Goal: Task Accomplishment & Management: Use online tool/utility

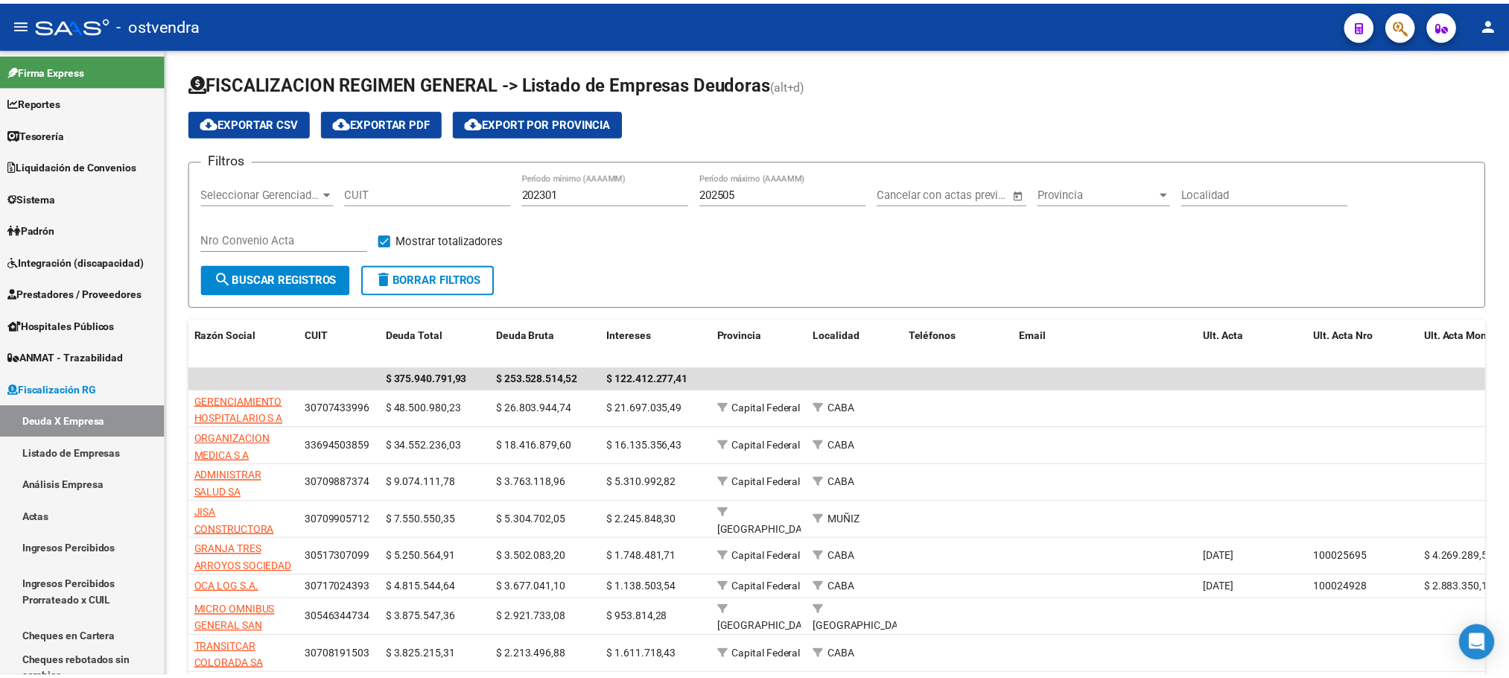
scroll to position [106, 0]
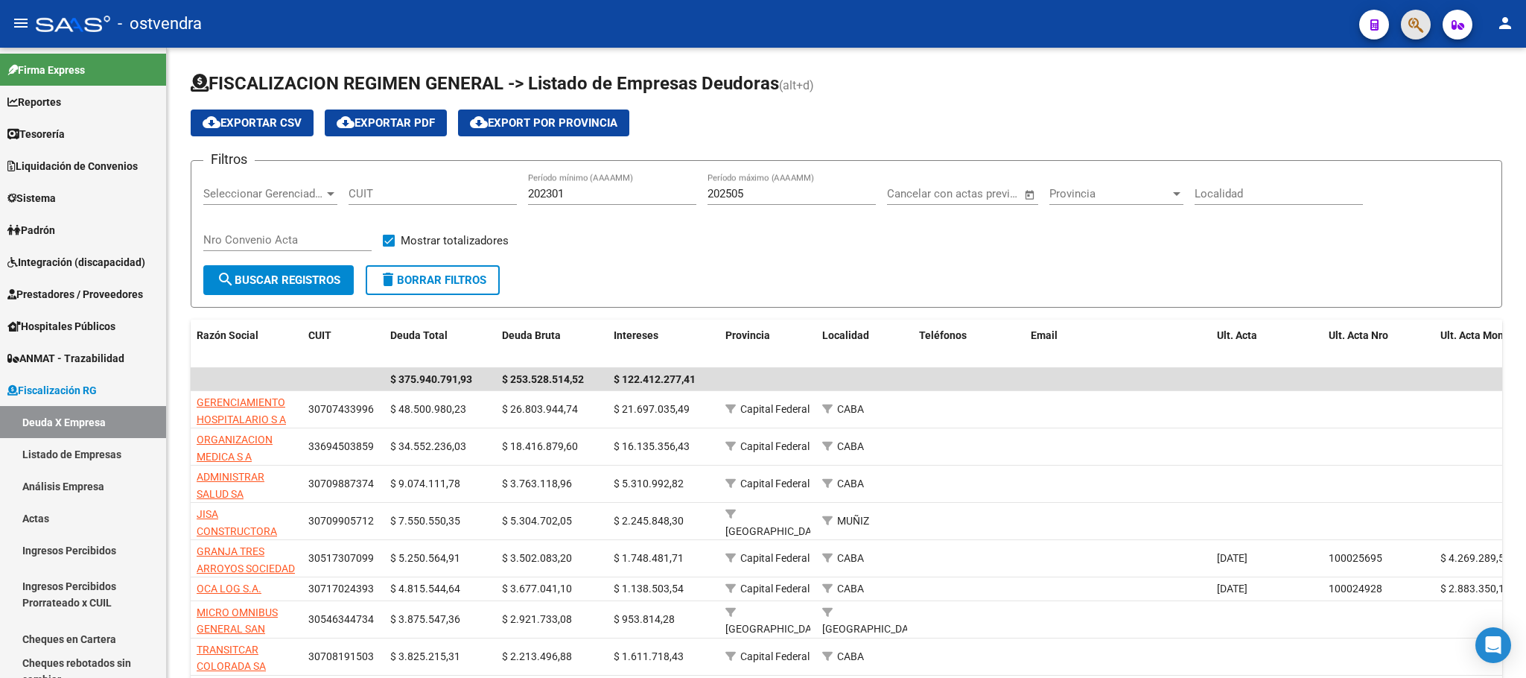
click at [1429, 16] on button "button" at bounding box center [1416, 25] width 30 height 30
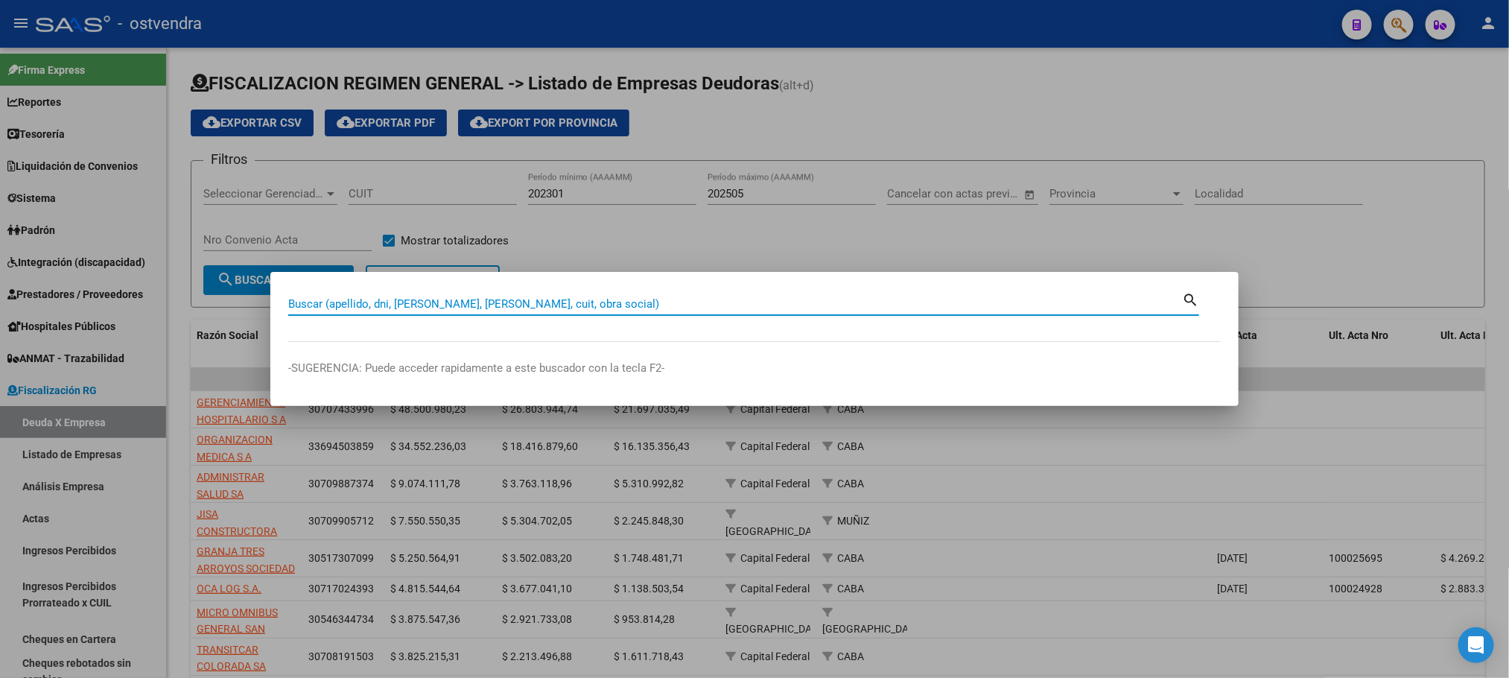
type input "u"
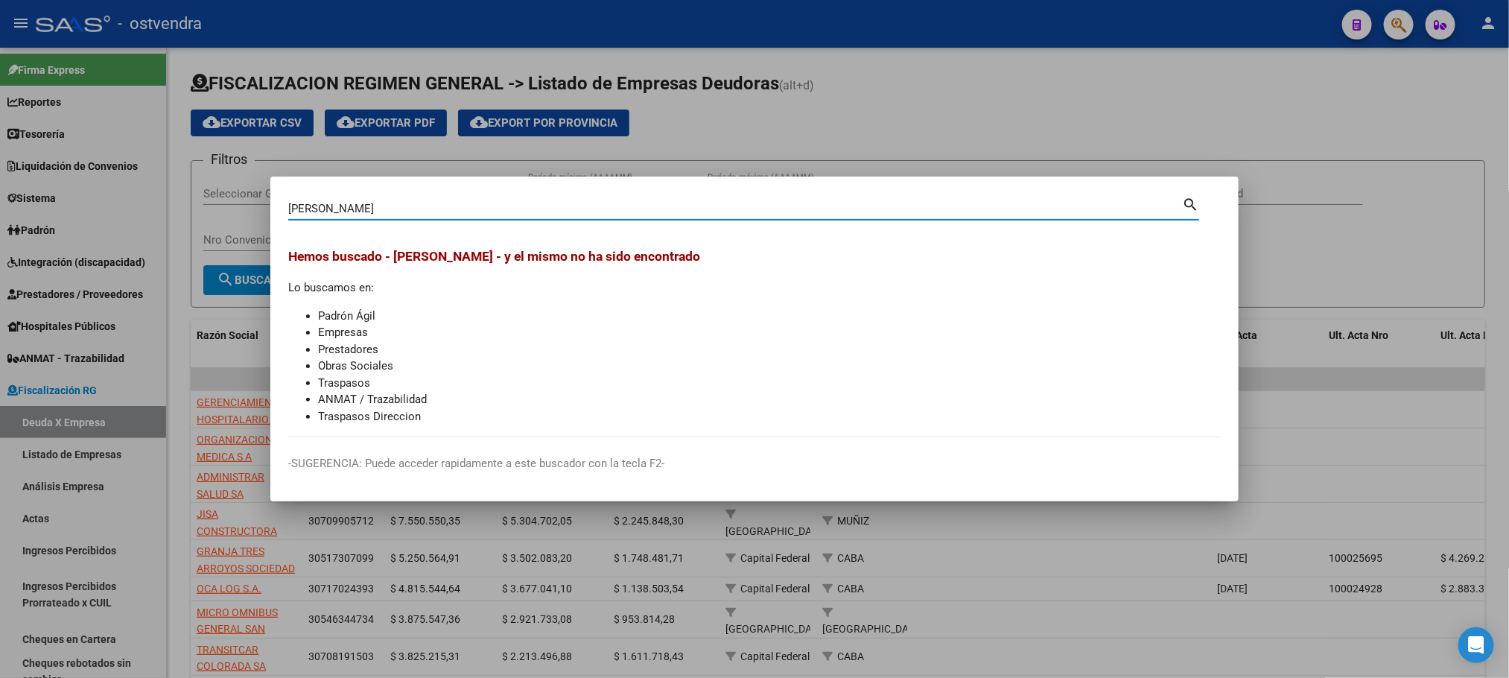
click at [325, 204] on input "puertas maria" at bounding box center [735, 208] width 894 height 13
drag, startPoint x: 318, startPoint y: 206, endPoint x: 387, endPoint y: 212, distance: 68.8
click at [387, 212] on input "puerta maria" at bounding box center [735, 208] width 894 height 13
type input "puertas"
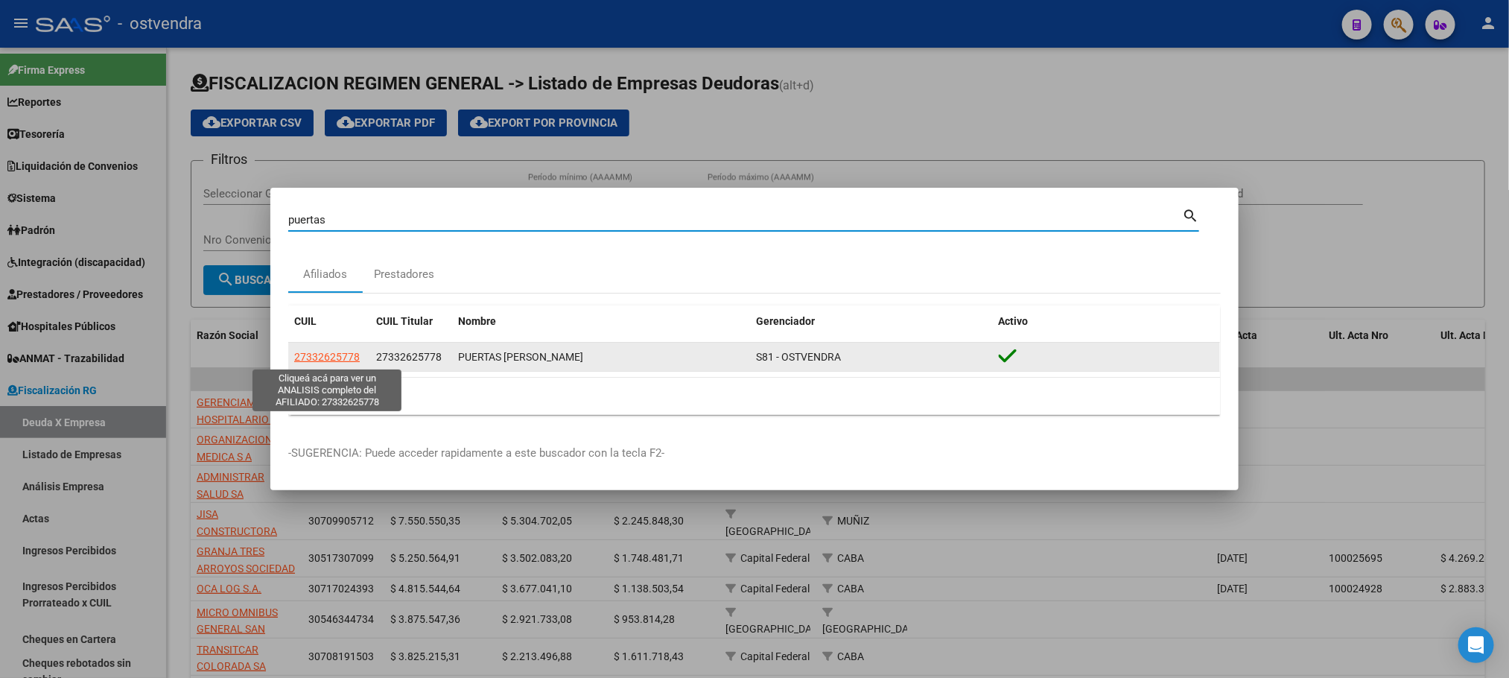
click at [318, 352] on span "27332625778" at bounding box center [327, 357] width 66 height 12
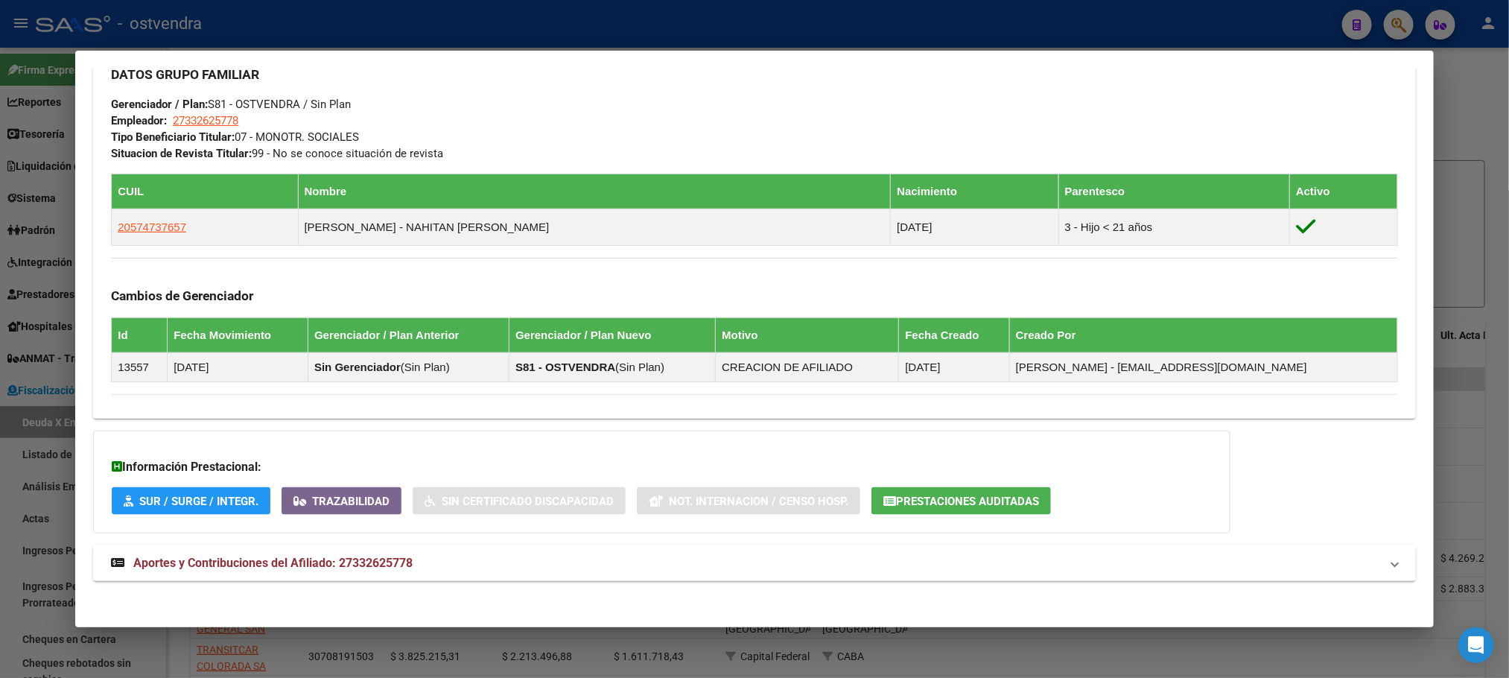
scroll to position [726, 0]
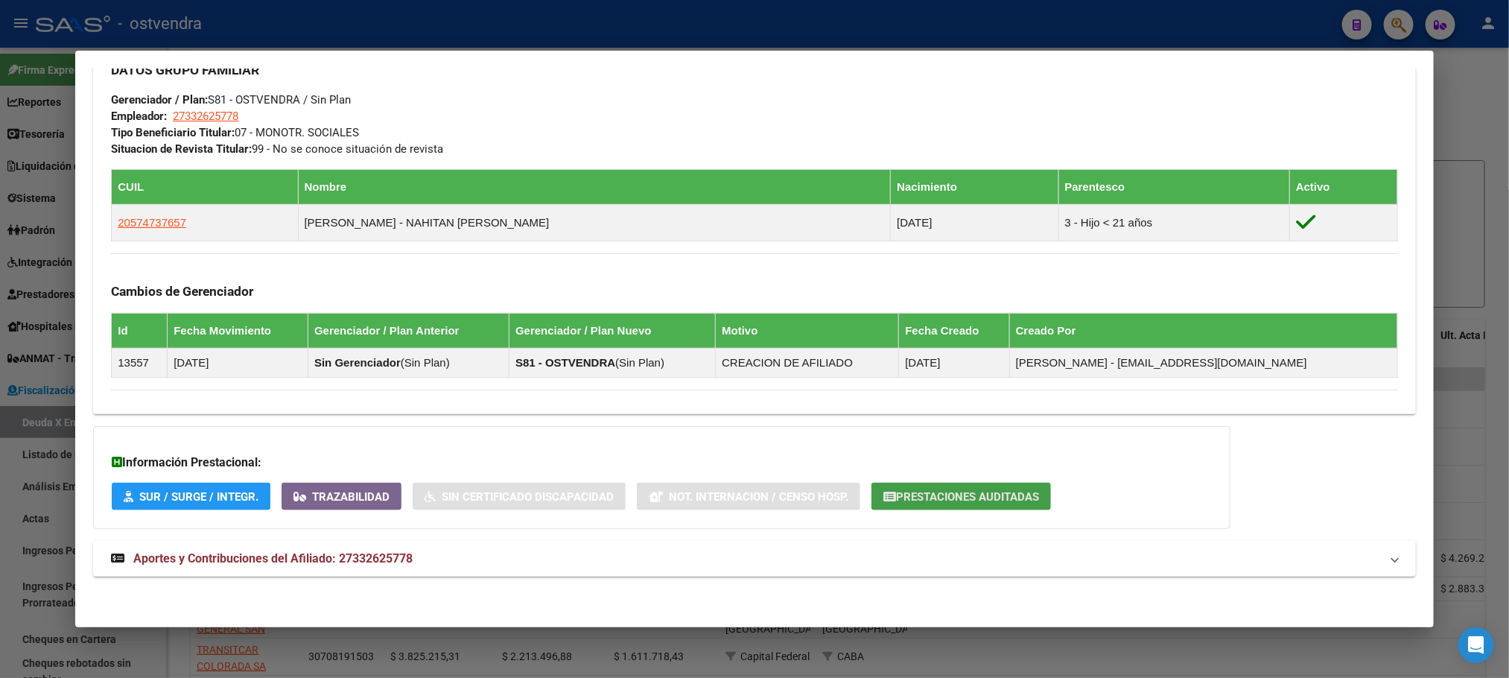
click at [1029, 490] on span "Prestaciones Auditadas" at bounding box center [967, 496] width 143 height 13
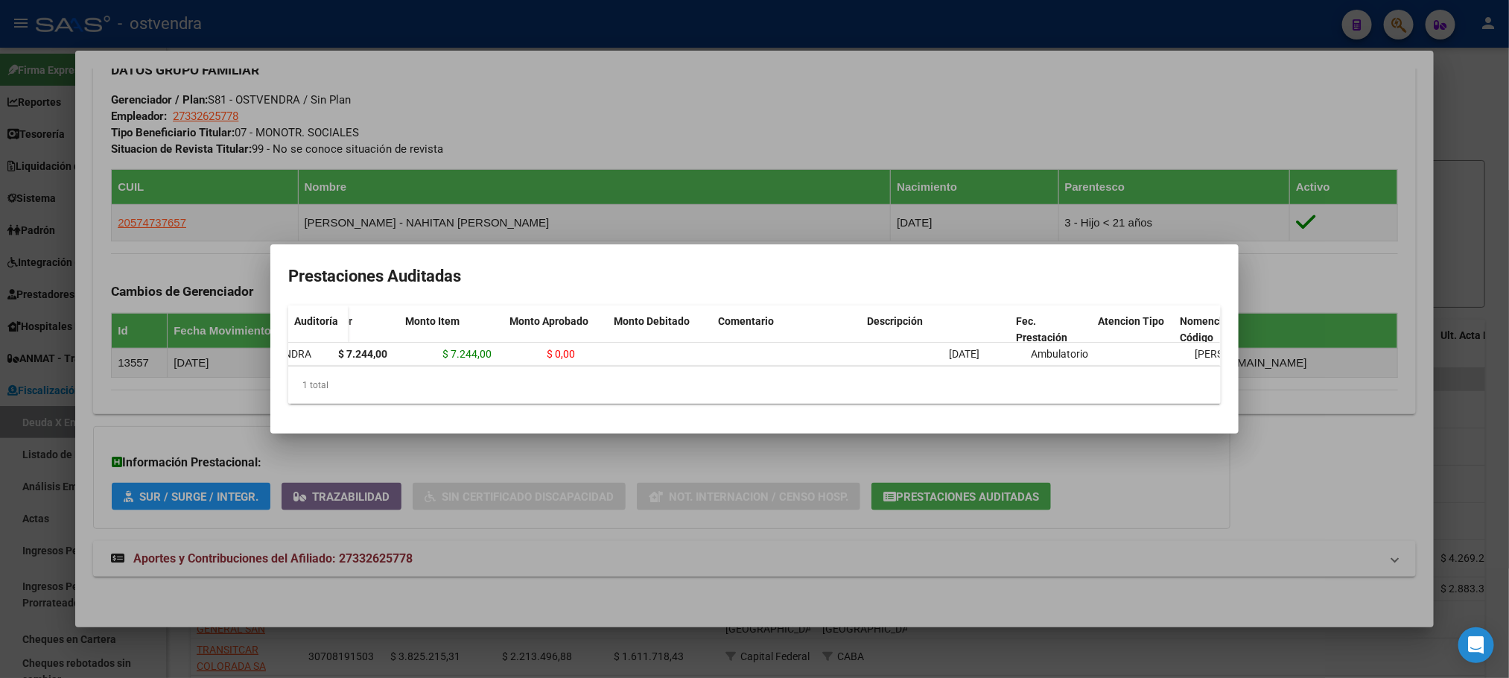
scroll to position [0, 0]
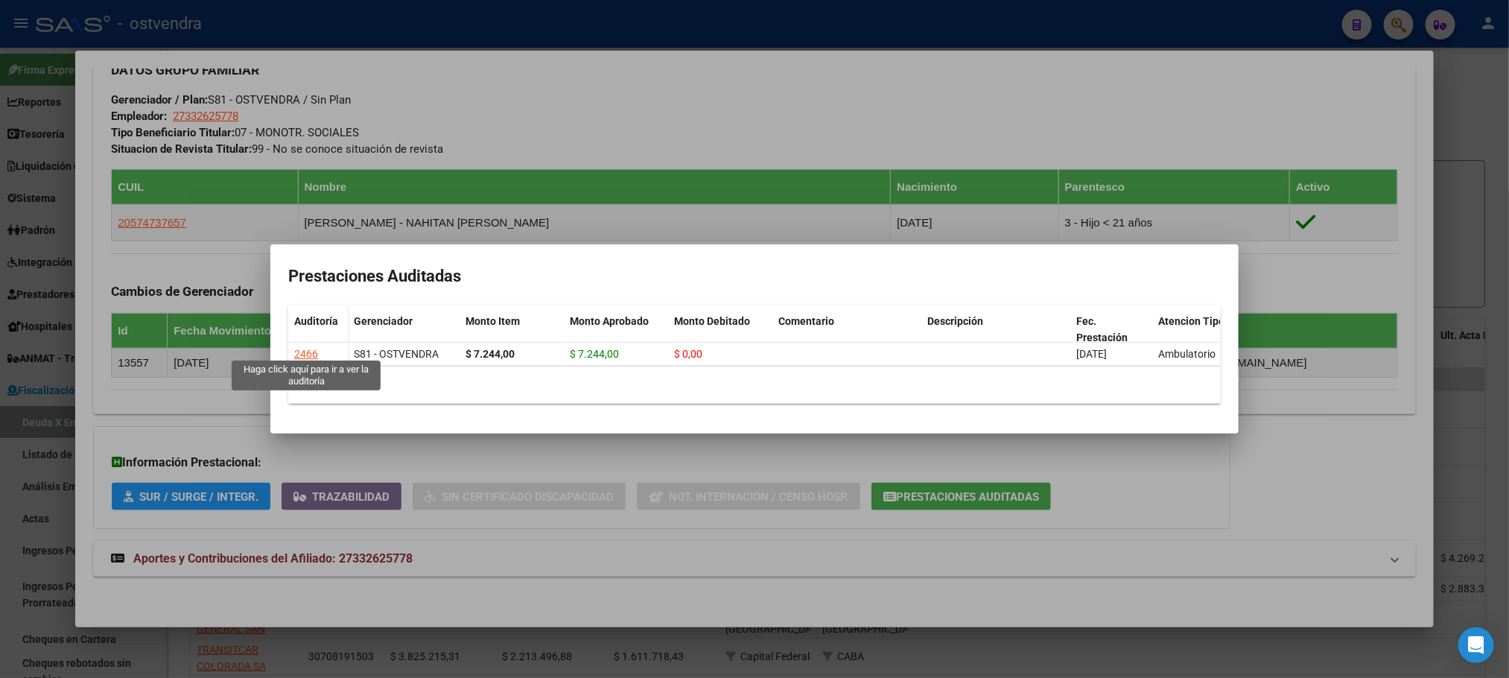
drag, startPoint x: 302, startPoint y: 345, endPoint x: 364, endPoint y: 481, distance: 149.7
type textarea "Prestaciones Auditadas Auditoría Gerenciador Monto Item Monto Aprobado Monto De…"
click at [364, 481] on div "puertas Buscar (apellido, dni, cuil, nro traspaso, cuit, obra social) search Af…" at bounding box center [754, 339] width 1509 height 678
click at [577, 556] on div at bounding box center [754, 339] width 1509 height 678
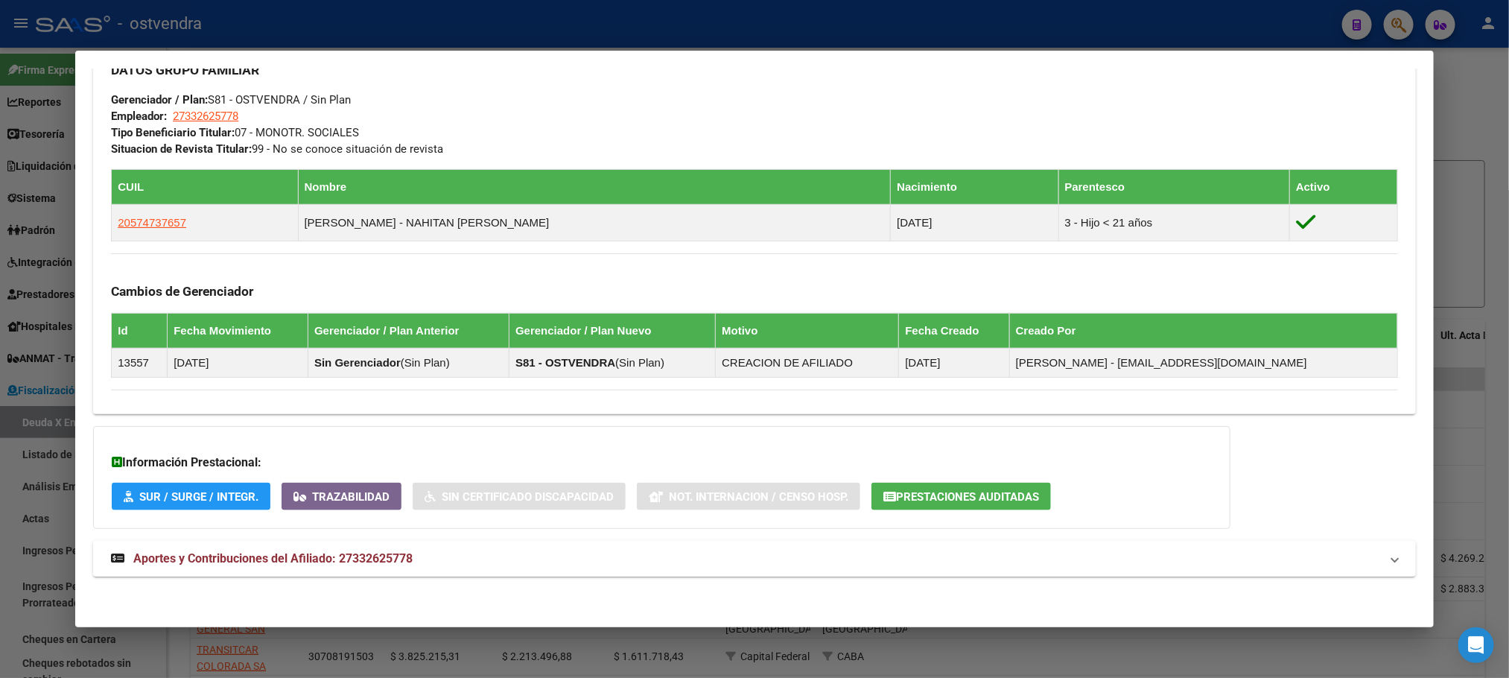
click at [575, 544] on mat-expansion-panel-header "Aportes y Contribuciones del Afiliado: 27332625778" at bounding box center [754, 559] width 1322 height 36
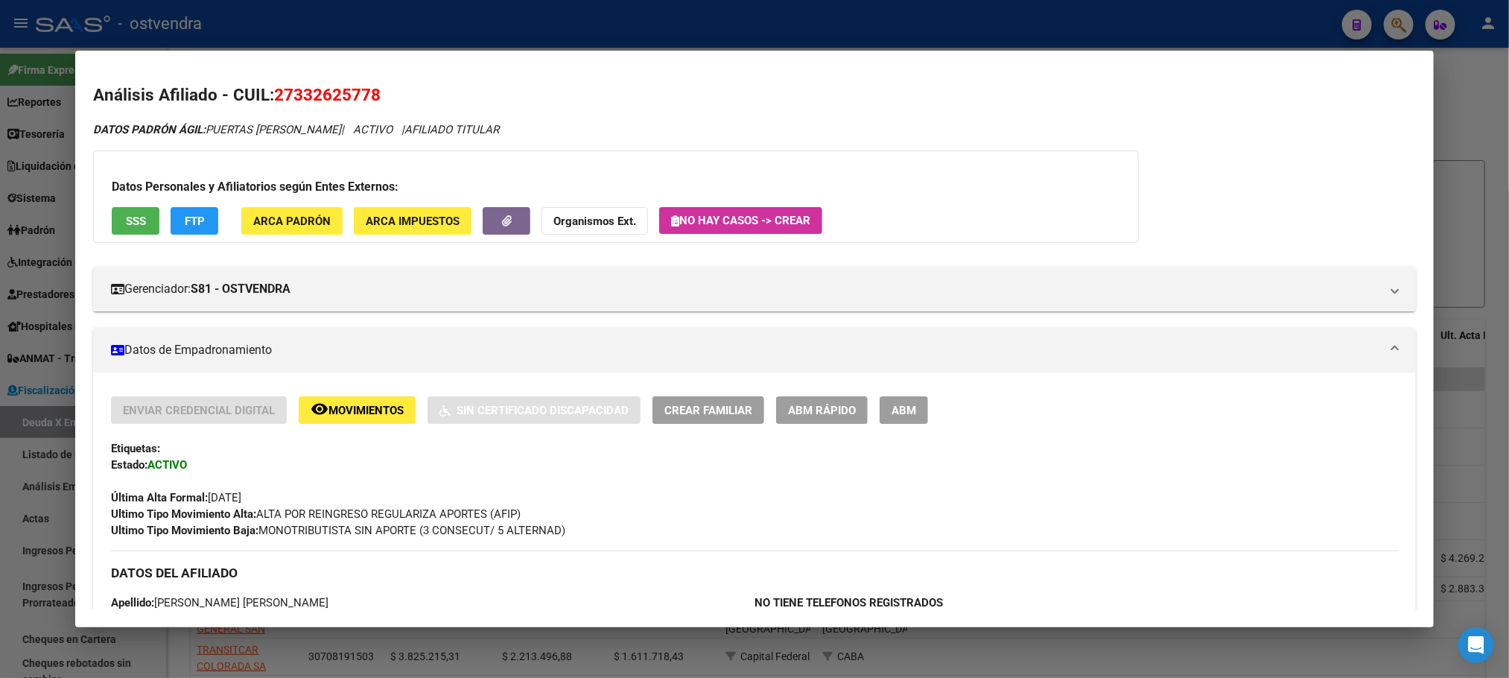
drag, startPoint x: 270, startPoint y: 87, endPoint x: 387, endPoint y: 193, distance: 157.7
click at [440, 92] on h2 "Análisis Afiliado - CUIL: 27332625778" at bounding box center [754, 95] width 1322 height 25
copy span "27332625778"
click at [311, 156] on div "Datos Personales y Afiliatorios según Entes Externos: SSS FTP ARCA Padrón ARCA …" at bounding box center [616, 196] width 1046 height 92
click at [304, 96] on span "27332625778" at bounding box center [327, 94] width 107 height 19
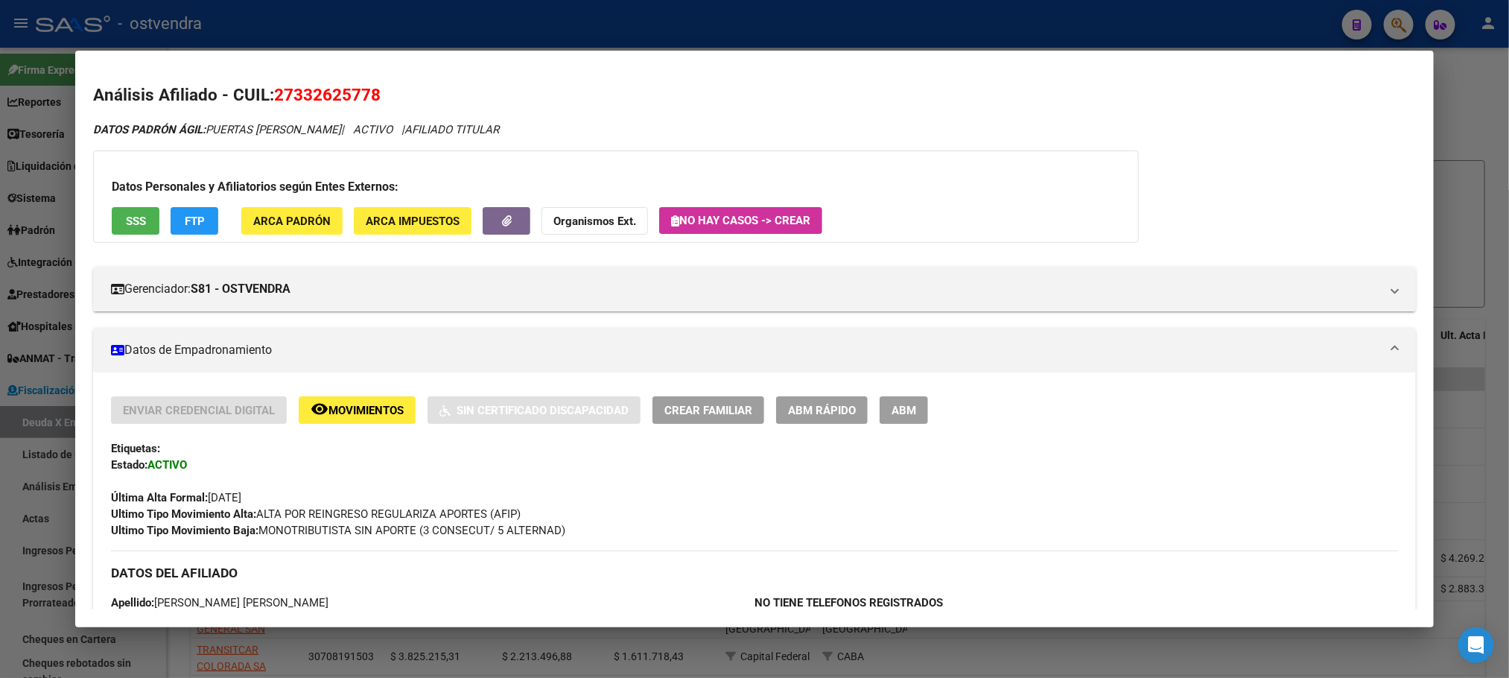
drag, startPoint x: 266, startPoint y: 92, endPoint x: 400, endPoint y: 97, distance: 134.2
click at [400, 94] on h2 "Análisis Afiliado - CUIL: 27332625778" at bounding box center [754, 95] width 1322 height 25
copy span "27332625778"
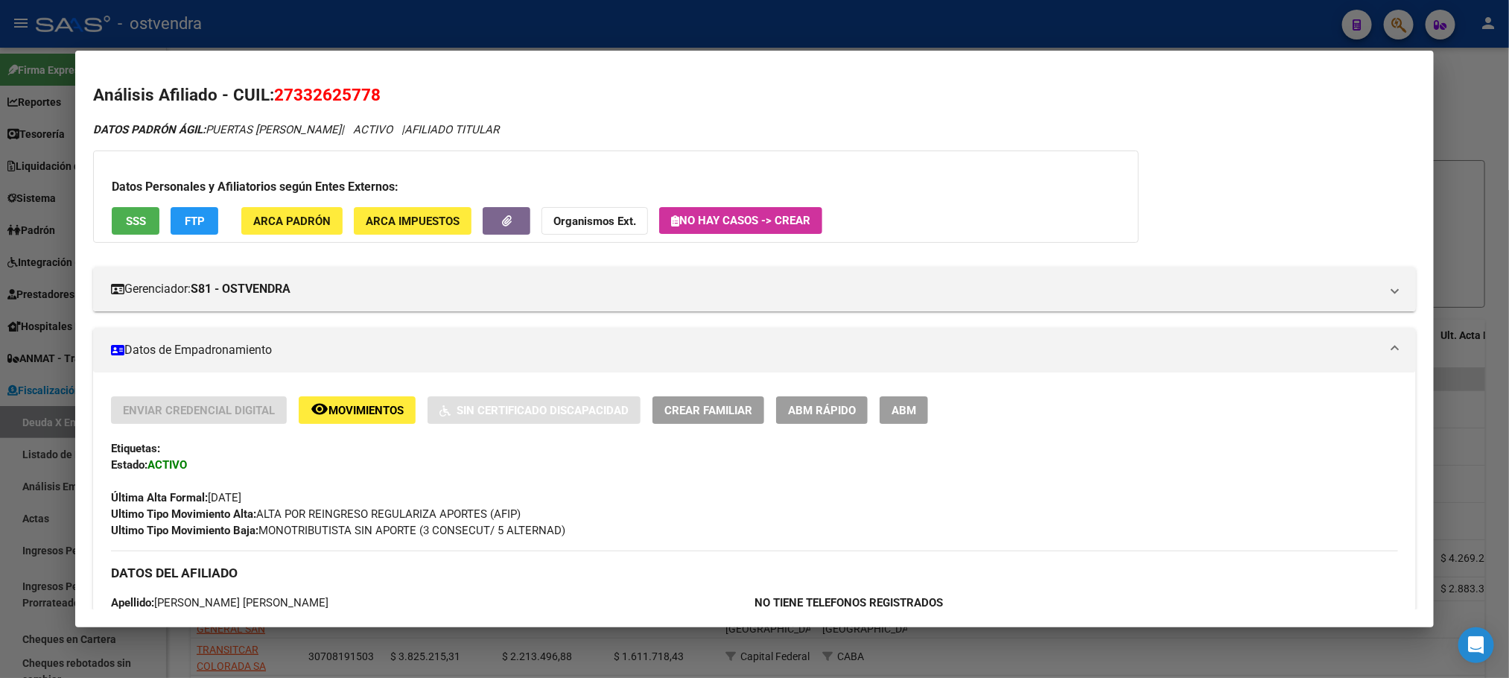
click at [346, 83] on h2 "Análisis Afiliado - CUIL: 27332625778" at bounding box center [754, 95] width 1322 height 25
click at [335, 90] on span "27332625778" at bounding box center [327, 94] width 107 height 19
click at [334, 90] on span "27332625778" at bounding box center [327, 94] width 107 height 19
copy span "27332625778"
click at [269, 83] on h2 "Análisis Afiliado - CUIL: 27332625778" at bounding box center [754, 95] width 1322 height 25
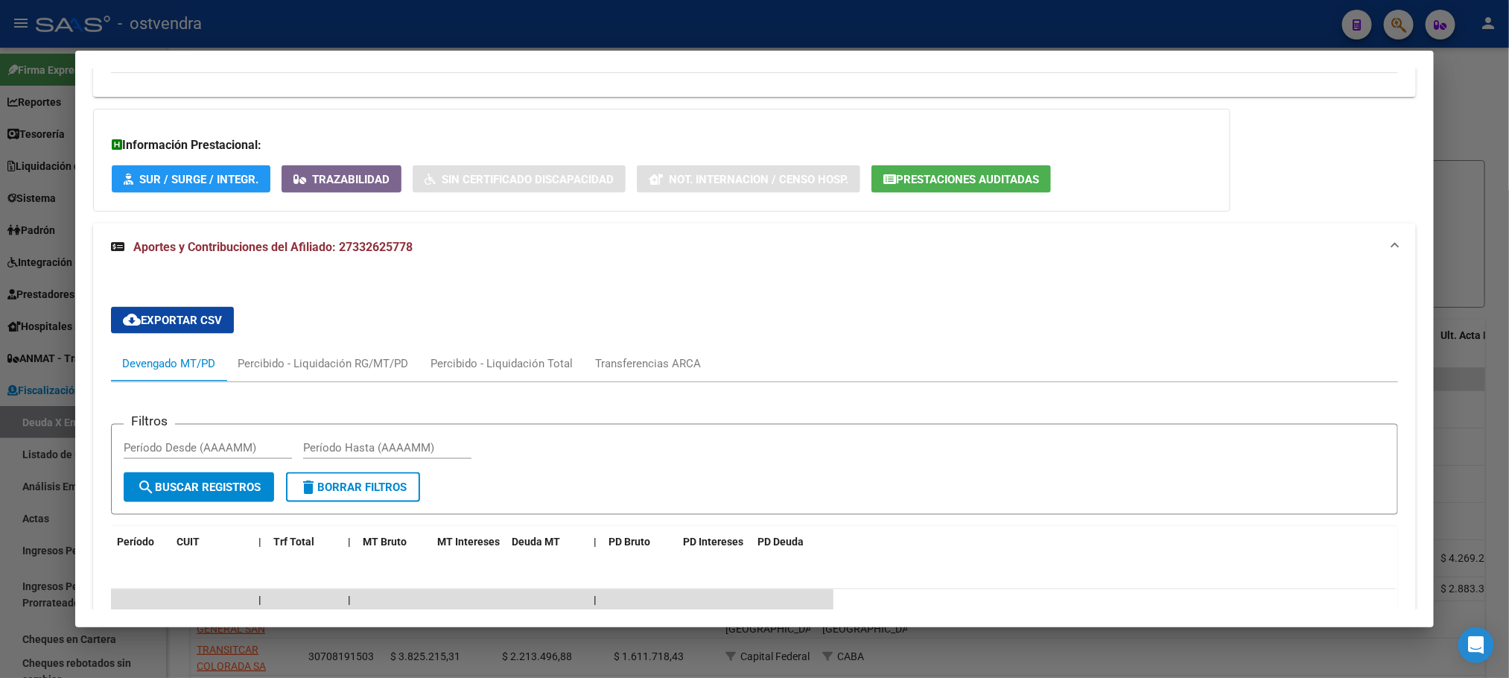
scroll to position [1006, 0]
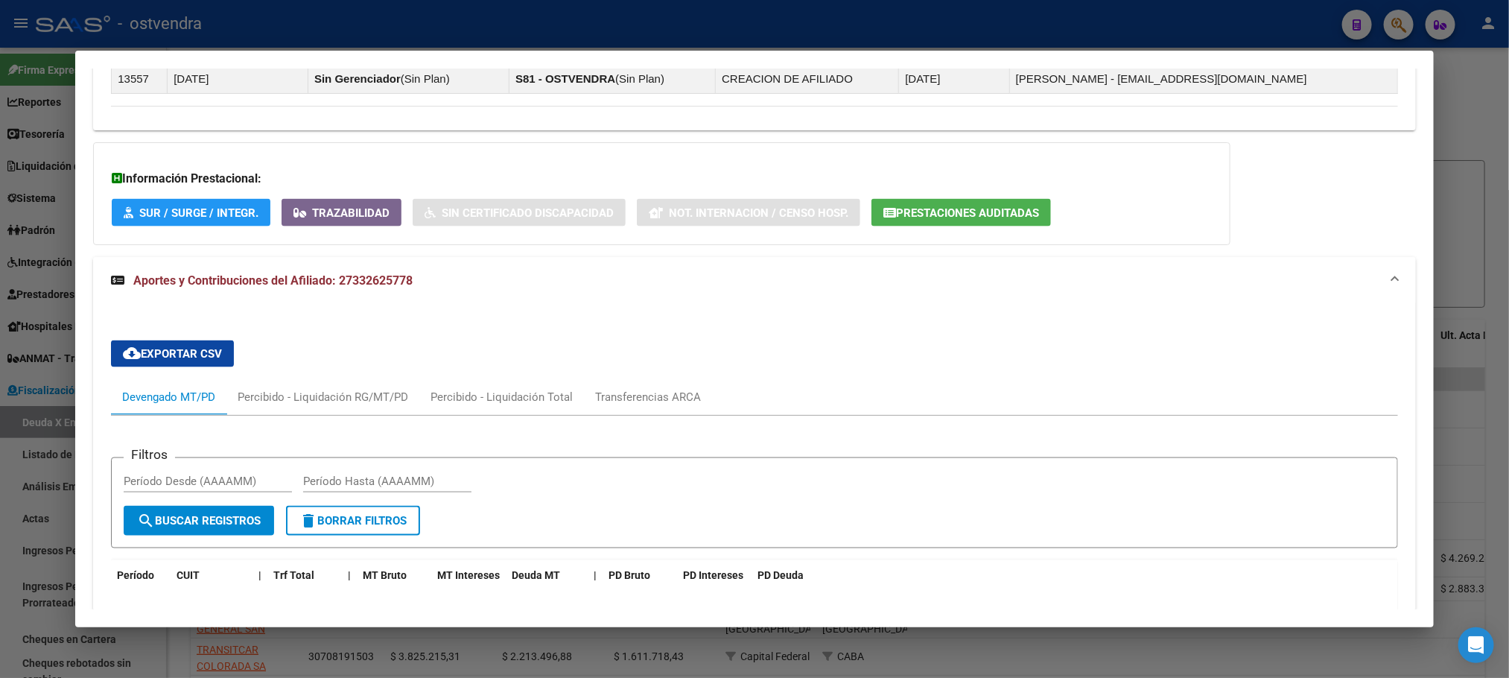
click at [563, 279] on mat-panel-title "Aportes y Contribuciones del Afiliado: 27332625778" at bounding box center [745, 281] width 1269 height 18
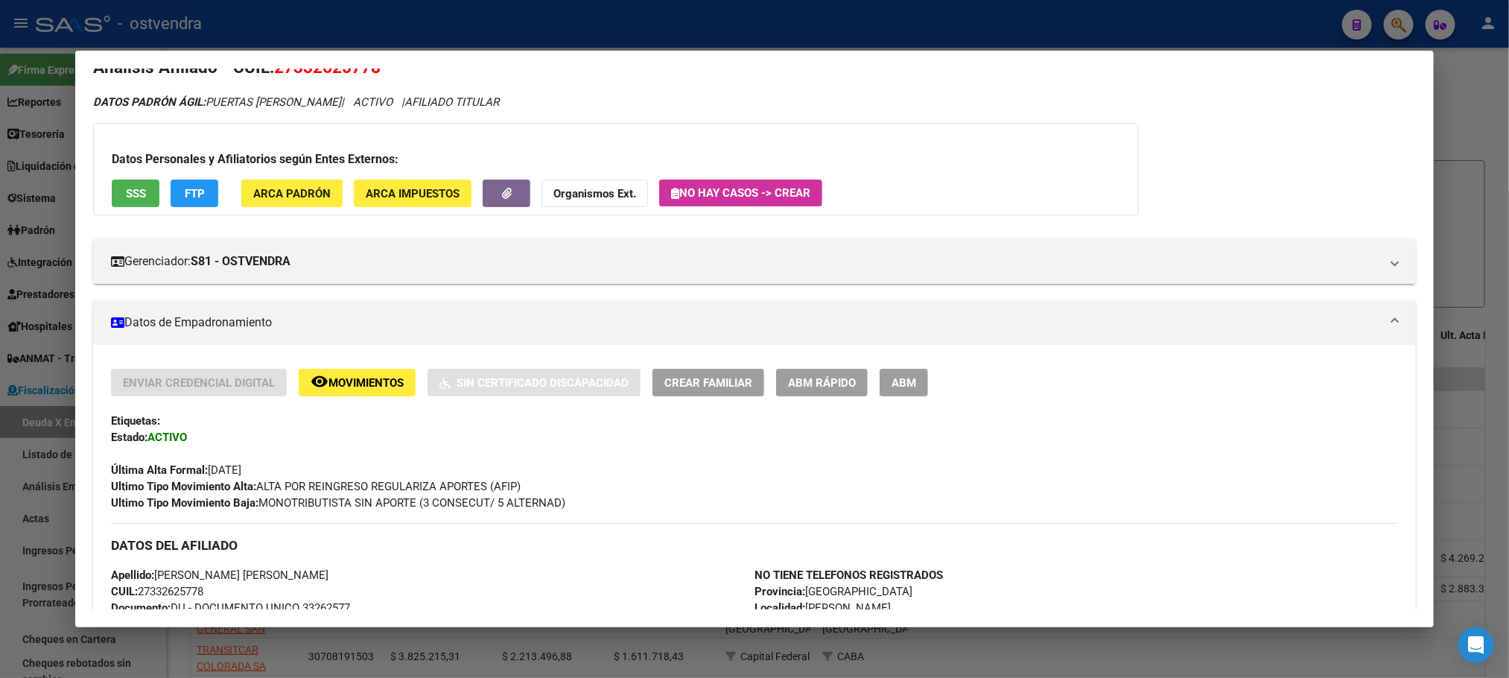
scroll to position [0, 0]
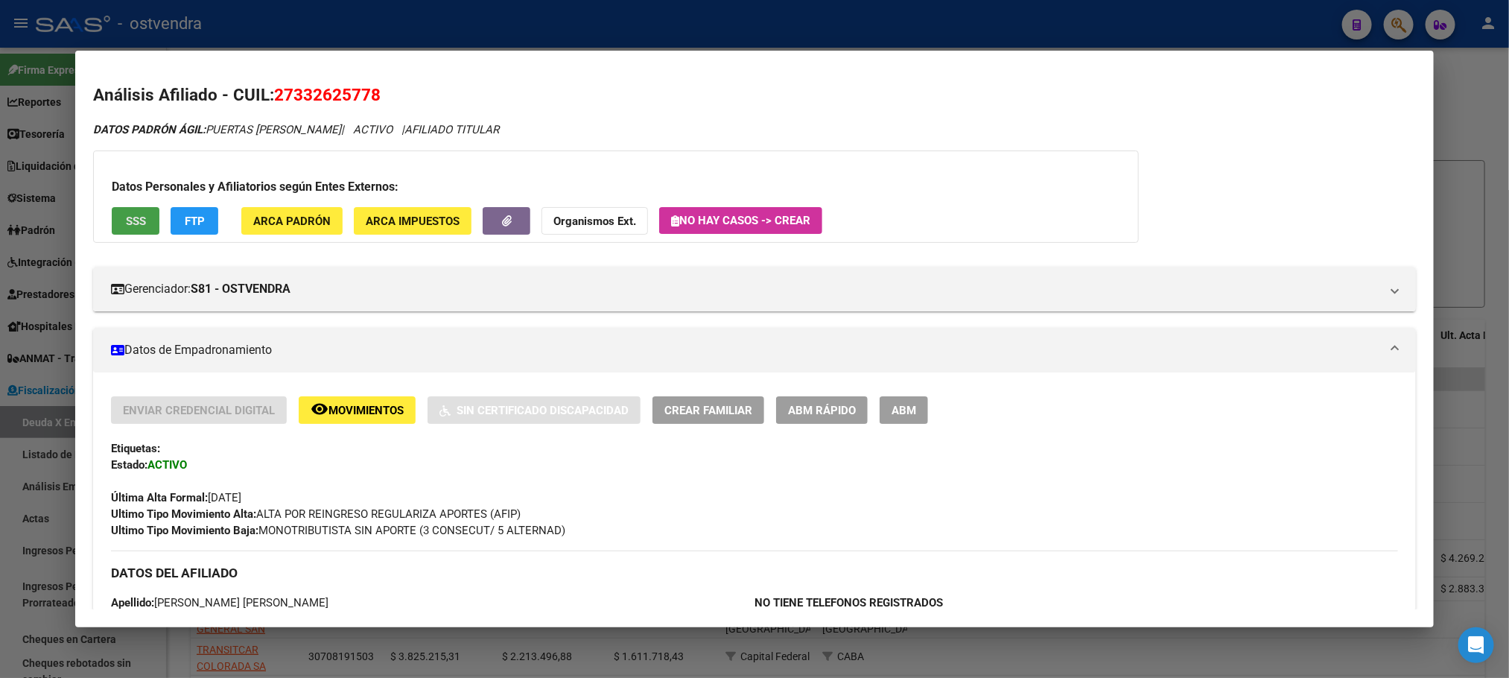
click at [141, 221] on button "SSS" at bounding box center [136, 221] width 48 height 28
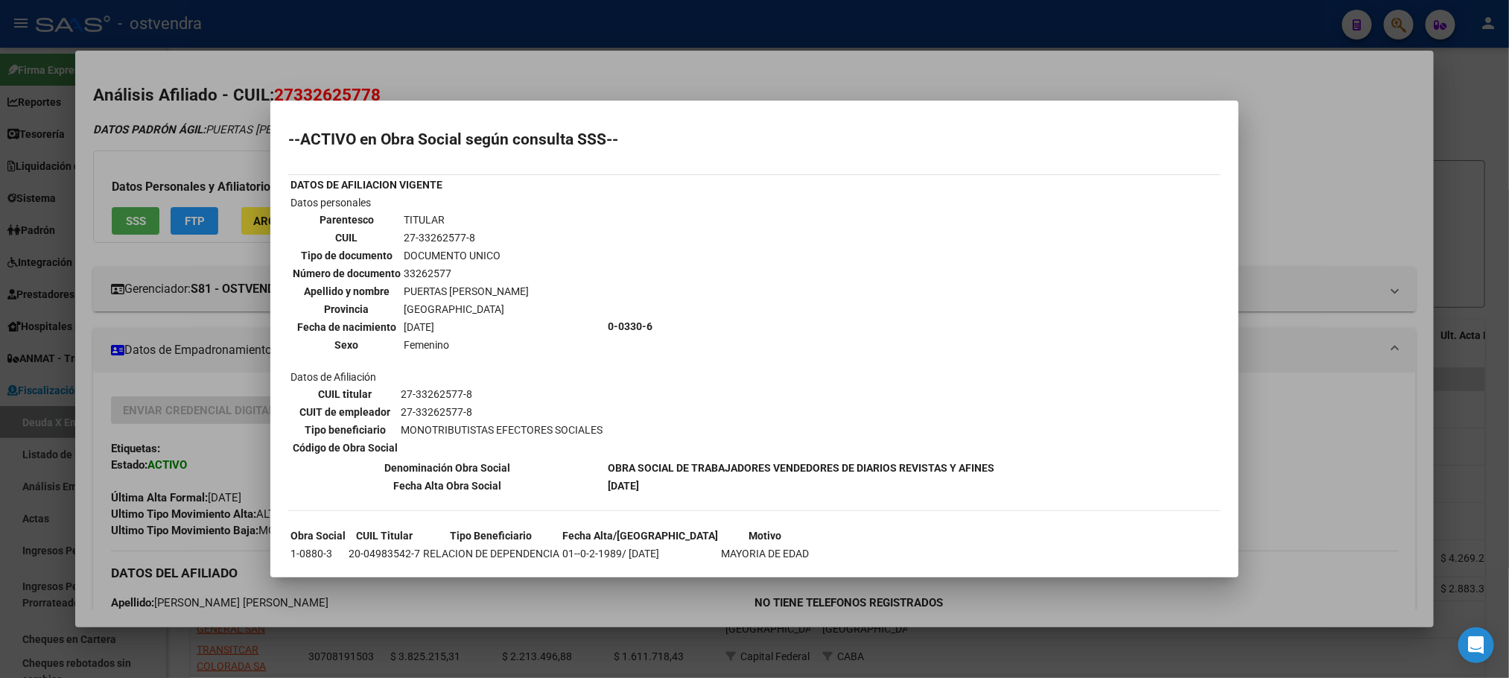
click at [250, 137] on div at bounding box center [754, 339] width 1509 height 678
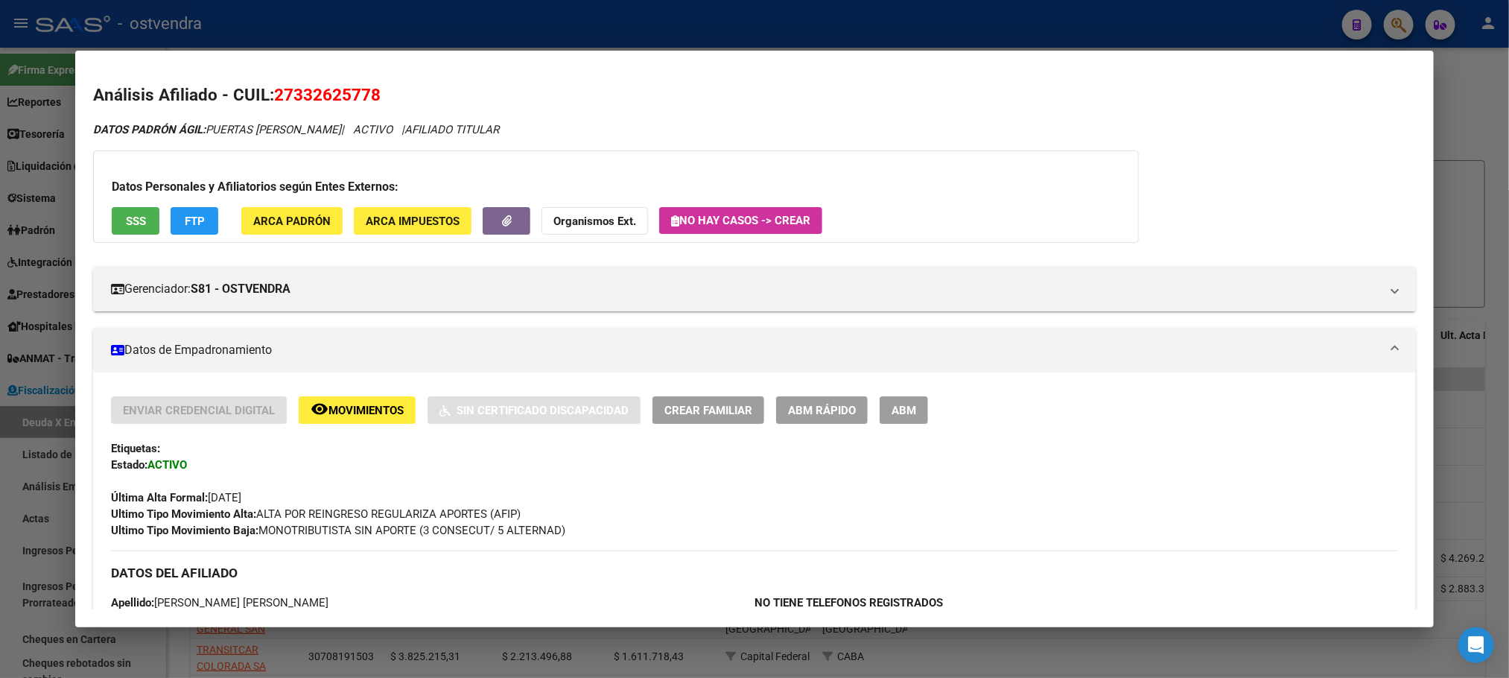
drag, startPoint x: 532, startPoint y: 106, endPoint x: 556, endPoint y: 14, distance: 94.9
click at [530, 98] on h2 "Análisis Afiliado - CUIL: 27332625778" at bounding box center [754, 95] width 1322 height 25
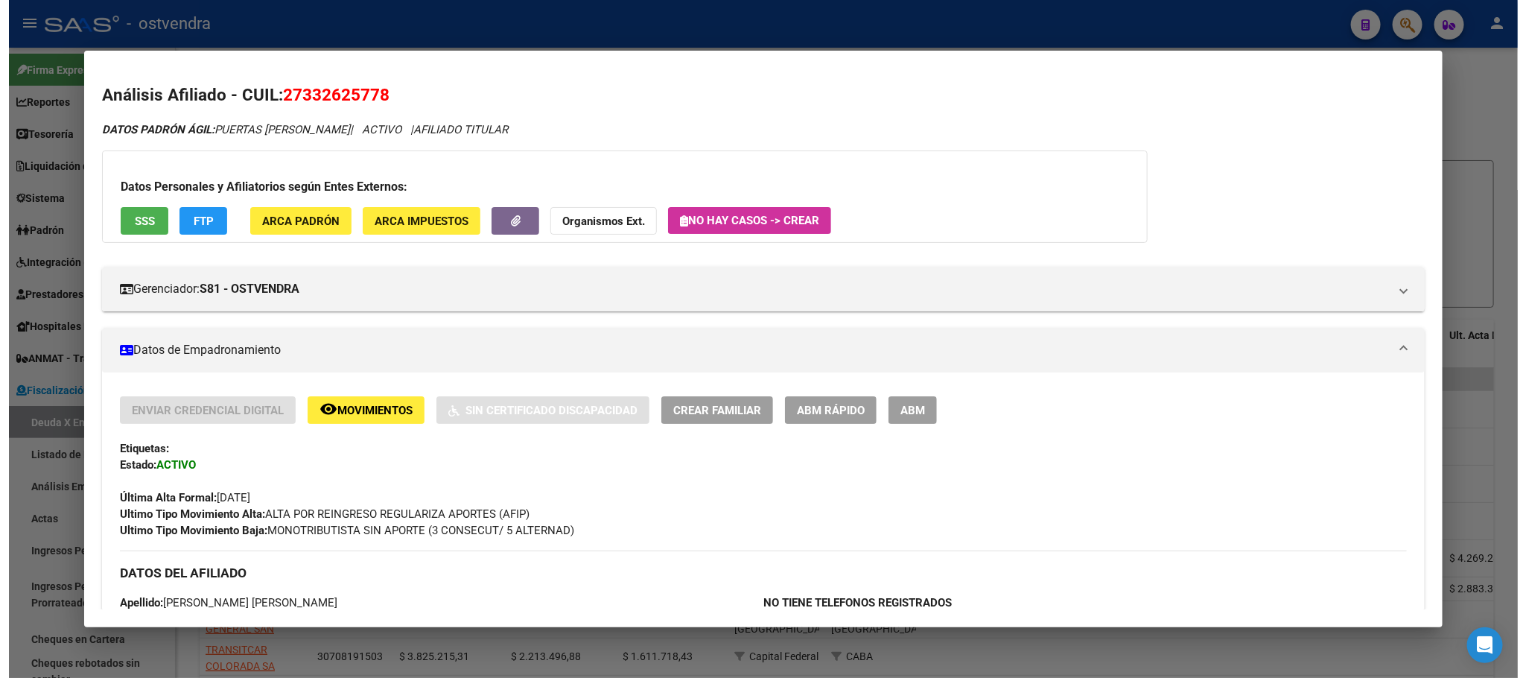
scroll to position [106, 0]
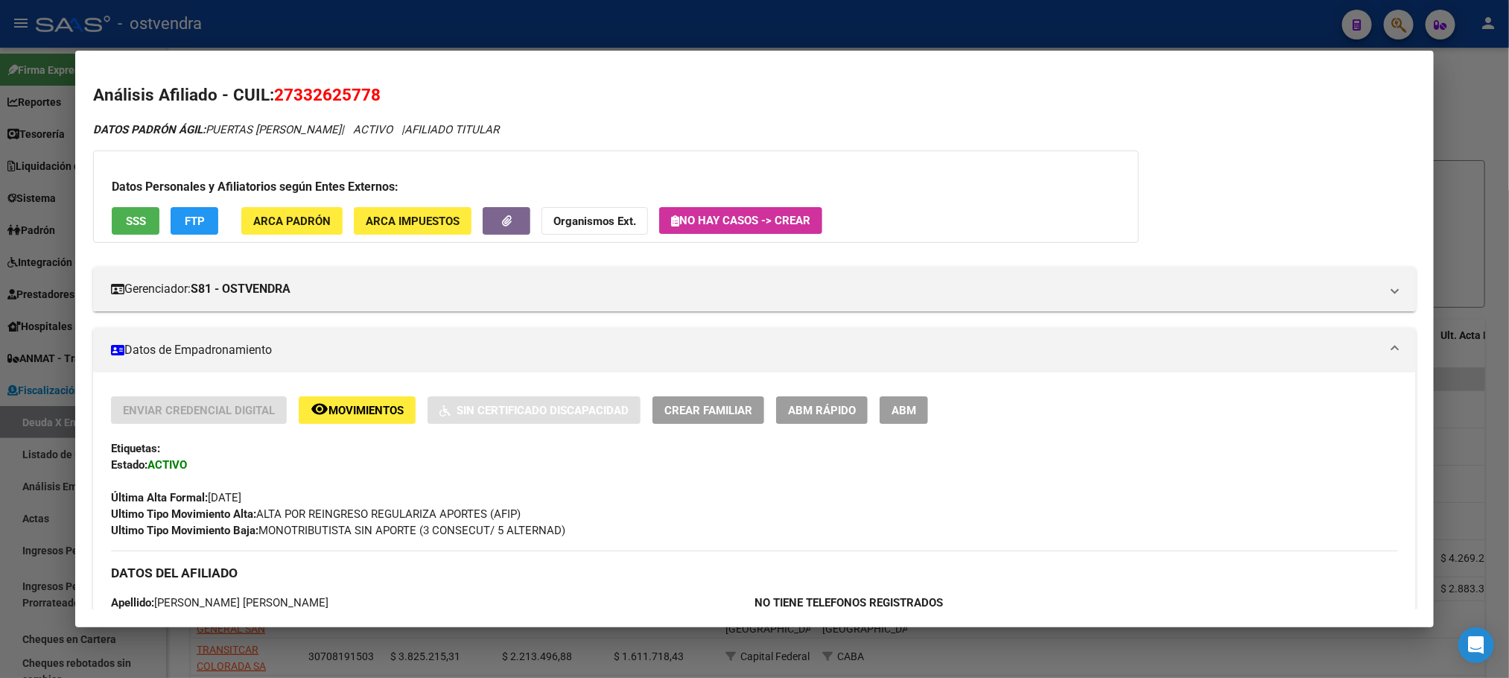
click at [331, 48] on div at bounding box center [754, 339] width 1509 height 678
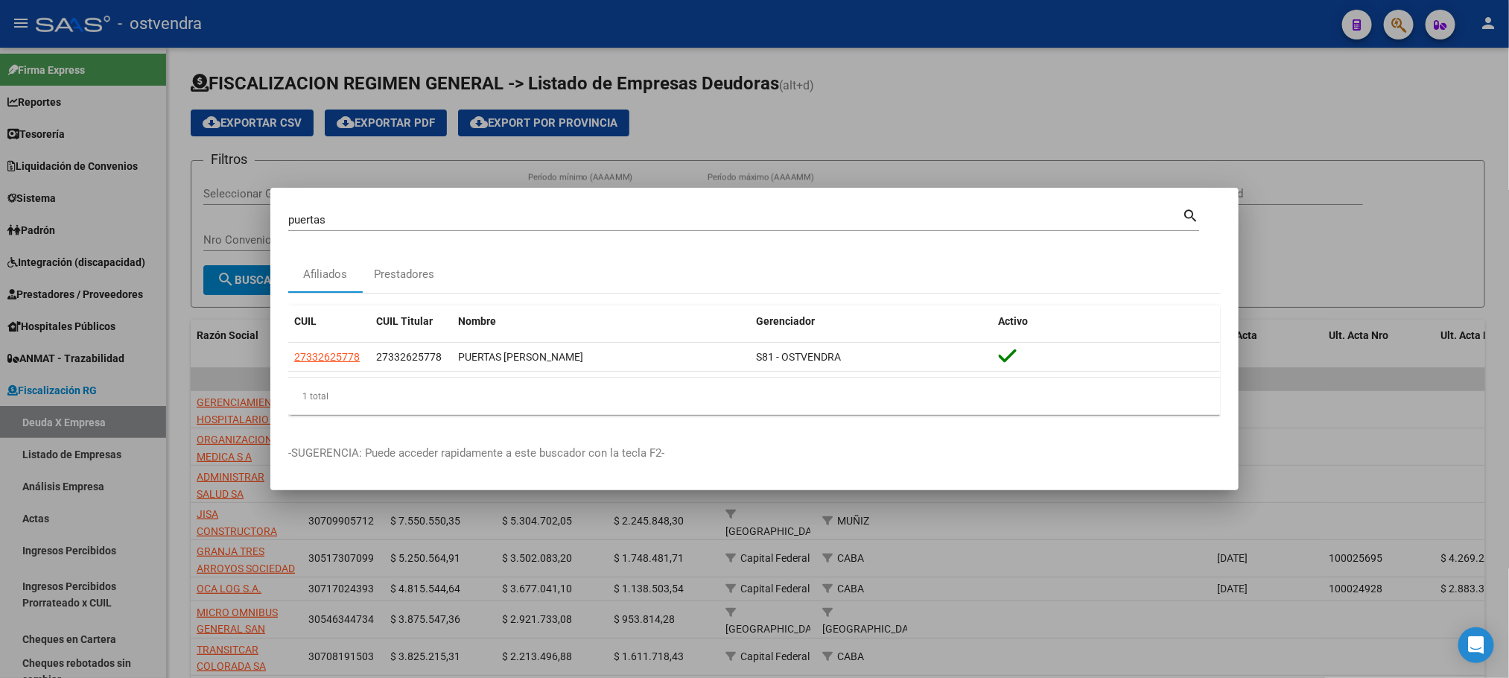
click at [403, 34] on div at bounding box center [754, 339] width 1509 height 678
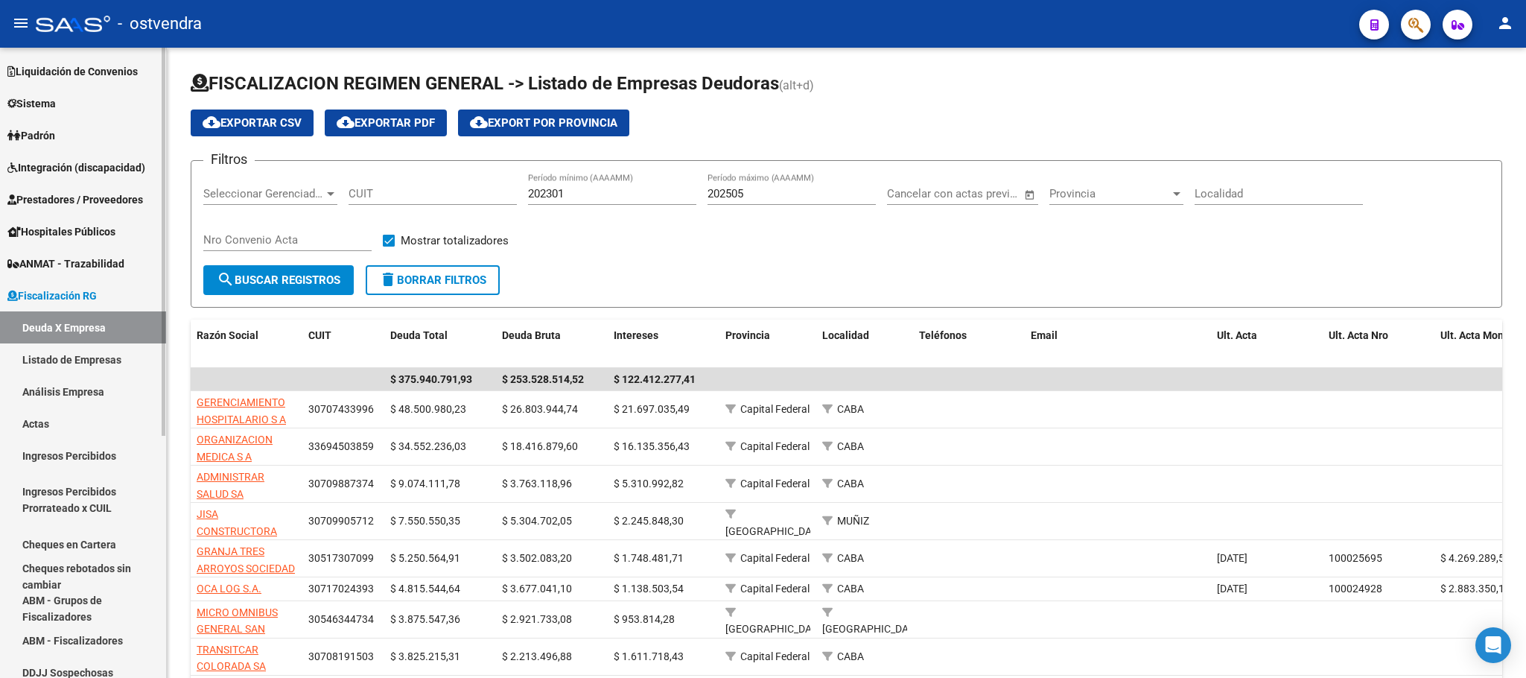
scroll to position [0, 0]
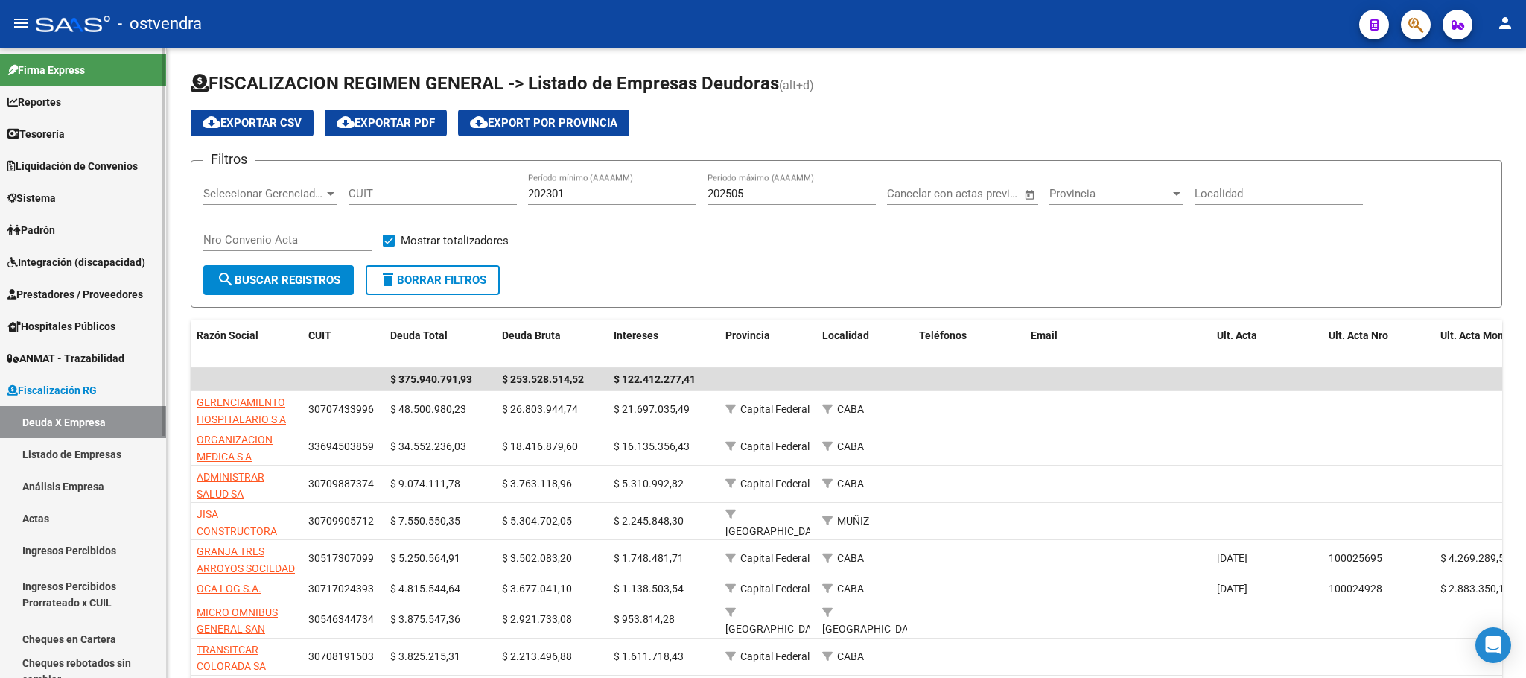
click at [55, 223] on span "Padrón" at bounding box center [31, 230] width 48 height 16
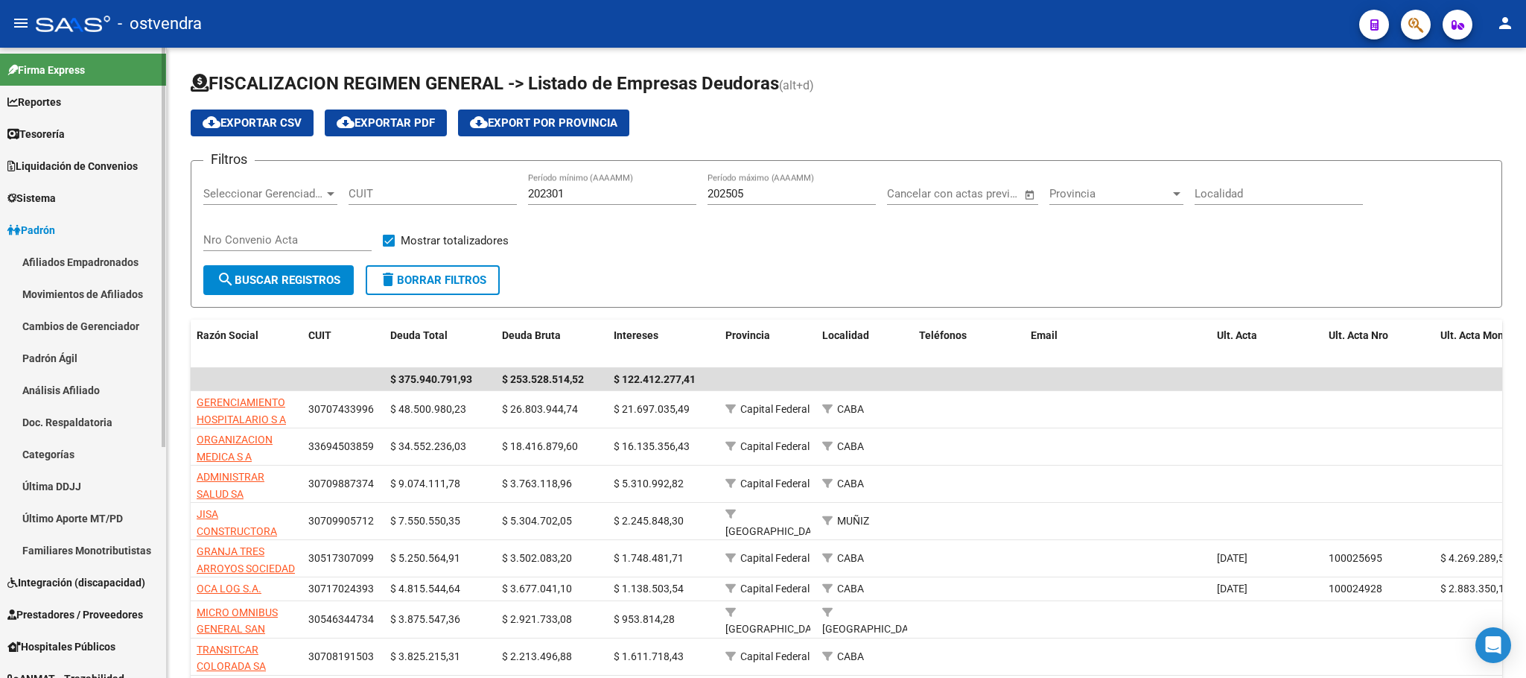
click at [63, 261] on link "Afiliados Empadronados" at bounding box center [83, 262] width 166 height 32
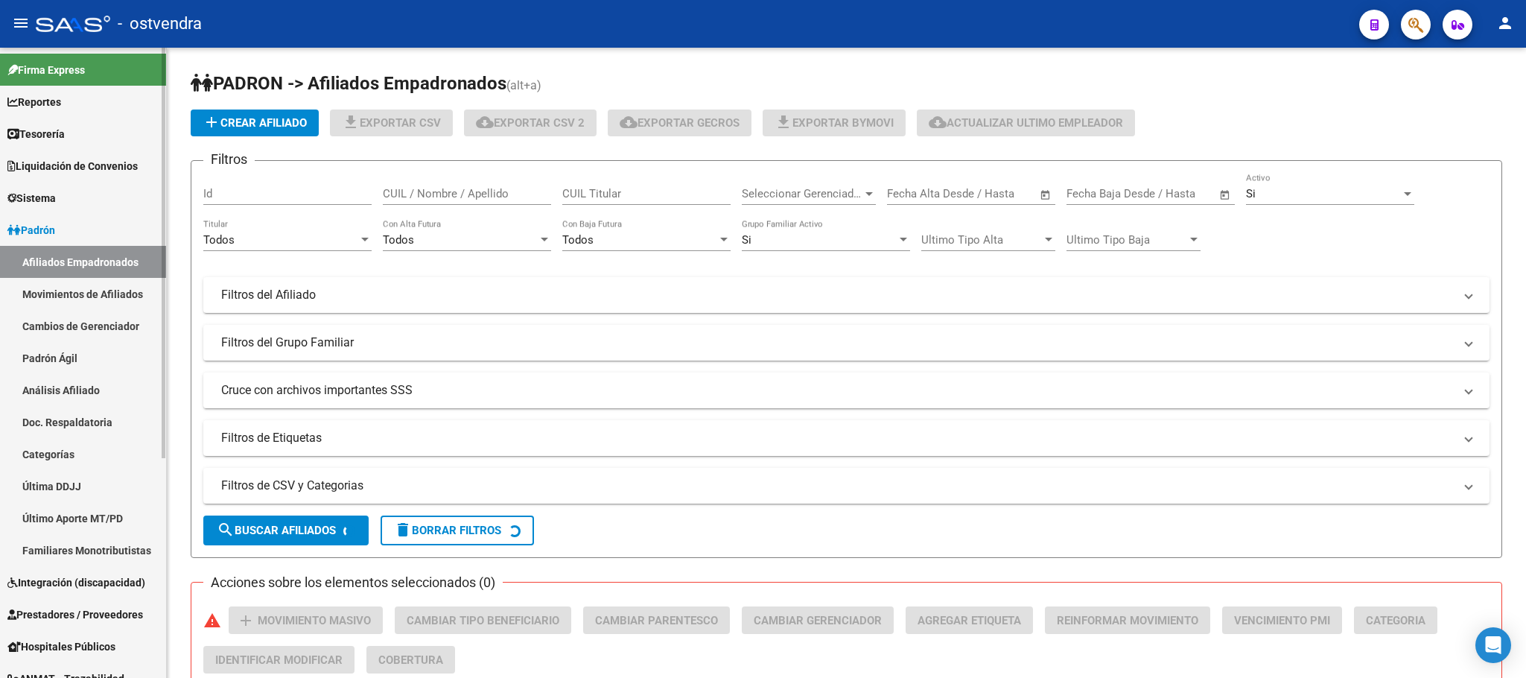
click at [72, 358] on link "Padrón Ágil" at bounding box center [83, 358] width 166 height 32
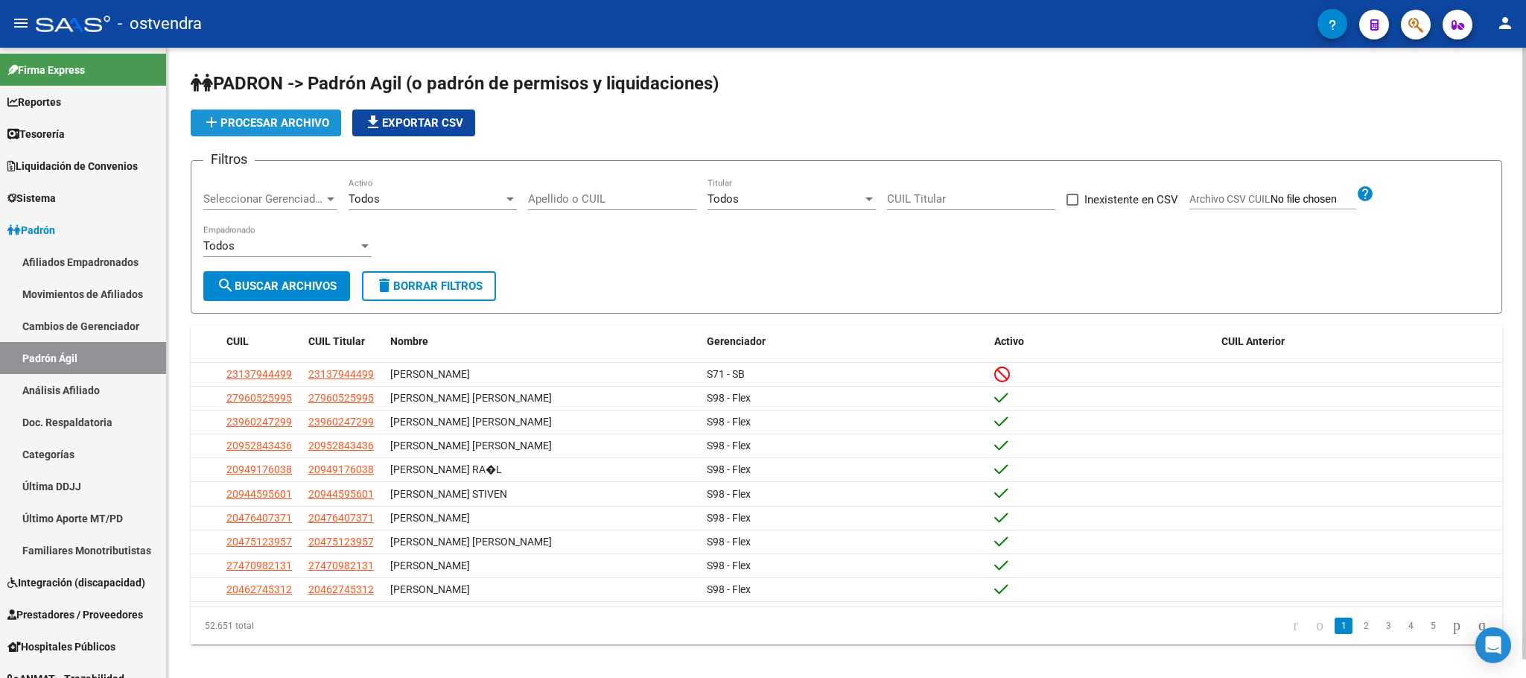
click at [287, 121] on span "add Procesar archivo" at bounding box center [266, 122] width 127 height 13
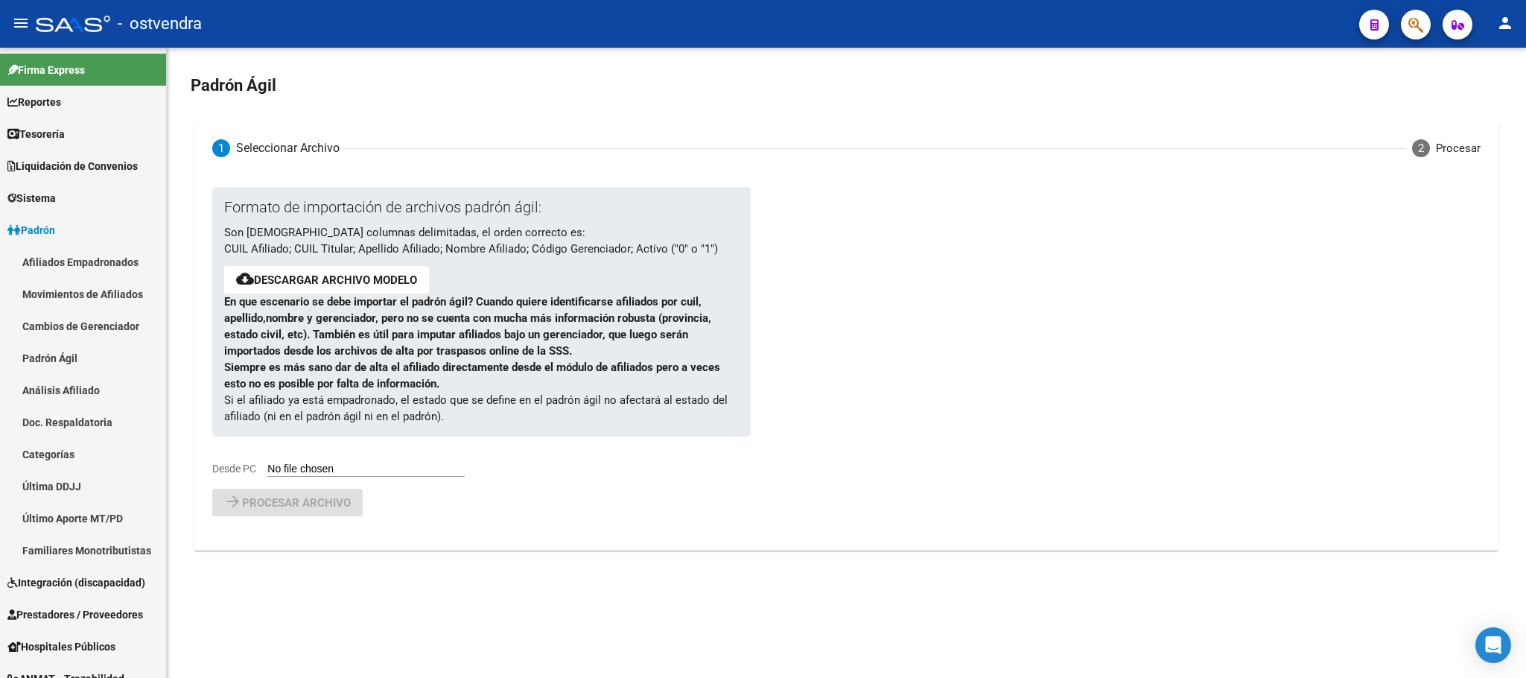
click at [331, 468] on input "Desde PC" at bounding box center [365, 470] width 197 height 14
click at [315, 288] on button "cloud_download Descargar archivo modelo" at bounding box center [326, 280] width 205 height 28
click at [360, 277] on link "Descargar archivo modelo" at bounding box center [335, 279] width 163 height 13
click at [343, 474] on input "Desde PC" at bounding box center [365, 470] width 197 height 14
type input "C:\fakepath\PadronAgil (21).csv"
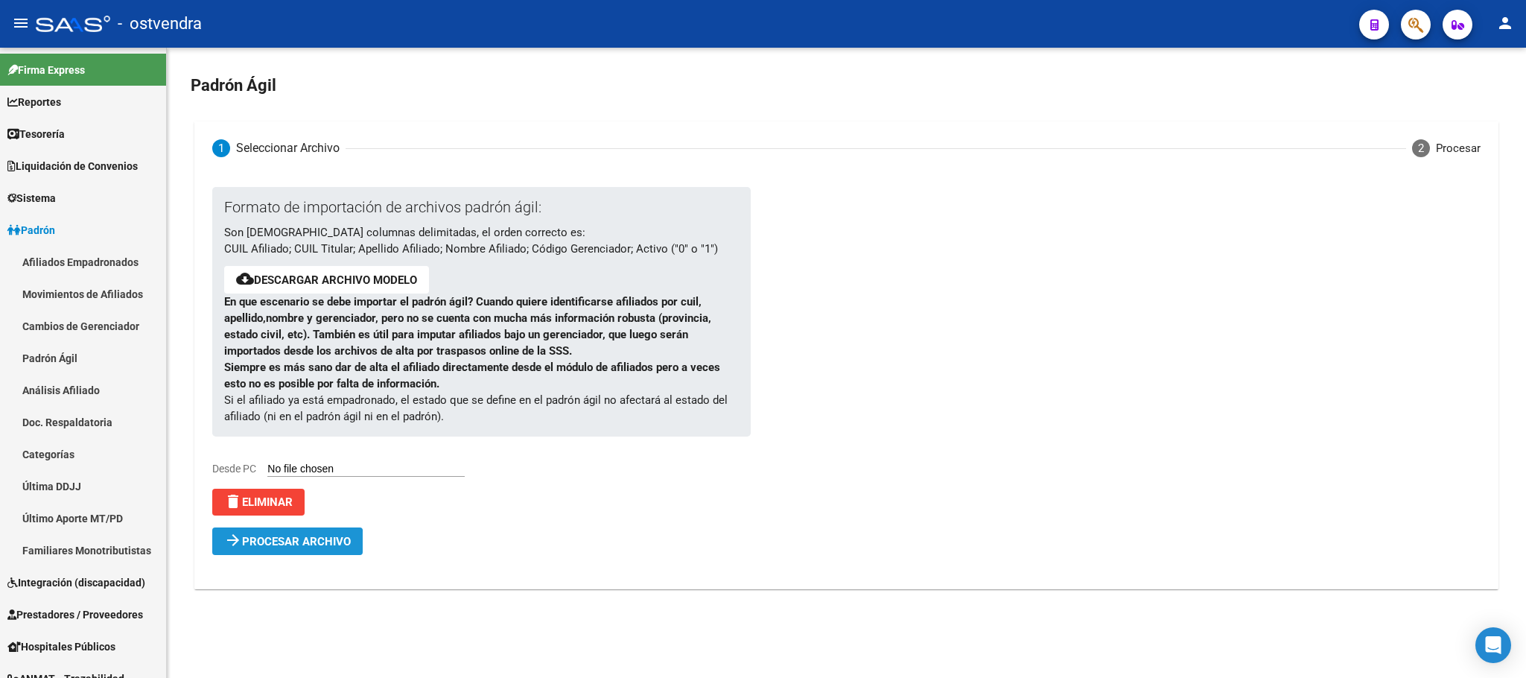
click at [273, 543] on span "Procesar archivo" at bounding box center [296, 541] width 109 height 13
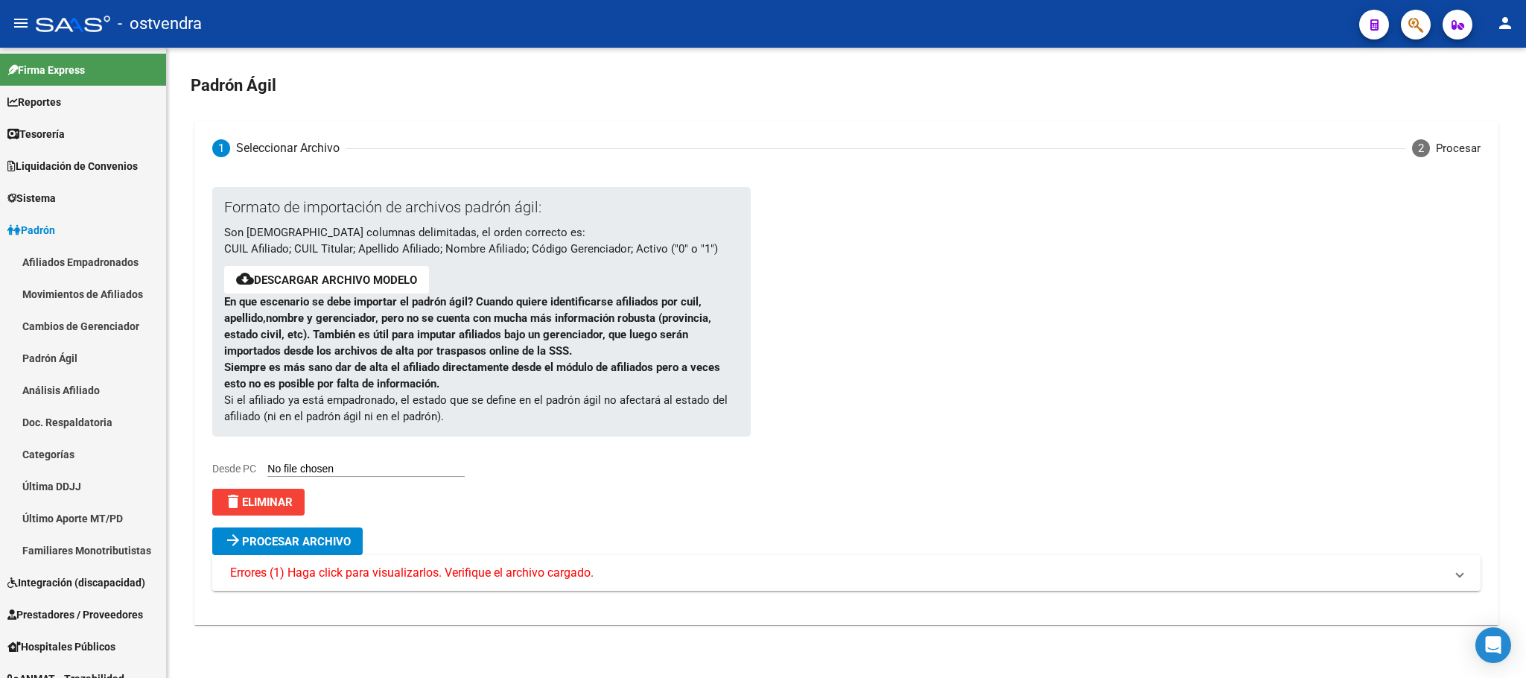
click at [314, 577] on span "Errores (1) Haga click para visualizarlos. Verifique el archivo cargado." at bounding box center [412, 573] width 364 height 16
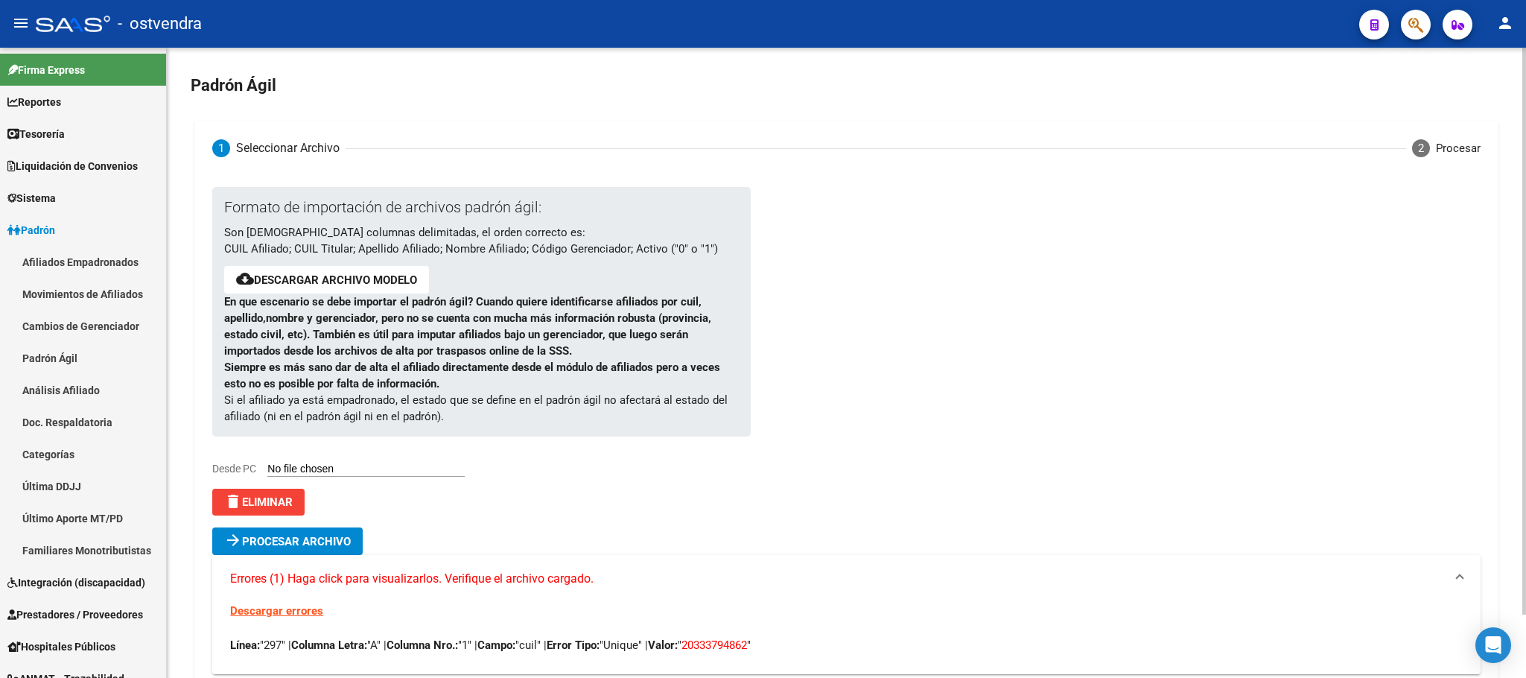
scroll to position [69, 0]
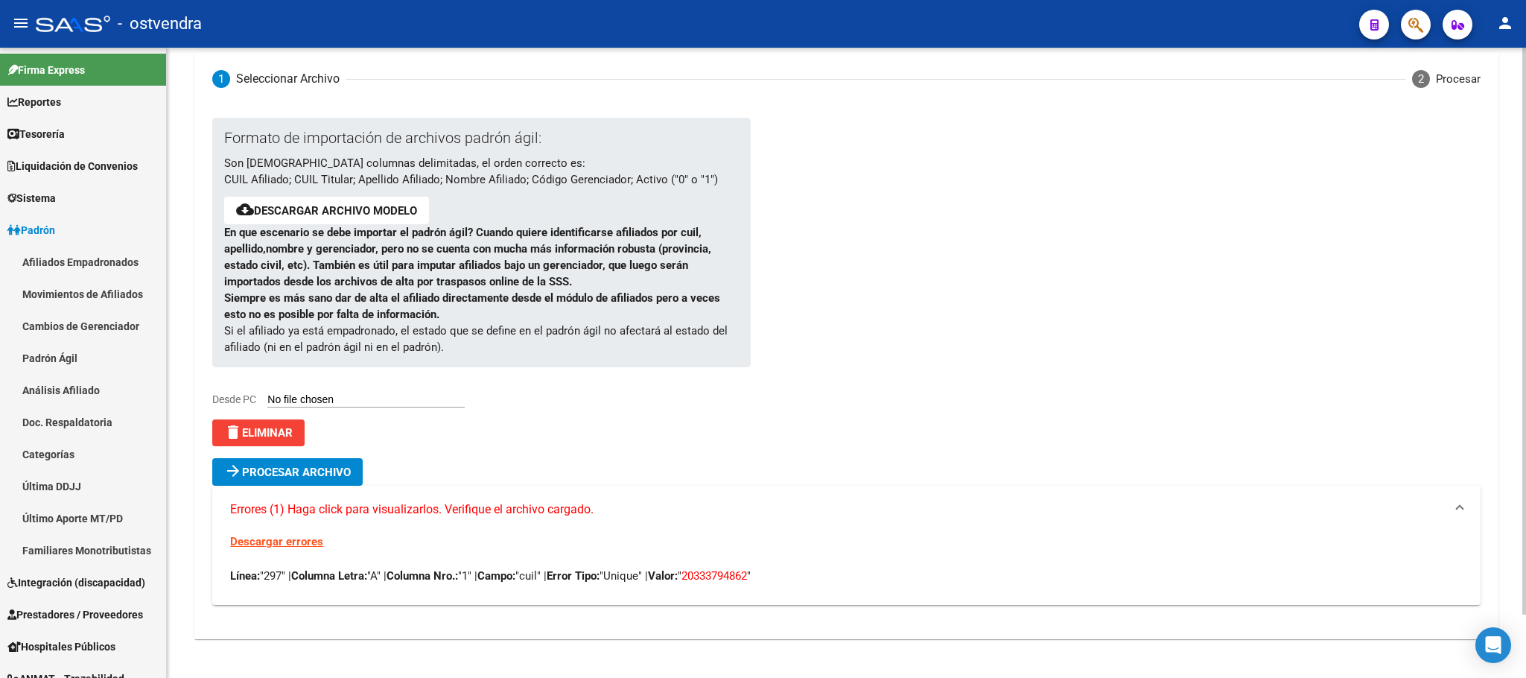
drag, startPoint x: 711, startPoint y: 577, endPoint x: 780, endPoint y: 584, distance: 68.9
click at [780, 584] on div "Descargar errores Línea: "297" | Columna Letra: "A" | Columna Nro.: "1" | Campo…" at bounding box center [846, 569] width 1268 height 72
click at [288, 436] on span "delete Eliminar" at bounding box center [258, 432] width 69 height 13
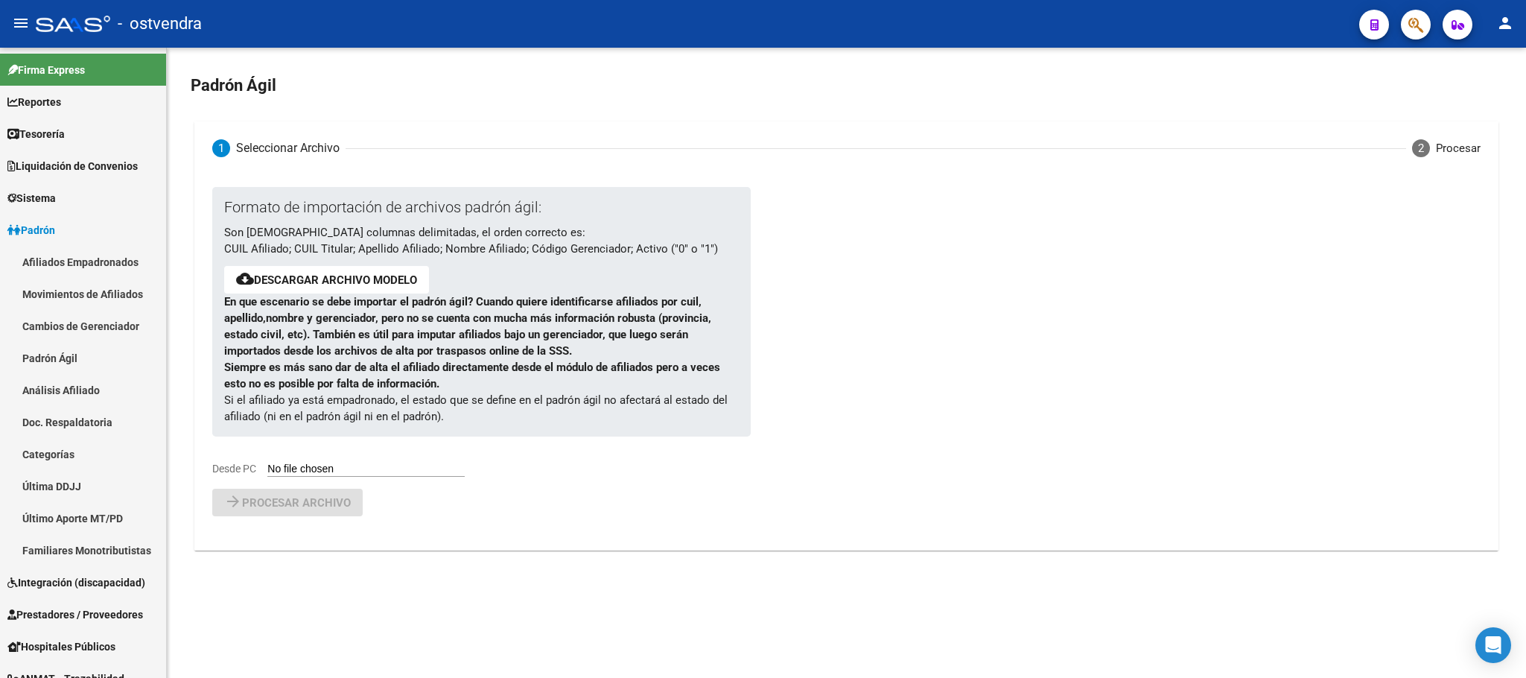
scroll to position [0, 0]
click at [349, 454] on div "Formato de importación de archivos padrón ágil: Son 6 columnas delimitadas, el …" at bounding box center [469, 332] width 515 height 290
click at [404, 472] on input "Desde PC" at bounding box center [365, 470] width 197 height 14
type input "C:\fakepath\PadronAgil (21).csv"
click at [358, 552] on button "arrow_forward Procesar archivo" at bounding box center [287, 541] width 150 height 28
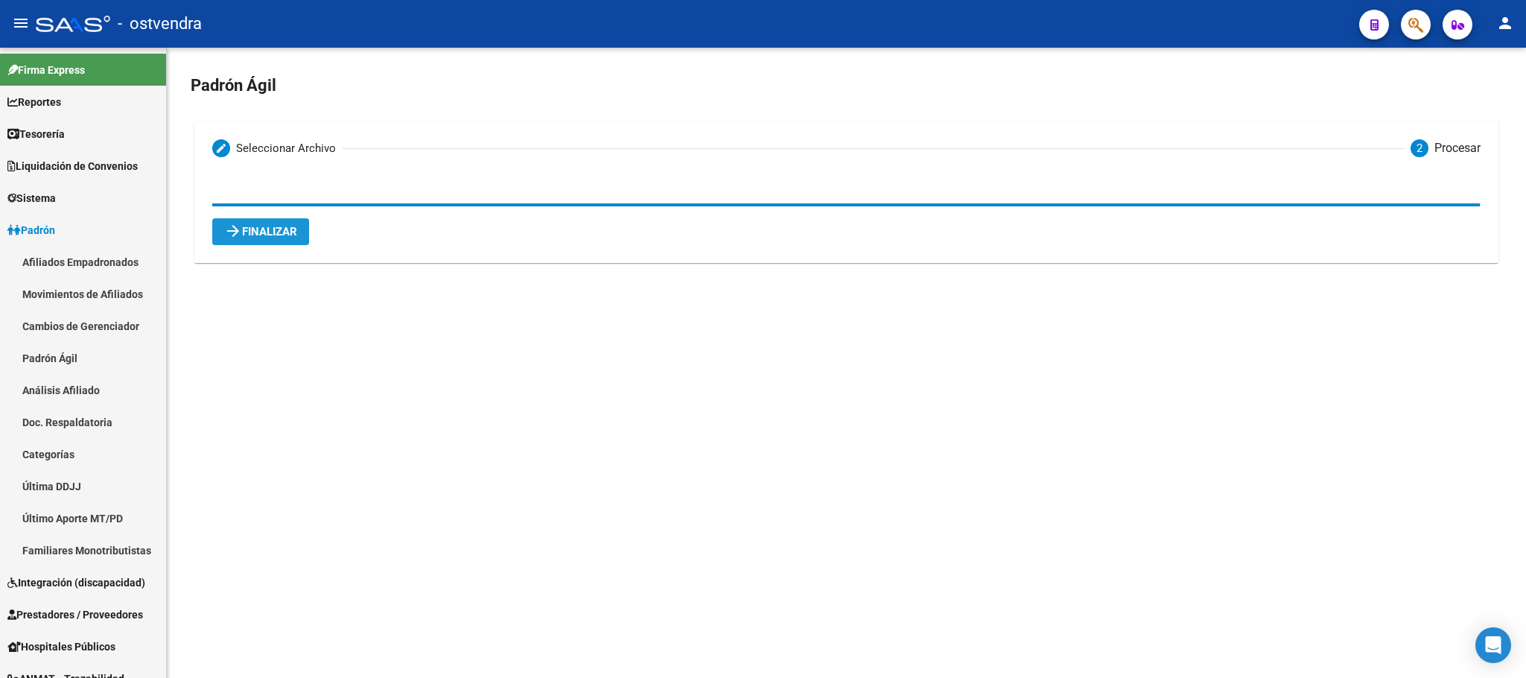
click at [264, 237] on span "arrow_forward Finalizar" at bounding box center [260, 231] width 73 height 13
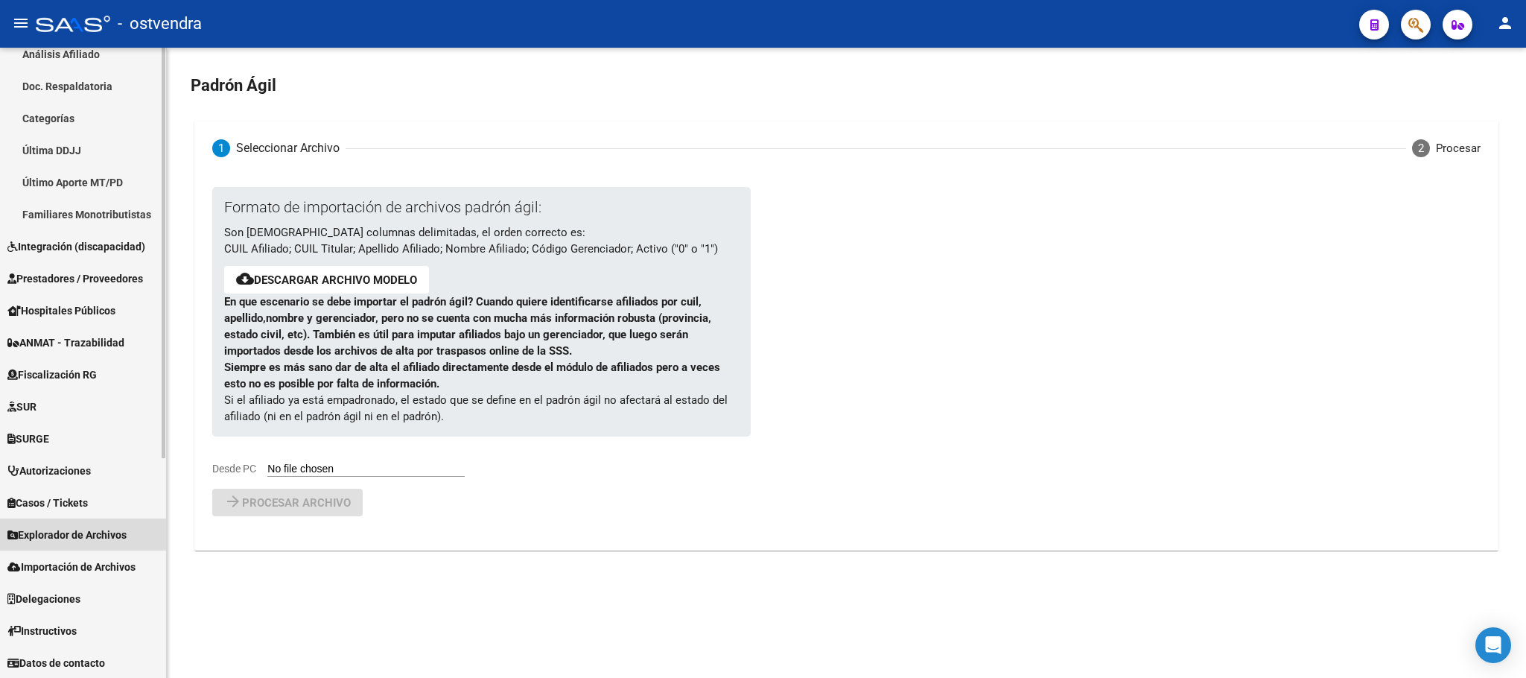
click at [101, 539] on span "Explorador de Archivos" at bounding box center [66, 535] width 119 height 16
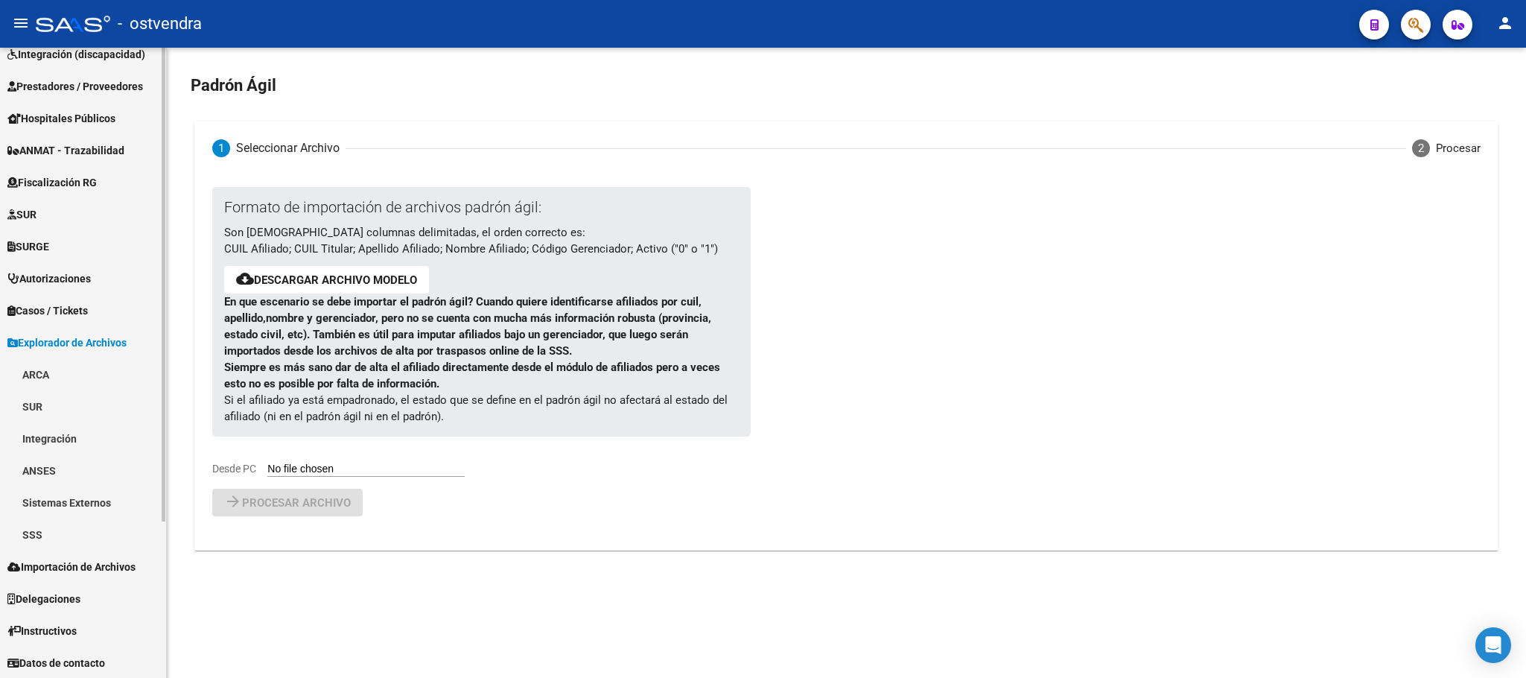
click at [97, 530] on link "SSS" at bounding box center [83, 534] width 166 height 32
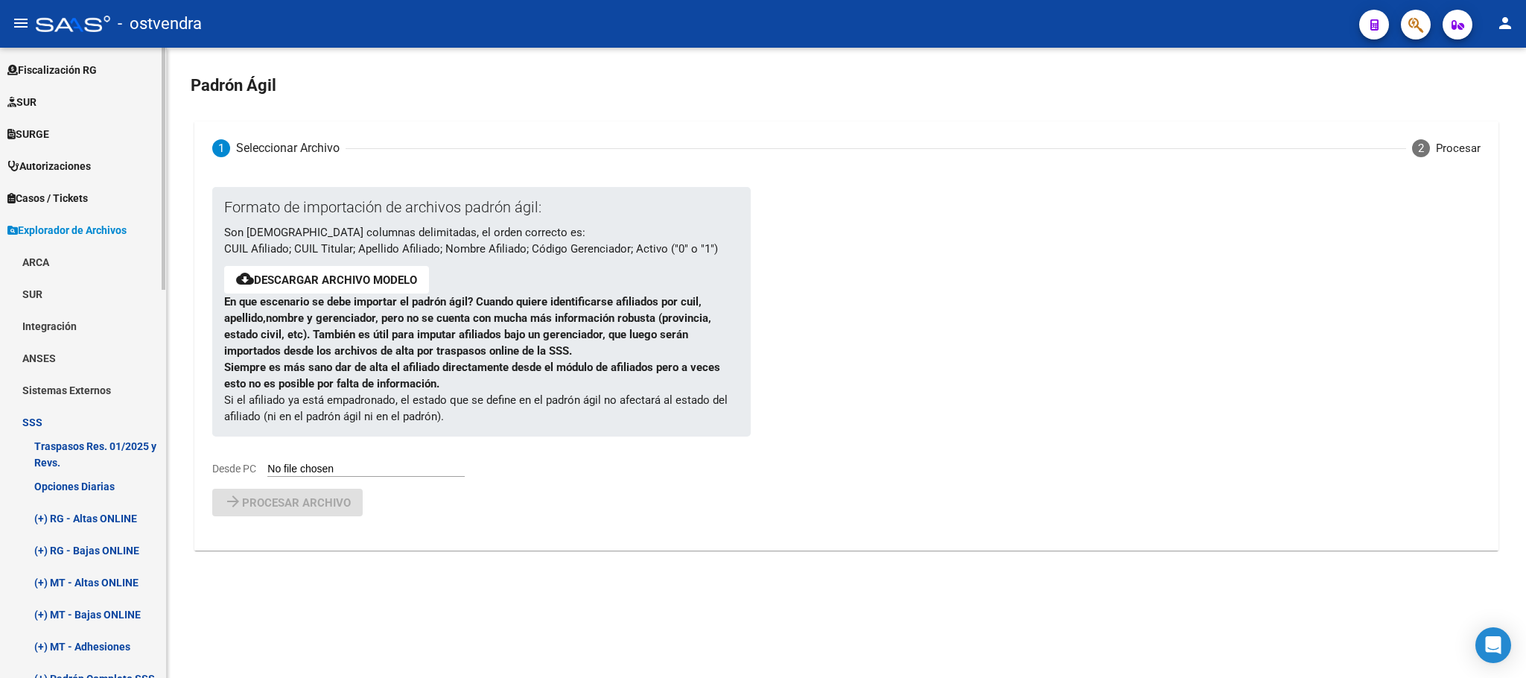
scroll to position [320, 0]
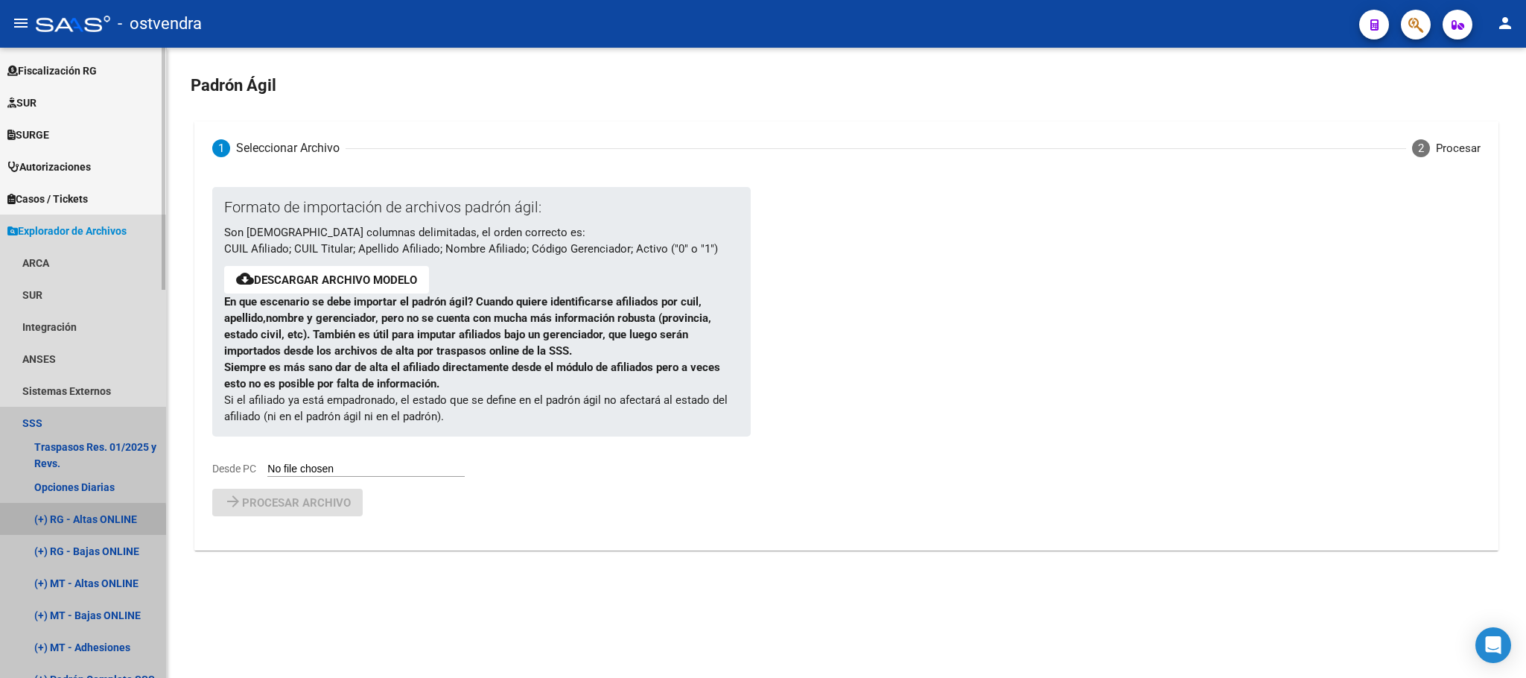
click at [72, 521] on link "(+) RG - Altas ONLINE" at bounding box center [83, 519] width 166 height 32
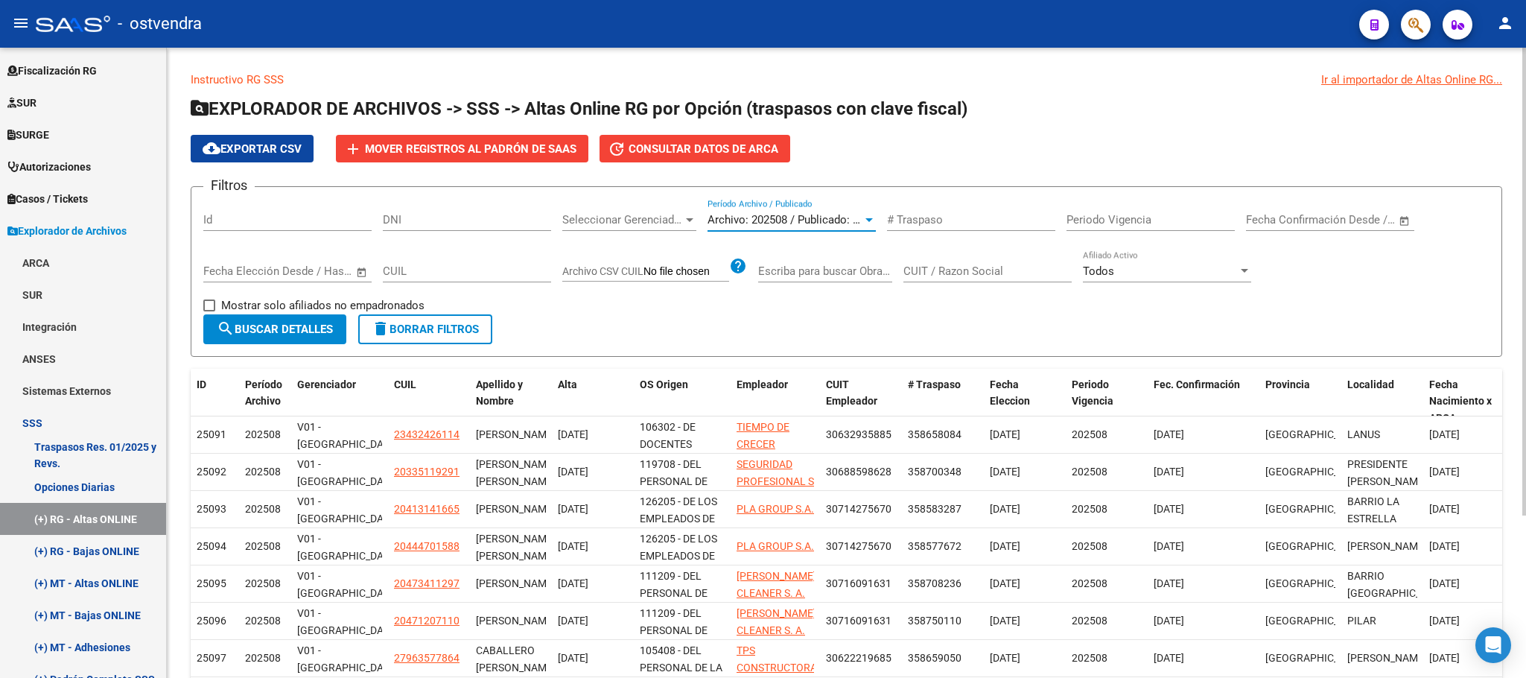
click at [731, 221] on span "Archivo: 202508 / Publicado: 202507" at bounding box center [798, 219] width 181 height 13
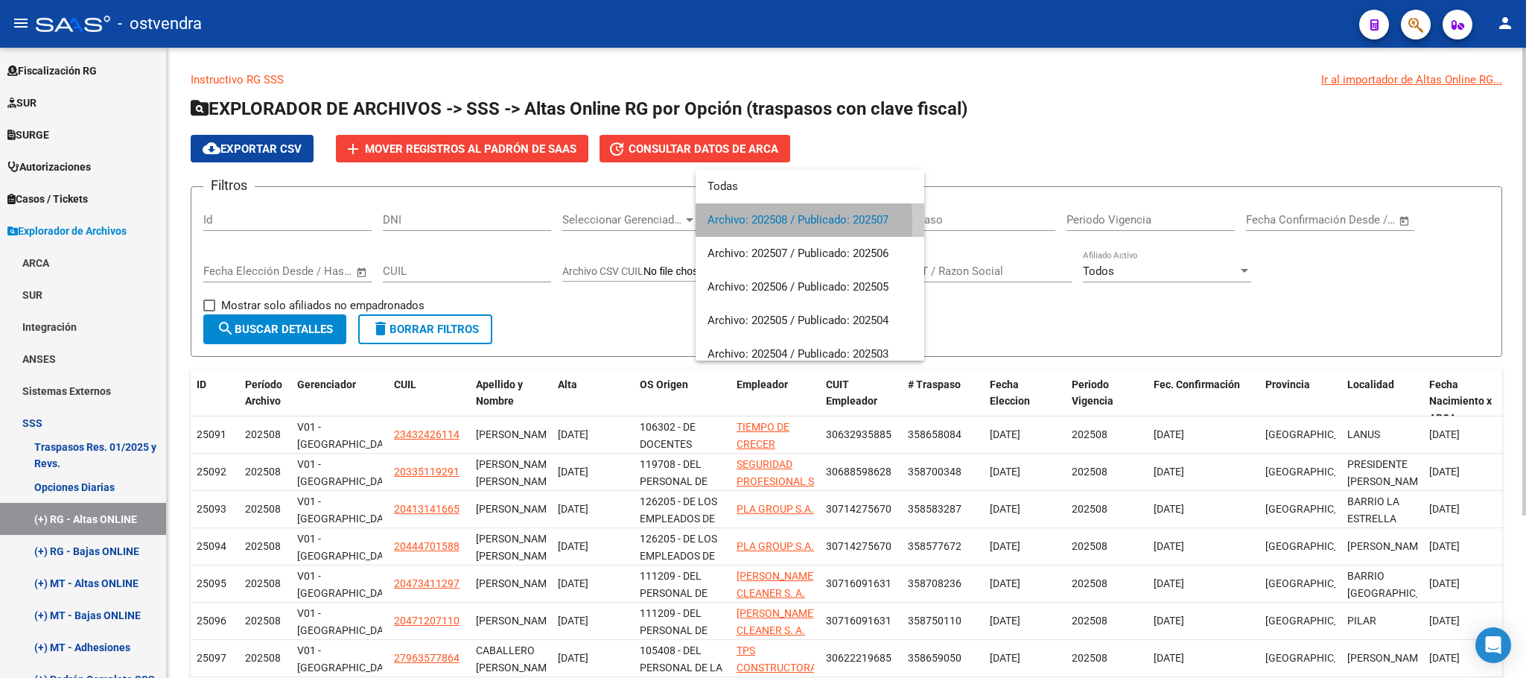
click at [731, 221] on span "Archivo: 202508 / Publicado: 202507" at bounding box center [810, 220] width 205 height 34
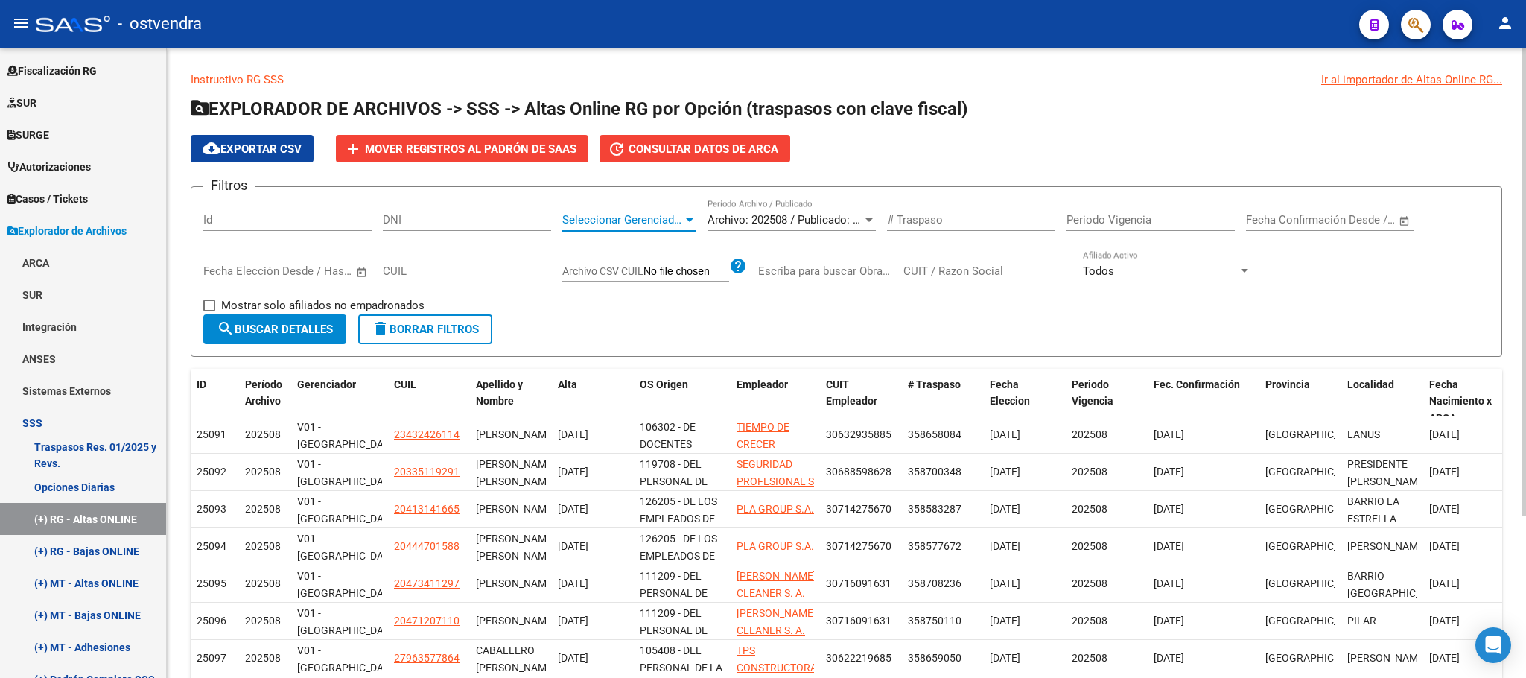
click at [644, 221] on span "Seleccionar Gerenciador" at bounding box center [622, 219] width 121 height 13
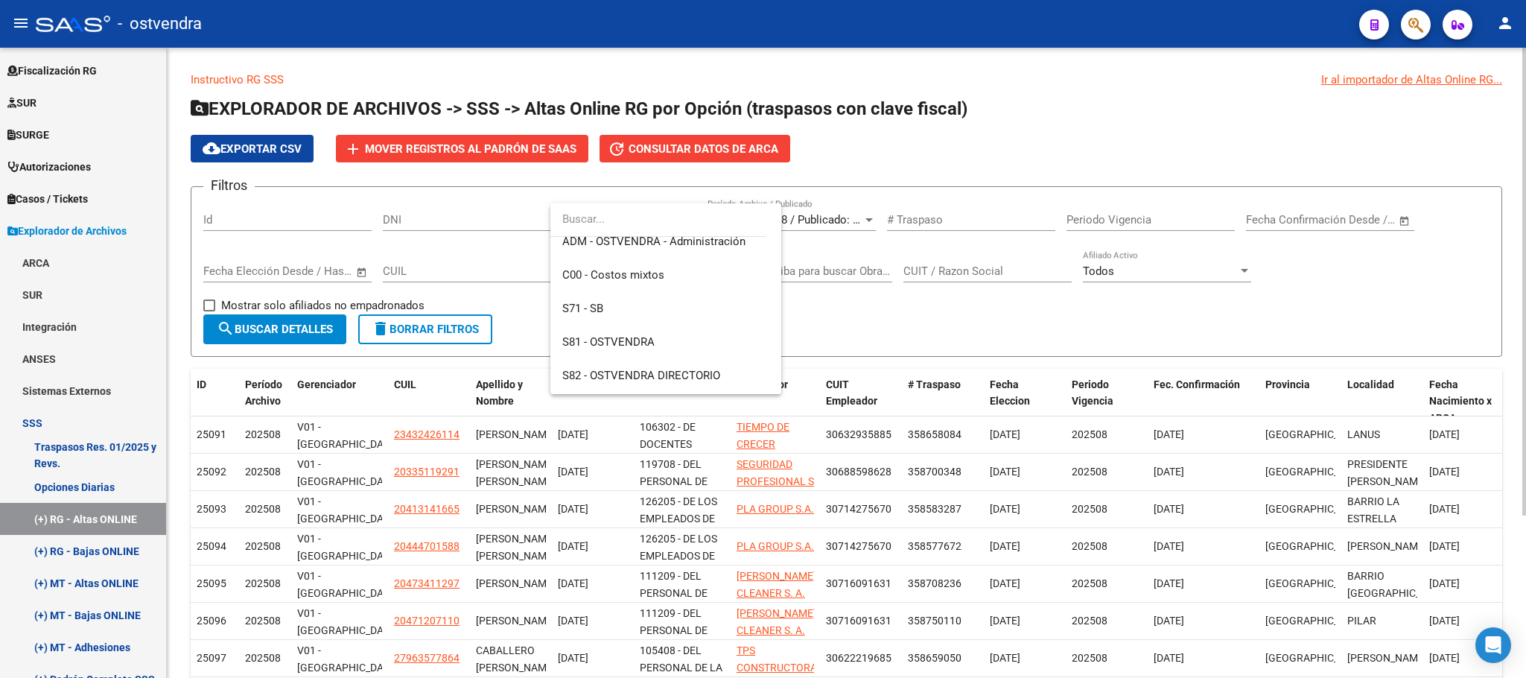
scroll to position [177, 0]
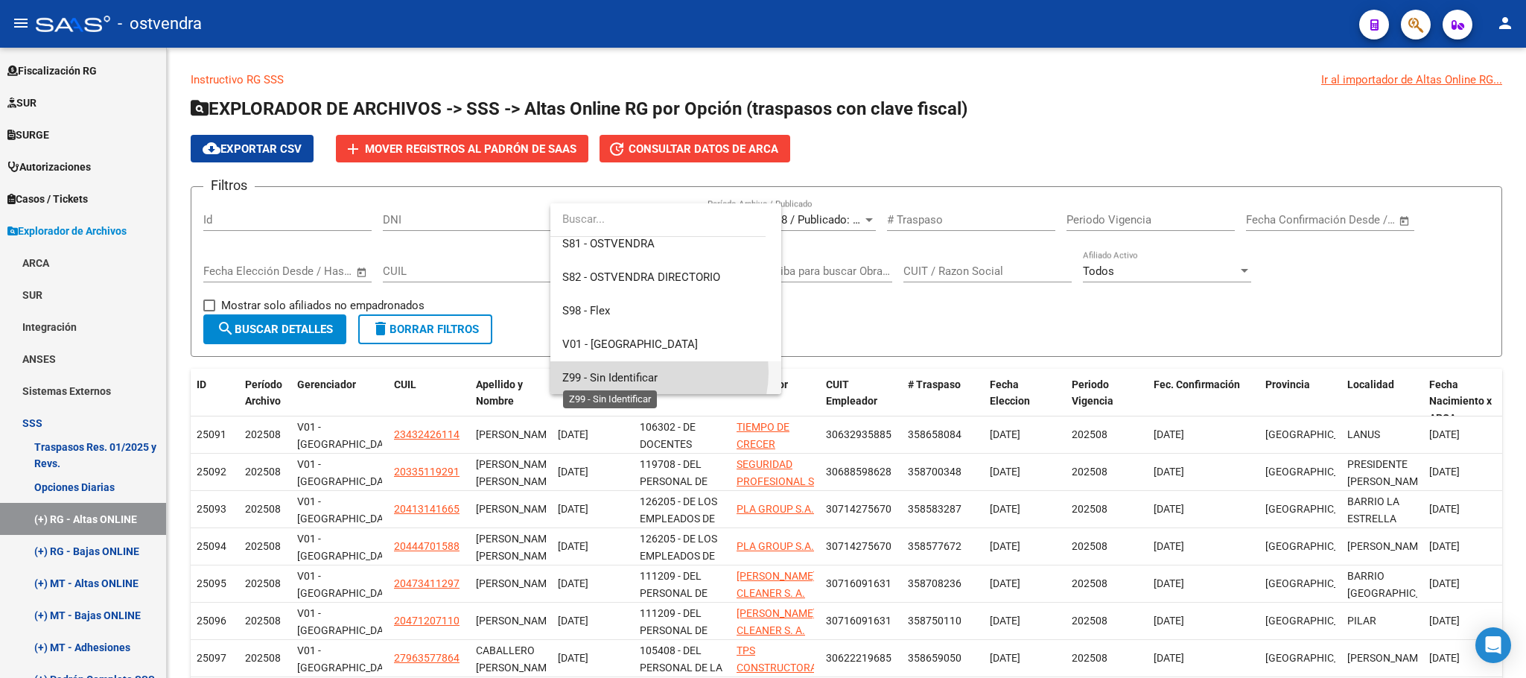
click at [650, 372] on span "Z99 - Sin Identificar" at bounding box center [609, 377] width 95 height 13
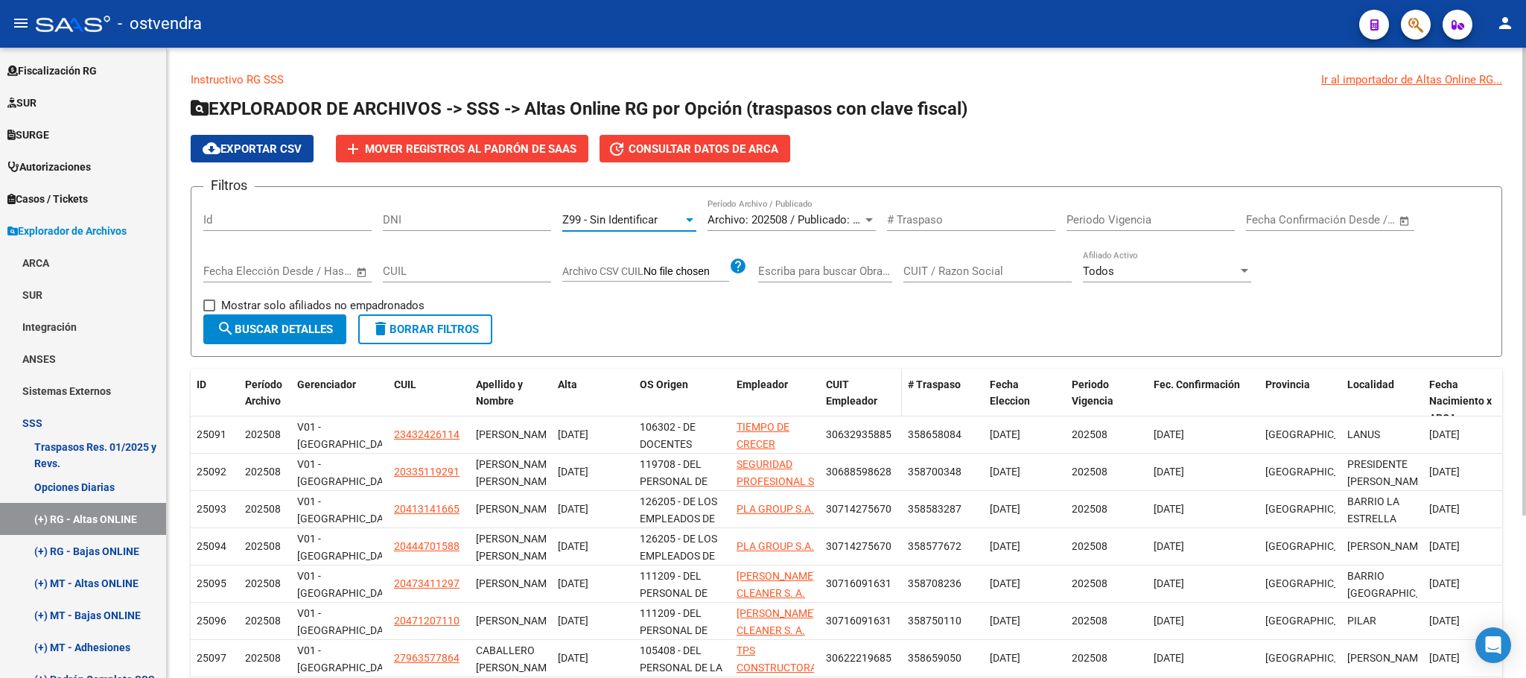
drag, startPoint x: 322, startPoint y: 331, endPoint x: 829, endPoint y: 384, distance: 510.0
click at [320, 331] on span "search Buscar Detalles" at bounding box center [275, 329] width 116 height 13
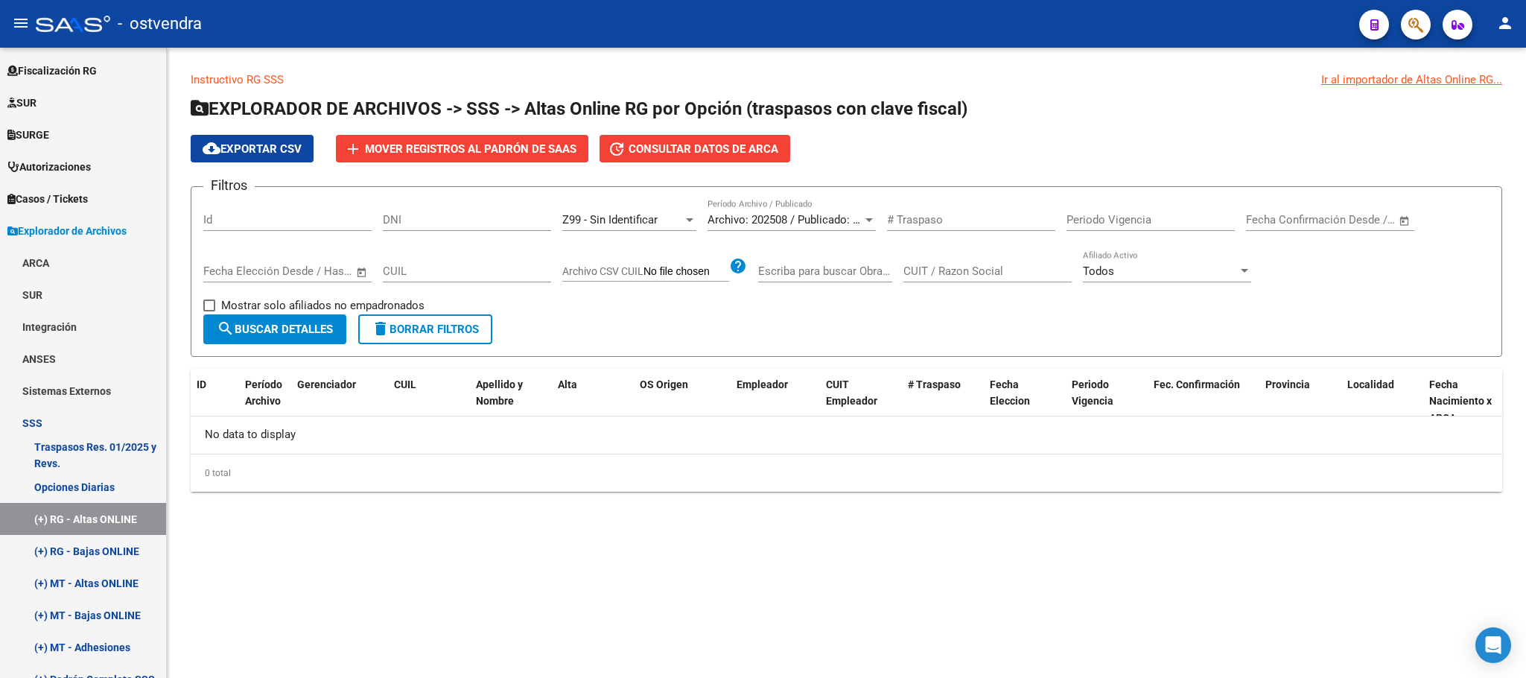
click at [640, 226] on span "Z99 - Sin Identificar" at bounding box center [609, 219] width 95 height 13
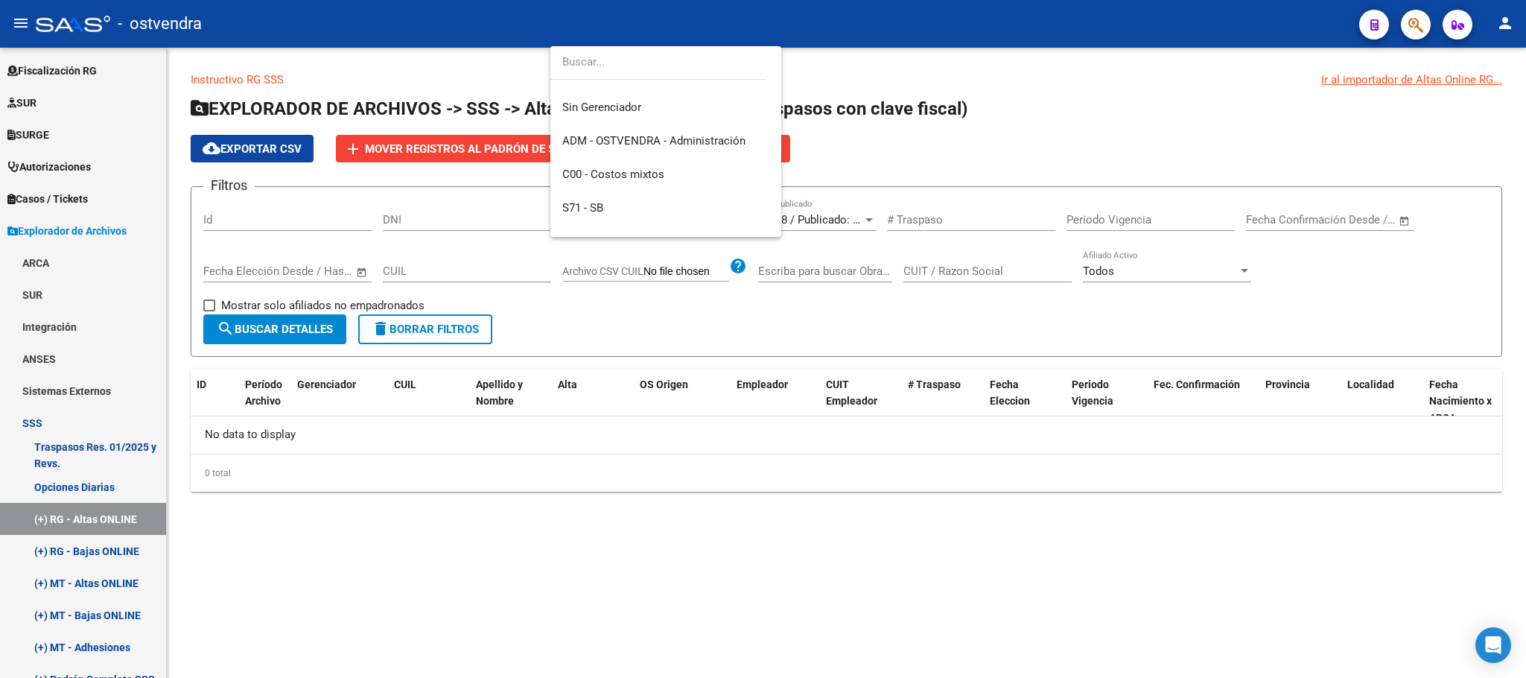
scroll to position [0, 0]
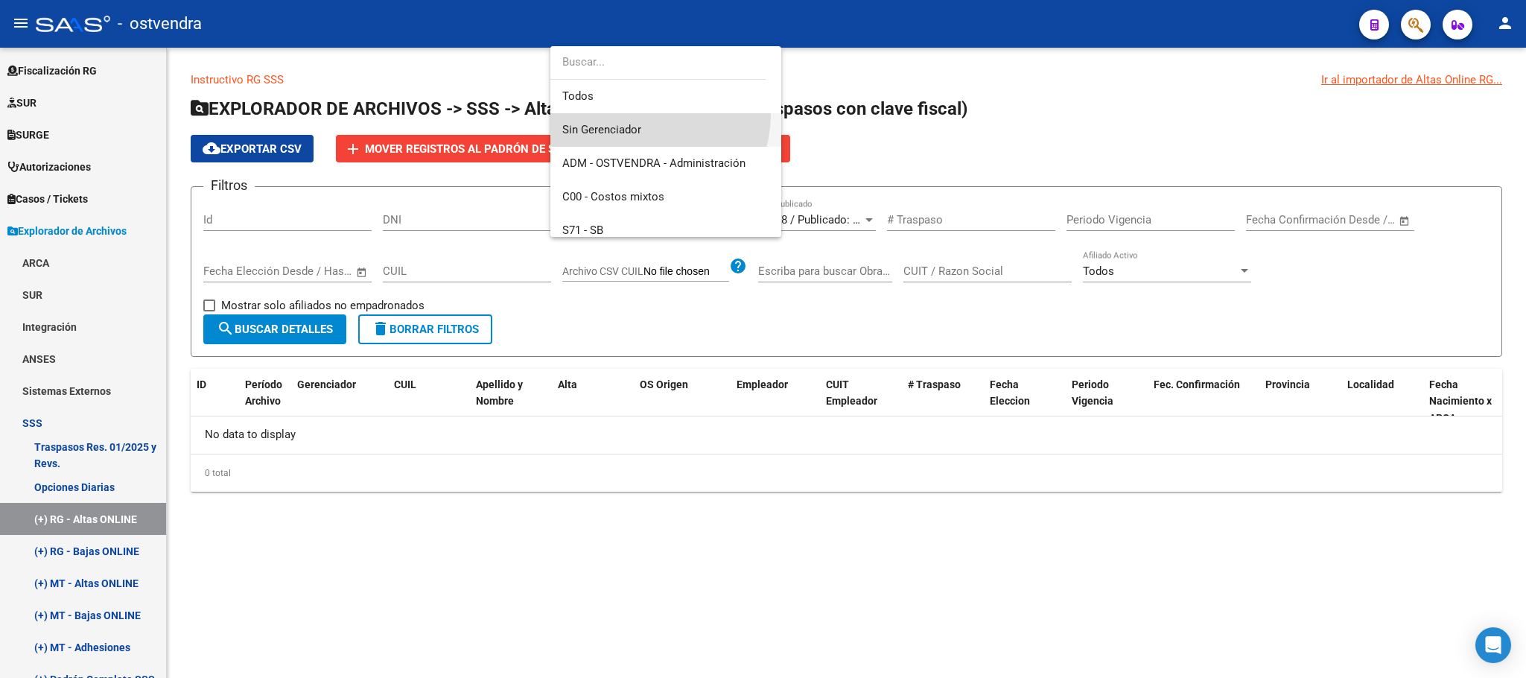
click at [649, 115] on span "Sin Gerenciador" at bounding box center [665, 130] width 207 height 34
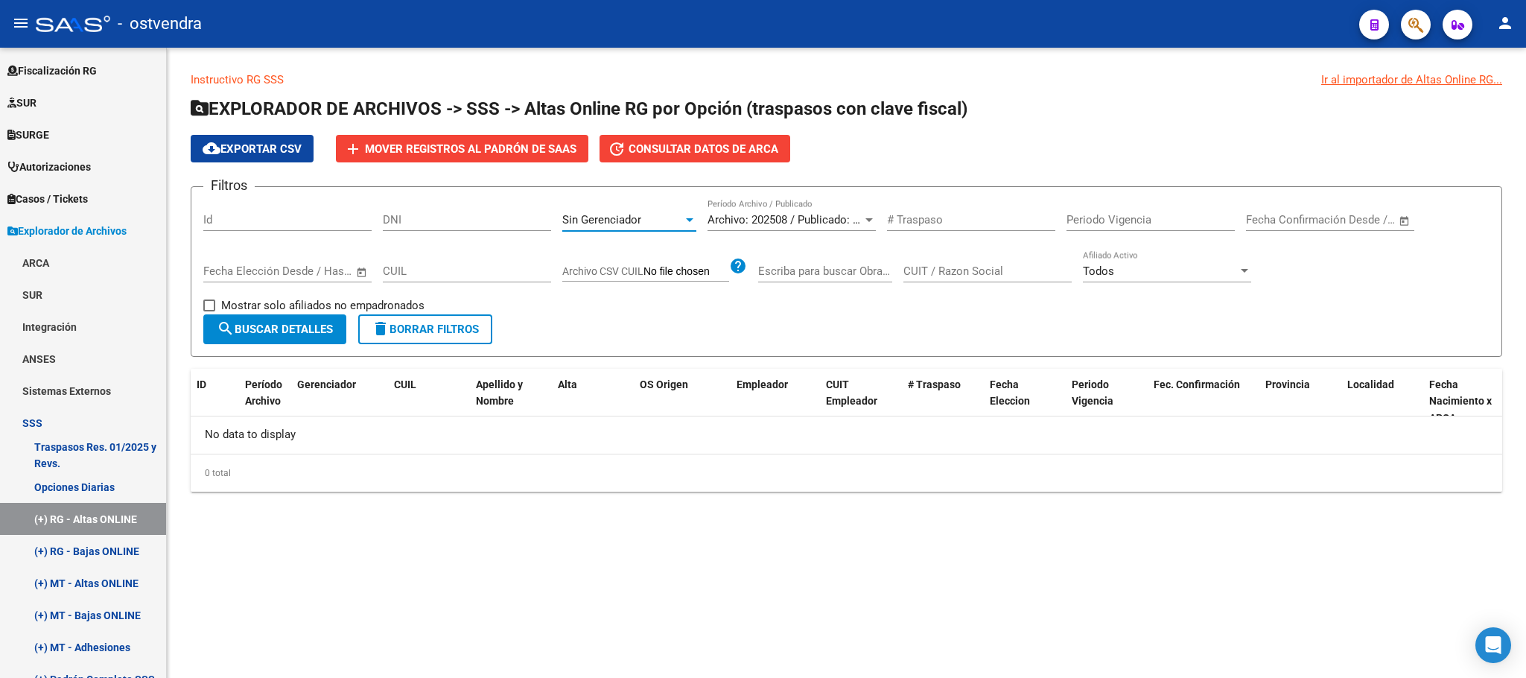
click at [313, 340] on button "search Buscar Detalles" at bounding box center [274, 329] width 143 height 30
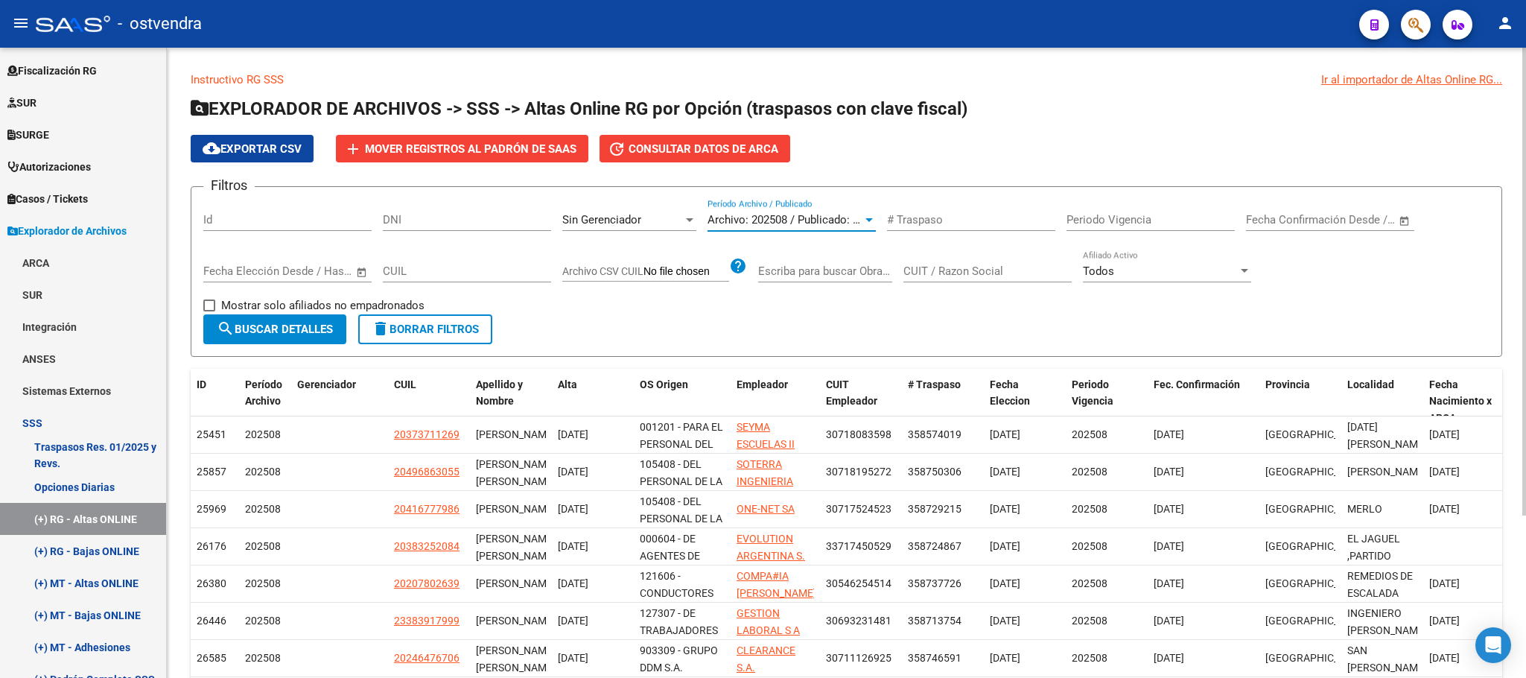
click at [845, 213] on span "Archivo: 202508 / Publicado: 202507" at bounding box center [798, 219] width 181 height 13
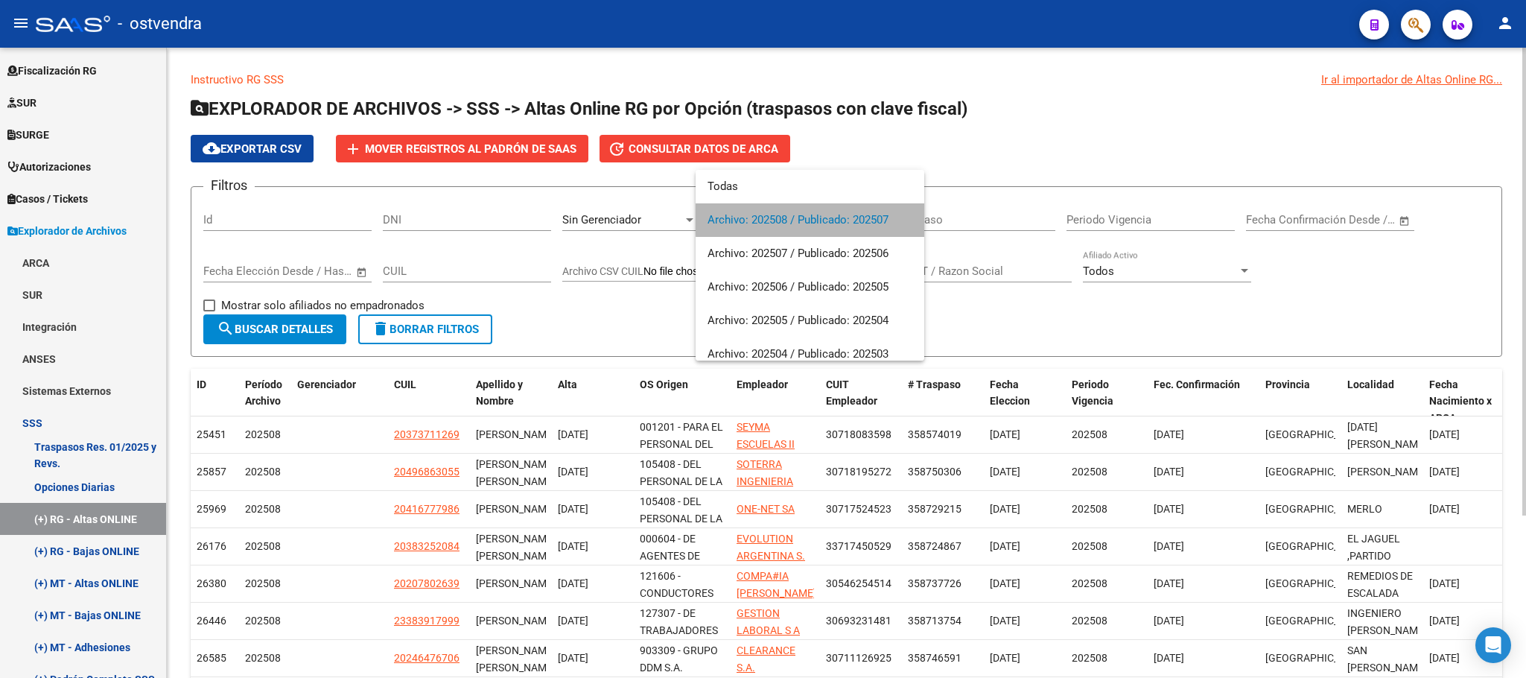
click at [845, 213] on span "Archivo: 202508 / Publicado: 202507" at bounding box center [810, 220] width 205 height 34
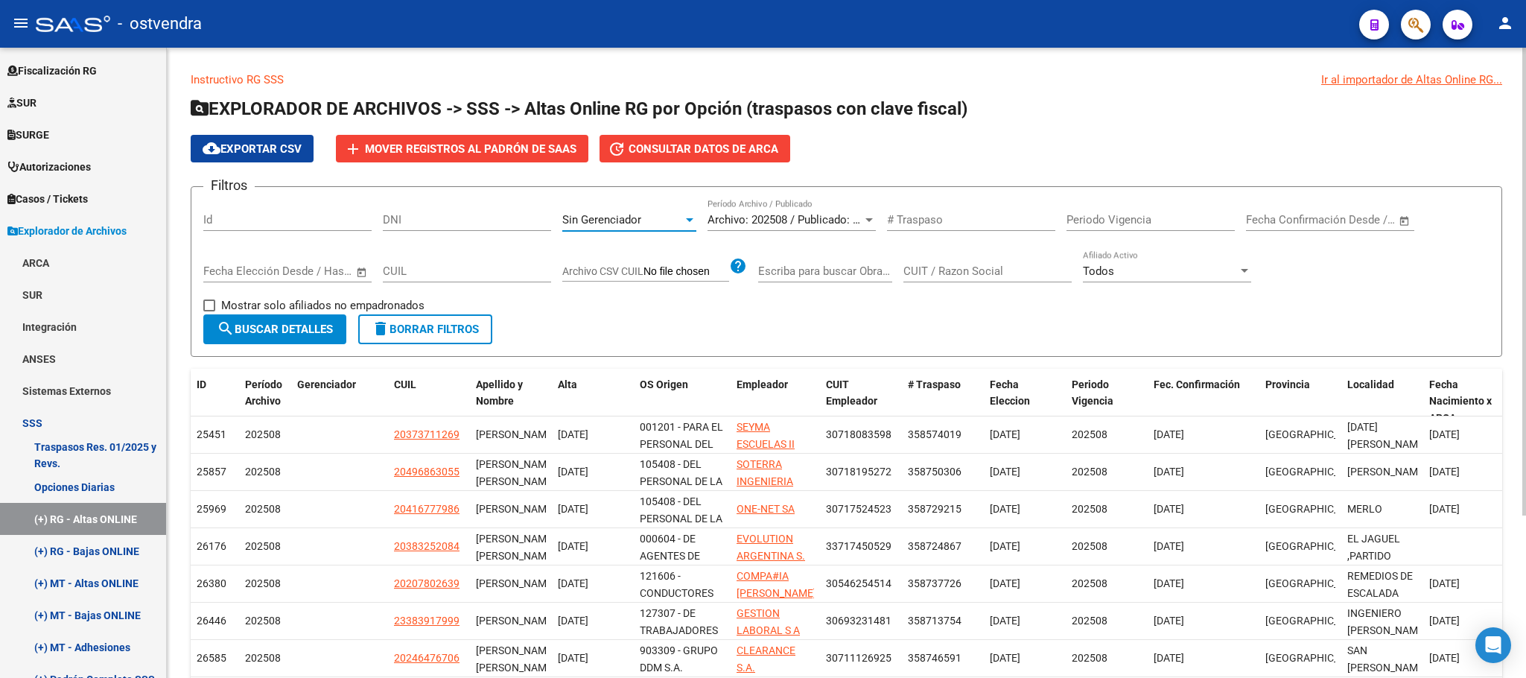
click at [649, 215] on div "Sin Gerenciador" at bounding box center [622, 219] width 121 height 13
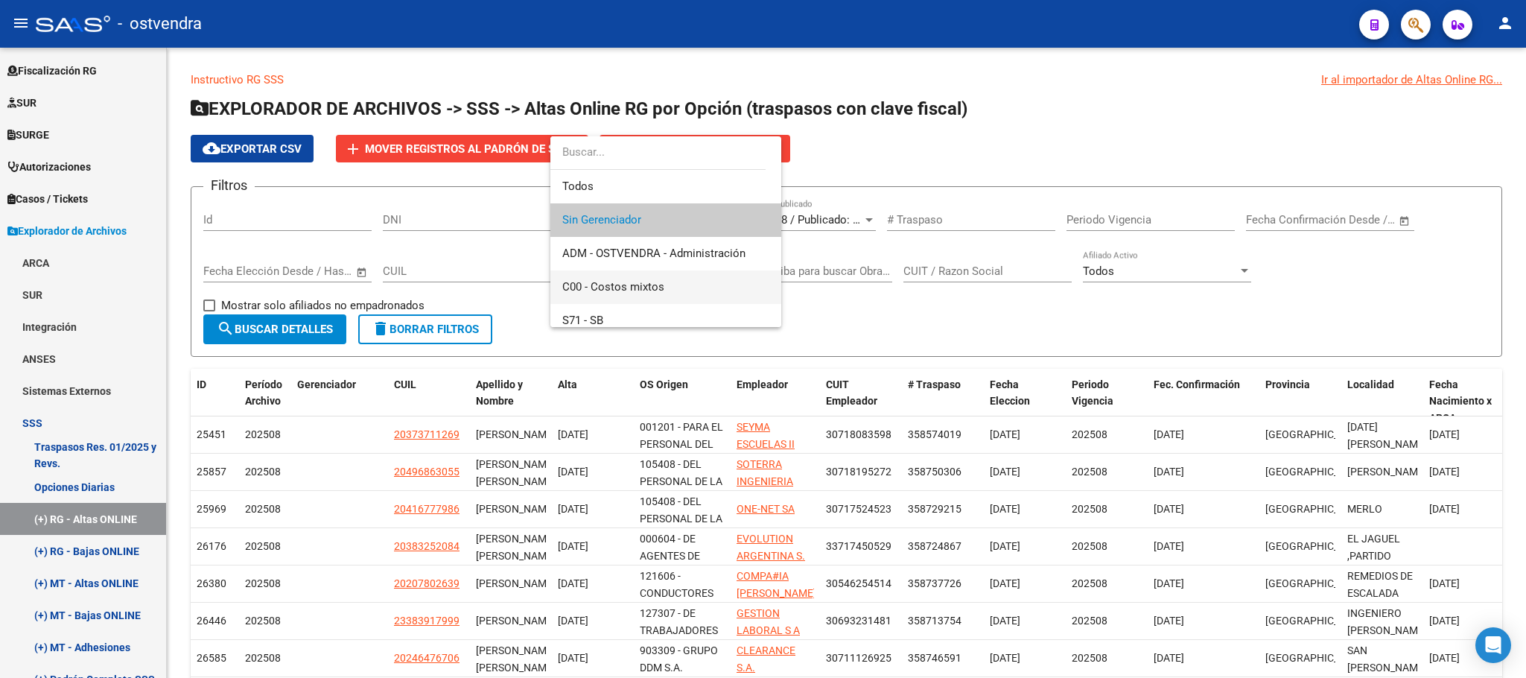
scroll to position [112, 0]
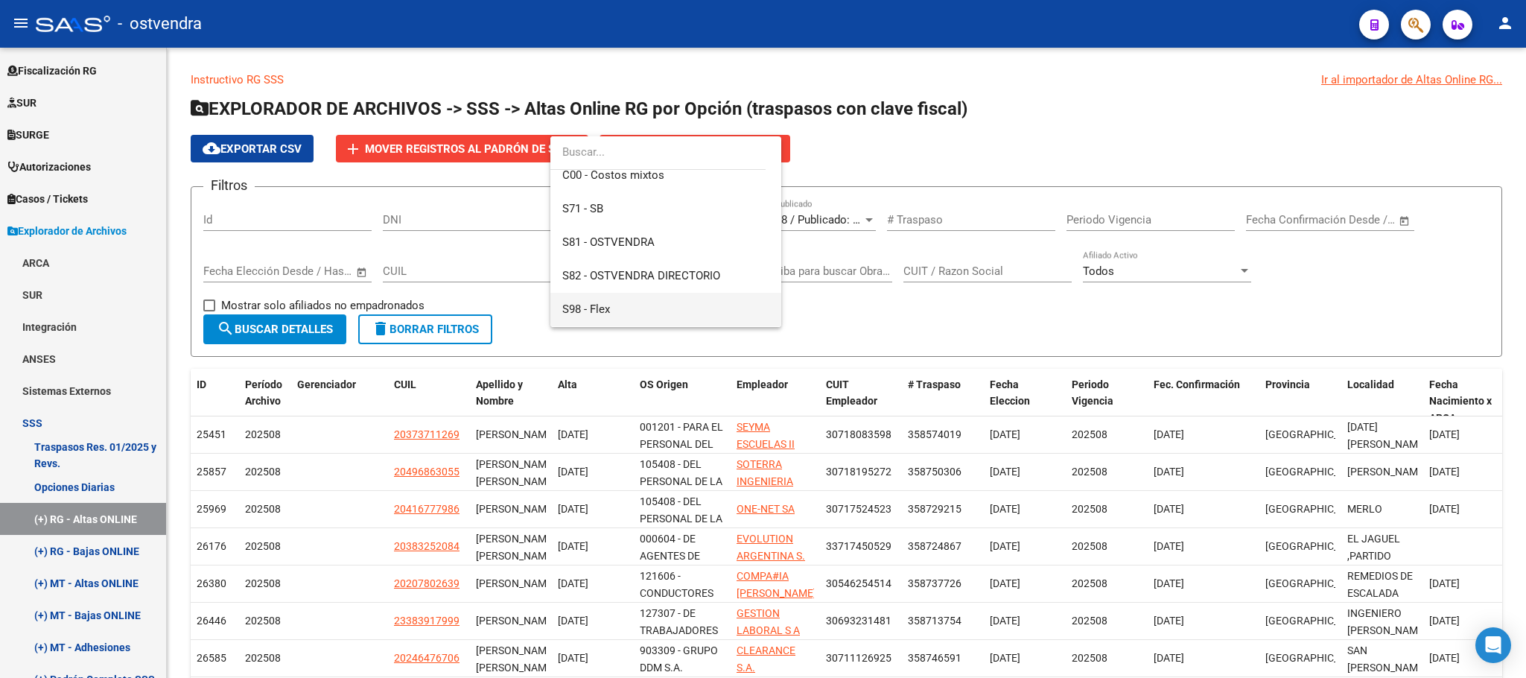
click at [664, 302] on span "S98 - Flex" at bounding box center [665, 310] width 207 height 34
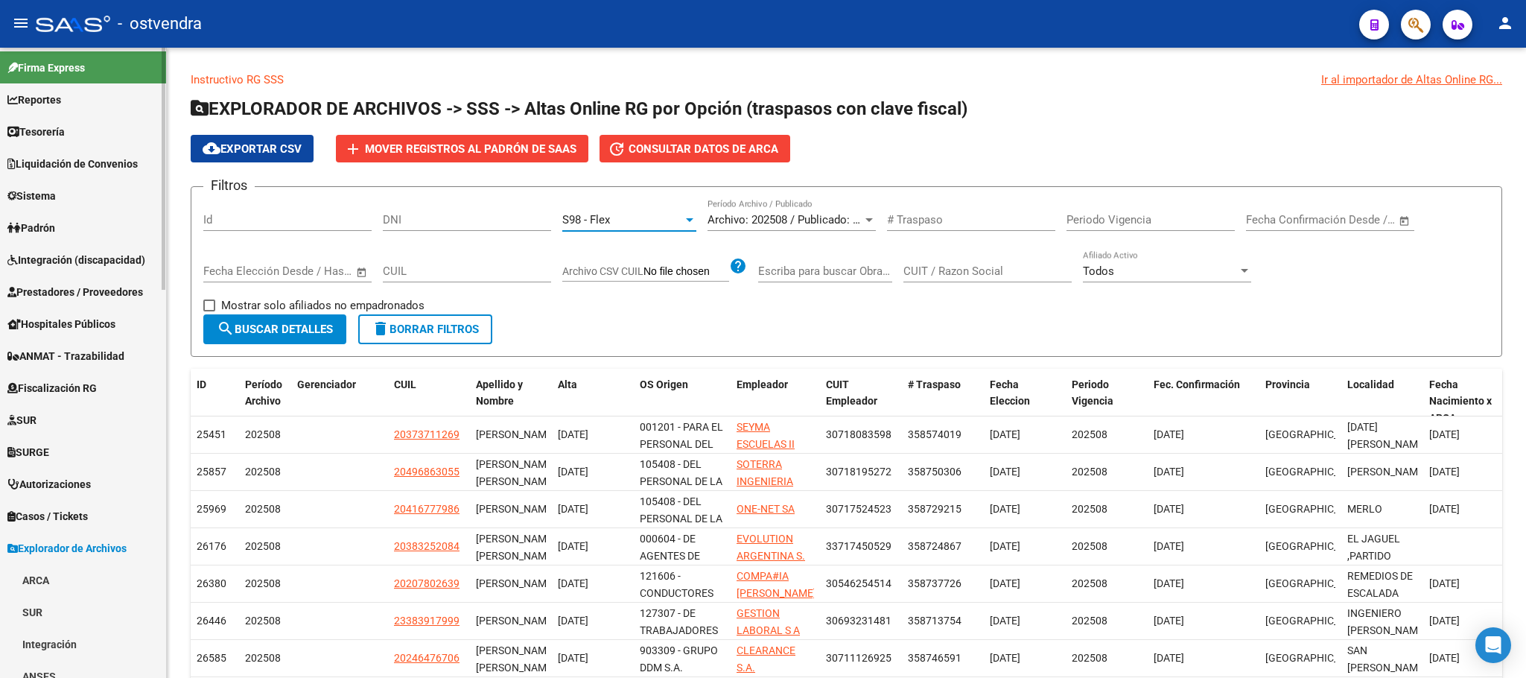
scroll to position [0, 0]
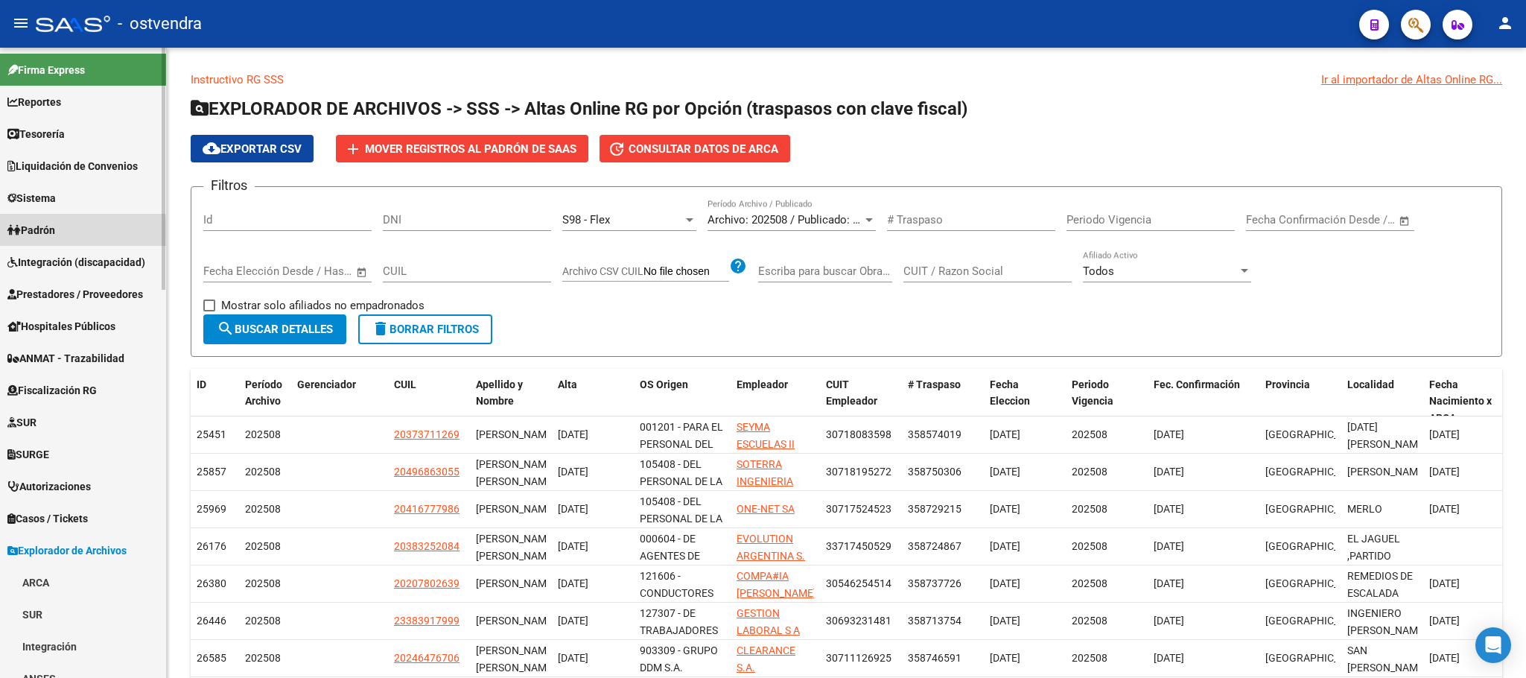
click at [49, 231] on span "Padrón" at bounding box center [31, 230] width 48 height 16
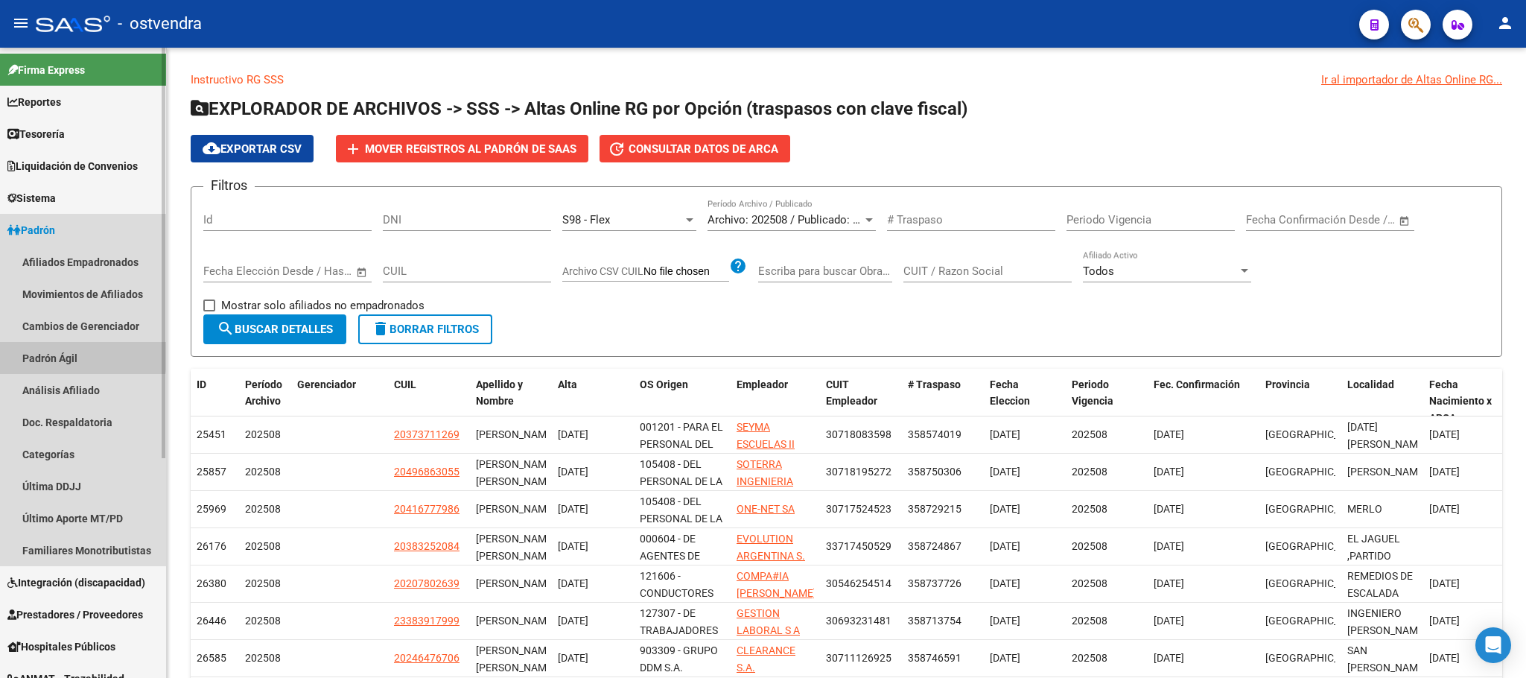
click at [63, 353] on link "Padrón Ágil" at bounding box center [83, 358] width 166 height 32
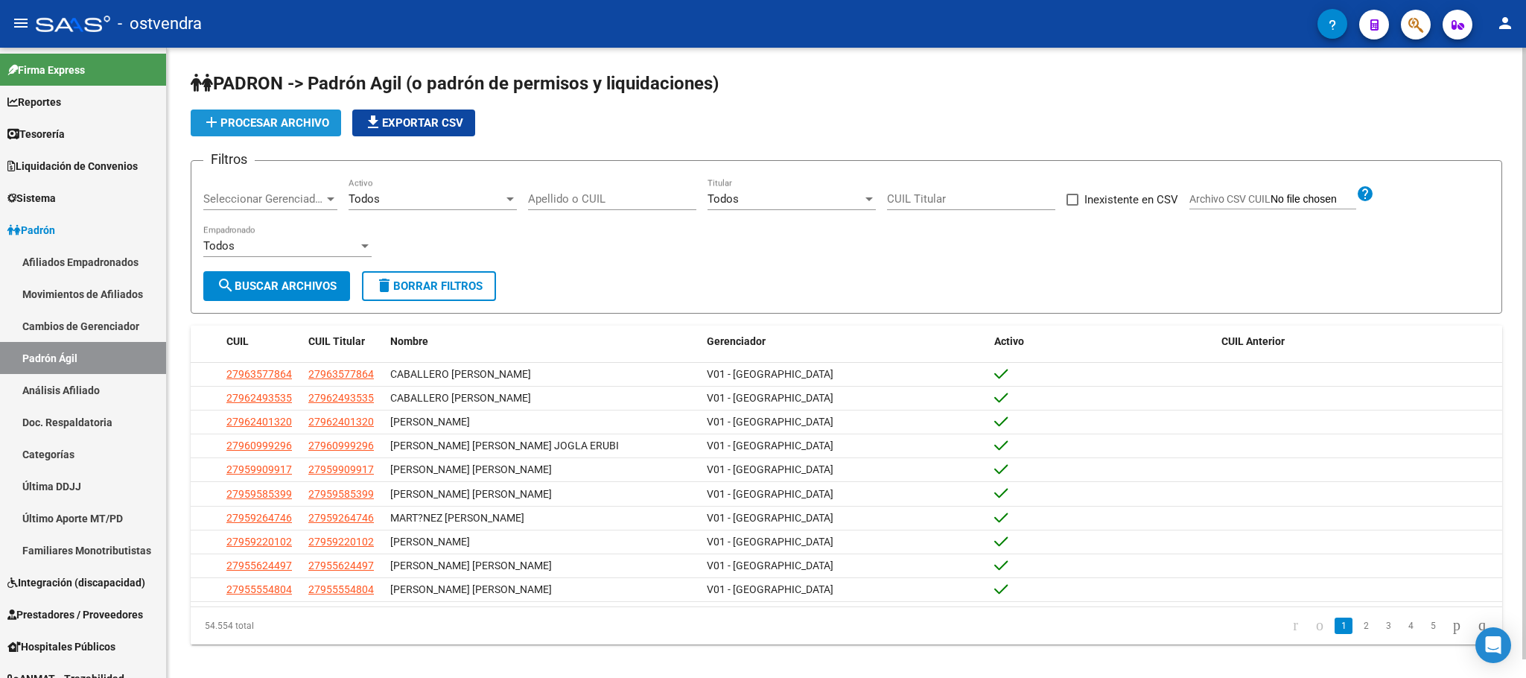
click at [291, 121] on span "add Procesar archivo" at bounding box center [266, 122] width 127 height 13
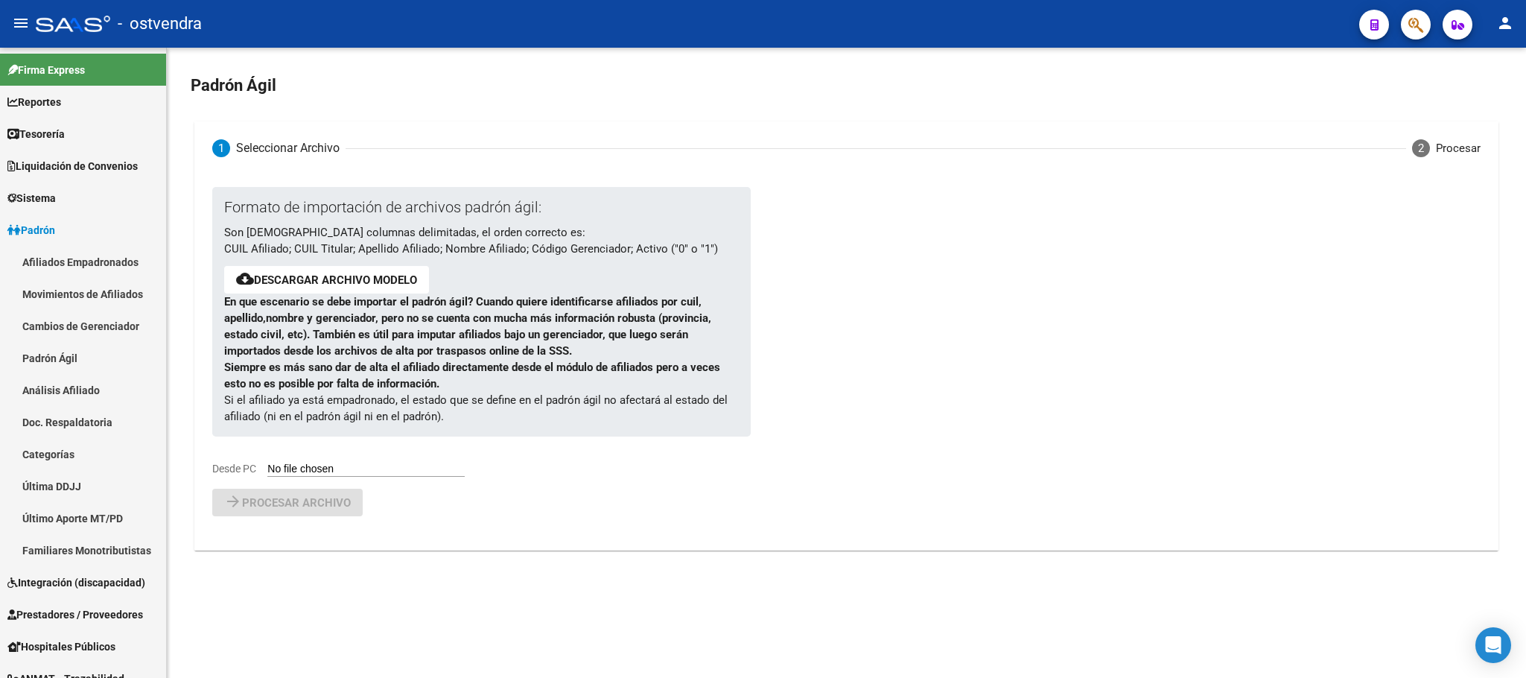
click at [324, 466] on input "Desde PC" at bounding box center [365, 470] width 197 height 14
type input "C:\fakepath\PadronAgil (21).csv"
click at [255, 544] on span "Procesar archivo" at bounding box center [296, 541] width 109 height 13
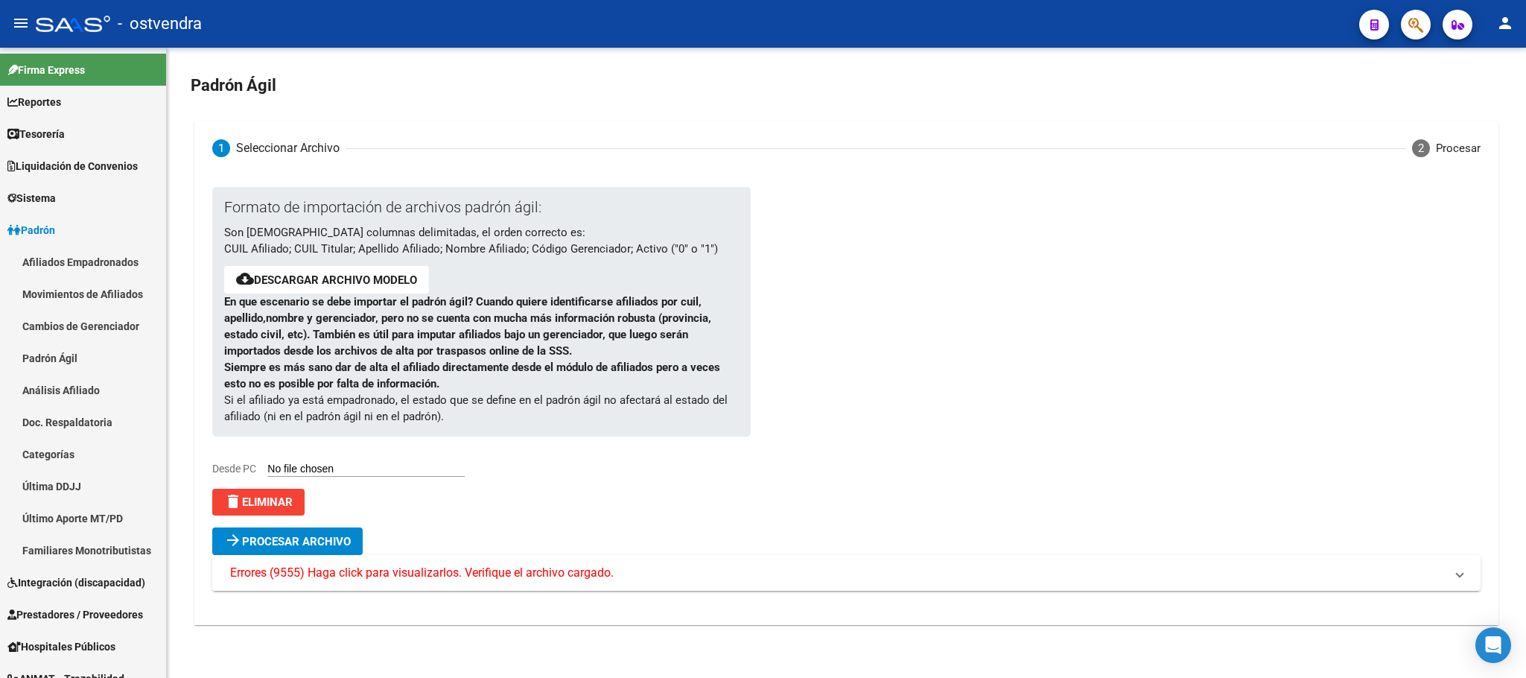
click at [338, 577] on span "Errores (9555) Haga click para visualizarlos. Verifique el archivo cargado." at bounding box center [422, 573] width 384 height 16
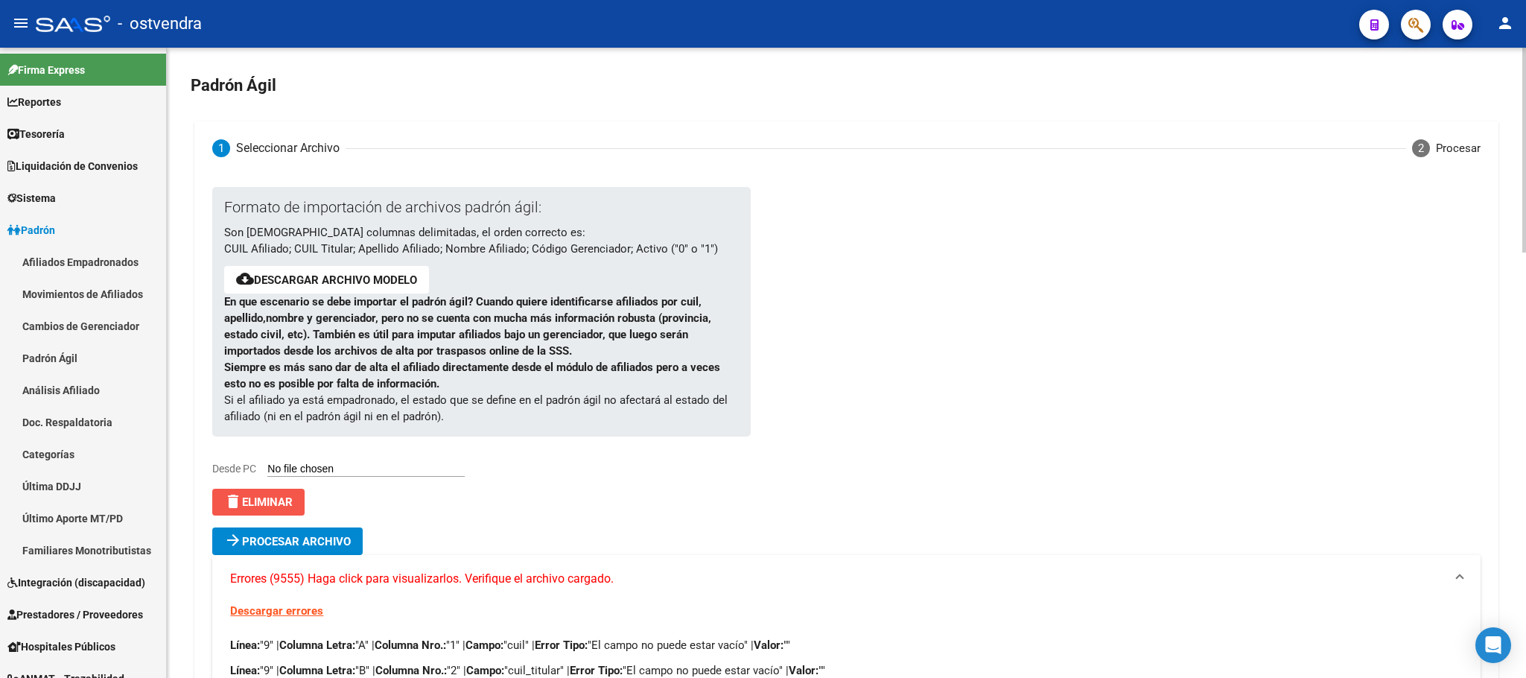
click at [271, 505] on span "delete Eliminar" at bounding box center [258, 501] width 69 height 13
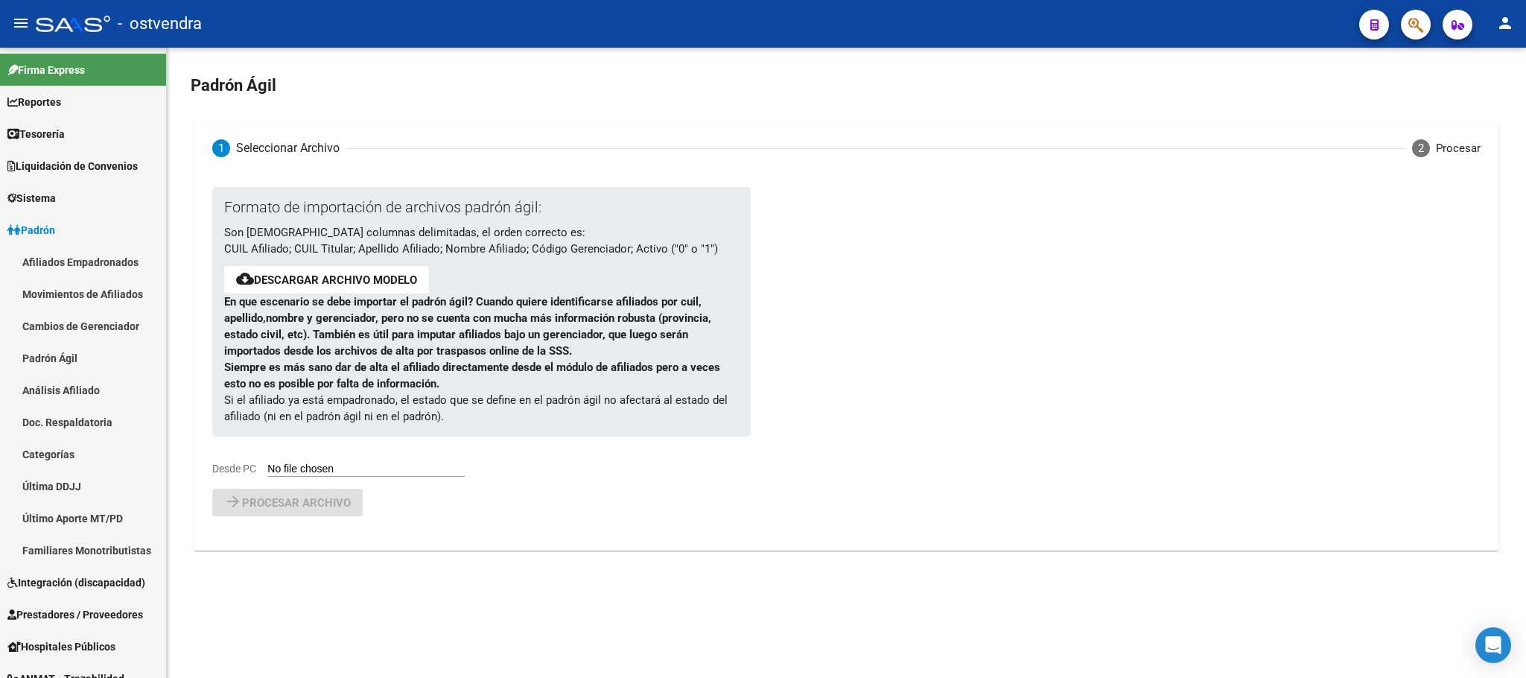
click at [308, 474] on input "Desde PC" at bounding box center [365, 470] width 197 height 14
type input "C:\fakepath\PadronAgil 55.csv"
click at [346, 550] on button "arrow_forward Procesar archivo" at bounding box center [287, 541] width 150 height 28
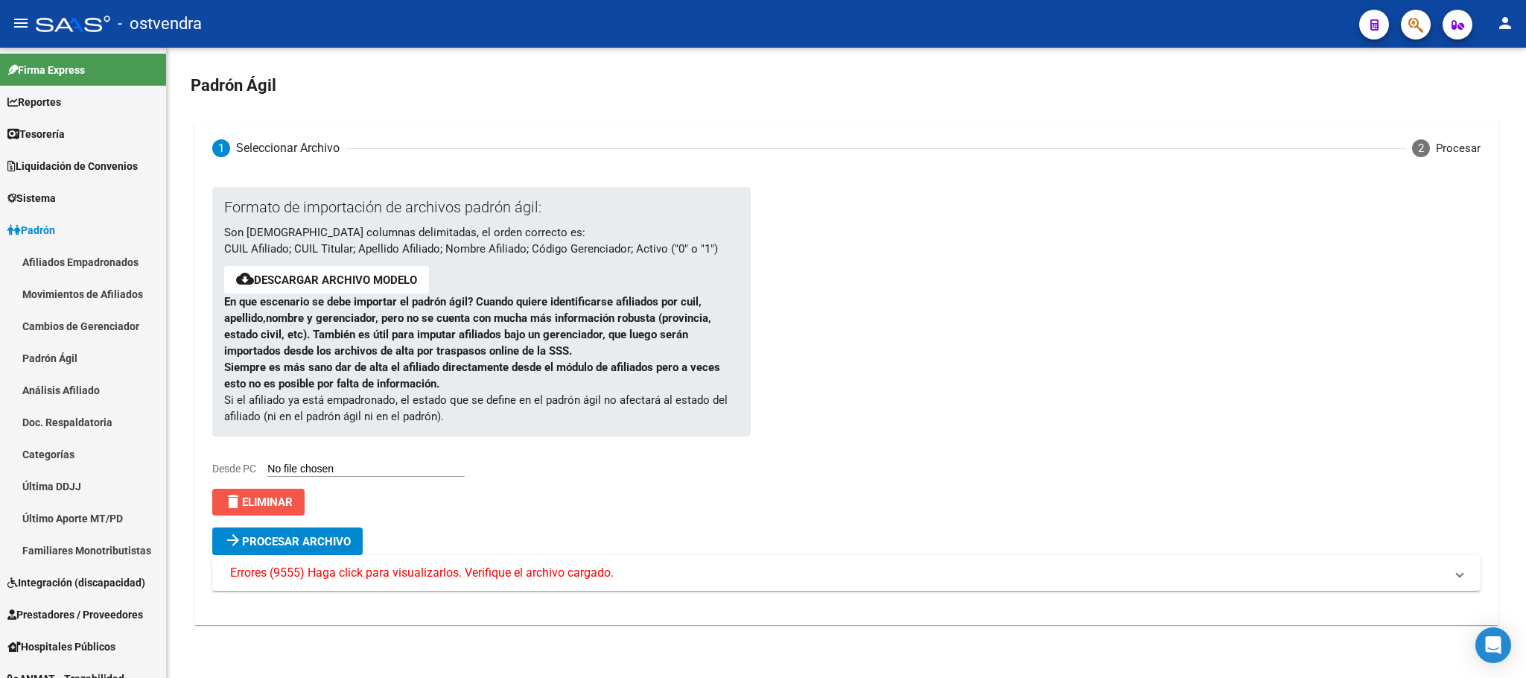
click at [271, 506] on span "delete Eliminar" at bounding box center [258, 501] width 69 height 13
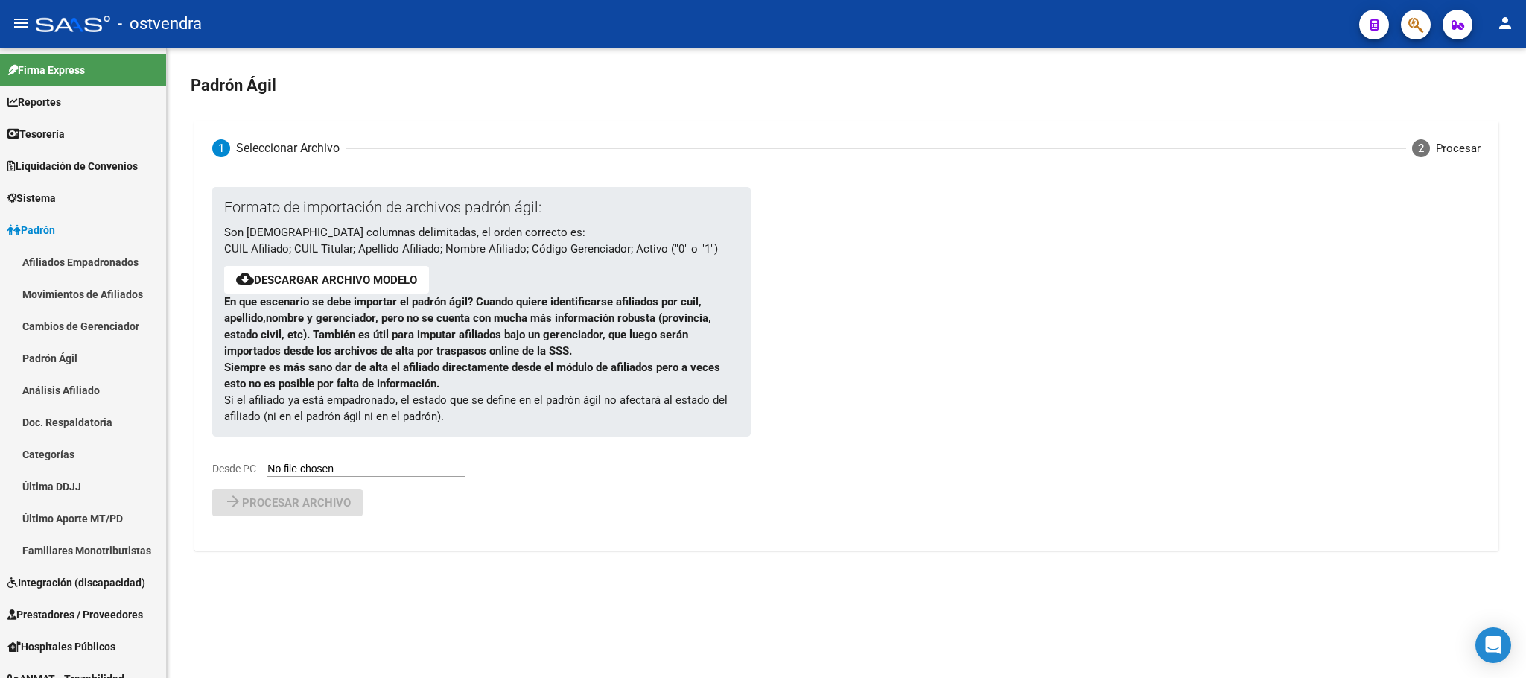
click at [385, 479] on div "Formato de importación de archivos padrón ágil: Son 6 columnas delimitadas, el …" at bounding box center [481, 338] width 538 height 302
click at [374, 467] on input "Desde PC" at bounding box center [365, 470] width 197 height 14
type input "C:\fakepath\PadronAgil 55.csv"
click at [317, 559] on div "Formato de importación de archivos padrón ágil: Son 6 columnas delimitadas, el …" at bounding box center [846, 379] width 1268 height 384
click at [346, 539] on span "Procesar archivo" at bounding box center [296, 541] width 109 height 13
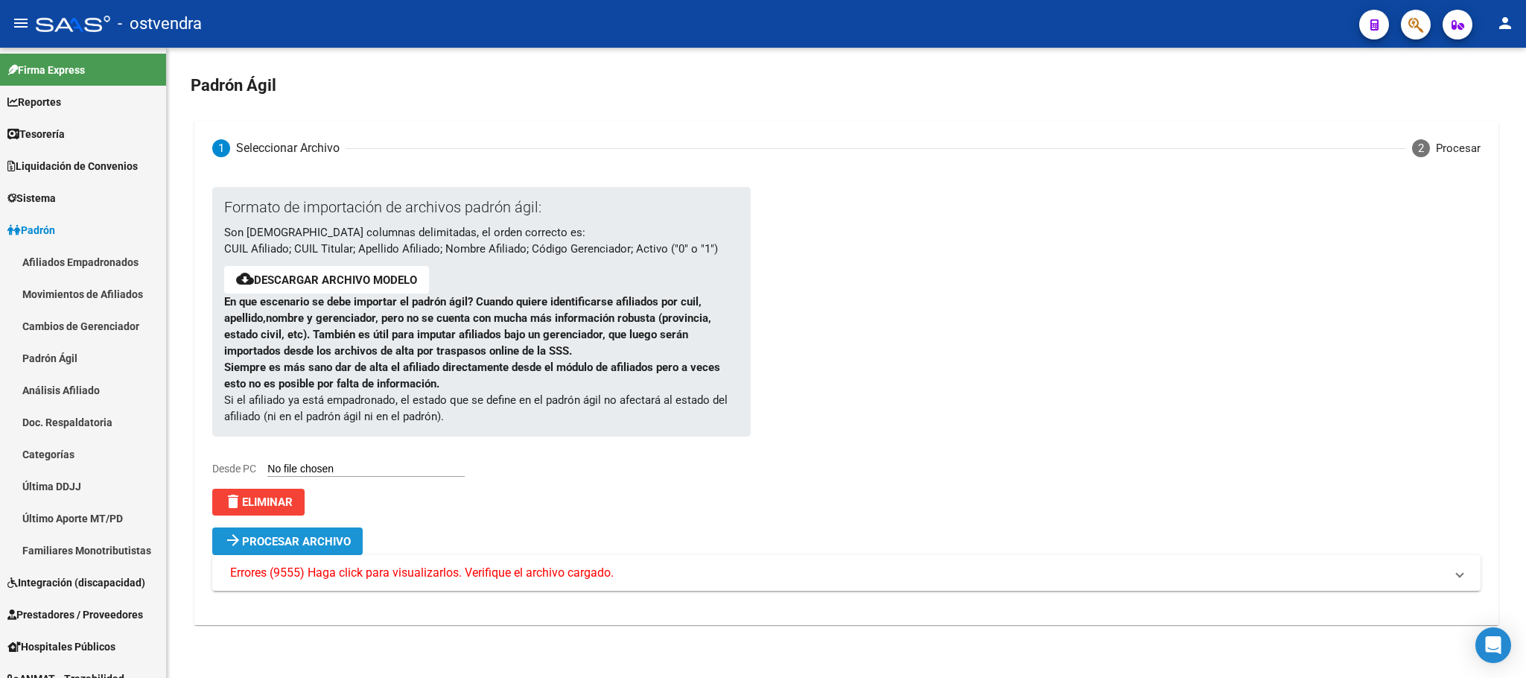
click at [346, 539] on span "Procesar archivo" at bounding box center [296, 541] width 109 height 13
click at [474, 565] on span "Errores (9555) Haga click para visualizarlos. Verifique el archivo cargado." at bounding box center [422, 573] width 384 height 16
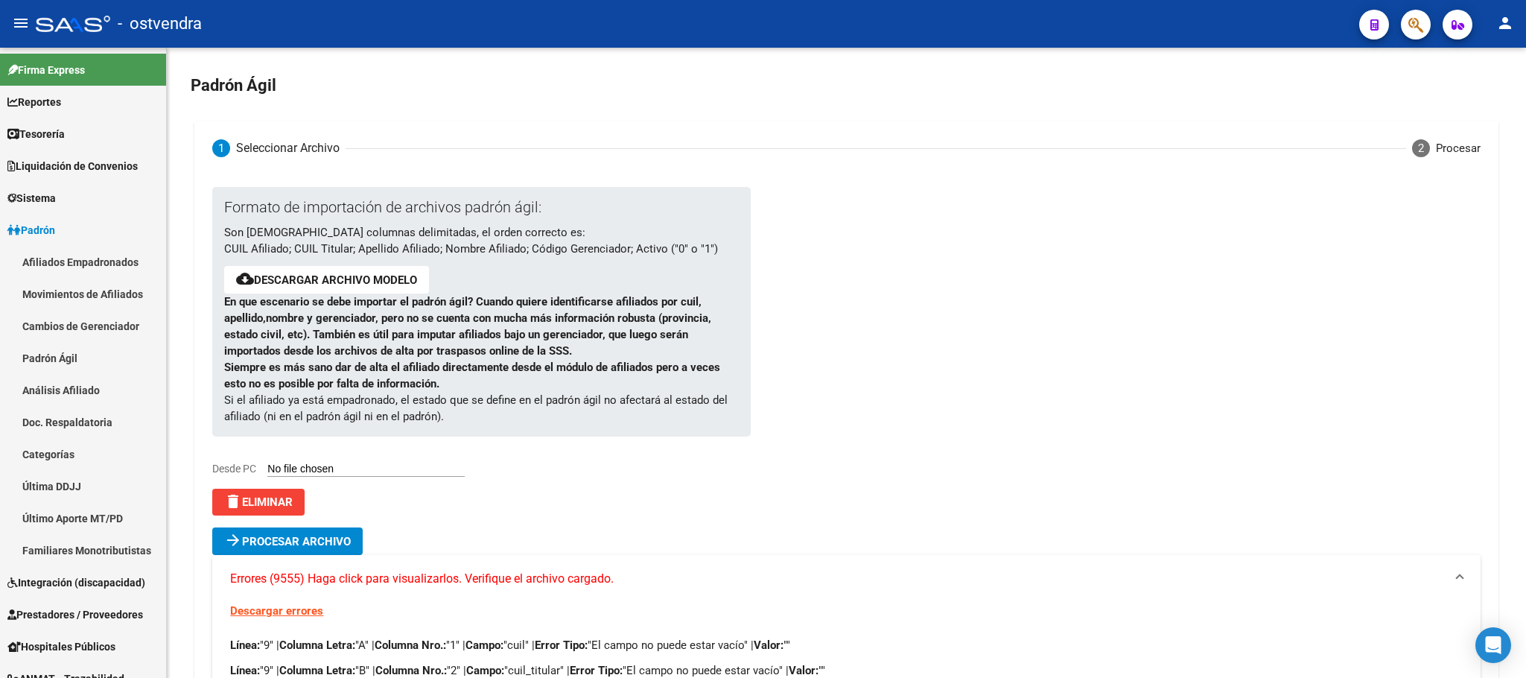
click at [481, 565] on mat-expansion-panel-header "Errores (9555) Haga click para visualizarlos. Verifique el archivo cargado." at bounding box center [846, 579] width 1268 height 48
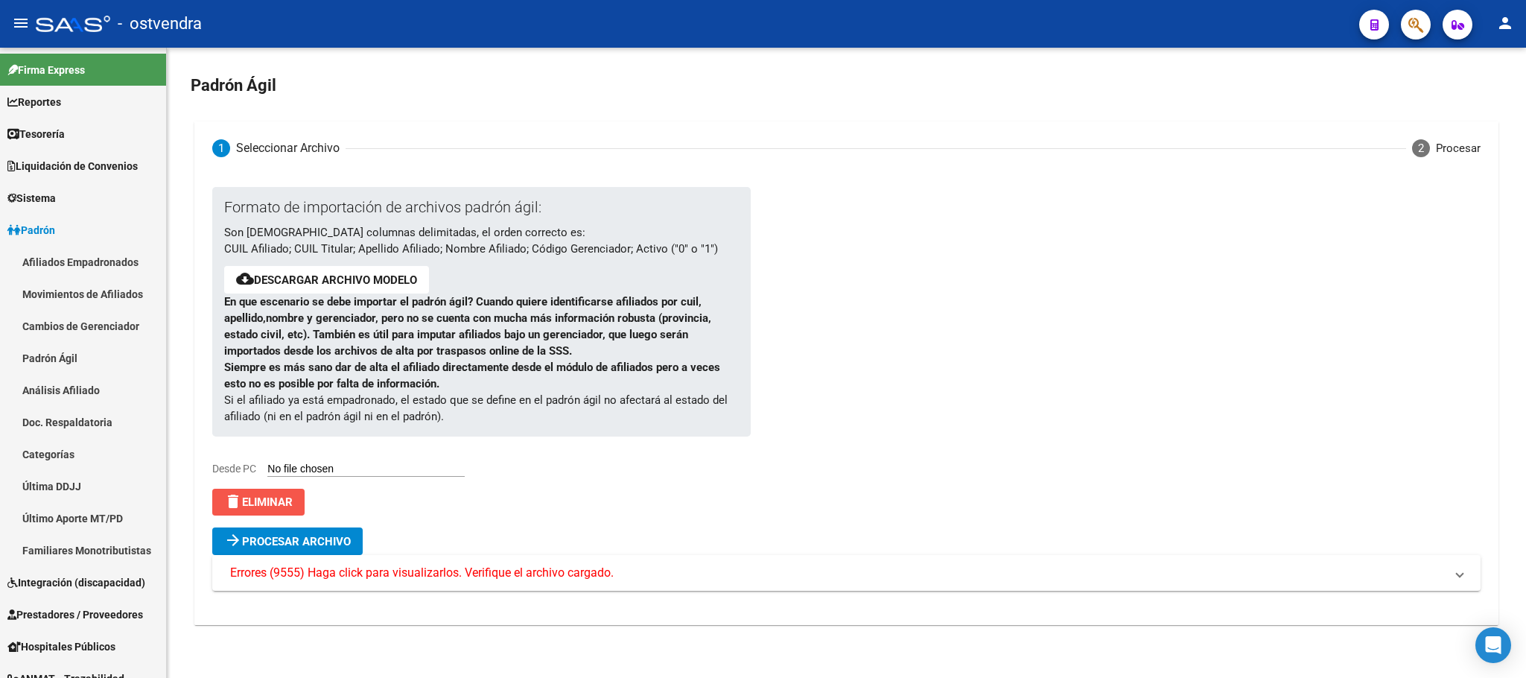
click at [282, 510] on button "delete Eliminar" at bounding box center [258, 502] width 92 height 27
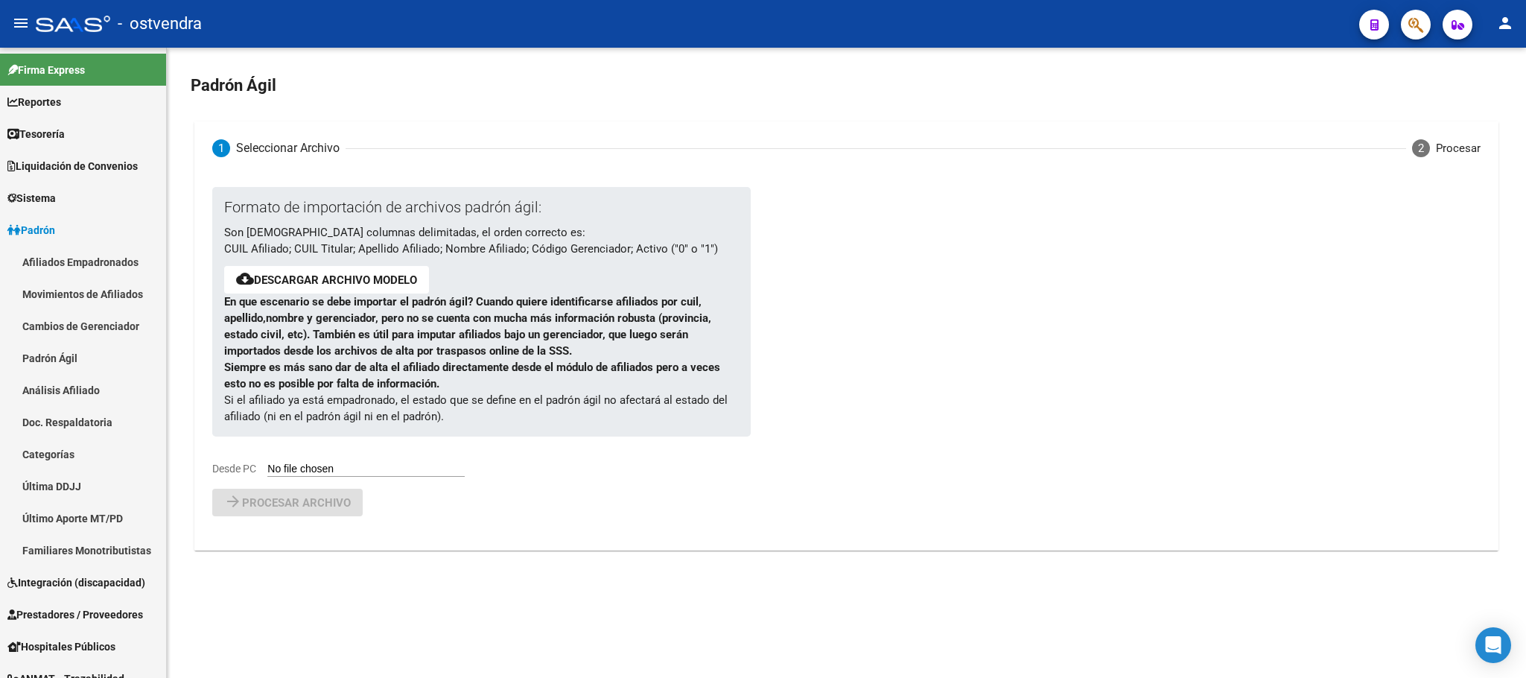
click at [434, 475] on input "Desde PC" at bounding box center [365, 470] width 197 height 14
click at [320, 479] on div "Formato de importación de archivos padrón ágil: Son 6 columnas delimitadas, el …" at bounding box center [481, 338] width 538 height 302
click at [316, 469] on input "Desde PC" at bounding box center [365, 470] width 197 height 14
type input "C:\fakepath\PadronAgil 55.csv"
click at [270, 557] on div "Formato de importación de archivos padrón ágil: Son 6 columnas delimitadas, el …" at bounding box center [846, 379] width 1268 height 384
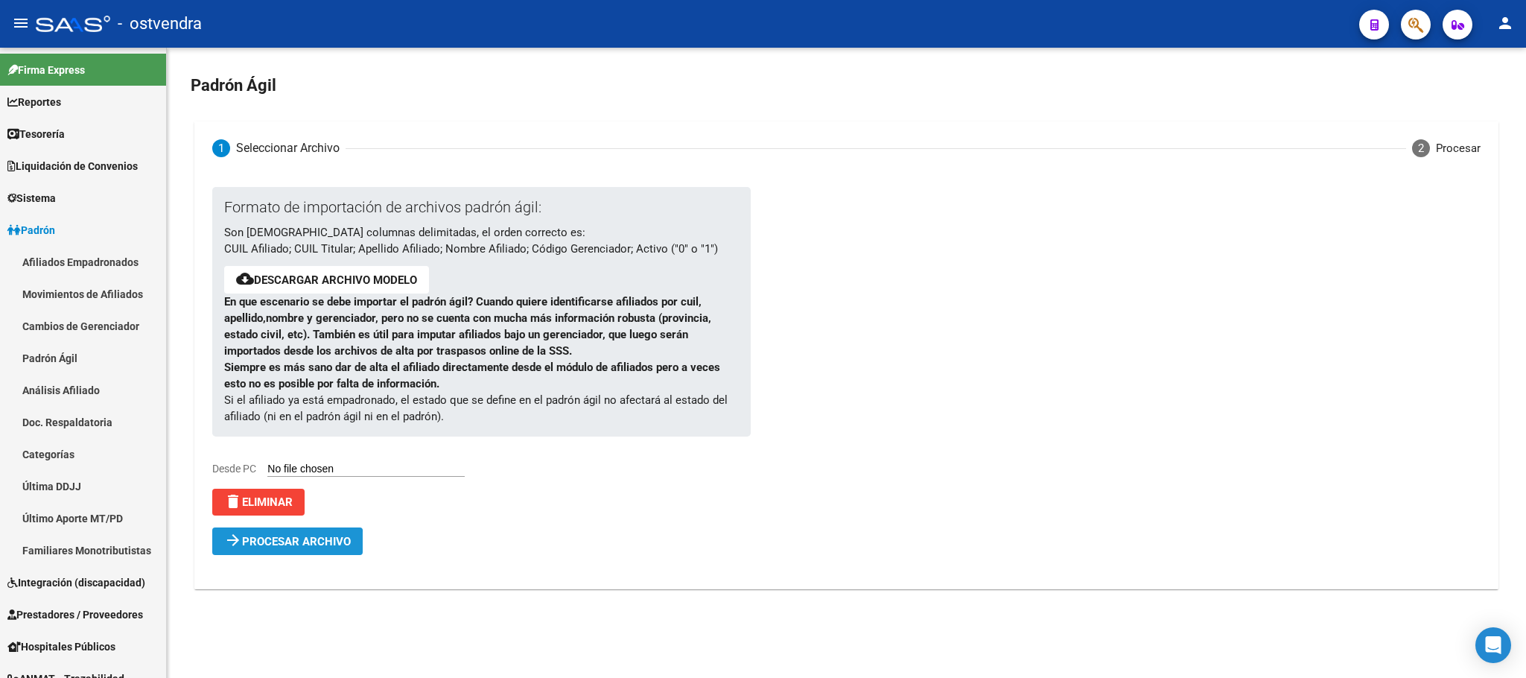
click at [270, 544] on span "Procesar archivo" at bounding box center [296, 541] width 109 height 13
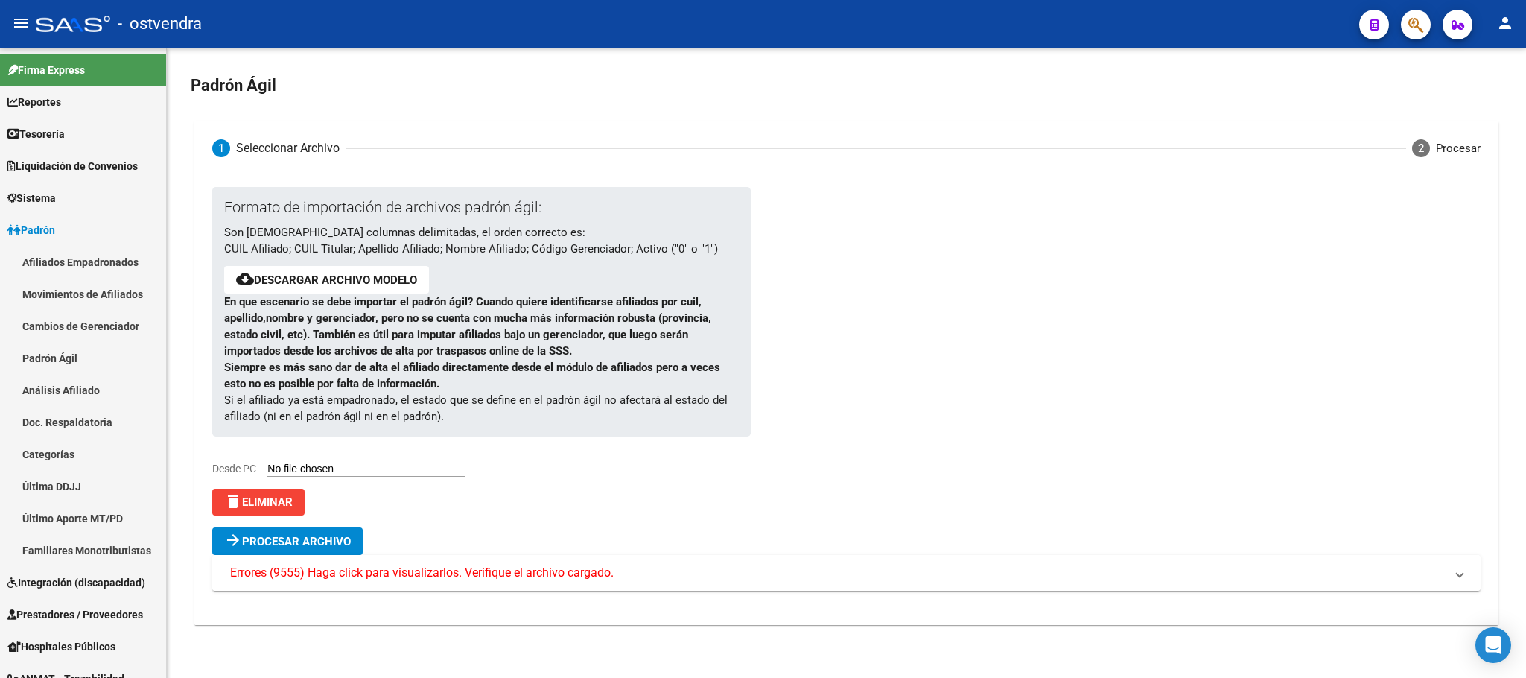
click at [458, 559] on mat-expansion-panel-header "Errores (9555) Haga click para visualizarlos. Verifique el archivo cargado." at bounding box center [846, 573] width 1268 height 36
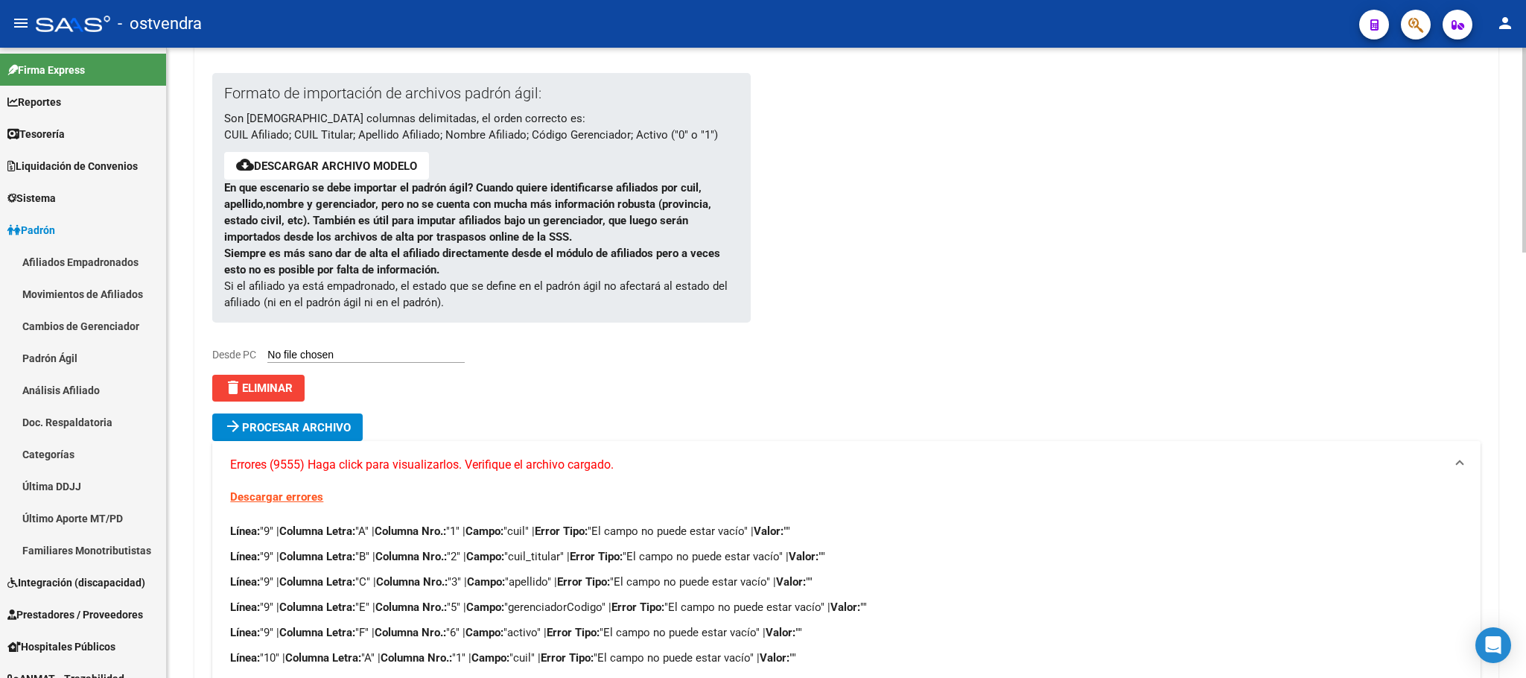
scroll to position [112, 0]
drag, startPoint x: 259, startPoint y: 387, endPoint x: 315, endPoint y: 519, distance: 143.9
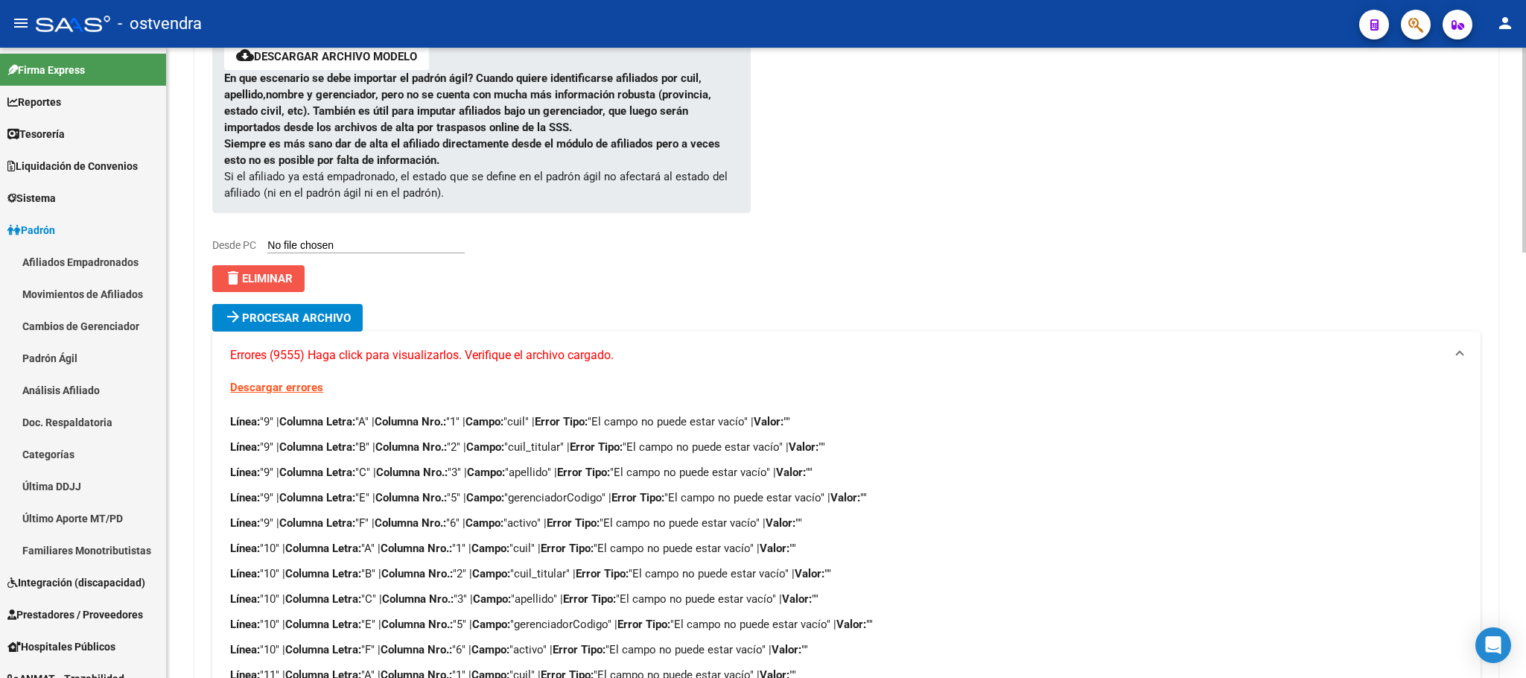
click at [285, 279] on span "delete Eliminar" at bounding box center [258, 278] width 69 height 13
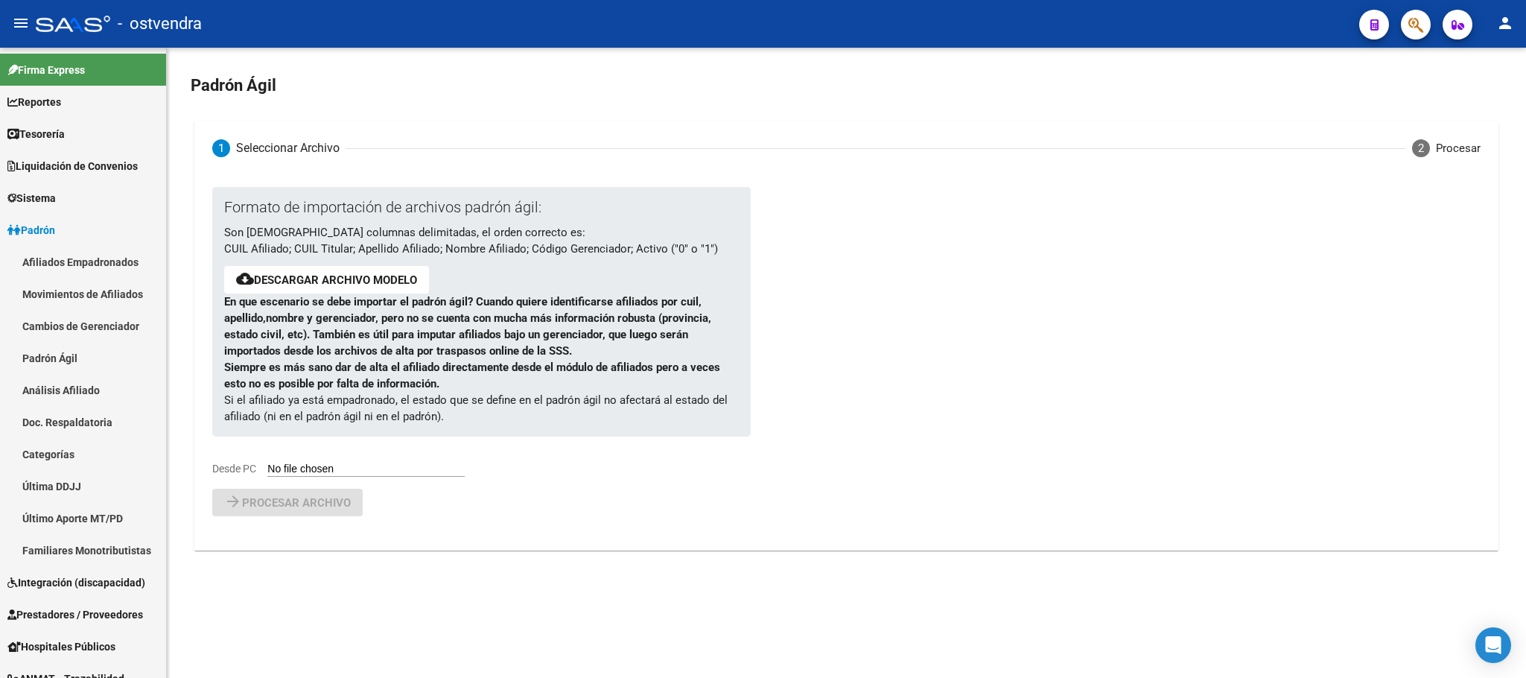
click at [365, 469] on input "Desde PC" at bounding box center [365, 470] width 197 height 14
click at [361, 284] on link "Descargar archivo modelo" at bounding box center [335, 279] width 163 height 13
click at [298, 474] on input "Desde PC" at bounding box center [365, 470] width 197 height 14
type input "C:\fakepath\PadronAgil (22).csv"
click at [327, 543] on span "Procesar archivo" at bounding box center [296, 541] width 109 height 13
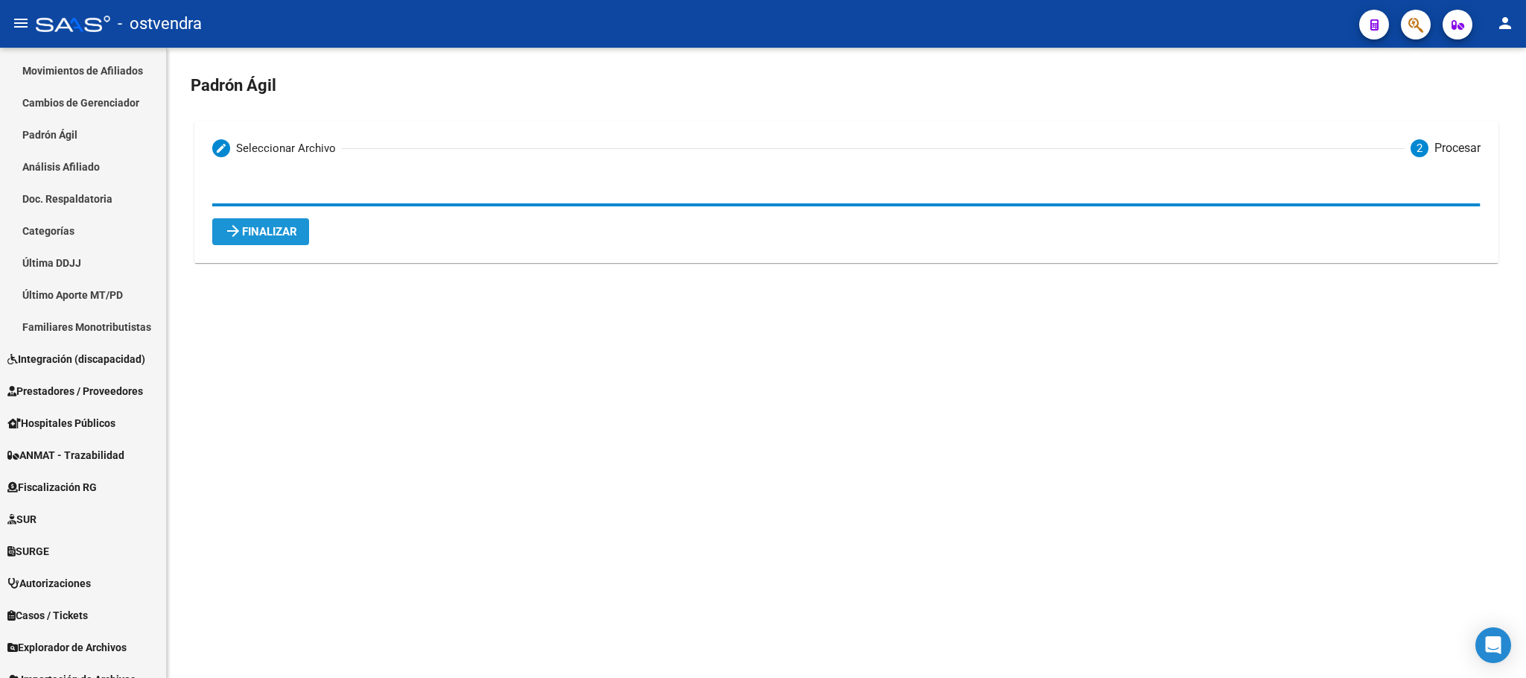
click at [287, 225] on span "arrow_forward Finalizar" at bounding box center [260, 231] width 73 height 13
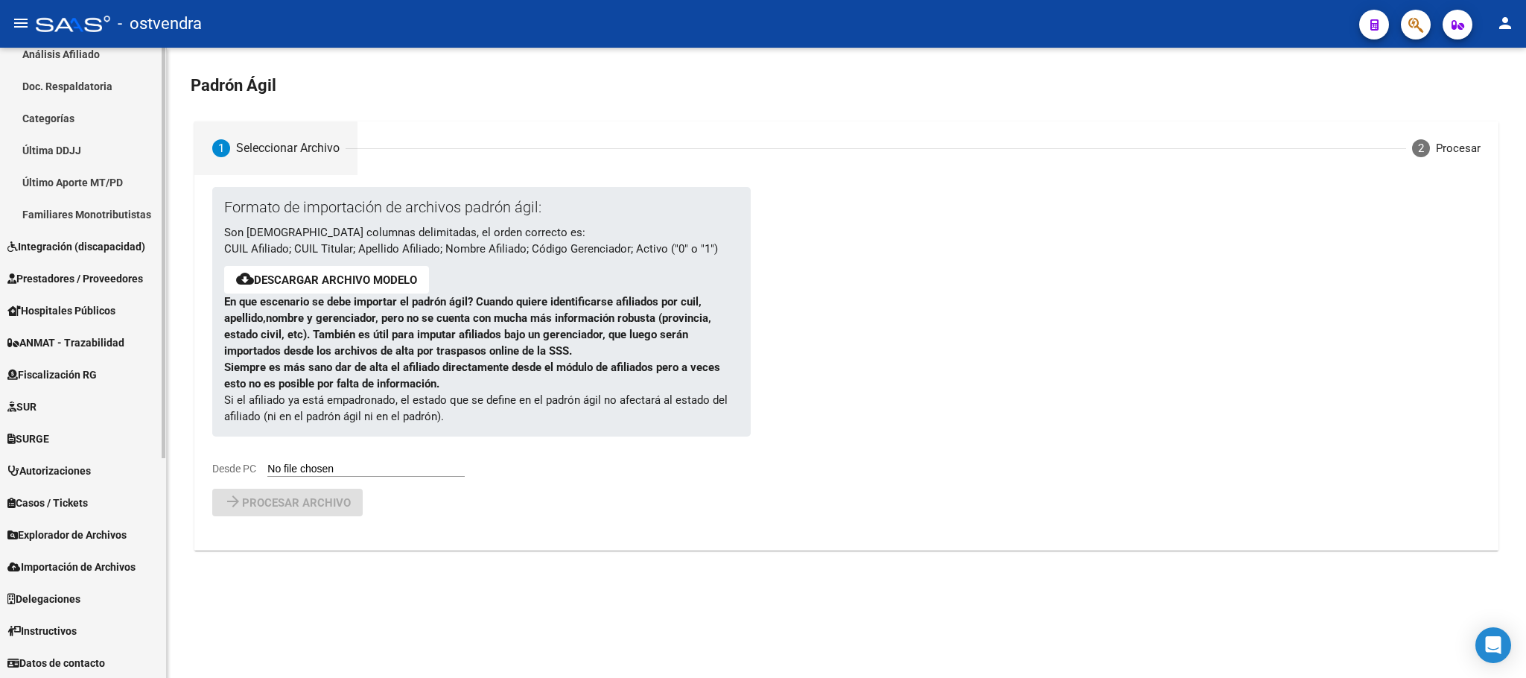
click at [49, 527] on span "Explorador de Archivos" at bounding box center [66, 535] width 119 height 16
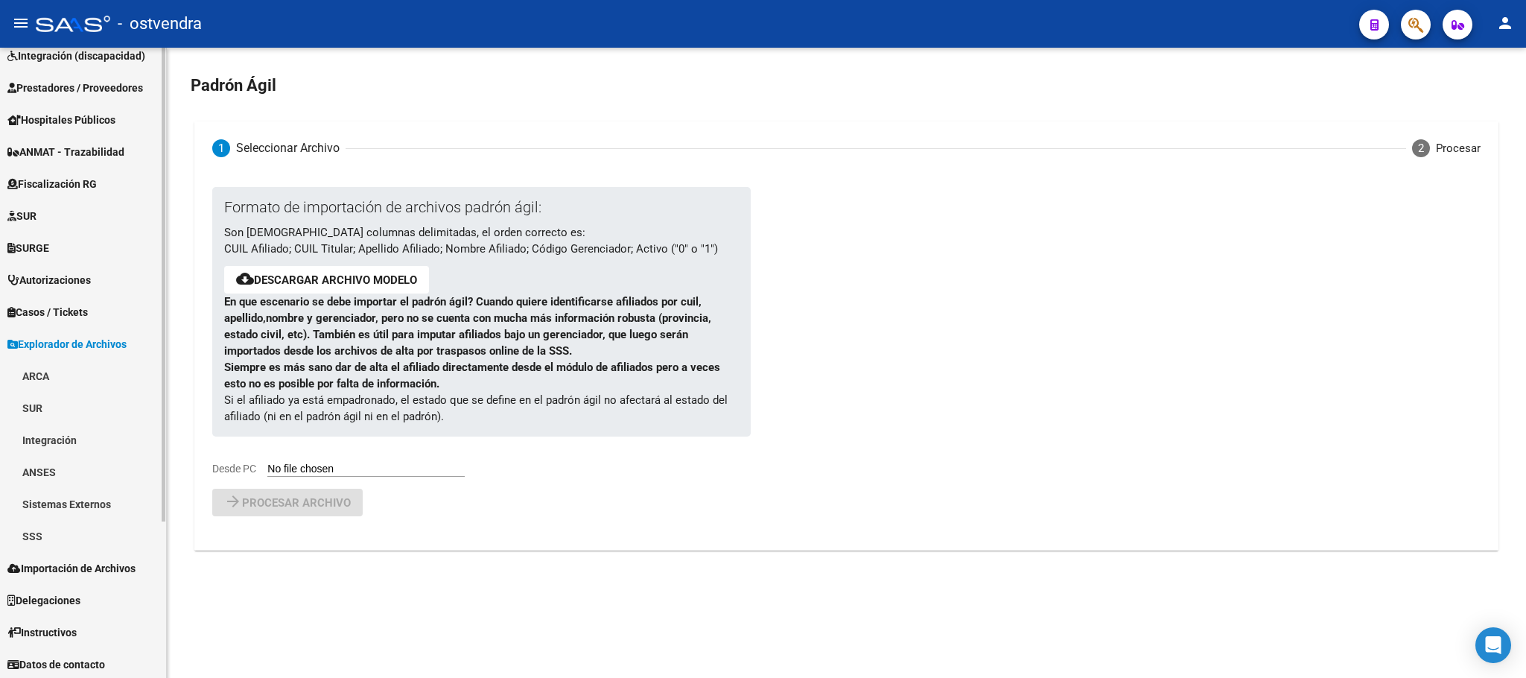
click at [49, 525] on link "SSS" at bounding box center [83, 536] width 166 height 32
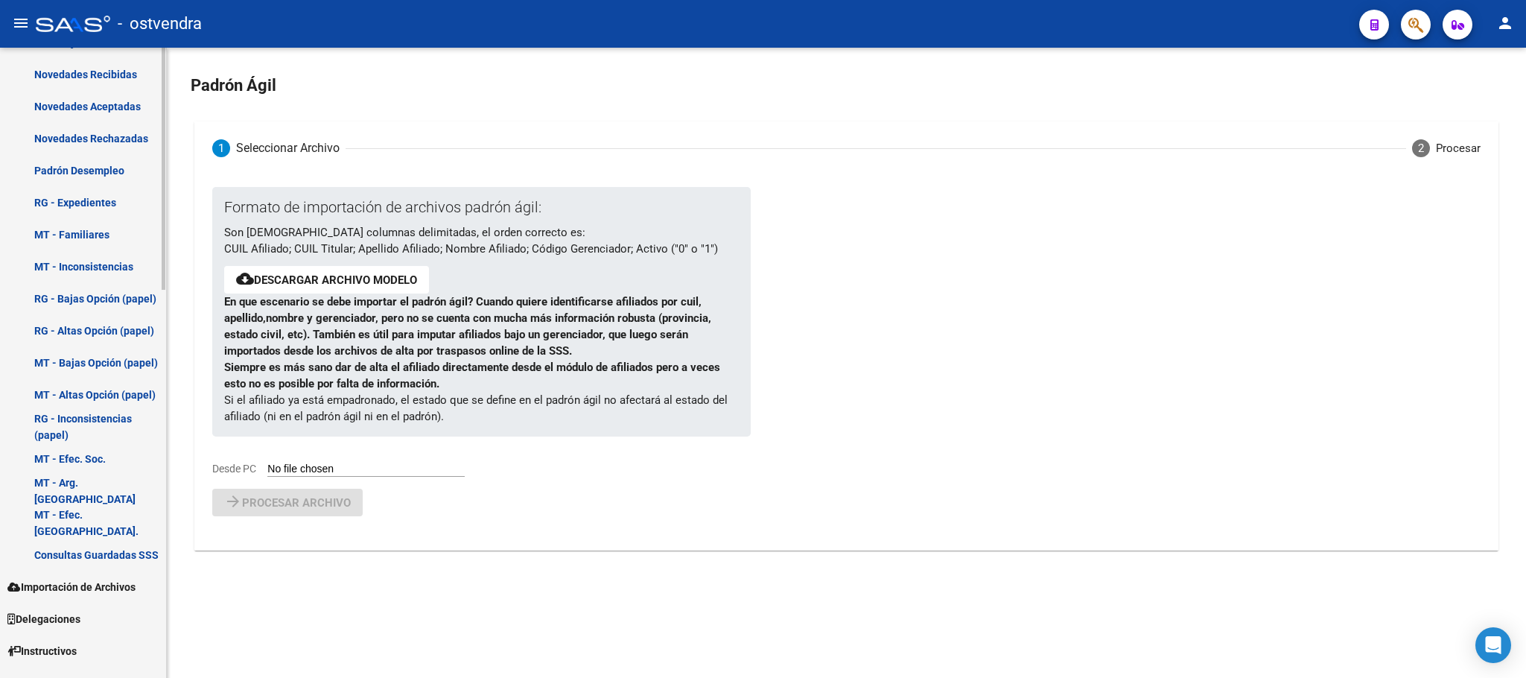
scroll to position [1008, 0]
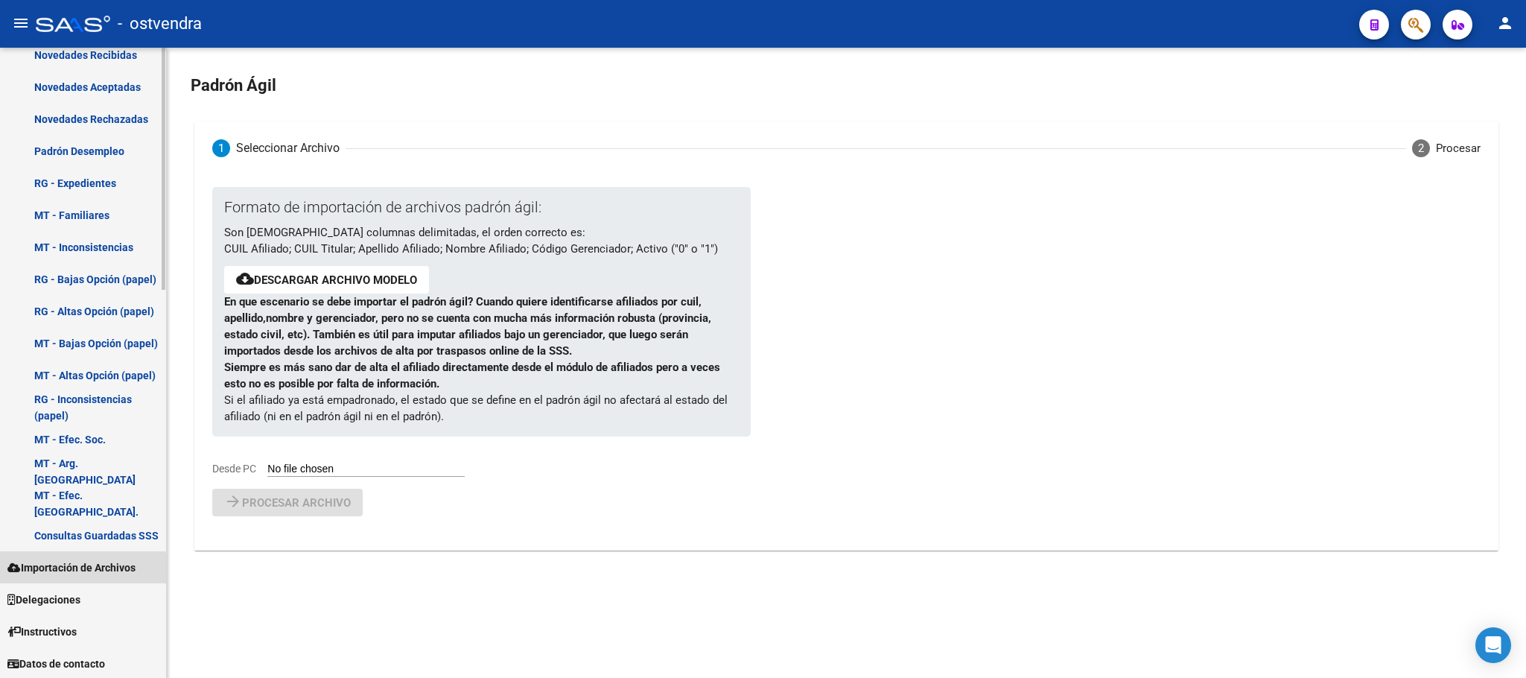
click at [63, 574] on span "Importación de Archivos" at bounding box center [71, 567] width 128 height 16
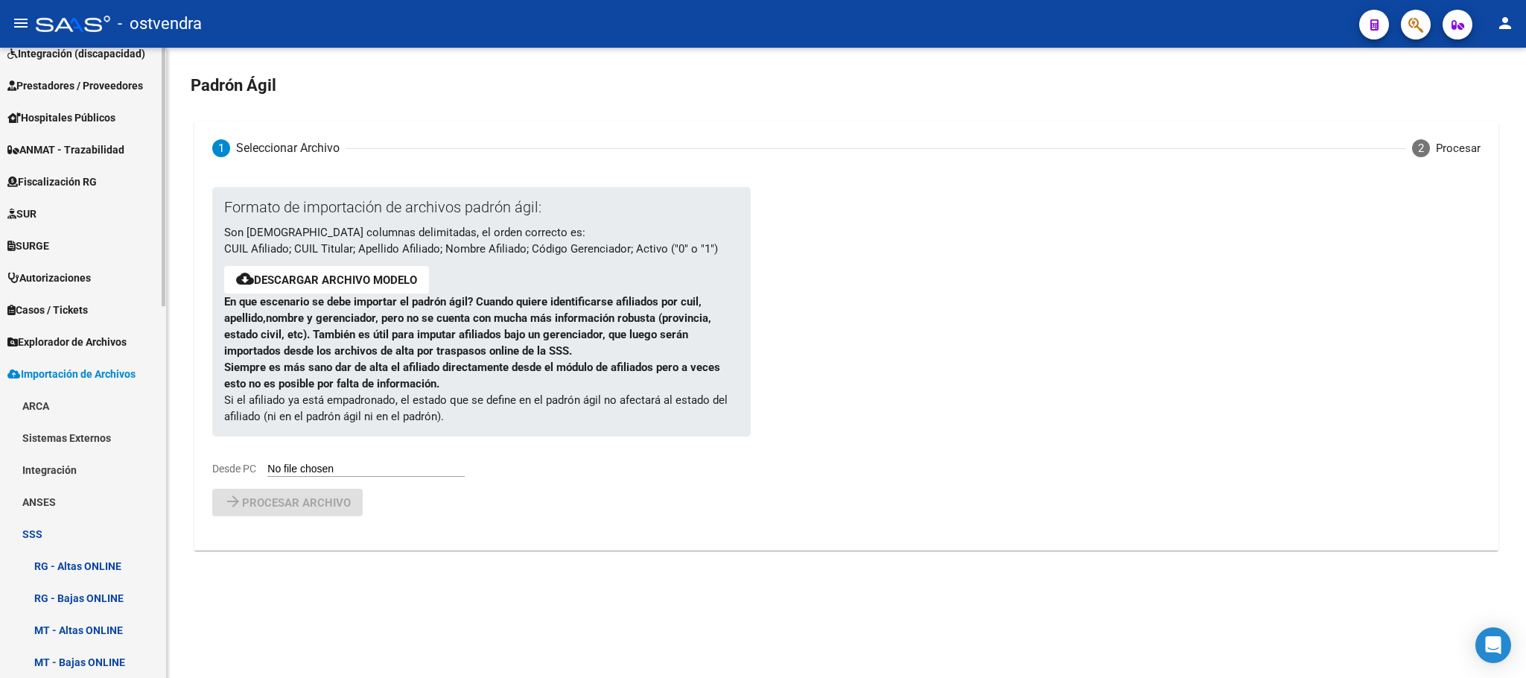
scroll to position [346, 0]
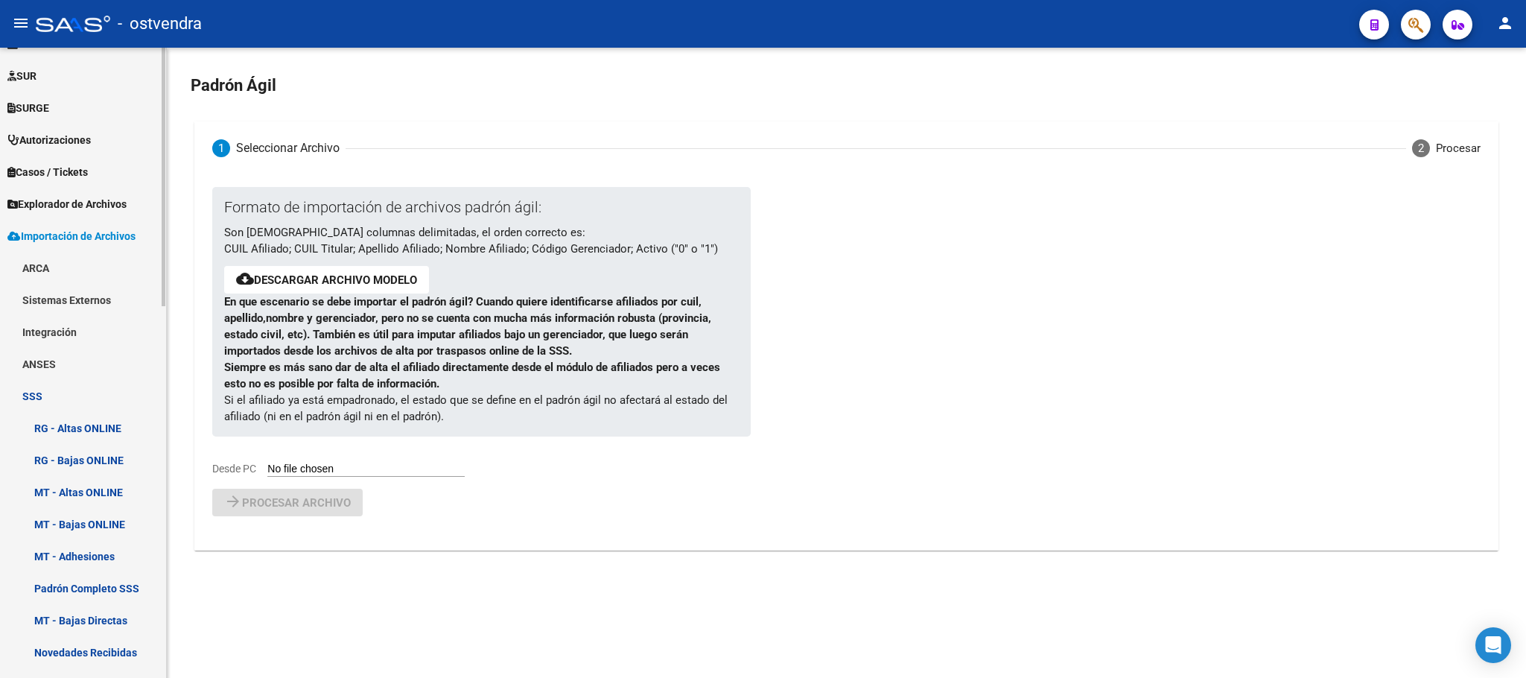
click at [92, 193] on link "Explorador de Archivos" at bounding box center [83, 204] width 166 height 32
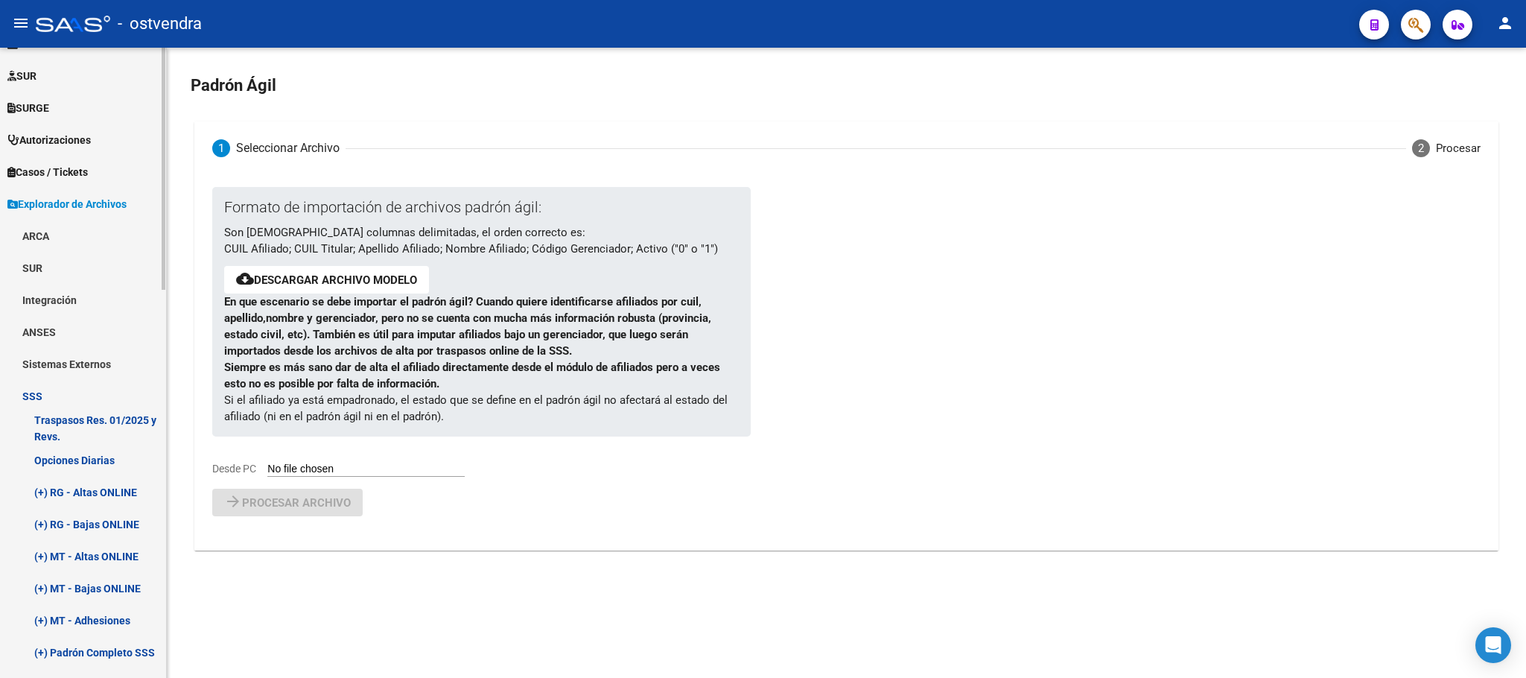
click at [103, 483] on link "(+) RG - Altas ONLINE" at bounding box center [83, 492] width 166 height 32
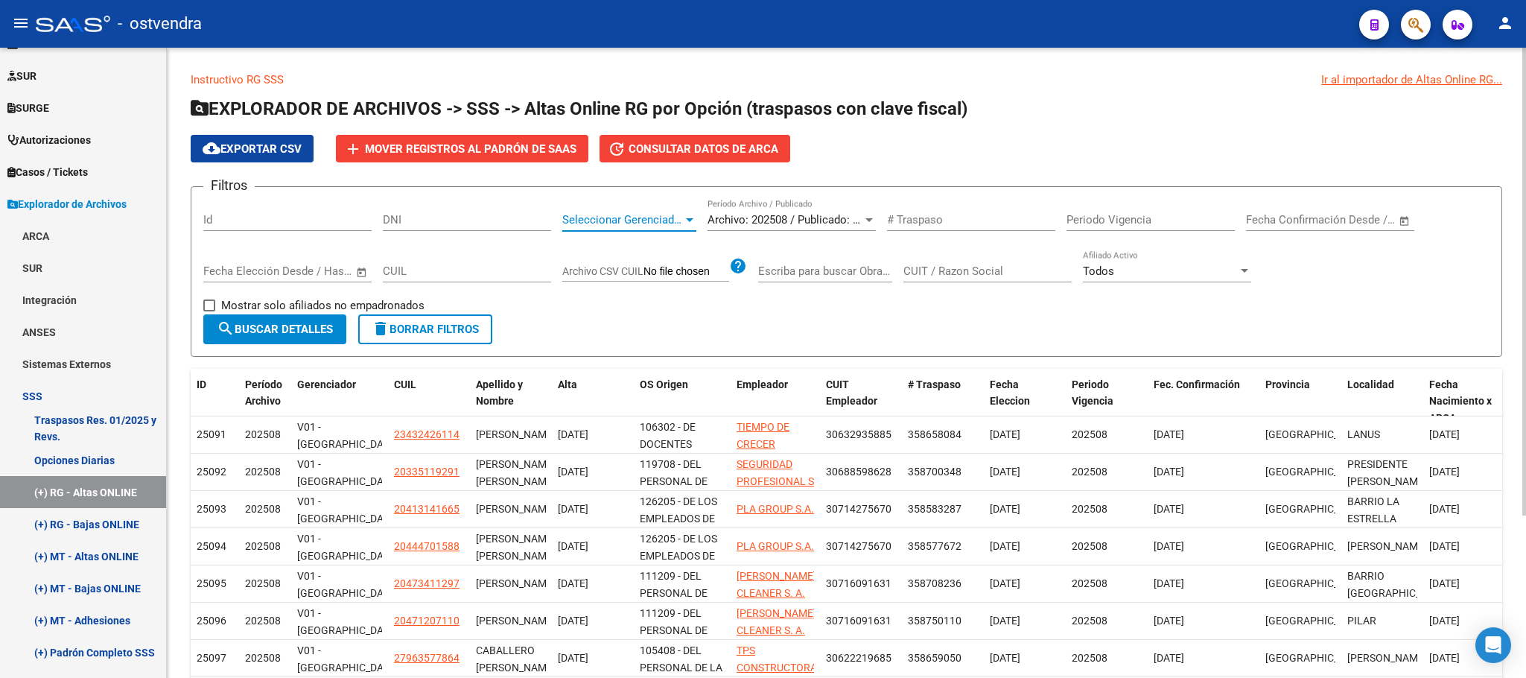
click at [635, 217] on span "Seleccionar Gerenciador" at bounding box center [622, 219] width 121 height 13
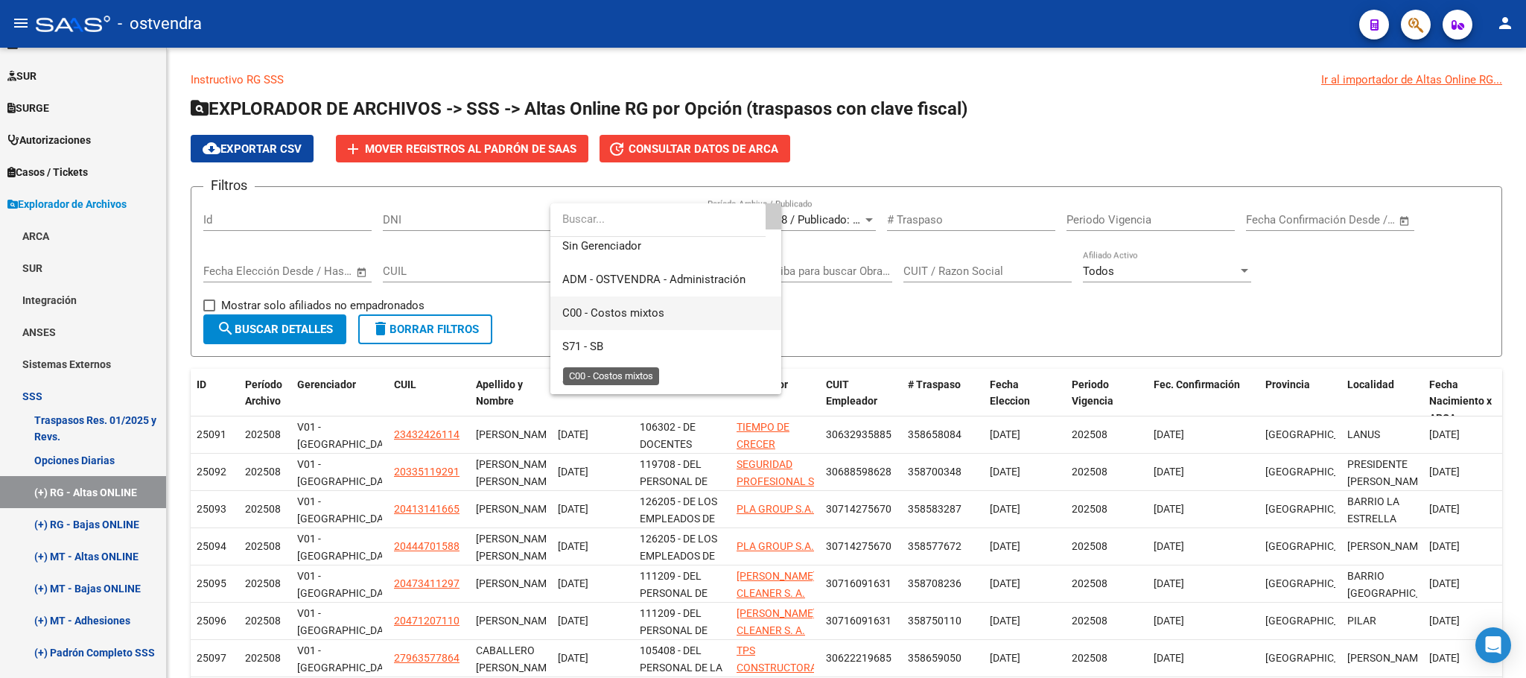
scroll to position [177, 0]
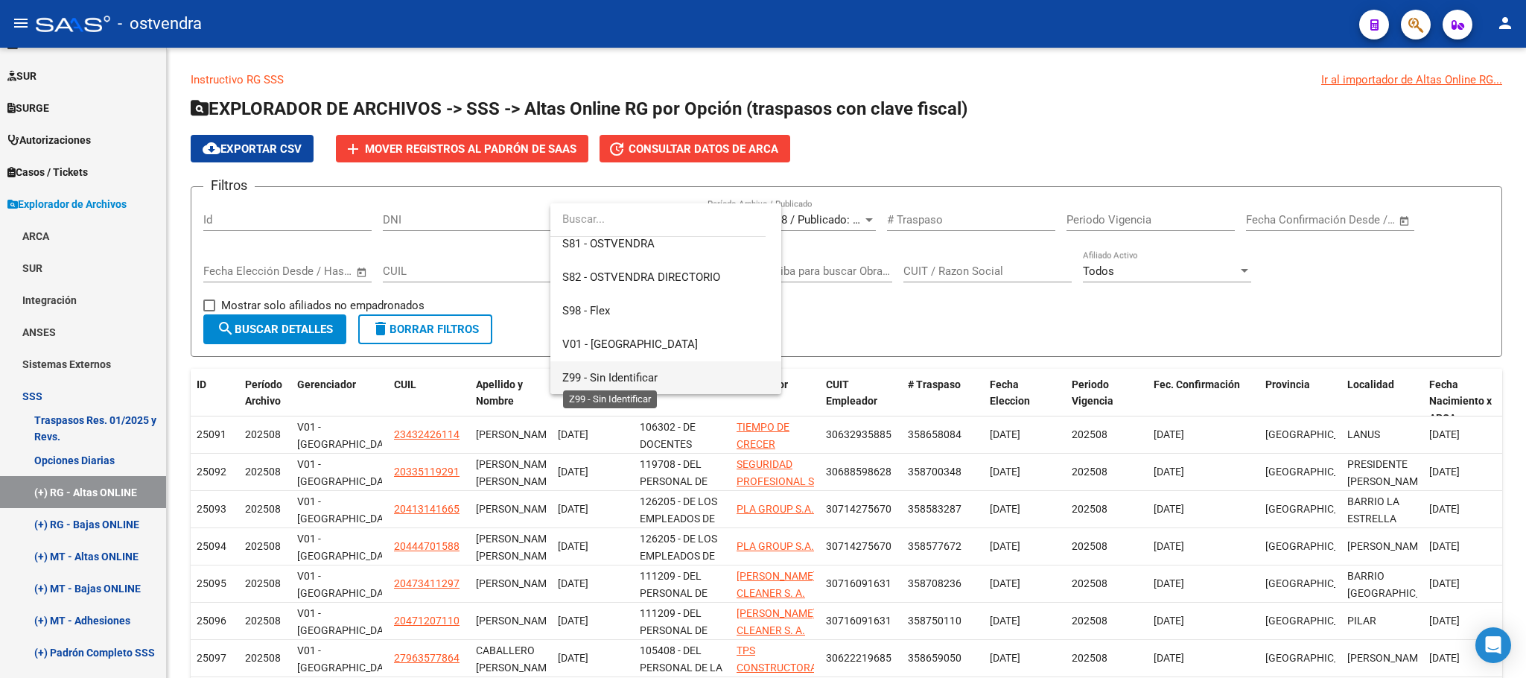
click at [599, 380] on span "Z99 - Sin Identificar" at bounding box center [609, 377] width 95 height 13
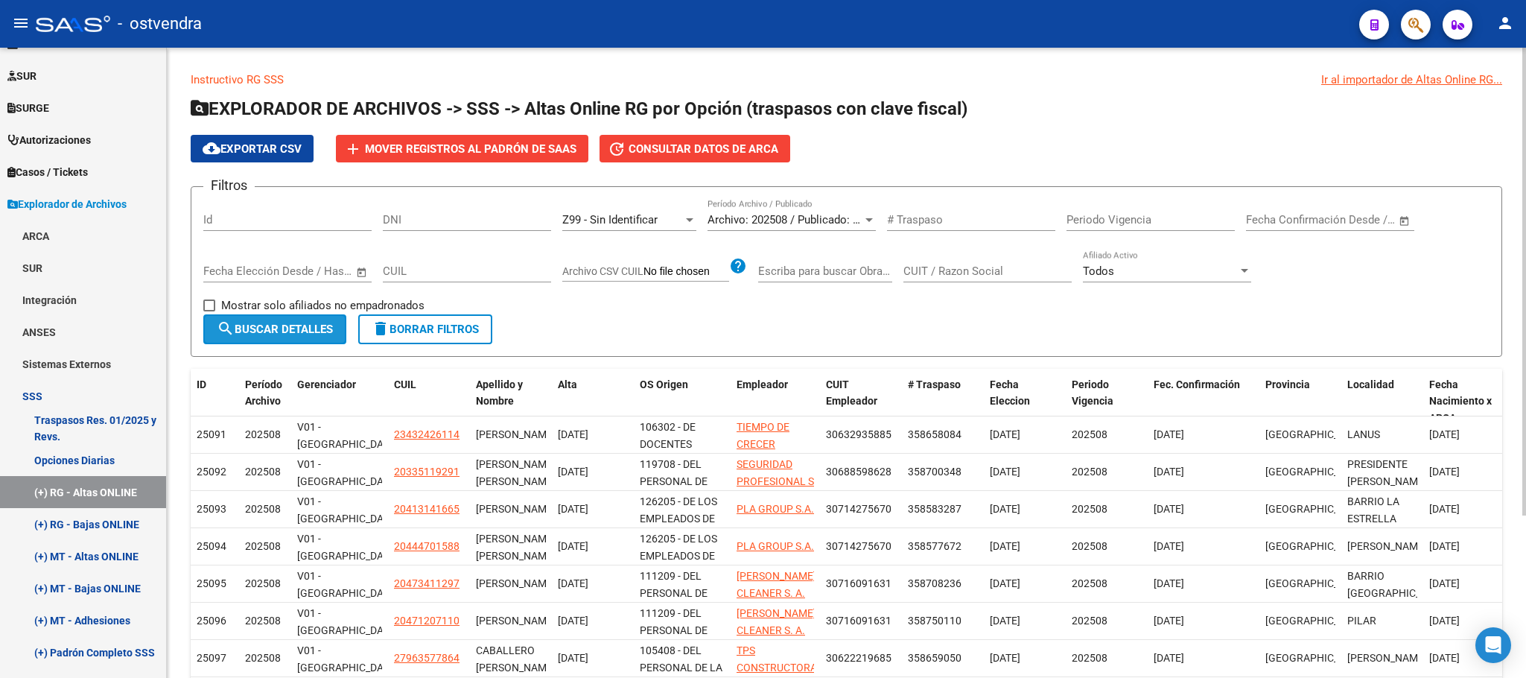
click at [251, 323] on span "search Buscar Detalles" at bounding box center [275, 329] width 116 height 13
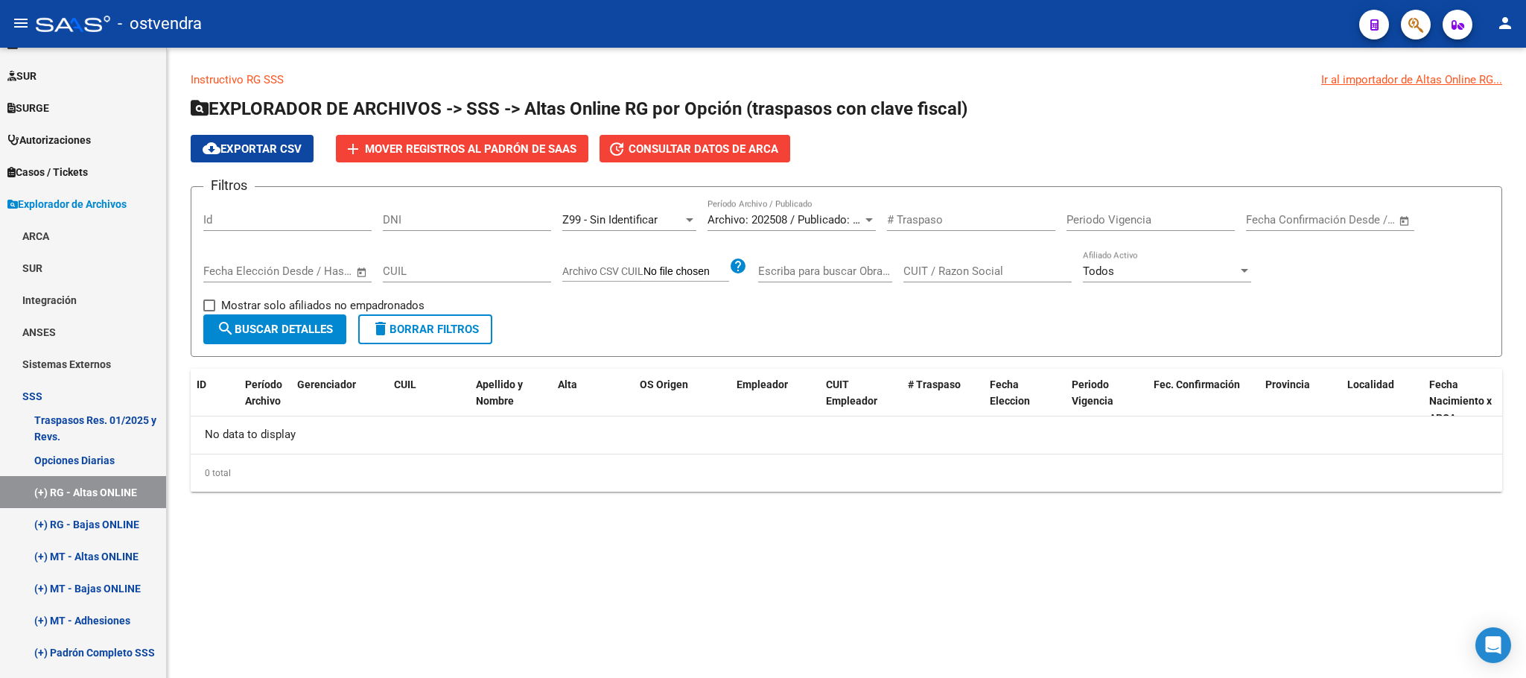
click at [661, 204] on div "Z99 - Sin Identificar Seleccionar Gerenciador" at bounding box center [629, 215] width 134 height 32
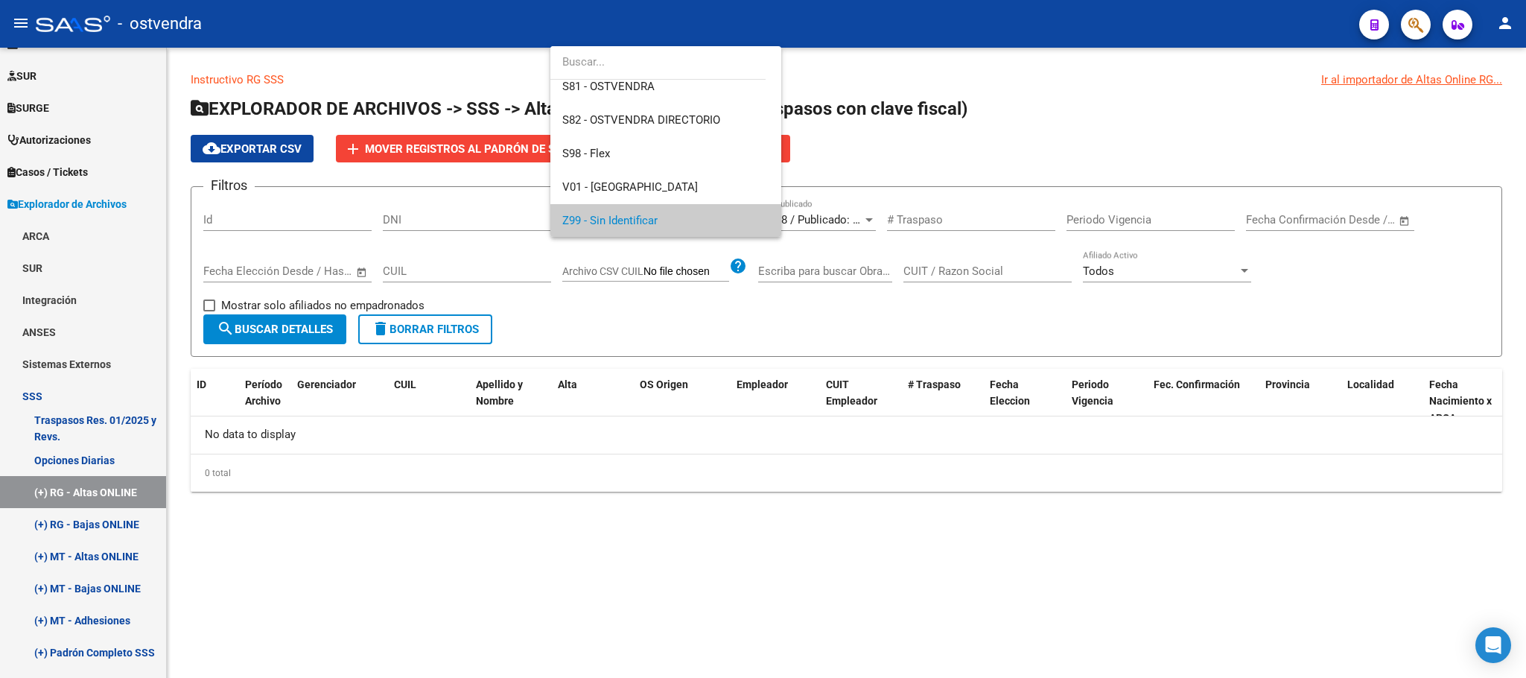
scroll to position [0, 0]
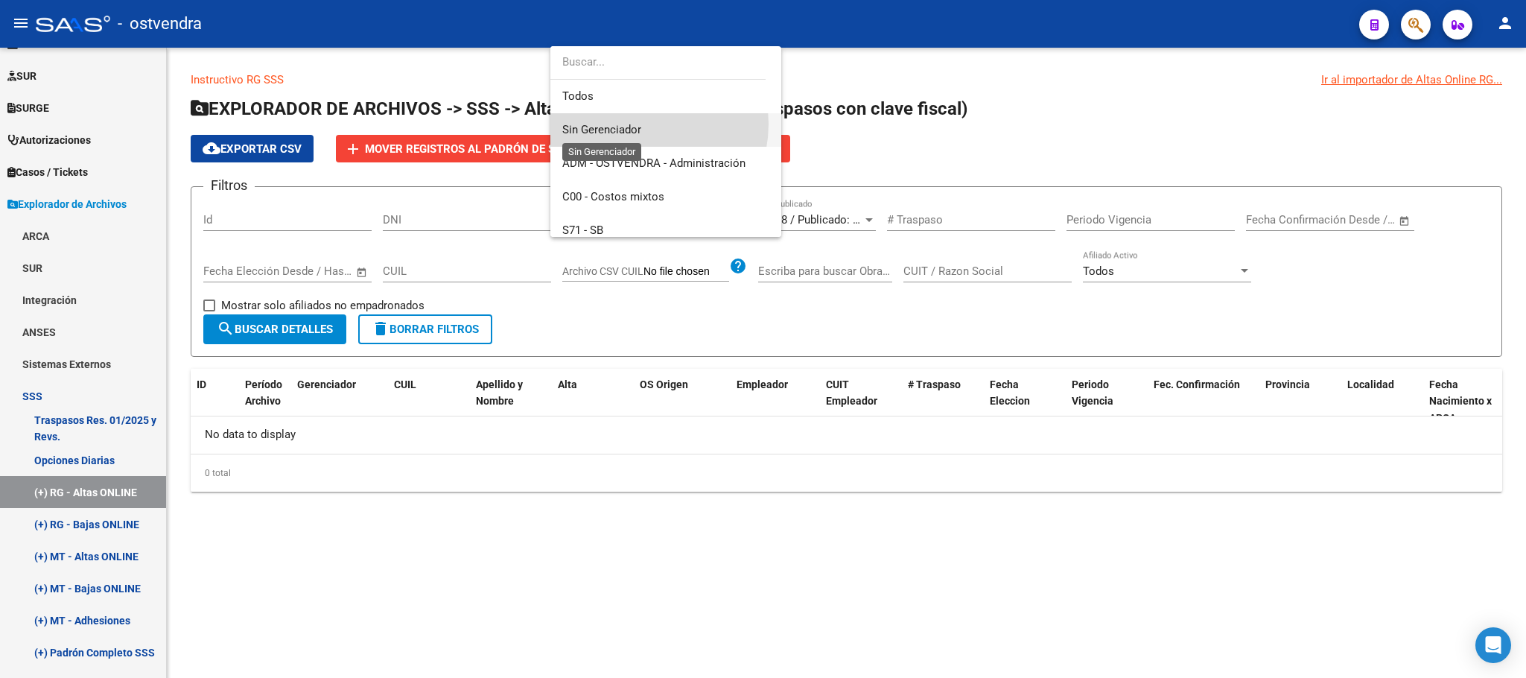
drag, startPoint x: 633, startPoint y: 124, endPoint x: 521, endPoint y: 185, distance: 128.4
click at [633, 123] on span "Sin Gerenciador" at bounding box center [601, 129] width 79 height 13
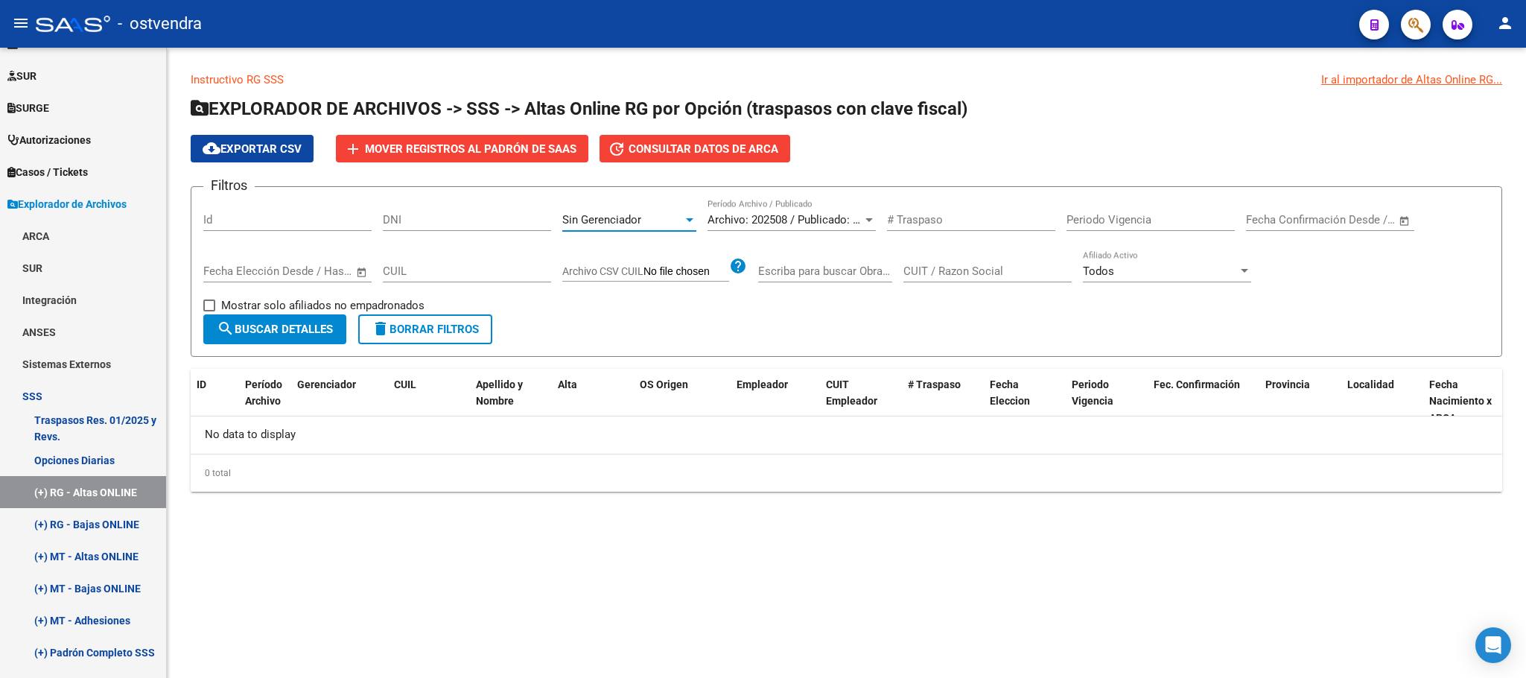
click at [324, 329] on span "search Buscar Detalles" at bounding box center [275, 329] width 116 height 13
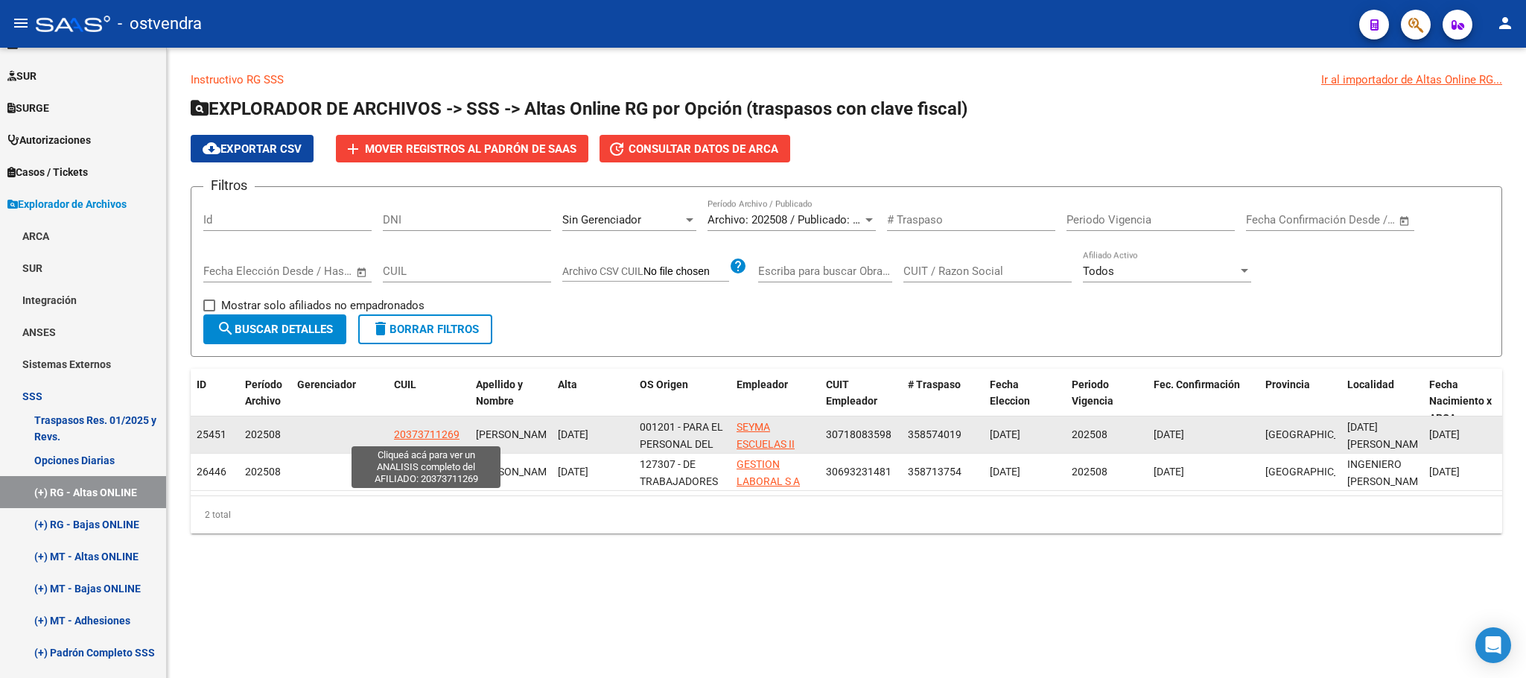
drag, startPoint x: 387, startPoint y: 440, endPoint x: 454, endPoint y: 440, distance: 66.3
click at [454, 440] on div "25451 202508 20373711269 RUIZ ELIAN NAHUEL 01/08/2025 001201 - PARA EL PERSONAL…" at bounding box center [1252, 434] width 2123 height 37
drag, startPoint x: 387, startPoint y: 437, endPoint x: 472, endPoint y: 443, distance: 85.9
click at [468, 443] on datatable-body-cell "20373711269" at bounding box center [429, 434] width 82 height 37
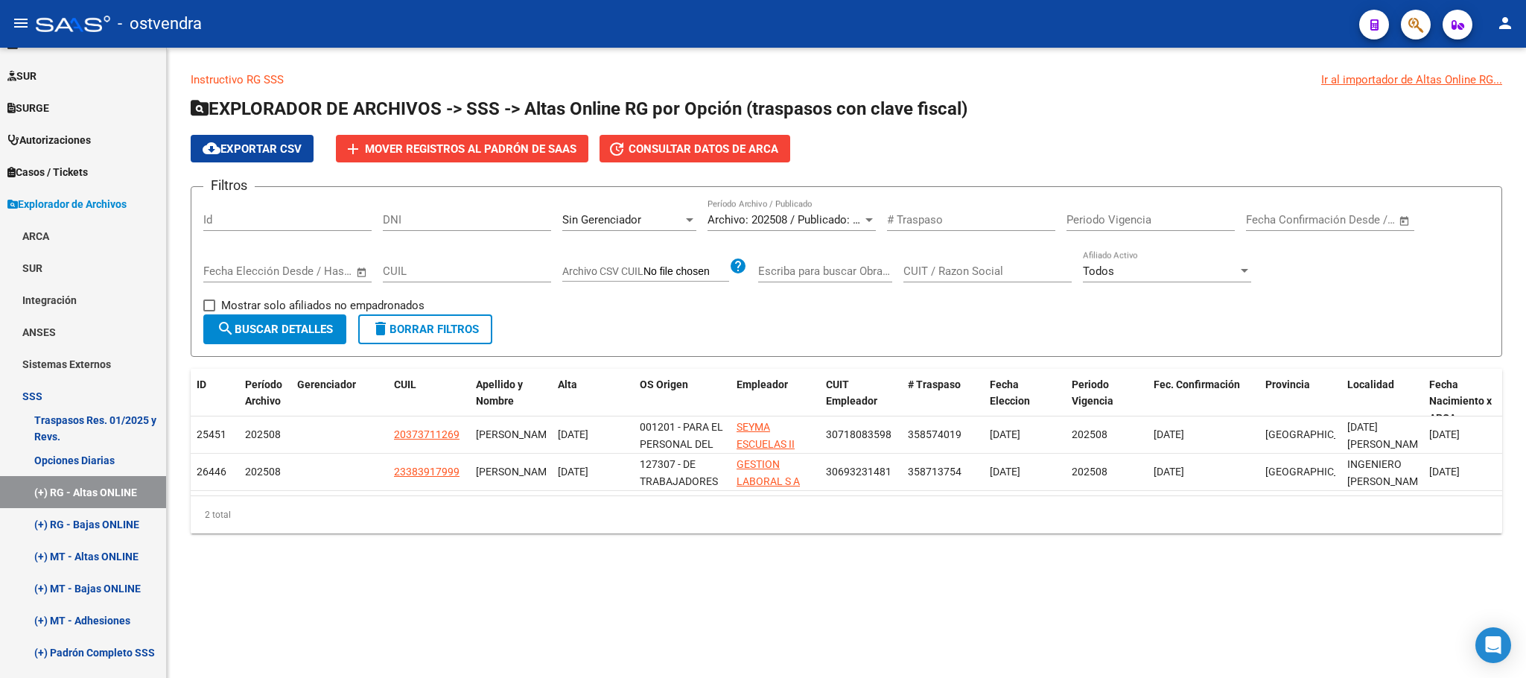
copy span "20373711269"
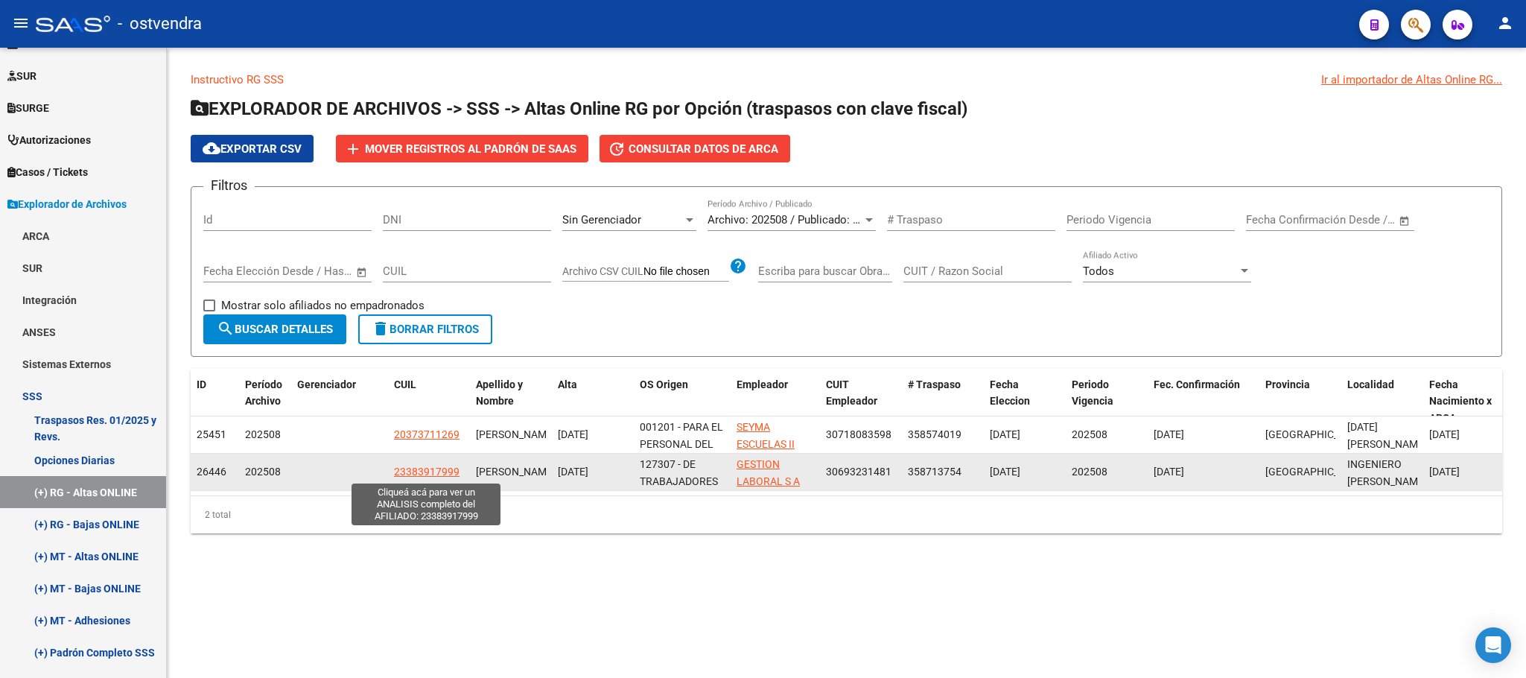
drag, startPoint x: 407, startPoint y: 469, endPoint x: 452, endPoint y: 469, distance: 45.4
click at [452, 469] on div "26446 202508 23383917999 HERRERA IGNACIO GONZALO 01/08/2025 127307 - DE TRABAJA…" at bounding box center [1252, 472] width 2123 height 37
drag, startPoint x: 404, startPoint y: 472, endPoint x: 457, endPoint y: 241, distance: 236.7
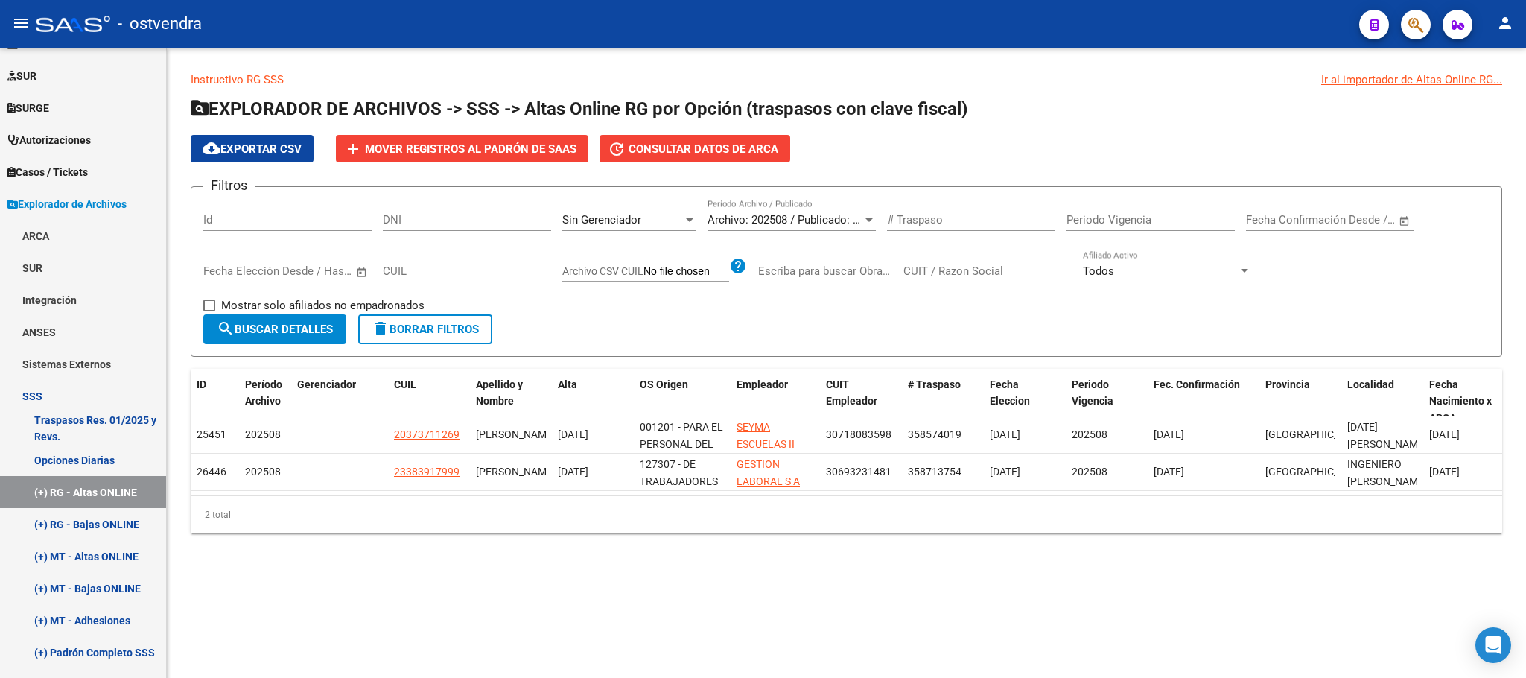
click at [465, 470] on datatable-body-cell "23383917999" at bounding box center [429, 472] width 82 height 37
copy span "23383917999"
click at [804, 523] on div "2 total" at bounding box center [847, 514] width 1312 height 37
click at [789, 213] on span "Archivo: 202508 / Publicado: 202507" at bounding box center [798, 219] width 181 height 13
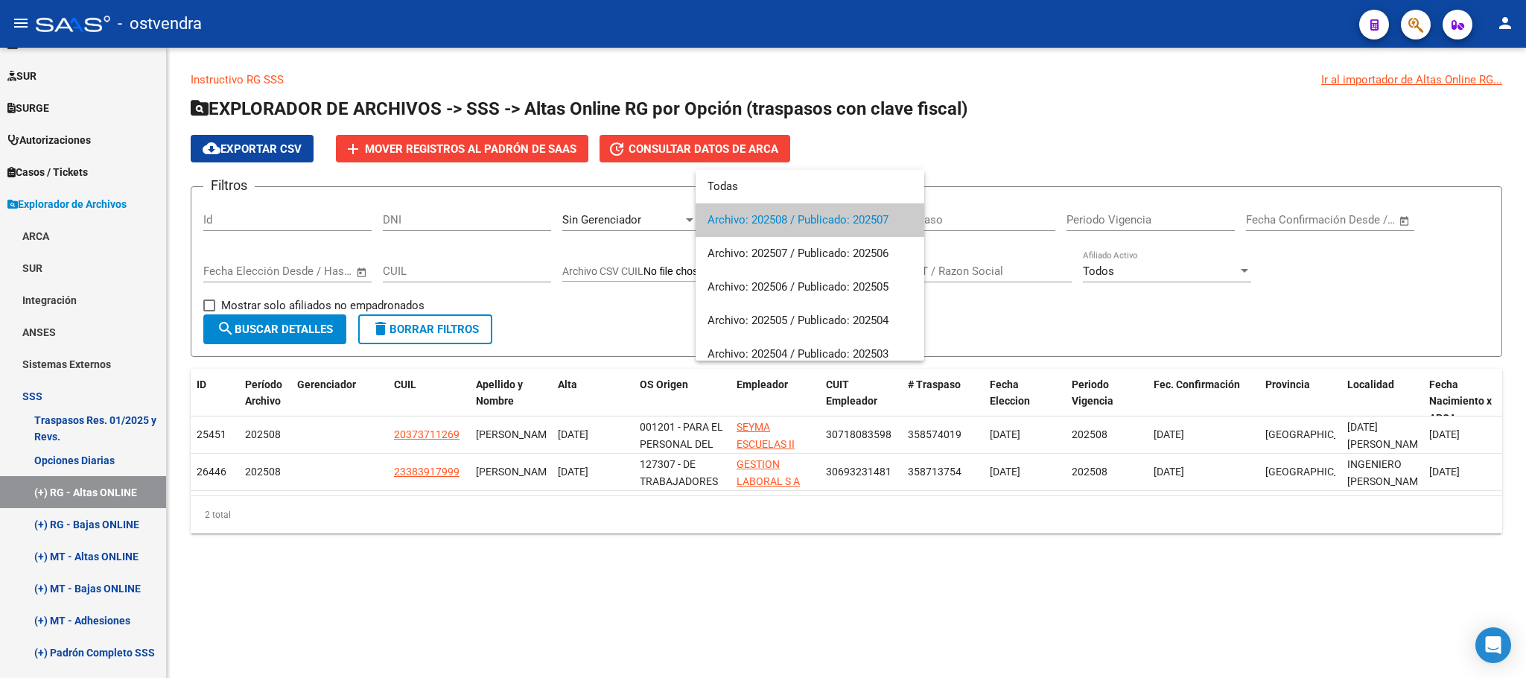
click at [790, 215] on span "Archivo: 202508 / Publicado: 202507" at bounding box center [810, 220] width 205 height 34
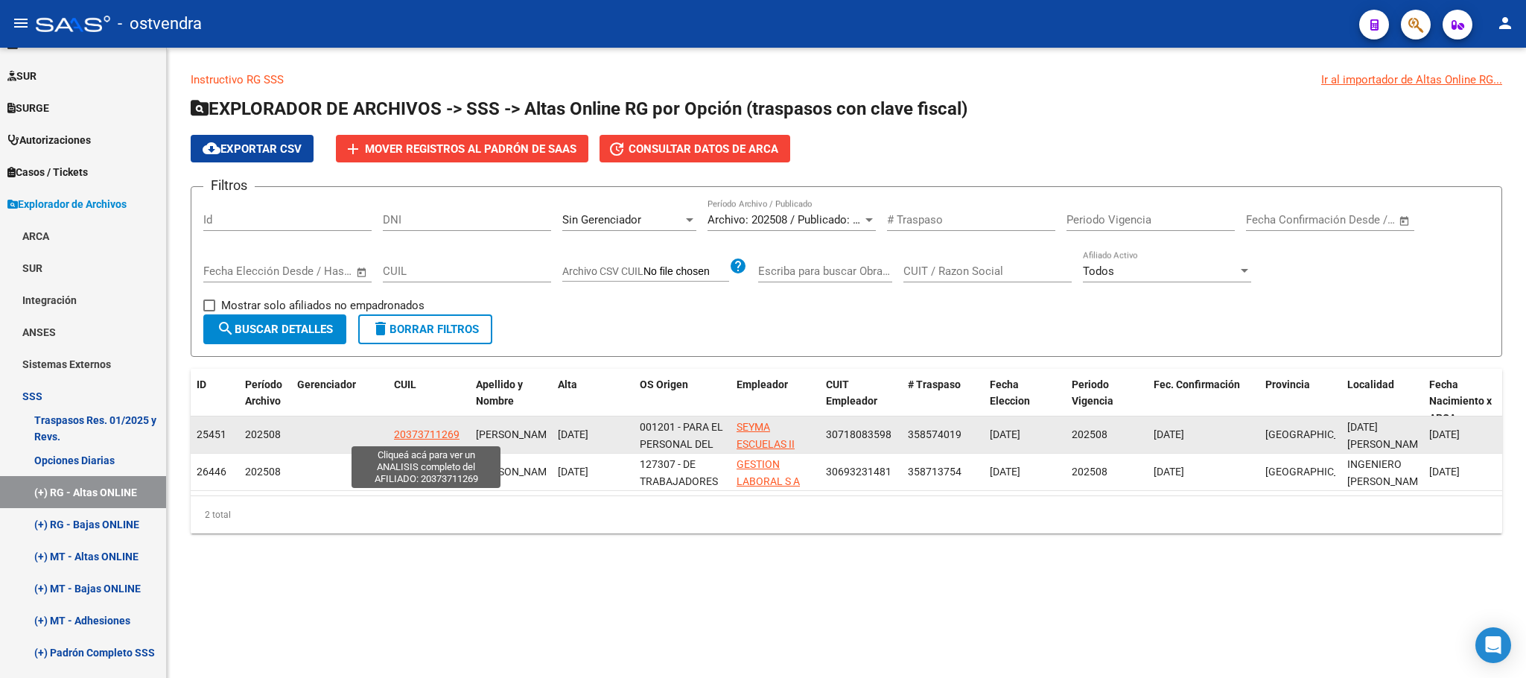
click at [436, 437] on span "20373711269" at bounding box center [427, 434] width 66 height 12
type textarea "20373711269"
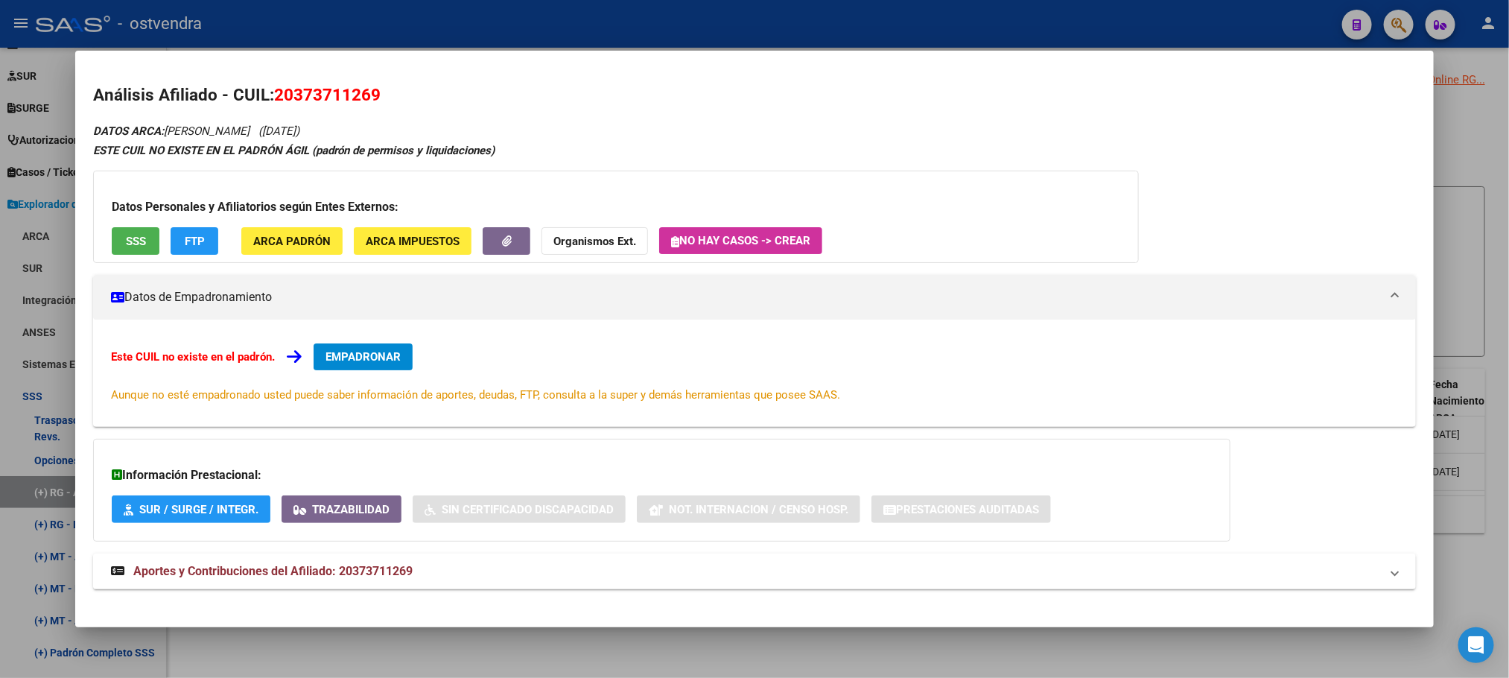
click at [830, 7] on div at bounding box center [754, 339] width 1509 height 678
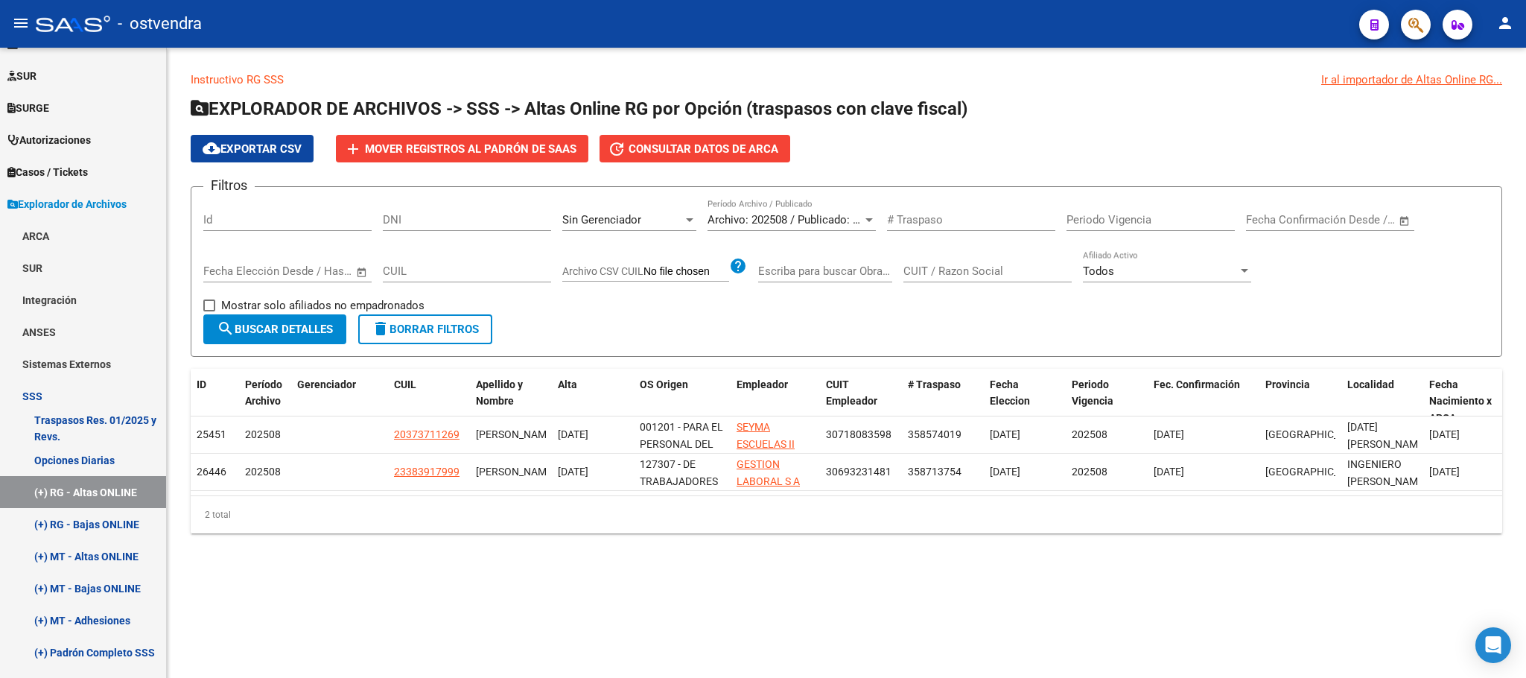
drag, startPoint x: 1039, startPoint y: 492, endPoint x: 865, endPoint y: 201, distance: 339.4
click at [1524, 489] on div "Instructivo RG SSS Ir al importador de Altas Online RG... EXPLORADOR DE ARCHIVO…" at bounding box center [846, 314] width 1359 height 533
click at [745, 212] on div "Archivo: 202508 / Publicado: 202507 Período Archivo / Publicado" at bounding box center [792, 215] width 168 height 32
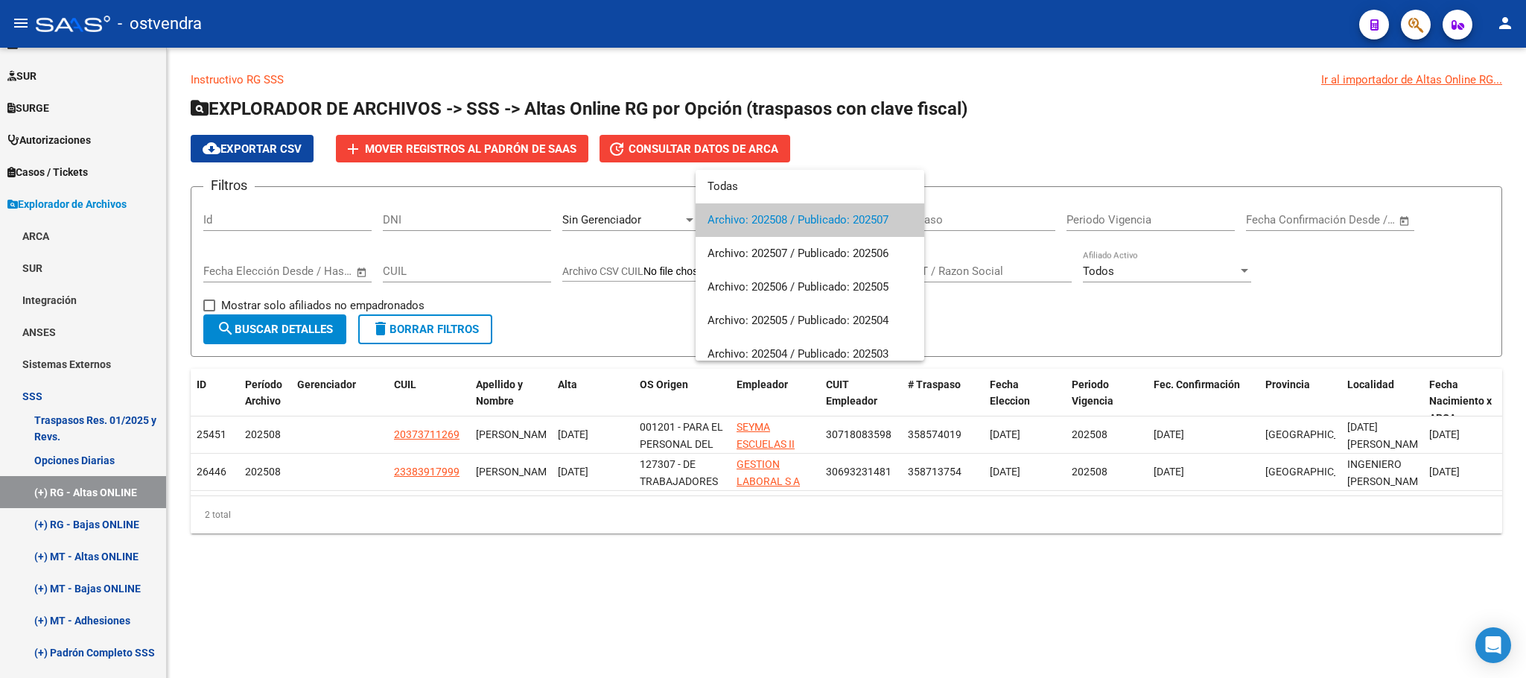
click at [647, 210] on div at bounding box center [763, 339] width 1526 height 678
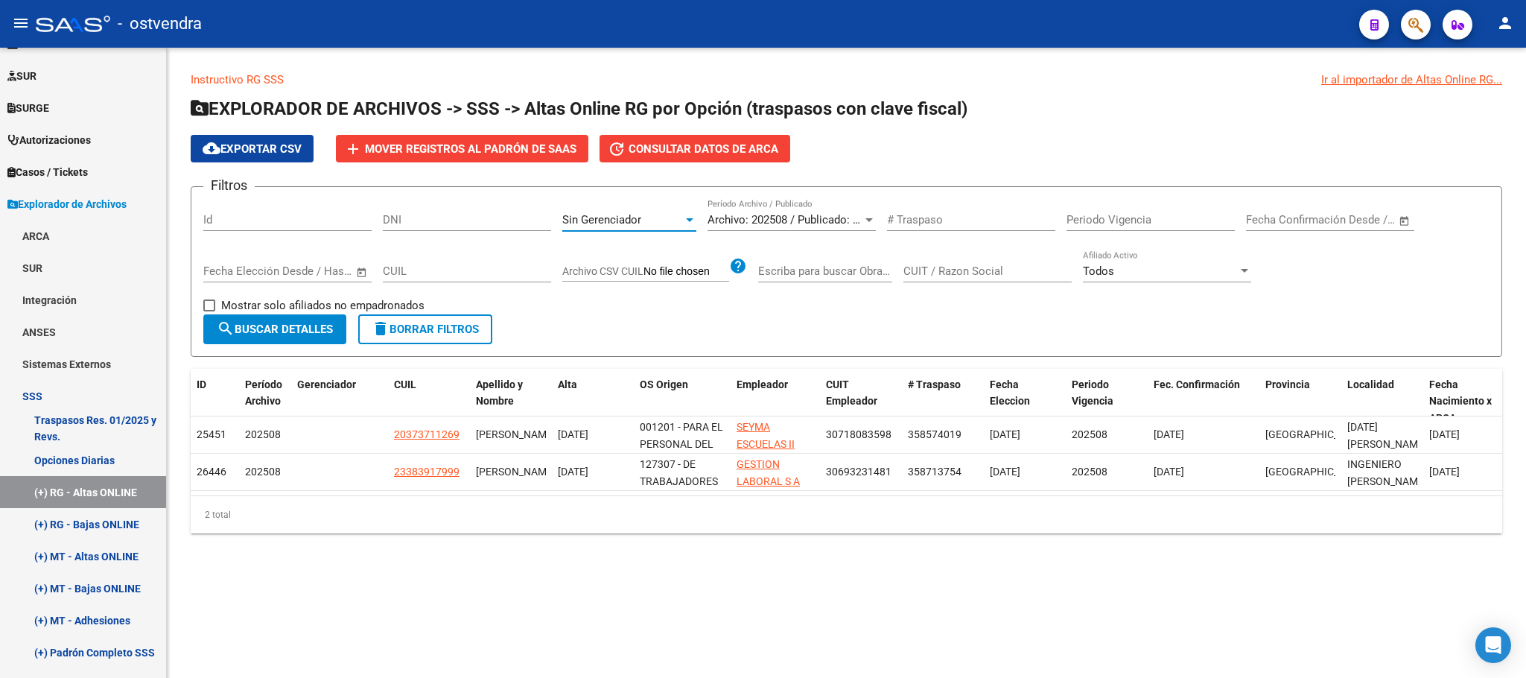
click at [653, 222] on div "Sin Gerenciador" at bounding box center [622, 219] width 121 height 13
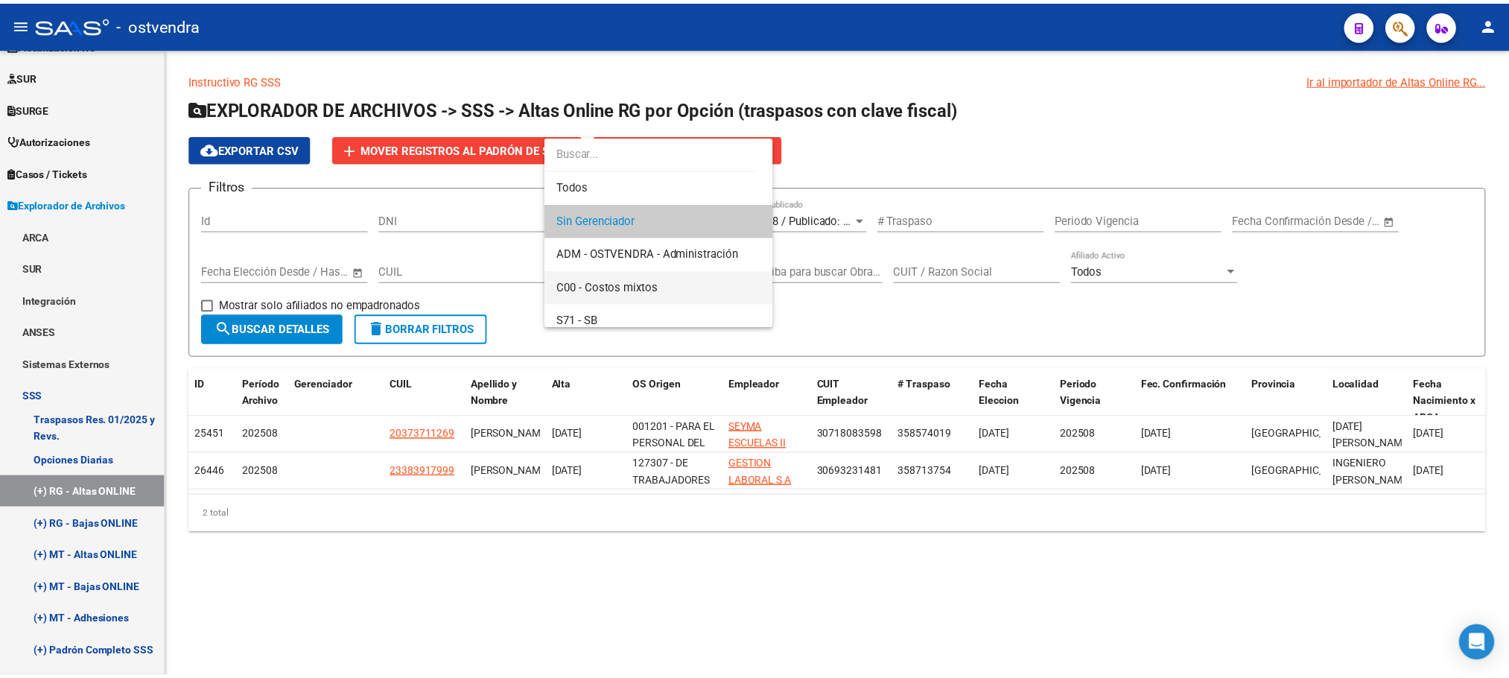
scroll to position [177, 0]
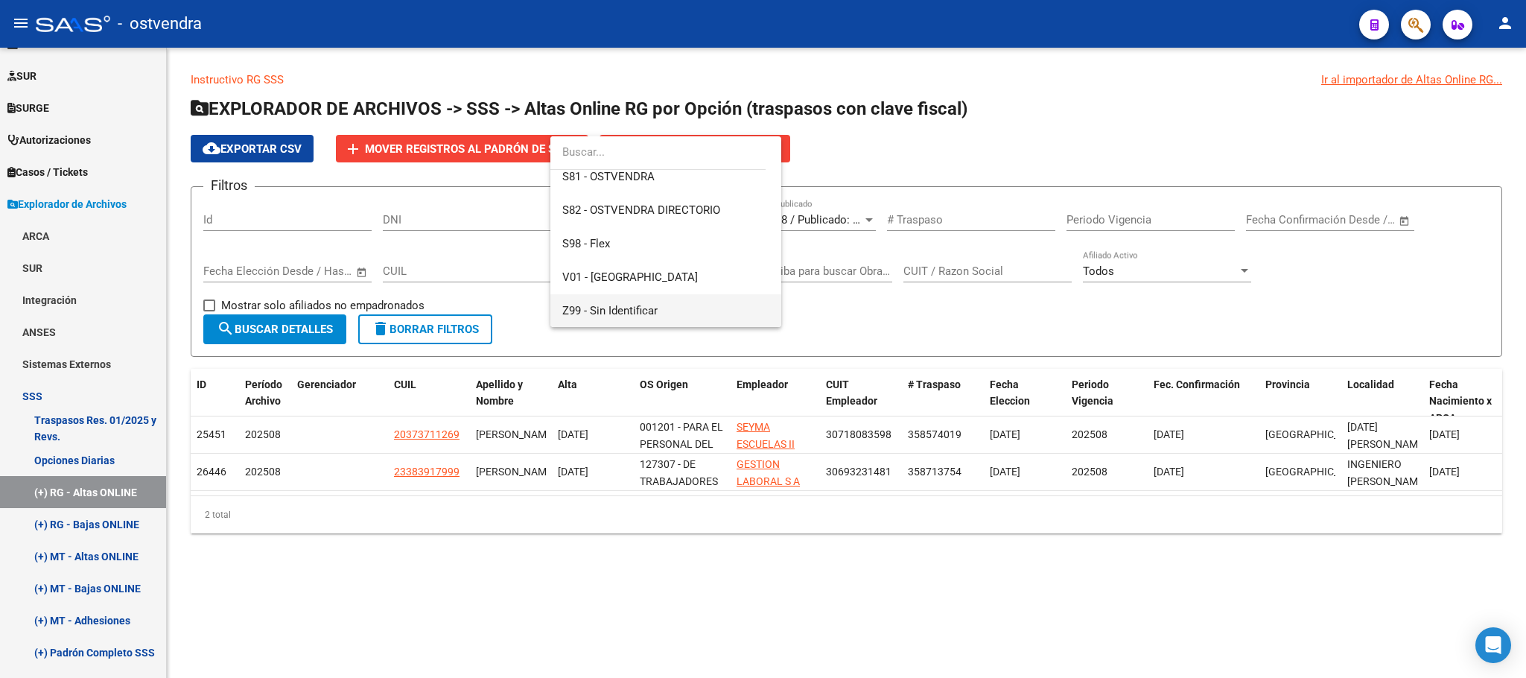
click at [664, 298] on span "Z99 - Sin Identificar" at bounding box center [665, 311] width 207 height 34
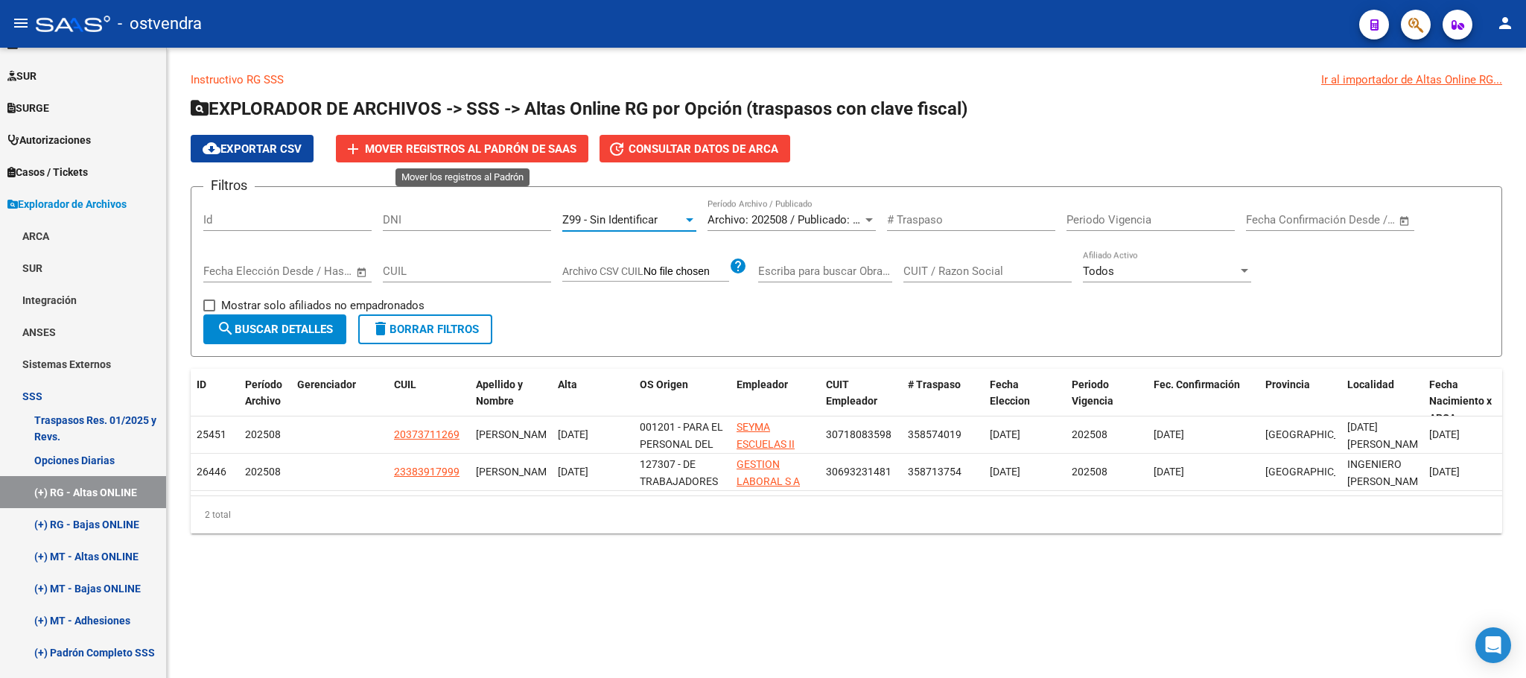
click at [515, 142] on span "Mover registros al PADRÓN de SAAS" at bounding box center [471, 148] width 212 height 13
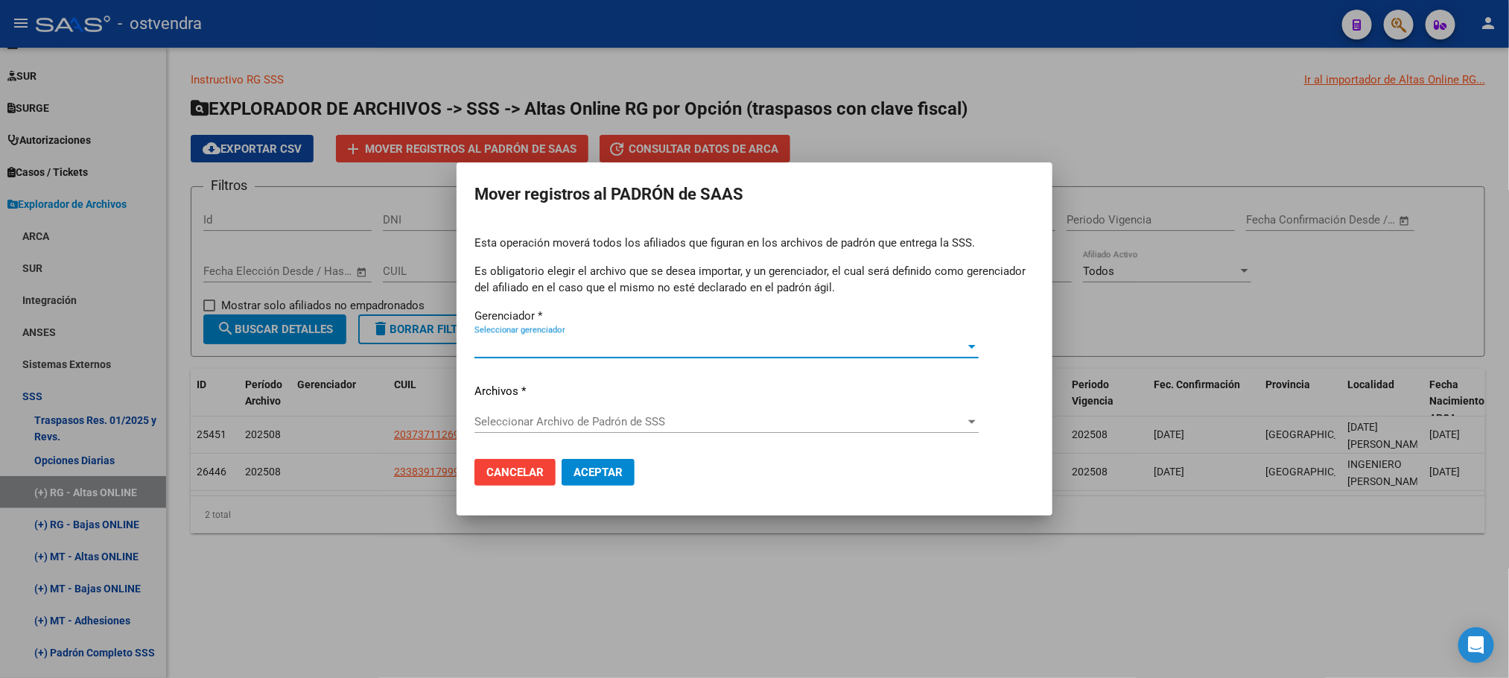
click at [602, 352] on span "Seleccionar gerenciador" at bounding box center [720, 346] width 491 height 13
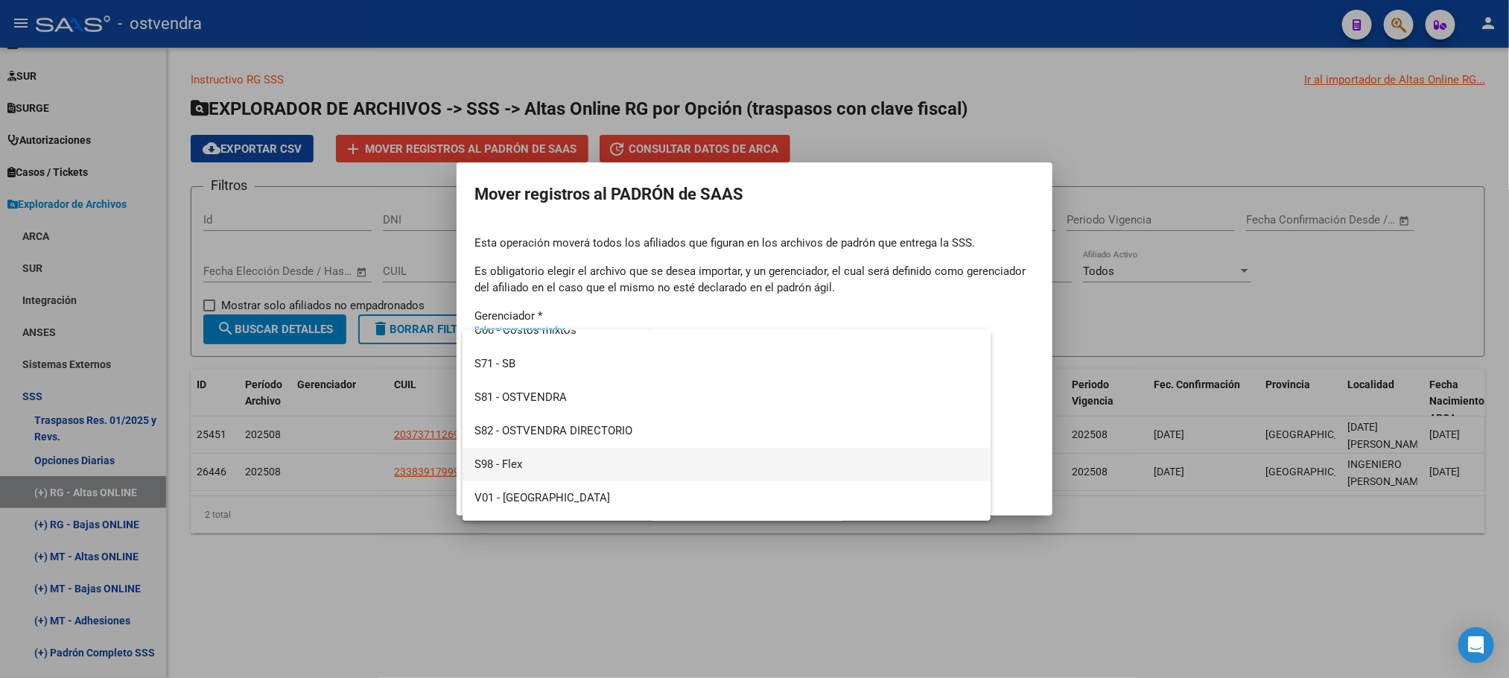
scroll to position [77, 0]
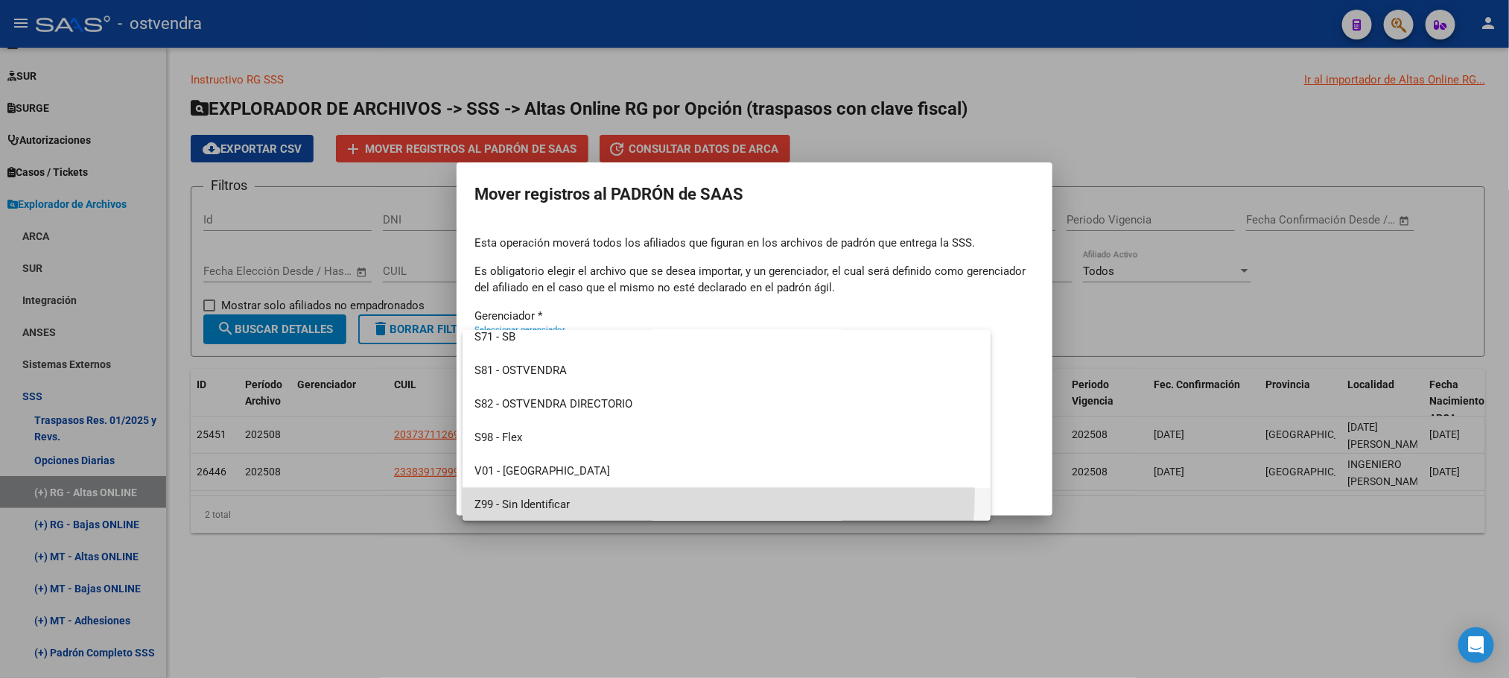
click at [597, 492] on span "Z99 - Sin Identificar" at bounding box center [727, 505] width 504 height 34
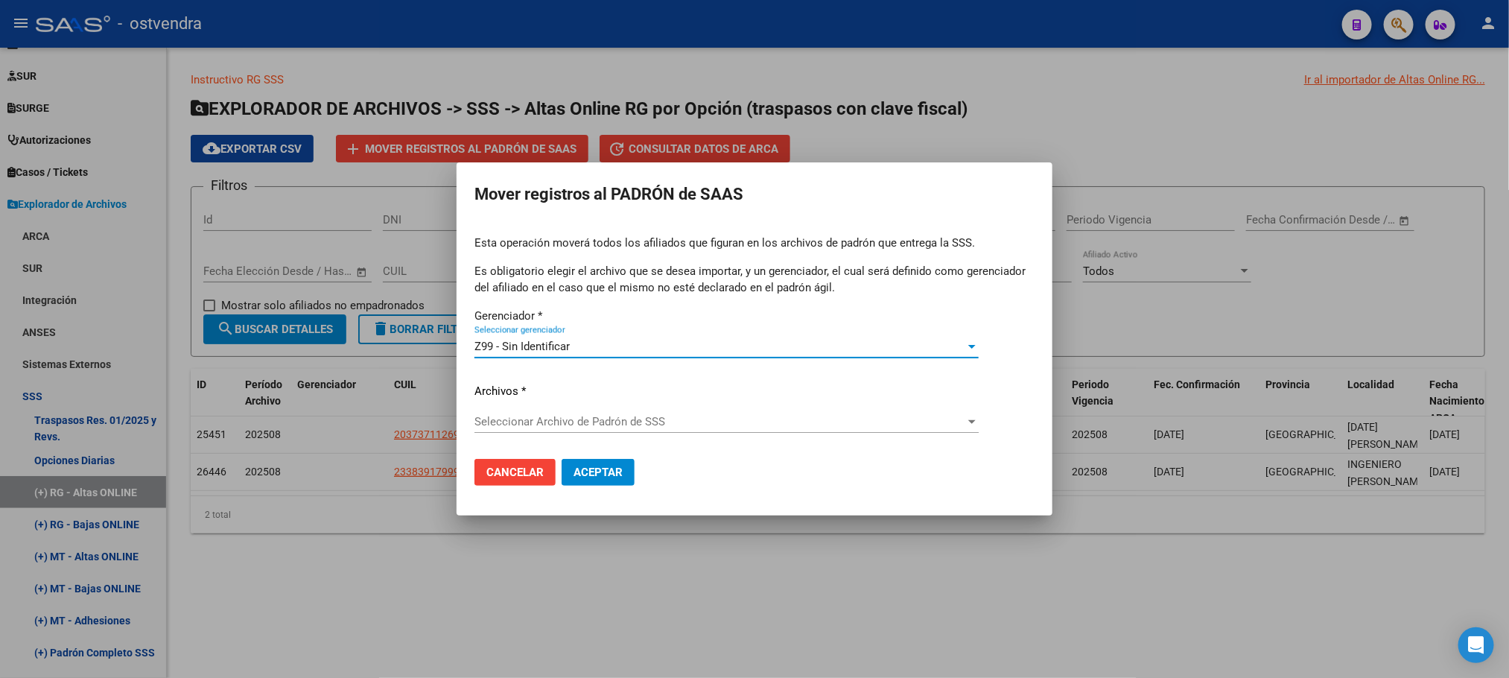
click at [623, 413] on div "Seleccionar Archivo de Padrón de SSS Seleccionar Archivo de Padrón de SSS" at bounding box center [727, 421] width 504 height 22
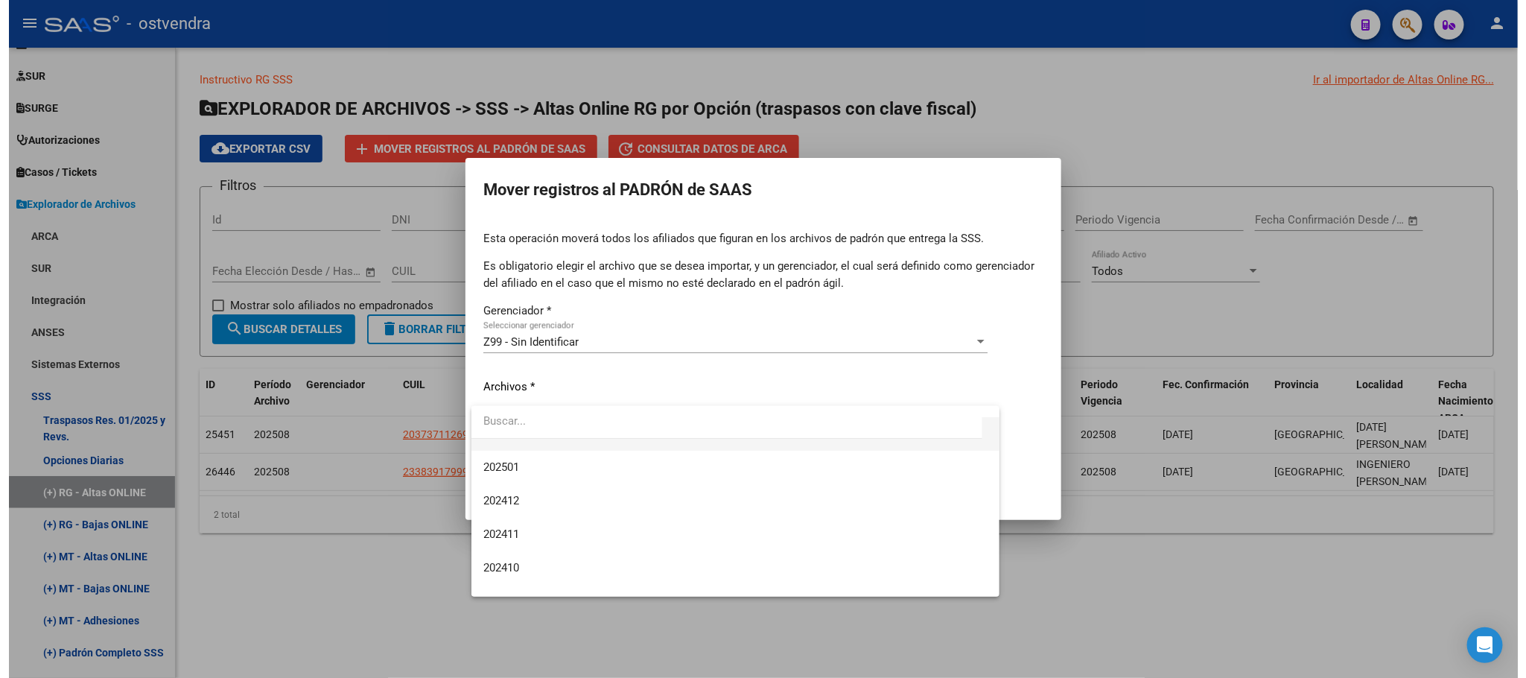
scroll to position [0, 0]
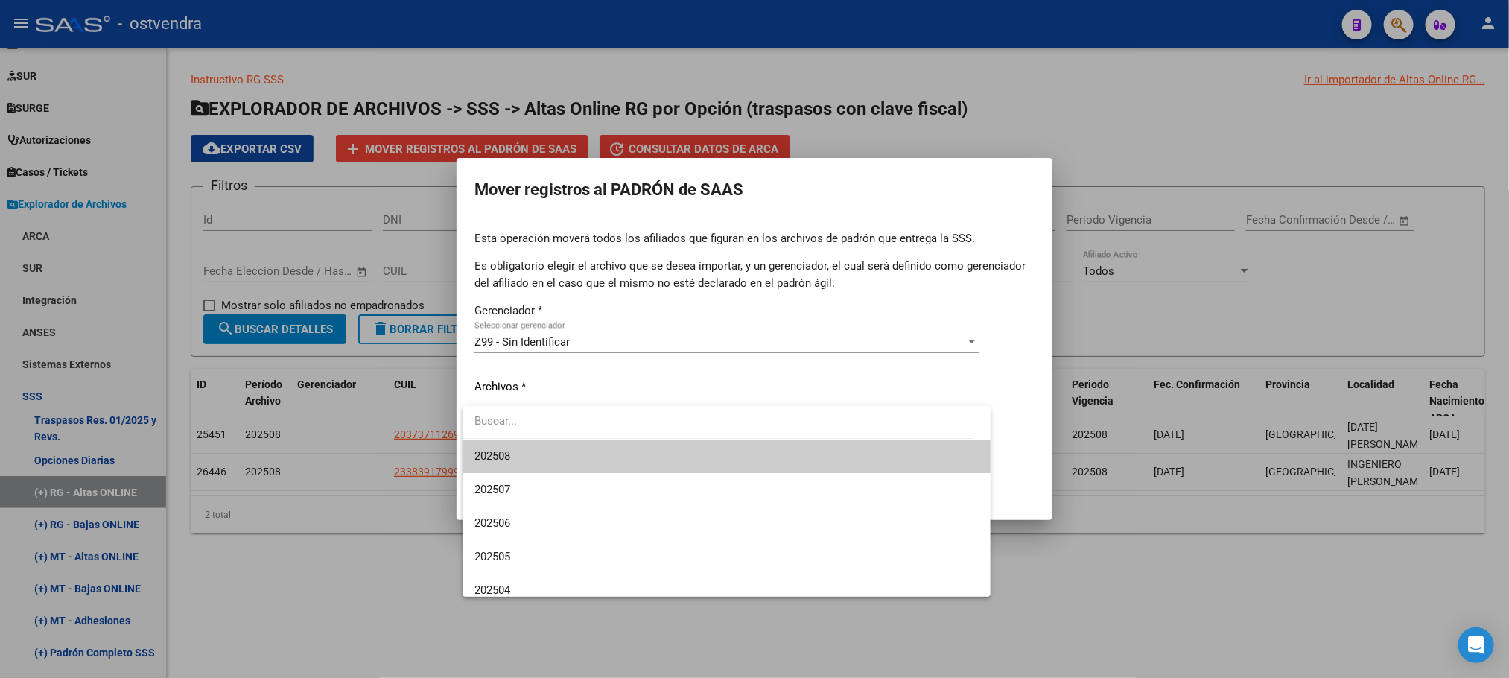
click at [628, 441] on span "202508" at bounding box center [727, 456] width 504 height 34
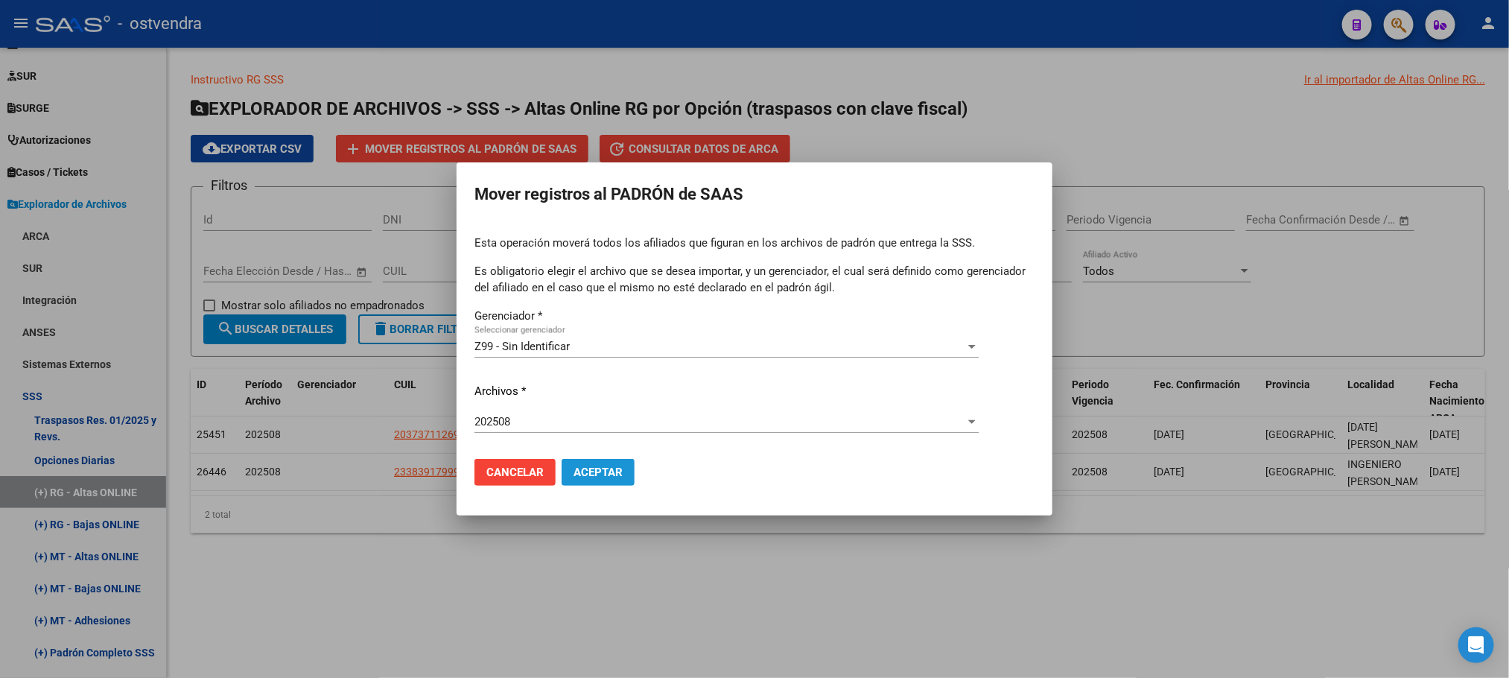
click at [608, 468] on span "Aceptar" at bounding box center [598, 472] width 49 height 13
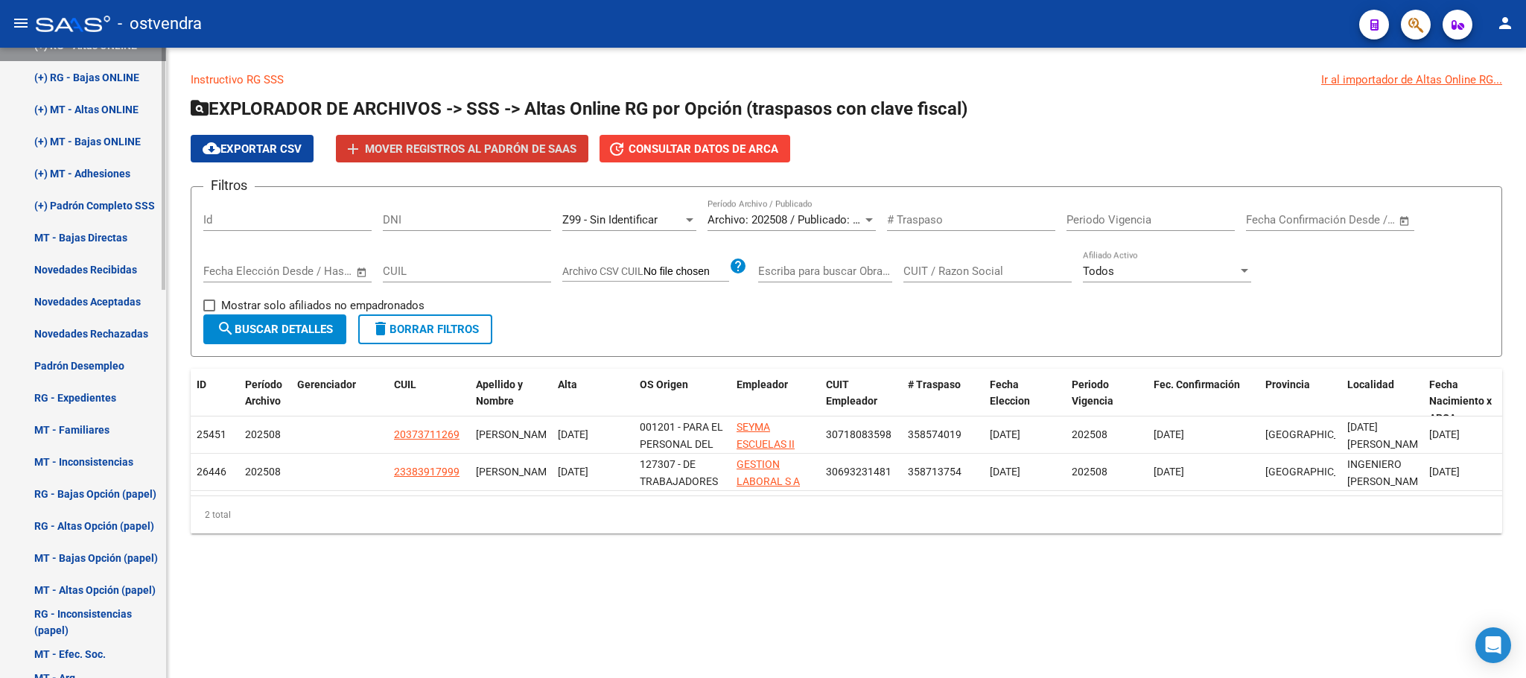
scroll to position [1008, 0]
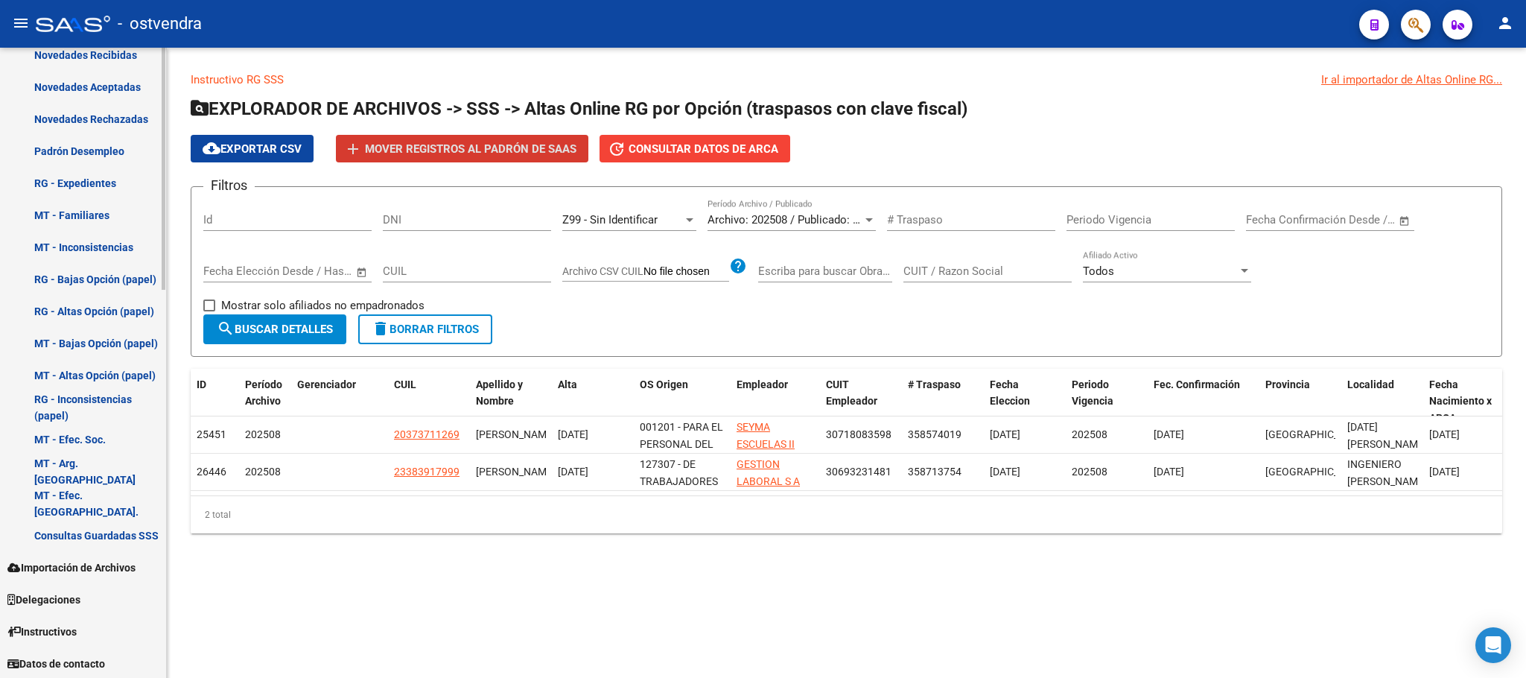
click at [112, 554] on link "Importación de Archivos" at bounding box center [83, 567] width 166 height 32
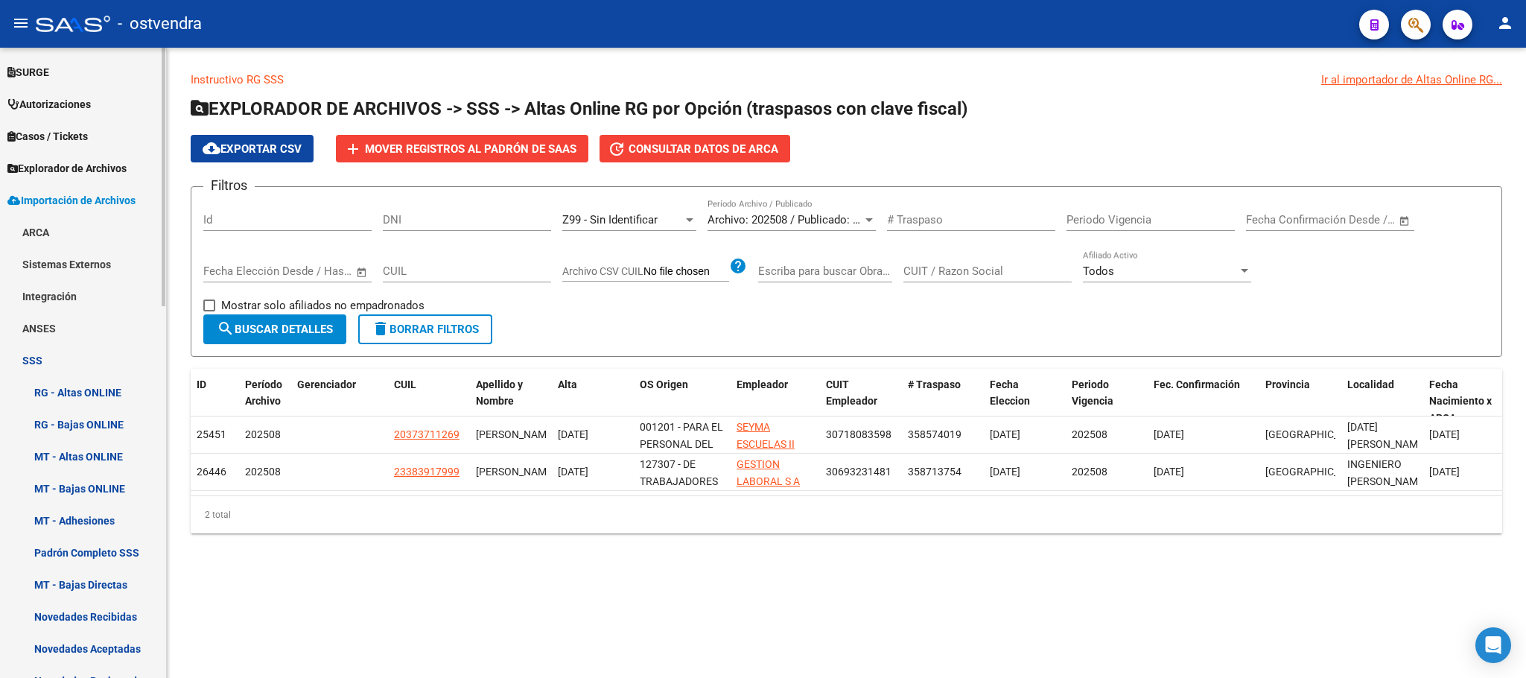
scroll to position [346, 0]
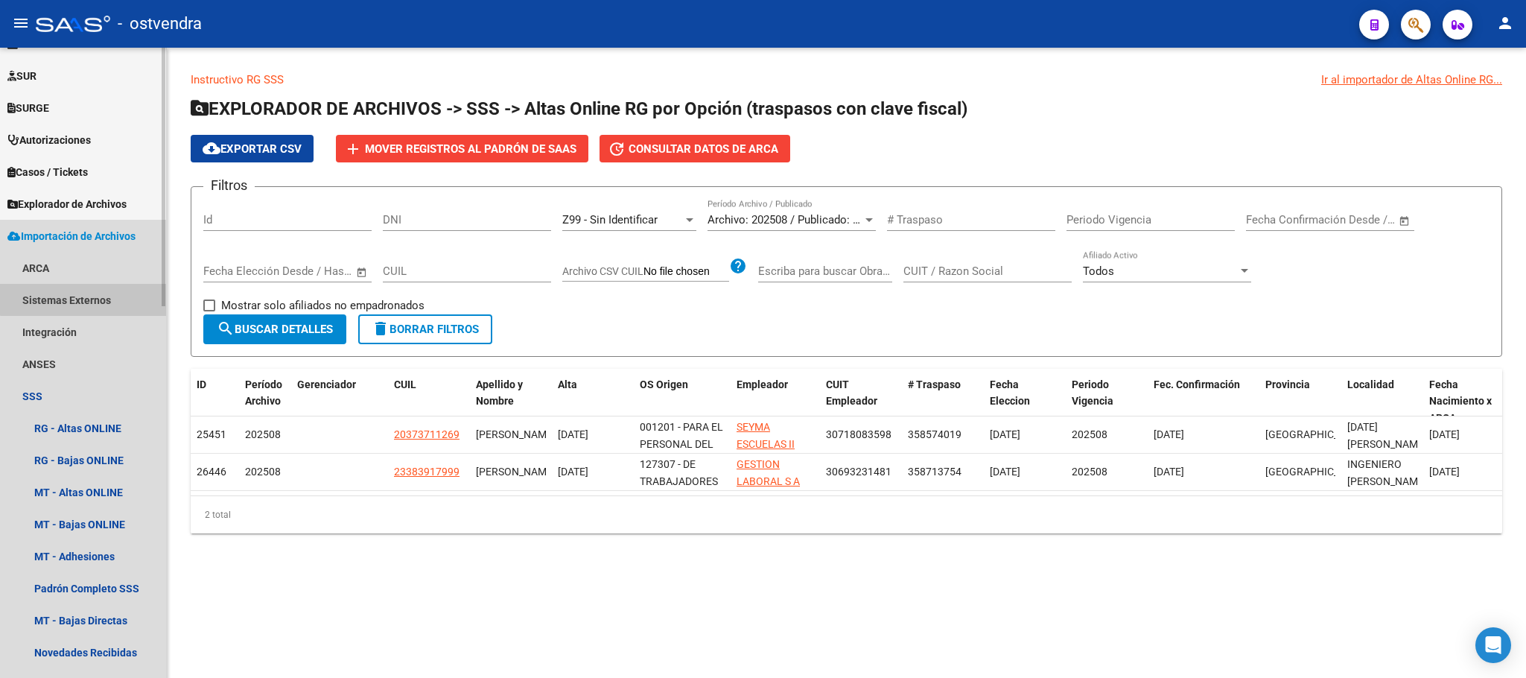
click at [85, 296] on link "Sistemas Externos" at bounding box center [83, 300] width 166 height 32
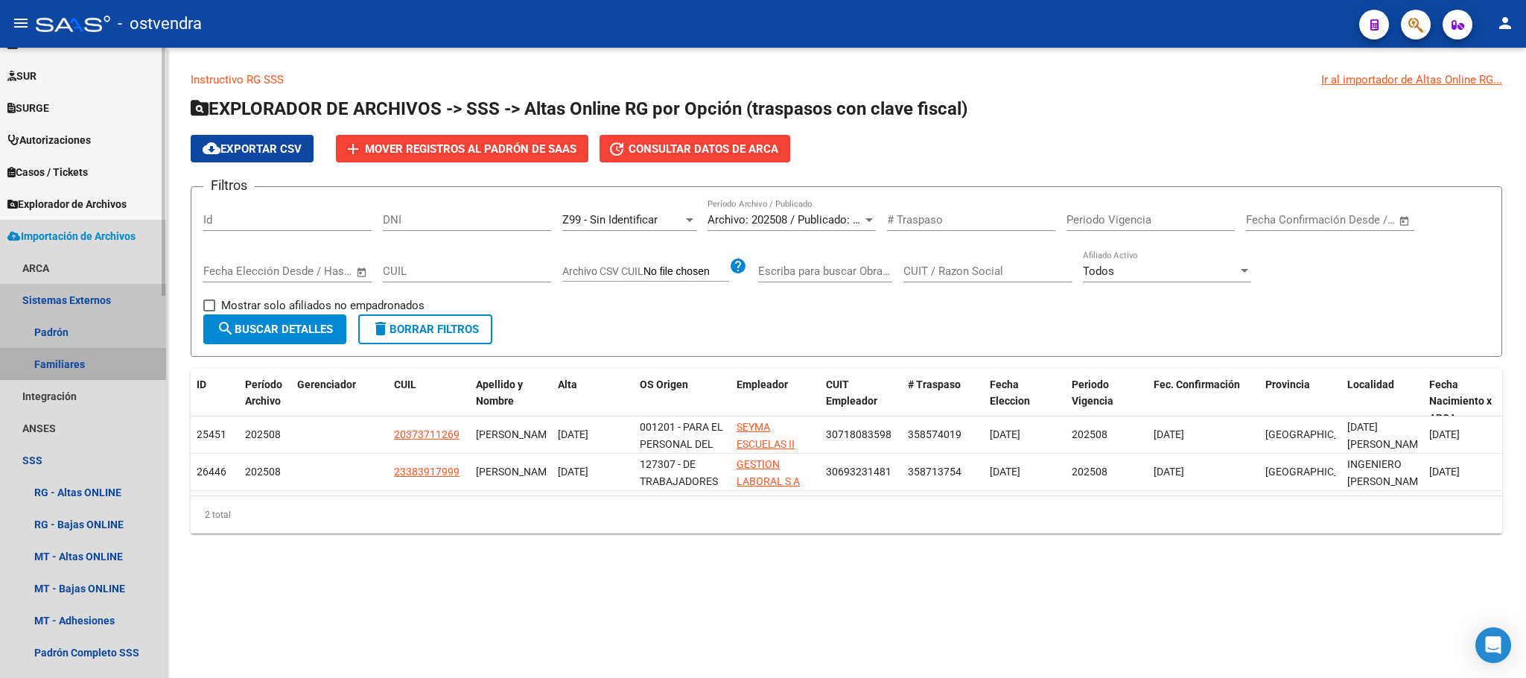
click at [83, 362] on link "Familiares" at bounding box center [83, 364] width 166 height 32
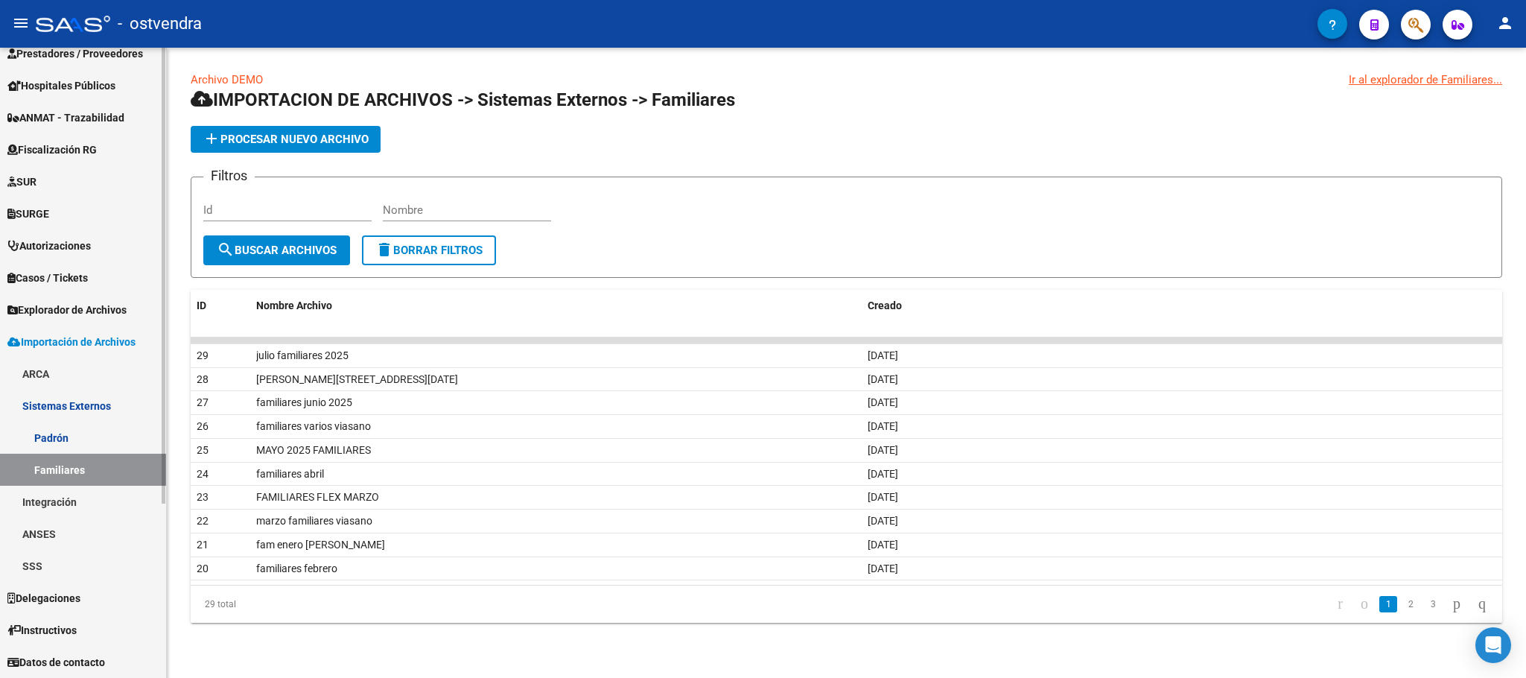
scroll to position [240, 0]
drag, startPoint x: 327, startPoint y: 136, endPoint x: 273, endPoint y: 126, distance: 54.6
click at [378, 264] on app-list-header "IMPORTACION DE ARCHIVOS -> Sistemas Externos -> Familiares add Procesar nuevo a…" at bounding box center [847, 183] width 1312 height 190
click at [248, 83] on link "Archivo DEMO" at bounding box center [227, 79] width 72 height 13
drag, startPoint x: 241, startPoint y: 361, endPoint x: 916, endPoint y: 588, distance: 712.1
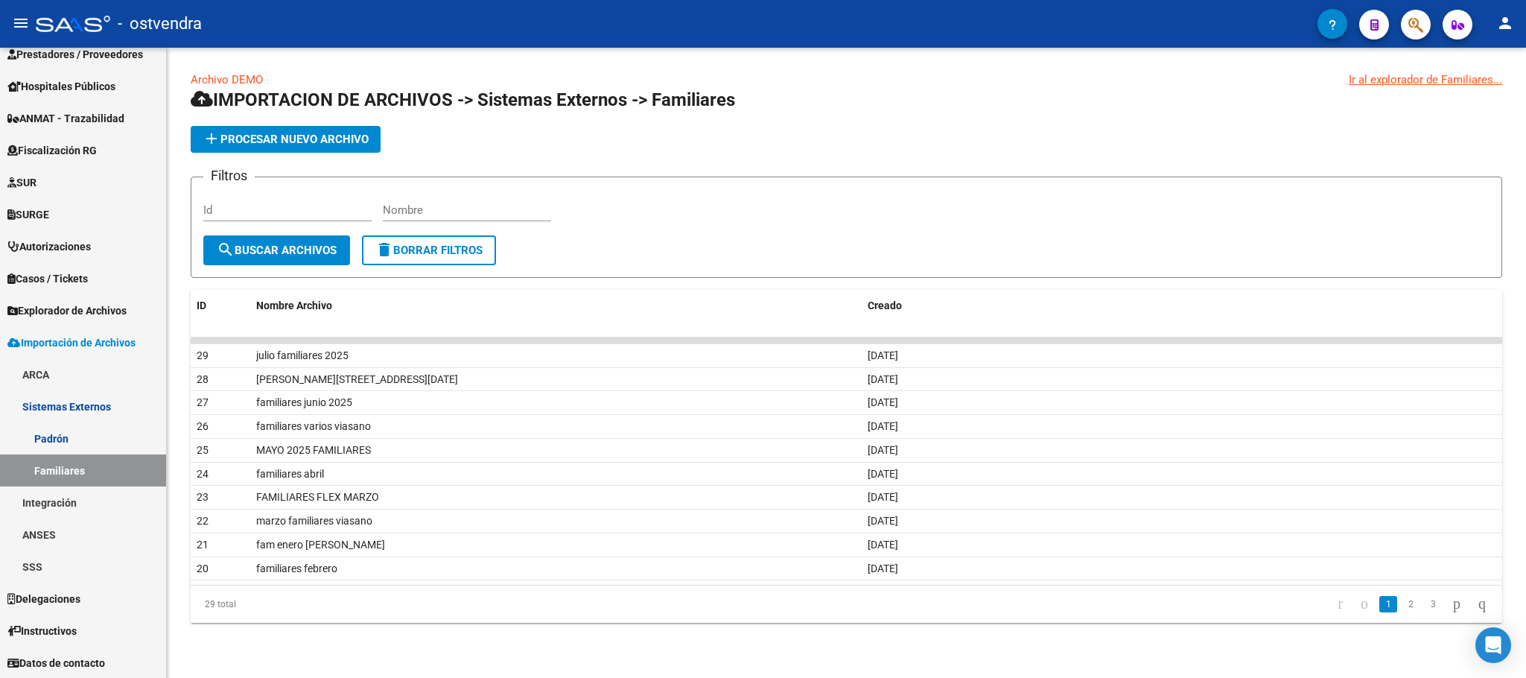
click at [924, 599] on div "ID Nombre Archivo Creado 29 julio familiares 2025 11/07/2025 28 VIASANO JUNIO 2…" at bounding box center [847, 457] width 1312 height 334
click at [774, 247] on form "Filtros Id Nombre search Buscar Archivos delete Borrar Filtros" at bounding box center [847, 227] width 1312 height 101
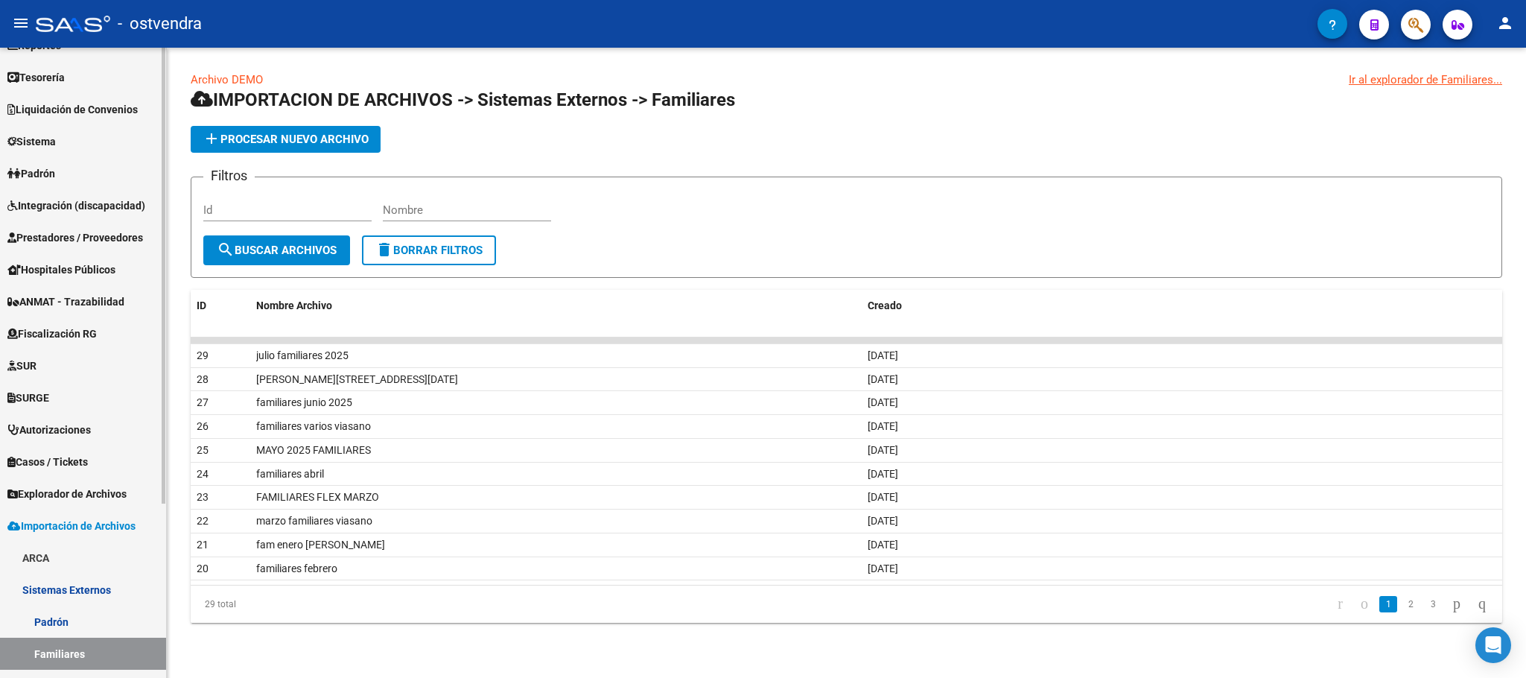
scroll to position [0, 0]
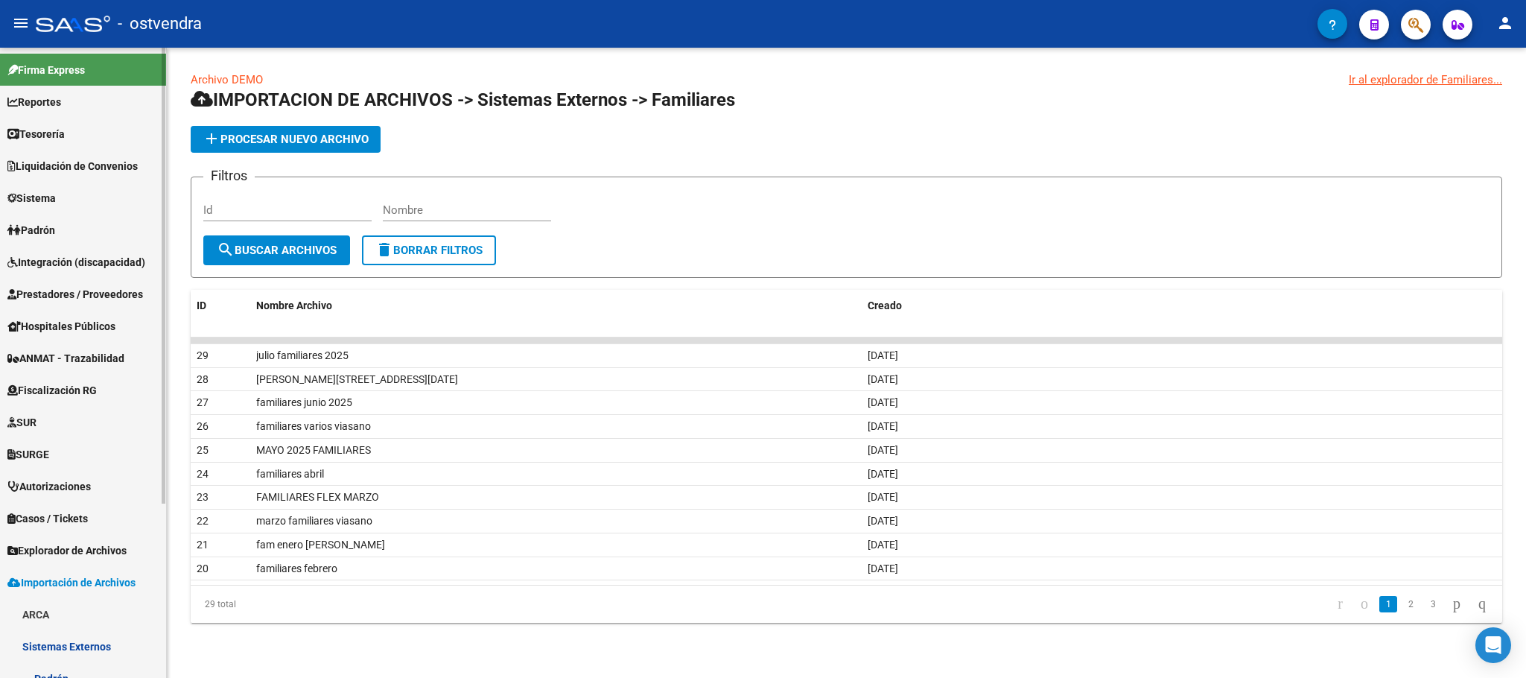
click at [81, 235] on link "Padrón" at bounding box center [83, 230] width 166 height 32
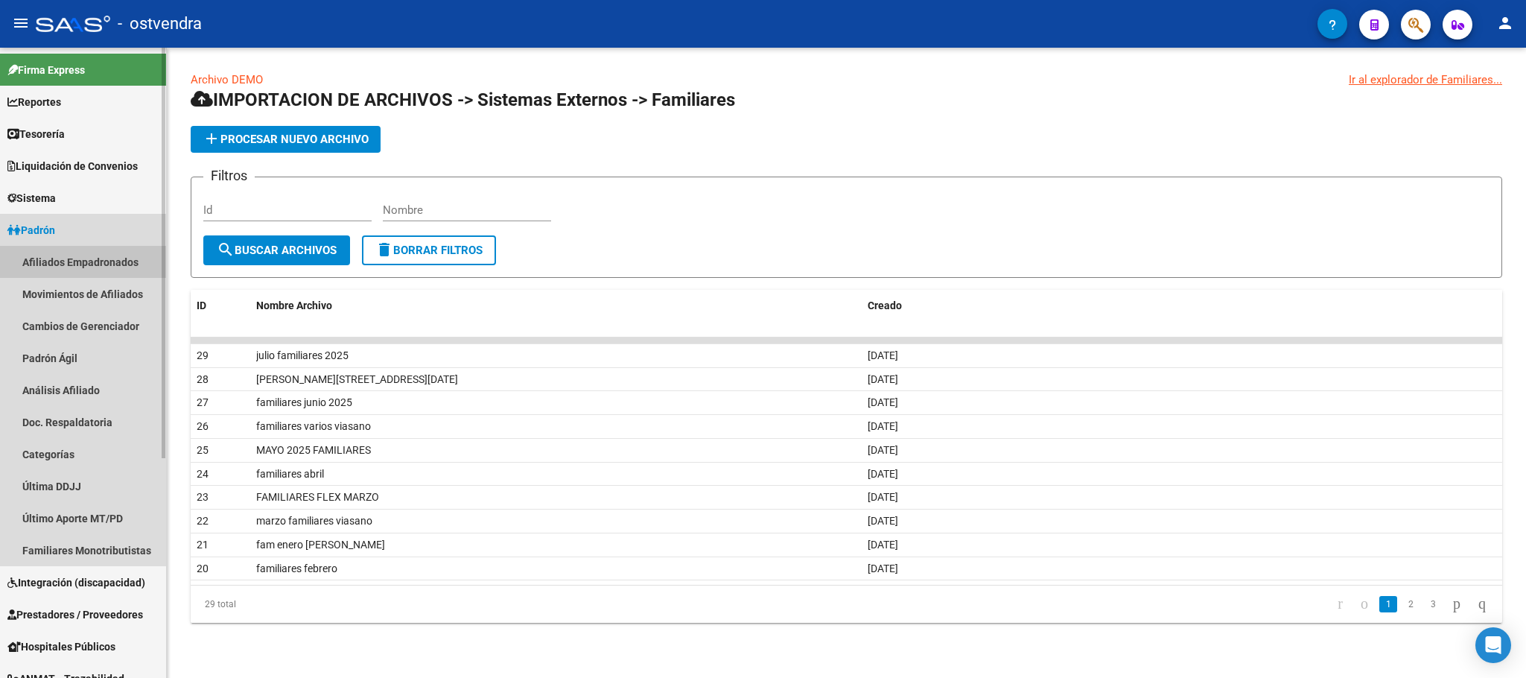
click at [90, 266] on link "Afiliados Empadronados" at bounding box center [83, 262] width 166 height 32
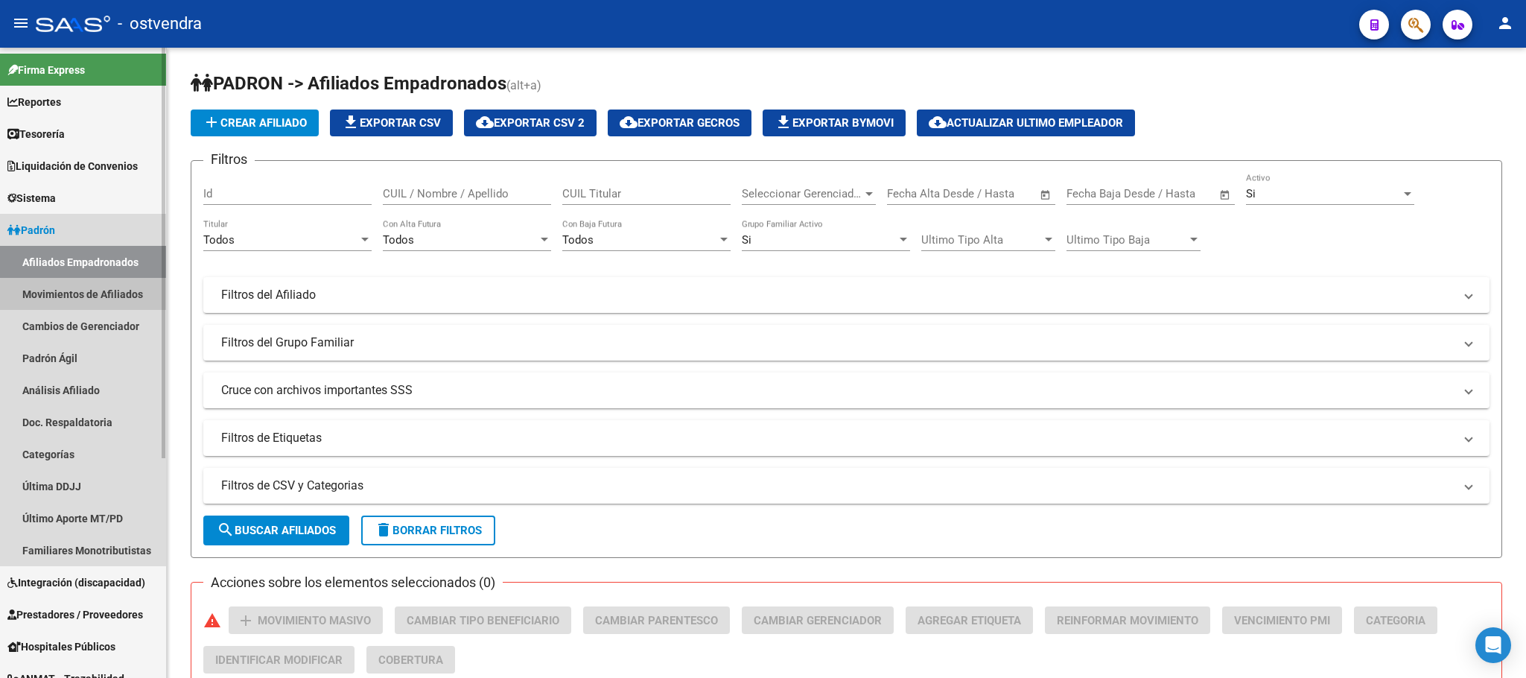
click at [112, 296] on link "Movimientos de Afiliados" at bounding box center [83, 294] width 166 height 32
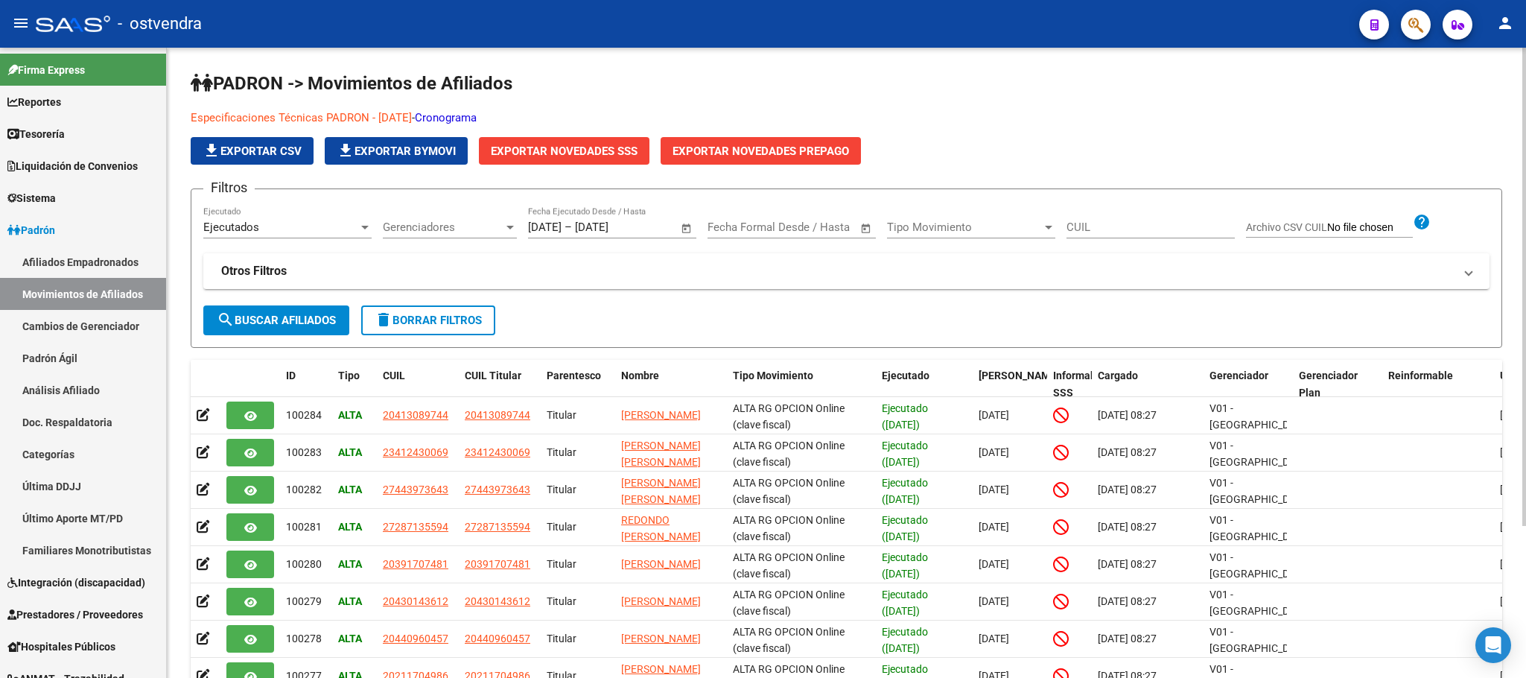
click at [477, 116] on link "Cronograma" at bounding box center [446, 117] width 62 height 13
click at [343, 111] on link "Especificaciones Técnicas PADRON - Agosto 2024" at bounding box center [301, 117] width 221 height 13
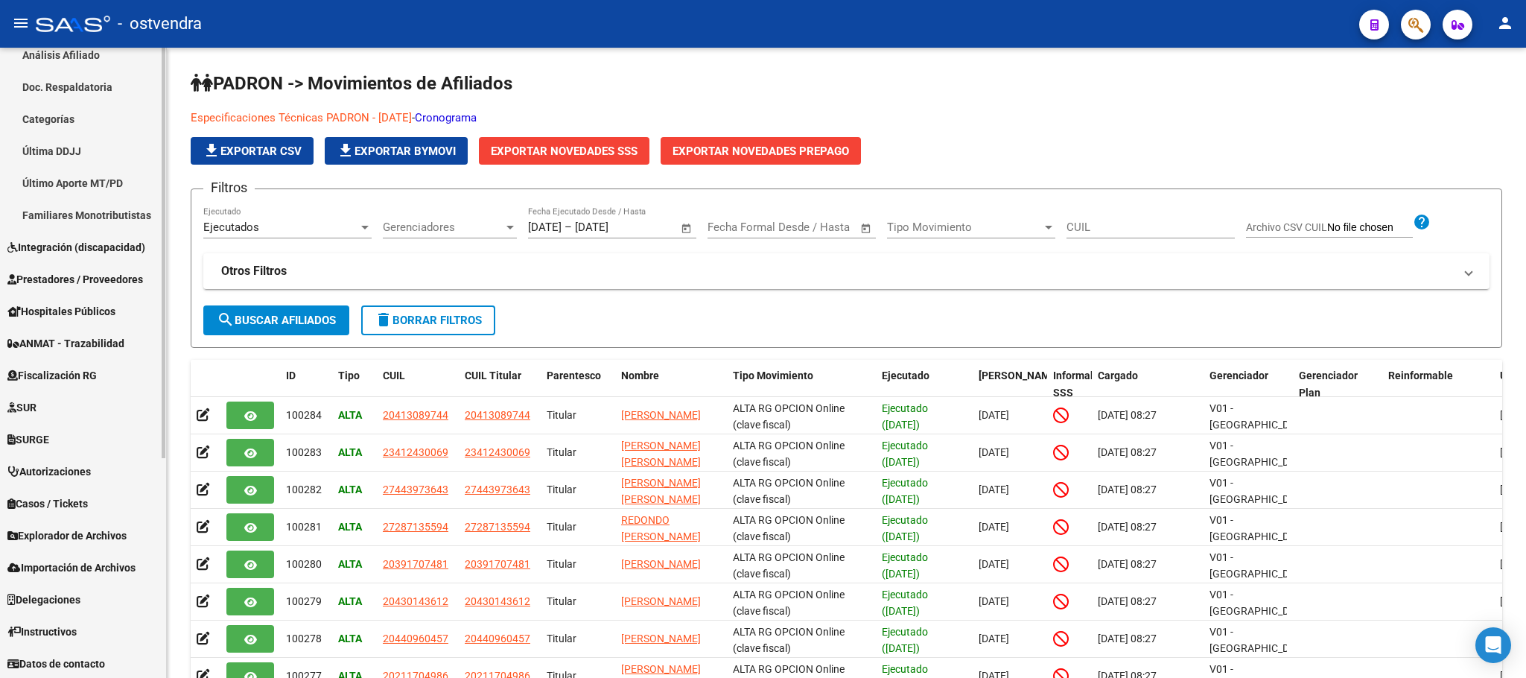
scroll to position [336, 0]
click at [90, 565] on span "Importación de Archivos" at bounding box center [71, 567] width 128 height 16
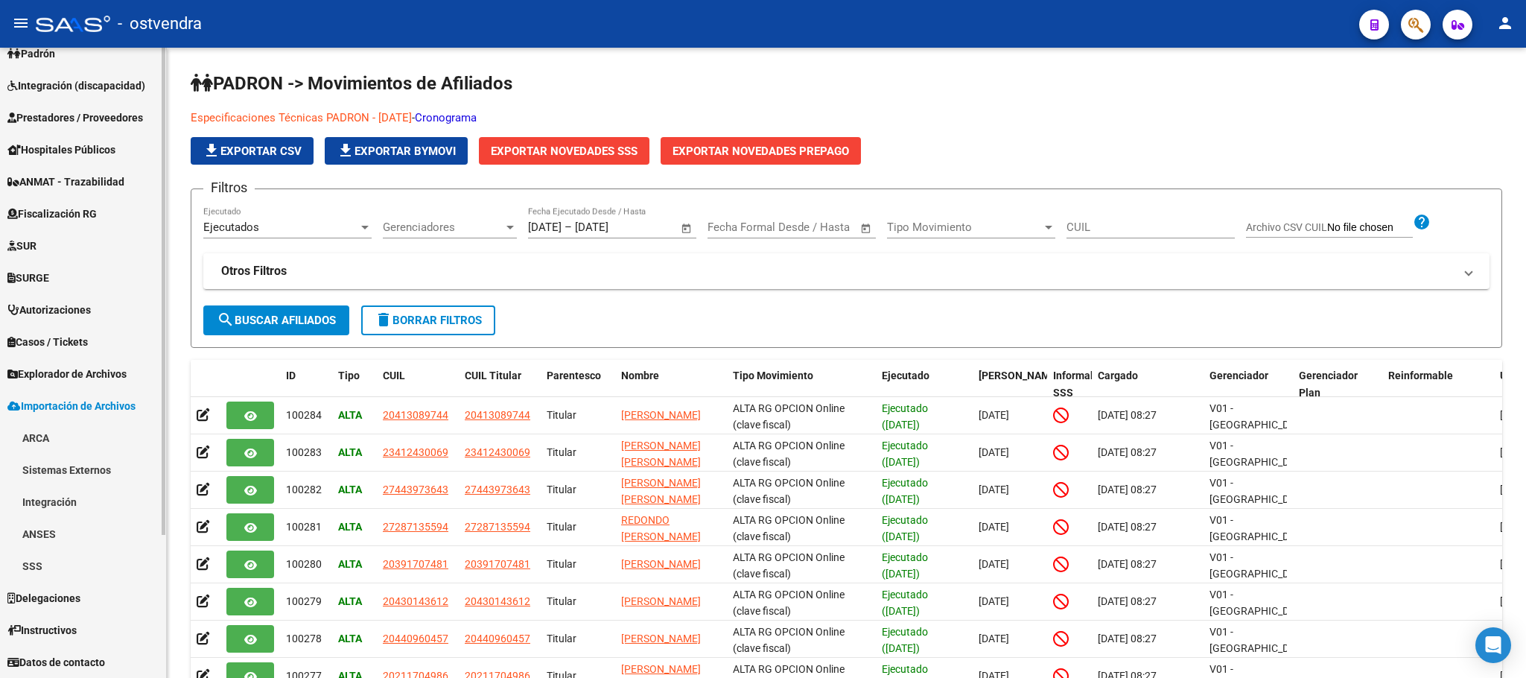
scroll to position [177, 0]
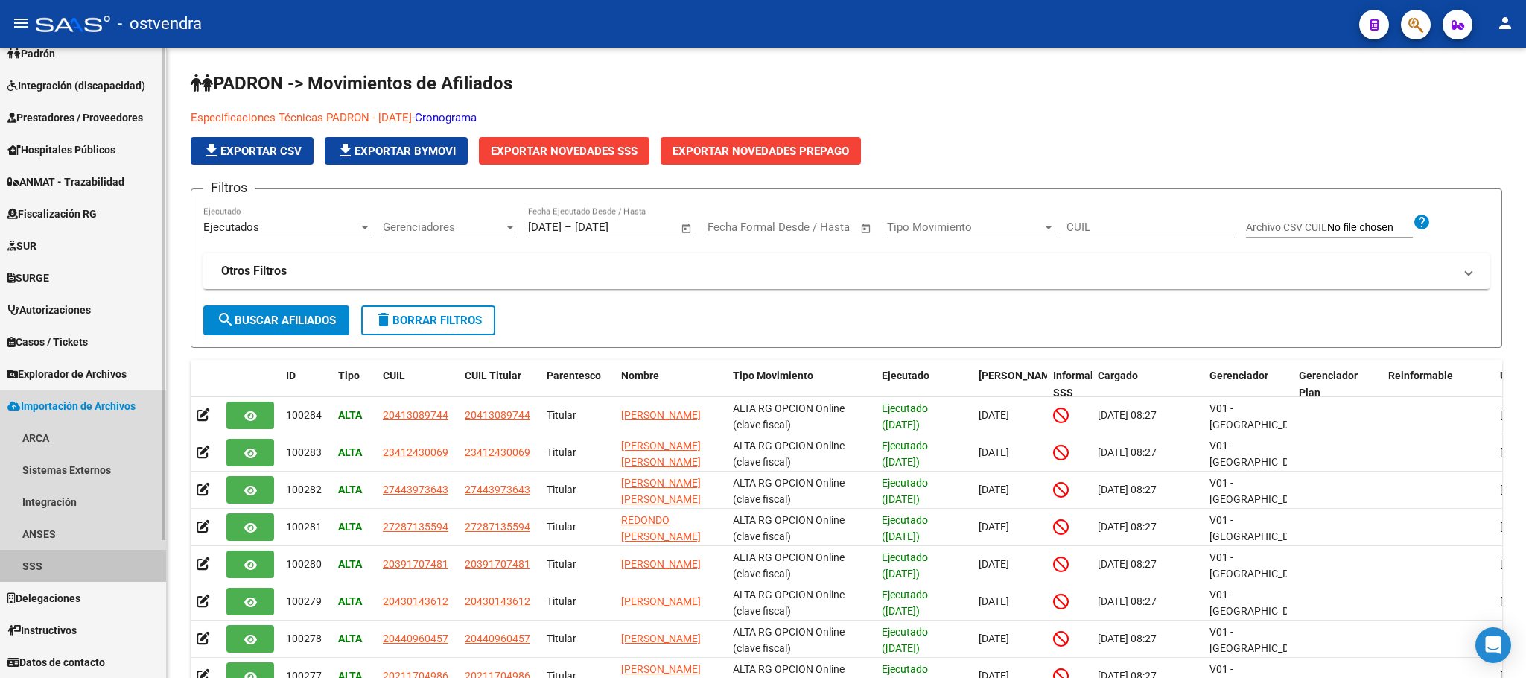
click at [83, 559] on link "SSS" at bounding box center [83, 566] width 166 height 32
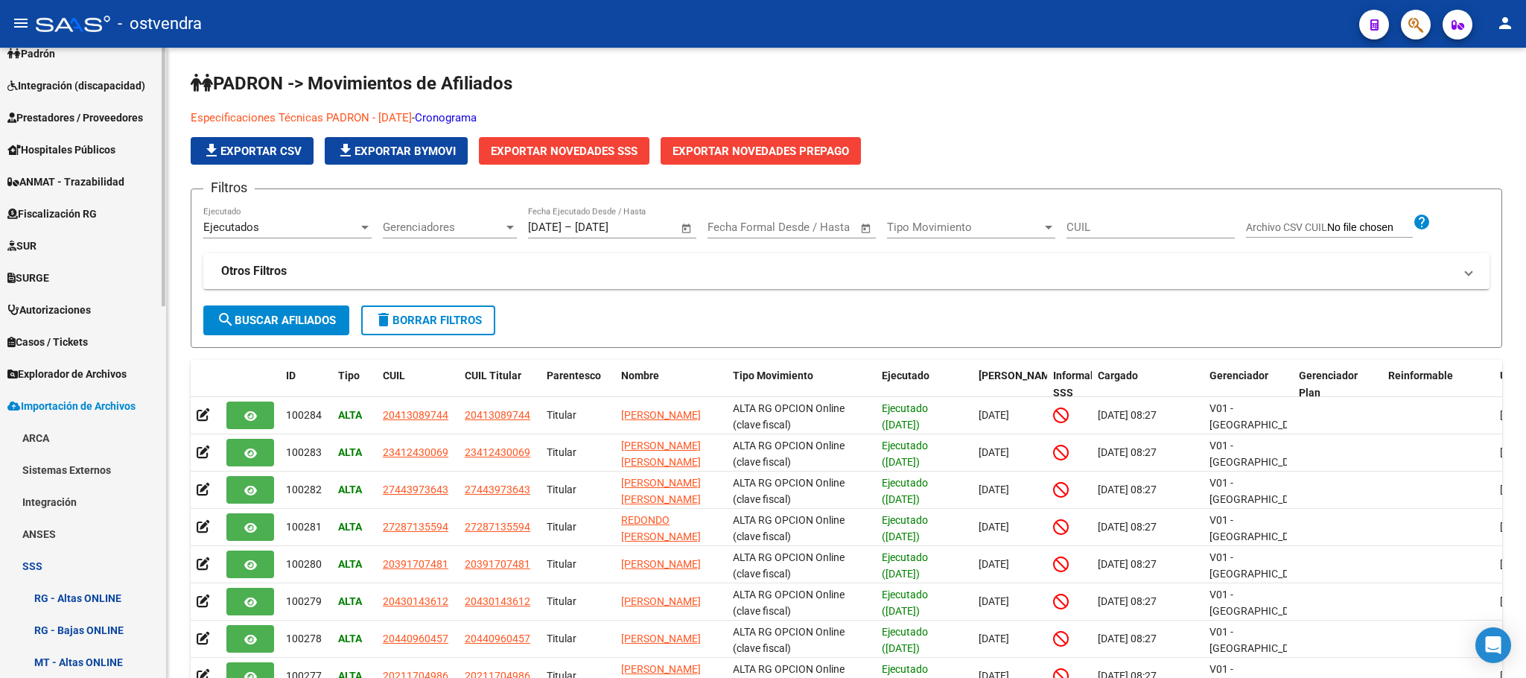
click at [78, 468] on link "Sistemas Externos" at bounding box center [83, 470] width 166 height 32
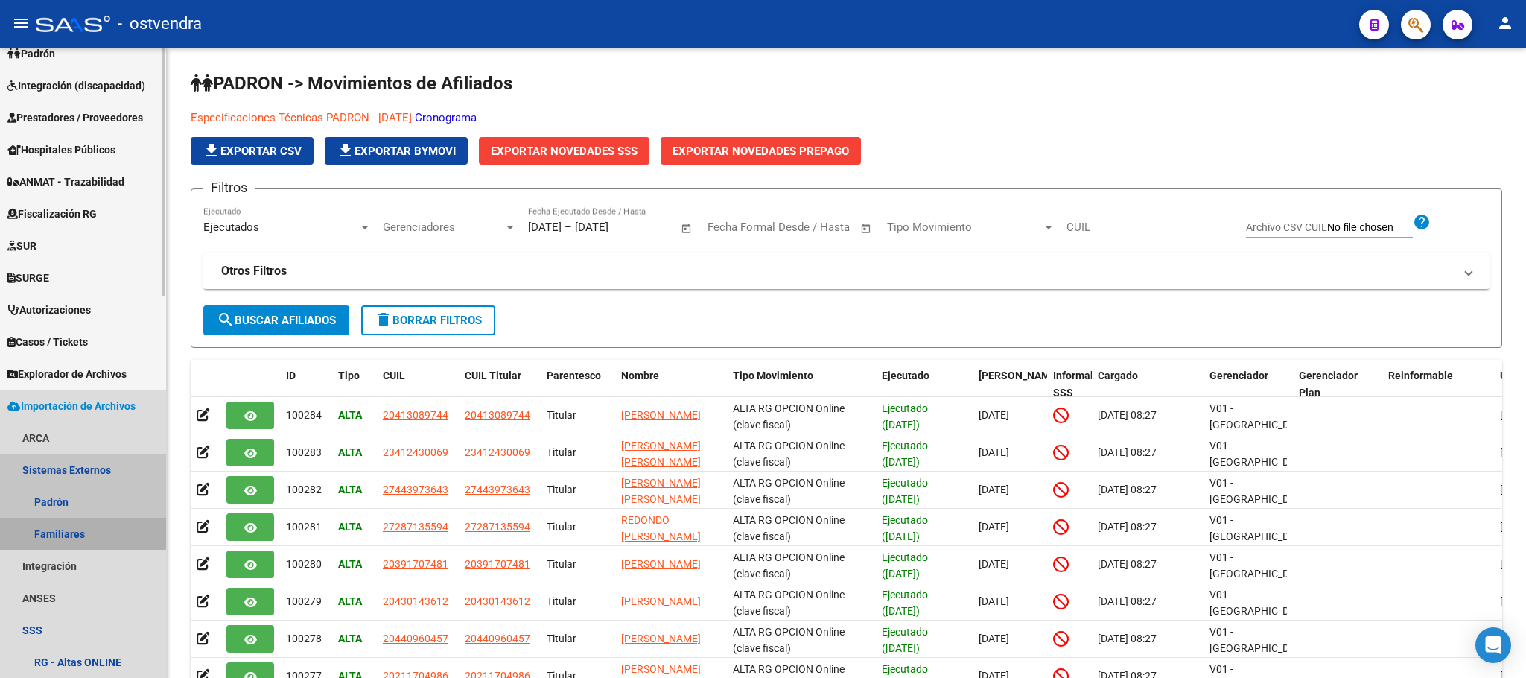
click at [76, 530] on link "Familiares" at bounding box center [83, 534] width 166 height 32
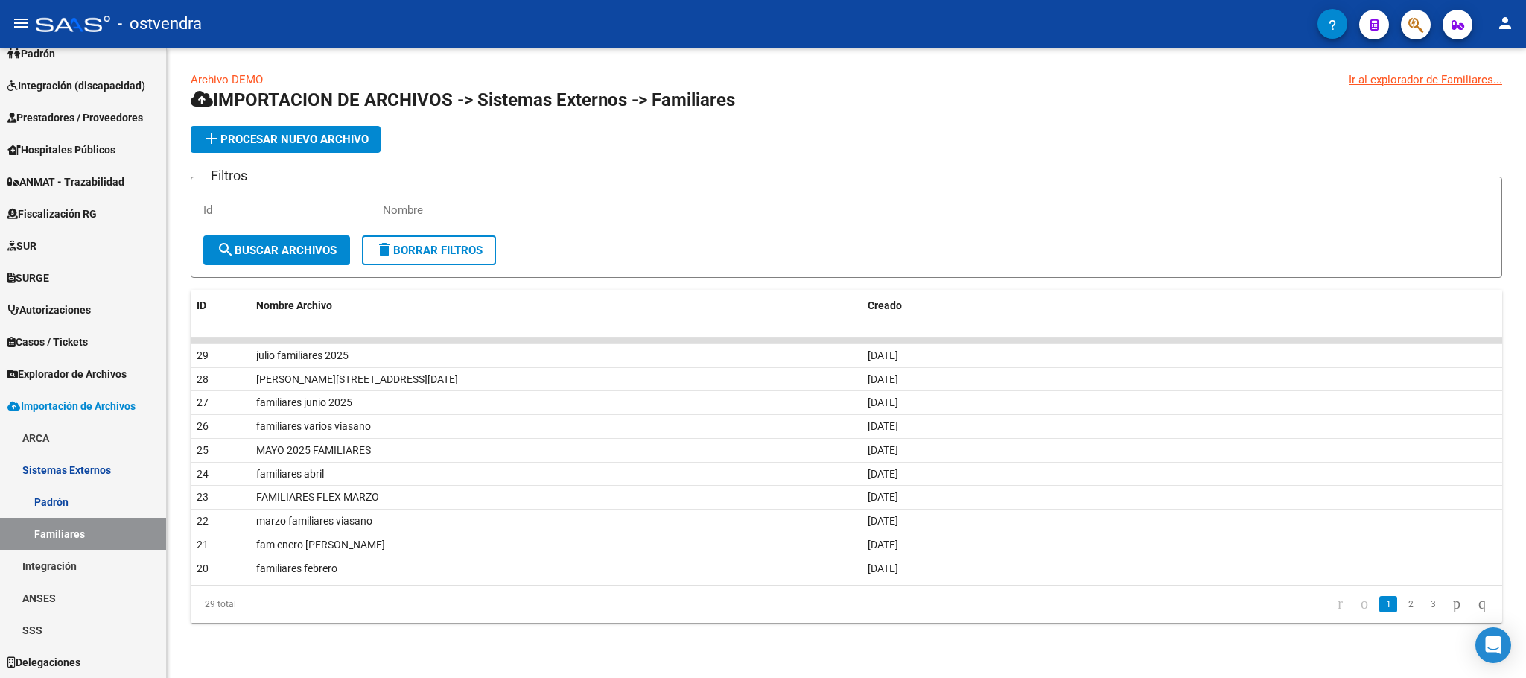
click at [302, 145] on span "add Procesar nuevo archivo" at bounding box center [286, 139] width 166 height 13
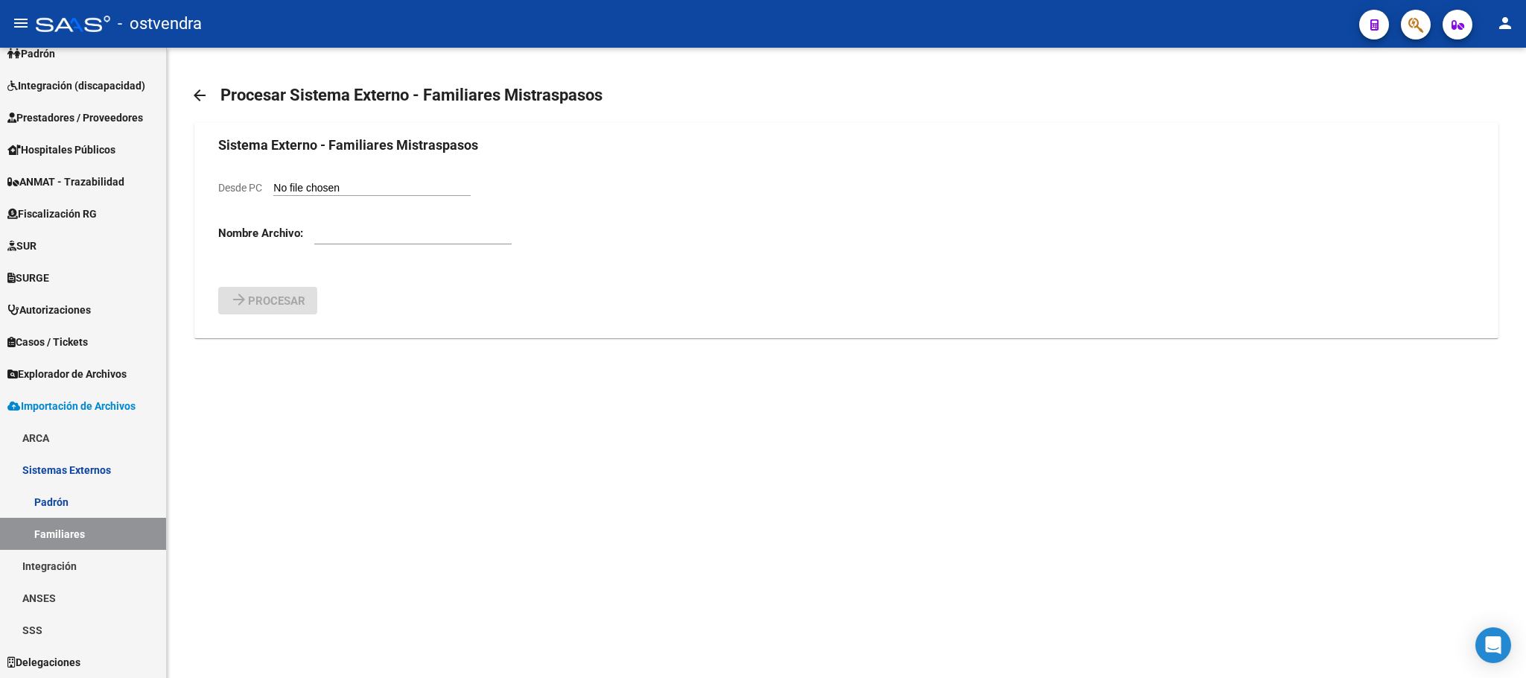
click at [353, 186] on input "Desde PC" at bounding box center [371, 189] width 197 height 14
type input "C:\fakepath\DemoPadronExternoFamiliares (27).csv"
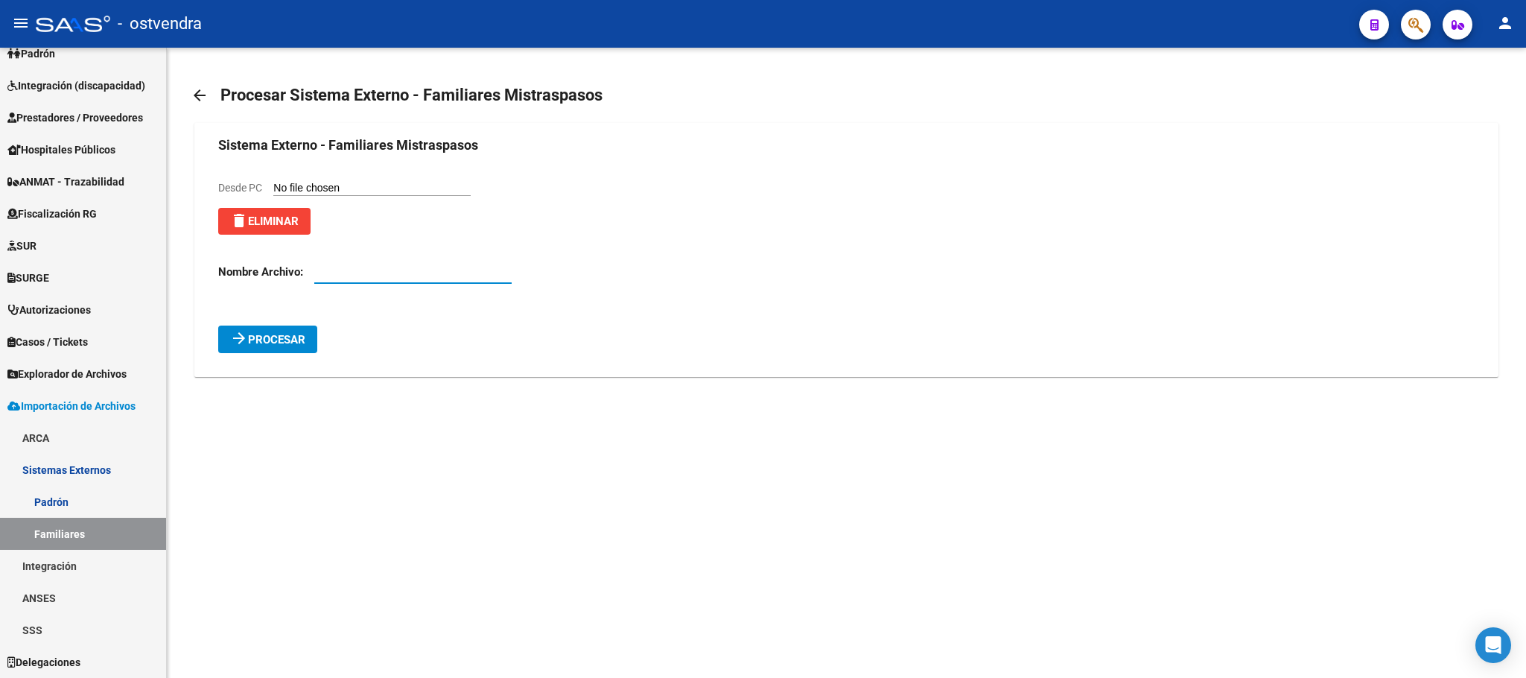
click at [414, 279] on input "text" at bounding box center [412, 271] width 197 height 13
type input "familiares [DATE]"
click at [277, 338] on span "Procesar" at bounding box center [276, 339] width 57 height 13
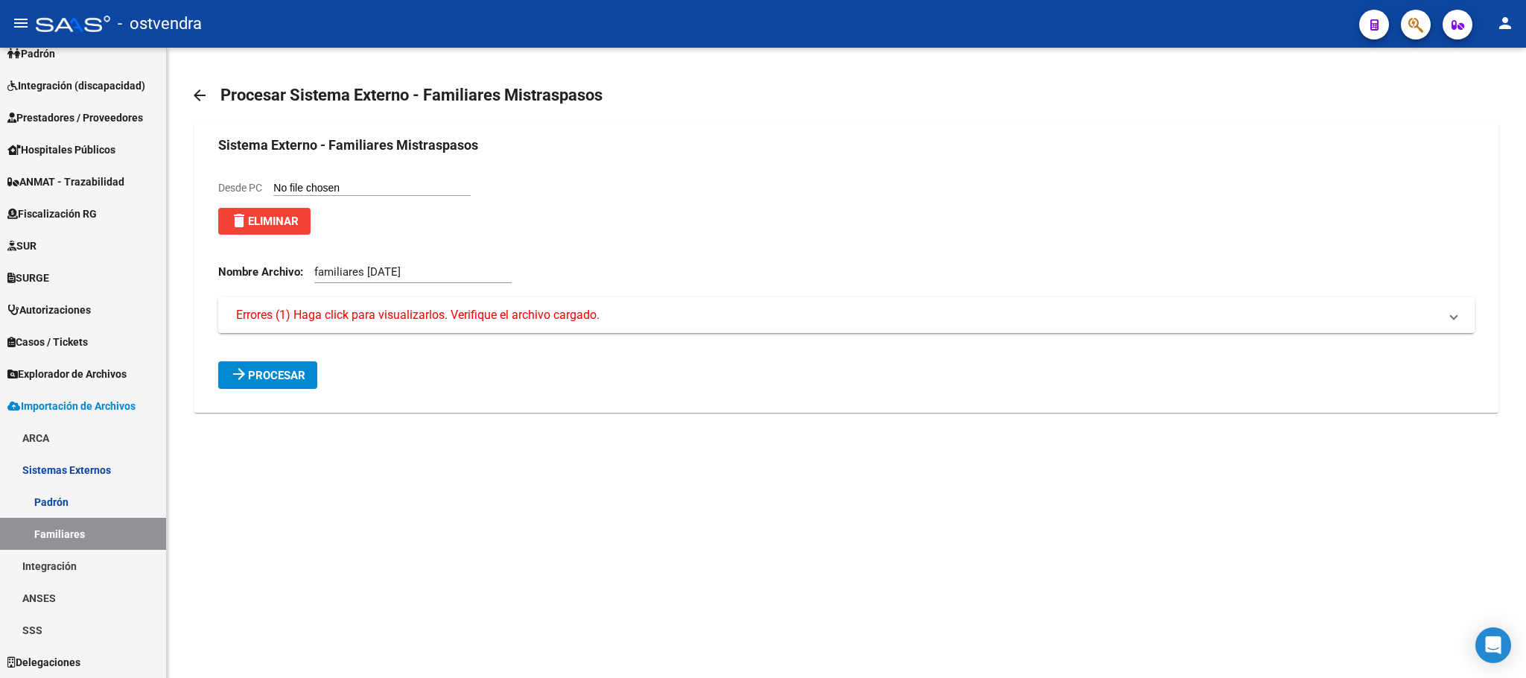
click at [307, 323] on span "Errores (1) Haga click para visualizarlos. Verifique el archivo cargado." at bounding box center [418, 315] width 364 height 16
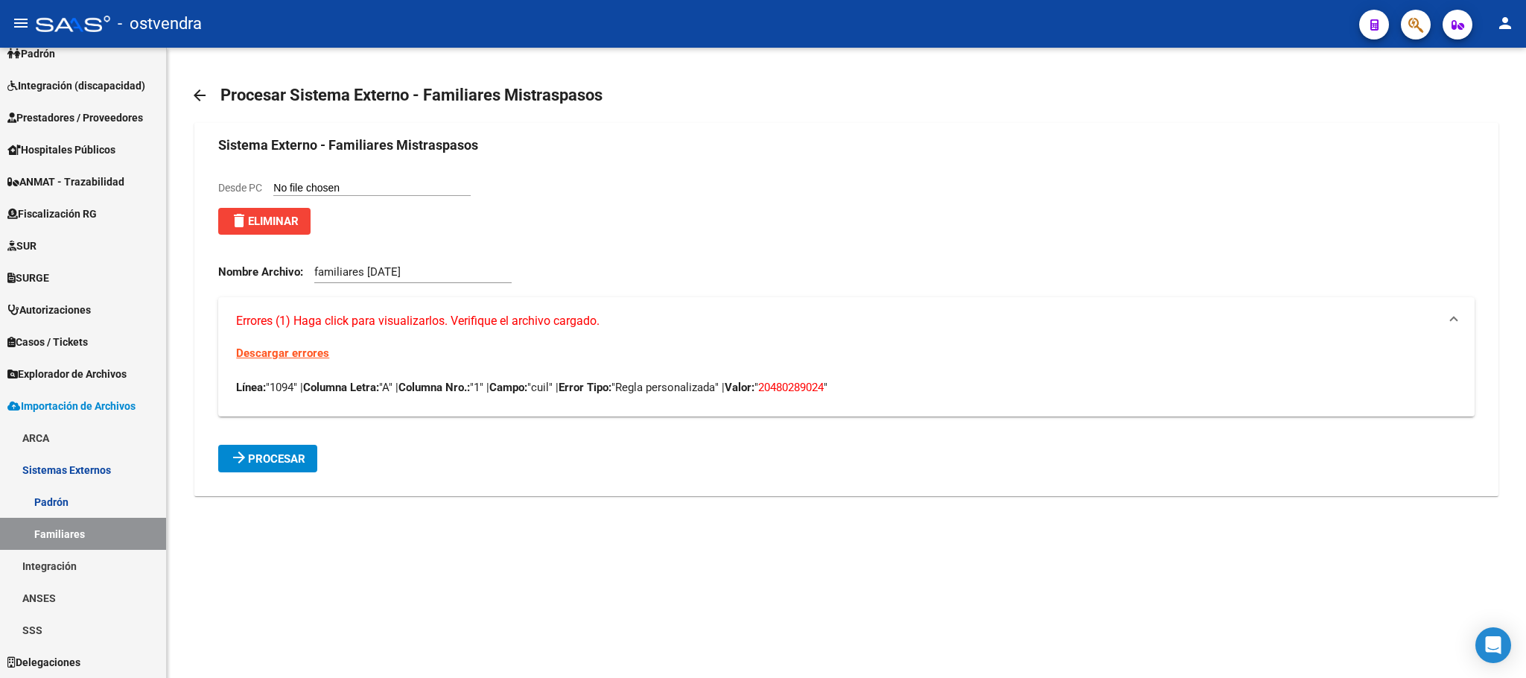
drag, startPoint x: 276, startPoint y: 385, endPoint x: 876, endPoint y: 389, distance: 600.4
click at [876, 389] on p "Línea: "1094" | Columna Letra: "A" | Columna Nro.: "1" | Campo: "cuil" | Error …" at bounding box center [846, 387] width 1220 height 16
click at [662, 506] on div "arrow_back Procesar Sistema Externo - Familiares Mistraspasos Sistema Externo -…" at bounding box center [846, 292] width 1359 height 488
drag, startPoint x: 790, startPoint y: 381, endPoint x: 859, endPoint y: 389, distance: 69.8
click at [859, 389] on p "Línea: "1094" | Columna Letra: "A" | Columna Nro.: "1" | Campo: "cuil" | Error …" at bounding box center [846, 387] width 1220 height 16
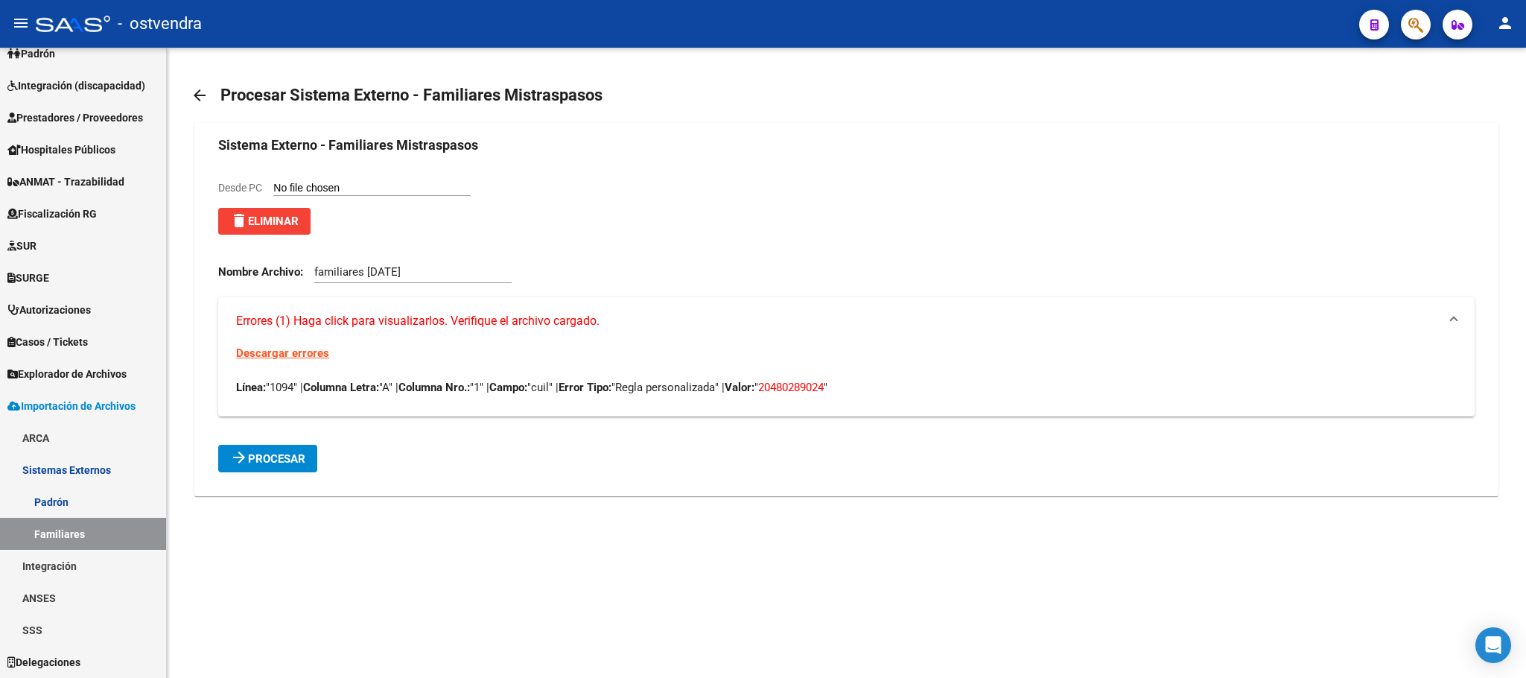
copy p "20480289024 ""
click at [277, 217] on span "delete Eliminar" at bounding box center [264, 221] width 69 height 13
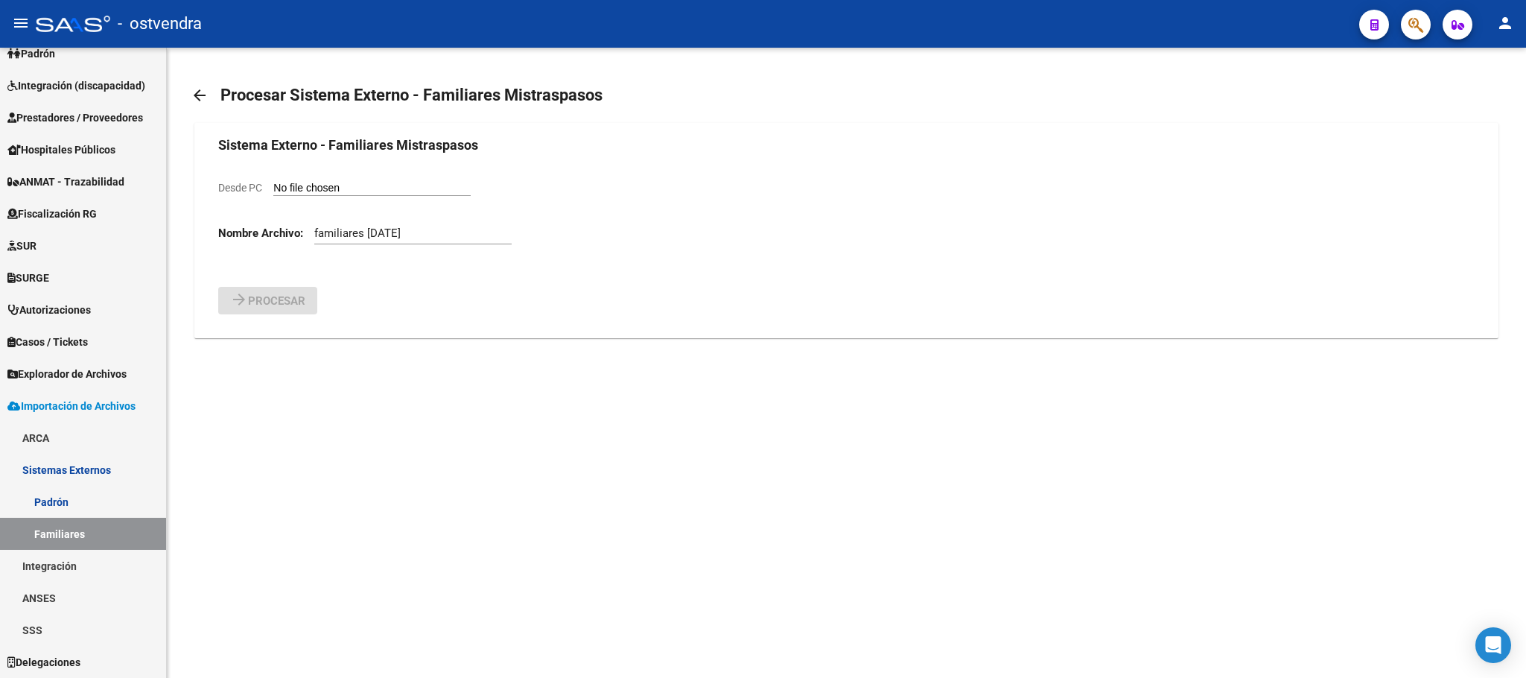
click at [340, 190] on input "Desde PC" at bounding box center [371, 189] width 197 height 14
type input "C:\fakepath\DemoPadronExternoFamiliares (27).csv"
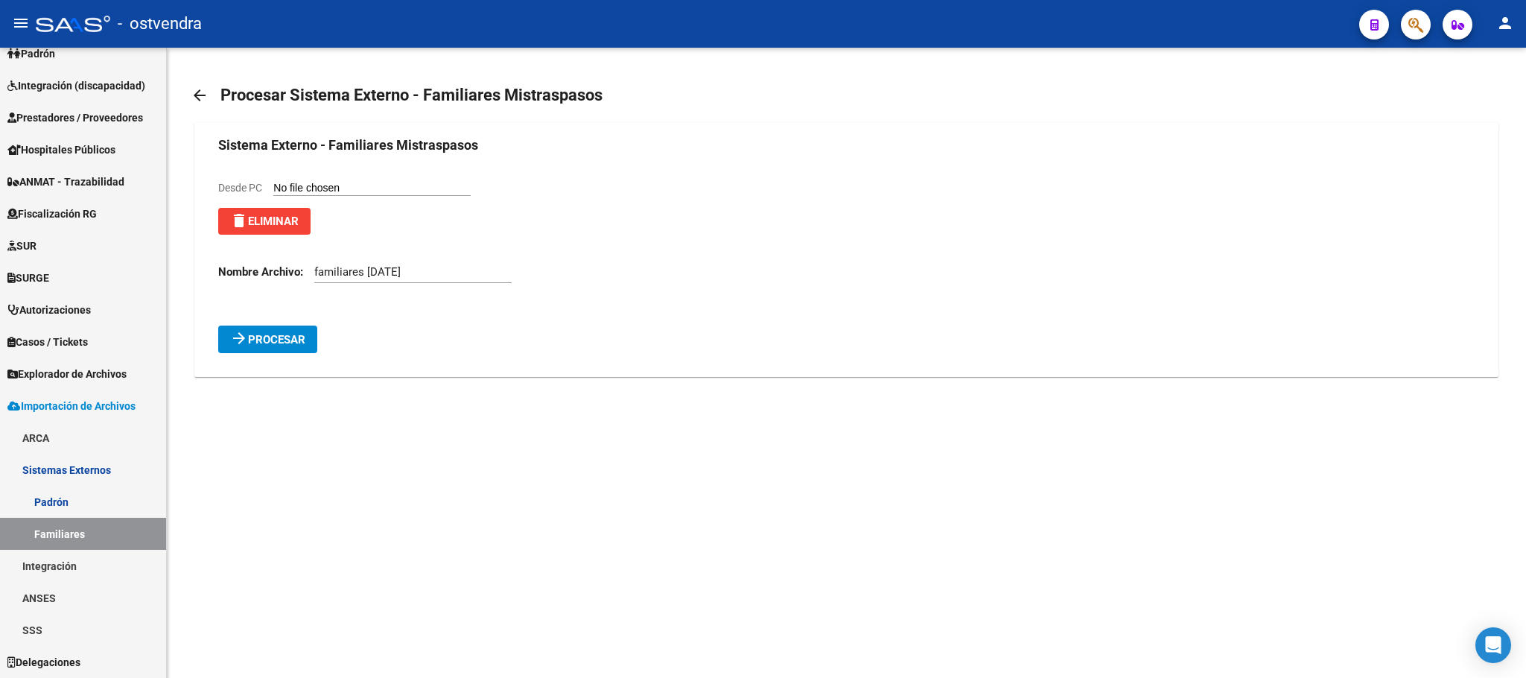
click at [232, 349] on button "arrow_forward Procesar" at bounding box center [267, 340] width 99 height 28
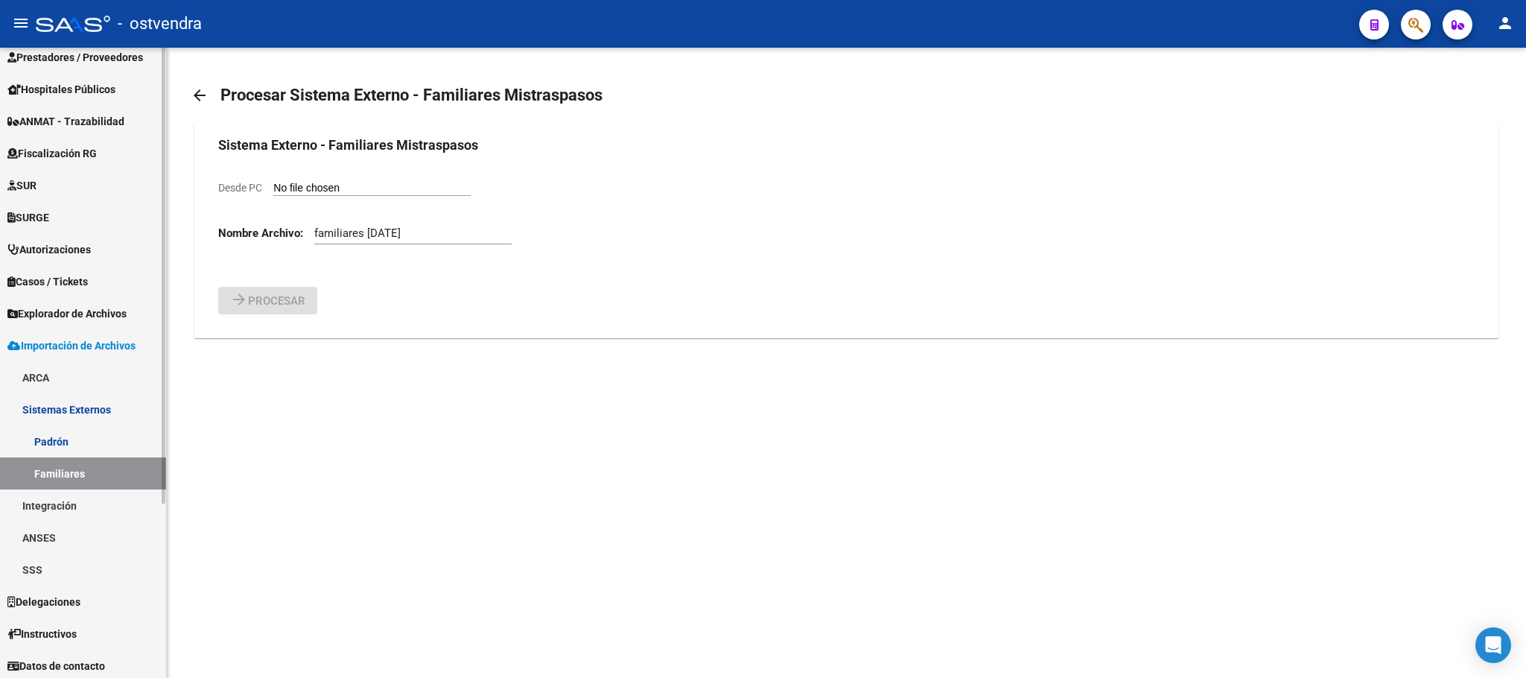
scroll to position [240, 0]
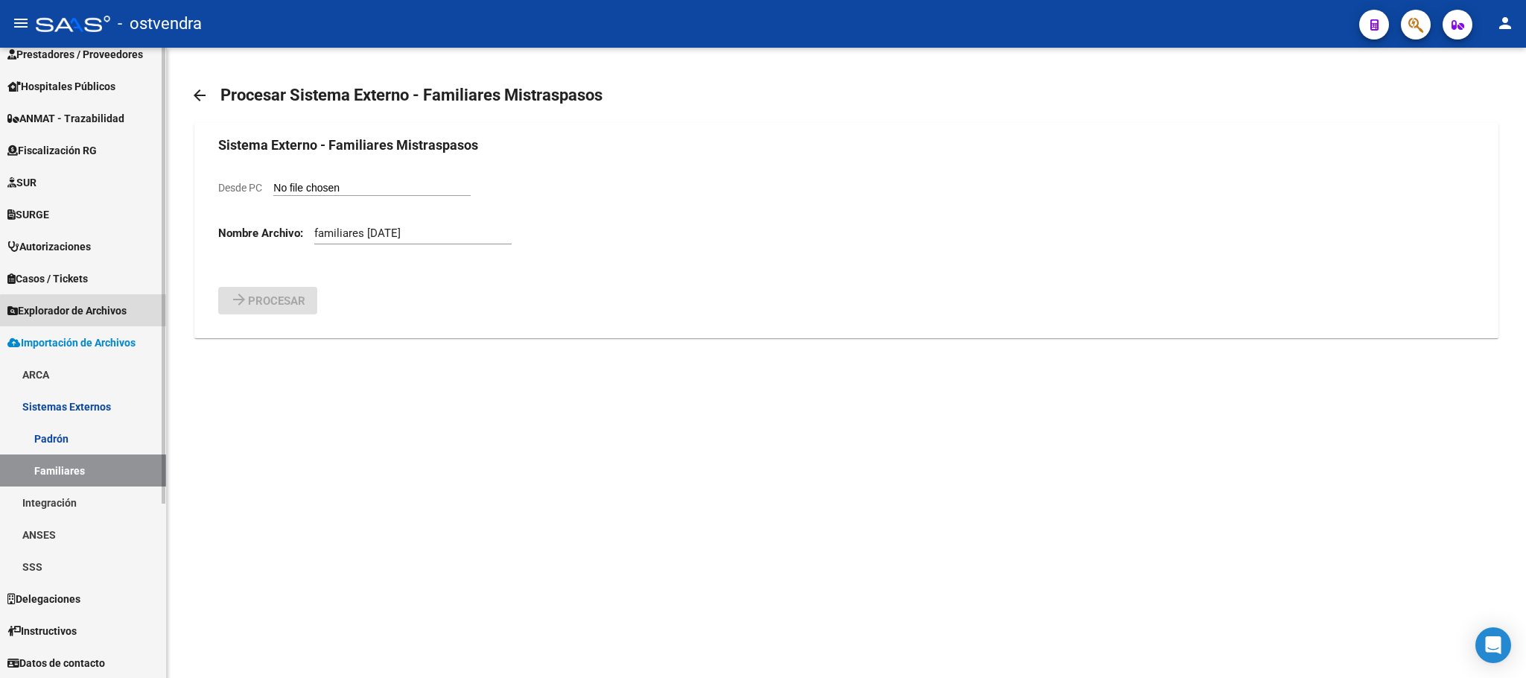
click at [99, 320] on link "Explorador de Archivos" at bounding box center [83, 310] width 166 height 32
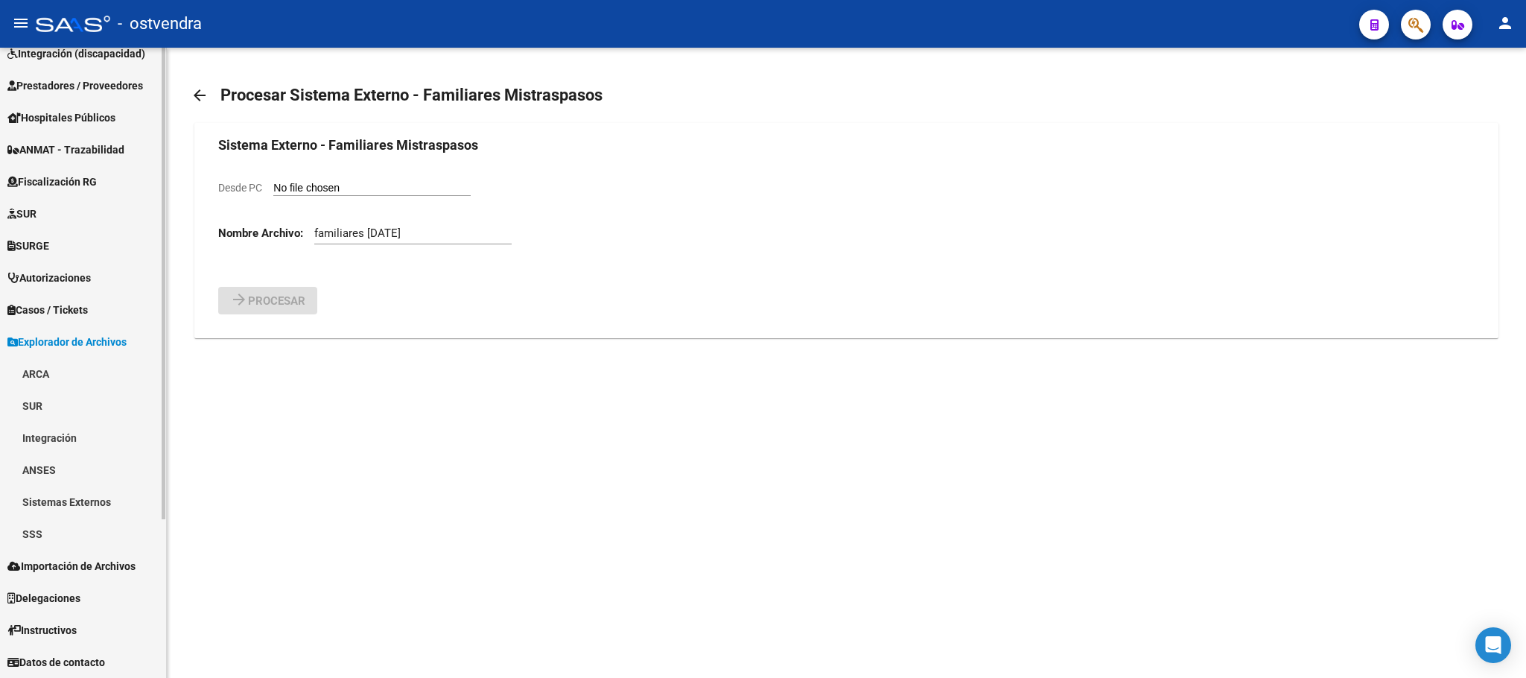
scroll to position [208, 0]
click at [95, 523] on link "SSS" at bounding box center [83, 534] width 166 height 32
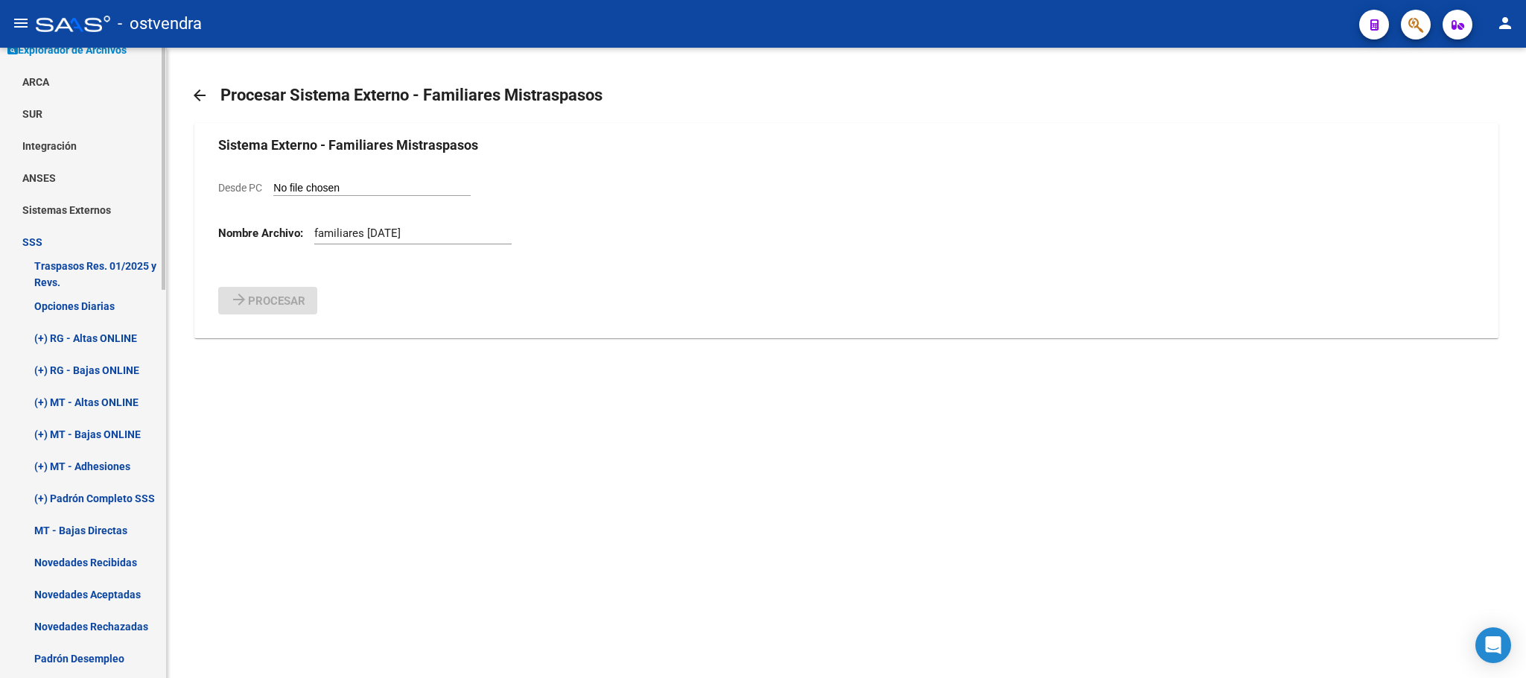
scroll to position [431, 0]
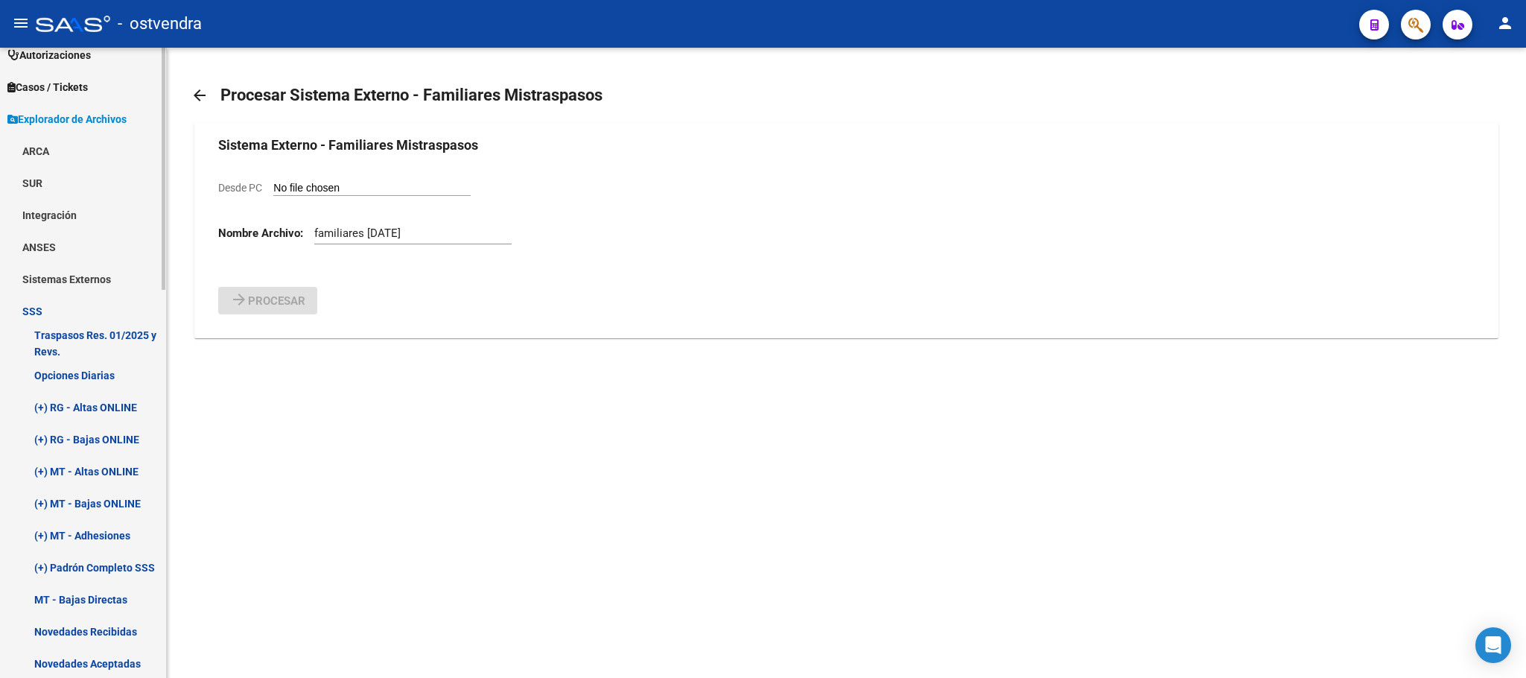
click at [72, 204] on link "Integración" at bounding box center [83, 215] width 166 height 32
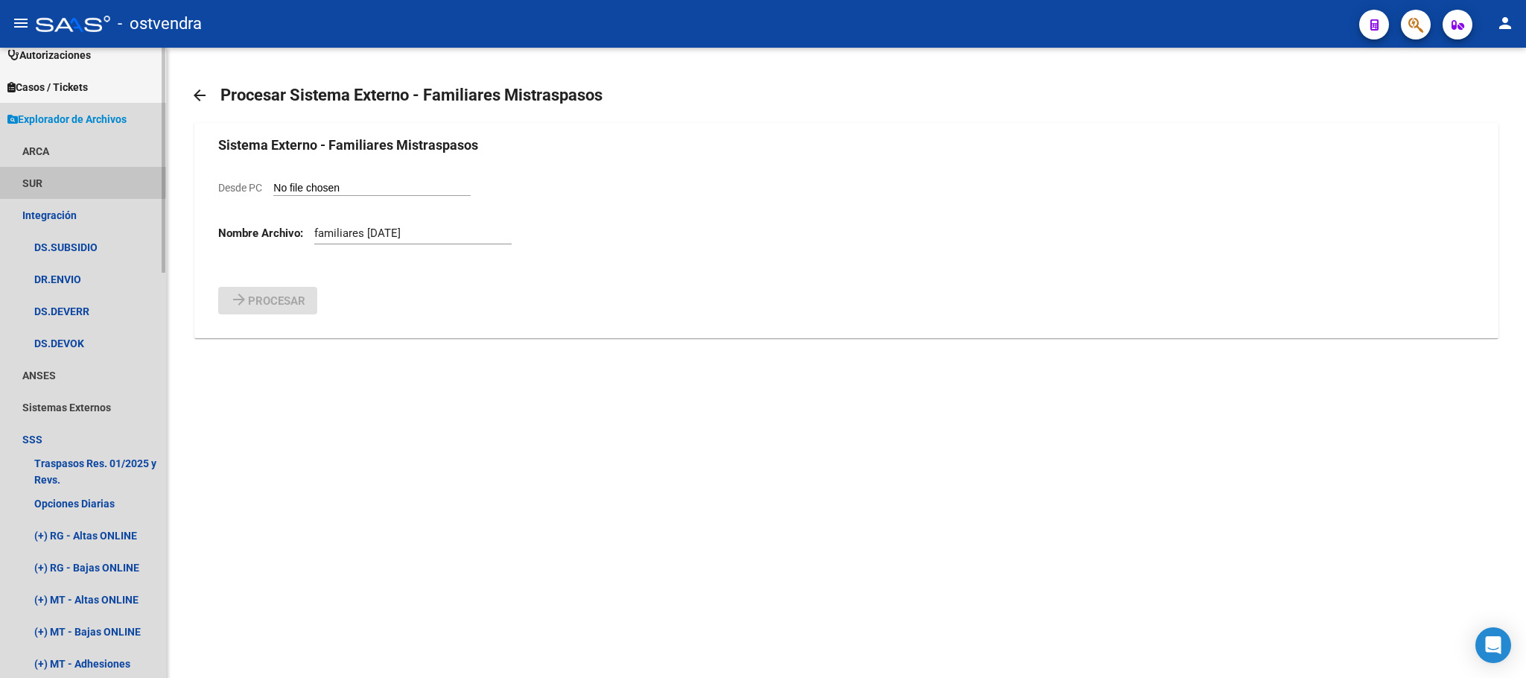
click at [67, 175] on link "SUR" at bounding box center [83, 183] width 166 height 32
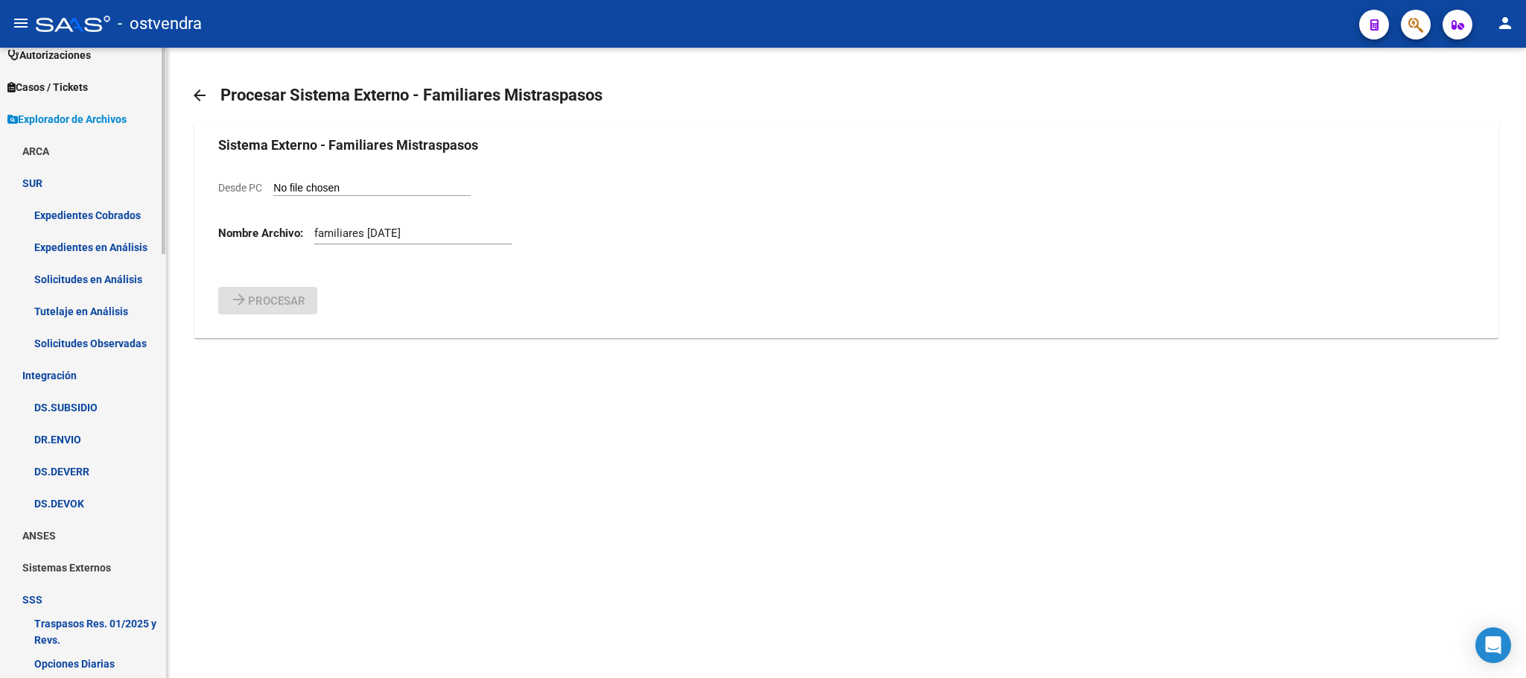
click at [67, 172] on link "SUR" at bounding box center [83, 183] width 166 height 32
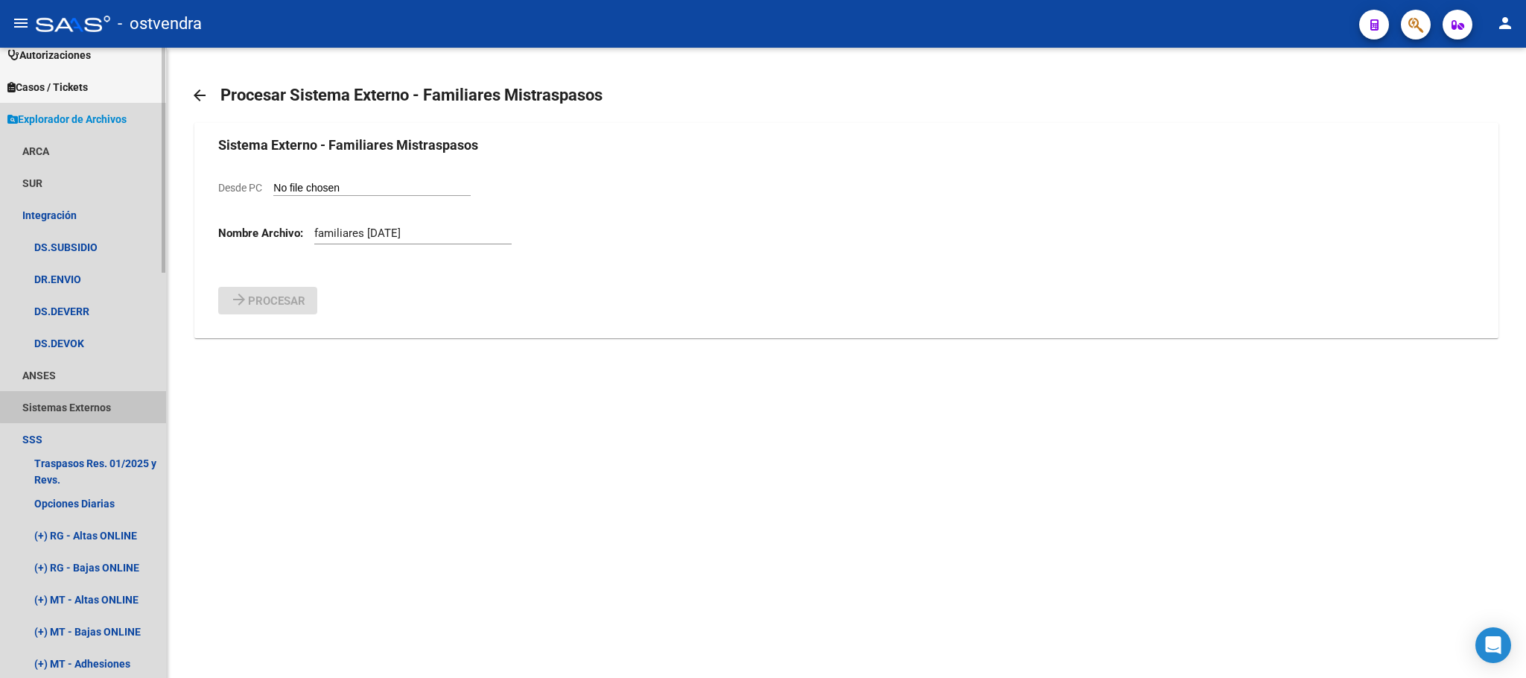
click at [89, 403] on link "Sistemas Externos" at bounding box center [83, 407] width 166 height 32
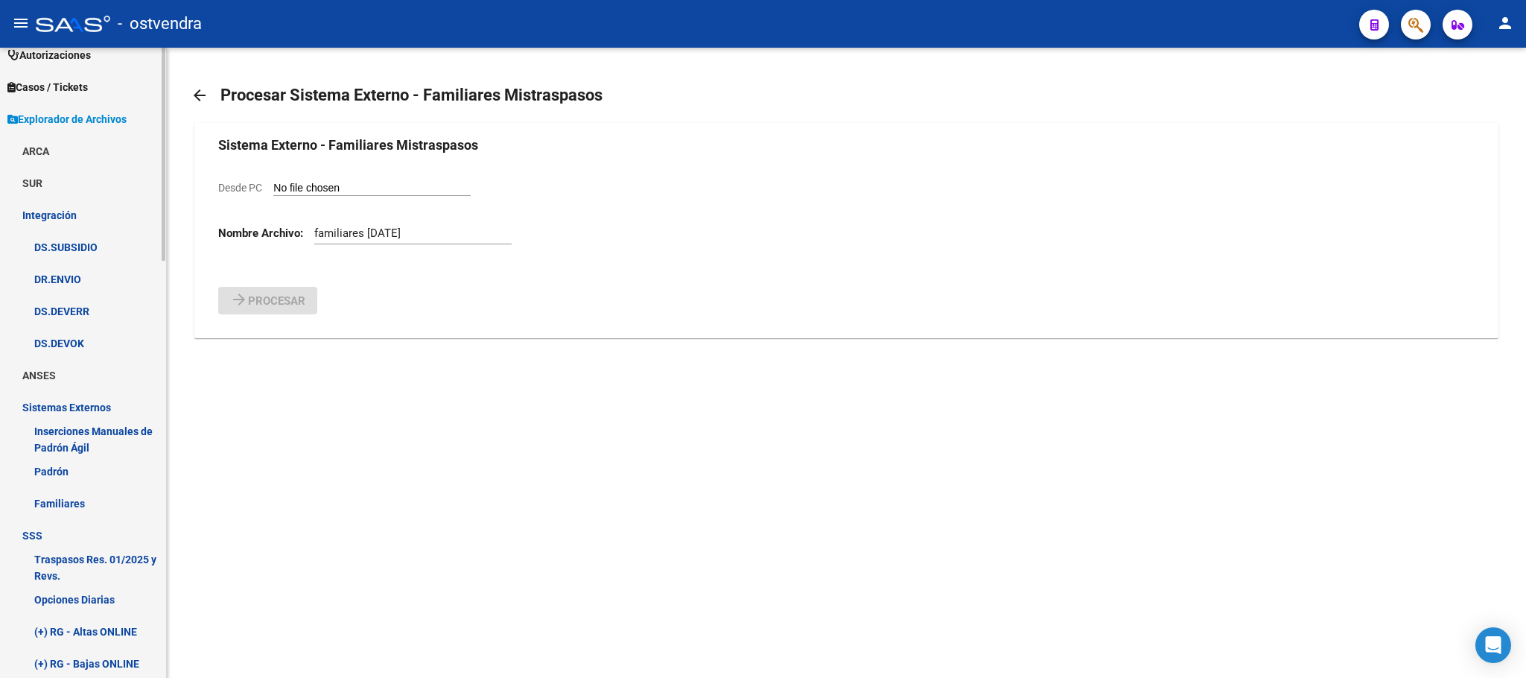
scroll to position [543, 0]
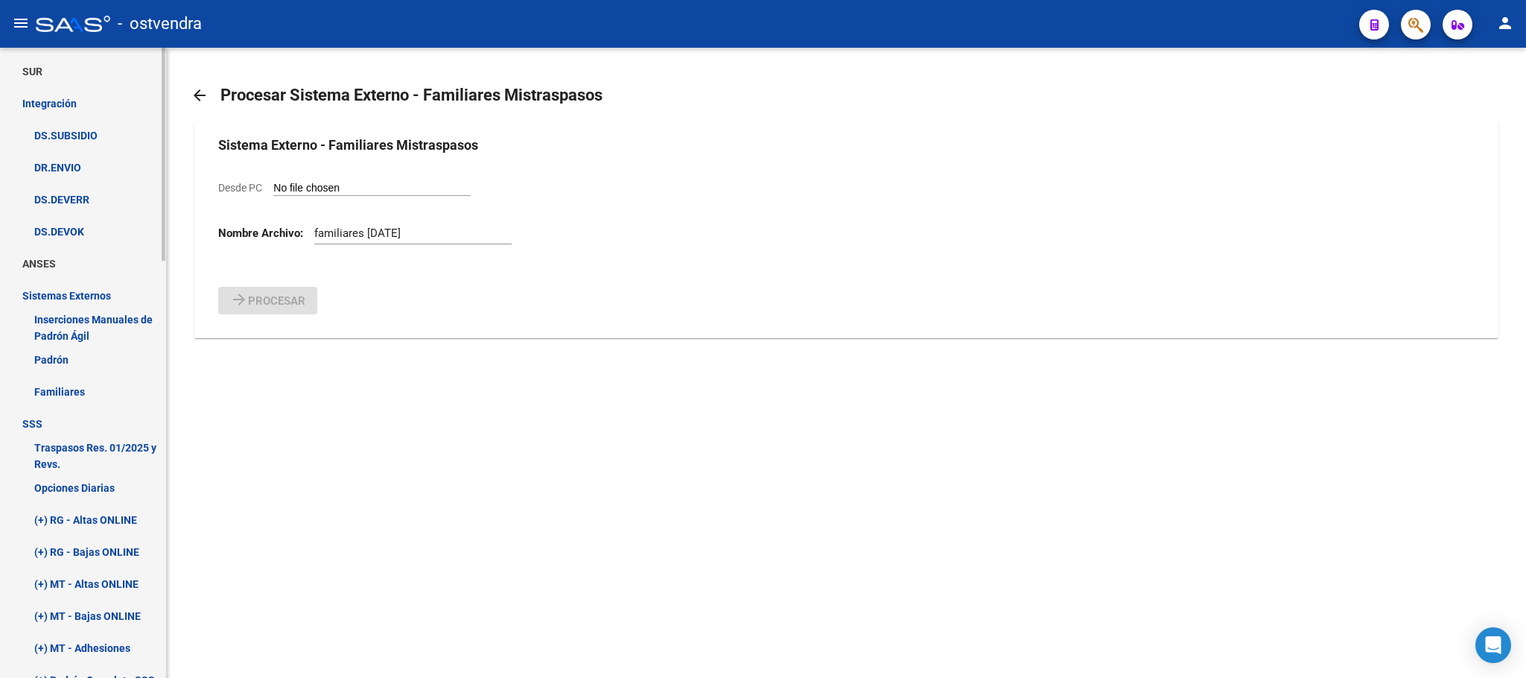
click at [88, 384] on link "Familiares" at bounding box center [83, 391] width 166 height 32
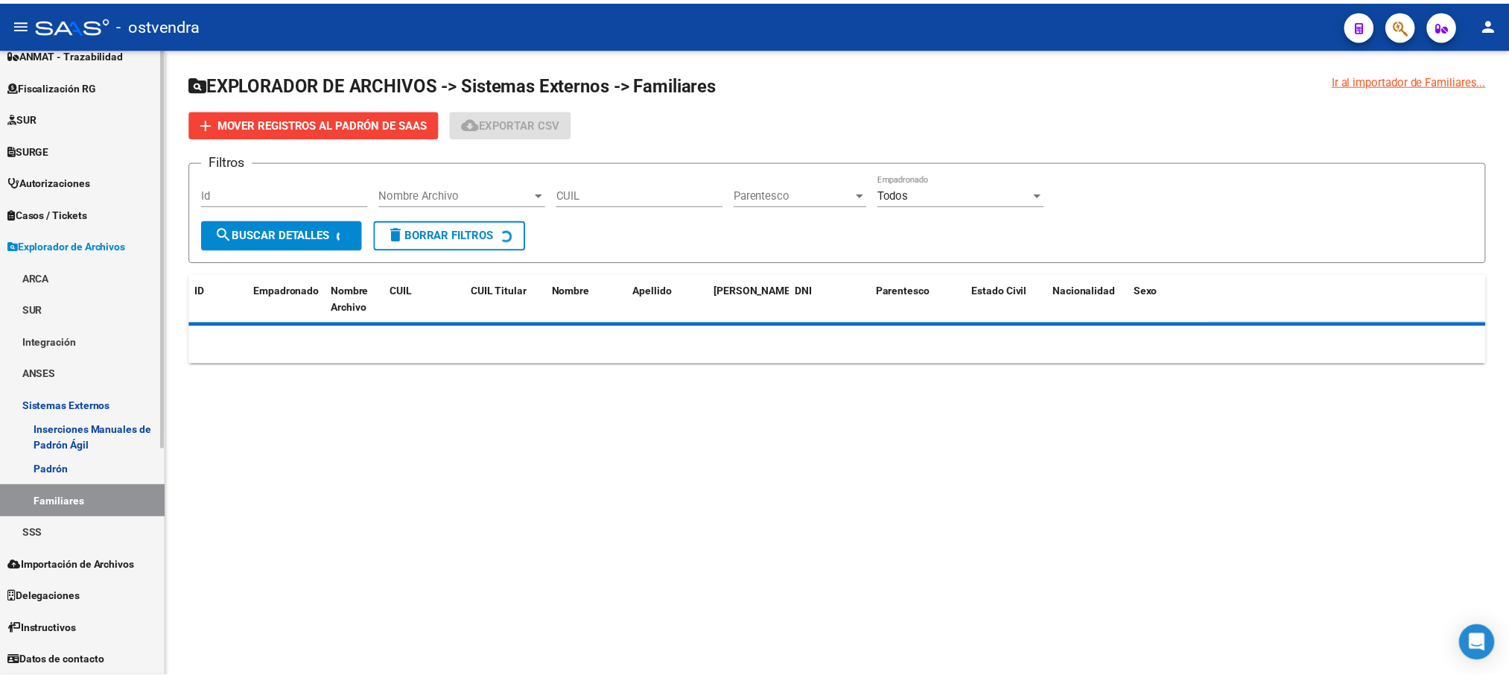
scroll to position [304, 0]
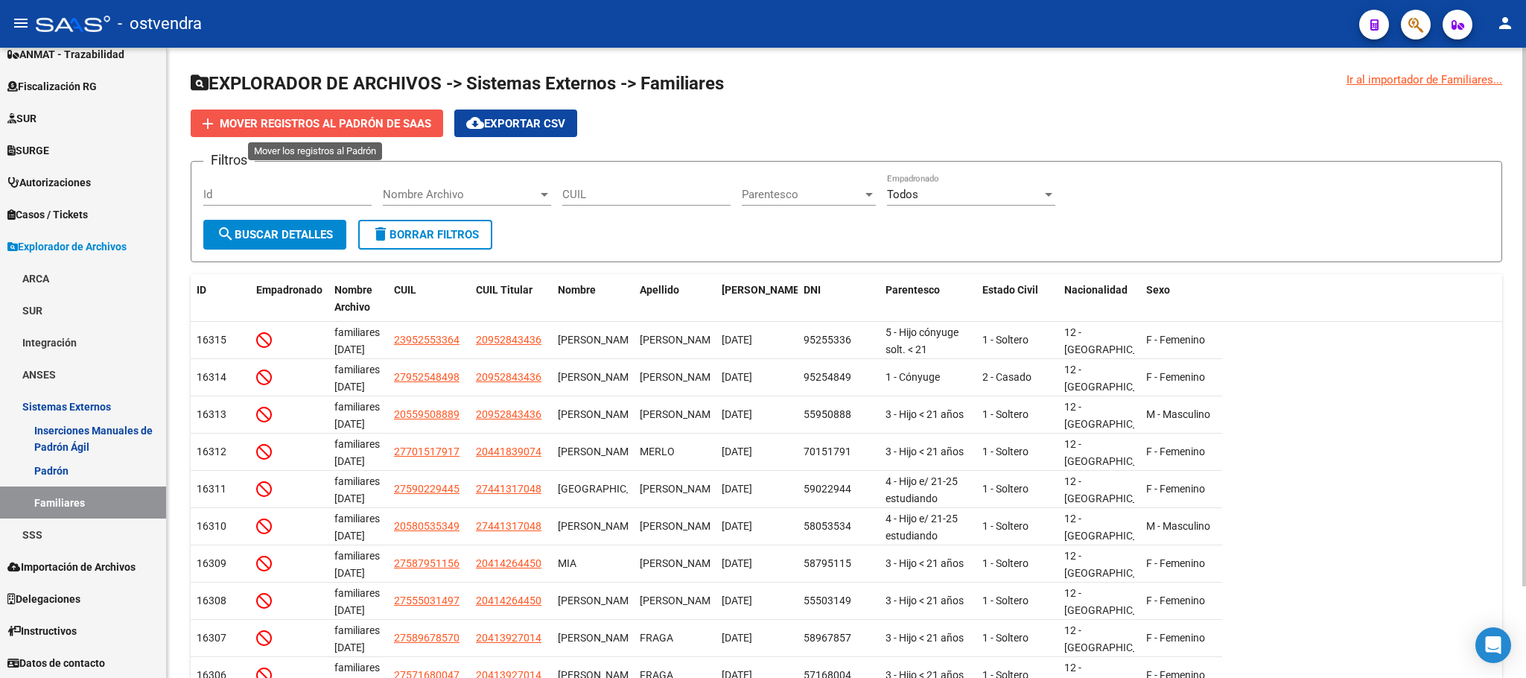
click at [358, 128] on span "Mover registros al PADRÓN de SAAS" at bounding box center [326, 123] width 212 height 13
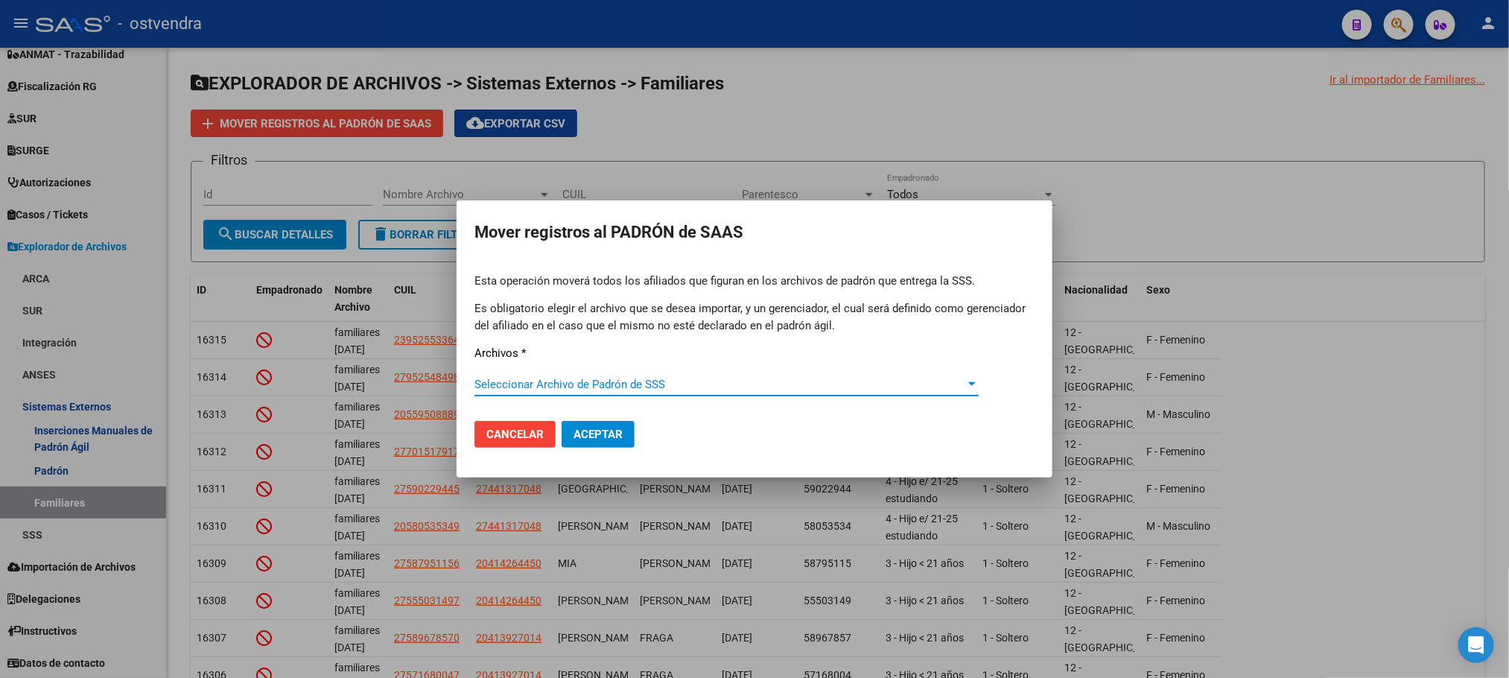
click at [610, 374] on div "Seleccionar Archivo de Padrón de SSS Seleccionar Archivo de Padrón de SSS" at bounding box center [727, 384] width 504 height 22
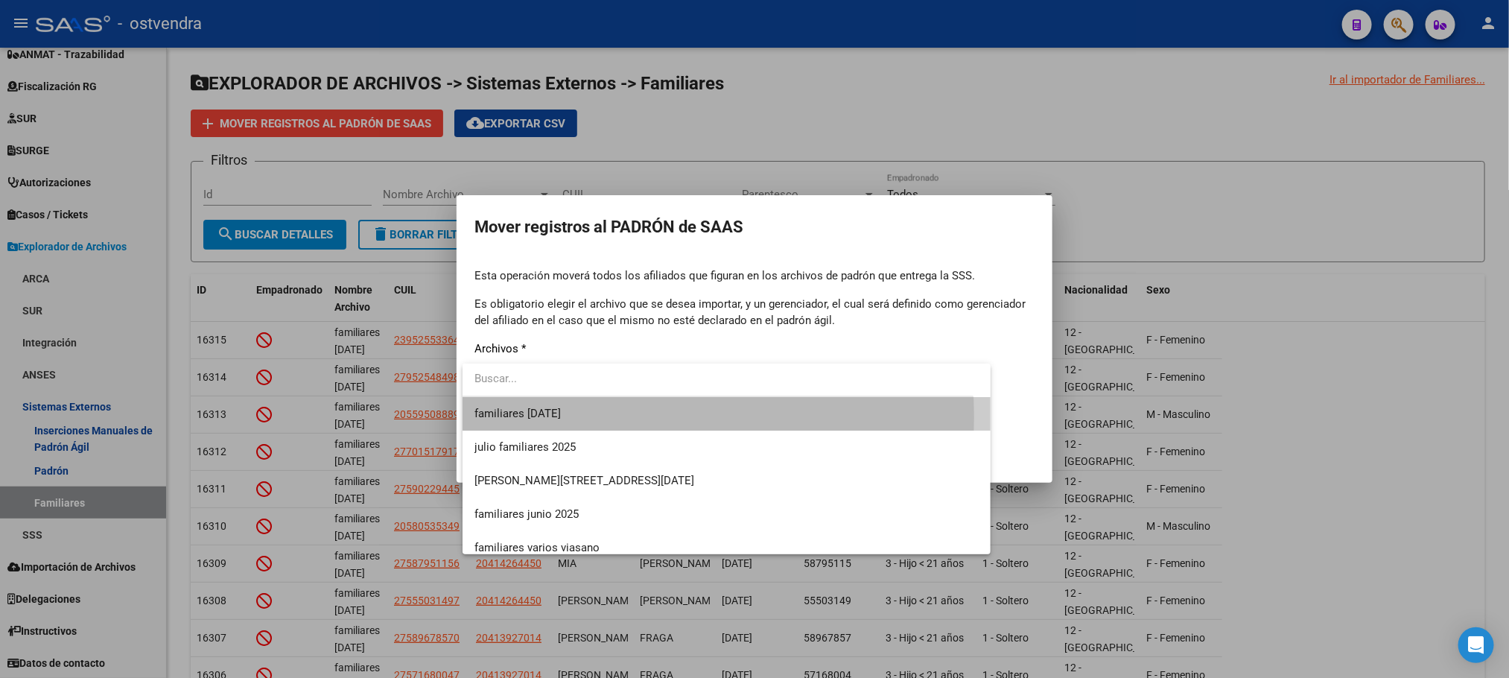
click at [623, 416] on span "familiares [DATE]" at bounding box center [727, 414] width 504 height 34
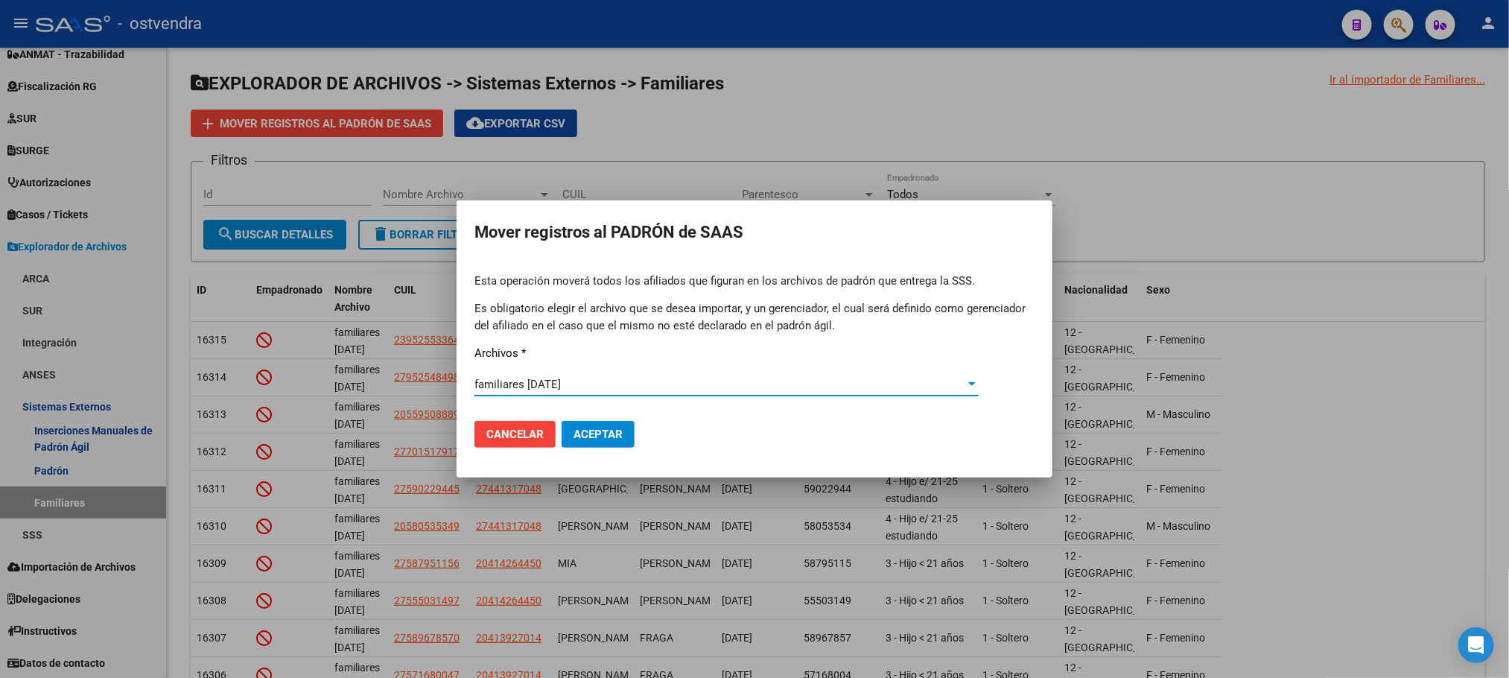
click at [610, 437] on span "Aceptar" at bounding box center [598, 434] width 49 height 13
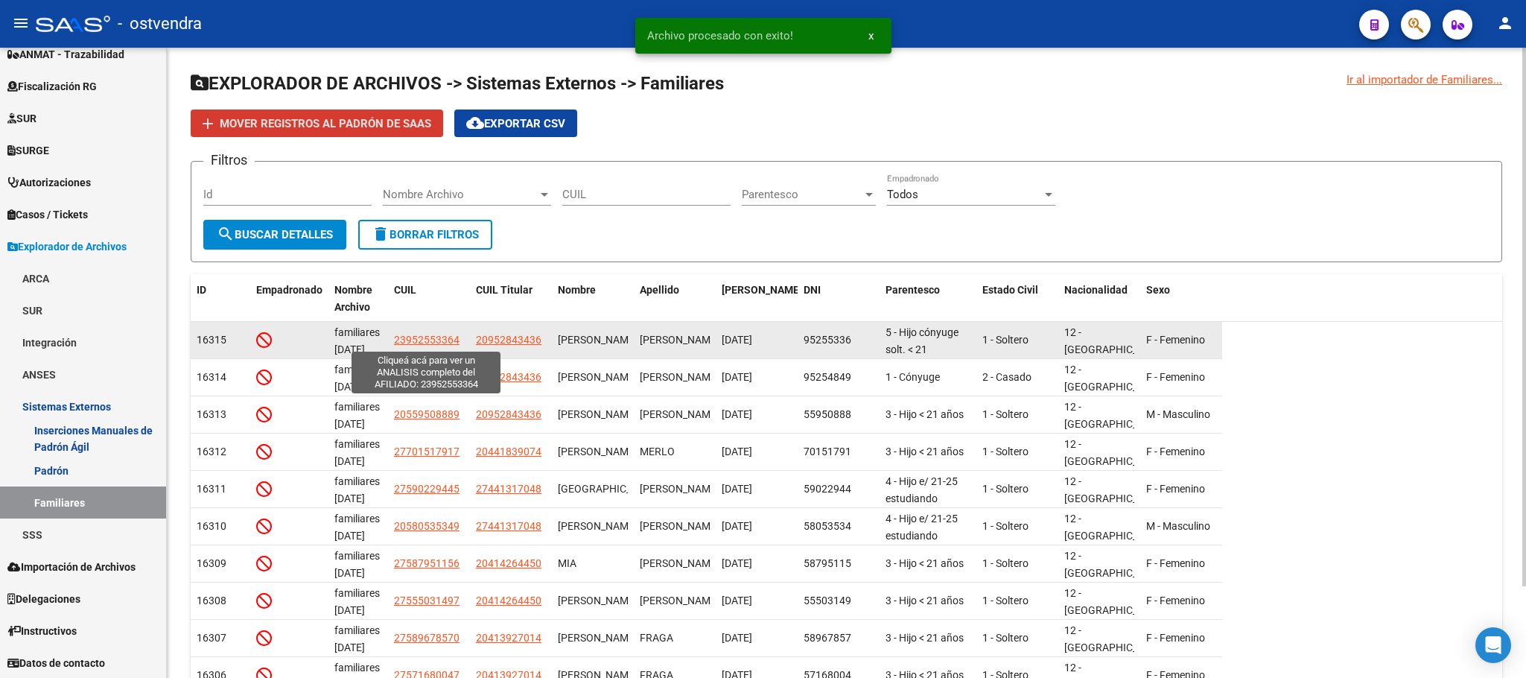
click at [416, 340] on span "23952553364" at bounding box center [427, 340] width 66 height 12
type textarea "23952553364"
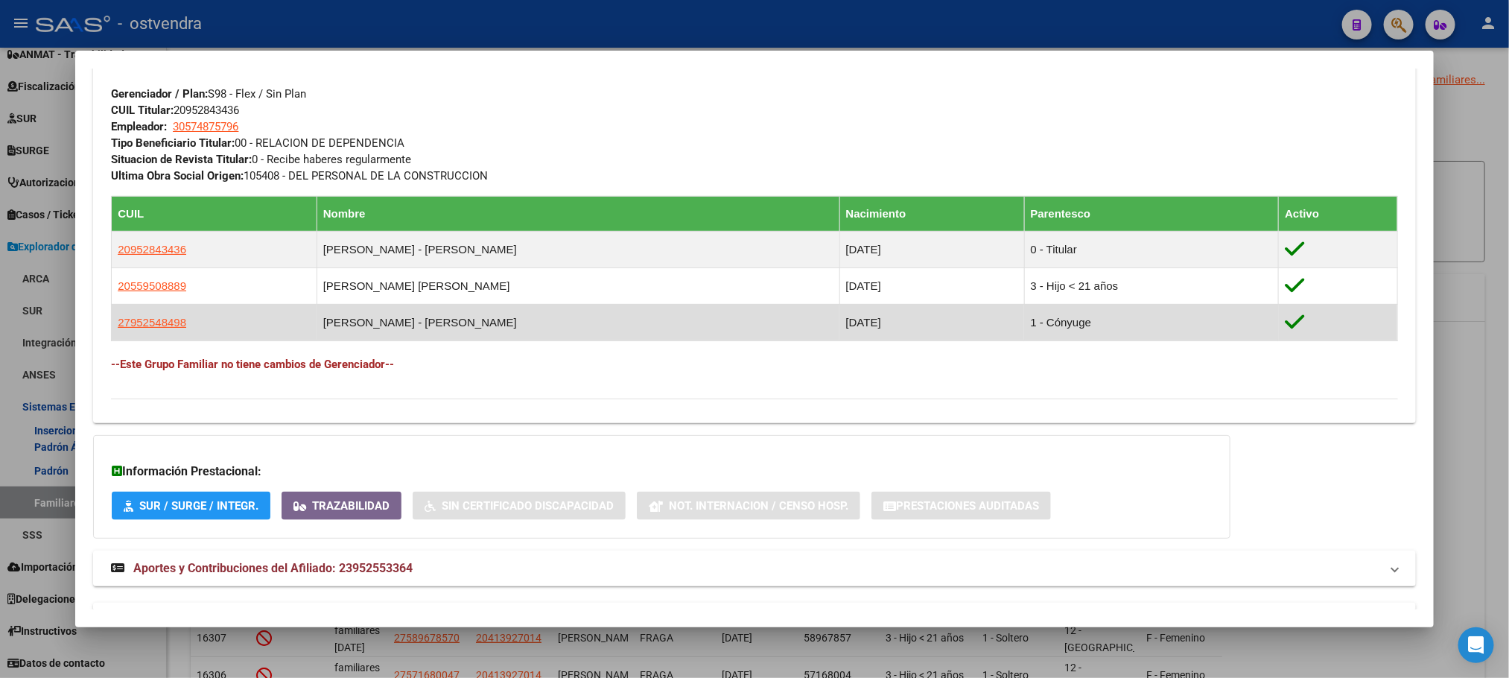
scroll to position [790, 0]
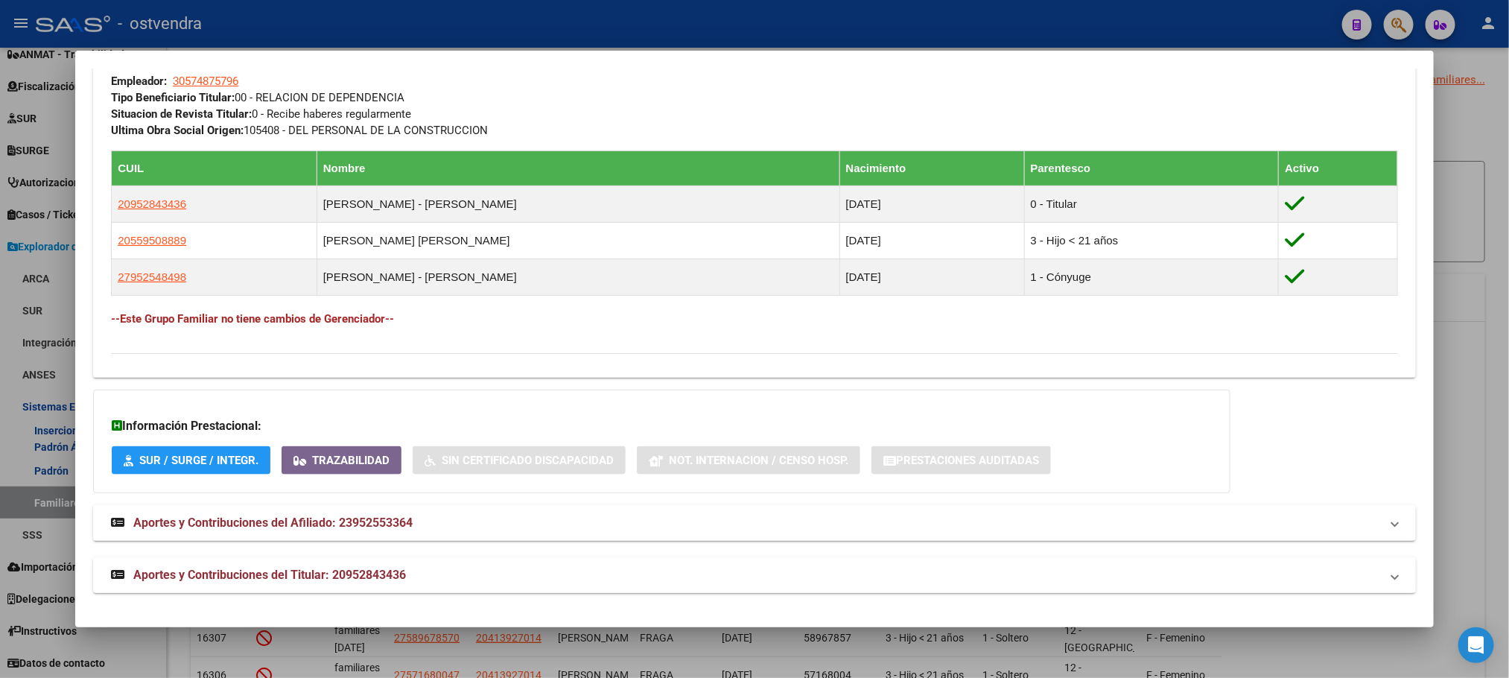
click at [526, 570] on mat-panel-title "Aportes y Contribuciones del Titular: 20952843436" at bounding box center [745, 575] width 1269 height 18
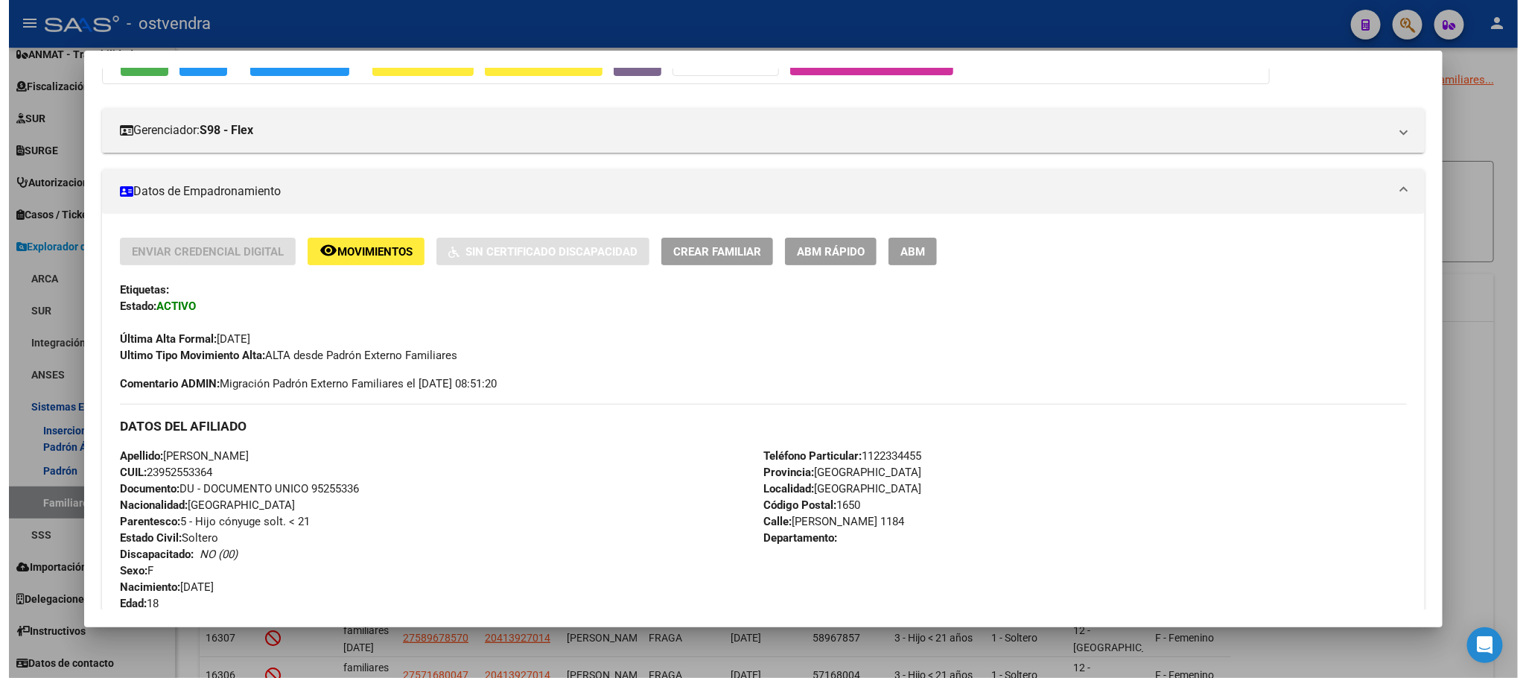
scroll to position [0, 0]
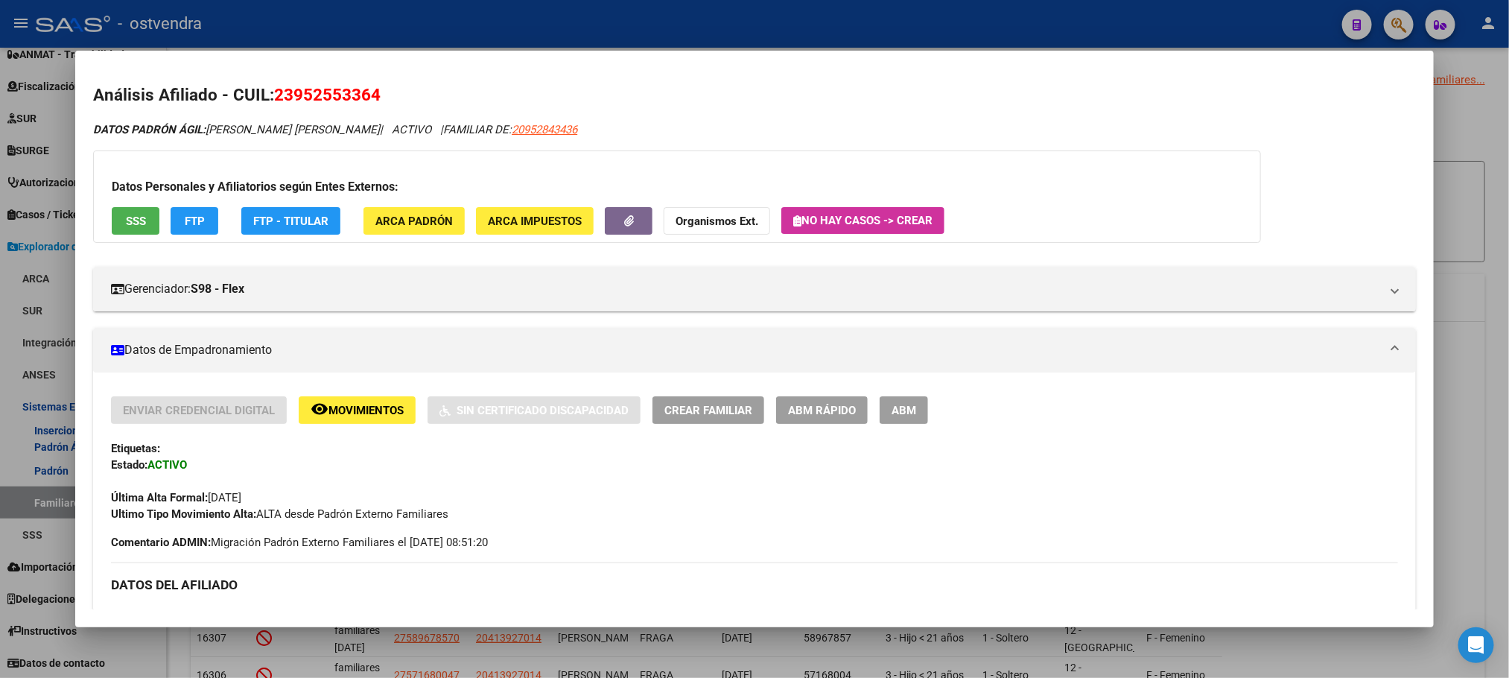
click at [470, 22] on div at bounding box center [754, 339] width 1509 height 678
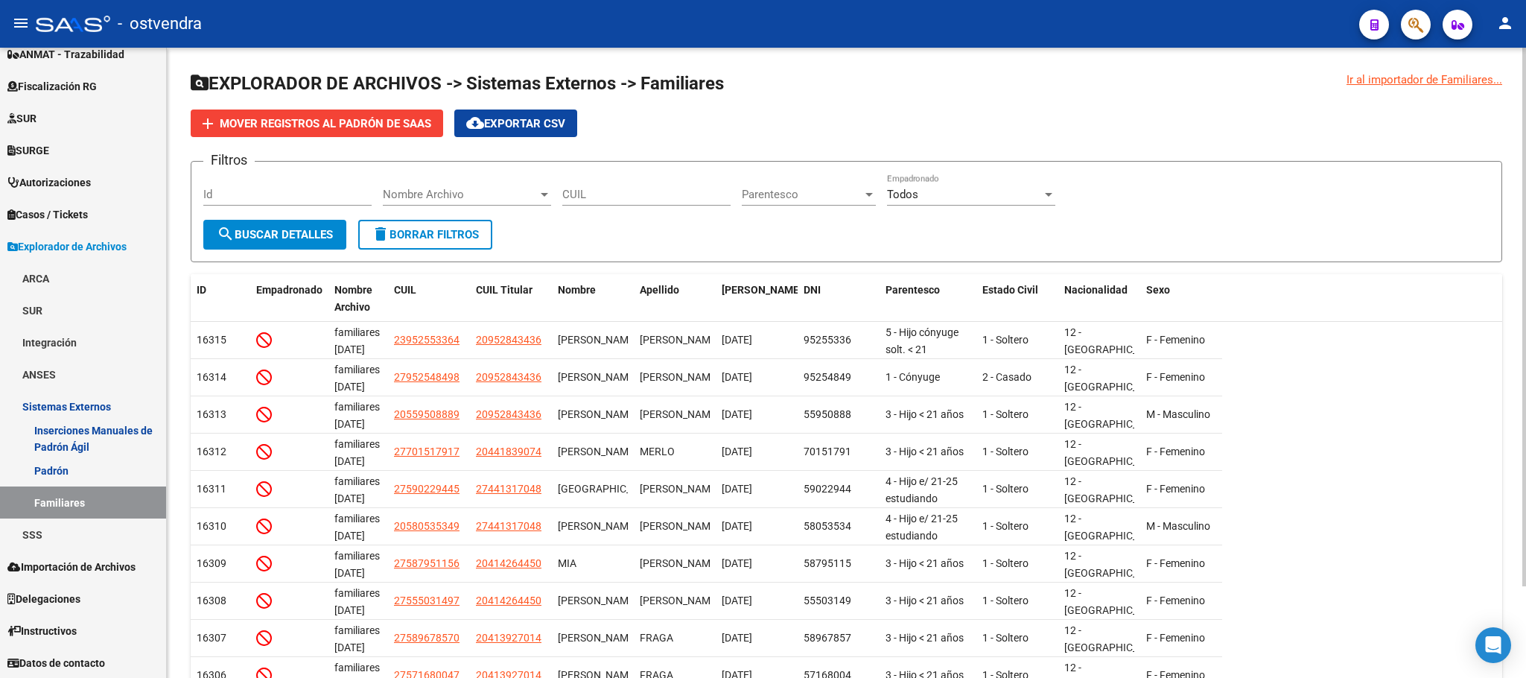
click at [510, 183] on div "Nombre Archivo Nombre Archivo" at bounding box center [467, 190] width 168 height 32
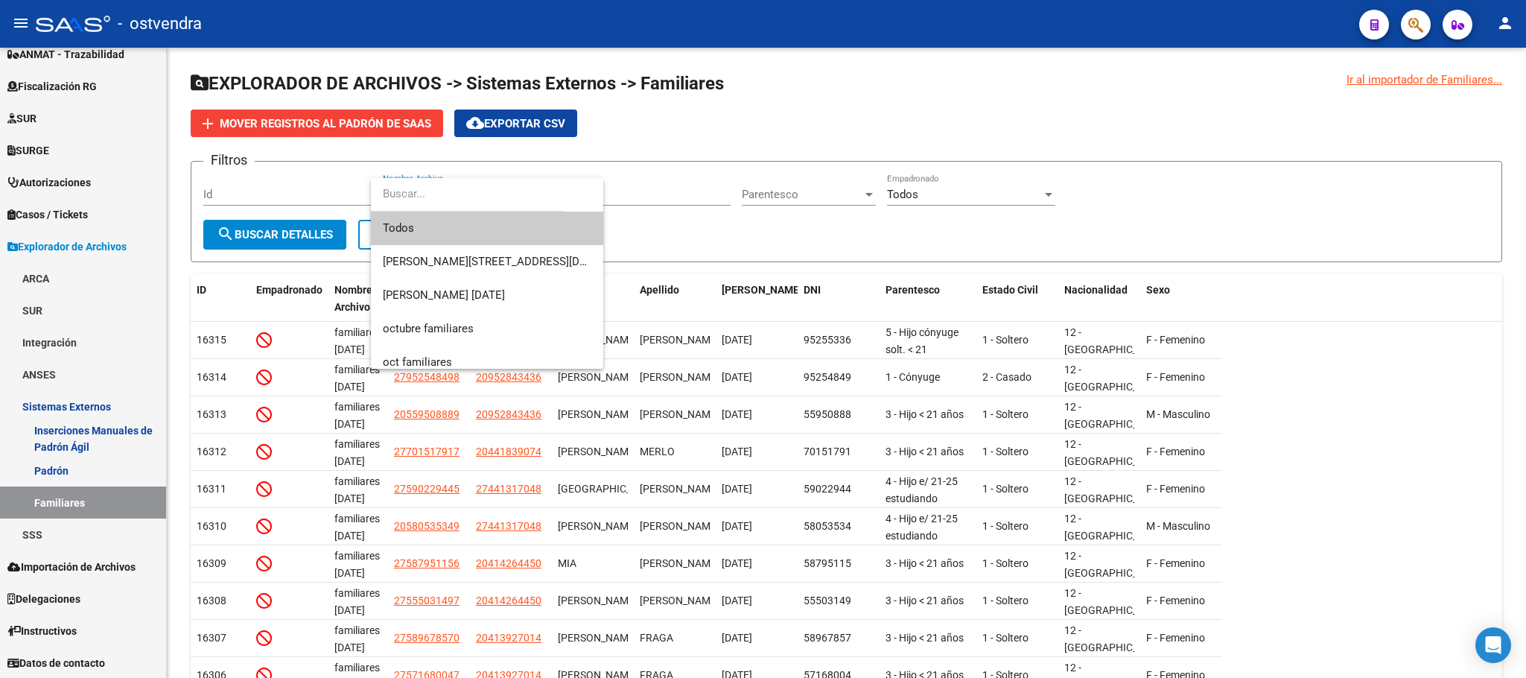
click at [735, 228] on div at bounding box center [763, 339] width 1526 height 678
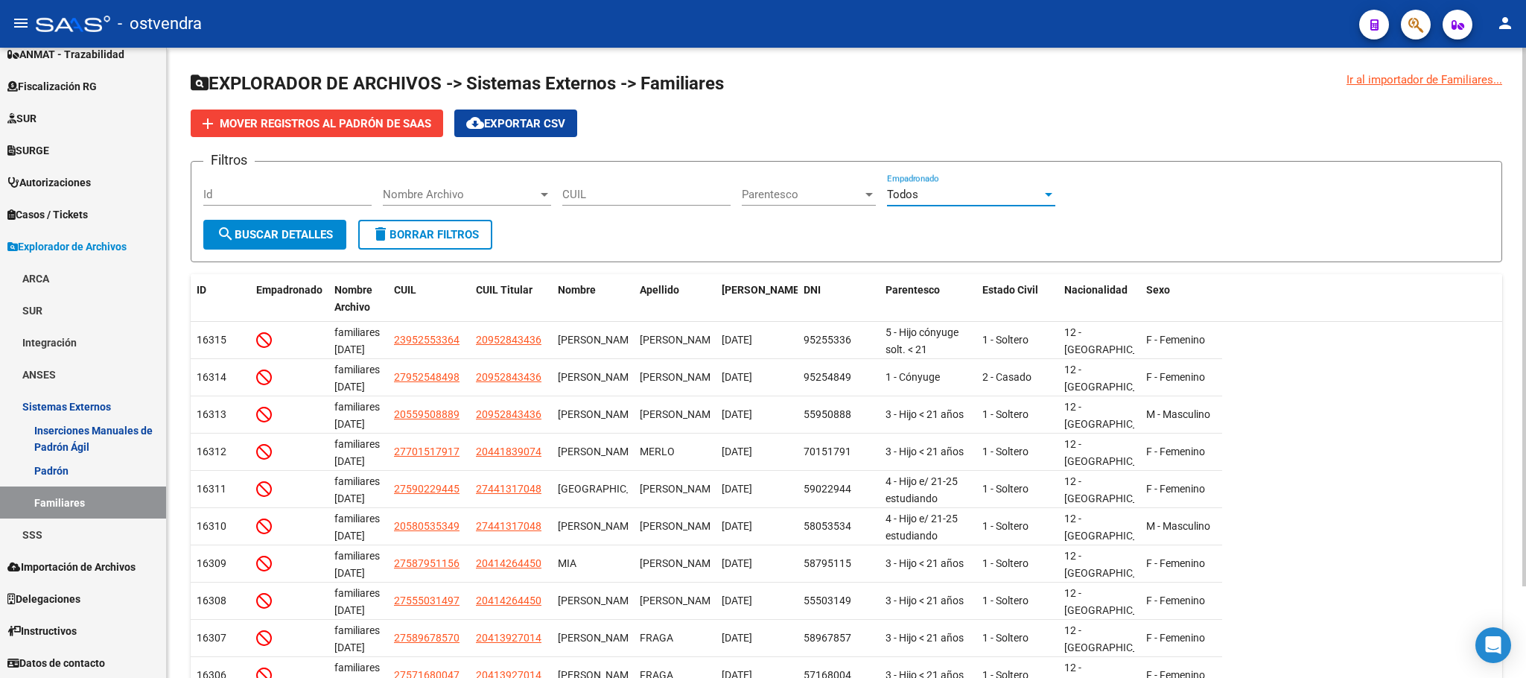
click at [937, 190] on div "Todos" at bounding box center [964, 194] width 155 height 13
click at [917, 262] on span "No" at bounding box center [971, 262] width 168 height 34
click at [302, 247] on button "search Buscar Detalles" at bounding box center [274, 235] width 143 height 30
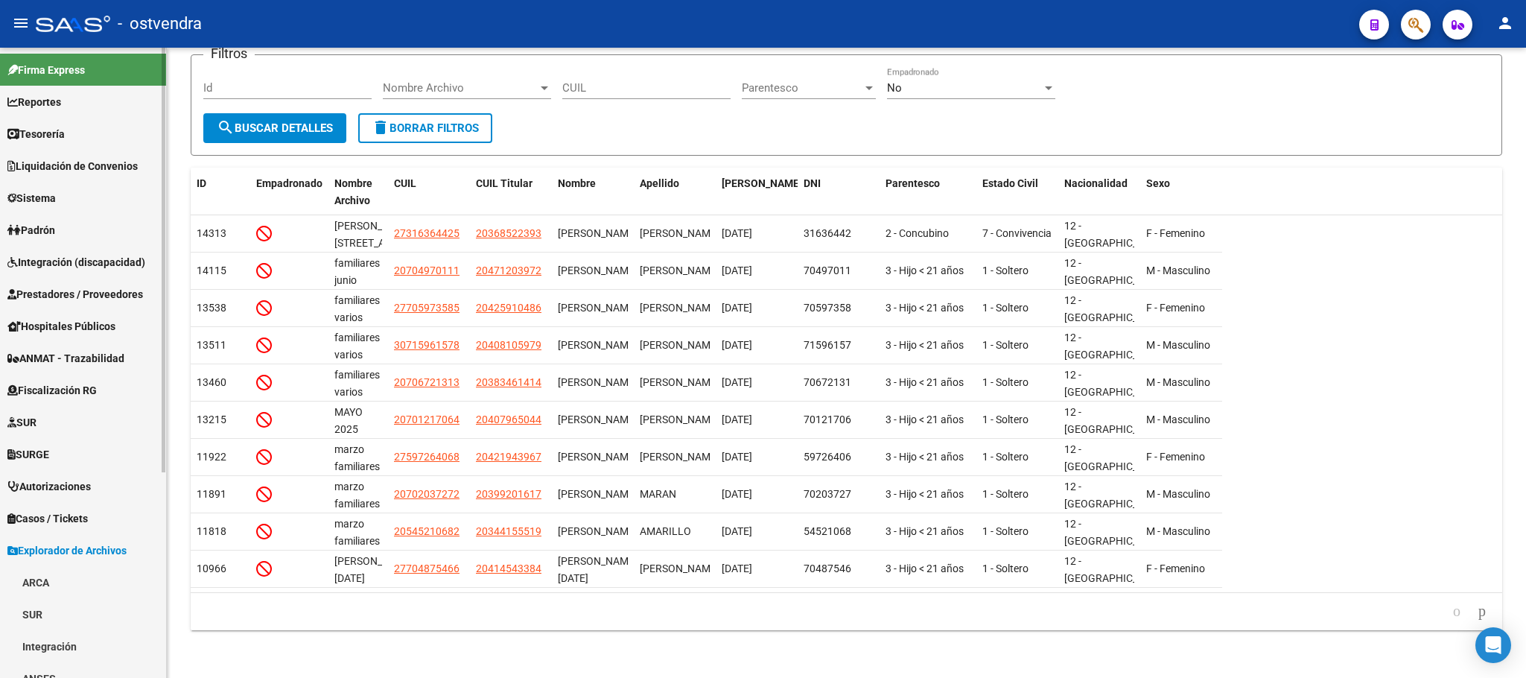
click at [77, 240] on link "Padrón" at bounding box center [83, 230] width 166 height 32
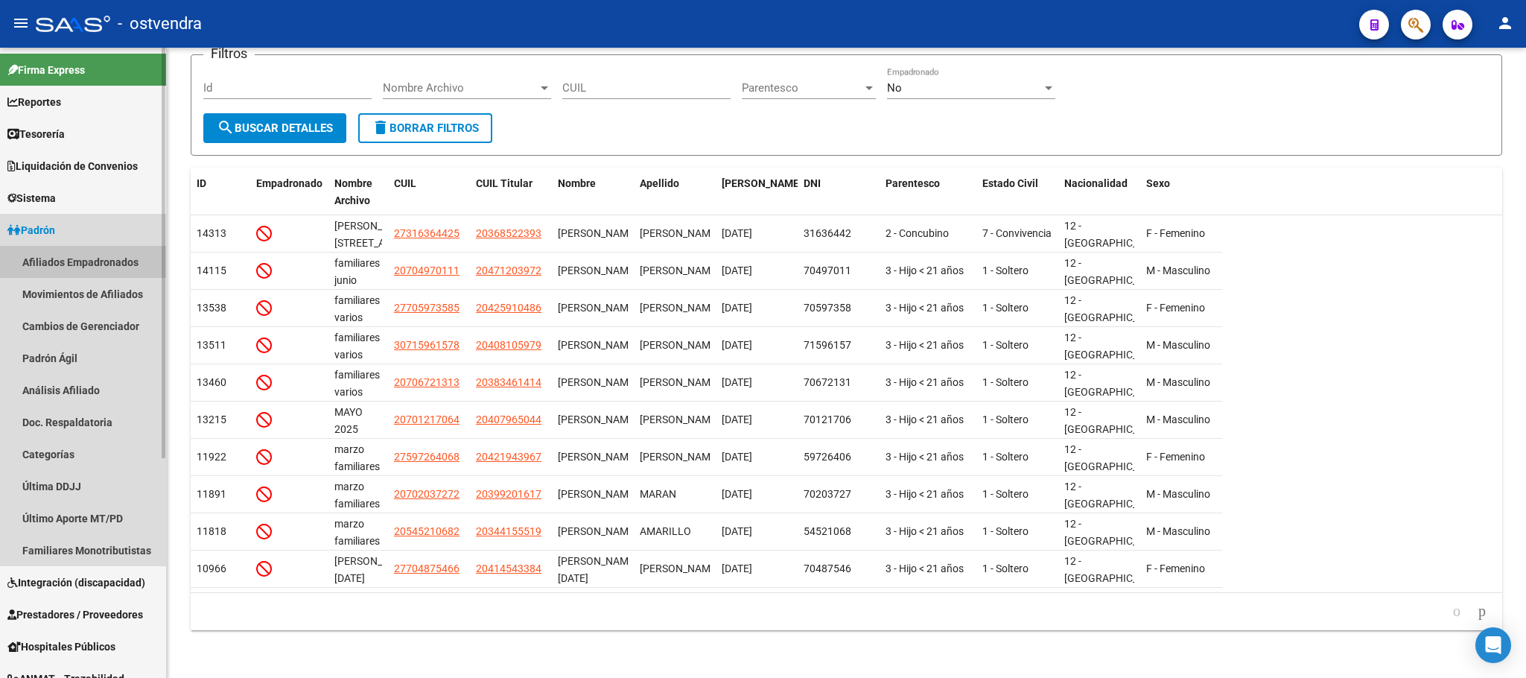
click at [89, 273] on link "Afiliados Empadronados" at bounding box center [83, 262] width 166 height 32
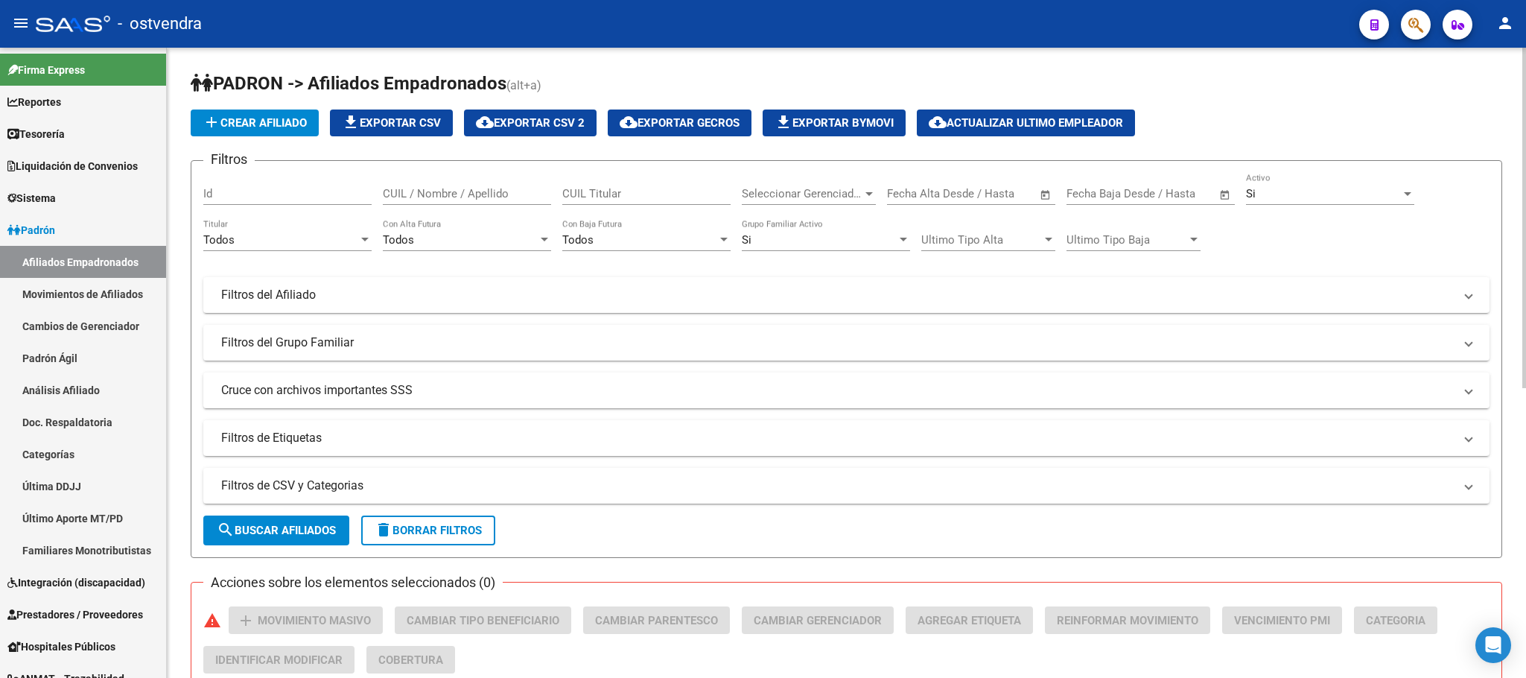
click at [1346, 186] on div "Si Activo" at bounding box center [1330, 189] width 168 height 32
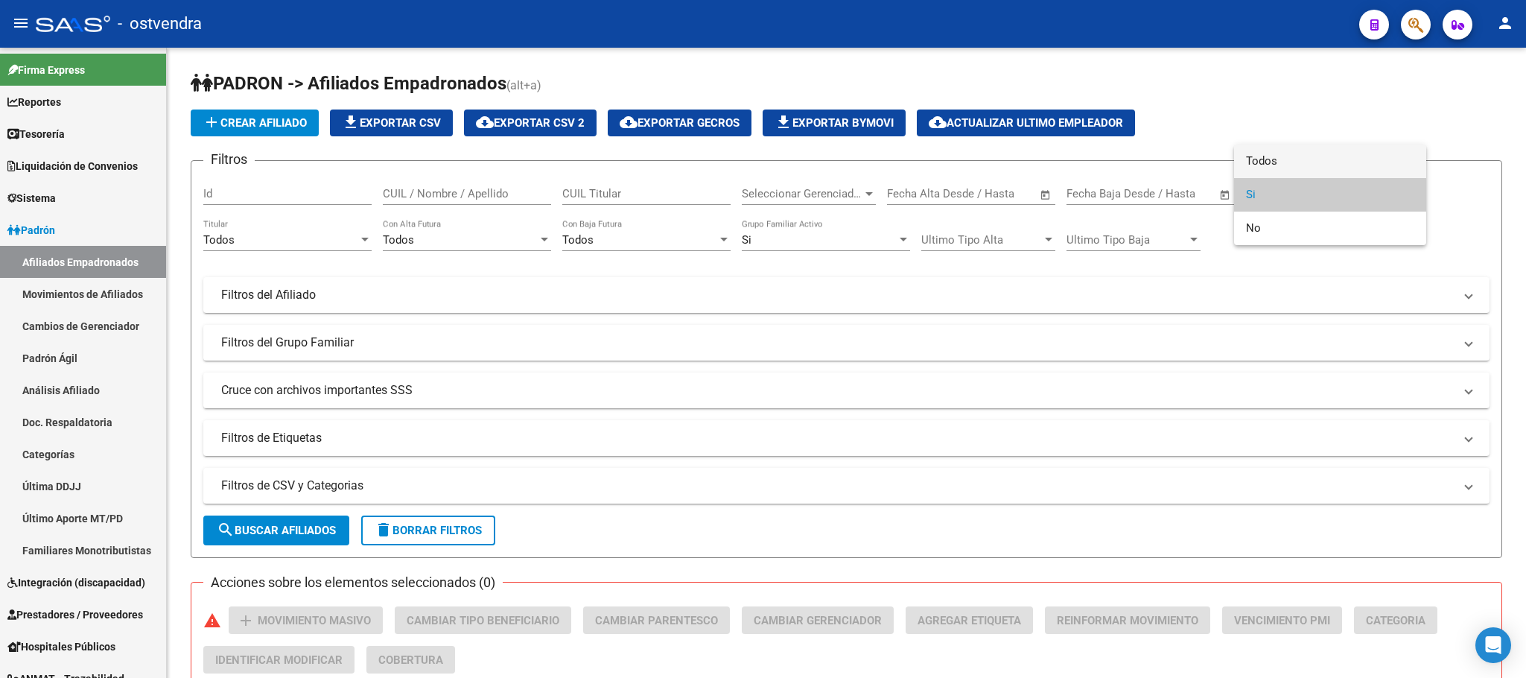
click at [1298, 170] on span "Todos" at bounding box center [1330, 162] width 168 height 34
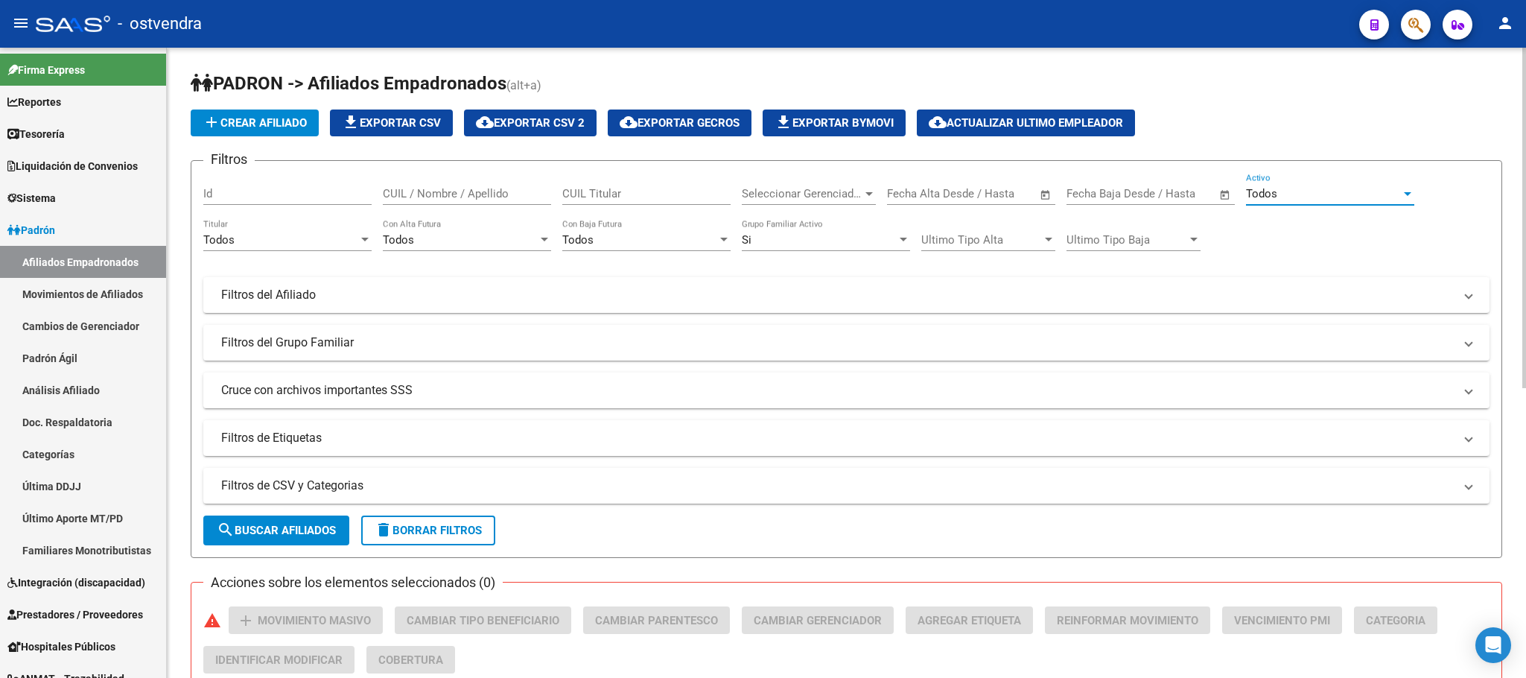
click at [800, 239] on div "Si" at bounding box center [819, 239] width 155 height 13
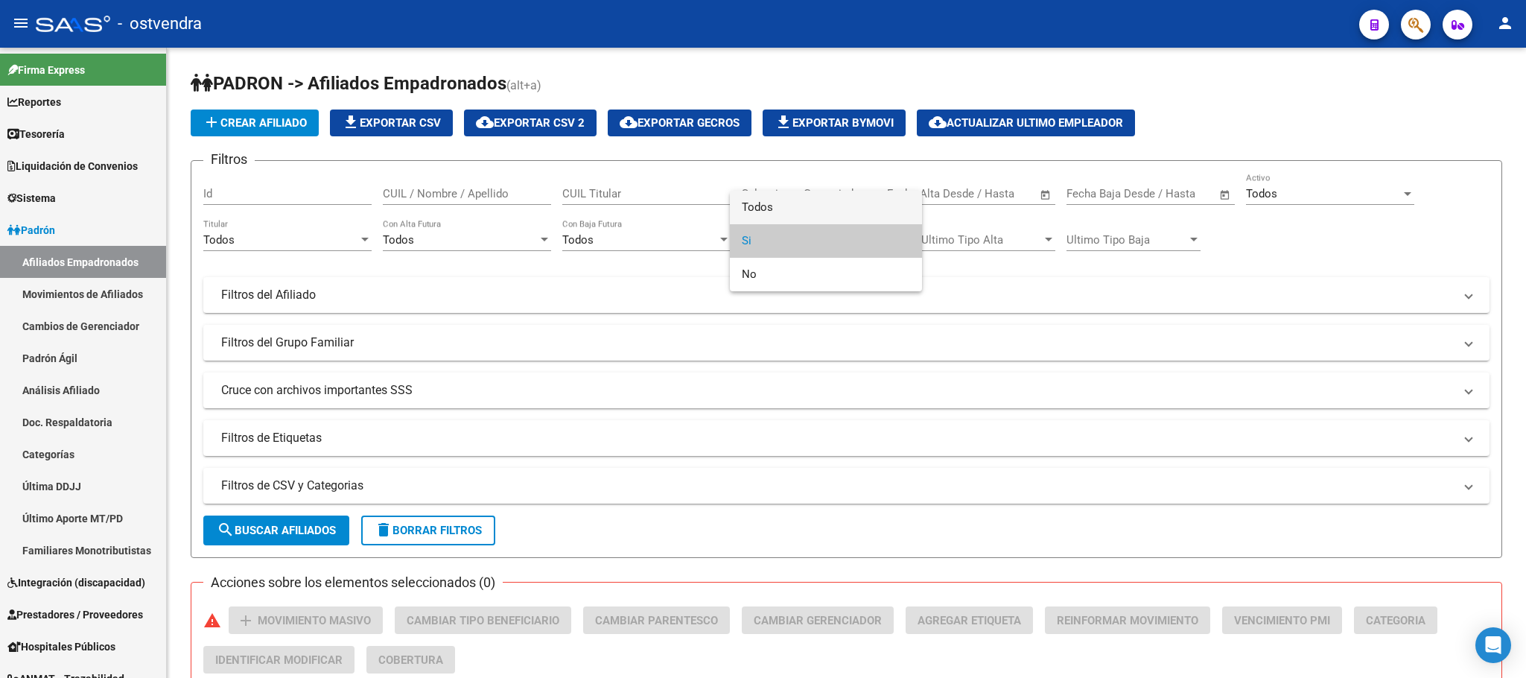
click at [790, 209] on span "Todos" at bounding box center [826, 208] width 168 height 34
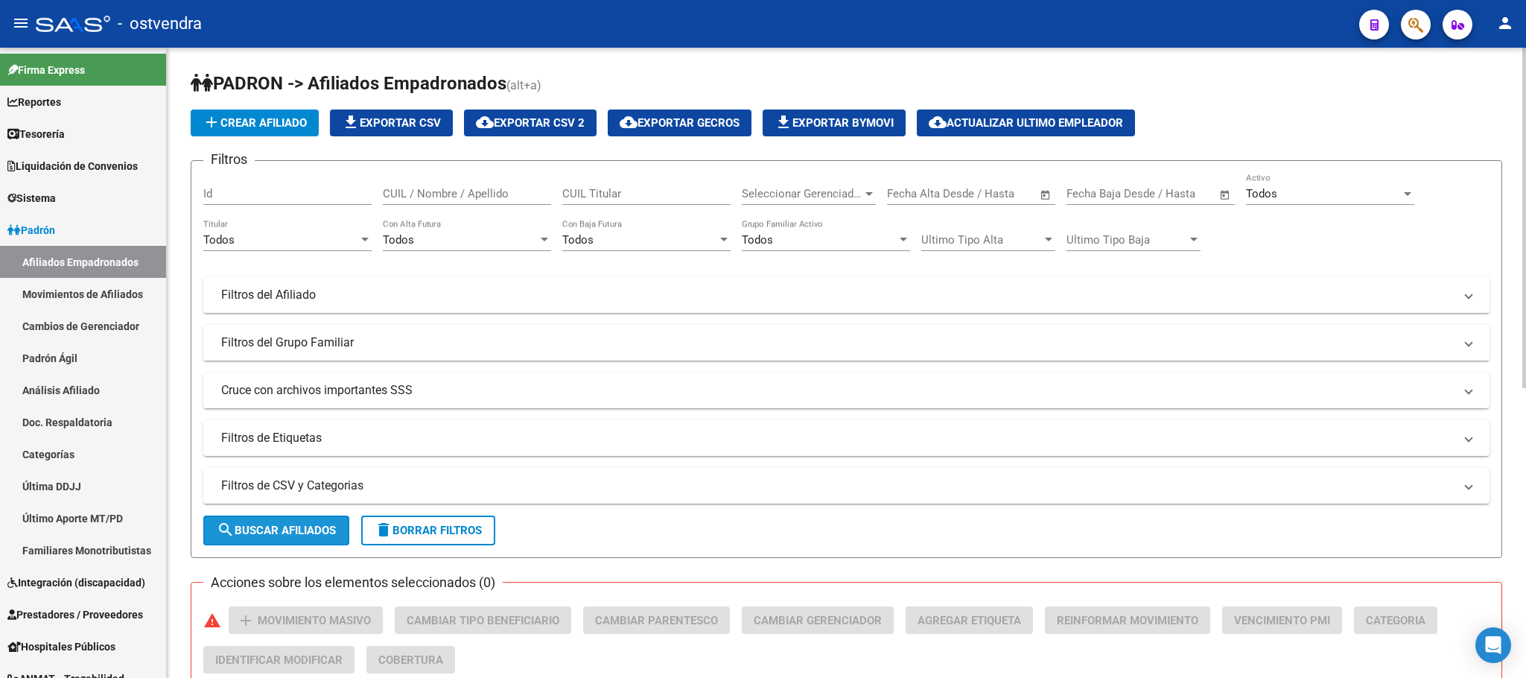
click at [318, 530] on span "search Buscar Afiliados" at bounding box center [276, 530] width 119 height 13
click at [548, 130] on span "cloud_download Exportar CSV 2" at bounding box center [530, 122] width 109 height 13
click at [1426, 31] on button "button" at bounding box center [1416, 25] width 30 height 30
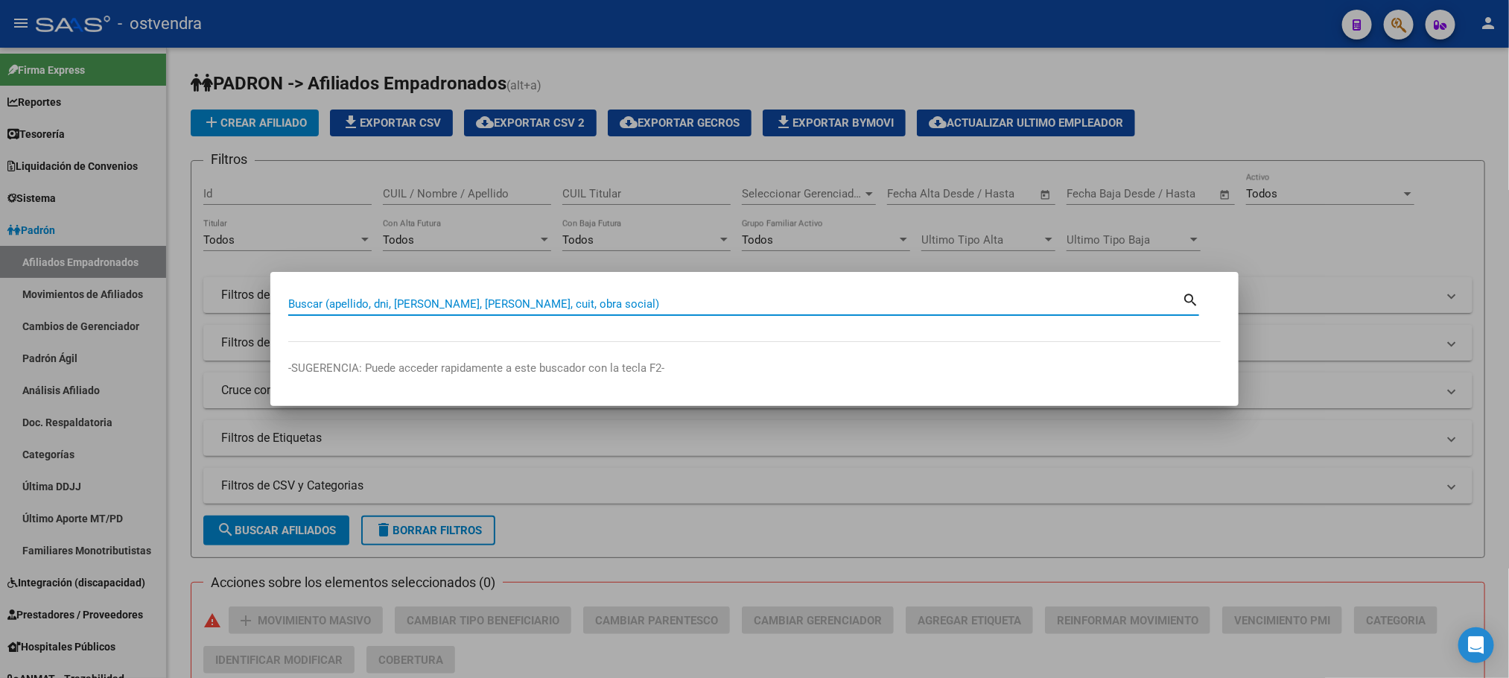
paste input "39768967"
type input "39768967"
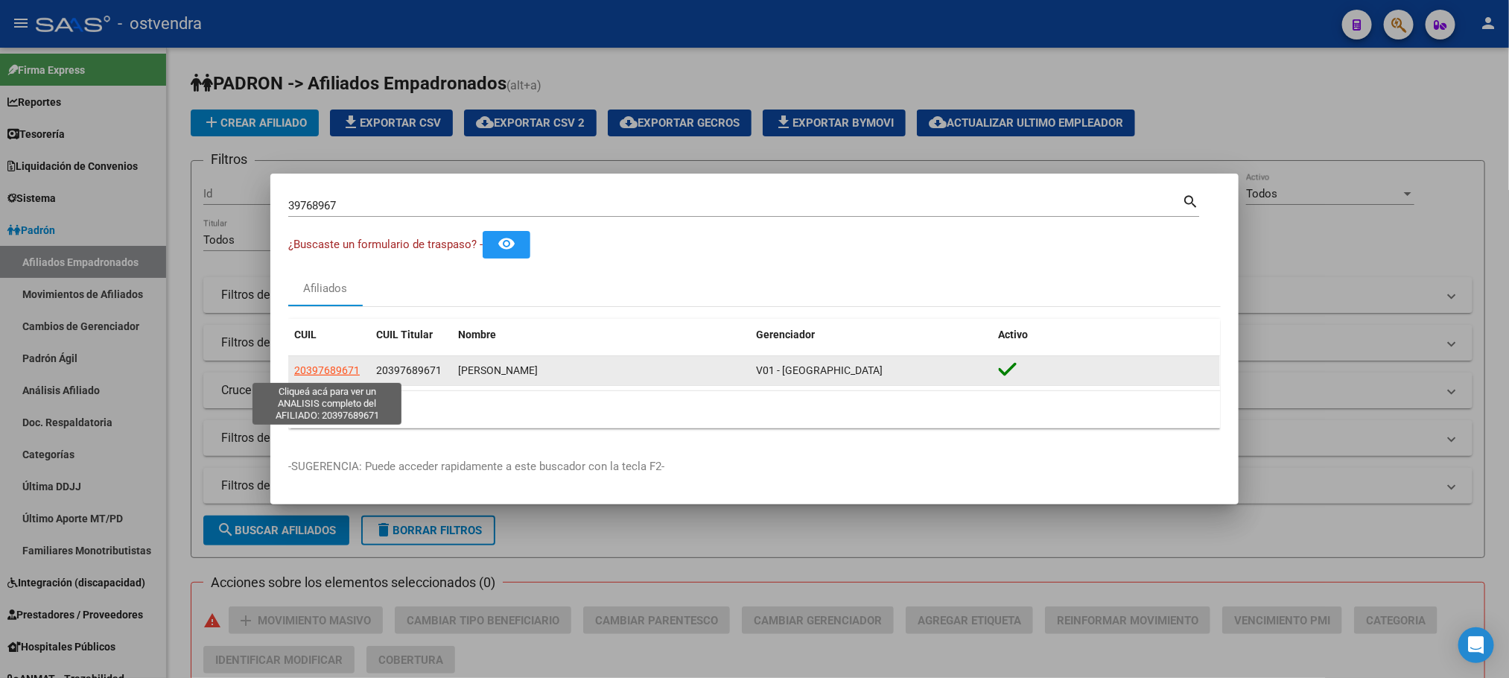
click at [329, 372] on span "20397689671" at bounding box center [327, 370] width 66 height 12
type textarea "20397689671"
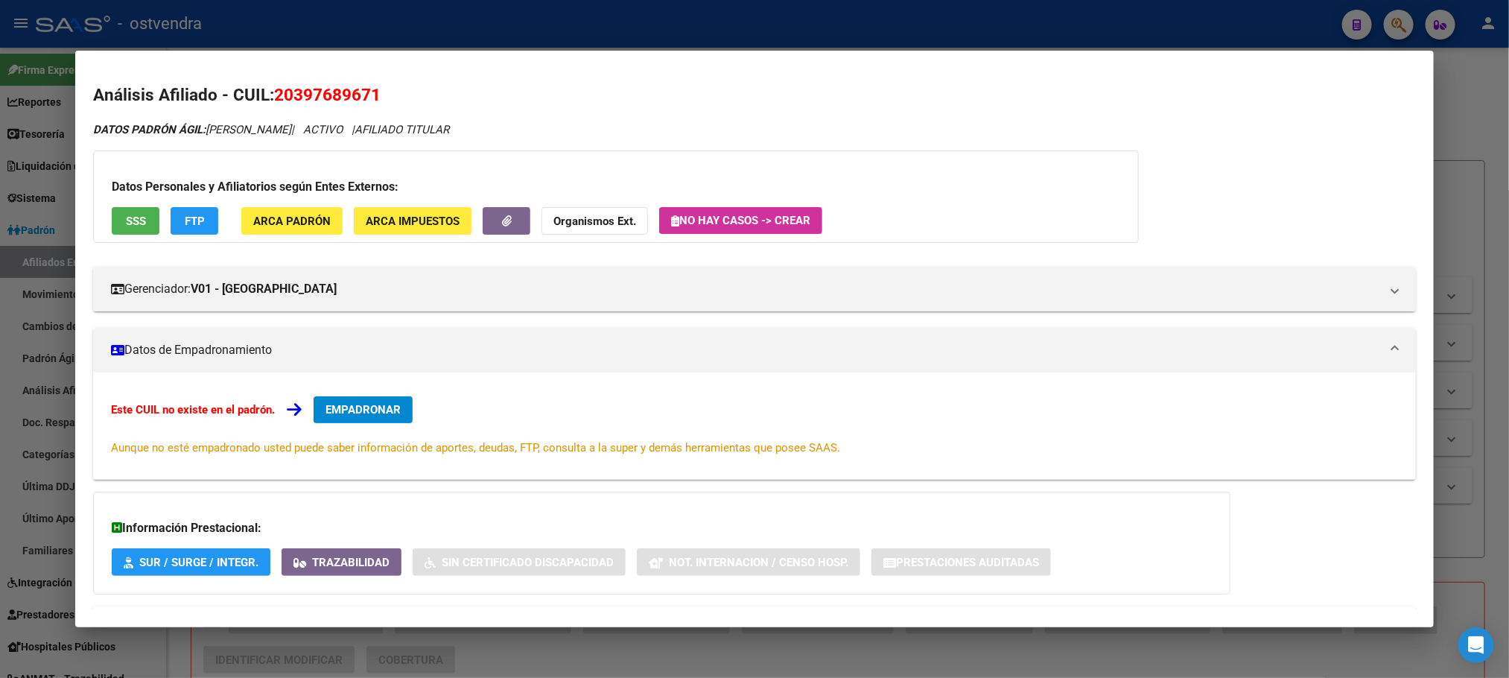
click at [136, 218] on span "SSS" at bounding box center [136, 221] width 20 height 13
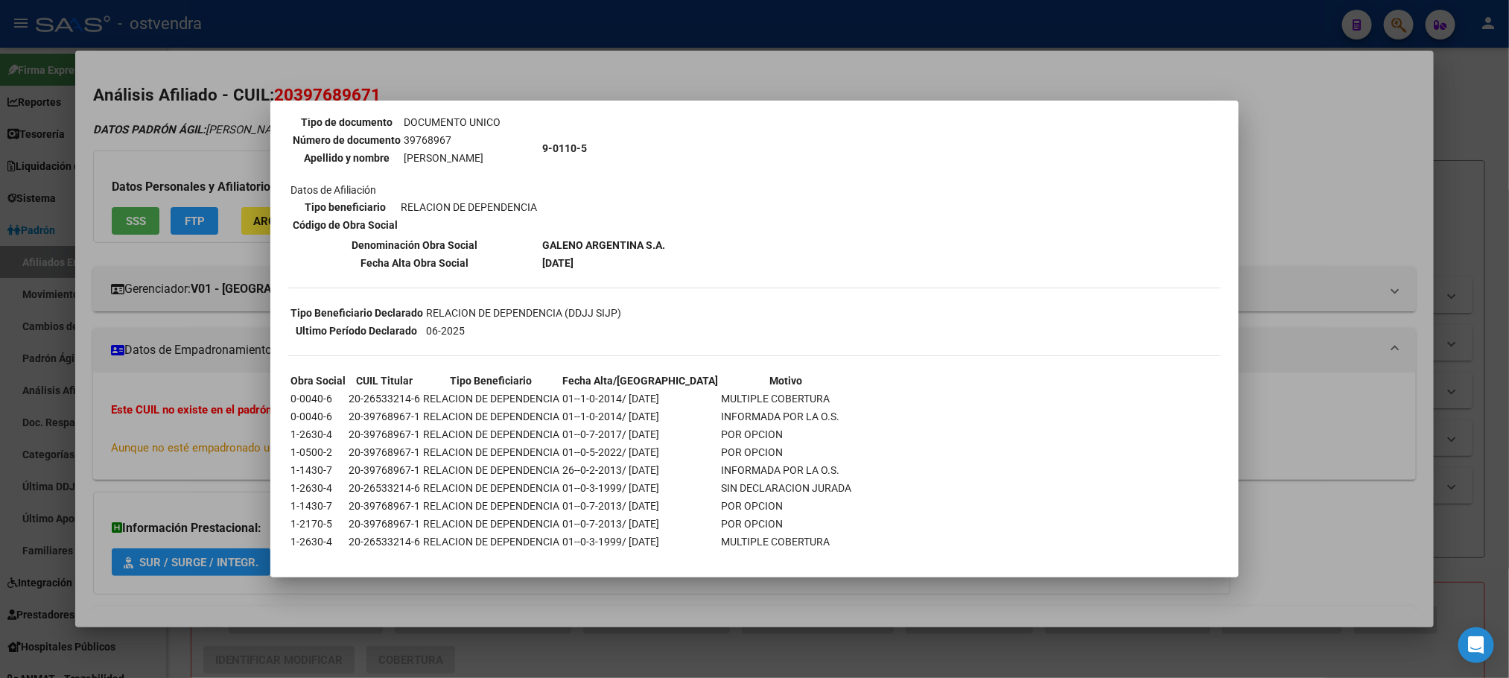
scroll to position [173, 0]
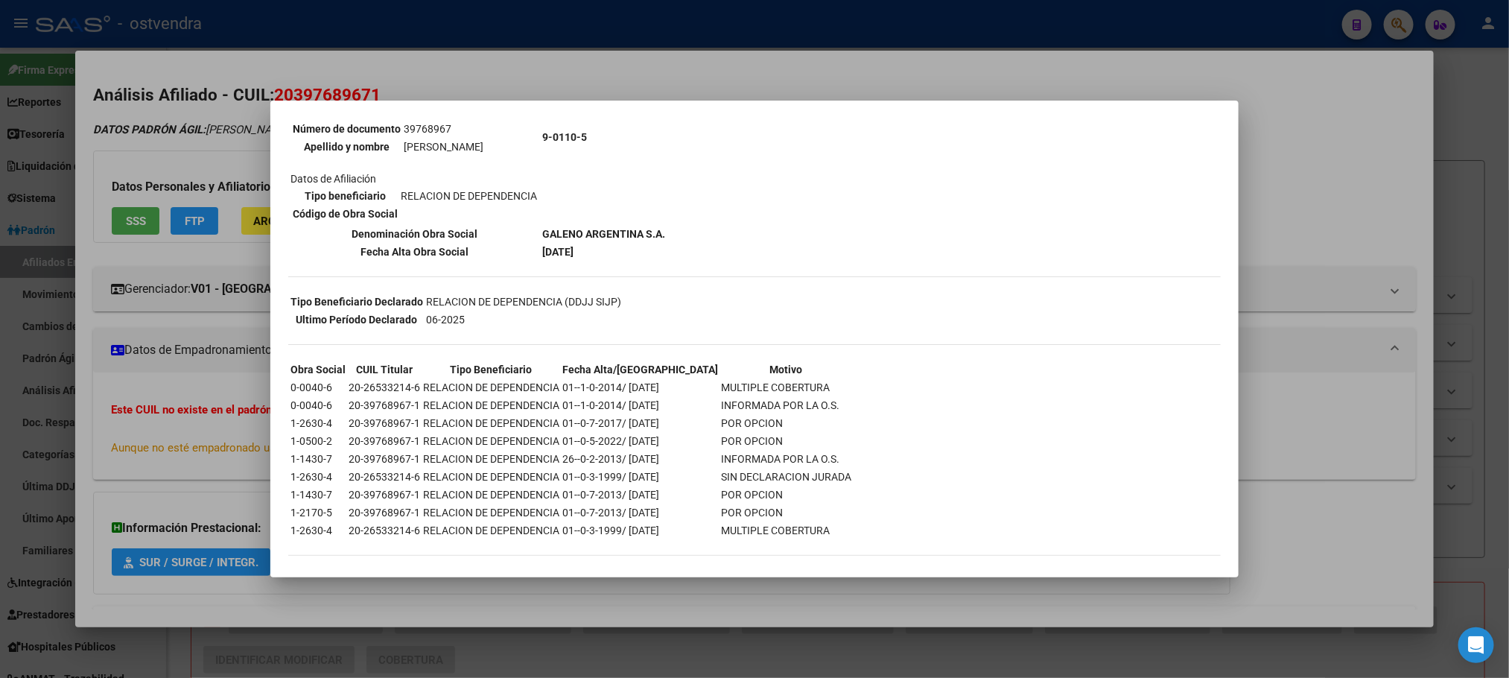
click at [224, 145] on div at bounding box center [754, 339] width 1509 height 678
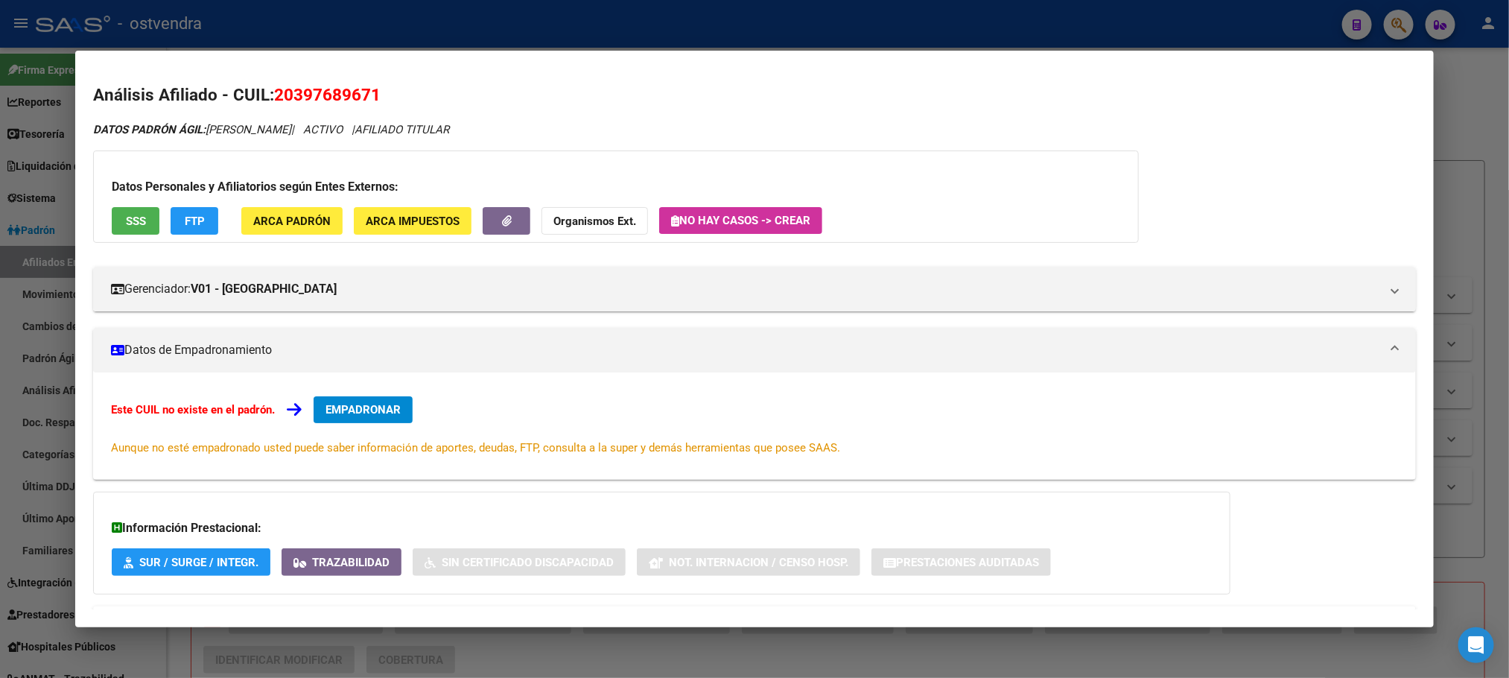
click at [181, 233] on button "FTP" at bounding box center [195, 221] width 48 height 28
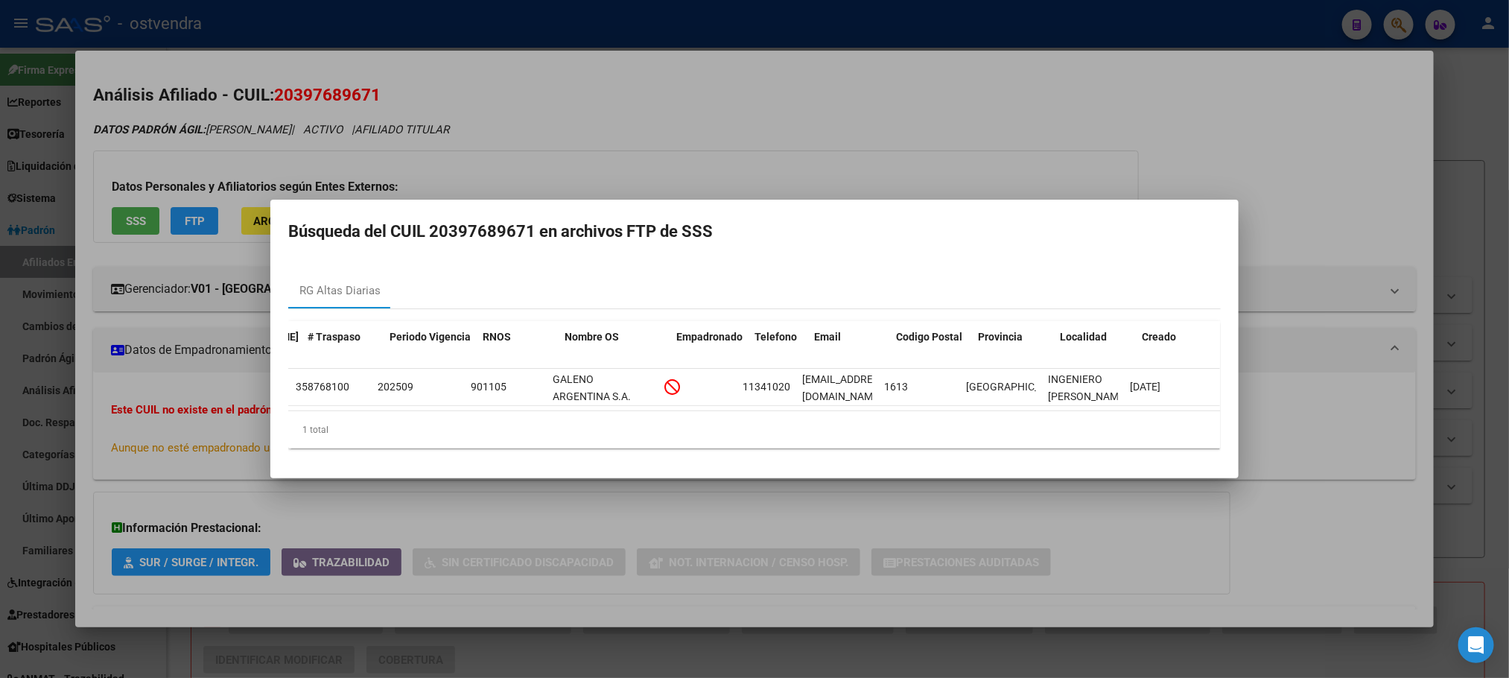
scroll to position [0, 0]
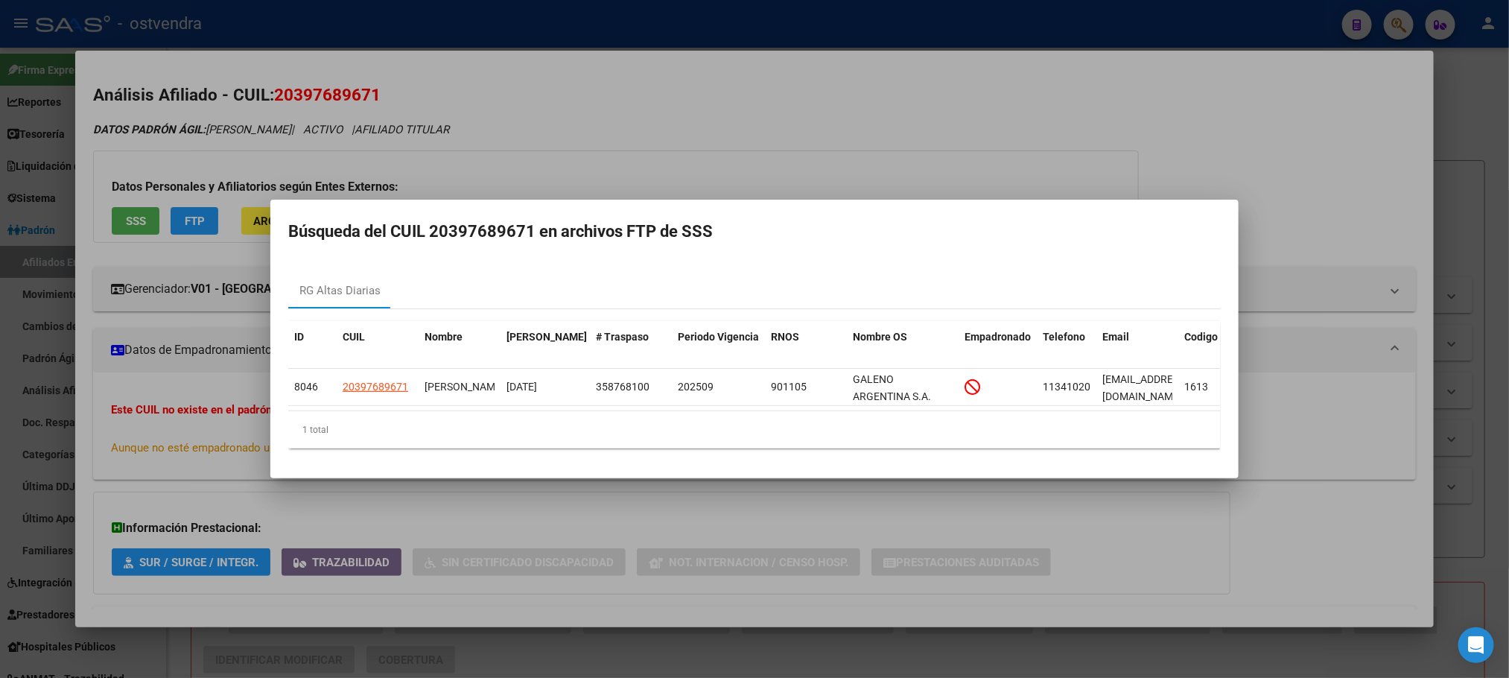
click at [343, 130] on div at bounding box center [754, 339] width 1509 height 678
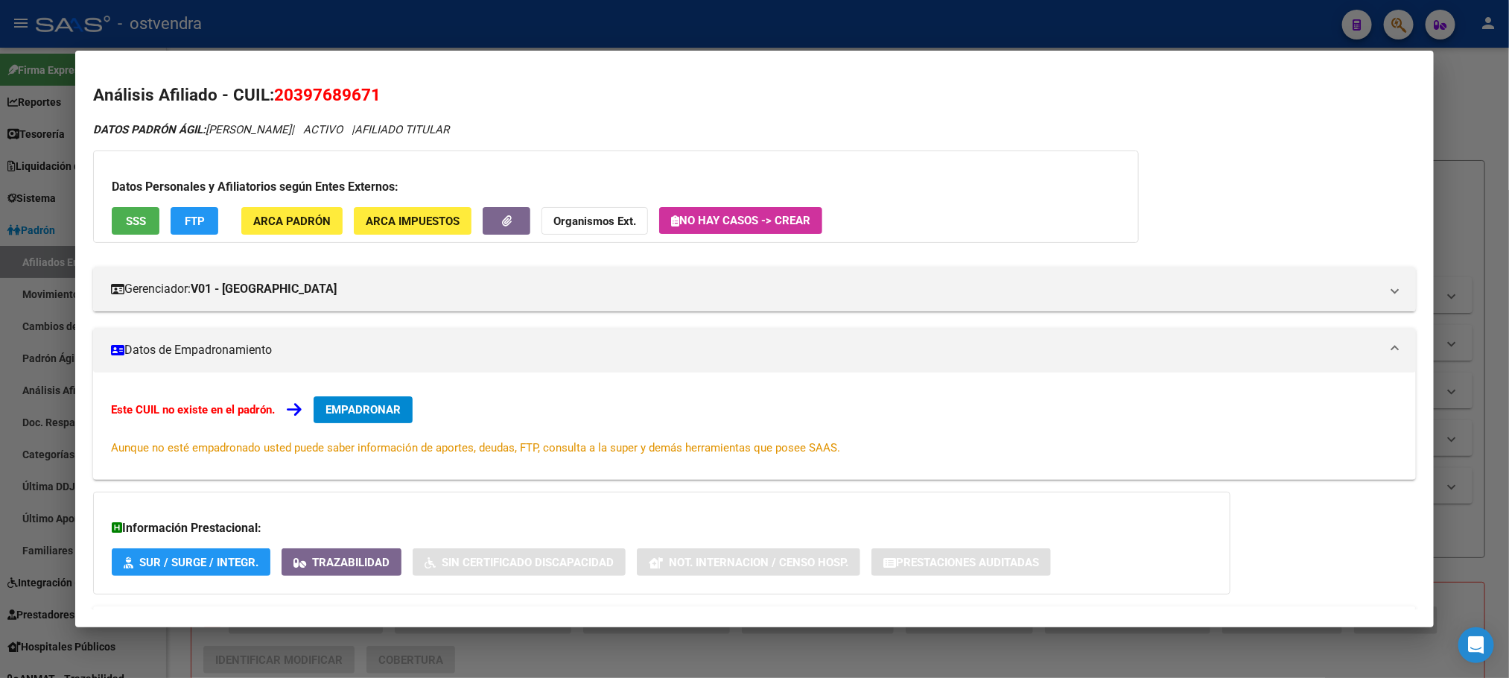
click at [530, 34] on div at bounding box center [754, 339] width 1509 height 678
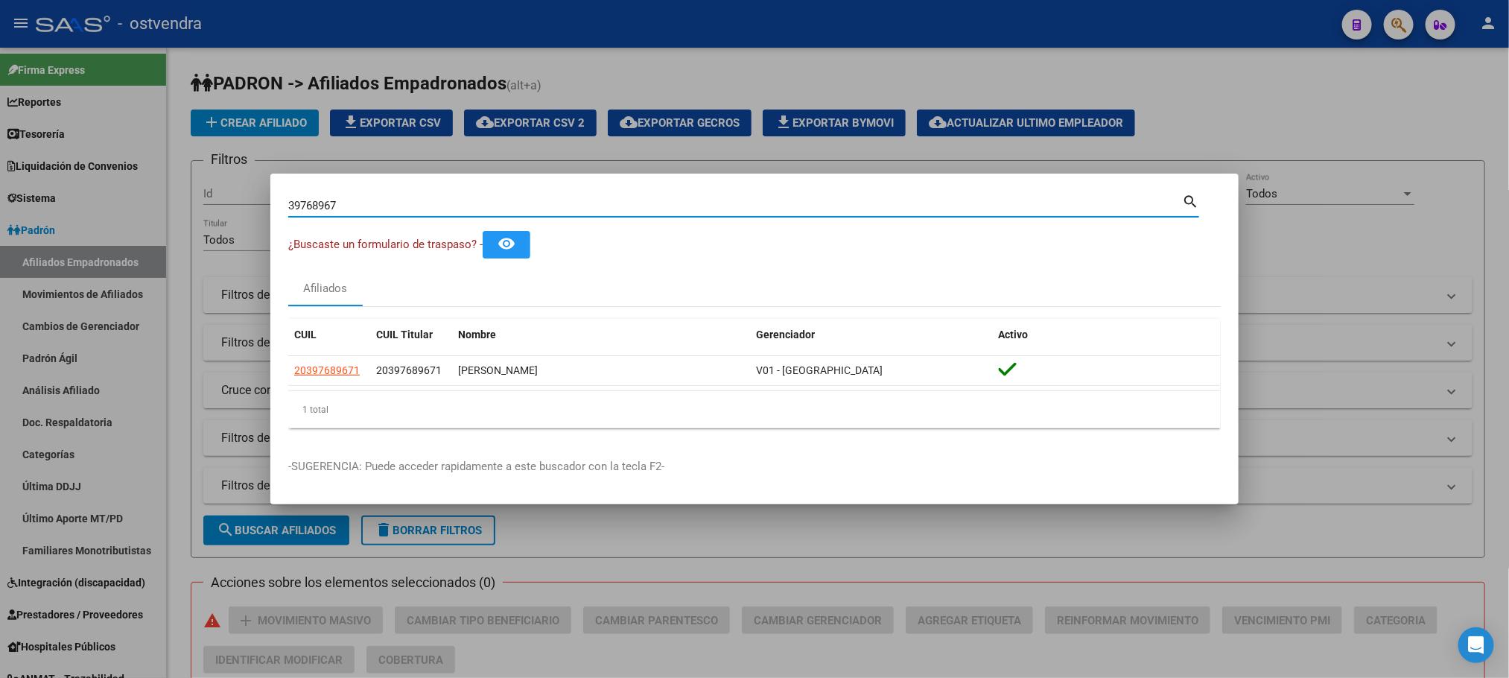
drag, startPoint x: 403, startPoint y: 206, endPoint x: 232, endPoint y: 188, distance: 171.6
click at [232, 188] on div "39768967 Buscar (apellido, dni, cuil, nro traspaso, cuit, obra social) search ¿…" at bounding box center [754, 339] width 1509 height 678
paste input "47091930"
type input "47091930"
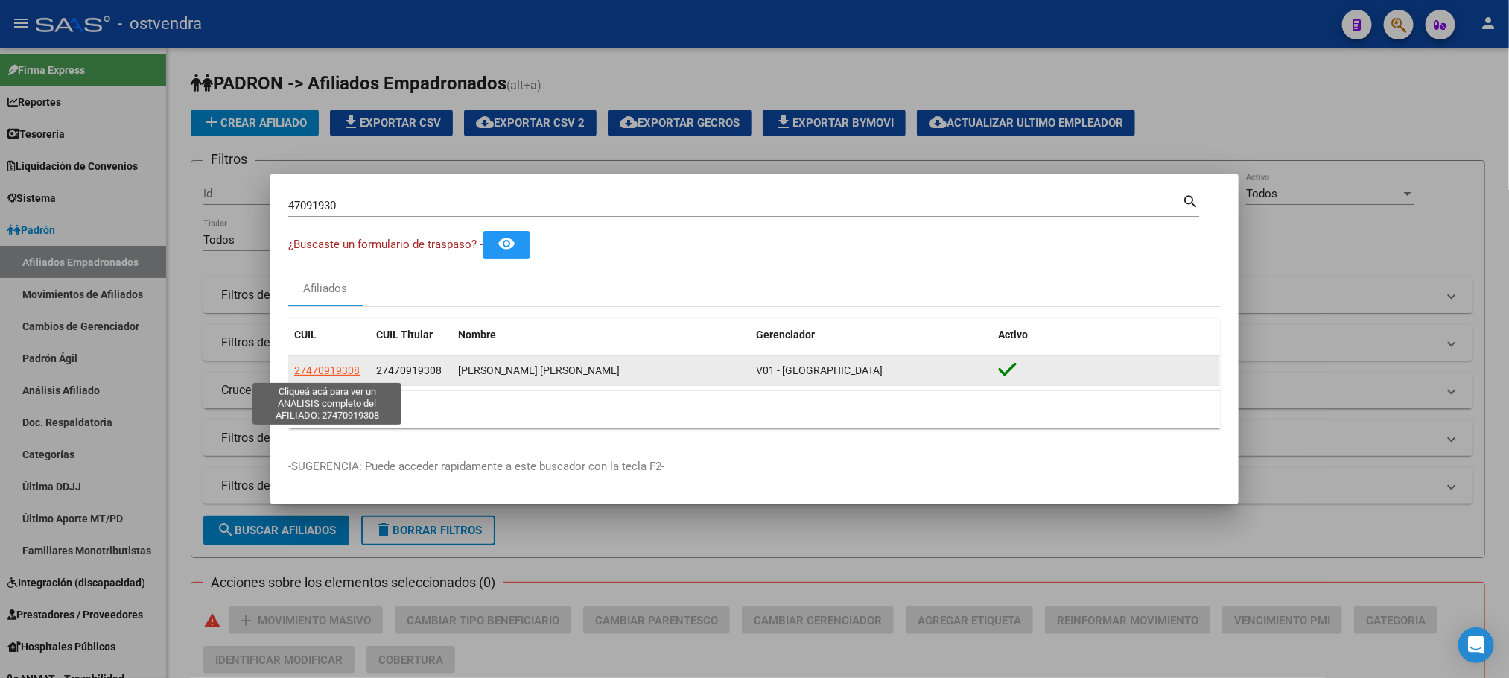
click at [336, 366] on span "27470919308" at bounding box center [327, 370] width 66 height 12
type textarea "27470919308"
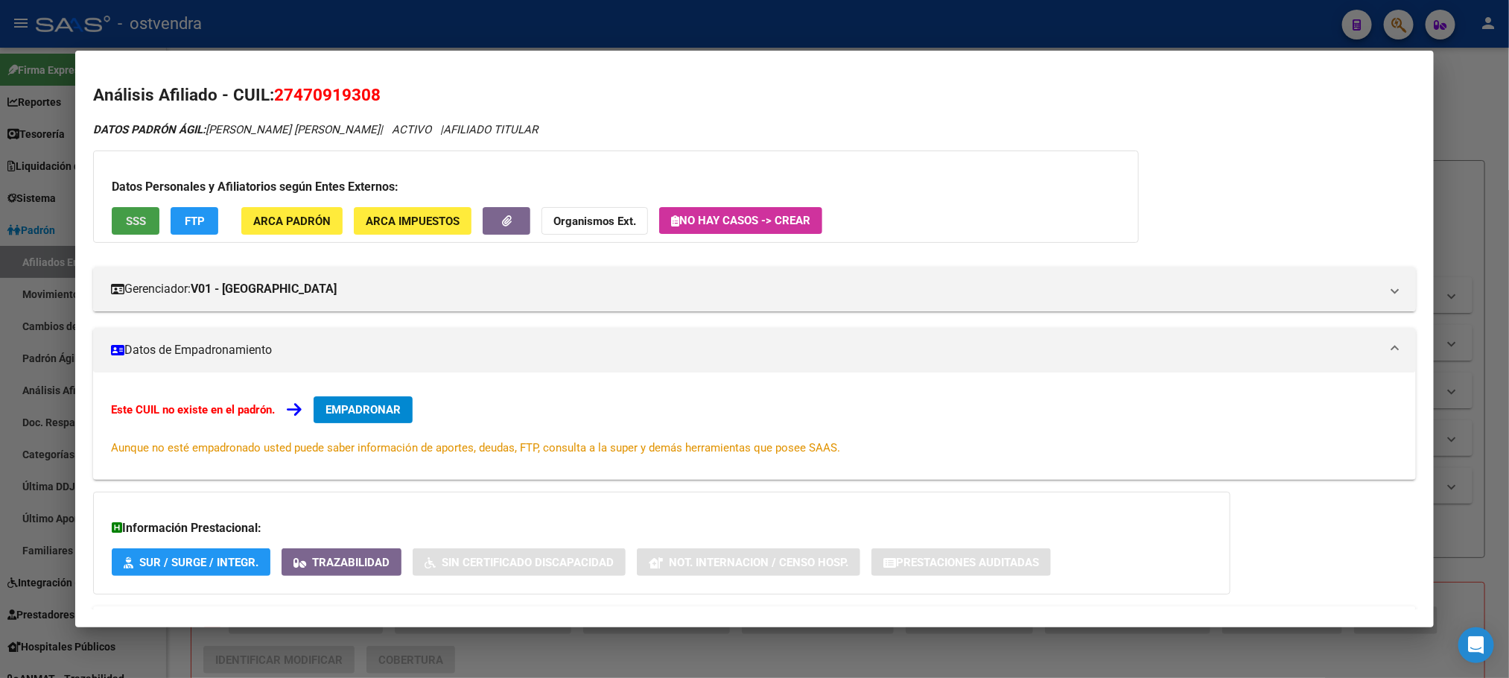
click at [141, 226] on button "SSS" at bounding box center [136, 221] width 48 height 28
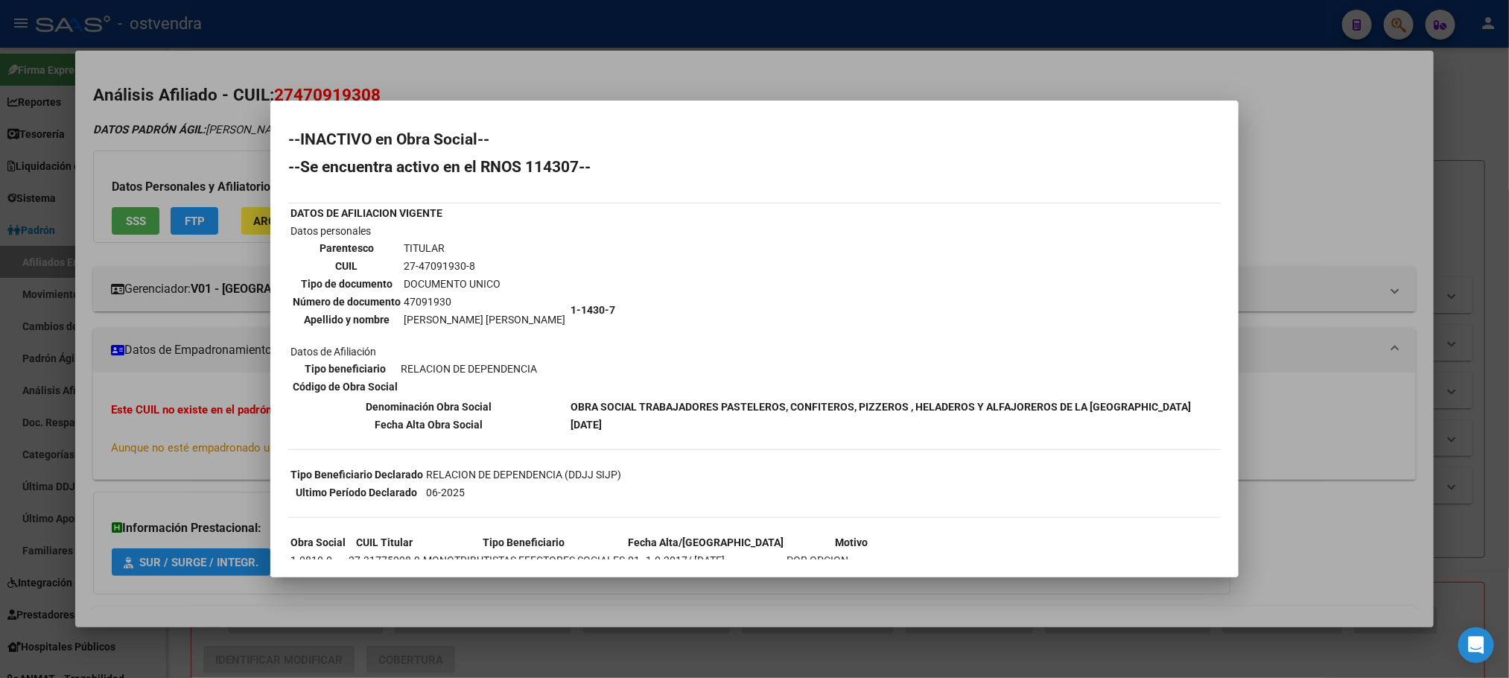
click at [231, 139] on div at bounding box center [754, 339] width 1509 height 678
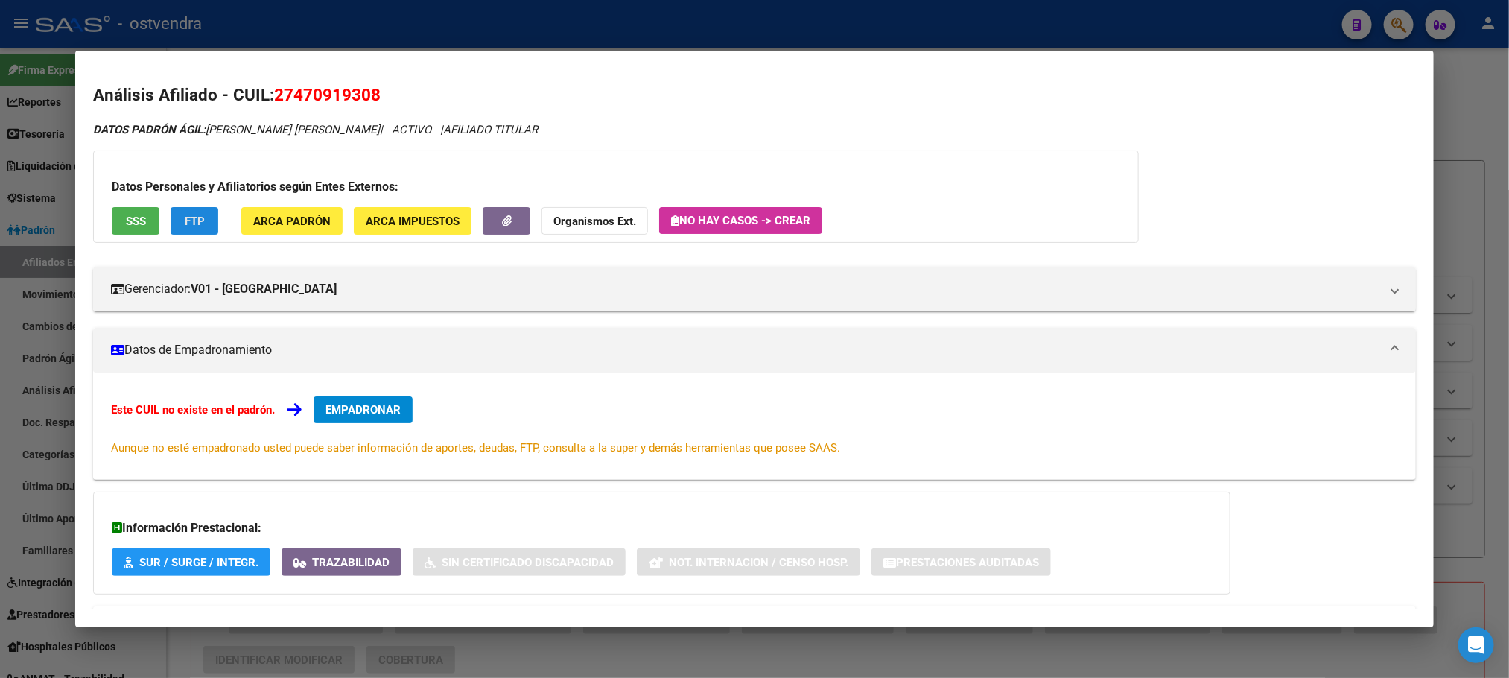
click at [200, 217] on button "FTP" at bounding box center [195, 221] width 48 height 28
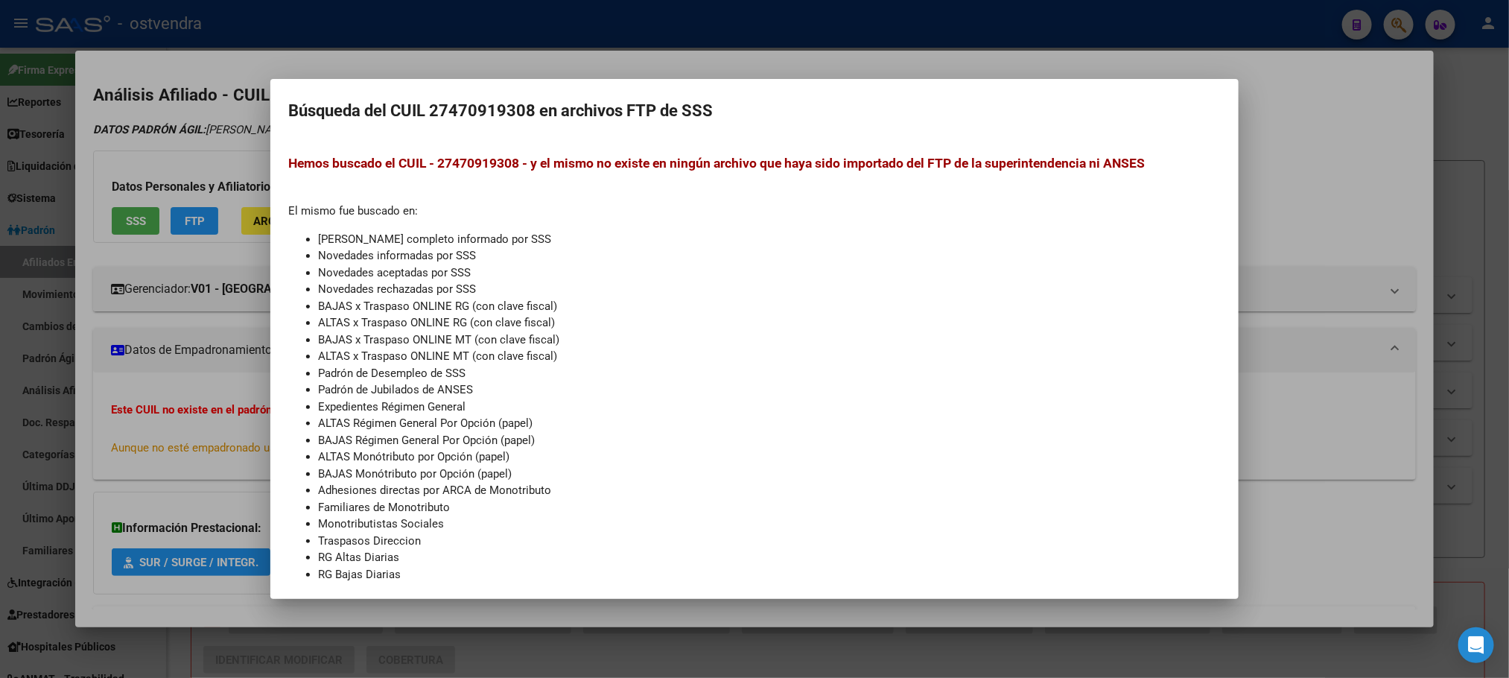
click at [217, 182] on div at bounding box center [754, 339] width 1509 height 678
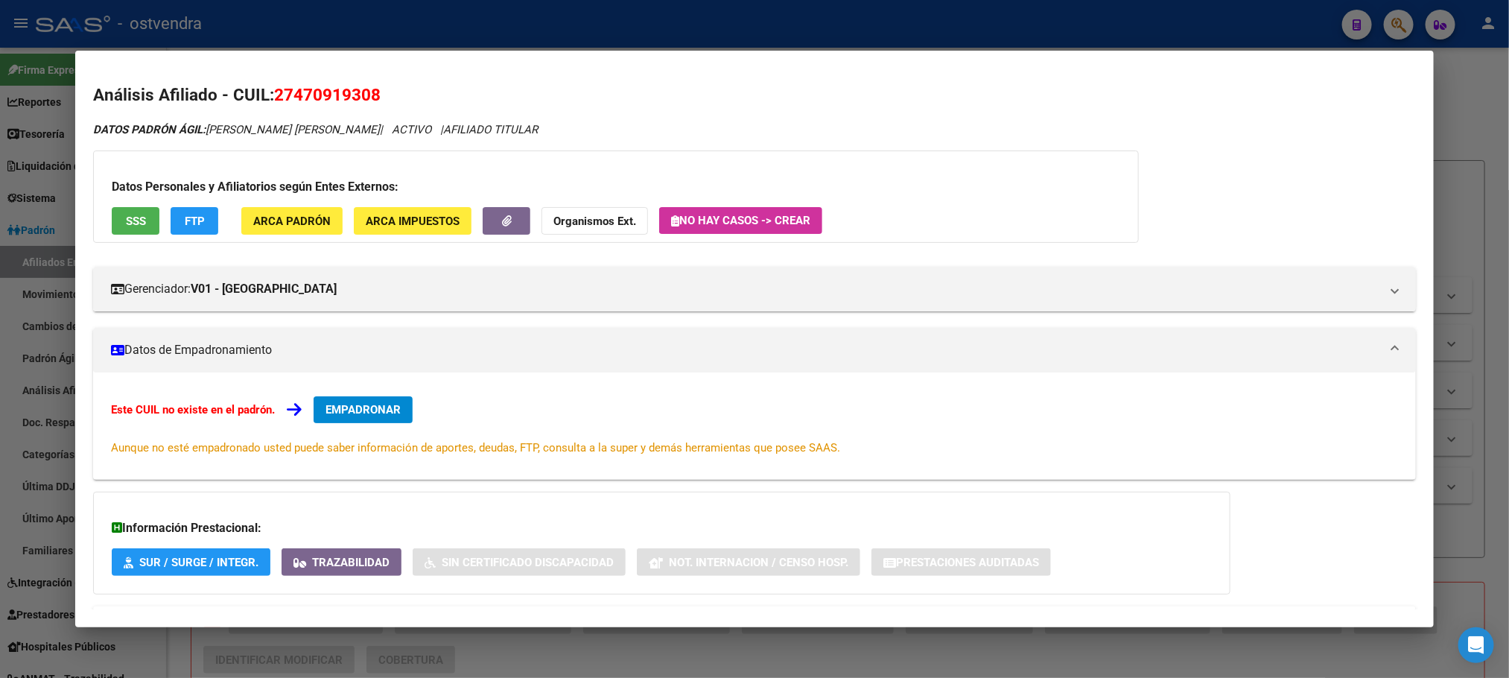
click at [195, 218] on span "FTP" at bounding box center [195, 221] width 20 height 13
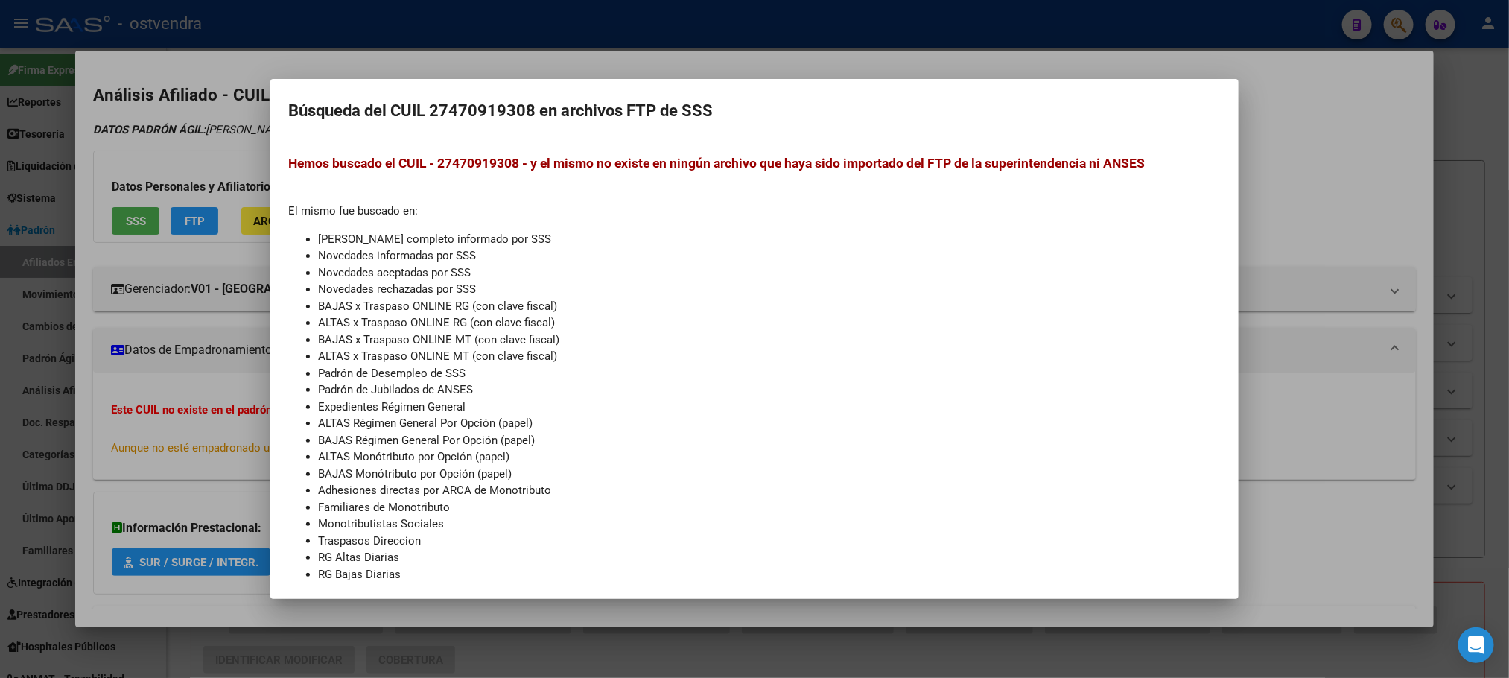
click at [193, 150] on div at bounding box center [754, 339] width 1509 height 678
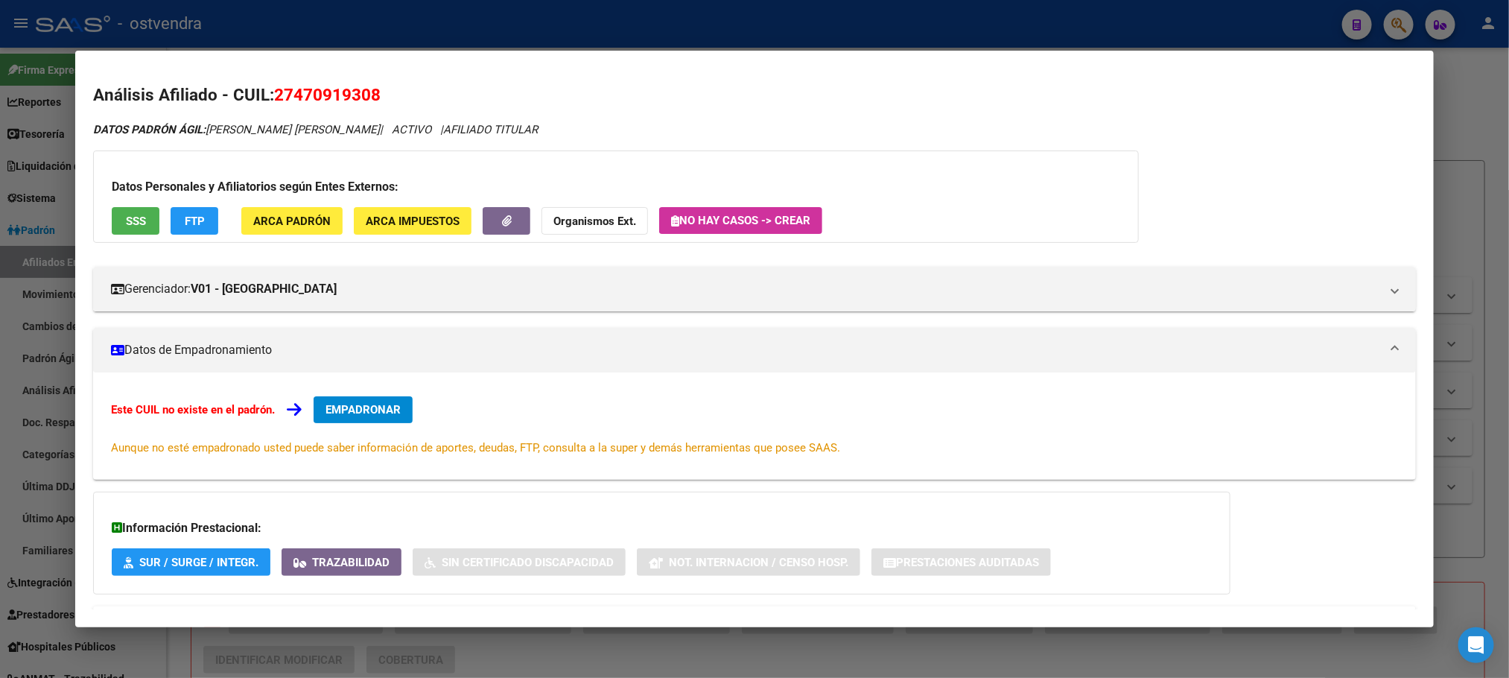
click at [141, 201] on div "Datos Personales y Afiliatorios según Entes Externos: SSS FTP ARCA Padrón ARCA …" at bounding box center [616, 196] width 1046 height 92
click at [139, 209] on button "SSS" at bounding box center [136, 221] width 48 height 28
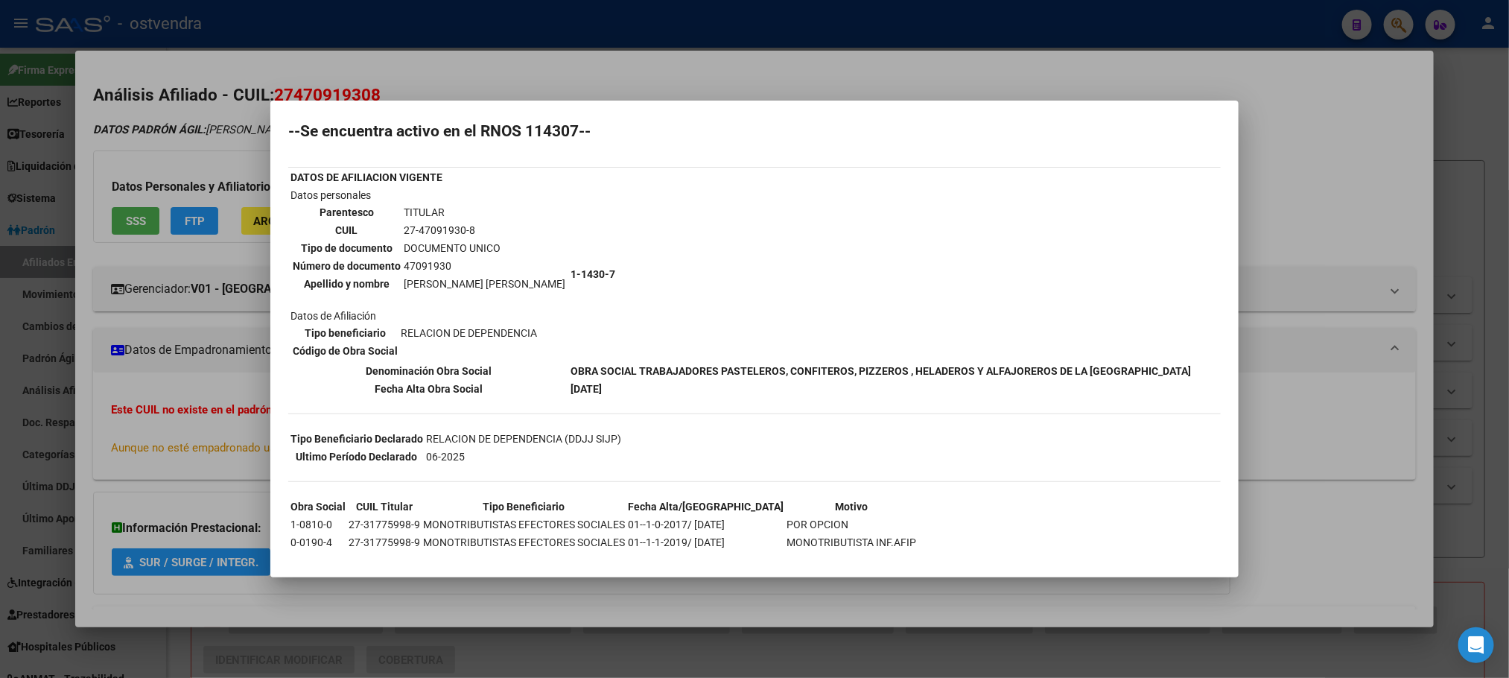
scroll to position [51, 0]
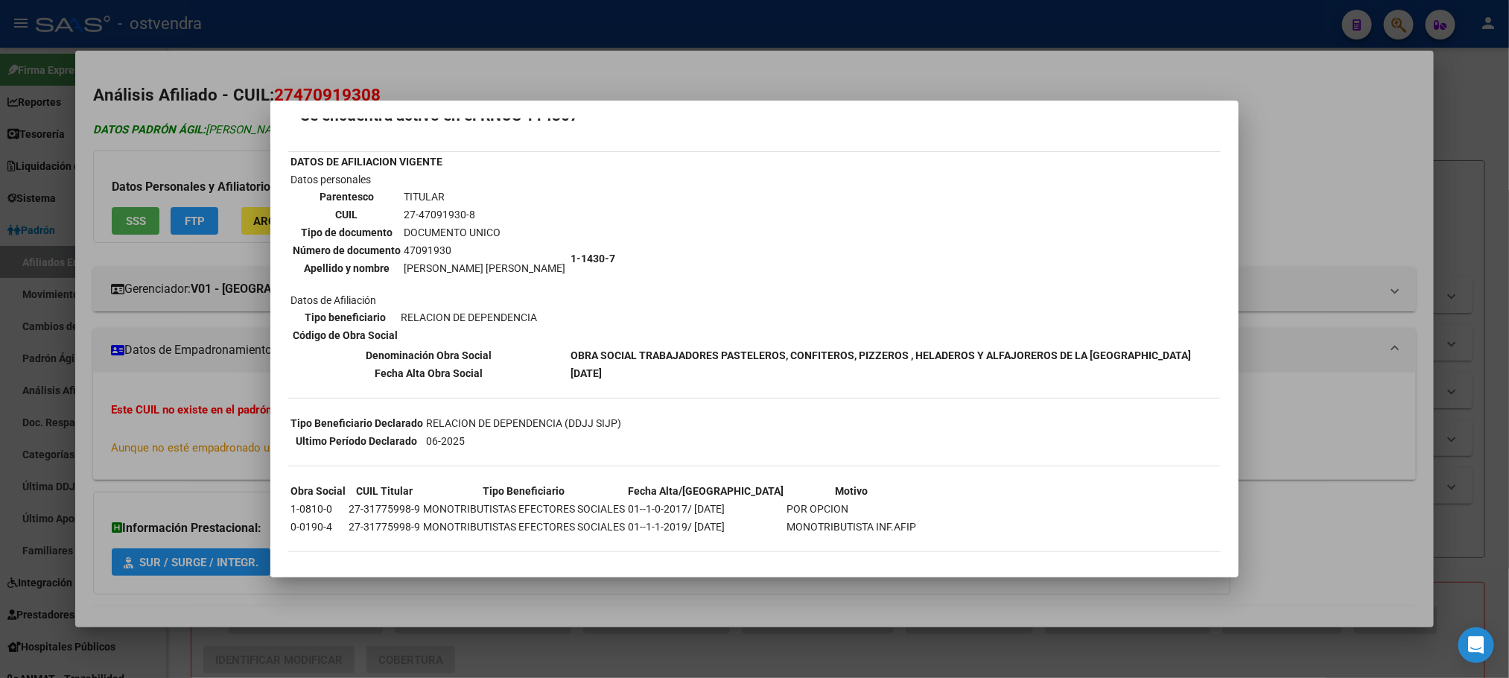
click at [135, 147] on div at bounding box center [754, 339] width 1509 height 678
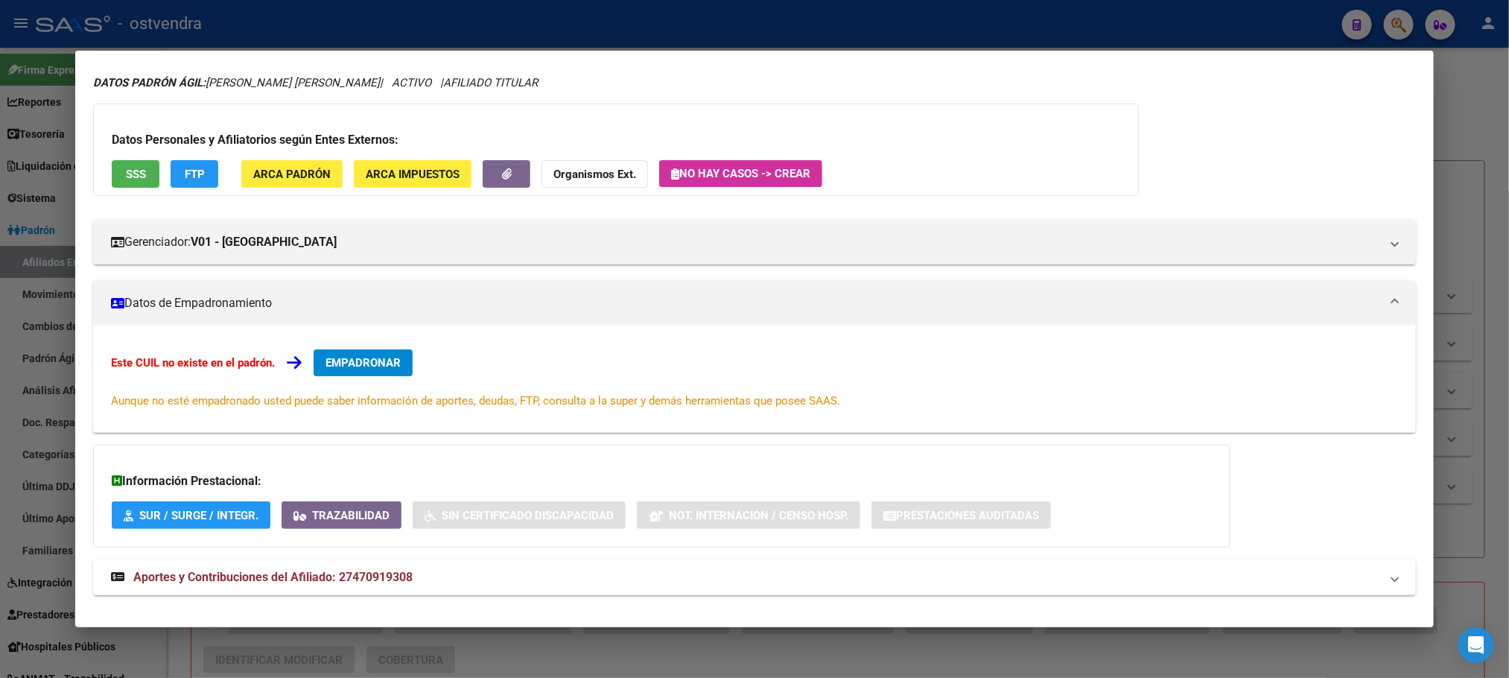
scroll to position [67, 0]
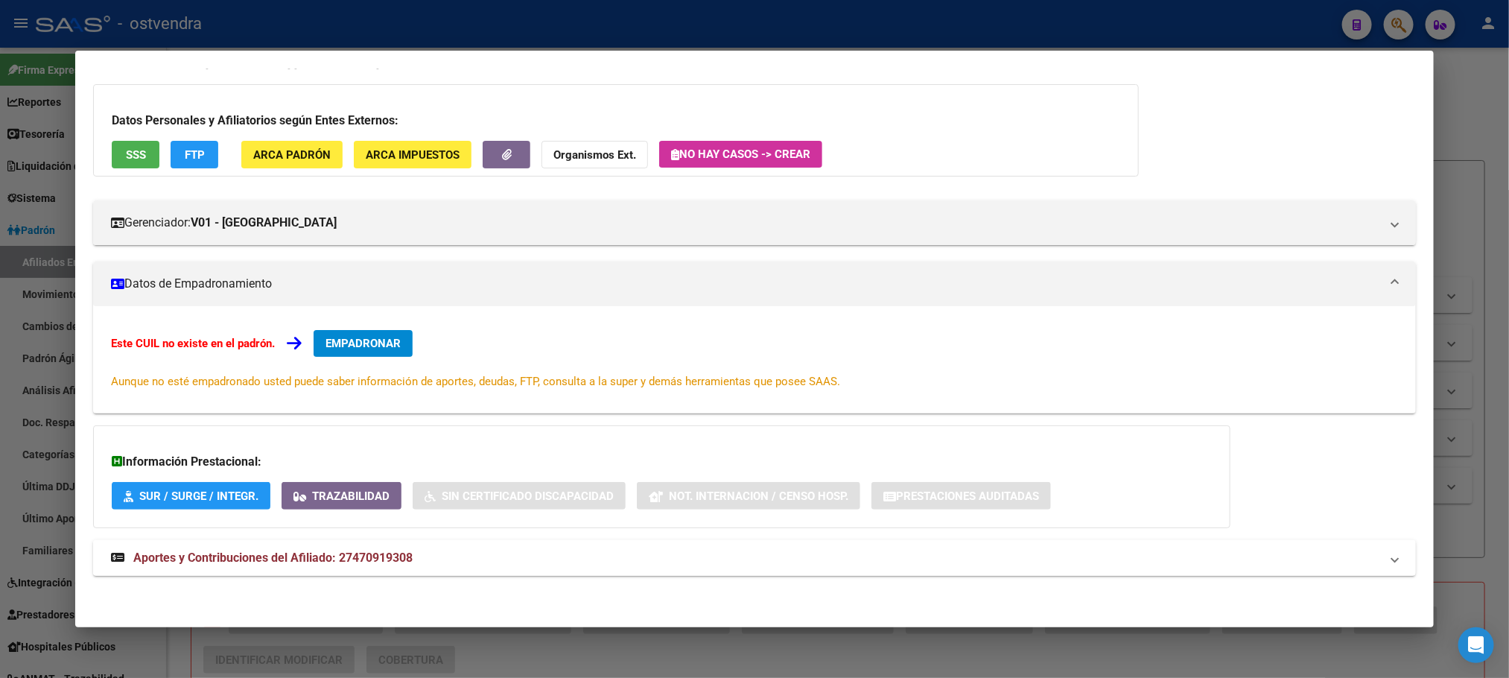
click at [557, 548] on mat-expansion-panel-header "Aportes y Contribuciones del Afiliado: 27470919308" at bounding box center [754, 558] width 1322 height 36
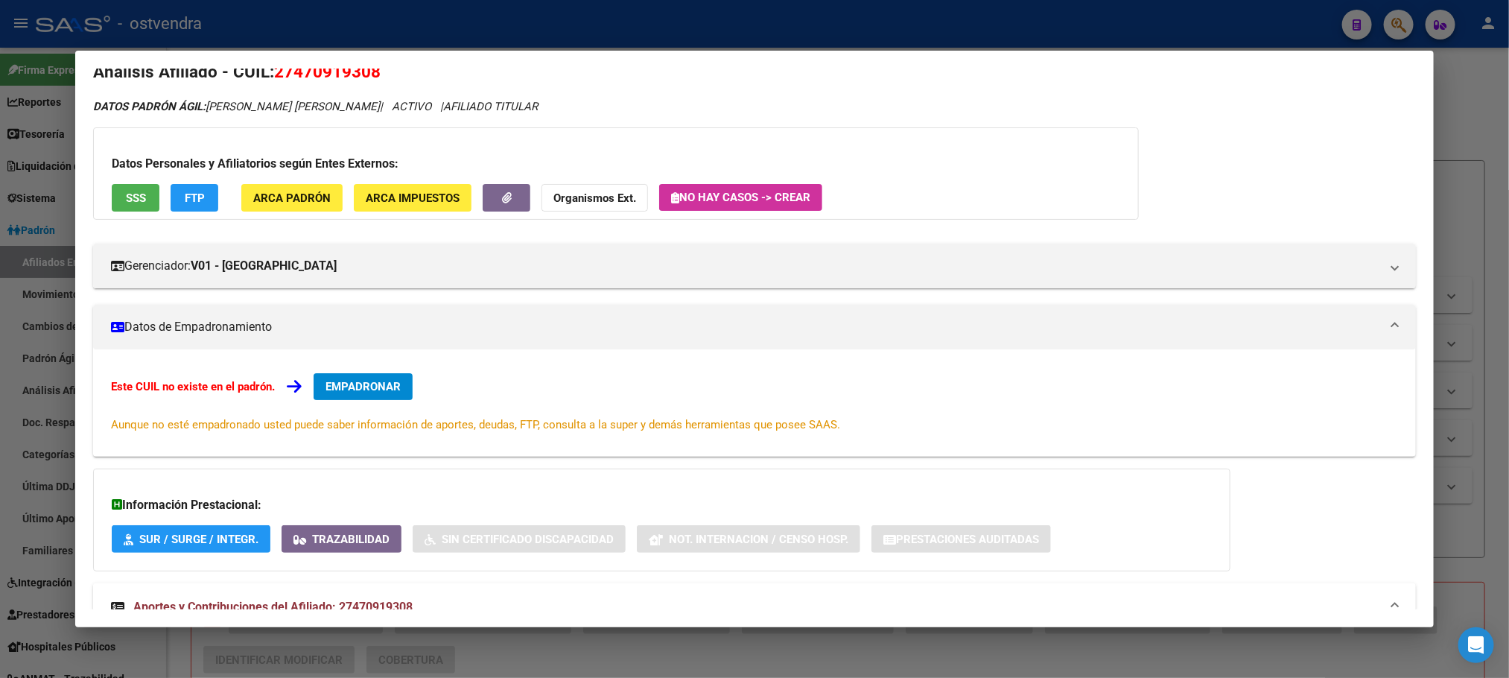
scroll to position [0, 0]
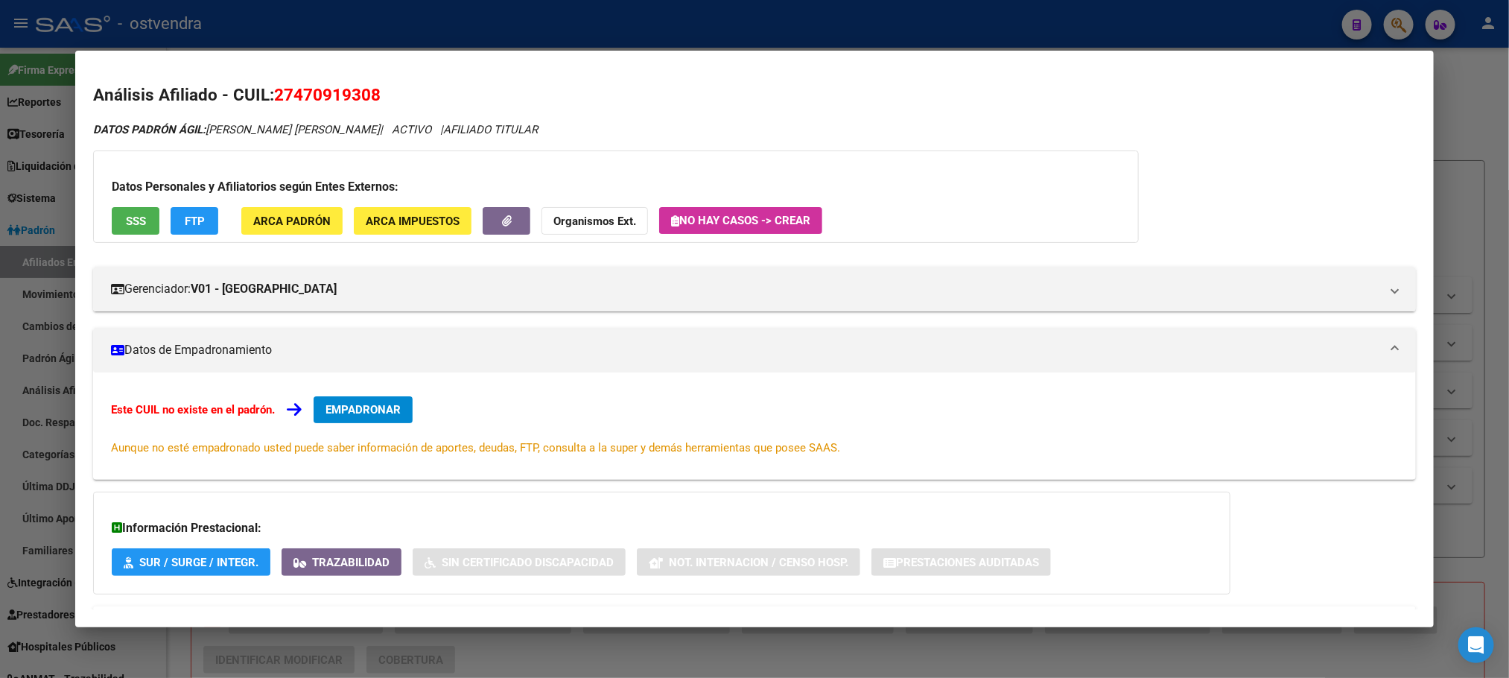
click at [195, 235] on app-movimiento-sss "FTP" at bounding box center [201, 221] width 60 height 28
click at [192, 224] on span "FTP" at bounding box center [195, 221] width 20 height 13
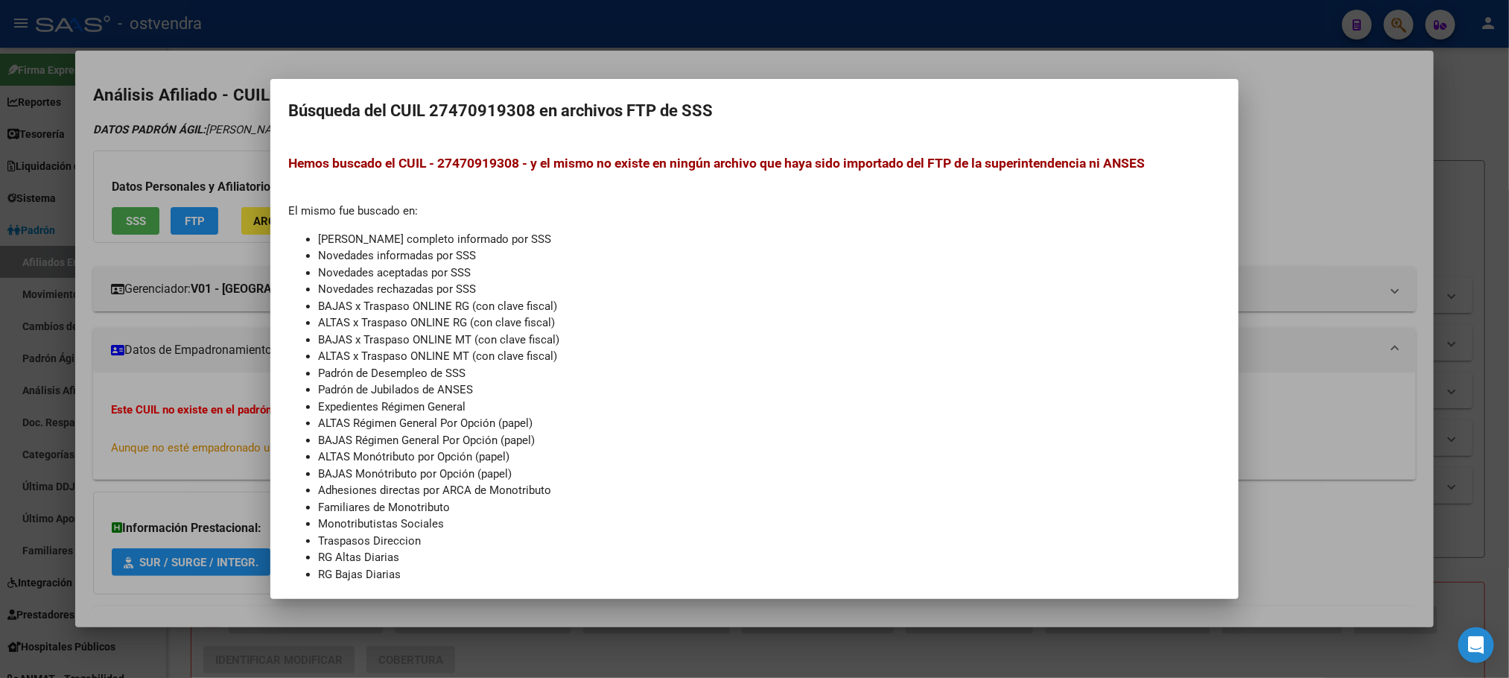
click at [193, 116] on div at bounding box center [754, 339] width 1509 height 678
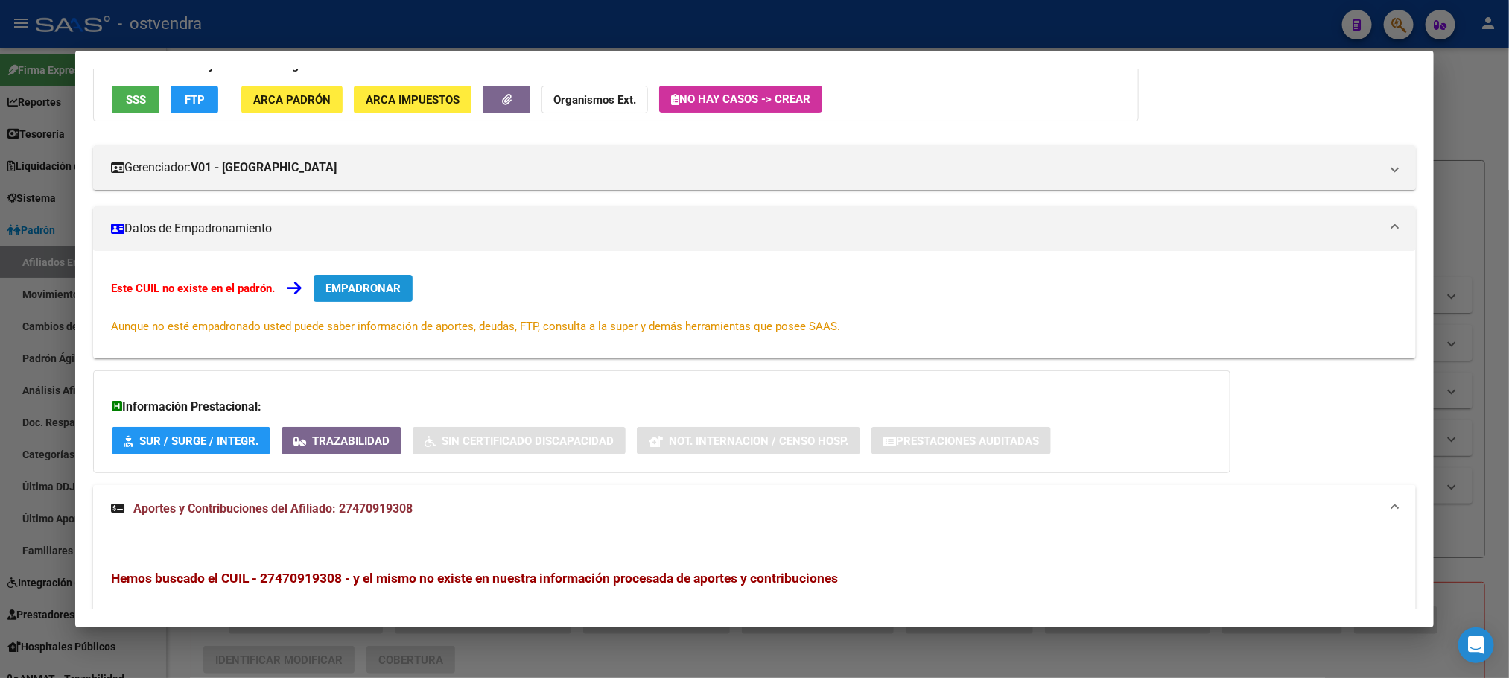
scroll to position [335, 0]
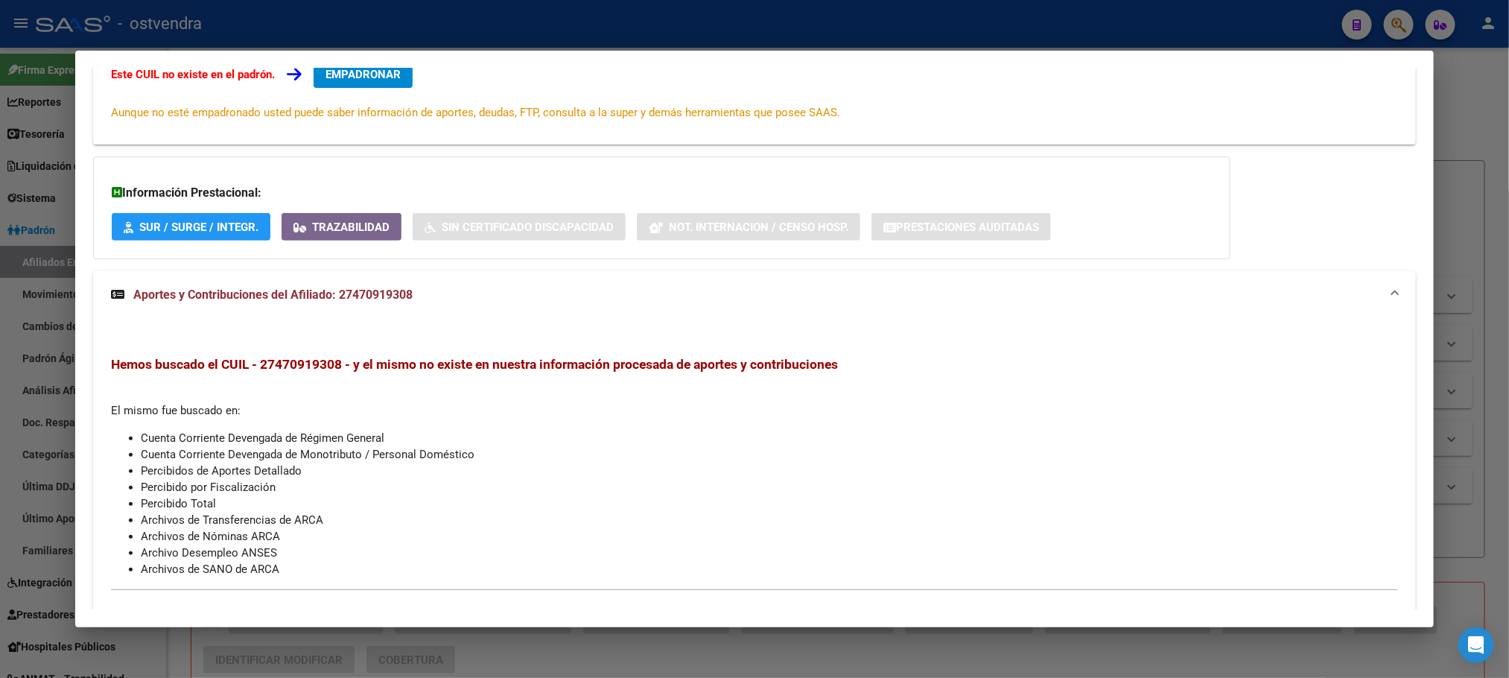
drag, startPoint x: 360, startPoint y: 419, endPoint x: 807, endPoint y: 451, distance: 448.1
click at [807, 451] on li "Cuenta Corriente Devengada de Monotributo / Personal Doméstico" at bounding box center [769, 454] width 1257 height 16
click at [378, 279] on mat-expansion-panel-header "Aportes y Contribuciones del Afiliado: 27470919308" at bounding box center [754, 295] width 1322 height 48
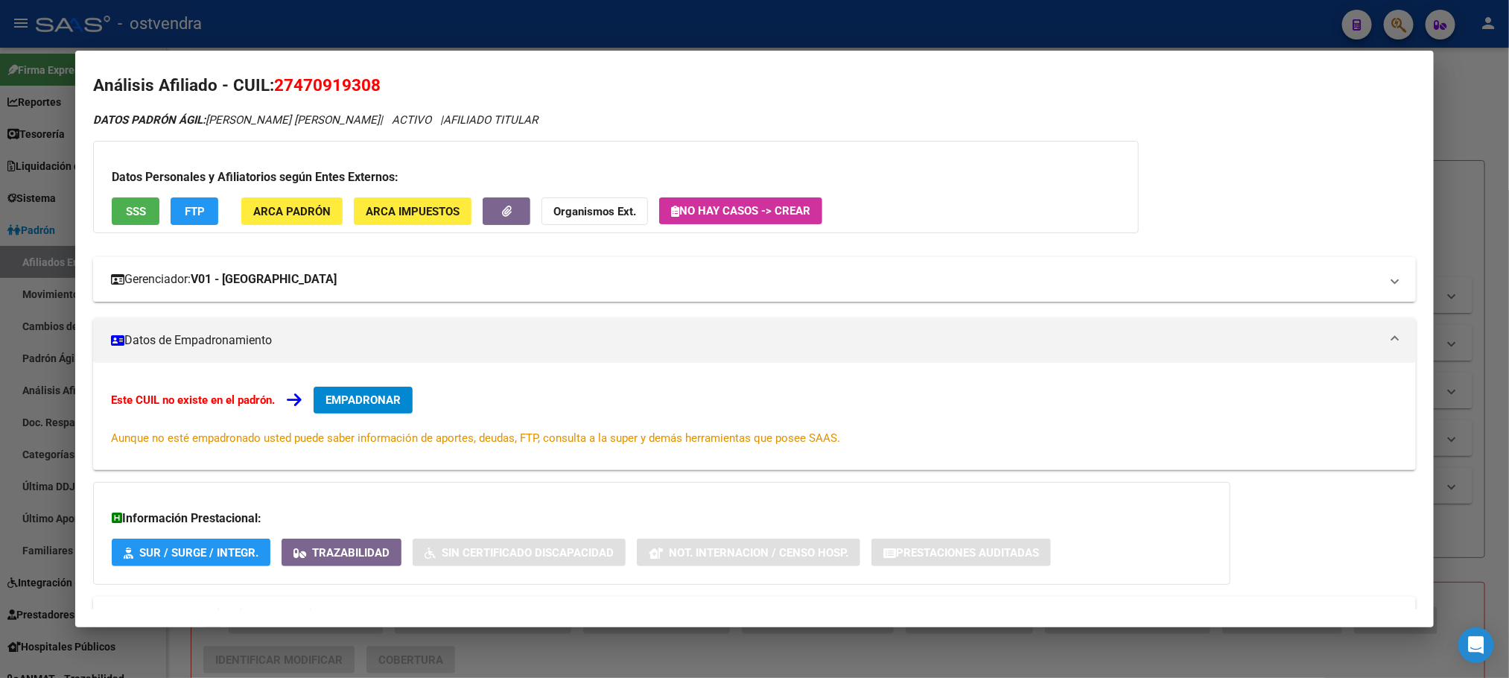
scroll to position [0, 0]
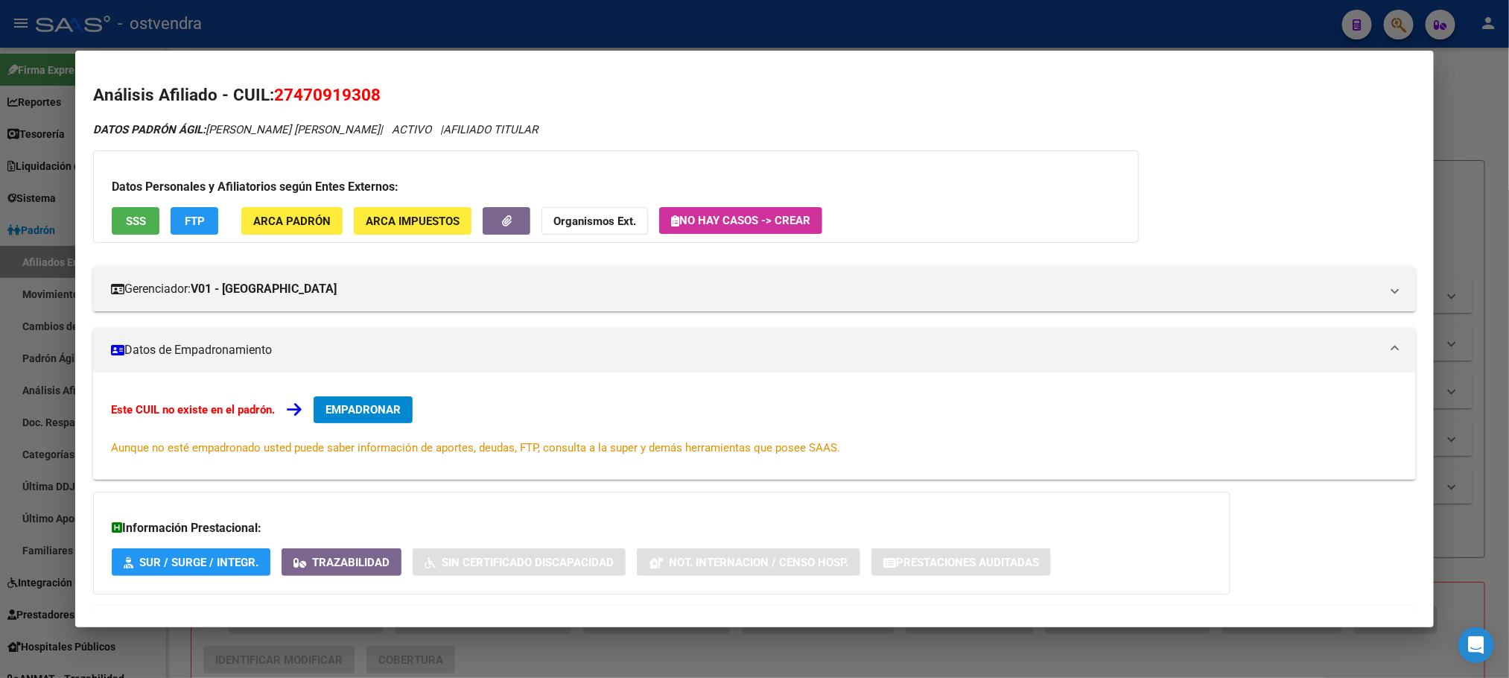
click at [378, 25] on div at bounding box center [754, 339] width 1509 height 678
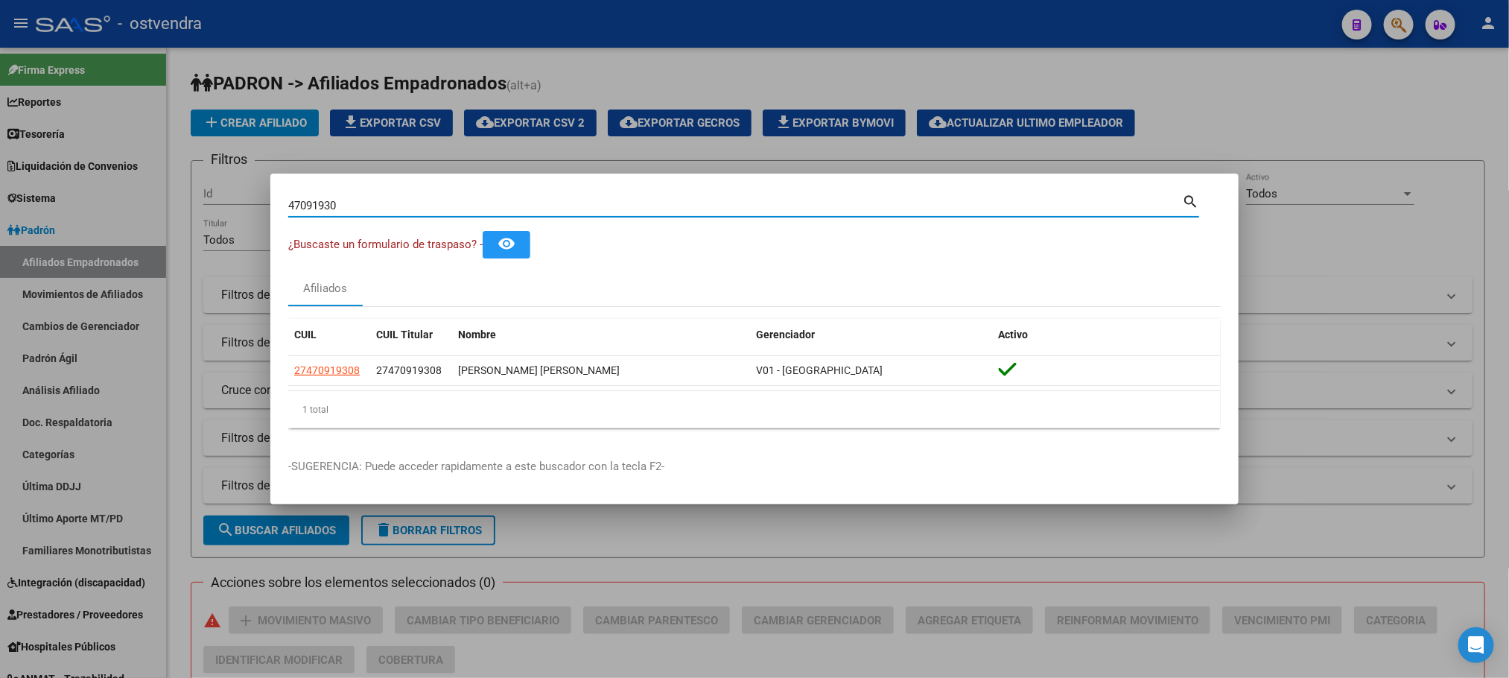
drag, startPoint x: 376, startPoint y: 208, endPoint x: 210, endPoint y: 222, distance: 166.7
click at [156, 194] on div "47091930 Buscar (apellido, dni, cuil, nro traspaso, cuit, obra social) search ¿…" at bounding box center [754, 339] width 1509 height 678
paste input "20352357678"
type input "20352357678"
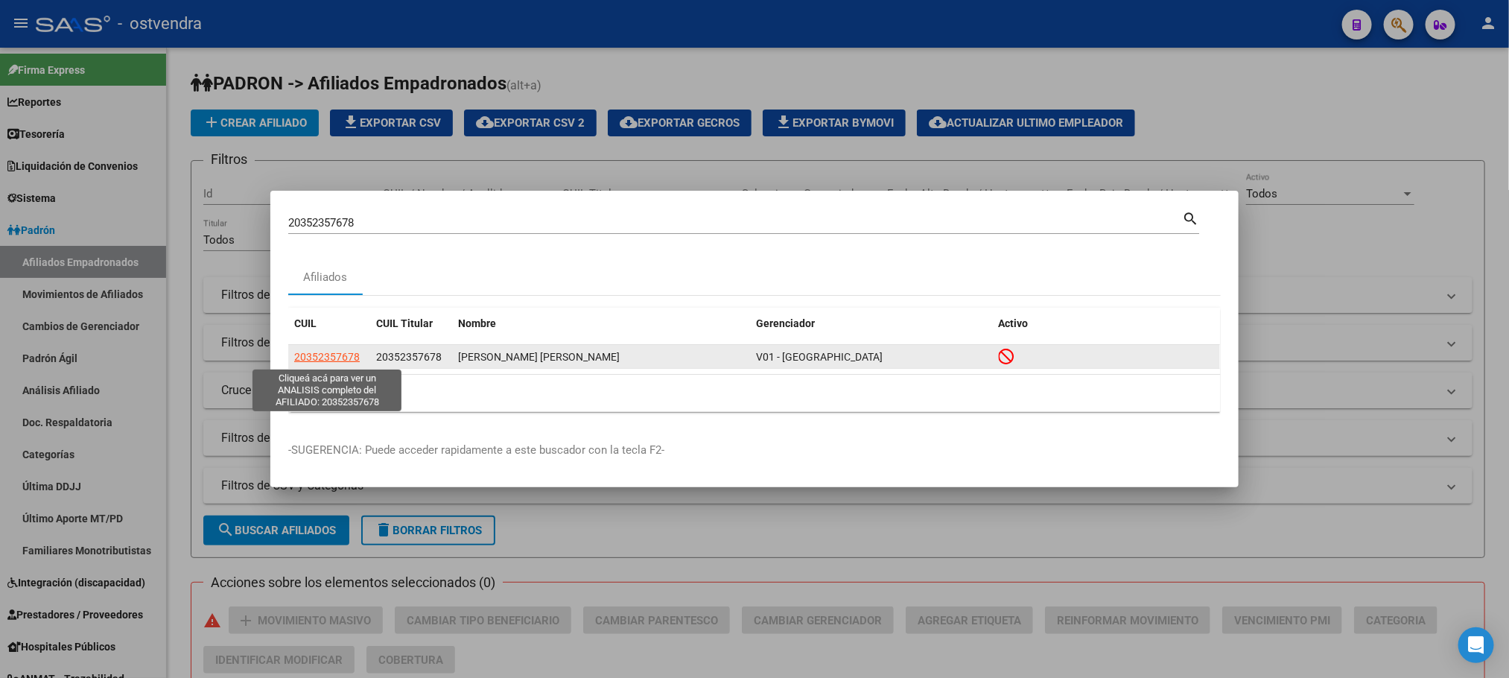
click at [325, 358] on span "20352357678" at bounding box center [327, 357] width 66 height 12
type textarea "20352357678"
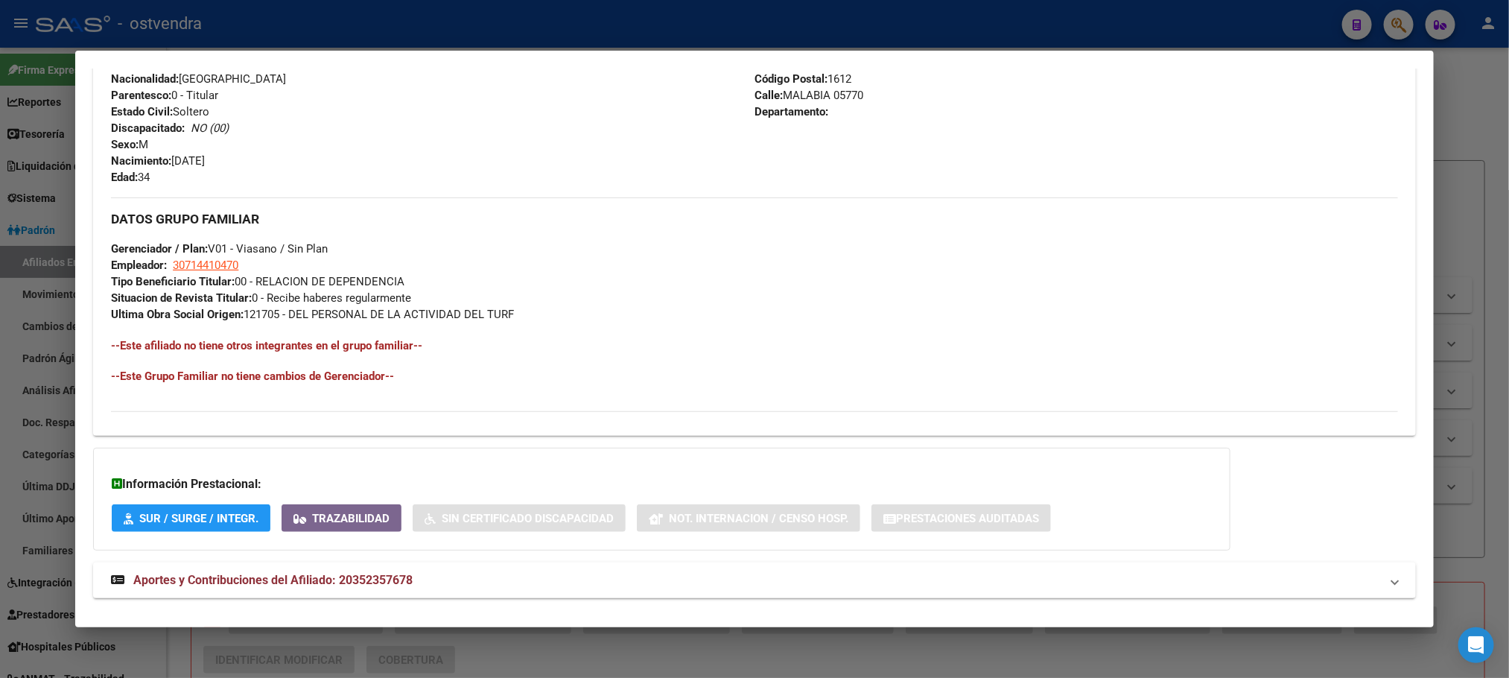
scroll to position [641, 0]
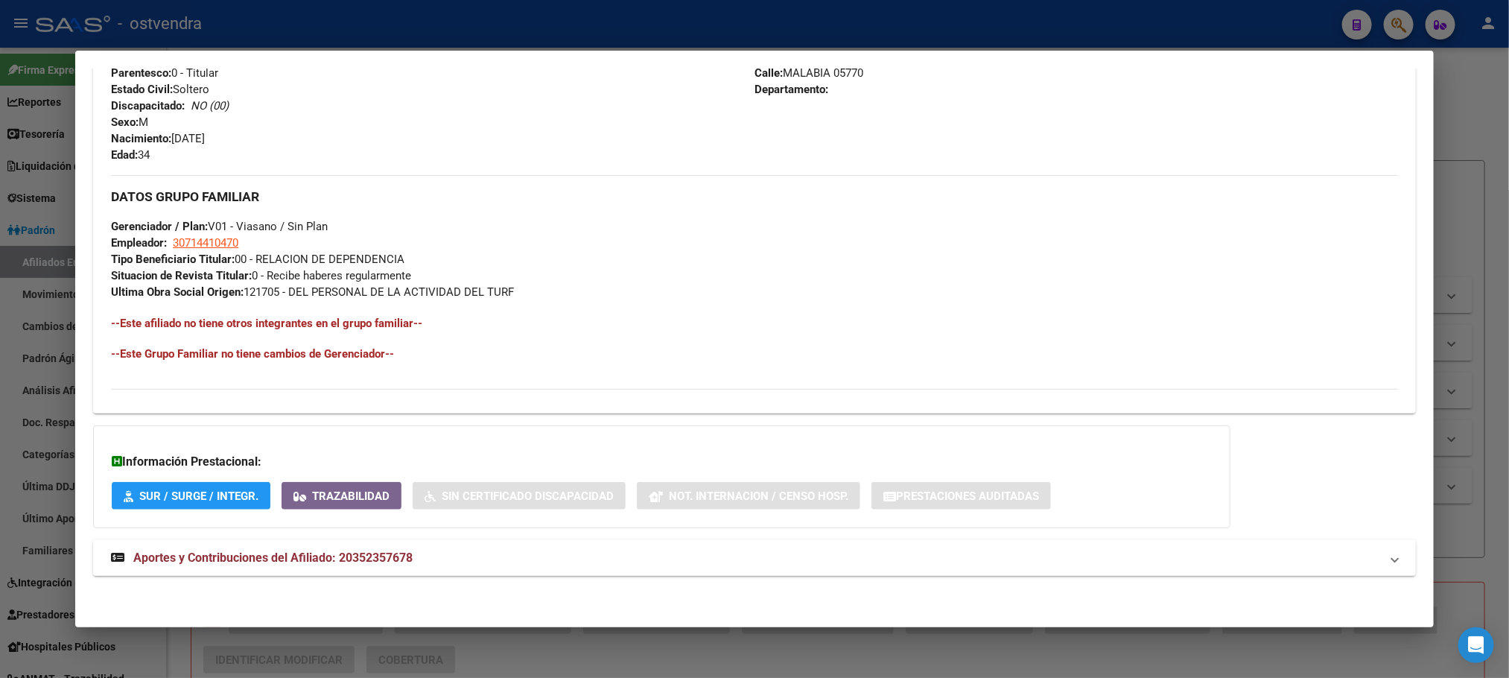
click at [454, 565] on mat-panel-title "Aportes y Contribuciones del Afiliado: 20352357678" at bounding box center [745, 558] width 1269 height 18
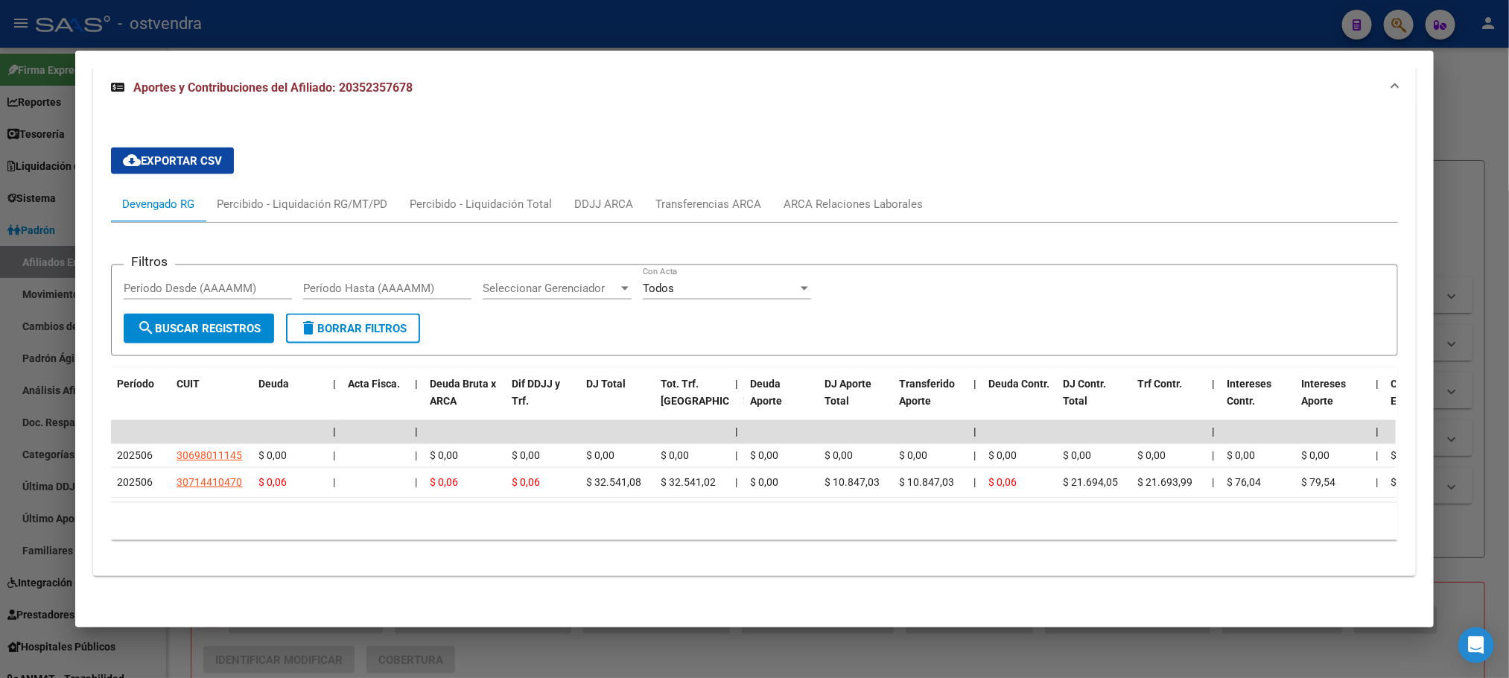
scroll to position [1136, 0]
click at [465, 512] on div "10 total 1" at bounding box center [754, 521] width 1286 height 37
drag, startPoint x: 461, startPoint y: 506, endPoint x: 657, endPoint y: 497, distance: 196.1
click at [1154, 508] on div "10 total 1" at bounding box center [754, 521] width 1286 height 37
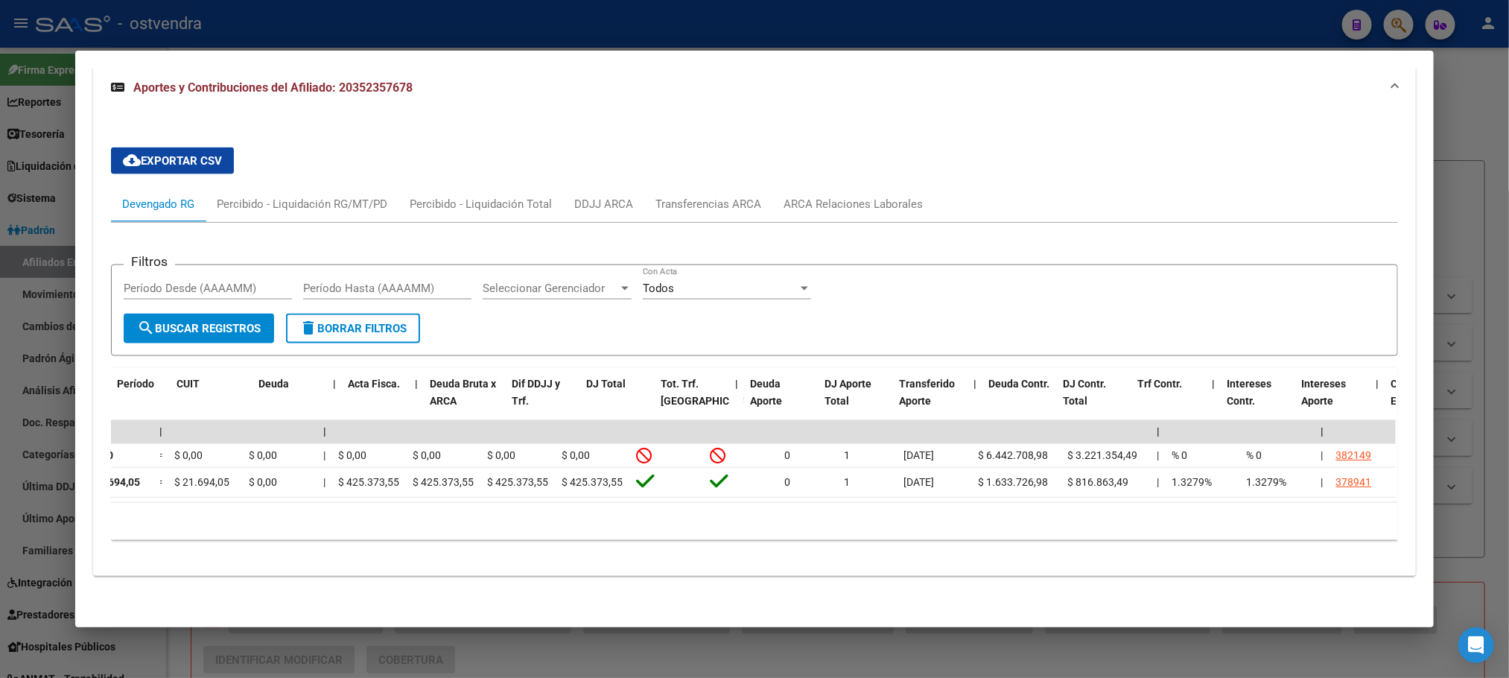
scroll to position [0, 0]
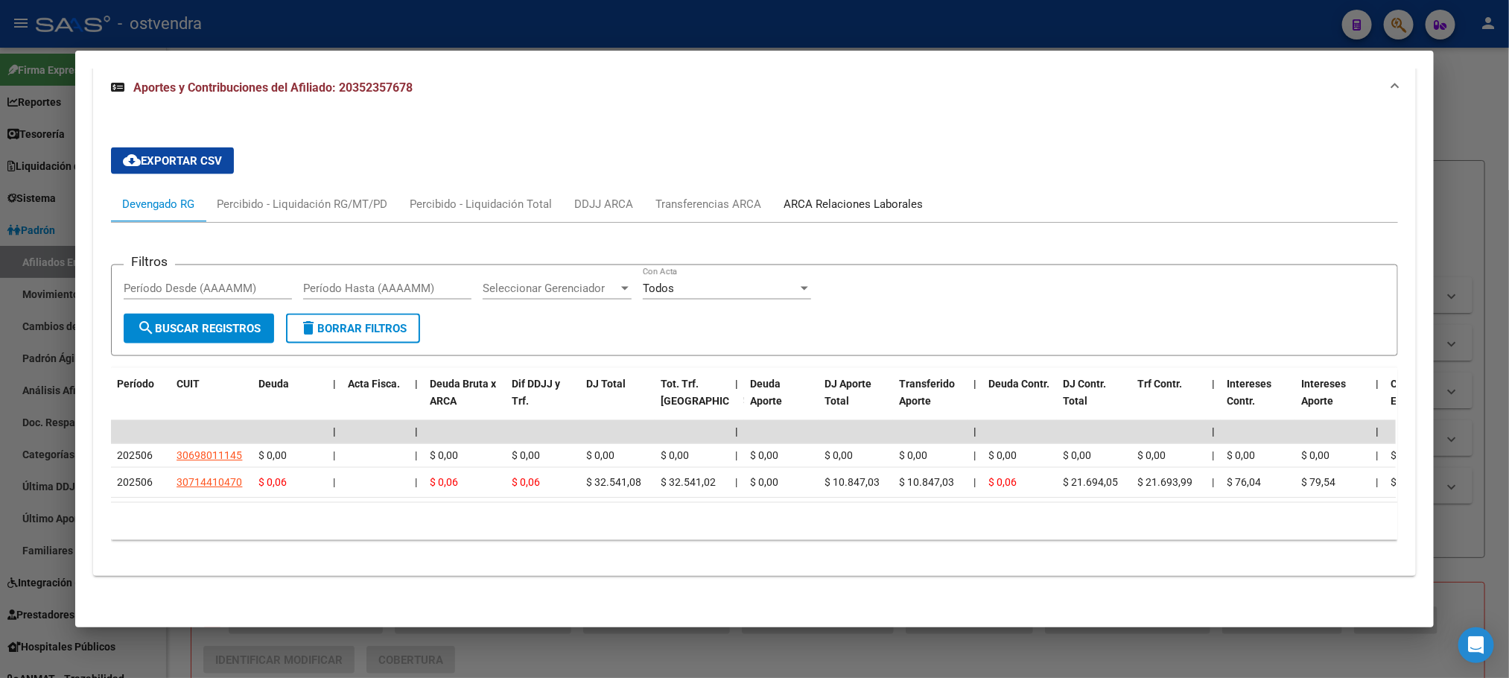
click at [883, 196] on div "ARCA Relaciones Laborales" at bounding box center [853, 204] width 139 height 16
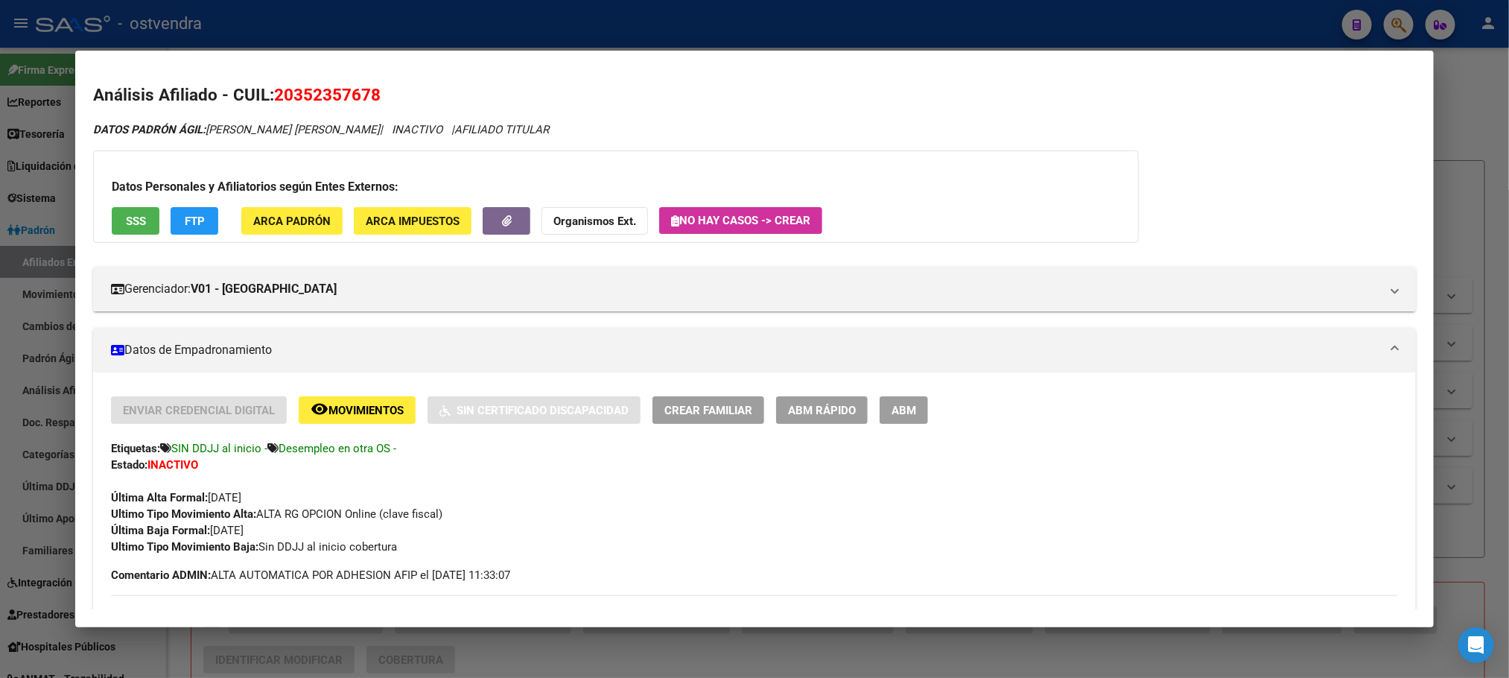
click at [114, 211] on button "SSS" at bounding box center [136, 221] width 48 height 28
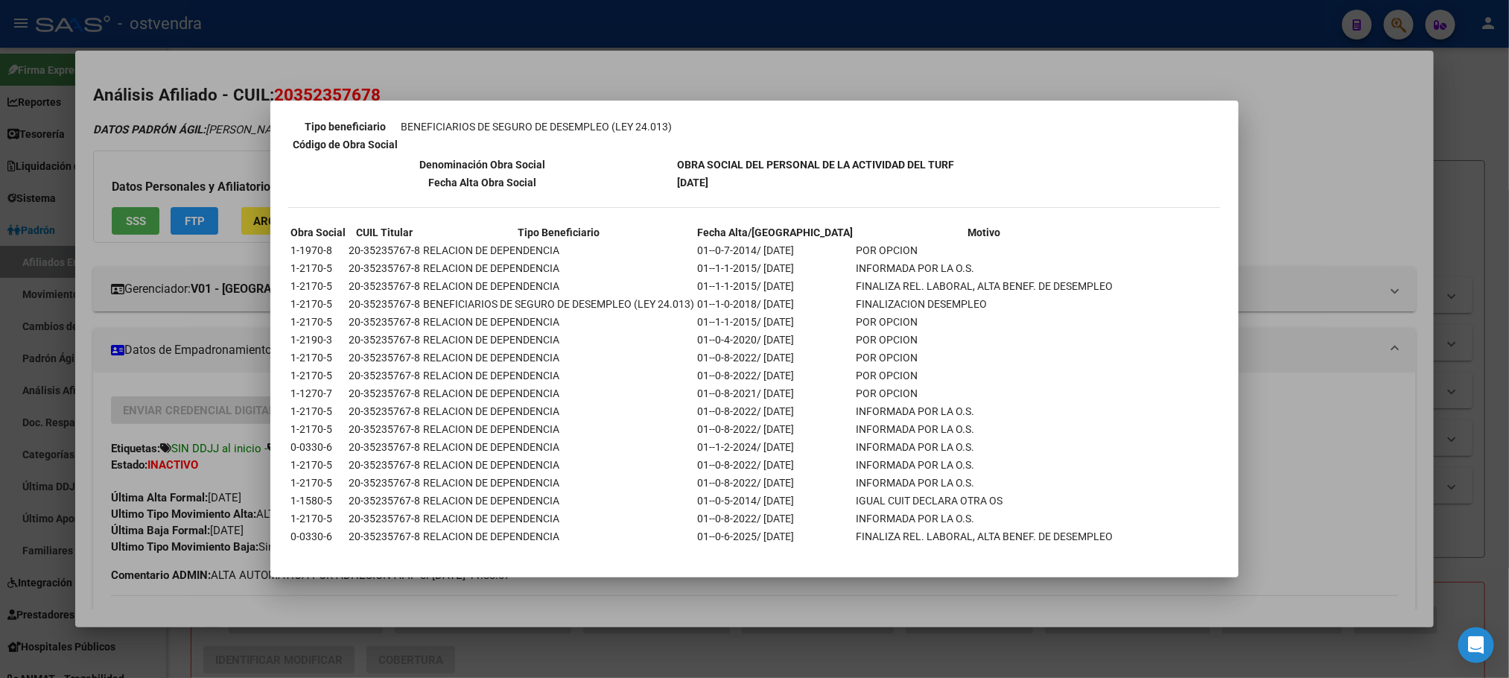
scroll to position [246, 0]
drag, startPoint x: 850, startPoint y: 527, endPoint x: 1079, endPoint y: 490, distance: 232.4
click at [1096, 550] on div "--INACTIVO en Obra Social-- --Se encuentra activo en el RNOS 121705-- DATOS DE …" at bounding box center [754, 229] width 933 height 687
click at [1077, 457] on div "--INACTIVO en Obra Social-- --Se encuentra activo en el RNOS 121705-- DATOS DE …" at bounding box center [754, 229] width 933 height 687
click at [206, 148] on div at bounding box center [754, 339] width 1509 height 678
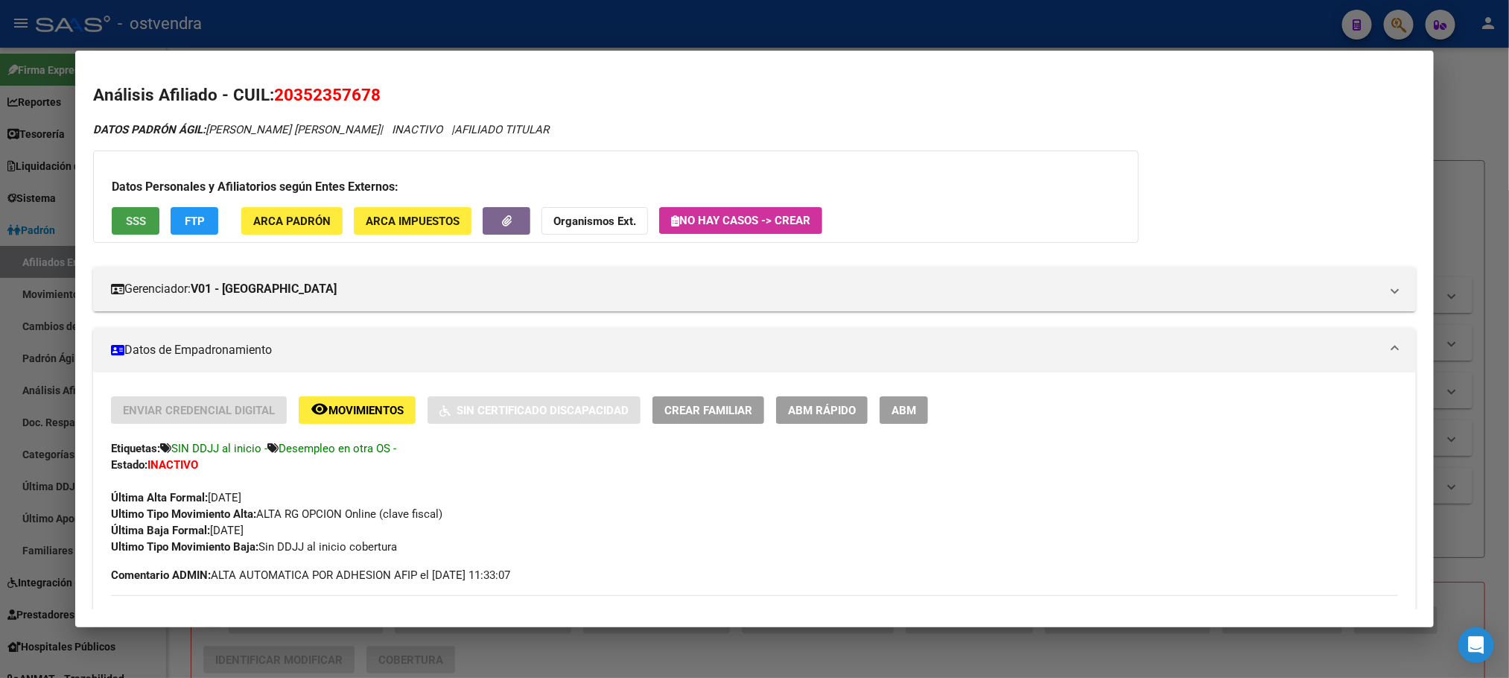
click at [126, 218] on span "SSS" at bounding box center [136, 221] width 20 height 13
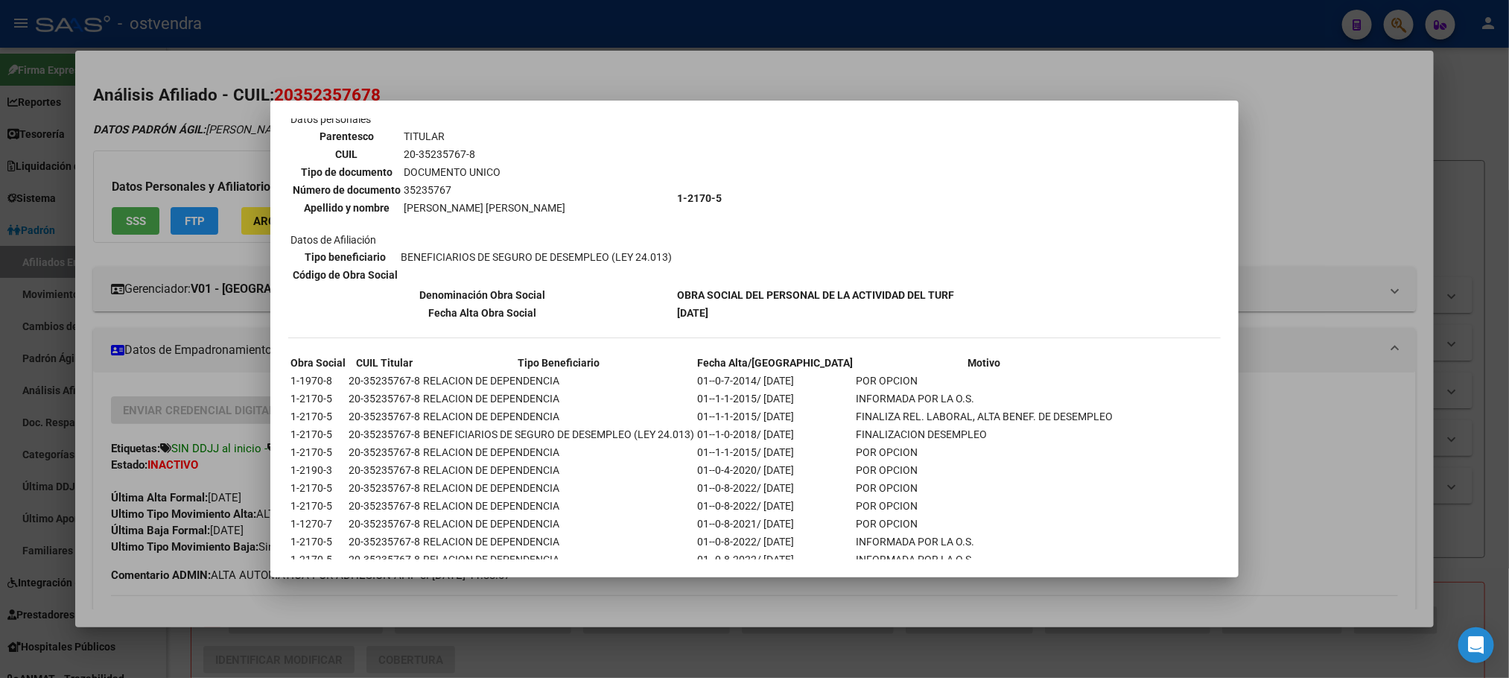
scroll to position [0, 0]
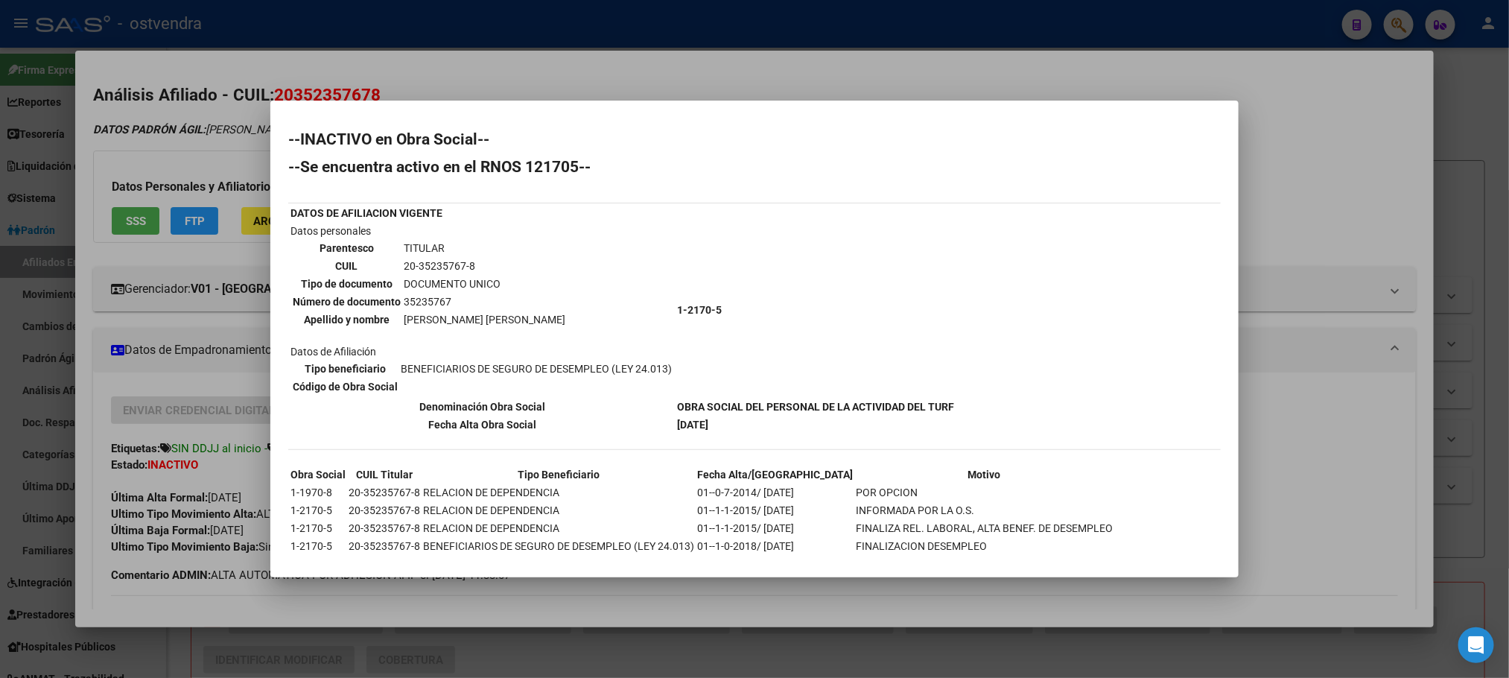
drag, startPoint x: 664, startPoint y: 396, endPoint x: 939, endPoint y: 425, distance: 276.4
click at [939, 425] on tbody "DATOS DE AFILIACION VIGENTE Datos personales Parentesco TITULAR CUIL 20-3523576…" at bounding box center [622, 319] width 665 height 228
click at [939, 425] on td "01-02-2025" at bounding box center [815, 424] width 279 height 16
drag, startPoint x: 676, startPoint y: 399, endPoint x: 953, endPoint y: 407, distance: 277.2
click at [953, 407] on table "DATOS DE AFILIACION VIGENTE Datos personales Parentesco TITULAR CUIL 20-3523576…" at bounding box center [622, 318] width 668 height 231
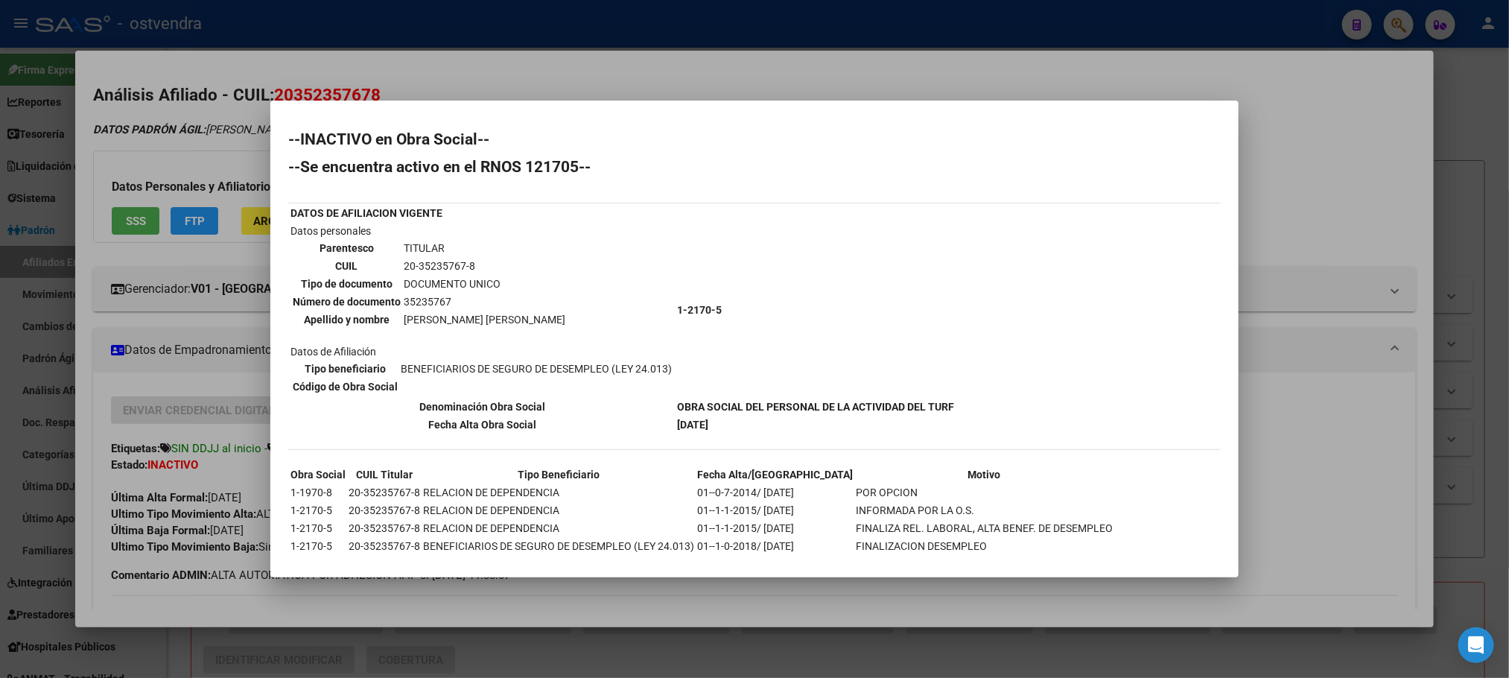
copy b "OBRA SOCIAL DEL PERSONAL DE LA ACTIVIDAD DEL TURF"
click at [1296, 222] on div at bounding box center [754, 339] width 1509 height 678
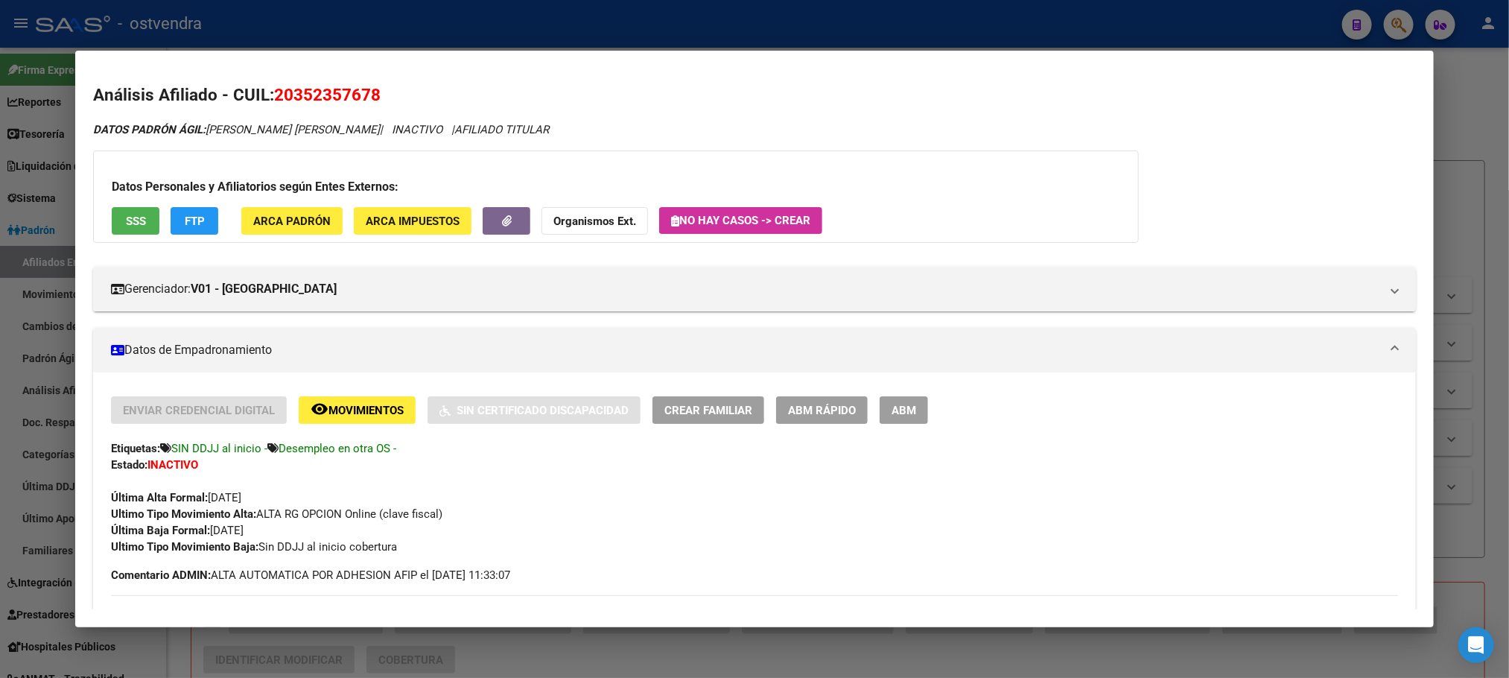
click at [602, 4] on div at bounding box center [754, 339] width 1509 height 678
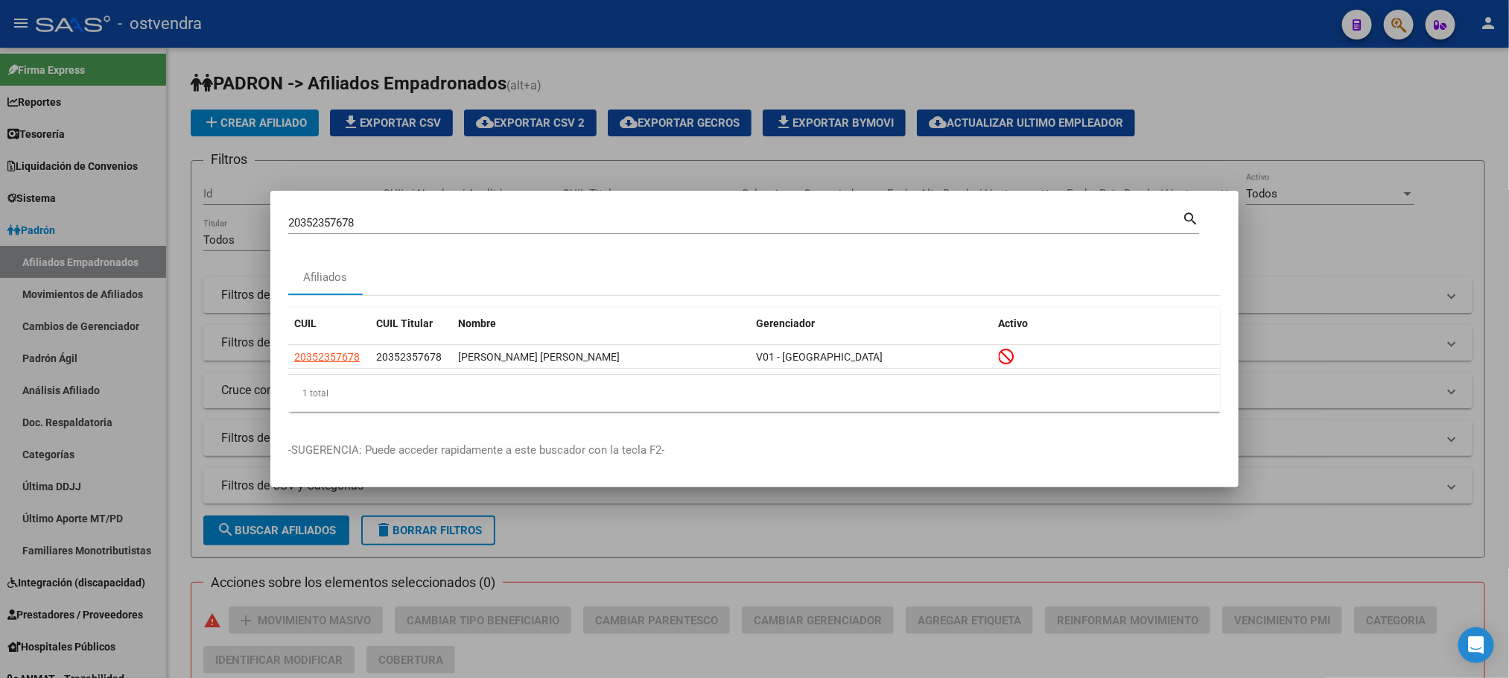
click at [400, 213] on div "20352357678 Buscar (apellido, dni, cuil, nro traspaso, cuit, obra social)" at bounding box center [735, 223] width 894 height 22
drag, startPoint x: 407, startPoint y: 229, endPoint x: 88, endPoint y: 200, distance: 320.9
click at [86, 210] on div "20352357678 Buscar (apellido, dni, cuil, nro traspaso, cuit, obra social) searc…" at bounding box center [754, 339] width 1509 height 678
paste input "39162437"
type input "39162437"
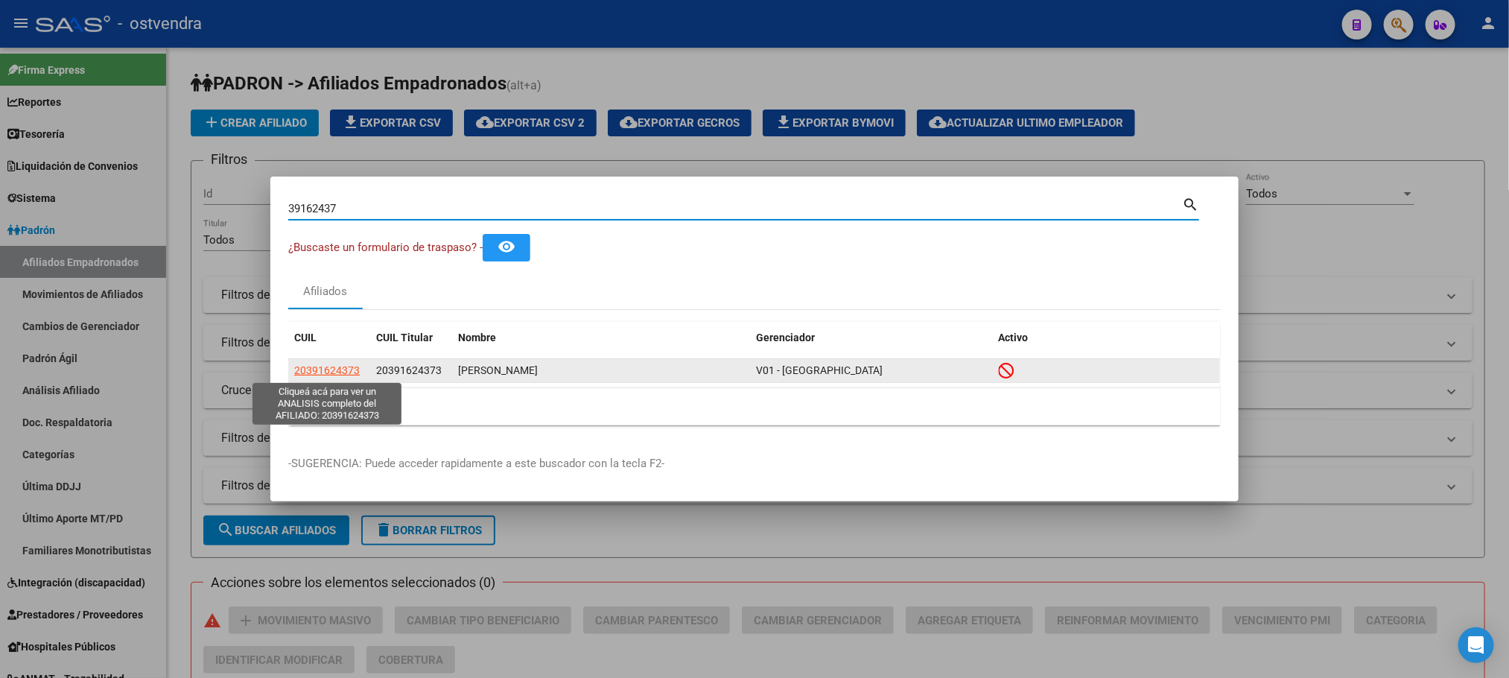
click at [308, 372] on span "20391624373" at bounding box center [327, 370] width 66 height 12
copy span "3"
type textarea "20391624373"
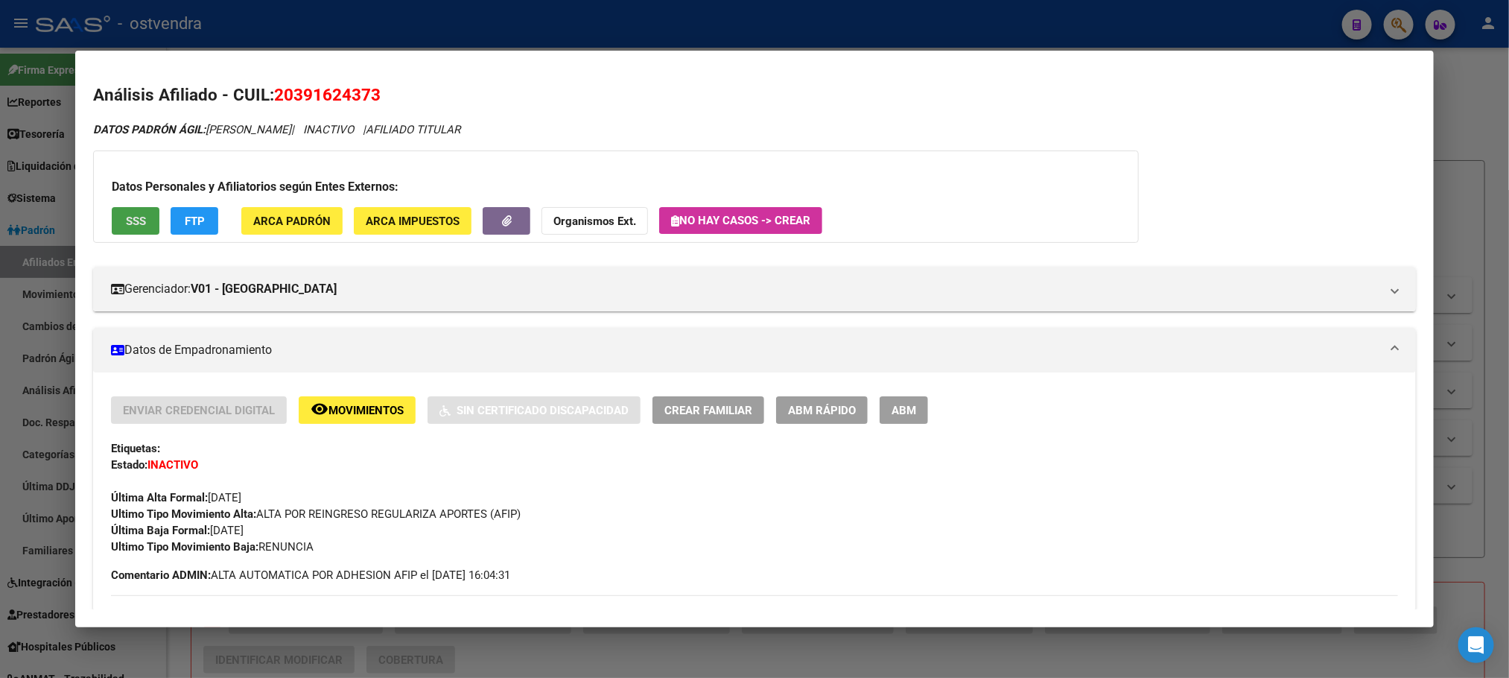
click at [132, 224] on span "SSS" at bounding box center [136, 221] width 20 height 13
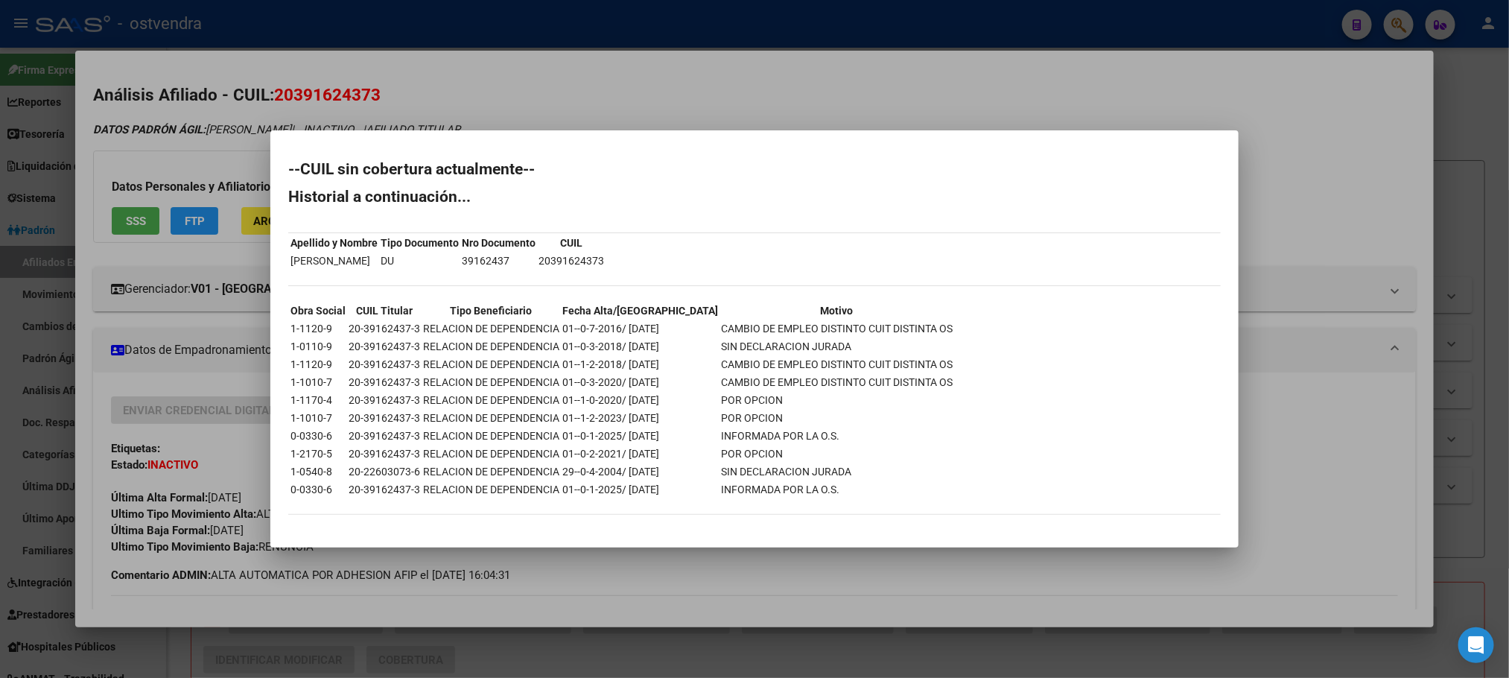
click at [221, 139] on div at bounding box center [754, 339] width 1509 height 678
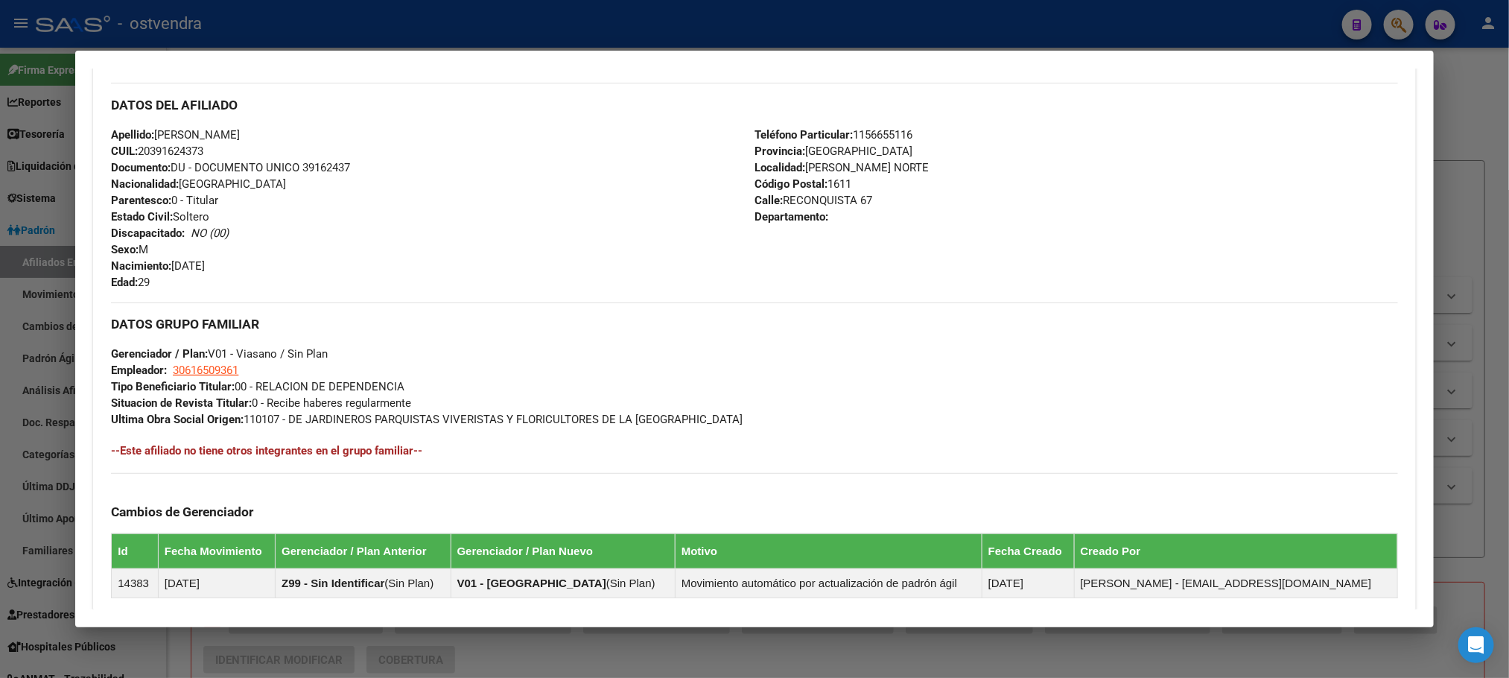
scroll to position [736, 0]
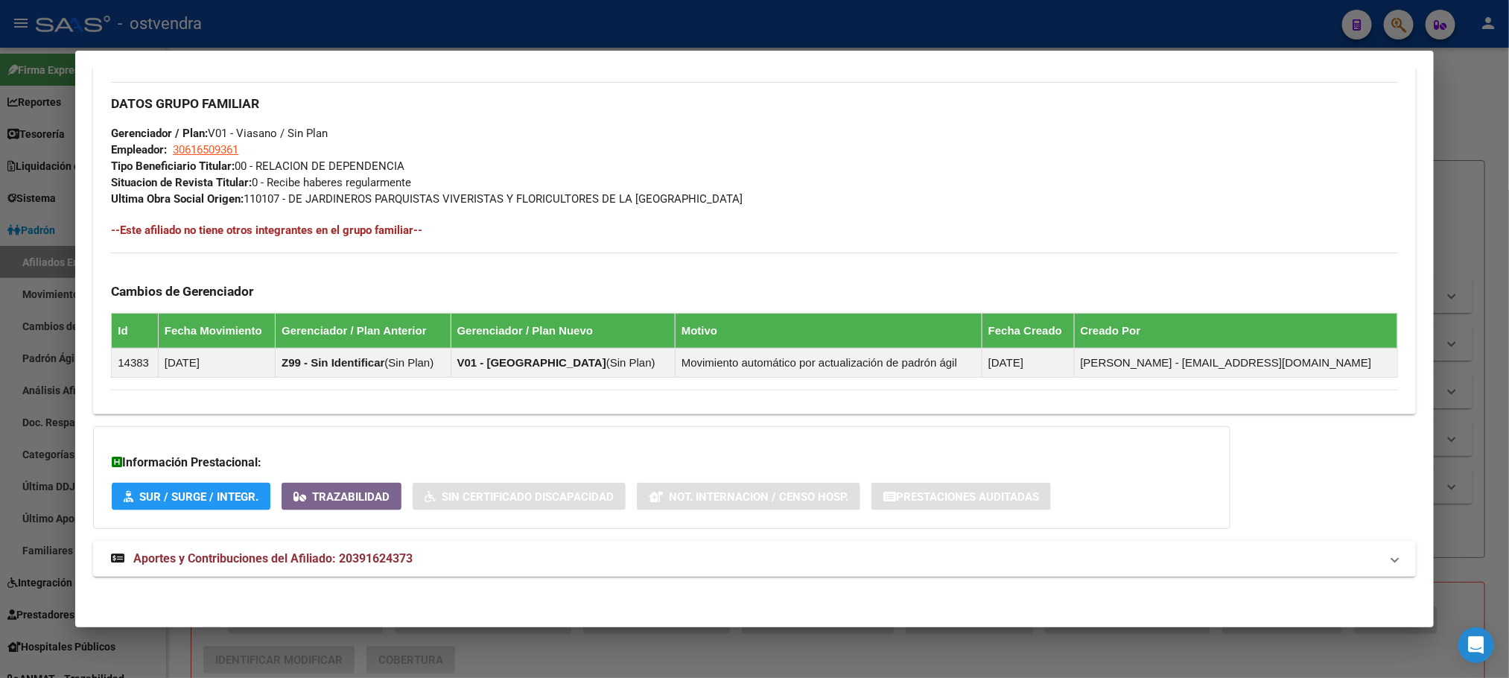
click at [349, 551] on span "Aportes y Contribuciones del Afiliado: 20391624373" at bounding box center [272, 558] width 279 height 14
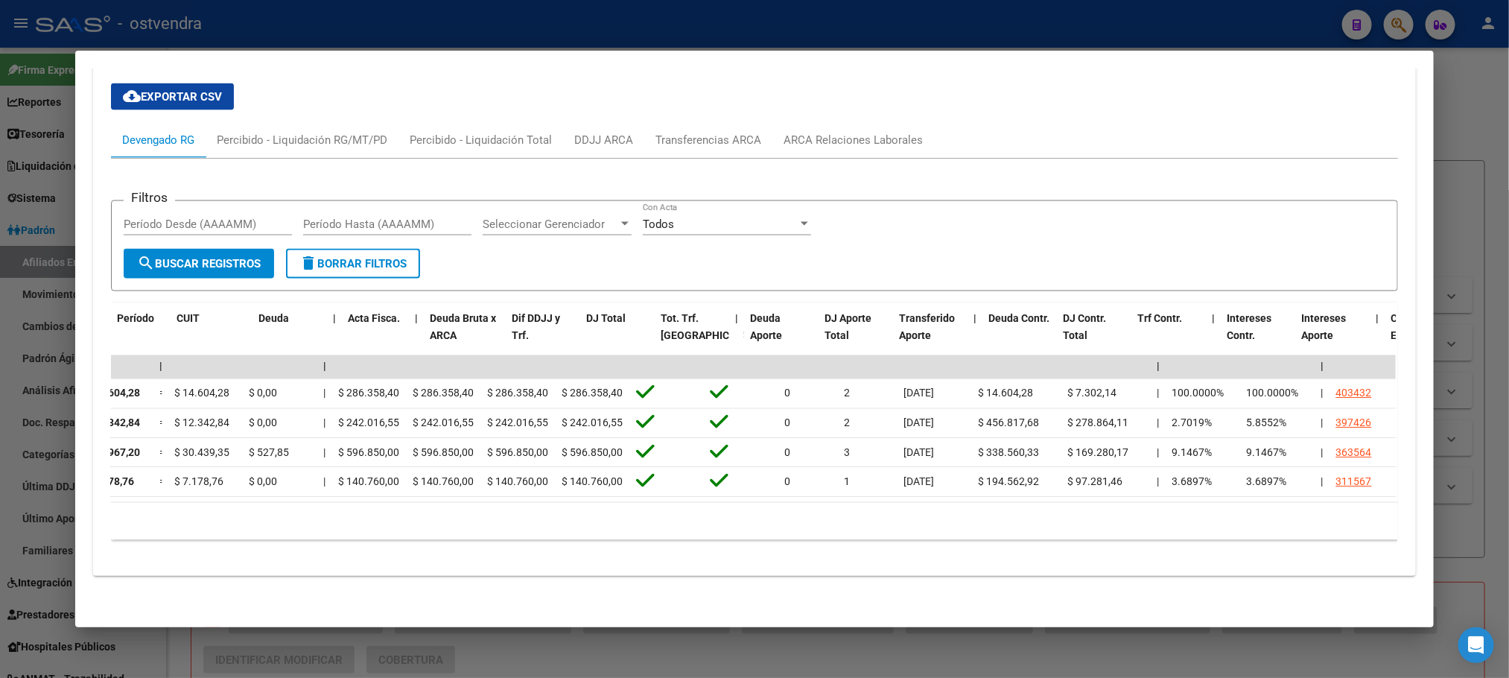
scroll to position [0, 0]
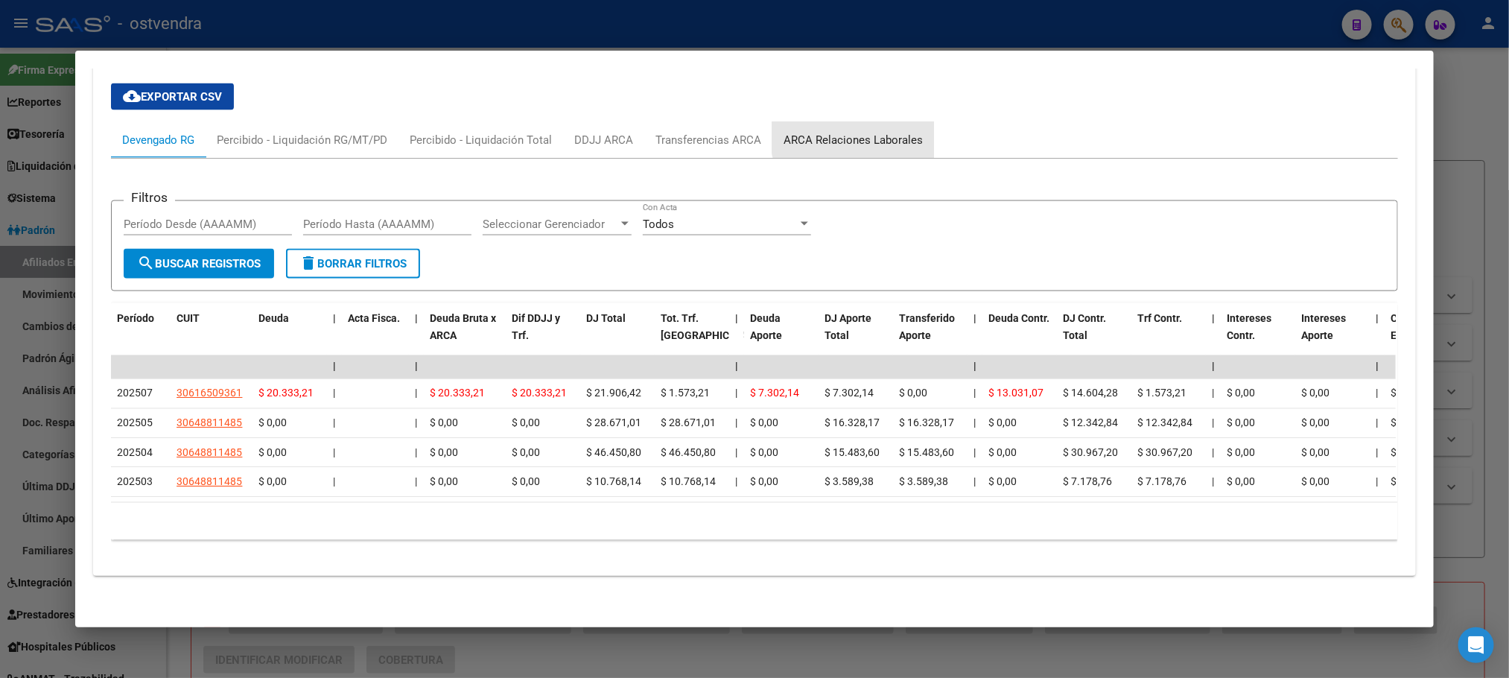
click at [847, 132] on div "ARCA Relaciones Laborales" at bounding box center [853, 140] width 139 height 16
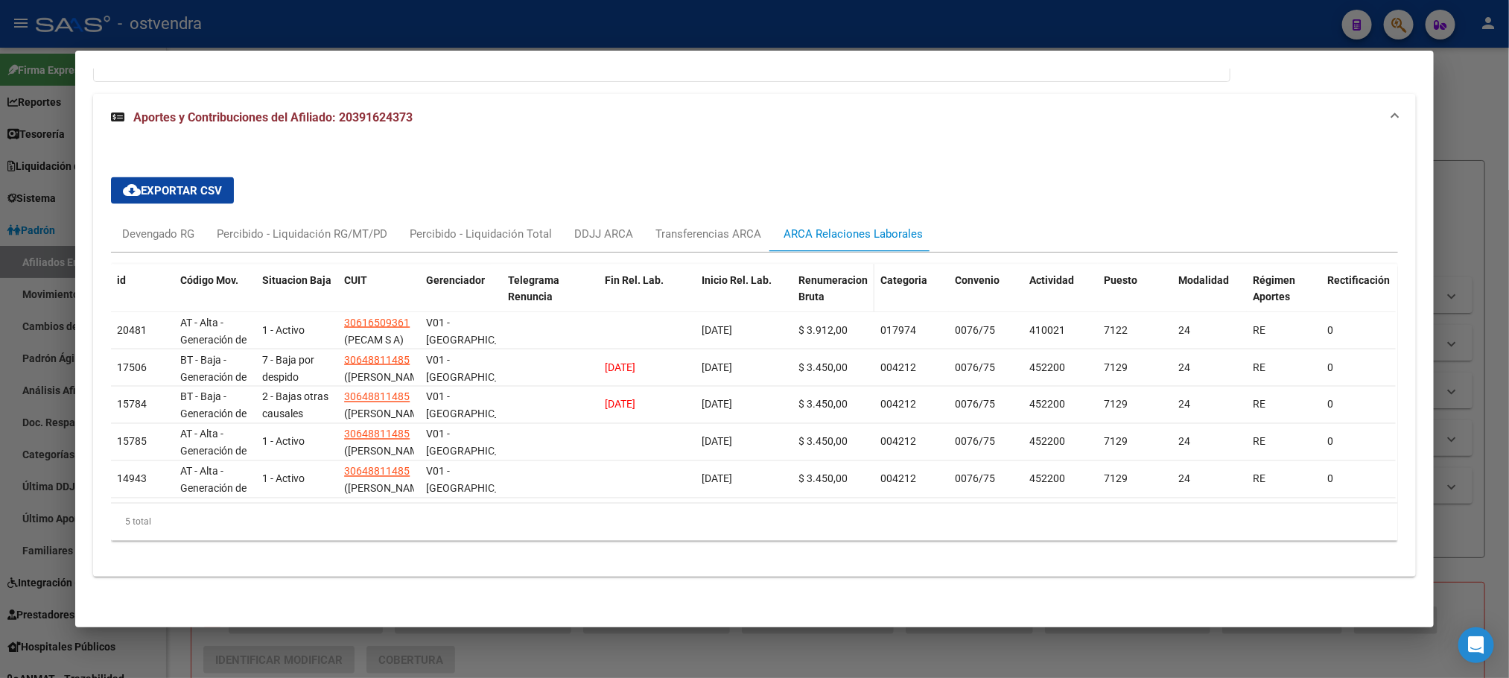
scroll to position [1201, 0]
click at [139, 224] on div "Devengado RG" at bounding box center [158, 234] width 95 height 36
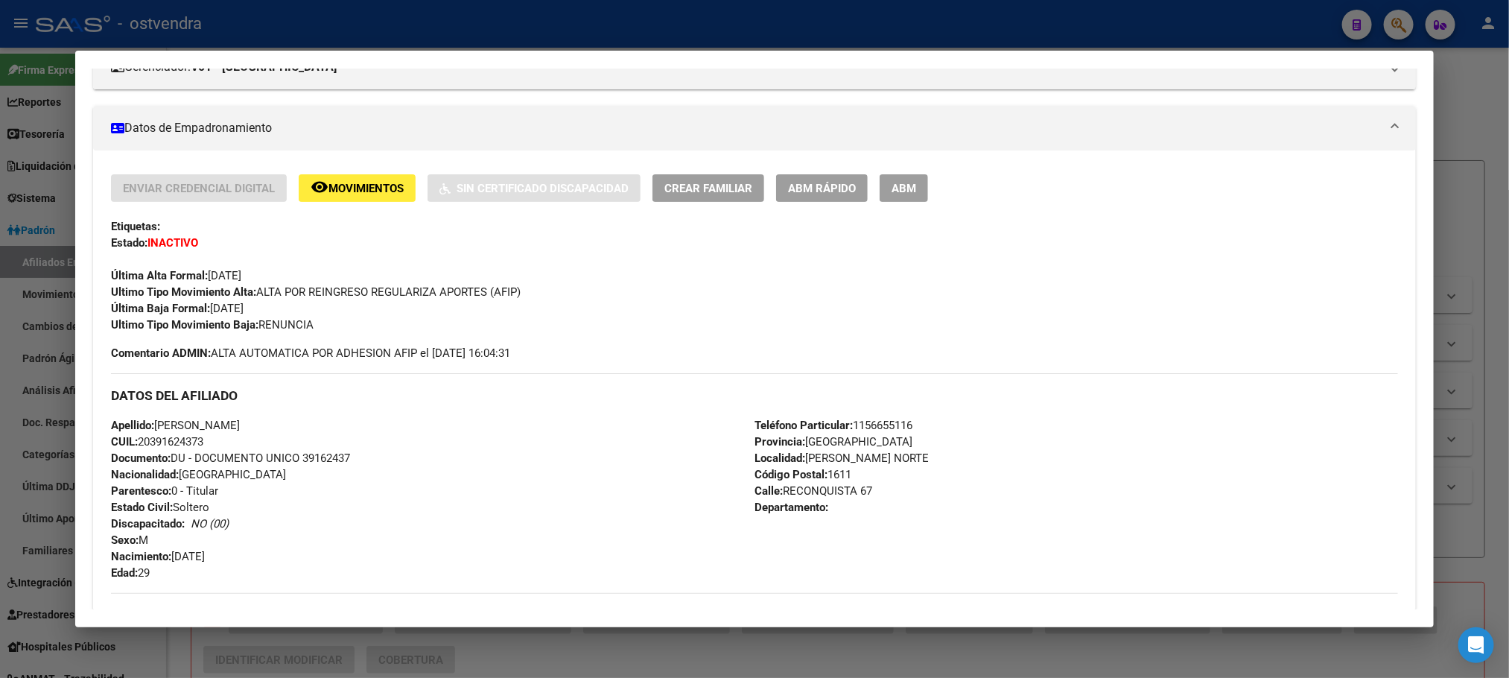
scroll to position [83, 0]
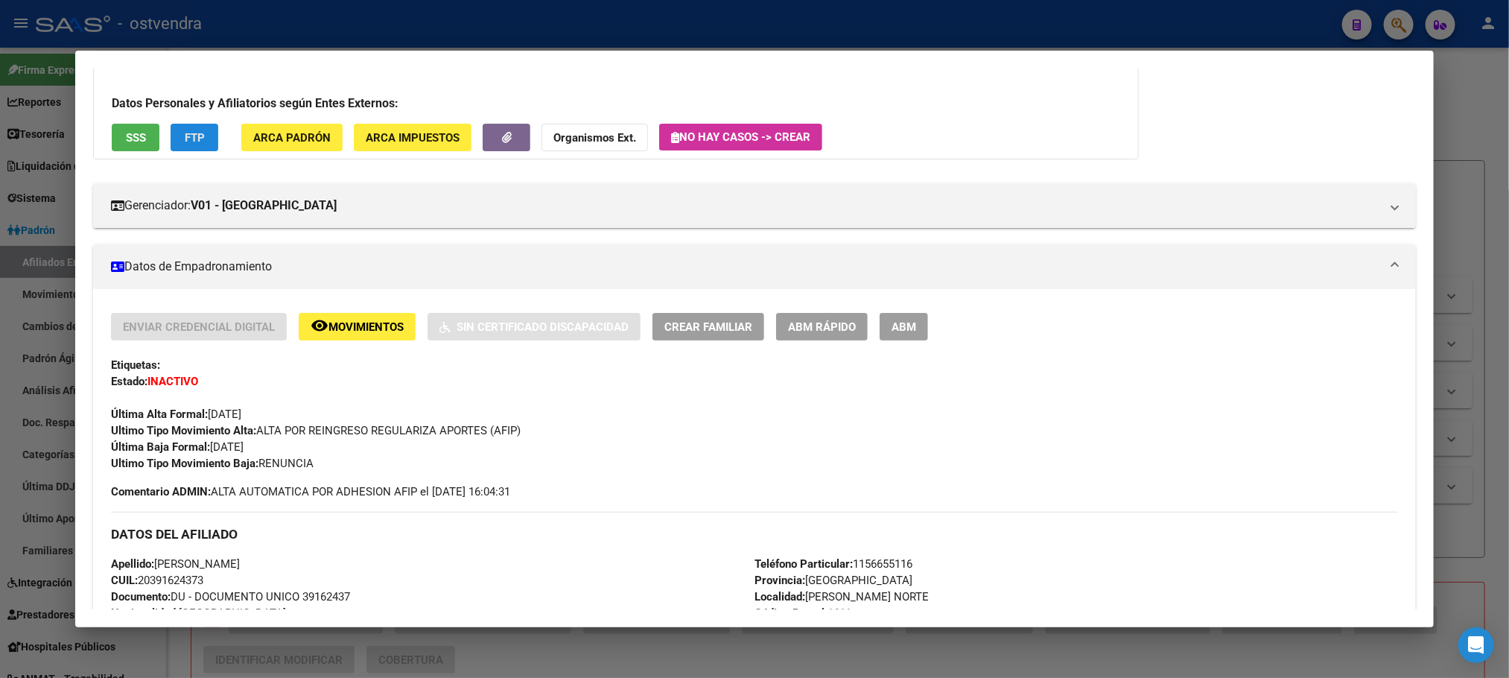
click at [201, 142] on button "FTP" at bounding box center [195, 138] width 48 height 28
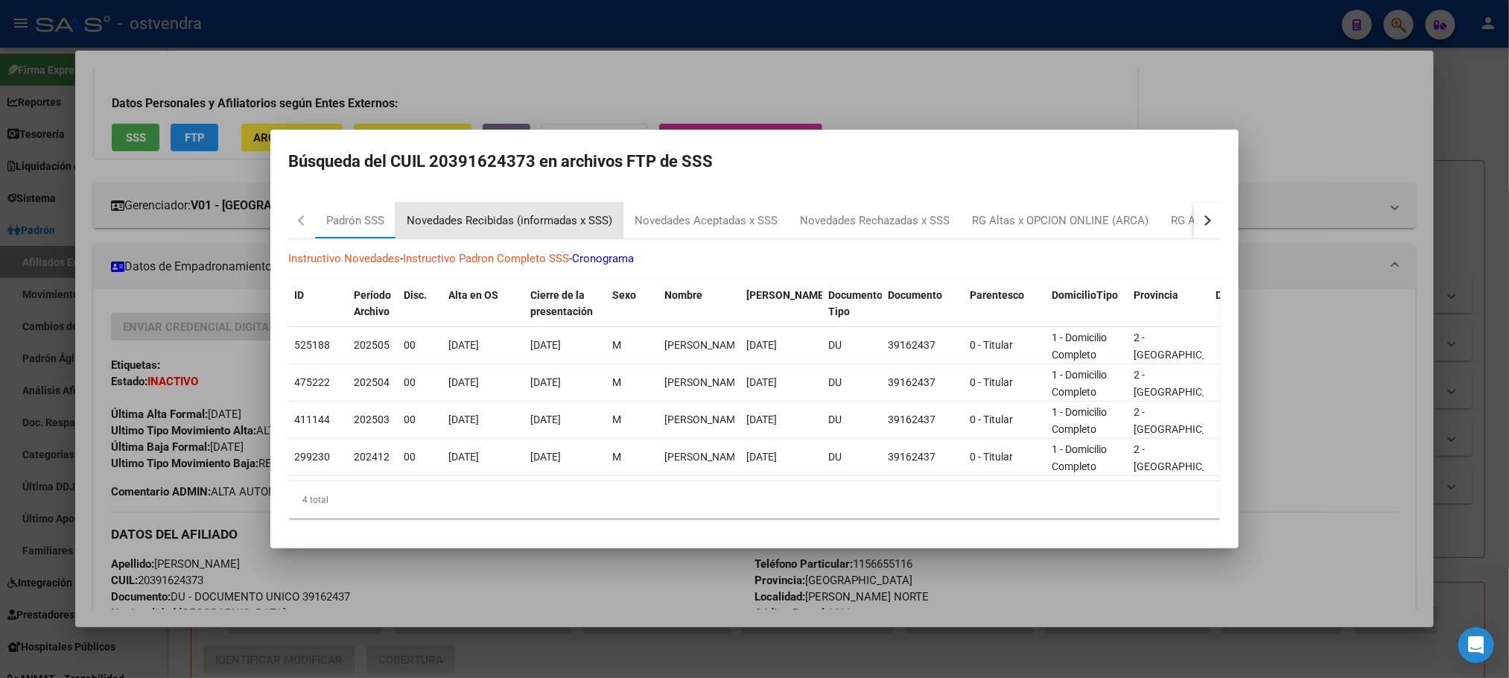
click at [478, 223] on div "Novedades Recibidas (informadas x SSS)" at bounding box center [510, 221] width 228 height 36
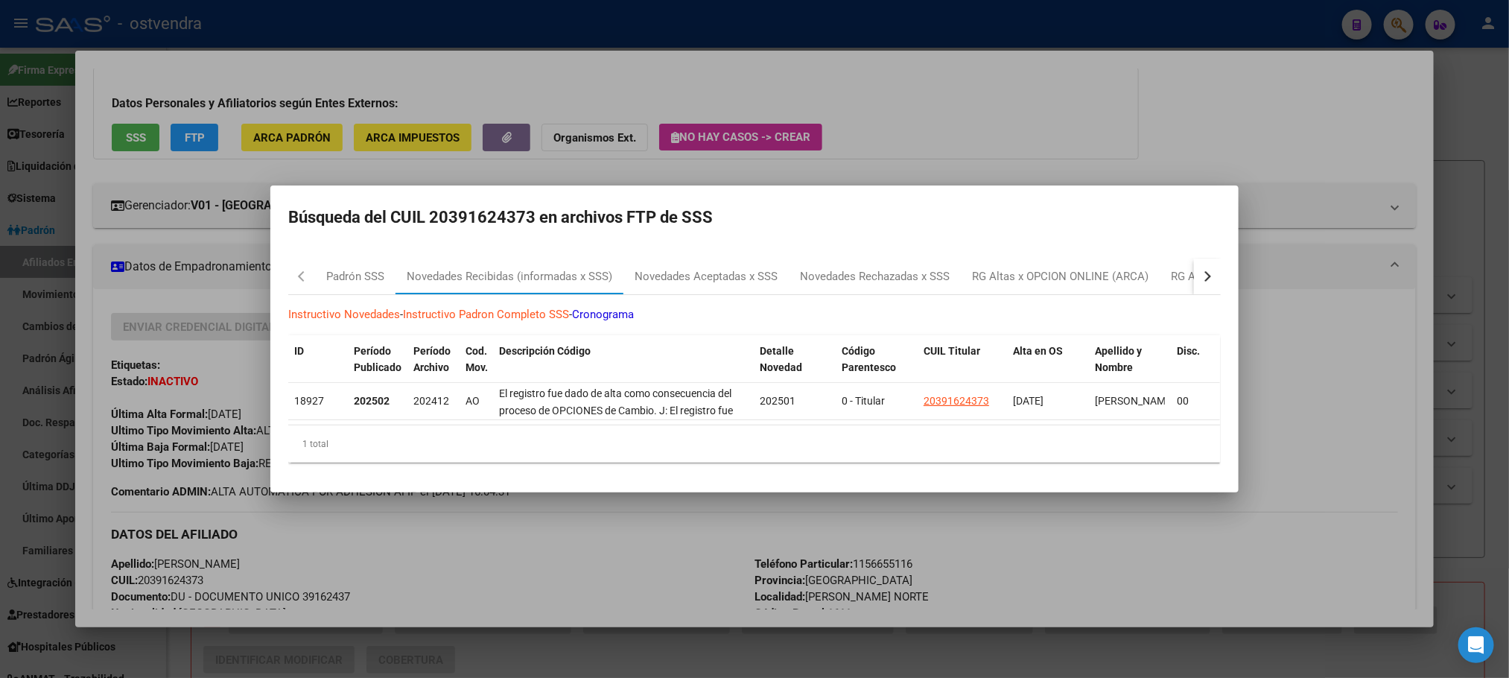
click at [574, 108] on div at bounding box center [754, 339] width 1509 height 678
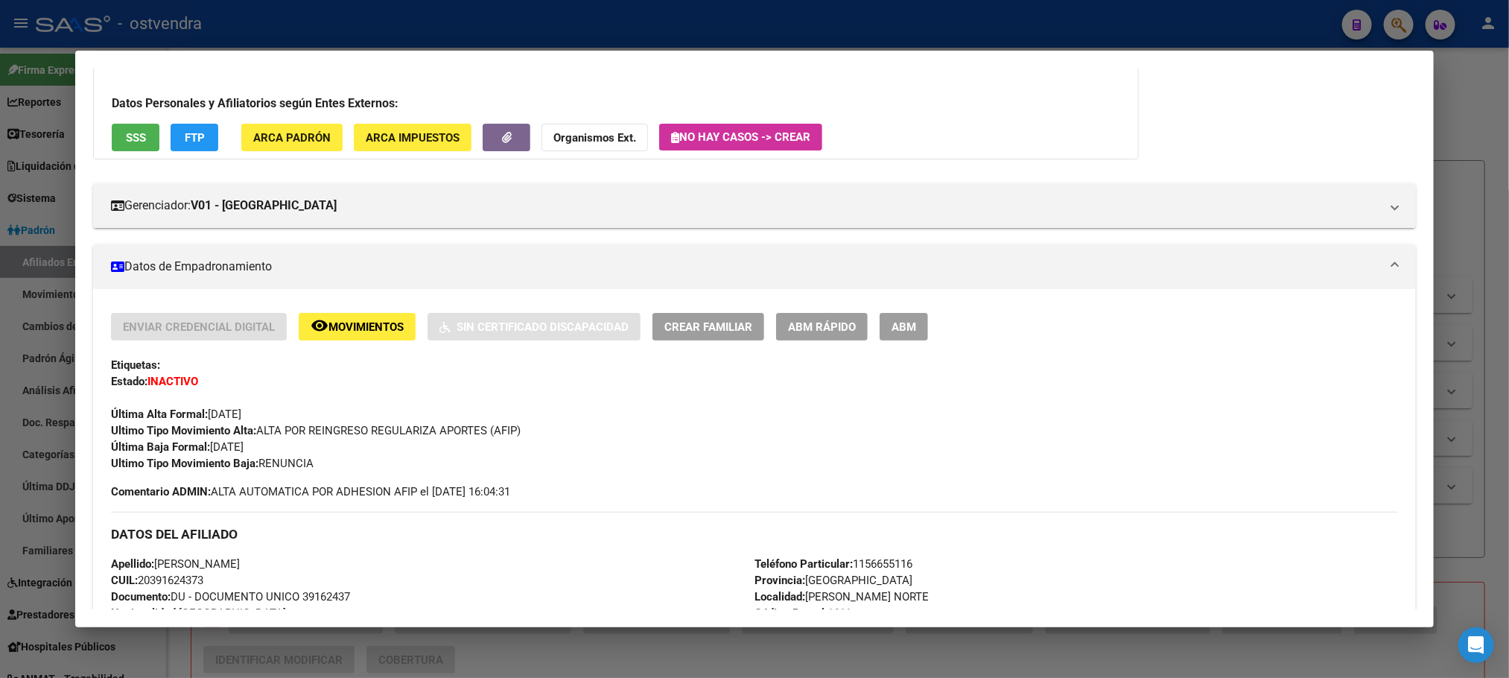
click at [905, 320] on span "ABM" at bounding box center [904, 326] width 25 height 13
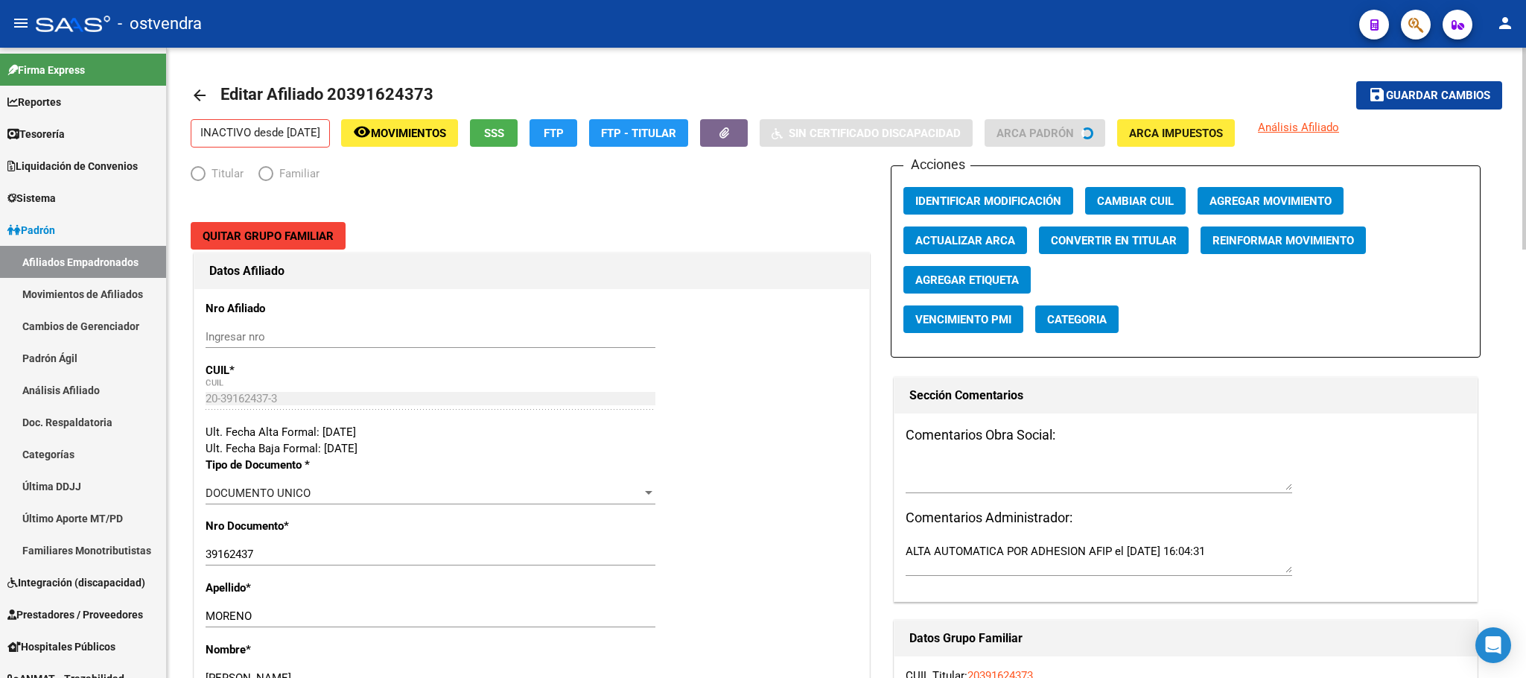
radio input "true"
type input "30-61650936-1"
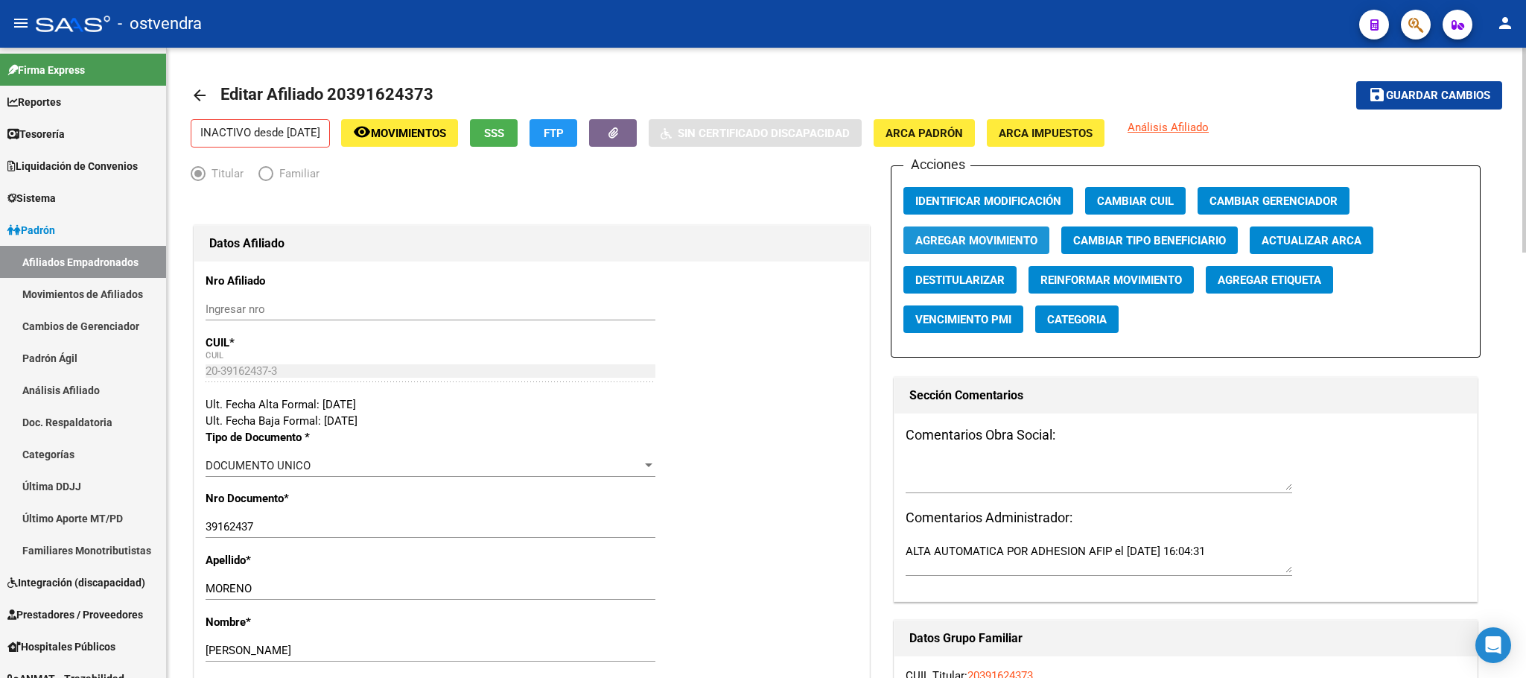
click at [968, 247] on span "Agregar Movimiento" at bounding box center [976, 240] width 122 height 13
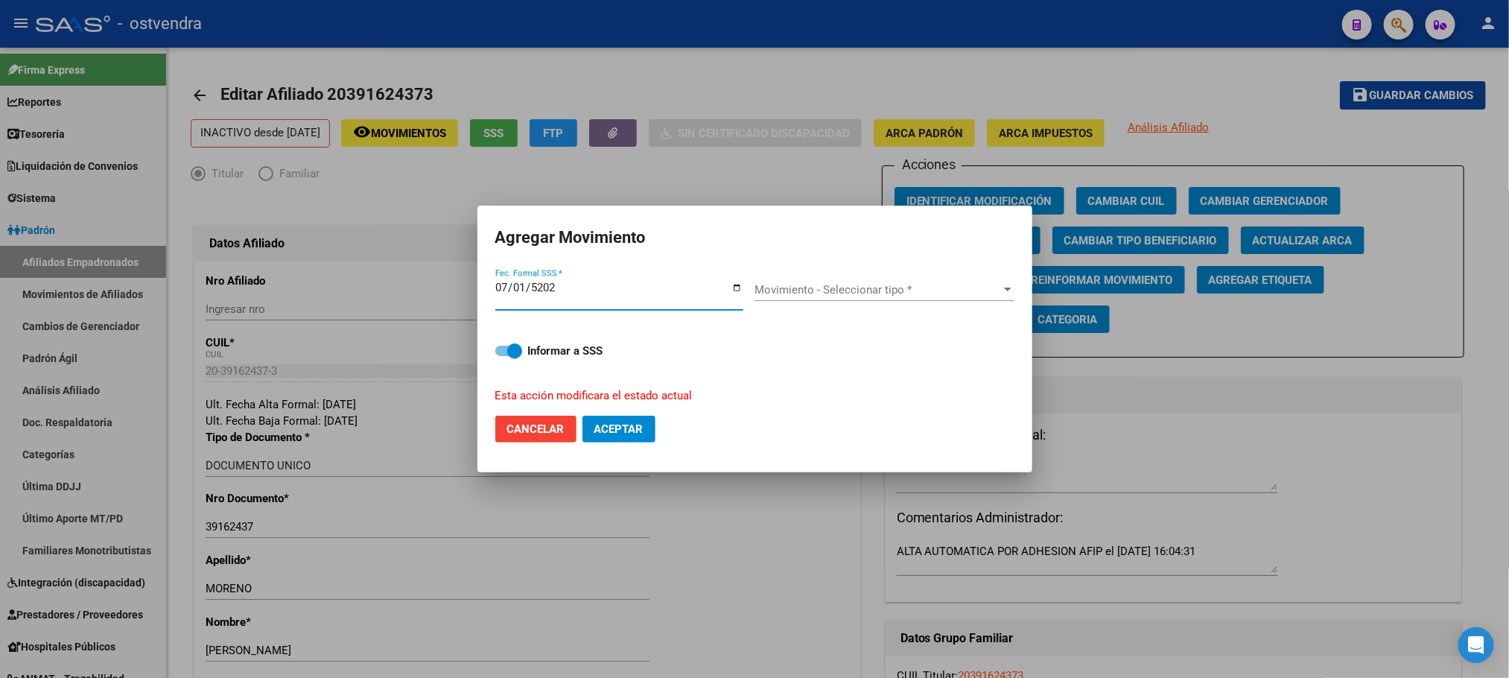
type input "[DATE]"
click at [881, 289] on span "Movimiento - Seleccionar tipo *" at bounding box center [878, 289] width 247 height 13
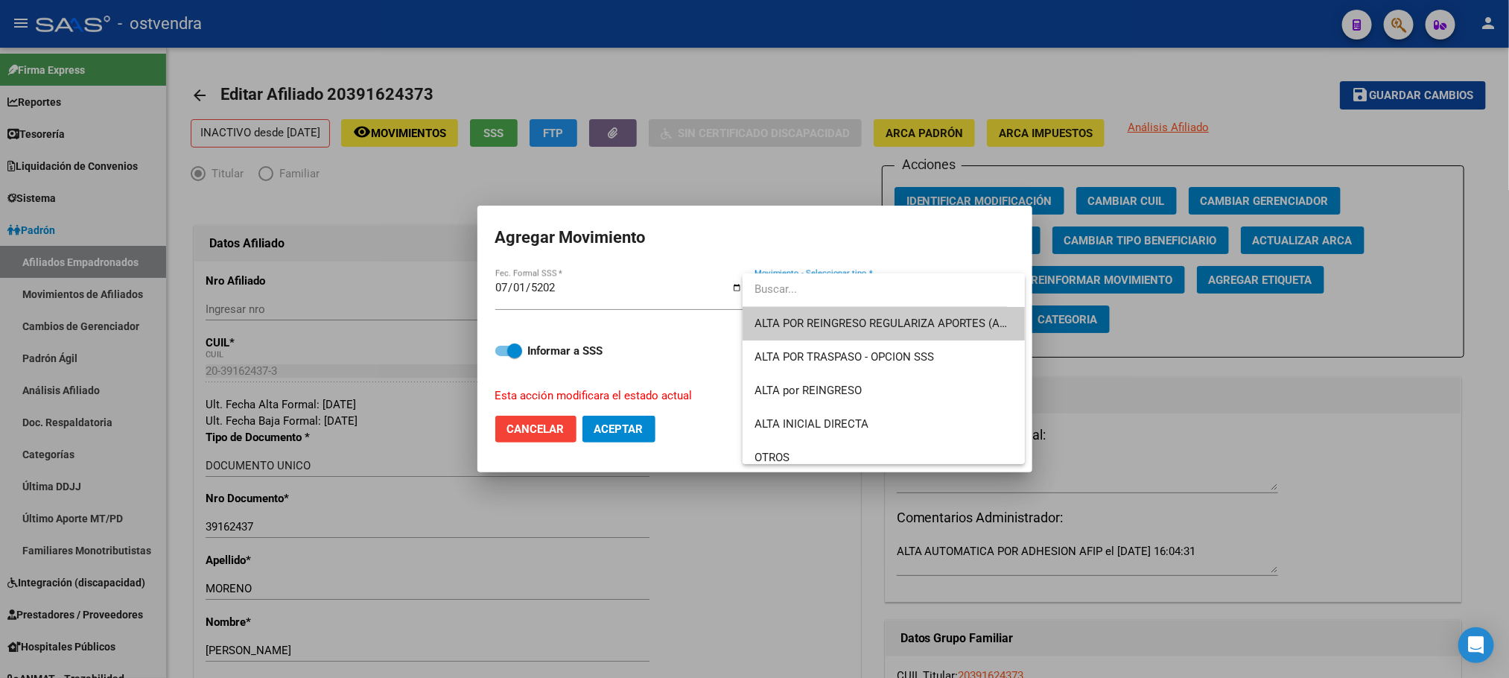
click at [880, 313] on span "ALTA POR REINGRESO REGULARIZA APORTES (AFIP)" at bounding box center [884, 324] width 258 height 34
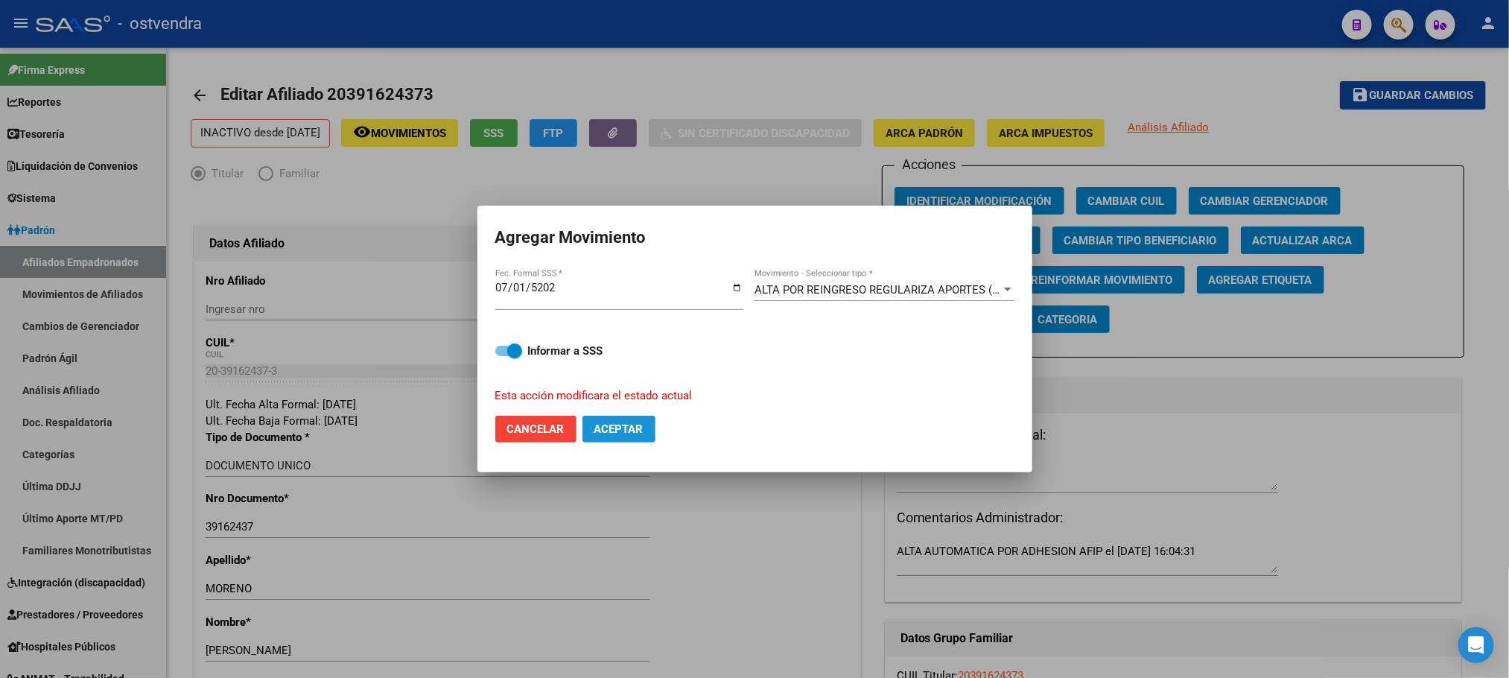
click at [606, 434] on span "Aceptar" at bounding box center [618, 428] width 49 height 13
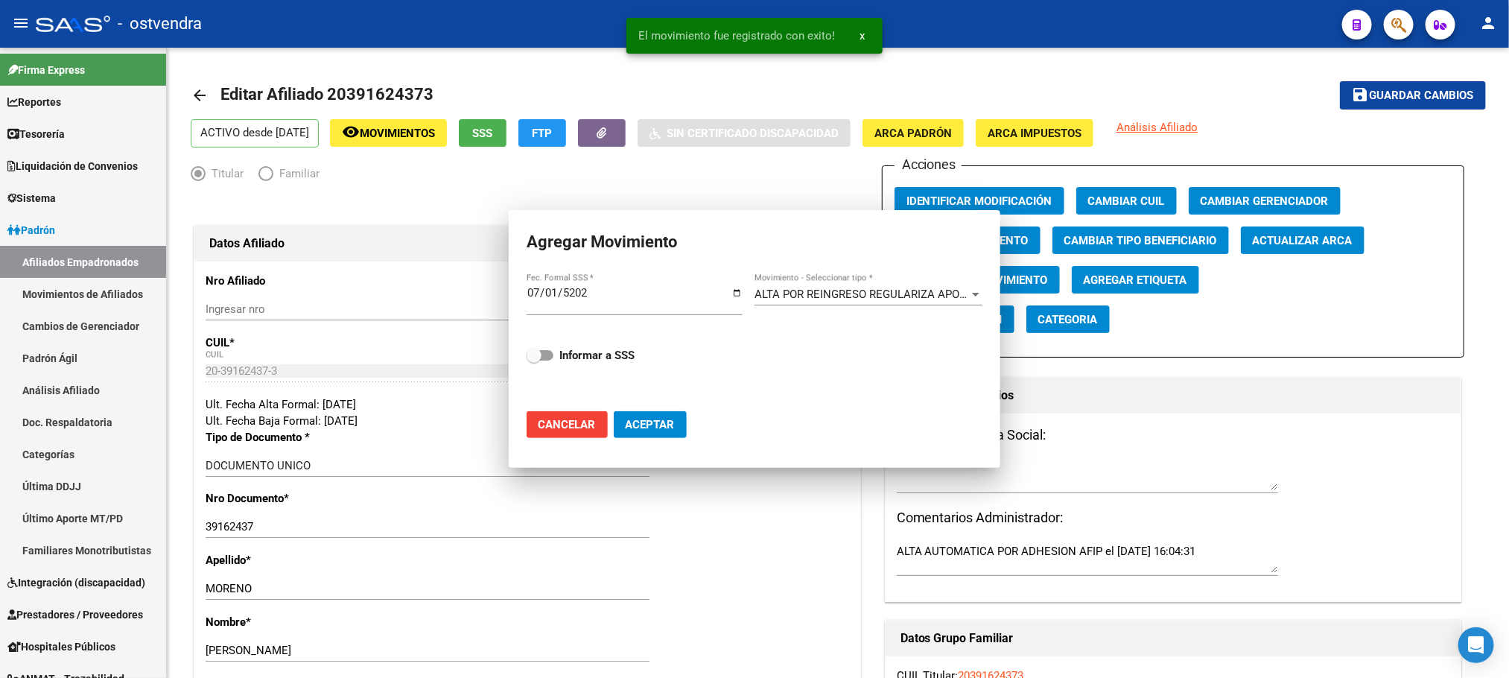
checkbox input "false"
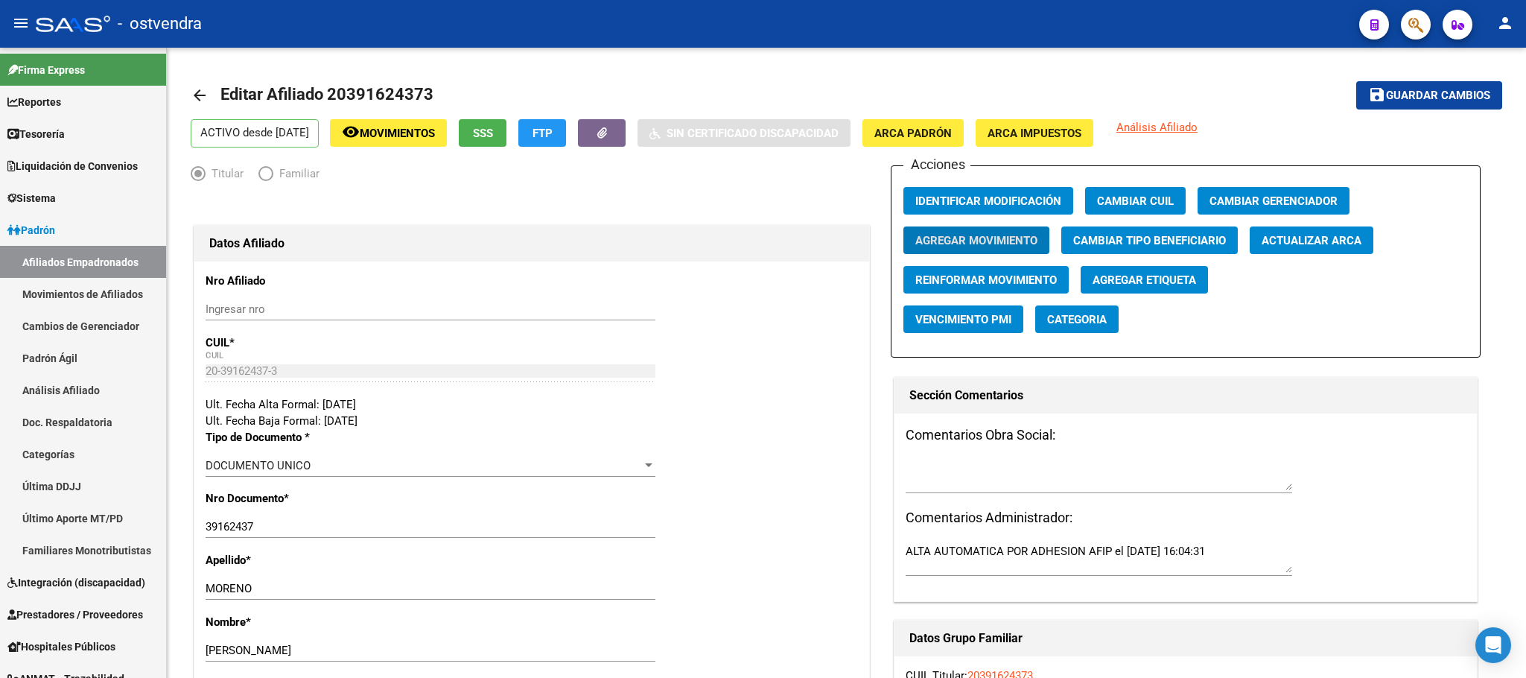
click at [1411, 19] on icon "button" at bounding box center [1416, 24] width 15 height 17
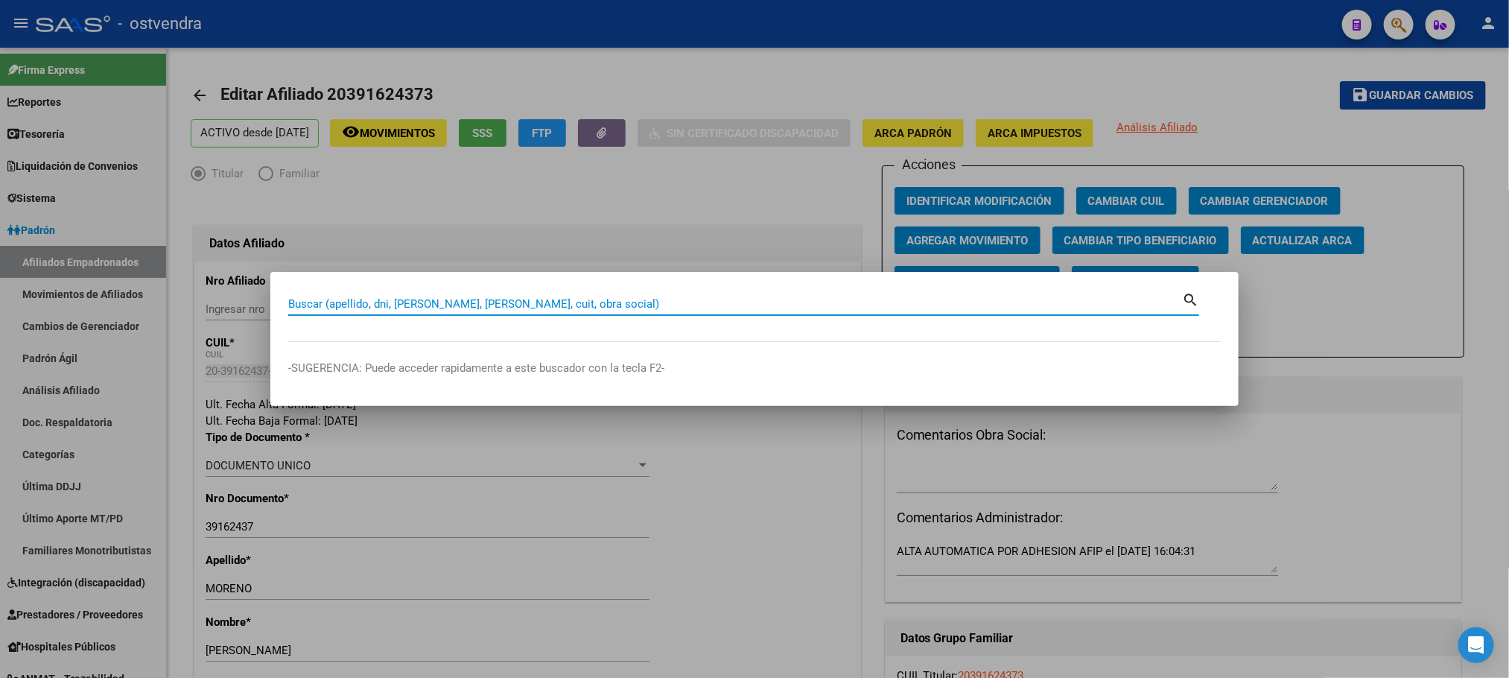
paste input "39464234"
type input "39464234"
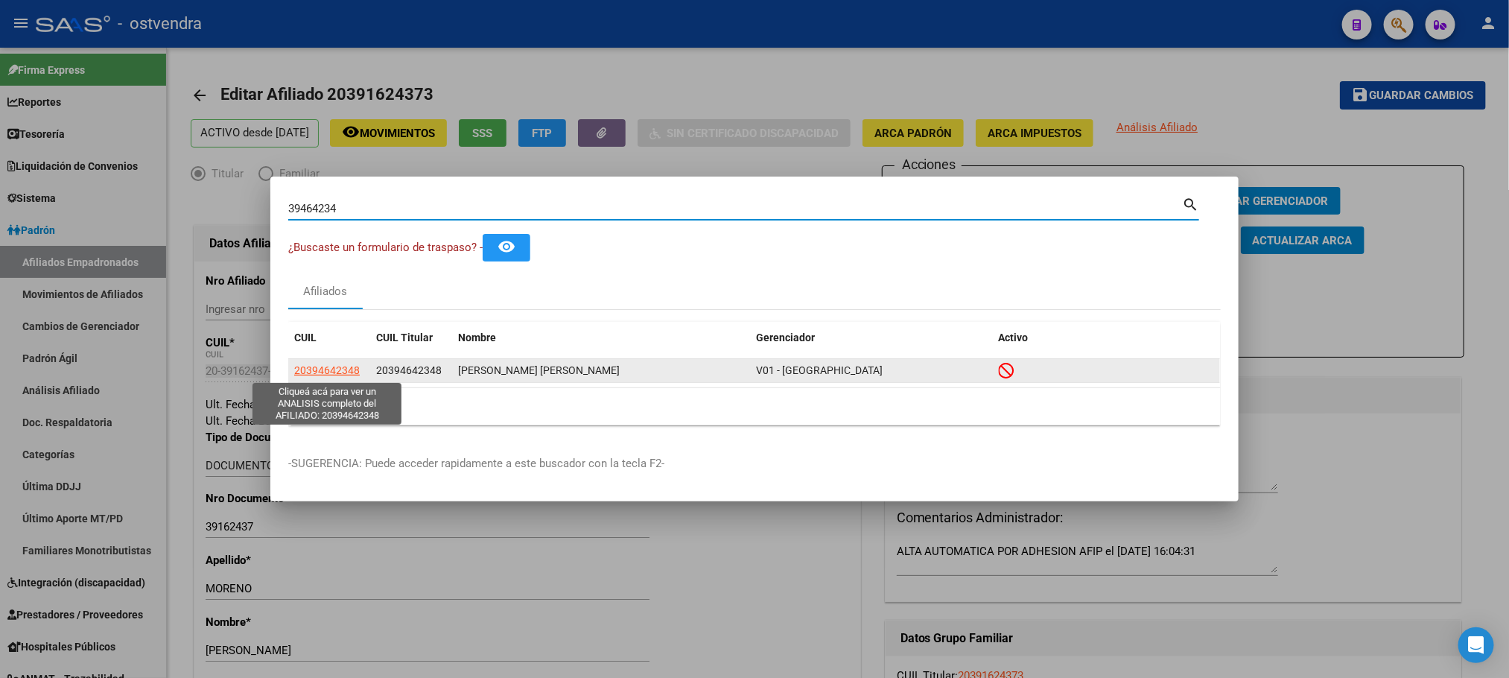
click at [336, 366] on span "20394642348" at bounding box center [327, 370] width 66 height 12
type textarea "20394642348"
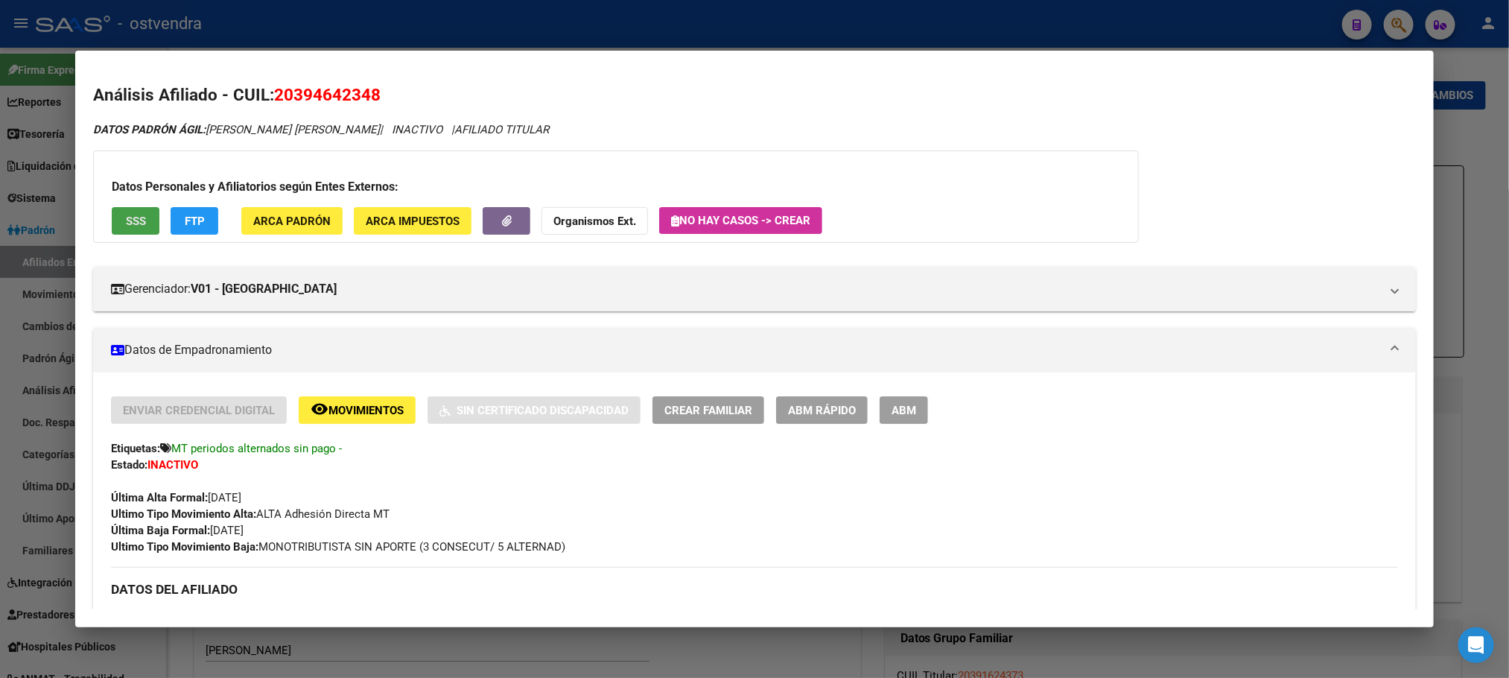
click at [132, 228] on button "SSS" at bounding box center [136, 221] width 48 height 28
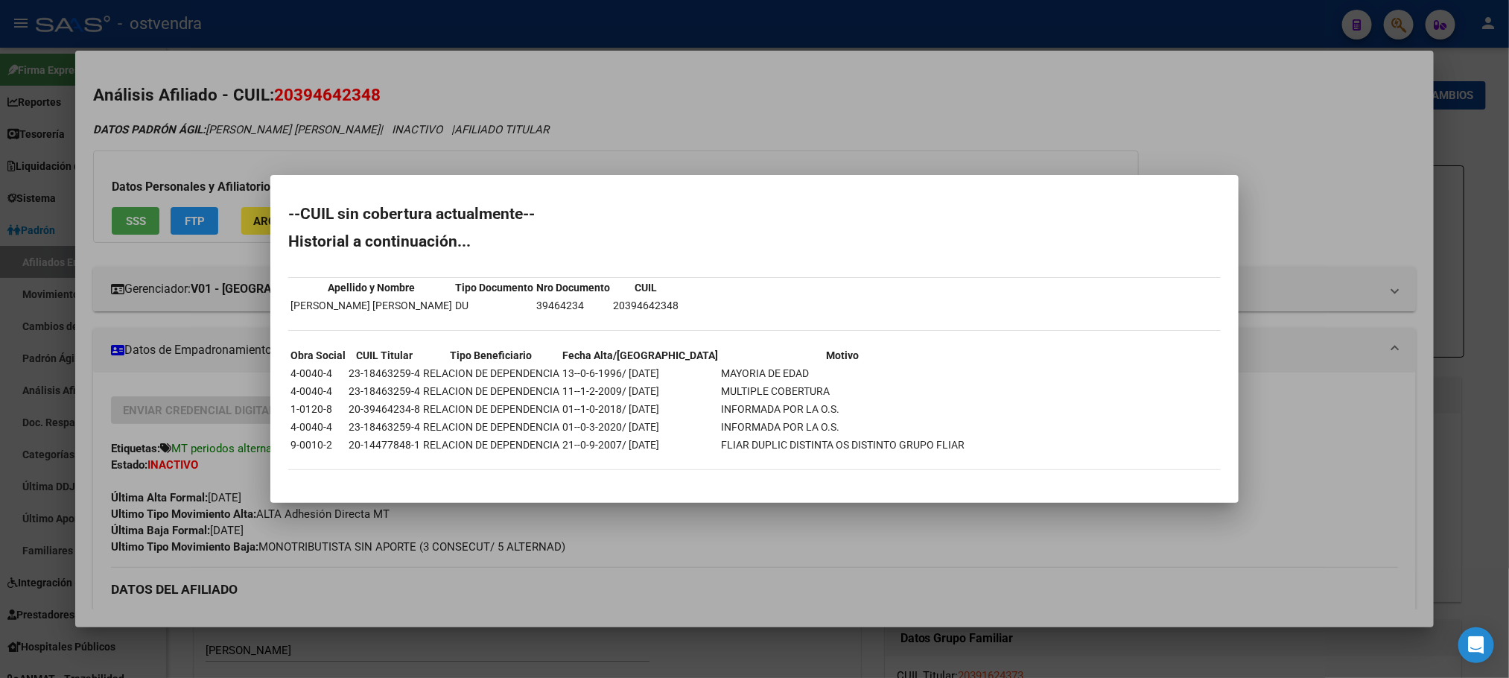
click at [232, 179] on div at bounding box center [754, 339] width 1509 height 678
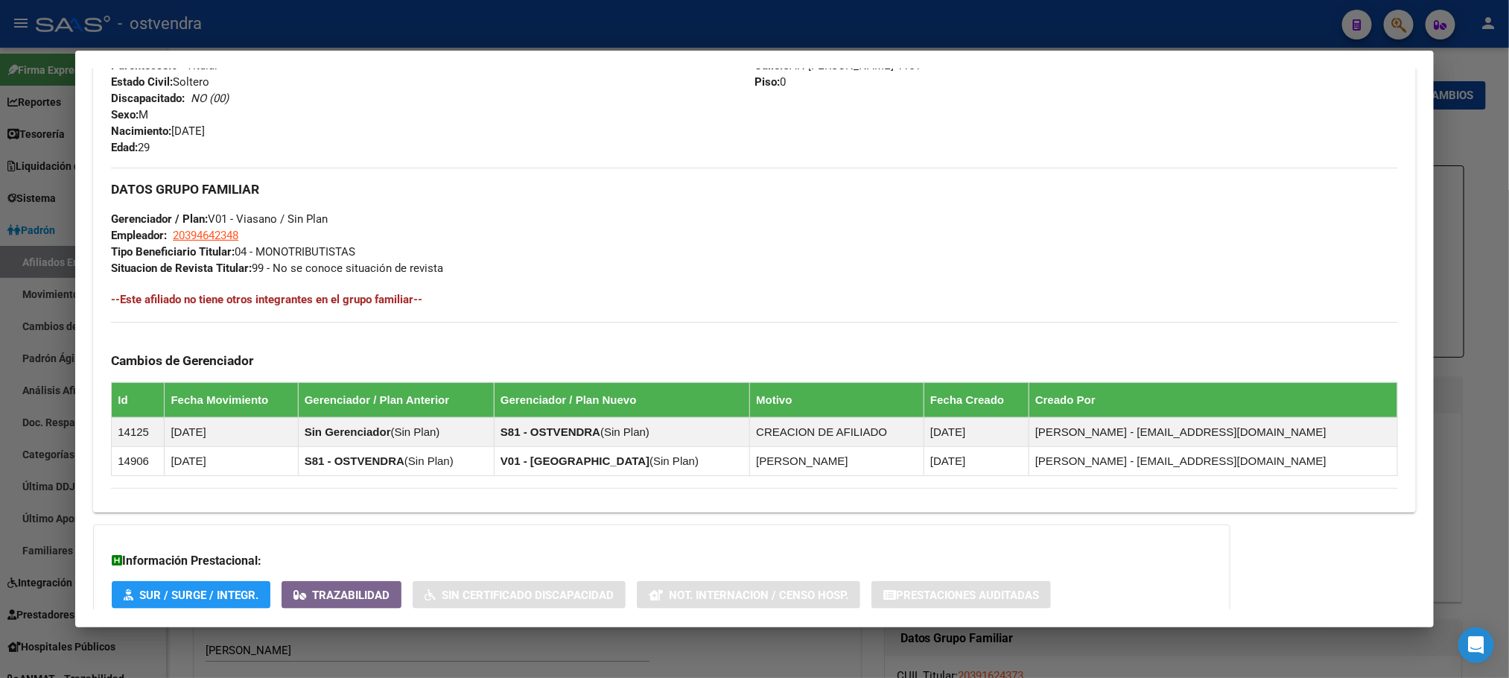
scroll to position [720, 0]
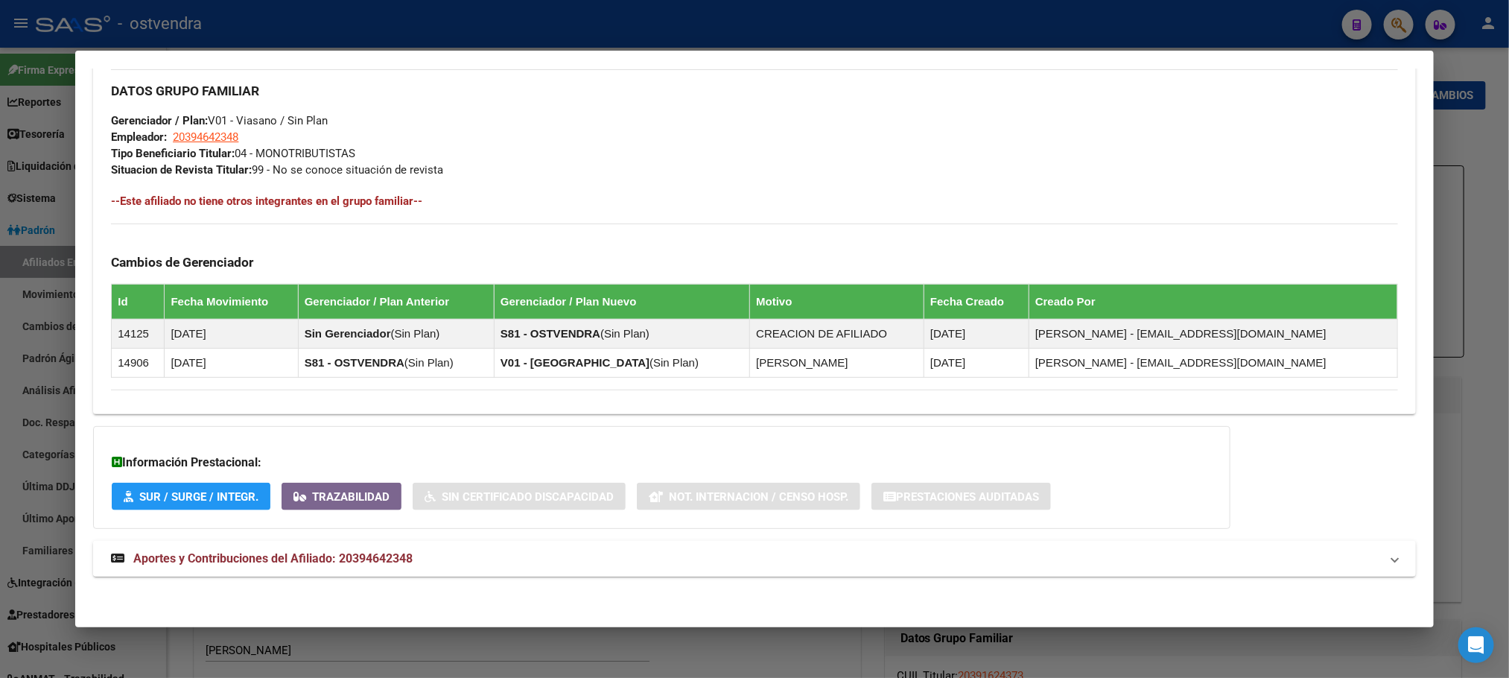
click at [331, 559] on span "Aportes y Contribuciones del Afiliado: 20394642348" at bounding box center [272, 558] width 279 height 14
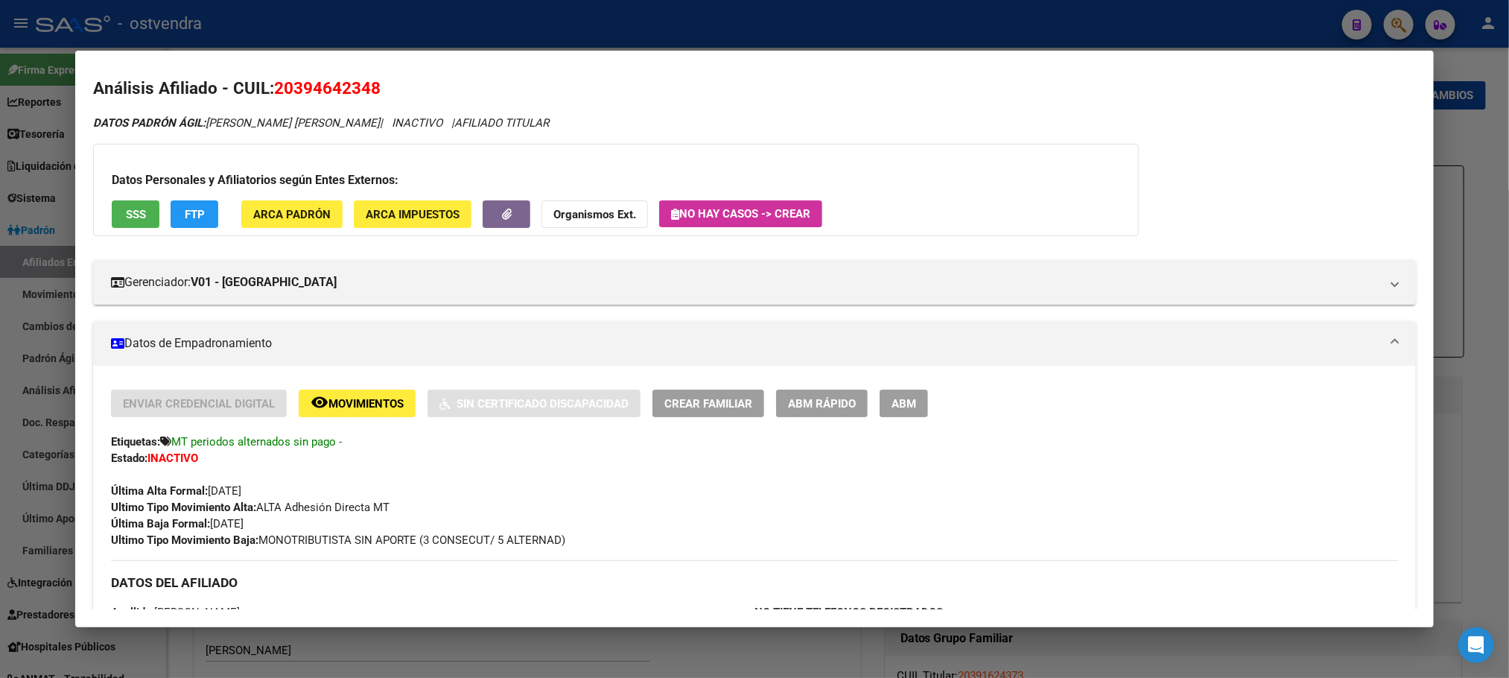
scroll to position [0, 0]
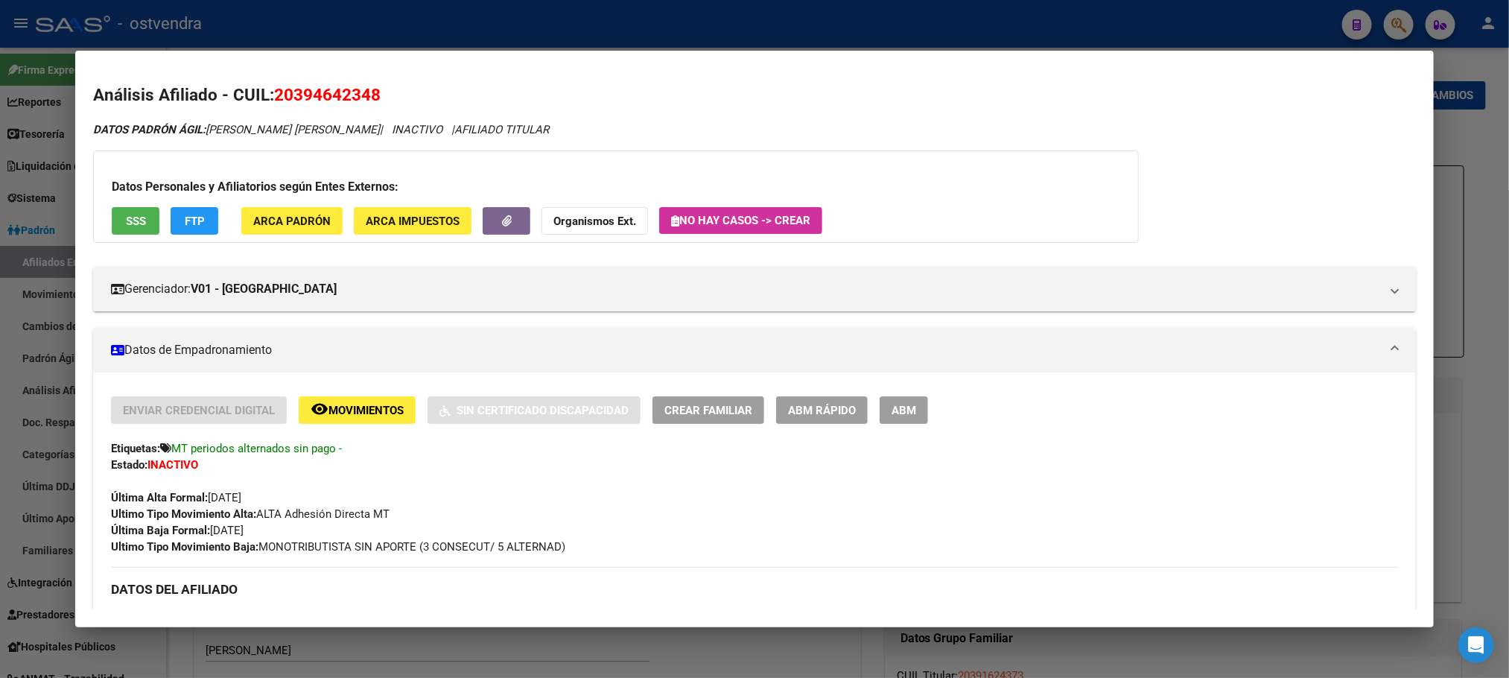
click at [136, 237] on div "Datos Personales y Afiliatorios según Entes Externos: SSS FTP ARCA Padrón ARCA …" at bounding box center [616, 196] width 1046 height 92
click at [135, 221] on span "SSS" at bounding box center [136, 221] width 20 height 13
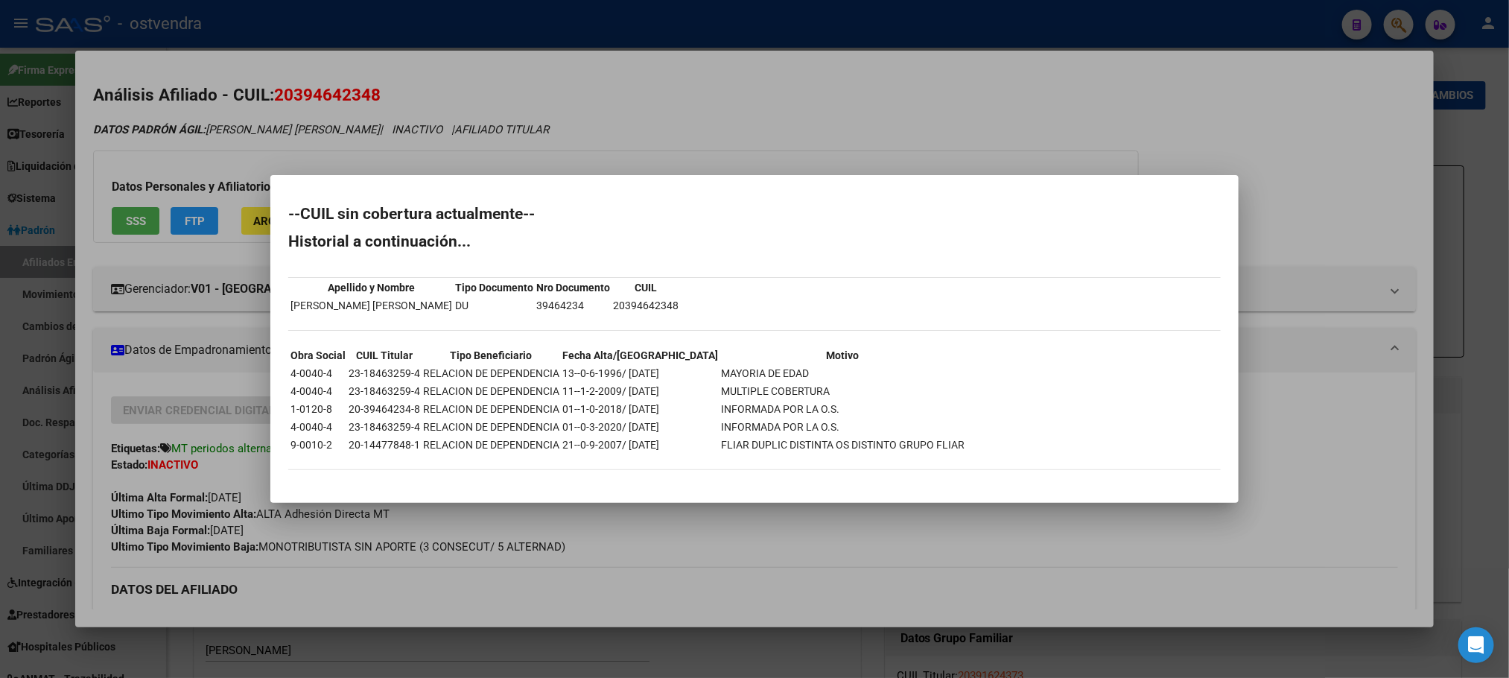
click at [218, 143] on div at bounding box center [754, 339] width 1509 height 678
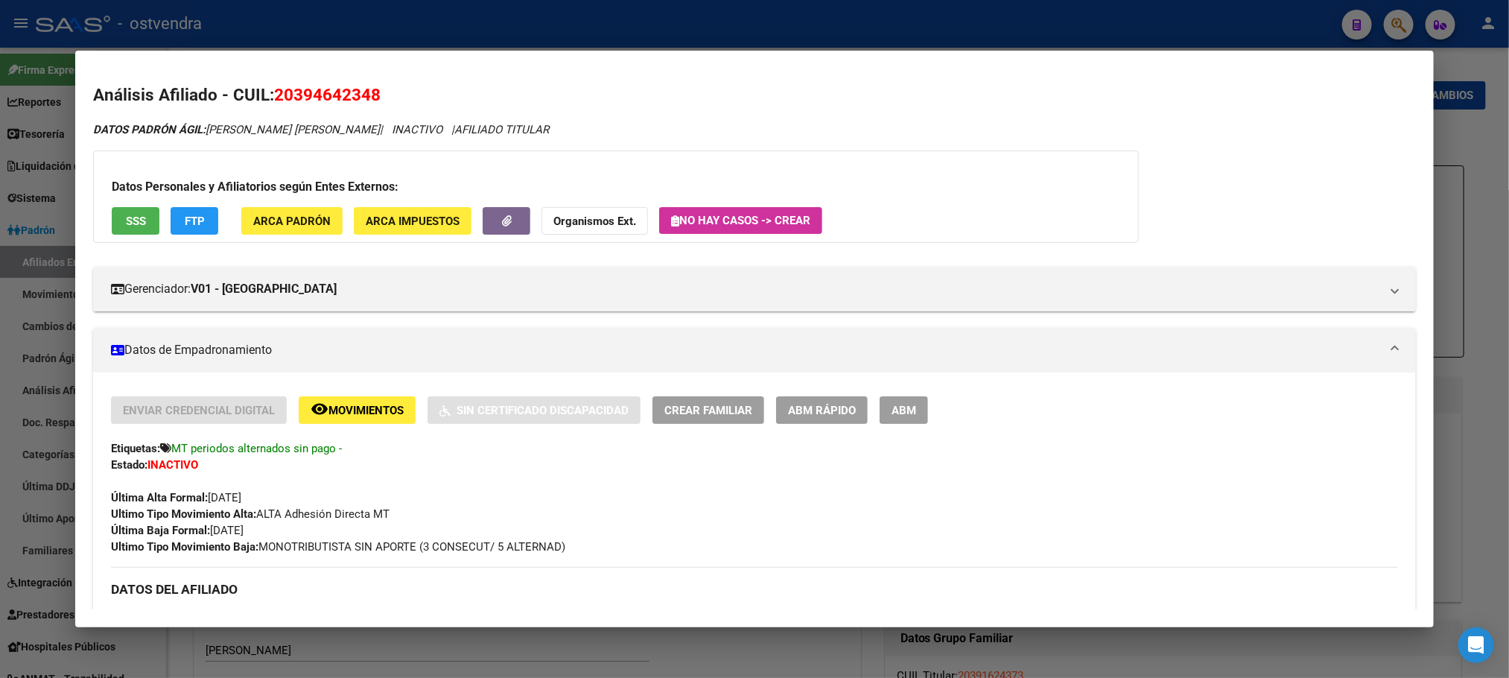
click at [186, 215] on span "FTP" at bounding box center [195, 221] width 20 height 13
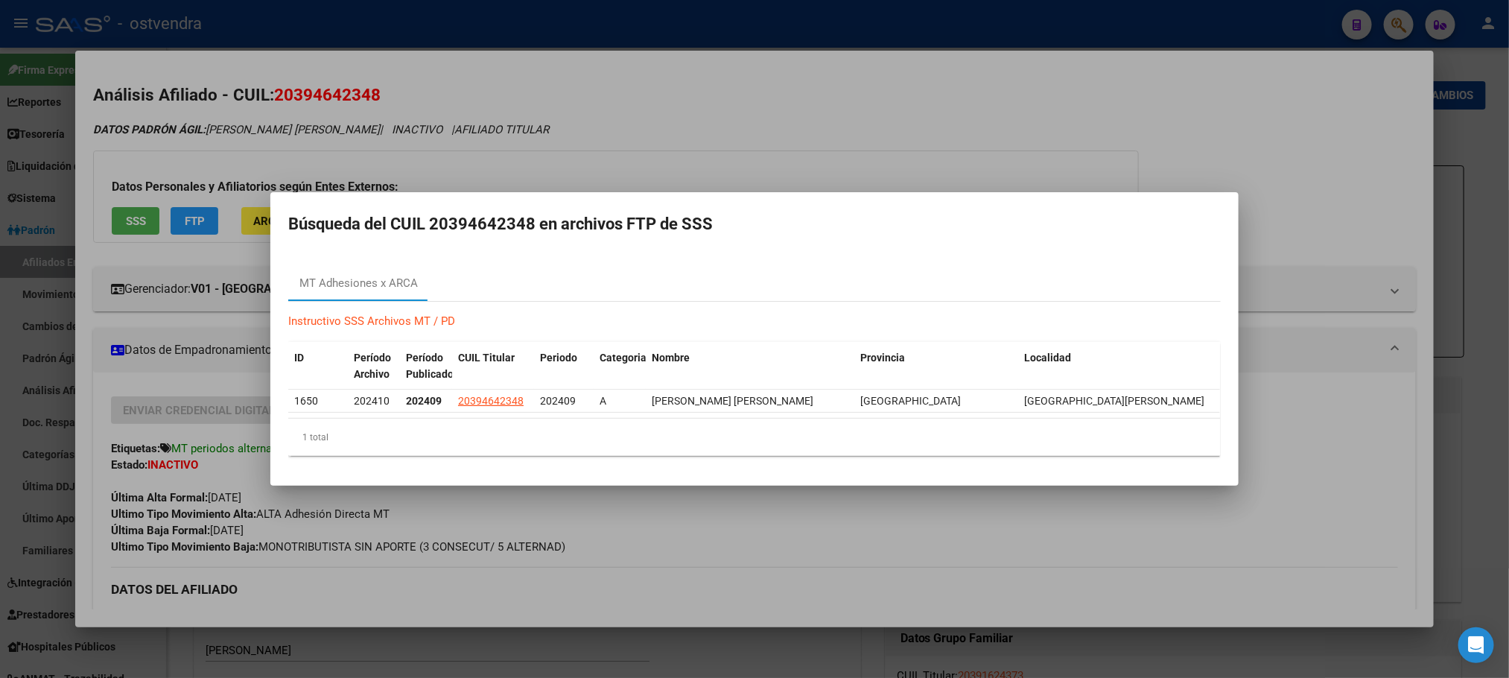
click at [322, 163] on div at bounding box center [754, 339] width 1509 height 678
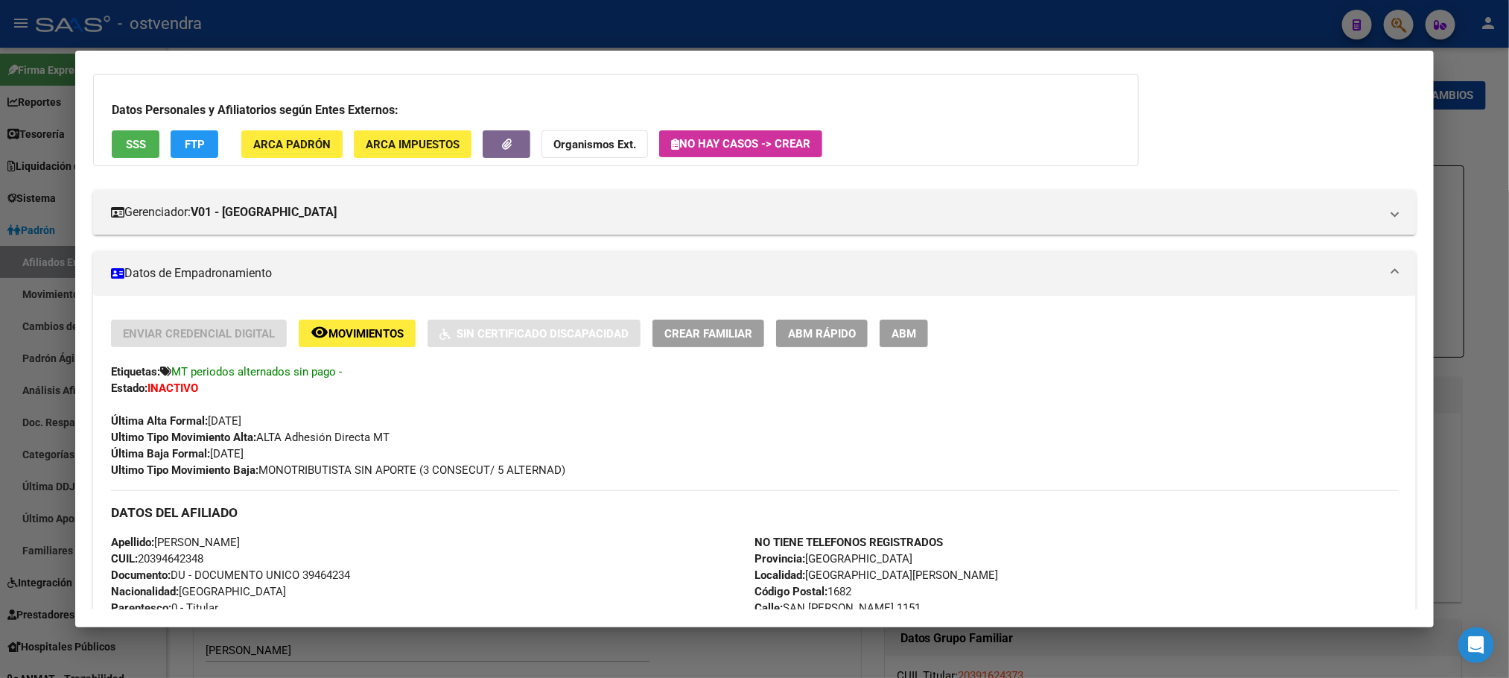
scroll to position [112, 0]
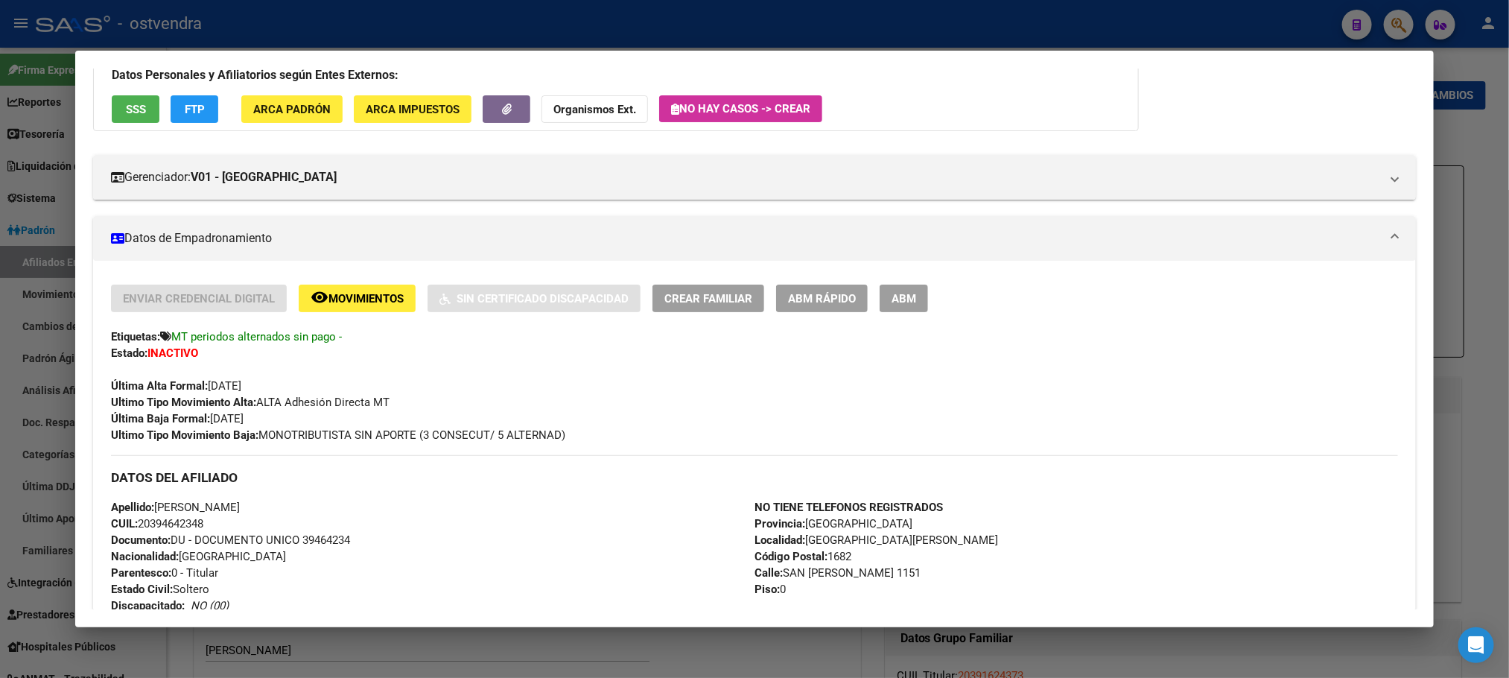
drag, startPoint x: 316, startPoint y: 342, endPoint x: 164, endPoint y: 340, distance: 152.0
click at [164, 340] on div "Etiquetas: MT periodos alternados sin pago -" at bounding box center [754, 337] width 1286 height 16
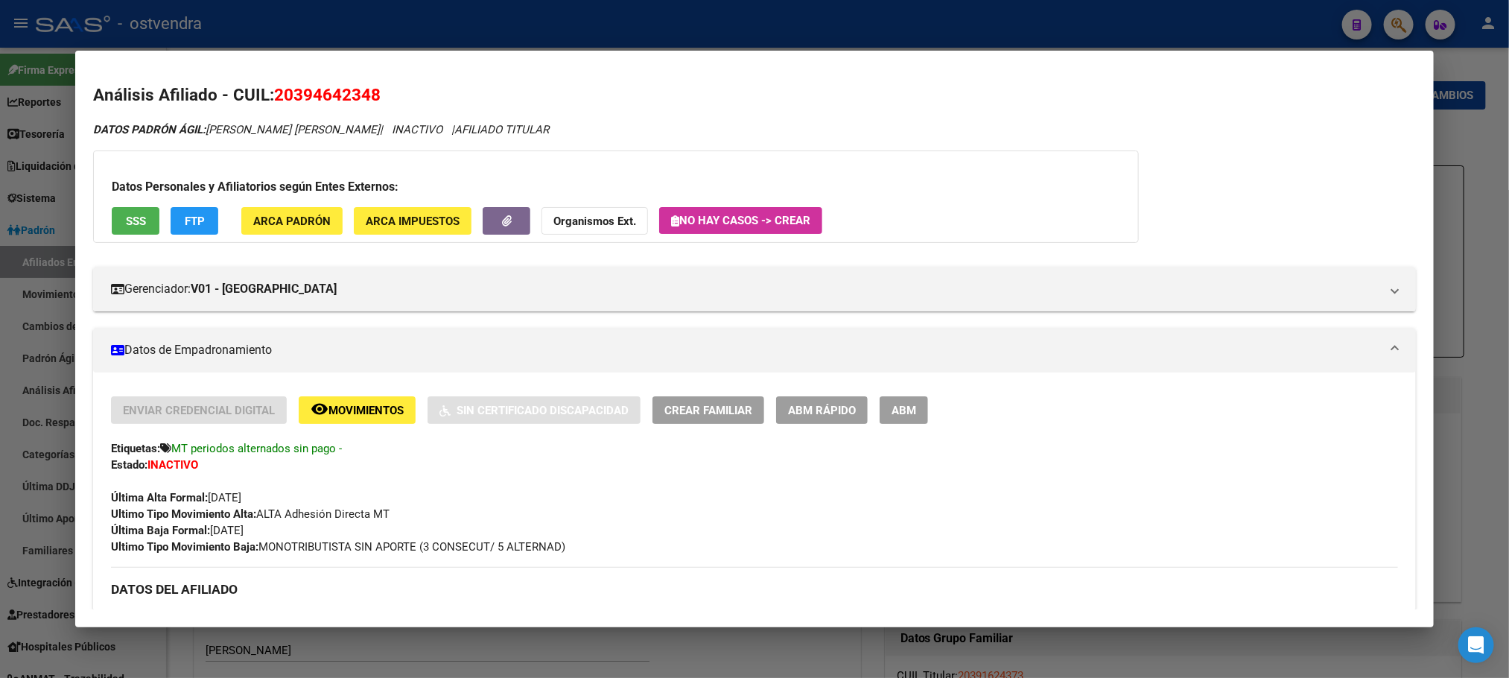
click at [552, 25] on div at bounding box center [754, 339] width 1509 height 678
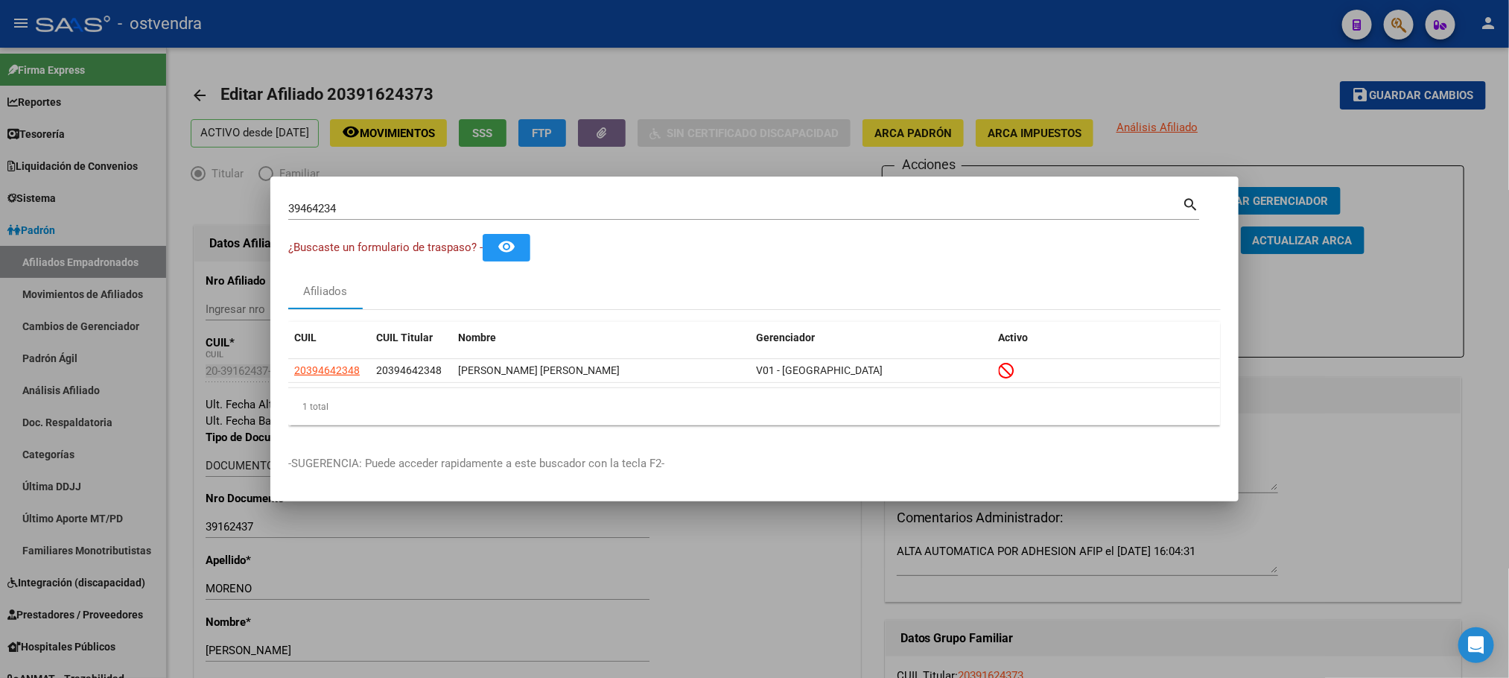
drag, startPoint x: 404, startPoint y: 209, endPoint x: 393, endPoint y: 206, distance: 11.4
click at [402, 208] on div "39464234 Buscar (apellido, dni, cuil, nro traspaso, cuit, obra social)" at bounding box center [735, 208] width 894 height 22
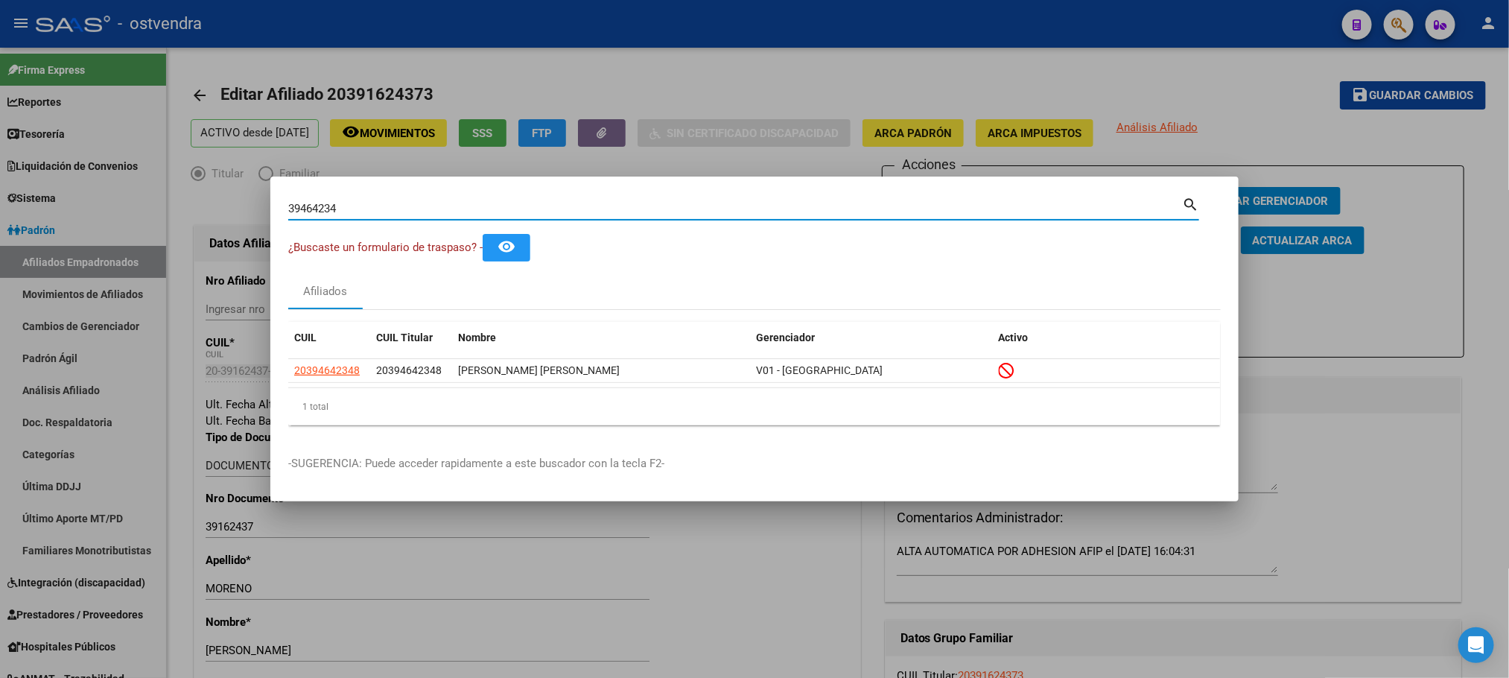
drag, startPoint x: 346, startPoint y: 194, endPoint x: 108, endPoint y: 206, distance: 238.7
click at [108, 206] on div "39464234 Buscar (apellido, dni, cuil, nro traspaso, cuit, obra social) search ¿…" at bounding box center [754, 339] width 1509 height 678
paste input "43038937"
type input "43038937"
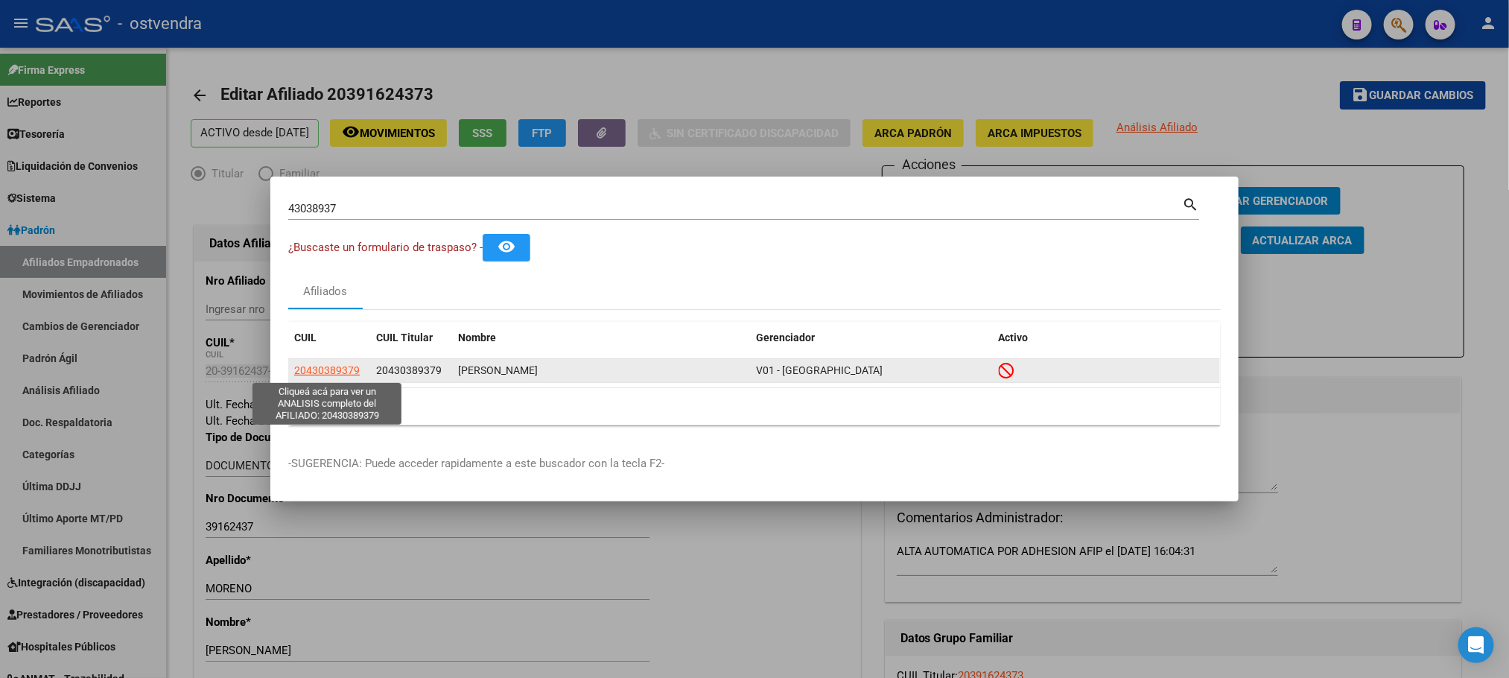
click at [349, 367] on span "20430389379" at bounding box center [327, 370] width 66 height 12
type textarea "20430389379"
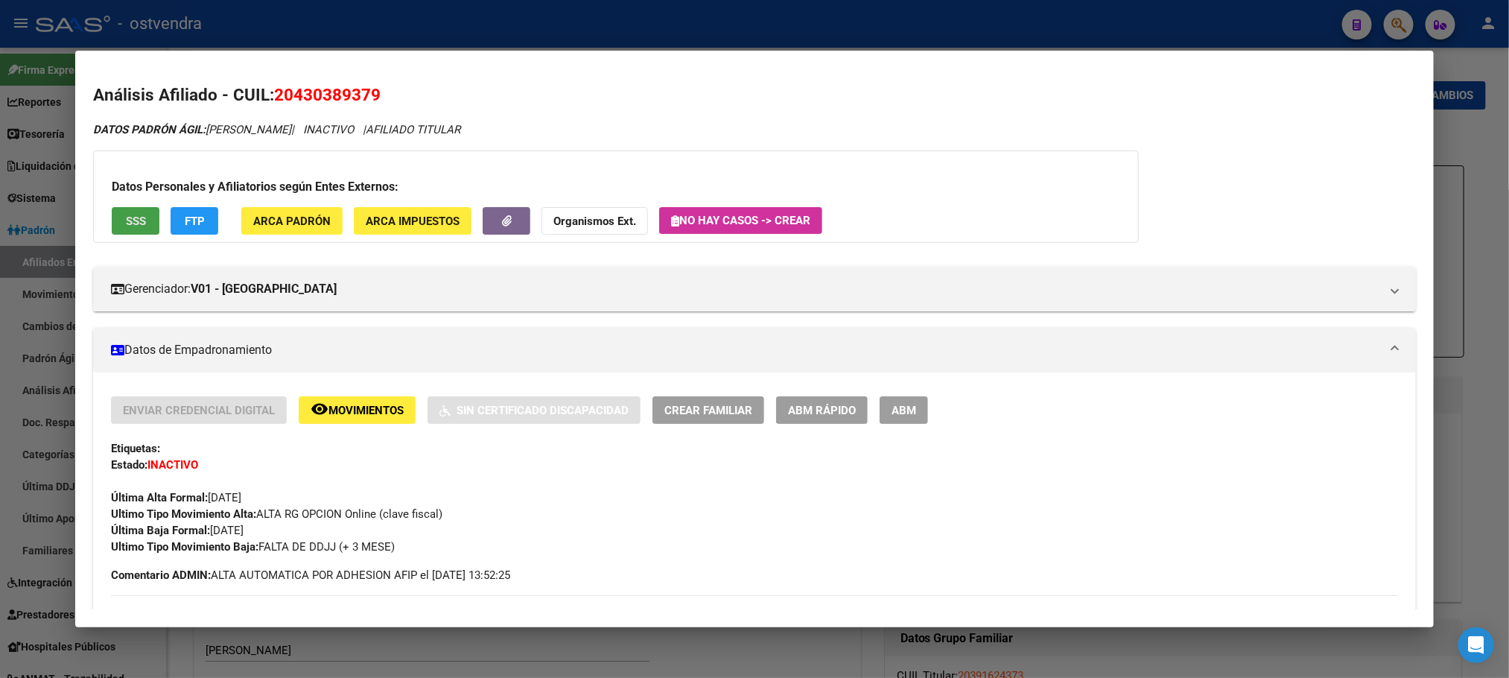
click at [126, 217] on span "SSS" at bounding box center [136, 221] width 20 height 13
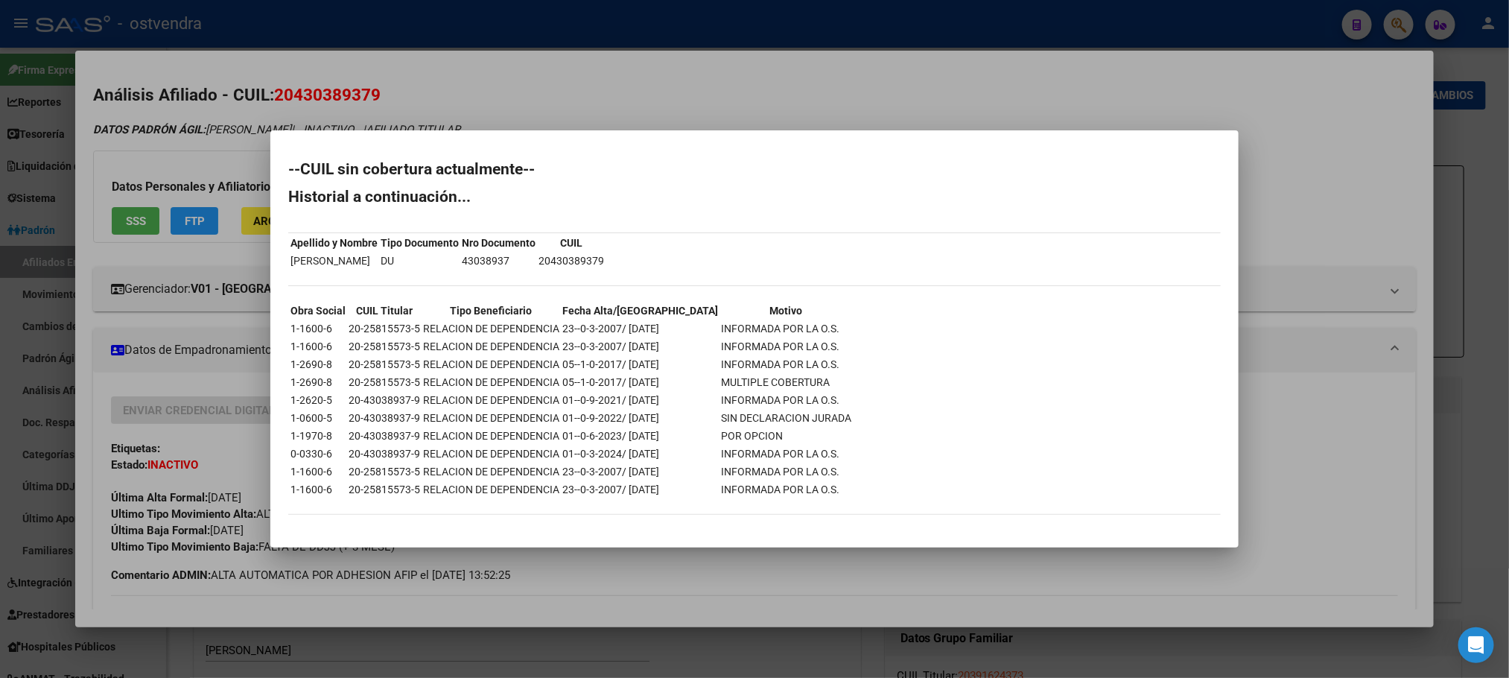
click at [366, 104] on div at bounding box center [754, 339] width 1509 height 678
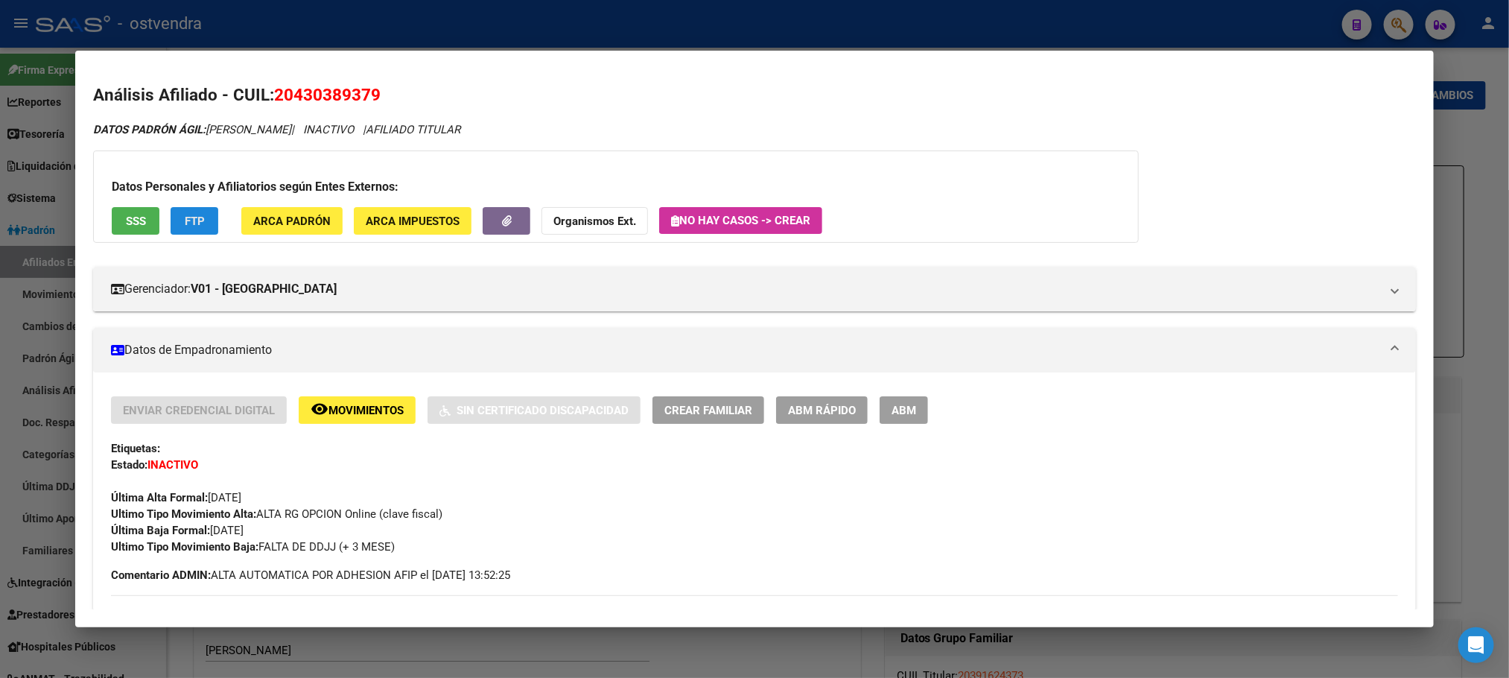
click at [201, 213] on button "FTP" at bounding box center [195, 221] width 48 height 28
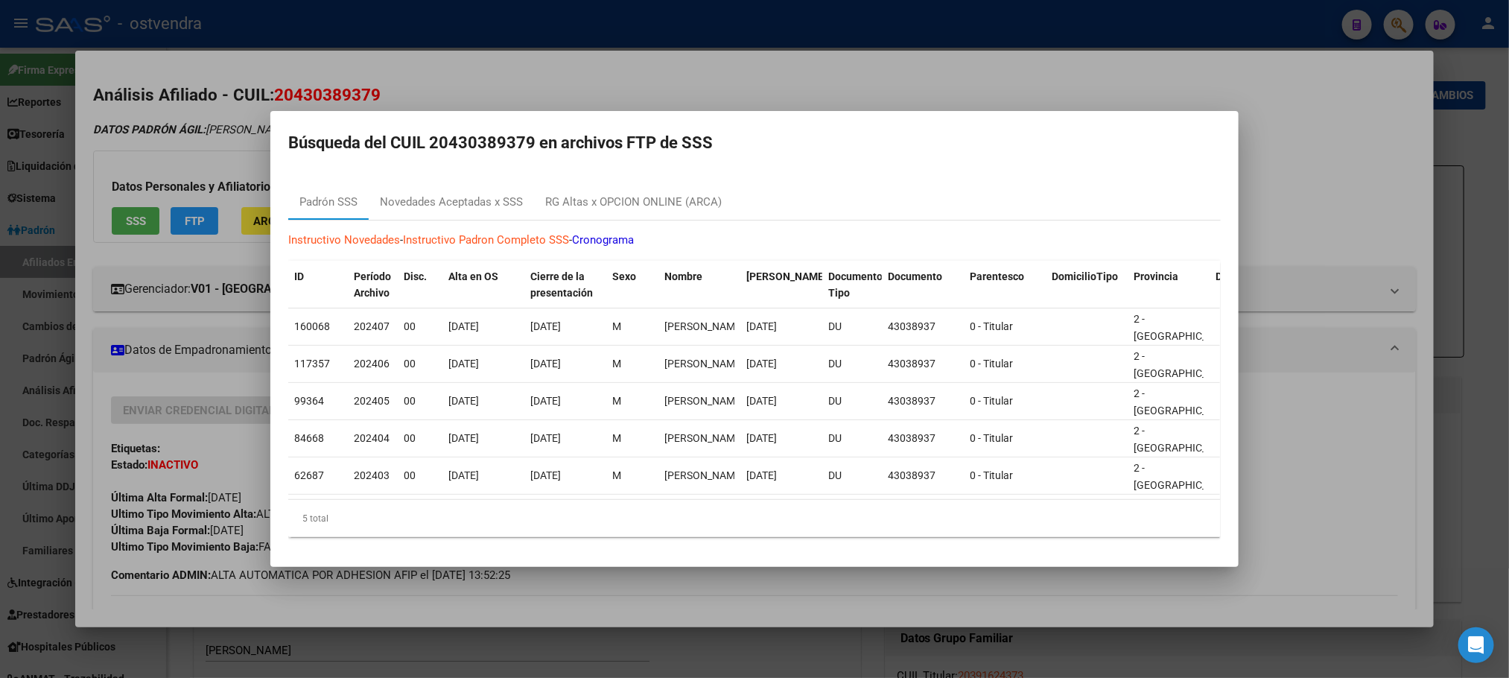
click at [188, 150] on div at bounding box center [754, 339] width 1509 height 678
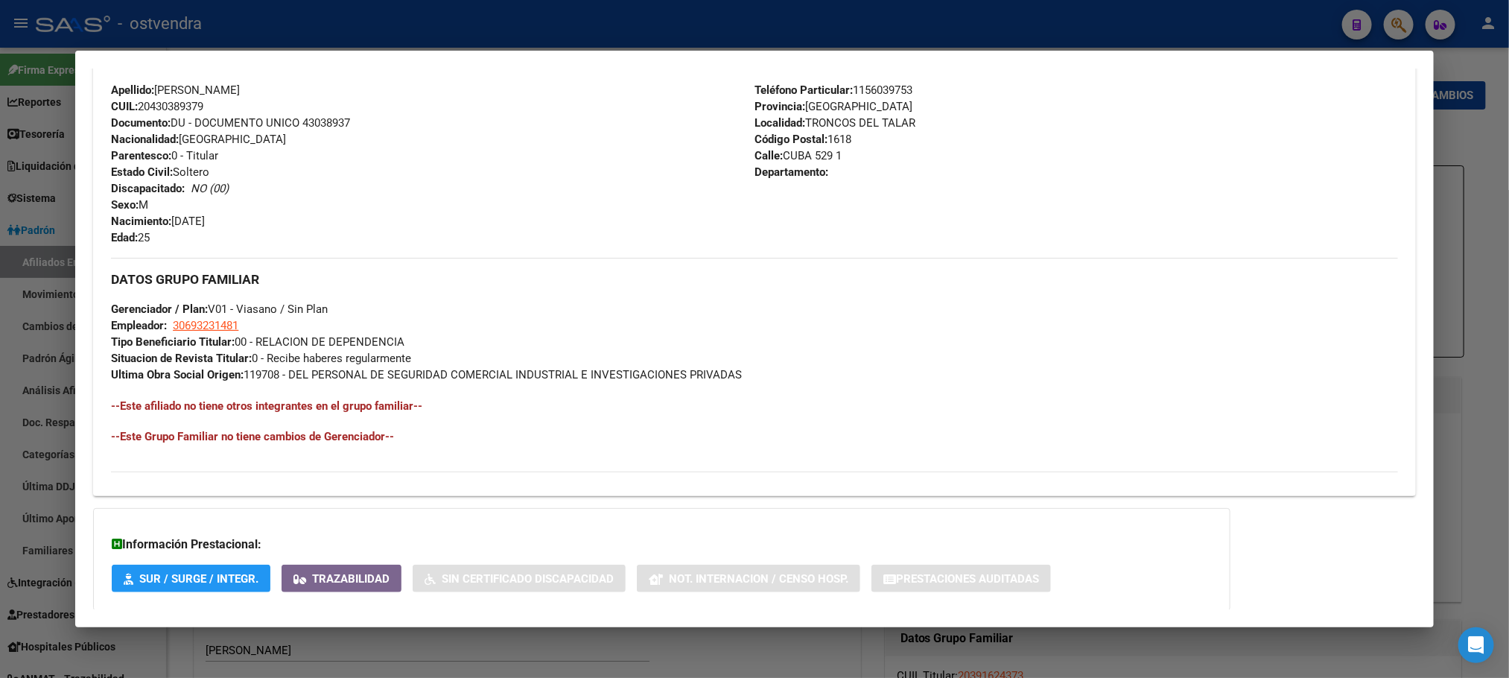
scroll to position [641, 0]
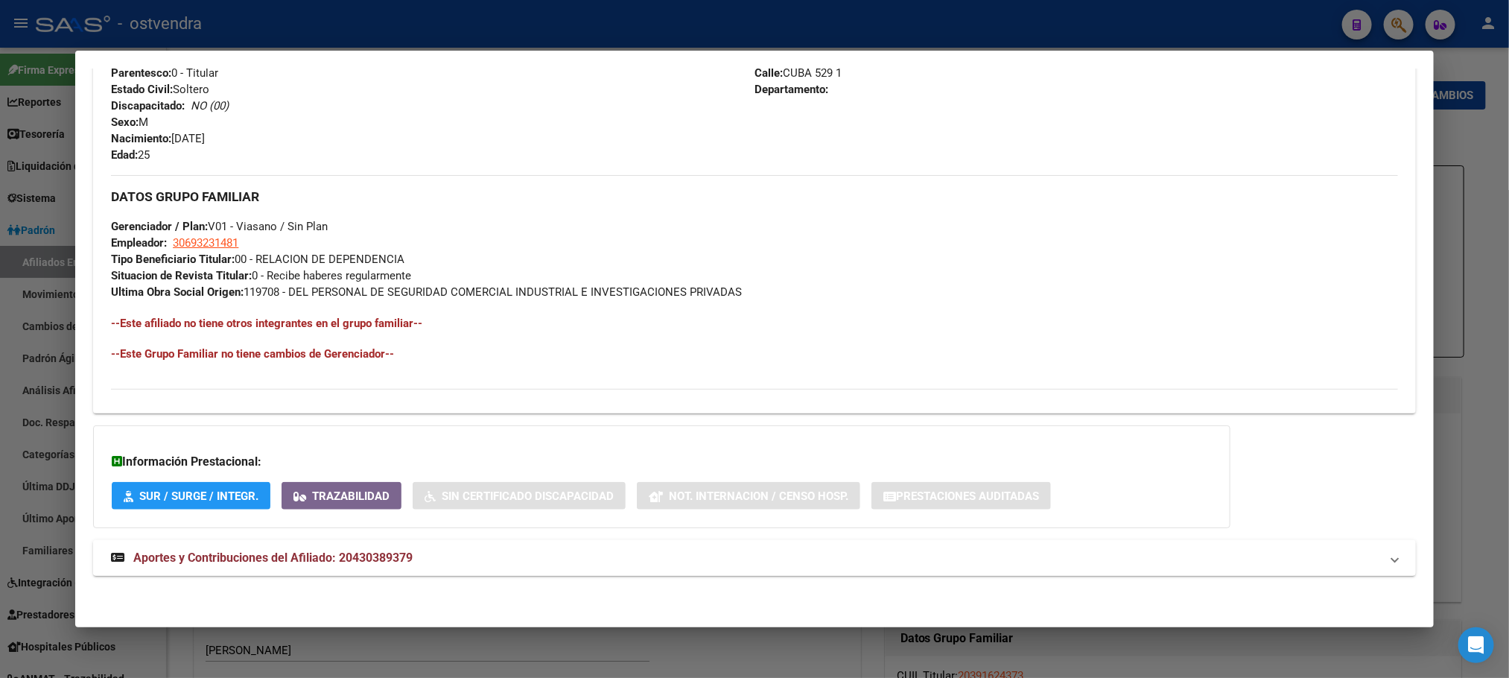
click at [387, 559] on span "Aportes y Contribuciones del Afiliado: 20430389379" at bounding box center [272, 557] width 279 height 14
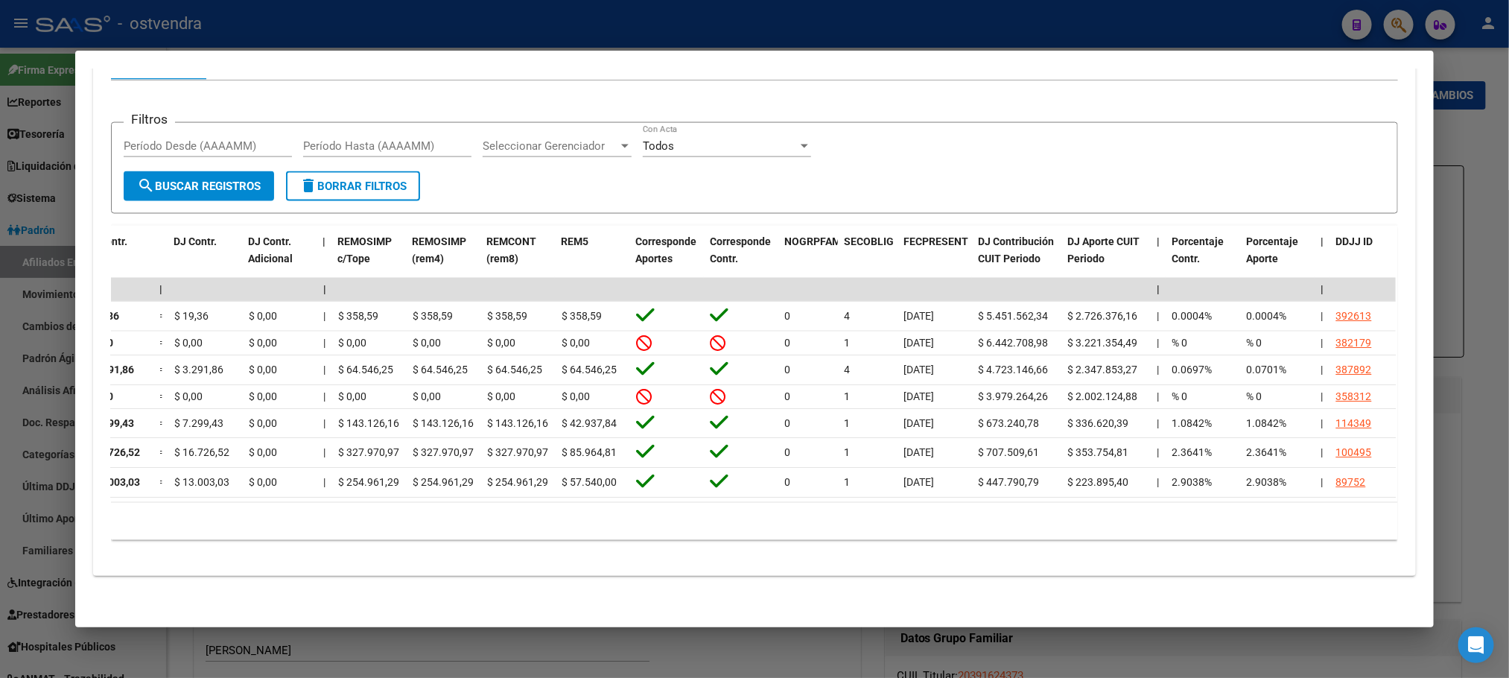
scroll to position [0, 0]
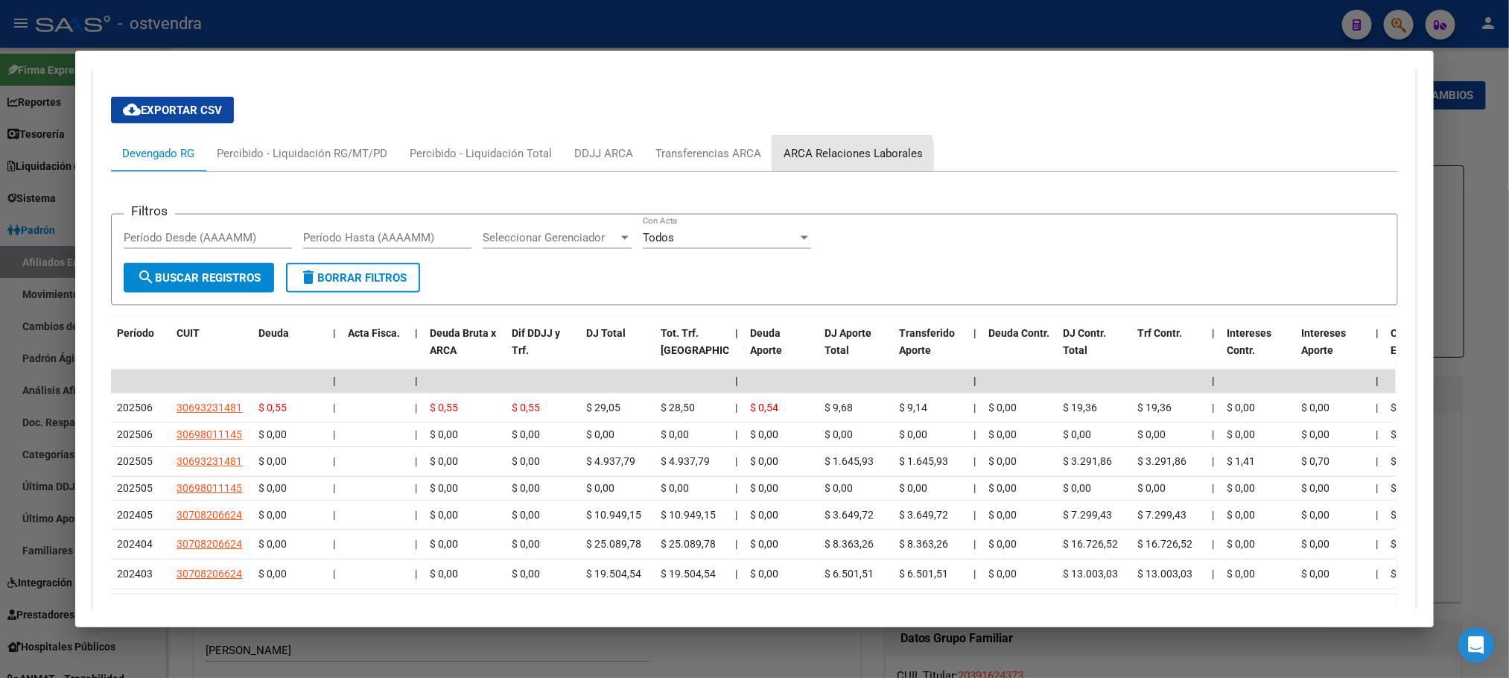
click at [829, 159] on div "ARCA Relaciones Laborales" at bounding box center [853, 153] width 139 height 16
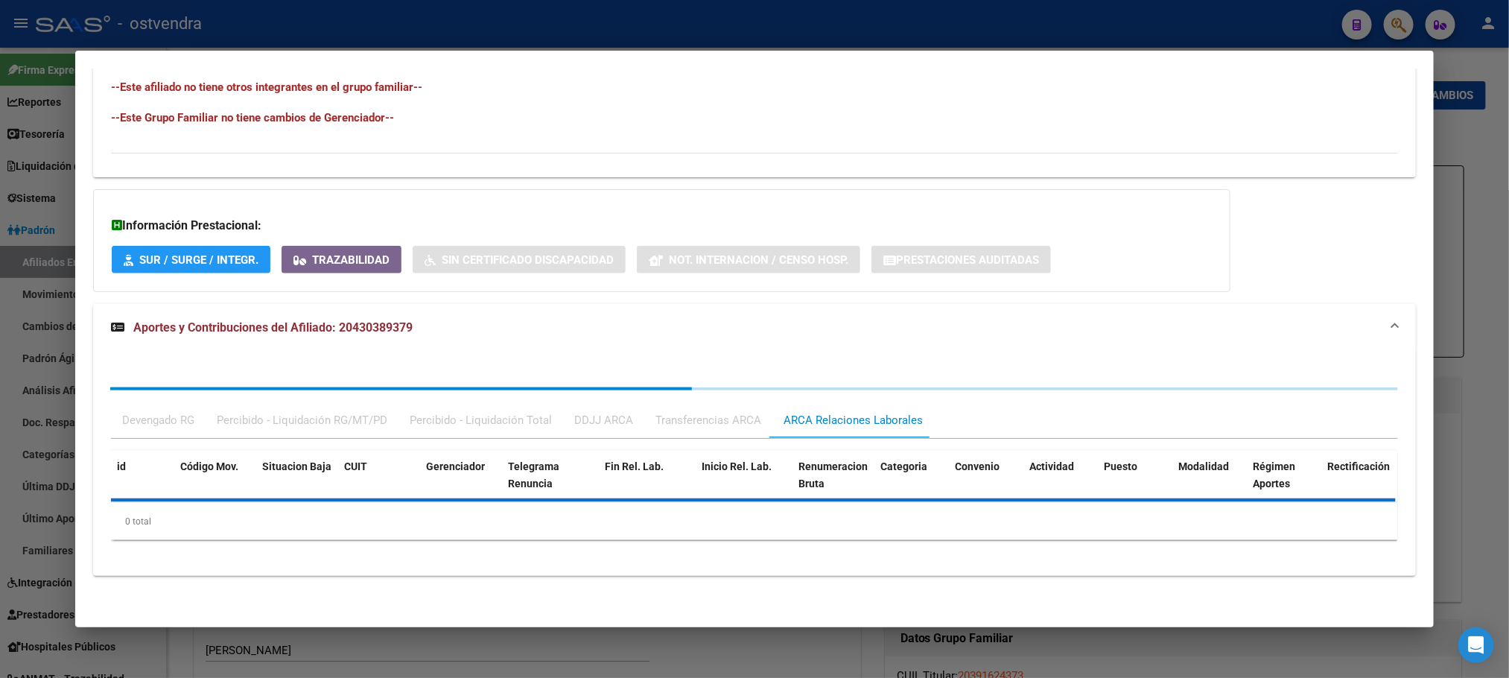
scroll to position [953, 0]
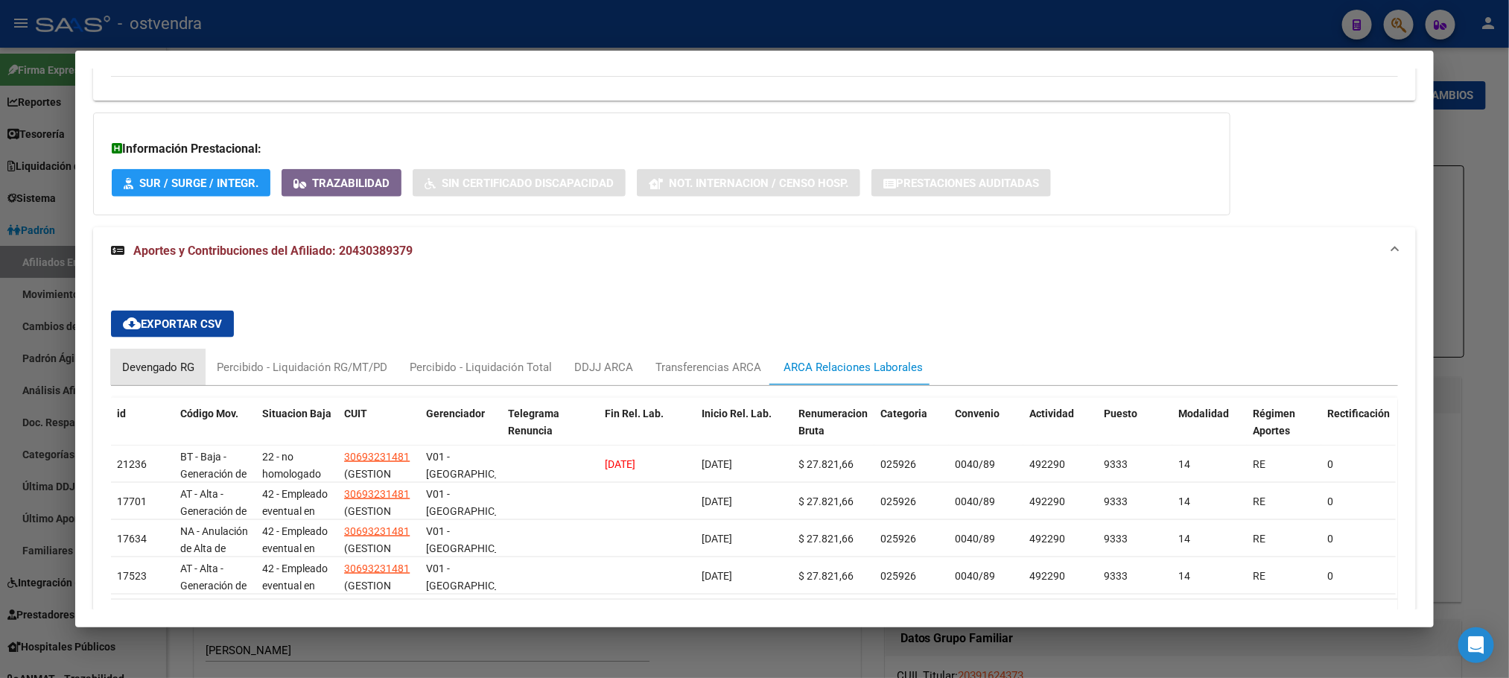
click at [147, 369] on div "Devengado RG" at bounding box center [158, 367] width 72 height 16
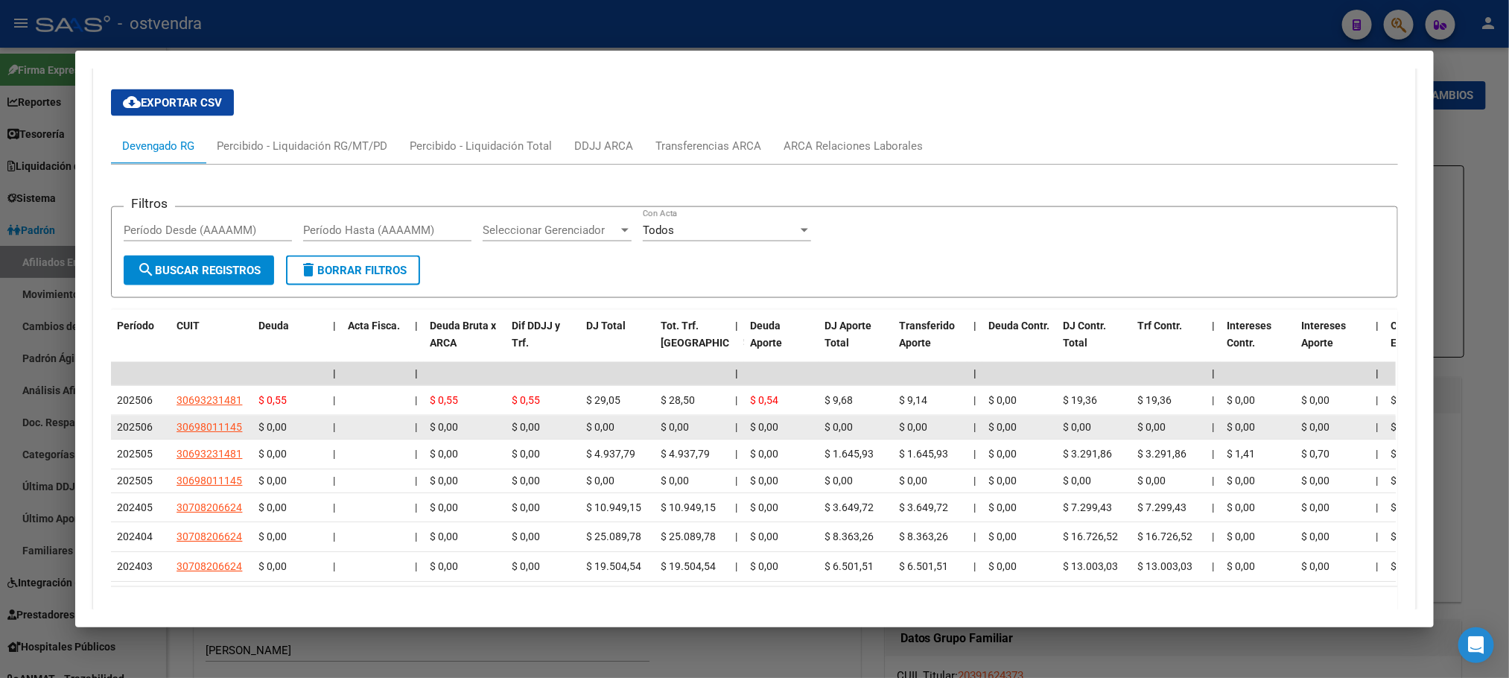
scroll to position [1176, 0]
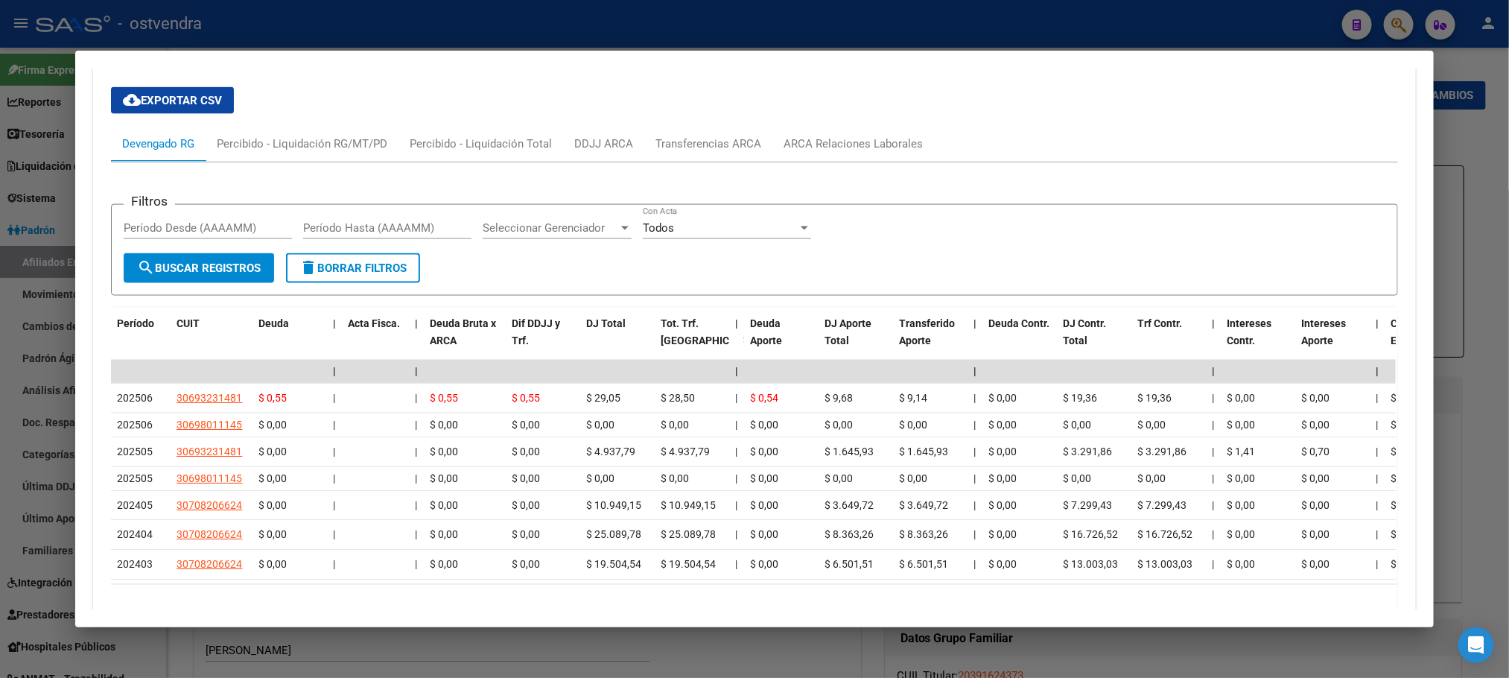
drag, startPoint x: 472, startPoint y: 606, endPoint x: 566, endPoint y: 606, distance: 94.6
click at [939, 632] on div "43038937 Buscar (apellido, dni, cuil, nro traspaso, cuit, obra social) search ¿…" at bounding box center [754, 339] width 1509 height 678
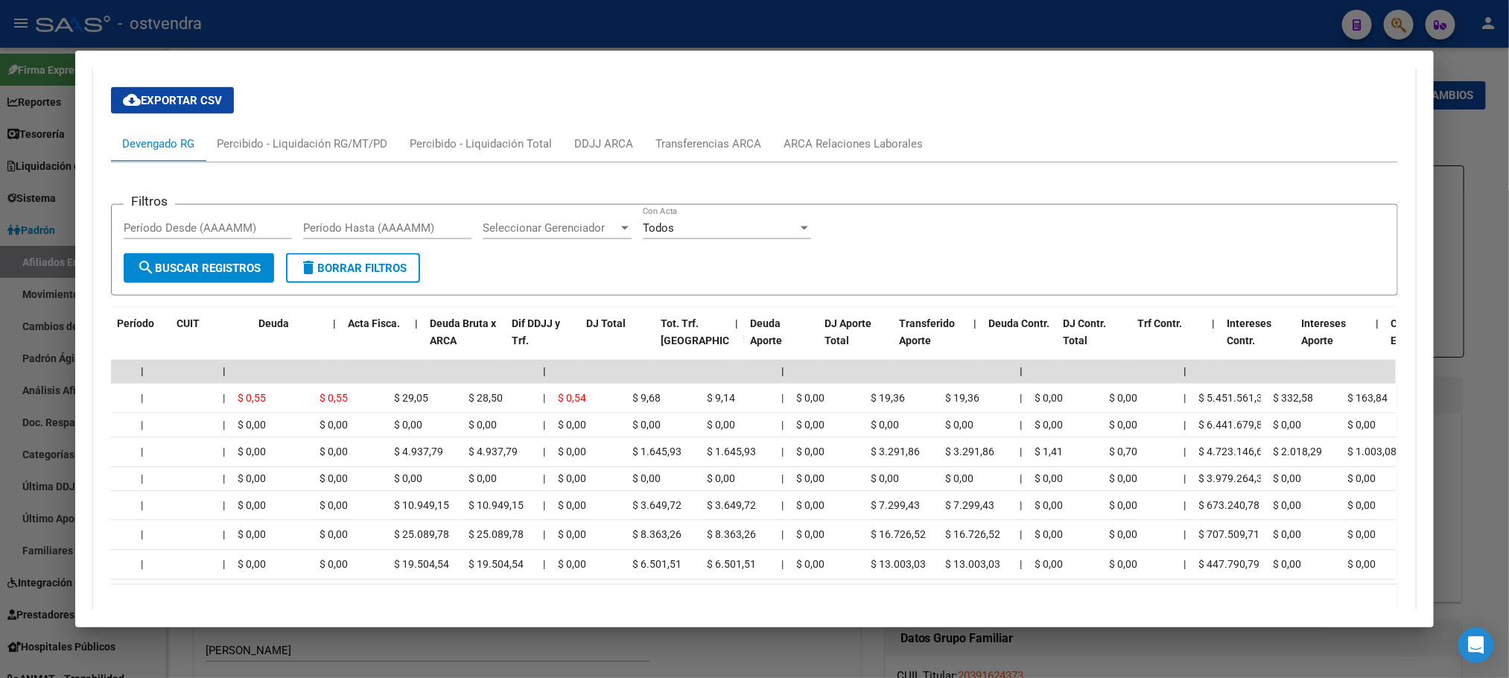
scroll to position [0, 0]
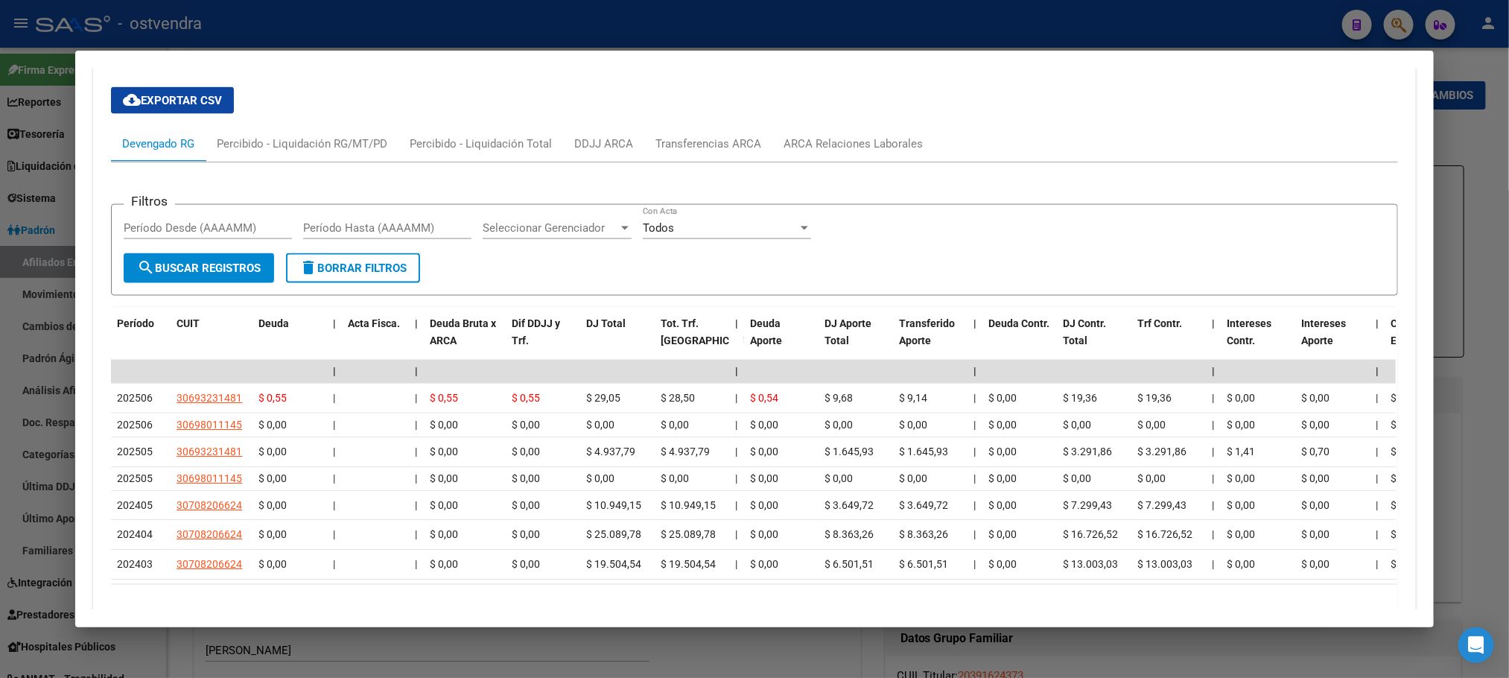
click at [434, 612] on mat-dialog-container "Análisis Afiliado - CUIL: 20430389379 DATOS PADRÓN ÁGIL: GIMENEZ CATRIEL ALEXIS…" at bounding box center [754, 339] width 1358 height 577
click at [866, 152] on div "ARCA Relaciones Laborales" at bounding box center [853, 144] width 139 height 16
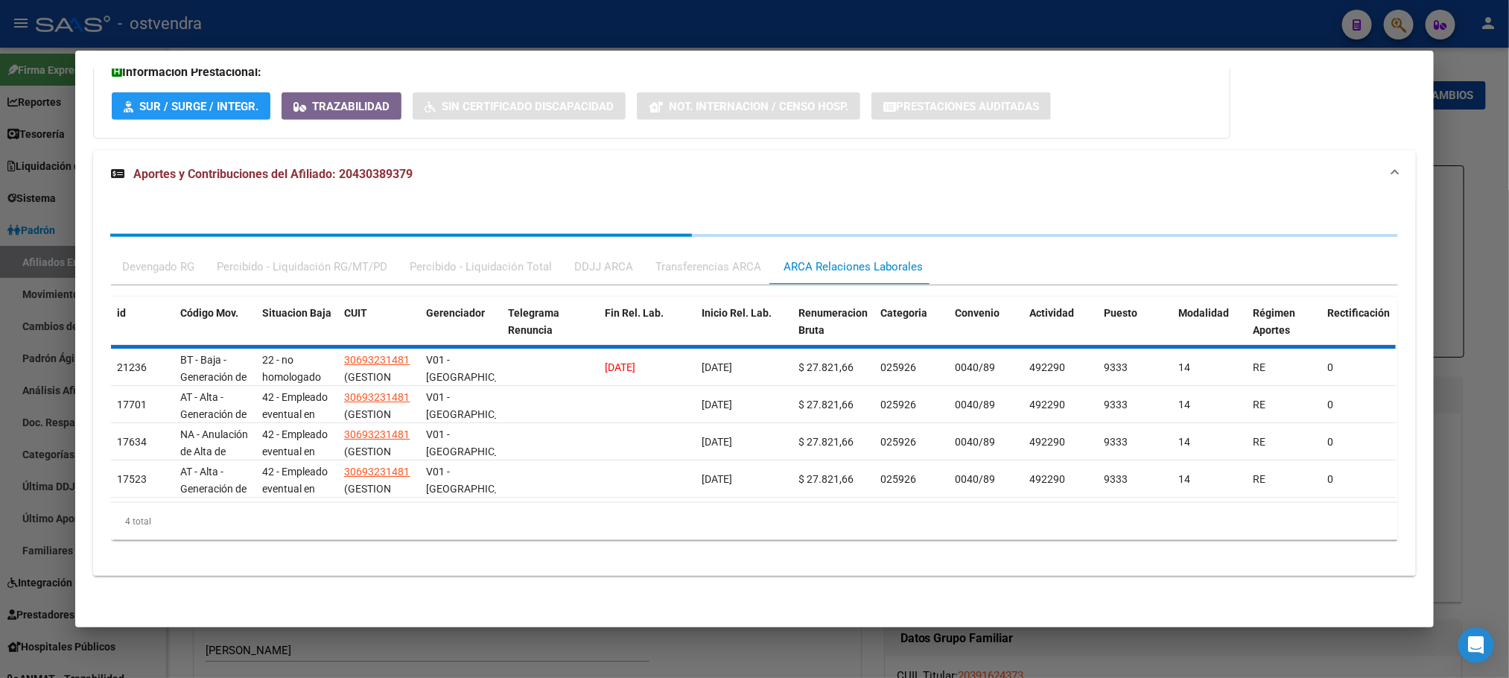
scroll to position [1069, 0]
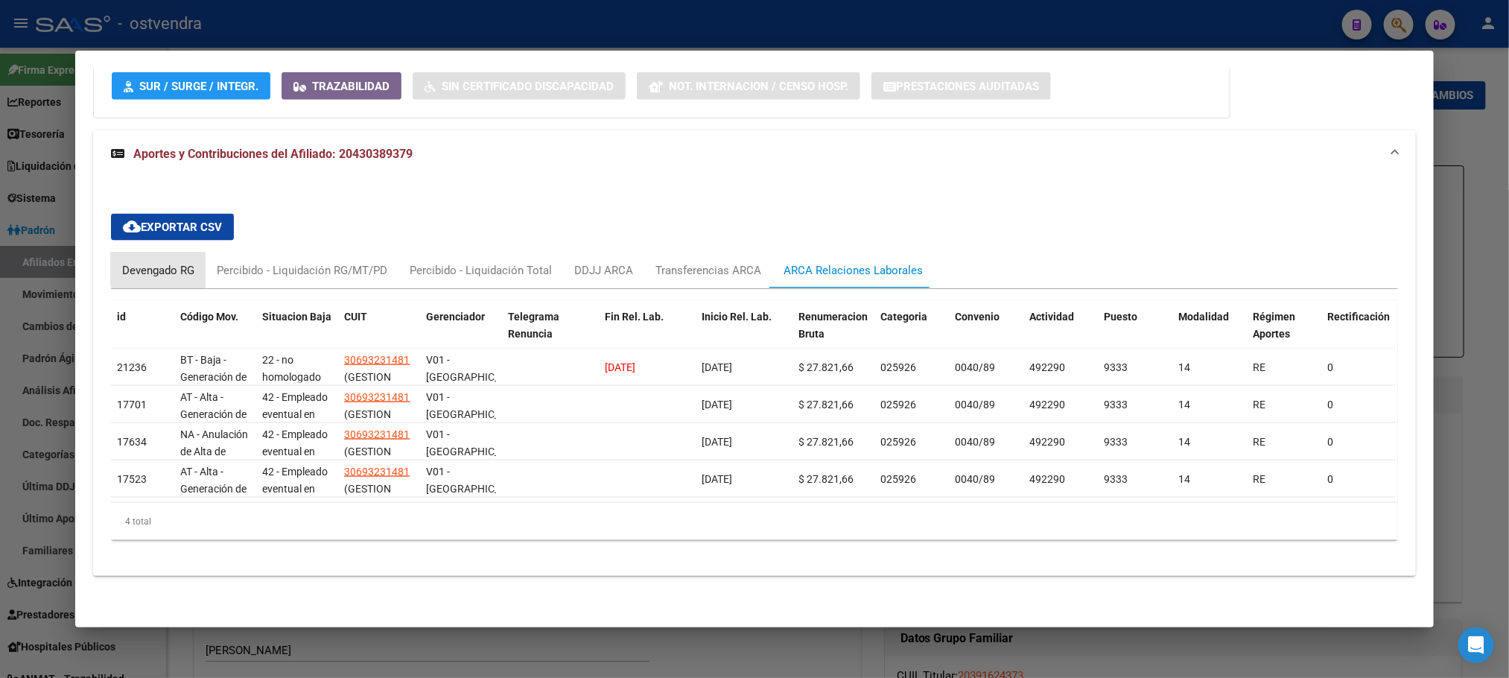
click at [152, 262] on div "Devengado RG" at bounding box center [158, 270] width 72 height 16
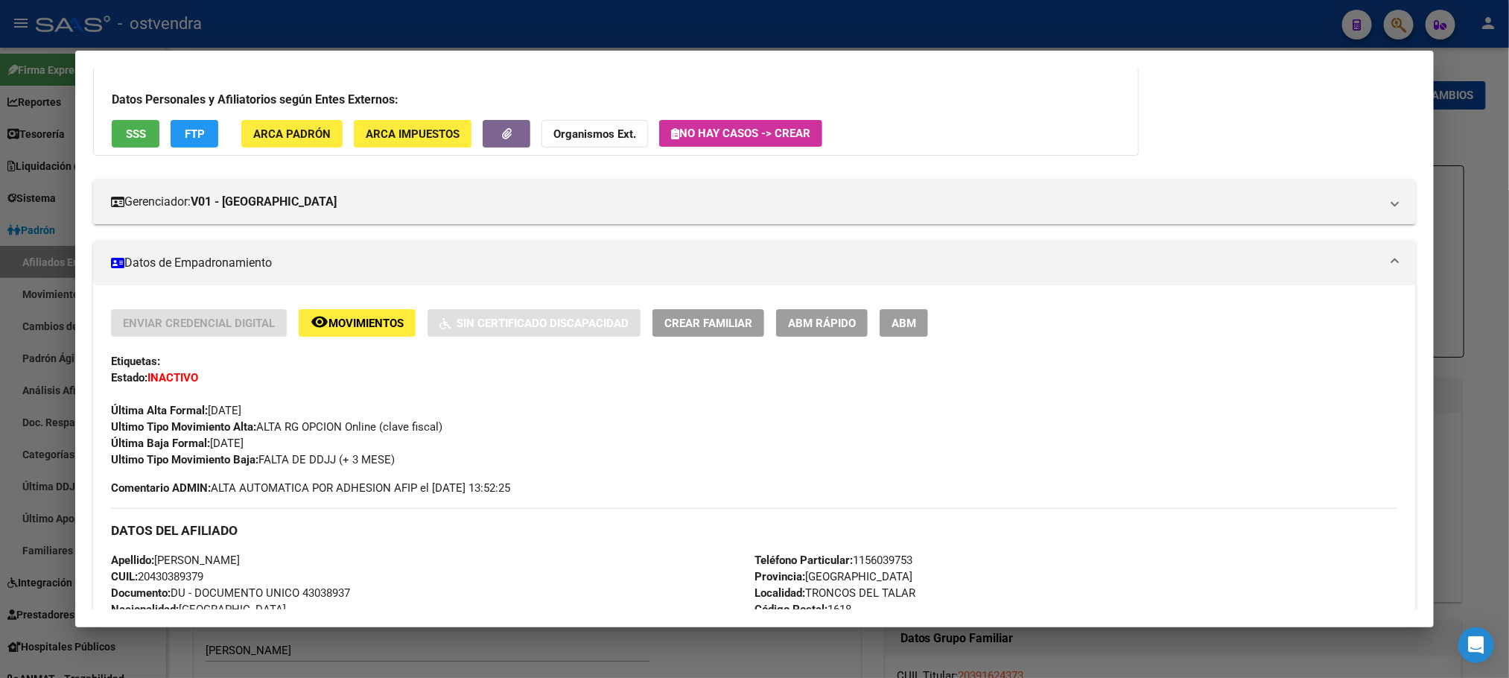
scroll to position [0, 0]
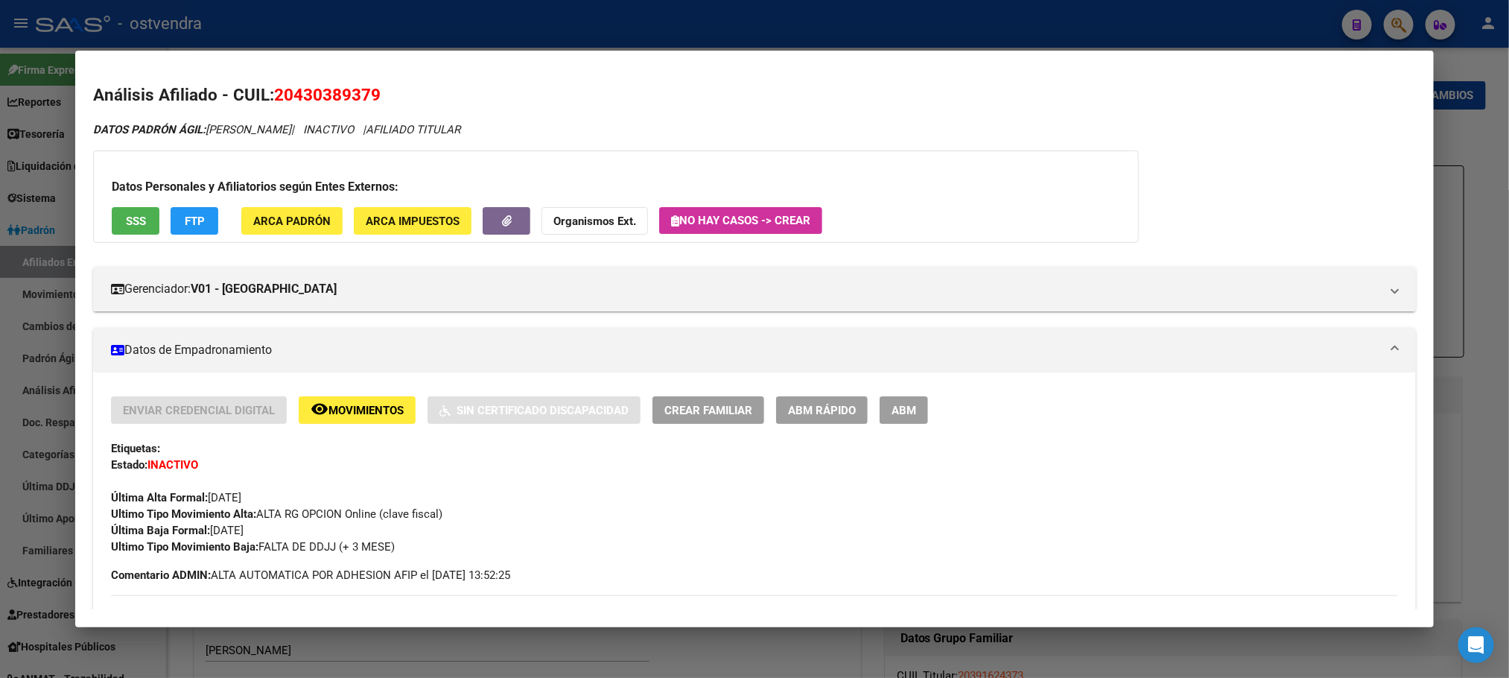
drag, startPoint x: 273, startPoint y: 92, endPoint x: 778, endPoint y: 42, distance: 507.4
click at [463, 92] on h2 "Análisis Afiliado - CUIL: 20430389379" at bounding box center [754, 95] width 1322 height 25
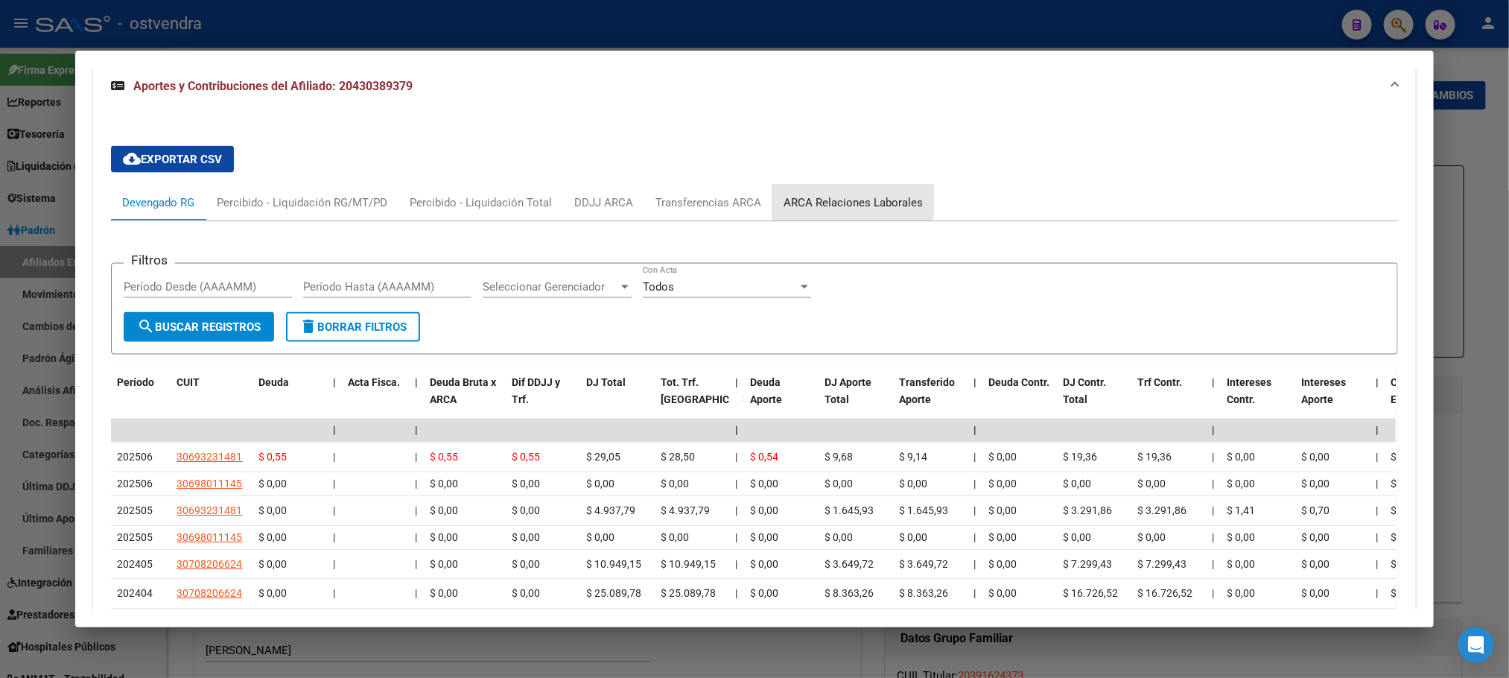
click at [840, 197] on div "ARCA Relaciones Laborales" at bounding box center [853, 202] width 139 height 16
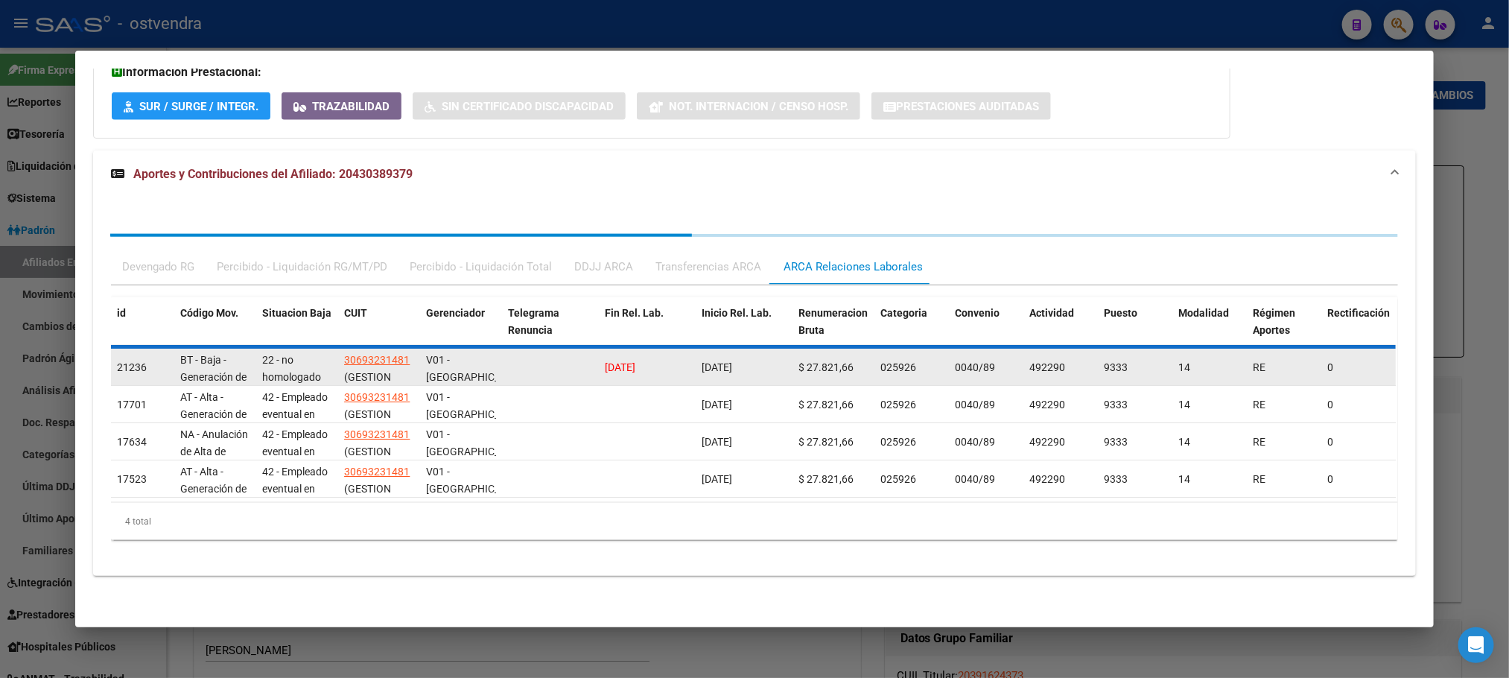
scroll to position [1069, 0]
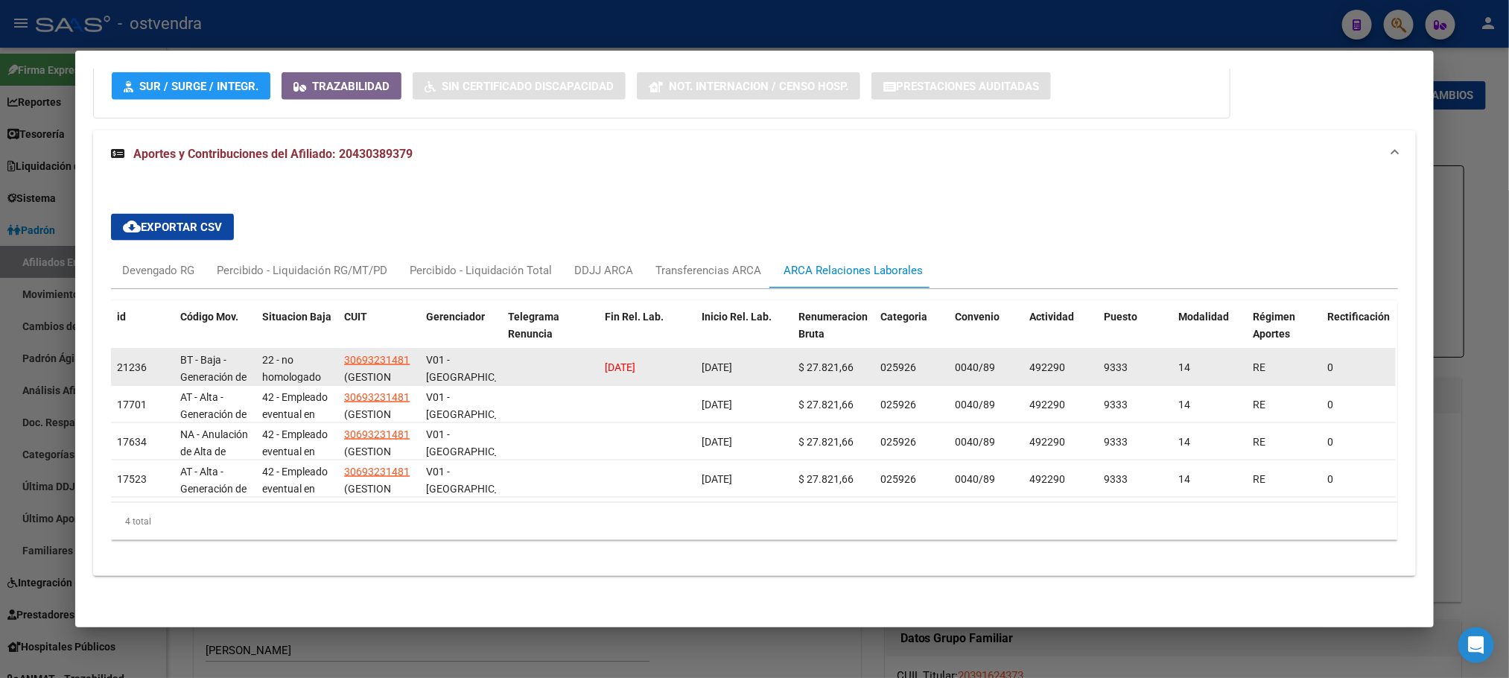
drag, startPoint x: 760, startPoint y: 347, endPoint x: 593, endPoint y: 344, distance: 166.9
click at [593, 349] on div "21236 BT - Baja - Generación de Clave 22 - no homologado 30693231481 (GESTION L…" at bounding box center [1036, 367] width 1851 height 37
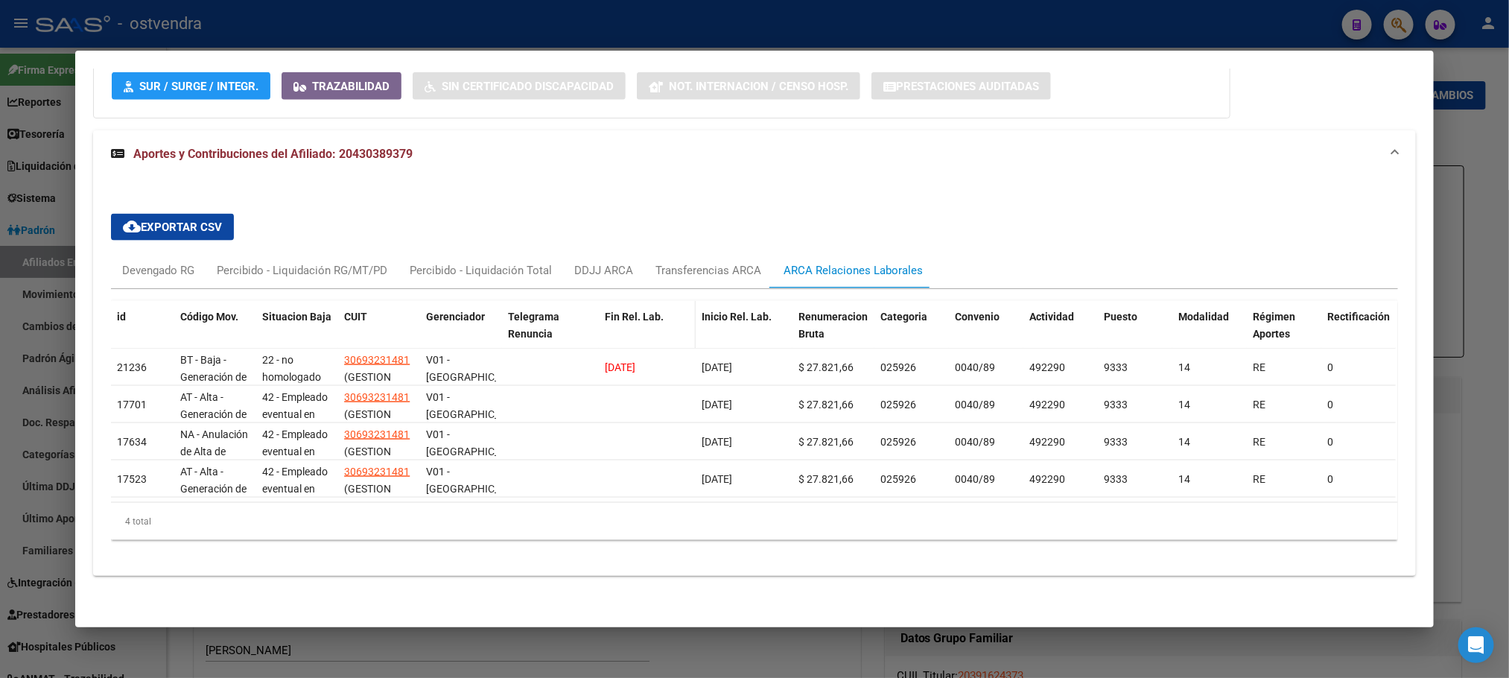
click at [604, 311] on datatable-header-cell "Fin Rel. Lab." at bounding box center [647, 334] width 97 height 66
drag, startPoint x: 764, startPoint y: 353, endPoint x: 639, endPoint y: 608, distance: 283.8
click at [585, 353] on div "21236 BT - Baja - Generación de Clave 22 - no homologado 30693231481 (GESTION L…" at bounding box center [1036, 367] width 1851 height 37
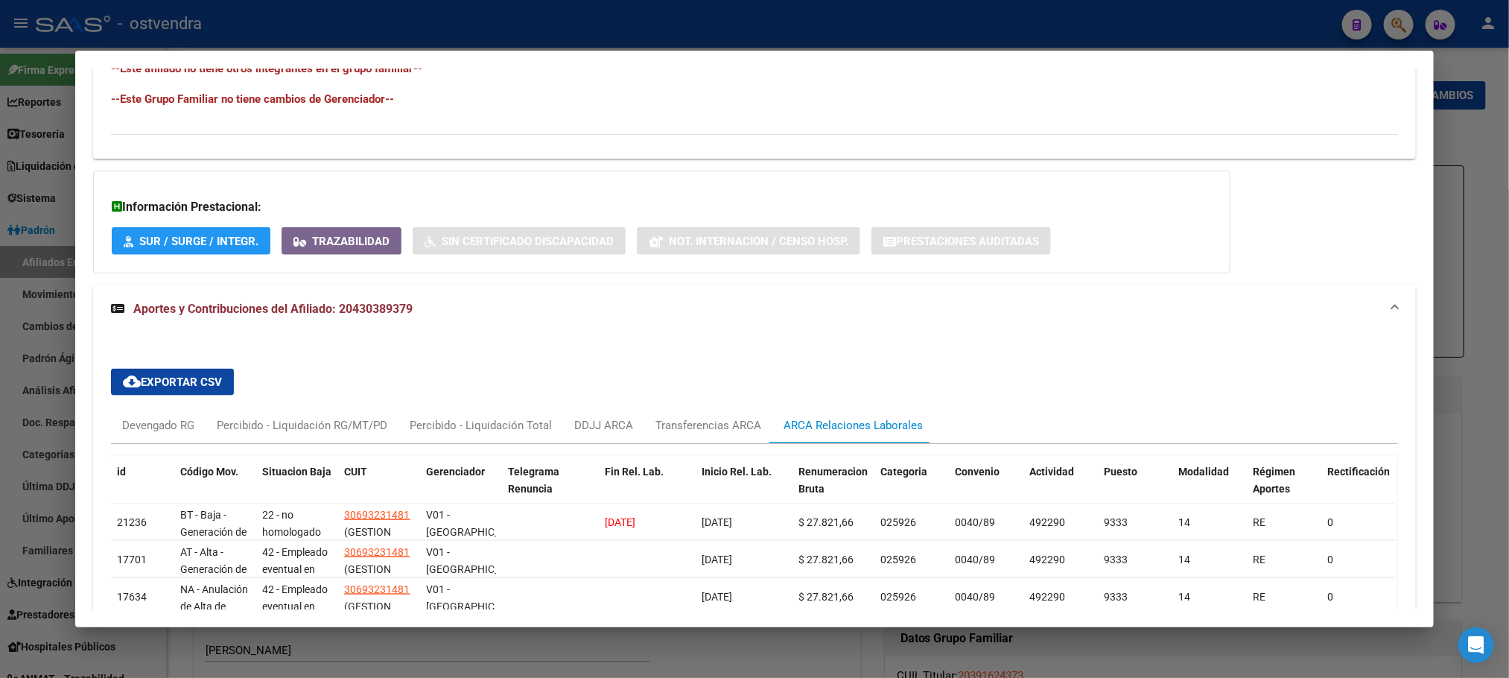
scroll to position [734, 0]
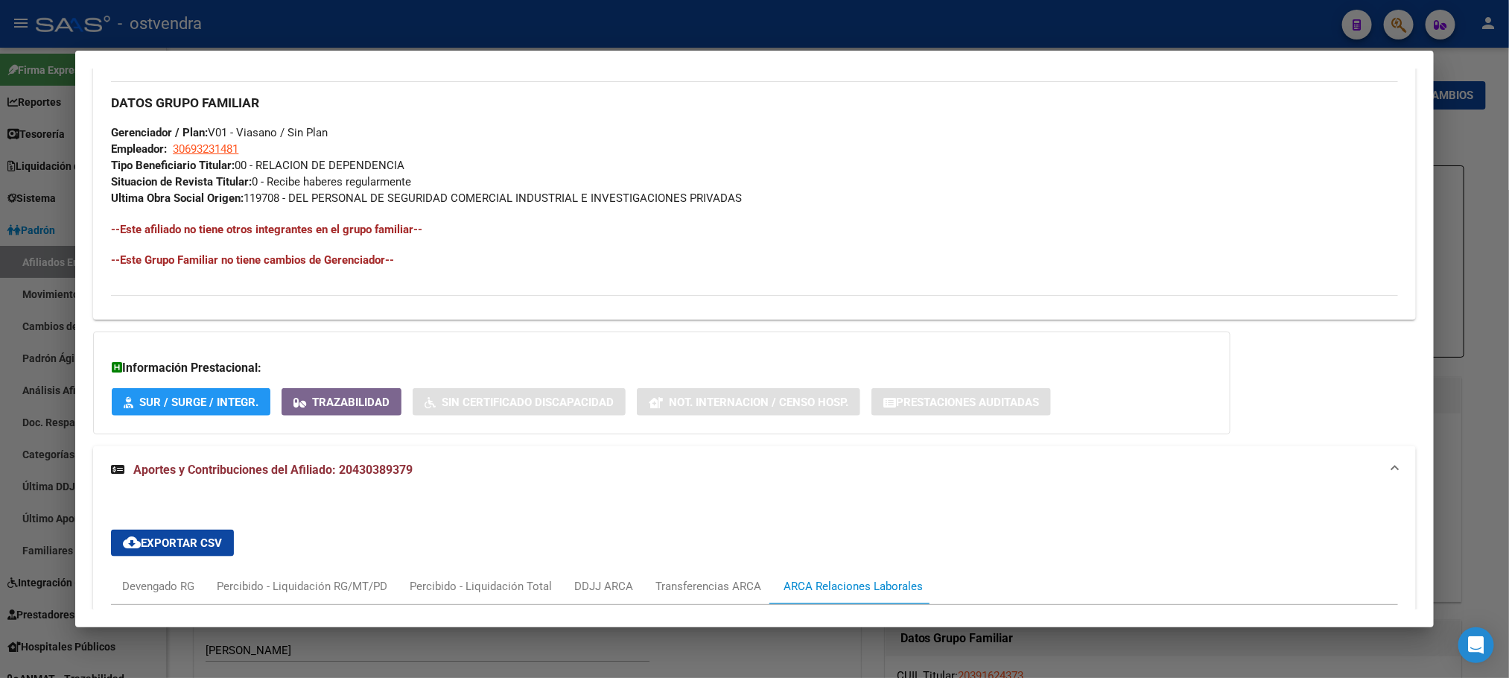
click at [854, 31] on div at bounding box center [754, 339] width 1509 height 678
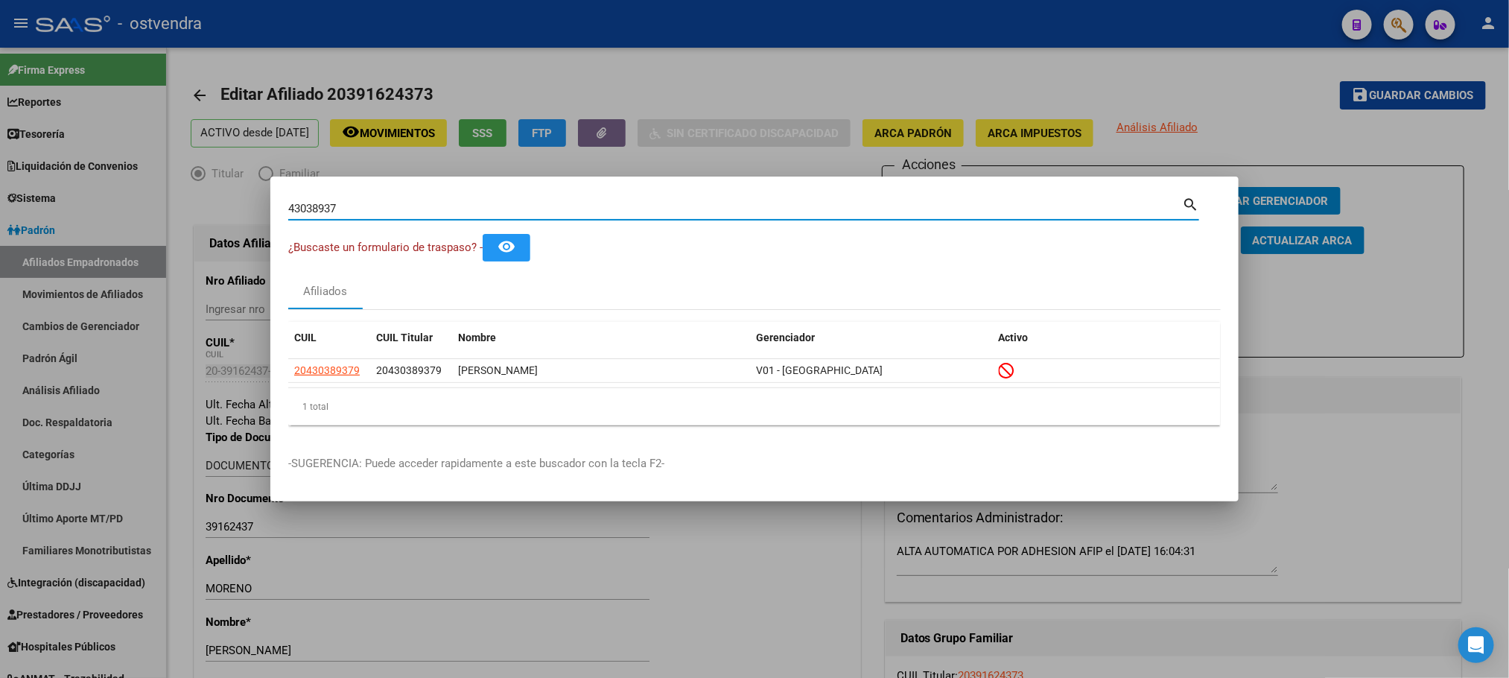
drag, startPoint x: 402, startPoint y: 206, endPoint x: 58, endPoint y: 206, distance: 344.1
click at [58, 206] on div "43038937 Buscar (apellido, dni, cuil, nro traspaso, cuit, obra social) search ¿…" at bounding box center [754, 339] width 1509 height 678
paste input "510024"
type input "43510024"
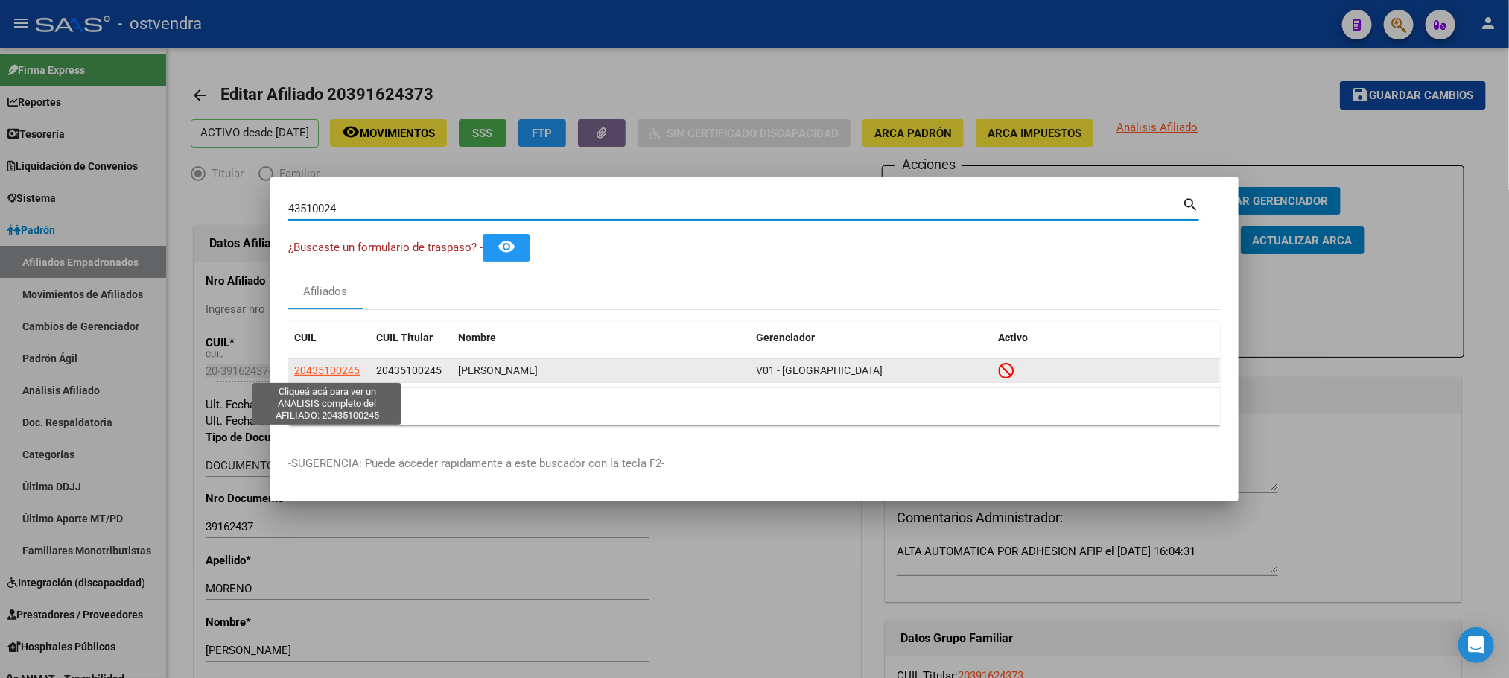
click at [323, 369] on span "20435100245" at bounding box center [327, 370] width 66 height 12
type textarea "20435100245"
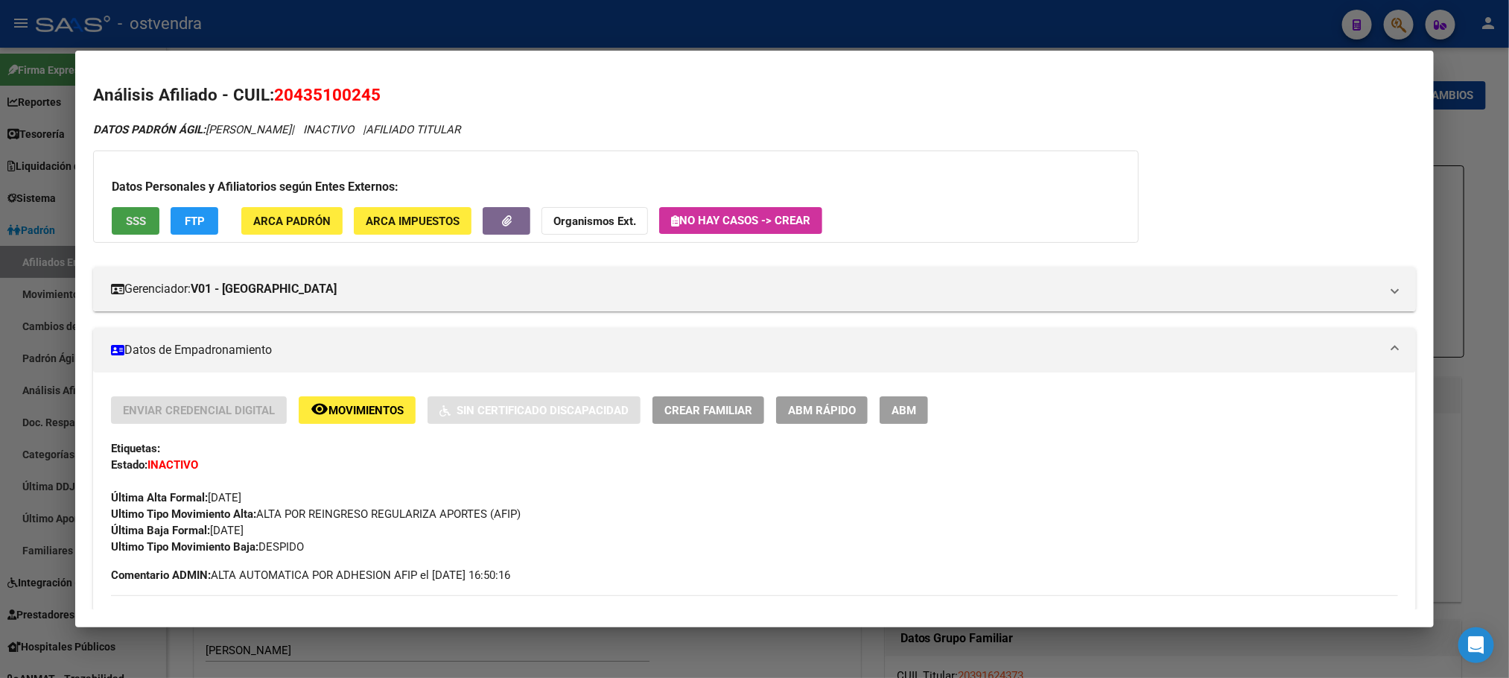
click at [112, 226] on button "SSS" at bounding box center [136, 221] width 48 height 28
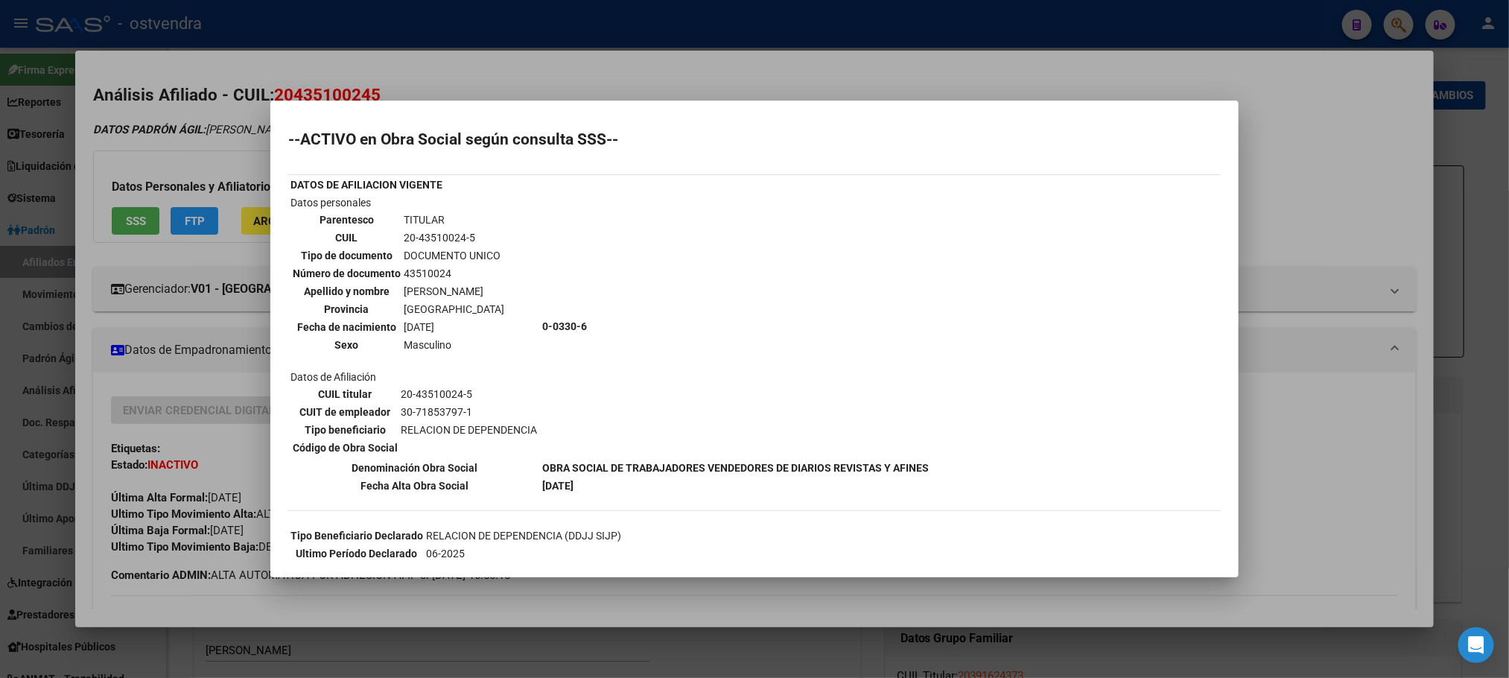
scroll to position [112, 0]
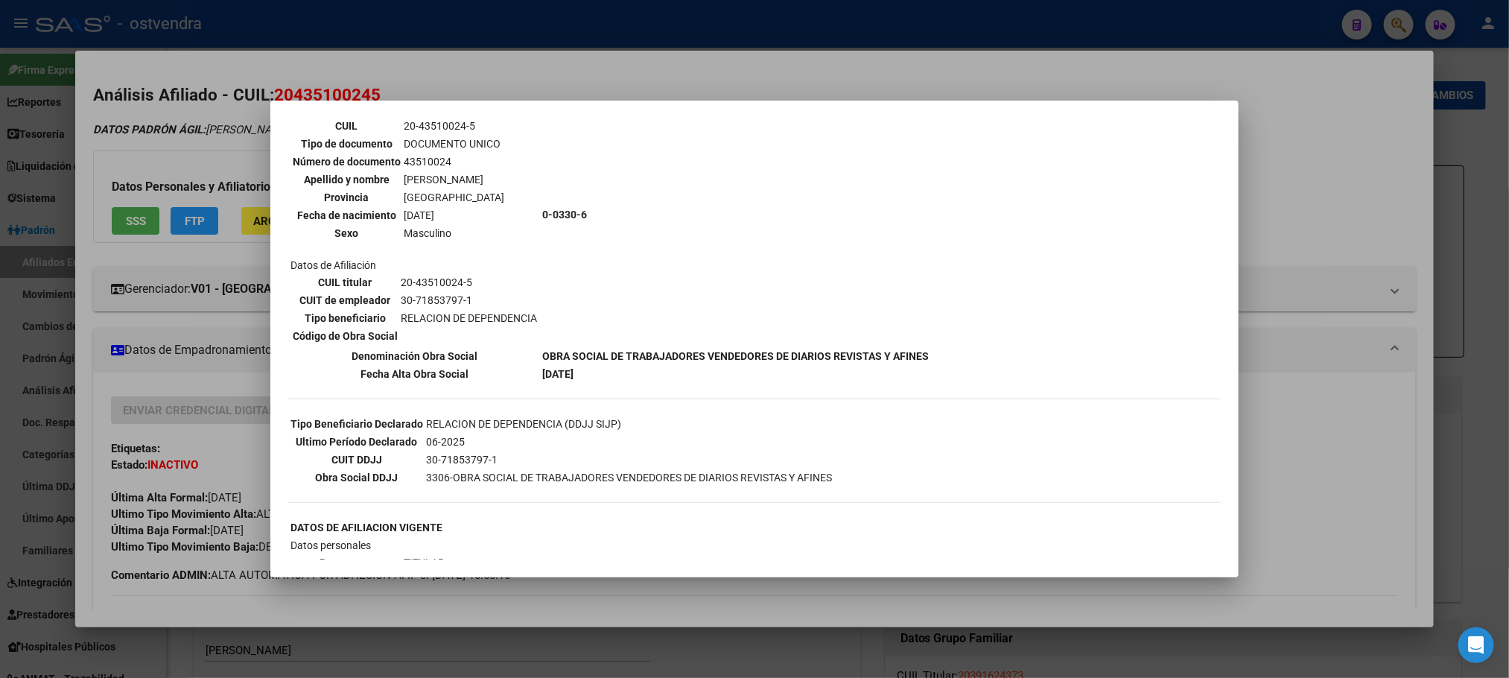
click at [182, 130] on div at bounding box center [754, 339] width 1509 height 678
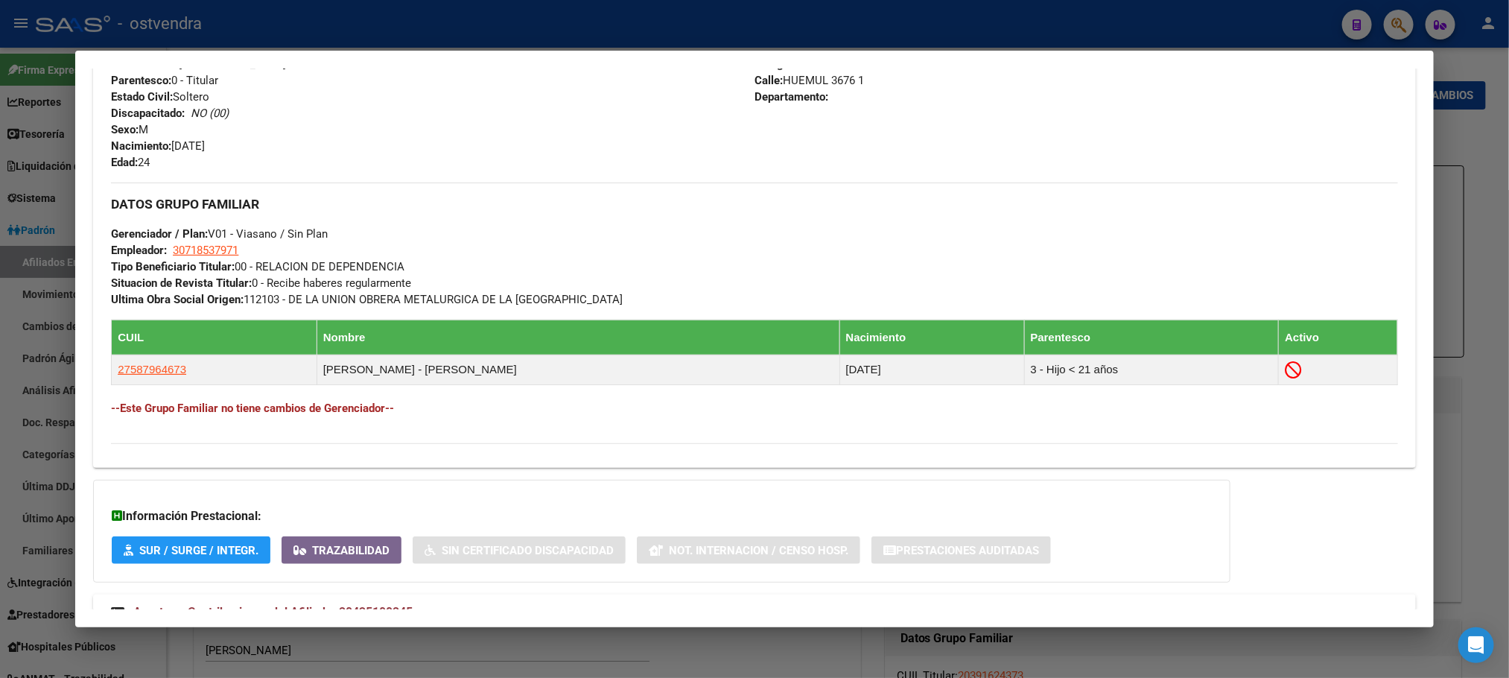
scroll to position [689, 0]
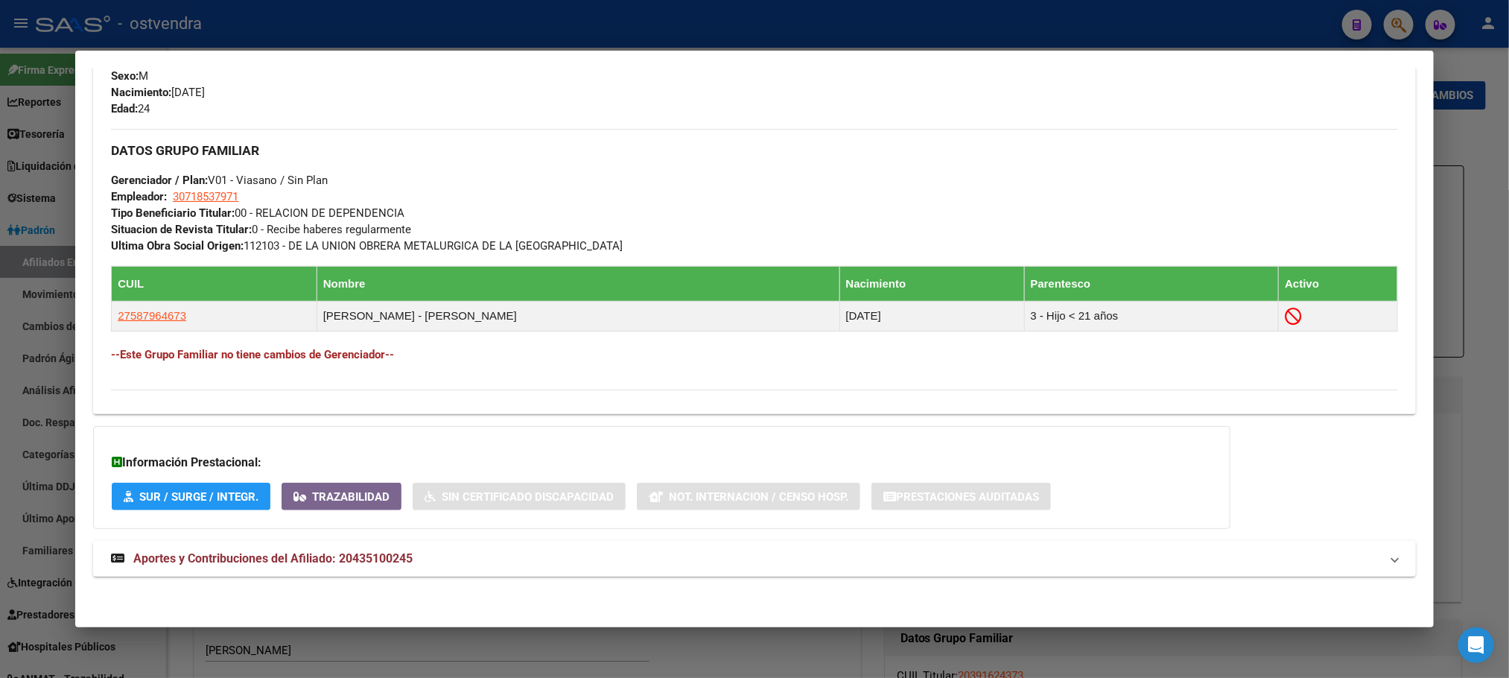
click at [423, 565] on mat-panel-title "Aportes y Contribuciones del Afiliado: 20435100245" at bounding box center [745, 559] width 1269 height 18
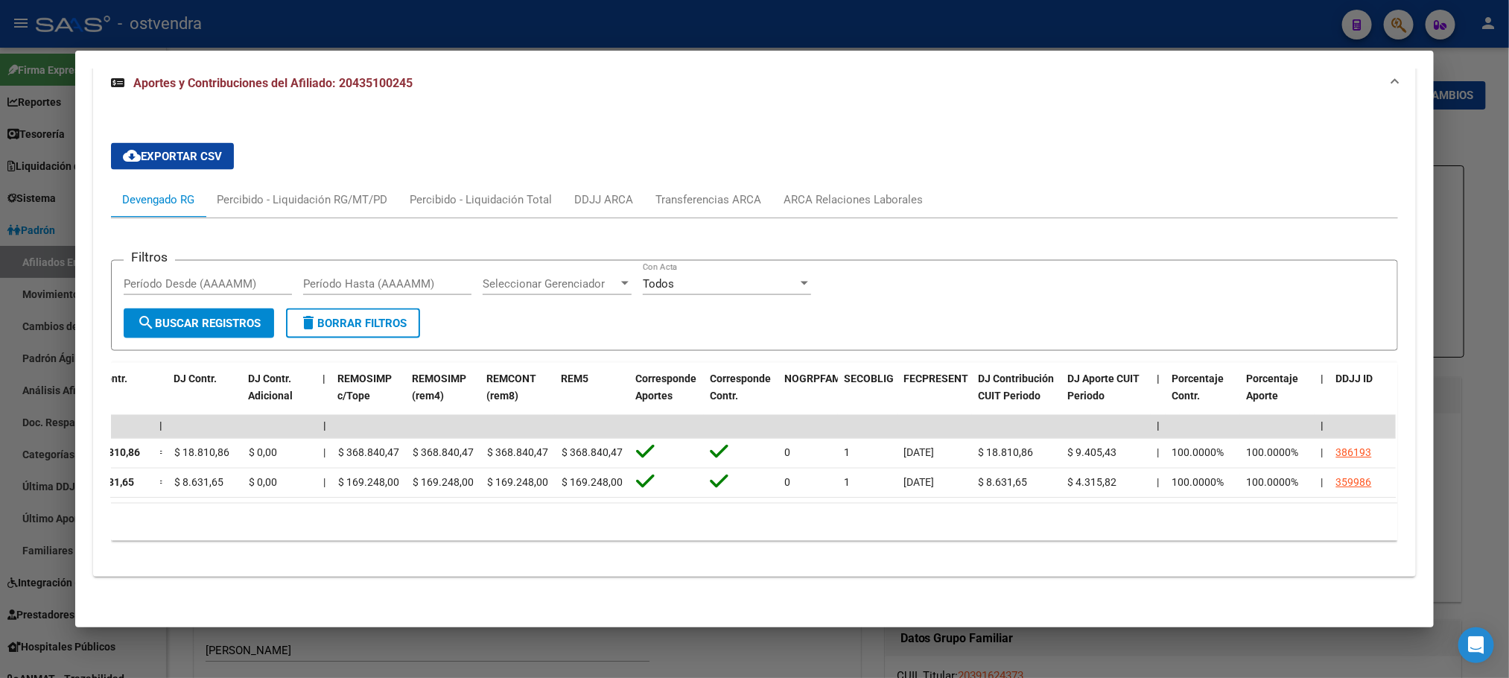
scroll to position [0, 0]
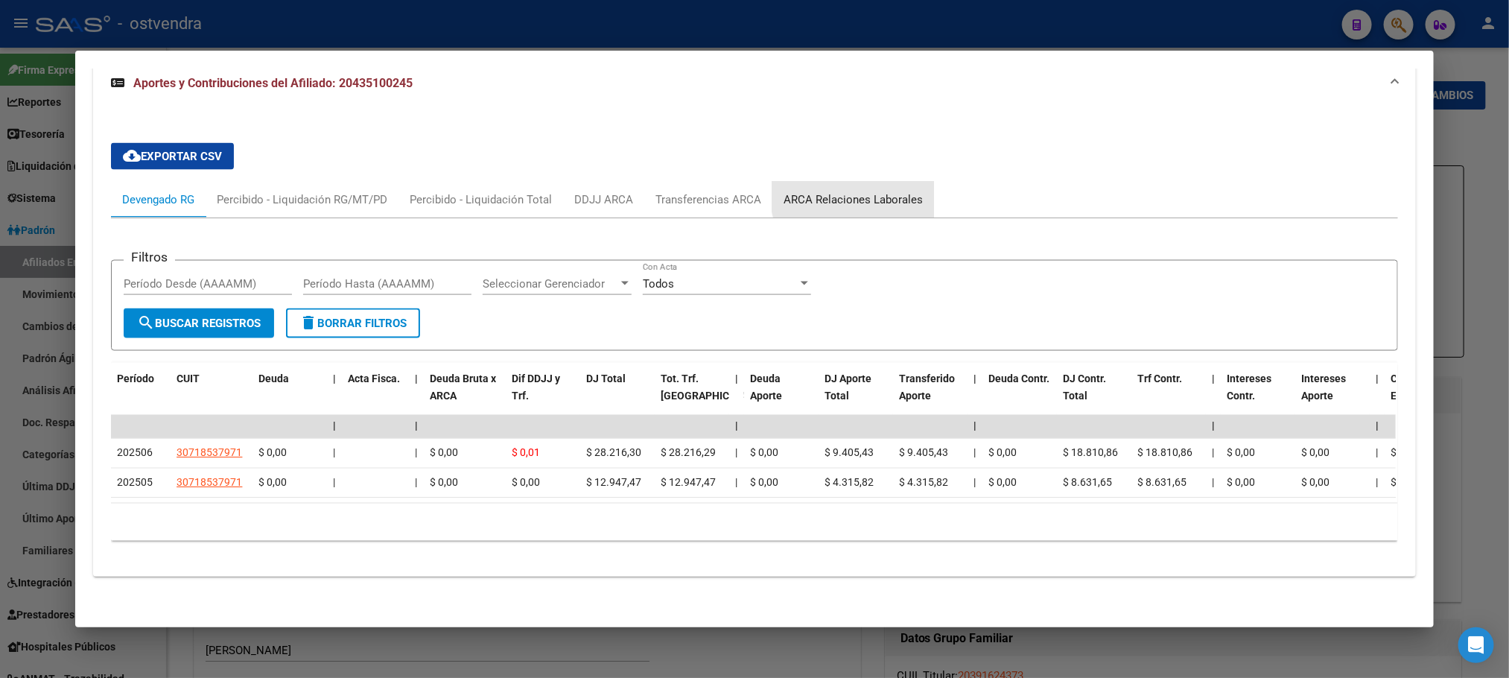
click at [888, 182] on div "ARCA Relaciones Laborales" at bounding box center [853, 200] width 162 height 36
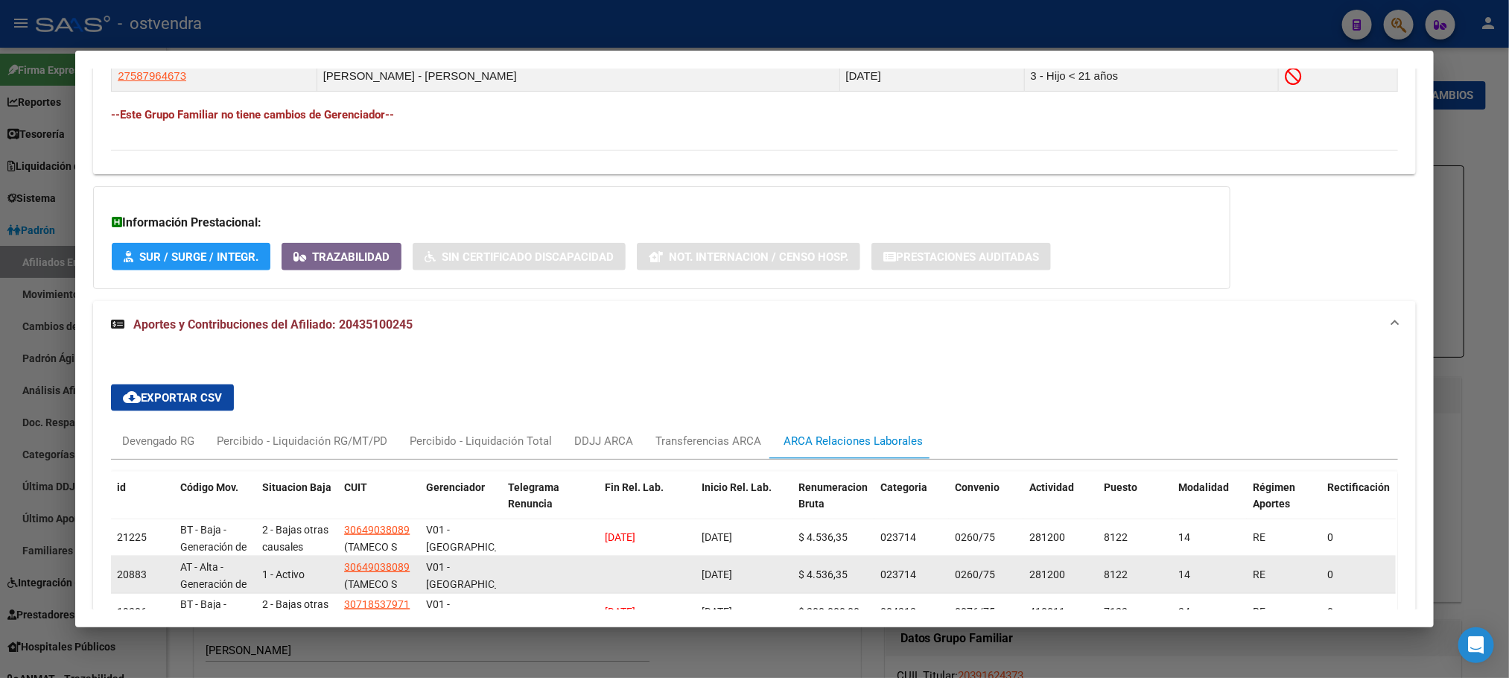
scroll to position [1117, 0]
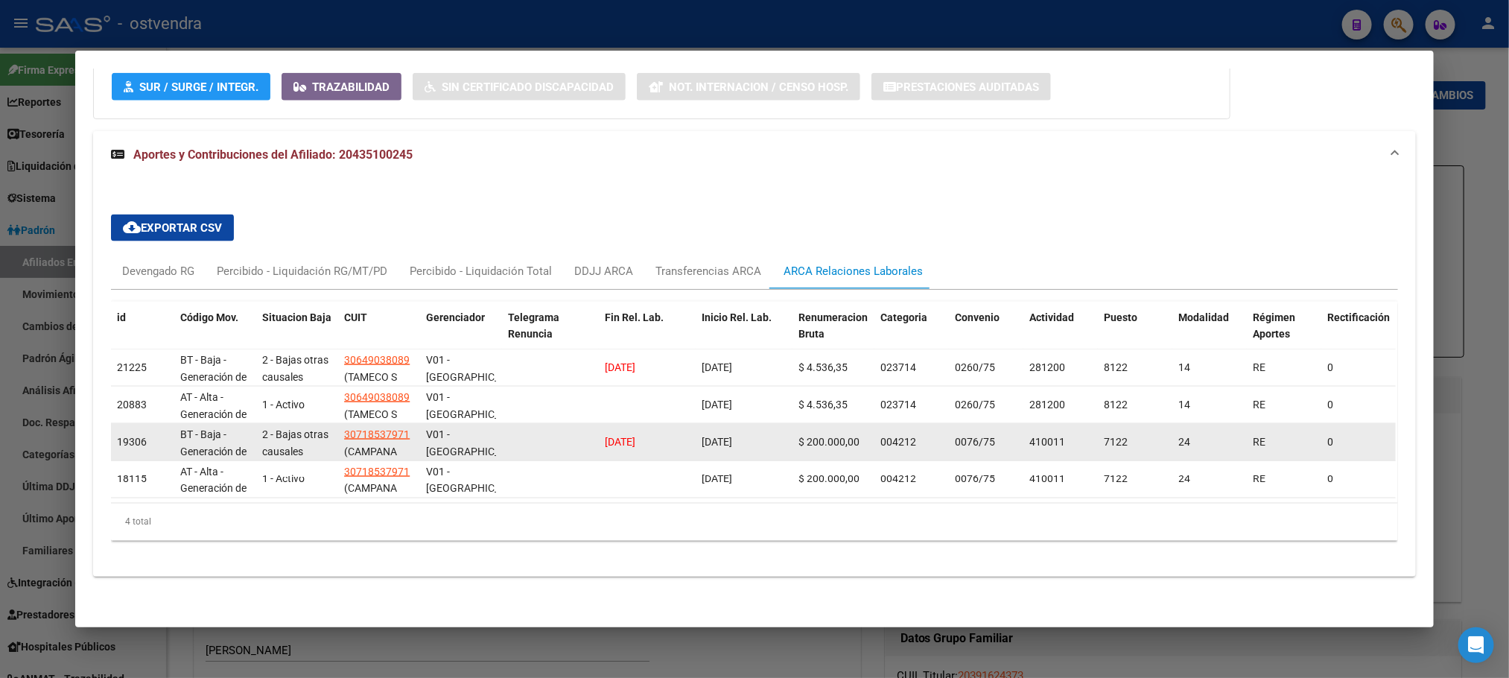
drag, startPoint x: 755, startPoint y: 427, endPoint x: 642, endPoint y: 434, distance: 113.4
click at [579, 424] on div "19306 BT - Baja - Generación de Clave 2 - Bajas otras causales 30718537971 (CAM…" at bounding box center [1036, 442] width 1851 height 37
click at [648, 434] on datatable-body-cell "[DATE]" at bounding box center [647, 442] width 97 height 37
click at [653, 434] on div "[DATE]" at bounding box center [647, 442] width 85 height 17
click at [661, 434] on div "[DATE]" at bounding box center [647, 442] width 85 height 17
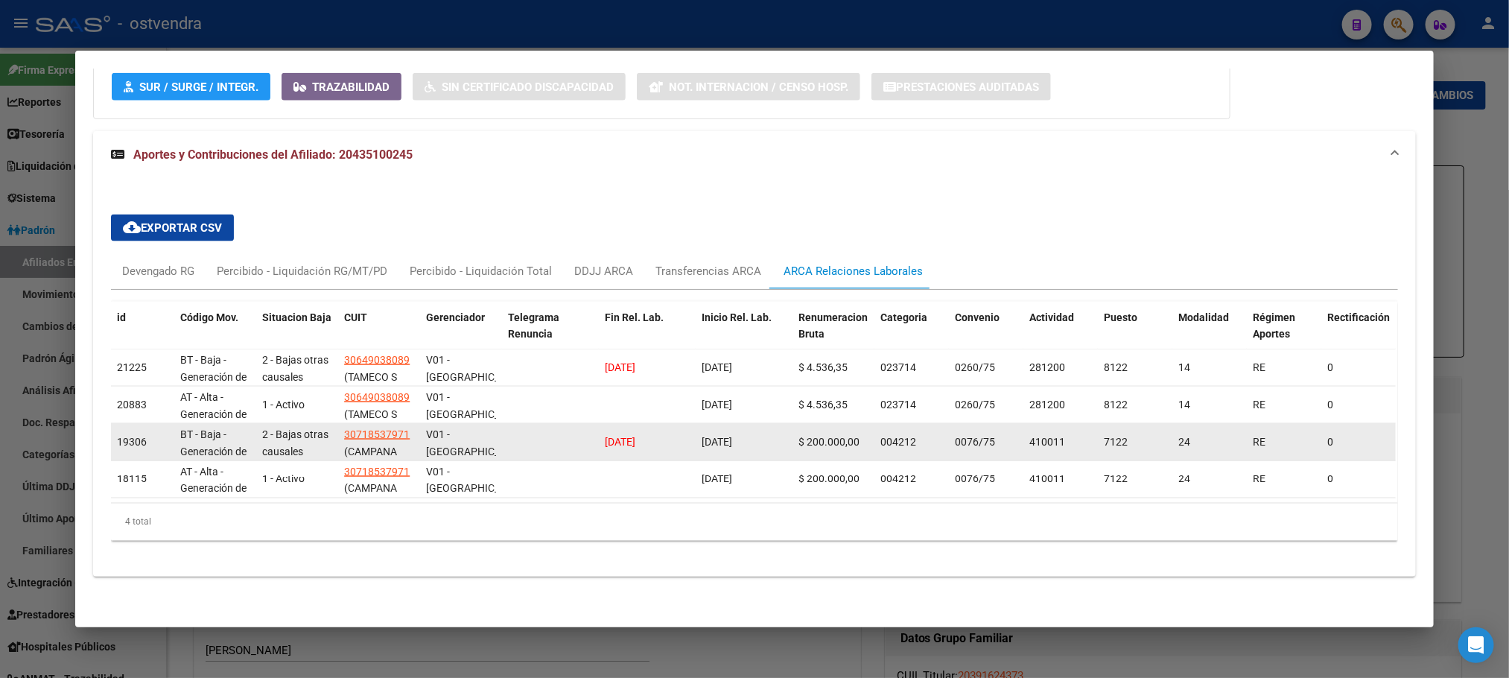
click at [653, 434] on div "[DATE]" at bounding box center [647, 442] width 85 height 17
drag, startPoint x: 762, startPoint y: 419, endPoint x: 726, endPoint y: 419, distance: 35.8
click at [760, 434] on div "[DATE]" at bounding box center [744, 442] width 85 height 17
drag, startPoint x: 653, startPoint y: 425, endPoint x: 593, endPoint y: 421, distance: 60.5
click at [599, 424] on datatable-body-cell "[DATE]" at bounding box center [647, 442] width 97 height 37
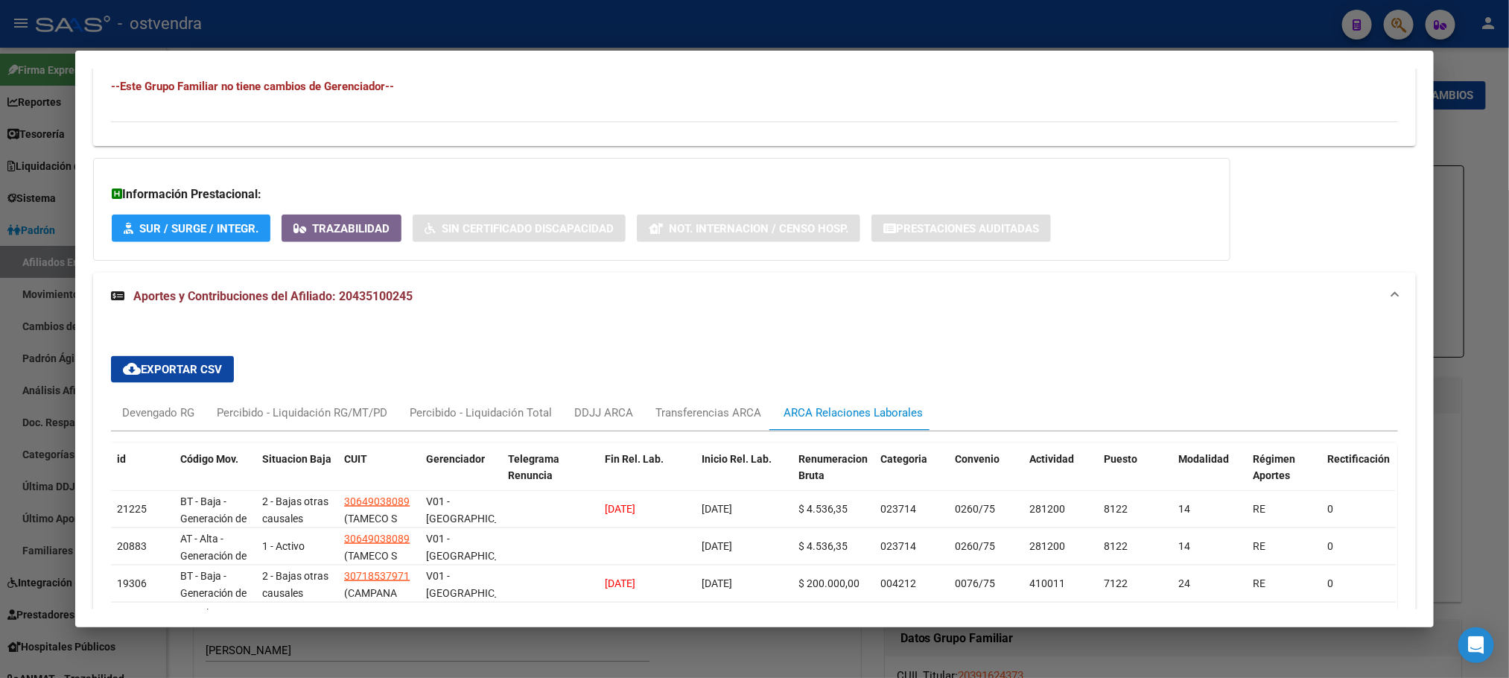
scroll to position [782, 0]
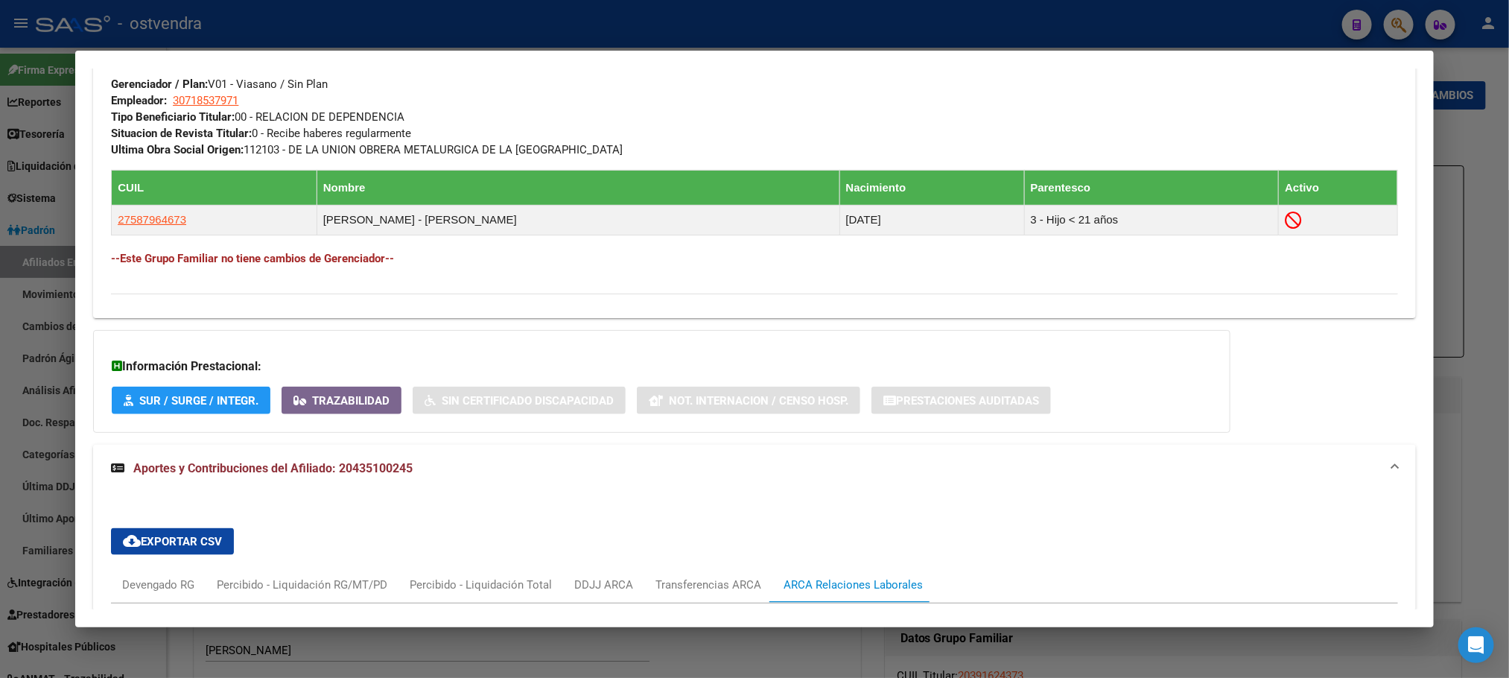
click at [592, 18] on div at bounding box center [754, 339] width 1509 height 678
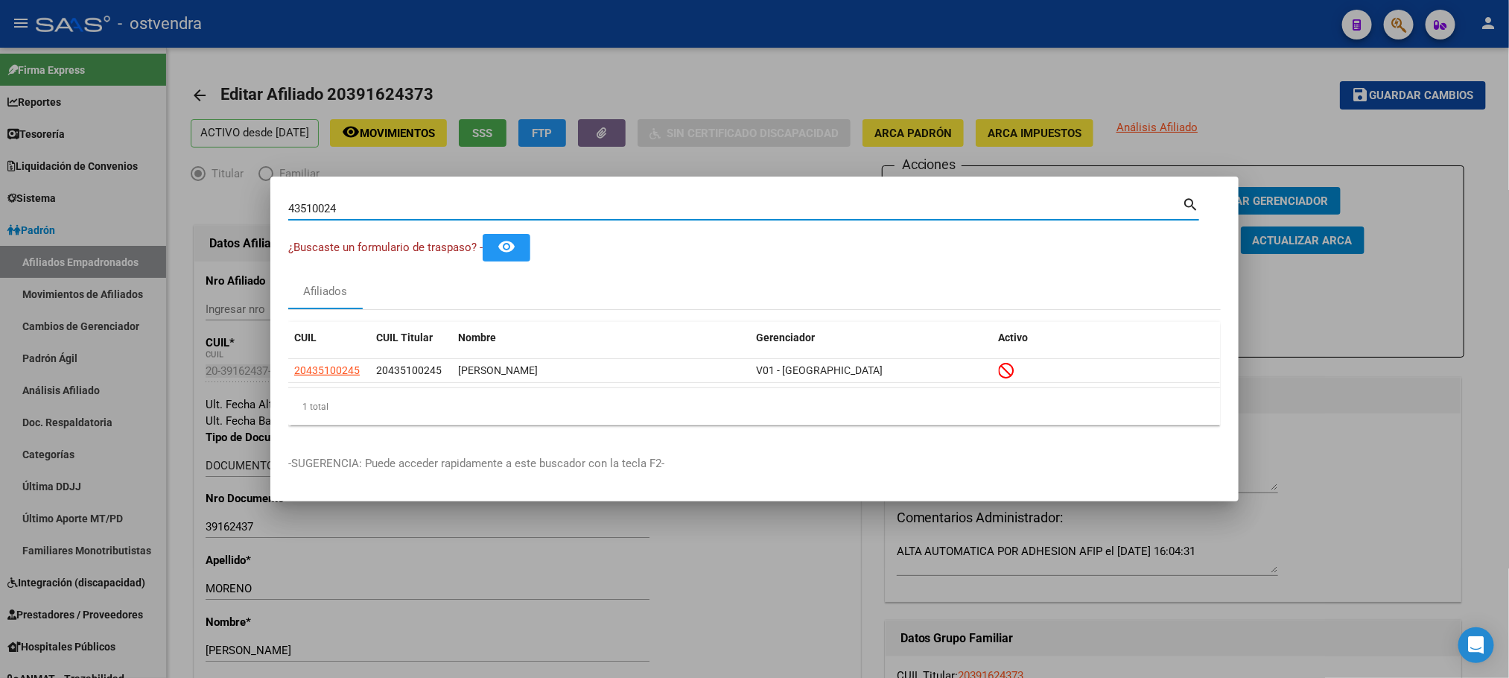
drag, startPoint x: 369, startPoint y: 209, endPoint x: 202, endPoint y: 217, distance: 167.1
click at [202, 217] on div "43510024 Buscar (apellido, dni, cuil, nro traspaso, cuit, obra social) search ¿…" at bounding box center [754, 339] width 1509 height 678
paste input "20452049431"
type input "20452049431"
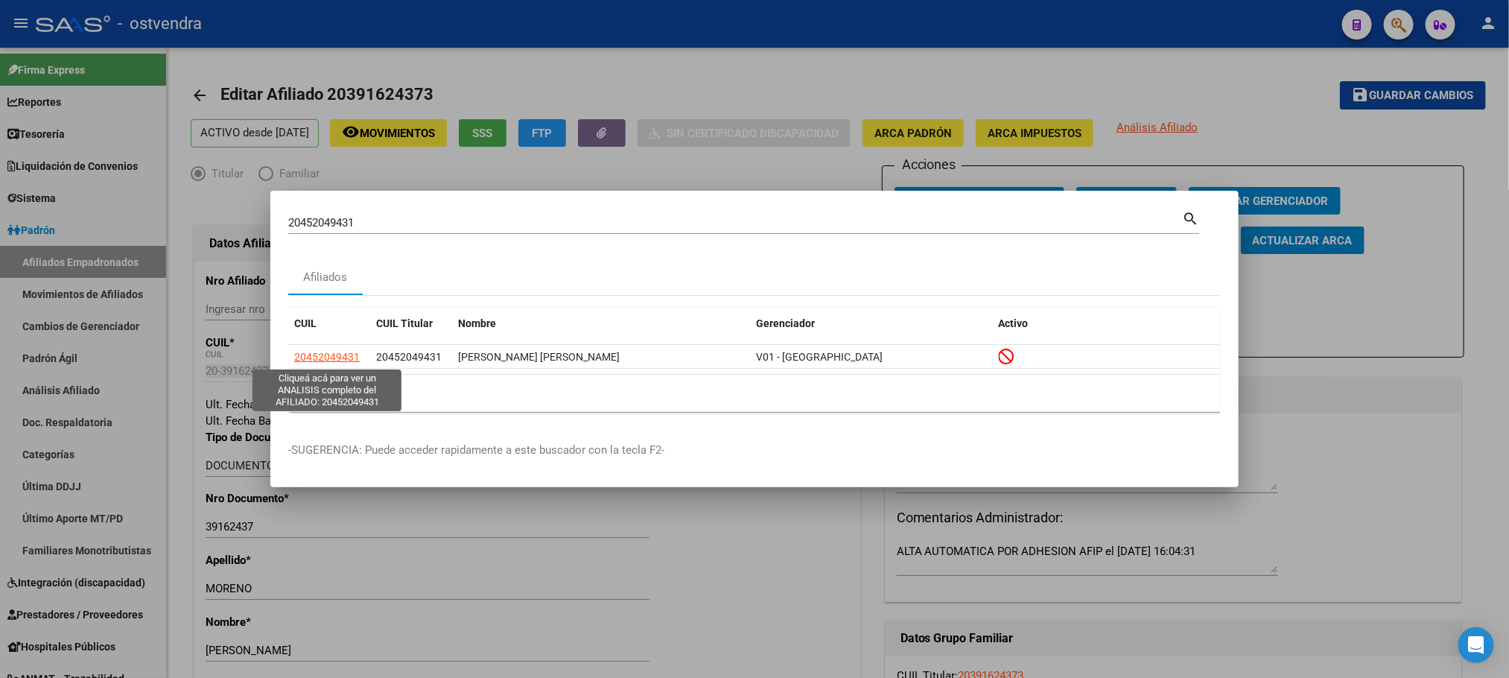
click at [352, 351] on span "20452049431" at bounding box center [327, 357] width 66 height 12
type textarea "20452049431"
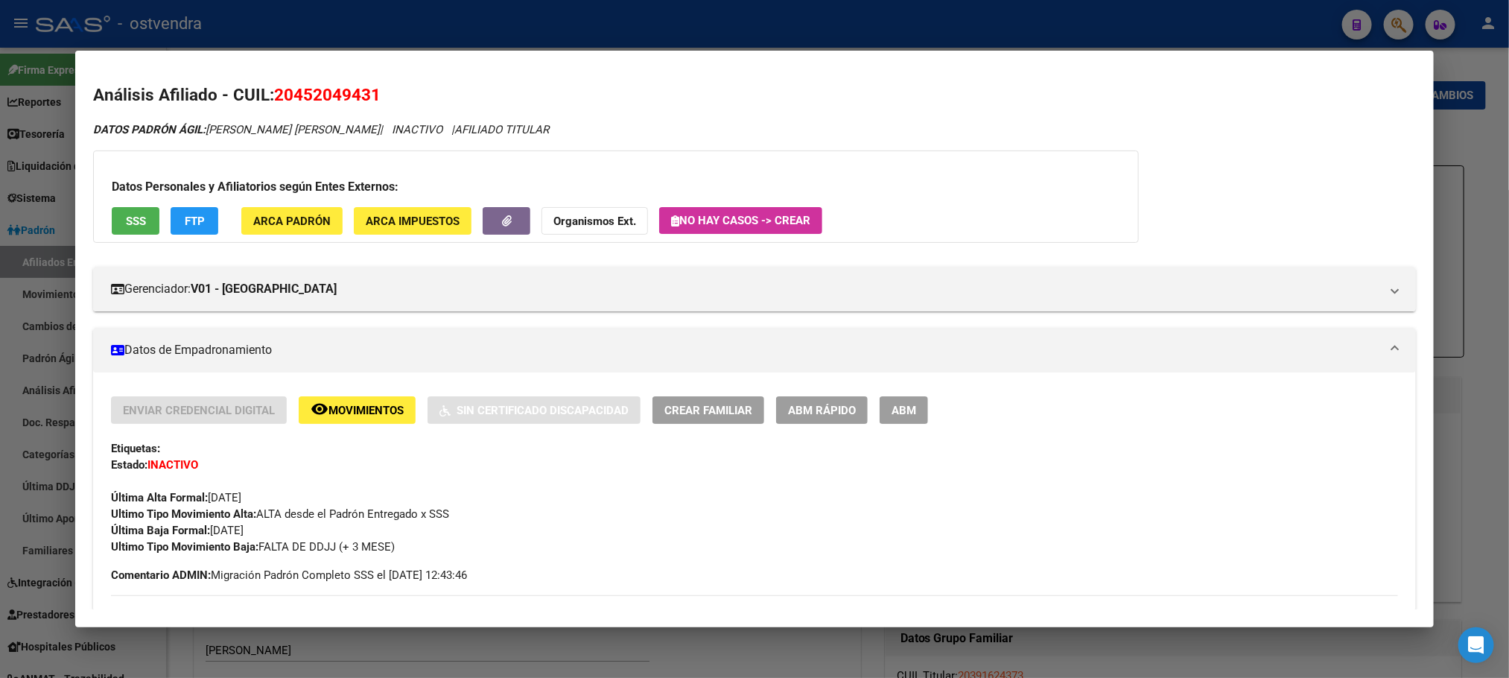
click at [134, 222] on span "SSS" at bounding box center [136, 221] width 20 height 13
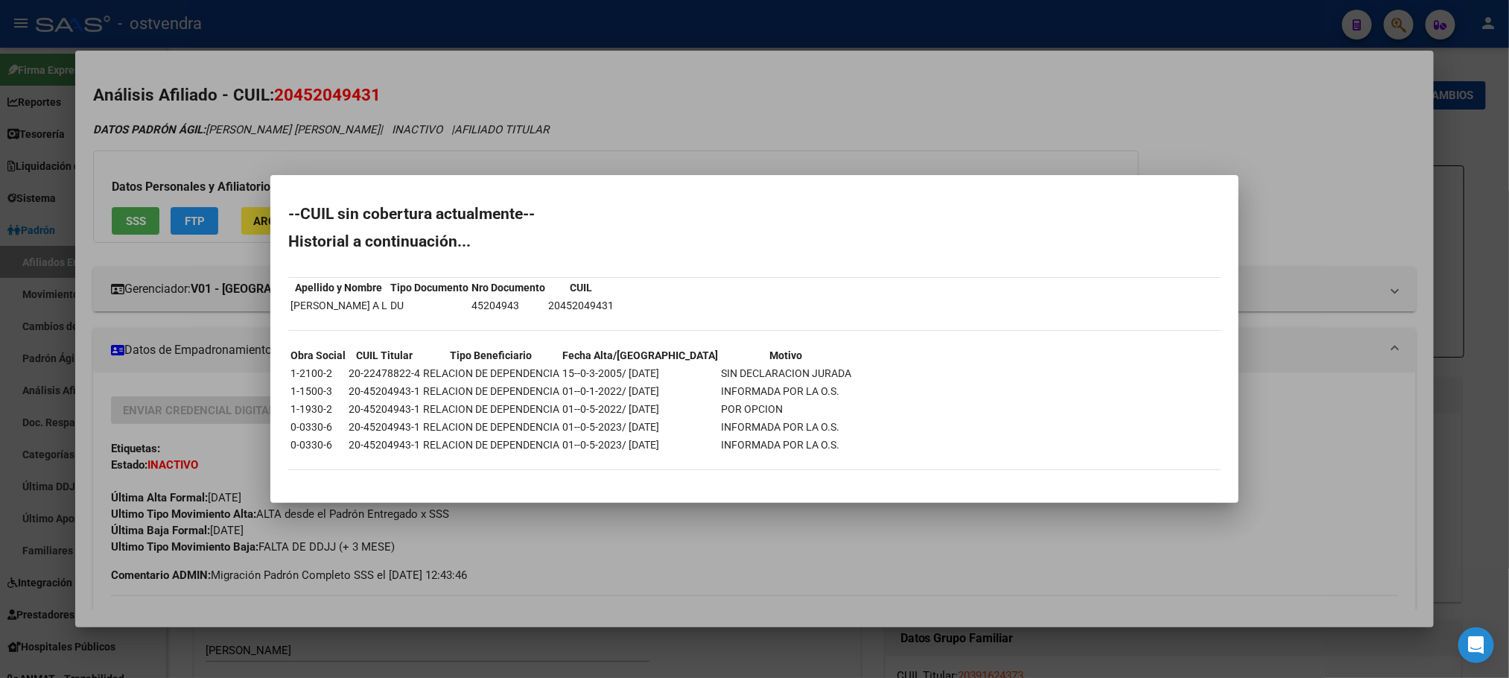
click at [387, 156] on div at bounding box center [754, 339] width 1509 height 678
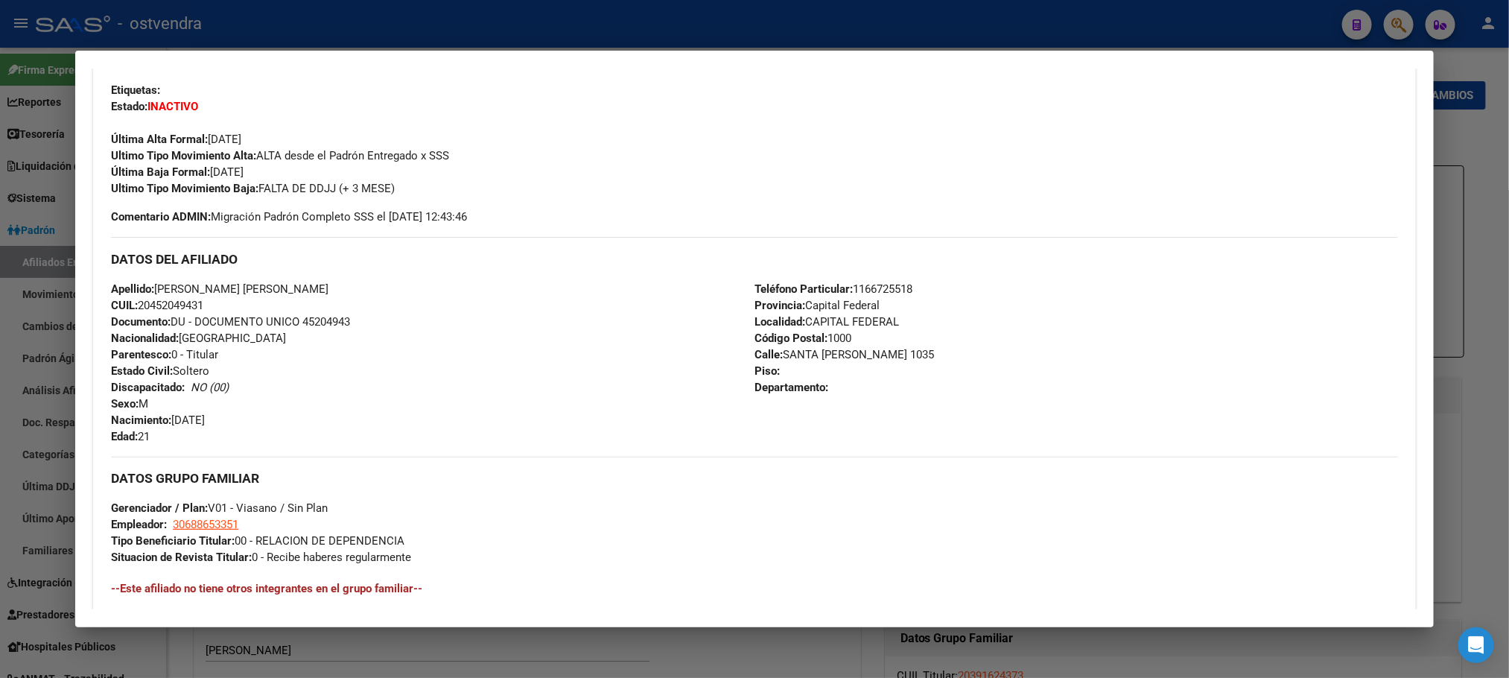
scroll to position [720, 0]
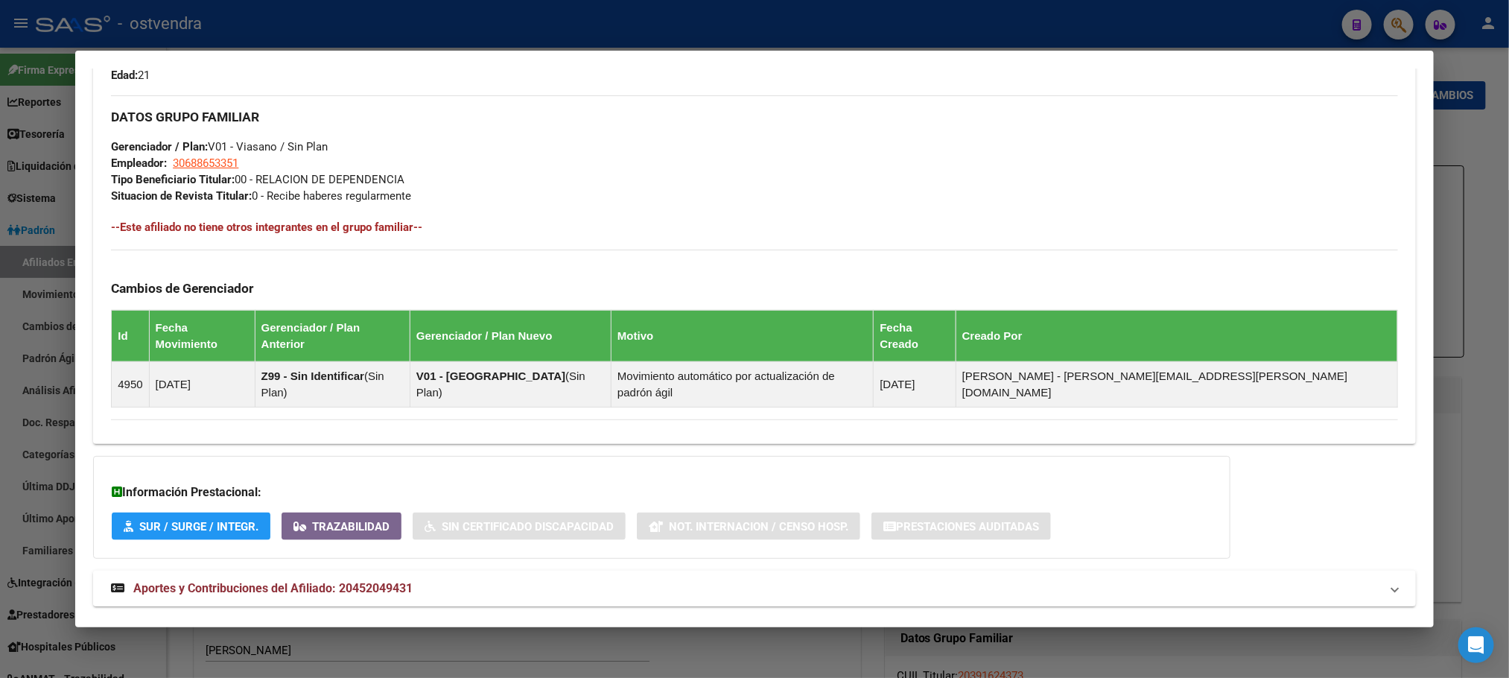
click at [351, 580] on strong "Aportes y Contribuciones del Afiliado: 20452049431" at bounding box center [262, 589] width 302 height 18
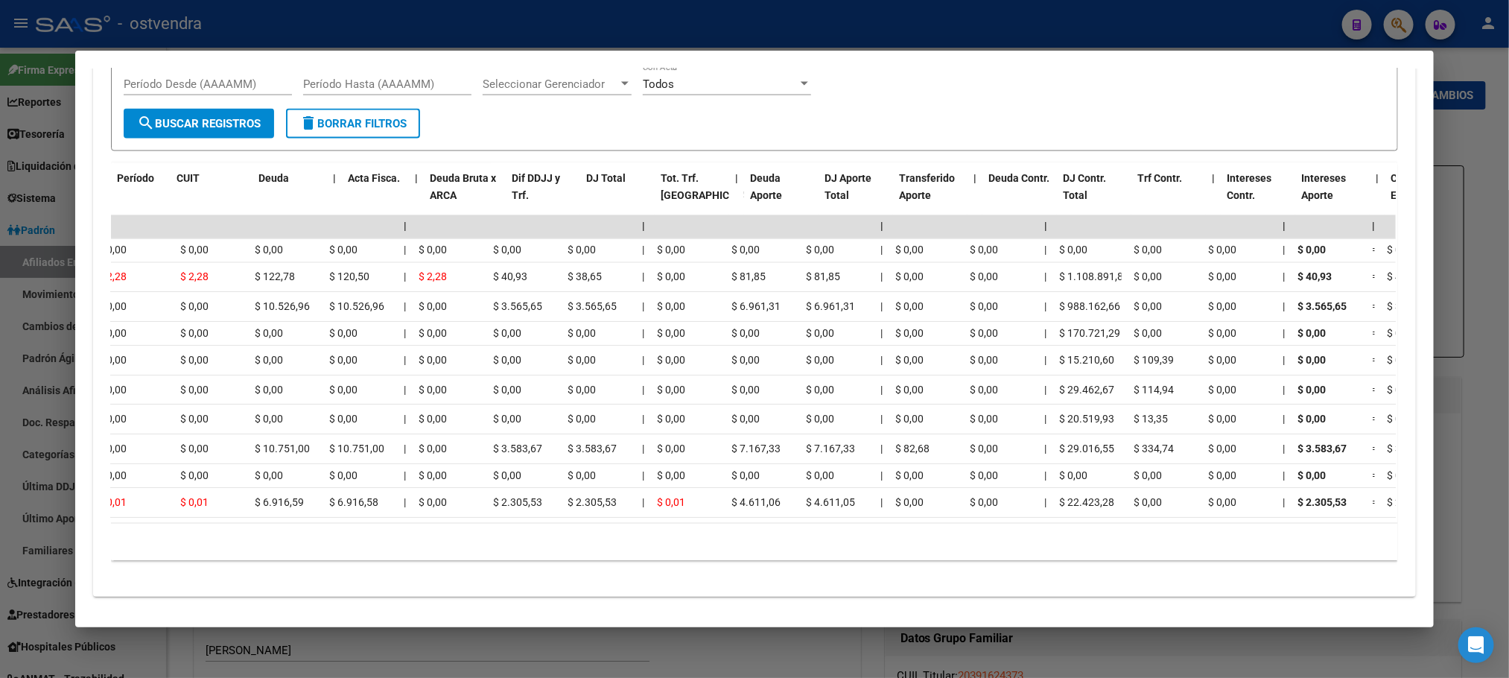
scroll to position [0, 0]
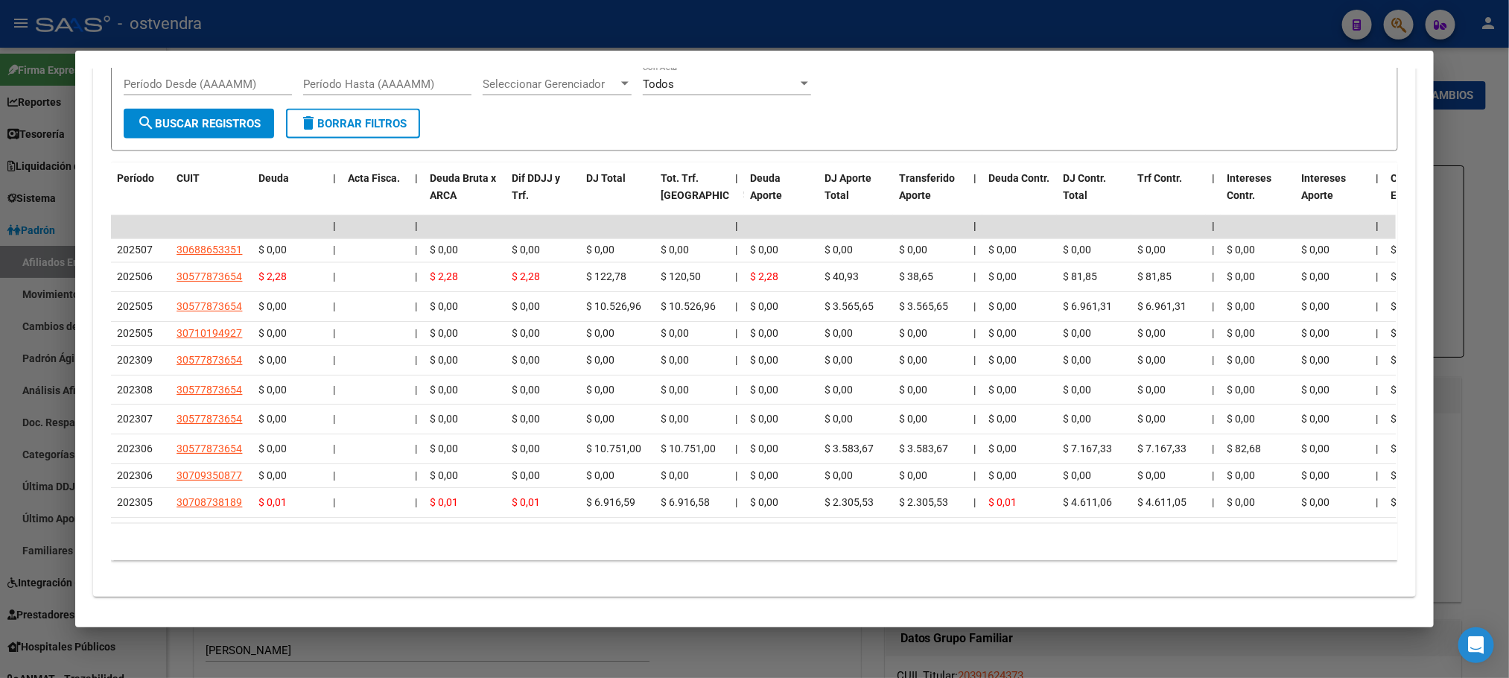
drag, startPoint x: 364, startPoint y: 498, endPoint x: 66, endPoint y: 510, distance: 298.9
click at [66, 510] on div "20452049431 Buscar (apellido, dni, cuil, nro traspaso, cuit, obra social) searc…" at bounding box center [754, 339] width 1509 height 678
click at [93, 532] on div "cloud_download Exportar CSV Devengado RG Percibido - Liquidación RG/MT/PD Perci…" at bounding box center [754, 257] width 1322 height 653
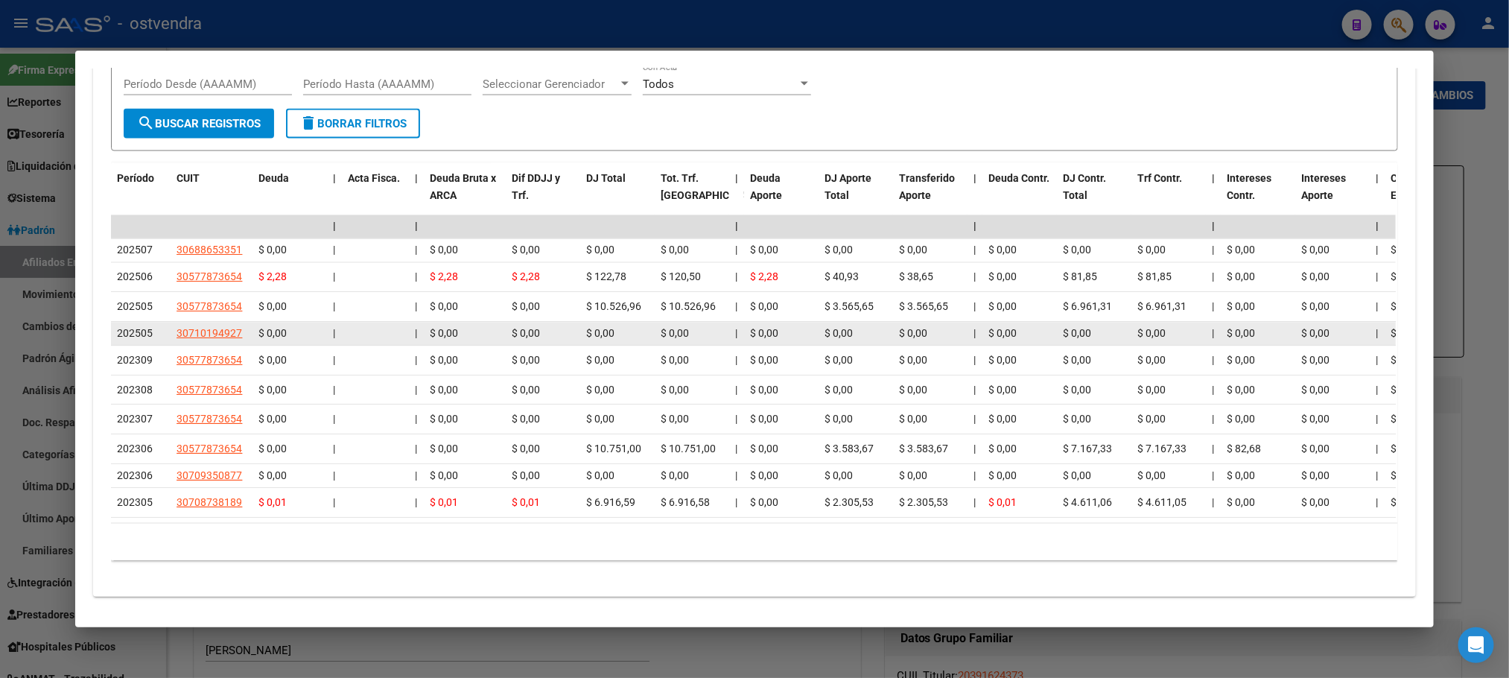
scroll to position [1318, 0]
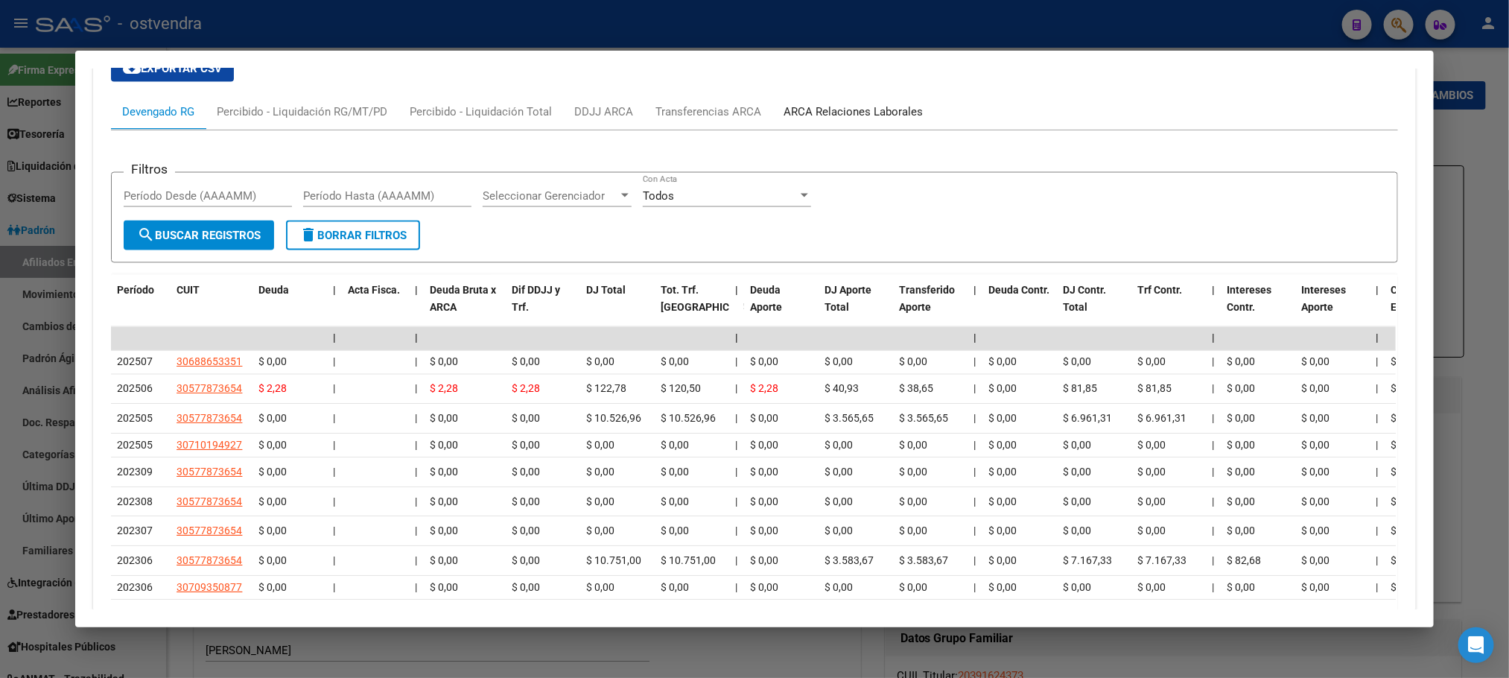
click at [899, 104] on div "ARCA Relaciones Laborales" at bounding box center [853, 112] width 139 height 16
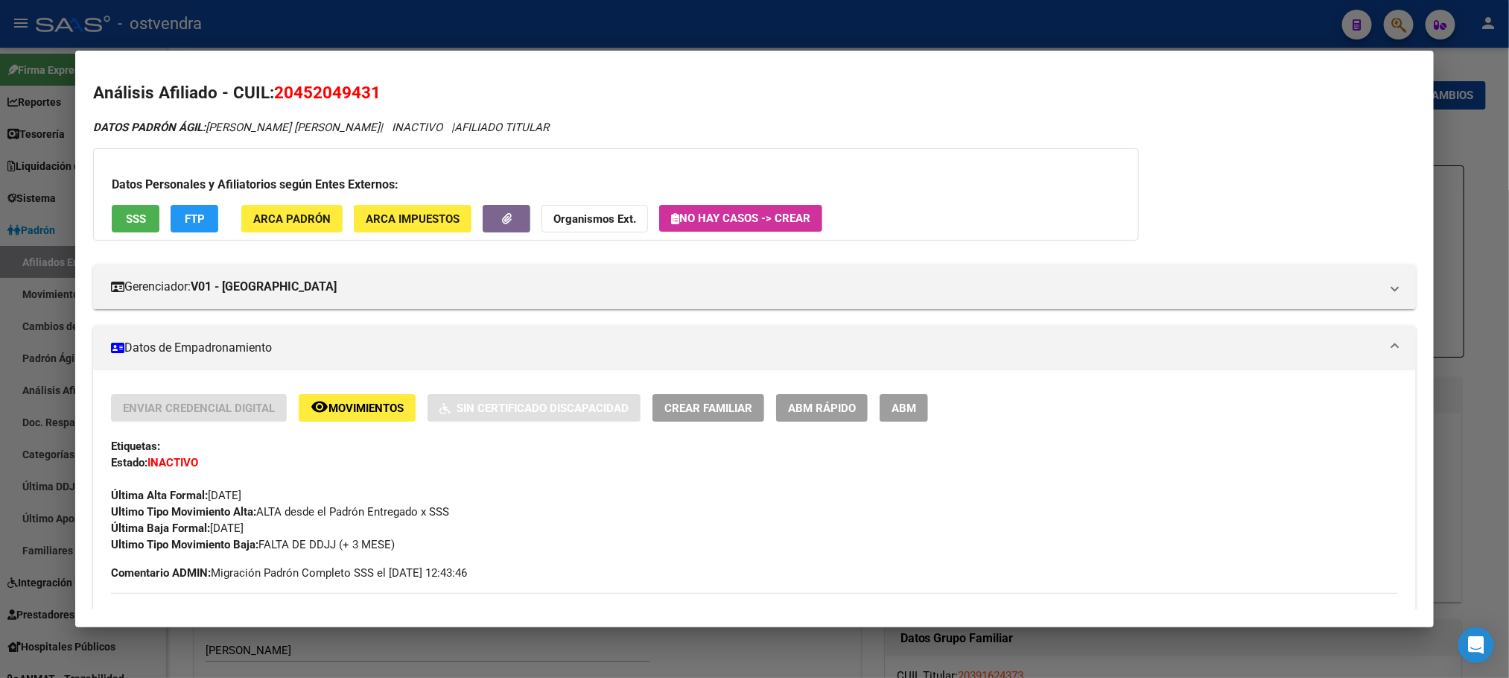
scroll to position [0, 0]
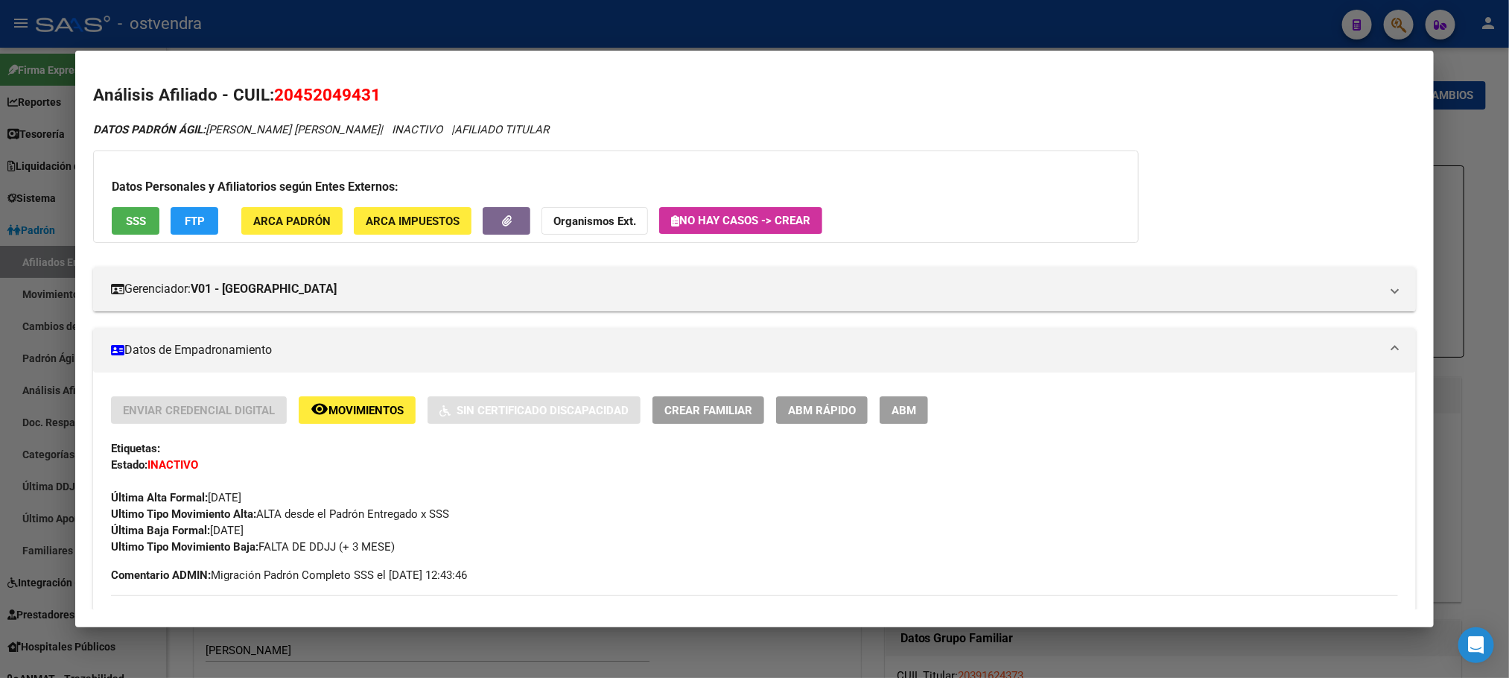
click at [892, 419] on button "ABM" at bounding box center [904, 410] width 48 height 28
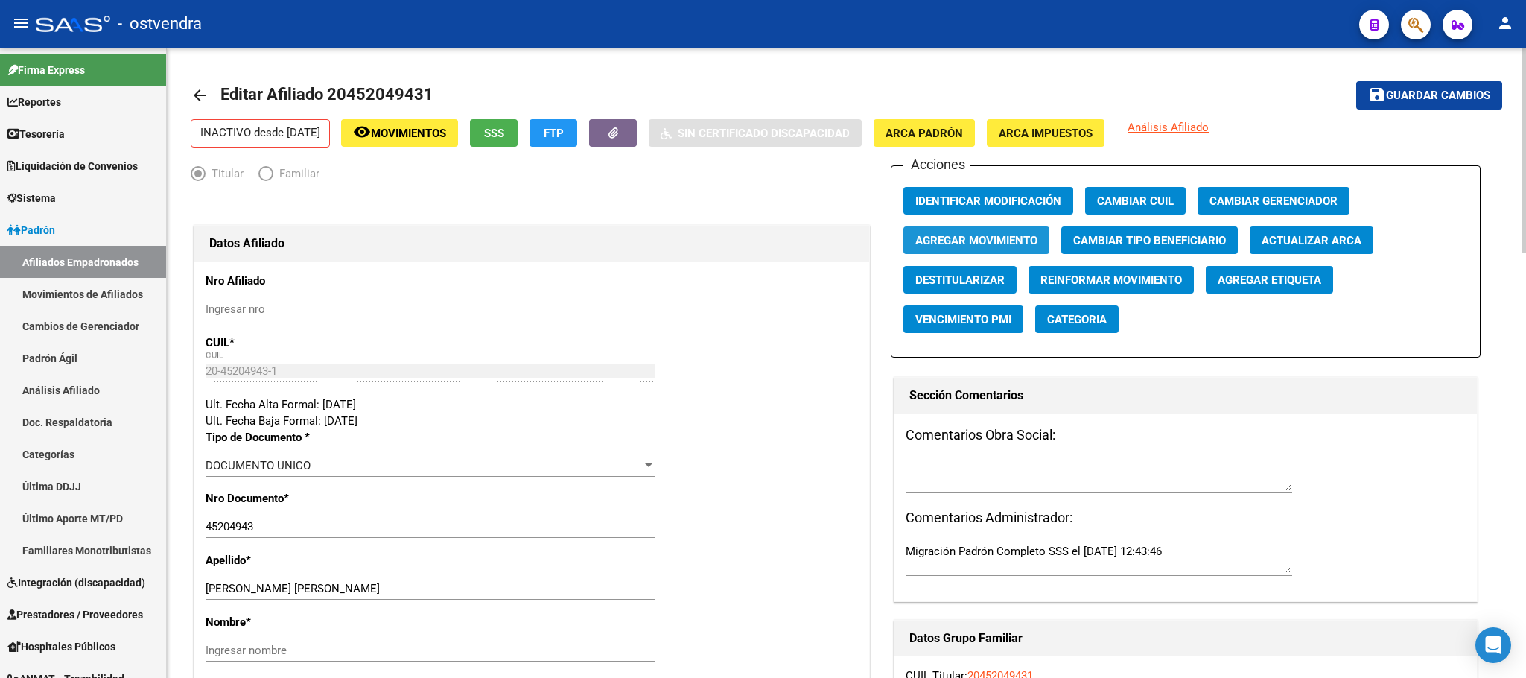
click at [979, 235] on span "Agregar Movimiento" at bounding box center [976, 240] width 122 height 13
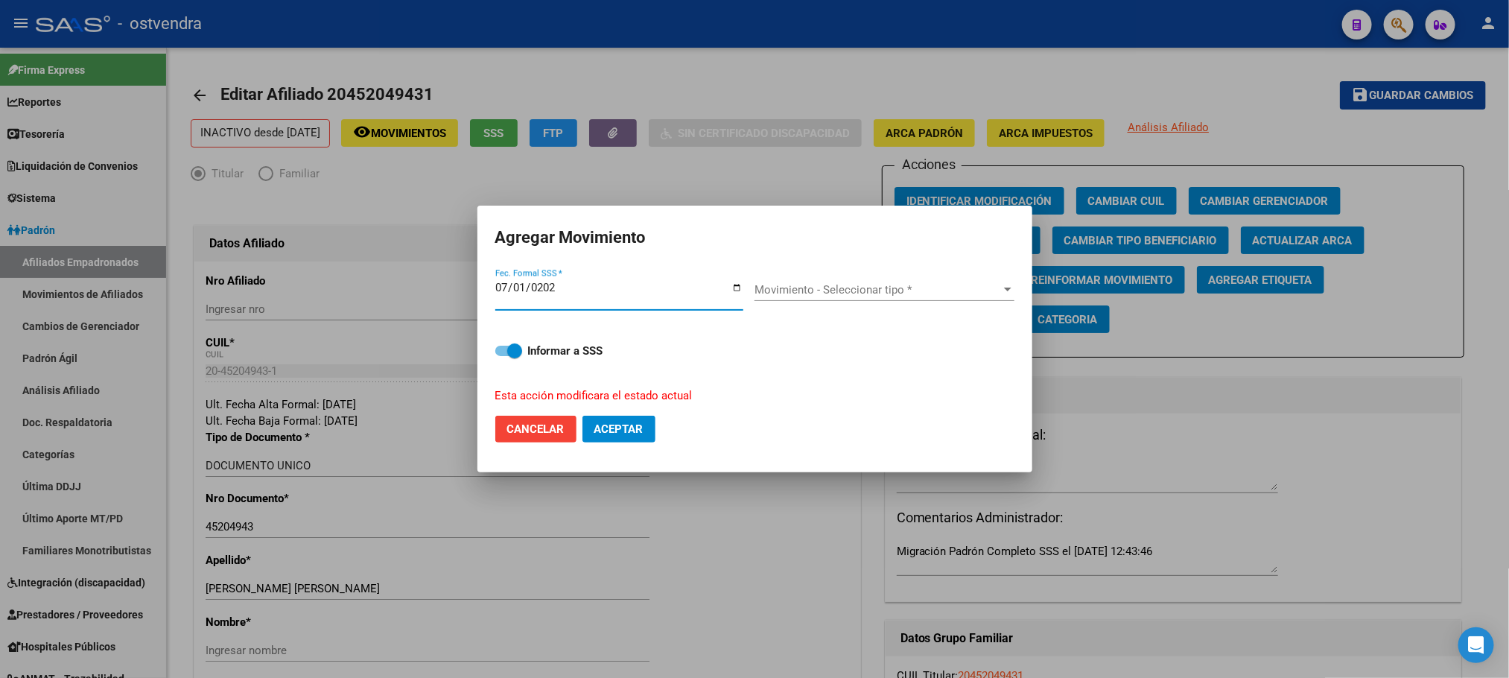
type input "[DATE]"
drag, startPoint x: 982, startPoint y: 273, endPoint x: 977, endPoint y: 288, distance: 16.3
click at [982, 273] on div "Movimiento - Seleccionar tipo * Movimiento - Seleccionar tipo *" at bounding box center [885, 295] width 260 height 57
click at [977, 291] on span "Movimiento - Seleccionar tipo *" at bounding box center [878, 289] width 247 height 13
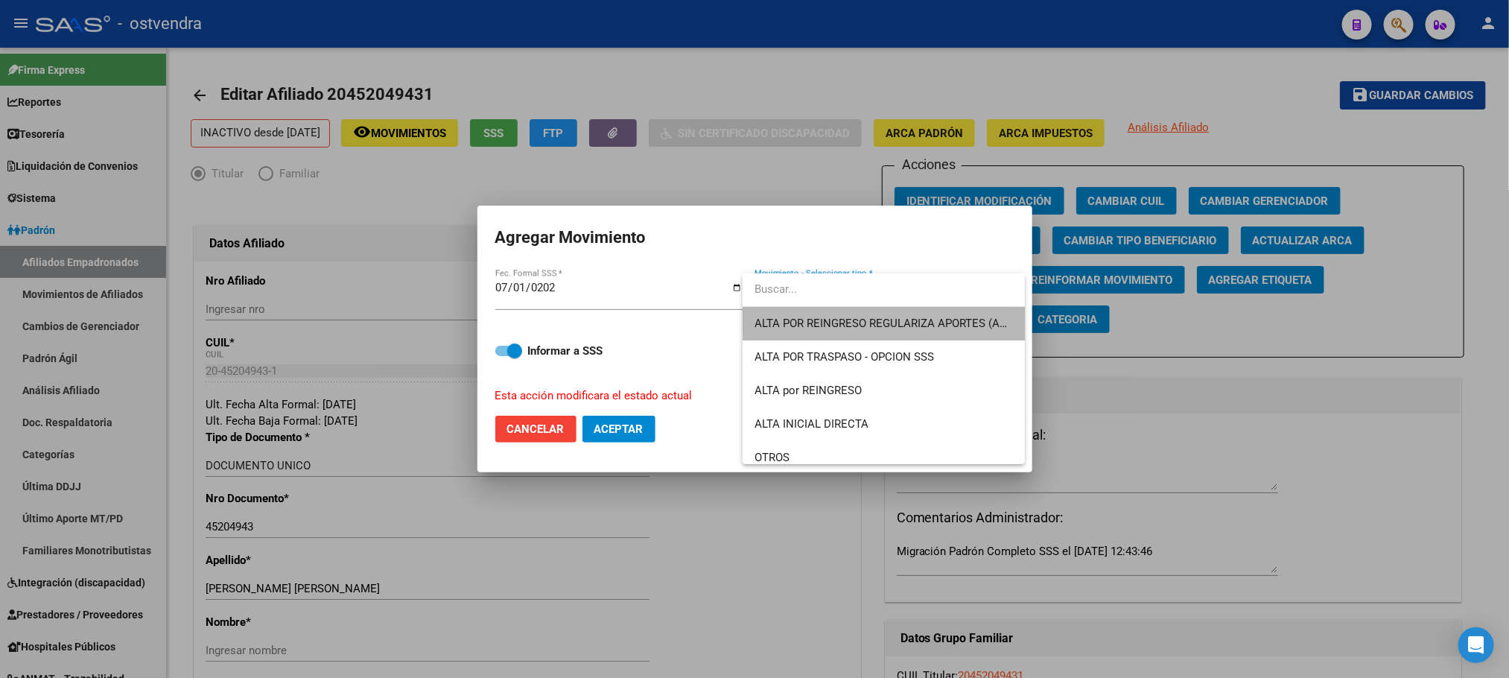
drag, startPoint x: 970, startPoint y: 314, endPoint x: 950, endPoint y: 314, distance: 19.4
click at [968, 314] on span "ALTA POR REINGRESO REGULARIZA APORTES (AFIP)" at bounding box center [884, 324] width 258 height 34
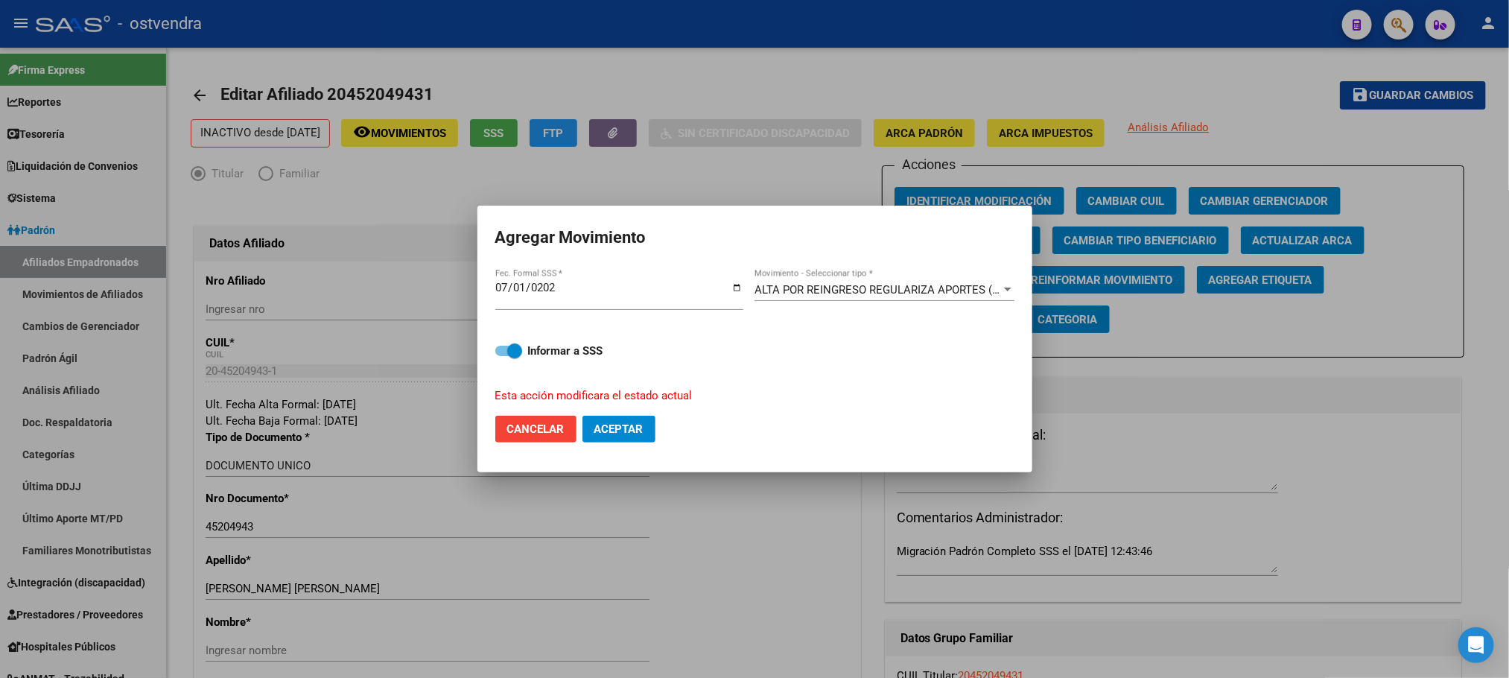
drag, startPoint x: 620, startPoint y: 407, endPoint x: 618, endPoint y: 421, distance: 13.6
click at [620, 409] on mat-dialog-actions "Cancelar Aceptar" at bounding box center [754, 429] width 519 height 51
click at [618, 422] on span "Aceptar" at bounding box center [618, 428] width 49 height 13
checkbox input "false"
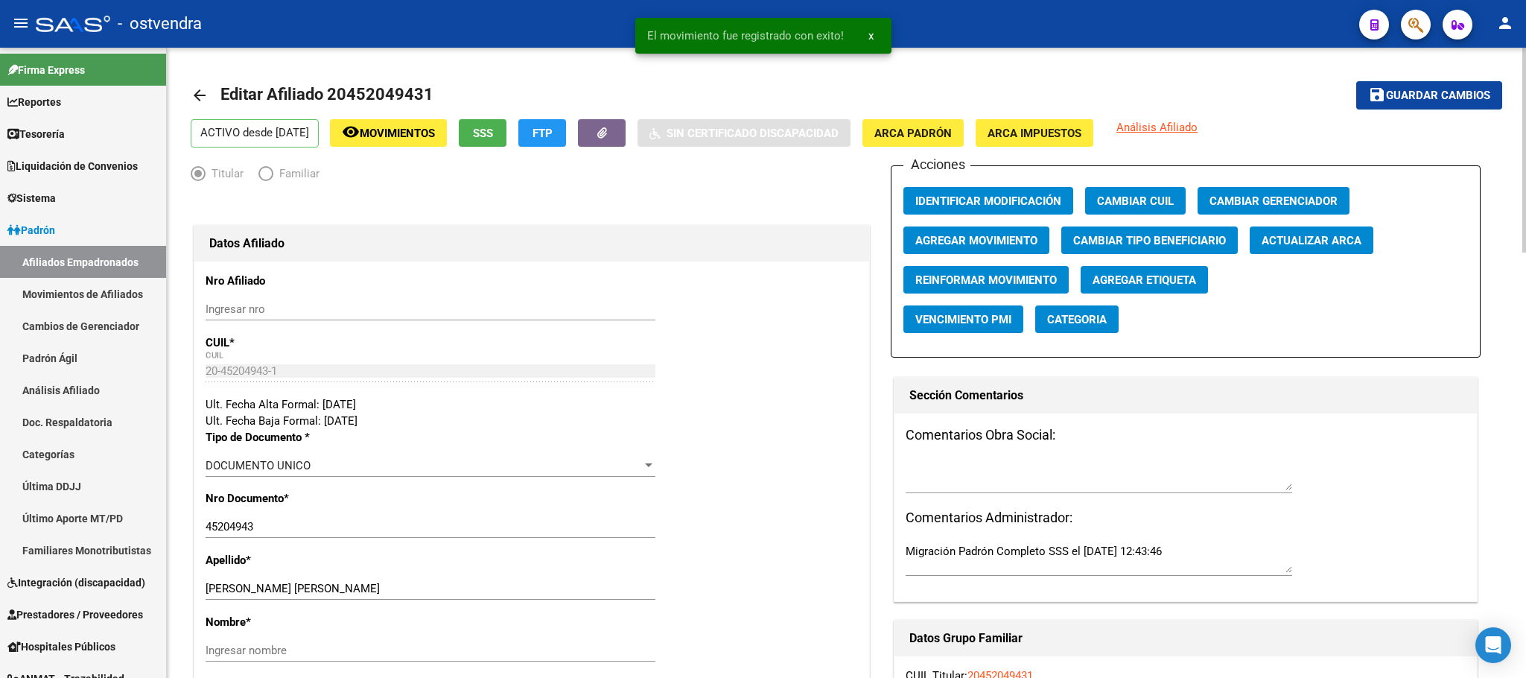
drag, startPoint x: 895, startPoint y: 626, endPoint x: 870, endPoint y: 629, distance: 24.7
click at [895, 626] on div "Datos Grupo Familiar" at bounding box center [1186, 639] width 583 height 36
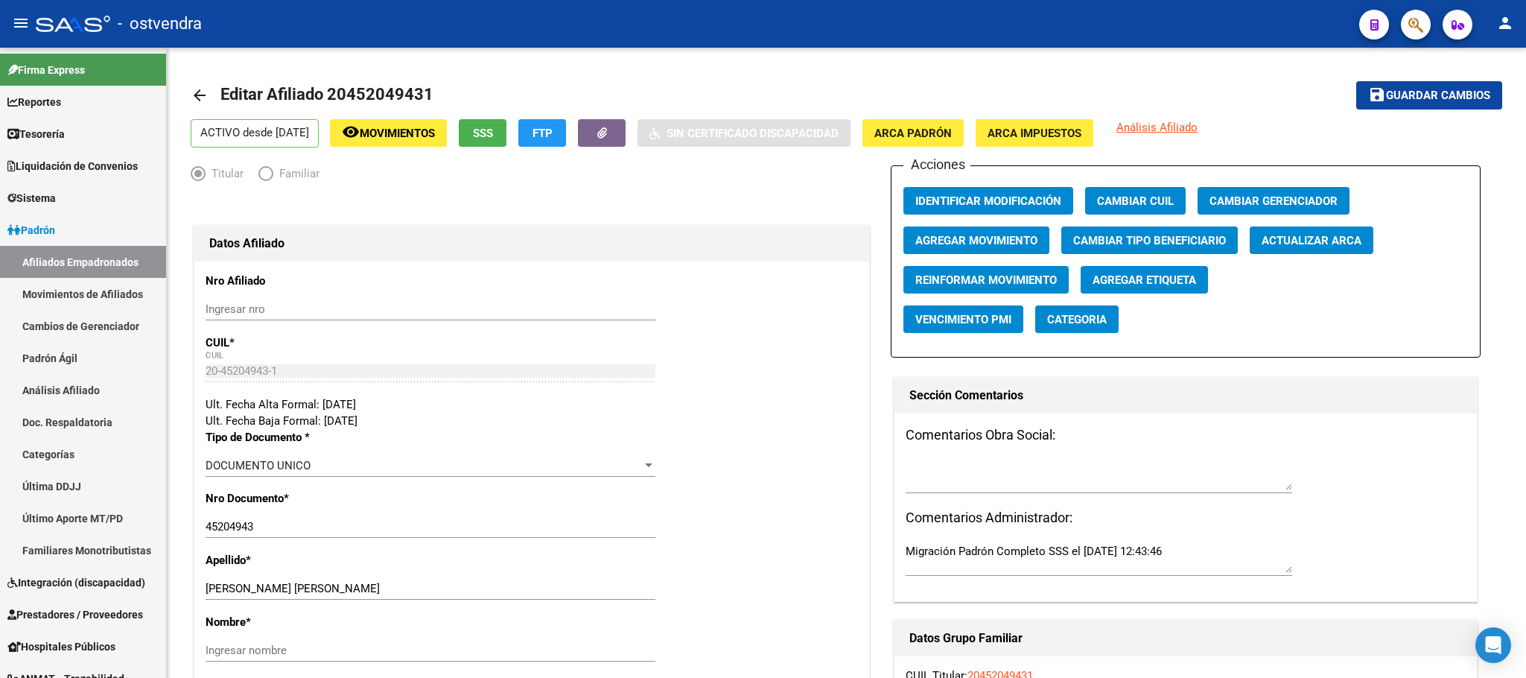
click at [1415, 31] on icon "button" at bounding box center [1416, 24] width 15 height 17
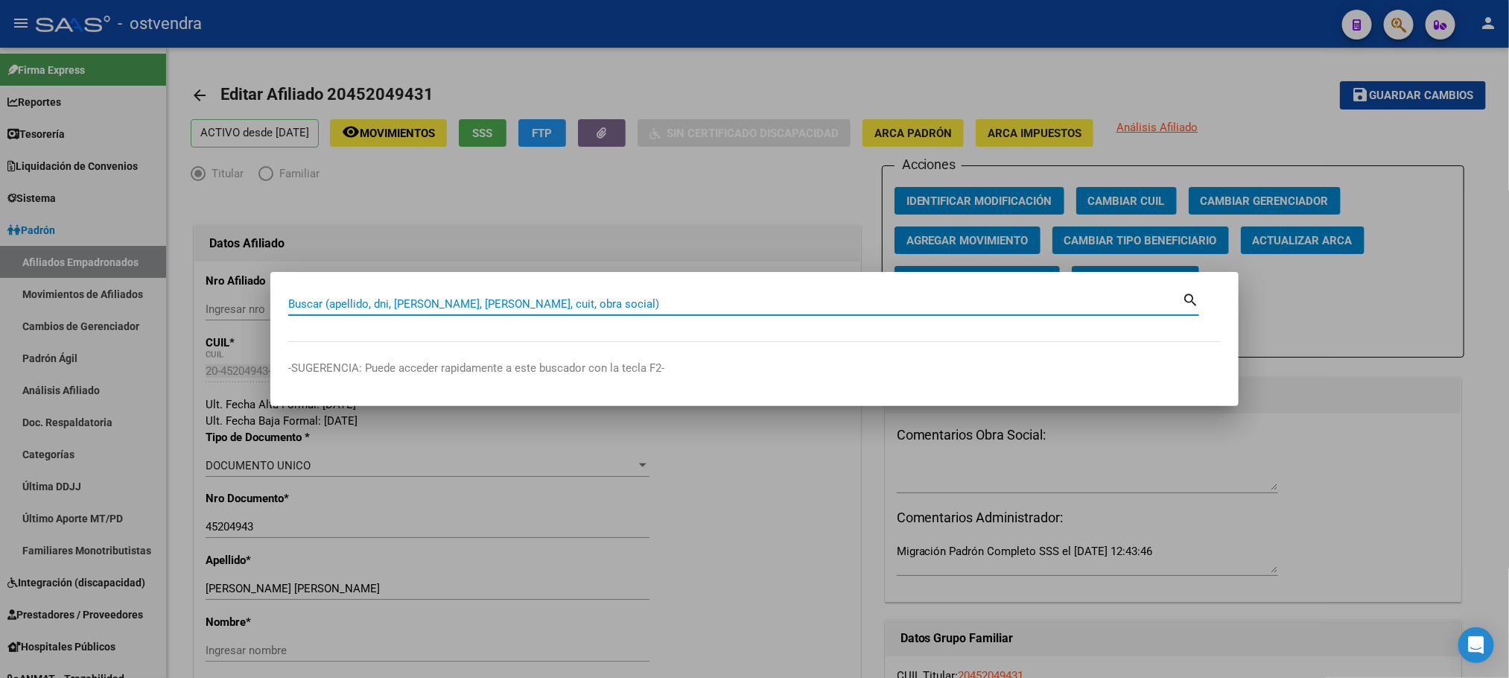
paste input "20454299664"
type input "20454299664"
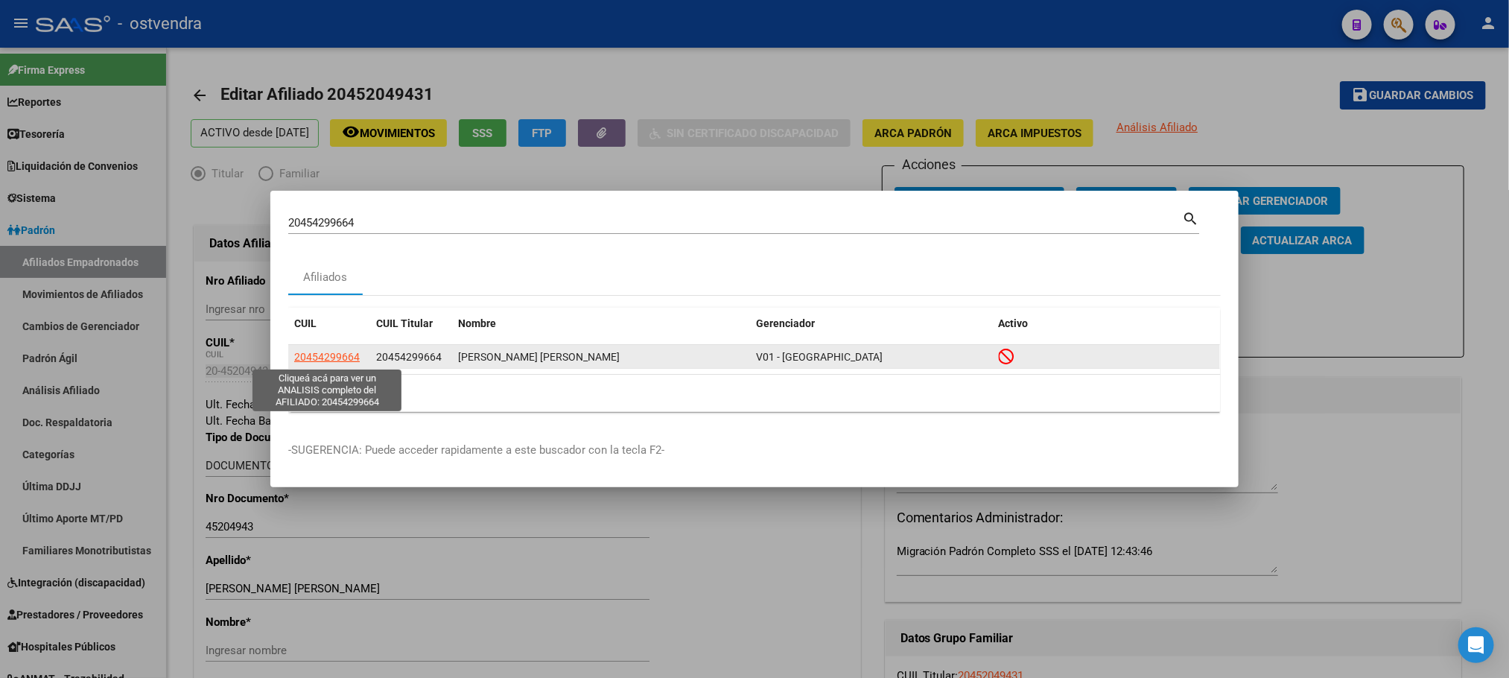
click at [318, 360] on span "20454299664" at bounding box center [327, 357] width 66 height 12
type textarea "20454299664"
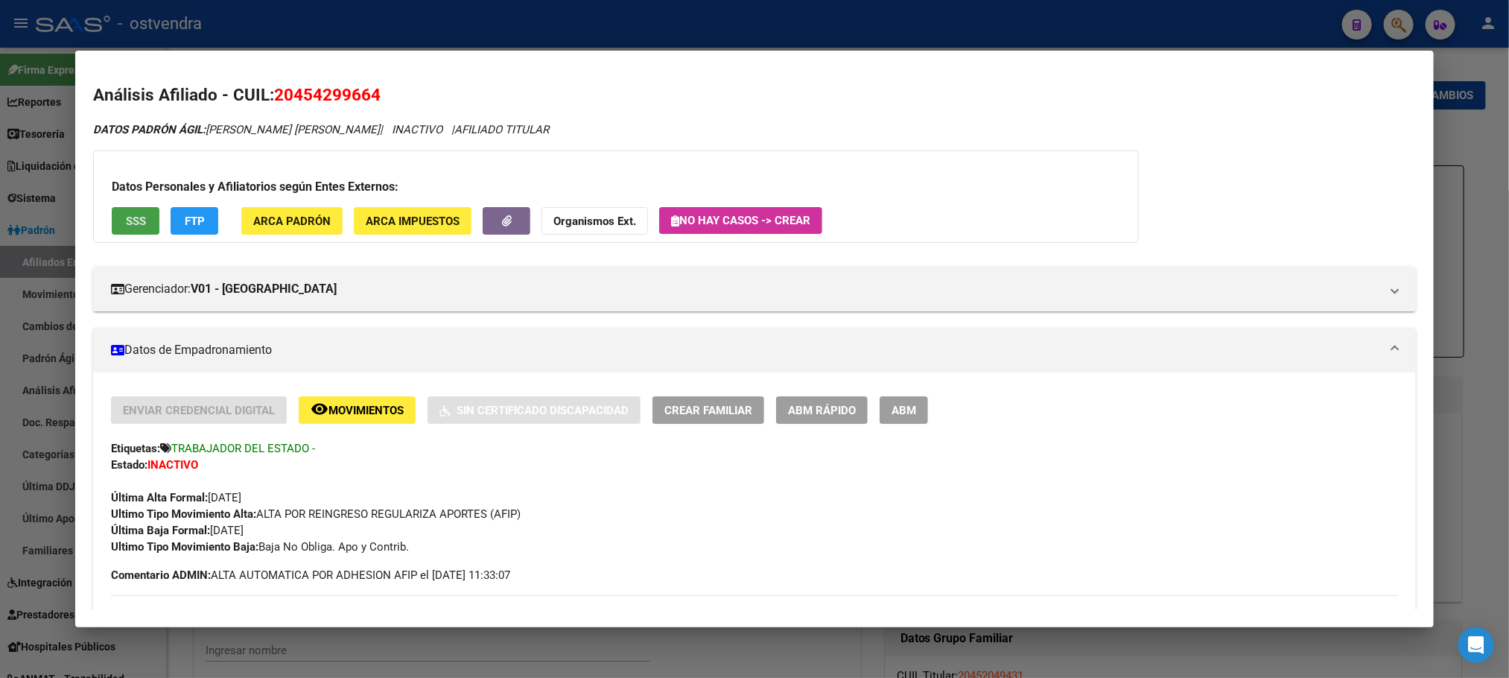
click at [128, 211] on button "SSS" at bounding box center [136, 221] width 48 height 28
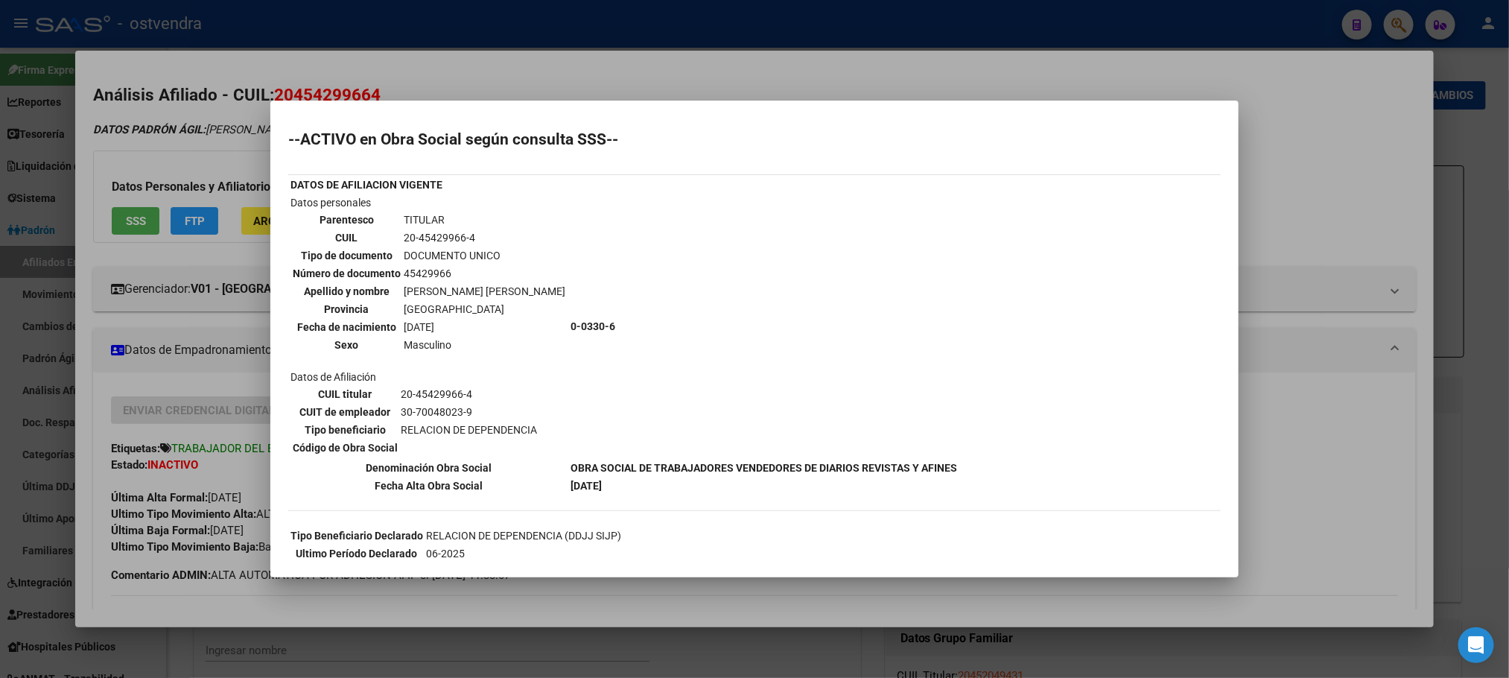
drag, startPoint x: 121, startPoint y: 103, endPoint x: 285, endPoint y: 311, distance: 265.3
click at [121, 101] on div at bounding box center [754, 339] width 1509 height 678
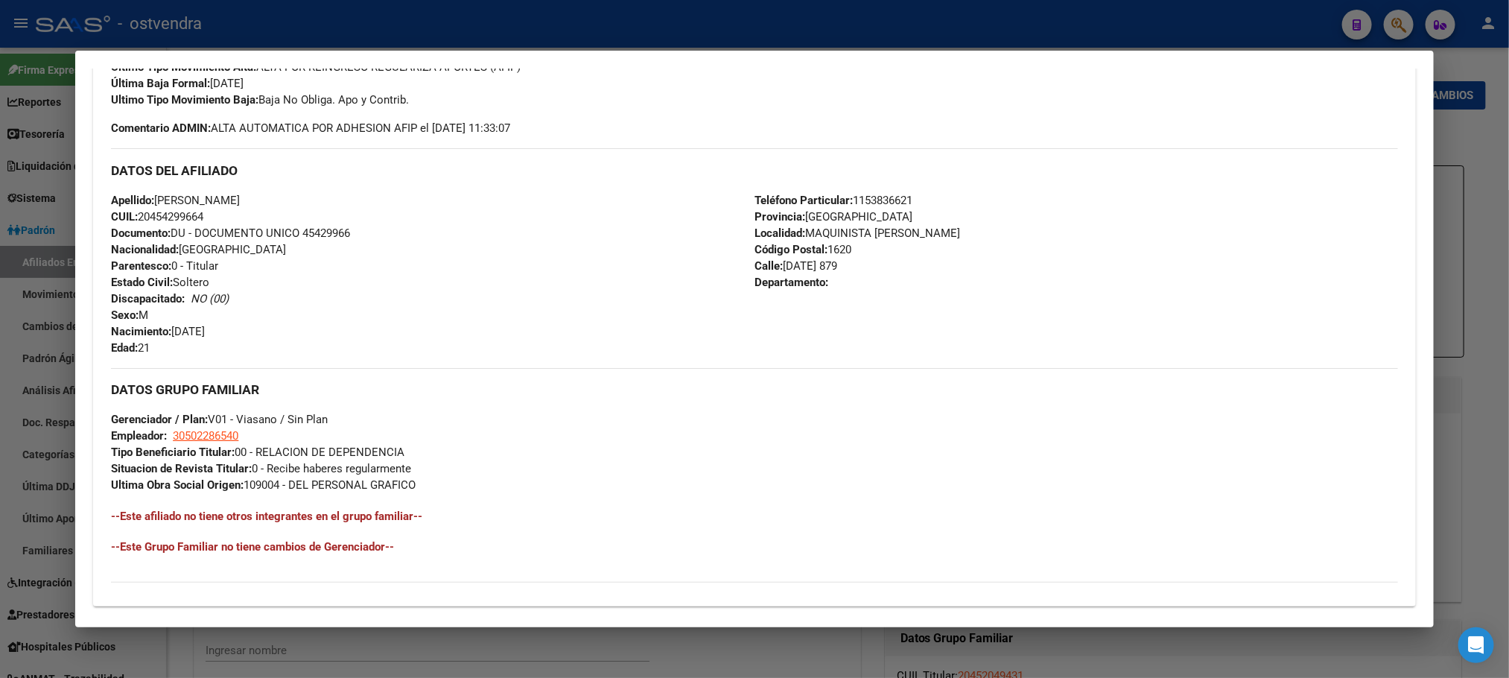
scroll to position [641, 0]
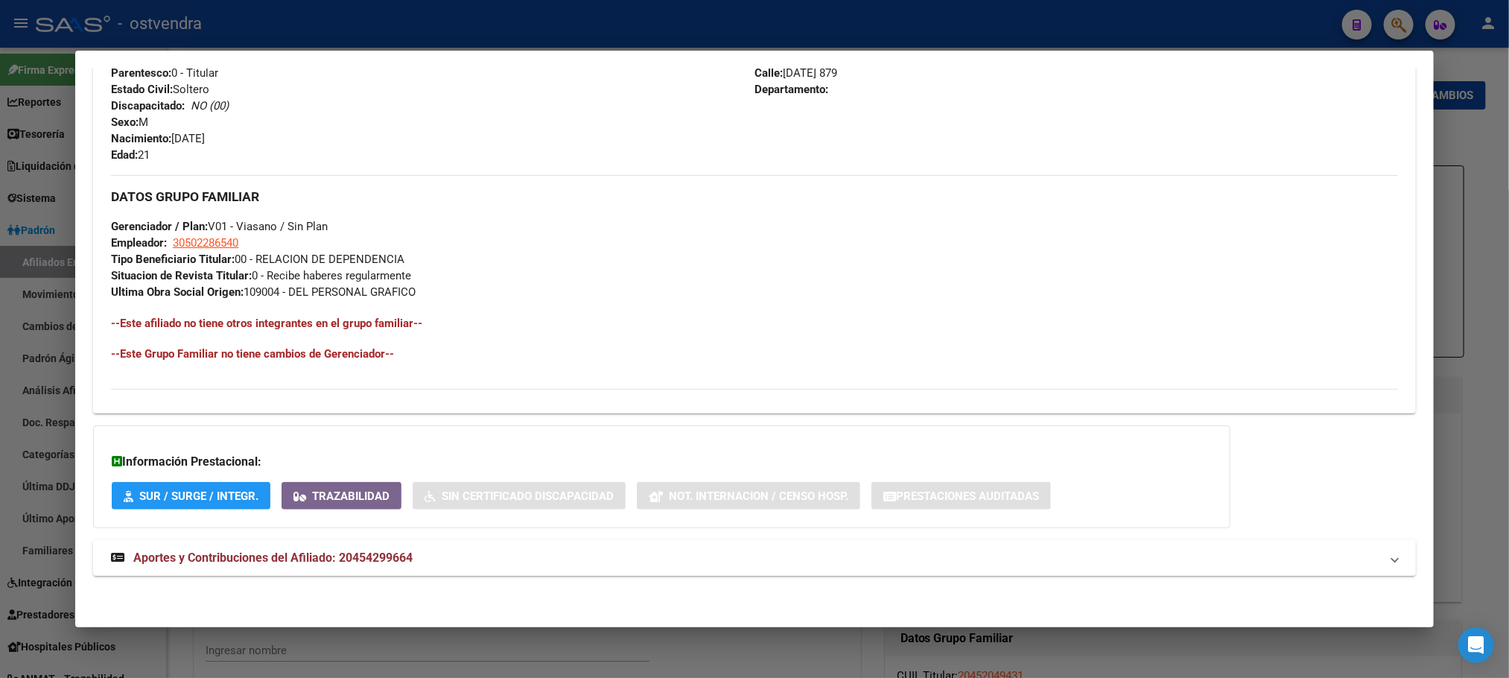
click at [422, 552] on mat-panel-title "Aportes y Contribuciones del Afiliado: 20454299664" at bounding box center [745, 558] width 1269 height 18
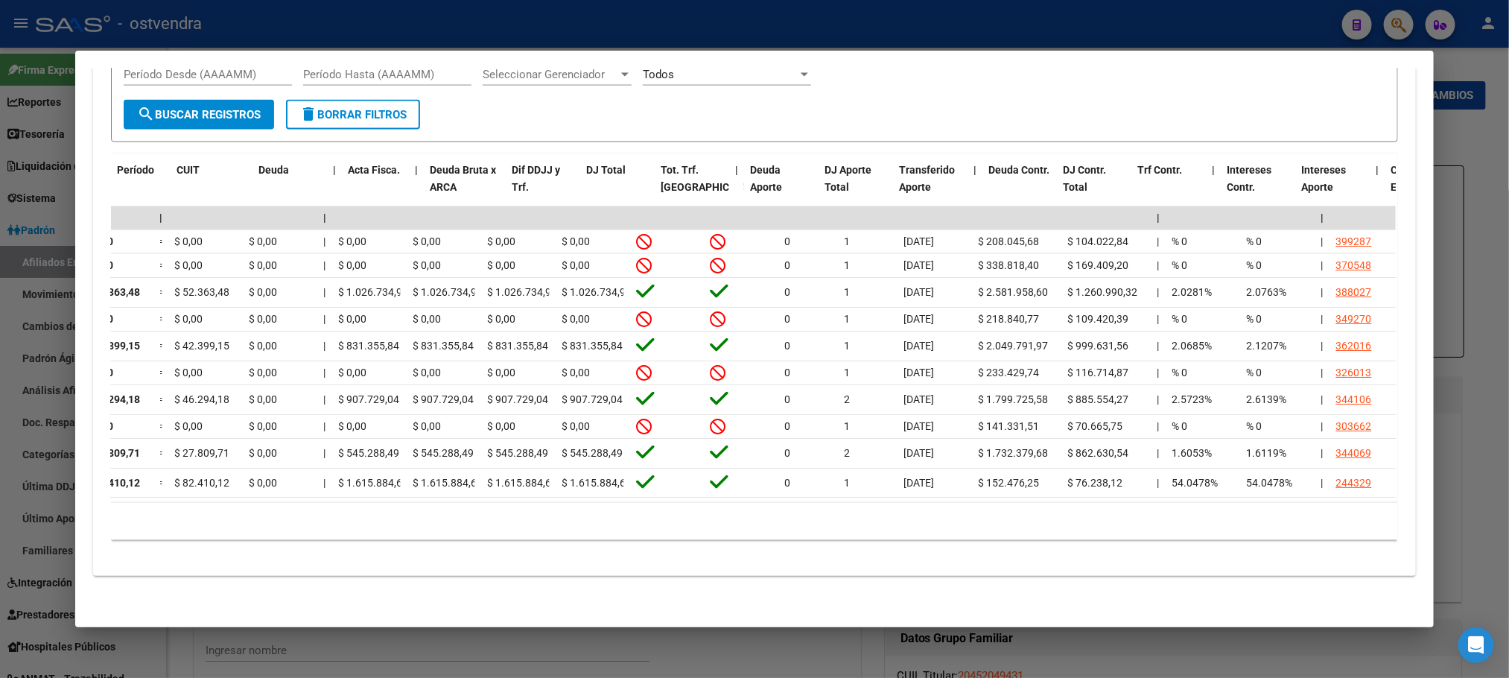
scroll to position [0, 0]
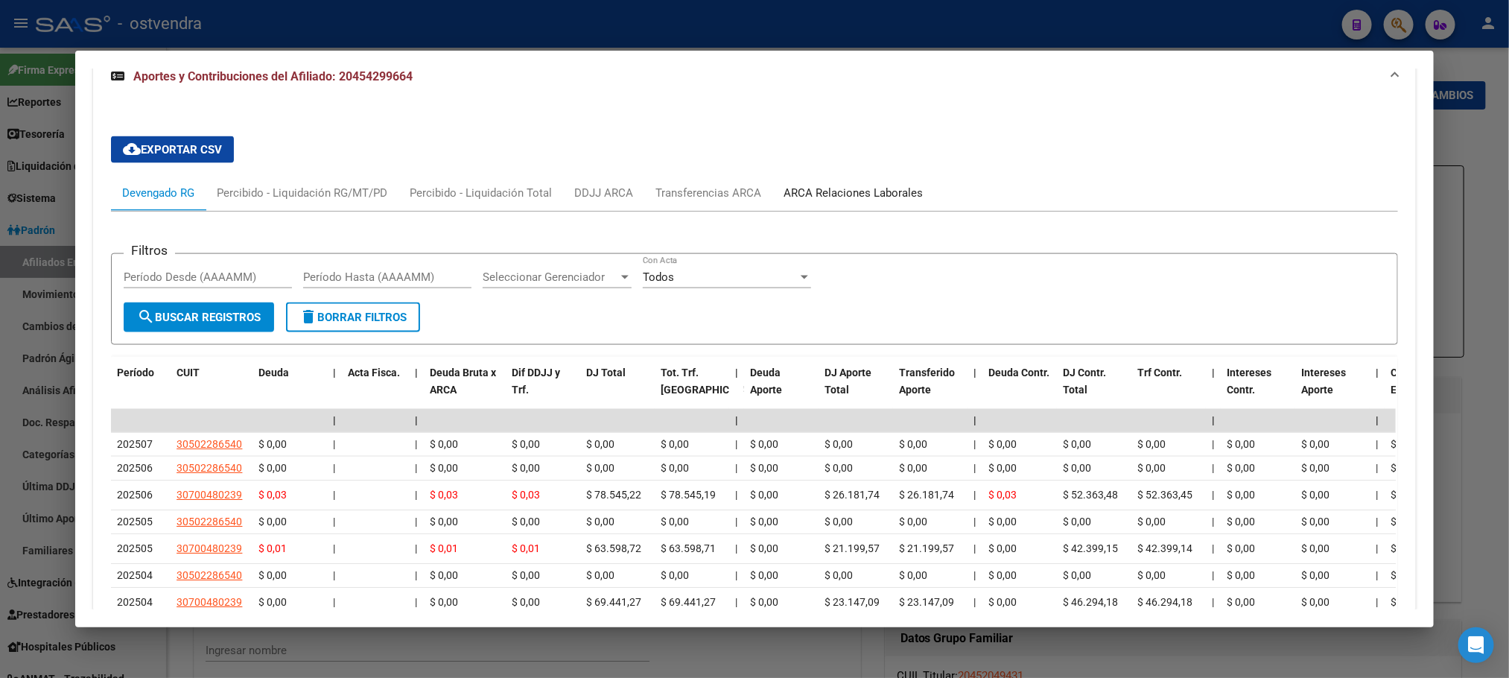
click at [879, 192] on div "ARCA Relaciones Laborales" at bounding box center [853, 193] width 139 height 16
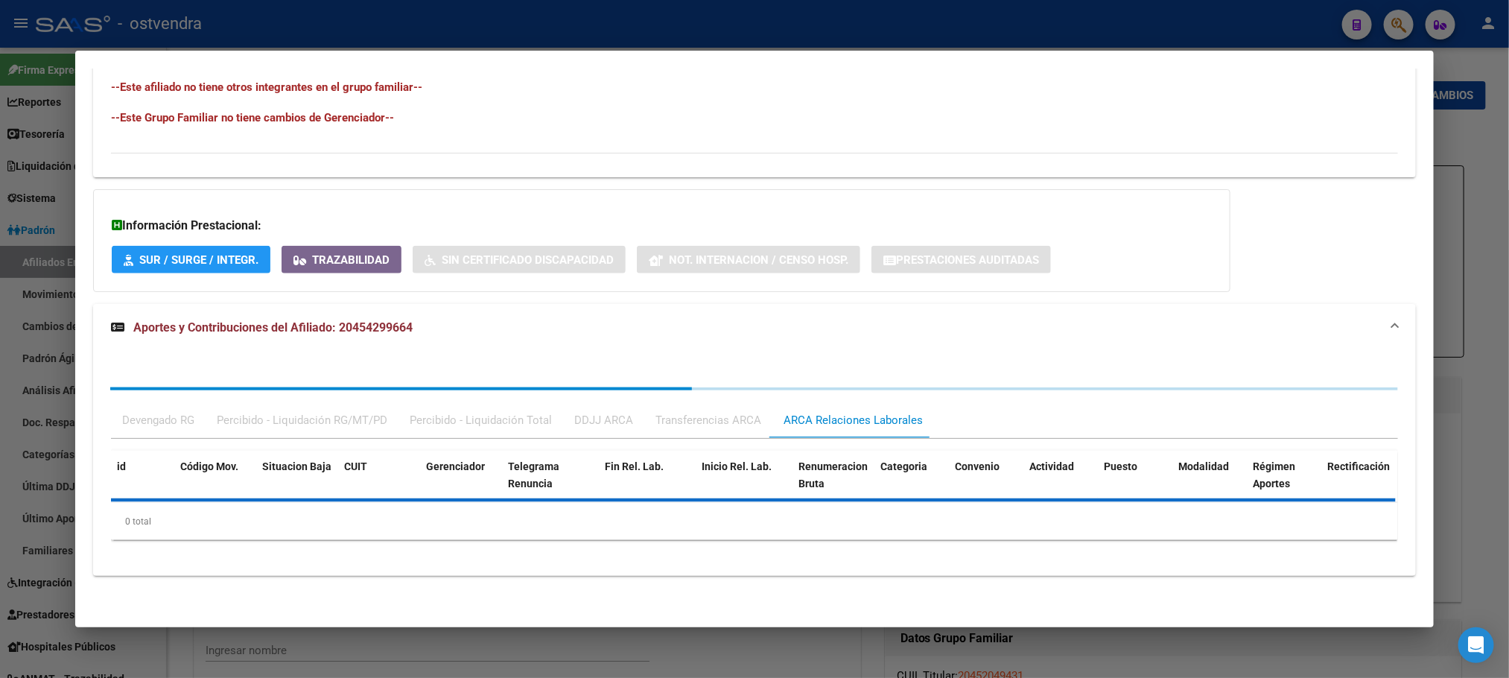
scroll to position [957, 0]
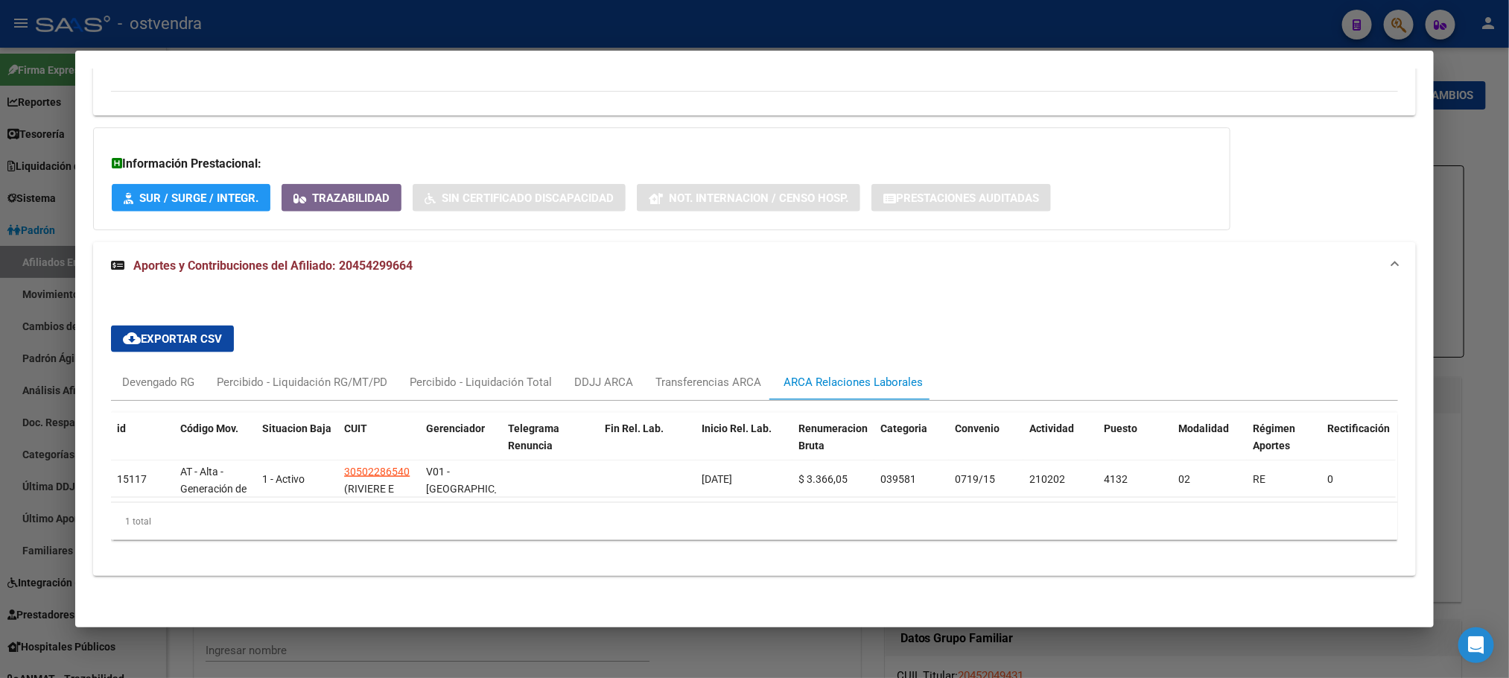
click at [150, 343] on div "cloud_download Exportar CSV Devengado RG Percibido - Liquidación RG/MT/PD Perci…" at bounding box center [754, 433] width 1286 height 238
click at [164, 374] on div "Devengado RG" at bounding box center [158, 382] width 72 height 16
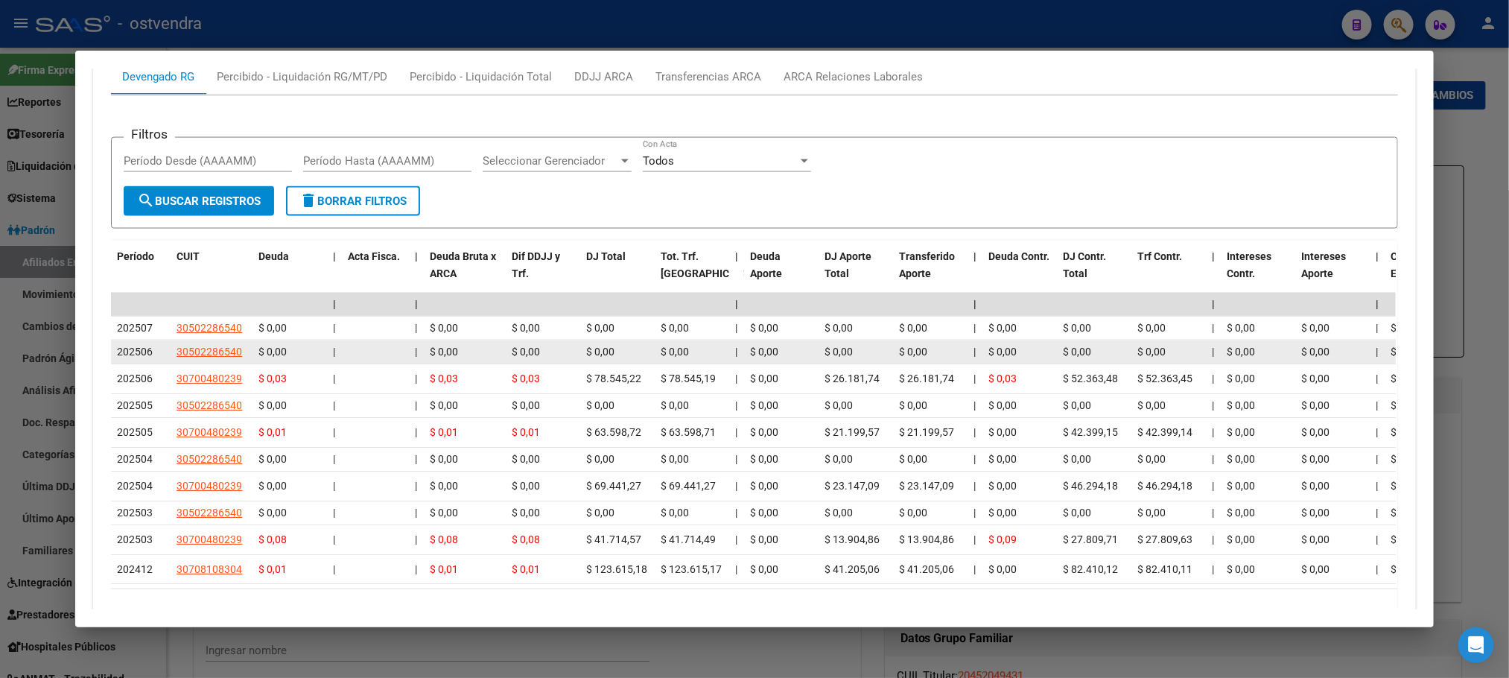
scroll to position [1205, 0]
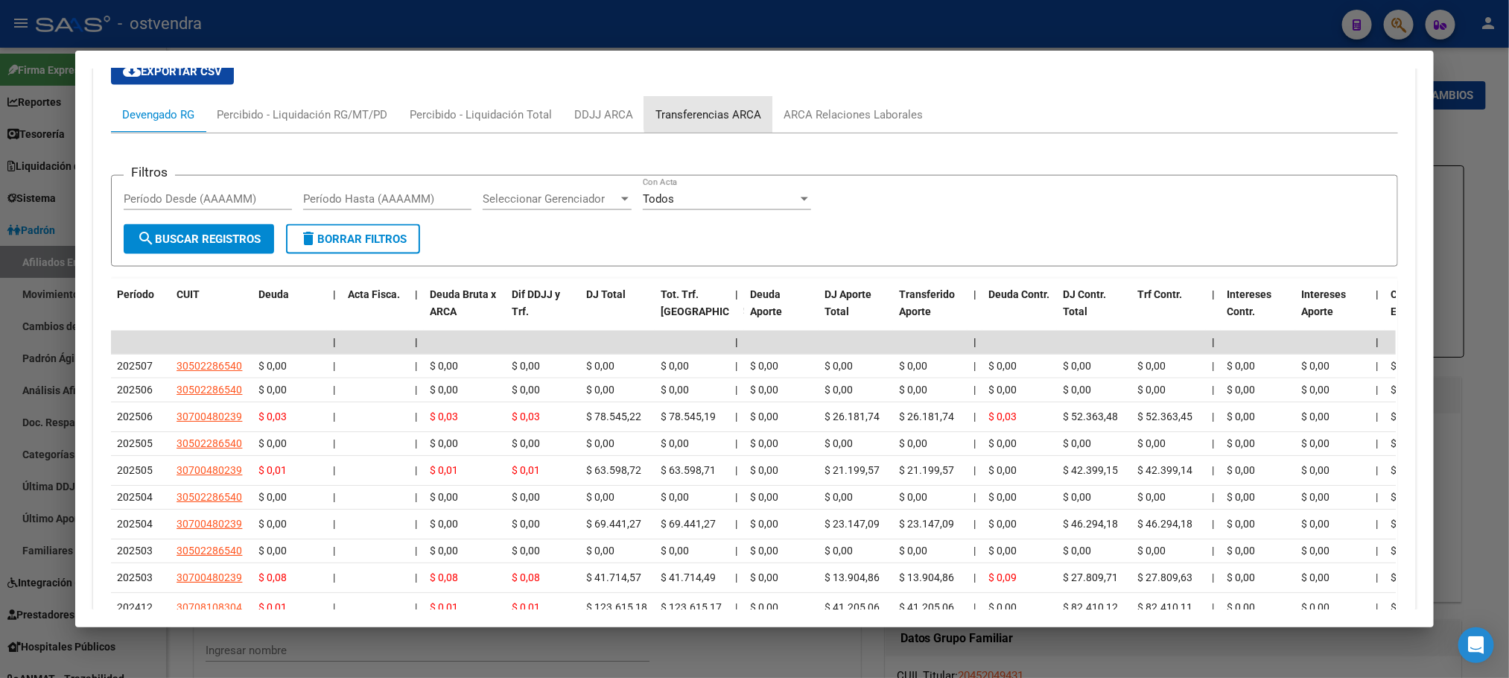
click at [731, 110] on div "Transferencias ARCA" at bounding box center [709, 115] width 106 height 16
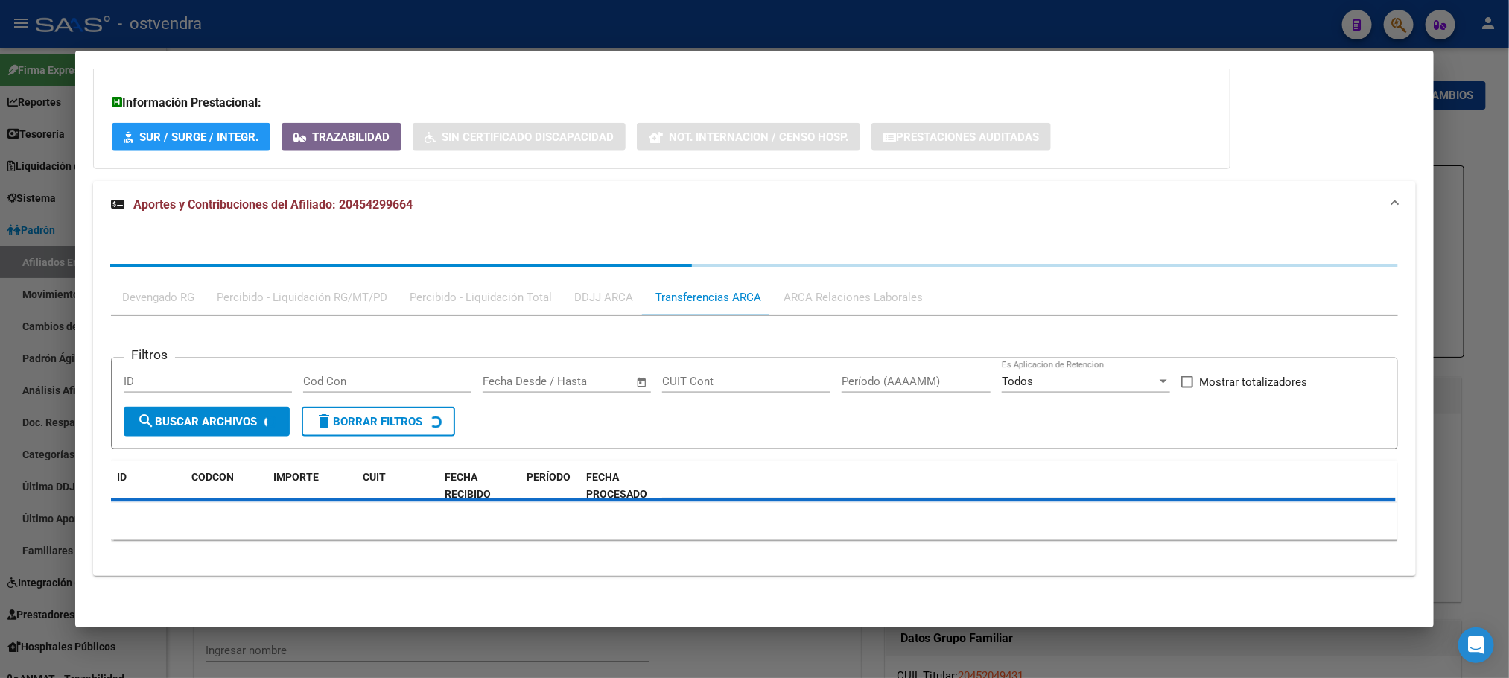
scroll to position [1075, 0]
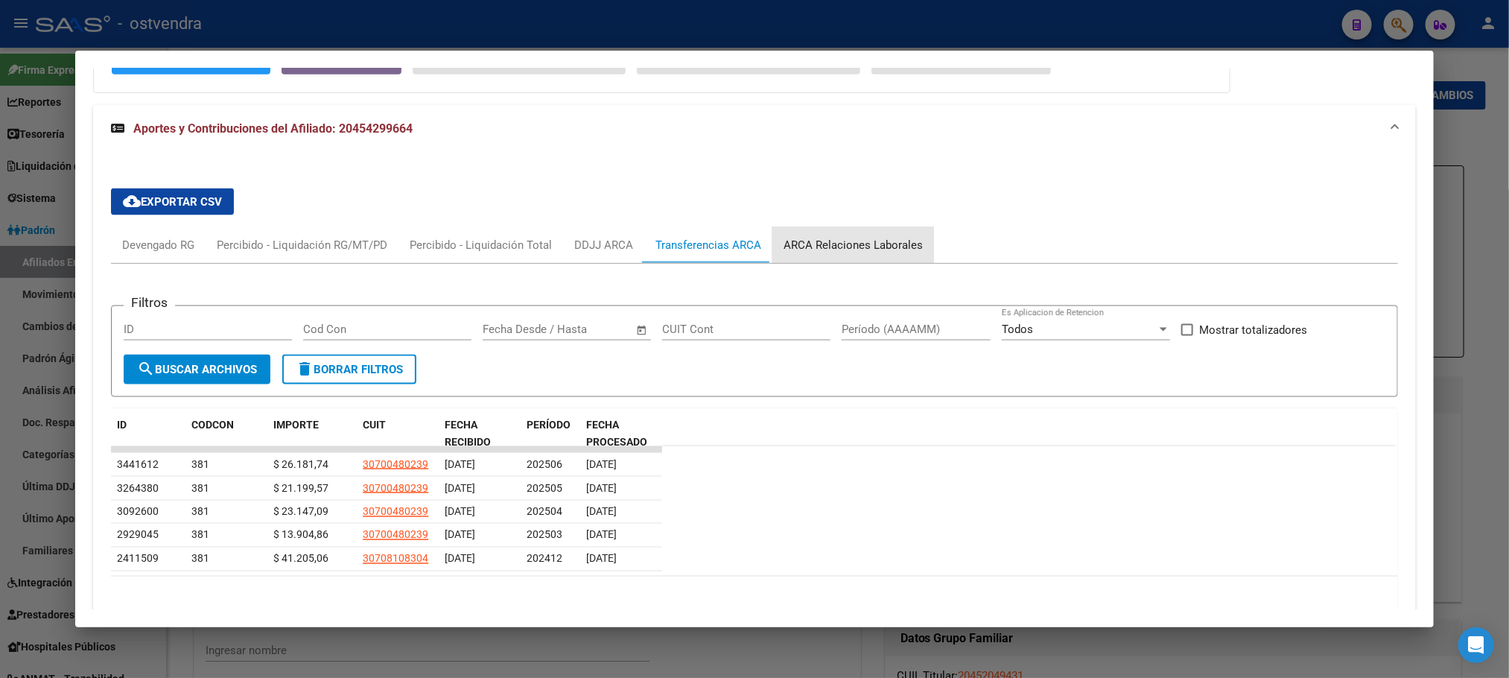
click at [845, 235] on div "ARCA Relaciones Laborales" at bounding box center [853, 245] width 162 height 36
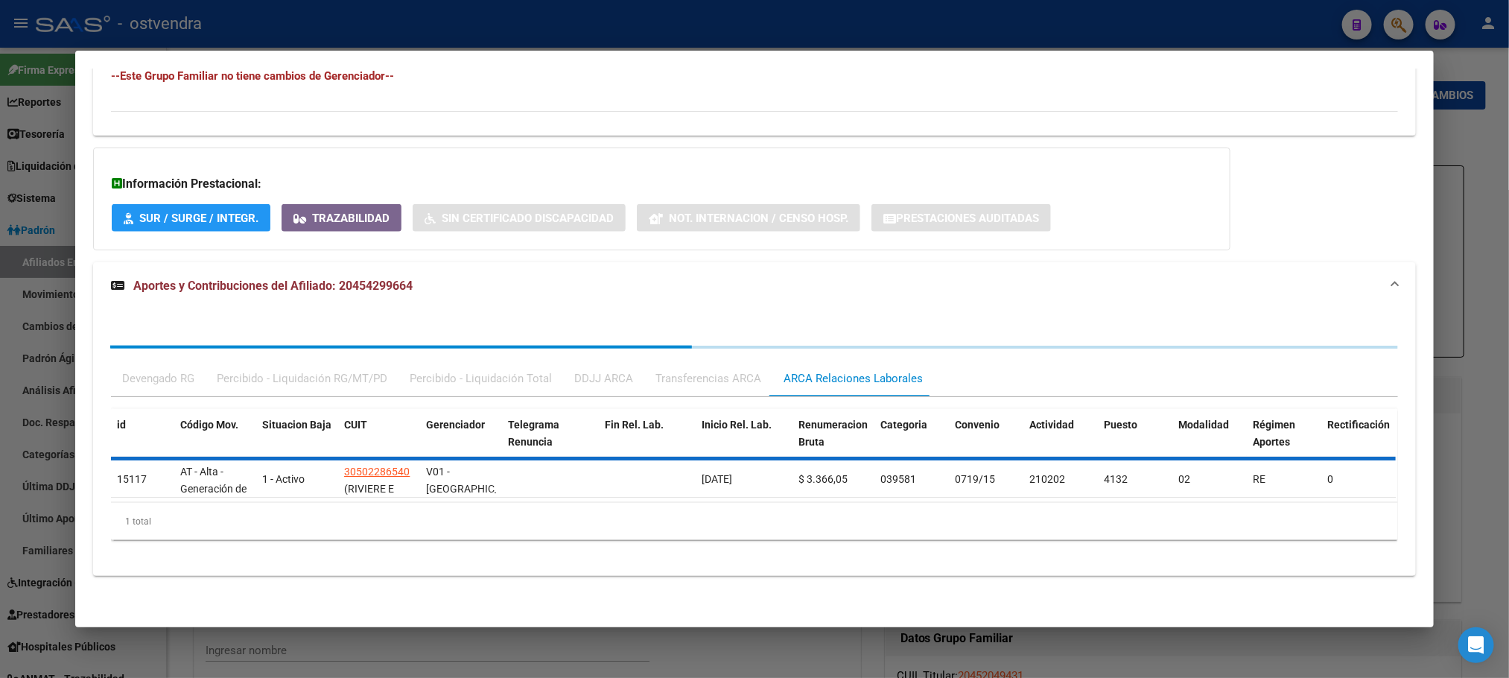
scroll to position [957, 0]
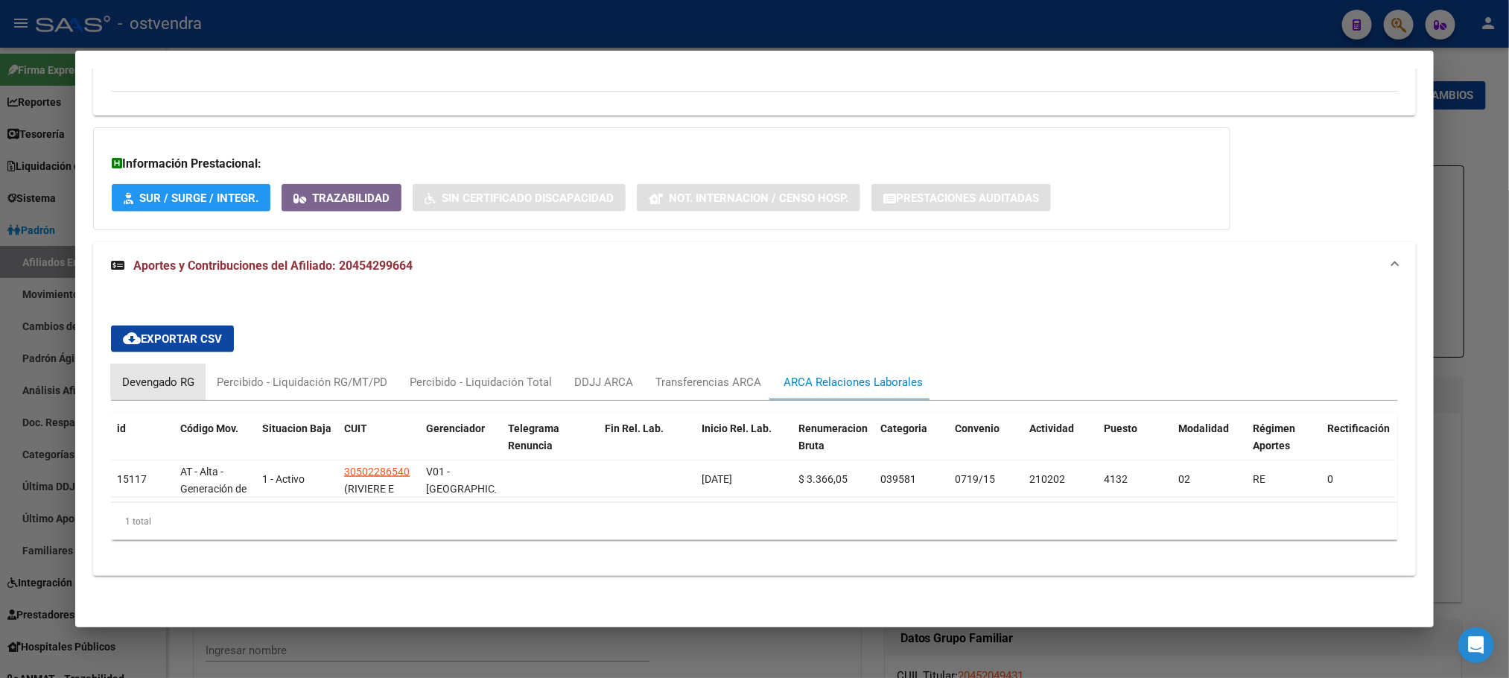
click at [154, 374] on div "Devengado RG" at bounding box center [158, 382] width 72 height 16
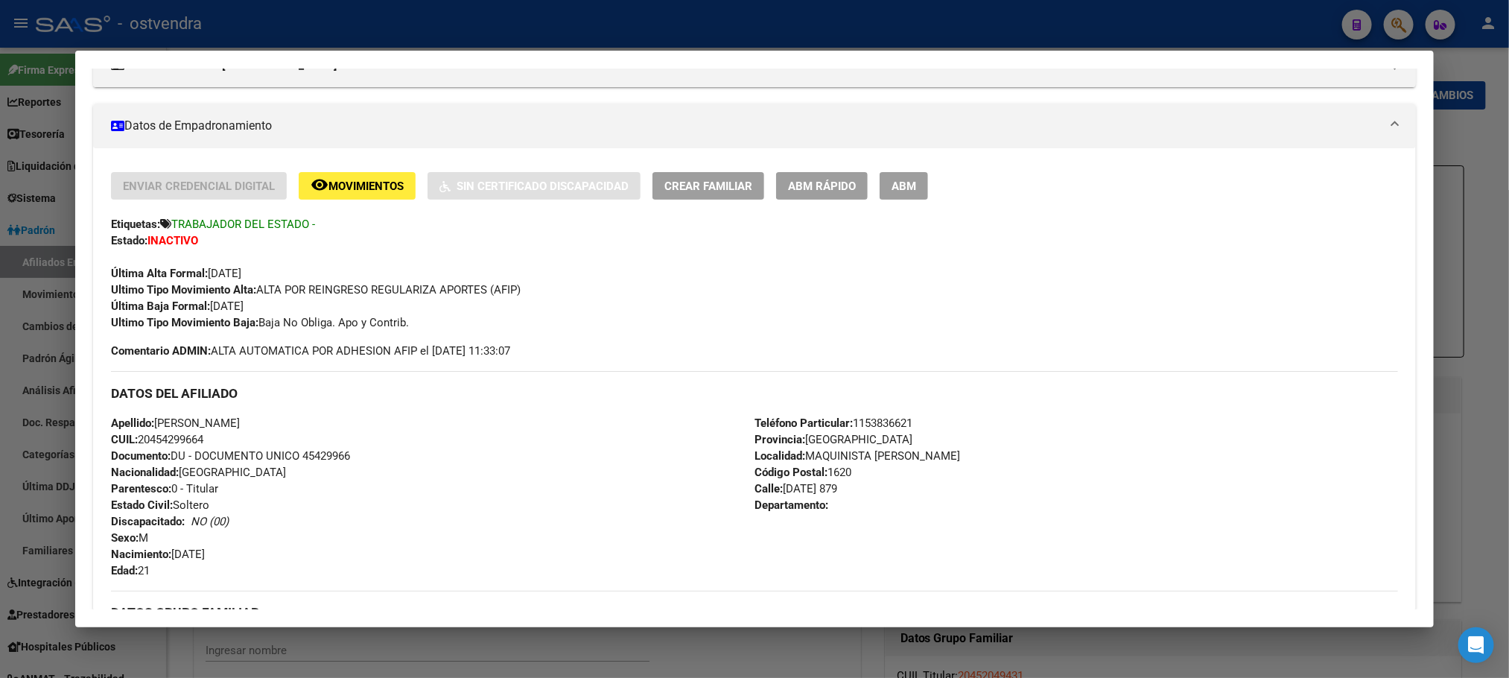
scroll to position [123, 0]
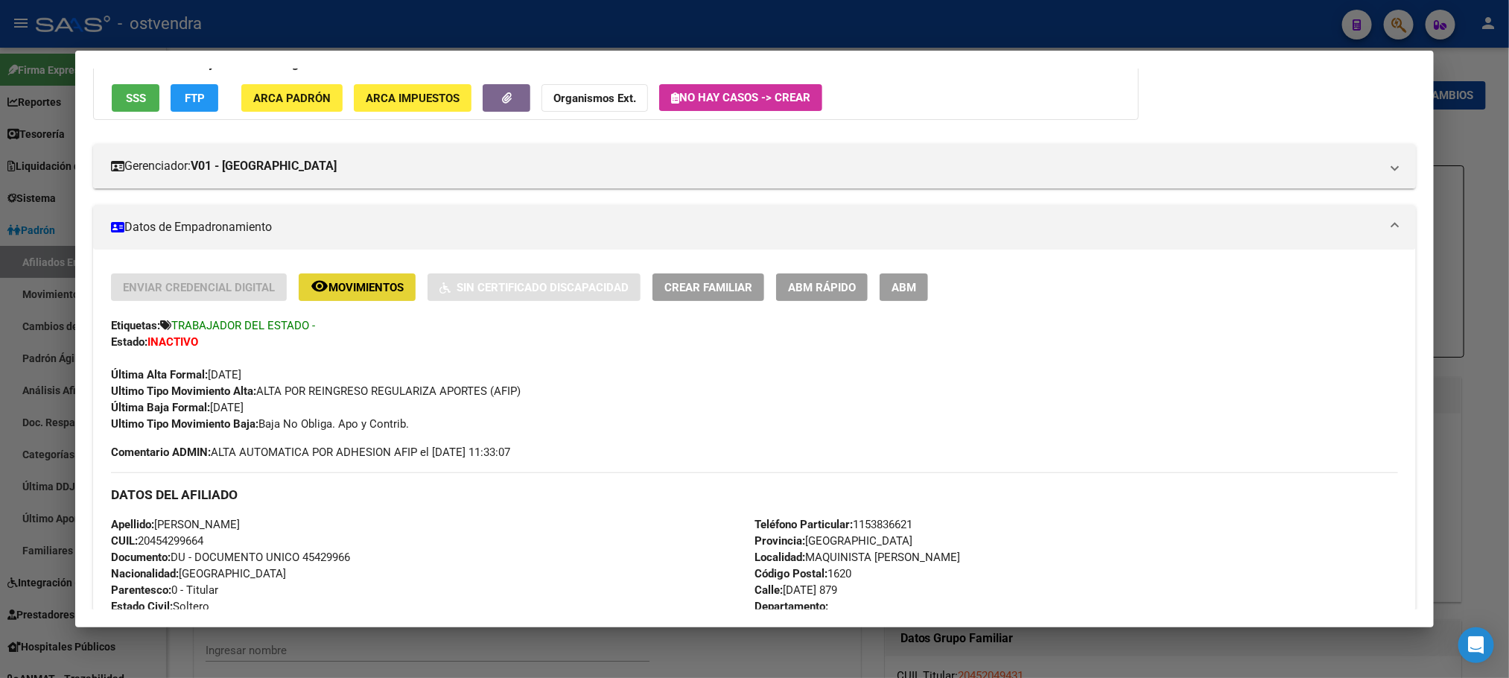
click at [340, 288] on span "Movimientos" at bounding box center [366, 287] width 75 height 13
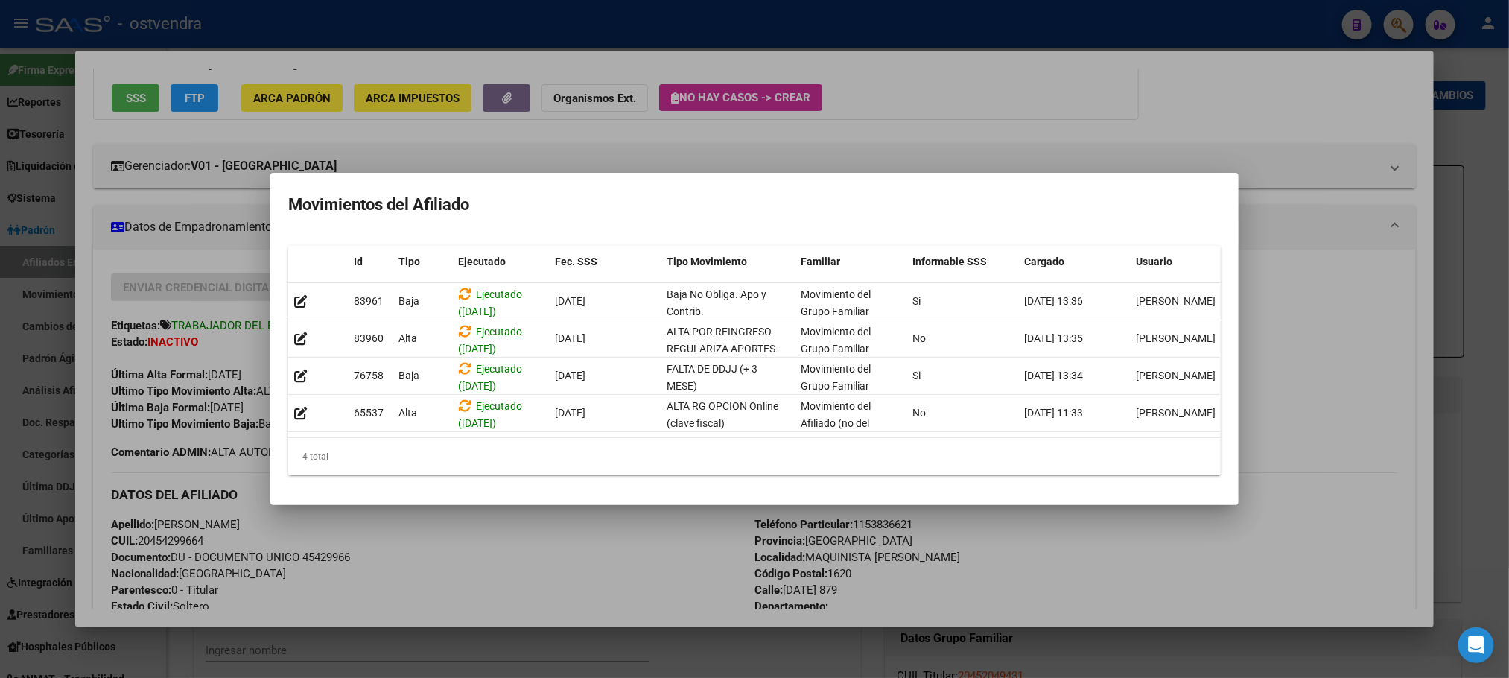
click at [1004, 133] on div at bounding box center [754, 339] width 1509 height 678
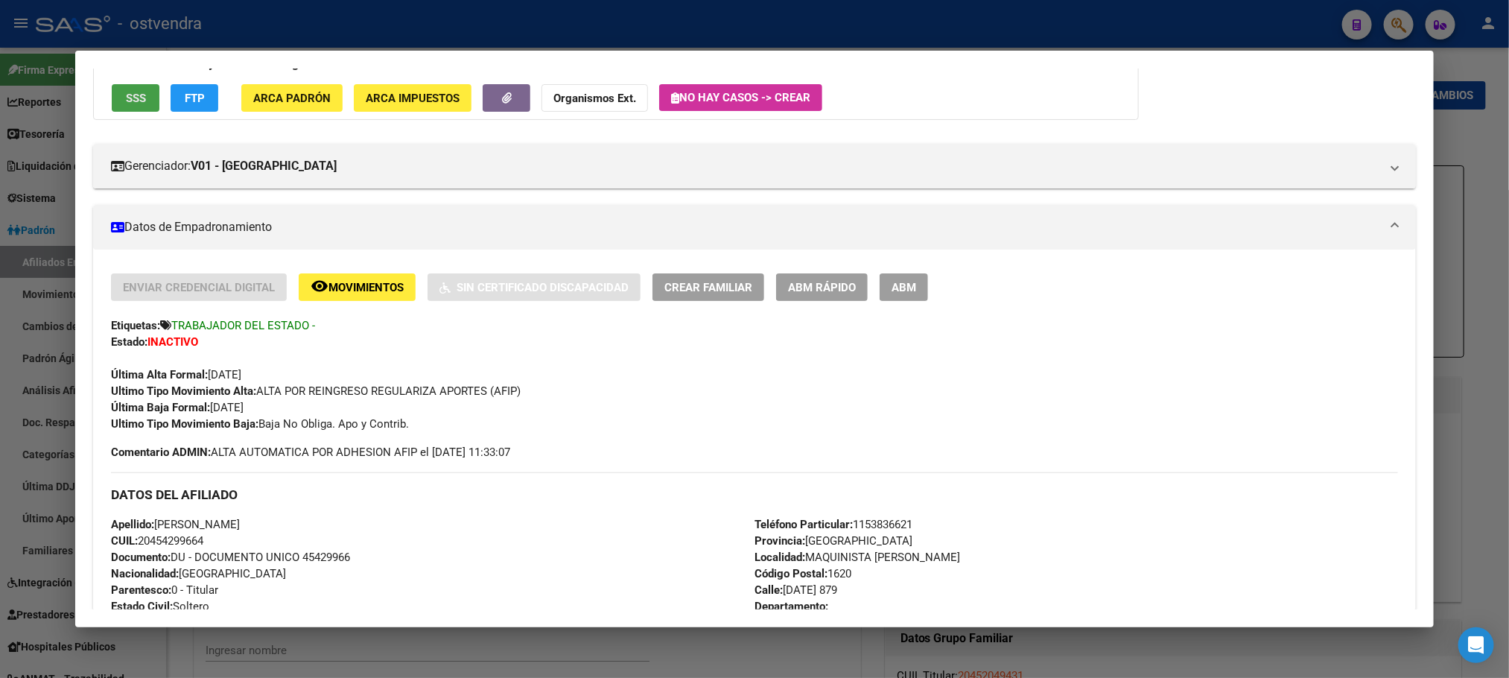
click at [126, 95] on span "SSS" at bounding box center [136, 98] width 20 height 13
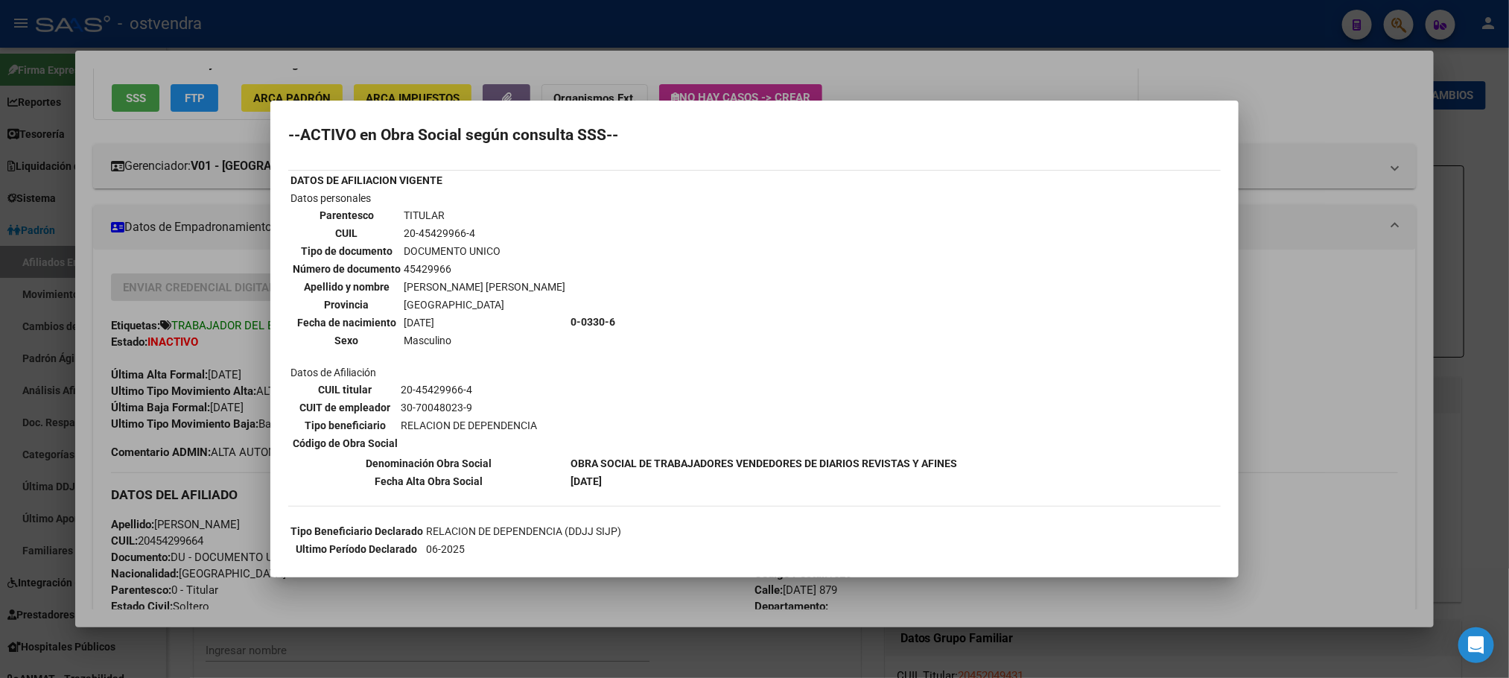
scroll to position [0, 0]
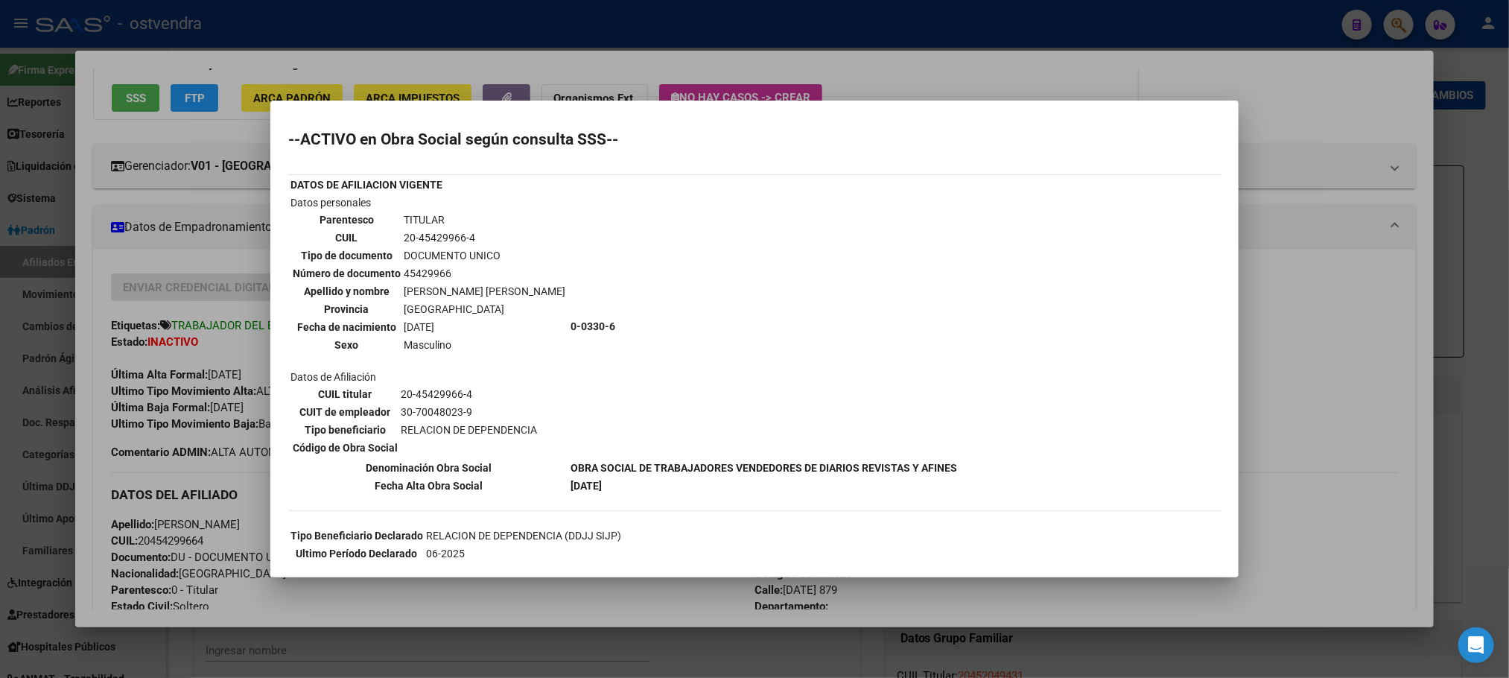
click at [181, 410] on div at bounding box center [754, 339] width 1509 height 678
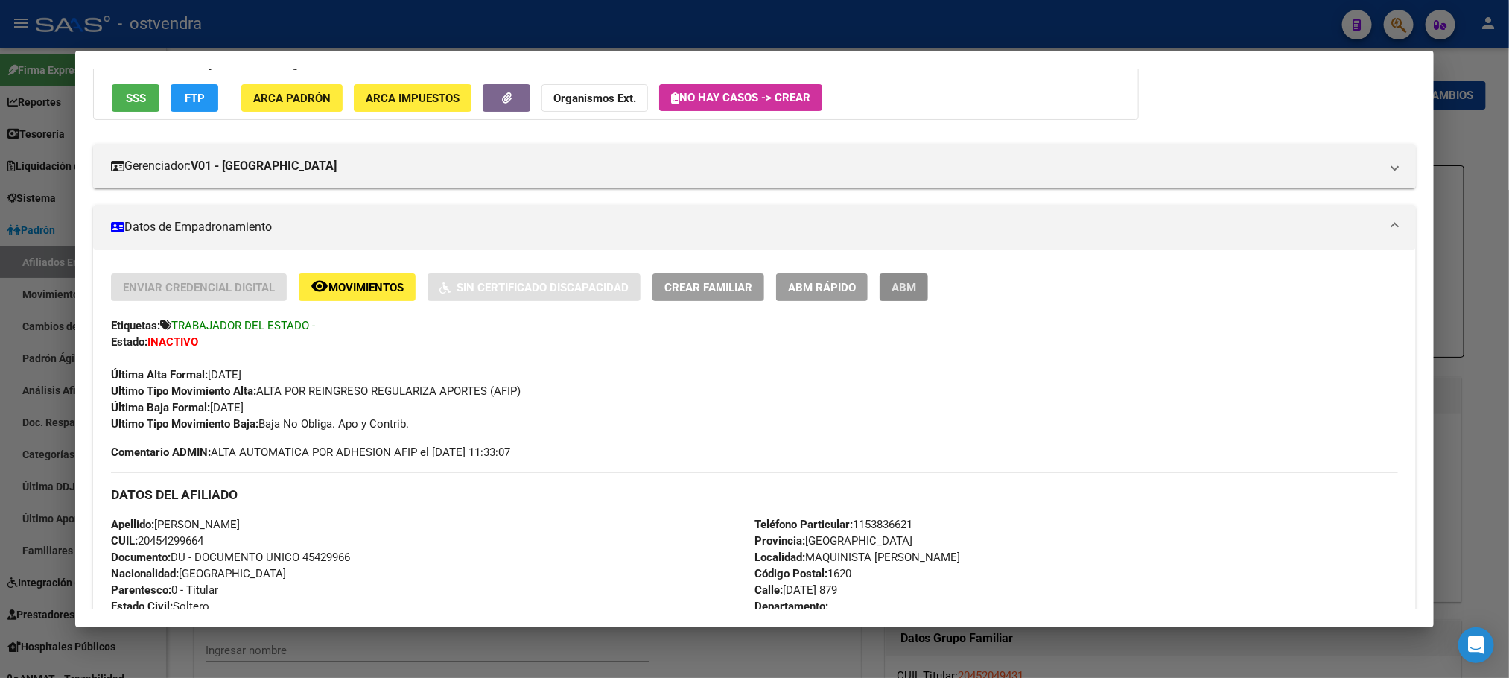
click at [917, 284] on button "ABM" at bounding box center [904, 287] width 48 height 28
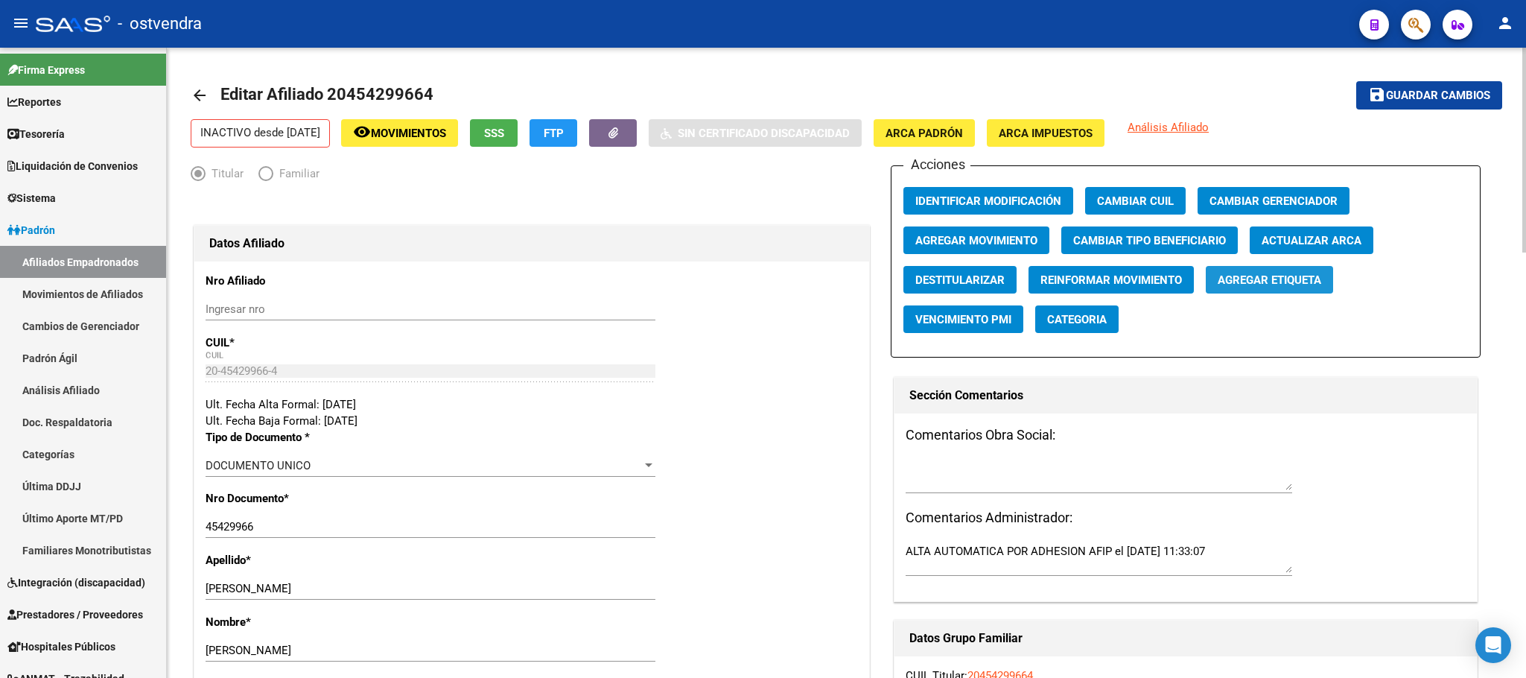
click at [1263, 277] on span "Agregar Etiqueta" at bounding box center [1270, 279] width 104 height 13
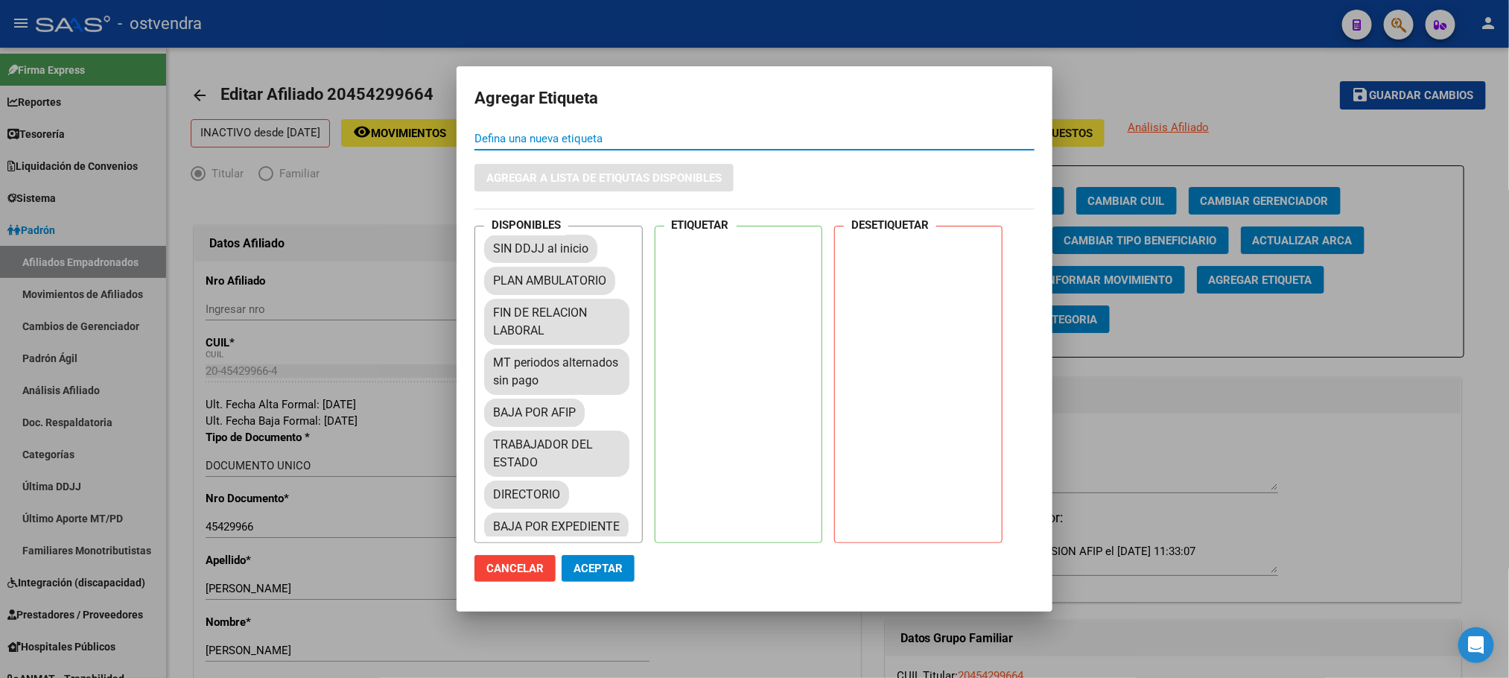
drag, startPoint x: 745, startPoint y: 19, endPoint x: 749, endPoint y: 27, distance: 9.0
click at [744, 19] on div at bounding box center [754, 339] width 1509 height 678
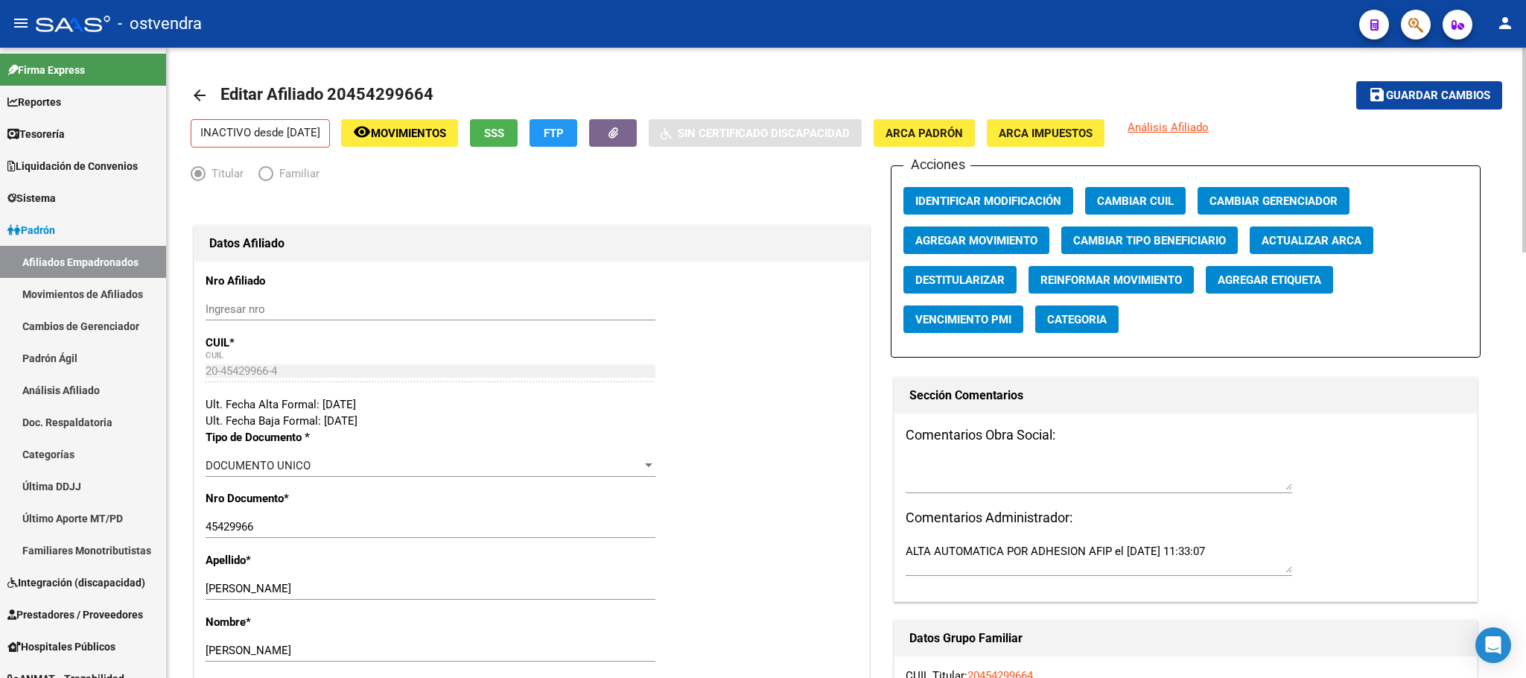
click at [975, 255] on div "Acciones Identificar Modificación Cambiar CUIL Cambiar Gerenciador Agregar Movi…" at bounding box center [1186, 261] width 590 height 192
click at [971, 237] on span "Agregar Movimiento" at bounding box center [976, 240] width 122 height 13
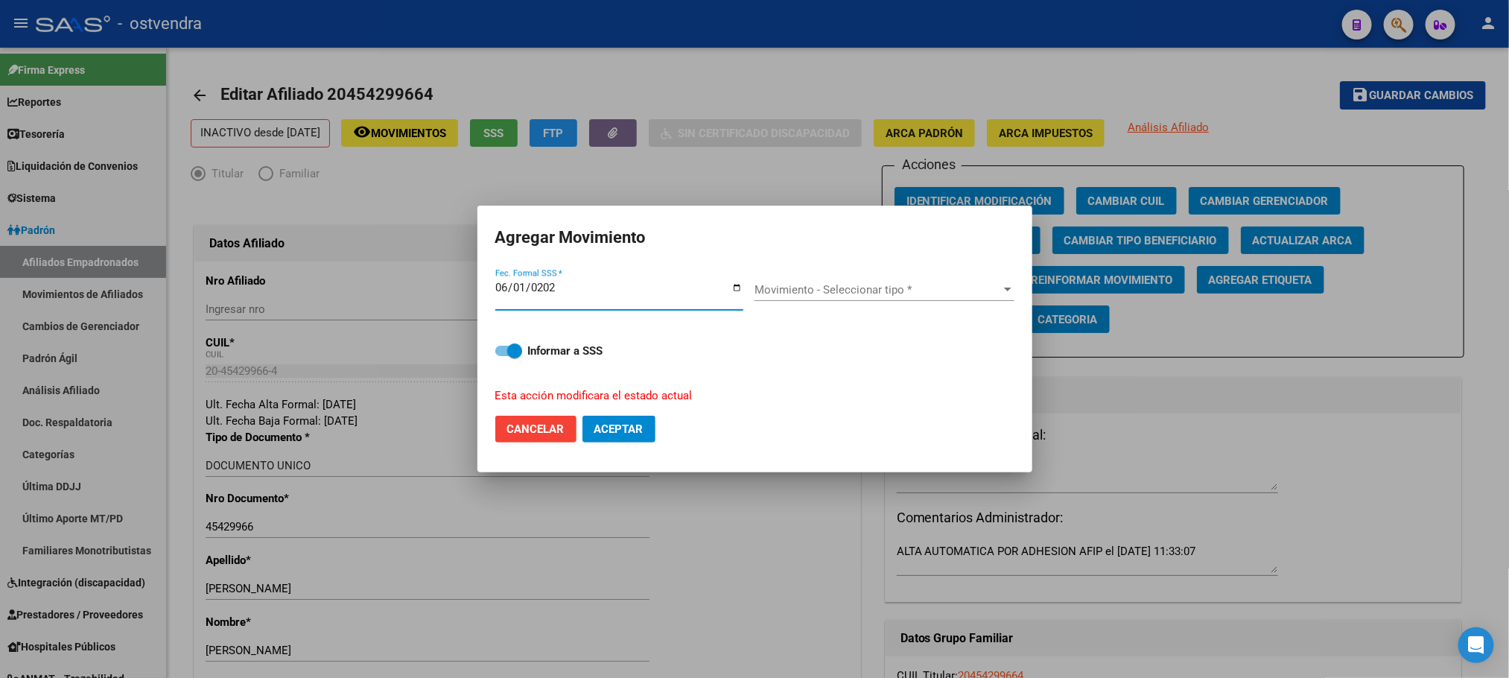
type input "2025-06-01"
click at [875, 289] on span "Movimiento - Seleccionar tipo *" at bounding box center [878, 289] width 247 height 13
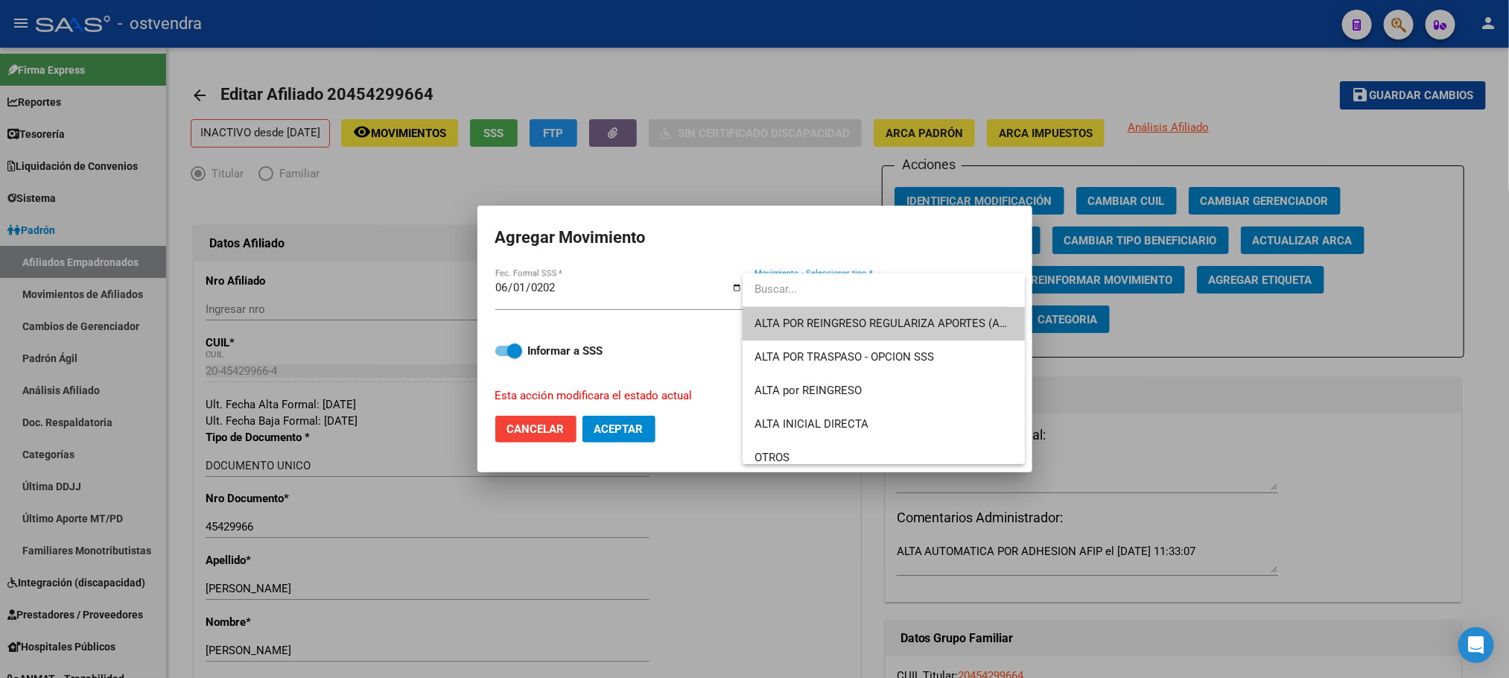
click at [883, 313] on span "ALTA POR REINGRESO REGULARIZA APORTES (AFIP)" at bounding box center [884, 324] width 258 height 34
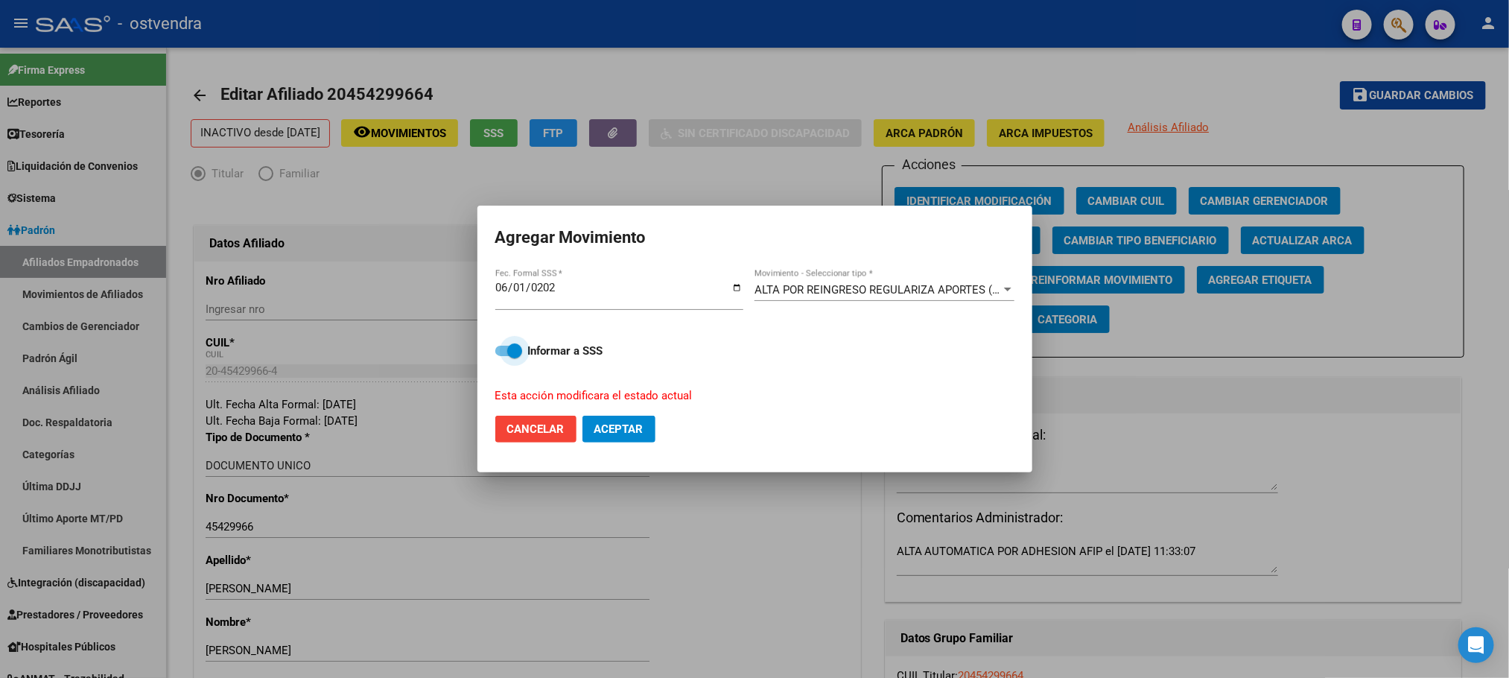
click at [514, 349] on span at bounding box center [514, 350] width 15 height 15
click at [503, 356] on input "Informar a SSS" at bounding box center [502, 356] width 1 height 1
checkbox input "false"
click at [592, 429] on button "Aceptar" at bounding box center [619, 429] width 73 height 27
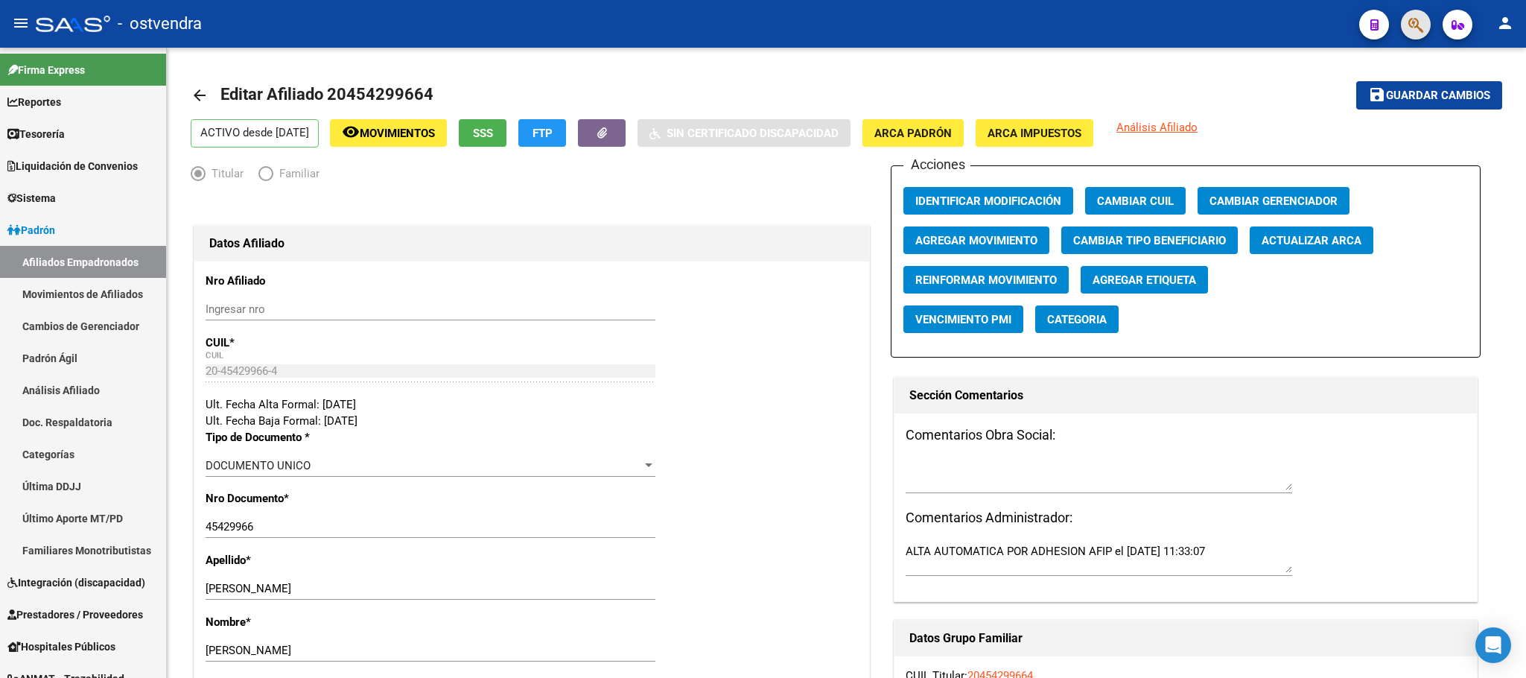
click at [1406, 32] on button "button" at bounding box center [1416, 25] width 30 height 30
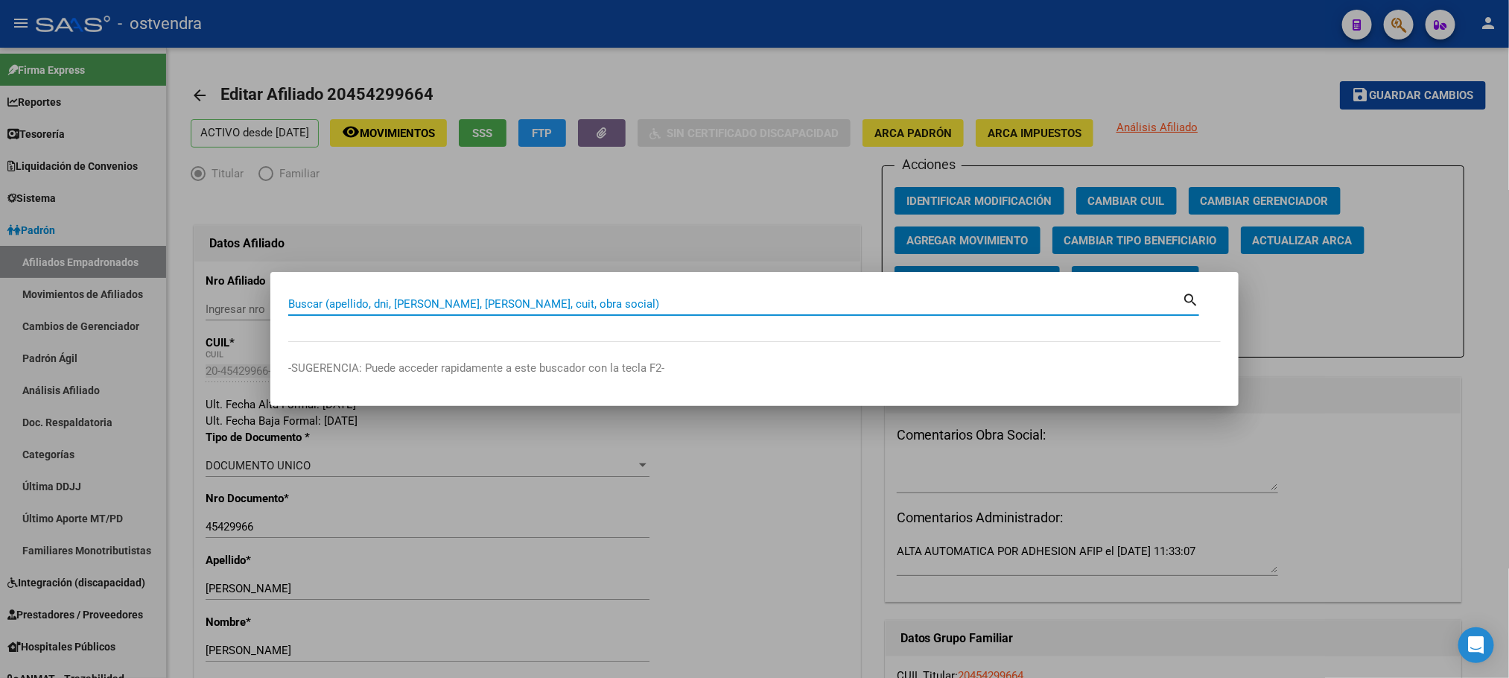
paste input "45626116"
type input "45626116"
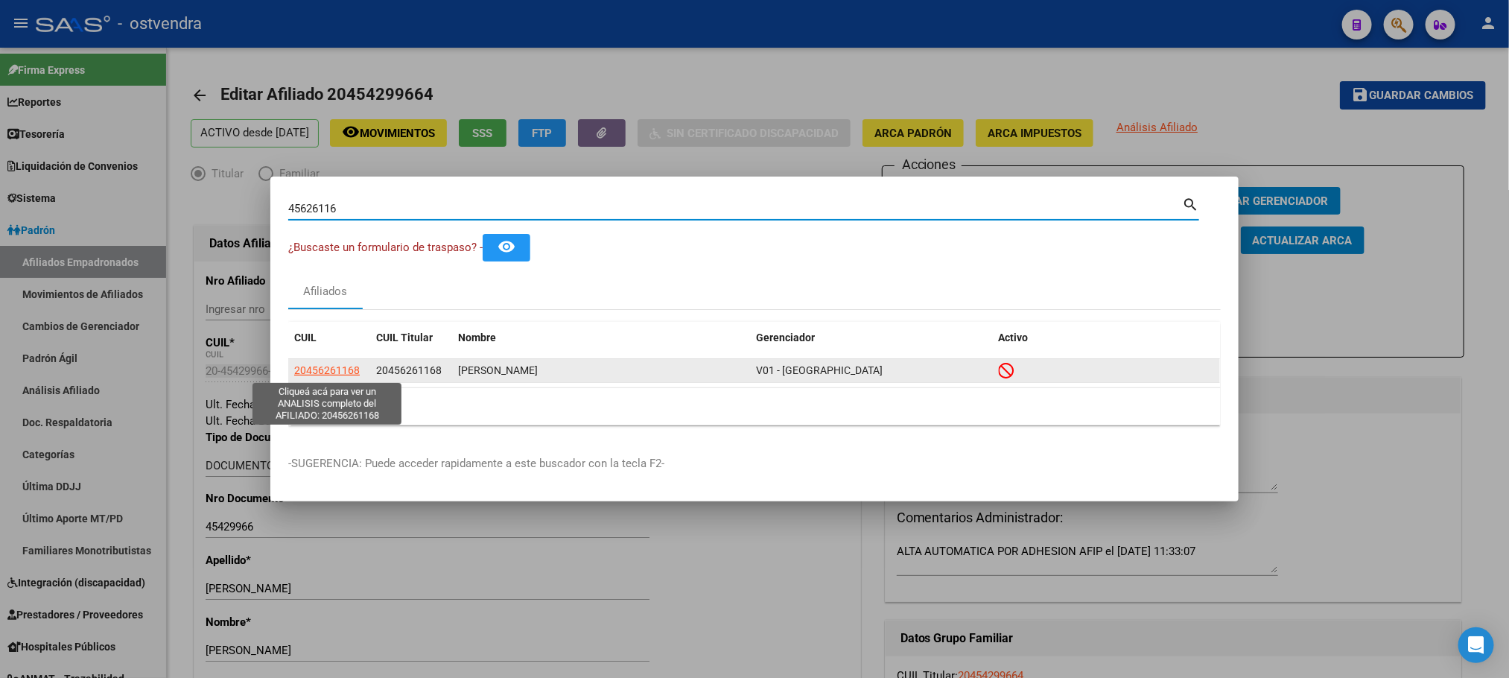
click at [337, 369] on span "20456261168" at bounding box center [327, 370] width 66 height 12
type textarea "20456261168"
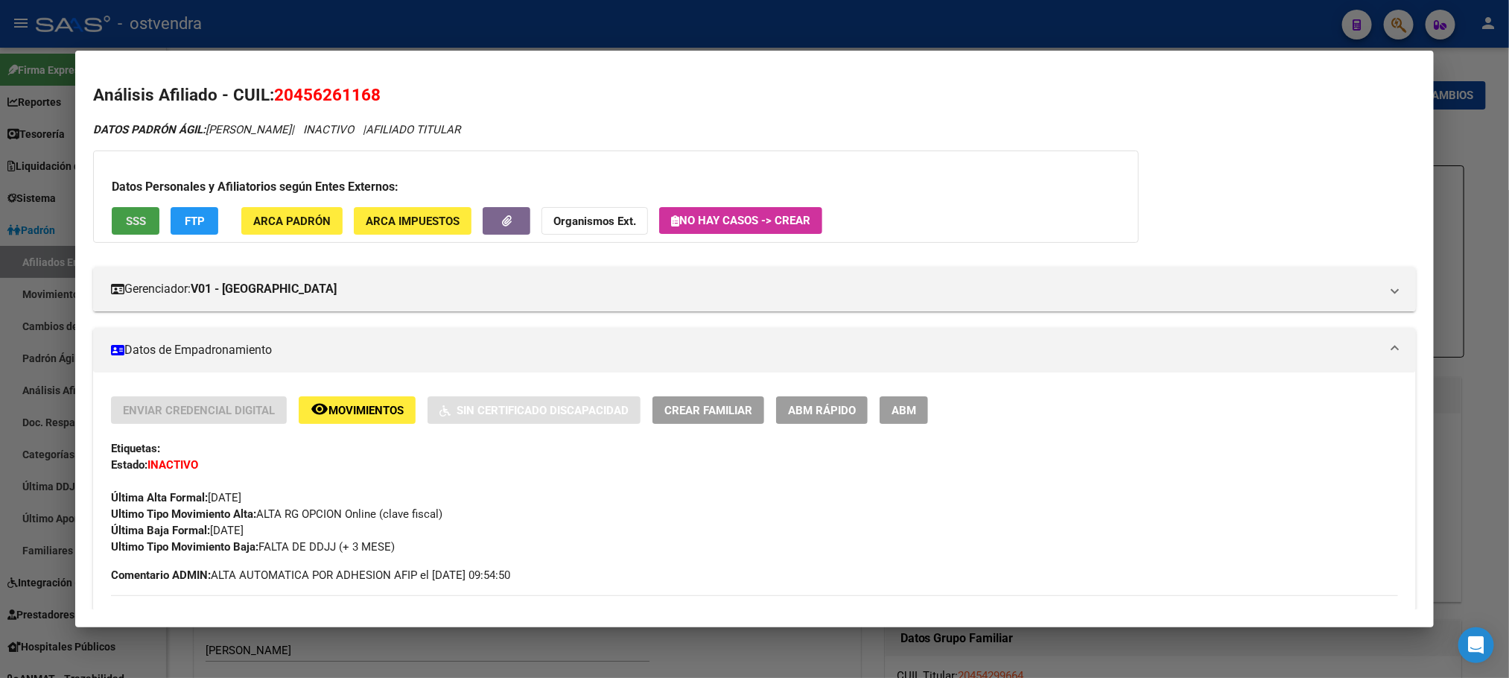
click at [114, 223] on button "SSS" at bounding box center [136, 221] width 48 height 28
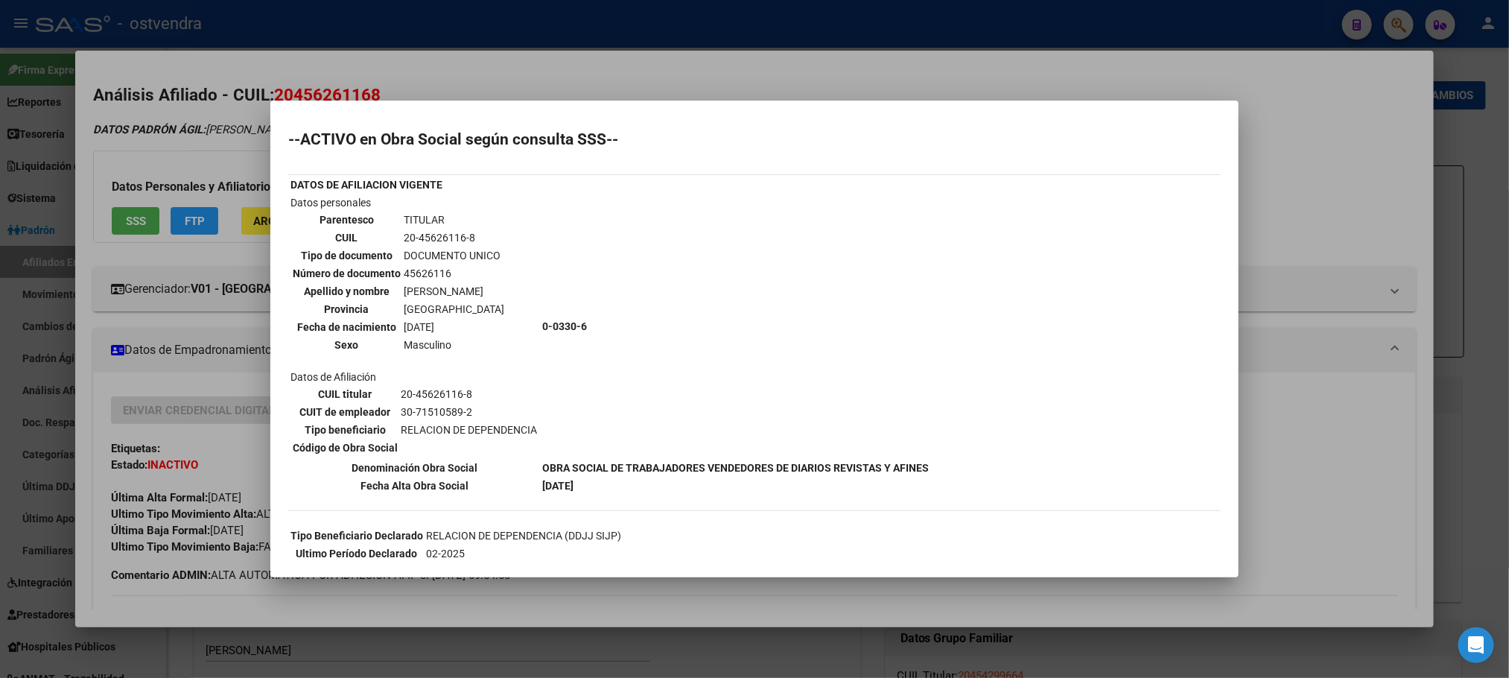
click at [218, 168] on div at bounding box center [754, 339] width 1509 height 678
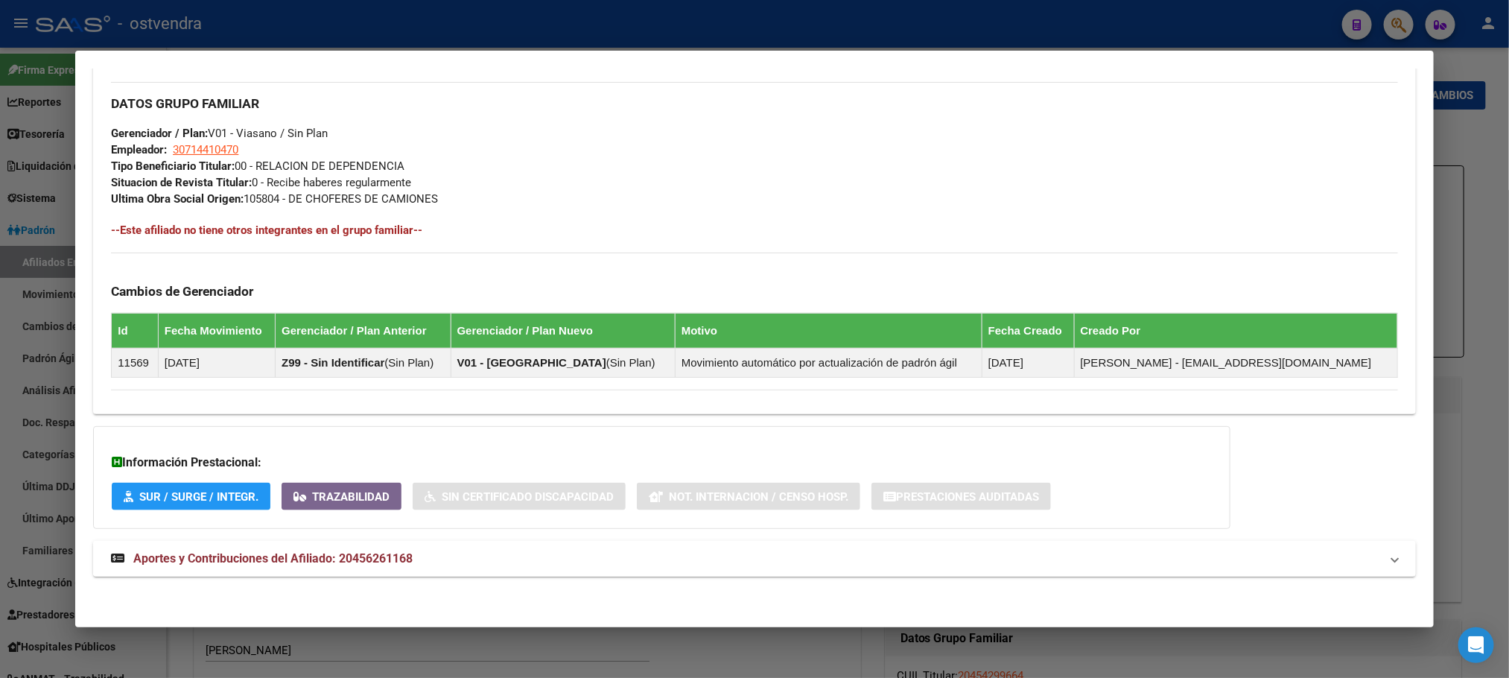
scroll to position [736, 0]
click at [483, 571] on mat-expansion-panel-header "Aportes y Contribuciones del Afiliado: 20456261168" at bounding box center [754, 559] width 1322 height 36
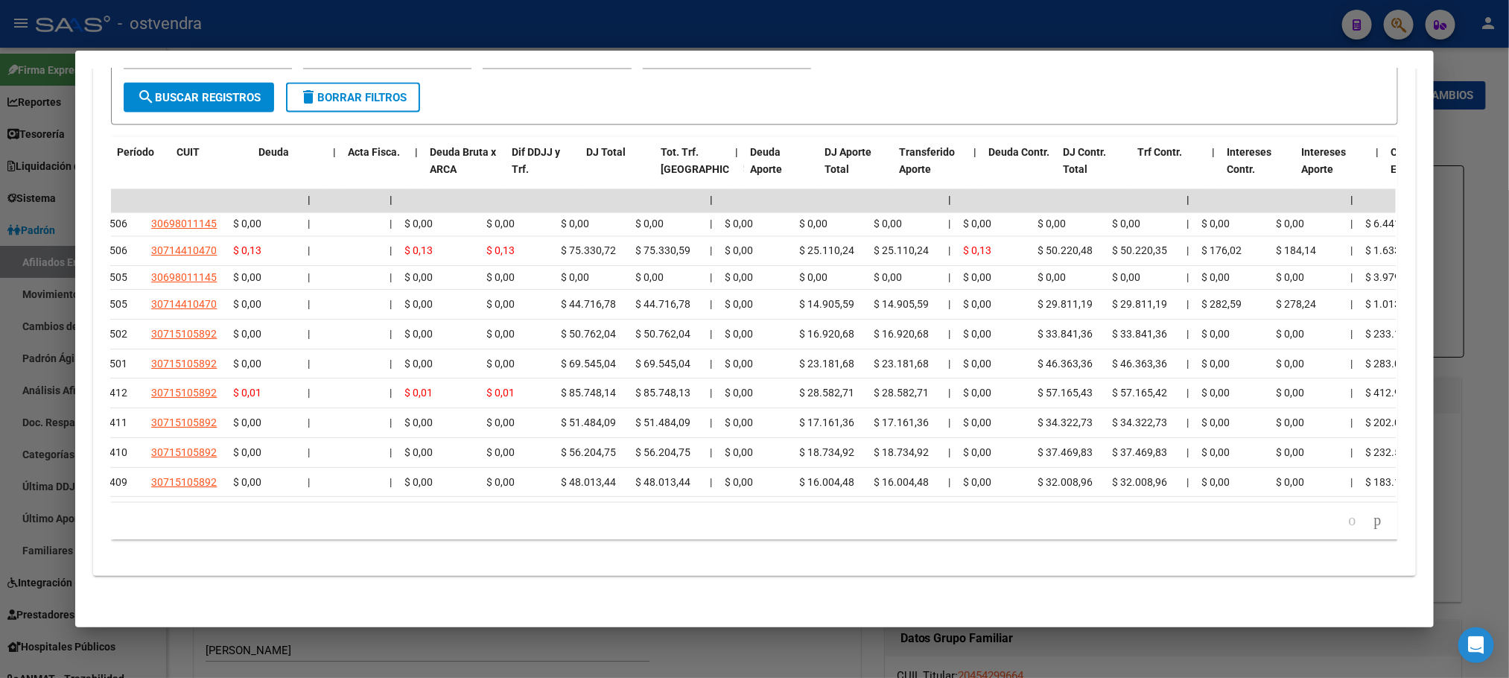
scroll to position [0, 0]
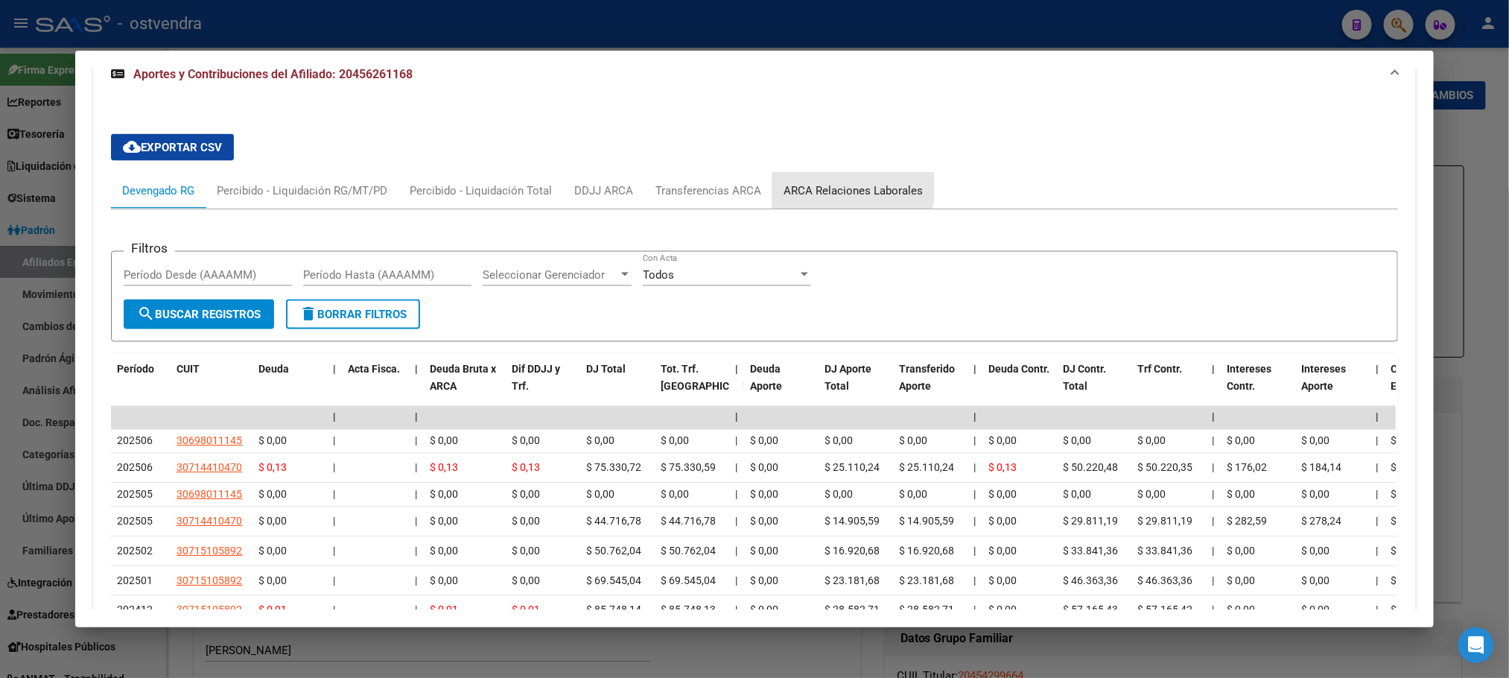
click at [837, 181] on div "ARCA Relaciones Laborales" at bounding box center [853, 191] width 162 height 36
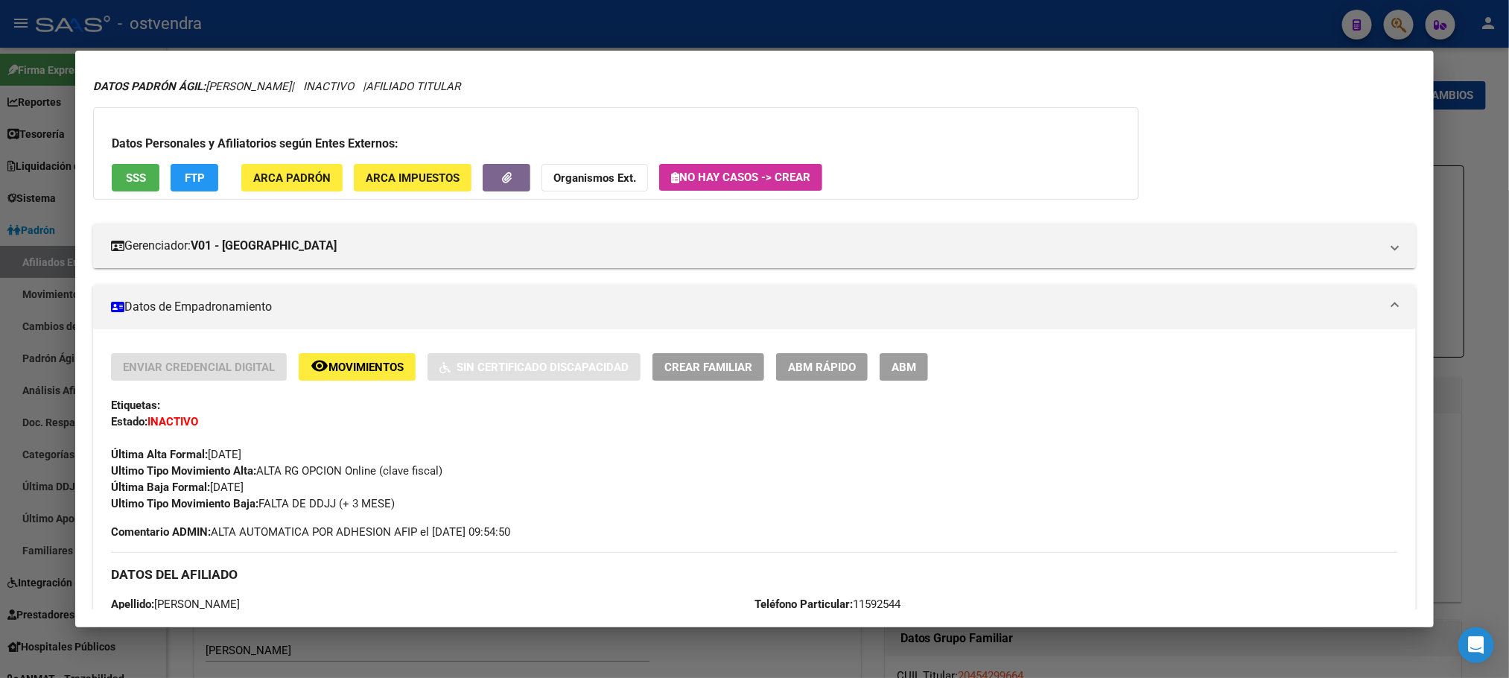
scroll to position [10, 0]
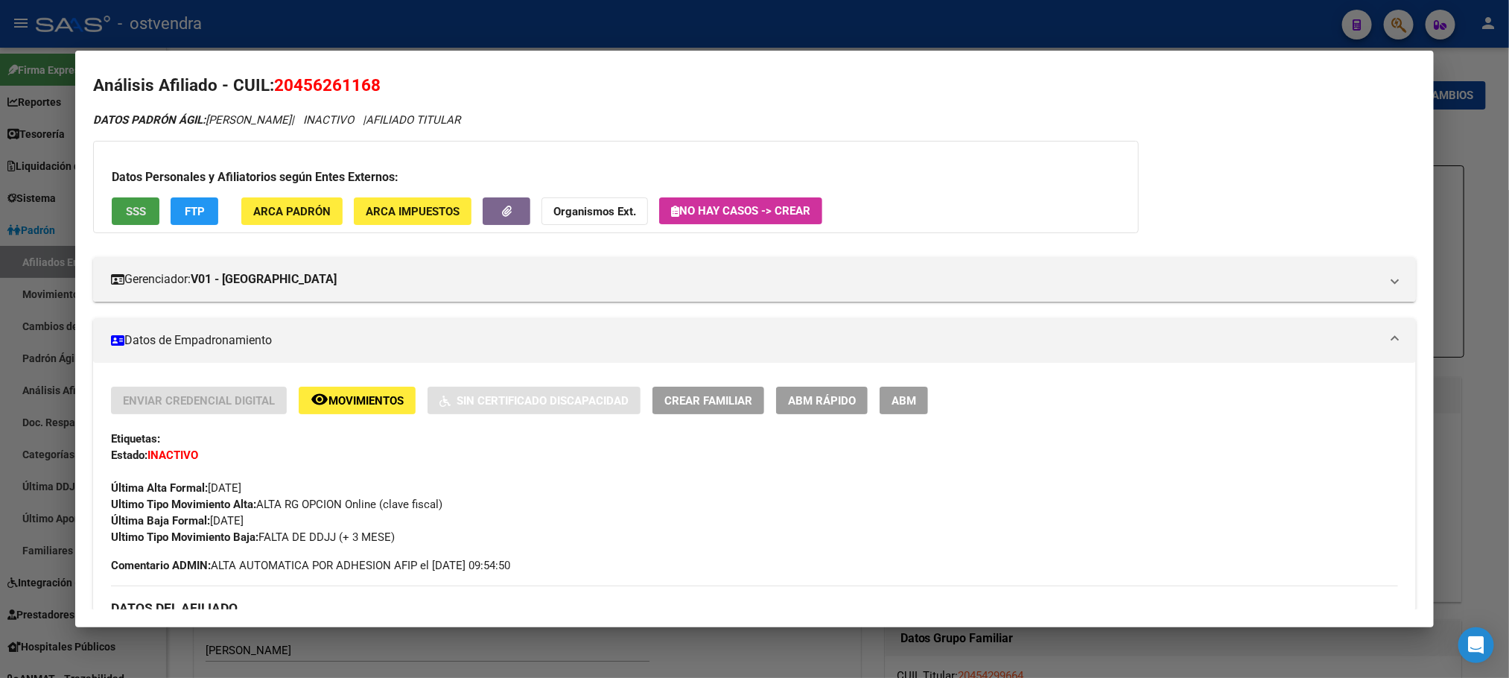
click at [126, 206] on span "SSS" at bounding box center [136, 211] width 20 height 13
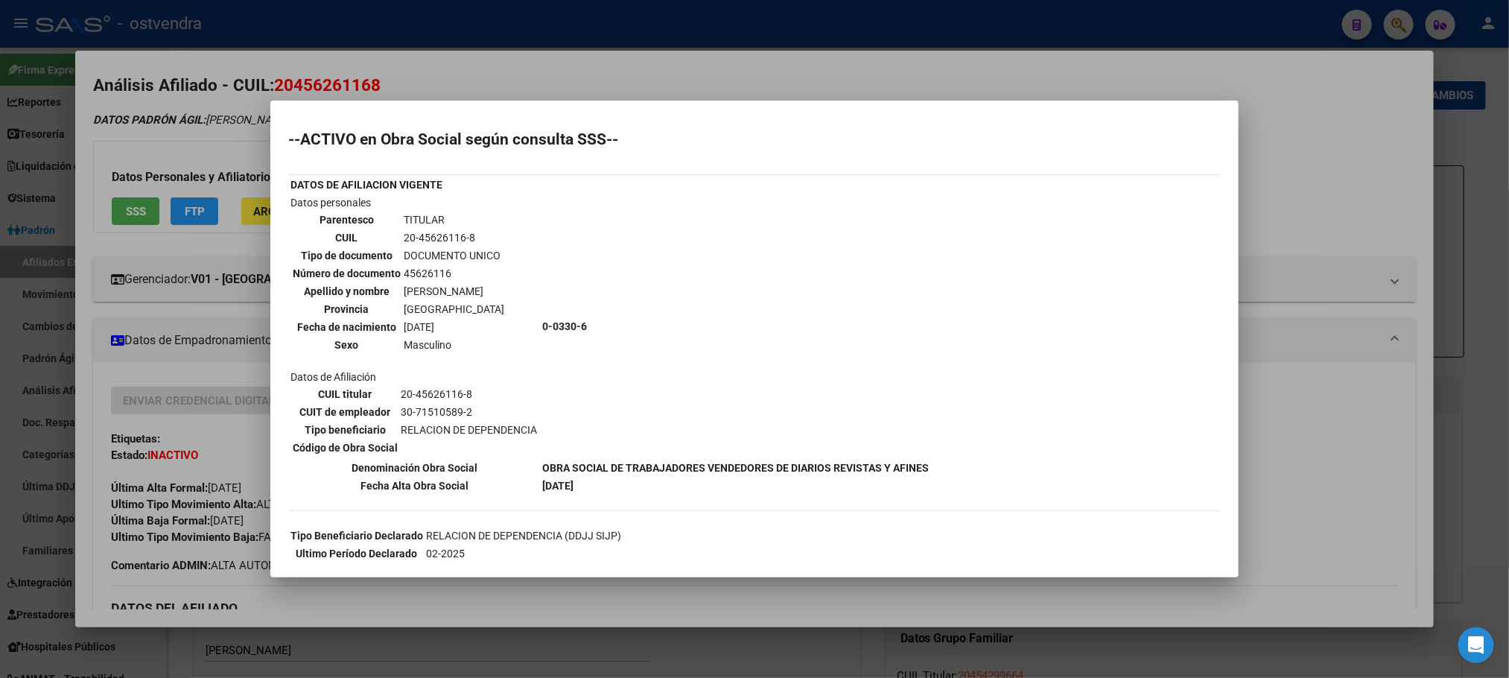
click at [211, 135] on div at bounding box center [754, 339] width 1509 height 678
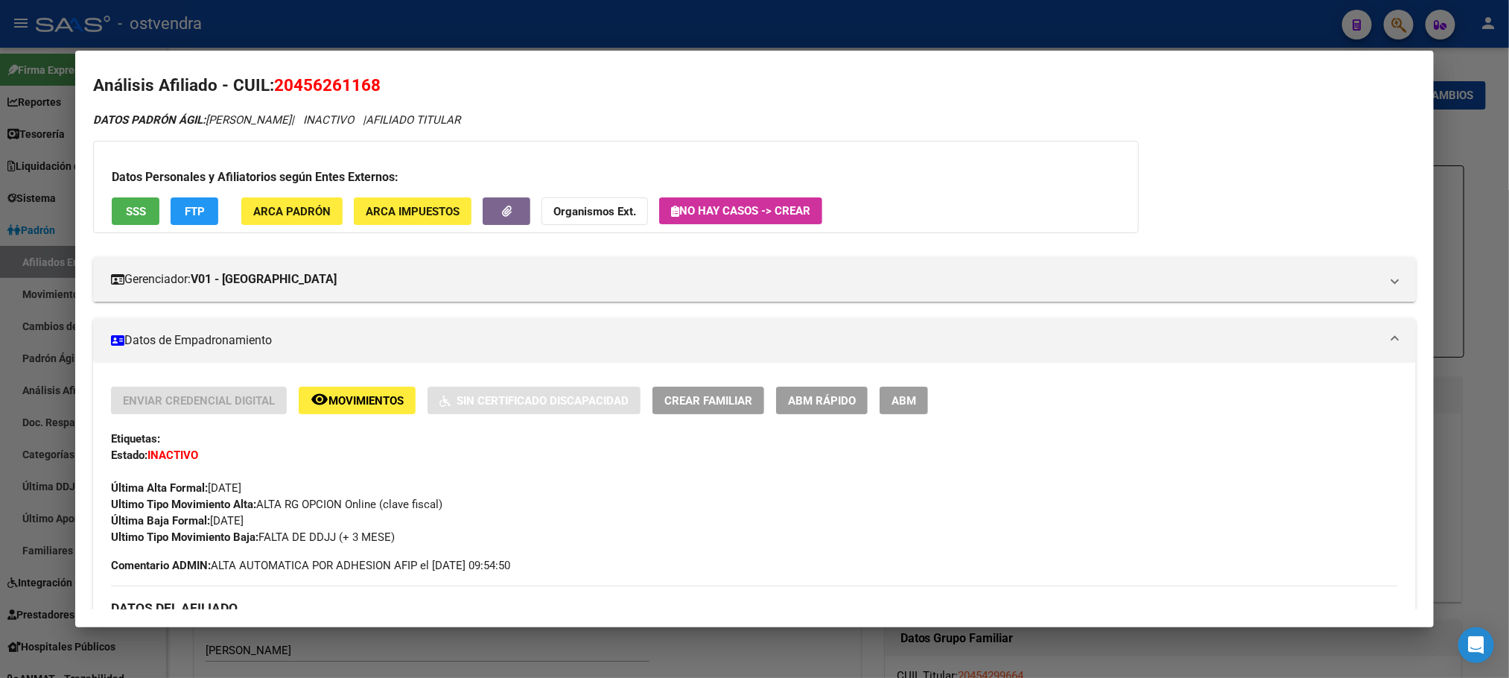
click at [895, 389] on button "ABM" at bounding box center [904, 401] width 48 height 28
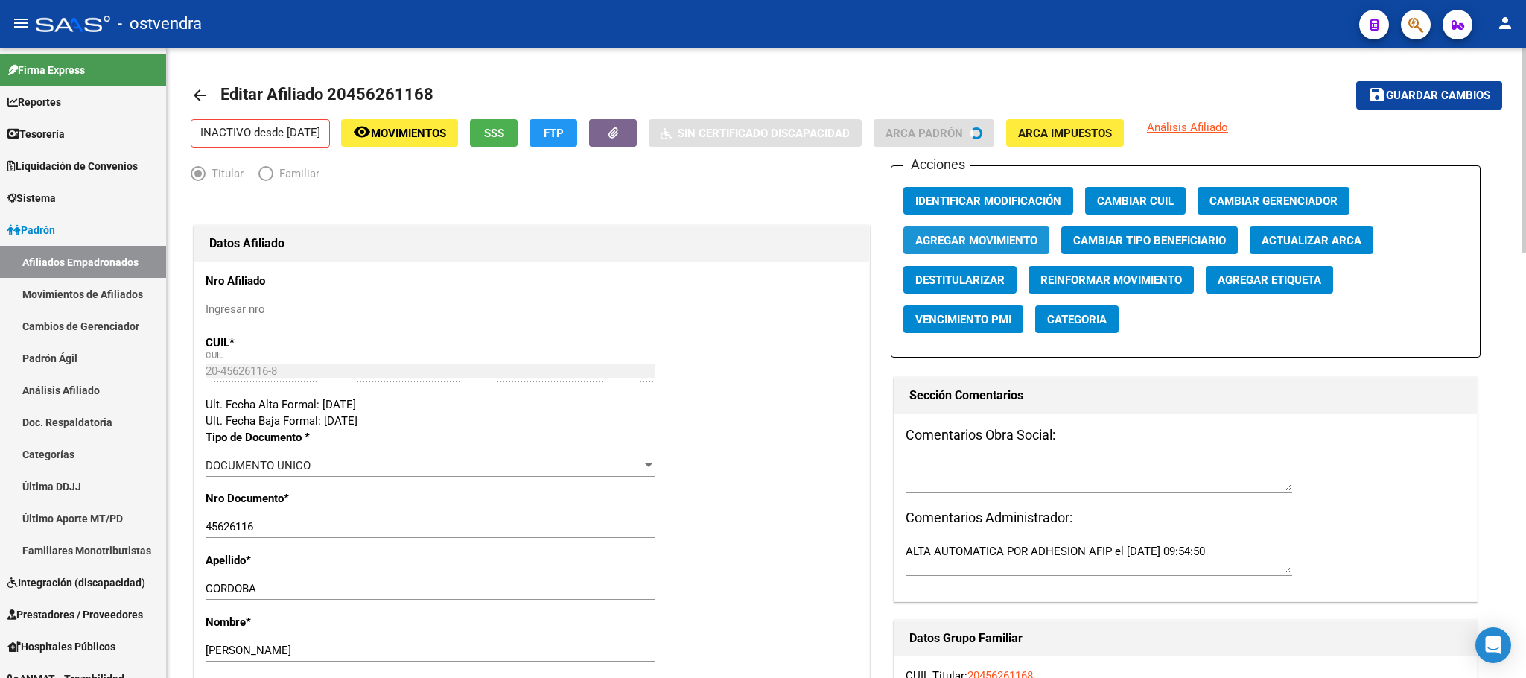
click at [1000, 244] on span "Agregar Movimiento" at bounding box center [976, 240] width 122 height 13
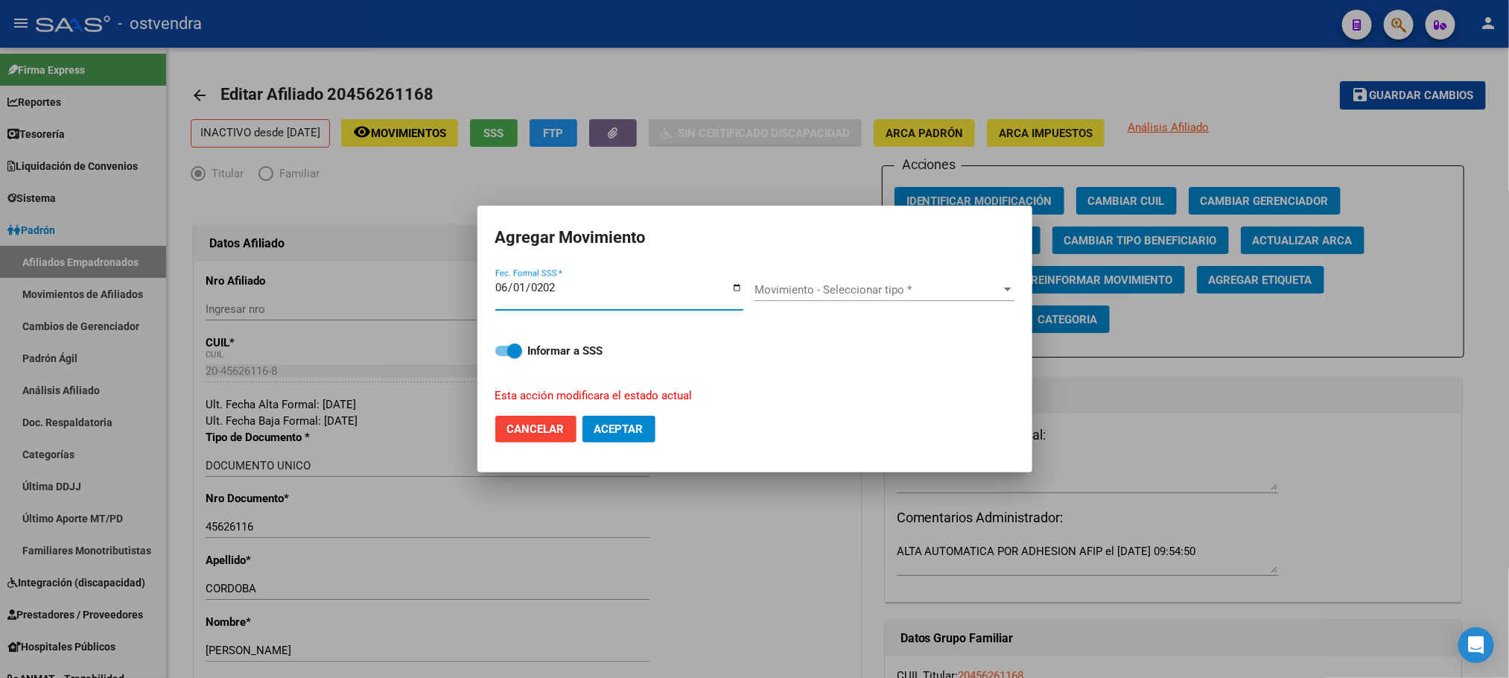
type input "2025-06-01"
click at [941, 283] on span "Movimiento - Seleccionar tipo *" at bounding box center [878, 289] width 247 height 13
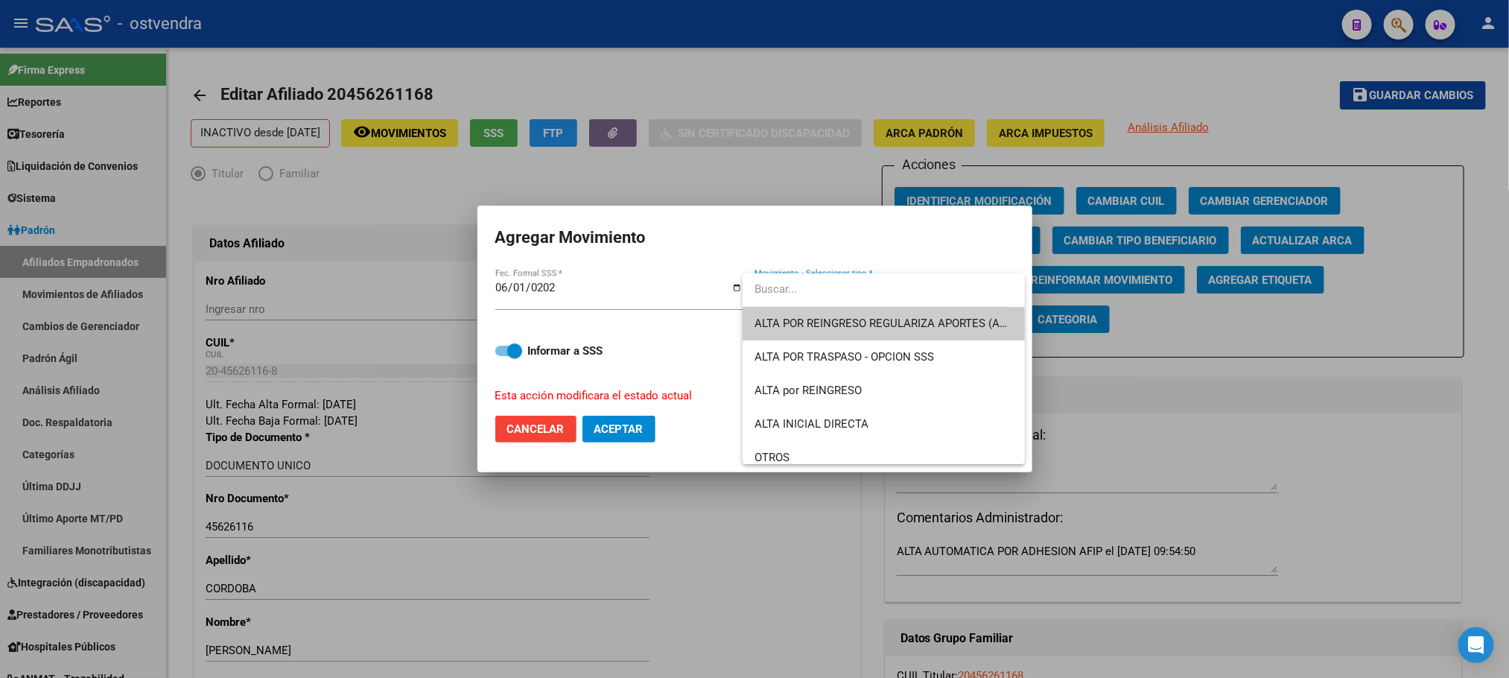
click at [941, 299] on input "dropdown search" at bounding box center [875, 290] width 265 height 34
drag, startPoint x: 946, startPoint y: 305, endPoint x: 932, endPoint y: 322, distance: 22.2
click at [945, 305] on input "dropdown search" at bounding box center [875, 290] width 265 height 34
click at [925, 335] on span "ALTA POR REINGRESO REGULARIZA APORTES (AFIP)" at bounding box center [884, 324] width 258 height 34
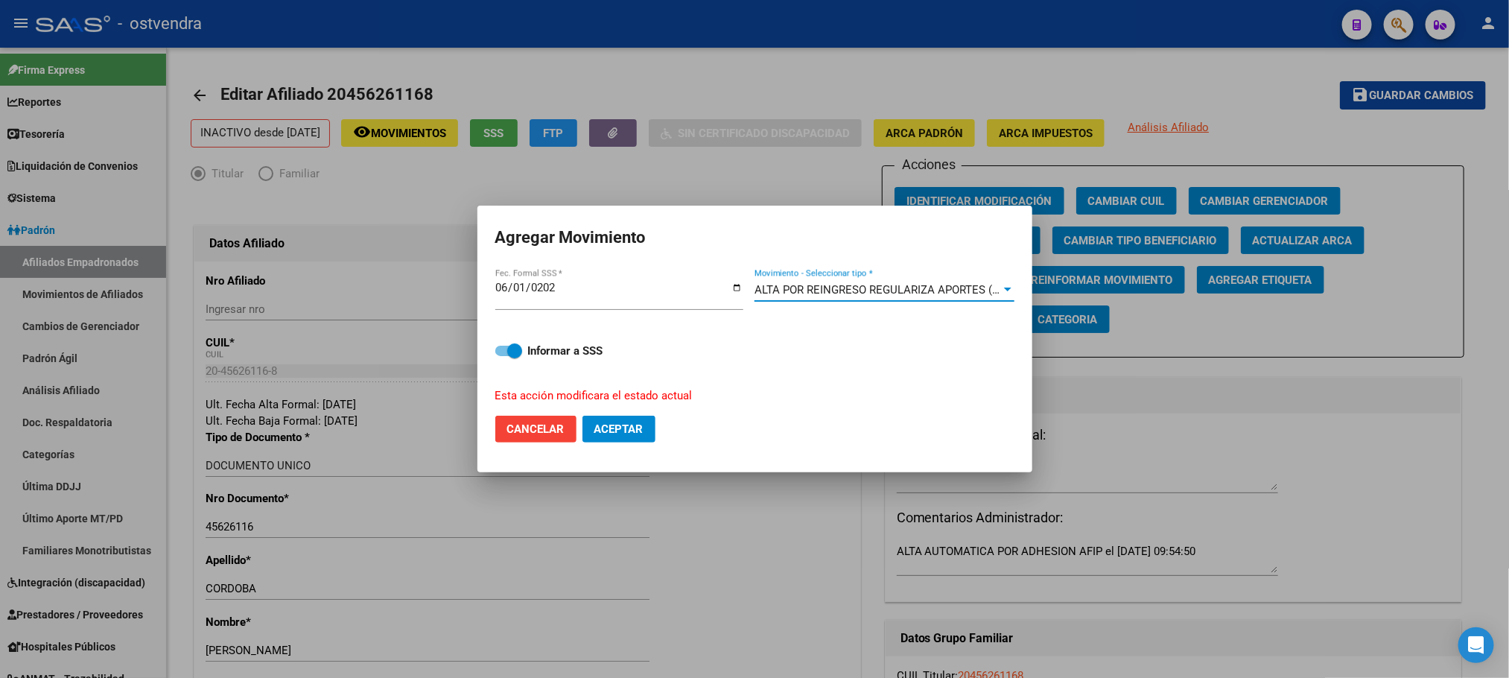
click at [510, 347] on span at bounding box center [514, 350] width 15 height 15
click at [503, 356] on input "Informar a SSS" at bounding box center [502, 356] width 1 height 1
checkbox input "false"
click at [524, 291] on input "2025-06-01" at bounding box center [619, 294] width 248 height 24
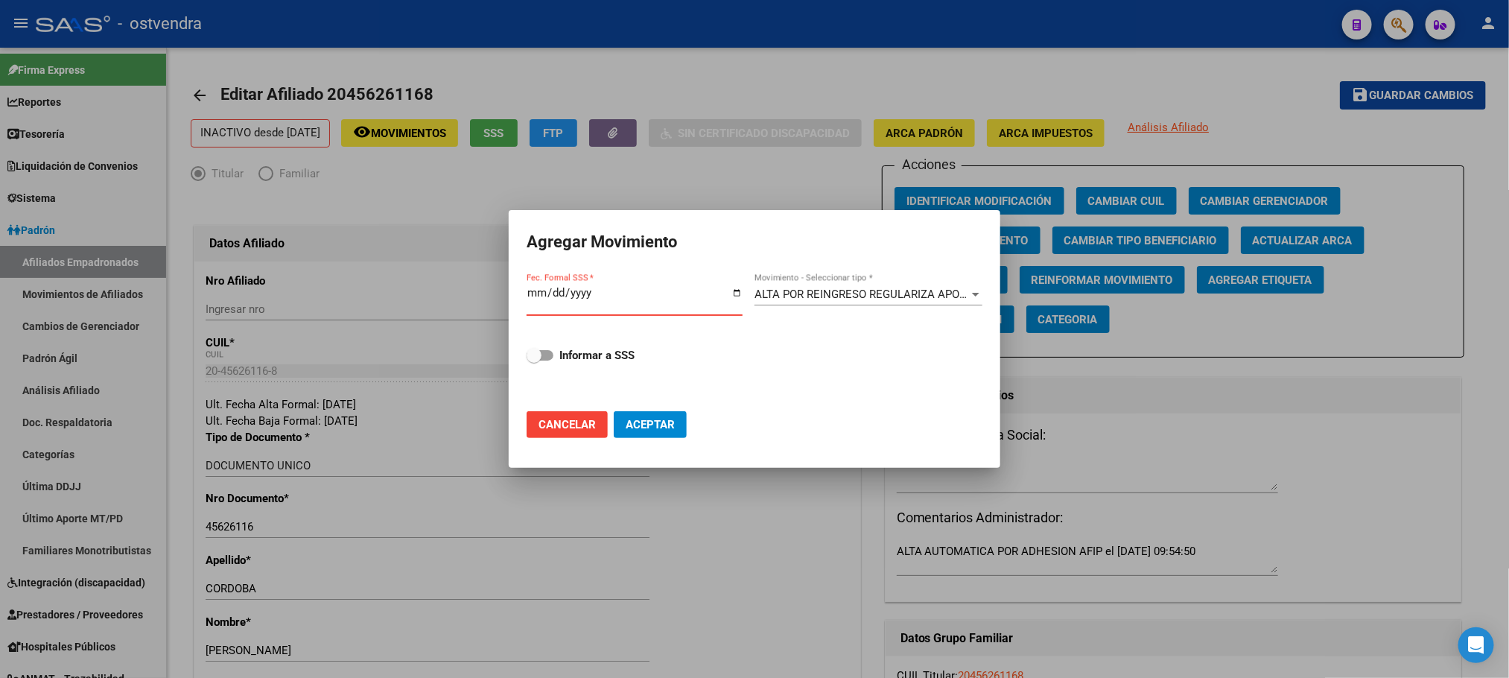
type input "[DATE]"
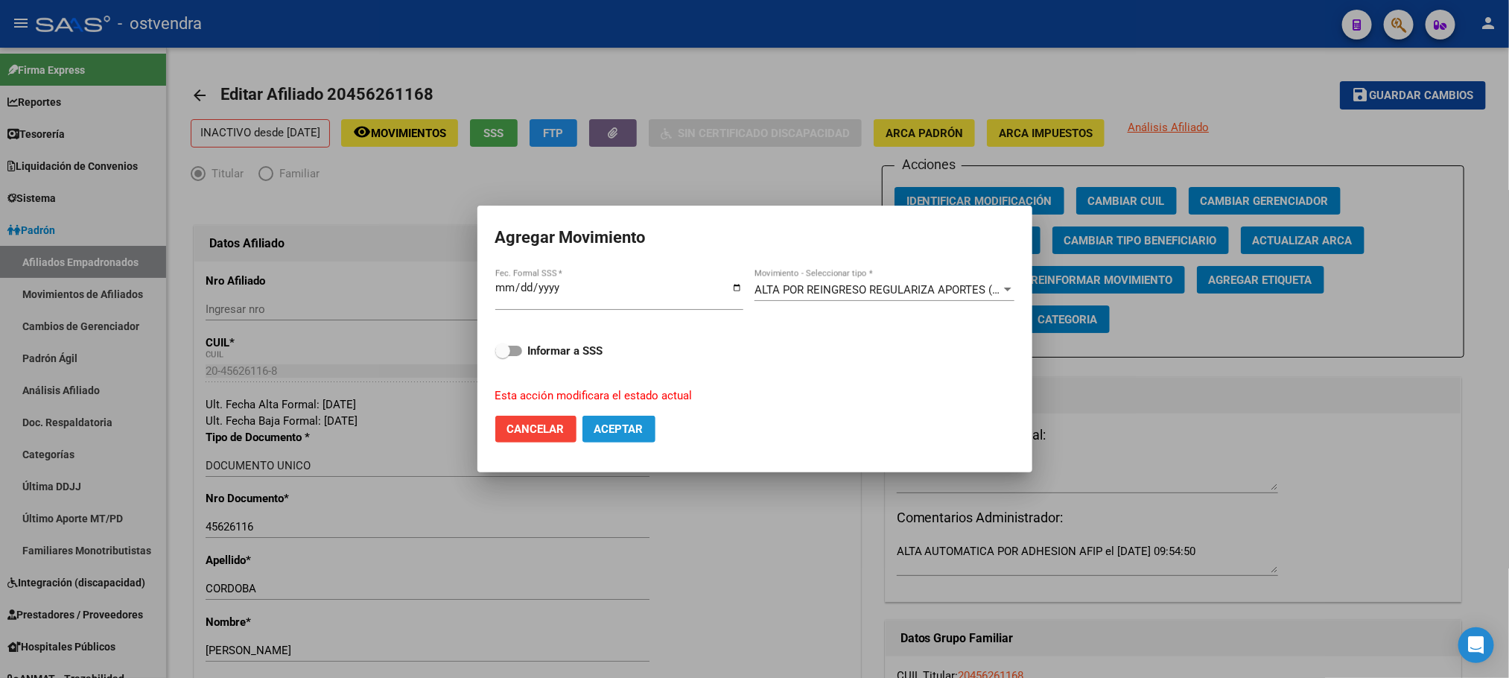
click at [606, 434] on span "Aceptar" at bounding box center [618, 428] width 49 height 13
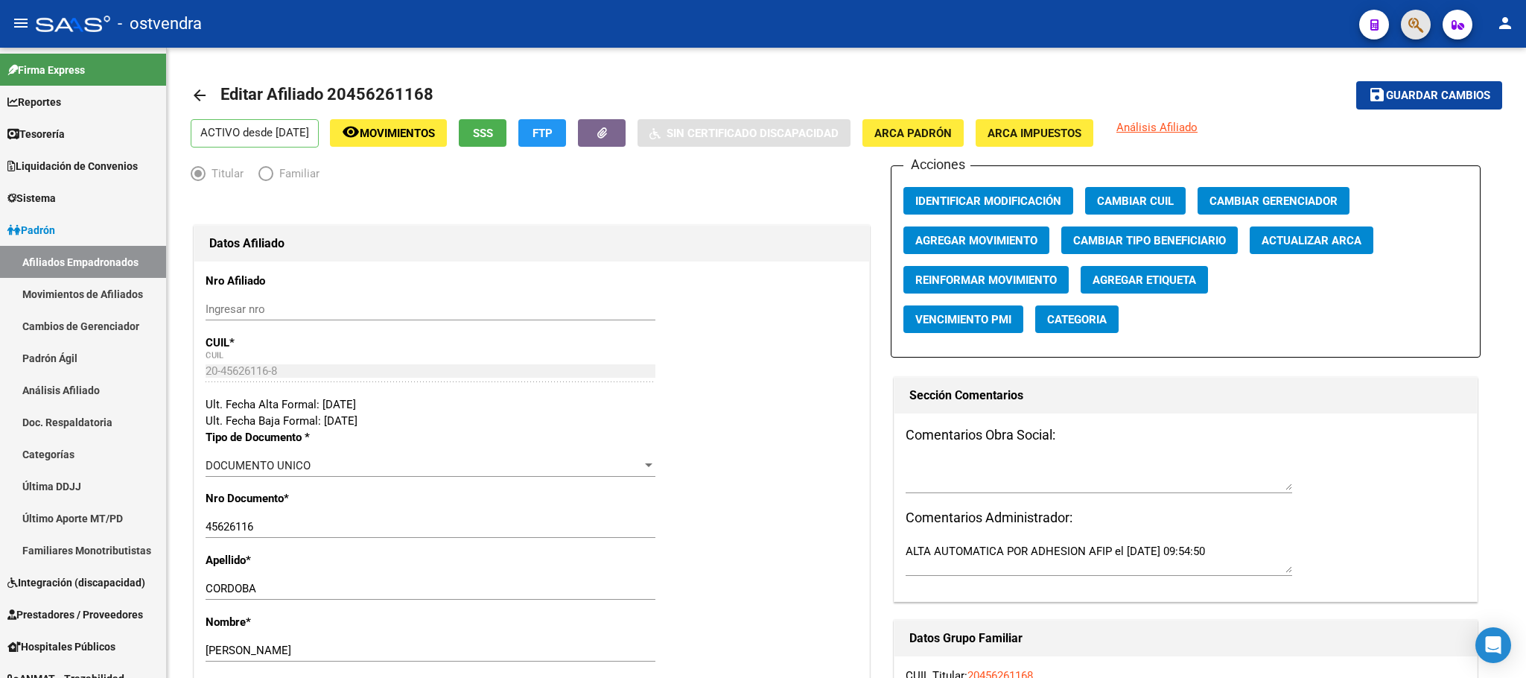
click at [1402, 29] on button "button" at bounding box center [1416, 25] width 30 height 30
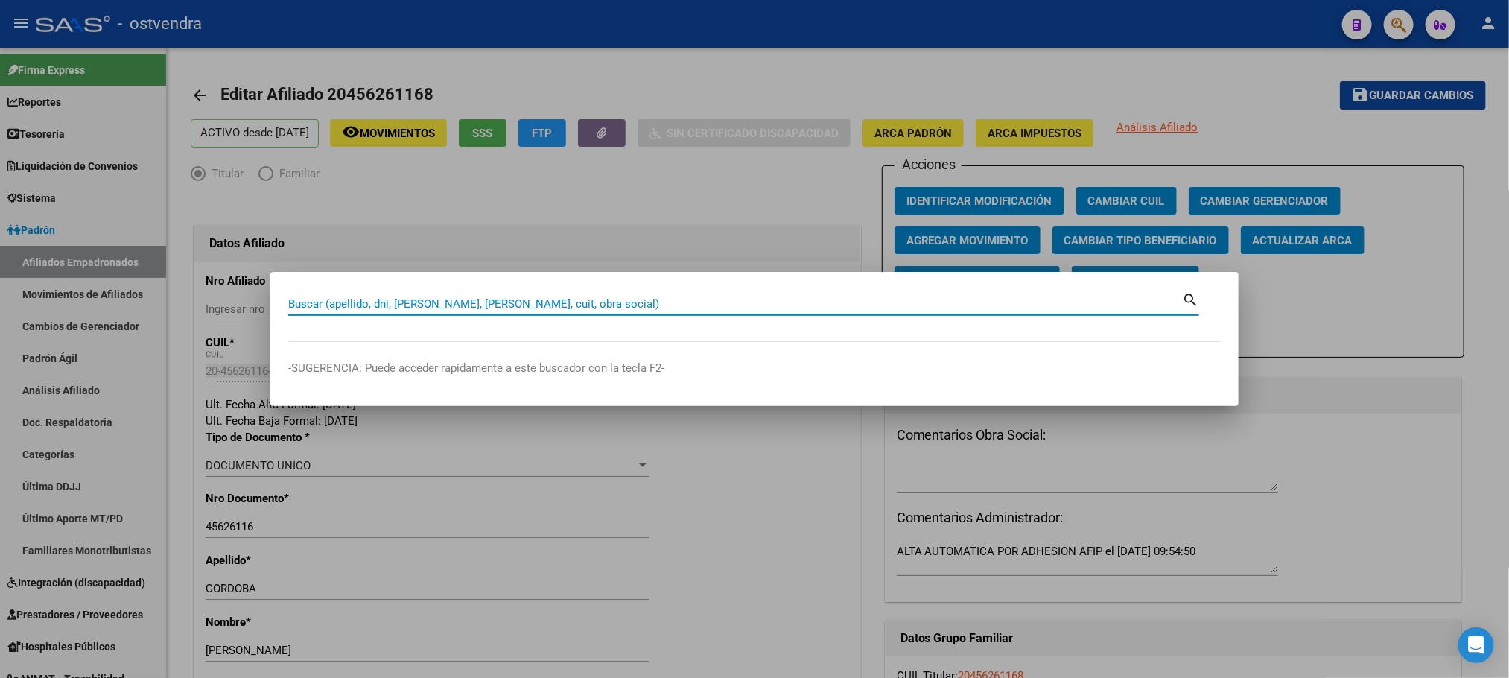
paste input "20460903069"
type input "20460903069"
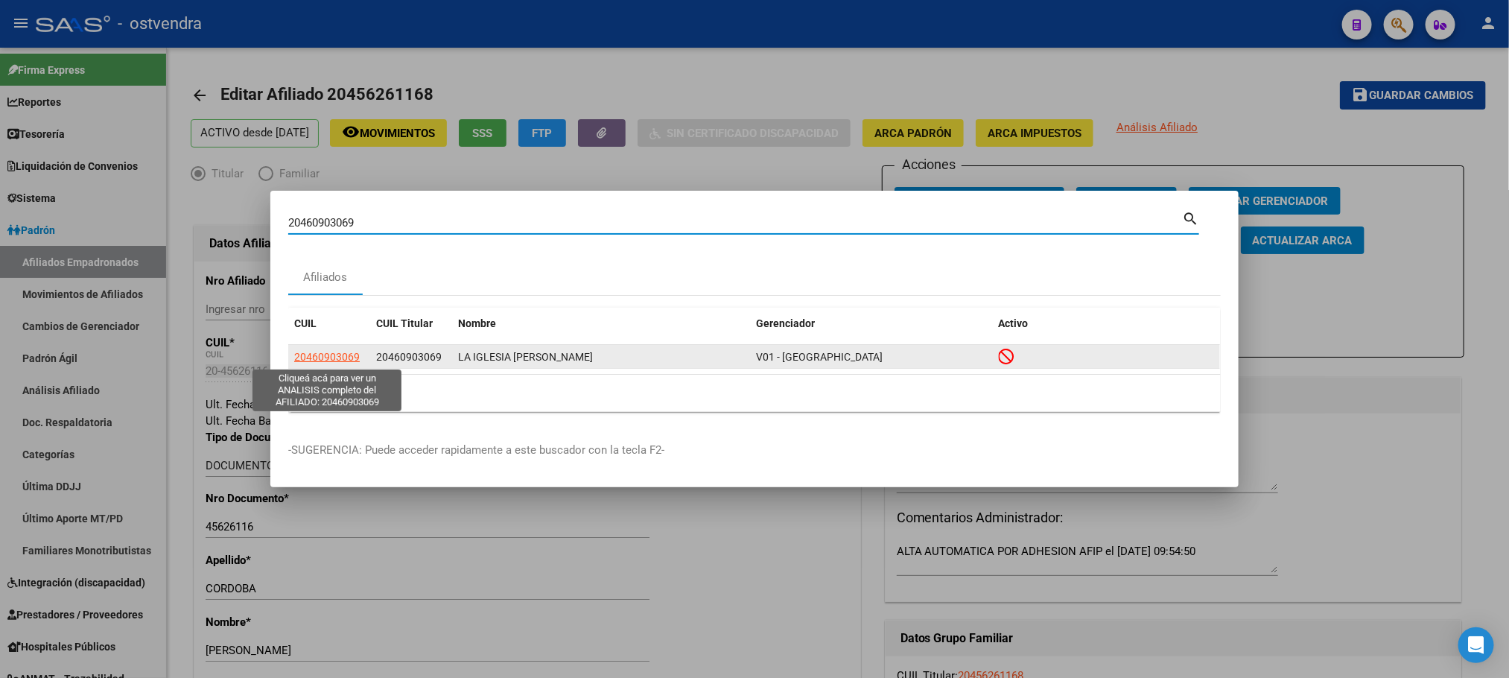
click at [329, 353] on span "20460903069" at bounding box center [327, 357] width 66 height 12
type textarea "20460903069"
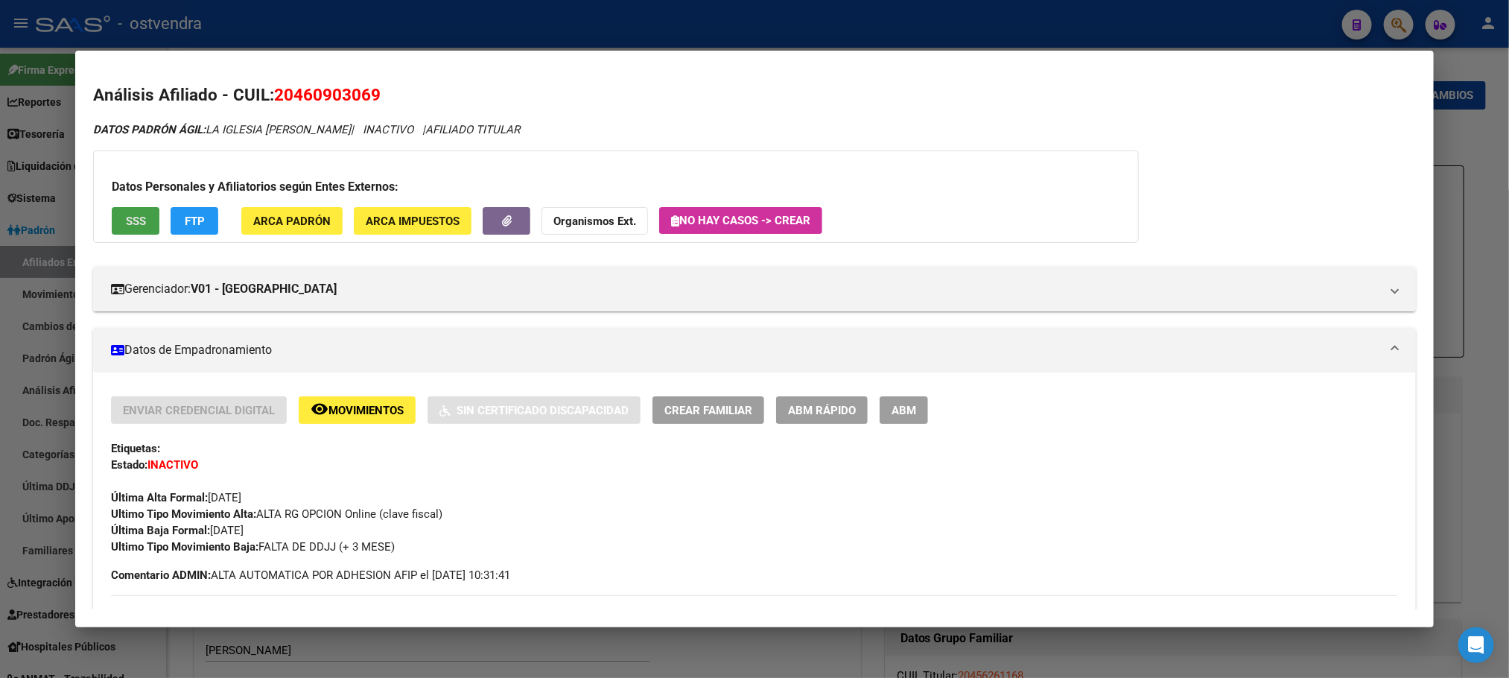
click at [127, 215] on span "SSS" at bounding box center [136, 221] width 20 height 13
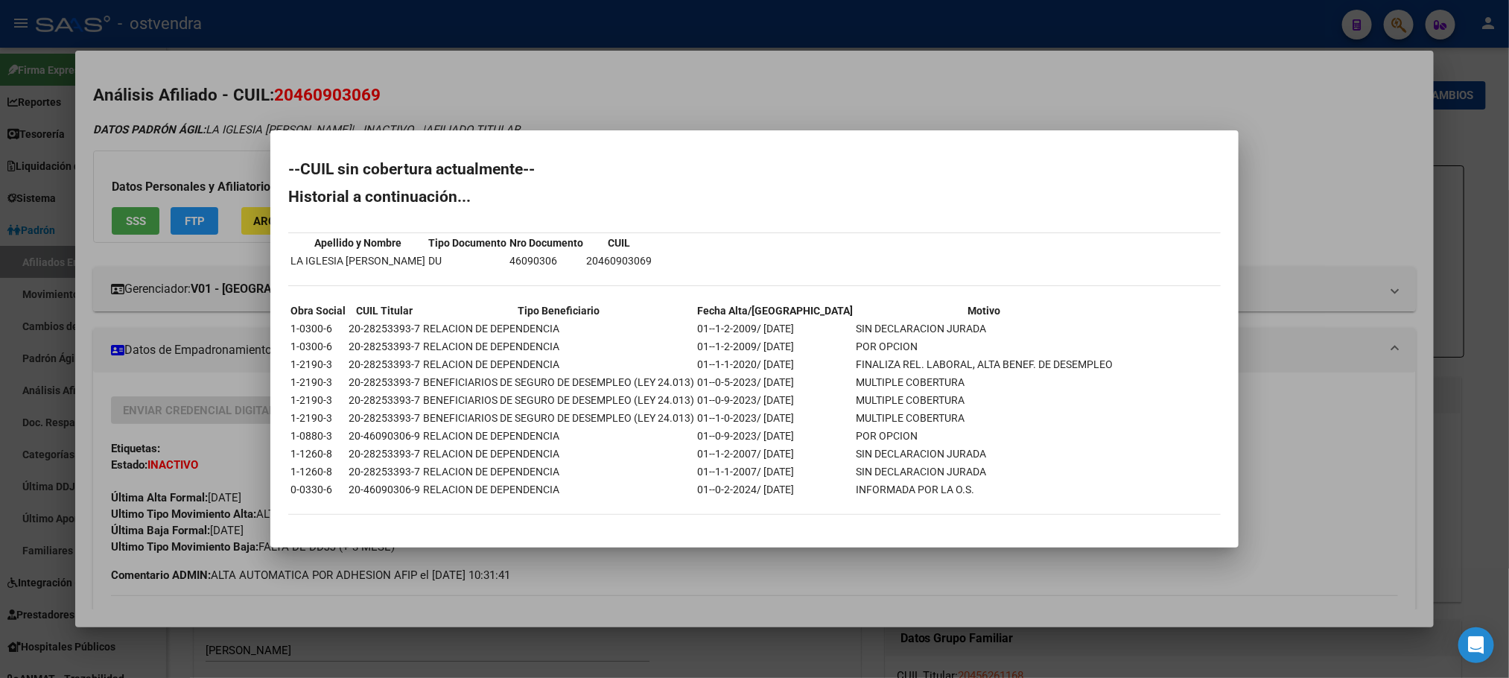
click at [481, 60] on div at bounding box center [754, 339] width 1509 height 678
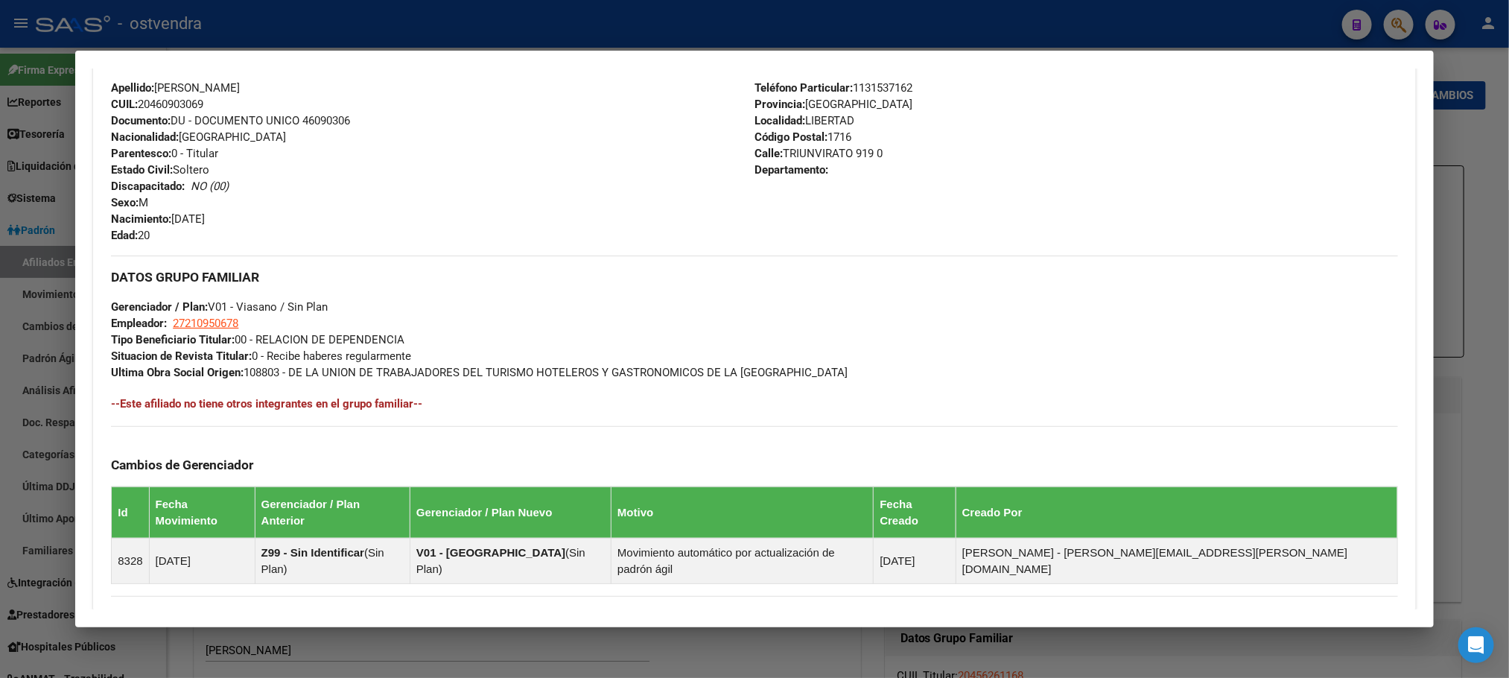
scroll to position [736, 0]
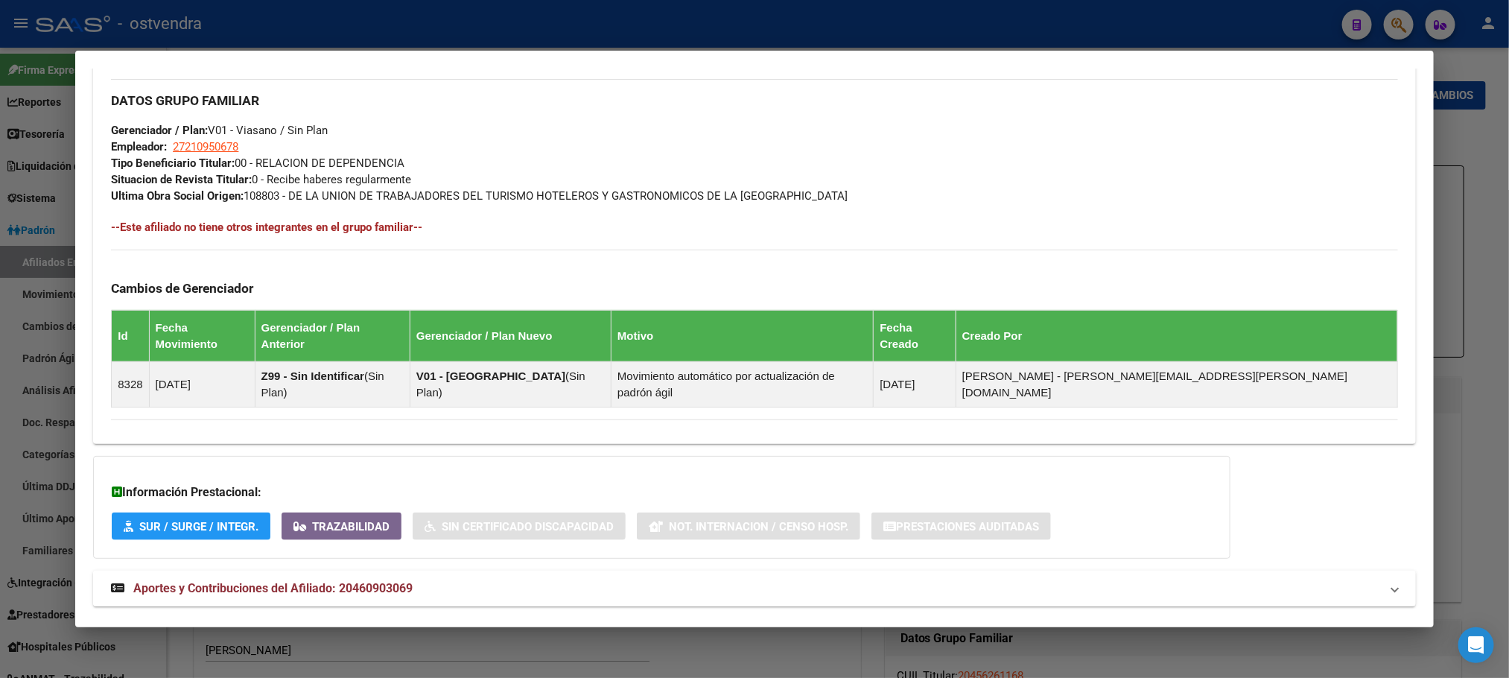
click at [479, 580] on mat-panel-title "Aportes y Contribuciones del Afiliado: 20460903069" at bounding box center [745, 589] width 1269 height 18
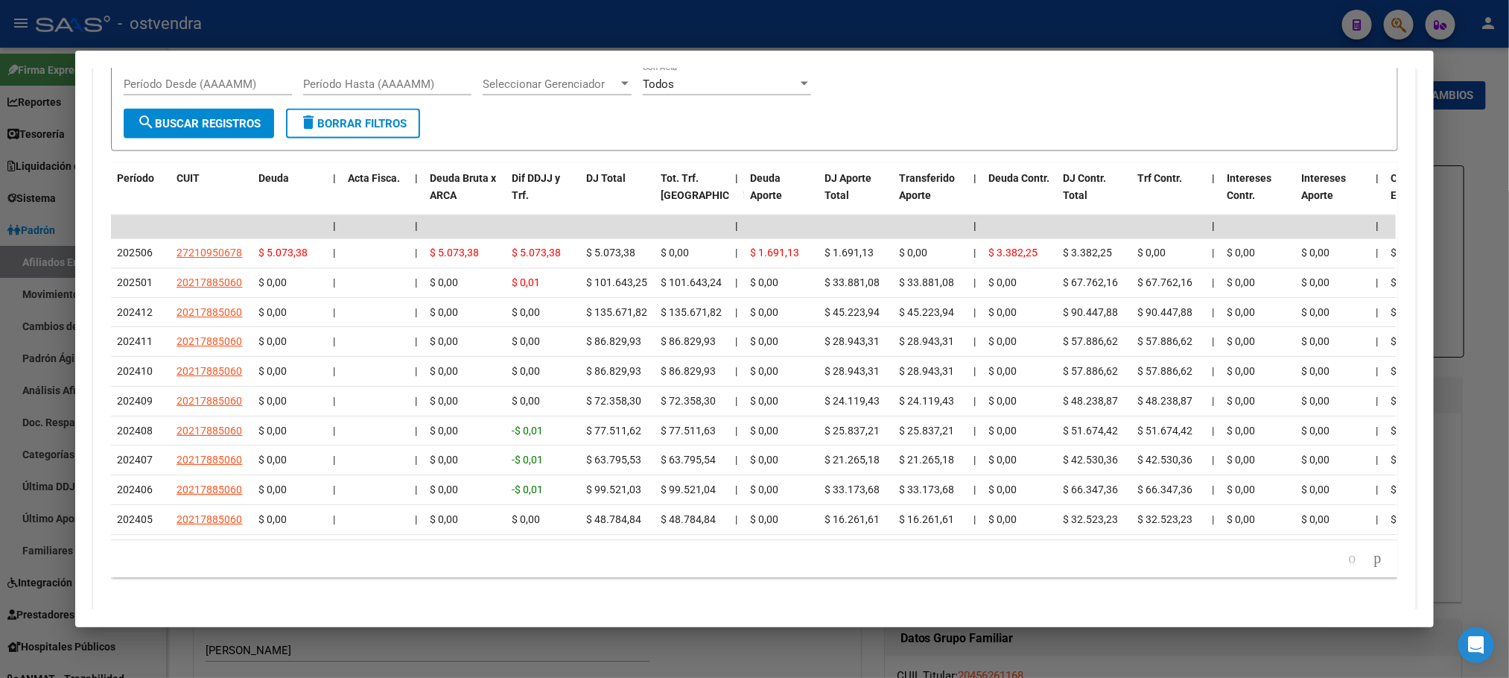
scroll to position [1473, 0]
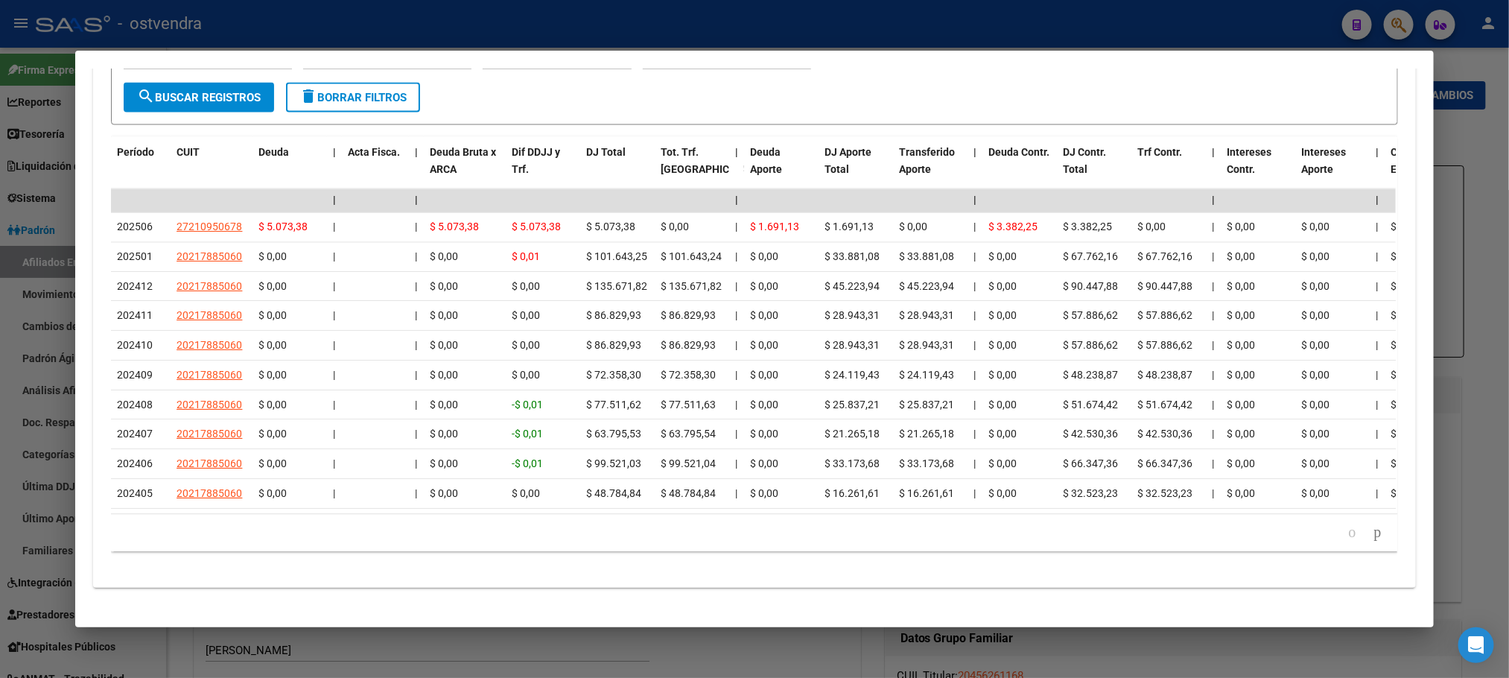
drag, startPoint x: 494, startPoint y: 507, endPoint x: 676, endPoint y: 496, distance: 182.1
click at [1317, 445] on div "Período CUIT Deuda | Acta Fisca. | Deuda Bruta x ARCA Dif DDJJ y Trf. DJ Total …" at bounding box center [754, 344] width 1286 height 414
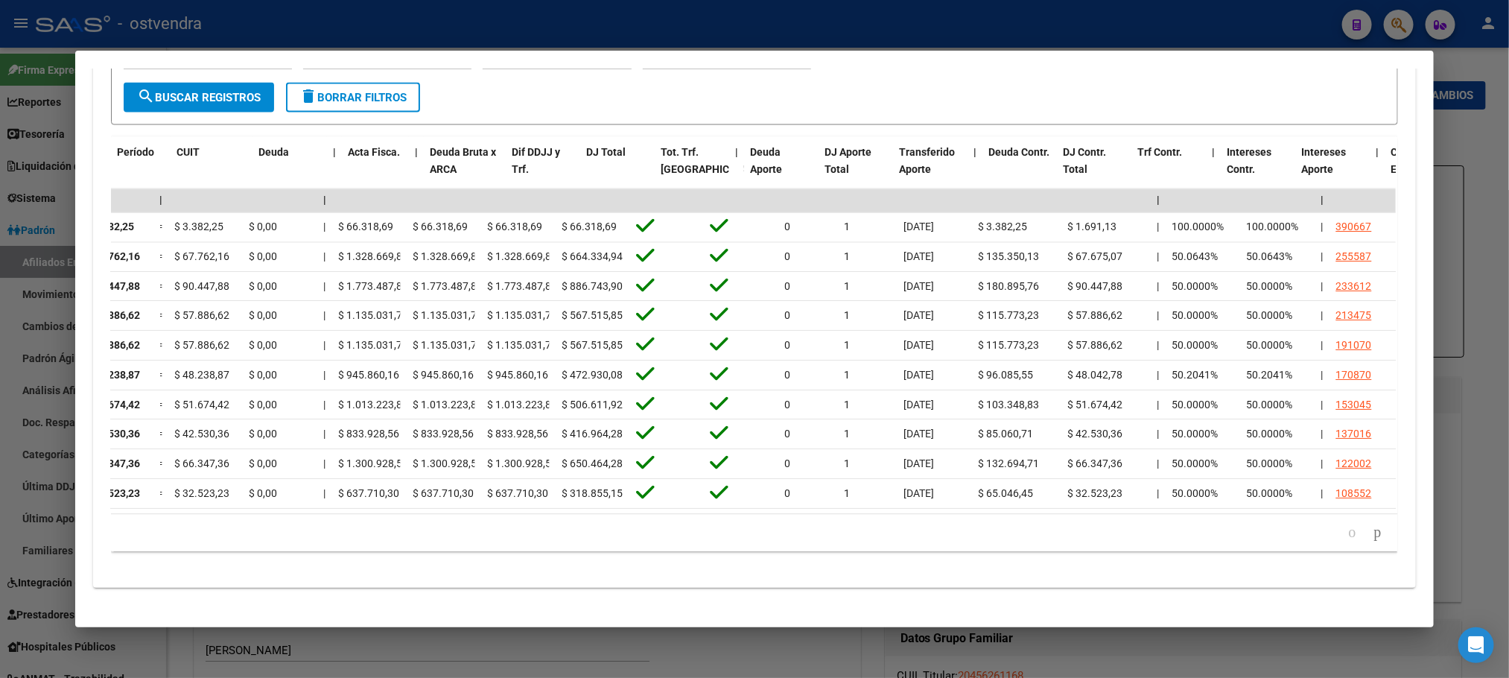
scroll to position [0, 0]
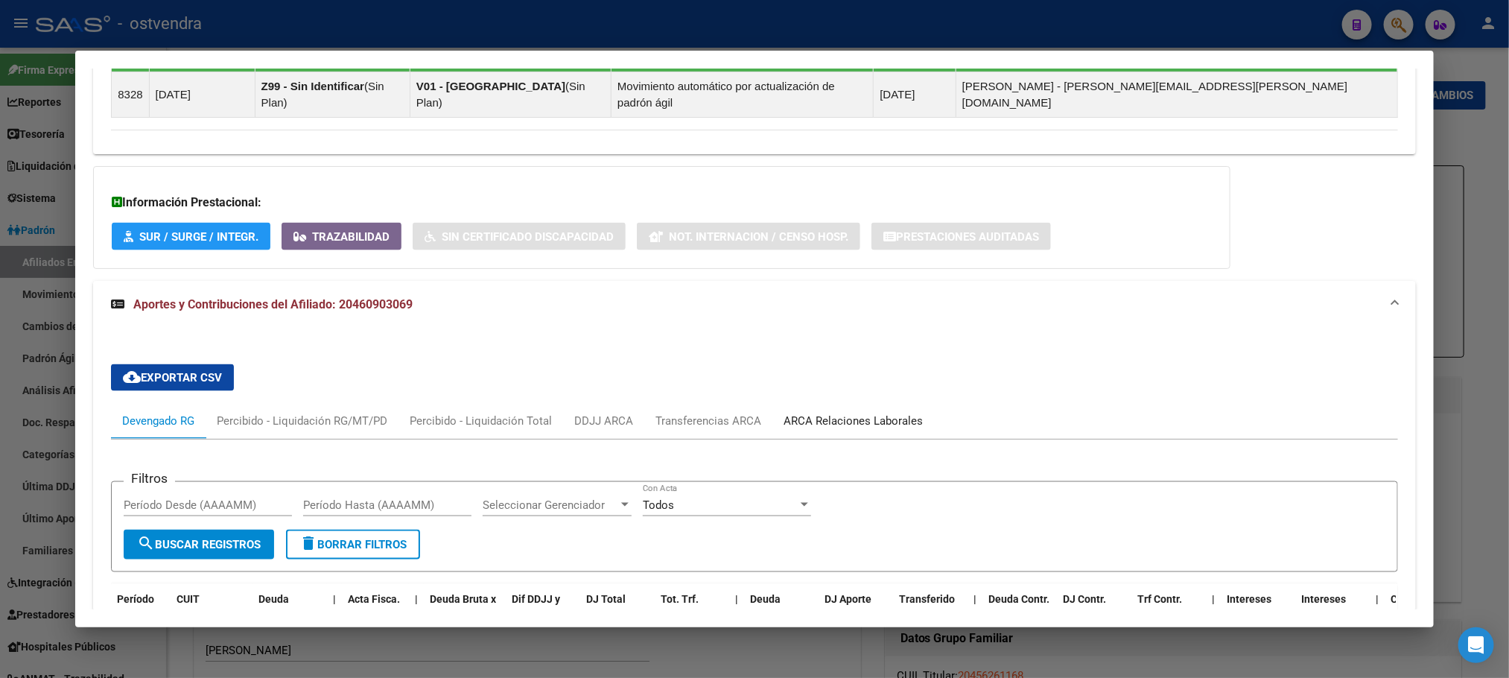
click at [850, 413] on div "ARCA Relaciones Laborales" at bounding box center [853, 421] width 139 height 16
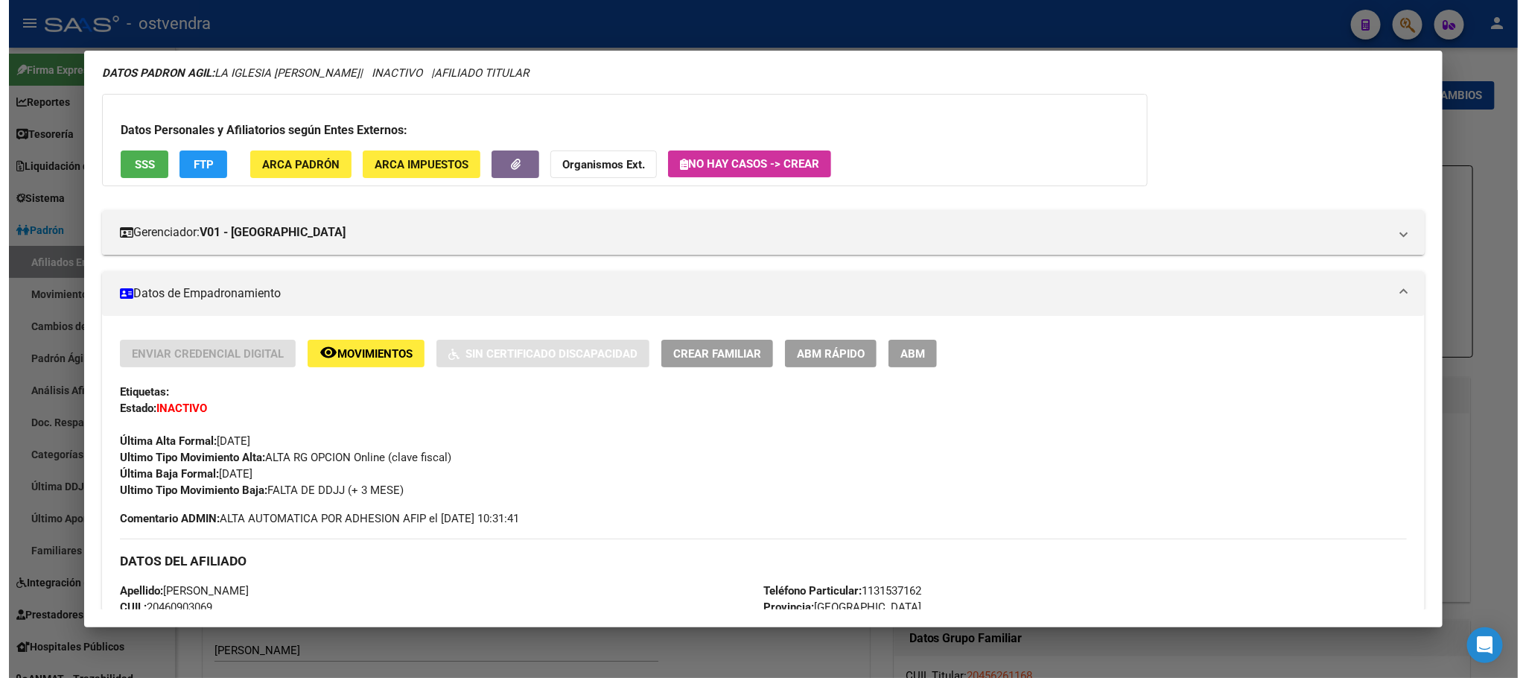
scroll to position [20, 0]
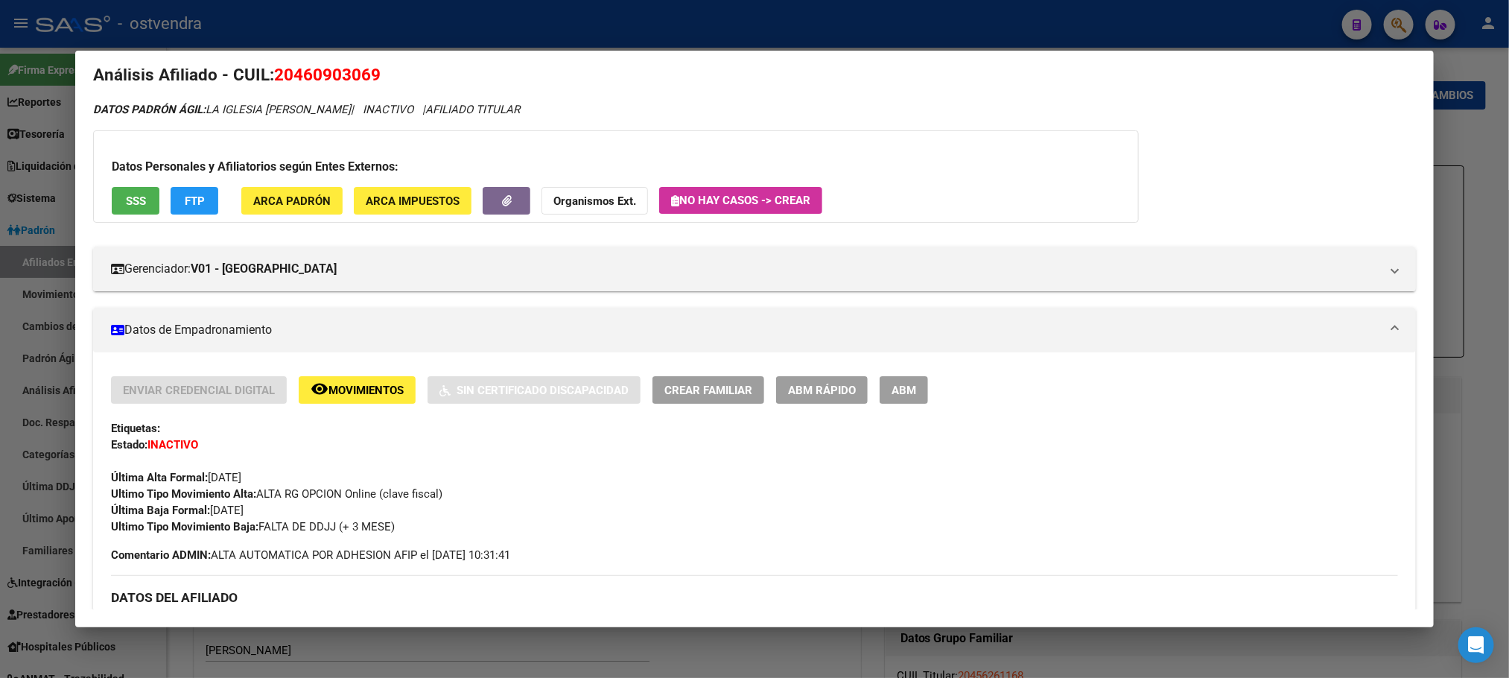
click at [901, 389] on span "ABM" at bounding box center [904, 390] width 25 height 13
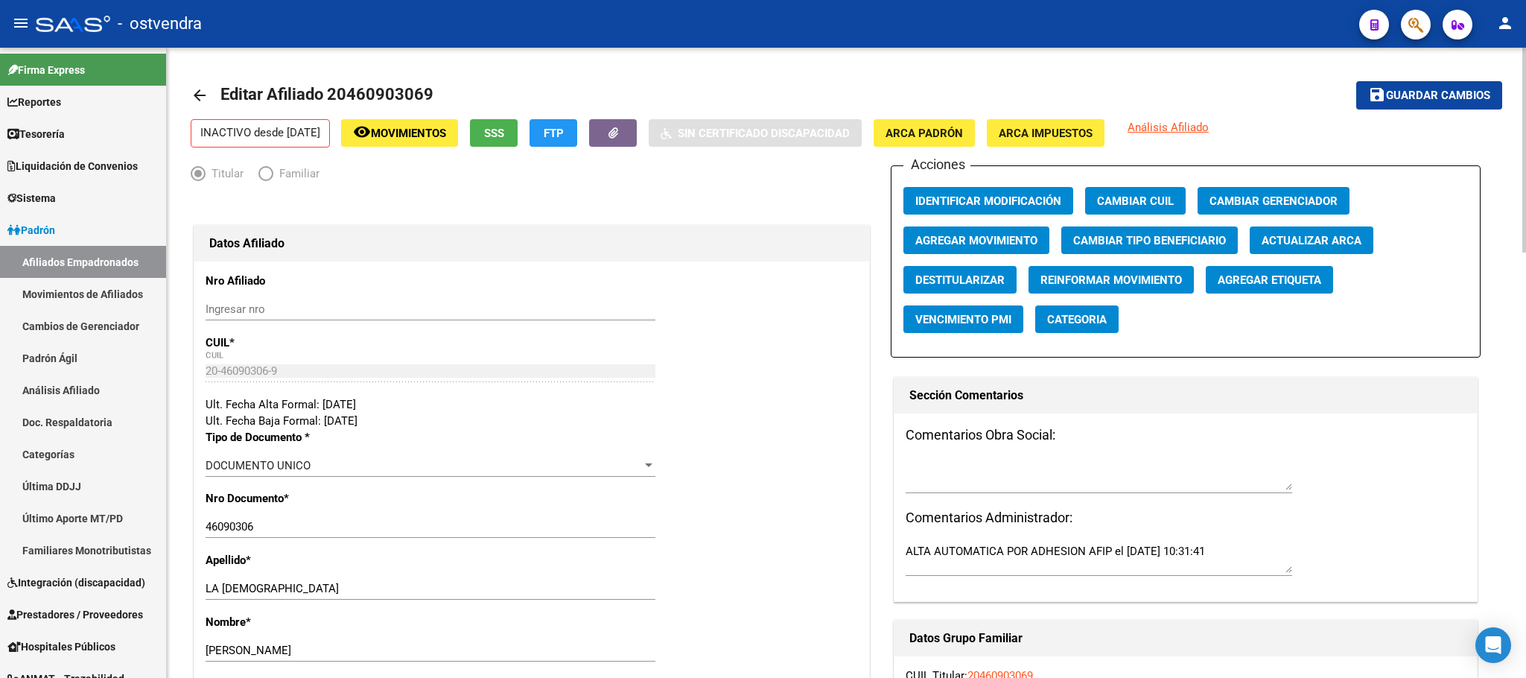
click at [504, 130] on span "SSS" at bounding box center [494, 133] width 20 height 13
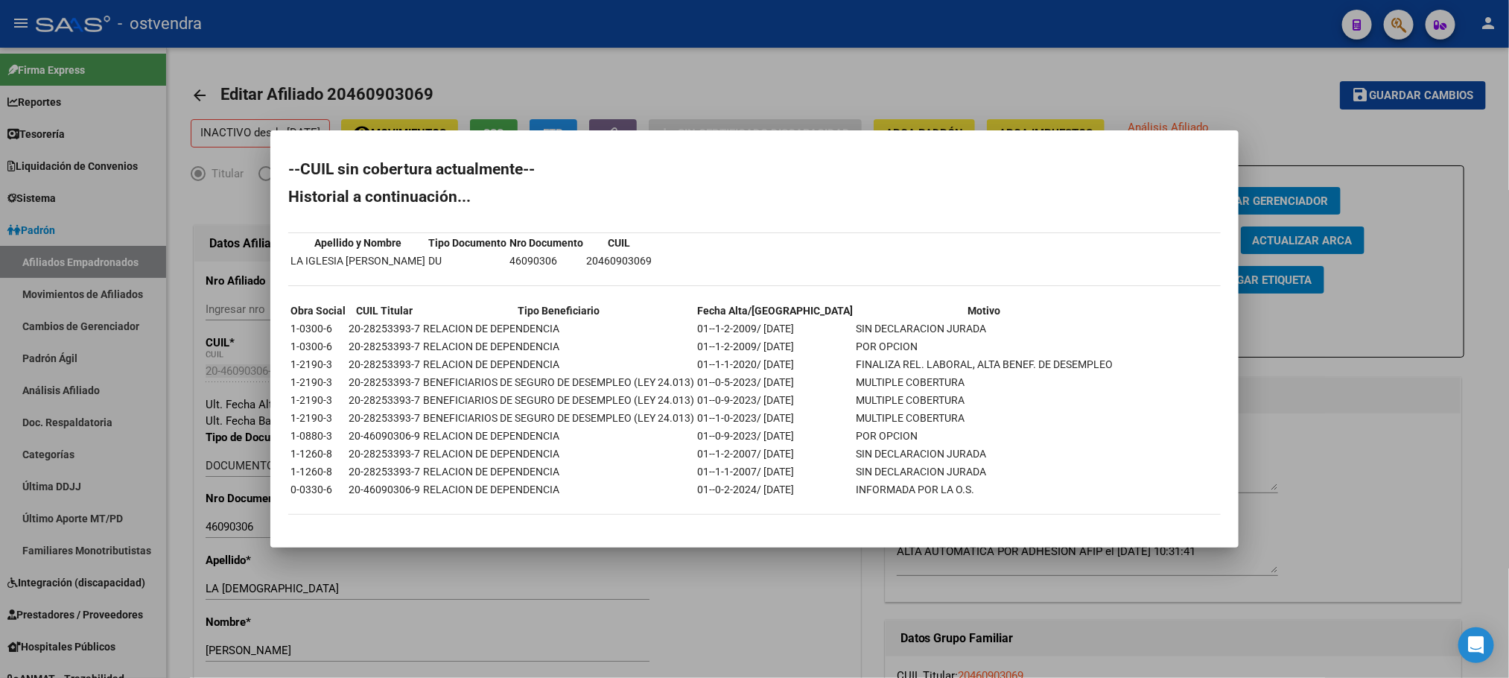
click at [628, 63] on div at bounding box center [754, 339] width 1509 height 678
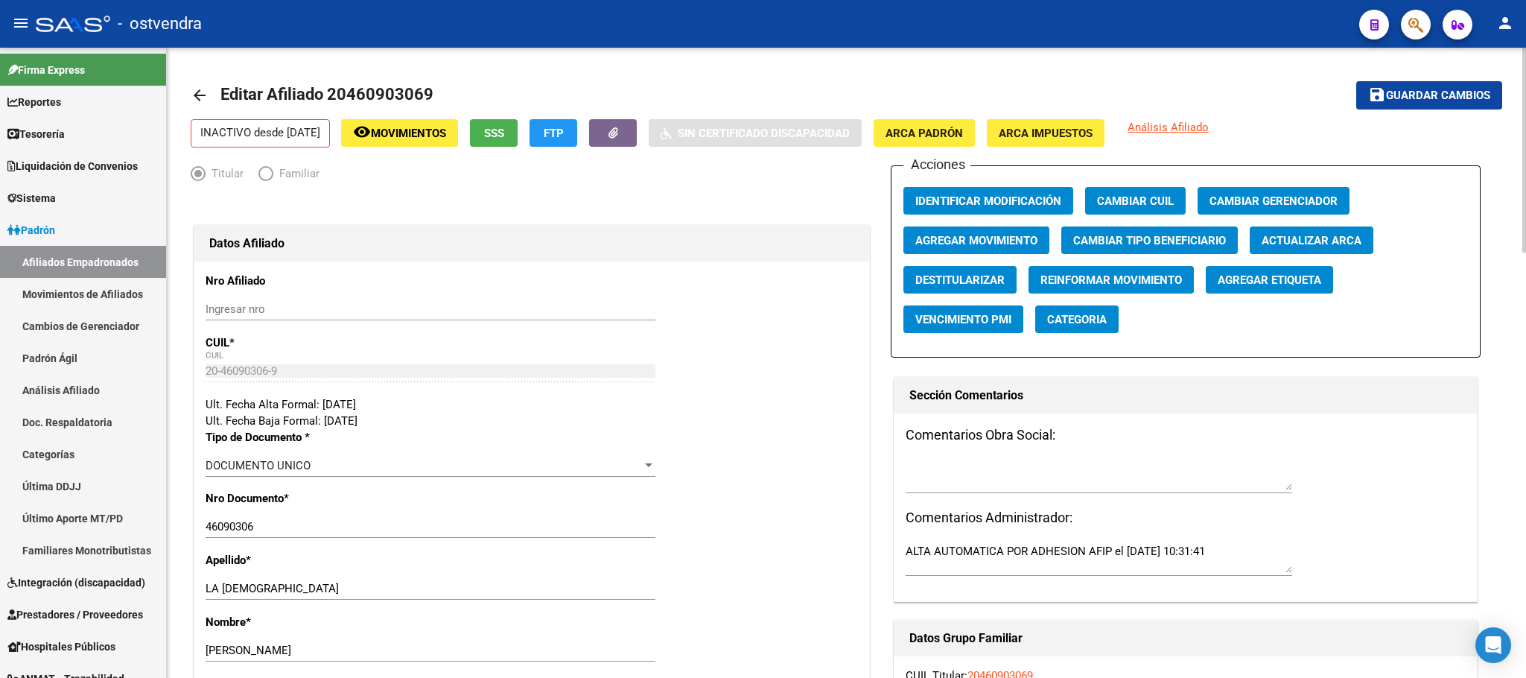
click at [1001, 242] on span "Agregar Movimiento" at bounding box center [976, 240] width 122 height 13
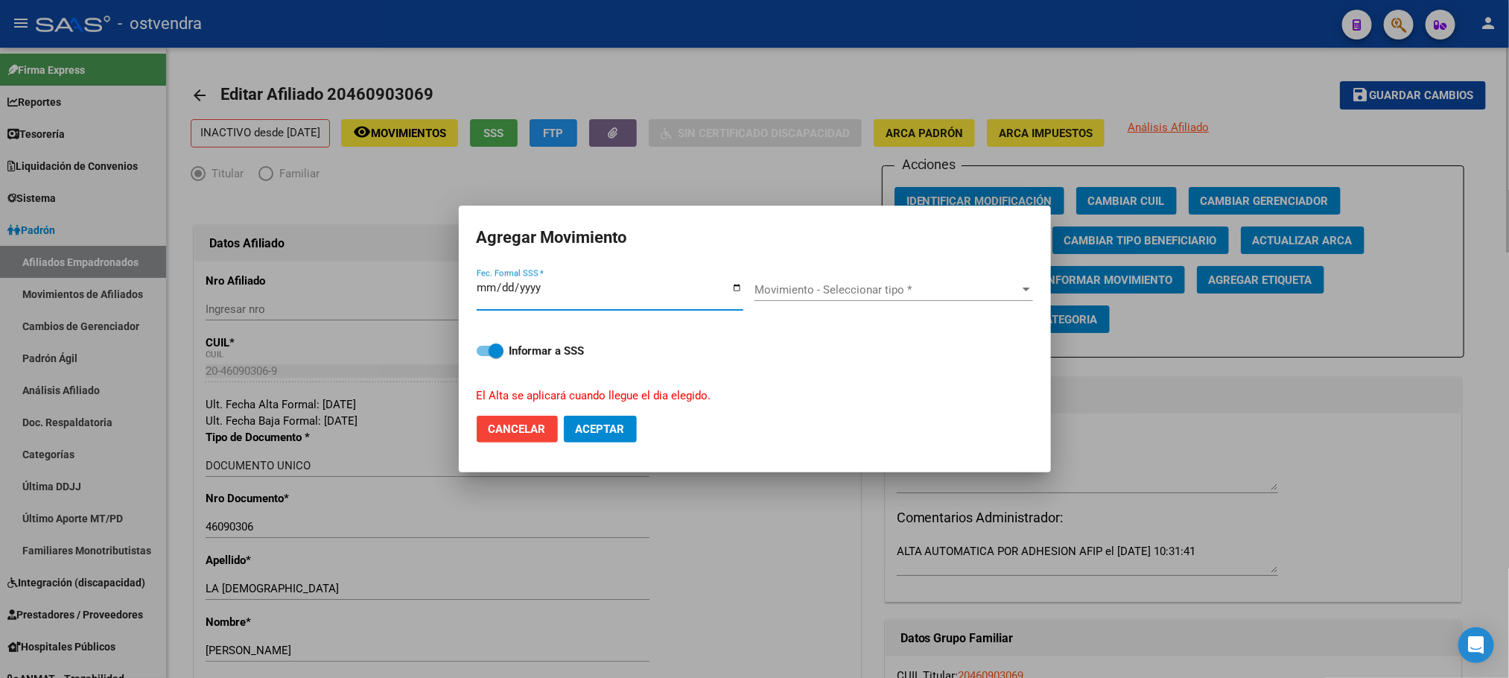
type input "2025-10-01"
click at [501, 293] on input "2025-10-01" at bounding box center [610, 294] width 267 height 24
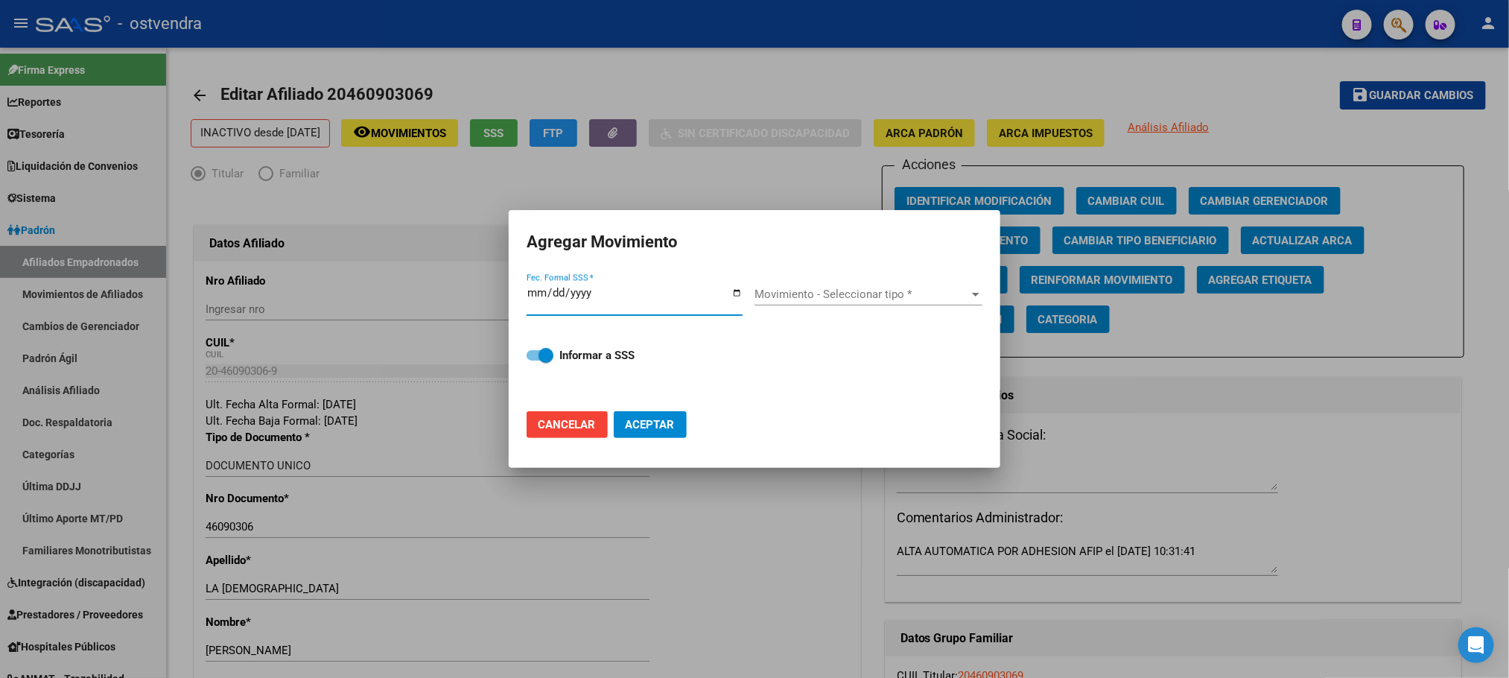
type input "[DATE]"
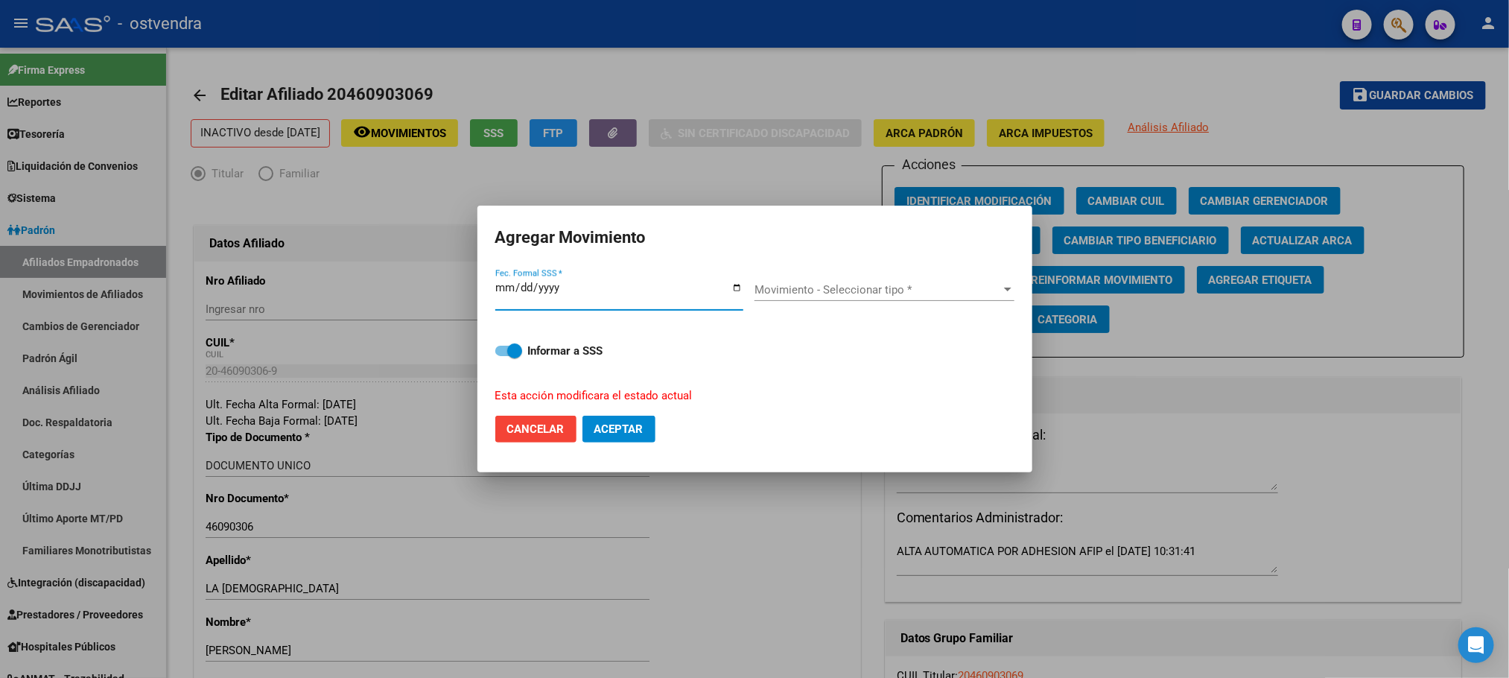
click at [781, 285] on span "Movimiento - Seleccionar tipo *" at bounding box center [878, 289] width 247 height 13
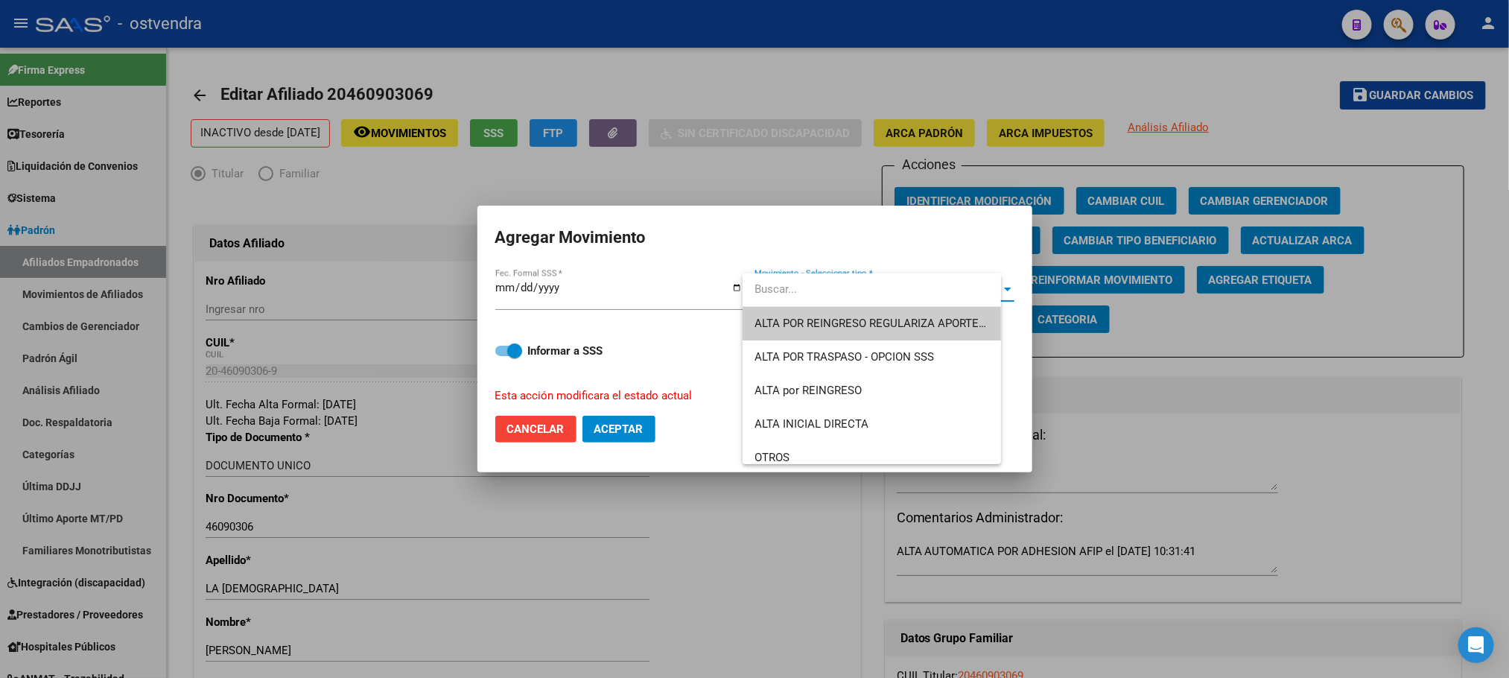
click at [781, 302] on input "dropdown search" at bounding box center [872, 290] width 258 height 34
click at [780, 331] on span "ALTA POR REINGRESO REGULARIZA APORTES (AFIP)" at bounding box center [884, 324] width 258 height 34
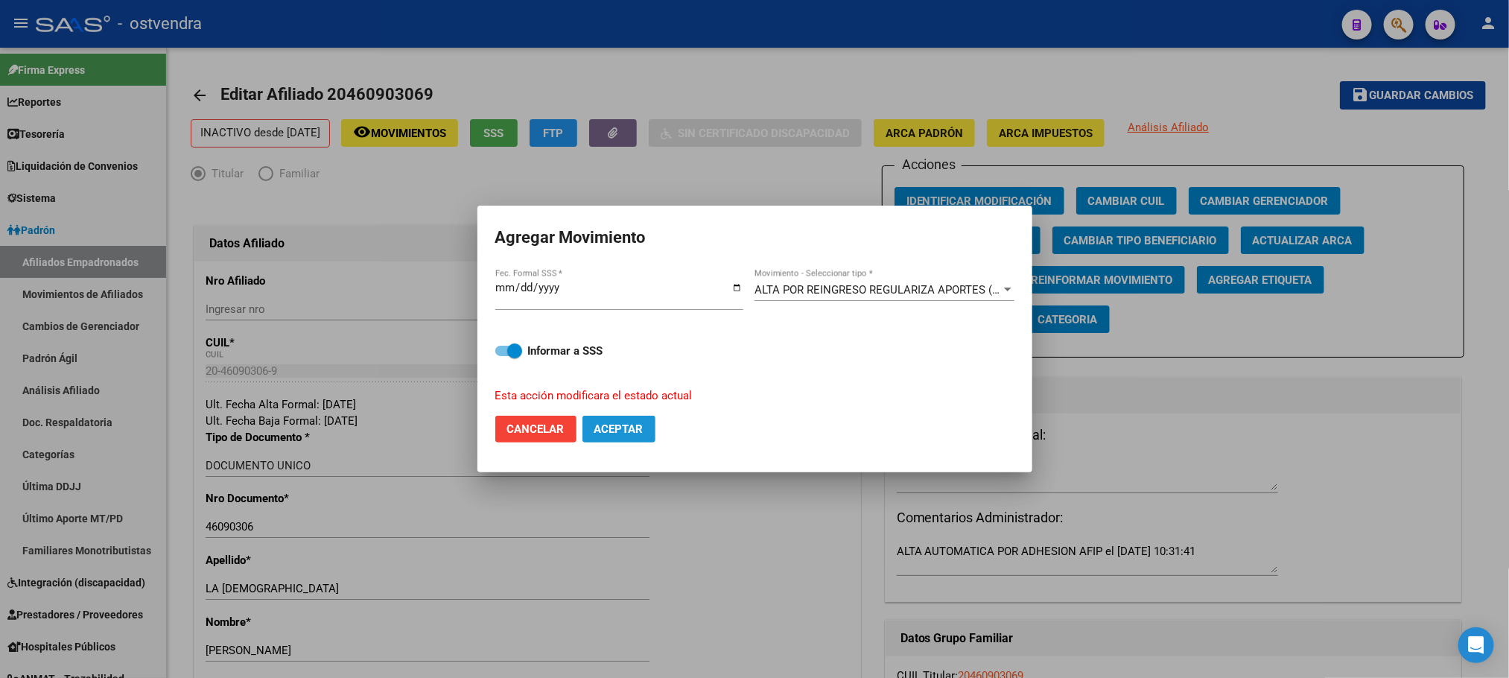
click at [626, 429] on span "Aceptar" at bounding box center [618, 428] width 49 height 13
checkbox input "false"
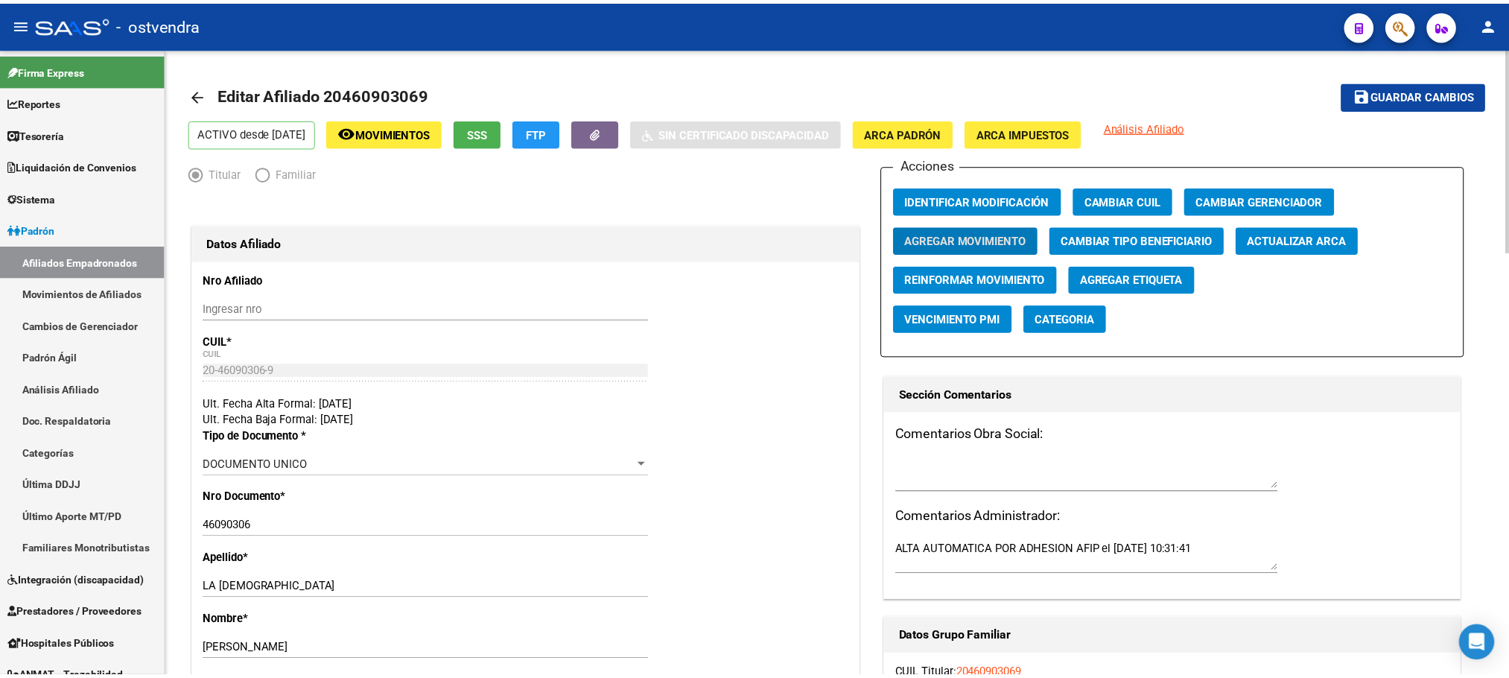
scroll to position [106, 0]
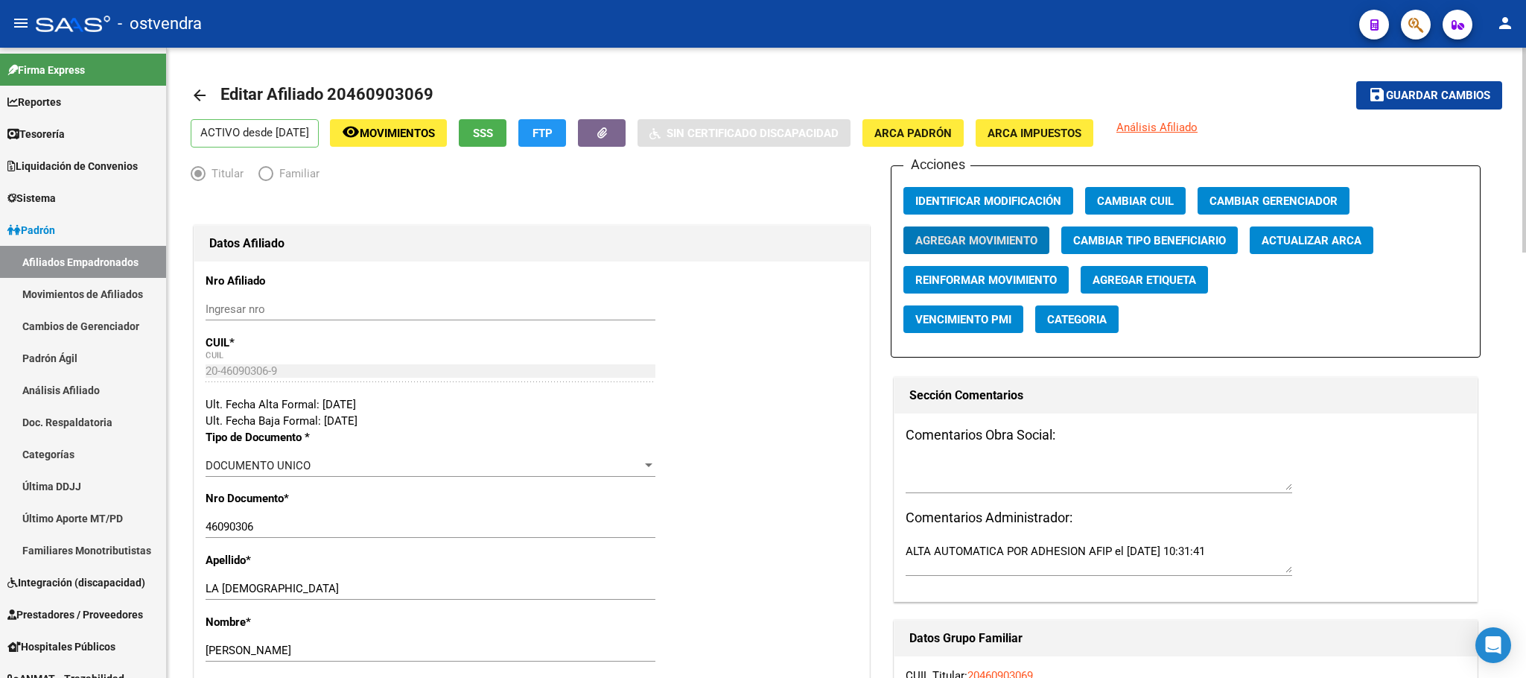
drag, startPoint x: 584, startPoint y: 611, endPoint x: 574, endPoint y: 307, distance: 304.1
click at [583, 610] on div "LA IGLESIA Ingresar apellido" at bounding box center [431, 595] width 450 height 37
click at [1418, 21] on icon "button" at bounding box center [1416, 24] width 15 height 17
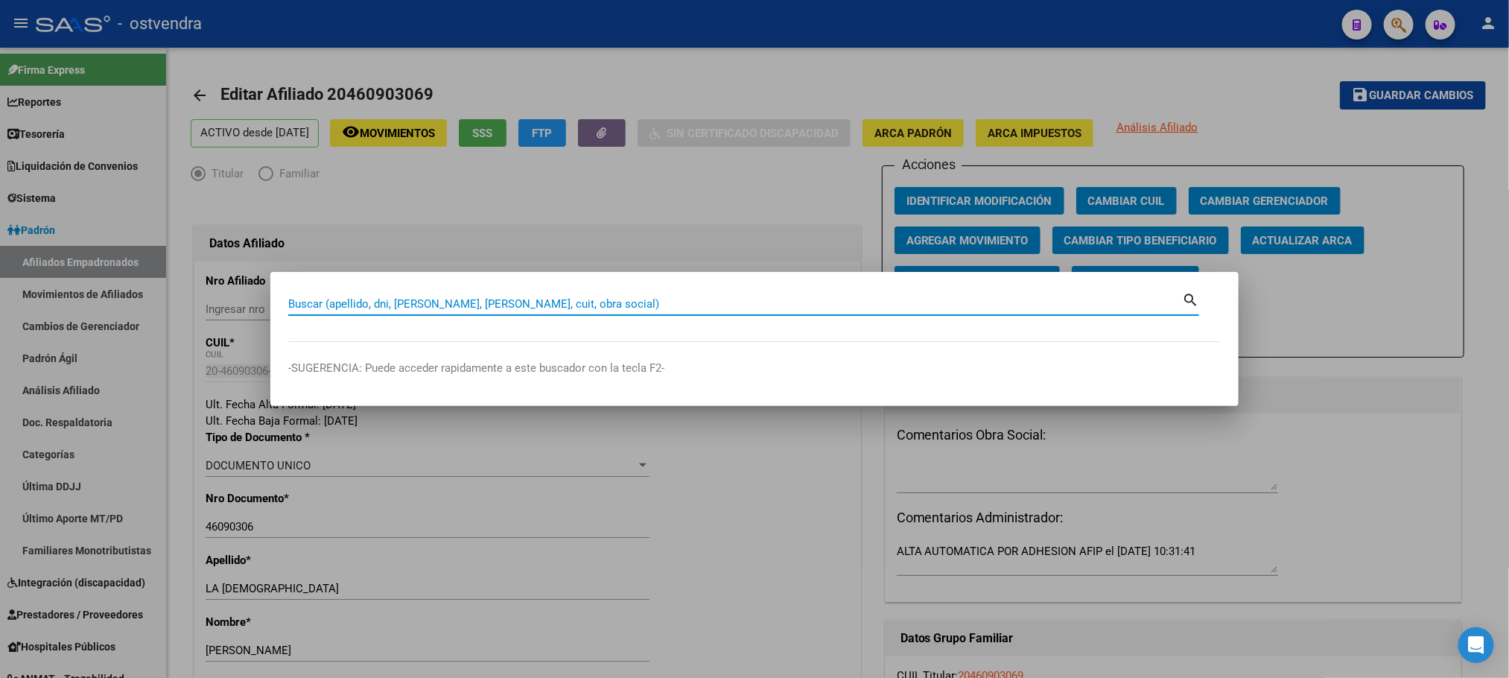
paste input "20460903069"
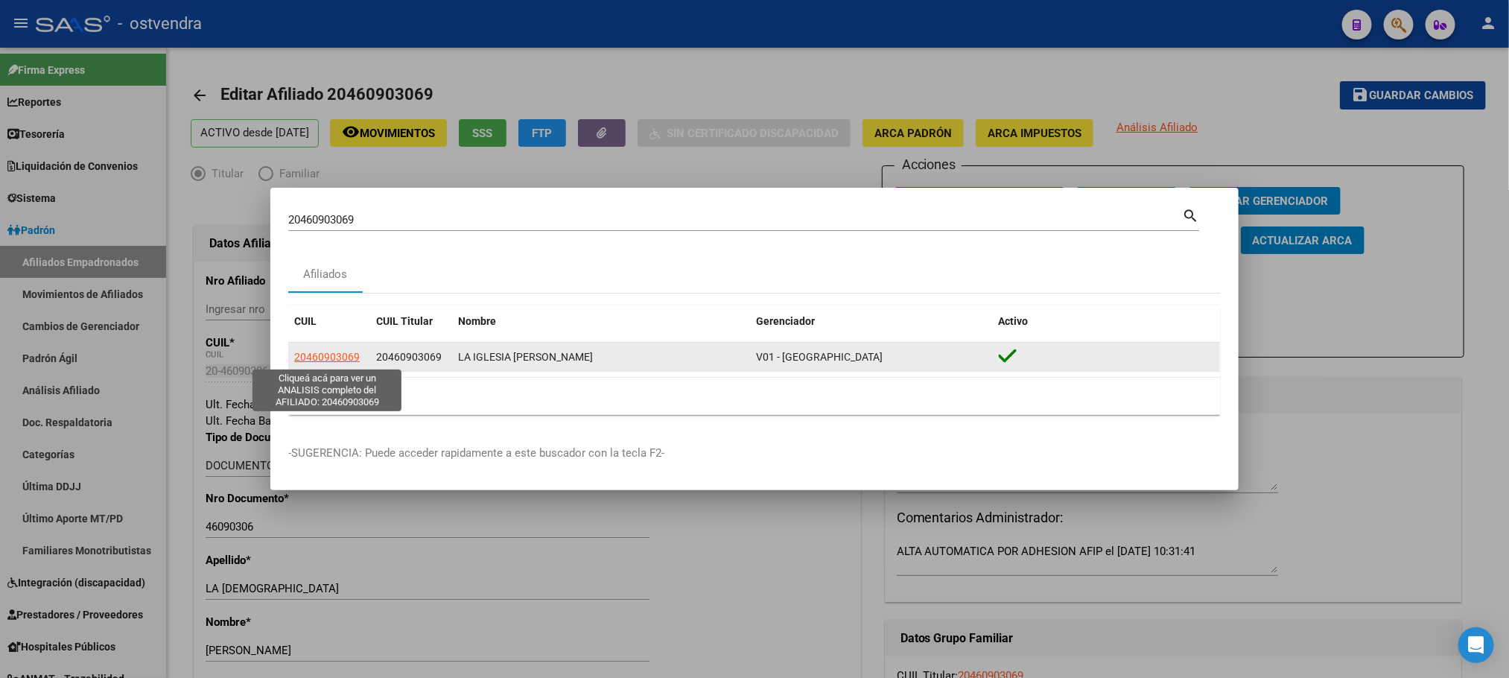
click at [325, 356] on span "20460903069" at bounding box center [327, 357] width 66 height 12
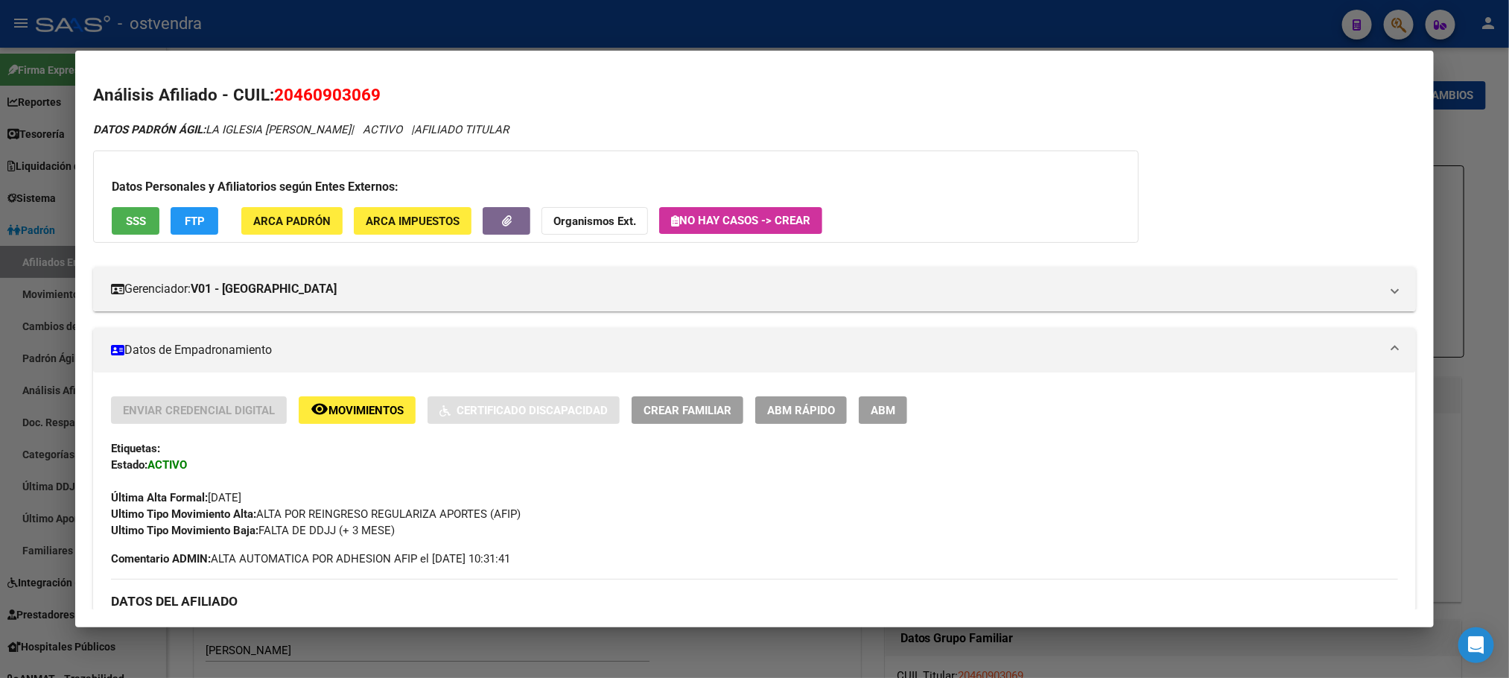
click at [126, 223] on span "SSS" at bounding box center [136, 221] width 20 height 13
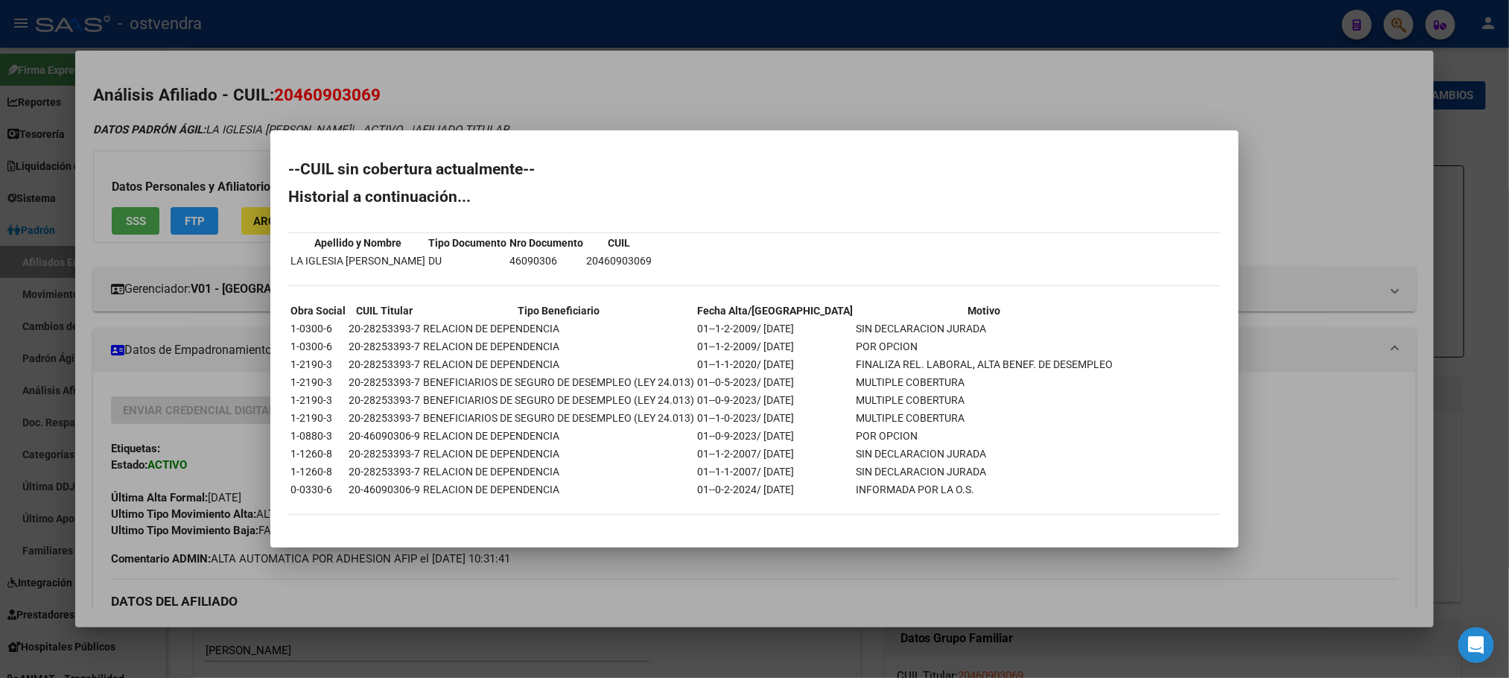
click at [168, 143] on div at bounding box center [754, 339] width 1509 height 678
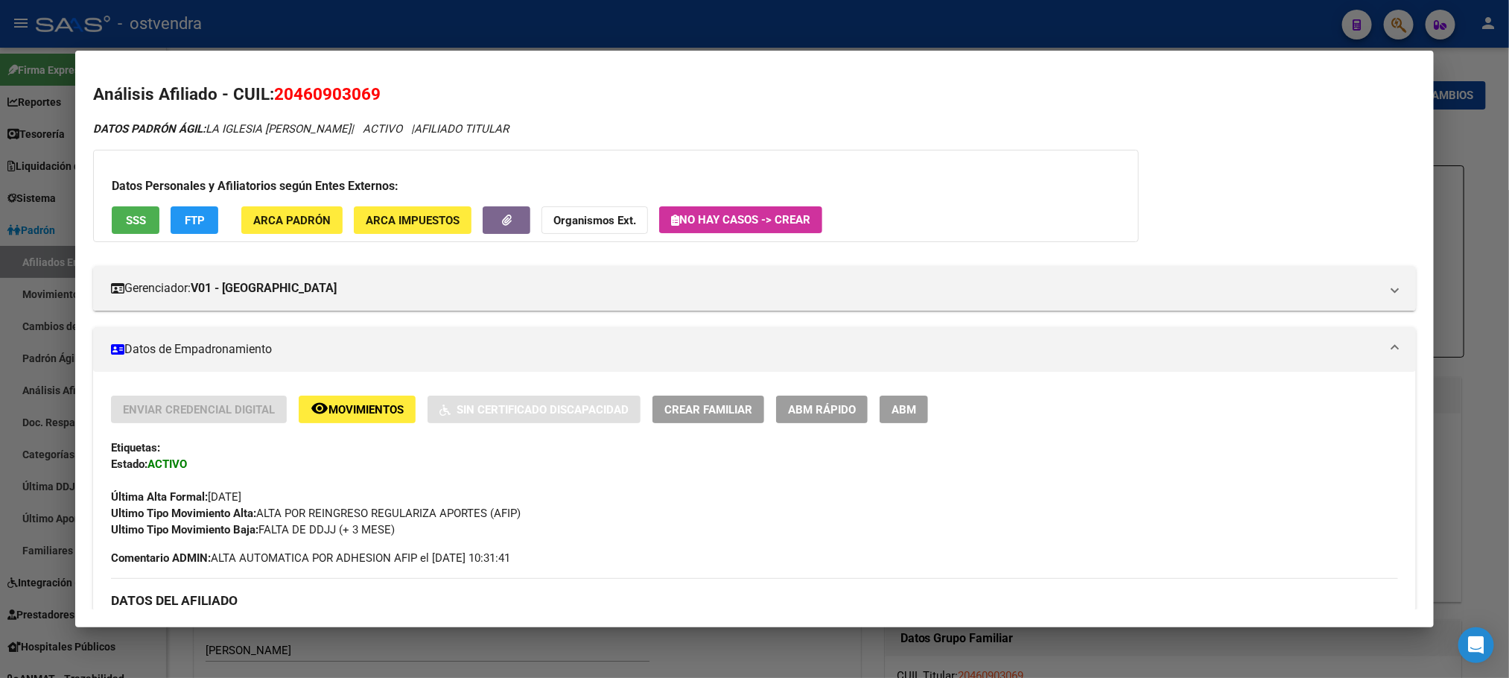
scroll to position [0, 0]
click at [487, 41] on div at bounding box center [754, 339] width 1509 height 678
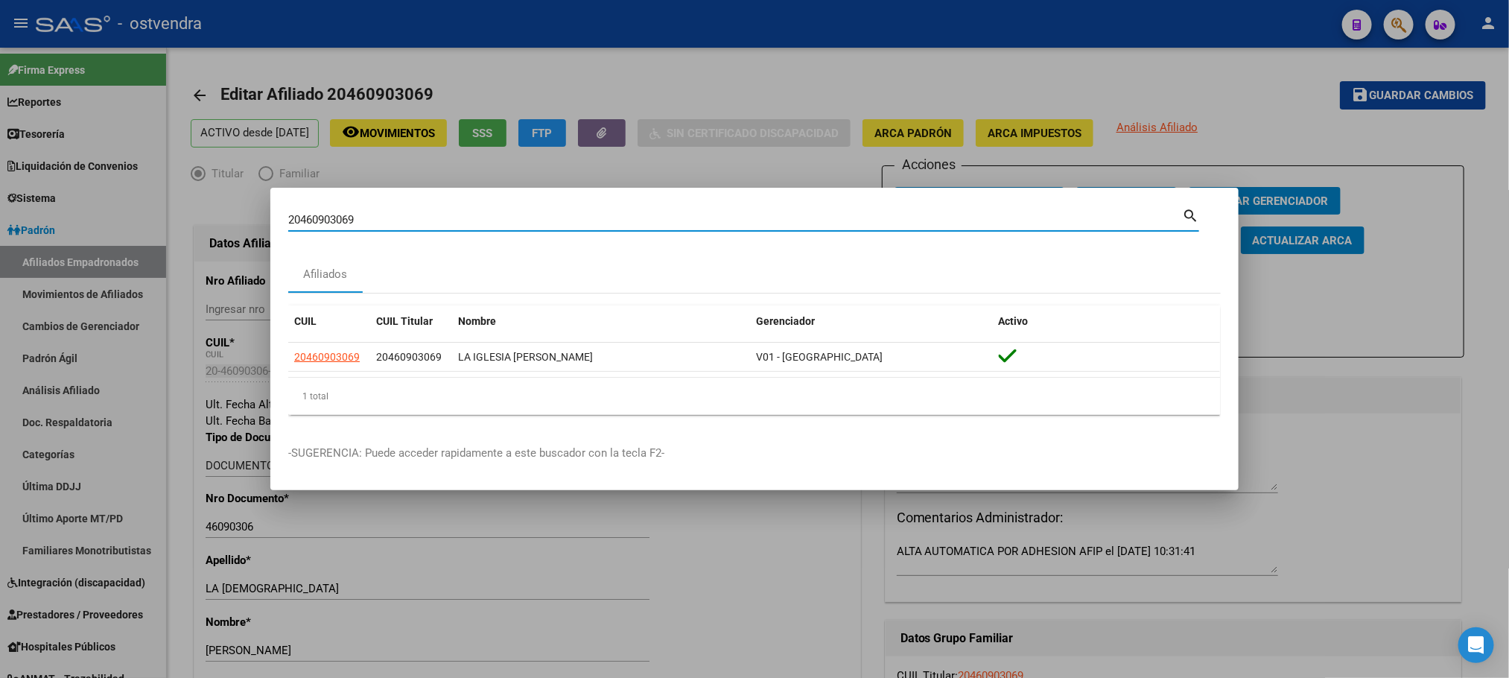
drag, startPoint x: 361, startPoint y: 226, endPoint x: 231, endPoint y: 222, distance: 129.7
click at [231, 222] on div "20460903069 Buscar (apellido, dni, cuil, nro traspaso, cuit, obra social) searc…" at bounding box center [754, 339] width 1509 height 678
paste input "47333665"
type input "47333665"
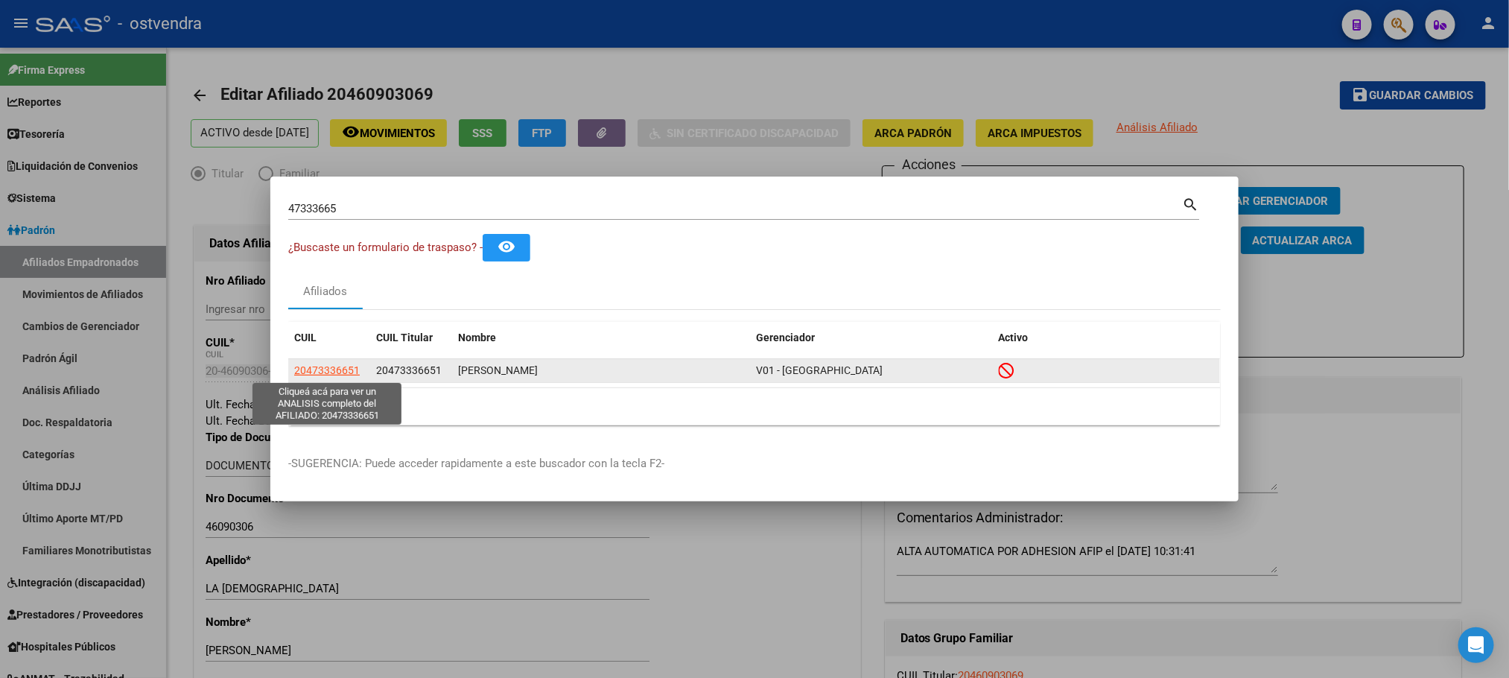
click at [335, 373] on span "20473336651" at bounding box center [327, 370] width 66 height 12
type textarea "20473336651"
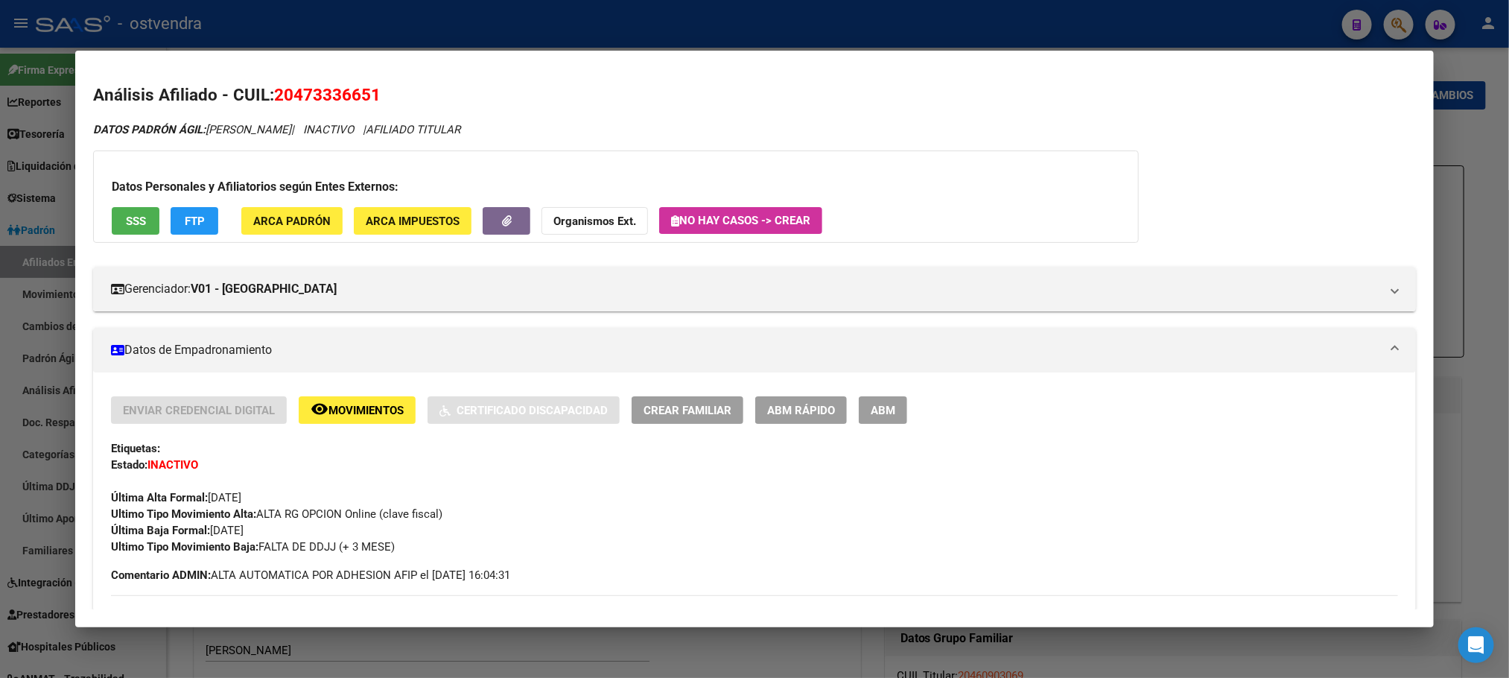
click at [126, 226] on span "SSS" at bounding box center [136, 221] width 20 height 13
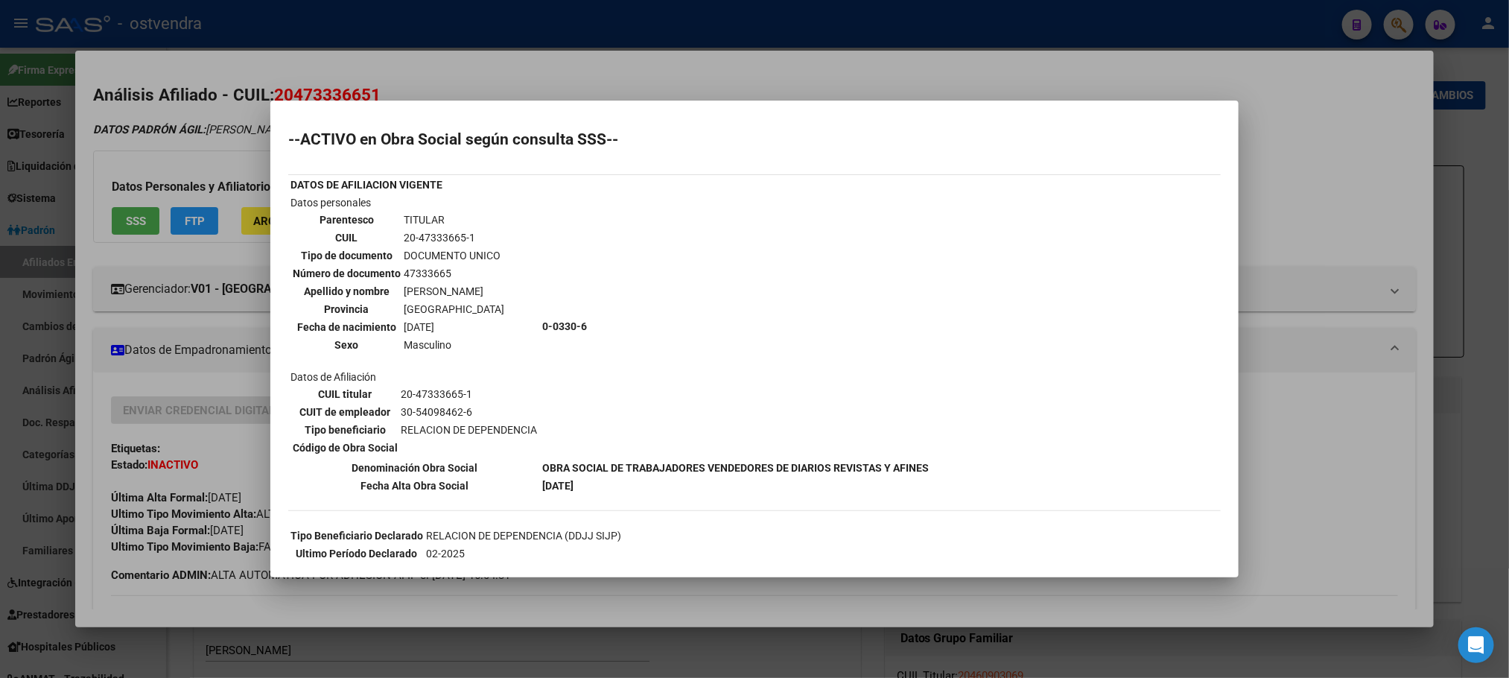
click at [213, 143] on div at bounding box center [754, 339] width 1509 height 678
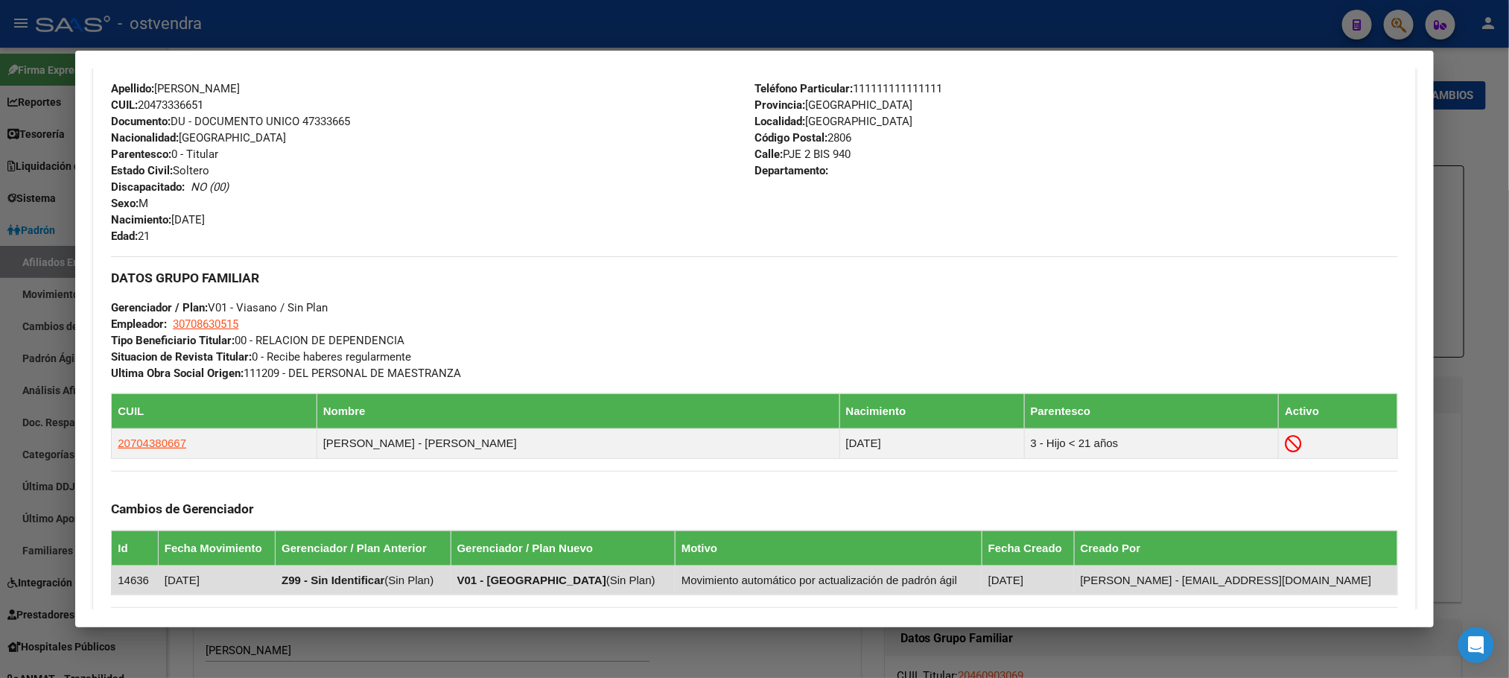
scroll to position [781, 0]
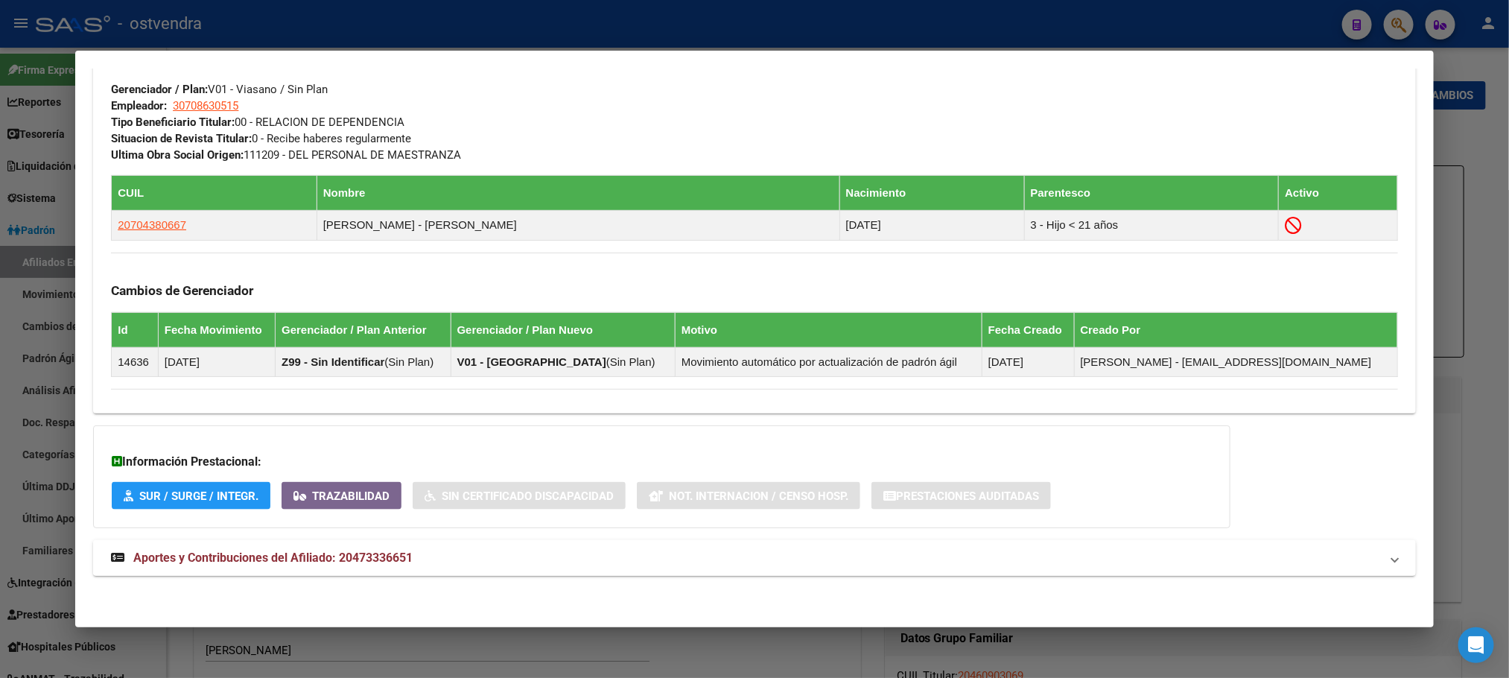
click at [428, 561] on mat-panel-title "Aportes y Contribuciones del Afiliado: 20473336651" at bounding box center [745, 558] width 1269 height 18
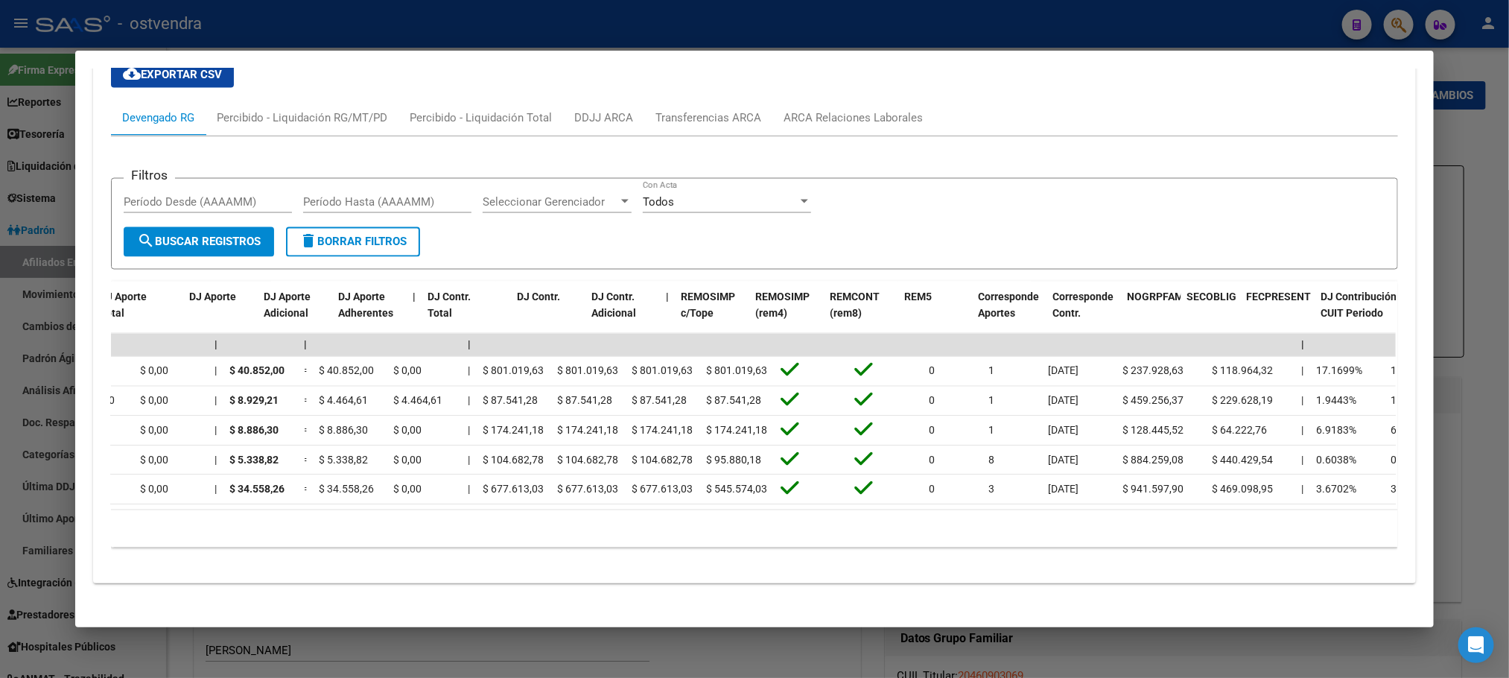
scroll to position [0, 0]
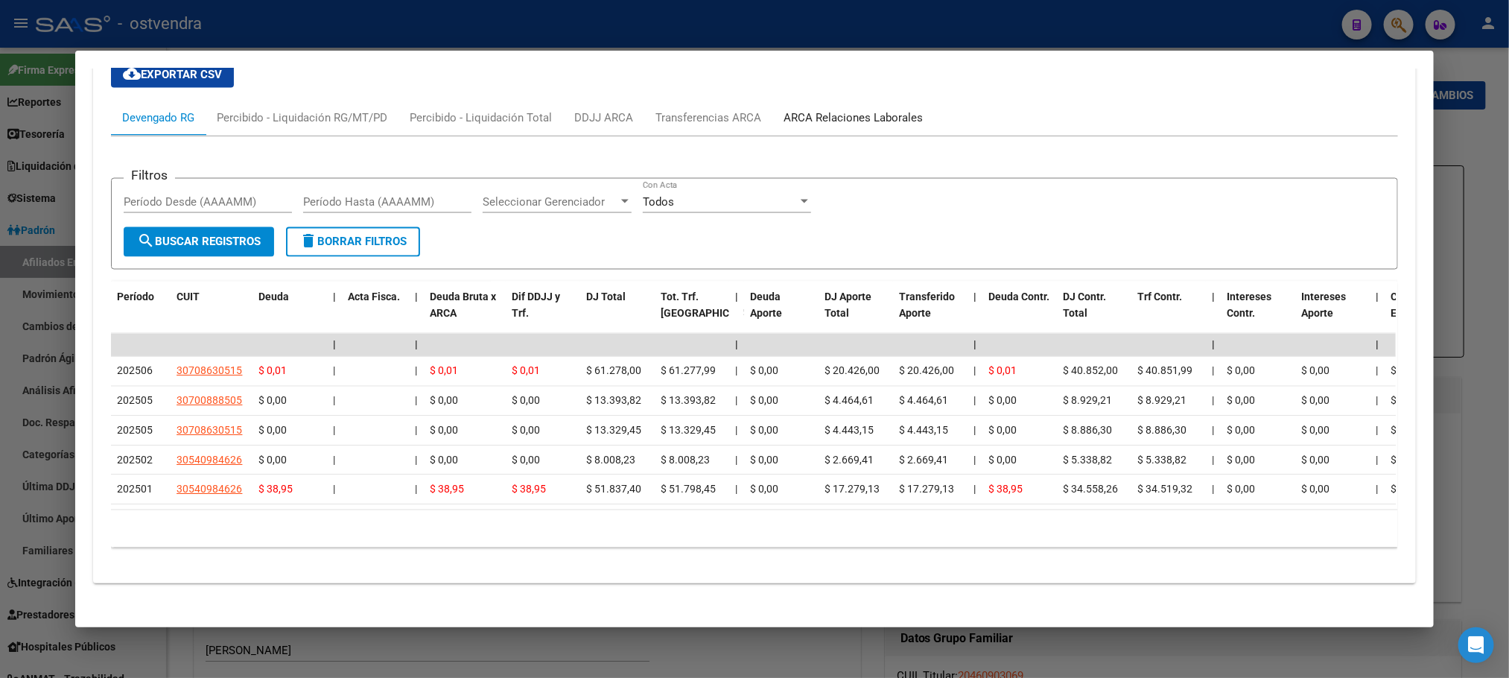
click at [845, 110] on div "ARCA Relaciones Laborales" at bounding box center [853, 118] width 162 height 36
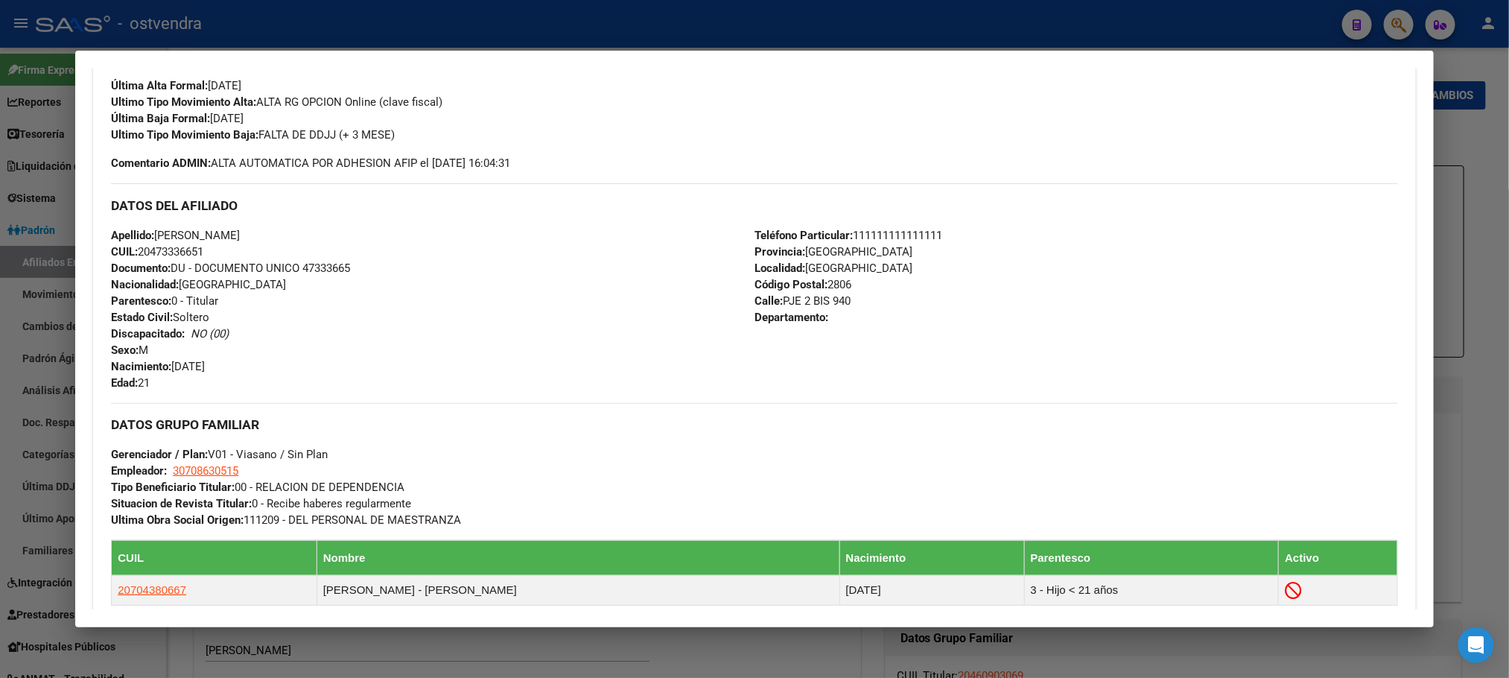
scroll to position [199, 0]
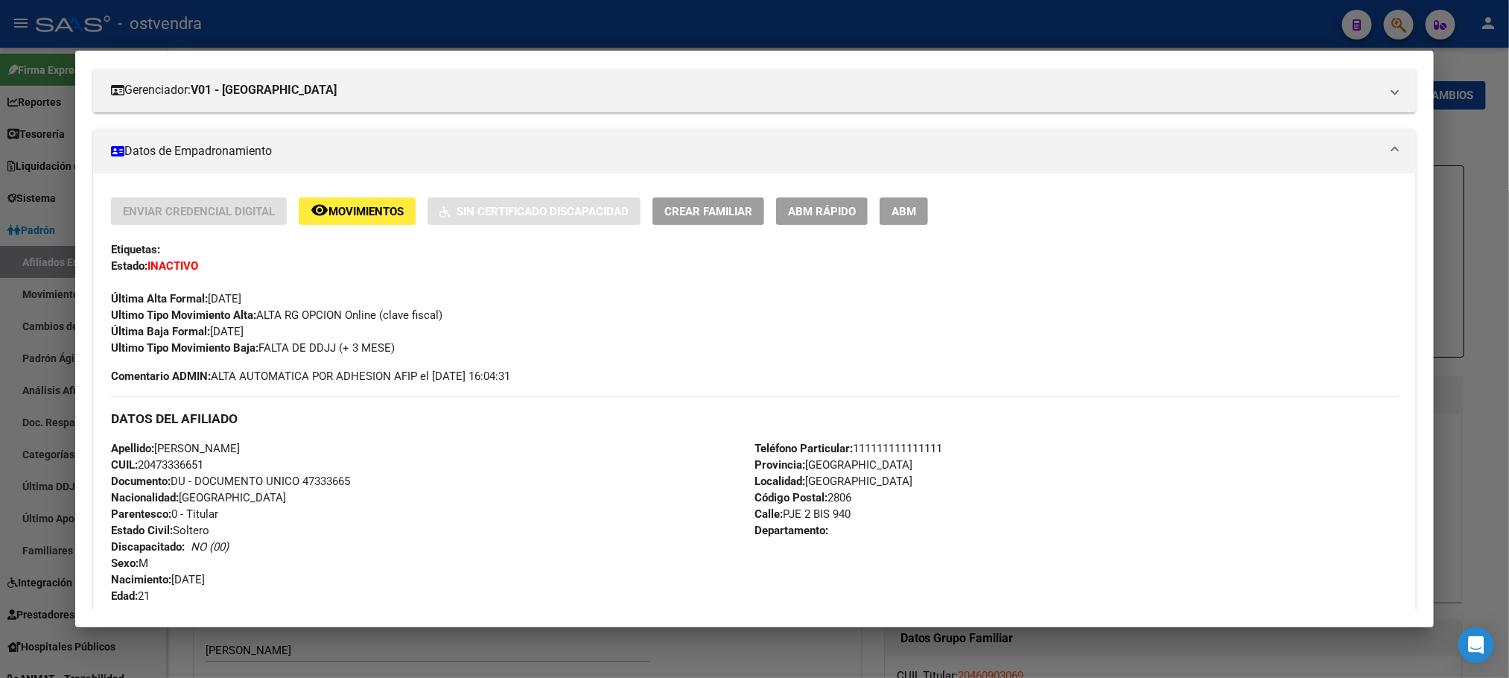
click at [870, 211] on div "Enviar Credencial Digital remove_red_eye Movimientos Sin Certificado Discapacid…" at bounding box center [754, 211] width 1286 height 28
click at [892, 215] on span "ABM" at bounding box center [904, 211] width 25 height 13
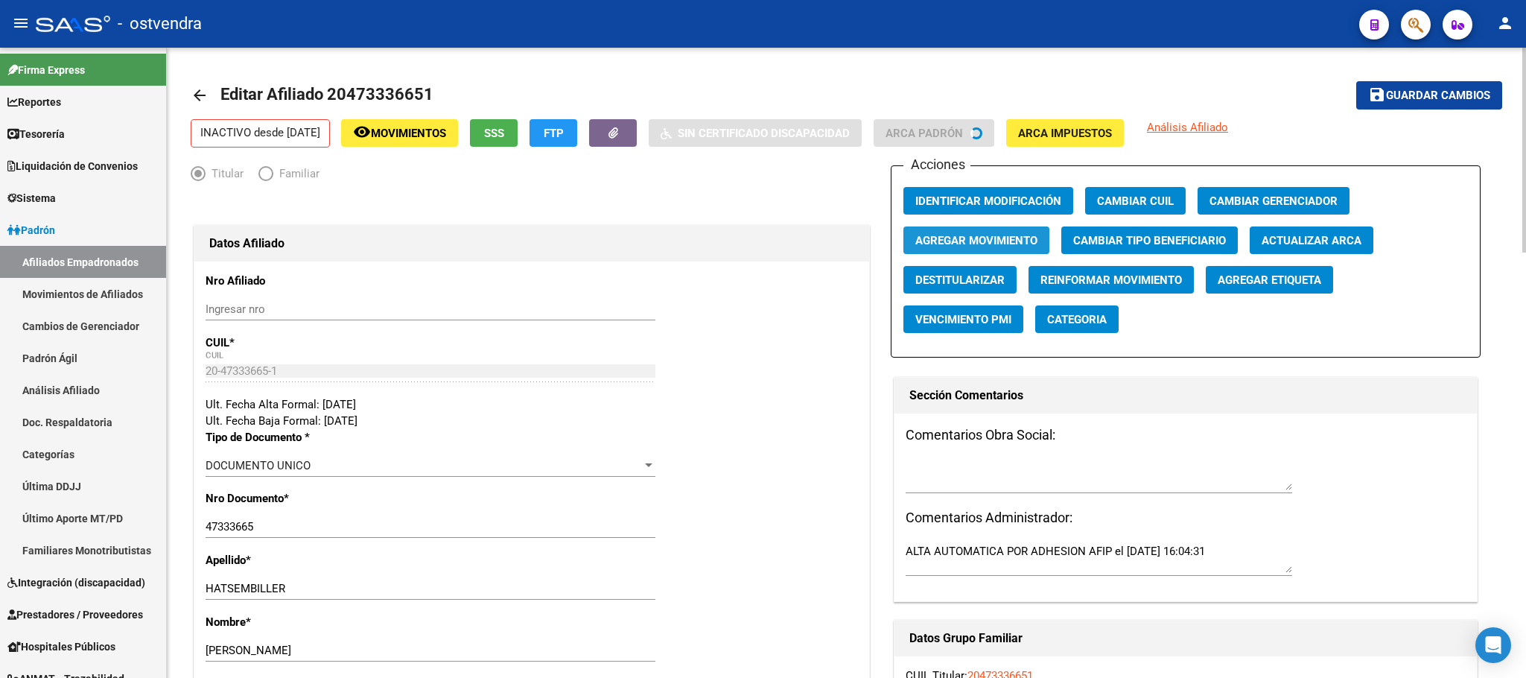
click at [966, 240] on span "Agregar Movimiento" at bounding box center [976, 240] width 122 height 13
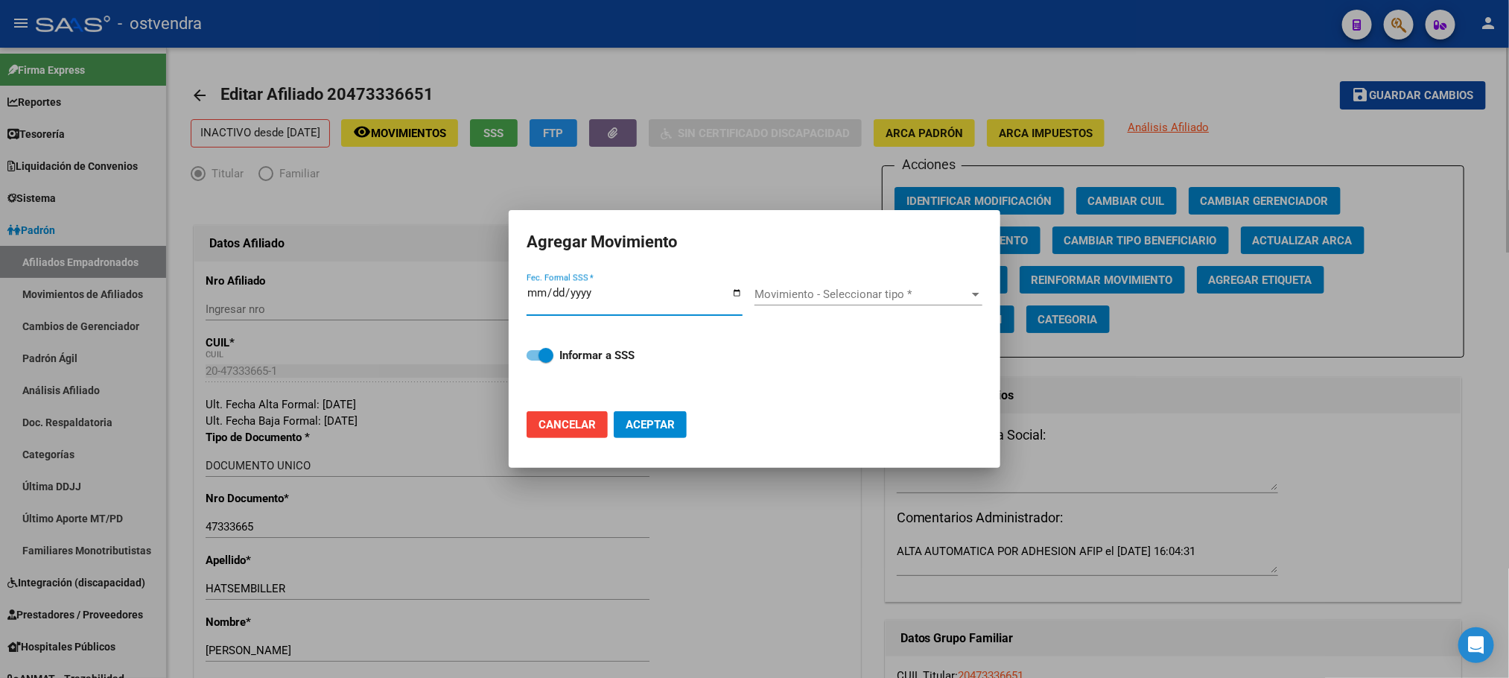
drag, startPoint x: 536, startPoint y: 175, endPoint x: 526, endPoint y: 110, distance: 66.4
click at [536, 171] on div at bounding box center [754, 339] width 1509 height 678
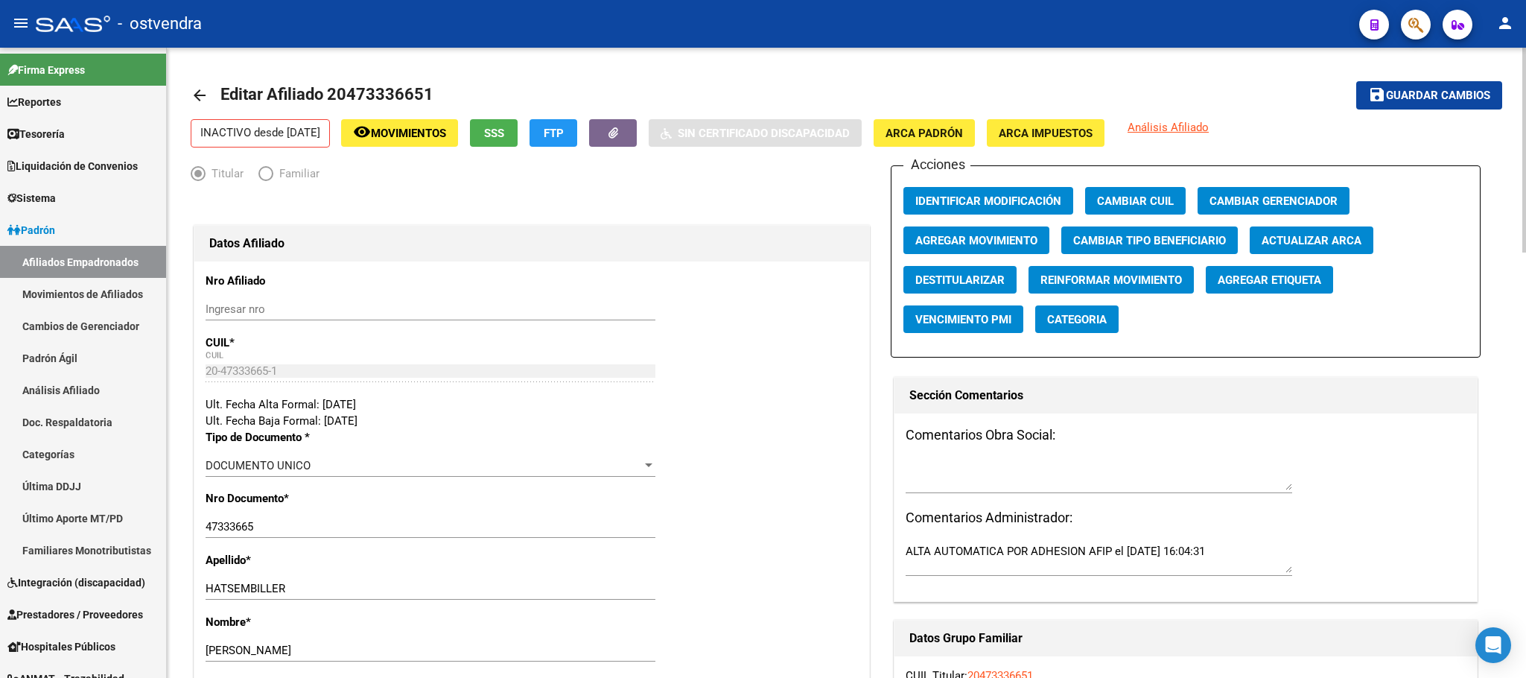
click at [526, 110] on mat-toolbar-row "arrow_back Editar Afiliado 20473336651" at bounding box center [702, 96] width 1023 height 48
click at [518, 143] on button "SSS" at bounding box center [494, 133] width 48 height 28
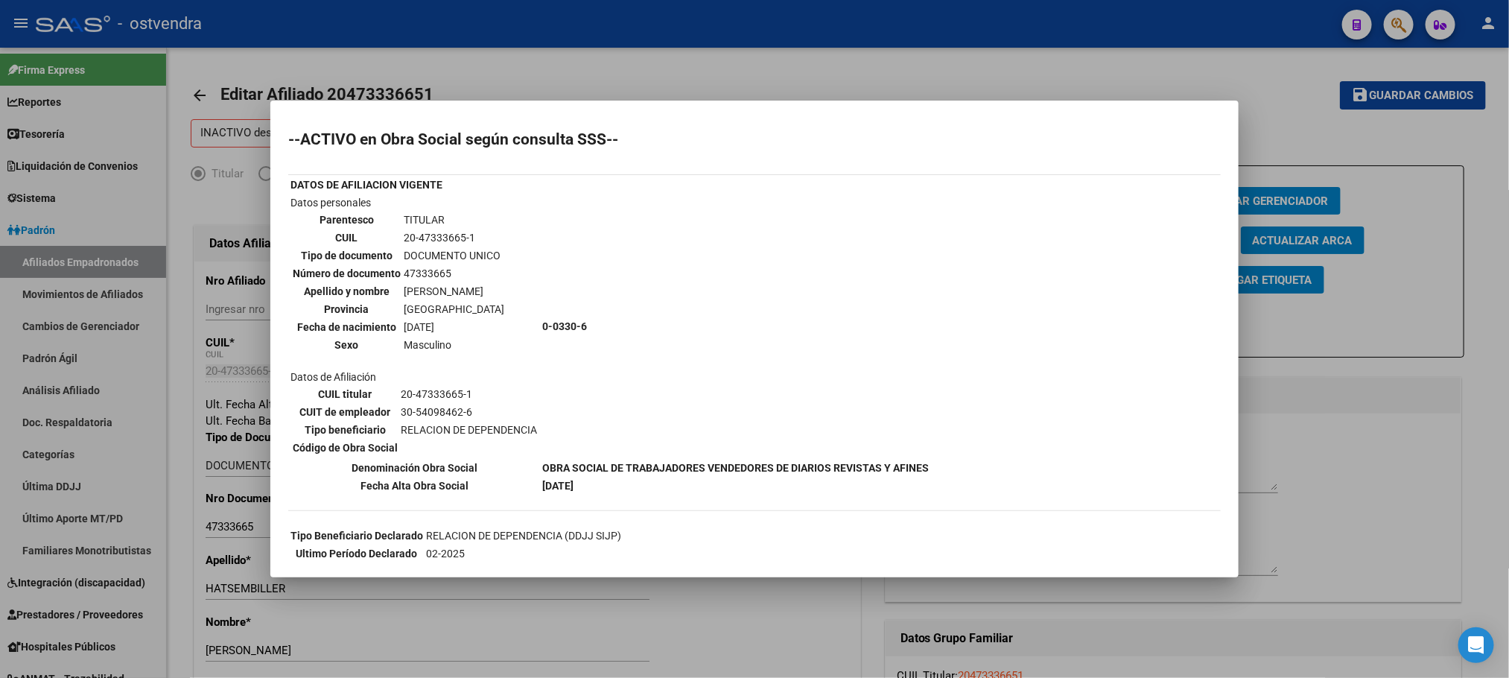
click at [610, 76] on div at bounding box center [754, 339] width 1509 height 678
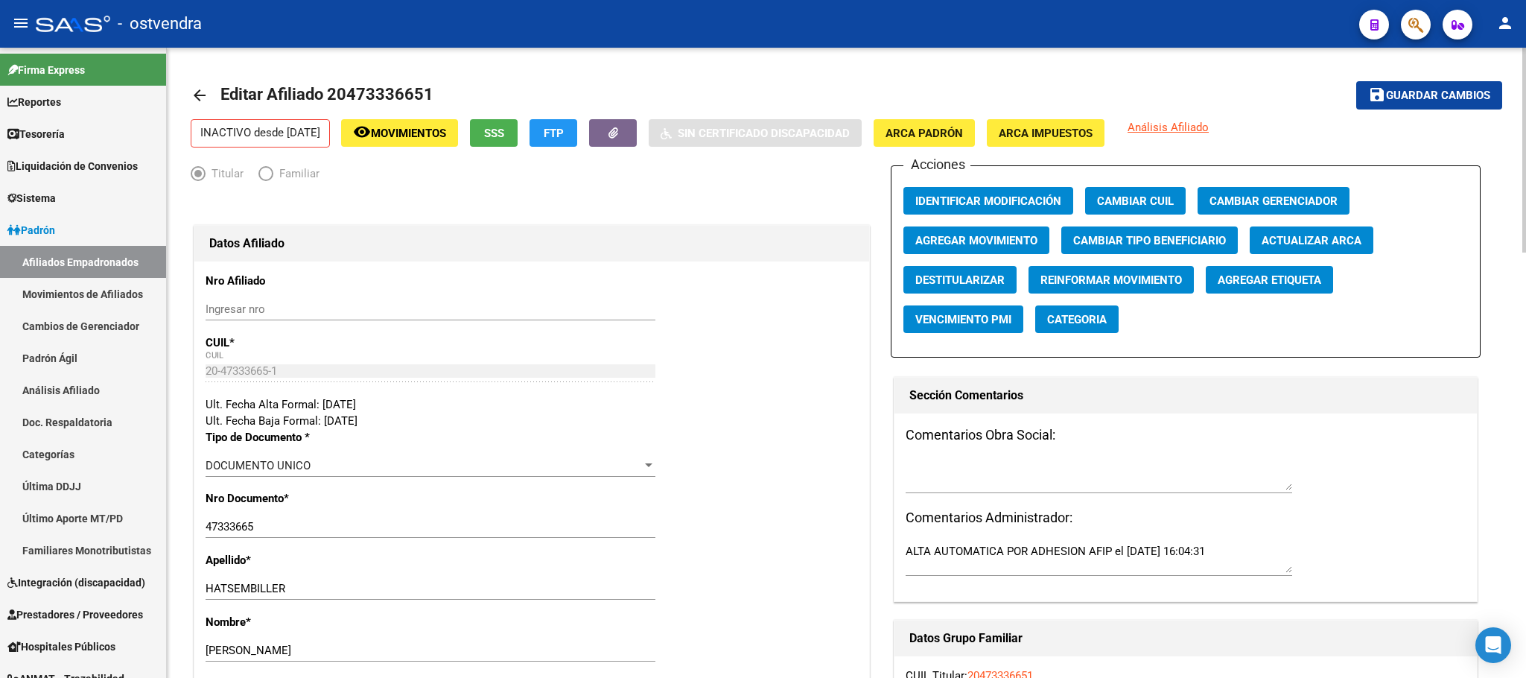
click at [1000, 244] on span "Agregar Movimiento" at bounding box center [976, 240] width 122 height 13
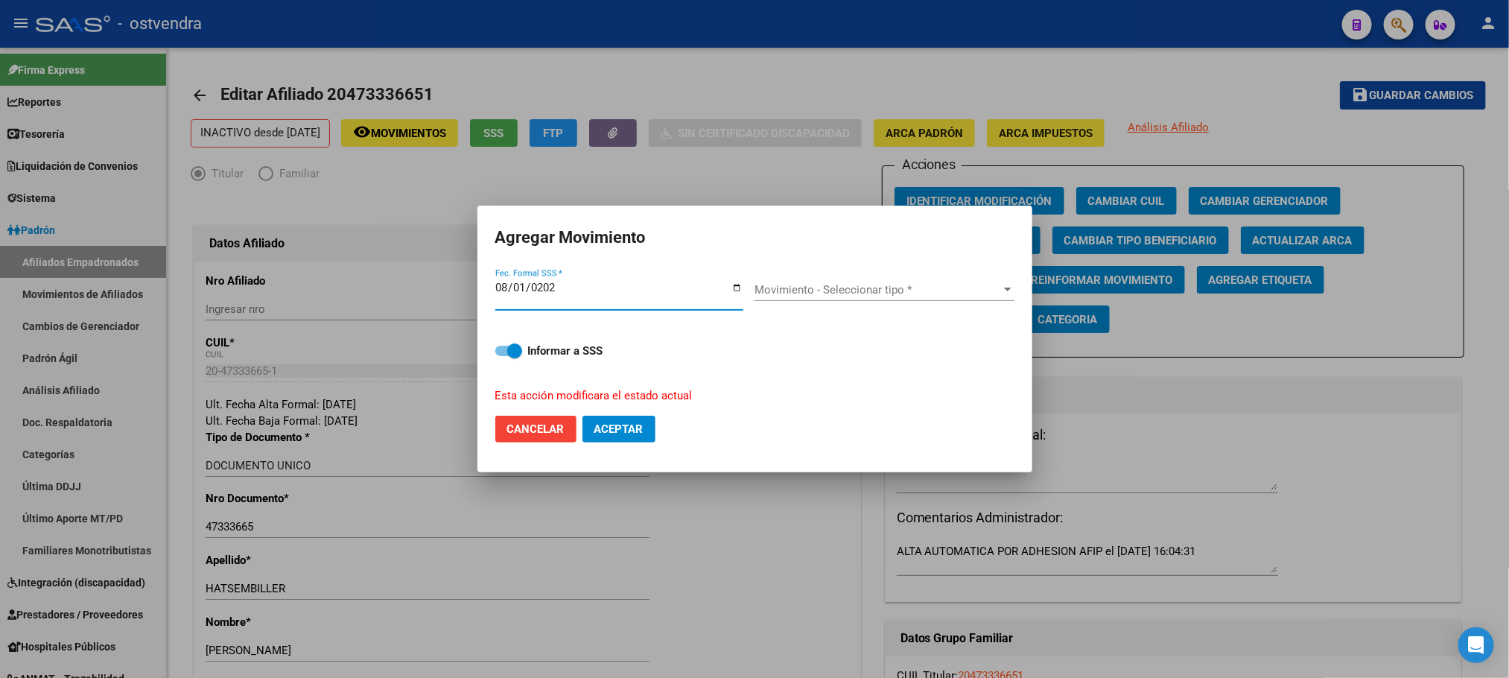
type input "[DATE]"
click at [837, 282] on div "Movimiento - Seleccionar tipo * Movimiento - Seleccionar tipo *" at bounding box center [885, 290] width 260 height 22
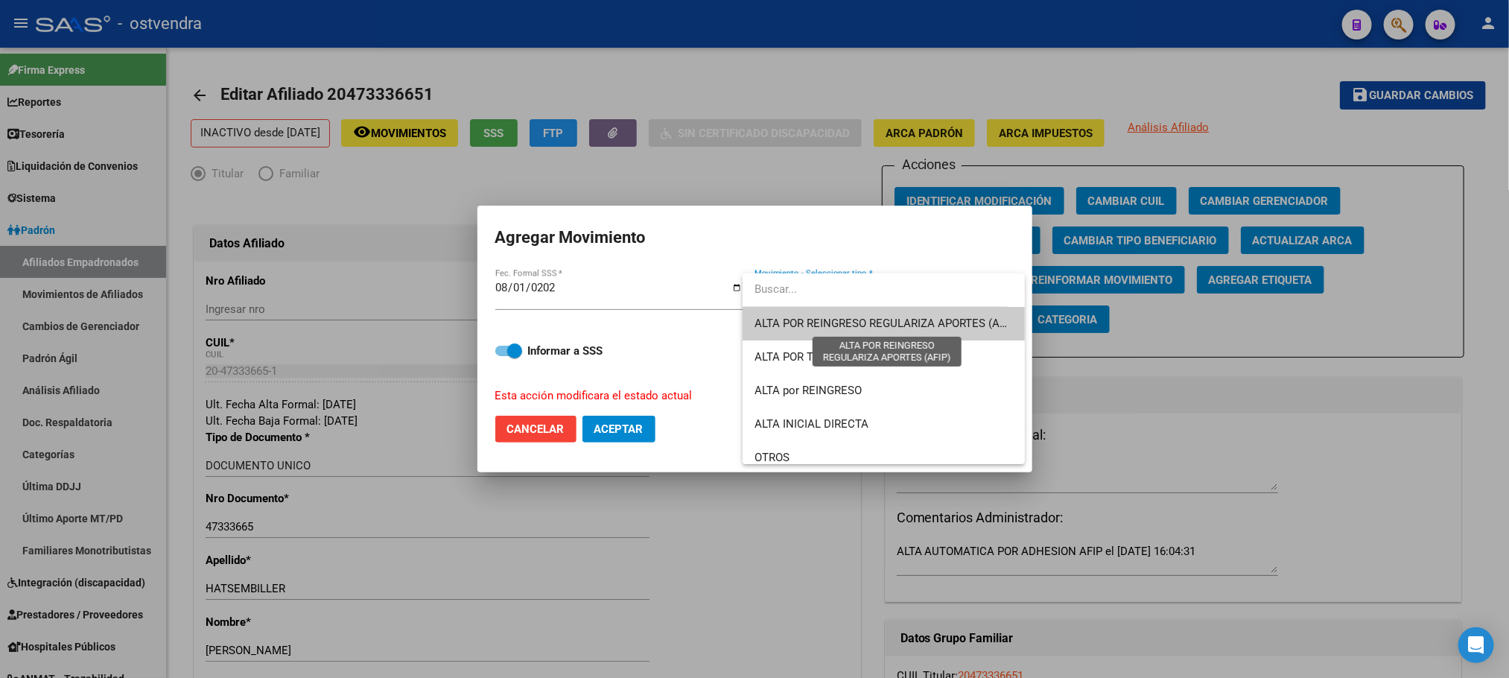
click at [852, 317] on span "ALTA POR REINGRESO REGULARIZA APORTES (AFIP)" at bounding box center [887, 323] width 264 height 13
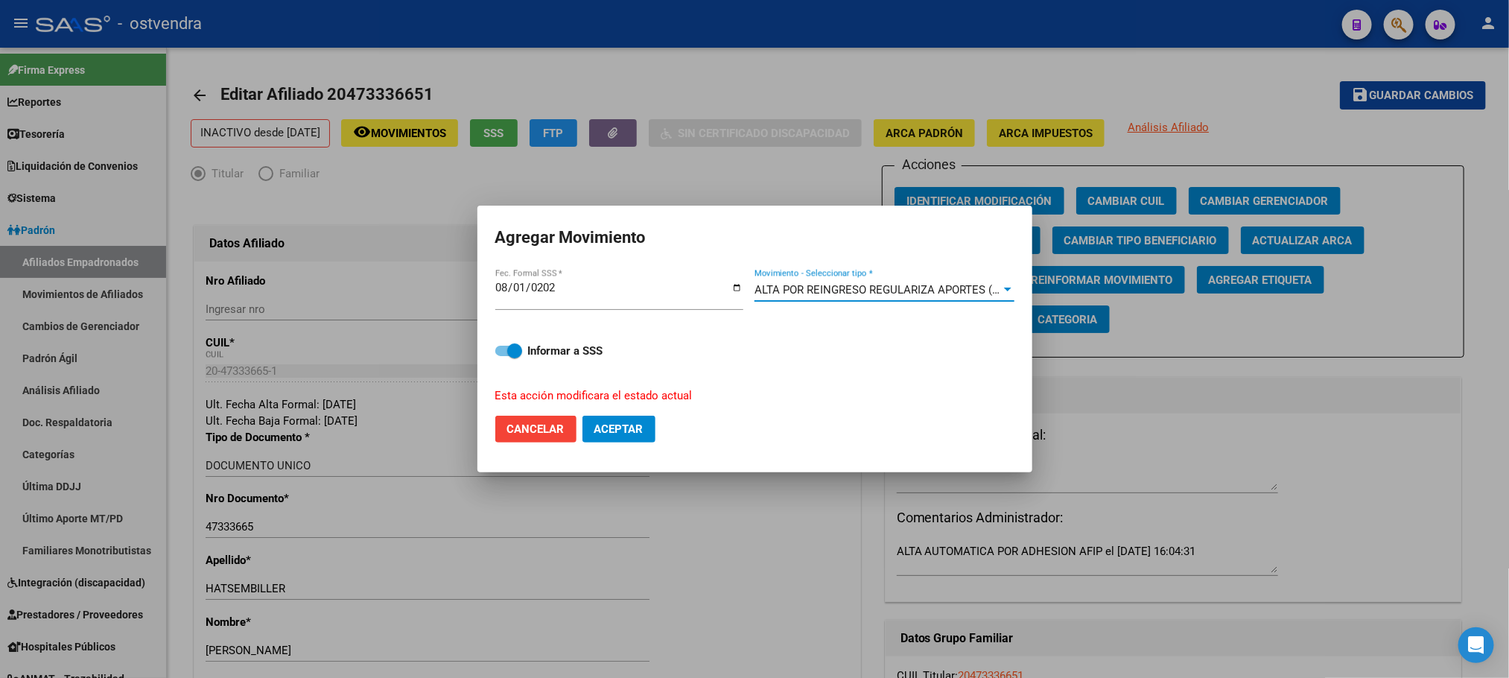
drag, startPoint x: 530, startPoint y: 345, endPoint x: 593, endPoint y: 405, distance: 86.9
click at [530, 344] on strong "Informar a SSS" at bounding box center [565, 350] width 75 height 13
click at [503, 356] on input "Informar a SSS" at bounding box center [502, 356] width 1 height 1
checkbox input "false"
click at [638, 422] on span "Aceptar" at bounding box center [618, 428] width 49 height 13
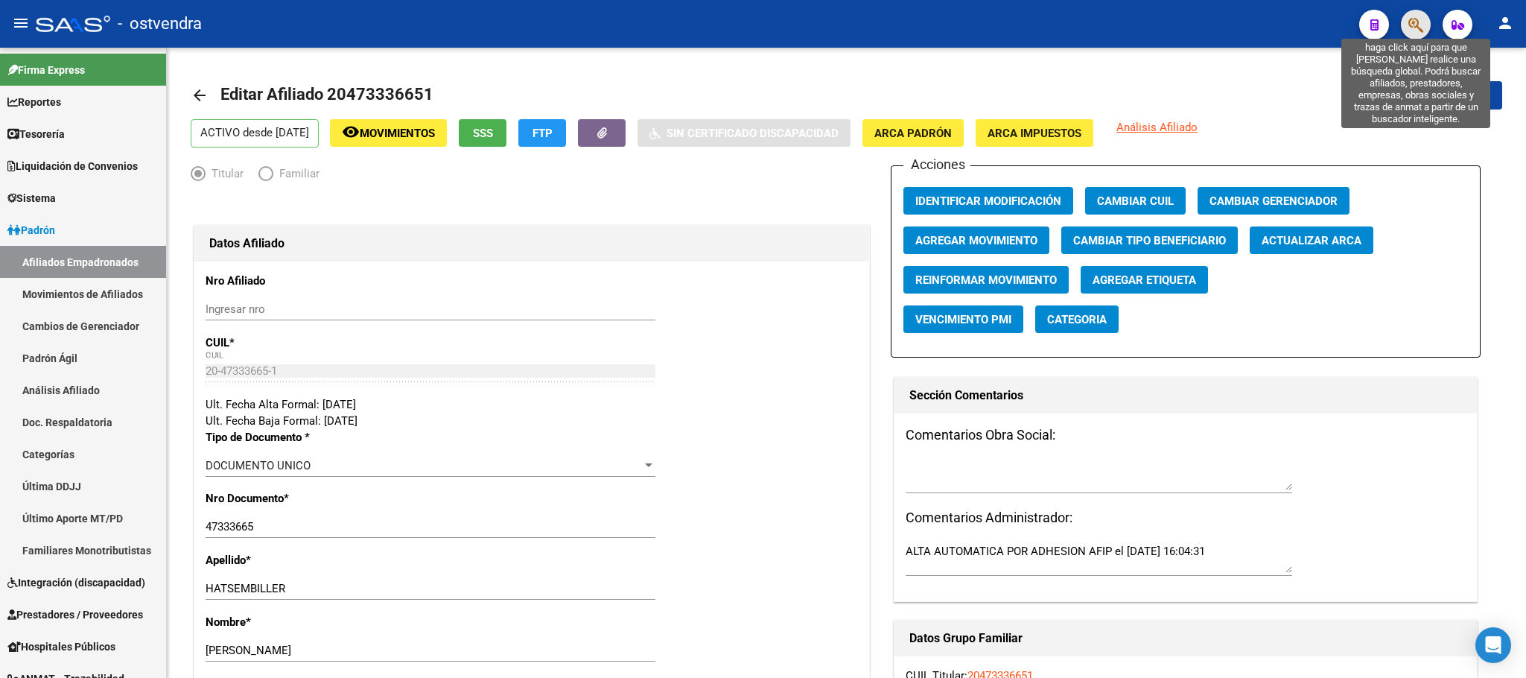
click at [1411, 27] on icon "button" at bounding box center [1416, 24] width 15 height 17
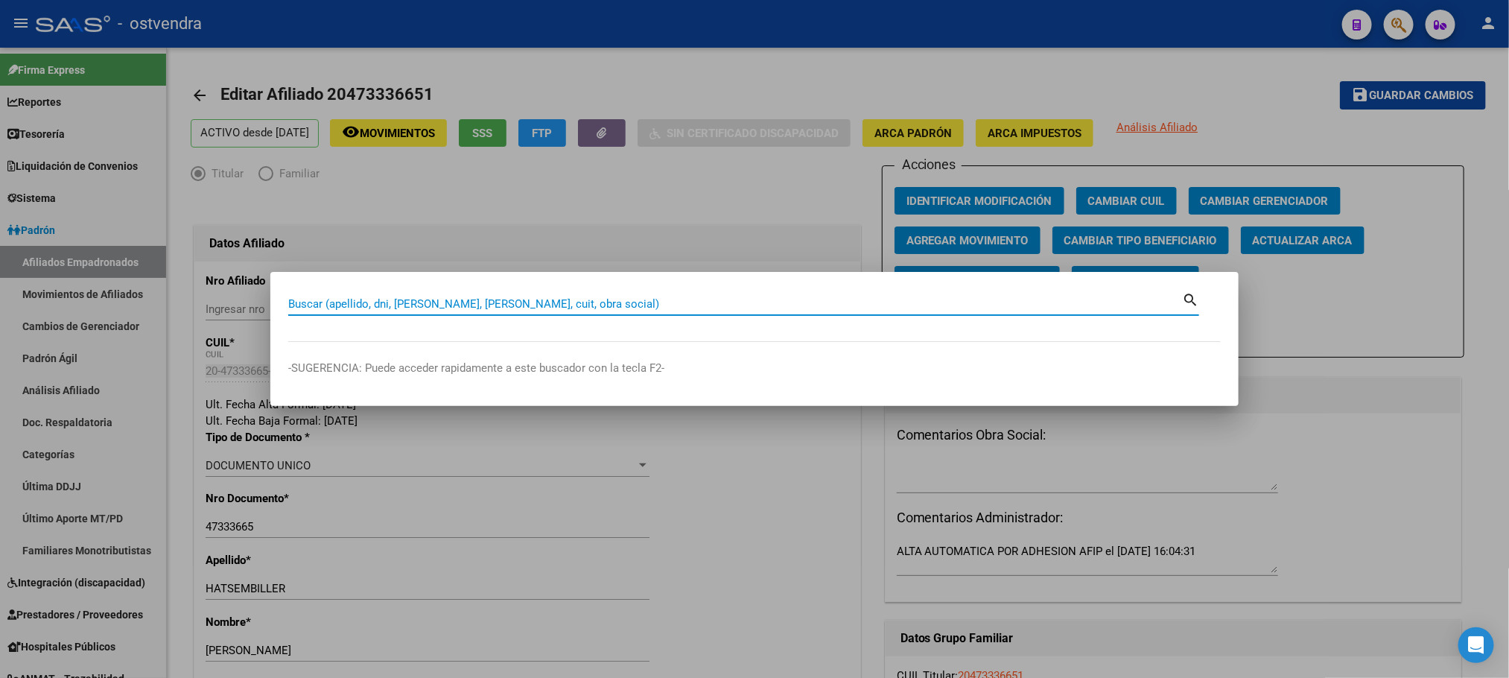
paste input "20926376900"
type input "20926376900"
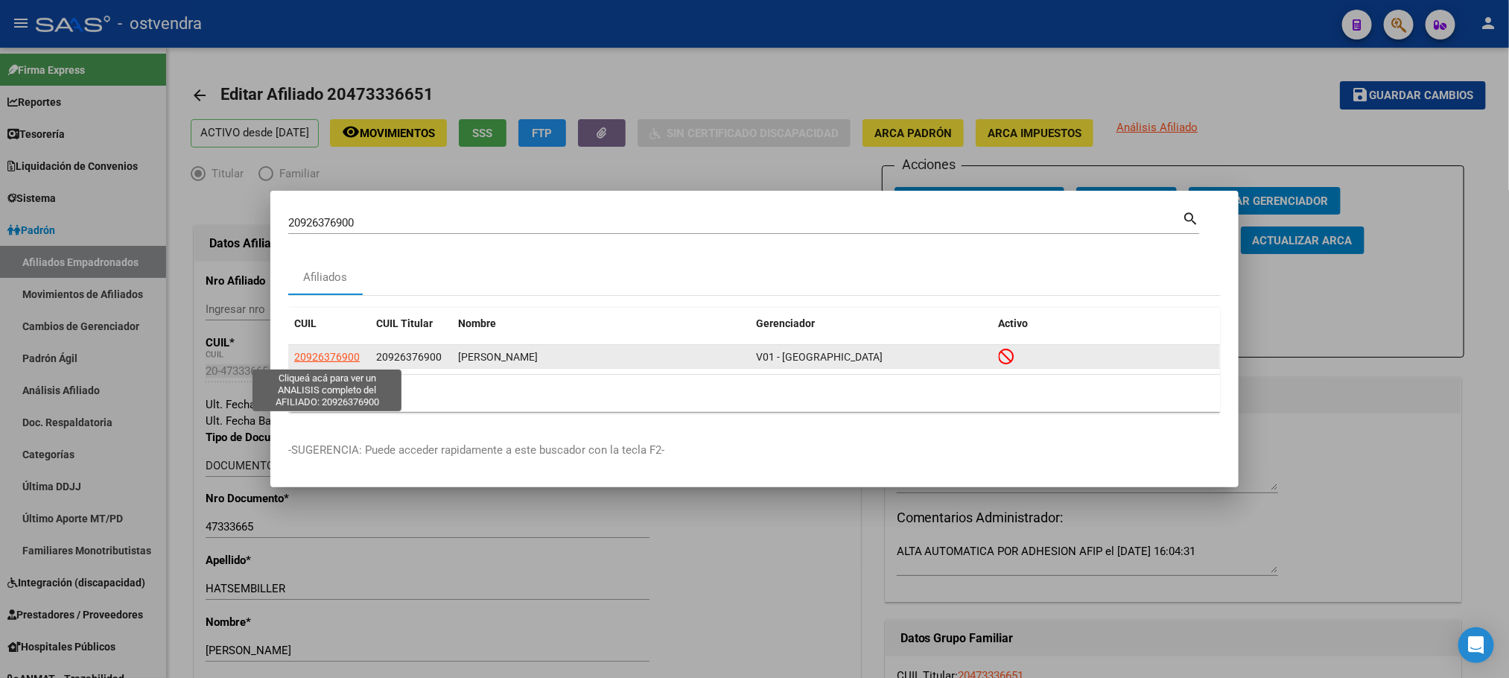
click at [340, 362] on span "20926376900" at bounding box center [327, 357] width 66 height 12
type textarea "20926376900"
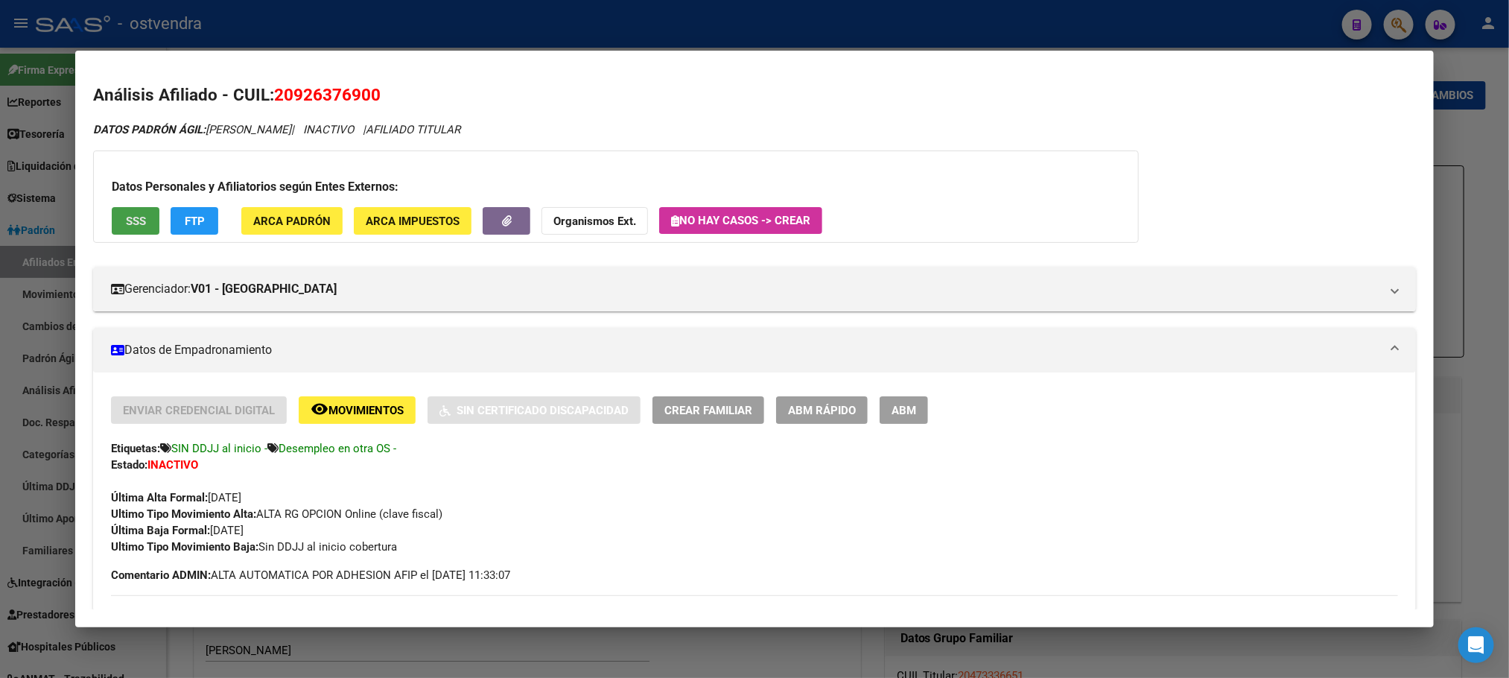
click at [130, 220] on span "SSS" at bounding box center [136, 221] width 20 height 13
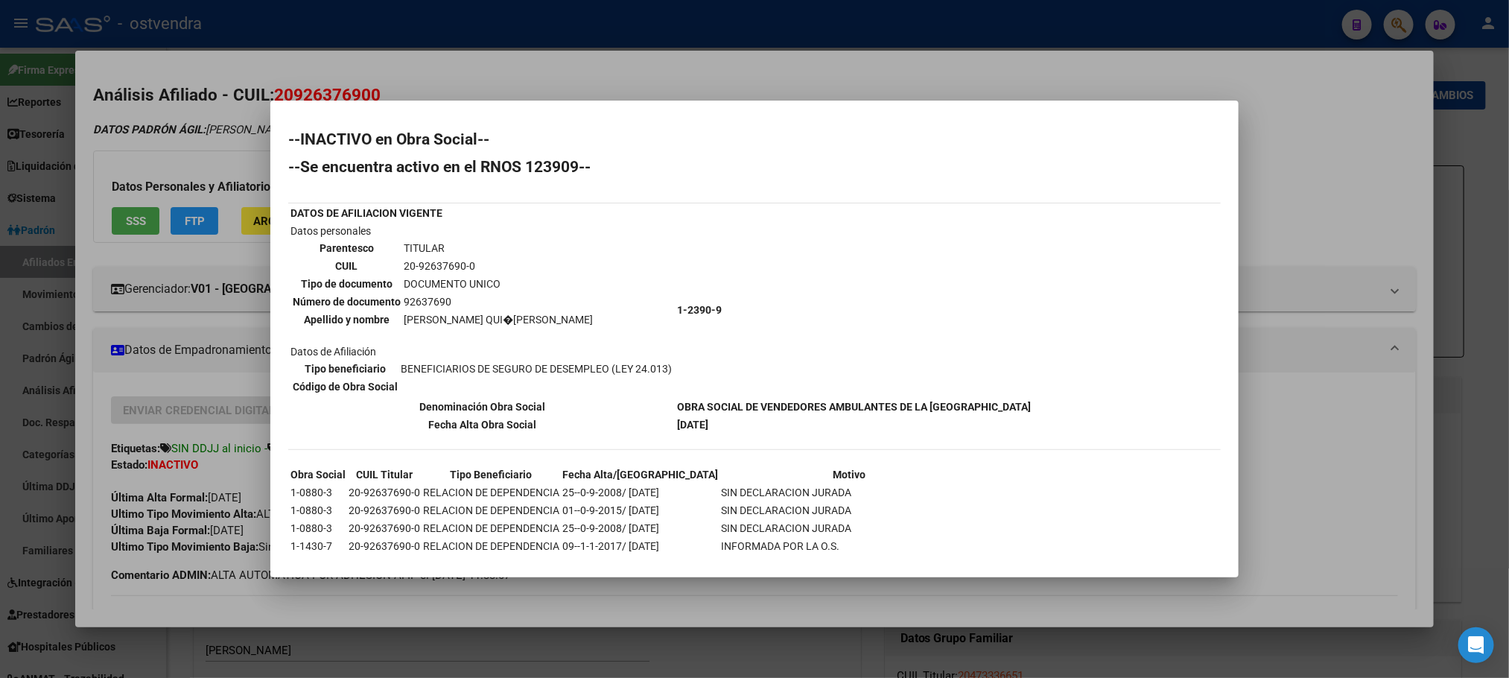
click at [186, 177] on div at bounding box center [754, 339] width 1509 height 678
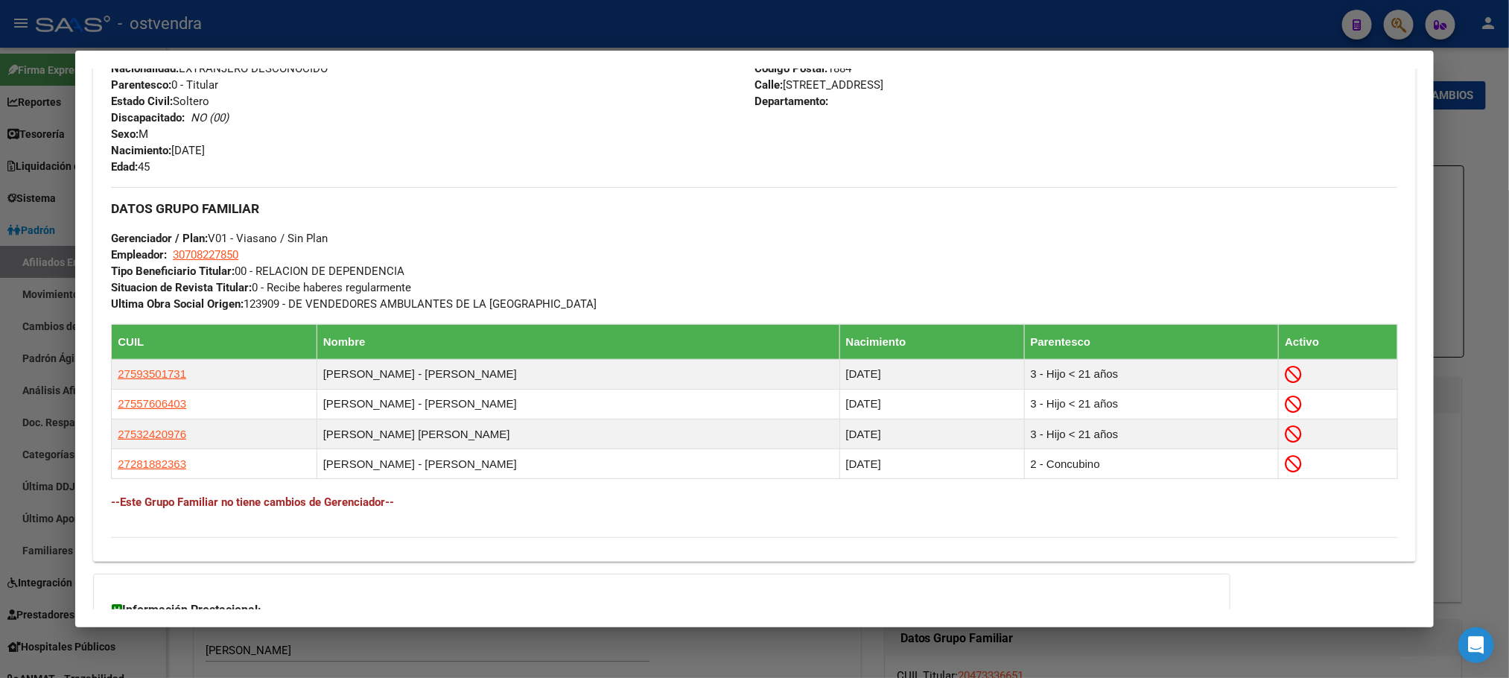
scroll to position [782, 0]
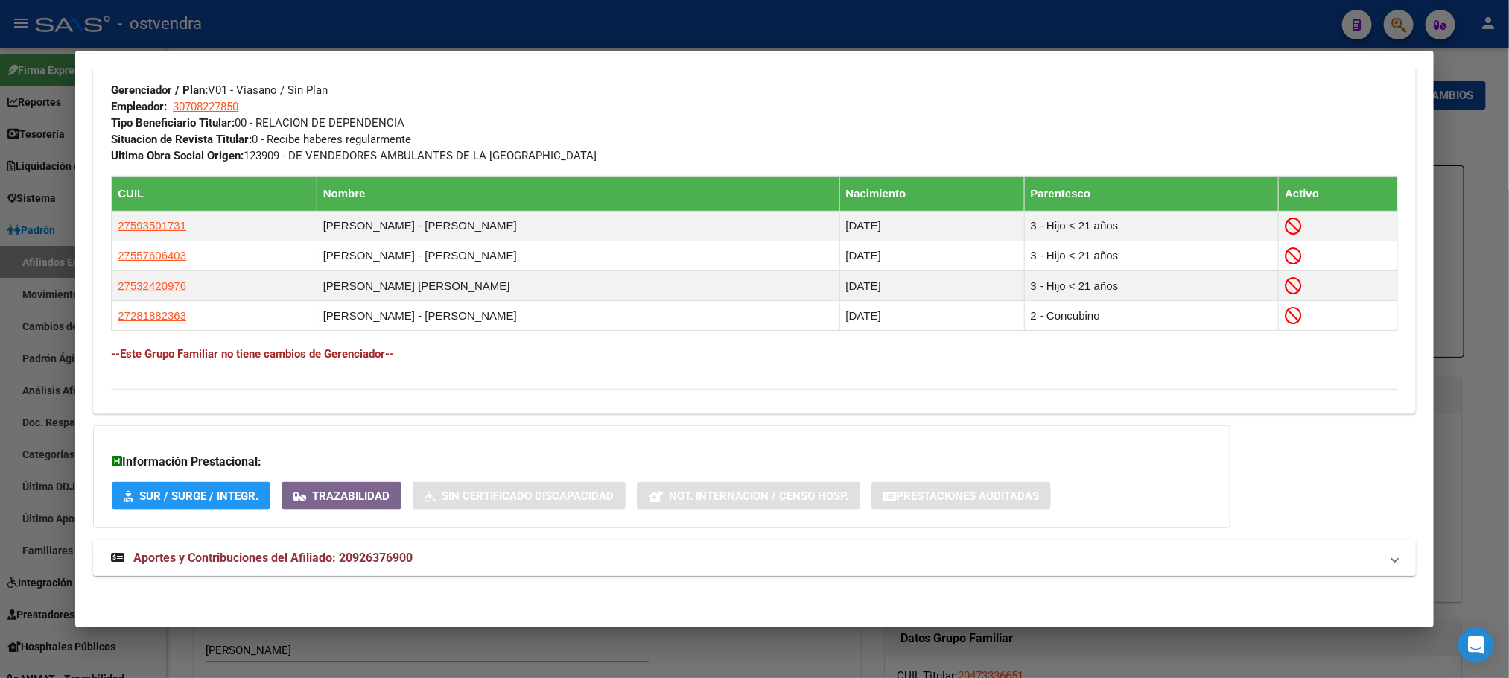
click at [413, 553] on mat-panel-title "Aportes y Contribuciones del Afiliado: 20926376900" at bounding box center [745, 558] width 1269 height 18
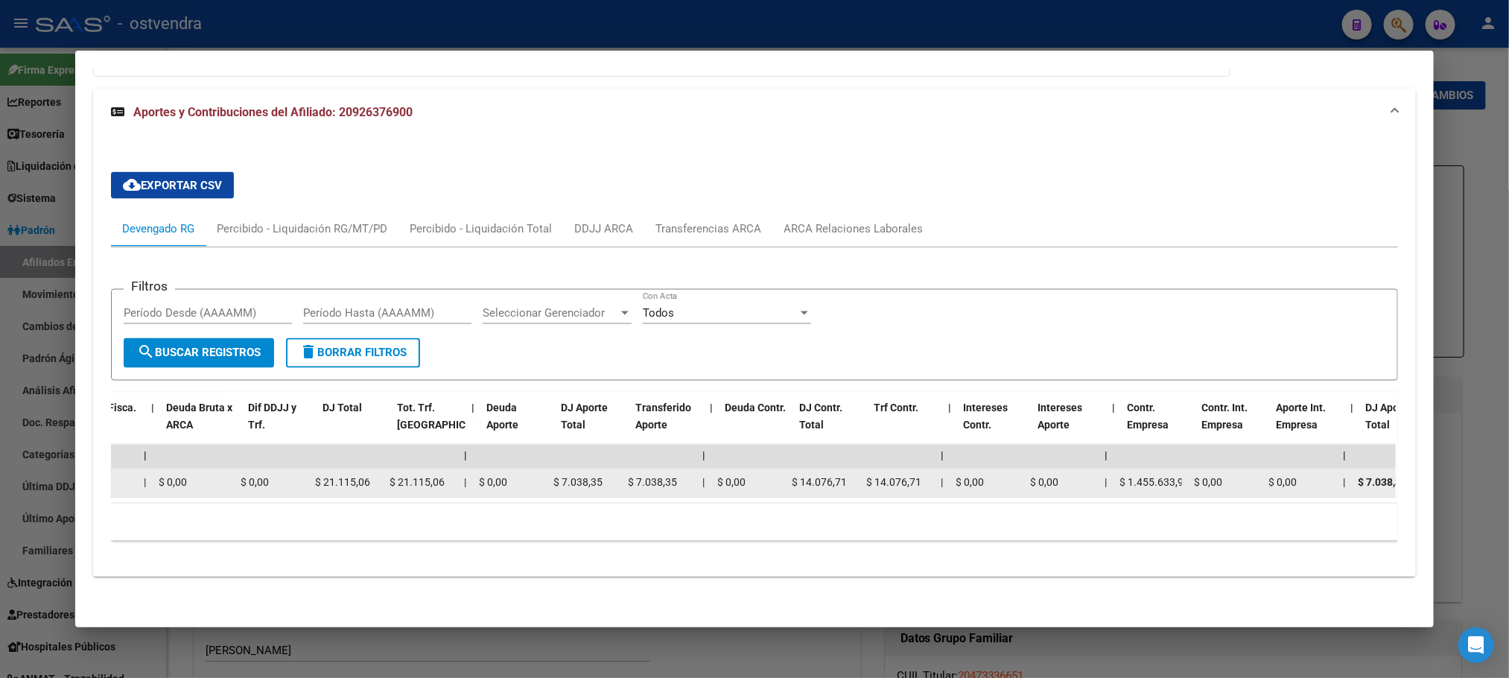
scroll to position [0, 264]
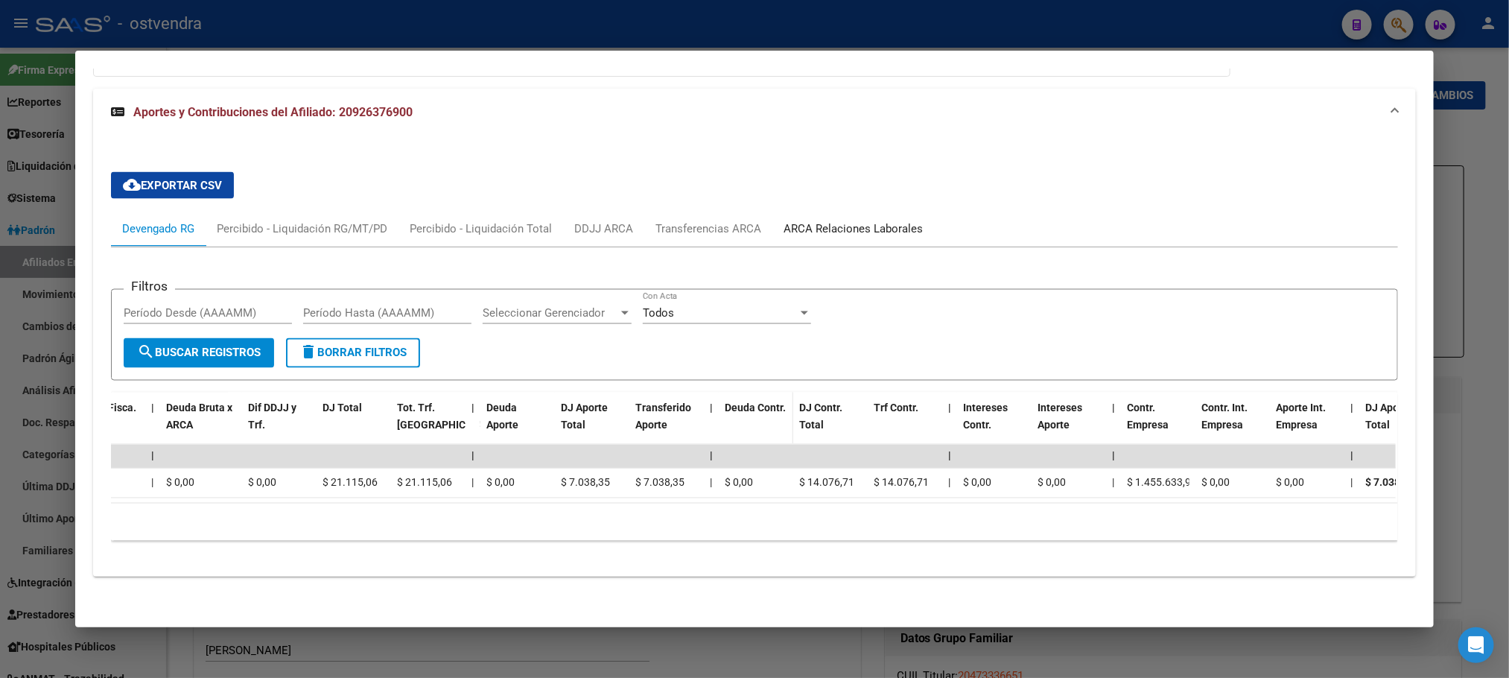
drag, startPoint x: 887, startPoint y: 218, endPoint x: 772, endPoint y: 421, distance: 233.8
click at [906, 317] on mat-tab-group "Devengado RG Percibido - Liquidación RG/MT/PD Percibido - Liquidación Total DDJ…" at bounding box center [754, 381] width 1286 height 341
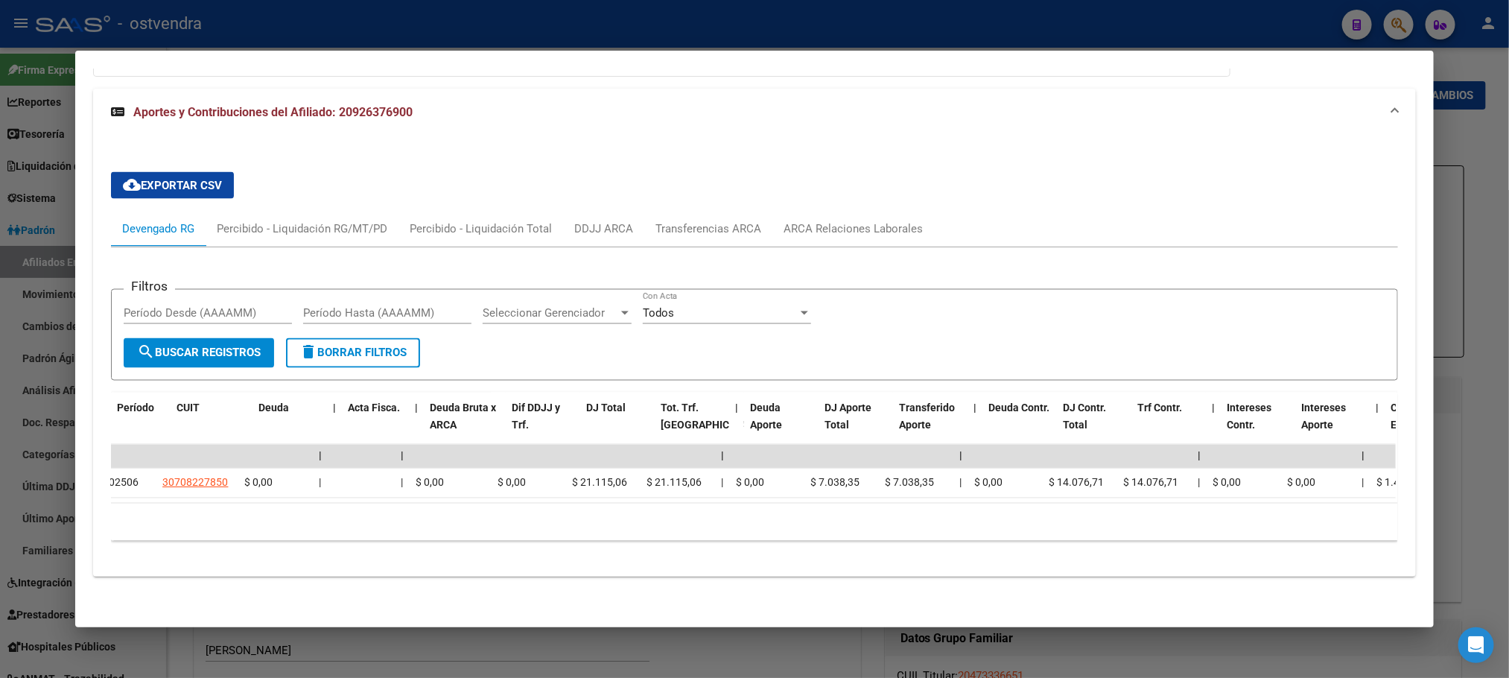
scroll to position [0, 0]
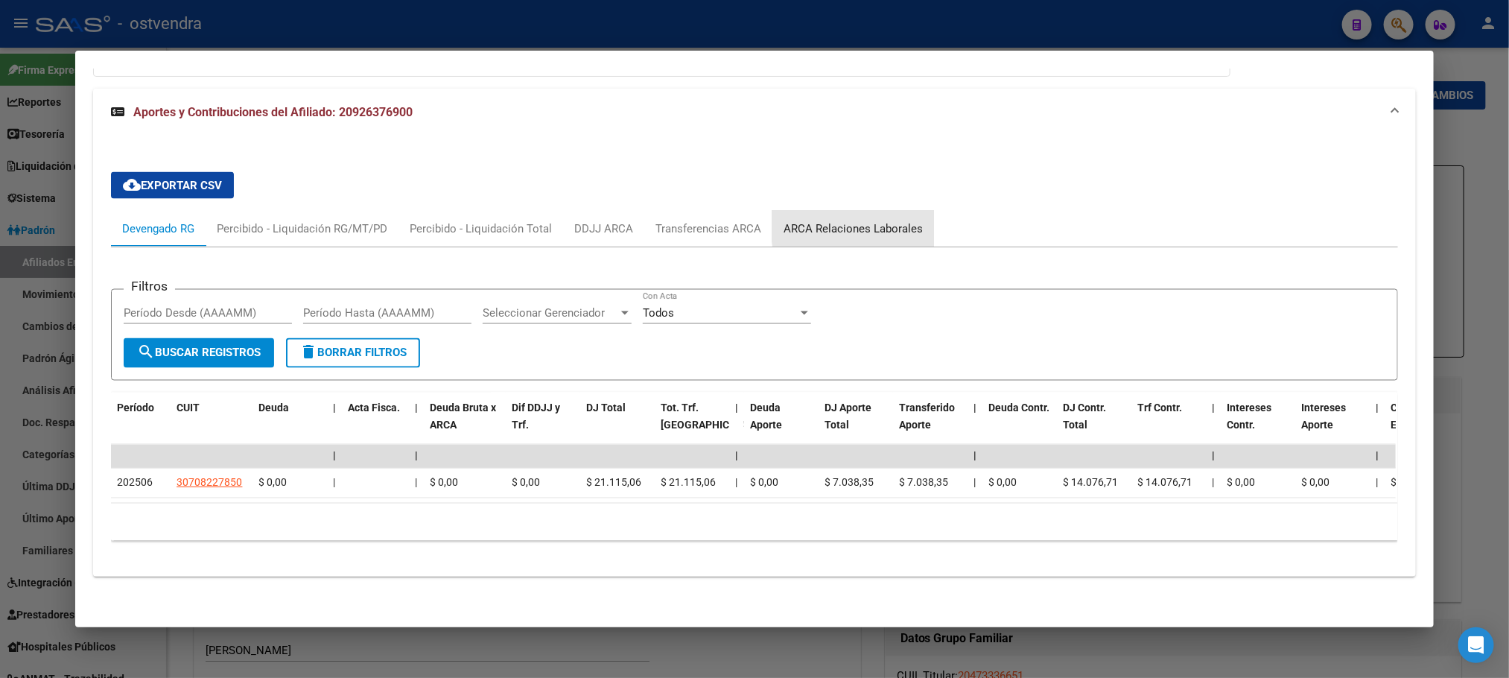
click at [899, 220] on div "ARCA Relaciones Laborales" at bounding box center [853, 228] width 139 height 16
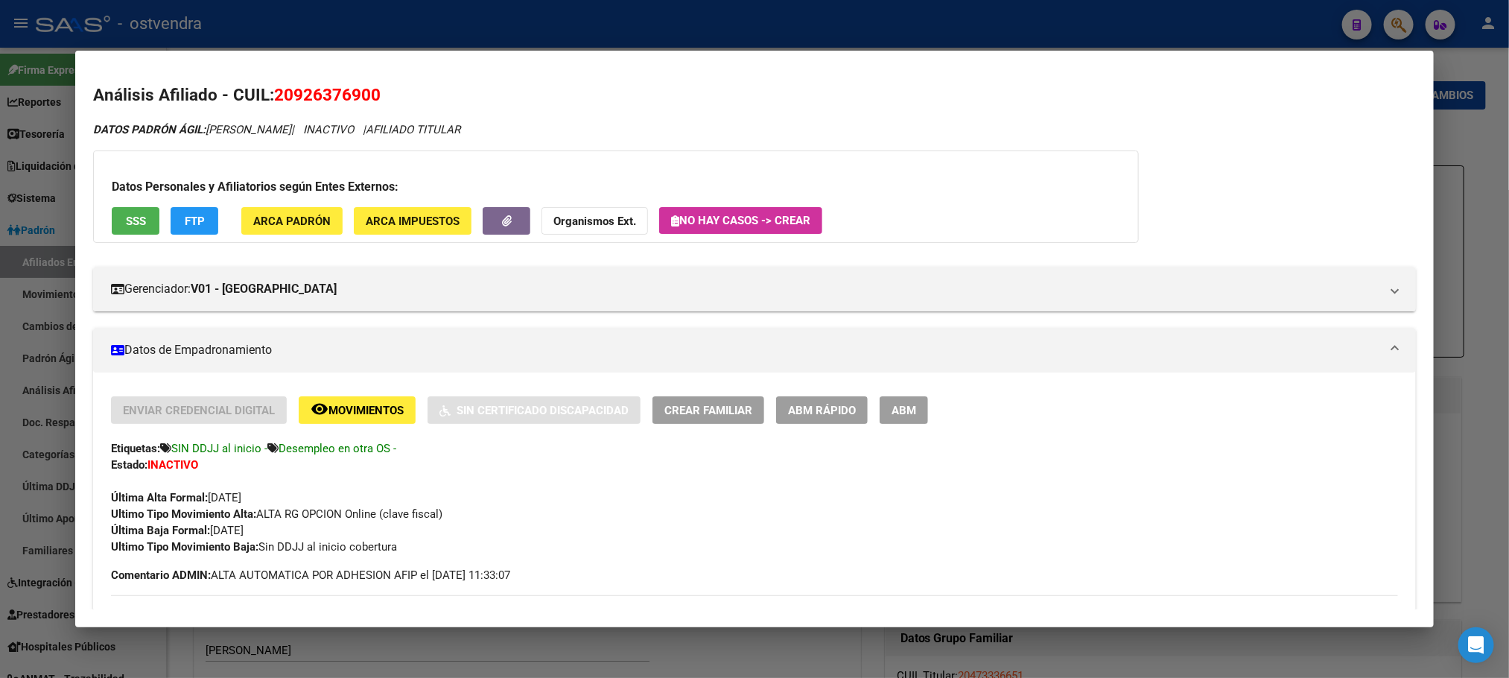
click at [499, 40] on div at bounding box center [754, 339] width 1509 height 678
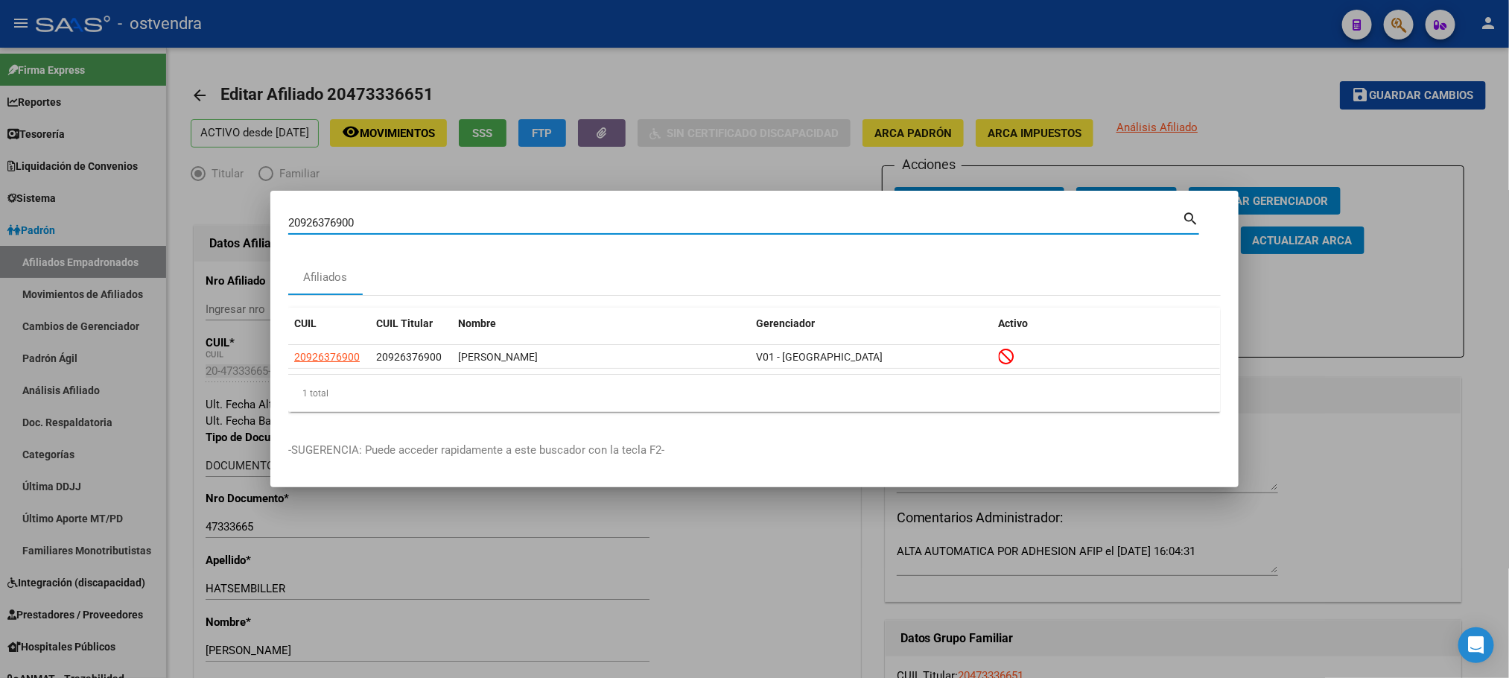
drag, startPoint x: 391, startPoint y: 223, endPoint x: 210, endPoint y: 228, distance: 181.1
click at [210, 228] on div "20926376900 Buscar (apellido, dni, cuil, nro traspaso, cuit, obra social) searc…" at bounding box center [754, 339] width 1509 height 678
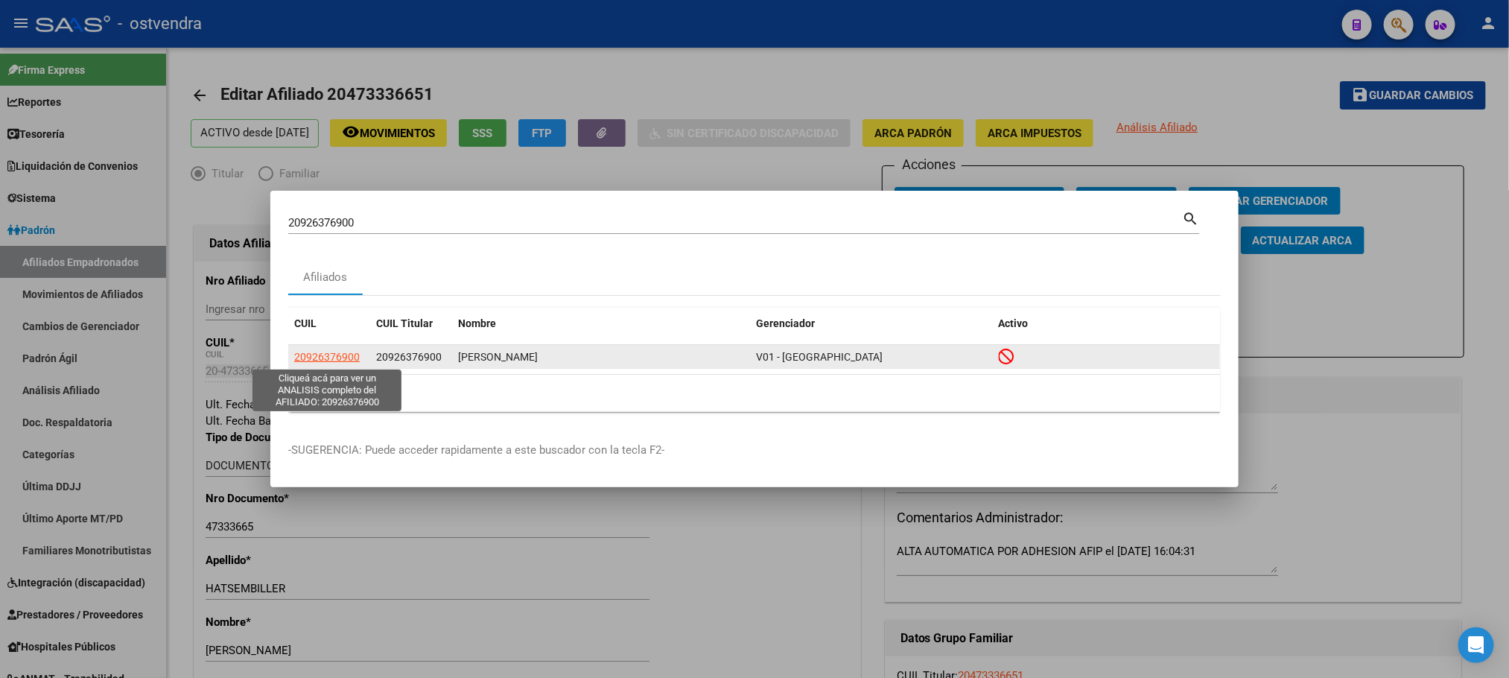
click at [331, 354] on span "20926376900" at bounding box center [327, 357] width 66 height 12
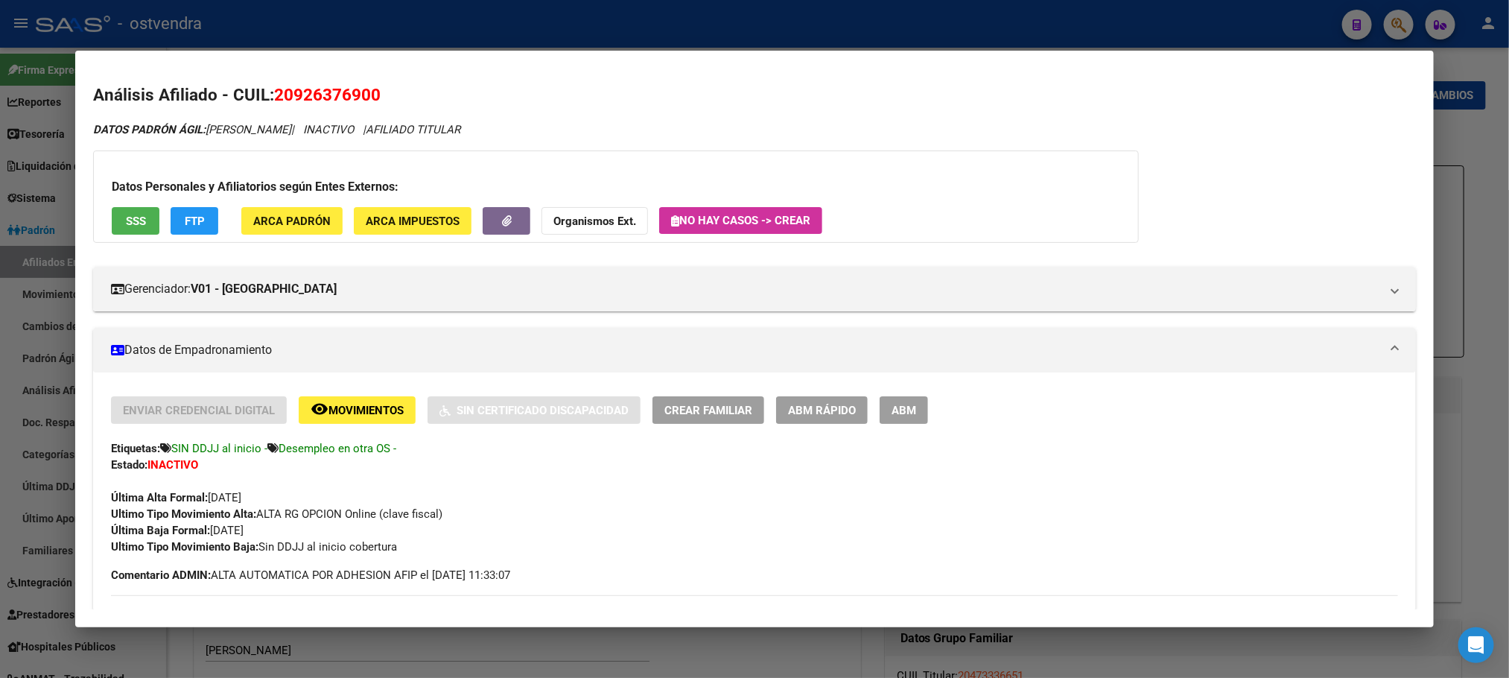
click at [115, 184] on h3 "Datos Personales y Afiliatorios según Entes Externos:" at bounding box center [616, 187] width 1009 height 18
click at [139, 235] on div "Datos Personales y Afiliatorios según Entes Externos: SSS FTP ARCA Padrón ARCA …" at bounding box center [616, 196] width 1046 height 92
click at [137, 219] on button "SSS" at bounding box center [136, 221] width 48 height 28
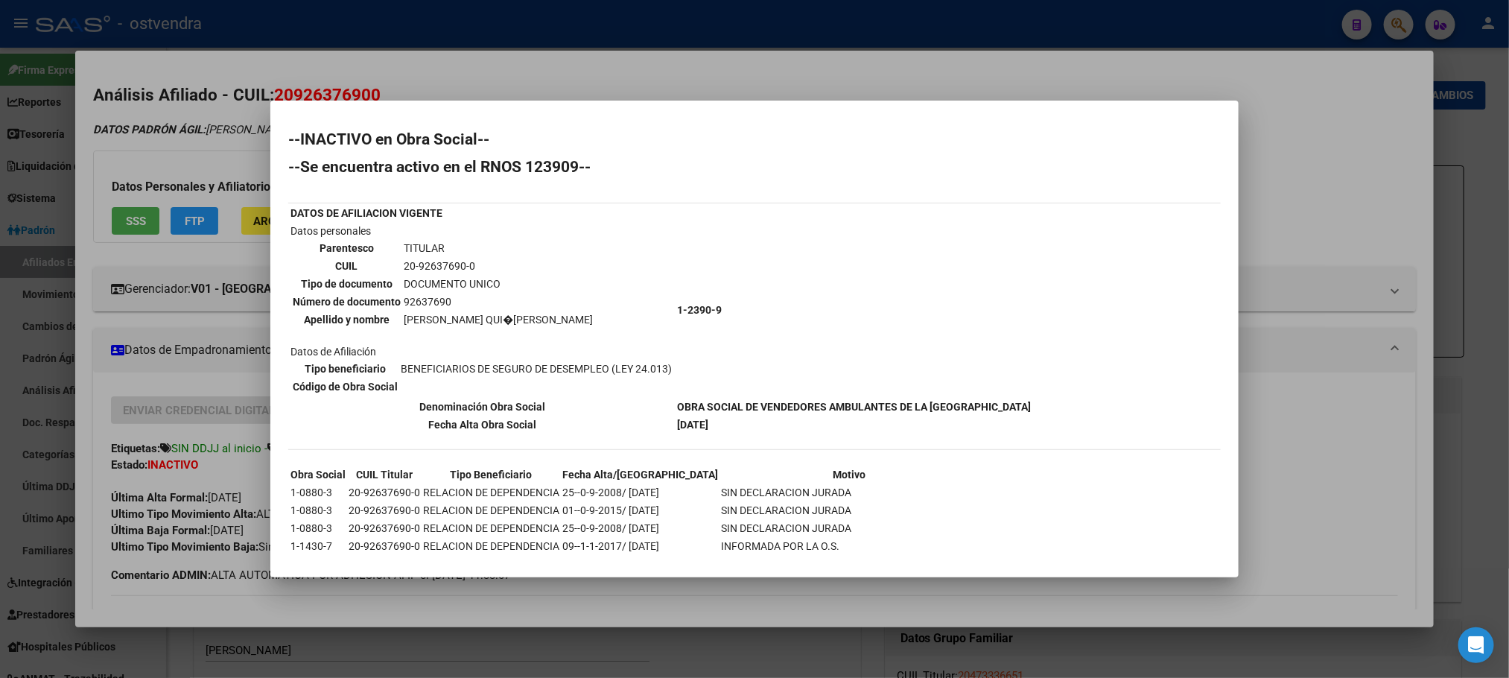
click at [210, 134] on div at bounding box center [754, 339] width 1509 height 678
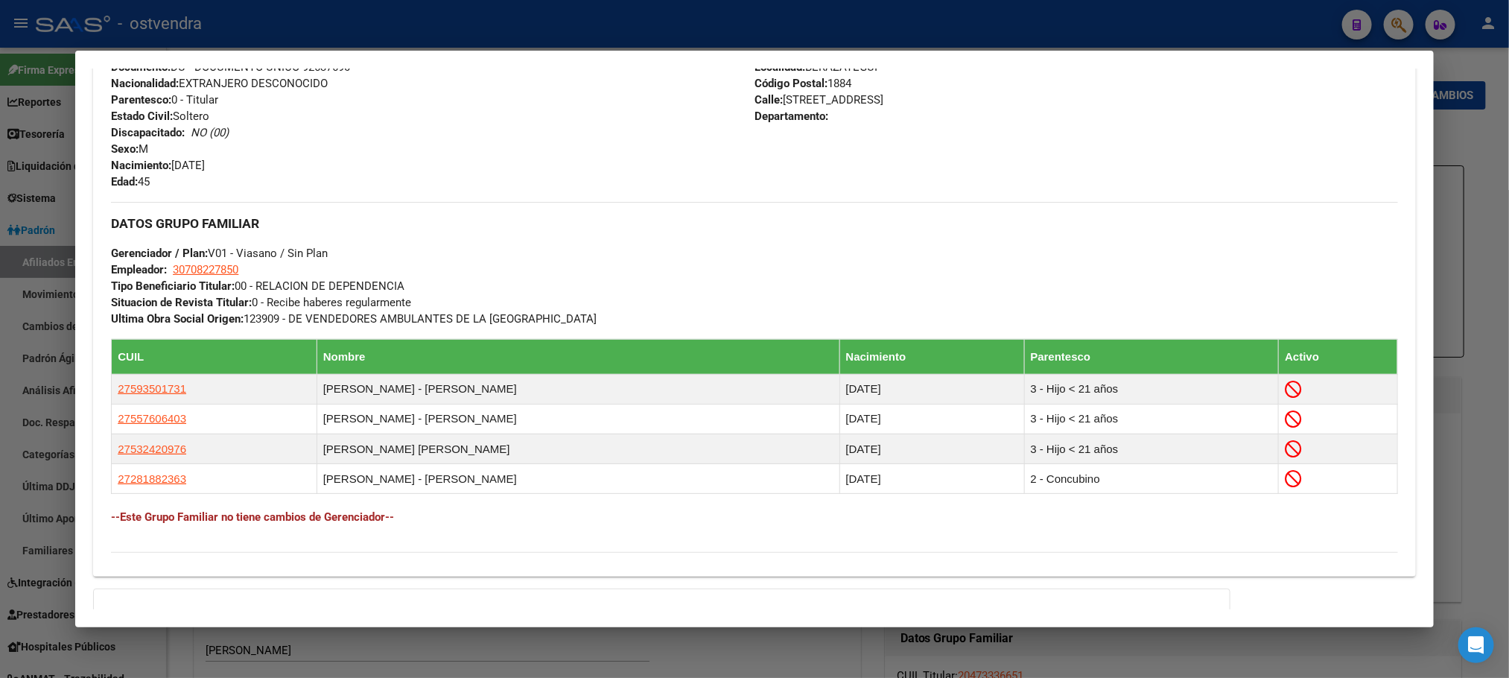
scroll to position [782, 0]
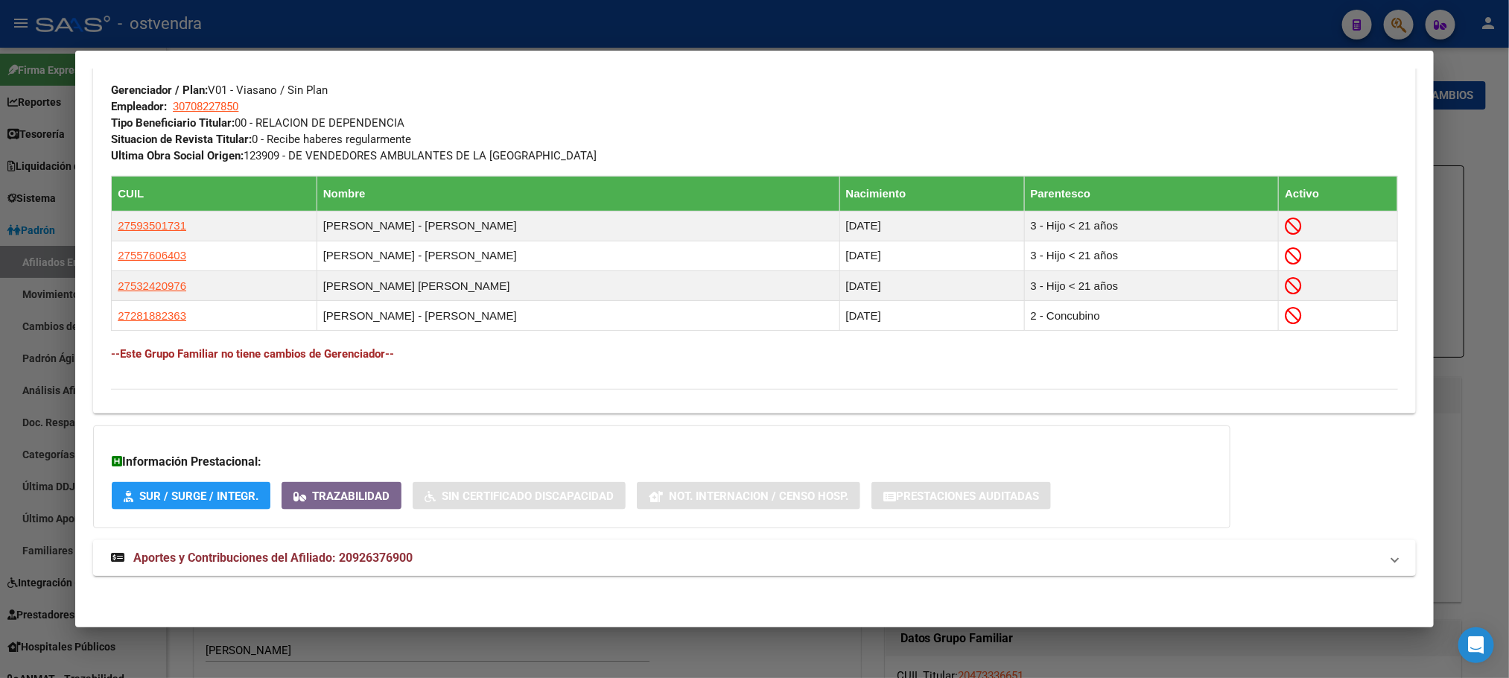
click at [440, 555] on mat-panel-title "Aportes y Contribuciones del Afiliado: 20926376900" at bounding box center [745, 558] width 1269 height 18
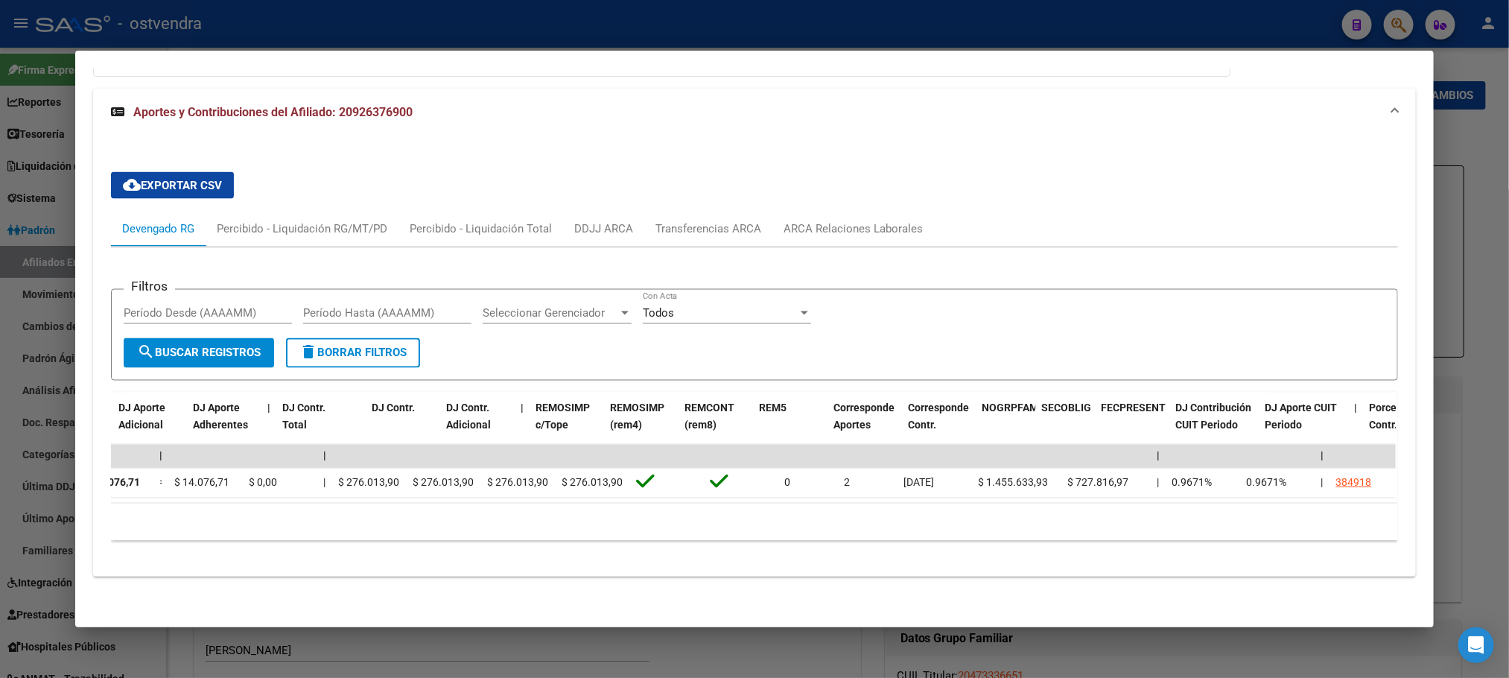
scroll to position [0, 0]
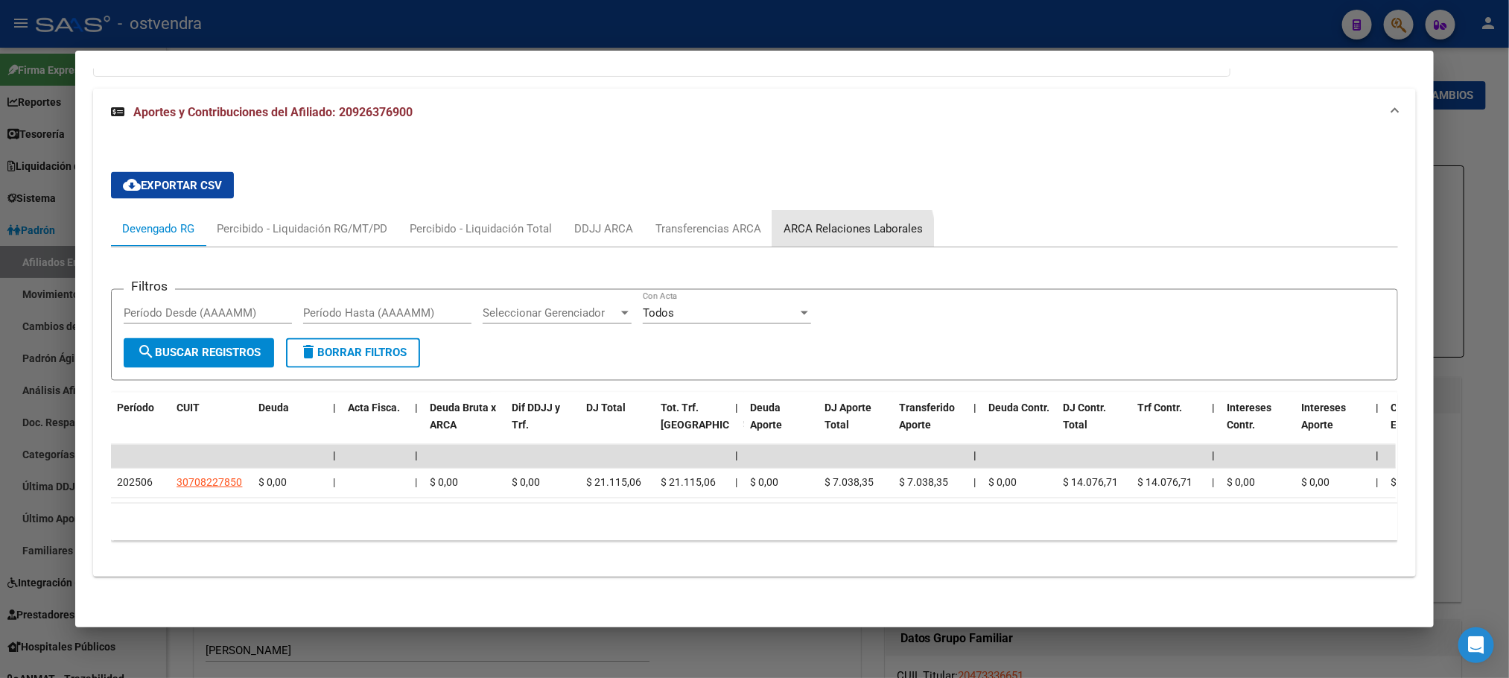
click at [820, 220] on div "ARCA Relaciones Laborales" at bounding box center [853, 228] width 139 height 16
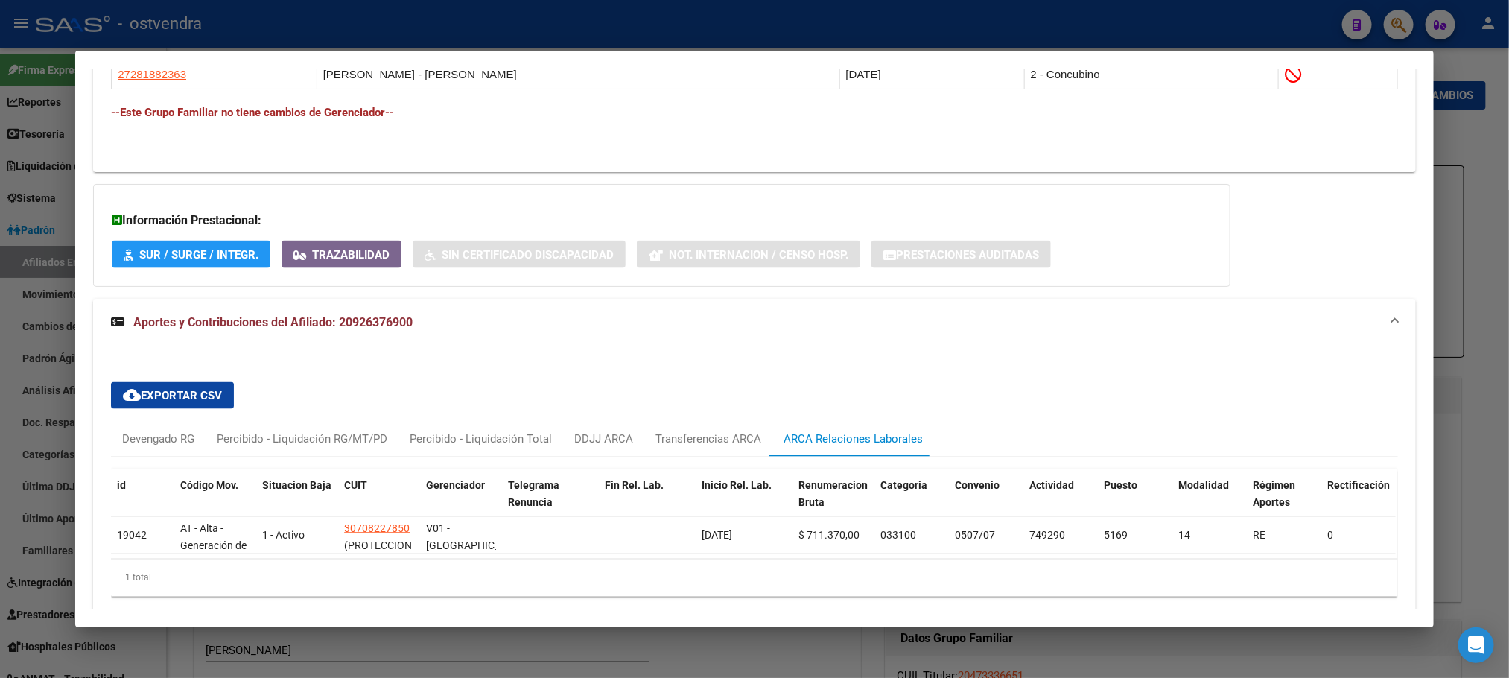
scroll to position [1097, 0]
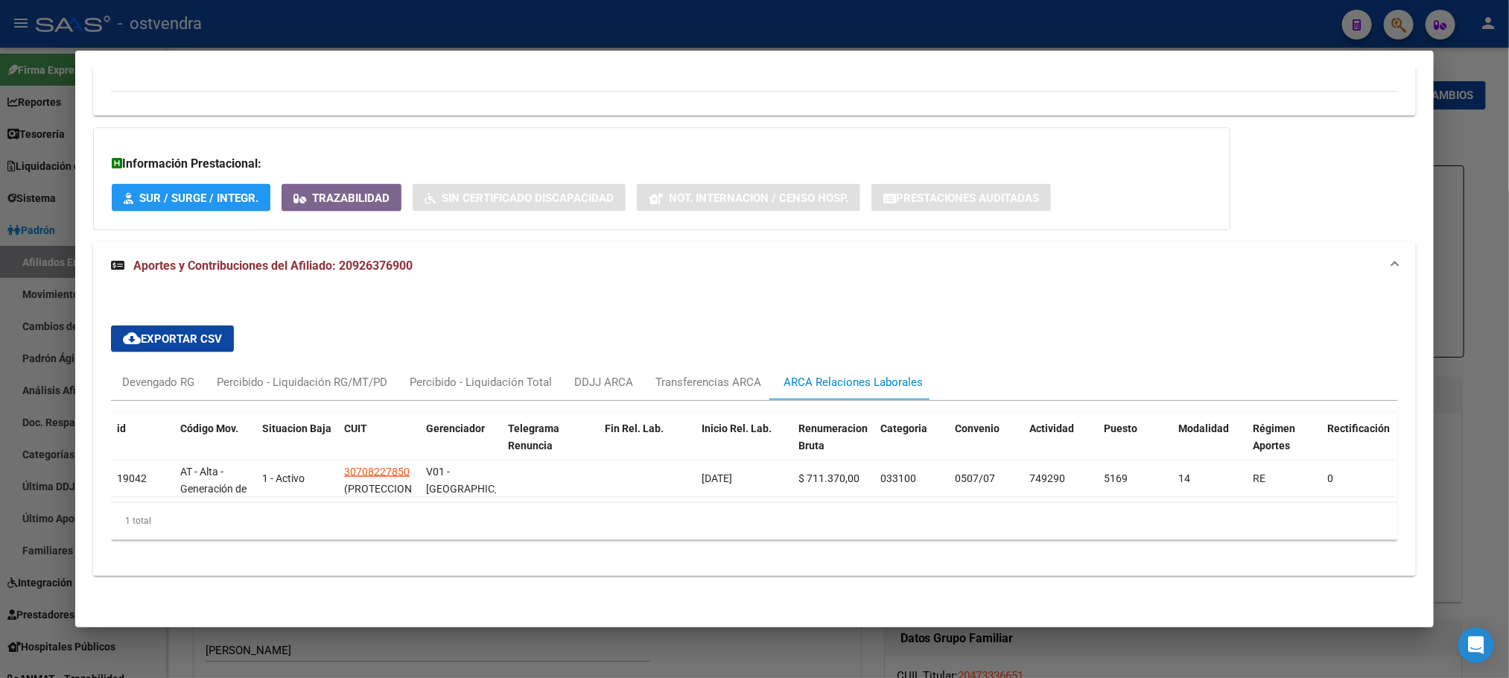
click at [514, 611] on mat-dialog-container "Análisis Afiliado - CUIL: 20926376900 DATOS PADRÓN ÁGIL: [PERSON_NAME] | INACTI…" at bounding box center [754, 339] width 1358 height 577
drag, startPoint x: 1098, startPoint y: 22, endPoint x: 716, endPoint y: 34, distance: 382.3
click at [1096, 22] on div at bounding box center [754, 339] width 1509 height 678
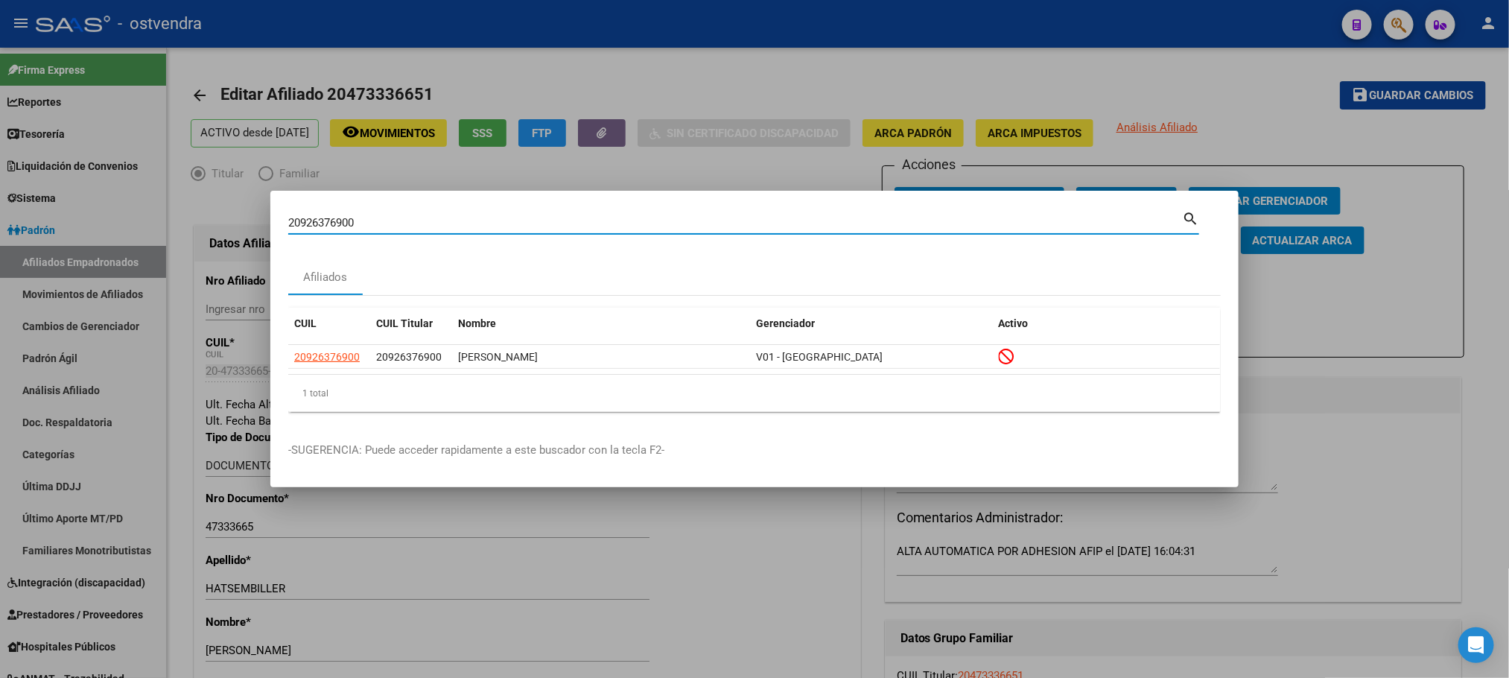
drag, startPoint x: 381, startPoint y: 221, endPoint x: 83, endPoint y: 242, distance: 298.7
click at [83, 242] on div "20926376900 Buscar (apellido, dni, cuil, nro traspaso, cuit, obra social) searc…" at bounding box center [754, 339] width 1509 height 678
paste input "7040526"
type input "70405260"
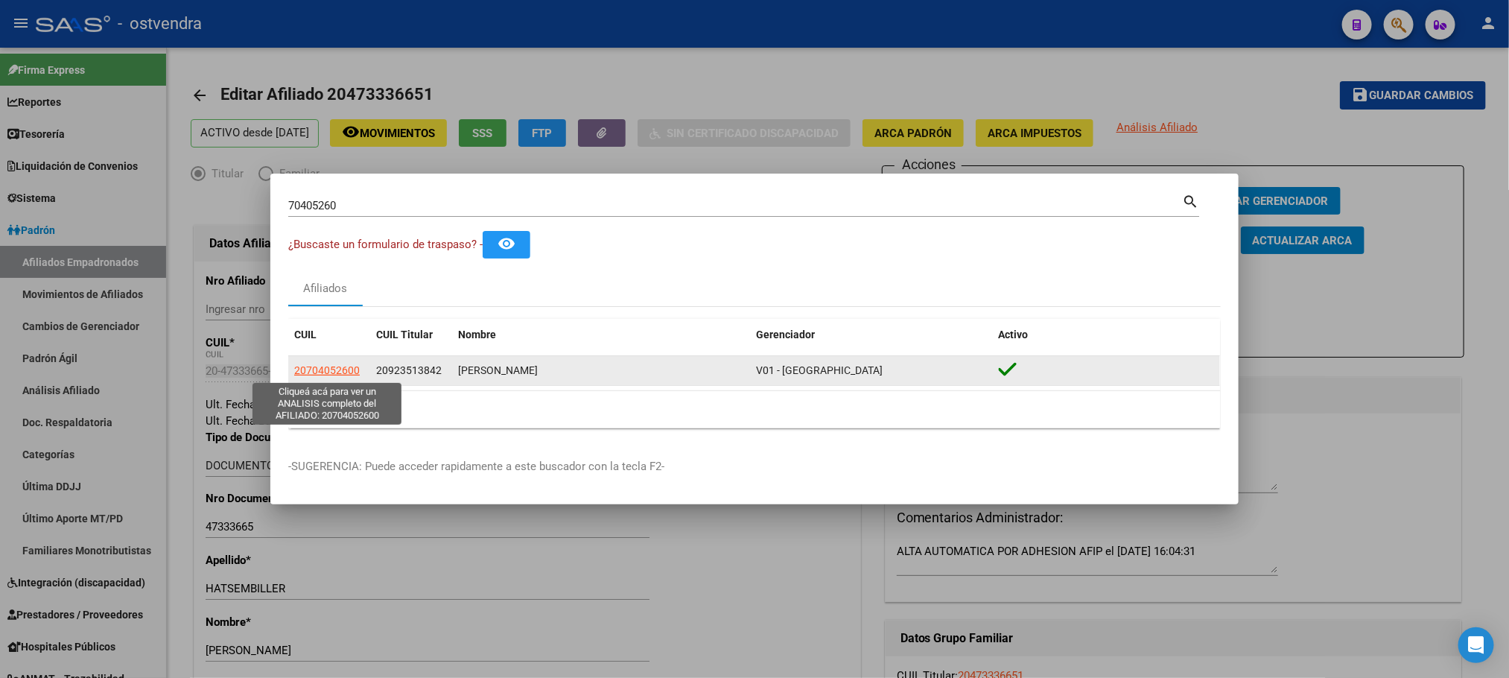
click at [315, 365] on span "20704052600" at bounding box center [327, 370] width 66 height 12
type textarea "20704052600"
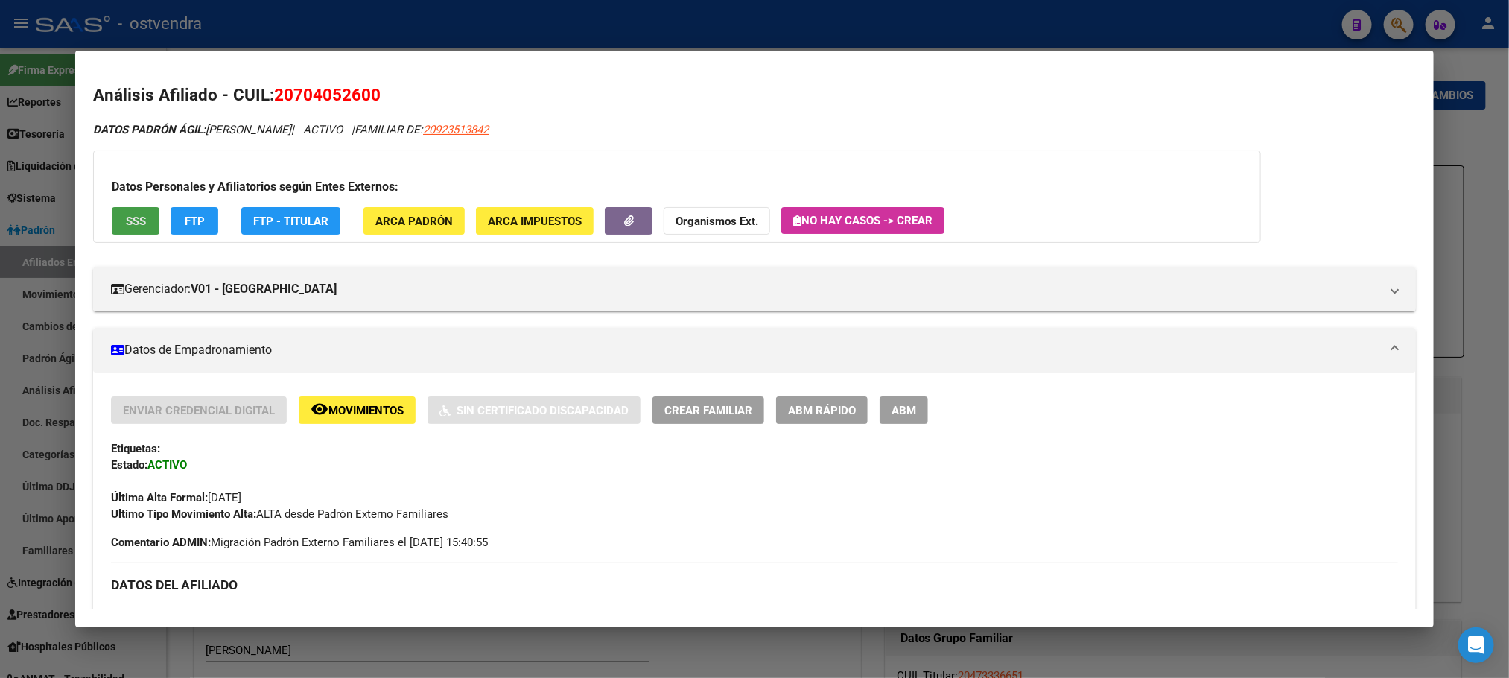
click at [115, 231] on button "SSS" at bounding box center [136, 221] width 48 height 28
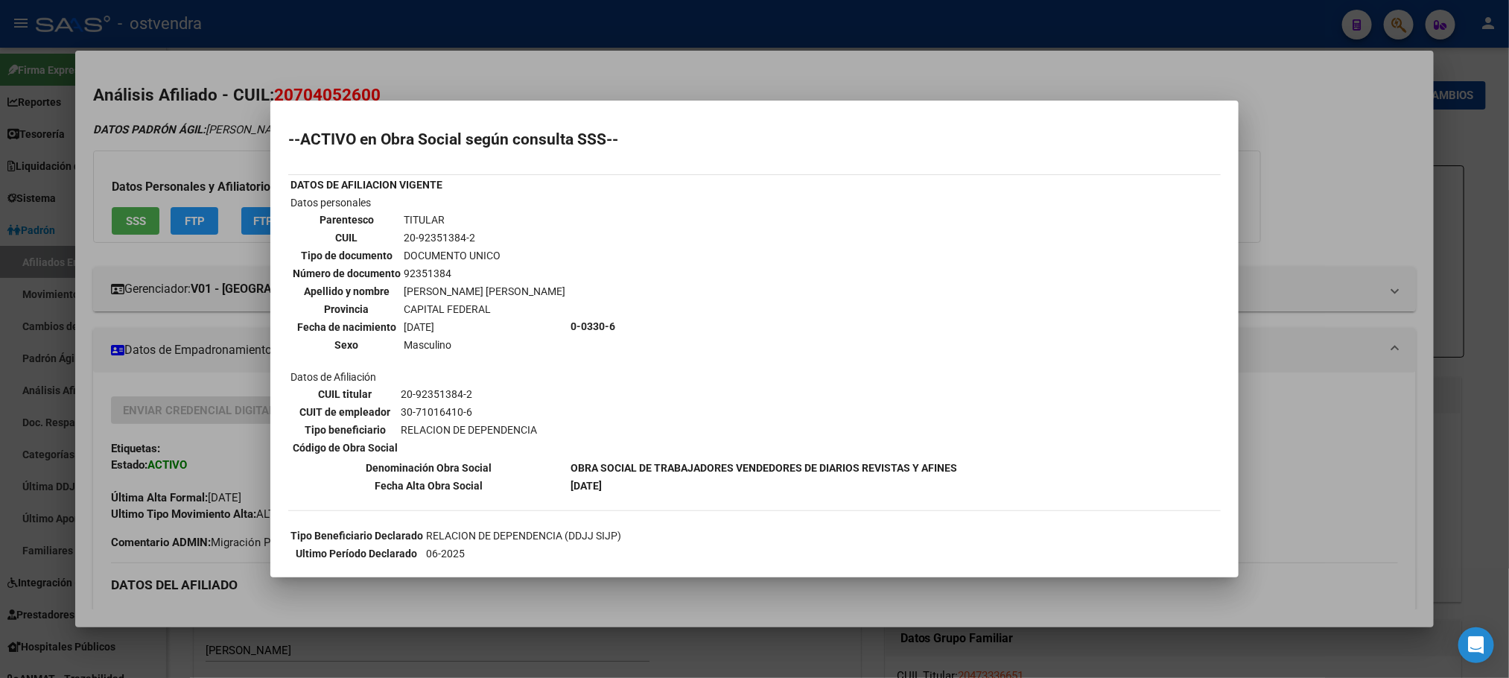
click at [200, 146] on div at bounding box center [754, 339] width 1509 height 678
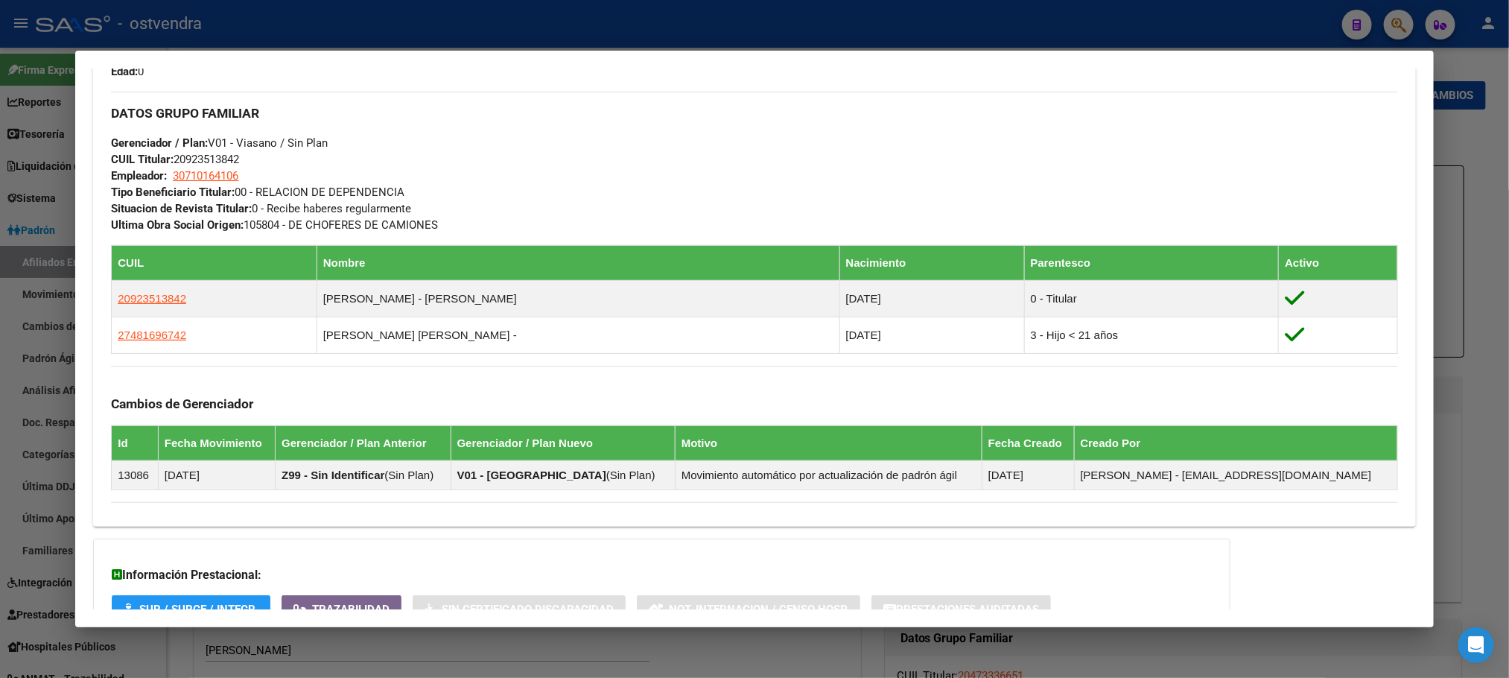
scroll to position [845, 0]
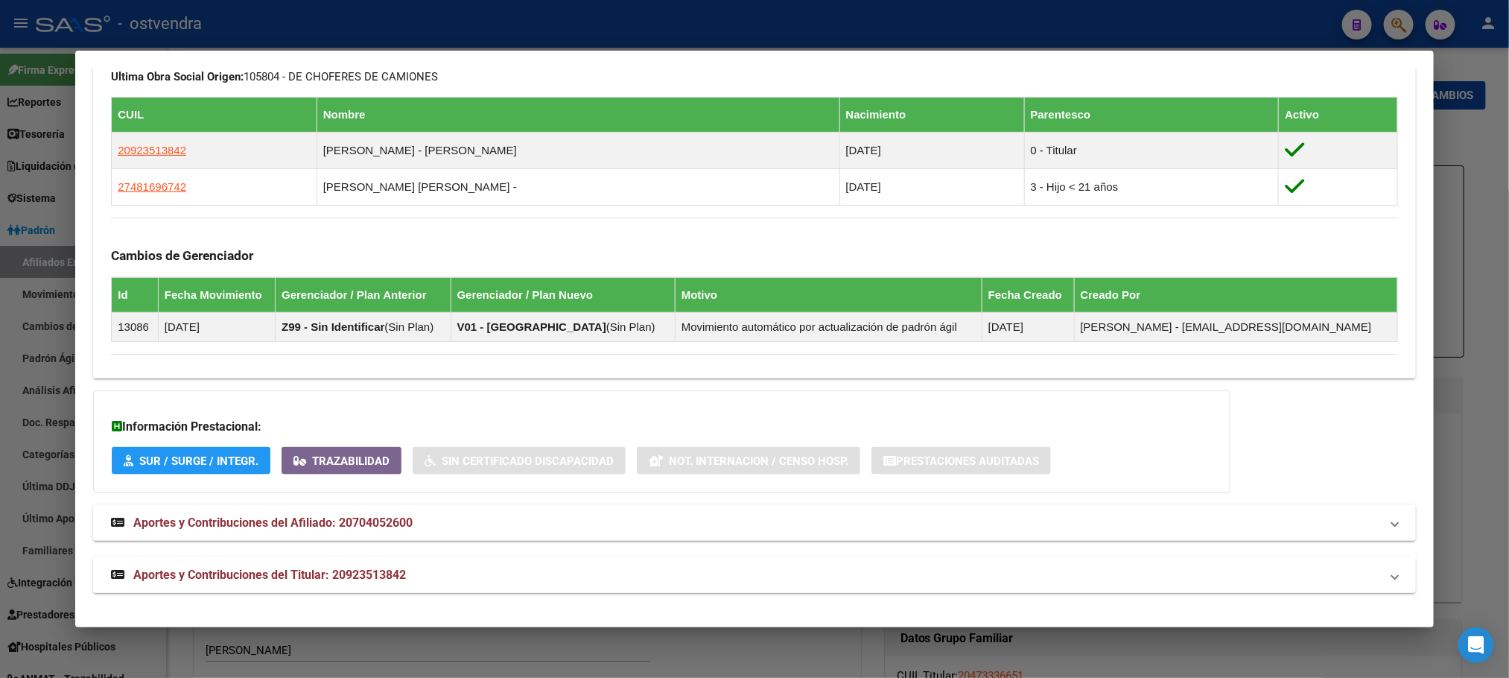
click at [465, 572] on mat-panel-title "Aportes y Contribuciones del Titular: 20923513842" at bounding box center [745, 575] width 1269 height 18
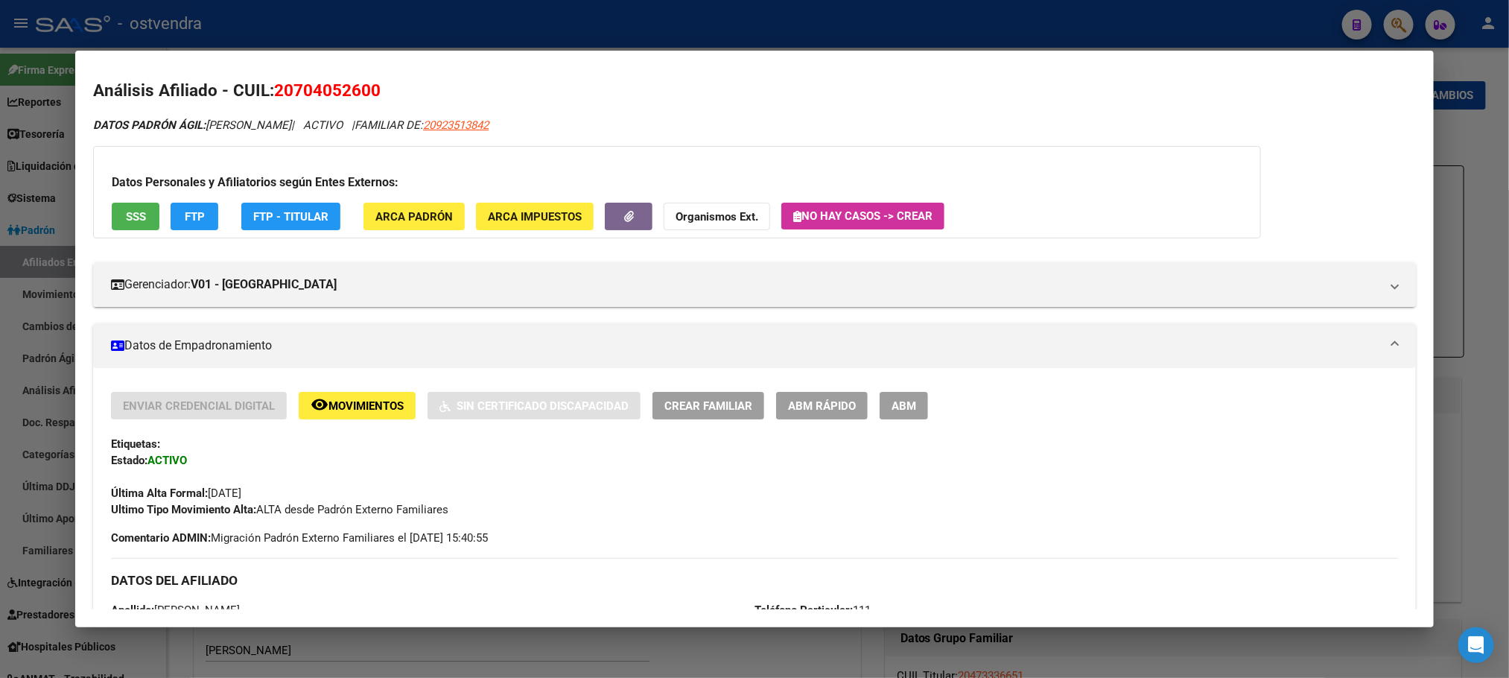
scroll to position [0, 0]
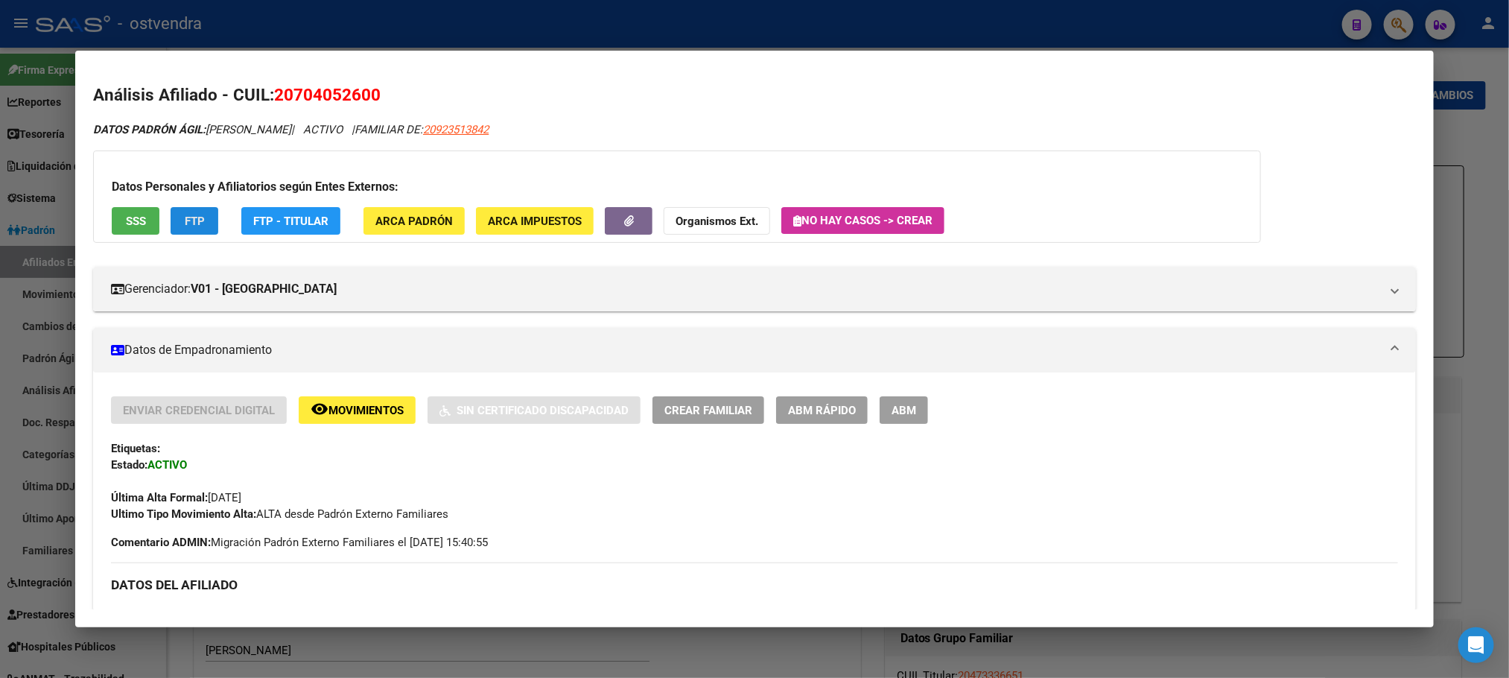
click at [185, 215] on span "FTP" at bounding box center [195, 221] width 20 height 13
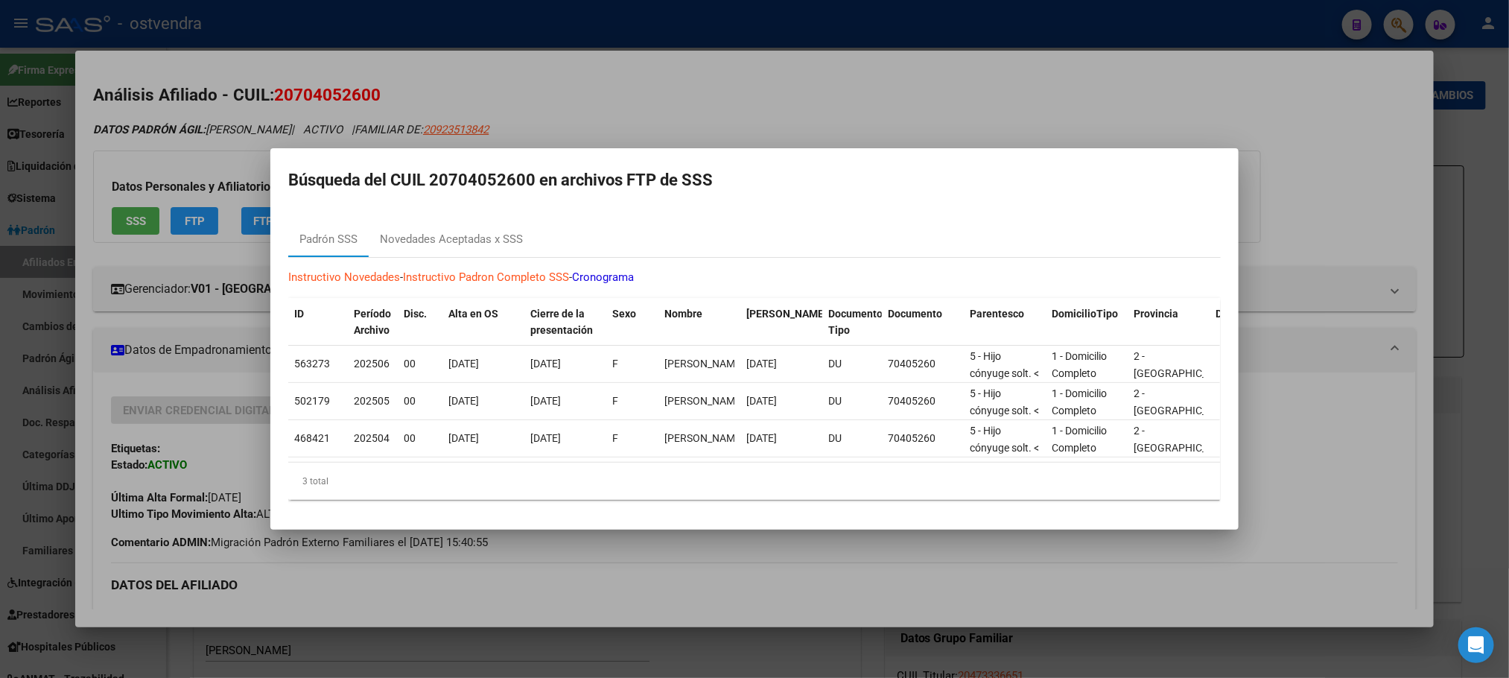
click at [190, 152] on div at bounding box center [754, 339] width 1509 height 678
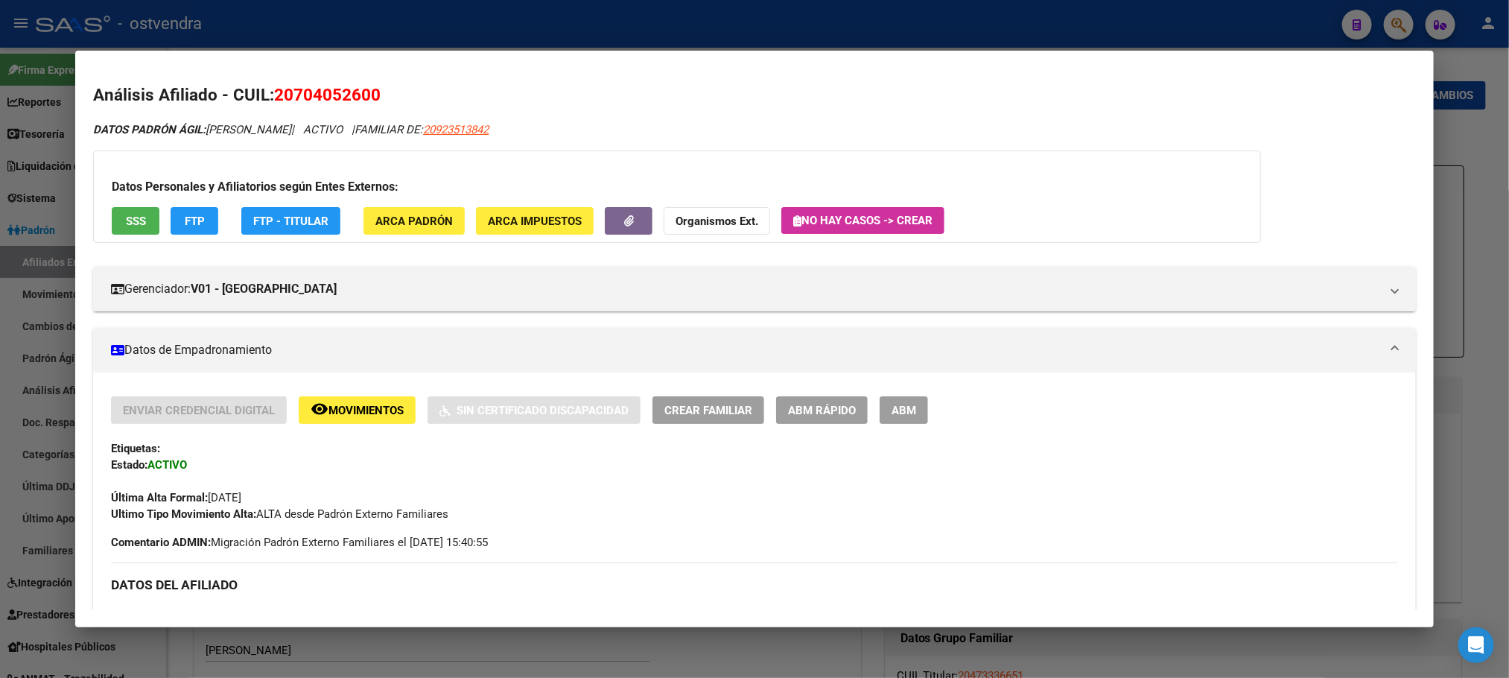
click at [842, 20] on div at bounding box center [754, 339] width 1509 height 678
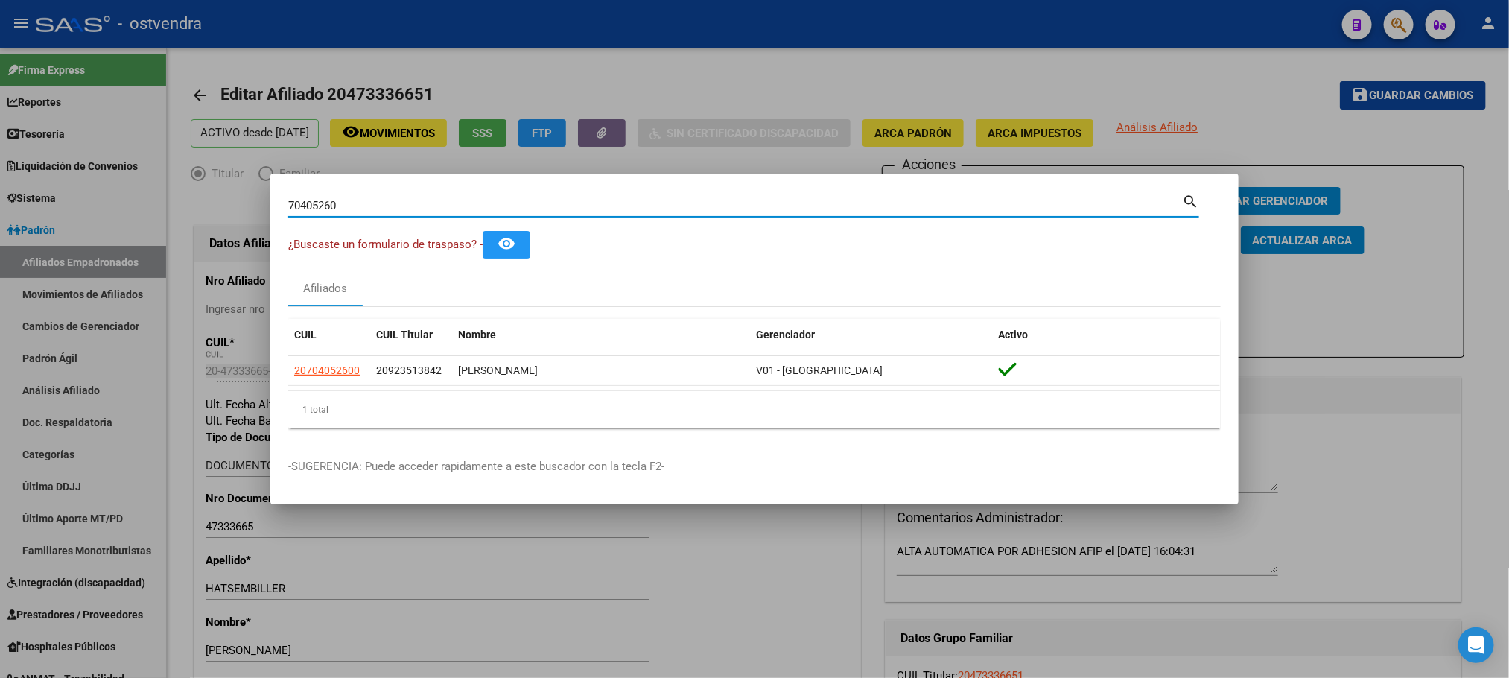
drag, startPoint x: 358, startPoint y: 202, endPoint x: 267, endPoint y: 194, distance: 91.9
click at [246, 206] on div "70405260 Buscar (apellido, dni, cuil, nro traspaso, cuit, obra social) search ¿…" at bounding box center [754, 339] width 1509 height 678
type input "31847027"
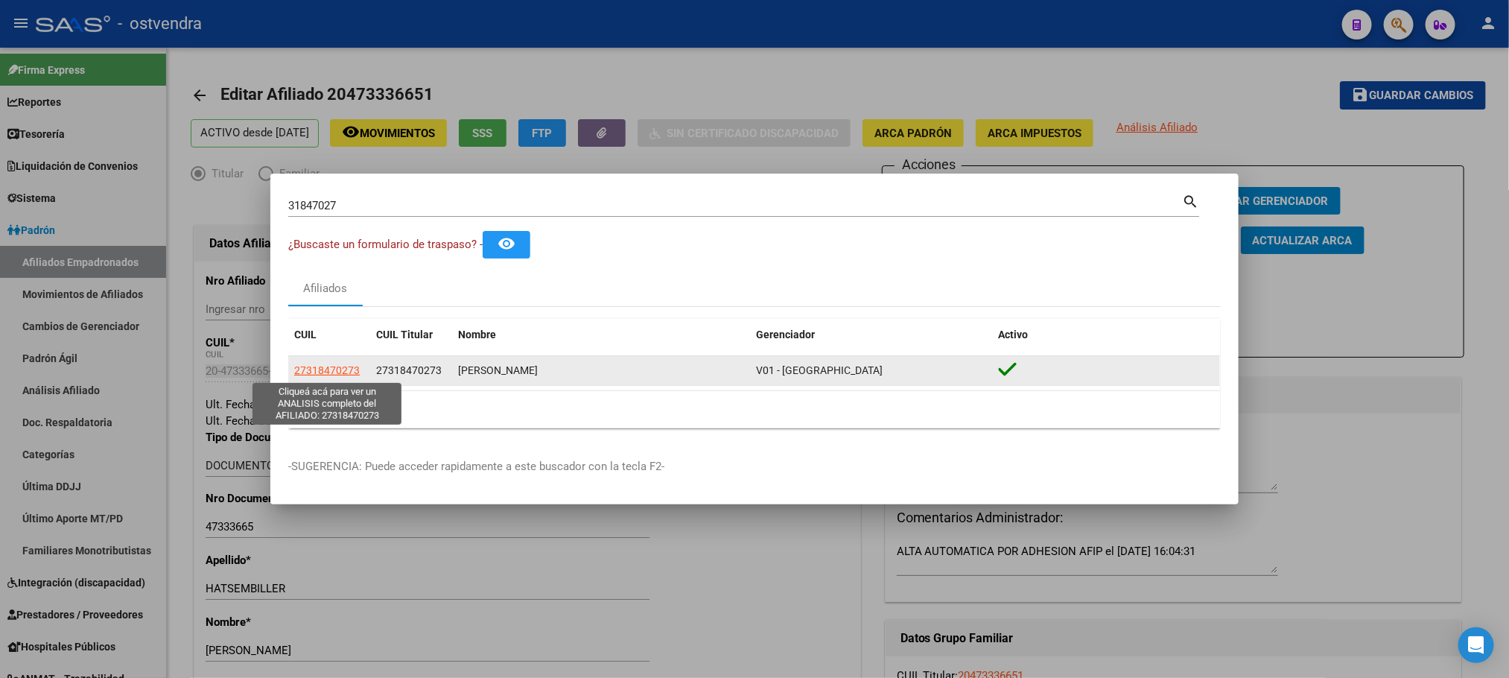
click at [331, 371] on span "27318470273" at bounding box center [327, 370] width 66 height 12
type textarea "27318470273"
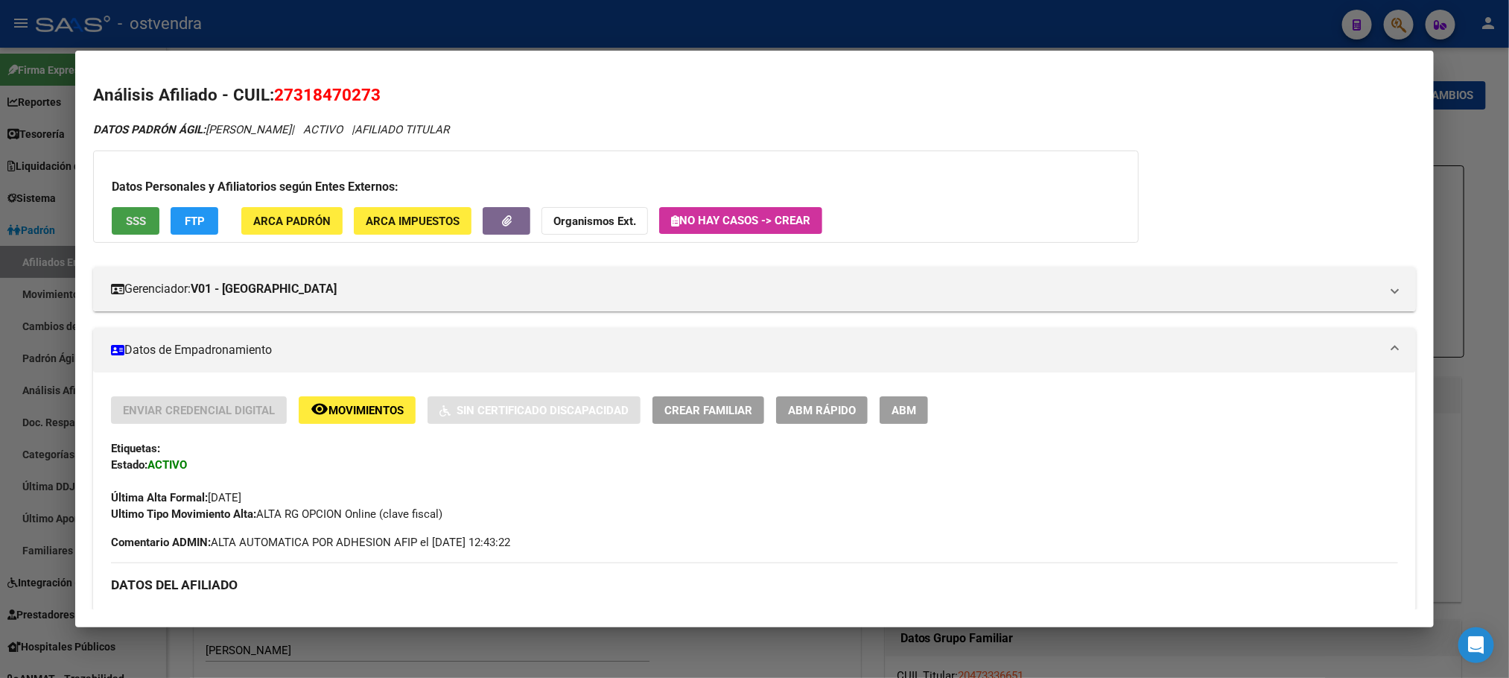
click at [146, 223] on button "SSS" at bounding box center [136, 221] width 48 height 28
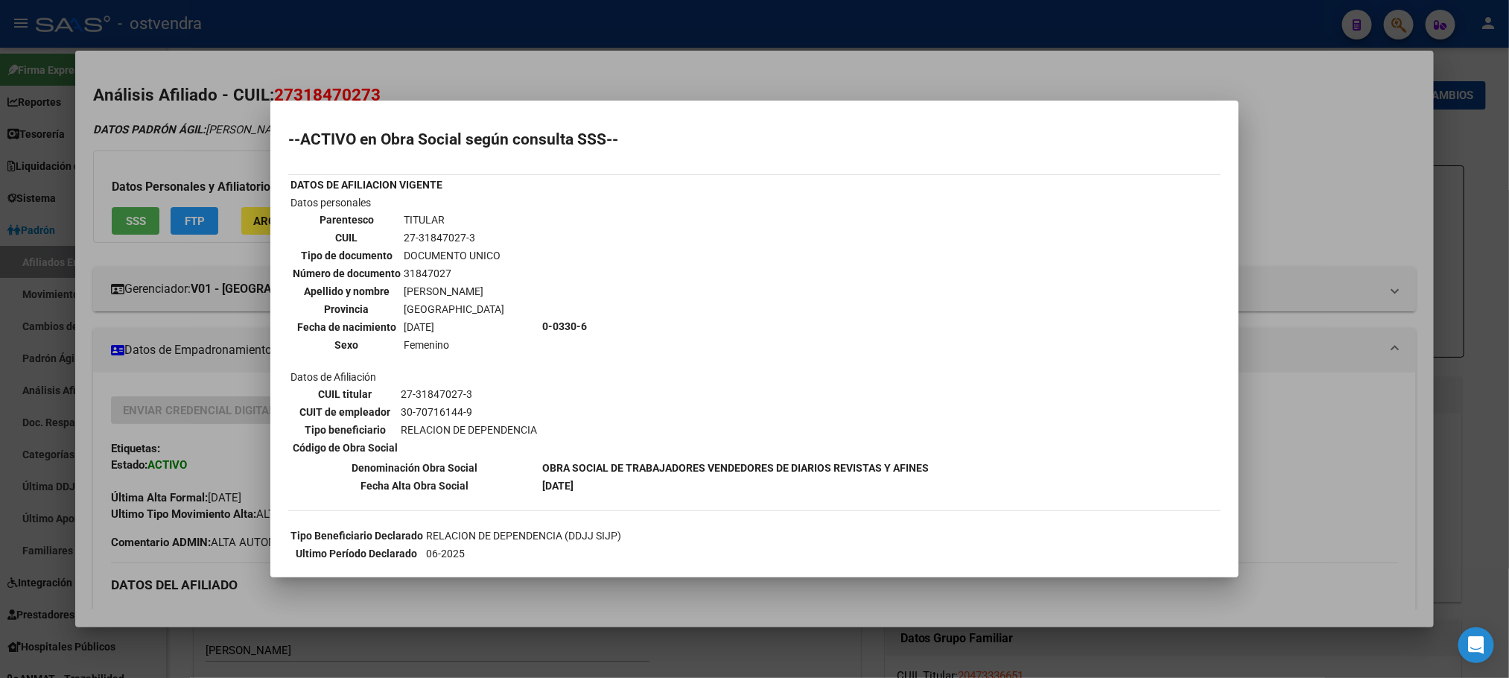
drag, startPoint x: 253, startPoint y: 162, endPoint x: 391, endPoint y: 396, distance: 271.9
click at [253, 164] on div at bounding box center [754, 339] width 1509 height 678
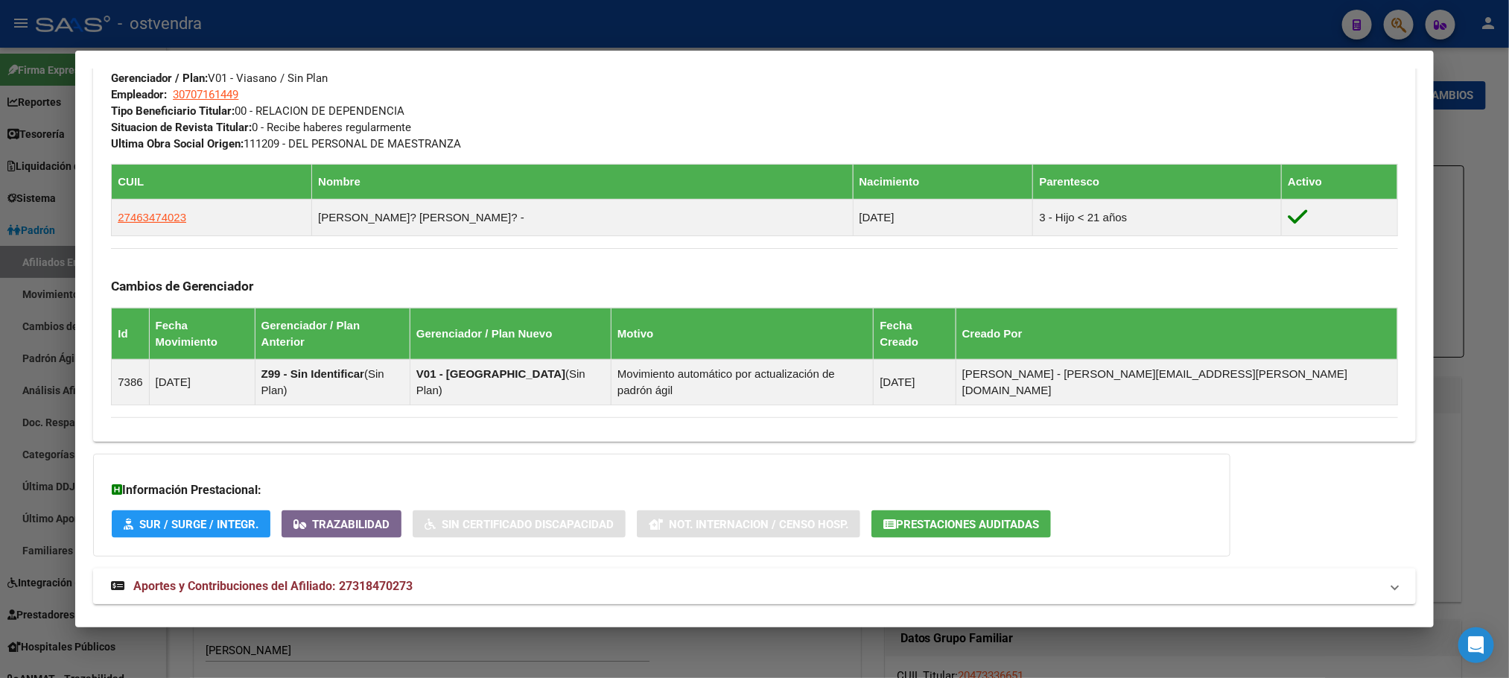
click at [443, 568] on mat-expansion-panel-header "Aportes y Contribuciones del Afiliado: 27318470273" at bounding box center [754, 586] width 1322 height 36
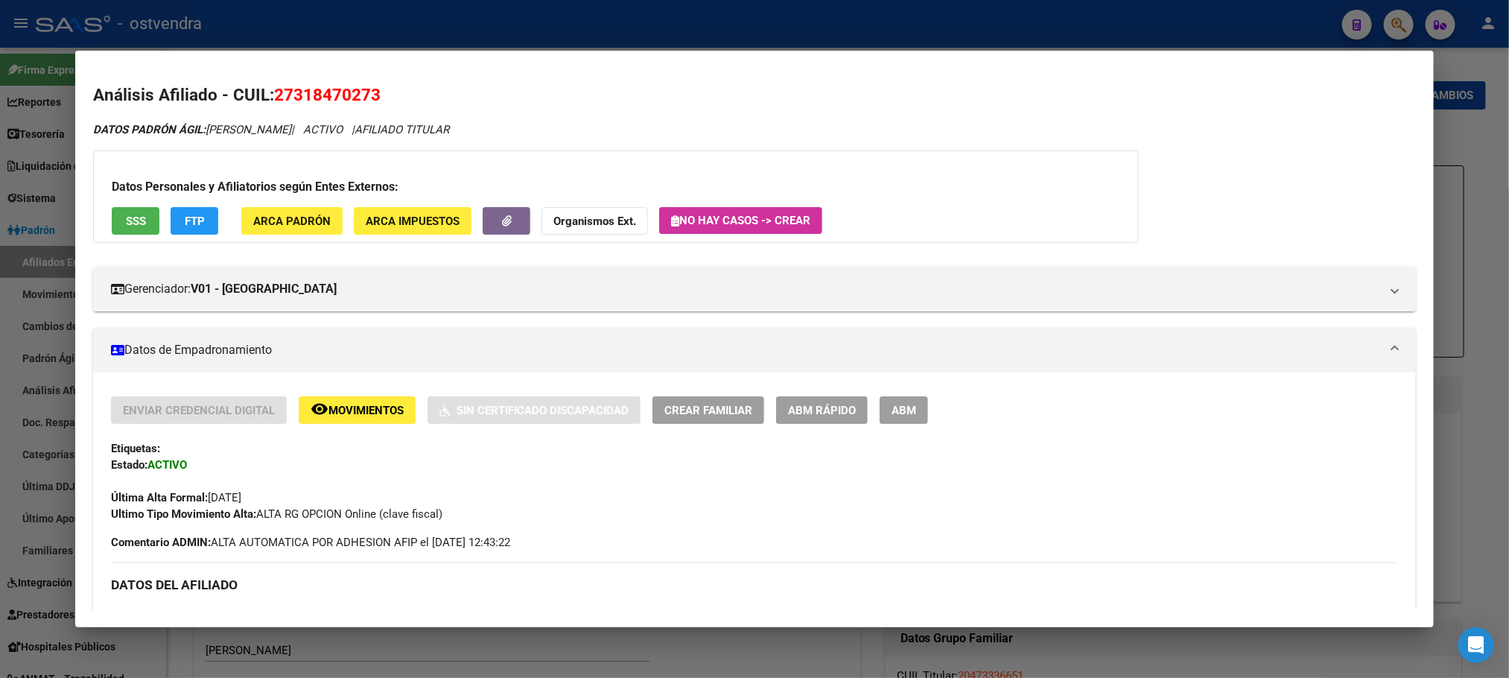
click at [194, 215] on span "FTP" at bounding box center [195, 221] width 20 height 13
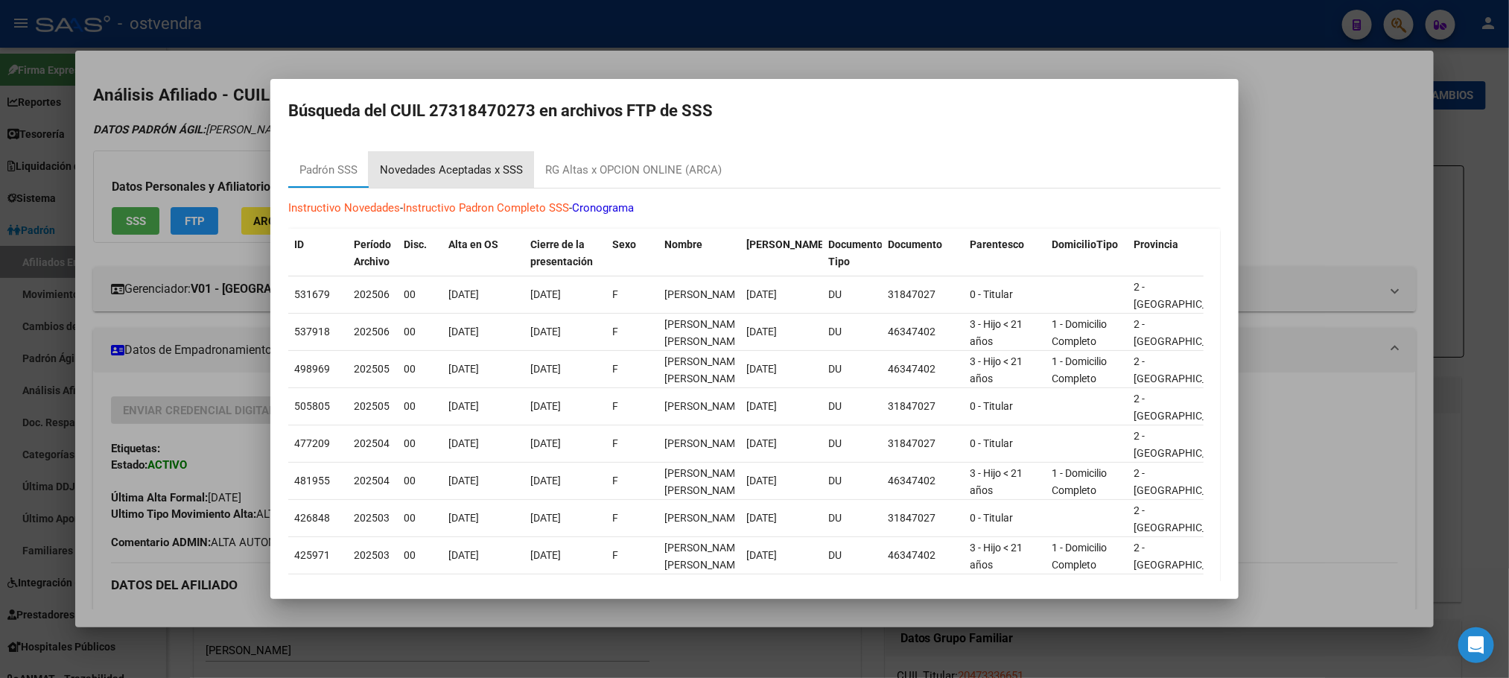
click at [486, 155] on div "Novedades Aceptadas x SSS" at bounding box center [451, 170] width 165 height 36
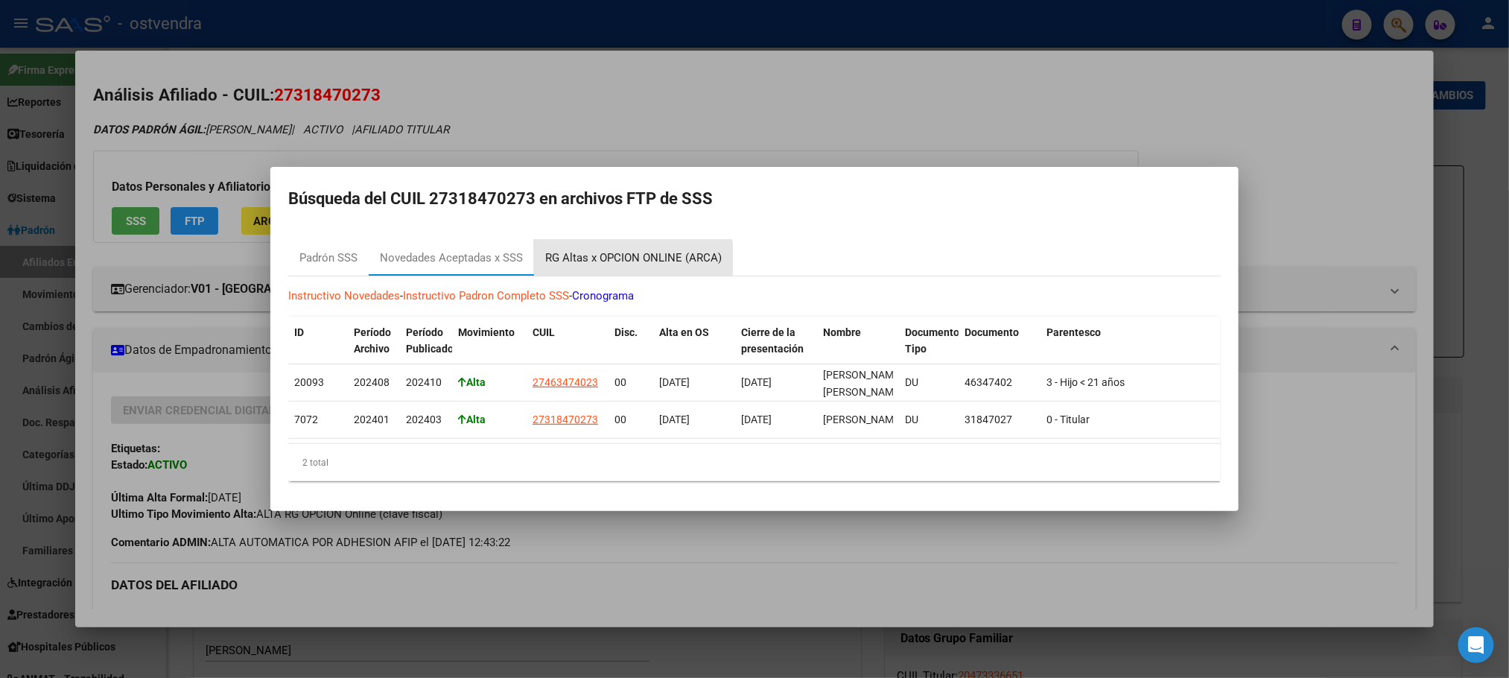
click at [631, 256] on div "RG Altas x OPCION ONLINE (ARCA)" at bounding box center [633, 258] width 177 height 17
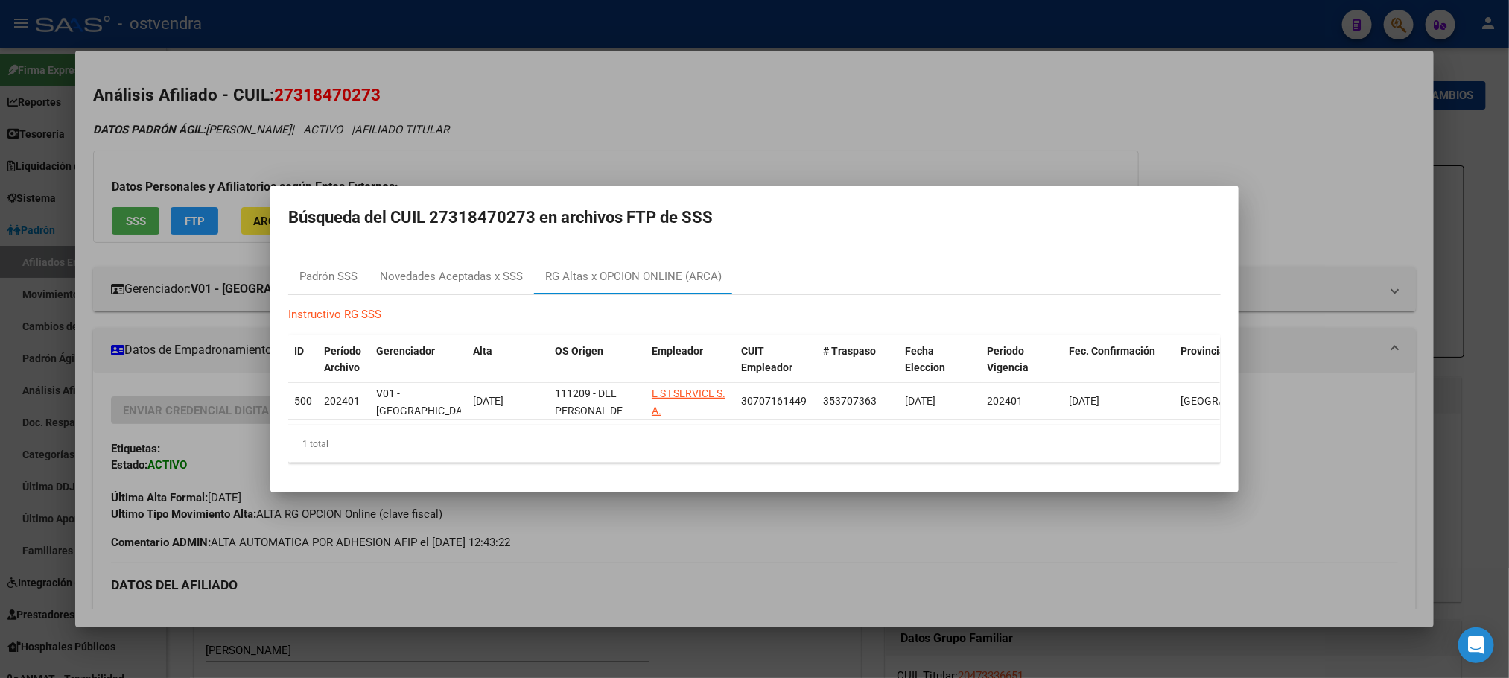
click at [311, 247] on mat-dialog-content "Padrón SSS Novedades Aceptadas x SSS RG Altas x OPCION ONLINE (ARCA) Instructiv…" at bounding box center [754, 361] width 968 height 228
click at [316, 268] on div "Padrón SSS" at bounding box center [328, 276] width 58 height 17
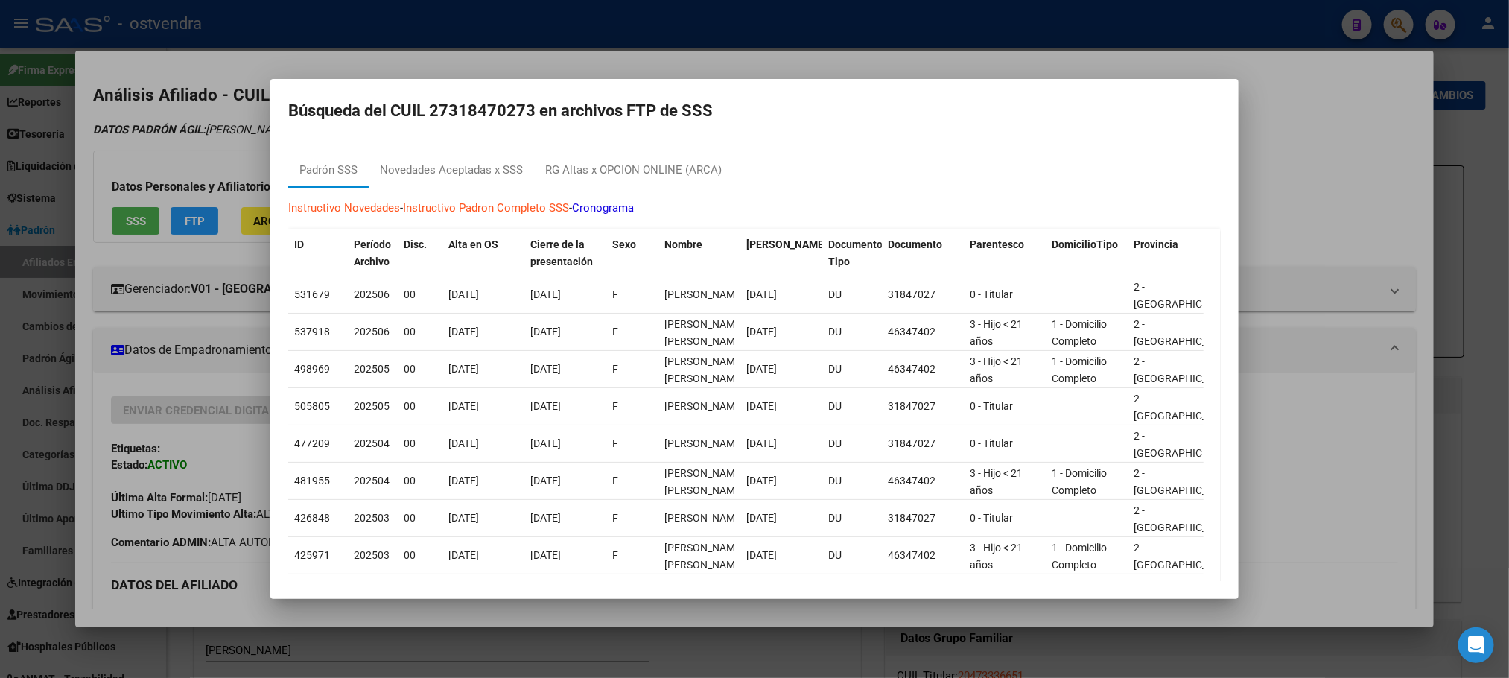
click at [139, 134] on div at bounding box center [754, 339] width 1509 height 678
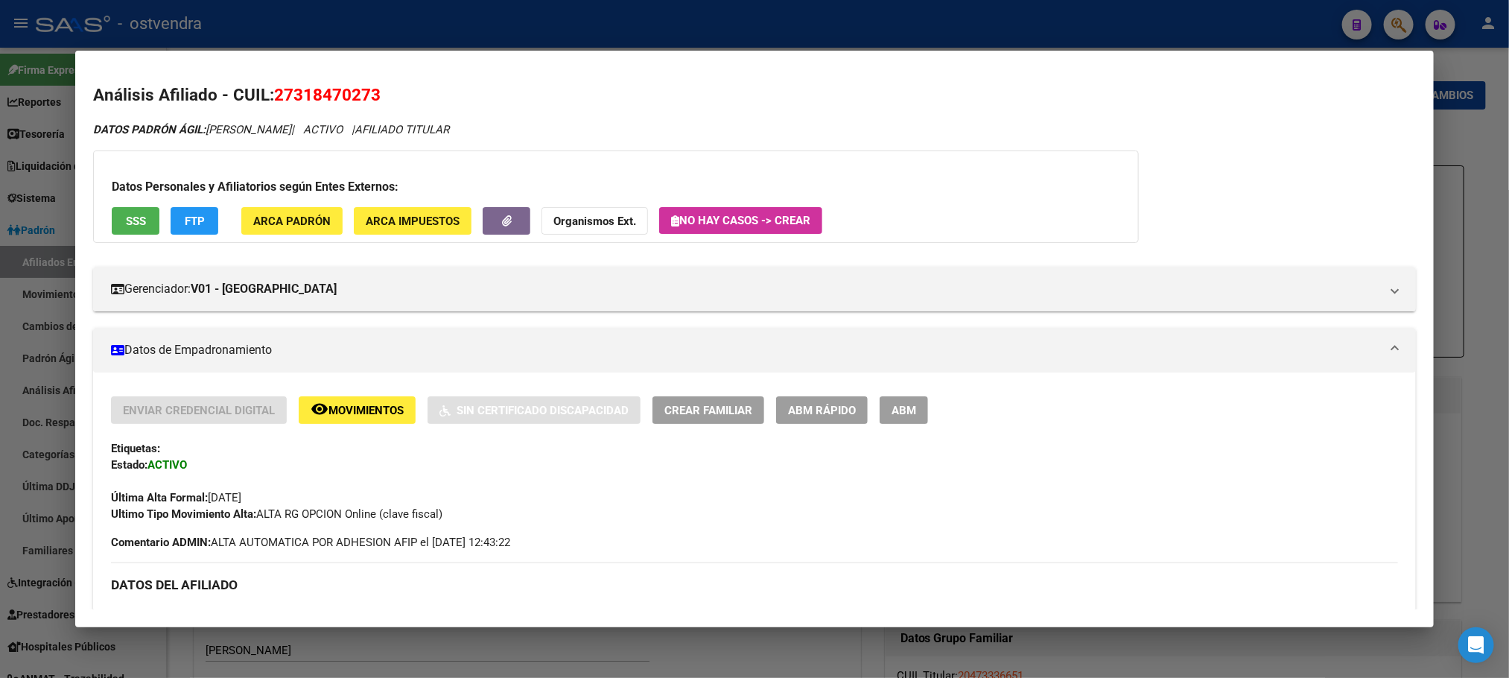
click at [136, 221] on span "SSS" at bounding box center [136, 221] width 20 height 13
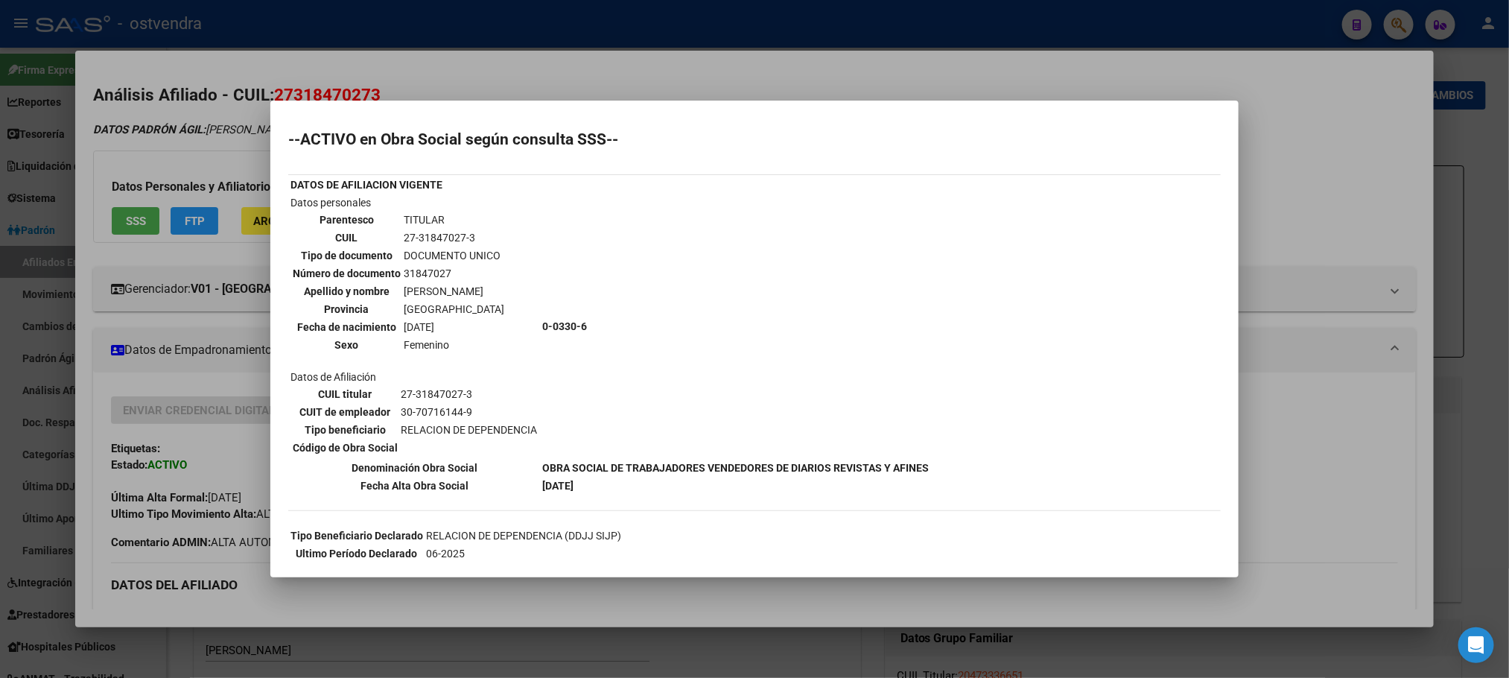
click at [231, 150] on div at bounding box center [754, 339] width 1509 height 678
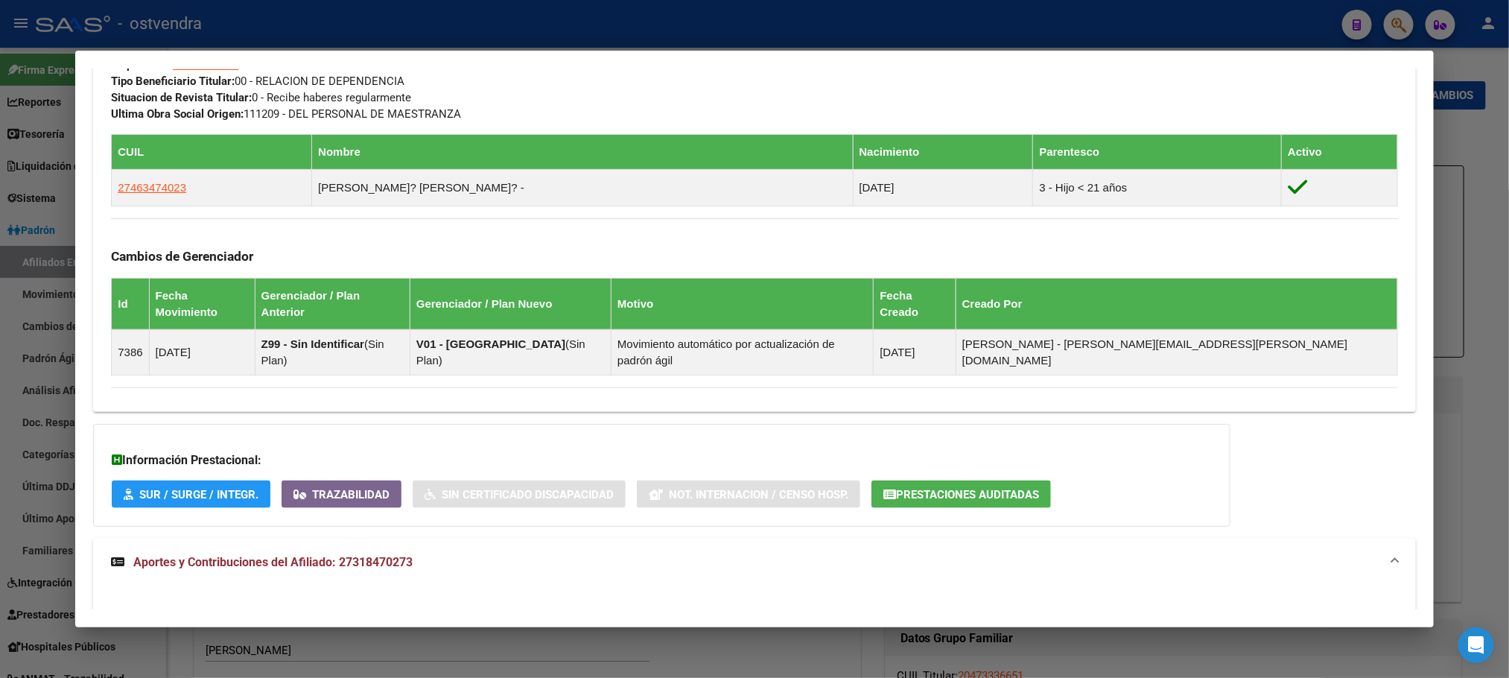
scroll to position [709, 0]
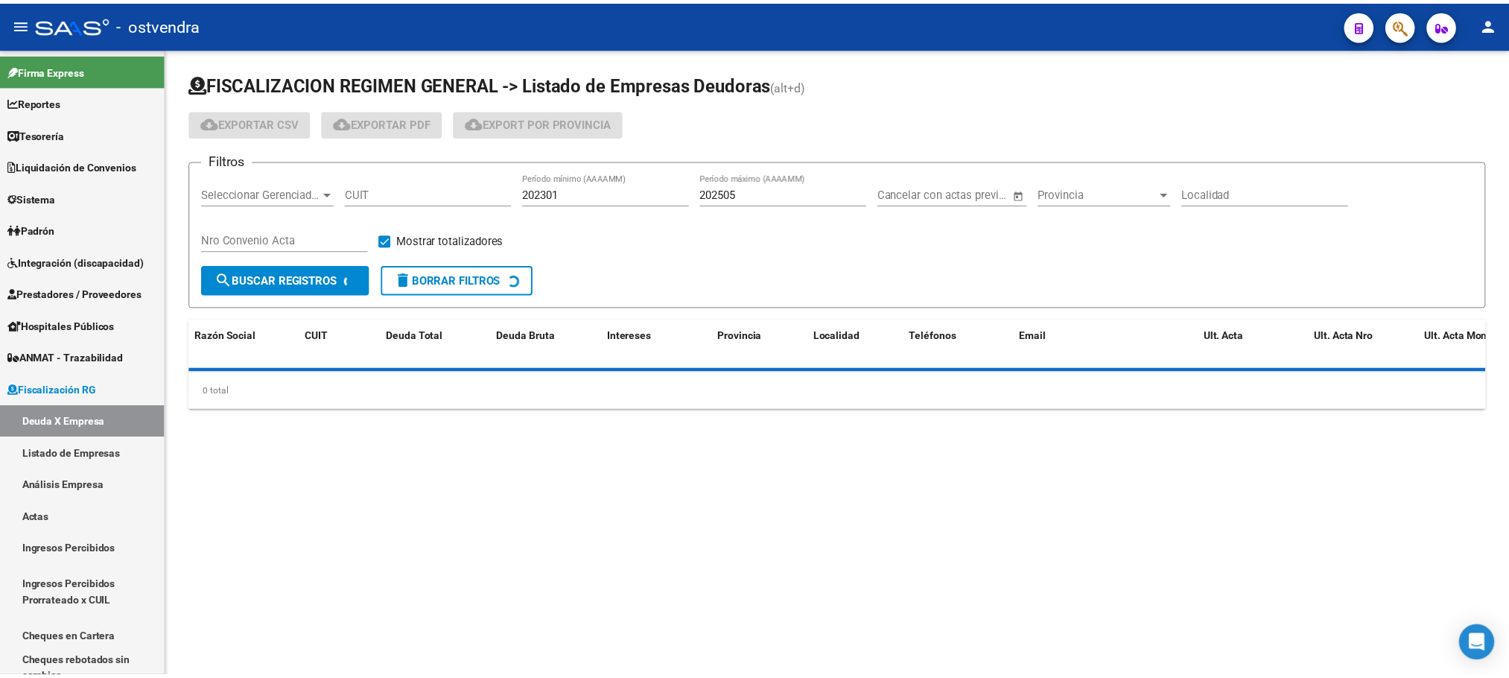
scroll to position [106, 0]
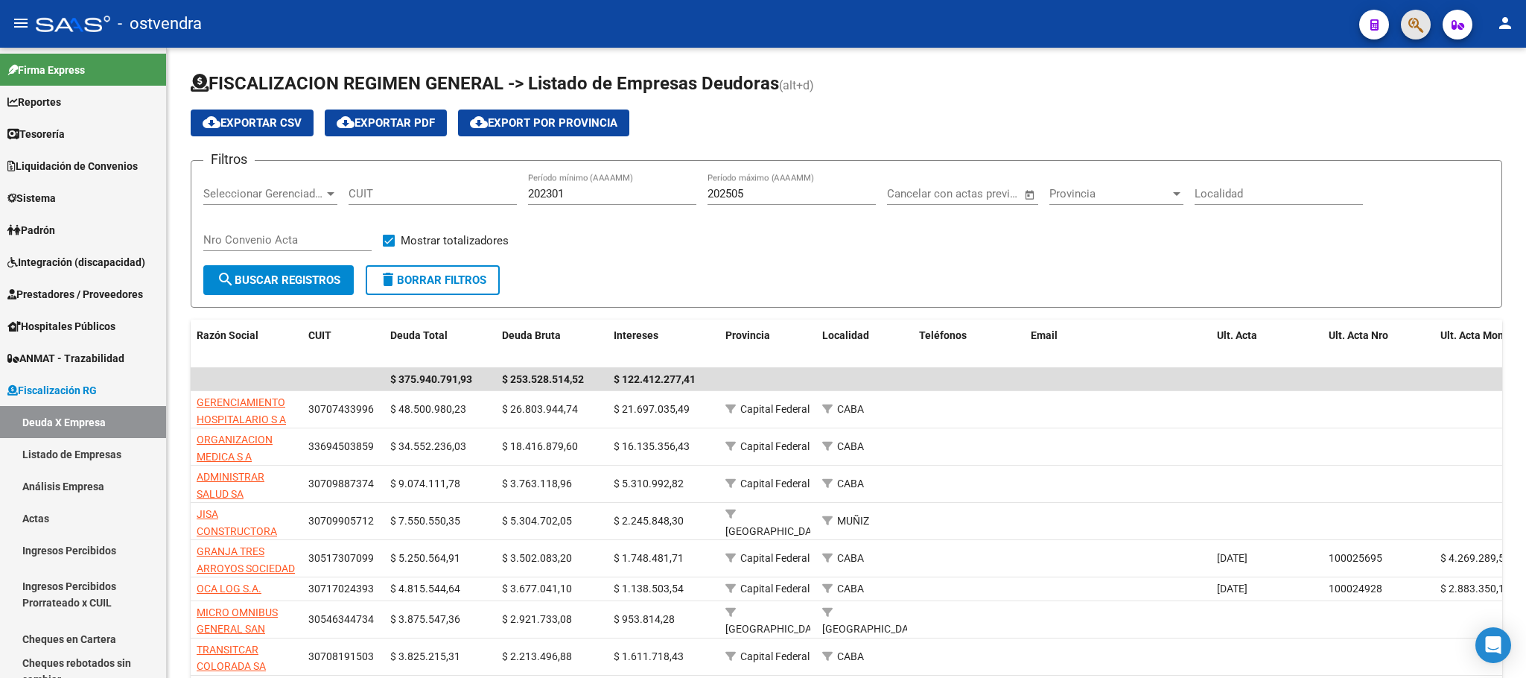
click at [1403, 16] on button "button" at bounding box center [1416, 25] width 30 height 30
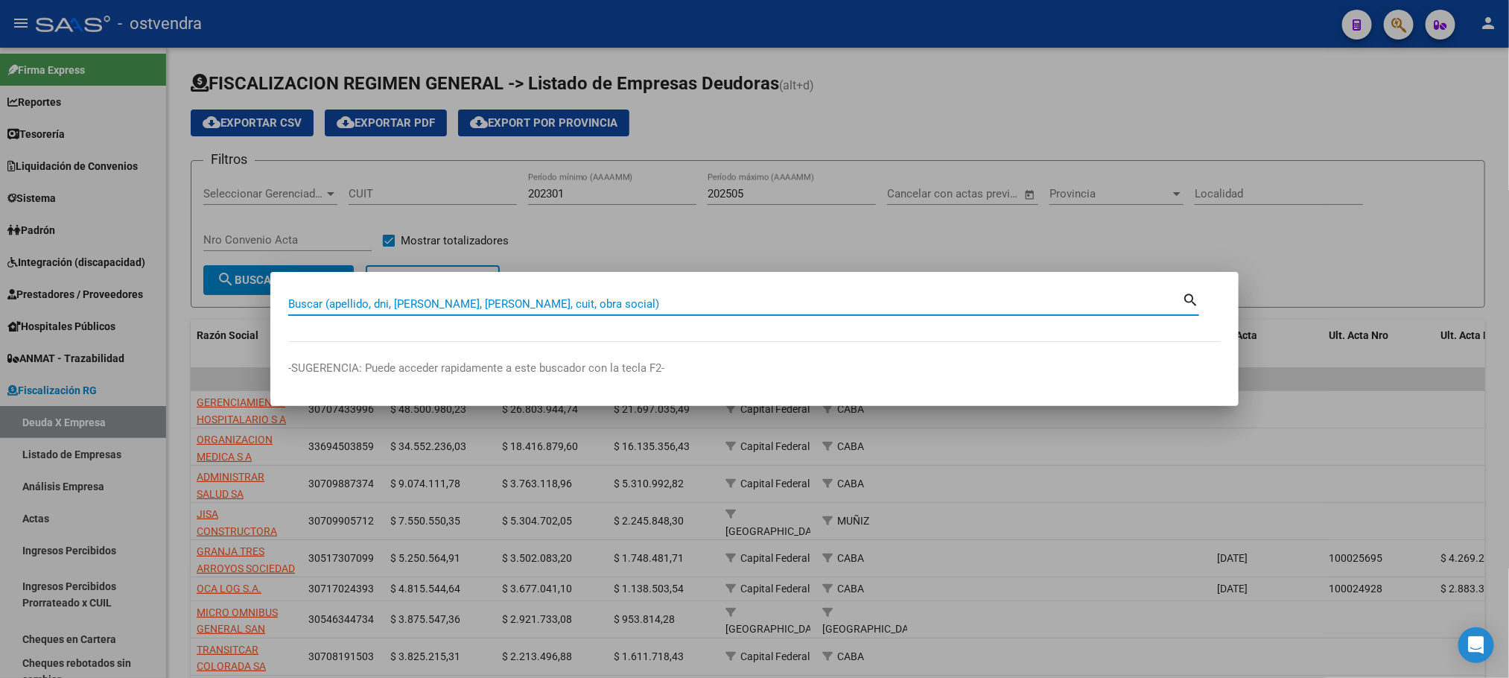
paste input "38621494"
type input "38621494"
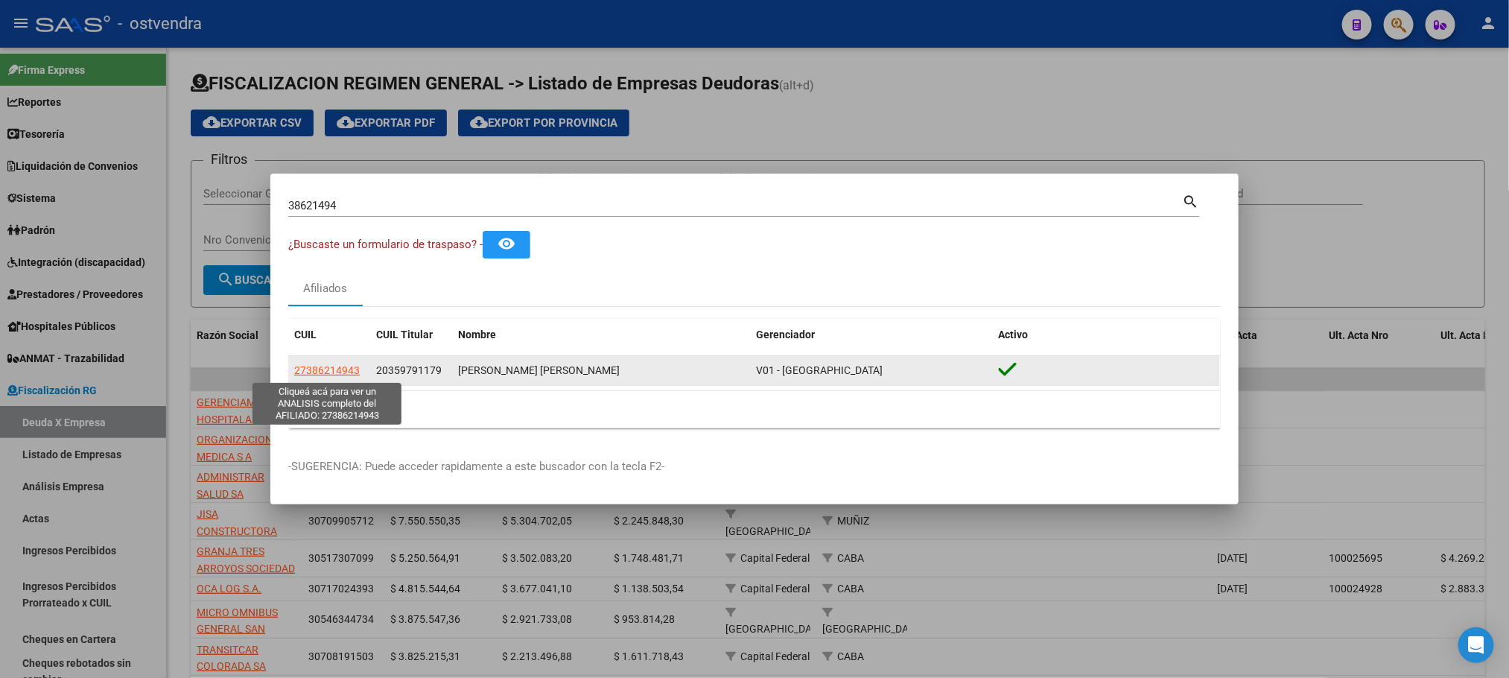
click at [333, 369] on span "27386214943" at bounding box center [327, 370] width 66 height 12
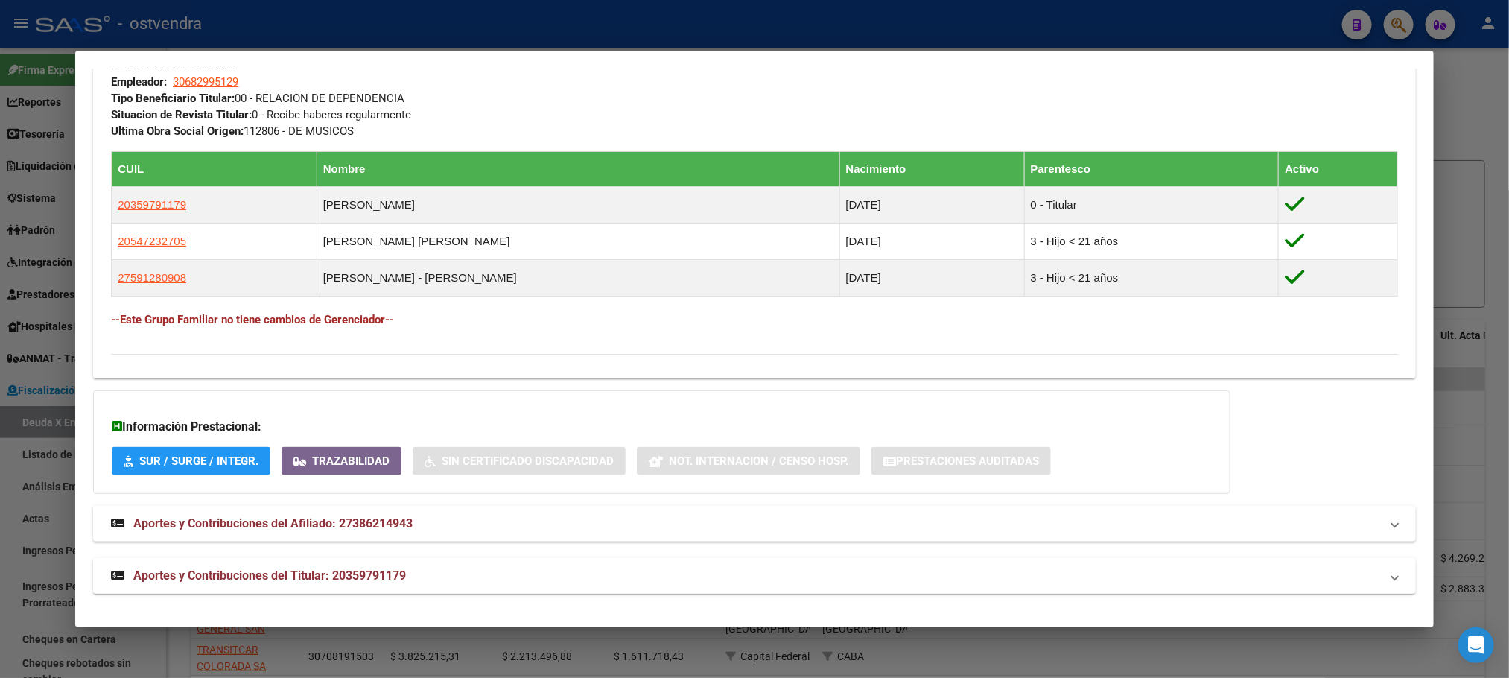
scroll to position [790, 0]
click at [499, 566] on mat-panel-title "Aportes y Contribuciones del Titular: 20359791179" at bounding box center [745, 575] width 1269 height 18
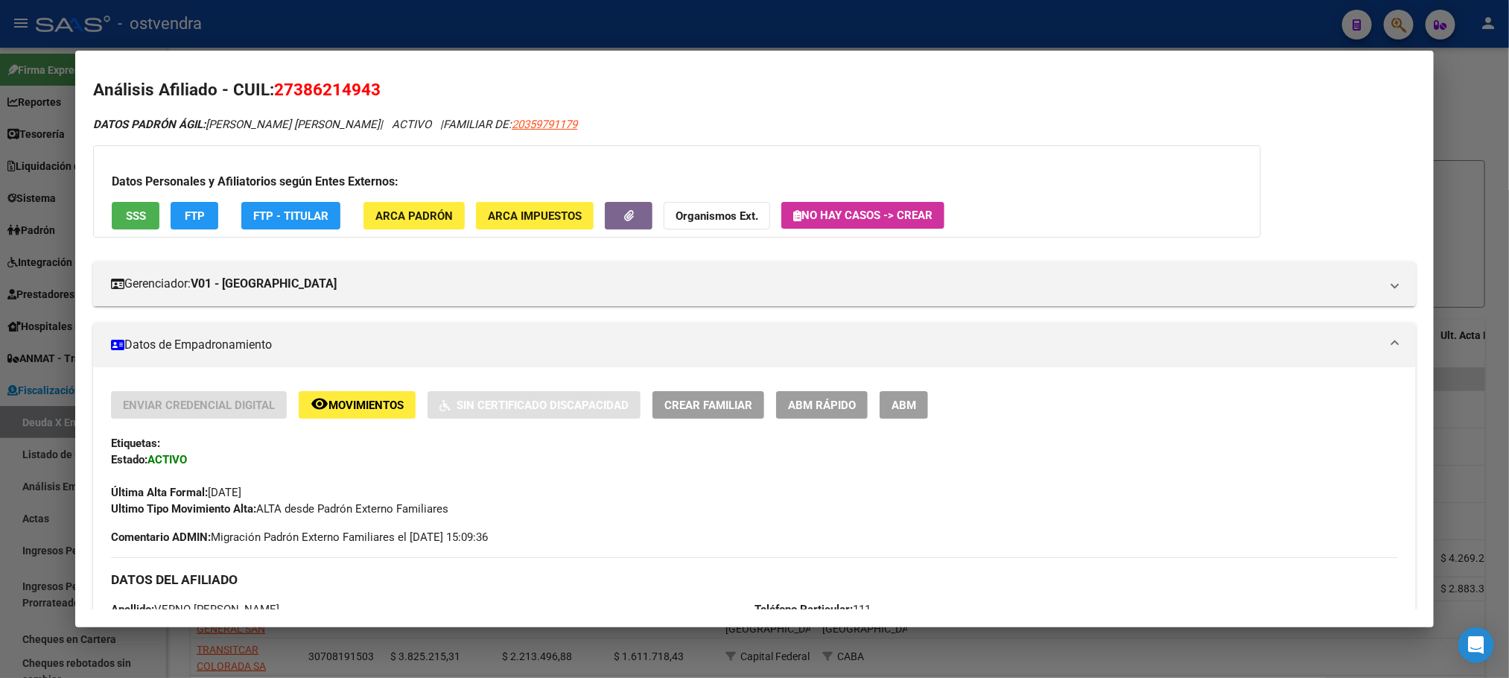
scroll to position [0, 0]
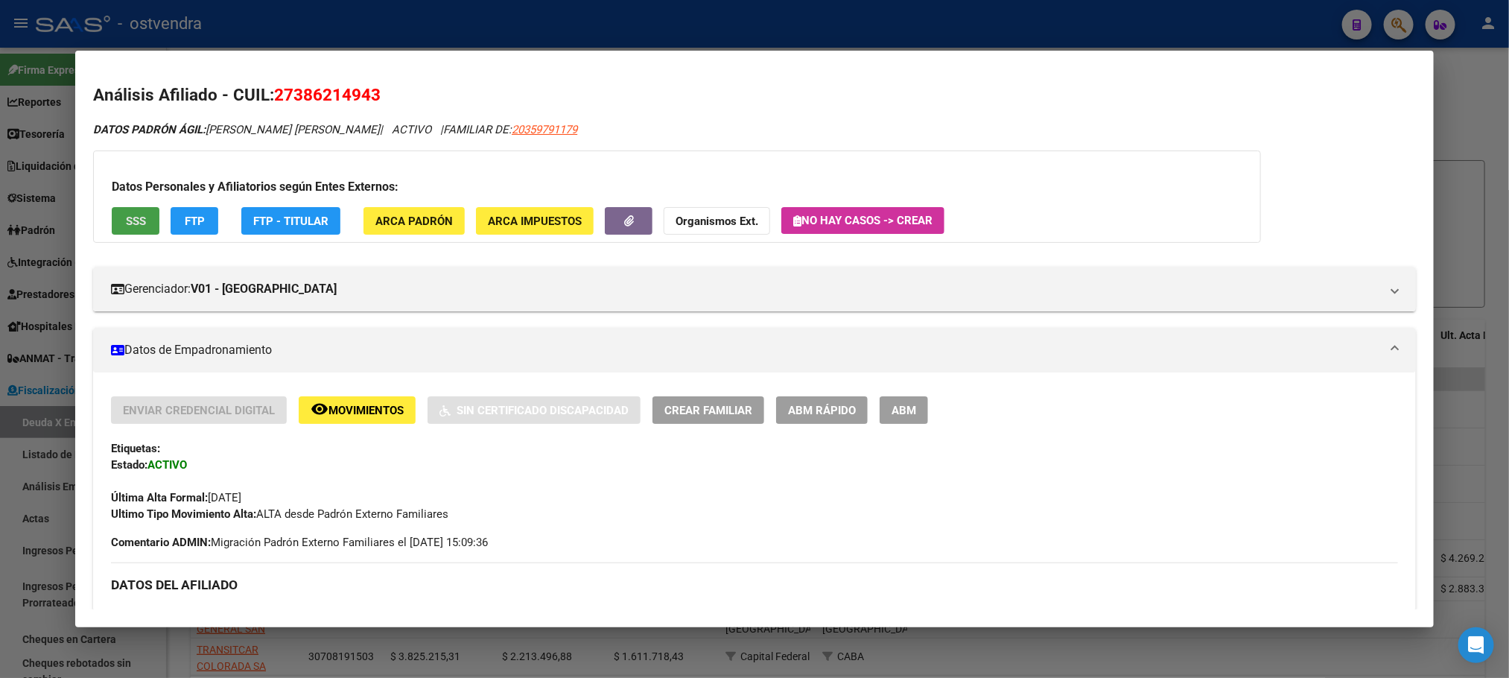
click at [133, 226] on span "SSS" at bounding box center [136, 221] width 20 height 13
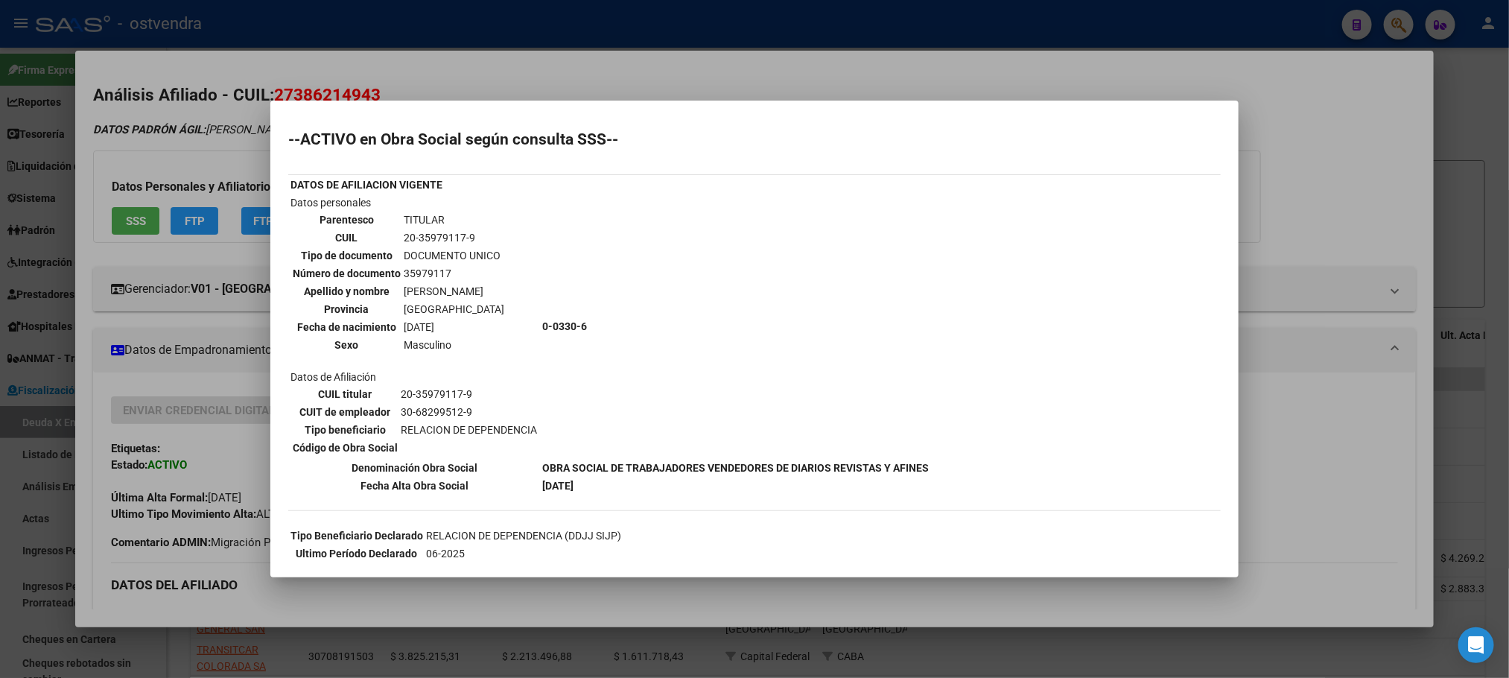
click at [182, 144] on div at bounding box center [754, 339] width 1509 height 678
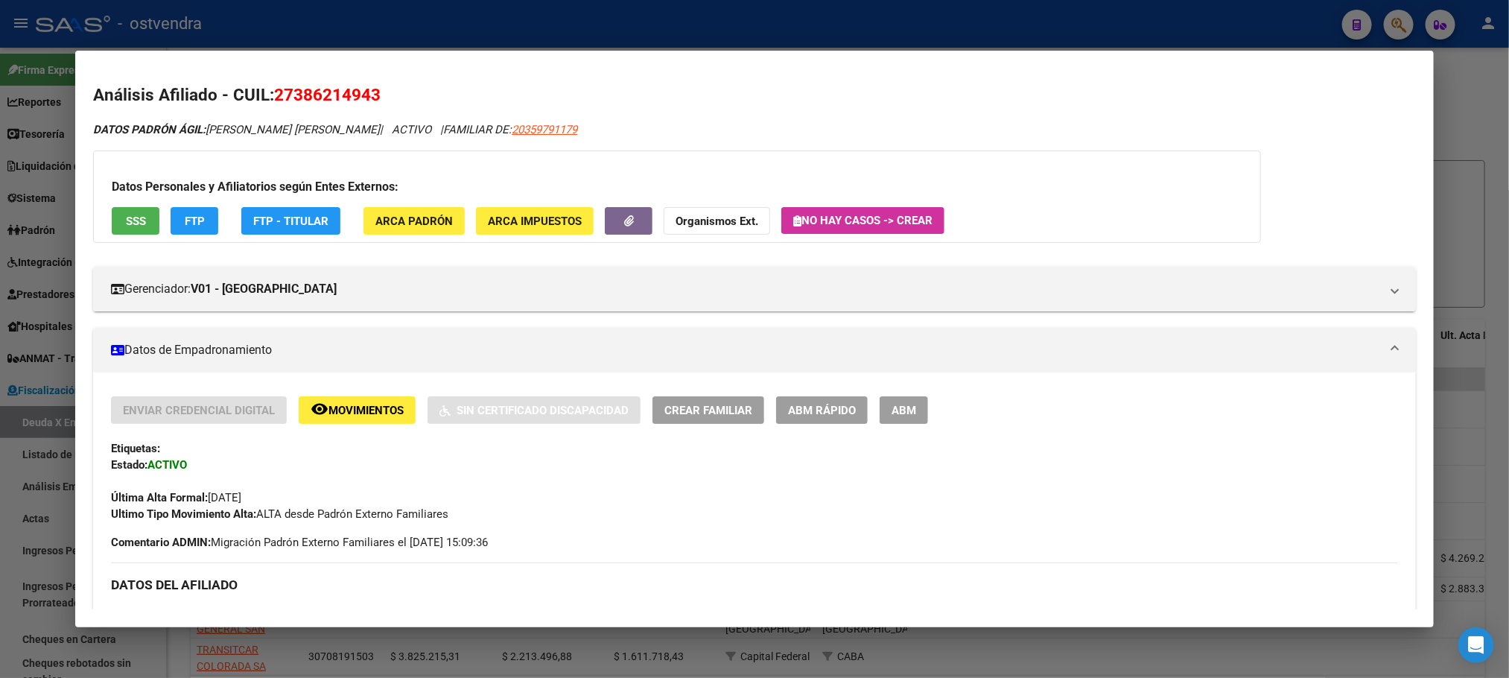
click at [702, 13] on div at bounding box center [754, 339] width 1509 height 678
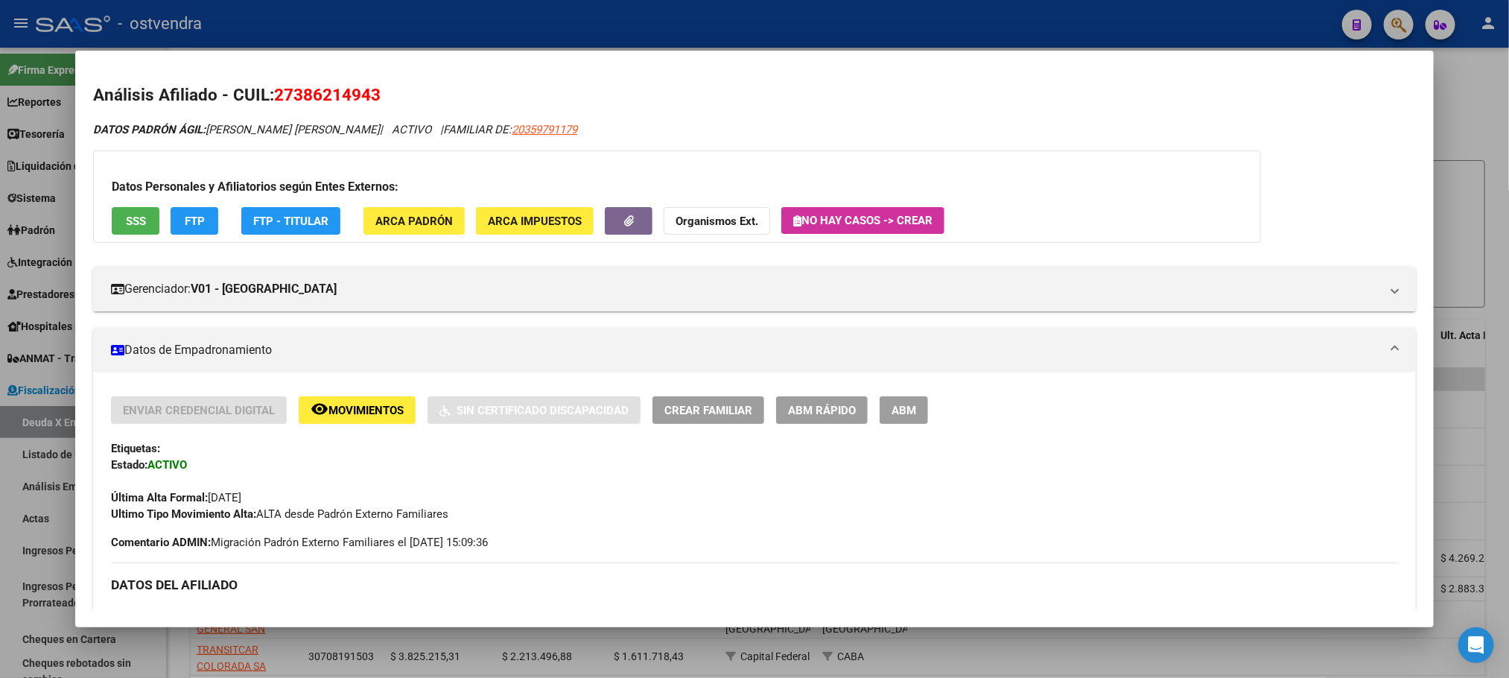
type textarea "27386214943"
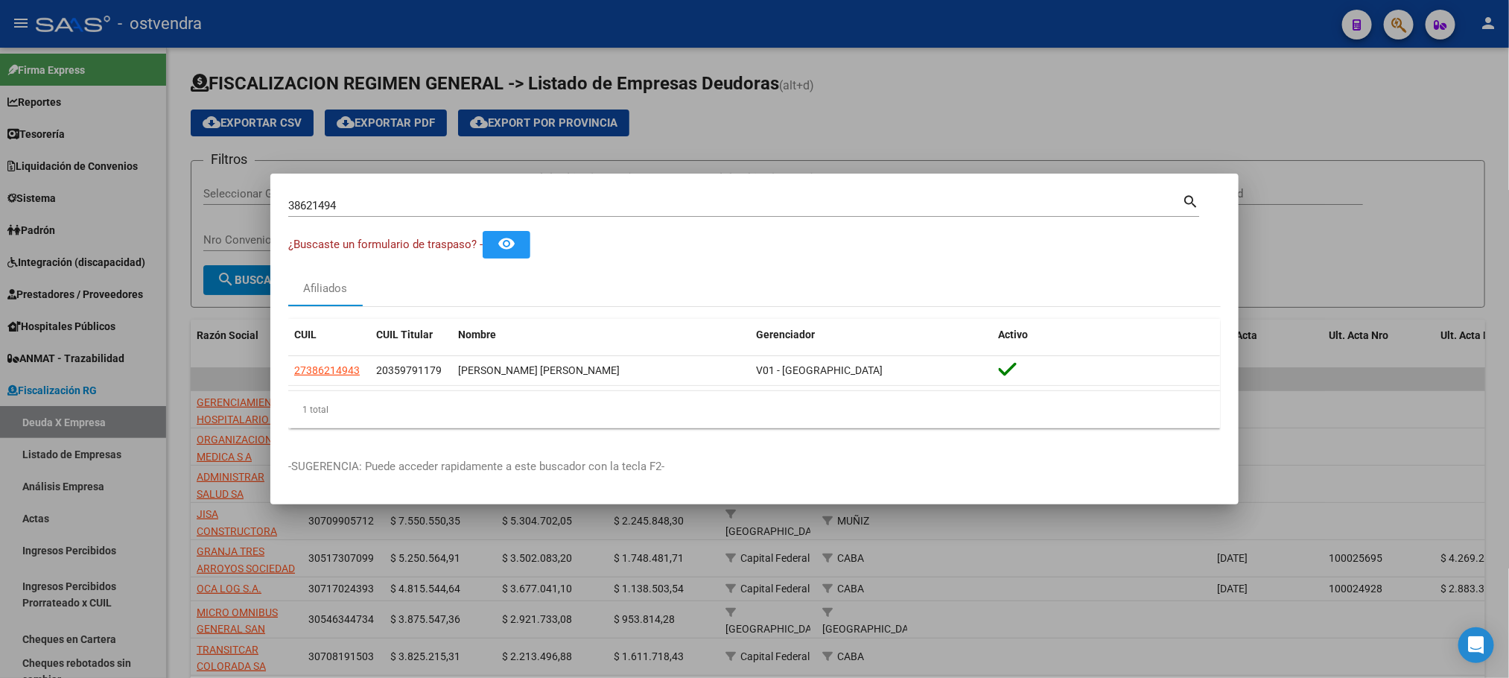
drag, startPoint x: 360, startPoint y: 217, endPoint x: 347, endPoint y: 211, distance: 14.0
click at [347, 212] on div "38621494 Buscar (apellido, dni, cuil, nro traspaso, cuit, obra social)" at bounding box center [735, 205] width 894 height 22
drag, startPoint x: 85, startPoint y: 226, endPoint x: 27, endPoint y: 233, distance: 58.5
click at [27, 233] on div "38621494 Buscar (apellido, dni, cuil, nro traspaso, cuit, obra social) search ¿…" at bounding box center [754, 339] width 1509 height 678
paste input "58855890"
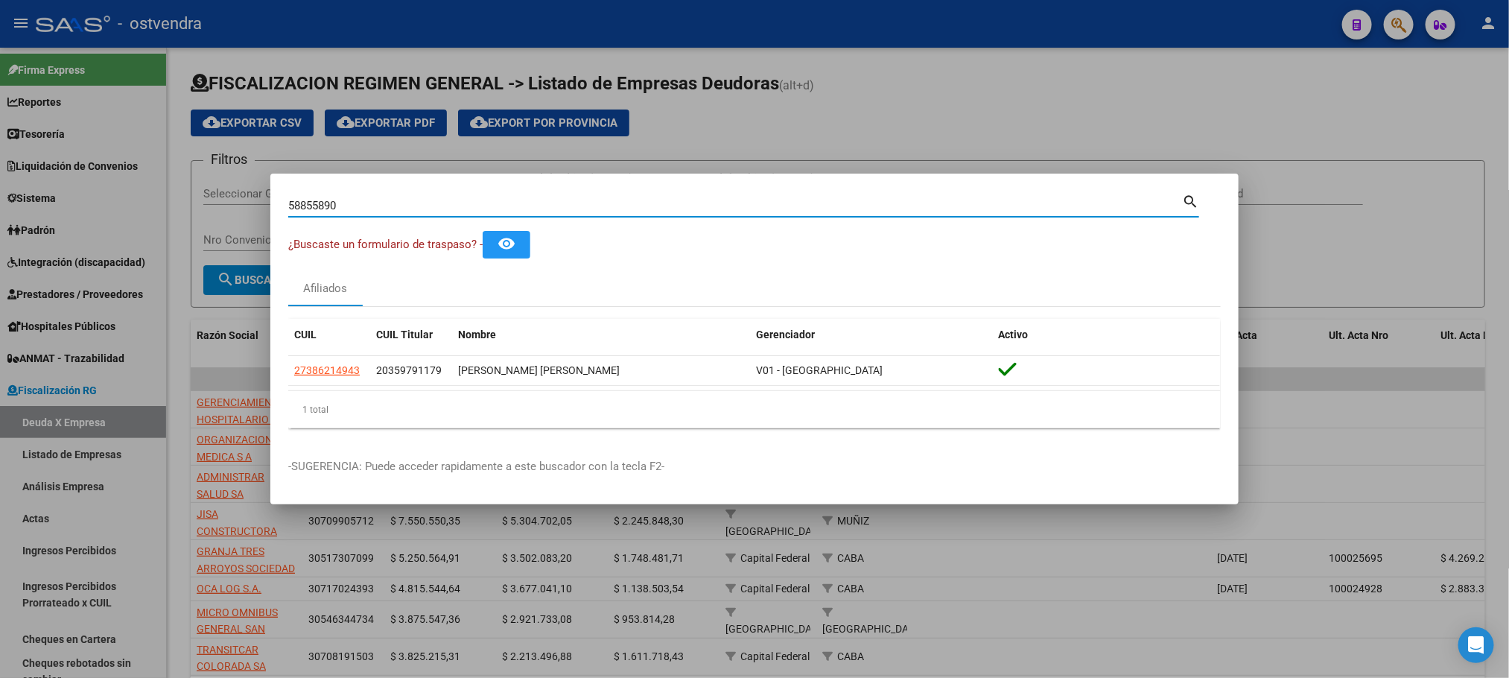
type input "58855890"
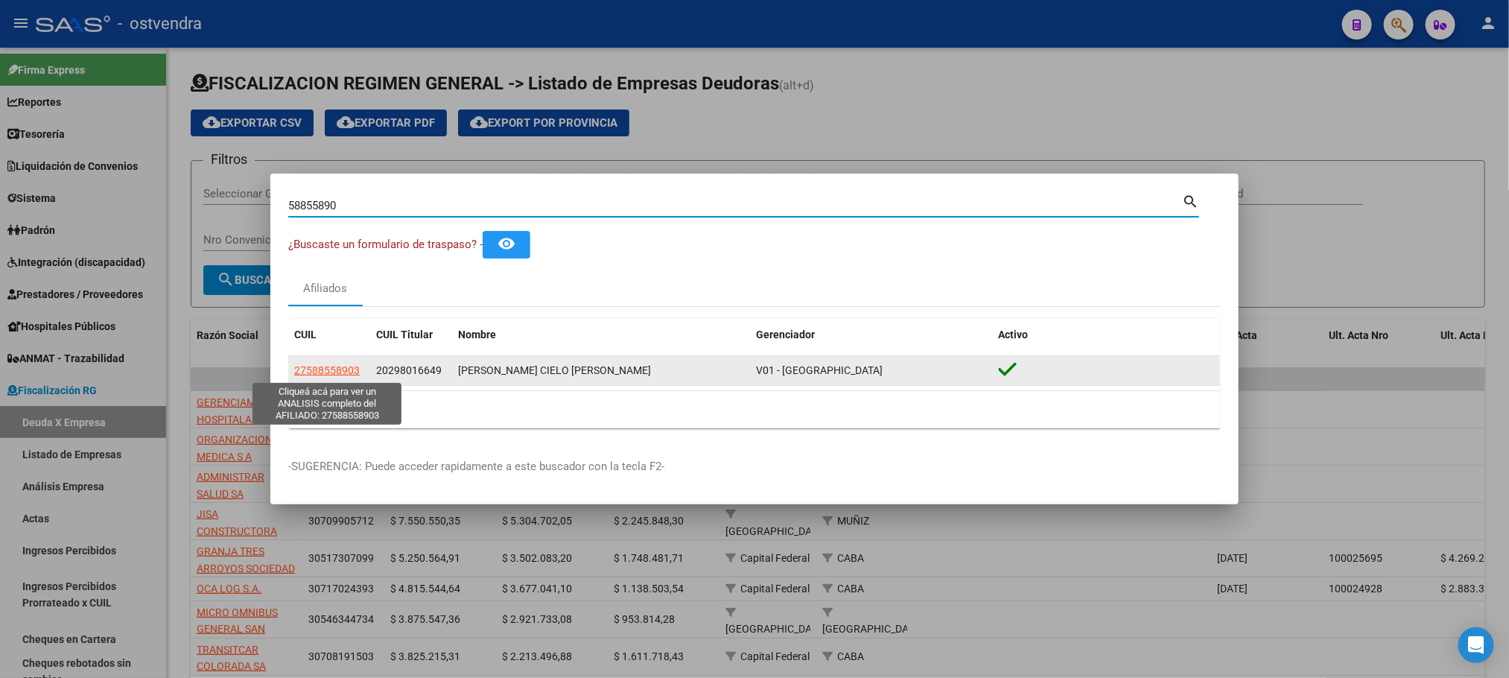
click at [329, 369] on span "27588558903" at bounding box center [327, 370] width 66 height 12
type textarea "27588558903"
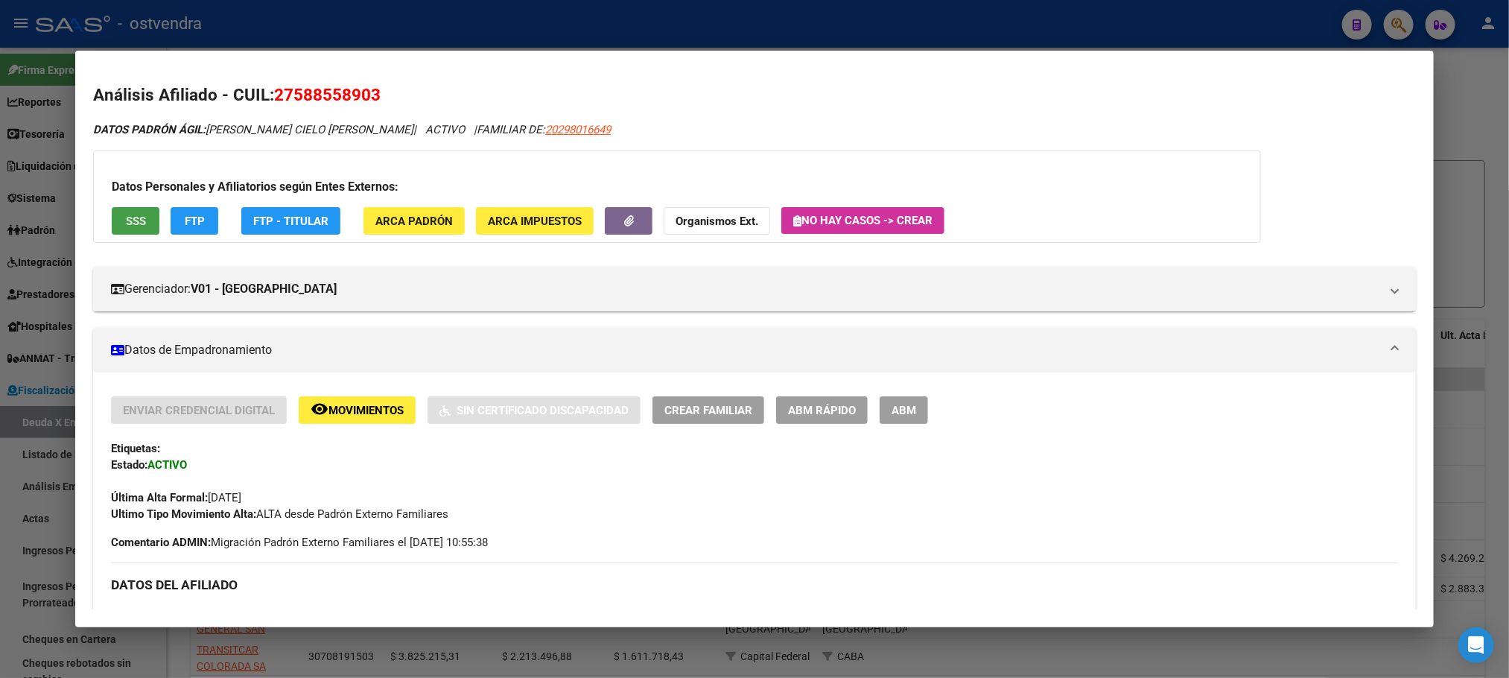
click at [126, 218] on span "SSS" at bounding box center [136, 221] width 20 height 13
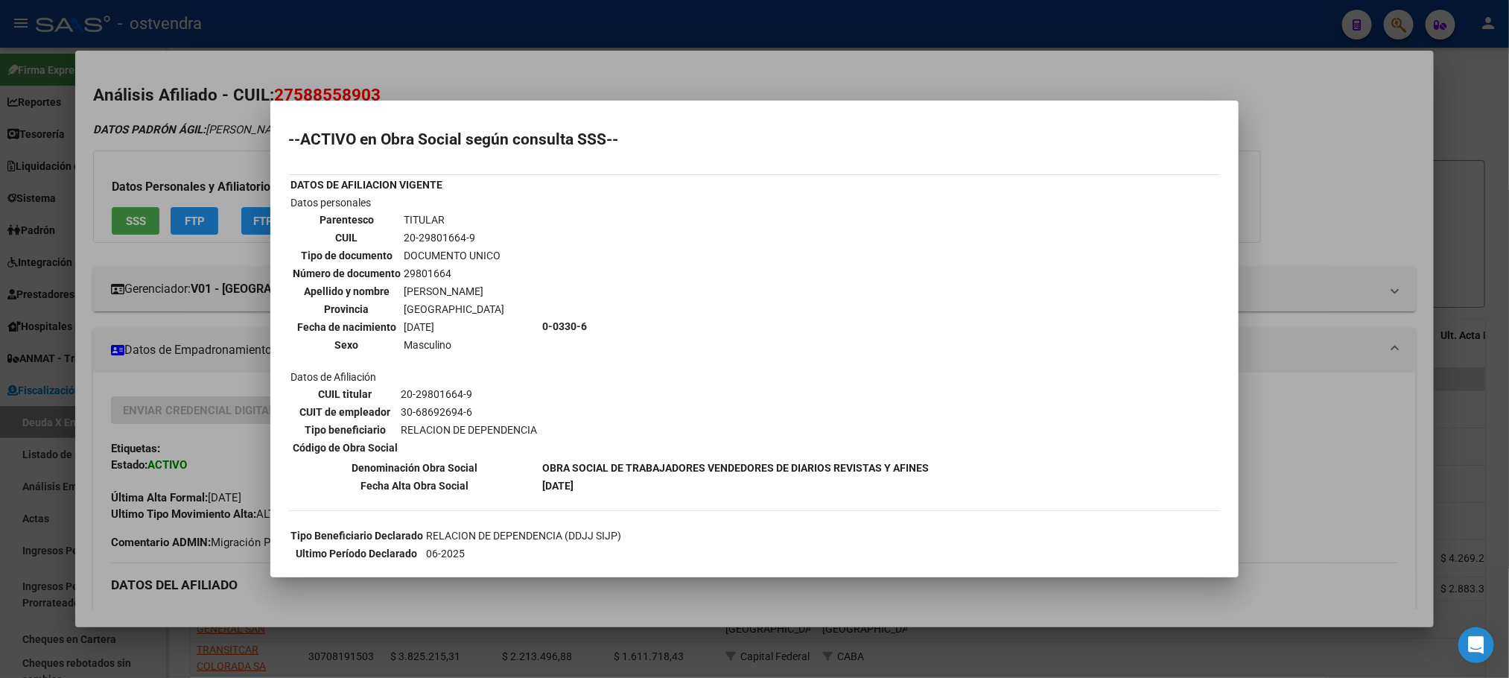
click at [188, 159] on div at bounding box center [754, 339] width 1509 height 678
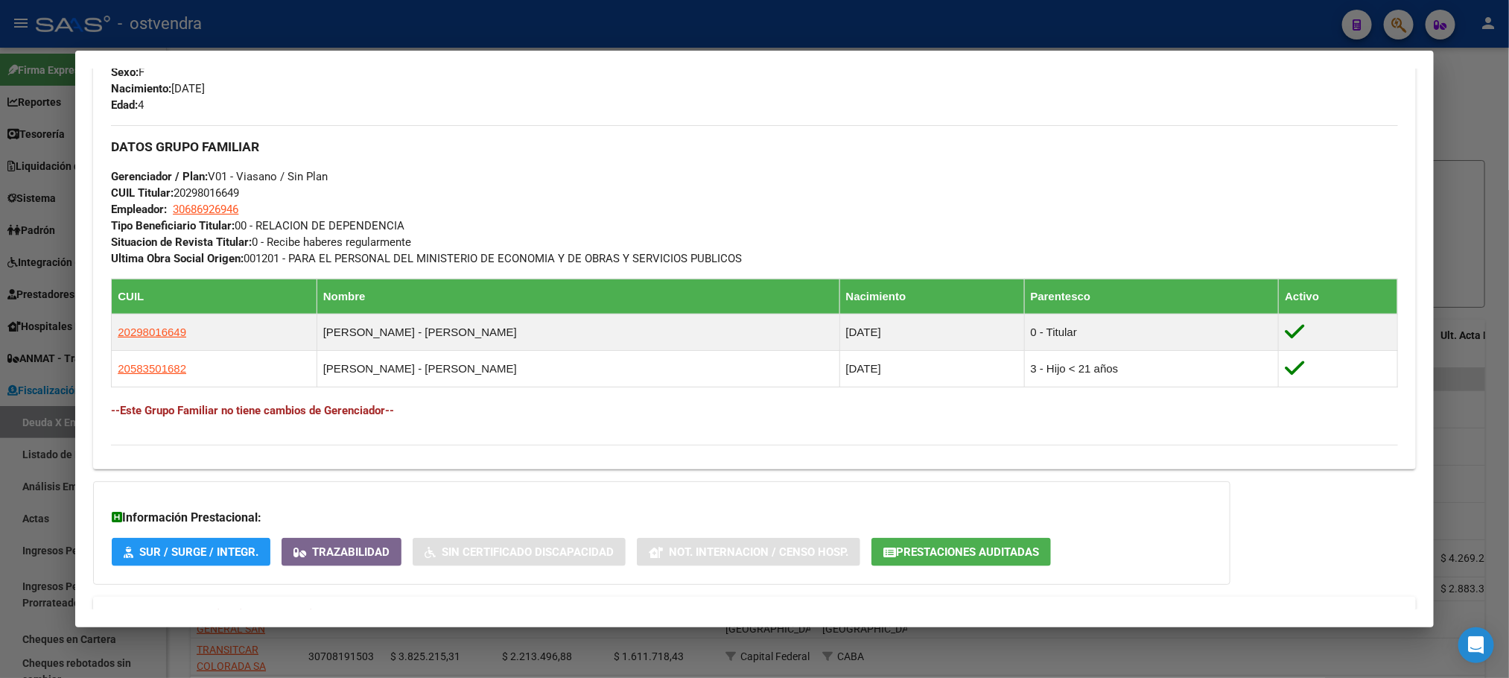
scroll to position [753, 0]
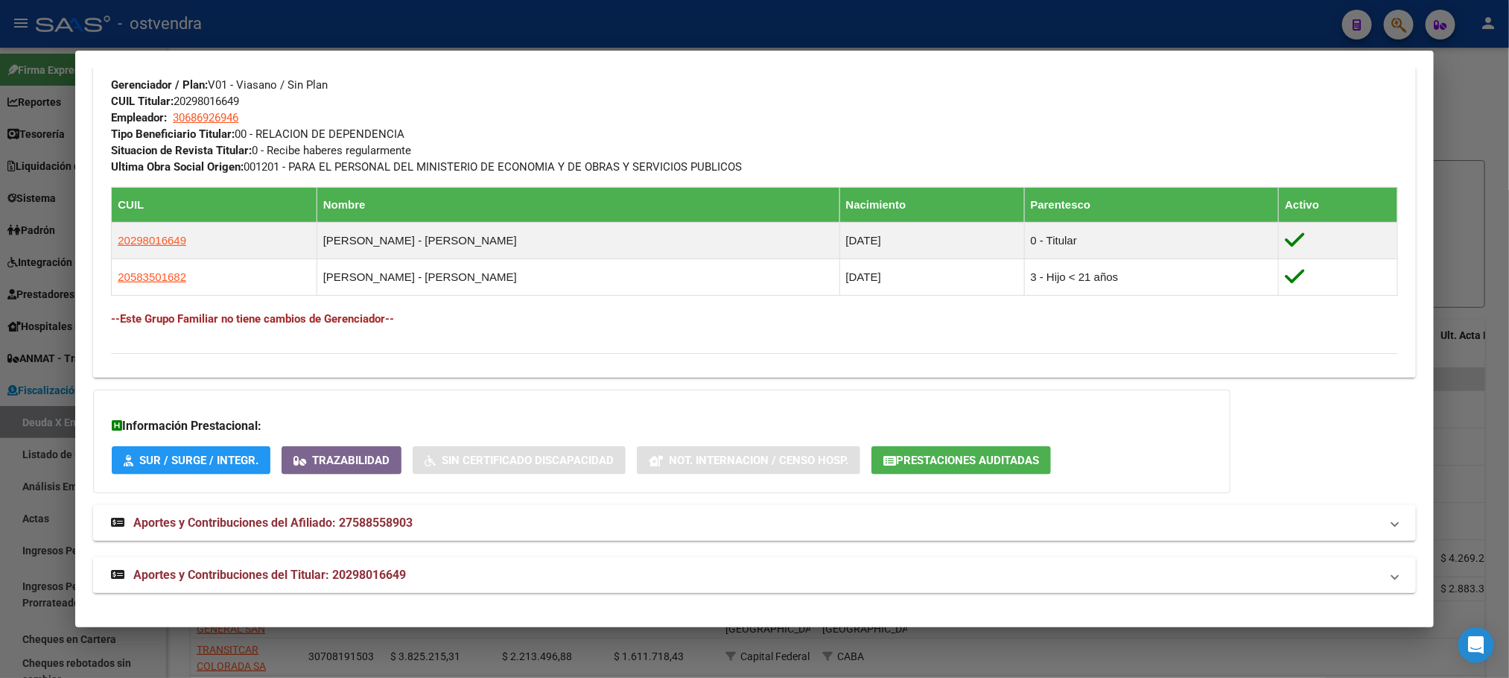
click at [396, 577] on span "Aportes y Contribuciones del Titular: 20298016649" at bounding box center [269, 575] width 273 height 14
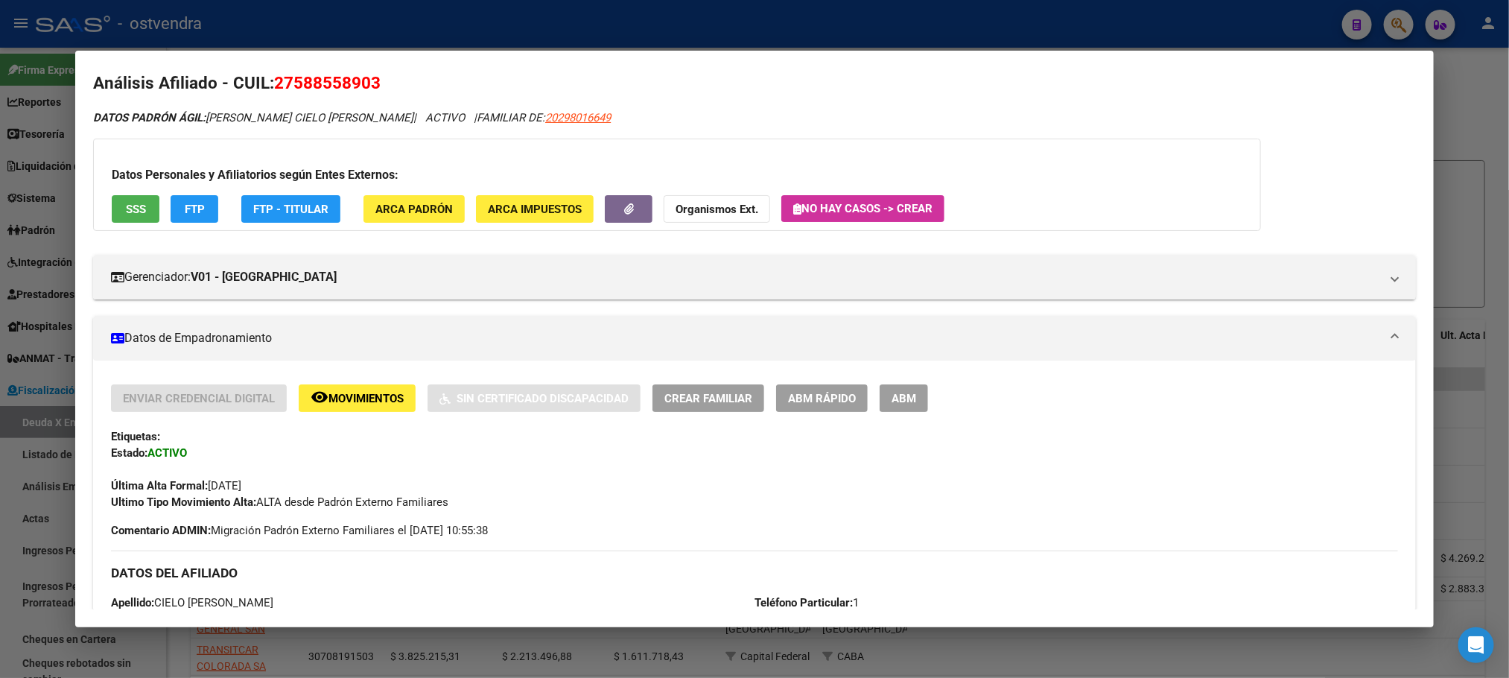
scroll to position [0, 0]
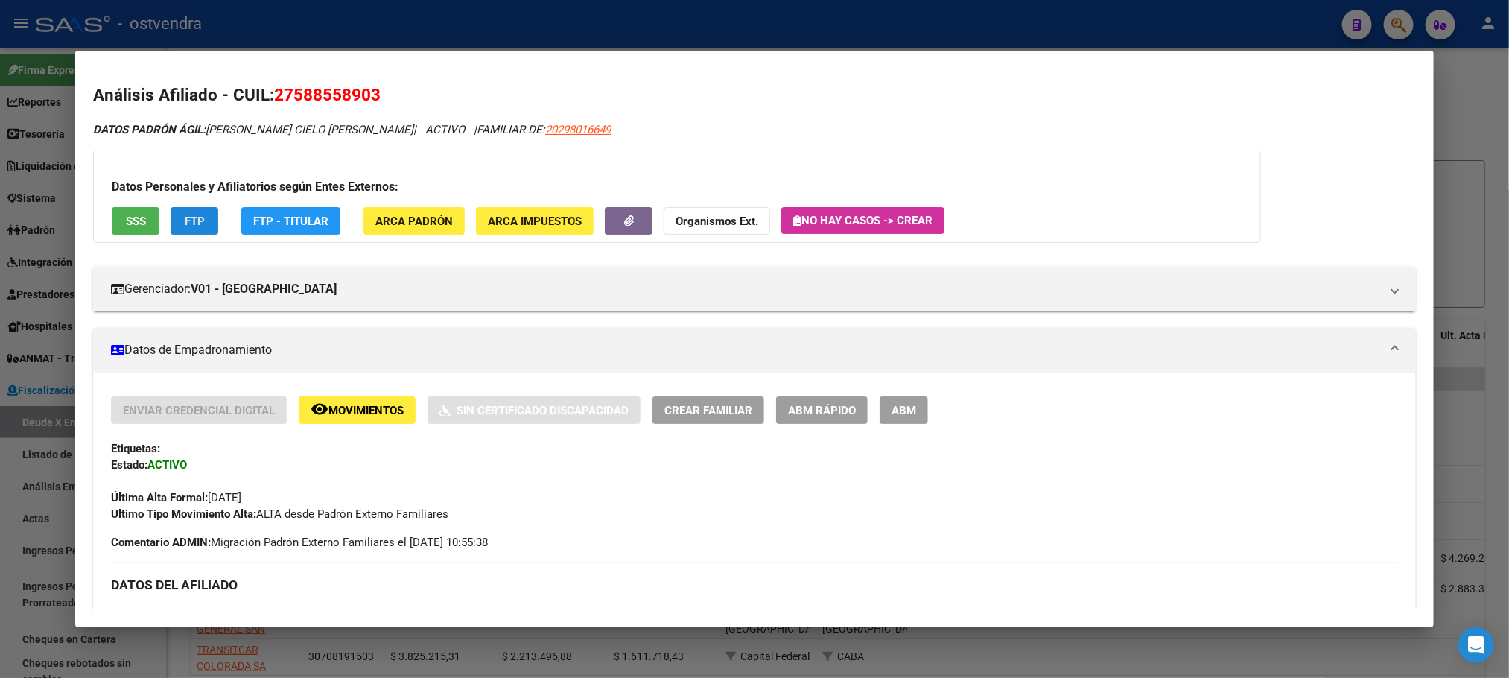
click at [188, 232] on button "FTP" at bounding box center [195, 221] width 48 height 28
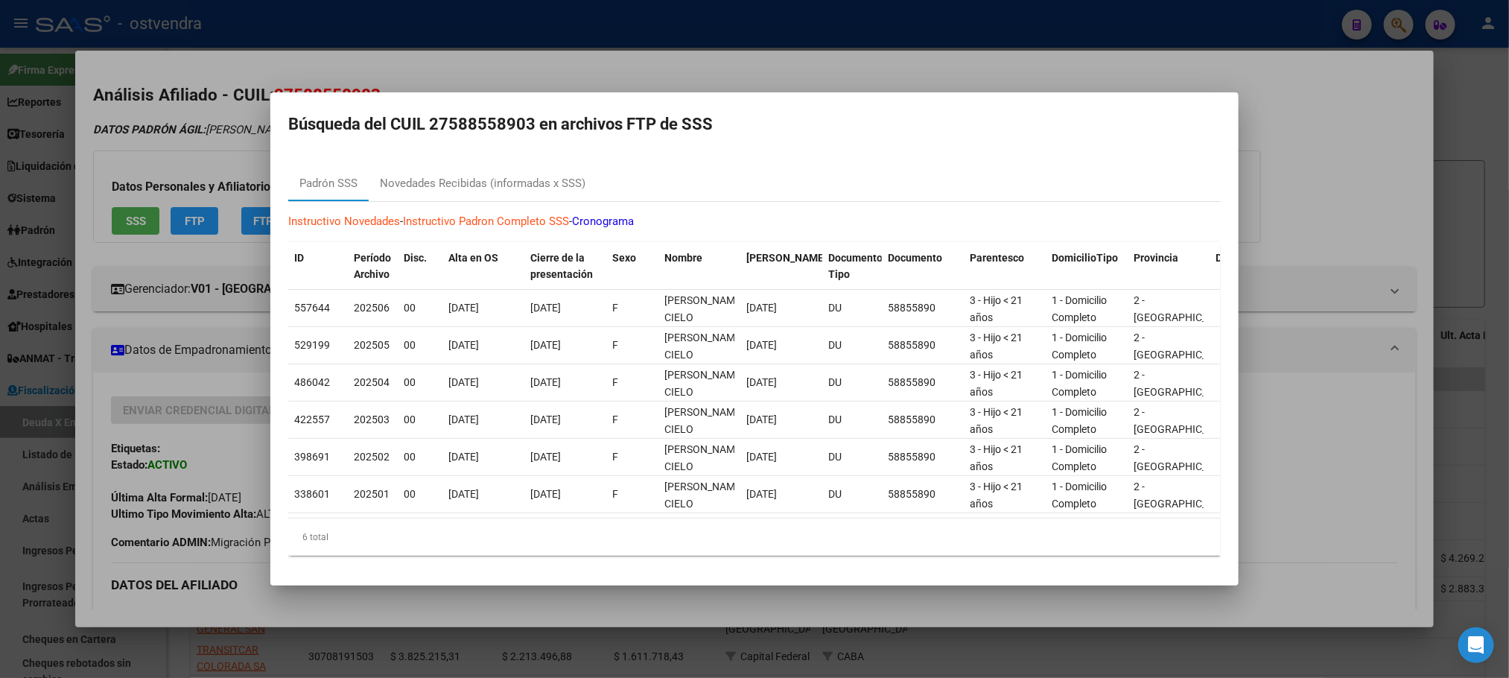
drag, startPoint x: 177, startPoint y: 156, endPoint x: 304, endPoint y: 177, distance: 128.3
click at [209, 136] on div at bounding box center [754, 339] width 1509 height 678
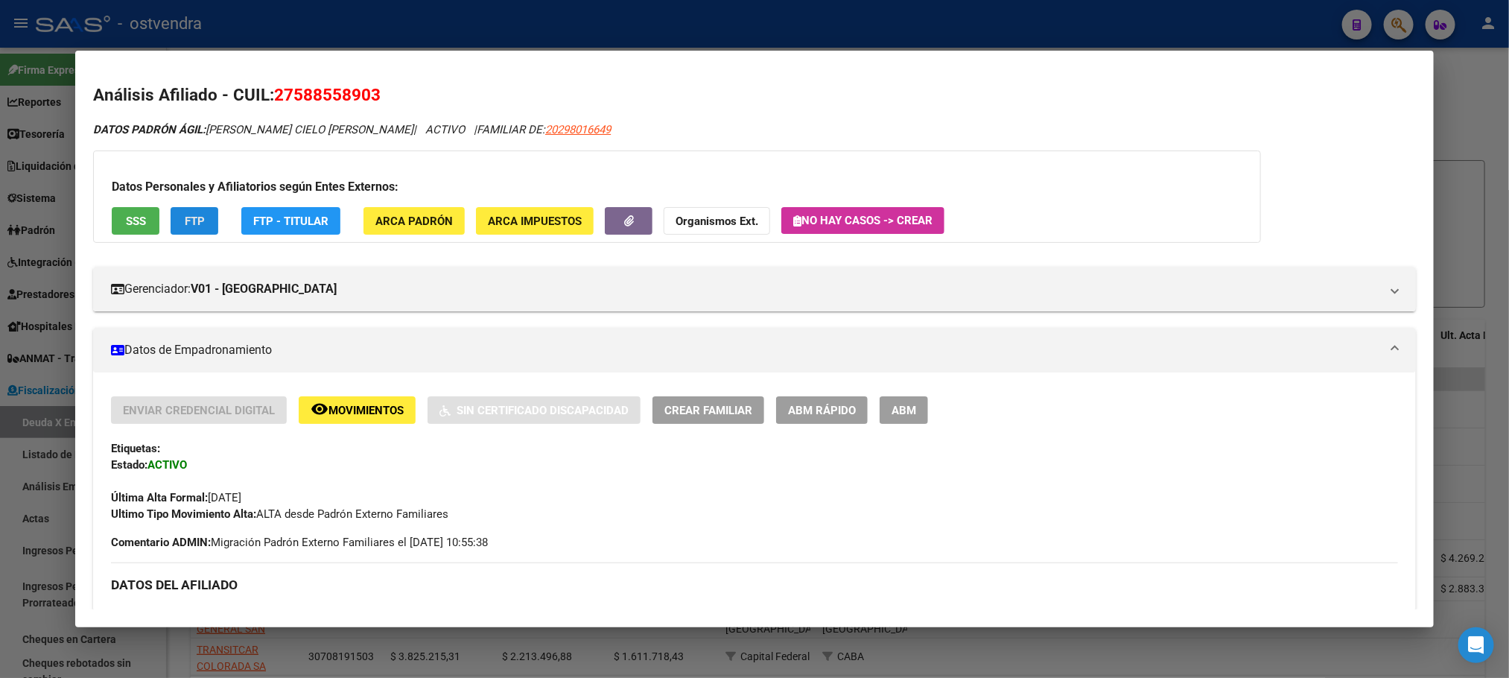
click at [173, 218] on button "FTP" at bounding box center [195, 221] width 48 height 28
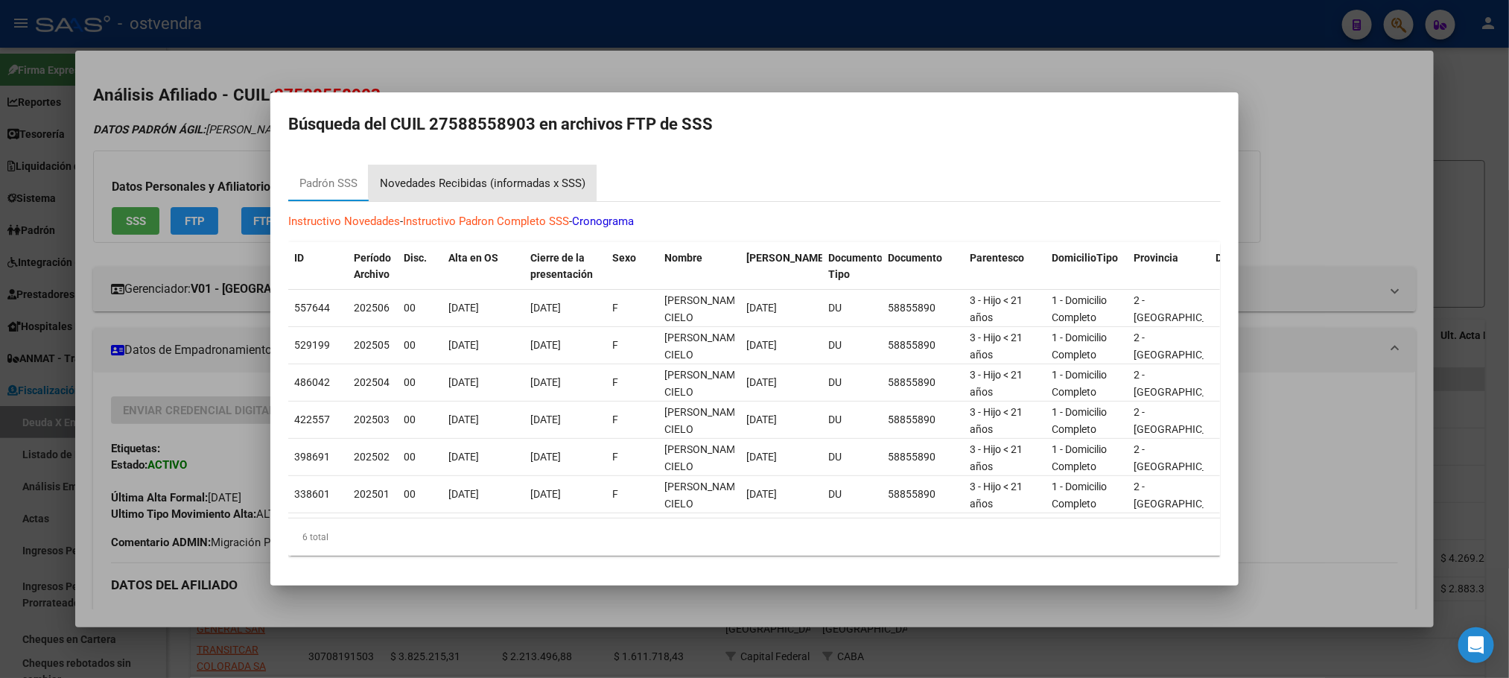
click at [510, 175] on div "Novedades Recibidas (informadas x SSS)" at bounding box center [483, 183] width 206 height 17
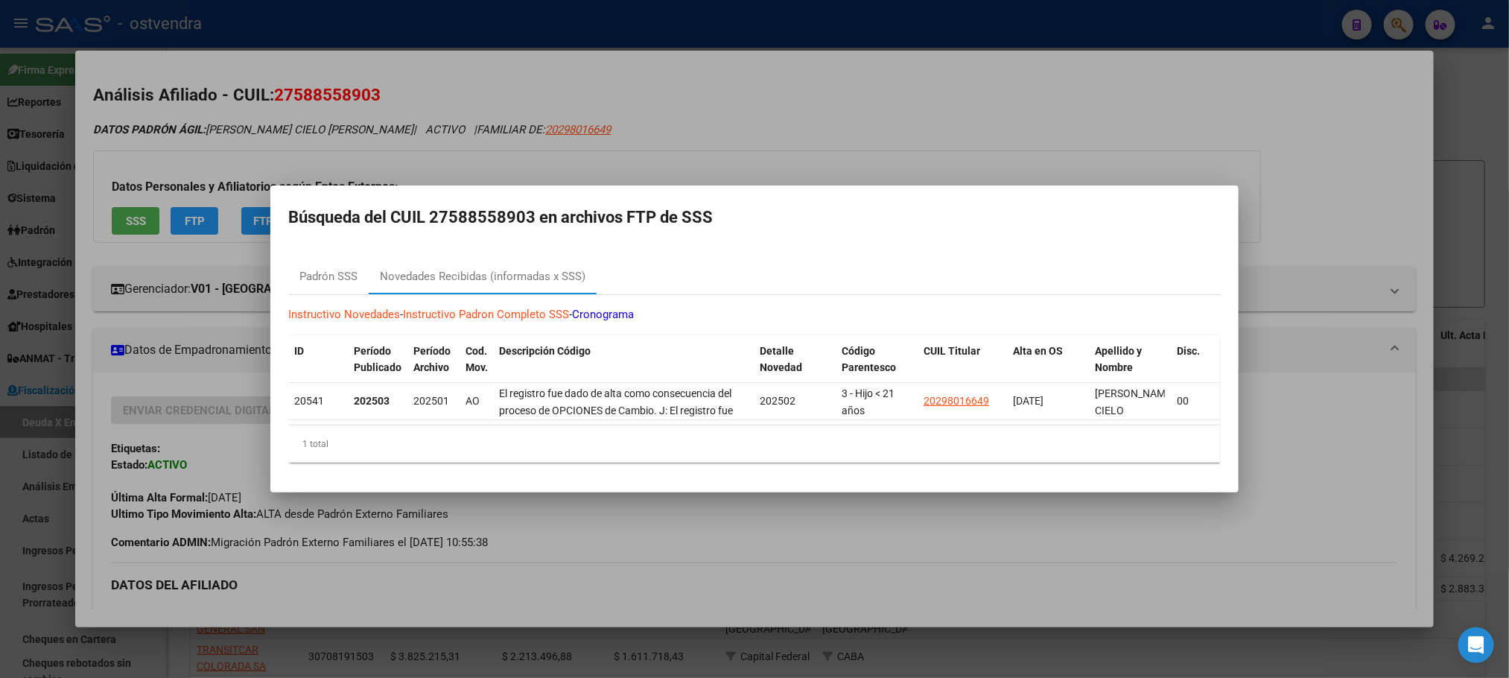
click at [347, 114] on div at bounding box center [754, 339] width 1509 height 678
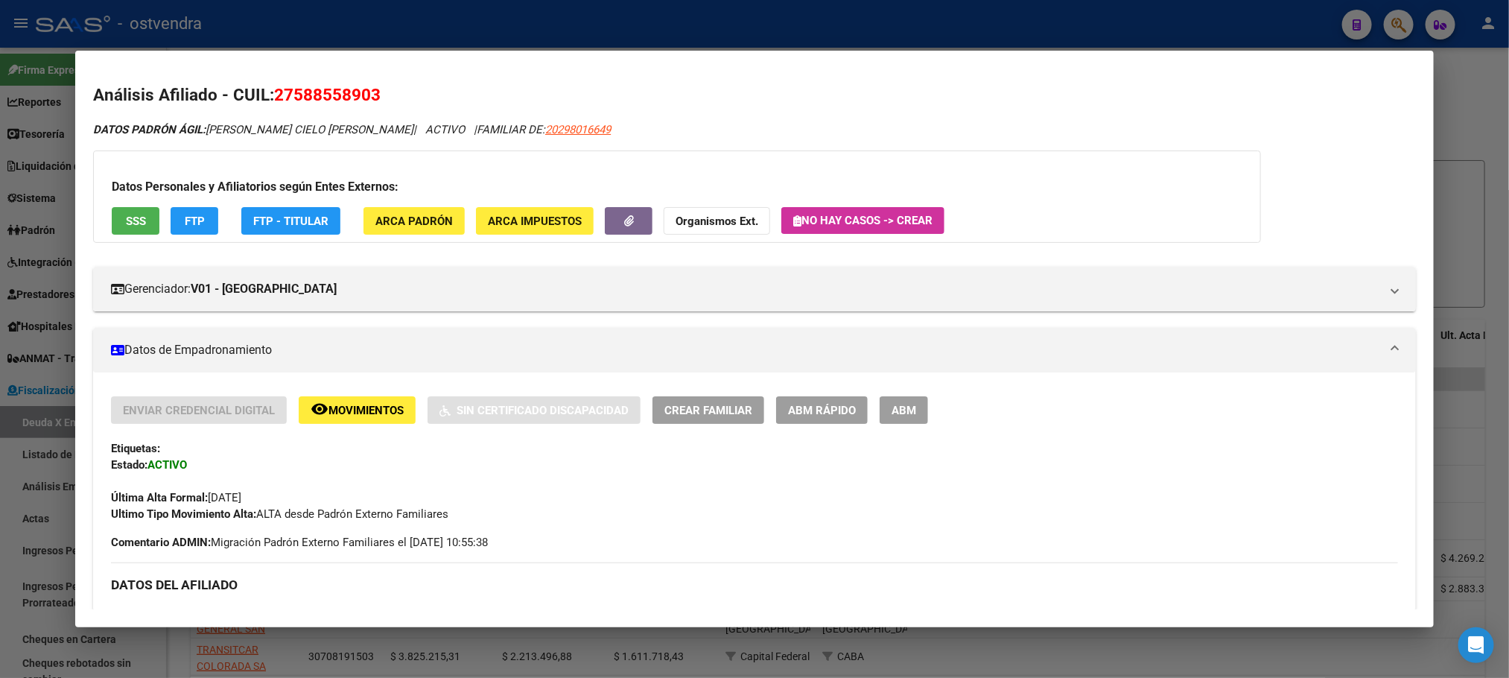
click at [639, 34] on div at bounding box center [754, 339] width 1509 height 678
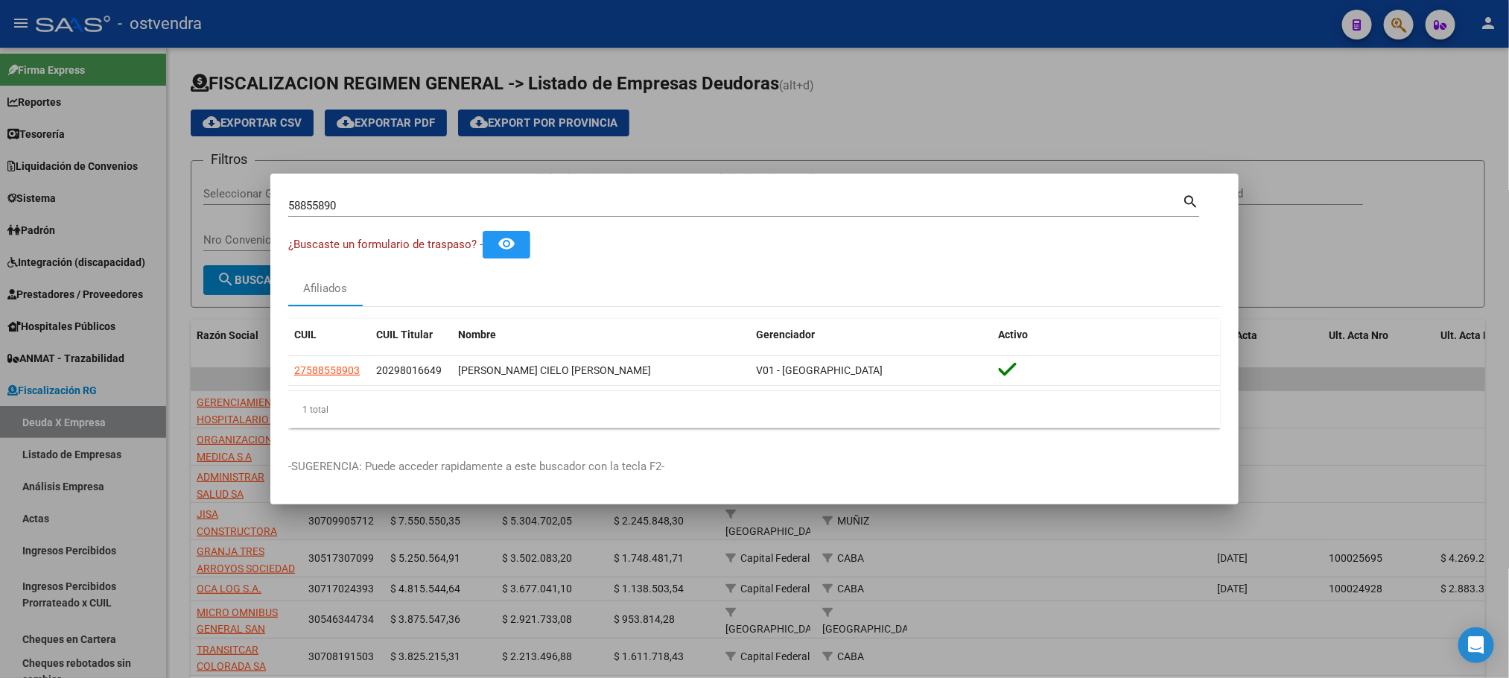
drag, startPoint x: 387, startPoint y: 195, endPoint x: 172, endPoint y: 195, distance: 215.3
click at [172, 195] on div "58855890 Buscar (apellido, dni, cuil, nro traspaso, cuit, obra social) search ¿…" at bounding box center [754, 339] width 1509 height 678
click at [425, 203] on input "58855890" at bounding box center [735, 205] width 894 height 13
drag, startPoint x: 36, startPoint y: 199, endPoint x: 20, endPoint y: 199, distance: 15.6
click at [20, 199] on div "58855890 Buscar (apellido, dni, cuil, nro traspaso, cuit, obra social) search ¿…" at bounding box center [754, 339] width 1509 height 678
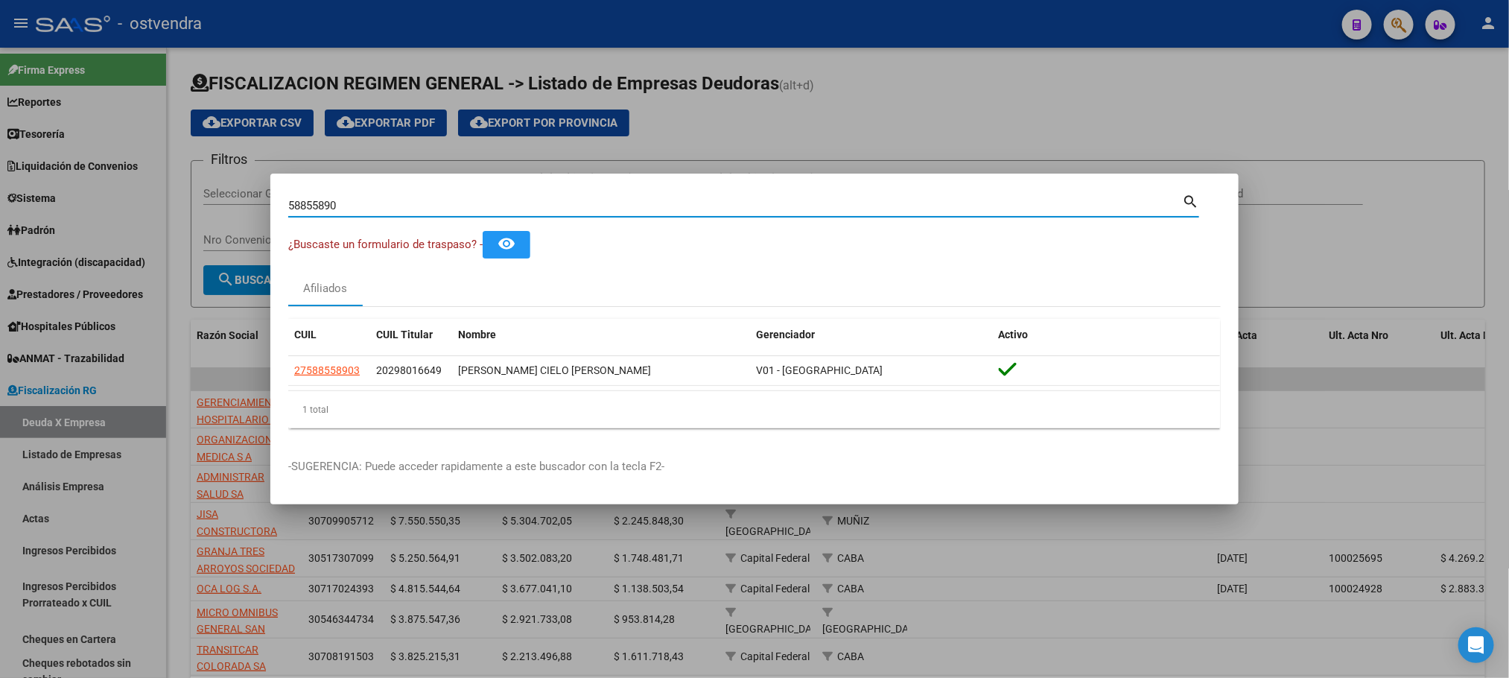
paste input "49361869"
type input "49361869"
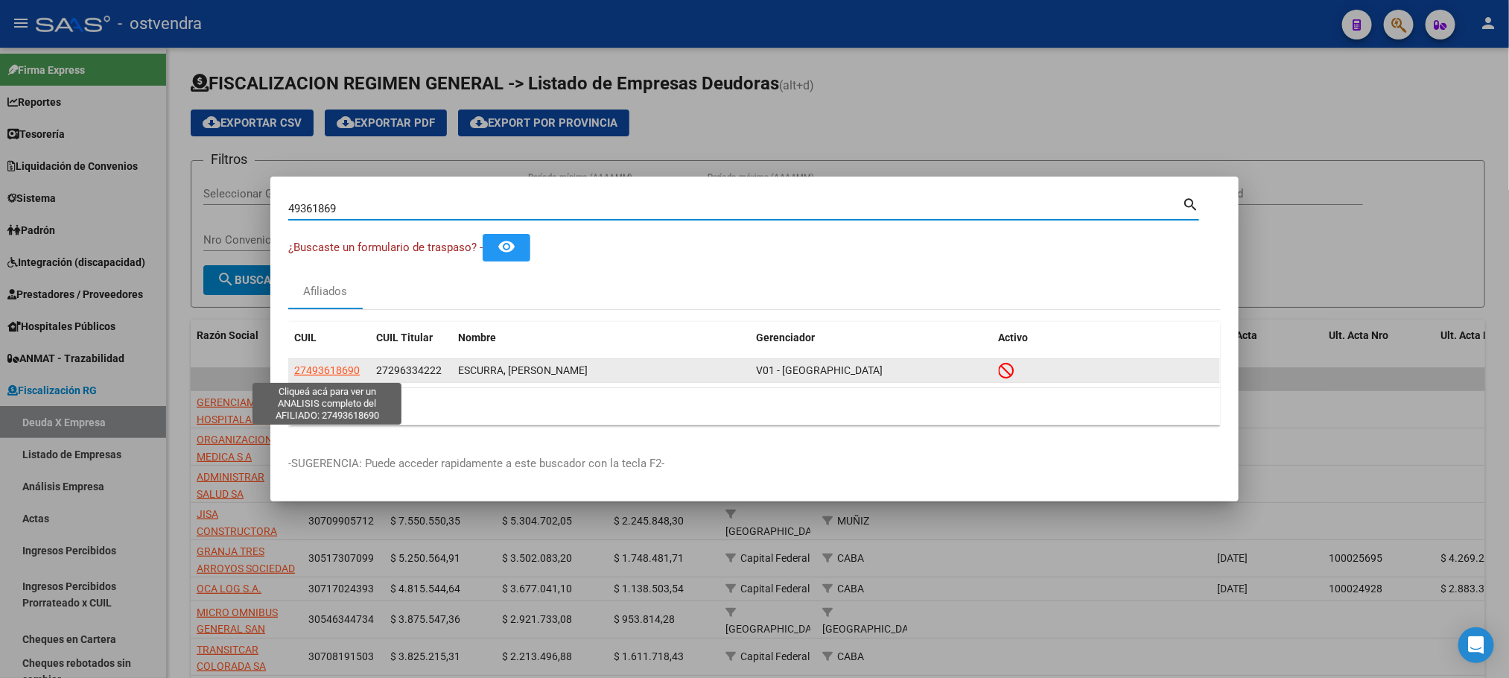
click at [340, 363] on app-link-go-to "27493618690" at bounding box center [327, 370] width 66 height 17
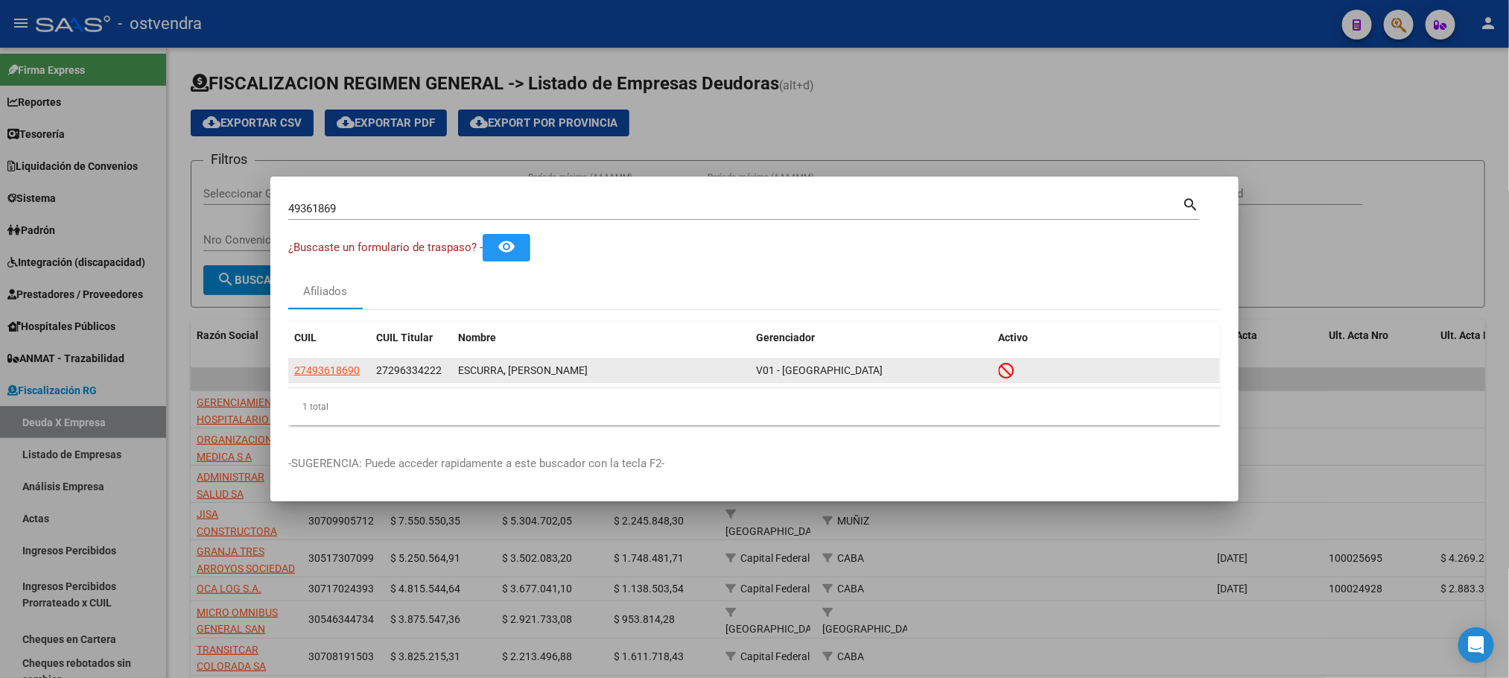
click at [349, 383] on div "27493618690 27296334222 ESCURRA, CANDELA SOLEDAD V01 - Viasano" at bounding box center [754, 371] width 932 height 24
drag, startPoint x: 392, startPoint y: 367, endPoint x: 448, endPoint y: 369, distance: 55.9
click at [448, 369] on datatable-body-cell "27296334222" at bounding box center [411, 370] width 82 height 23
click at [490, 404] on div "1 total" at bounding box center [754, 406] width 933 height 37
click at [327, 367] on span "27493618690" at bounding box center [327, 370] width 66 height 12
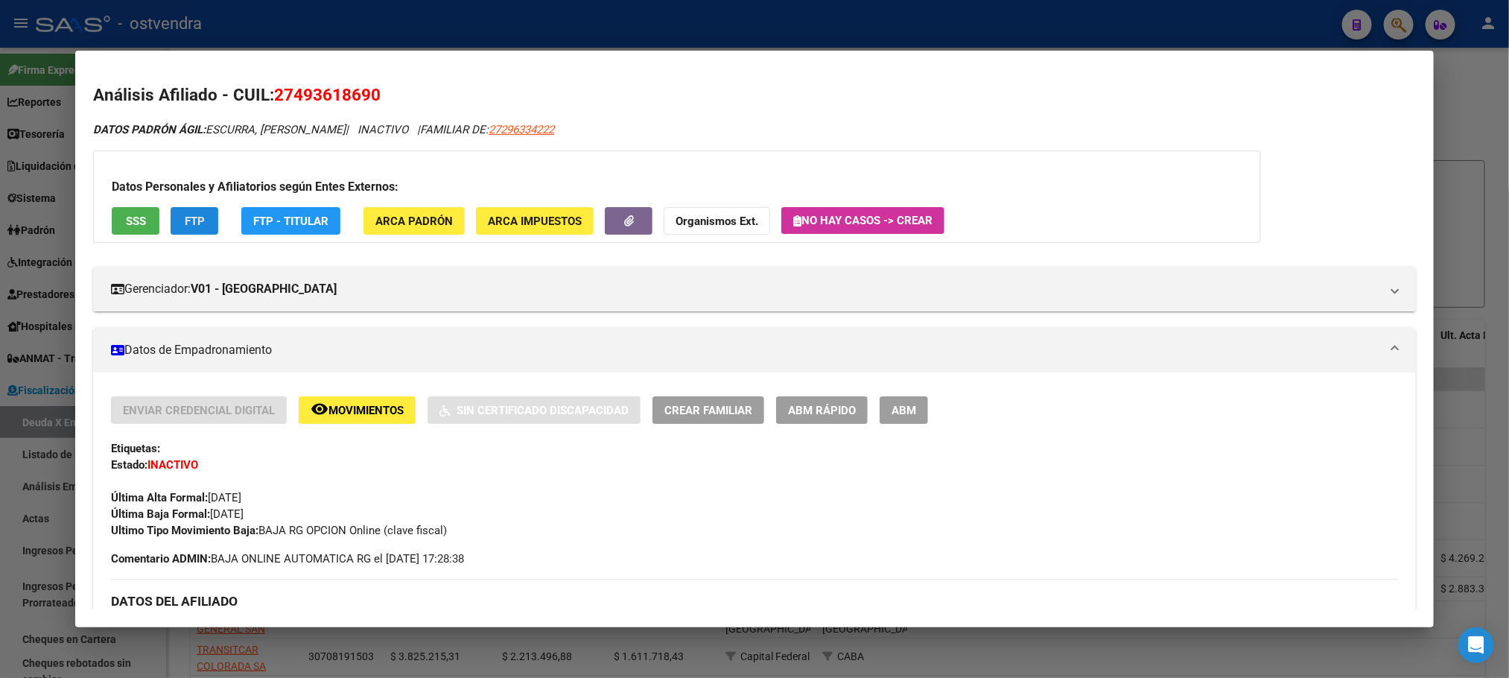
click at [202, 215] on button "FTP" at bounding box center [195, 221] width 48 height 28
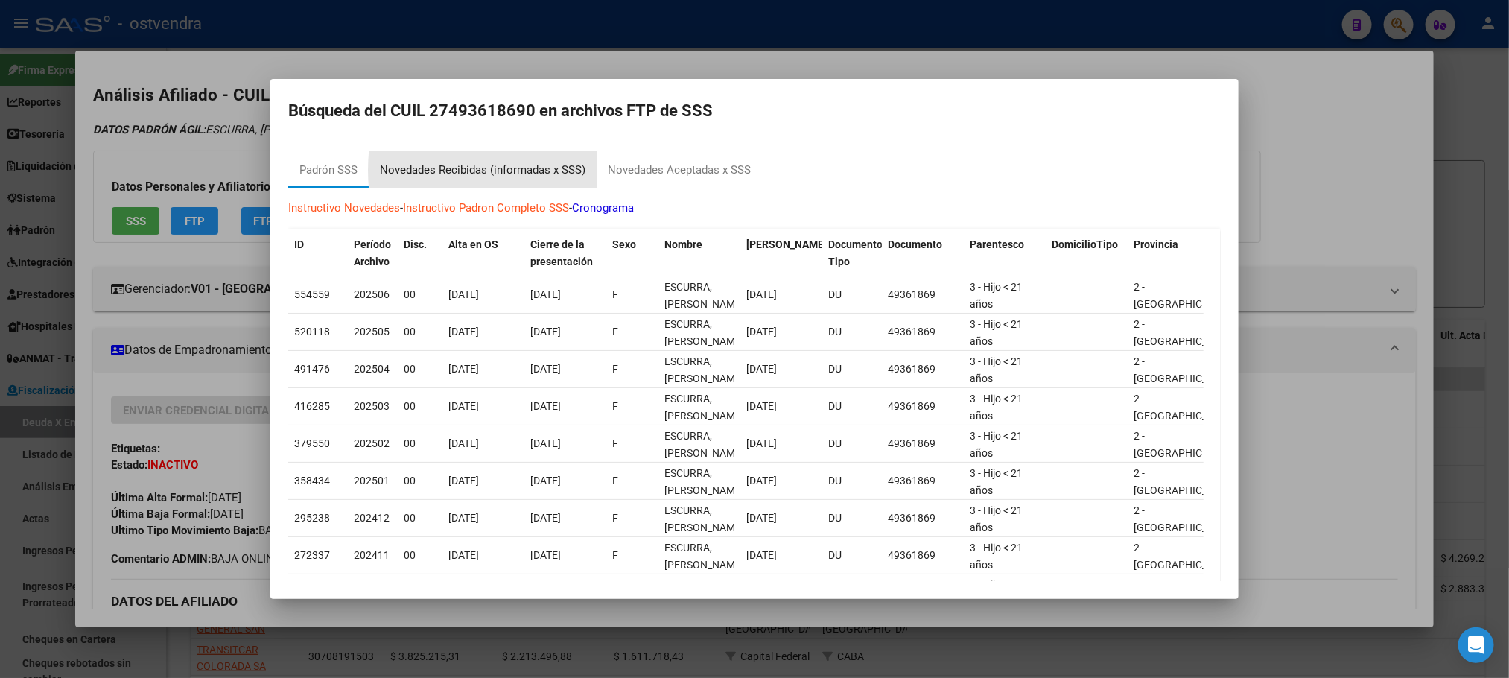
click at [552, 170] on div "Novedades Recibidas (informadas x SSS)" at bounding box center [483, 170] width 206 height 17
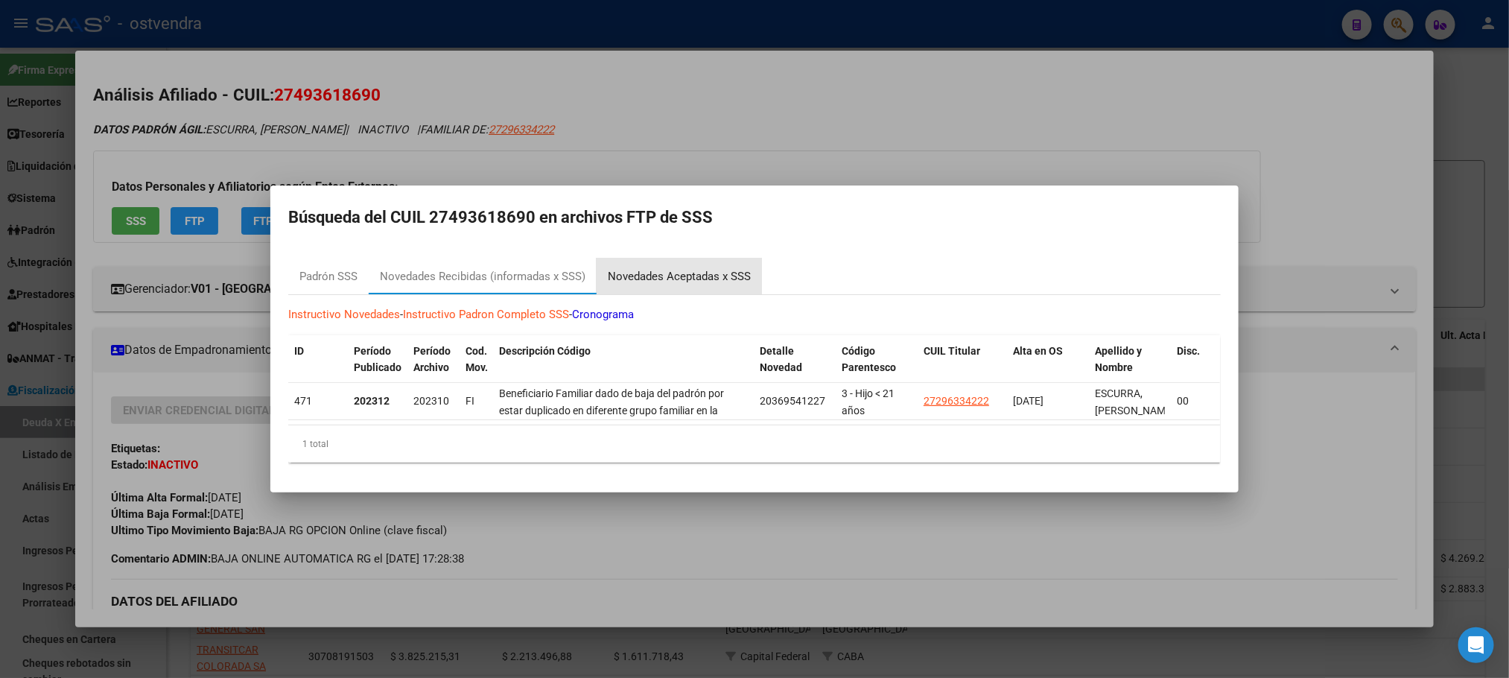
click at [704, 258] on div "Novedades Aceptadas x SSS" at bounding box center [679, 276] width 165 height 36
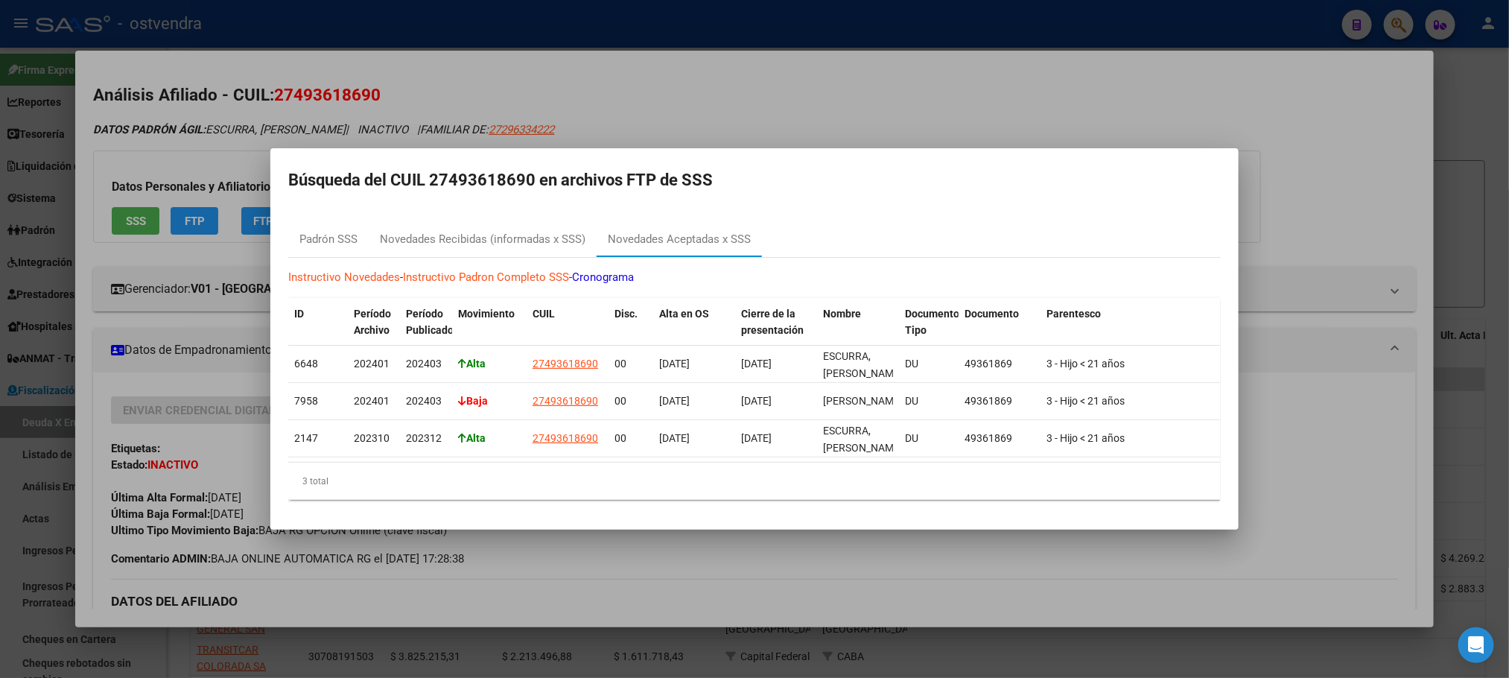
click at [693, 124] on div at bounding box center [754, 339] width 1509 height 678
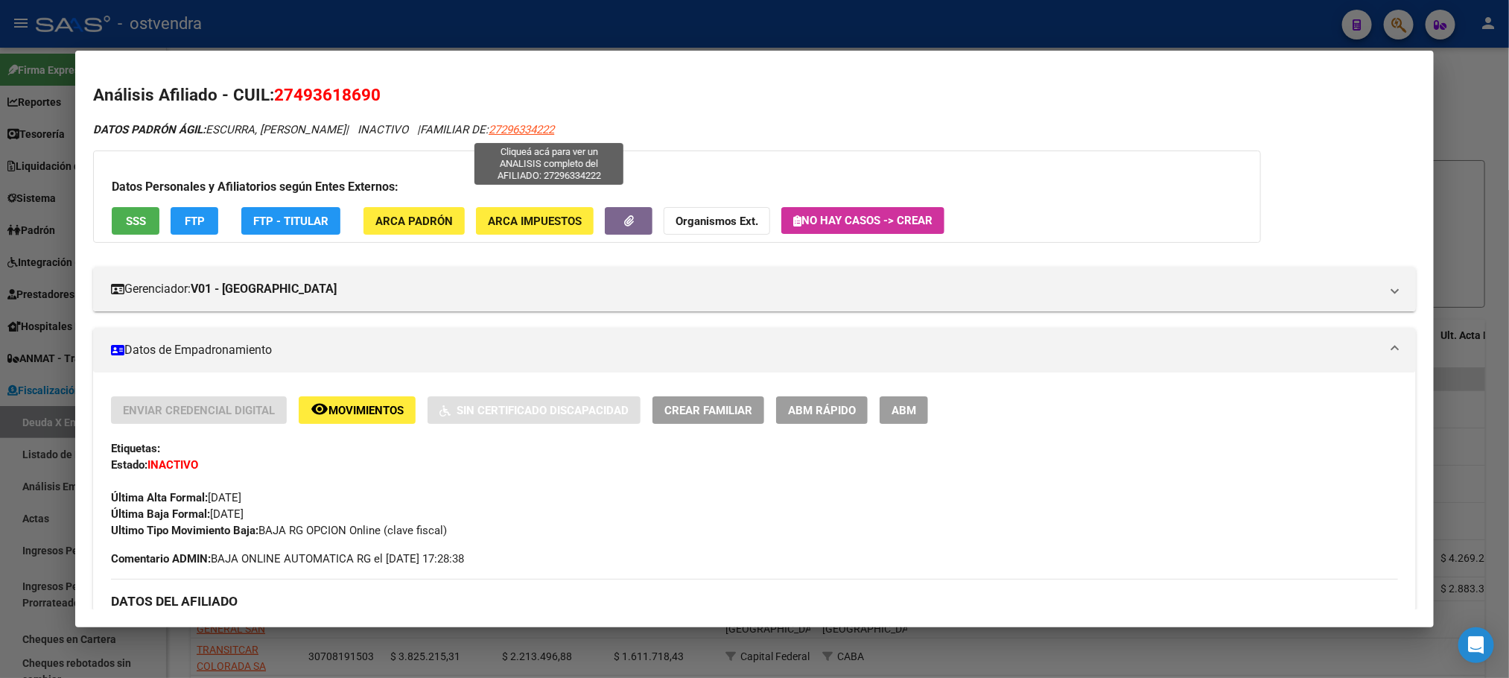
click at [554, 124] on span "27296334222" at bounding box center [522, 129] width 66 height 13
type textarea "27296334222"
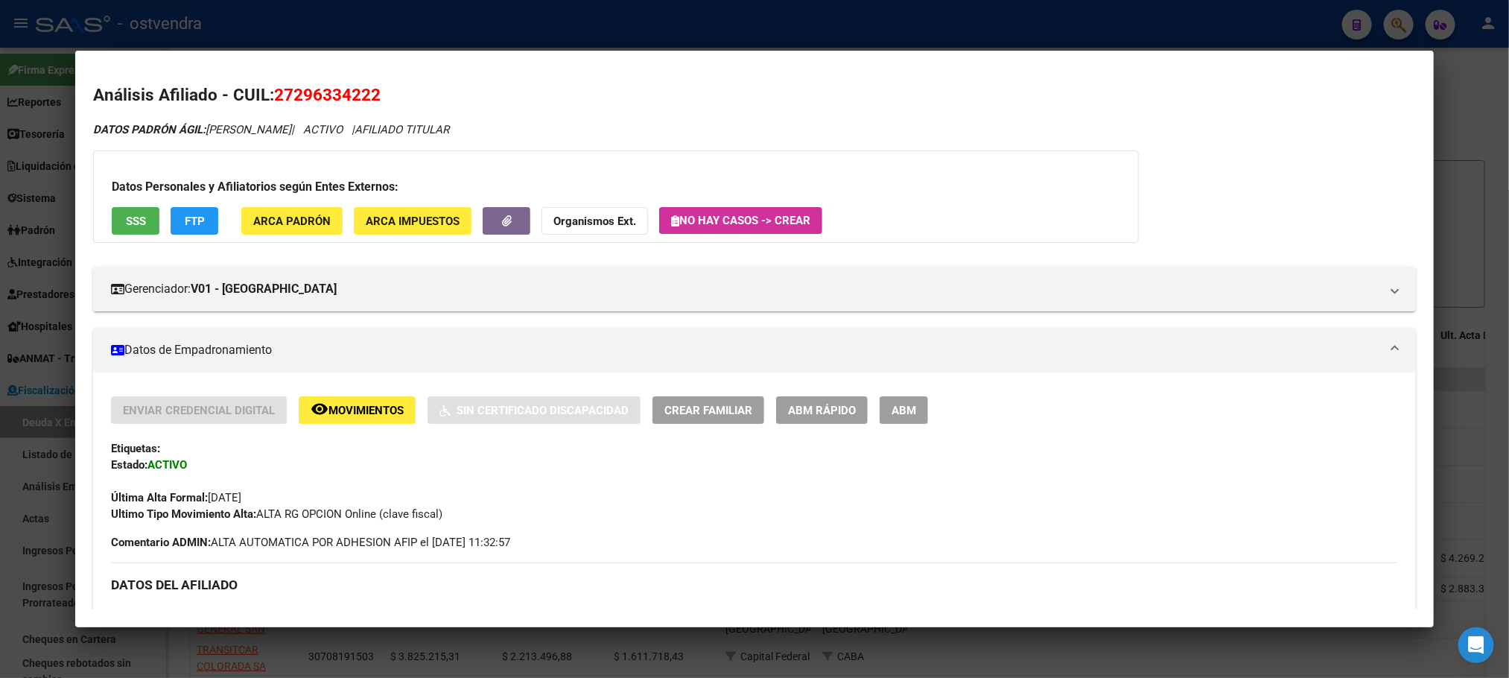
click at [434, 37] on div at bounding box center [754, 339] width 1509 height 678
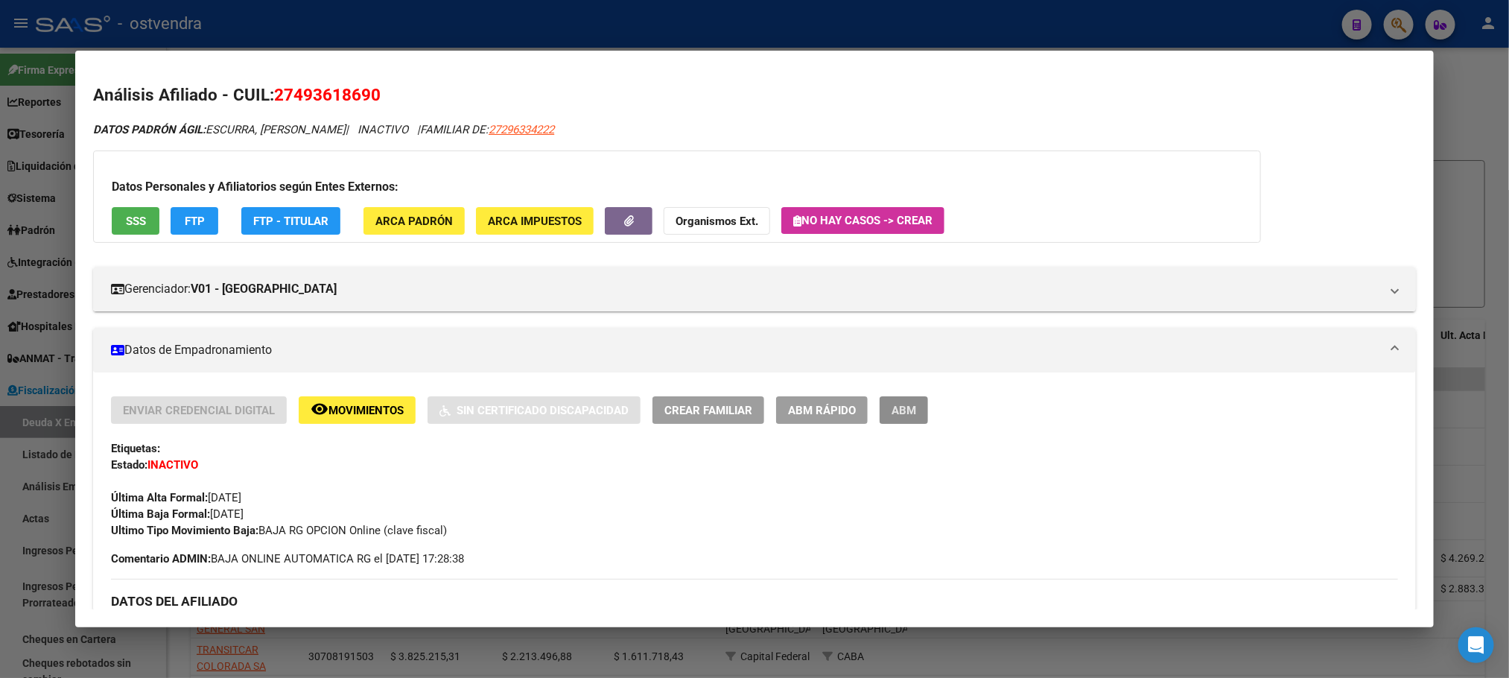
click at [910, 404] on span "ABM" at bounding box center [904, 410] width 25 height 13
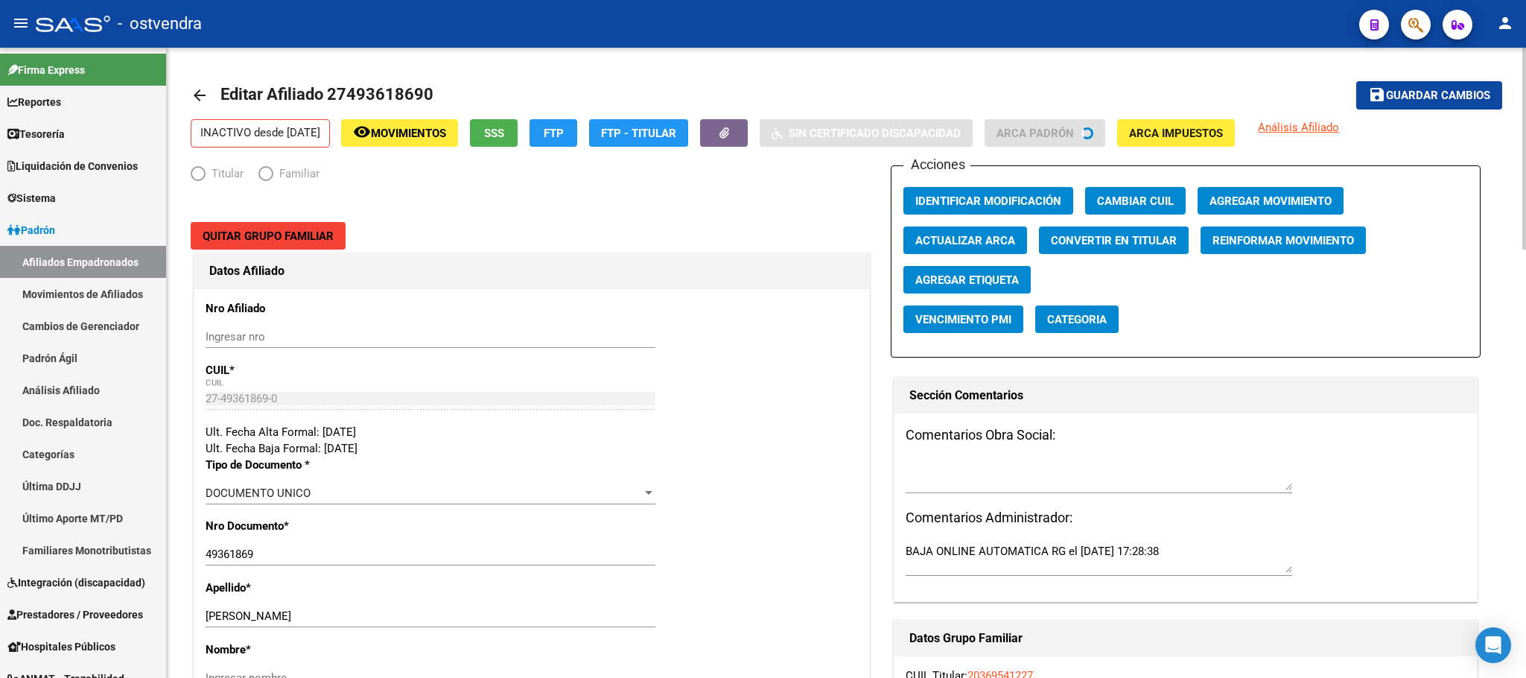
radio input "true"
type input "33-61203024-9"
click at [315, 240] on span "Quitar Grupo Familiar" at bounding box center [268, 235] width 131 height 13
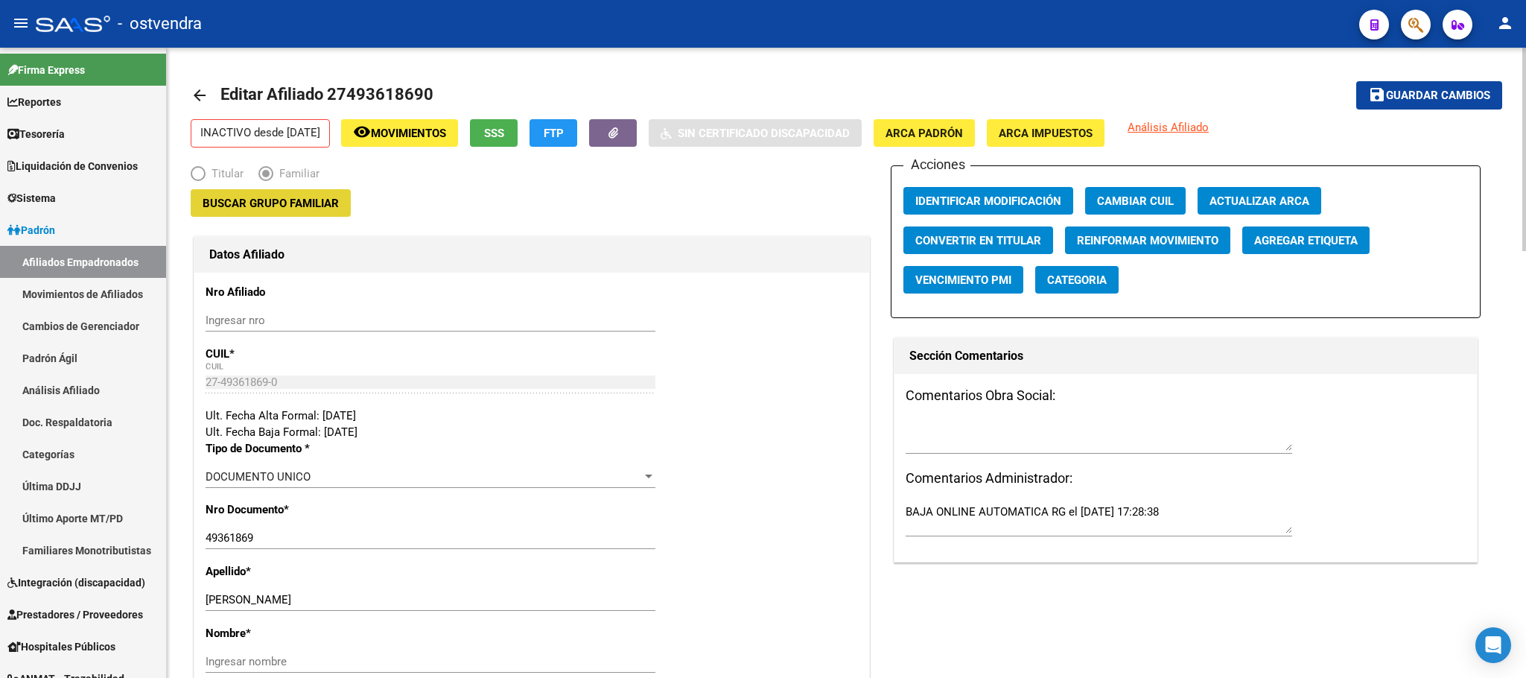
click at [320, 202] on span "Buscar Grupo Familiar" at bounding box center [271, 203] width 136 height 13
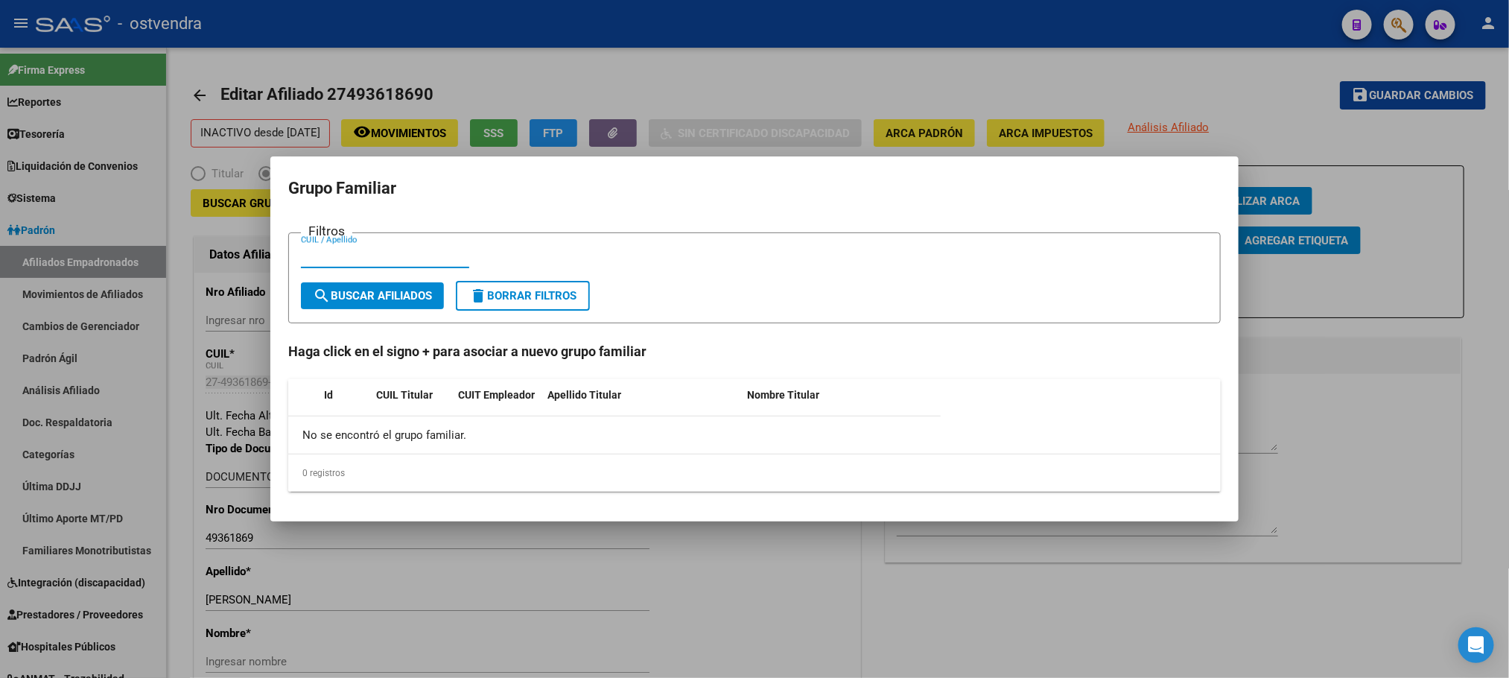
paste input "27296334222"
type input "27296334222"
click at [409, 289] on span "search Buscar Afiliados" at bounding box center [372, 295] width 119 height 13
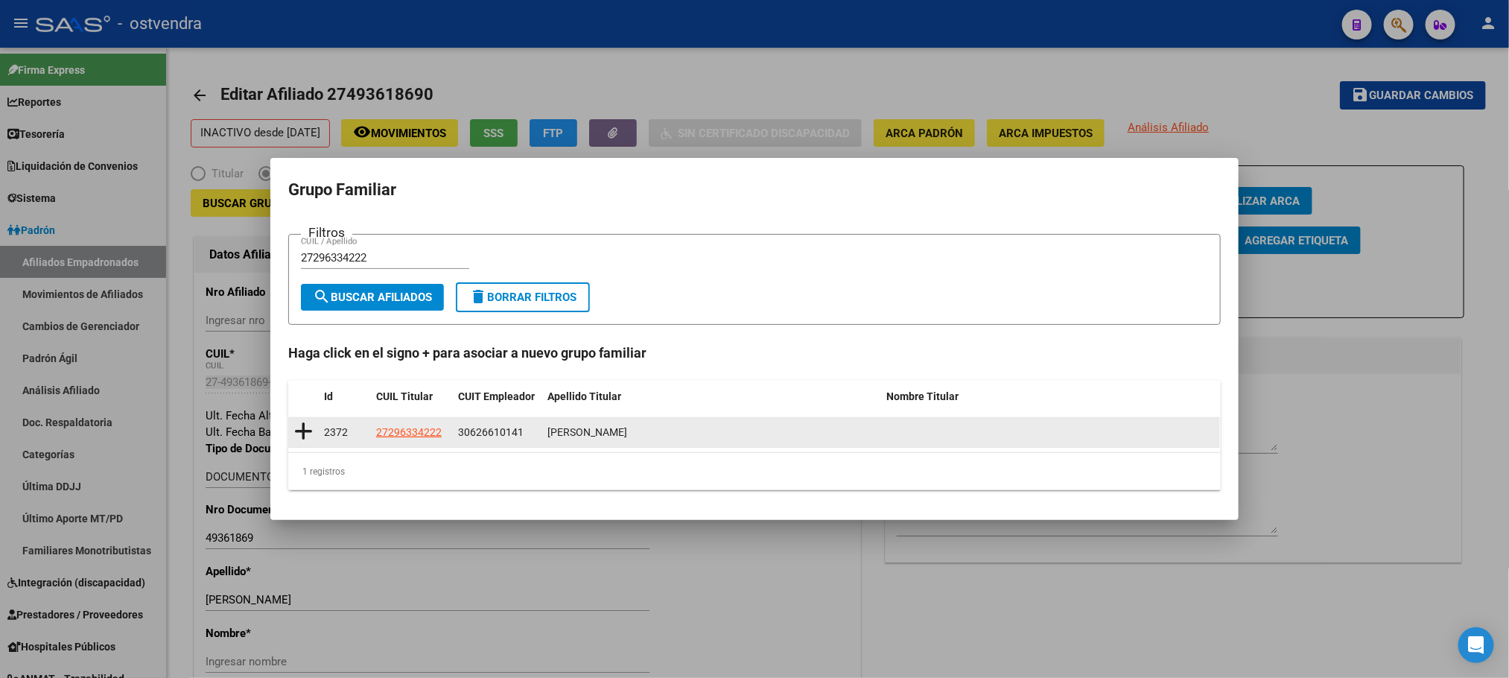
click at [299, 430] on icon at bounding box center [303, 431] width 19 height 21
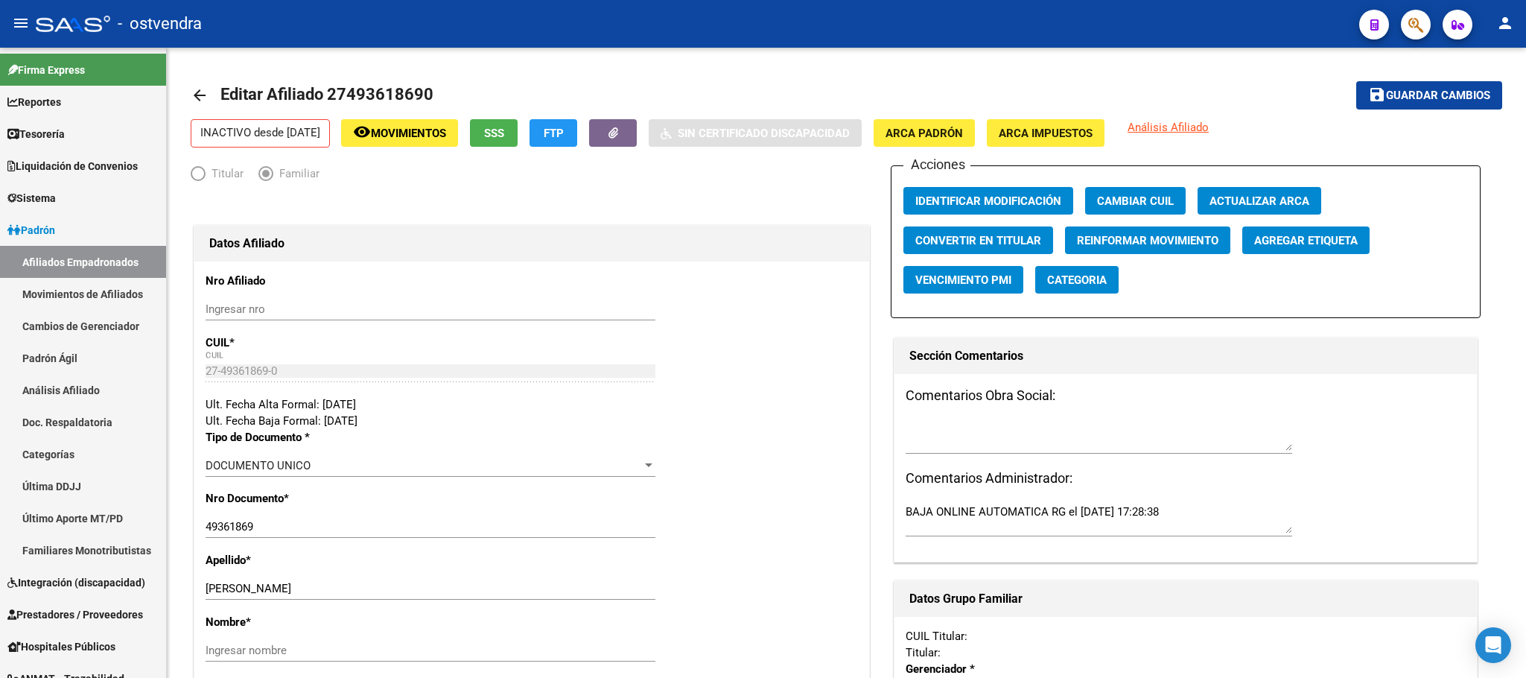
type input "30-62661014-1"
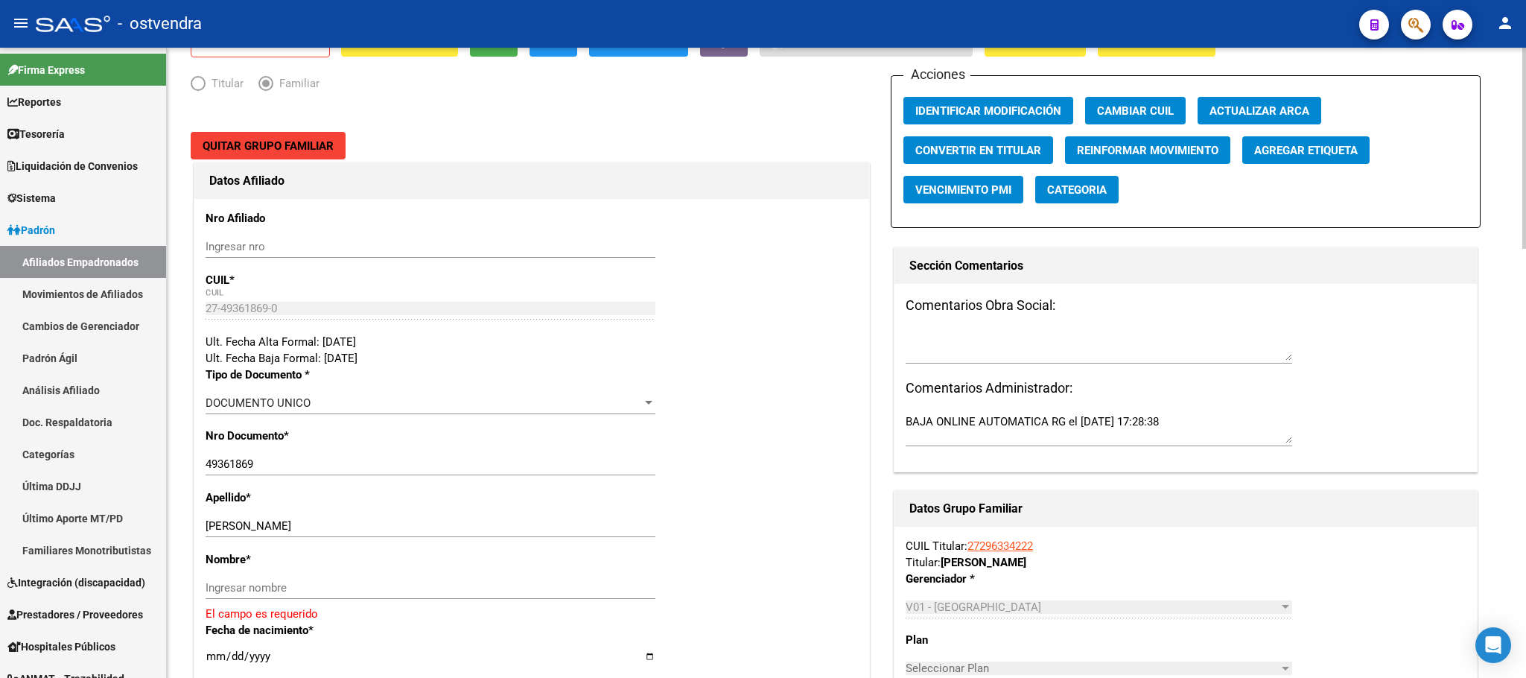
scroll to position [335, 0]
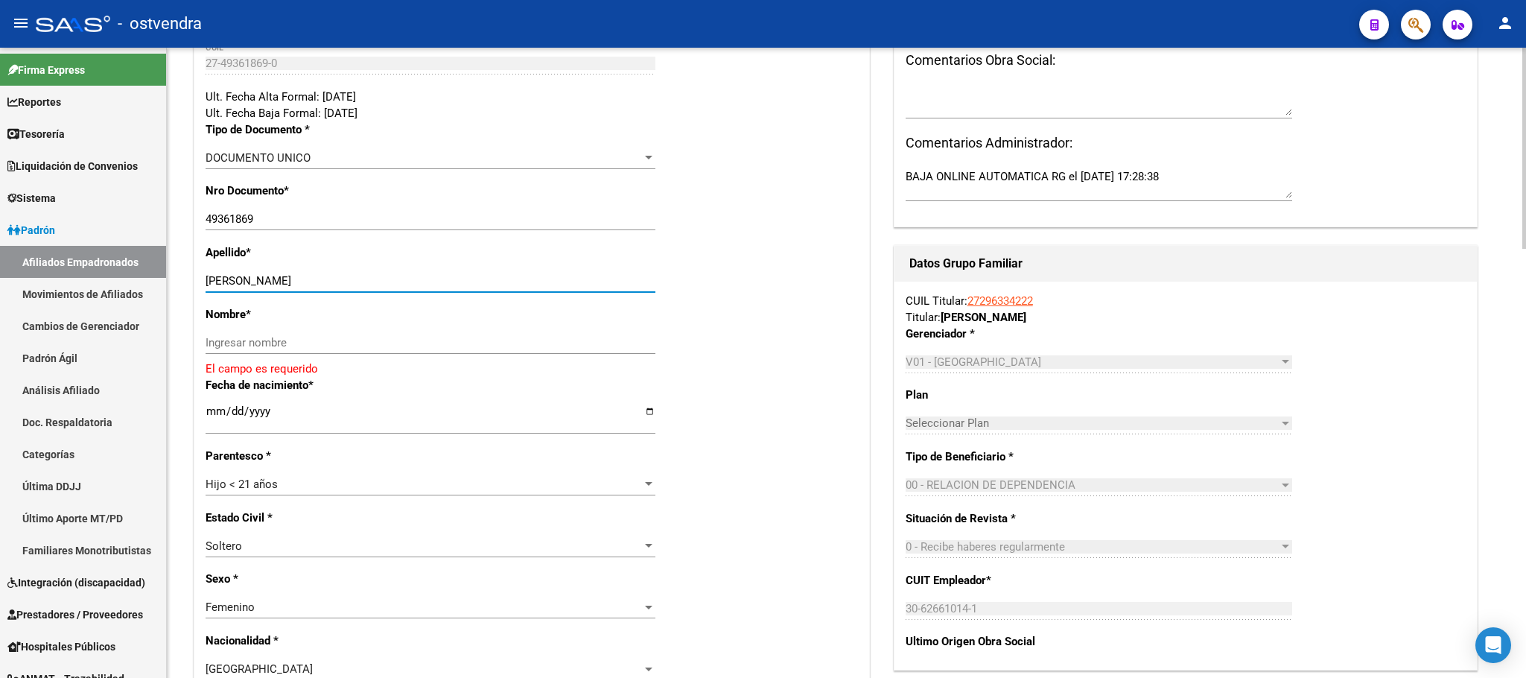
drag, startPoint x: 257, startPoint y: 277, endPoint x: 393, endPoint y: 340, distance: 150.3
click at [428, 289] on div "ESCURRA CANDELA SOLEDAD Ingresar apellido" at bounding box center [431, 281] width 450 height 22
click at [393, 342] on input "Ingresar nombre" at bounding box center [431, 342] width 450 height 13
paste input "CANDELA SOLEDAD"
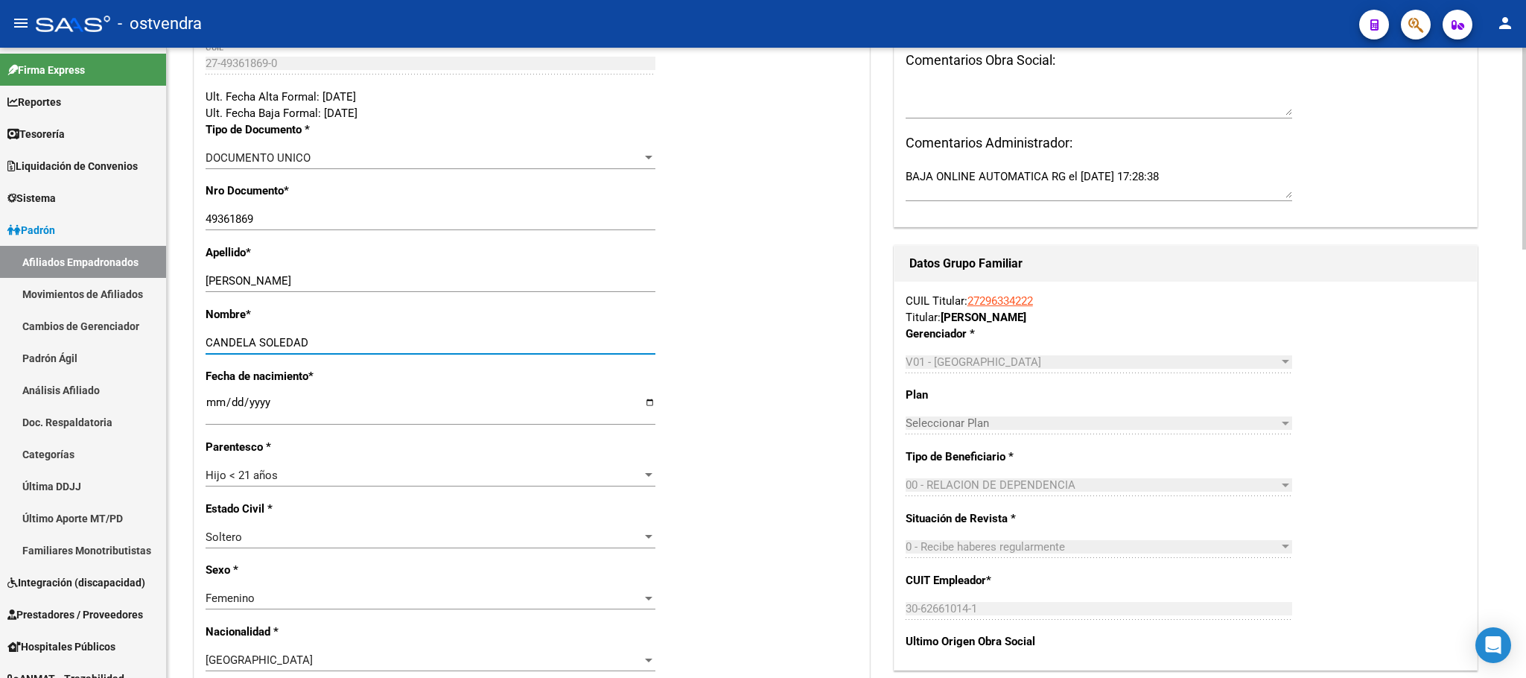
type input "CANDELA SOLEDAD"
drag, startPoint x: 260, startPoint y: 275, endPoint x: 480, endPoint y: 285, distance: 220.7
click at [463, 285] on input "ESCURRA CANDELA SOLEDAD" at bounding box center [431, 280] width 450 height 13
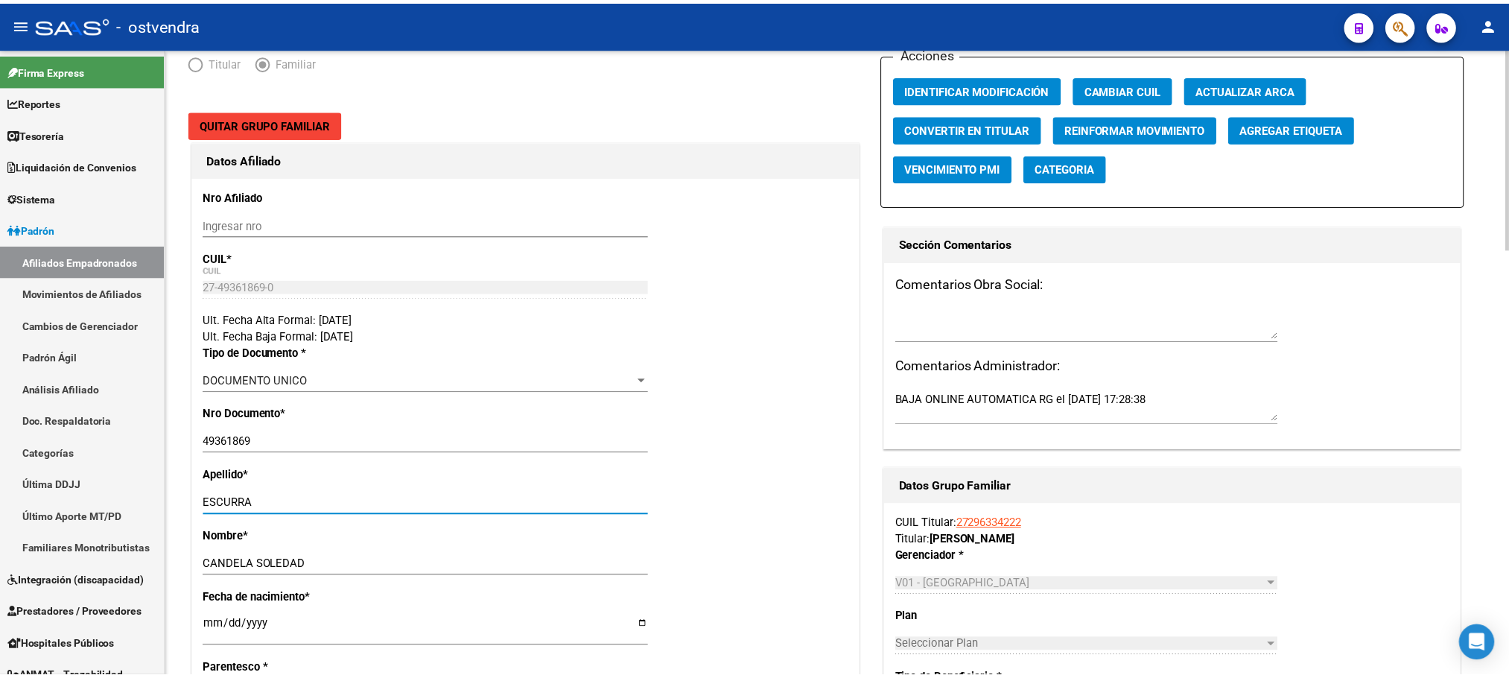
scroll to position [0, 0]
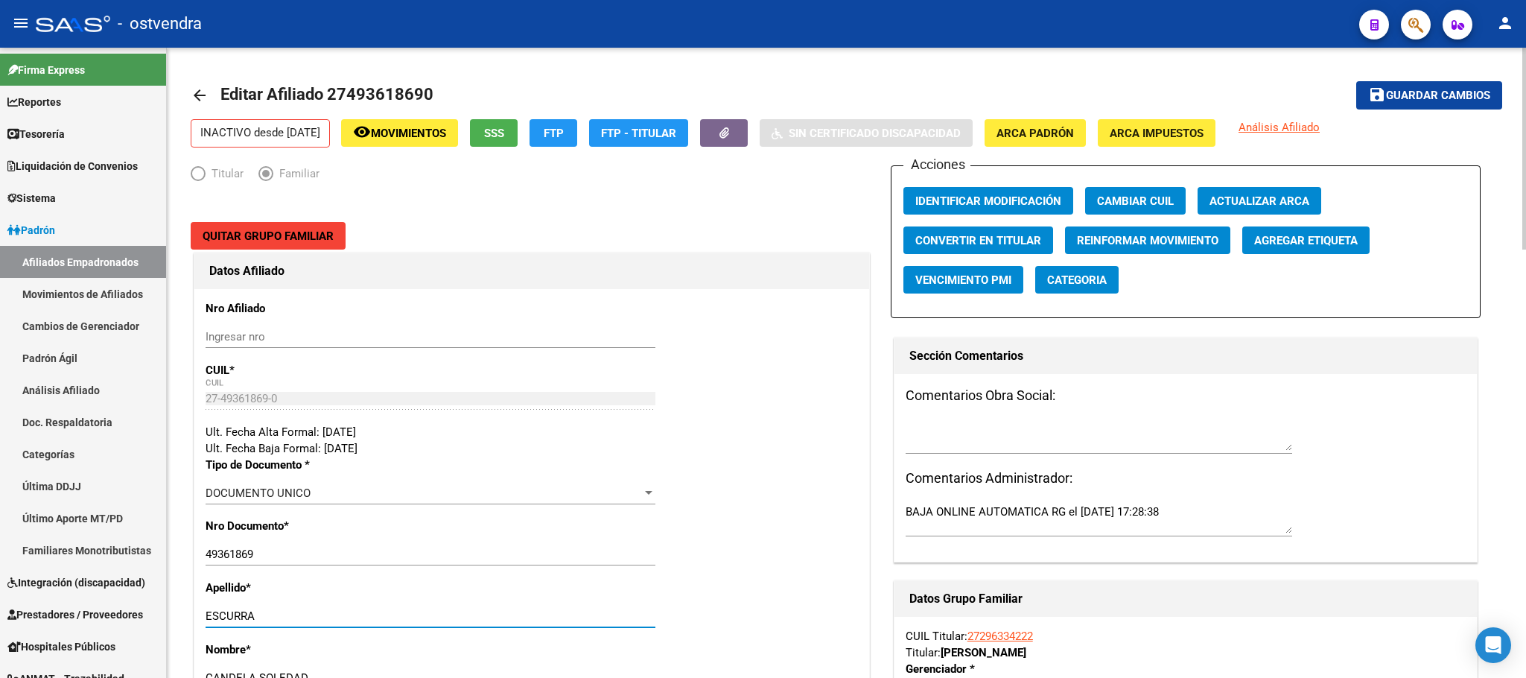
type input "ESCURRA"
click at [1451, 108] on button "save Guardar cambios" at bounding box center [1429, 95] width 146 height 28
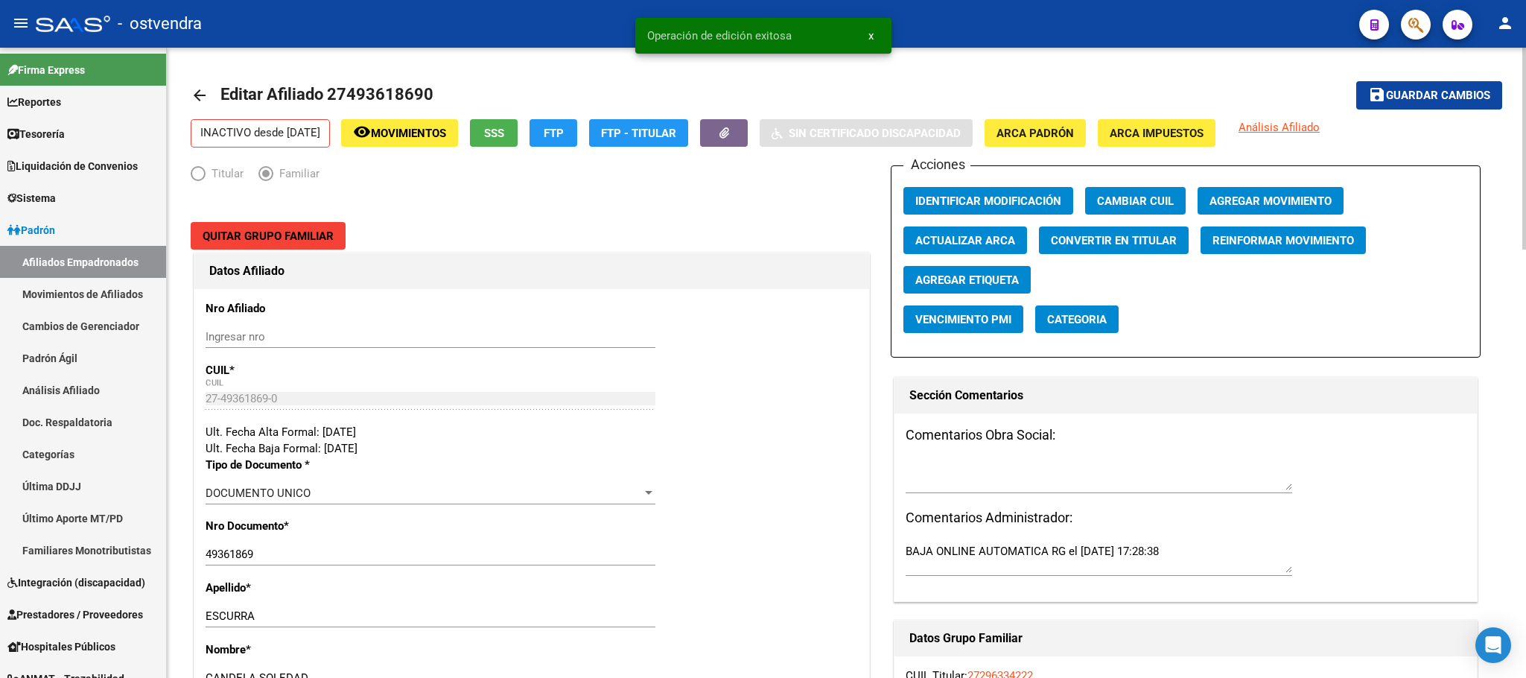
click at [1286, 199] on span "Agregar Movimiento" at bounding box center [1271, 200] width 122 height 13
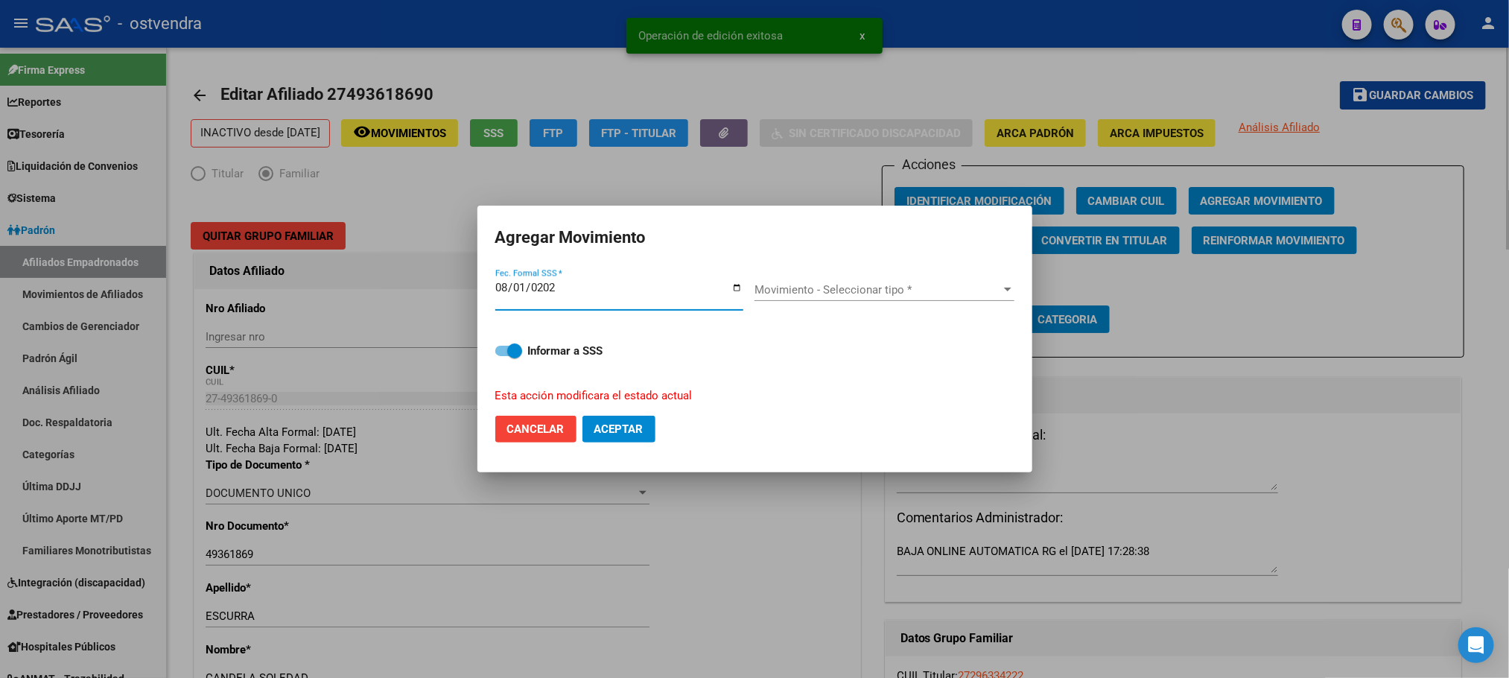
type input "[DATE]"
click at [916, 279] on div "Movimiento - Seleccionar tipo * Movimiento - Seleccionar tipo *" at bounding box center [885, 290] width 260 height 22
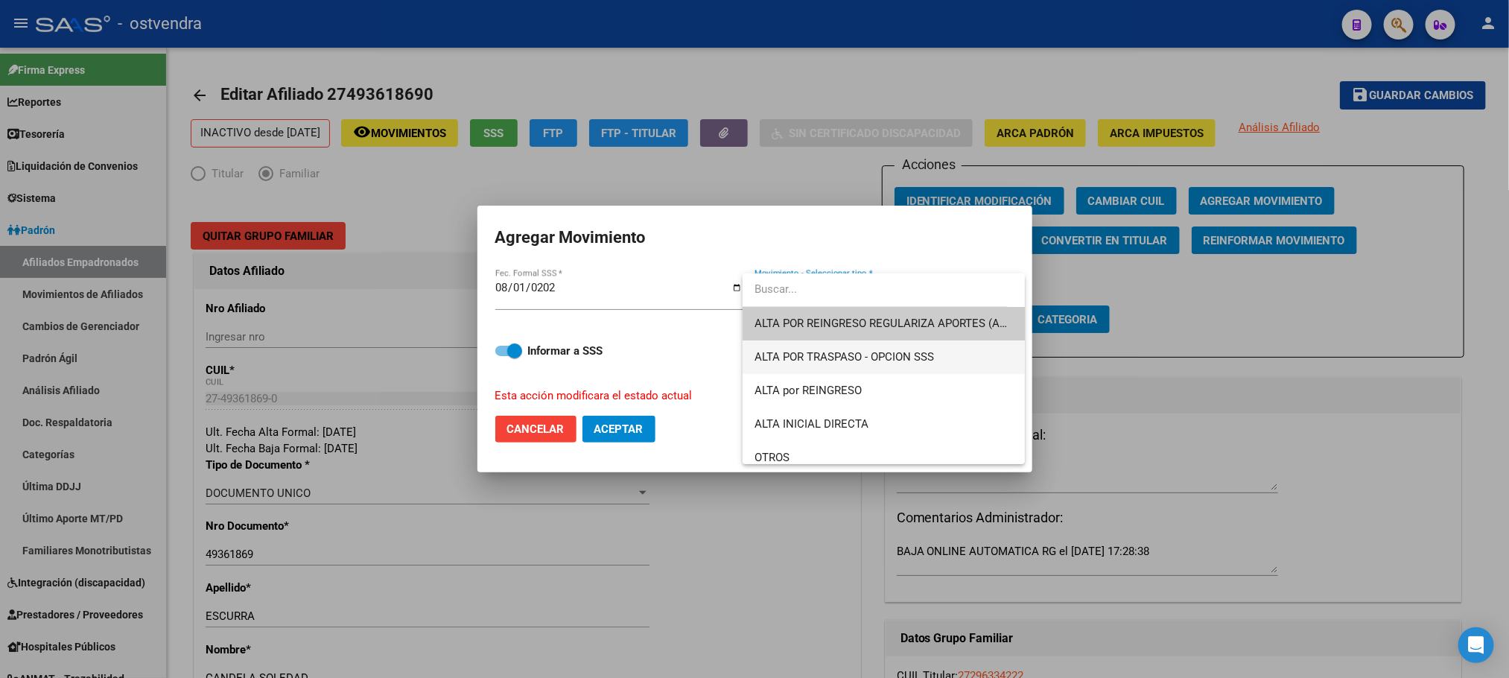
drag, startPoint x: 934, startPoint y: 314, endPoint x: 954, endPoint y: 363, distance: 53.1
click at [954, 363] on div "ALTA POR REINGRESO REGULARIZA APORTES (AFIP) ALTA POR TRASPASO - OPCION SSS ALT…" at bounding box center [884, 368] width 282 height 191
click at [904, 381] on span "ALTA por REINGRESO" at bounding box center [884, 391] width 258 height 34
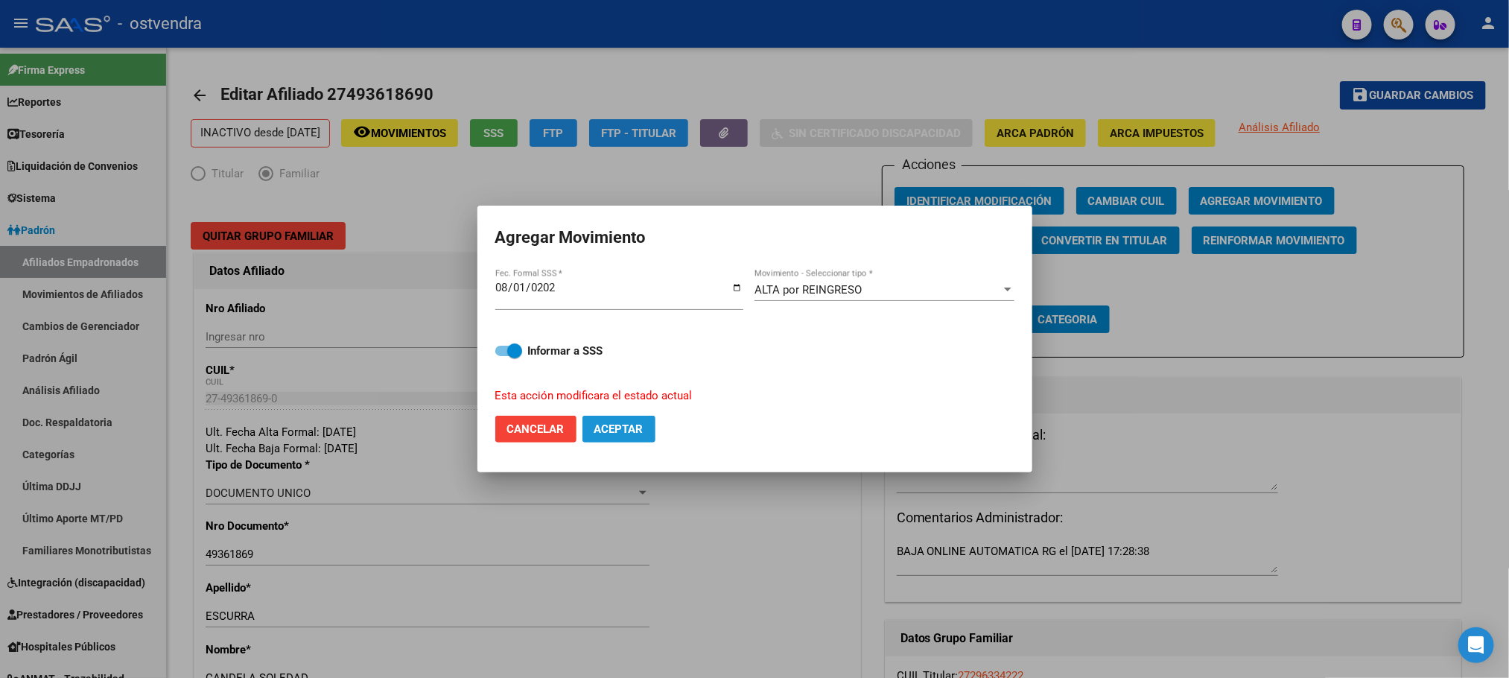
click at [649, 422] on button "Aceptar" at bounding box center [619, 429] width 73 height 27
checkbox input "false"
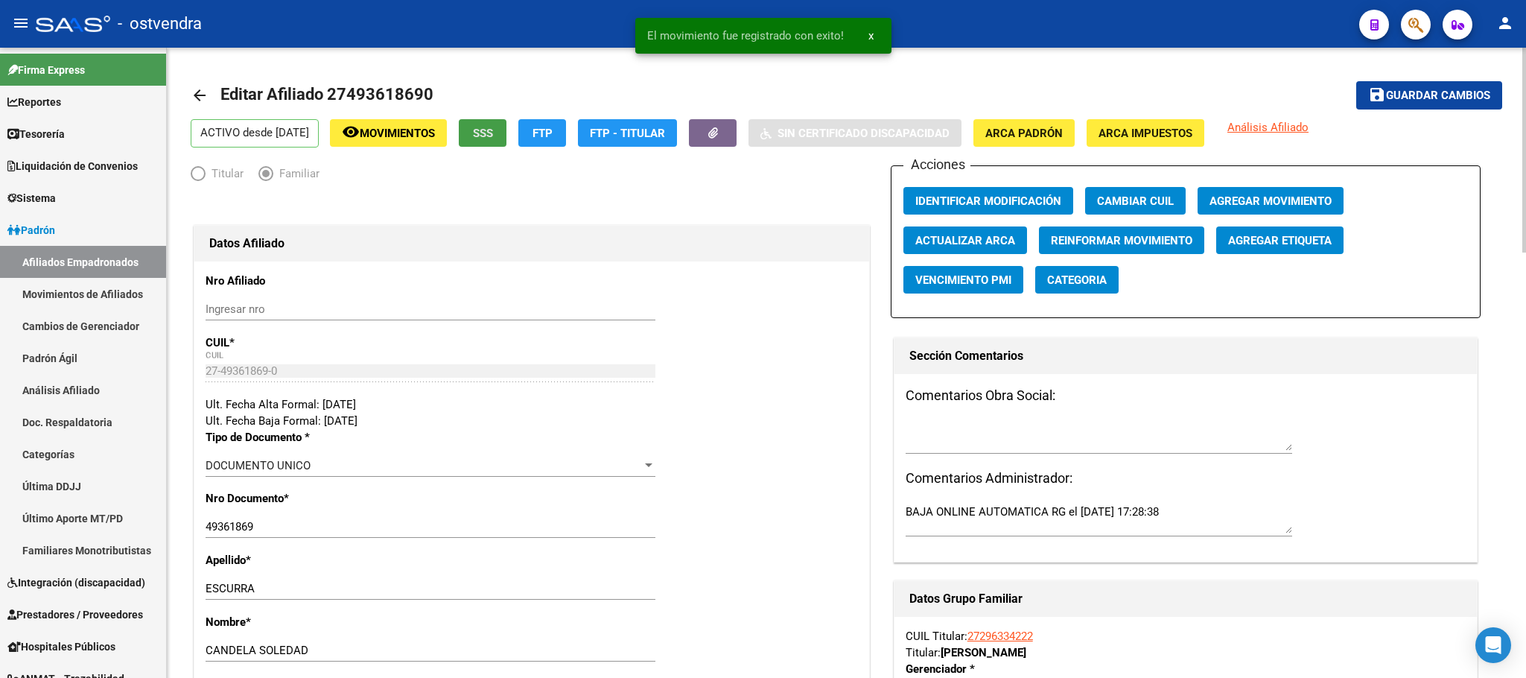
click at [485, 130] on button "SSS" at bounding box center [483, 133] width 48 height 28
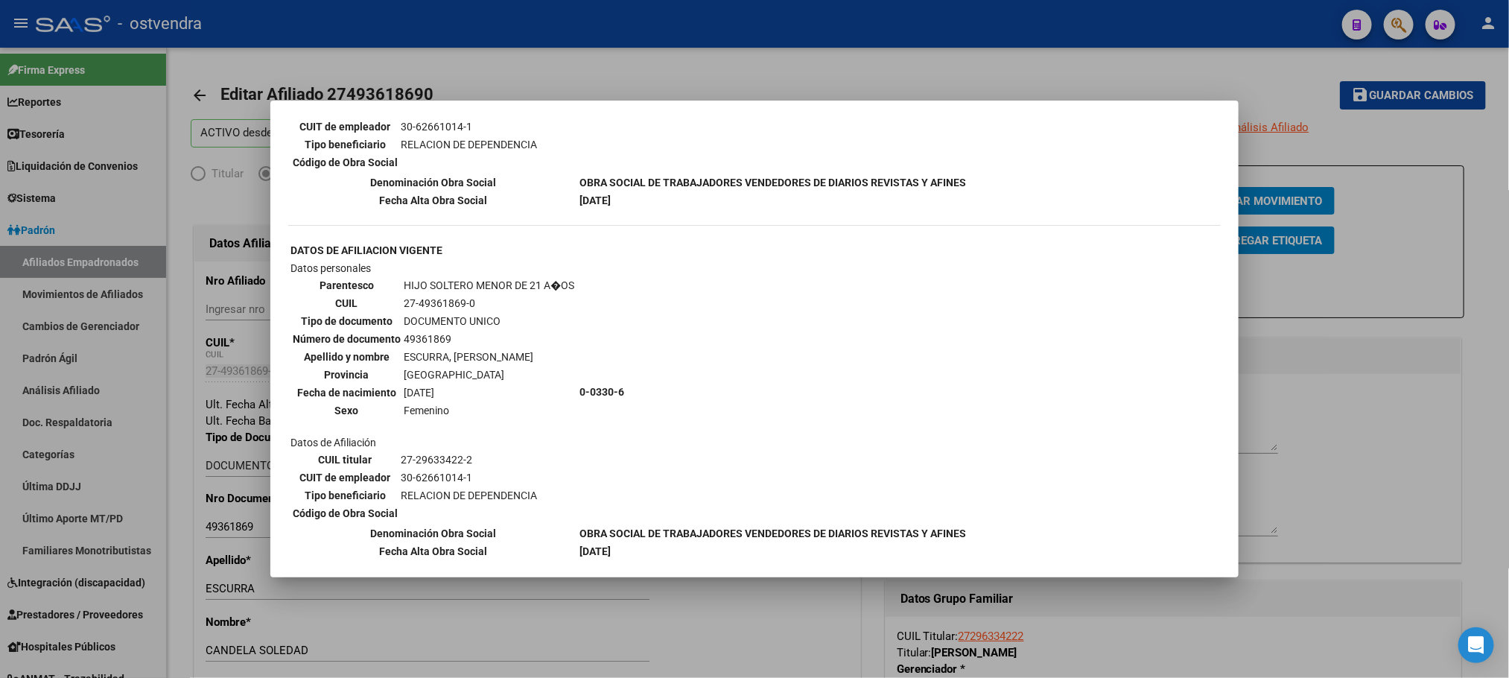
scroll to position [738, 0]
click at [553, 66] on div at bounding box center [754, 339] width 1509 height 678
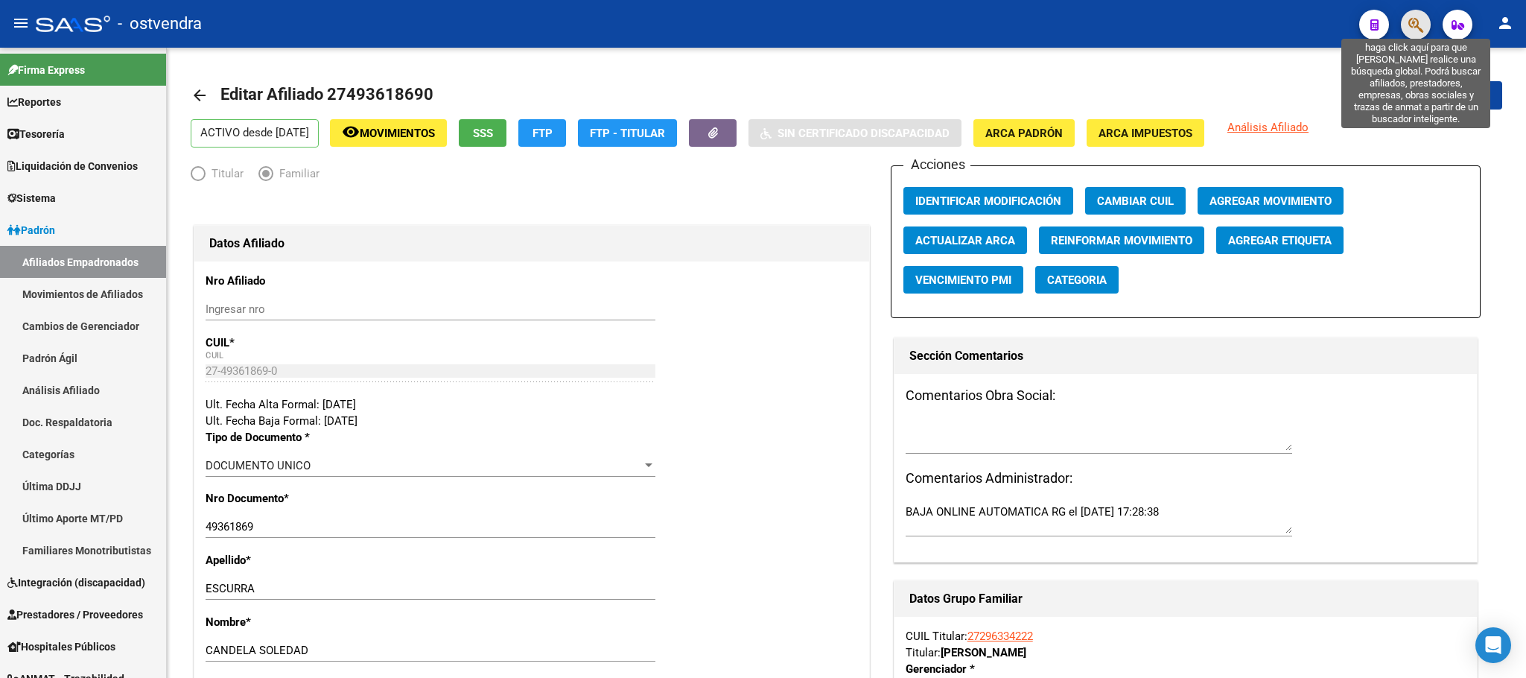
click at [1415, 30] on icon "button" at bounding box center [1416, 24] width 15 height 17
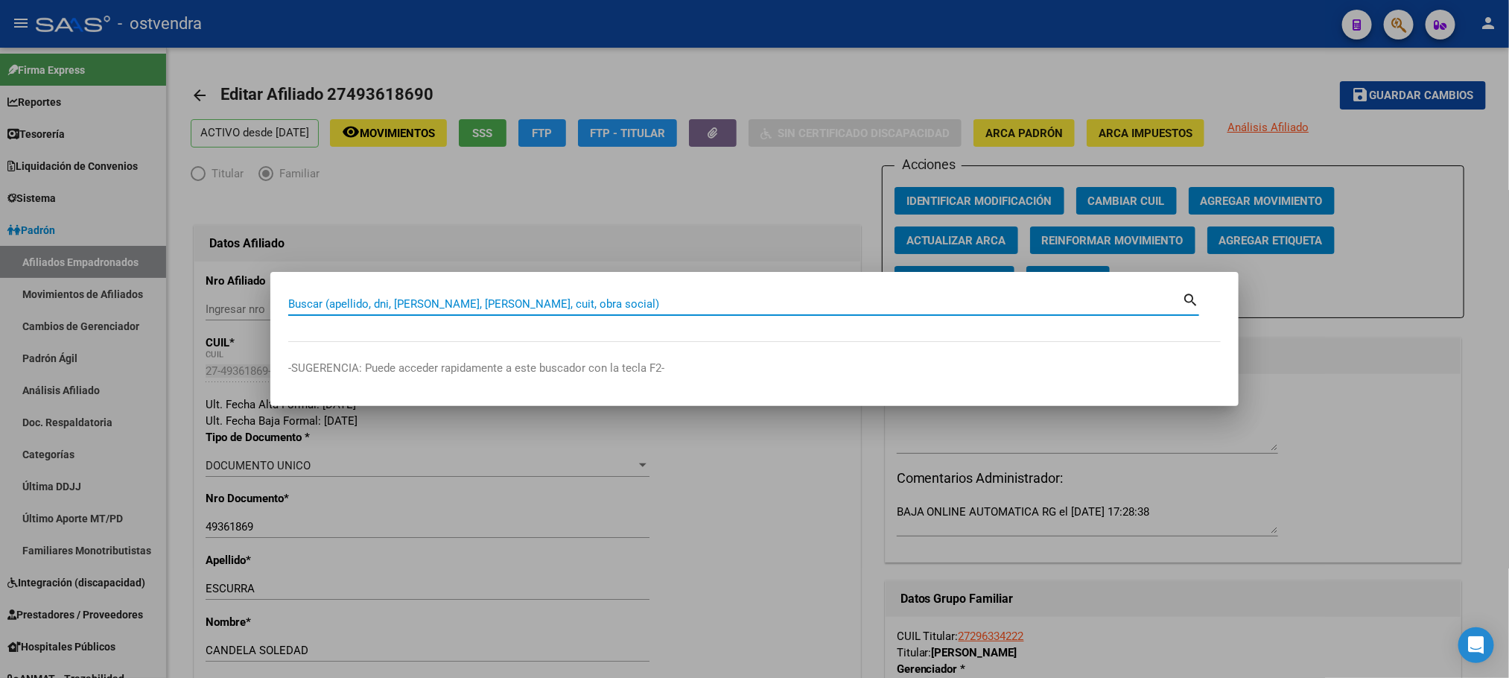
type input "v"
type input "56573667"
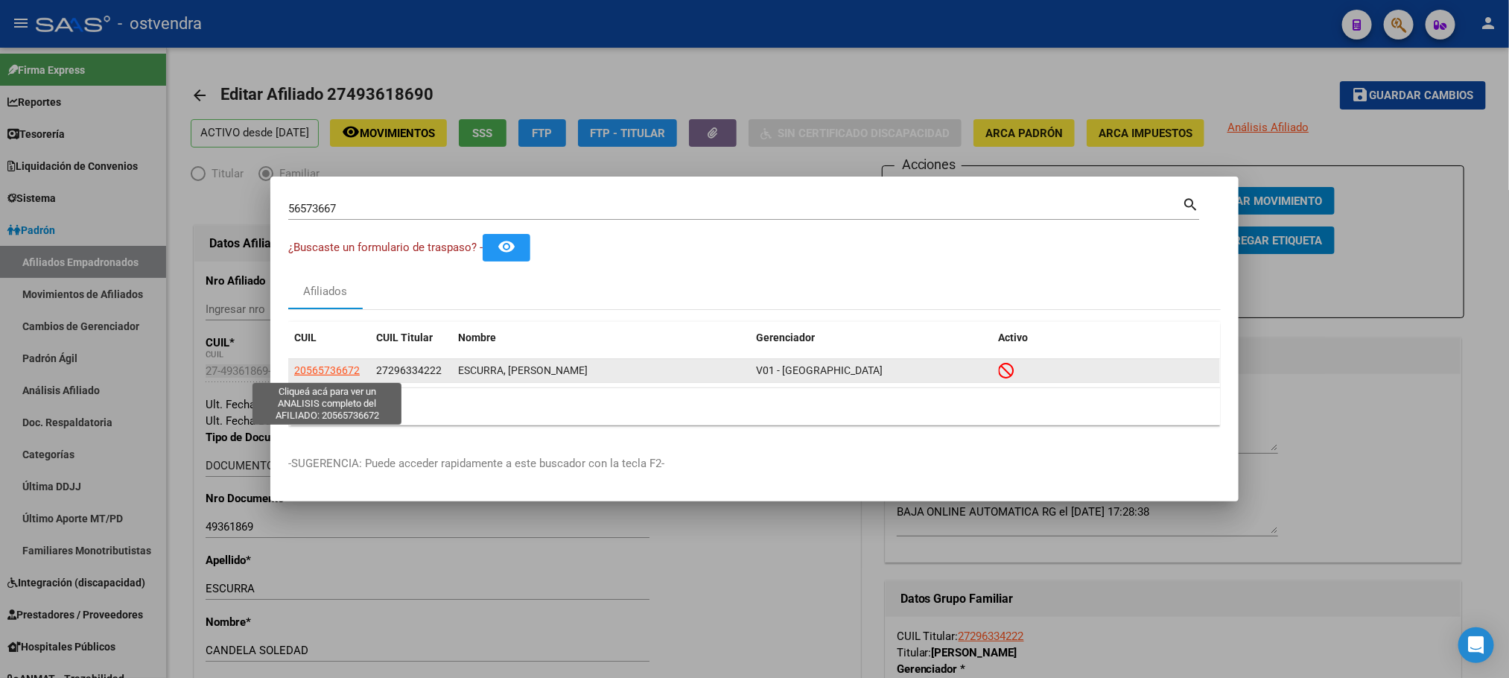
click at [345, 373] on span "20565736672" at bounding box center [327, 370] width 66 height 12
type textarea "20565736672"
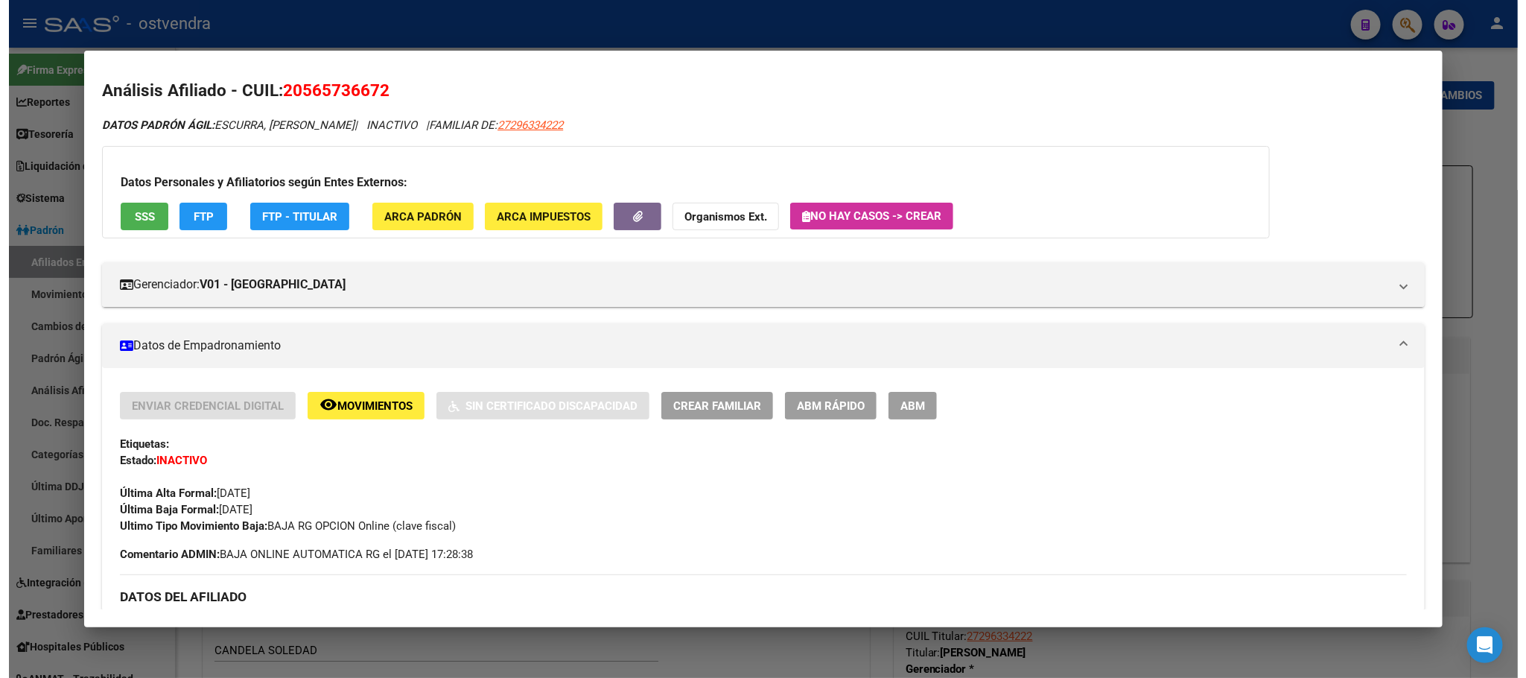
scroll to position [0, 0]
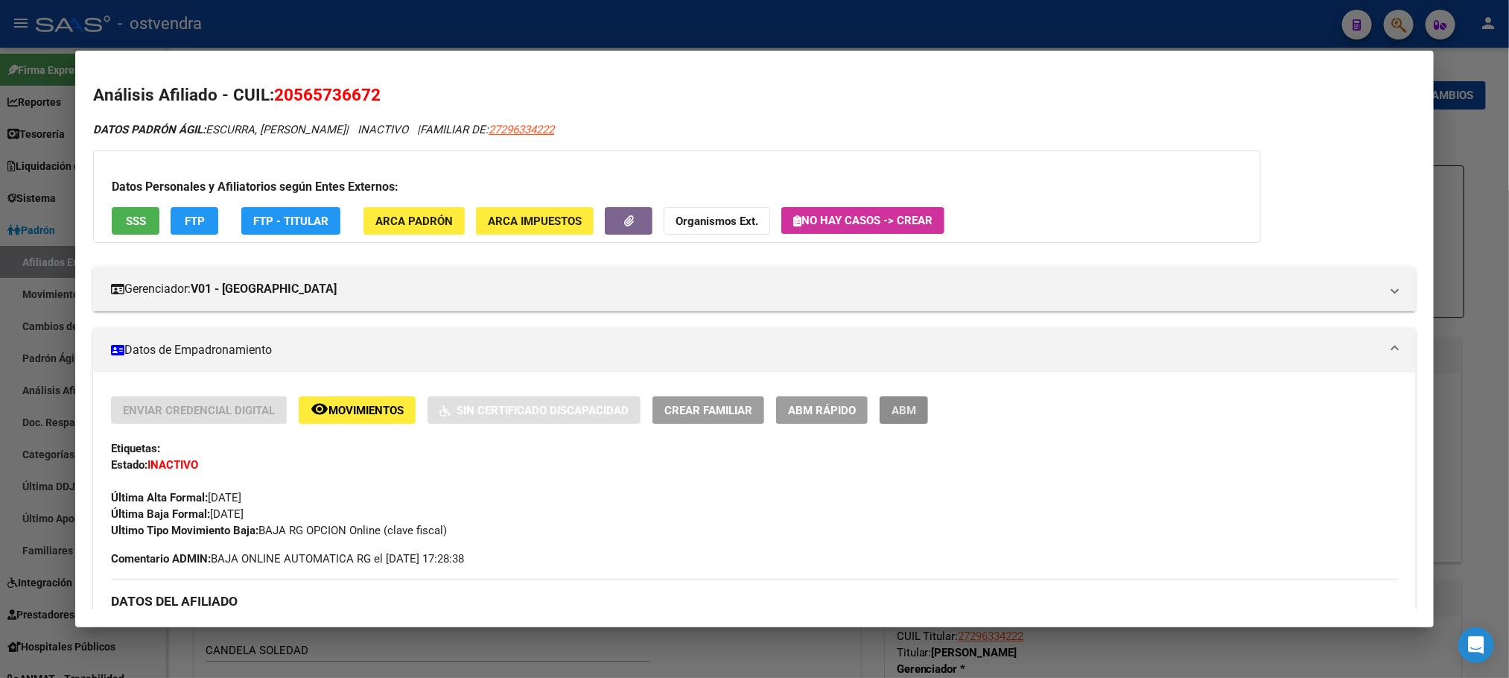
click at [898, 411] on span "ABM" at bounding box center [904, 410] width 25 height 13
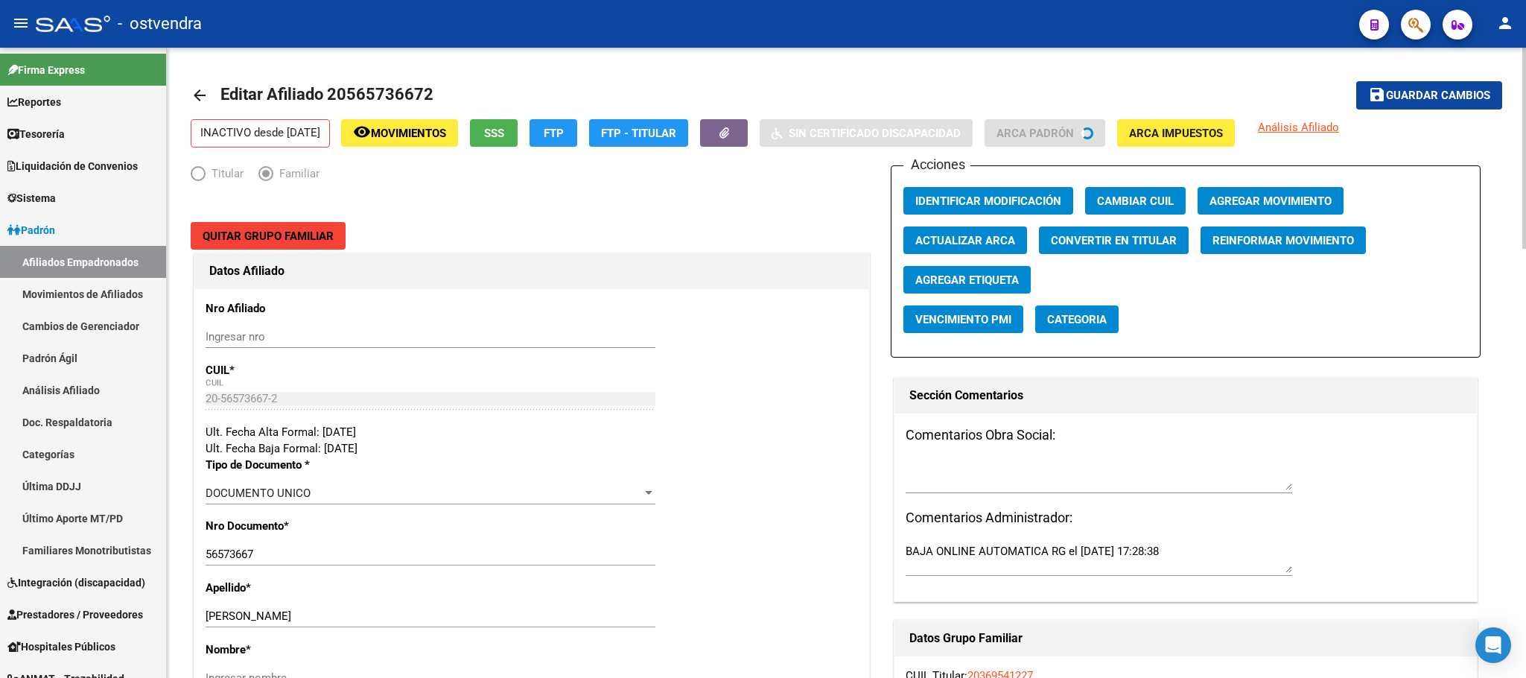
click at [282, 230] on span "Quitar Grupo Familiar" at bounding box center [268, 235] width 131 height 13
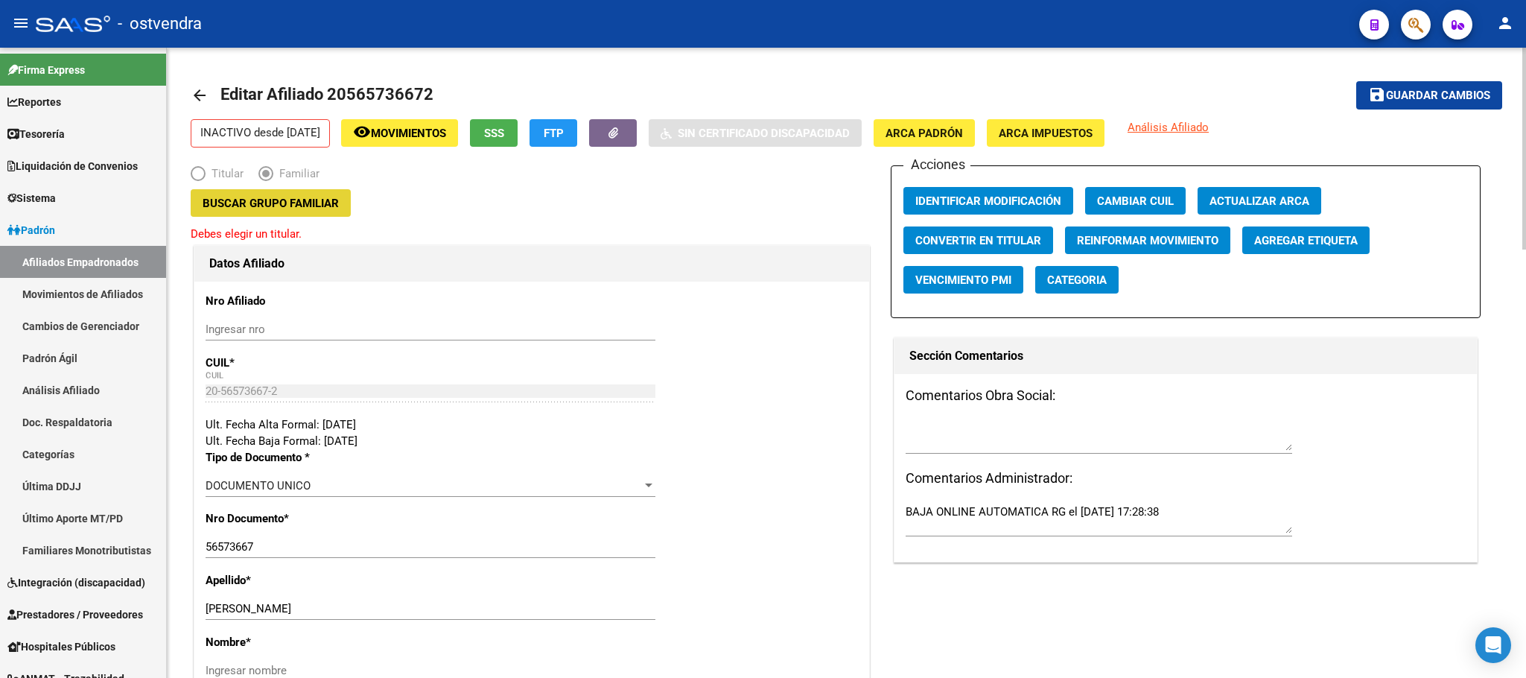
click at [297, 209] on span "Buscar Grupo Familiar" at bounding box center [271, 203] width 136 height 13
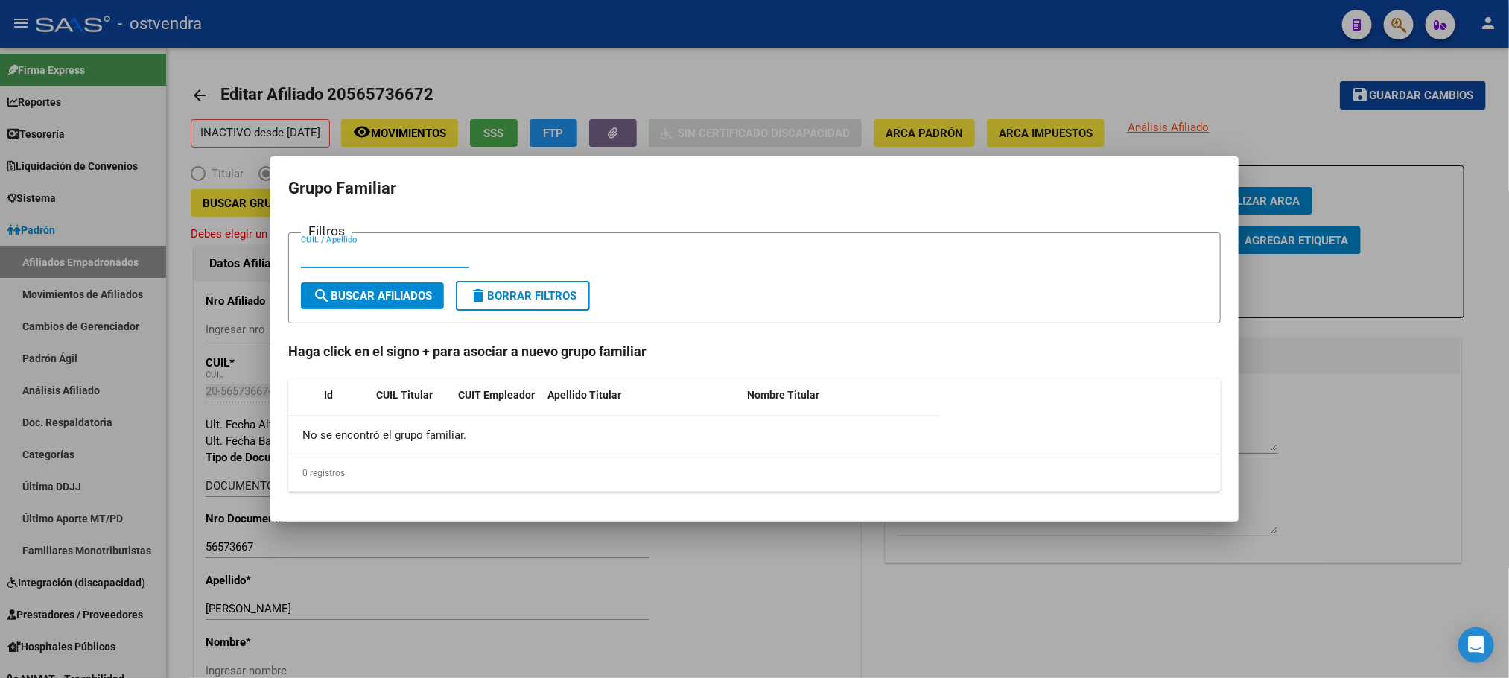
paste input "27296334222"
type input "27296334222"
click at [380, 293] on span "search Buscar Afiliados" at bounding box center [372, 295] width 119 height 13
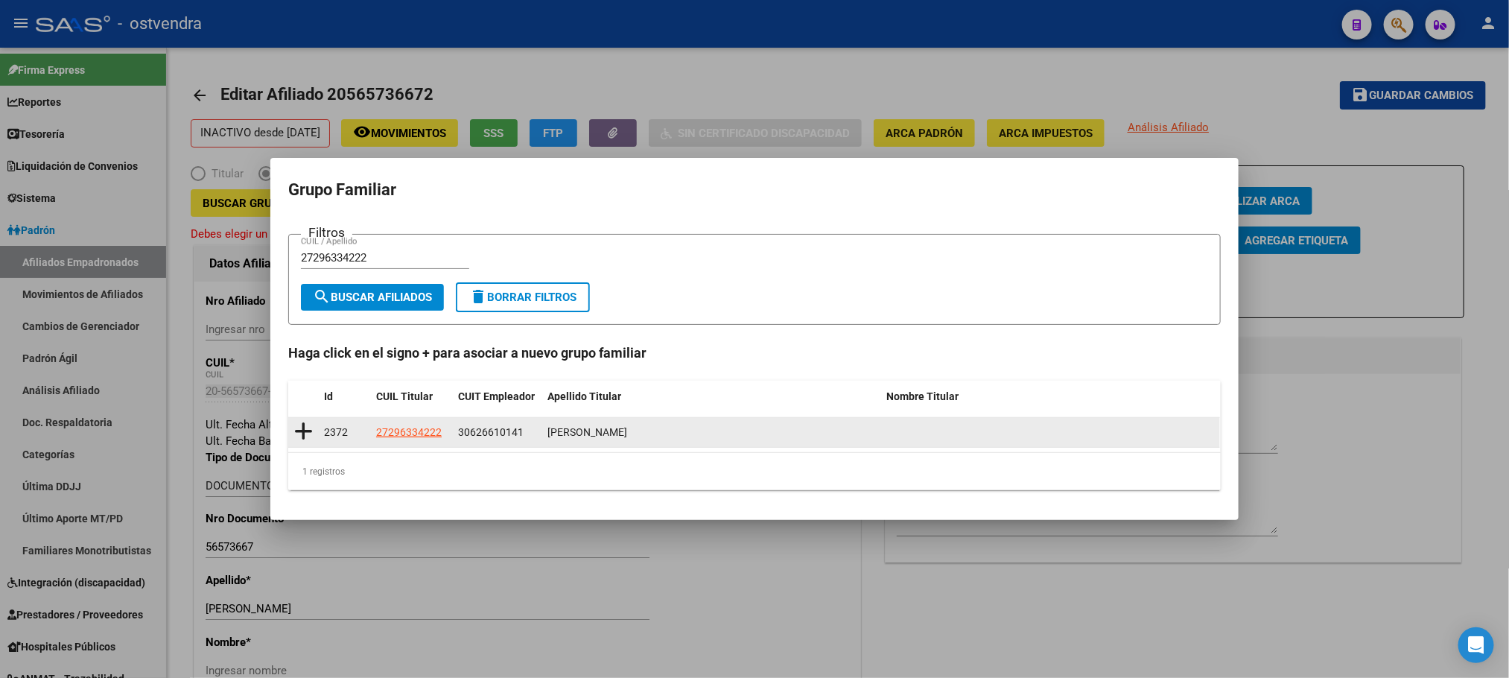
click at [296, 423] on icon at bounding box center [303, 431] width 19 height 21
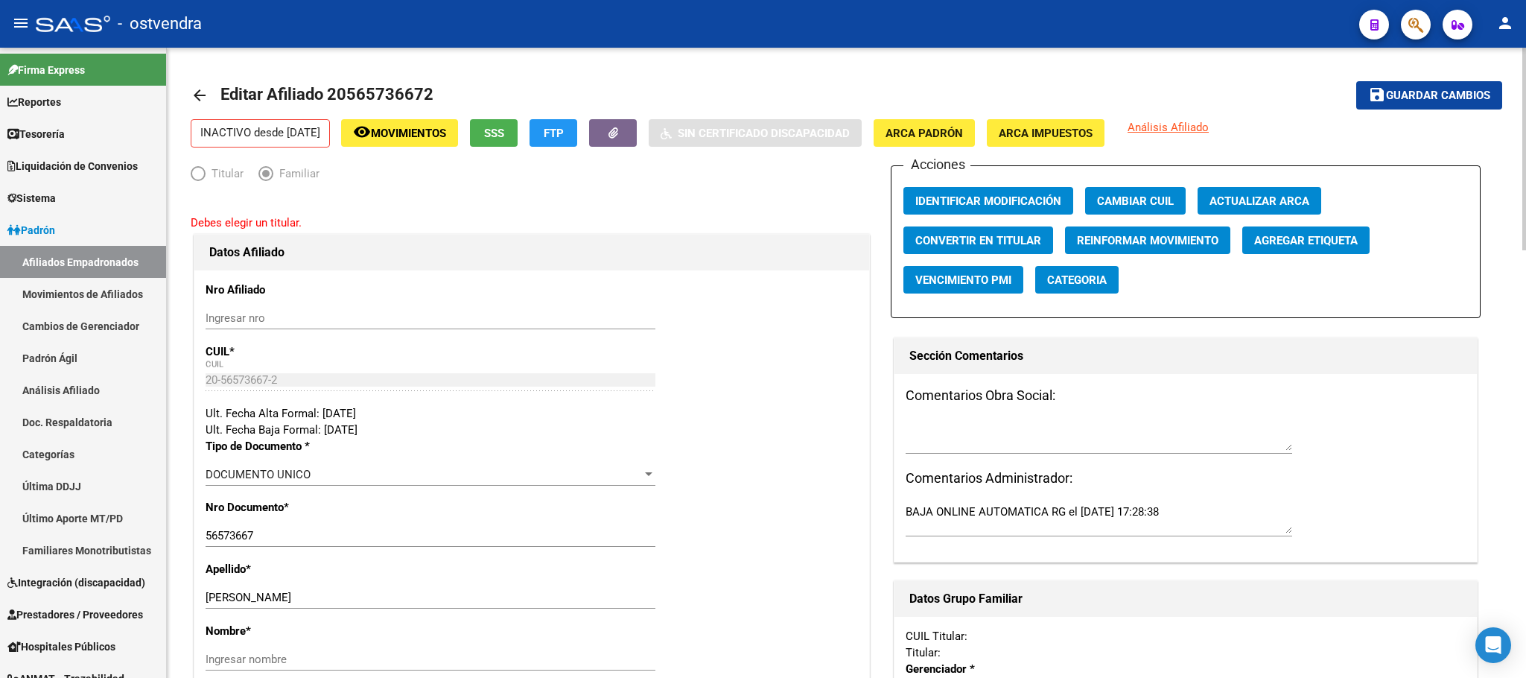
type input "30-62661014-1"
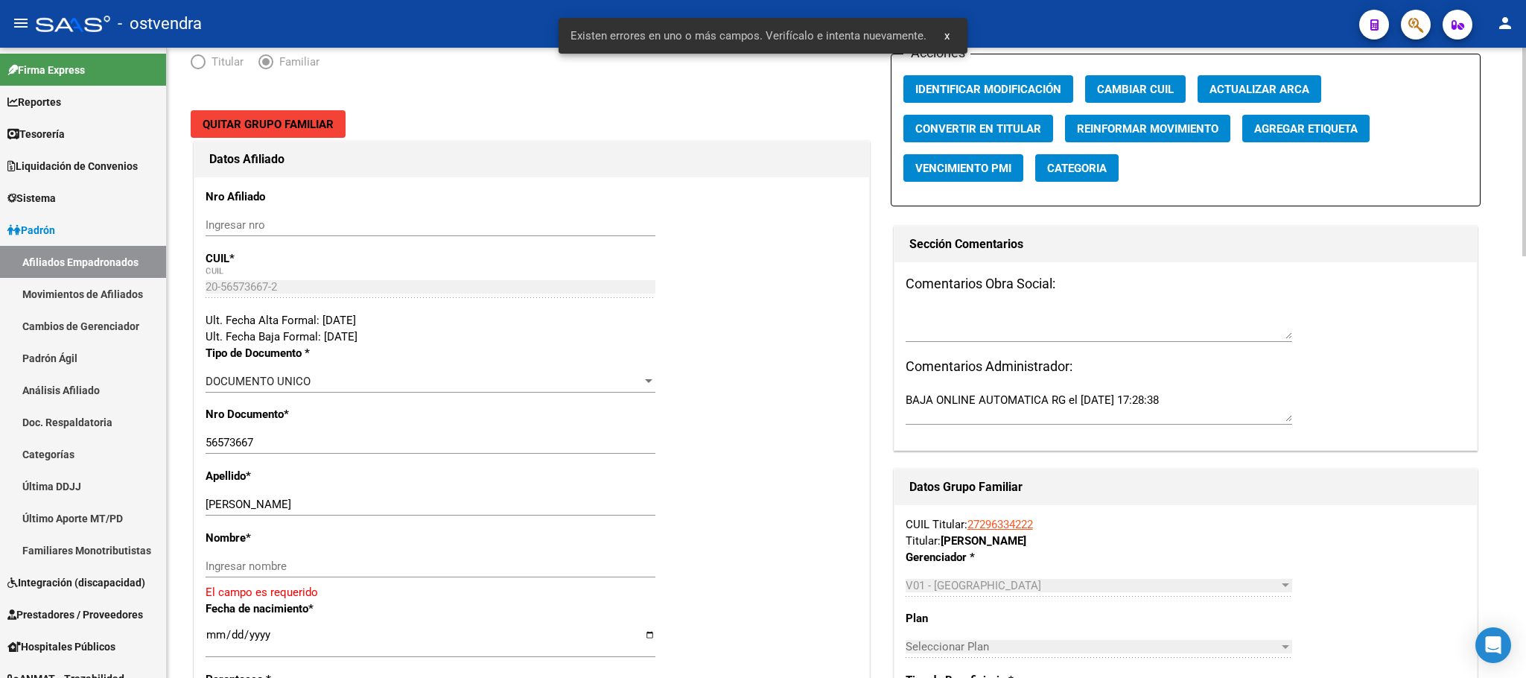
scroll to position [223, 0]
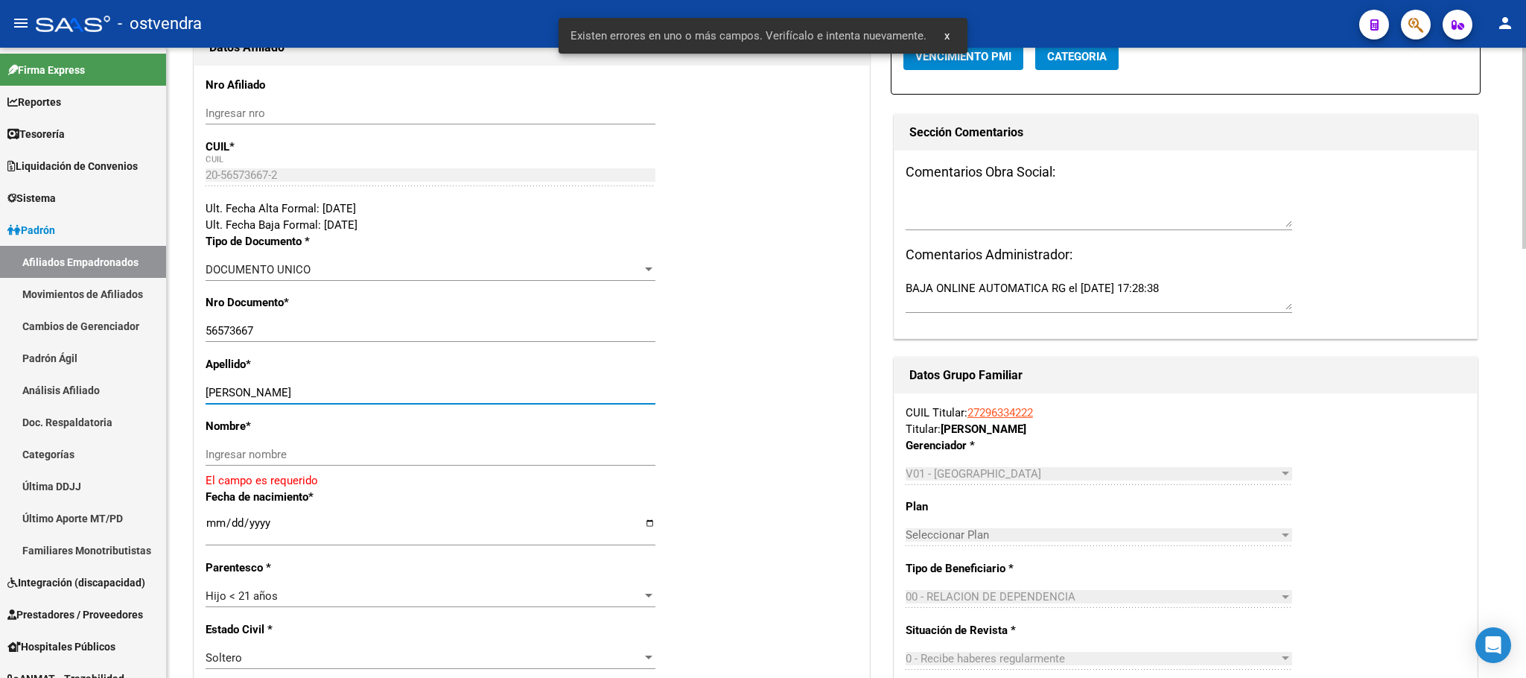
drag, startPoint x: 257, startPoint y: 390, endPoint x: 346, endPoint y: 437, distance: 101.0
click at [362, 391] on input "ESCURRA TOBIAS ARIEL" at bounding box center [431, 392] width 450 height 13
drag, startPoint x: 349, startPoint y: 454, endPoint x: 342, endPoint y: 449, distance: 8.1
click at [349, 452] on input "Ingresar nombre" at bounding box center [431, 454] width 450 height 13
paste input "TOBIAS ARIEL"
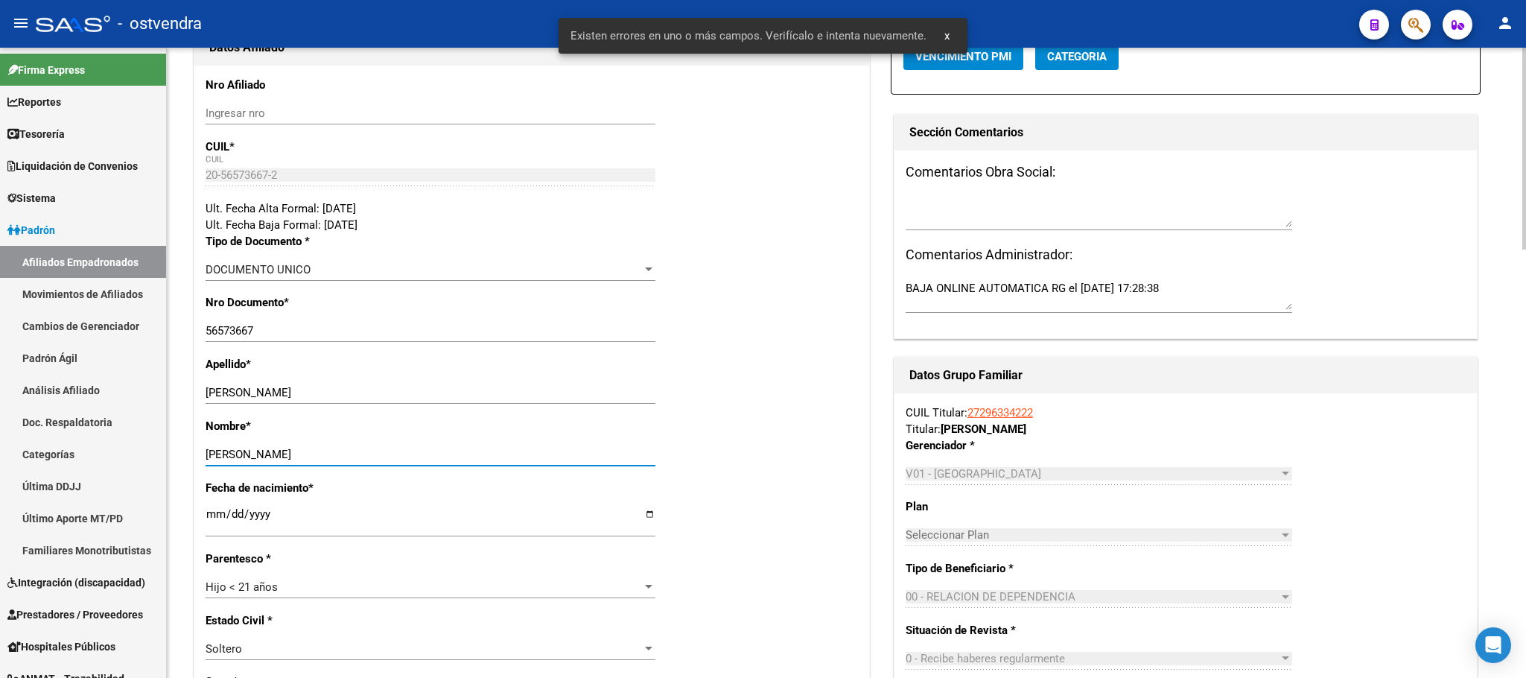
type input "TOBIAS ARIEL"
drag, startPoint x: 250, startPoint y: 392, endPoint x: 479, endPoint y: 389, distance: 228.7
click at [479, 389] on input "ESCURRA TOBIAS ARIEL" at bounding box center [431, 392] width 450 height 13
click at [253, 396] on input "ESCURRA TOBIAS ARIEL" at bounding box center [431, 392] width 450 height 13
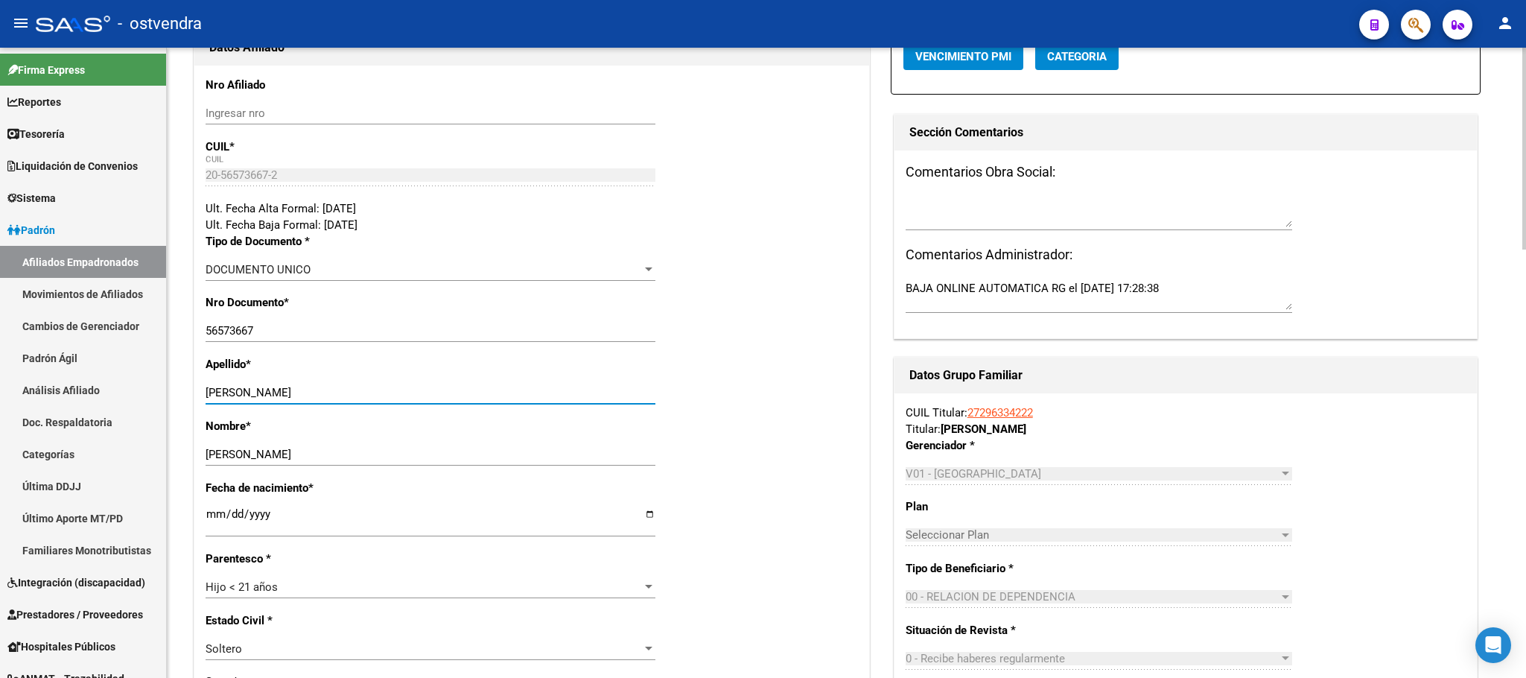
drag, startPoint x: 257, startPoint y: 391, endPoint x: 563, endPoint y: 372, distance: 306.8
click at [572, 387] on input "ESCURRA TOBIAS ARIEL" at bounding box center [431, 392] width 450 height 13
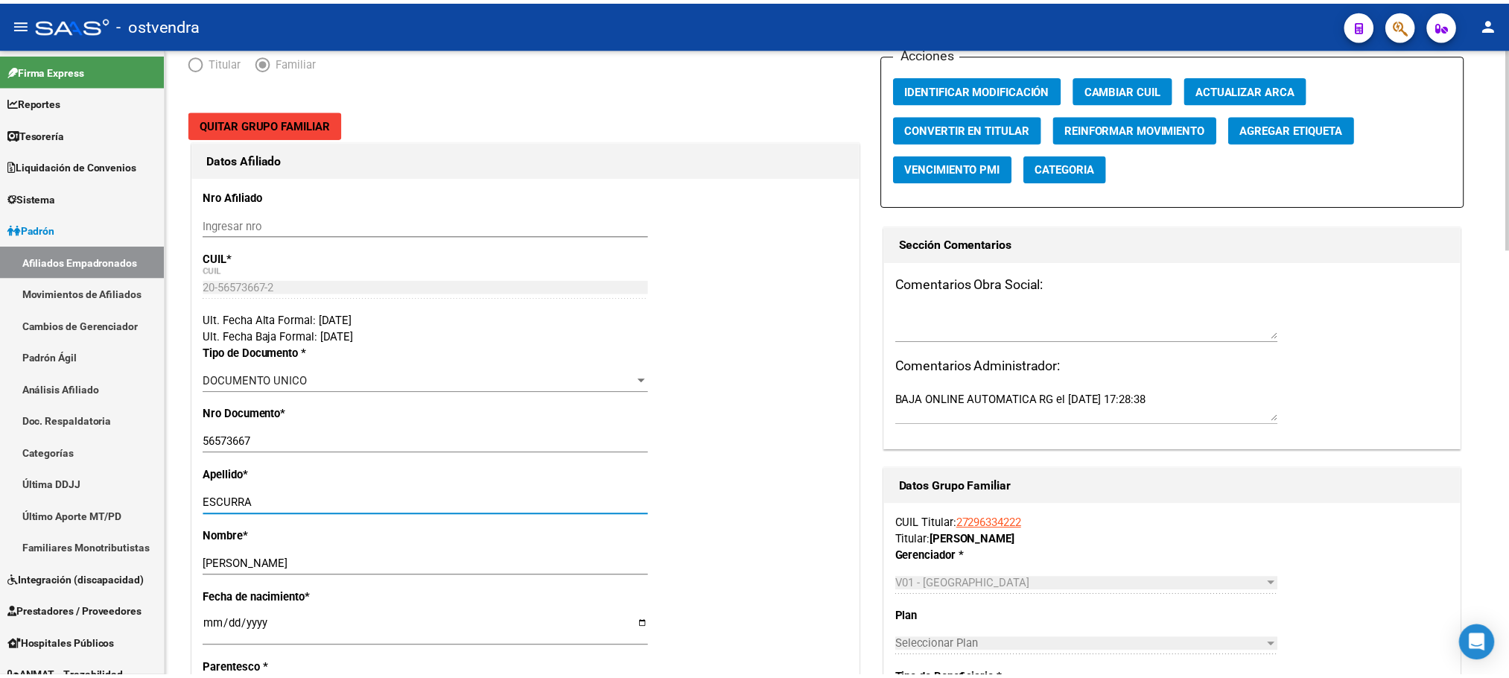
scroll to position [0, 0]
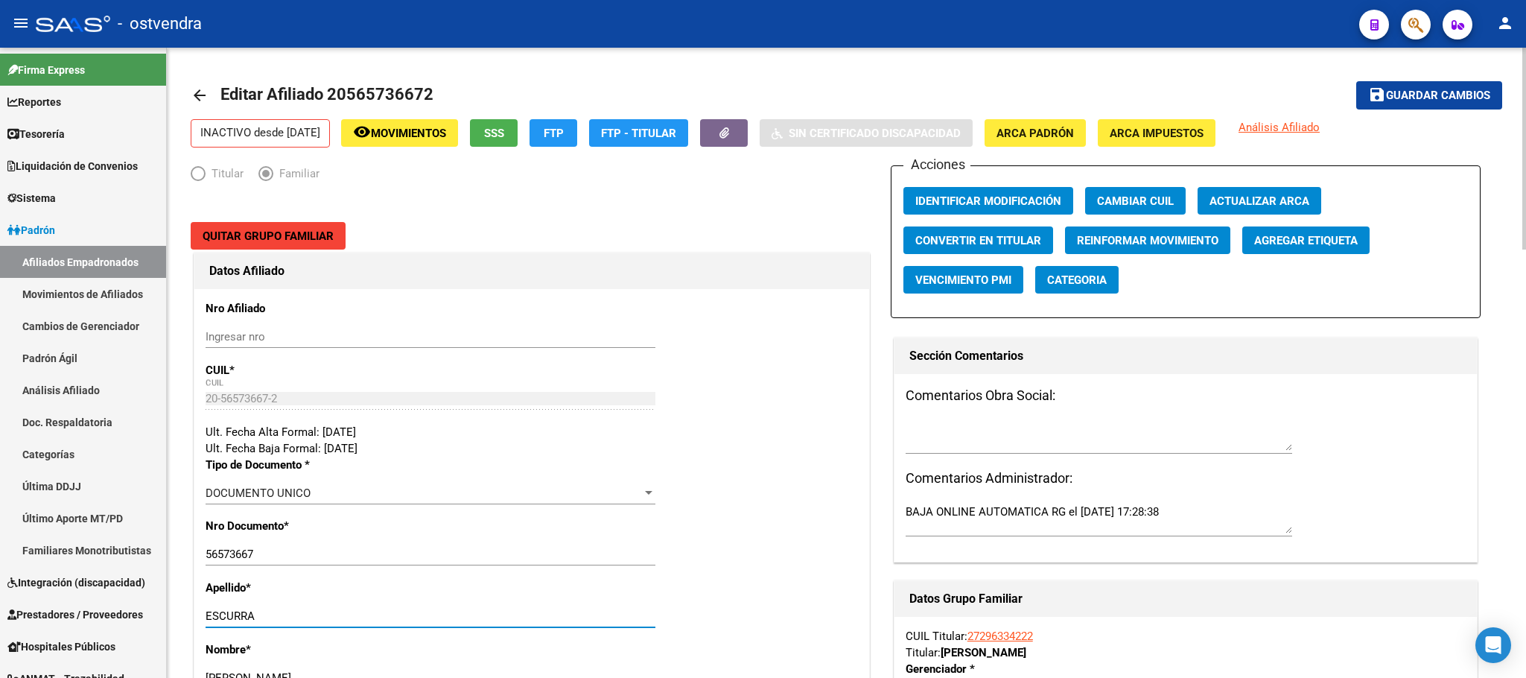
type input "ESCURRA"
click at [1412, 103] on button "save Guardar cambios" at bounding box center [1429, 95] width 146 height 28
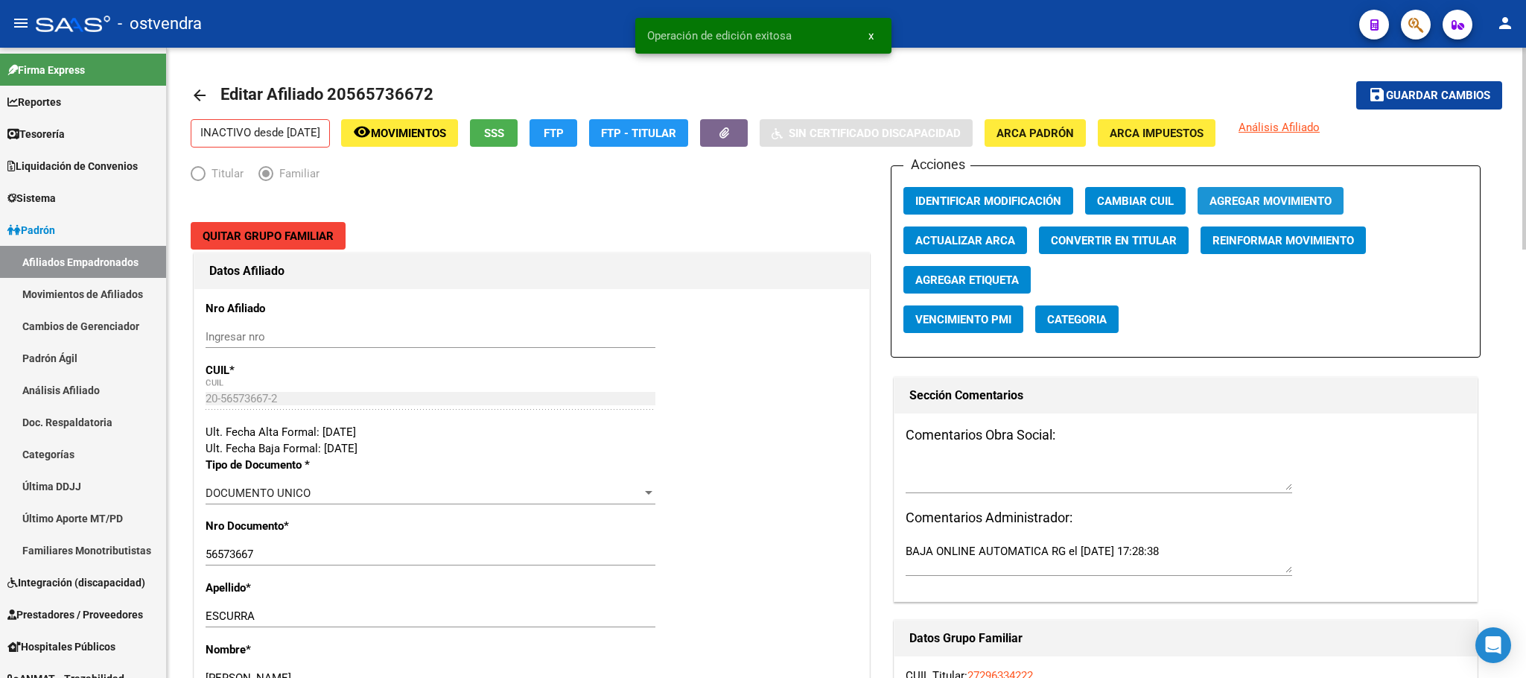
click at [1295, 194] on span "Agregar Movimiento" at bounding box center [1271, 200] width 122 height 13
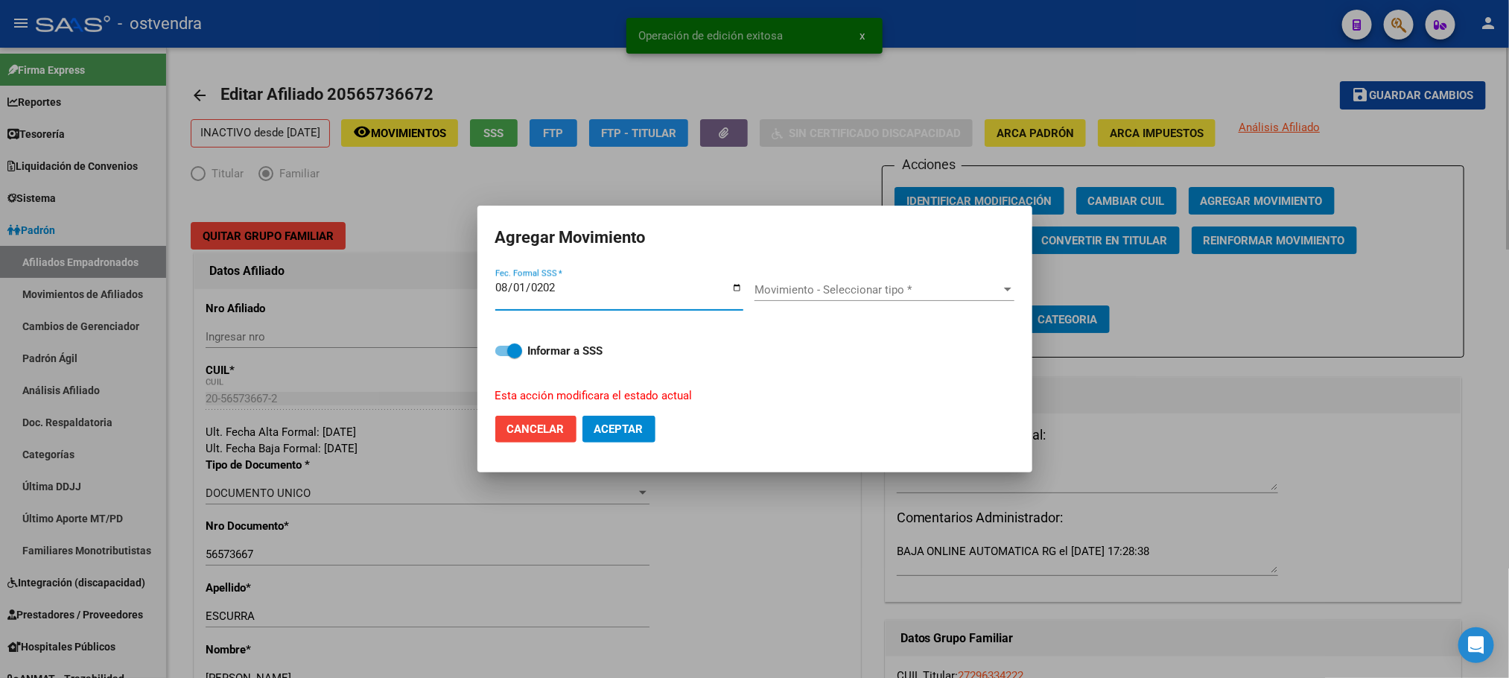
type input "[DATE]"
click at [885, 279] on div "Movimiento - Seleccionar tipo * Movimiento - Seleccionar tipo *" at bounding box center [885, 290] width 260 height 22
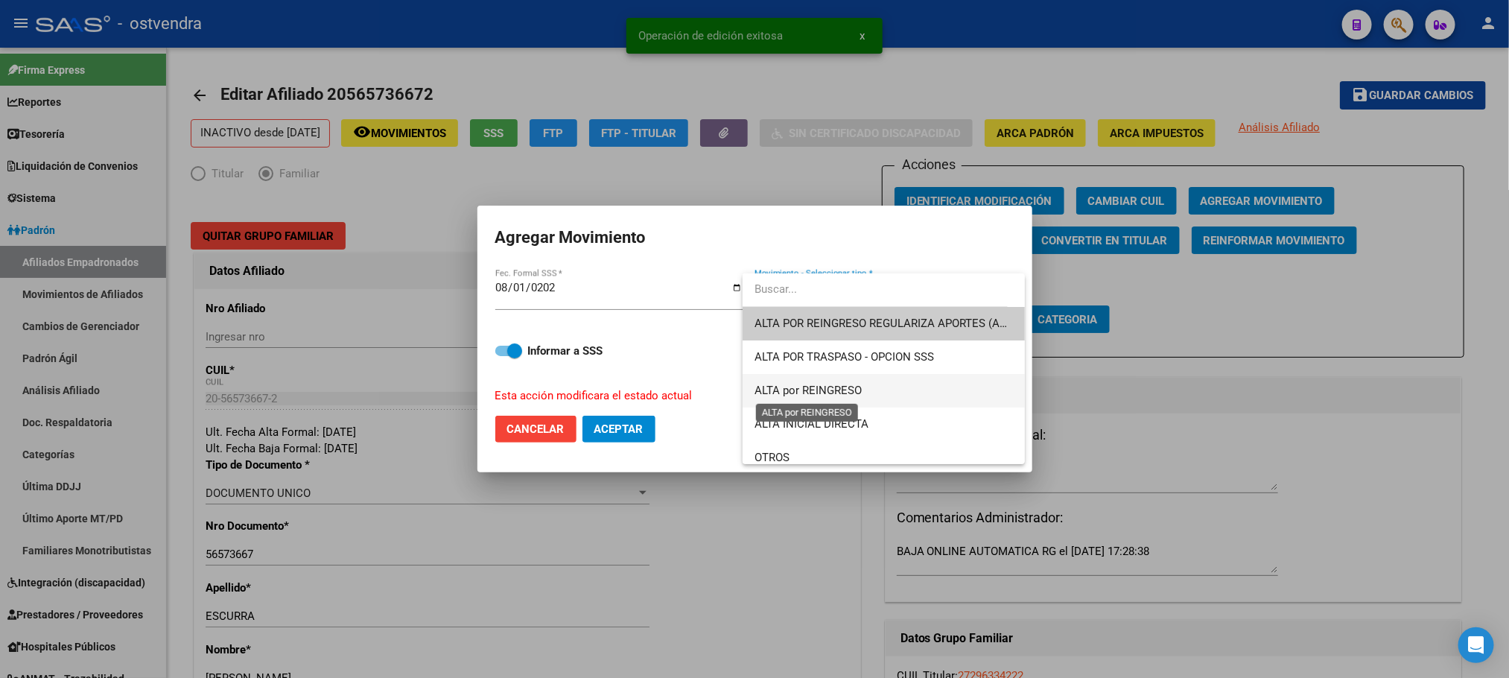
click at [857, 393] on span "ALTA por REINGRESO" at bounding box center [808, 390] width 107 height 13
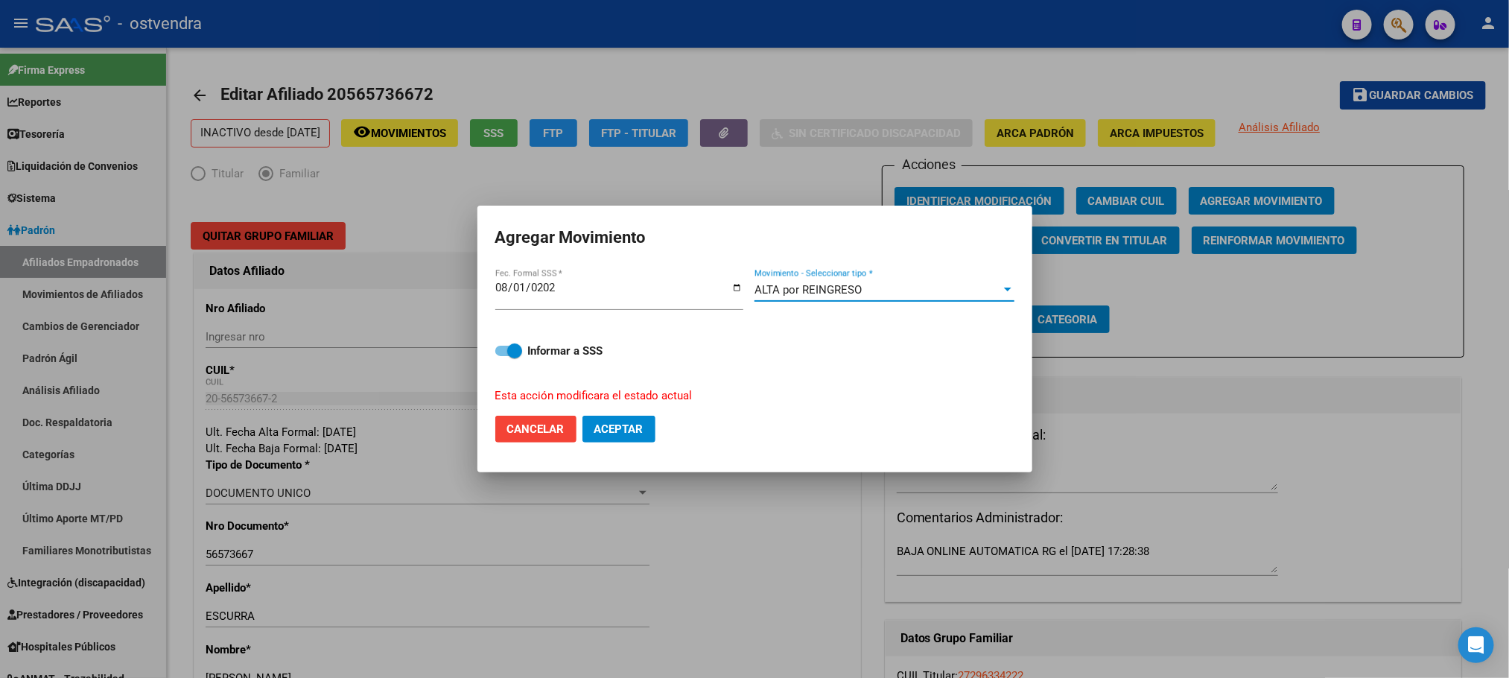
click at [510, 343] on span at bounding box center [514, 350] width 15 height 15
click at [503, 356] on input "Informar a SSS" at bounding box center [502, 356] width 1 height 1
drag, startPoint x: 620, startPoint y: 416, endPoint x: 539, endPoint y: 354, distance: 102.1
click at [544, 358] on form "Agregar Movimiento 2025-08-01 Fec. Formal SSS * ALTA por REINGRESO Movimiento -…" at bounding box center [754, 338] width 519 height 231
drag, startPoint x: 512, startPoint y: 349, endPoint x: 564, endPoint y: 393, distance: 68.7
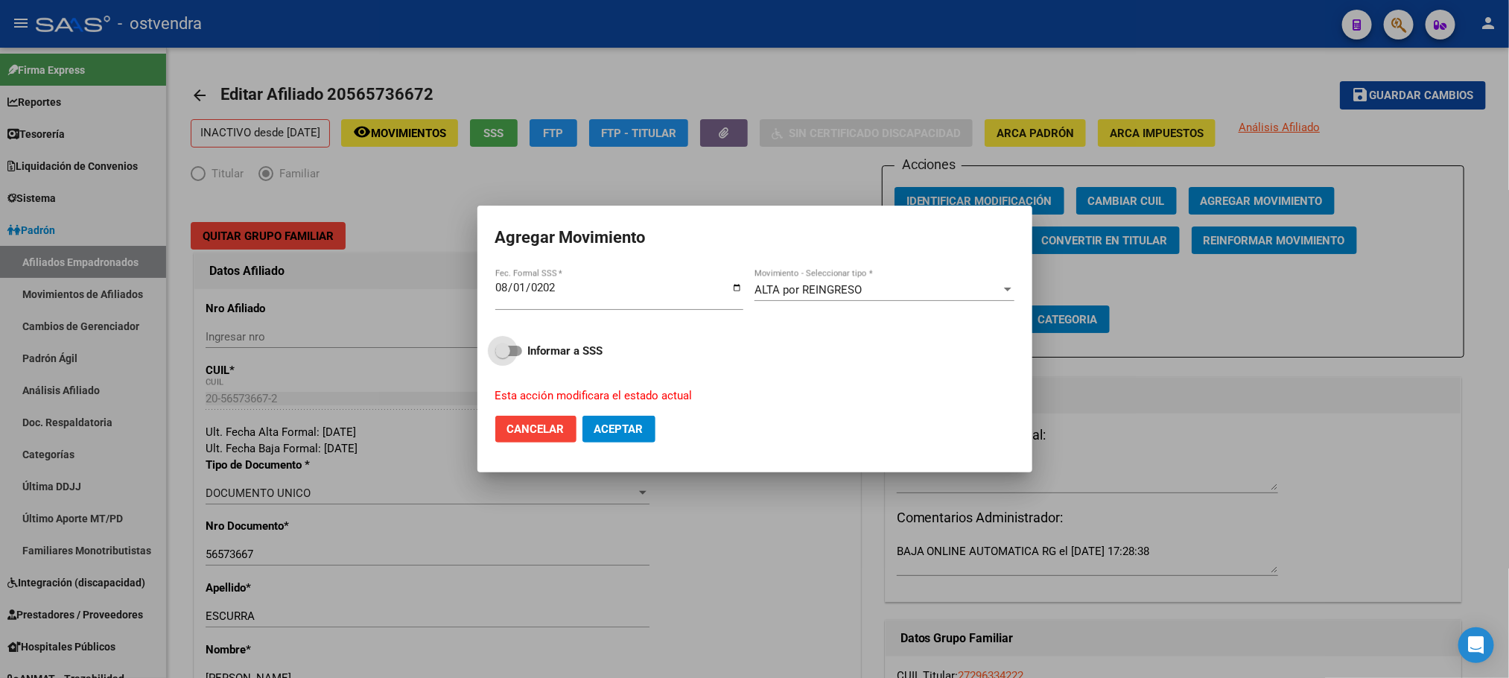
click at [514, 349] on span at bounding box center [508, 351] width 27 height 10
click at [503, 356] on input "Informar a SSS" at bounding box center [502, 356] width 1 height 1
click at [594, 425] on span "Aceptar" at bounding box center [618, 428] width 49 height 13
checkbox input "false"
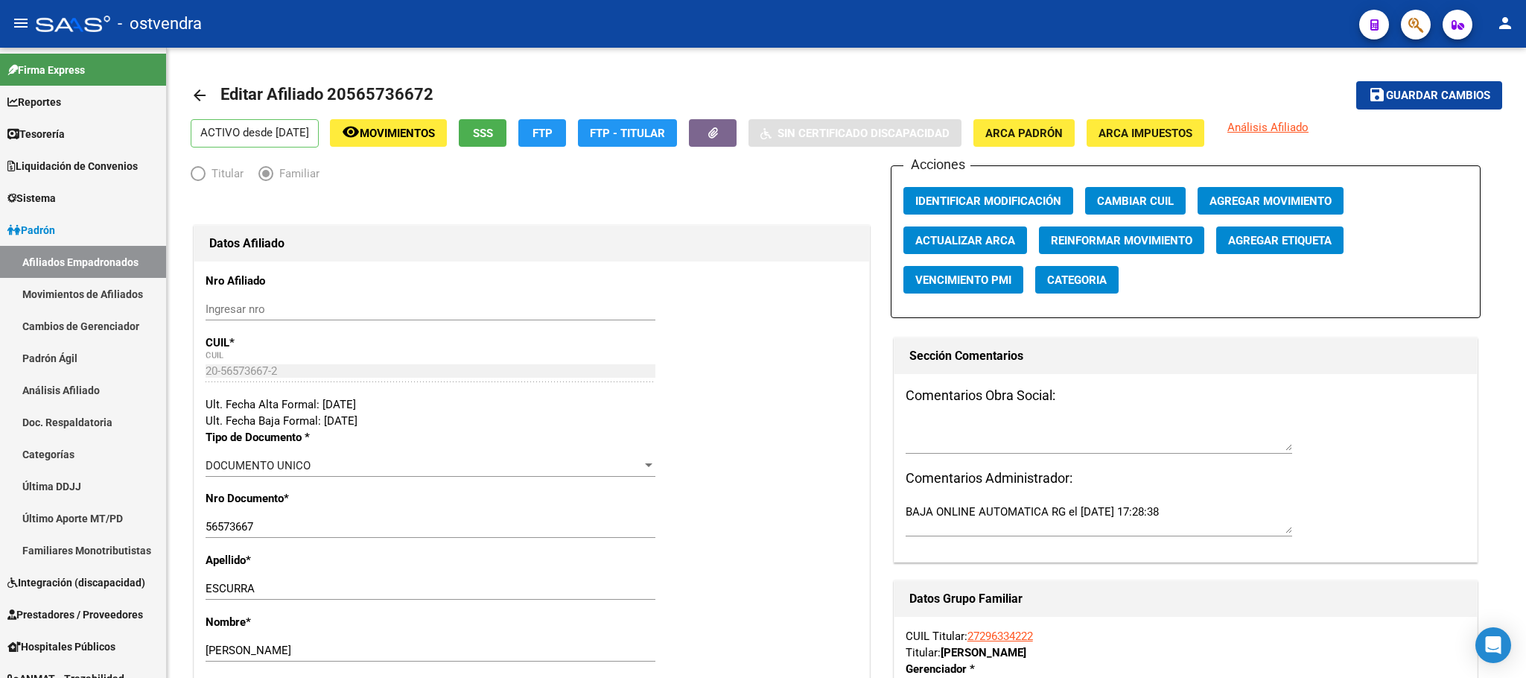
click at [1415, 21] on icon "button" at bounding box center [1416, 24] width 15 height 17
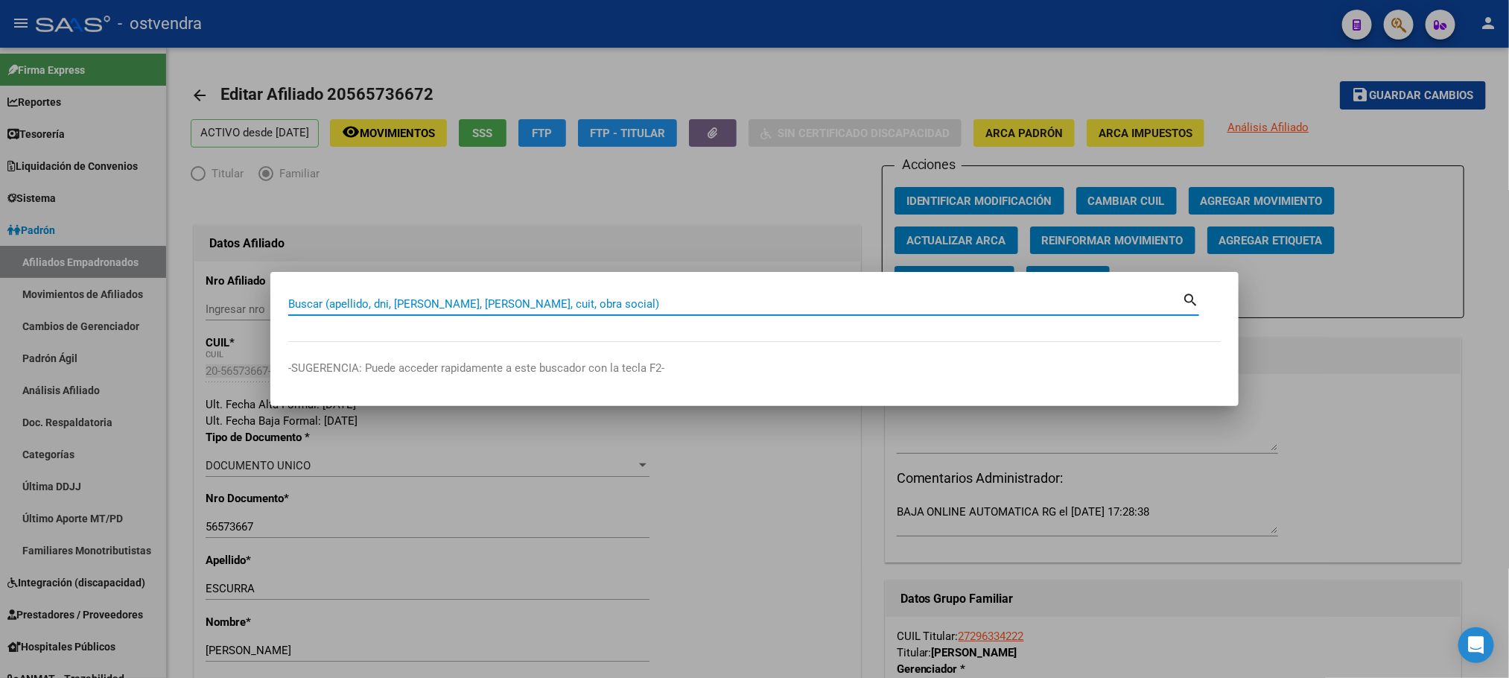
paste input "47059576"
type input "47059576"
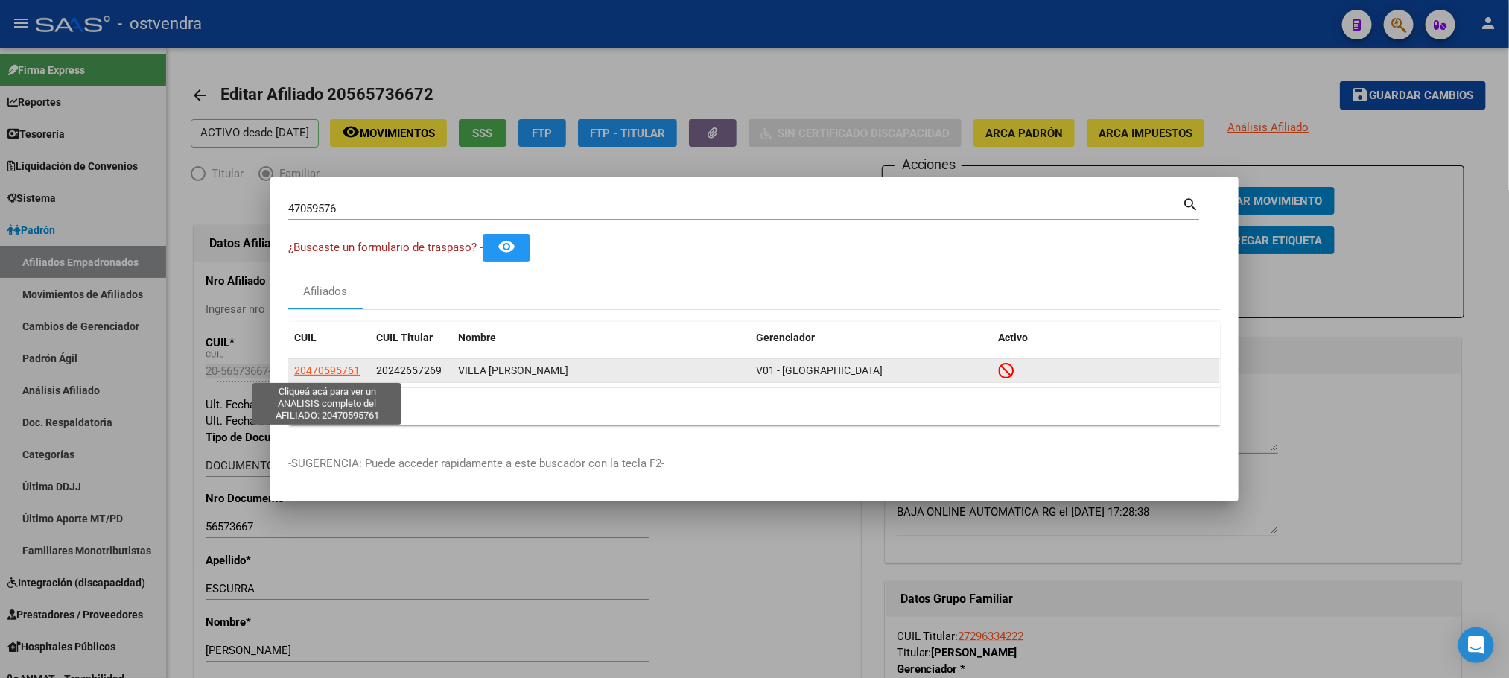
click at [326, 372] on span "20470595761" at bounding box center [327, 370] width 66 height 12
type textarea "20470595761"
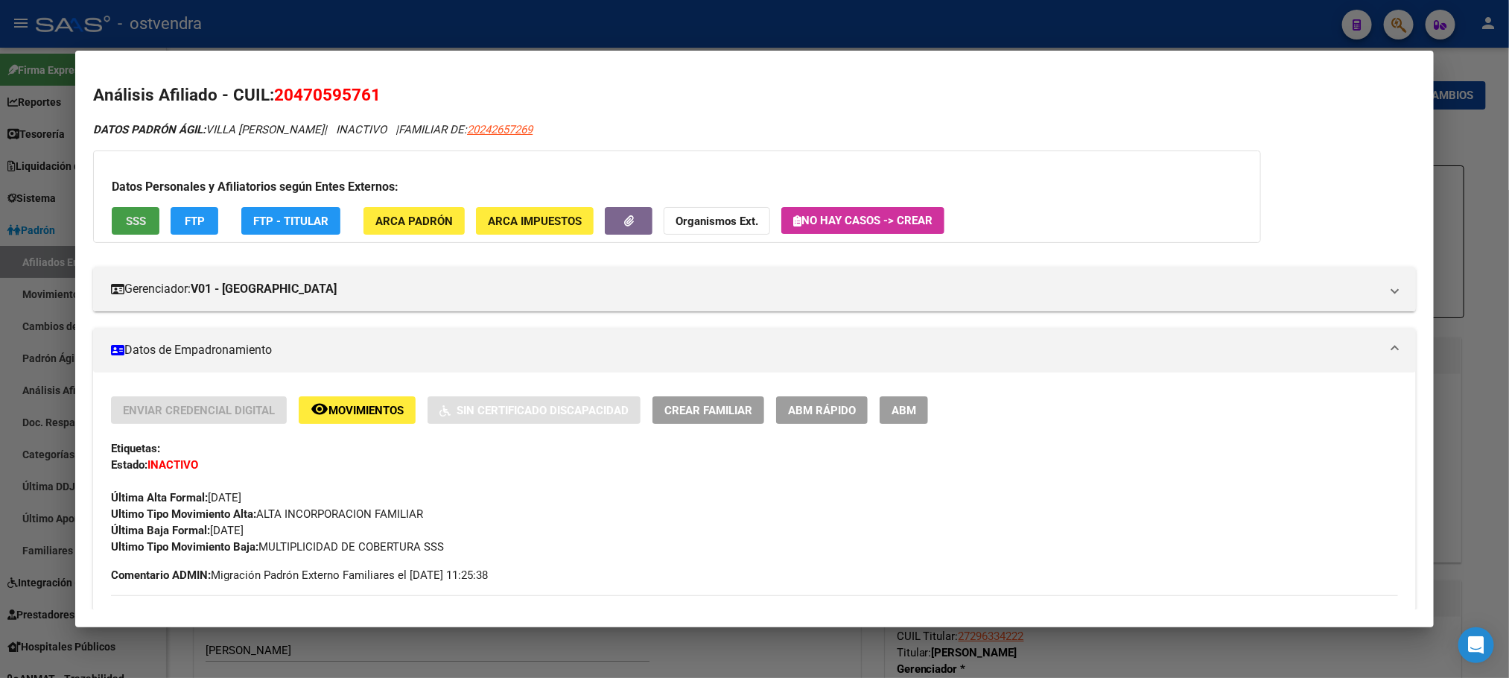
click at [135, 222] on span "SSS" at bounding box center [136, 221] width 20 height 13
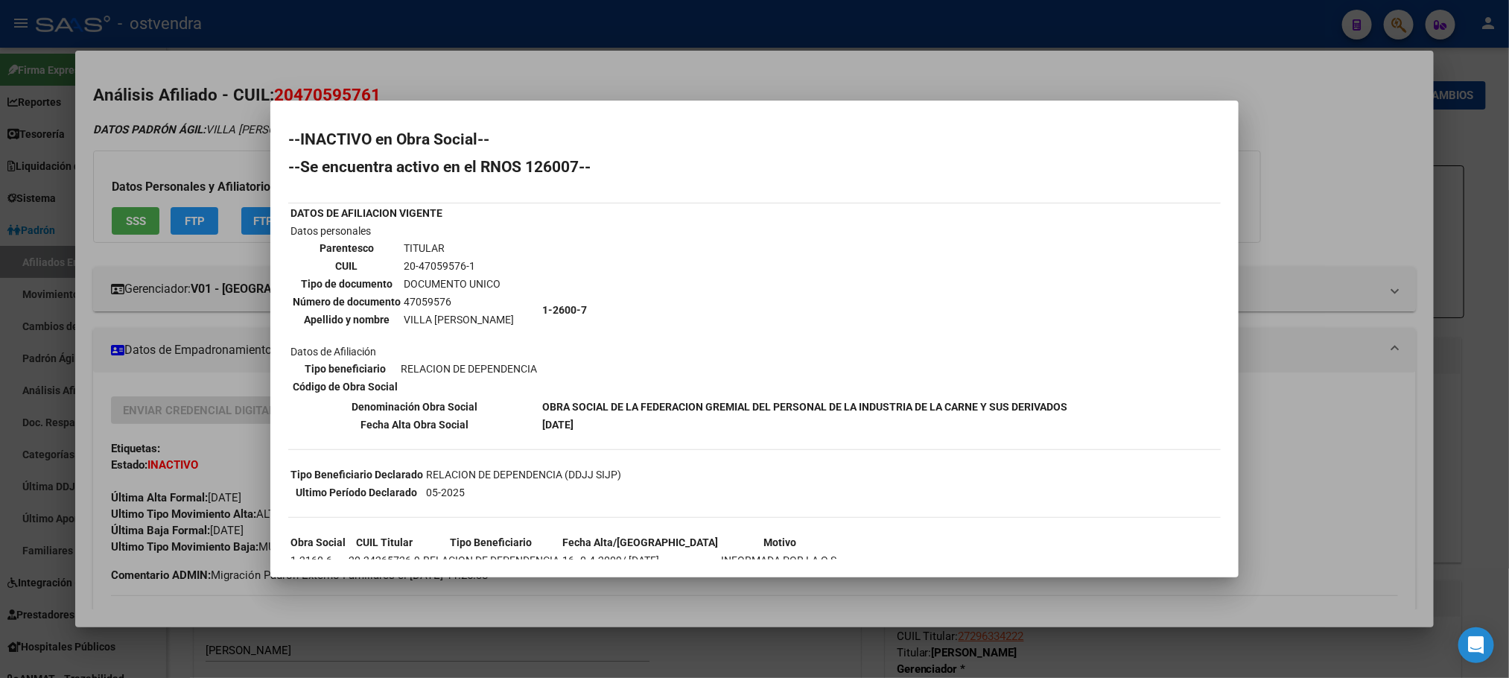
click at [156, 164] on div at bounding box center [754, 339] width 1509 height 678
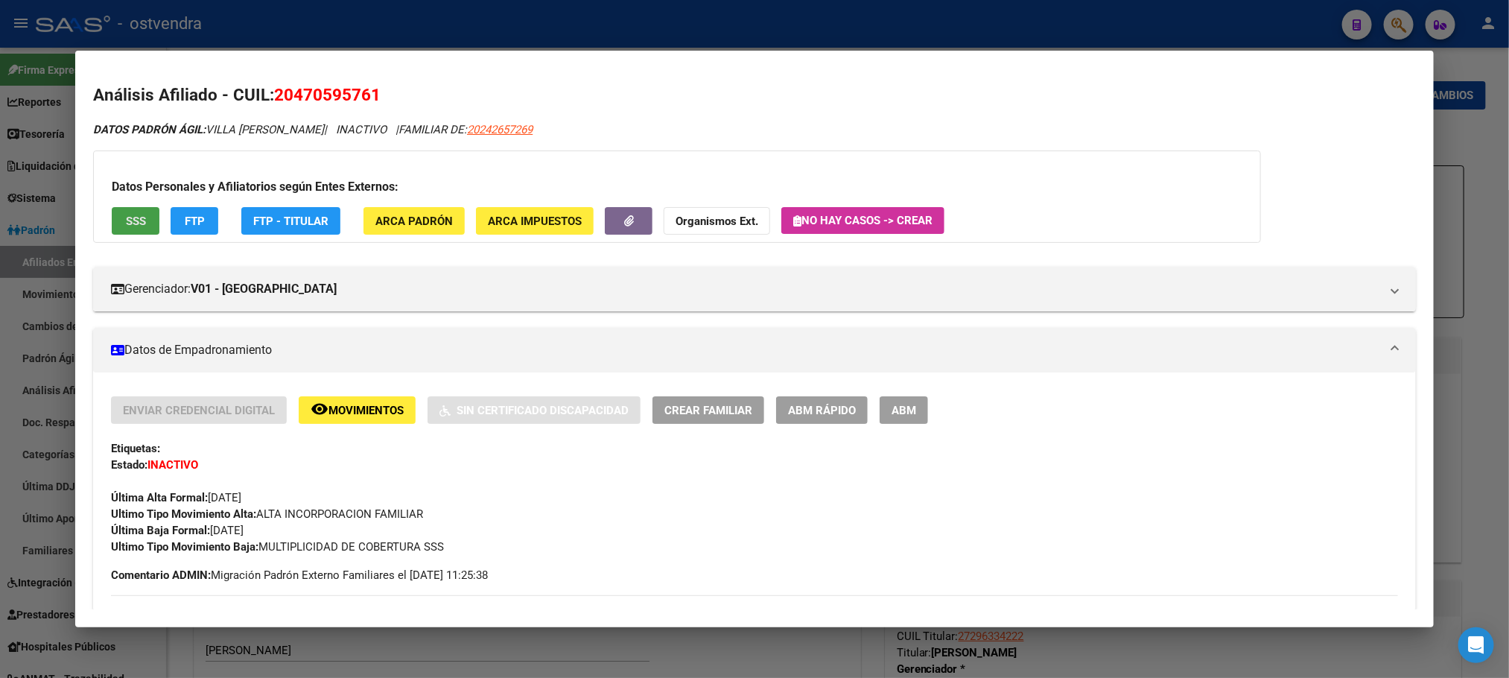
click at [148, 217] on button "SSS" at bounding box center [136, 221] width 48 height 28
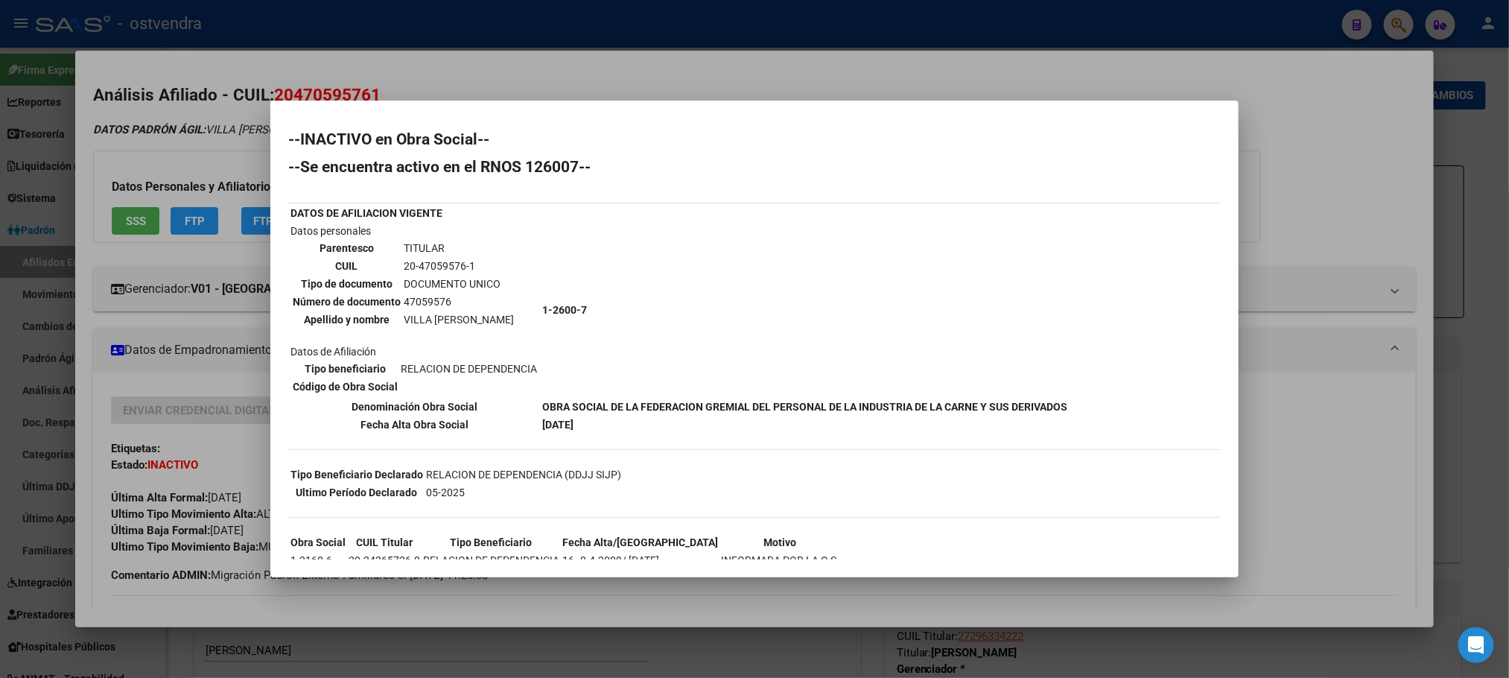
click at [816, 382] on td "1-2600-7" at bounding box center [805, 310] width 527 height 174
click at [118, 157] on div at bounding box center [754, 339] width 1509 height 678
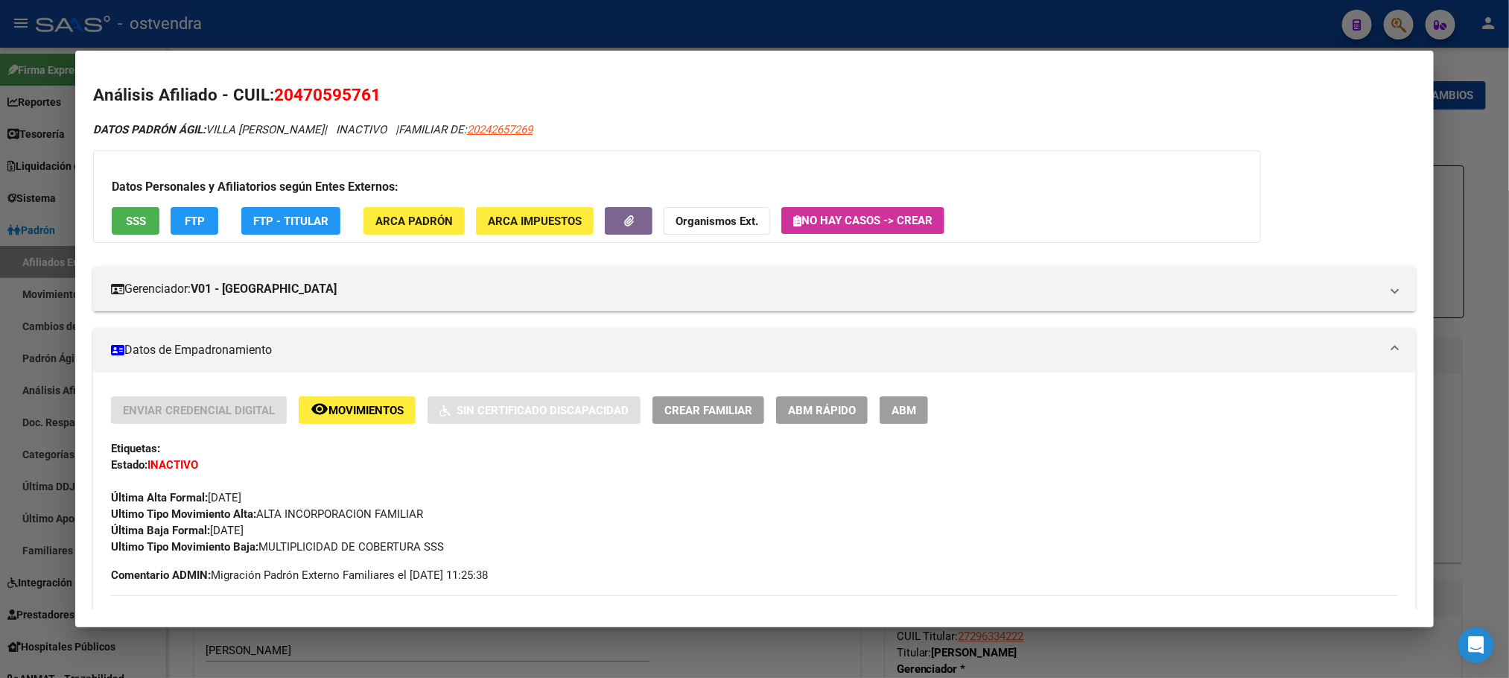
click at [183, 207] on button "FTP" at bounding box center [195, 221] width 48 height 28
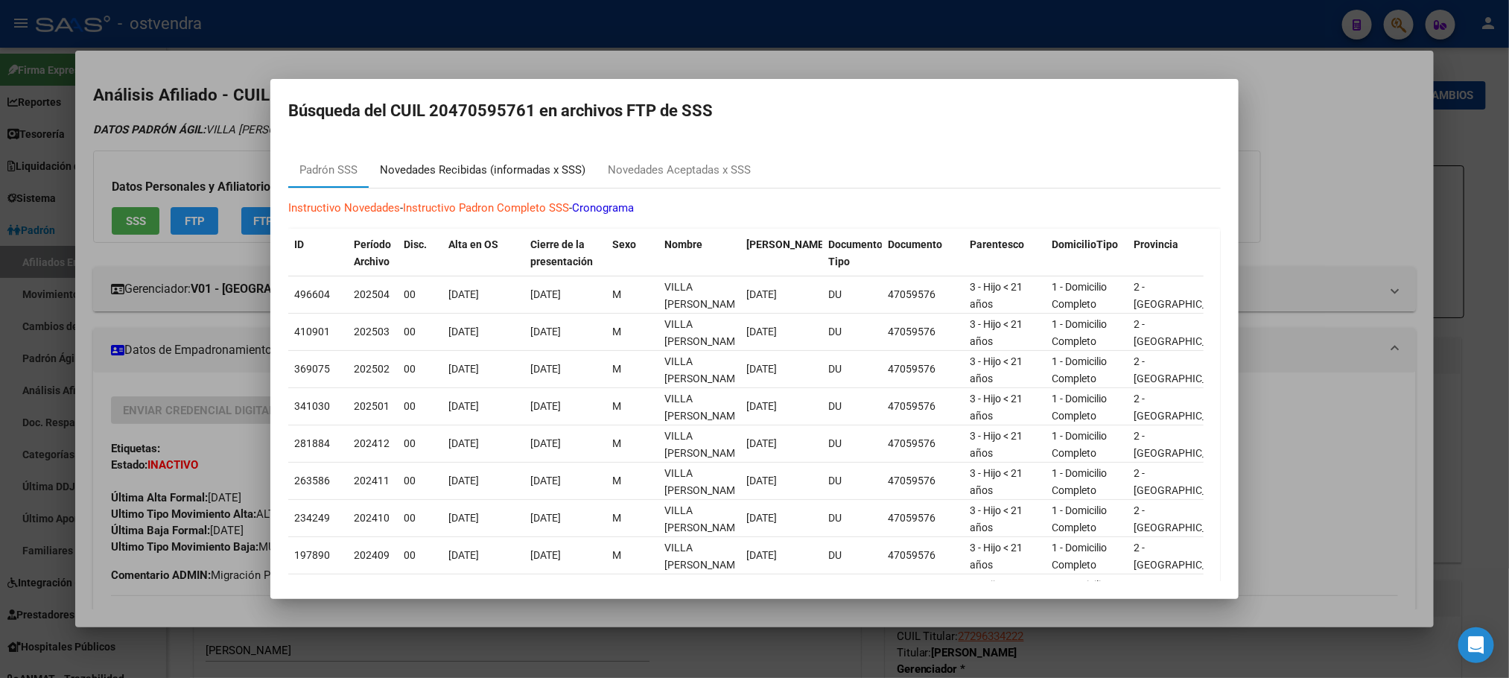
click at [451, 182] on div "Novedades Recibidas (informadas x SSS)" at bounding box center [483, 170] width 228 height 36
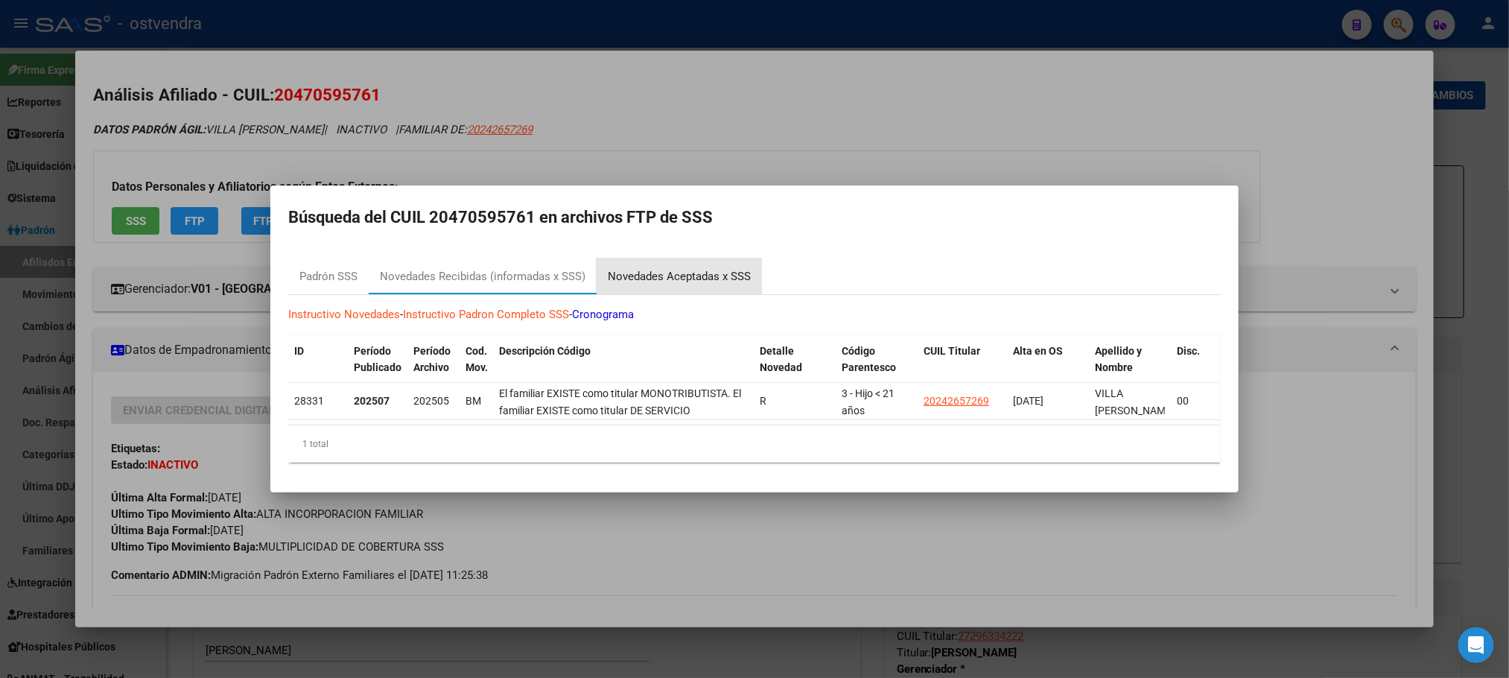
click at [680, 268] on div "Novedades Aceptadas x SSS" at bounding box center [679, 276] width 143 height 17
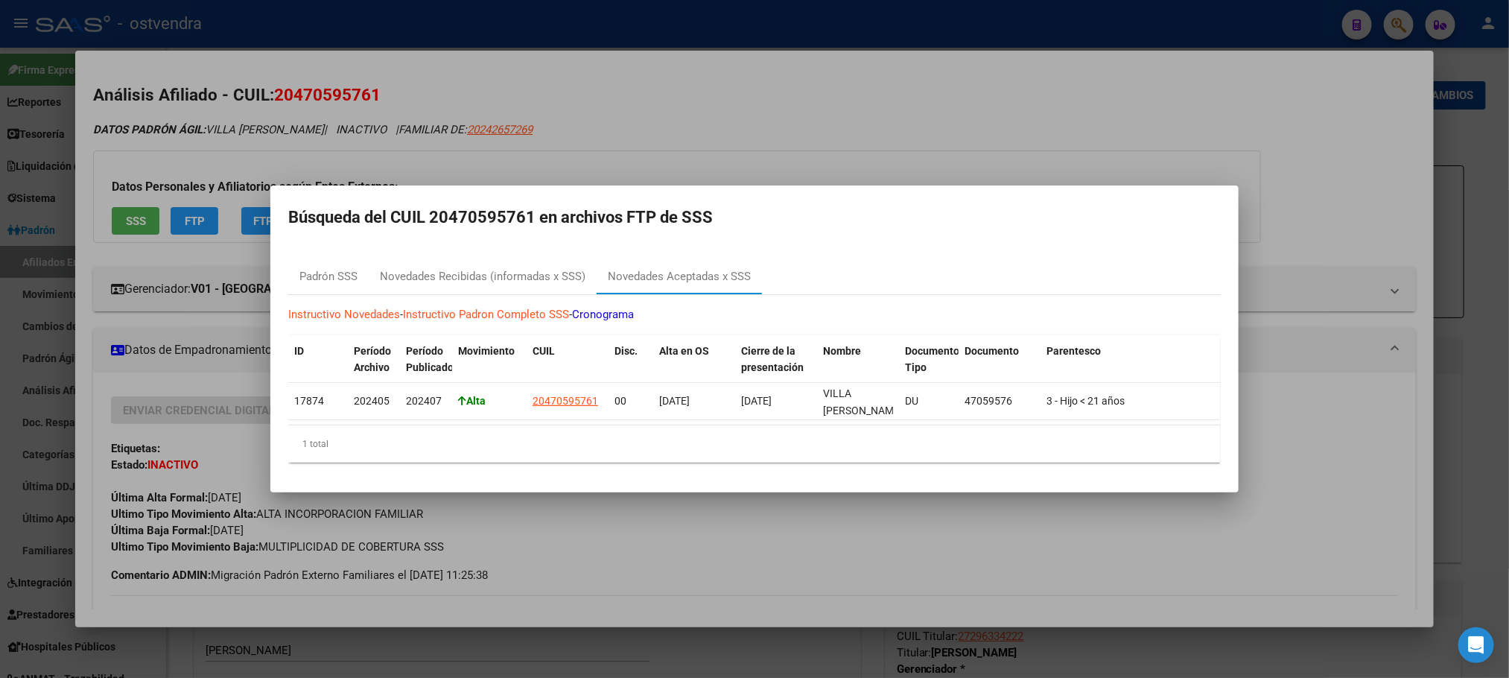
drag, startPoint x: 248, startPoint y: 147, endPoint x: 372, endPoint y: 77, distance: 142.5
click at [250, 144] on div at bounding box center [754, 339] width 1509 height 678
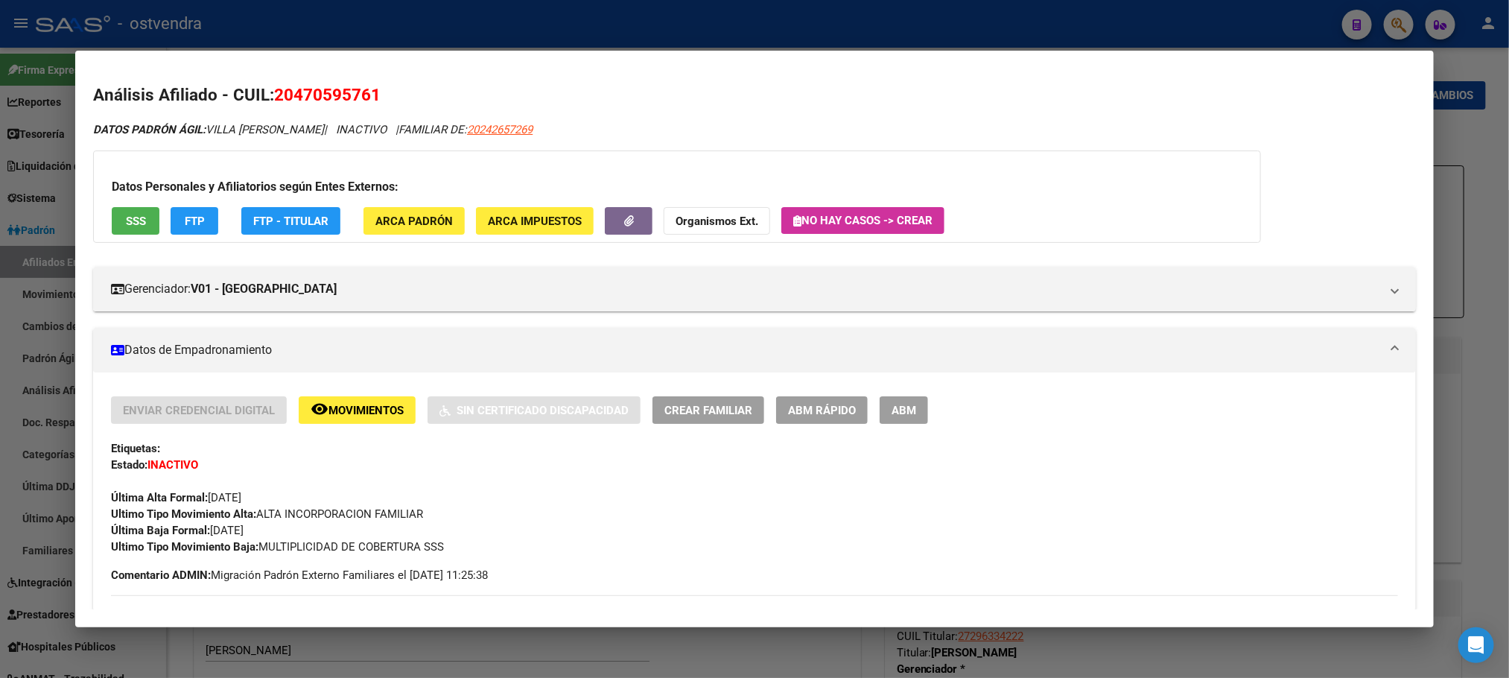
drag, startPoint x: 278, startPoint y: 87, endPoint x: 295, endPoint y: 88, distance: 17.1
click at [295, 88] on span "20470595761" at bounding box center [327, 94] width 107 height 19
click at [302, 107] on h2 "Análisis Afiliado - CUIL: 20470595761" at bounding box center [754, 95] width 1322 height 25
drag, startPoint x: 270, startPoint y: 90, endPoint x: 541, endPoint y: 101, distance: 270.6
click at [387, 98] on h2 "Análisis Afiliado - CUIL: 20470595761" at bounding box center [754, 95] width 1322 height 25
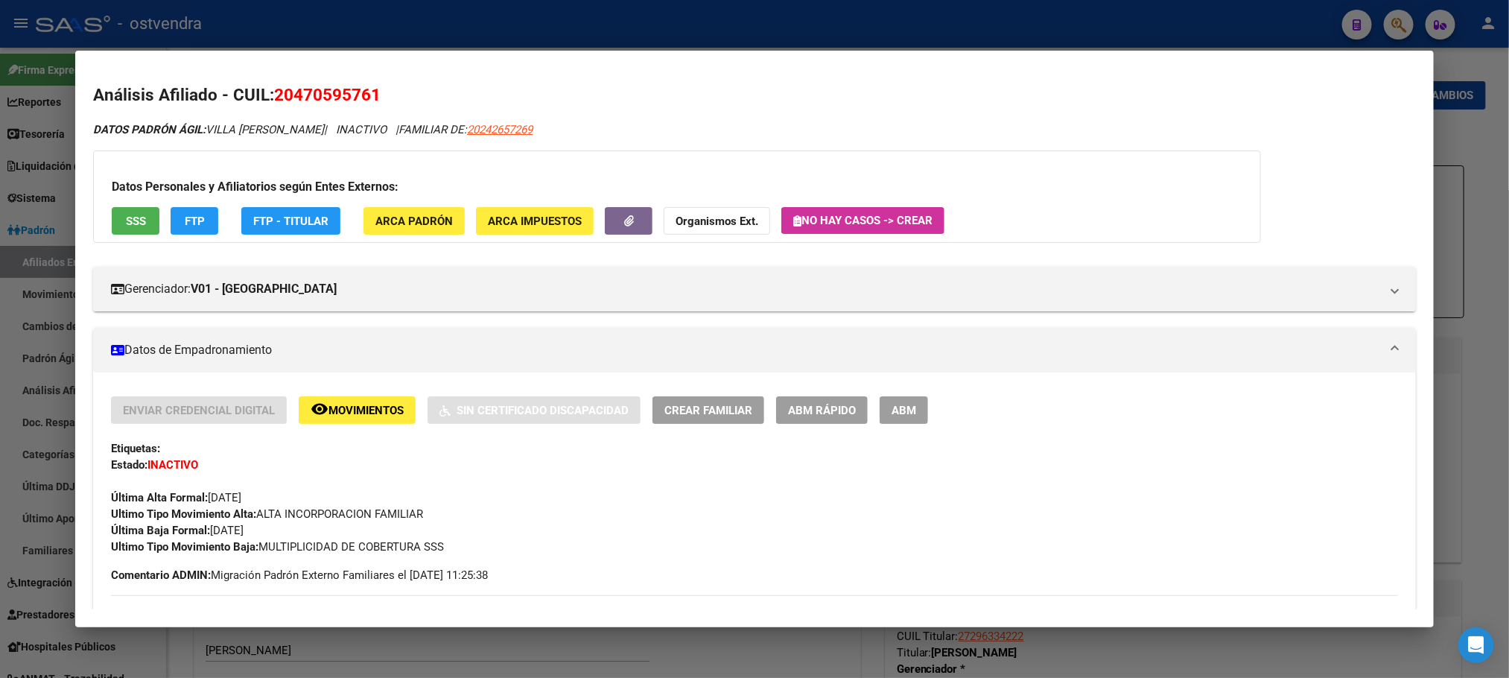
copy span "20470595761"
click at [546, 492] on div "Última Alta Formal: 01/05/2024" at bounding box center [754, 489] width 1286 height 33
click at [146, 219] on button "SSS" at bounding box center [136, 221] width 48 height 28
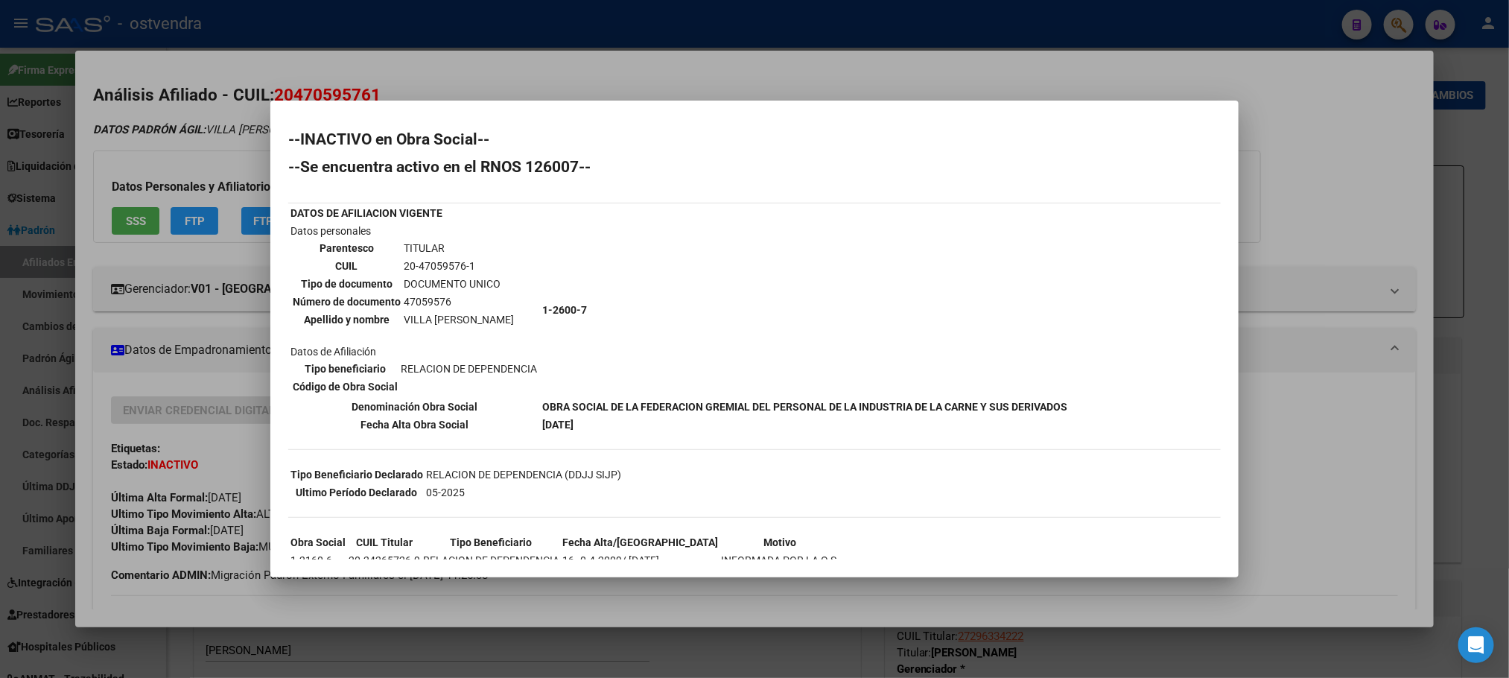
click at [238, 206] on div at bounding box center [754, 339] width 1509 height 678
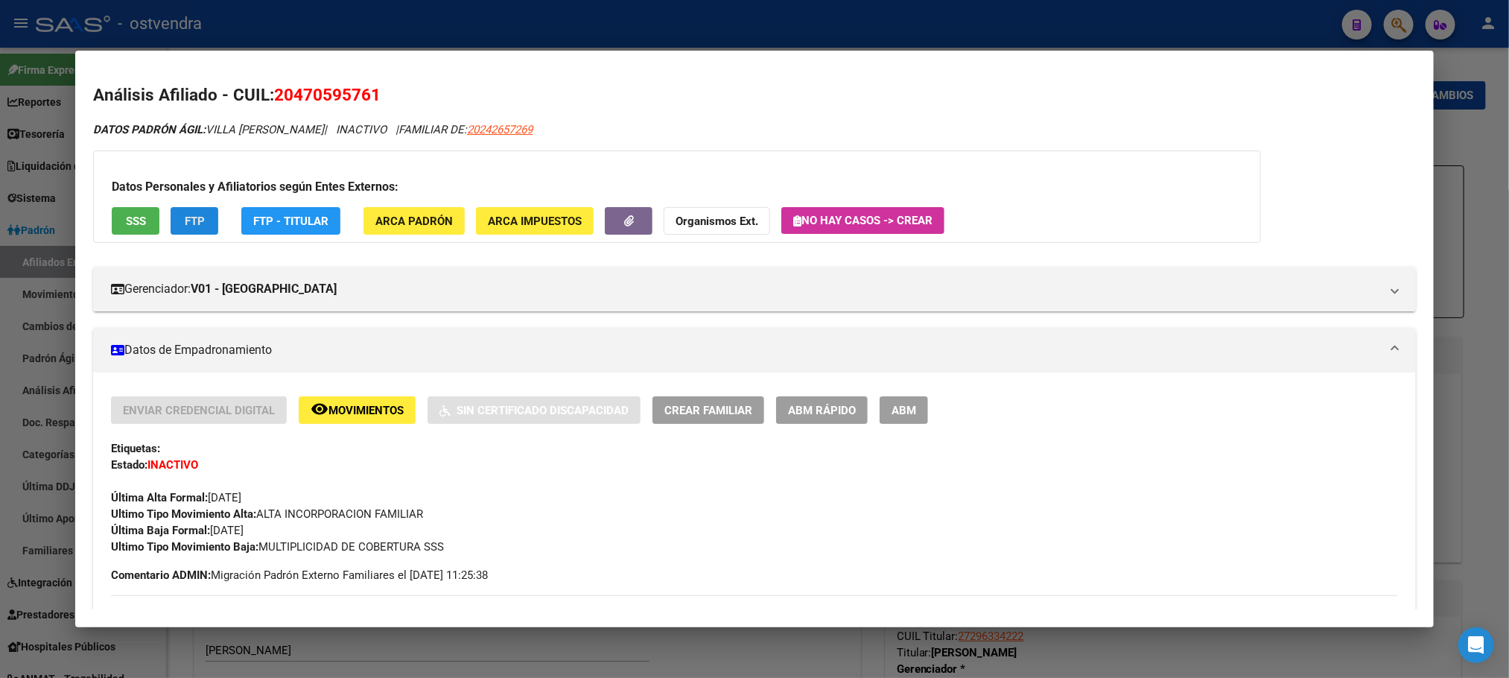
click at [197, 220] on button "FTP" at bounding box center [195, 221] width 48 height 28
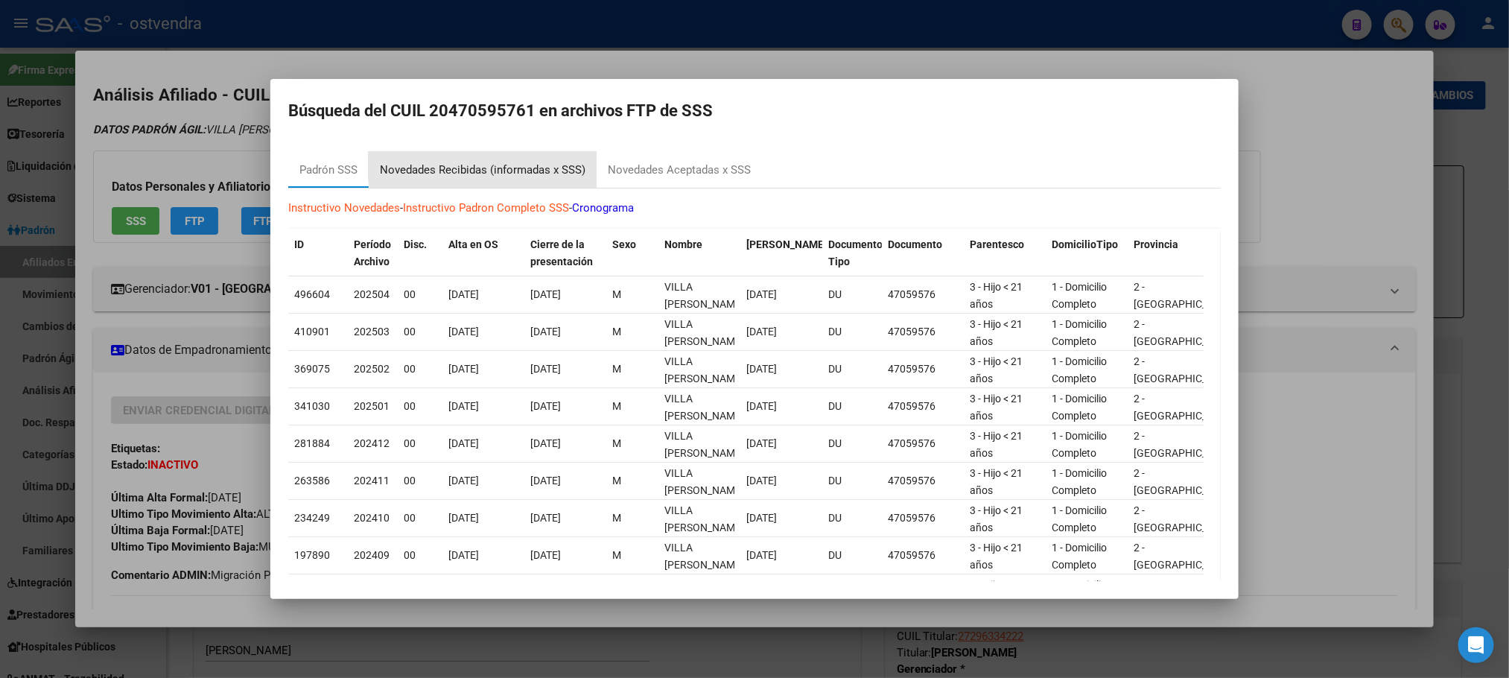
click at [505, 165] on div "Novedades Recibidas (informadas x SSS)" at bounding box center [483, 170] width 206 height 17
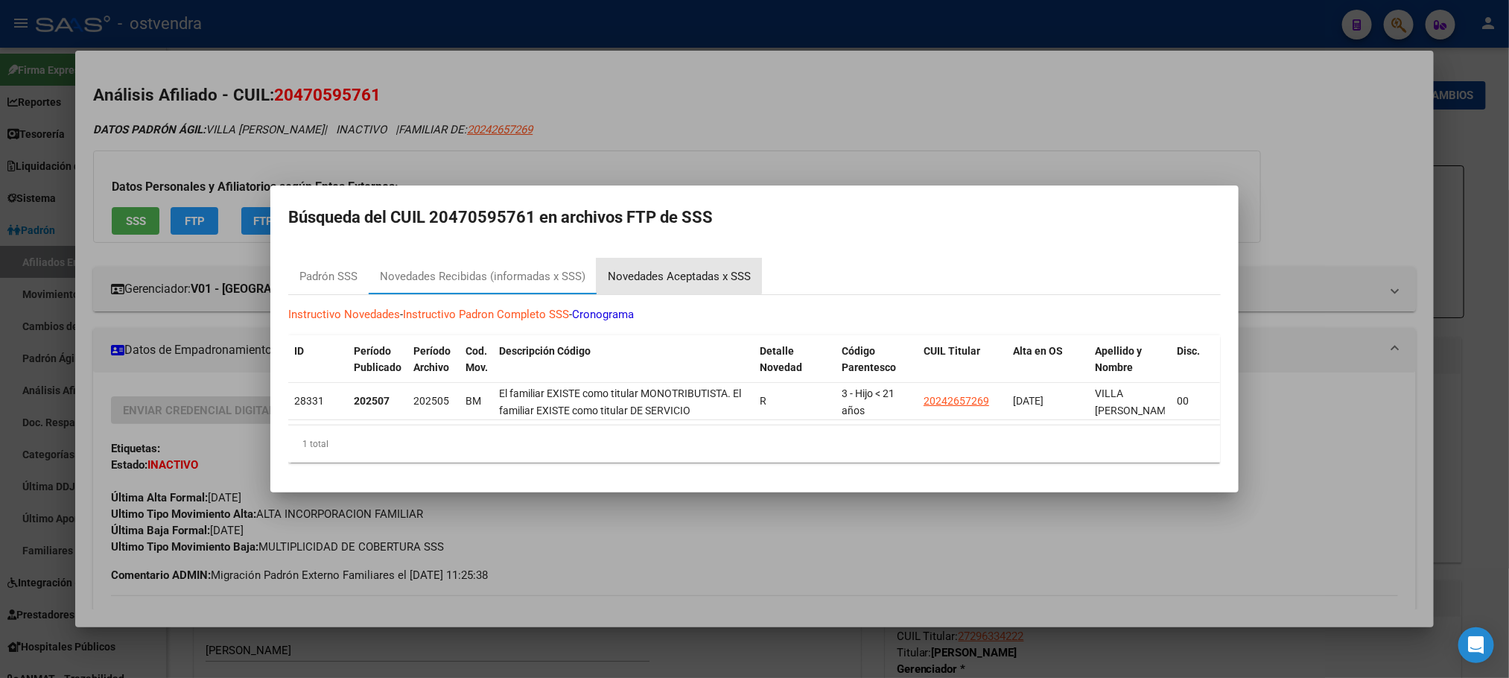
click at [620, 258] on div "Novedades Aceptadas x SSS" at bounding box center [679, 276] width 165 height 36
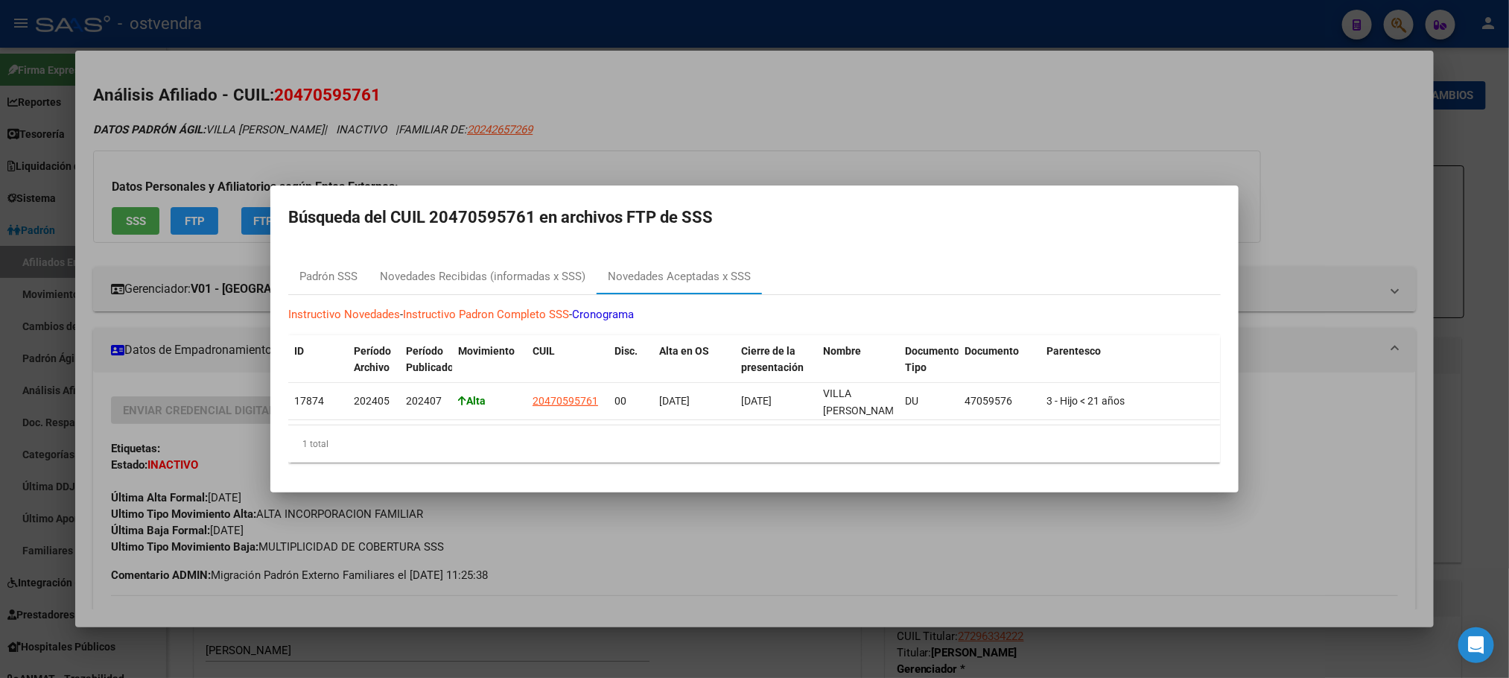
click at [282, 148] on div at bounding box center [754, 339] width 1509 height 678
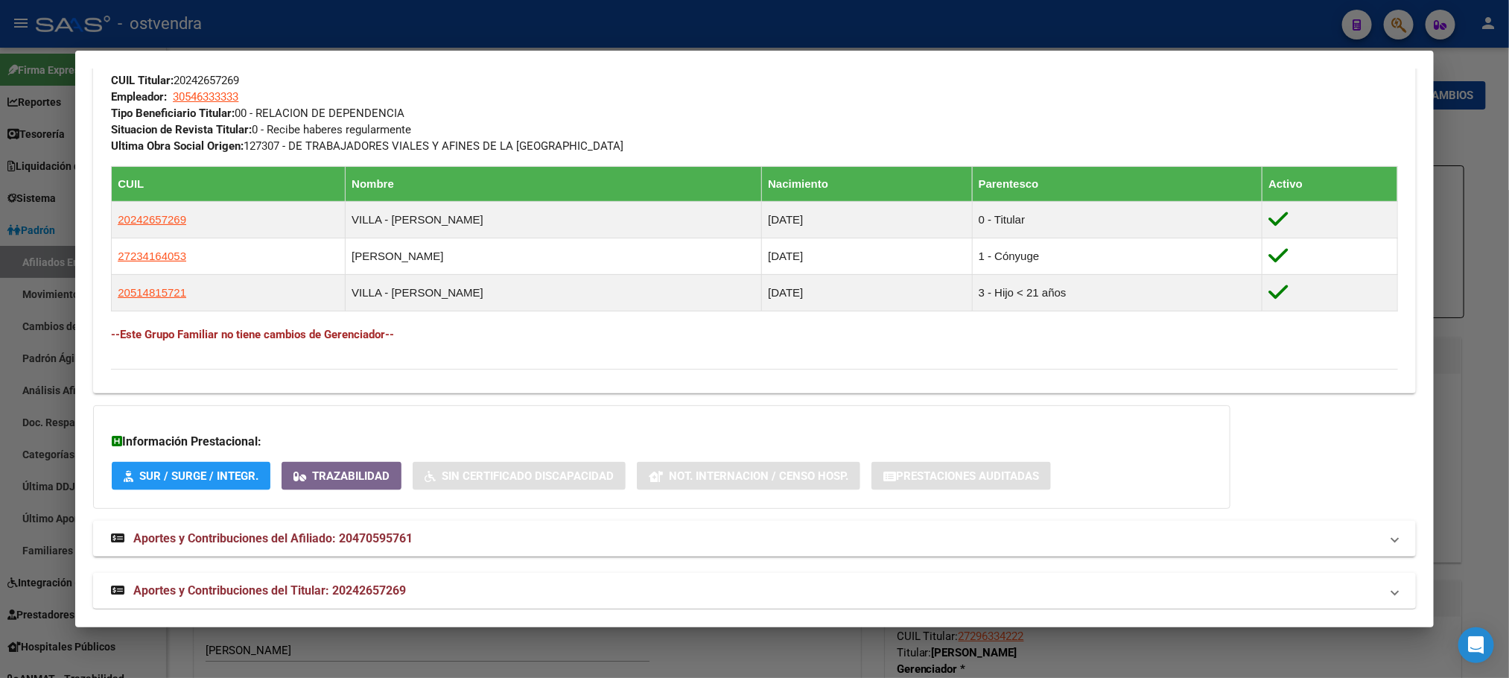
scroll to position [822, 0]
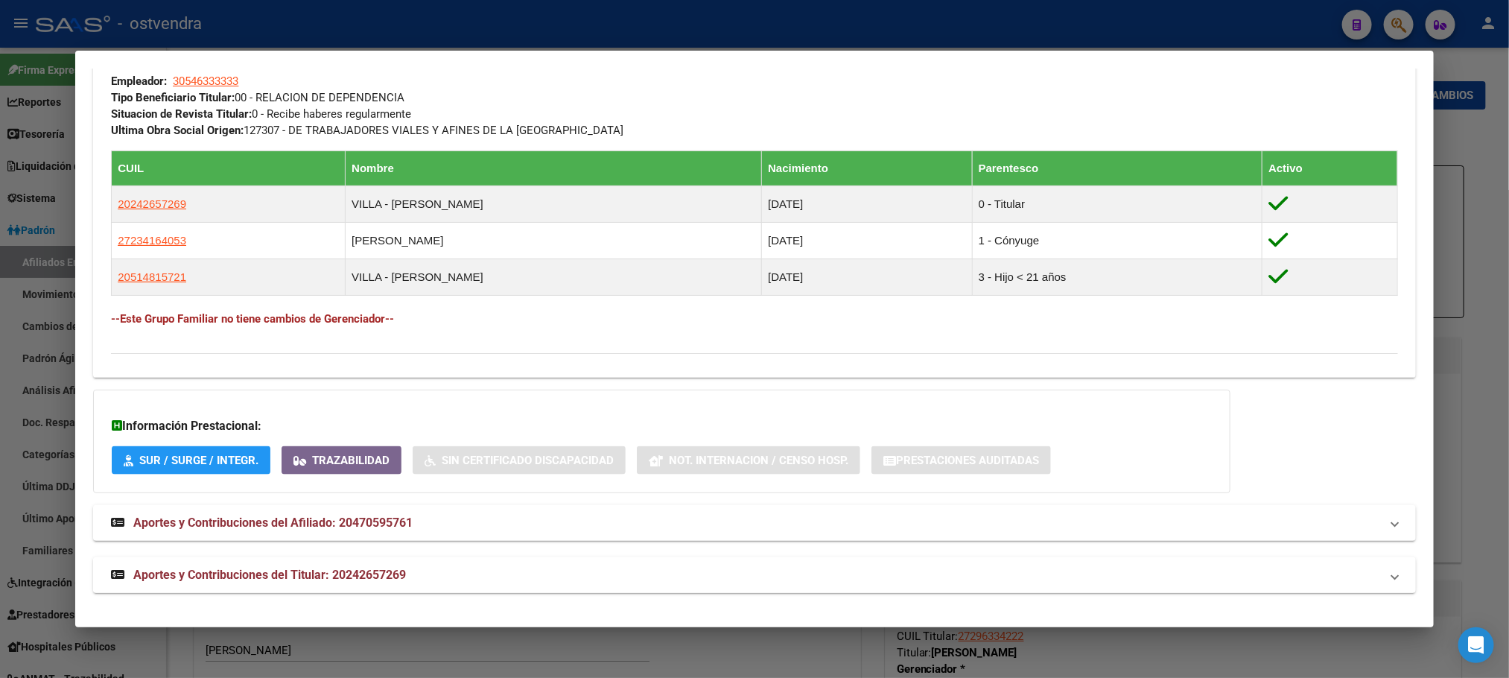
click at [460, 564] on mat-expansion-panel-header "Aportes y Contribuciones del Titular: 20242657269" at bounding box center [754, 575] width 1322 height 36
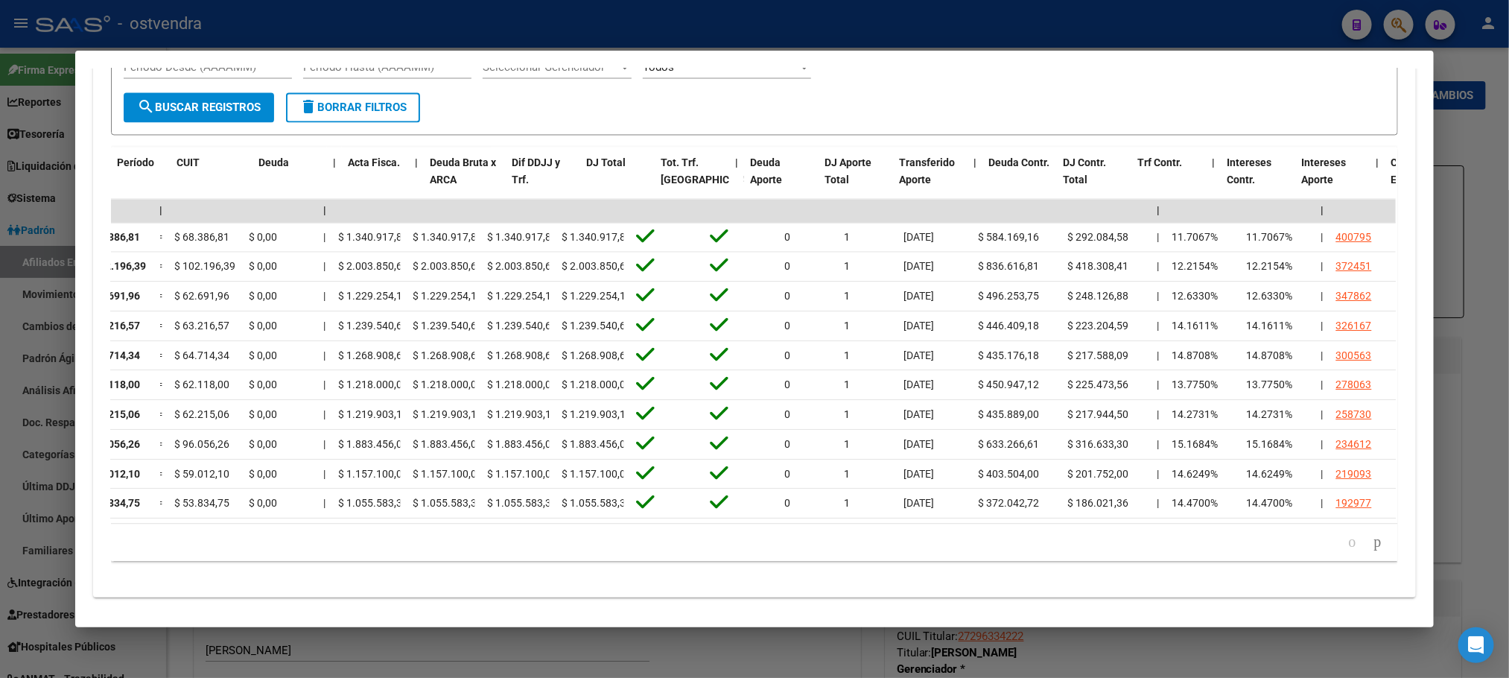
scroll to position [0, 0]
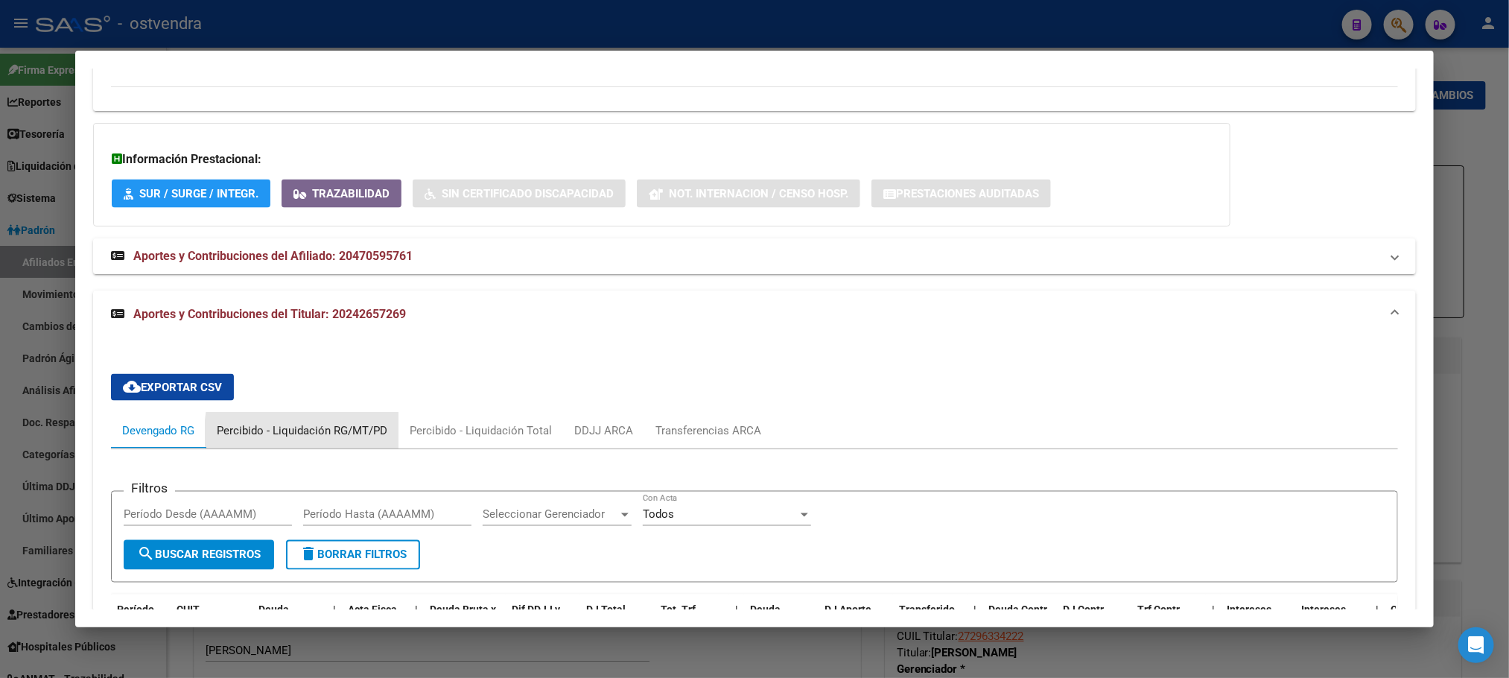
click at [358, 439] on div "Percibido - Liquidación RG/MT/PD" at bounding box center [302, 430] width 171 height 16
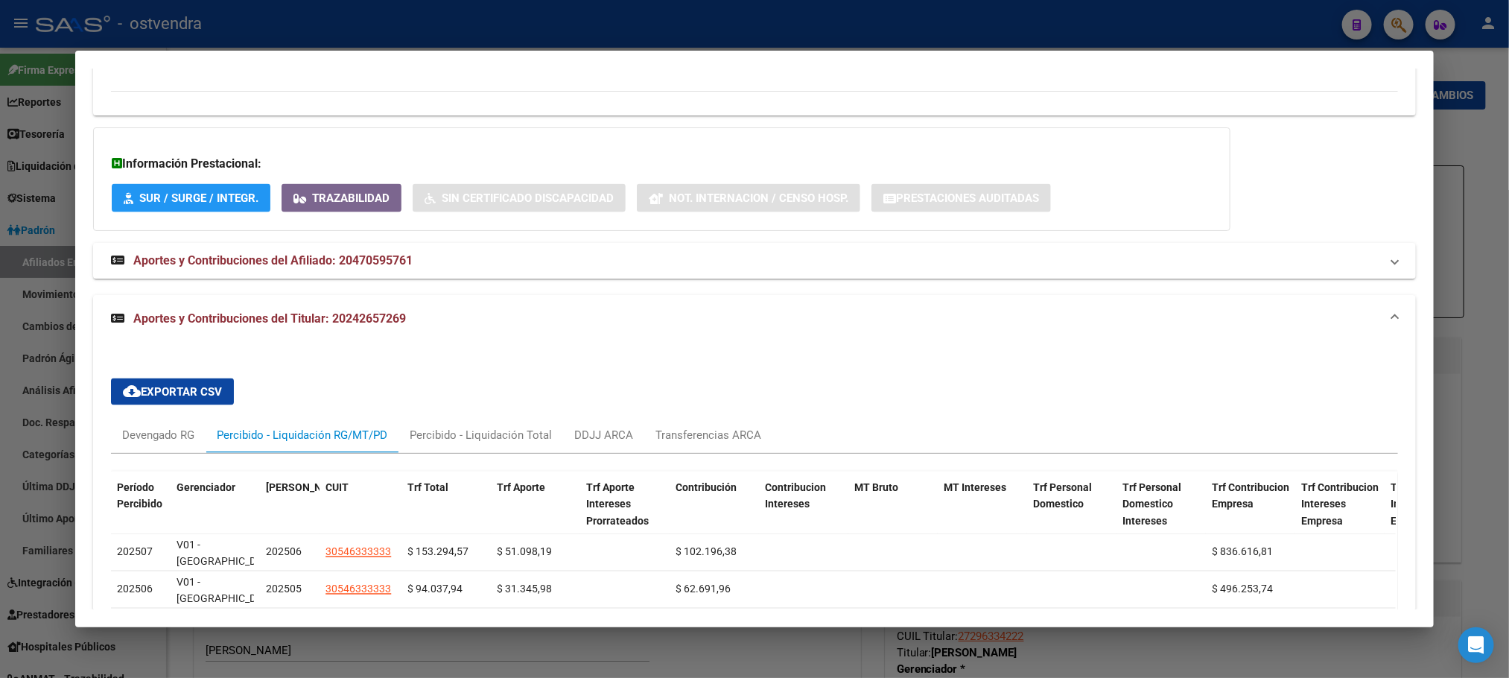
scroll to position [1085, 0]
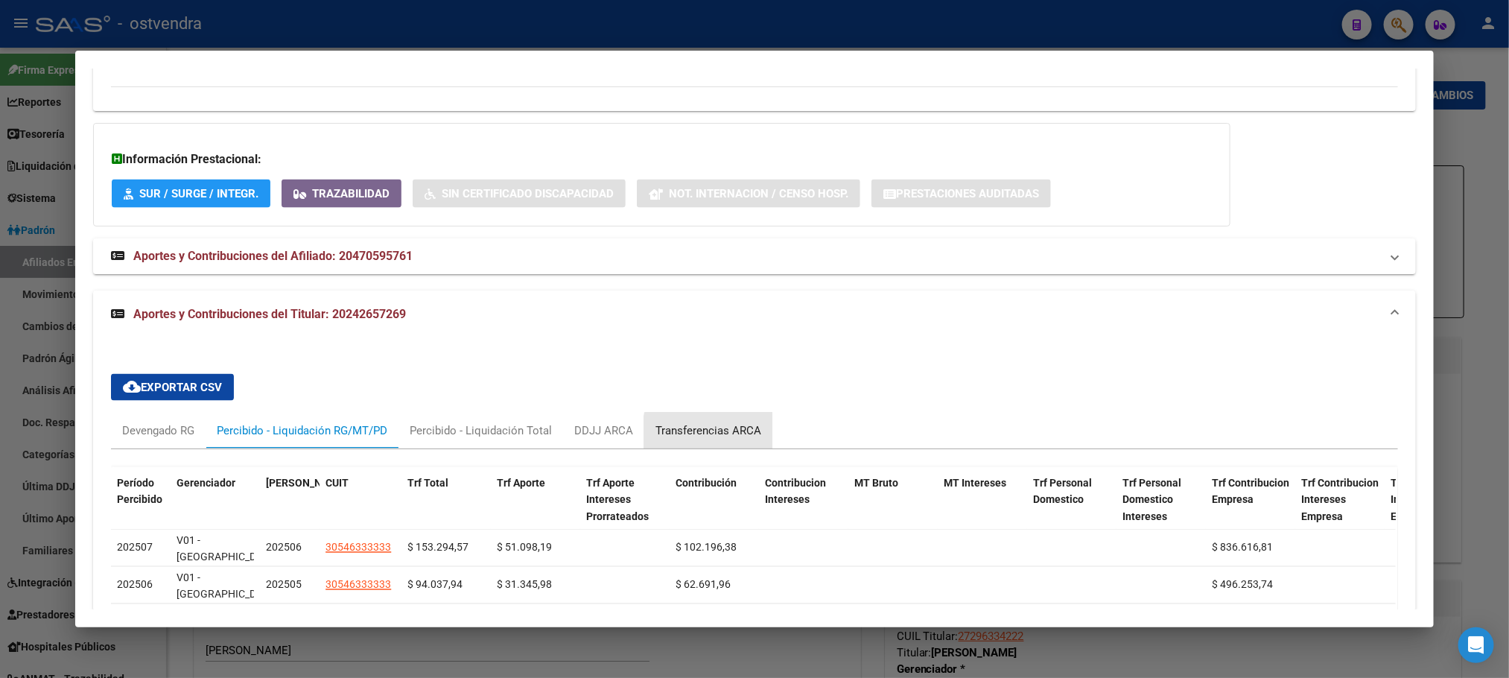
click at [708, 439] on div "Transferencias ARCA" at bounding box center [709, 430] width 106 height 16
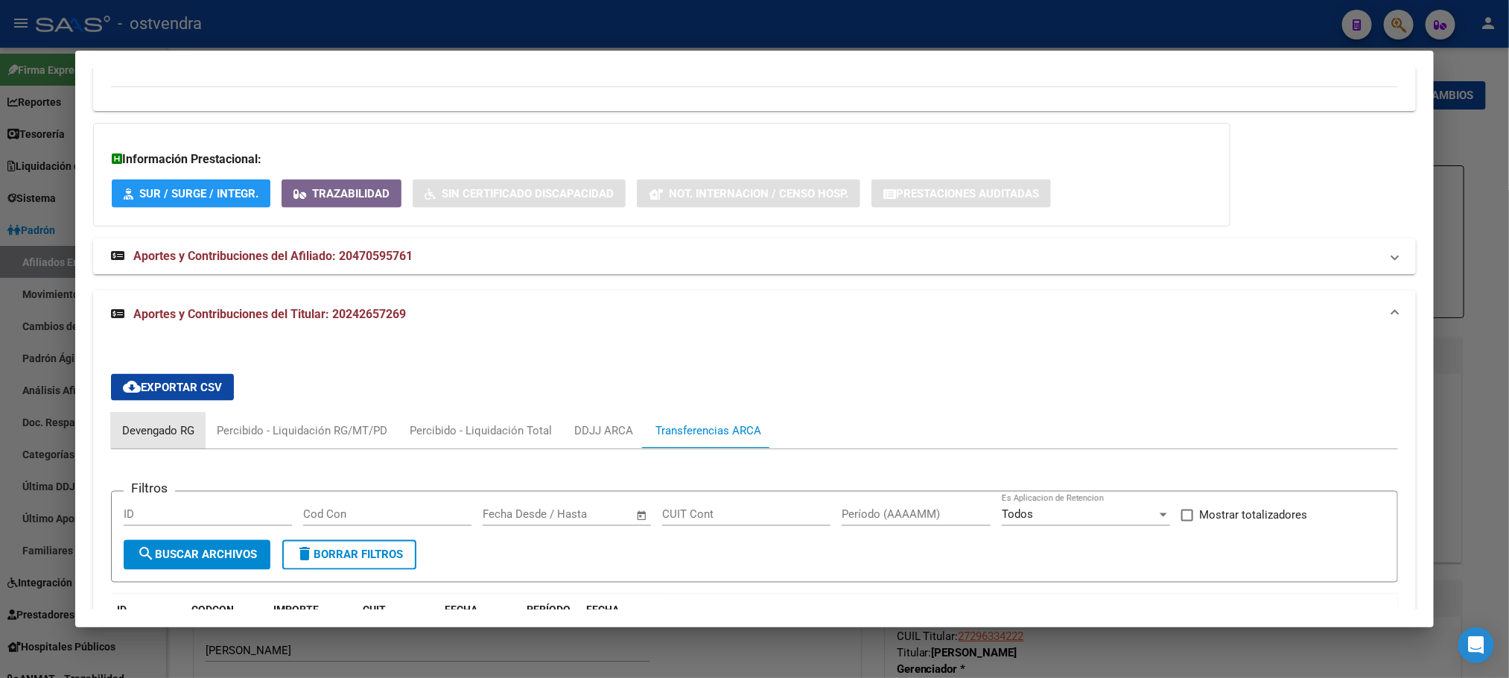
click at [132, 439] on div "Devengado RG" at bounding box center [158, 430] width 72 height 16
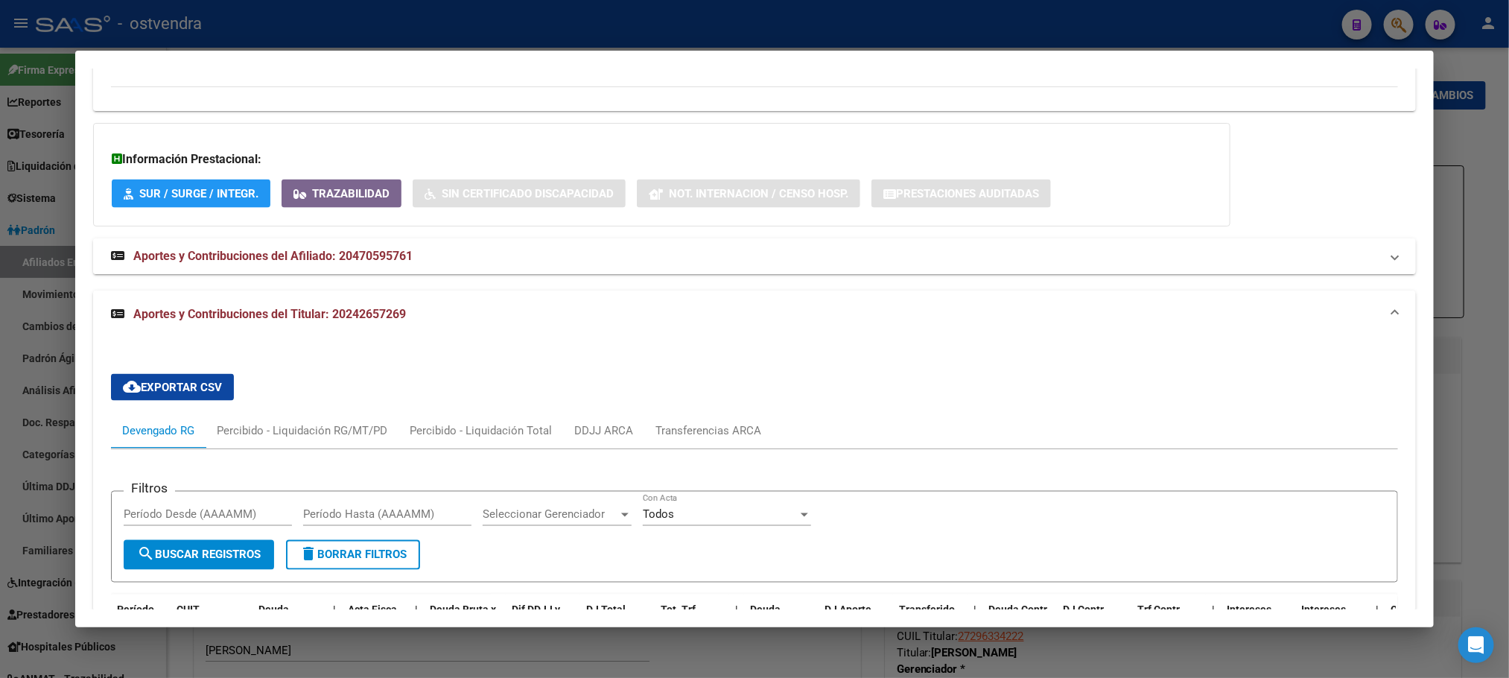
click at [608, 257] on mat-panel-title "Aportes y Contribuciones del Afiliado: 20470595761" at bounding box center [745, 256] width 1269 height 18
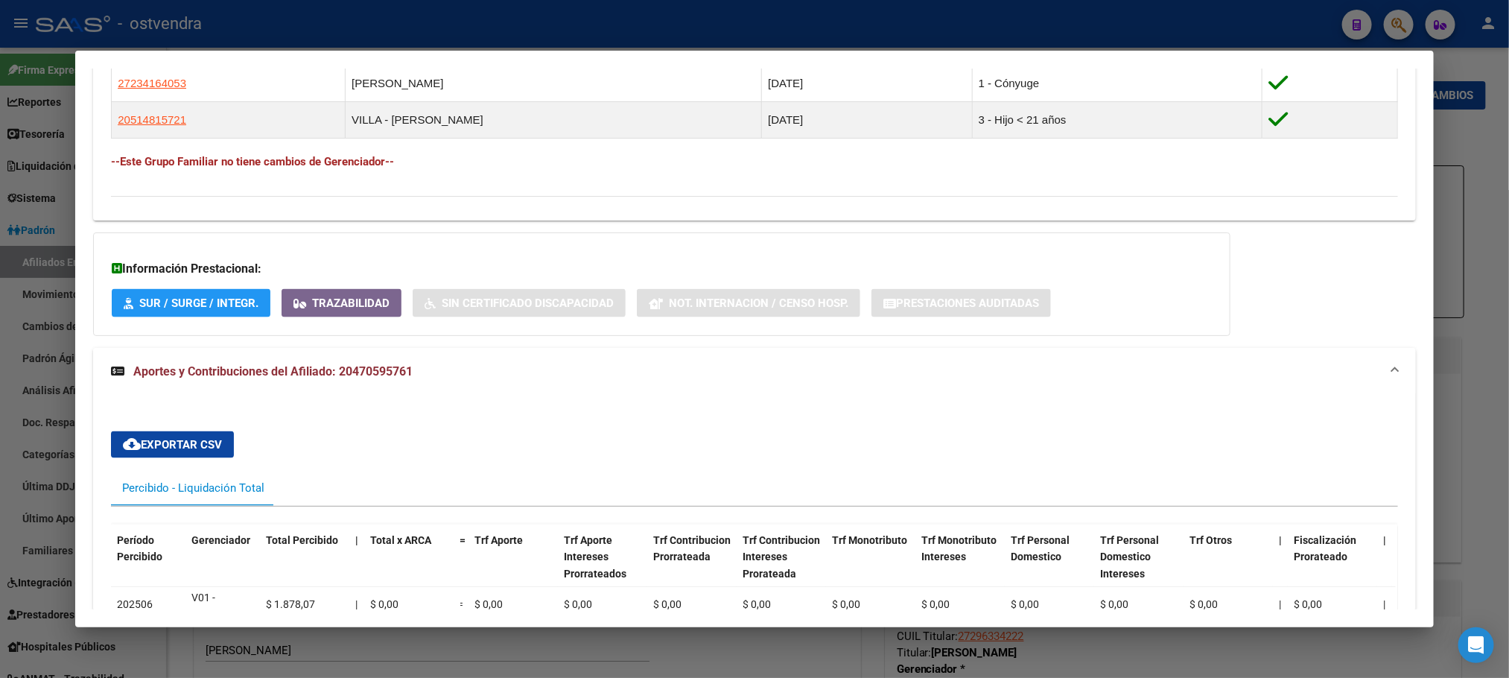
scroll to position [973, 0]
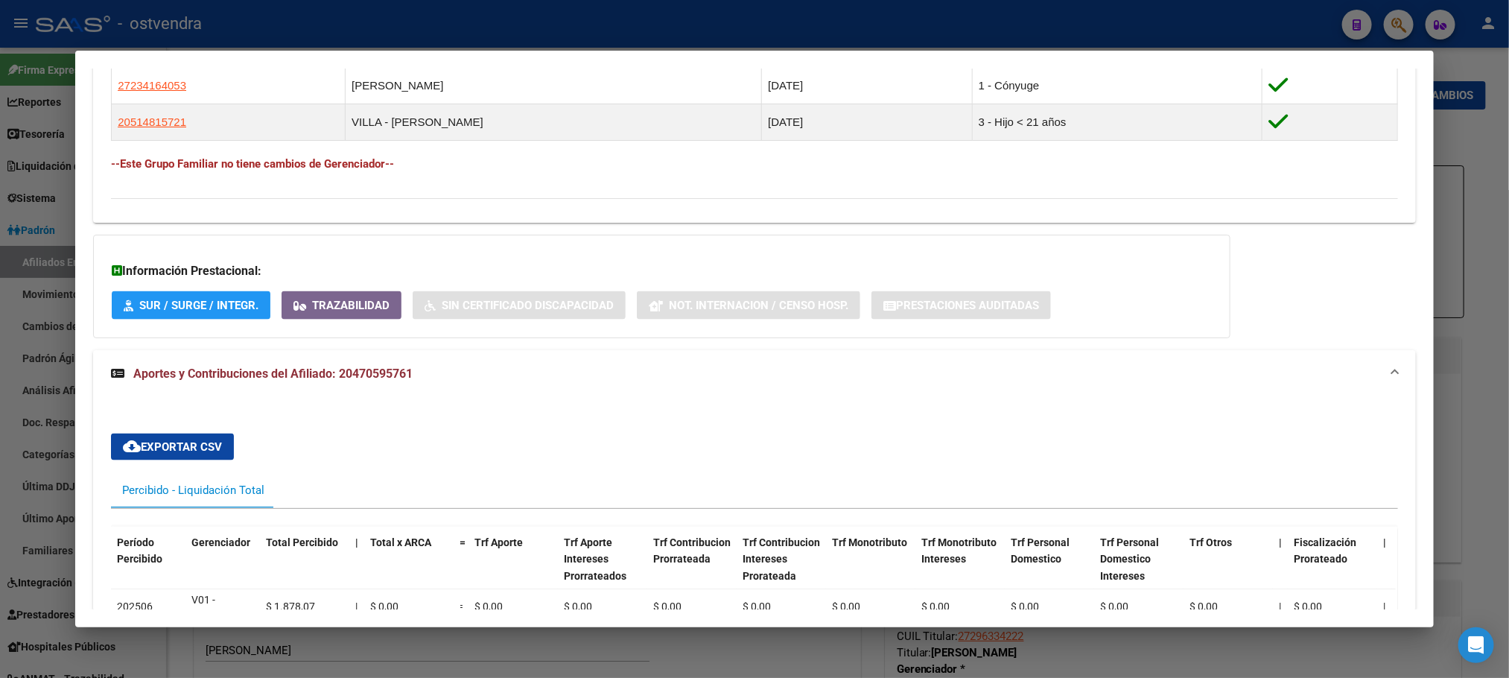
click at [226, 352] on div "DATOS PADRÓN ÁGIL: VILLA FRANCISCO FACUNDO ALEJAN | INACTIVO | FAMILIAR DE: 202…" at bounding box center [754, 480] width 1322 height 2662
click at [233, 362] on mat-expansion-panel-header "Aportes y Contribuciones del Afiliado: 20470595761" at bounding box center [754, 374] width 1322 height 48
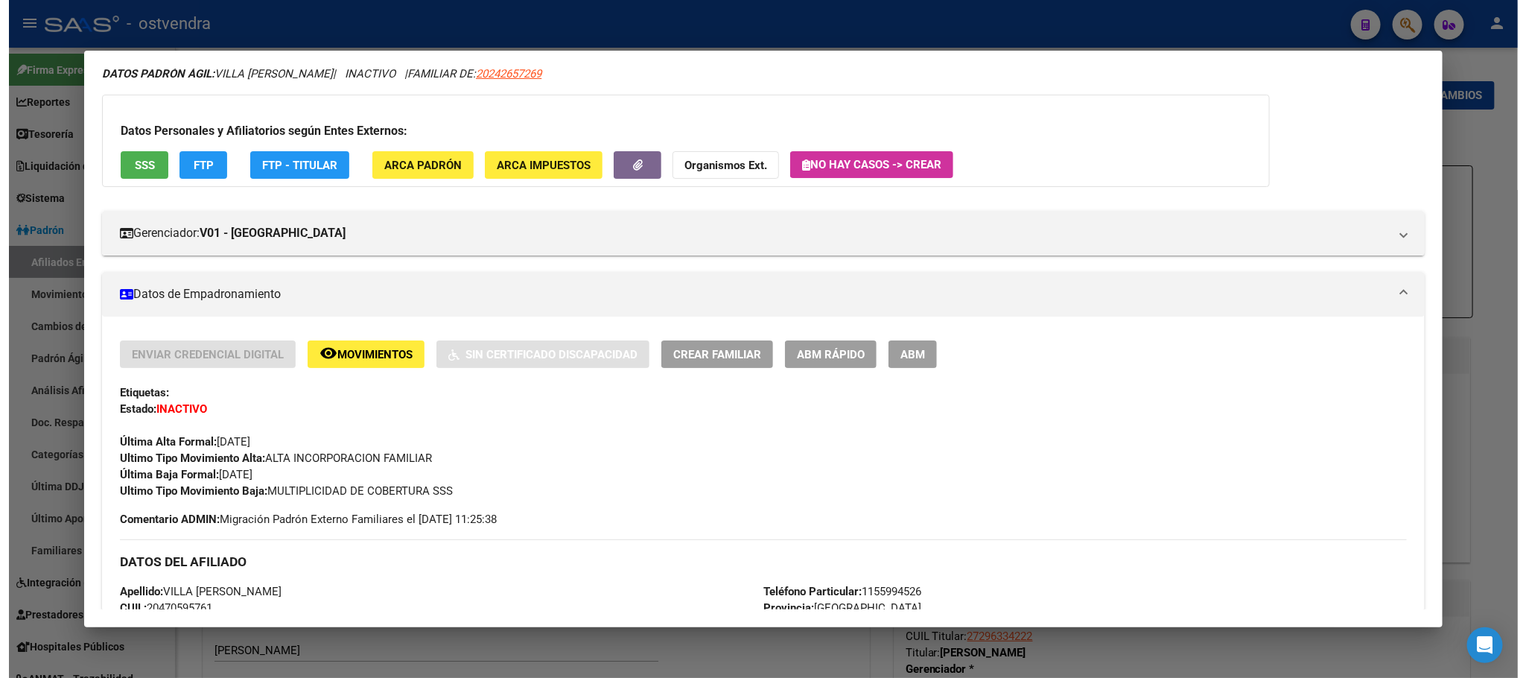
scroll to position [0, 0]
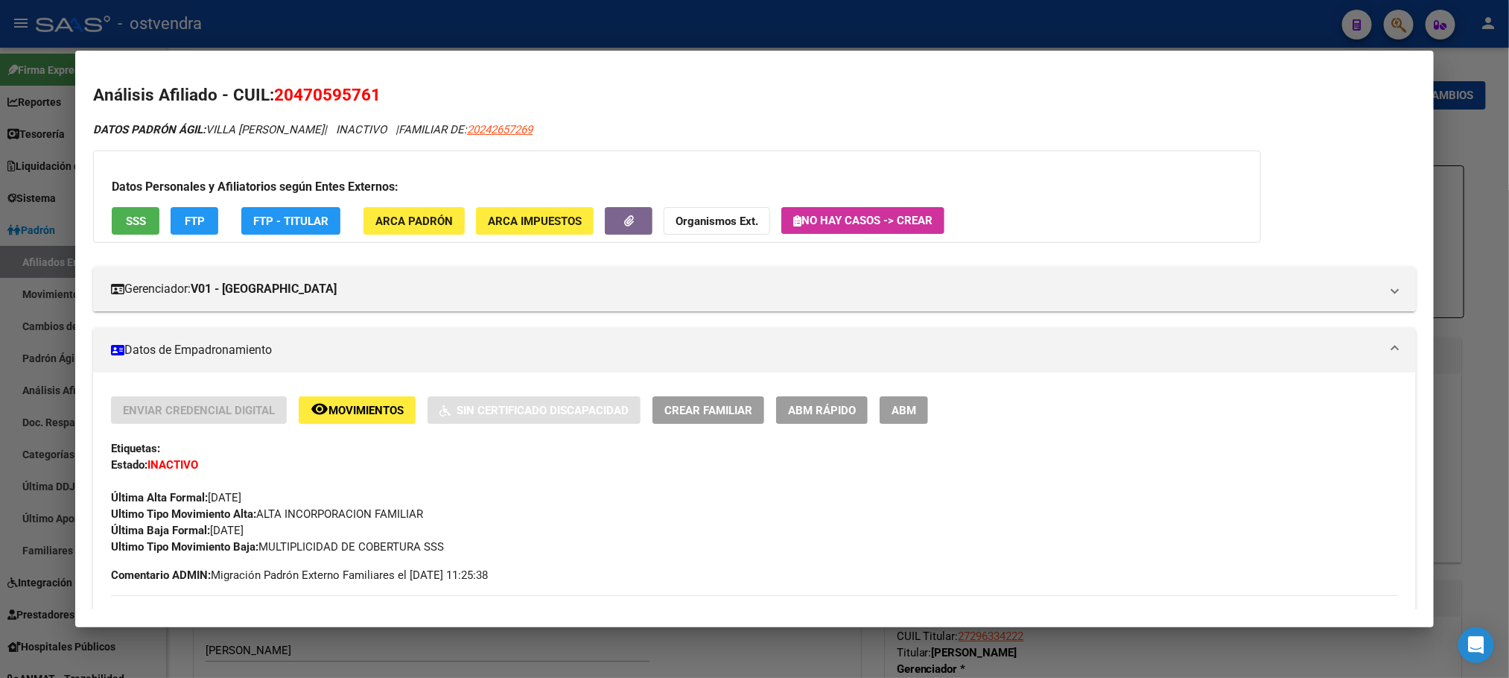
click at [892, 413] on span "ABM" at bounding box center [904, 410] width 25 height 13
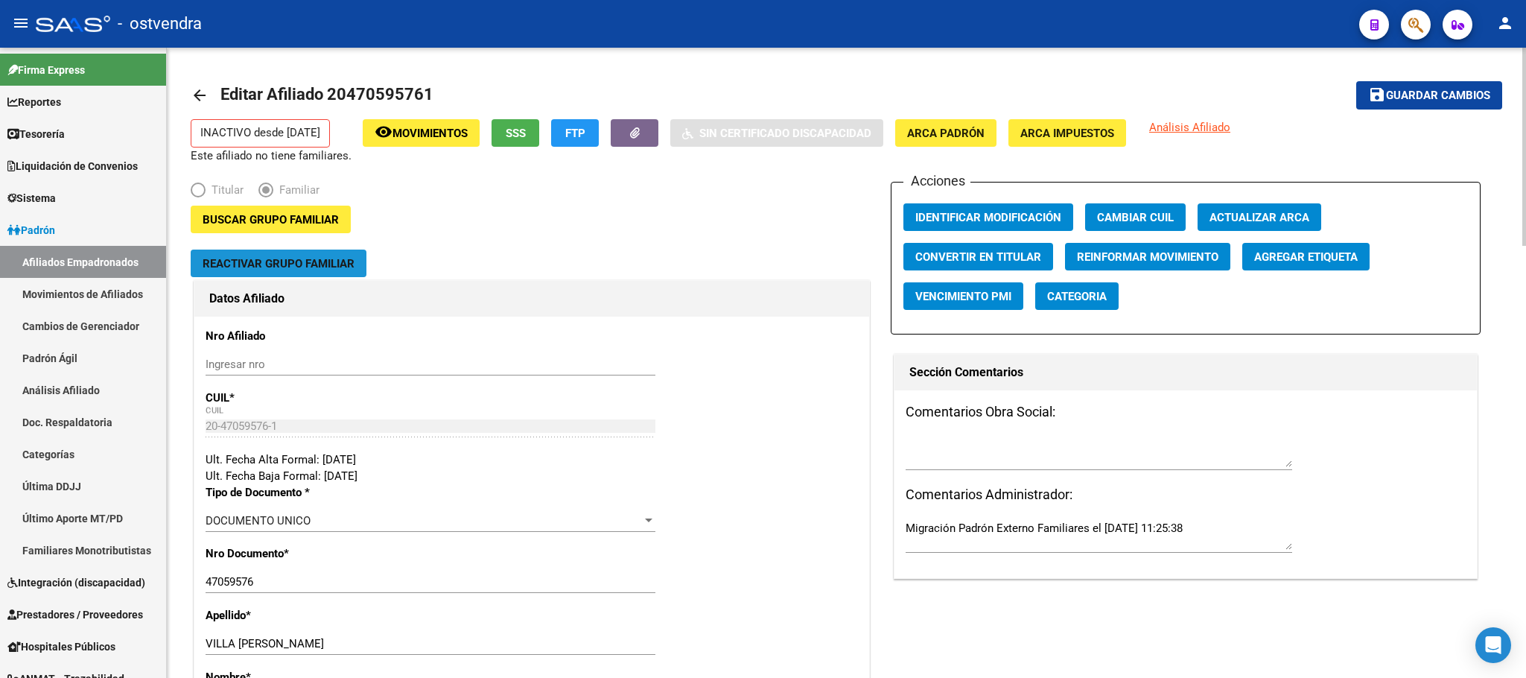
click at [297, 262] on span "Reactivar Grupo Familiar" at bounding box center [279, 263] width 152 height 13
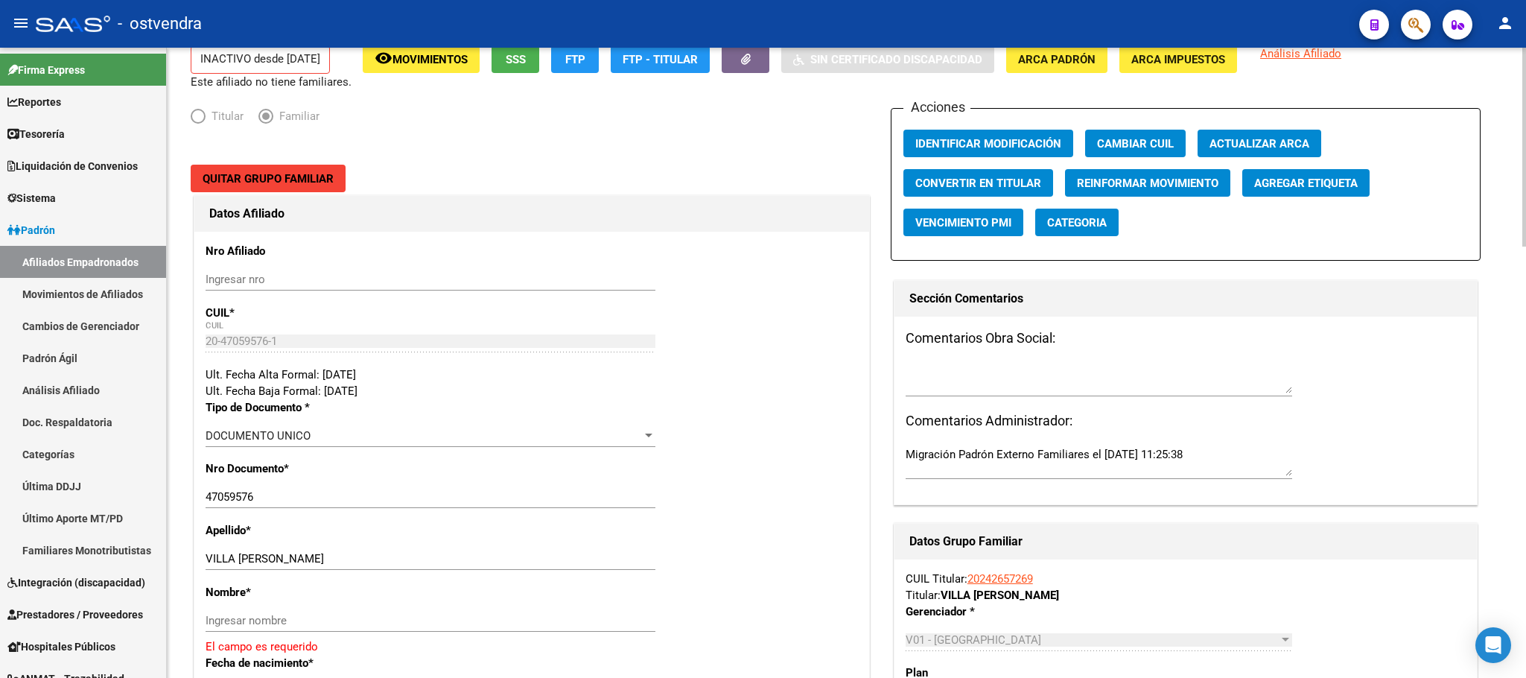
scroll to position [112, 0]
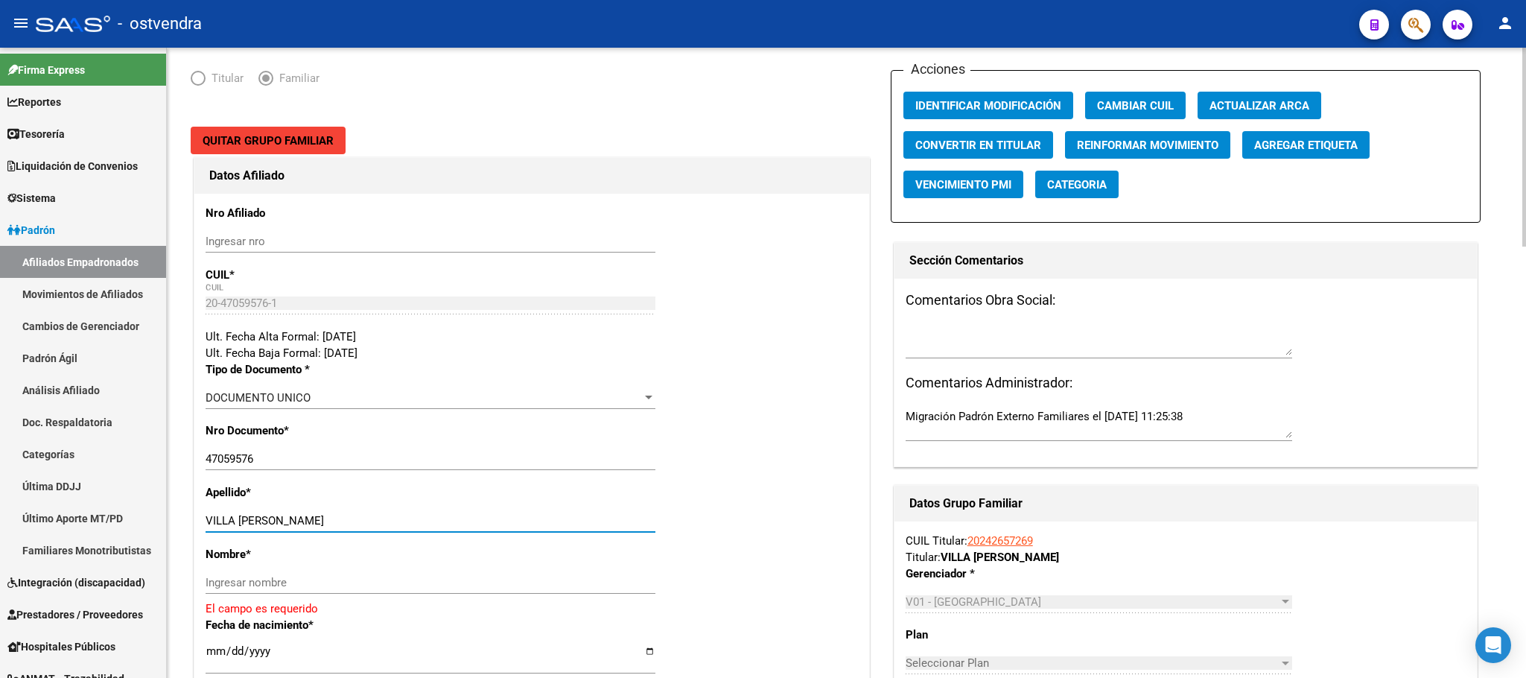
drag, startPoint x: 238, startPoint y: 518, endPoint x: 480, endPoint y: 523, distance: 242.9
click at [483, 519] on input "VILLA FRANCISCO FACUNDO ALEJAN" at bounding box center [431, 520] width 450 height 13
click at [437, 586] on input "Ingresar nombre" at bounding box center [431, 582] width 450 height 13
paste input "FRANCISCO FACUNDO ALEJAN"
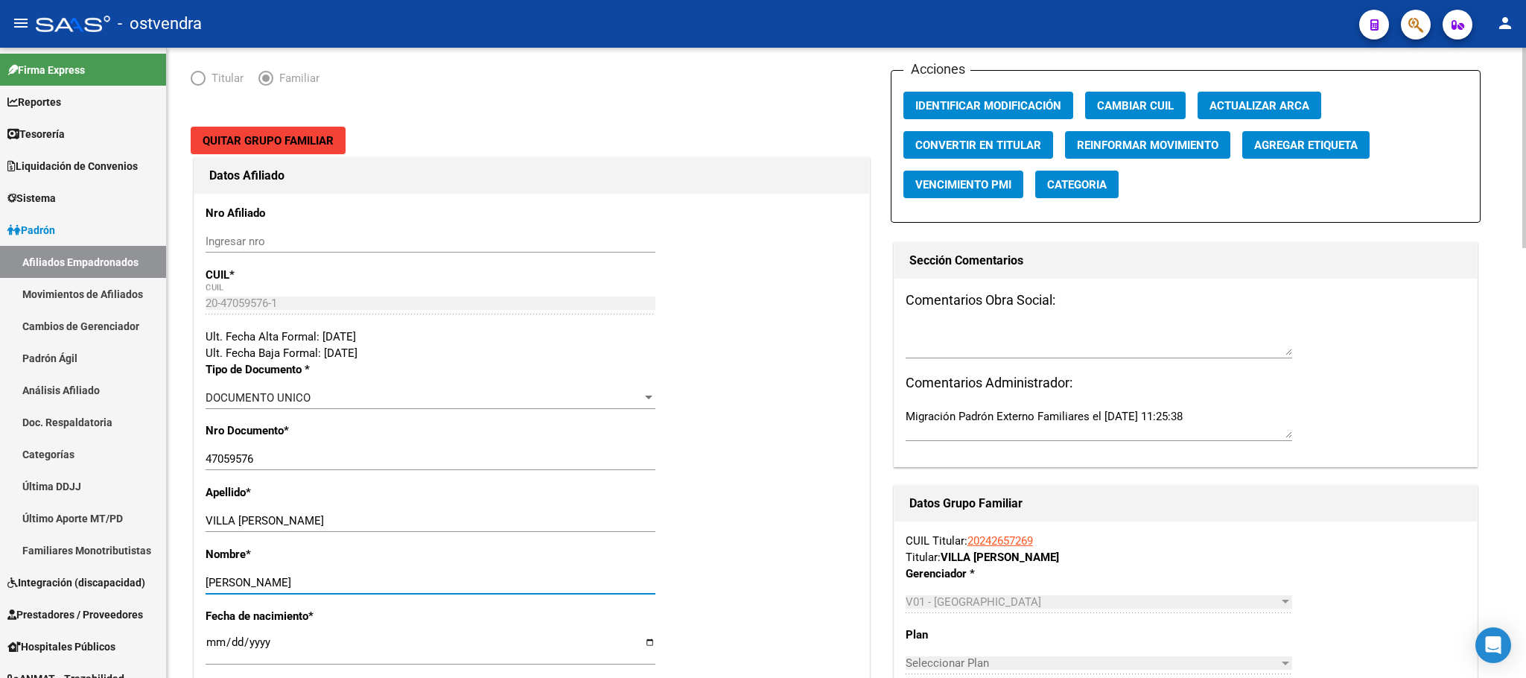
type input "FRANCISCO FACUNDO ALEJAN"
drag, startPoint x: 239, startPoint y: 523, endPoint x: 653, endPoint y: 479, distance: 415.7
click at [623, 515] on input "VILLA FRANCISCO FACUNDO ALEJAN" at bounding box center [431, 520] width 450 height 13
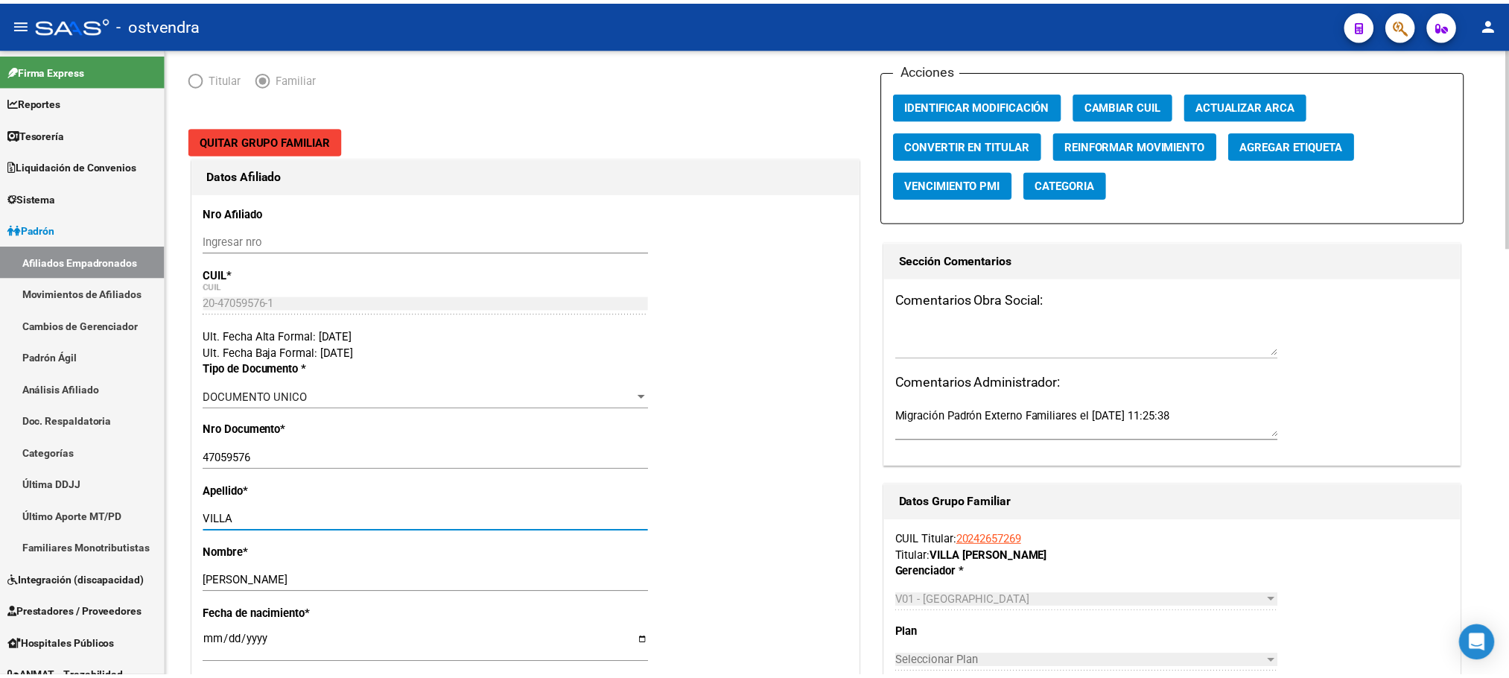
scroll to position [0, 0]
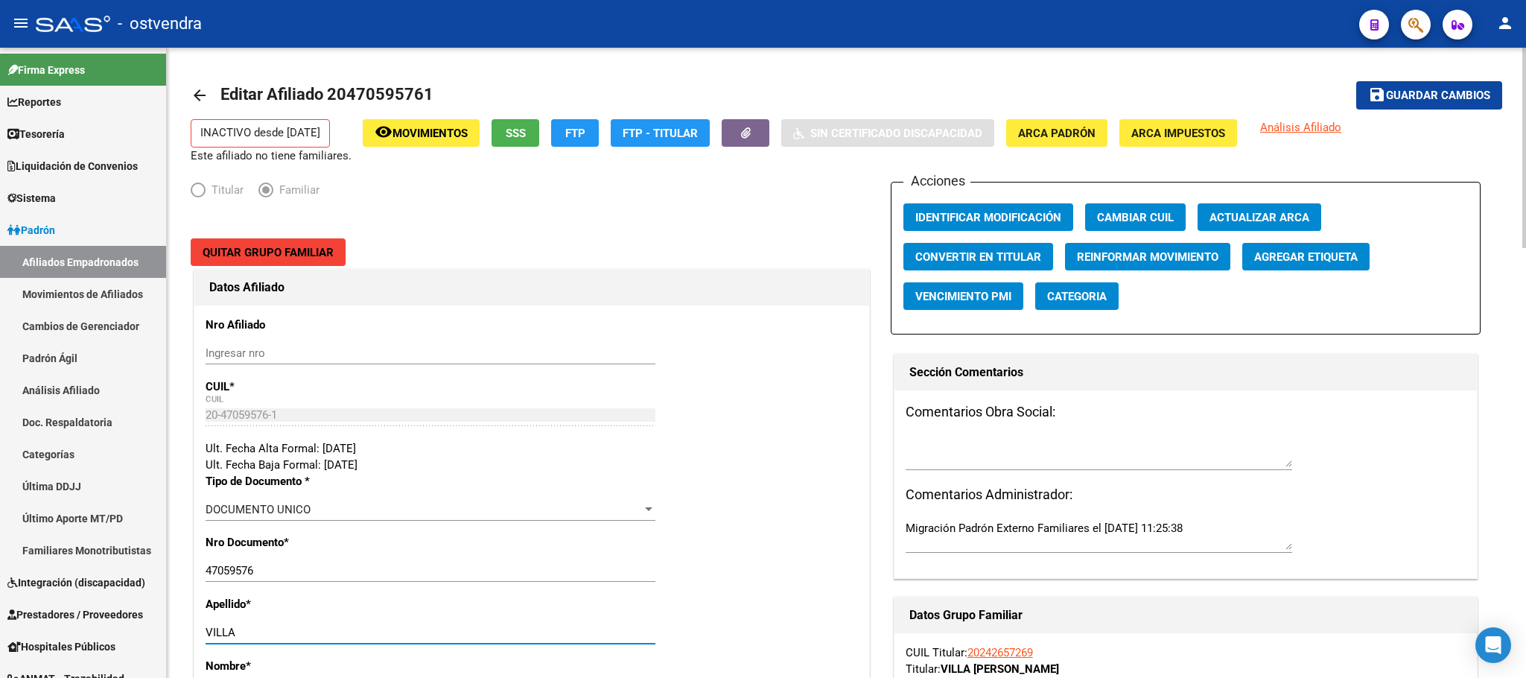
type input "VILLA"
click at [1402, 97] on span "Guardar cambios" at bounding box center [1438, 95] width 104 height 13
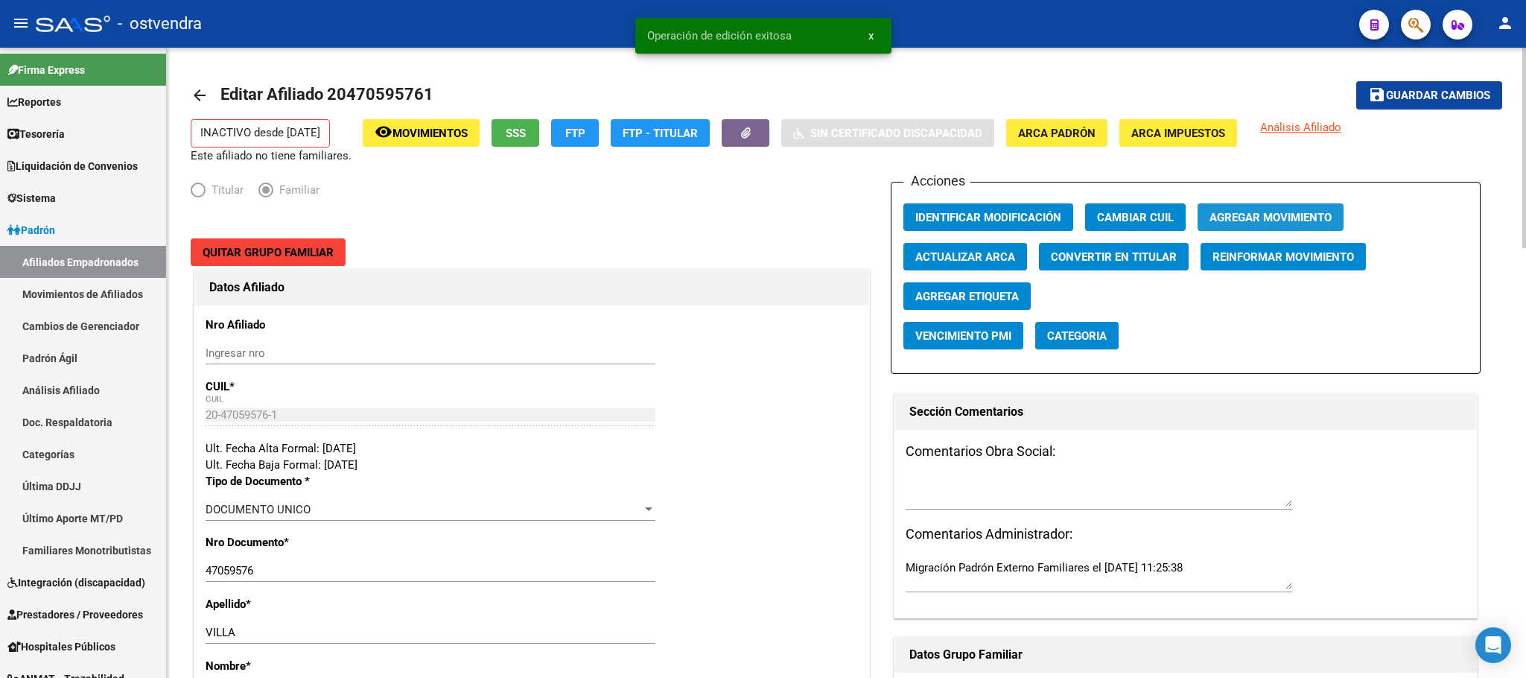
click at [1259, 219] on span "Agregar Movimiento" at bounding box center [1271, 217] width 122 height 13
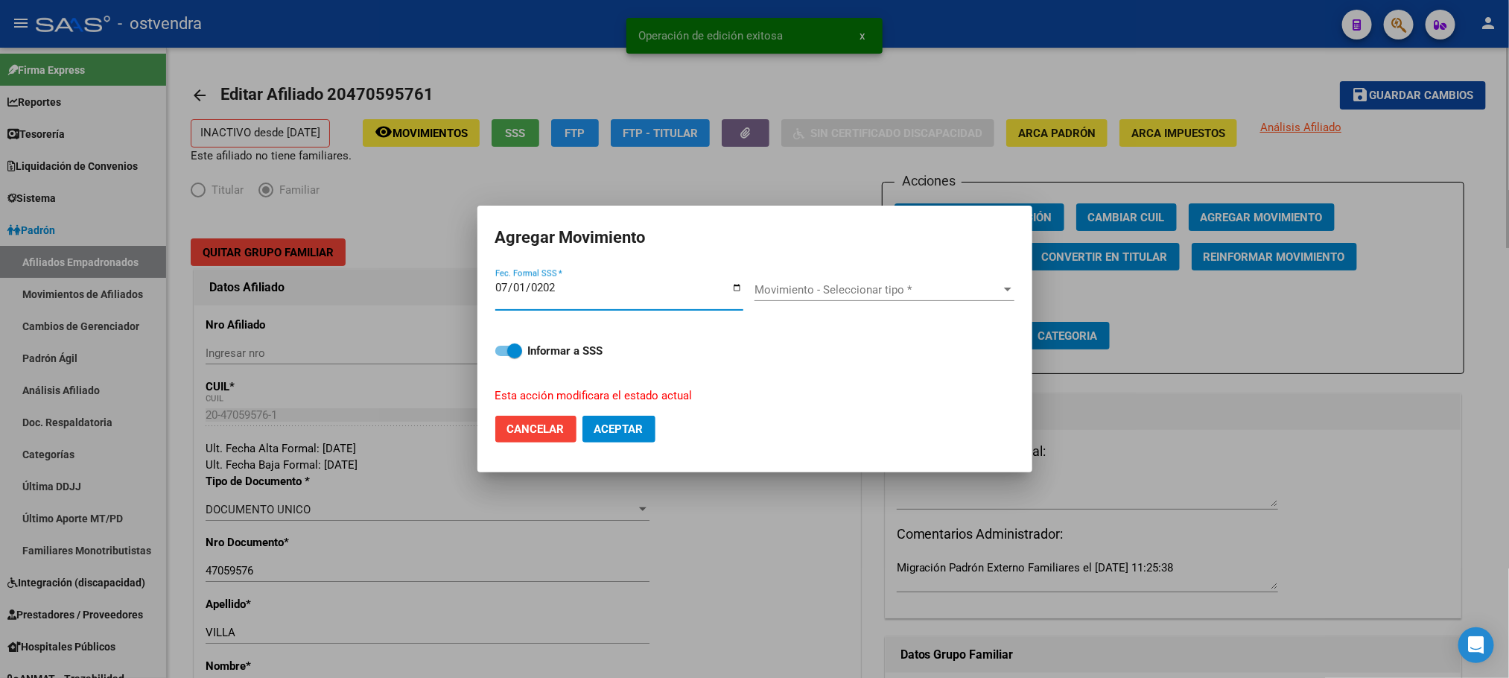
type input "[DATE]"
click at [841, 279] on div "Movimiento - Seleccionar tipo * Movimiento - Seleccionar tipo *" at bounding box center [885, 290] width 260 height 22
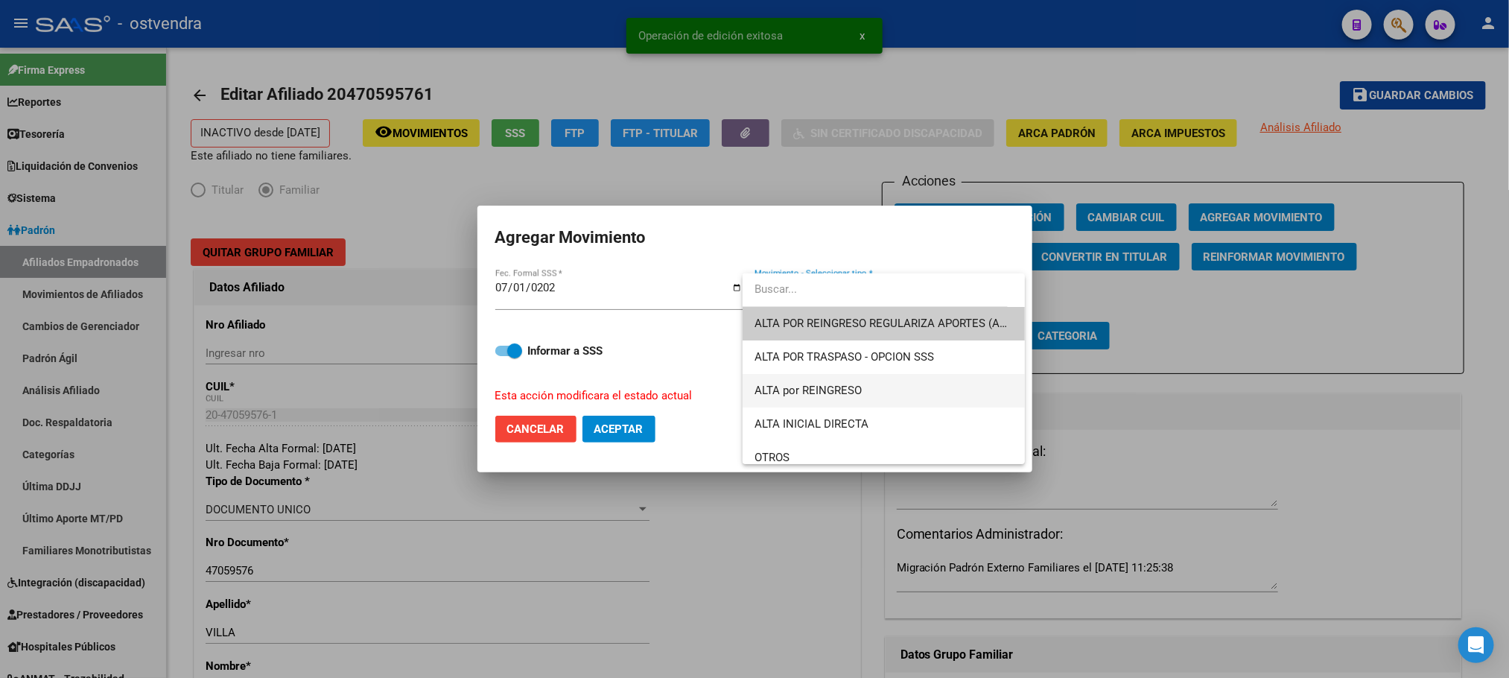
click at [834, 392] on span "ALTA por REINGRESO" at bounding box center [808, 390] width 107 height 13
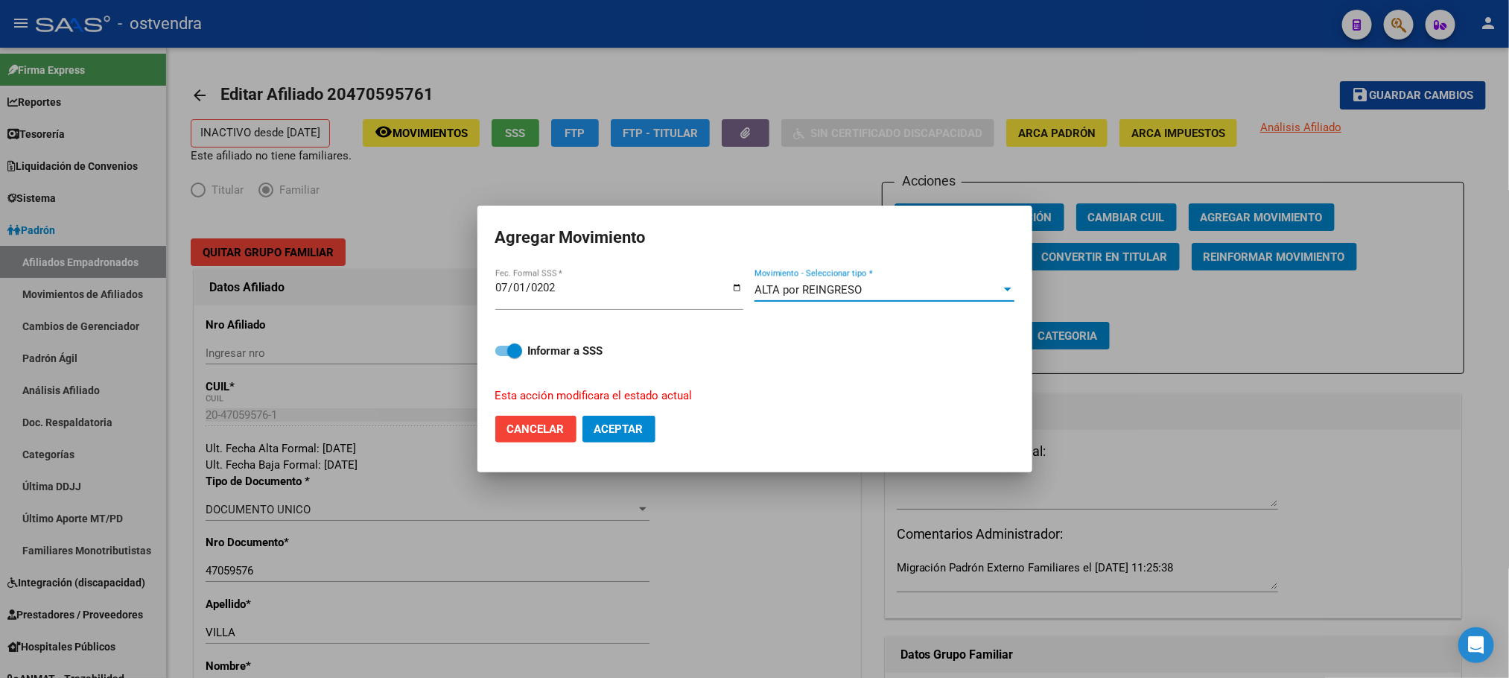
click at [644, 432] on span "Aceptar" at bounding box center [618, 428] width 49 height 13
checkbox input "false"
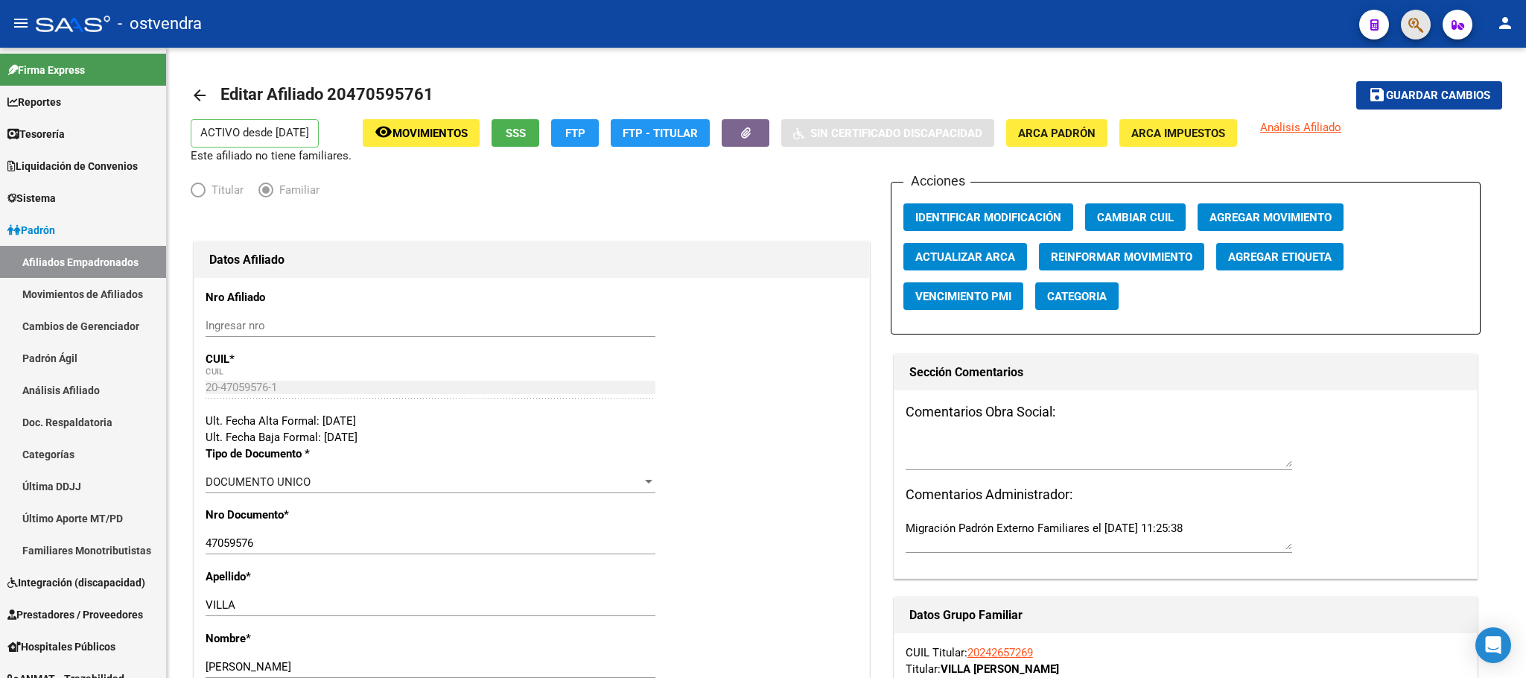
click at [1406, 19] on button "button" at bounding box center [1416, 25] width 30 height 30
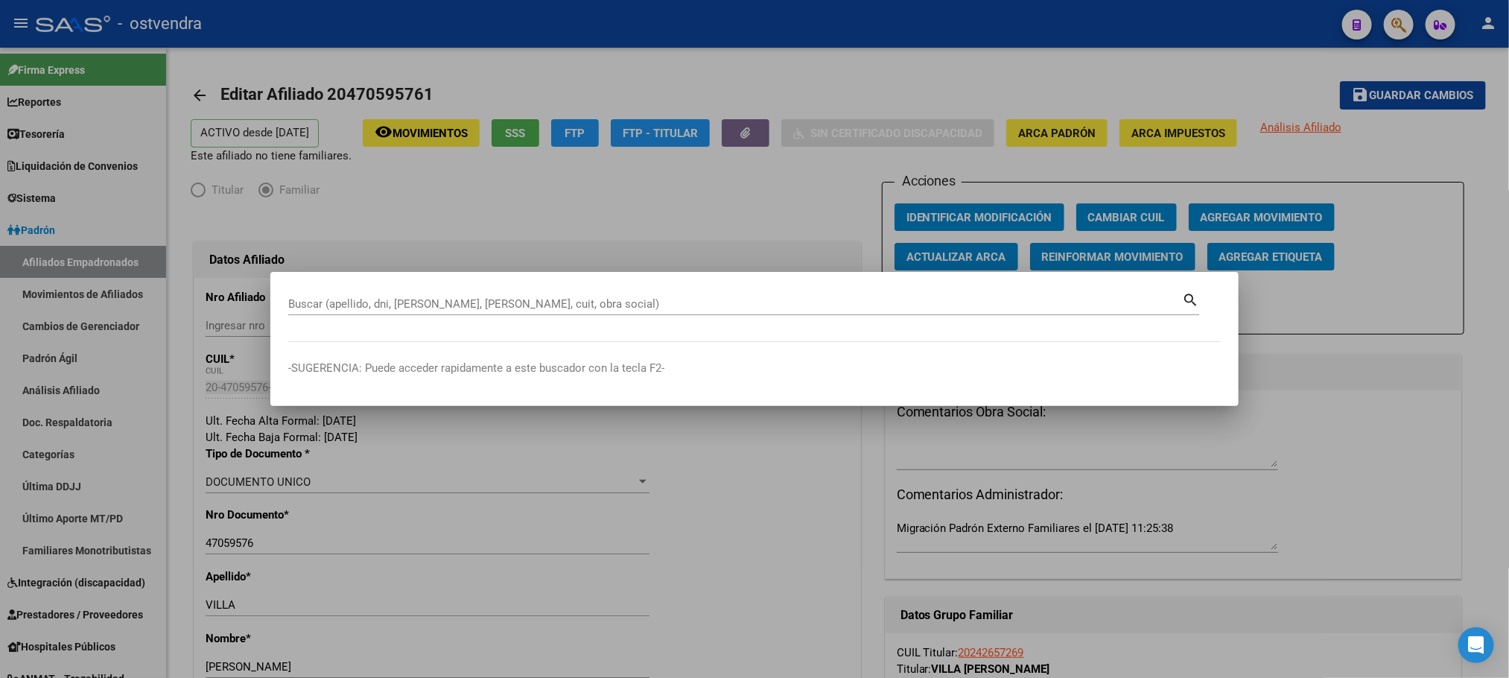
paste input "47185595"
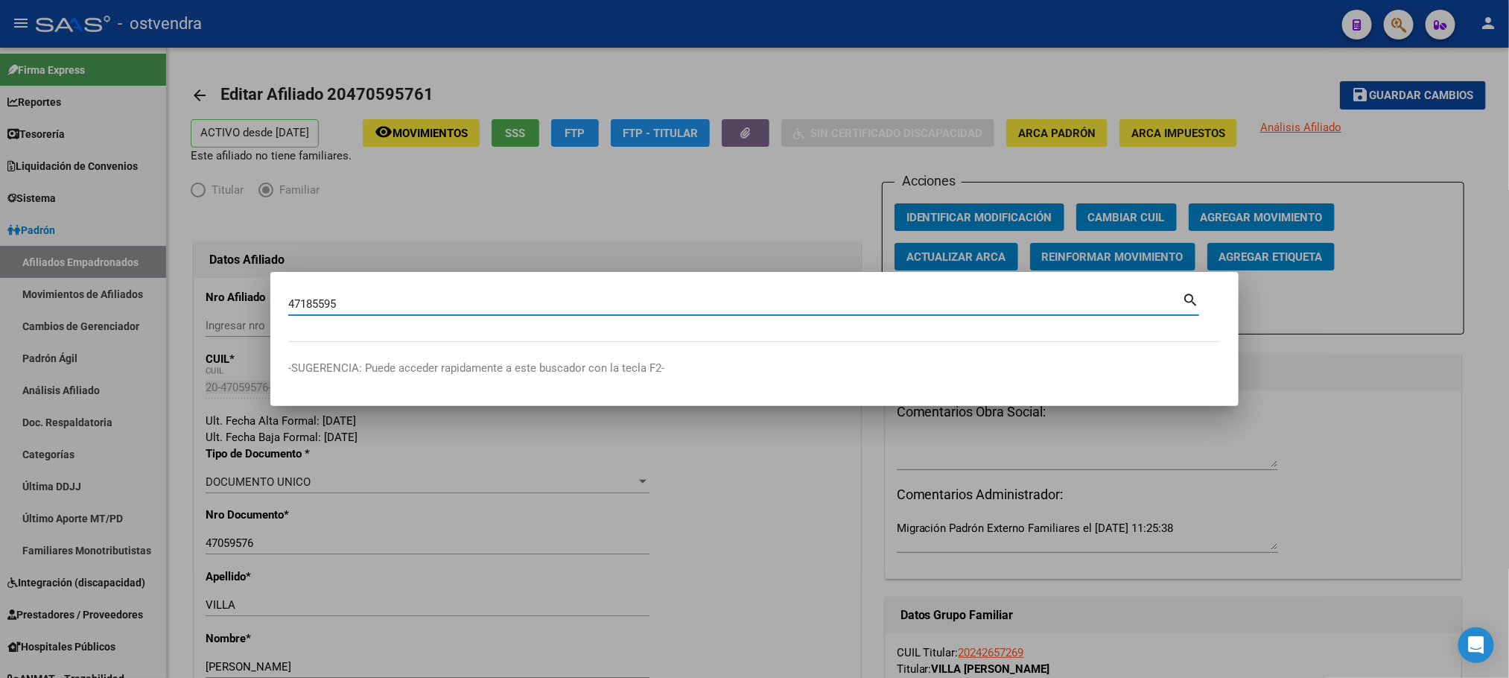
type input "47185595"
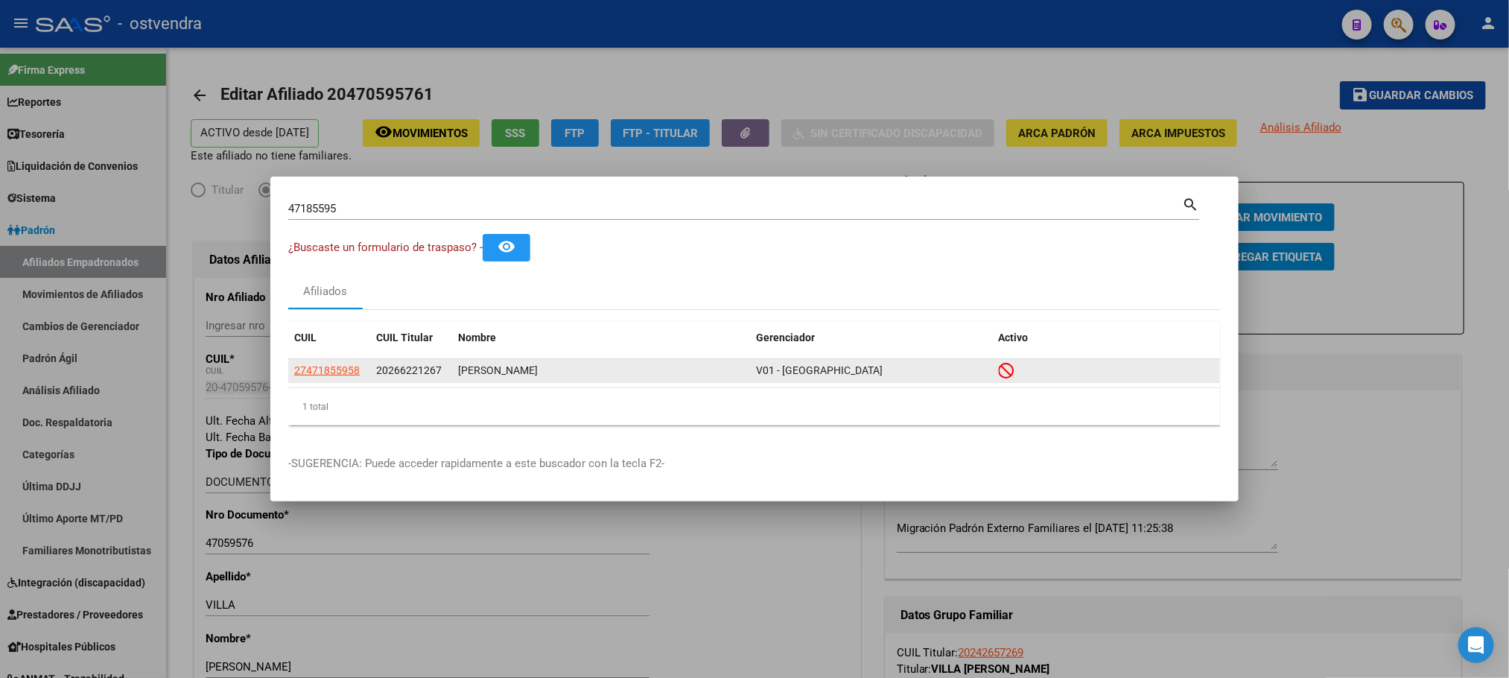
click at [307, 378] on app-link-go-to "27471855958" at bounding box center [327, 370] width 66 height 17
click at [306, 365] on span "27471855958" at bounding box center [327, 370] width 66 height 12
type textarea "27471855958"
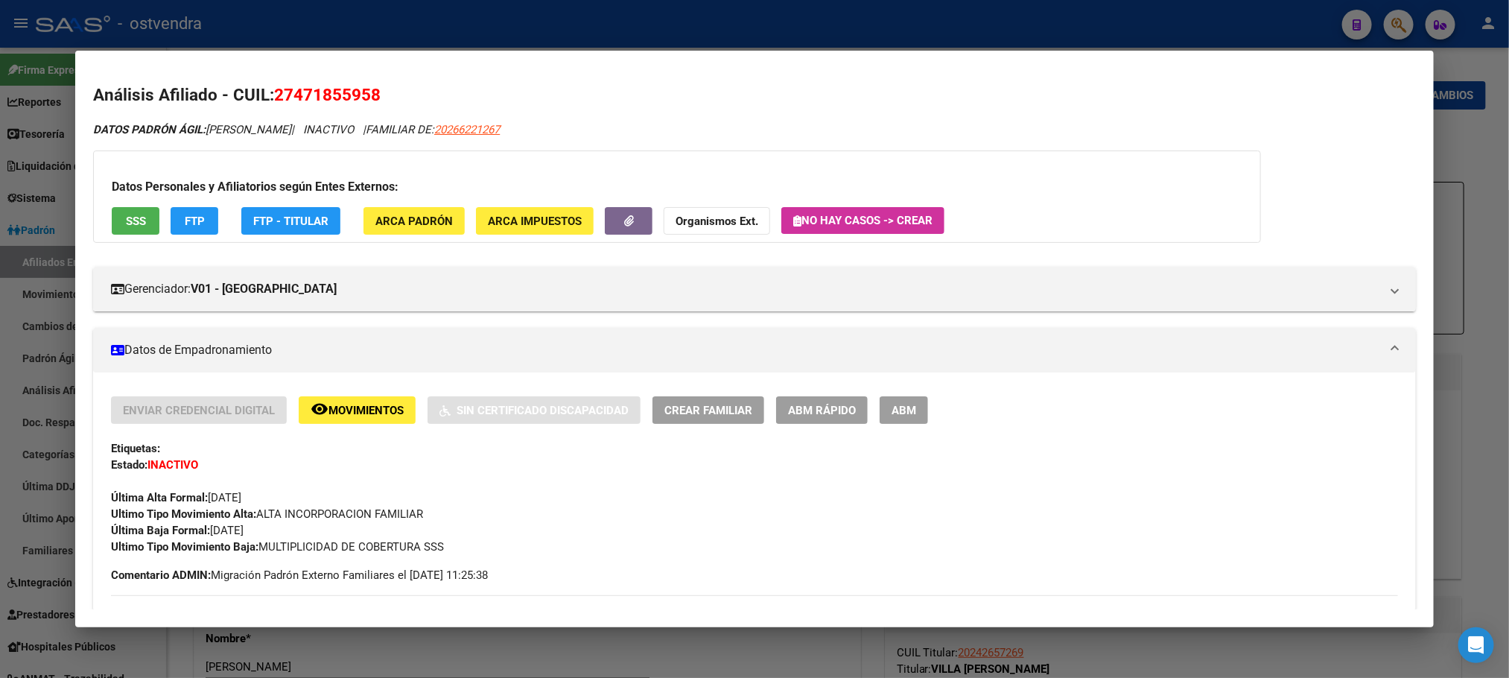
click at [132, 226] on span "SSS" at bounding box center [136, 221] width 20 height 13
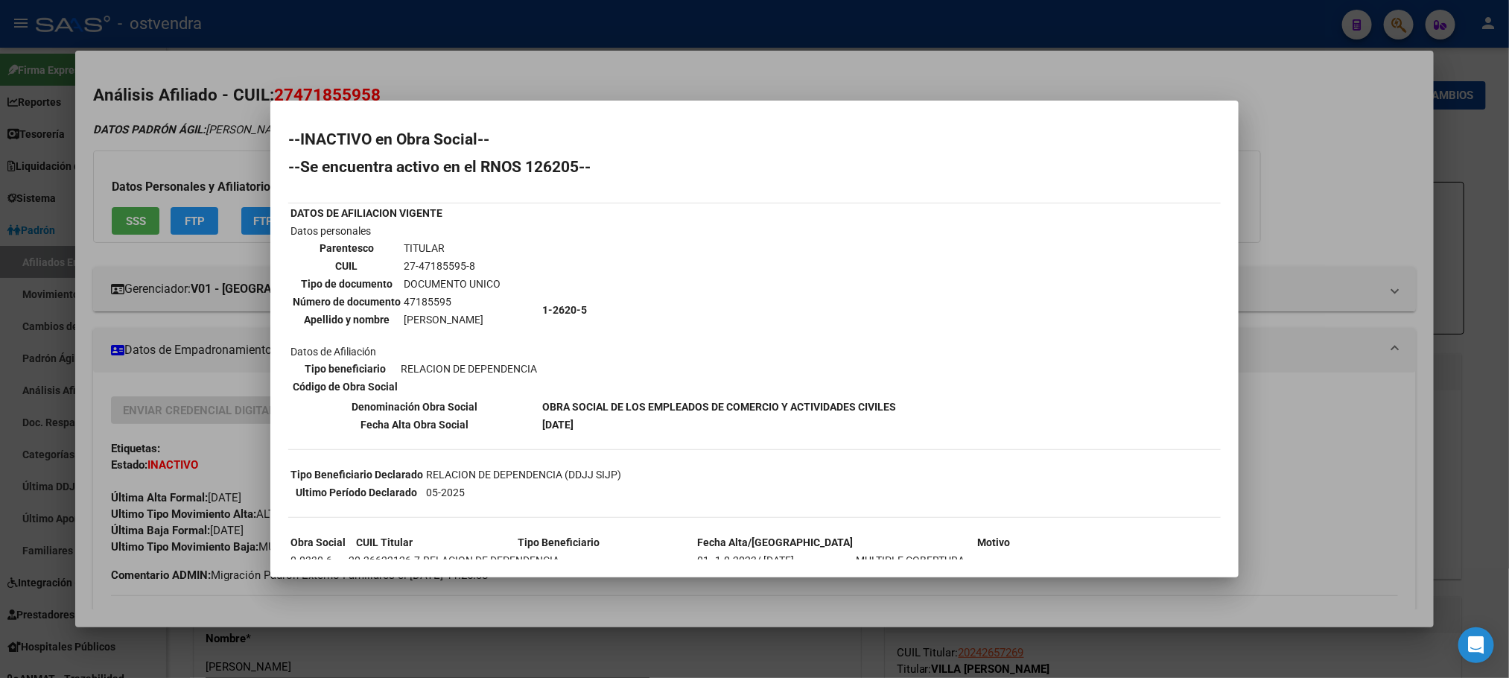
click at [269, 161] on div at bounding box center [754, 339] width 1509 height 678
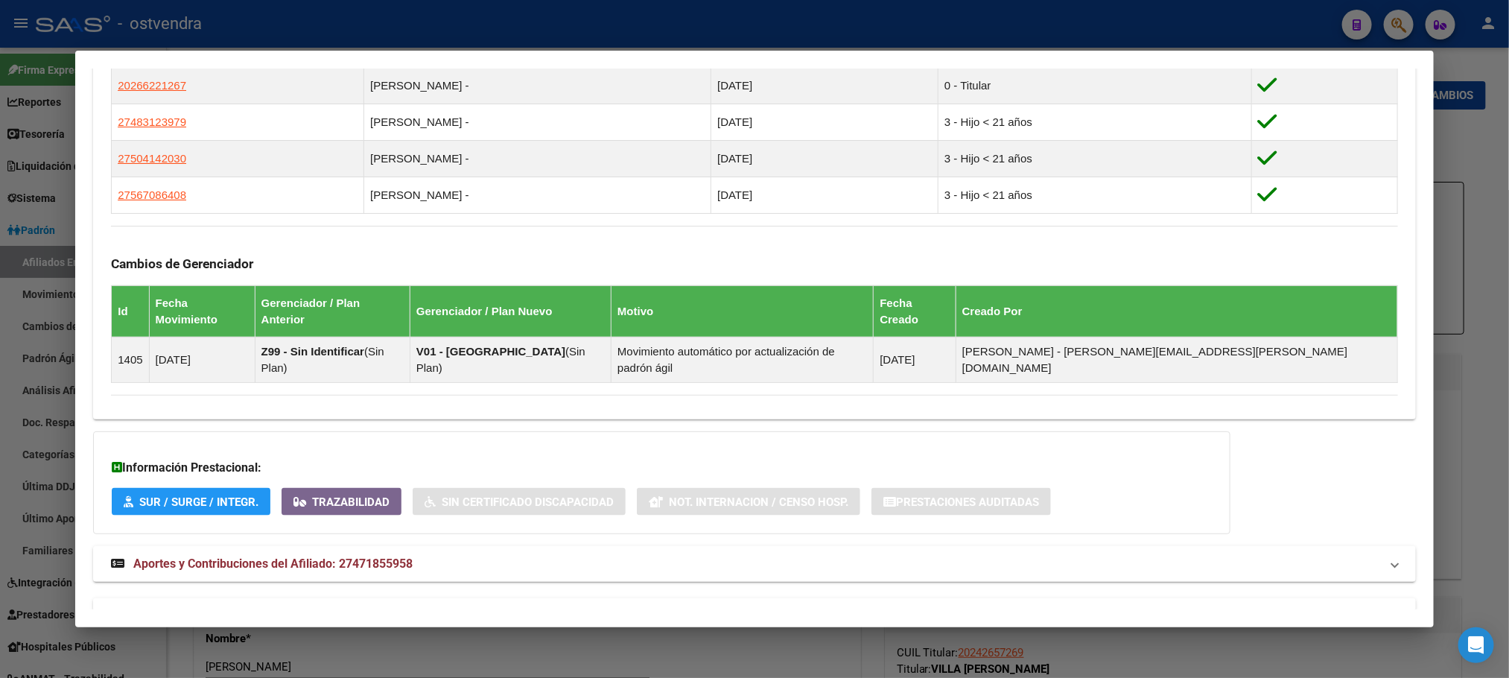
scroll to position [952, 0]
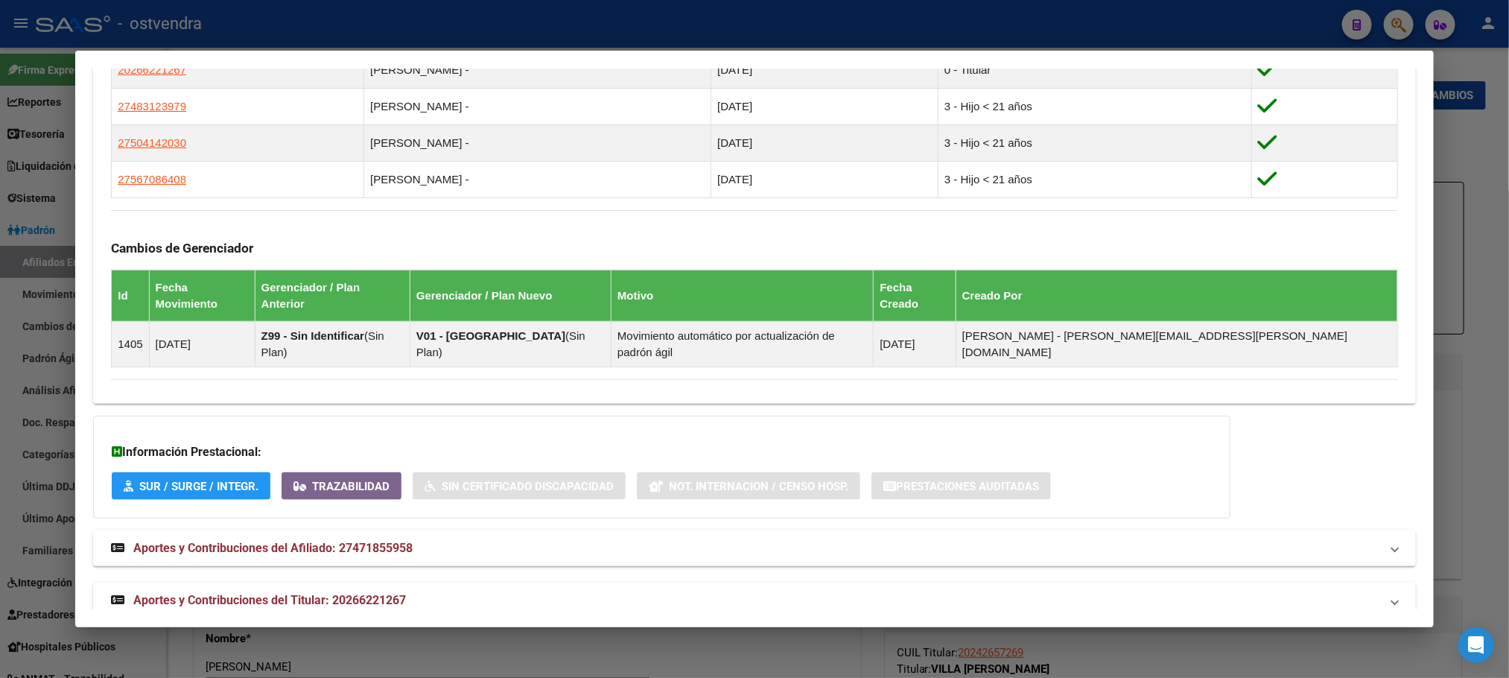
click at [452, 591] on mat-panel-title "Aportes y Contribuciones del Titular: 20266221267" at bounding box center [745, 600] width 1269 height 18
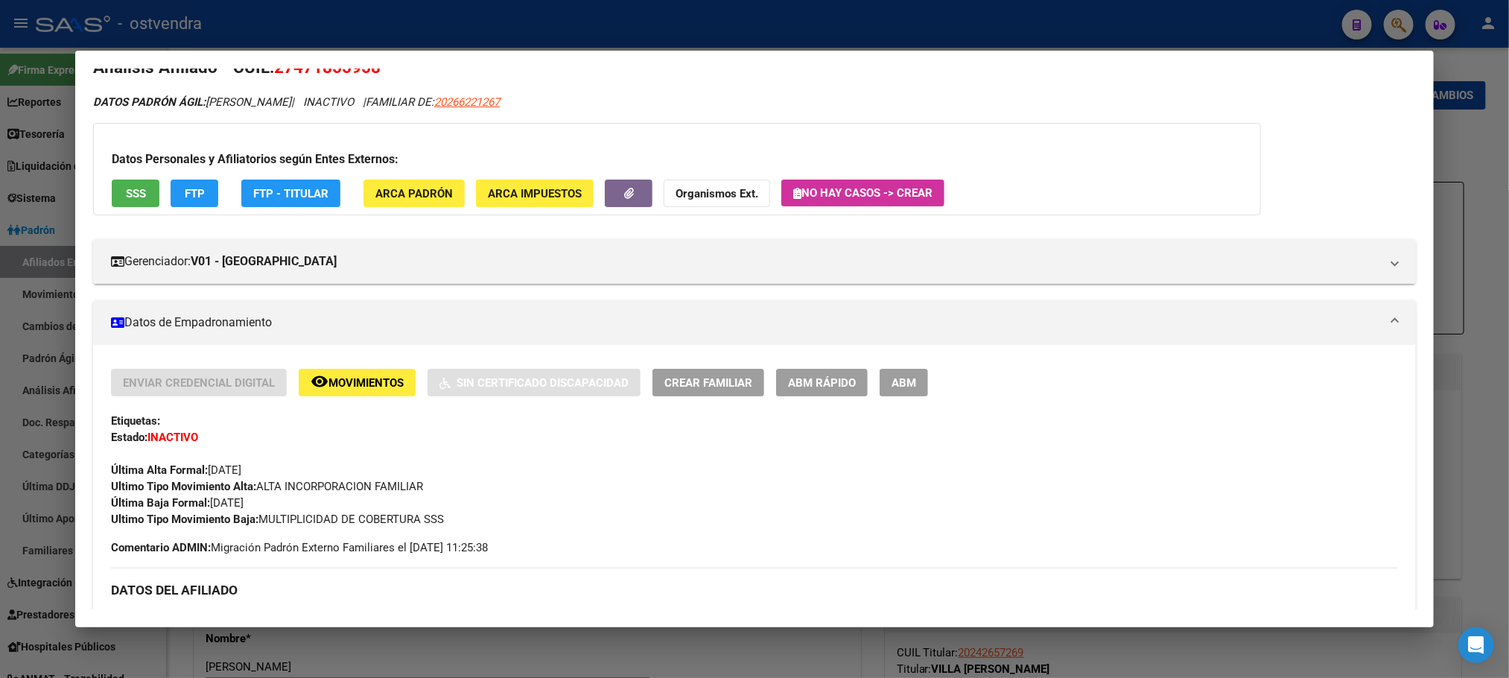
scroll to position [0, 0]
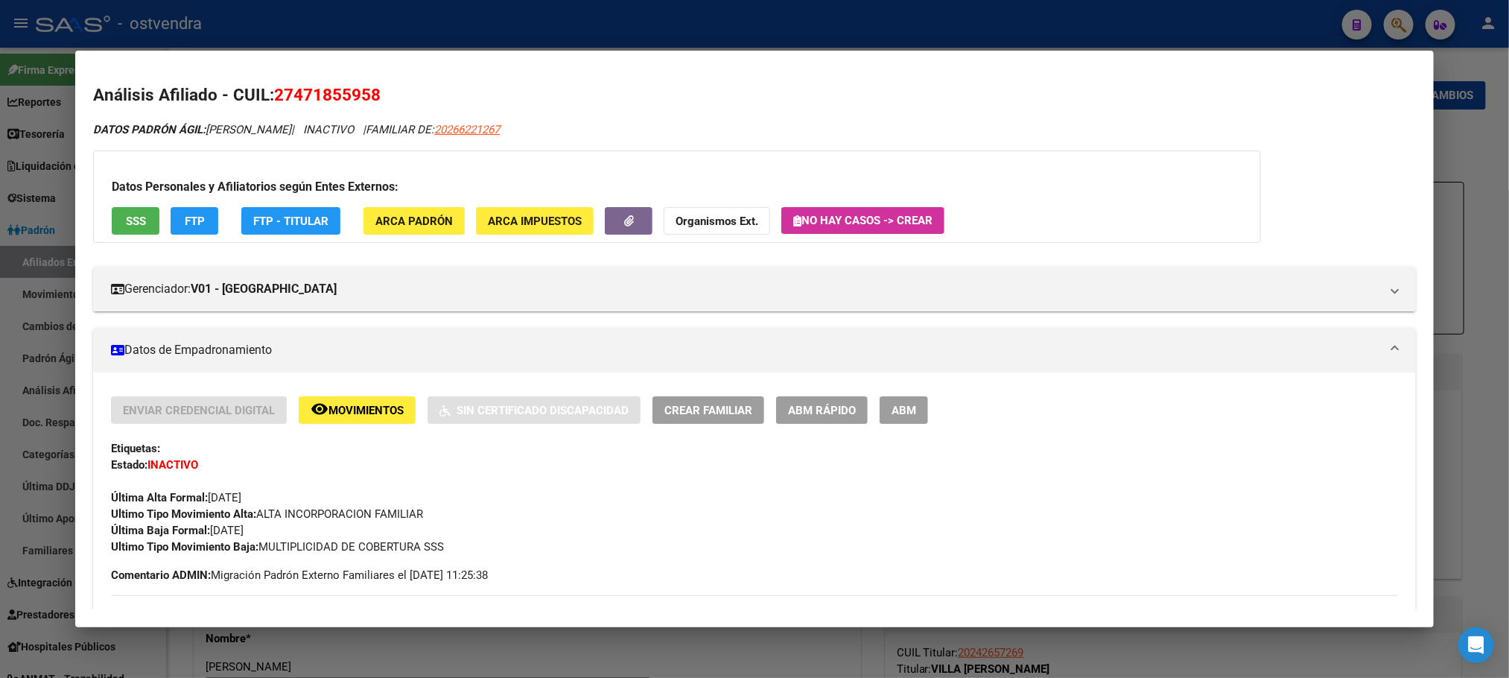
drag, startPoint x: 271, startPoint y: 95, endPoint x: 512, endPoint y: 87, distance: 240.7
click at [456, 94] on h2 "Análisis Afiliado - CUIL: 27471855958" at bounding box center [754, 95] width 1322 height 25
copy span "27471855958"
drag, startPoint x: 396, startPoint y: 86, endPoint x: 400, endPoint y: 79, distance: 7.7
click at [400, 85] on h2 "Análisis Afiliado - CUIL: 27471855958" at bounding box center [754, 95] width 1322 height 25
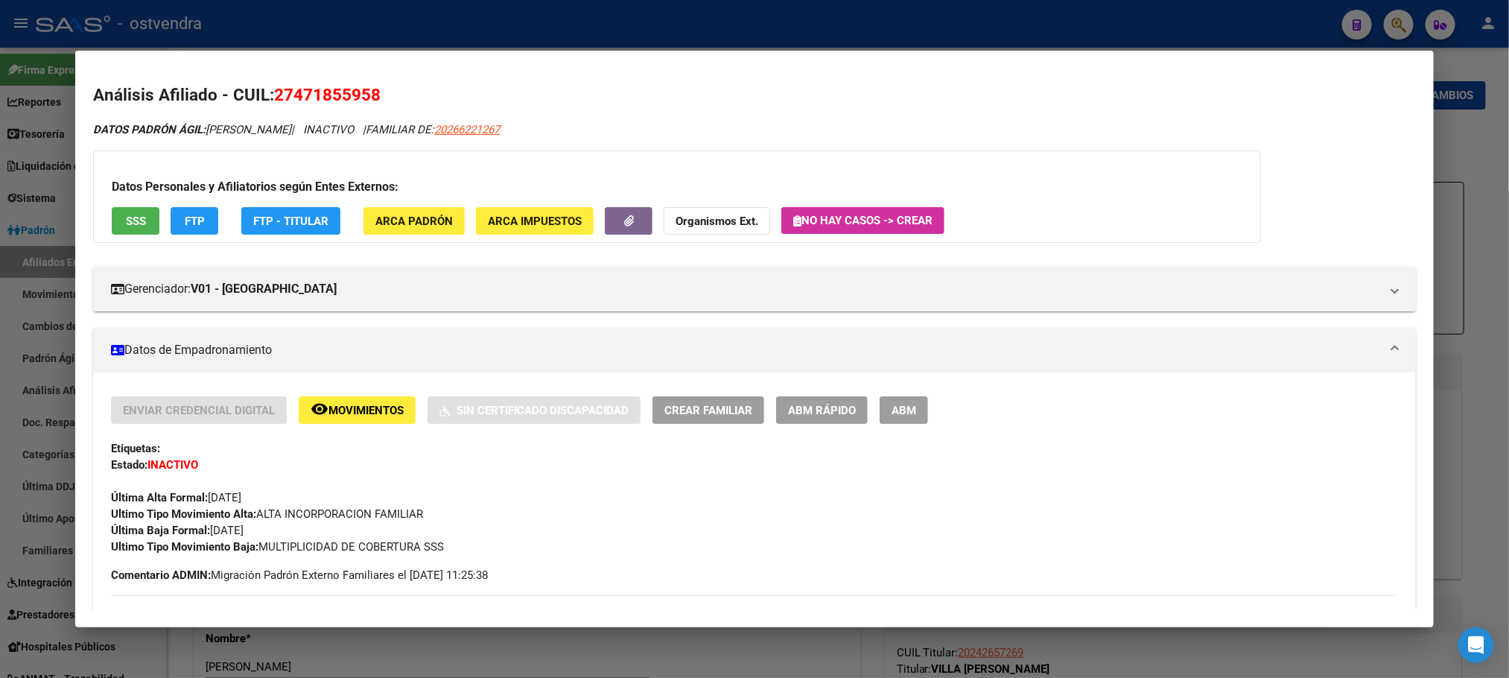
click at [280, 94] on span "27471855958" at bounding box center [327, 94] width 107 height 19
drag, startPoint x: 287, startPoint y: 98, endPoint x: 360, endPoint y: 96, distance: 73.0
click at [360, 96] on span "27471855958" at bounding box center [327, 94] width 107 height 19
copy span "47185595"
click at [888, 422] on button "ABM" at bounding box center [904, 410] width 48 height 28
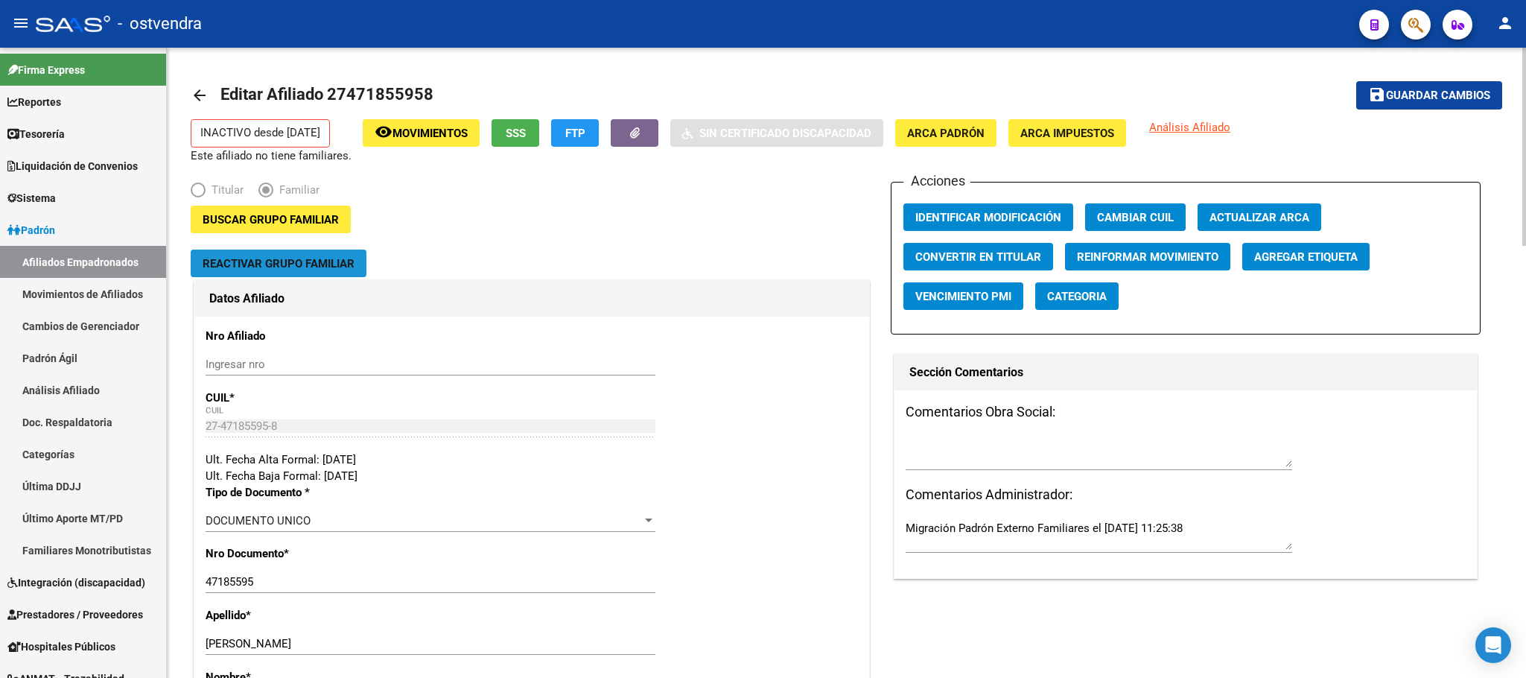
click at [300, 264] on span "Reactivar Grupo Familiar" at bounding box center [279, 263] width 152 height 13
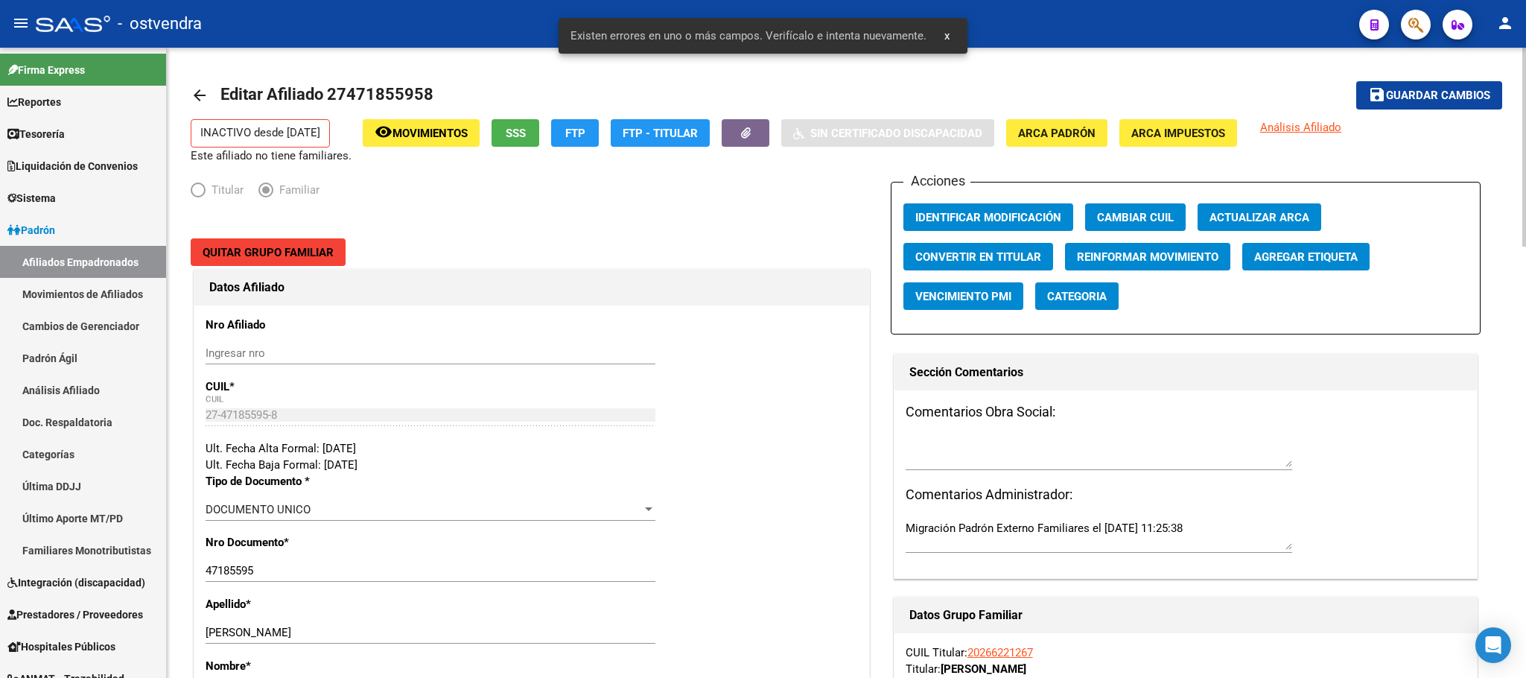
scroll to position [112, 0]
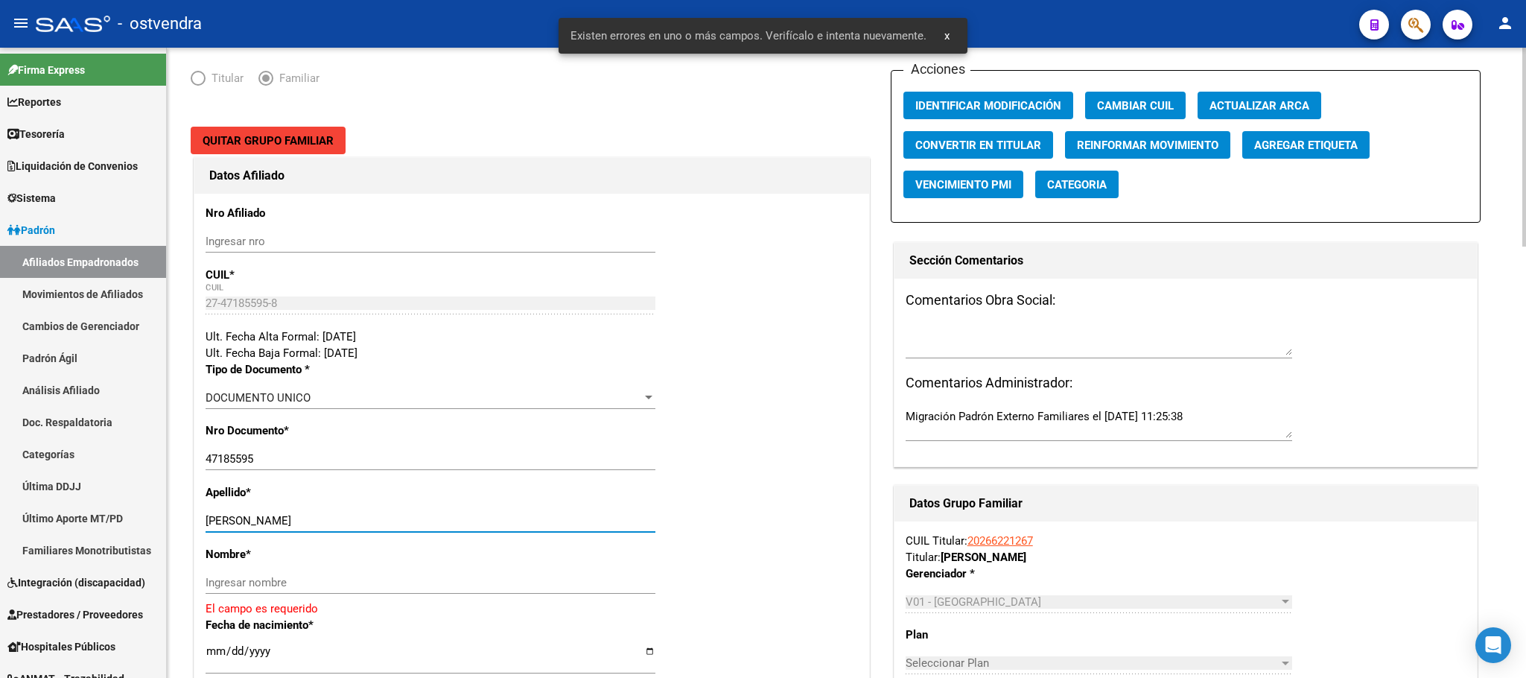
drag, startPoint x: 256, startPoint y: 523, endPoint x: 387, endPoint y: 563, distance: 137.8
click at [427, 512] on div "MOYANO CARLOS EZEQUIEL Ingresar apellido" at bounding box center [431, 521] width 450 height 22
click at [385, 580] on input "Ingresar nombre" at bounding box center [431, 582] width 450 height 13
paste input "CARLOS EZEQUIEL"
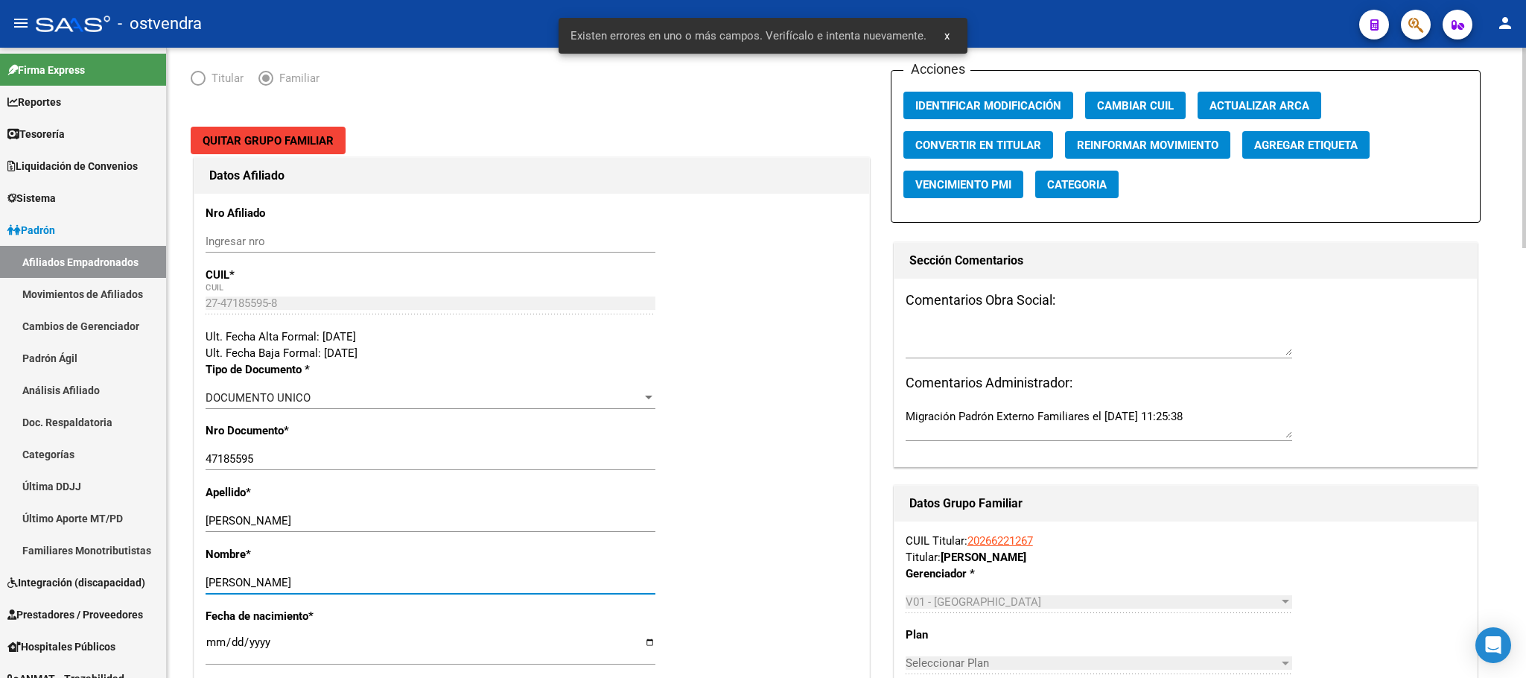
type input "CARLOS EZEQUIEL"
drag, startPoint x: 253, startPoint y: 521, endPoint x: 521, endPoint y: 454, distance: 277.0
click at [533, 505] on div "Apellido * MOYANO CARLOS EZEQUIEL Ingresar apellido" at bounding box center [532, 515] width 653 height 62
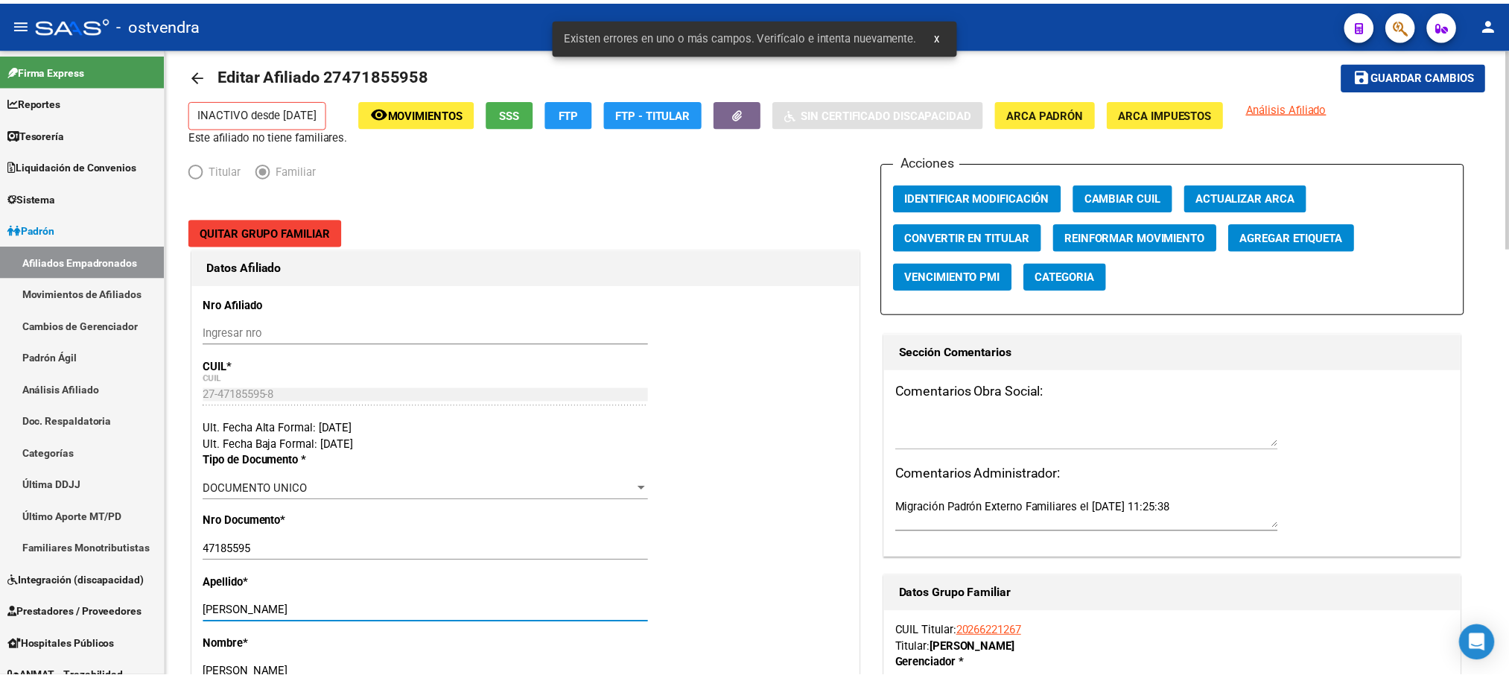
scroll to position [0, 0]
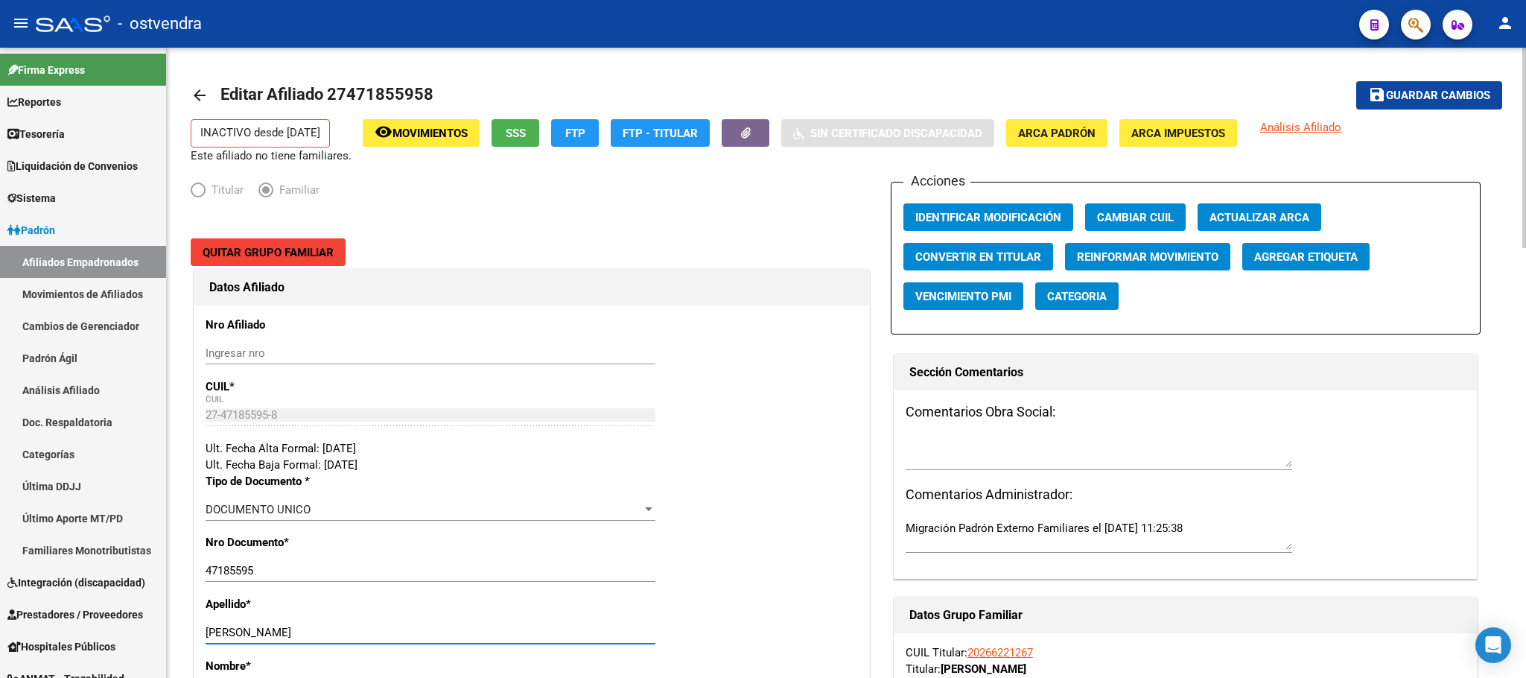
type input "MOYANO"
click at [1424, 97] on span "Guardar cambios" at bounding box center [1438, 95] width 104 height 13
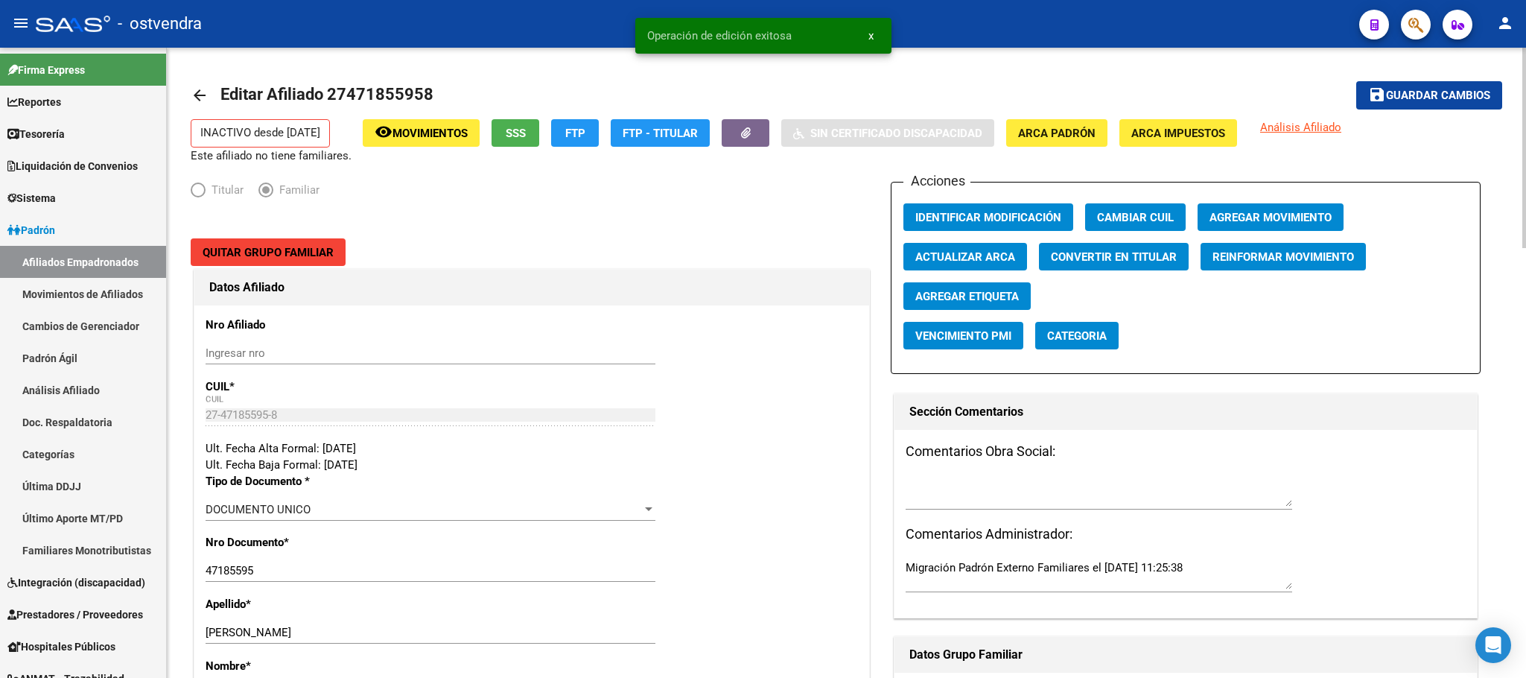
click at [1270, 212] on span "Agregar Movimiento" at bounding box center [1271, 217] width 122 height 13
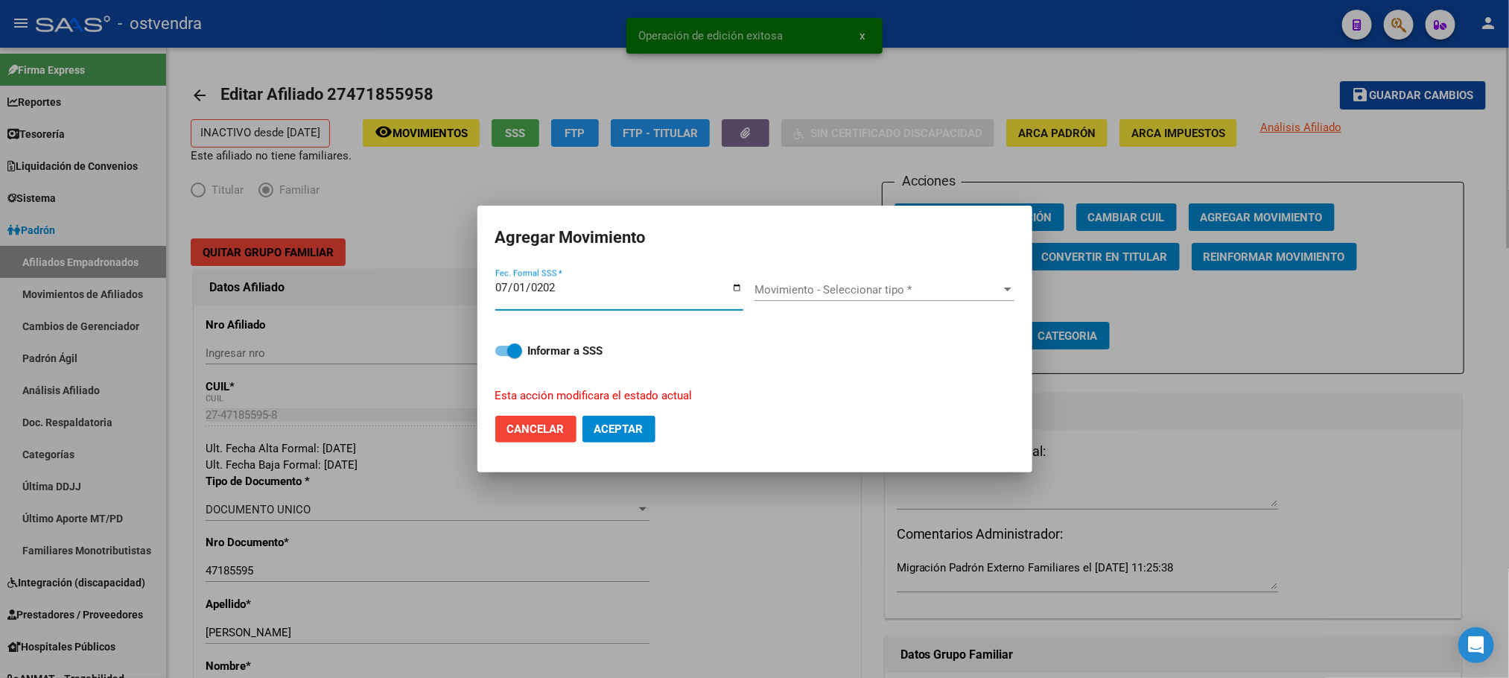
type input "[DATE]"
click at [870, 270] on div "Movimiento - Seleccionar tipo * Movimiento - Seleccionar tipo *" at bounding box center [885, 295] width 260 height 57
click at [863, 305] on div "Movimiento - Seleccionar tipo * Movimiento - Seleccionar tipo *" at bounding box center [885, 297] width 260 height 37
click at [854, 293] on span "Movimiento - Seleccionar tipo *" at bounding box center [878, 289] width 247 height 13
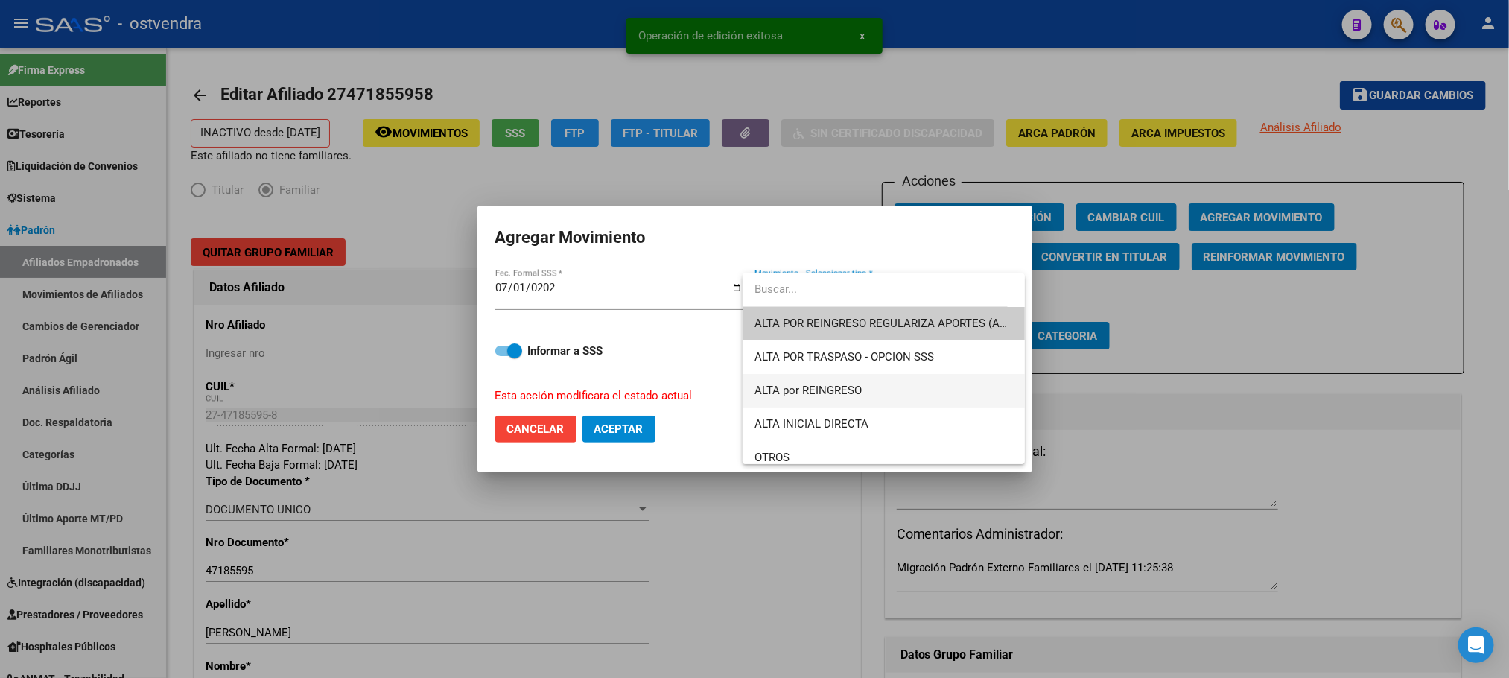
click at [822, 392] on span "ALTA por REINGRESO" at bounding box center [808, 390] width 107 height 13
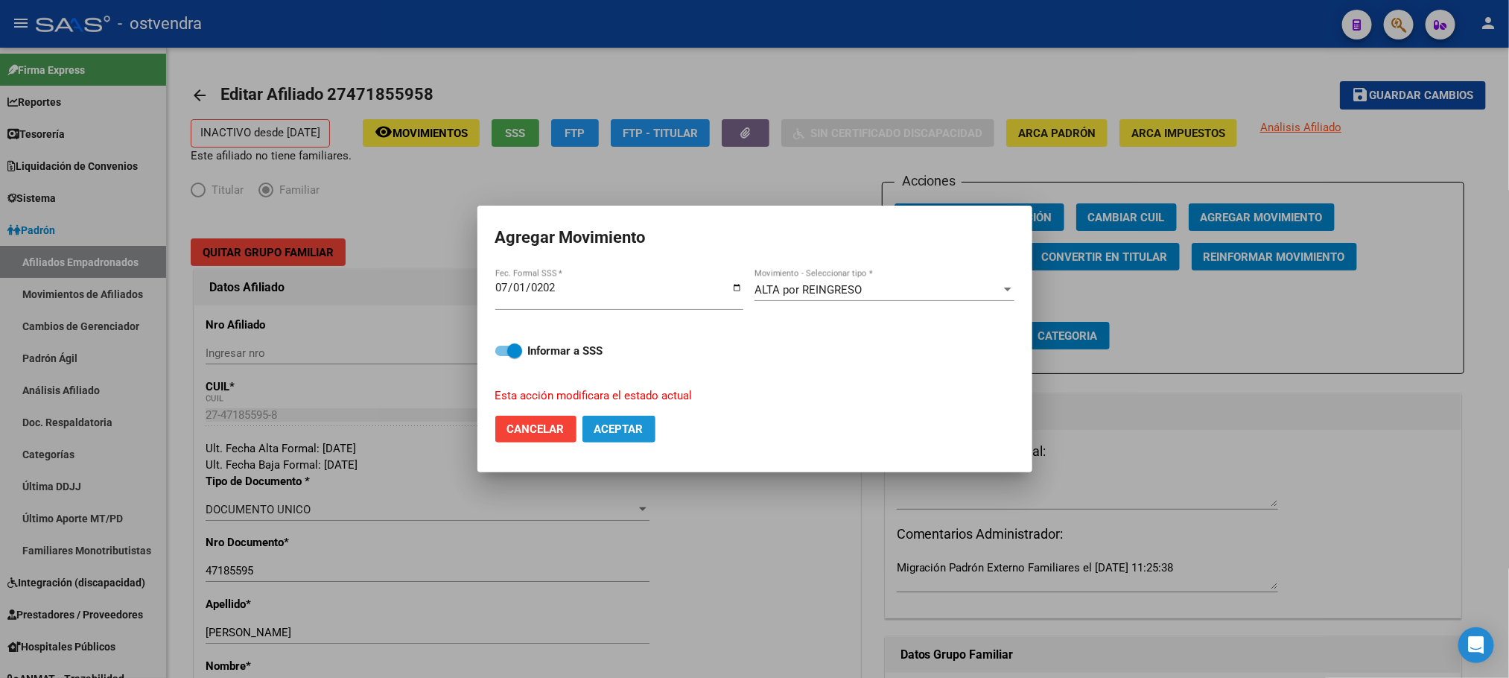
click at [635, 428] on span "Aceptar" at bounding box center [618, 428] width 49 height 13
checkbox input "false"
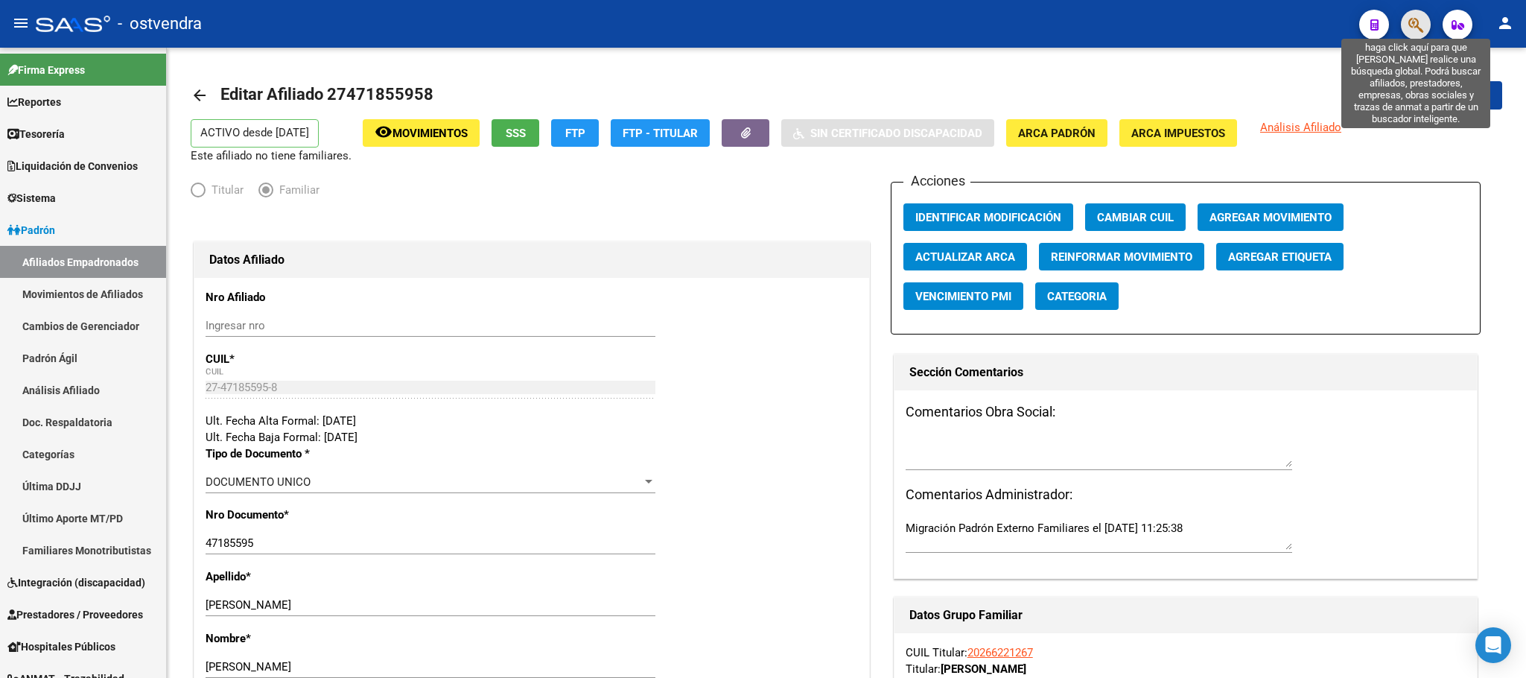
click at [1418, 23] on icon "button" at bounding box center [1416, 24] width 15 height 17
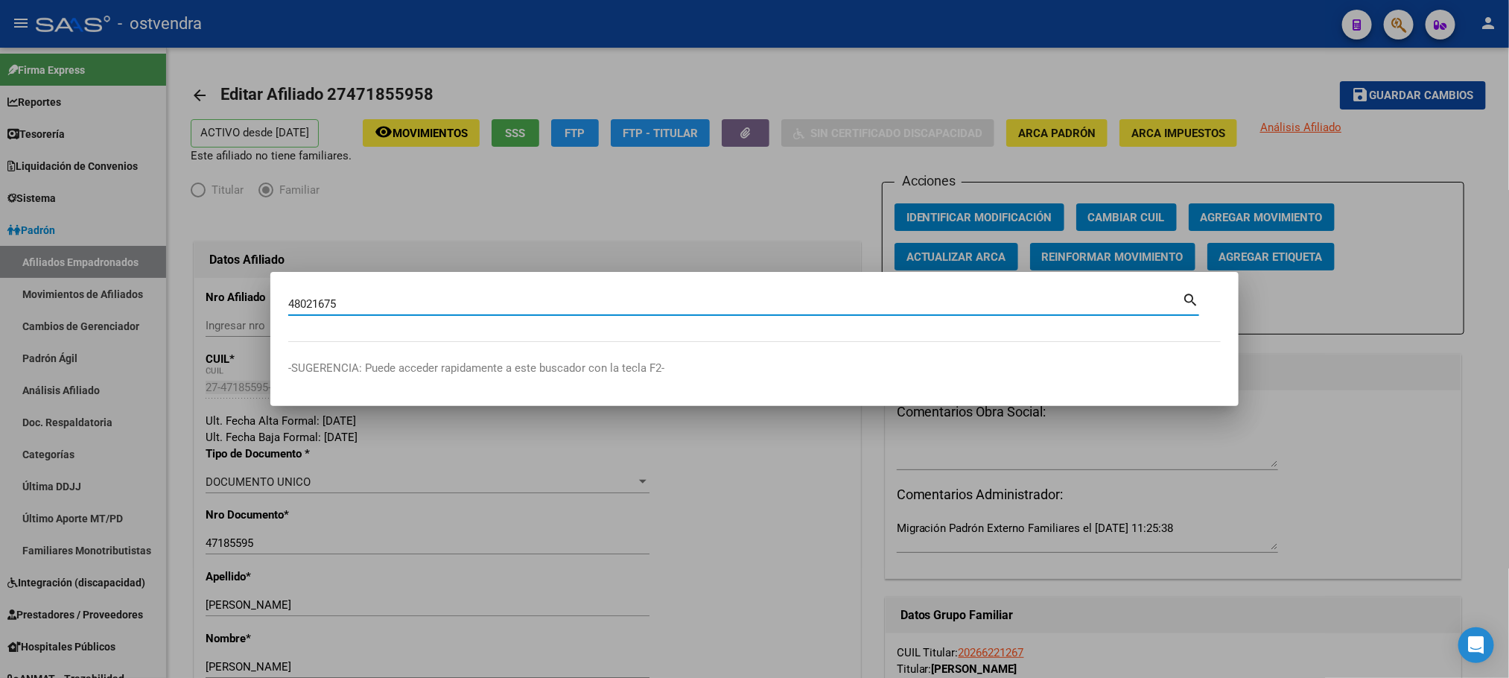
type input "48021675"
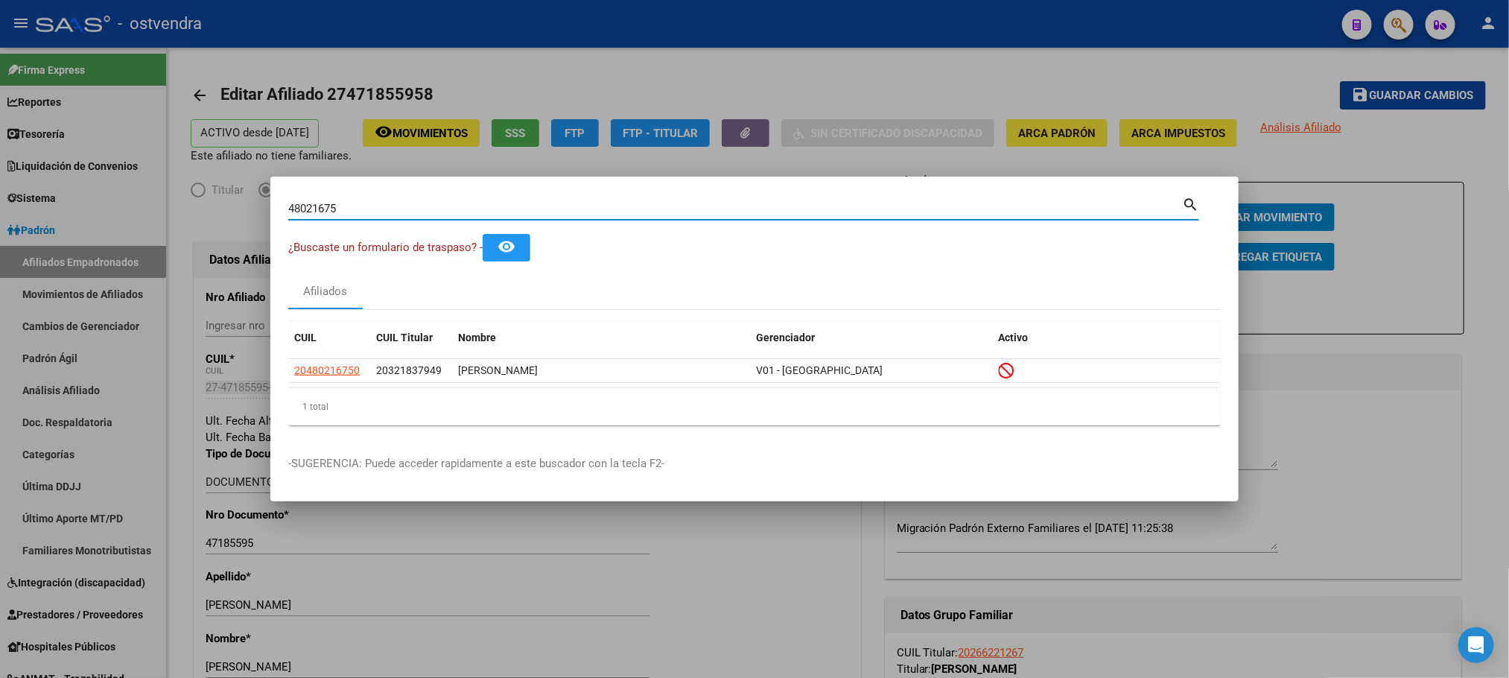
click at [324, 384] on datatable-selection "20480216750 20321837949 AGUIRRE LUCAS MARTIN V01 - Viasano" at bounding box center [754, 378] width 932 height 13
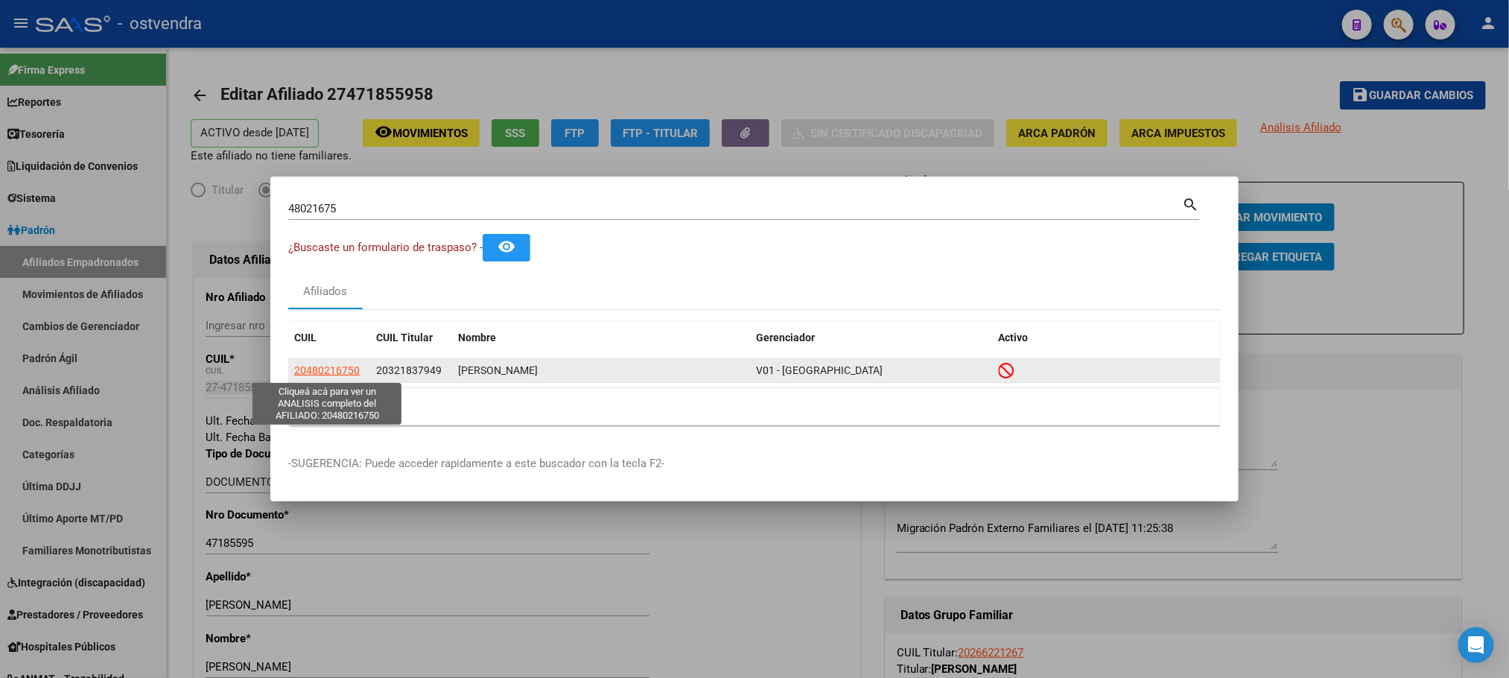
click at [317, 375] on span "20480216750" at bounding box center [327, 370] width 66 height 12
type textarea "20480216750"
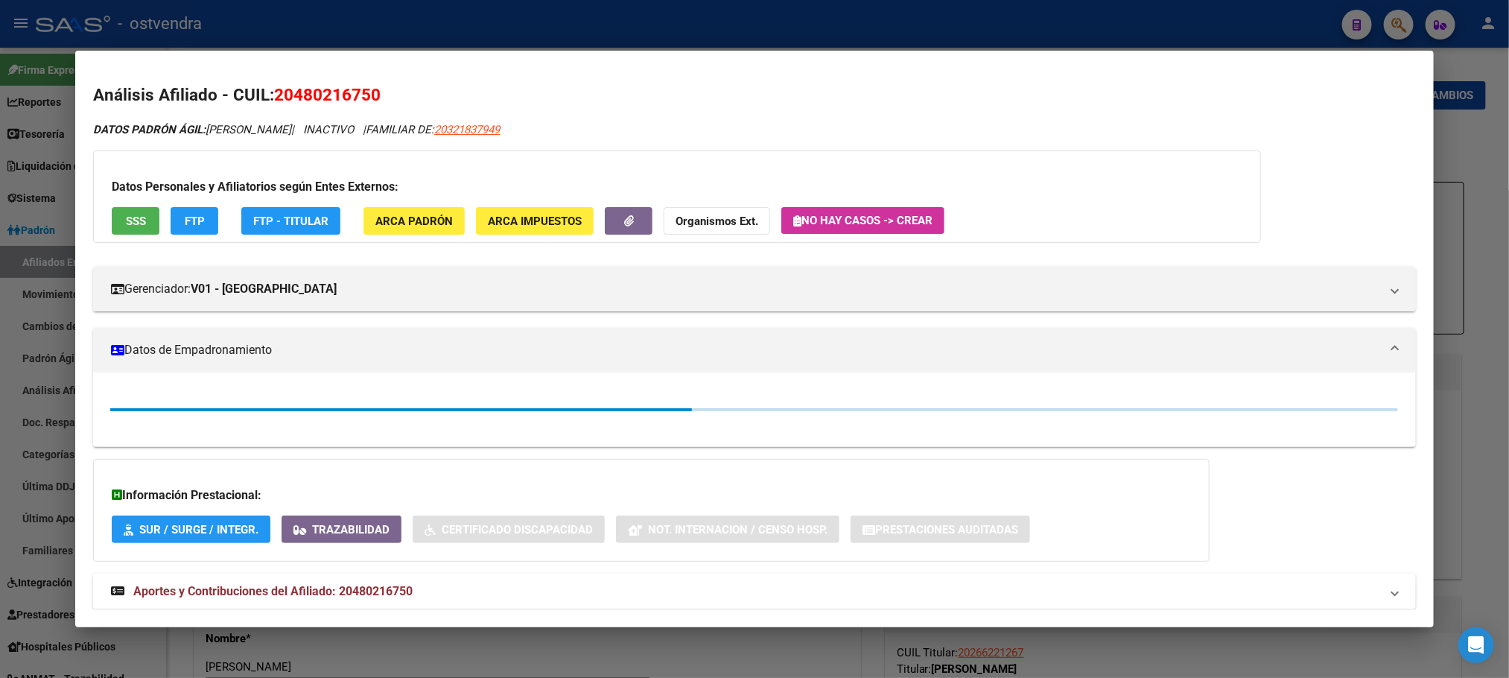
click at [101, 215] on div "Datos Personales y Afiliatorios según Entes Externos: SSS FTP FTP - Titular ARC…" at bounding box center [677, 196] width 1168 height 92
click at [126, 223] on span "SSS" at bounding box center [136, 221] width 20 height 13
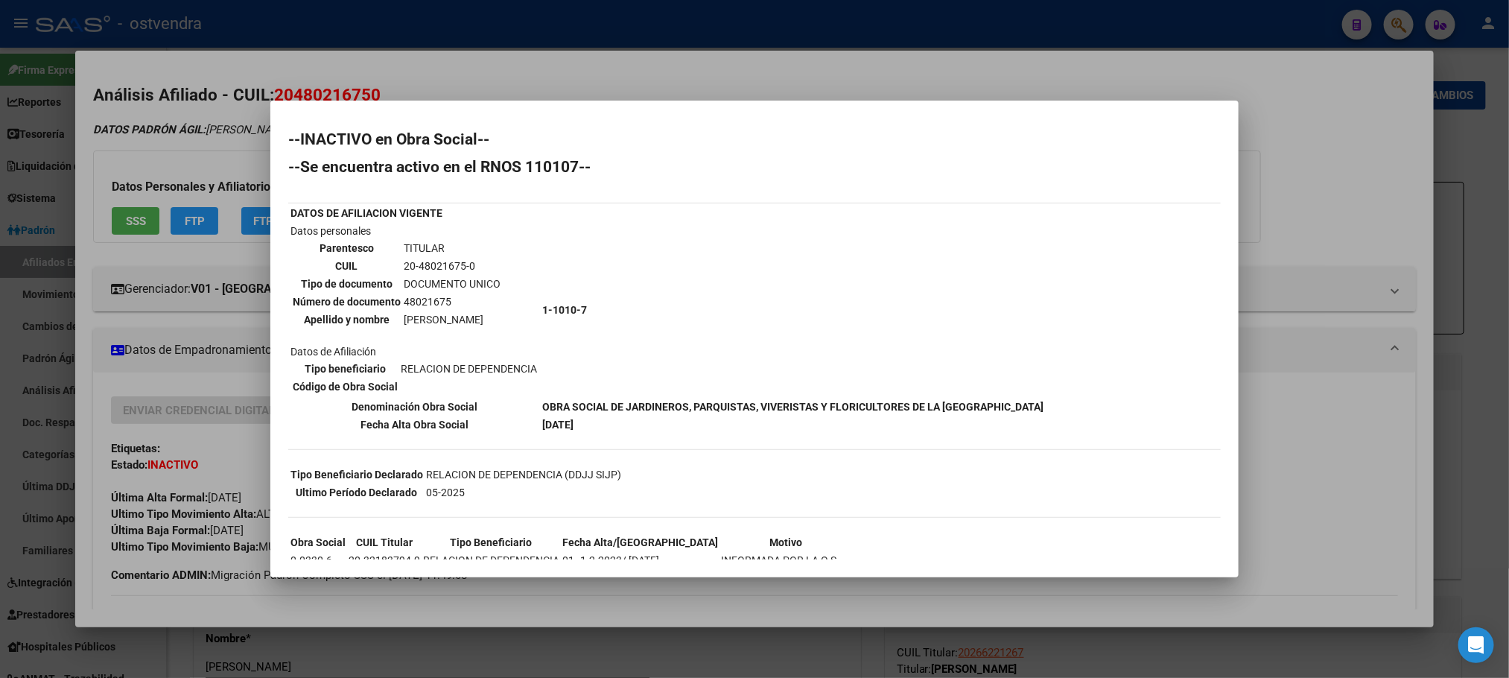
click at [226, 159] on div at bounding box center [754, 339] width 1509 height 678
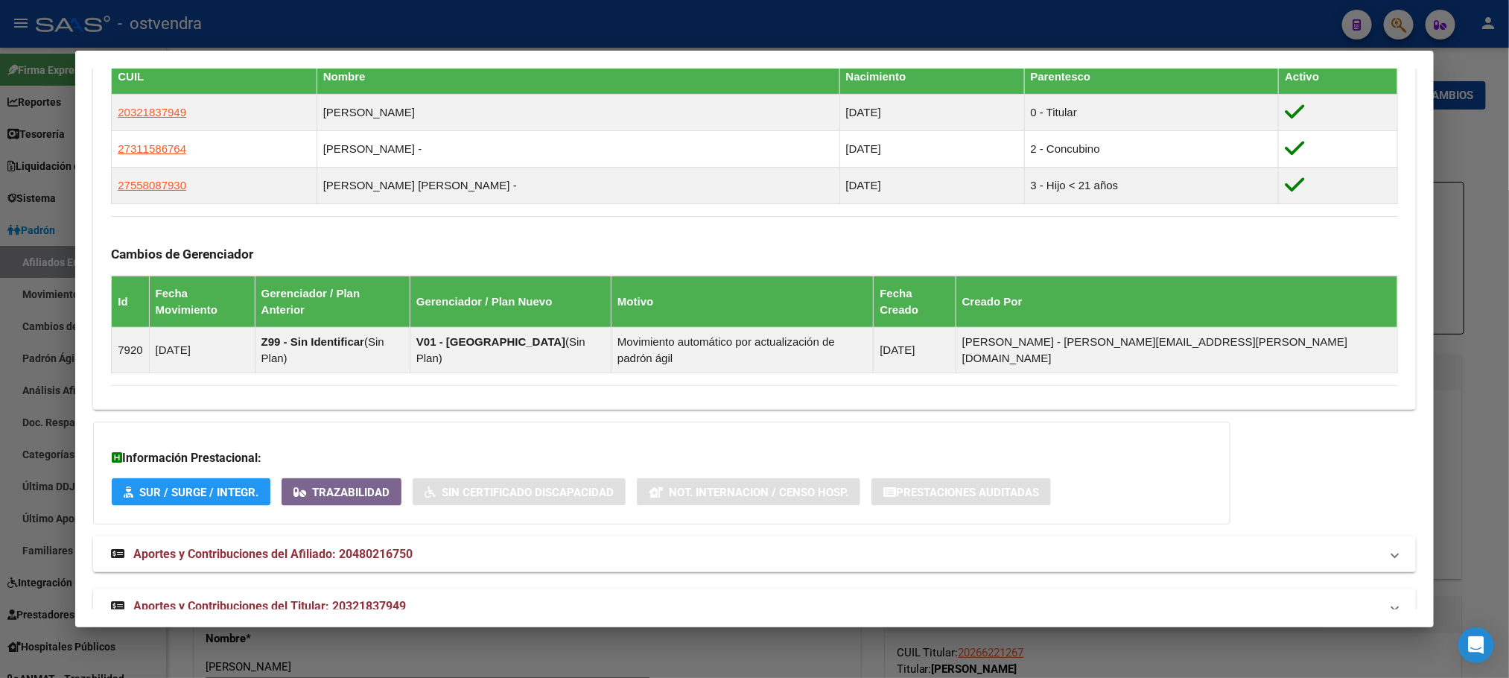
scroll to position [914, 0]
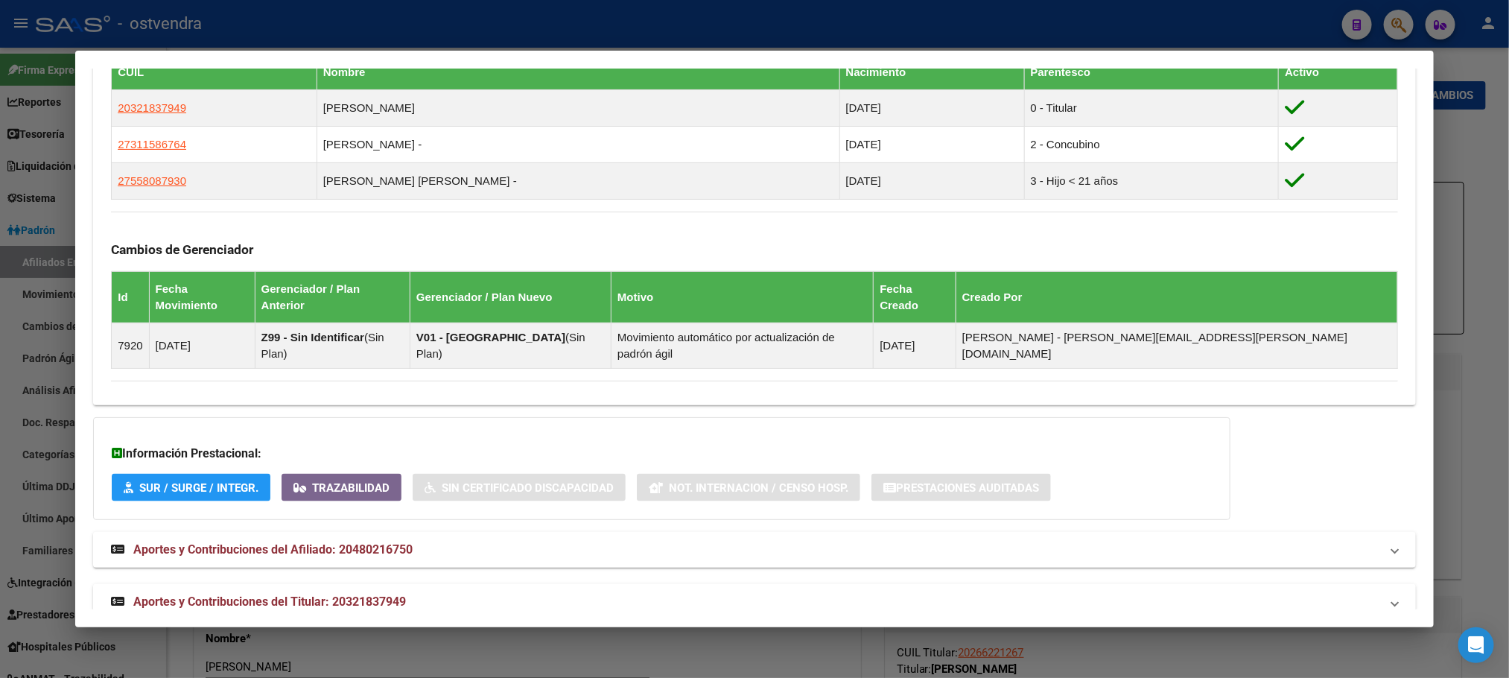
click at [396, 594] on span "Aportes y Contribuciones del Titular: 20321837949" at bounding box center [269, 601] width 273 height 14
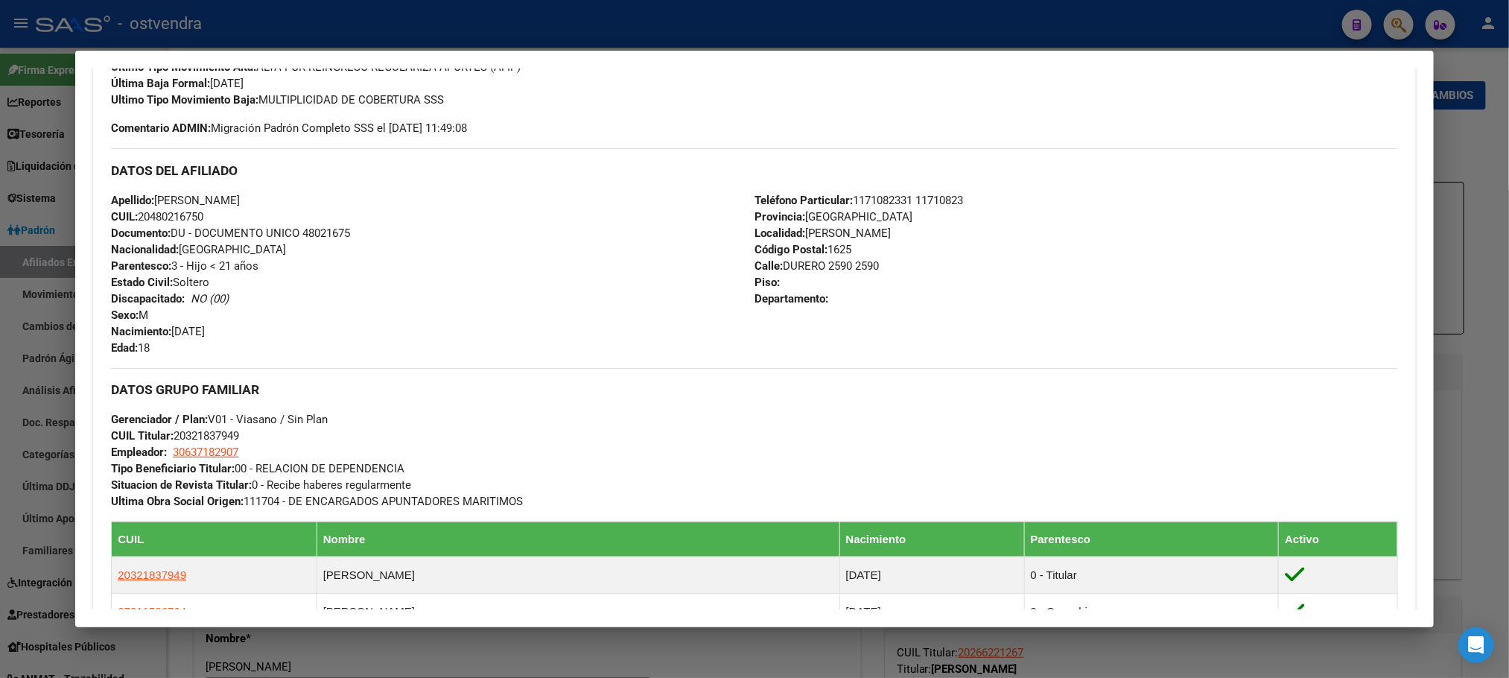
scroll to position [0, 0]
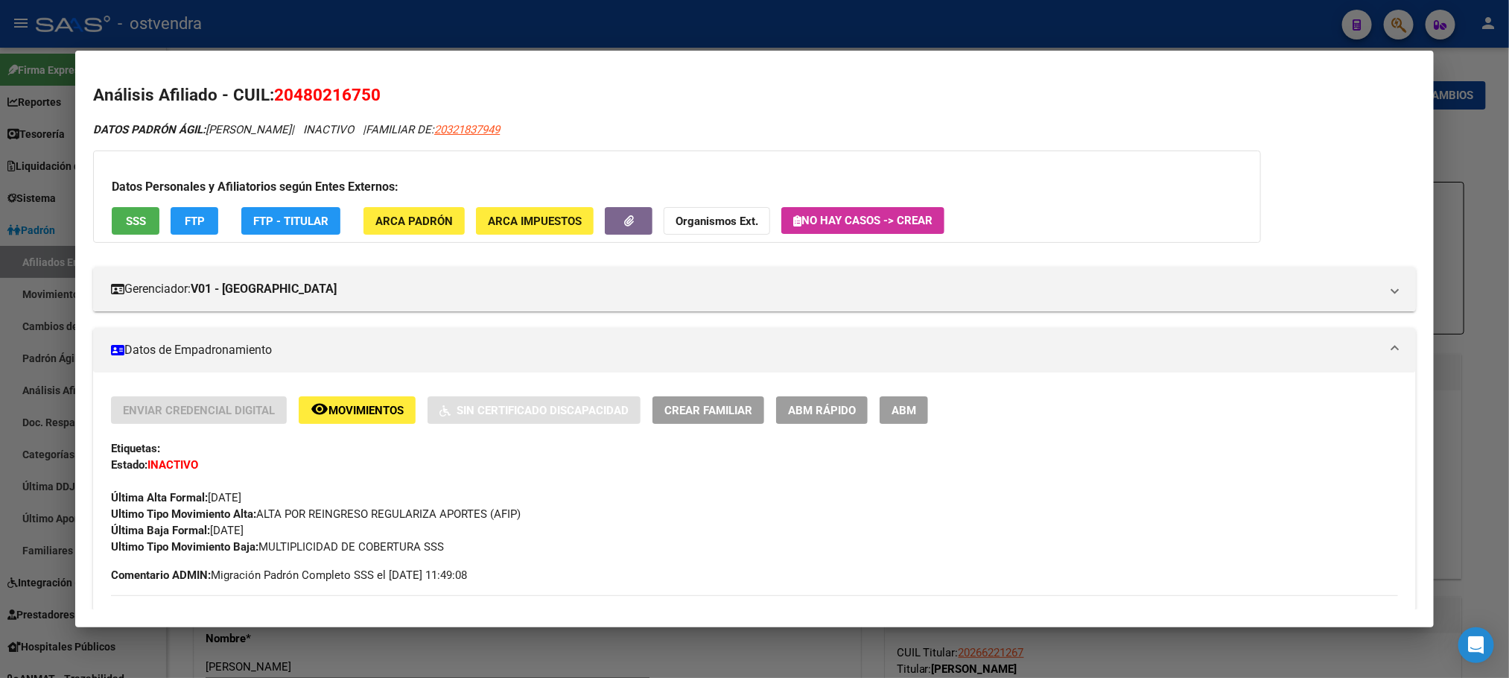
drag, startPoint x: 269, startPoint y: 95, endPoint x: 677, endPoint y: 92, distance: 408.2
click at [483, 101] on h2 "Análisis Afiliado - CUIL: 20480216750" at bounding box center [754, 95] width 1322 height 25
copy span "20480216750"
click at [141, 231] on button "SSS" at bounding box center [136, 221] width 48 height 28
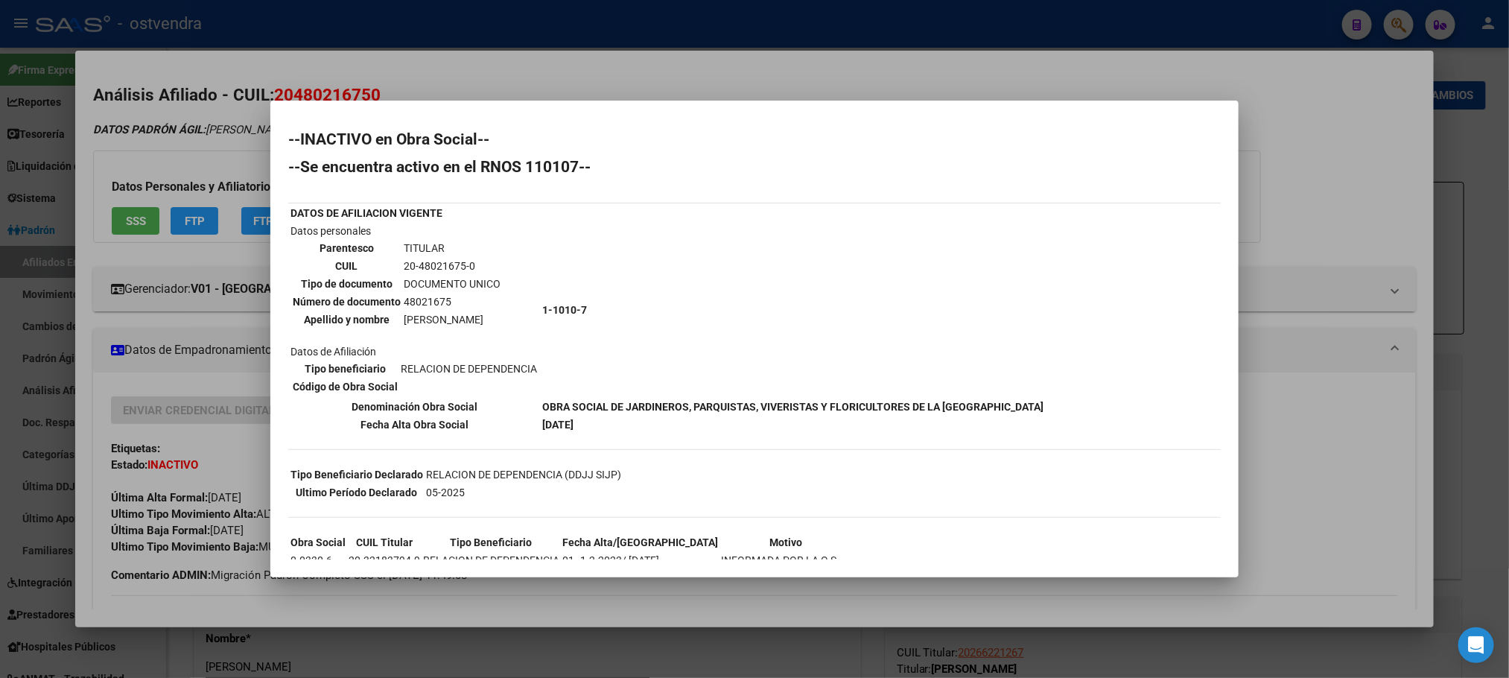
drag, startPoint x: 192, startPoint y: 132, endPoint x: 597, endPoint y: 346, distance: 457.9
click at [194, 132] on div at bounding box center [754, 339] width 1509 height 678
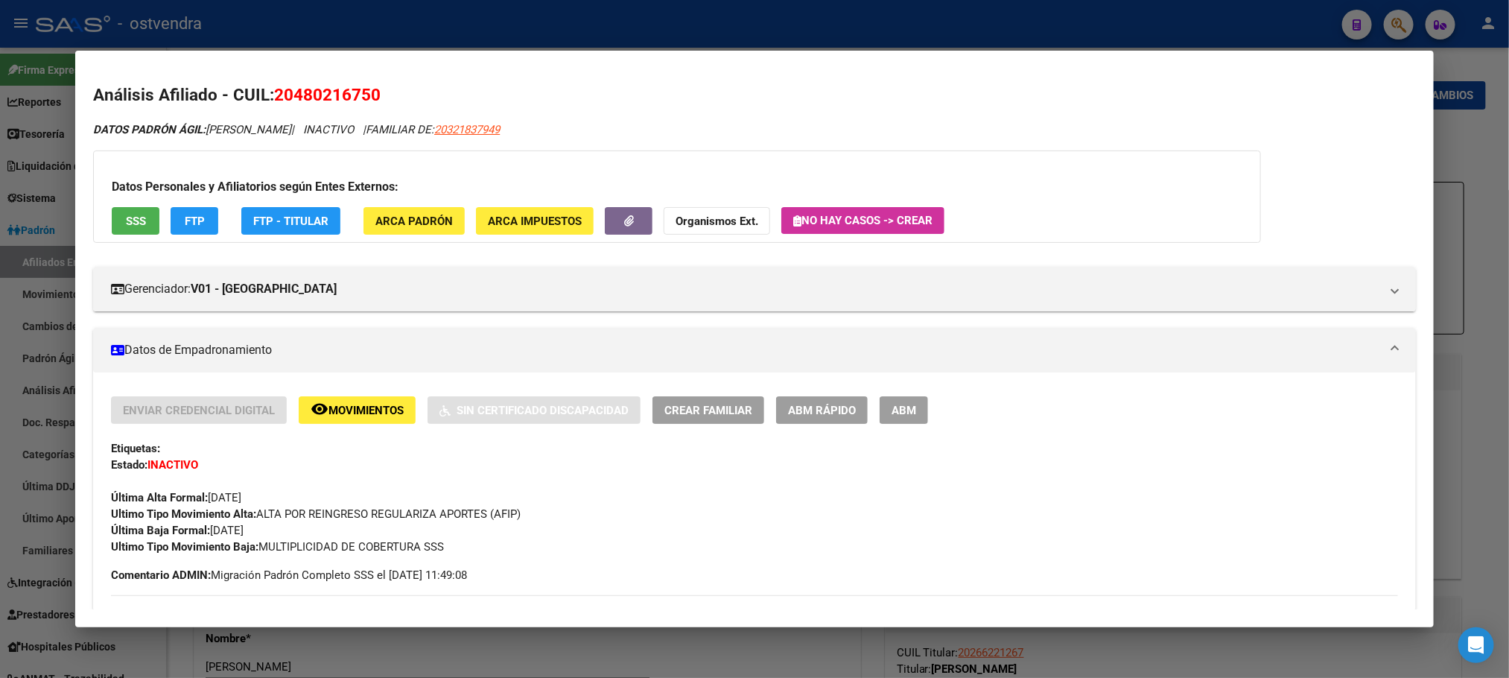
click at [340, 12] on div at bounding box center [754, 339] width 1509 height 678
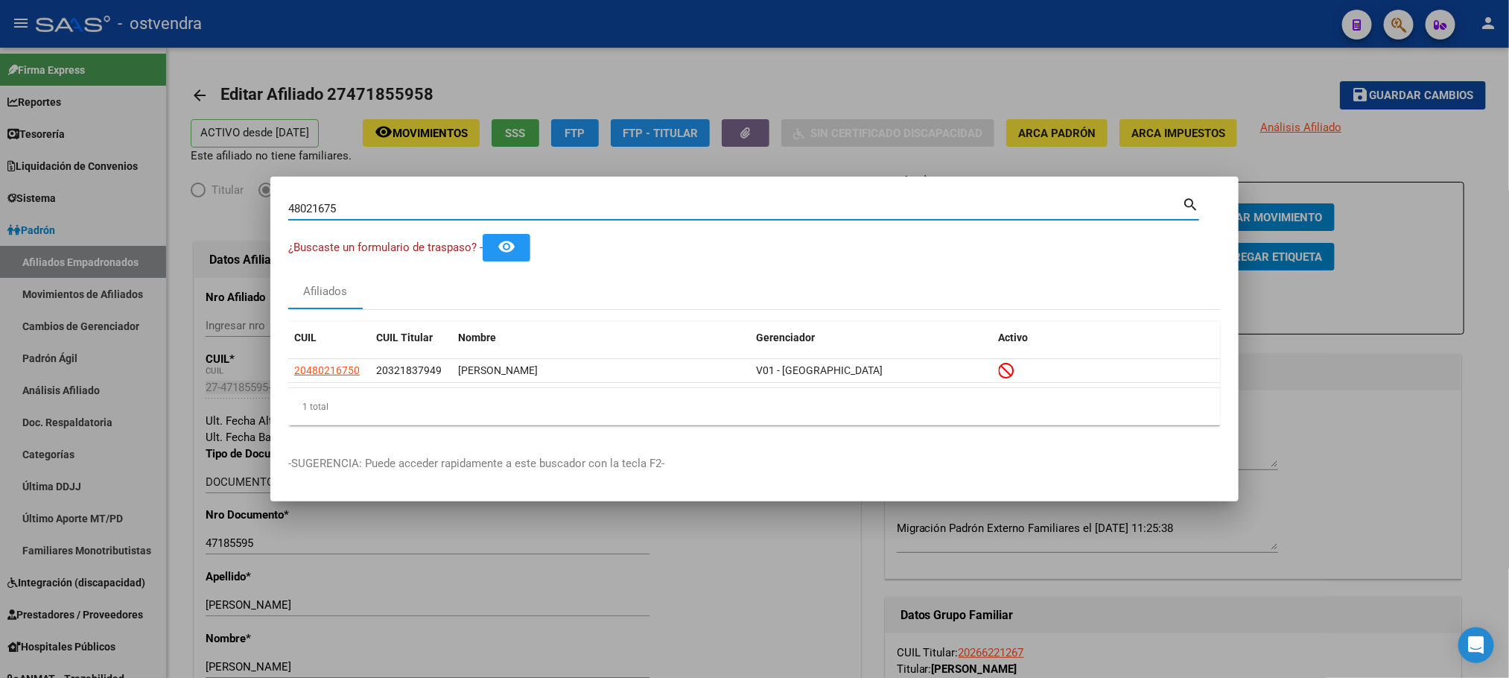
drag, startPoint x: 121, startPoint y: 201, endPoint x: 67, endPoint y: 201, distance: 54.4
click at [67, 201] on div "48021675 Buscar (apellido, dni, cuil, nro traspaso, cuit, obra social) search ¿…" at bounding box center [754, 339] width 1509 height 678
paste input "39978096"
type input "39978096"
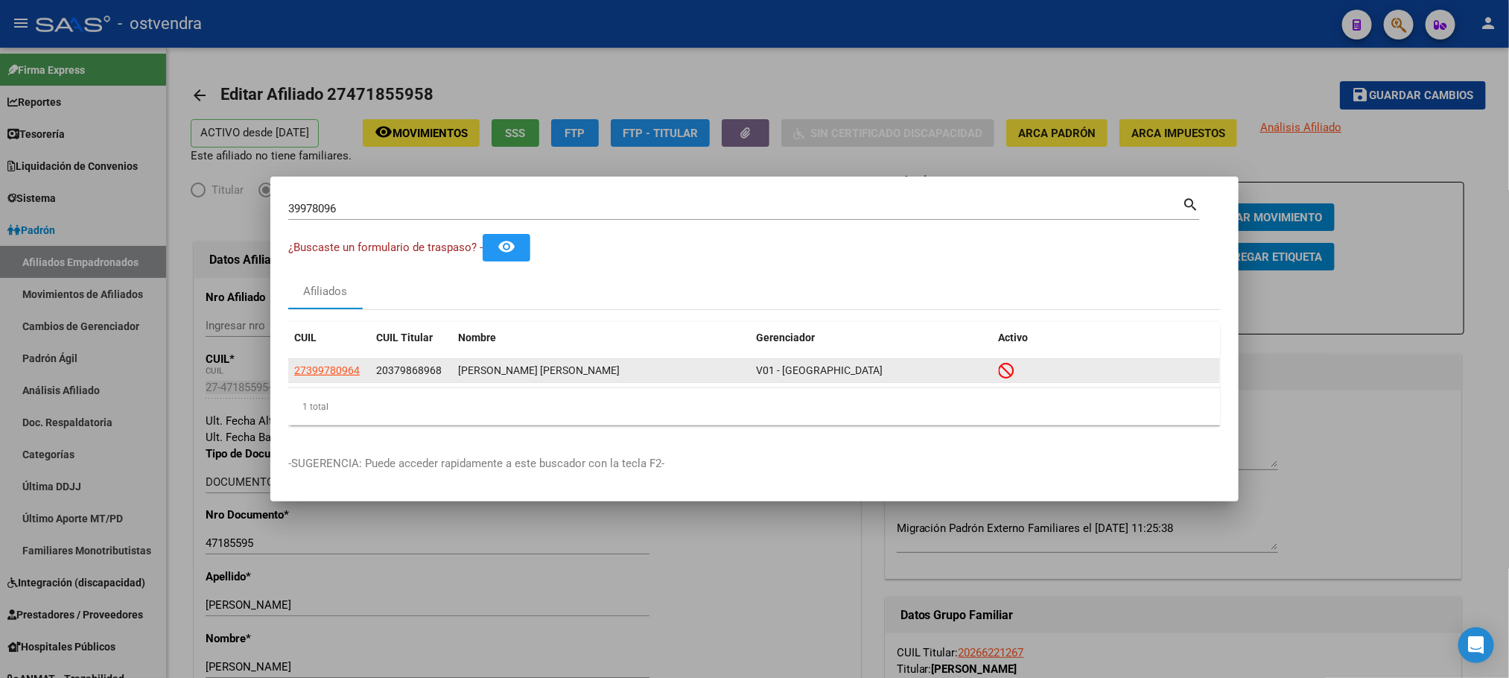
click at [331, 378] on app-link-go-to "27399780964" at bounding box center [327, 370] width 66 height 17
click at [329, 378] on app-link-go-to "27399780964" at bounding box center [327, 370] width 66 height 17
click at [322, 369] on span "27399780964" at bounding box center [327, 370] width 66 height 12
type textarea "27399780964"
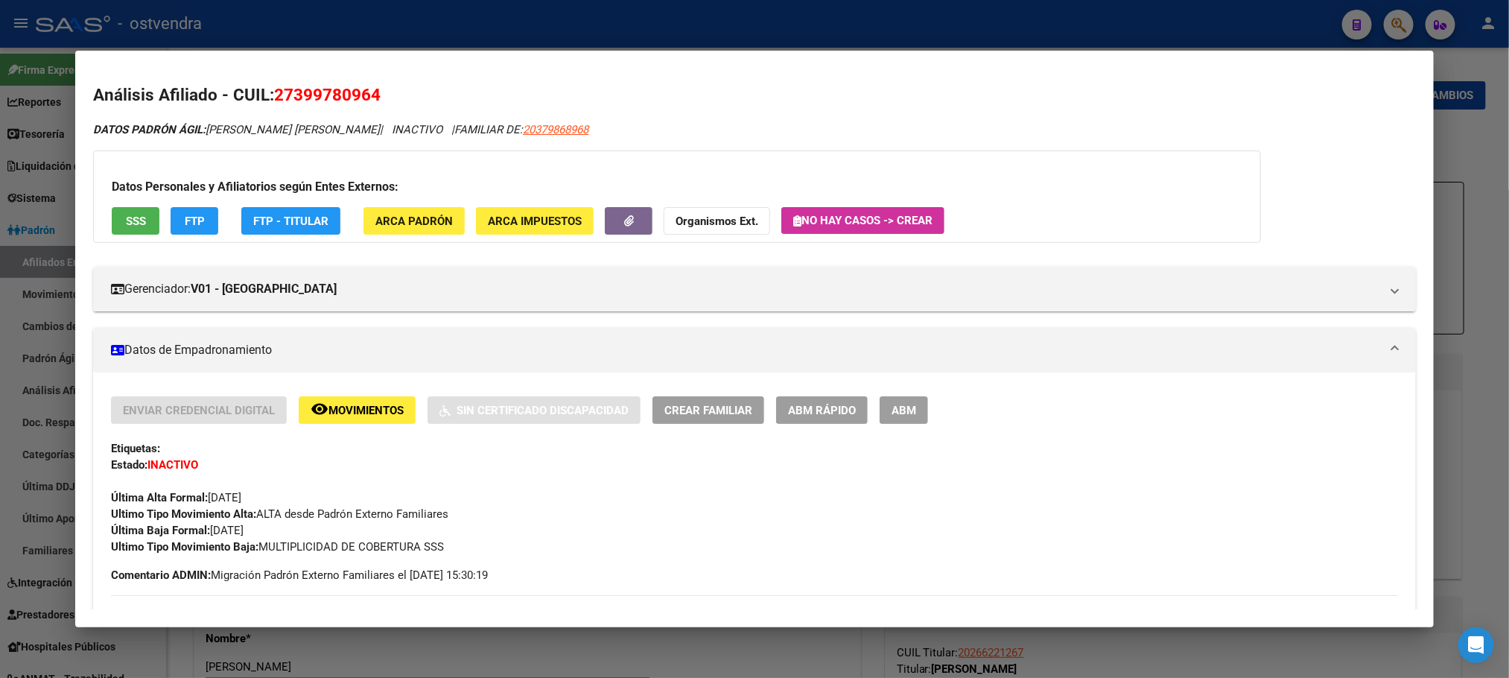
click at [132, 222] on span "SSS" at bounding box center [136, 221] width 20 height 13
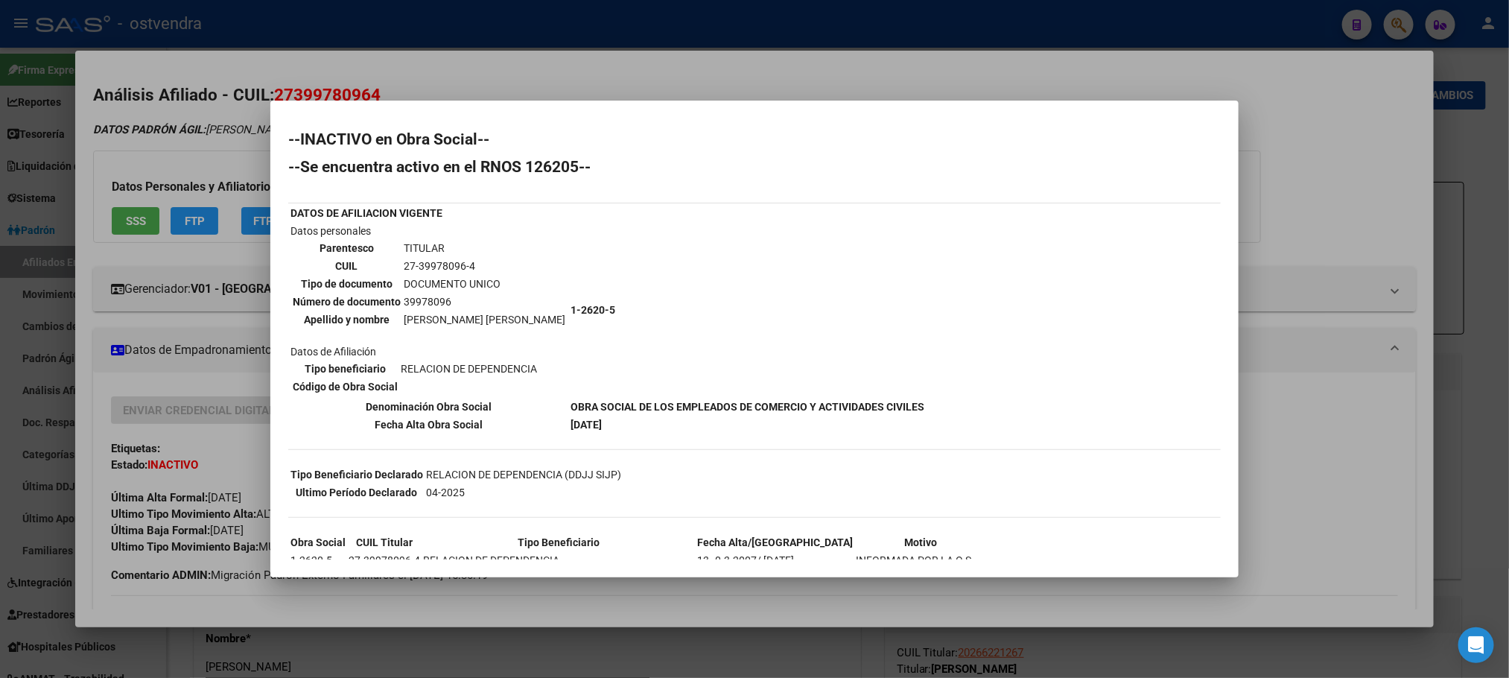
drag, startPoint x: 188, startPoint y: 130, endPoint x: 193, endPoint y: 137, distance: 8.7
click at [191, 130] on div at bounding box center [754, 339] width 1509 height 678
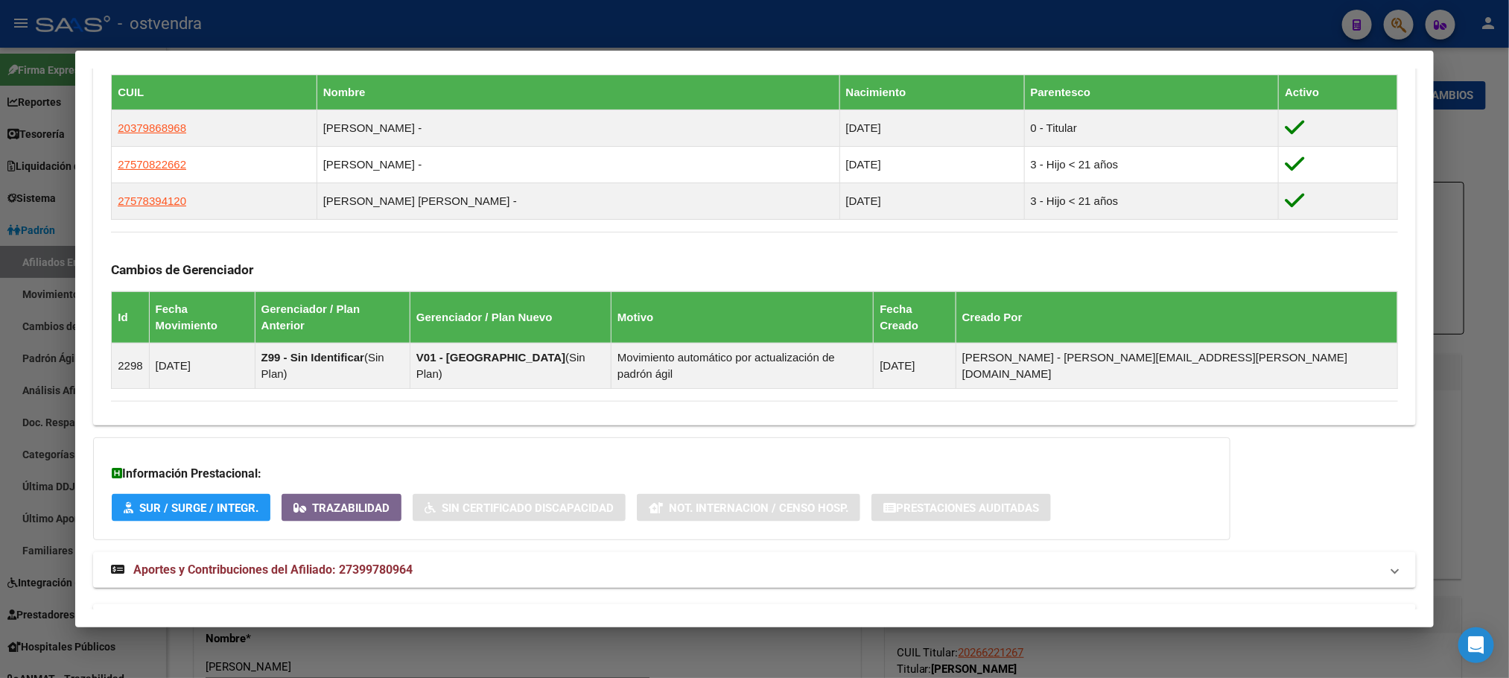
scroll to position [914, 0]
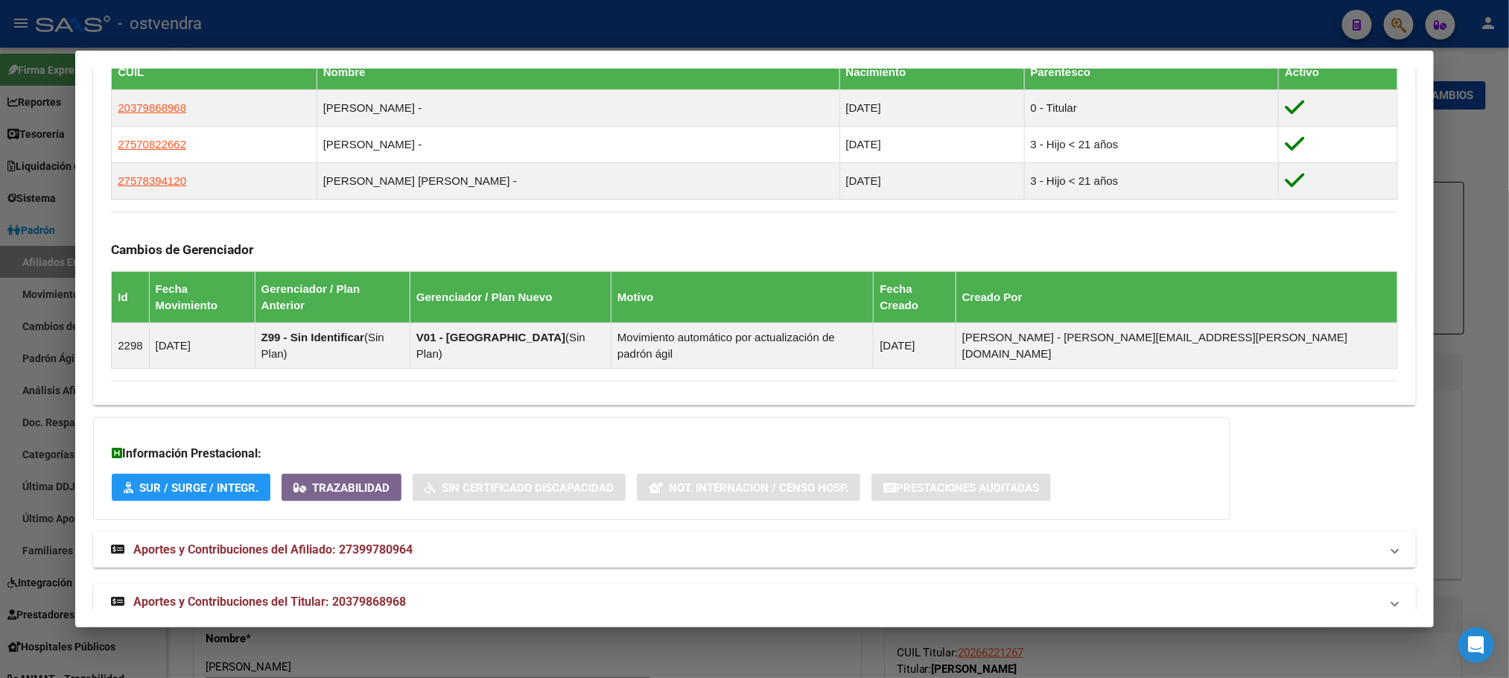
click at [326, 594] on span "Aportes y Contribuciones del Titular: 20379868968" at bounding box center [269, 601] width 273 height 14
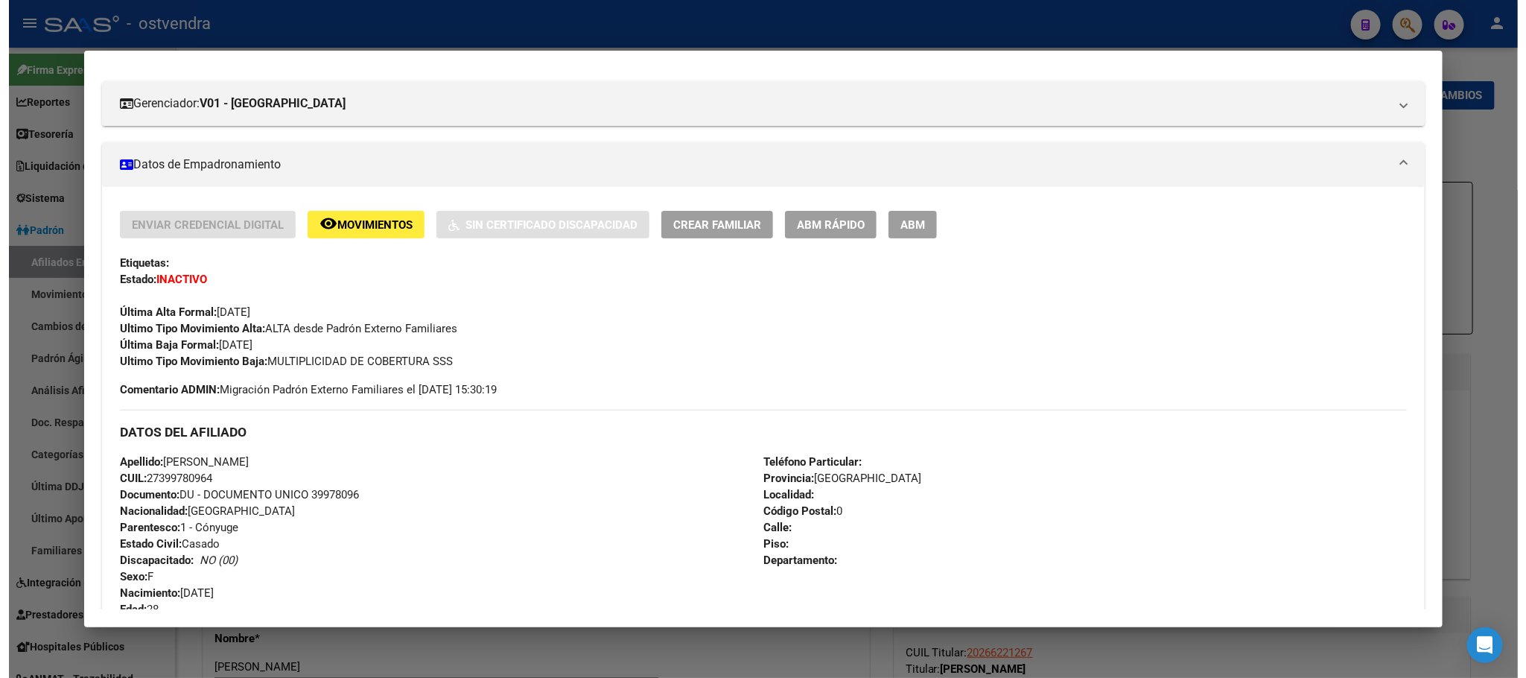
scroll to position [0, 0]
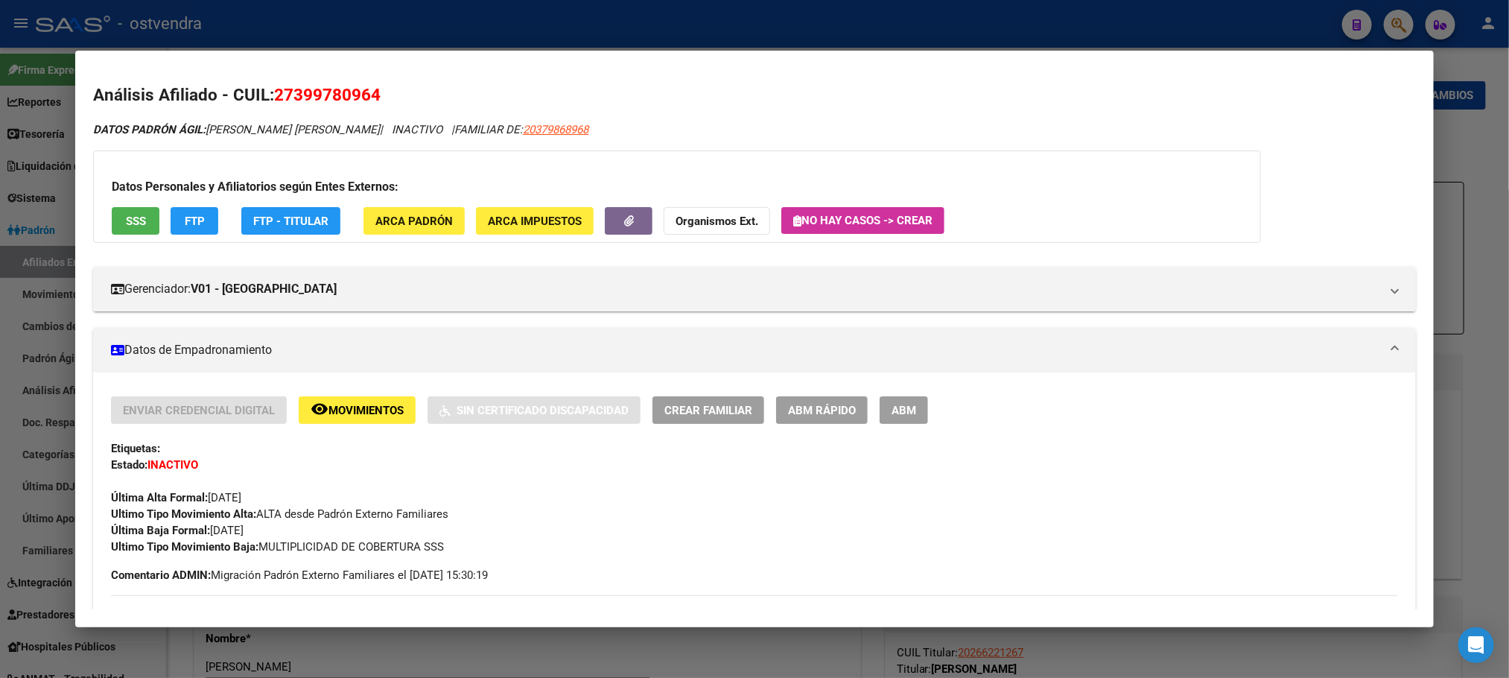
drag, startPoint x: 270, startPoint y: 87, endPoint x: 848, endPoint y: 11, distance: 582.3
click at [492, 94] on h2 "Análisis Afiliado - CUIL: 27399780964" at bounding box center [754, 95] width 1322 height 25
copy span "27399780964"
click at [881, 409] on button "ABM" at bounding box center [904, 410] width 48 height 28
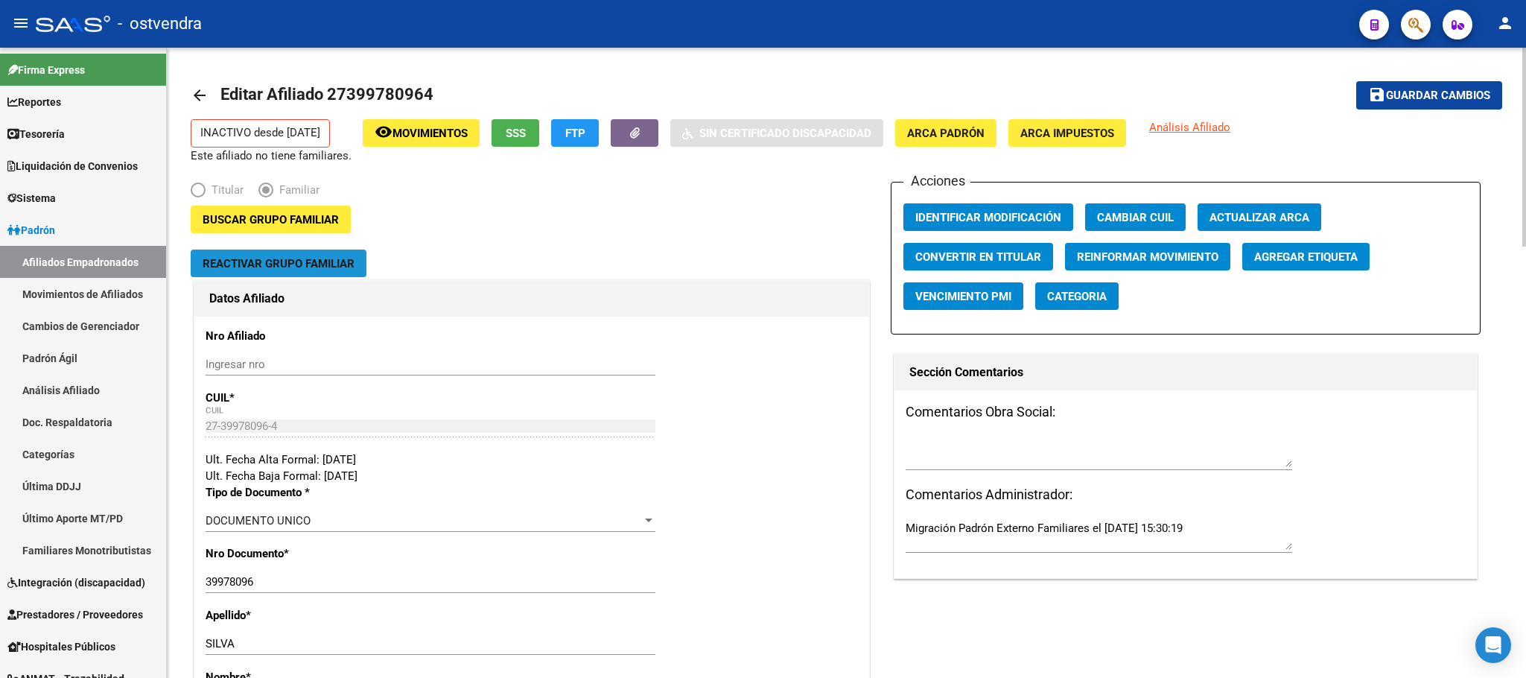
click at [298, 257] on span "Reactivar Grupo Familiar" at bounding box center [279, 263] width 152 height 13
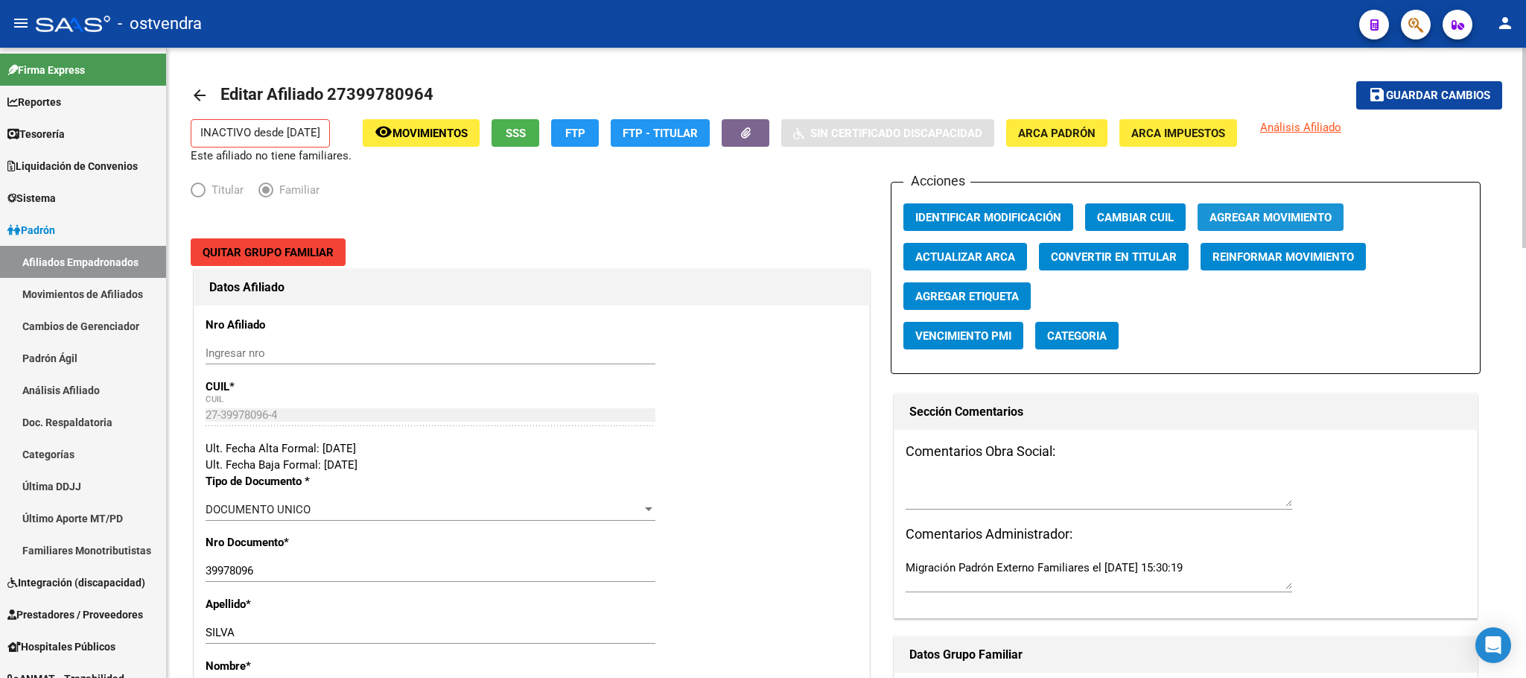
click at [1269, 212] on span "Agregar Movimiento" at bounding box center [1271, 217] width 122 height 13
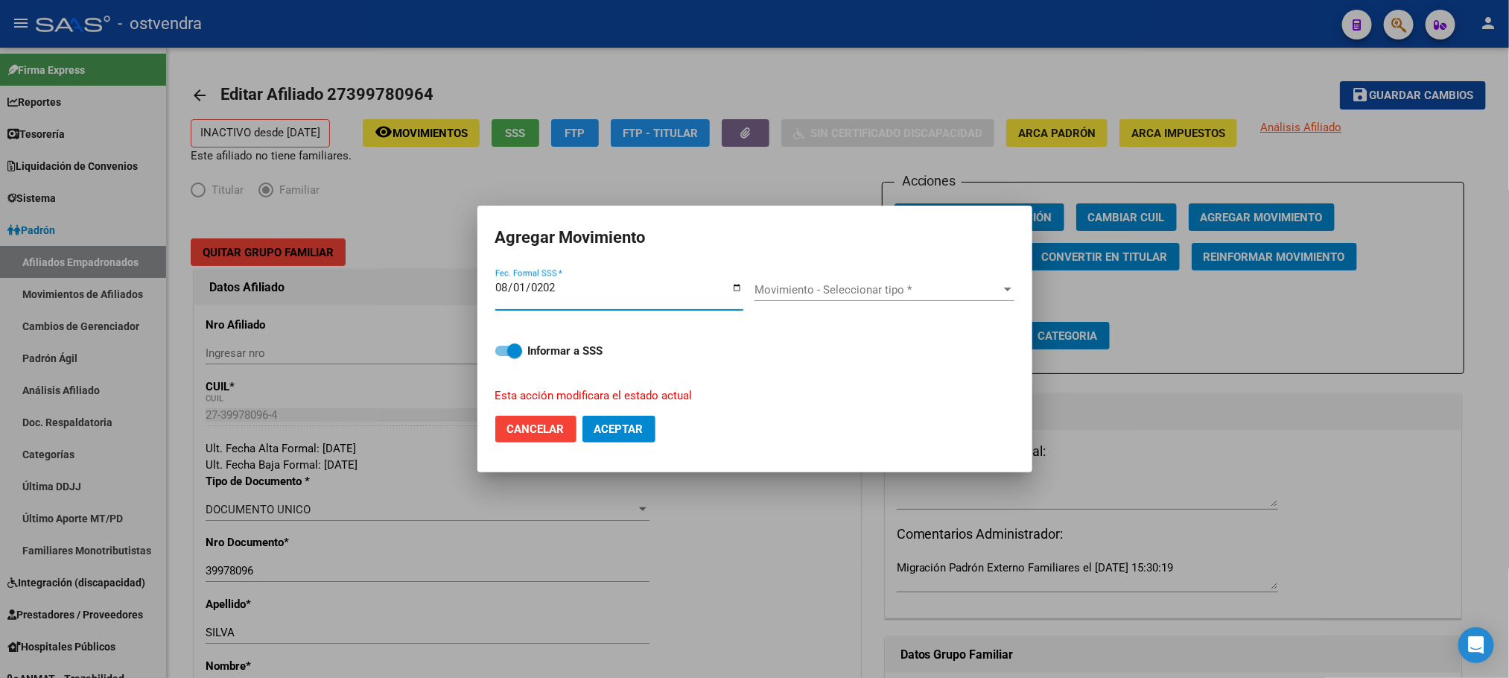
type input "[DATE]"
click at [910, 276] on div "Movimiento - Seleccionar tipo * Movimiento - Seleccionar tipo *" at bounding box center [885, 295] width 260 height 57
click at [880, 300] on div "Movimiento - Seleccionar tipo * Movimiento - Seleccionar tipo *" at bounding box center [885, 290] width 260 height 22
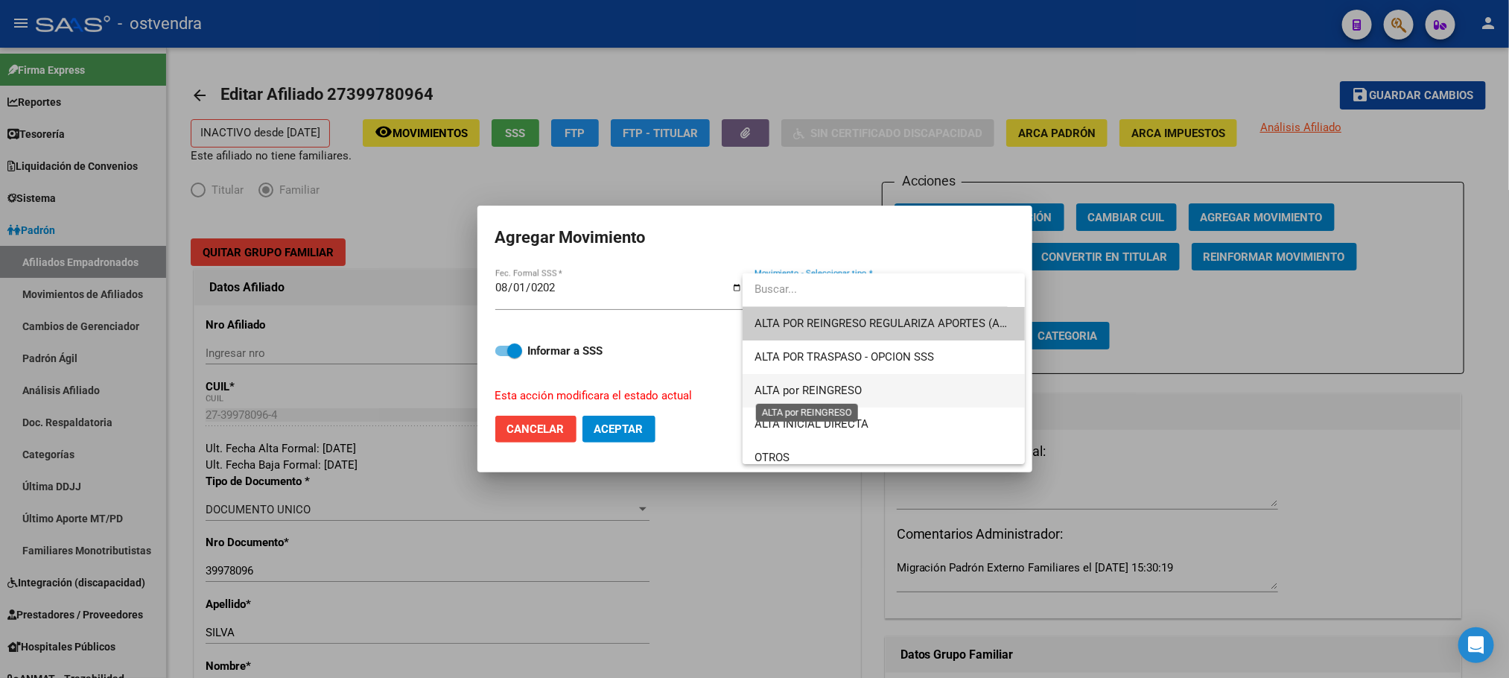
drag, startPoint x: 851, startPoint y: 387, endPoint x: 842, endPoint y: 384, distance: 9.4
click at [850, 387] on span "ALTA por REINGRESO" at bounding box center [808, 390] width 107 height 13
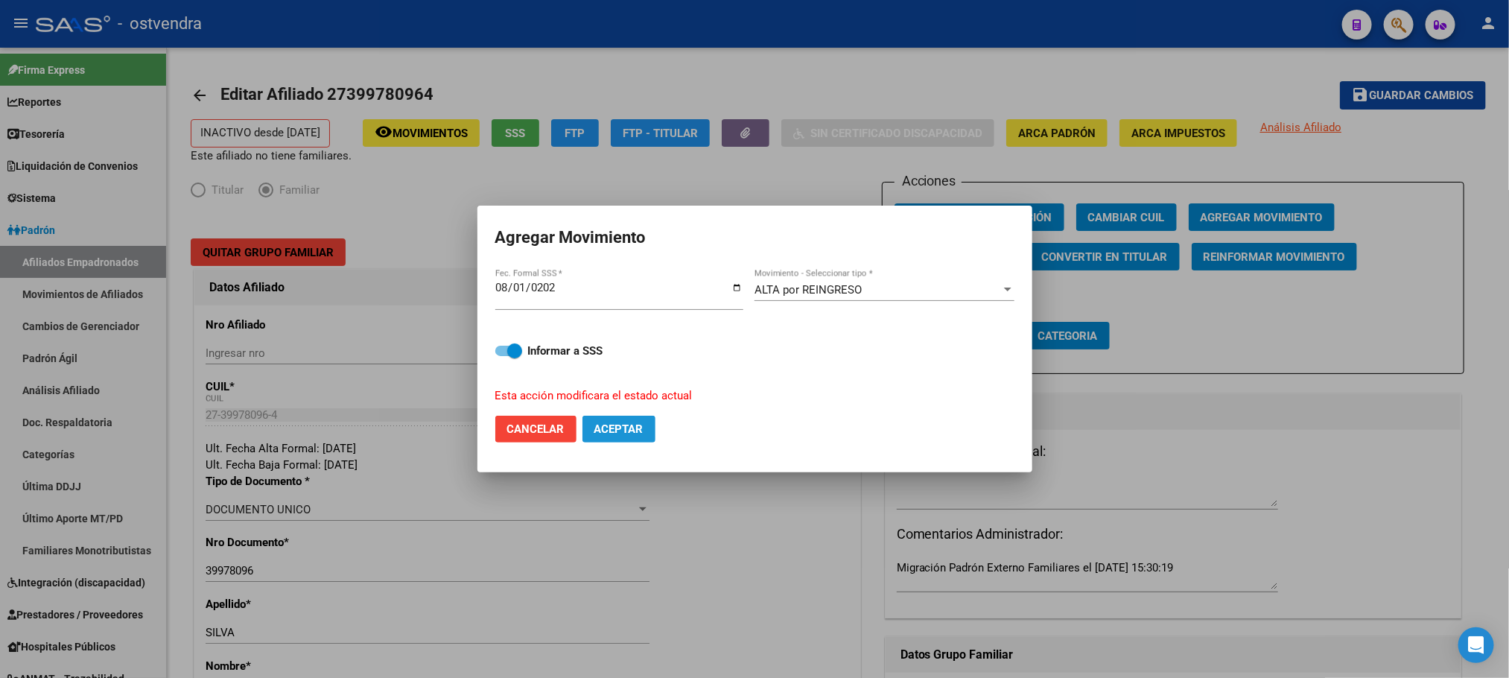
click at [623, 422] on span "Aceptar" at bounding box center [618, 428] width 49 height 13
checkbox input "false"
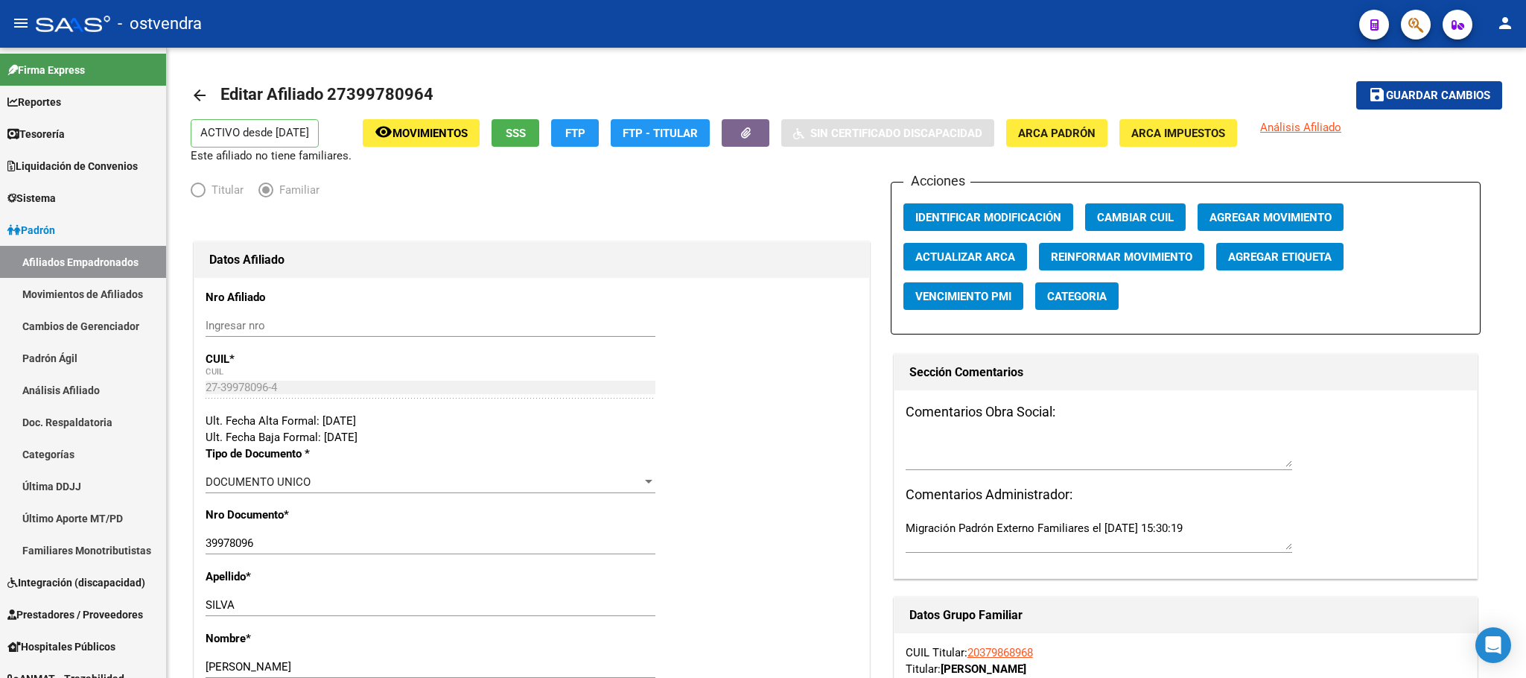
click at [1409, 45] on mat-toolbar "menu - ostvendra person" at bounding box center [763, 24] width 1526 height 48
click at [1415, 27] on icon "button" at bounding box center [1416, 24] width 15 height 17
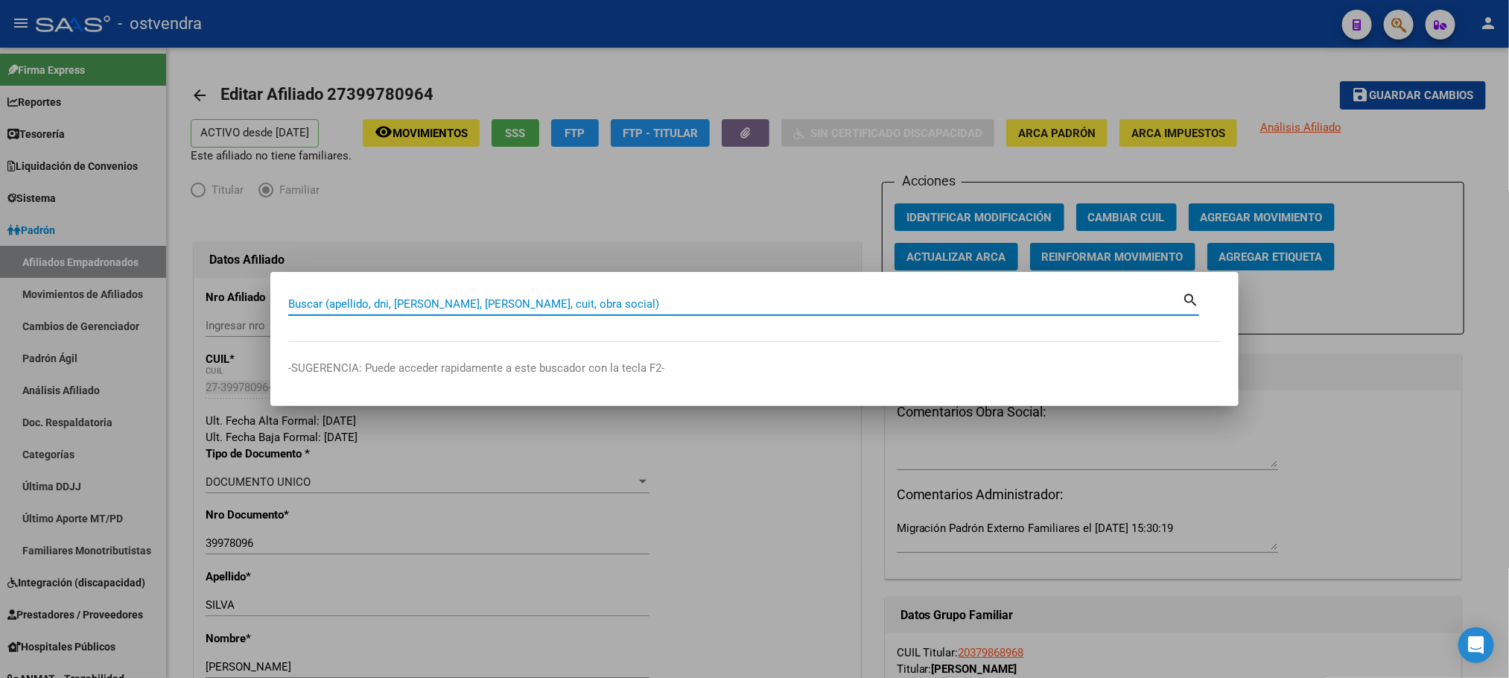
paste input "35380626"
type input "35380626"
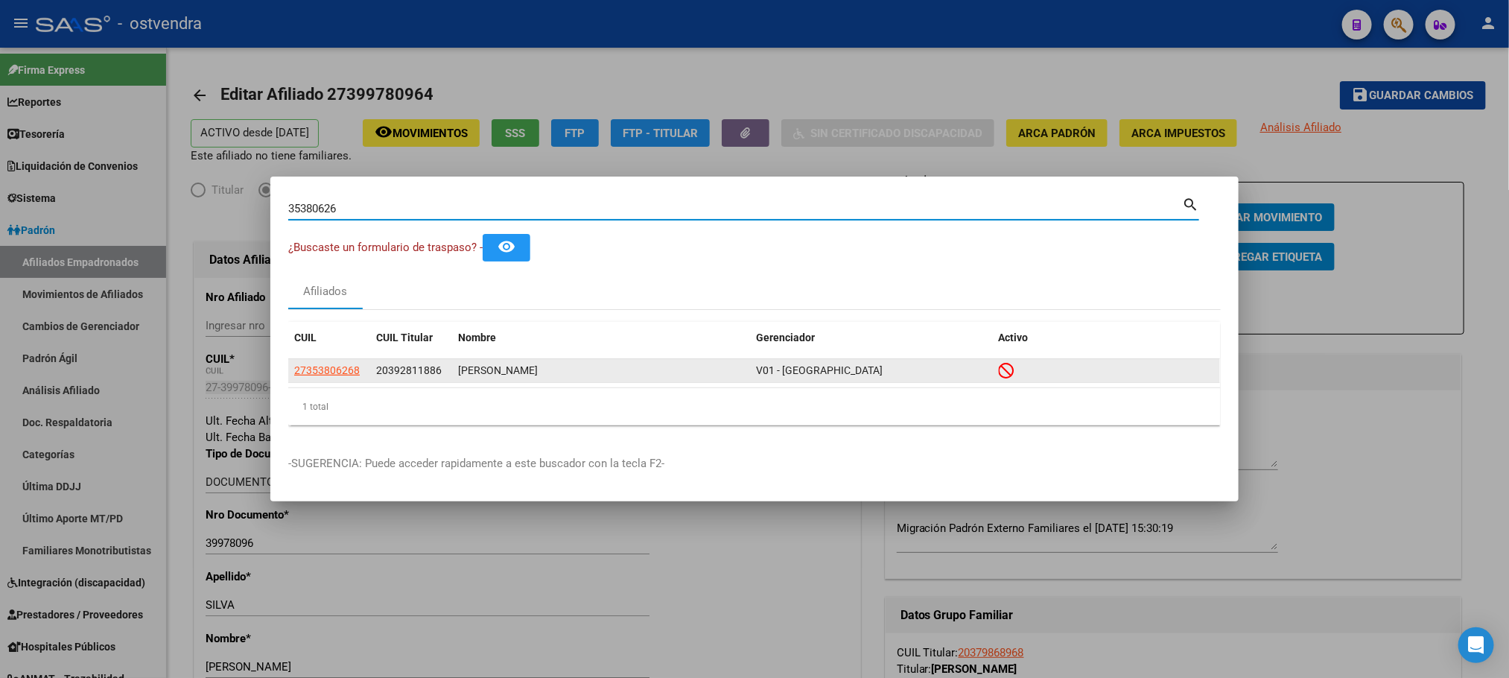
click at [329, 381] on datatable-body-cell "27353806268" at bounding box center [329, 370] width 82 height 23
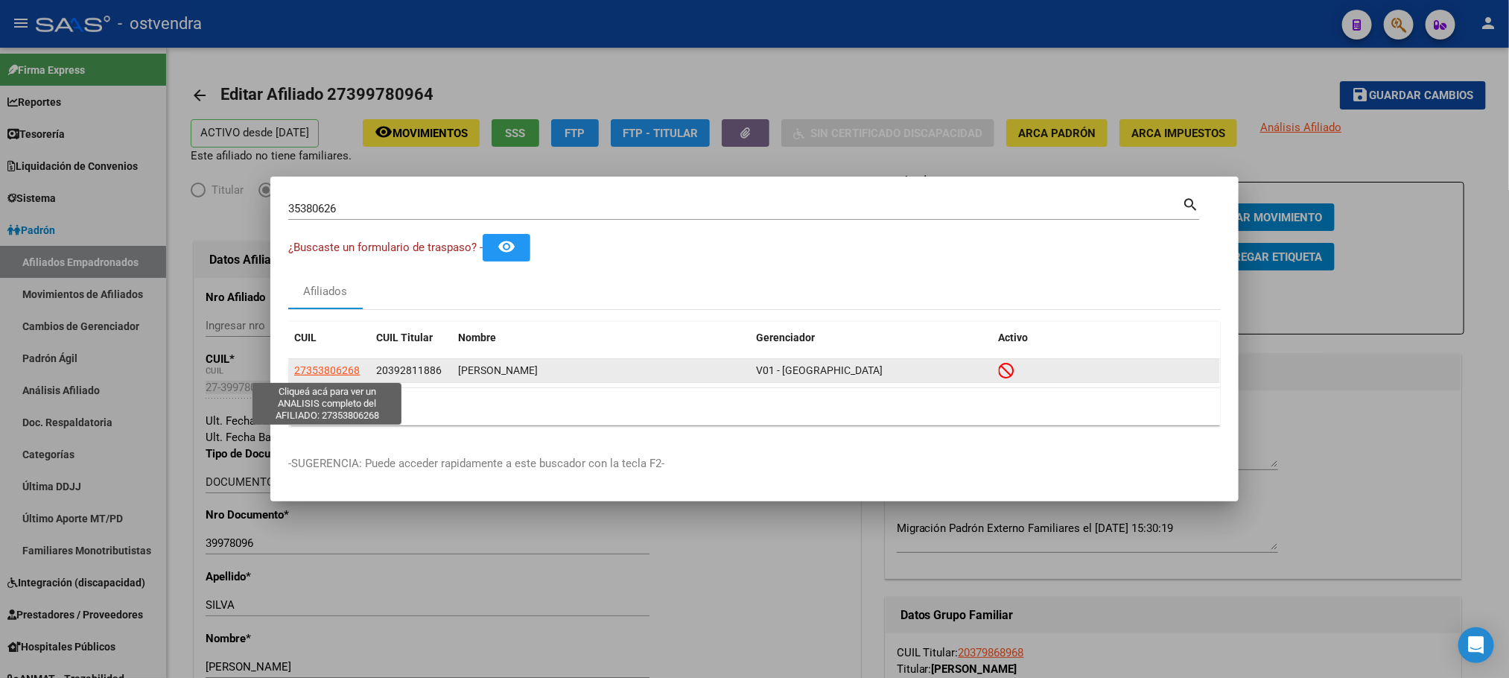
click at [329, 373] on span "27353806268" at bounding box center [327, 370] width 66 height 12
type textarea "27353806268"
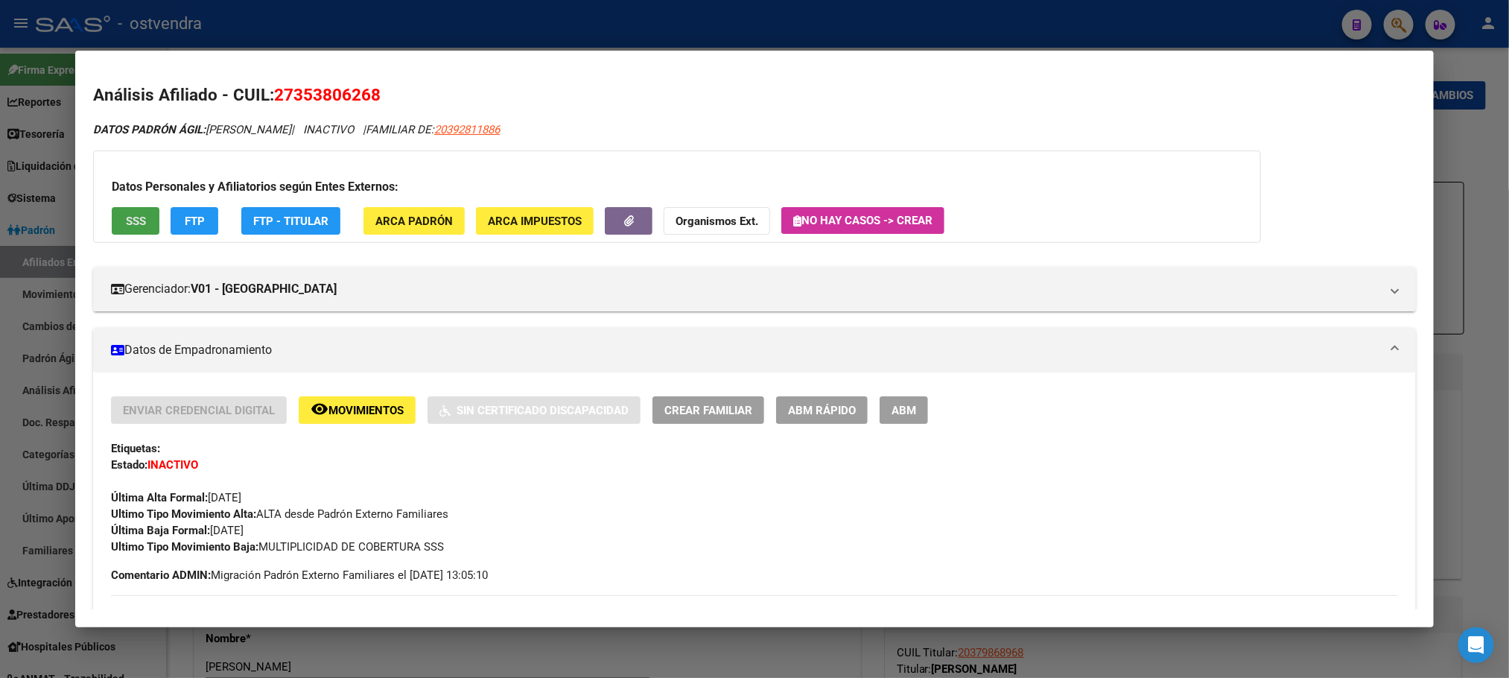
click at [134, 210] on button "SSS" at bounding box center [136, 221] width 48 height 28
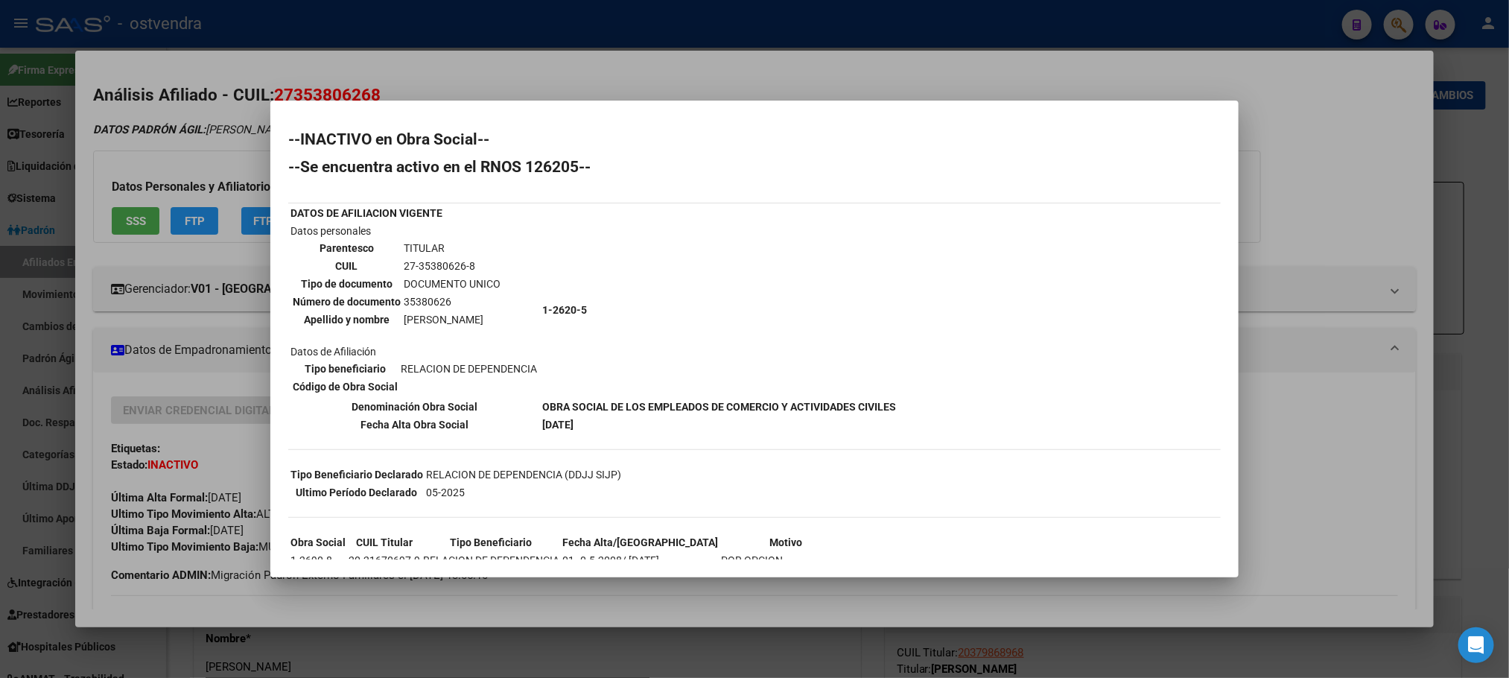
click at [253, 148] on div at bounding box center [754, 339] width 1509 height 678
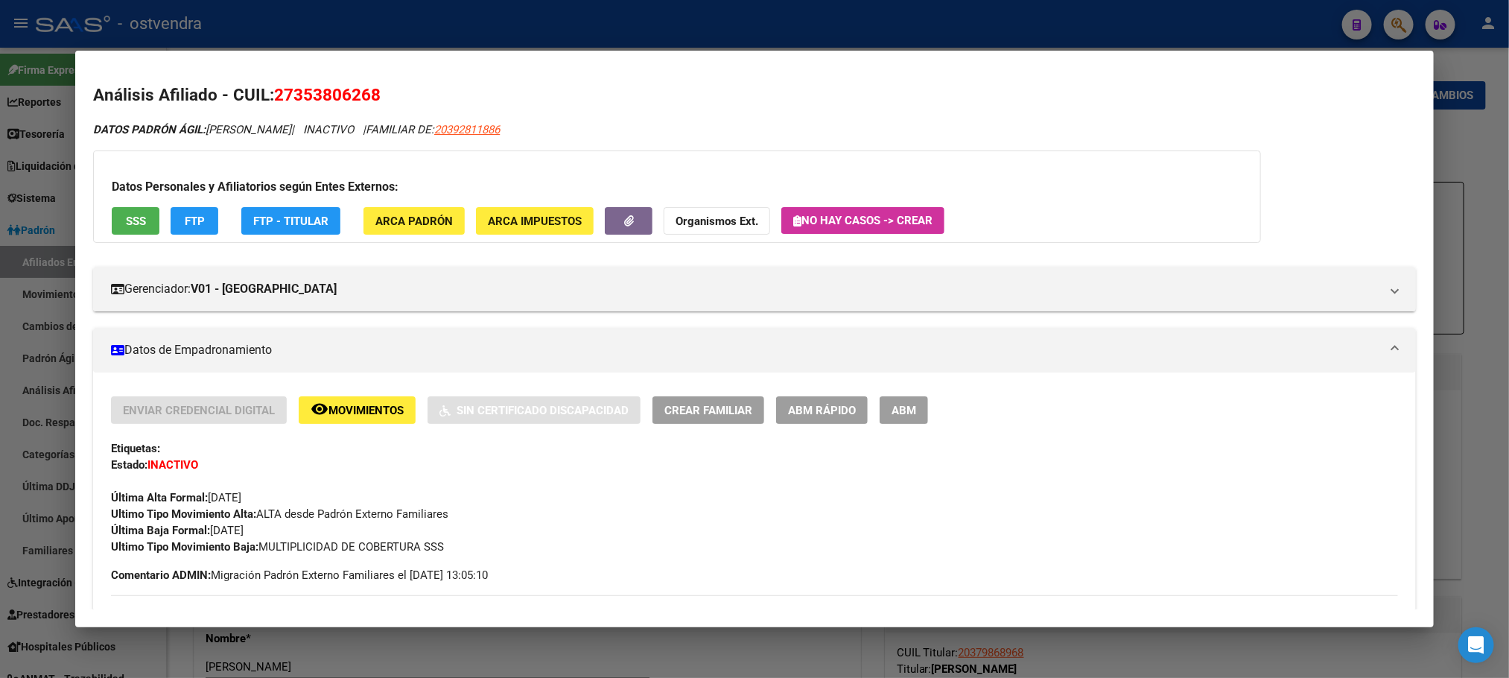
drag, startPoint x: 266, startPoint y: 92, endPoint x: 638, endPoint y: 68, distance: 372.5
click at [501, 97] on h2 "Análisis Afiliado - CUIL: 27353806268" at bounding box center [754, 95] width 1322 height 25
copy span "27353806268"
click at [297, 89] on span "27353806268" at bounding box center [327, 94] width 107 height 19
drag, startPoint x: 291, startPoint y: 88, endPoint x: 412, endPoint y: 101, distance: 122.1
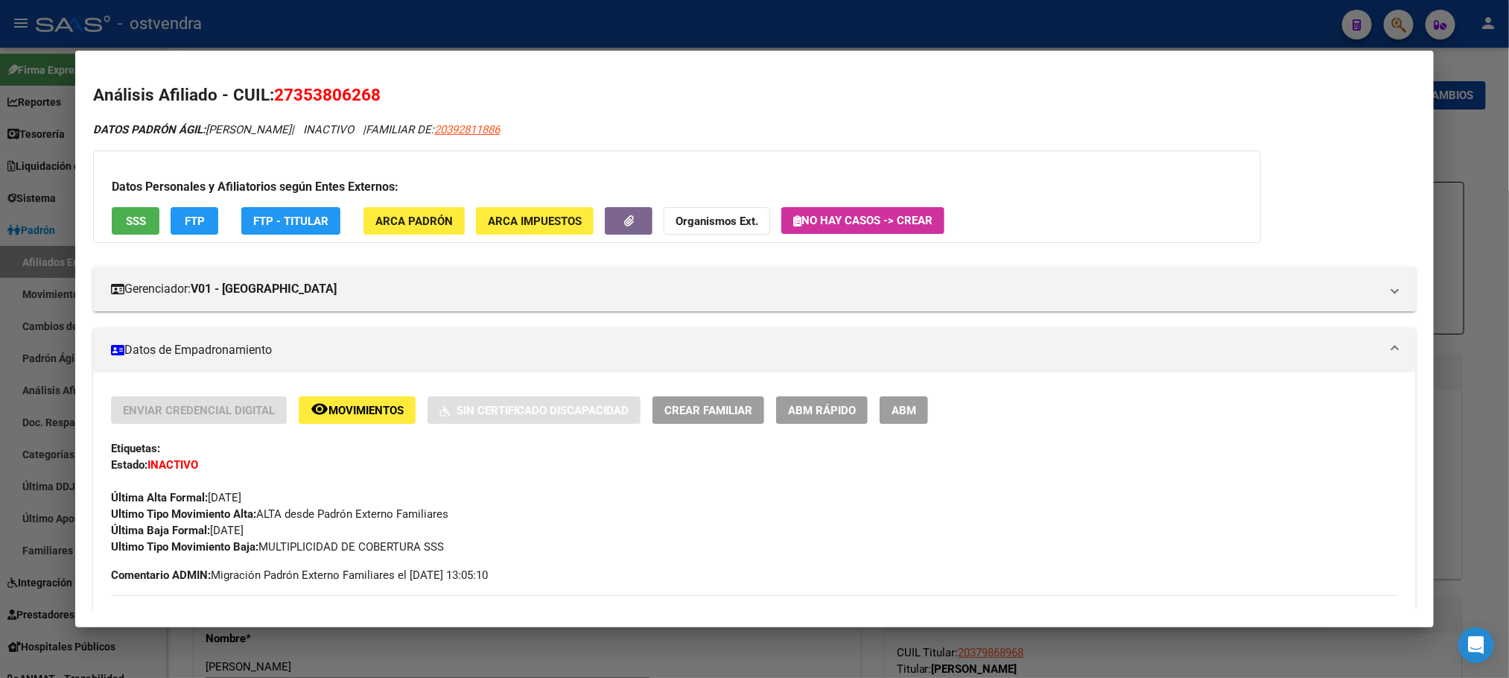
click at [366, 92] on span "27353806268" at bounding box center [327, 94] width 107 height 19
copy span "35380626"
click at [895, 419] on button "ABM" at bounding box center [904, 410] width 48 height 28
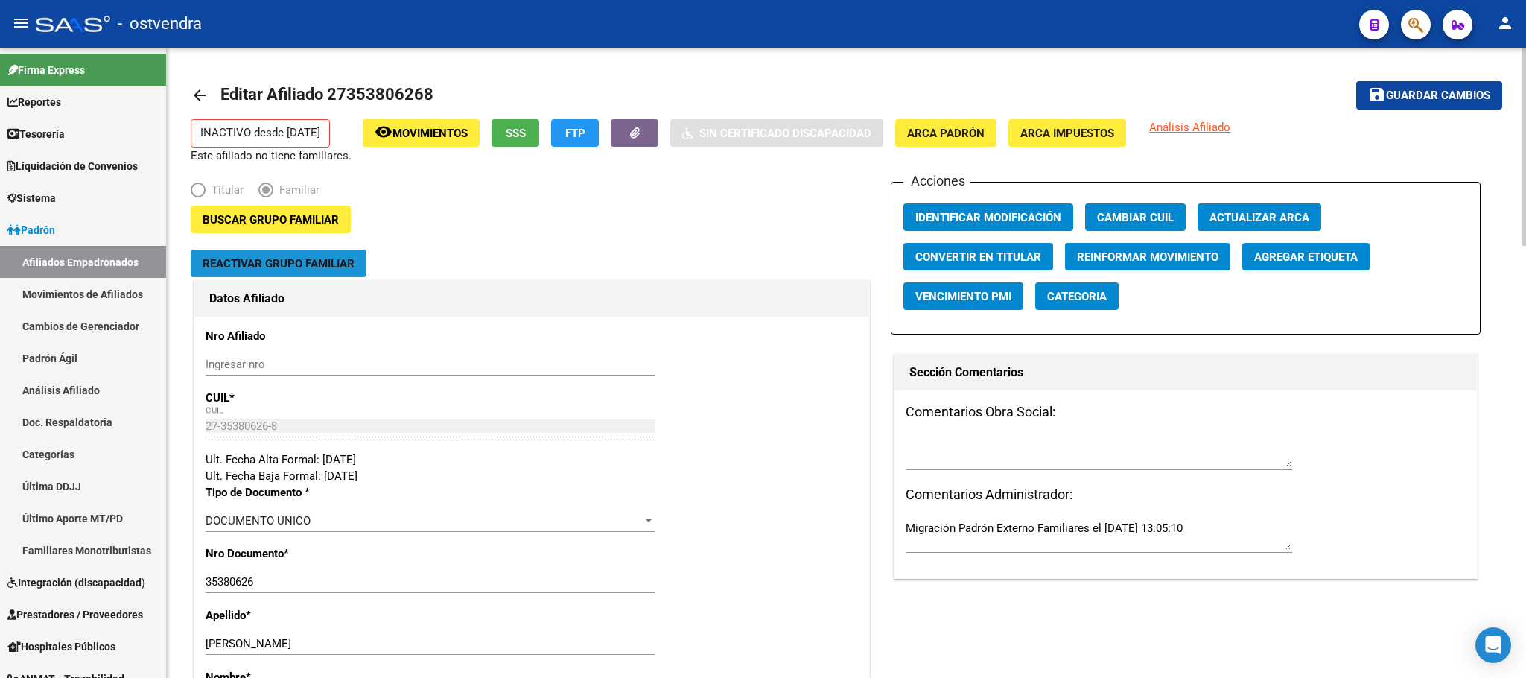
click at [256, 267] on span "Reactivar Grupo Familiar" at bounding box center [279, 263] width 152 height 13
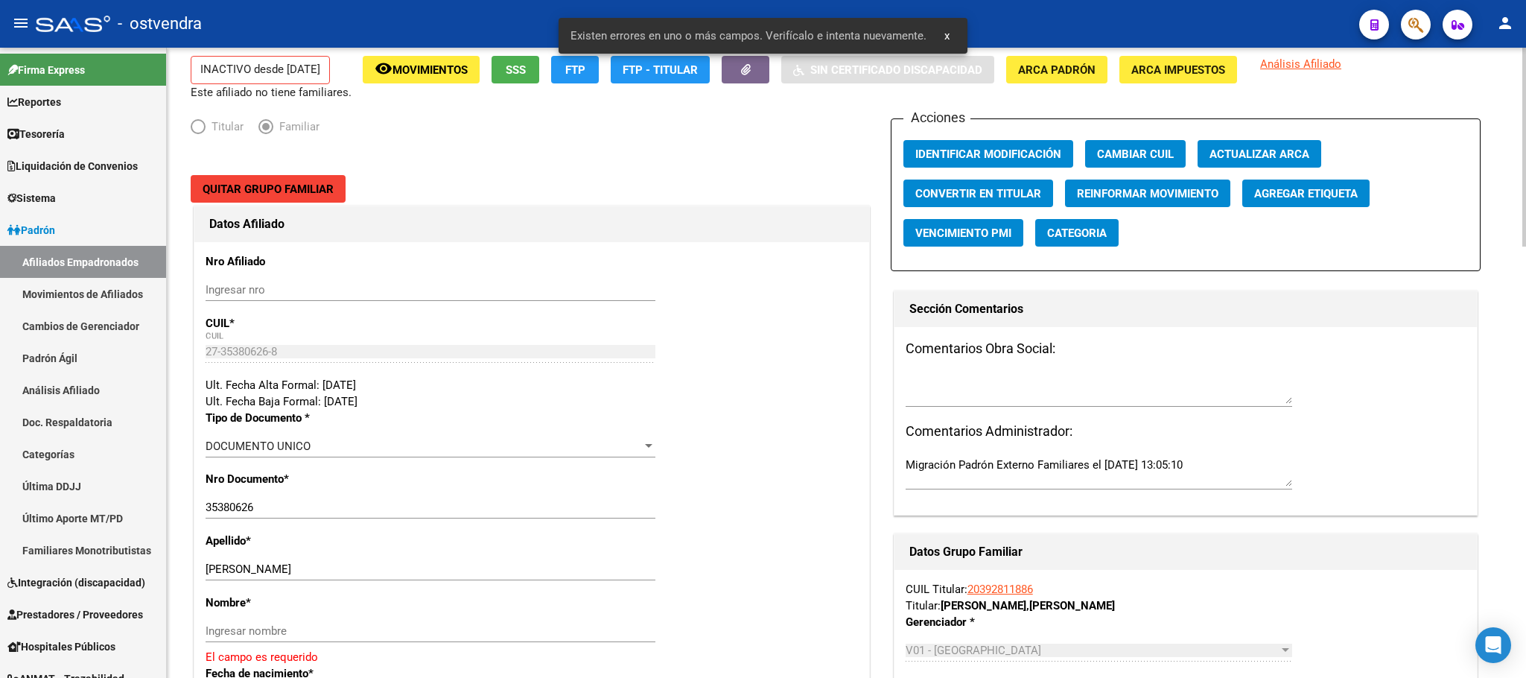
scroll to position [223, 0]
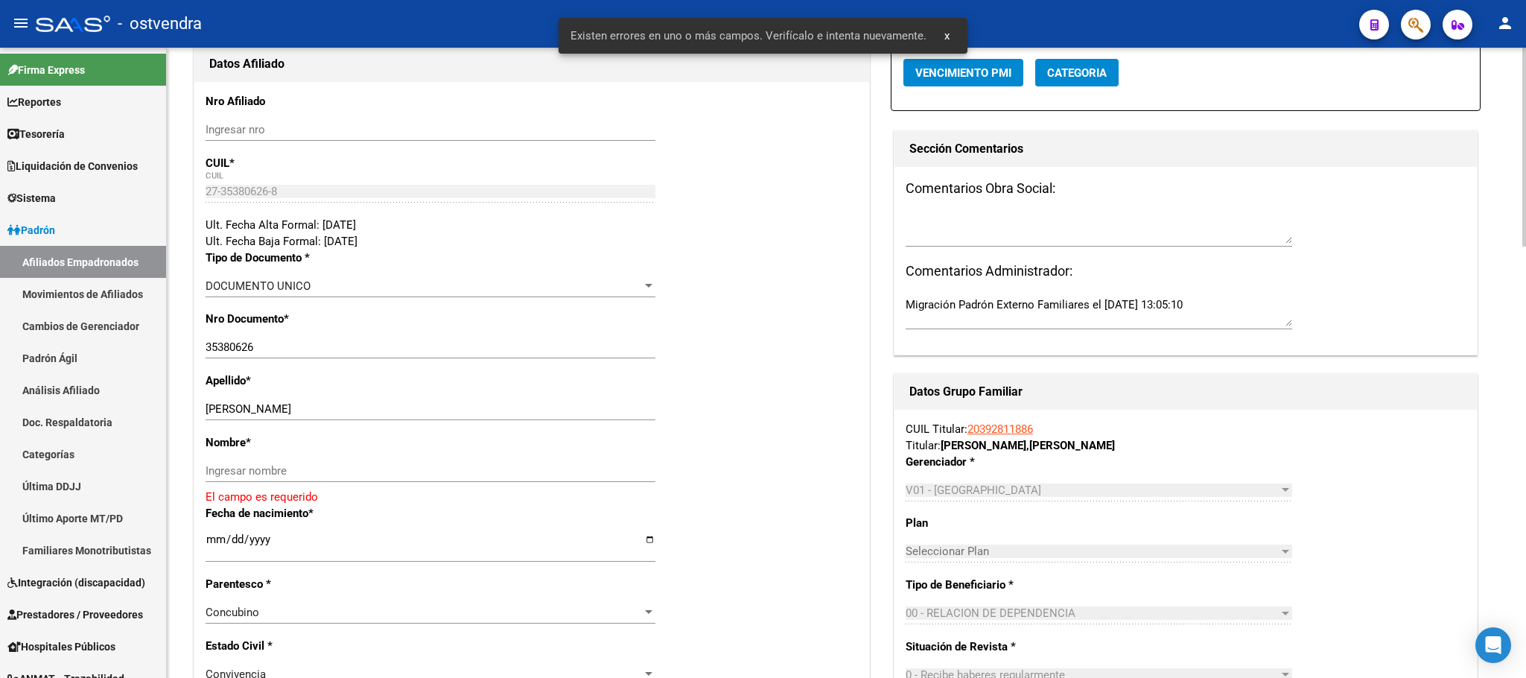
drag, startPoint x: 253, startPoint y: 409, endPoint x: 437, endPoint y: 413, distance: 183.3
click at [440, 409] on input "LENCINA LORENA NOEMI" at bounding box center [431, 408] width 450 height 13
drag, startPoint x: 387, startPoint y: 492, endPoint x: 373, endPoint y: 485, distance: 15.3
click at [385, 492] on div "Ingresar nombre" at bounding box center [431, 478] width 450 height 37
click at [287, 469] on input "Ingresar nombre" at bounding box center [431, 470] width 450 height 13
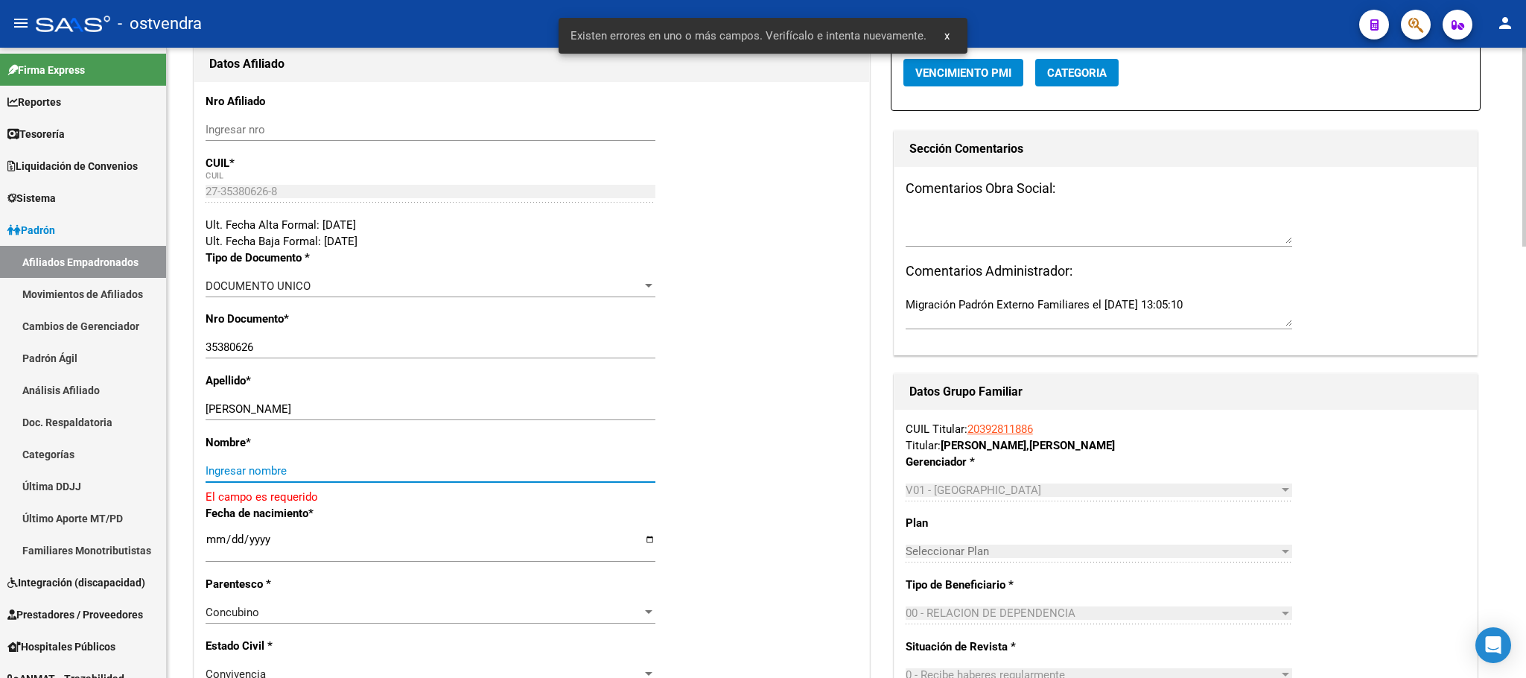
paste input "LORENA NOEMI"
type input "LORENA NOEMI"
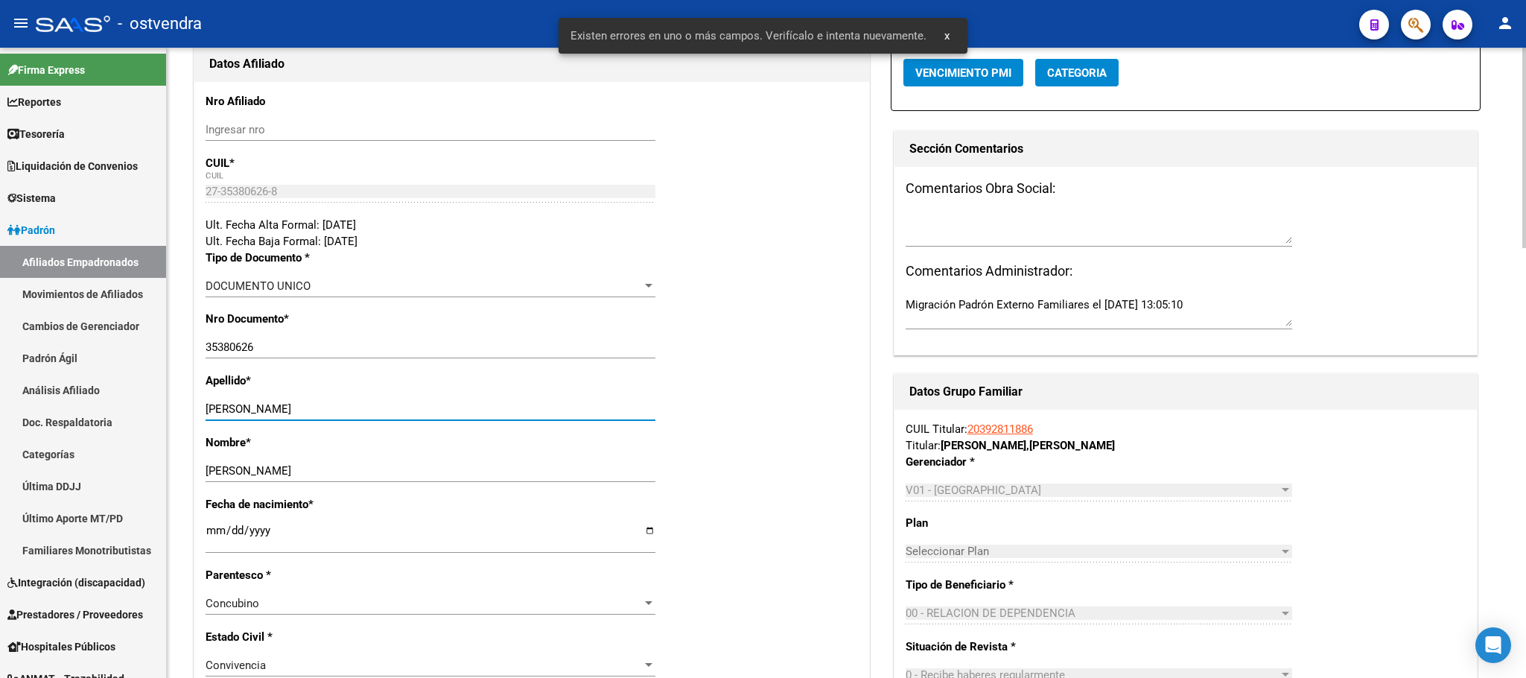
drag, startPoint x: 255, startPoint y: 409, endPoint x: 554, endPoint y: 375, distance: 301.3
click at [552, 405] on input "LENCINA LORENA NOEMI" at bounding box center [431, 408] width 450 height 13
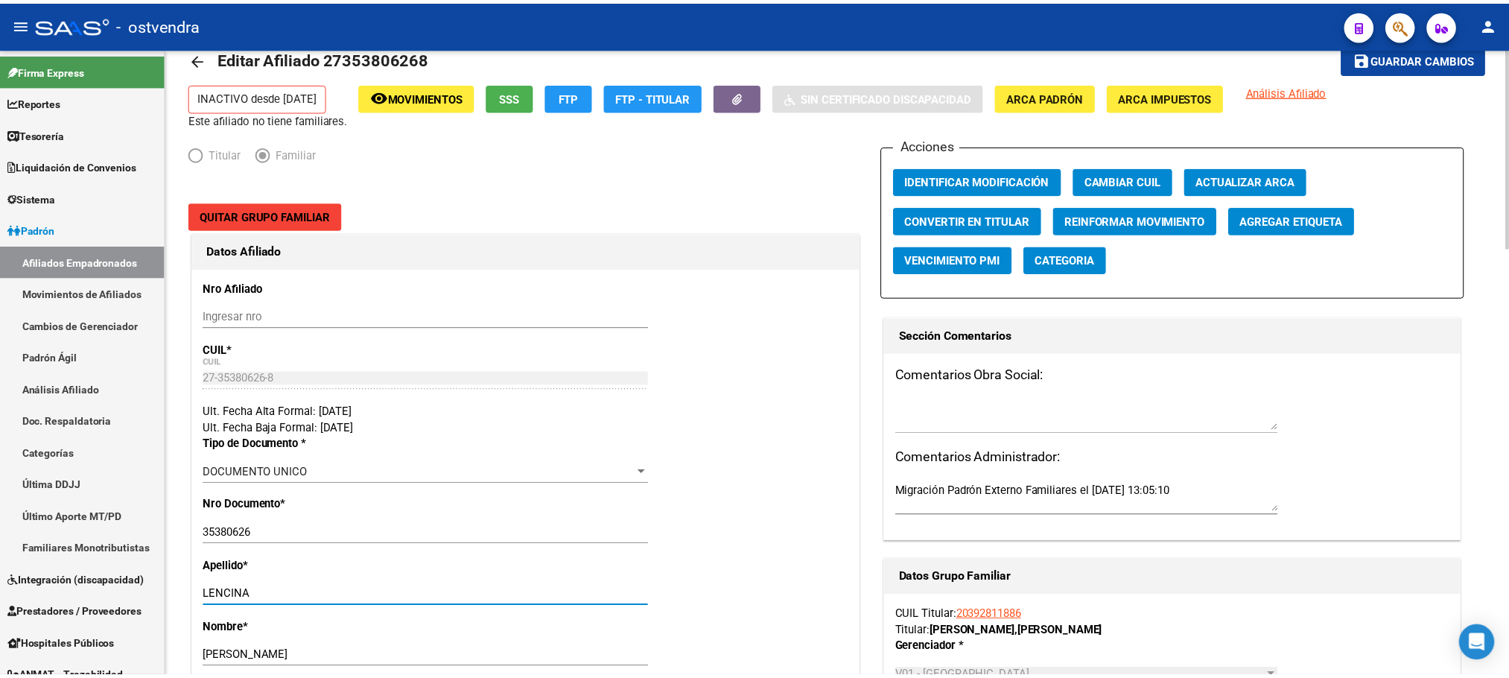
scroll to position [0, 0]
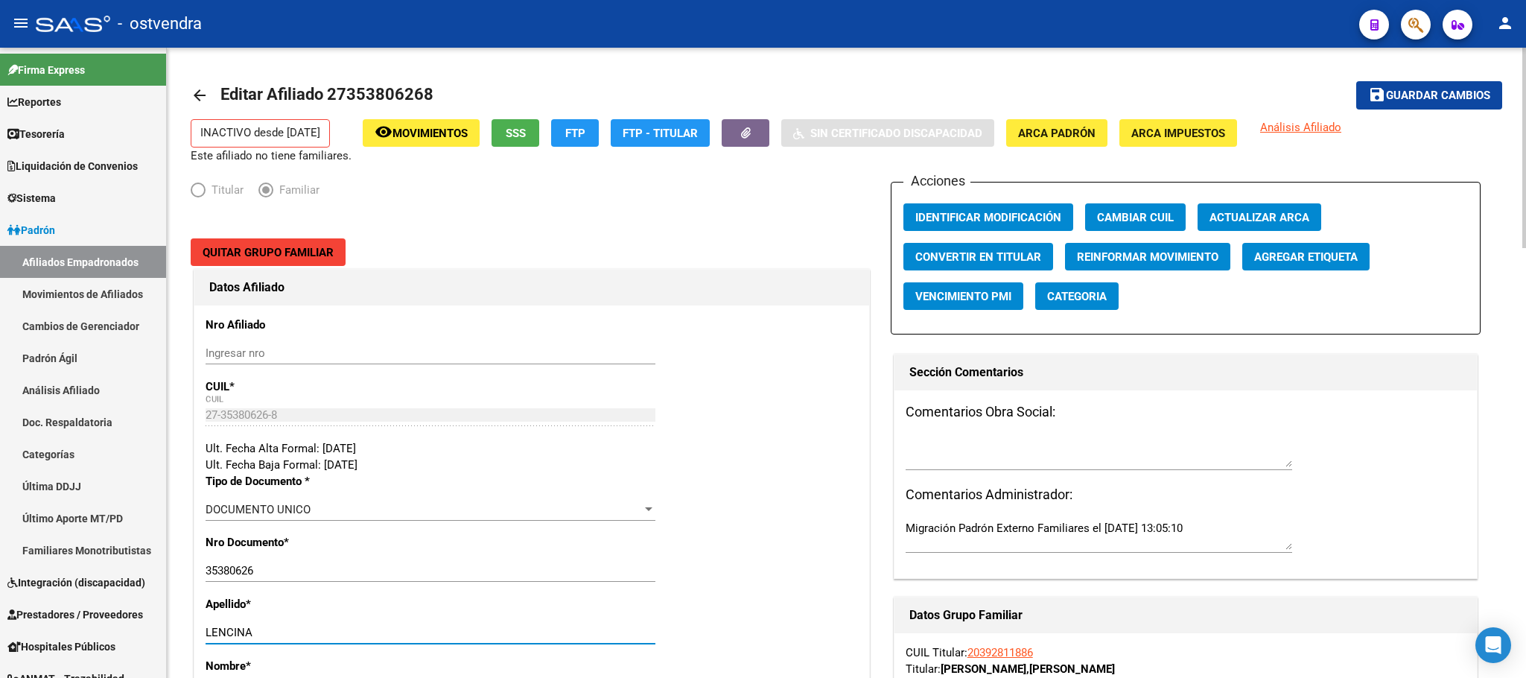
type input "LENCINA"
click at [1461, 94] on span "Guardar cambios" at bounding box center [1438, 95] width 104 height 13
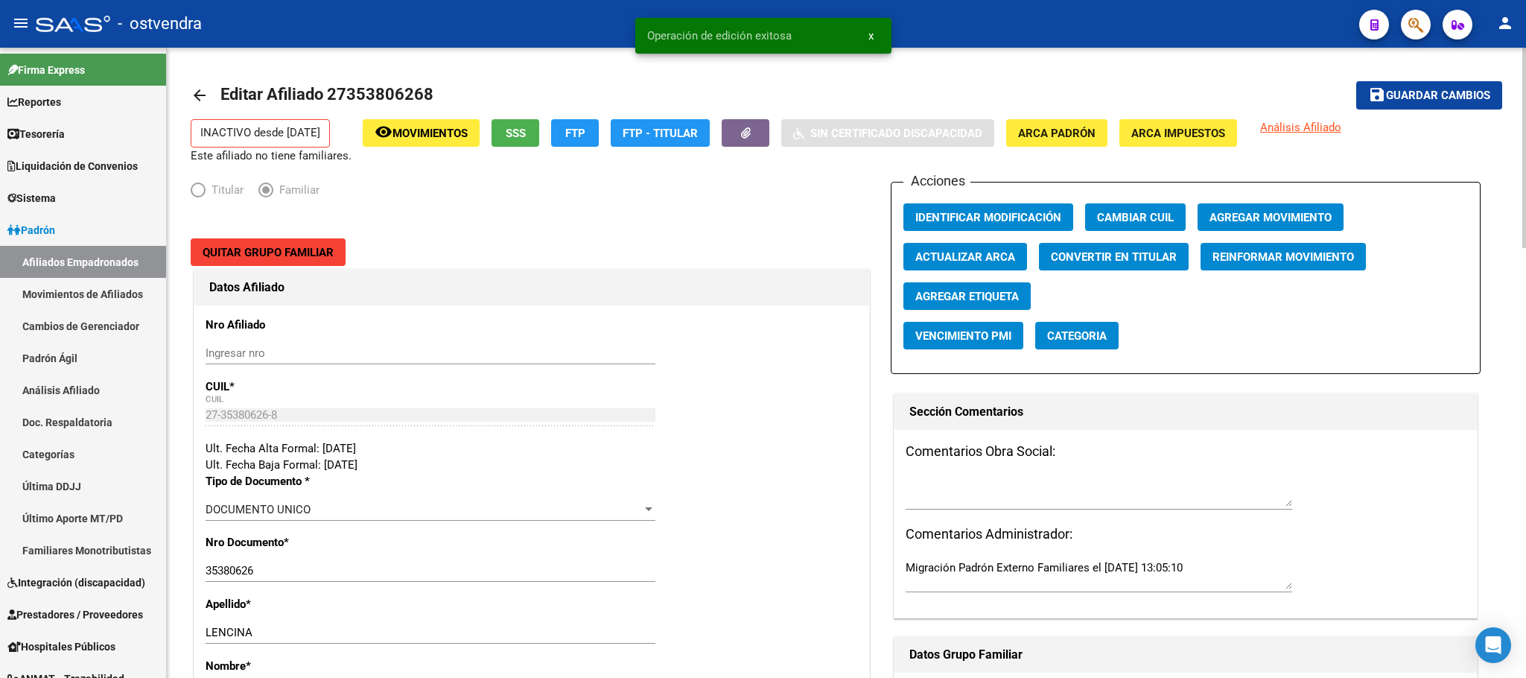
click at [1225, 218] on span "Agregar Movimiento" at bounding box center [1271, 217] width 122 height 13
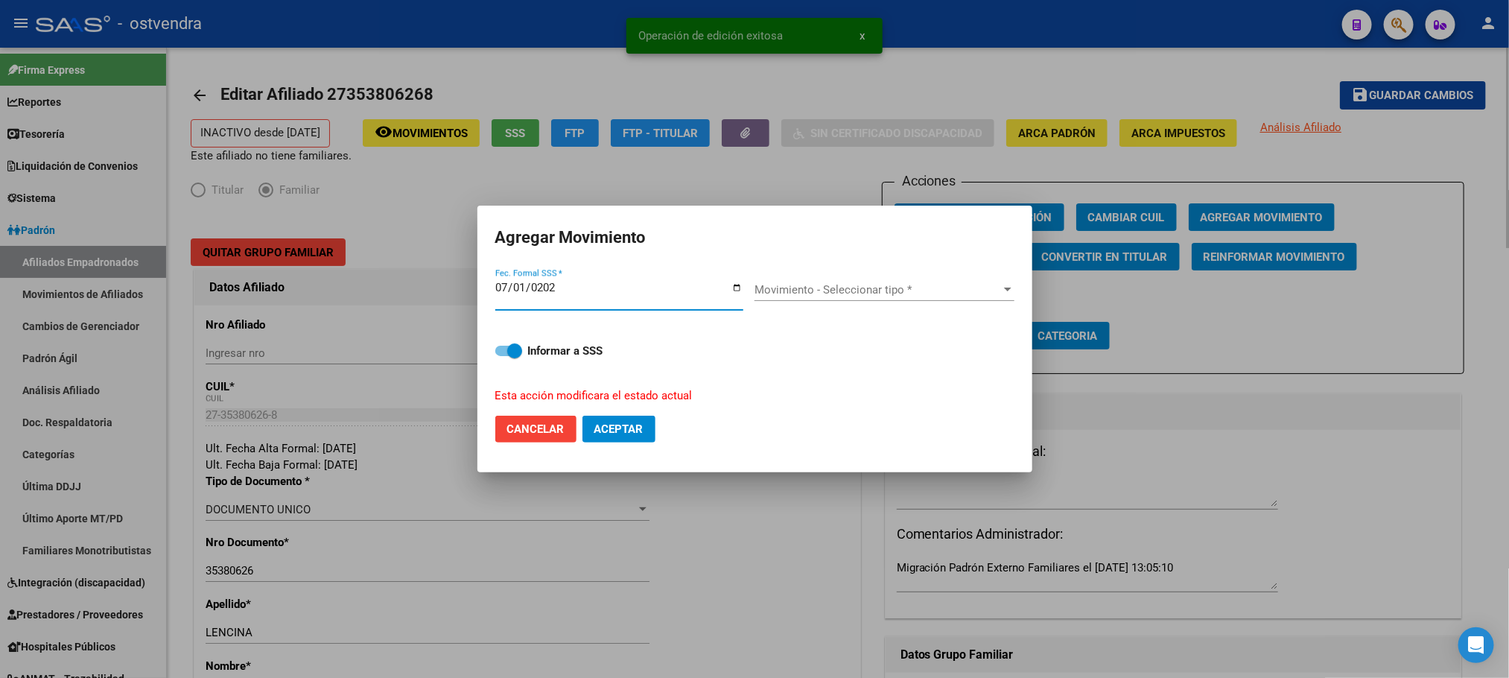
type input "[DATE]"
click at [827, 309] on div "Movimiento - Seleccionar tipo * Movimiento - Seleccionar tipo *" at bounding box center [885, 297] width 260 height 37
click at [843, 289] on span "Movimiento - Seleccionar tipo *" at bounding box center [878, 289] width 247 height 13
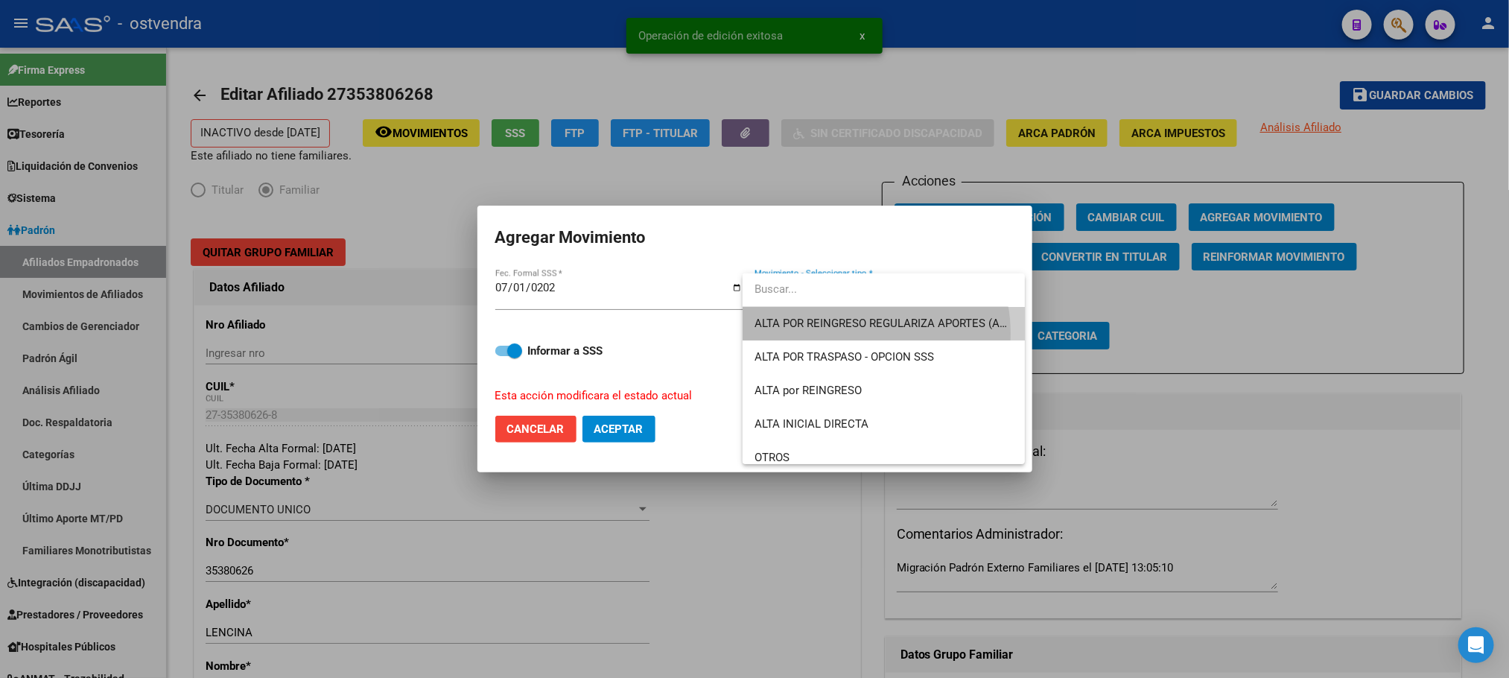
click at [854, 333] on span "ALTA POR REINGRESO REGULARIZA APORTES (AFIP)" at bounding box center [884, 324] width 258 height 34
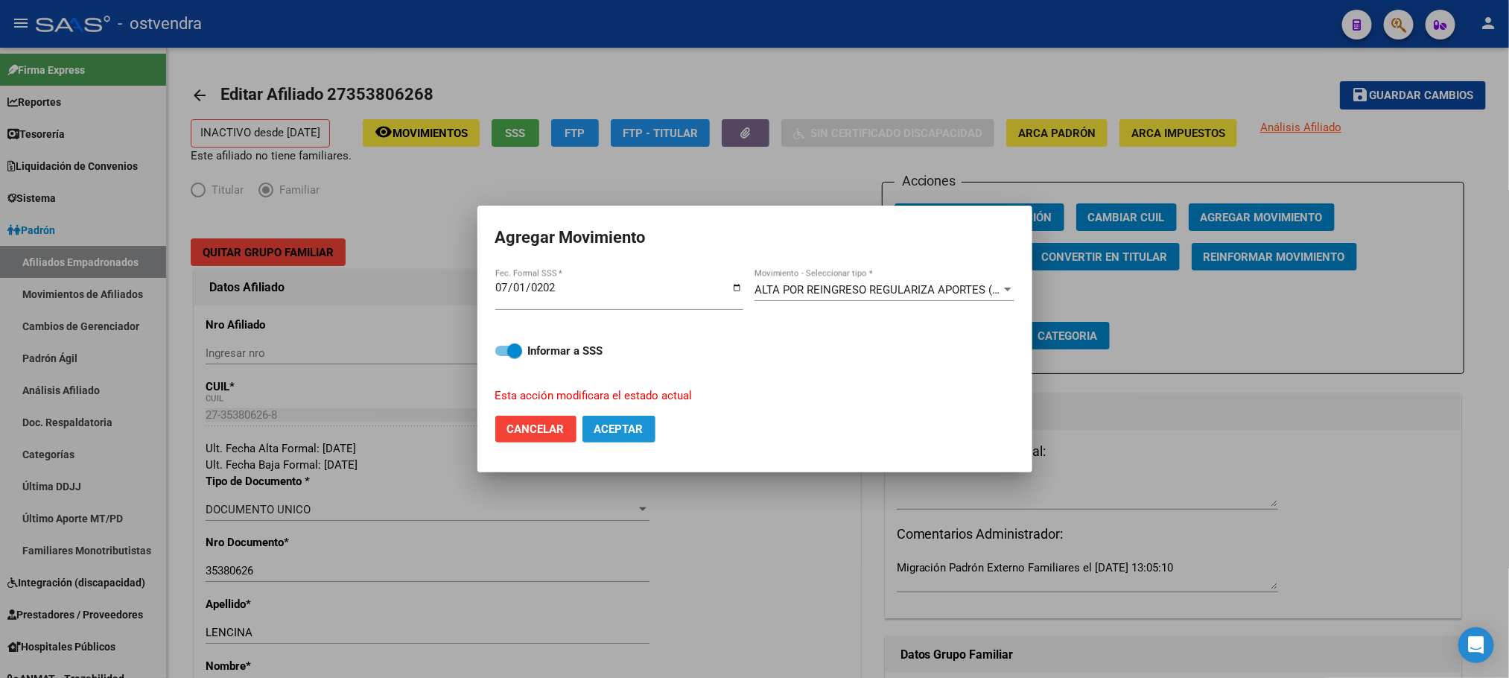
click at [639, 427] on span "Aceptar" at bounding box center [618, 428] width 49 height 13
checkbox input "false"
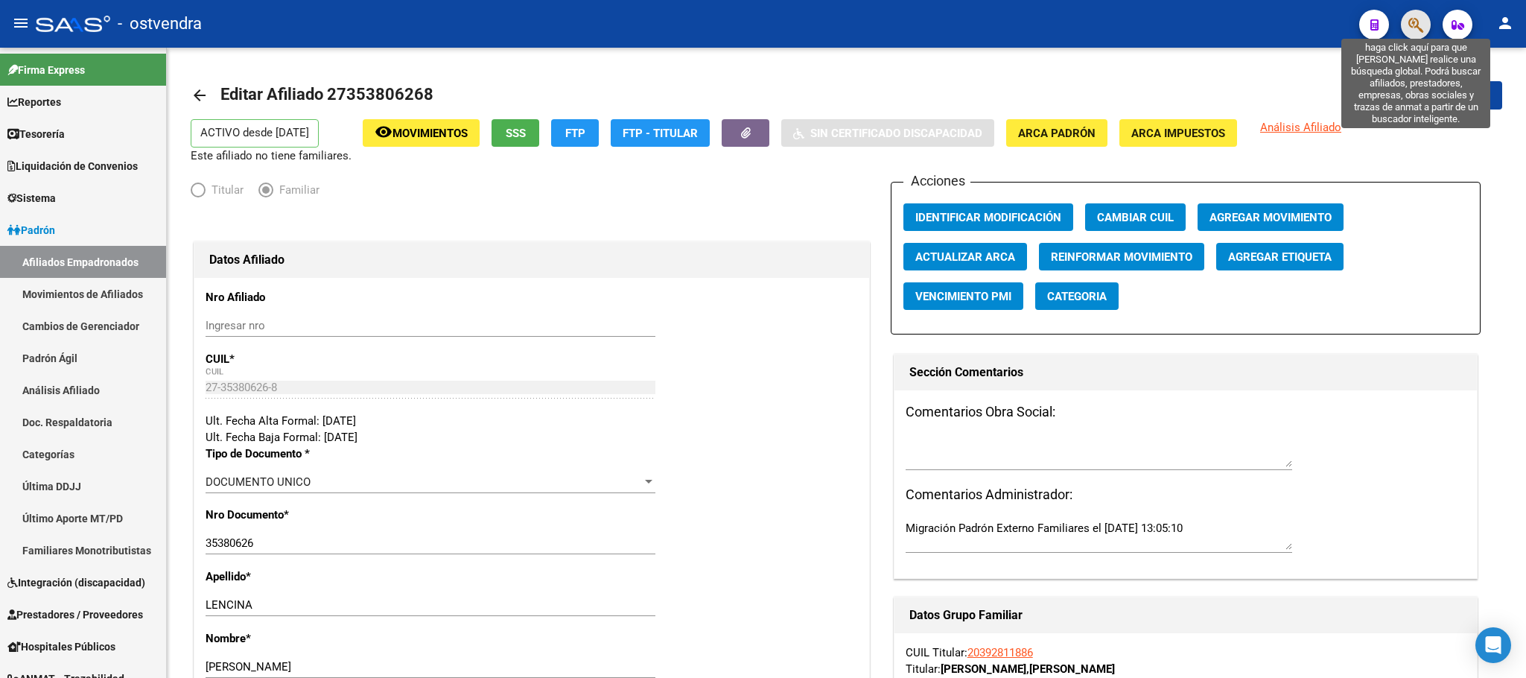
click at [1413, 23] on icon "button" at bounding box center [1416, 24] width 15 height 17
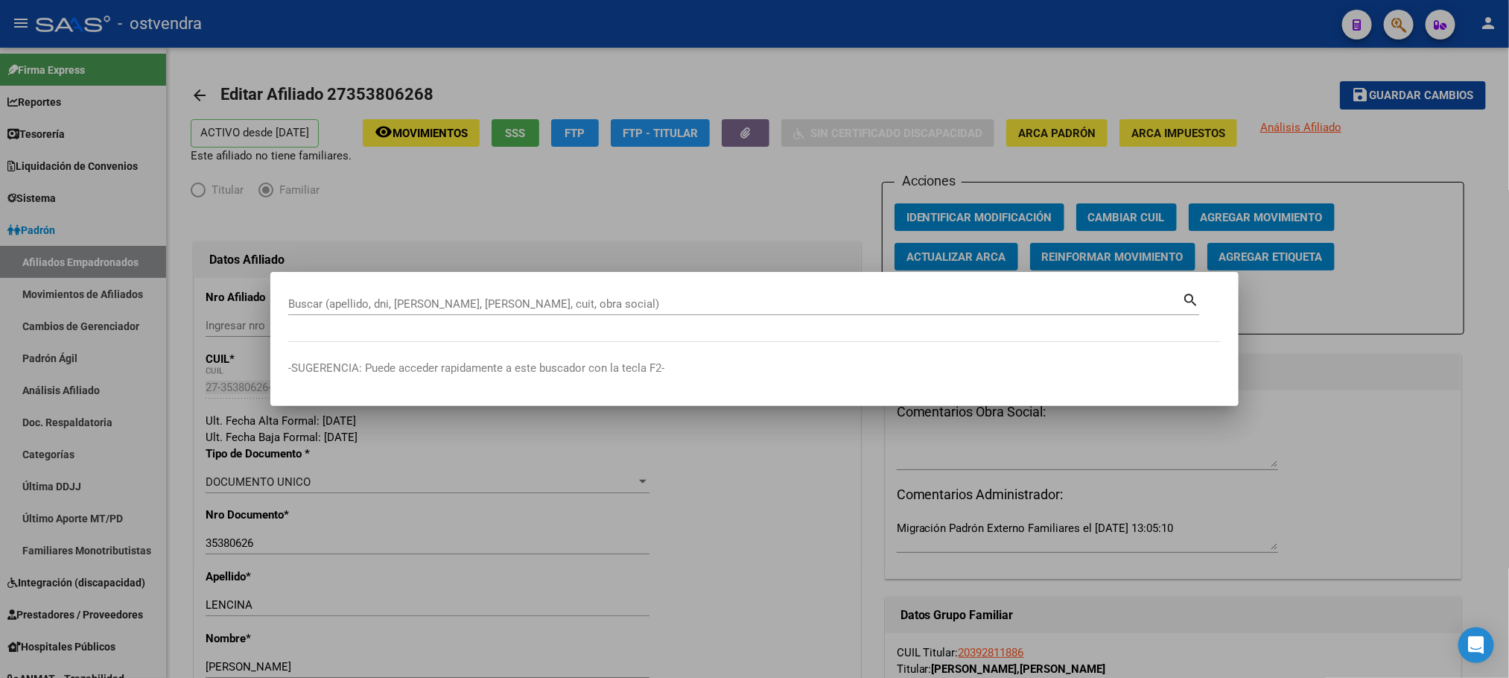
drag, startPoint x: 492, startPoint y: 268, endPoint x: 494, endPoint y: 293, distance: 25.4
click at [492, 271] on div "Buscar (apellido, dni, [PERSON_NAME], nro traspaso, cuit, obra social) search -…" at bounding box center [754, 339] width 1509 height 678
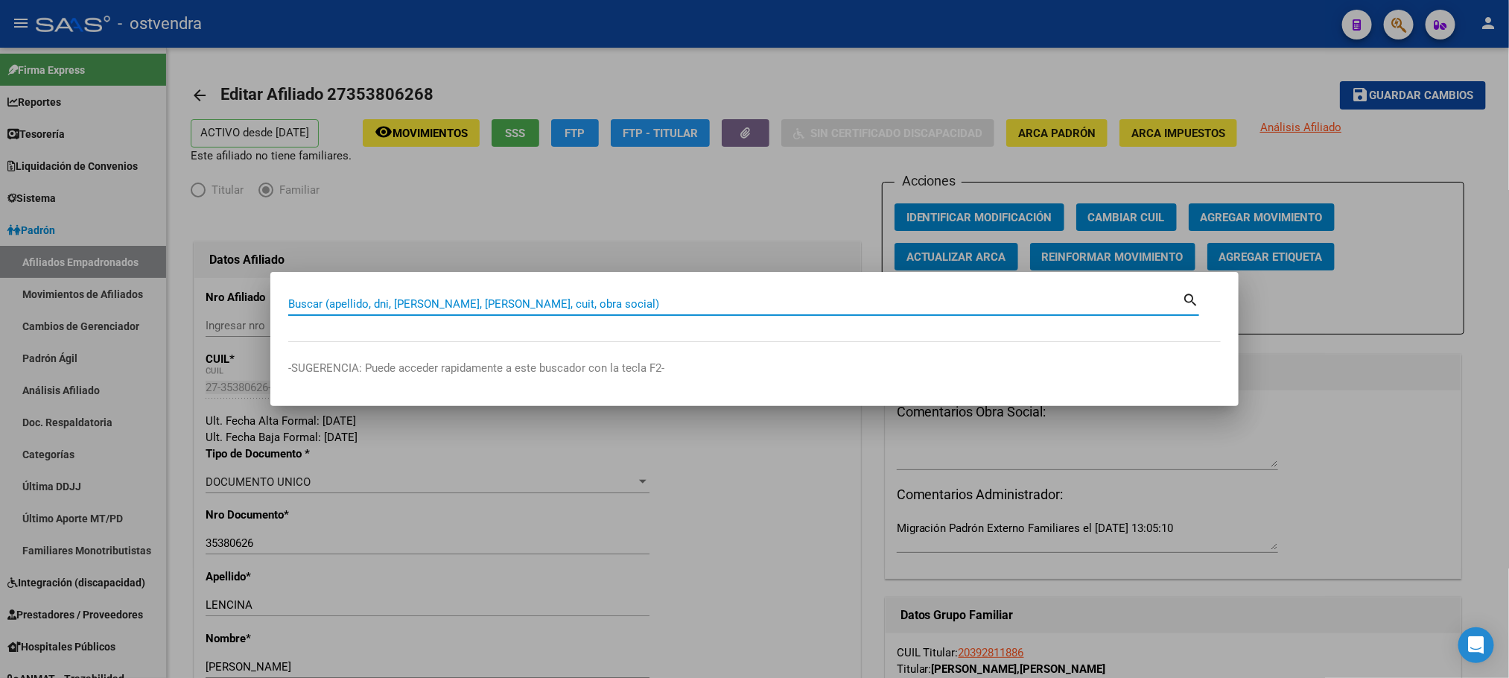
click at [495, 299] on input "Buscar (apellido, dni, [PERSON_NAME], [PERSON_NAME], cuit, obra social)" at bounding box center [735, 303] width 894 height 13
paste input "59974603"
type input "59974603"
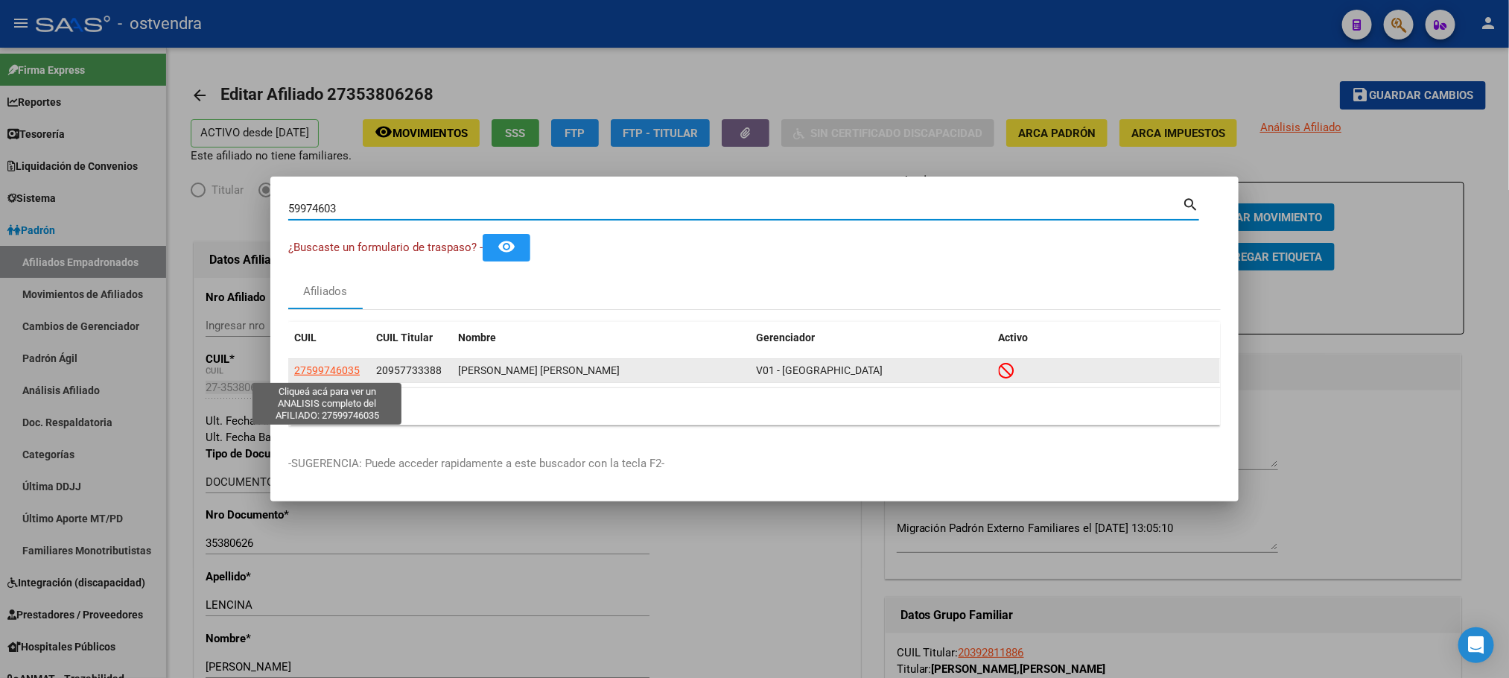
click at [344, 373] on span "27599746035" at bounding box center [327, 370] width 66 height 12
type textarea "27599746035"
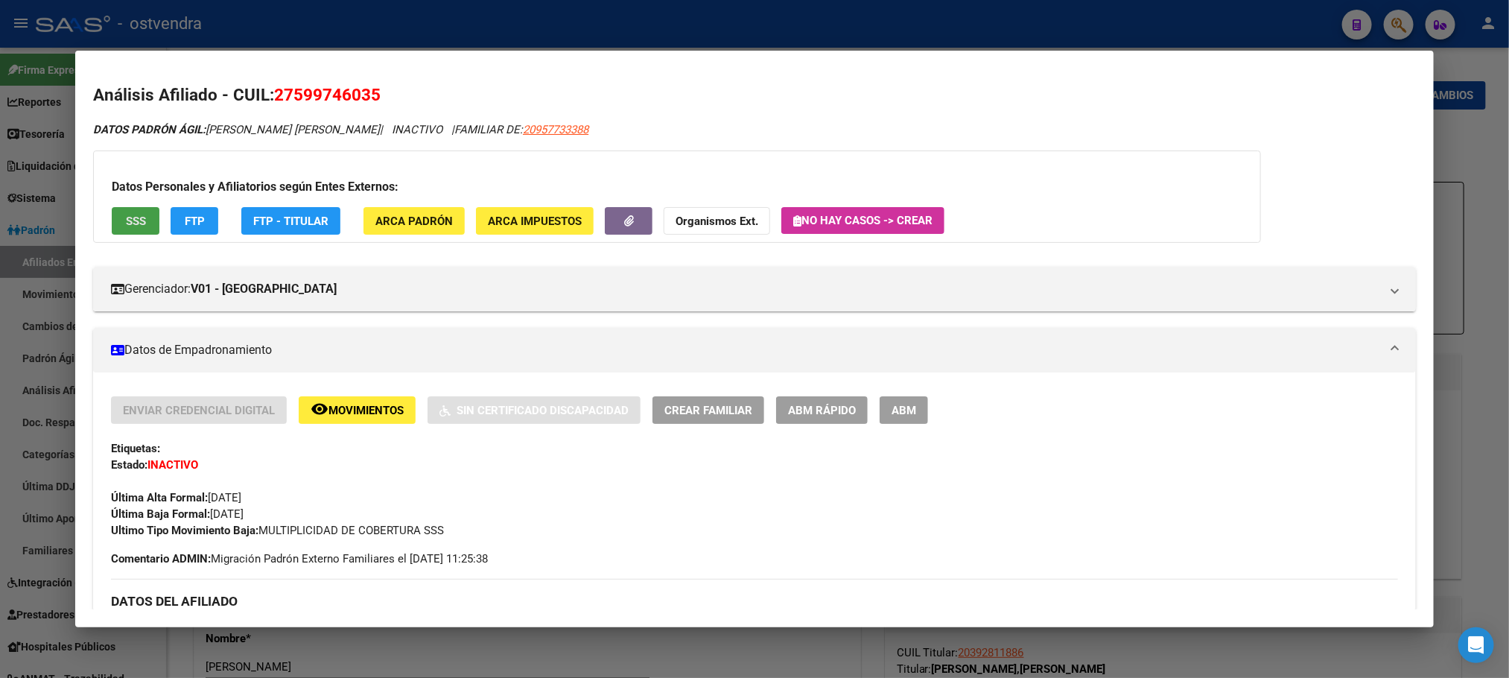
click at [135, 223] on span "SSS" at bounding box center [136, 221] width 20 height 13
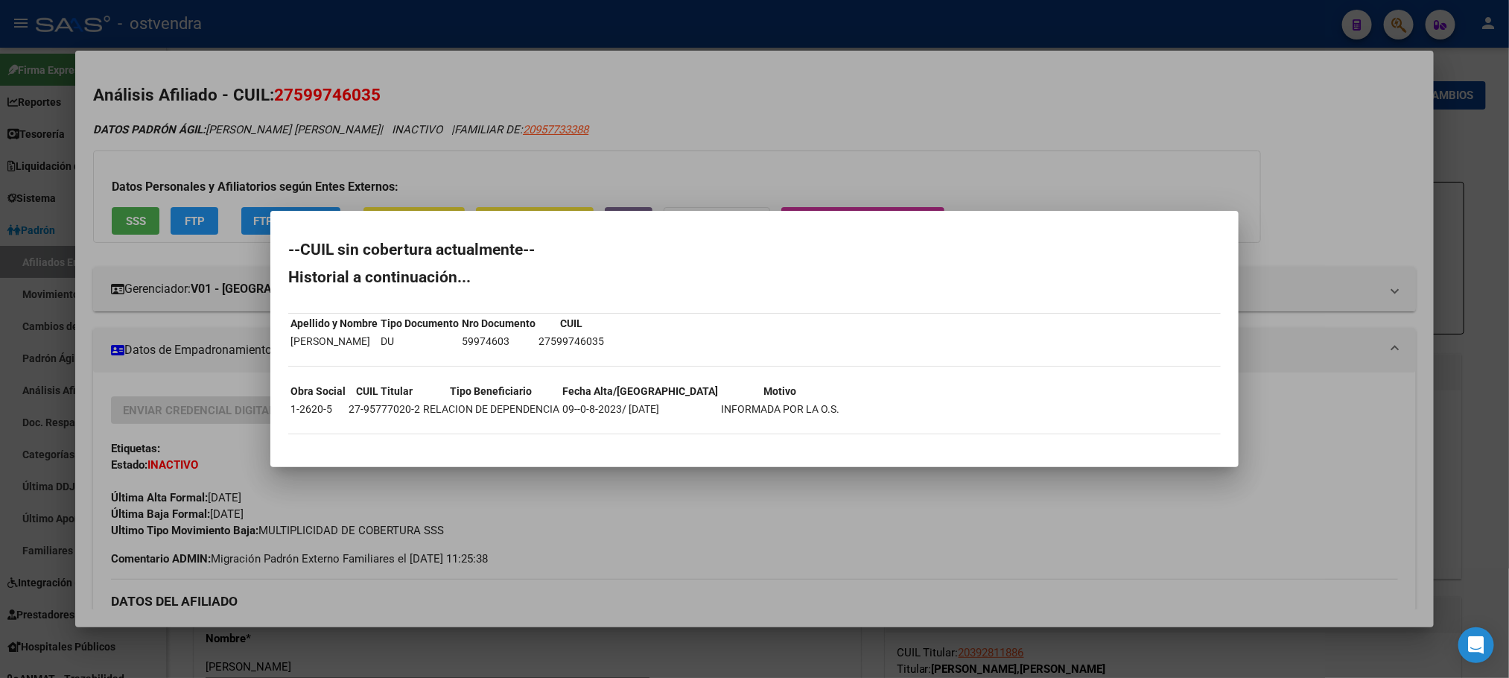
click at [188, 142] on div at bounding box center [754, 339] width 1509 height 678
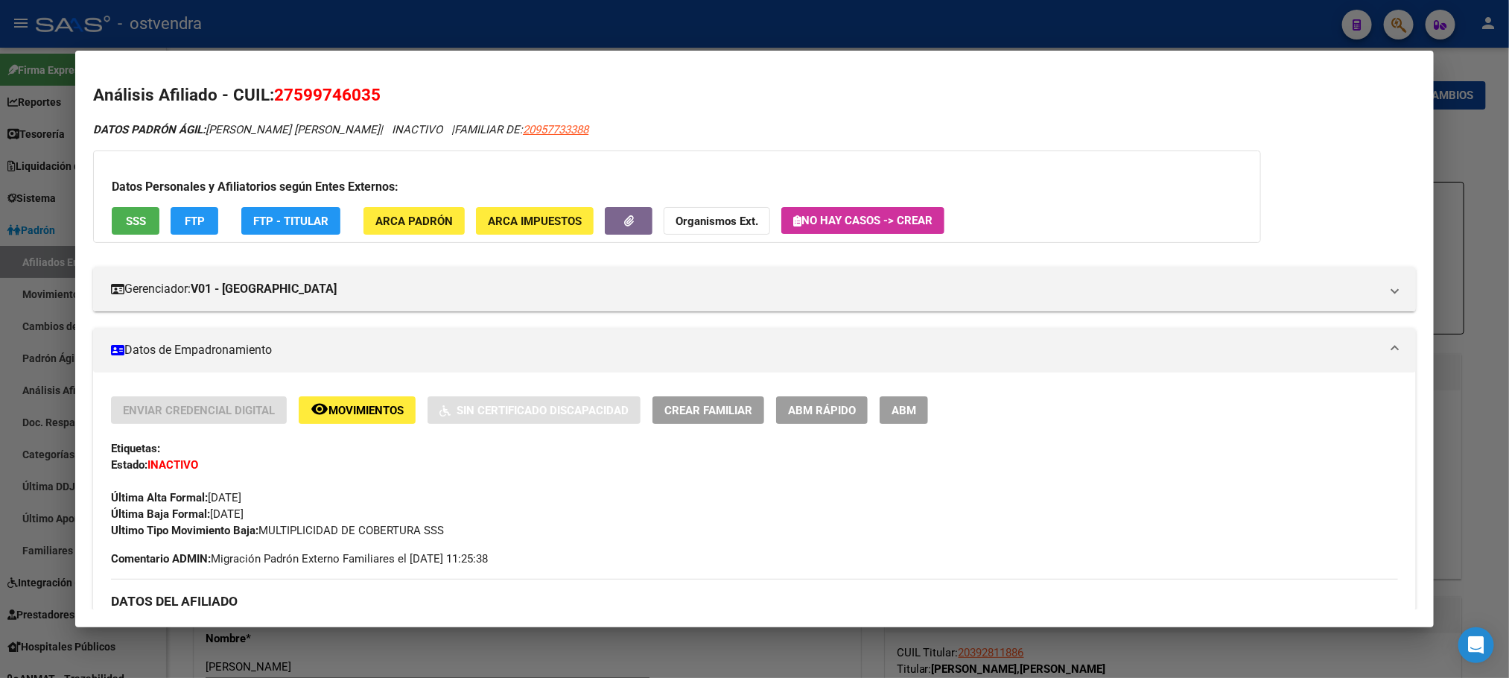
click at [192, 229] on button "FTP" at bounding box center [195, 221] width 48 height 28
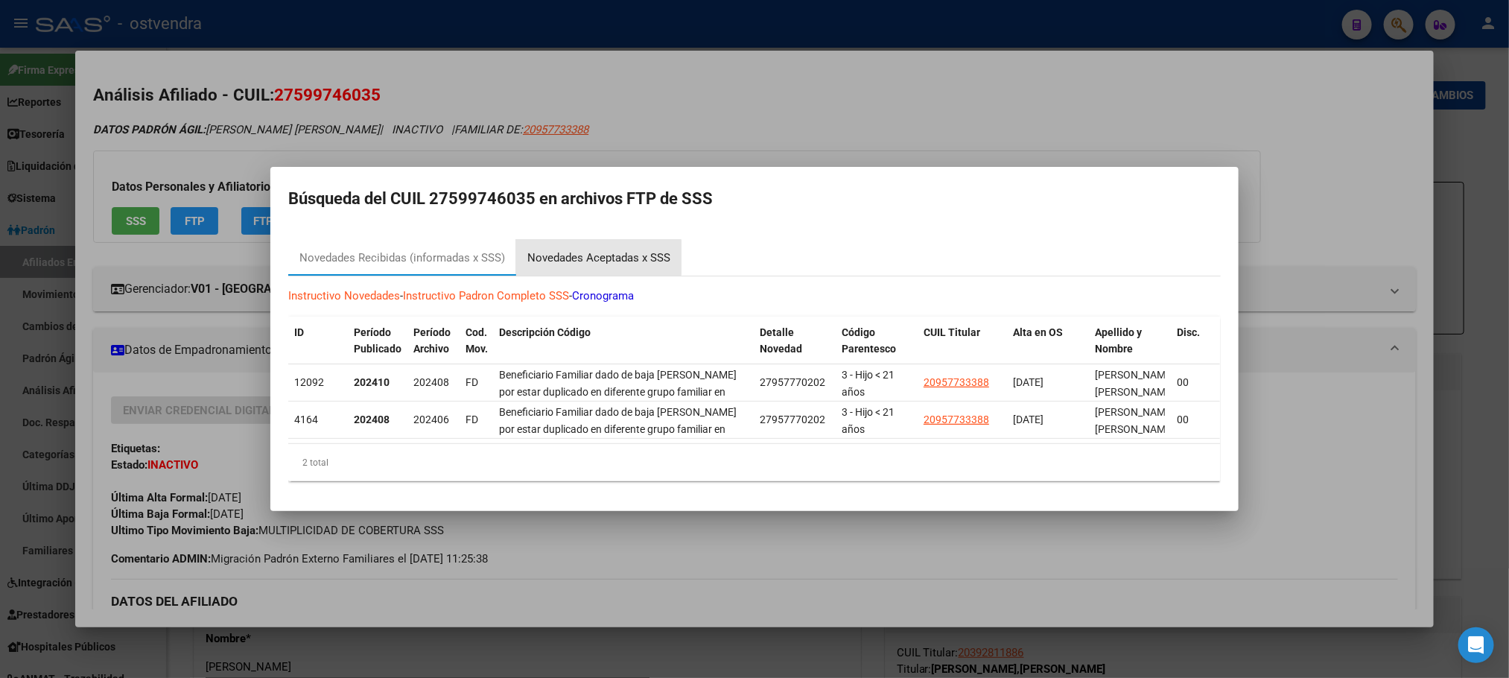
click at [577, 250] on div "Novedades Aceptadas x SSS" at bounding box center [598, 258] width 143 height 17
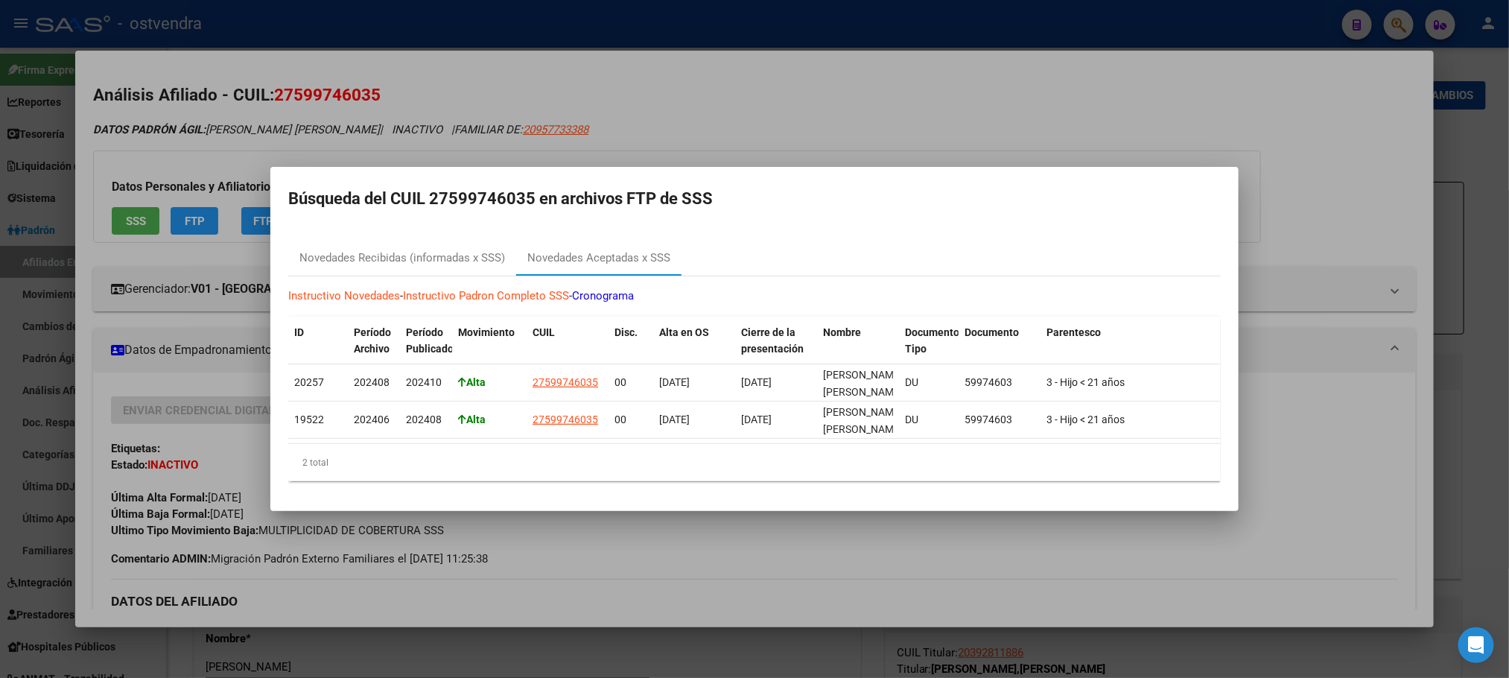
click at [306, 141] on div at bounding box center [754, 339] width 1509 height 678
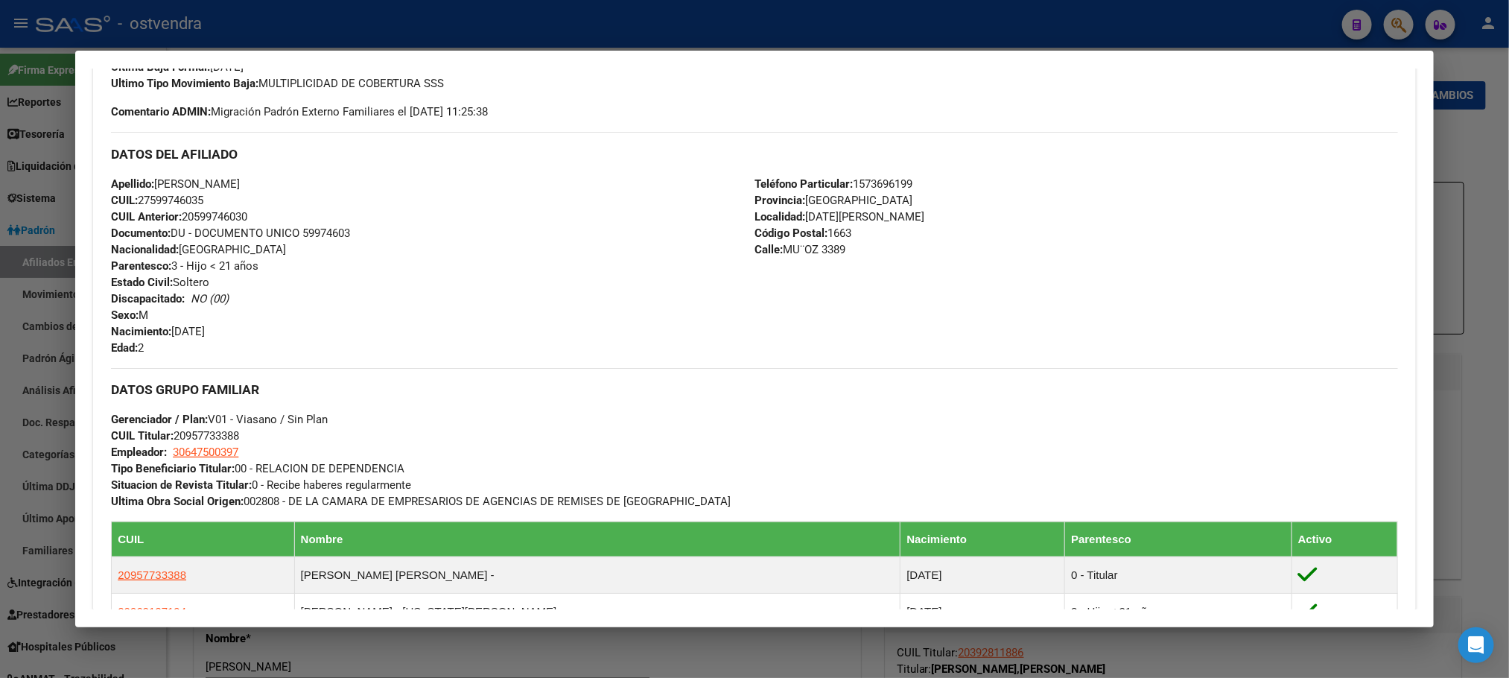
scroll to position [838, 0]
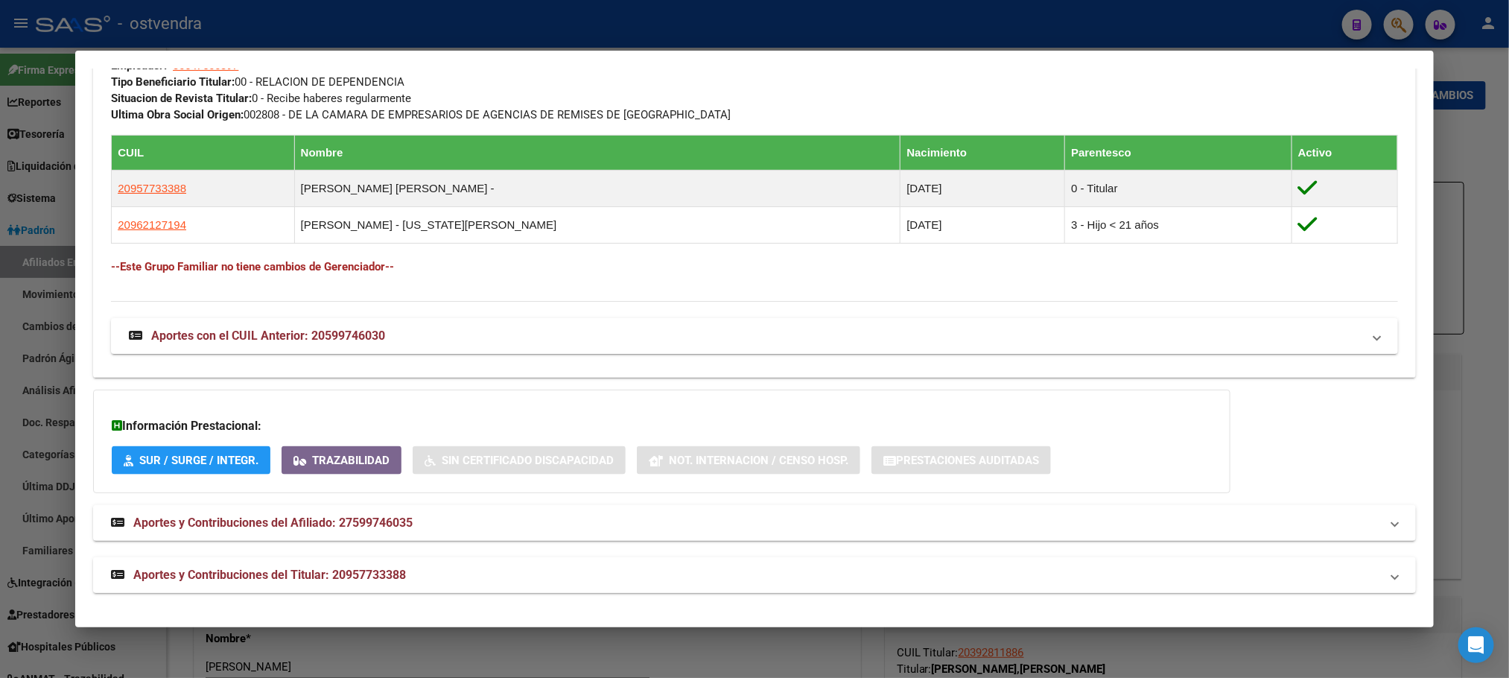
click at [539, 577] on mat-panel-title "Aportes y Contribuciones del Titular: 20957733388" at bounding box center [745, 575] width 1269 height 18
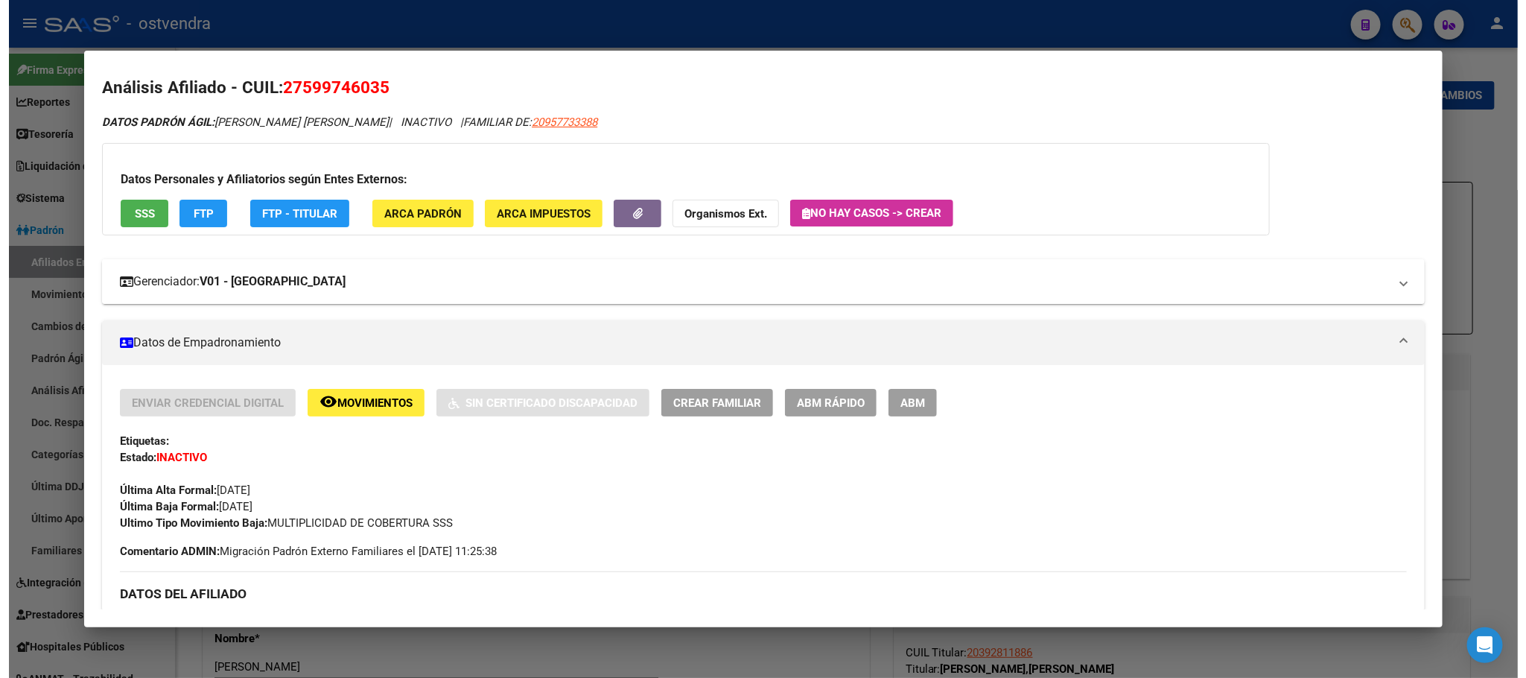
scroll to position [0, 0]
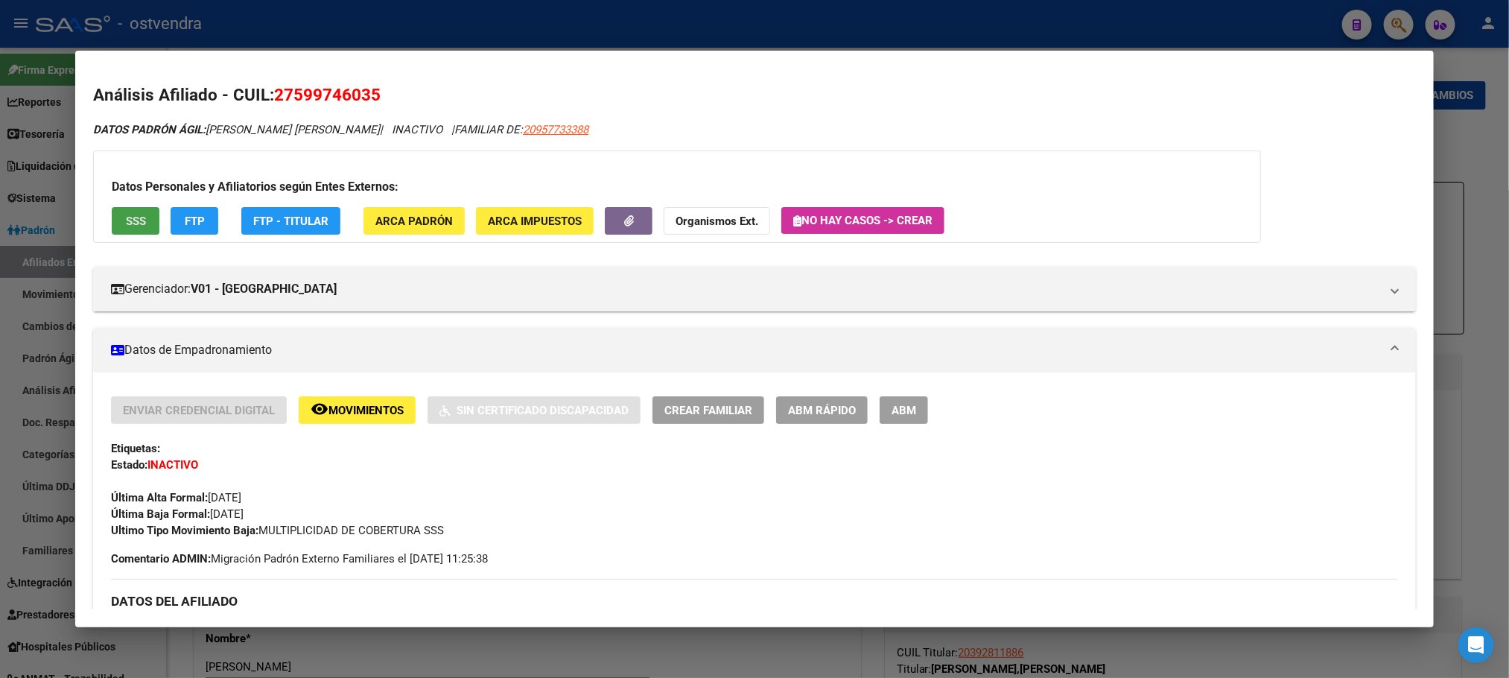
click at [114, 226] on button "SSS" at bounding box center [136, 221] width 48 height 28
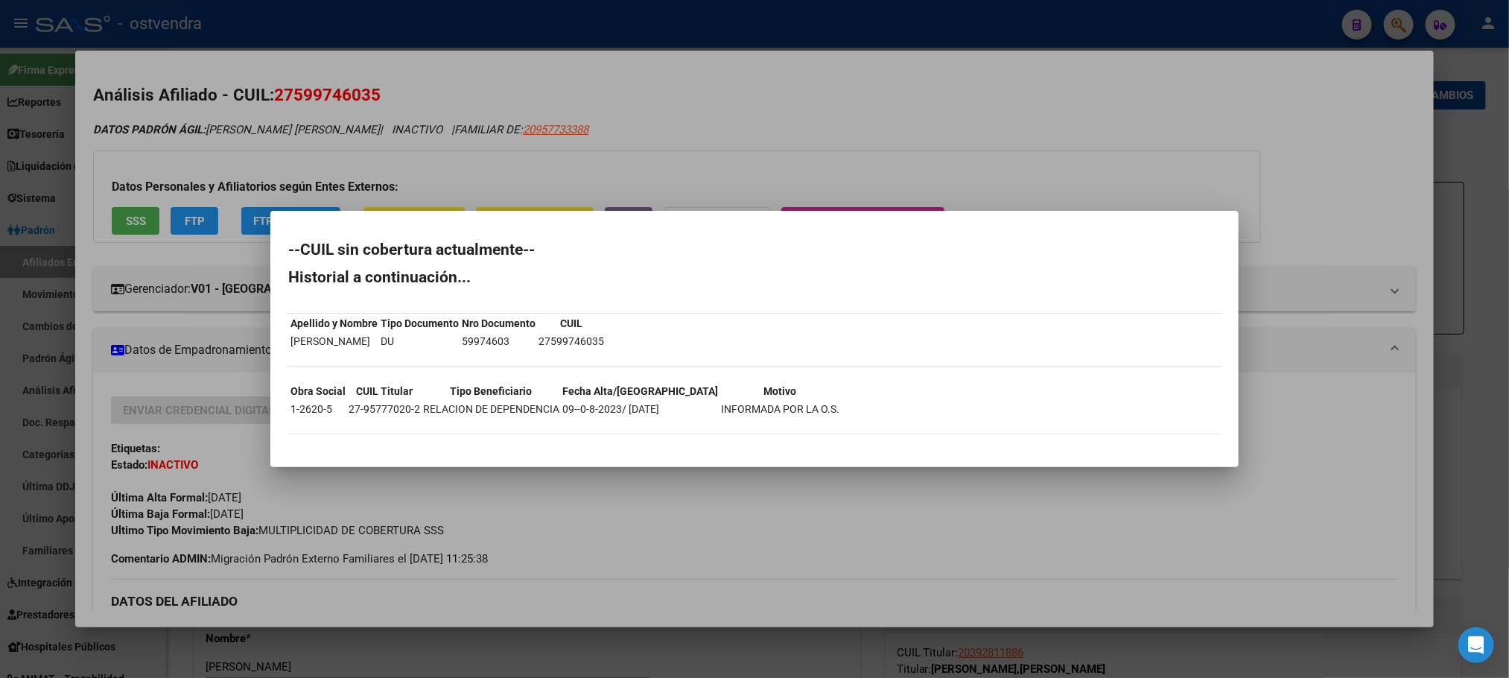
click at [168, 137] on div at bounding box center [754, 339] width 1509 height 678
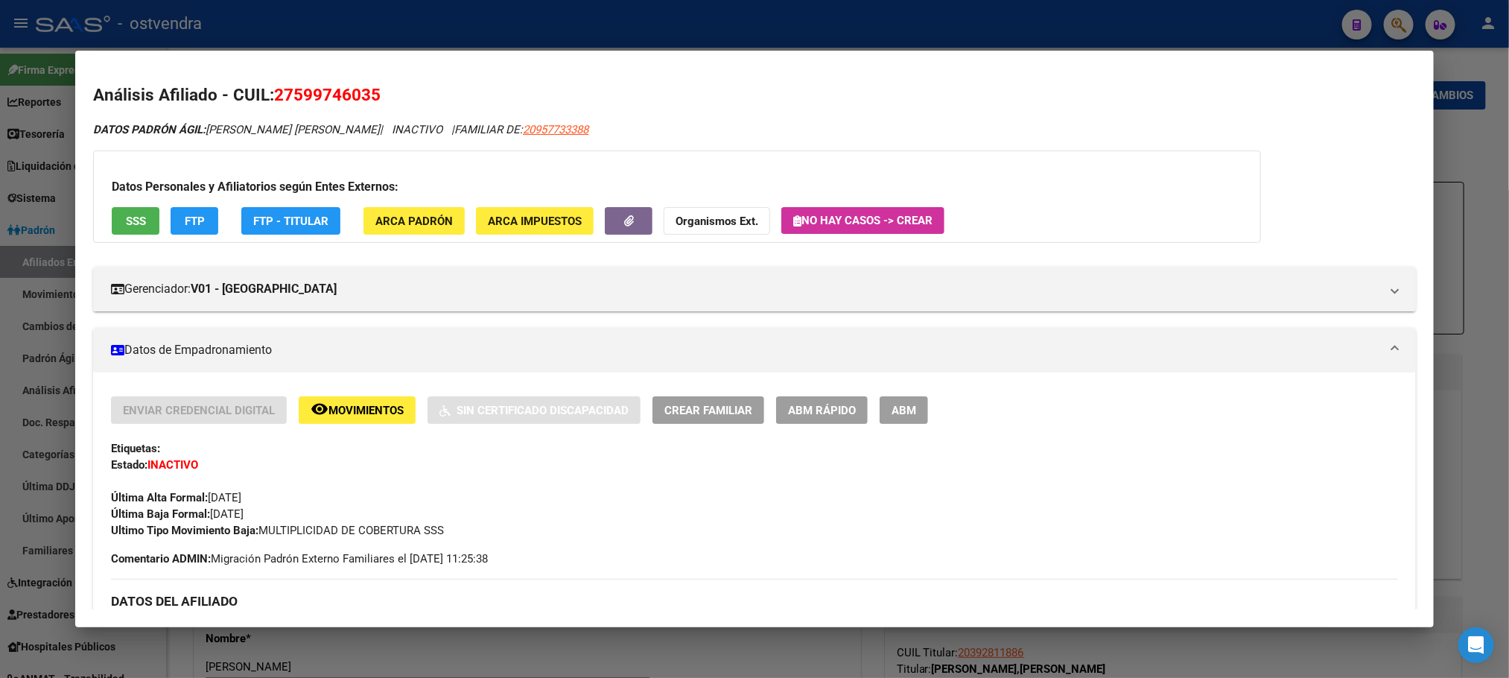
drag, startPoint x: 267, startPoint y: 89, endPoint x: 707, endPoint y: 5, distance: 448.2
click at [460, 85] on h2 "Análisis Afiliado - CUIL: 27599746035" at bounding box center [754, 95] width 1322 height 25
copy span "27599746035"
click at [880, 411] on button "ABM" at bounding box center [904, 410] width 48 height 28
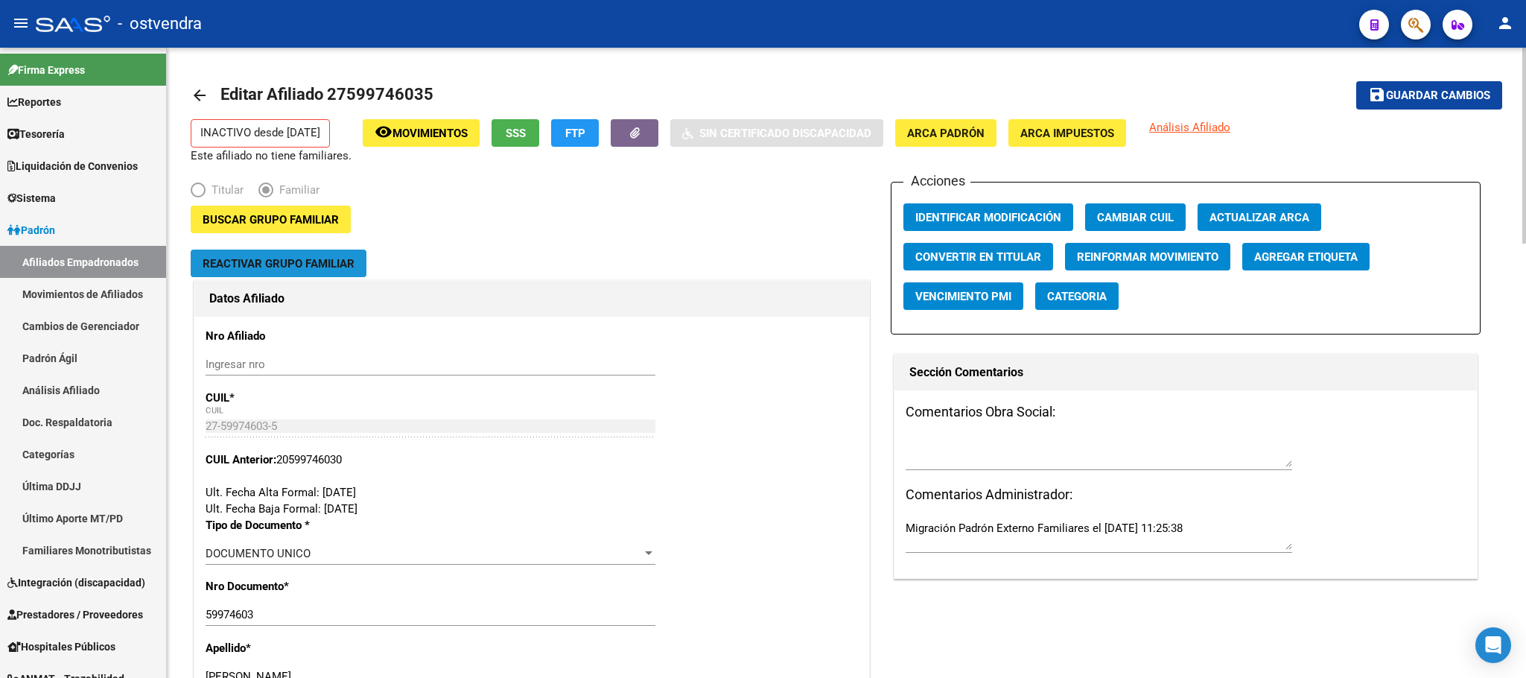
click at [305, 268] on span "Reactivar Grupo Familiar" at bounding box center [279, 263] width 152 height 13
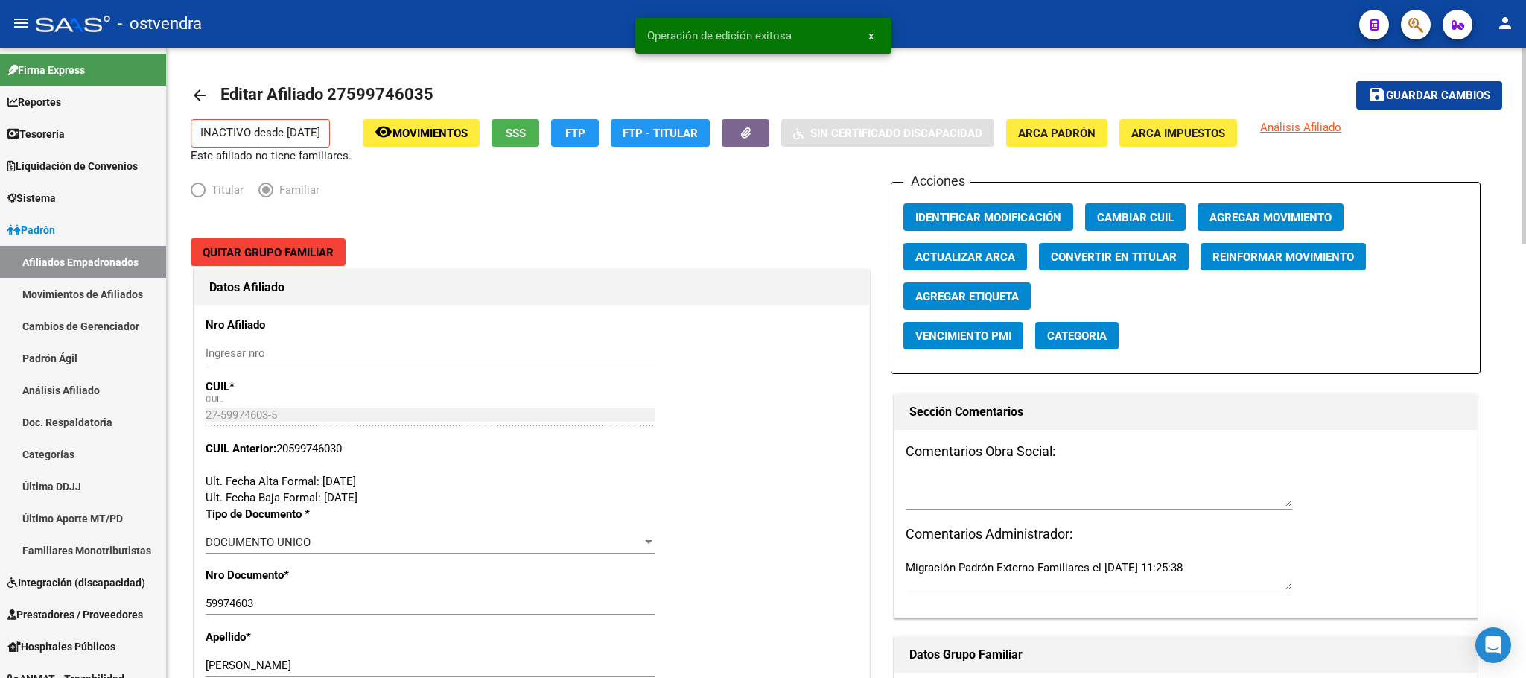
click at [1297, 219] on span "Agregar Movimiento" at bounding box center [1271, 217] width 122 height 13
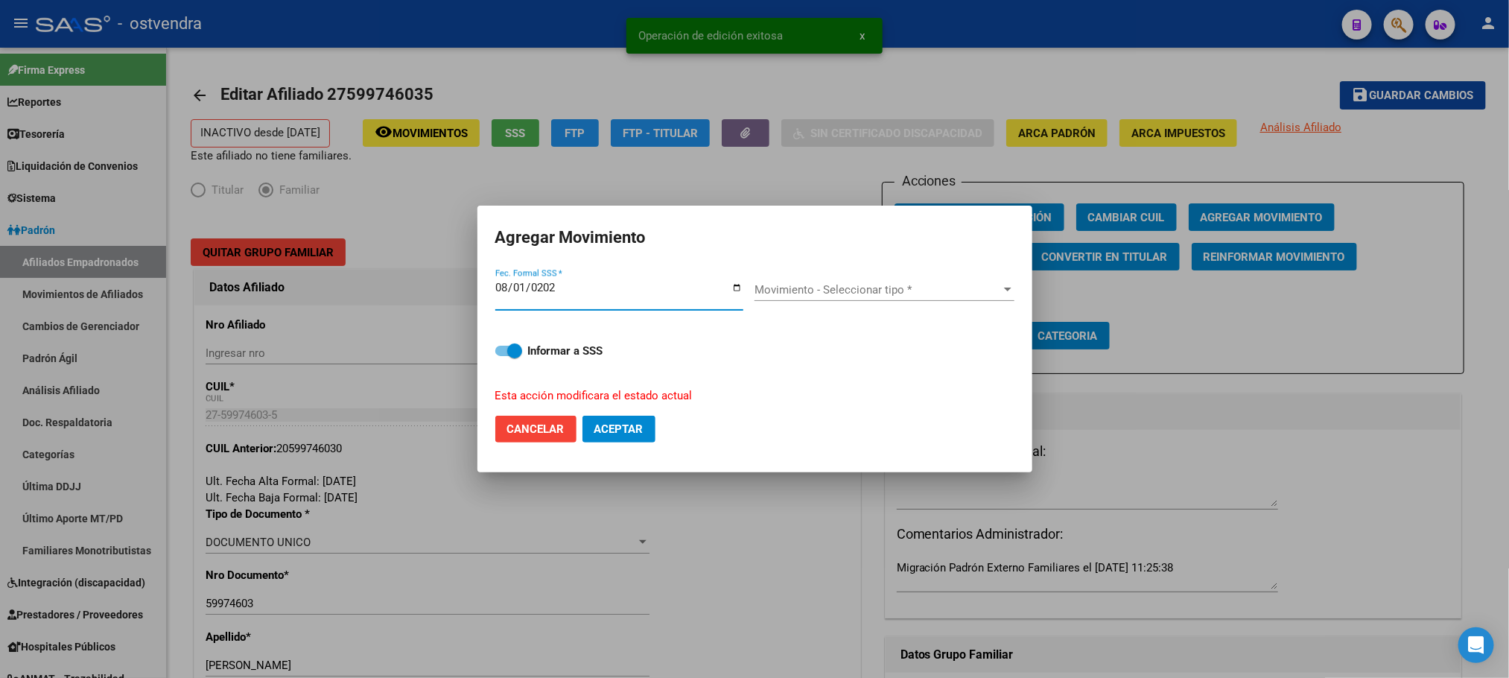
type input "[DATE]"
click at [868, 291] on span "Movimiento - Seleccionar tipo *" at bounding box center [878, 289] width 247 height 13
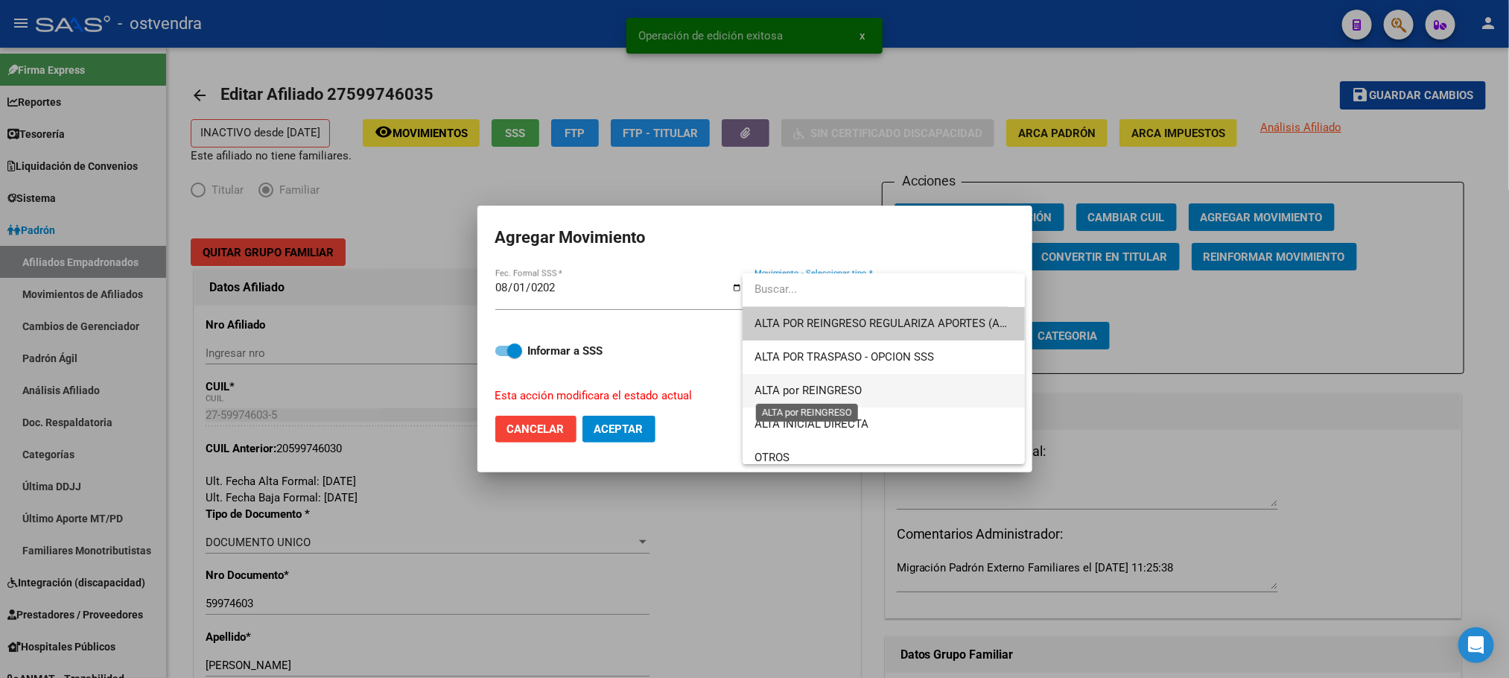
click at [857, 396] on span "ALTA por REINGRESO" at bounding box center [808, 390] width 107 height 13
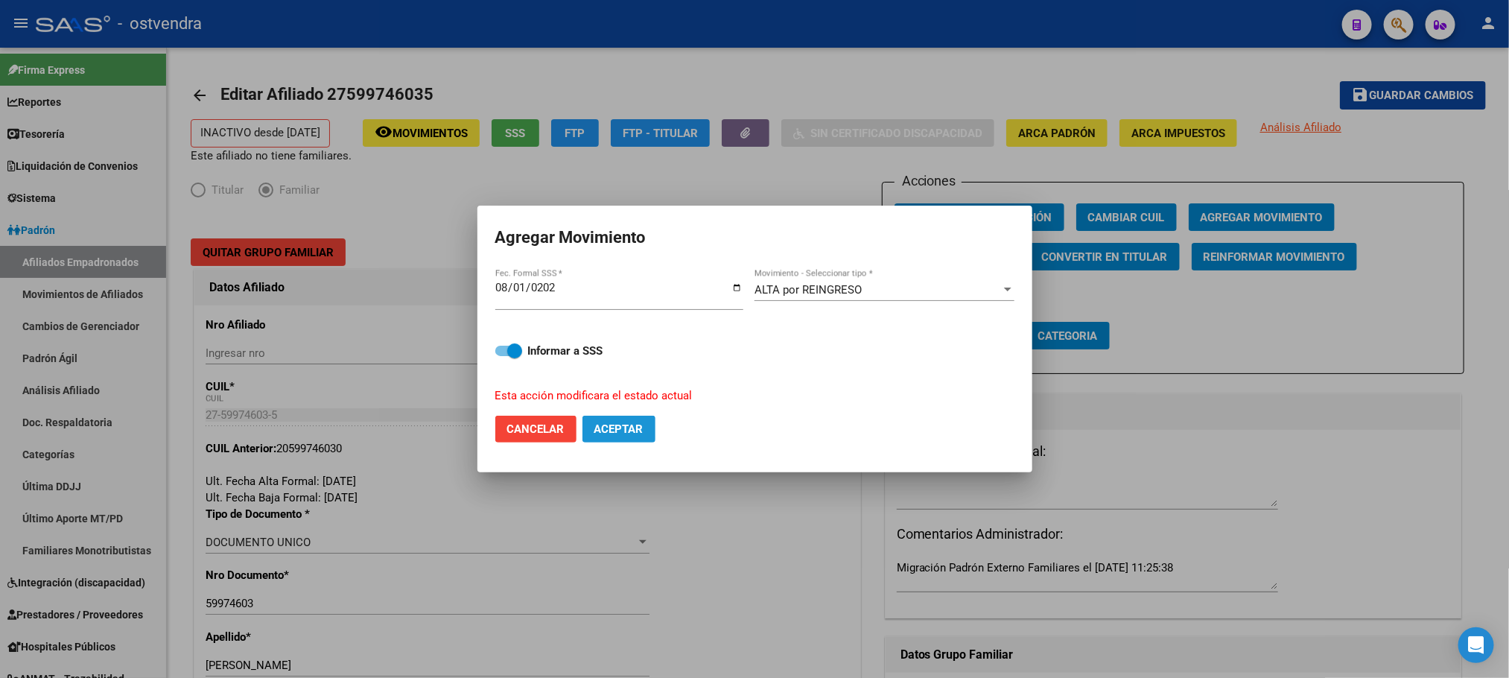
click at [588, 440] on button "Aceptar" at bounding box center [619, 429] width 73 height 27
checkbox input "false"
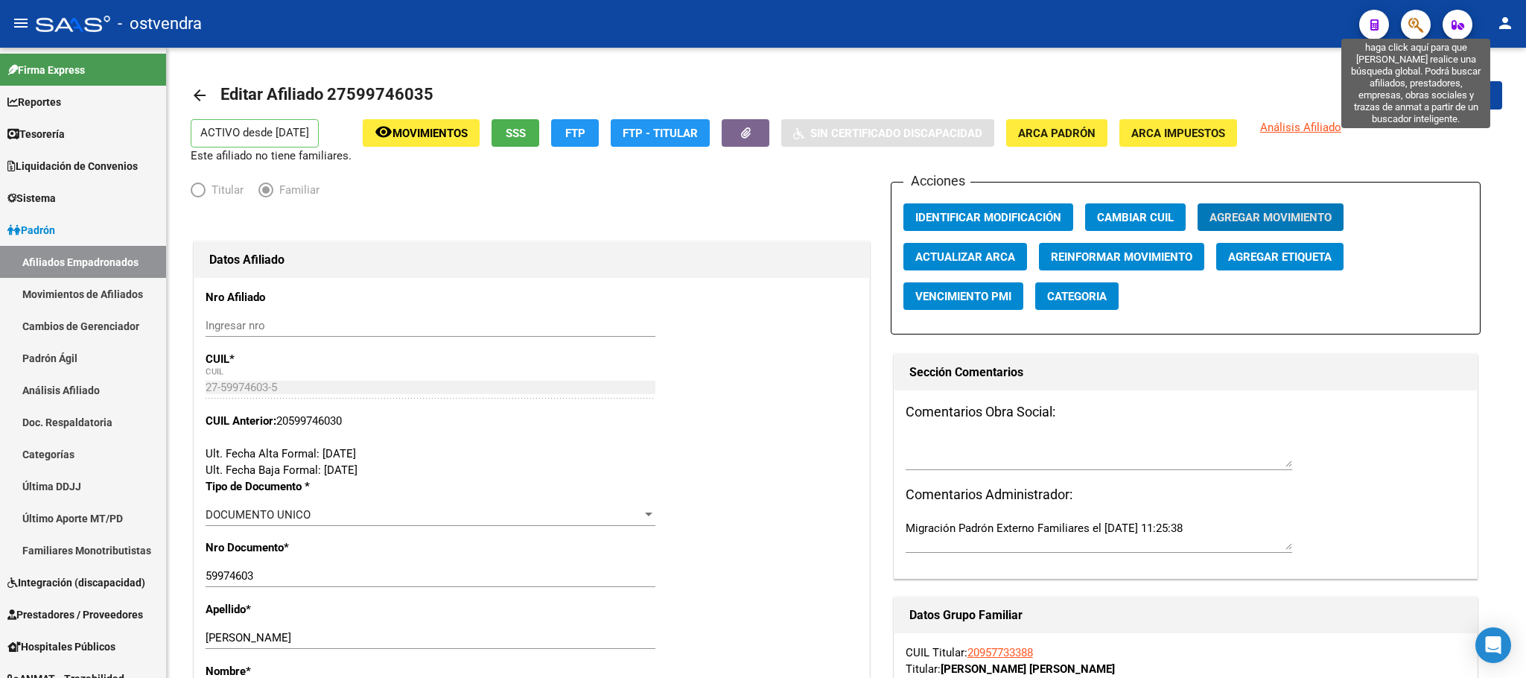
click at [1413, 29] on icon "button" at bounding box center [1416, 24] width 15 height 17
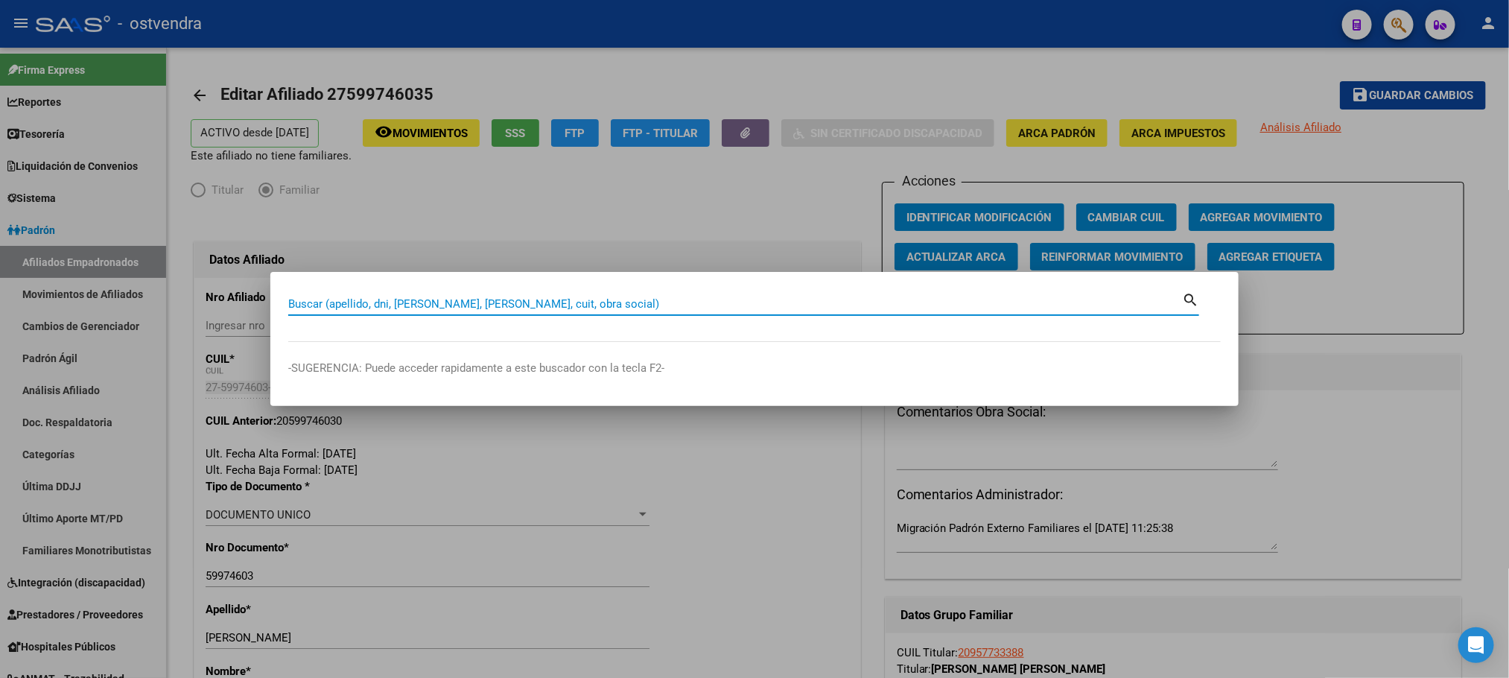
paste input "57093421"
type input "57093421"
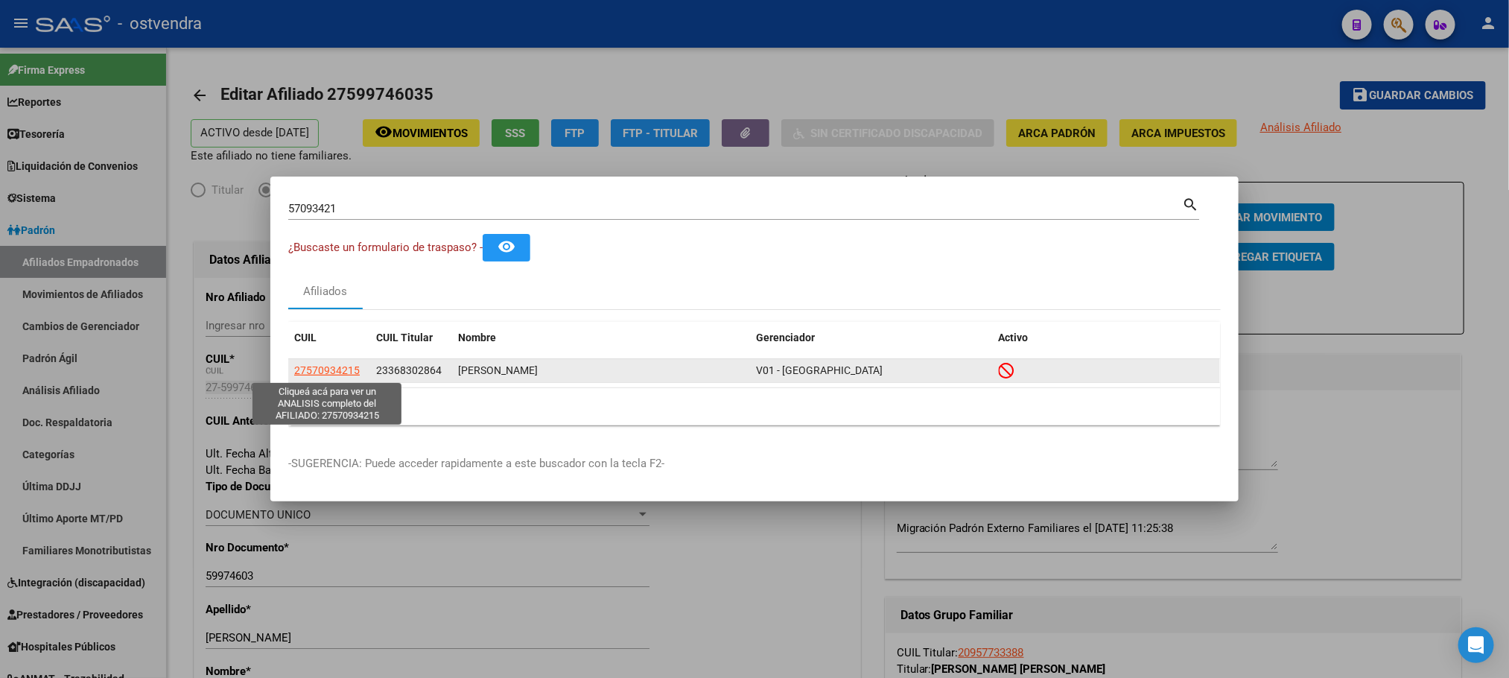
click at [327, 372] on span "27570934215" at bounding box center [327, 370] width 66 height 12
type textarea "27570934215"
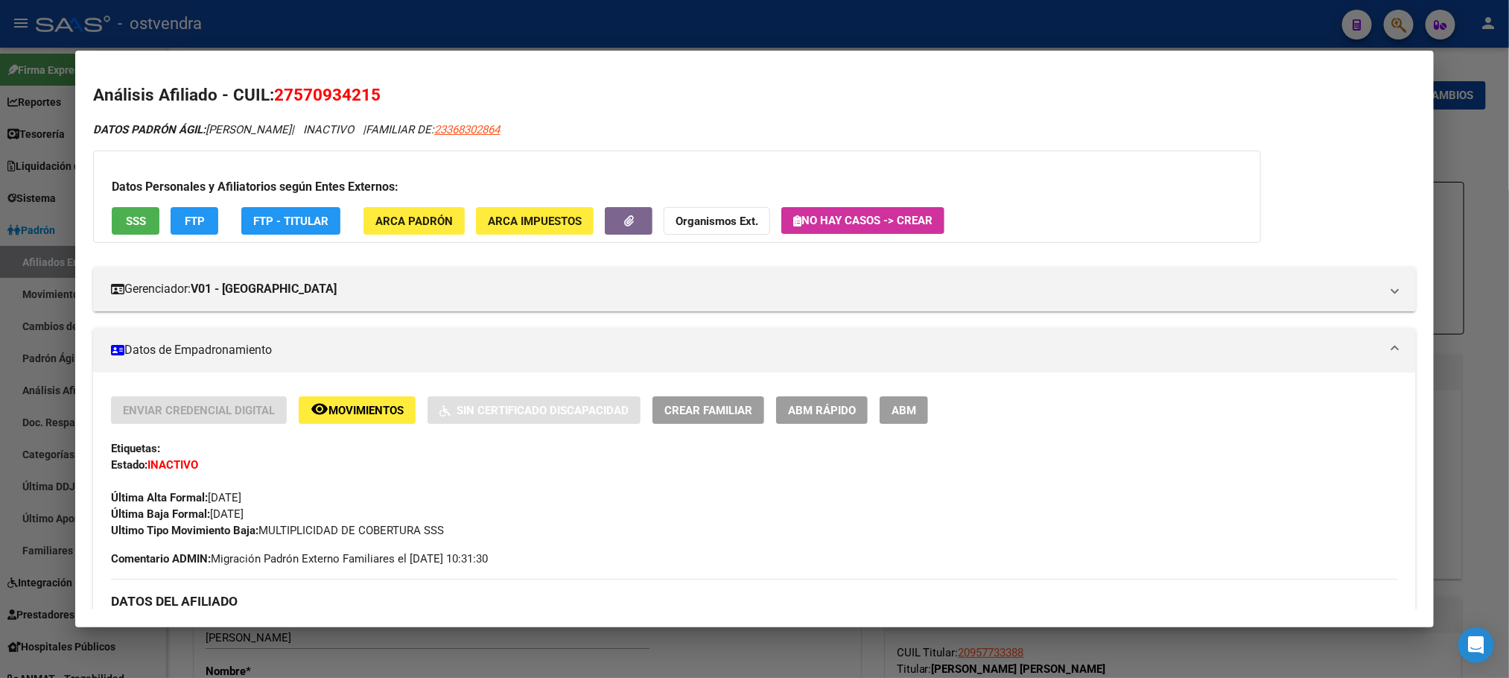
scroll to position [106, 0]
click at [564, 54] on mat-dialog-container "Análisis Afiliado - CUIL: 27570934215 DATOS PADRÓN ÁGIL: SANCHEZ MARTINA | INAC…" at bounding box center [754, 339] width 1358 height 577
click at [405, 30] on div at bounding box center [754, 339] width 1509 height 678
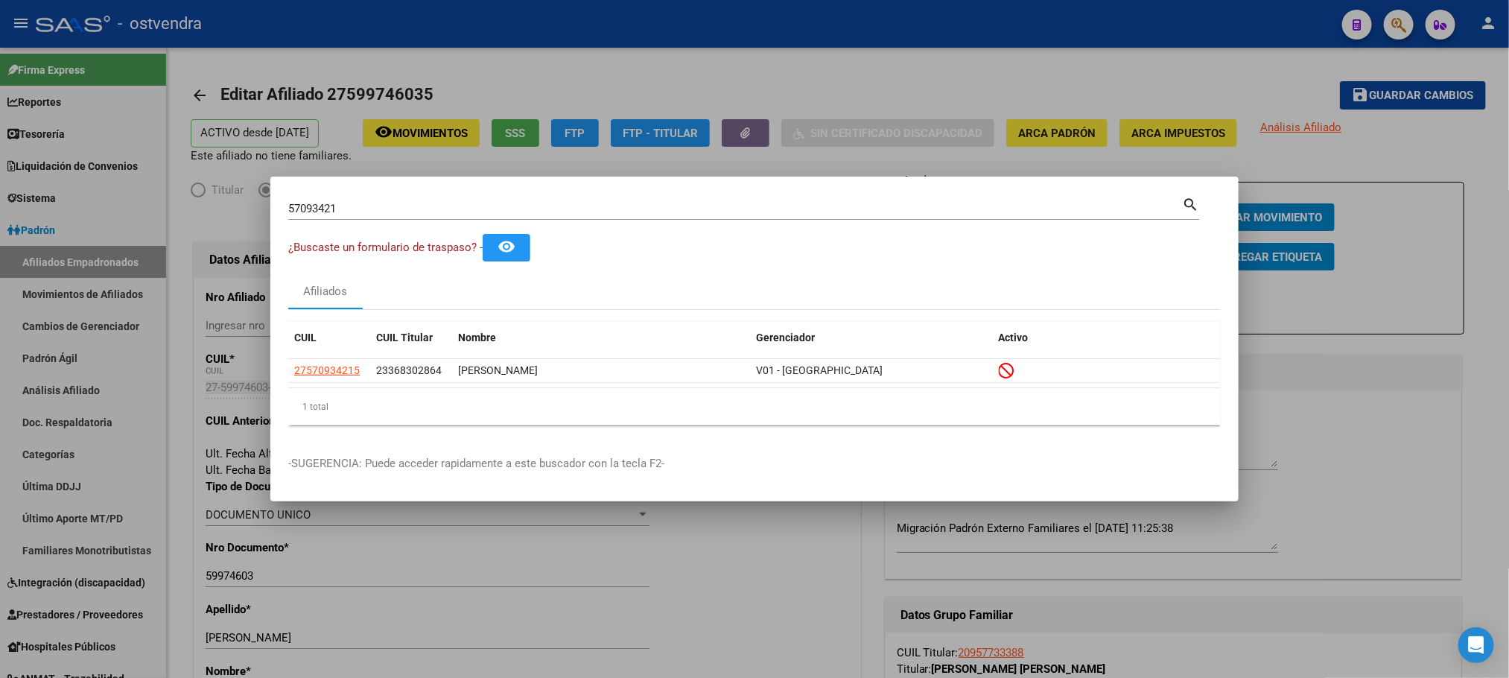
drag, startPoint x: 416, startPoint y: 197, endPoint x: 396, endPoint y: 195, distance: 20.2
click at [403, 197] on div "57093421 Buscar (apellido, dni, cuil, nro traspaso, cuit, obra social)" at bounding box center [735, 208] width 894 height 22
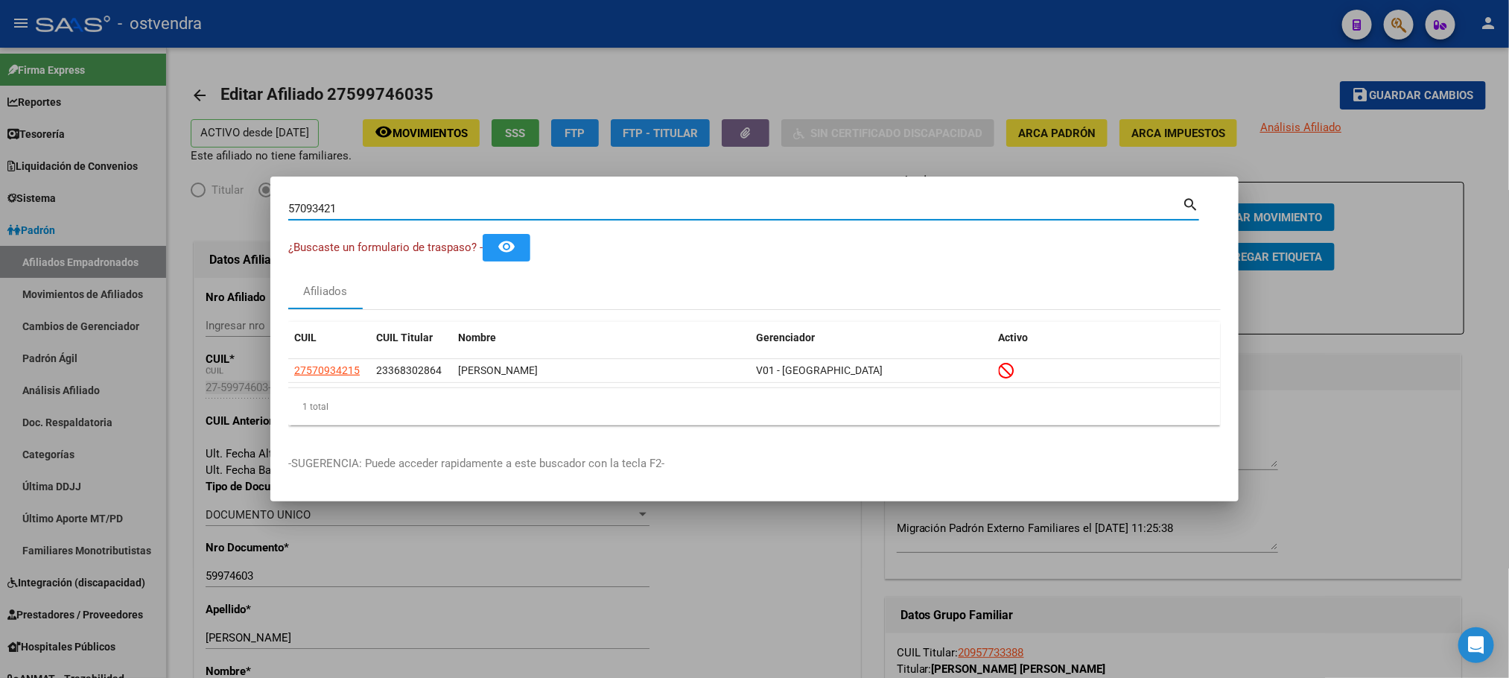
drag, startPoint x: 402, startPoint y: 202, endPoint x: 121, endPoint y: 210, distance: 280.9
click at [89, 213] on div "57093421 Buscar (apellido, dni, cuil, nro traspaso, cuit, obra social) search ¿…" at bounding box center [754, 339] width 1509 height 678
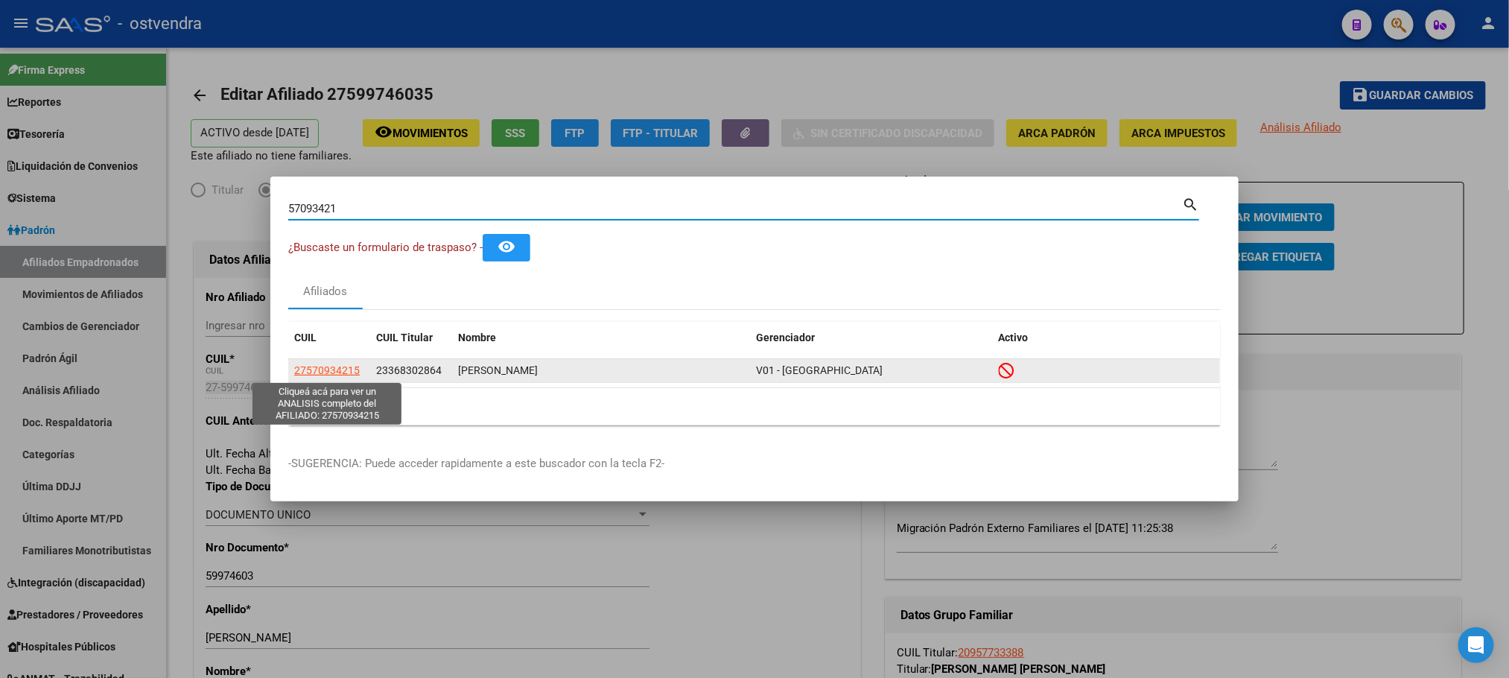
click at [340, 372] on span "27570934215" at bounding box center [327, 370] width 66 height 12
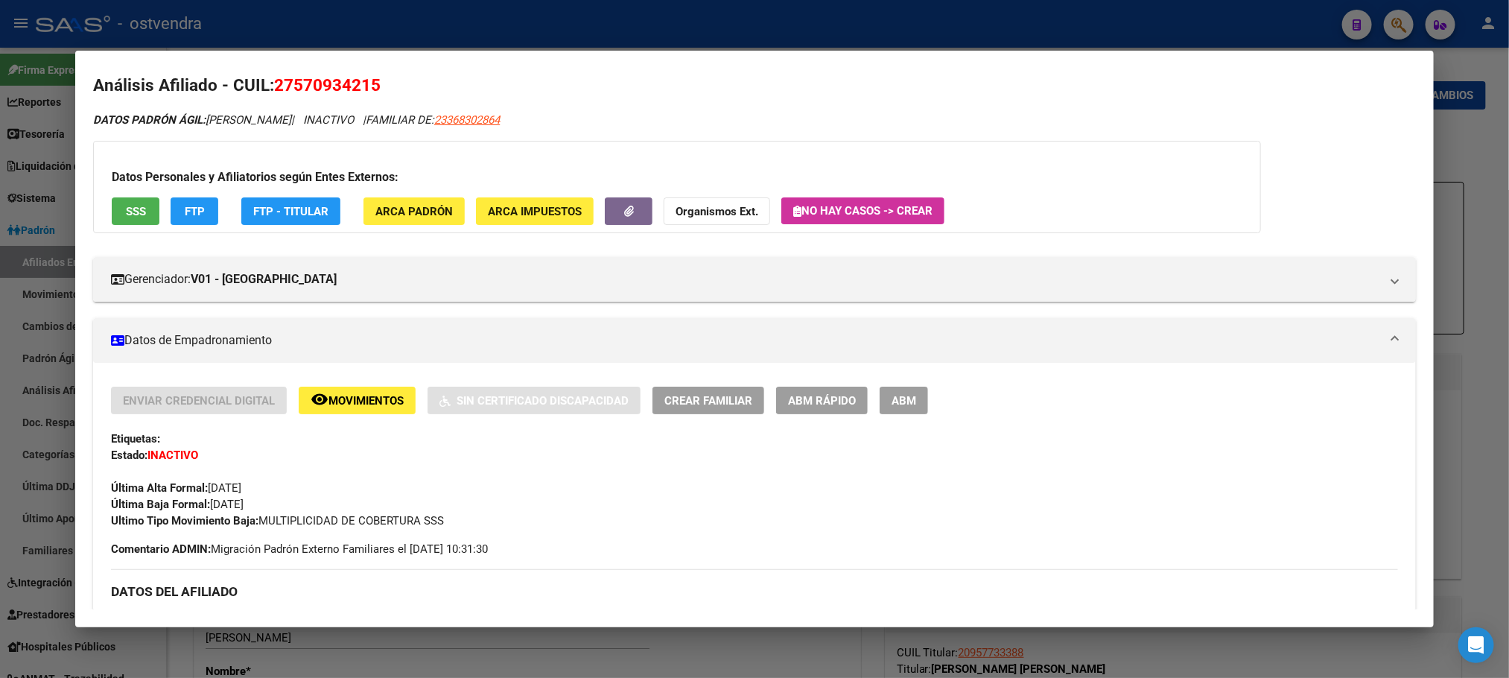
scroll to position [0, 0]
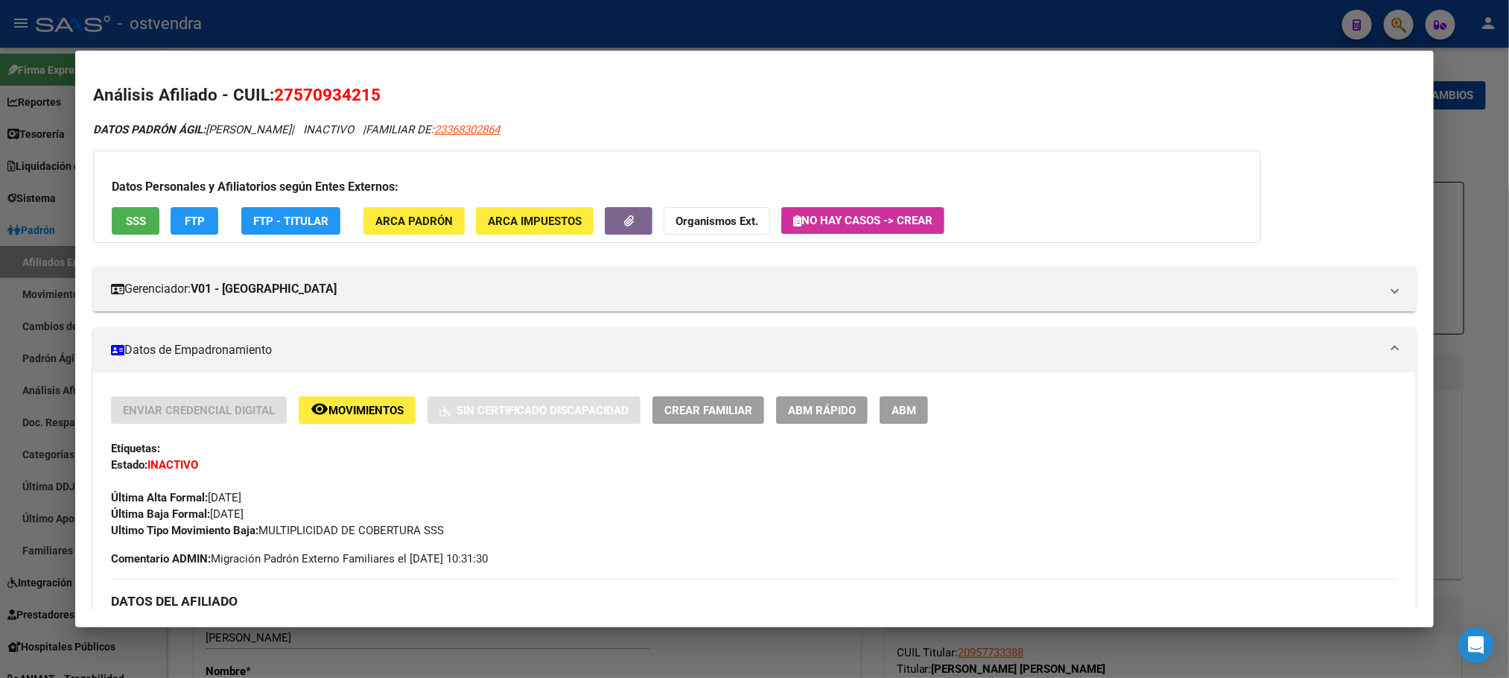
click at [126, 226] on span "SSS" at bounding box center [136, 221] width 20 height 13
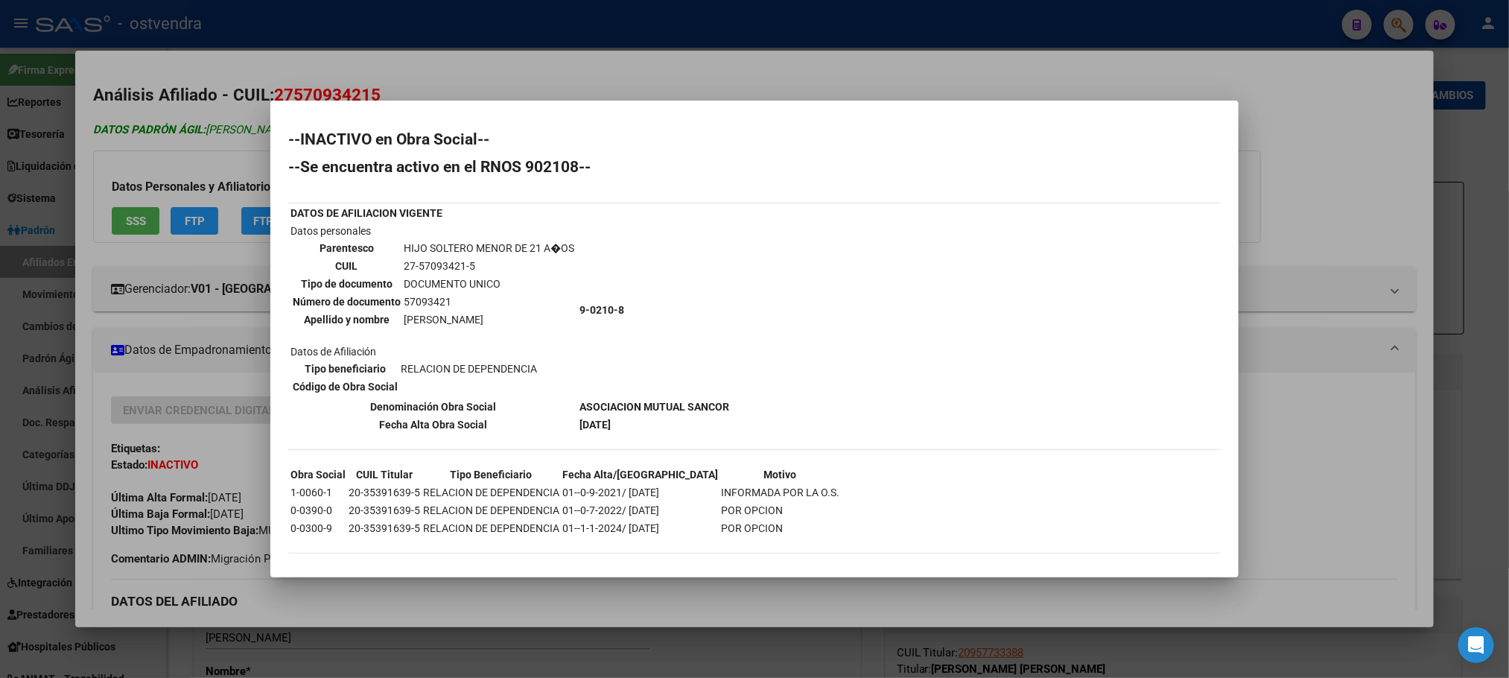
click at [192, 124] on div at bounding box center [754, 339] width 1509 height 678
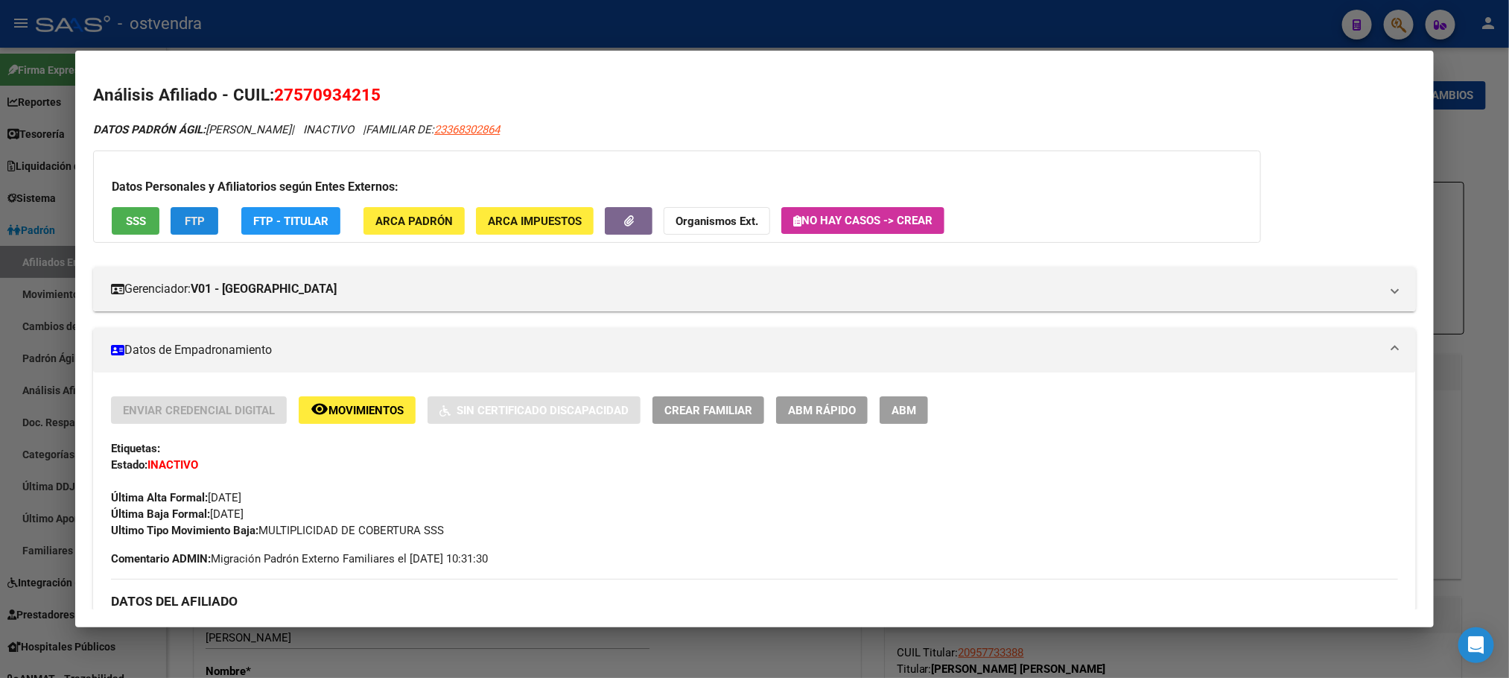
click at [203, 211] on button "FTP" at bounding box center [195, 221] width 48 height 28
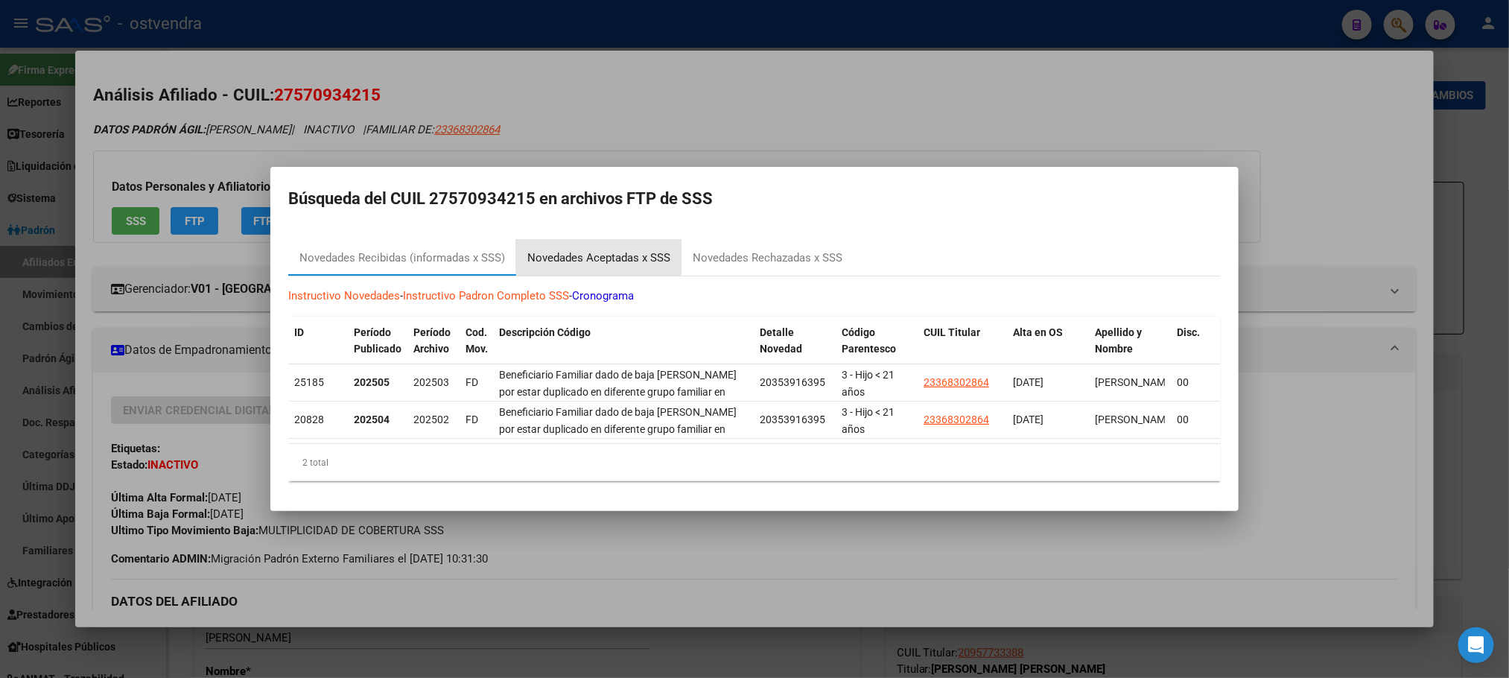
click at [630, 250] on div "Novedades Aceptadas x SSS" at bounding box center [598, 258] width 143 height 17
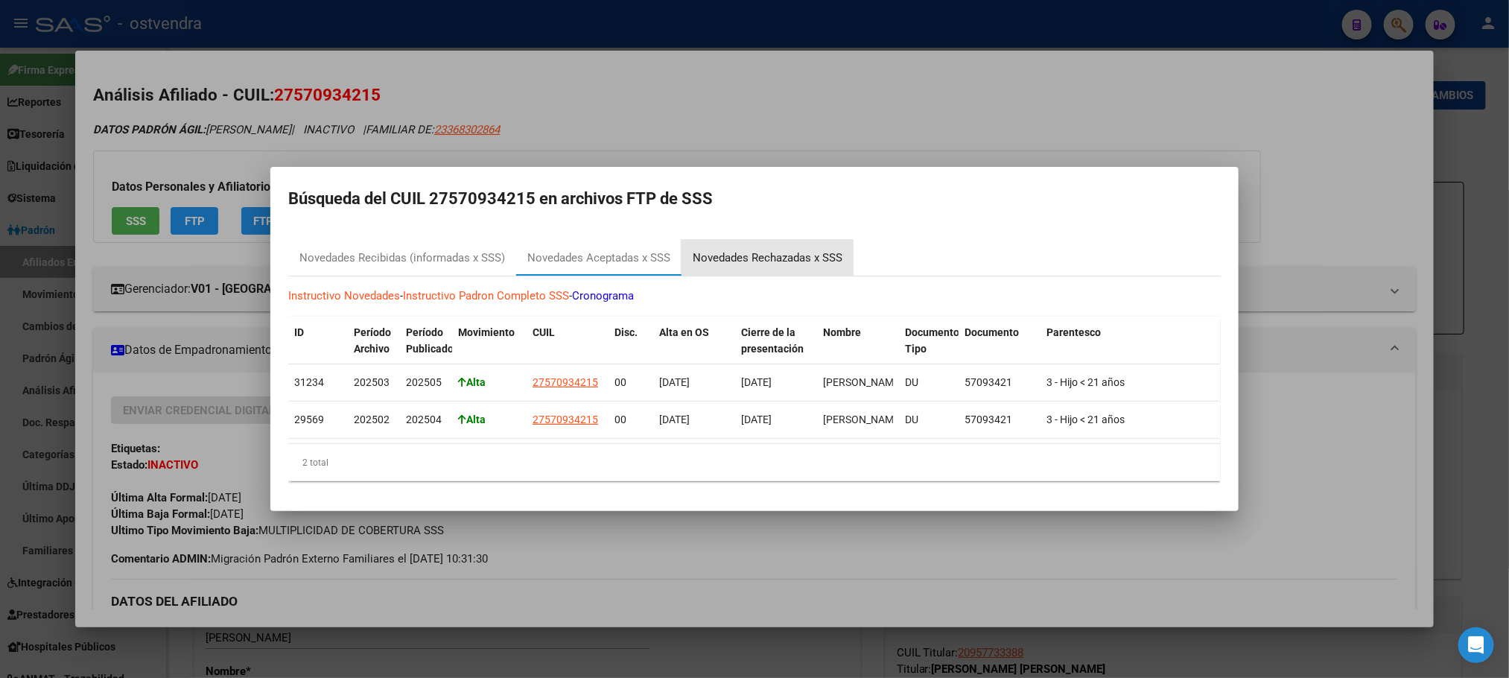
click at [756, 253] on div "Novedades Rechazadas x SSS" at bounding box center [768, 258] width 150 height 17
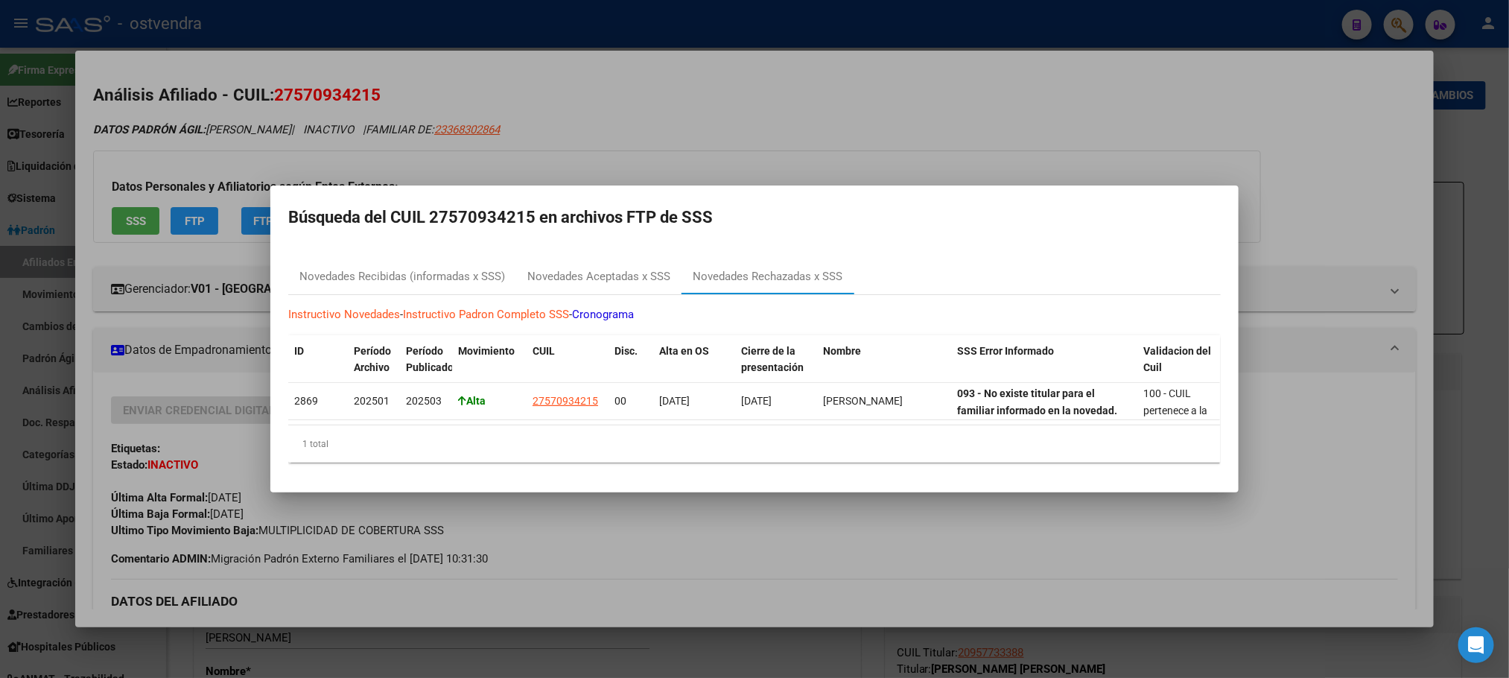
click at [288, 139] on div at bounding box center [754, 339] width 1509 height 678
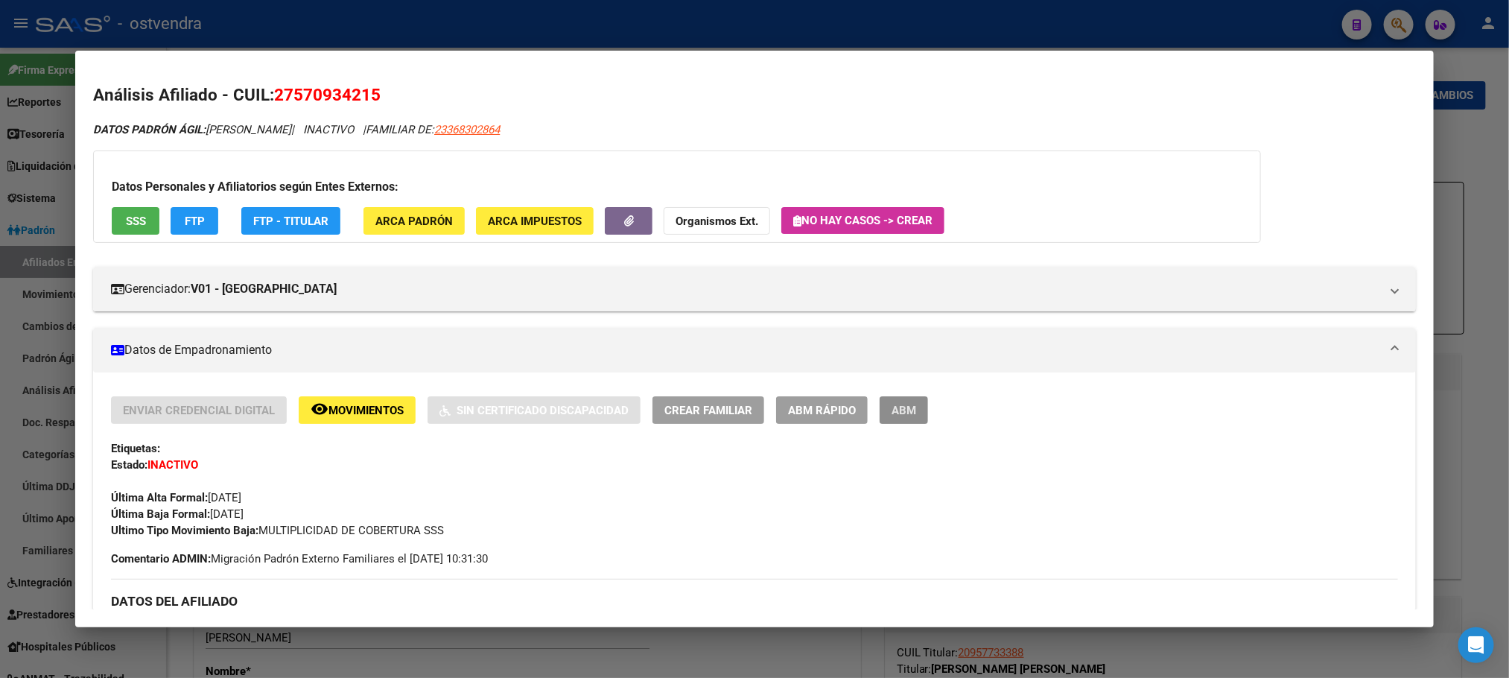
click at [896, 414] on span "ABM" at bounding box center [904, 410] width 25 height 13
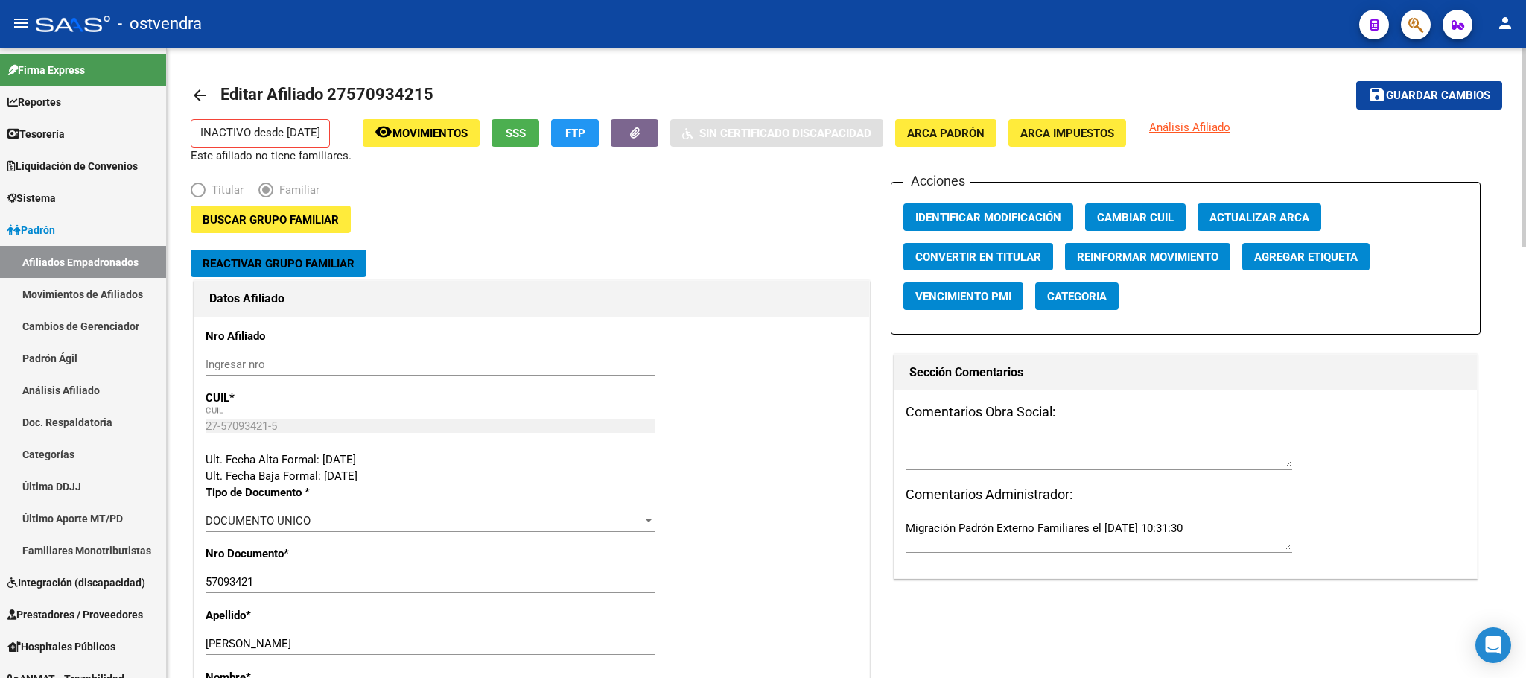
click at [358, 261] on button "Reactivar Grupo Familiar" at bounding box center [279, 264] width 176 height 28
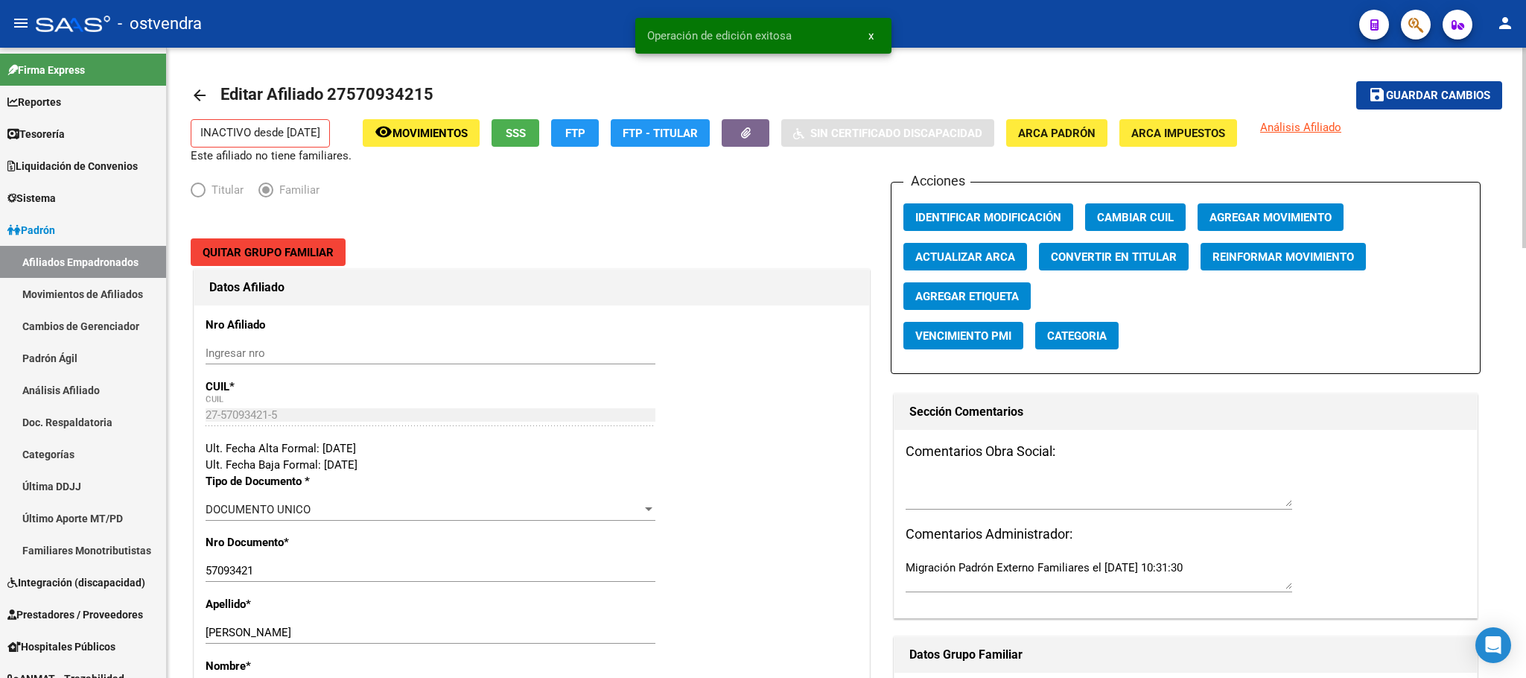
click at [1268, 197] on div "Acciones Identificar Modificación Cambiar CUIL Agregar Movimiento Actualizar AR…" at bounding box center [1186, 278] width 590 height 192
click at [1275, 208] on button "Agregar Movimiento" at bounding box center [1271, 217] width 146 height 28
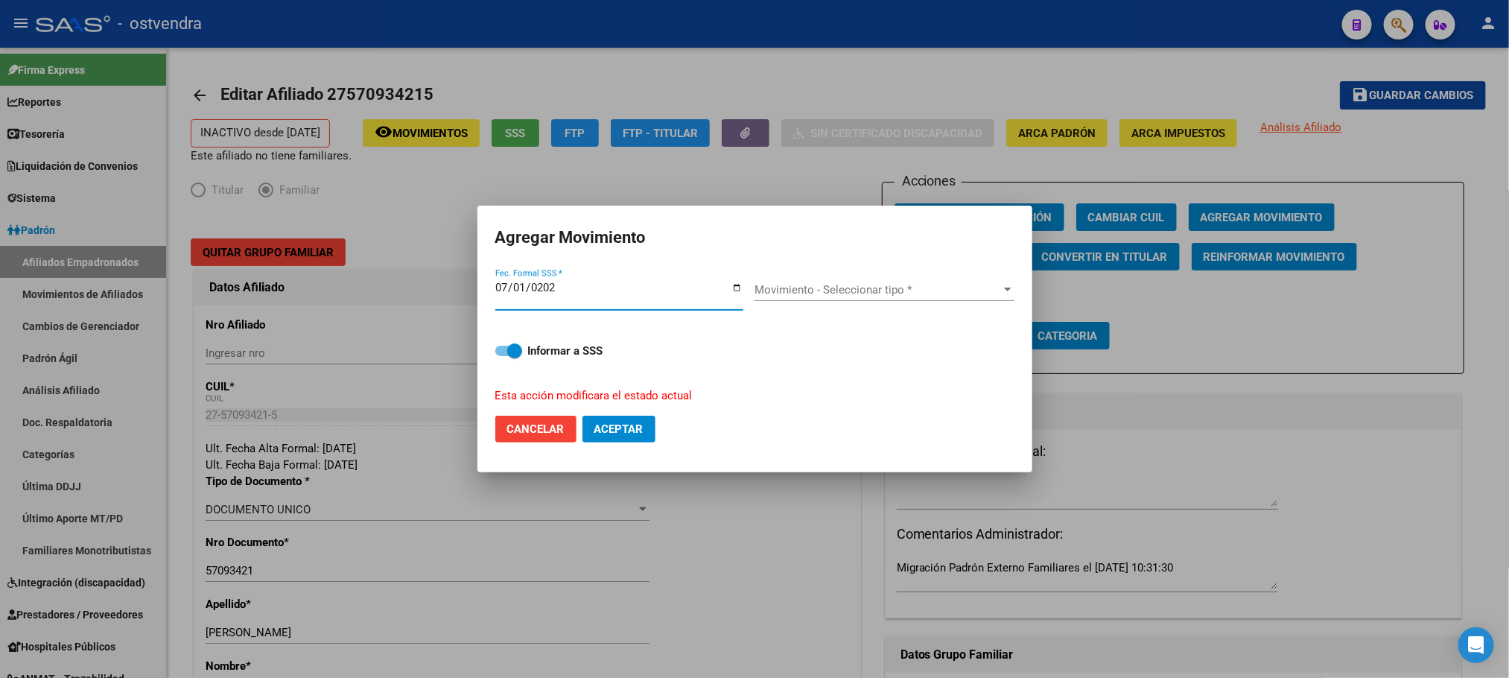
type input "[DATE]"
click at [802, 291] on span "Movimiento - Seleccionar tipo *" at bounding box center [878, 289] width 247 height 13
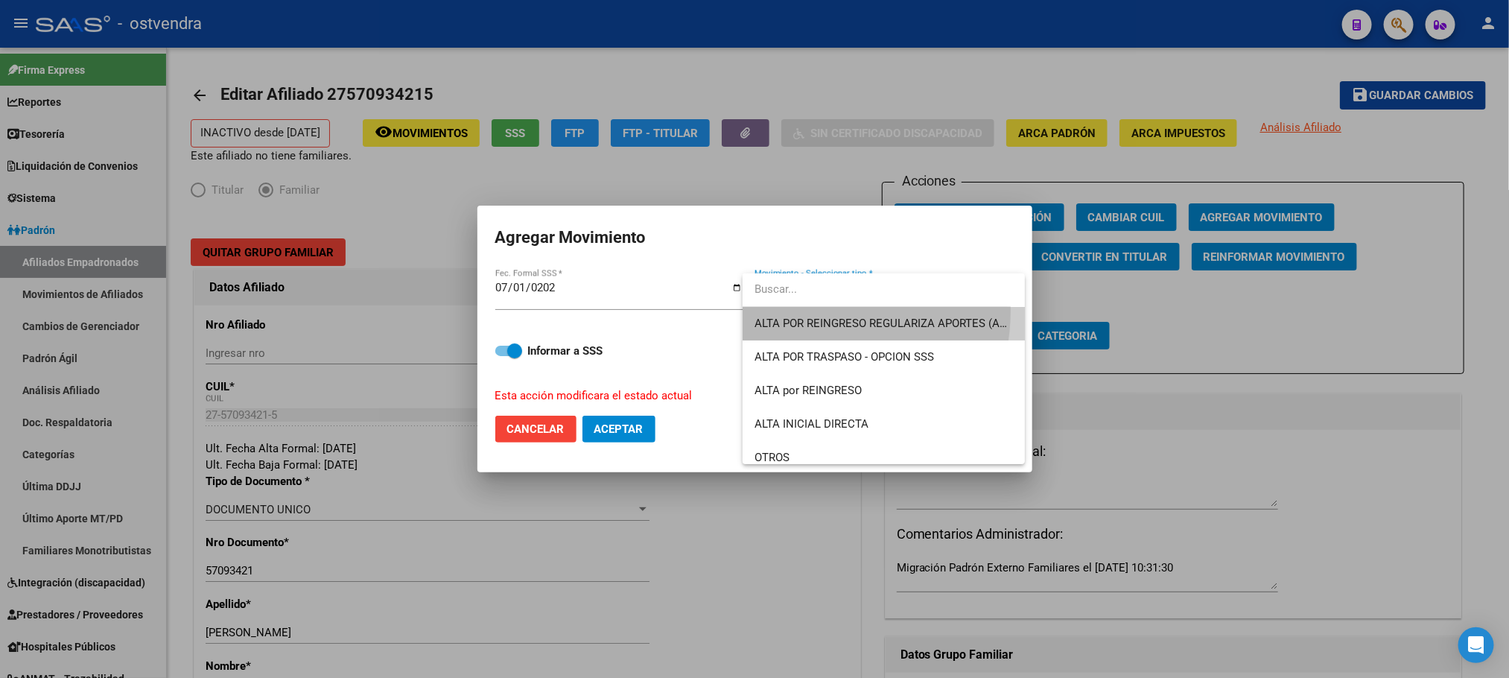
click at [807, 311] on span "ALTA POR REINGRESO REGULARIZA APORTES (AFIP)" at bounding box center [884, 324] width 258 height 34
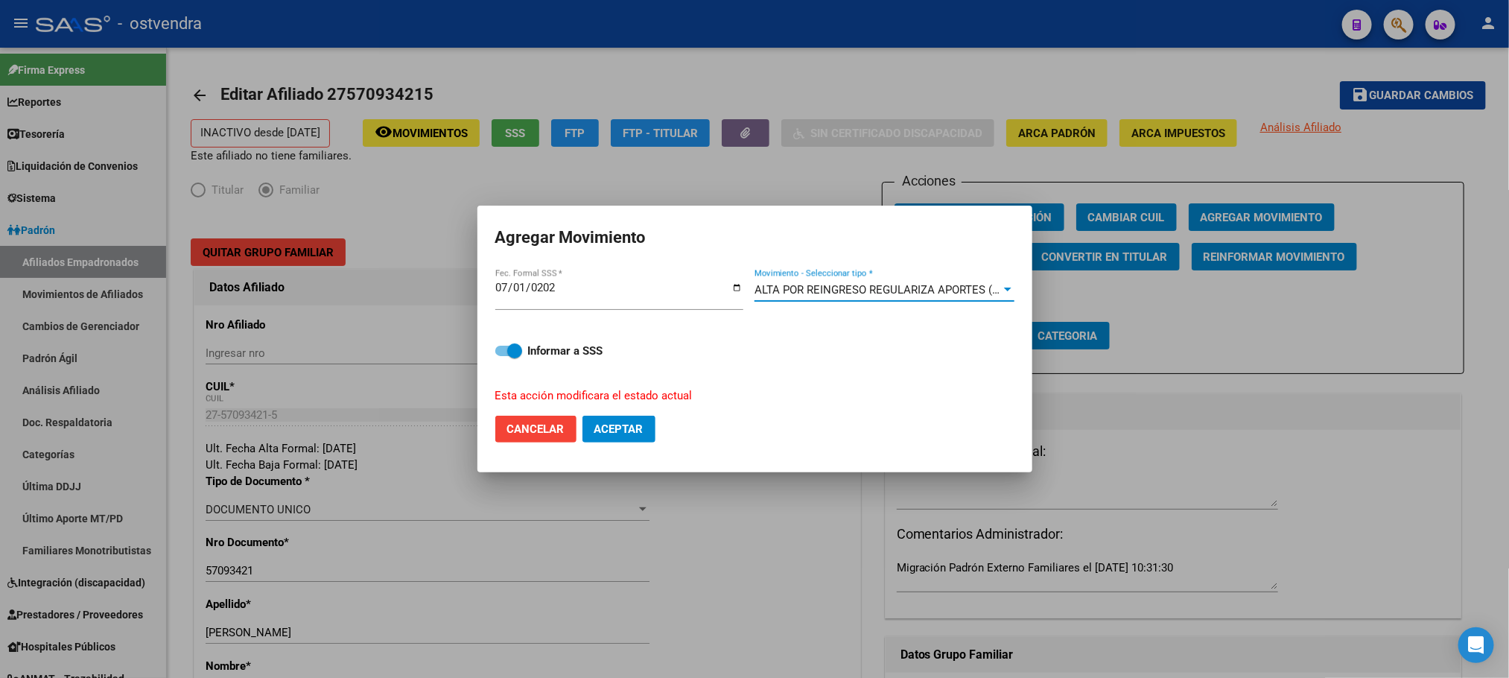
click at [811, 293] on span "ALTA POR REINGRESO REGULARIZA APORTES (AFIP)" at bounding box center [887, 289] width 264 height 13
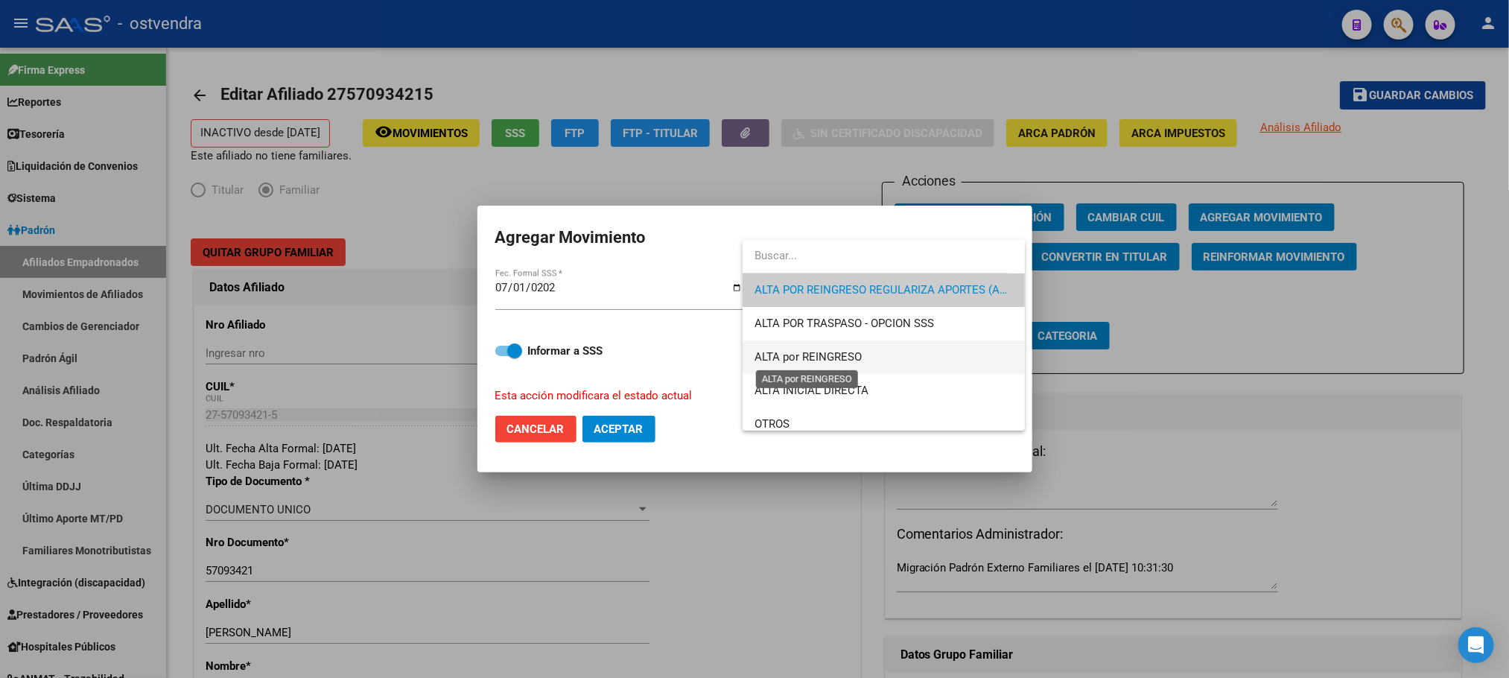
click at [812, 361] on span "ALTA por REINGRESO" at bounding box center [808, 356] width 107 height 13
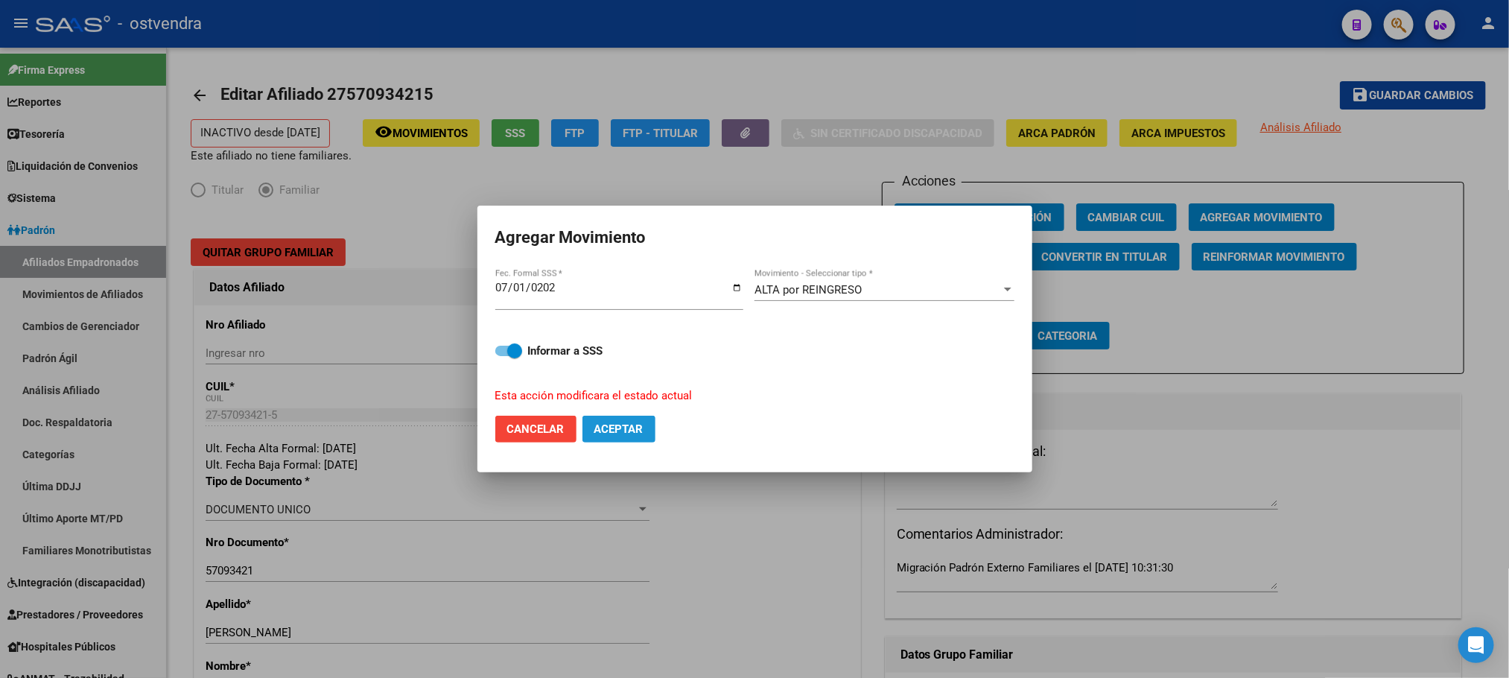
click at [599, 420] on button "Aceptar" at bounding box center [619, 429] width 73 height 27
checkbox input "false"
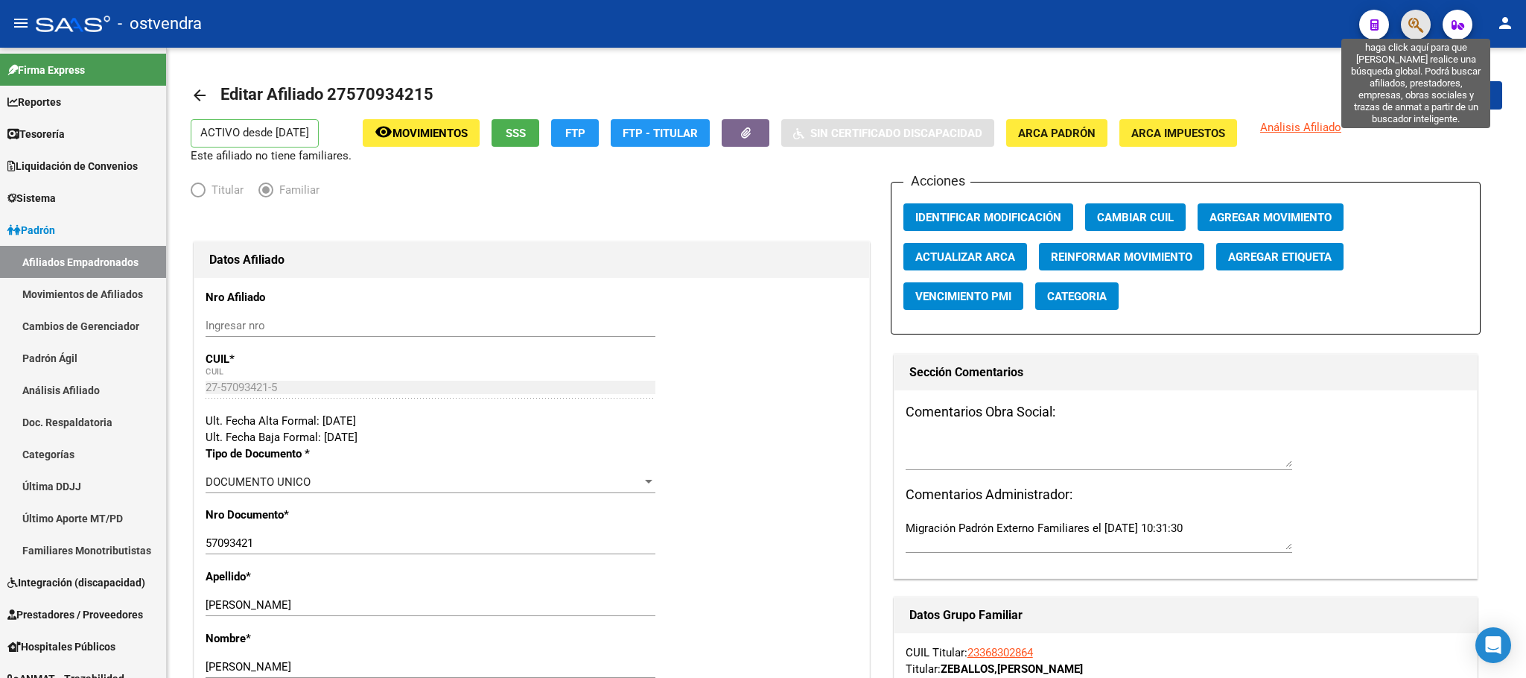
click at [1415, 31] on icon "button" at bounding box center [1416, 24] width 15 height 17
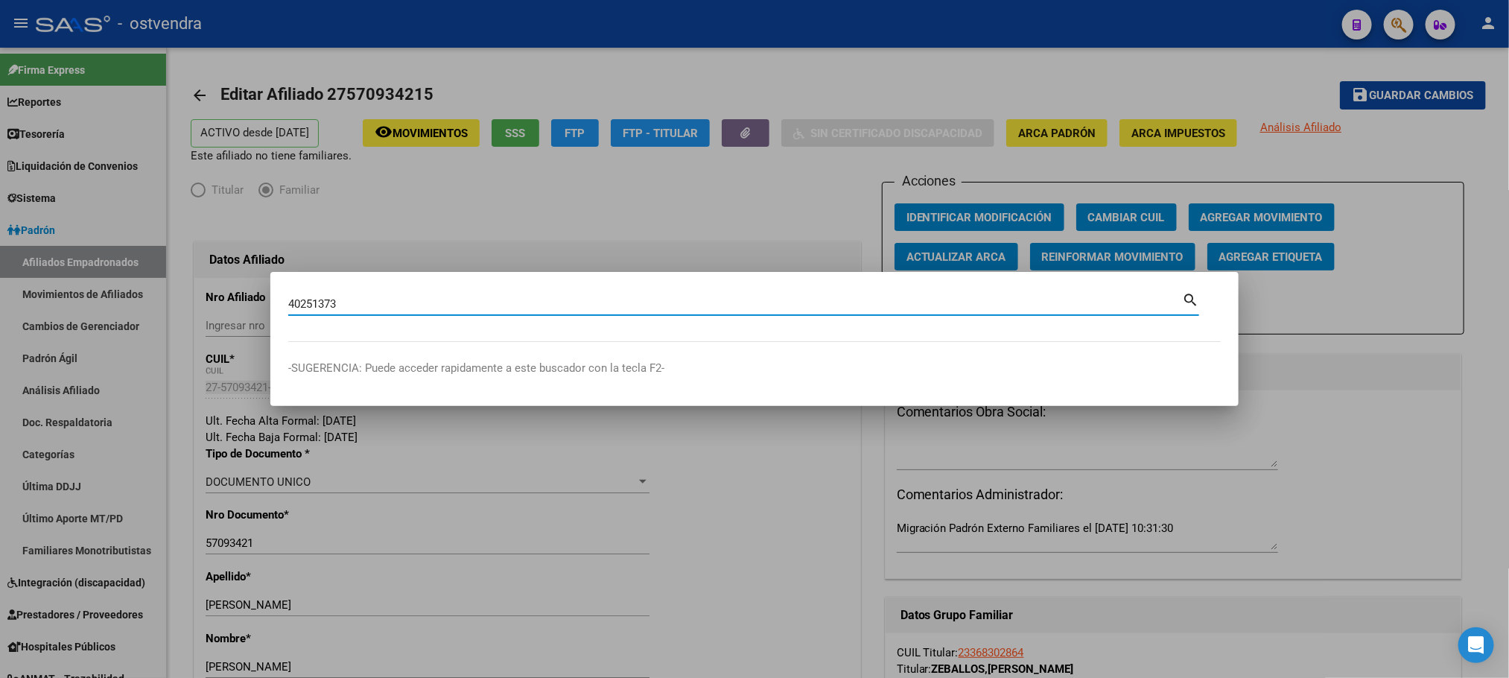
type input "40251373"
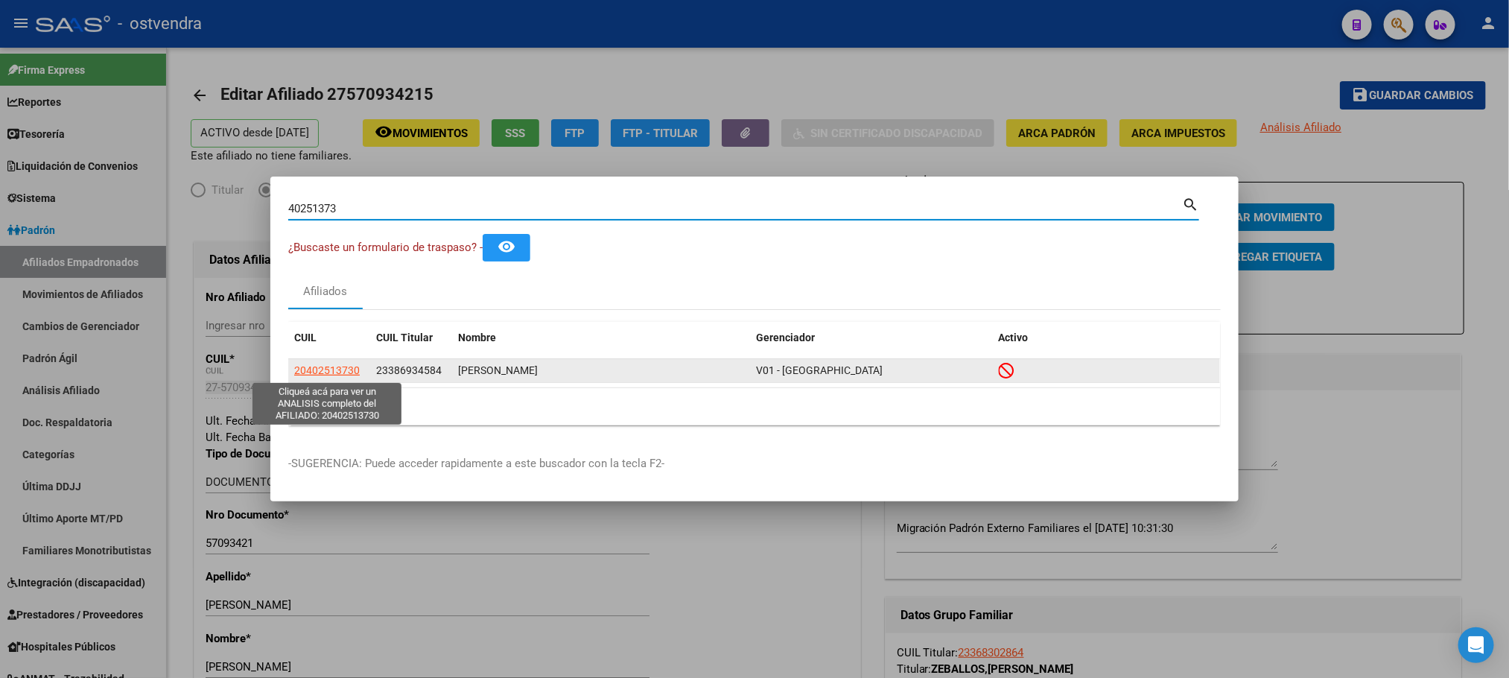
click at [335, 365] on span "20402513730" at bounding box center [327, 370] width 66 height 12
type textarea "20402513730"
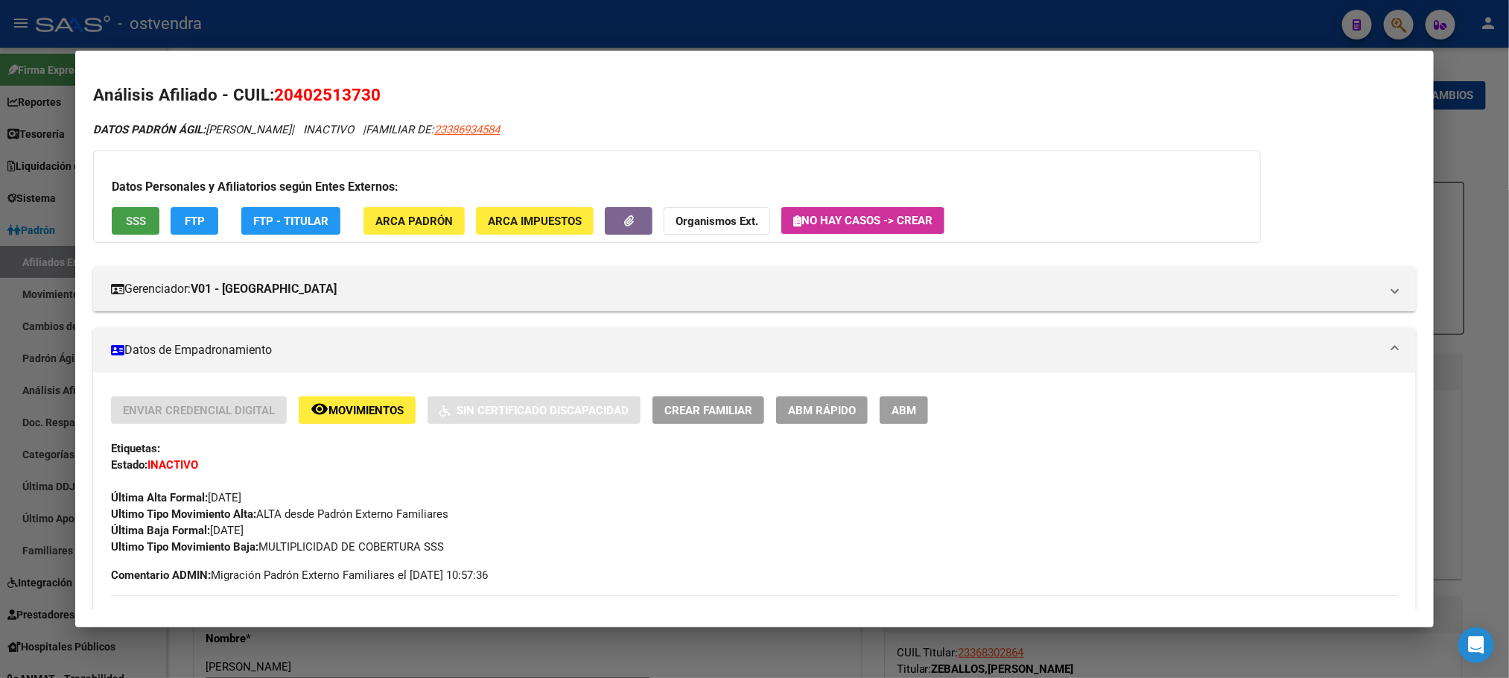
click at [126, 215] on span "SSS" at bounding box center [136, 221] width 20 height 13
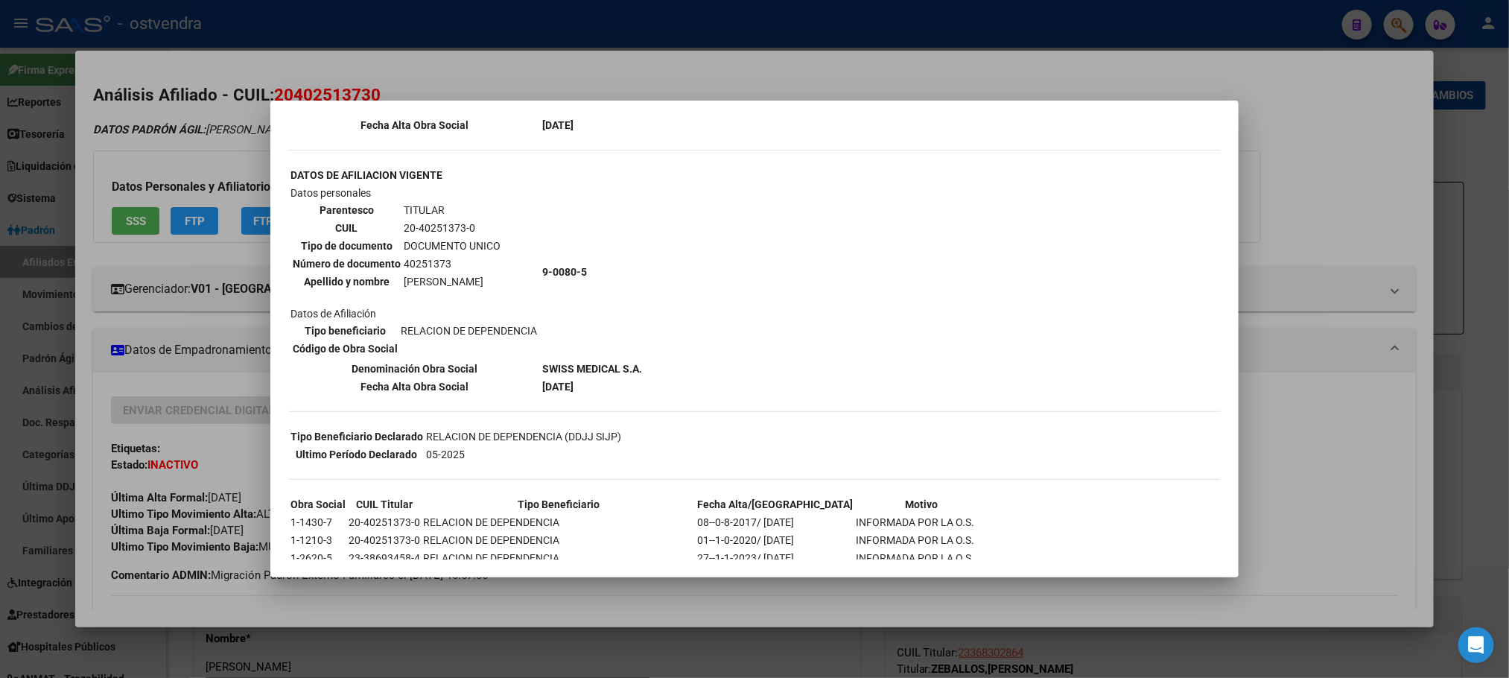
scroll to position [314, 0]
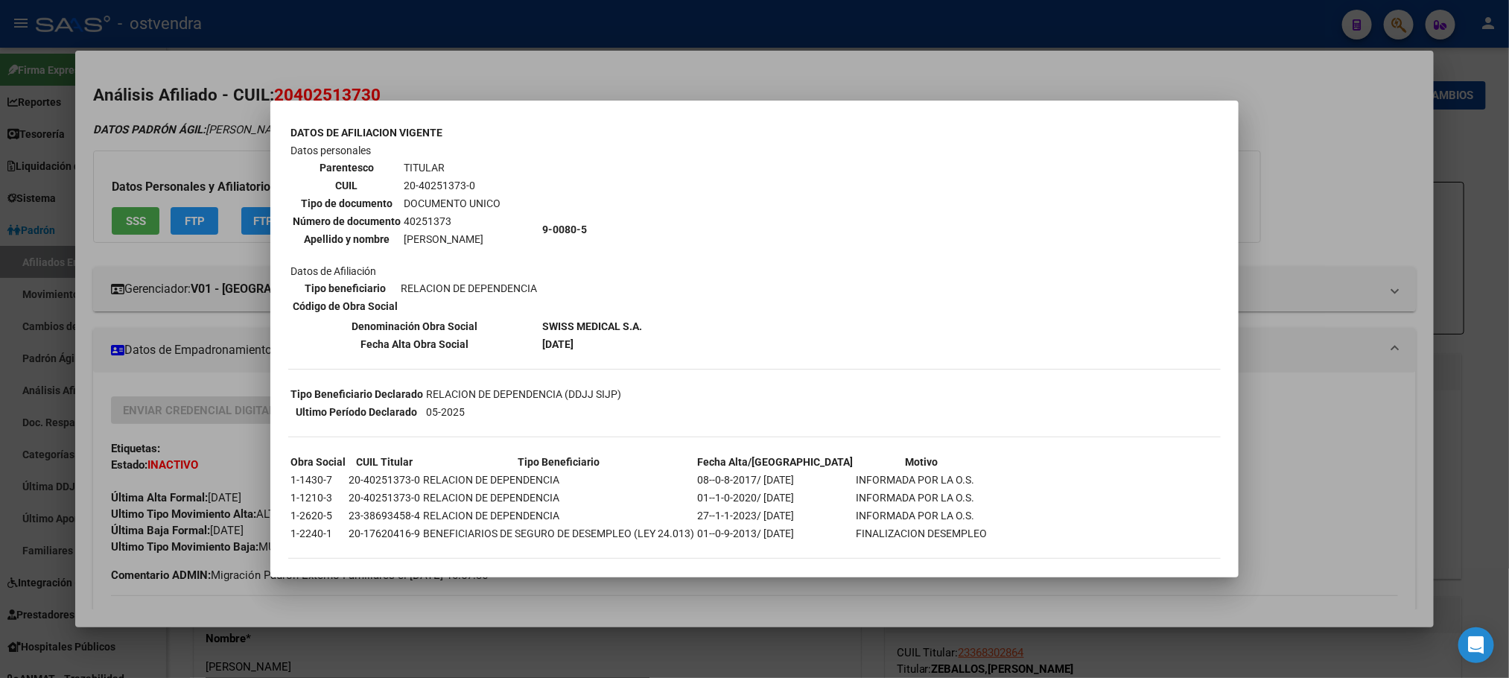
drag, startPoint x: 92, startPoint y: 139, endPoint x: 240, endPoint y: 257, distance: 189.3
click at [98, 139] on div at bounding box center [754, 339] width 1509 height 678
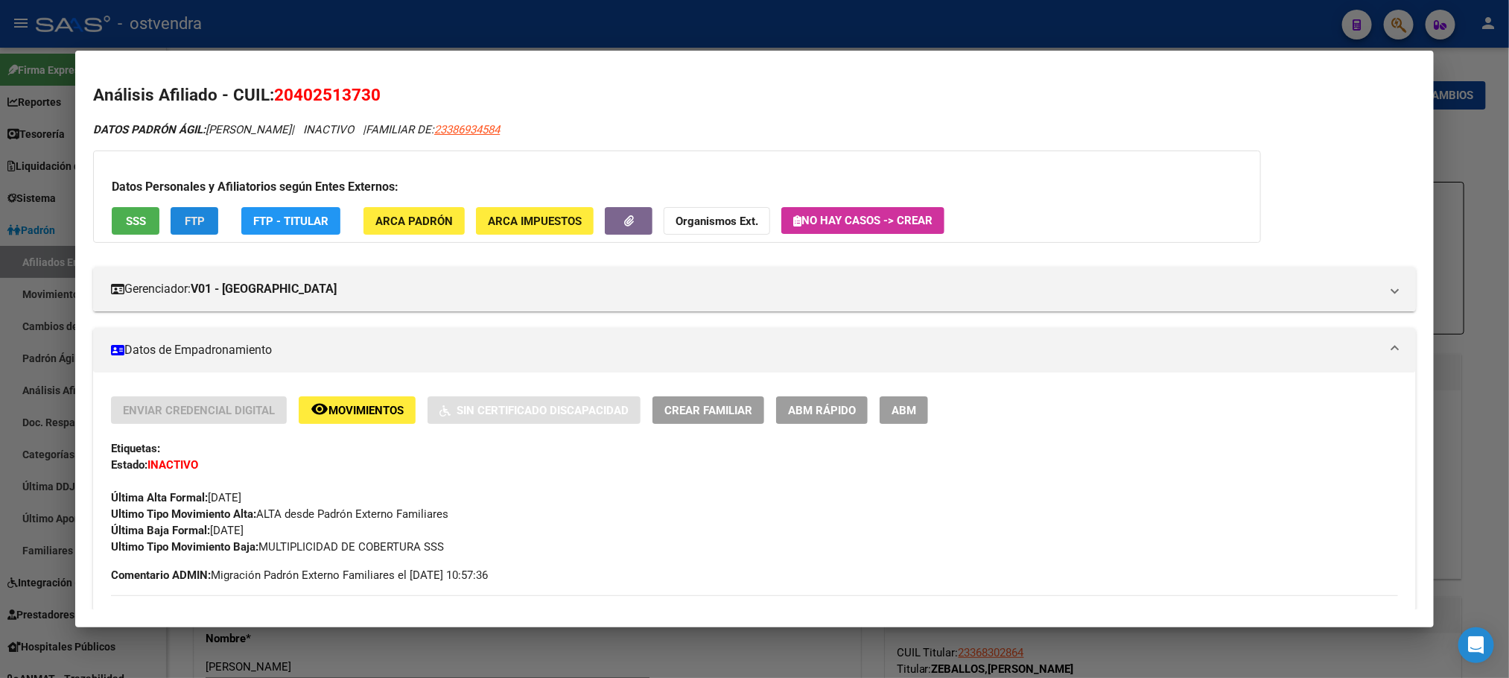
click at [186, 222] on span "FTP" at bounding box center [195, 221] width 20 height 13
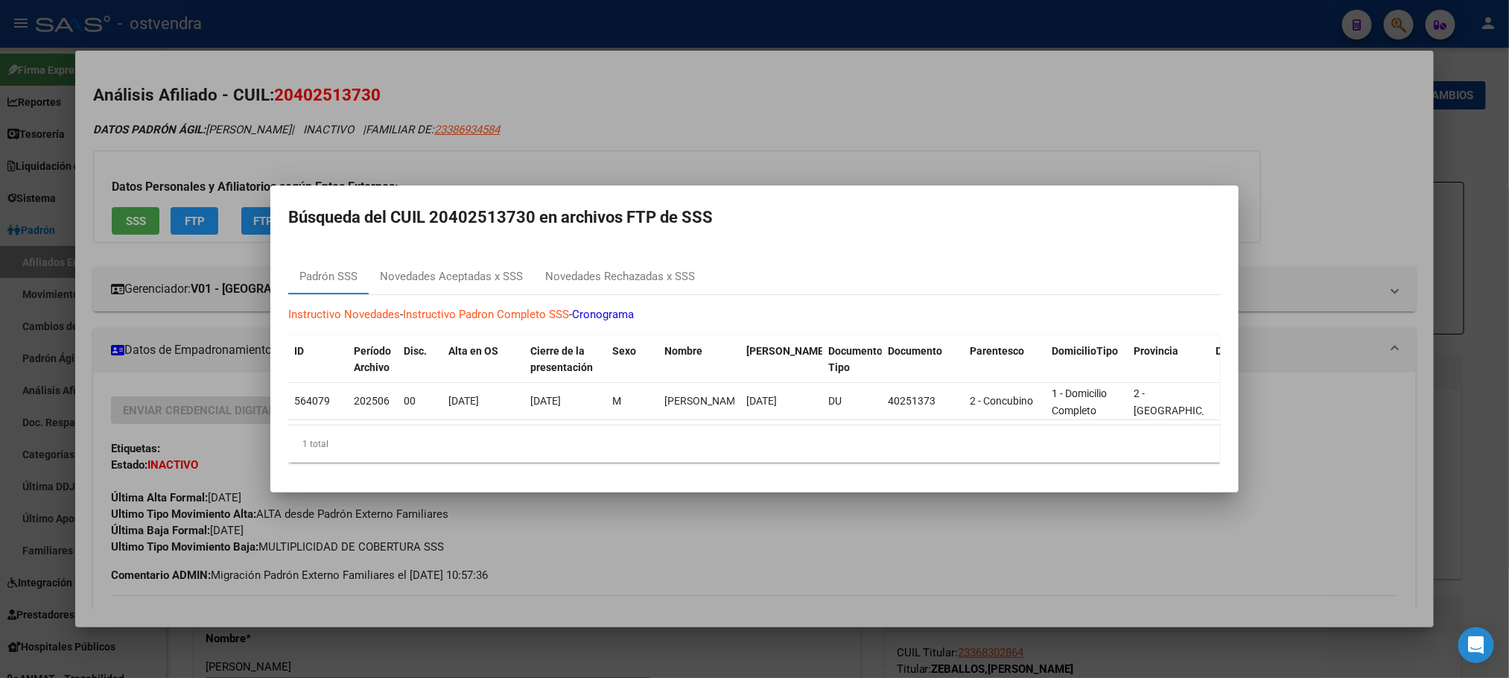
click at [466, 247] on mat-dialog-content "Padrón SSS Novedades Aceptadas x SSS Novedades Rechazadas x SSS Instructivo Nov…" at bounding box center [754, 361] width 968 height 228
click at [477, 258] on div "Novedades Aceptadas x SSS" at bounding box center [451, 276] width 165 height 36
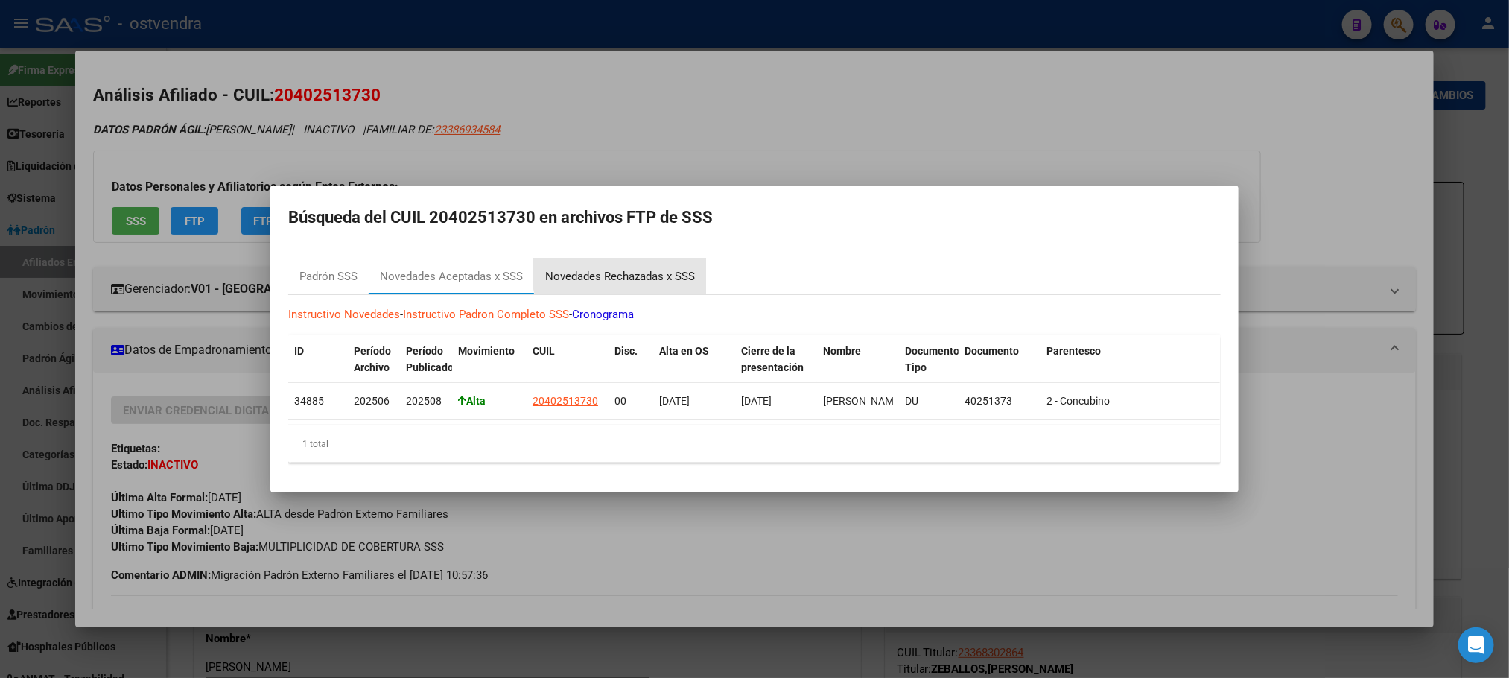
click at [633, 268] on div "Novedades Rechazadas x SSS" at bounding box center [620, 276] width 150 height 17
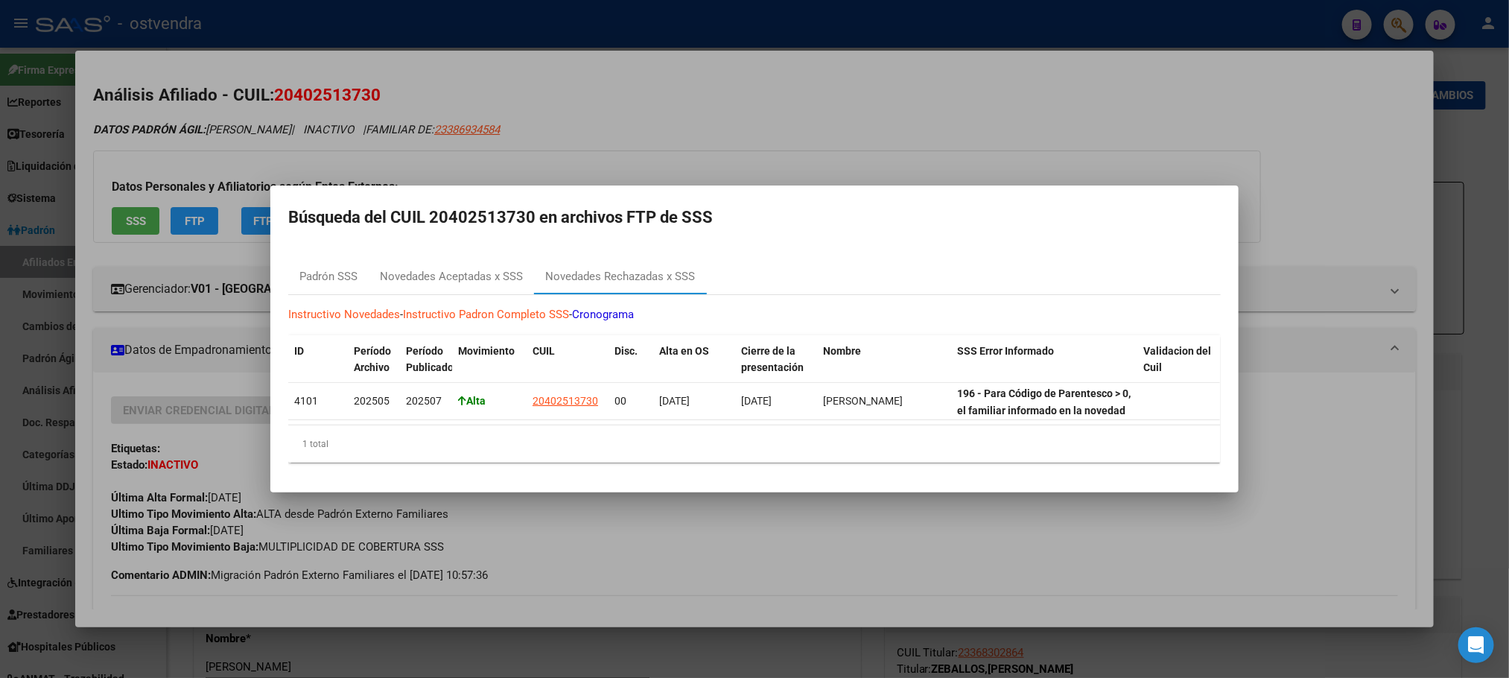
click at [202, 98] on div at bounding box center [754, 339] width 1509 height 678
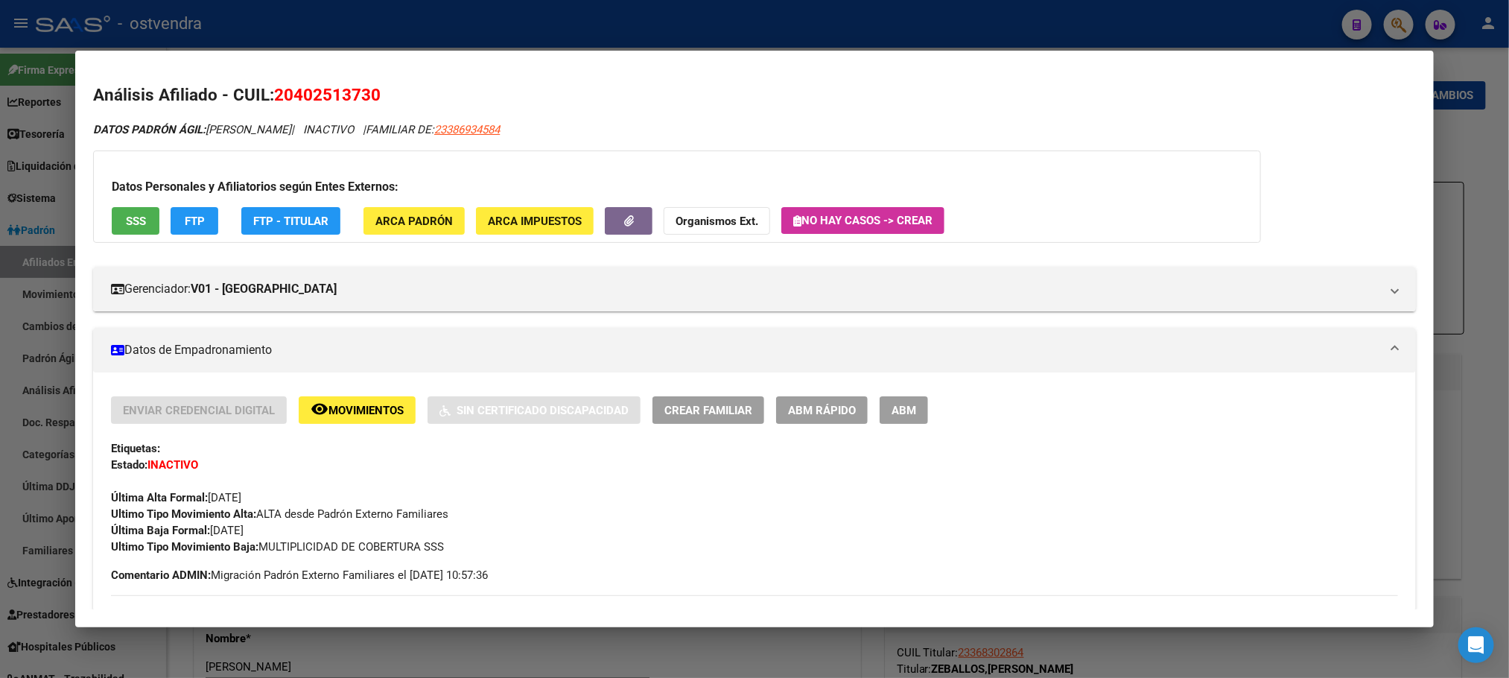
drag, startPoint x: 273, startPoint y: 90, endPoint x: 588, endPoint y: 89, distance: 315.1
click at [477, 98] on h2 "Análisis Afiliado - CUIL: 20402513730" at bounding box center [754, 95] width 1322 height 25
copy span "20402513730"
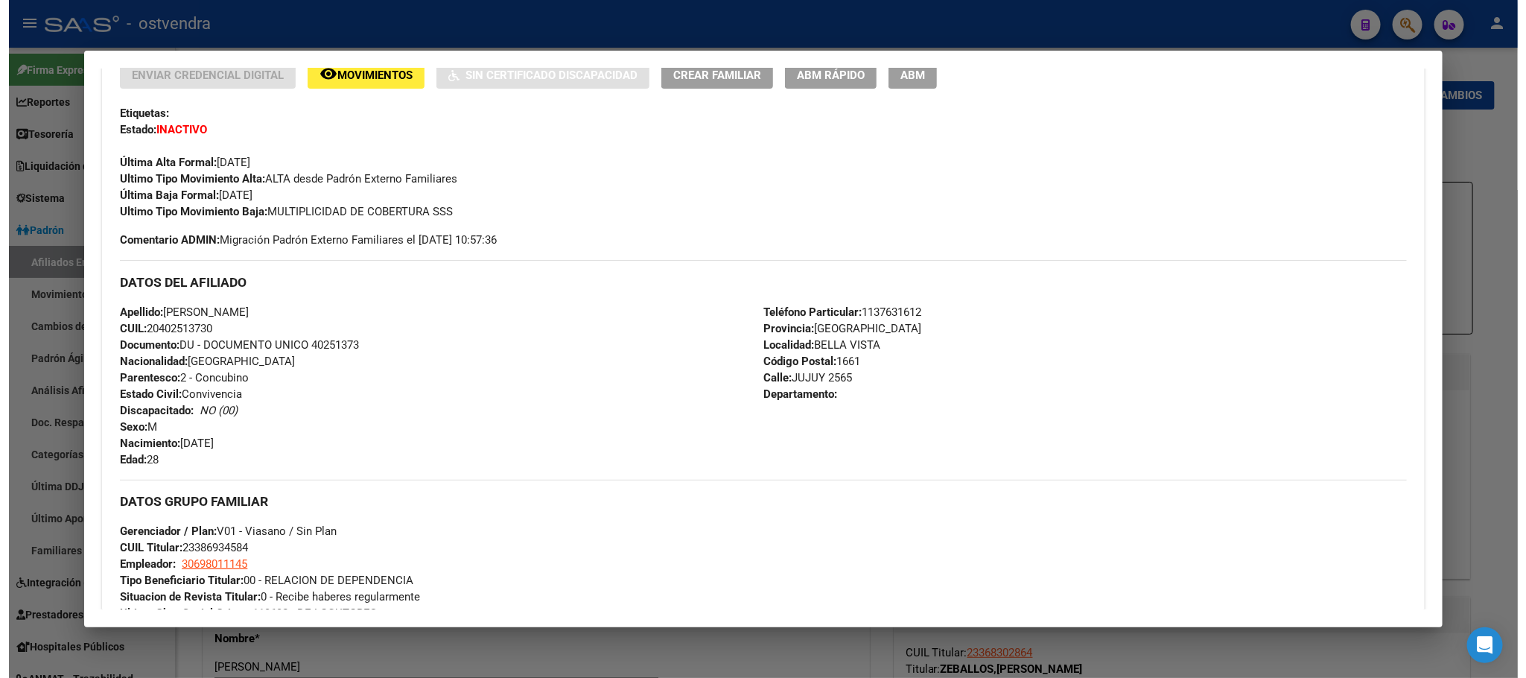
scroll to position [0, 0]
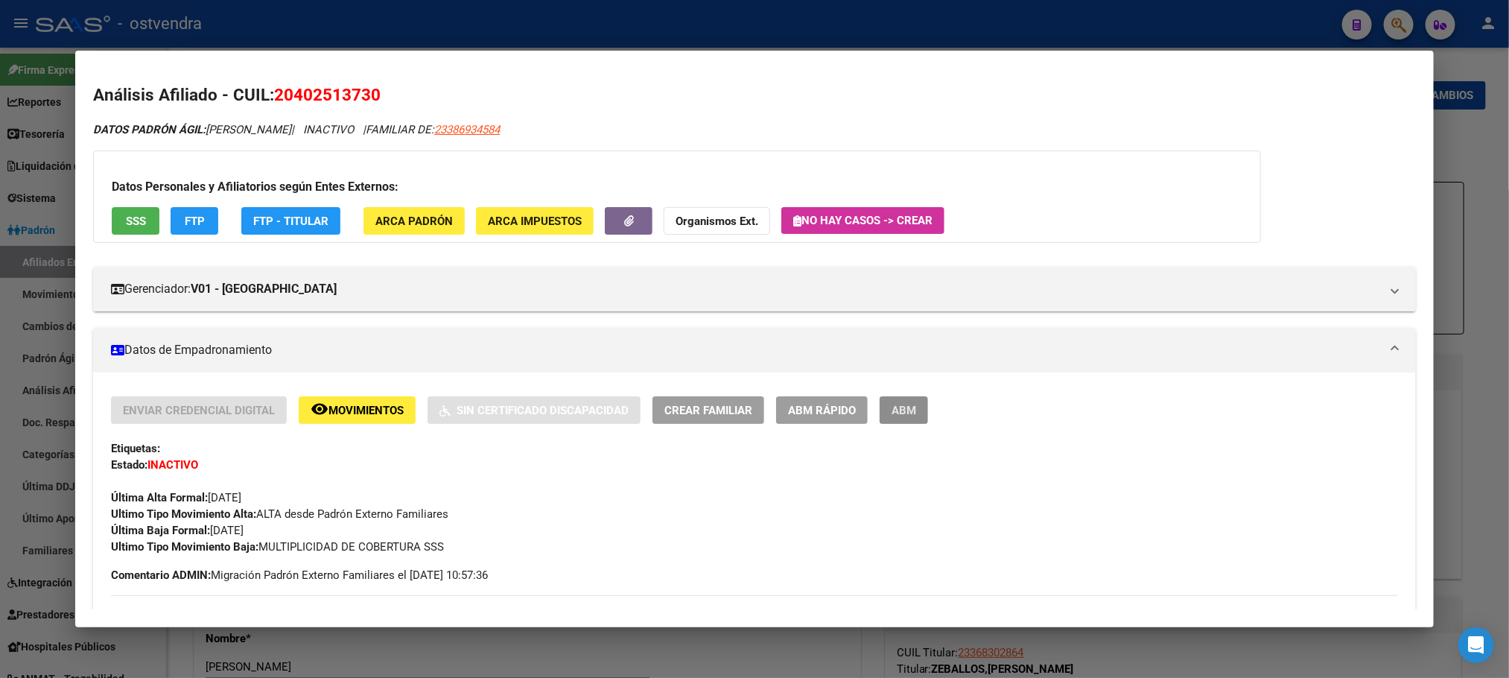
click at [885, 421] on button "ABM" at bounding box center [904, 410] width 48 height 28
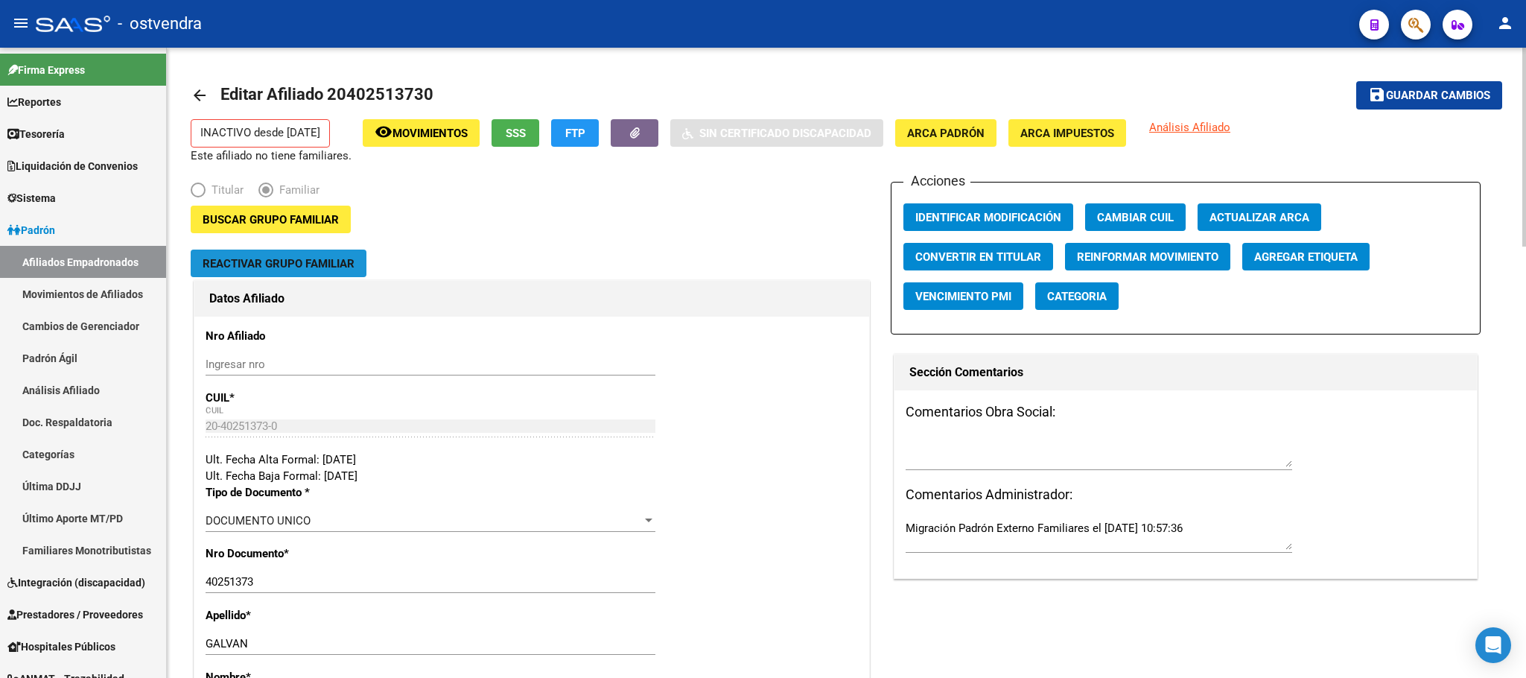
click at [293, 251] on button "Reactivar Grupo Familiar" at bounding box center [279, 264] width 176 height 28
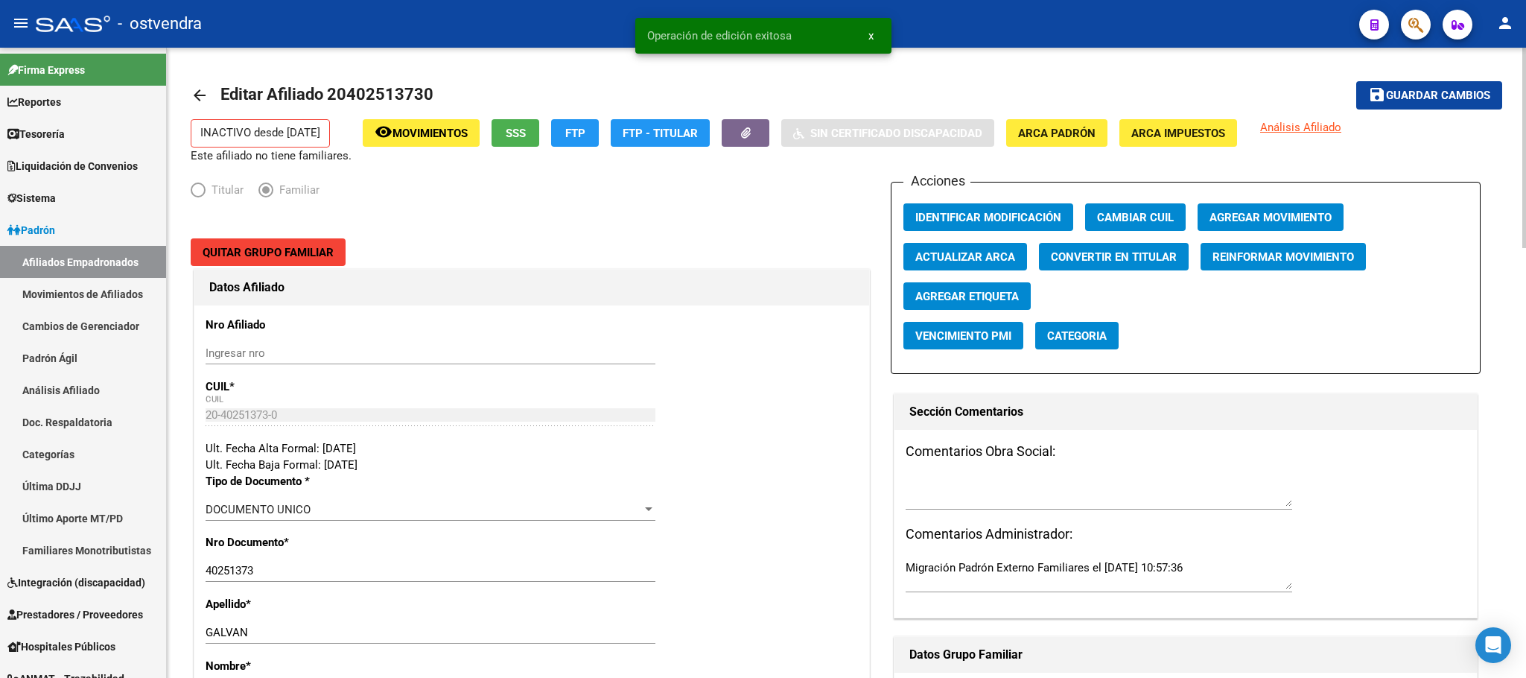
click at [1301, 206] on button "Agregar Movimiento" at bounding box center [1271, 217] width 146 height 28
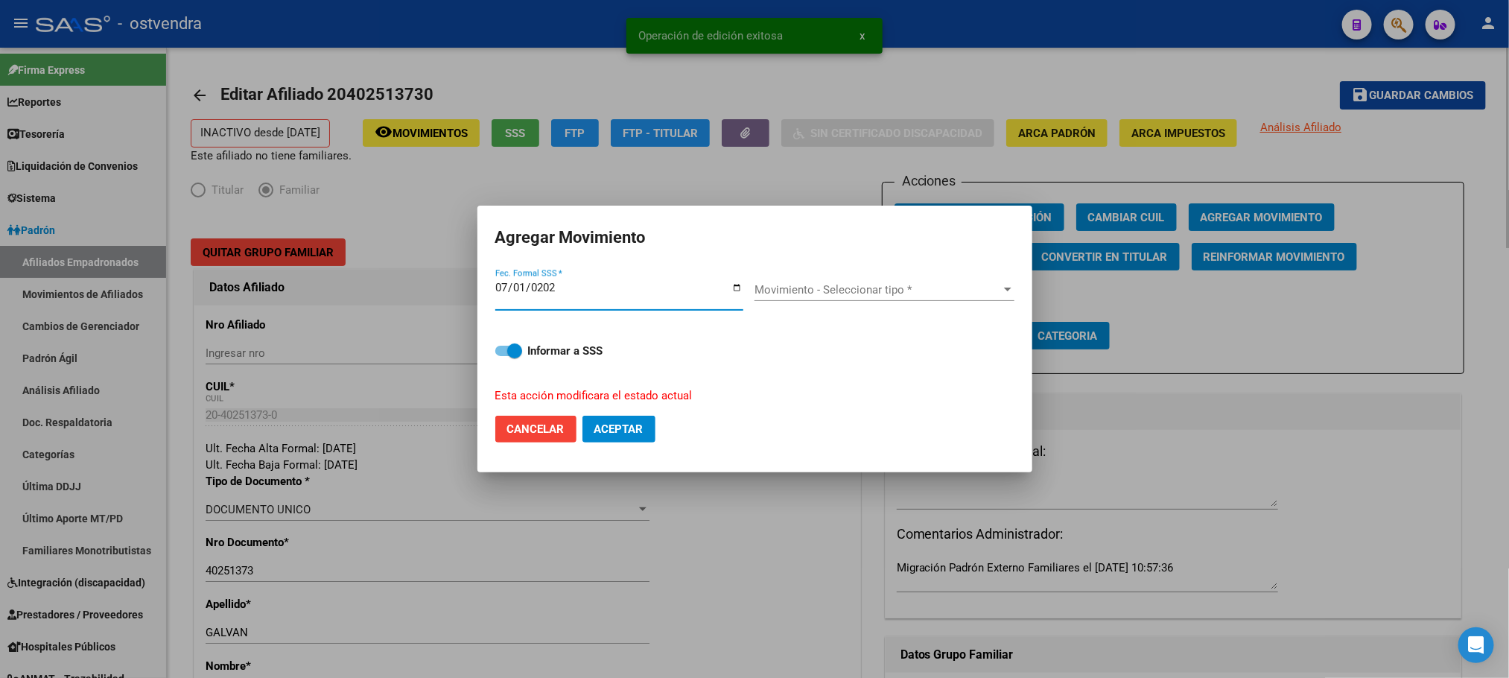
type input "[DATE]"
click at [767, 284] on span "Movimiento - Seleccionar tipo *" at bounding box center [878, 289] width 247 height 13
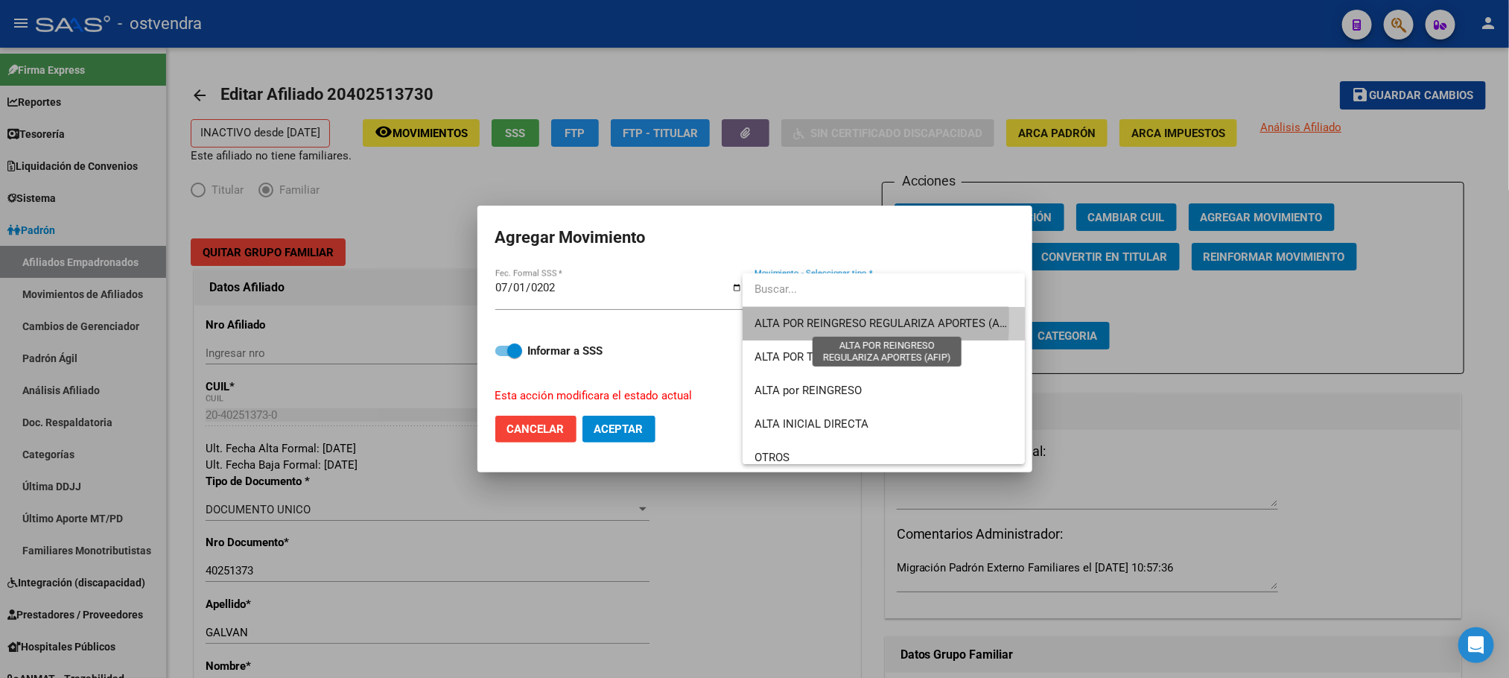
click at [780, 320] on span "ALTA POR REINGRESO REGULARIZA APORTES (AFIP)" at bounding box center [887, 323] width 264 height 13
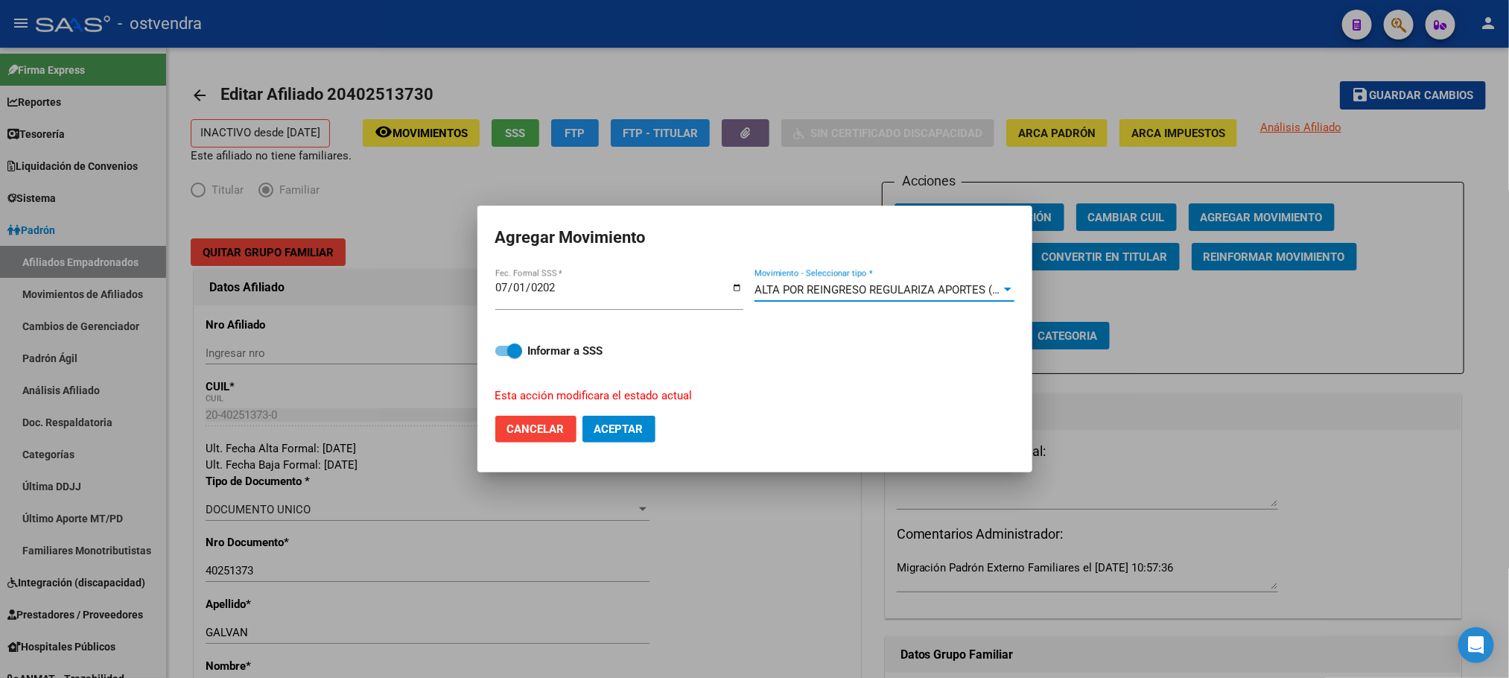
click at [825, 296] on span "ALTA POR REINGRESO REGULARIZA APORTES (AFIP)" at bounding box center [887, 289] width 264 height 13
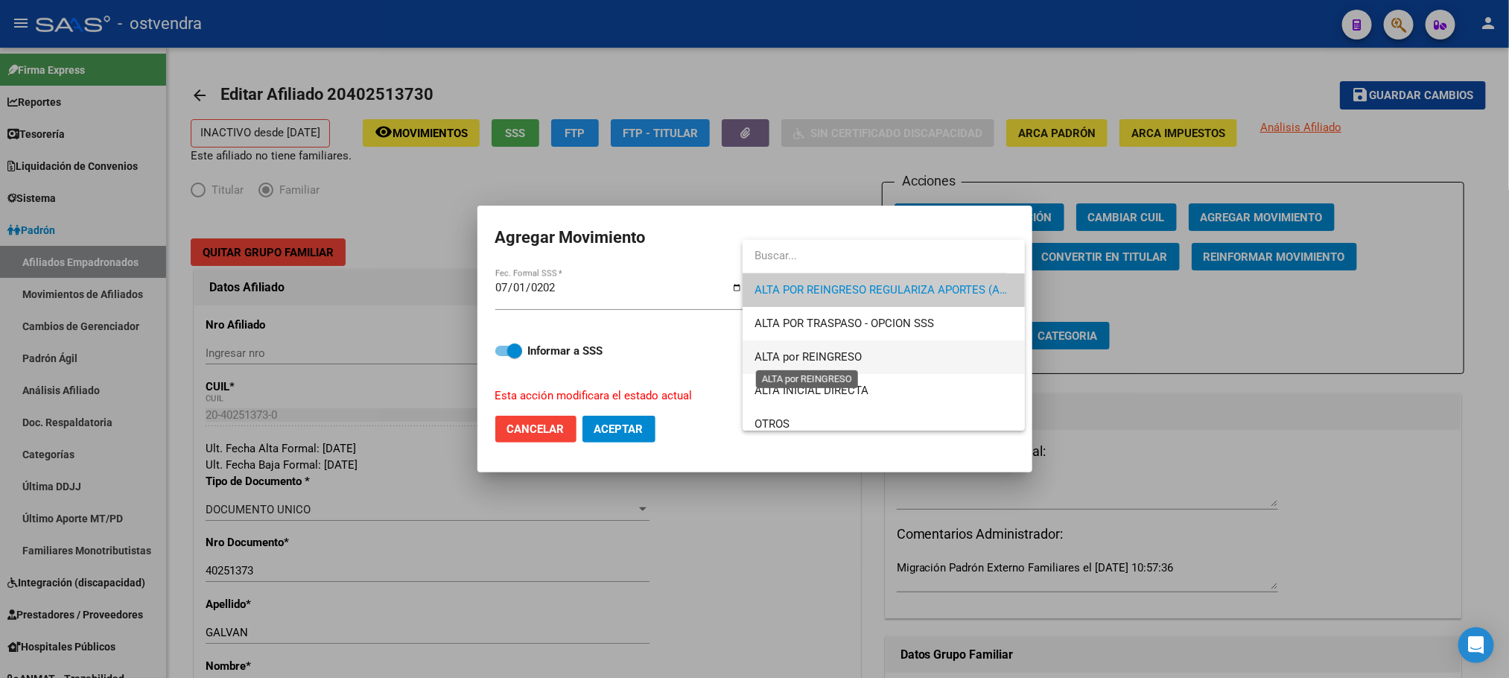
click at [820, 363] on span "ALTA por REINGRESO" at bounding box center [808, 356] width 107 height 13
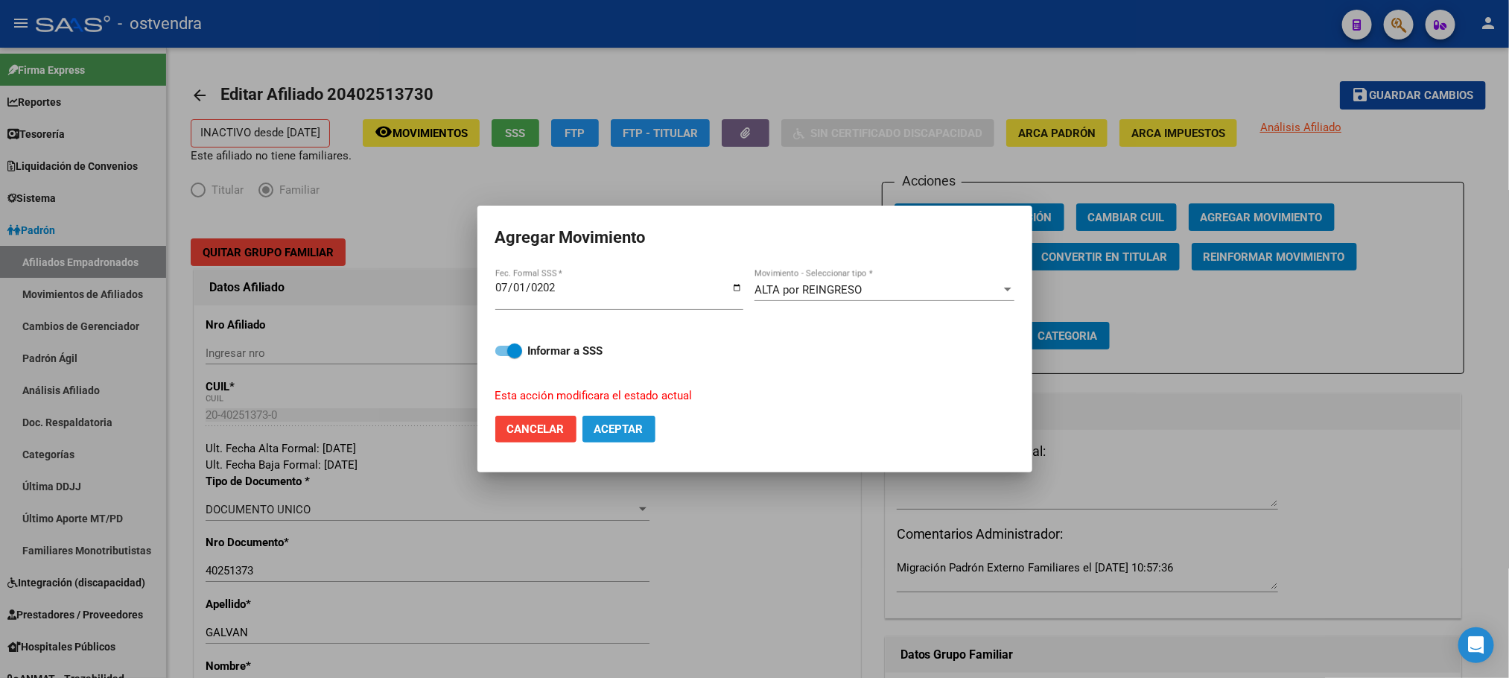
click at [626, 434] on span "Aceptar" at bounding box center [618, 428] width 49 height 13
checkbox input "false"
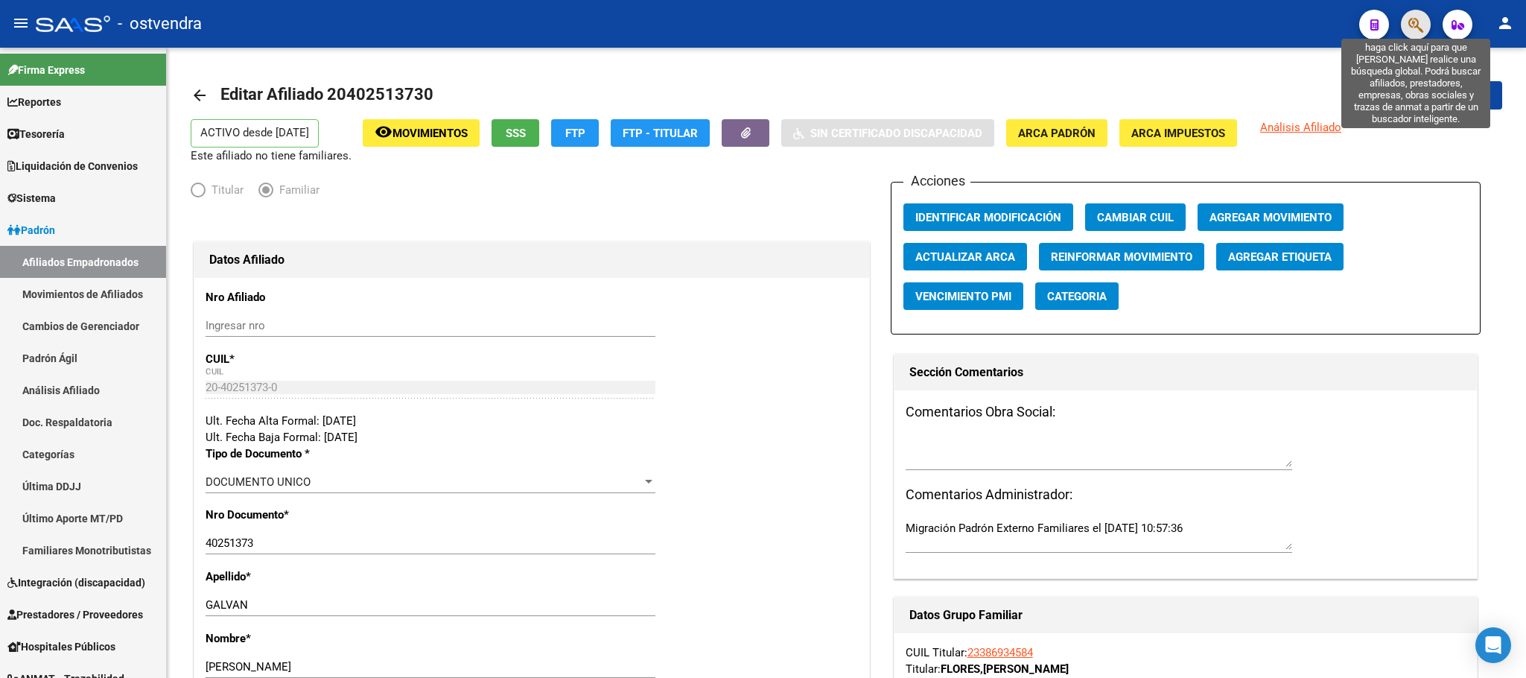
click at [1409, 20] on icon "button" at bounding box center [1416, 24] width 15 height 17
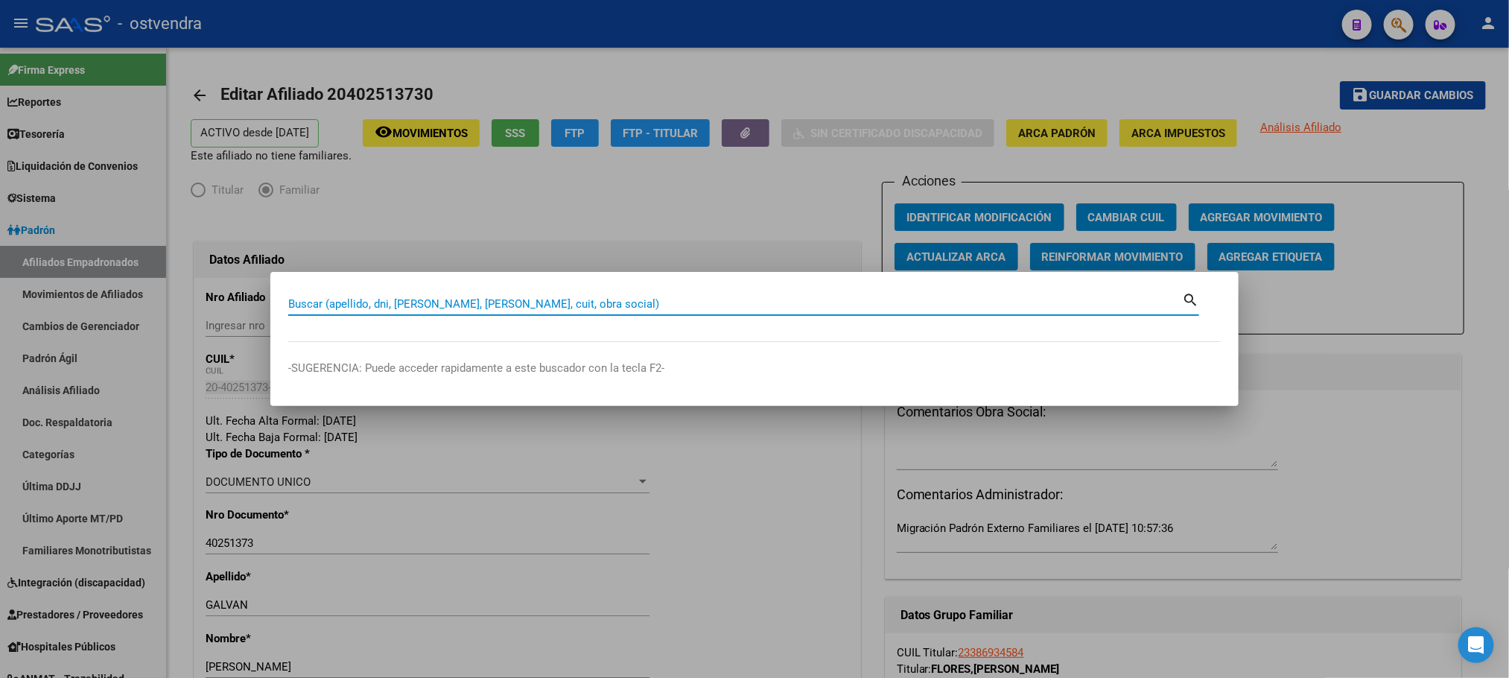
paste input "42026290"
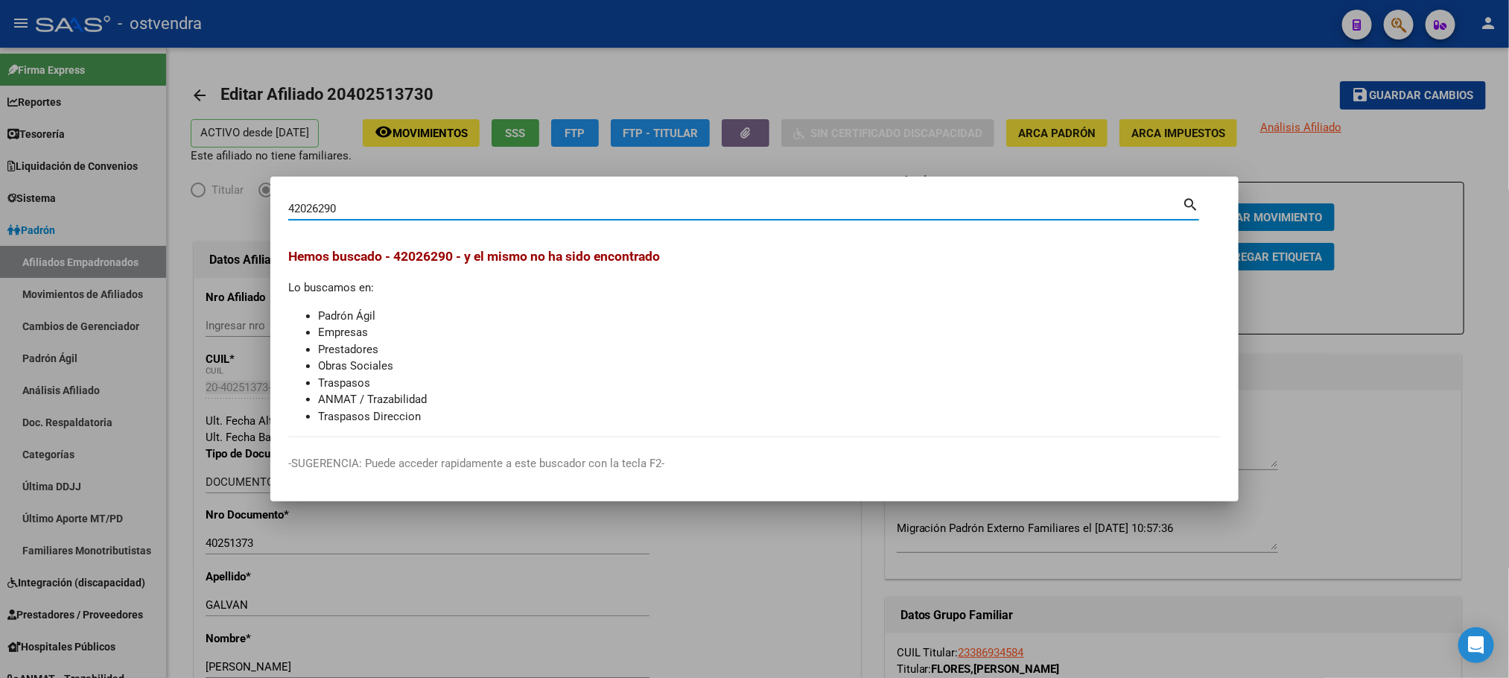
type input "42026290"
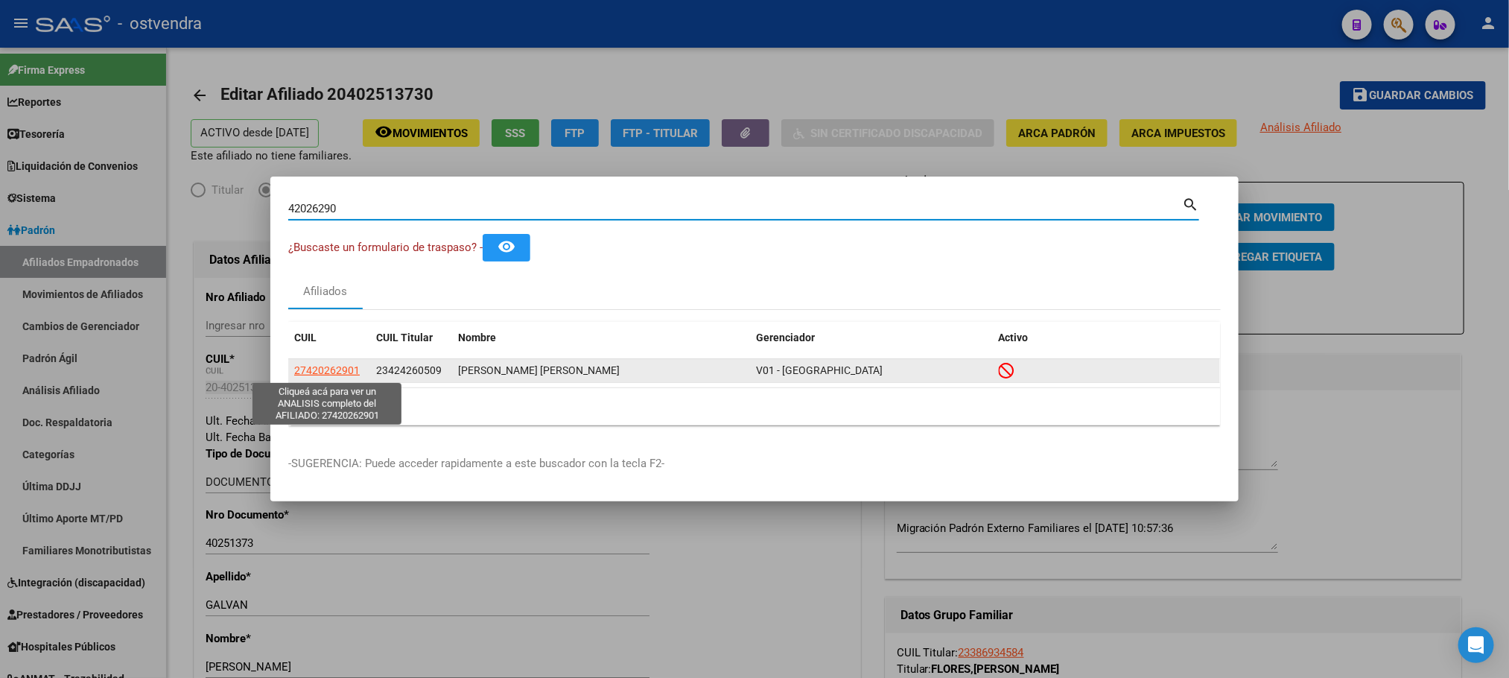
click at [323, 371] on span "27420262901" at bounding box center [327, 370] width 66 height 12
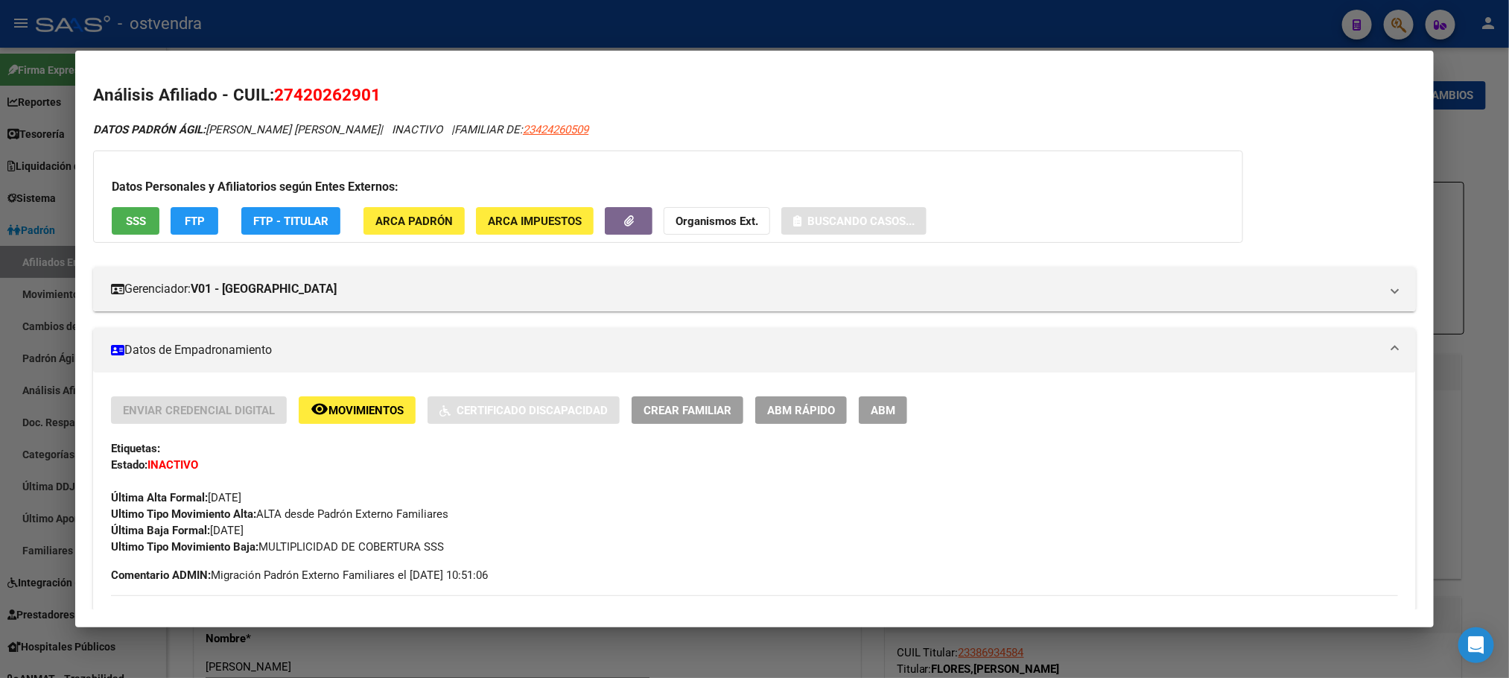
click at [135, 235] on app-consulta-sss-html "SSS" at bounding box center [136, 221] width 48 height 28
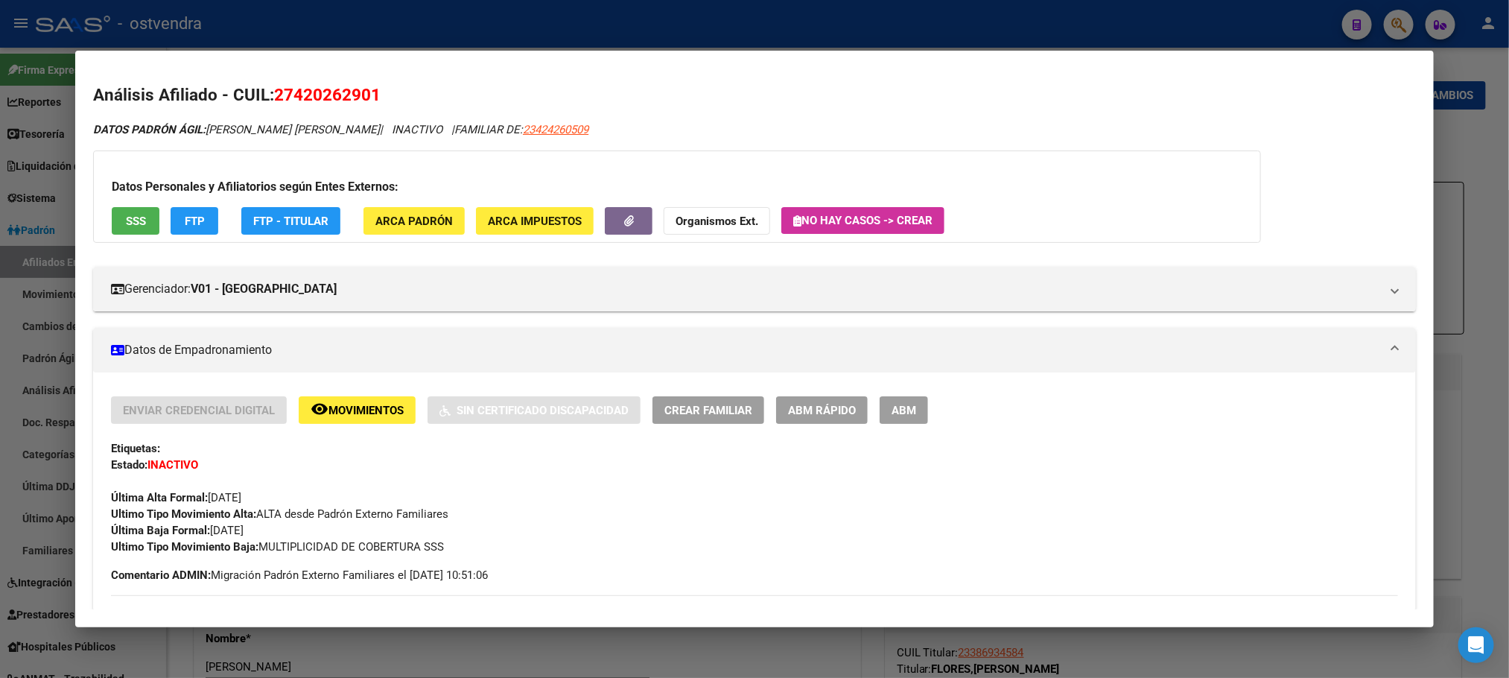
click at [126, 215] on span "SSS" at bounding box center [136, 221] width 20 height 13
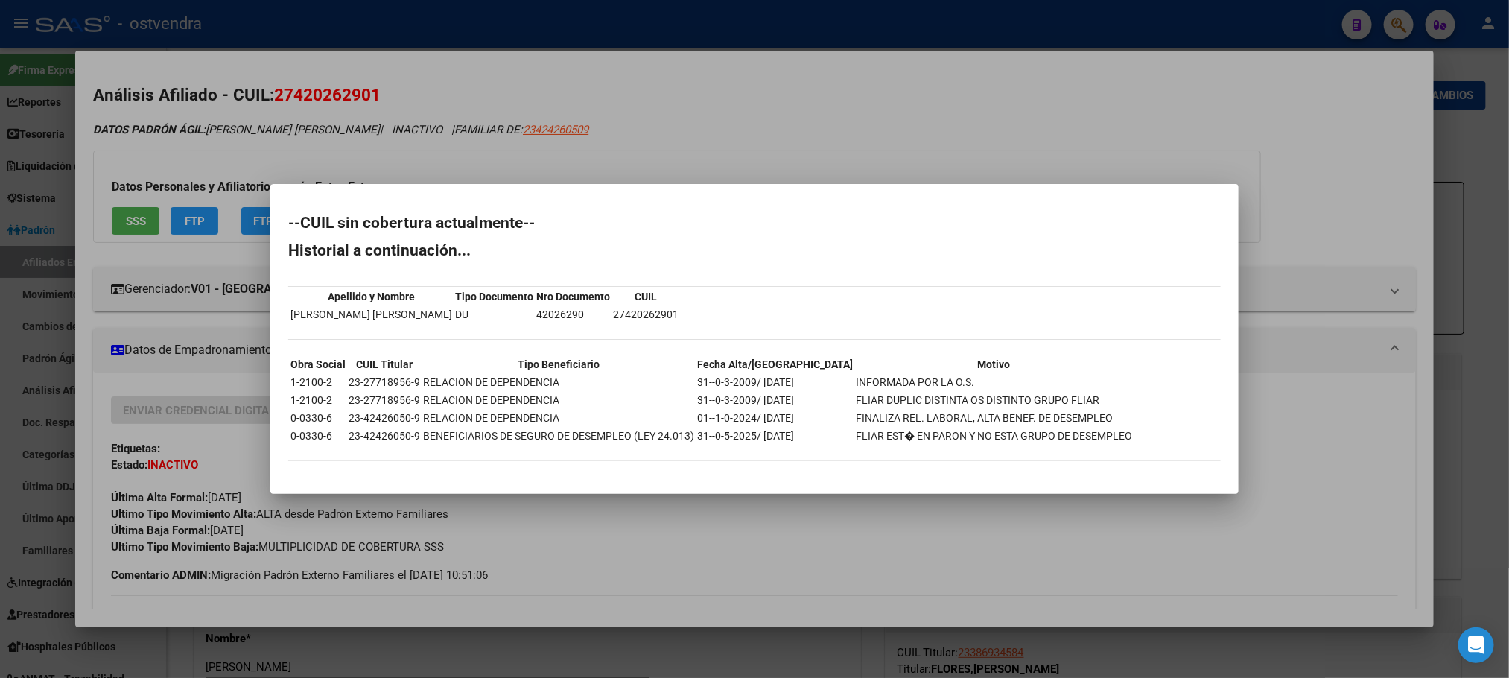
click at [228, 181] on div at bounding box center [754, 339] width 1509 height 678
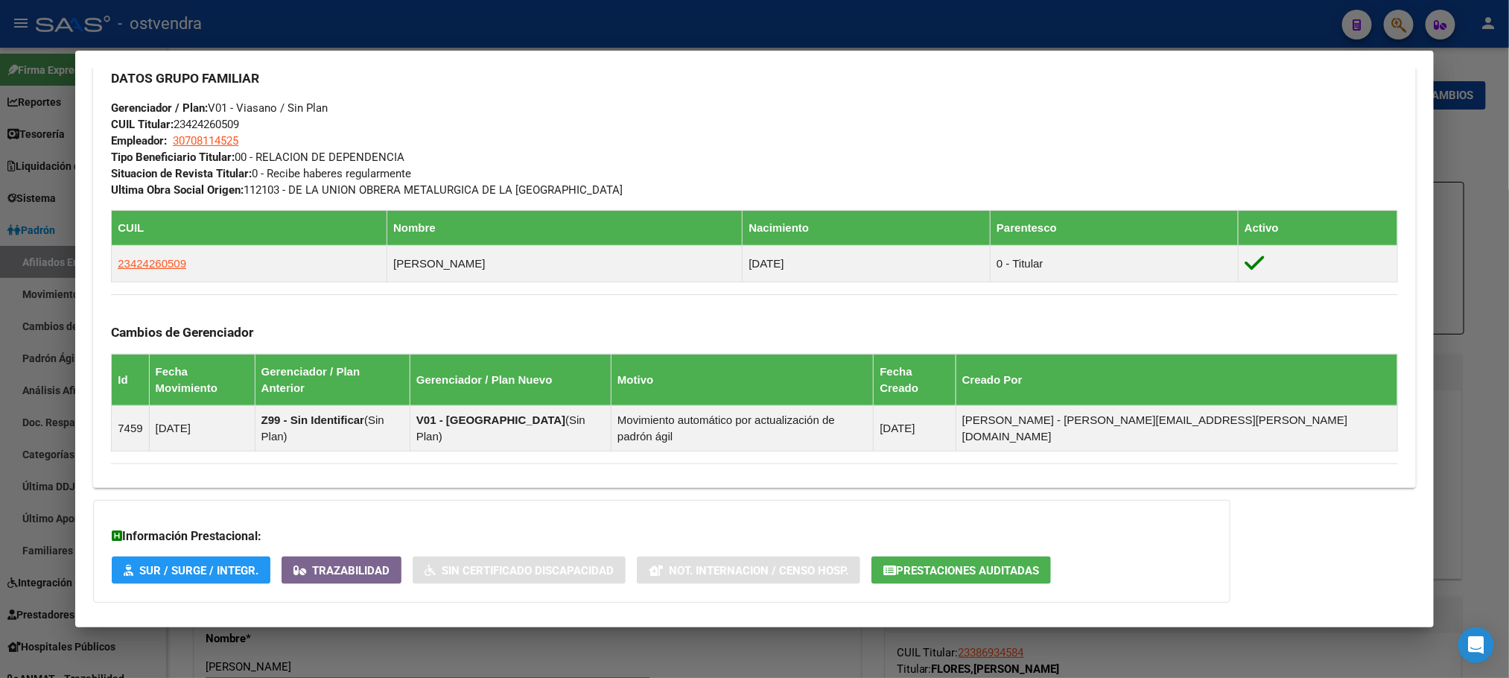
scroll to position [840, 0]
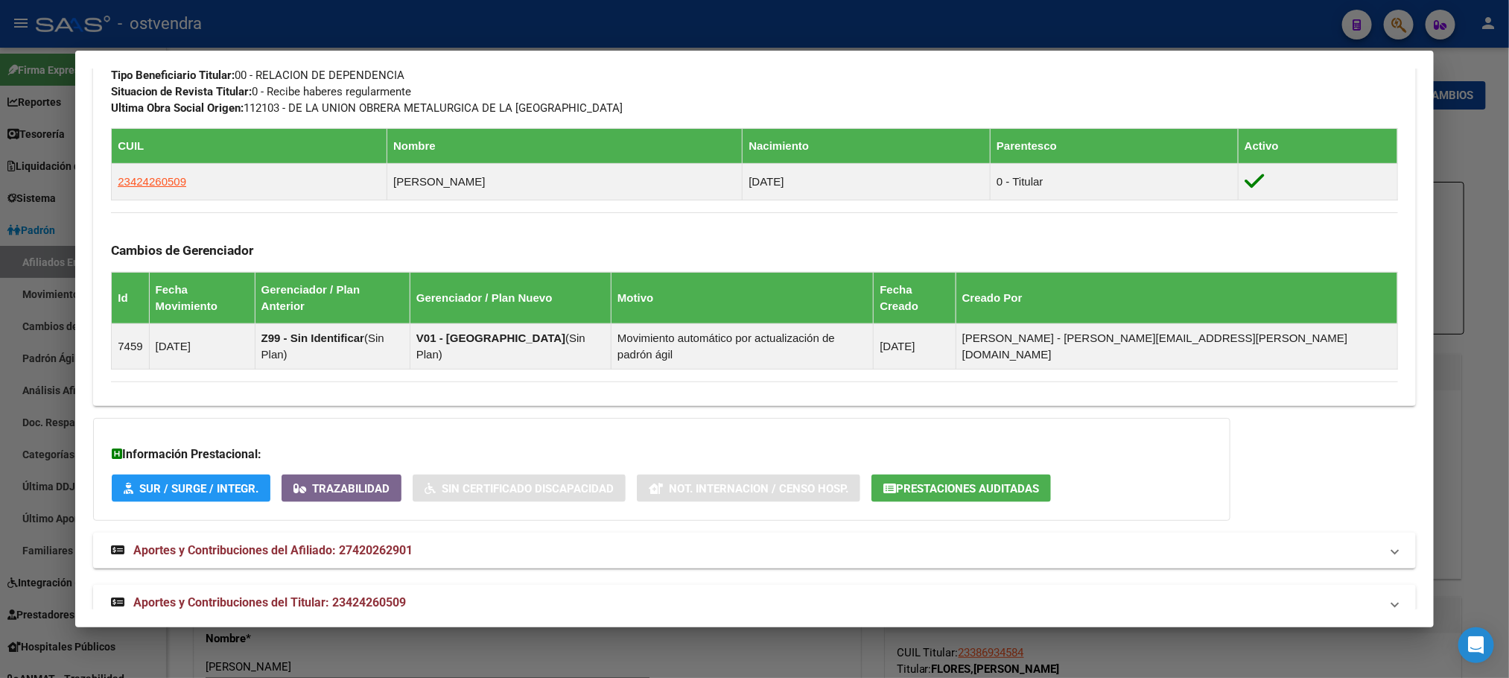
click at [565, 585] on mat-expansion-panel-header "Aportes y Contribuciones del Titular: 23424260509" at bounding box center [754, 603] width 1322 height 36
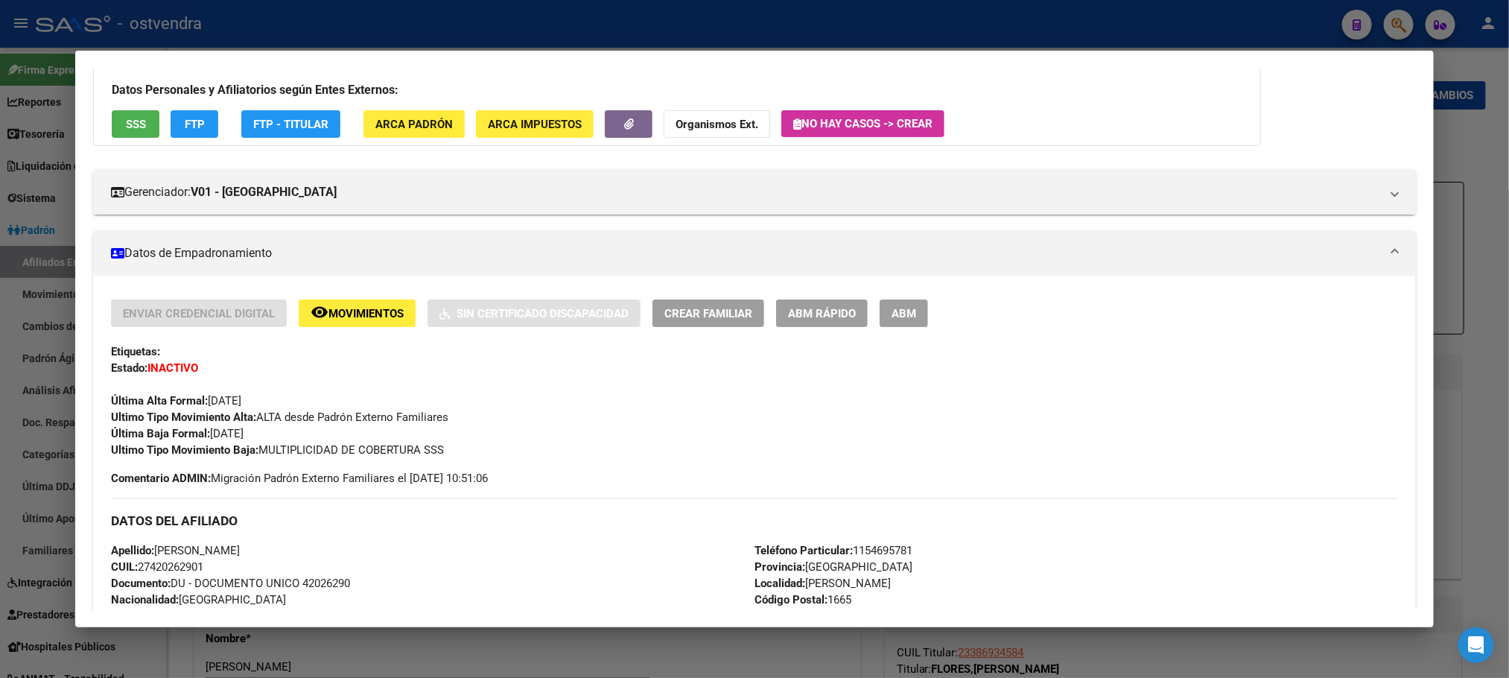
scroll to position [0, 0]
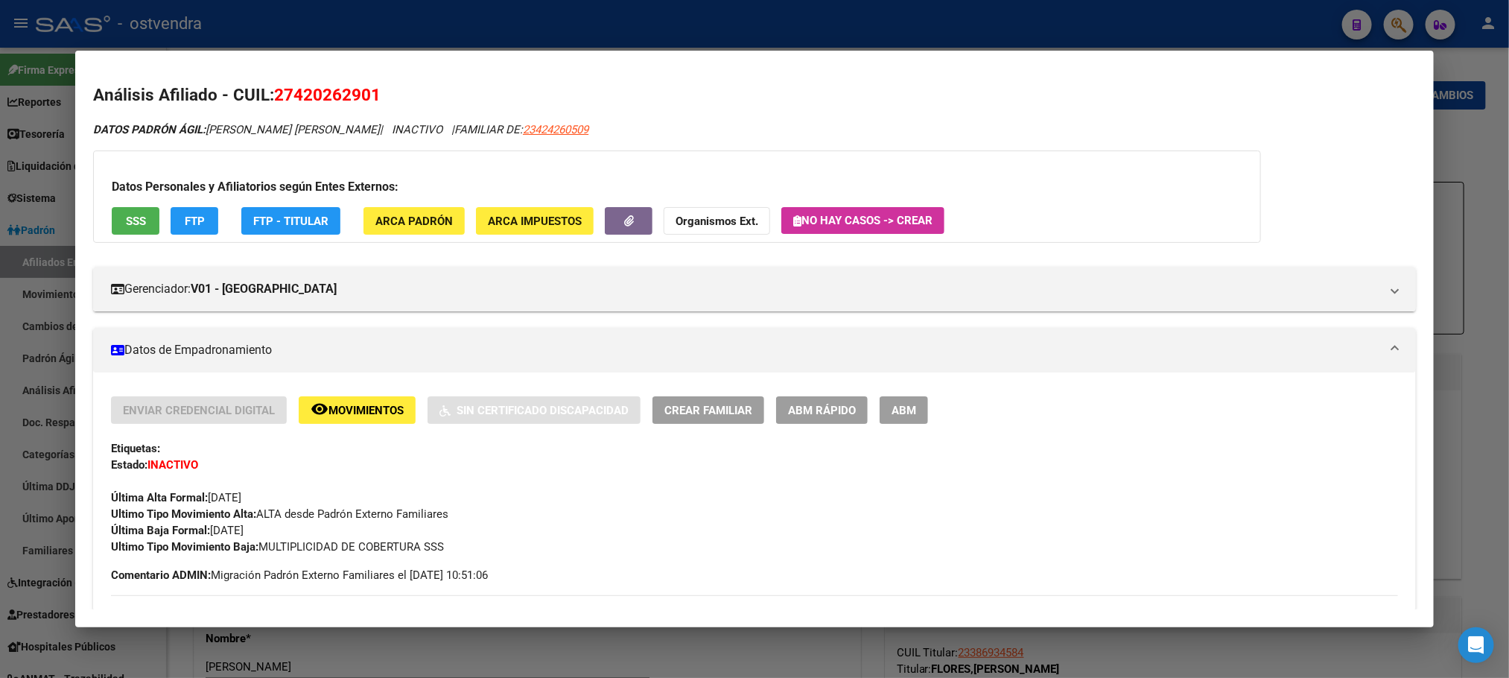
click at [171, 235] on app-movimiento-sss "FTP" at bounding box center [201, 221] width 60 height 28
click at [172, 226] on button "FTP" at bounding box center [195, 221] width 48 height 28
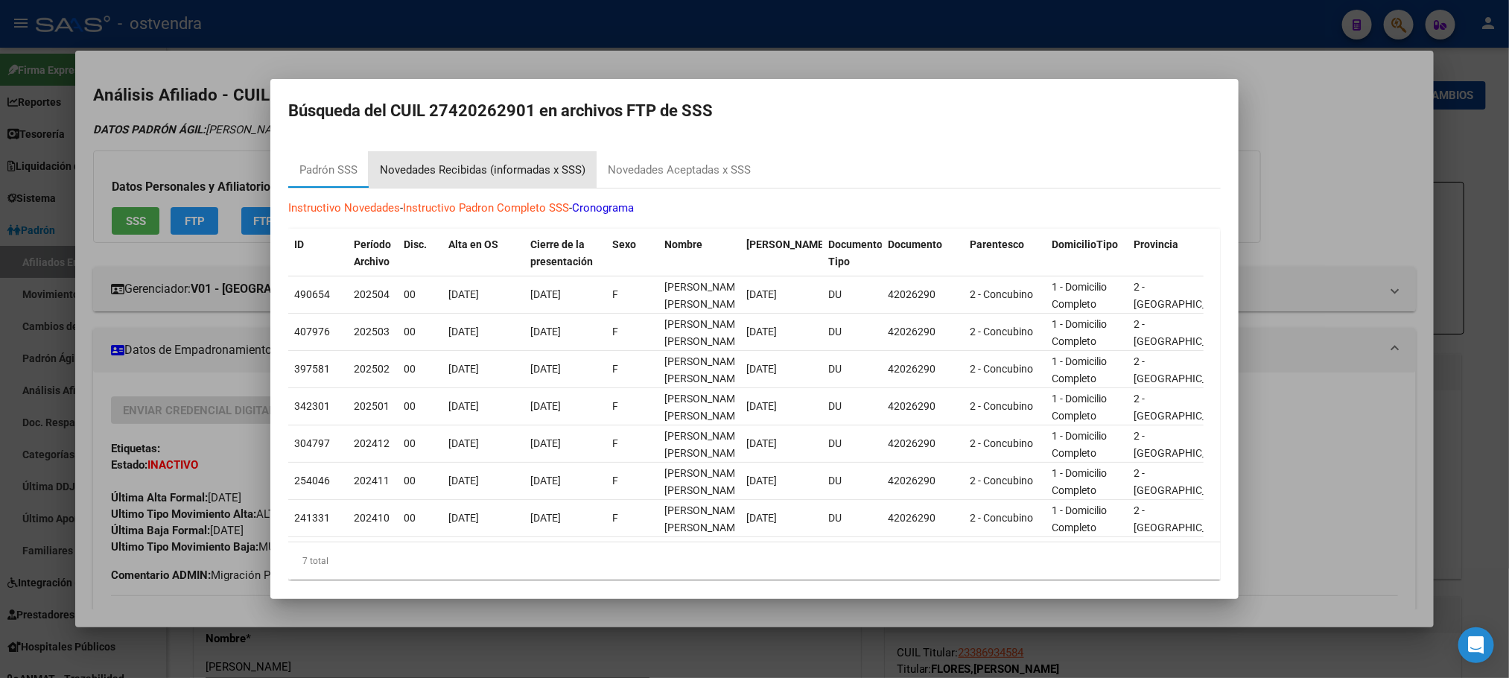
click at [480, 174] on div "Novedades Recibidas (informadas x SSS)" at bounding box center [483, 170] width 206 height 17
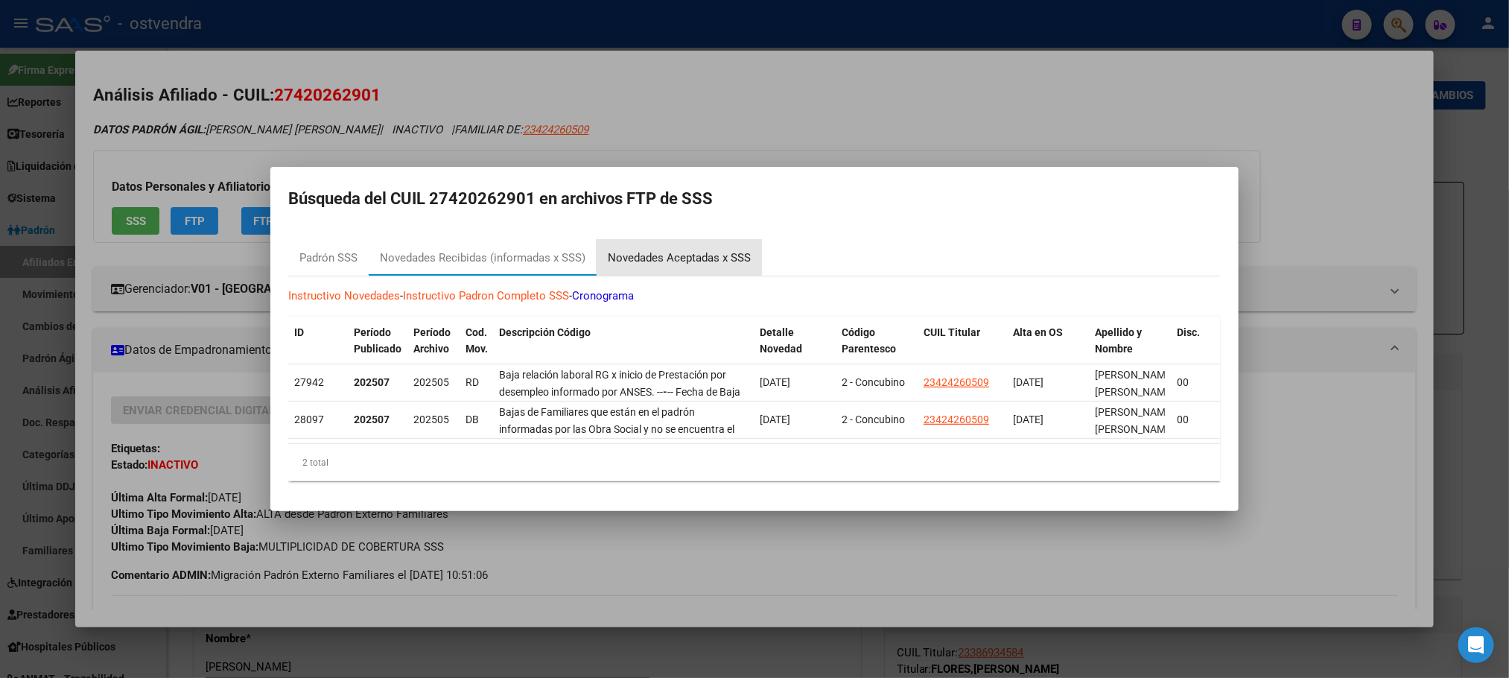
click at [661, 250] on div "Novedades Aceptadas x SSS" at bounding box center [679, 258] width 143 height 17
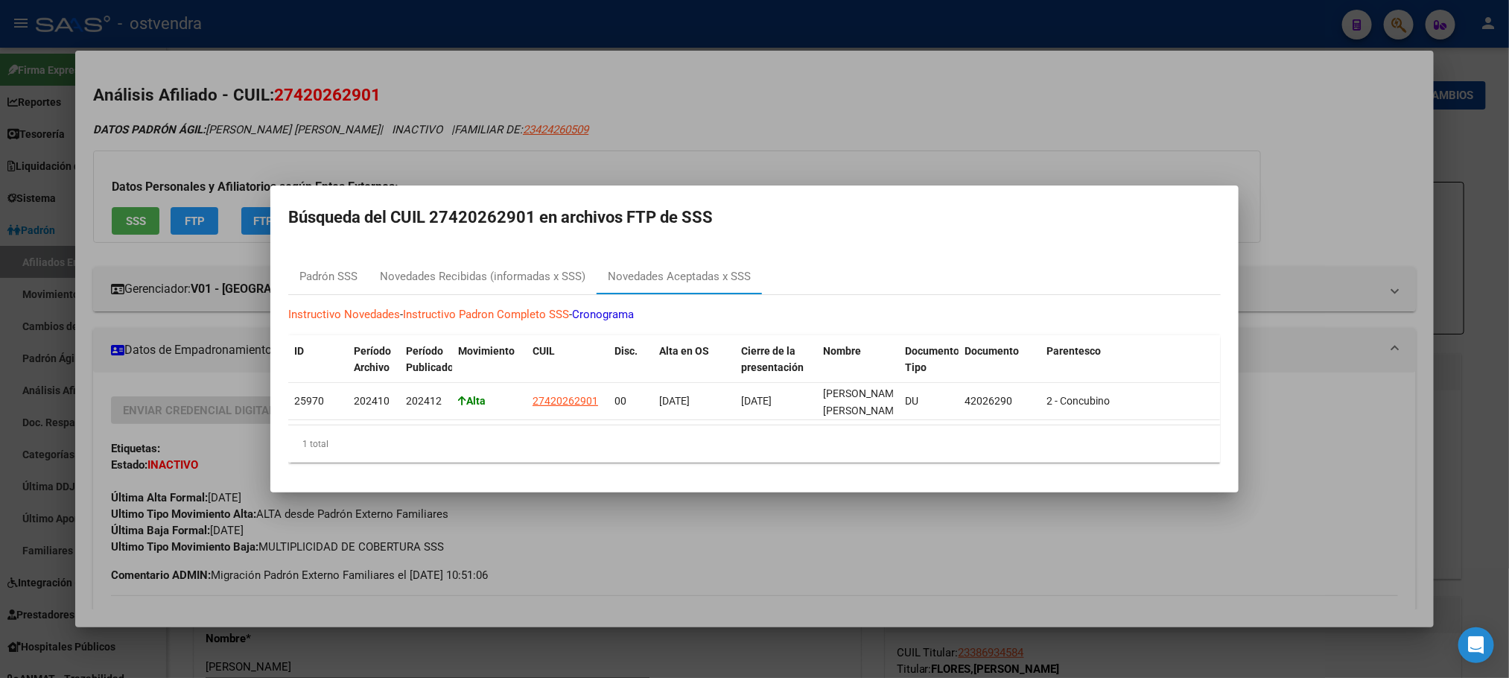
click at [676, 191] on mat-dialog-container "Búsqueda del CUIL 27420262901 en archivos FTP de SSS Padrón SSS Novedades Recib…" at bounding box center [754, 338] width 968 height 307
click at [615, 87] on div at bounding box center [754, 339] width 1509 height 678
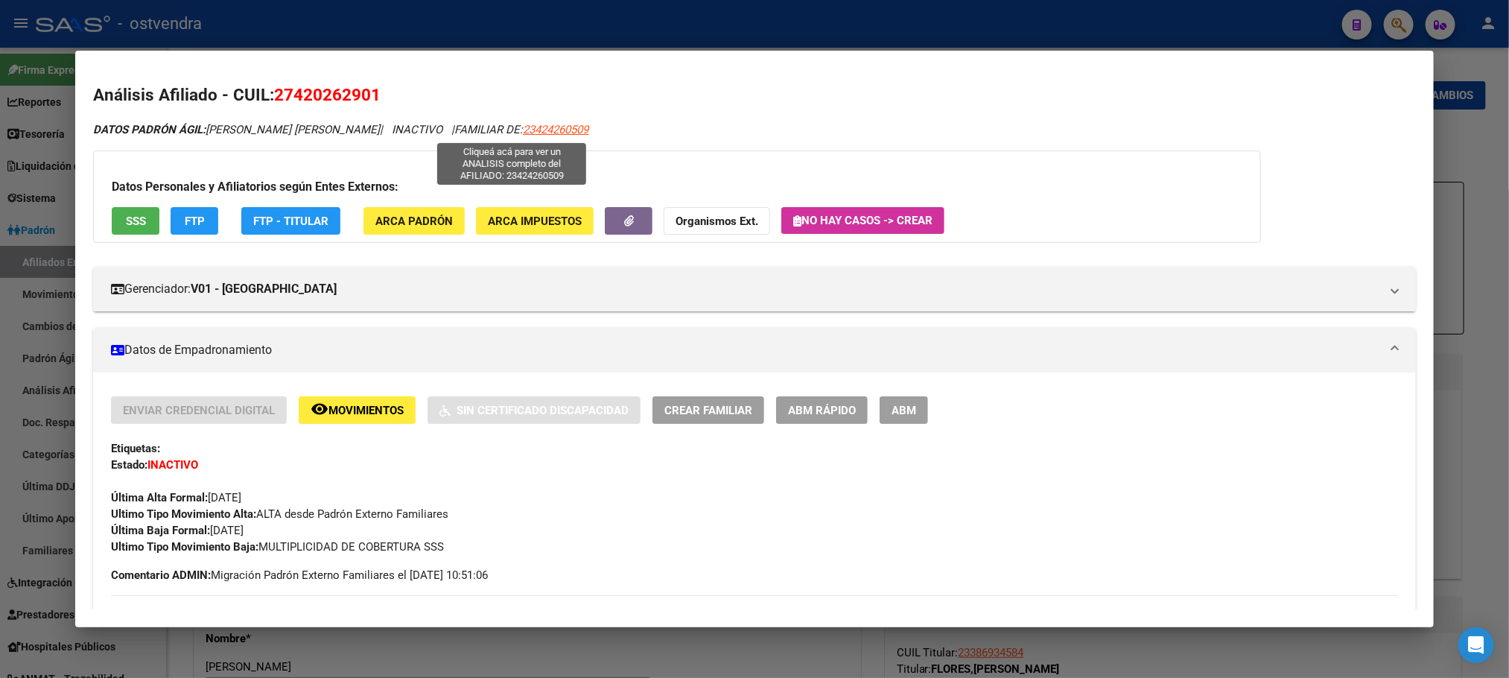
click at [523, 124] on span "23424260509" at bounding box center [556, 129] width 66 height 13
type textarea "23424260509"
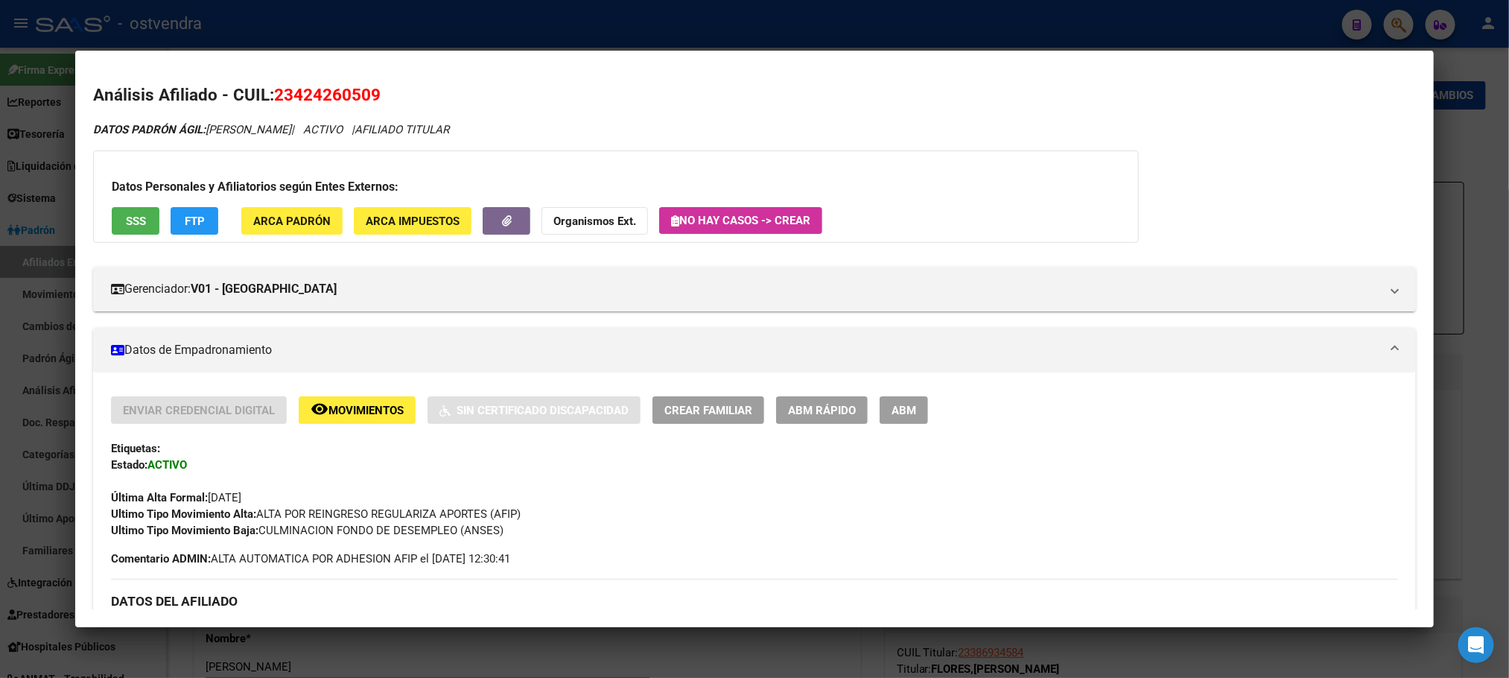
click at [427, 39] on div at bounding box center [754, 339] width 1509 height 678
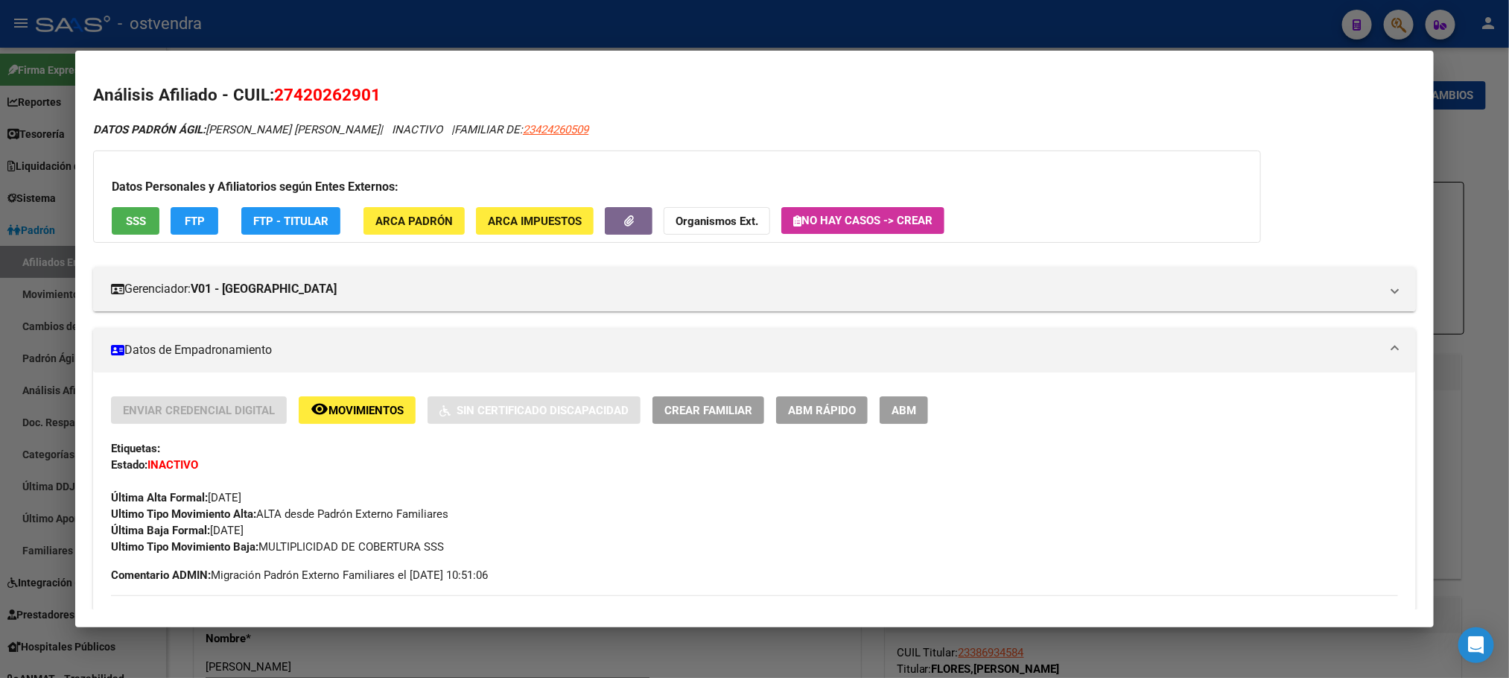
drag, startPoint x: 271, startPoint y: 90, endPoint x: 442, endPoint y: 89, distance: 171.3
click at [442, 89] on h2 "Análisis Afiliado - CUIL: 27420262901" at bounding box center [754, 95] width 1322 height 25
copy span "27420262901"
click at [126, 224] on span "SSS" at bounding box center [136, 221] width 20 height 13
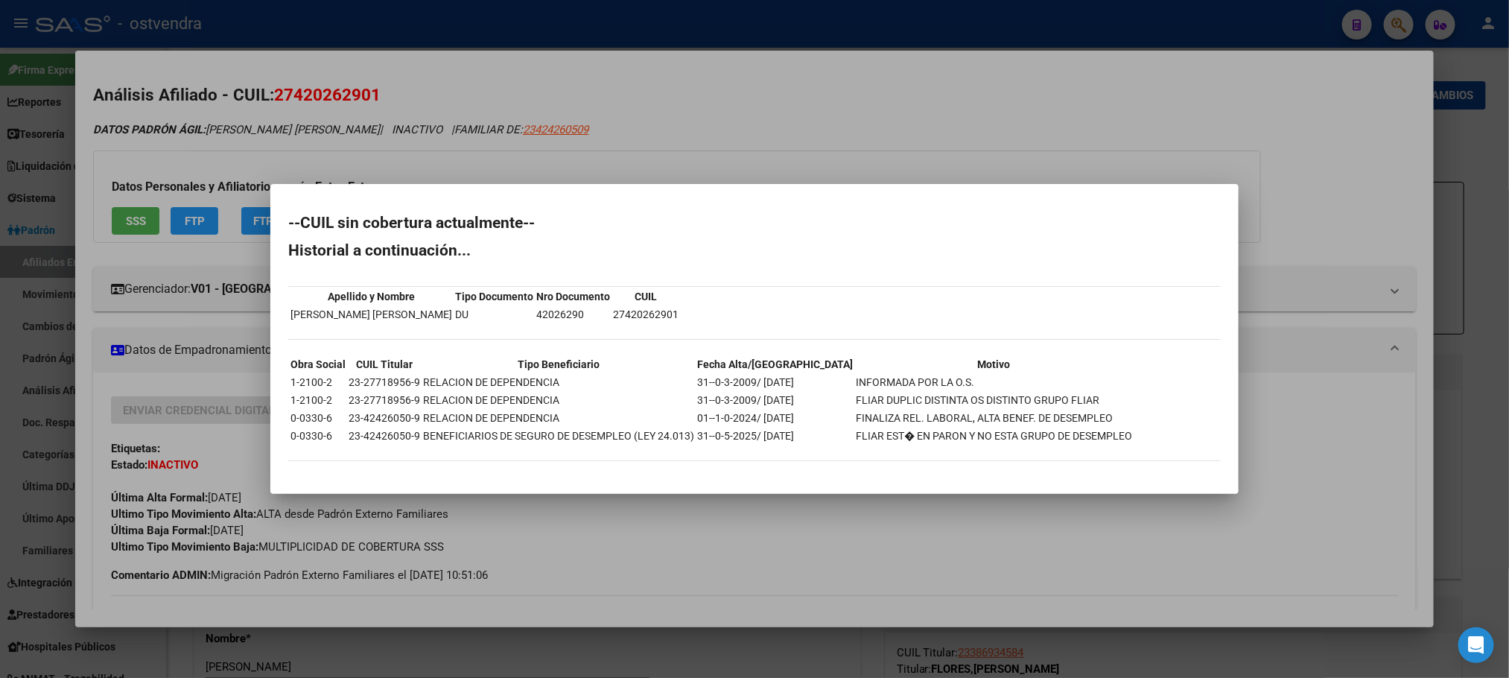
click at [244, 124] on div at bounding box center [754, 339] width 1509 height 678
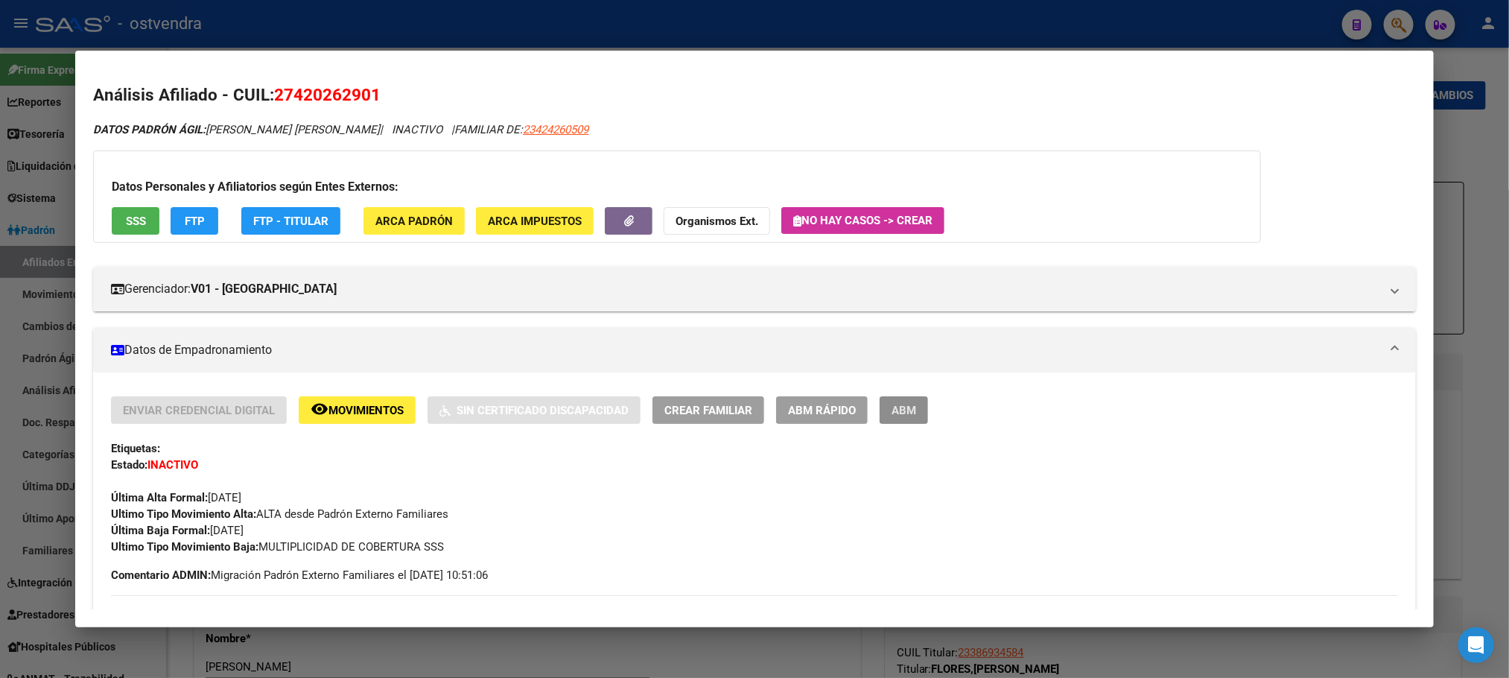
click at [892, 409] on span "ABM" at bounding box center [904, 410] width 25 height 13
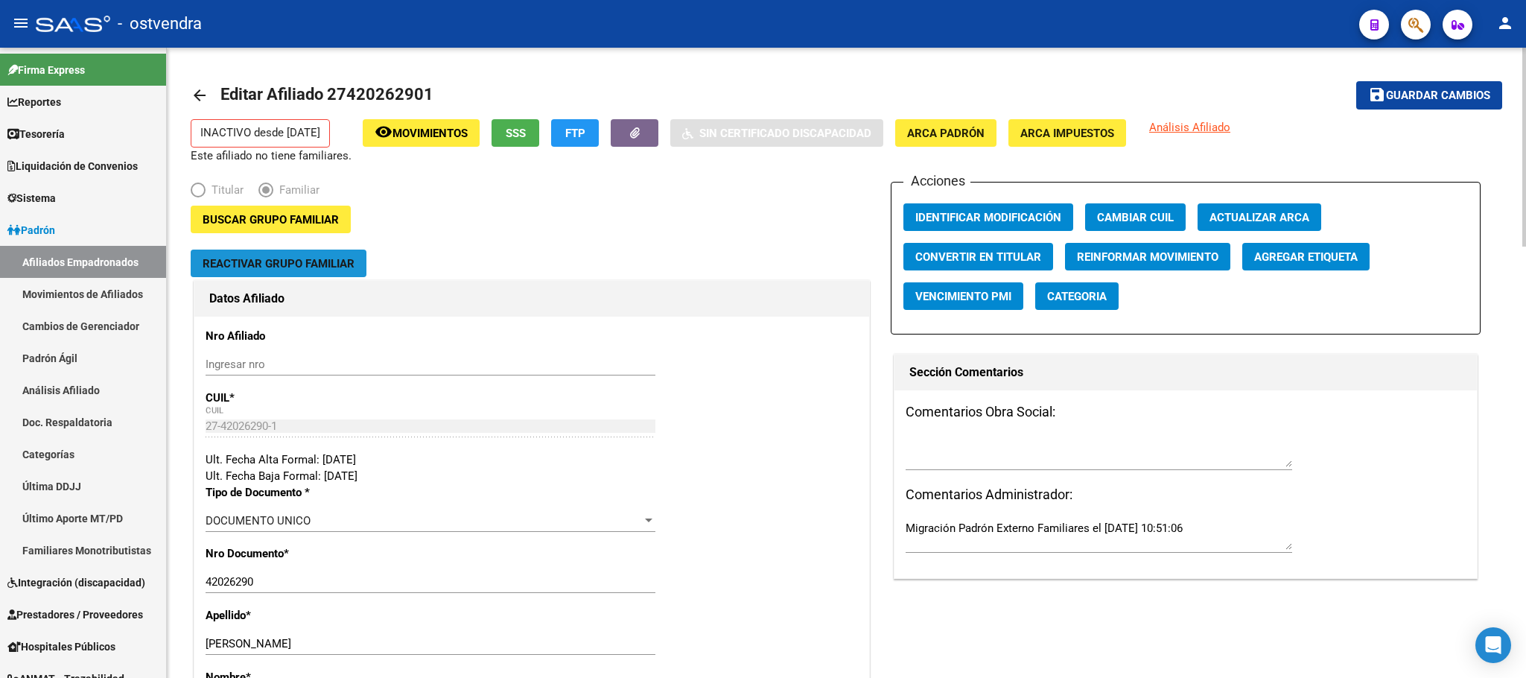
click at [284, 262] on span "Reactivar Grupo Familiar" at bounding box center [279, 263] width 152 height 13
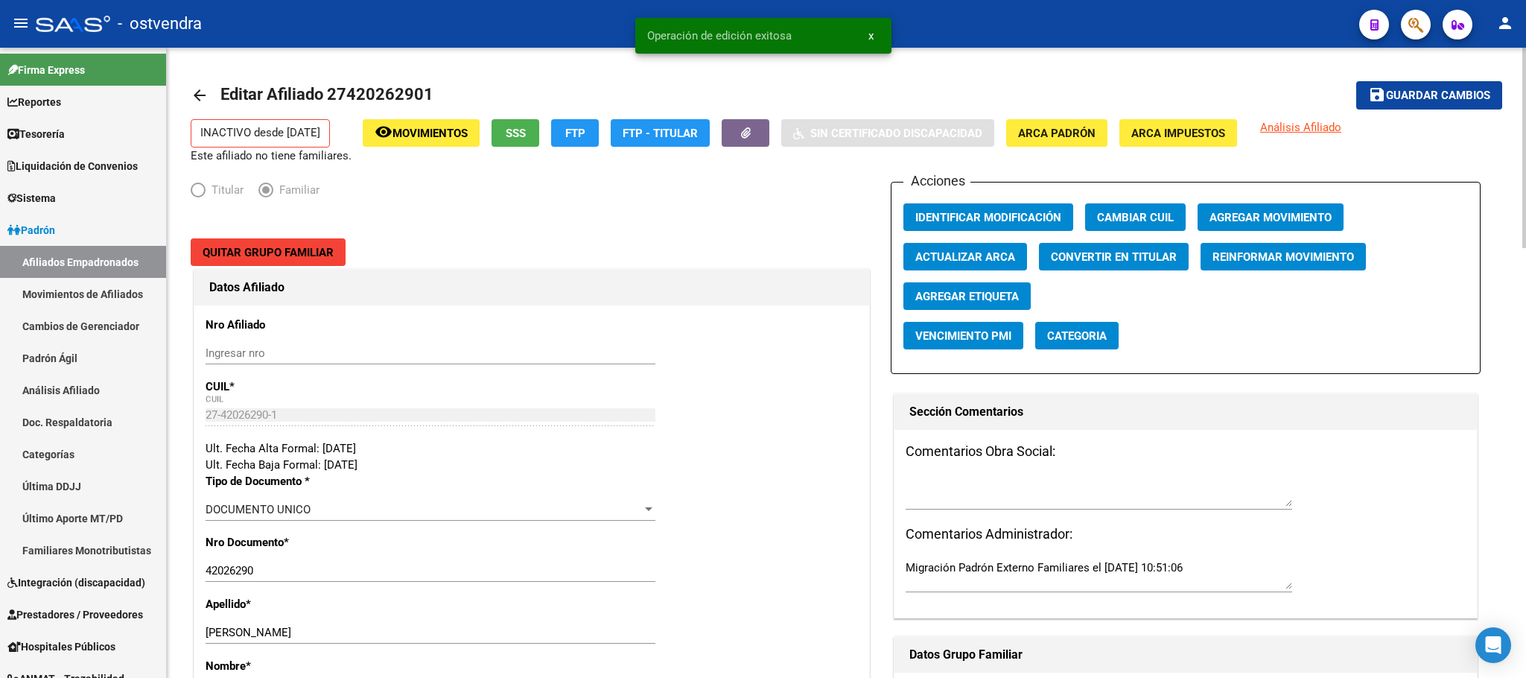
click at [1225, 220] on span "Agregar Movimiento" at bounding box center [1271, 217] width 122 height 13
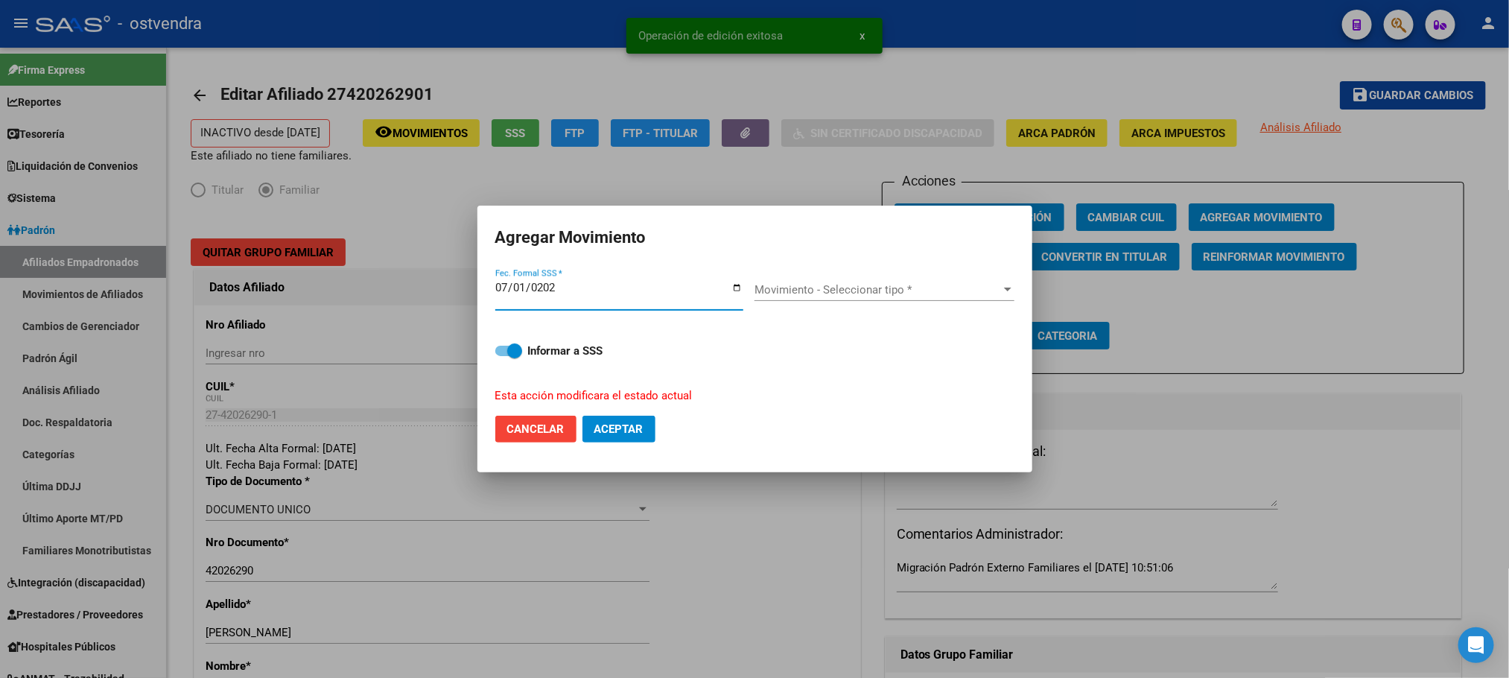
type input "[DATE]"
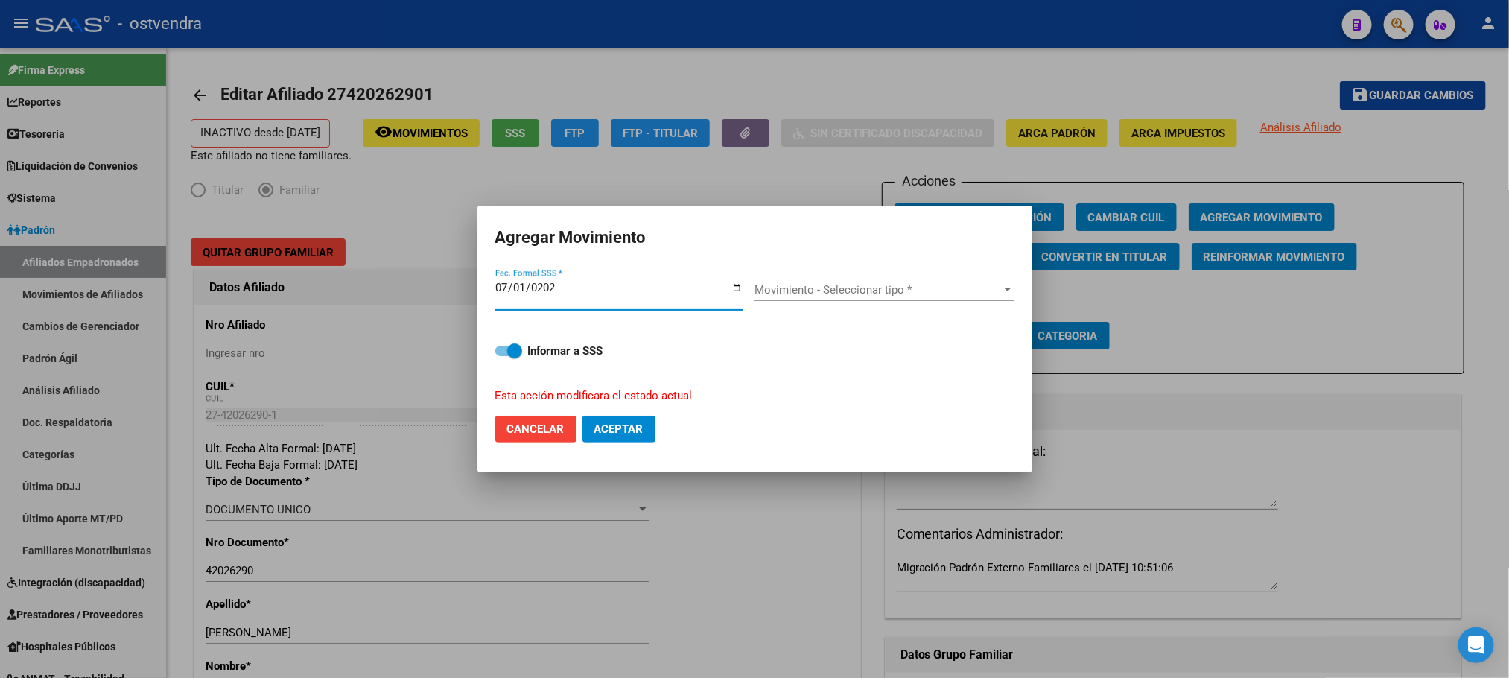
click at [856, 291] on span "Movimiento - Seleccionar tipo *" at bounding box center [878, 289] width 247 height 13
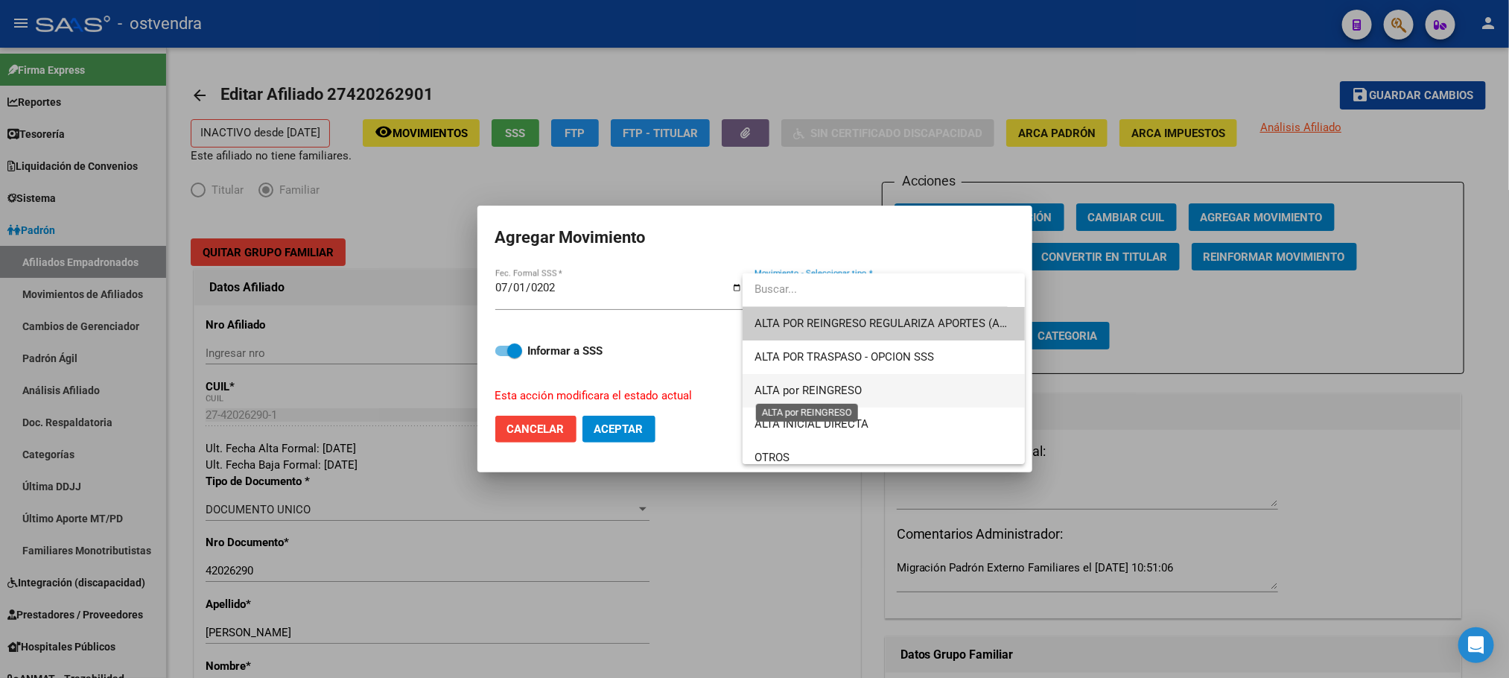
click at [842, 391] on span "ALTA por REINGRESO" at bounding box center [808, 390] width 107 height 13
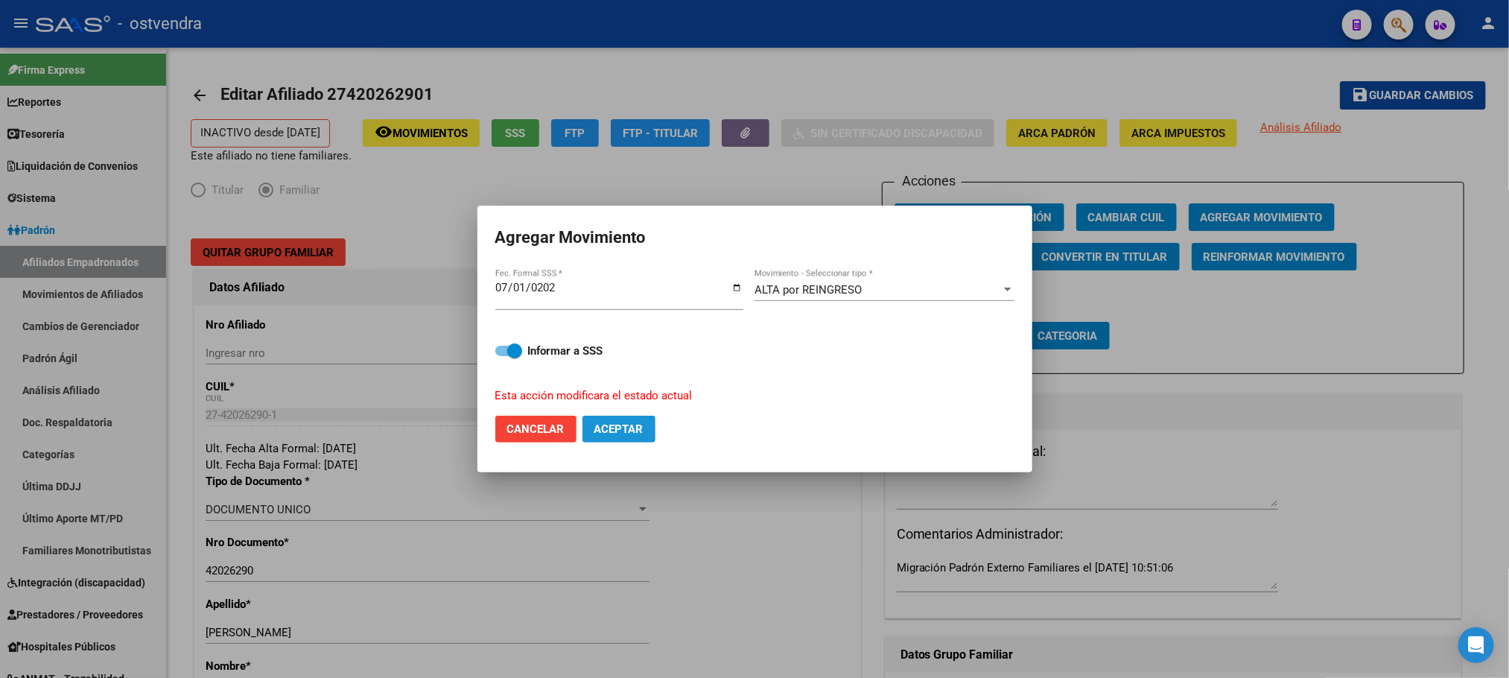
click at [648, 425] on button "Aceptar" at bounding box center [619, 429] width 73 height 27
checkbox input "false"
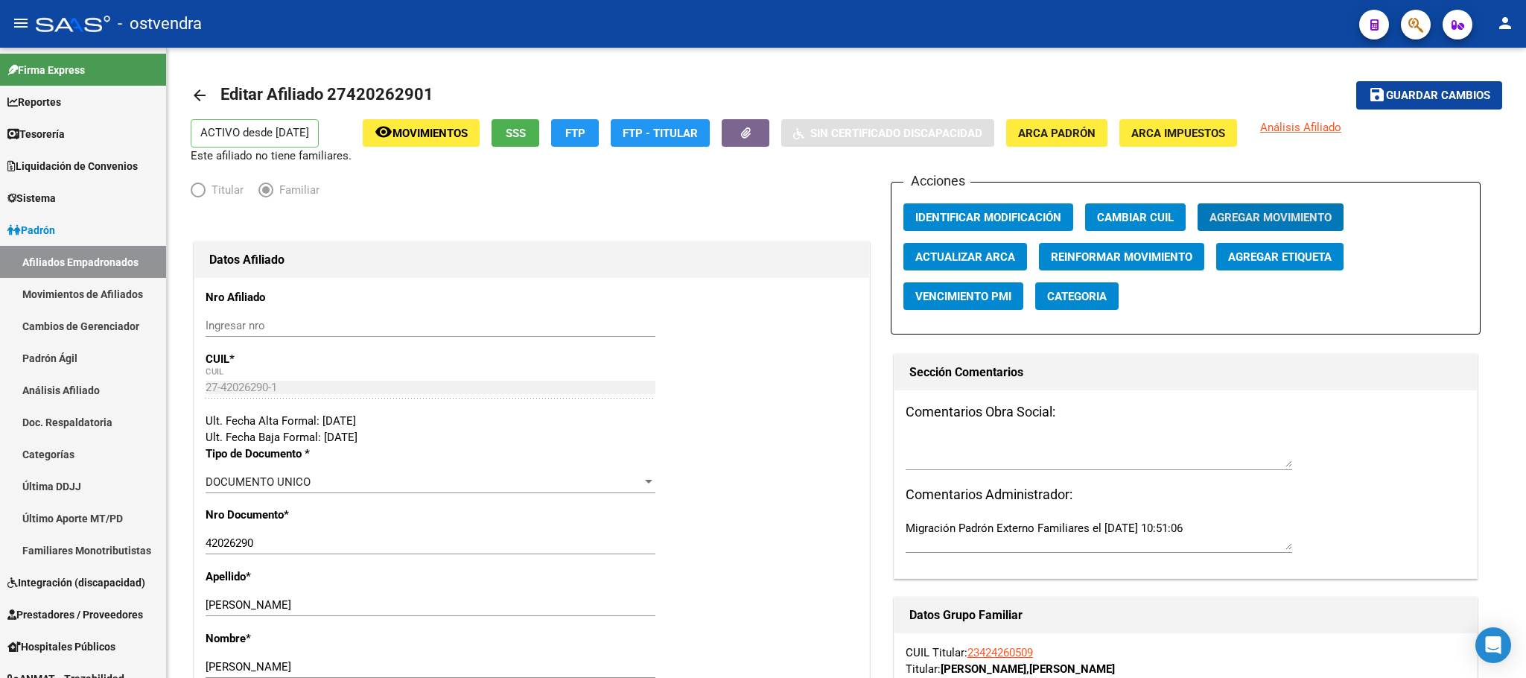
click at [1429, 13] on app-search-popup at bounding box center [1416, 22] width 30 height 19
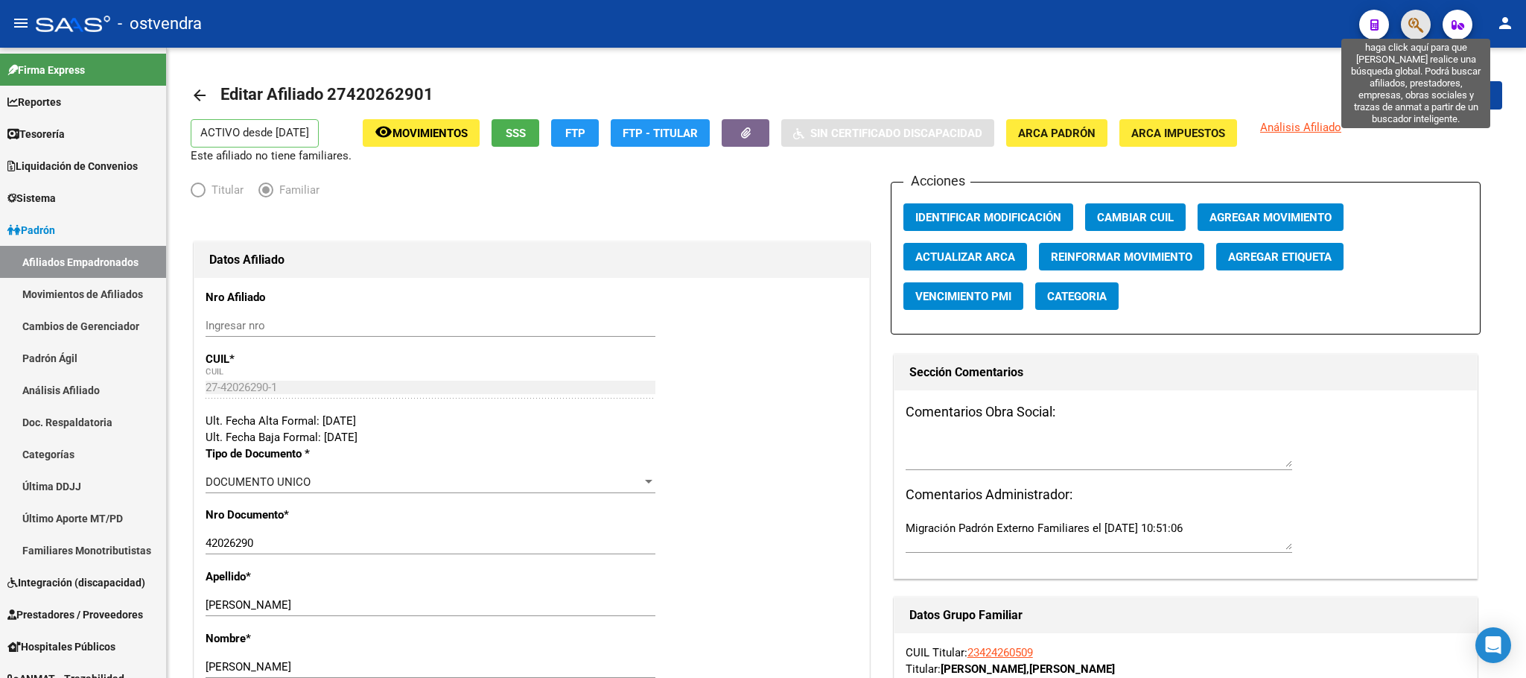
click at [1420, 16] on icon "button" at bounding box center [1416, 24] width 15 height 17
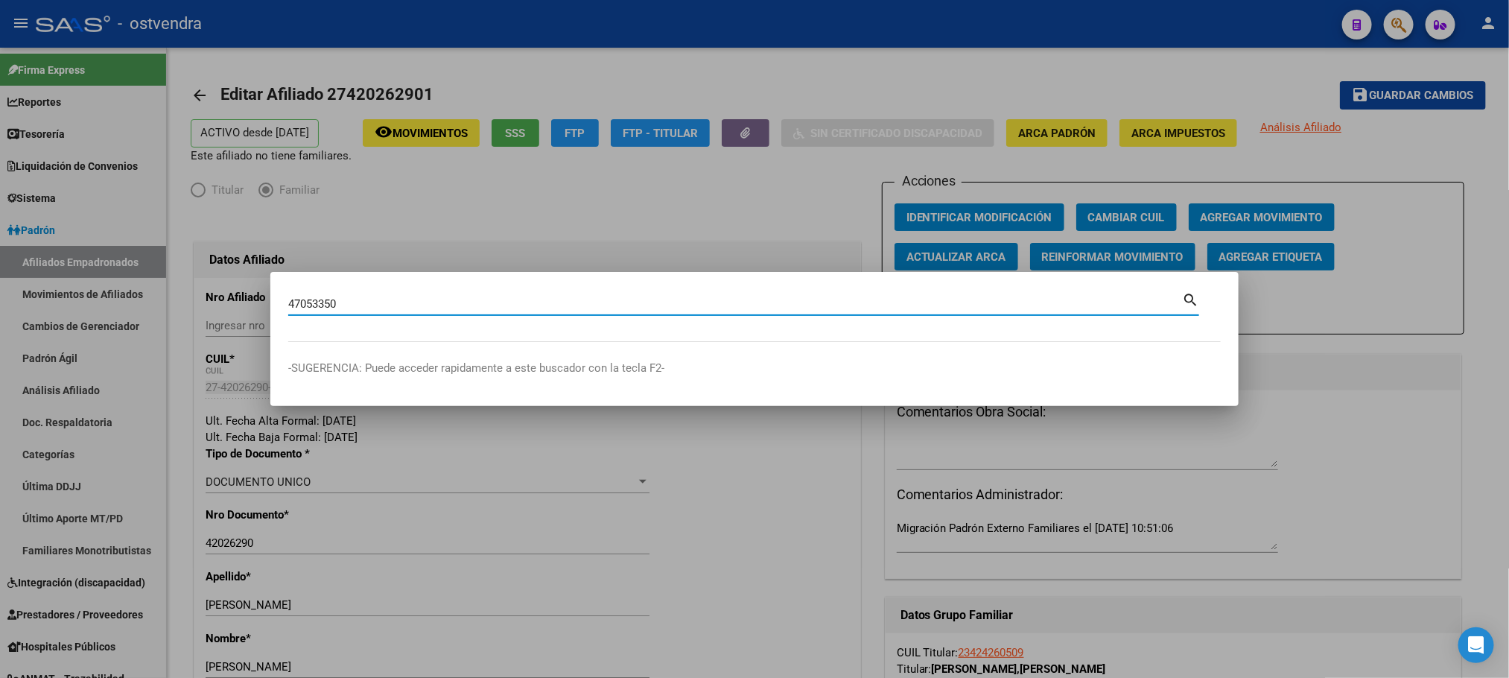
type input "47053350"
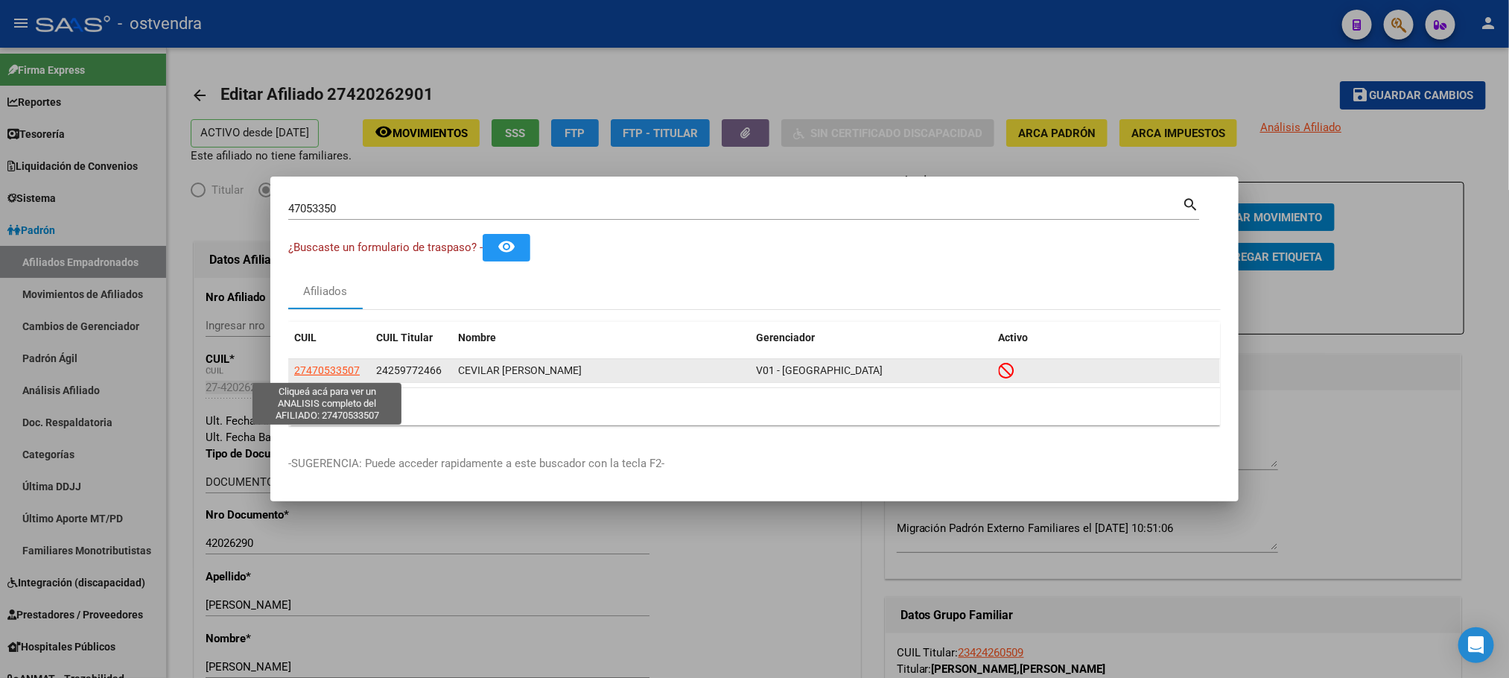
click at [307, 369] on span "27470533507" at bounding box center [327, 370] width 66 height 12
type textarea "27470533507"
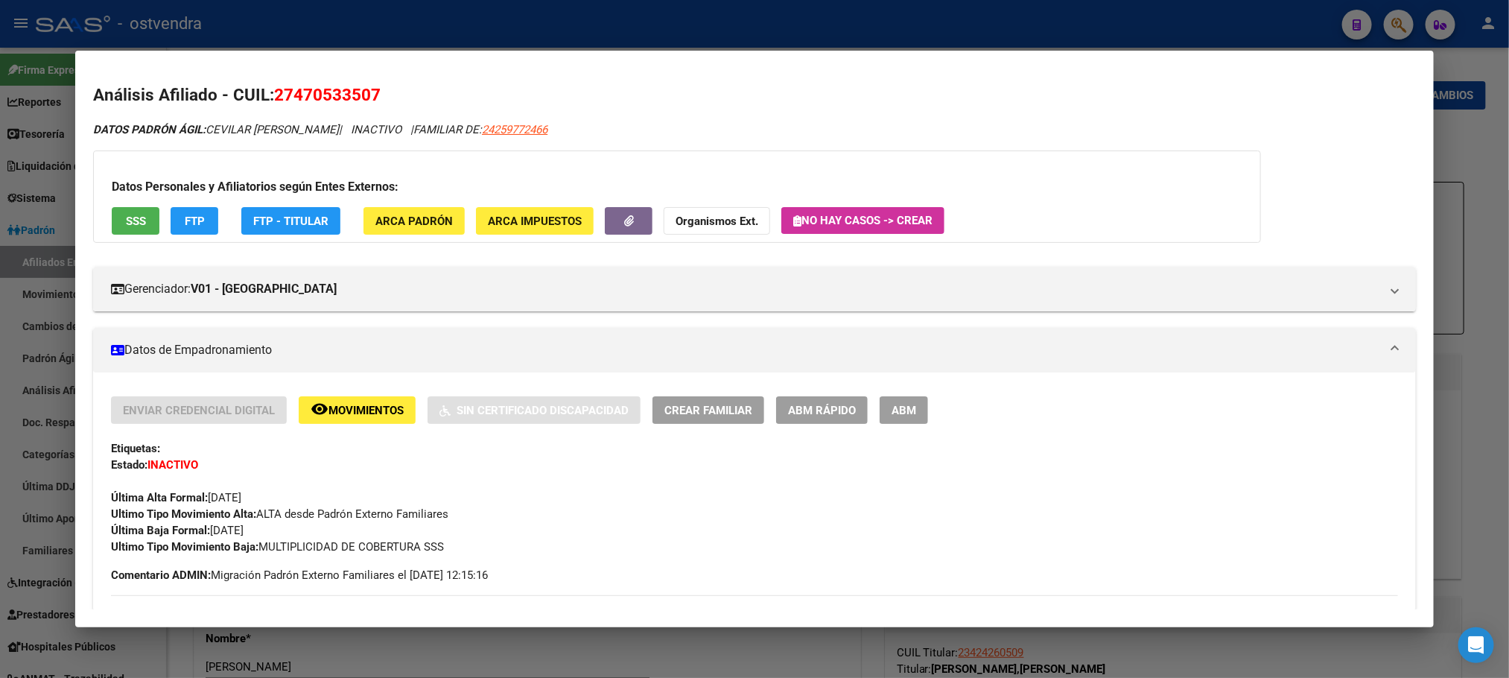
click at [133, 218] on span "SSS" at bounding box center [136, 221] width 20 height 13
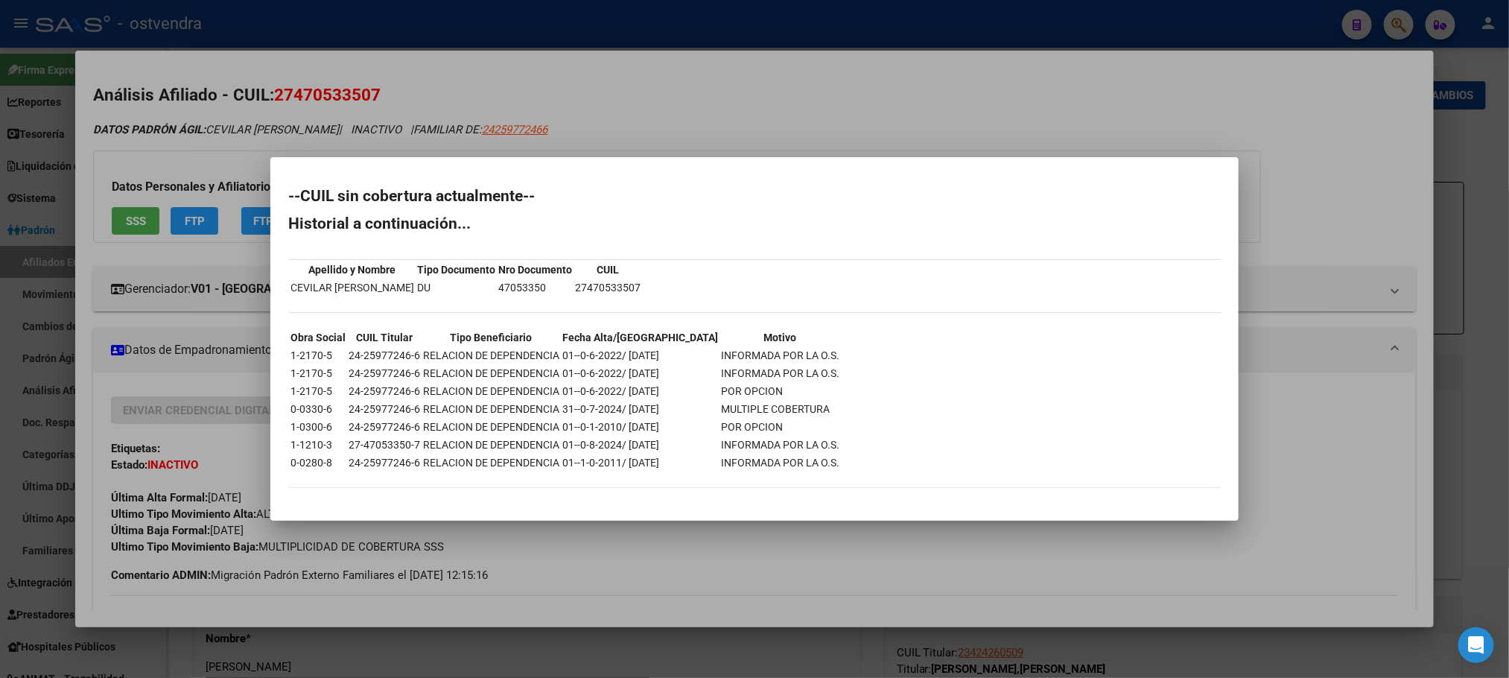
click at [202, 143] on div at bounding box center [754, 339] width 1509 height 678
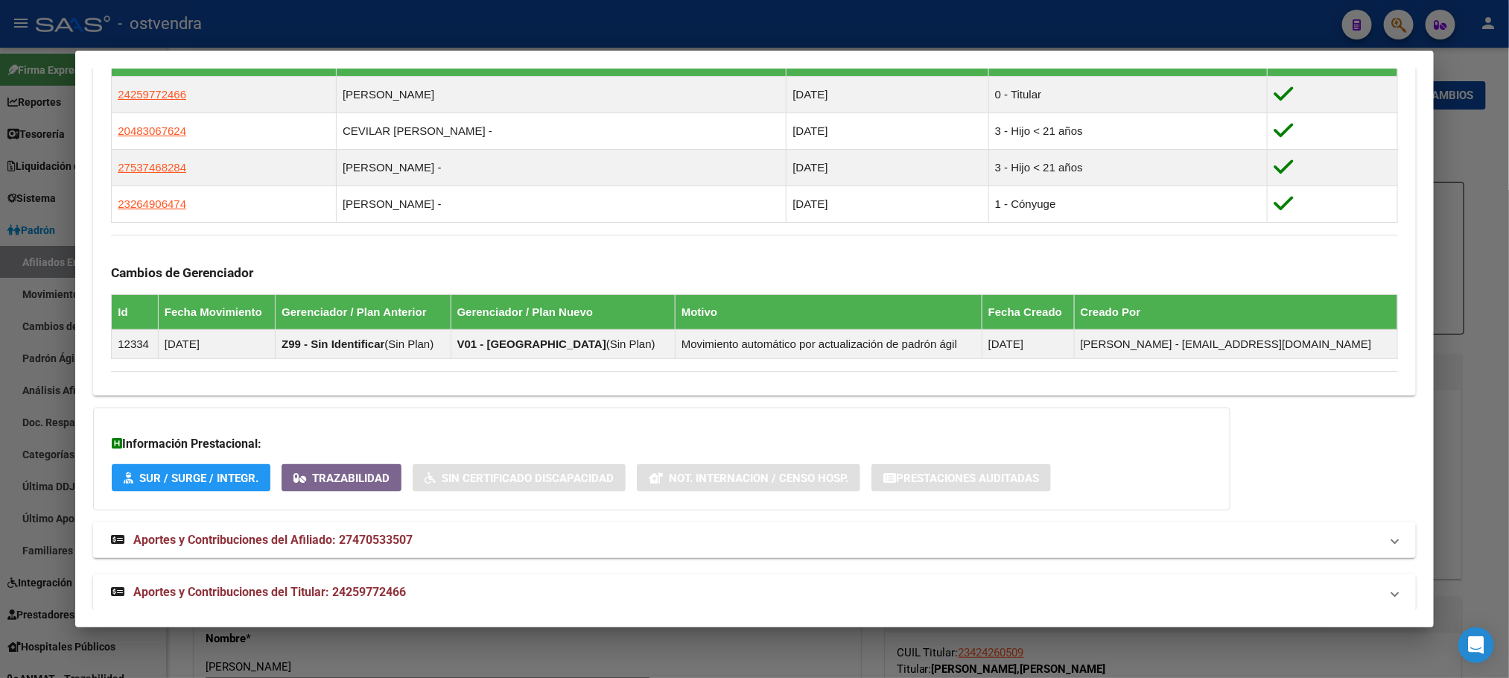
scroll to position [952, 0]
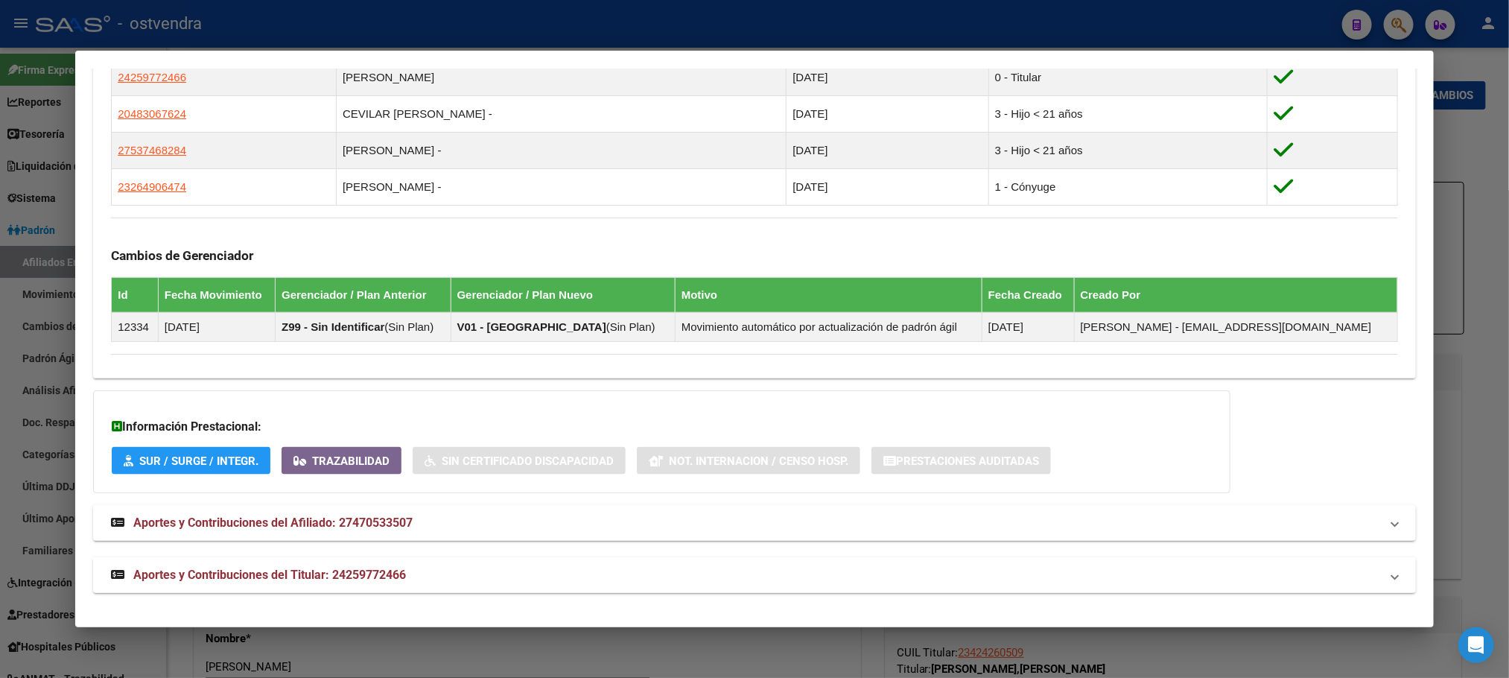
click at [409, 573] on mat-panel-title "Aportes y Contribuciones del Titular: 24259772466" at bounding box center [745, 575] width 1269 height 18
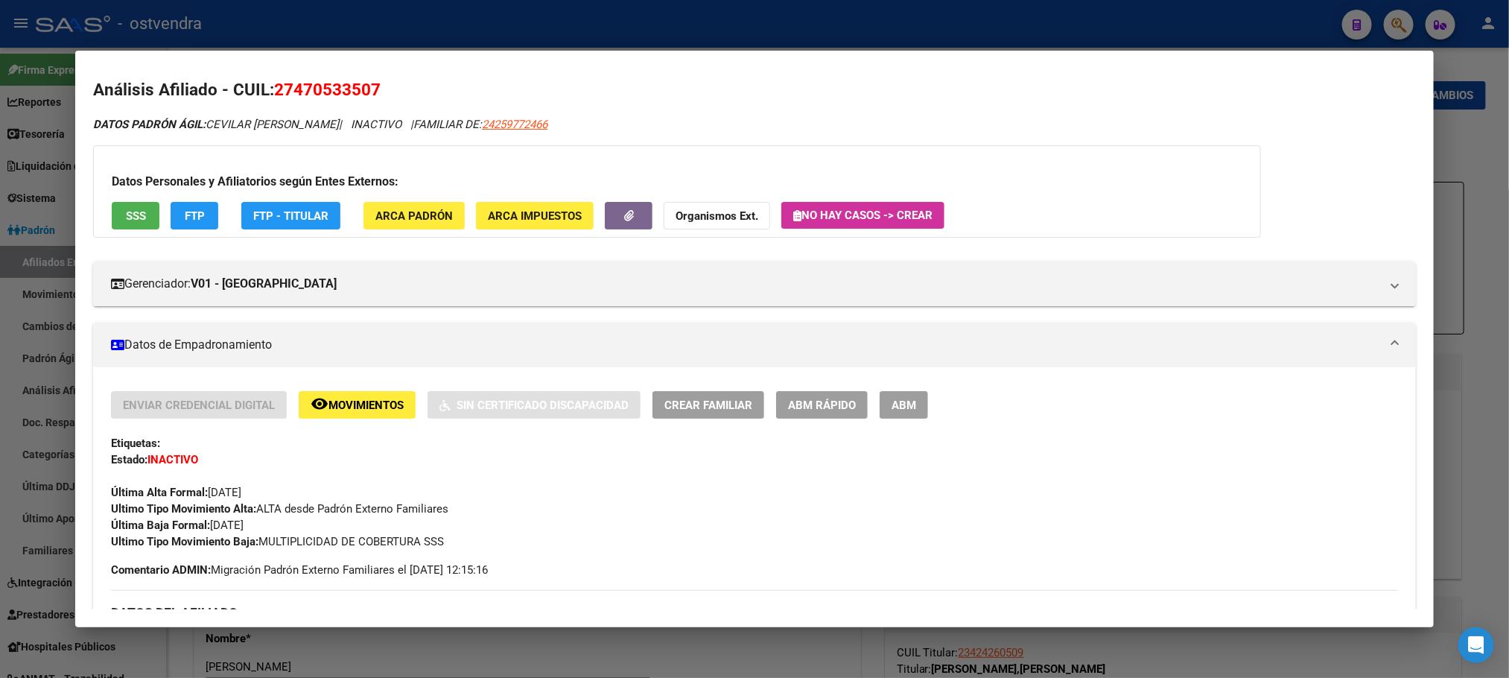
scroll to position [0, 0]
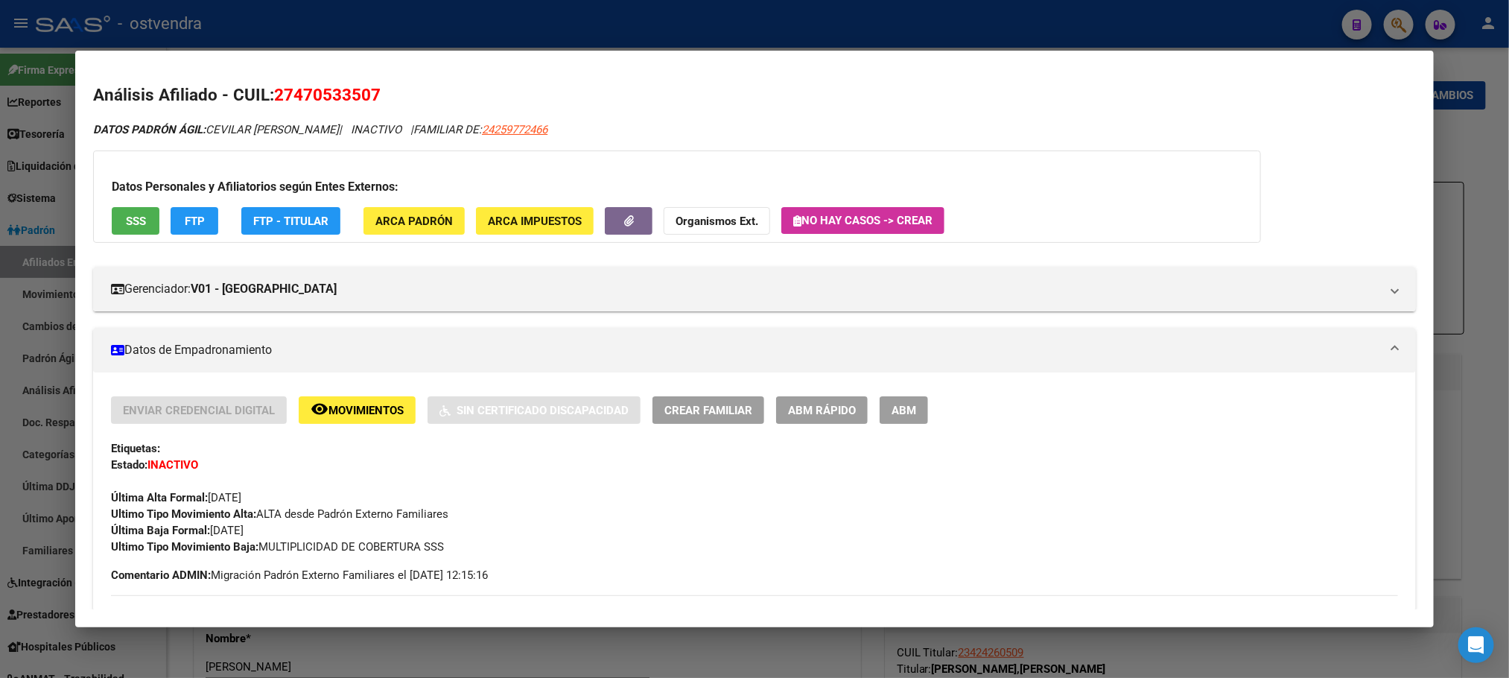
click at [185, 215] on span "FTP" at bounding box center [195, 221] width 20 height 13
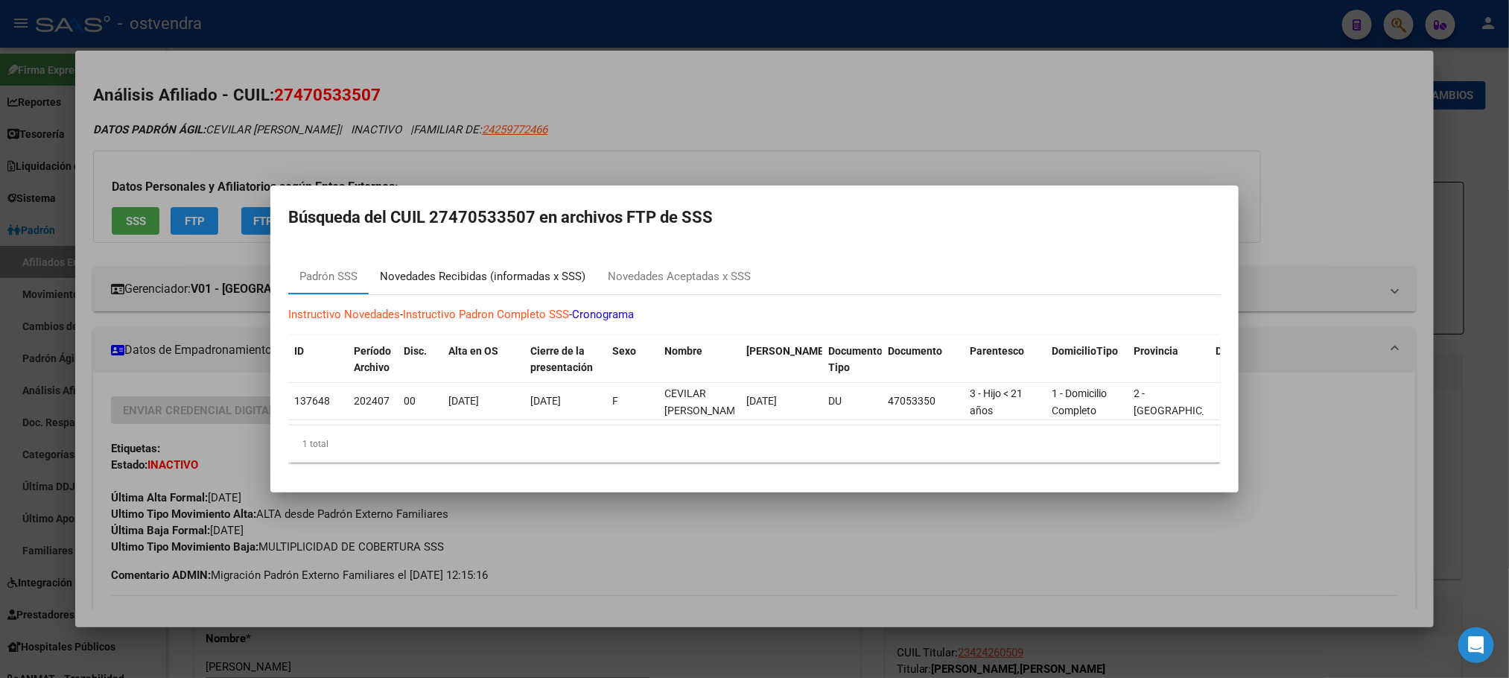
click at [472, 258] on div "Novedades Recibidas (informadas x SSS)" at bounding box center [483, 276] width 228 height 36
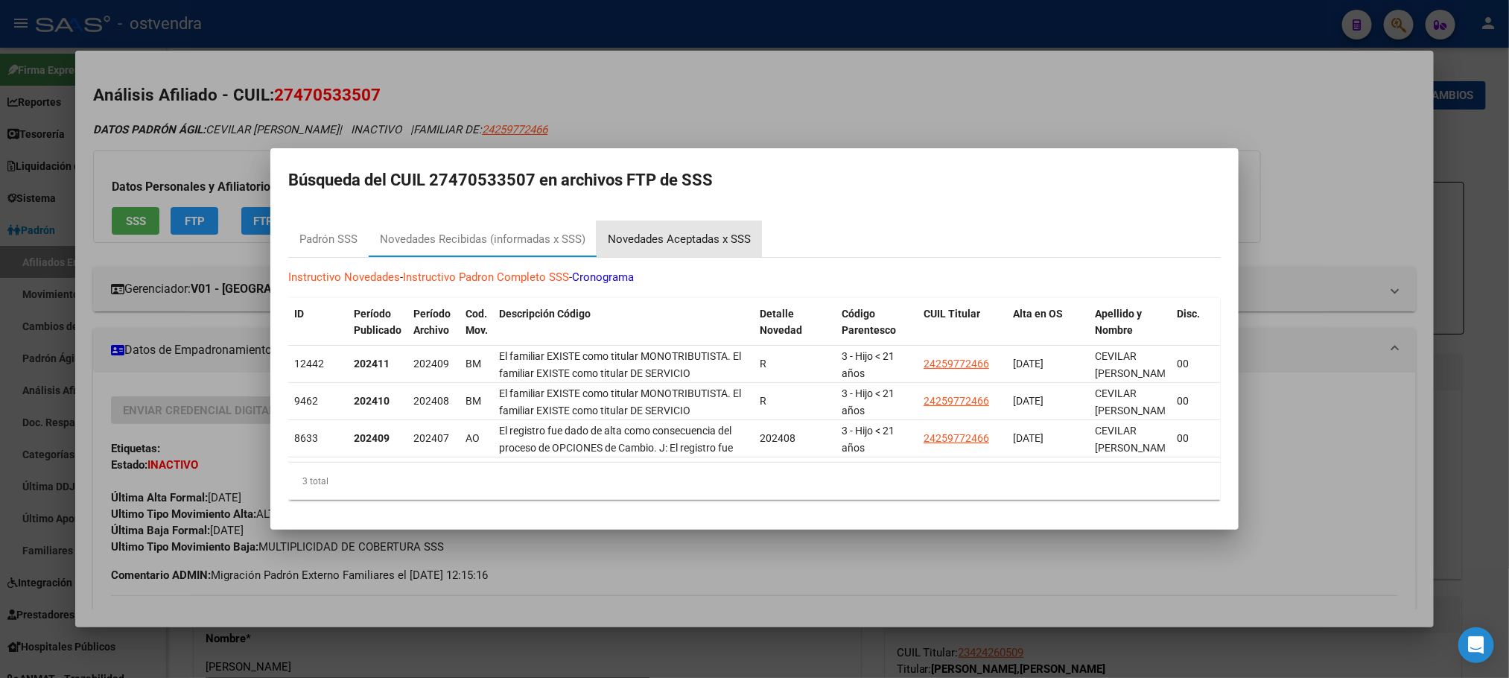
click at [668, 231] on div "Novedades Aceptadas x SSS" at bounding box center [679, 239] width 143 height 17
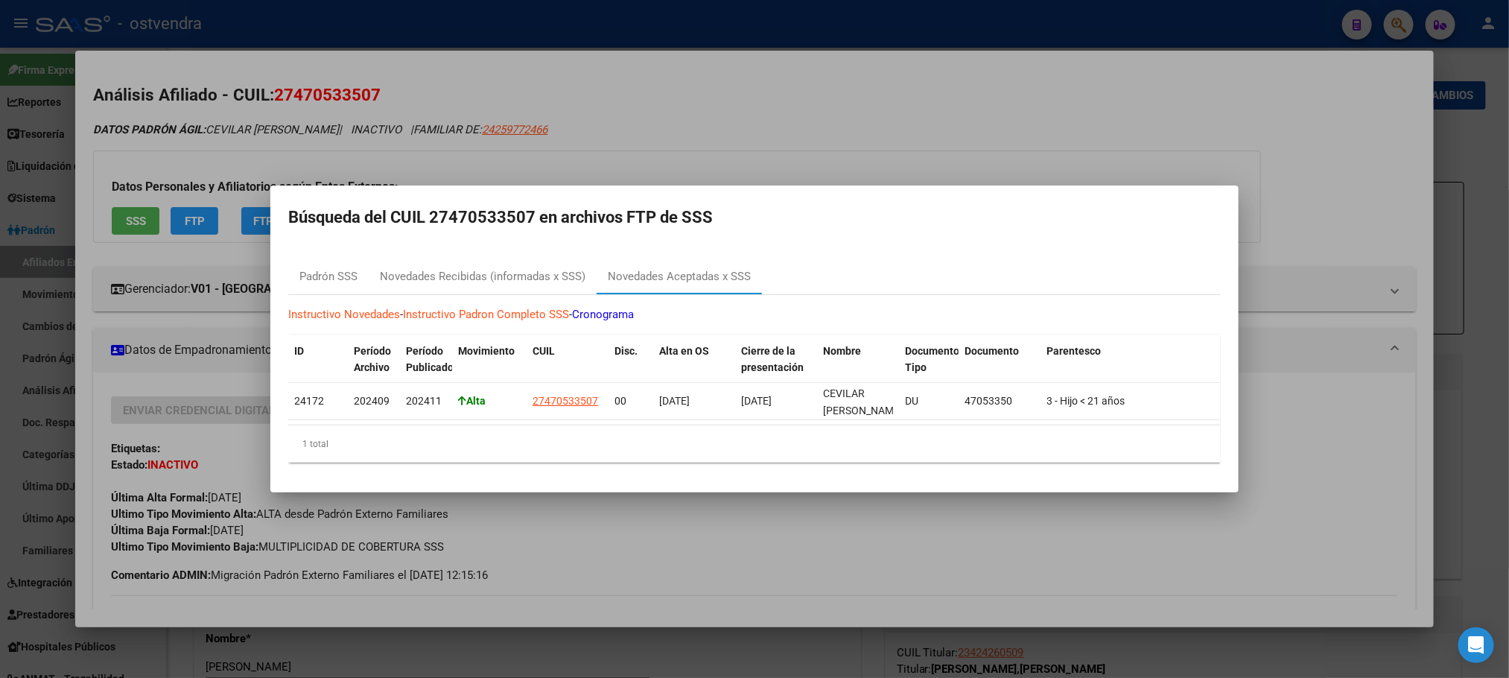
click at [197, 150] on div at bounding box center [754, 339] width 1509 height 678
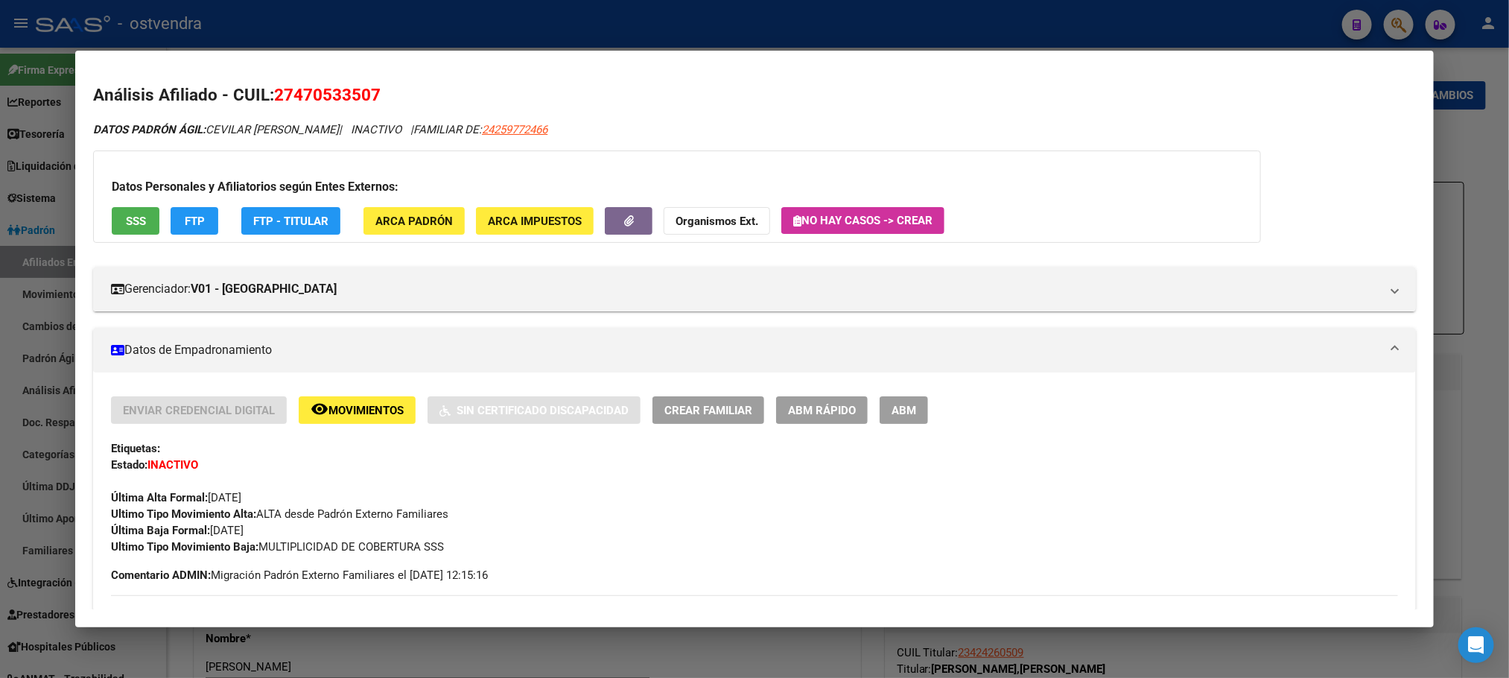
drag, startPoint x: 269, startPoint y: 96, endPoint x: 431, endPoint y: 94, distance: 162.4
click at [431, 94] on h2 "Análisis Afiliado - CUIL: 27470533507" at bounding box center [754, 95] width 1322 height 25
click at [901, 409] on span "ABM" at bounding box center [904, 410] width 25 height 13
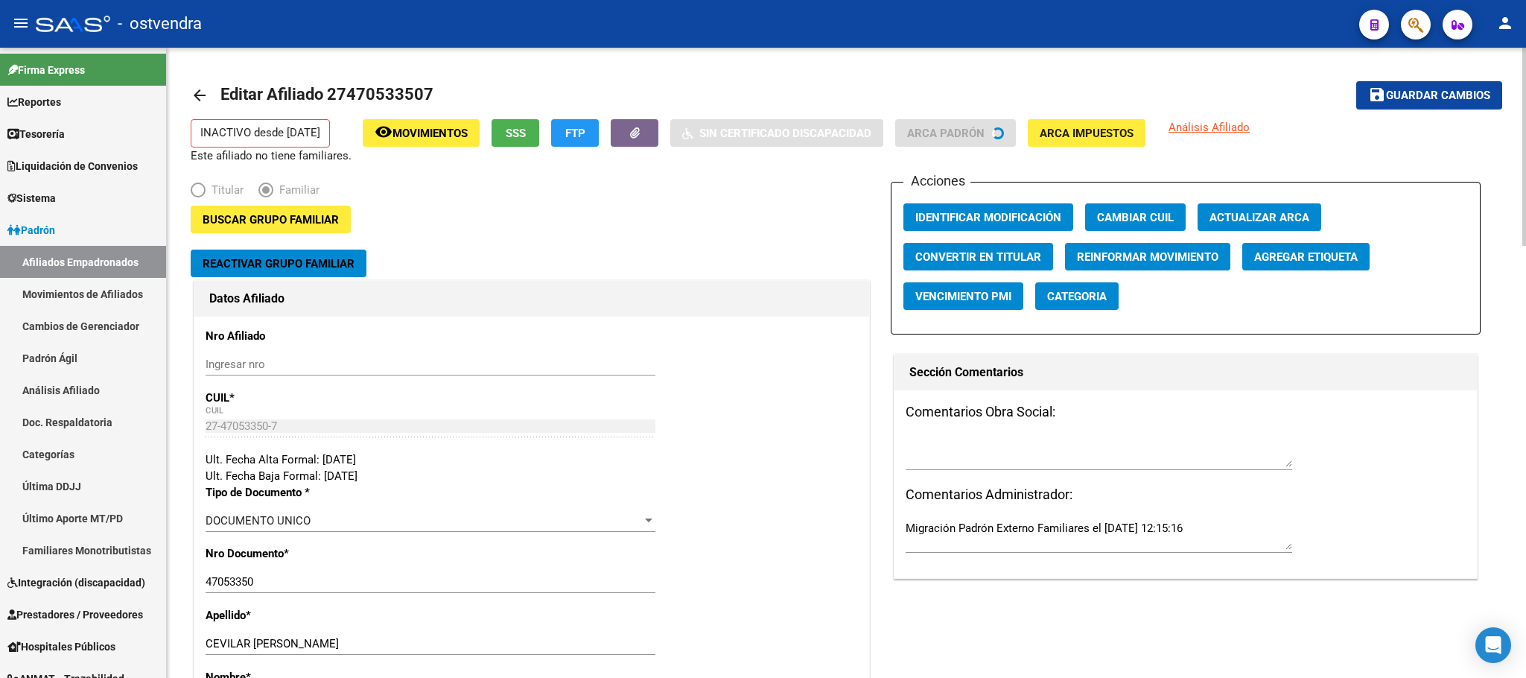
click at [320, 271] on button "Reactivar Grupo Familiar" at bounding box center [279, 264] width 176 height 28
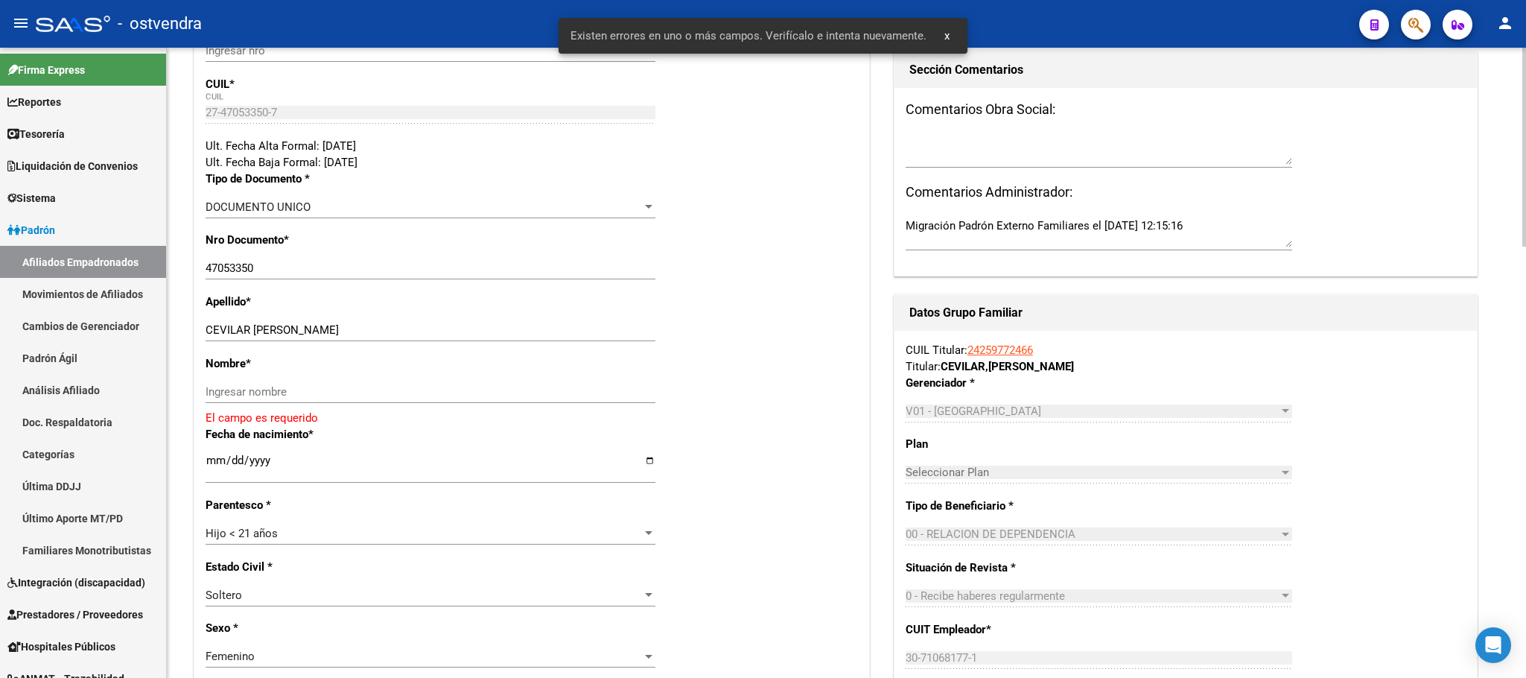
scroll to position [335, 0]
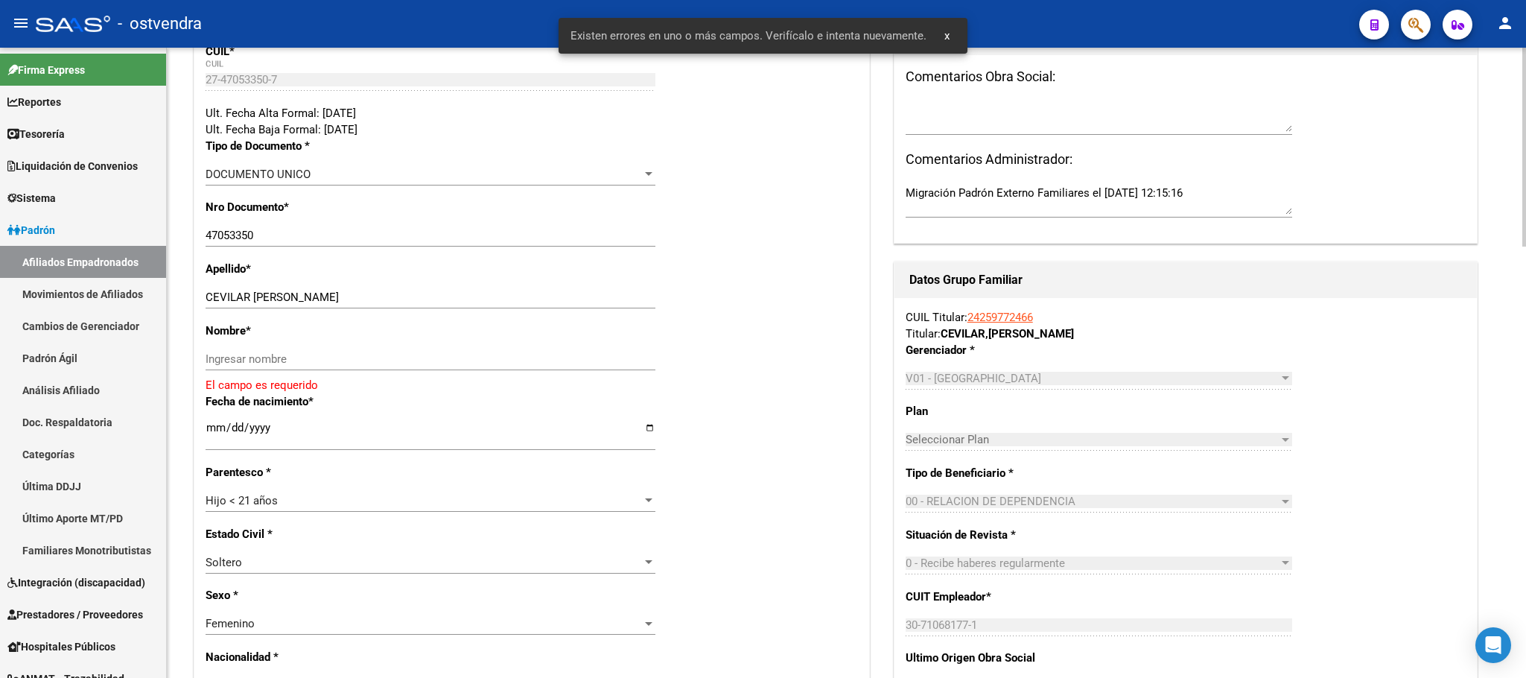
drag, startPoint x: 253, startPoint y: 288, endPoint x: 515, endPoint y: 311, distance: 262.4
click at [516, 311] on div "CEVILAR ANTONELLA BELEN Ingresar apellido" at bounding box center [431, 304] width 450 height 37
click at [273, 309] on div "CEVILAR ANTONELLA BELEN Ingresar apellido" at bounding box center [431, 304] width 450 height 37
drag, startPoint x: 251, startPoint y: 295, endPoint x: 436, endPoint y: 342, distance: 190.6
click at [474, 295] on input "CEVILAR ANTONELLA BELEN" at bounding box center [431, 297] width 450 height 13
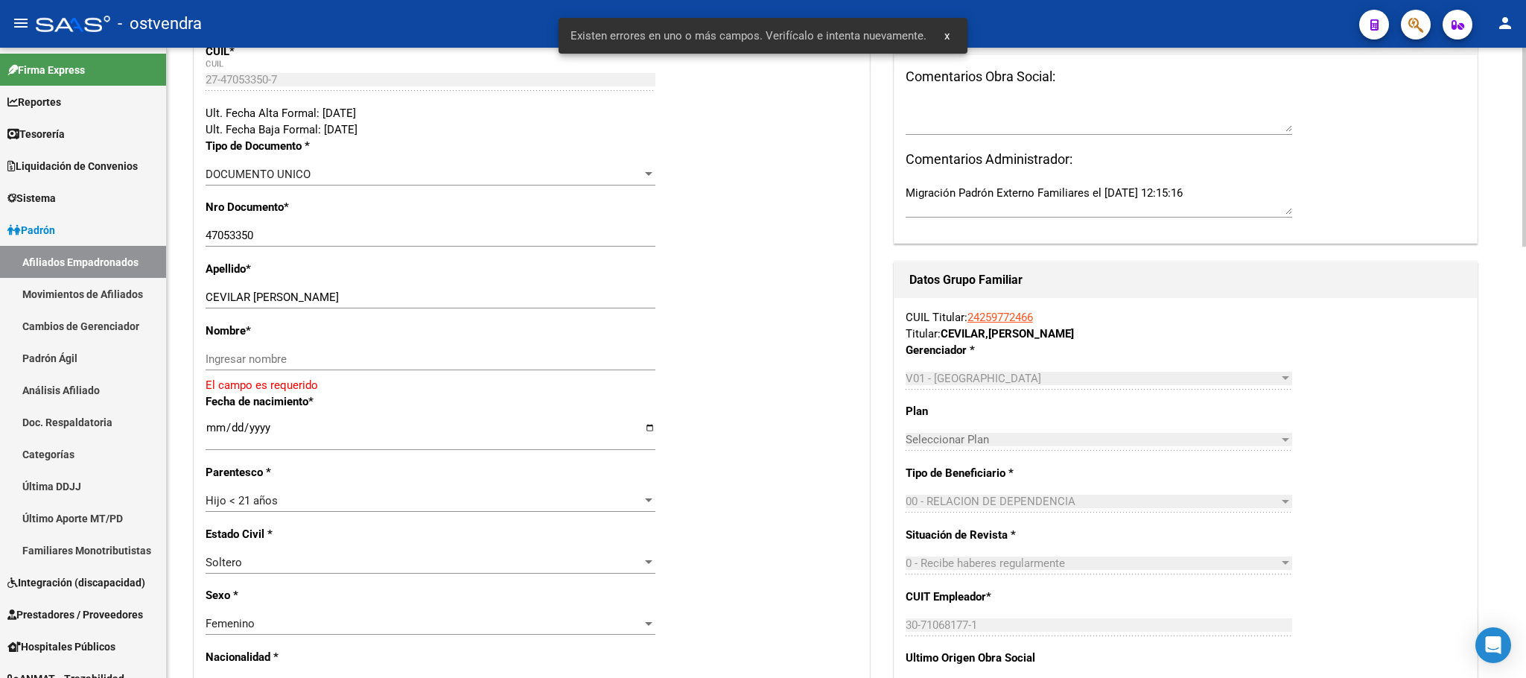
click at [416, 374] on div "Ingresar nombre" at bounding box center [431, 366] width 450 height 37
drag, startPoint x: 404, startPoint y: 360, endPoint x: 322, endPoint y: 343, distance: 84.4
click at [402, 358] on input "Ingresar nombre" at bounding box center [431, 358] width 450 height 13
paste input "ANTONELLA BELEN"
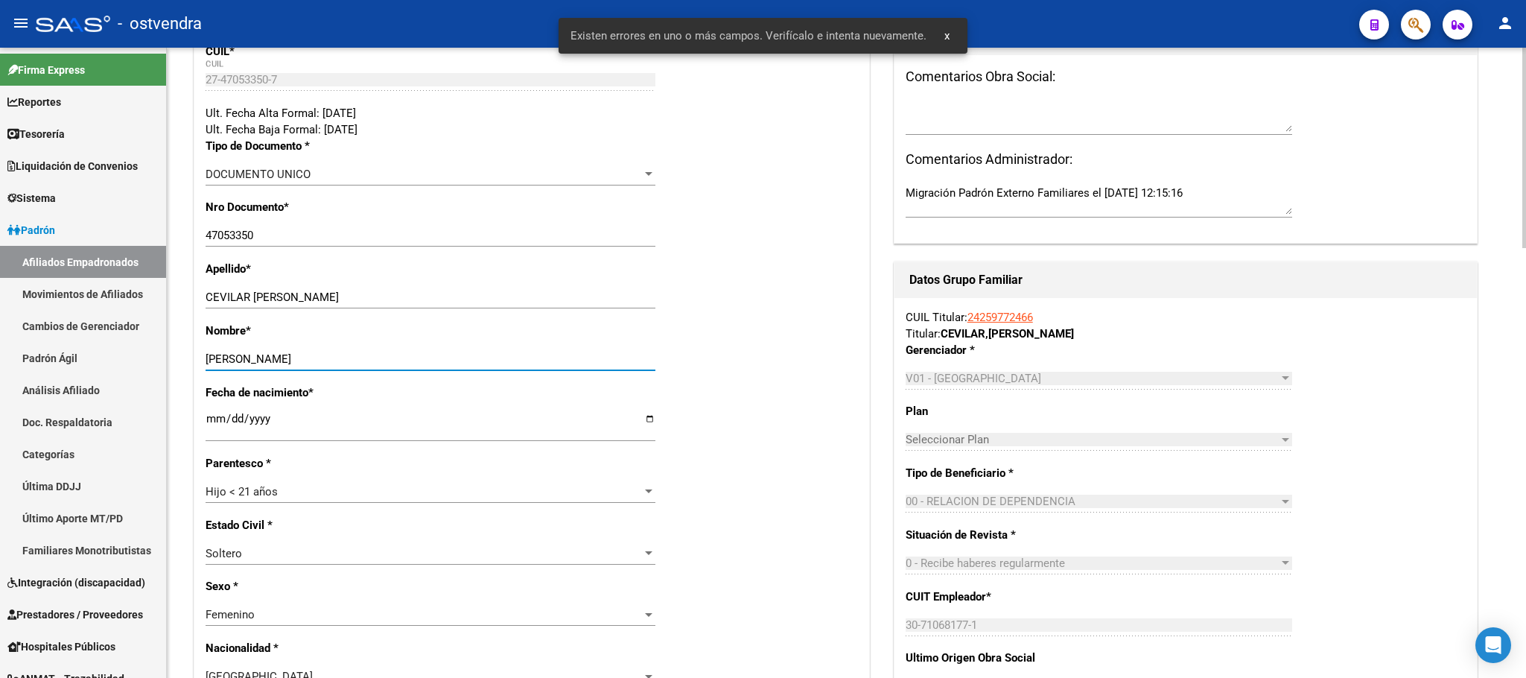
type input "ANTONELLA BELEN"
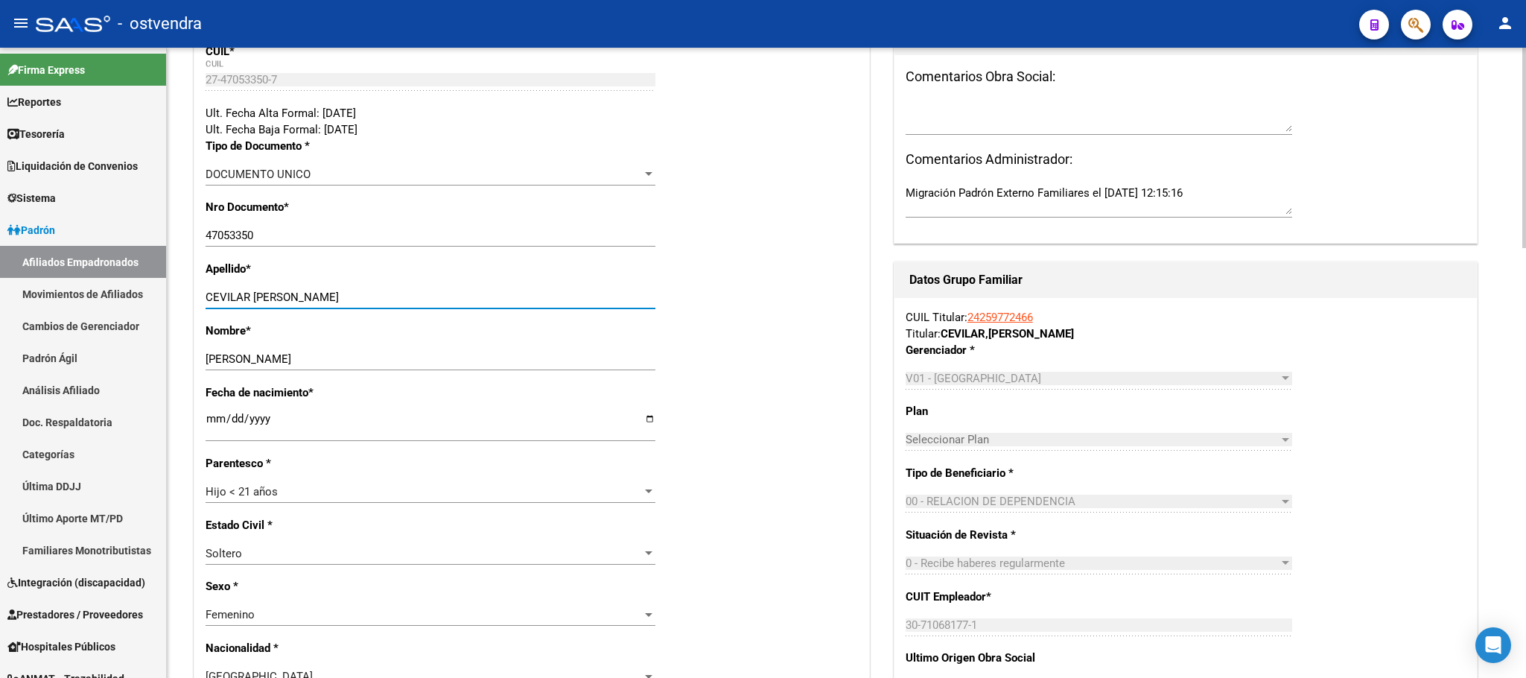
drag, startPoint x: 251, startPoint y: 305, endPoint x: 463, endPoint y: 315, distance: 211.8
click at [463, 315] on div "CEVILAR ANTONELLA BELEN Ingresar apellido" at bounding box center [431, 304] width 450 height 37
type input "CEVILAR"
click at [796, 344] on div "Nombre * ANTONELLA BELEN Ingresar nombre" at bounding box center [532, 354] width 653 height 62
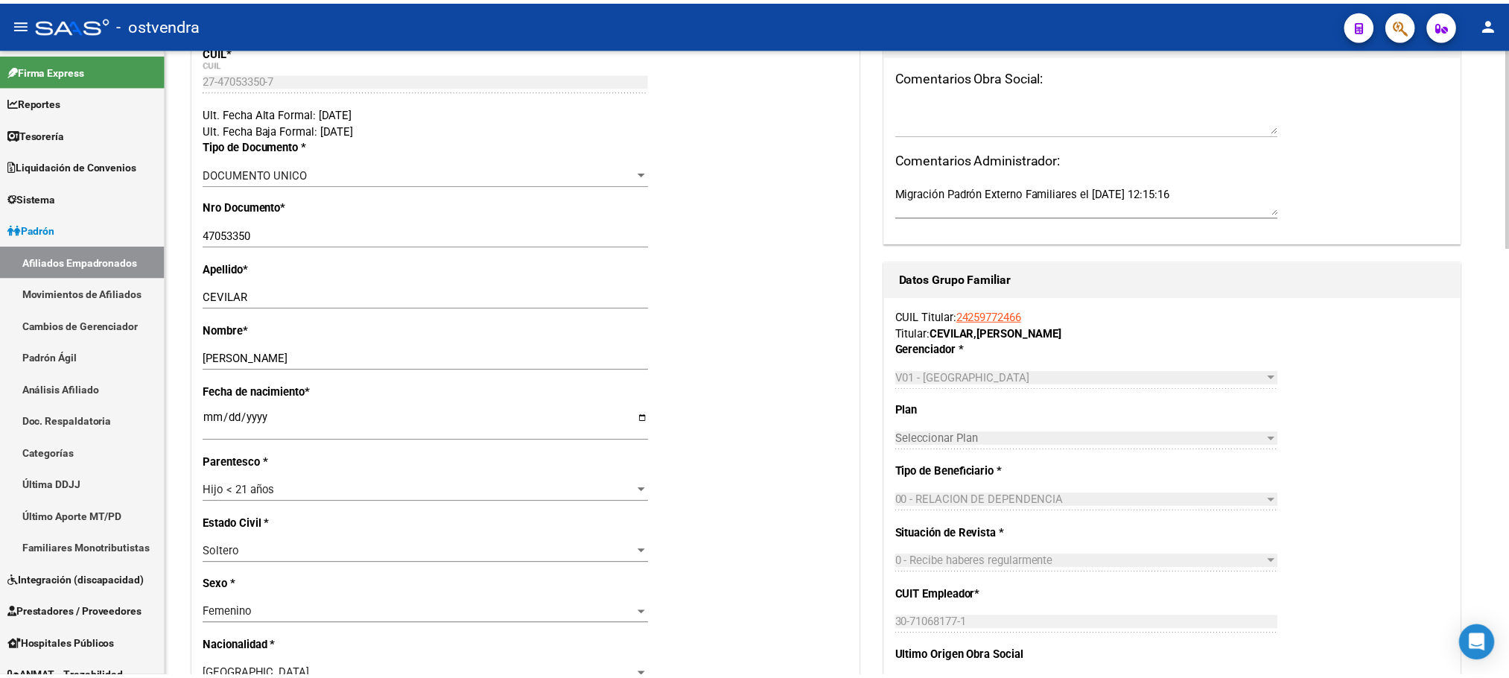
scroll to position [0, 0]
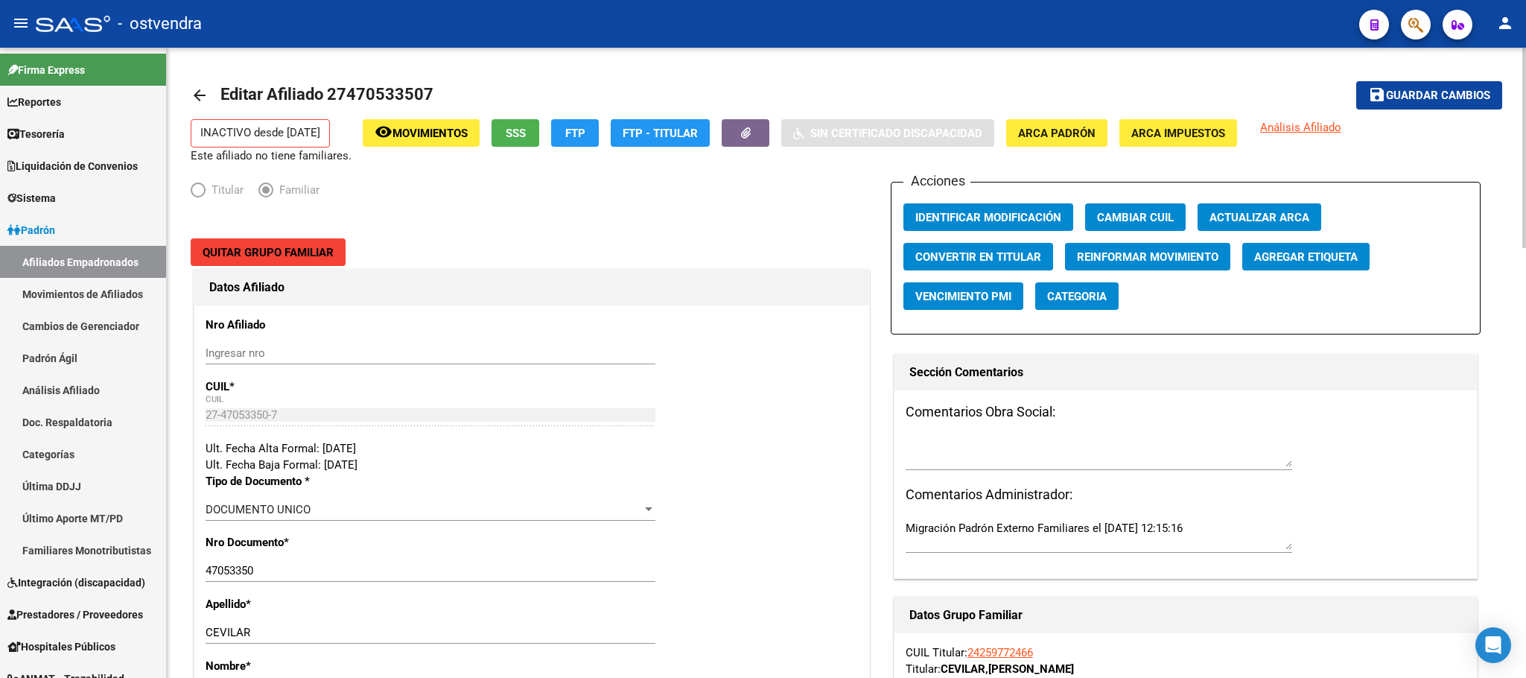
click at [1456, 83] on button "save Guardar cambios" at bounding box center [1429, 95] width 146 height 28
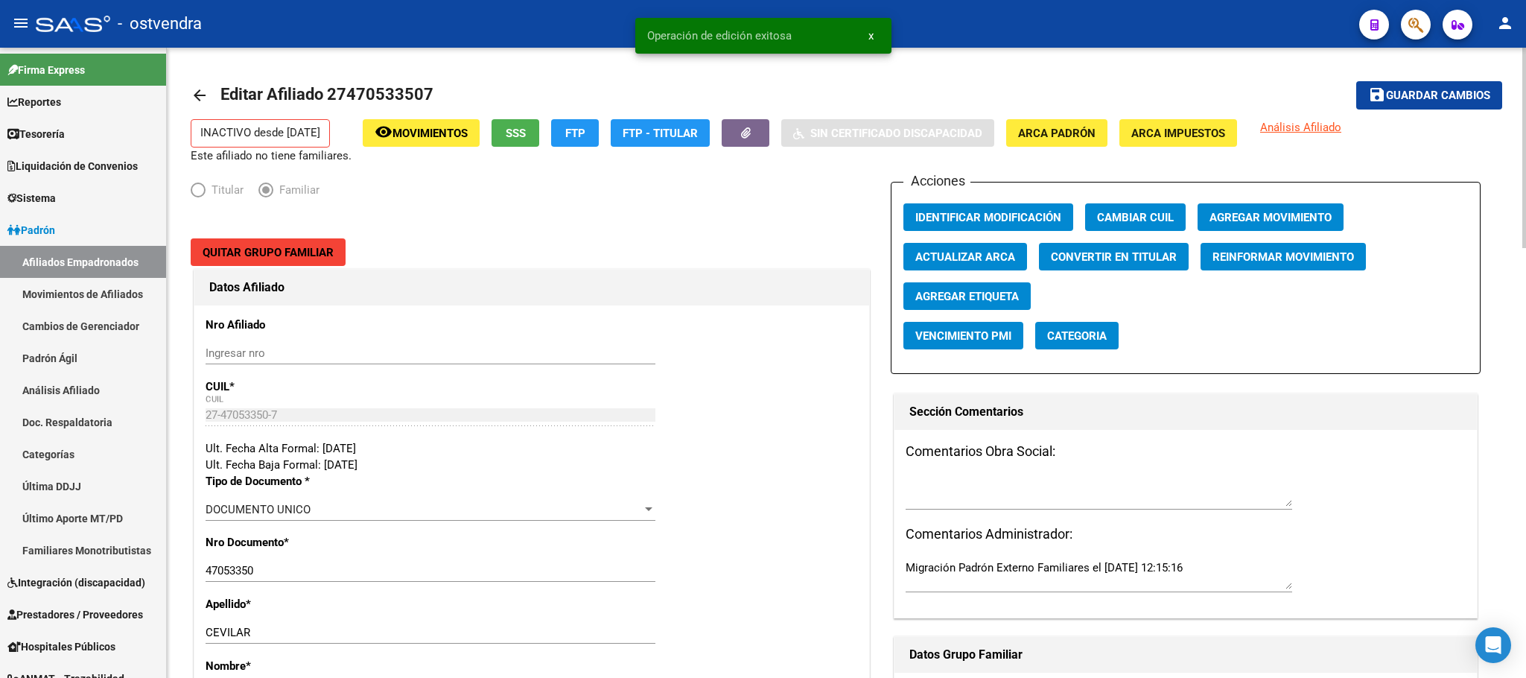
click at [1272, 203] on div "Acciones Identificar Modificación Cambiar CUIL Agregar Movimiento Actualizar AR…" at bounding box center [1186, 278] width 590 height 192
click at [1272, 211] on span "Agregar Movimiento" at bounding box center [1271, 217] width 122 height 13
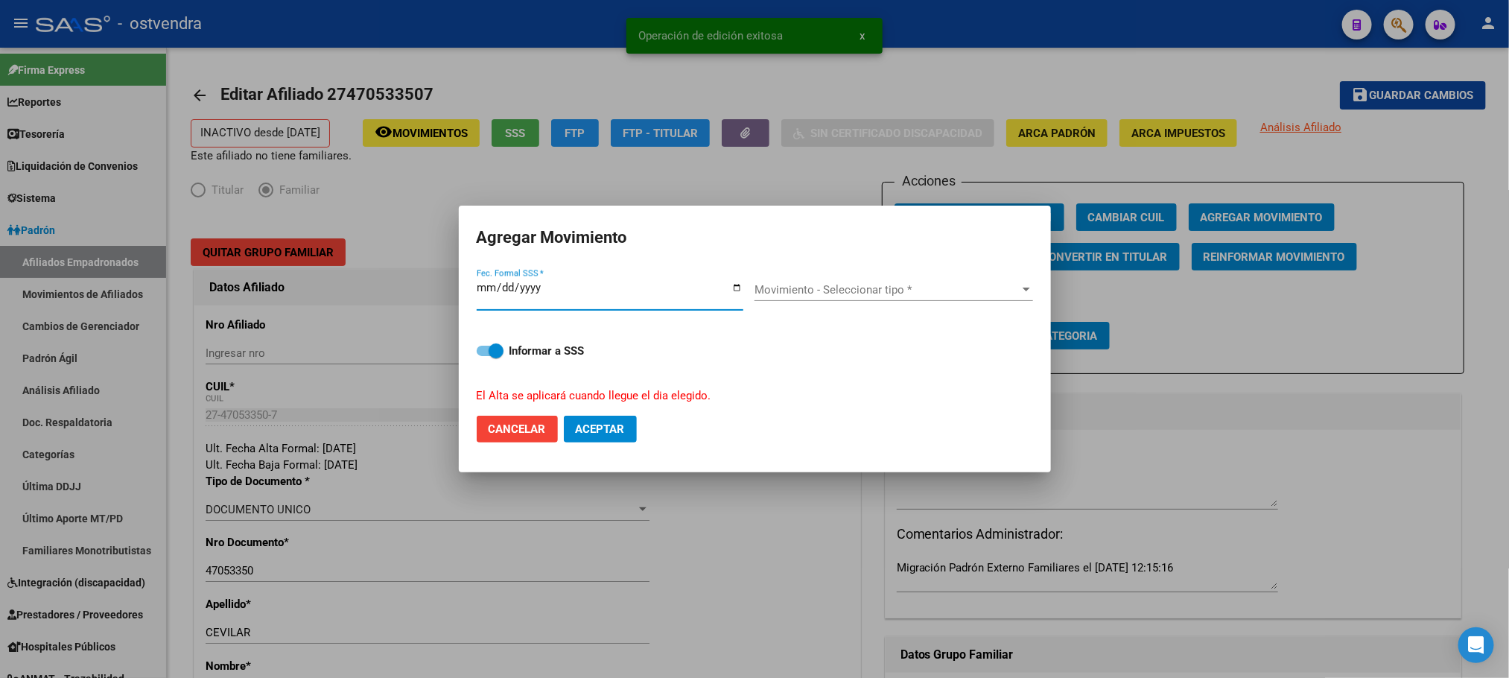
type input "[DATE]"
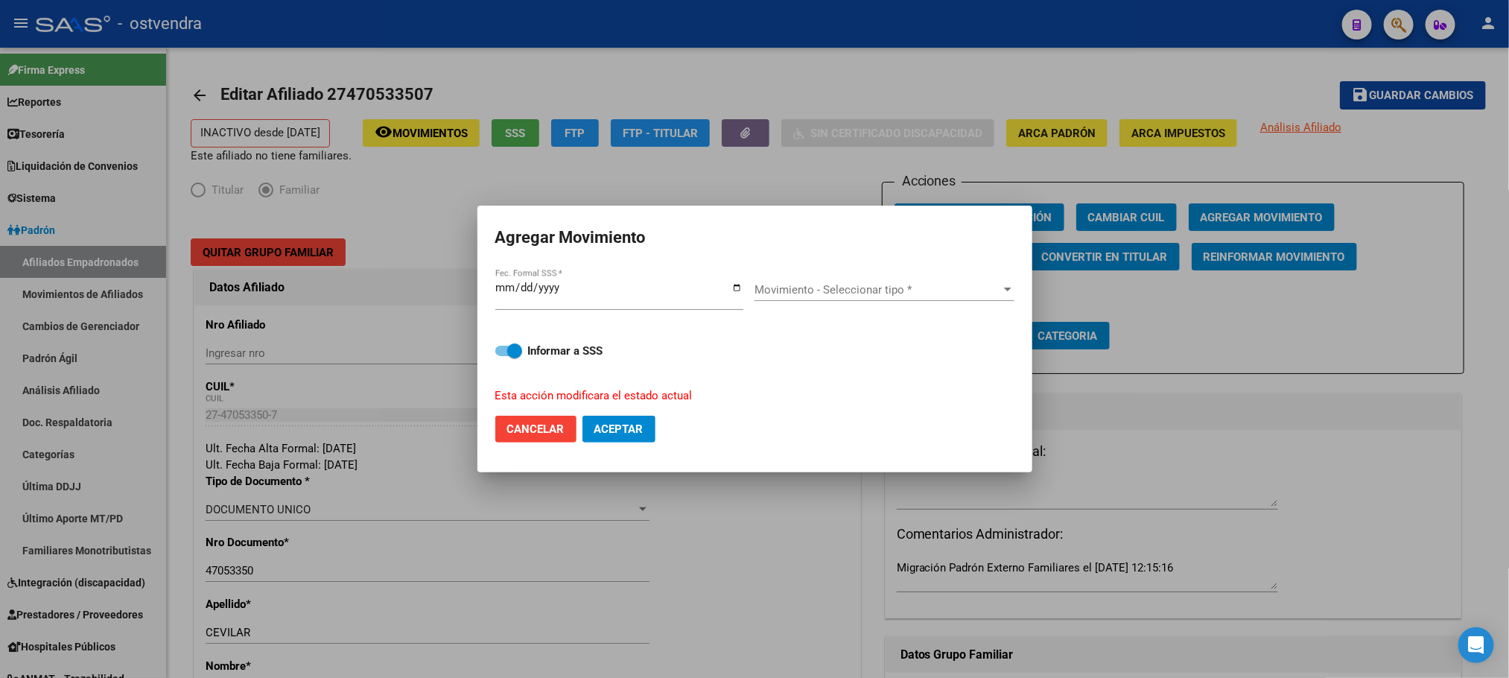
click at [842, 282] on div "Movimiento - Seleccionar tipo * Movimiento - Seleccionar tipo *" at bounding box center [885, 290] width 260 height 22
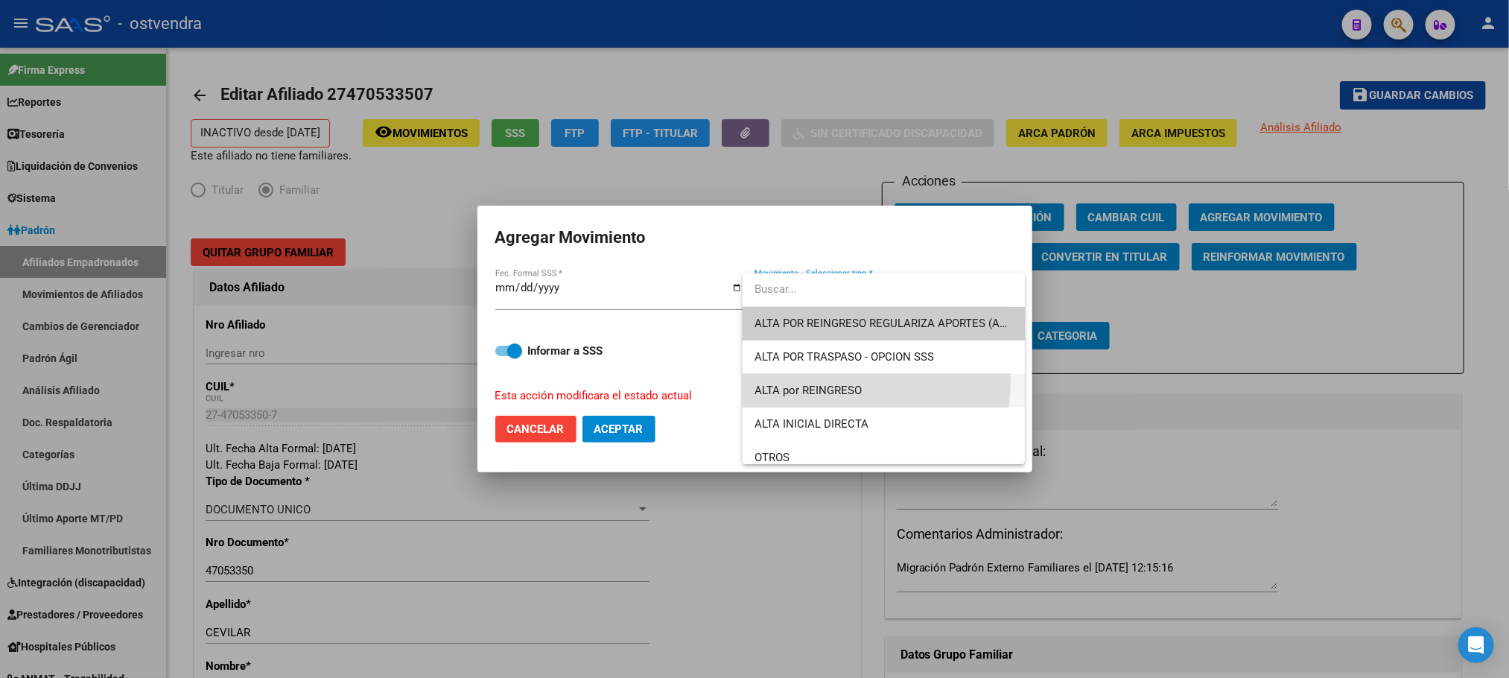
click at [834, 380] on span "ALTA por REINGRESO" at bounding box center [884, 391] width 258 height 34
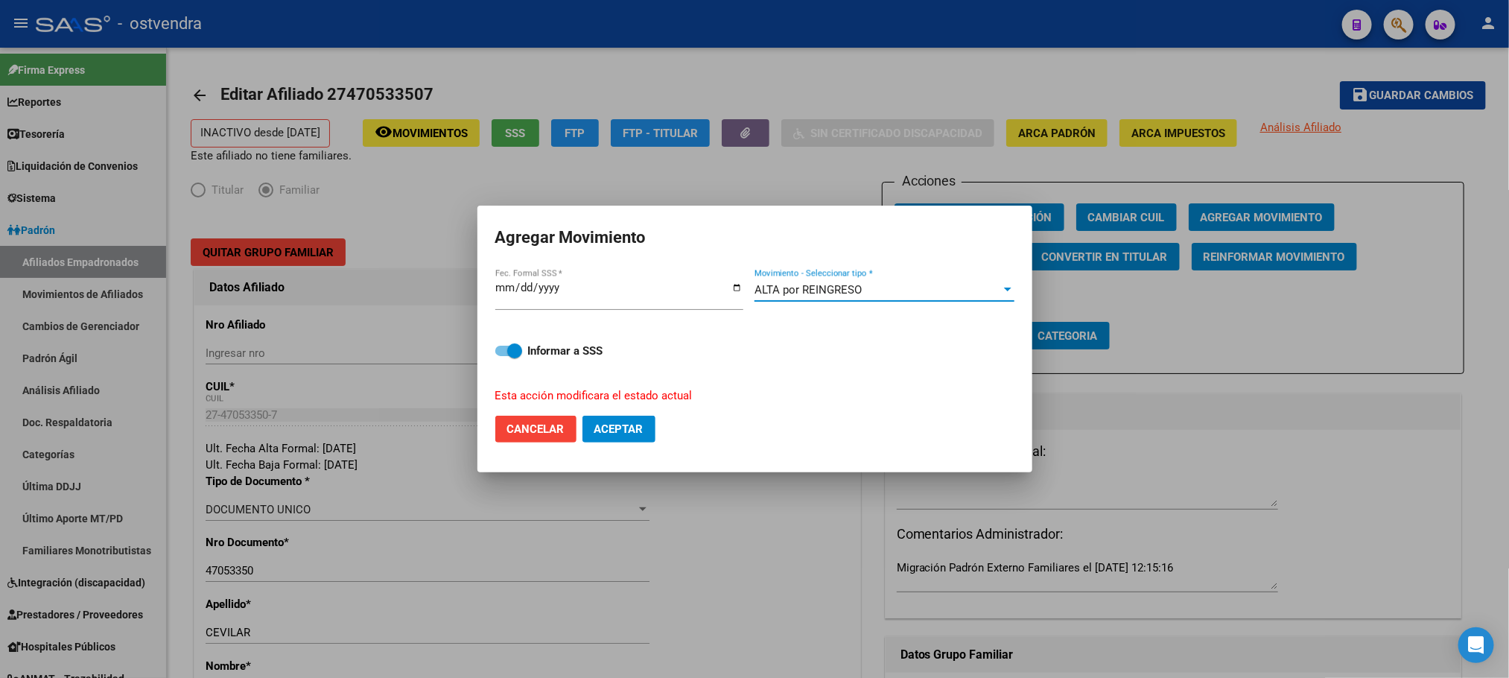
click at [638, 416] on button "Aceptar" at bounding box center [619, 429] width 73 height 27
checkbox input "false"
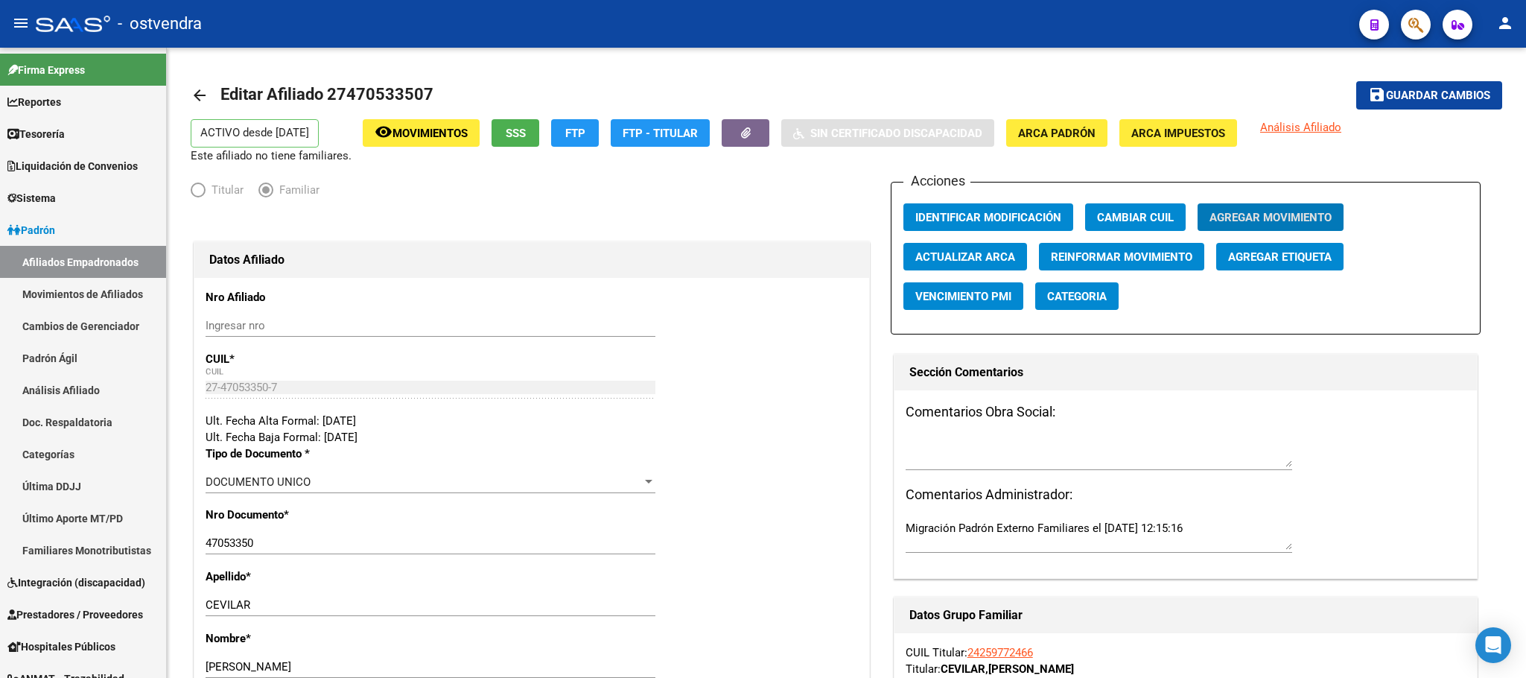
click at [1402, 22] on button "button" at bounding box center [1416, 25] width 30 height 30
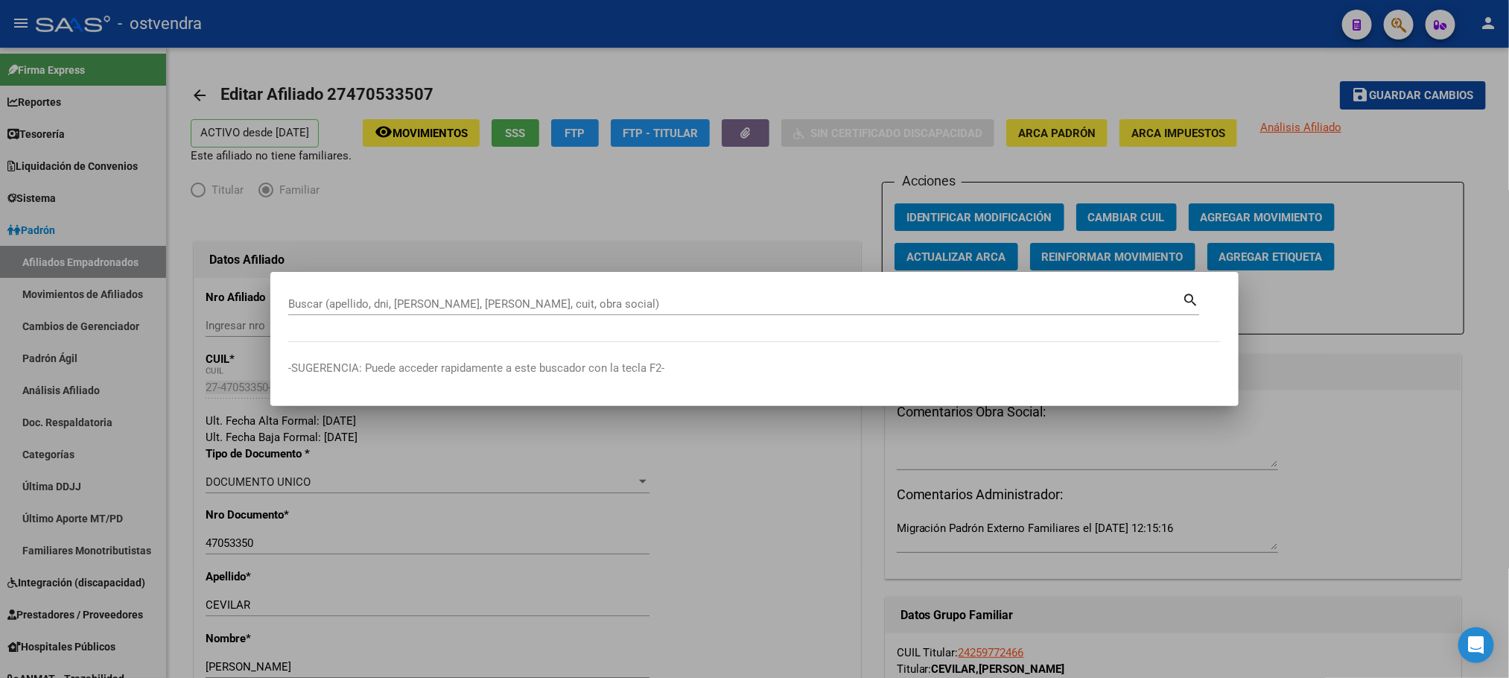
drag, startPoint x: 344, startPoint y: 291, endPoint x: 297, endPoint y: 293, distance: 47.0
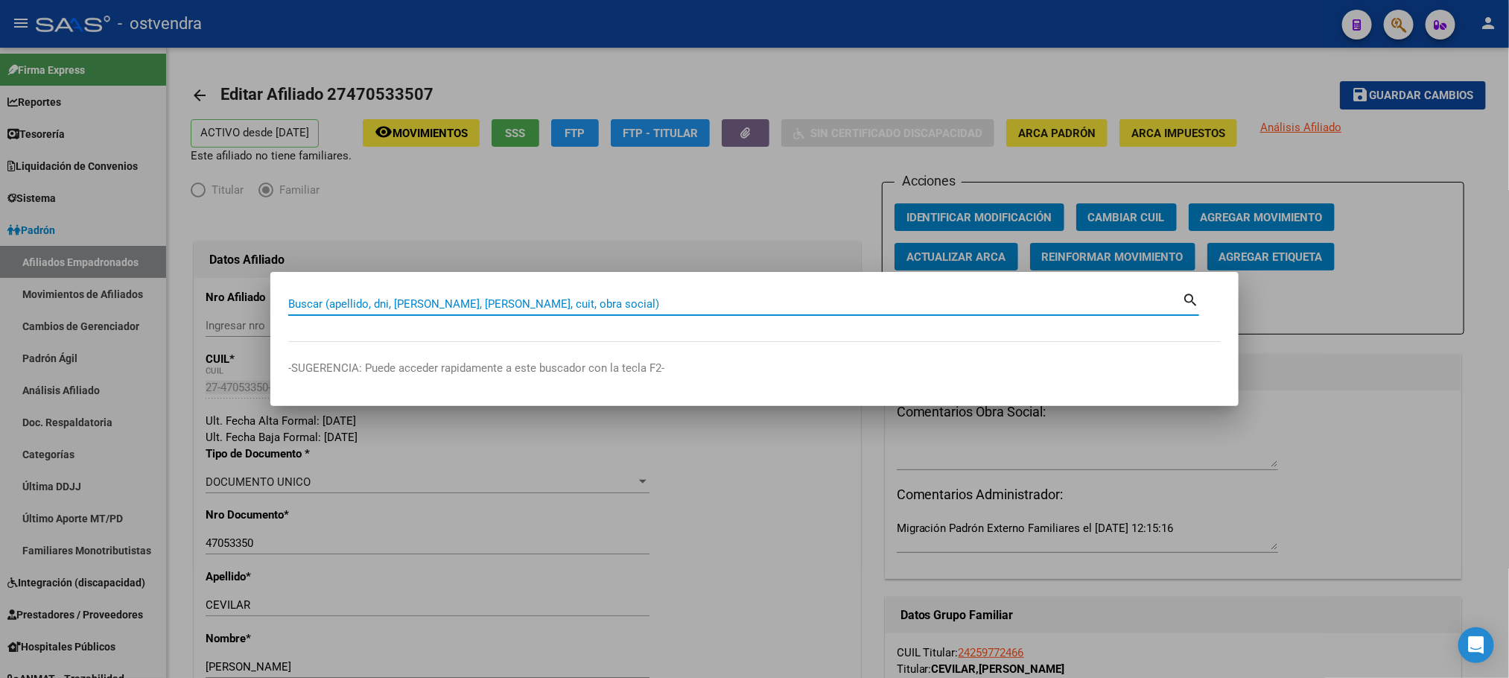
drag, startPoint x: 297, startPoint y: 293, endPoint x: 288, endPoint y: 302, distance: 12.6
click at [288, 302] on input "Buscar (apellido, dni, [PERSON_NAME], [PERSON_NAME], cuit, obra social)" at bounding box center [735, 303] width 894 height 13
click at [298, 304] on input "Buscar (apellido, dni, [PERSON_NAME], [PERSON_NAME], cuit, obra social)" at bounding box center [735, 303] width 894 height 13
paste input "48166688"
type input "48166688"
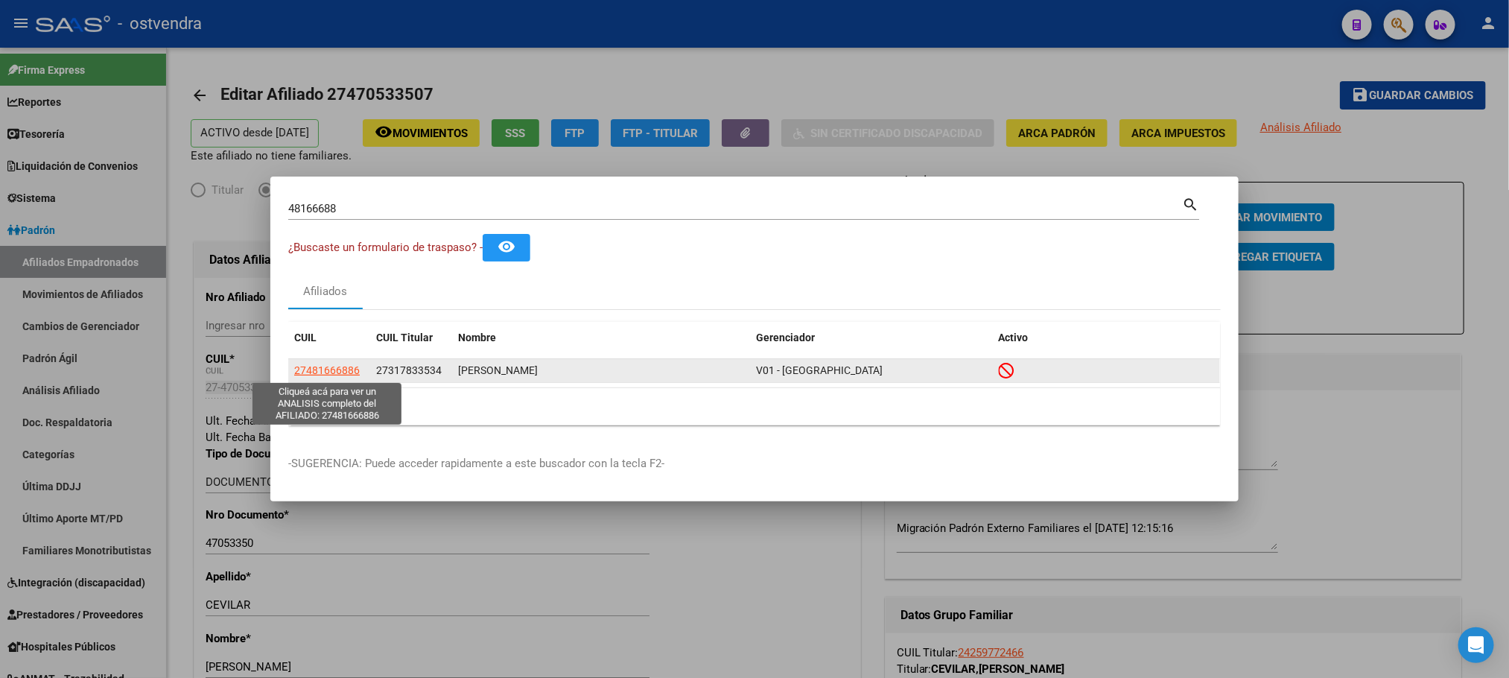
click at [331, 365] on span "27481666886" at bounding box center [327, 370] width 66 height 12
type textarea "27481666886"
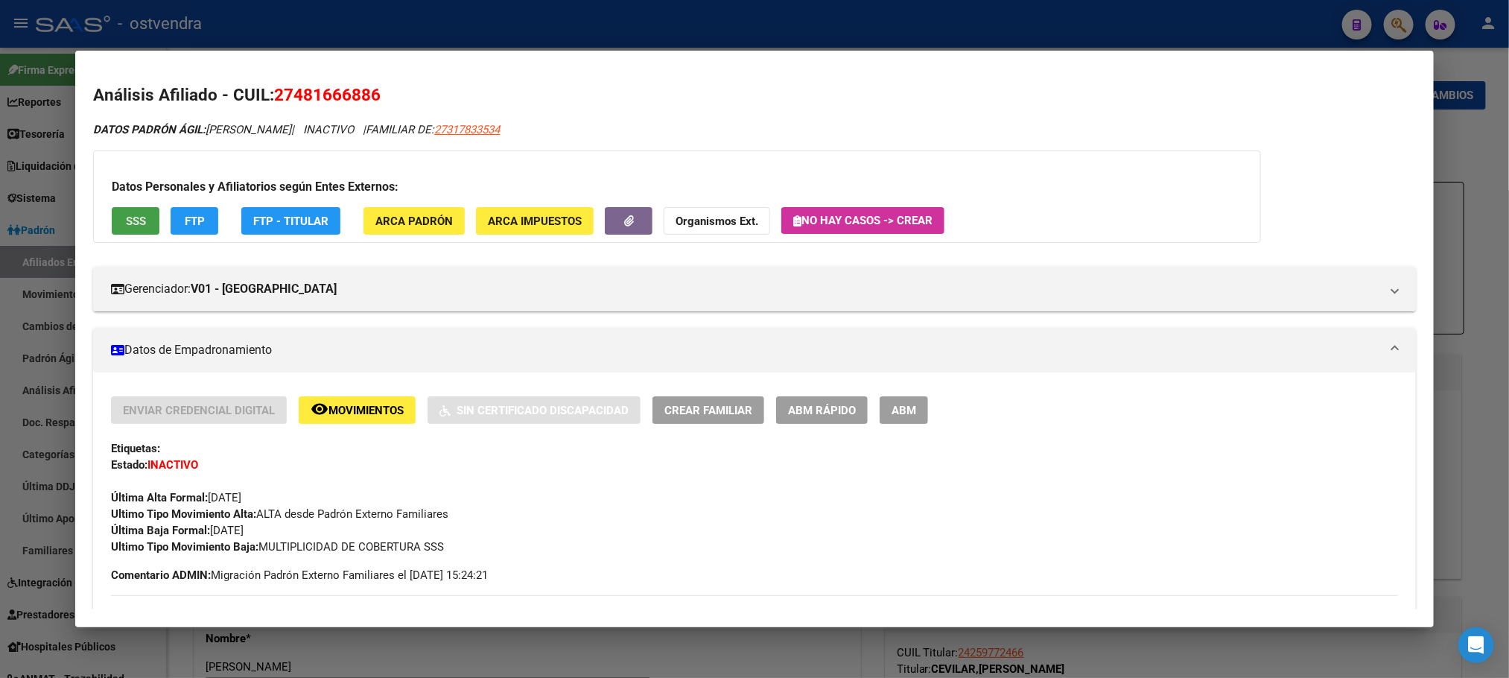
click at [112, 221] on button "SSS" at bounding box center [136, 221] width 48 height 28
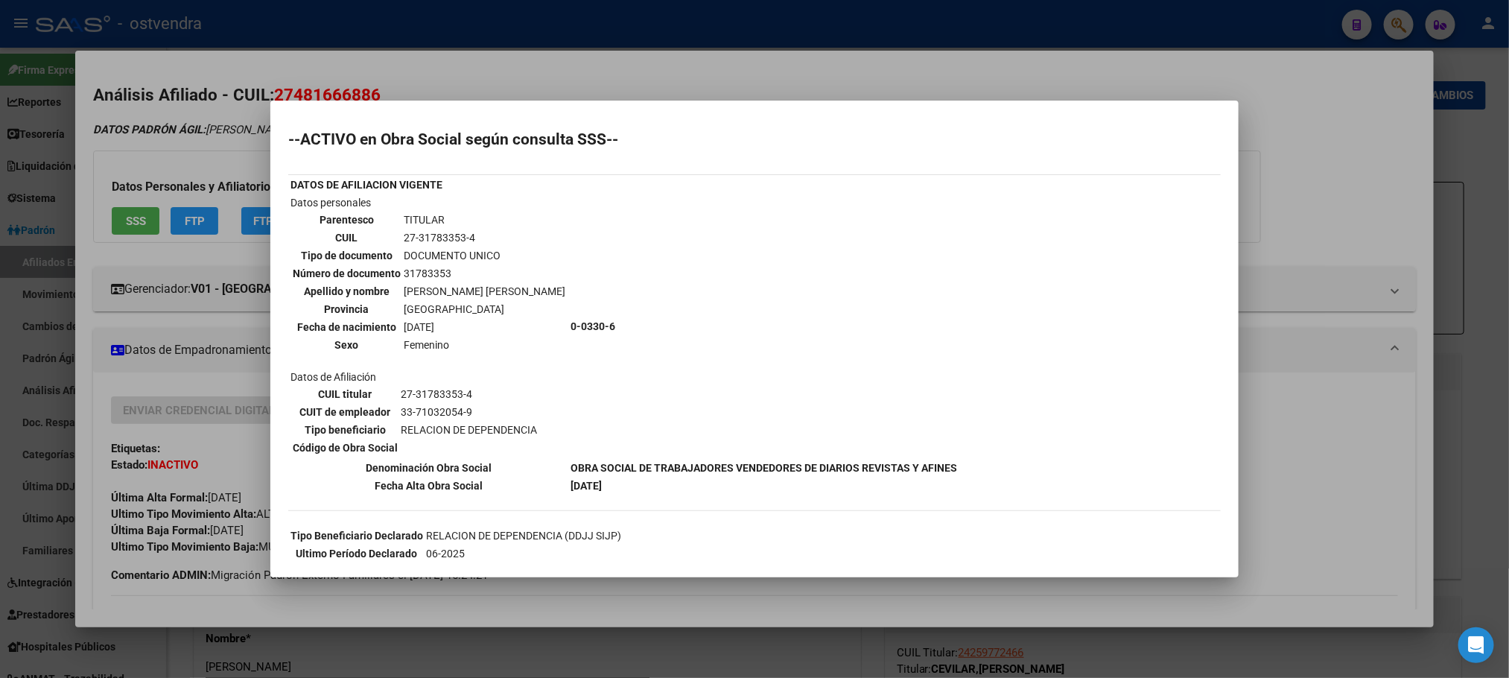
click at [105, 145] on div at bounding box center [754, 339] width 1509 height 678
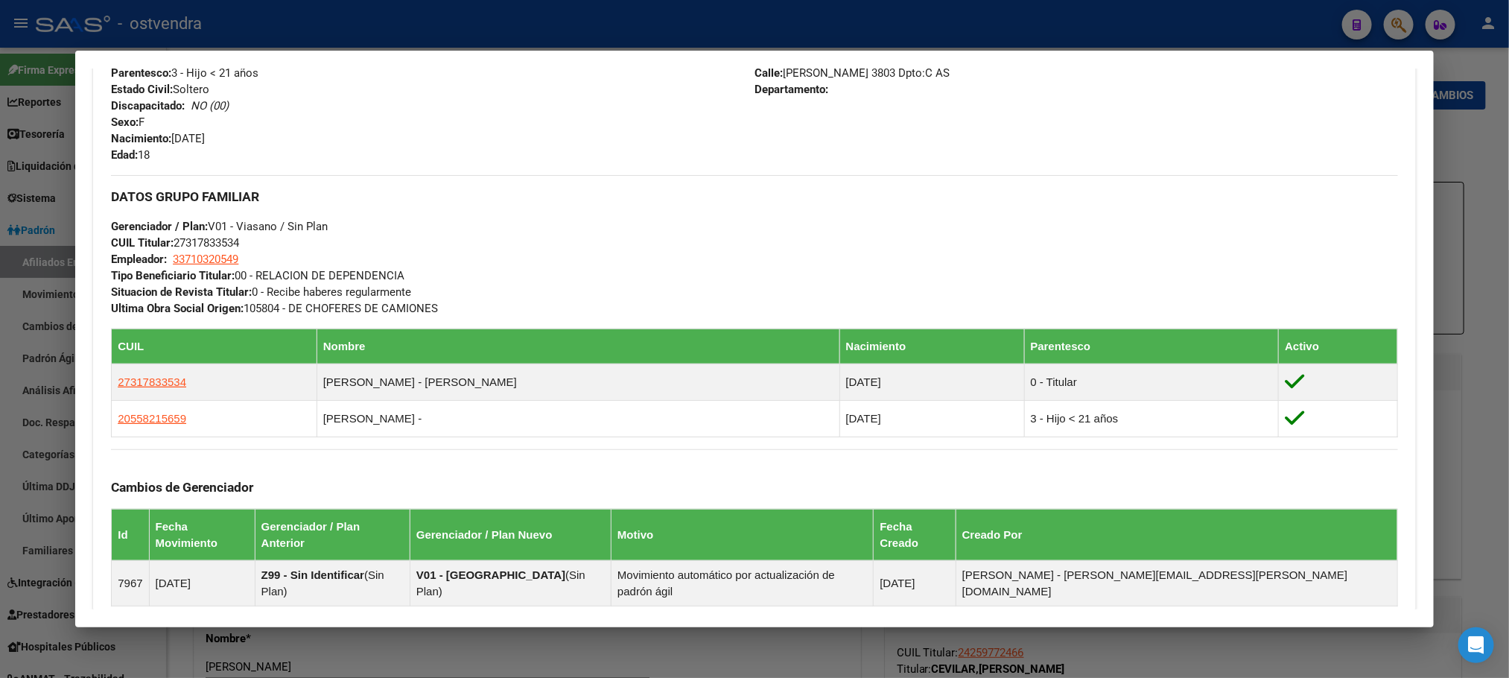
scroll to position [877, 0]
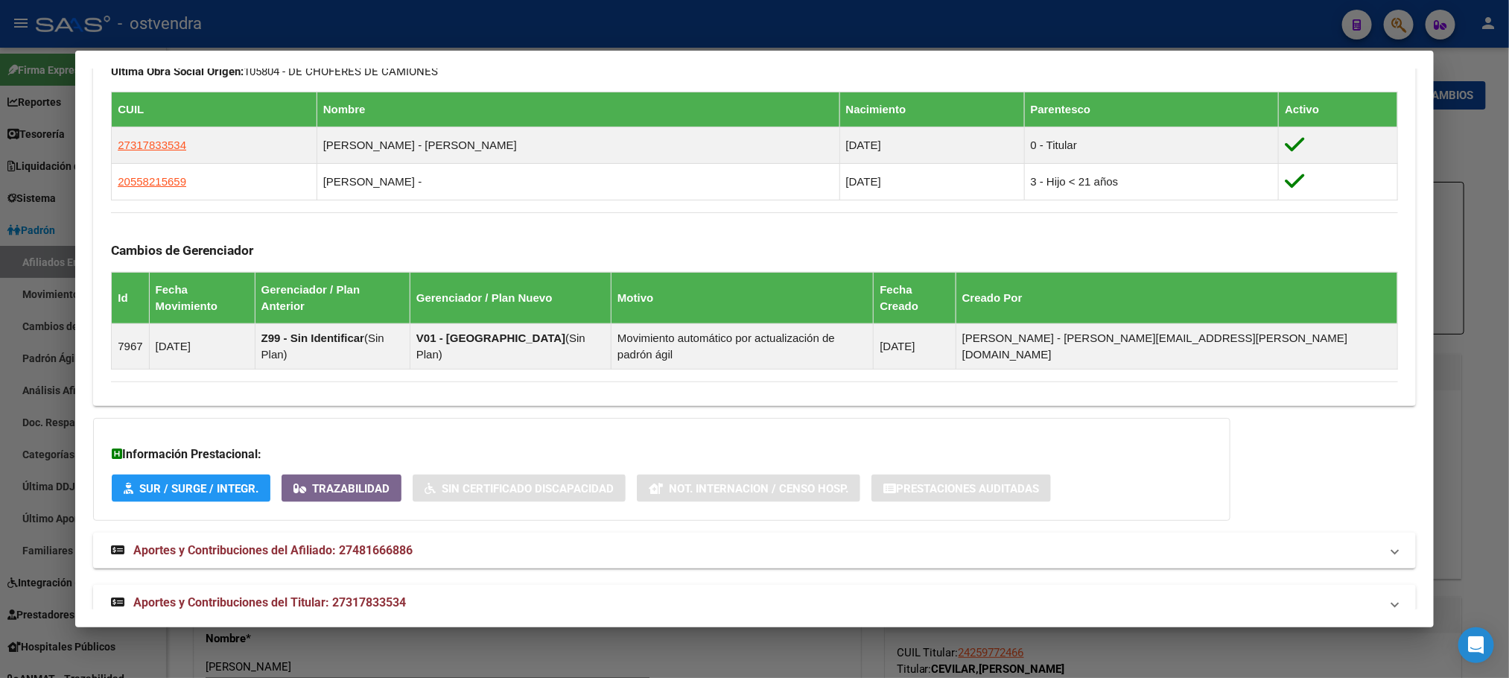
click at [449, 594] on mat-panel-title "Aportes y Contribuciones del Titular: 27317833534" at bounding box center [745, 603] width 1269 height 18
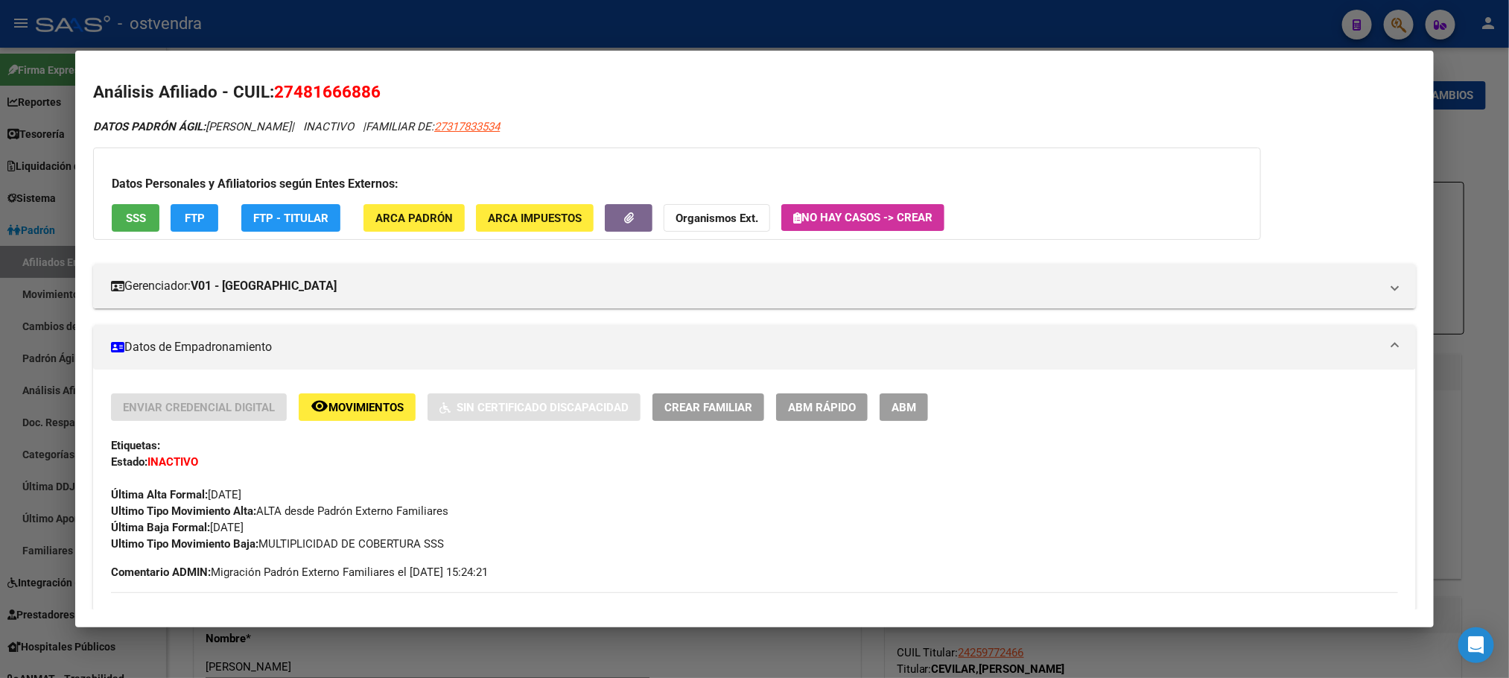
scroll to position [0, 0]
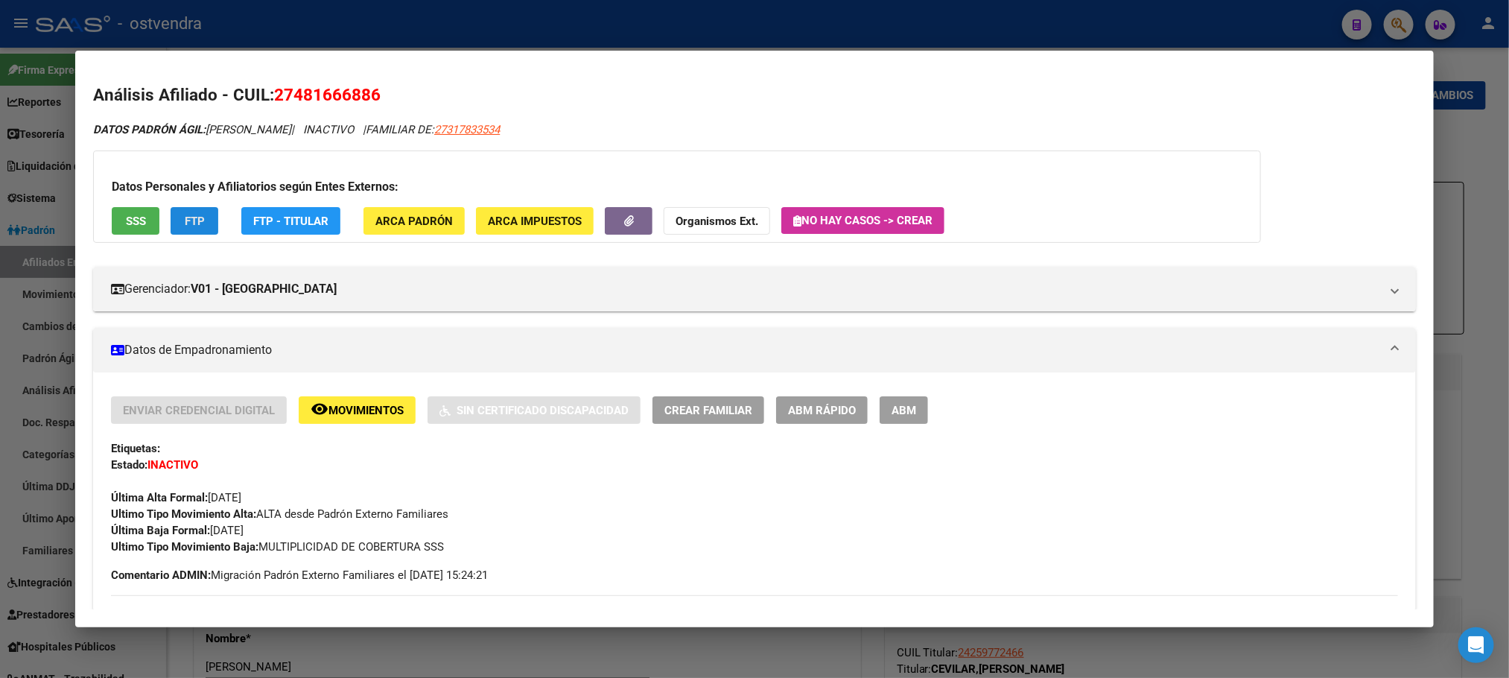
click at [177, 207] on button "FTP" at bounding box center [195, 221] width 48 height 28
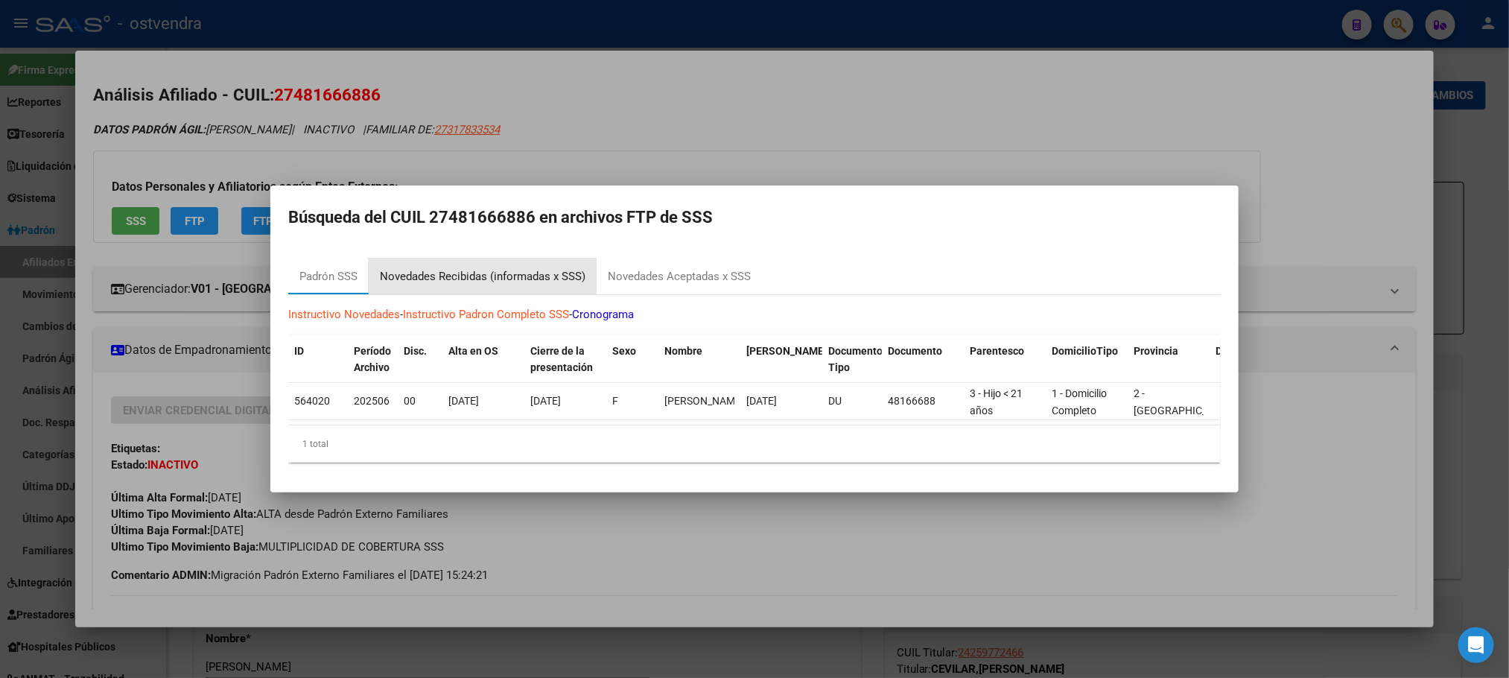
click at [479, 258] on div "Novedades Recibidas (informadas x SSS)" at bounding box center [483, 276] width 228 height 36
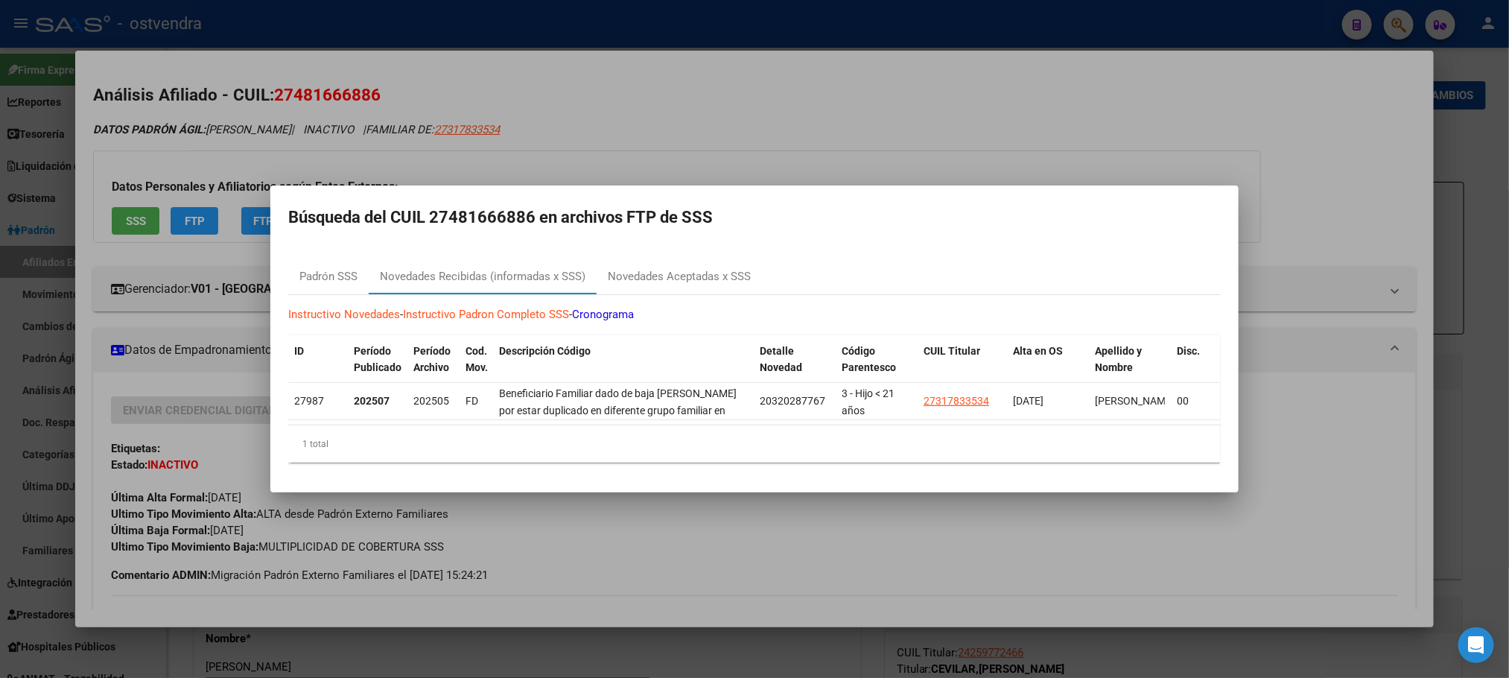
click at [271, 188] on mat-dialog-container "Búsqueda del CUIL 27481666886 en archivos FTP de SSS Padrón SSS Novedades Recib…" at bounding box center [754, 338] width 968 height 307
click at [162, 166] on div at bounding box center [754, 339] width 1509 height 678
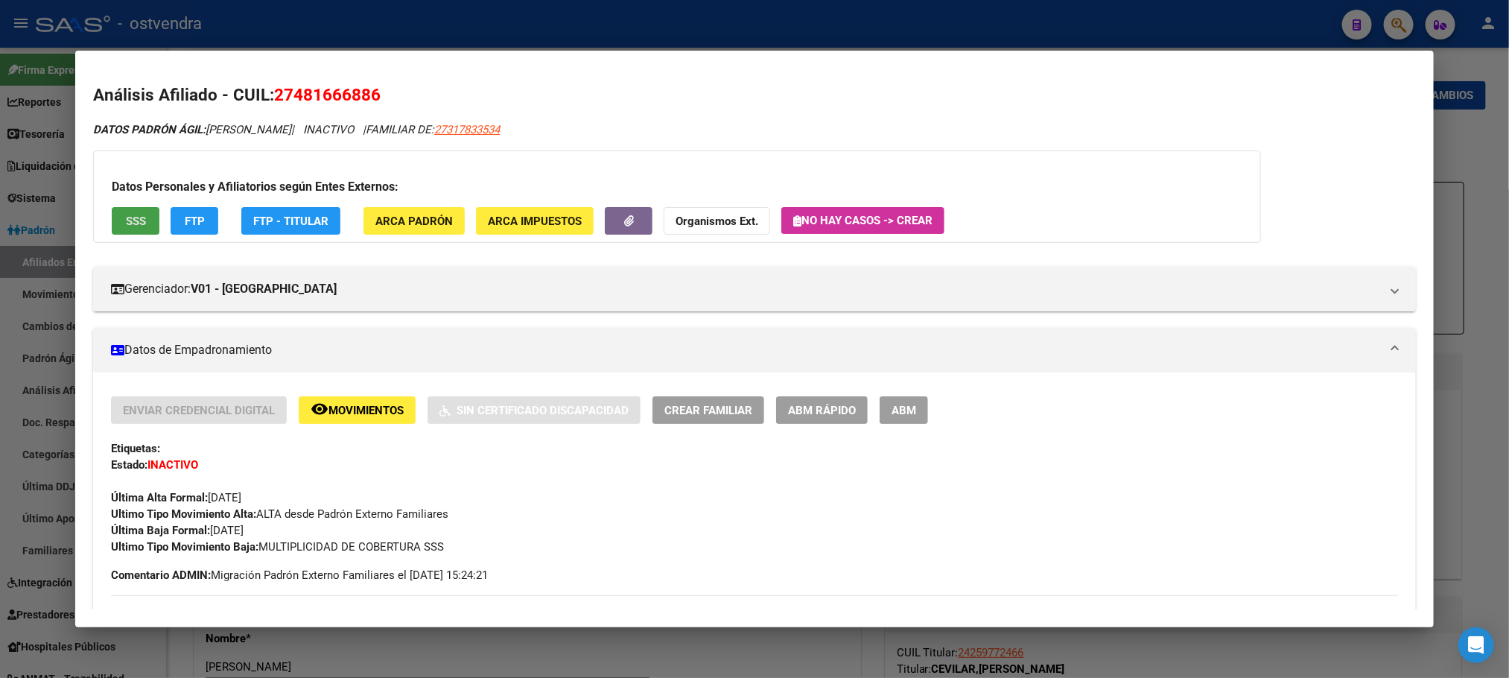
click at [139, 208] on button "SSS" at bounding box center [136, 221] width 48 height 28
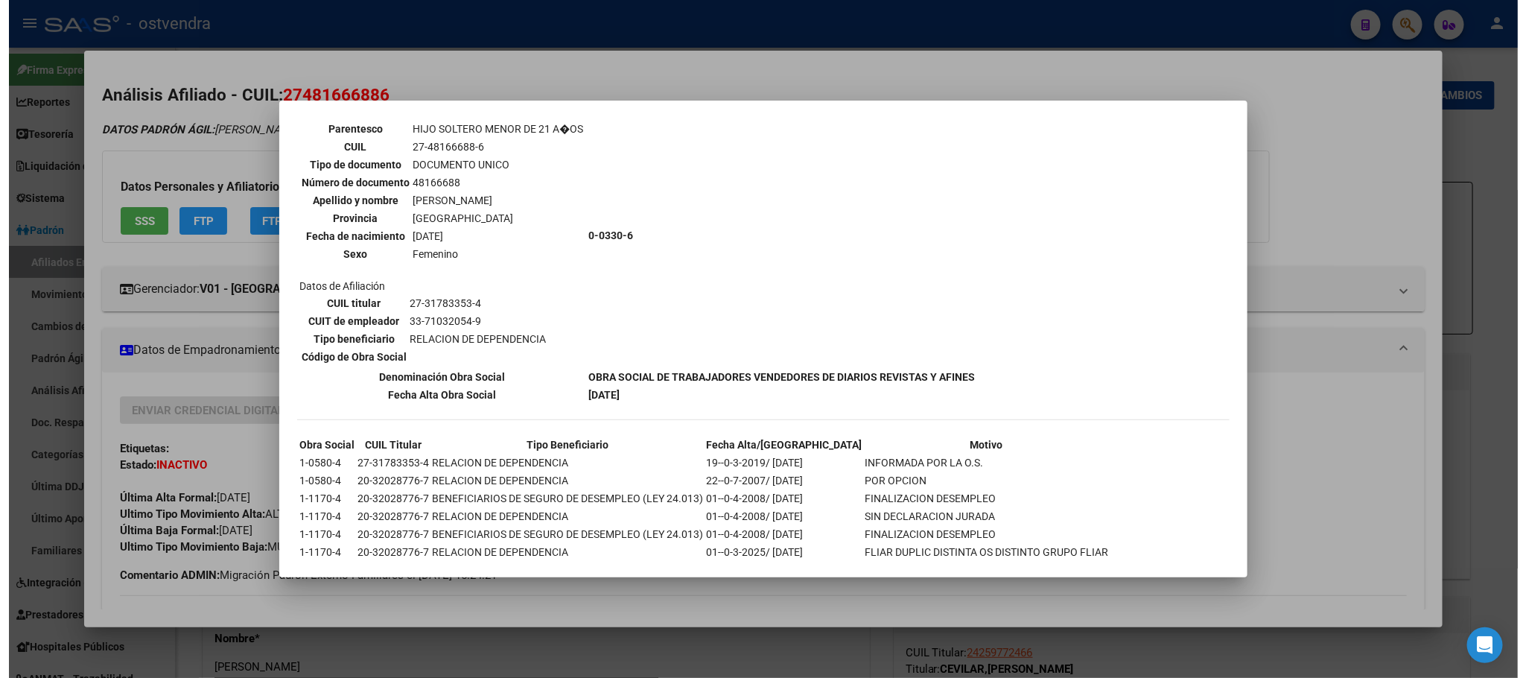
scroll to position [903, 0]
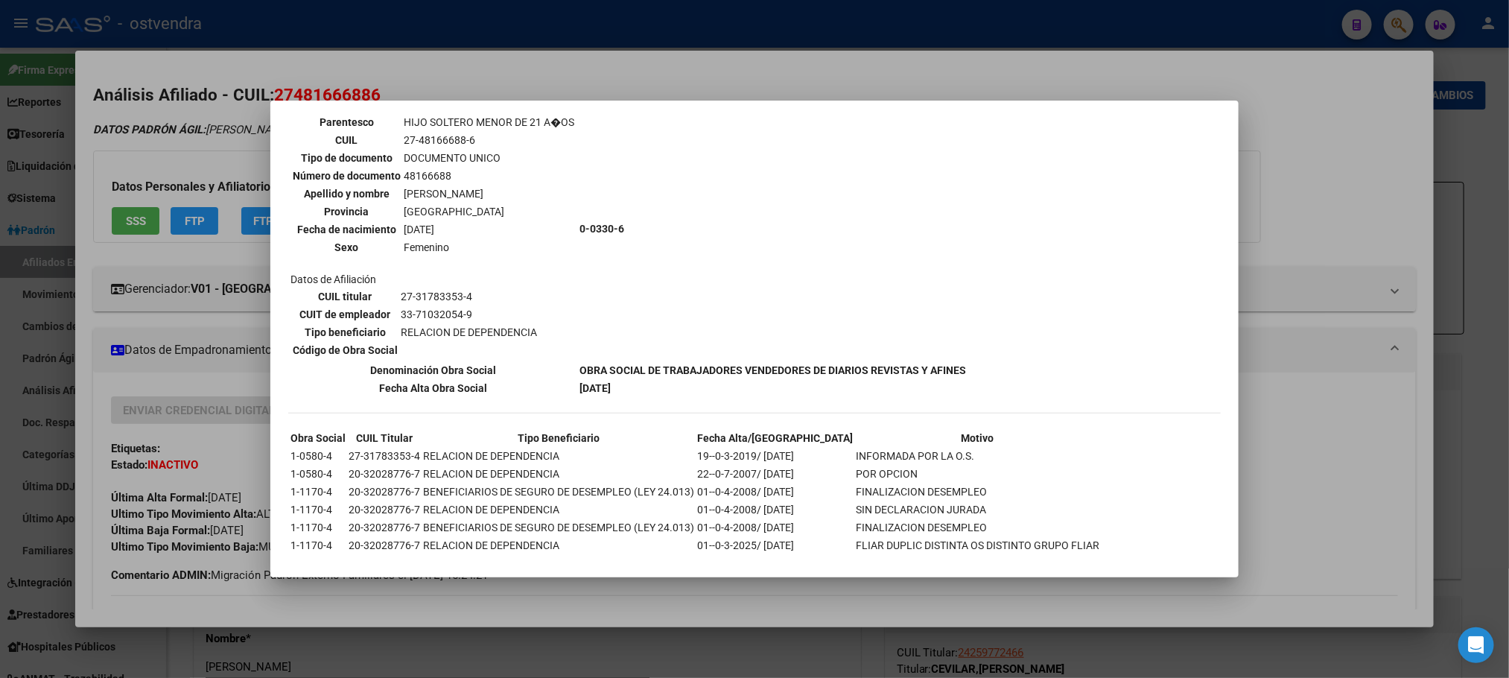
click at [145, 128] on div at bounding box center [754, 339] width 1509 height 678
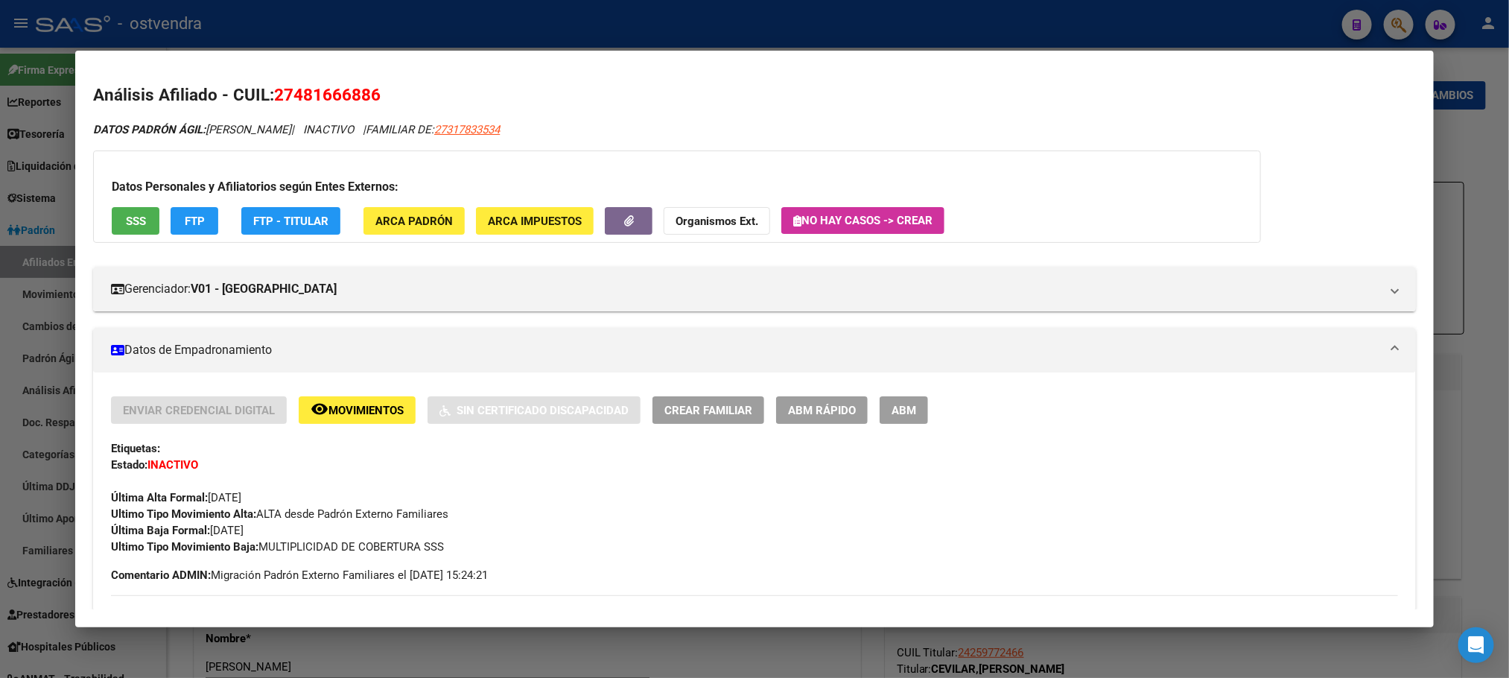
drag, startPoint x: 117, startPoint y: 242, endPoint x: 116, endPoint y: 223, distance: 18.6
click at [115, 241] on div "Datos Personales y Afiliatorios según Entes Externos: SSS FTP FTP - Titular ARC…" at bounding box center [677, 196] width 1168 height 92
click at [116, 223] on button "SSS" at bounding box center [136, 221] width 48 height 28
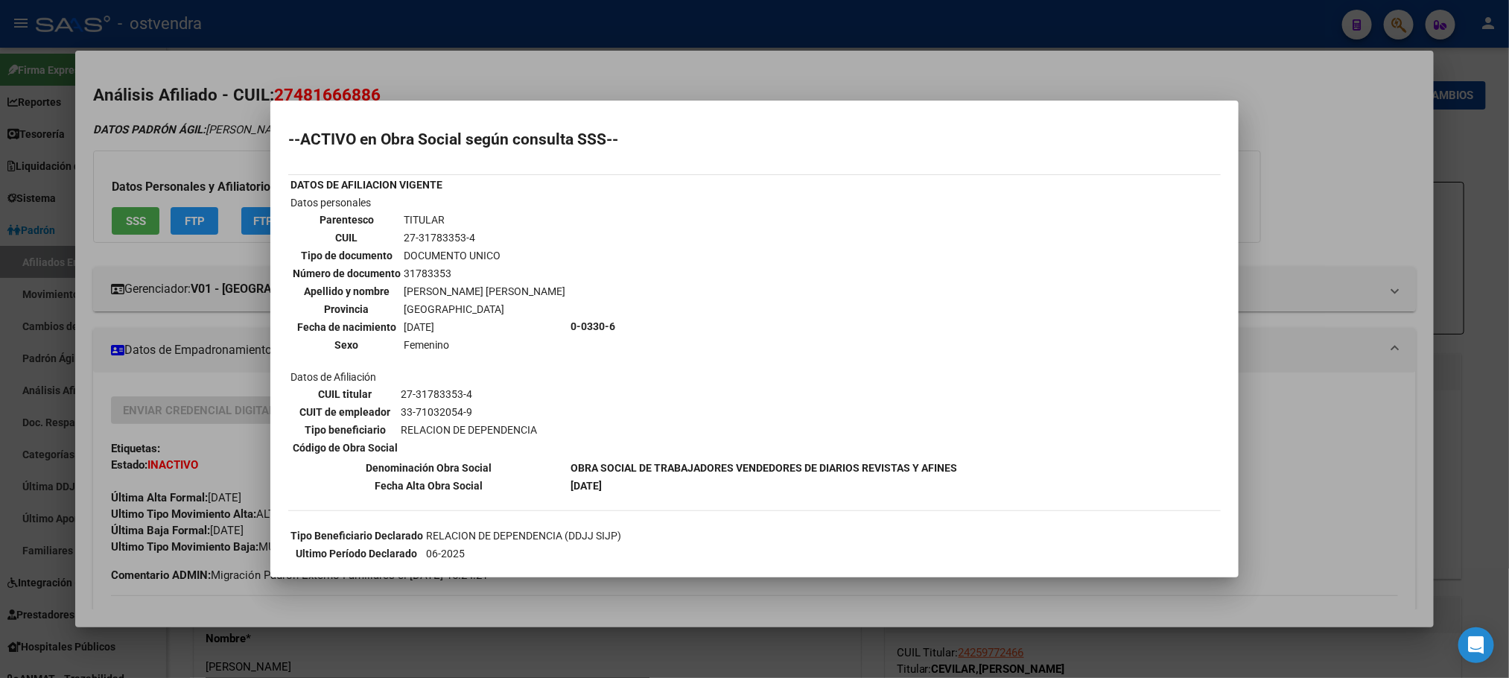
click at [193, 124] on div at bounding box center [754, 339] width 1509 height 678
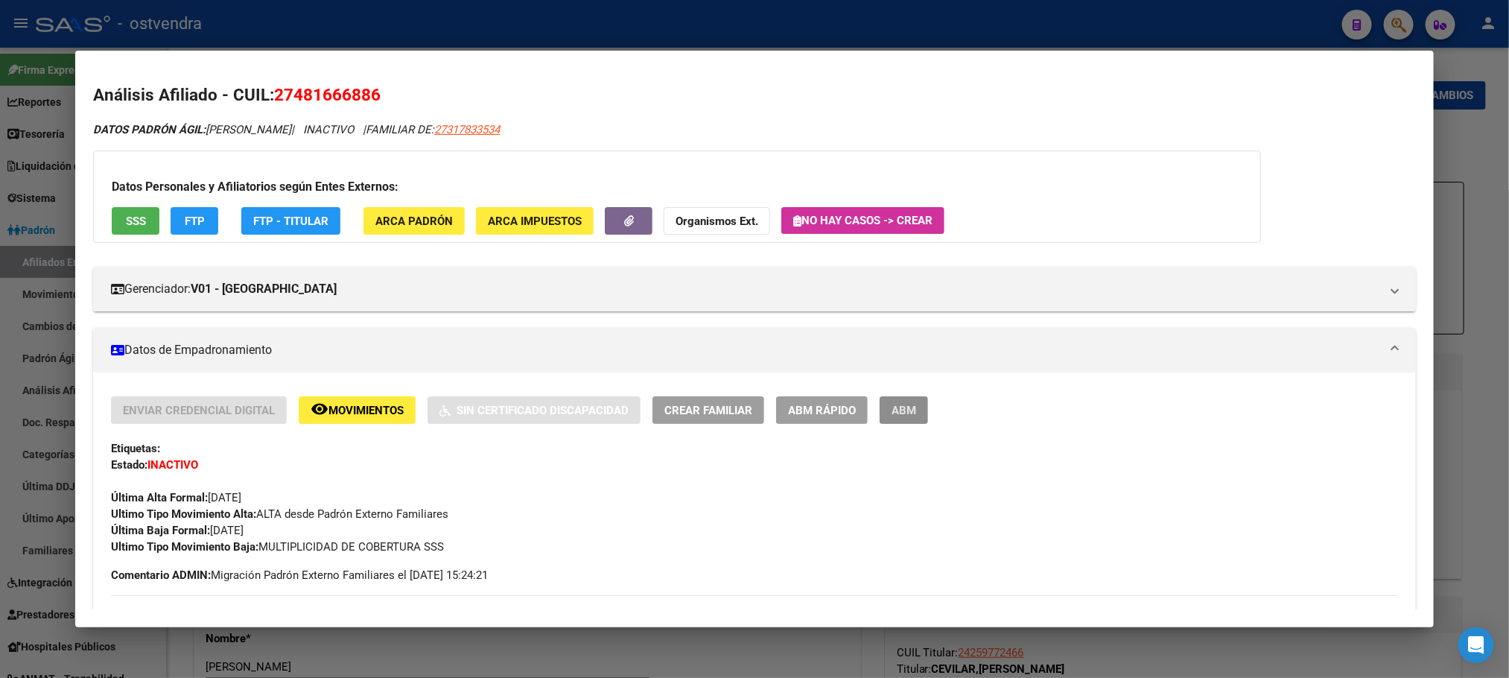
click at [892, 414] on span "ABM" at bounding box center [904, 410] width 25 height 13
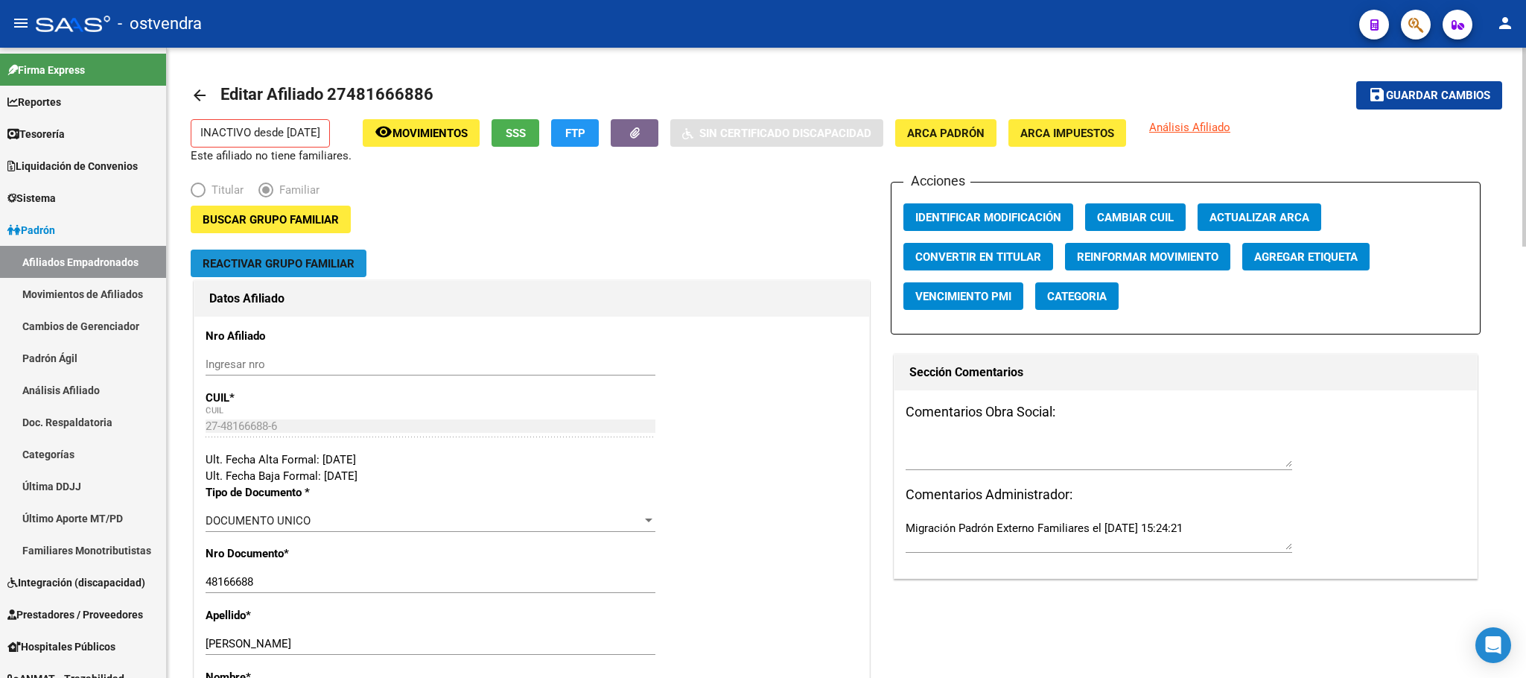
click at [320, 267] on span "Reactivar Grupo Familiar" at bounding box center [279, 263] width 152 height 13
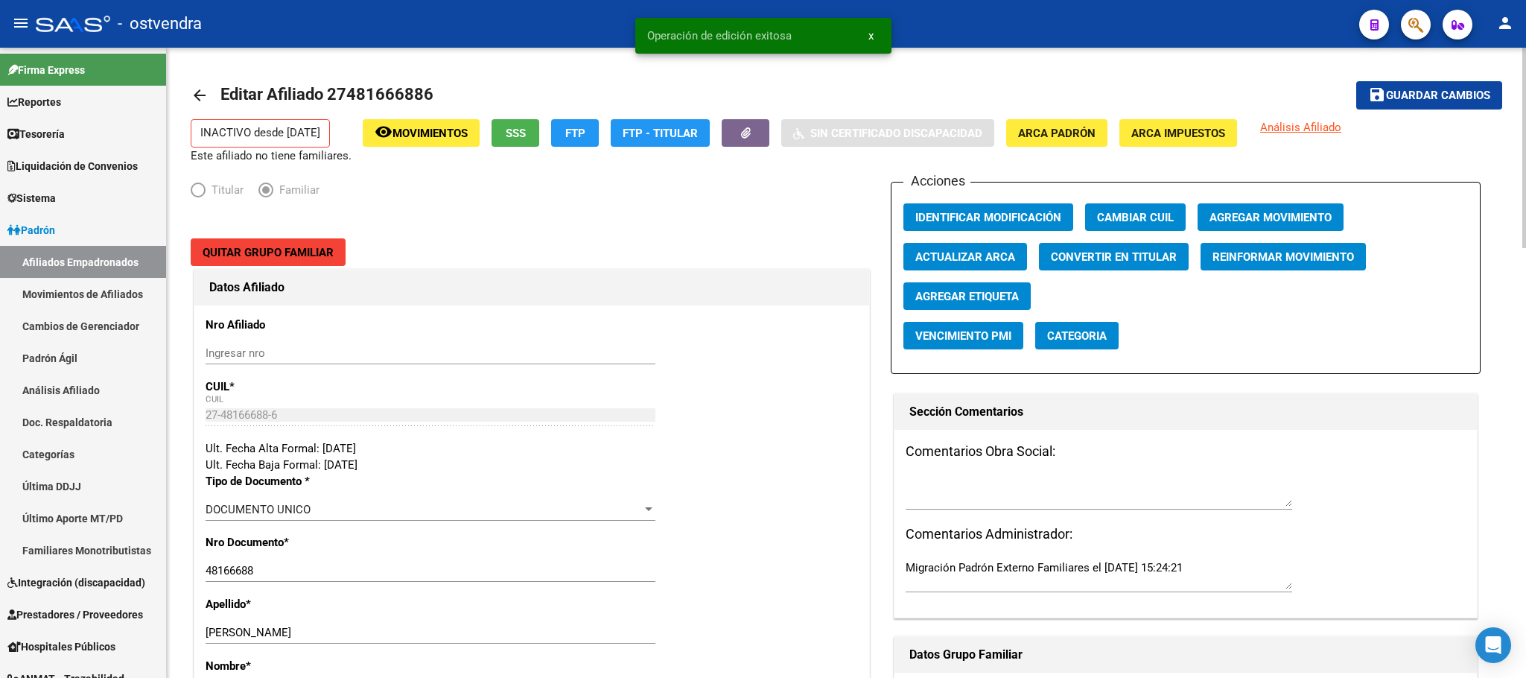
click at [1301, 195] on div "Acciones Identificar Modificación Cambiar CUIL Agregar Movimiento Actualizar AR…" at bounding box center [1186, 278] width 590 height 192
click at [1301, 206] on button "Agregar Movimiento" at bounding box center [1271, 217] width 146 height 28
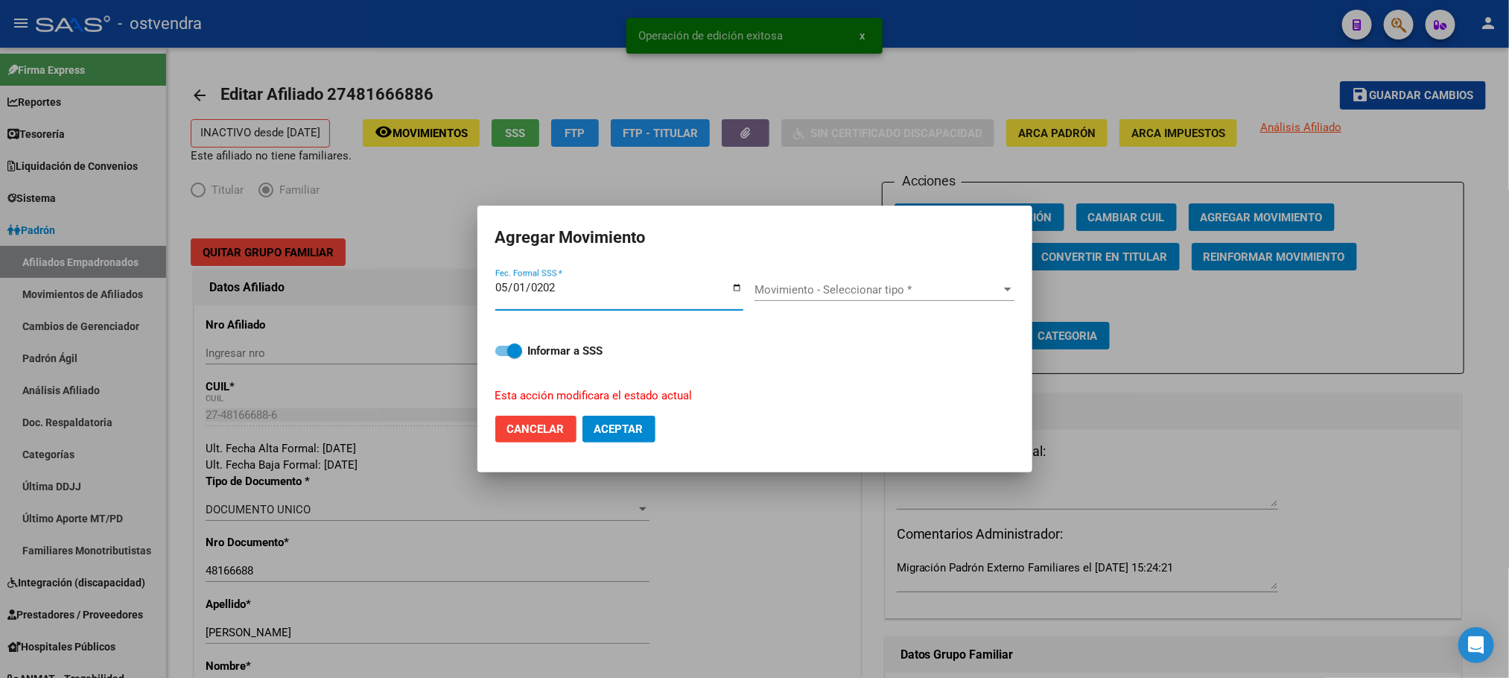
type input "2025-05-01"
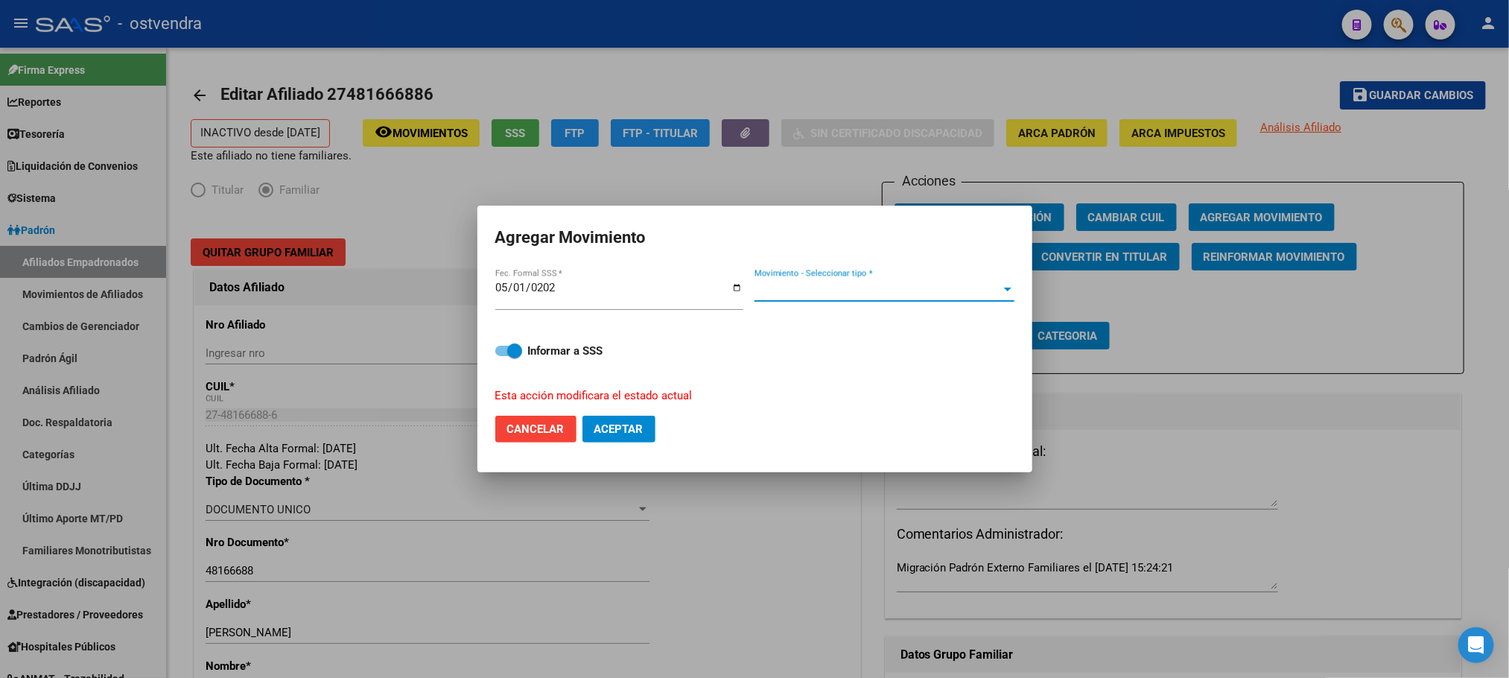
click at [814, 287] on span "Movimiento - Seleccionar tipo *" at bounding box center [878, 289] width 247 height 13
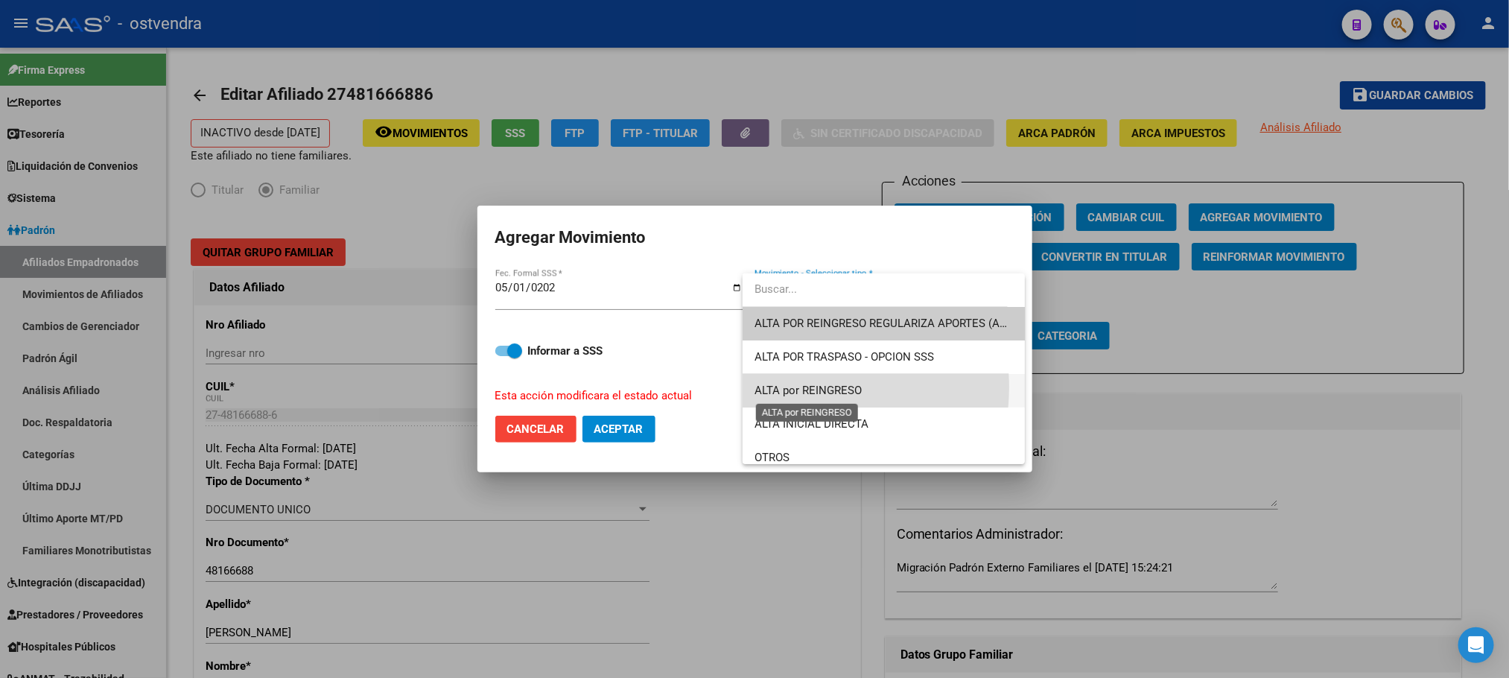
click at [807, 384] on span "ALTA por REINGRESO" at bounding box center [808, 390] width 107 height 13
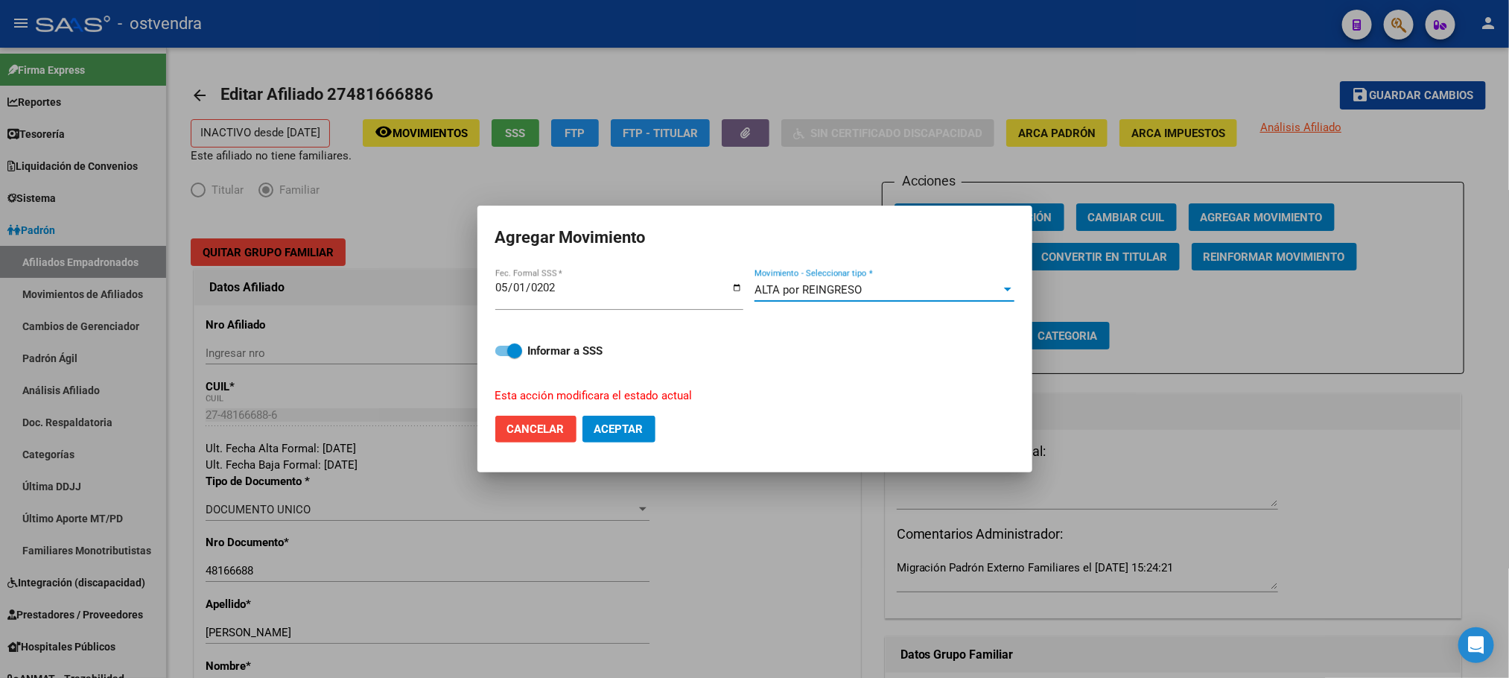
drag, startPoint x: 501, startPoint y: 343, endPoint x: 521, endPoint y: 345, distance: 21.0
click at [501, 343] on label "Informar a SSS" at bounding box center [754, 351] width 519 height 18
click at [502, 356] on input "Informar a SSS" at bounding box center [502, 356] width 1 height 1
checkbox input "false"
click at [615, 414] on mat-dialog-actions "Cancelar Aceptar" at bounding box center [754, 429] width 519 height 51
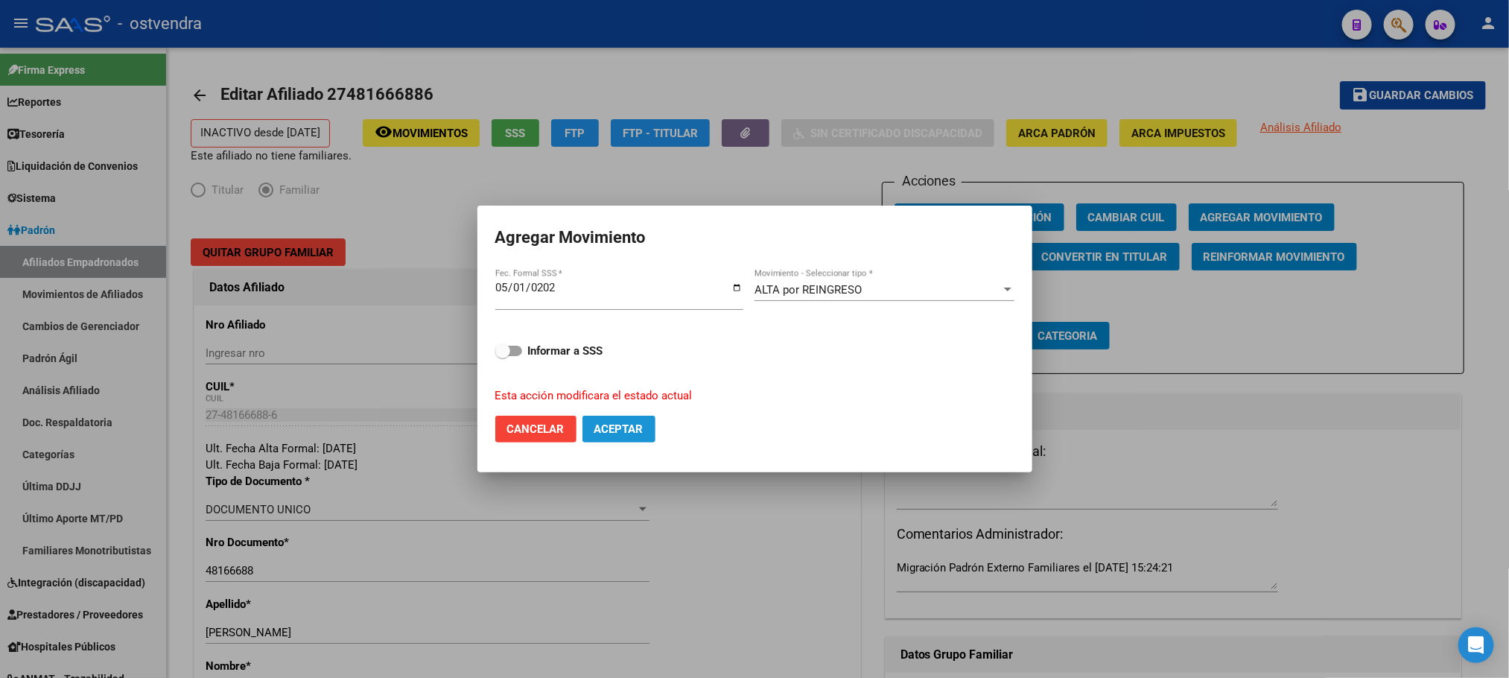
click at [617, 421] on button "Aceptar" at bounding box center [619, 429] width 73 height 27
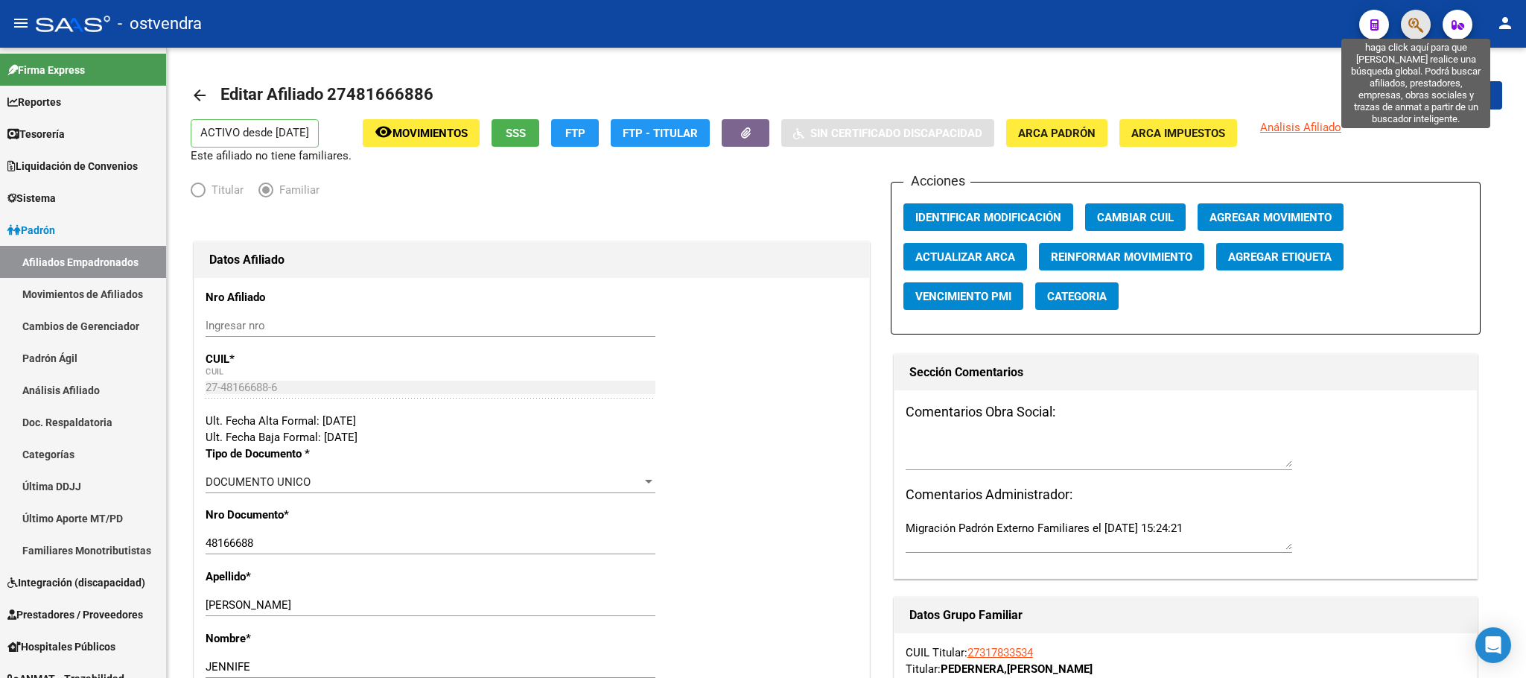
click at [1412, 20] on icon "button" at bounding box center [1416, 24] width 15 height 17
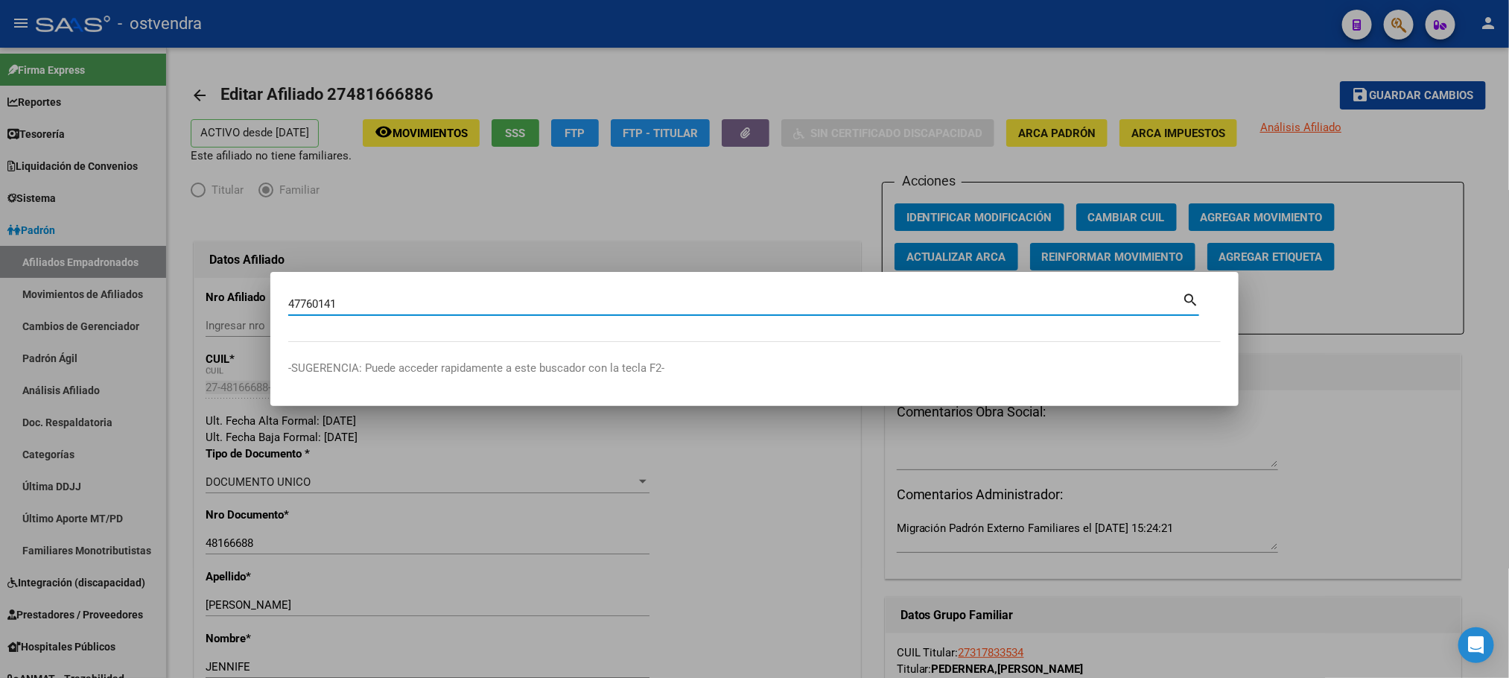
type input "47760141"
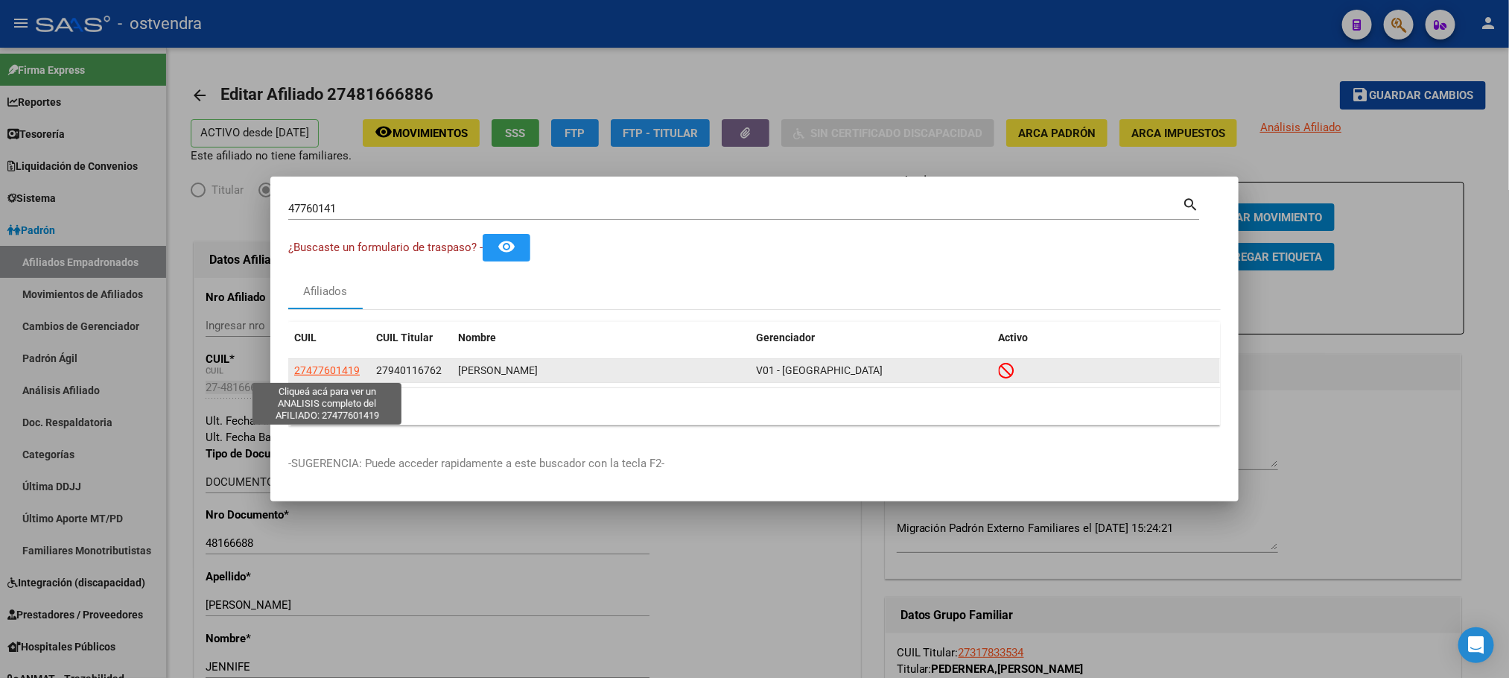
click at [340, 366] on span "27477601419" at bounding box center [327, 370] width 66 height 12
type textarea "27477601419"
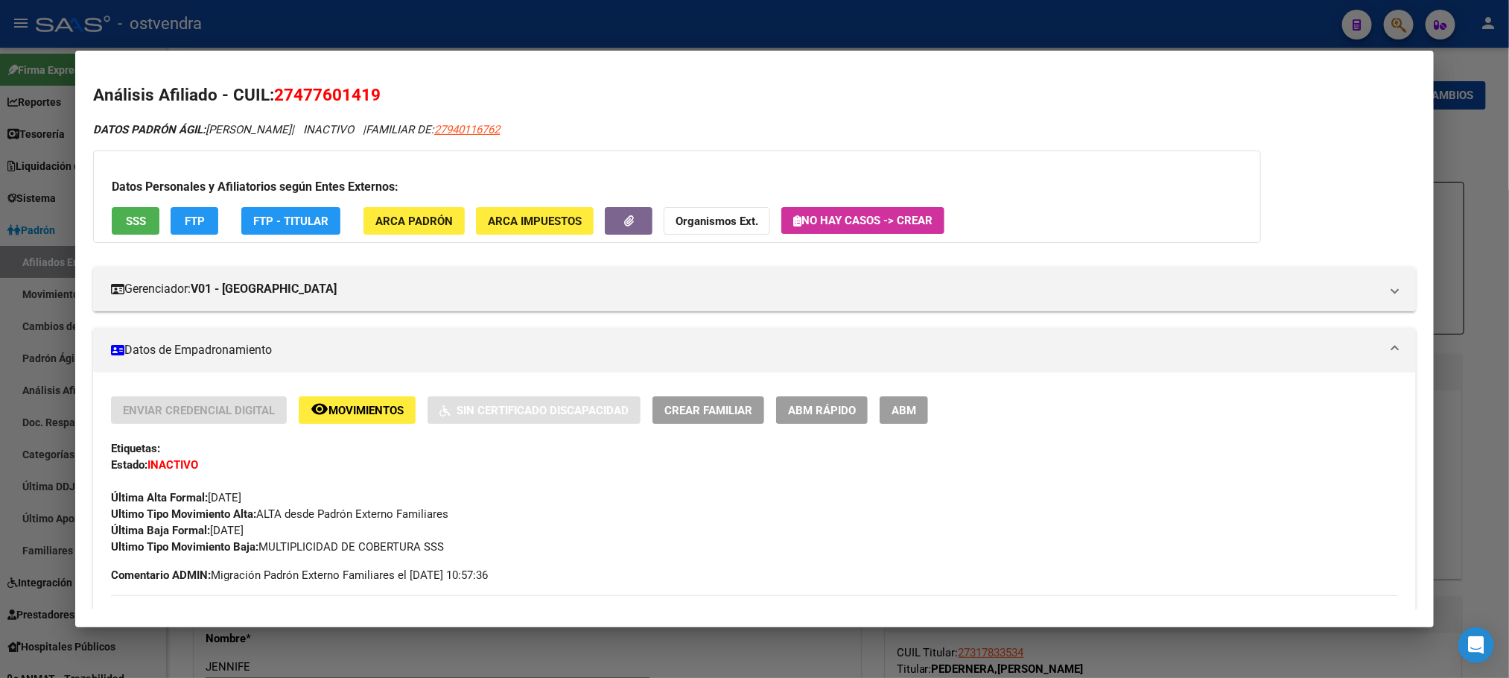
click at [148, 223] on button "SSS" at bounding box center [136, 221] width 48 height 28
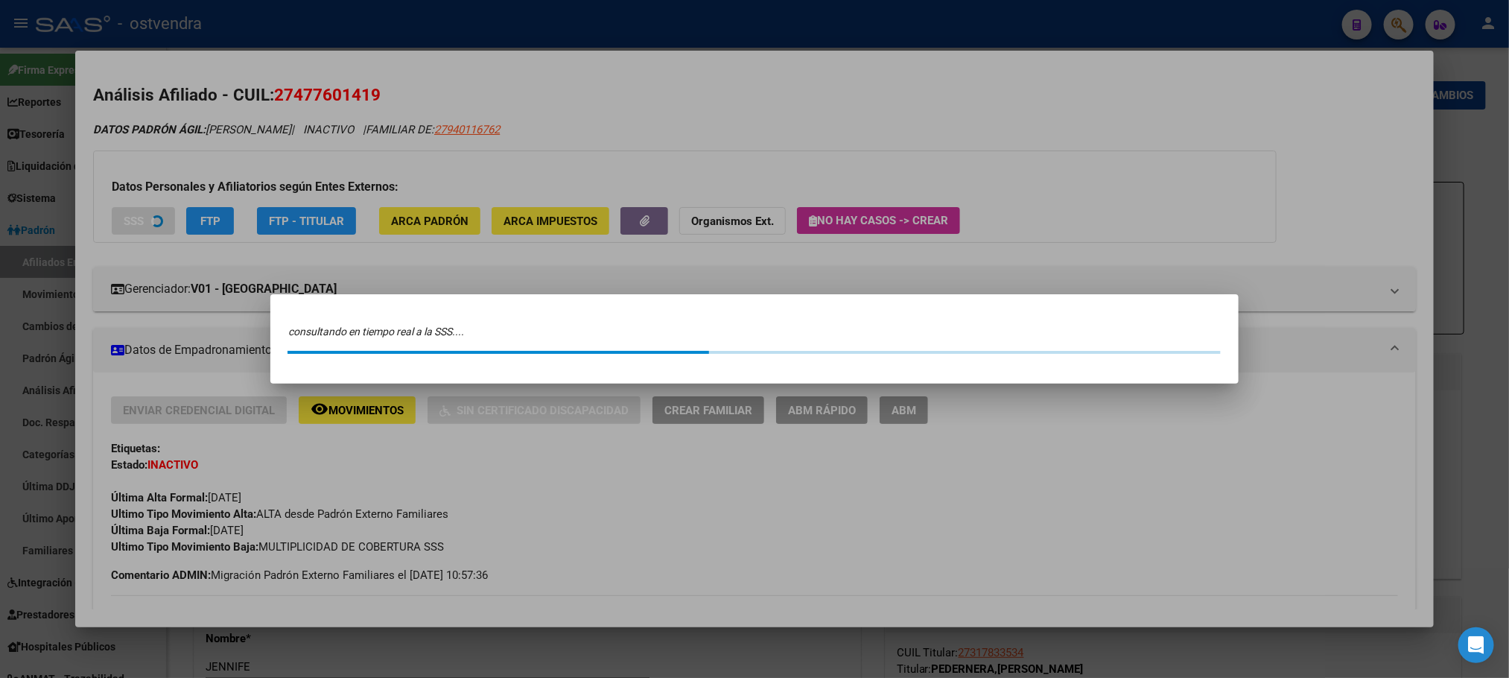
click at [130, 212] on div at bounding box center [754, 339] width 1509 height 678
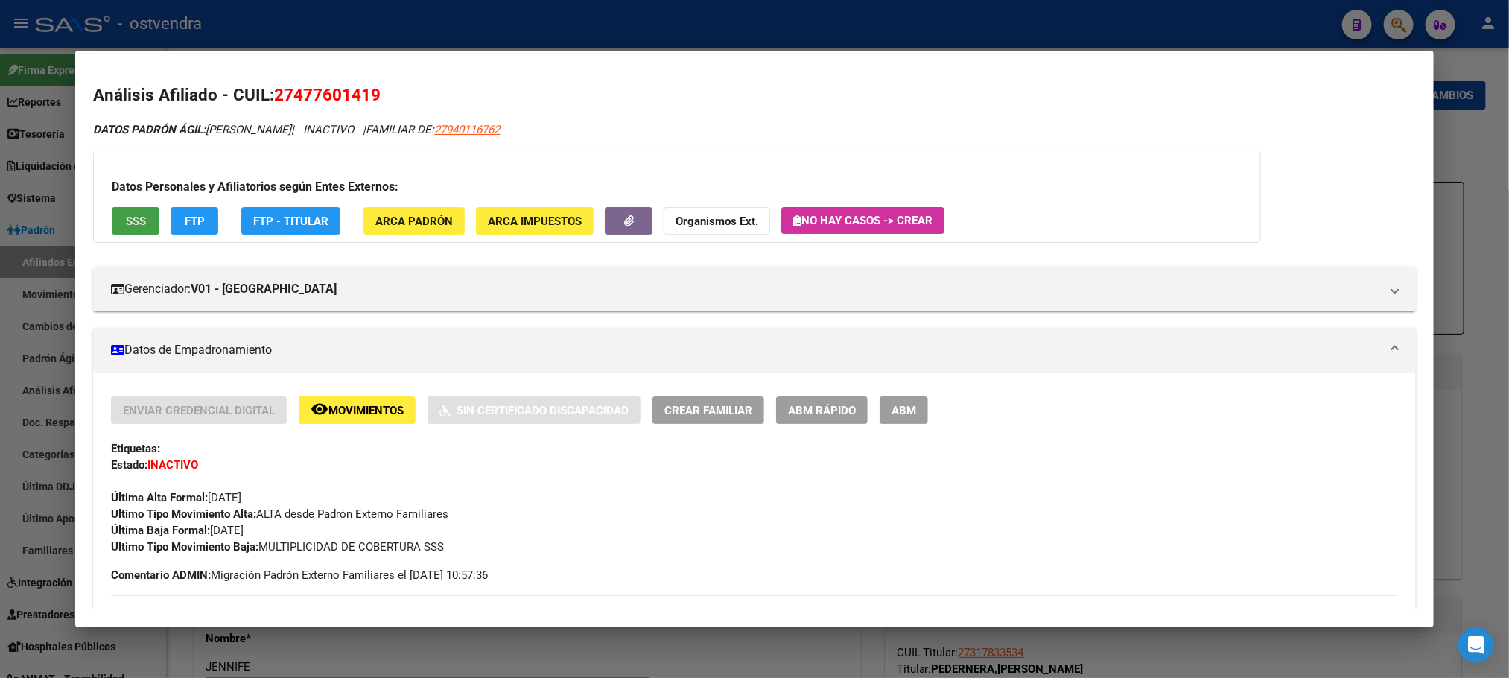
click at [144, 226] on button "SSS" at bounding box center [136, 221] width 48 height 28
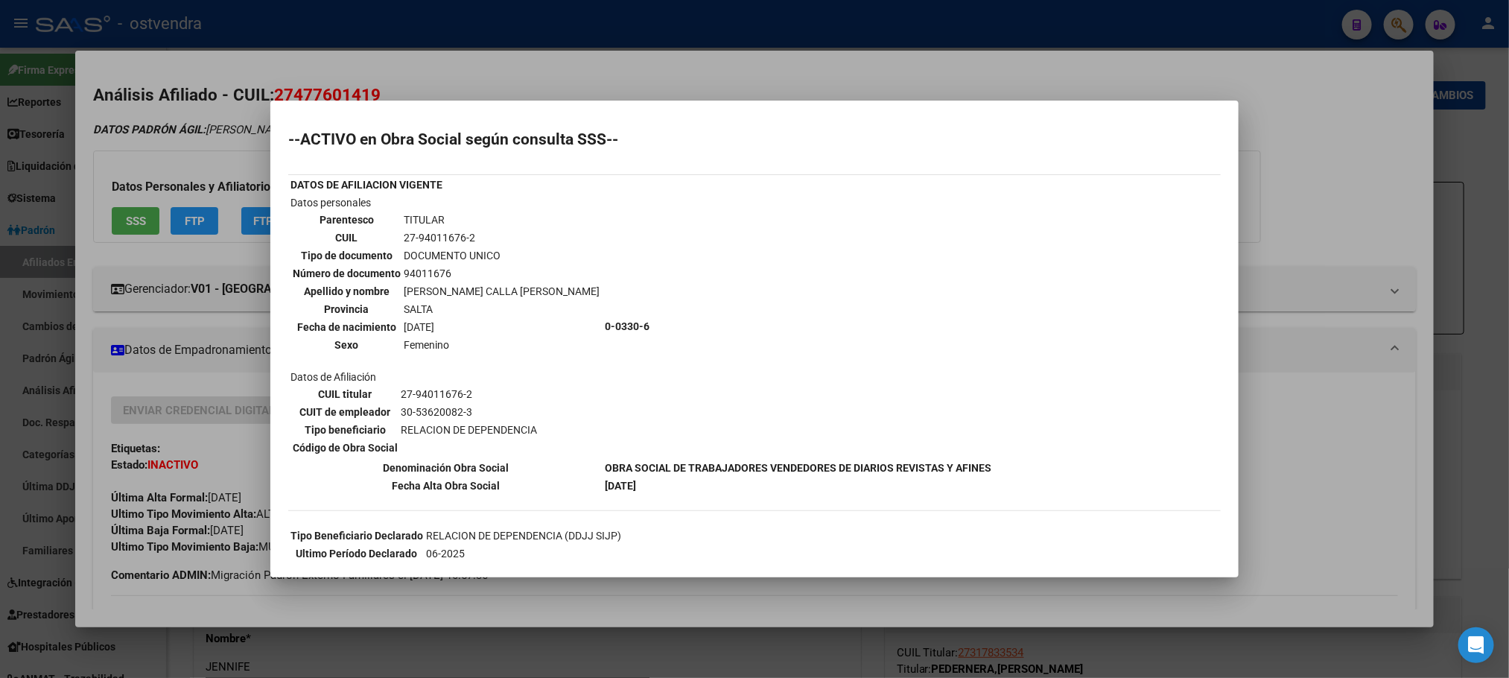
click at [164, 141] on div at bounding box center [754, 339] width 1509 height 678
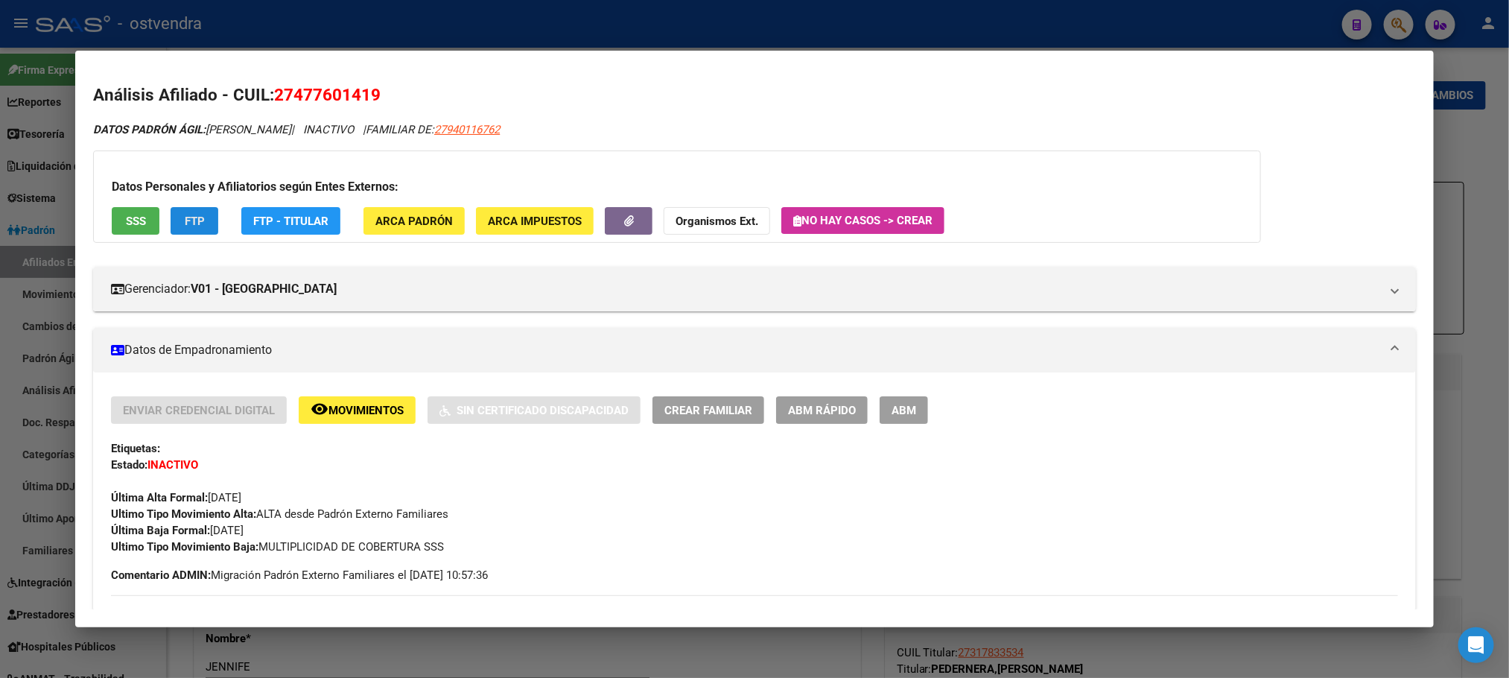
click at [206, 231] on button "FTP" at bounding box center [195, 221] width 48 height 28
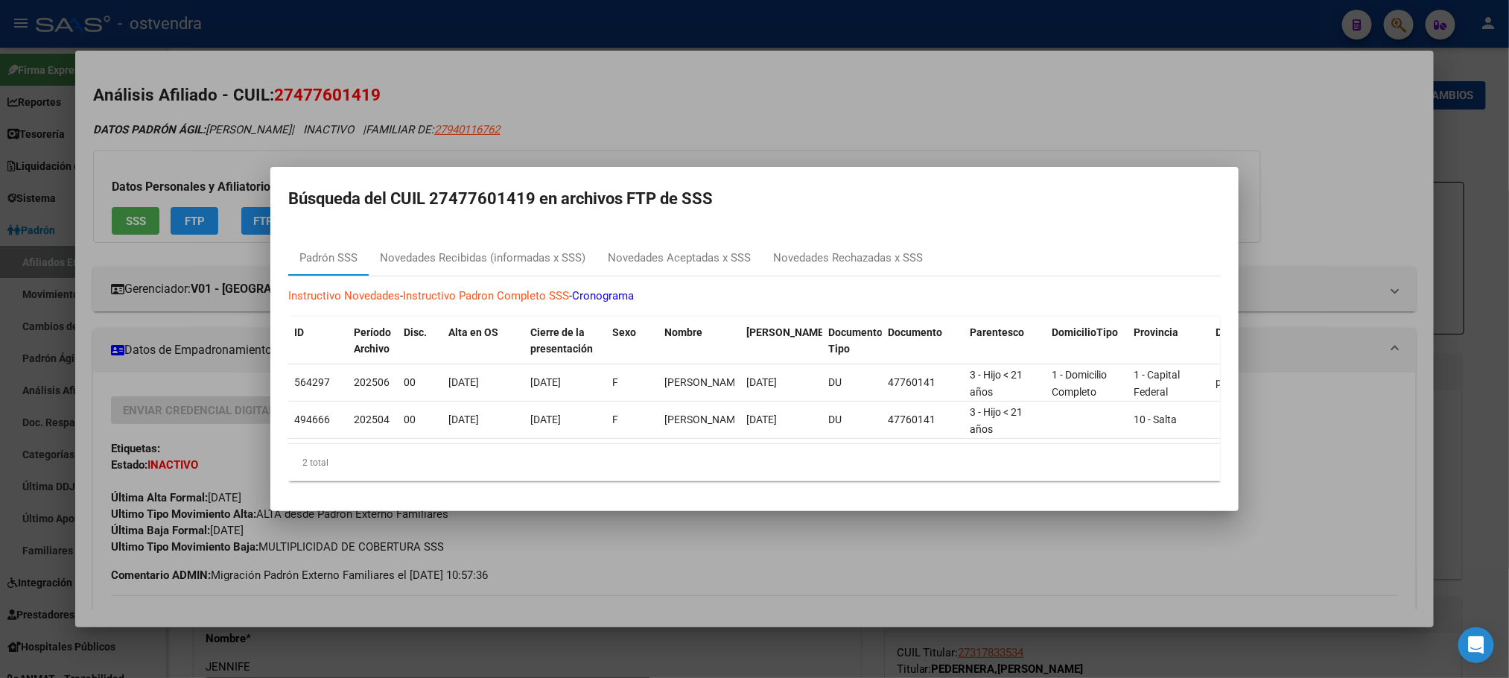
click at [257, 171] on div at bounding box center [754, 339] width 1509 height 678
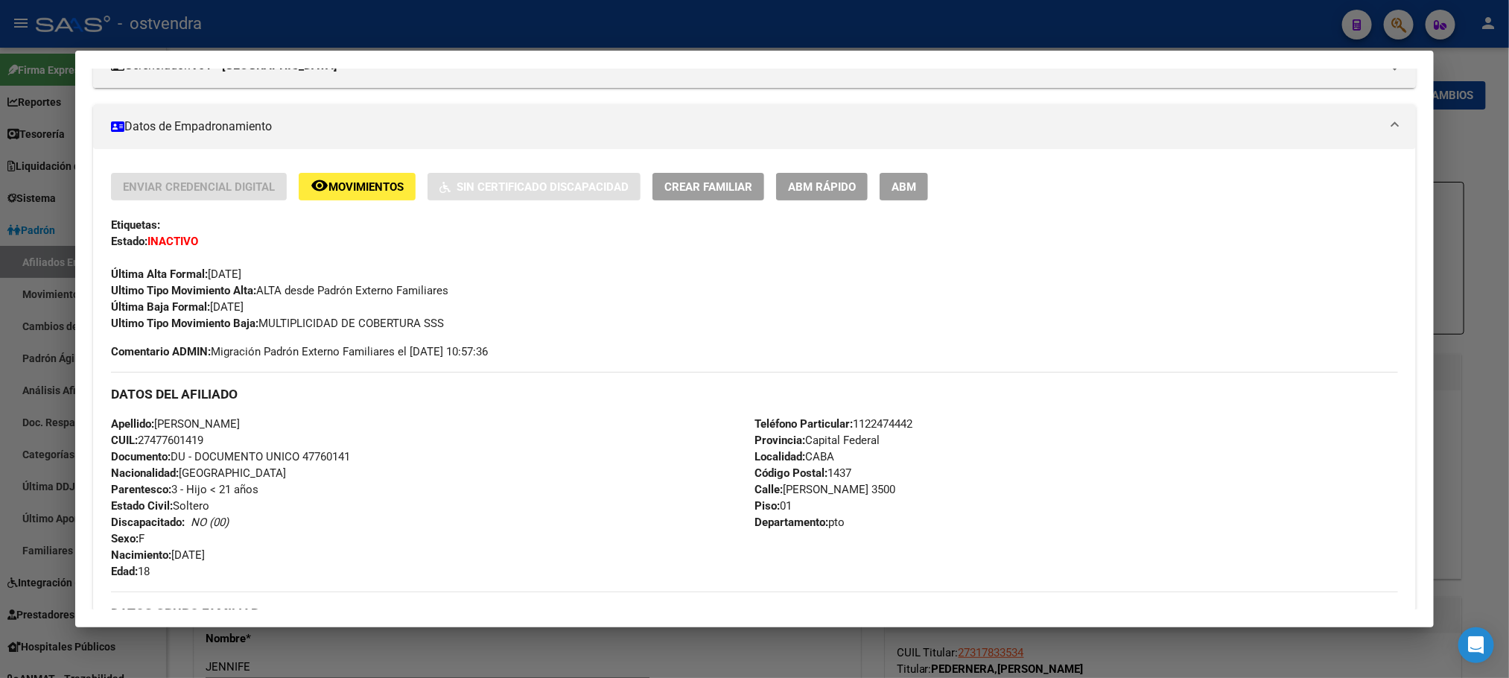
scroll to position [749, 0]
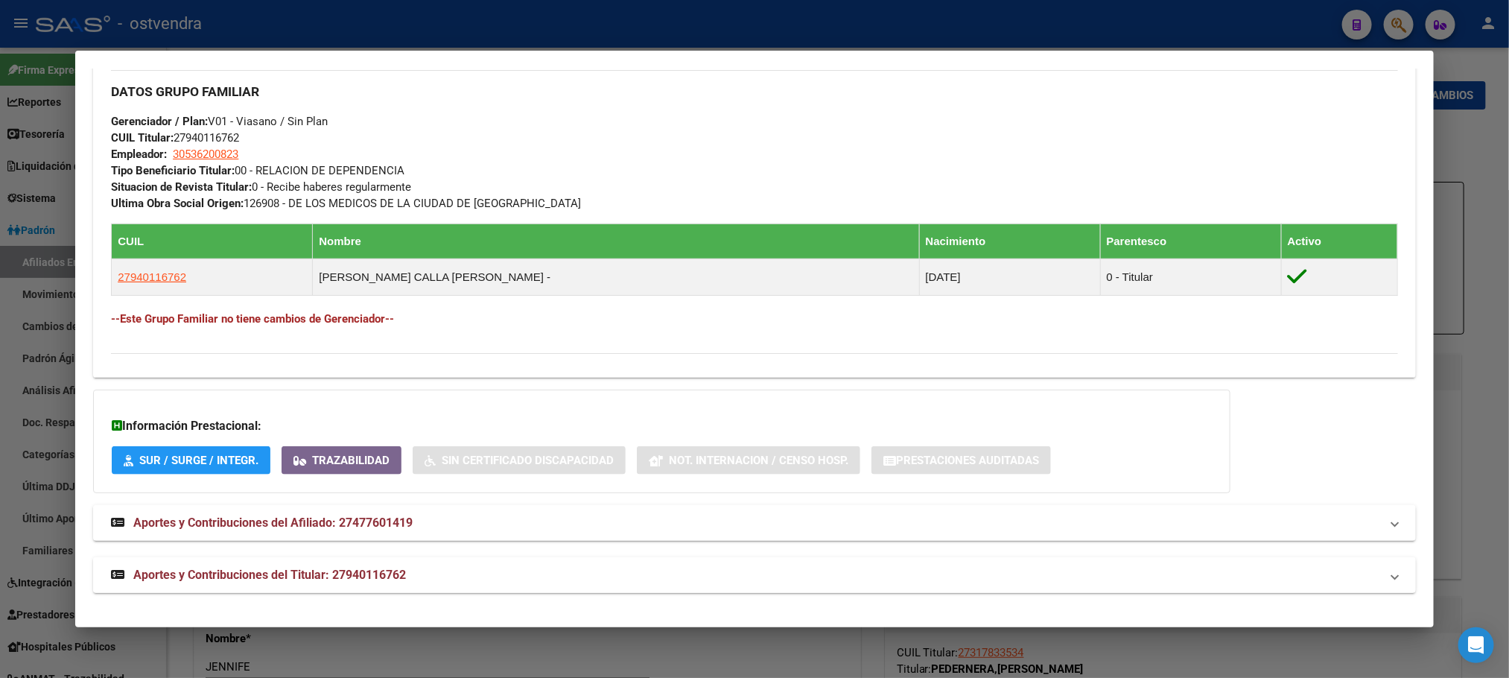
click at [489, 588] on mat-expansion-panel-header "Aportes y Contribuciones del Titular: 27940116762" at bounding box center [754, 575] width 1322 height 36
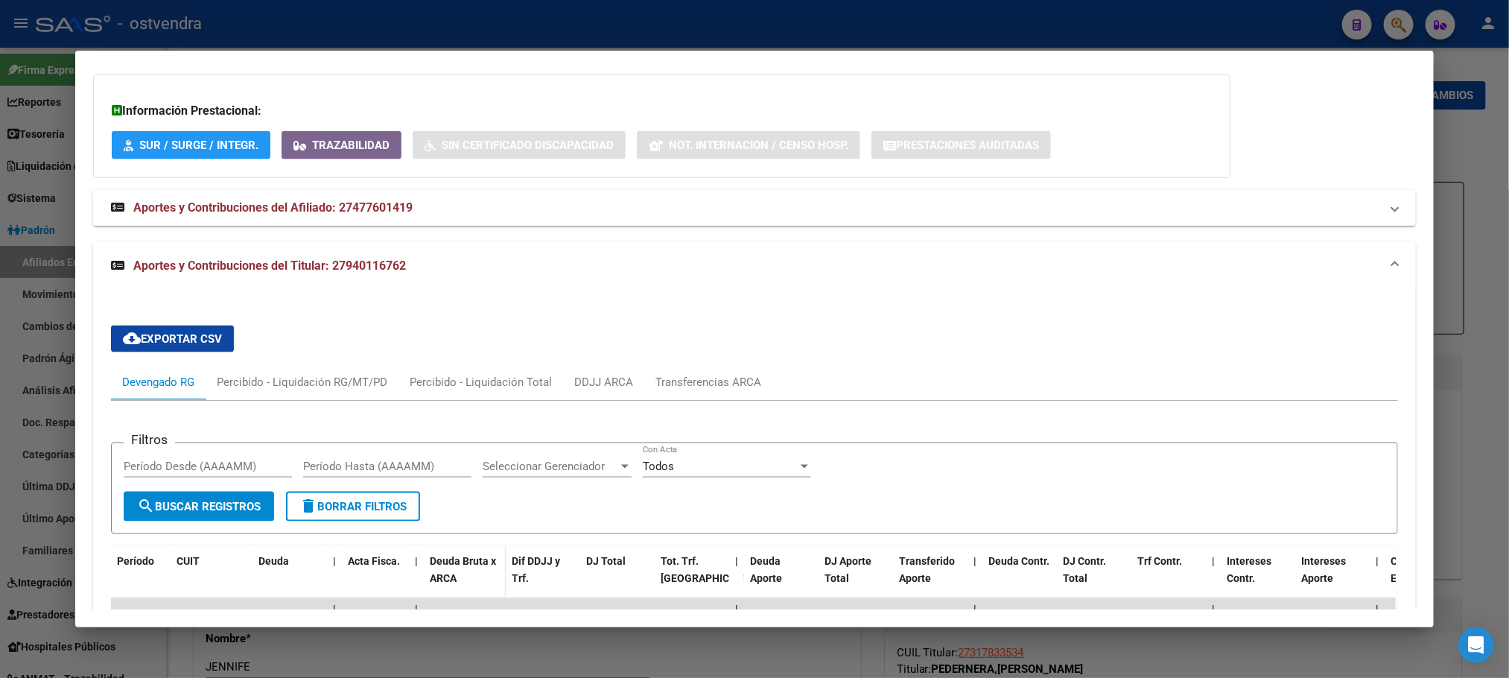
scroll to position [1277, 0]
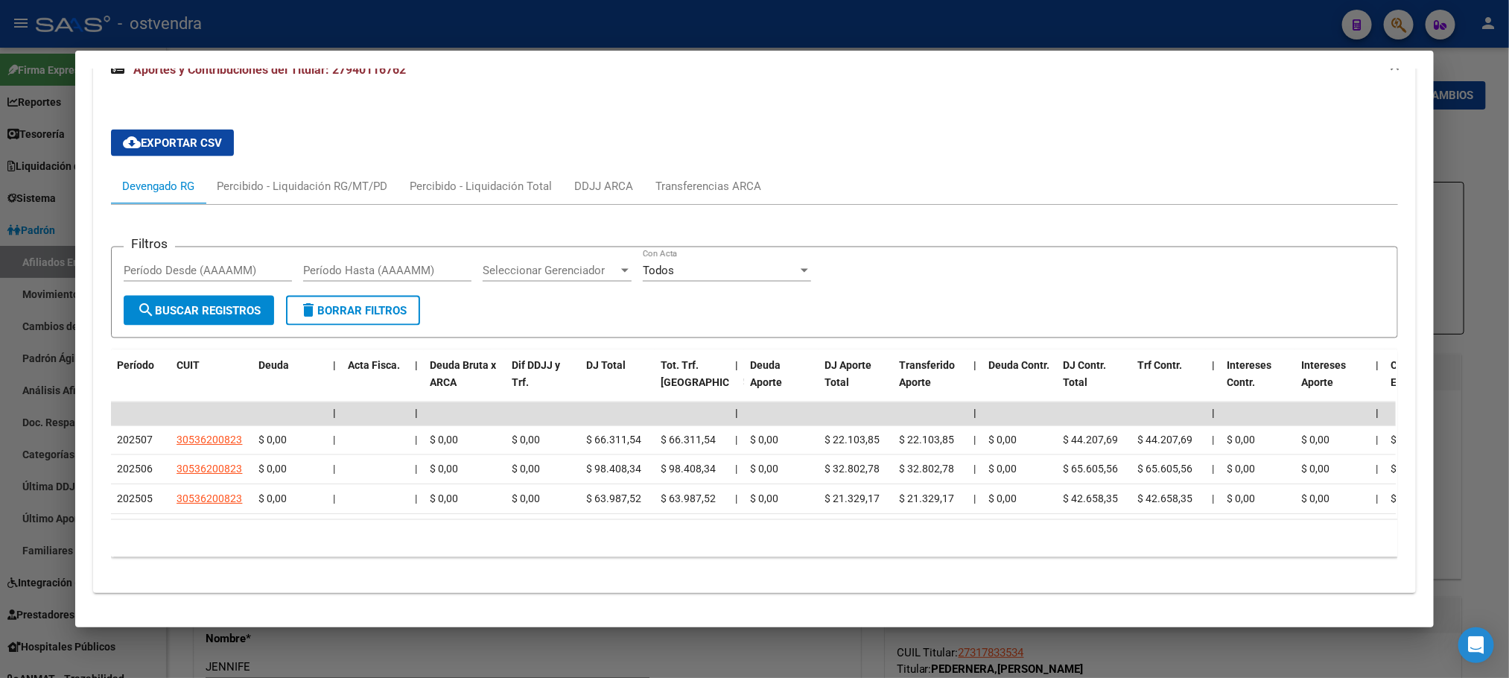
drag, startPoint x: 475, startPoint y: 521, endPoint x: 1176, endPoint y: 512, distance: 701.8
click at [1176, 512] on div "Período CUIT Deuda | Acta Fisca. | Deuda Bruta x ARCA Dif DDJJ y Trf. DJ Total …" at bounding box center [754, 453] width 1286 height 207
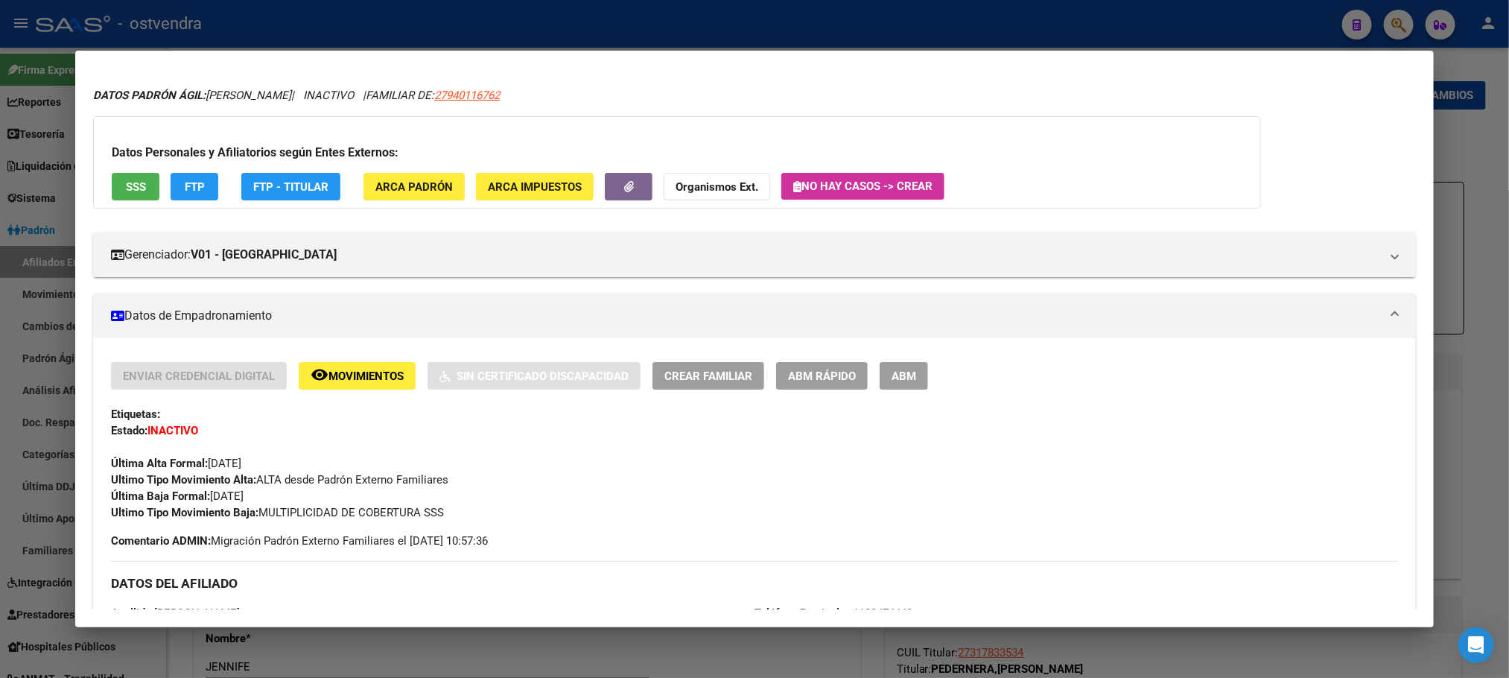
scroll to position [0, 0]
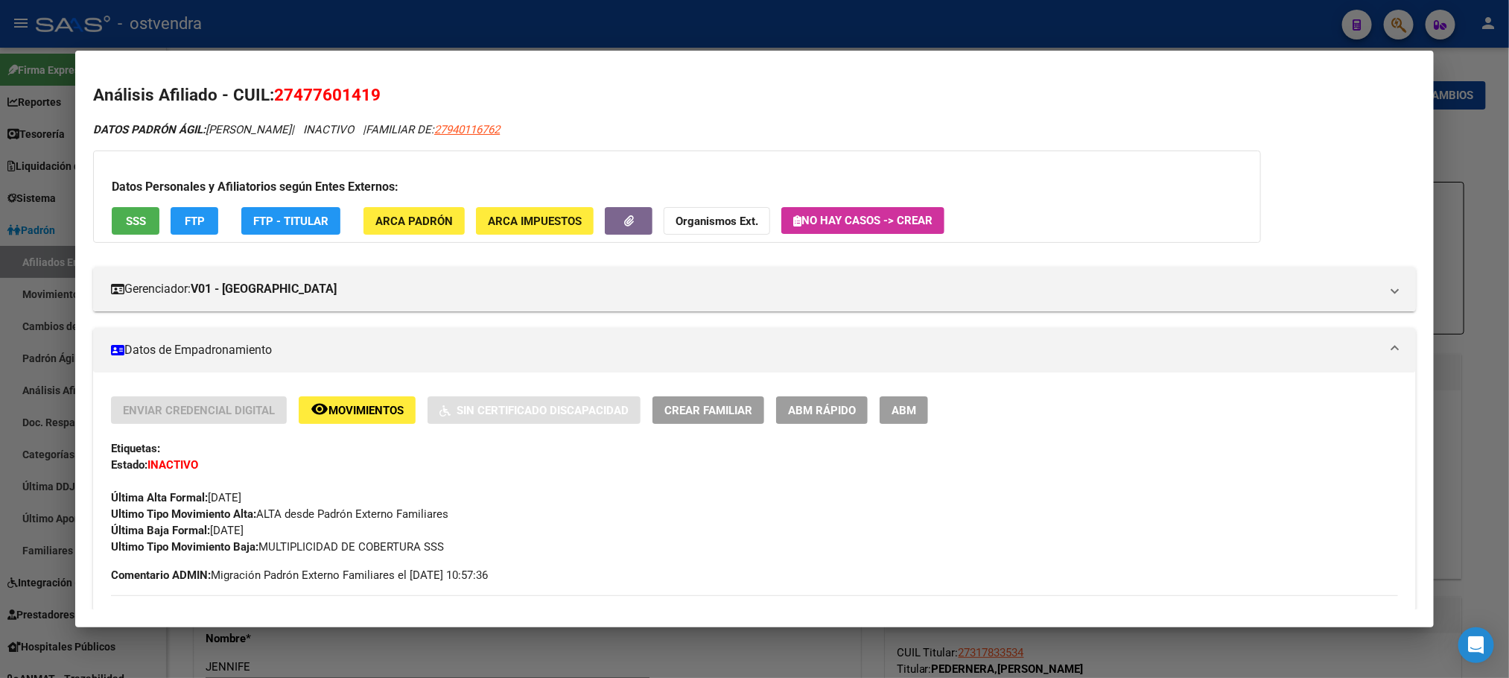
click at [135, 221] on span "SSS" at bounding box center [136, 221] width 20 height 13
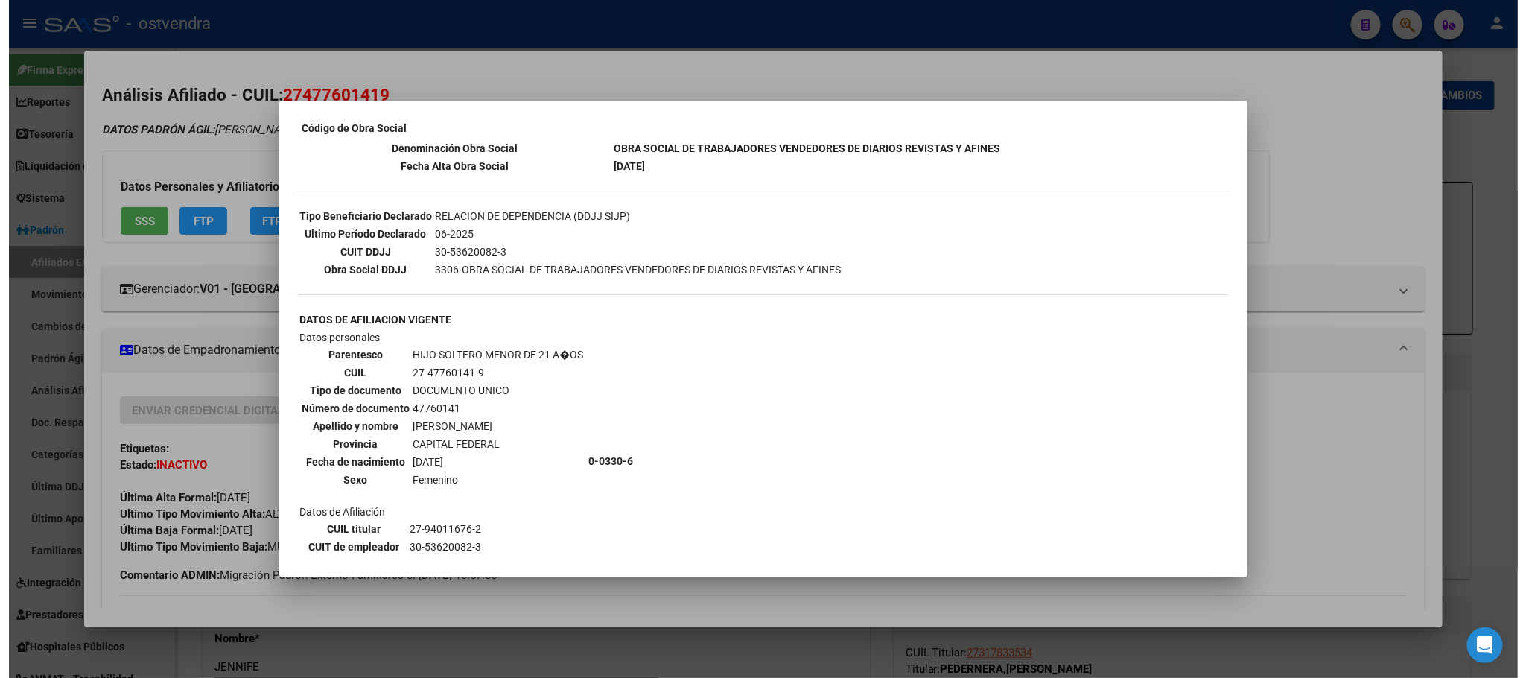
scroll to position [318, 0]
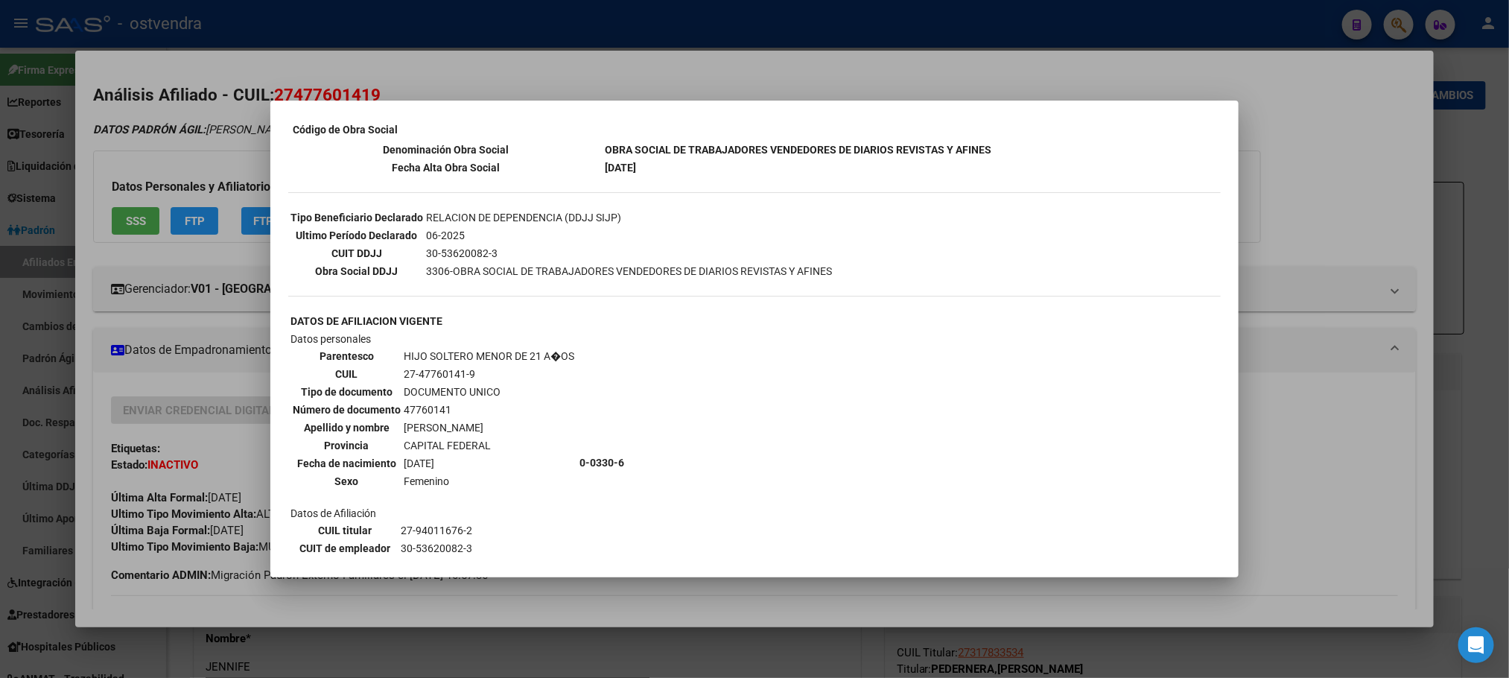
click at [222, 136] on div at bounding box center [754, 339] width 1509 height 678
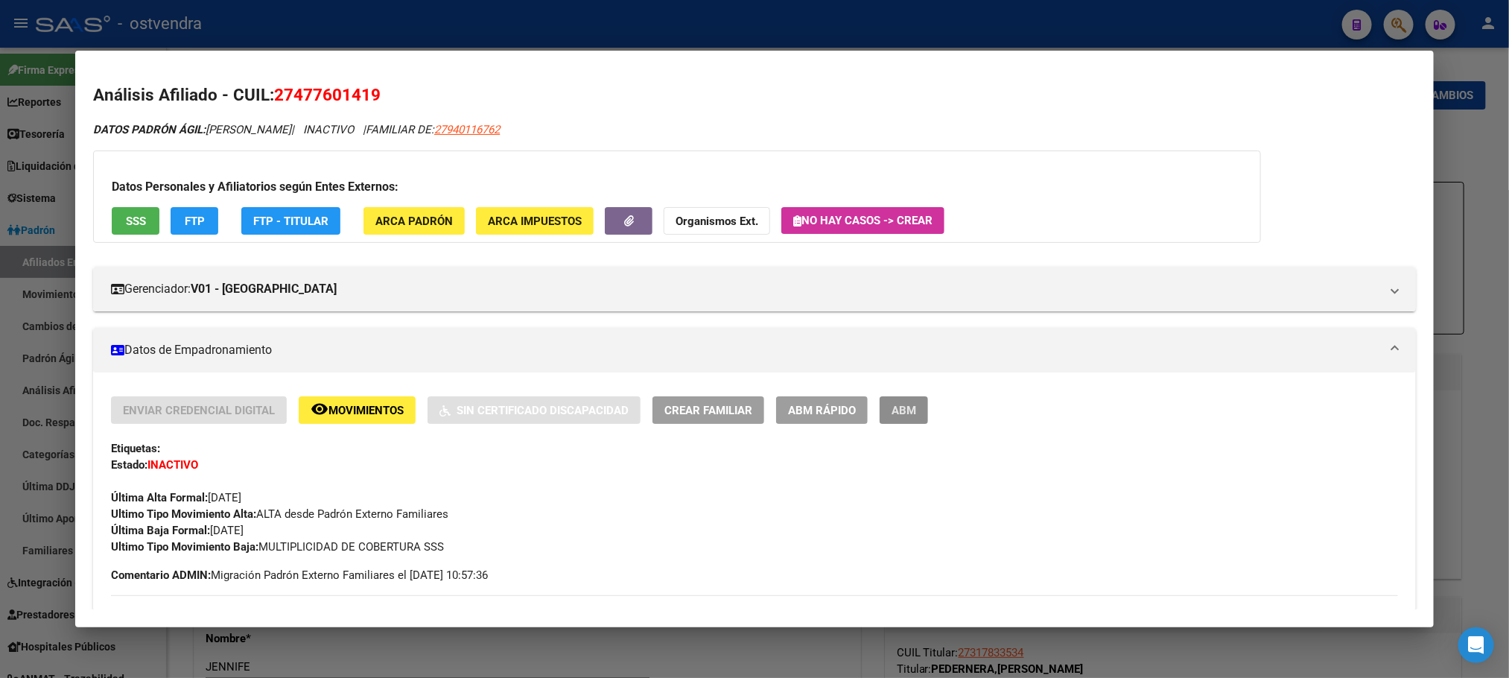
click at [899, 404] on span "ABM" at bounding box center [904, 410] width 25 height 13
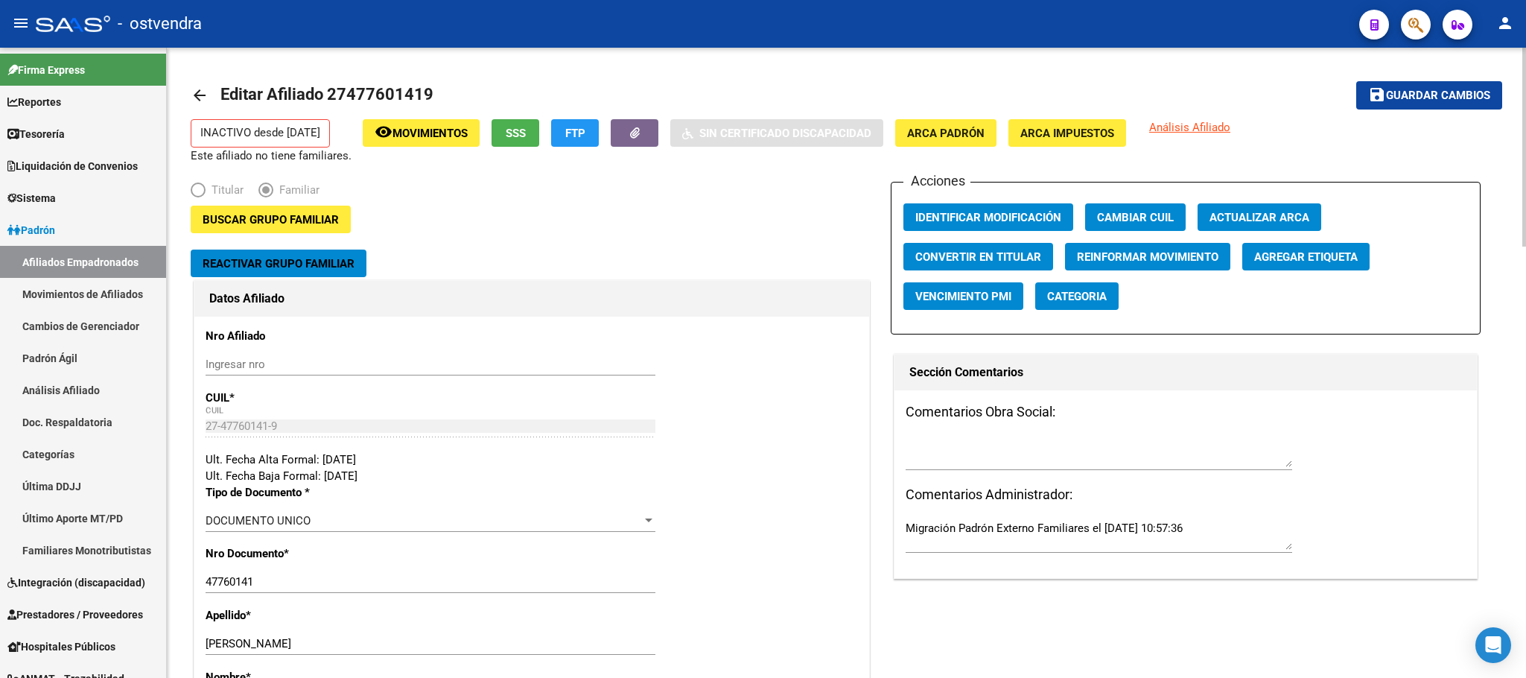
click at [262, 269] on span "Reactivar Grupo Familiar" at bounding box center [279, 263] width 152 height 13
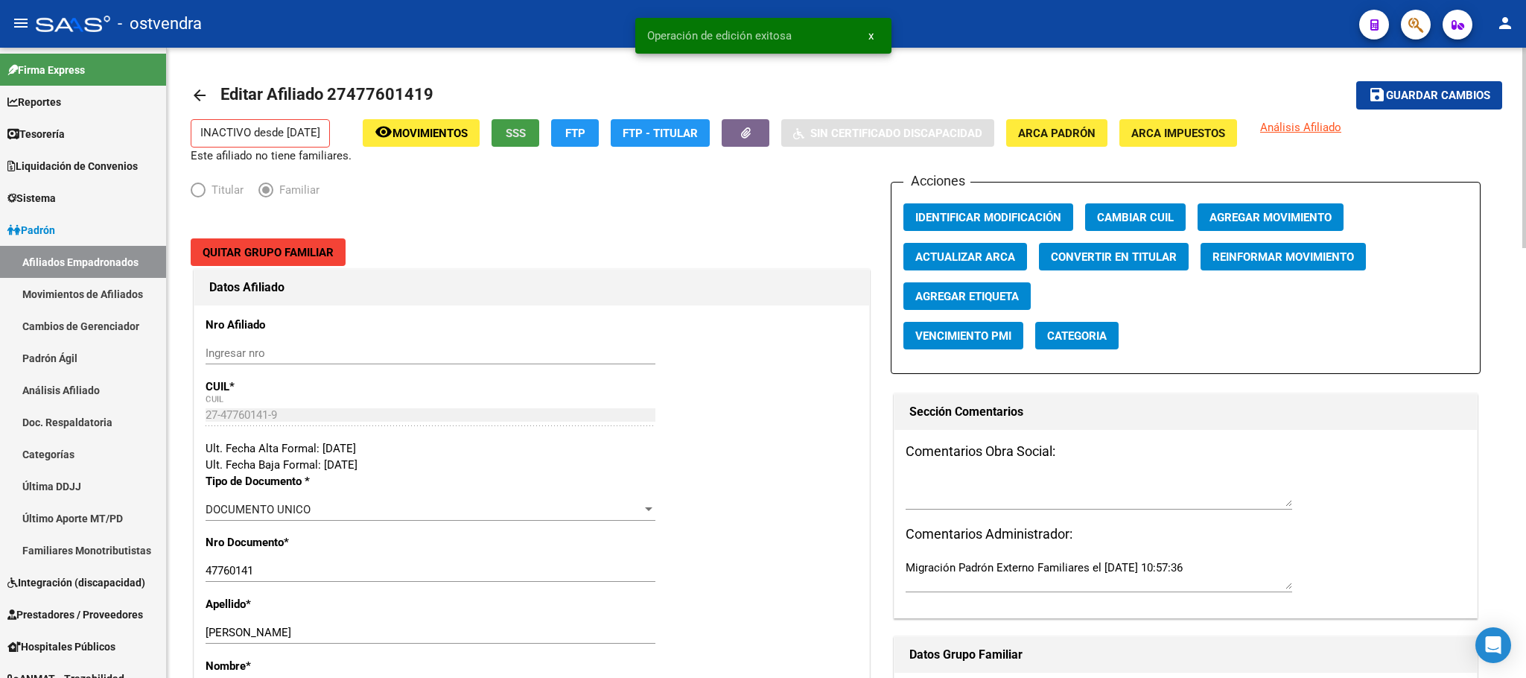
click at [516, 130] on span "SSS" at bounding box center [516, 133] width 20 height 13
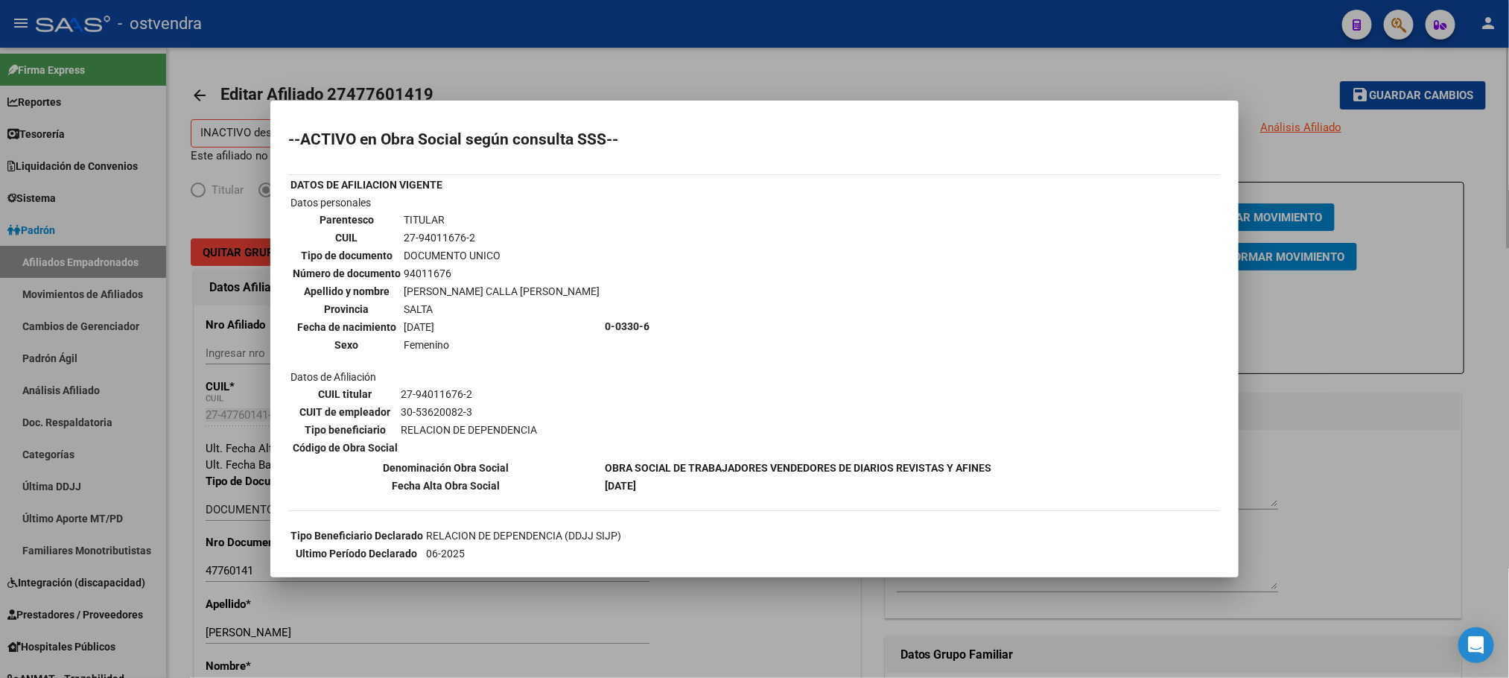
drag, startPoint x: 523, startPoint y: 78, endPoint x: 573, endPoint y: 78, distance: 49.9
click at [524, 78] on div at bounding box center [754, 339] width 1509 height 678
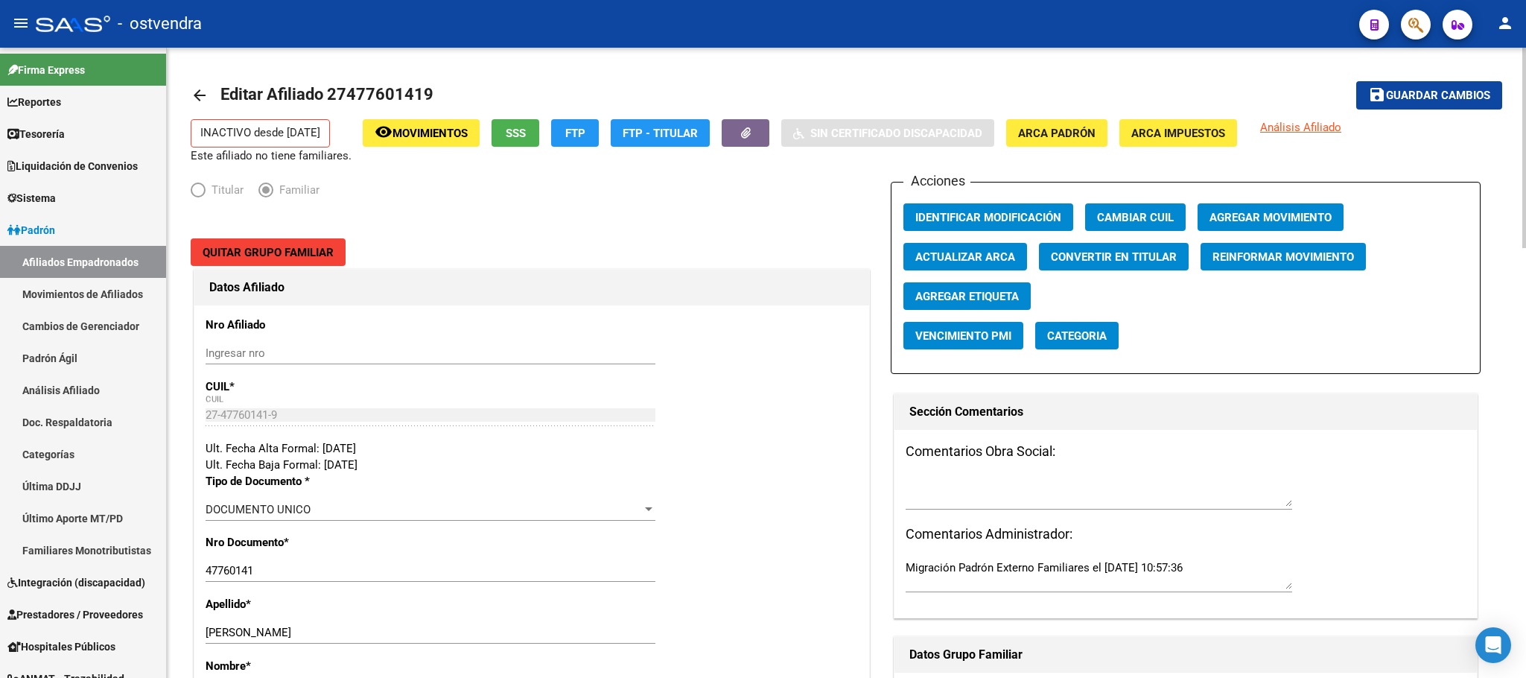
click at [1278, 197] on div "Acciones Identificar Modificación Cambiar CUIL Agregar Movimiento Actualizar AR…" at bounding box center [1186, 278] width 590 height 192
click at [1276, 206] on button "Agregar Movimiento" at bounding box center [1271, 217] width 146 height 28
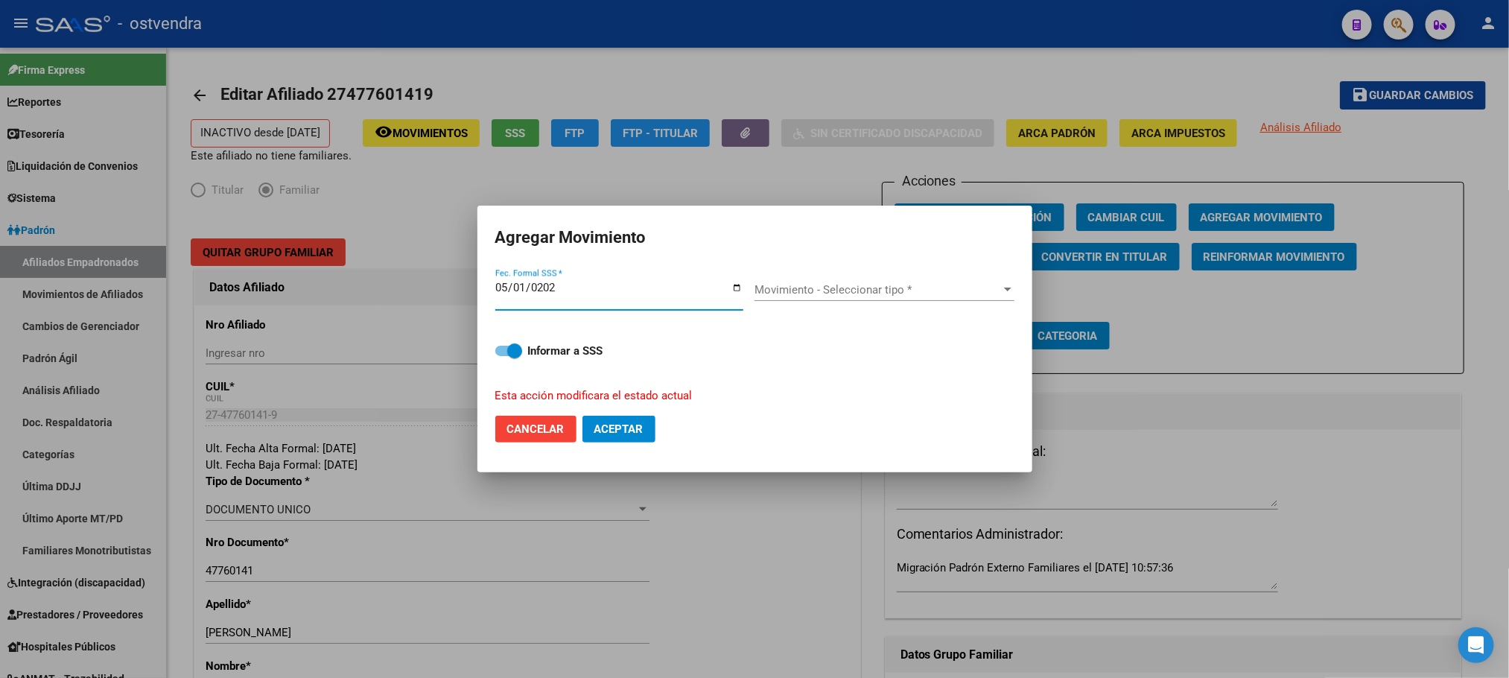
type input "2025-05-01"
click at [936, 291] on span "Movimiento - Seleccionar tipo *" at bounding box center [878, 289] width 247 height 13
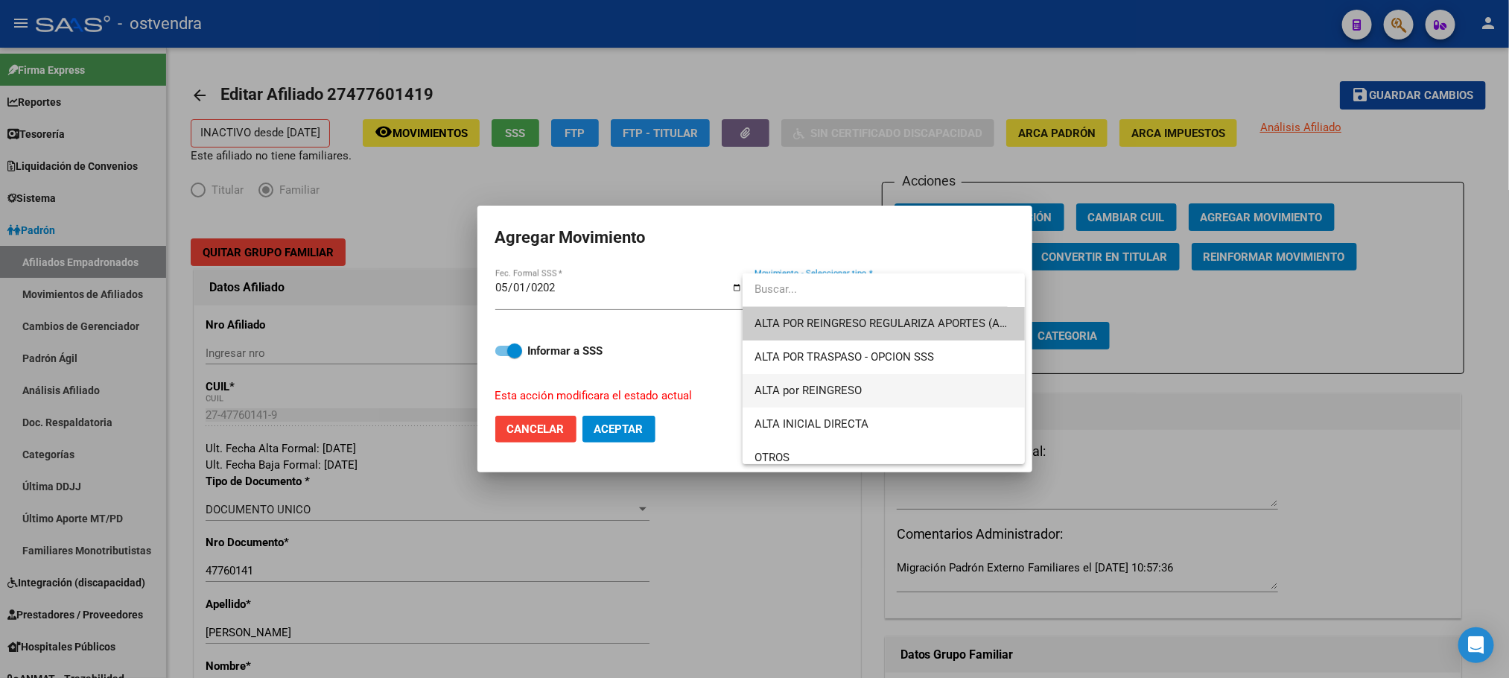
click at [907, 378] on span "ALTA por REINGRESO" at bounding box center [884, 391] width 258 height 34
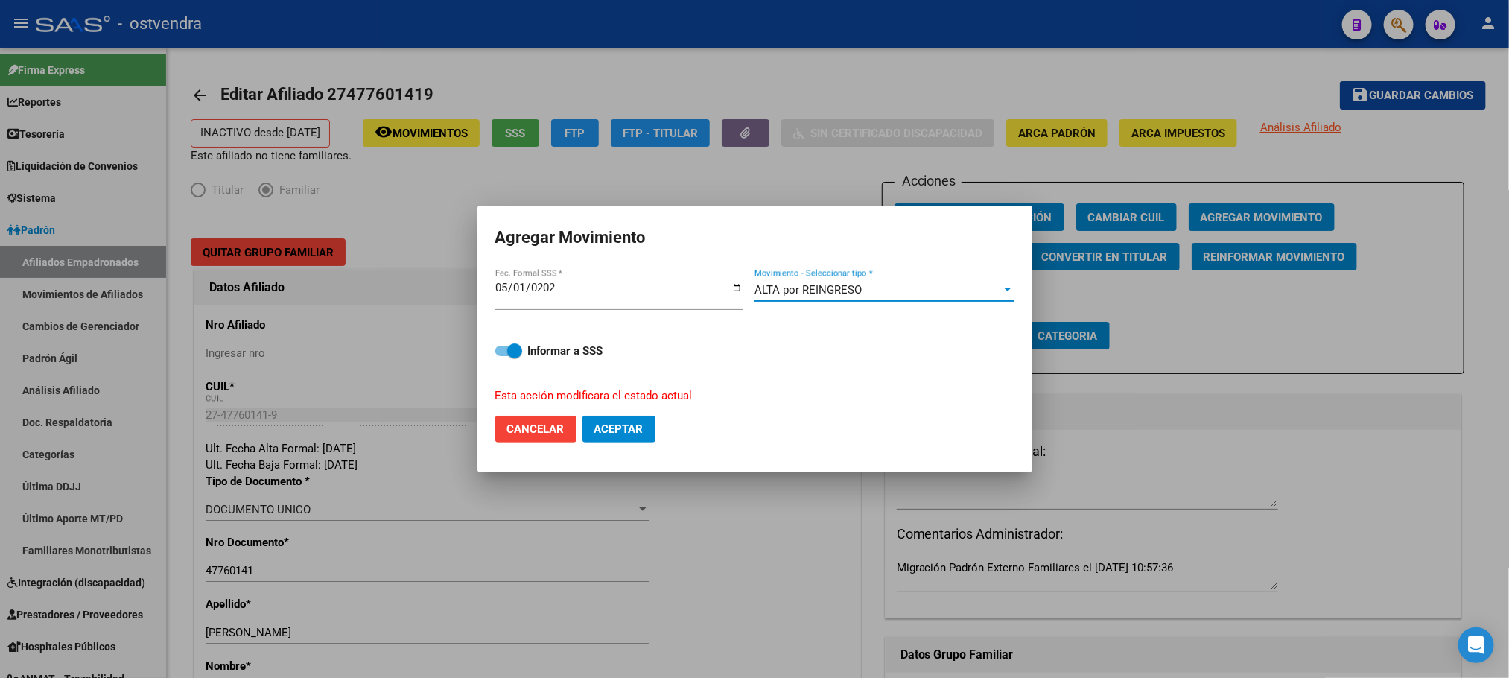
click at [510, 340] on div "Informar a SSS Esta acción modificara el estado actual" at bounding box center [754, 364] width 519 height 80
click at [512, 346] on span at bounding box center [514, 350] width 15 height 15
click at [503, 356] on input "Informar a SSS" at bounding box center [502, 356] width 1 height 1
checkbox input "false"
click at [642, 434] on span "Aceptar" at bounding box center [618, 428] width 49 height 13
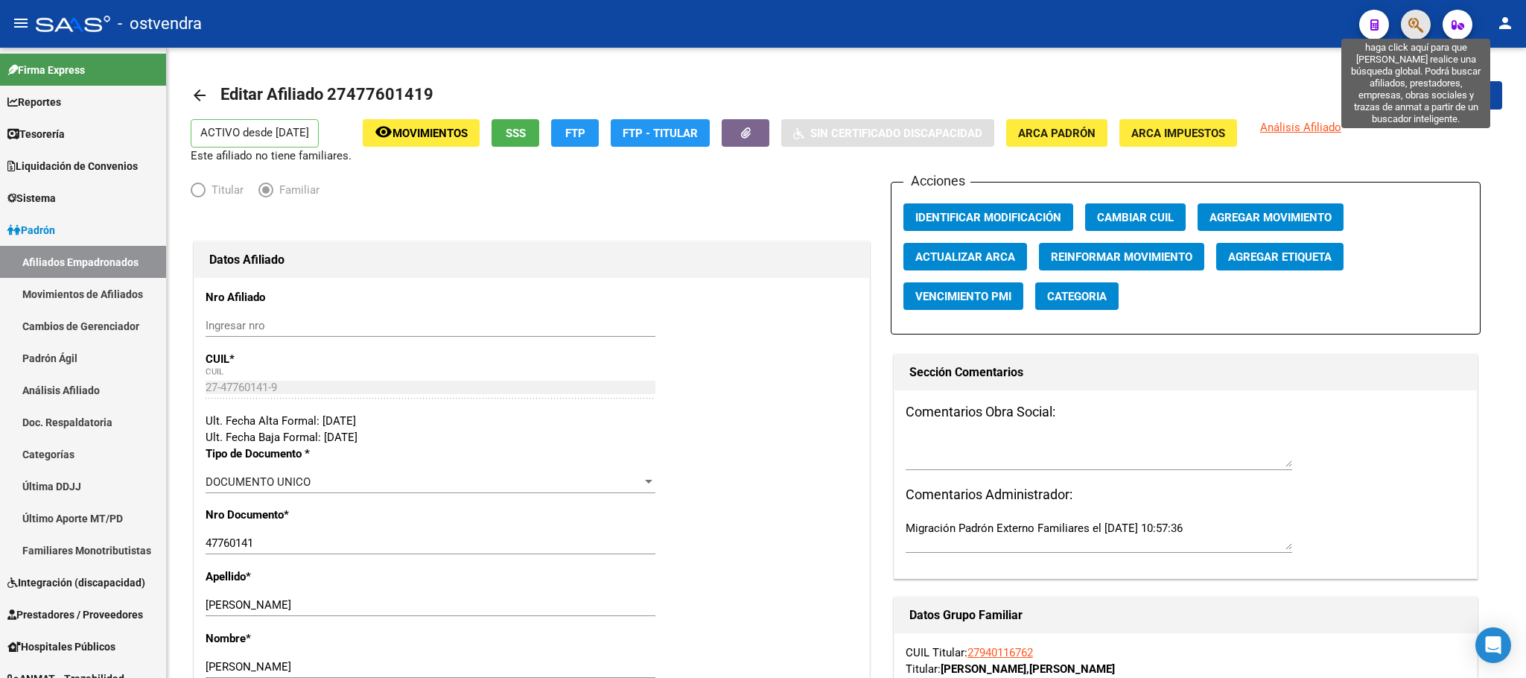
click at [1411, 21] on icon "button" at bounding box center [1416, 24] width 15 height 17
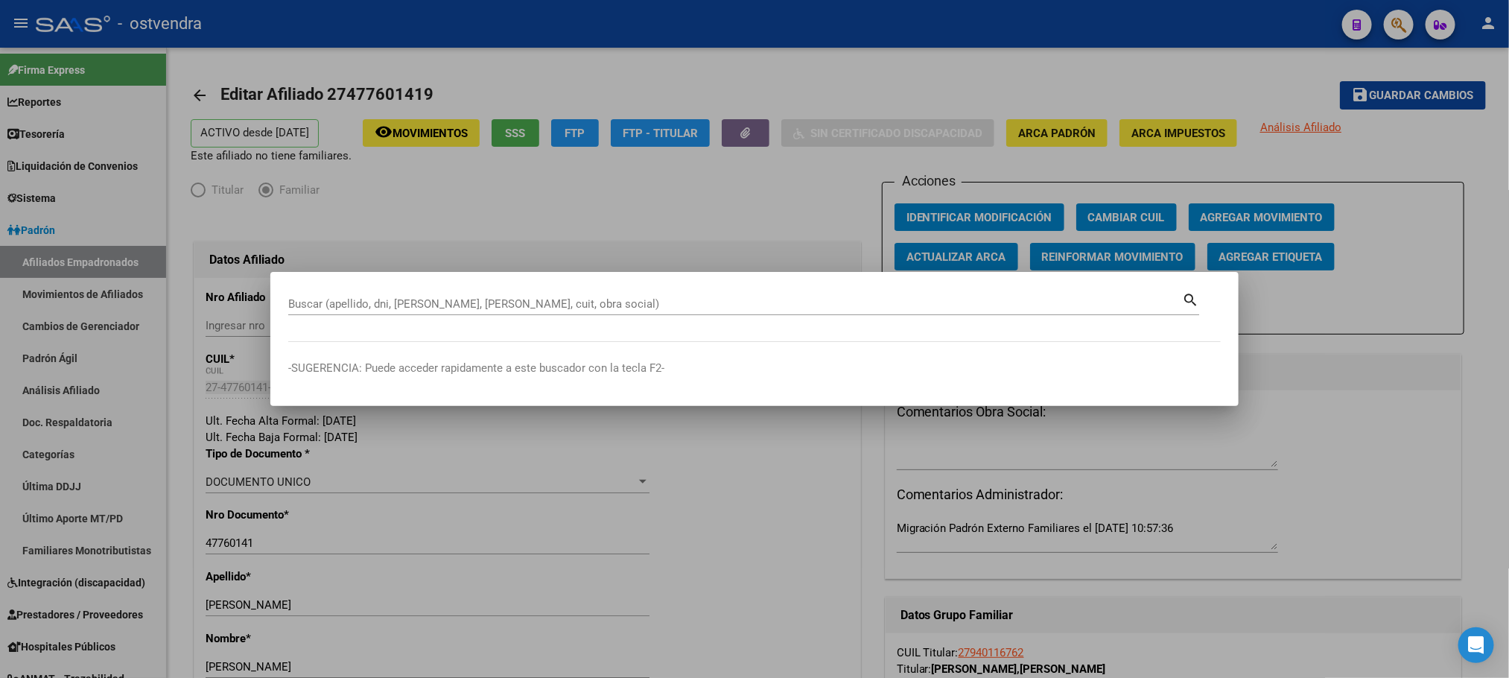
paste input "57664672"
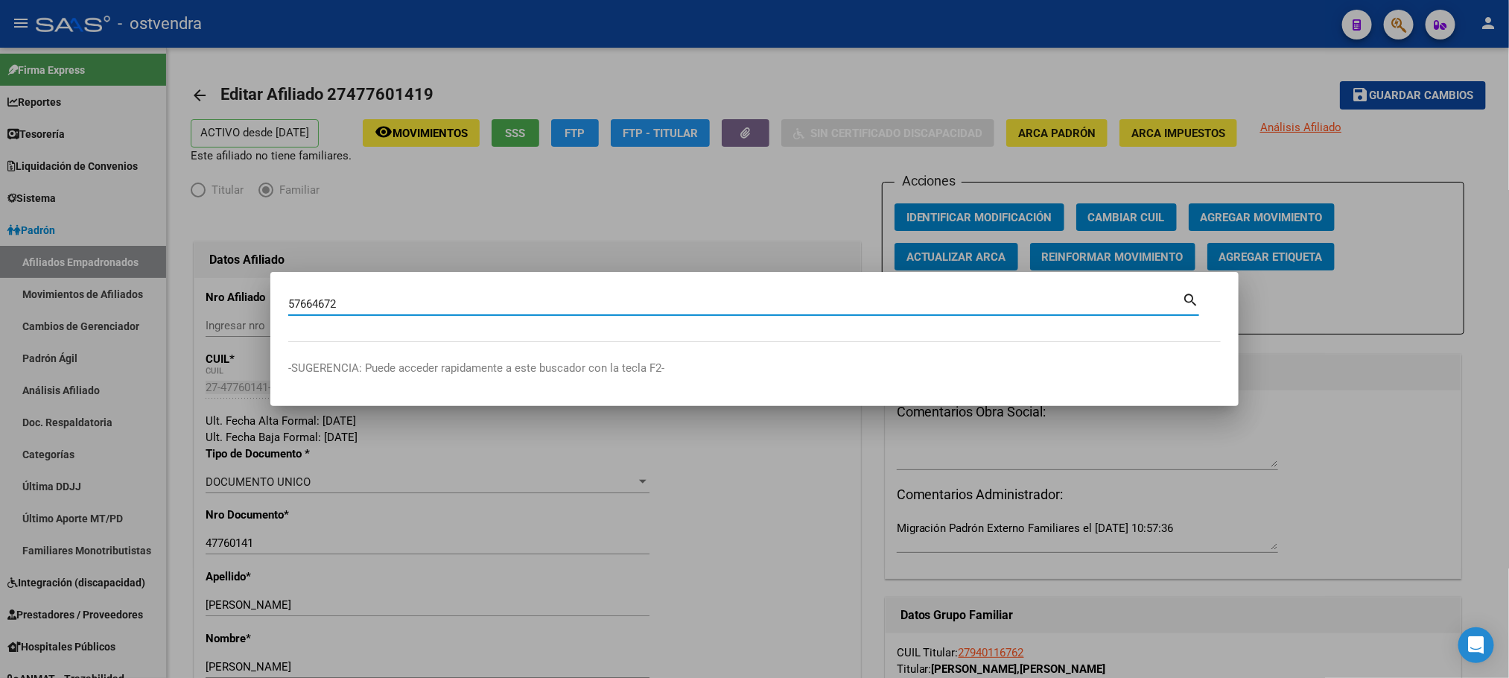
type input "57664672"
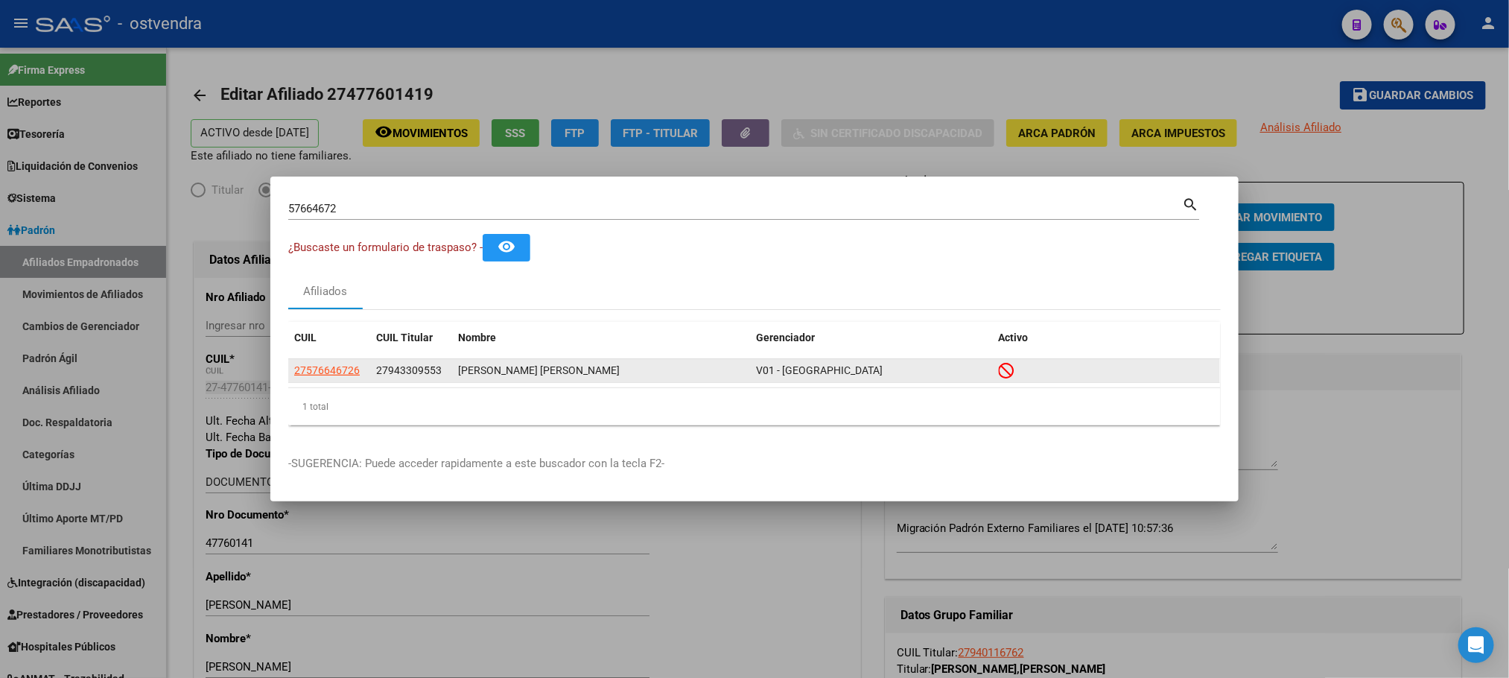
click at [336, 378] on app-link-go-to "27576646726" at bounding box center [327, 370] width 66 height 17
click at [329, 371] on span "27576646726" at bounding box center [327, 370] width 66 height 12
type textarea "27576646726"
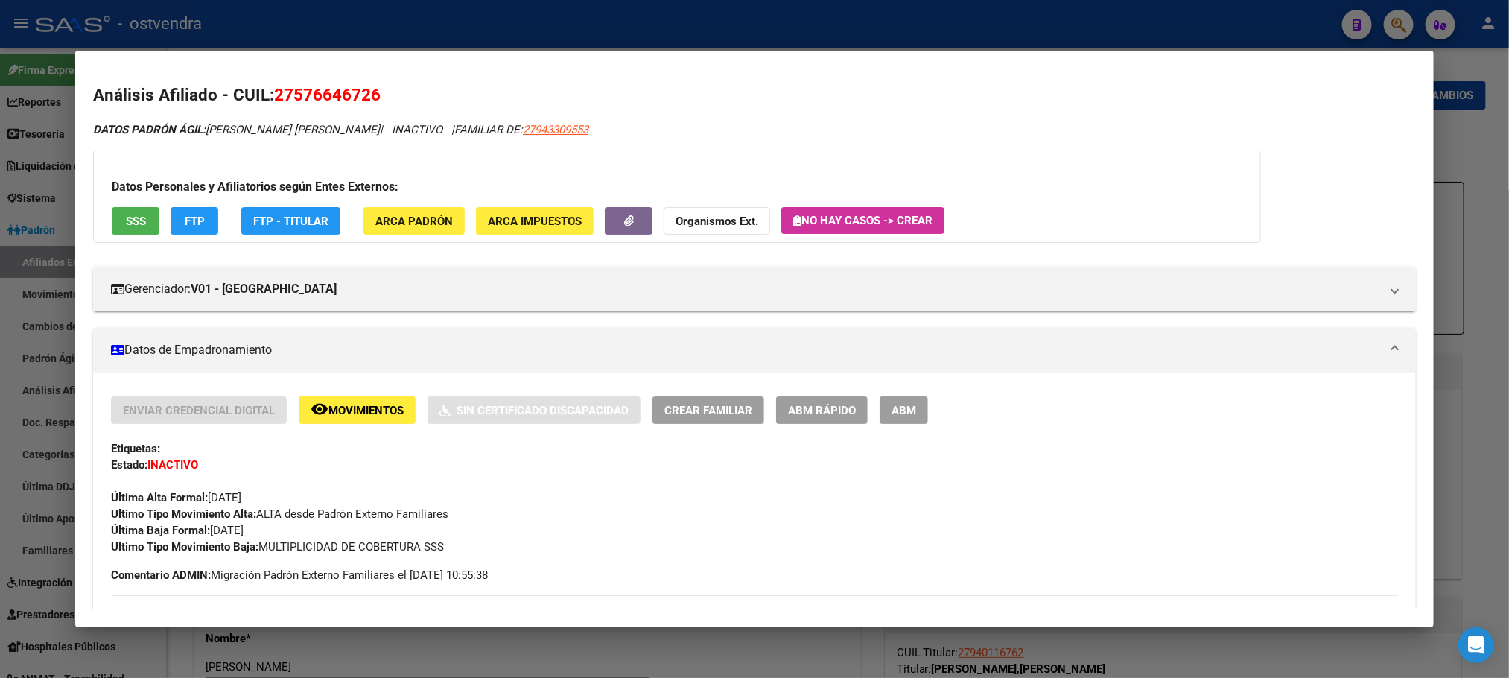
click at [130, 223] on span "SSS" at bounding box center [136, 221] width 20 height 13
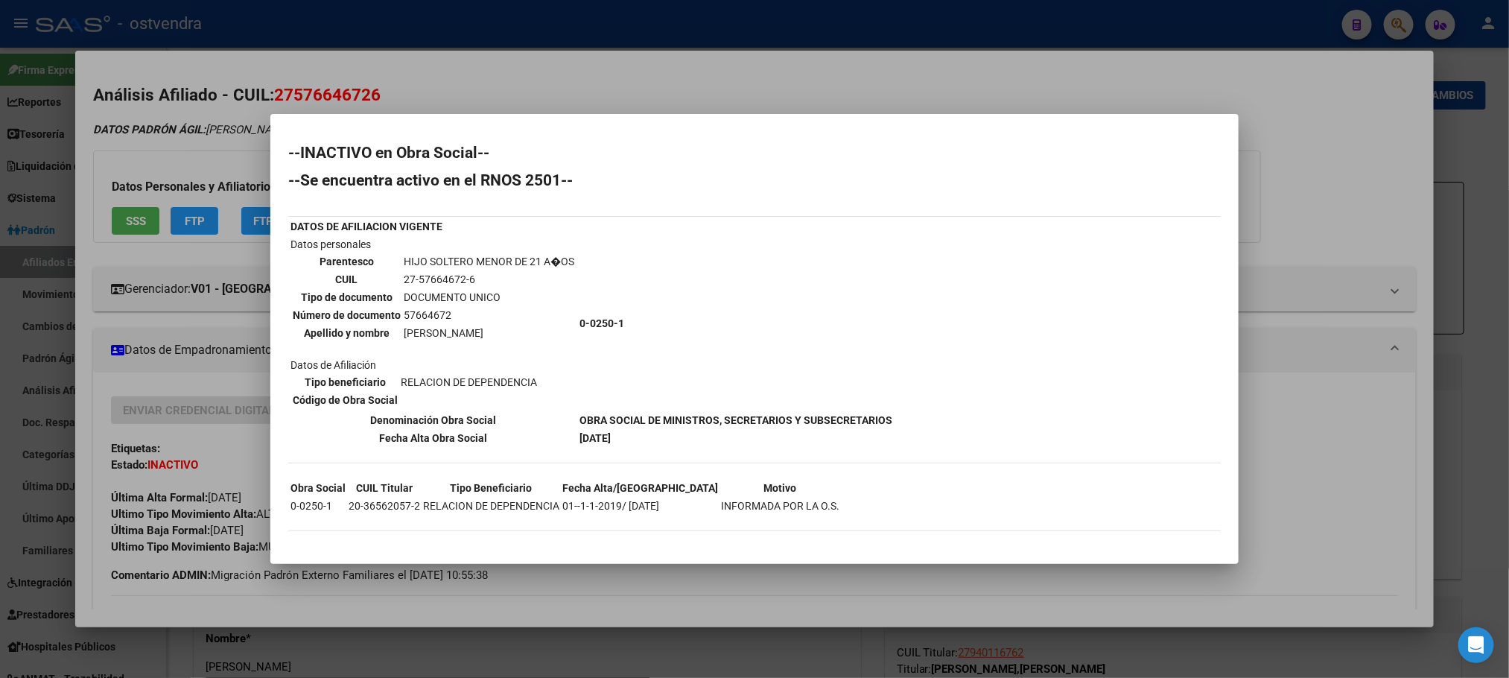
click at [268, 142] on div at bounding box center [754, 339] width 1509 height 678
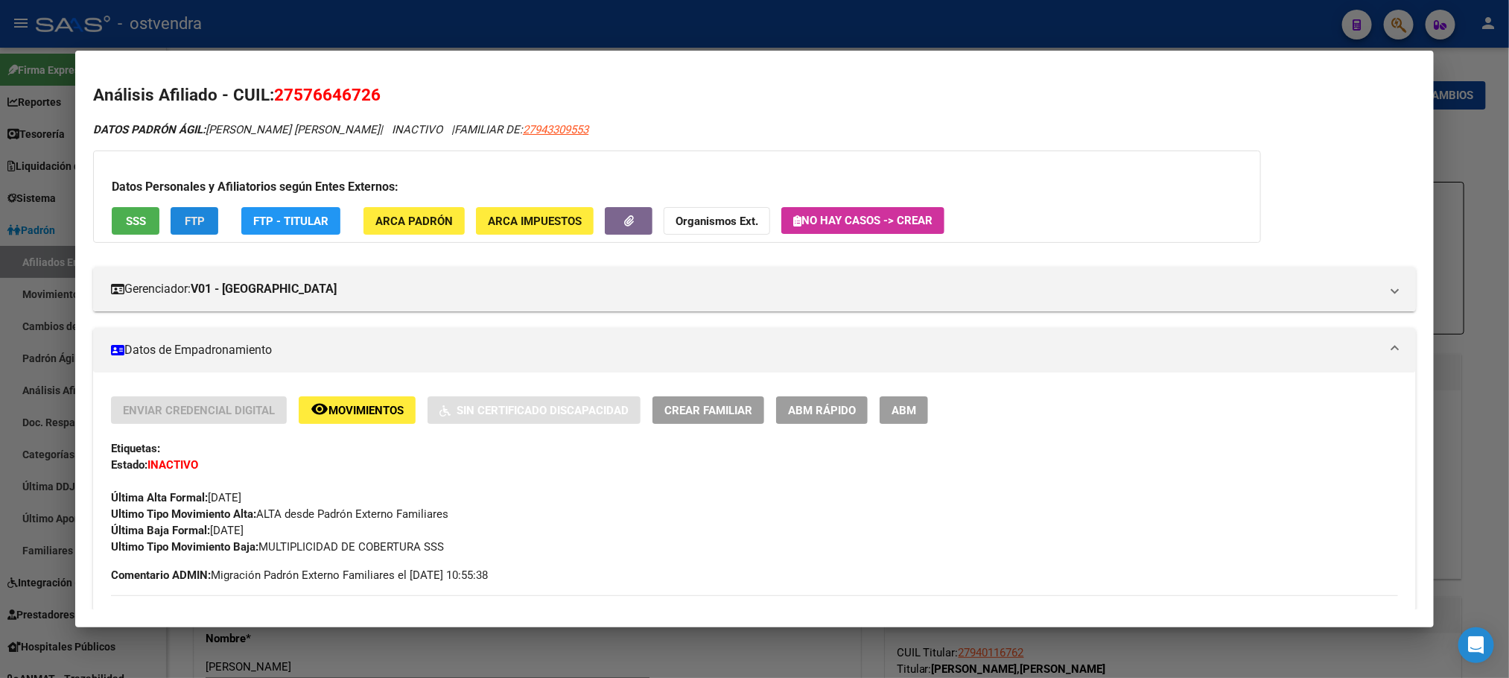
click at [190, 215] on span "FTP" at bounding box center [195, 221] width 20 height 13
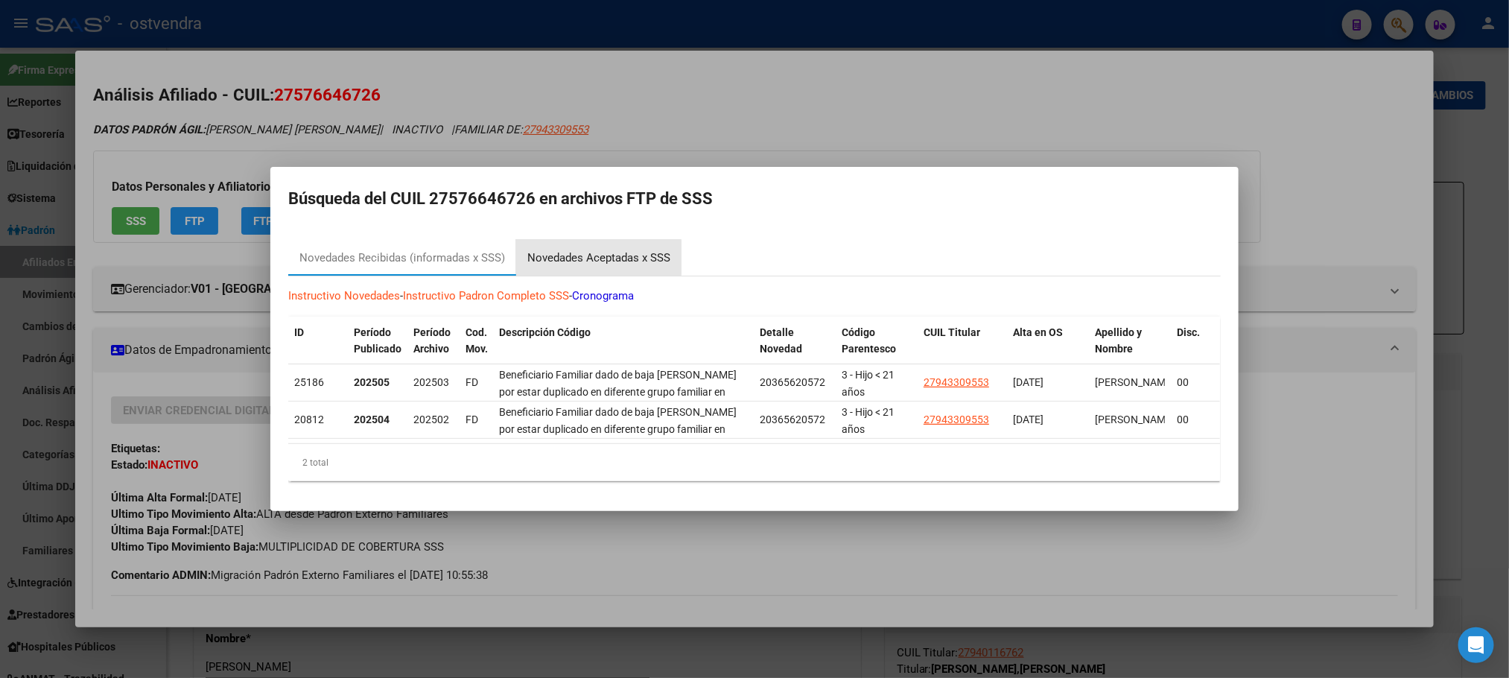
click at [577, 250] on div "Novedades Aceptadas x SSS" at bounding box center [598, 258] width 143 height 17
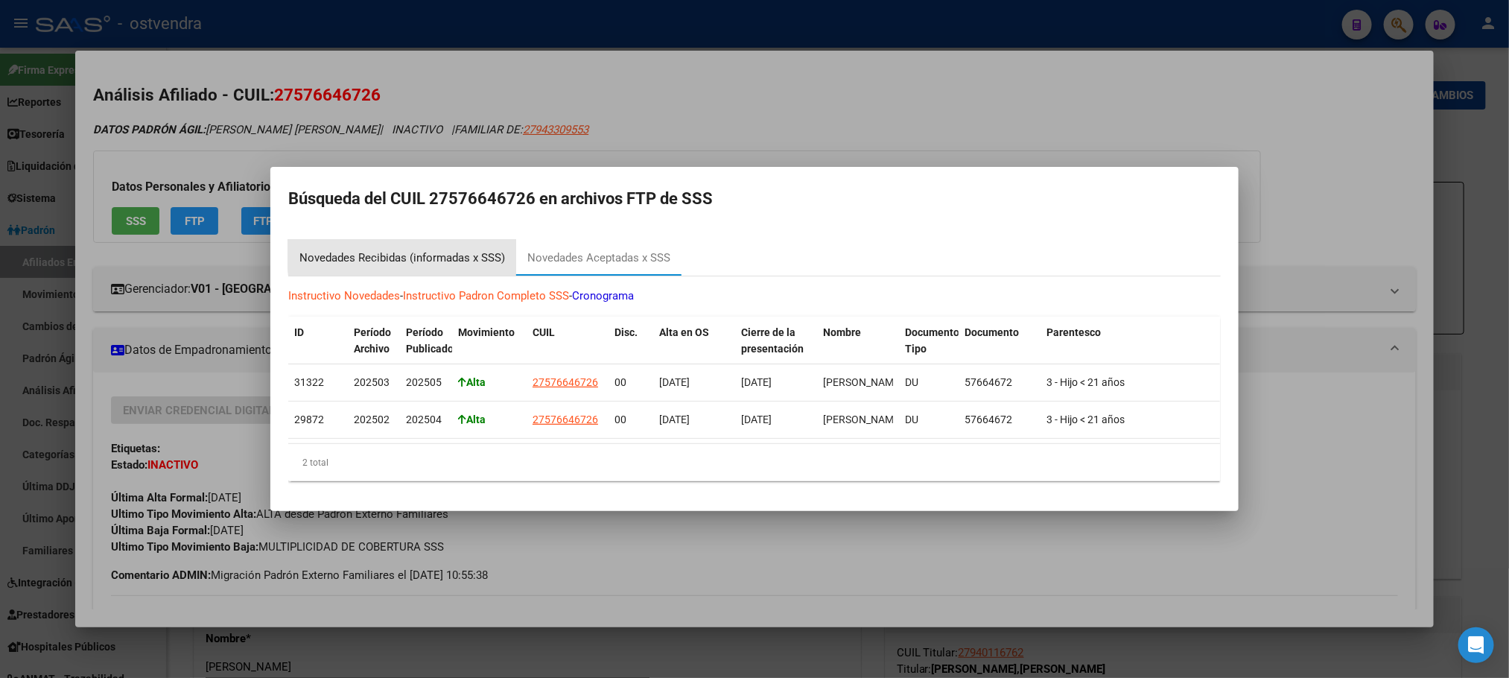
click at [496, 250] on div "Novedades Recibidas (informadas x SSS)" at bounding box center [402, 258] width 206 height 17
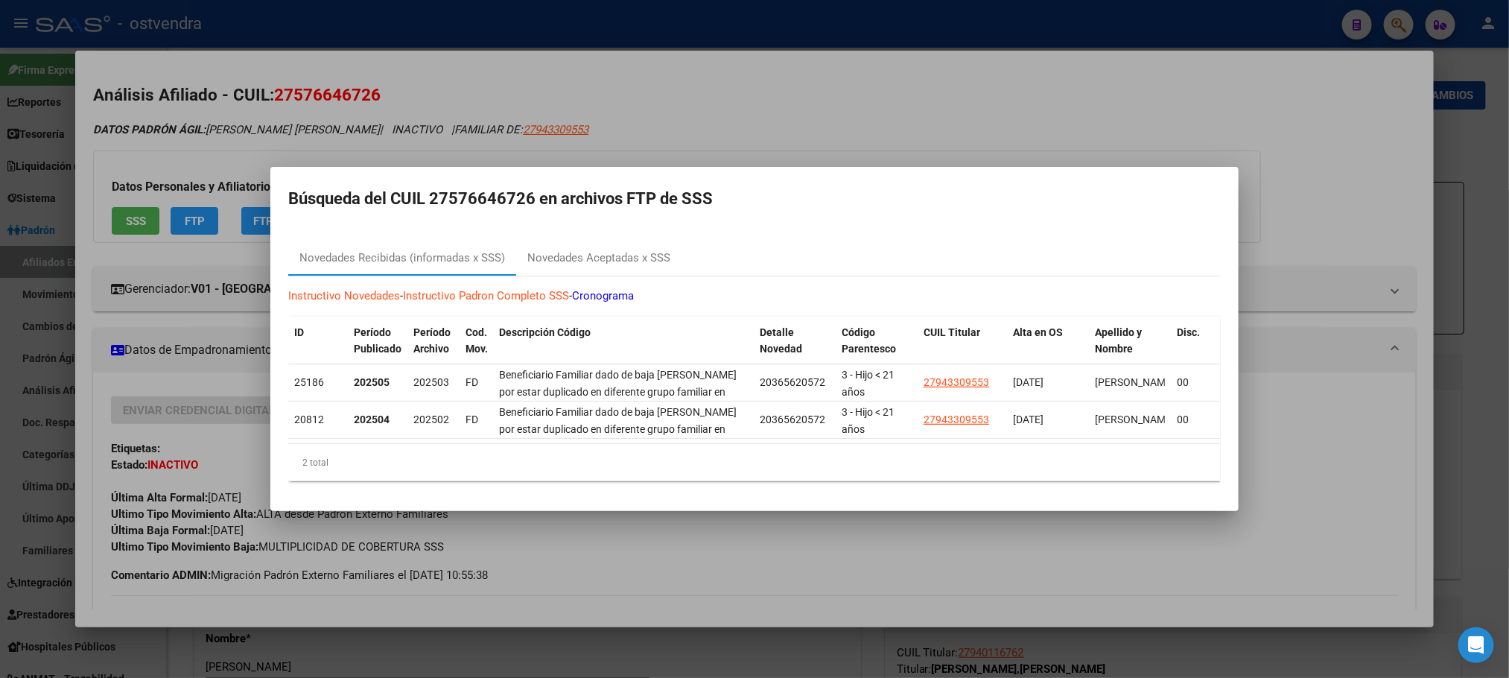
click at [249, 159] on div at bounding box center [754, 339] width 1509 height 678
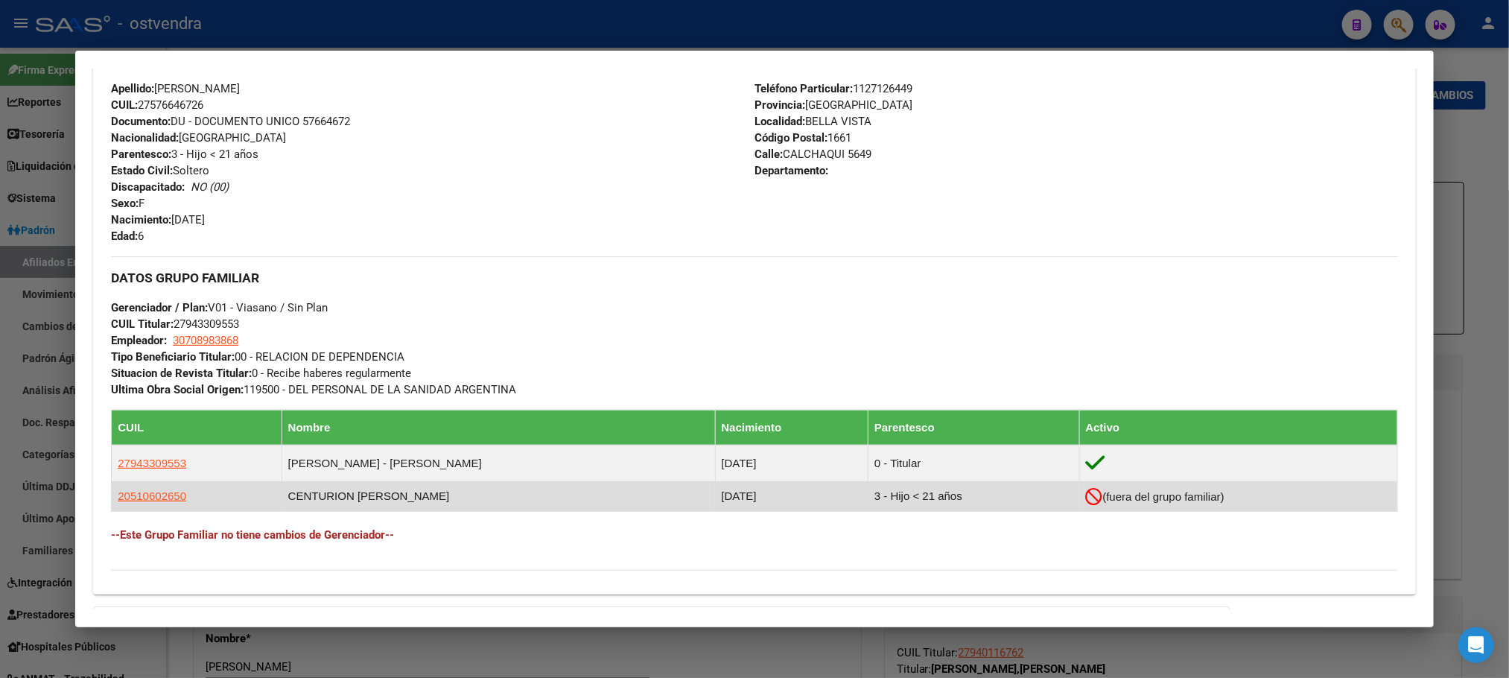
scroll to position [778, 0]
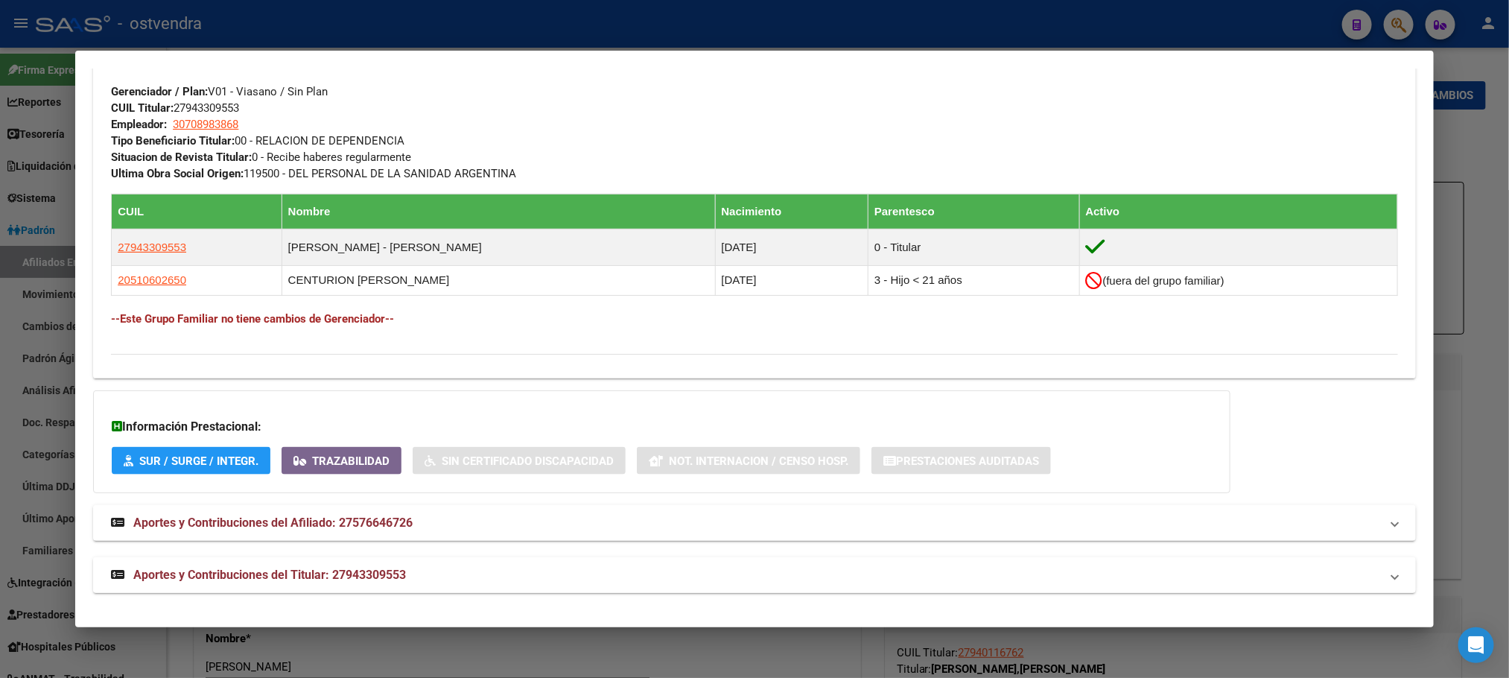
click at [416, 577] on mat-panel-title "Aportes y Contribuciones del Titular: 27943309553" at bounding box center [745, 575] width 1269 height 18
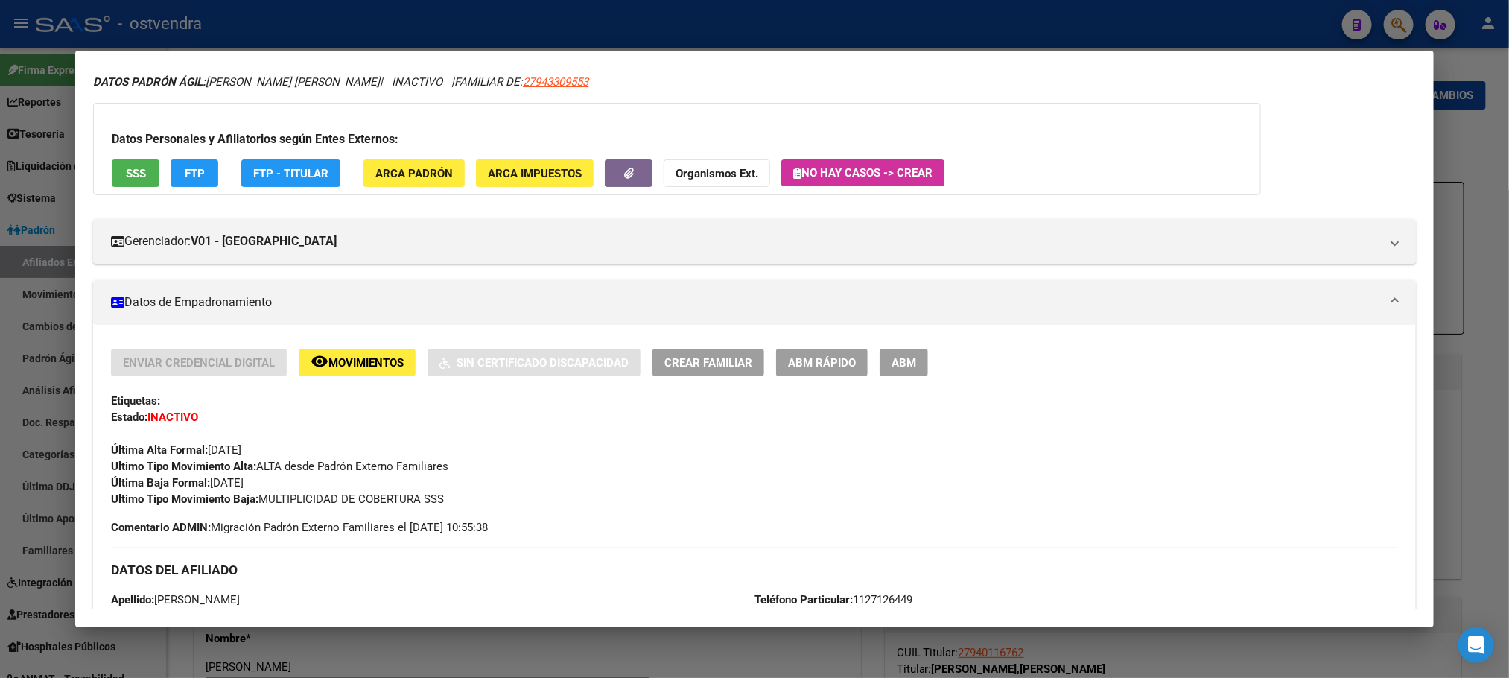
scroll to position [0, 0]
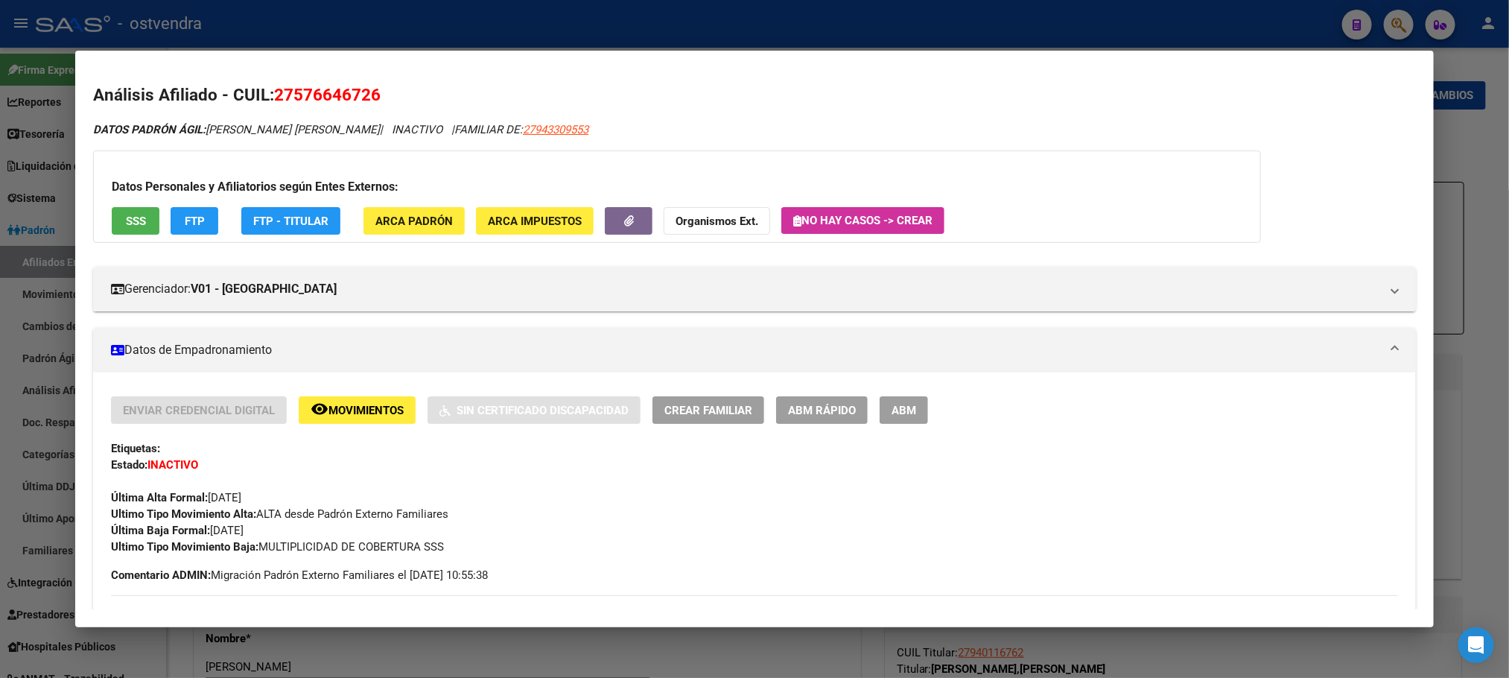
click at [97, 222] on div "Datos Personales y Afiliatorios según Entes Externos: SSS FTP FTP - Titular ARC…" at bounding box center [677, 196] width 1168 height 92
click at [117, 219] on button "SSS" at bounding box center [136, 221] width 48 height 28
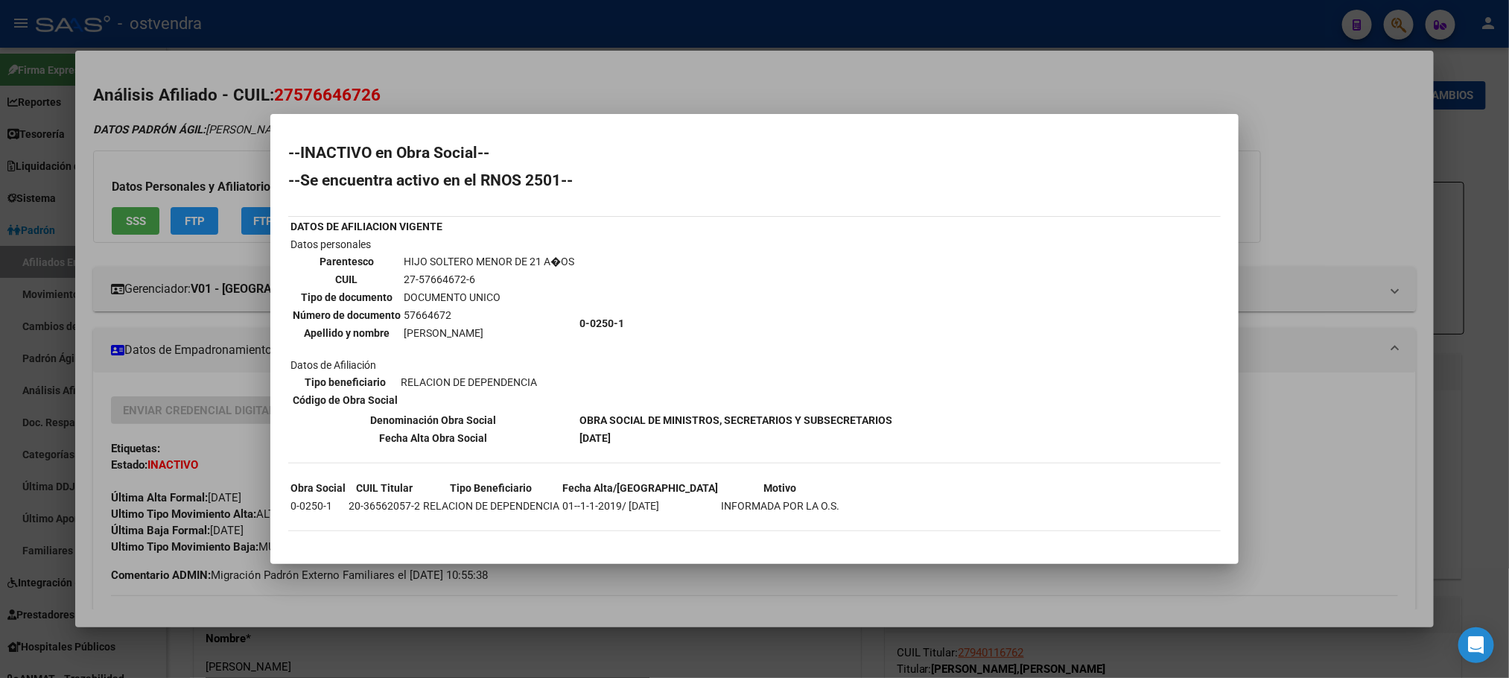
click at [258, 142] on div at bounding box center [754, 339] width 1509 height 678
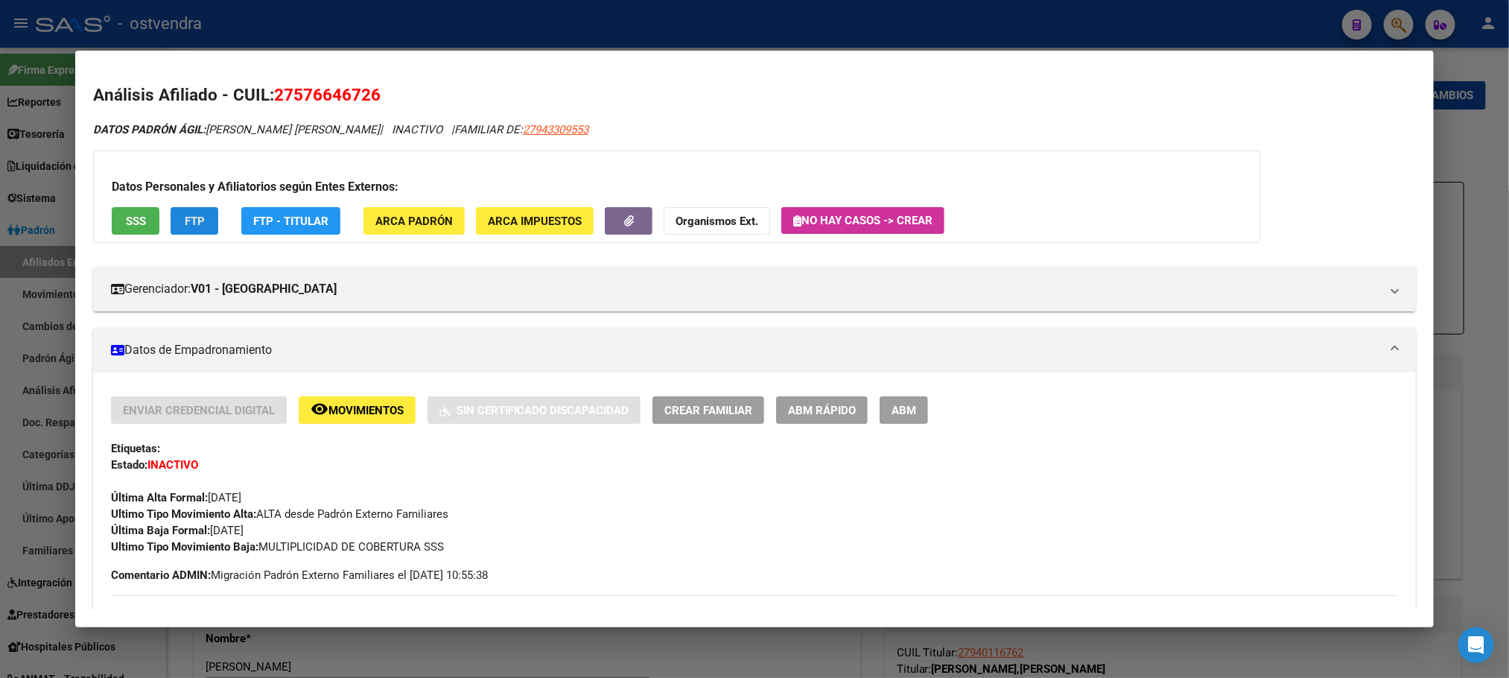
click at [194, 215] on span "FTP" at bounding box center [195, 221] width 20 height 13
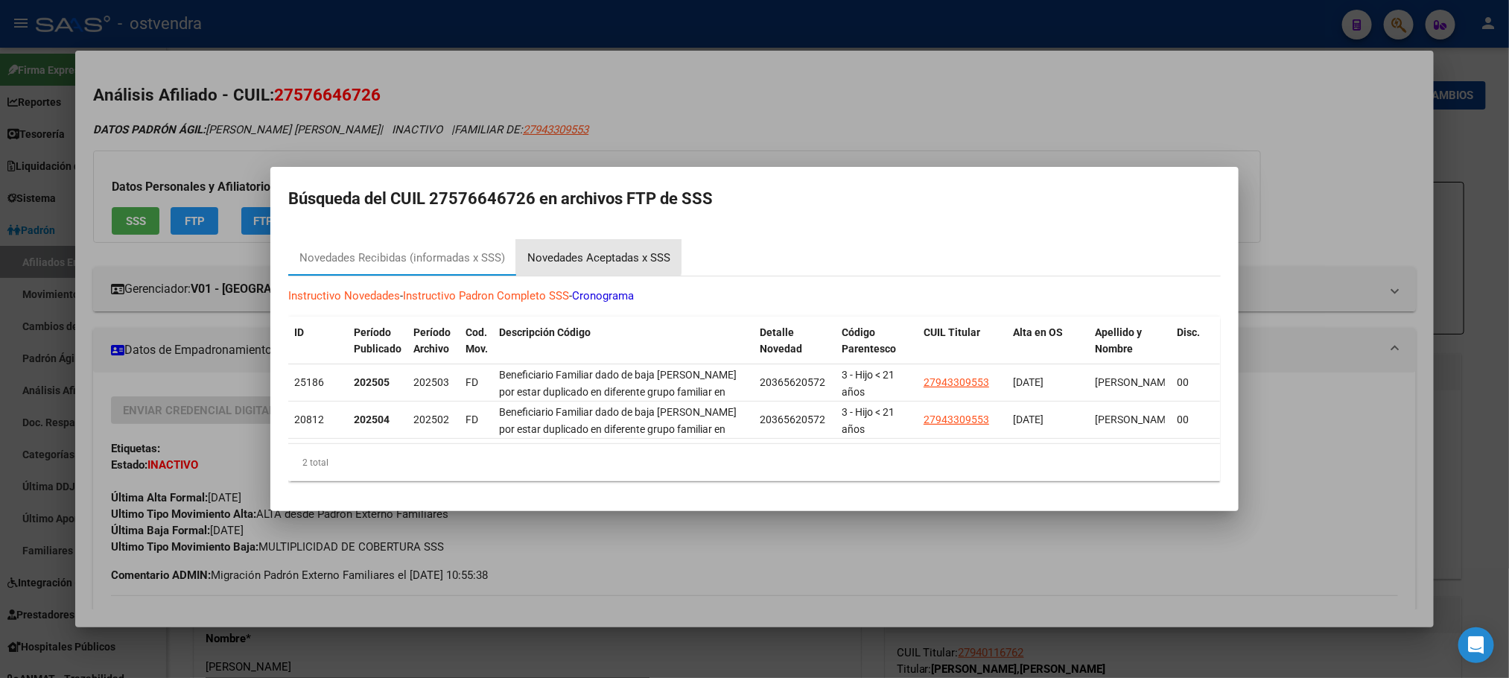
click at [559, 250] on div "Novedades Aceptadas x SSS" at bounding box center [598, 258] width 143 height 17
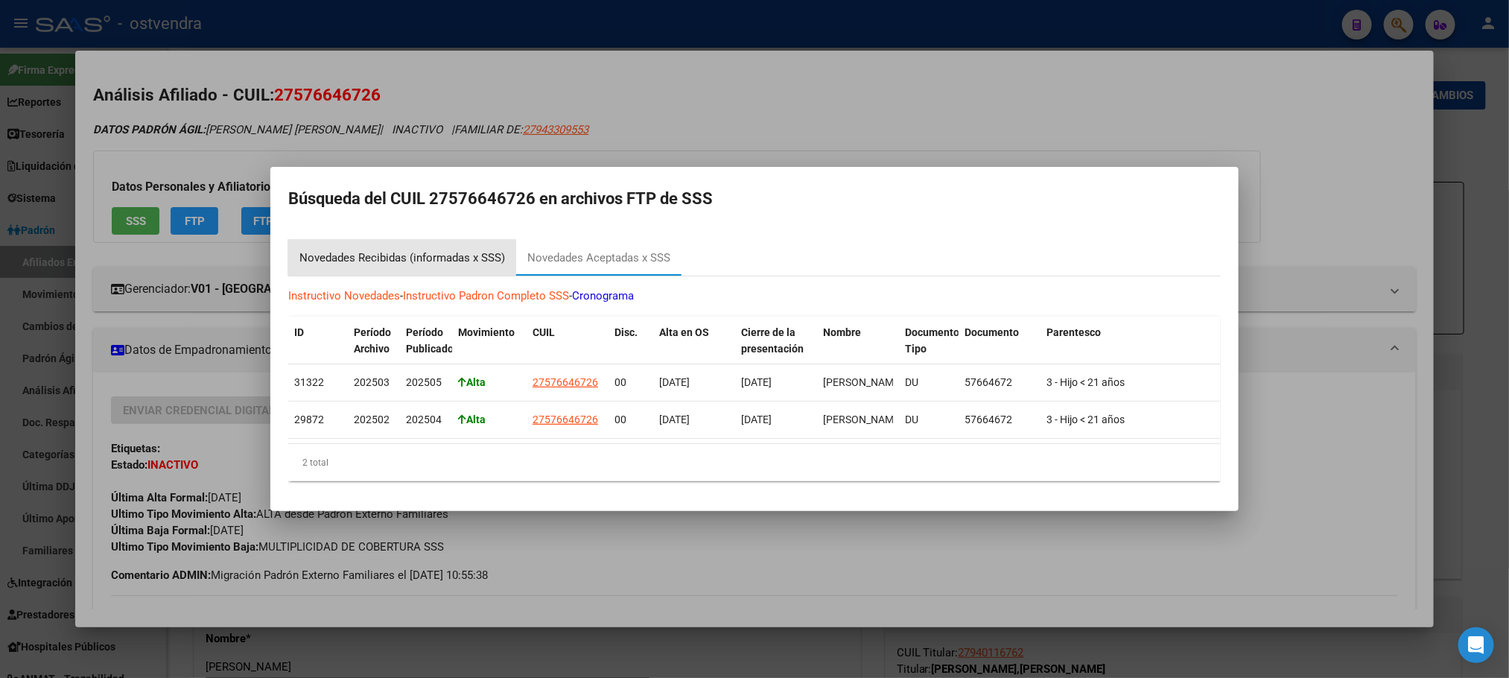
click at [399, 253] on div "Novedades Recibidas (informadas x SSS)" at bounding box center [402, 258] width 206 height 17
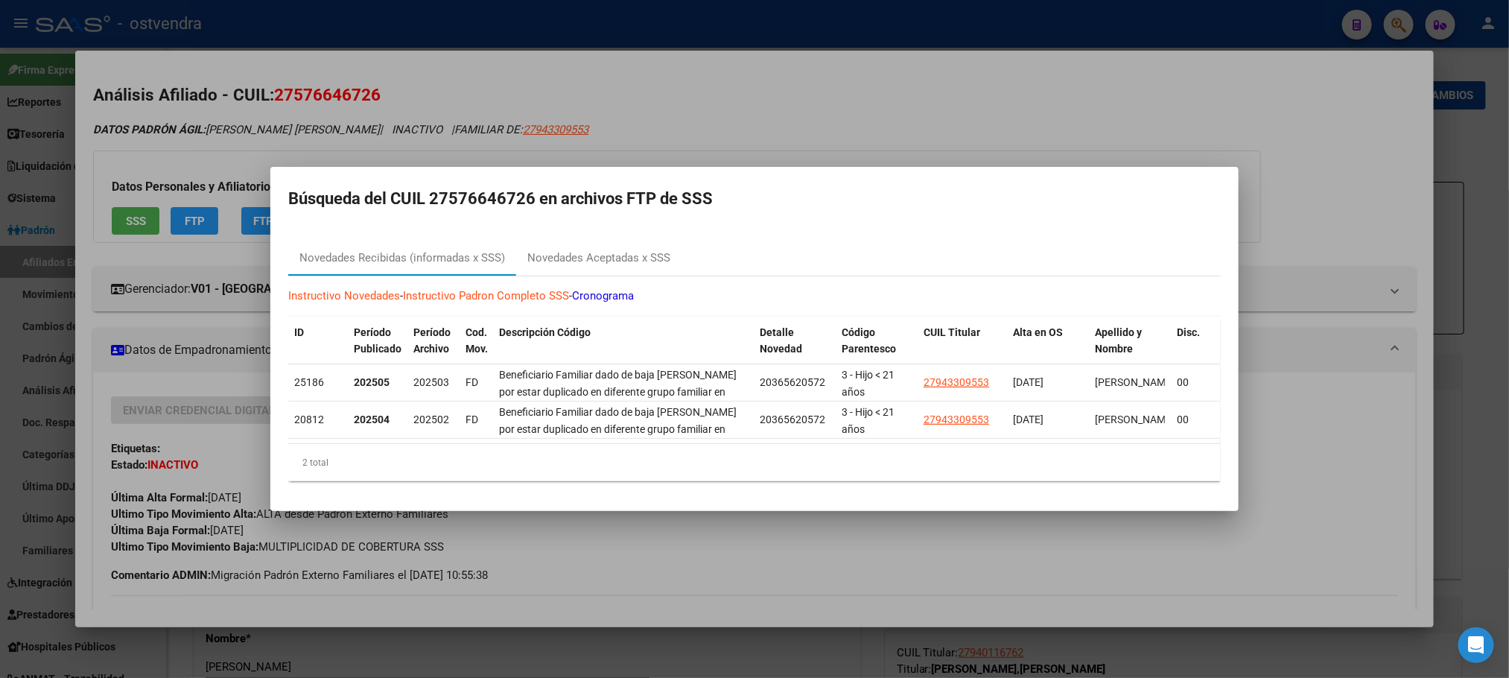
click at [346, 146] on div at bounding box center [754, 339] width 1509 height 678
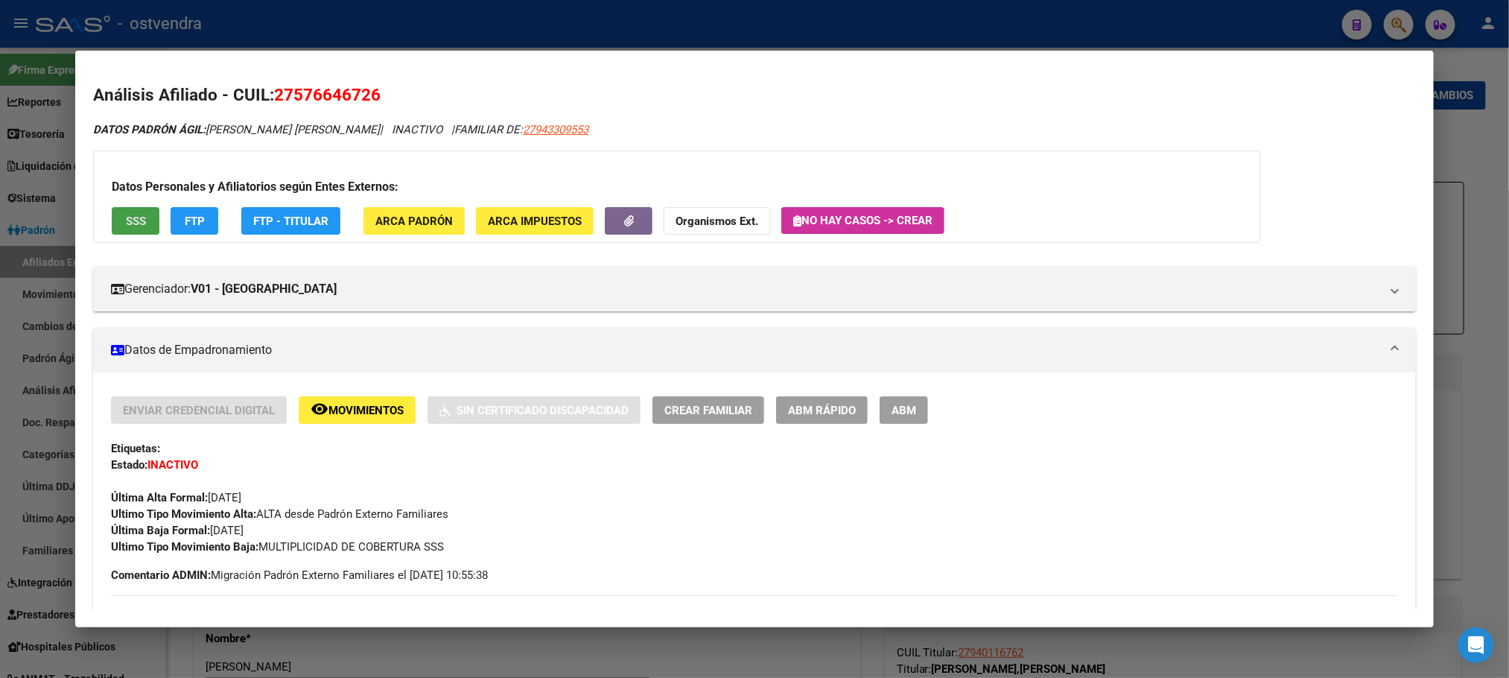
click at [126, 219] on span "SSS" at bounding box center [136, 221] width 20 height 13
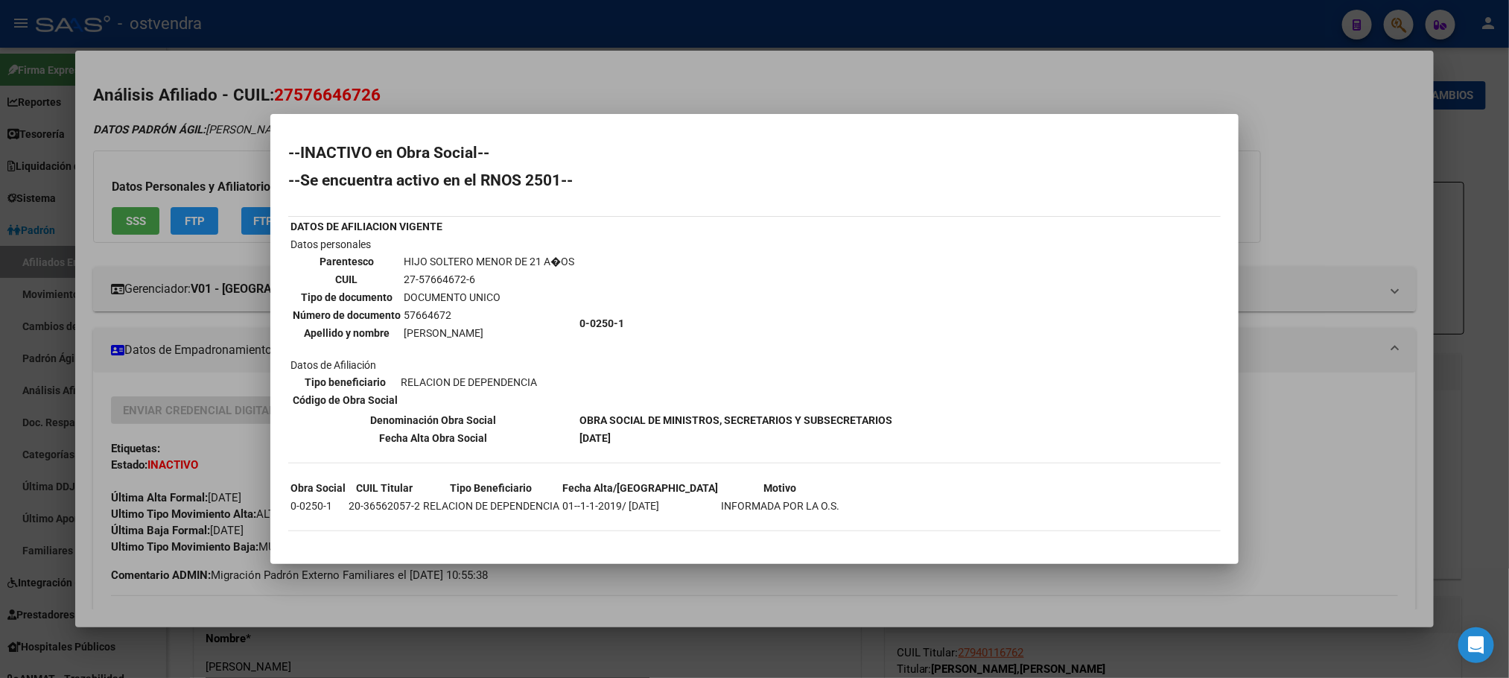
click at [516, 81] on div at bounding box center [754, 339] width 1509 height 678
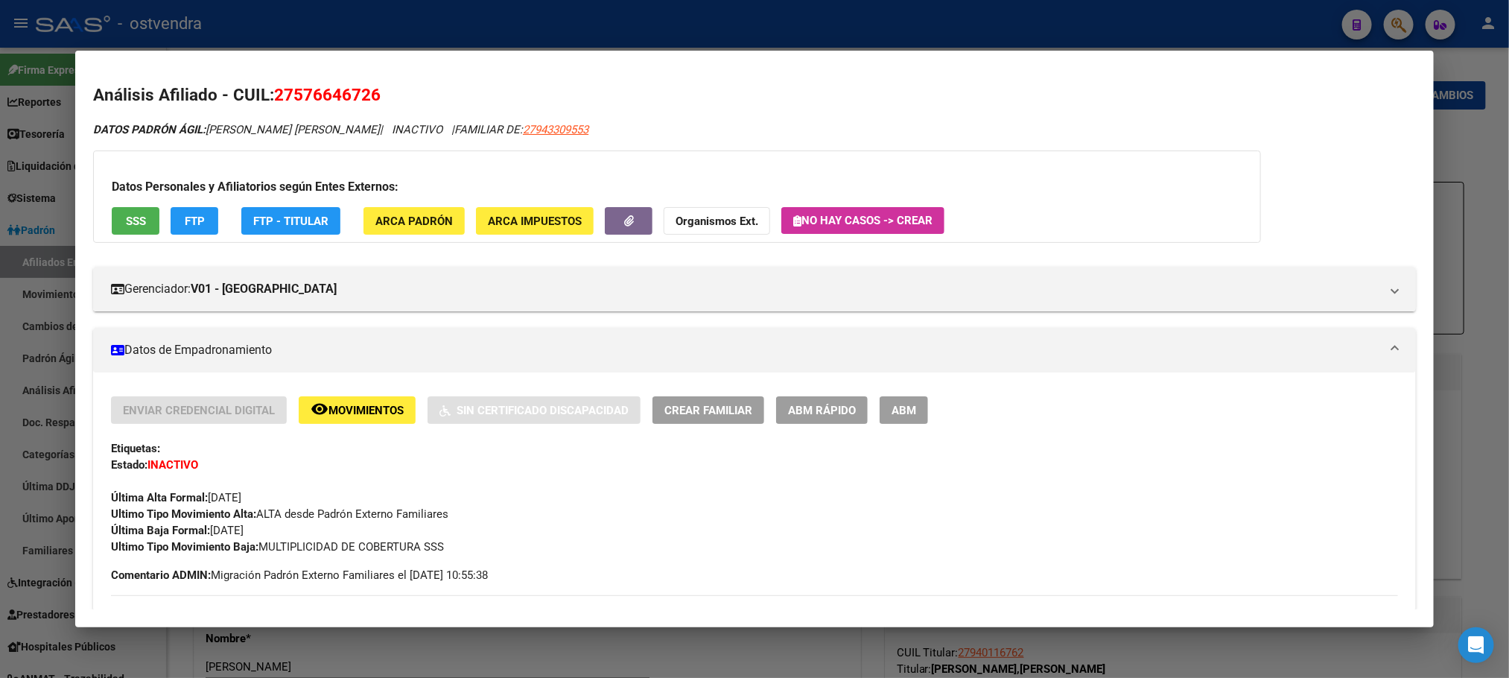
click at [115, 215] on button "SSS" at bounding box center [136, 221] width 48 height 28
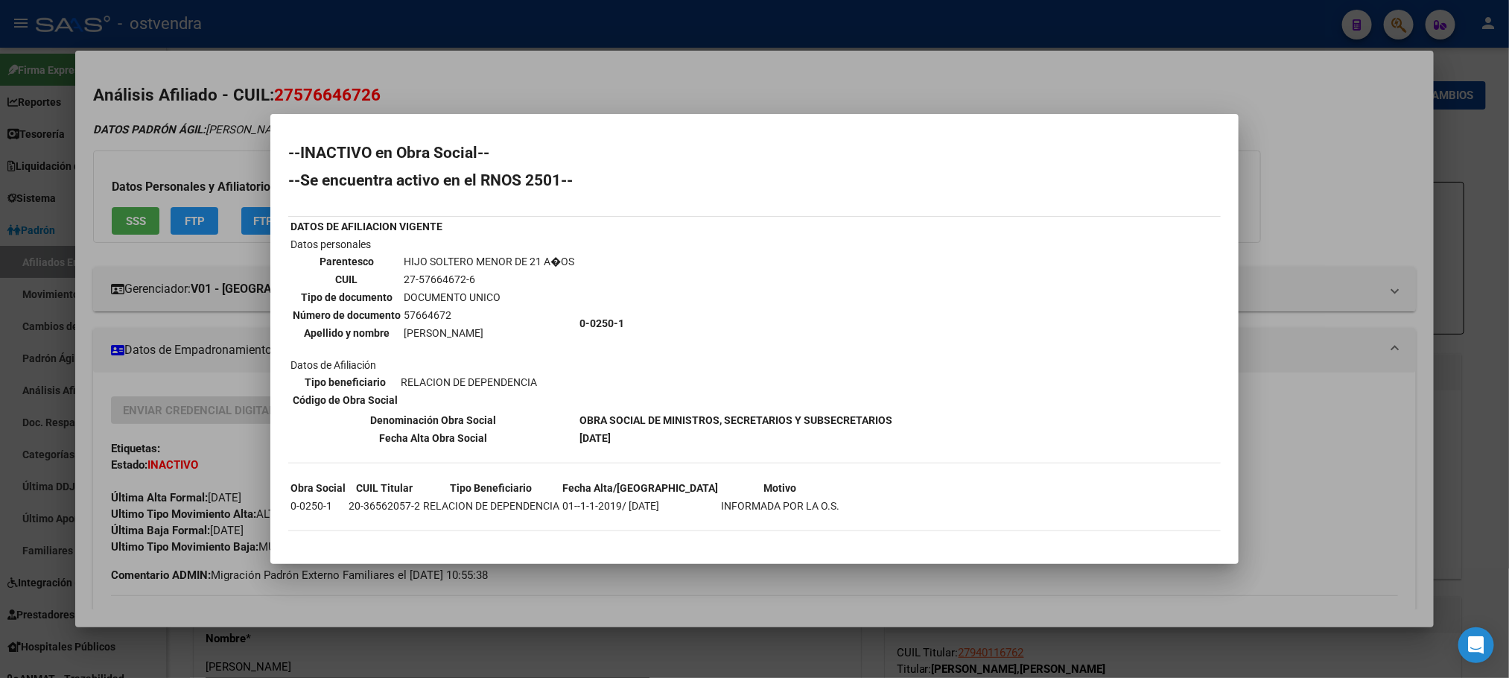
drag, startPoint x: 206, startPoint y: 136, endPoint x: 337, endPoint y: 451, distance: 341.6
click at [206, 135] on div at bounding box center [754, 339] width 1509 height 678
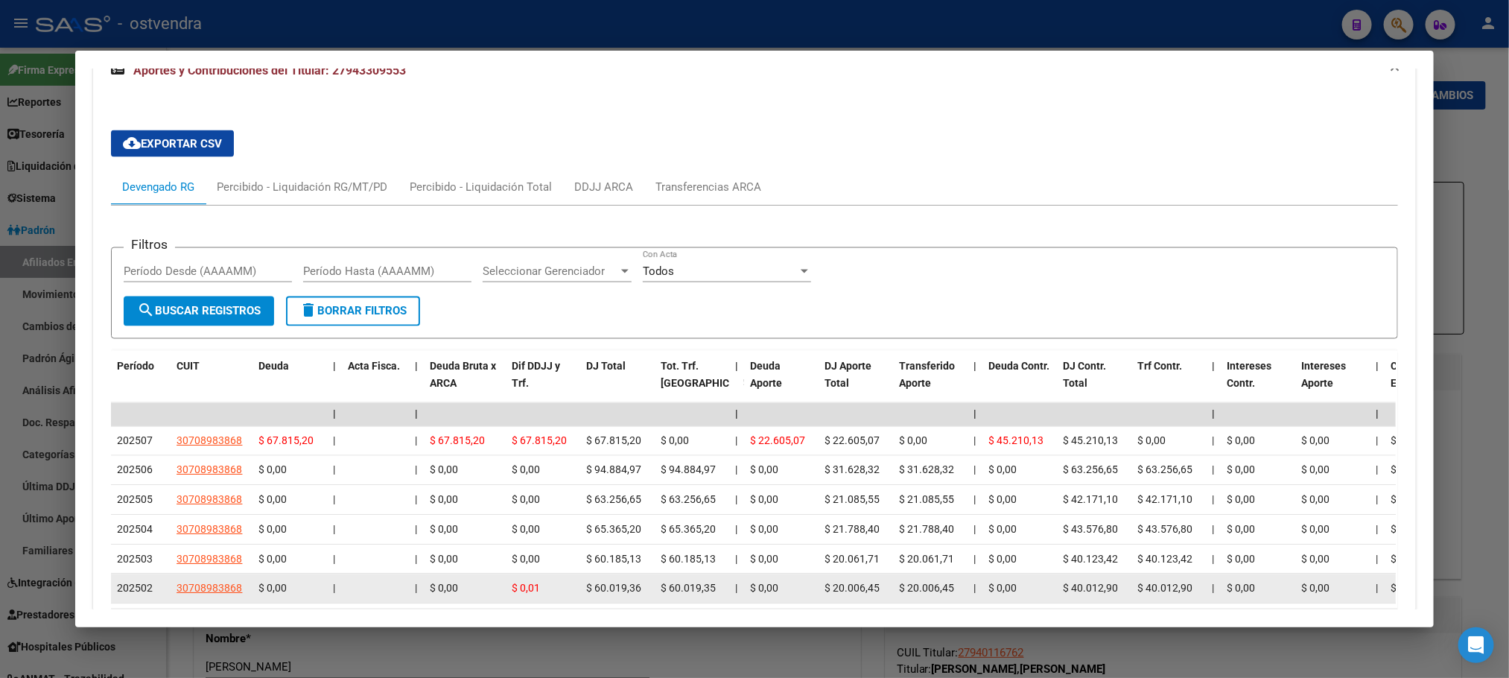
scroll to position [1173, 0]
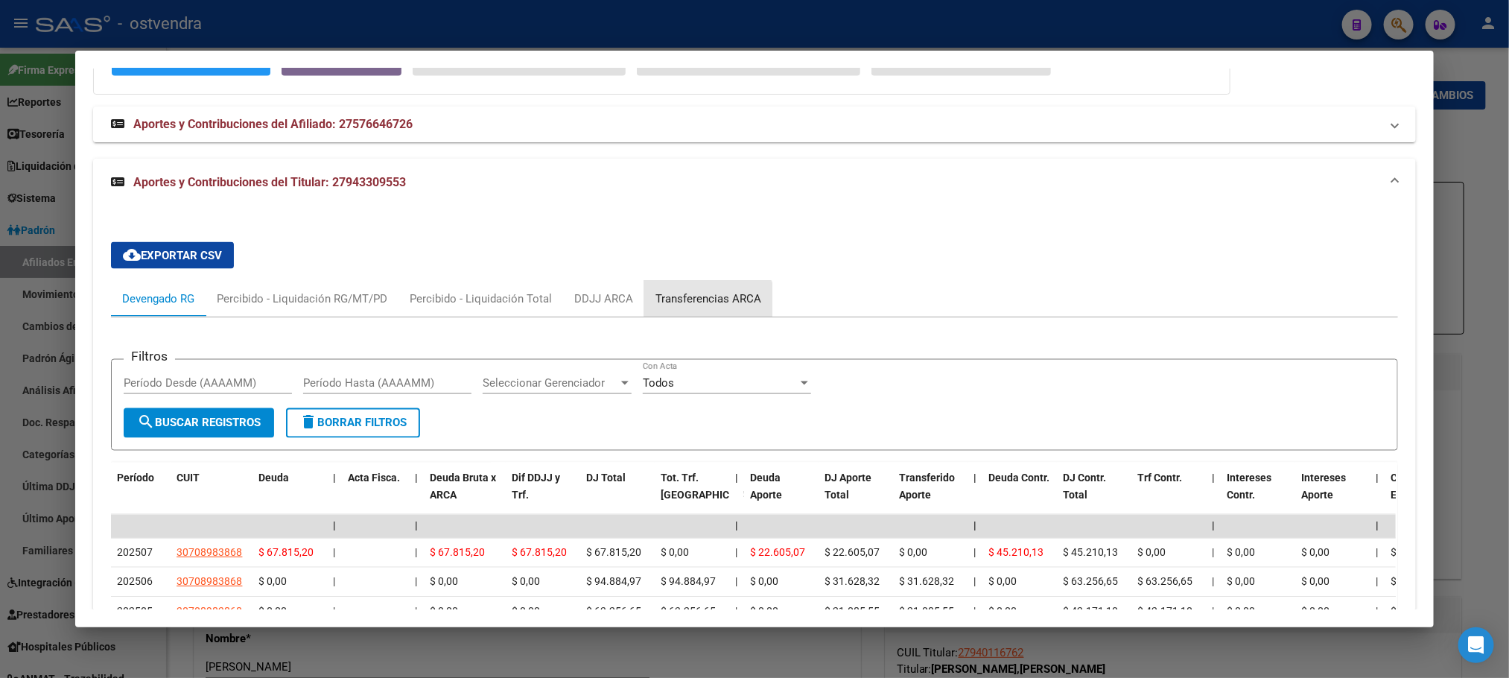
click at [685, 317] on div "Transferencias ARCA" at bounding box center [708, 299] width 128 height 36
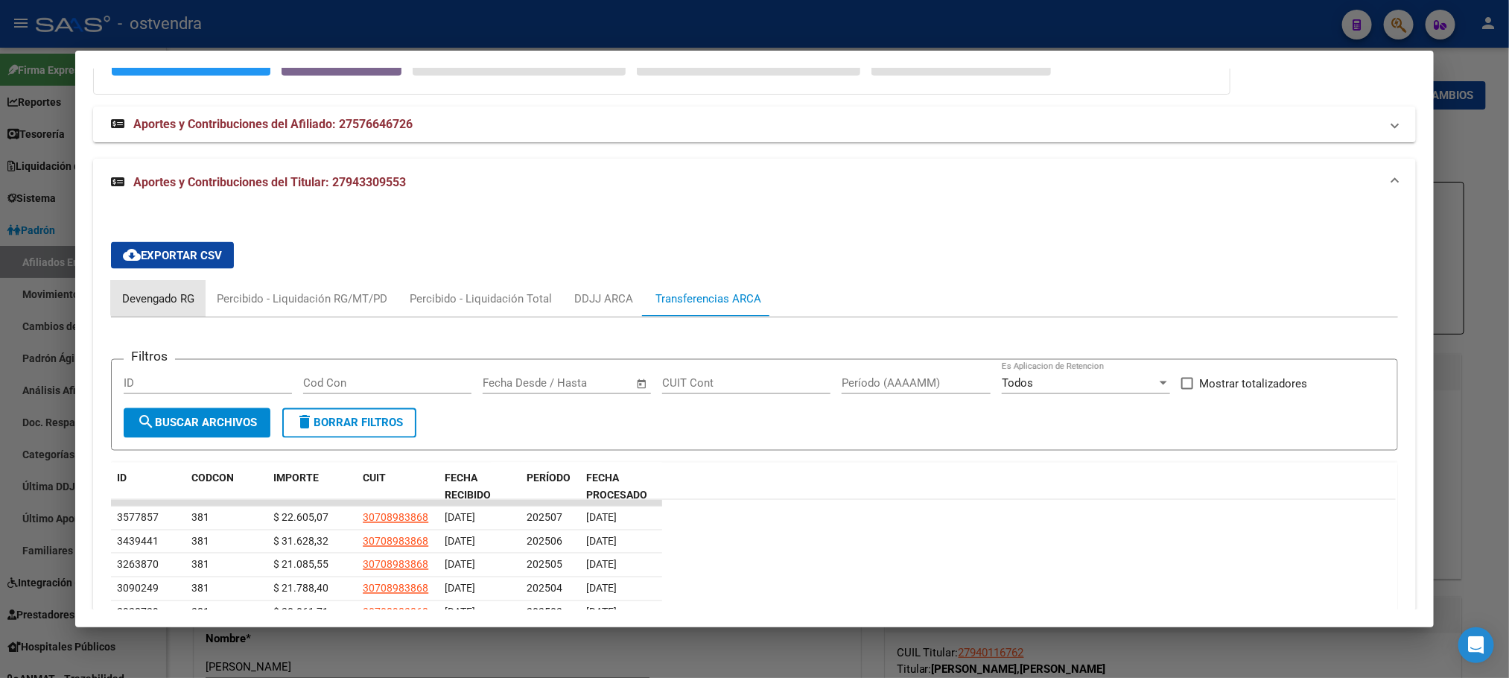
click at [173, 285] on div "Devengado RG" at bounding box center [158, 299] width 95 height 36
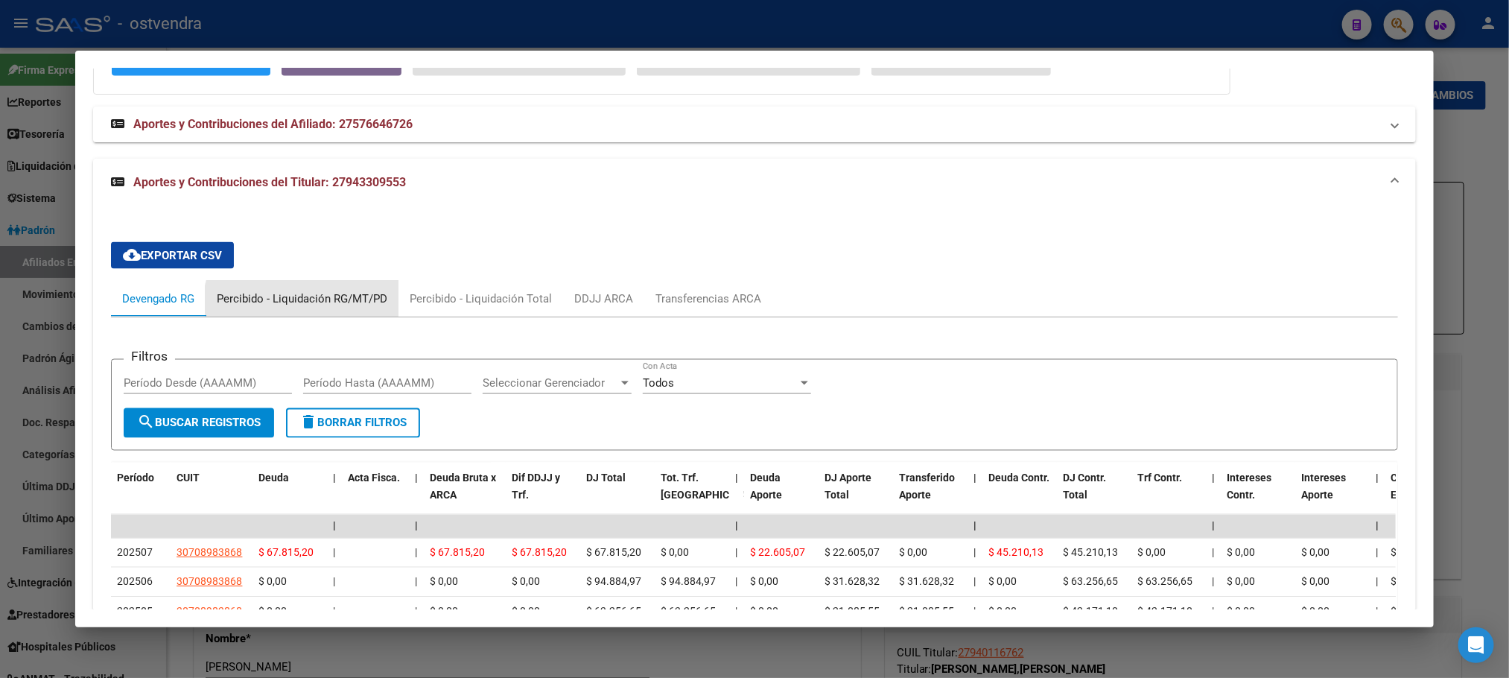
click at [304, 311] on div "Percibido - Liquidación RG/MT/PD" at bounding box center [302, 299] width 193 height 36
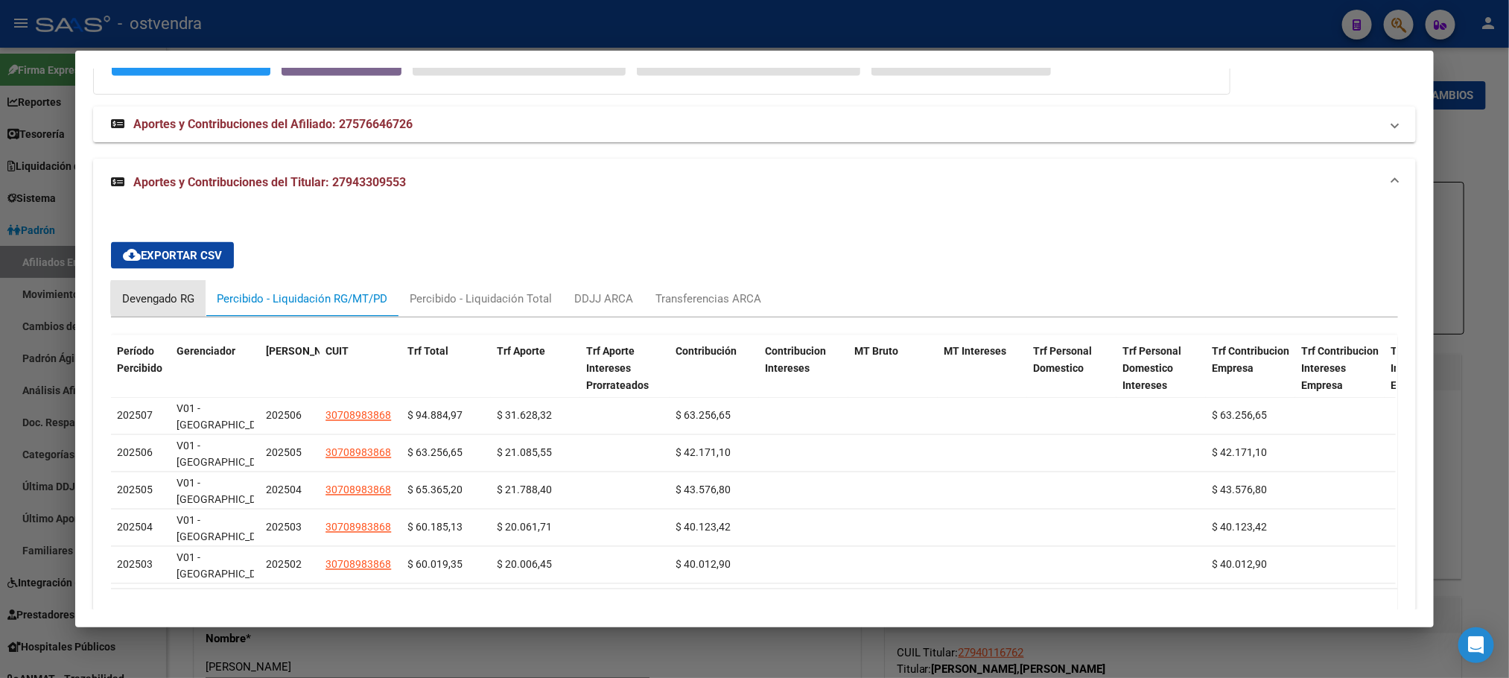
click at [177, 302] on div "Devengado RG" at bounding box center [158, 299] width 72 height 16
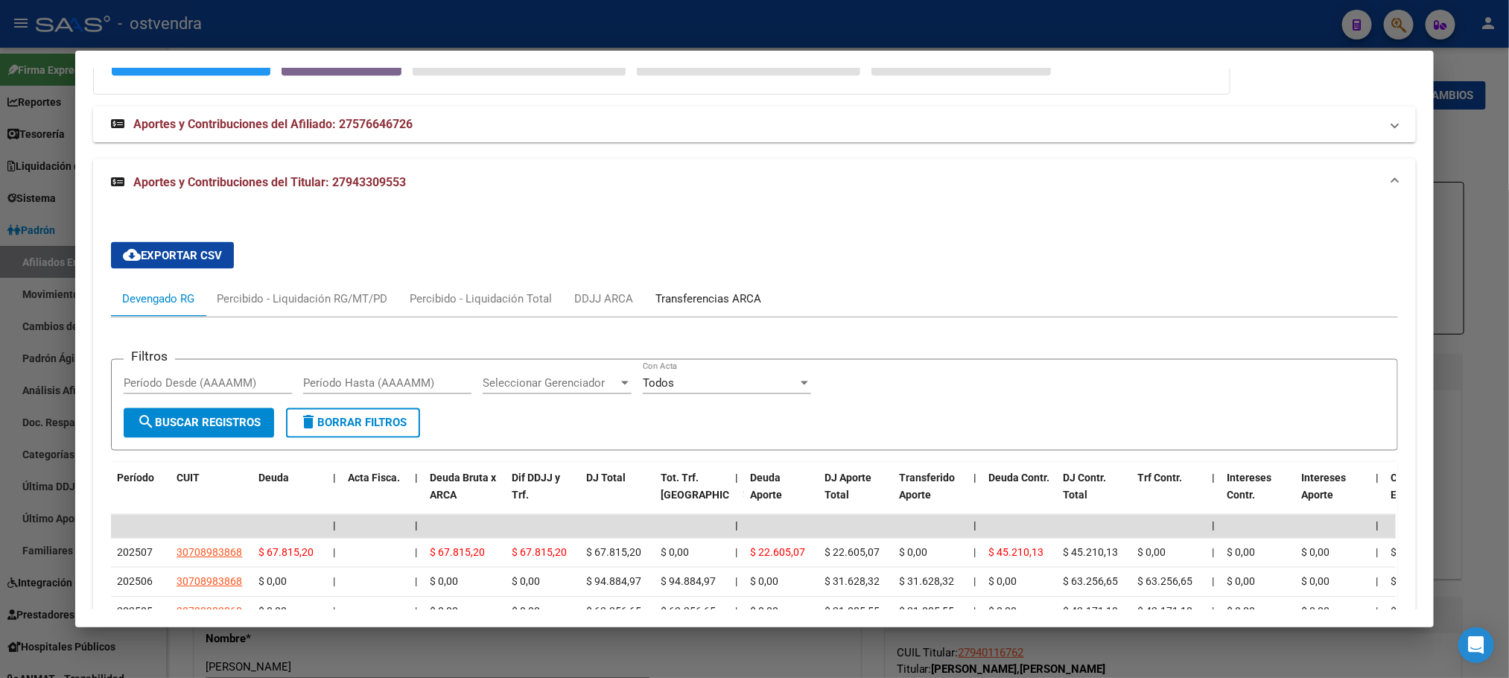
click at [731, 302] on div "Transferencias ARCA" at bounding box center [709, 299] width 106 height 16
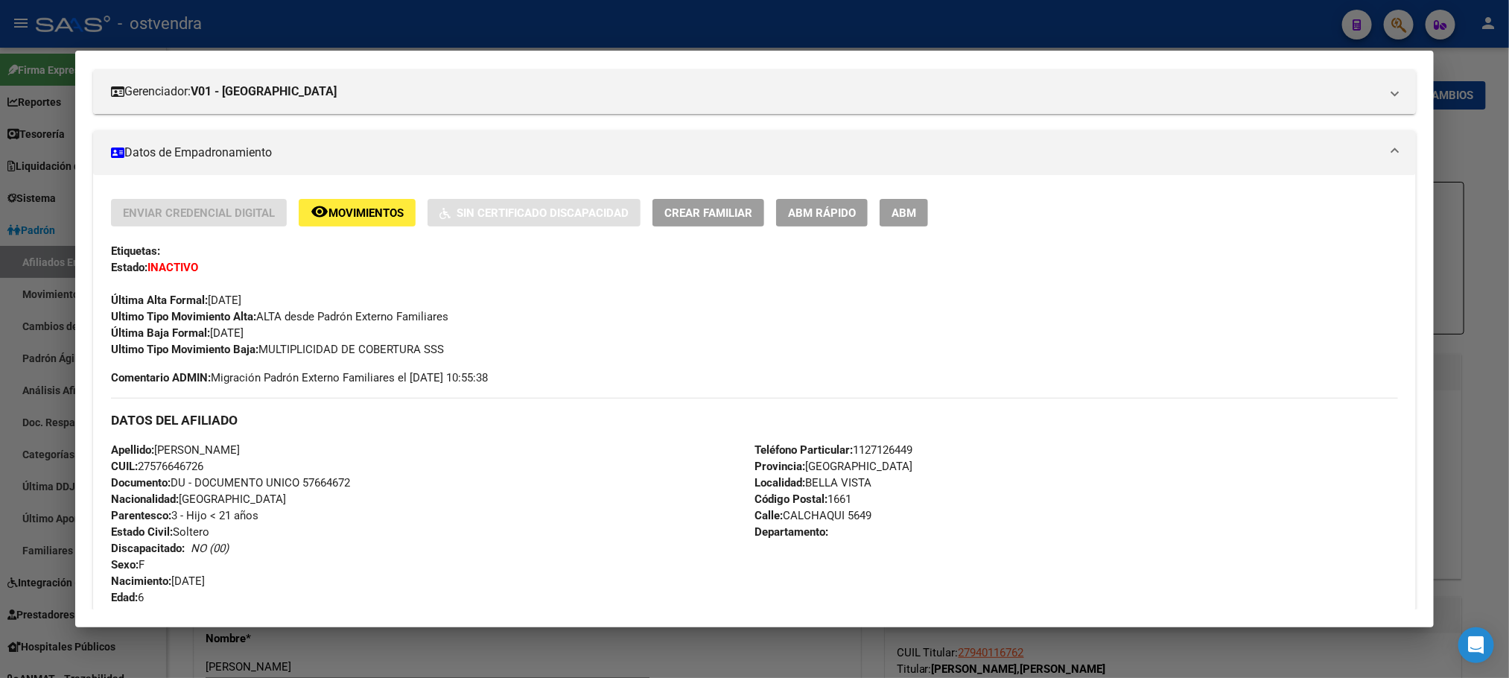
scroll to position [0, 0]
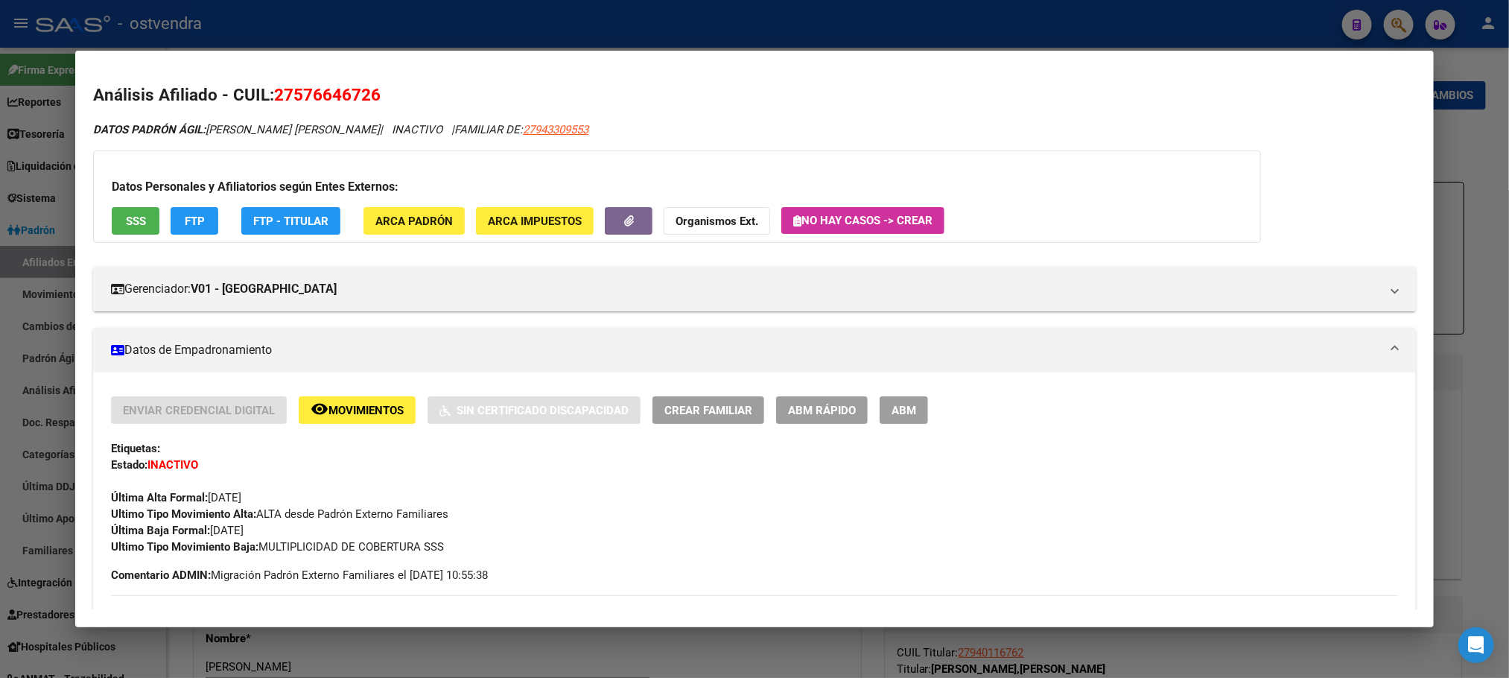
click at [130, 215] on span "SSS" at bounding box center [136, 221] width 20 height 13
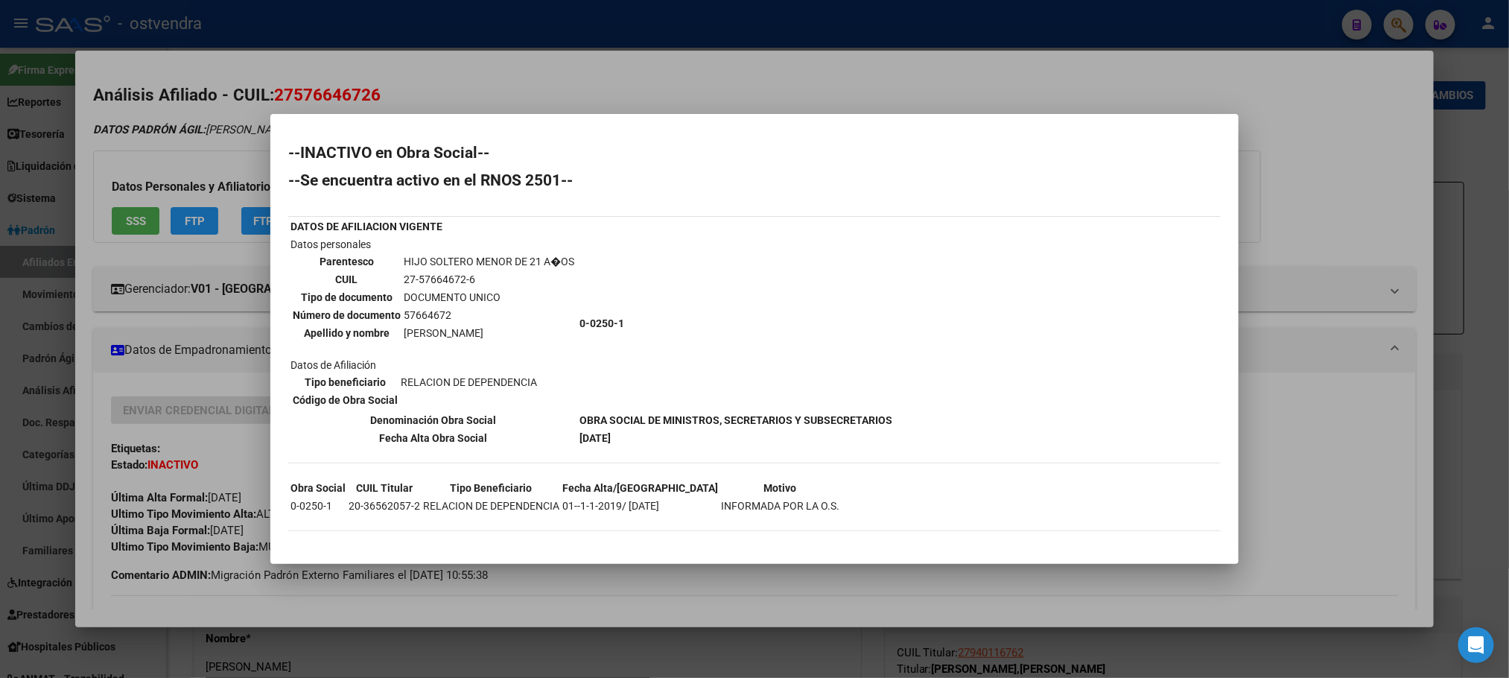
click at [168, 145] on div at bounding box center [754, 339] width 1509 height 678
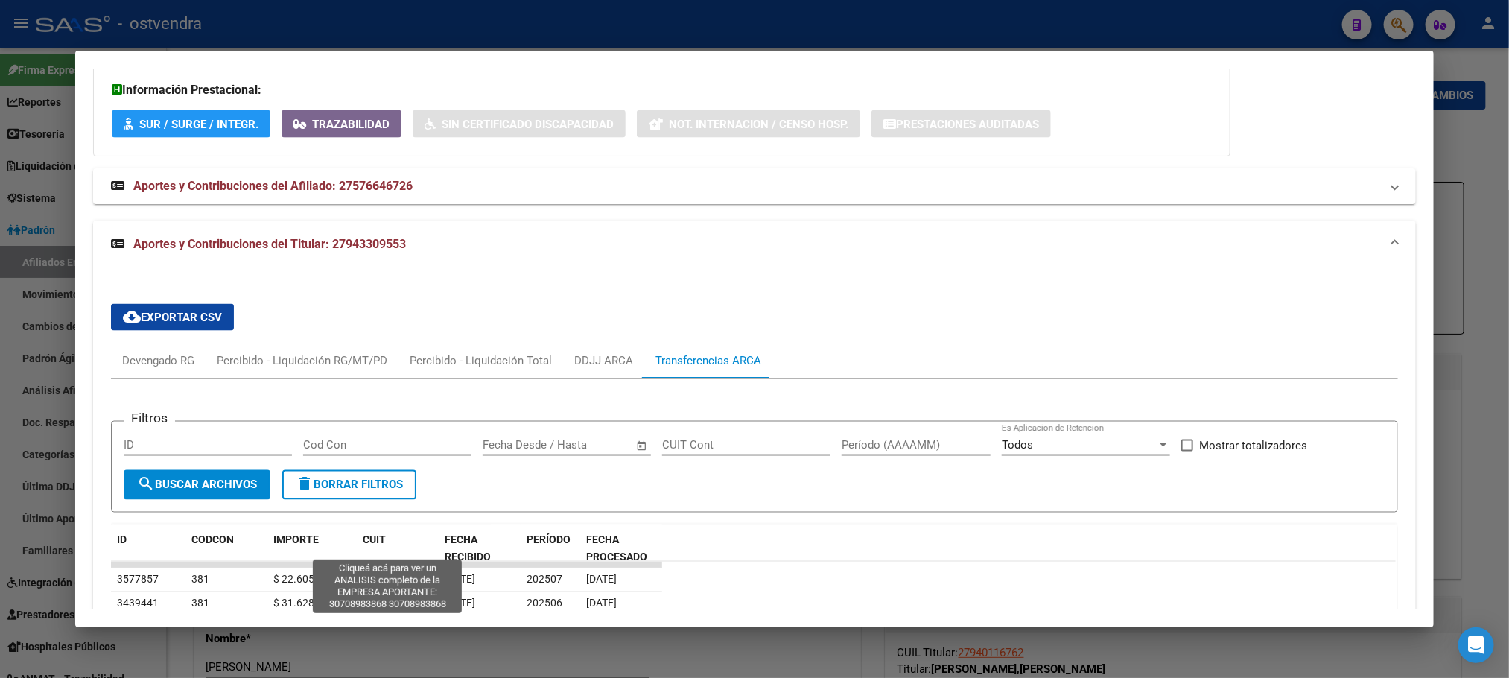
scroll to position [1229, 0]
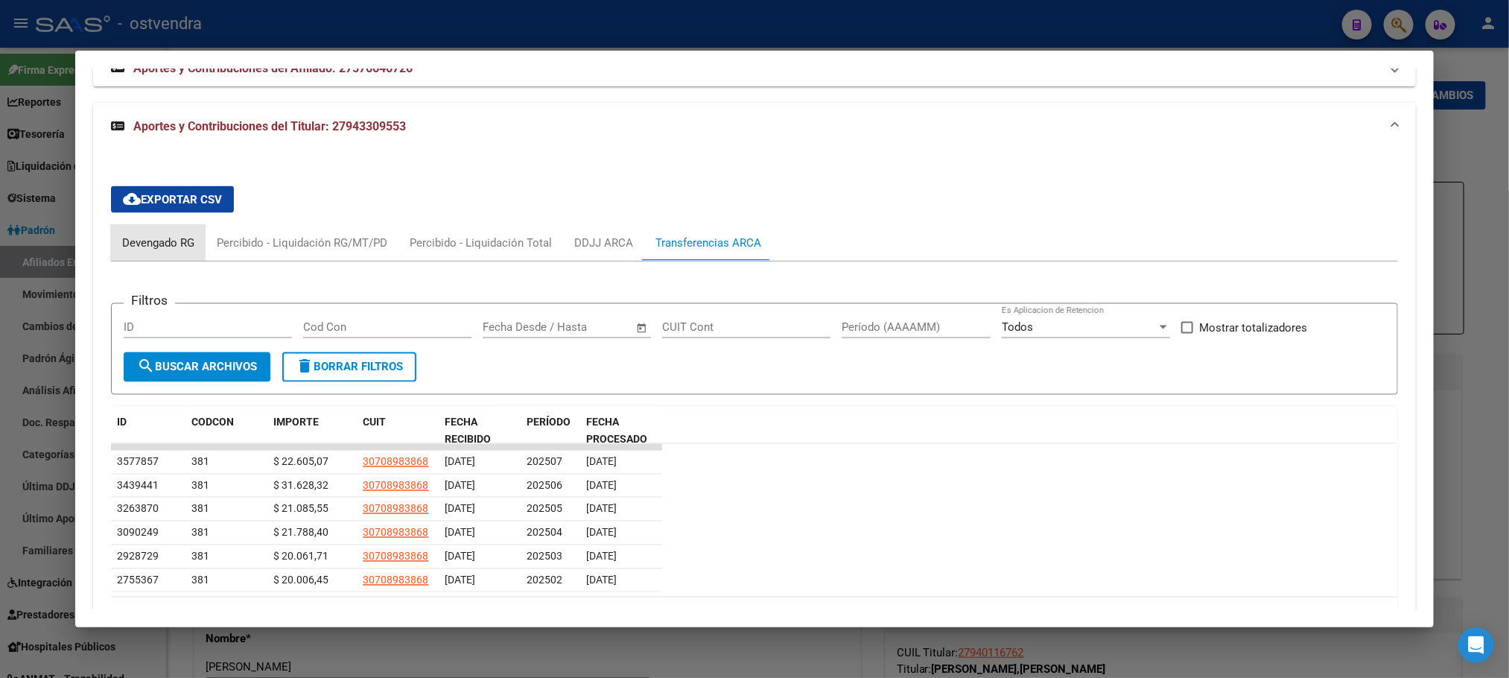
click at [148, 231] on div "Devengado RG" at bounding box center [158, 243] width 95 height 36
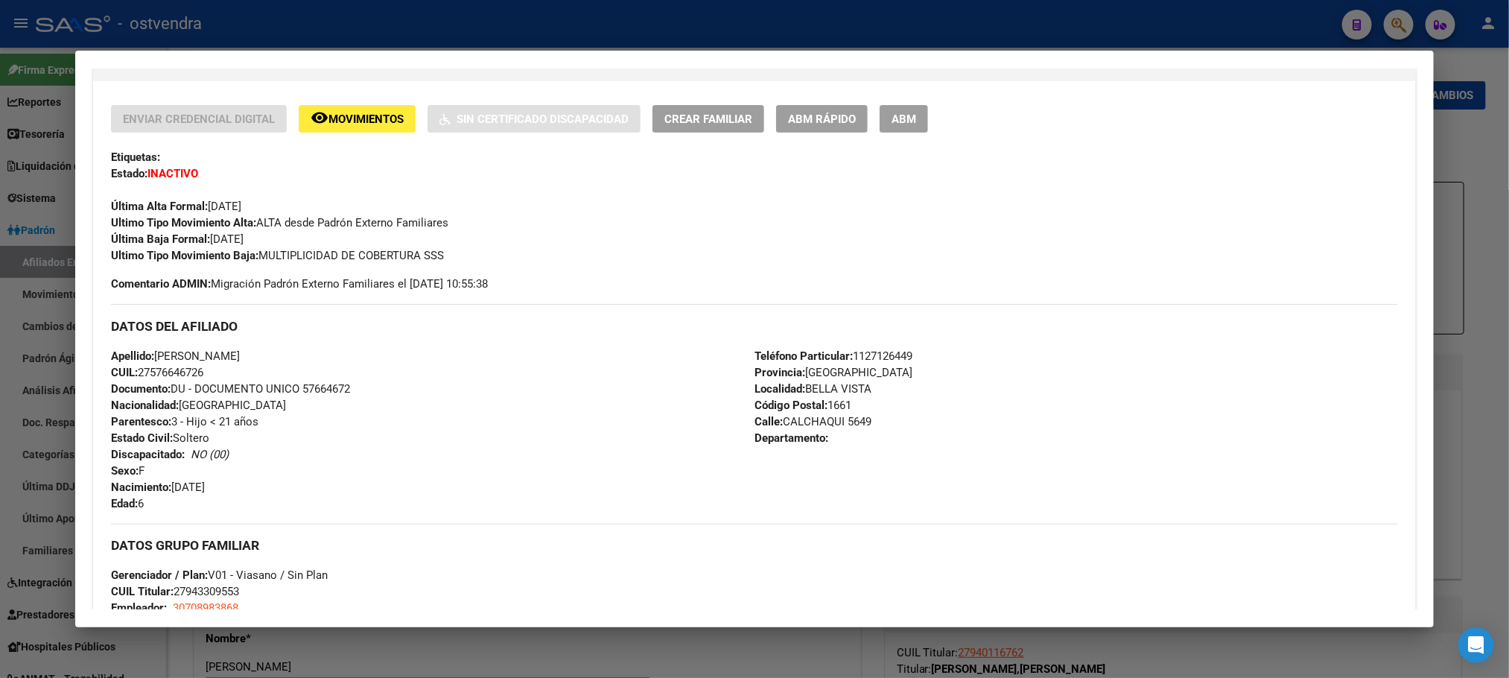
scroll to position [0, 0]
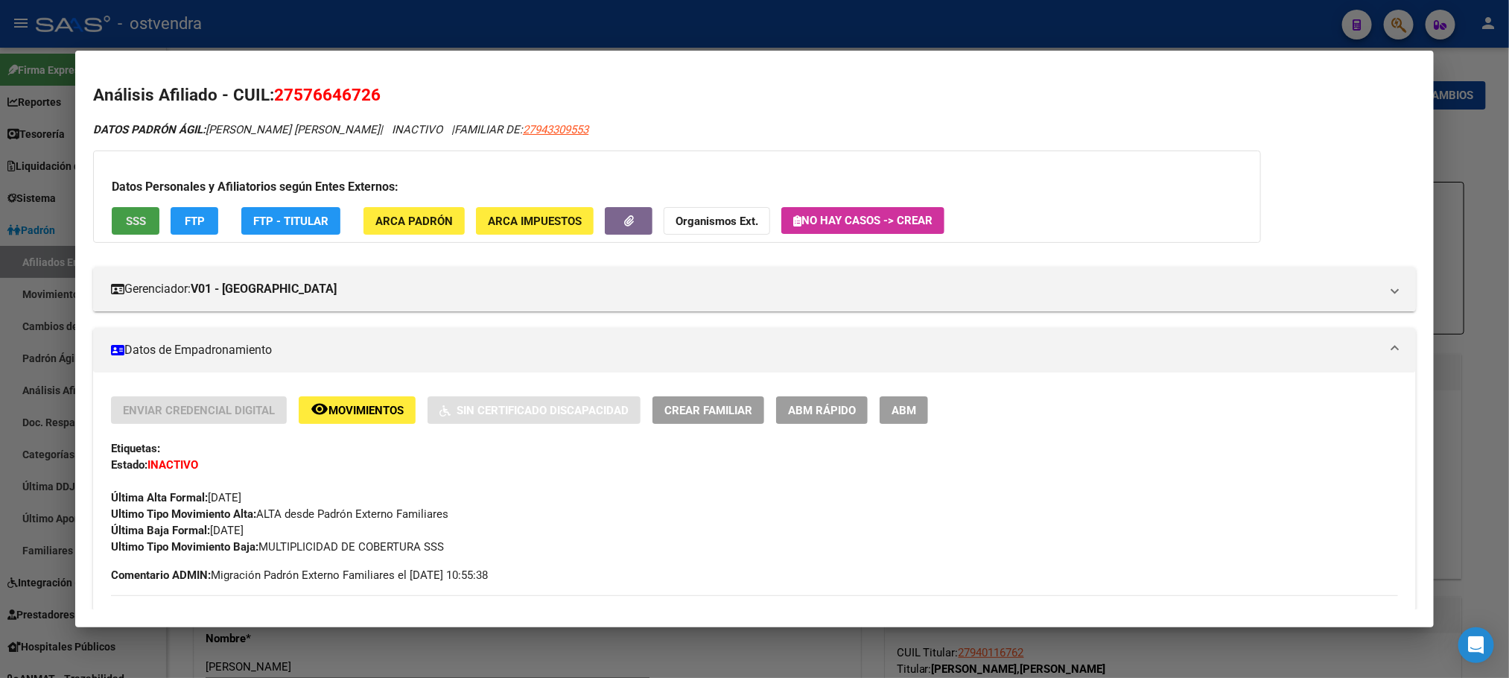
click at [142, 217] on button "SSS" at bounding box center [136, 221] width 48 height 28
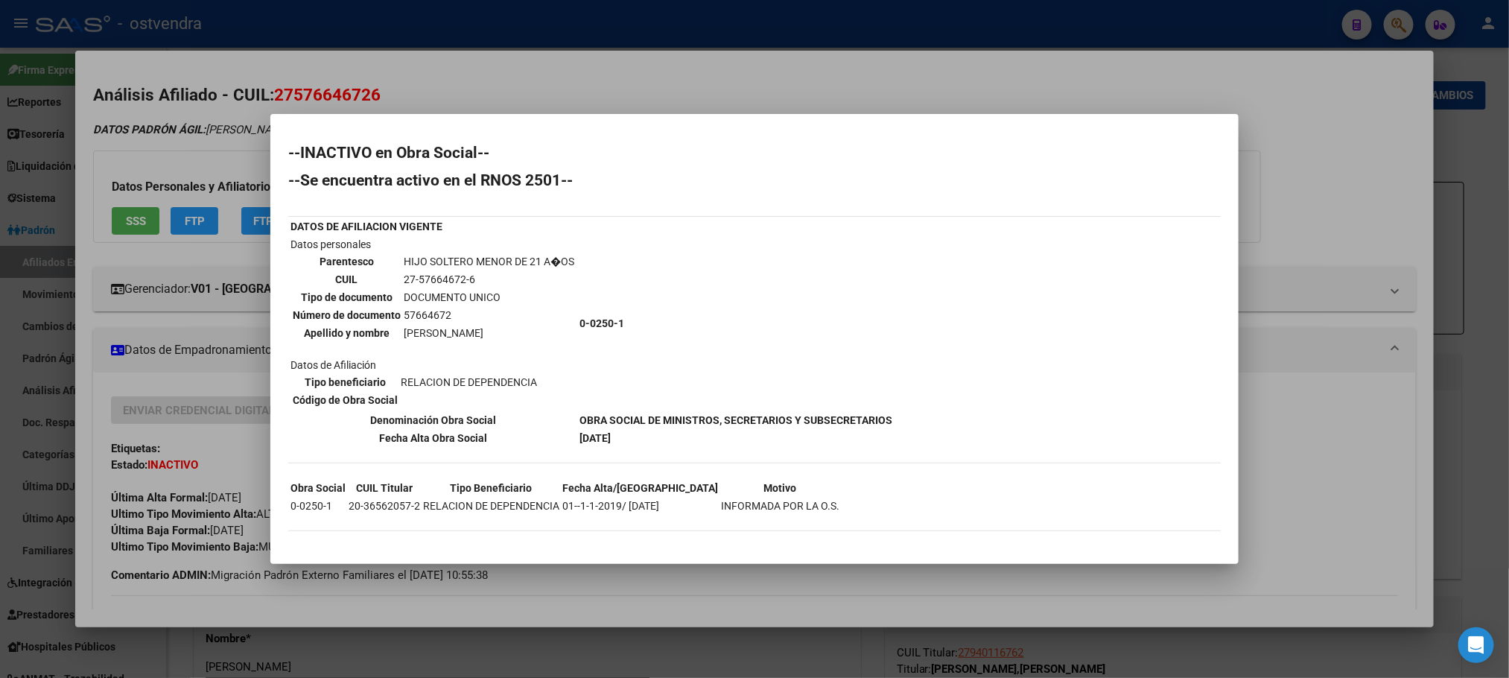
click at [247, 124] on div at bounding box center [754, 339] width 1509 height 678
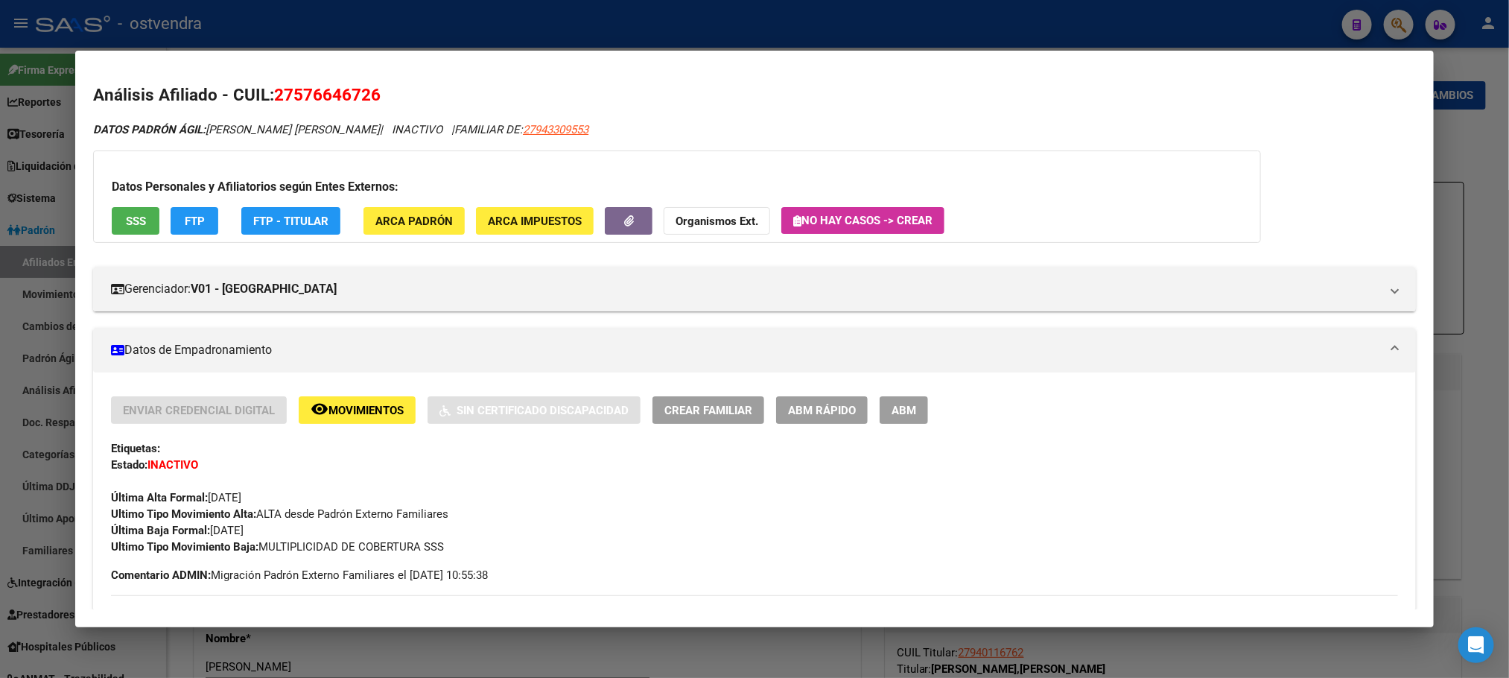
click at [425, 37] on div at bounding box center [754, 339] width 1509 height 678
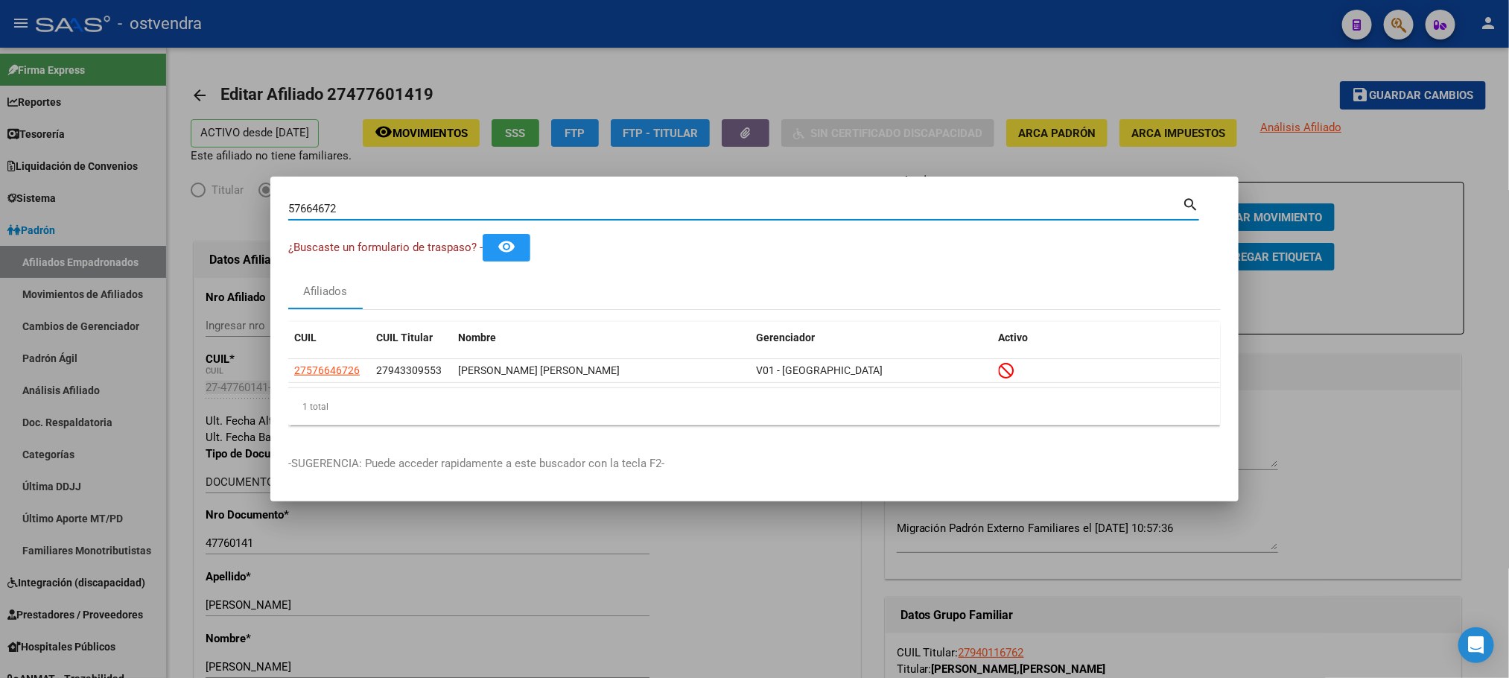
drag, startPoint x: 218, startPoint y: 206, endPoint x: 194, endPoint y: 206, distance: 23.1
click at [194, 206] on div "57664672 Buscar (apellido, dni, cuil, nro traspaso, cuit, obra social) search ¿…" at bounding box center [754, 339] width 1509 height 678
paste input "1060265"
type input "51060265"
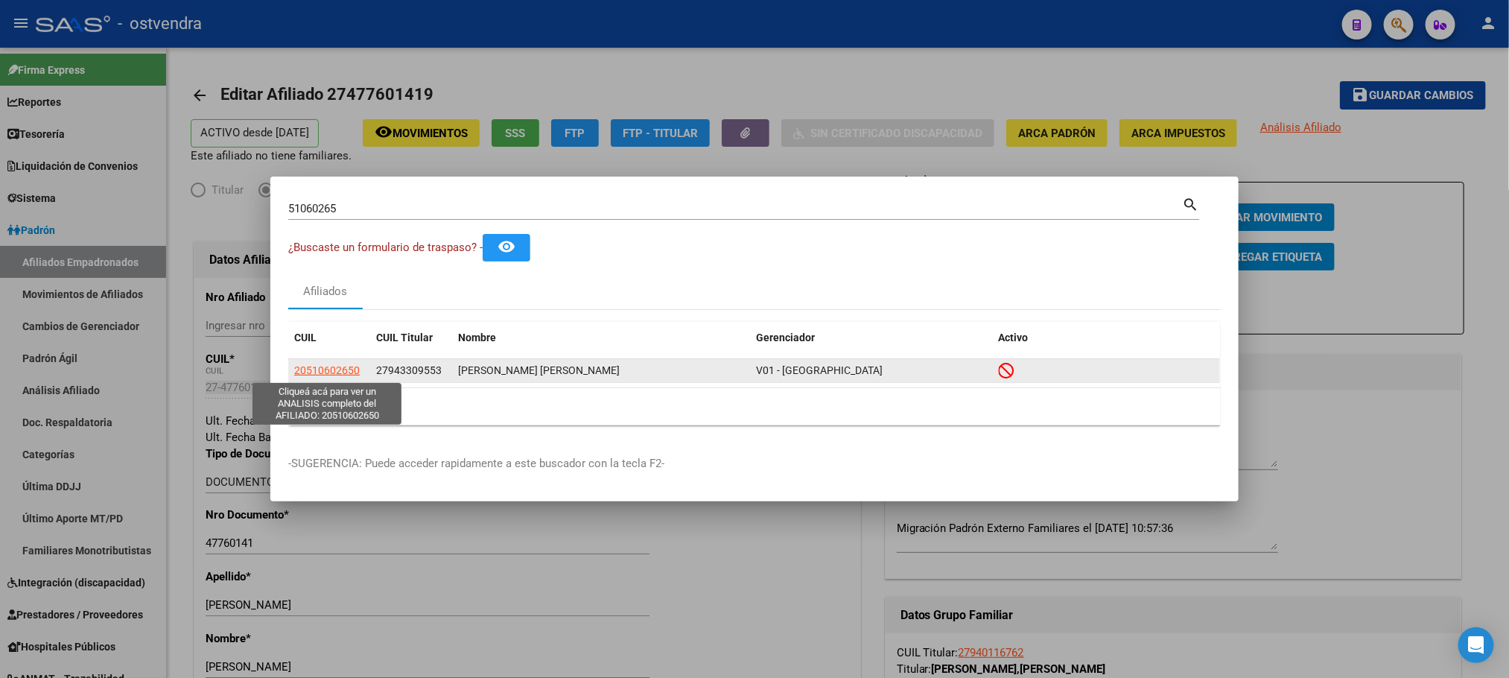
click at [324, 364] on span "20510602650" at bounding box center [327, 370] width 66 height 12
type textarea "20510602650"
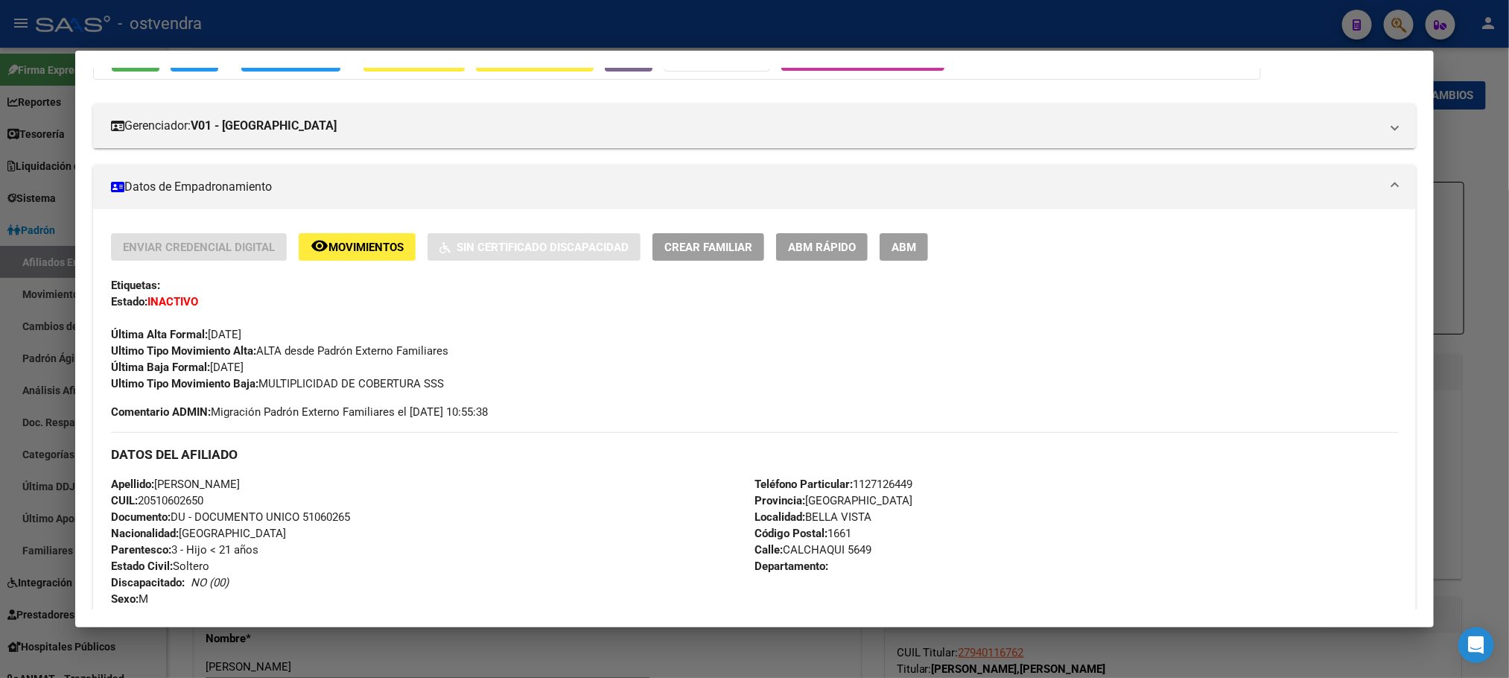
scroll to position [112, 0]
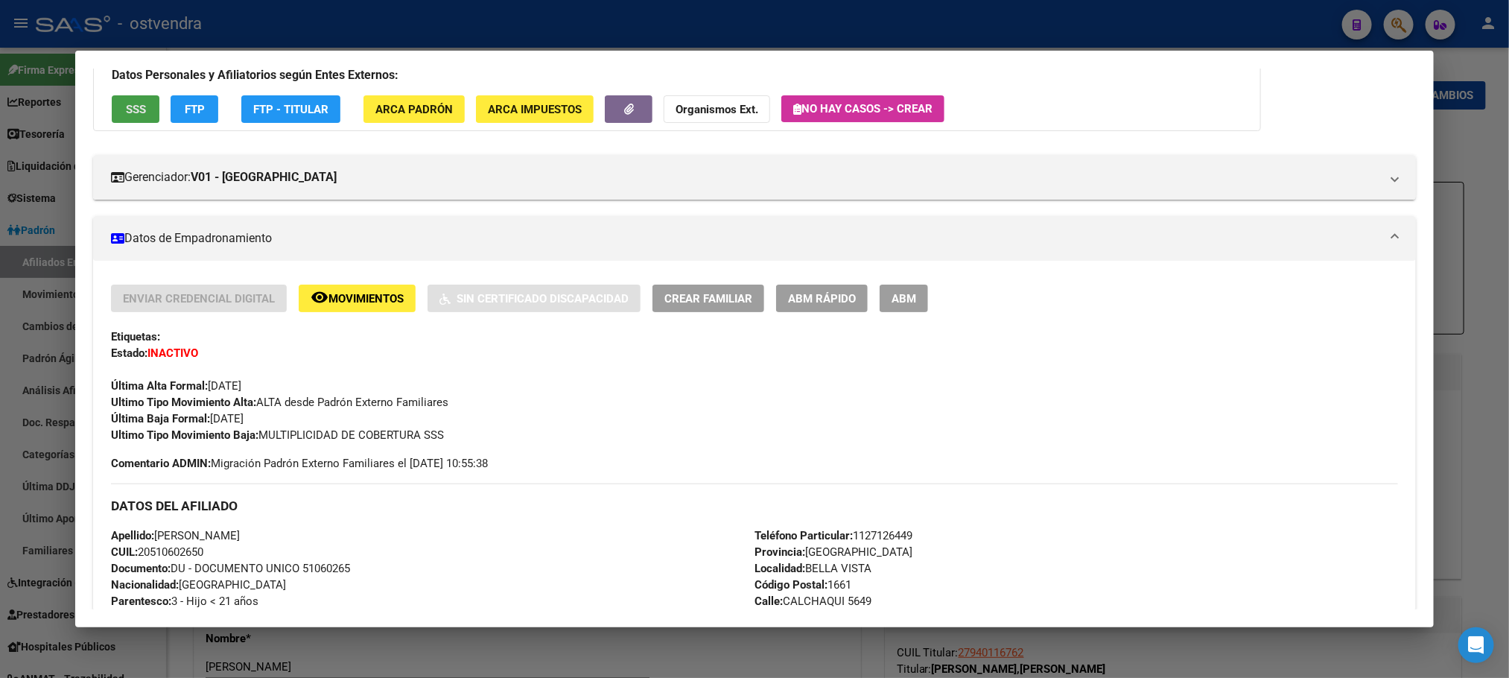
click at [126, 114] on span "SSS" at bounding box center [136, 109] width 20 height 13
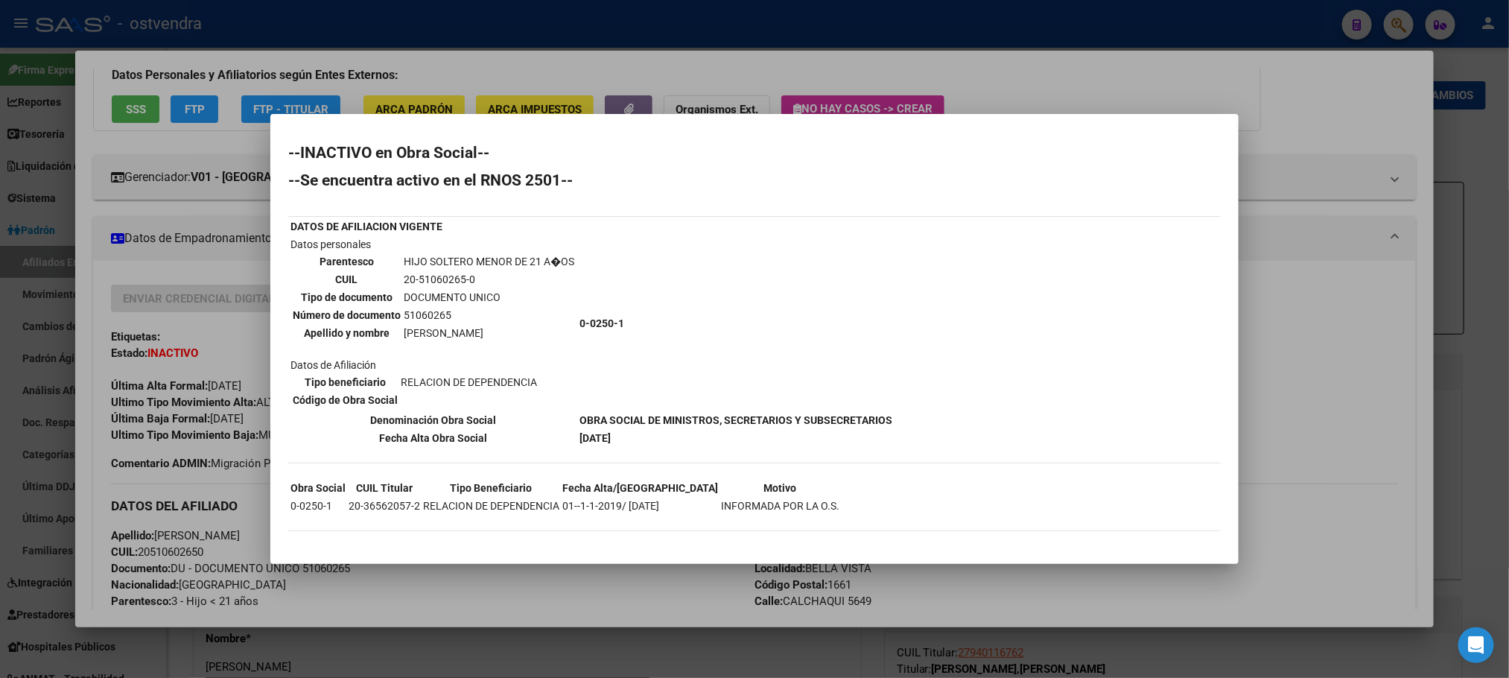
click at [606, 16] on div at bounding box center [754, 339] width 1509 height 678
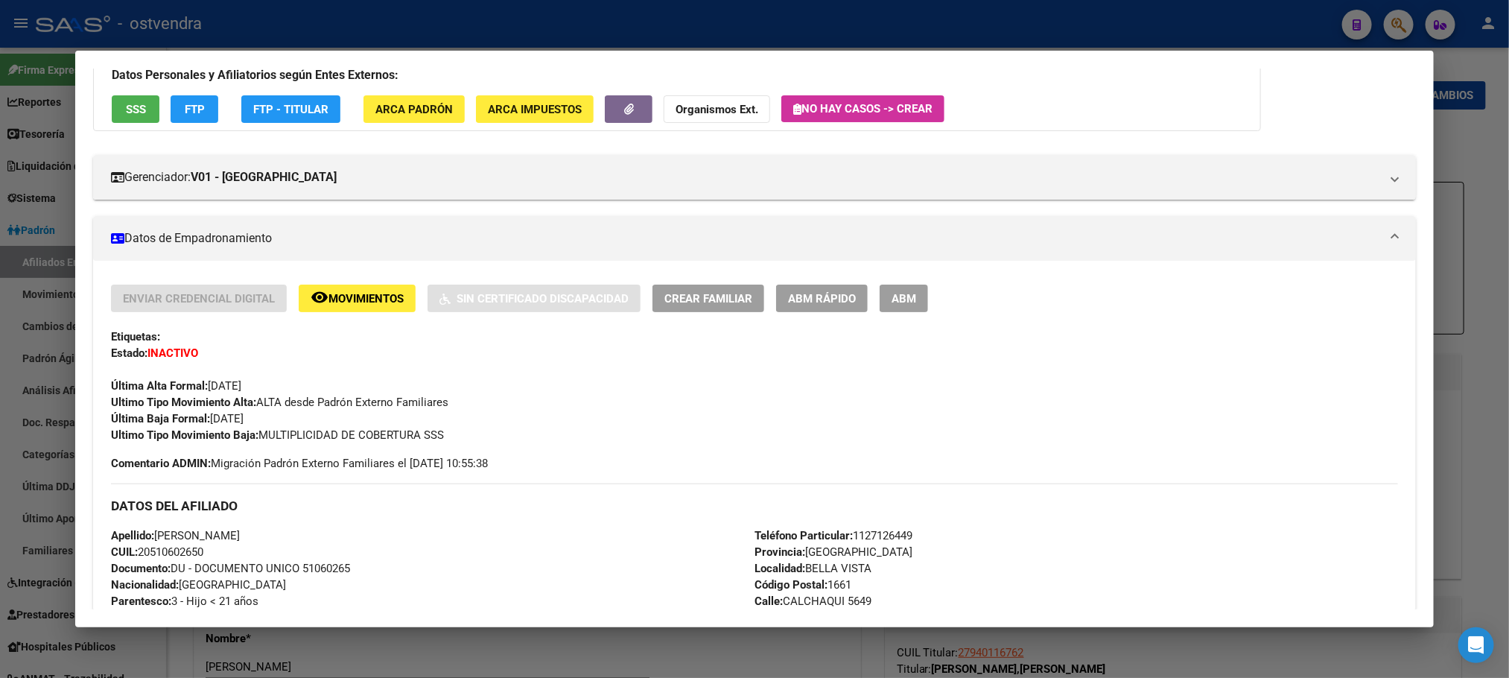
click at [593, 34] on div at bounding box center [754, 339] width 1509 height 678
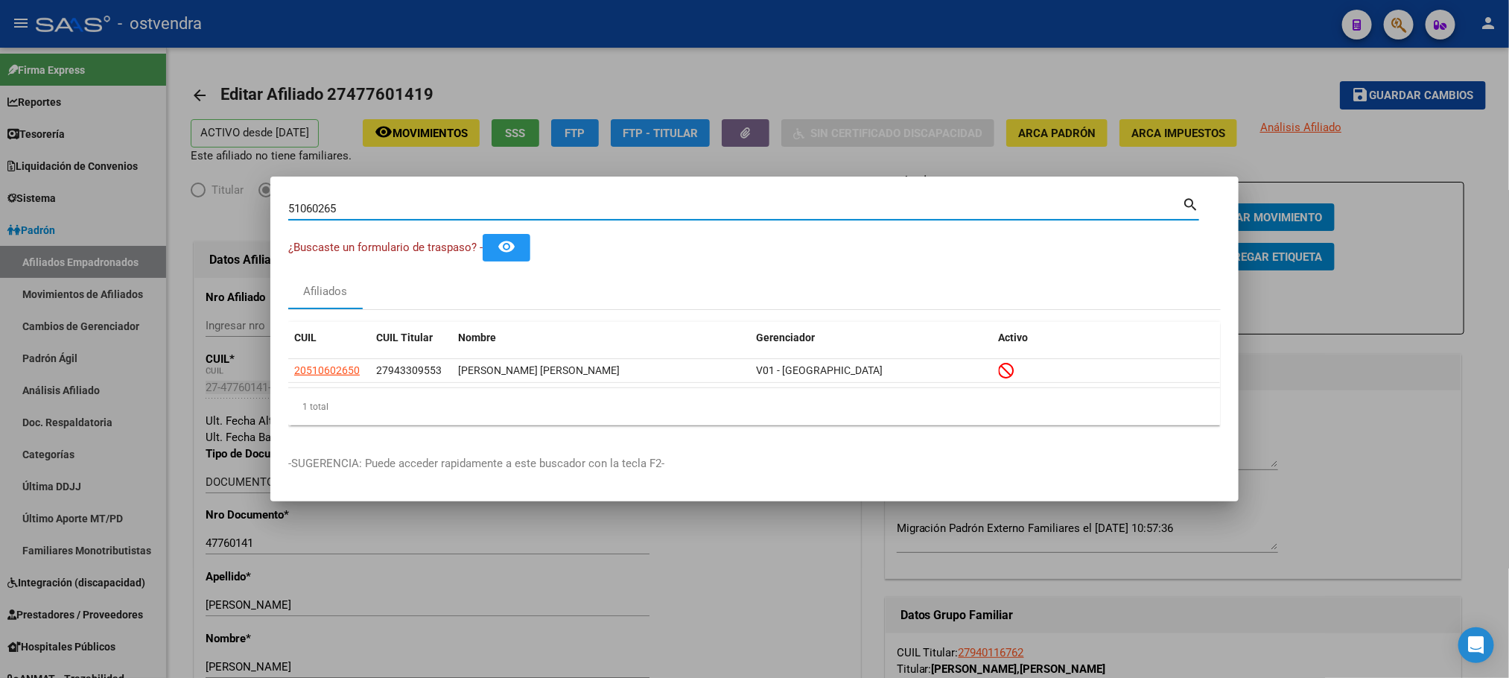
drag, startPoint x: 355, startPoint y: 208, endPoint x: 159, endPoint y: 202, distance: 196.0
click at [159, 202] on div "51060265 Buscar (apellido, dni, cuil, nro traspaso, cuit, obra social) search ¿…" at bounding box center [754, 339] width 1509 height 678
paste input "3056891"
type input "53056891"
click at [334, 358] on datatable-header "CUIL CUIL Titular Nombre Gerenciador Activo" at bounding box center [754, 340] width 932 height 37
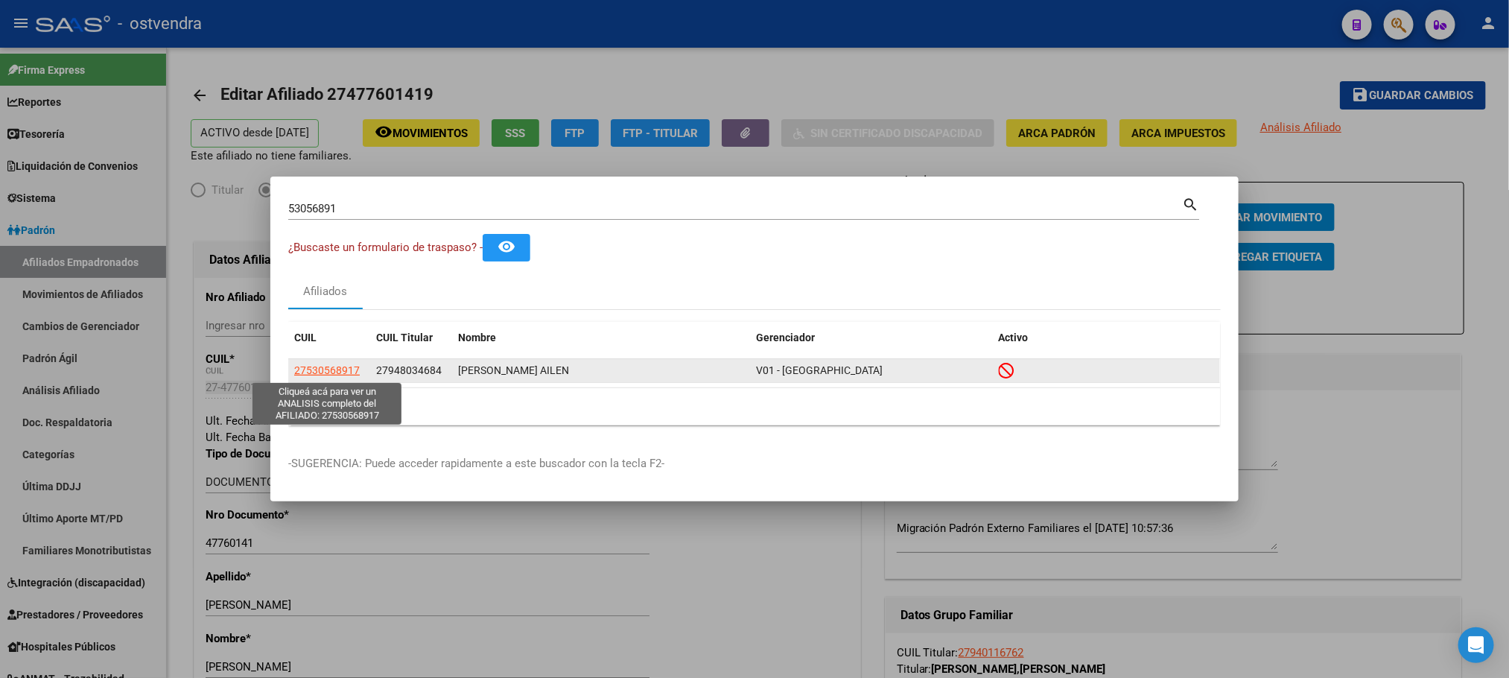
click at [338, 367] on span "27530568917" at bounding box center [327, 370] width 66 height 12
type textarea "27530568917"
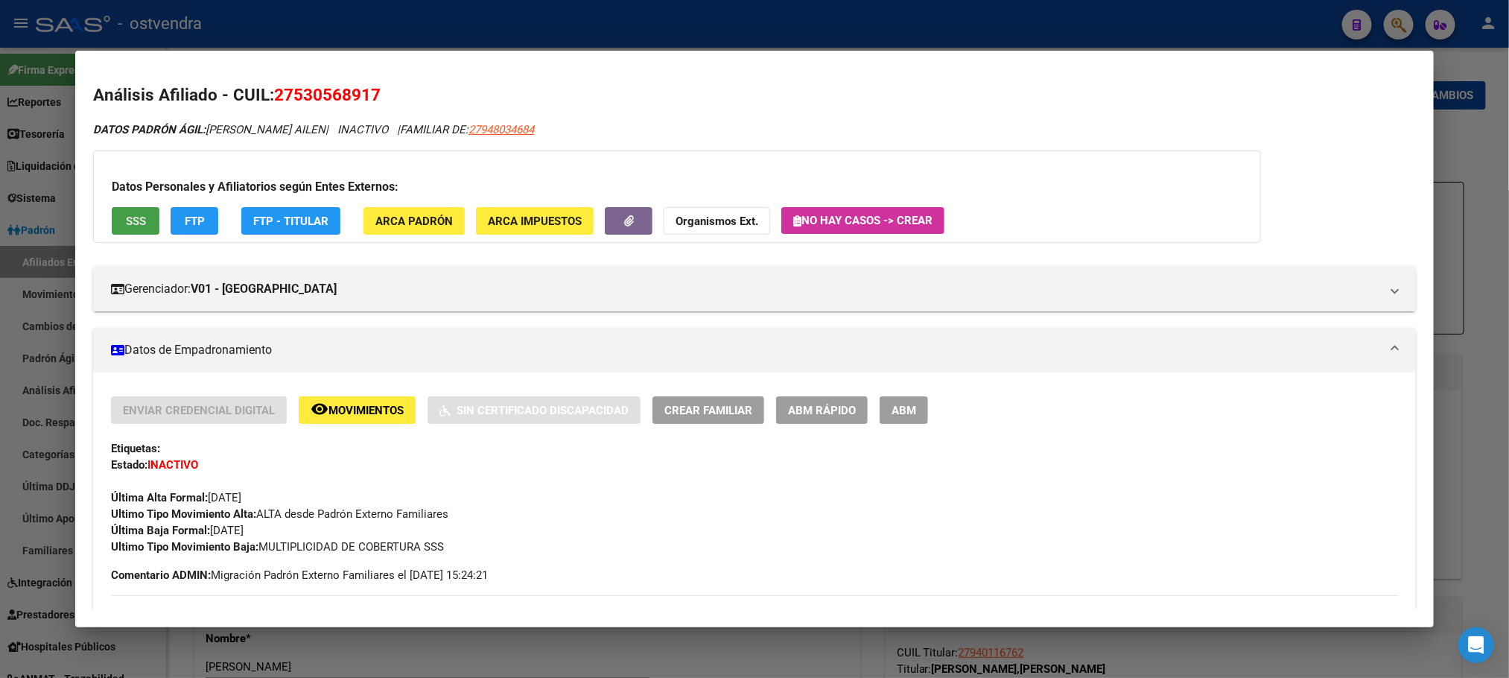
click at [139, 226] on span "SSS" at bounding box center [136, 221] width 20 height 13
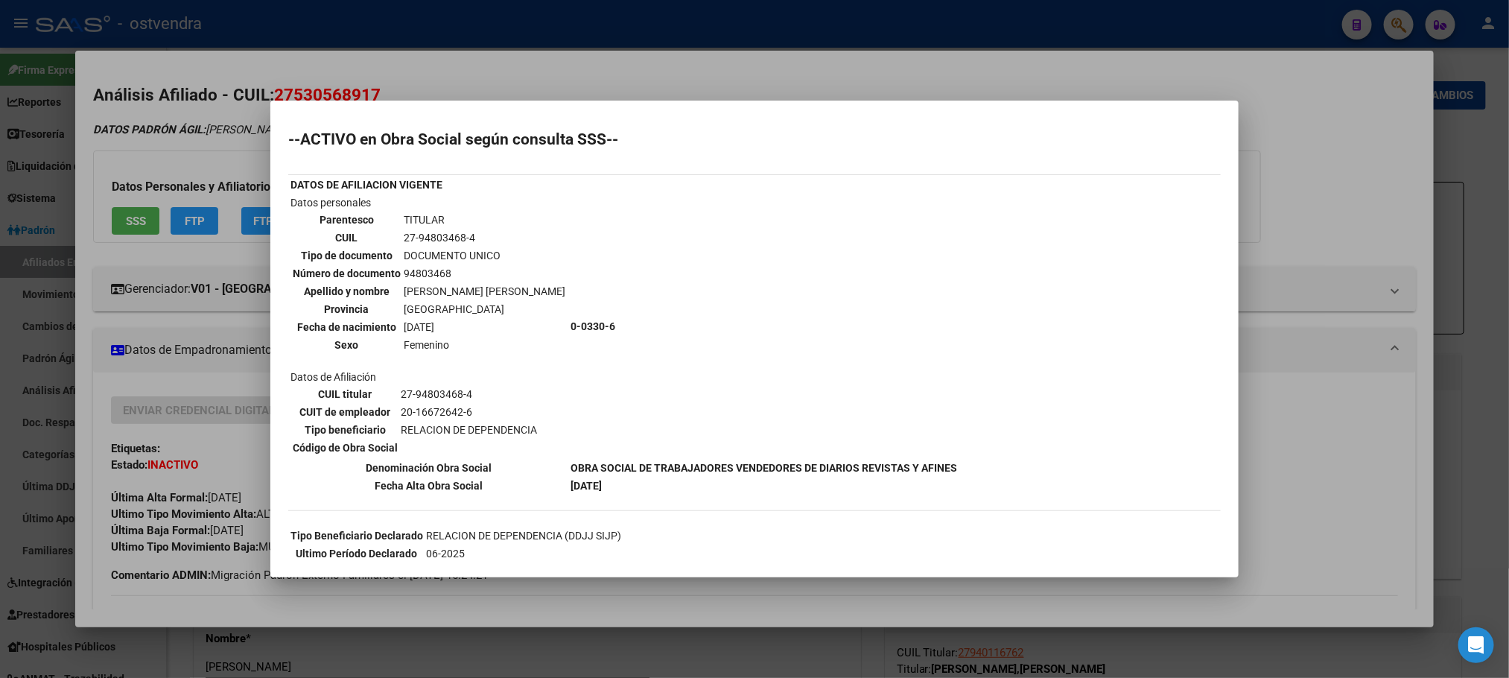
click at [204, 175] on div at bounding box center [754, 339] width 1509 height 678
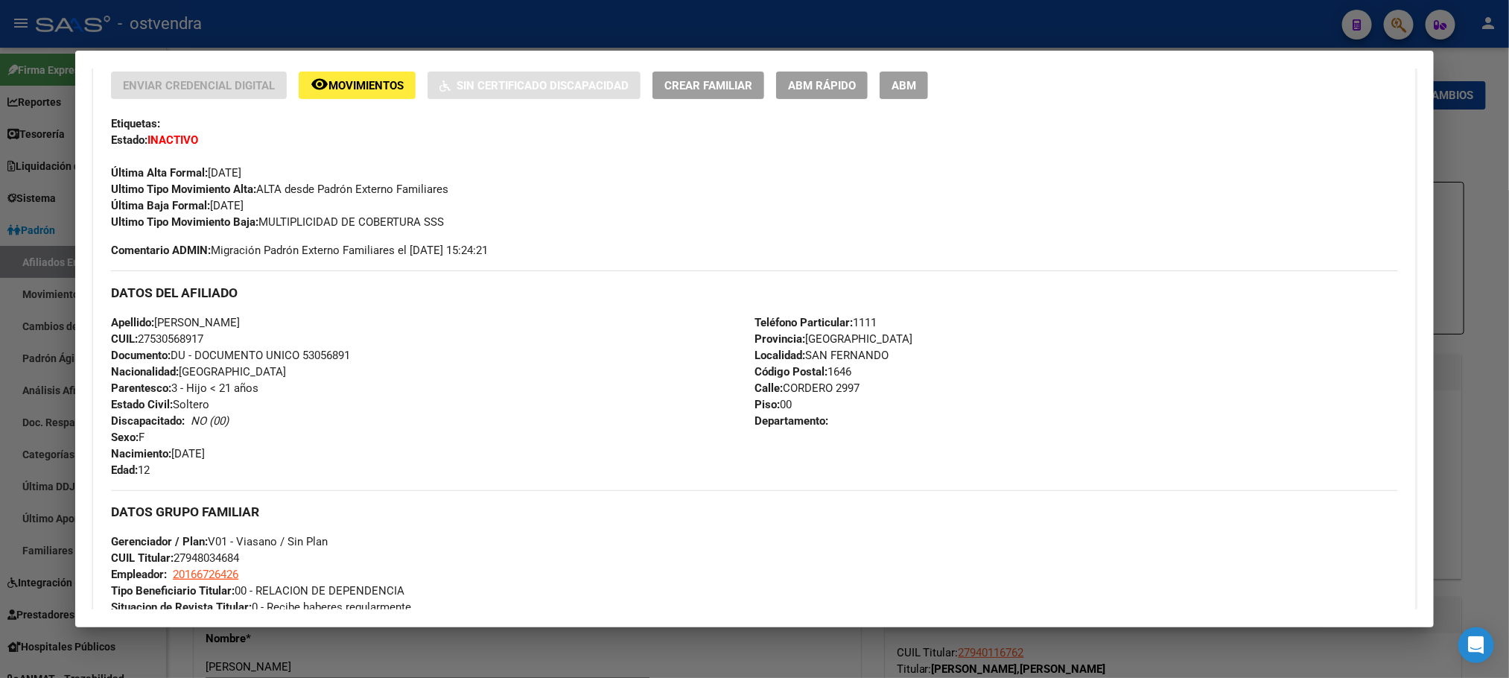
scroll to position [0, 0]
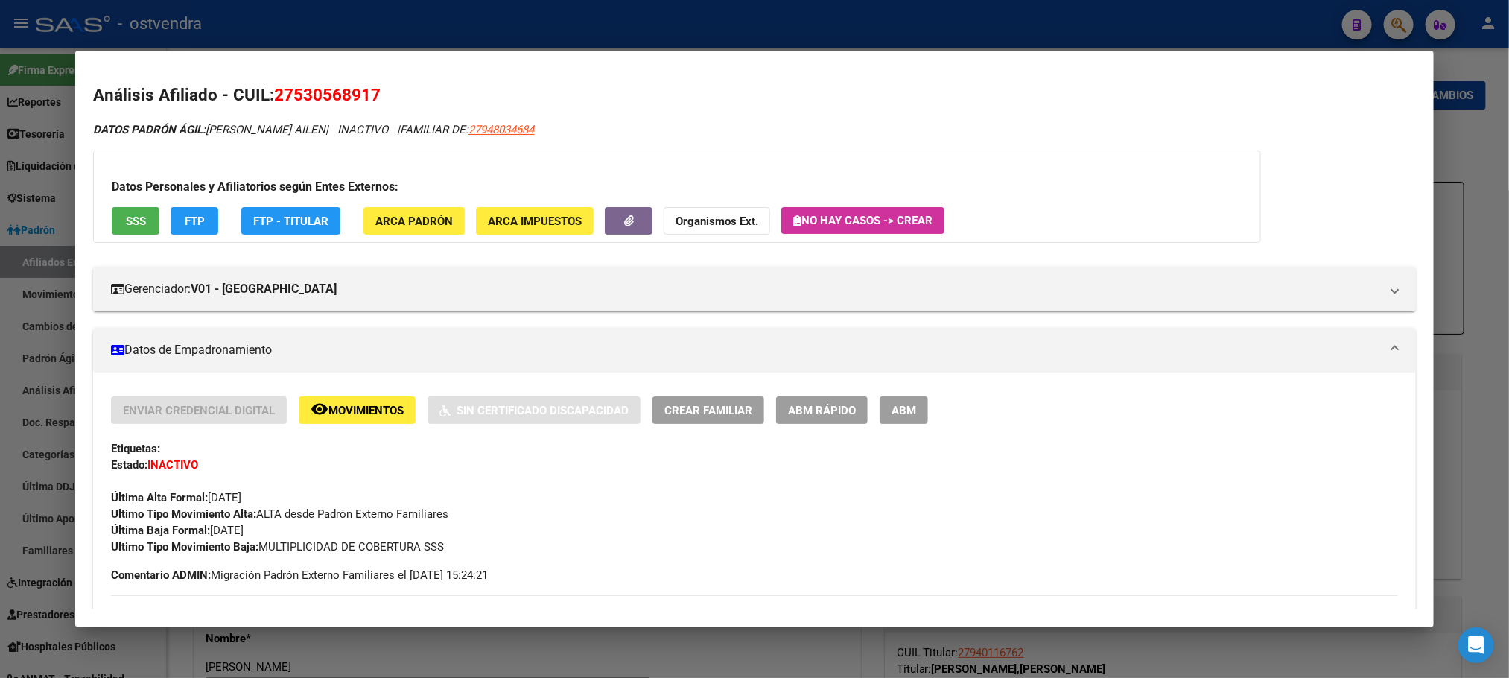
click at [118, 206] on div "Datos Personales y Afiliatorios según Entes Externos: SSS FTP FTP - Titular ARC…" at bounding box center [677, 196] width 1168 height 92
click at [126, 215] on span "SSS" at bounding box center [136, 221] width 20 height 13
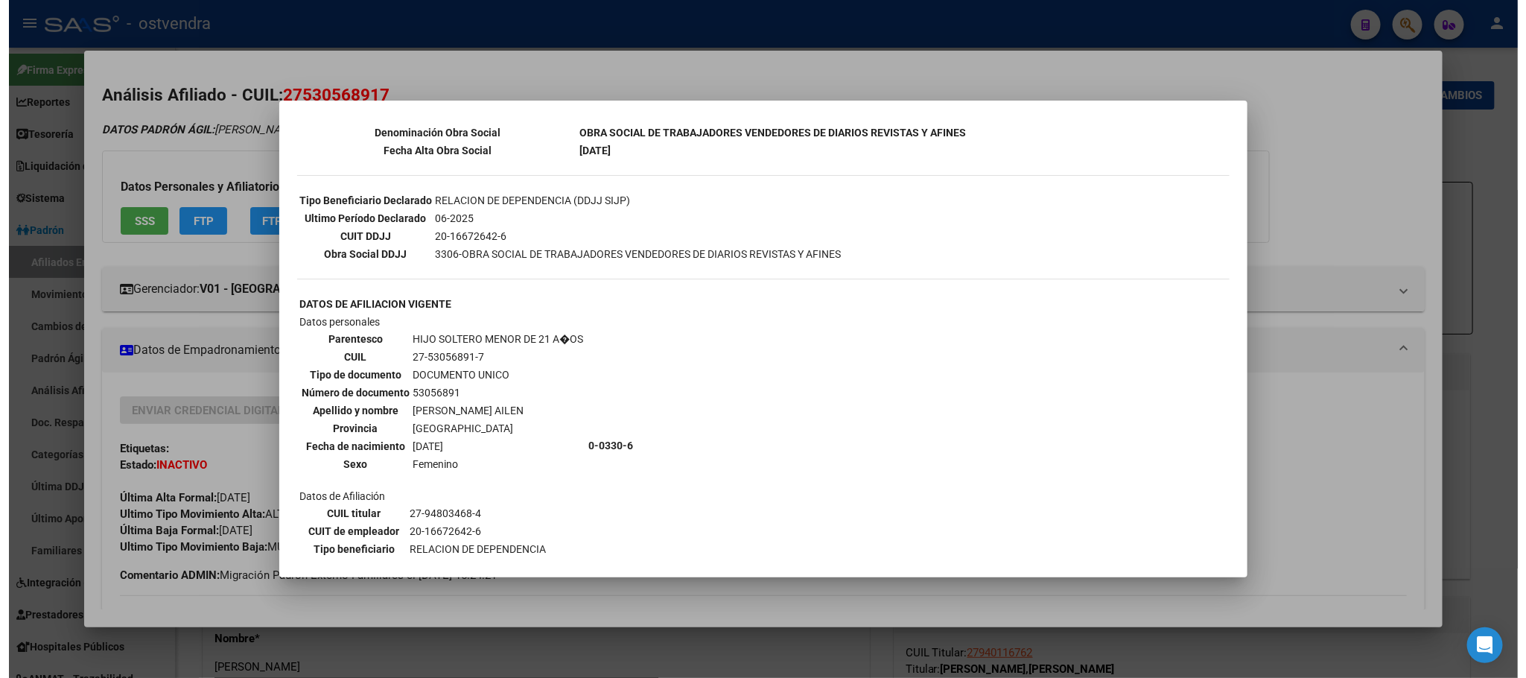
scroll to position [447, 0]
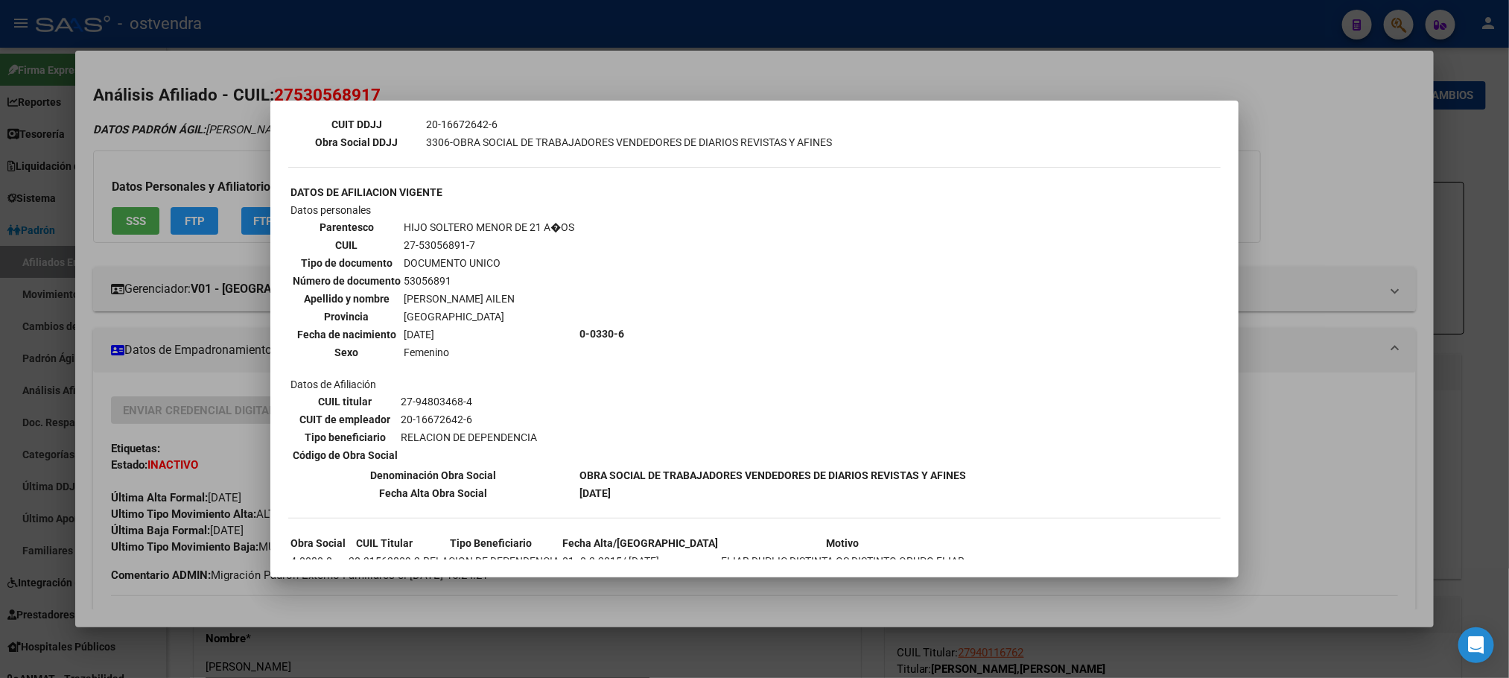
click at [203, 137] on div at bounding box center [754, 339] width 1509 height 678
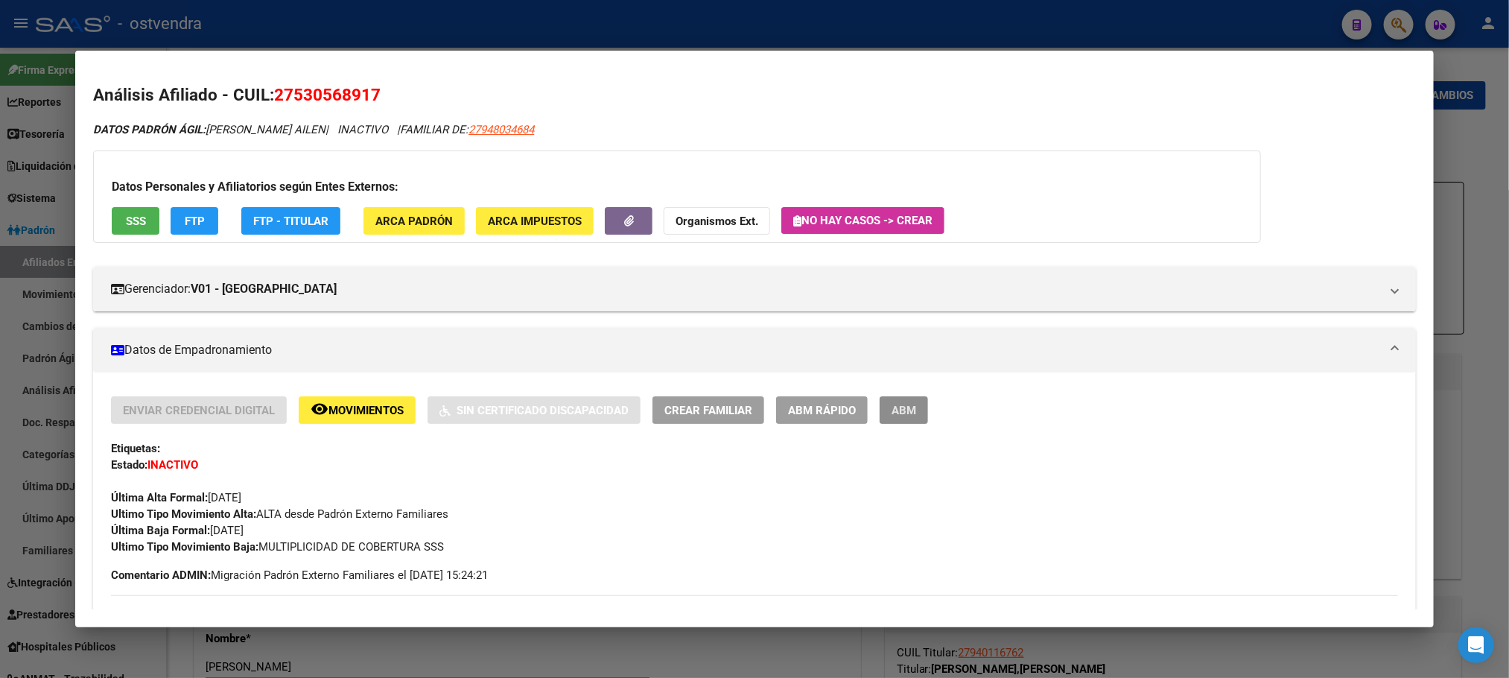
drag, startPoint x: 904, startPoint y: 416, endPoint x: 1020, endPoint y: 314, distance: 155.1
click at [903, 416] on span "ABM" at bounding box center [904, 410] width 25 height 13
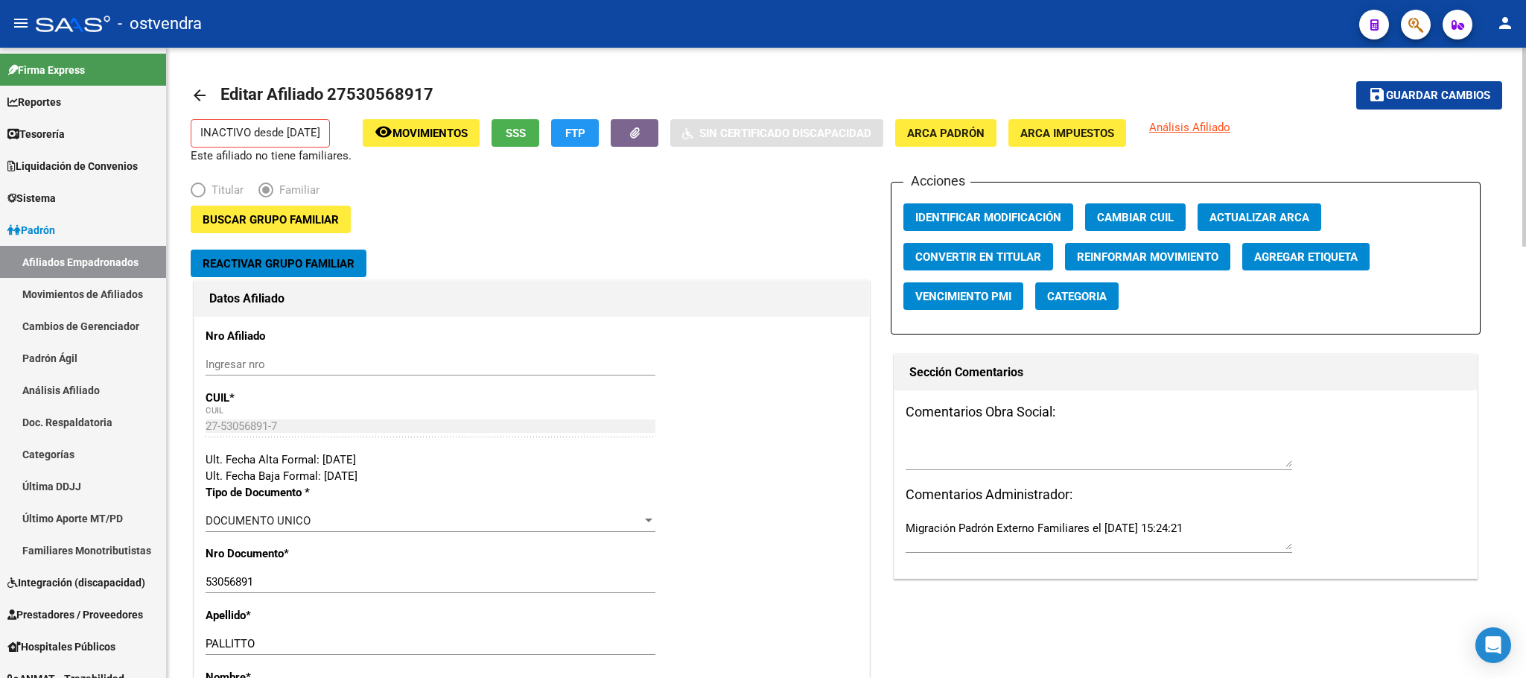
click at [307, 267] on span "Reactivar Grupo Familiar" at bounding box center [279, 263] width 152 height 13
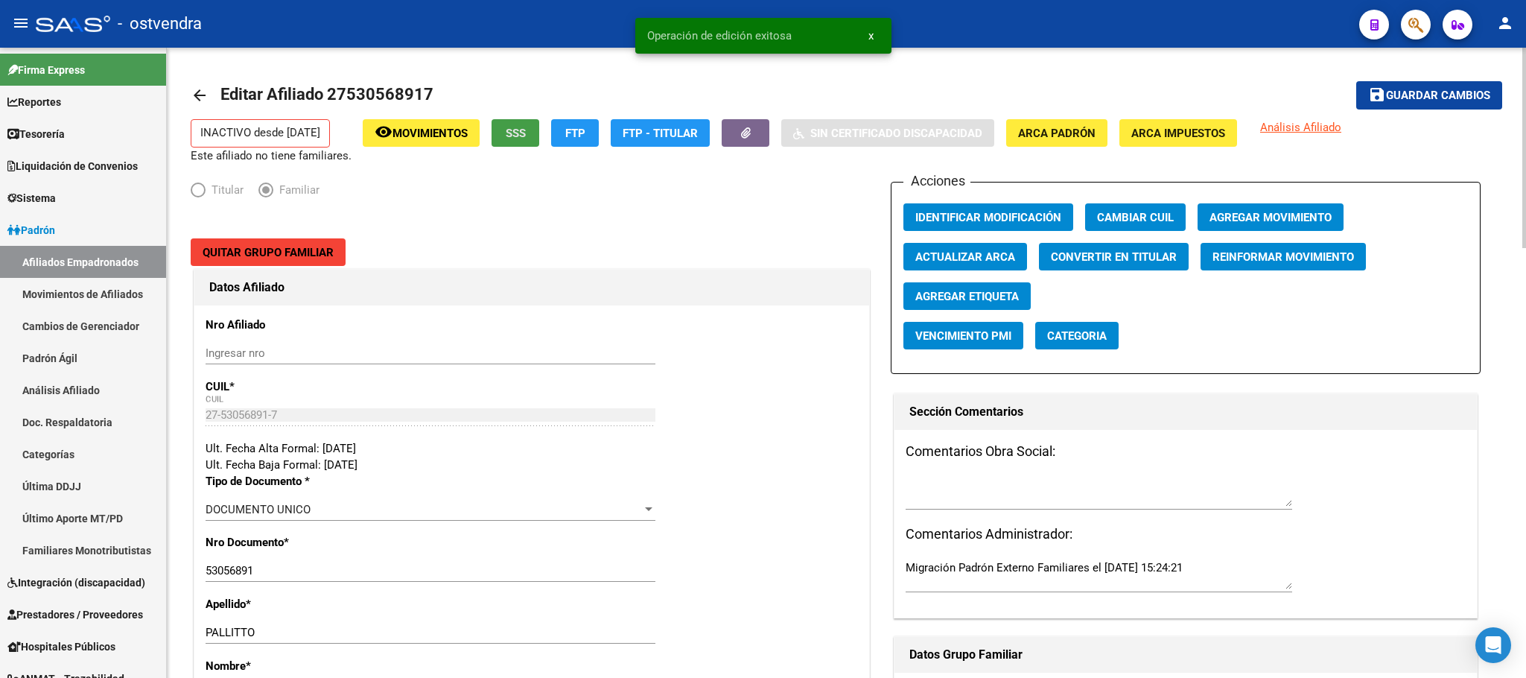
click at [521, 142] on button "SSS" at bounding box center [516, 133] width 48 height 28
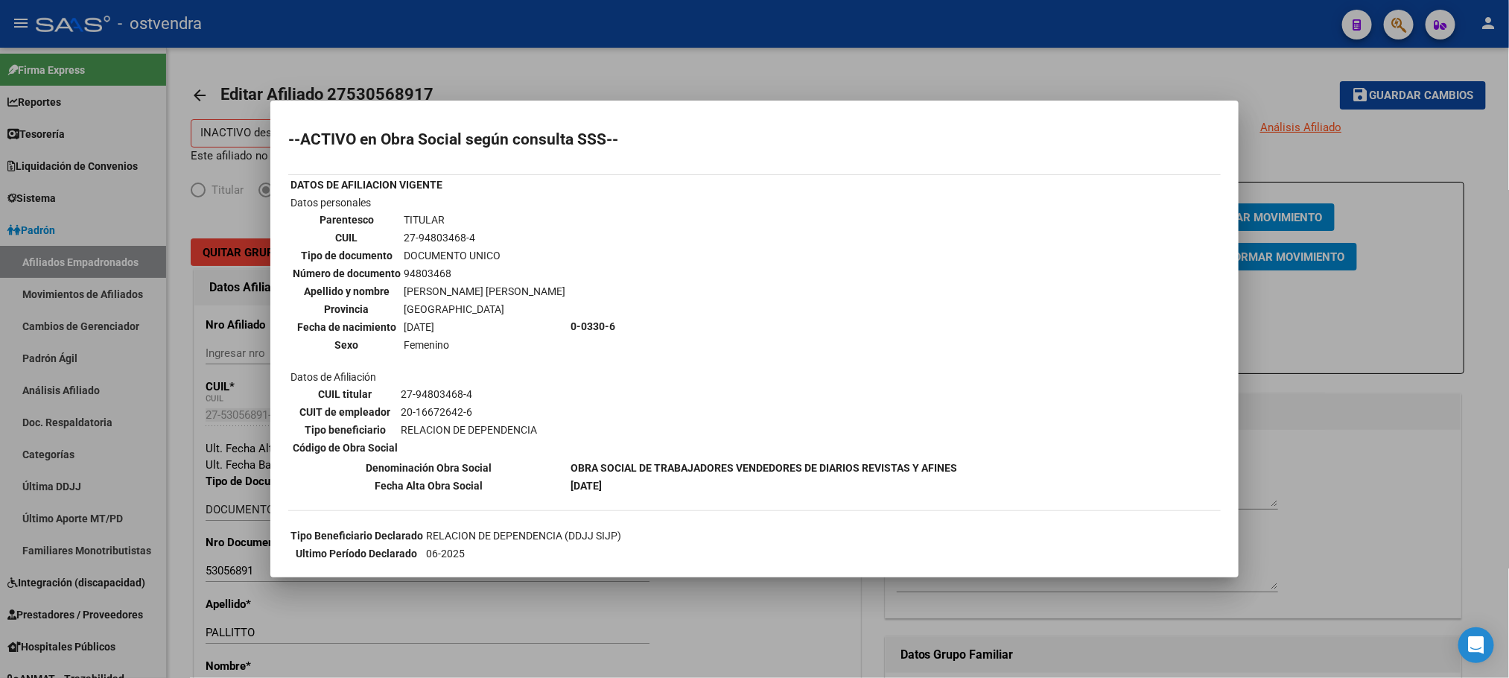
click at [644, 114] on mat-dialog-container "--ACTIVO en Obra Social según consulta SSS-- DATOS DE AFILIACION VIGENTE Datos …" at bounding box center [754, 339] width 968 height 477
click at [660, 86] on div at bounding box center [754, 339] width 1509 height 678
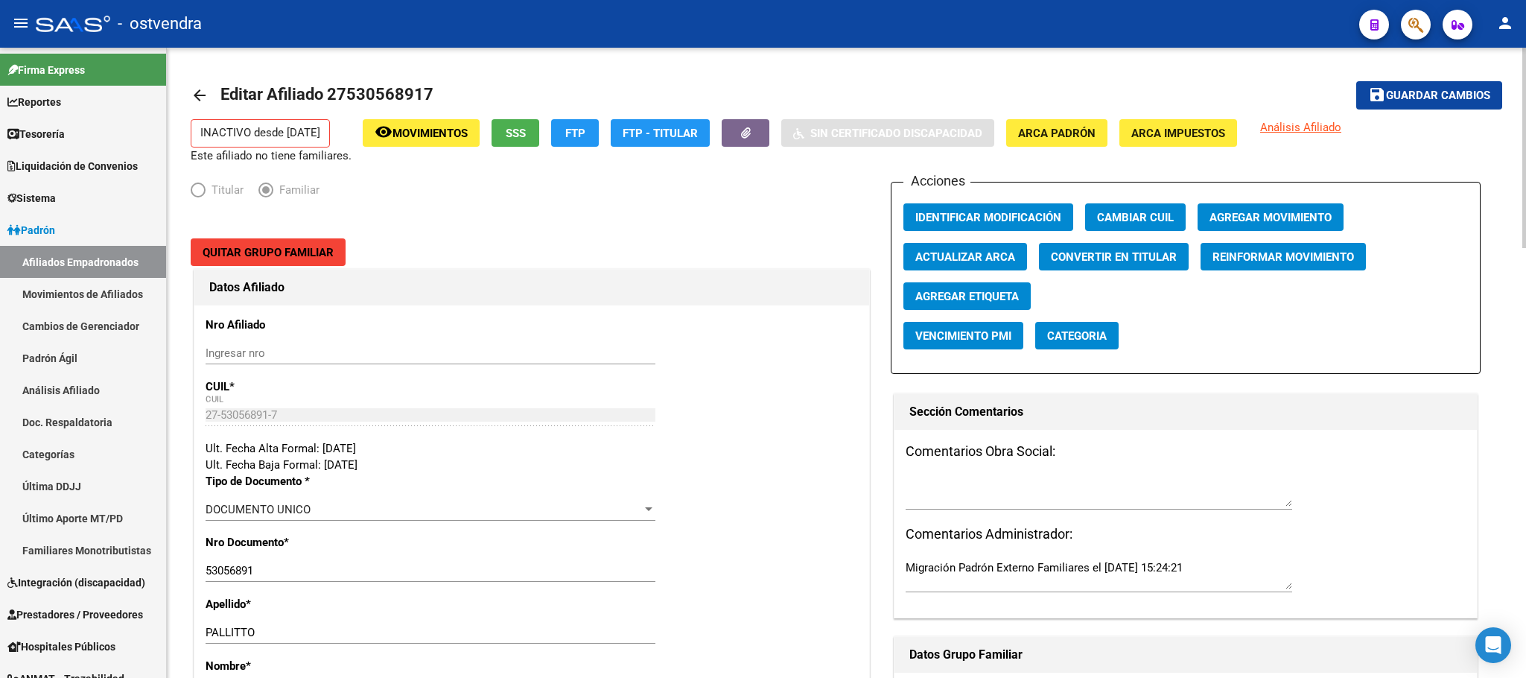
click at [517, 143] on button "SSS" at bounding box center [516, 133] width 48 height 28
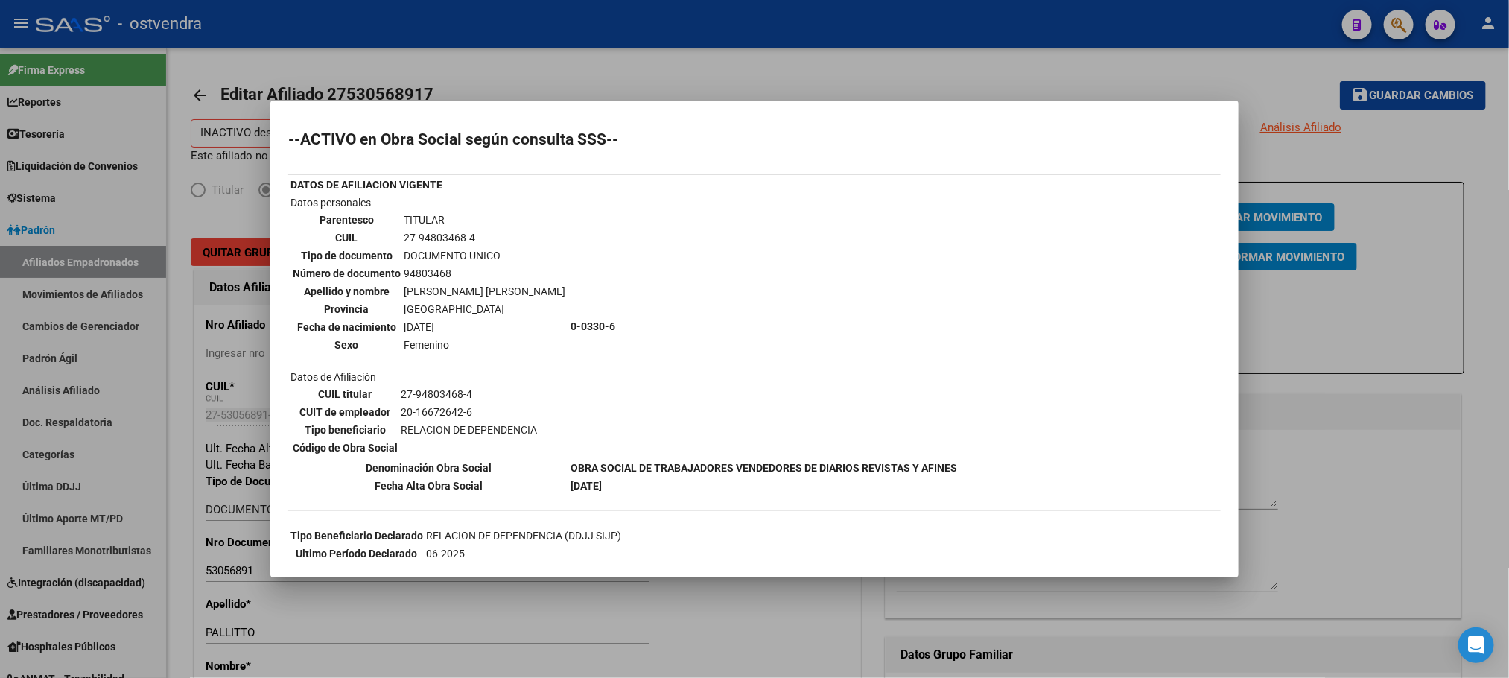
click at [544, 77] on div at bounding box center [754, 339] width 1509 height 678
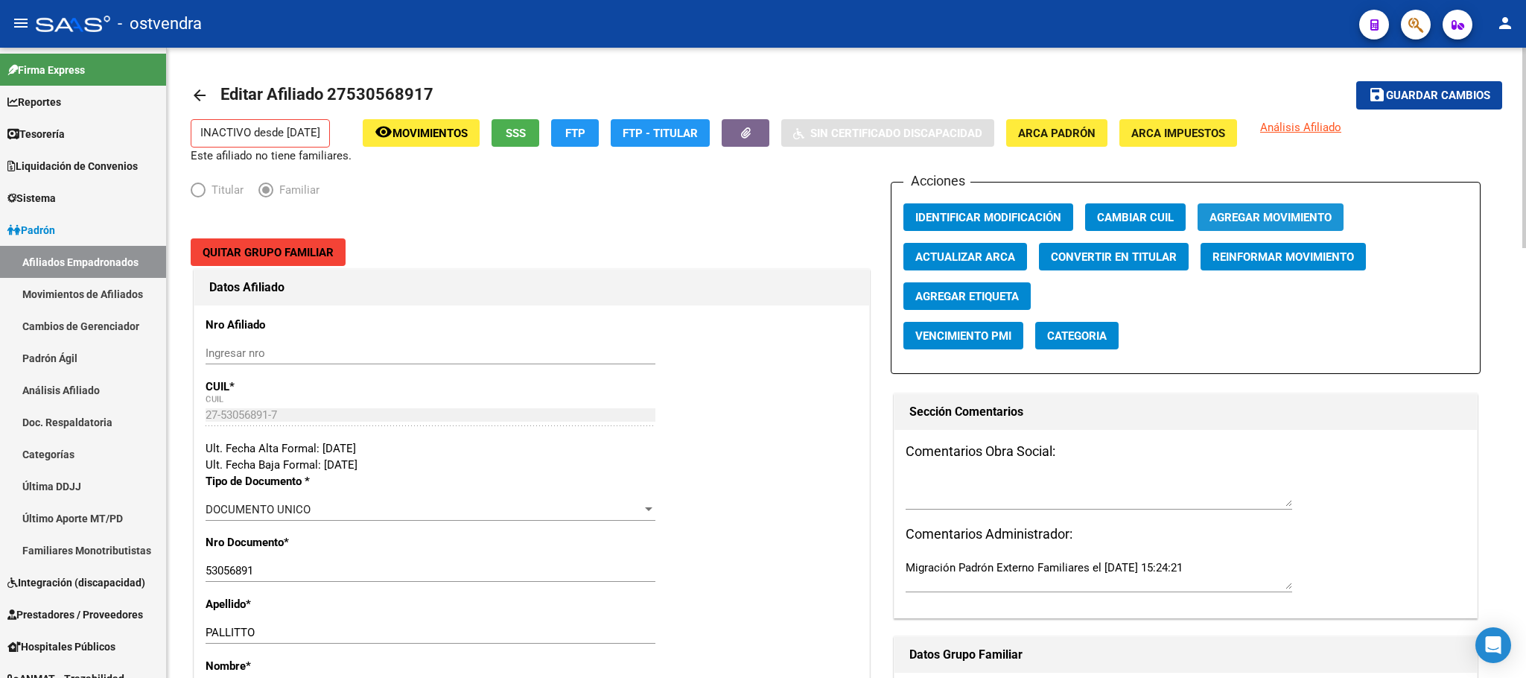
click at [1252, 209] on button "Agregar Movimiento" at bounding box center [1271, 217] width 146 height 28
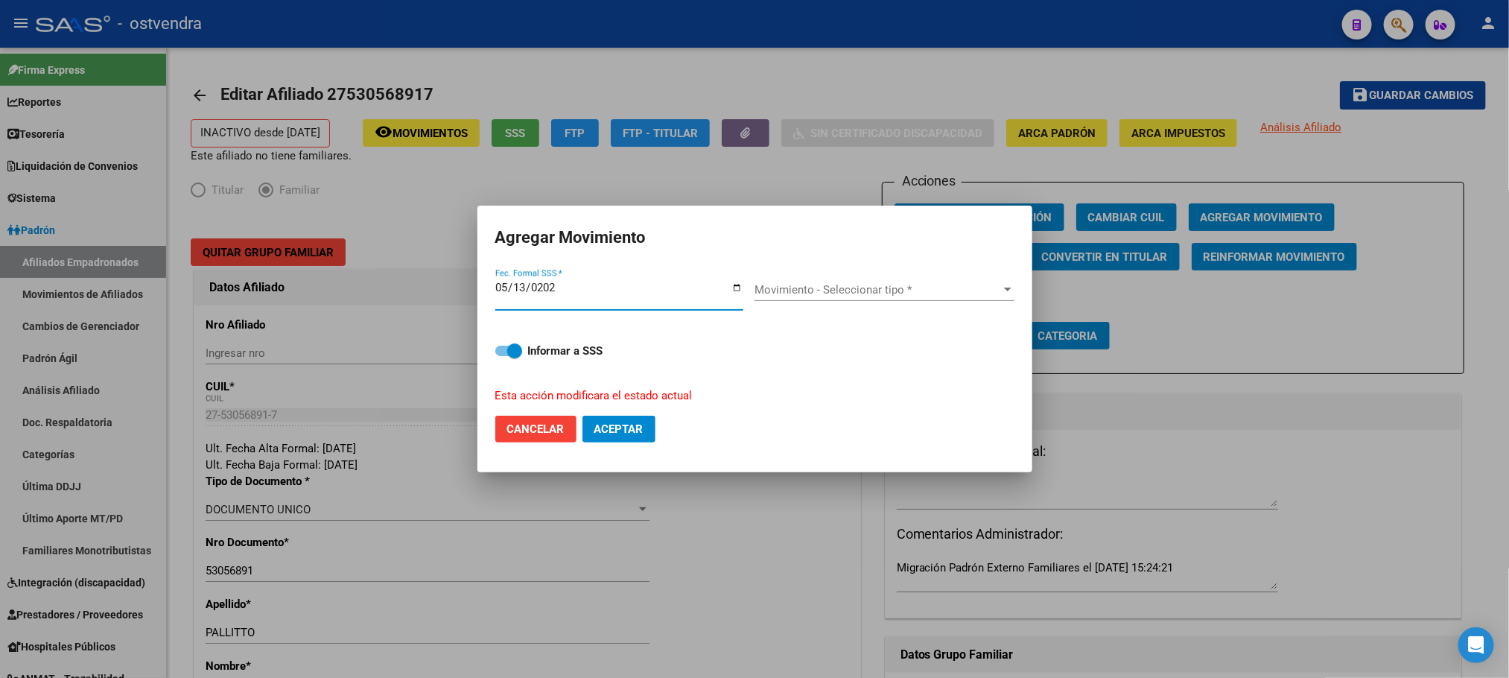
type input "2025-05-13"
click at [924, 293] on span "Movimiento - Seleccionar tipo *" at bounding box center [878, 289] width 247 height 13
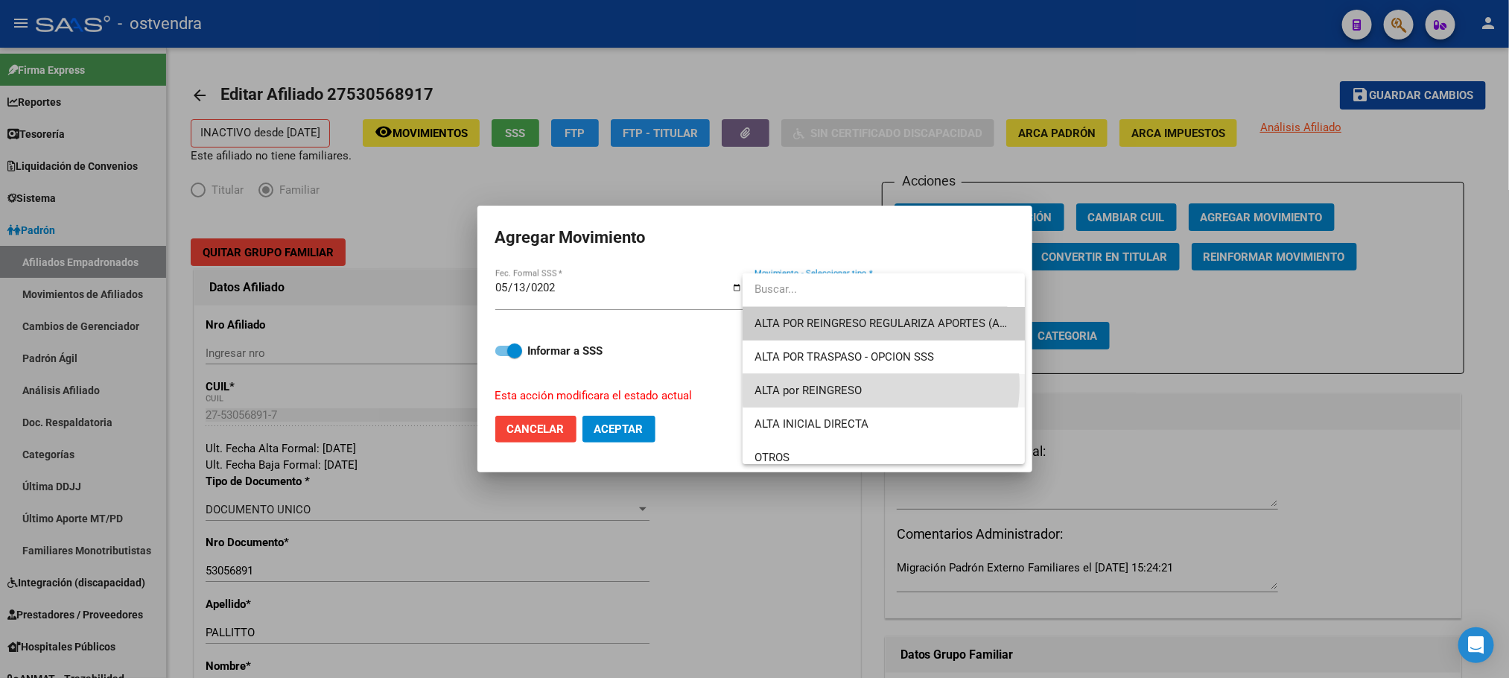
click at [880, 385] on span "ALTA por REINGRESO" at bounding box center [884, 391] width 258 height 34
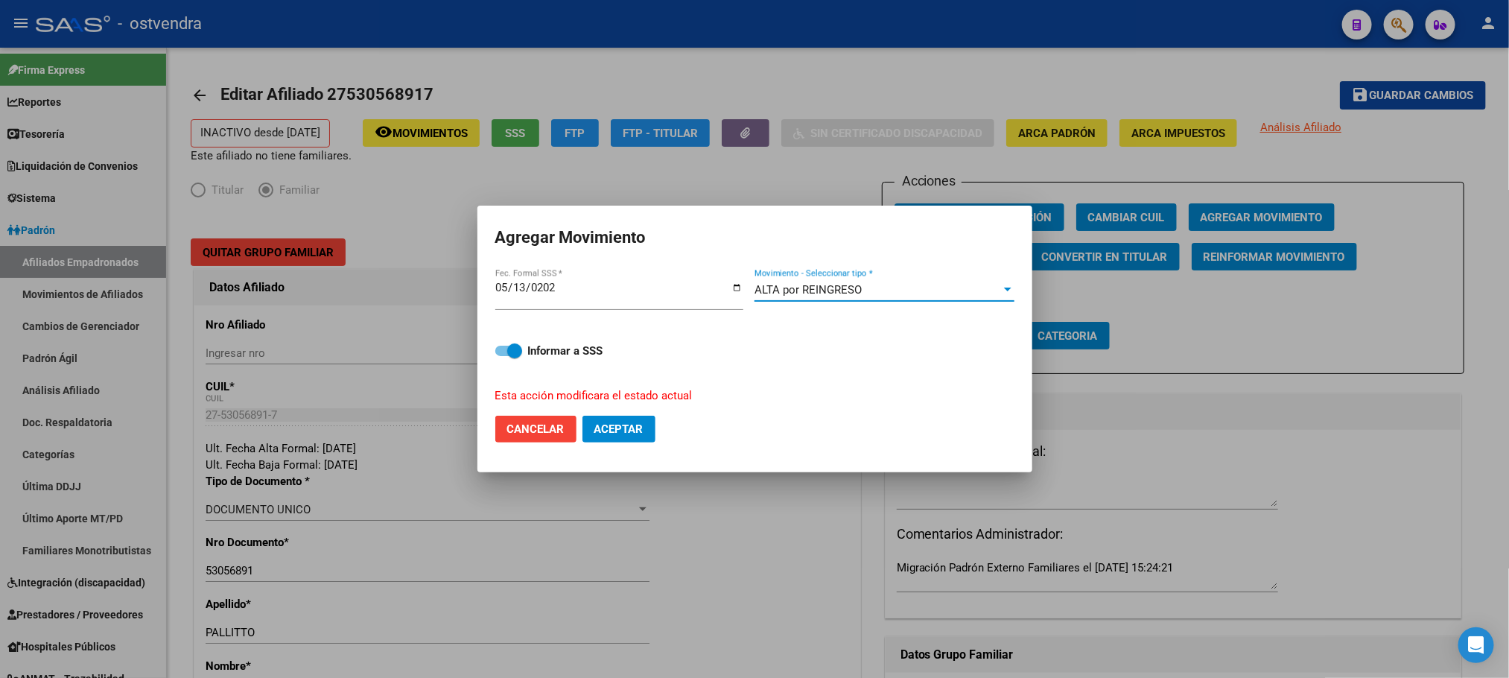
click at [508, 344] on span at bounding box center [514, 350] width 15 height 15
click at [503, 356] on input "Informar a SSS" at bounding box center [502, 356] width 1 height 1
checkbox input "false"
click at [606, 443] on mat-dialog-actions "Cancelar Aceptar" at bounding box center [754, 429] width 519 height 51
click at [647, 168] on div at bounding box center [754, 339] width 1509 height 678
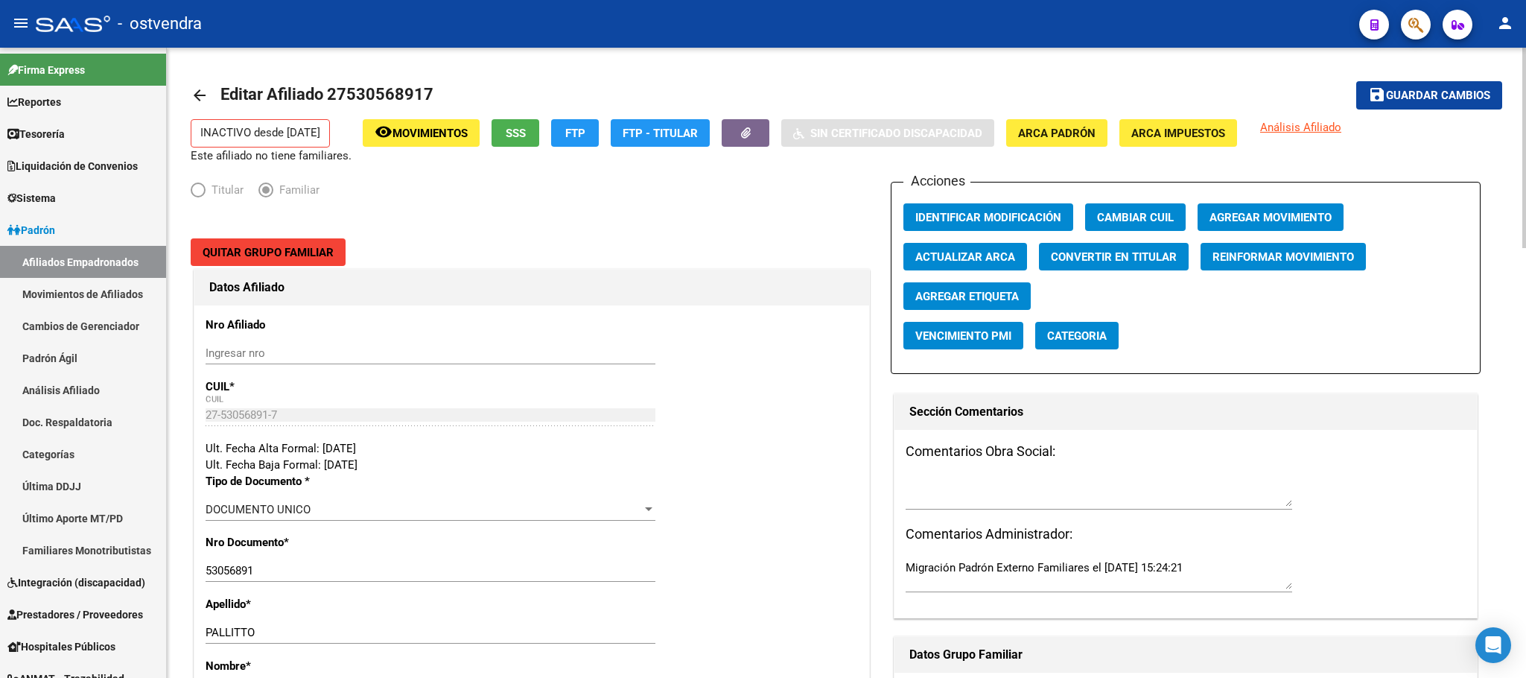
click at [427, 132] on span "Movimientos" at bounding box center [430, 133] width 75 height 13
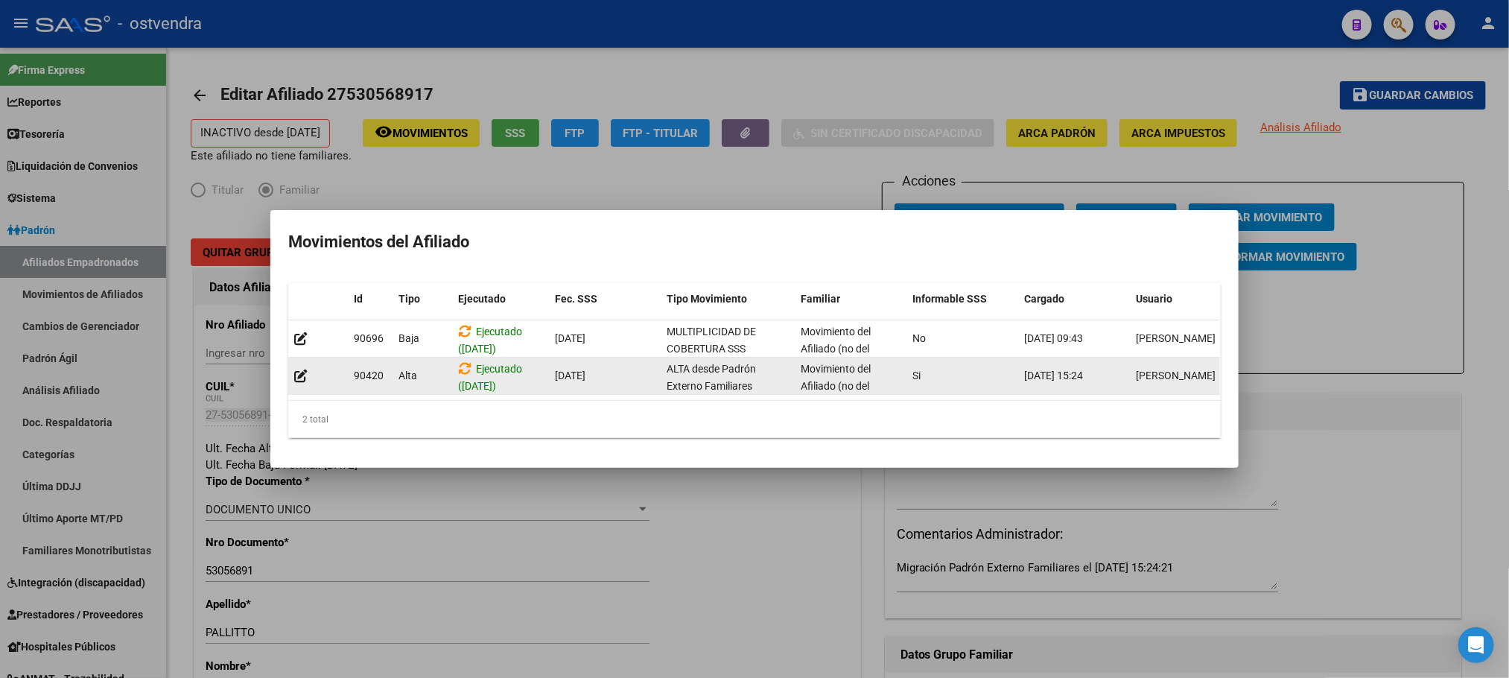
click at [457, 362] on datatable-body-cell "Ejecutado (12/06/2025)" at bounding box center [500, 376] width 97 height 37
click at [463, 361] on icon at bounding box center [464, 368] width 13 height 14
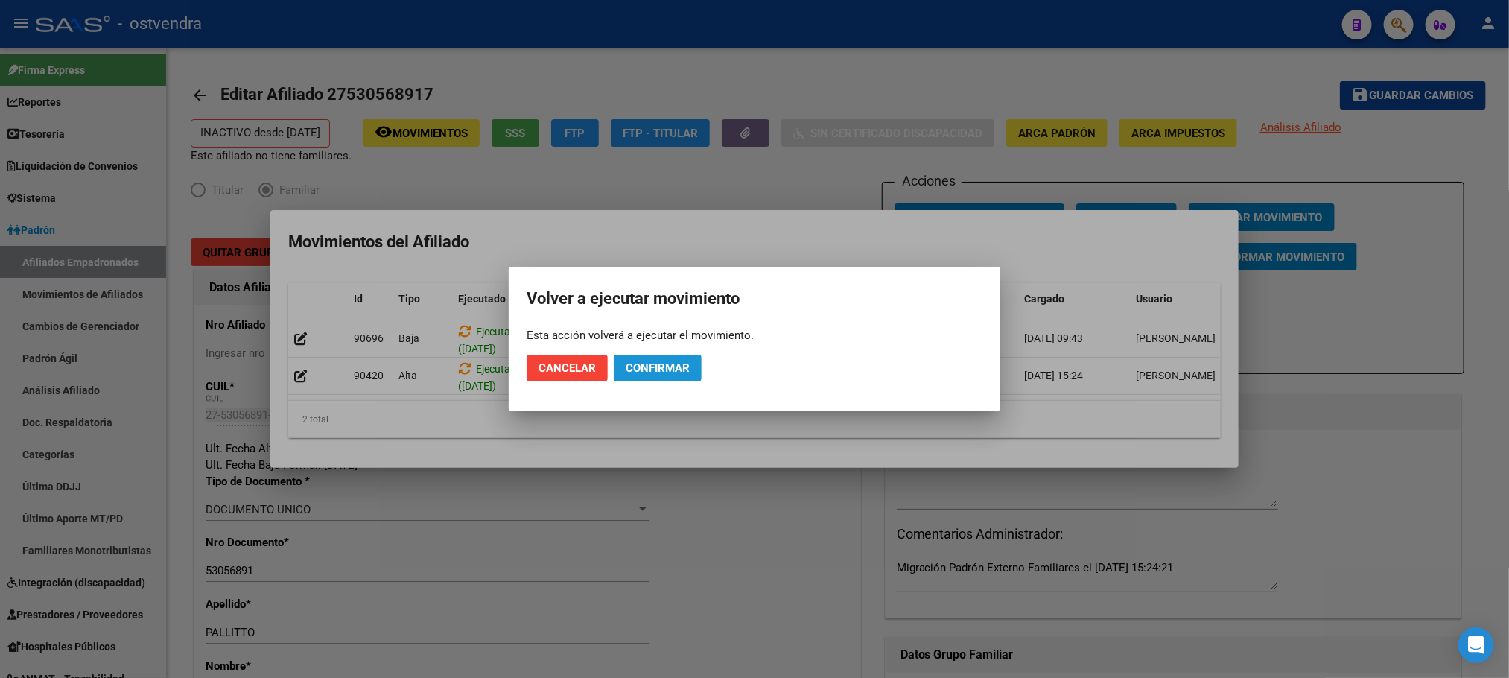
click at [664, 363] on span "Confirmar" at bounding box center [658, 367] width 64 height 13
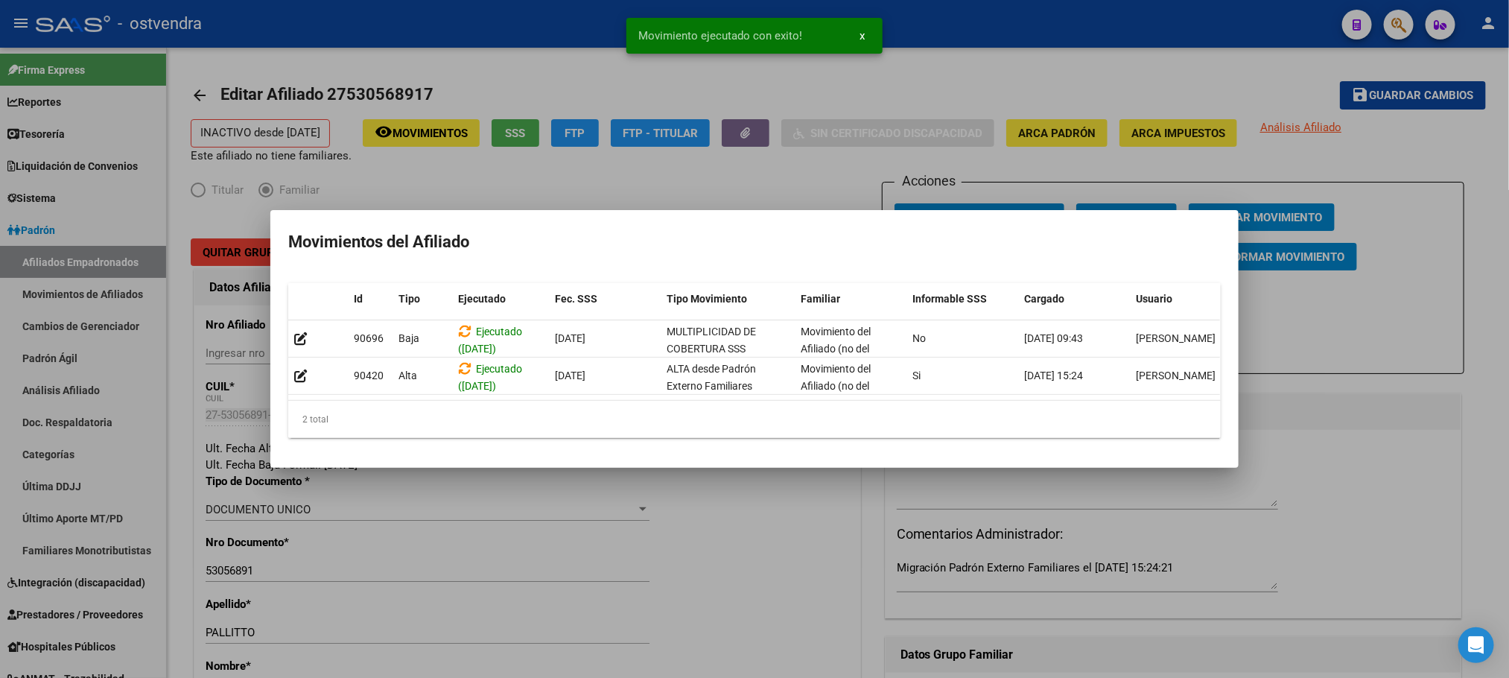
click at [470, 85] on div at bounding box center [754, 339] width 1509 height 678
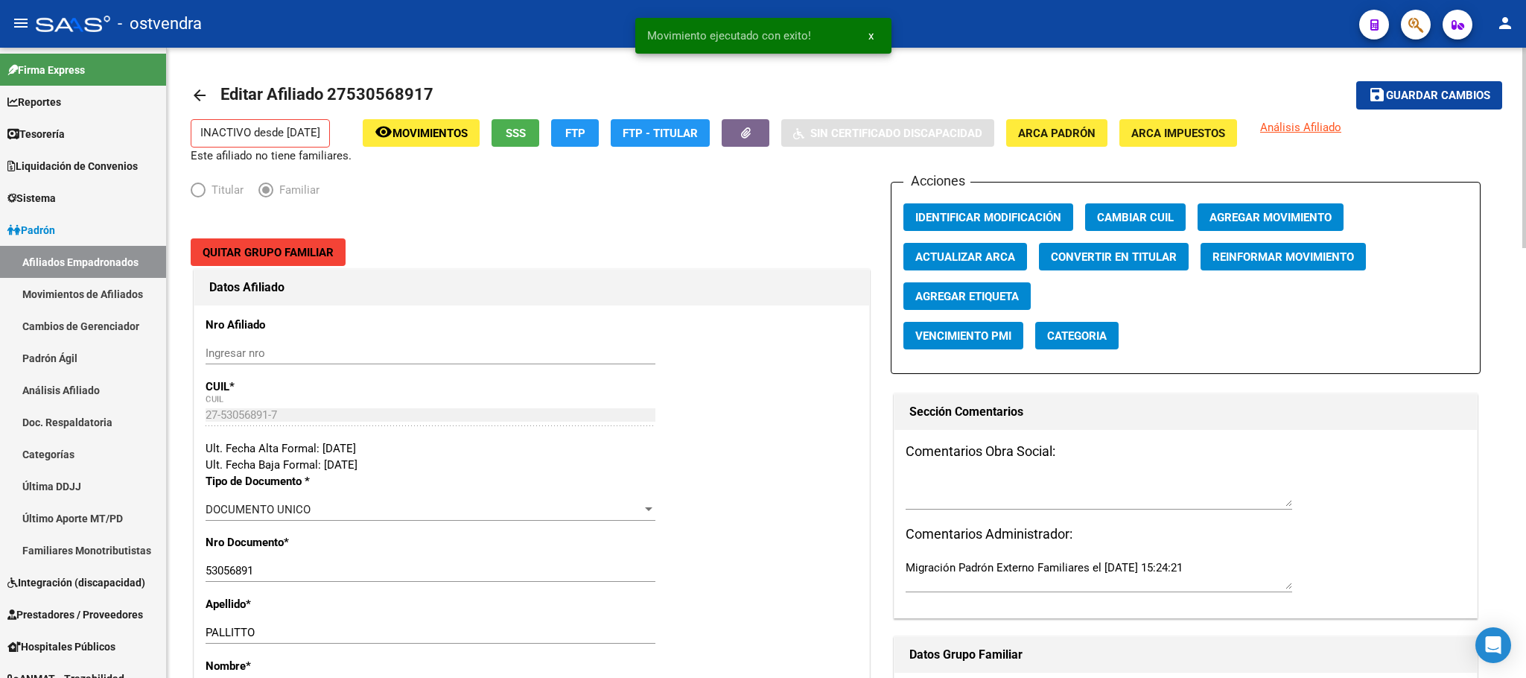
click at [375, 99] on span "Editar Afiliado 27530568917" at bounding box center [326, 94] width 213 height 19
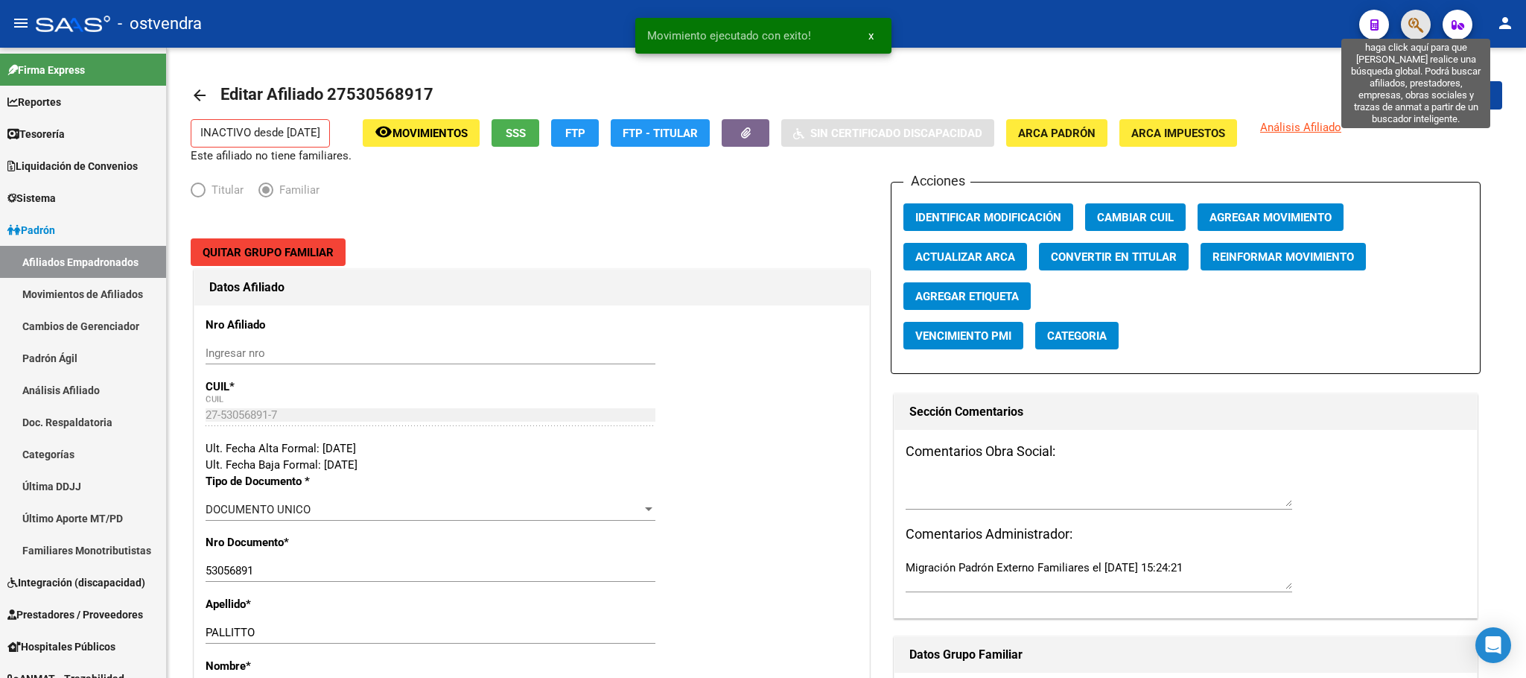
click at [1409, 30] on icon "button" at bounding box center [1416, 24] width 15 height 17
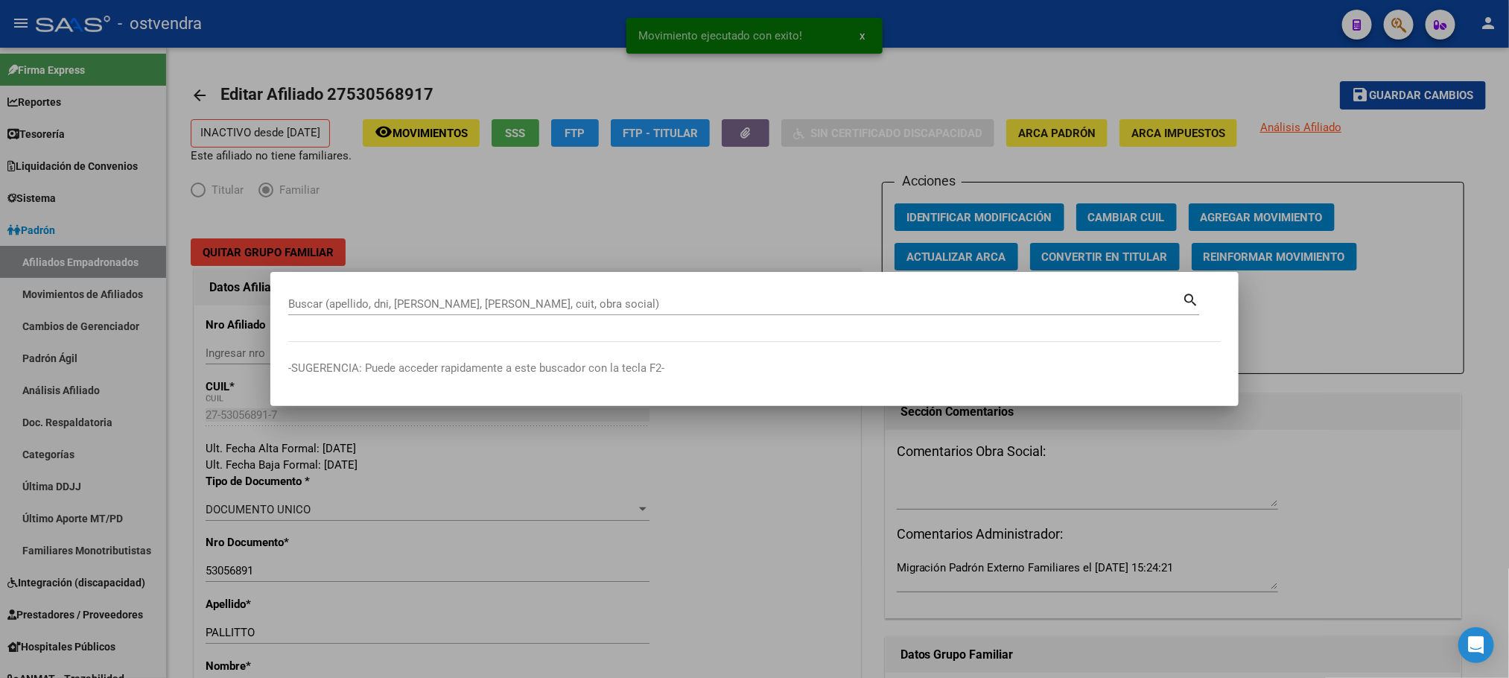
paste input "27530568917"
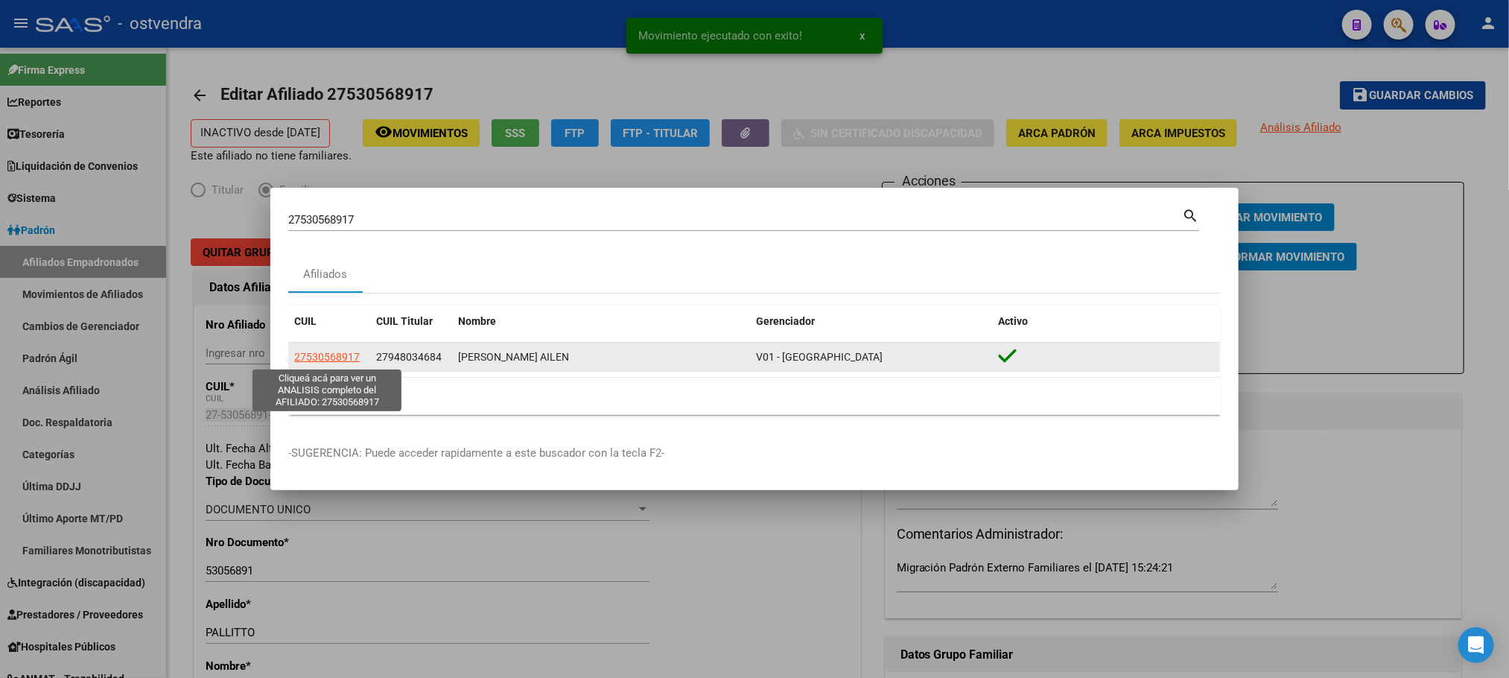
click at [302, 361] on span "27530568917" at bounding box center [327, 357] width 66 height 12
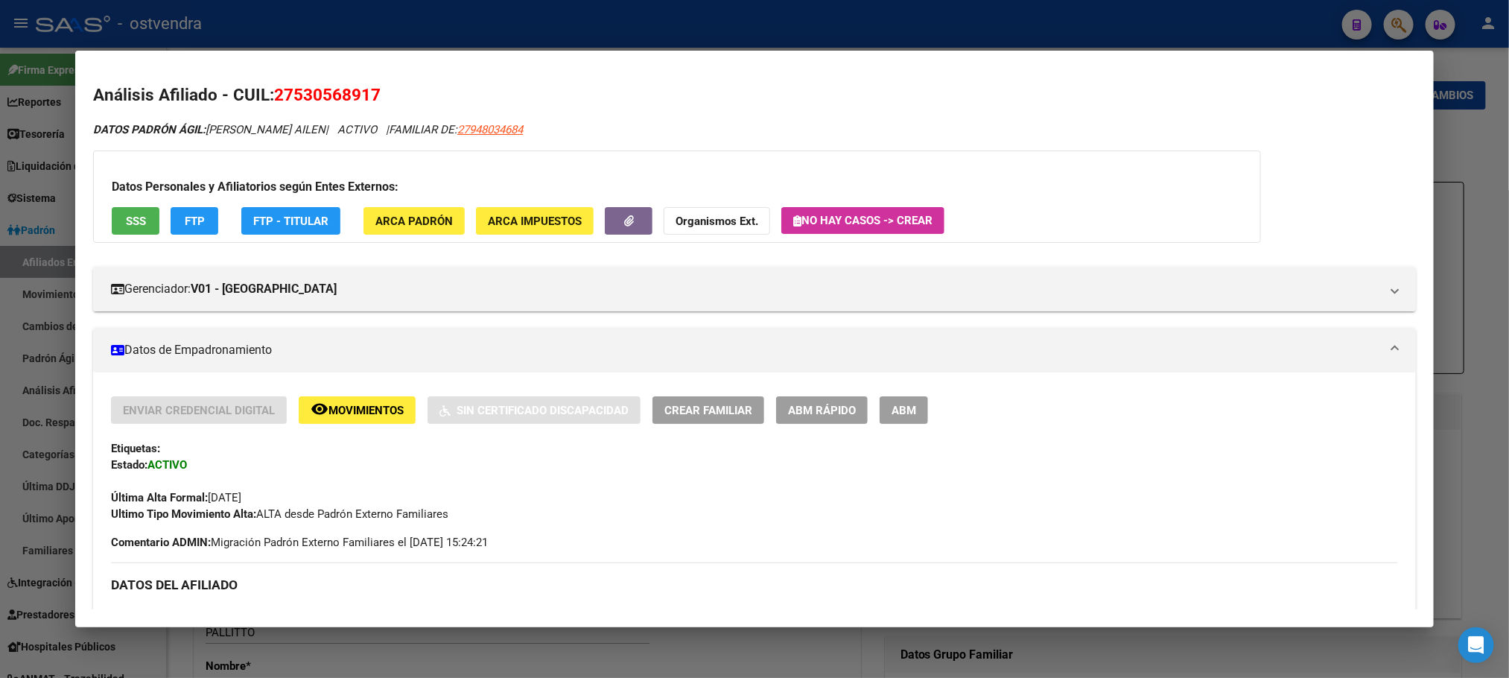
drag, startPoint x: 472, startPoint y: 21, endPoint x: 416, endPoint y: 164, distance: 153.8
click at [472, 22] on div at bounding box center [754, 339] width 1509 height 678
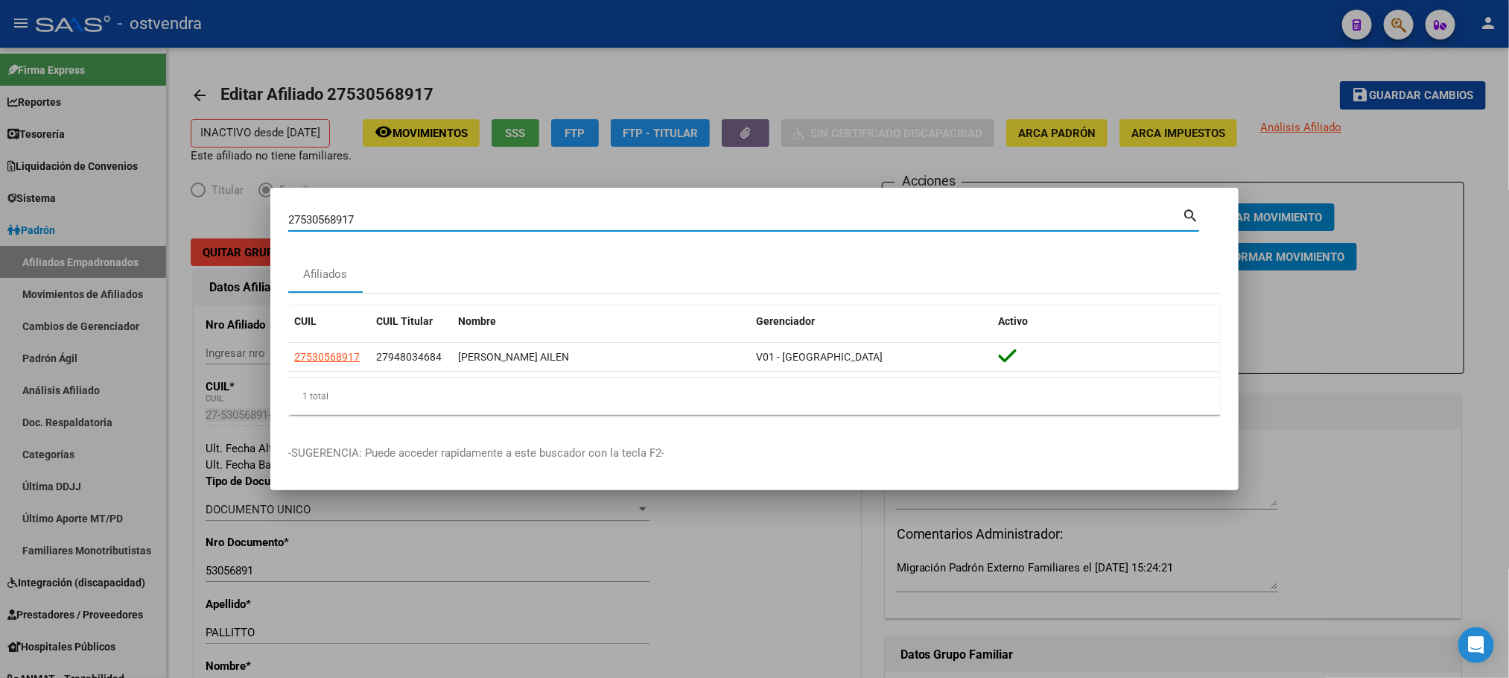
drag, startPoint x: 389, startPoint y: 215, endPoint x: 101, endPoint y: 213, distance: 288.3
click at [101, 213] on div "27530568917 Buscar (apellido, dni, cuil, nro traspaso, cuit, obra social) searc…" at bounding box center [754, 339] width 1509 height 678
paste input "48109871"
type input "48109871"
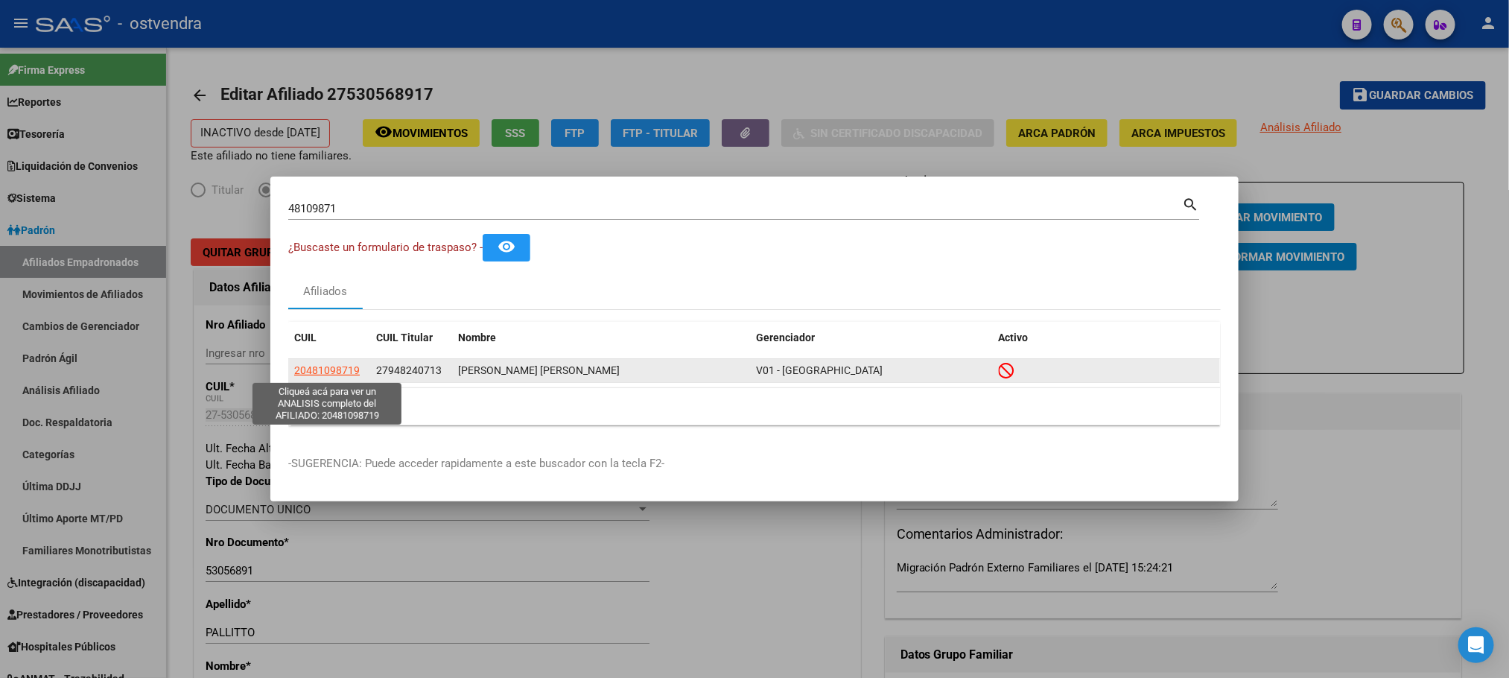
click at [320, 369] on span "20481098719" at bounding box center [327, 370] width 66 height 12
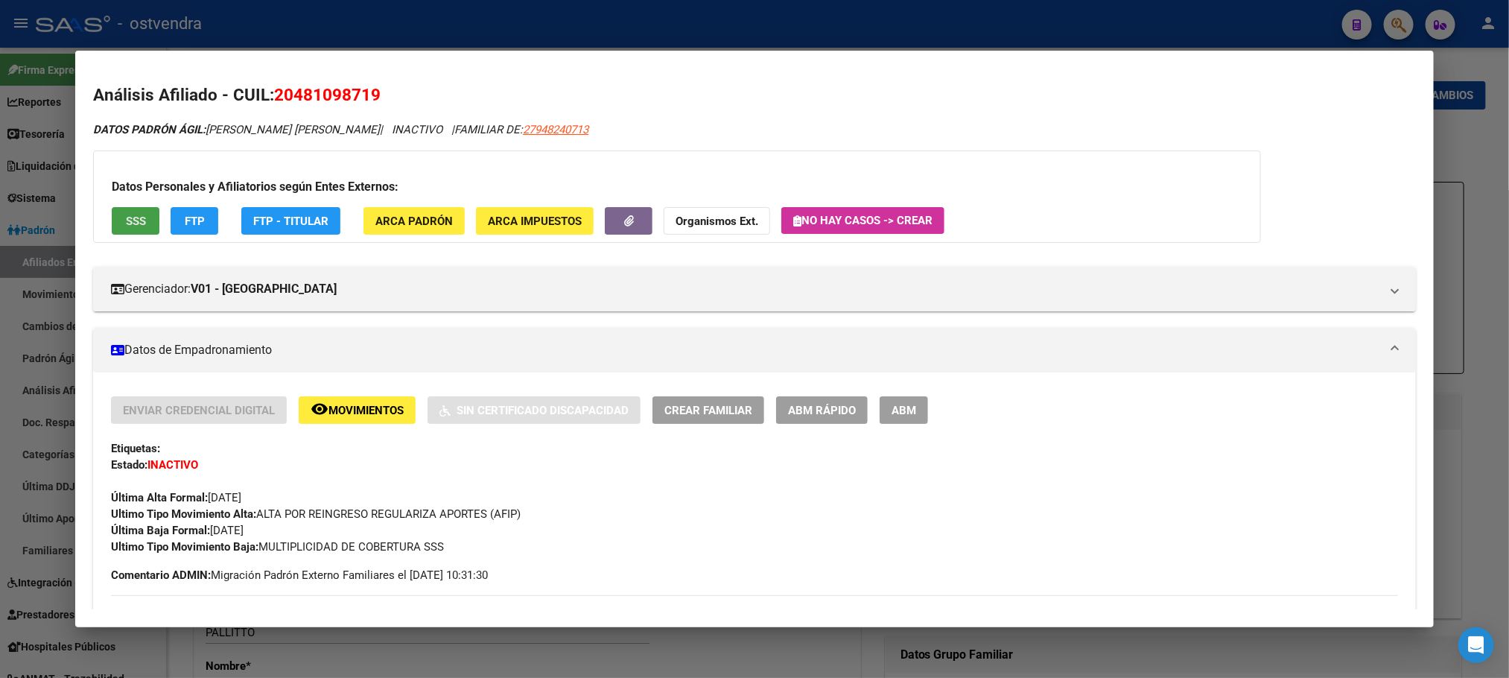
click at [112, 213] on button "SSS" at bounding box center [136, 221] width 48 height 28
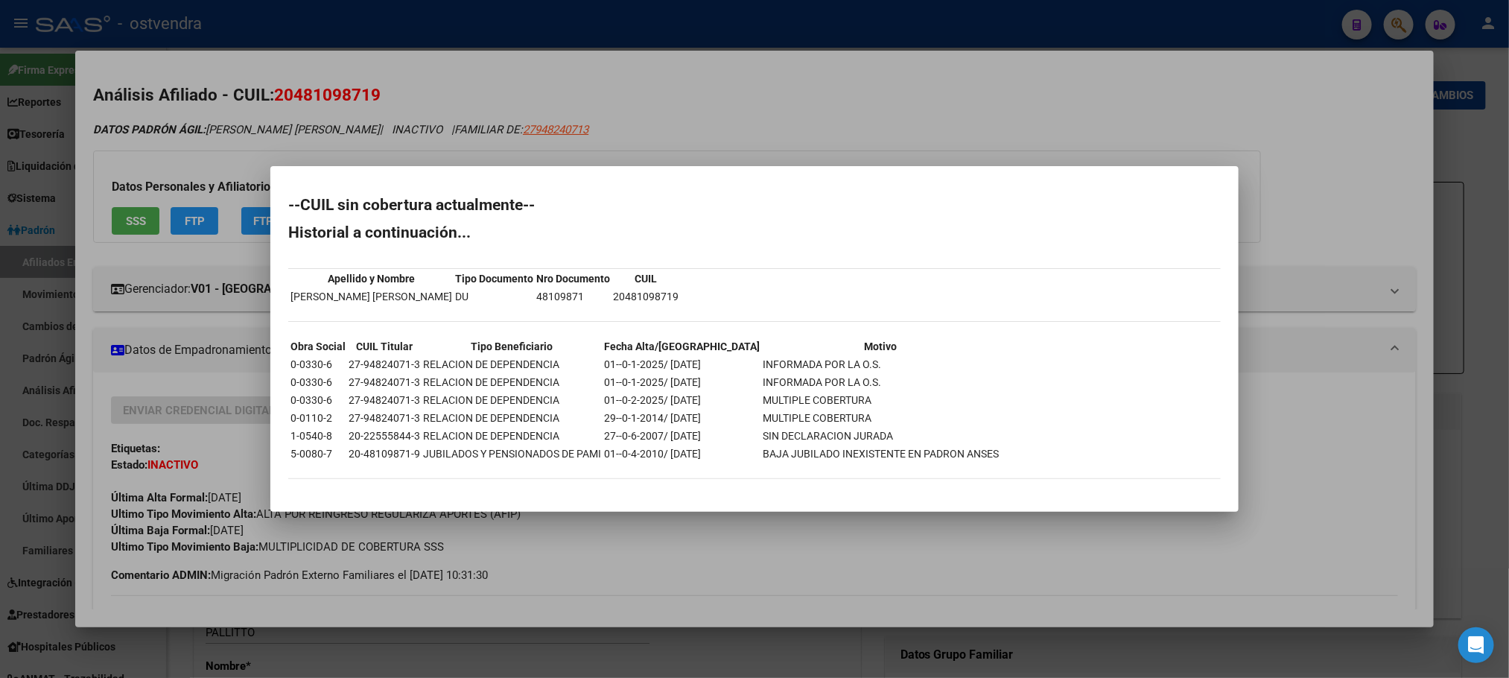
click at [253, 130] on div at bounding box center [754, 339] width 1509 height 678
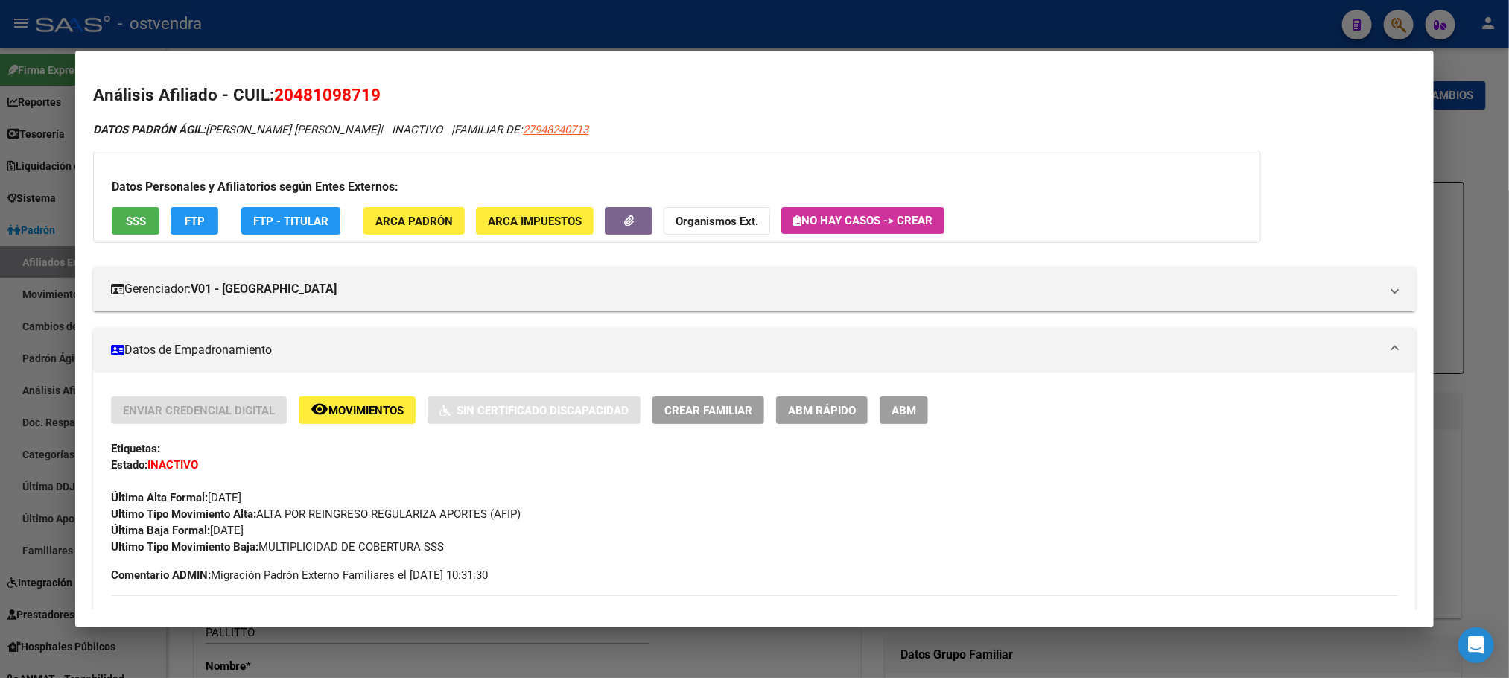
click at [191, 219] on span "FTP" at bounding box center [195, 221] width 20 height 13
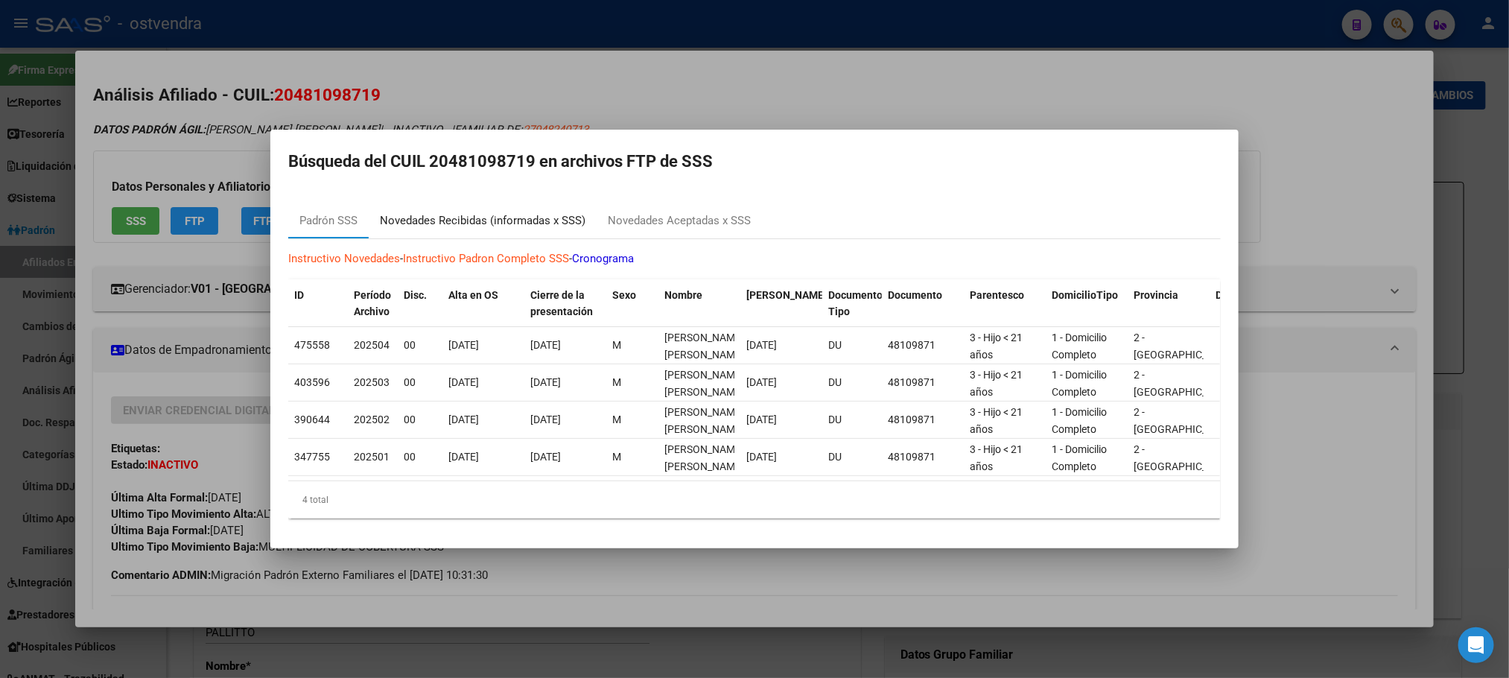
click at [514, 203] on div "Novedades Recibidas (informadas x SSS)" at bounding box center [483, 221] width 228 height 36
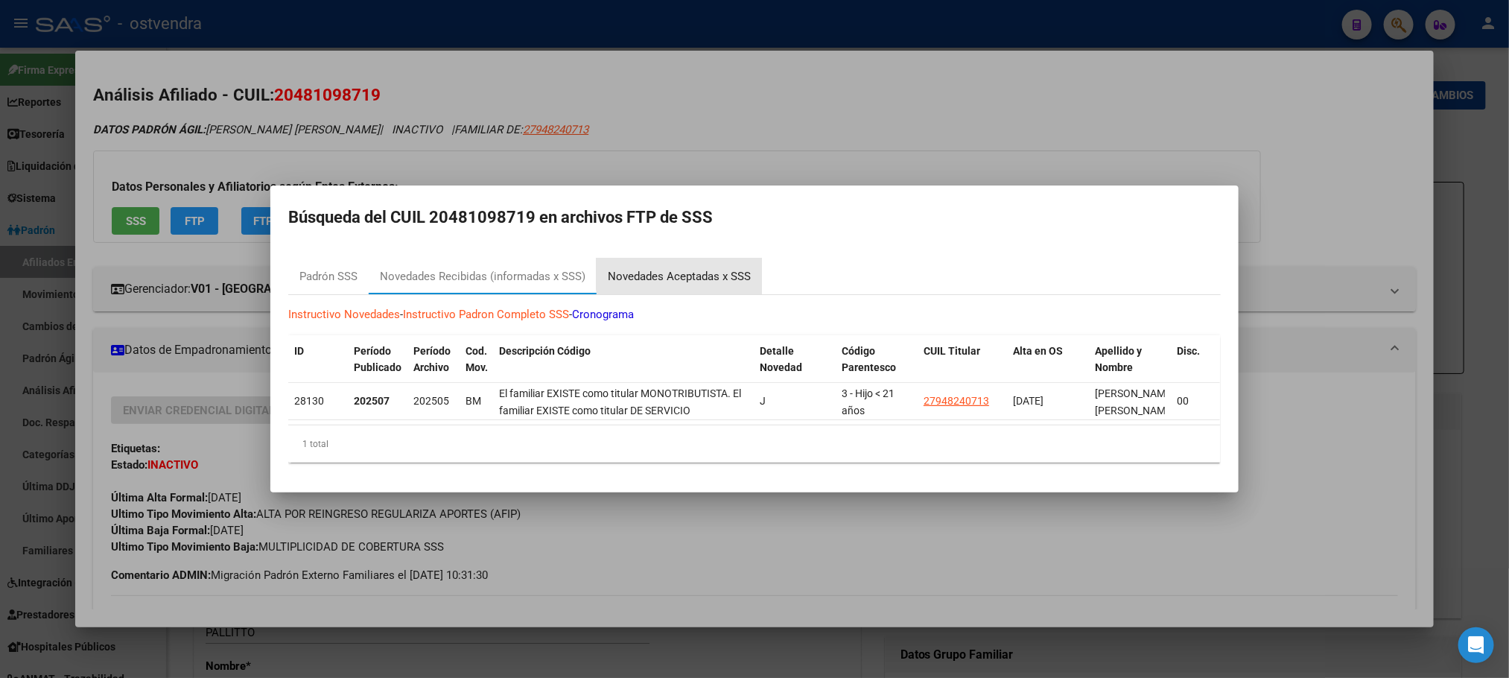
click at [689, 268] on div "Novedades Aceptadas x SSS" at bounding box center [679, 276] width 143 height 17
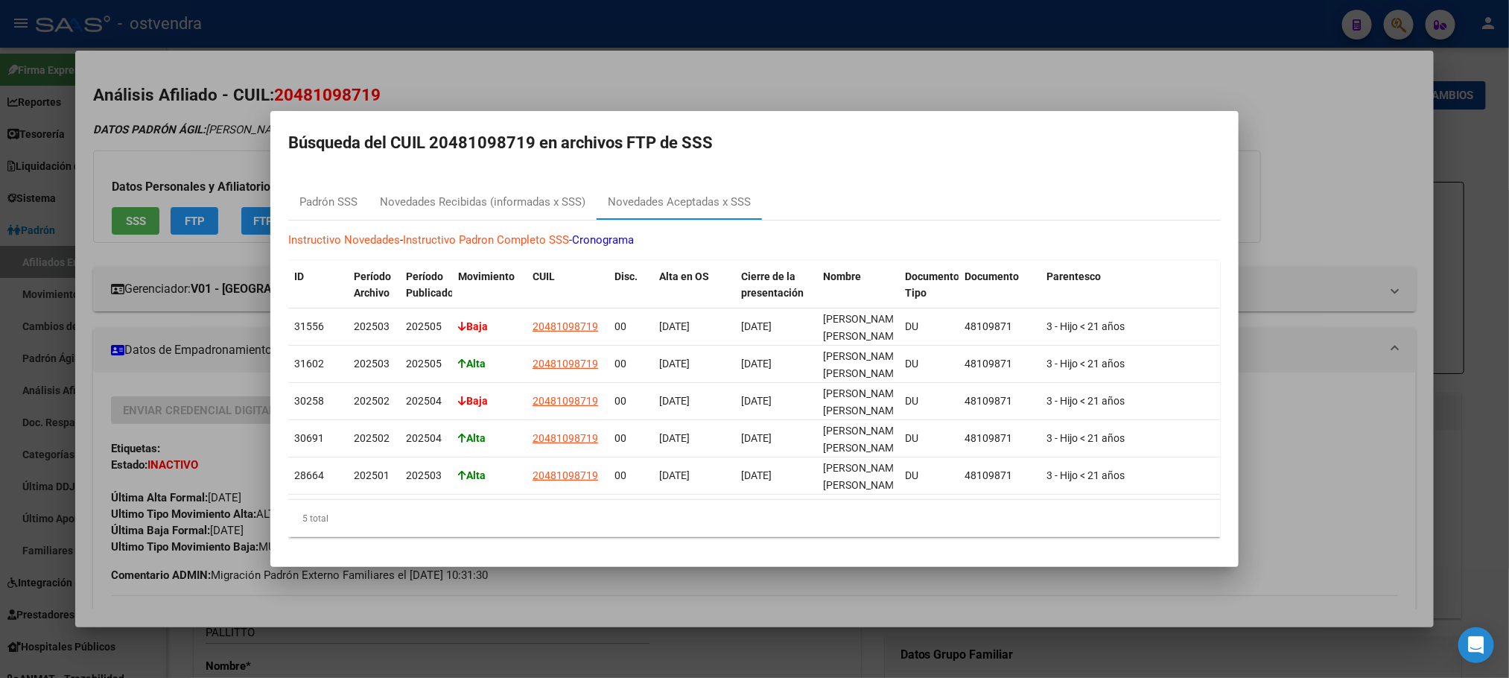
click at [128, 110] on div at bounding box center [754, 339] width 1509 height 678
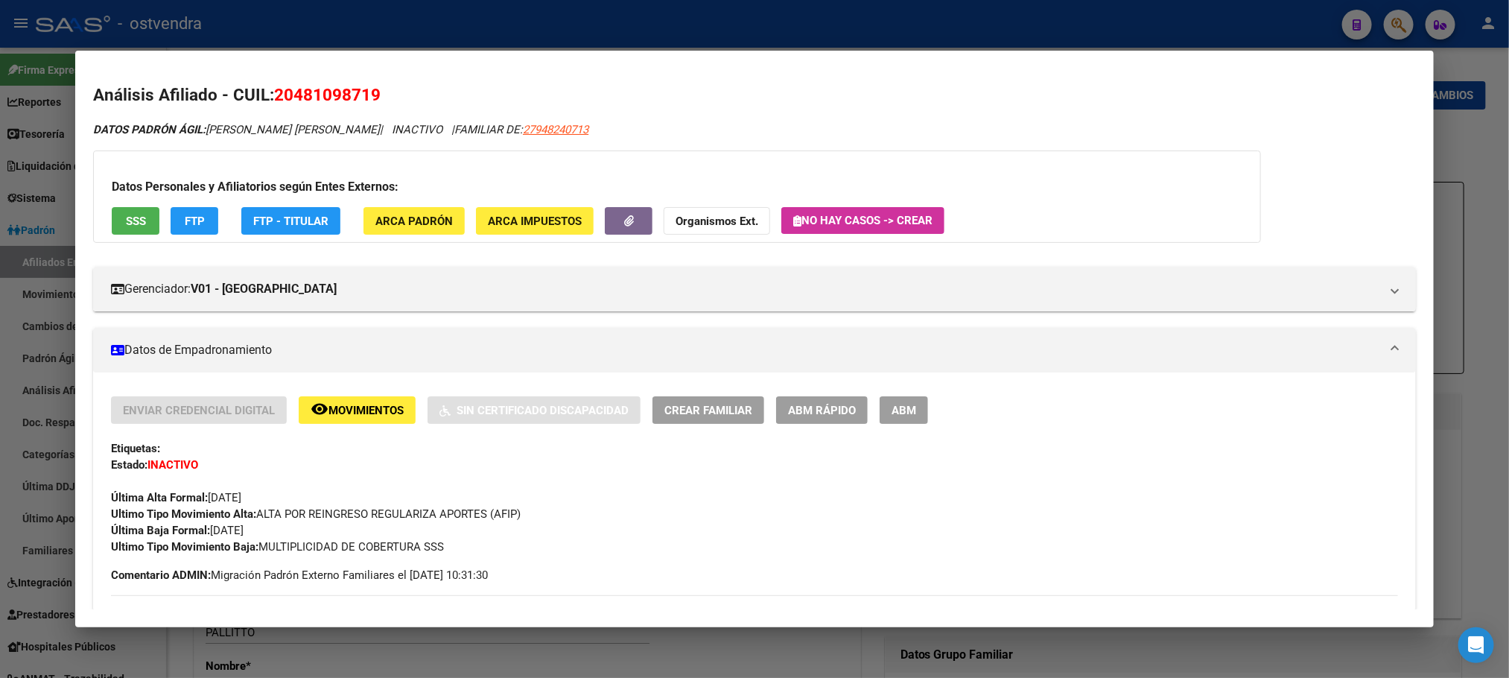
click at [116, 183] on h3 "Datos Personales y Afiliatorios según Entes Externos:" at bounding box center [677, 187] width 1131 height 18
click at [128, 233] on button "SSS" at bounding box center [136, 221] width 48 height 28
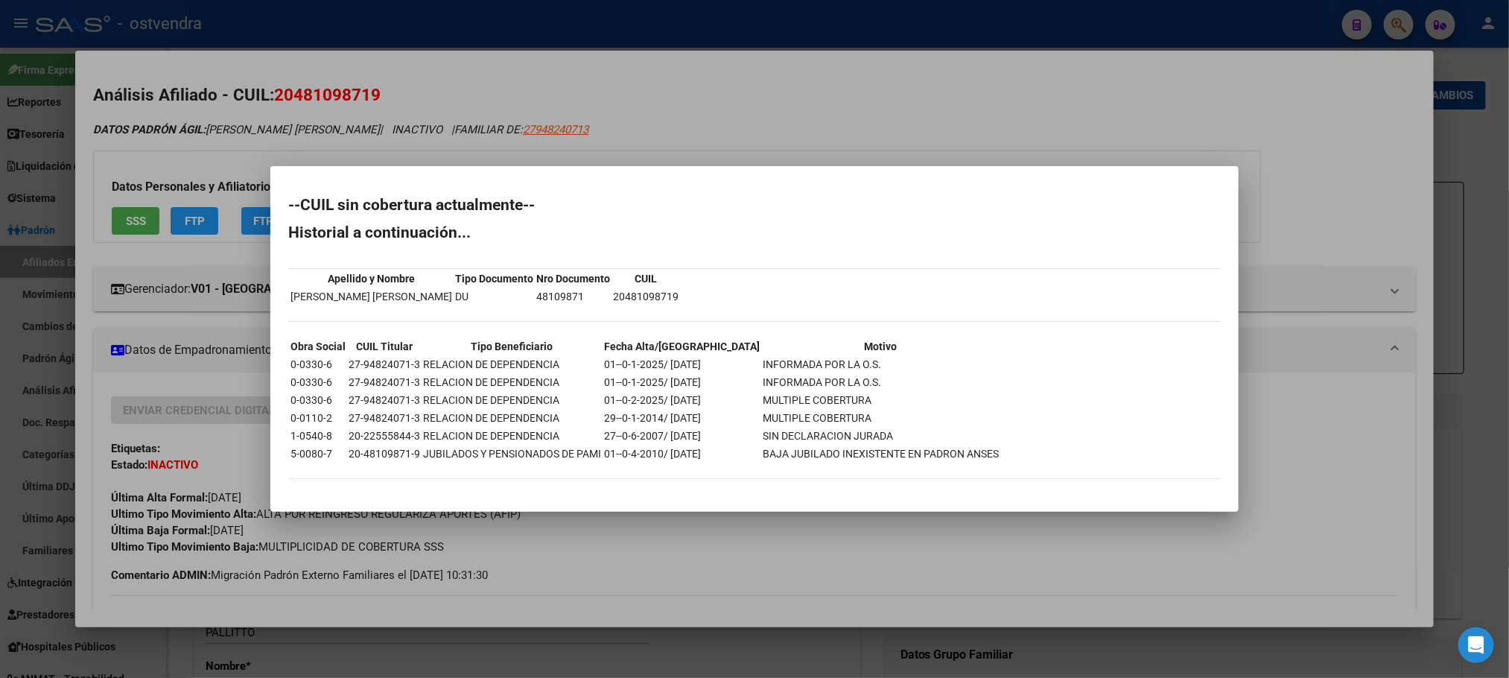
click at [249, 155] on div at bounding box center [754, 339] width 1509 height 678
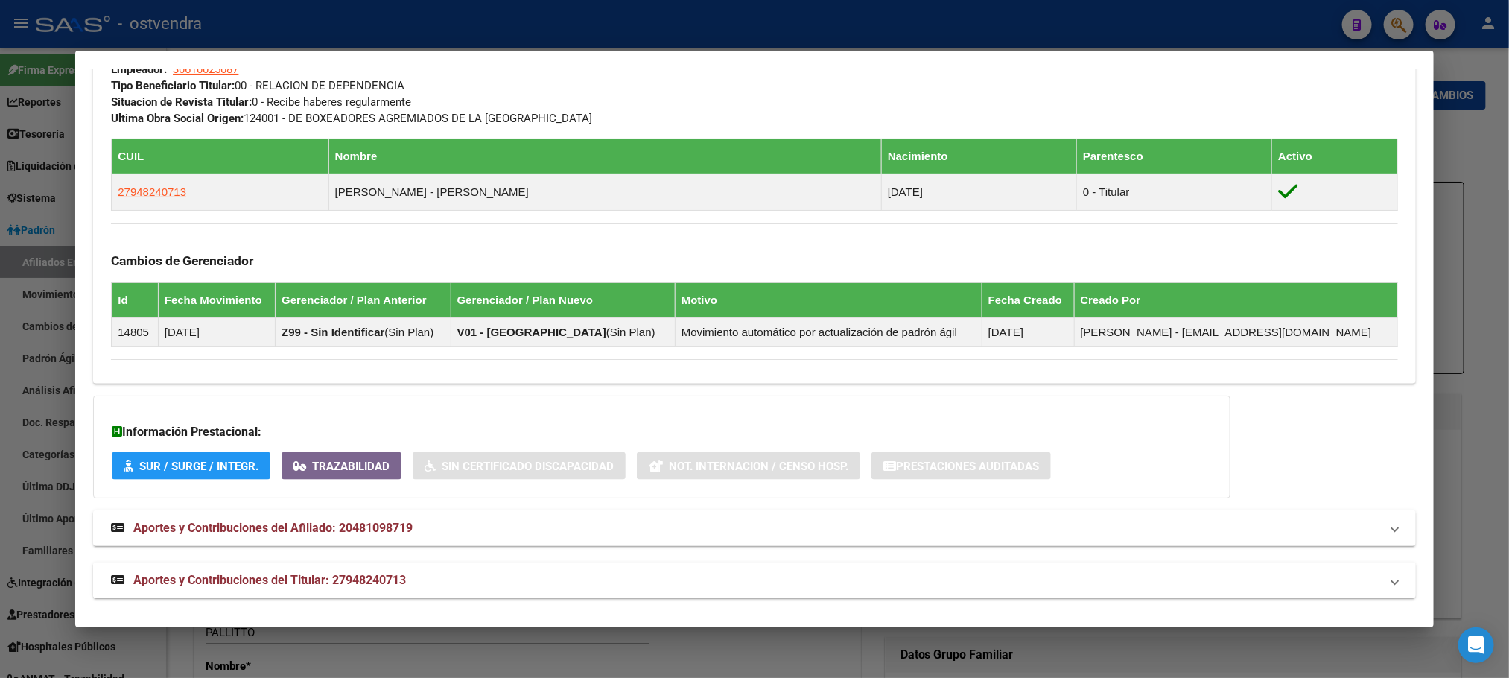
scroll to position [840, 0]
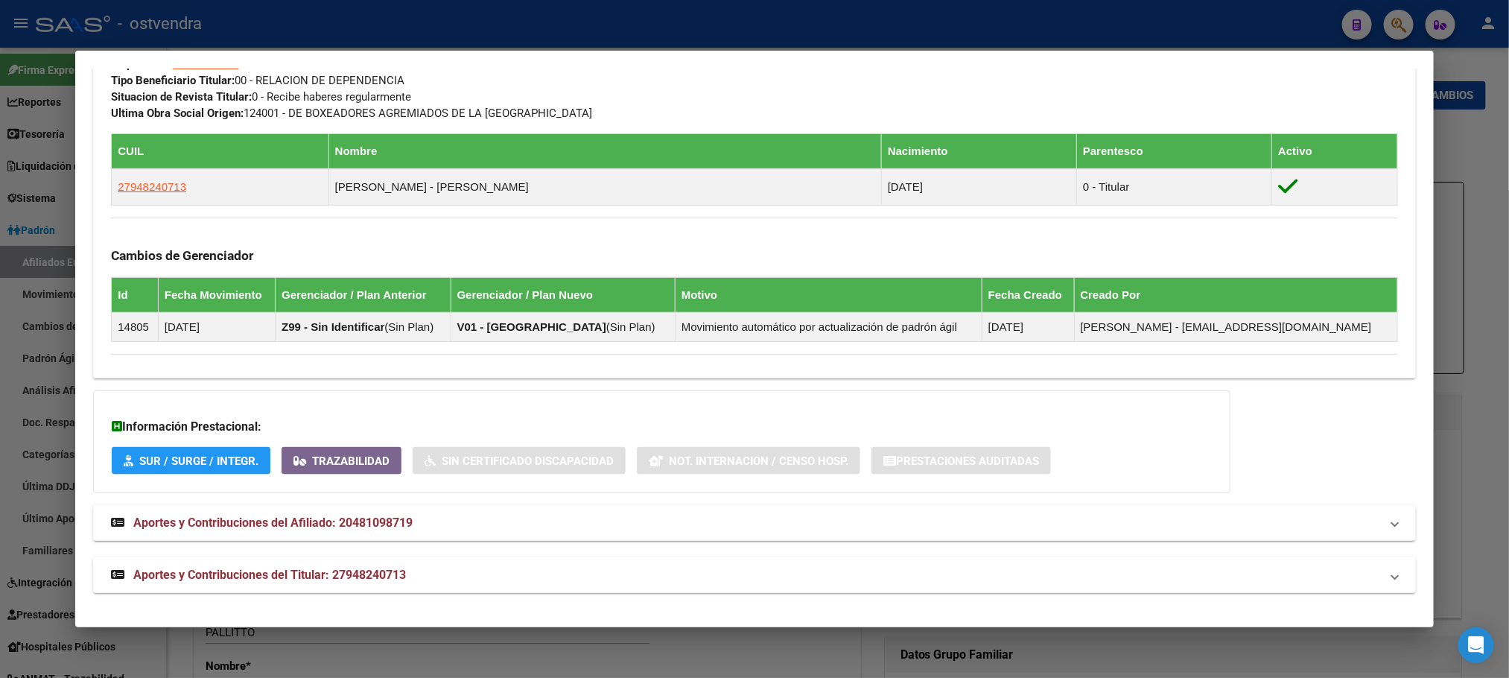
click at [387, 580] on span "Aportes y Contribuciones del Titular: 27948240713" at bounding box center [269, 575] width 273 height 14
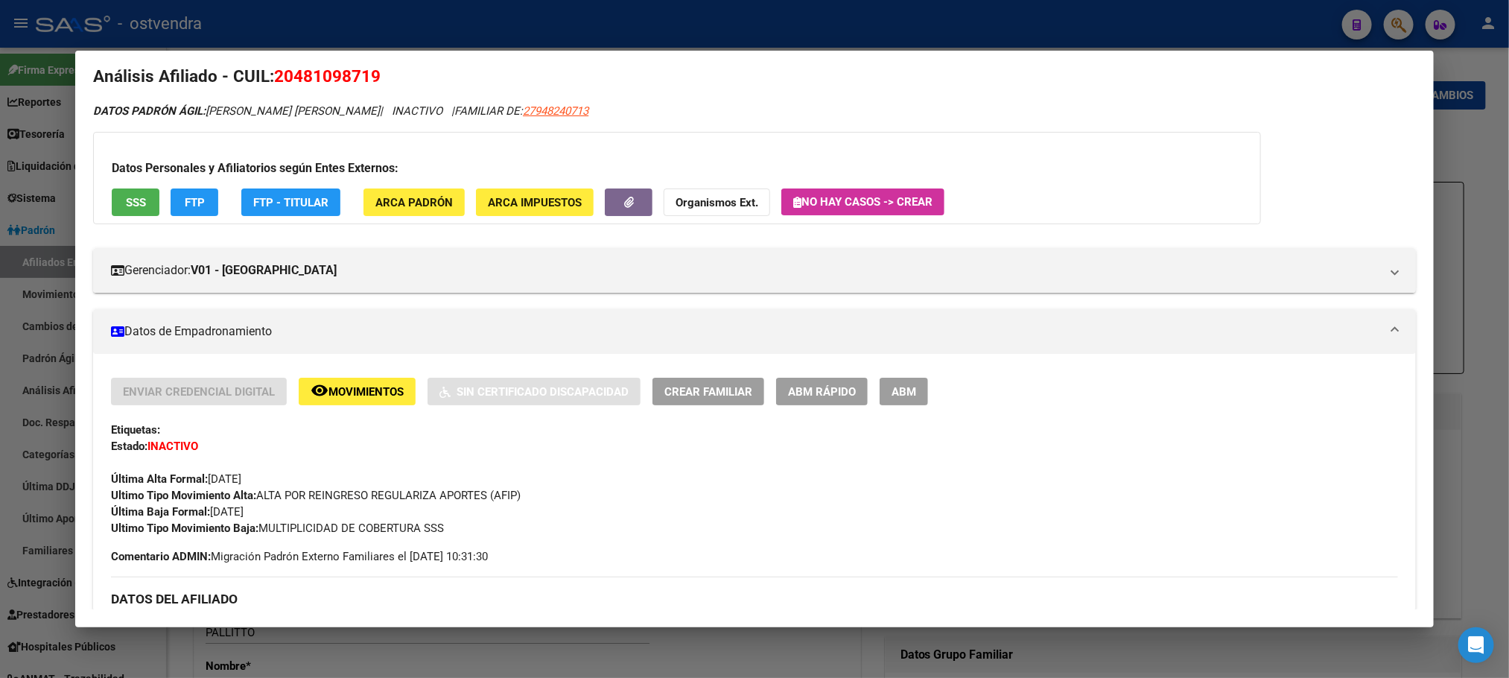
scroll to position [0, 0]
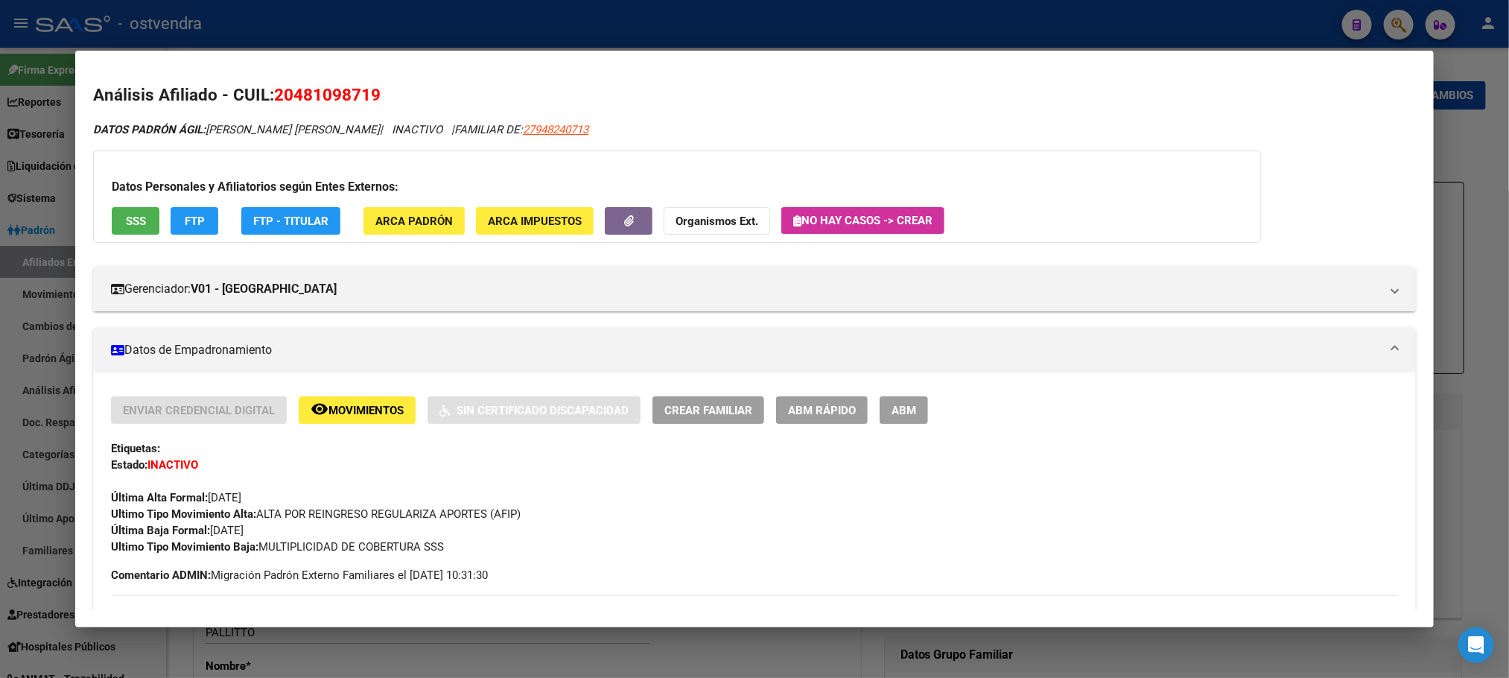
drag, startPoint x: 273, startPoint y: 92, endPoint x: 375, endPoint y: 92, distance: 102.8
click at [375, 92] on h2 "Análisis Afiliado - CUIL: 20481098719" at bounding box center [754, 95] width 1322 height 25
click at [541, 128] on span "27948240713" at bounding box center [556, 129] width 66 height 13
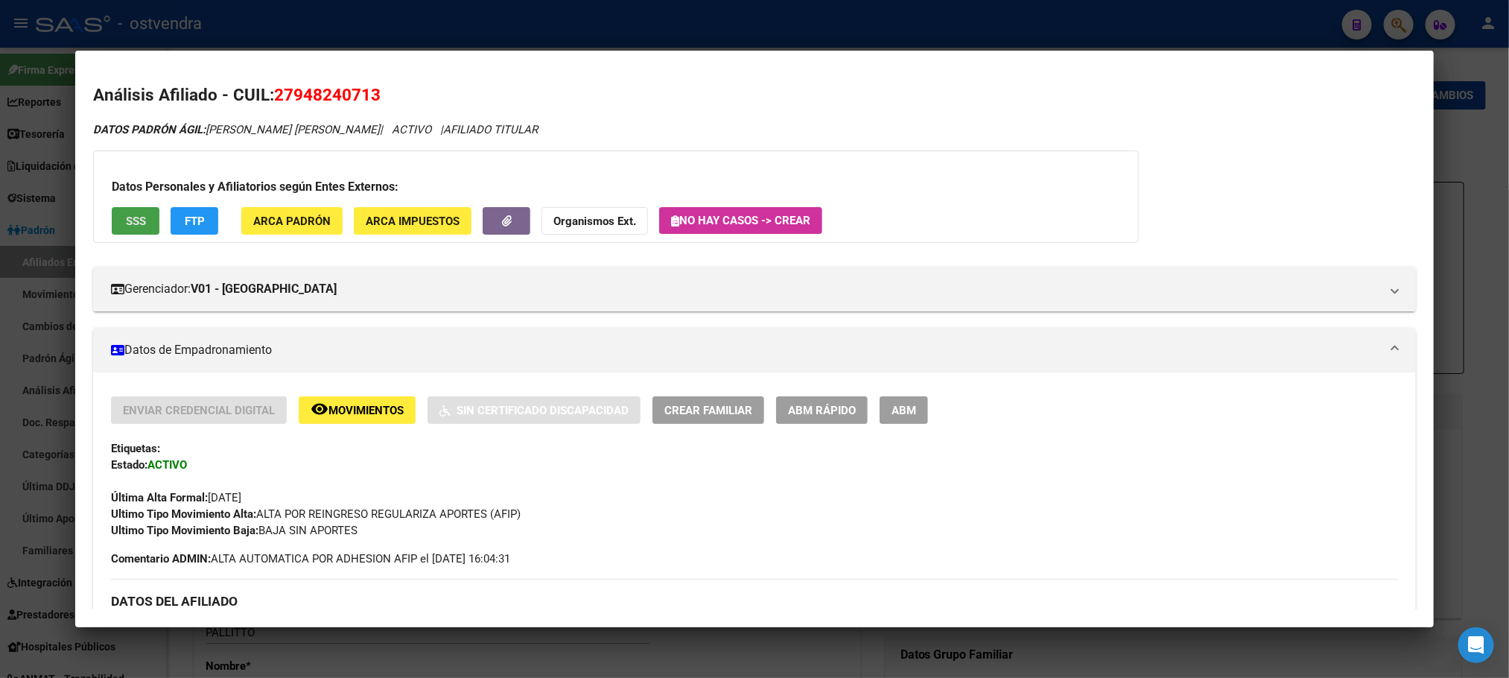
click at [112, 215] on button "SSS" at bounding box center [136, 221] width 48 height 28
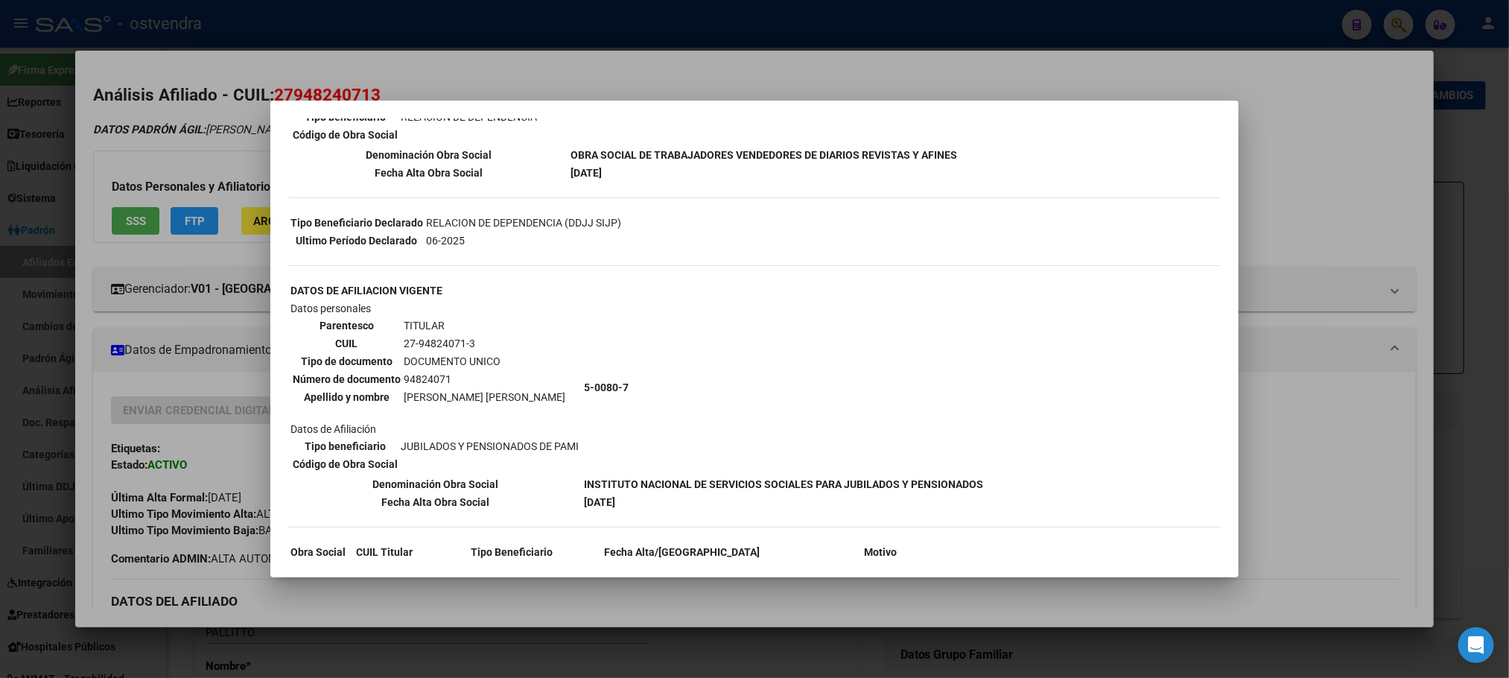
scroll to position [297, 0]
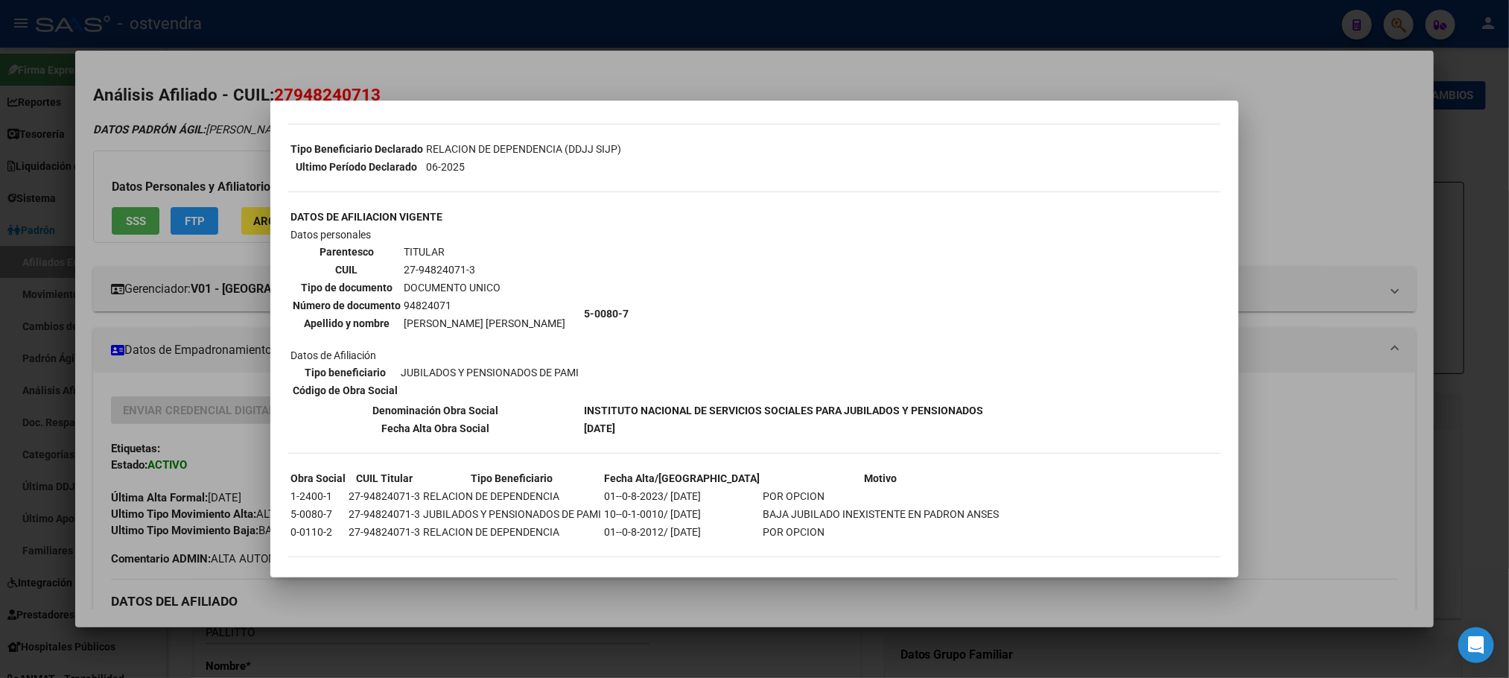
drag, startPoint x: 157, startPoint y: 490, endPoint x: 1160, endPoint y: 470, distance: 1002.8
click at [1289, 510] on div at bounding box center [754, 339] width 1509 height 678
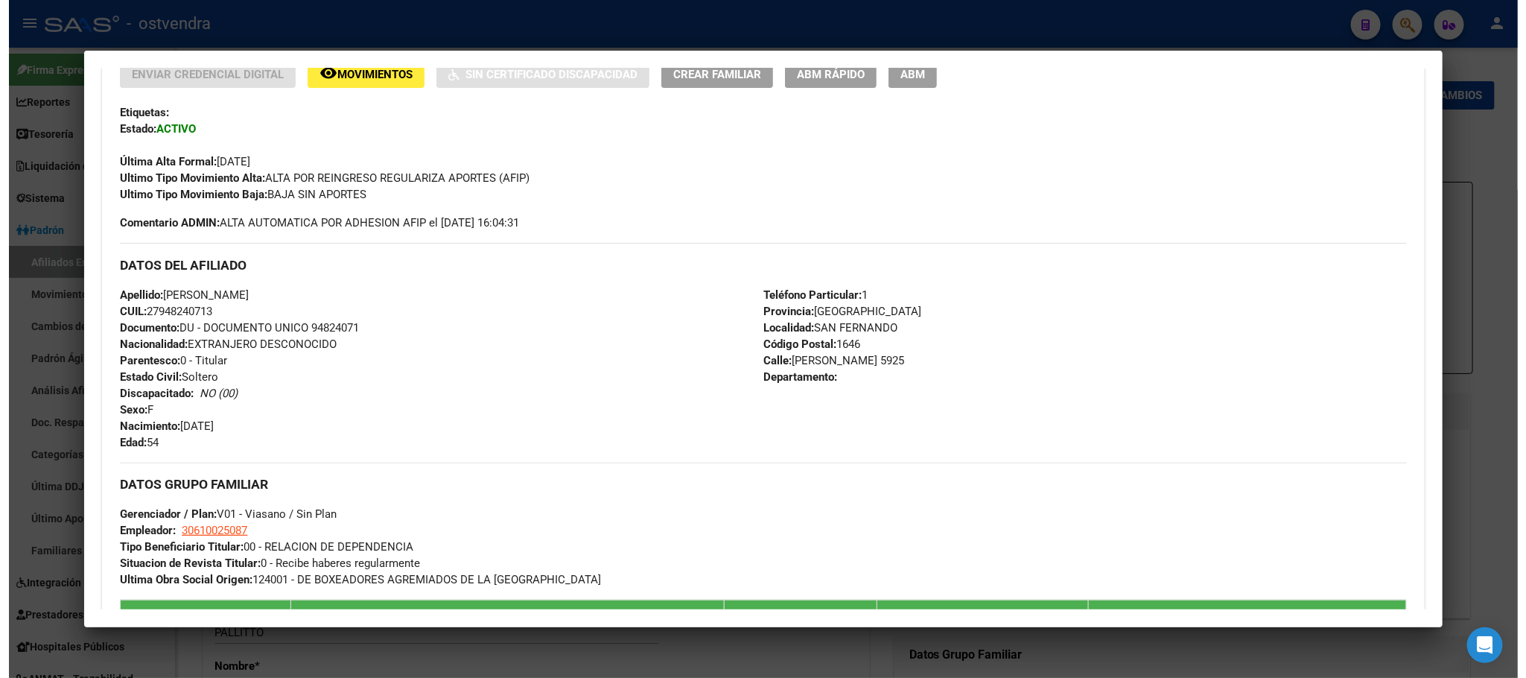
scroll to position [447, 0]
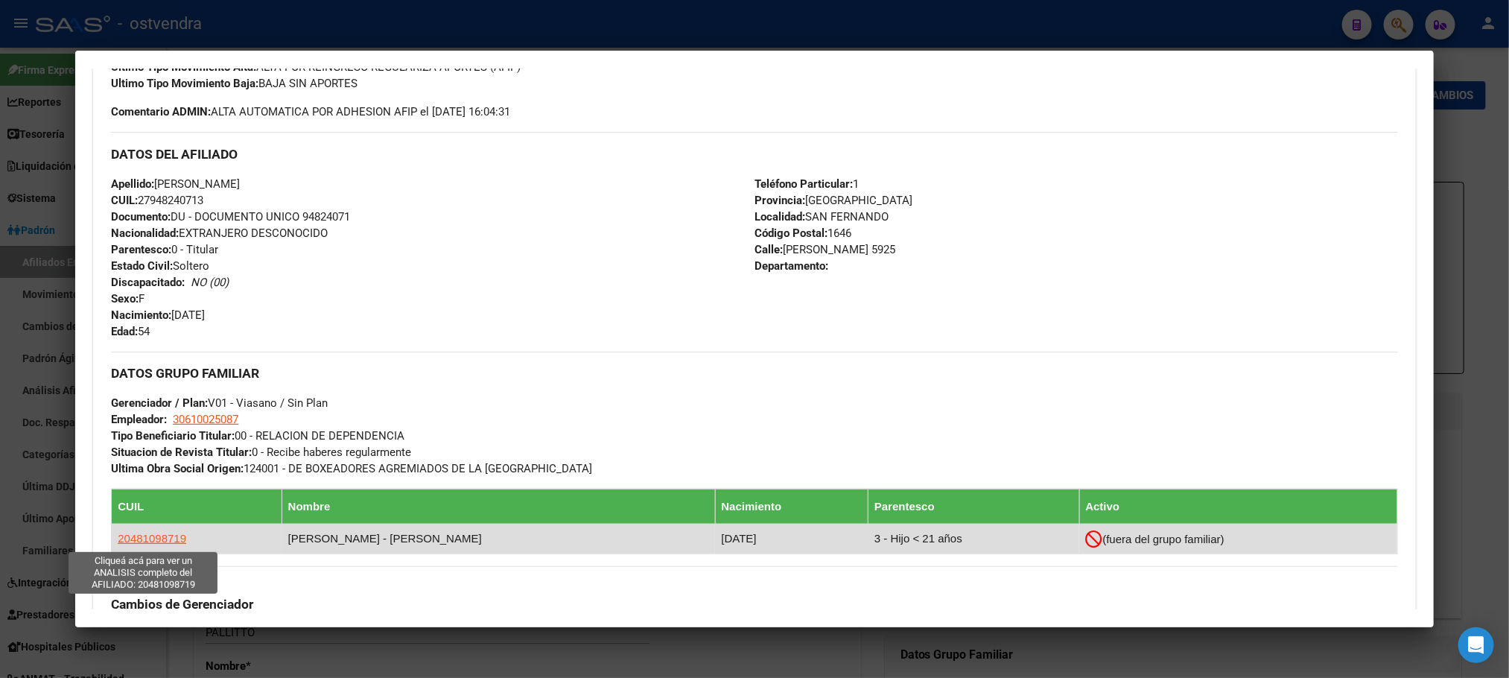
click at [144, 543] on span "20481098719" at bounding box center [152, 538] width 69 height 13
type textarea "20481098719"
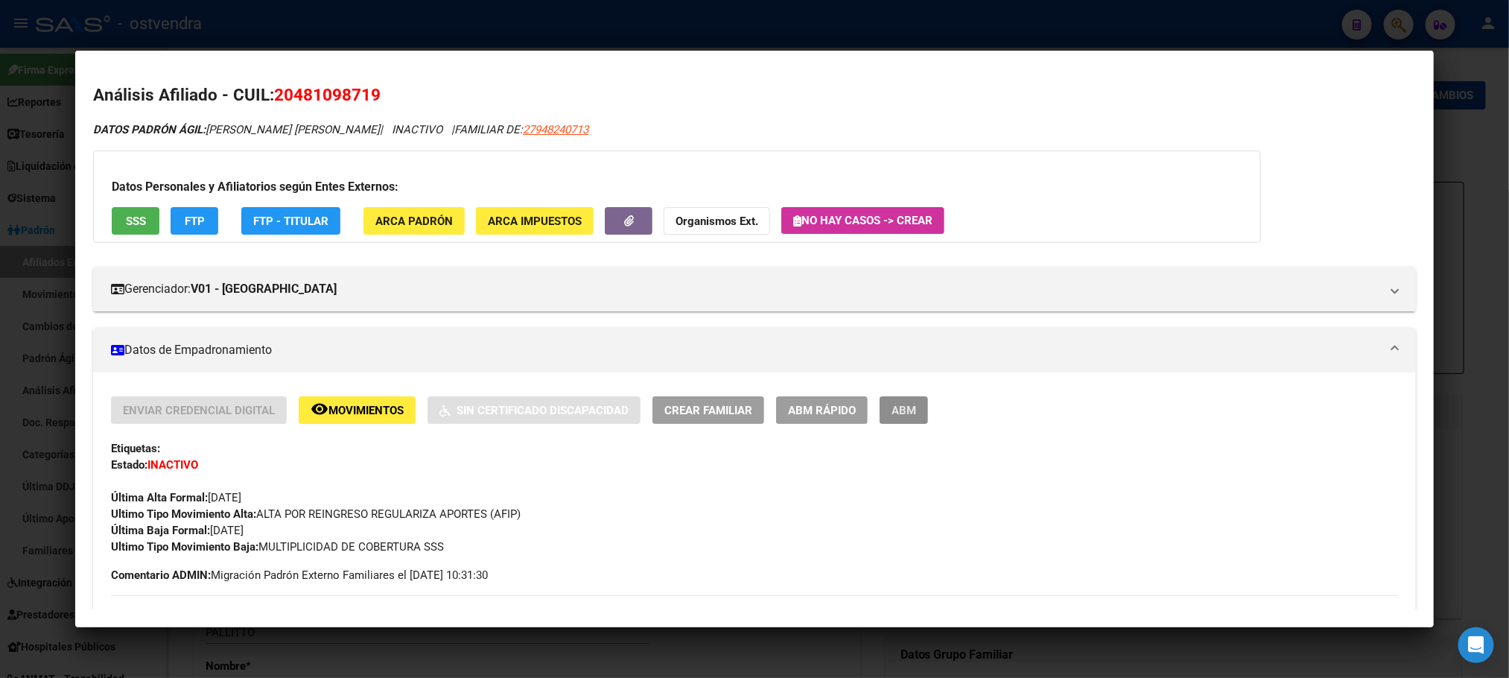
click at [906, 410] on span "ABM" at bounding box center [904, 410] width 25 height 13
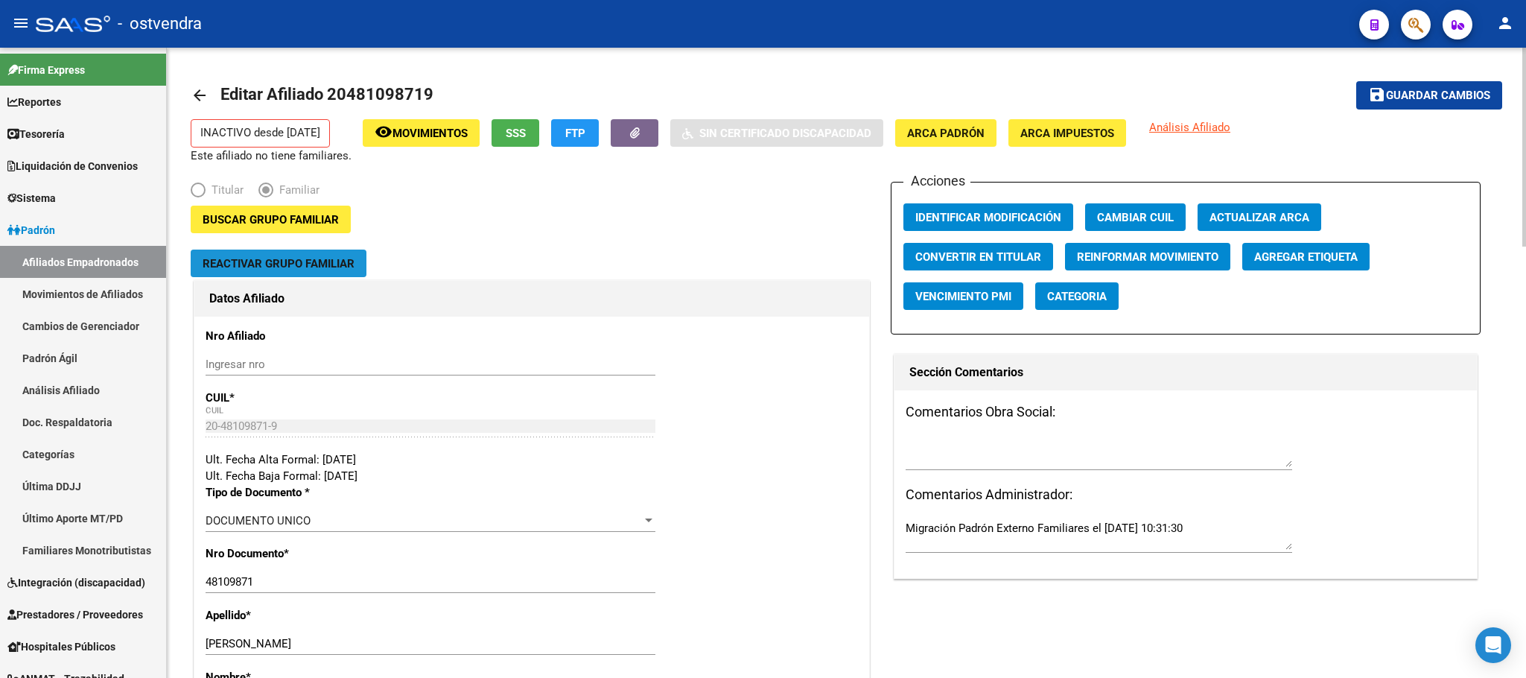
click at [276, 270] on span "Reactivar Grupo Familiar" at bounding box center [279, 263] width 152 height 13
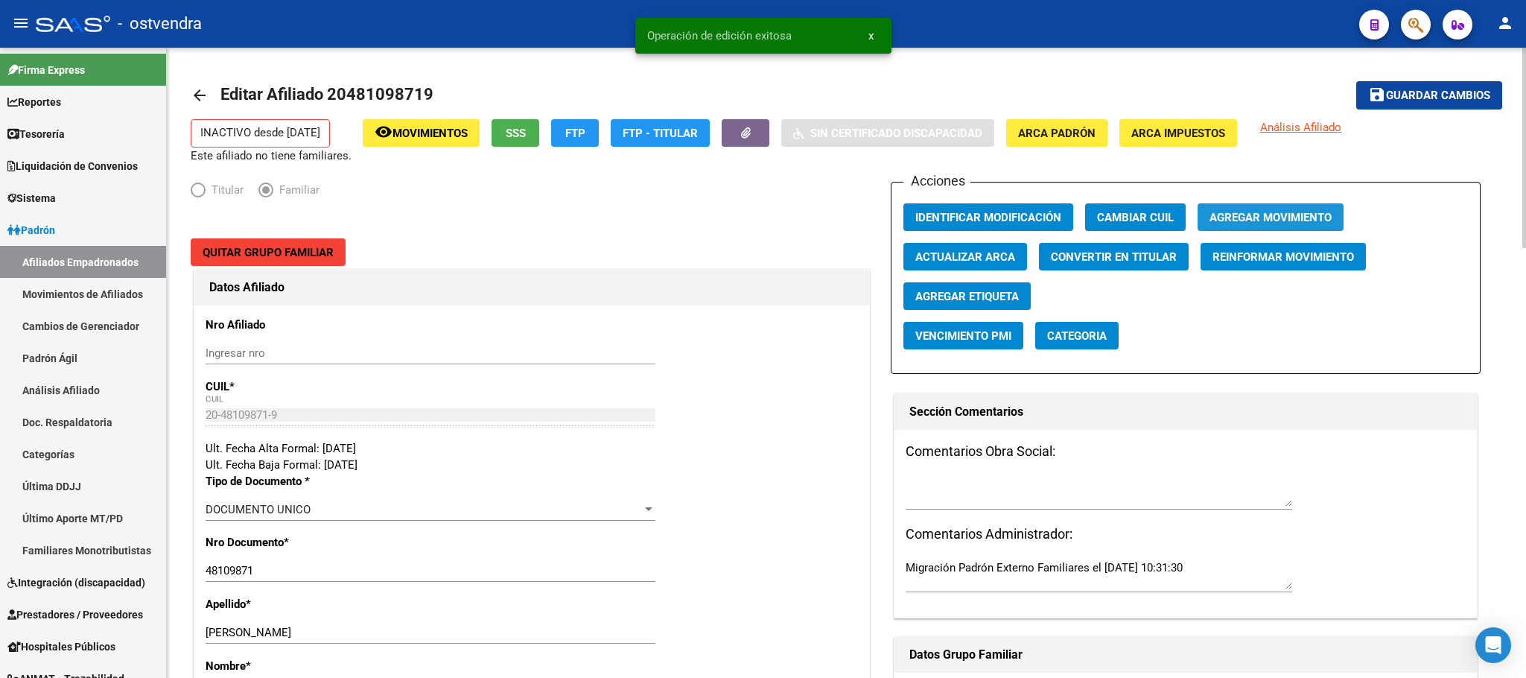
click at [1286, 219] on span "Agregar Movimiento" at bounding box center [1271, 217] width 122 height 13
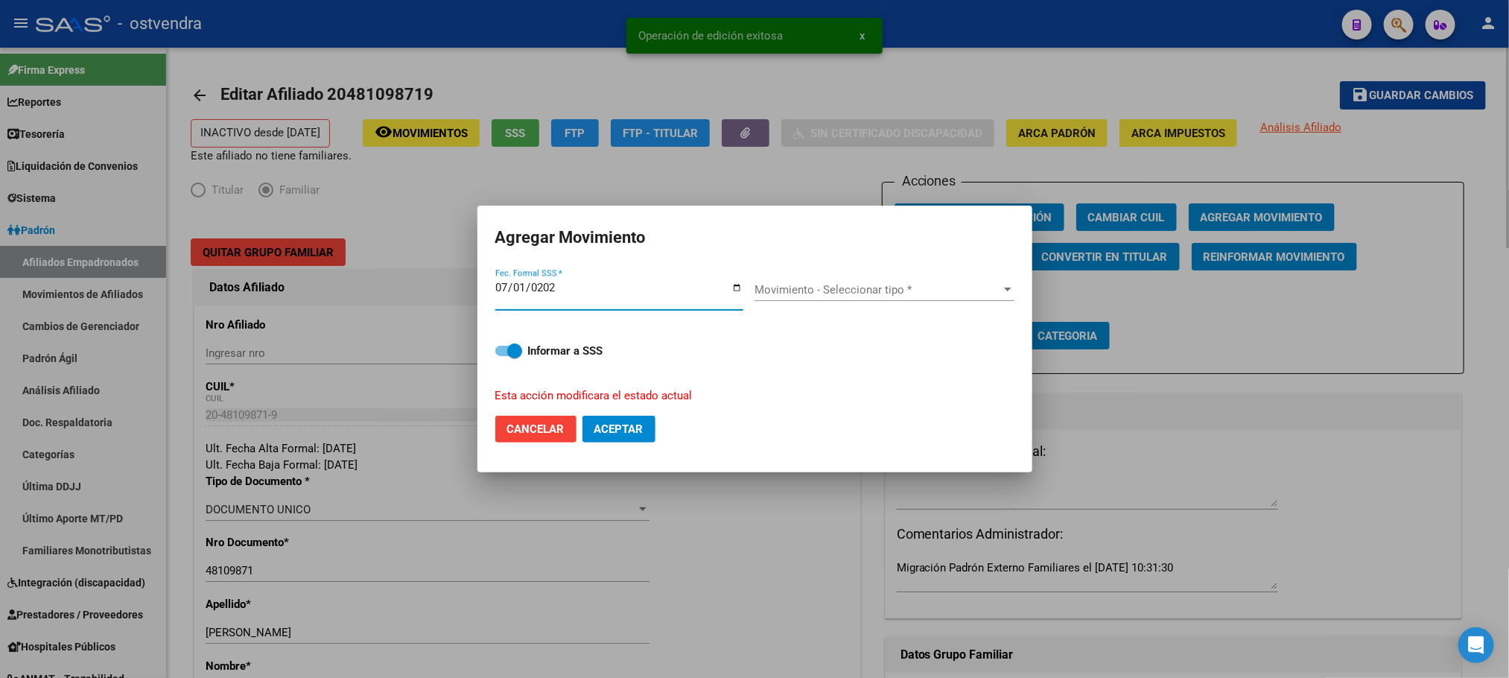
type input "[DATE]"
click at [888, 284] on span "Movimiento - Seleccionar tipo *" at bounding box center [878, 289] width 247 height 13
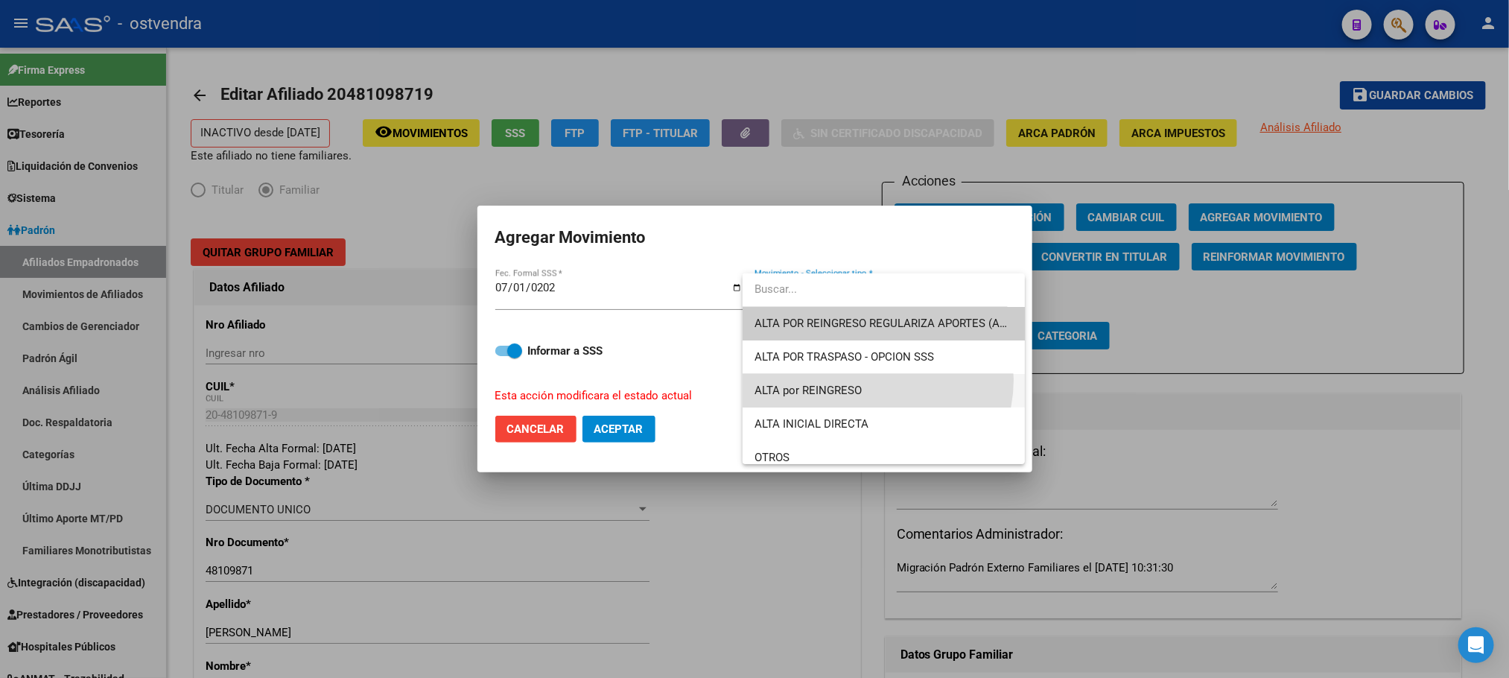
click at [877, 380] on span "ALTA por REINGRESO" at bounding box center [884, 391] width 258 height 34
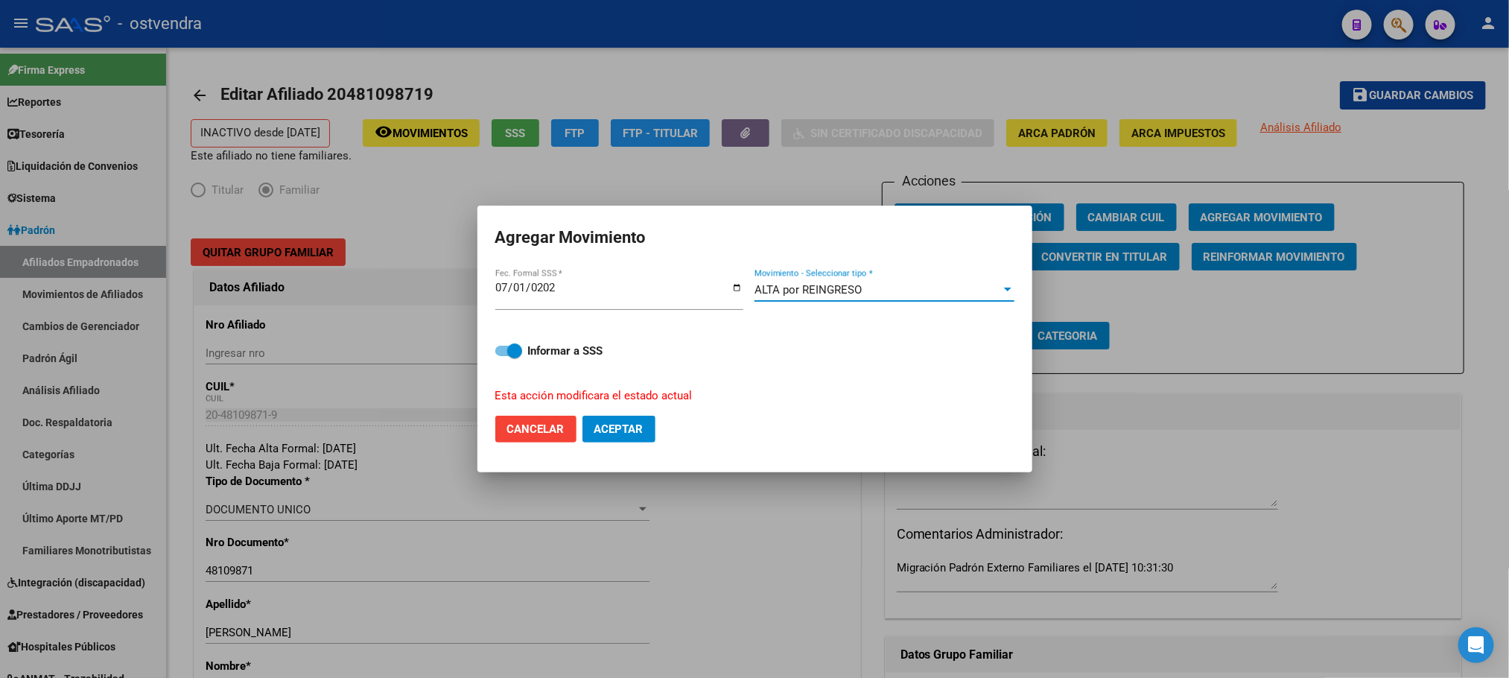
click at [633, 438] on button "Aceptar" at bounding box center [619, 429] width 73 height 27
checkbox input "false"
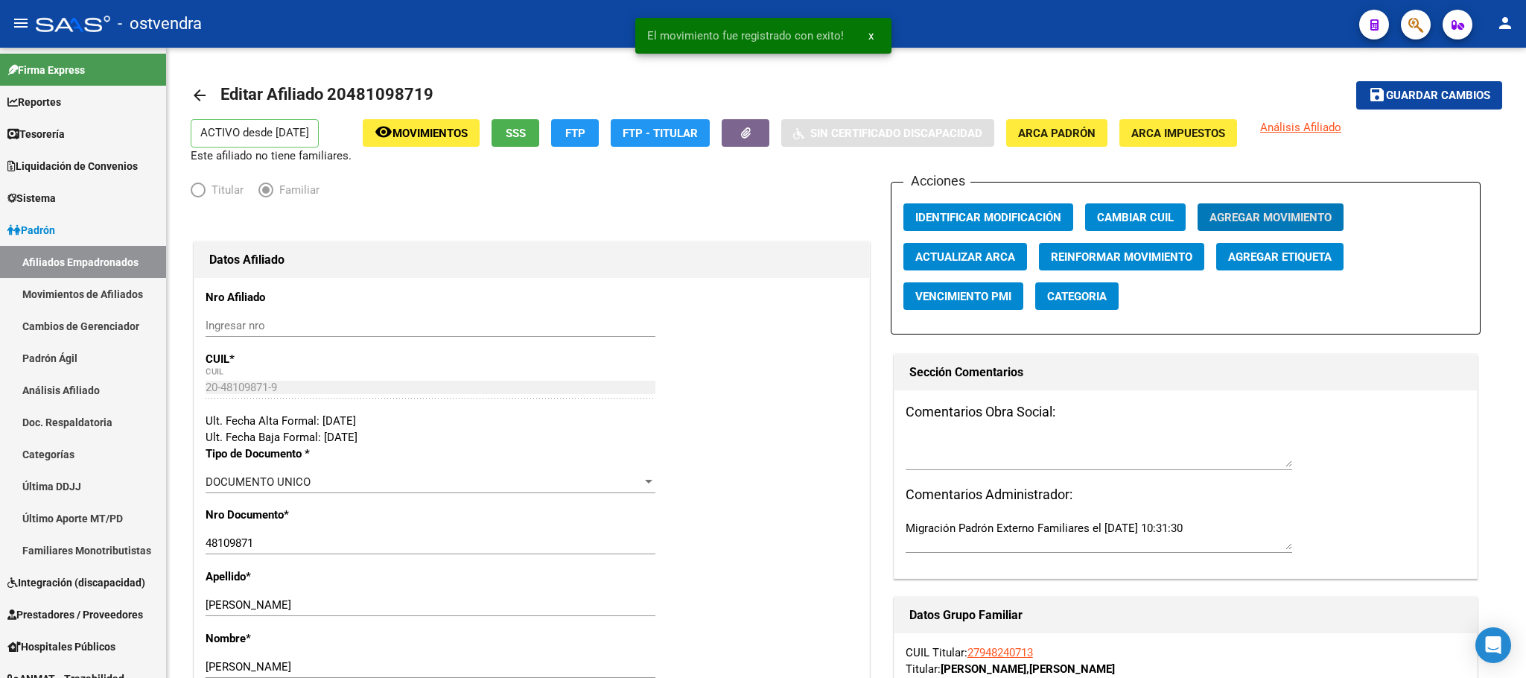
click at [629, 669] on input "GABRIEL IGNA" at bounding box center [431, 666] width 450 height 13
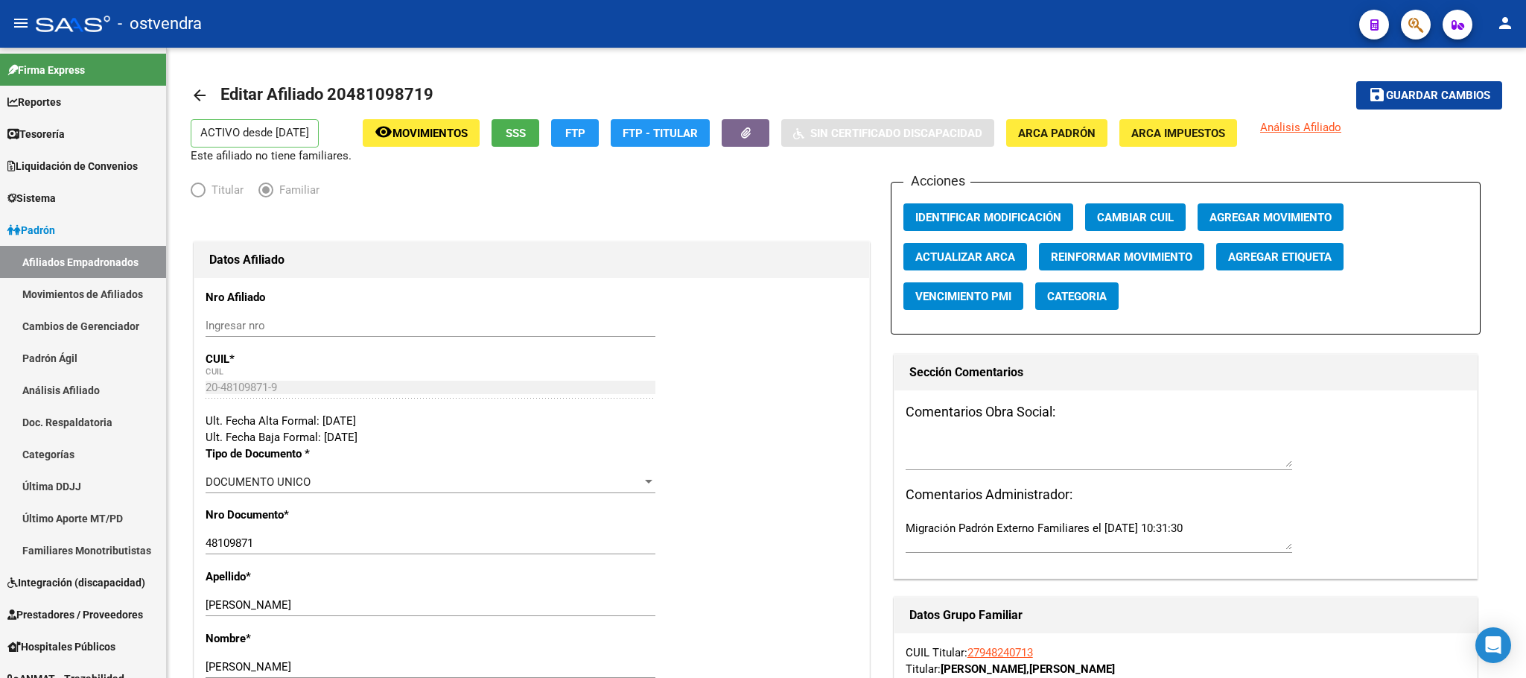
click at [1393, 23] on div at bounding box center [1410, 24] width 42 height 31
click at [1403, 29] on button "button" at bounding box center [1416, 25] width 30 height 30
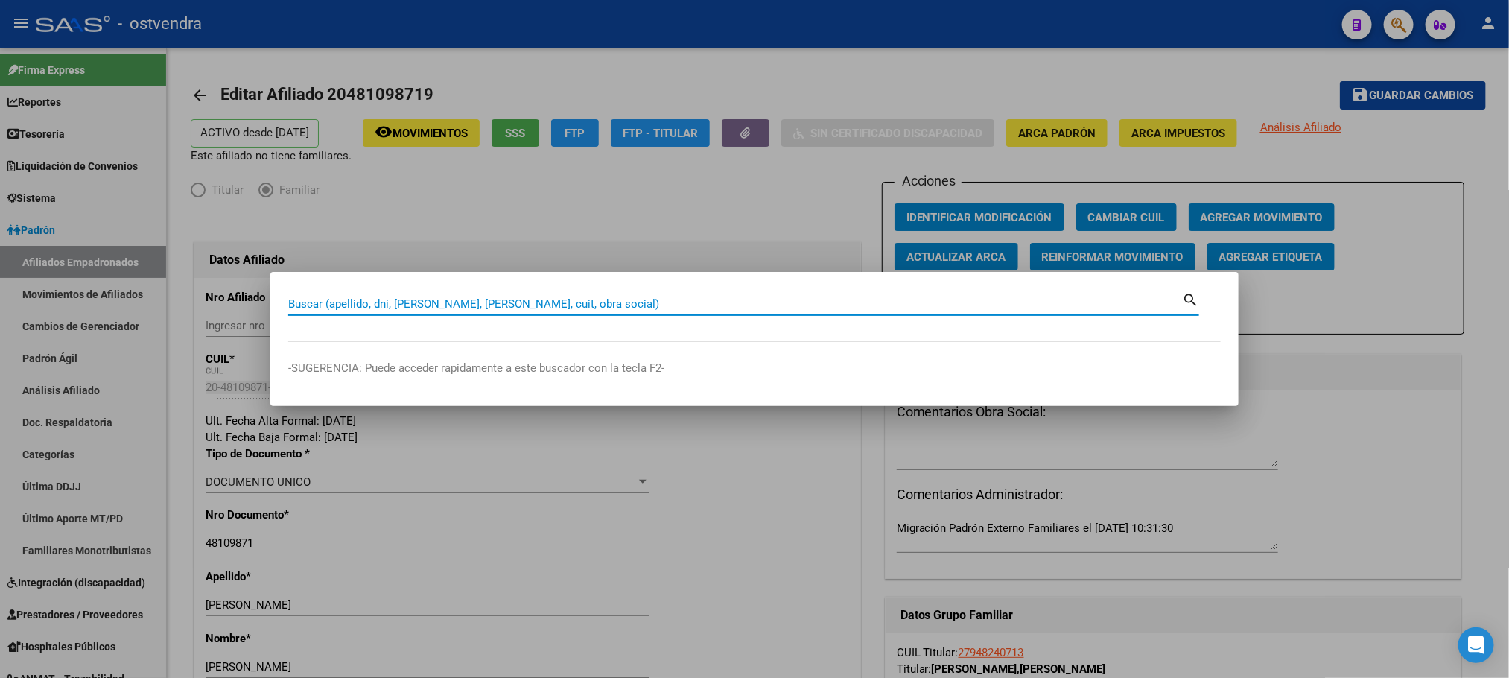
paste input "44425354"
type input "44425354"
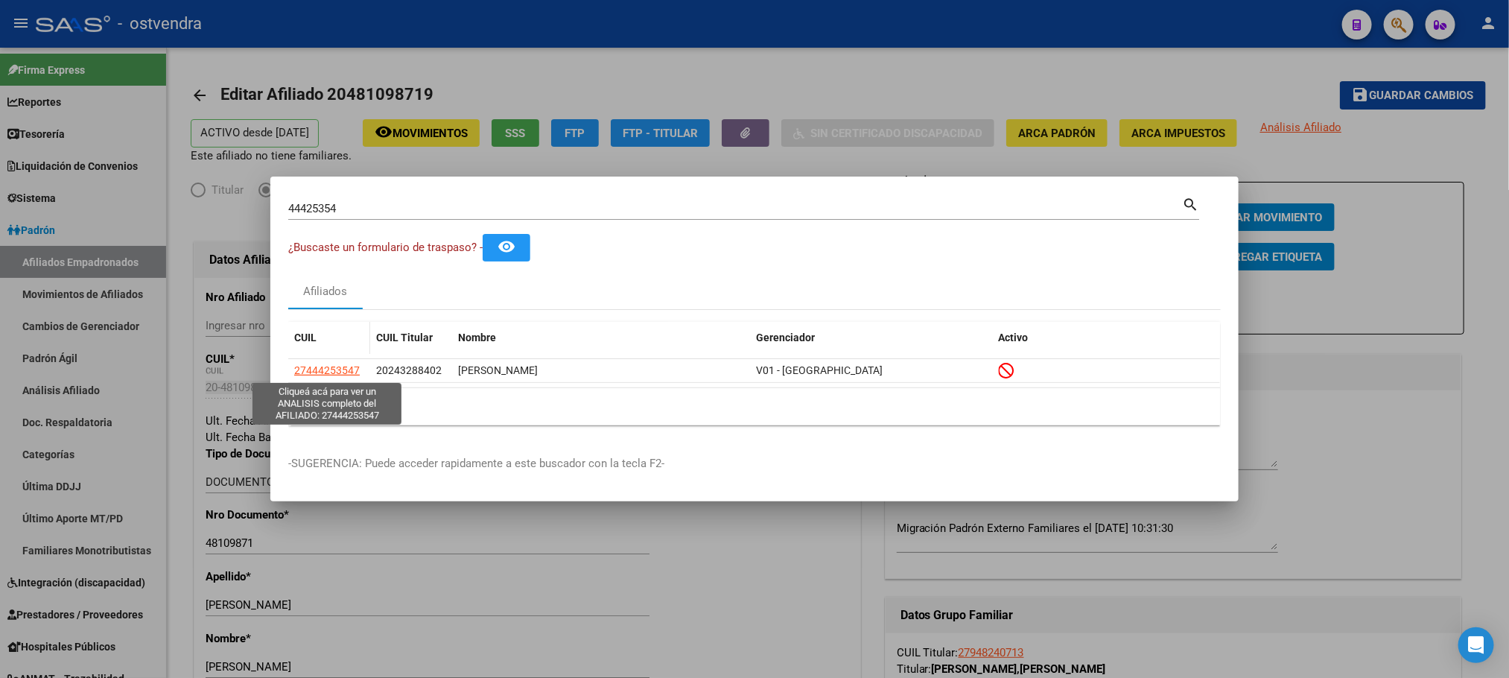
click at [324, 375] on span "27444253547" at bounding box center [327, 370] width 66 height 12
type textarea "27444253547"
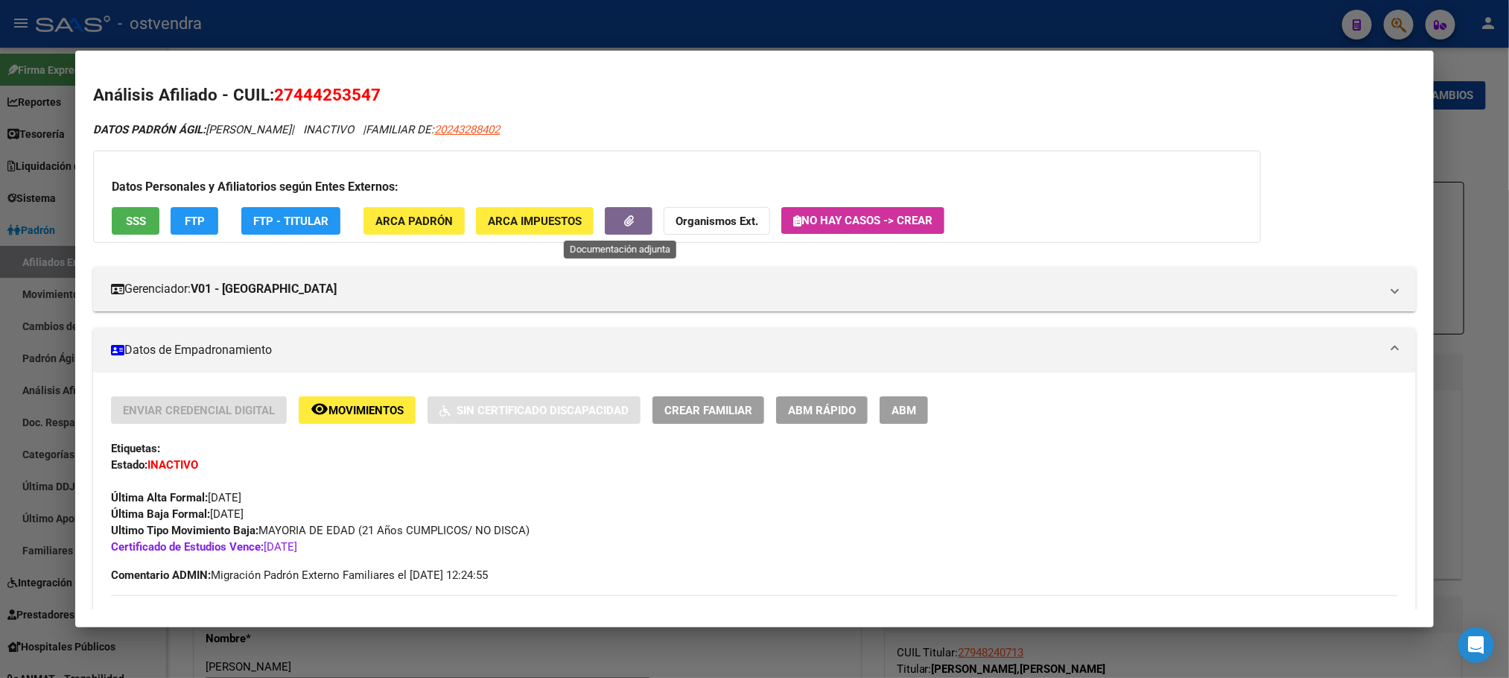
click at [628, 228] on button "button" at bounding box center [629, 221] width 48 height 28
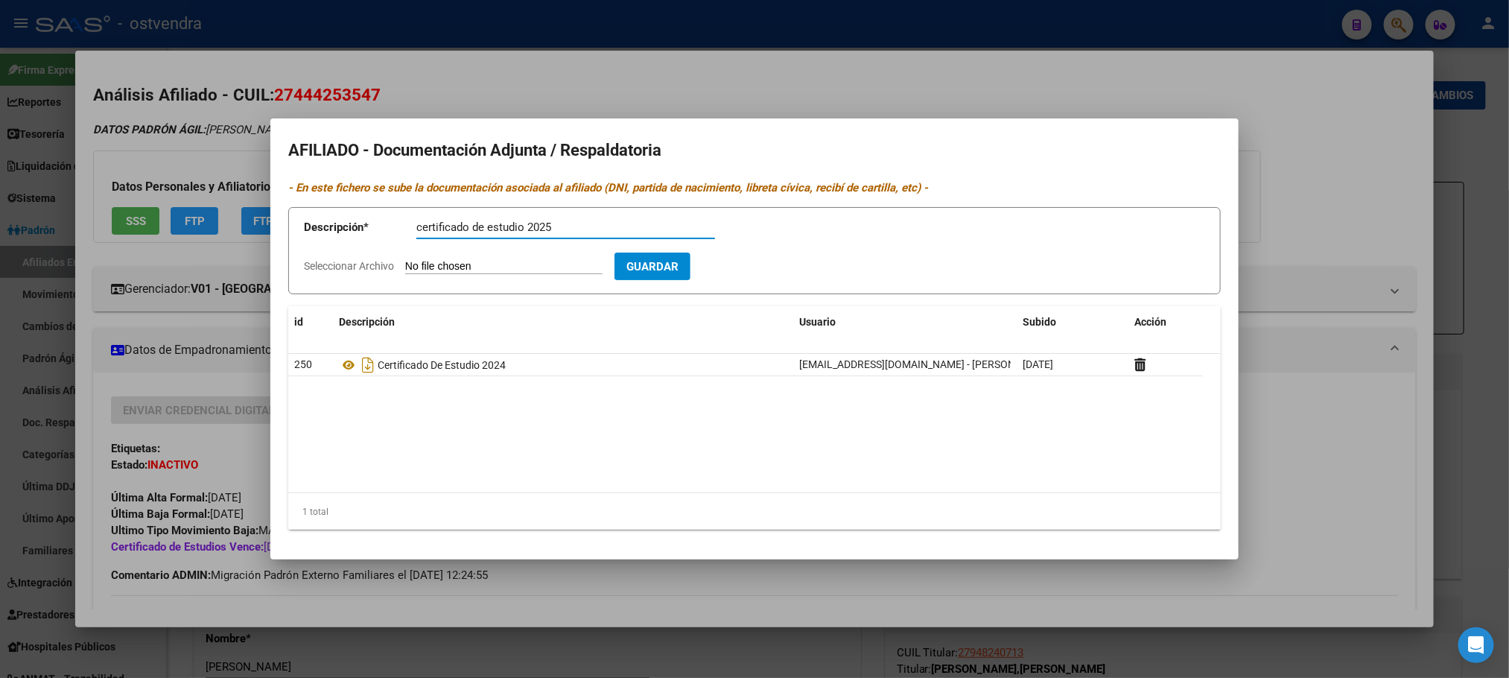
type input "certificado de estudio 2025"
click at [594, 260] on input "Seleccionar Archivo" at bounding box center [503, 267] width 197 height 14
type input "C:\fakepath\44425354.pdf"
click at [777, 270] on button "Guardar" at bounding box center [739, 267] width 76 height 28
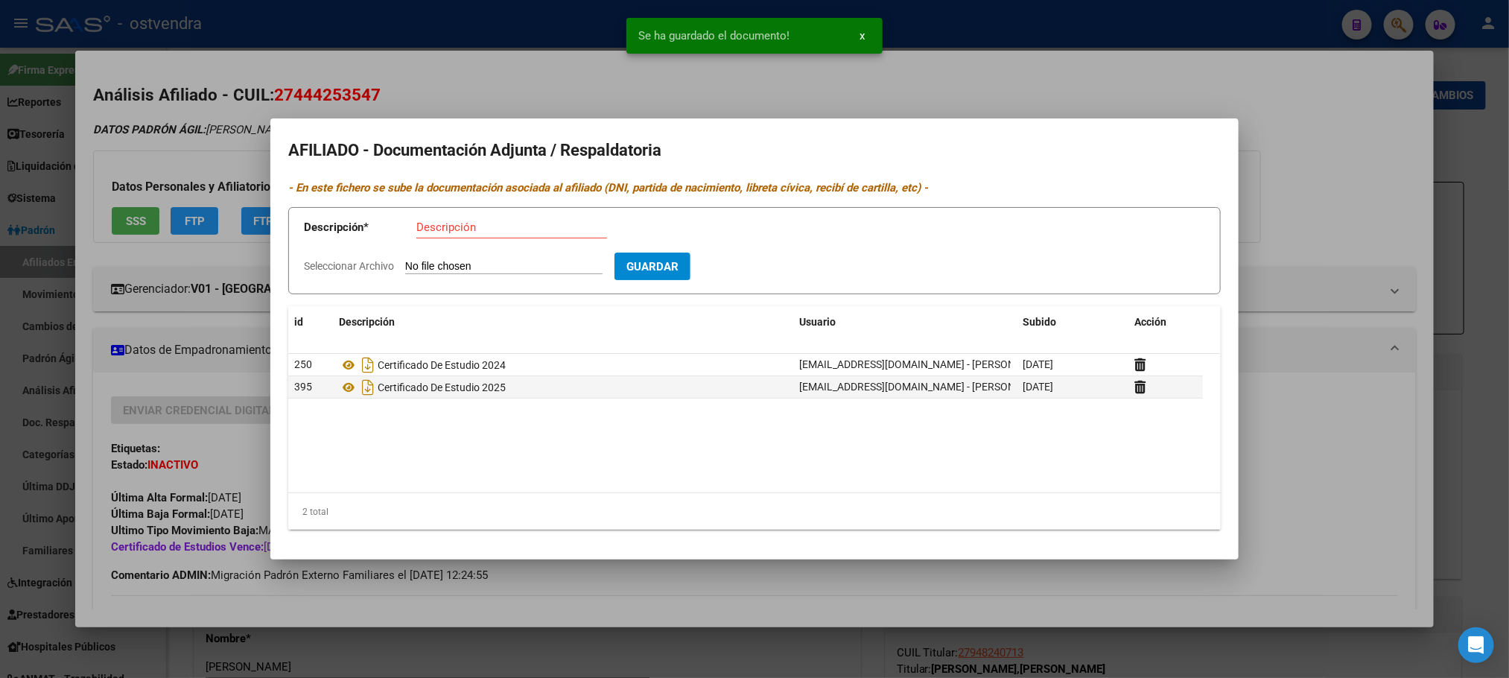
click at [480, 112] on div at bounding box center [754, 339] width 1509 height 678
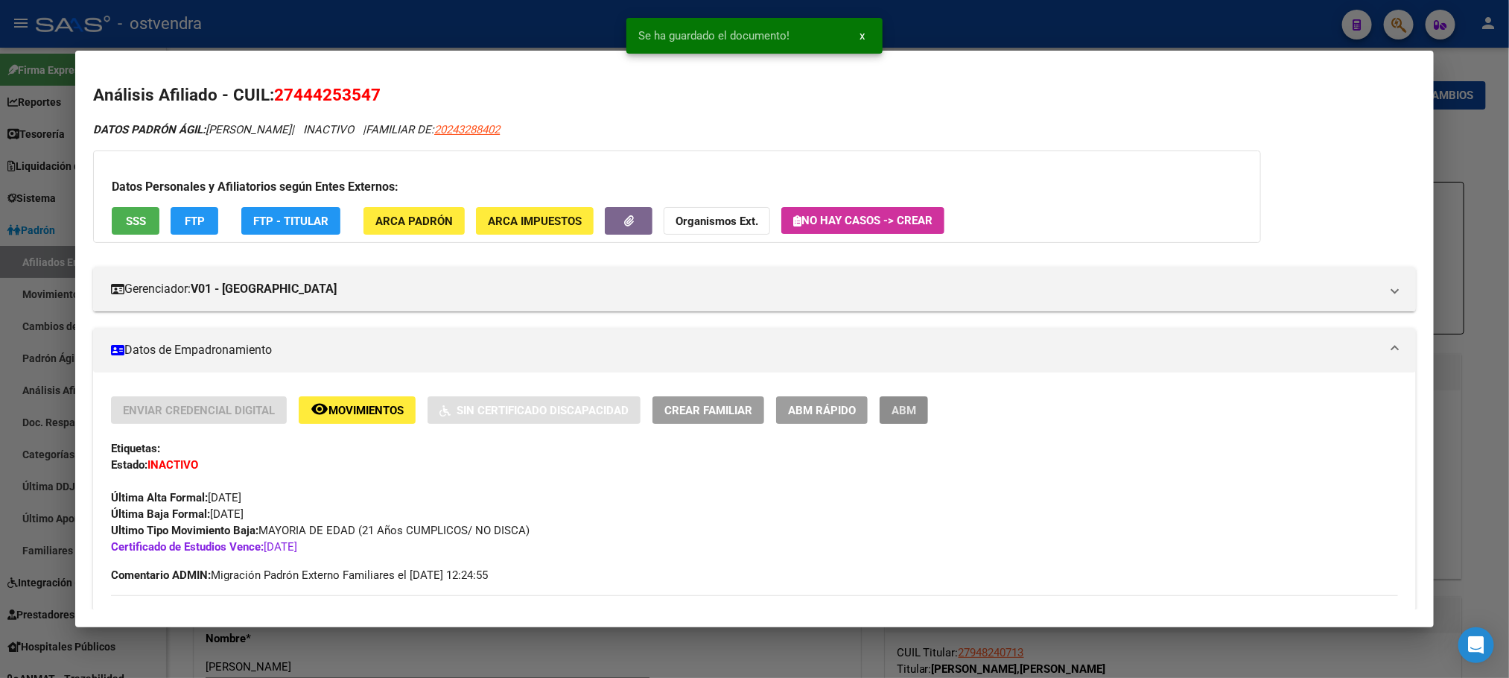
click at [880, 416] on button "ABM" at bounding box center [904, 410] width 48 height 28
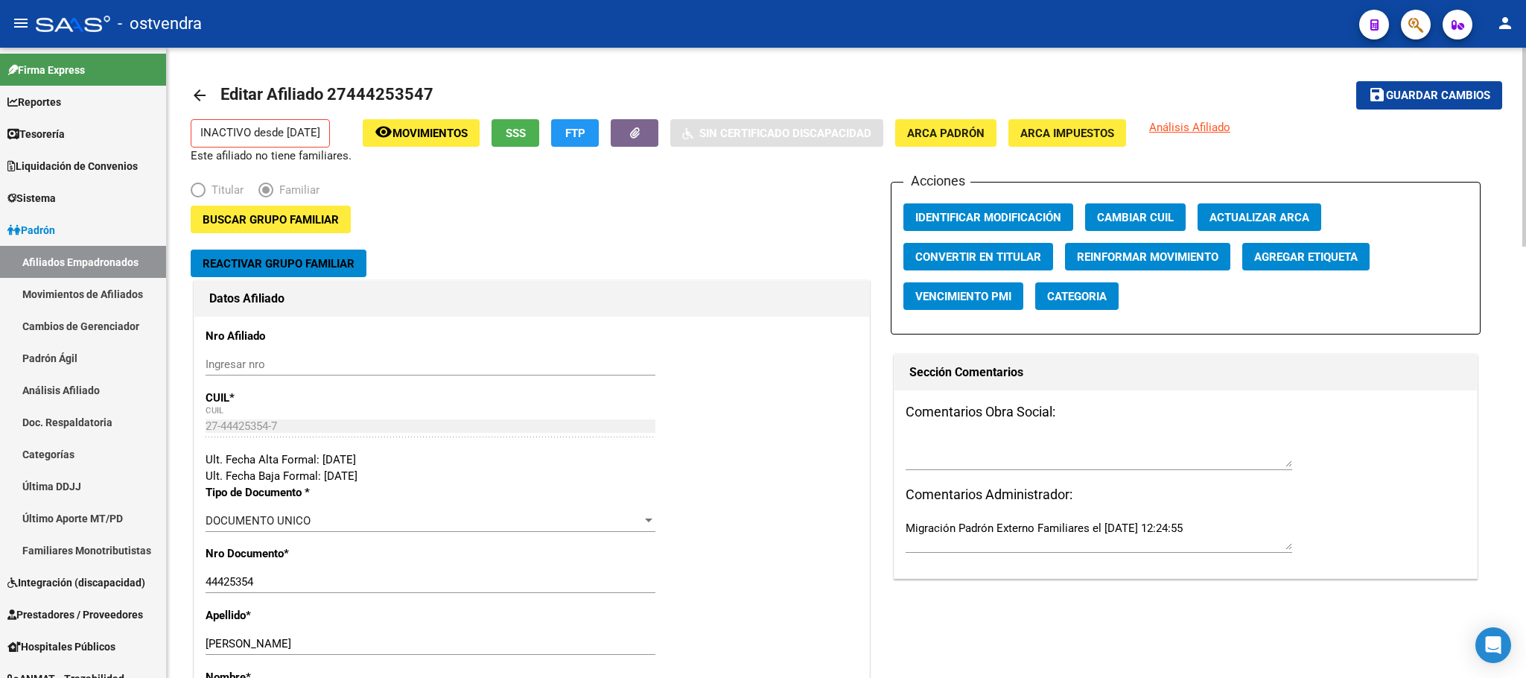
click at [323, 275] on button "Reactivar Grupo Familiar" at bounding box center [279, 264] width 176 height 28
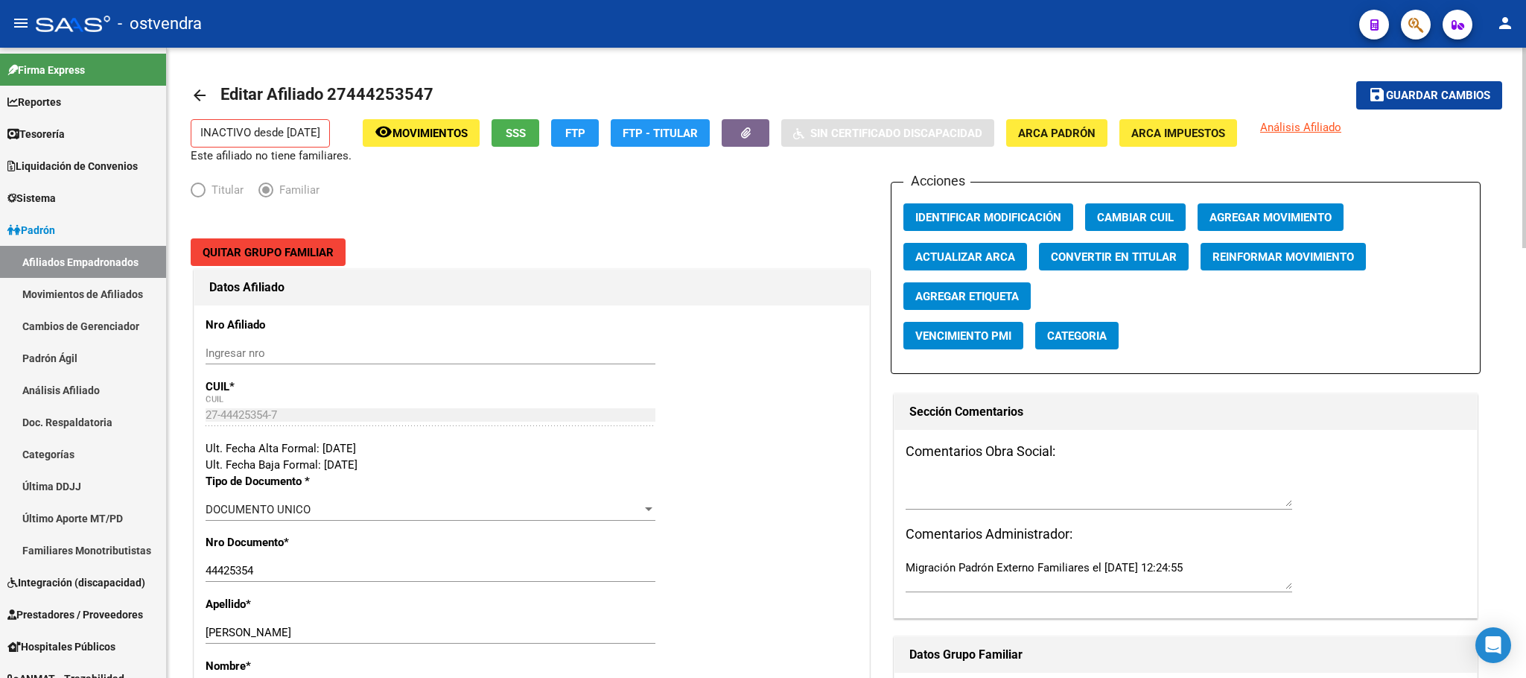
drag, startPoint x: 1295, startPoint y: 206, endPoint x: 1041, endPoint y: 423, distance: 333.8
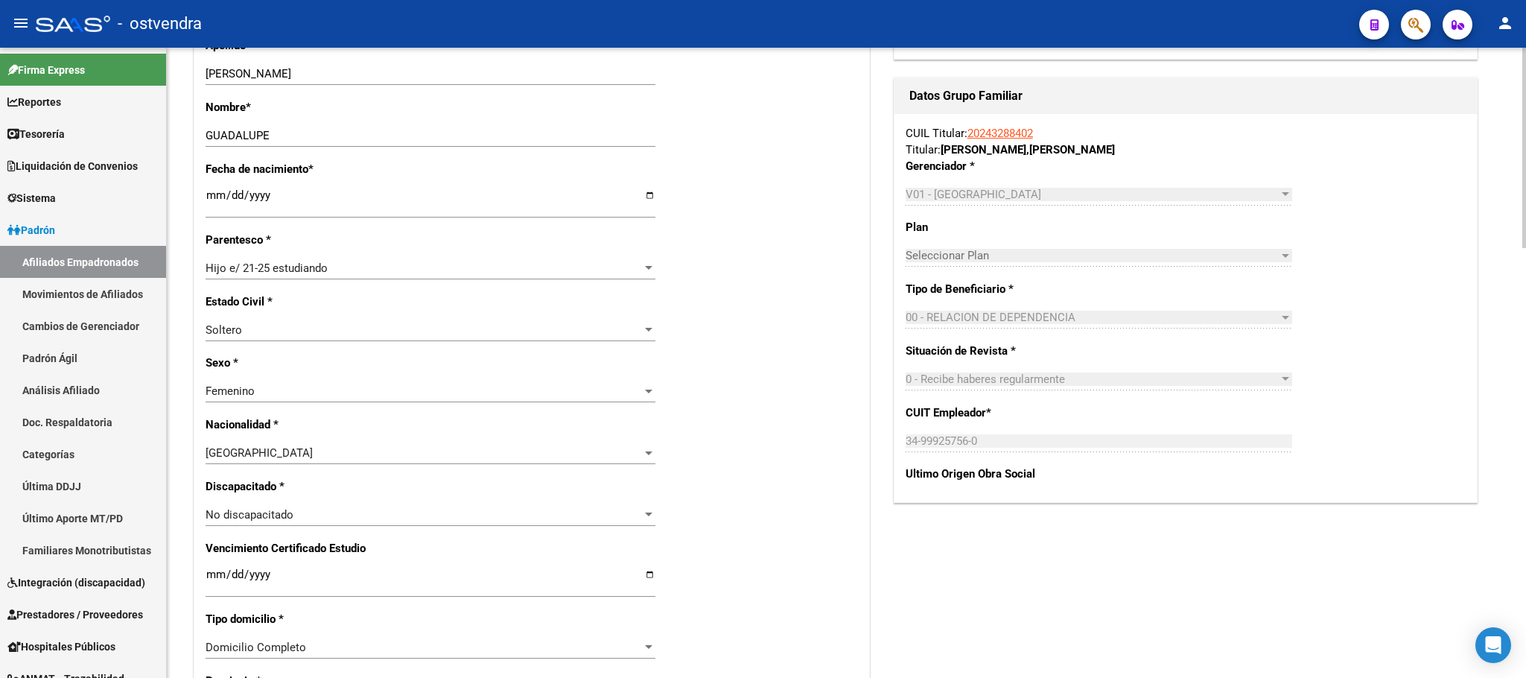
scroll to position [670, 0]
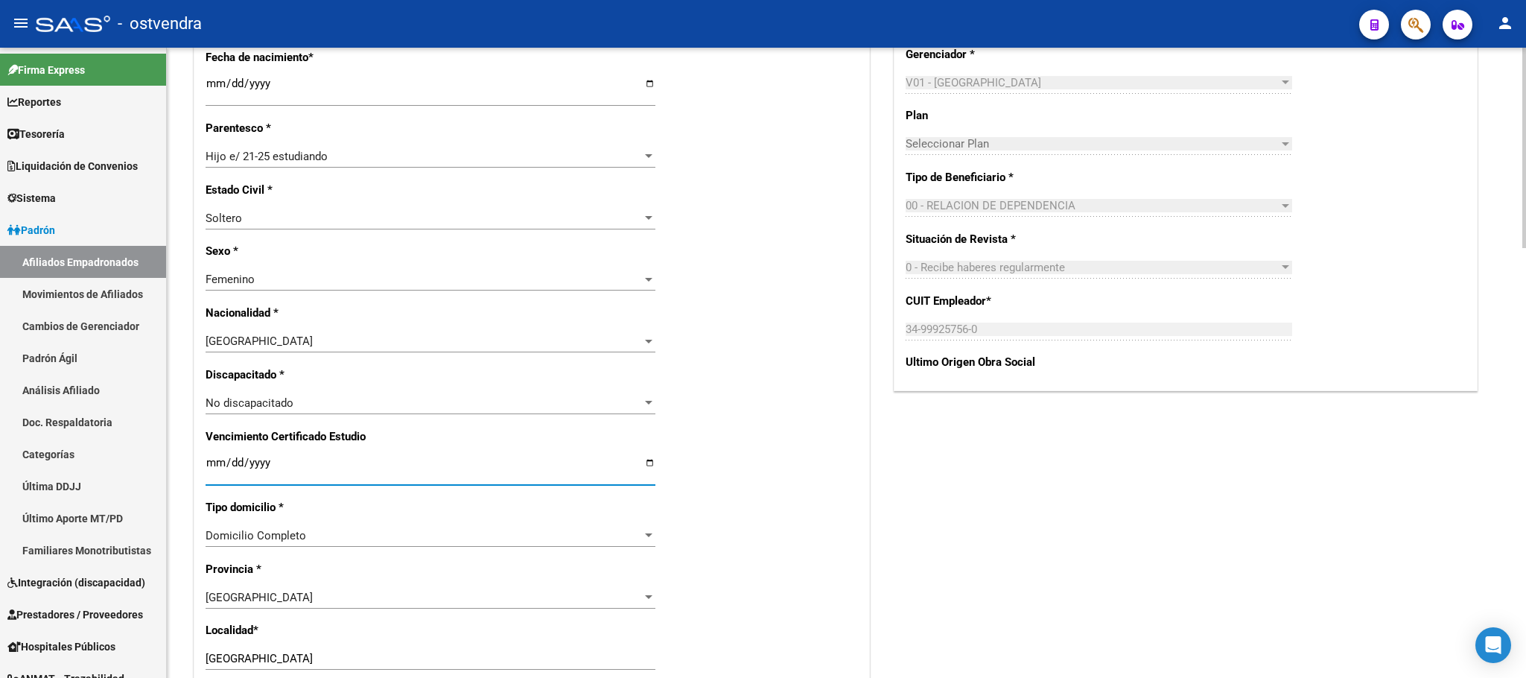
click at [253, 465] on input "[DATE]" at bounding box center [431, 469] width 450 height 24
type input "[DATE]"
click at [927, 416] on div "Acciones Identificar Modificación Cambiar CUIL Agregar Movimiento Actualizar AR…" at bounding box center [1186, 382] width 590 height 1742
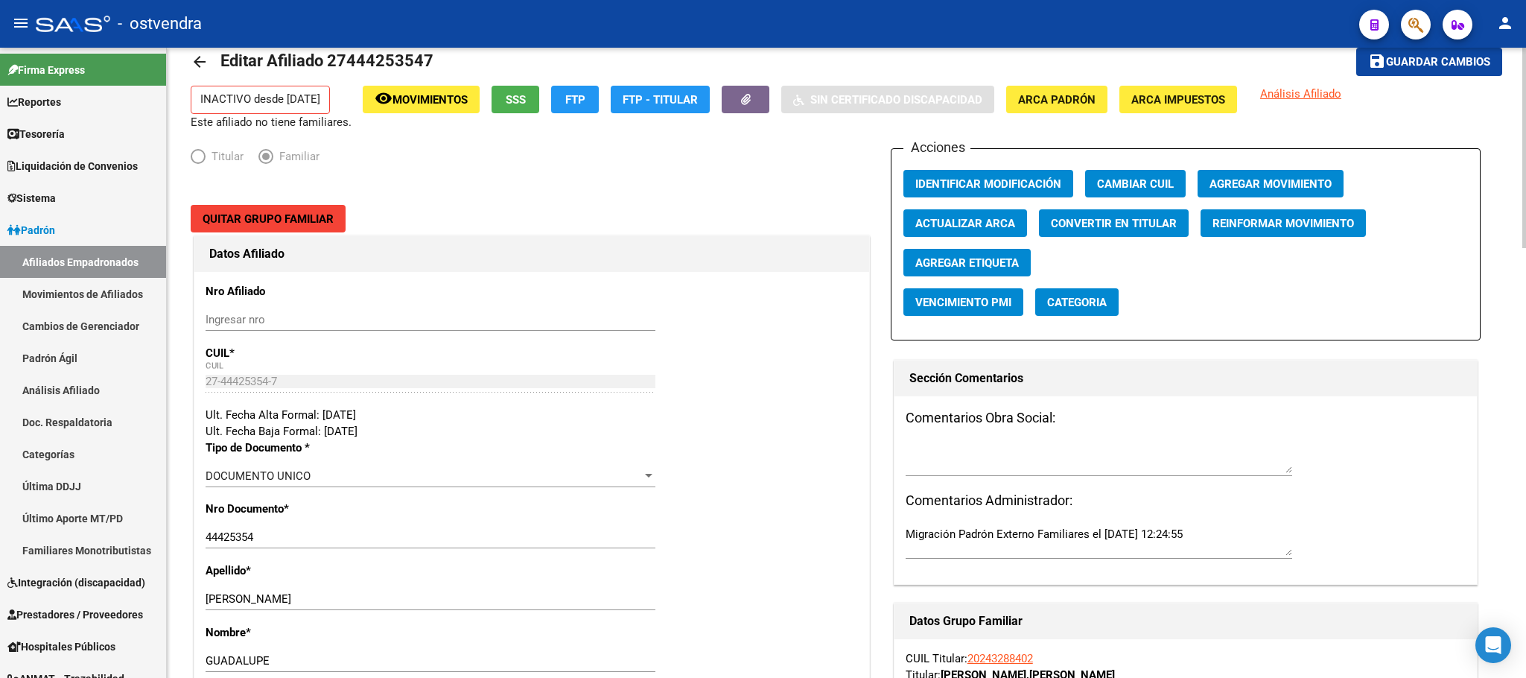
scroll to position [0, 0]
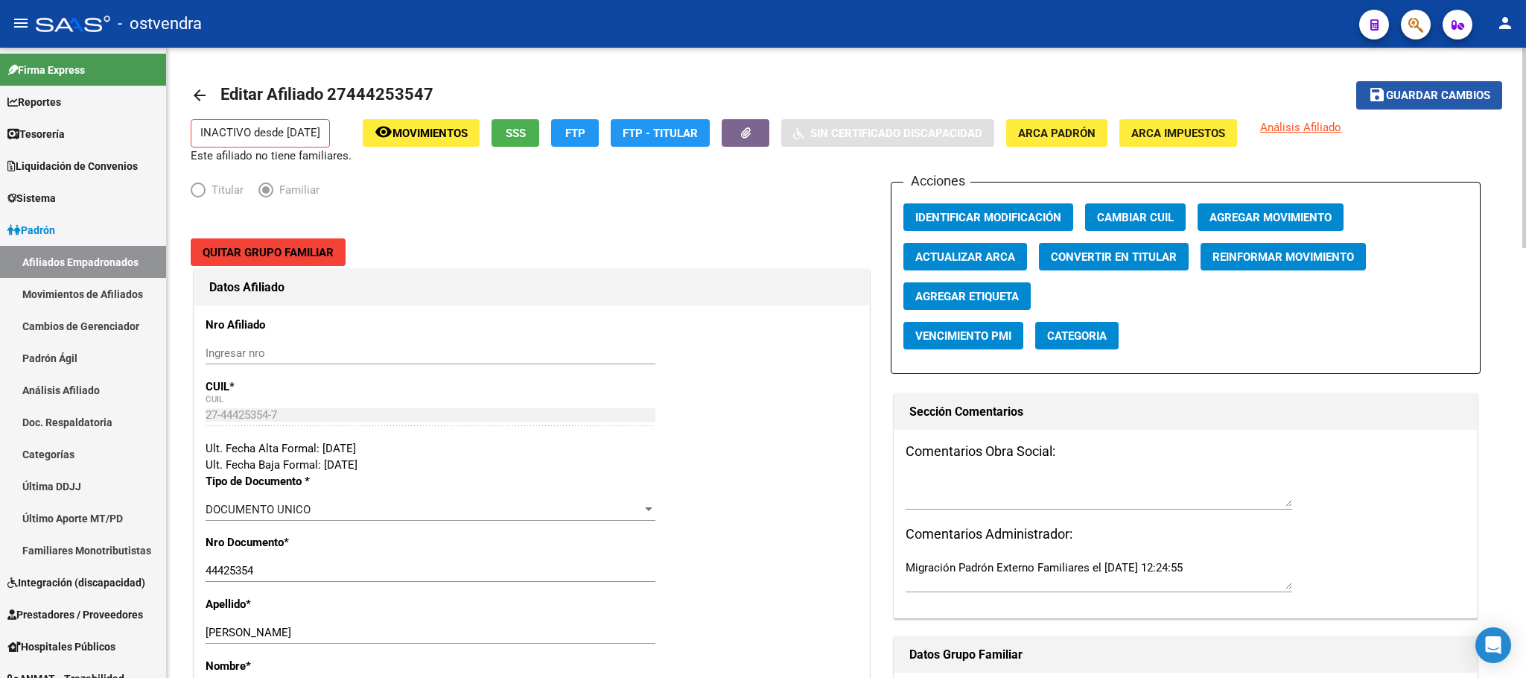
click at [1404, 92] on span "Guardar cambios" at bounding box center [1438, 95] width 104 height 13
click at [1286, 206] on button "Agregar Movimiento" at bounding box center [1271, 217] width 146 height 28
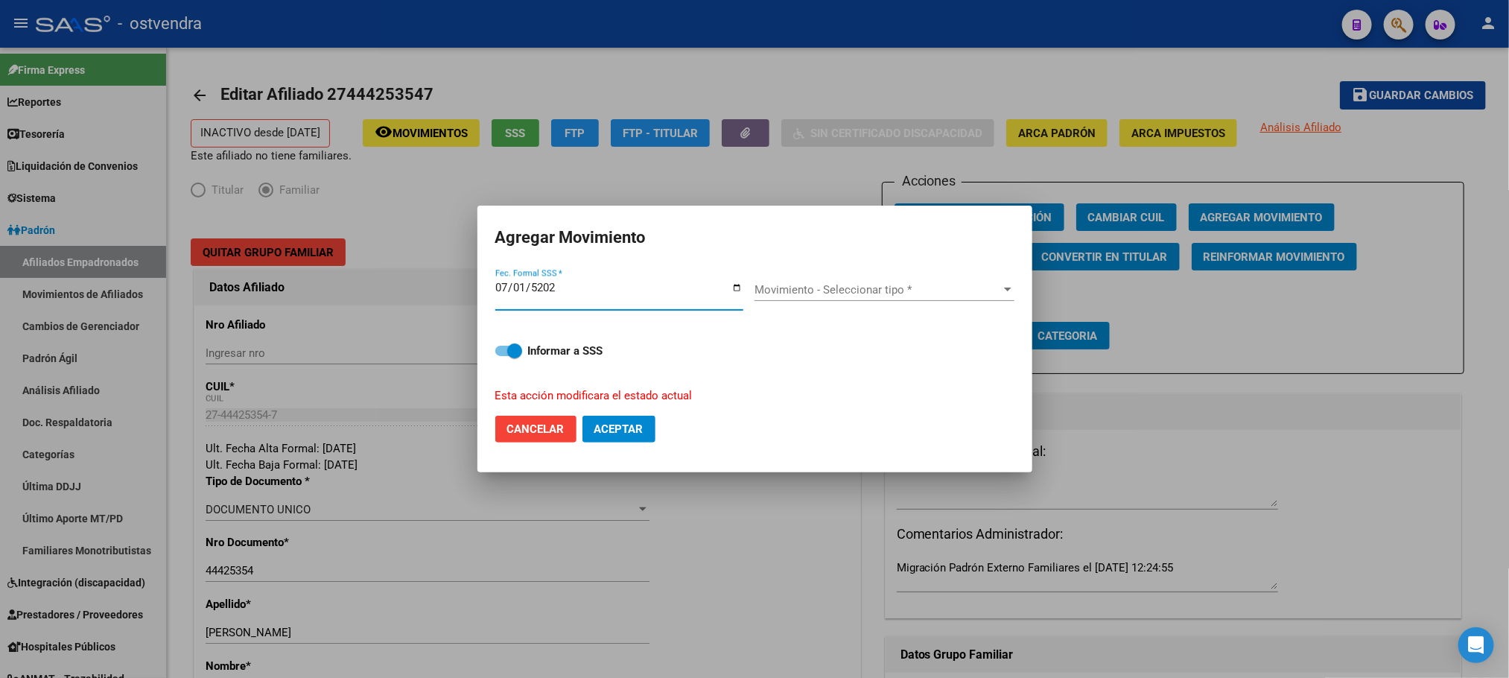
type input "[DATE]"
click at [874, 302] on div "Movimiento - Seleccionar tipo * Movimiento - Seleccionar tipo *" at bounding box center [885, 297] width 260 height 37
click at [872, 288] on span "Movimiento - Seleccionar tipo *" at bounding box center [878, 289] width 247 height 13
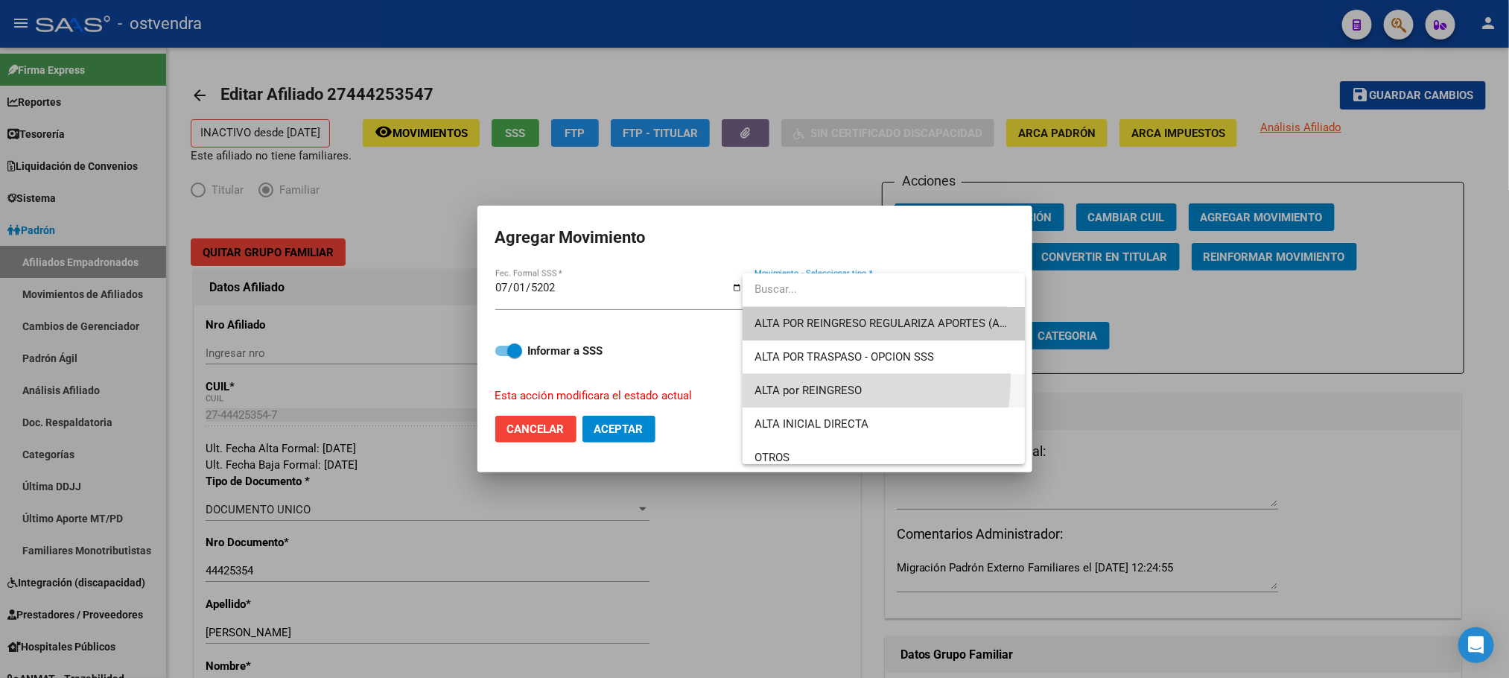
click at [841, 380] on span "ALTA por REINGRESO" at bounding box center [884, 391] width 258 height 34
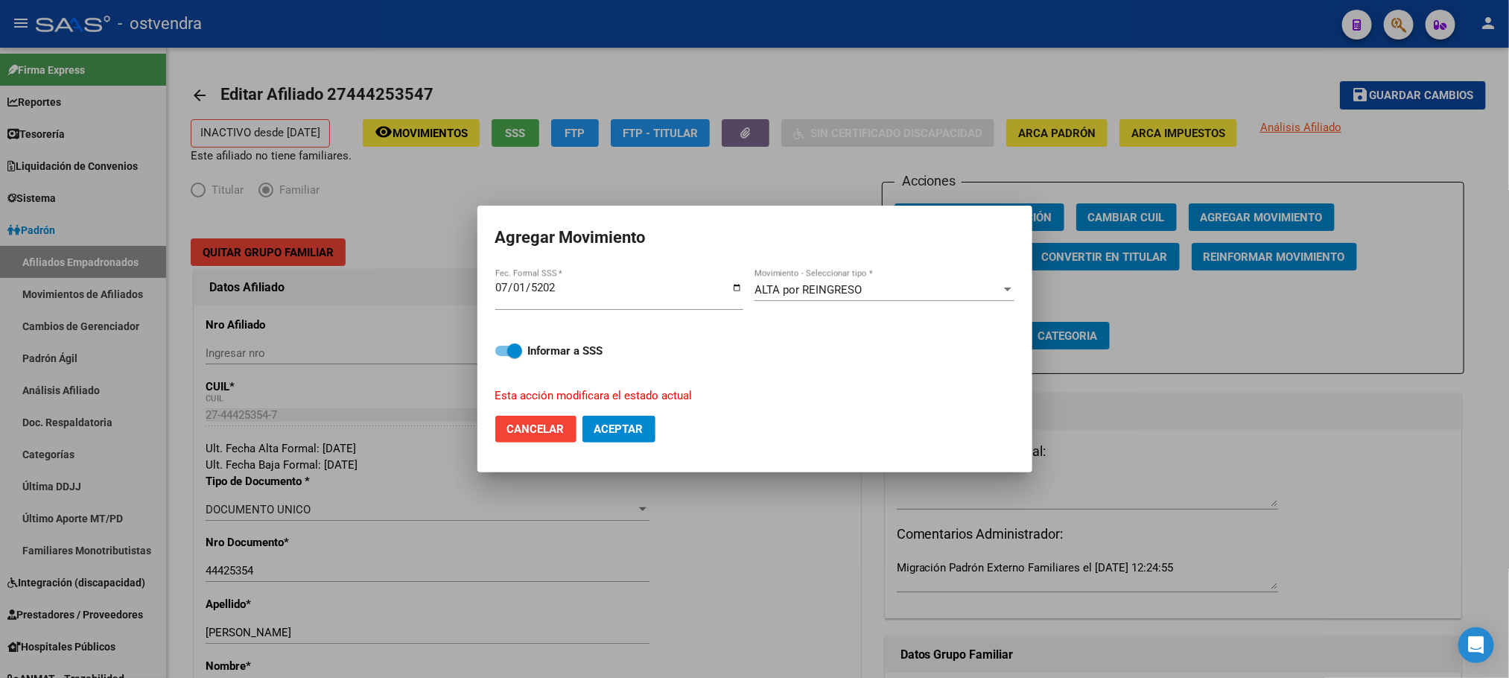
click at [594, 448] on mat-dialog-actions "Cancelar Aceptar" at bounding box center [754, 429] width 519 height 51
click at [606, 437] on button "Aceptar" at bounding box center [619, 429] width 73 height 27
checkbox input "false"
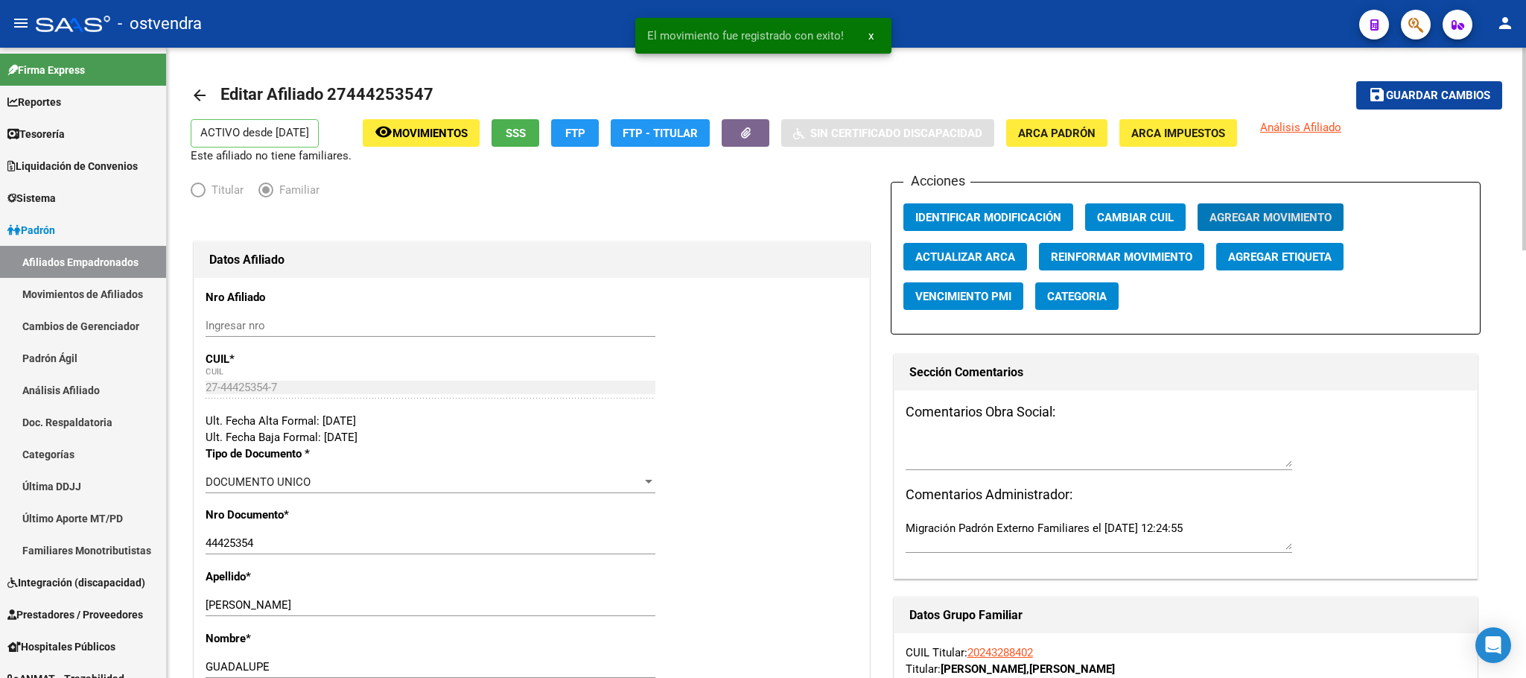
click at [372, 107] on h1 "Editar Afiliado 27444253547" at bounding box center [328, 95] width 217 height 30
click at [376, 95] on span "Editar Afiliado 27444253547" at bounding box center [326, 94] width 213 height 19
drag, startPoint x: 376, startPoint y: 95, endPoint x: 1067, endPoint y: 104, distance: 690.6
click at [378, 95] on span "Editar Afiliado 27444253547" at bounding box center [326, 94] width 213 height 19
click at [1379, 16] on button "button" at bounding box center [1374, 25] width 30 height 30
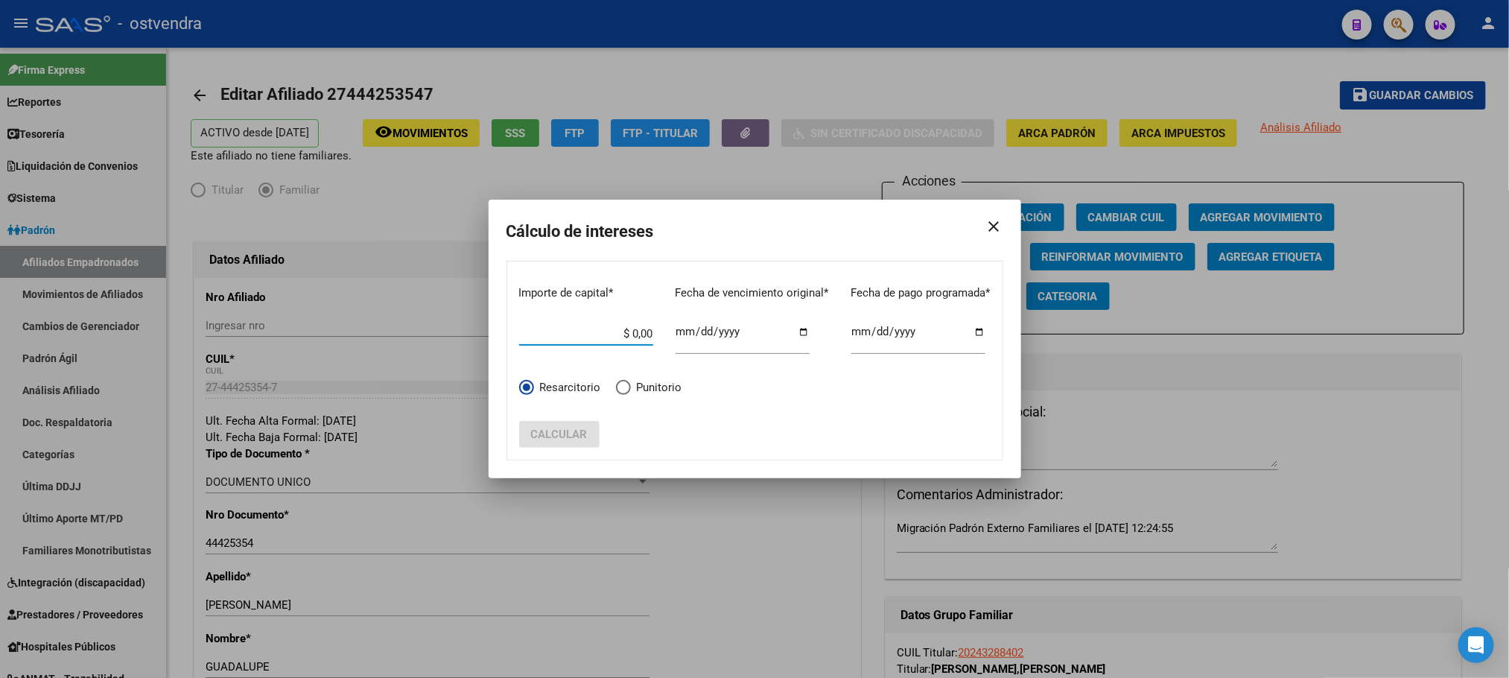
click at [1236, 74] on div at bounding box center [754, 339] width 1509 height 678
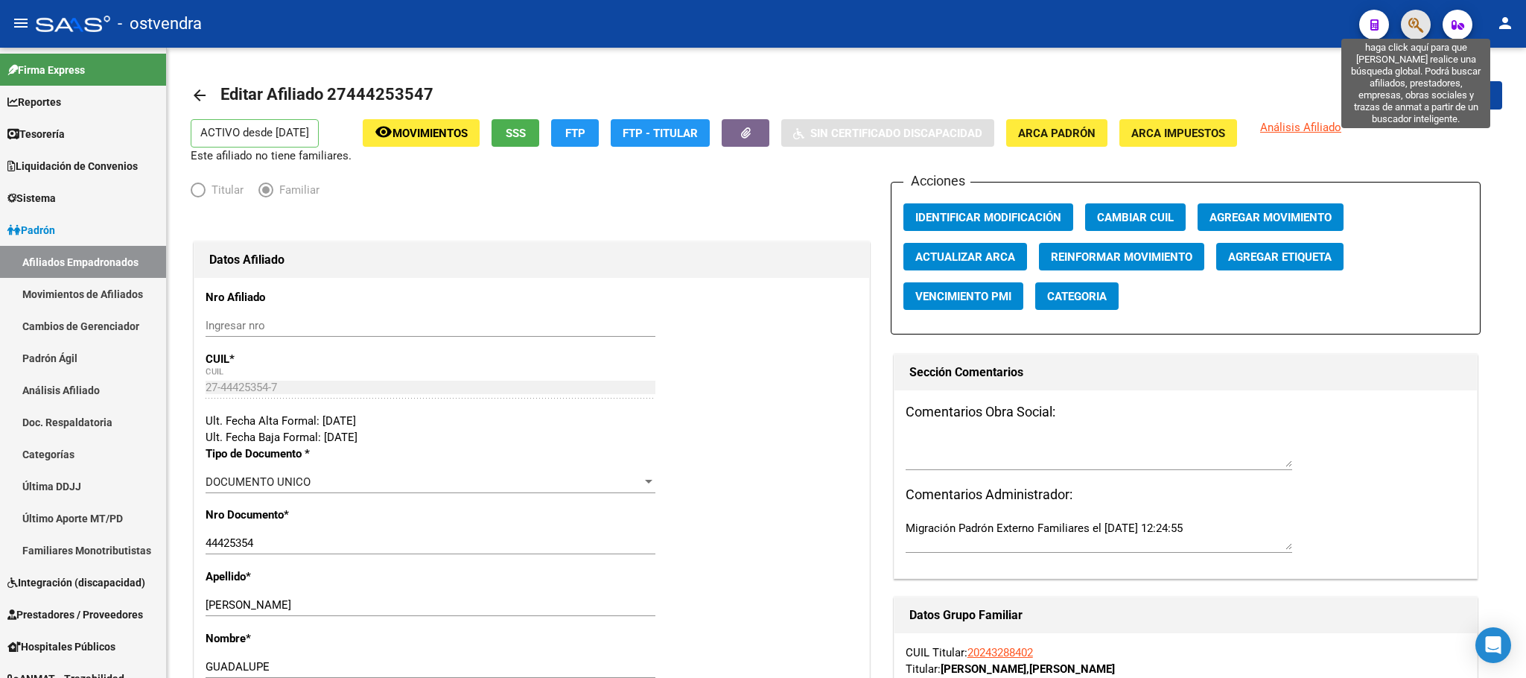
click at [1413, 25] on icon "button" at bounding box center [1416, 24] width 15 height 17
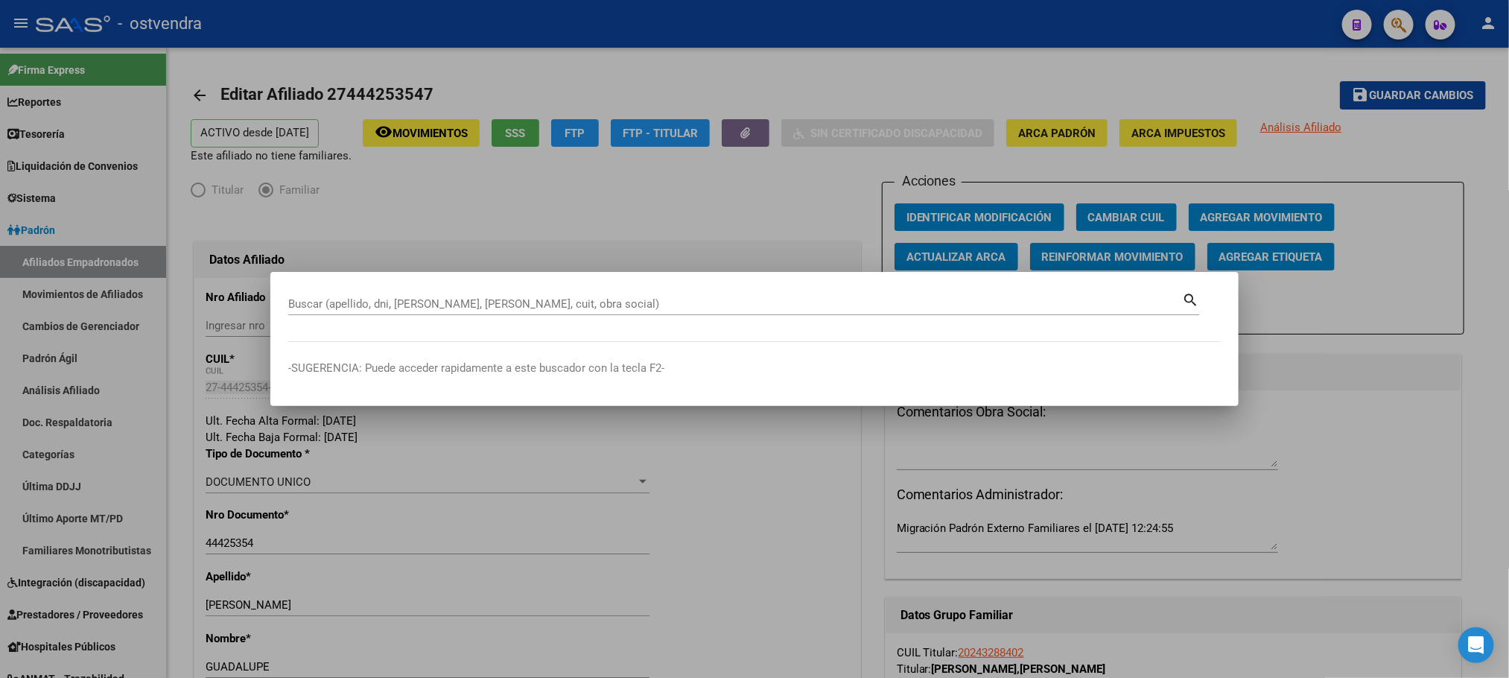
paste input "27444253547"
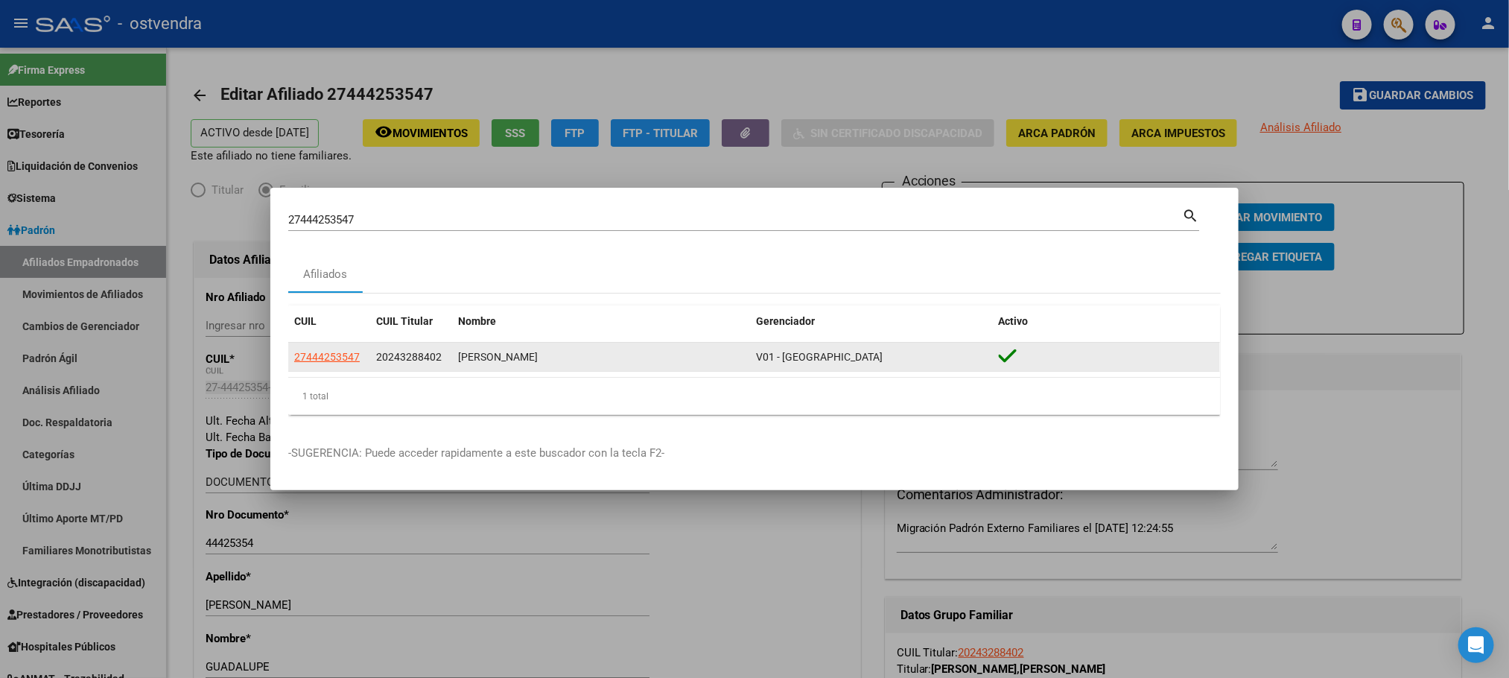
click at [331, 343] on datatable-body-cell "27444253547" at bounding box center [329, 357] width 82 height 29
click at [333, 351] on span "27444253547" at bounding box center [327, 357] width 66 height 12
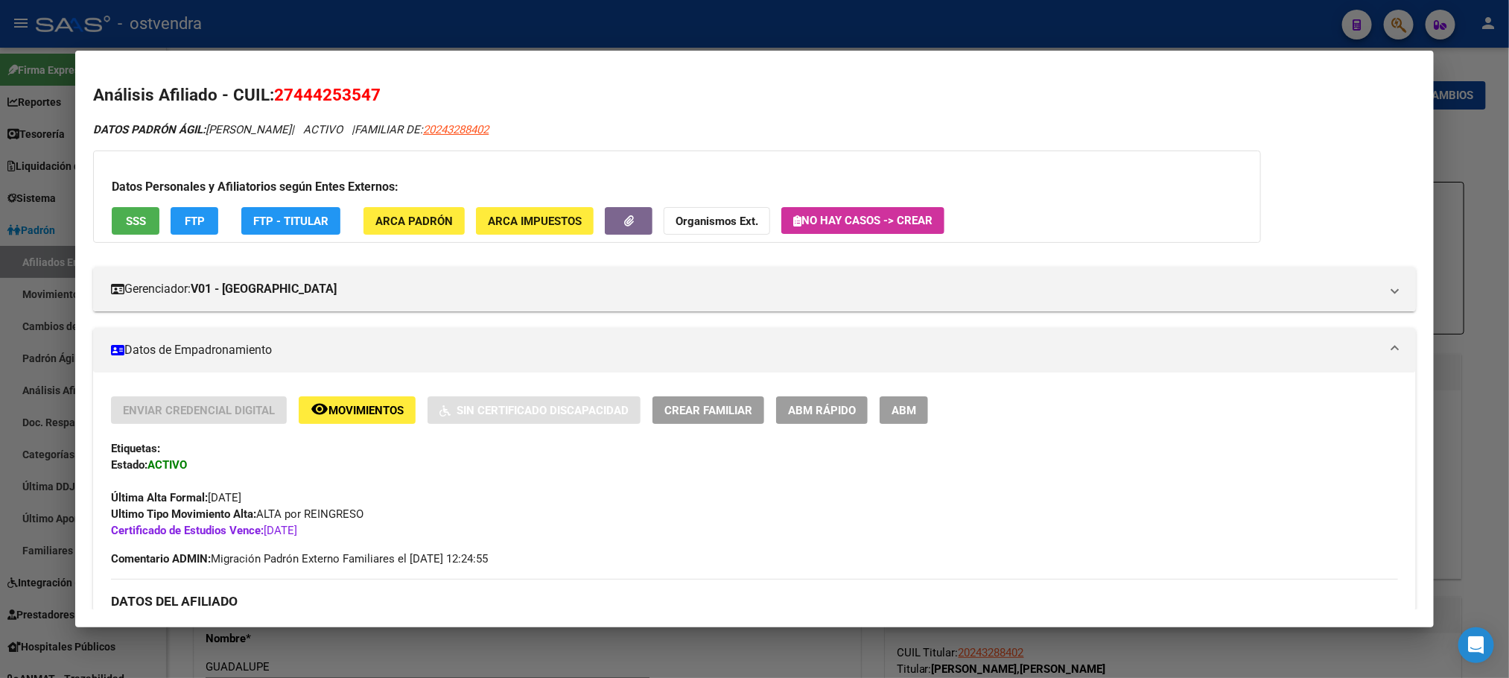
click at [358, 429] on div "Enviar Credencial Digital remove_red_eye Movimientos Sin Certificado Discapacid…" at bounding box center [754, 467] width 1286 height 142
click at [355, 420] on button "remove_red_eye Movimientos" at bounding box center [357, 410] width 117 height 28
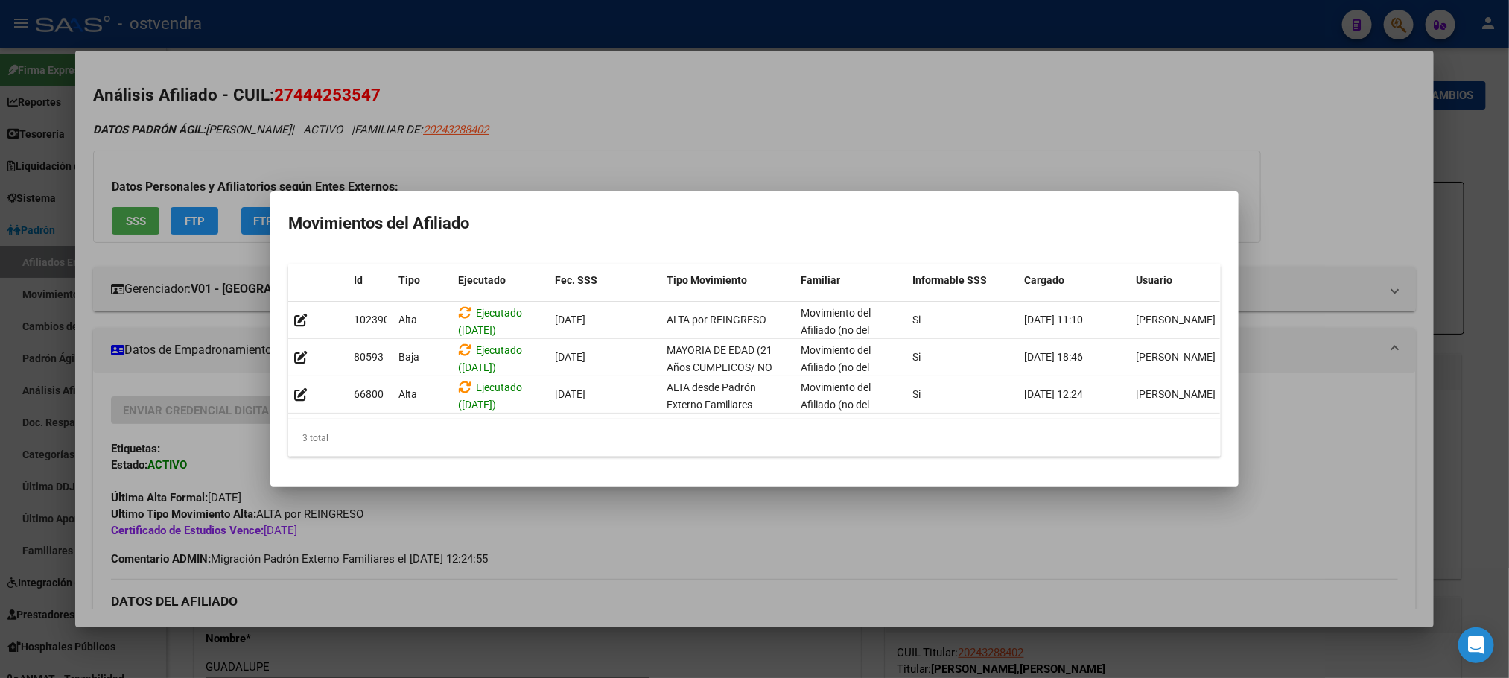
click at [603, 145] on div at bounding box center [754, 339] width 1509 height 678
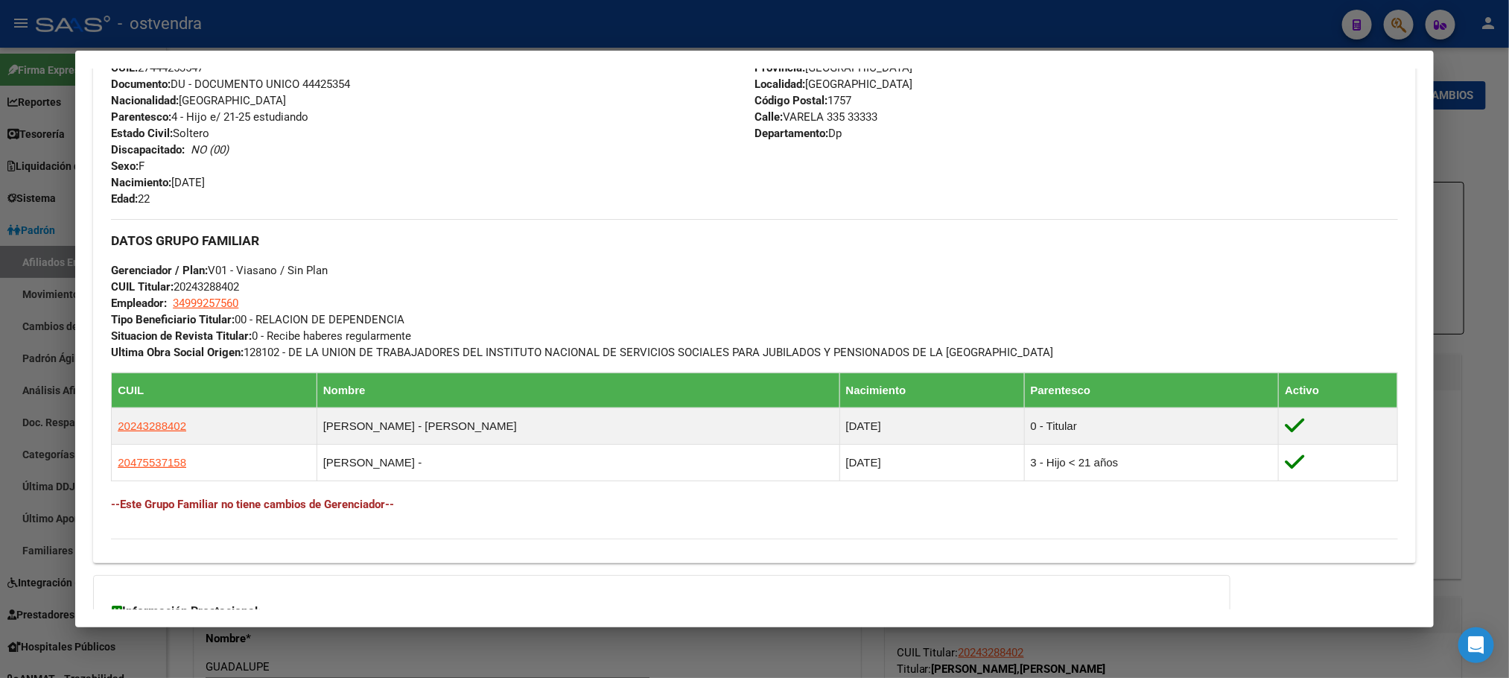
scroll to position [769, 0]
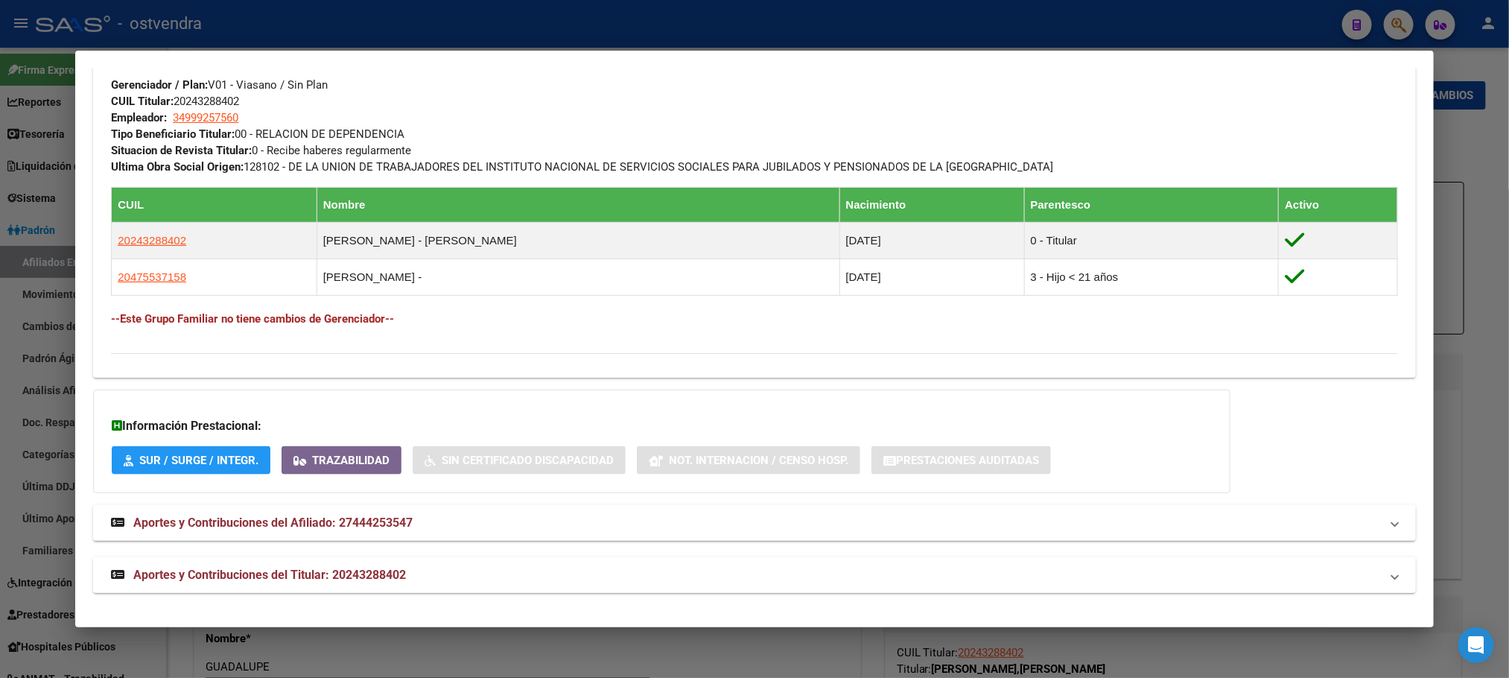
click at [597, 566] on mat-panel-title "Aportes y Contribuciones del Titular: 20243288402" at bounding box center [745, 575] width 1269 height 18
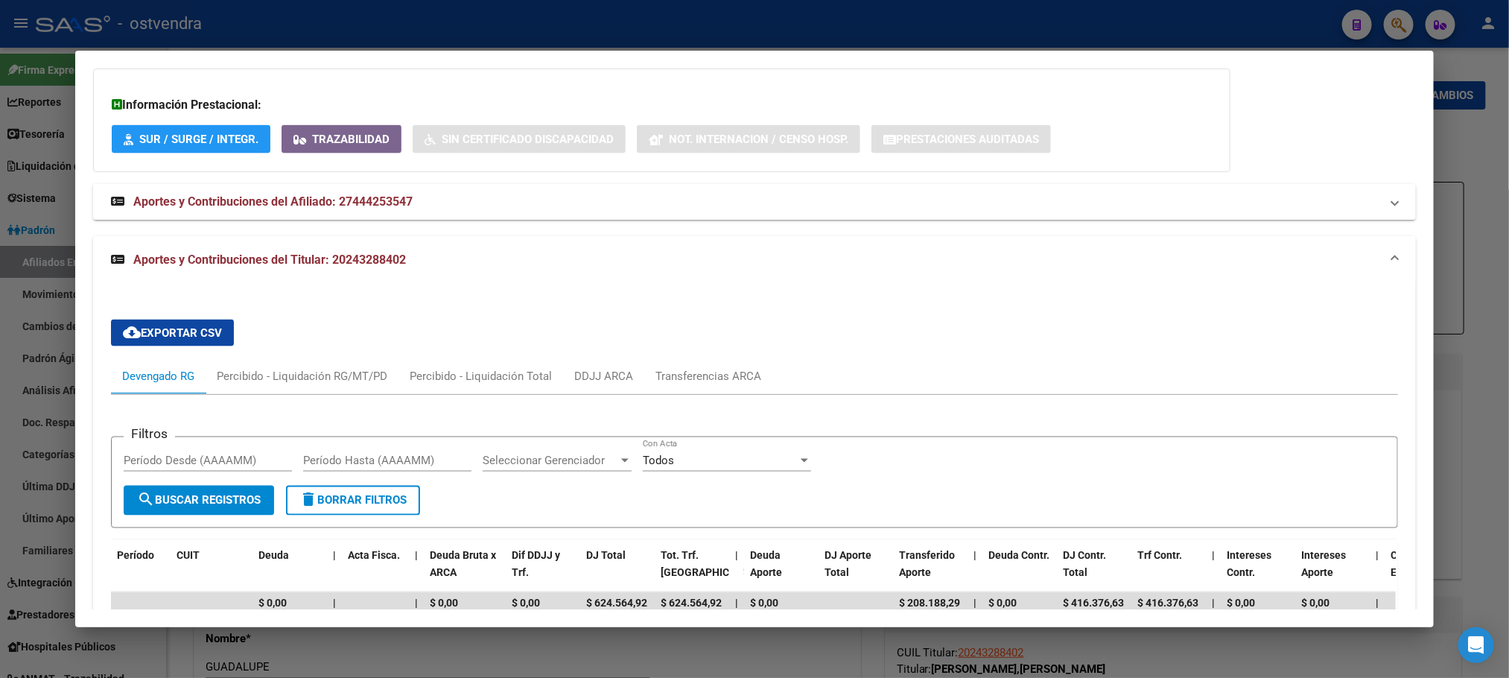
scroll to position [1144, 0]
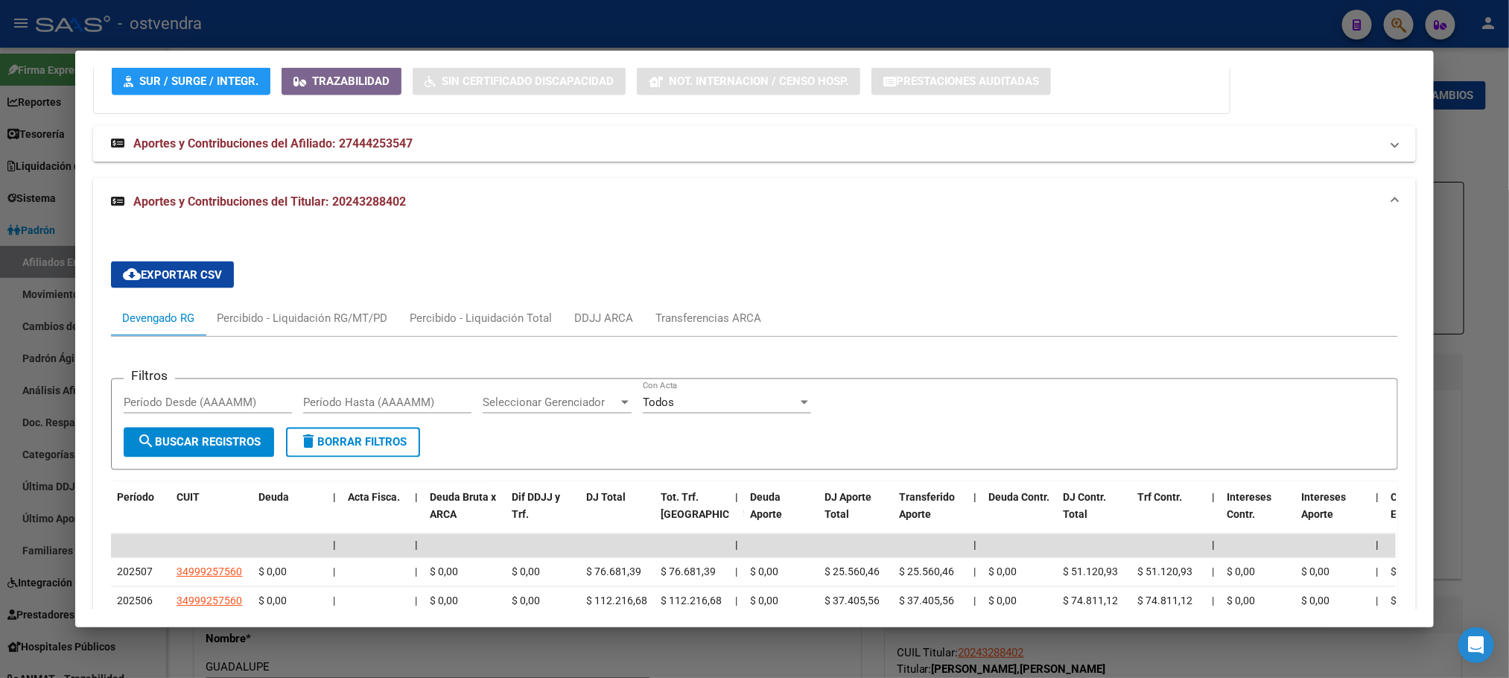
click at [696, 29] on div at bounding box center [754, 339] width 1509 height 678
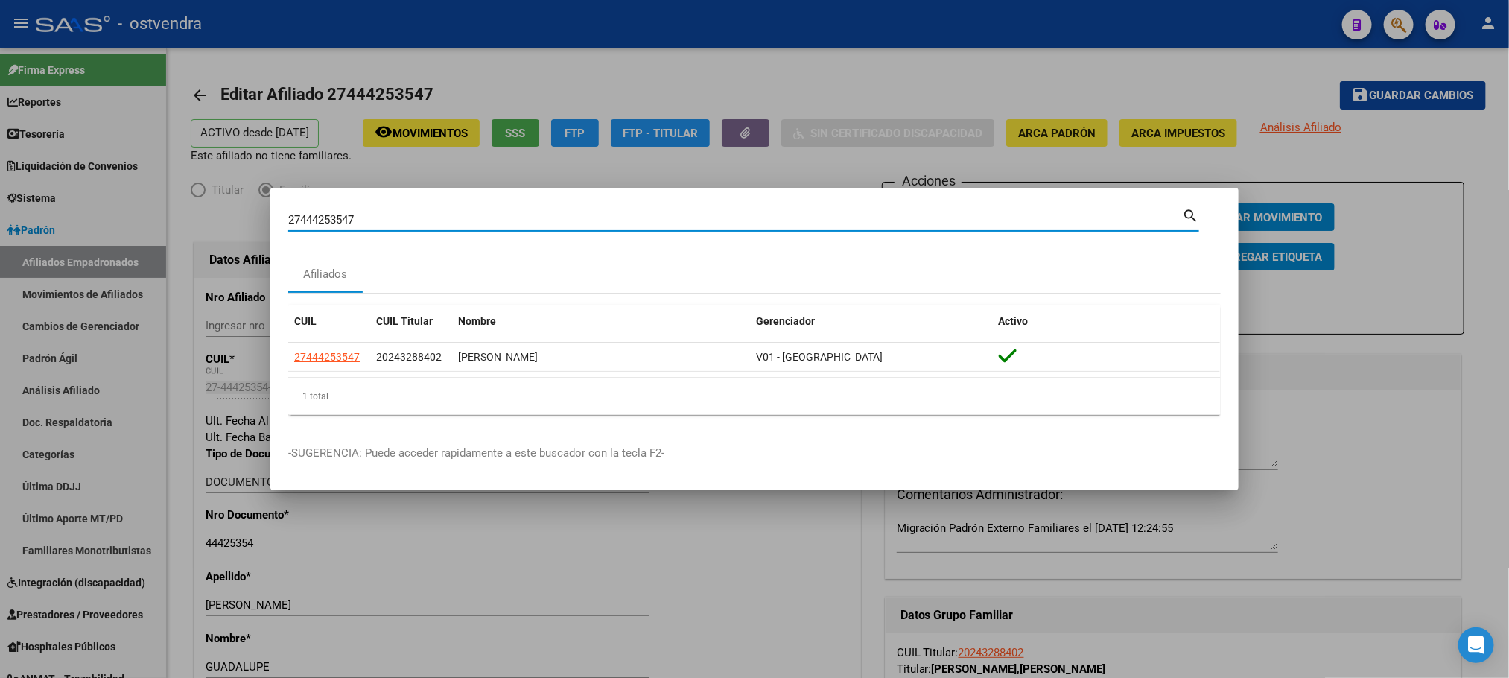
drag, startPoint x: 387, startPoint y: 215, endPoint x: 253, endPoint y: 226, distance: 135.3
click at [253, 226] on div "27444253547 Buscar (apellido, dni, cuil, nro traspaso, cuit, obra social) searc…" at bounding box center [754, 339] width 1509 height 678
paste input "43860880"
type input "43860880"
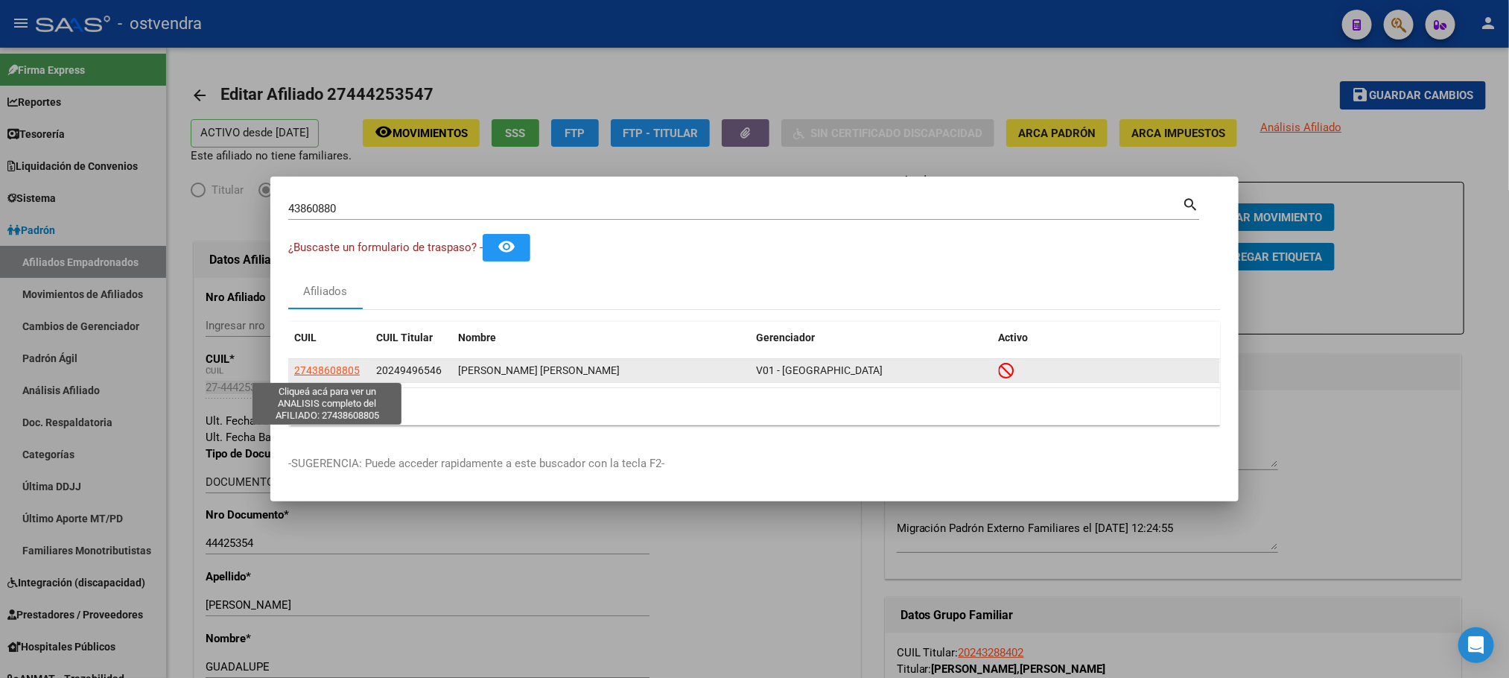
click at [329, 366] on span "27438608805" at bounding box center [327, 370] width 66 height 12
type textarea "27438608805"
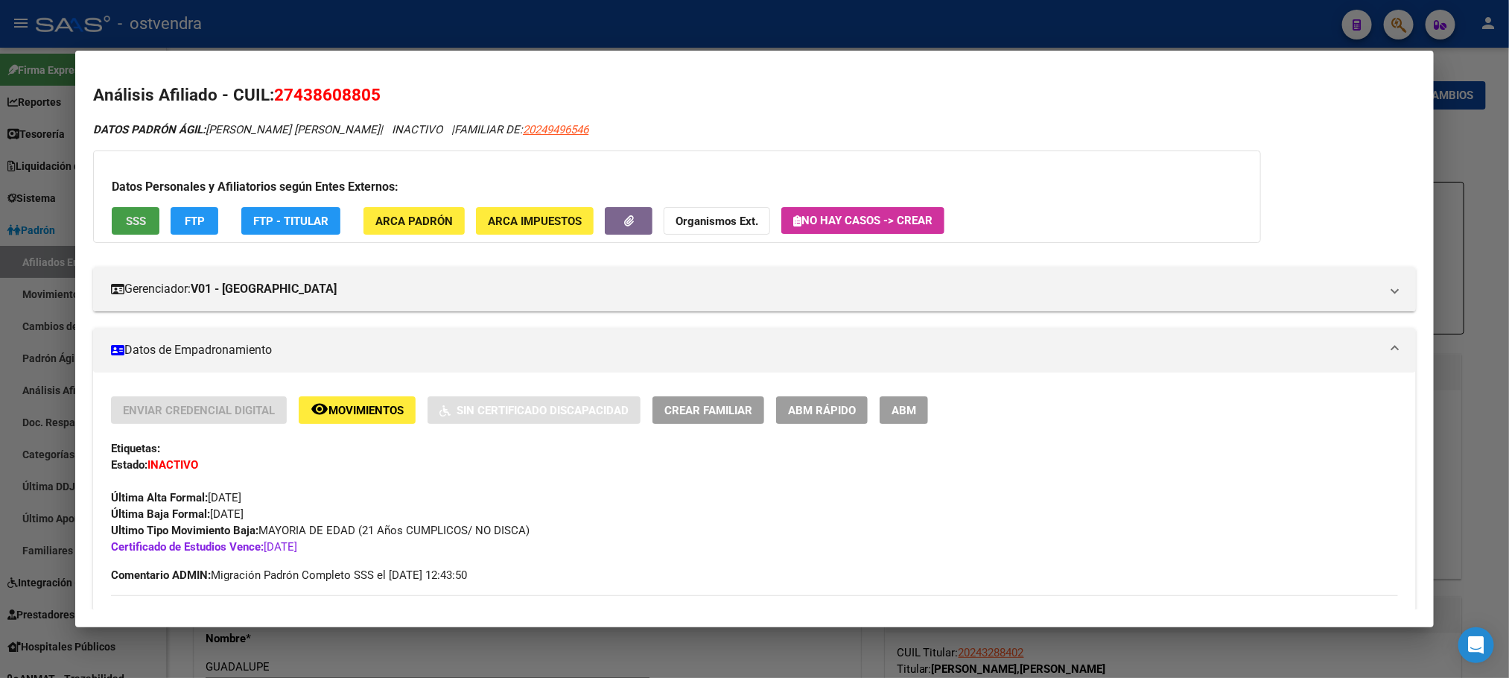
click at [126, 220] on span "SSS" at bounding box center [136, 221] width 20 height 13
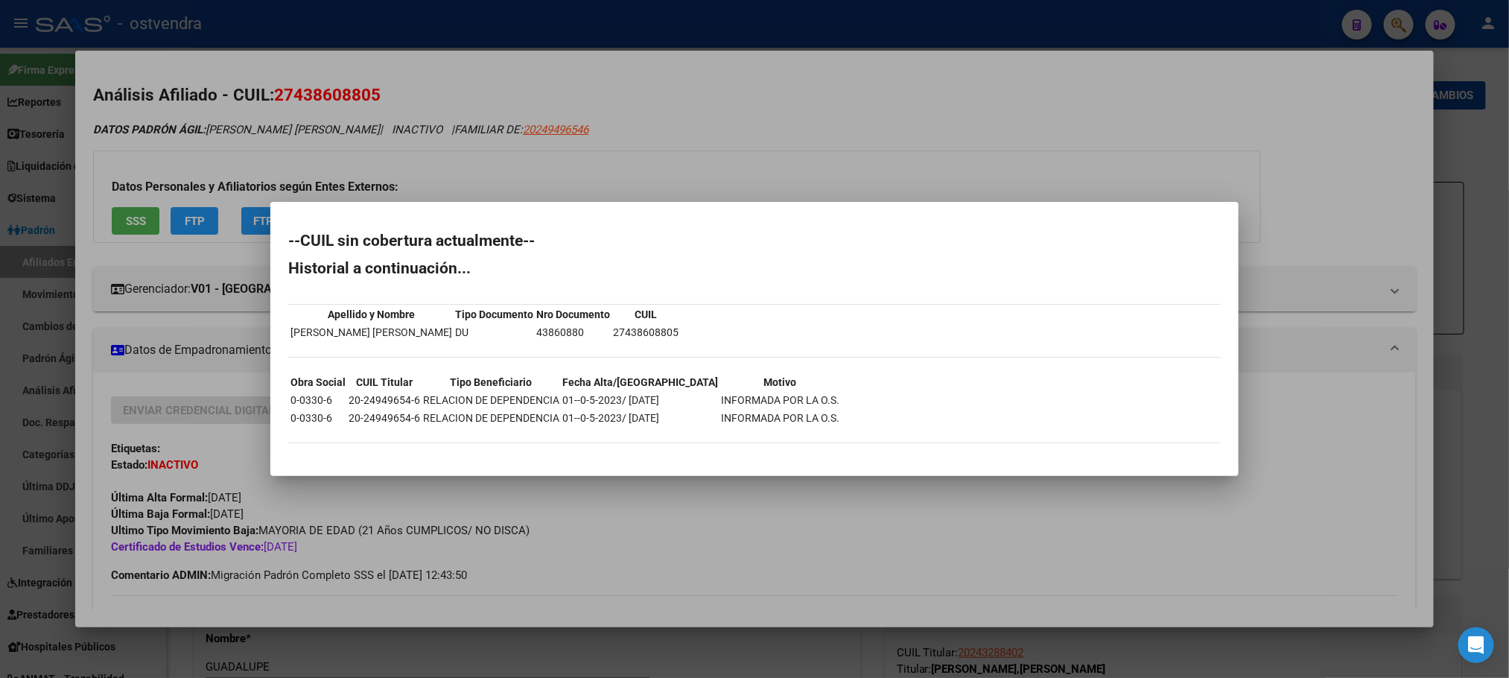
click at [181, 155] on div at bounding box center [754, 339] width 1509 height 678
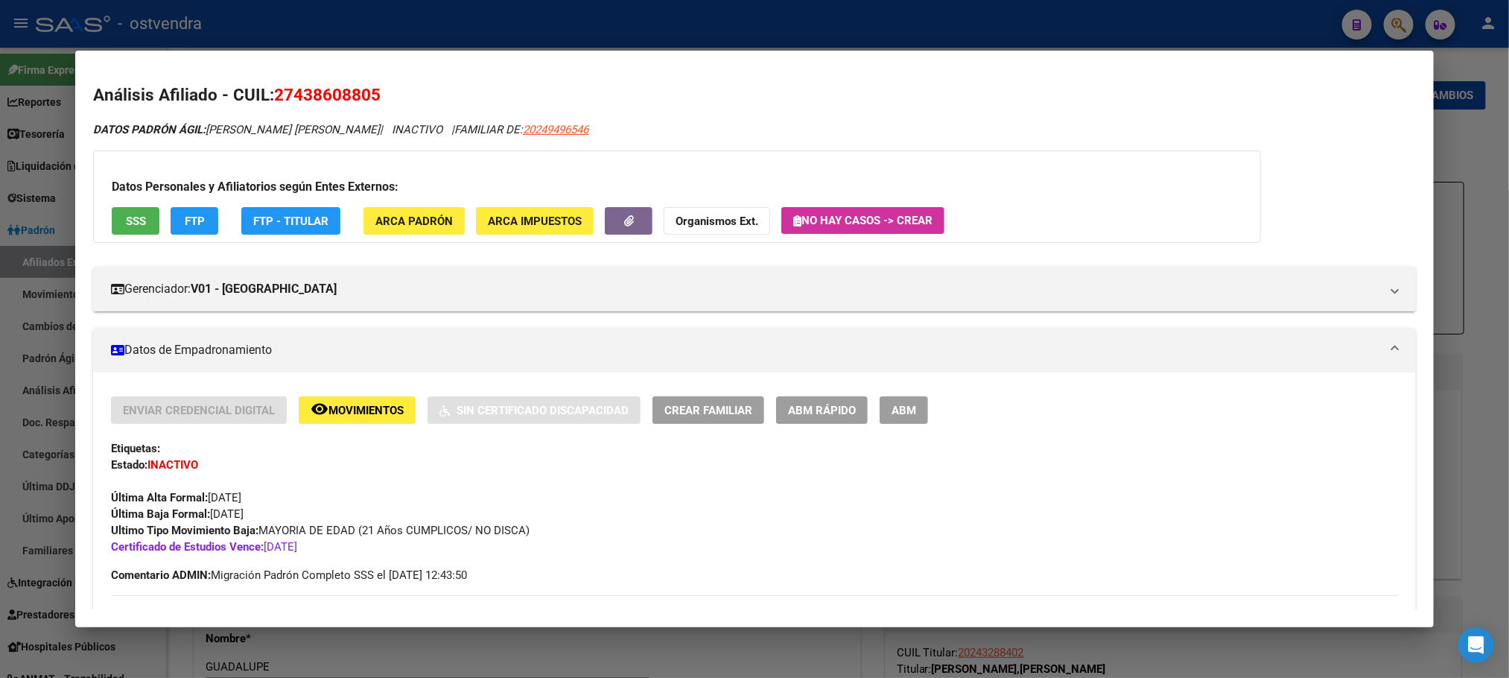
click at [190, 238] on div "Datos Personales y Afiliatorios según Entes Externos: SSS FTP FTP - Titular ARC…" at bounding box center [677, 196] width 1168 height 92
click at [190, 233] on button "FTP" at bounding box center [195, 221] width 48 height 28
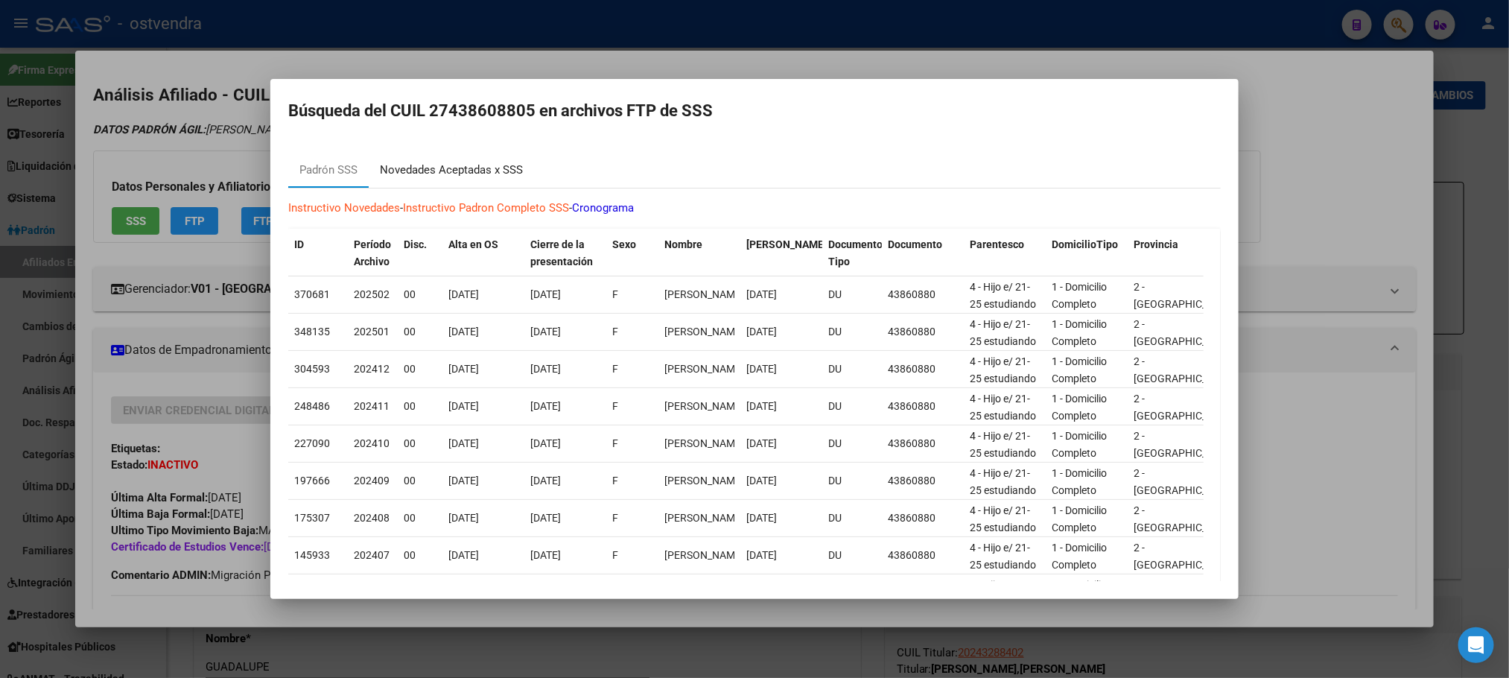
click at [438, 183] on div "Novedades Aceptadas x SSS" at bounding box center [451, 170] width 165 height 36
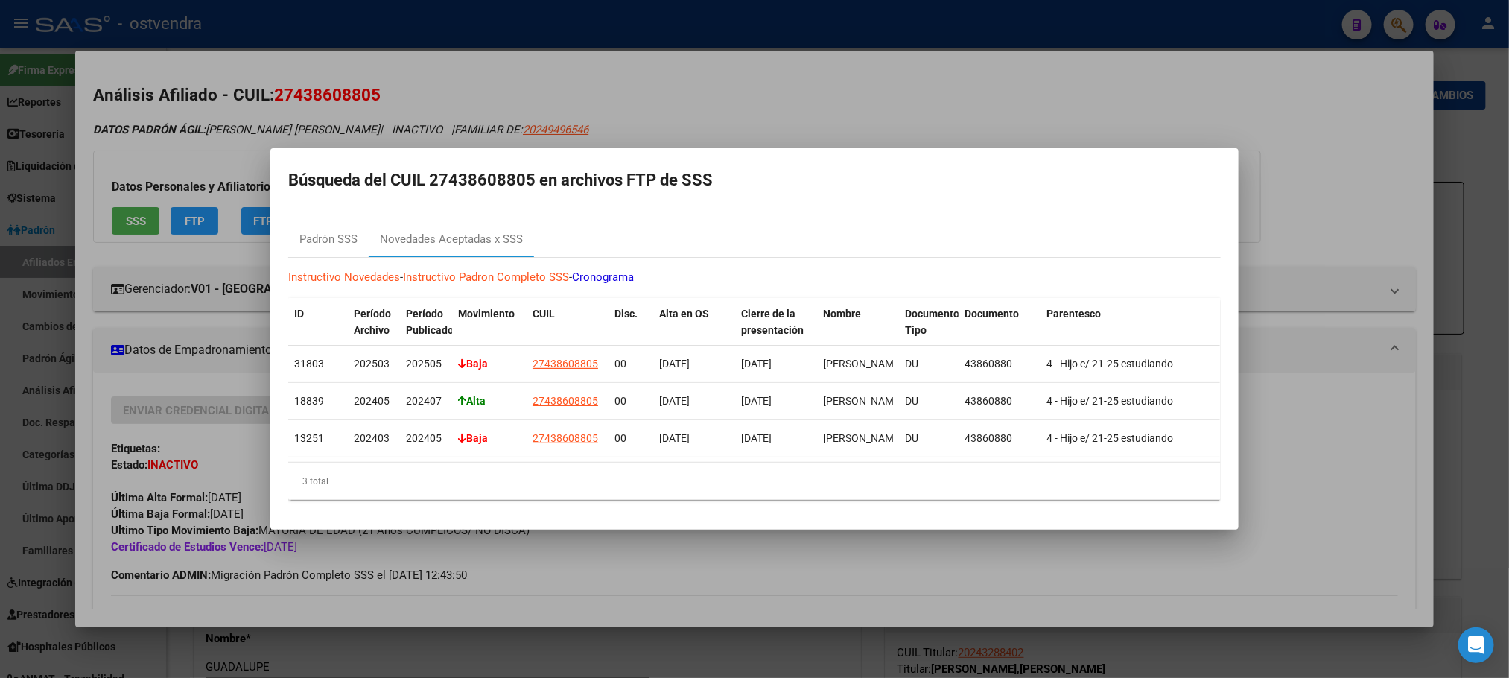
click at [194, 171] on div at bounding box center [754, 339] width 1509 height 678
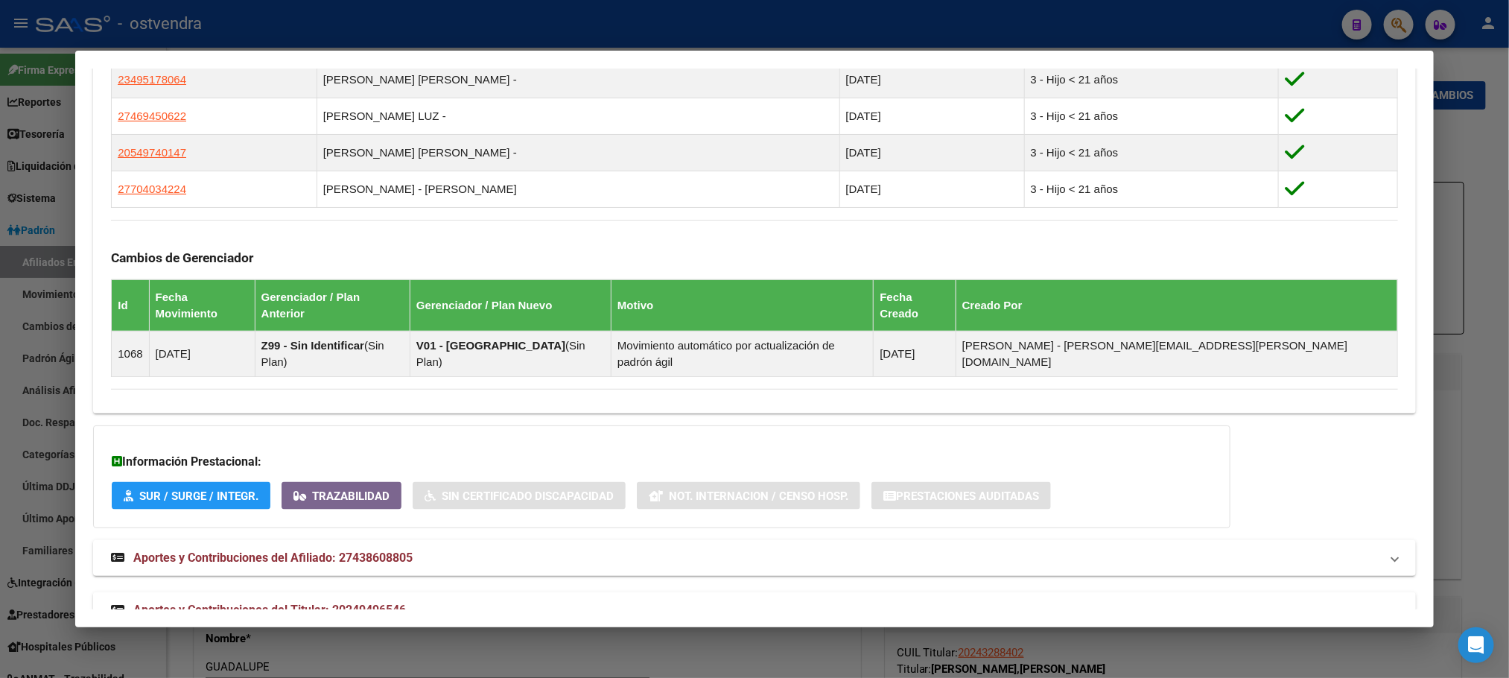
scroll to position [1010, 0]
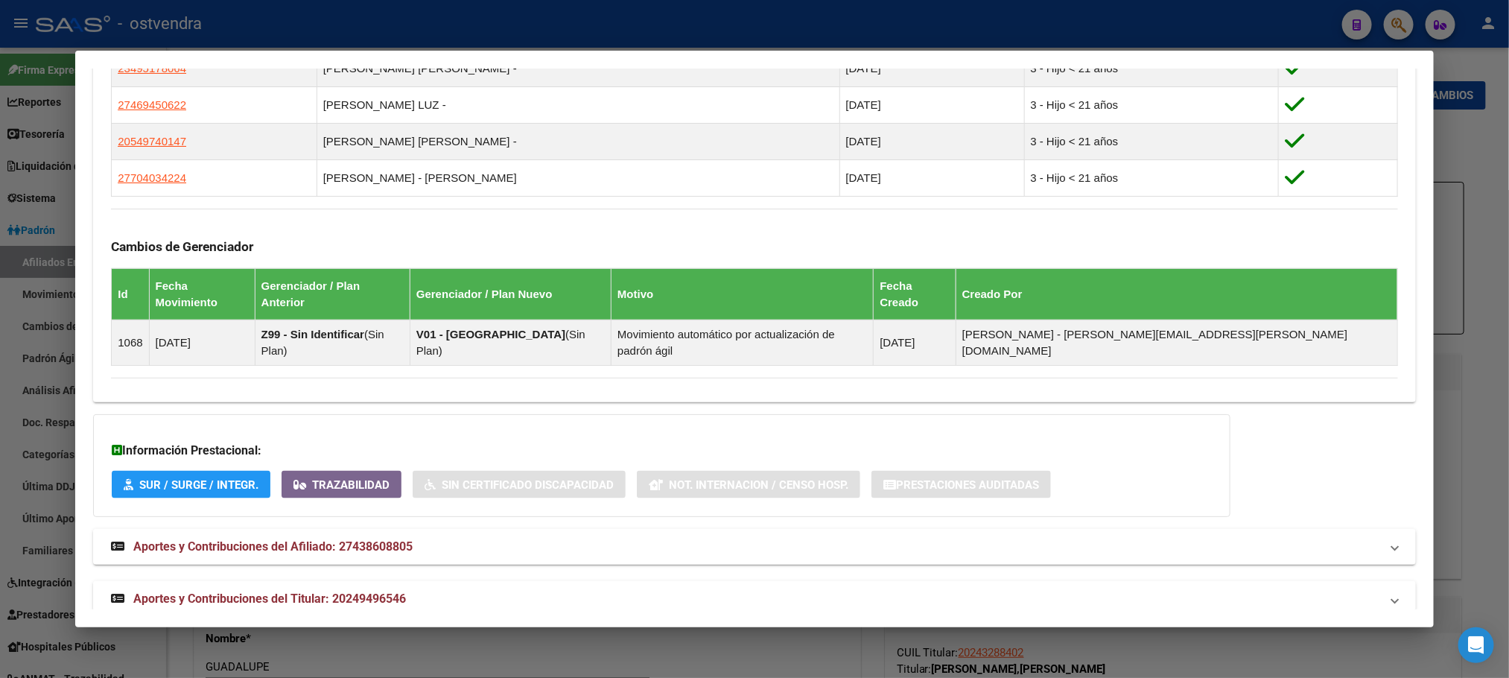
click at [380, 591] on span "Aportes y Contribuciones del Titular: 20249496546" at bounding box center [269, 598] width 273 height 14
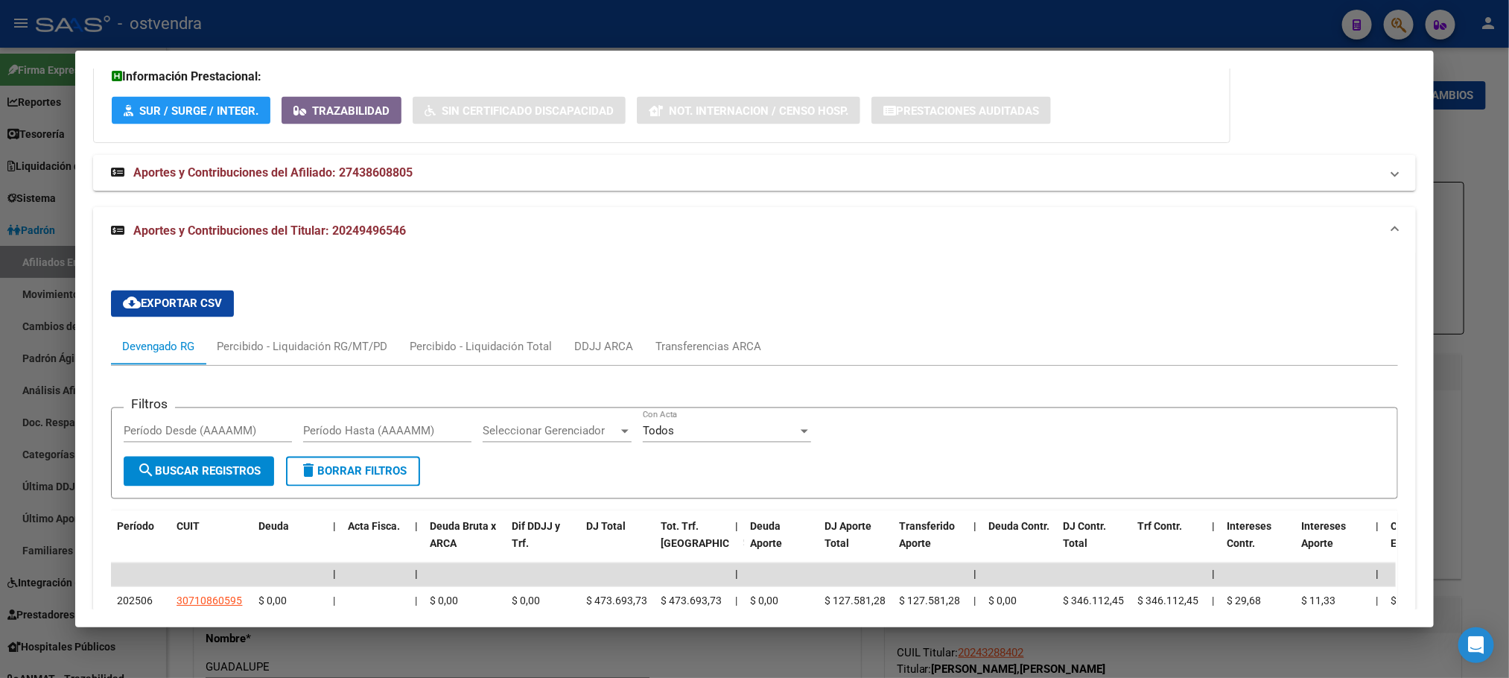
scroll to position [1721, 0]
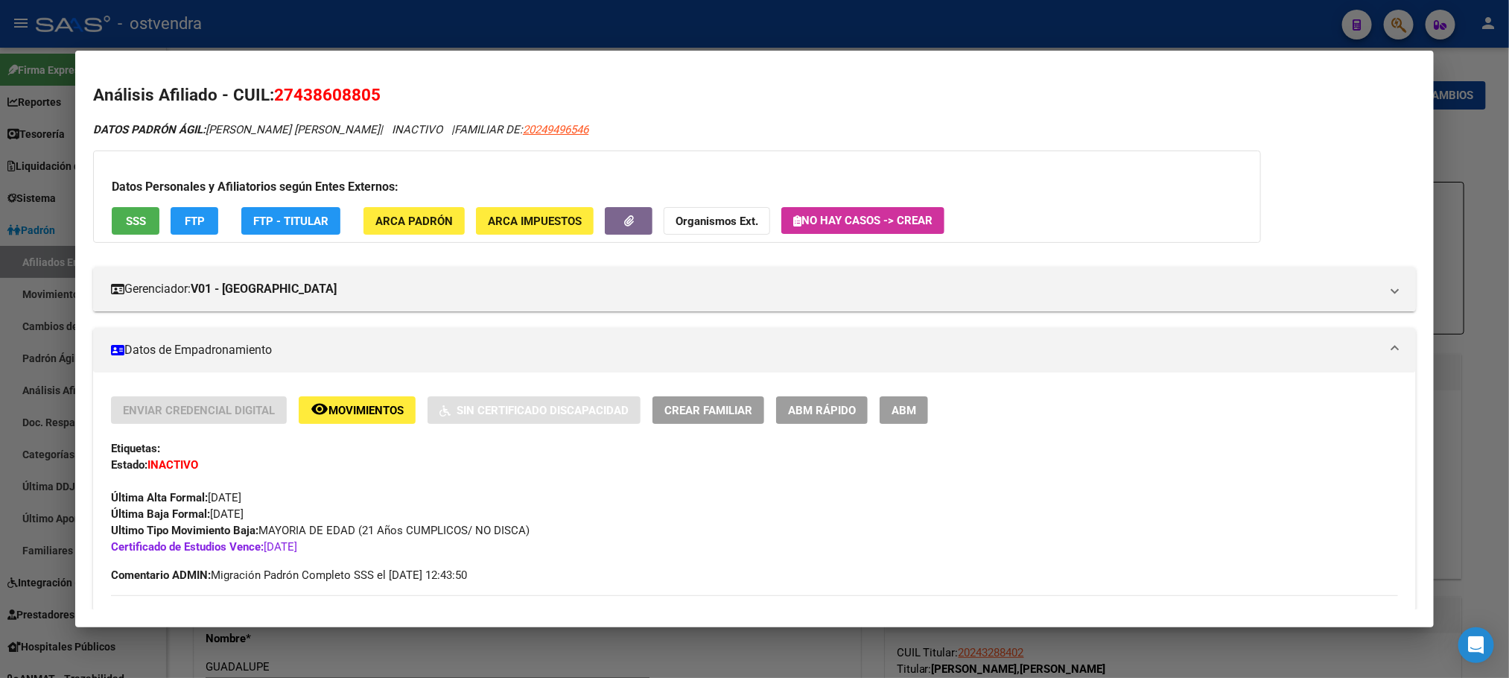
scroll to position [106, 0]
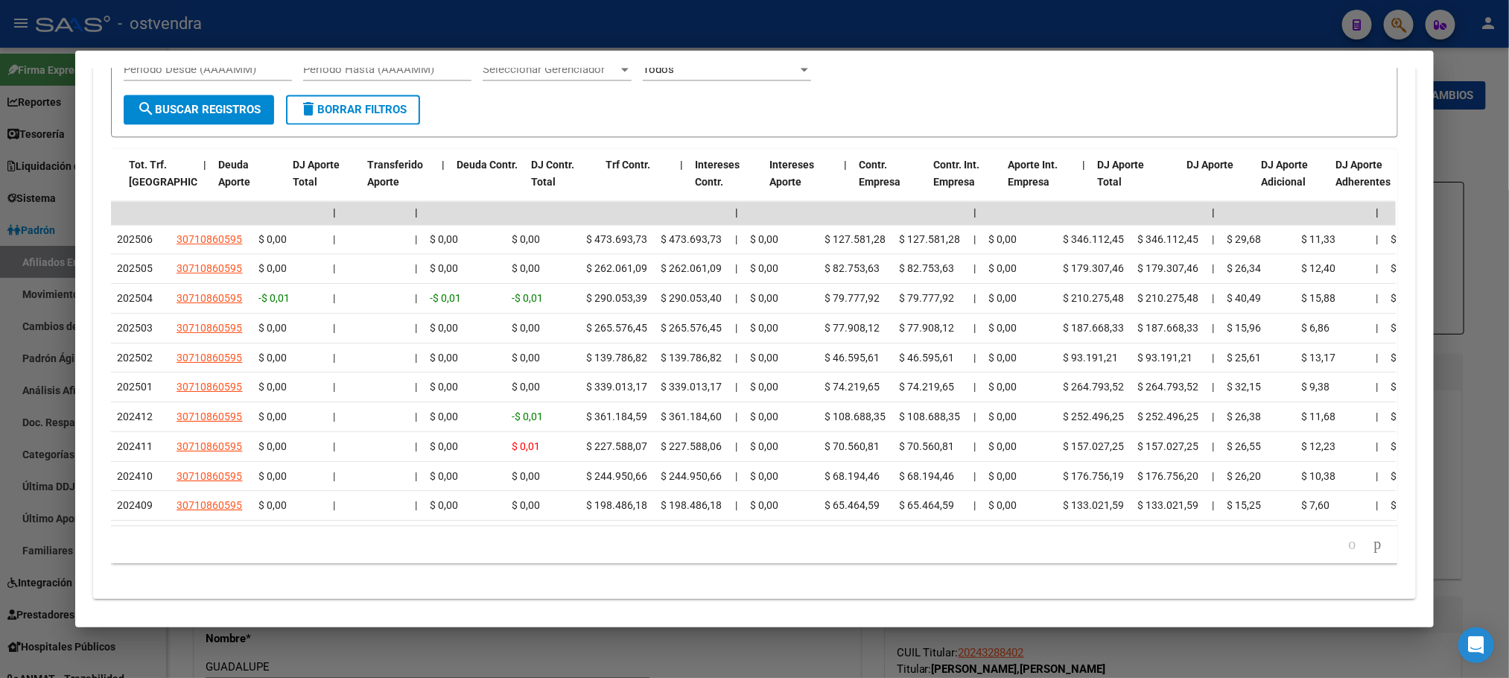
drag, startPoint x: 378, startPoint y: 519, endPoint x: 945, endPoint y: 503, distance: 567.8
click at [1508, 495] on html "menu - ostvendra person Firma Express Reportes Tablero de Control Ingresos Perc…" at bounding box center [754, 339] width 1509 height 678
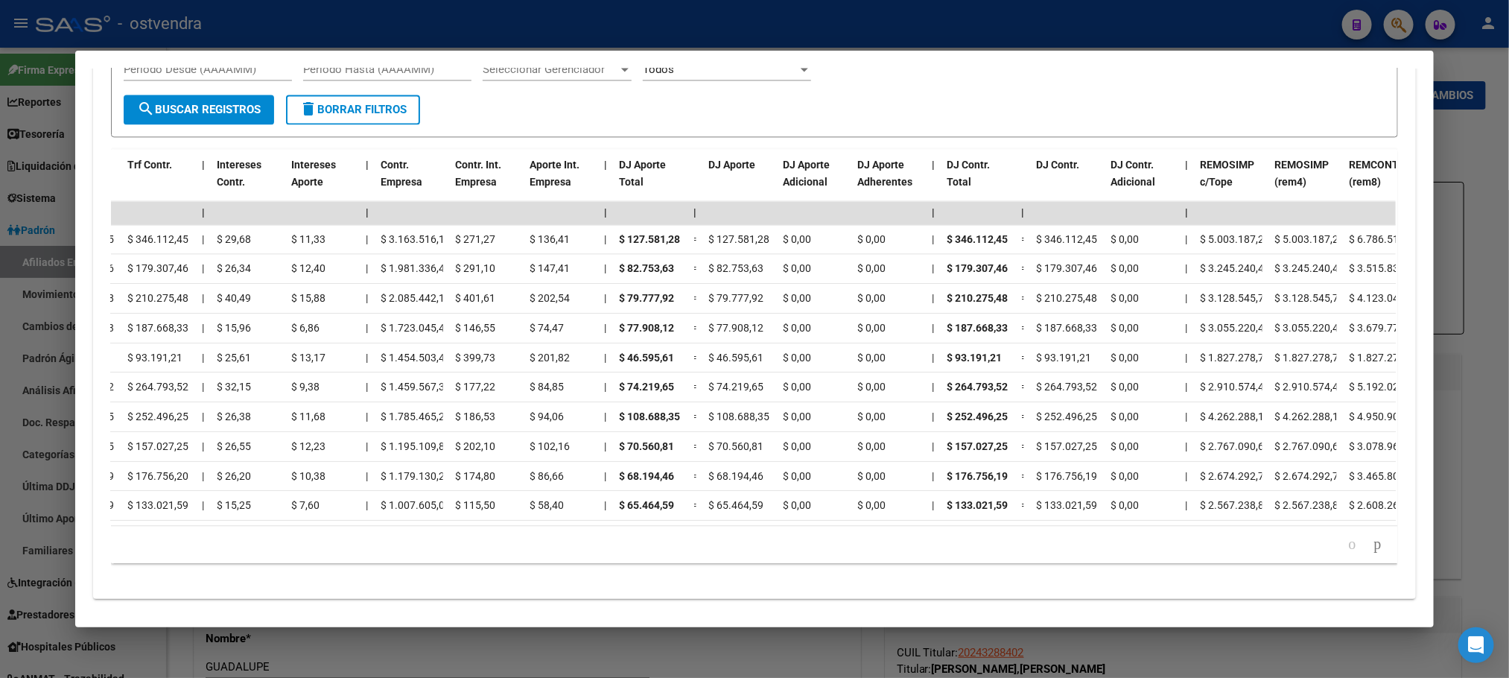
click at [950, 544] on datatable-pager "1 2 3 4 5" at bounding box center [754, 544] width 1272 height 25
drag, startPoint x: 1006, startPoint y: 579, endPoint x: 1009, endPoint y: 563, distance: 15.8
click at [1004, 577] on div "cloud_download Exportar CSV Devengado RG Percibido - Liquidación RG/MT/PD Perci…" at bounding box center [754, 252] width 1322 height 670
drag, startPoint x: 993, startPoint y: 518, endPoint x: 749, endPoint y: 523, distance: 244.4
click at [749, 526] on div "179.769.313.486.231.570.000.000.000.000.000.000.000.000.000.000.000.000.000.000…" at bounding box center [754, 544] width 1286 height 37
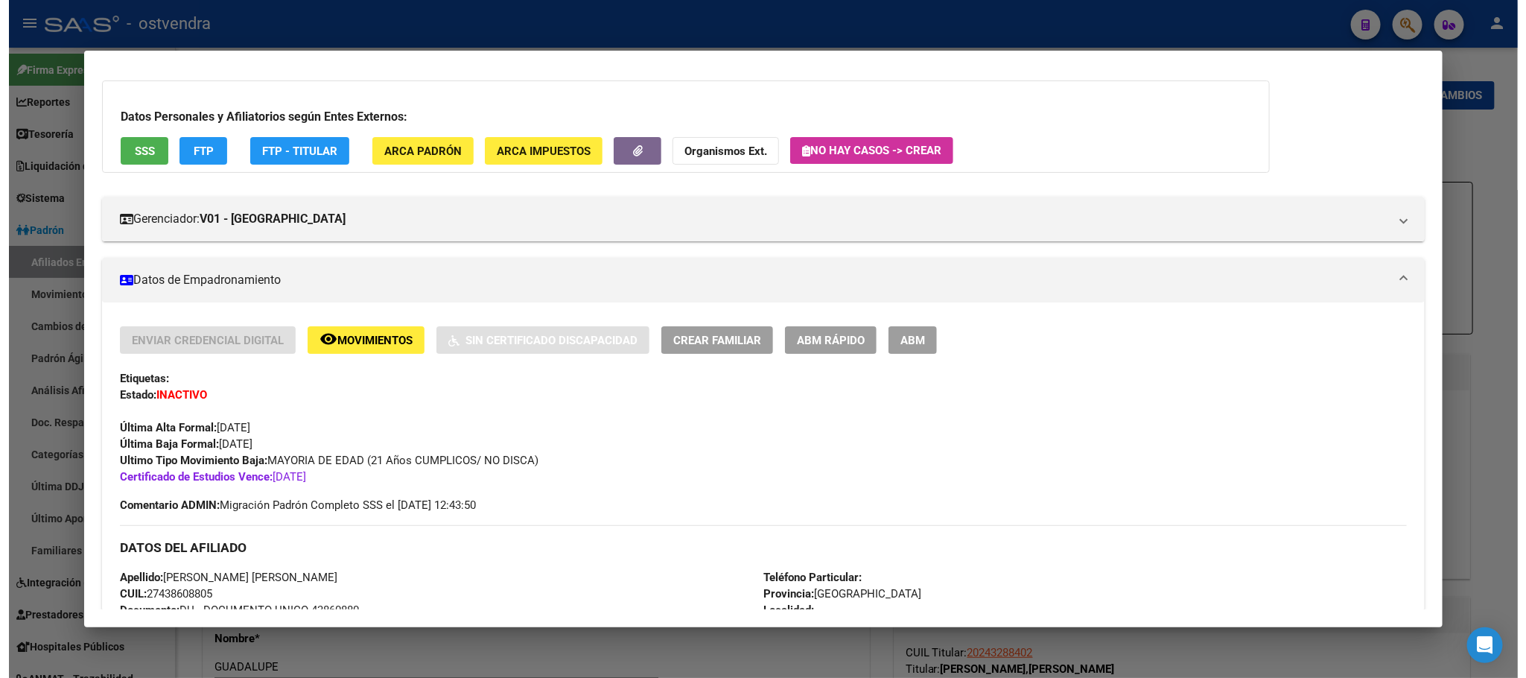
scroll to position [0, 0]
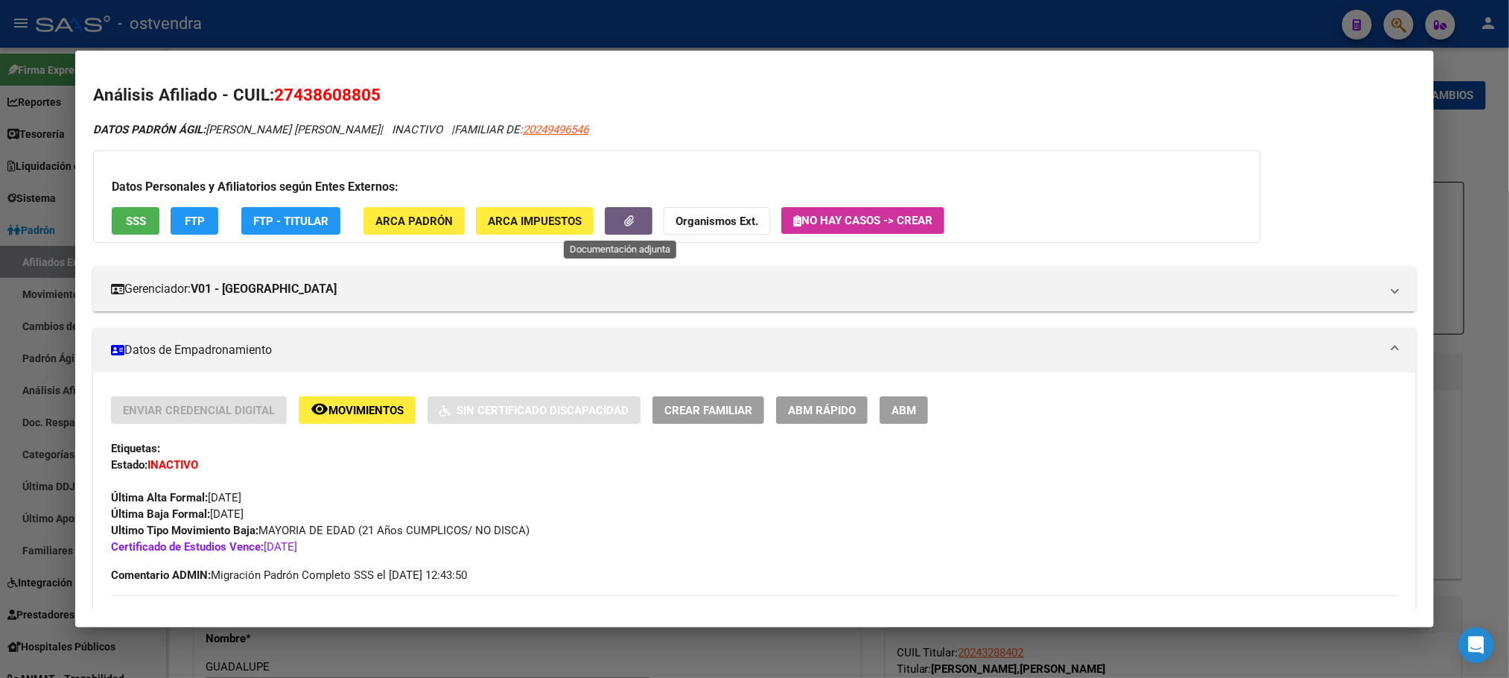
click at [630, 217] on button "button" at bounding box center [629, 221] width 48 height 28
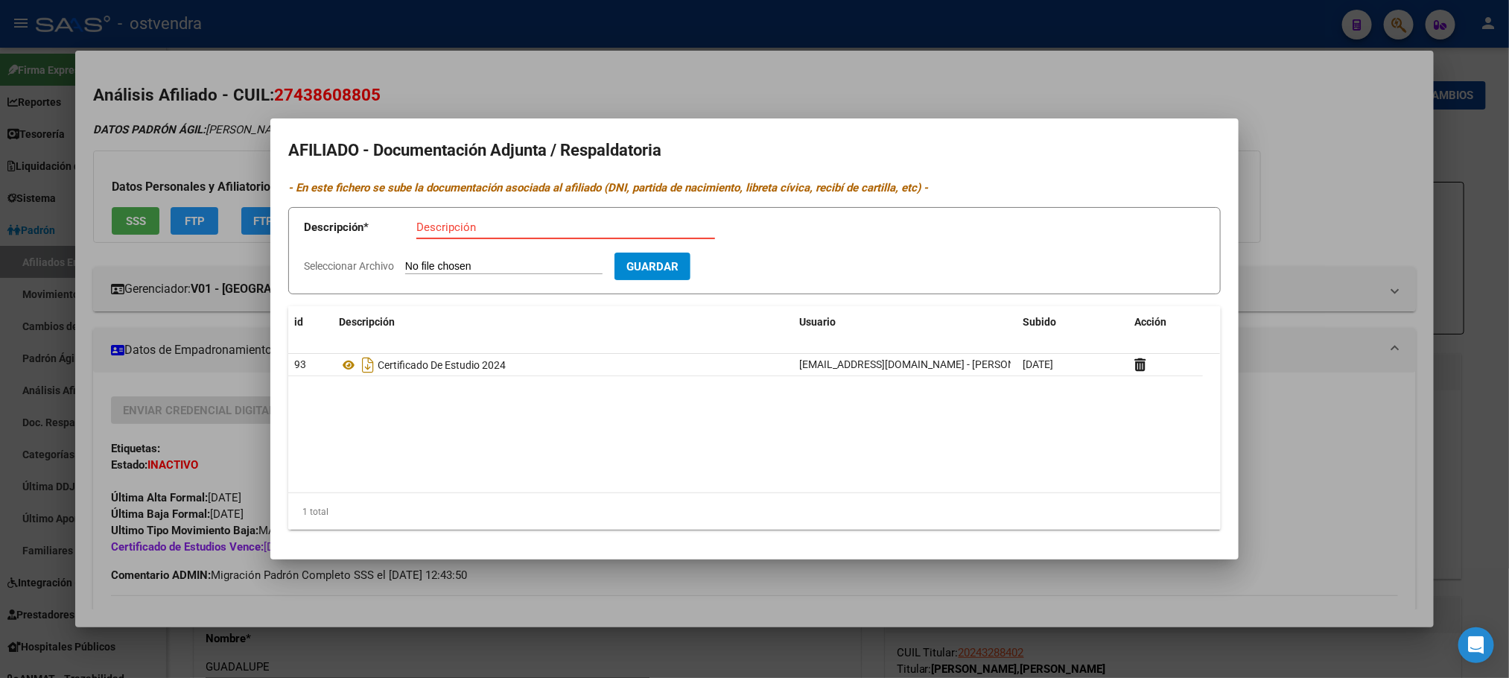
click at [483, 74] on div at bounding box center [754, 339] width 1509 height 678
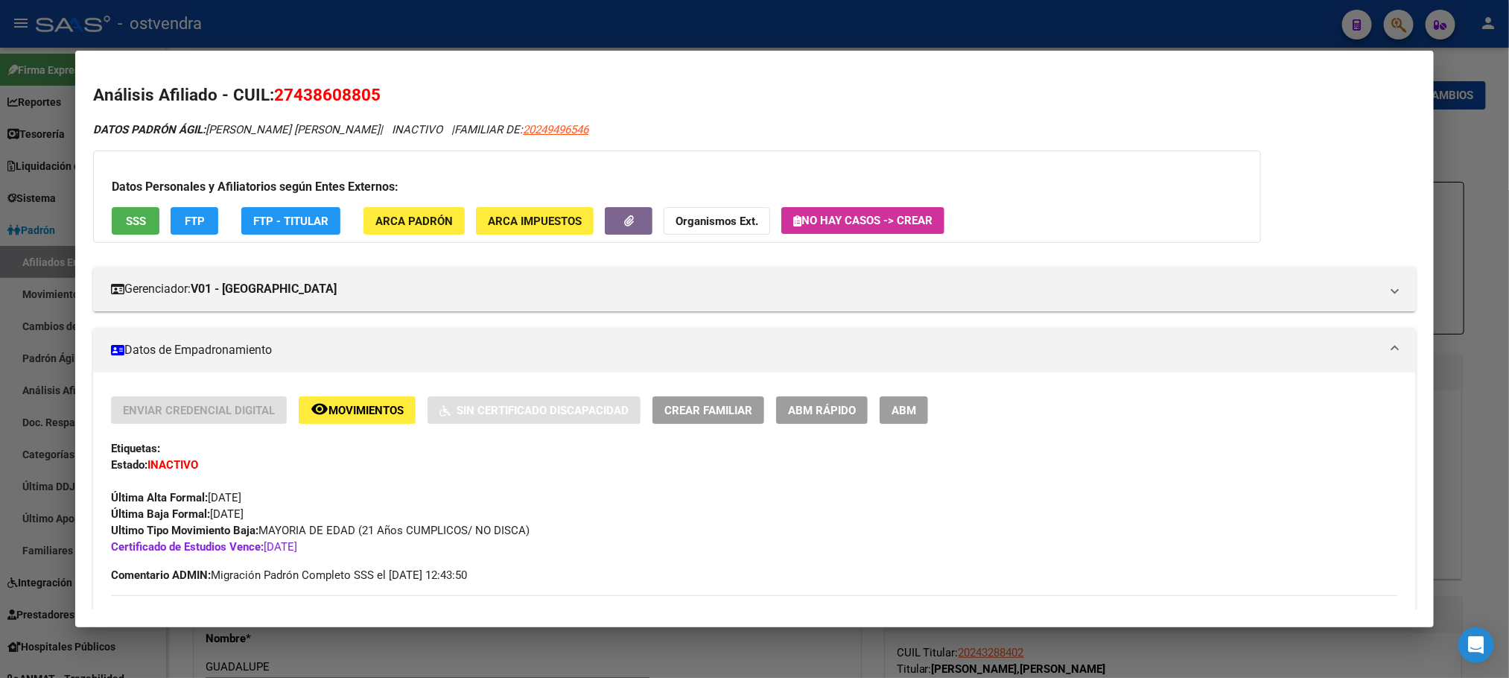
click at [637, 222] on button "button" at bounding box center [629, 221] width 48 height 28
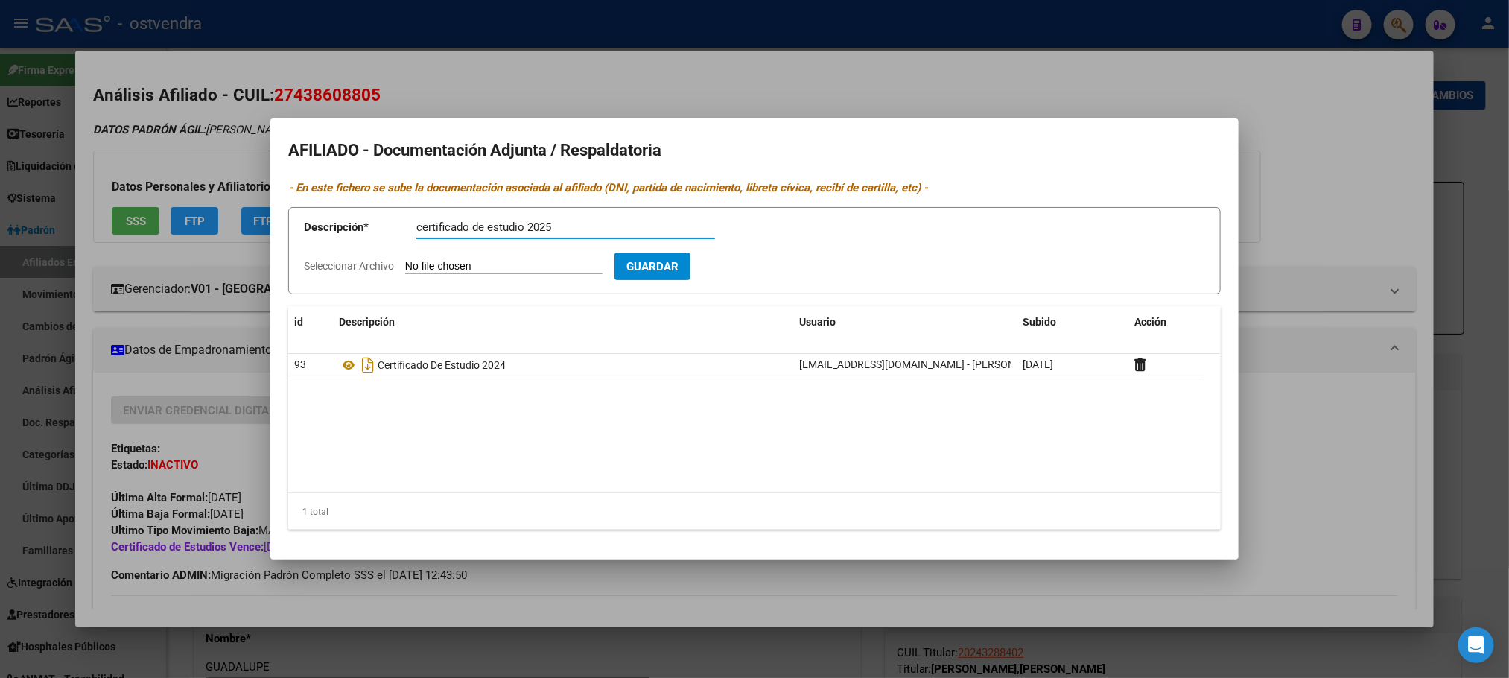
type input "certificado de estudio 2025"
click at [561, 264] on input "Seleccionar Archivo" at bounding box center [503, 267] width 197 height 14
type input "C:\fakepath\43860880.jfif"
click at [765, 273] on span "Guardar" at bounding box center [739, 266] width 52 height 13
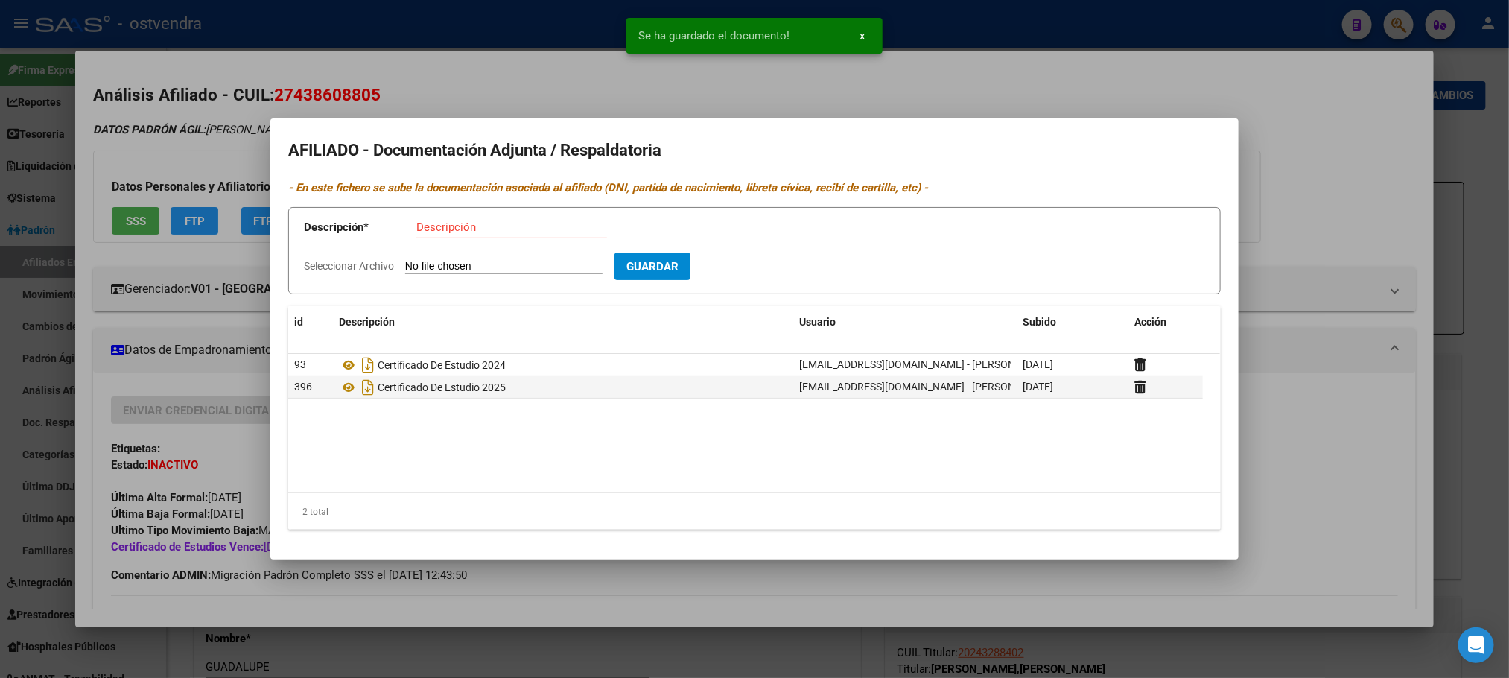
click at [559, 92] on div at bounding box center [754, 339] width 1509 height 678
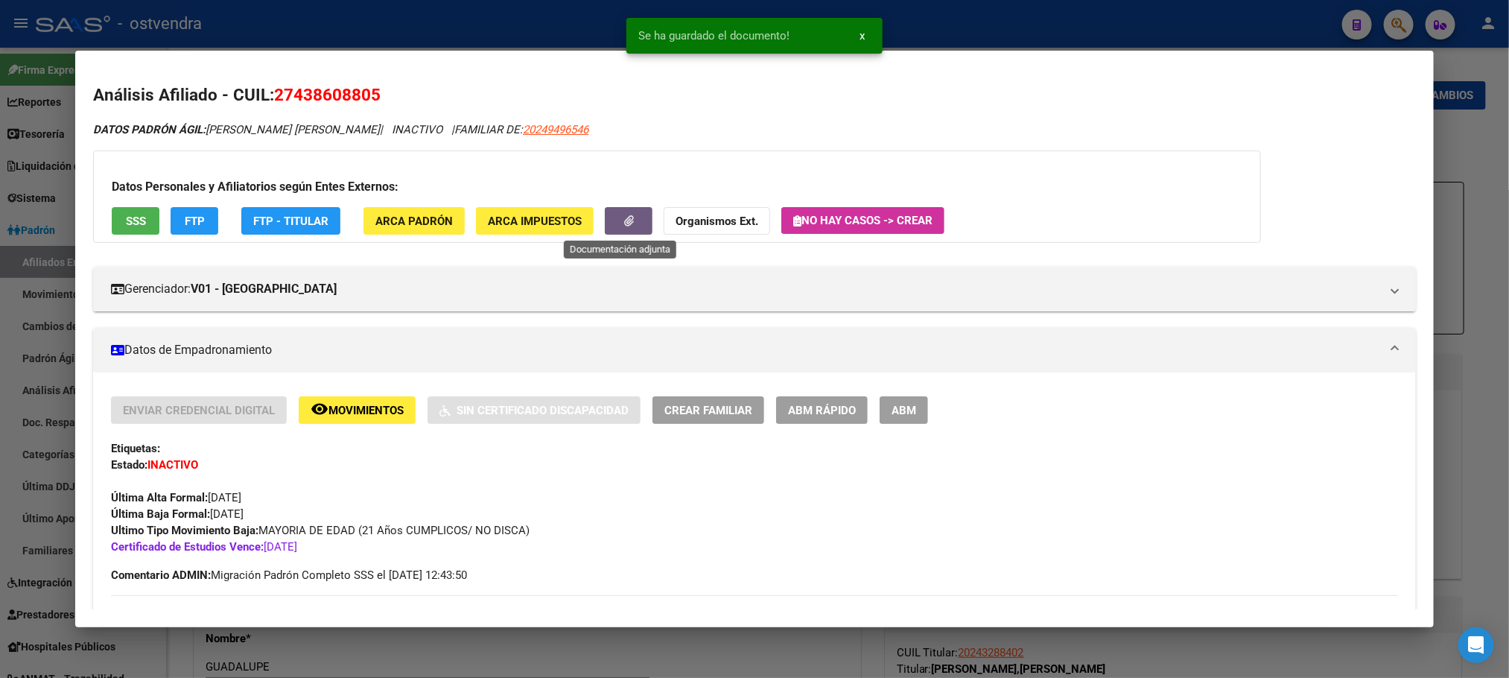
click at [617, 207] on button "button" at bounding box center [629, 221] width 48 height 28
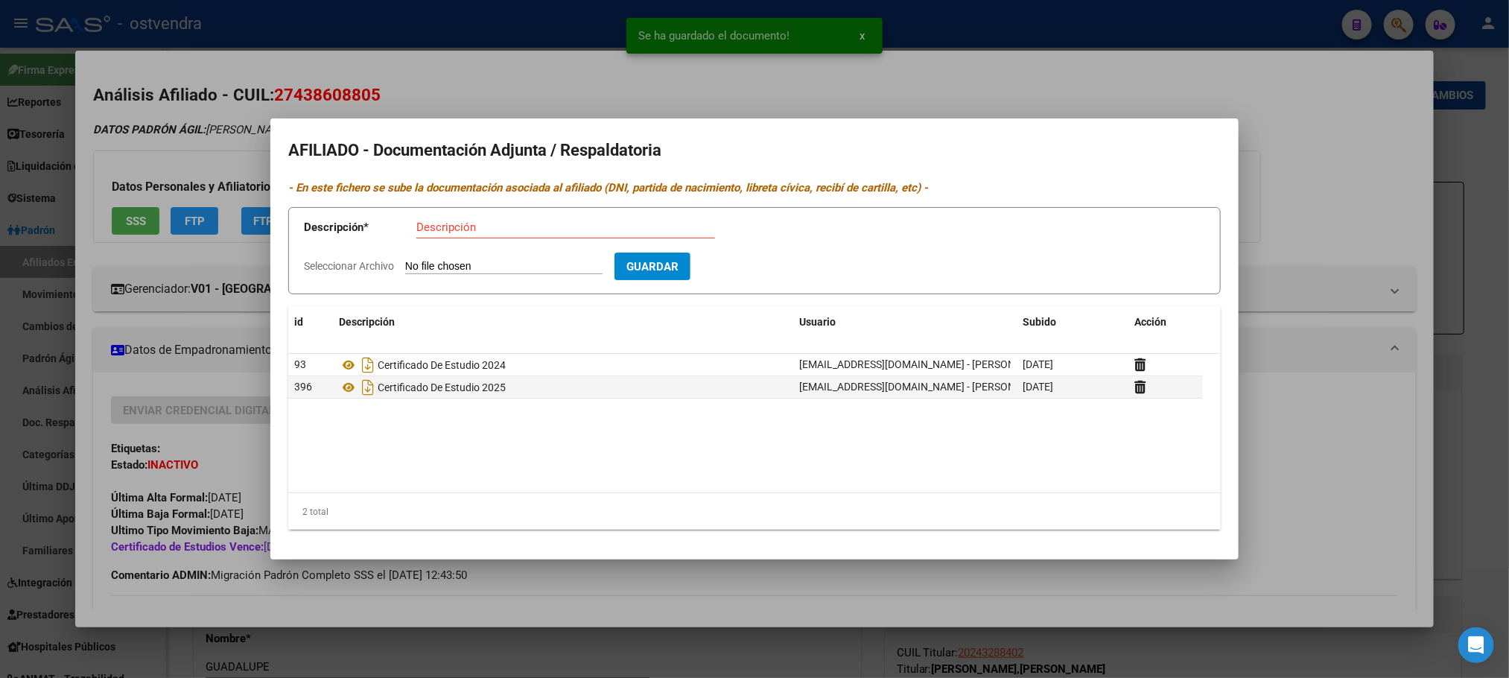
click at [229, 155] on div at bounding box center [754, 339] width 1509 height 678
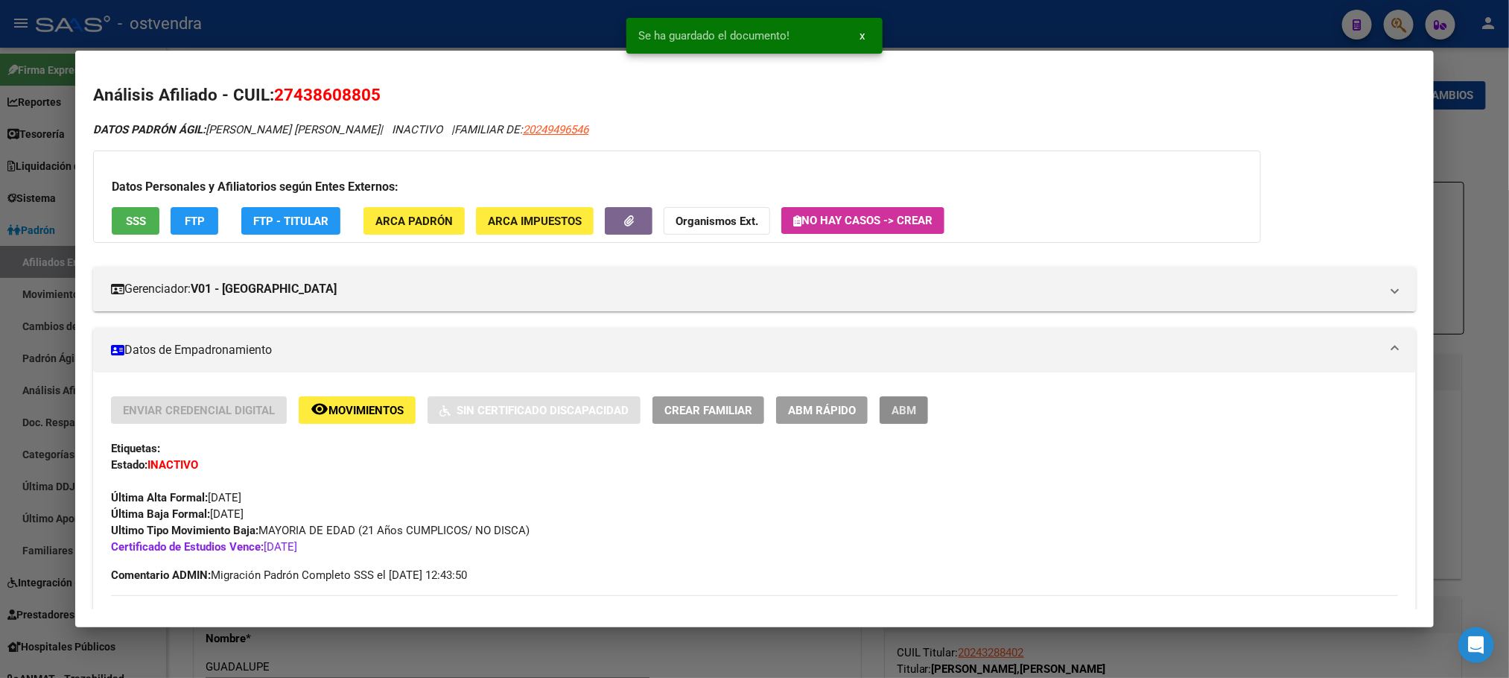
click at [894, 416] on span "ABM" at bounding box center [904, 410] width 25 height 13
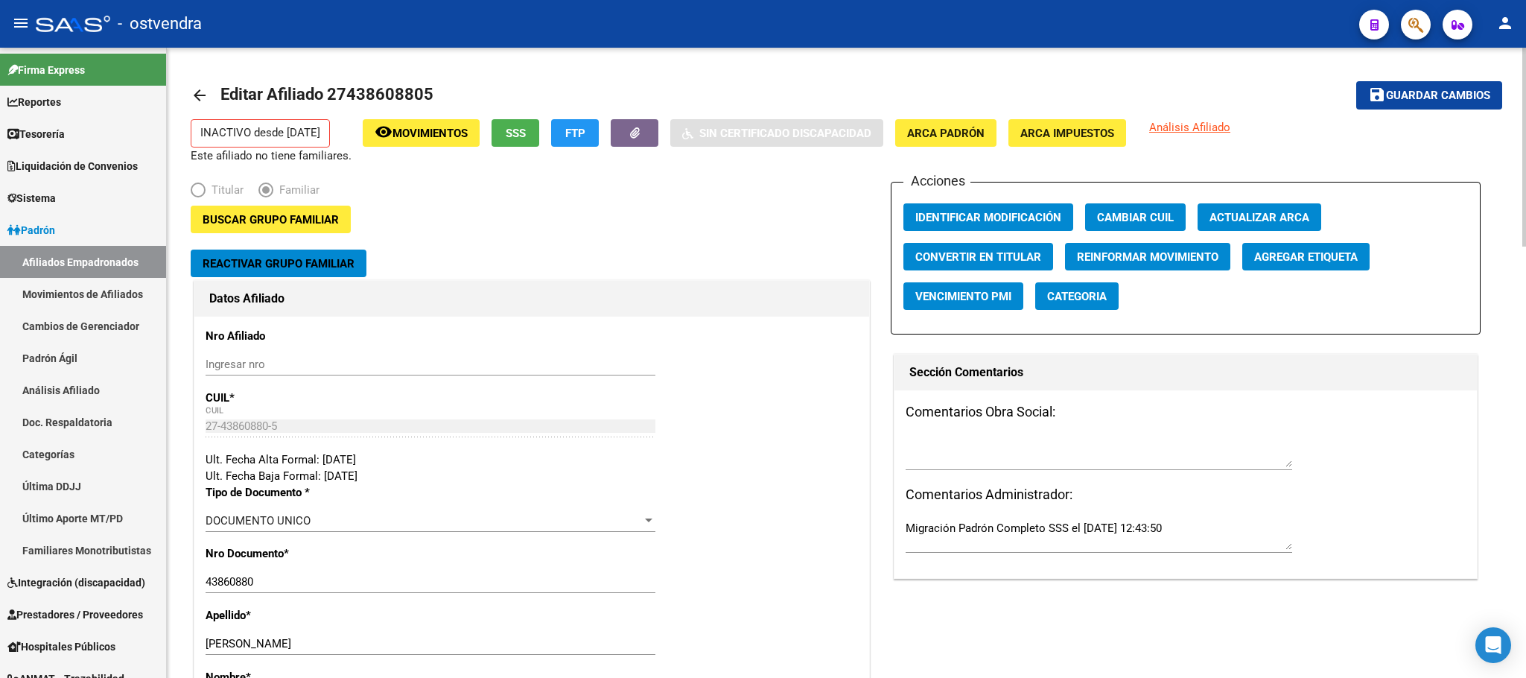
click at [304, 273] on button "Reactivar Grupo Familiar" at bounding box center [279, 264] width 176 height 28
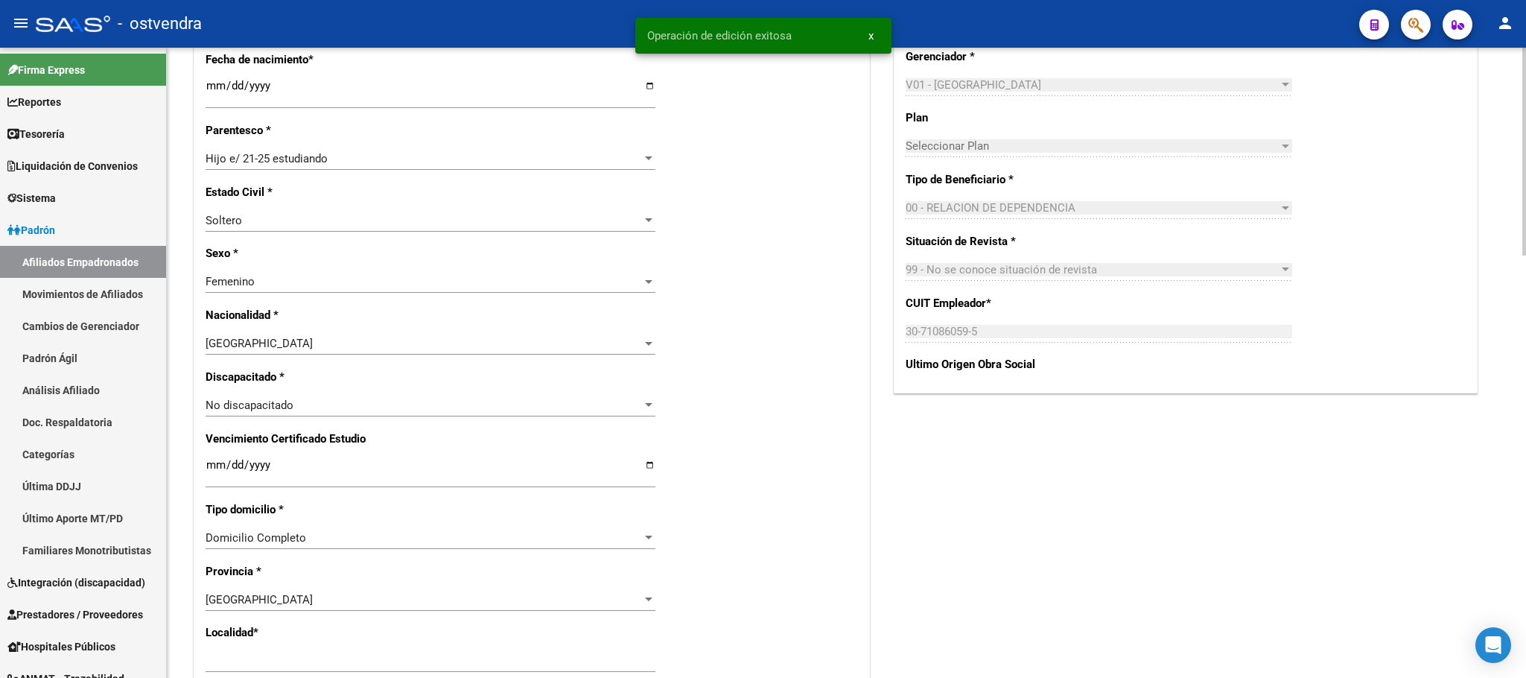
scroll to position [670, 0]
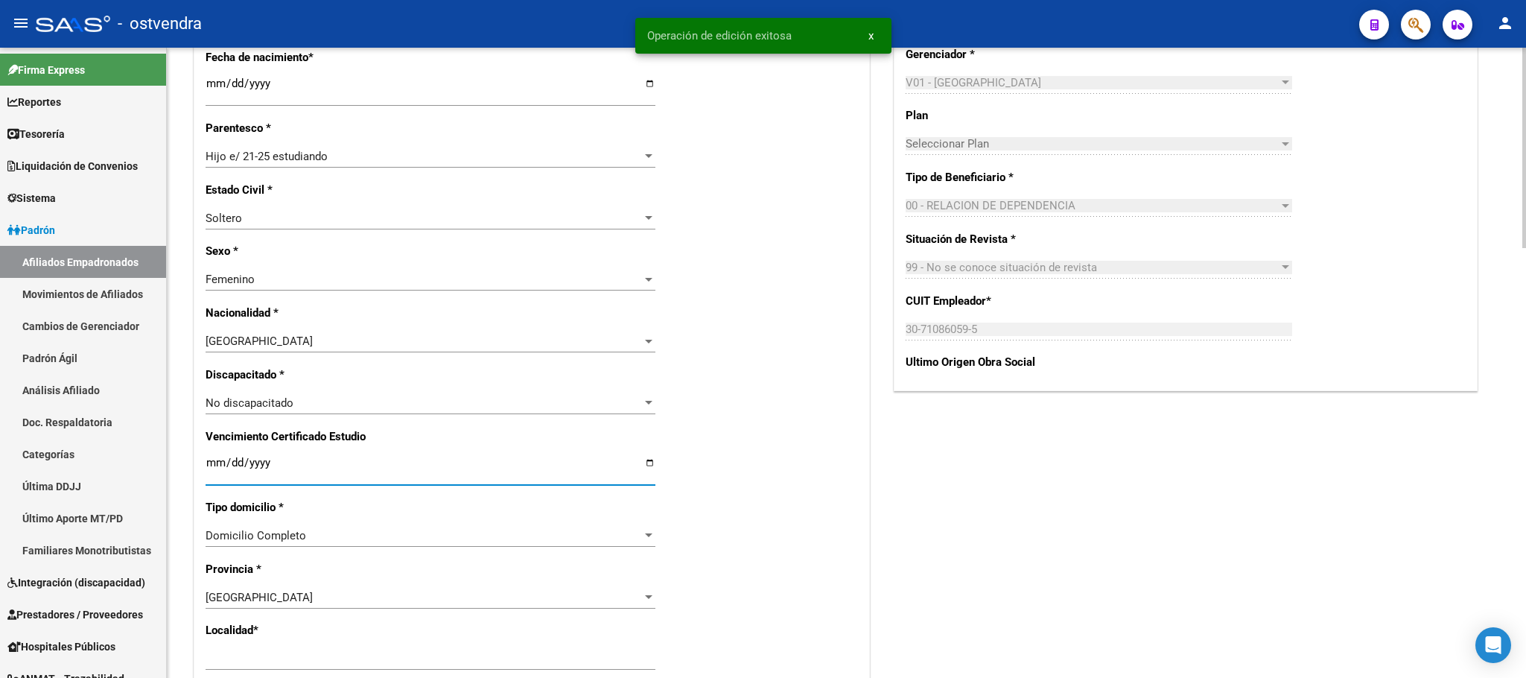
click at [264, 470] on input "[DATE]" at bounding box center [431, 469] width 450 height 24
type input "[DATE]"
click at [834, 418] on div "Nro Afiliado Ingresar nro CUIL * 27-43860880-5 CUIL ARCA Padrón Ult. Fecha Alta…" at bounding box center [531, 442] width 675 height 1615
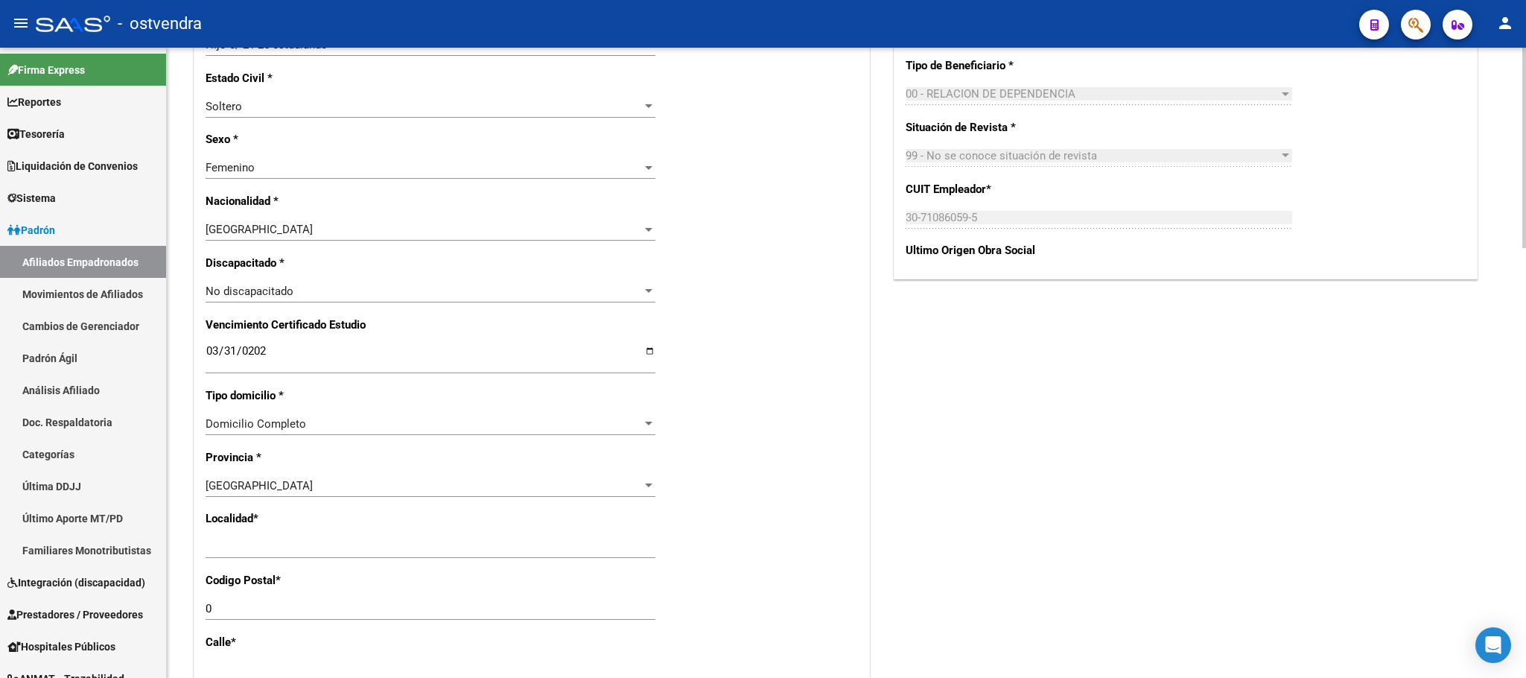
scroll to position [894, 0]
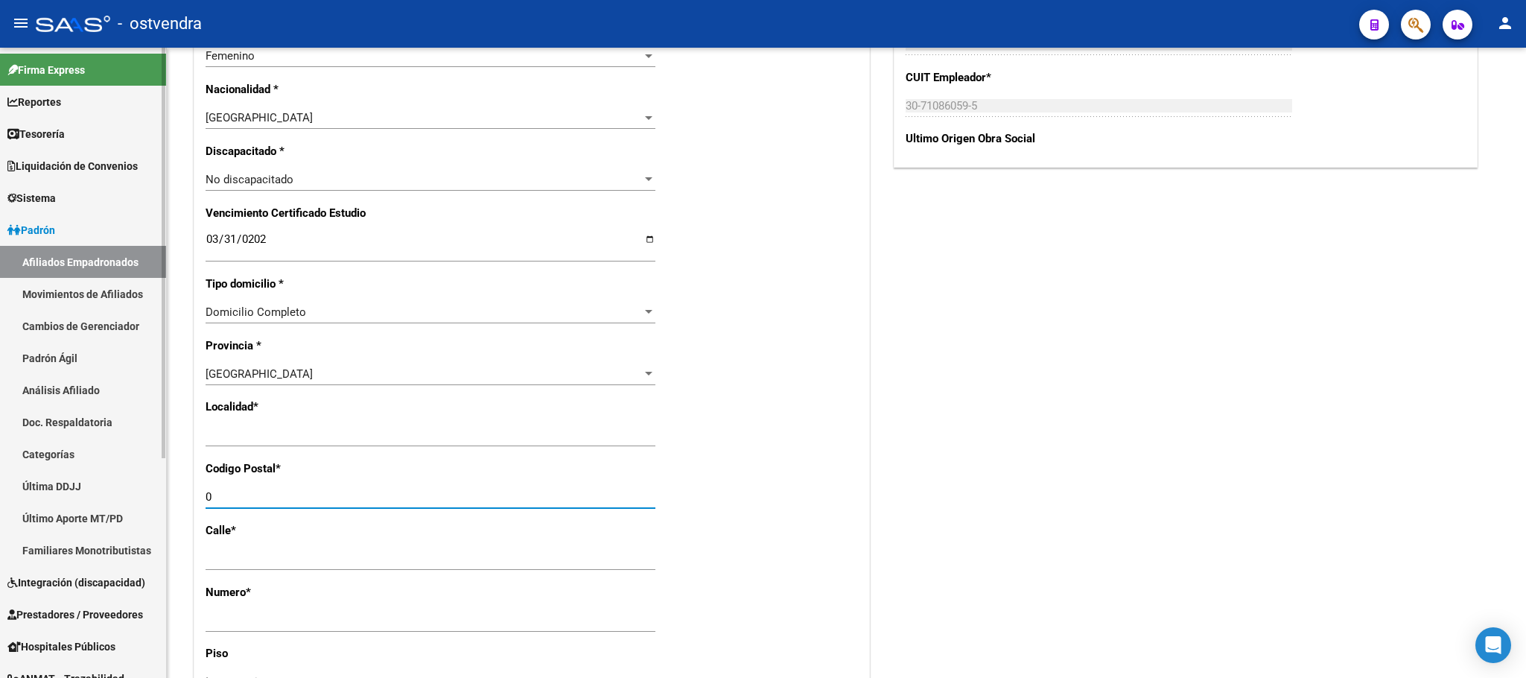
drag, startPoint x: 255, startPoint y: 497, endPoint x: 54, endPoint y: 501, distance: 201.2
click at [150, 507] on mat-sidenav-container "Firma Express Reportes Tablero de Control Ingresos Percibidos Análisis de todos…" at bounding box center [763, 363] width 1526 height 630
type input "1663"
click at [308, 419] on div "Nro Afiliado Ingresar nro CUIL * 27-43860880-5 CUIL ARCA Padrón Ult. Fecha Alta…" at bounding box center [531, 219] width 675 height 1615
drag, startPoint x: 342, startPoint y: 429, endPoint x: 0, endPoint y: 463, distance: 343.5
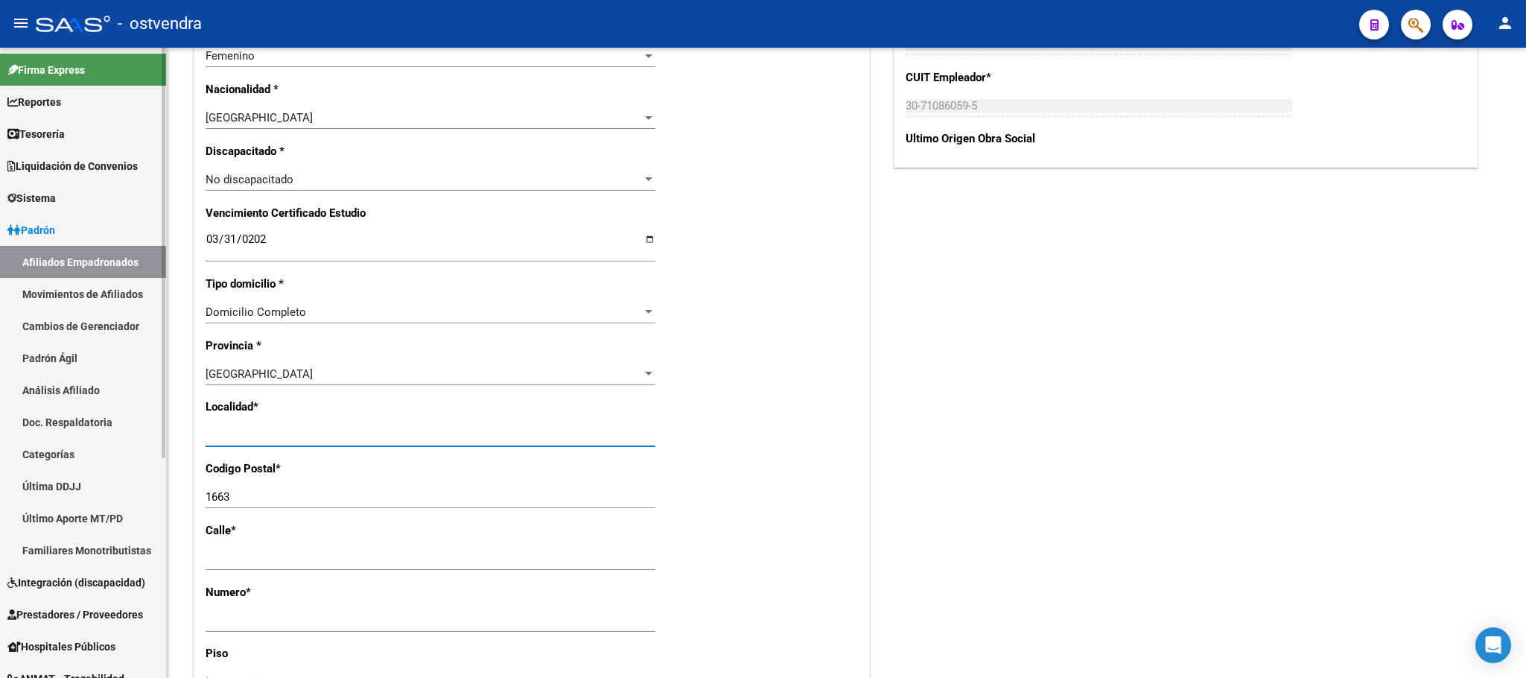
click at [2, 466] on mat-sidenav-container "Firma Express Reportes Tablero de Control Ingresos Percibidos Análisis de todos…" at bounding box center [763, 363] width 1526 height 630
type input "[DATE][PERSON_NAME]"
click at [1406, 459] on div "Acciones Identificar Modificación Cambiar CUIL Agregar Movimiento Actualizar AR…" at bounding box center [1186, 159] width 590 height 1742
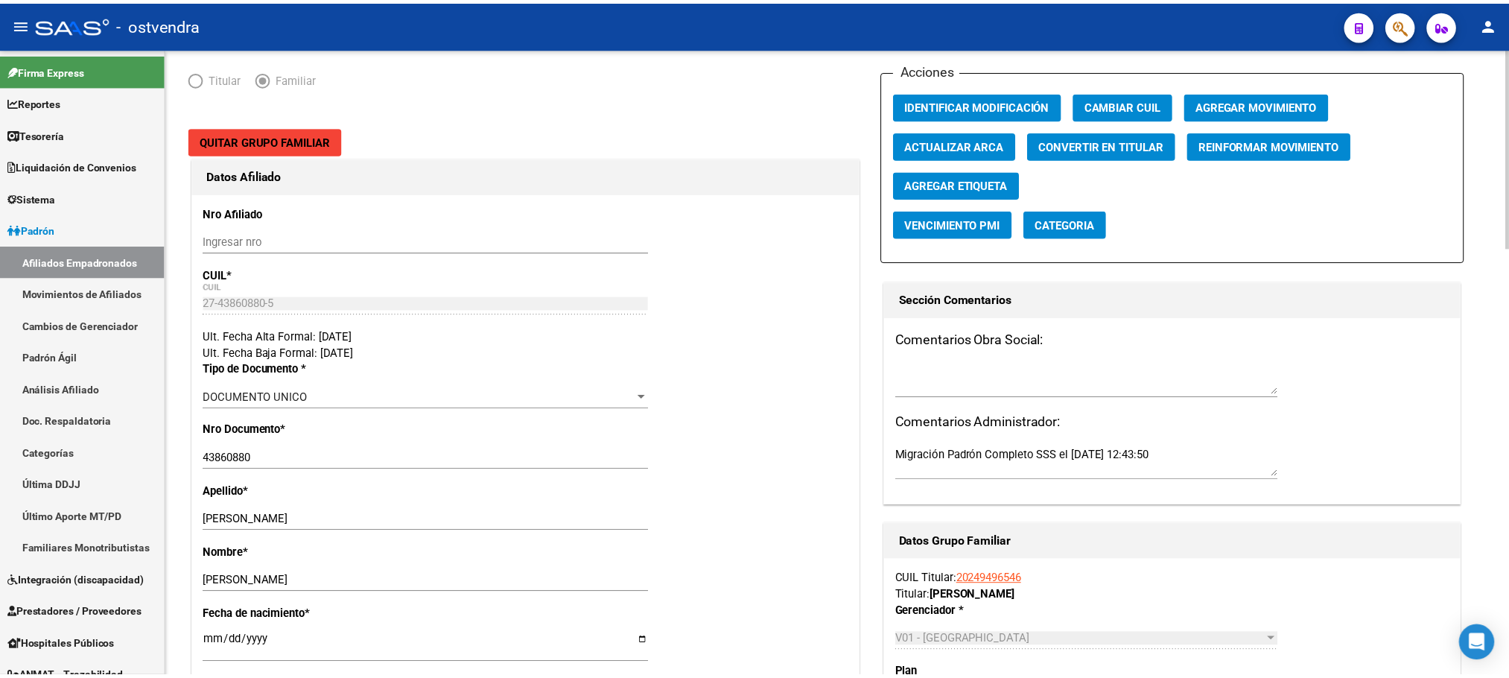
scroll to position [0, 0]
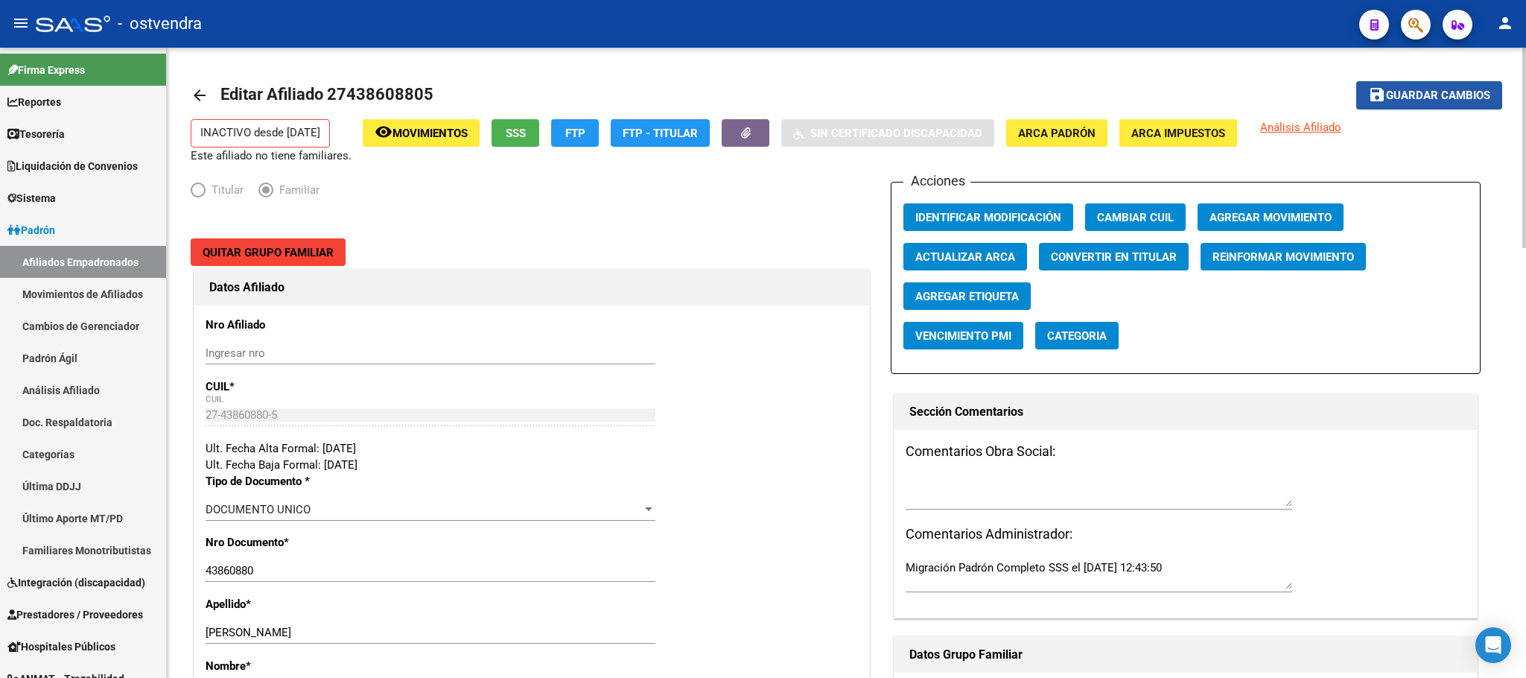
click at [1468, 103] on button "save Guardar cambios" at bounding box center [1429, 95] width 146 height 28
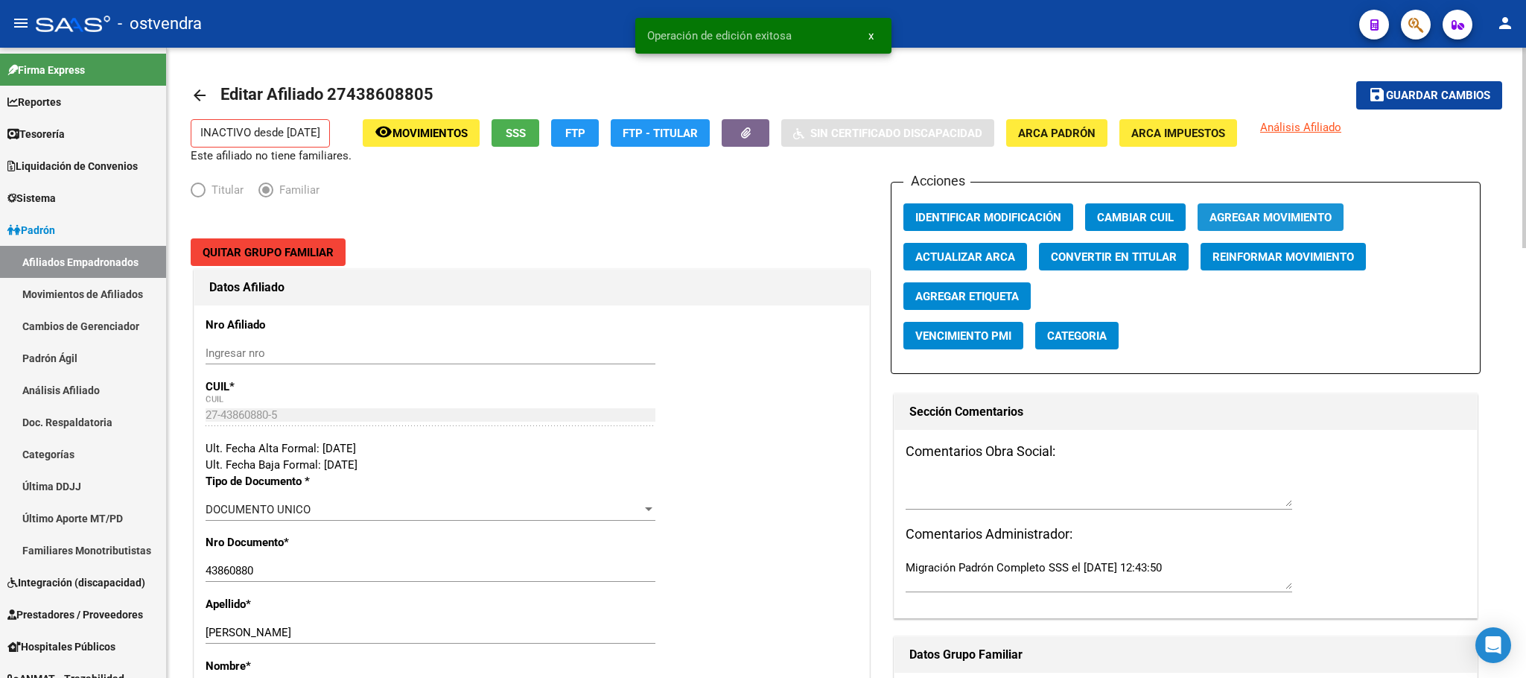
click at [1275, 229] on button "Agregar Movimiento" at bounding box center [1271, 217] width 146 height 28
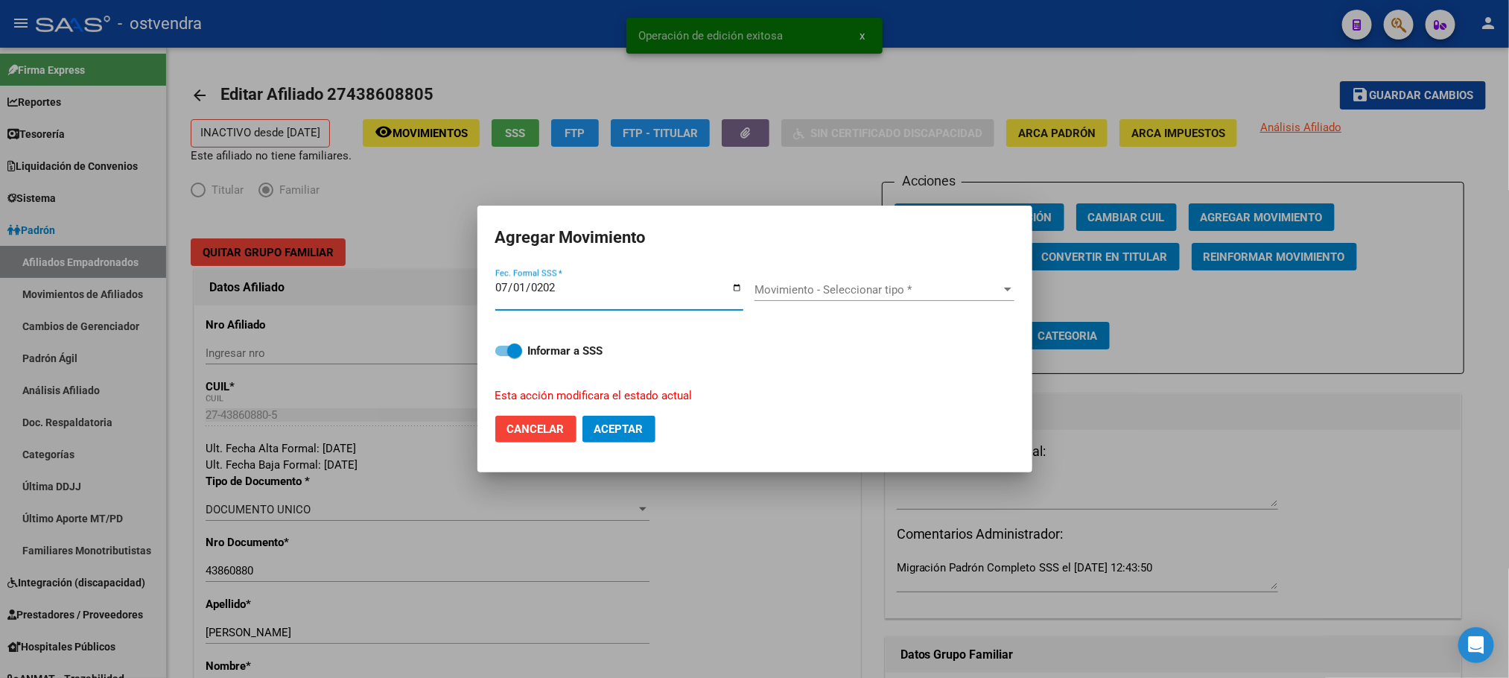
type input "[DATE]"
click at [906, 279] on div "Movimiento - Seleccionar tipo * Movimiento - Seleccionar tipo *" at bounding box center [885, 290] width 260 height 22
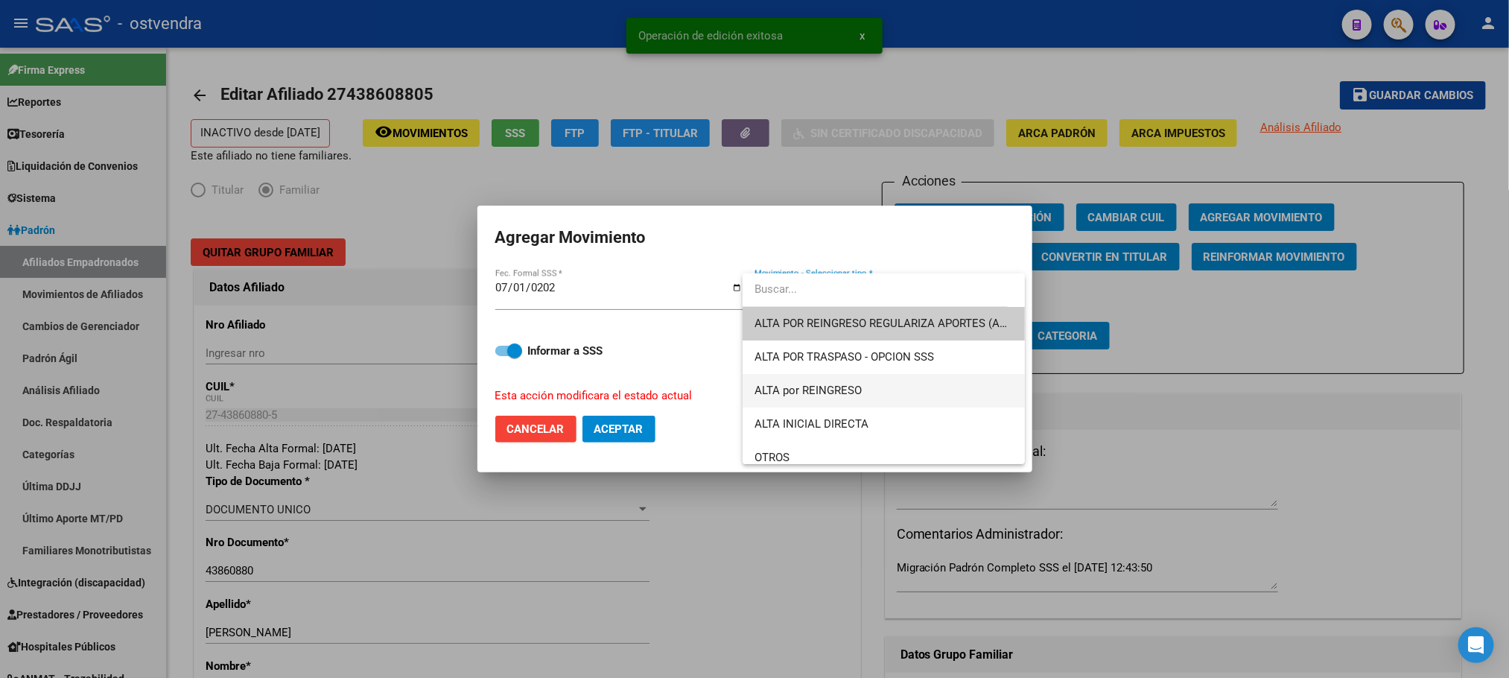
click at [888, 390] on span "ALTA por REINGRESO" at bounding box center [884, 391] width 258 height 34
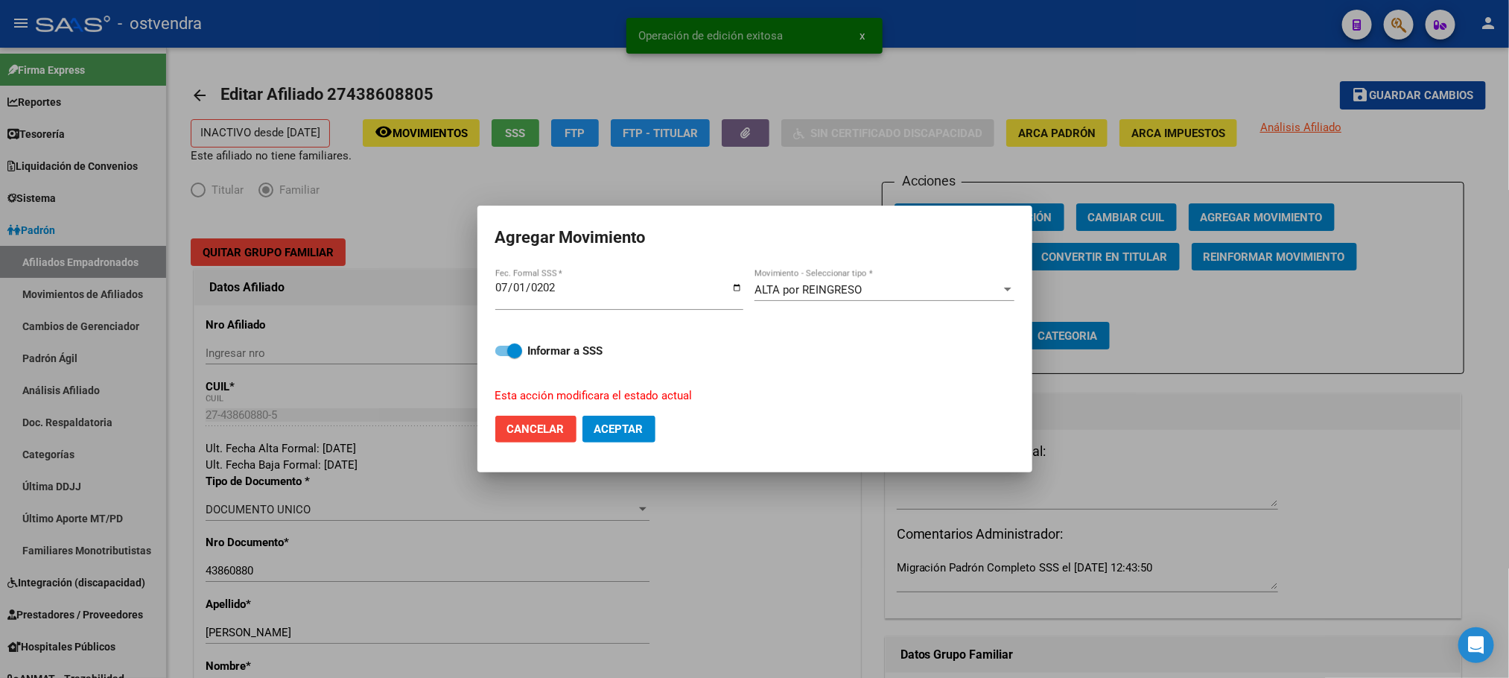
click at [626, 411] on mat-dialog-actions "Cancelar Aceptar" at bounding box center [754, 429] width 519 height 51
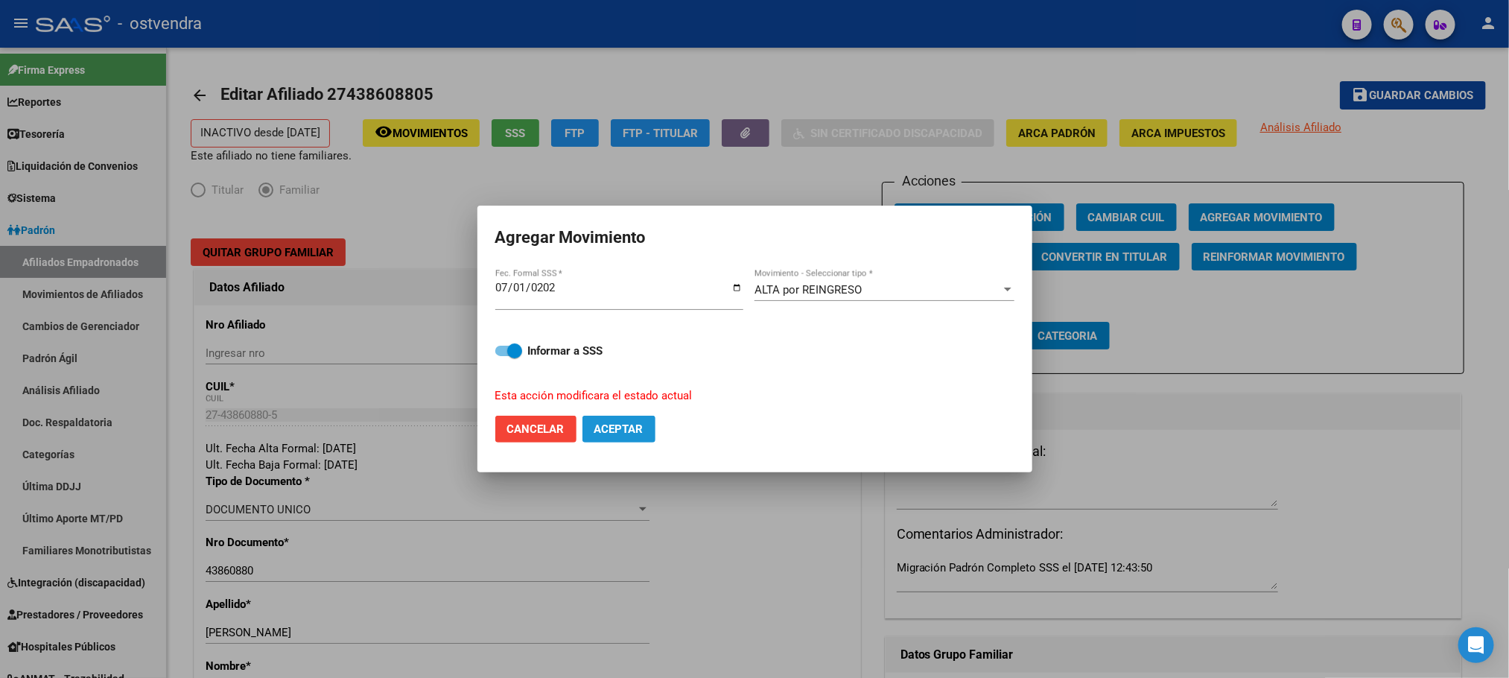
click at [626, 419] on button "Aceptar" at bounding box center [619, 429] width 73 height 27
checkbox input "false"
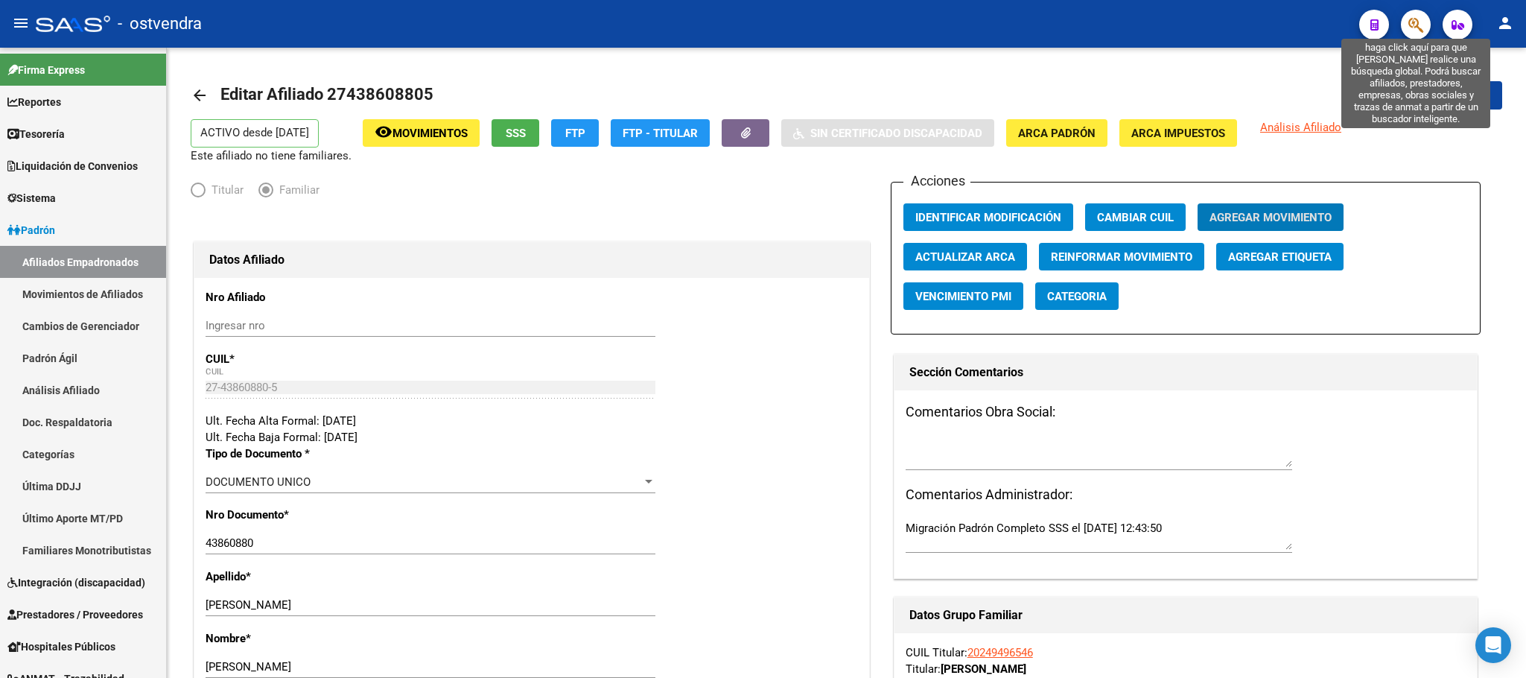
click at [1410, 25] on icon "button" at bounding box center [1416, 24] width 15 height 17
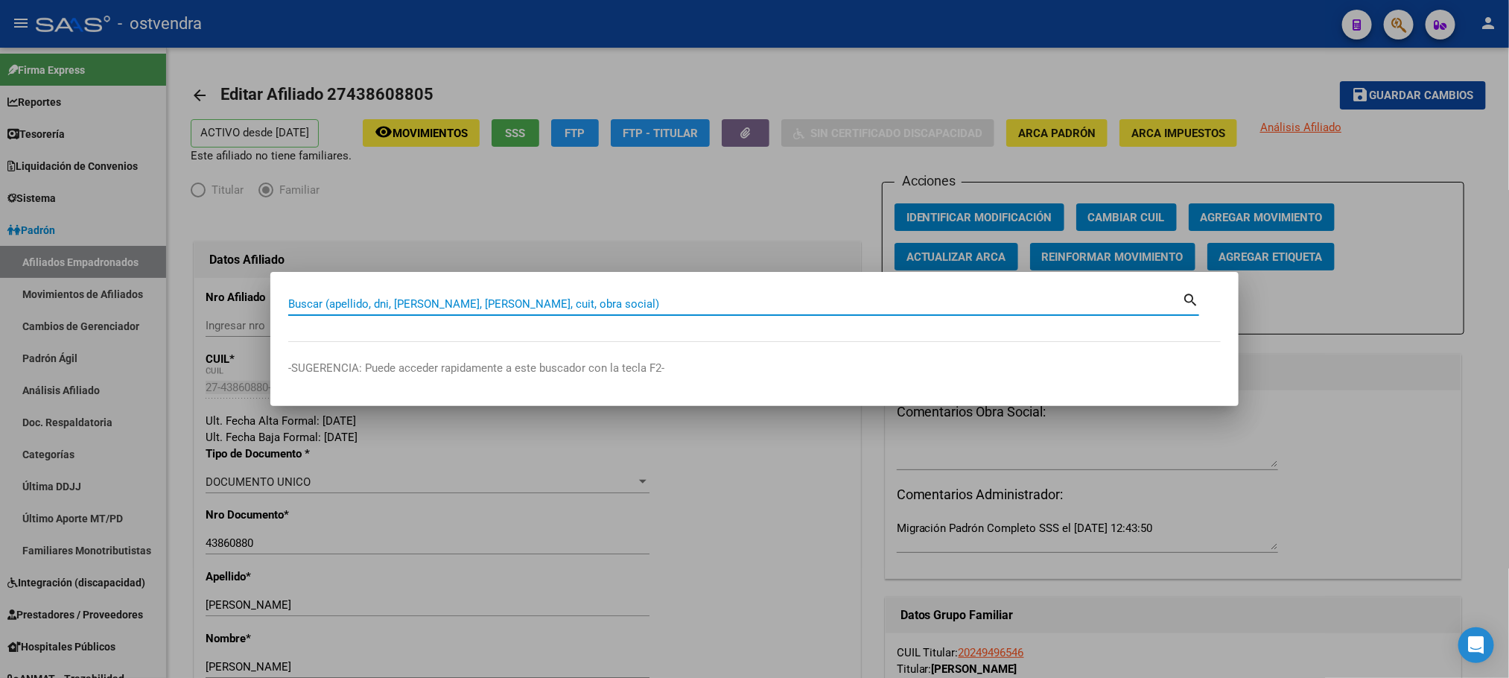
paste input "45810000"
type input "45810000"
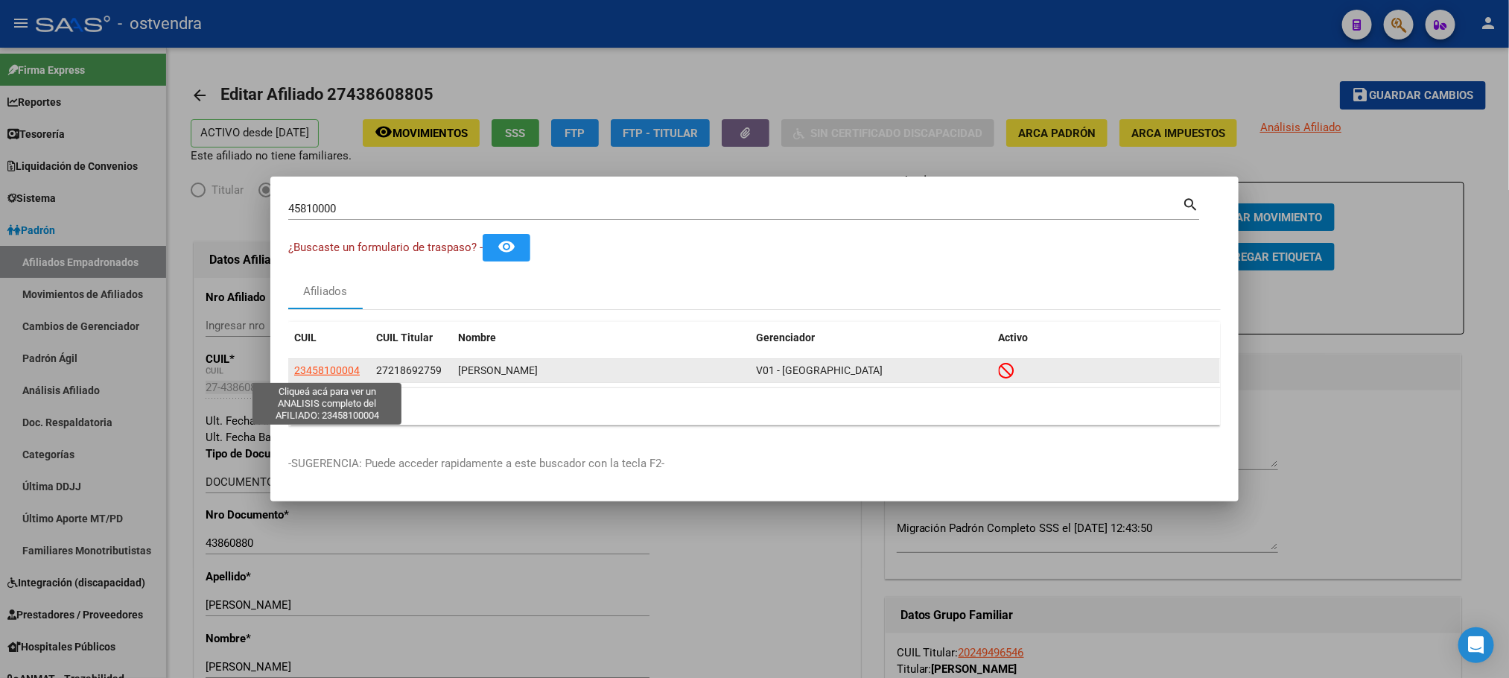
click at [331, 369] on span "23458100004" at bounding box center [327, 370] width 66 height 12
type textarea "23458100004"
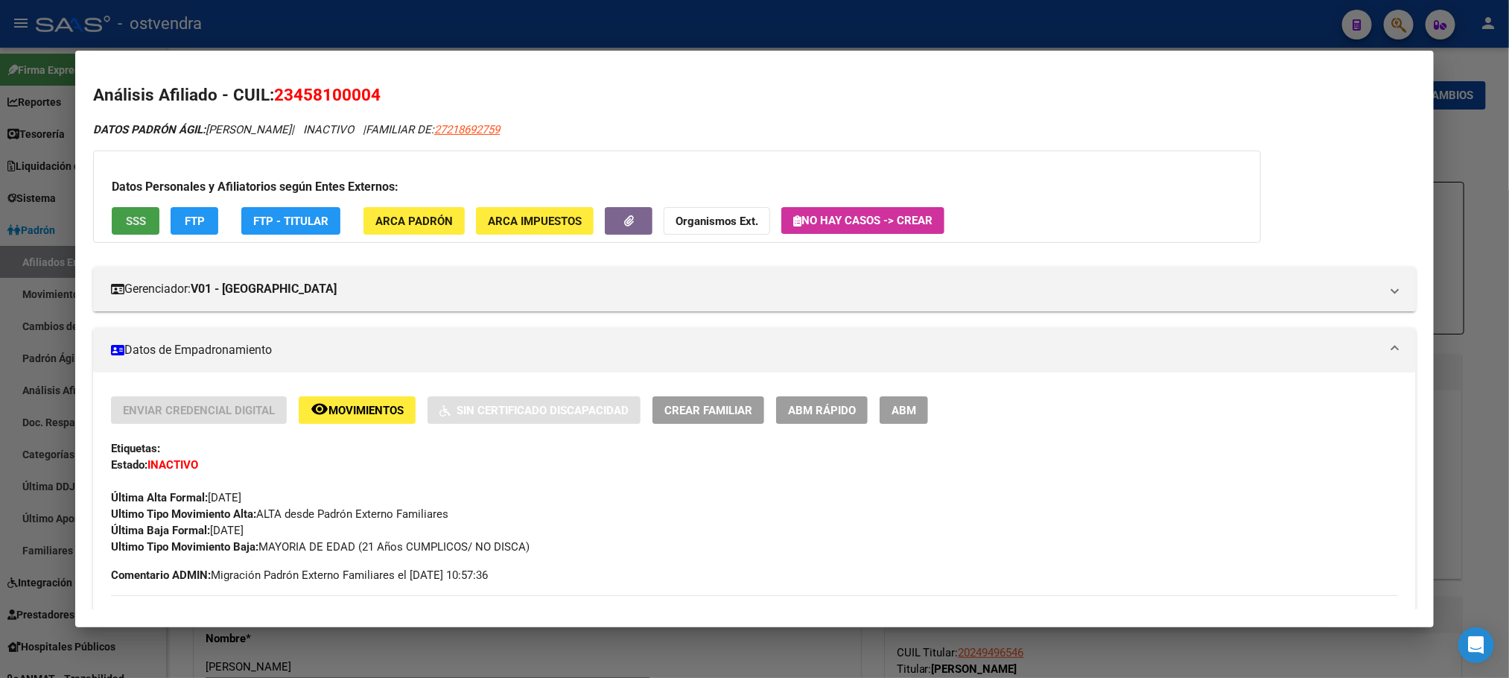
click at [128, 217] on span "SSS" at bounding box center [136, 221] width 20 height 13
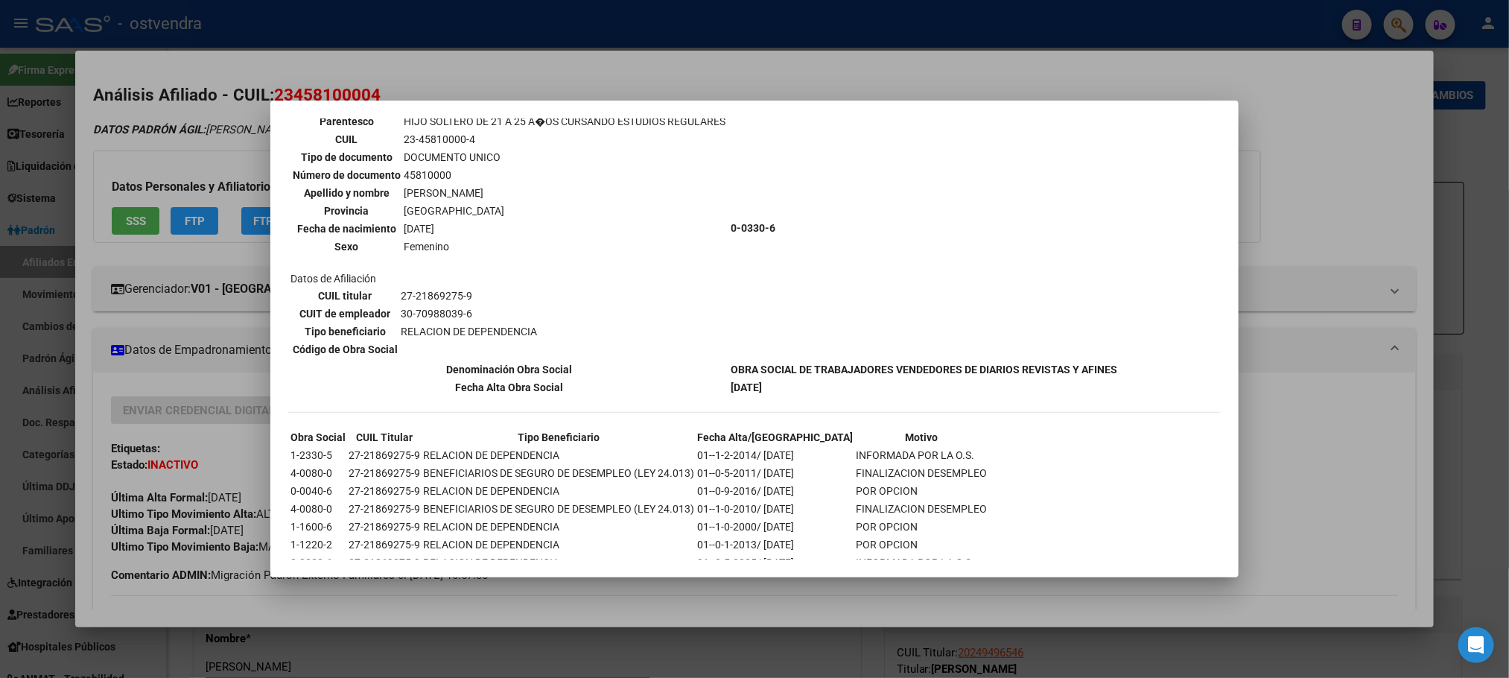
scroll to position [559, 0]
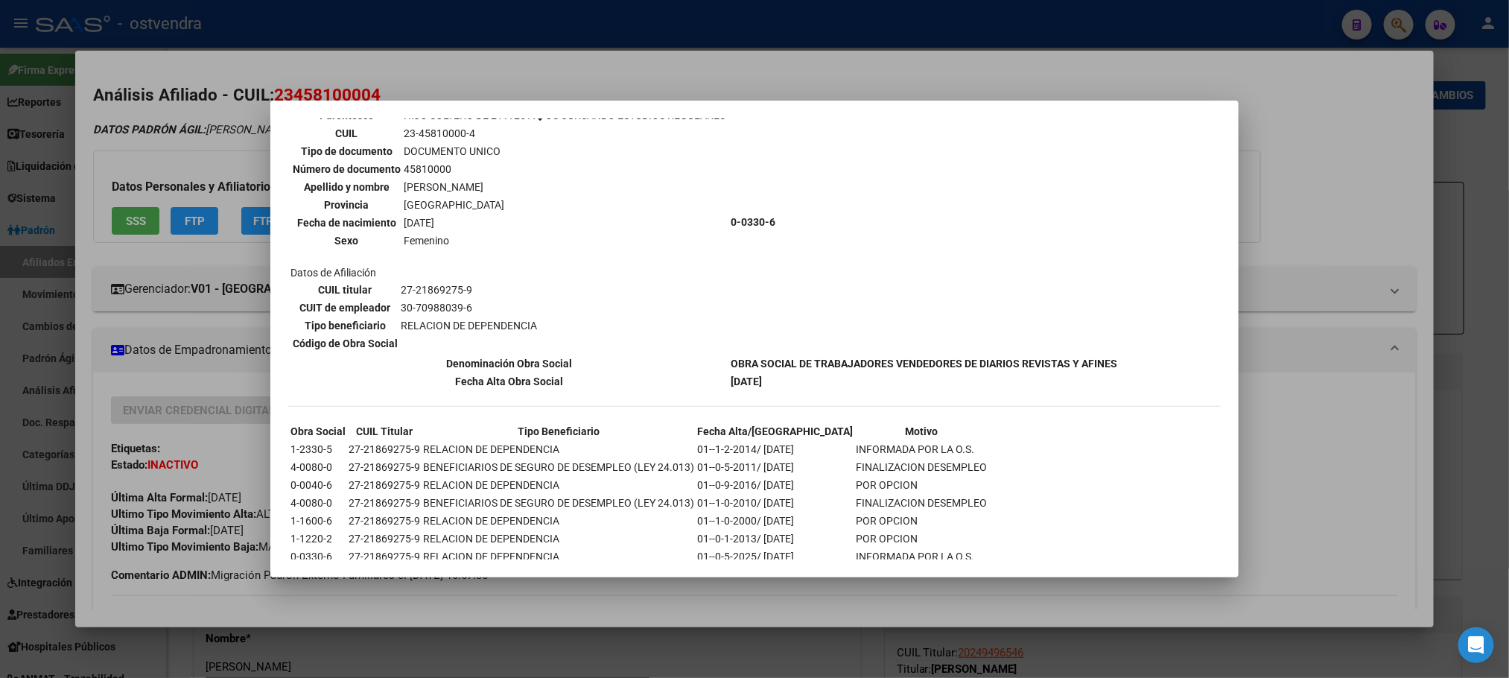
drag, startPoint x: 704, startPoint y: 356, endPoint x: 804, endPoint y: 354, distance: 100.6
click at [851, 372] on tbody "DATOS DE AFILIACION VIGENTE Datos personales Parentesco HIJO SOLTERO DE 21 A 25…" at bounding box center [704, 230] width 828 height 317
click at [115, 106] on div at bounding box center [754, 339] width 1509 height 678
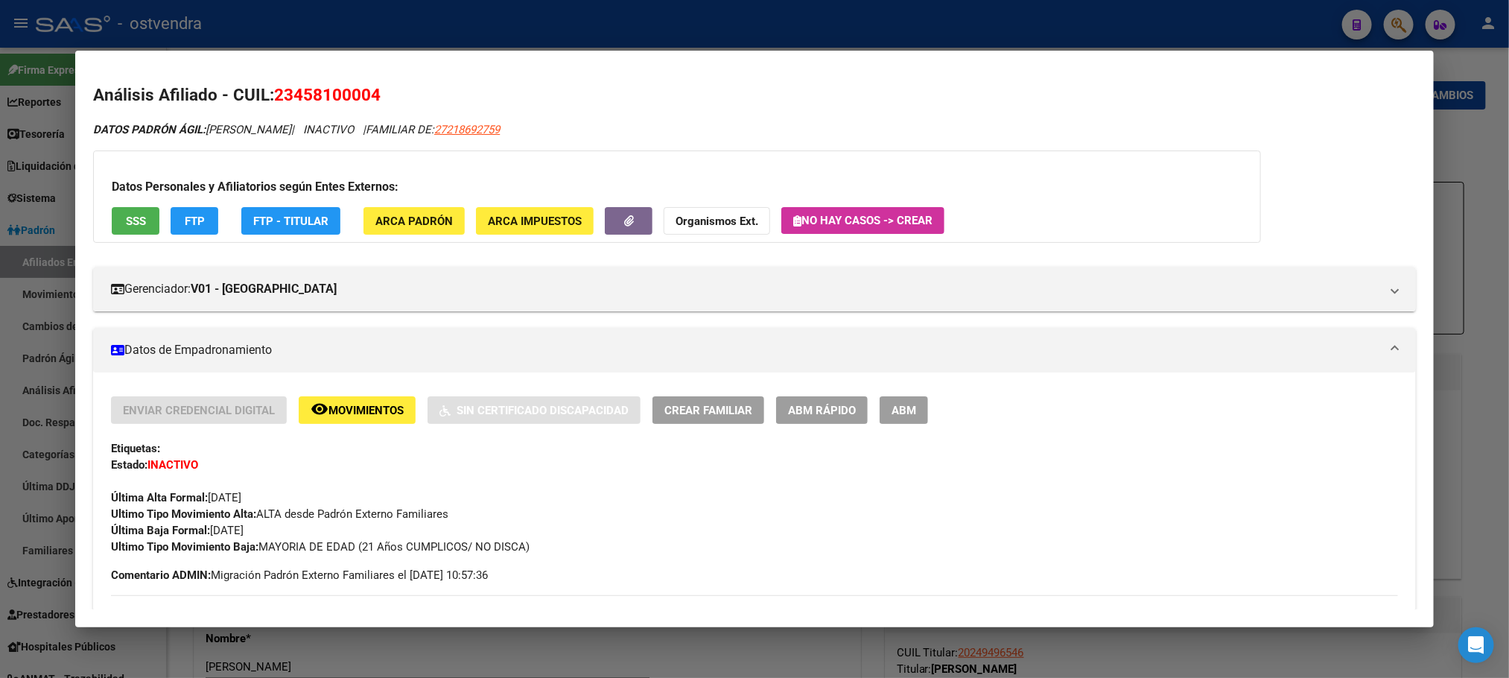
scroll to position [223, 0]
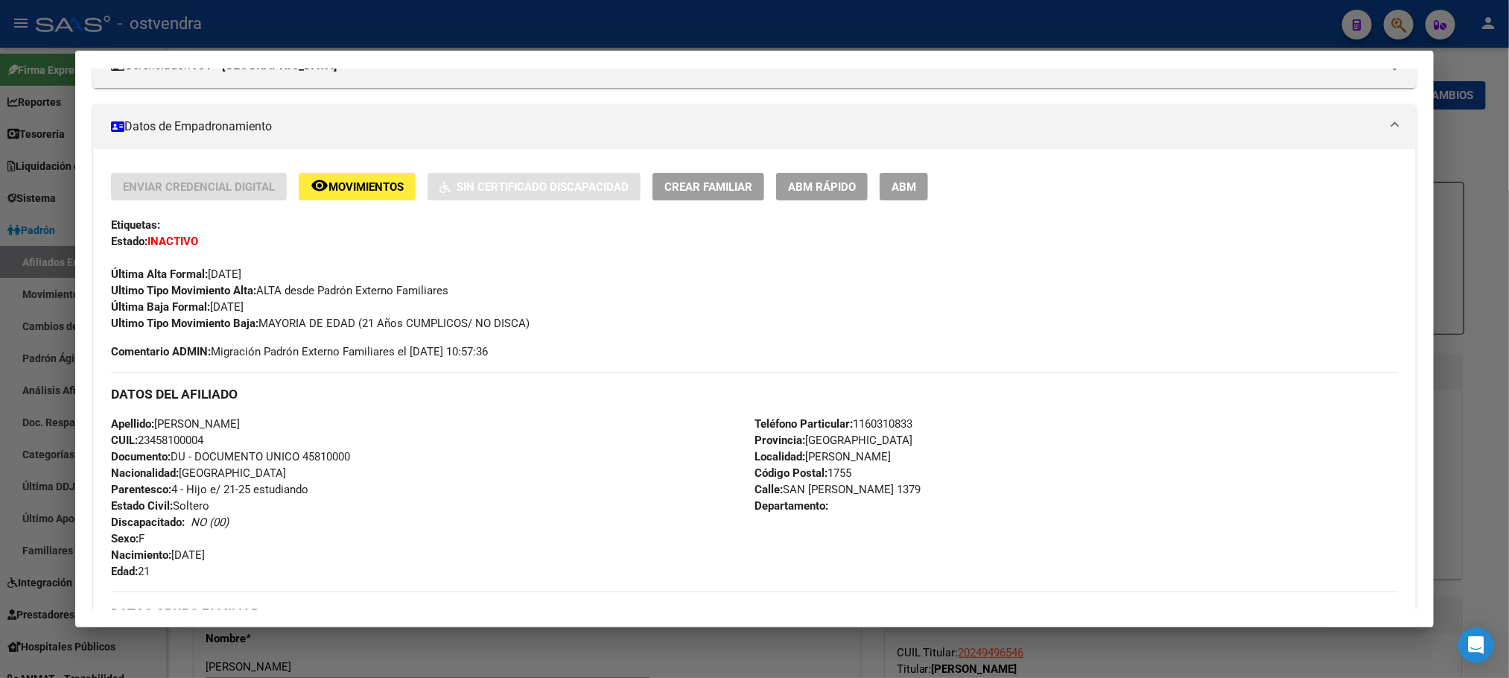
click at [347, 184] on span "Movimientos" at bounding box center [366, 186] width 75 height 13
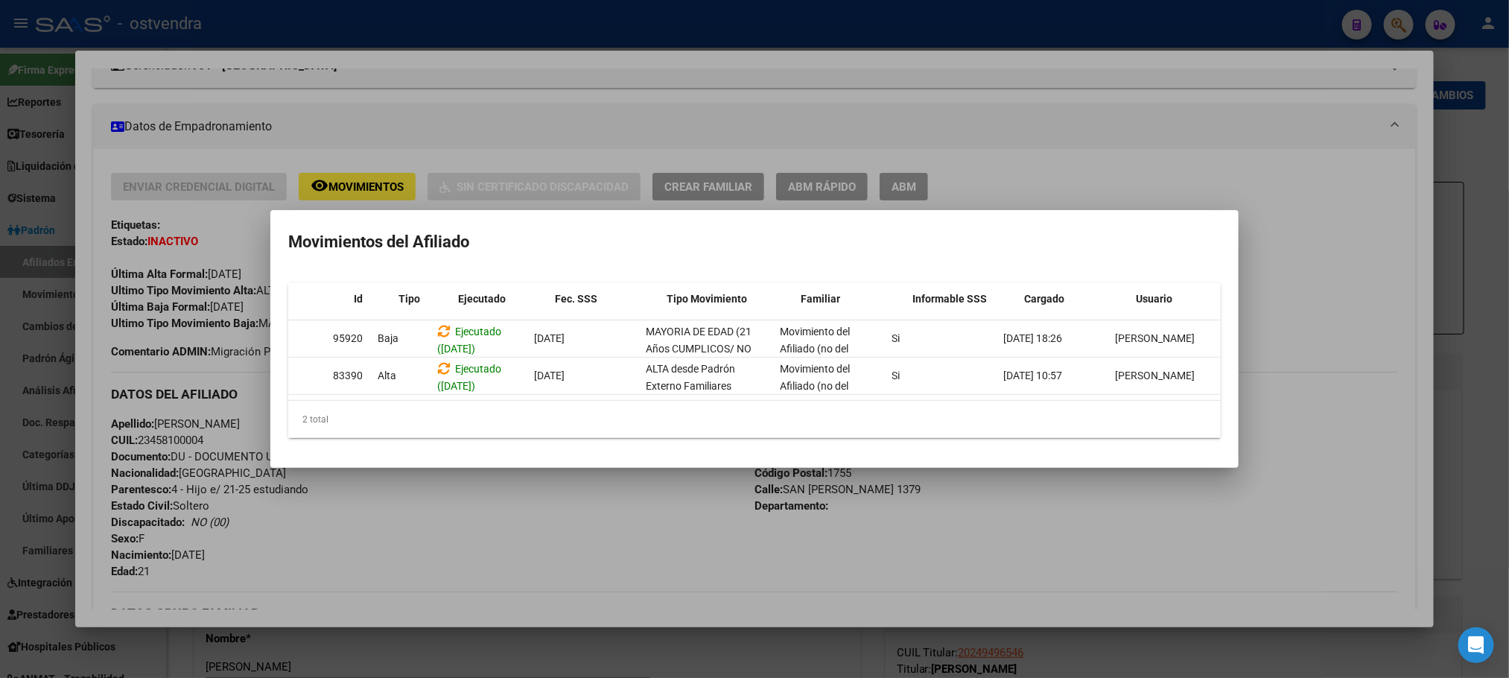
scroll to position [0, 0]
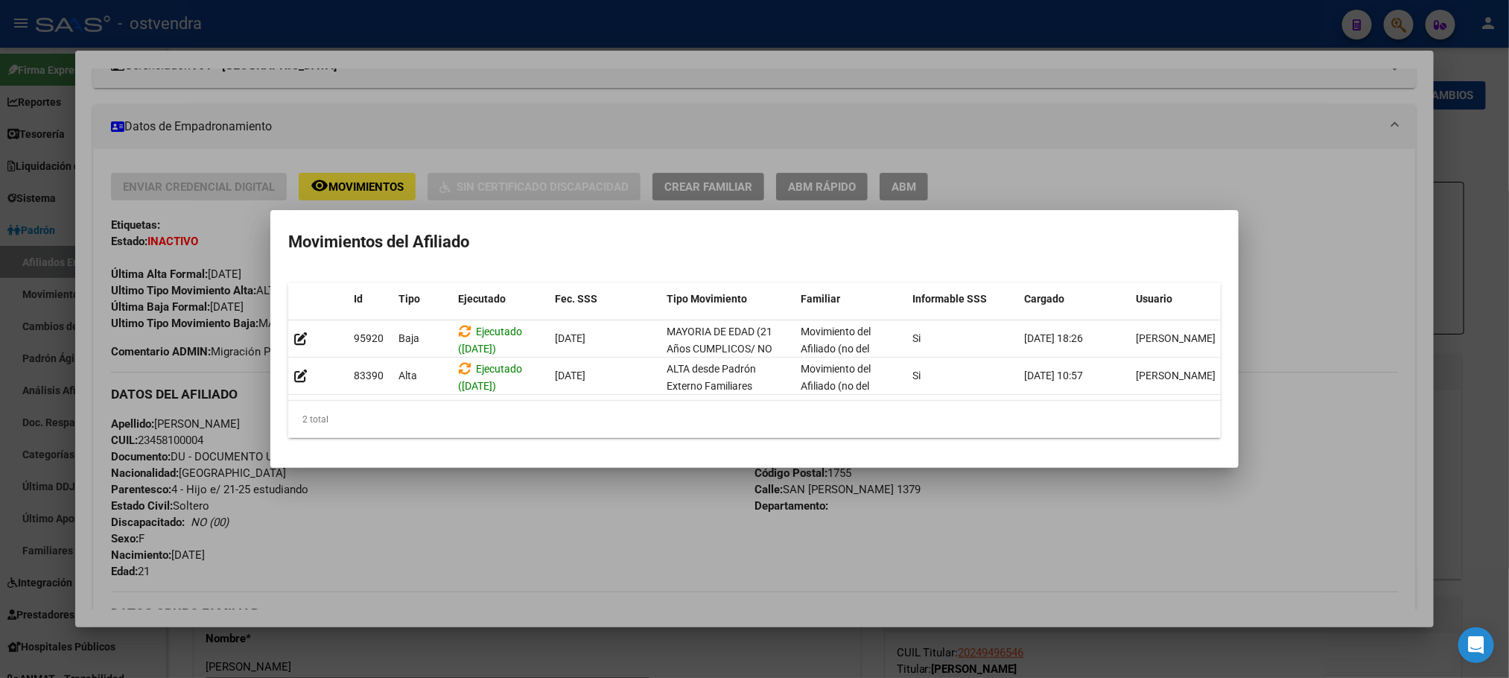
click at [197, 428] on div at bounding box center [754, 339] width 1509 height 678
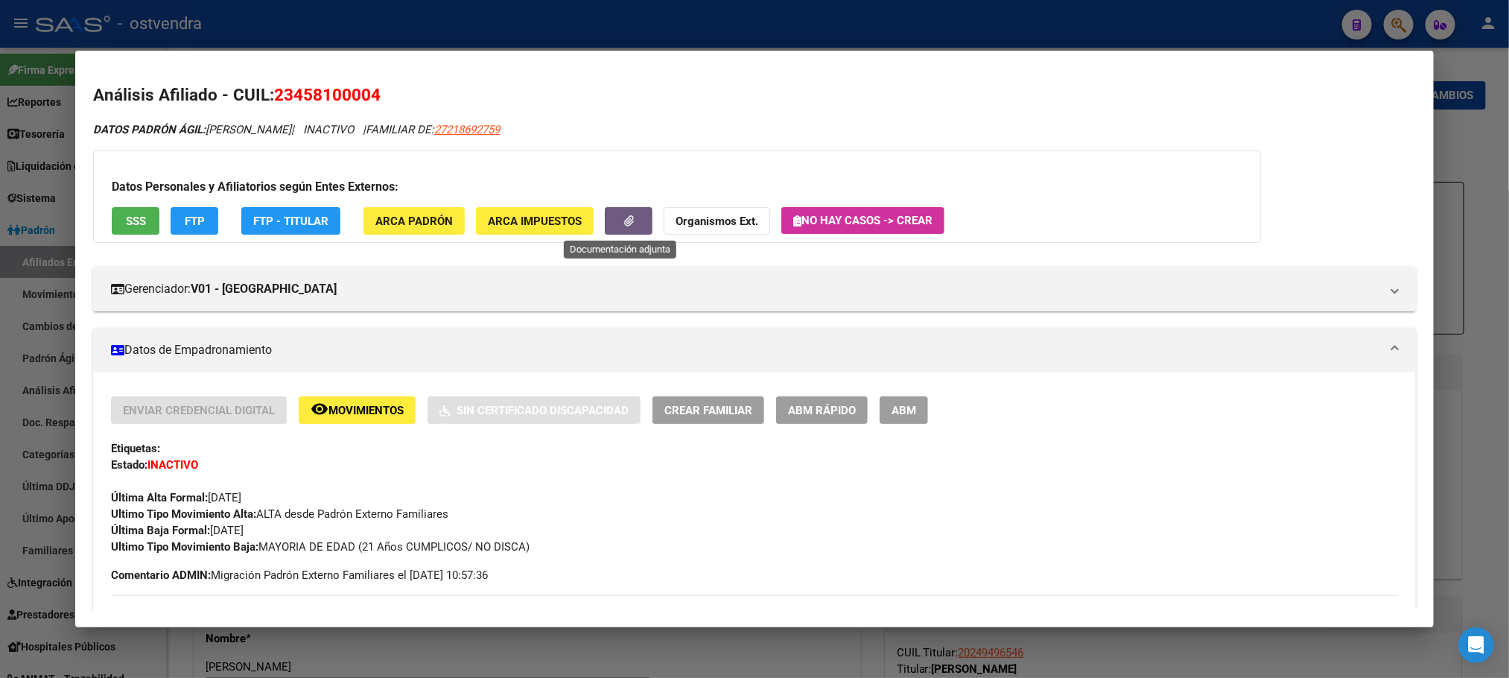
click at [628, 219] on button "button" at bounding box center [629, 221] width 48 height 28
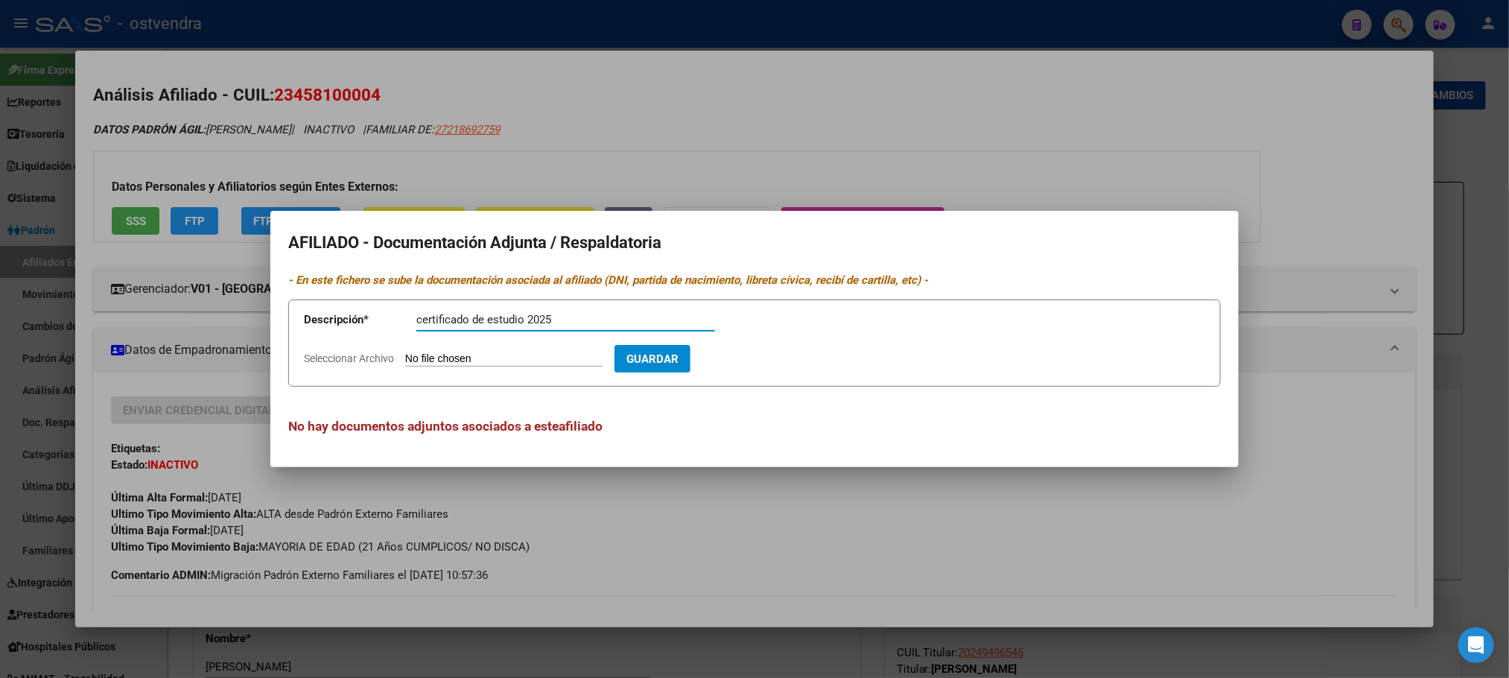
type input "certificado de estudio 2025"
click at [420, 352] on app-file-uploader "Seleccionar Archivo" at bounding box center [459, 358] width 311 height 13
click at [490, 356] on input "Seleccionar Archivo" at bounding box center [503, 359] width 197 height 14
type input "C:\fakepath\45810000.jpeg"
click at [765, 361] on span "Guardar" at bounding box center [739, 358] width 52 height 13
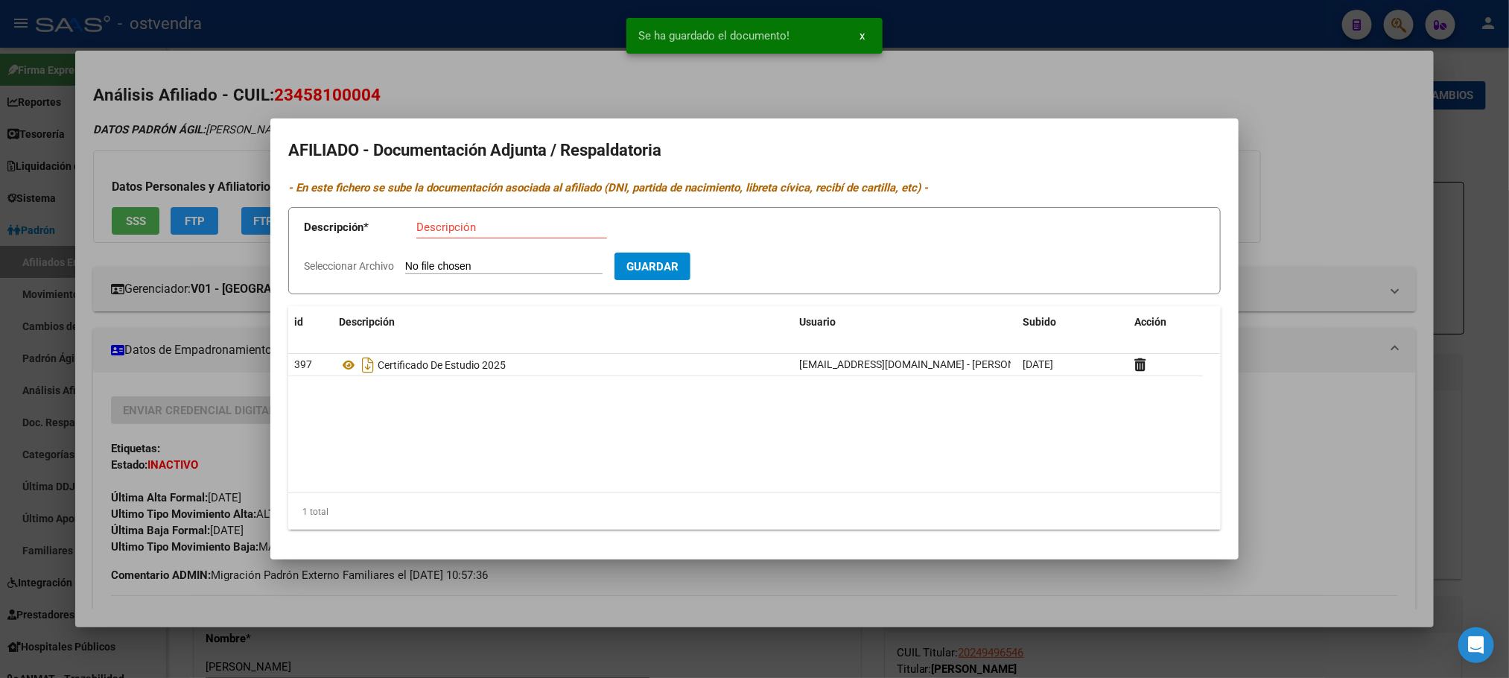
click at [185, 130] on div at bounding box center [754, 339] width 1509 height 678
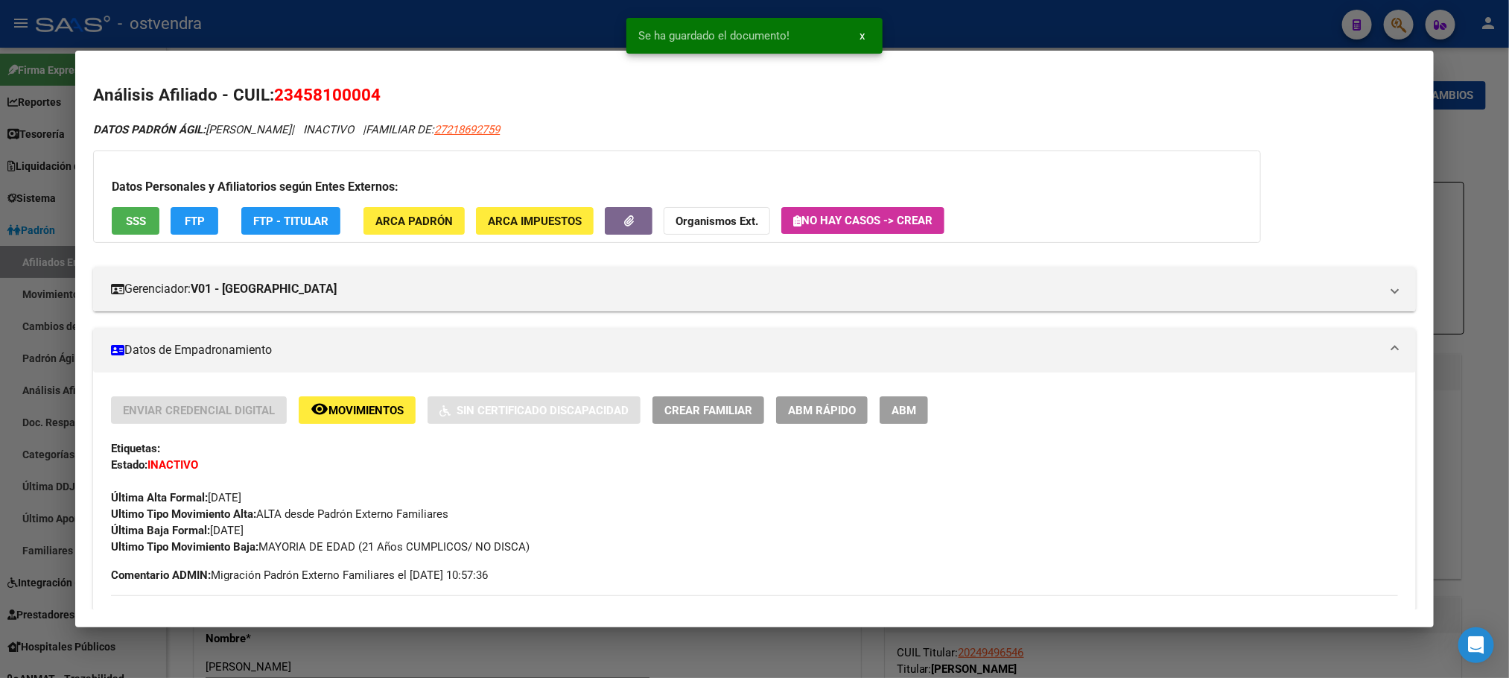
click at [906, 409] on span "ABM" at bounding box center [904, 410] width 25 height 13
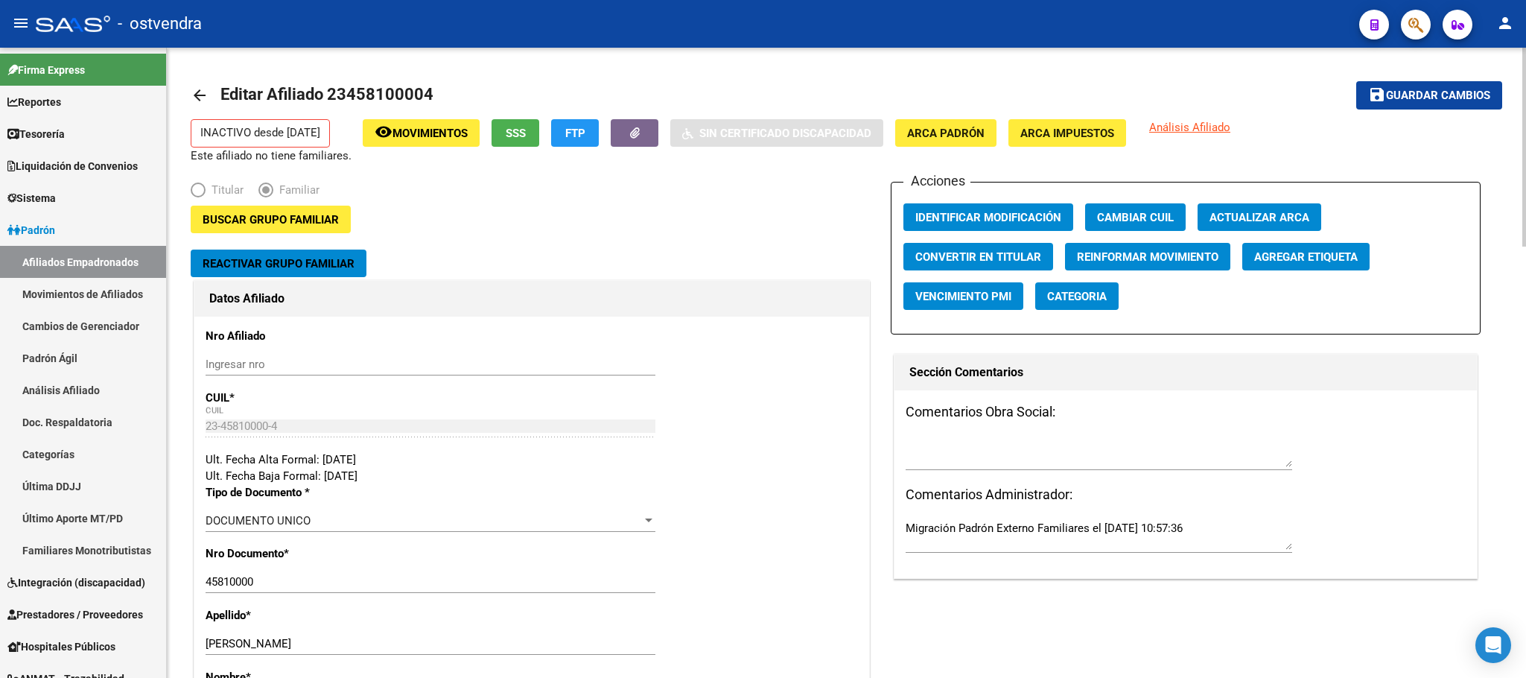
click at [250, 260] on span "Reactivar Grupo Familiar" at bounding box center [279, 263] width 152 height 13
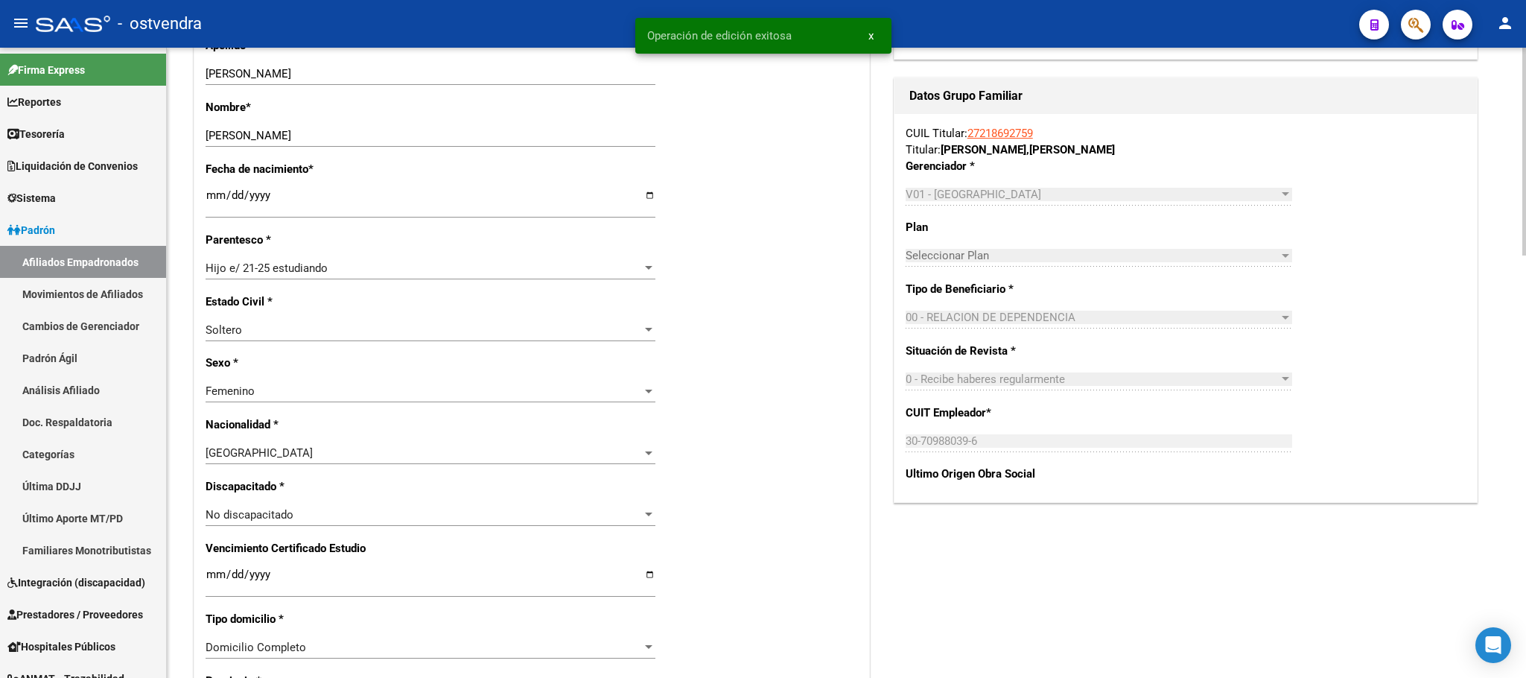
scroll to position [670, 0]
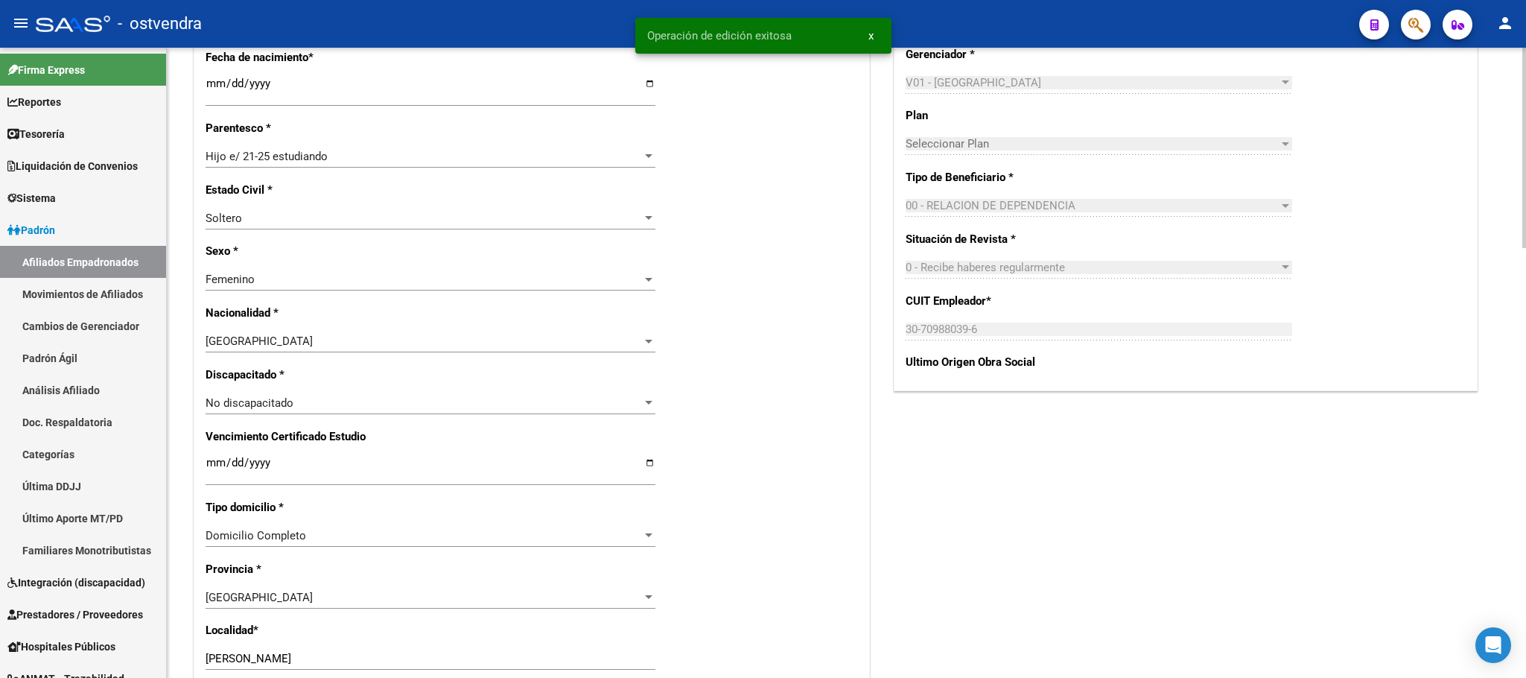
click at [209, 466] on input "Ingresar fecha" at bounding box center [431, 469] width 450 height 24
click at [937, 449] on div "Acciones Identificar Modificación Cambiar CUIL Agregar Movimiento Actualizar AR…" at bounding box center [1186, 382] width 590 height 1742
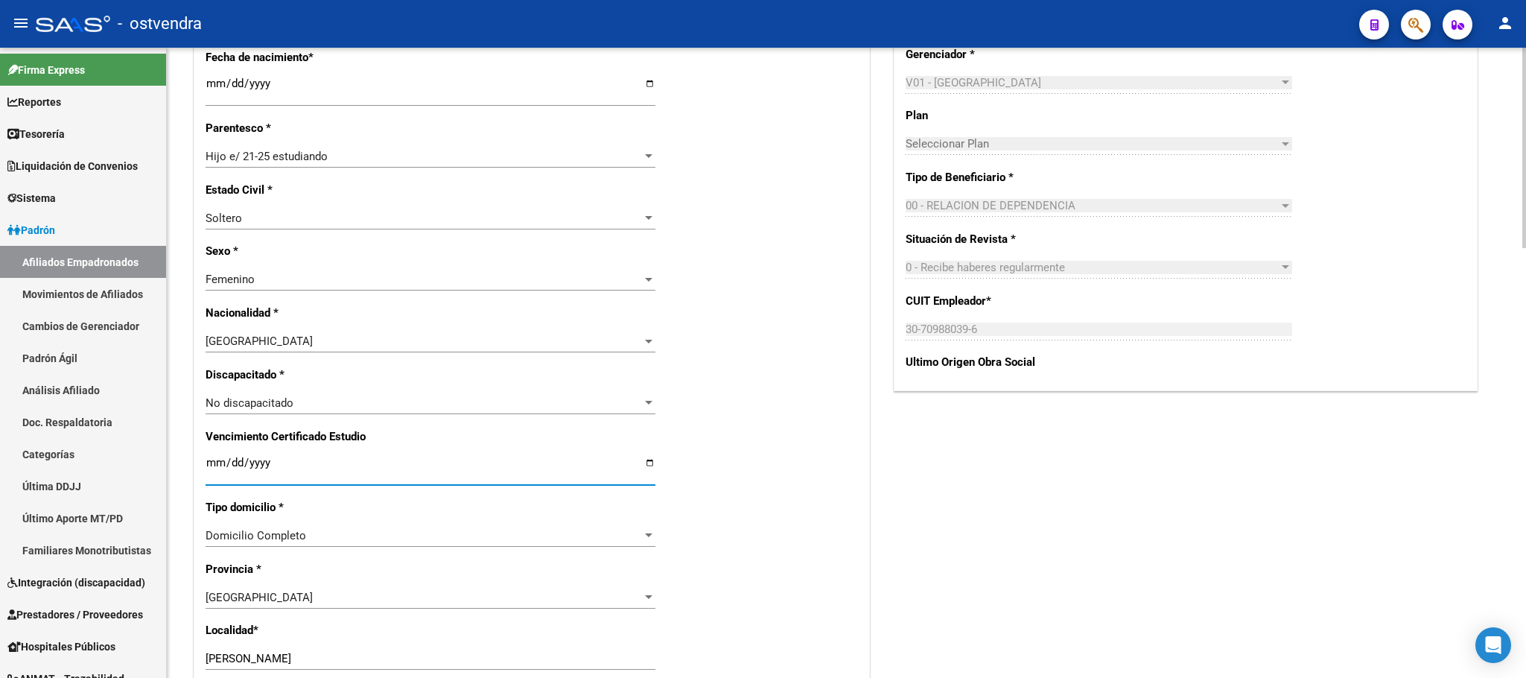
click at [210, 468] on input "[DATE]" at bounding box center [431, 469] width 450 height 24
type input "[DATE]"
click at [847, 451] on div "Nro Afiliado Ingresar nro CUIL * 23-45810000-4 CUIL ARCA Padrón Ult. Fecha Alta…" at bounding box center [531, 442] width 675 height 1615
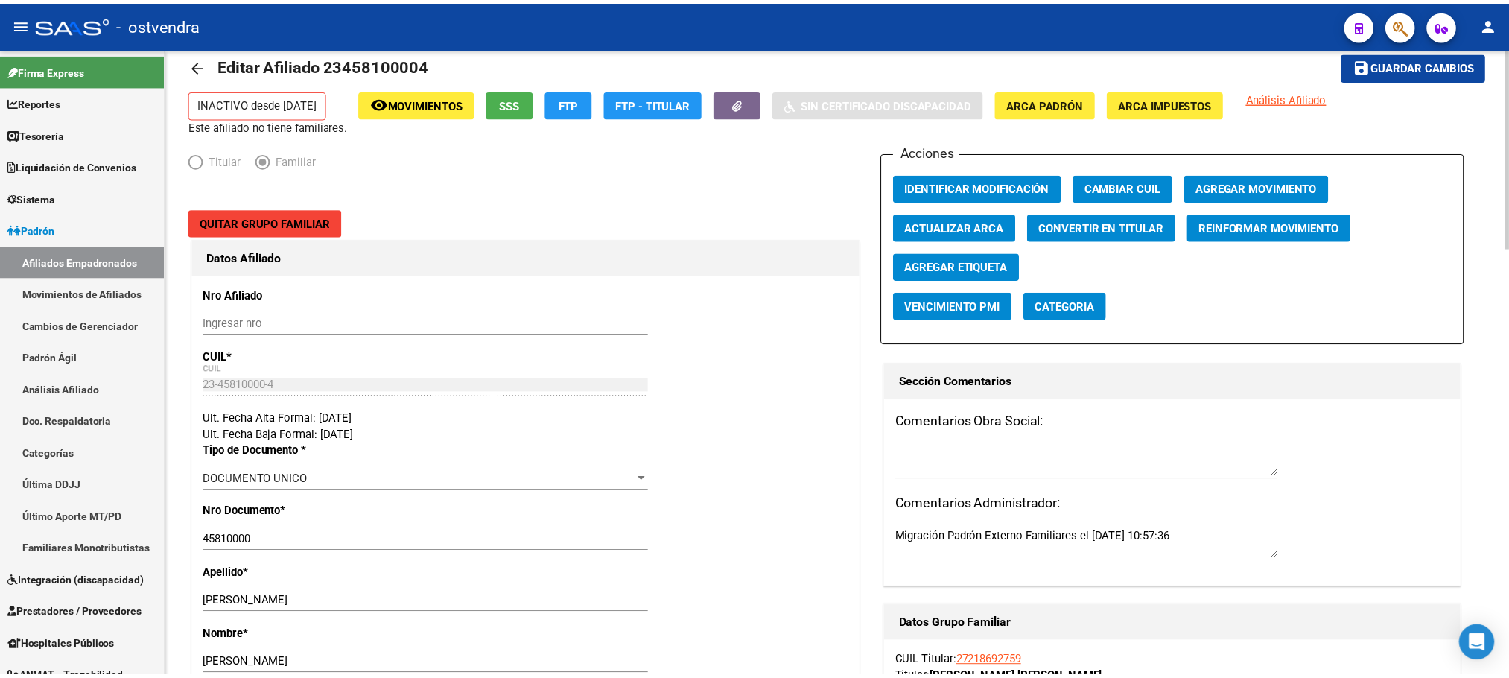
scroll to position [0, 0]
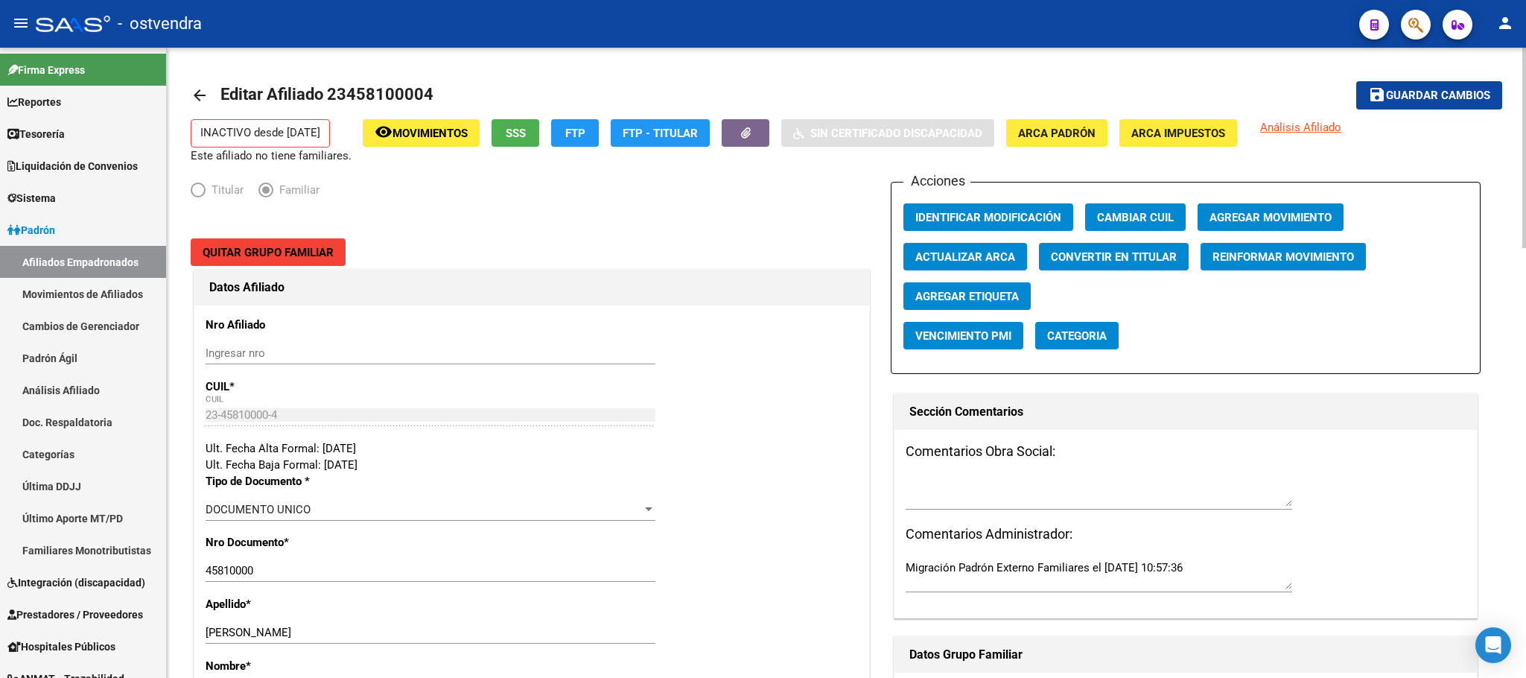
click at [1401, 103] on button "save Guardar cambios" at bounding box center [1429, 95] width 146 height 28
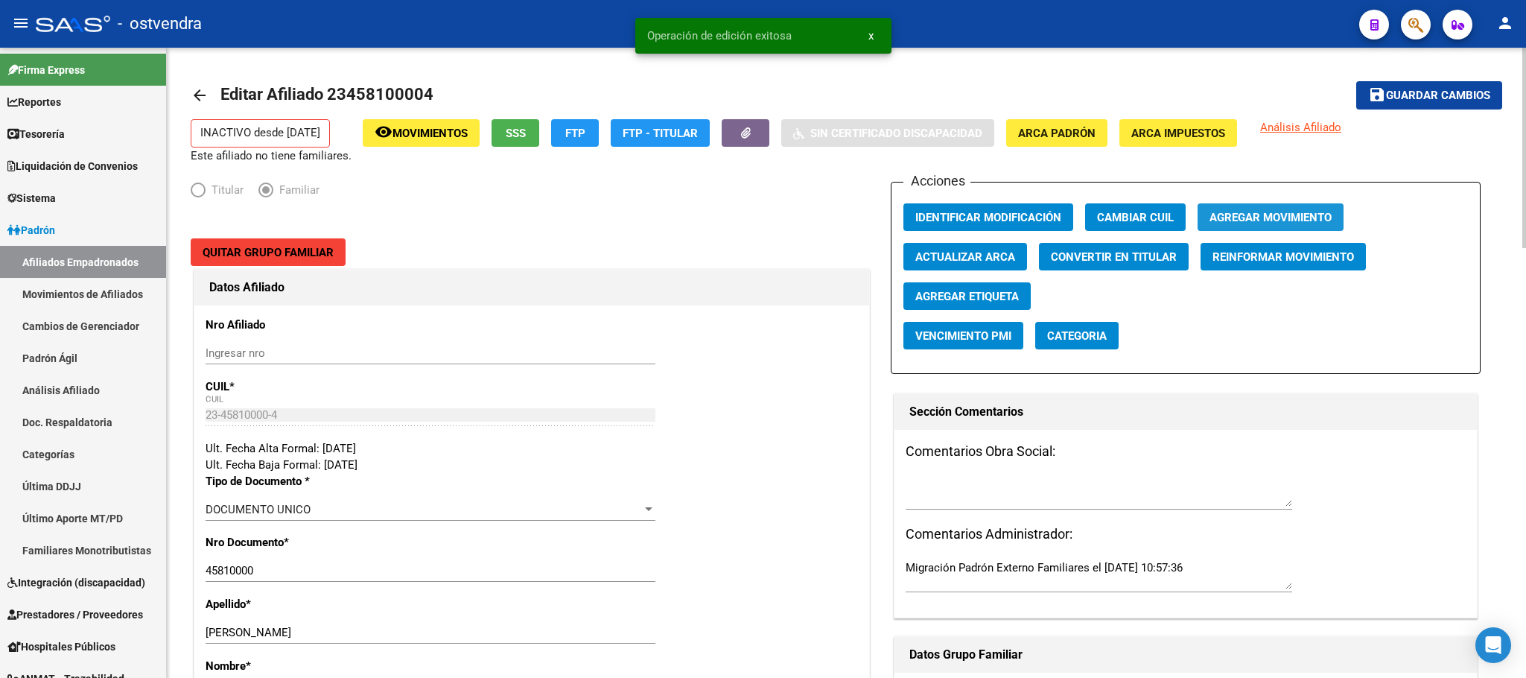
click at [1278, 221] on span "Agregar Movimiento" at bounding box center [1271, 217] width 122 height 13
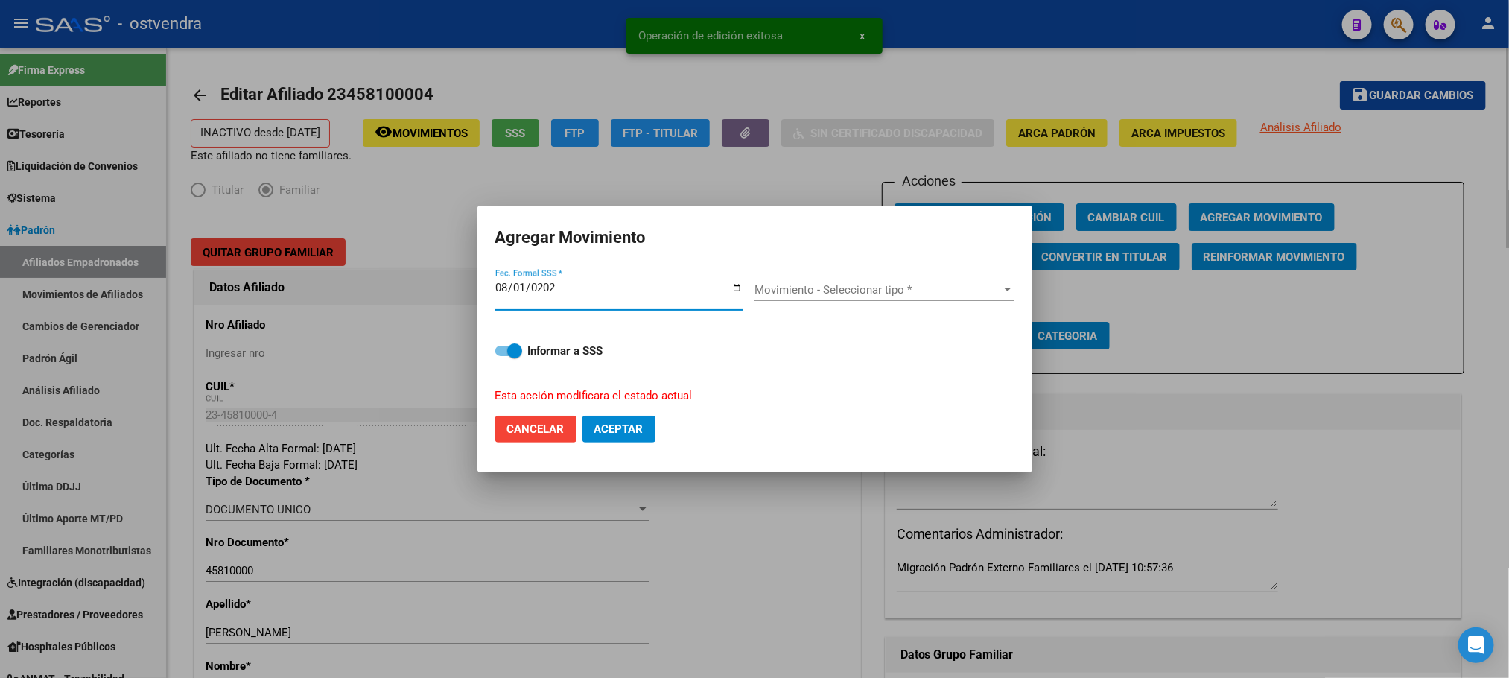
type input "[DATE]"
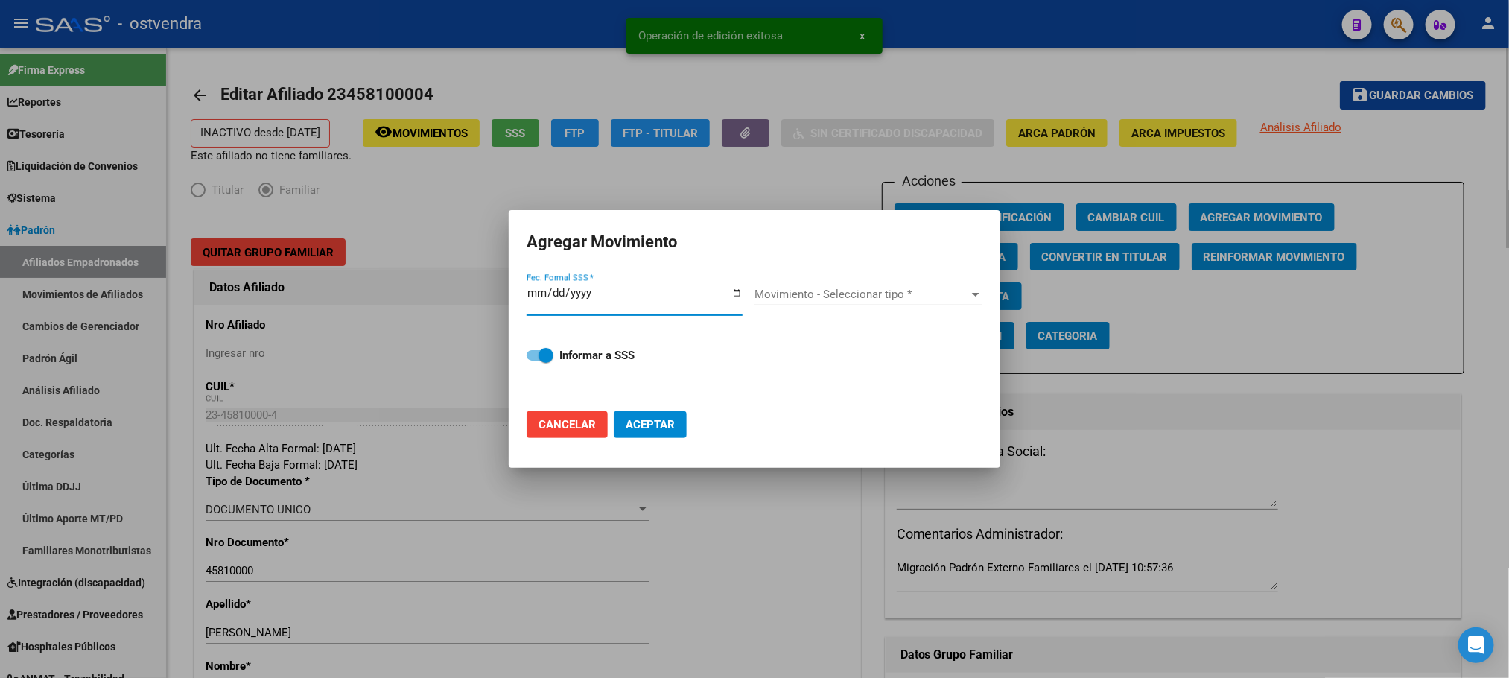
type input "[DATE]"
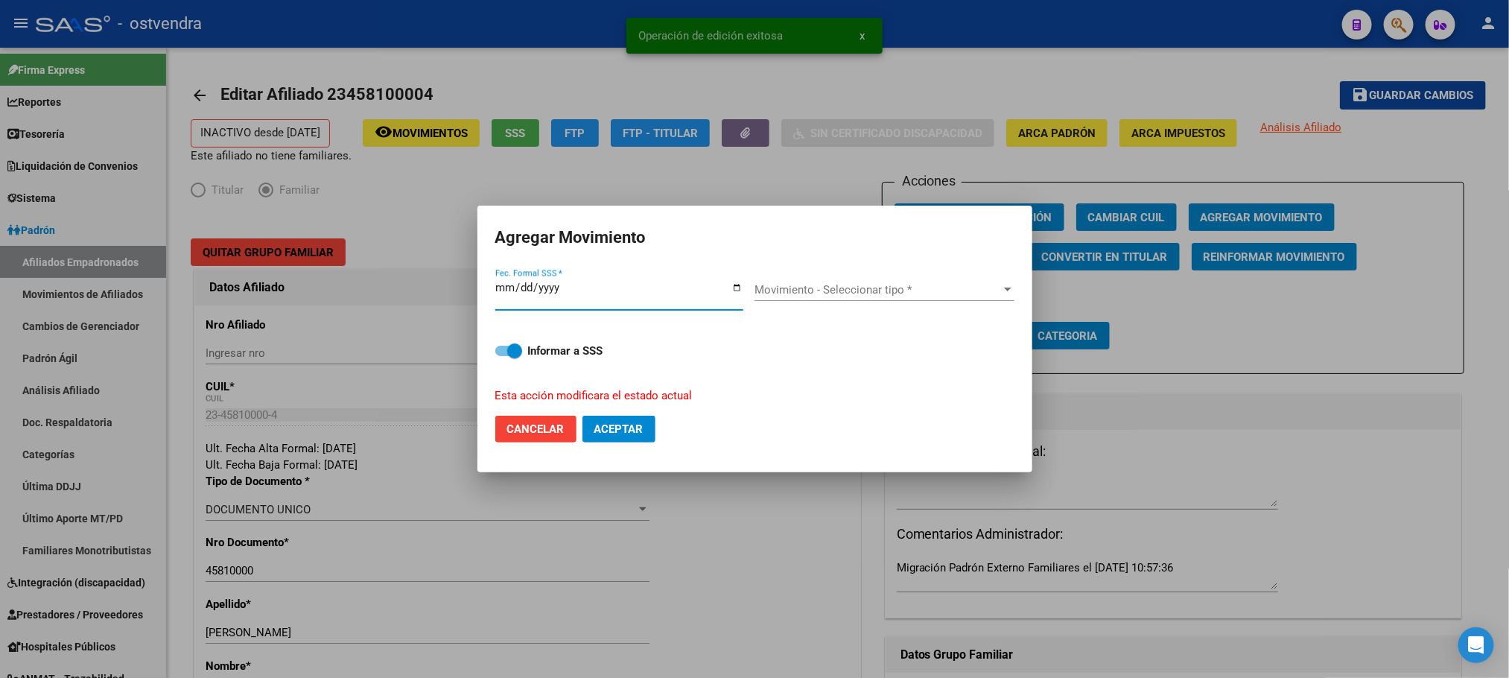
click at [883, 304] on div "Movimiento - Seleccionar tipo * Movimiento - Seleccionar tipo *" at bounding box center [885, 297] width 260 height 37
click at [883, 293] on span "Movimiento - Seleccionar tipo *" at bounding box center [878, 289] width 247 height 13
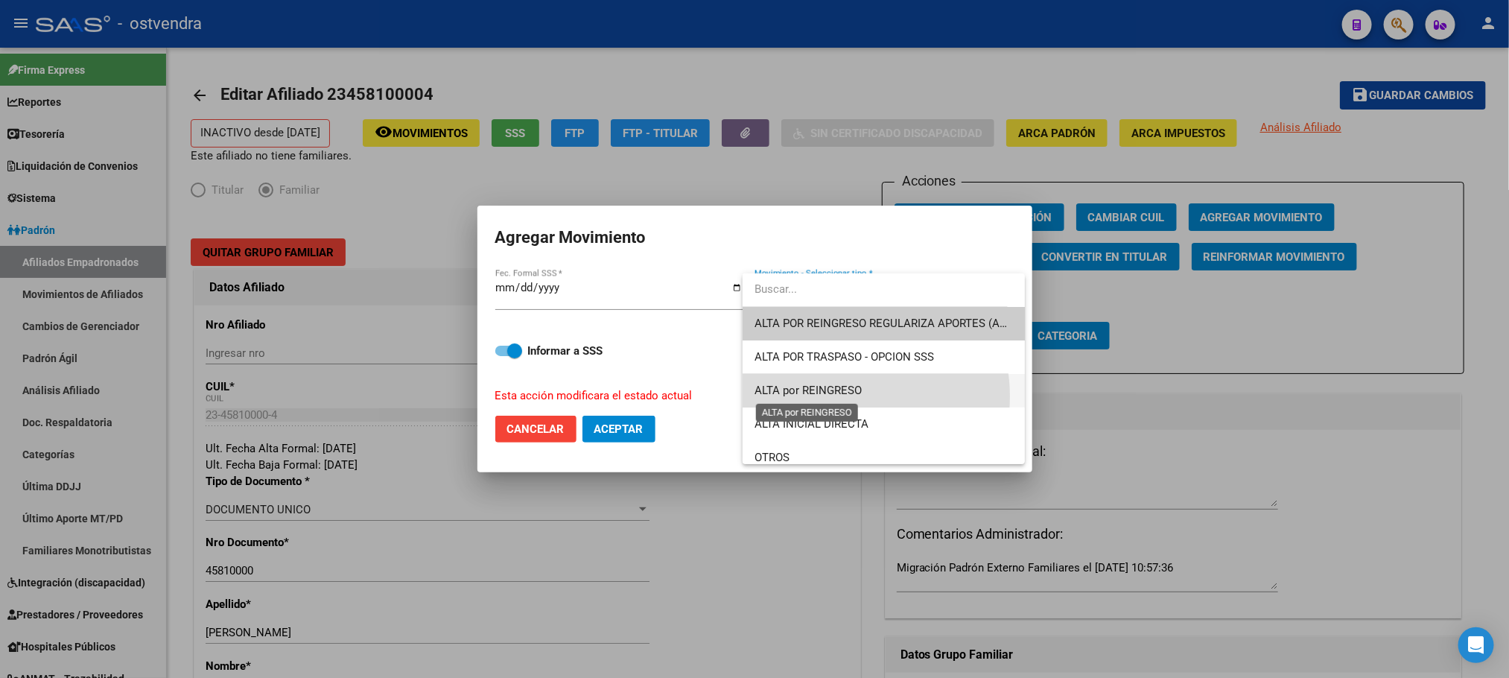
click at [840, 396] on span "ALTA por REINGRESO" at bounding box center [808, 390] width 107 height 13
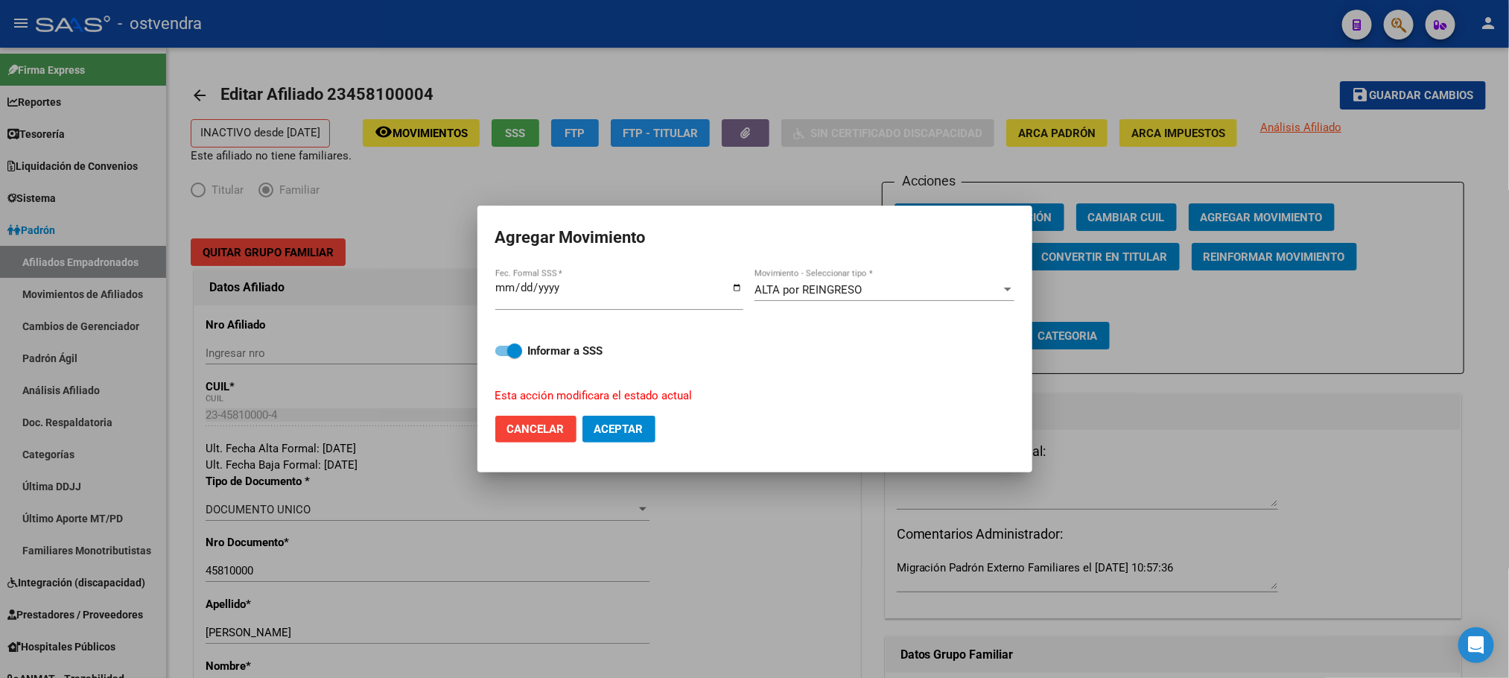
click at [611, 449] on mat-dialog-actions "Cancelar Aceptar" at bounding box center [754, 429] width 519 height 51
click at [606, 434] on span "Aceptar" at bounding box center [618, 428] width 49 height 13
checkbox input "false"
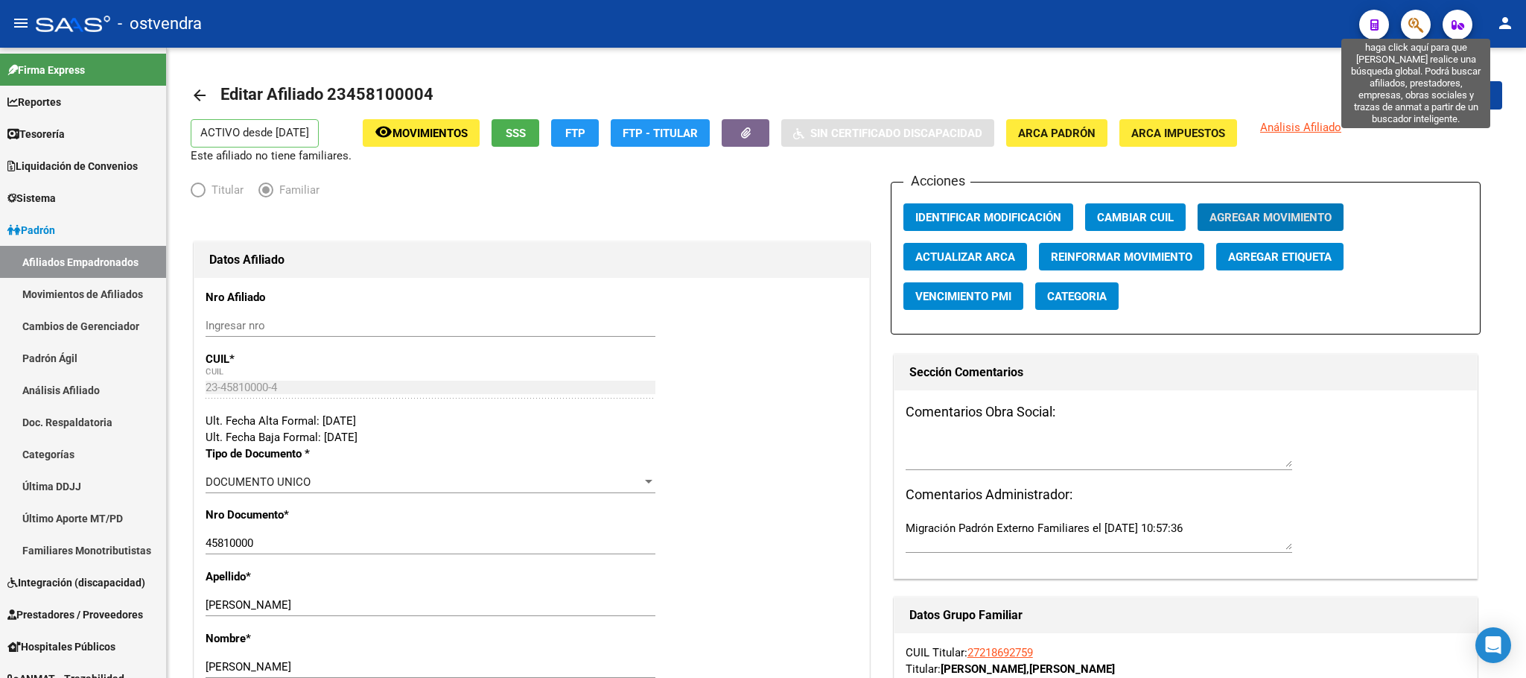
click at [1411, 23] on icon "button" at bounding box center [1416, 24] width 15 height 17
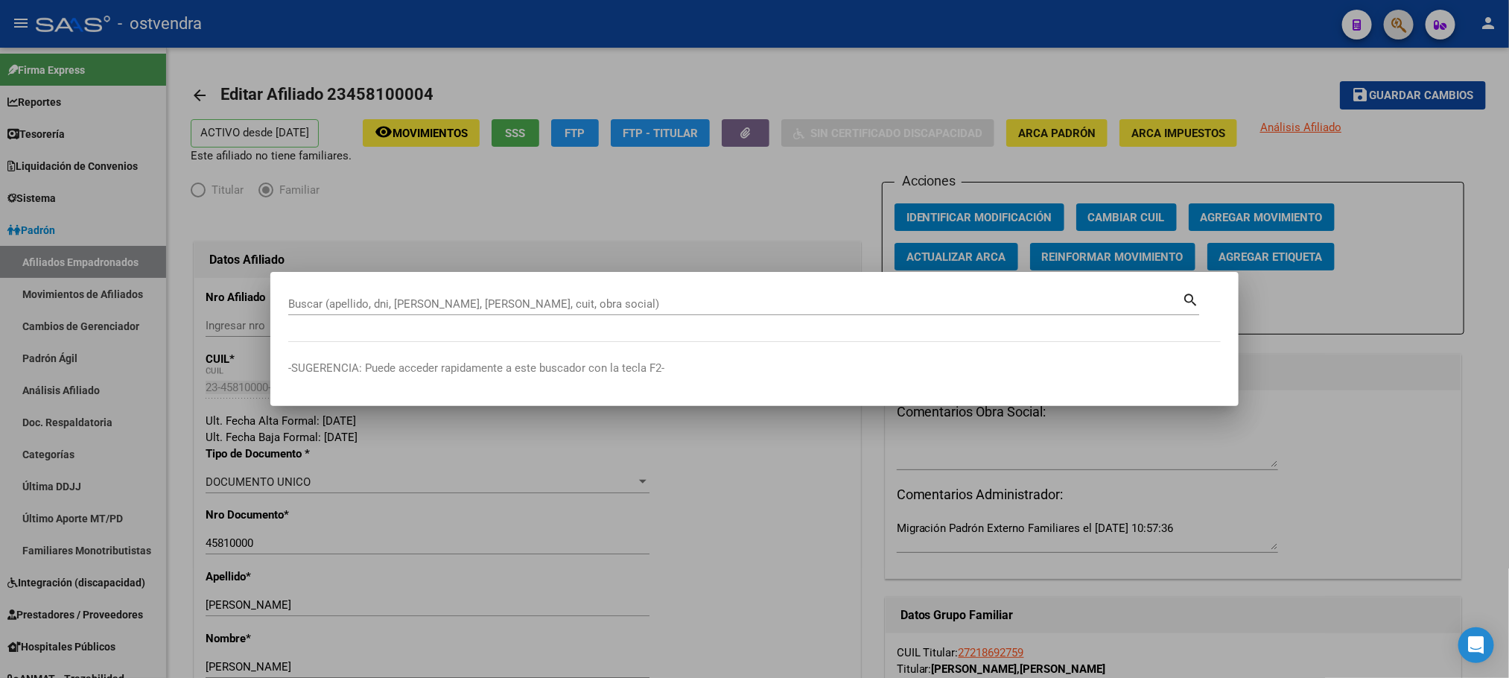
paste input "44667025"
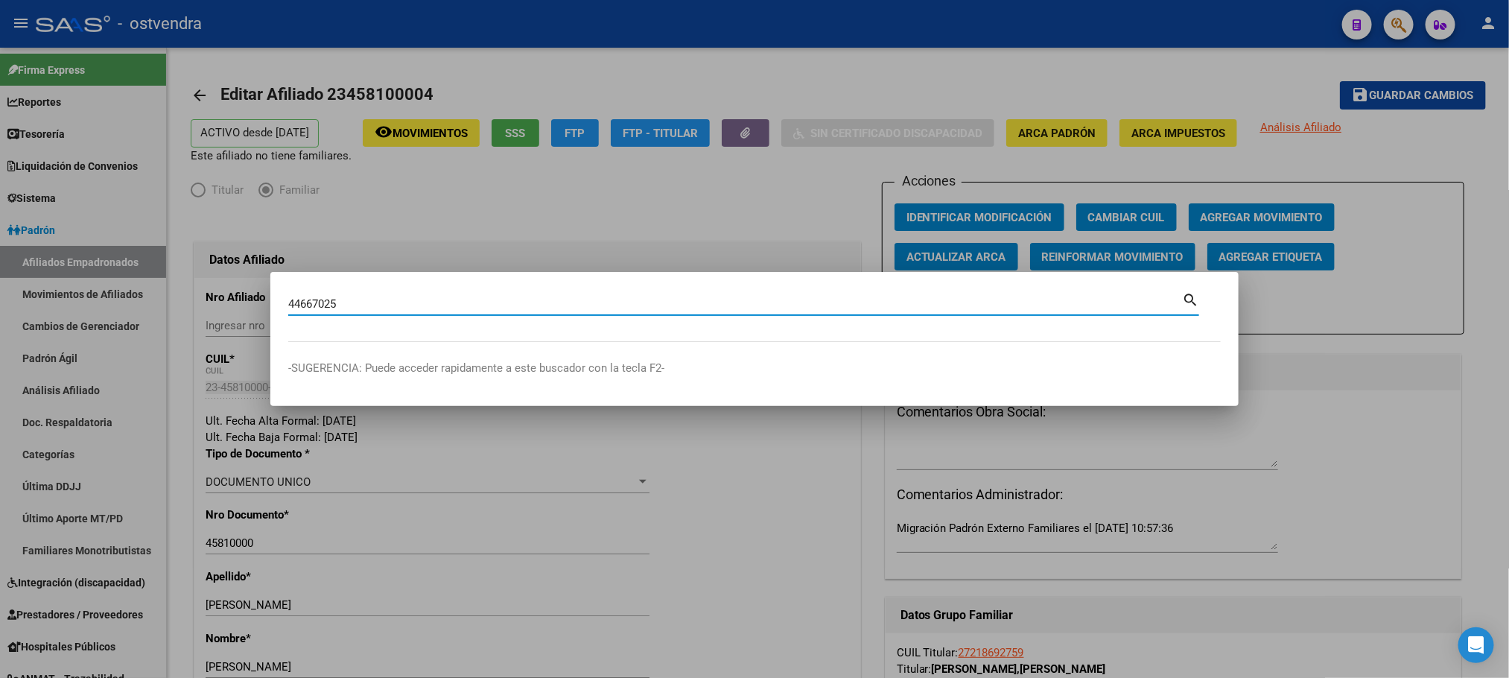
type input "44667025"
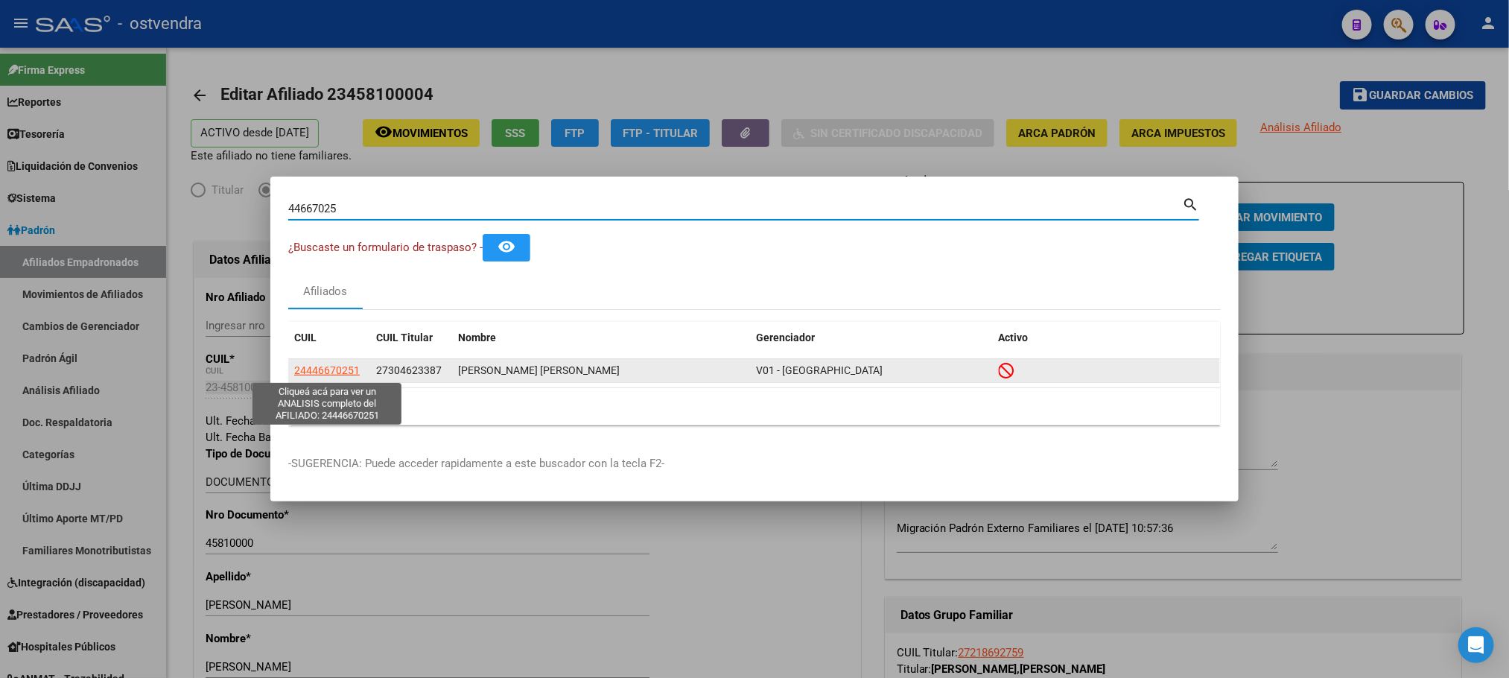
click at [336, 374] on span "24446670251" at bounding box center [327, 370] width 66 height 12
type textarea "24446670251"
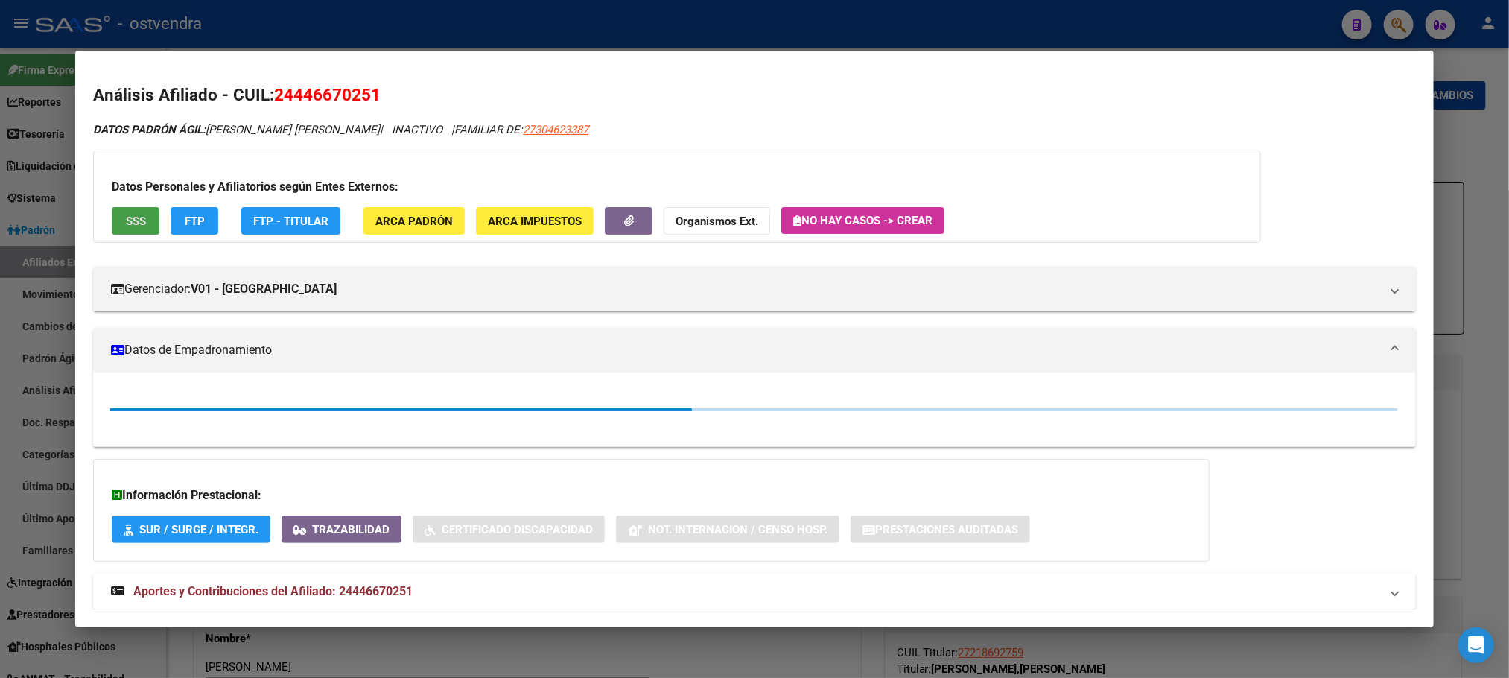
click at [112, 221] on button "SSS" at bounding box center [136, 221] width 48 height 28
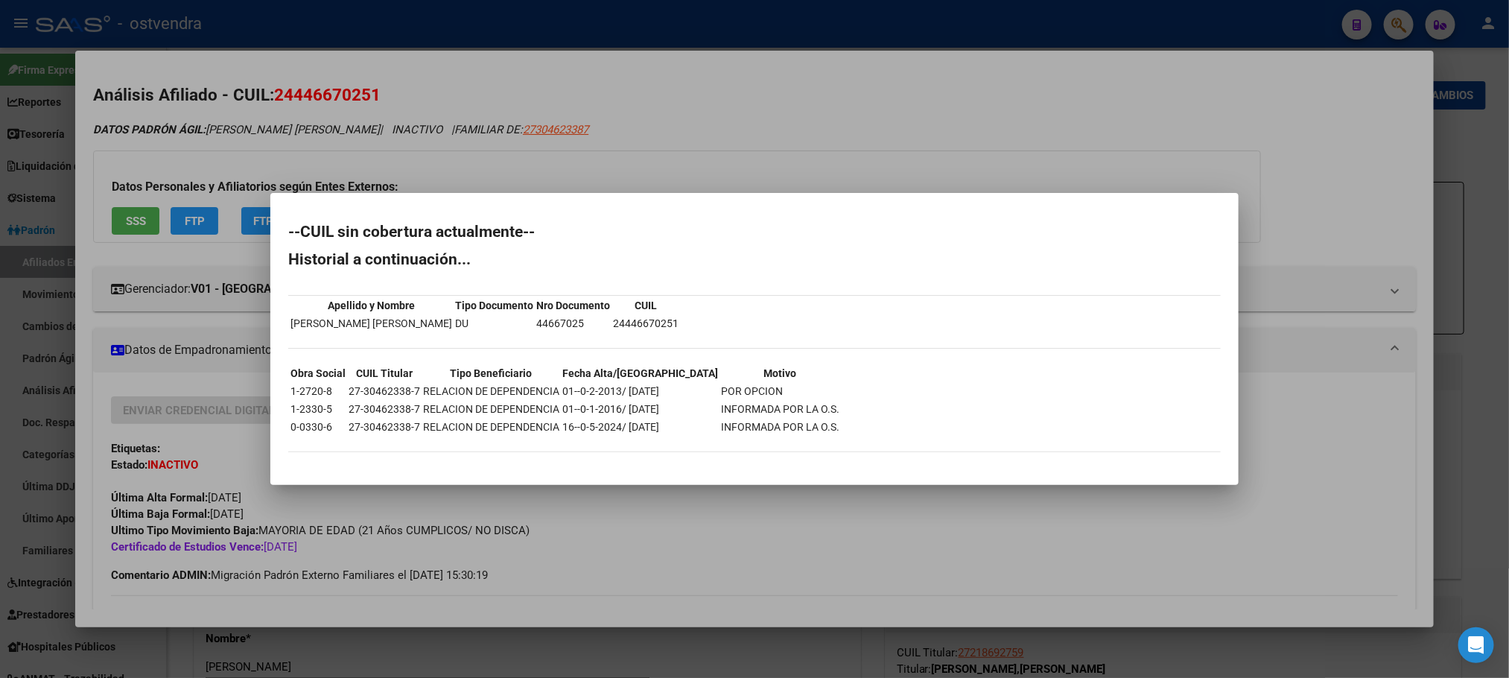
click at [342, 146] on div at bounding box center [754, 339] width 1509 height 678
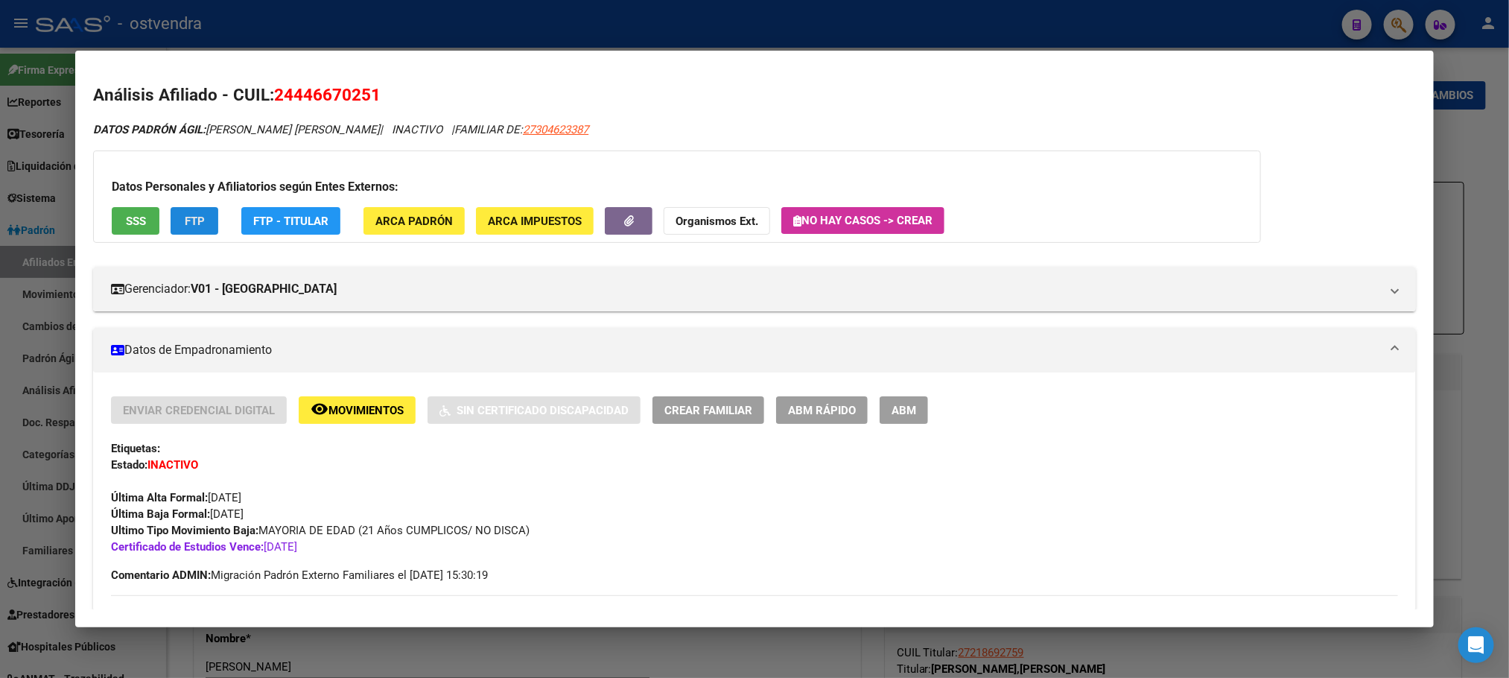
click at [188, 215] on span "FTP" at bounding box center [195, 221] width 20 height 13
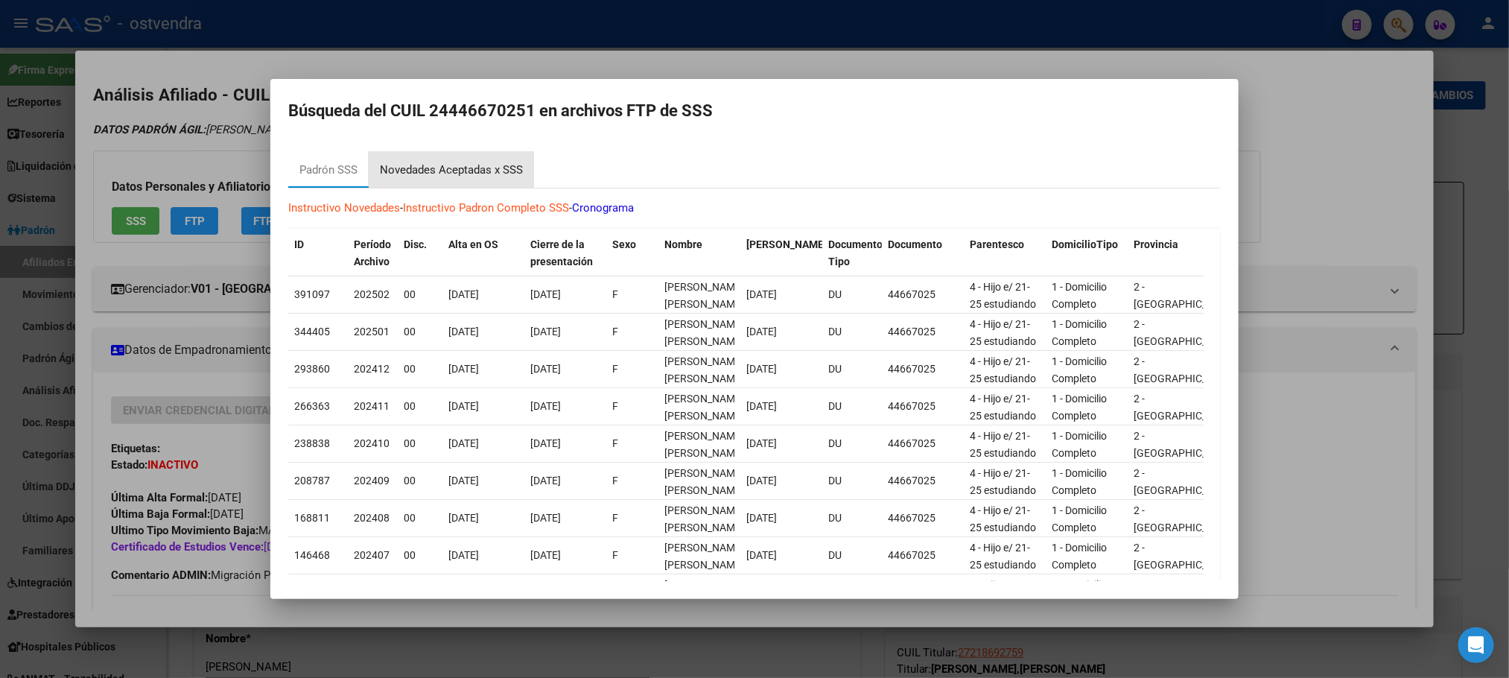
click at [475, 162] on div "Novedades Aceptadas x SSS" at bounding box center [451, 170] width 143 height 17
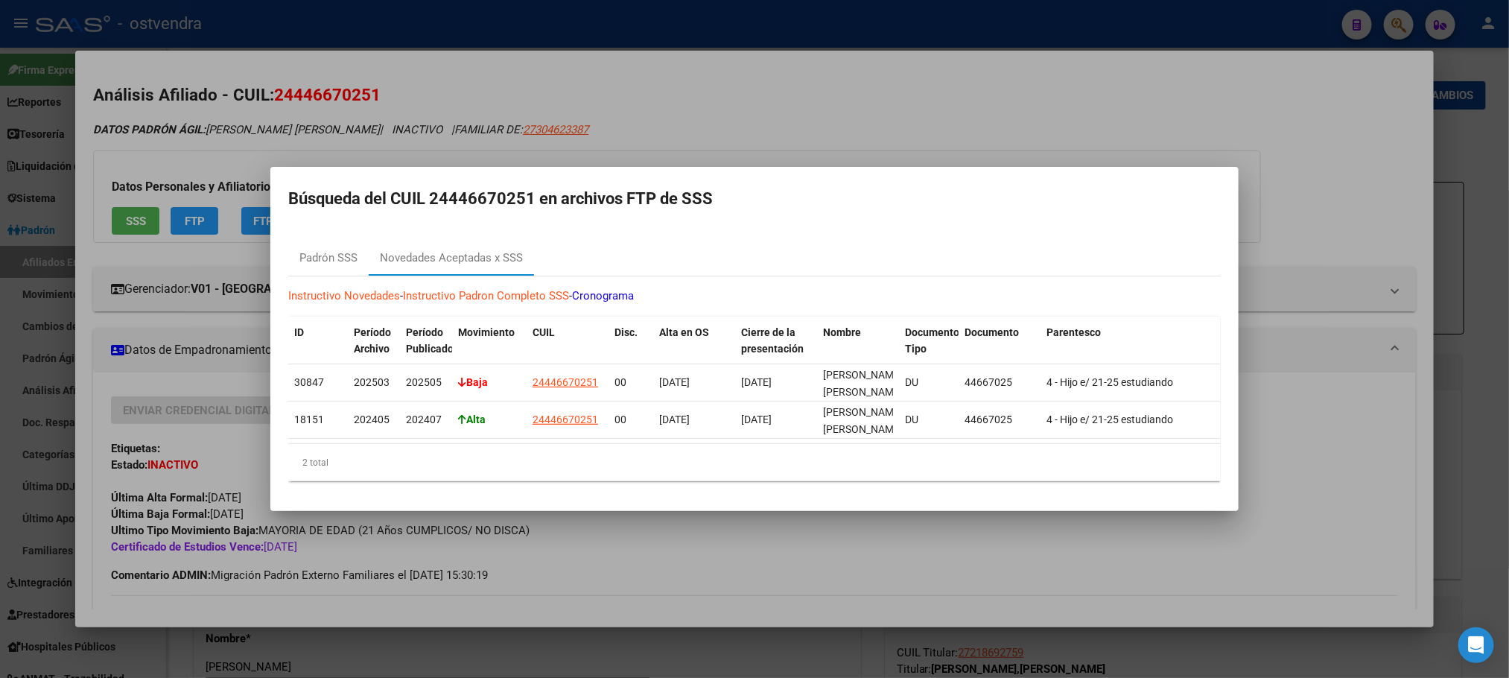
click at [175, 118] on div at bounding box center [754, 339] width 1509 height 678
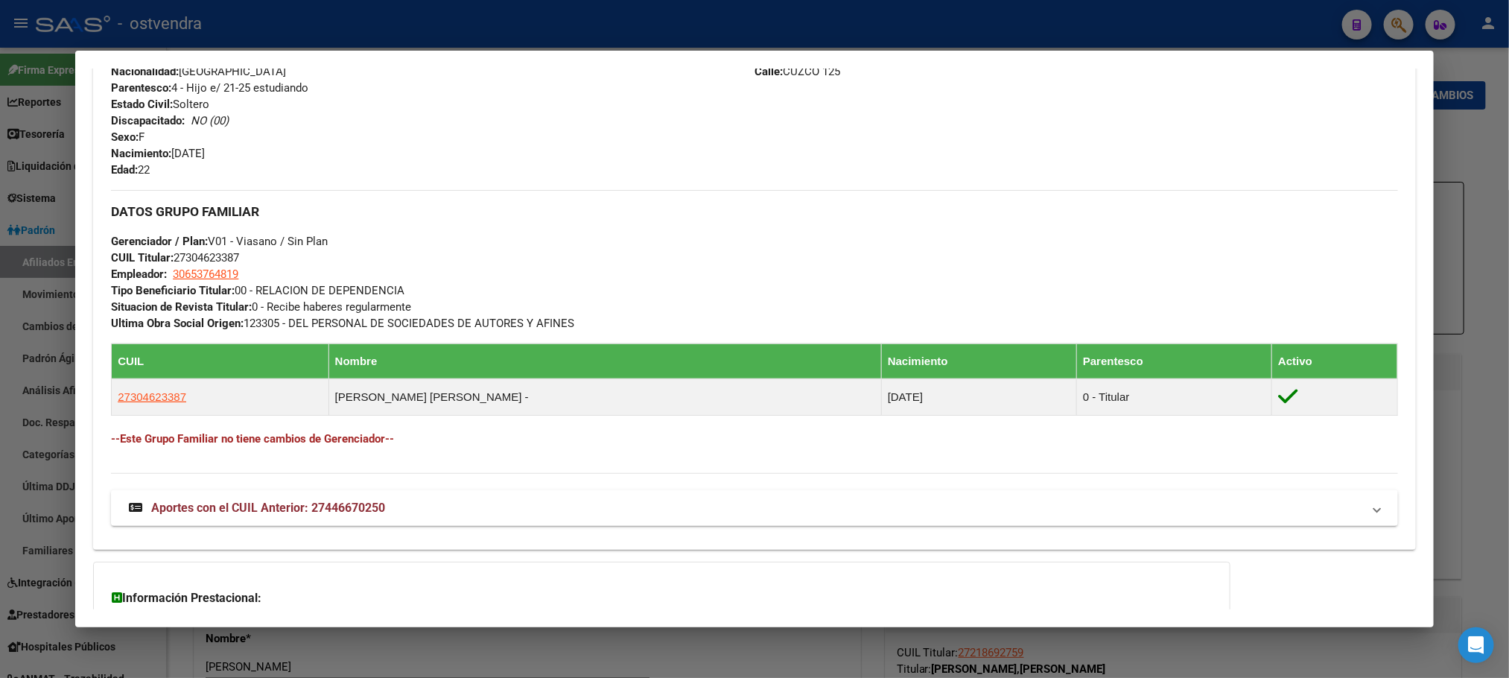
scroll to position [816, 0]
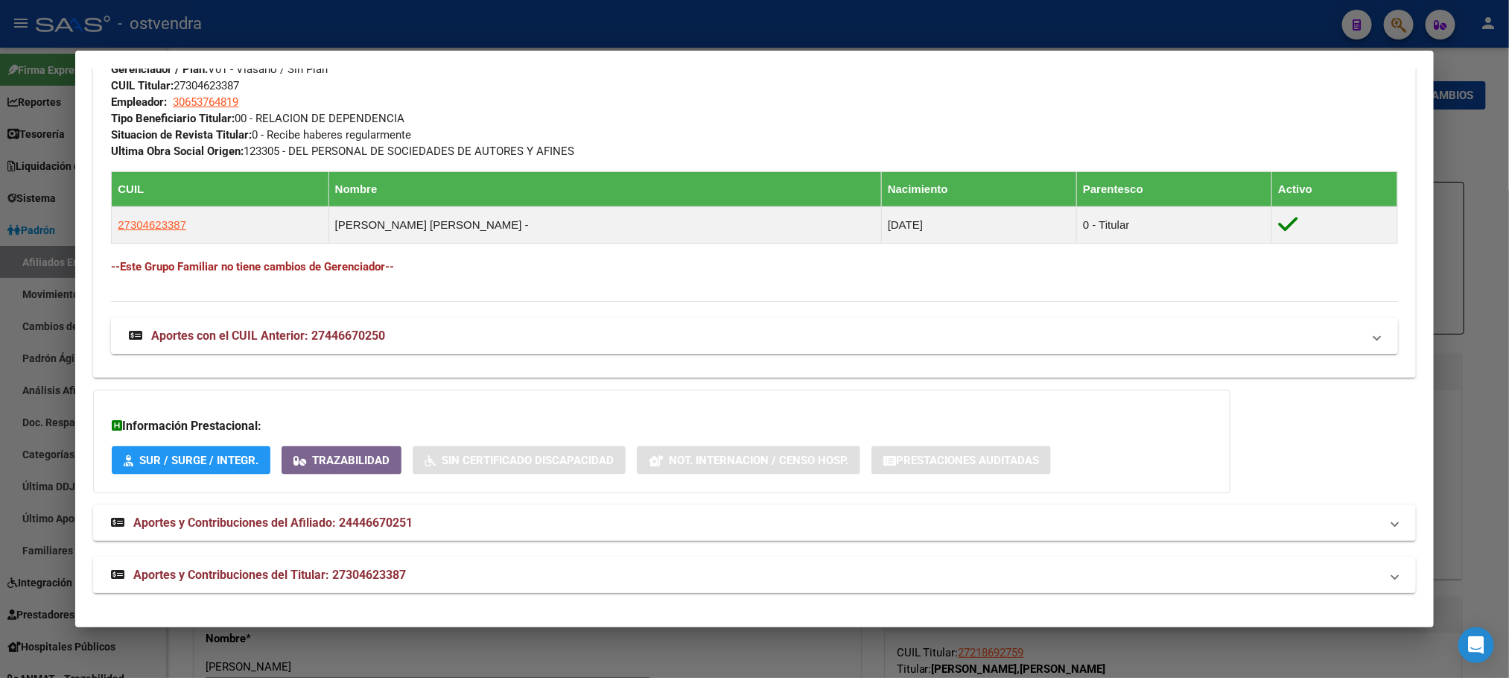
click at [512, 572] on mat-panel-title "Aportes y Contribuciones del Titular: 27304623387" at bounding box center [745, 575] width 1269 height 18
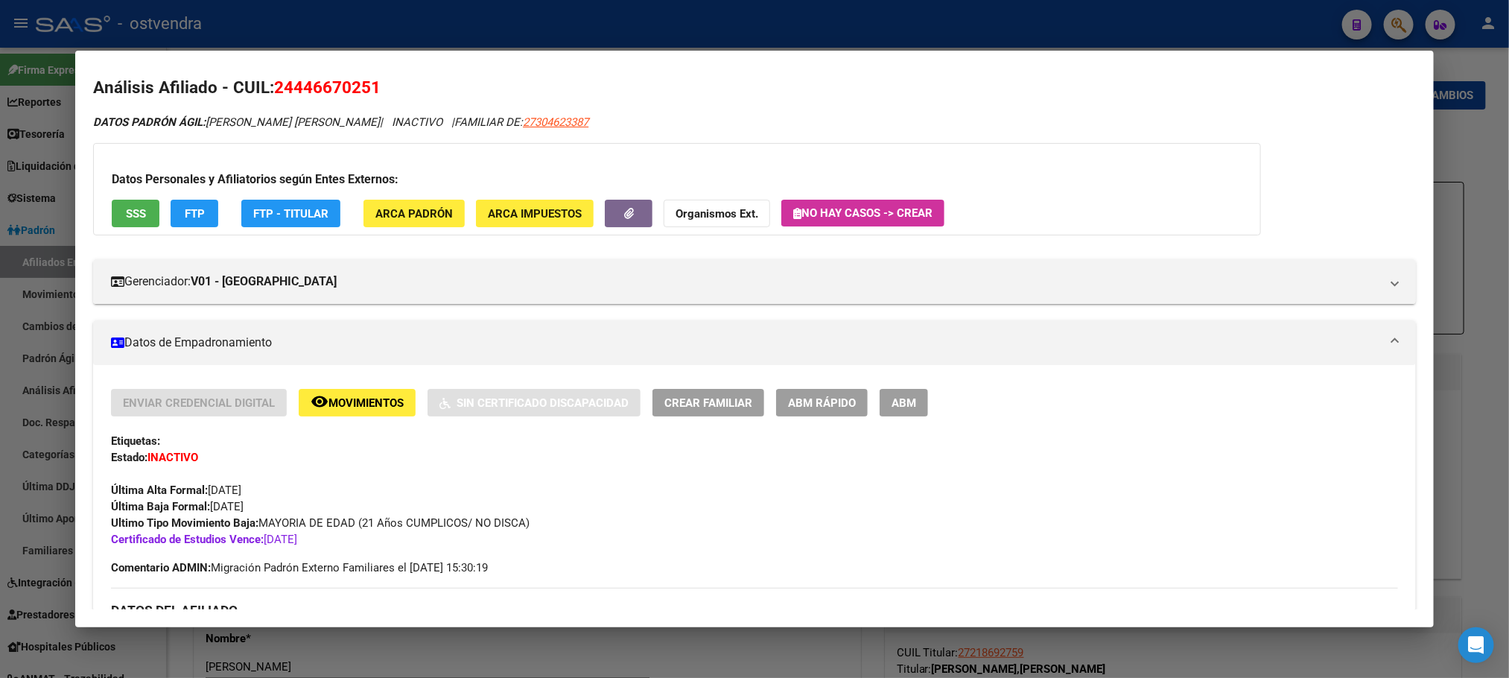
scroll to position [0, 0]
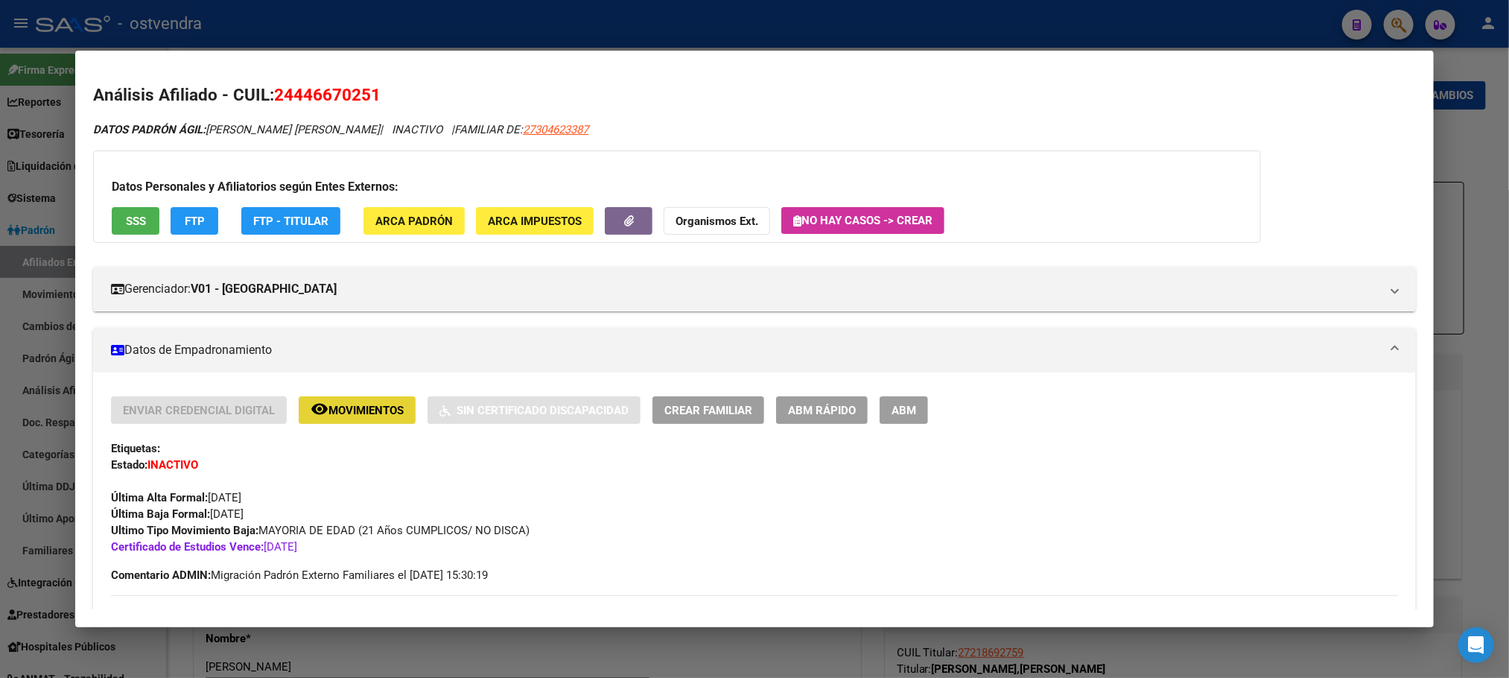
click at [336, 414] on span "Movimientos" at bounding box center [366, 410] width 75 height 13
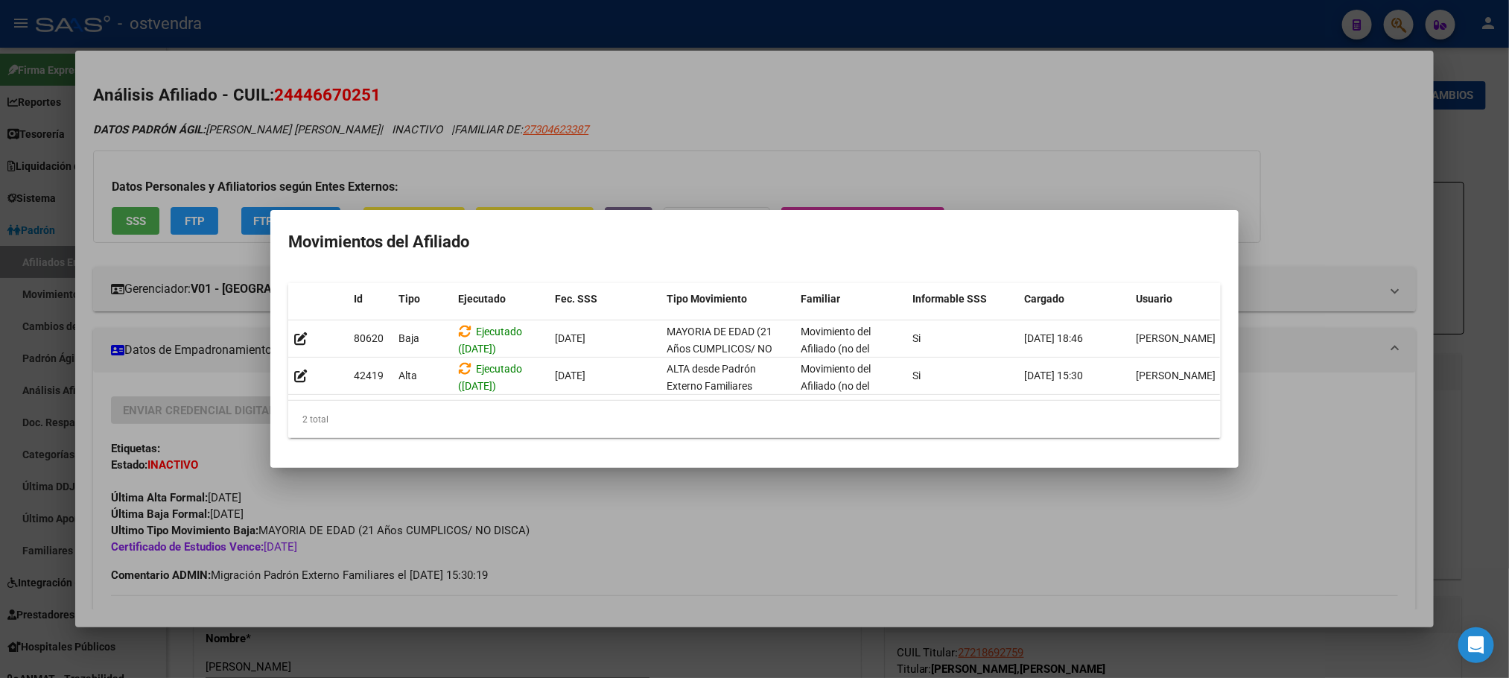
click at [240, 65] on div at bounding box center [754, 339] width 1509 height 678
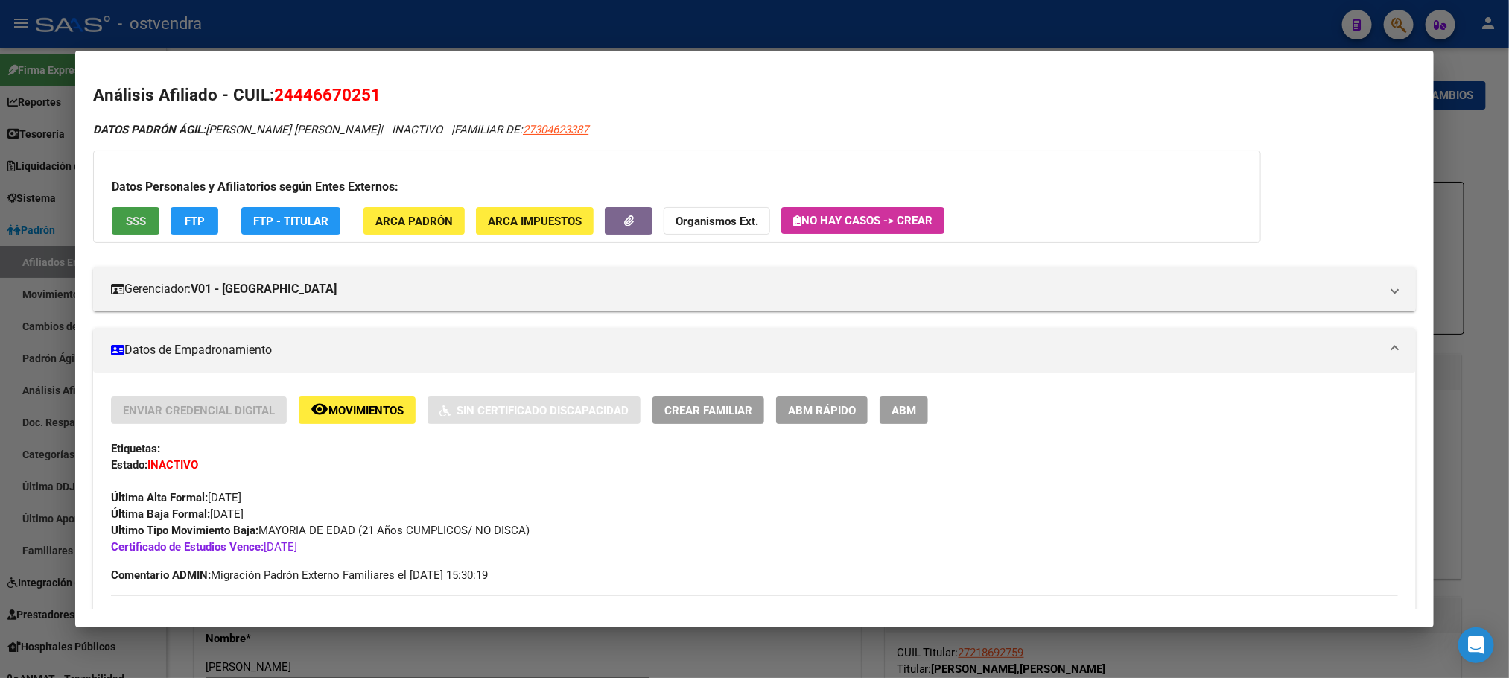
click at [115, 218] on button "SSS" at bounding box center [136, 221] width 48 height 28
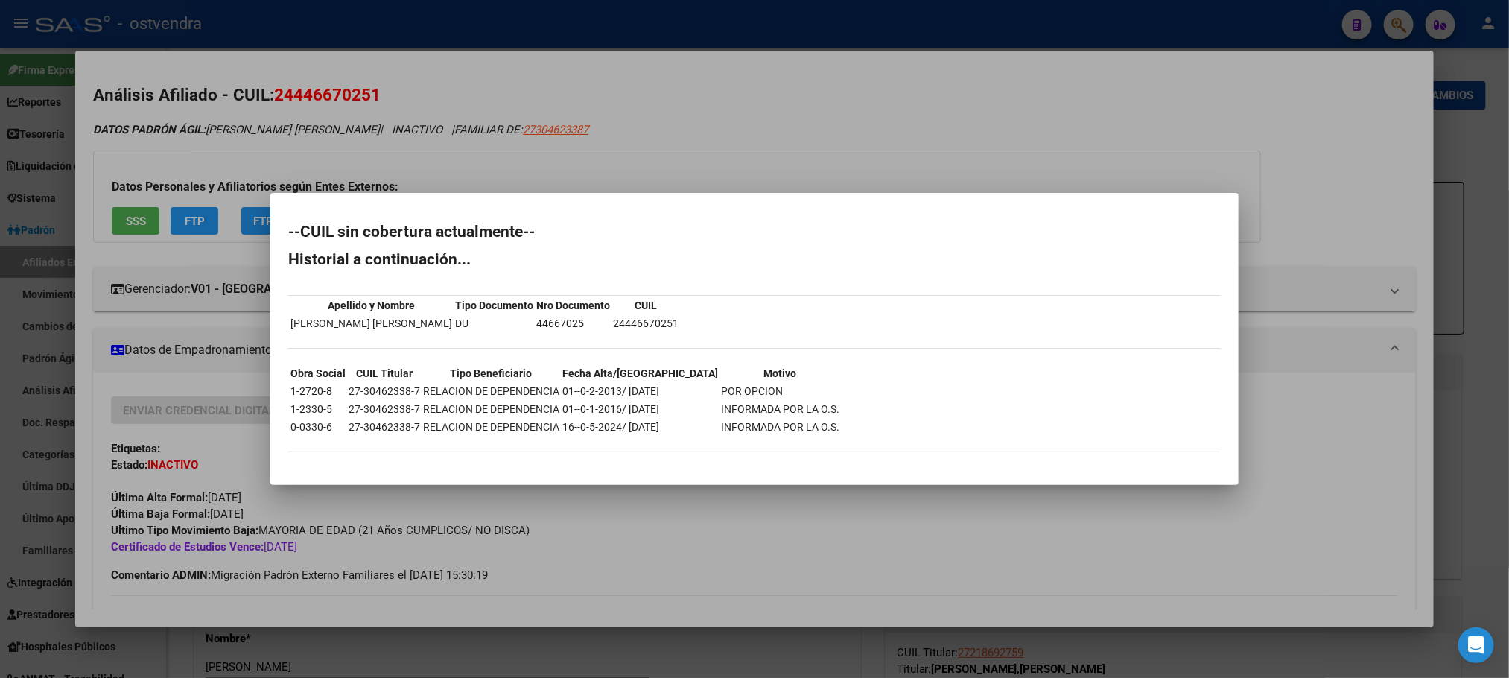
click at [235, 139] on div at bounding box center [754, 339] width 1509 height 678
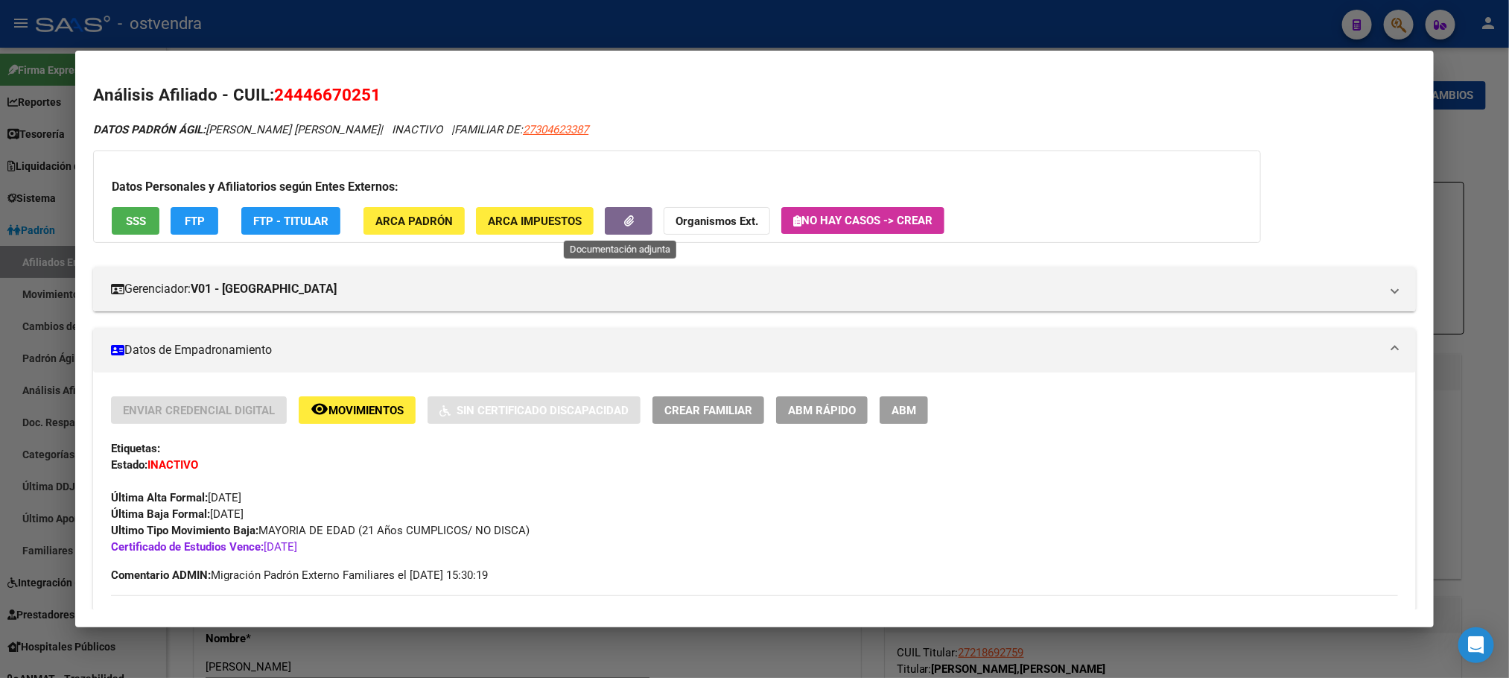
click at [630, 220] on button "button" at bounding box center [629, 221] width 48 height 28
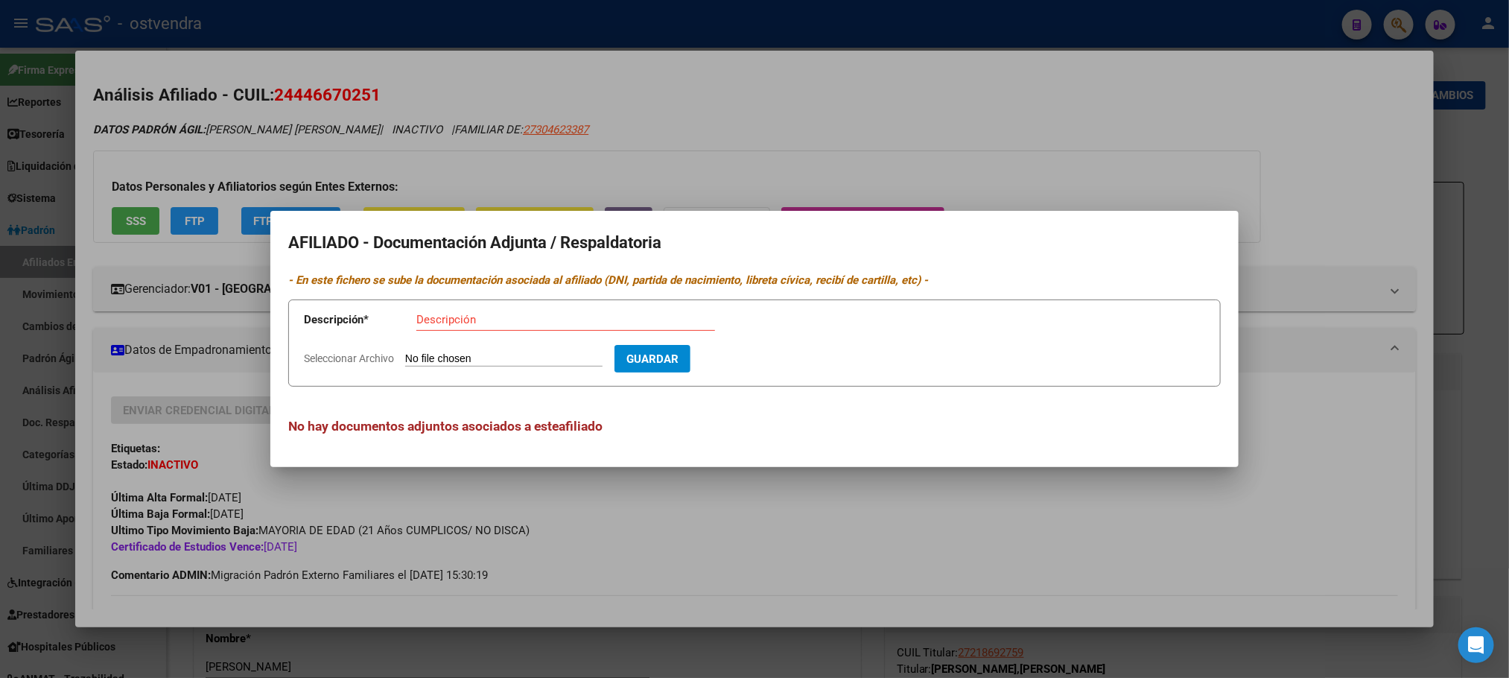
click at [521, 367] on form "Descripción * Descripción Seleccionar Archivo Guardar" at bounding box center [754, 342] width 933 height 87
click at [521, 361] on input "Seleccionar Archivo" at bounding box center [503, 359] width 197 height 14
type input "C:\fakepath\44667025.pdf"
click at [575, 313] on input "Descripción" at bounding box center [565, 319] width 299 height 13
type input "certificado de estudio 2025"
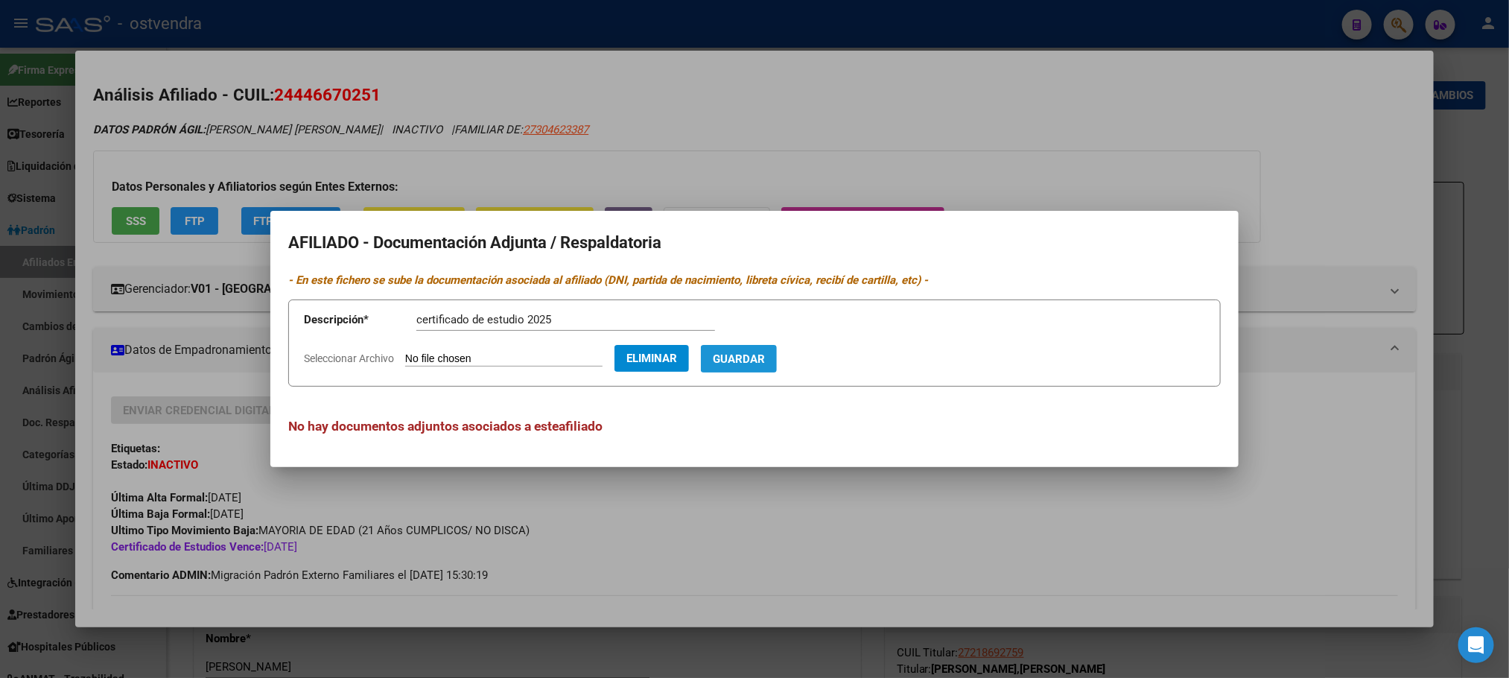
click at [777, 346] on button "Guardar" at bounding box center [739, 359] width 76 height 28
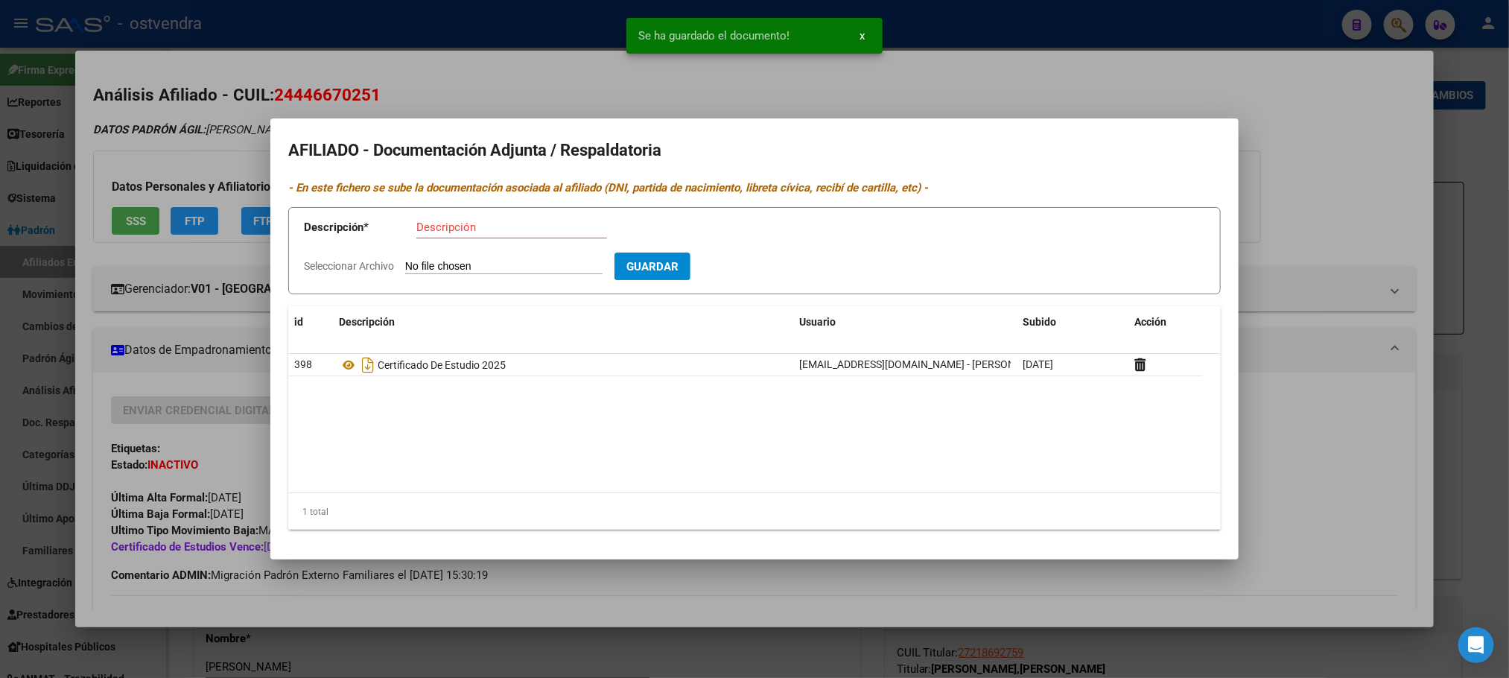
click at [510, 63] on div at bounding box center [754, 339] width 1509 height 678
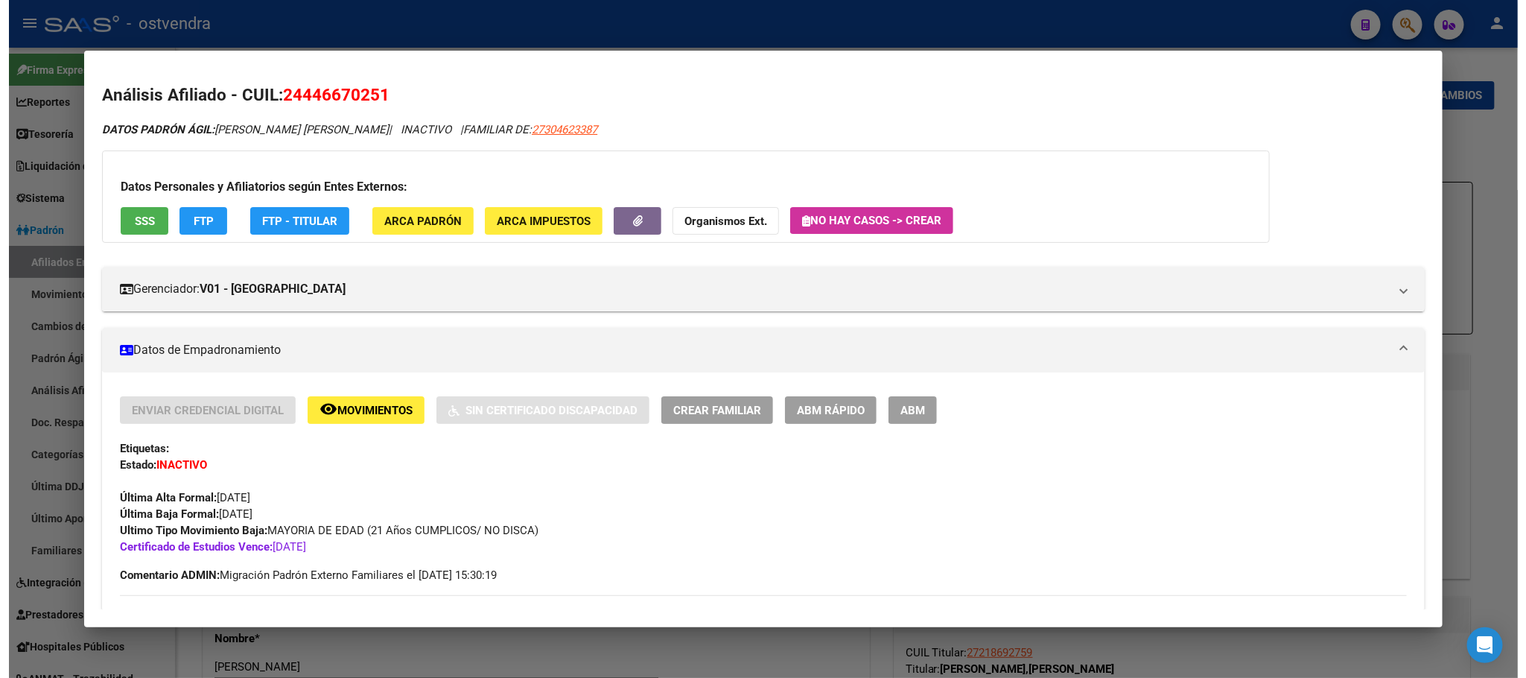
scroll to position [112, 0]
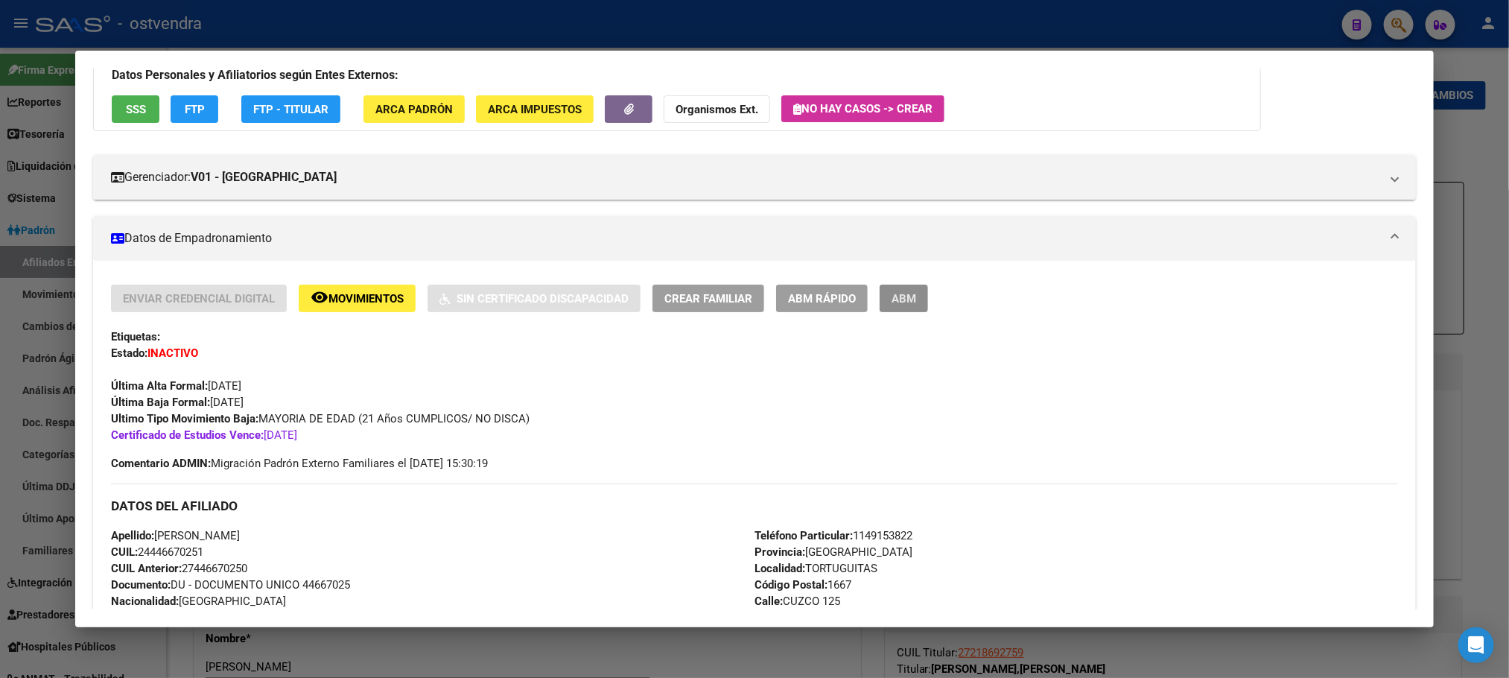
click at [892, 292] on span "ABM" at bounding box center [904, 298] width 25 height 13
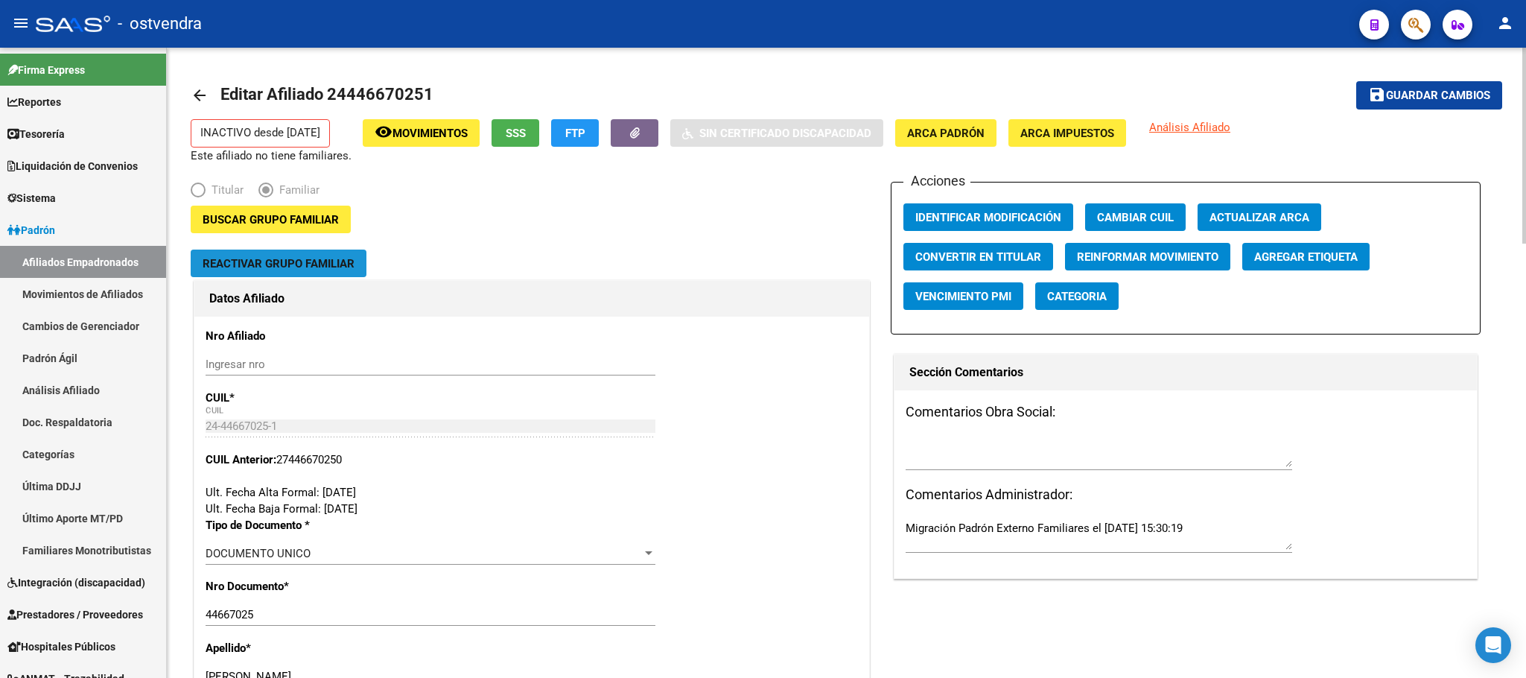
click at [356, 268] on button "Reactivar Grupo Familiar" at bounding box center [279, 264] width 176 height 28
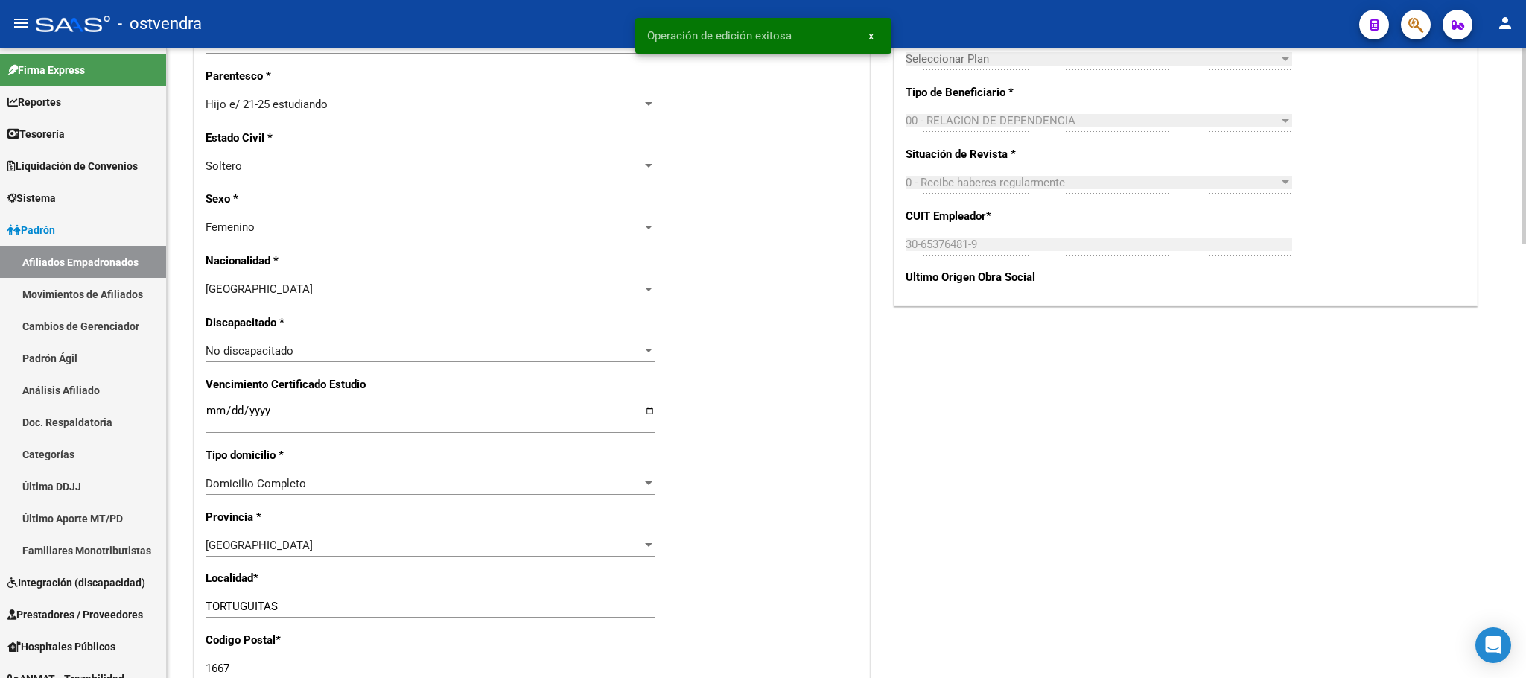
scroll to position [782, 0]
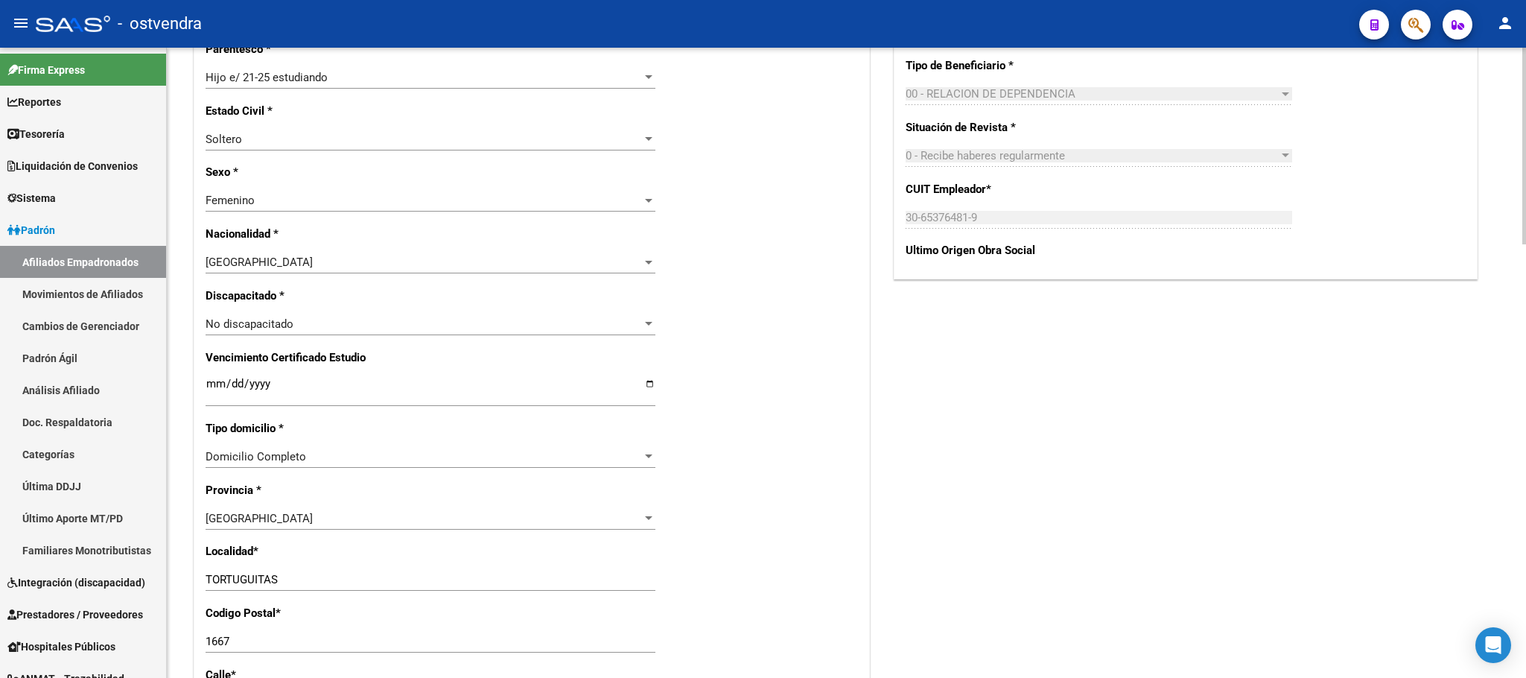
click at [268, 378] on div "[DATE] Ingresar fecha" at bounding box center [431, 391] width 450 height 32
click at [261, 387] on input "[DATE]" at bounding box center [431, 390] width 450 height 24
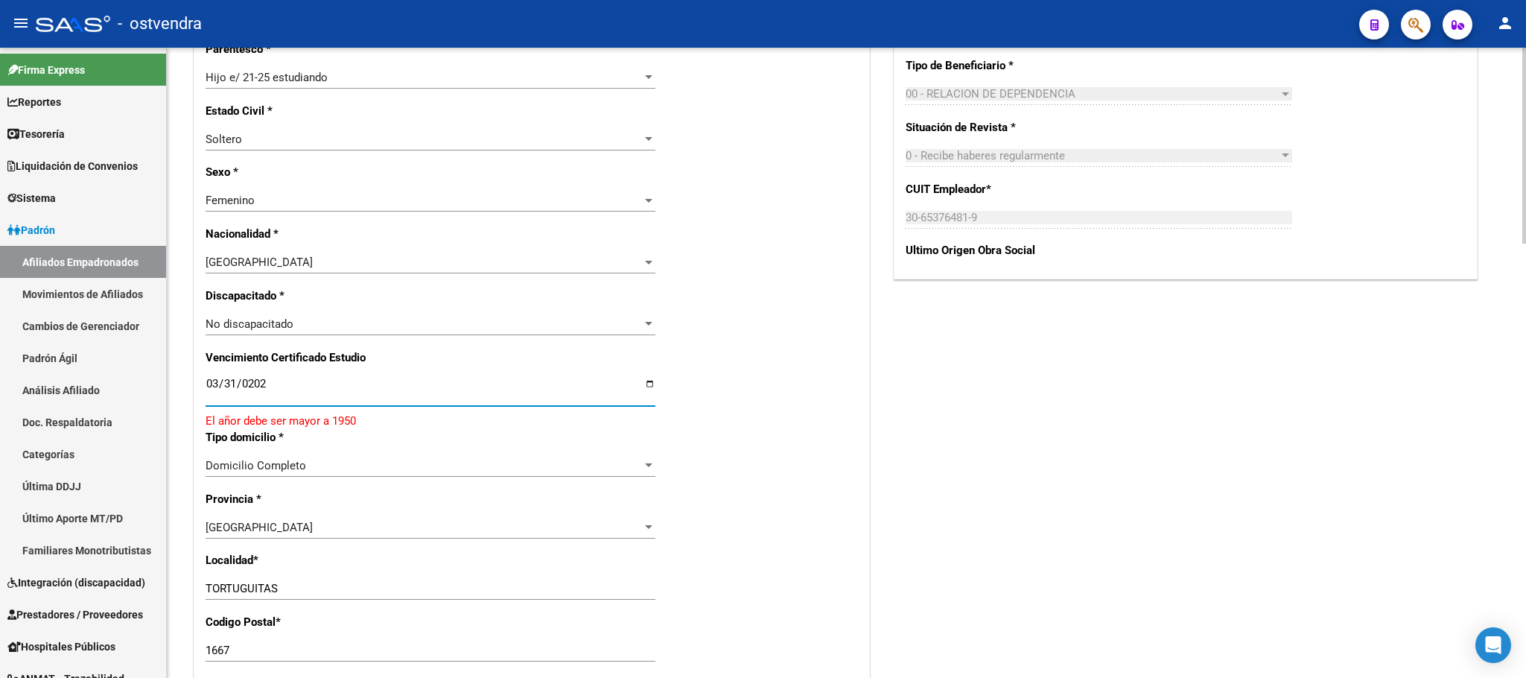
type input "[DATE]"
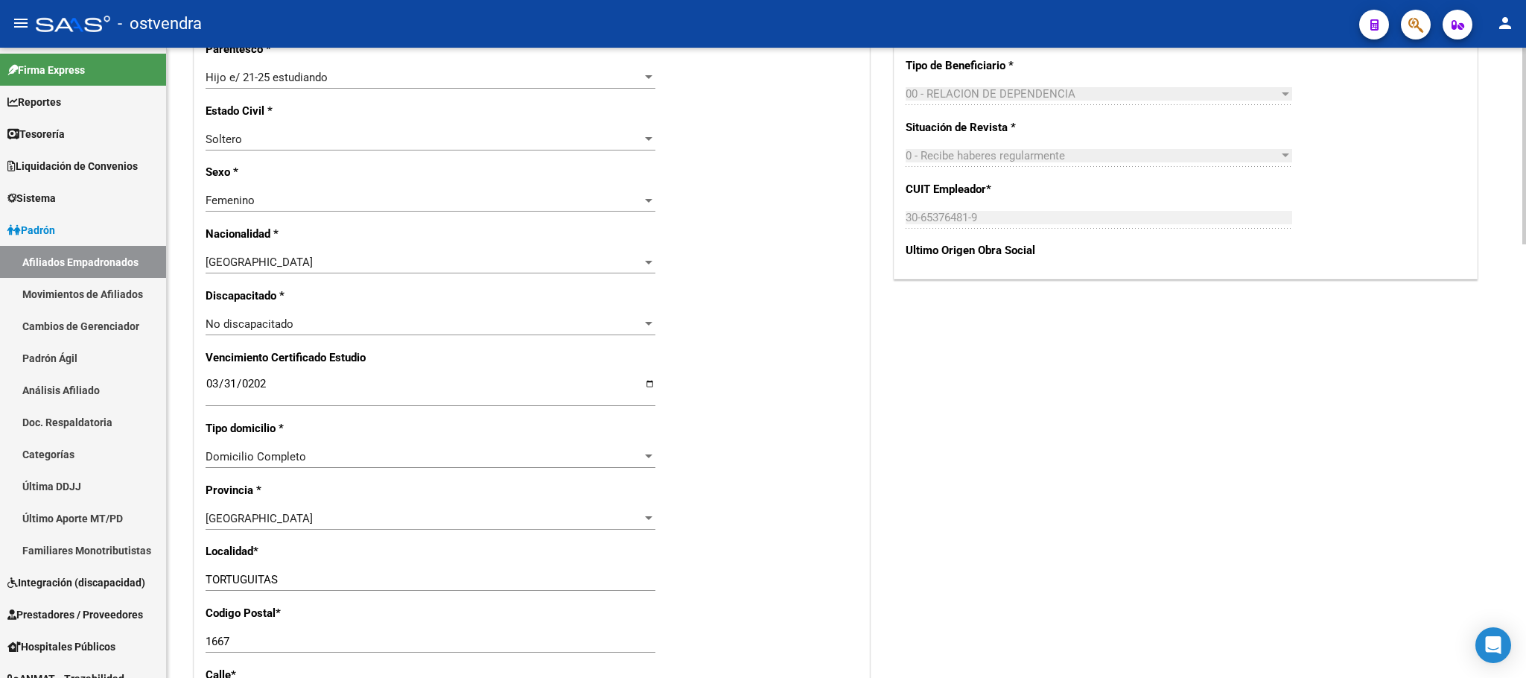
click at [927, 412] on div "Acciones Identificar Modificación Cambiar CUIL Agregar Movimiento Actualizar AR…" at bounding box center [1186, 287] width 590 height 1775
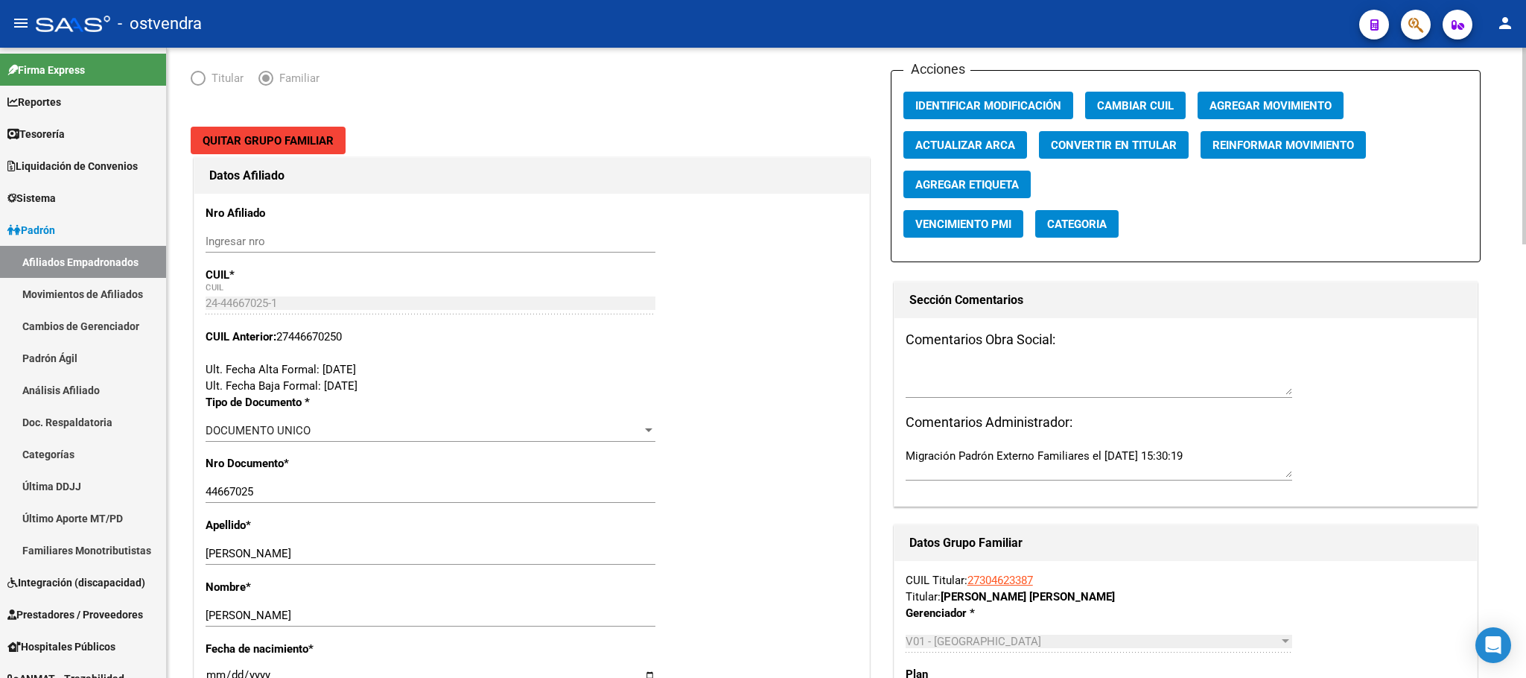
scroll to position [0, 0]
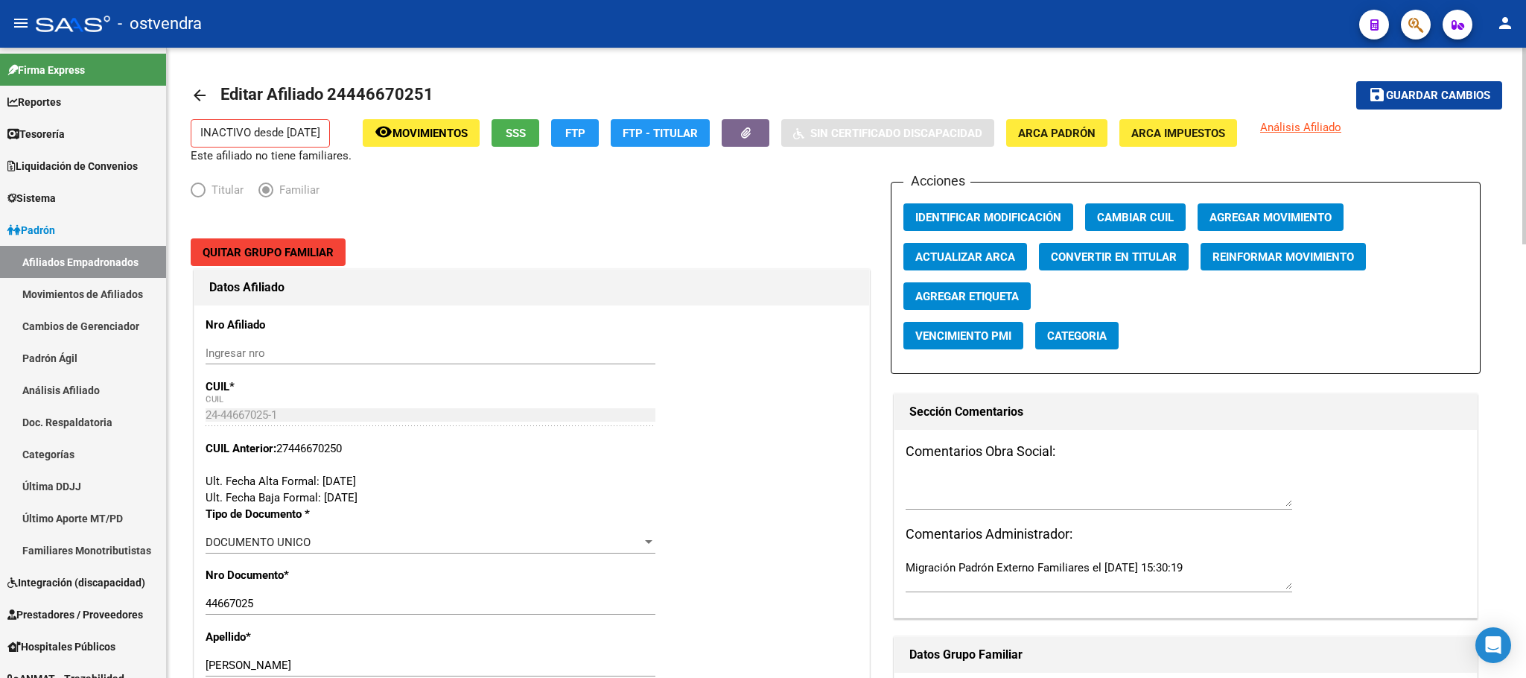
click at [1413, 97] on span "Guardar cambios" at bounding box center [1438, 95] width 104 height 13
click at [1313, 220] on span "Agregar Movimiento" at bounding box center [1271, 217] width 122 height 13
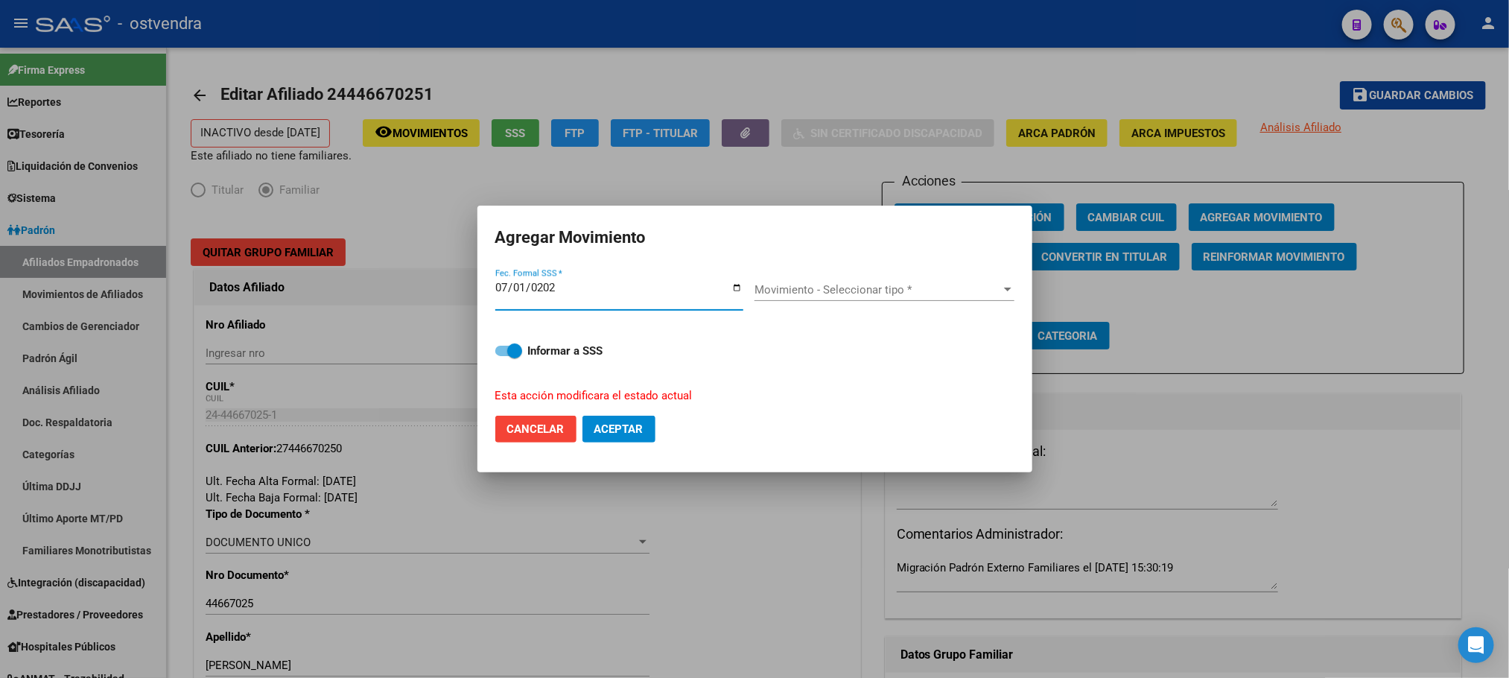
type input "[DATE]"
click at [828, 291] on span "Movimiento - Seleccionar tipo *" at bounding box center [878, 289] width 247 height 13
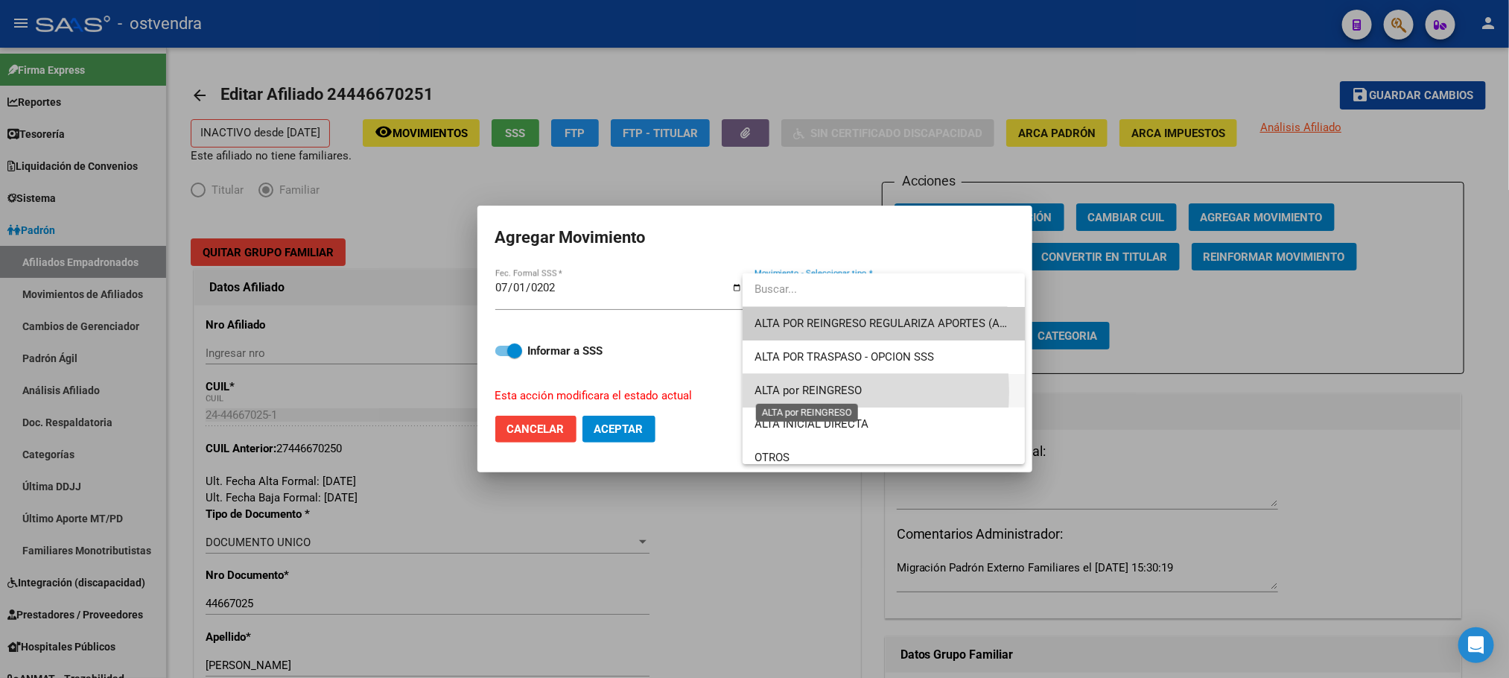
click at [801, 392] on span "ALTA por REINGRESO" at bounding box center [808, 390] width 107 height 13
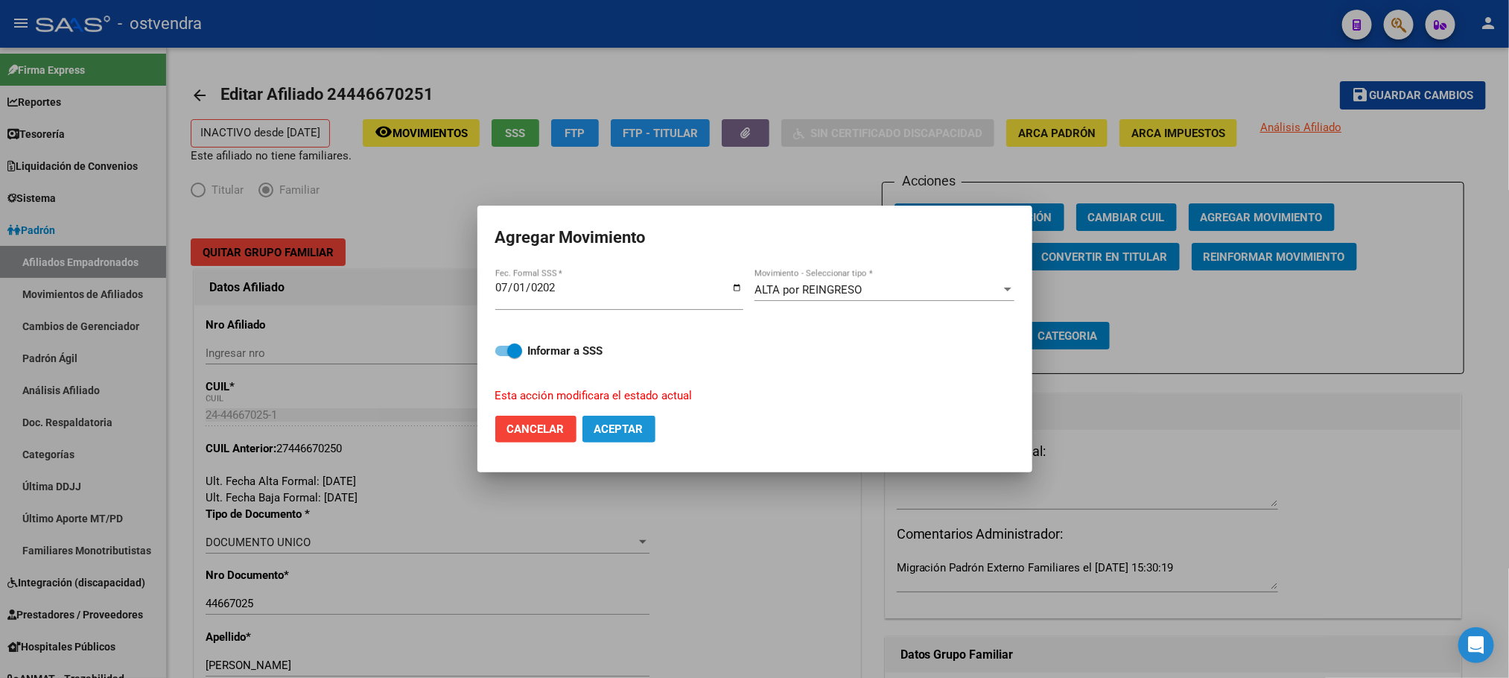
click at [623, 422] on span "Aceptar" at bounding box center [618, 428] width 49 height 13
checkbox input "false"
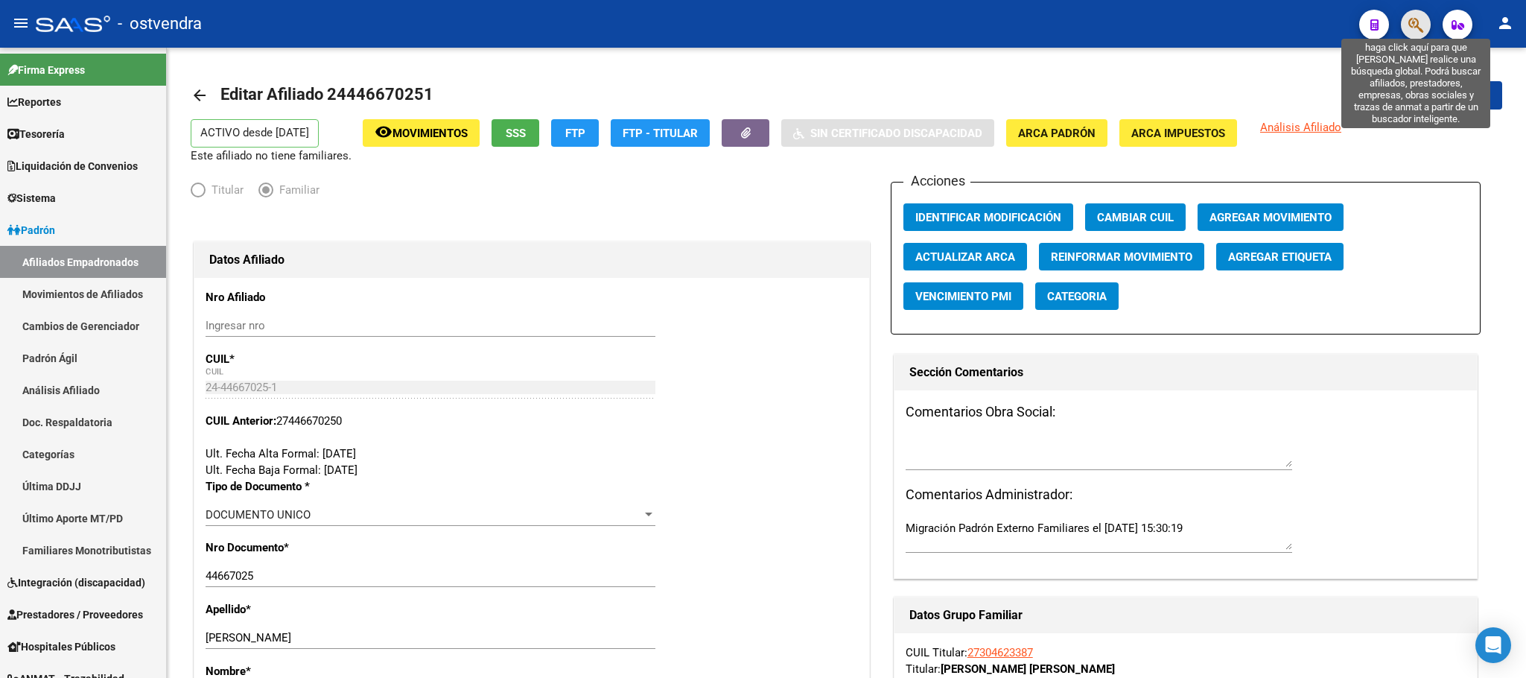
click at [1415, 23] on icon "button" at bounding box center [1416, 24] width 15 height 17
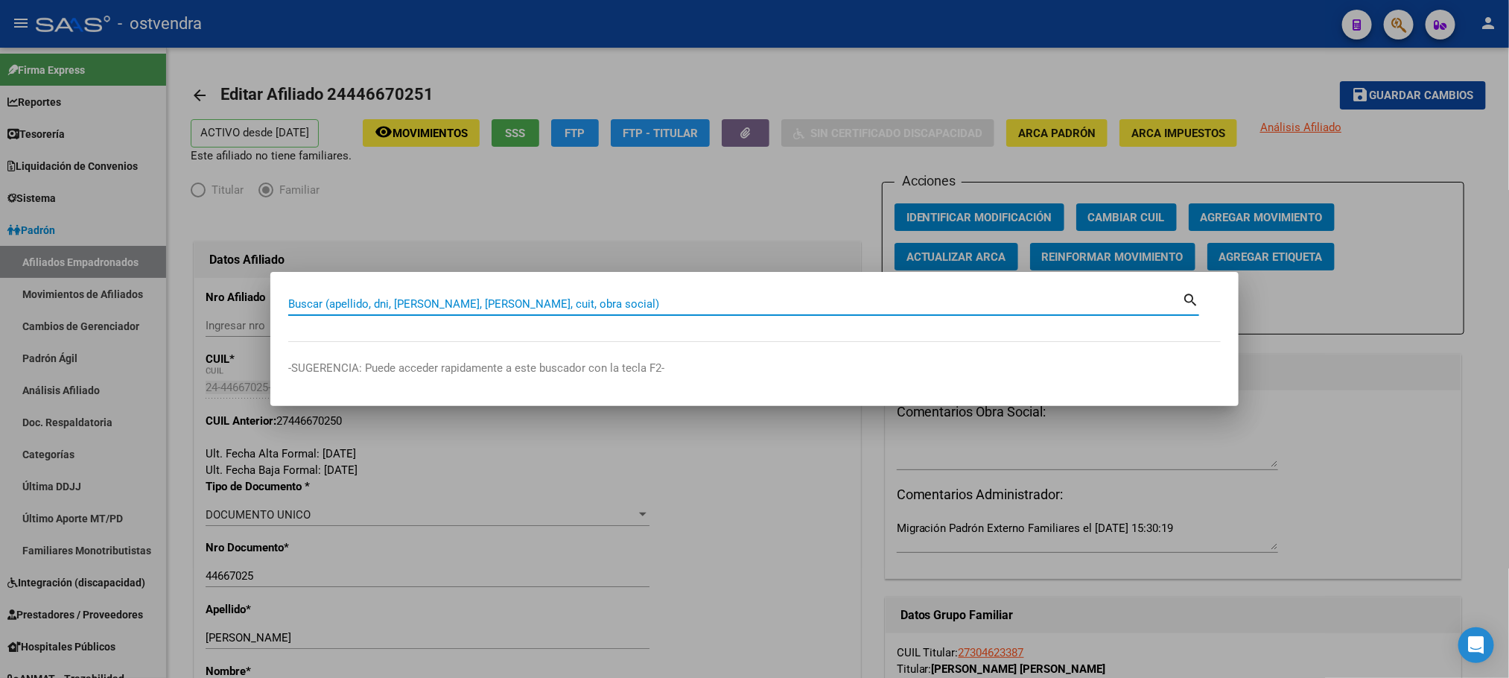
drag, startPoint x: 309, startPoint y: 311, endPoint x: 295, endPoint y: 302, distance: 16.7
paste input "95804409"
type input "95804409"
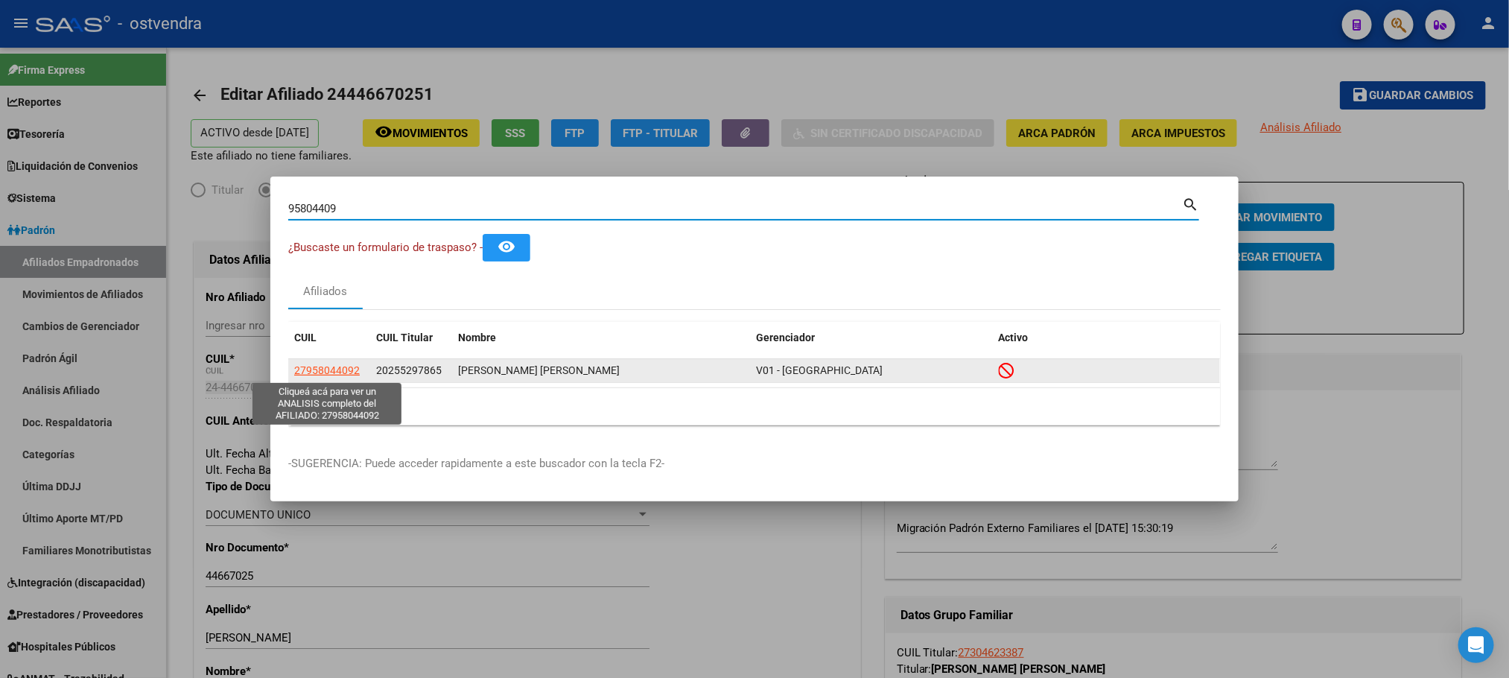
click at [308, 369] on span "27958044092" at bounding box center [327, 370] width 66 height 12
copy span "9"
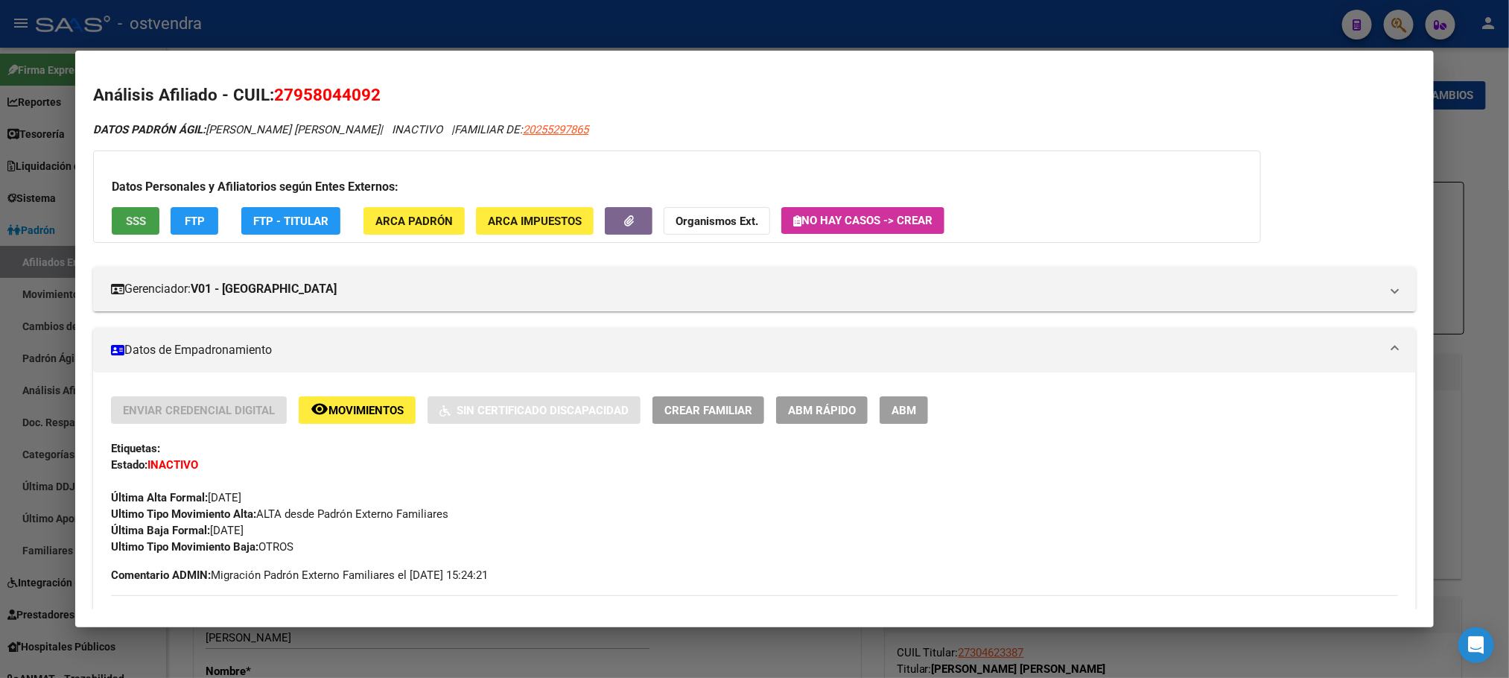
click at [114, 218] on button "SSS" at bounding box center [136, 221] width 48 height 28
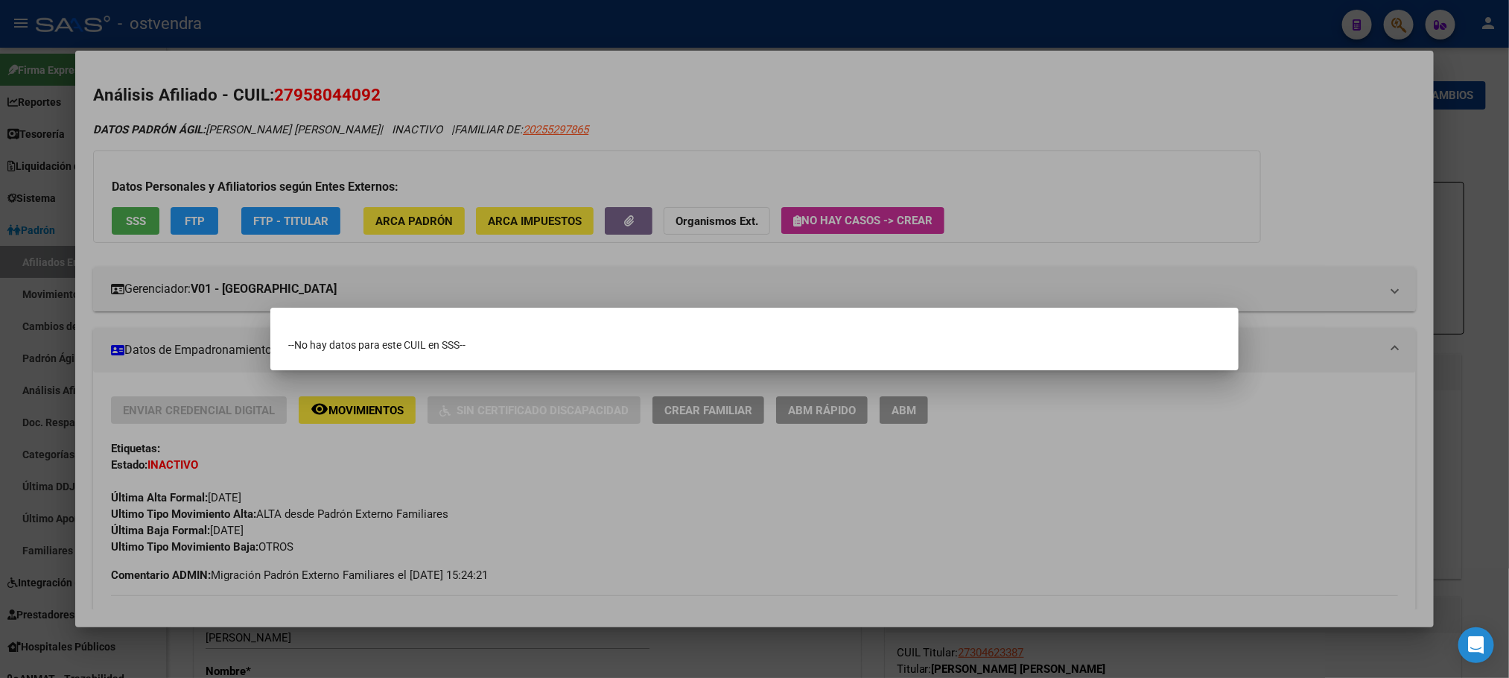
click at [606, 535] on div at bounding box center [754, 339] width 1509 height 678
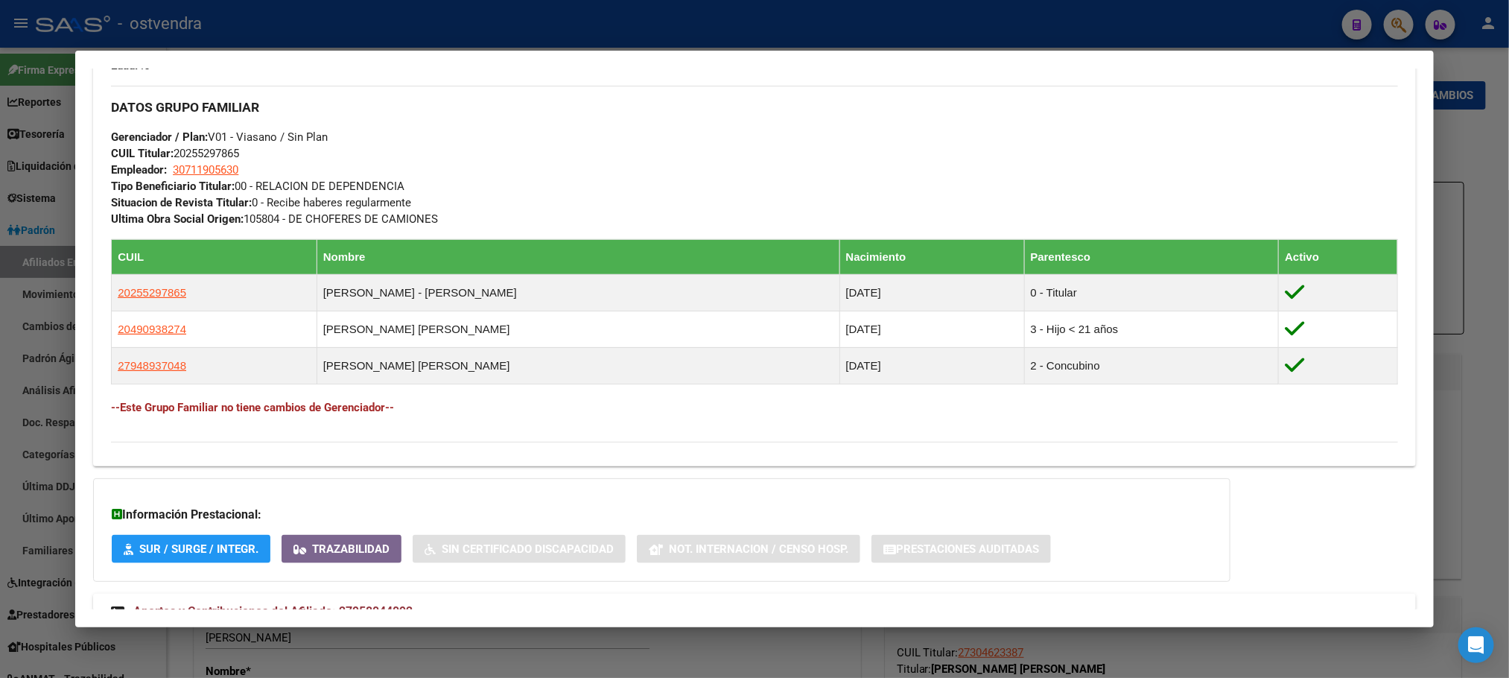
scroll to position [782, 0]
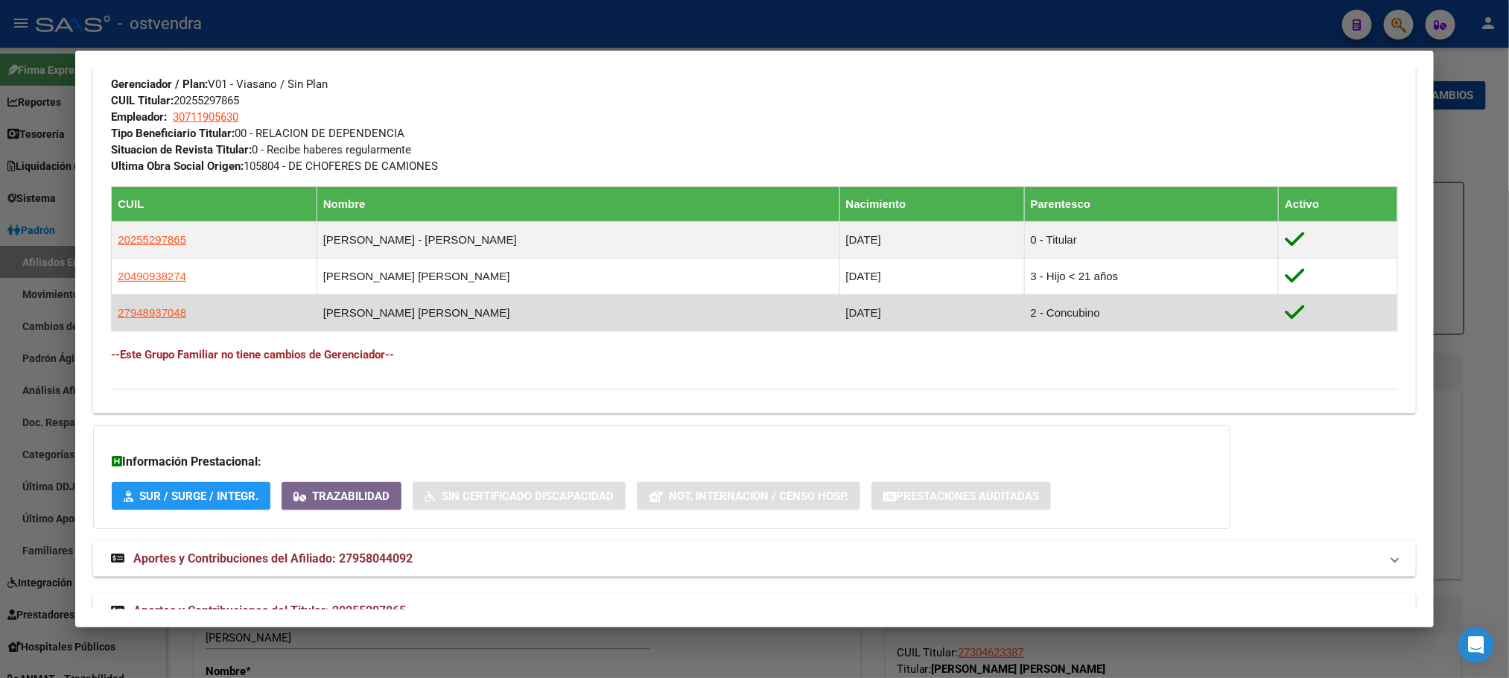
drag, startPoint x: 101, startPoint y: 324, endPoint x: 244, endPoint y: 333, distance: 144.0
click at [175, 325] on div "Enviar Credencial Digital remove_red_eye Movimientos Sin Certificado Discapacid…" at bounding box center [754, 7] width 1322 height 787
click at [257, 331] on td "27948937048" at bounding box center [215, 312] width 206 height 37
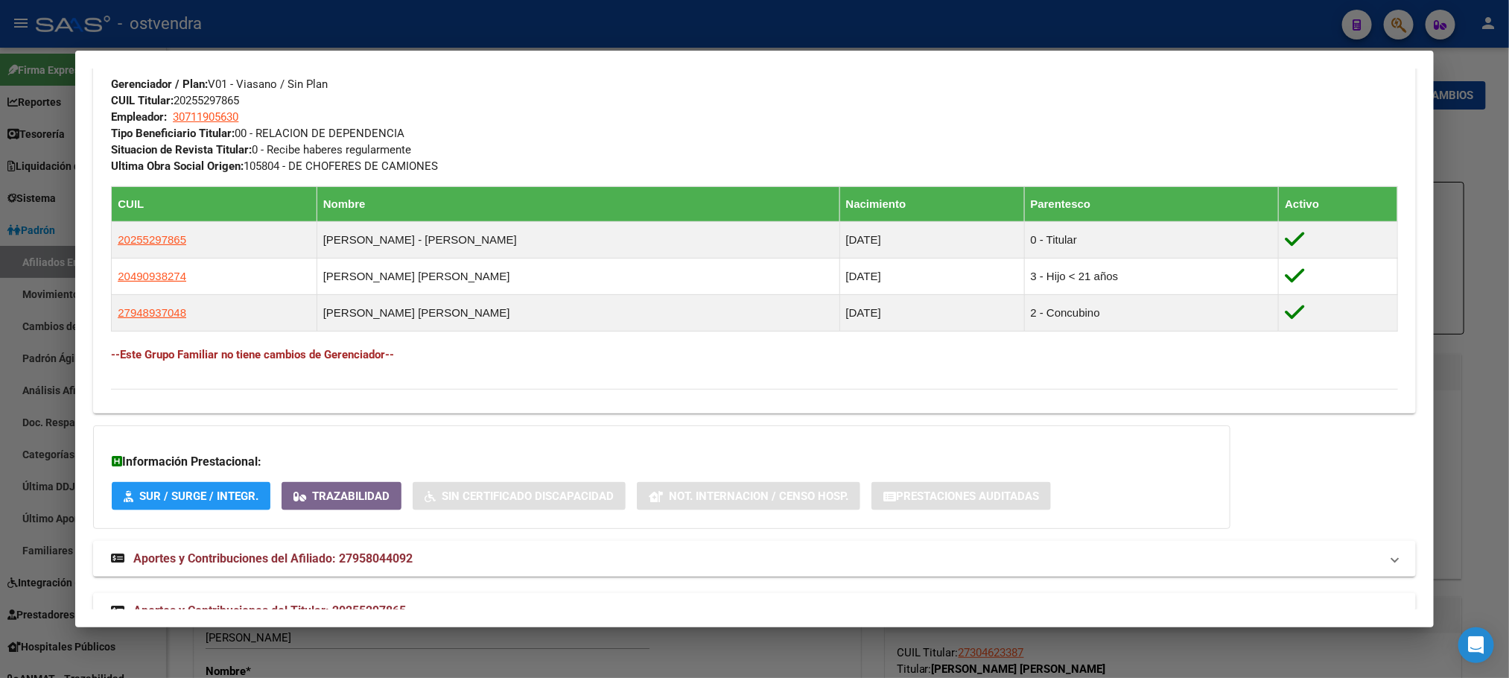
copy table "CUIL Nombre Nacimiento Parentesco Activo 20255297865 [PERSON_NAME] - [PERSON_NA…"
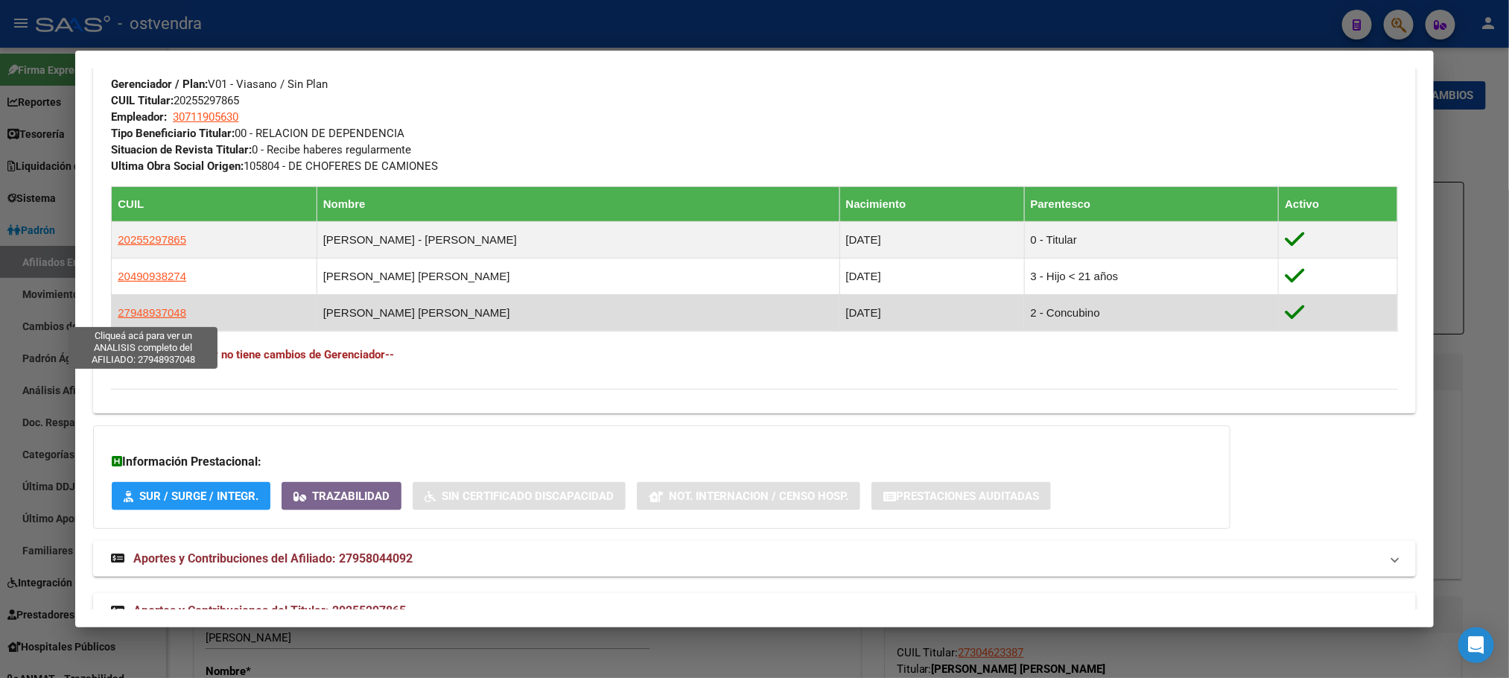
drag, startPoint x: 199, startPoint y: 318, endPoint x: 110, endPoint y: 320, distance: 88.7
click at [112, 320] on td "27948937048" at bounding box center [215, 312] width 206 height 37
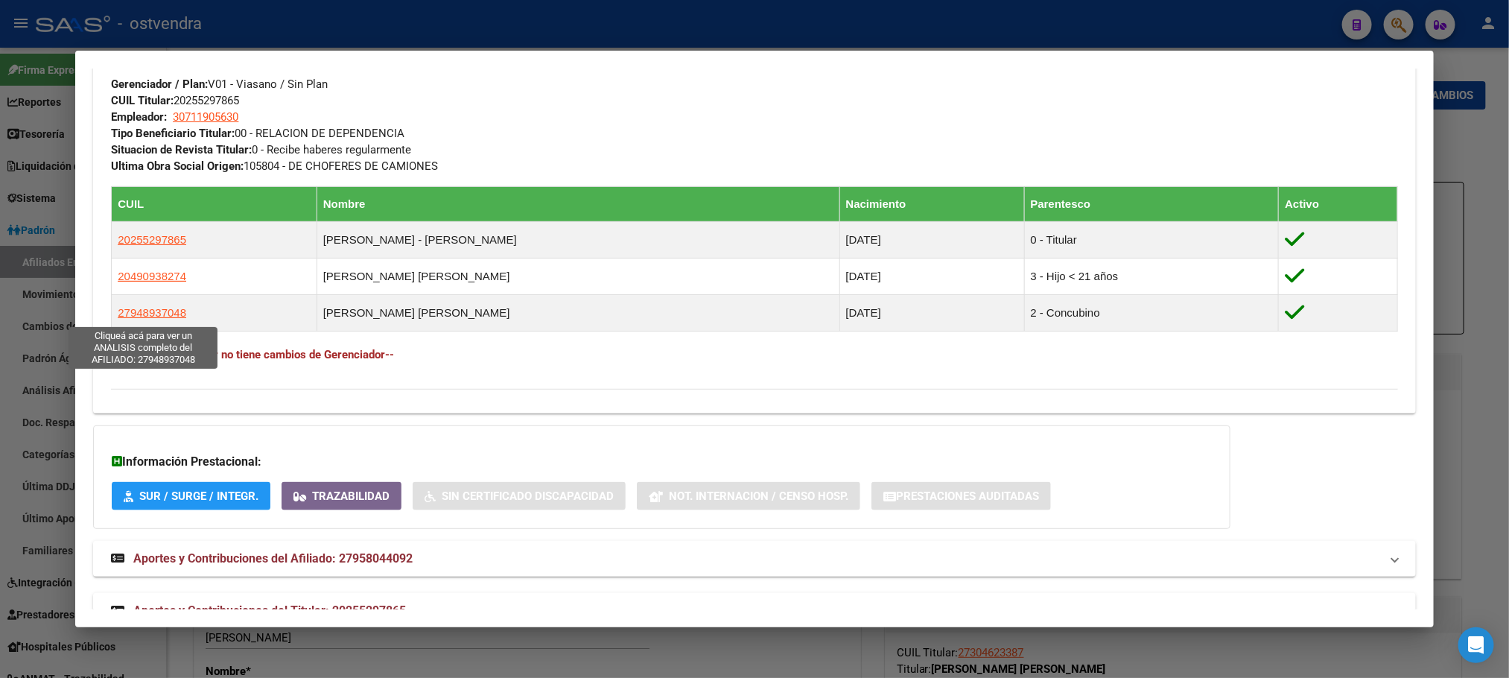
copy span "27948937048"
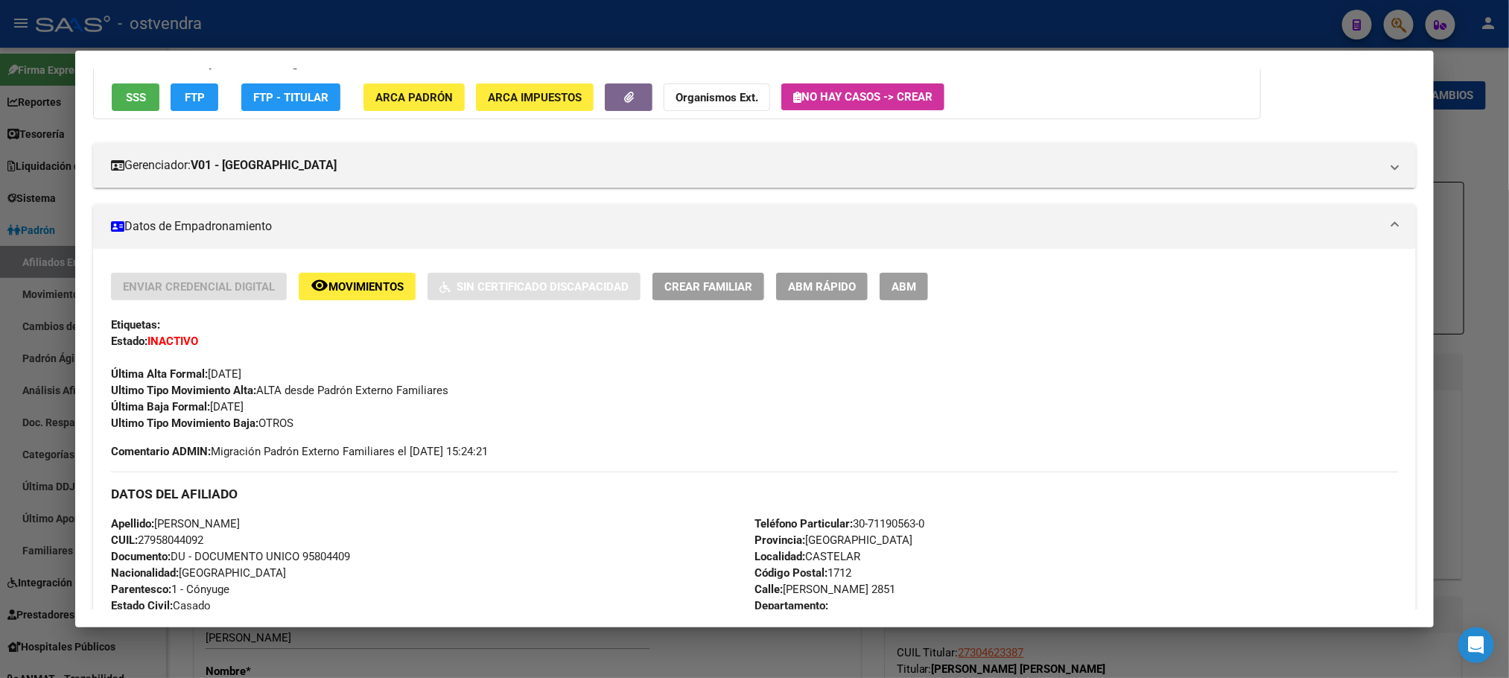
scroll to position [0, 0]
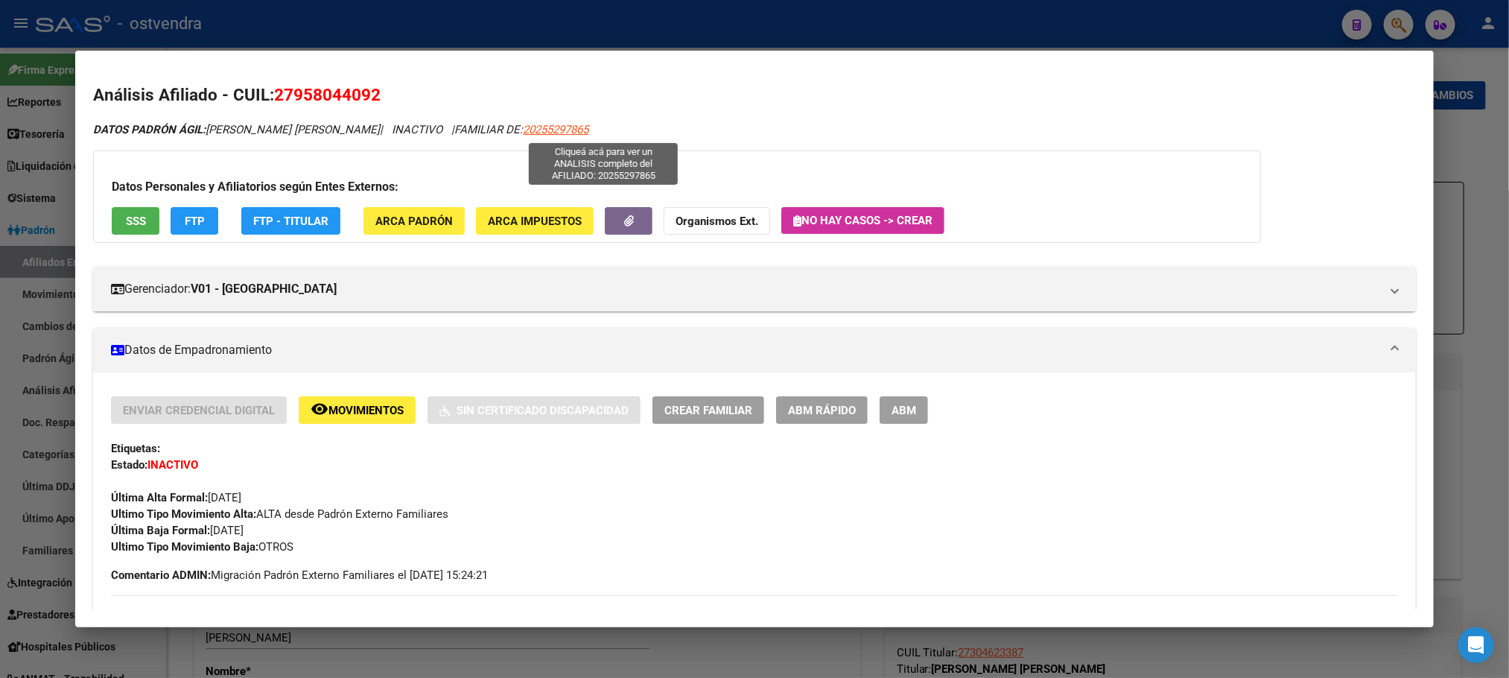
click at [582, 127] on span "20255297865" at bounding box center [556, 129] width 66 height 13
type textarea "20255297865"
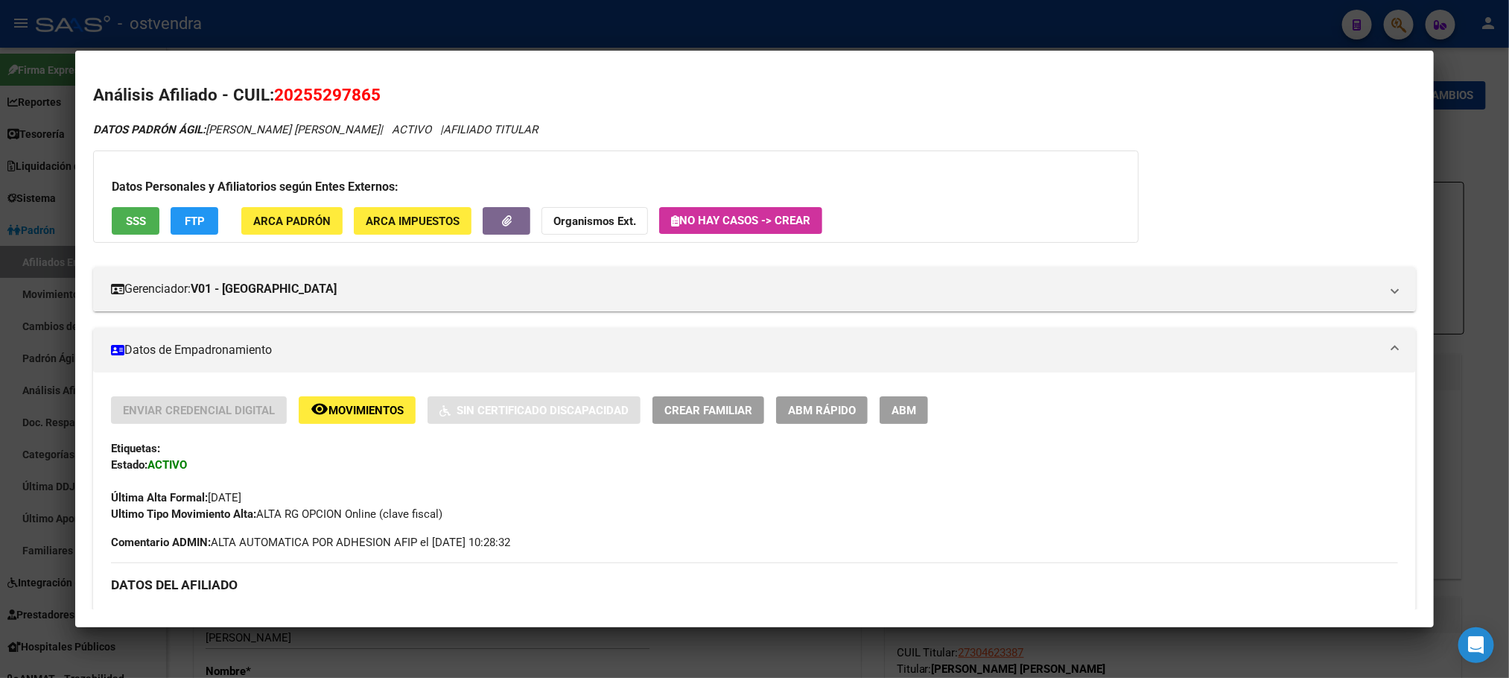
click at [171, 221] on button "FTP" at bounding box center [195, 221] width 48 height 28
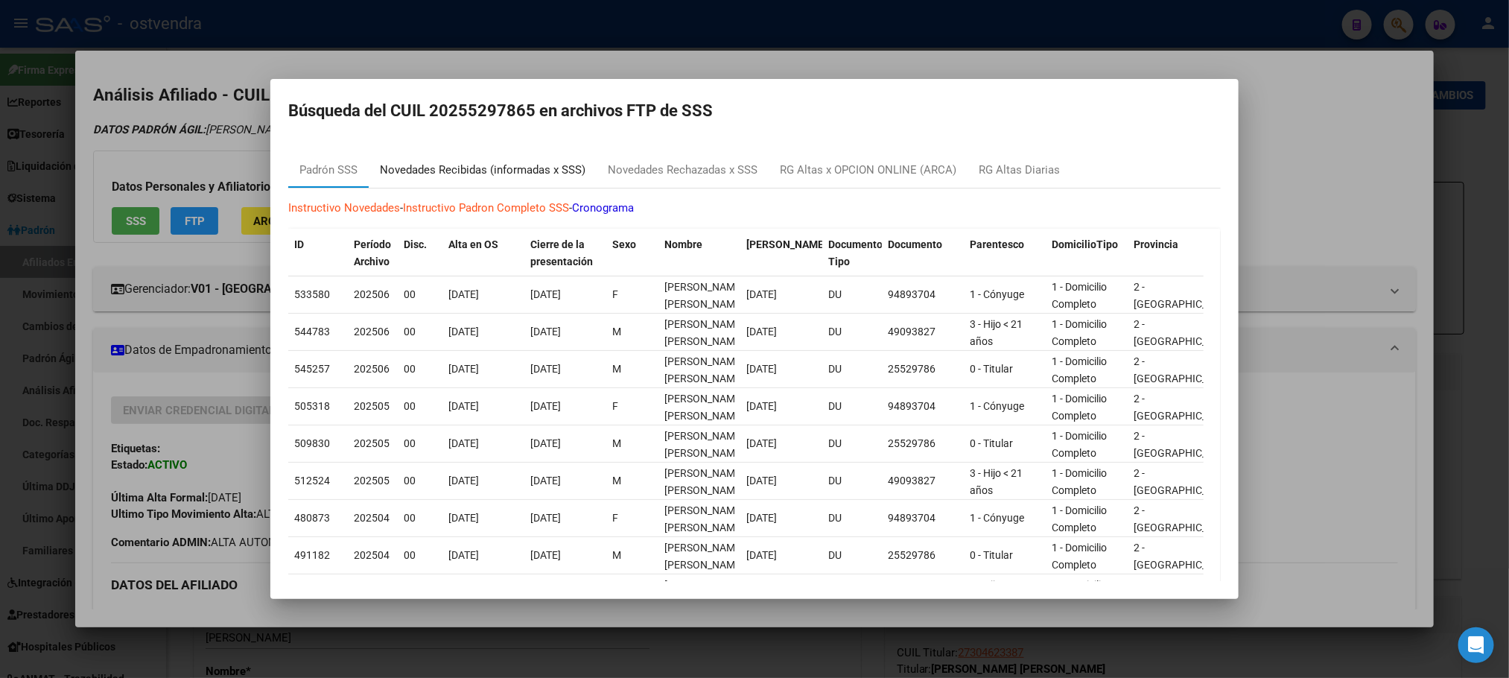
click at [512, 173] on div "Novedades Recibidas (informadas x SSS)" at bounding box center [483, 170] width 206 height 17
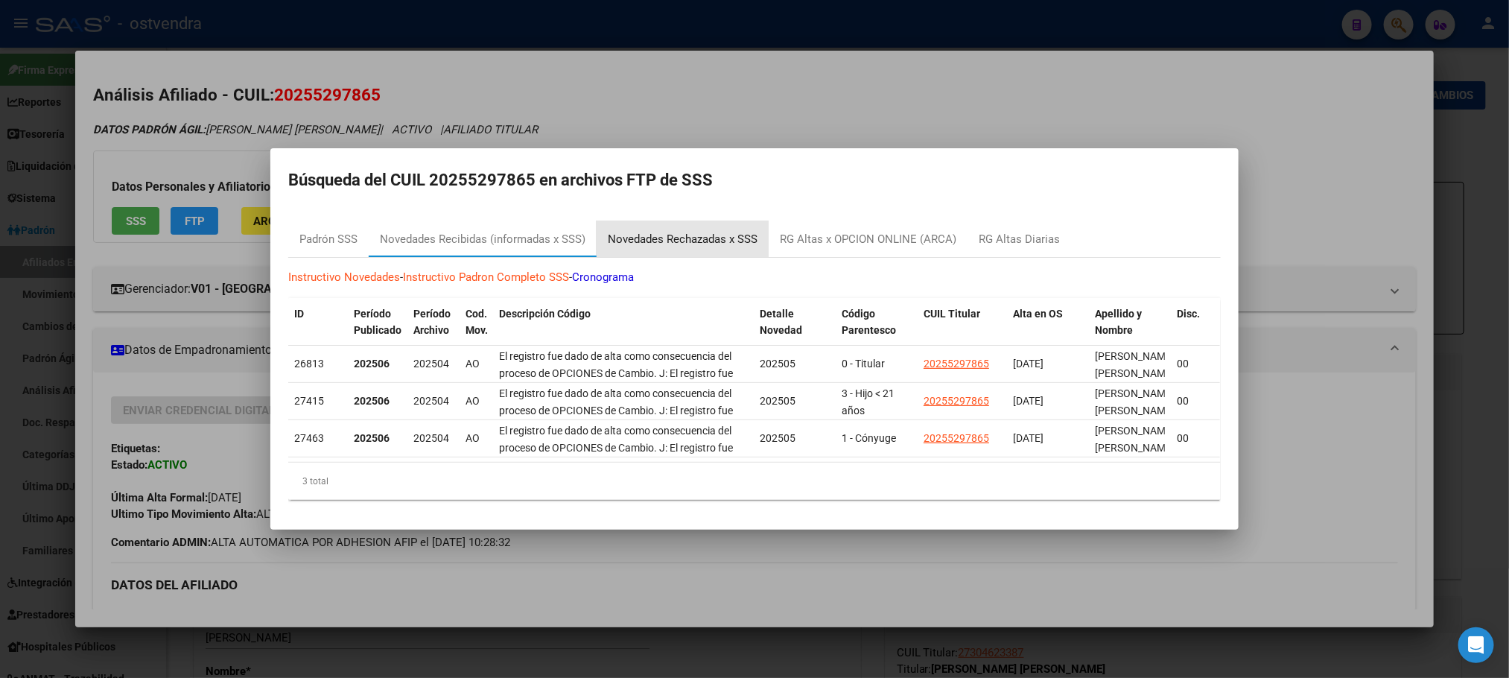
click at [688, 231] on div "Novedades Rechazadas x SSS" at bounding box center [683, 239] width 150 height 17
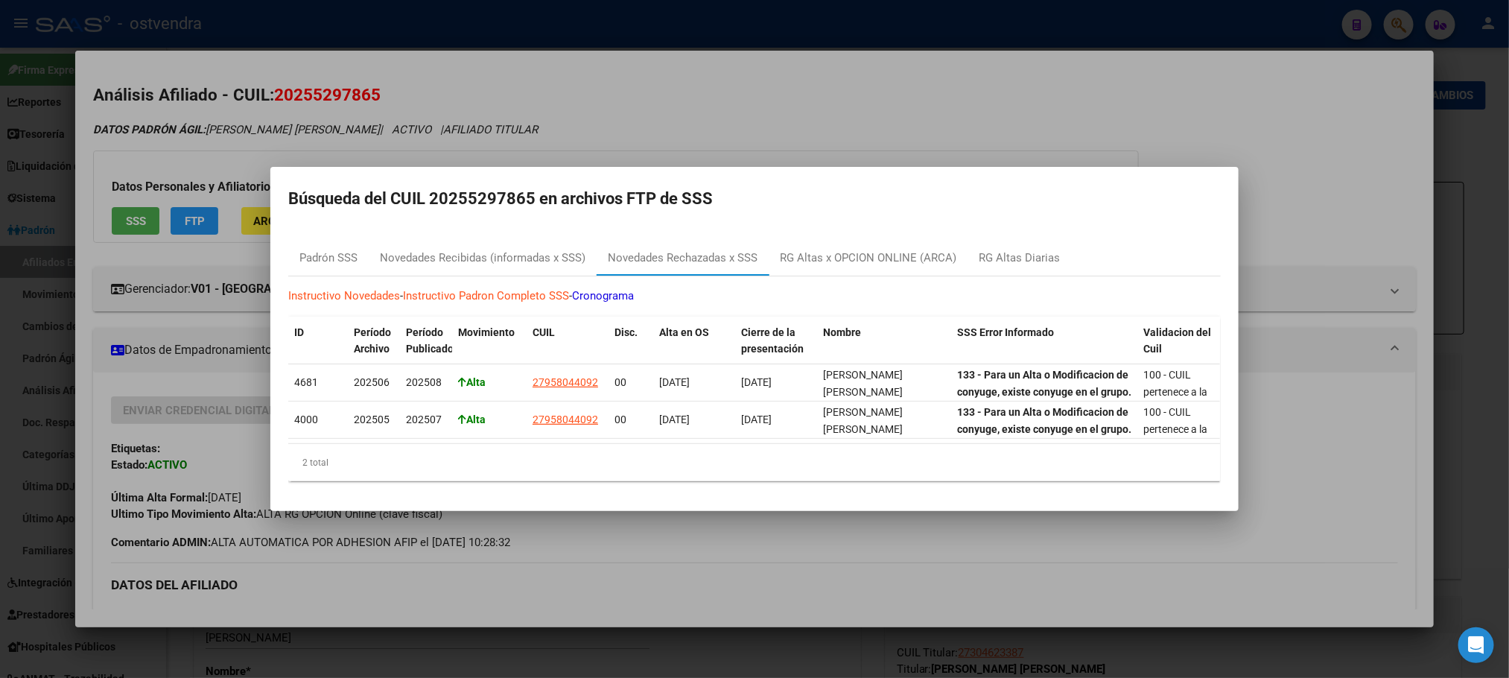
click at [475, 104] on div at bounding box center [754, 339] width 1509 height 678
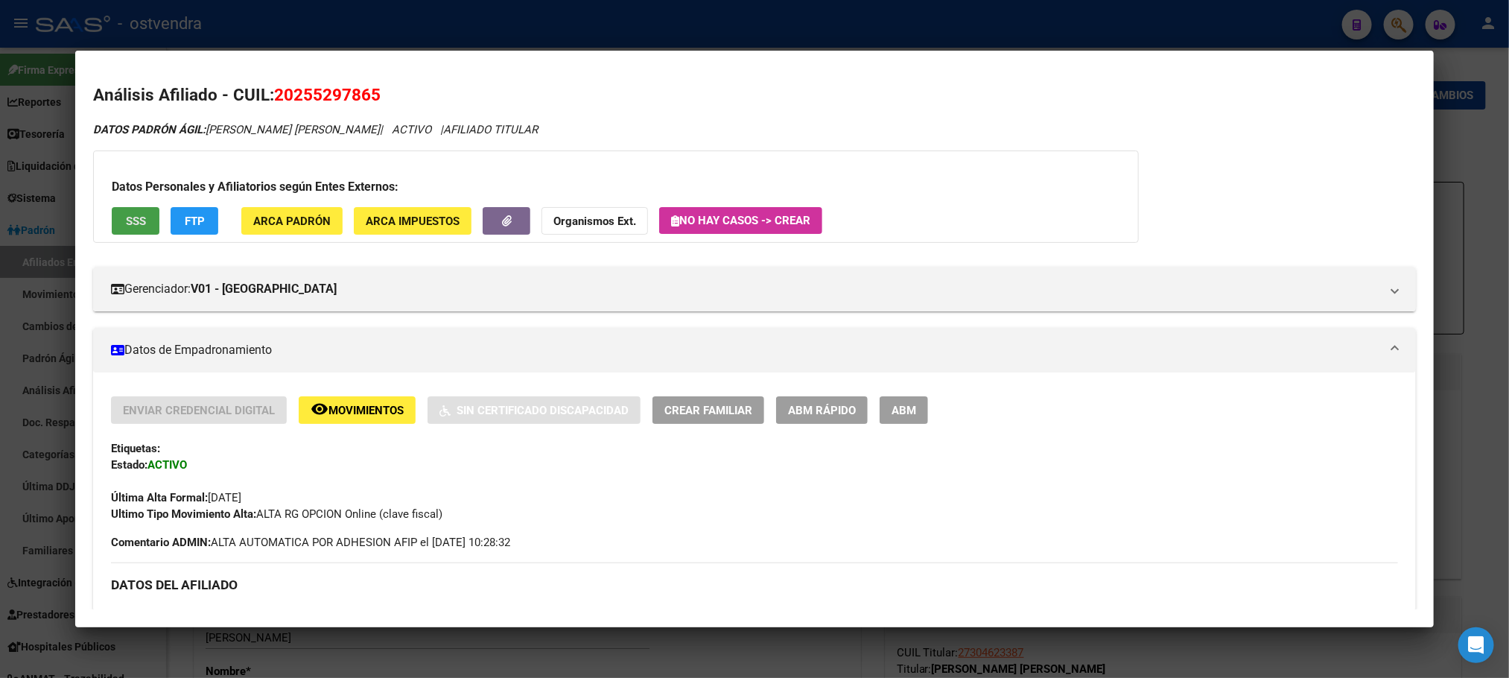
click at [126, 215] on span "SSS" at bounding box center [136, 221] width 20 height 13
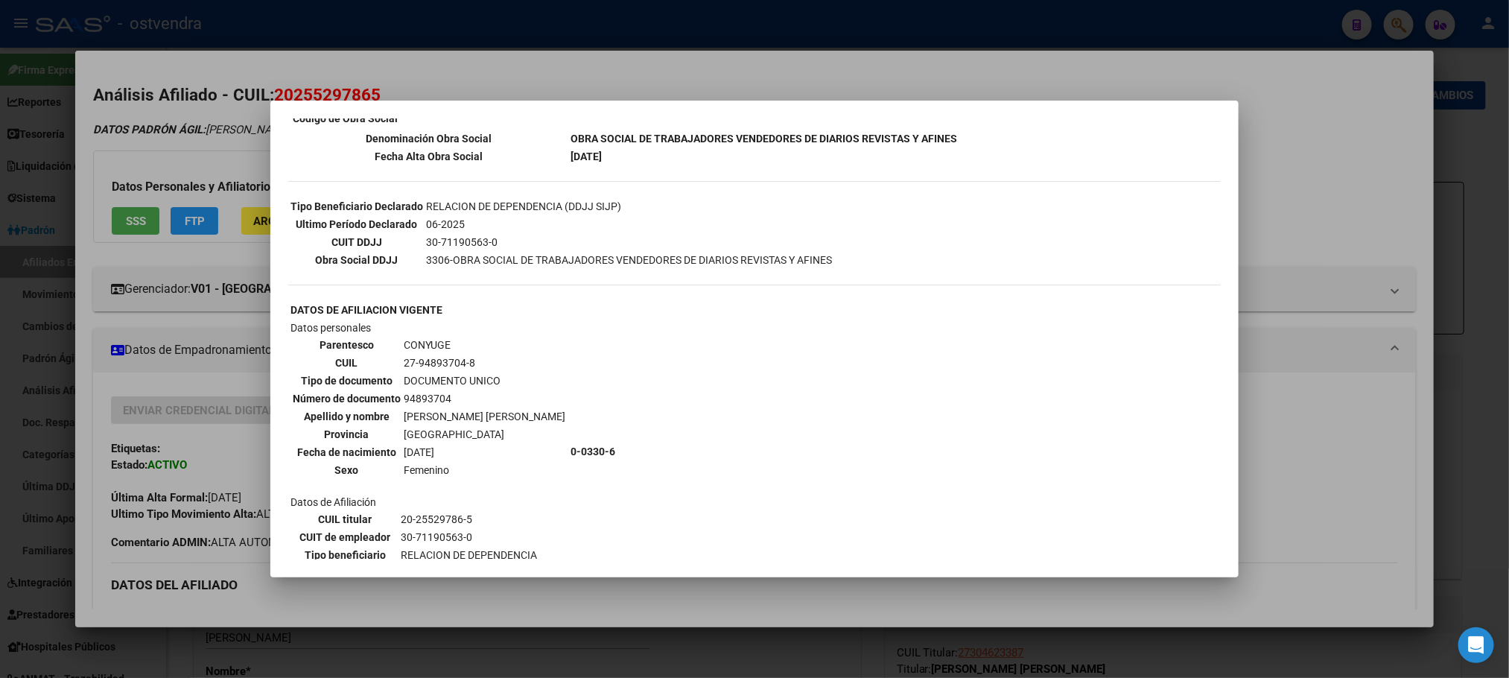
scroll to position [335, 0]
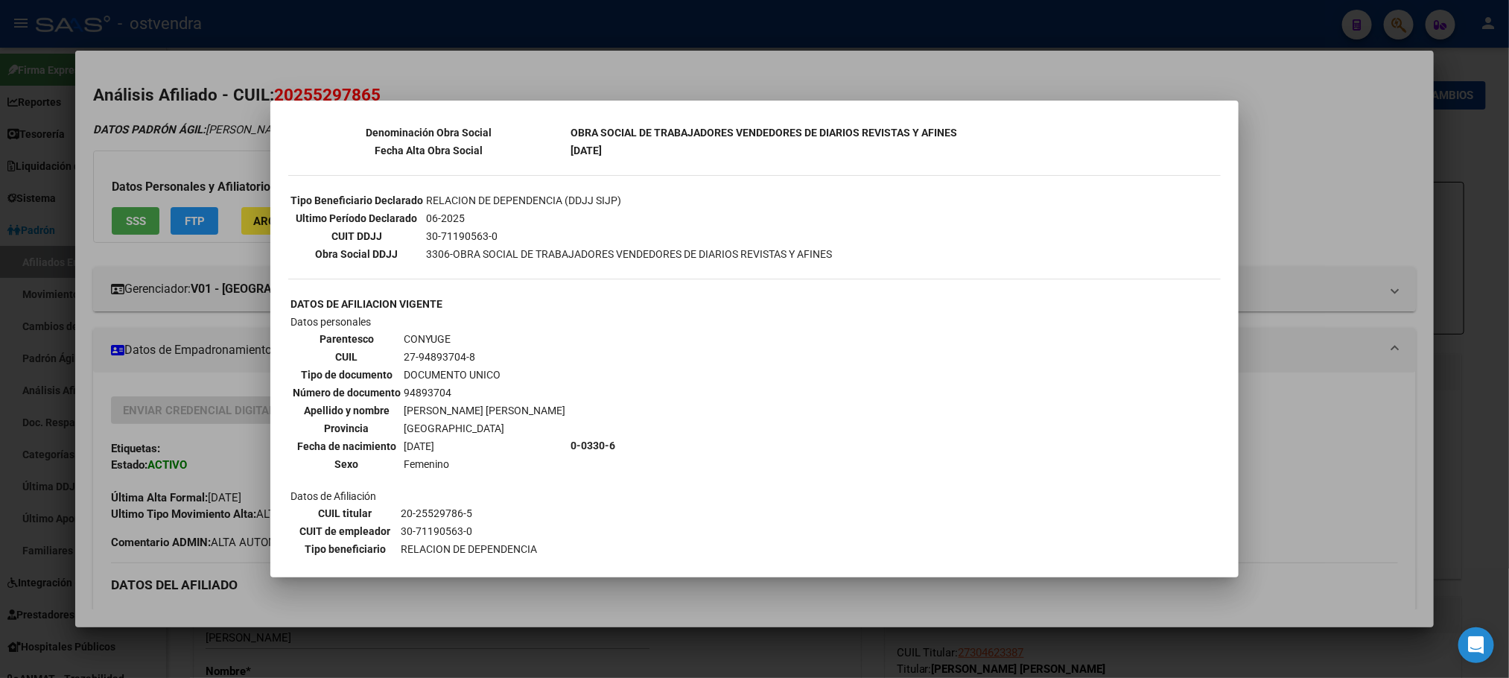
click at [231, 156] on div at bounding box center [754, 339] width 1509 height 678
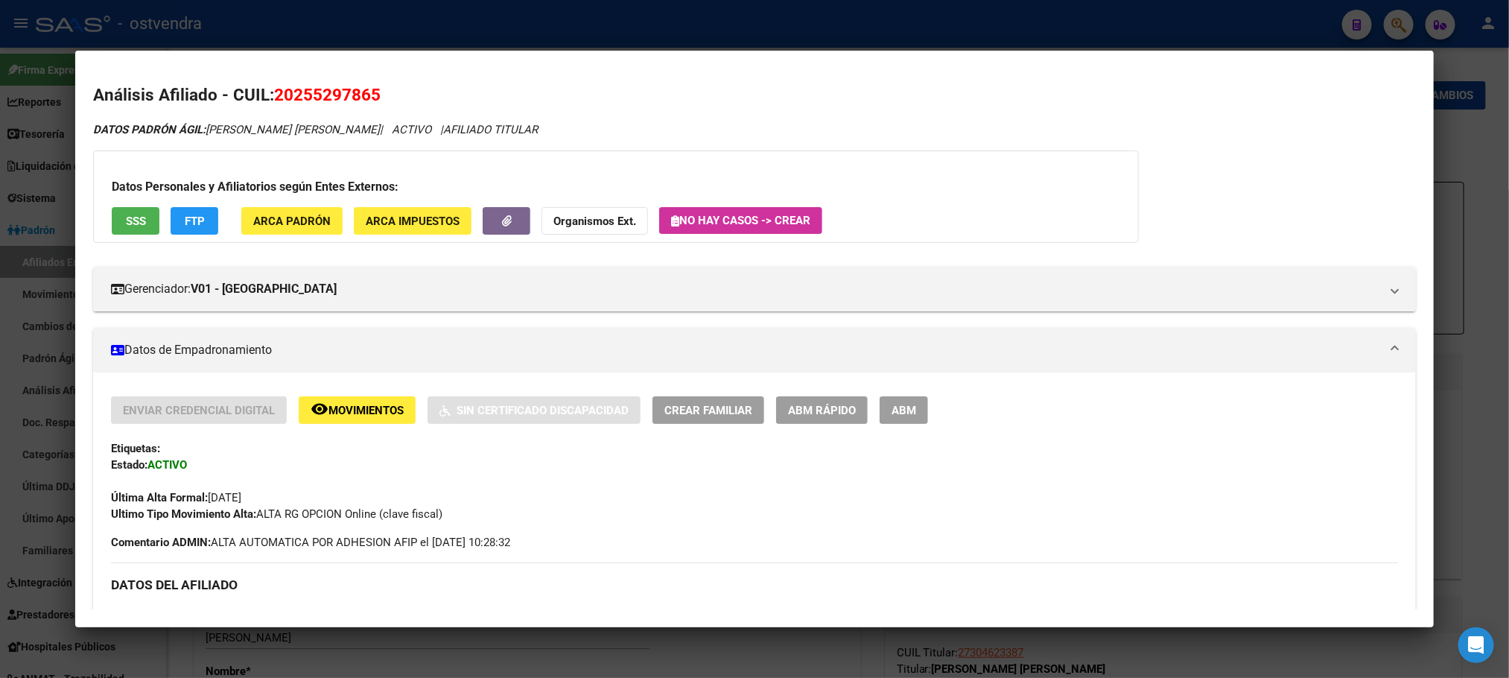
click at [383, 31] on div at bounding box center [754, 339] width 1509 height 678
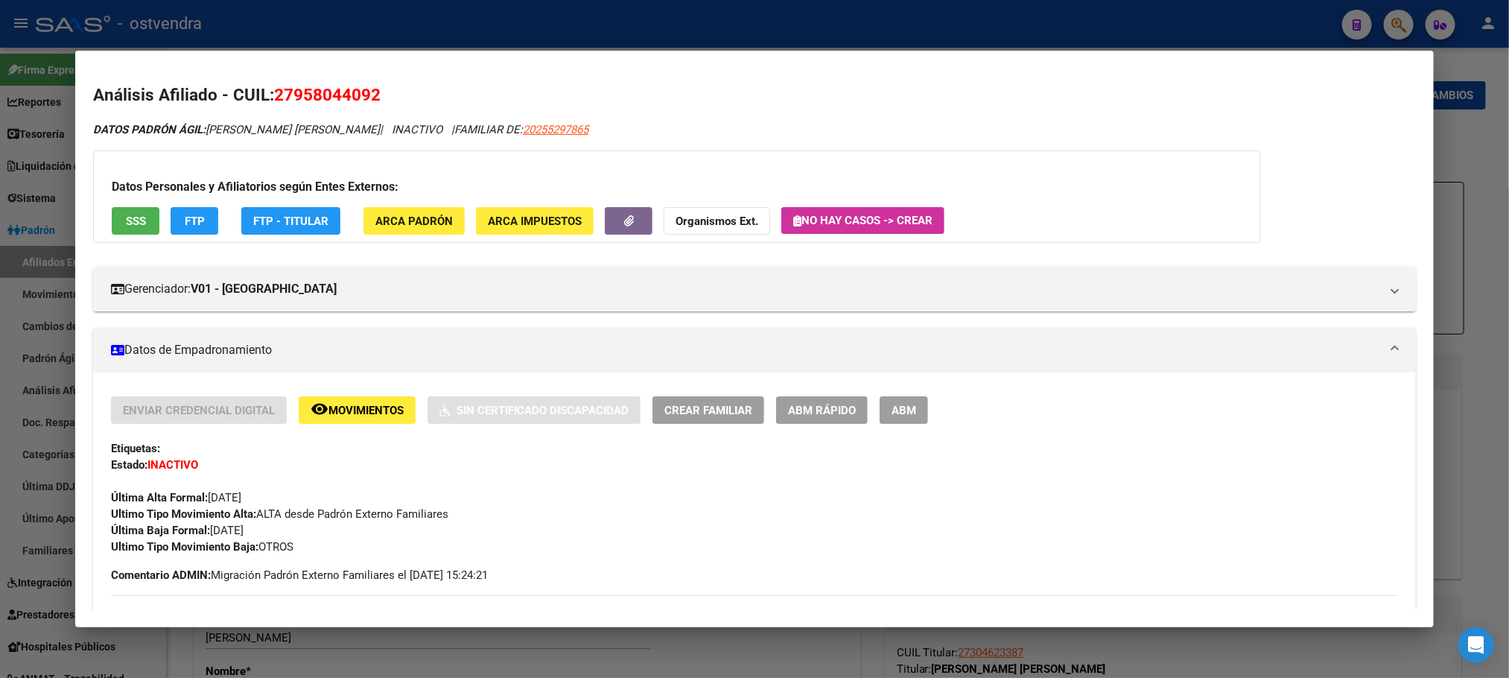
click at [361, 32] on div at bounding box center [754, 339] width 1509 height 678
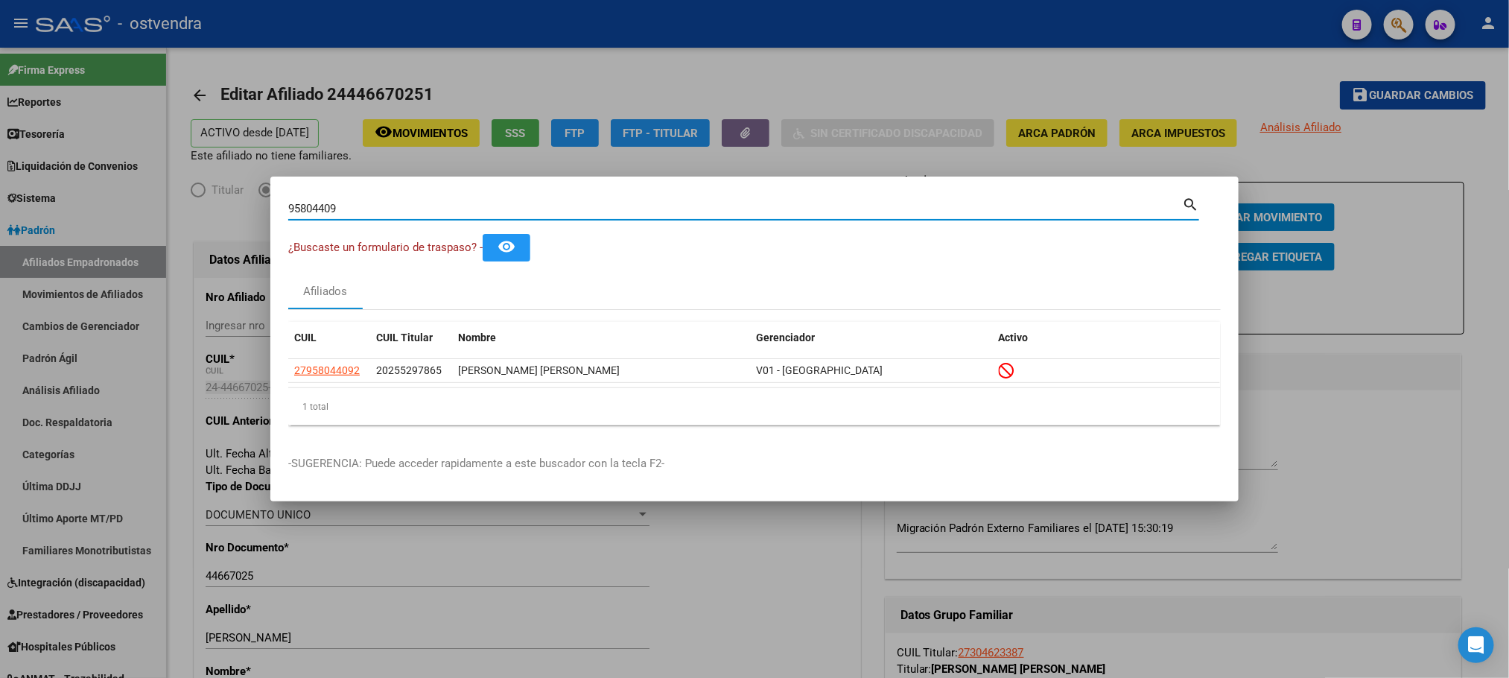
drag, startPoint x: 385, startPoint y: 206, endPoint x: 300, endPoint y: 209, distance: 85.0
click at [259, 209] on div "95804409 Buscar (apellido, dni, cuil, nro traspaso, cuit, obra social) search ¿…" at bounding box center [754, 339] width 1509 height 678
paste input "32033381"
type input "32033381"
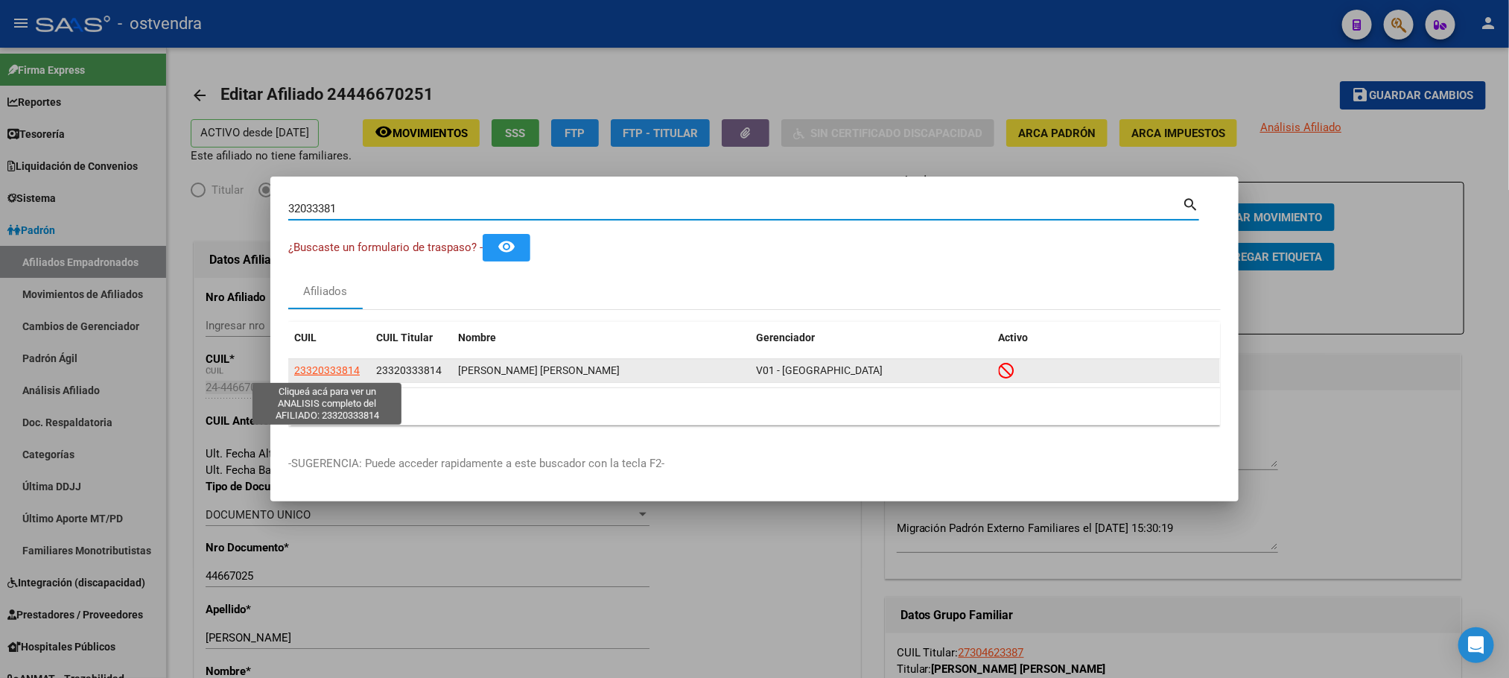
click at [329, 369] on span "23320333814" at bounding box center [327, 370] width 66 height 12
type textarea "23320333814"
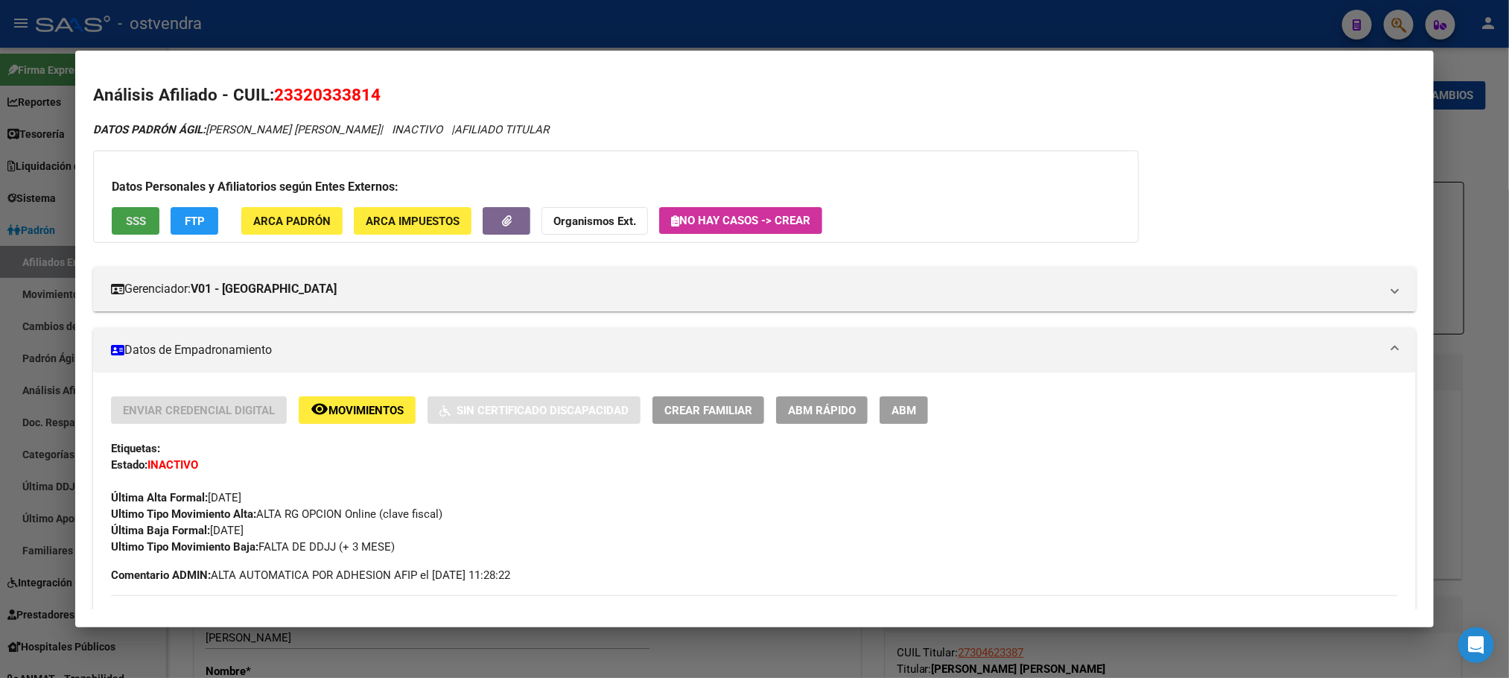
click at [126, 223] on span "SSS" at bounding box center [136, 221] width 20 height 13
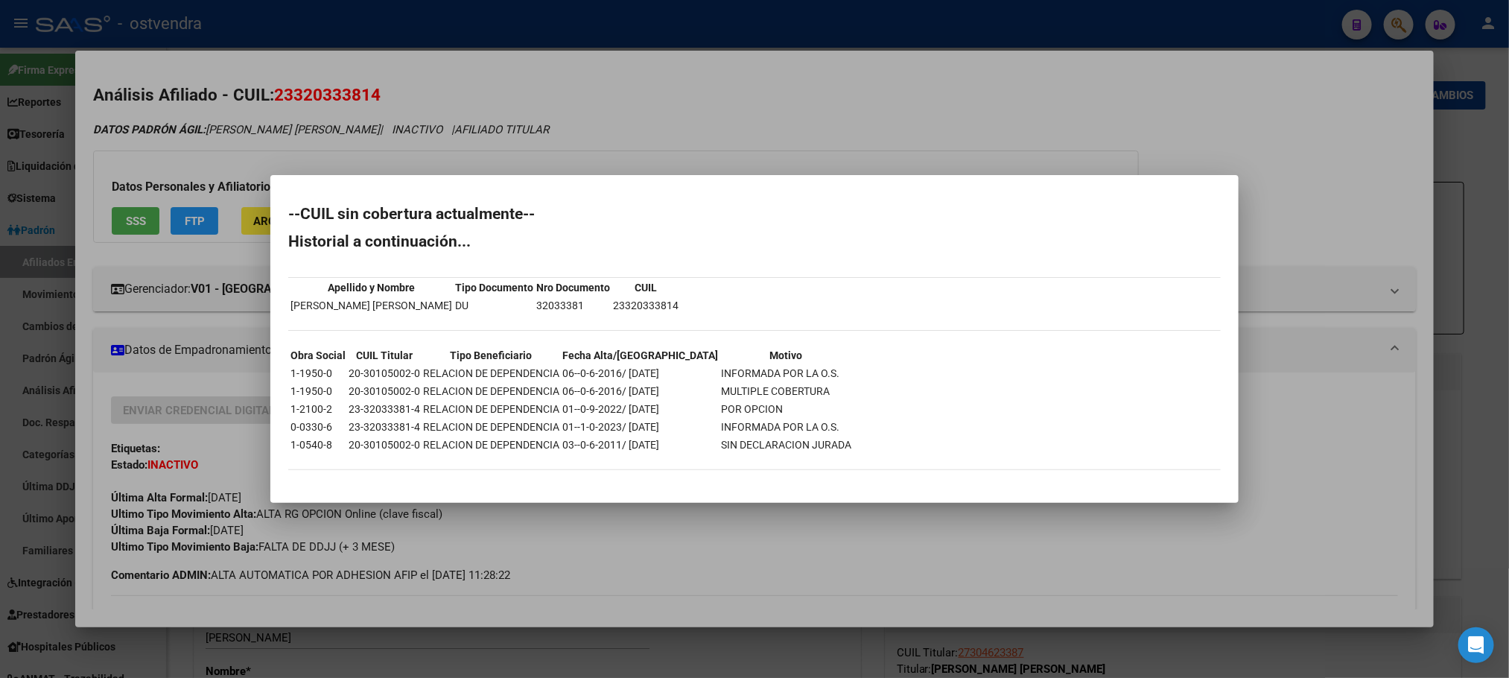
click at [235, 132] on div at bounding box center [754, 339] width 1509 height 678
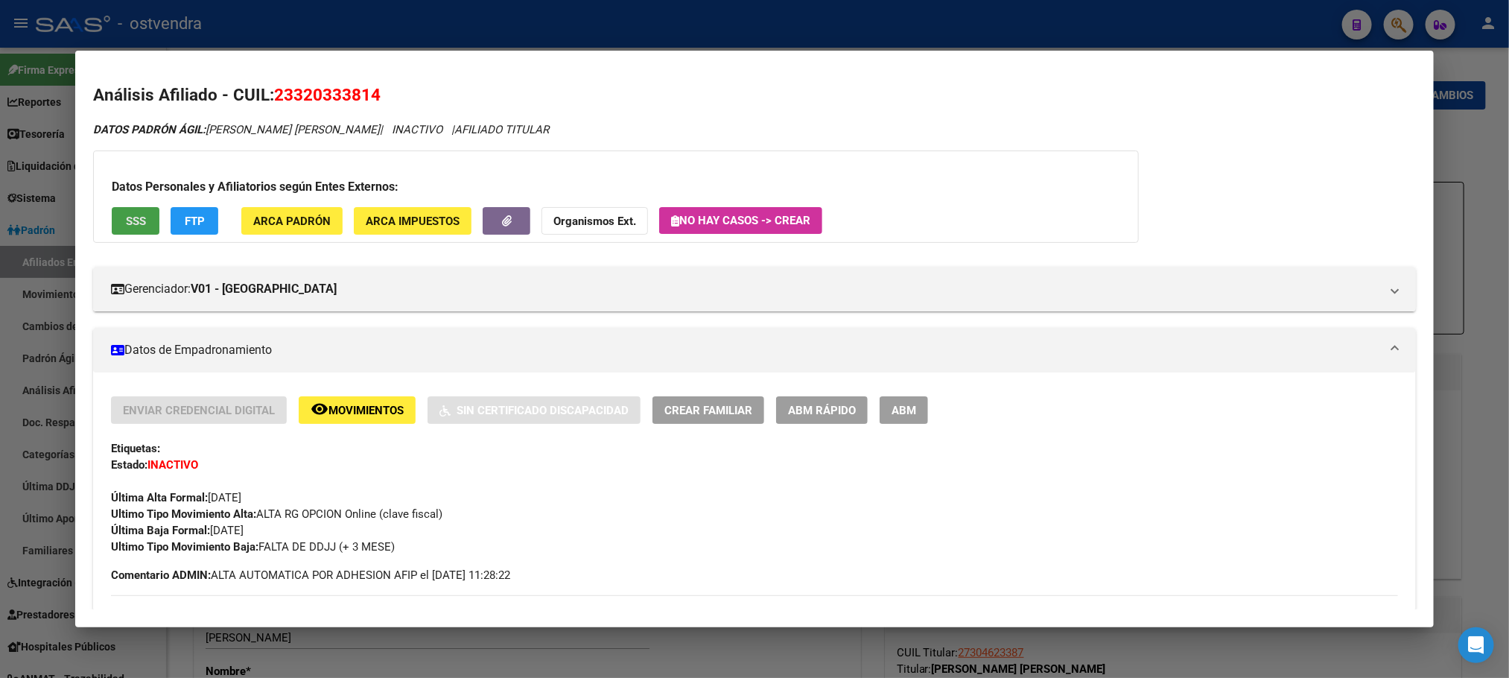
click at [126, 215] on span "SSS" at bounding box center [136, 221] width 20 height 13
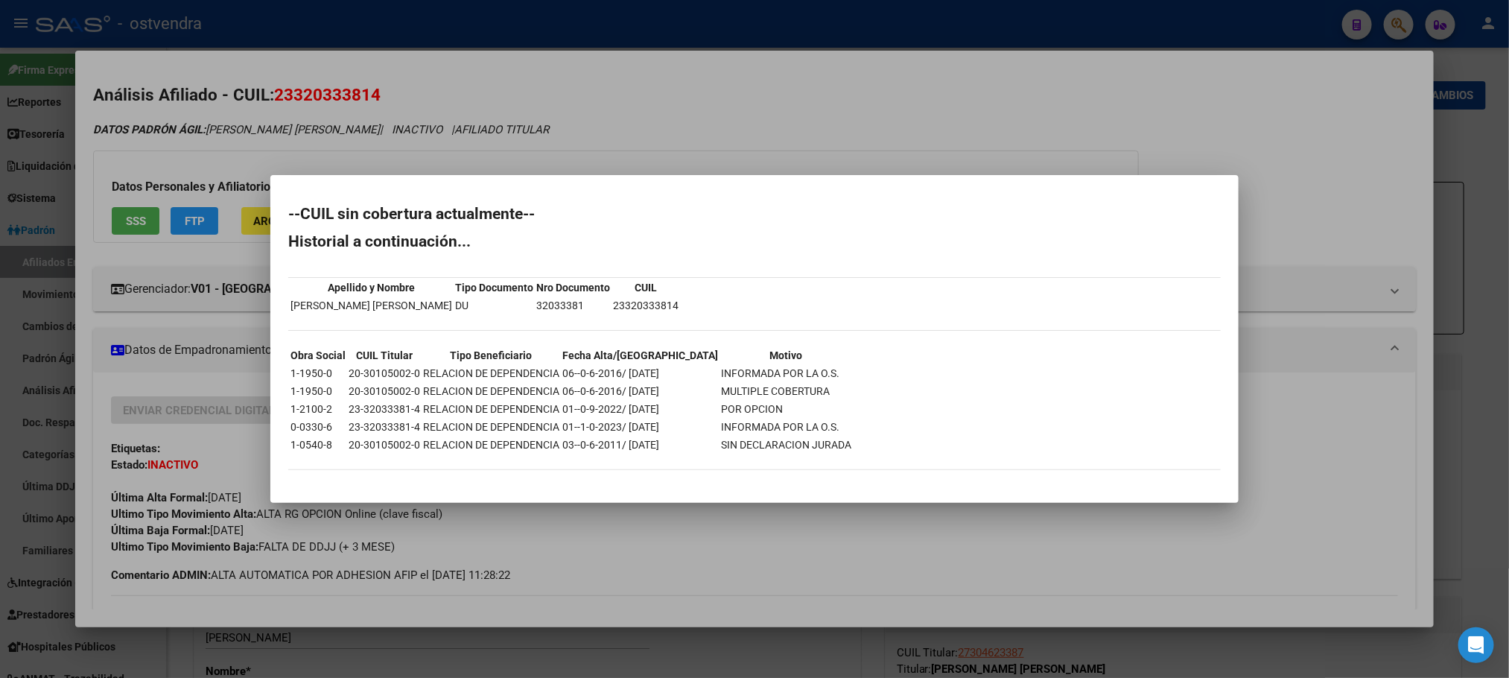
click at [194, 155] on div at bounding box center [754, 339] width 1509 height 678
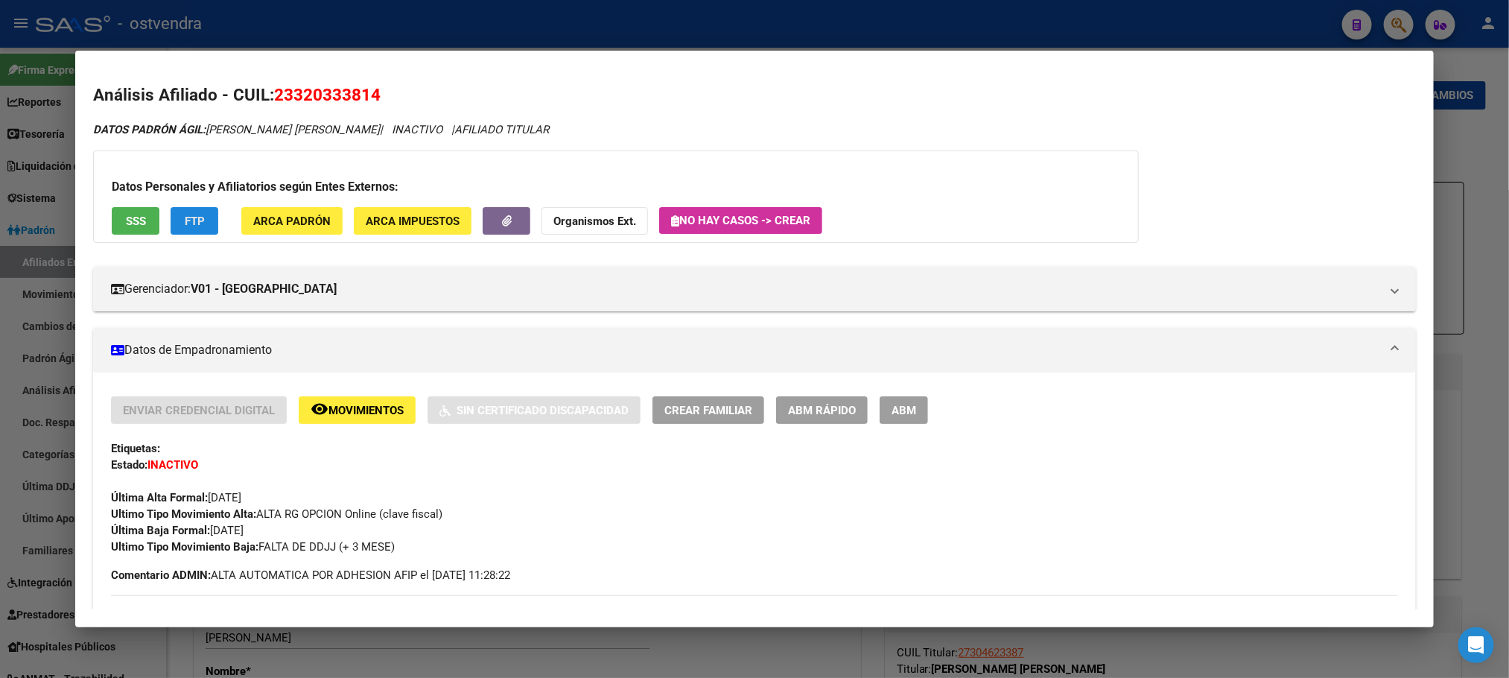
click at [188, 226] on span "FTP" at bounding box center [195, 221] width 20 height 13
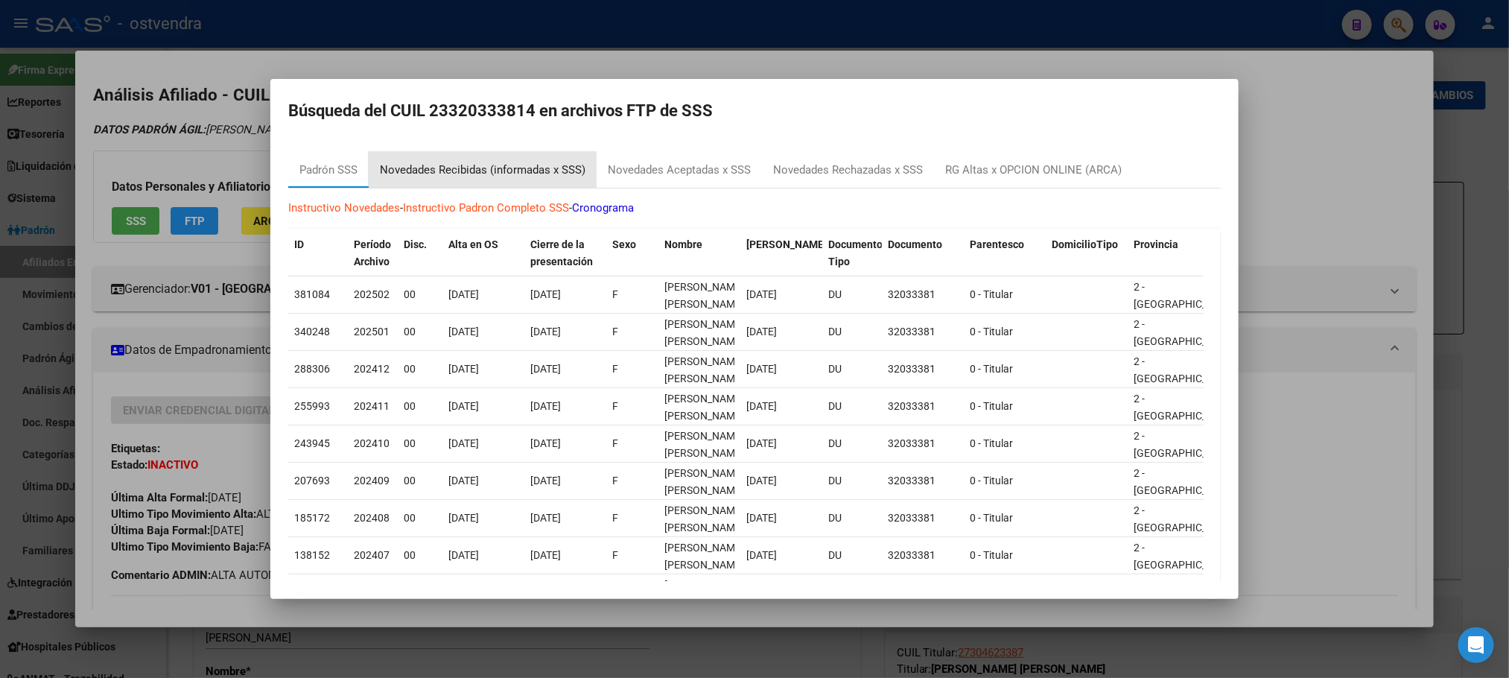
click at [478, 179] on div "Novedades Recibidas (informadas x SSS)" at bounding box center [483, 170] width 228 height 36
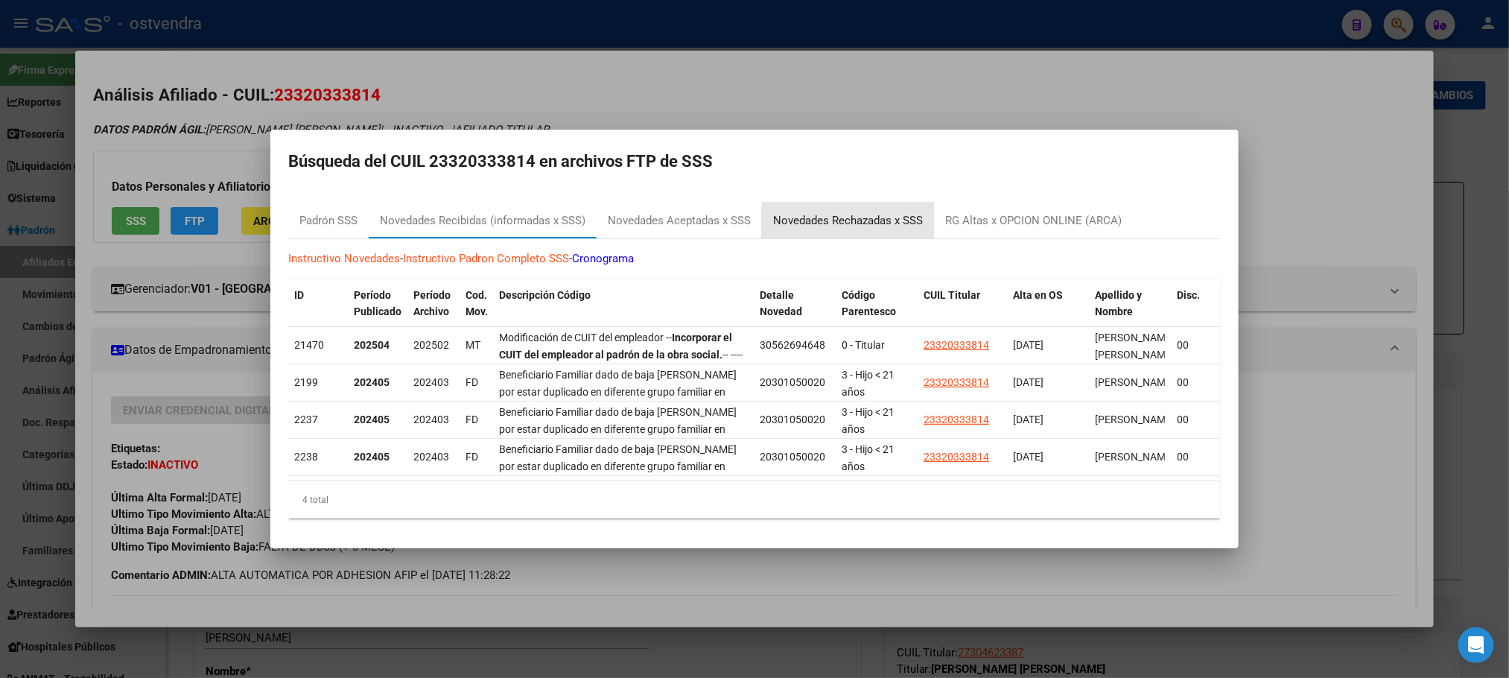
click at [869, 218] on div "Novedades Rechazadas x SSS" at bounding box center [848, 220] width 150 height 17
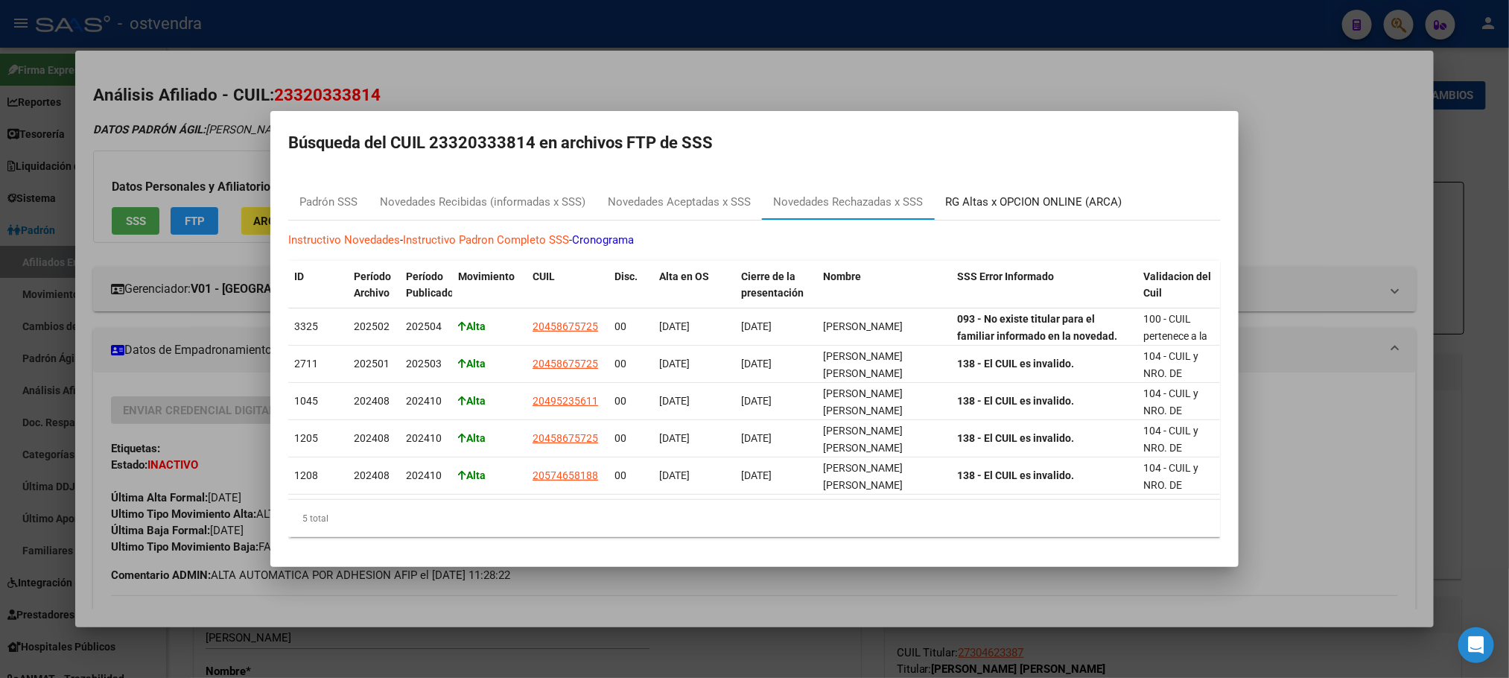
click at [1026, 194] on div "RG Altas x OPCION ONLINE (ARCA)" at bounding box center [1033, 202] width 177 height 17
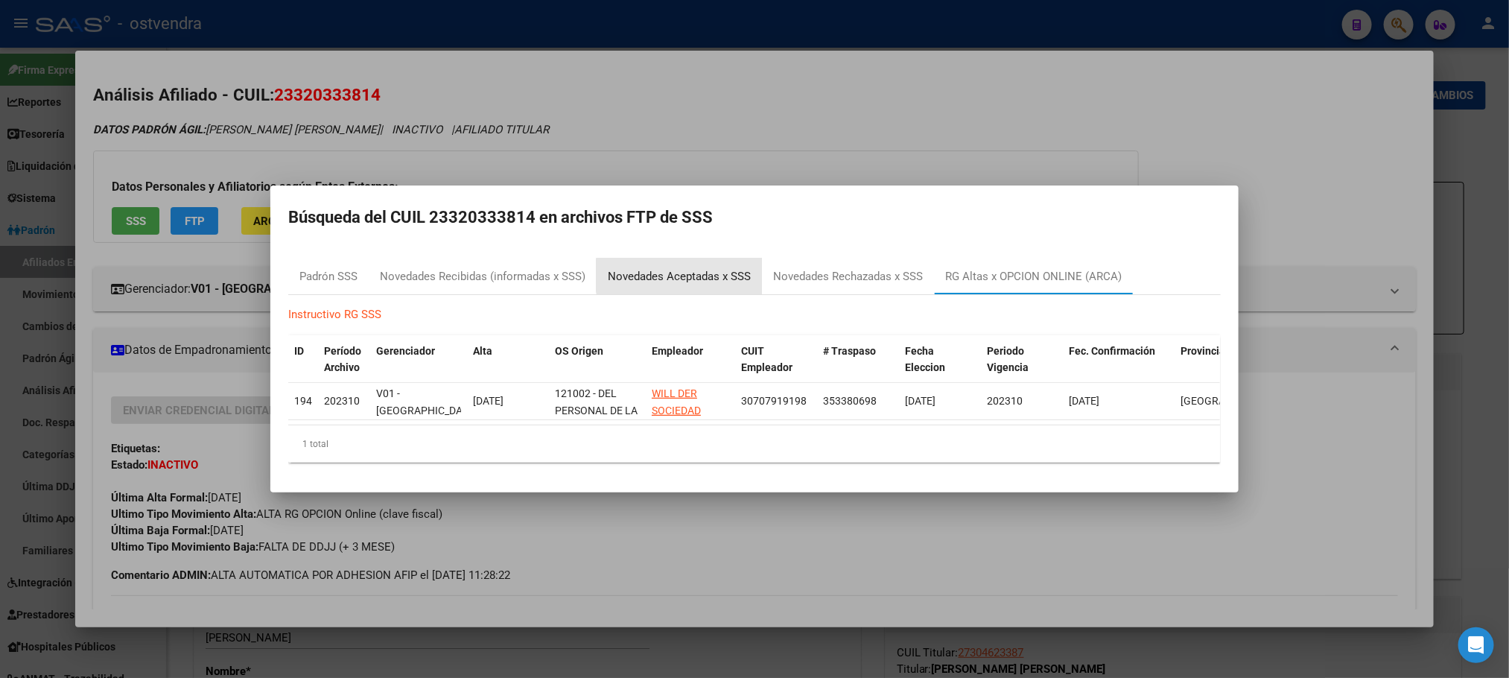
click at [684, 268] on div "Novedades Aceptadas x SSS" at bounding box center [679, 276] width 143 height 17
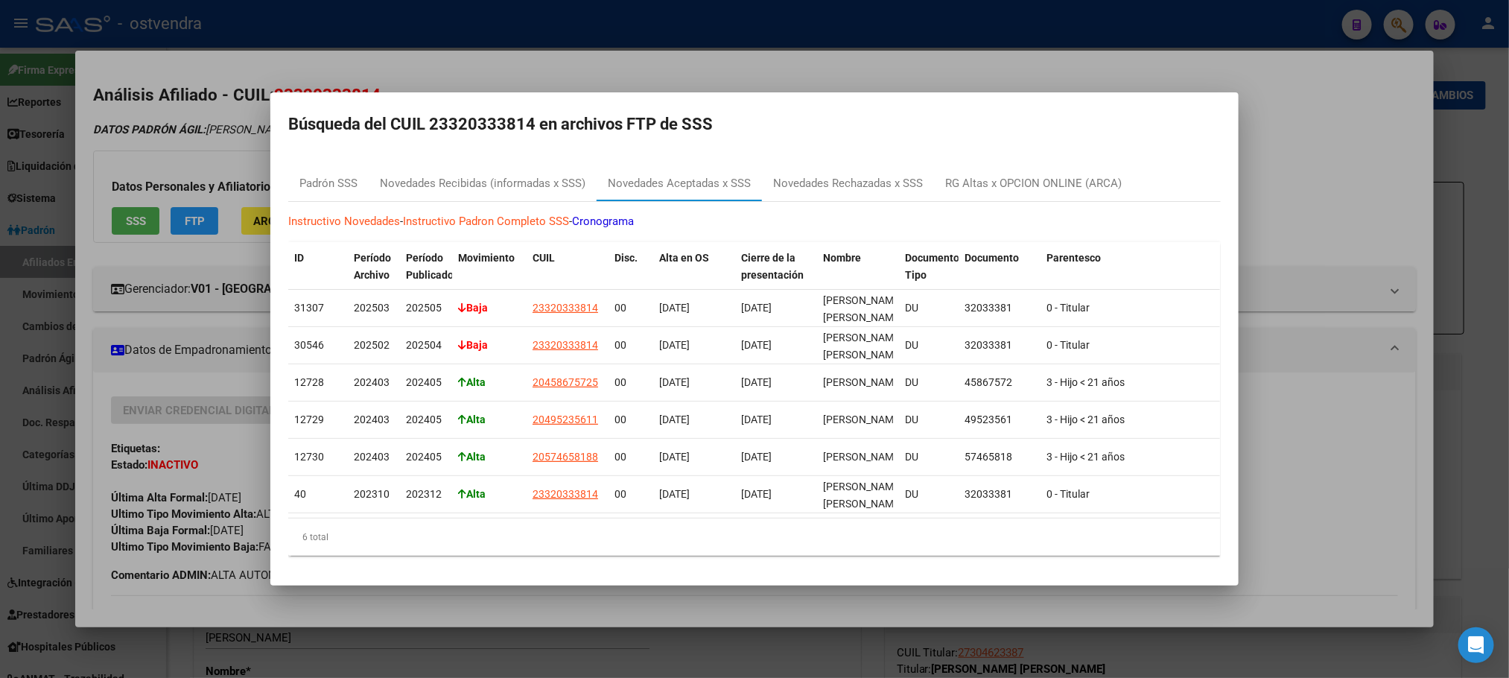
click at [349, 125] on h2 "Búsqueda del CUIL 23320333814 en archivos FTP de SSS" at bounding box center [754, 124] width 933 height 28
click at [154, 121] on div at bounding box center [754, 339] width 1509 height 678
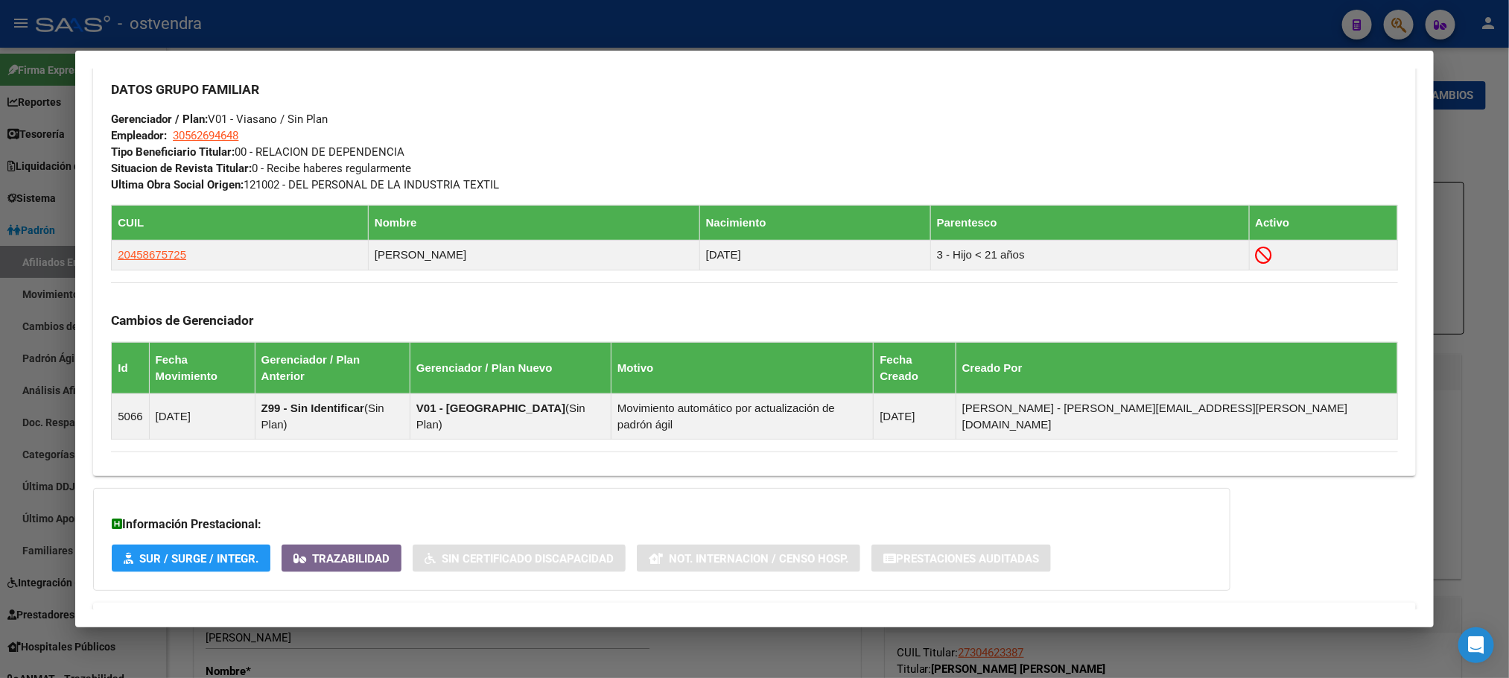
scroll to position [781, 0]
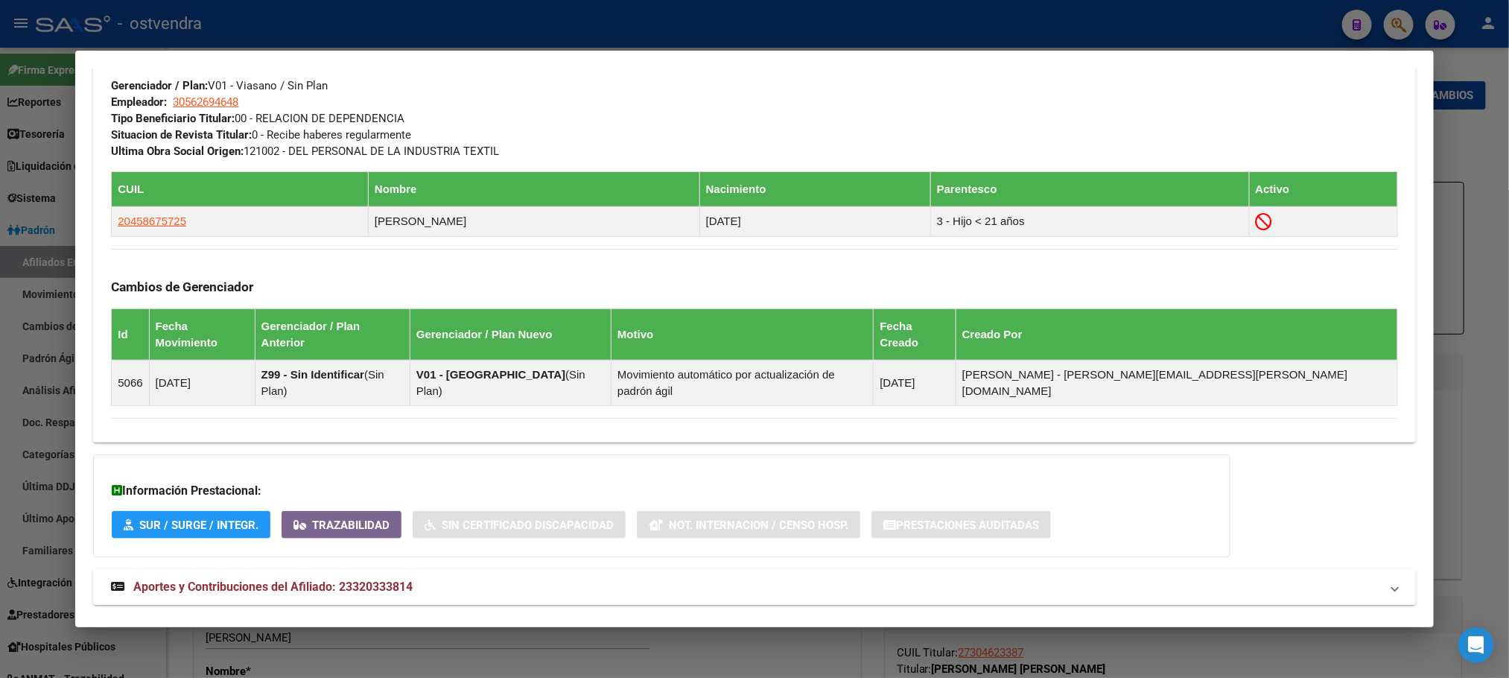
click at [412, 578] on mat-panel-title "Aportes y Contribuciones del Afiliado: 23320333814" at bounding box center [745, 587] width 1269 height 18
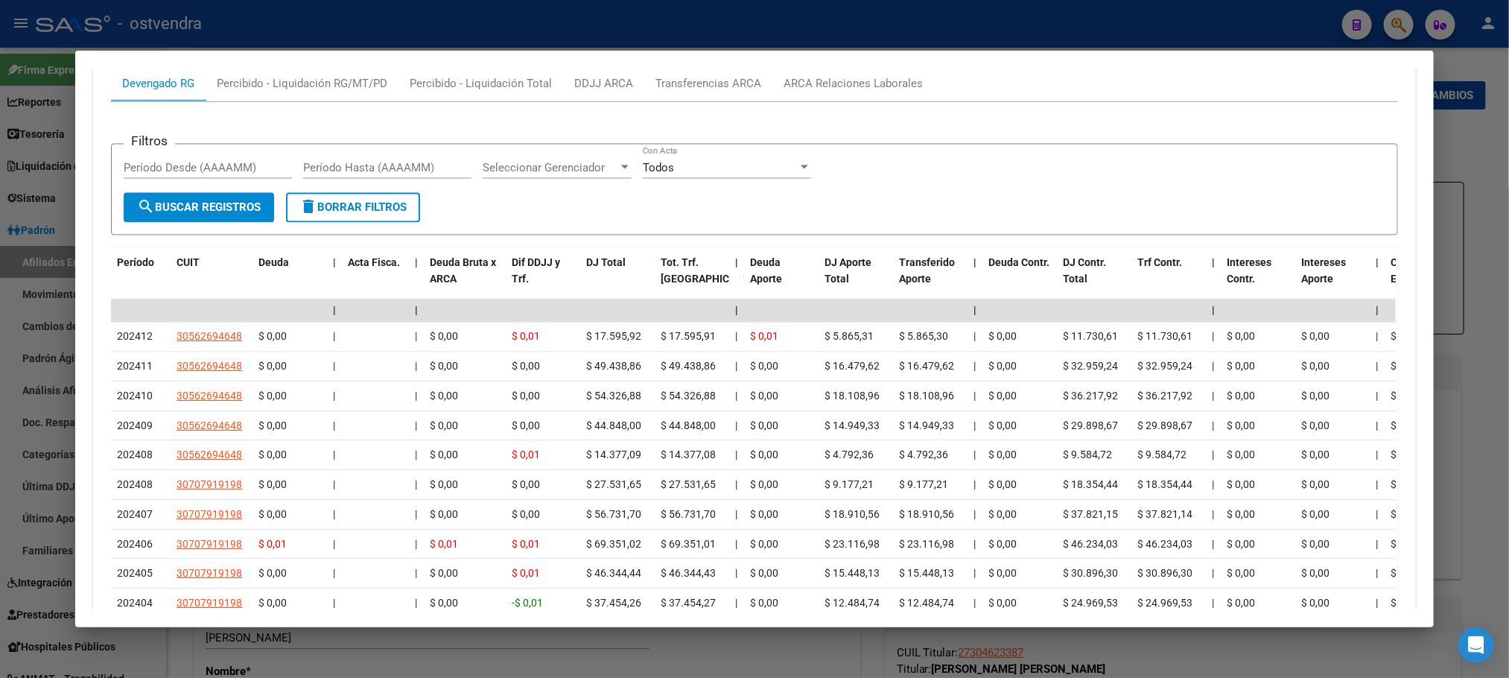
scroll to position [1267, 0]
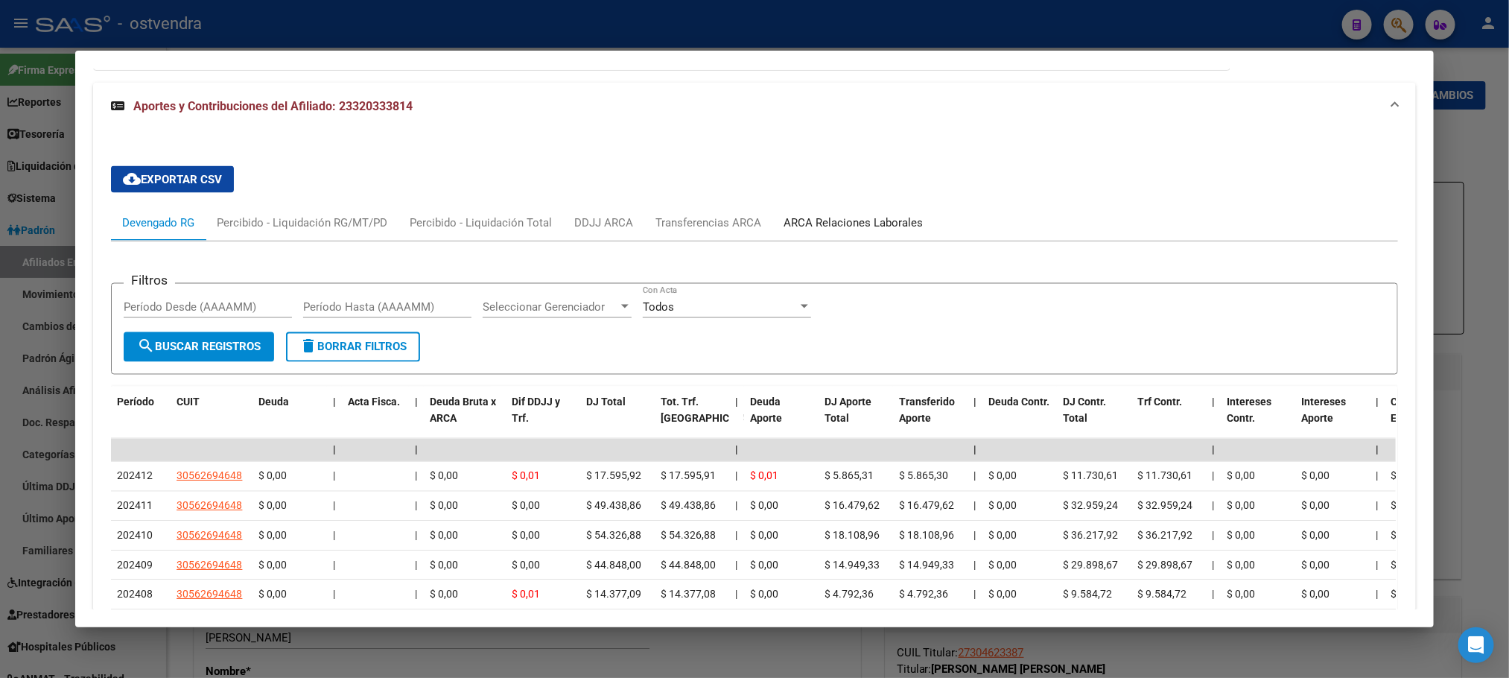
click at [868, 205] on div "ARCA Relaciones Laborales" at bounding box center [853, 223] width 162 height 36
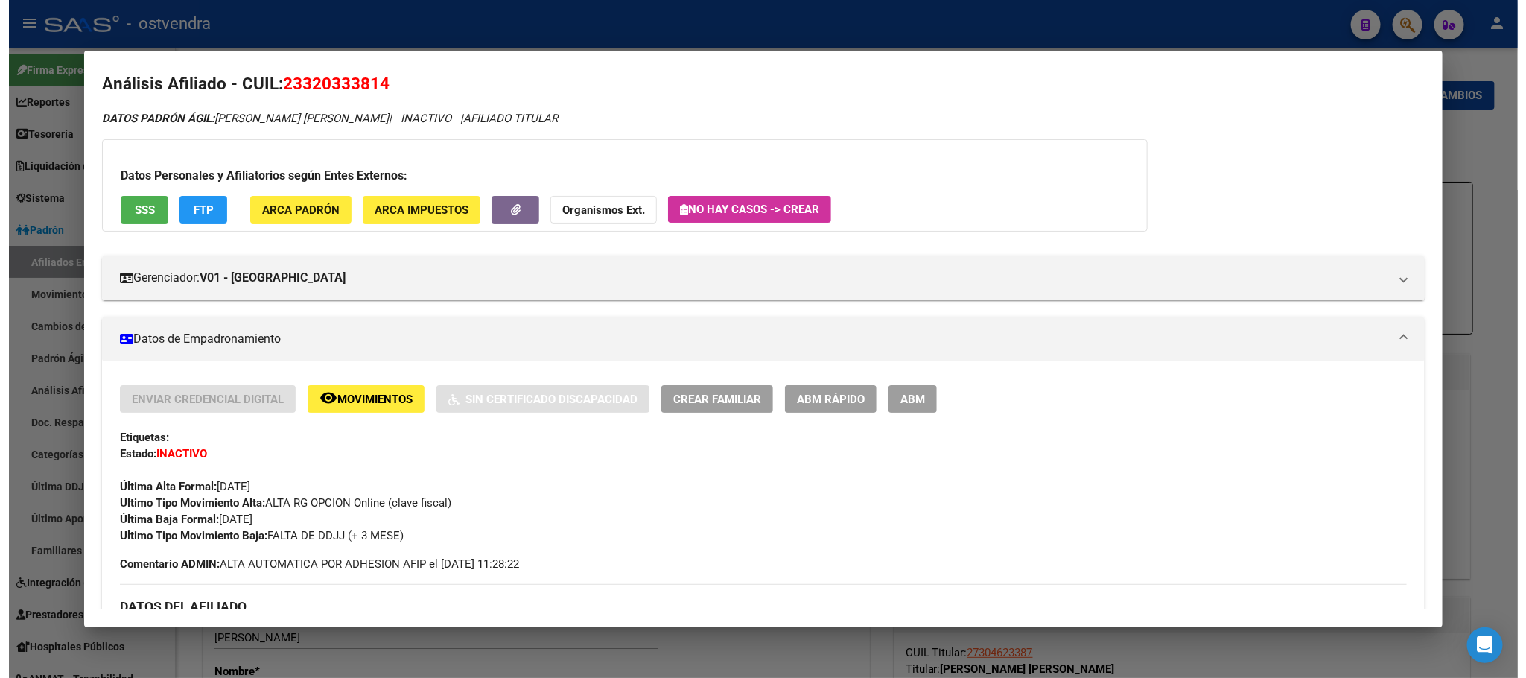
scroll to position [0, 0]
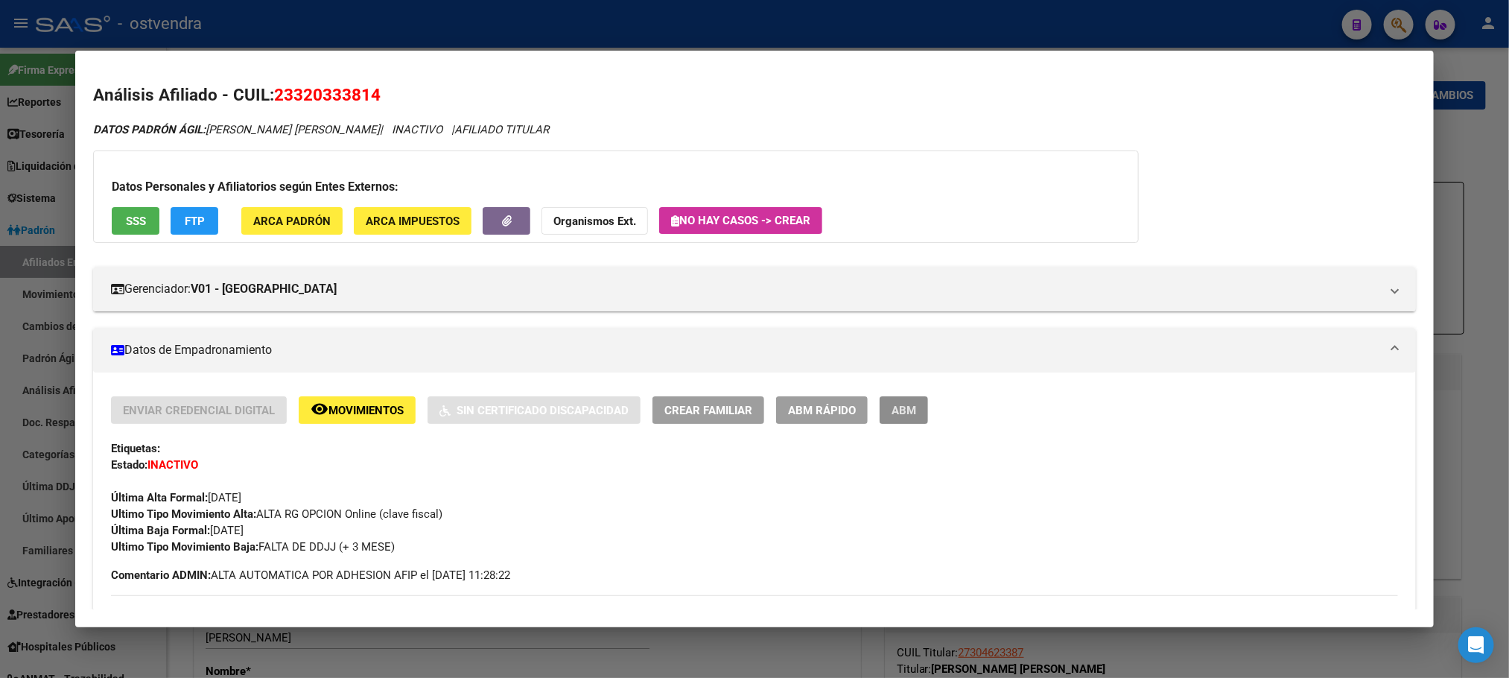
click at [881, 416] on button "ABM" at bounding box center [904, 410] width 48 height 28
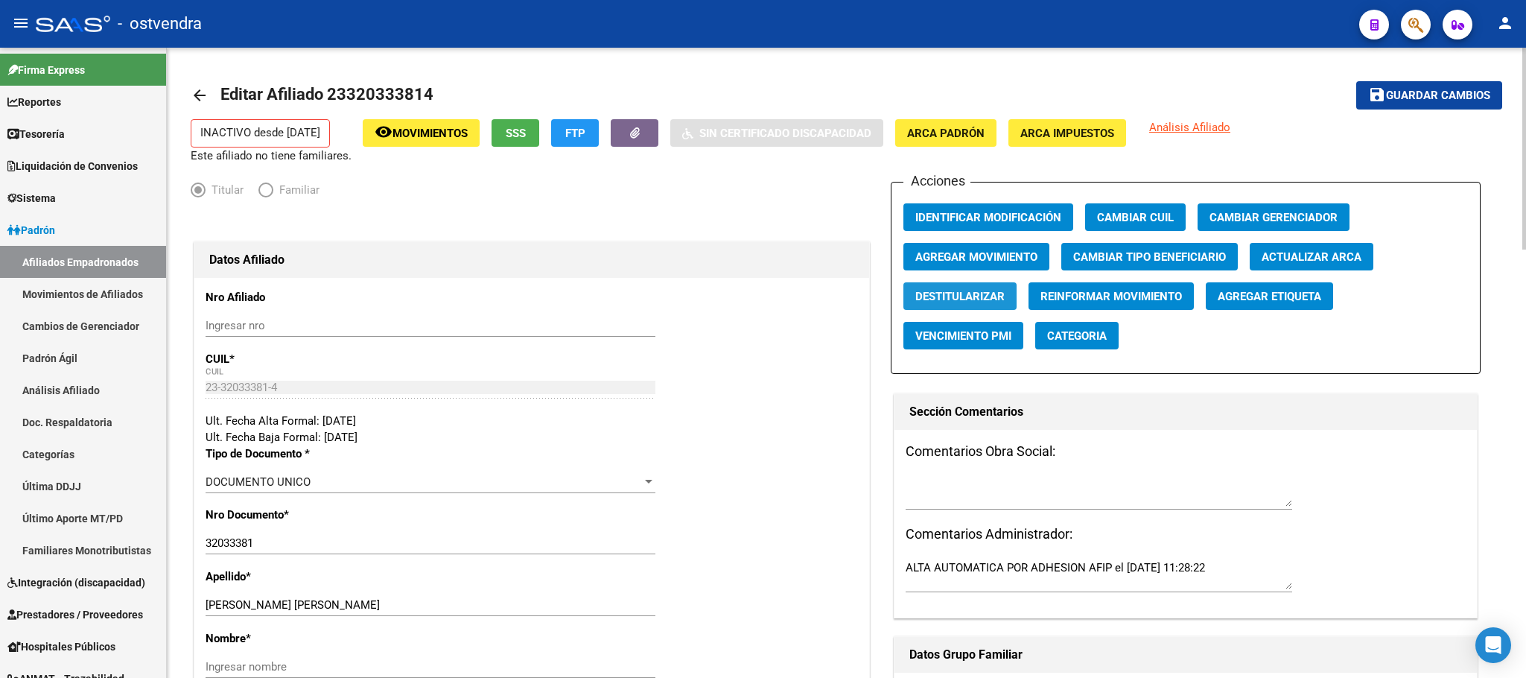
click at [994, 291] on span "Destitularizar" at bounding box center [959, 296] width 89 height 13
radio input "false"
radio input "true"
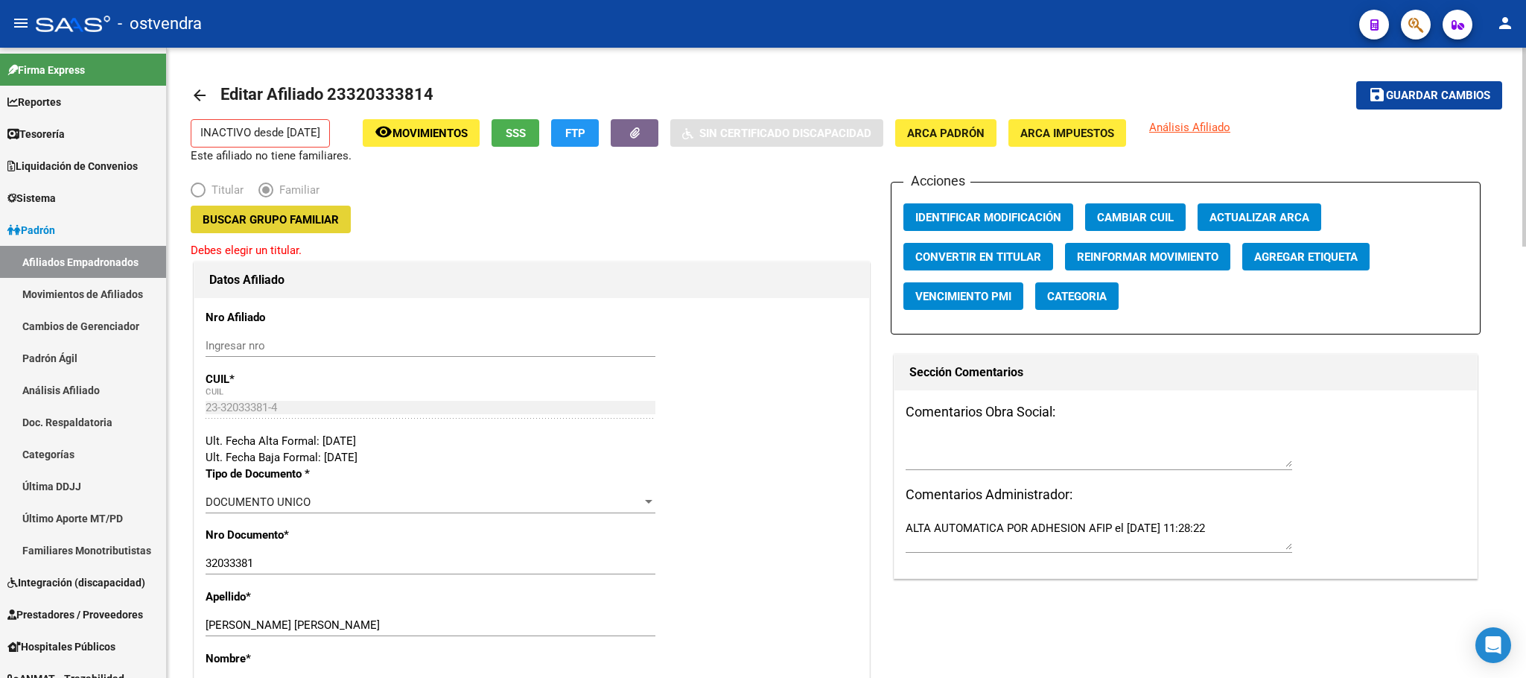
click at [308, 217] on span "Buscar Grupo Familiar" at bounding box center [271, 219] width 136 height 13
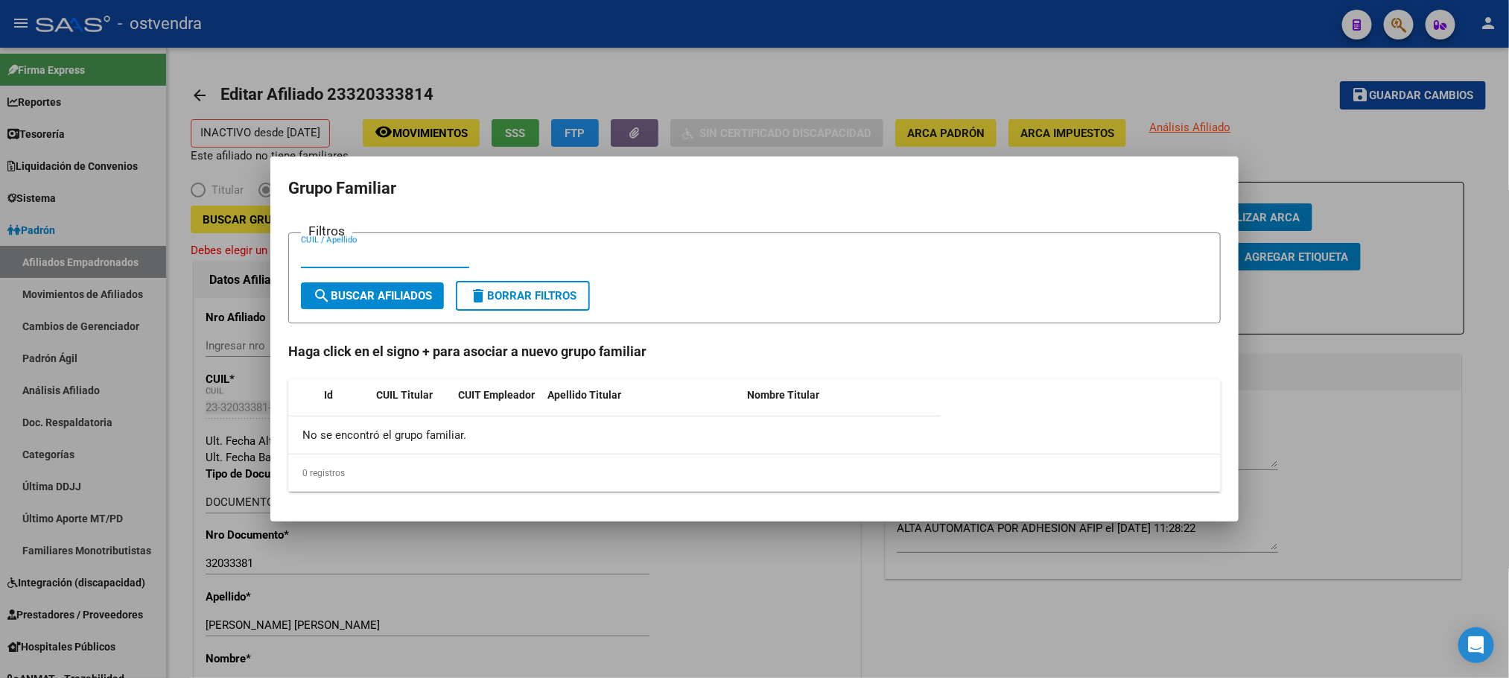
paste input "20301050020"
type input "20301050020"
click at [413, 305] on button "search Buscar Afiliados" at bounding box center [372, 295] width 143 height 27
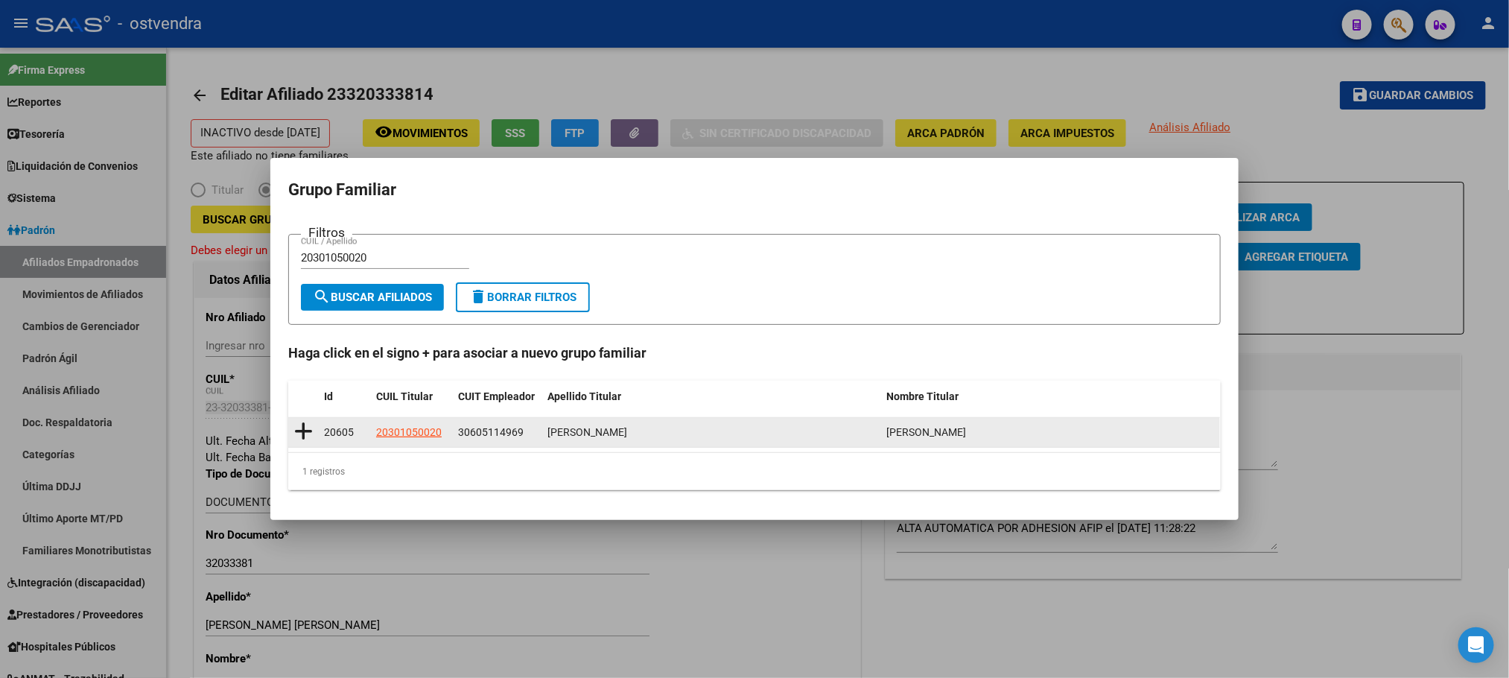
click at [302, 431] on icon at bounding box center [303, 431] width 19 height 21
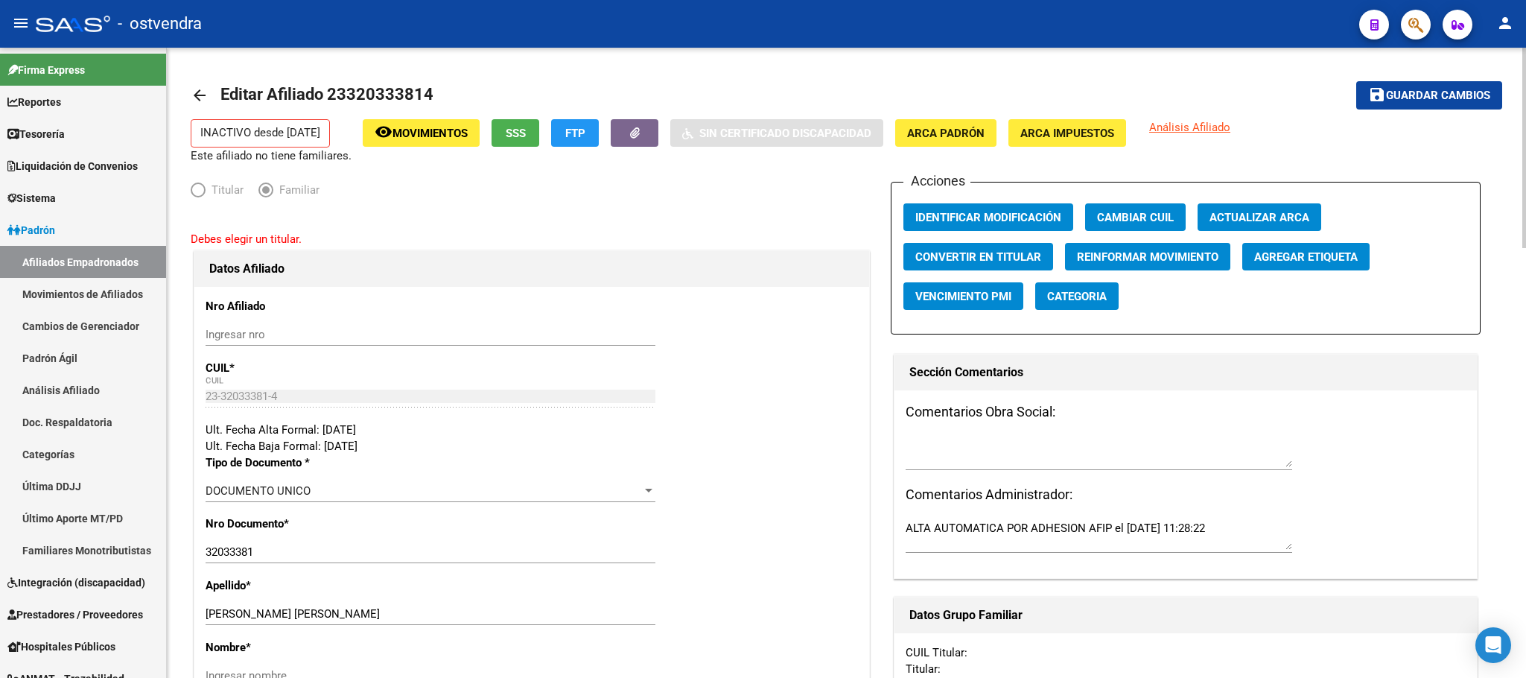
type input "30-60511496-9"
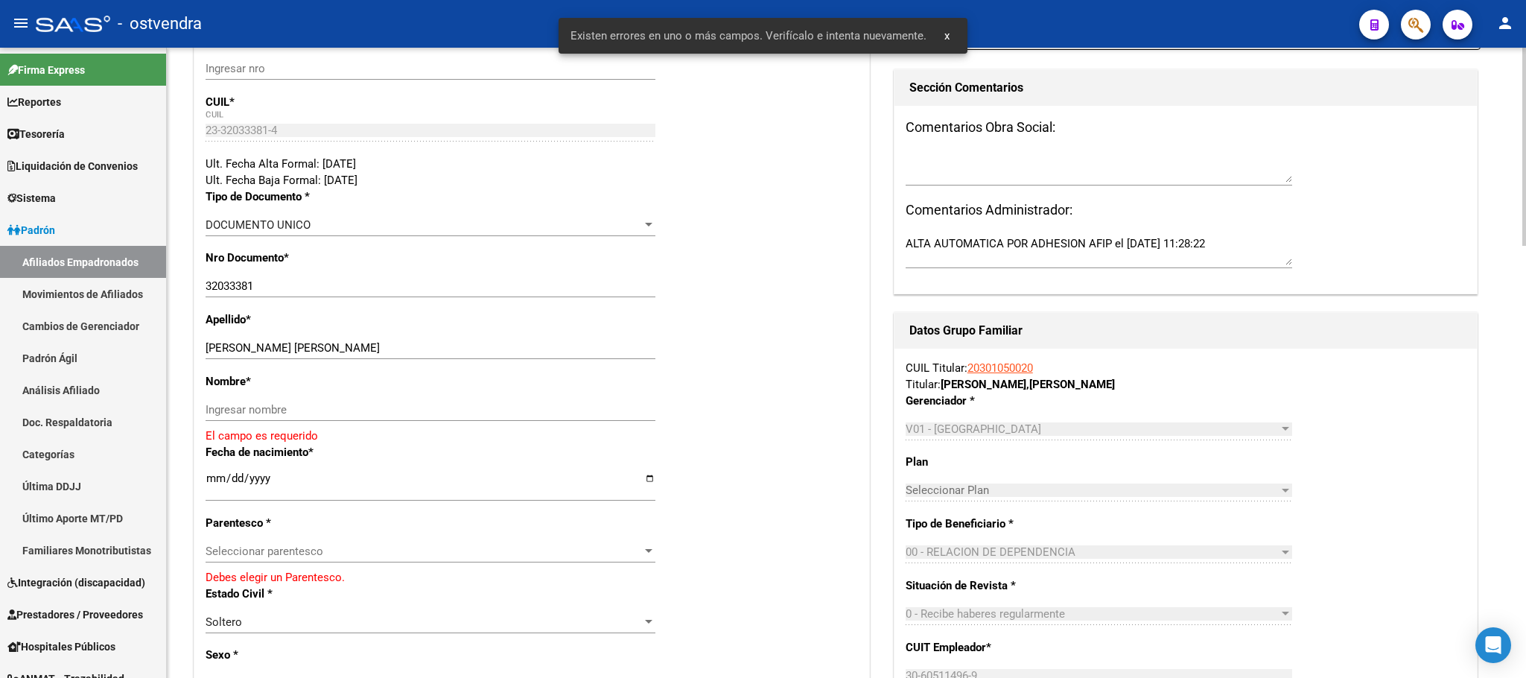
scroll to position [335, 0]
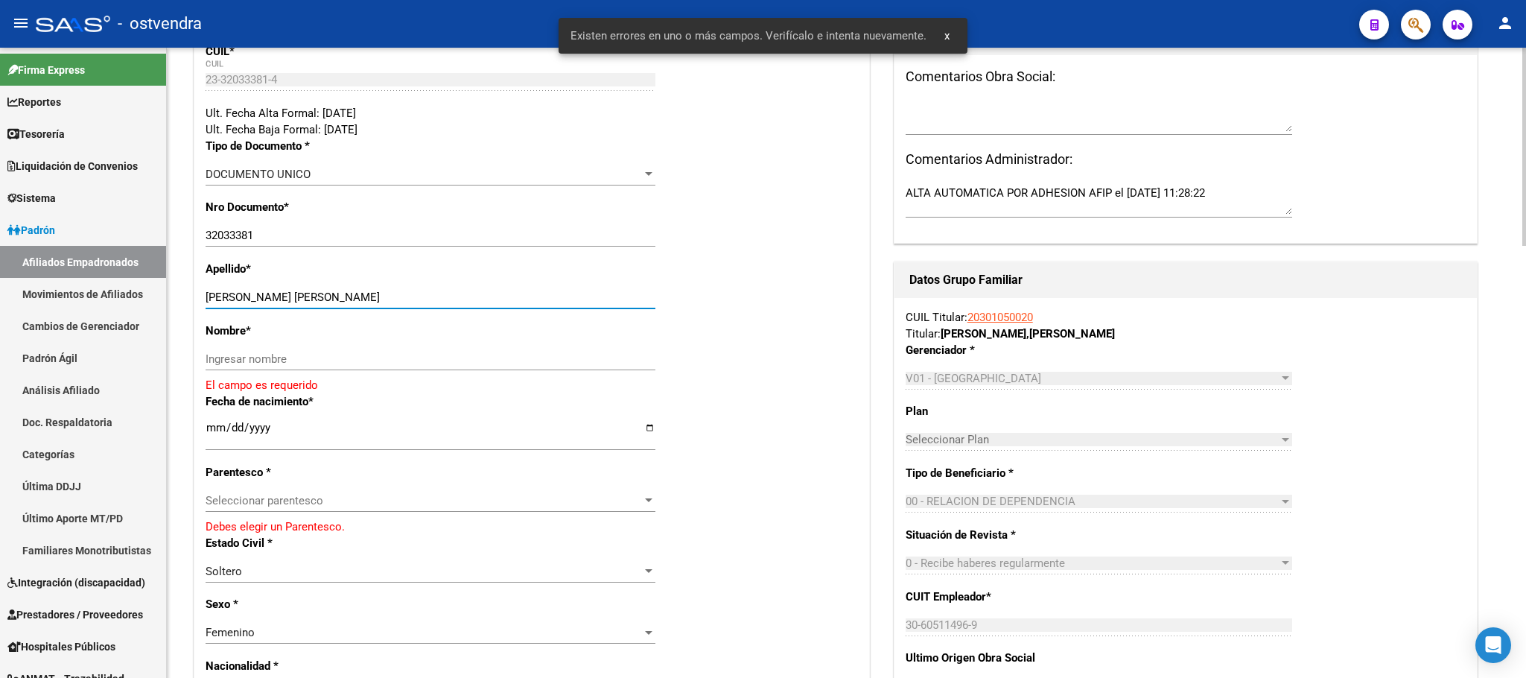
drag, startPoint x: 251, startPoint y: 295, endPoint x: 390, endPoint y: 354, distance: 150.5
click at [422, 302] on input "[PERSON_NAME] [PERSON_NAME]" at bounding box center [431, 297] width 450 height 13
drag, startPoint x: 381, startPoint y: 365, endPoint x: 369, endPoint y: 363, distance: 11.4
click at [381, 365] on input "Ingresar nombre" at bounding box center [431, 358] width 450 height 13
paste input "[PERSON_NAME]"
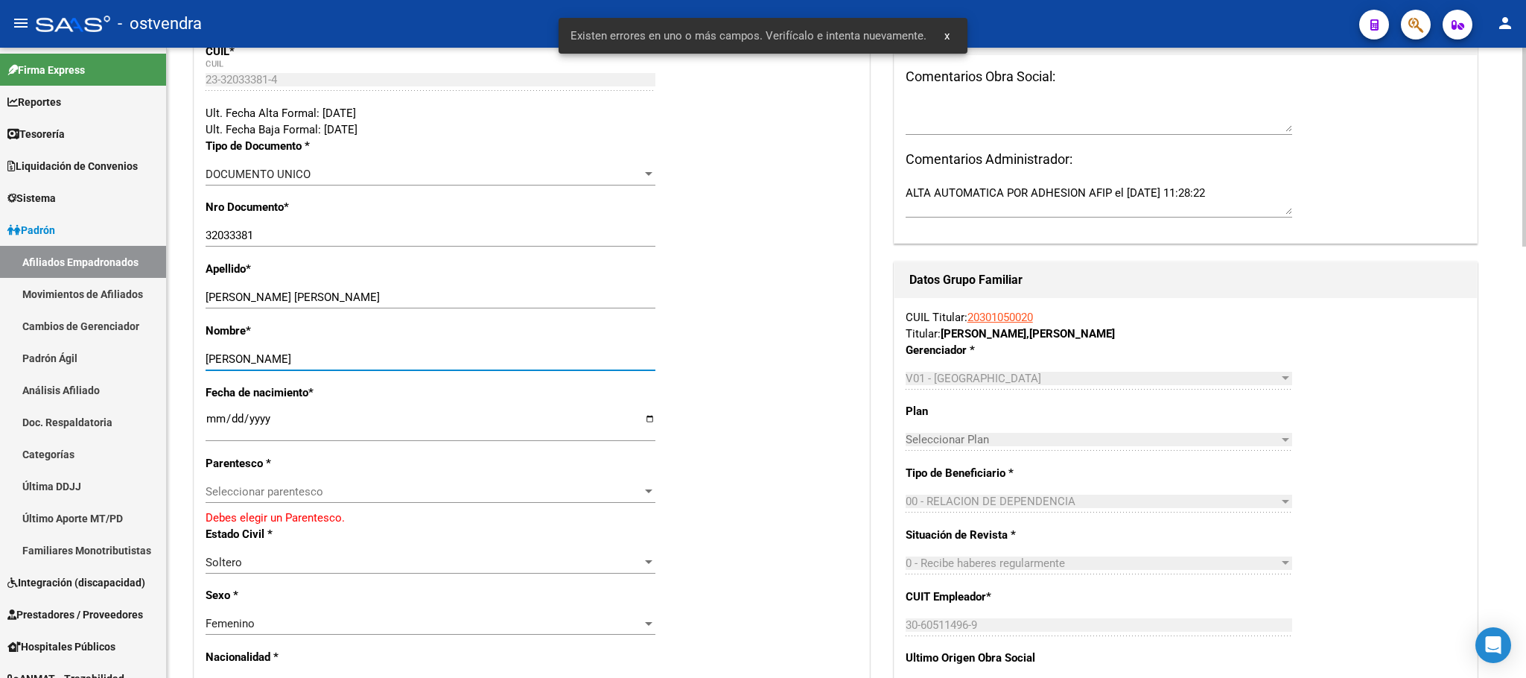
type input "[PERSON_NAME]"
click at [241, 291] on input "[PERSON_NAME] [PERSON_NAME]" at bounding box center [431, 297] width 450 height 13
drag, startPoint x: 253, startPoint y: 297, endPoint x: 463, endPoint y: 311, distance: 210.5
click at [460, 308] on div "[PERSON_NAME] [PERSON_NAME] apellido" at bounding box center [431, 297] width 450 height 22
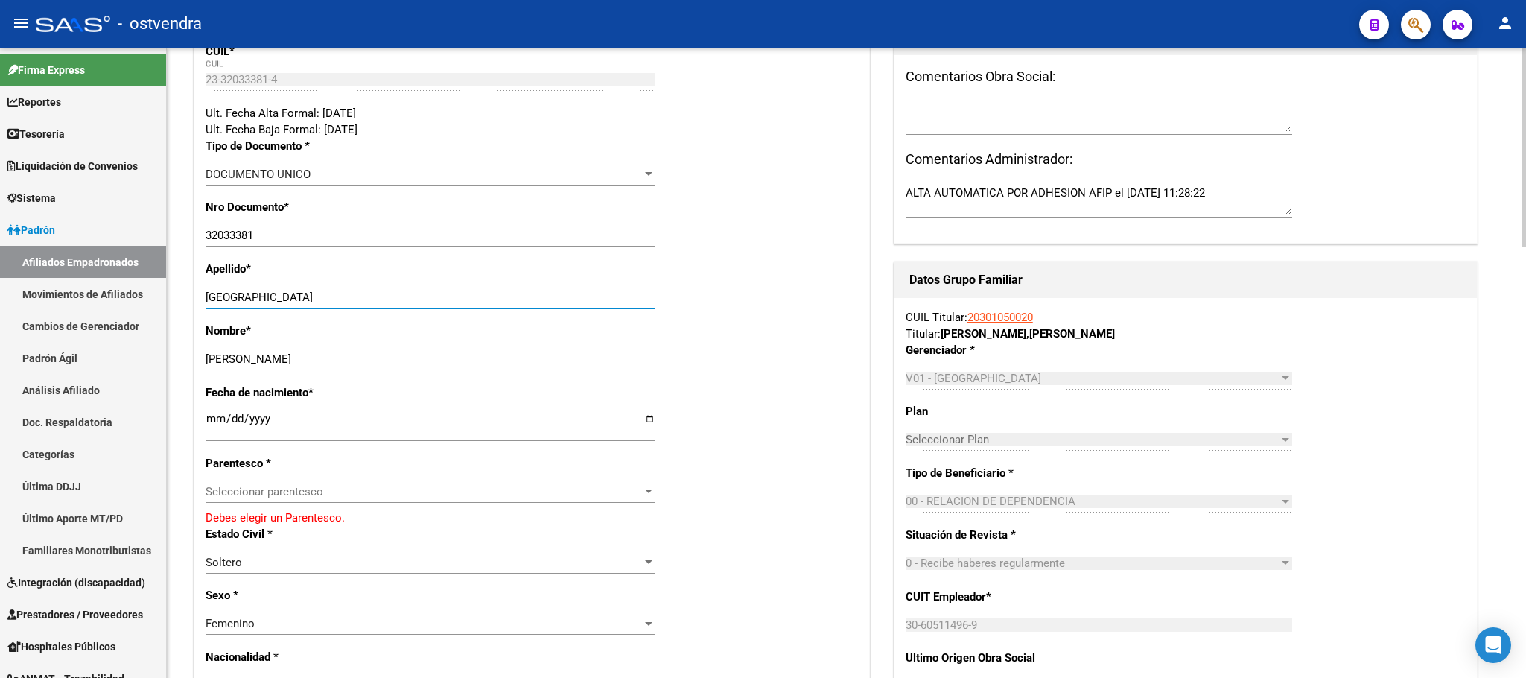
type input "[GEOGRAPHIC_DATA]"
click at [277, 492] on span "Seleccionar parentesco" at bounding box center [424, 491] width 437 height 13
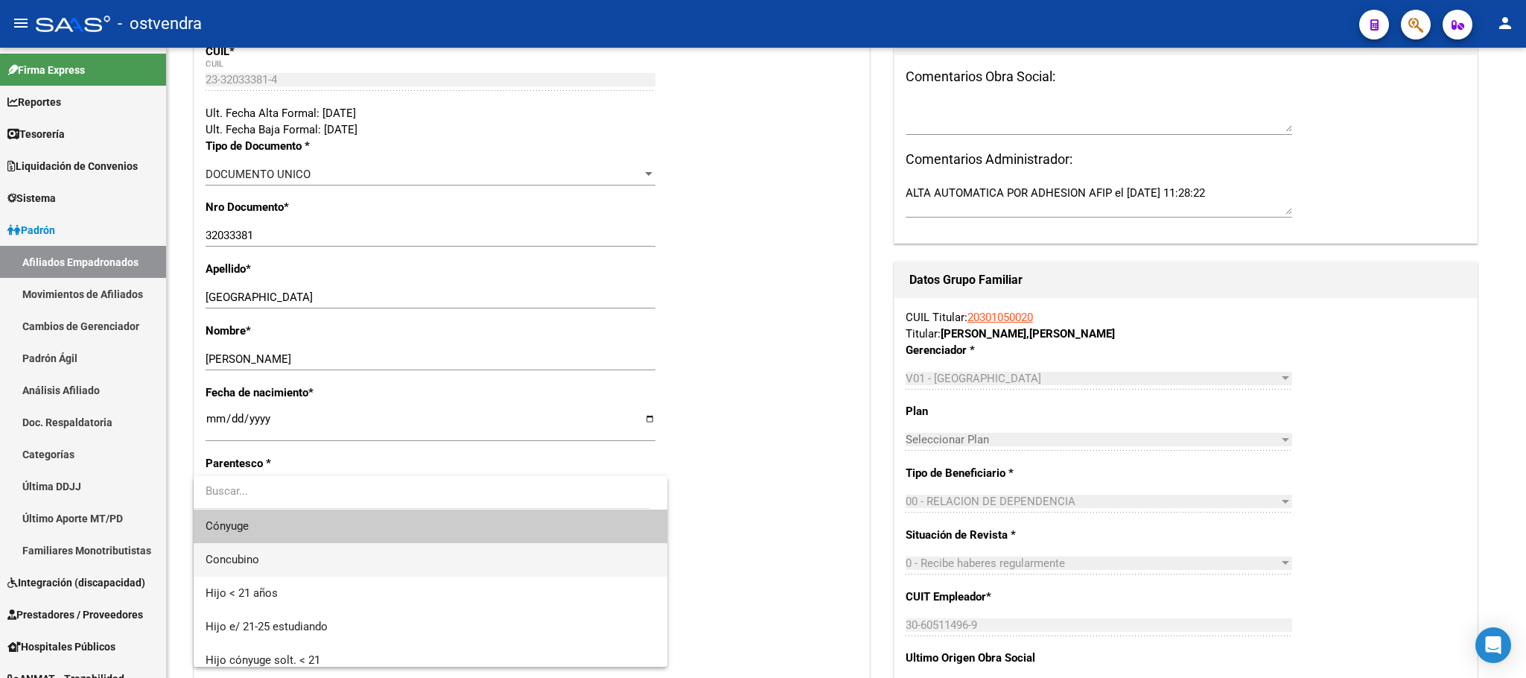
click at [284, 555] on span "Concubino" at bounding box center [431, 560] width 450 height 34
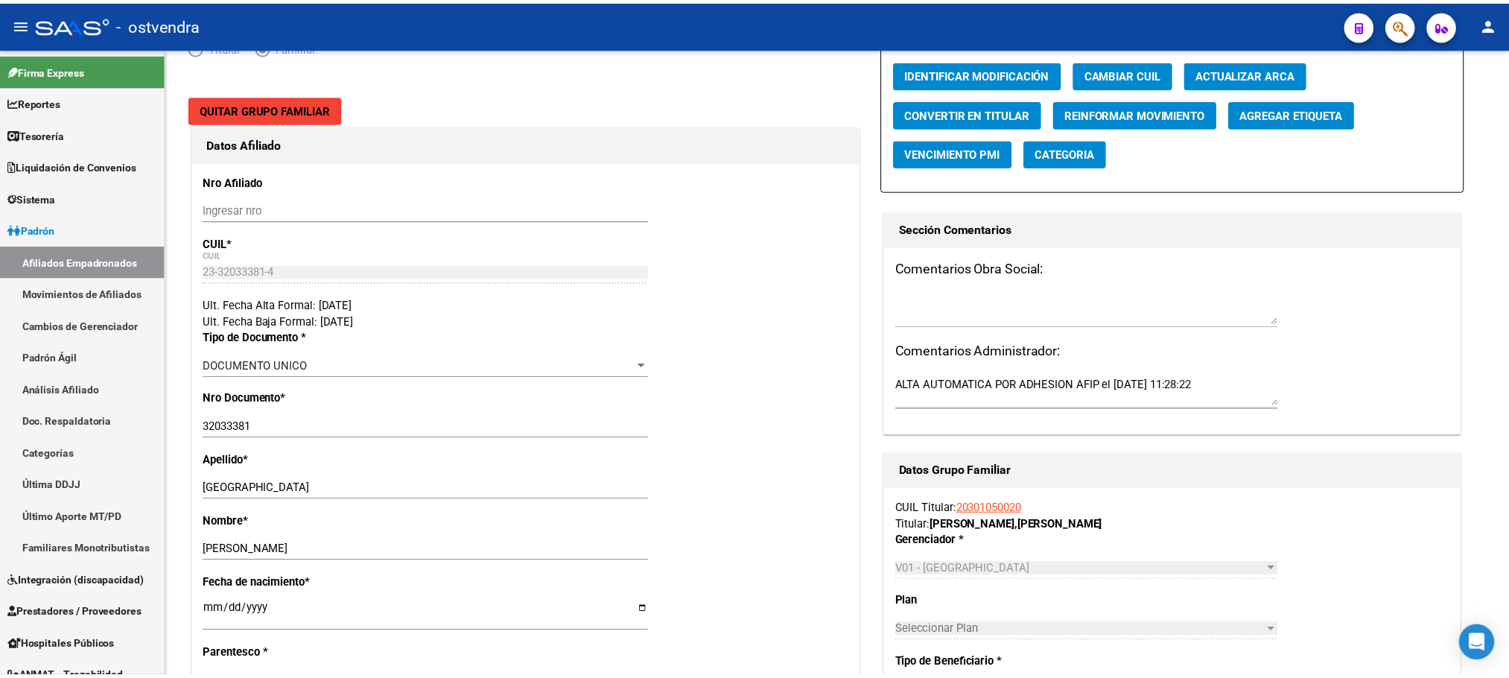
scroll to position [0, 0]
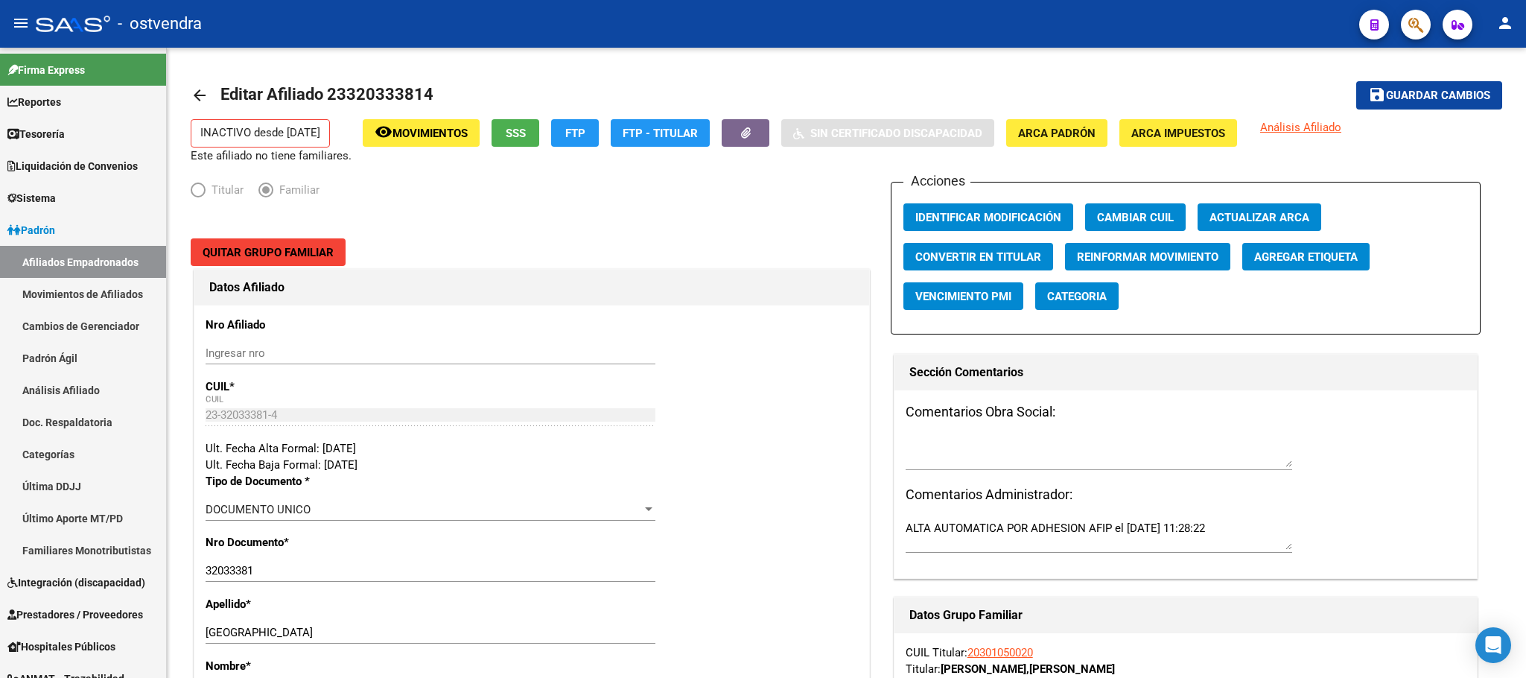
click at [1397, 97] on span "Guardar cambios" at bounding box center [1438, 95] width 104 height 13
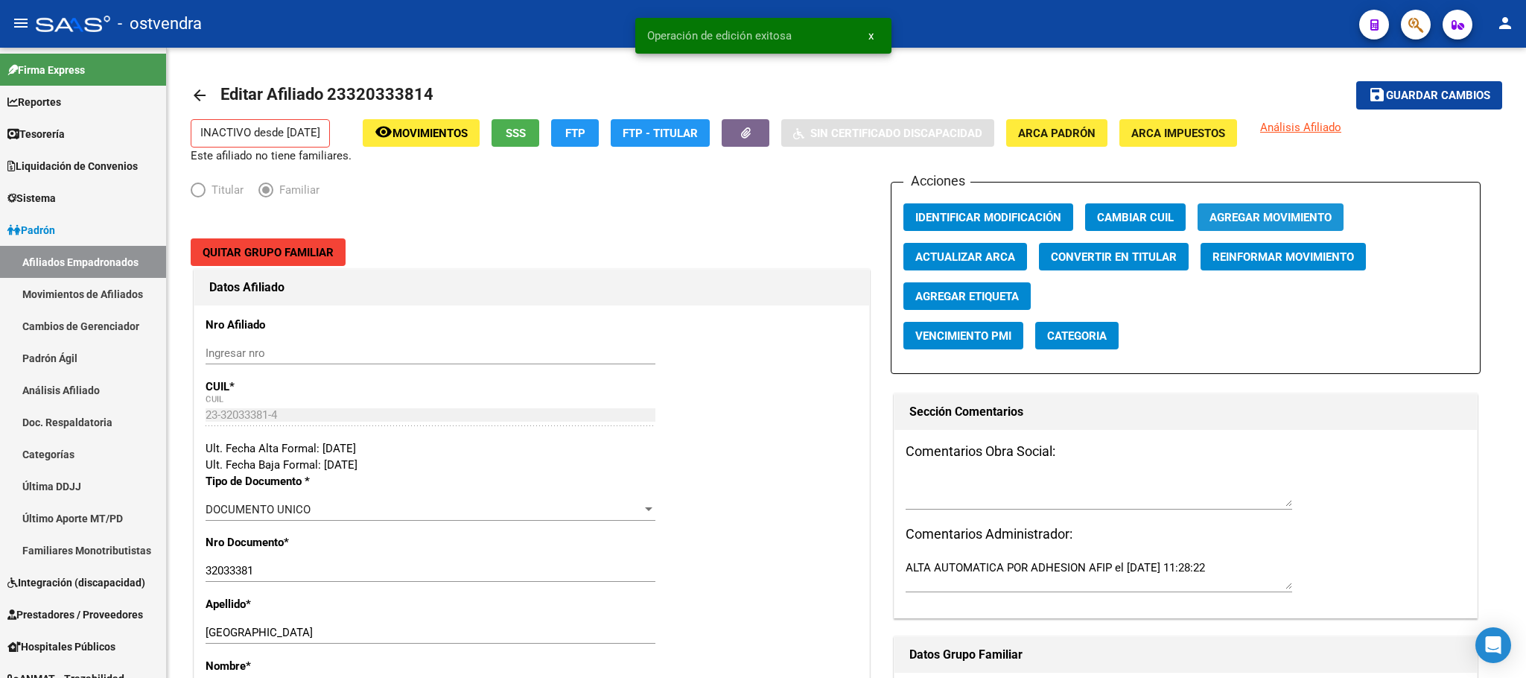
click at [1214, 230] on button "Agregar Movimiento" at bounding box center [1271, 217] width 146 height 28
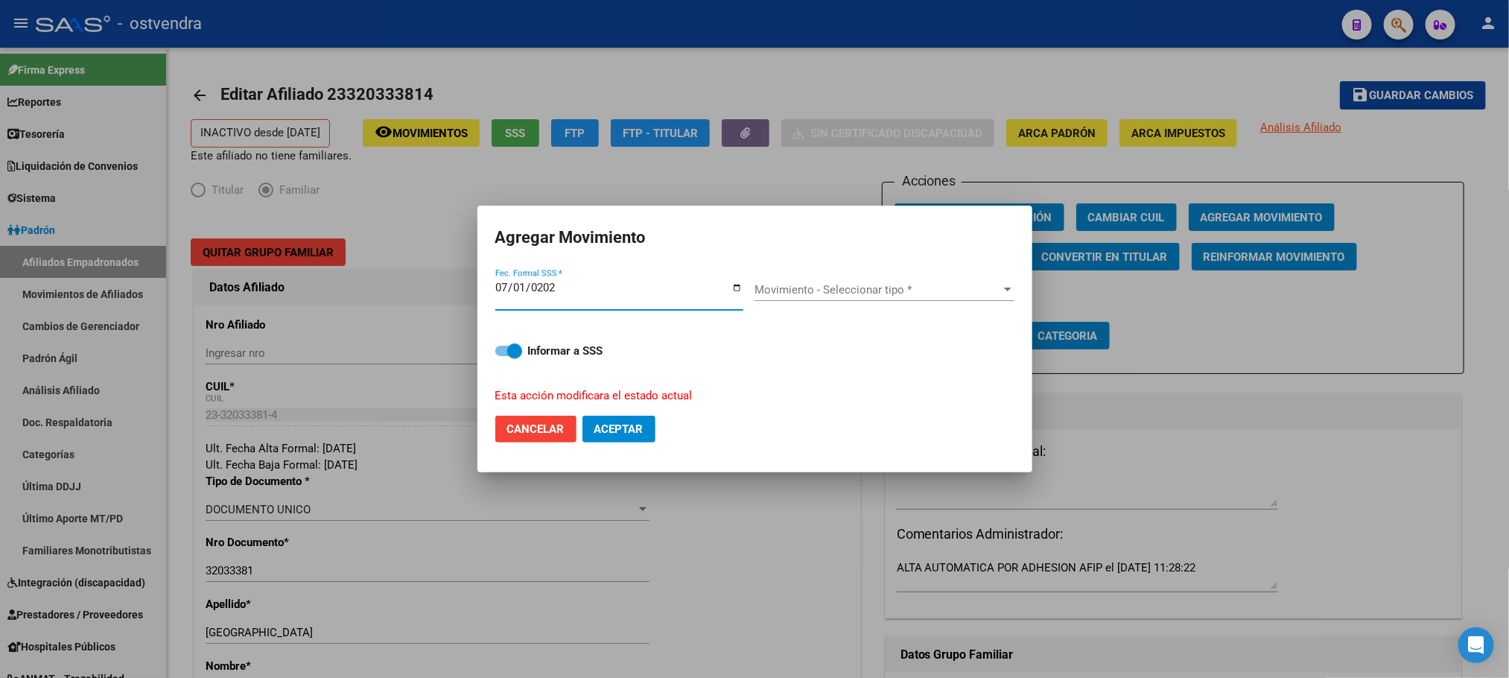
type input "[DATE]"
click at [803, 287] on span "Movimiento - Seleccionar tipo *" at bounding box center [878, 289] width 247 height 13
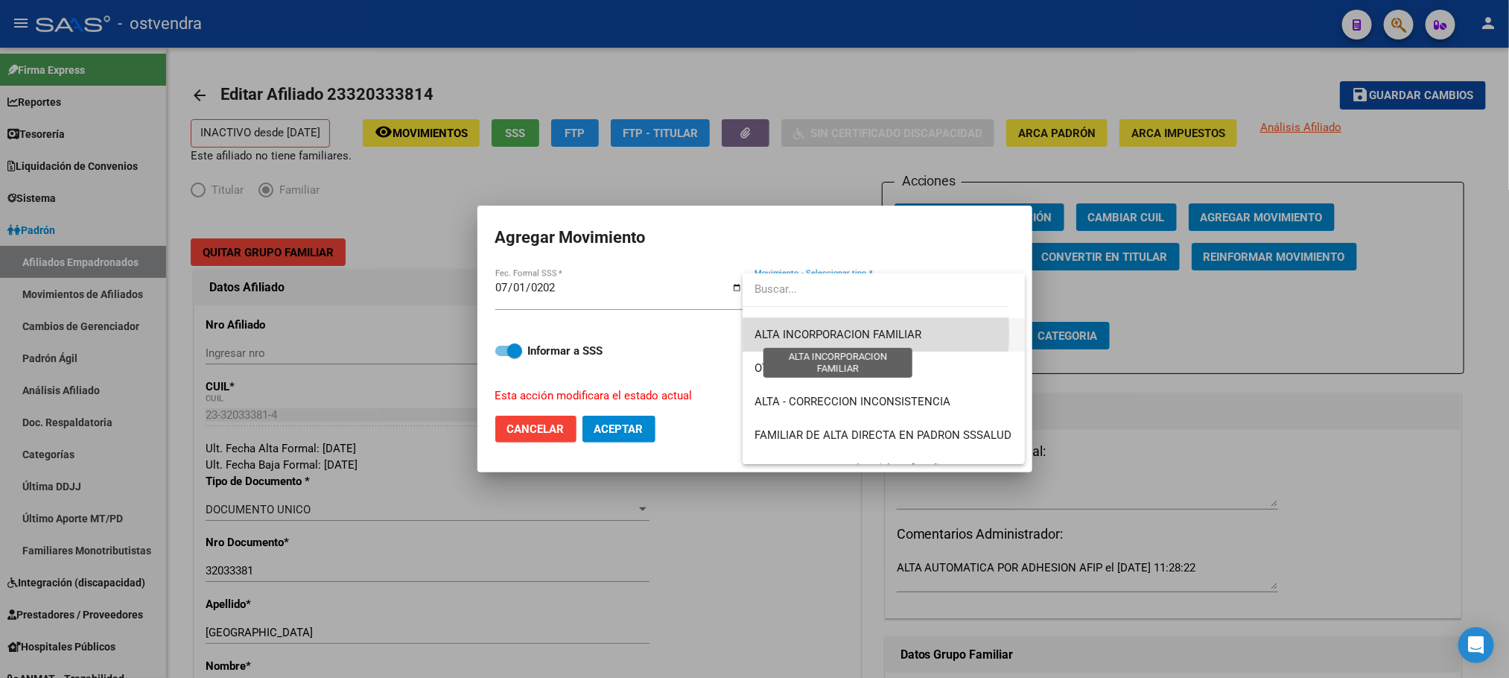
click at [807, 333] on span "ALTA INCORPORACION FAMILIAR" at bounding box center [838, 334] width 167 height 13
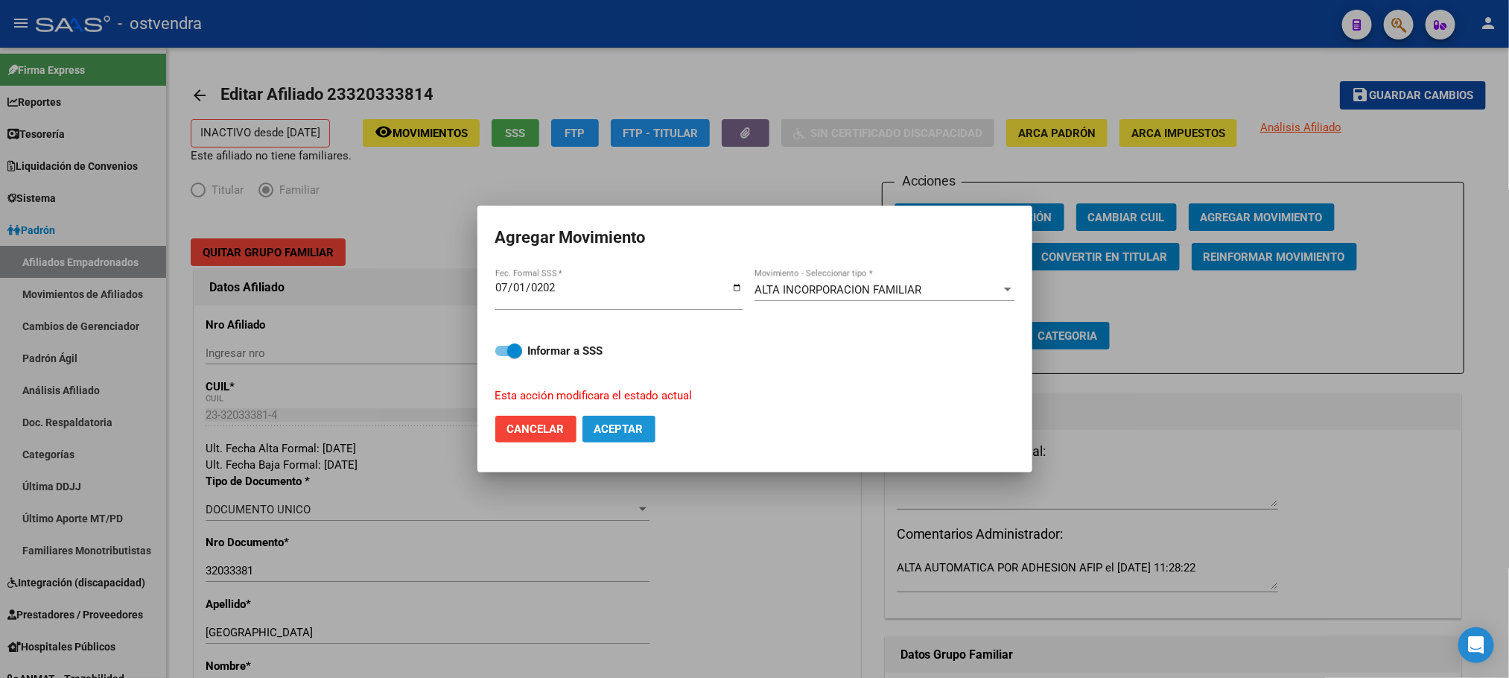
click at [637, 425] on span "Aceptar" at bounding box center [618, 428] width 49 height 13
checkbox input "false"
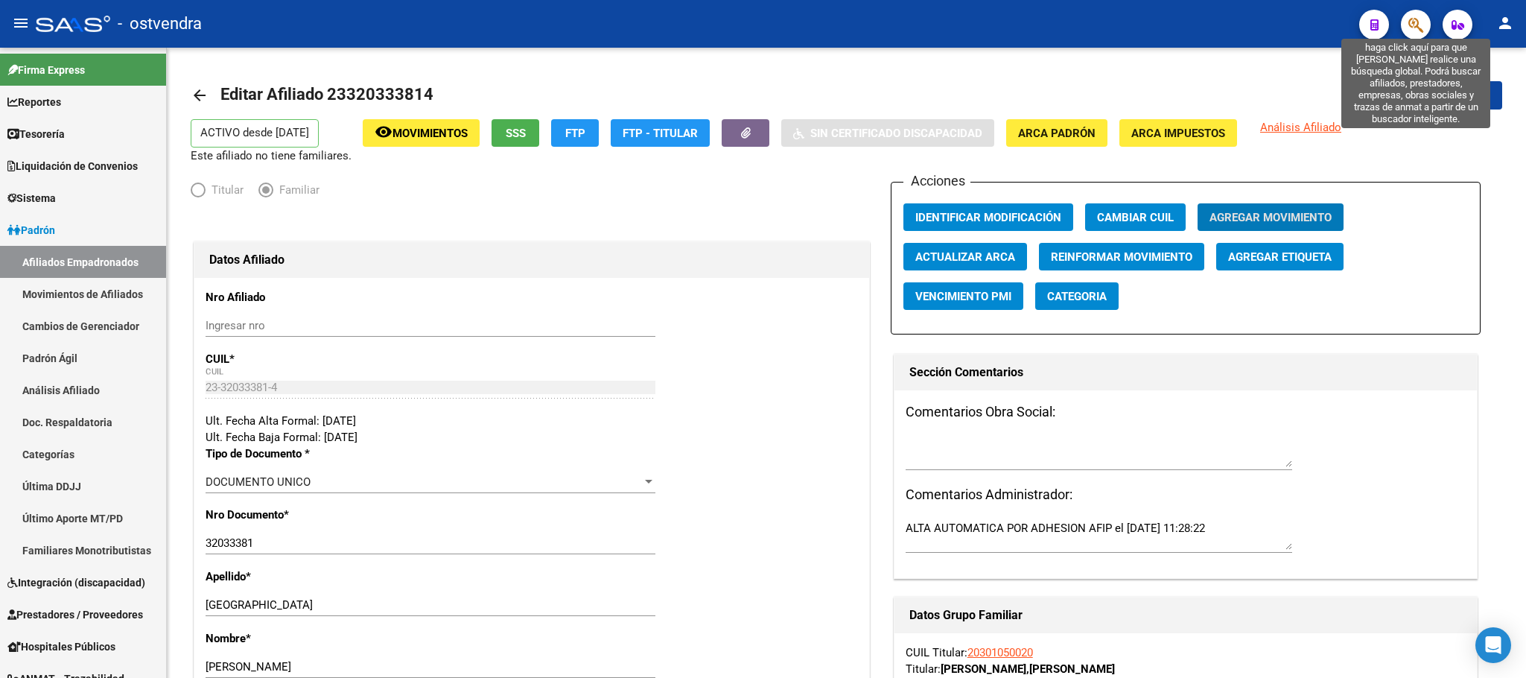
click at [1409, 25] on icon "button" at bounding box center [1416, 24] width 15 height 17
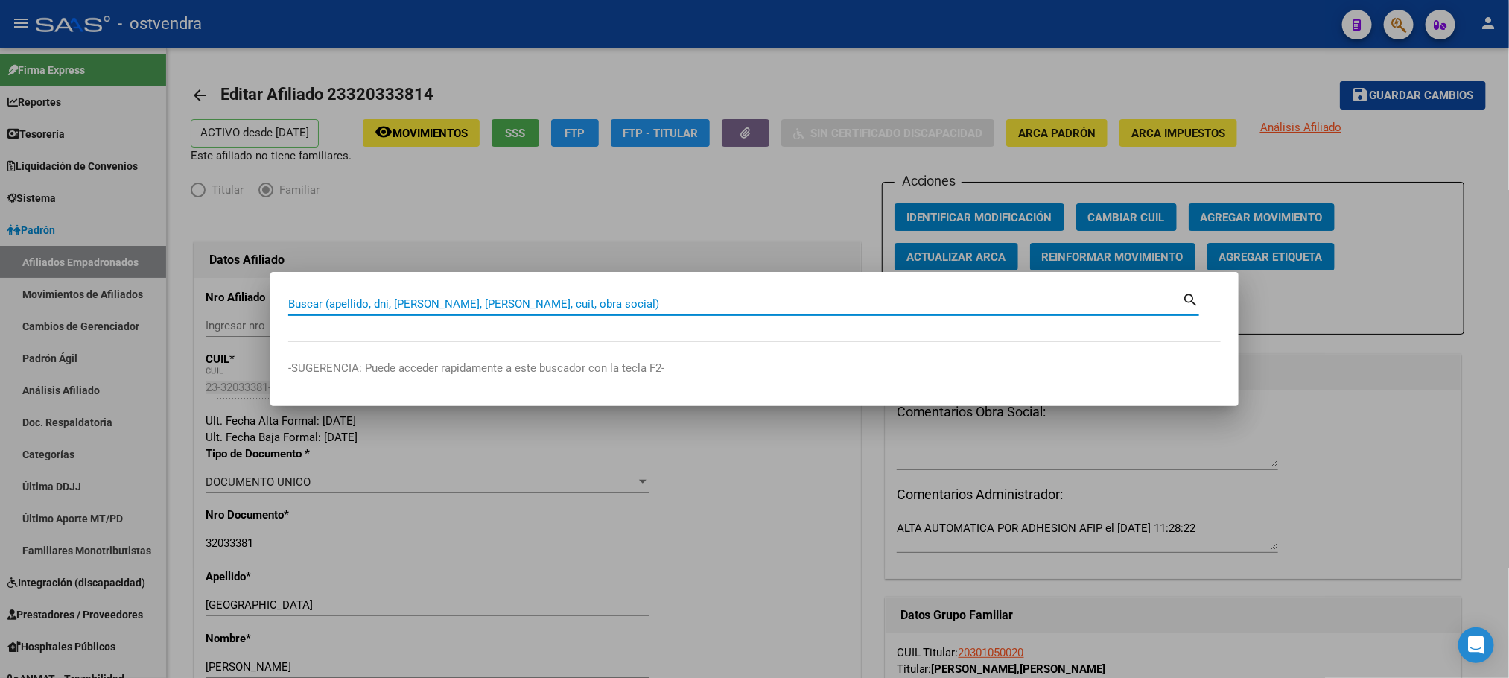
paste input "39789992"
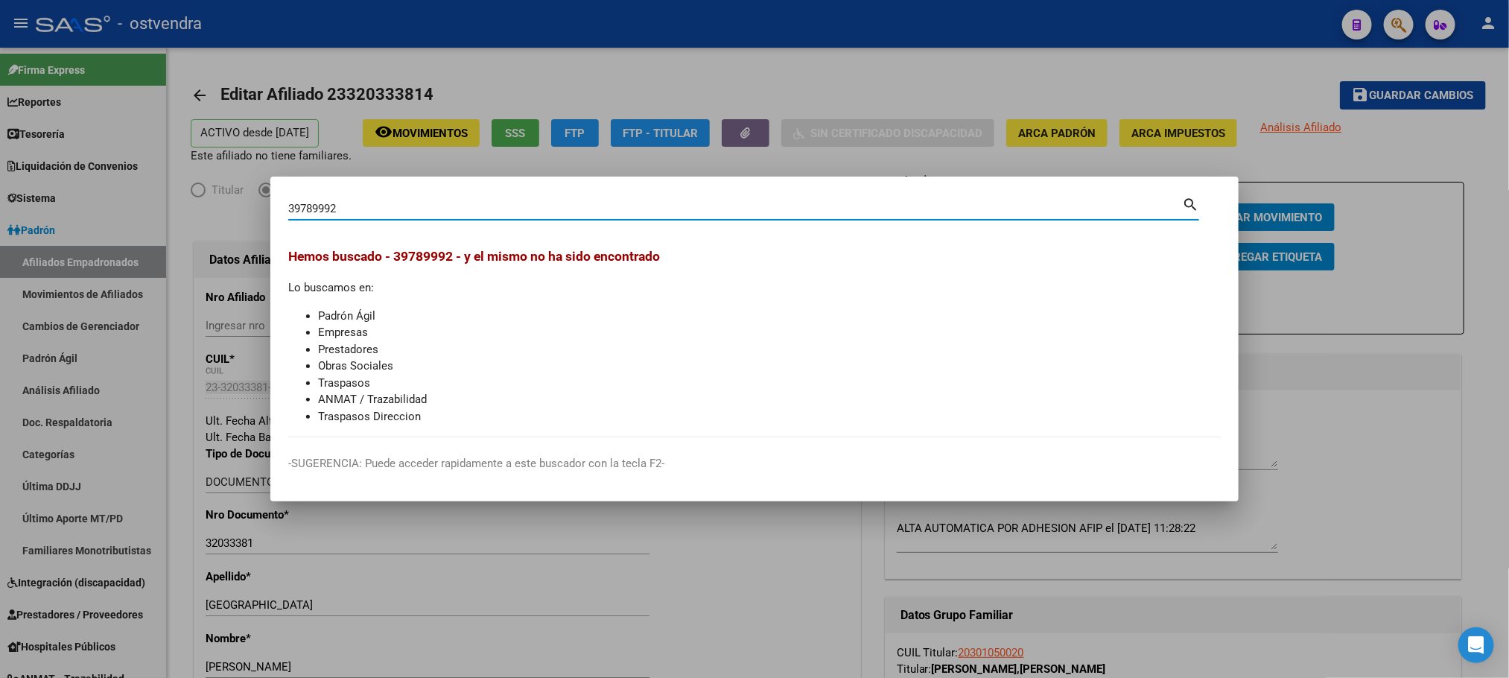
type input "39789992"
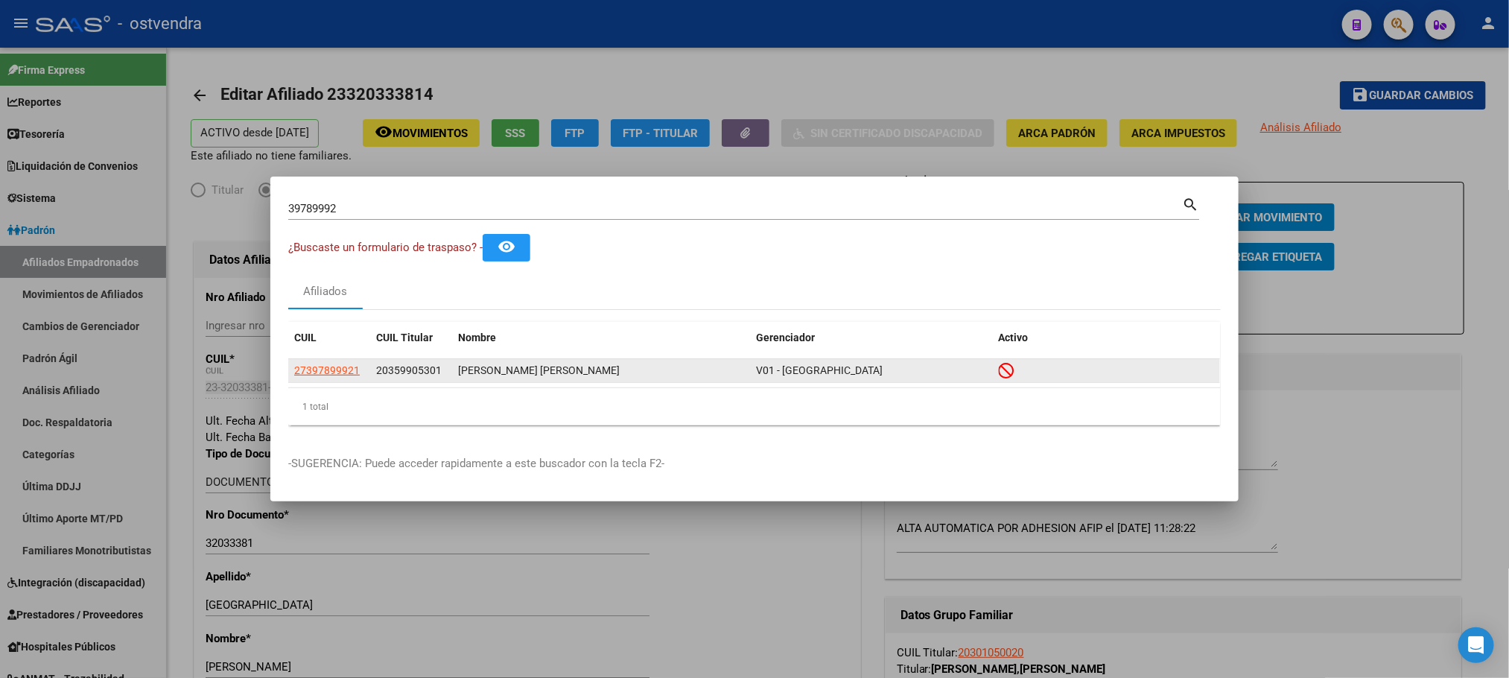
click at [324, 376] on app-link-go-to "27397899921" at bounding box center [327, 370] width 66 height 17
click at [323, 373] on span "27397899921" at bounding box center [327, 370] width 66 height 12
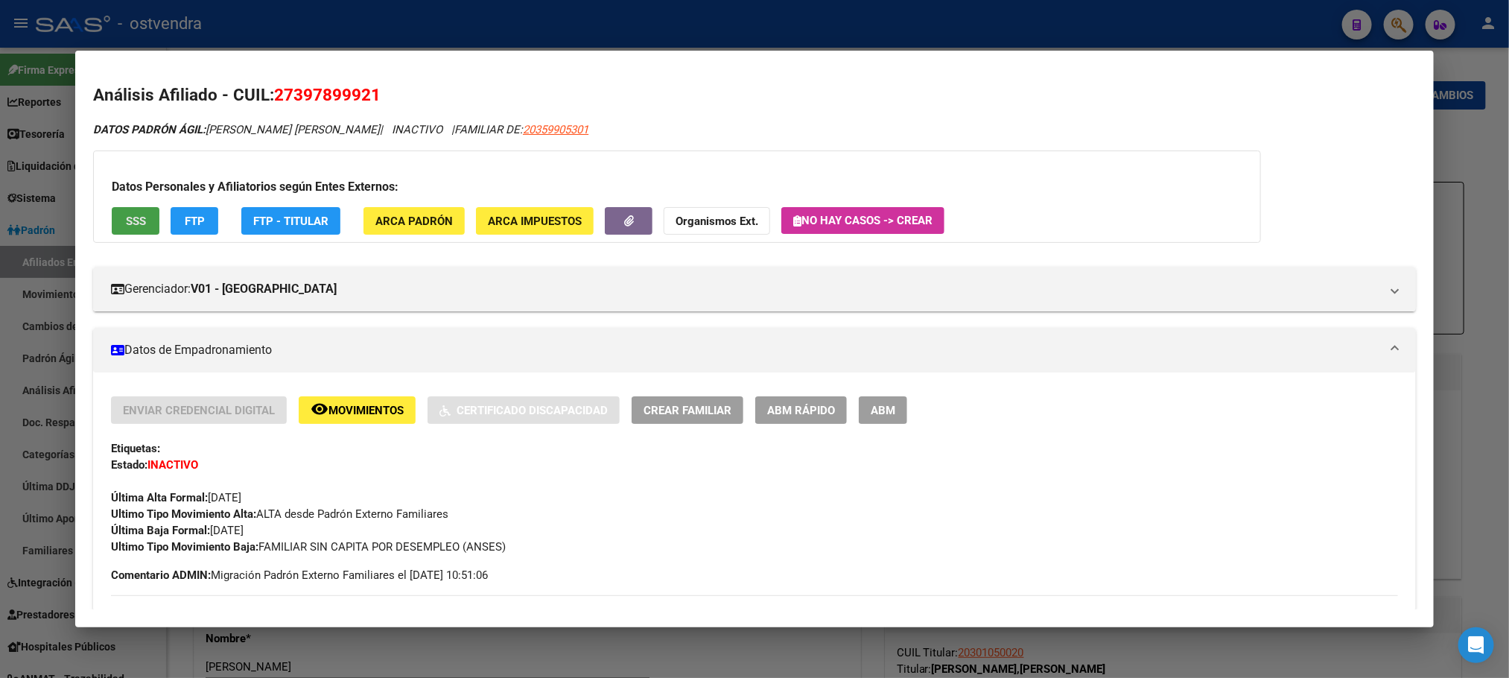
click at [126, 218] on span "SSS" at bounding box center [136, 221] width 20 height 13
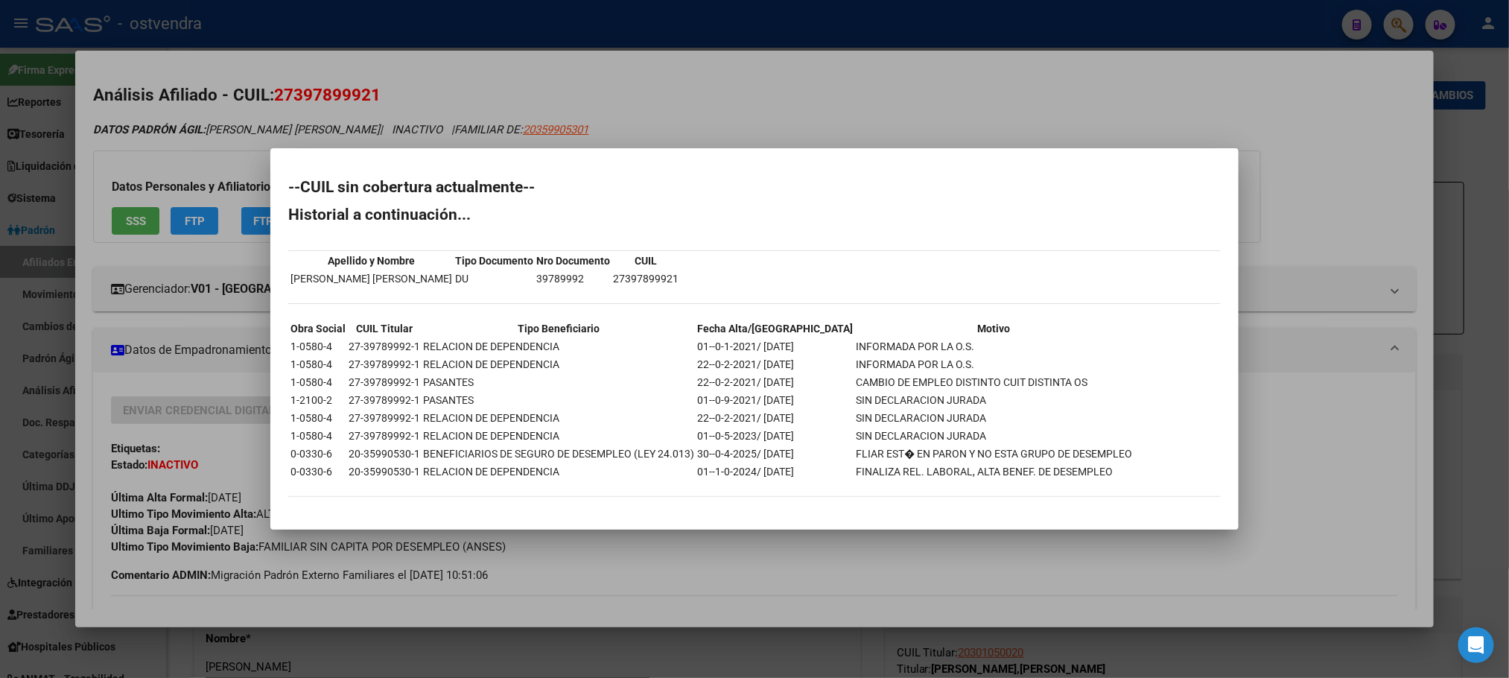
drag, startPoint x: 155, startPoint y: 127, endPoint x: 197, endPoint y: 195, distance: 79.6
click at [156, 127] on div at bounding box center [754, 339] width 1509 height 678
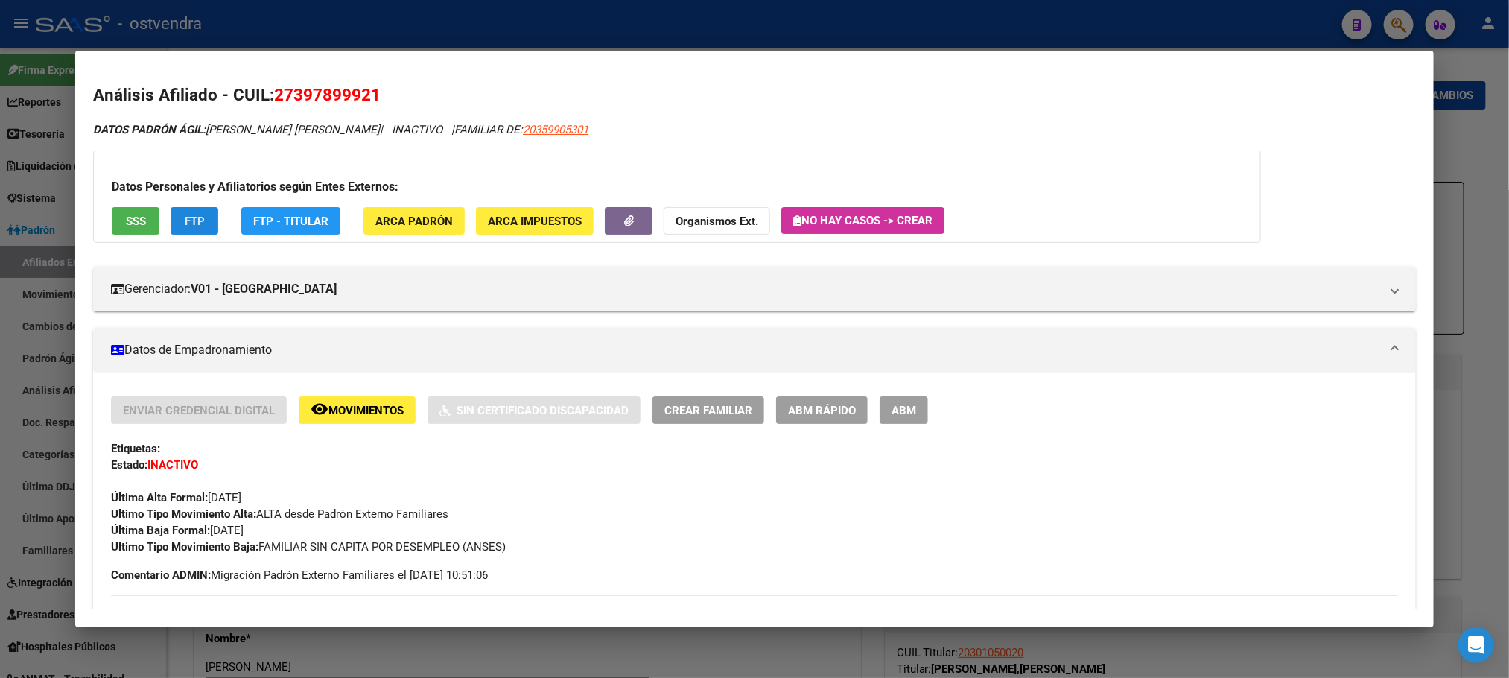
click at [199, 222] on button "FTP" at bounding box center [195, 221] width 48 height 28
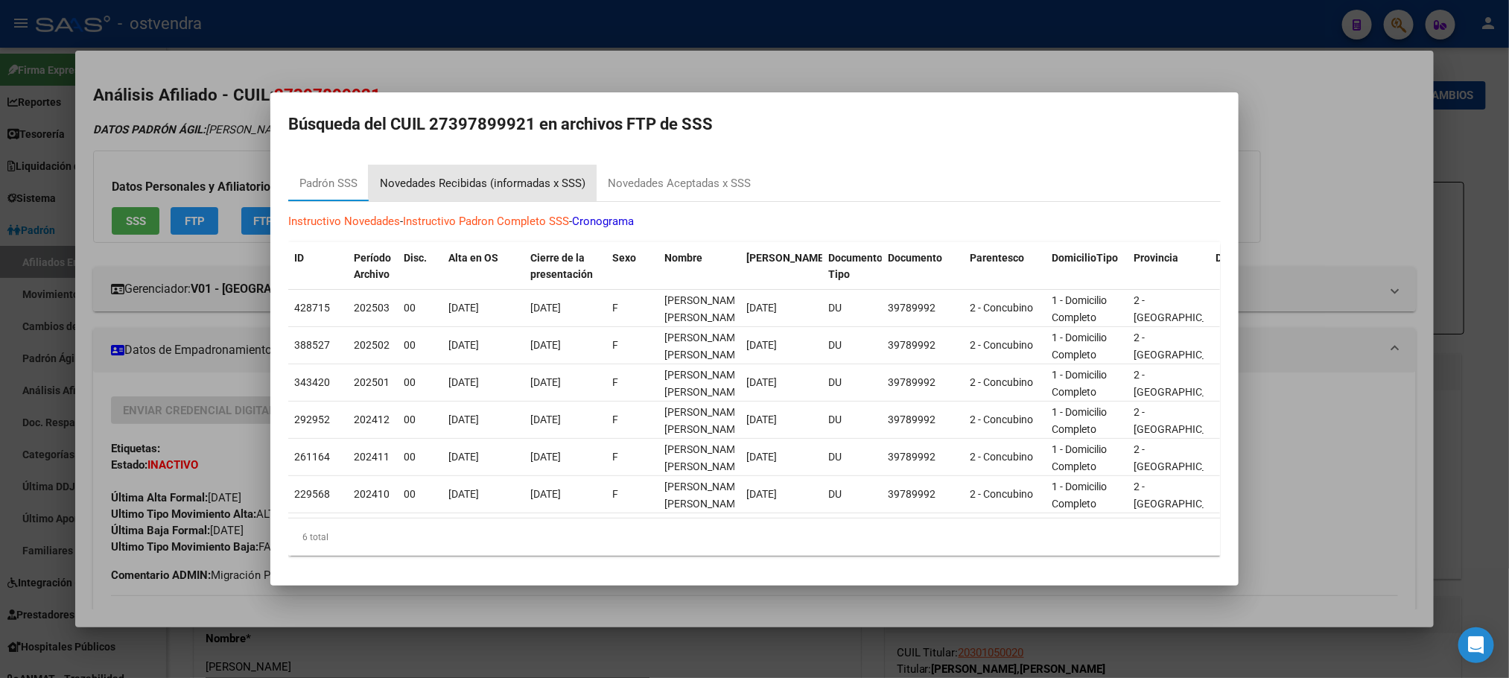
click at [492, 165] on div "Novedades Recibidas (informadas x SSS)" at bounding box center [483, 183] width 228 height 36
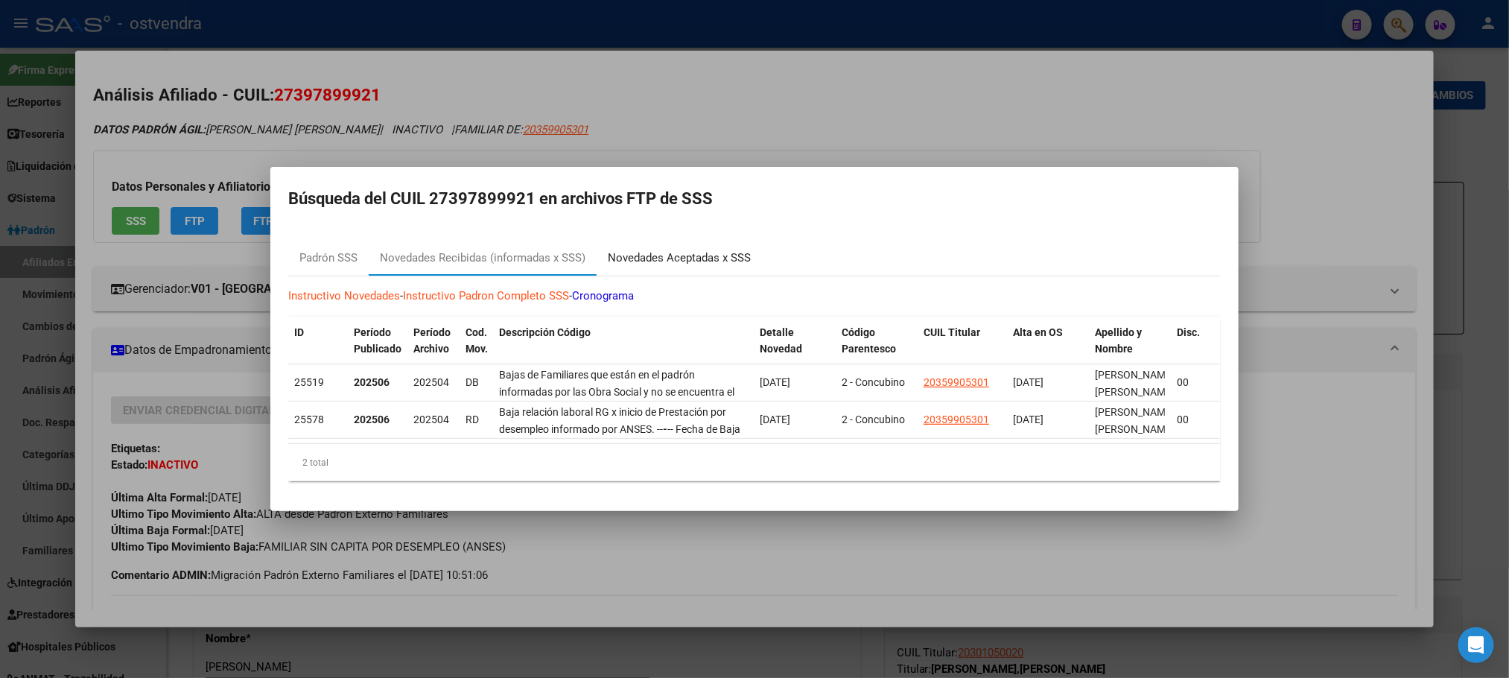
click at [696, 240] on div "Novedades Aceptadas x SSS" at bounding box center [679, 258] width 165 height 36
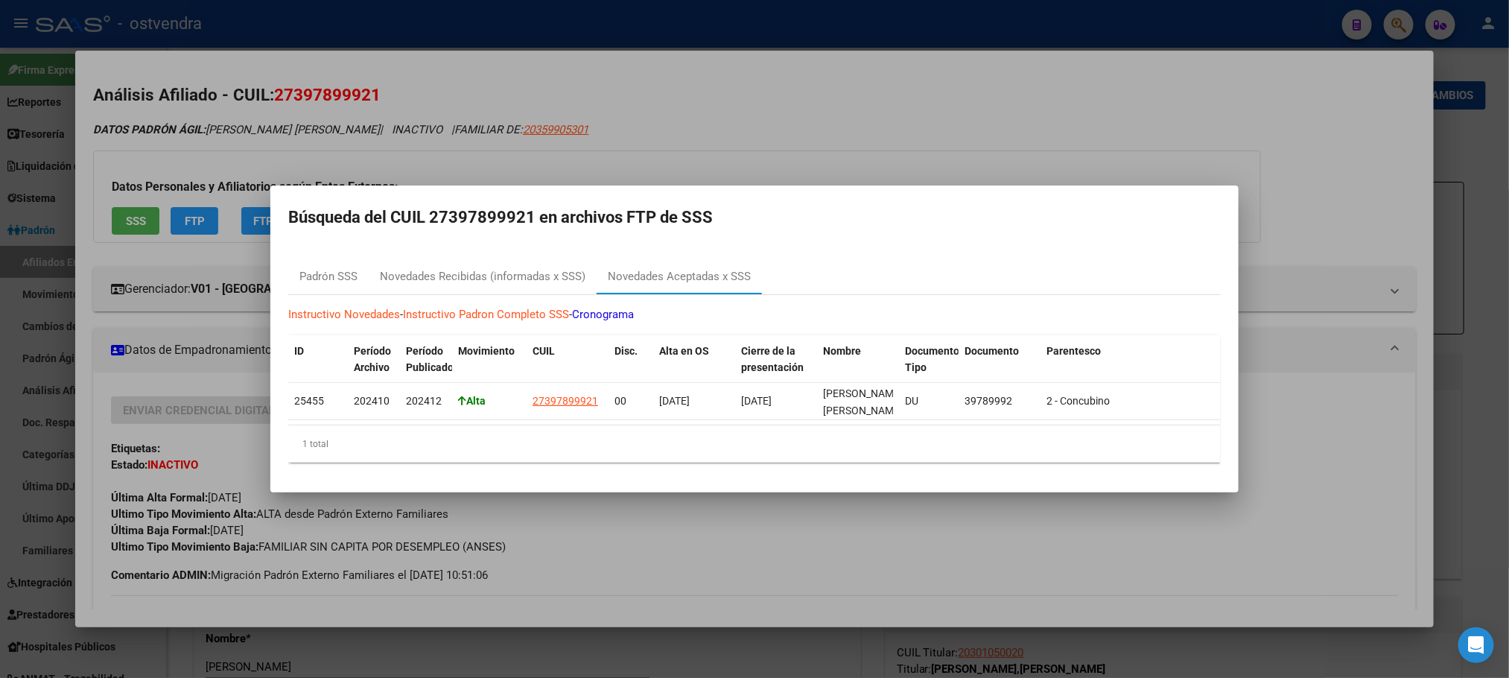
click at [376, 110] on div at bounding box center [754, 339] width 1509 height 678
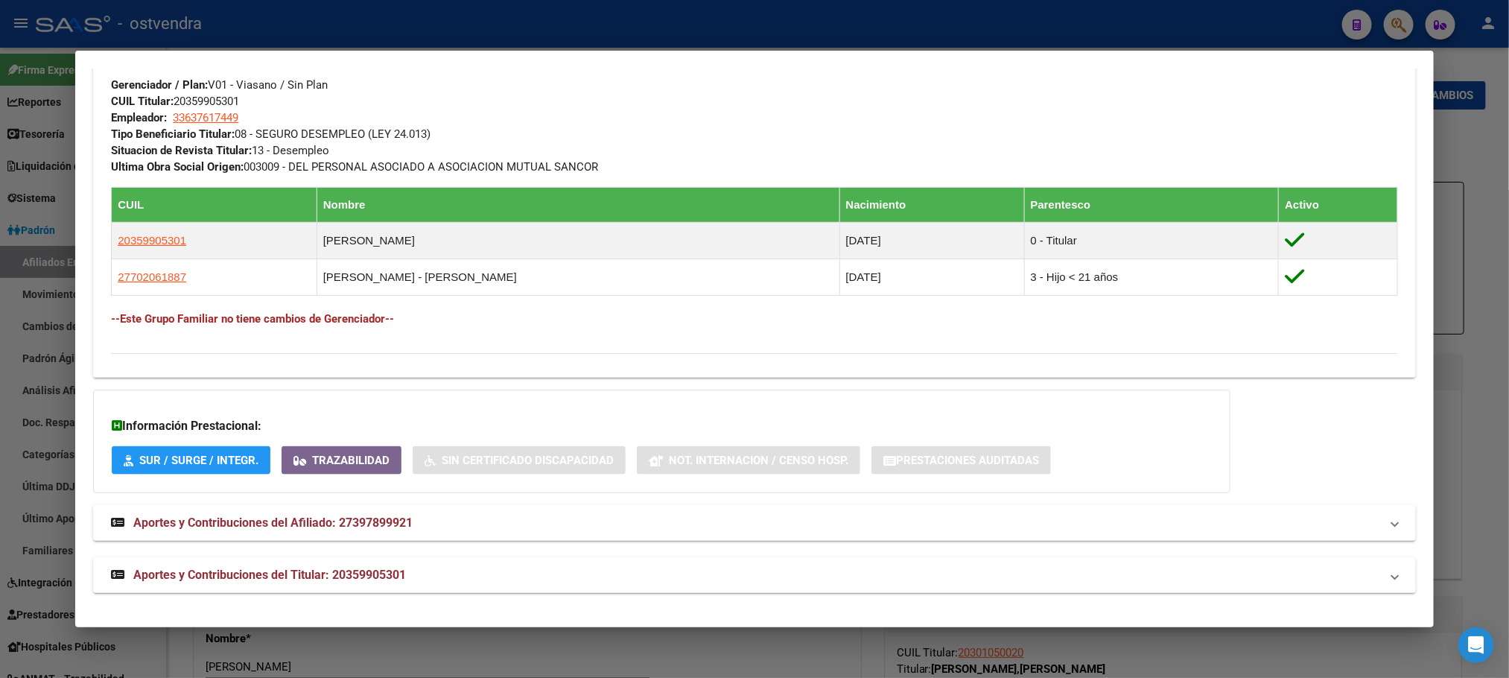
scroll to position [785, 0]
click at [525, 573] on mat-panel-title "Aportes y Contribuciones del Titular: 20359905301" at bounding box center [745, 575] width 1269 height 18
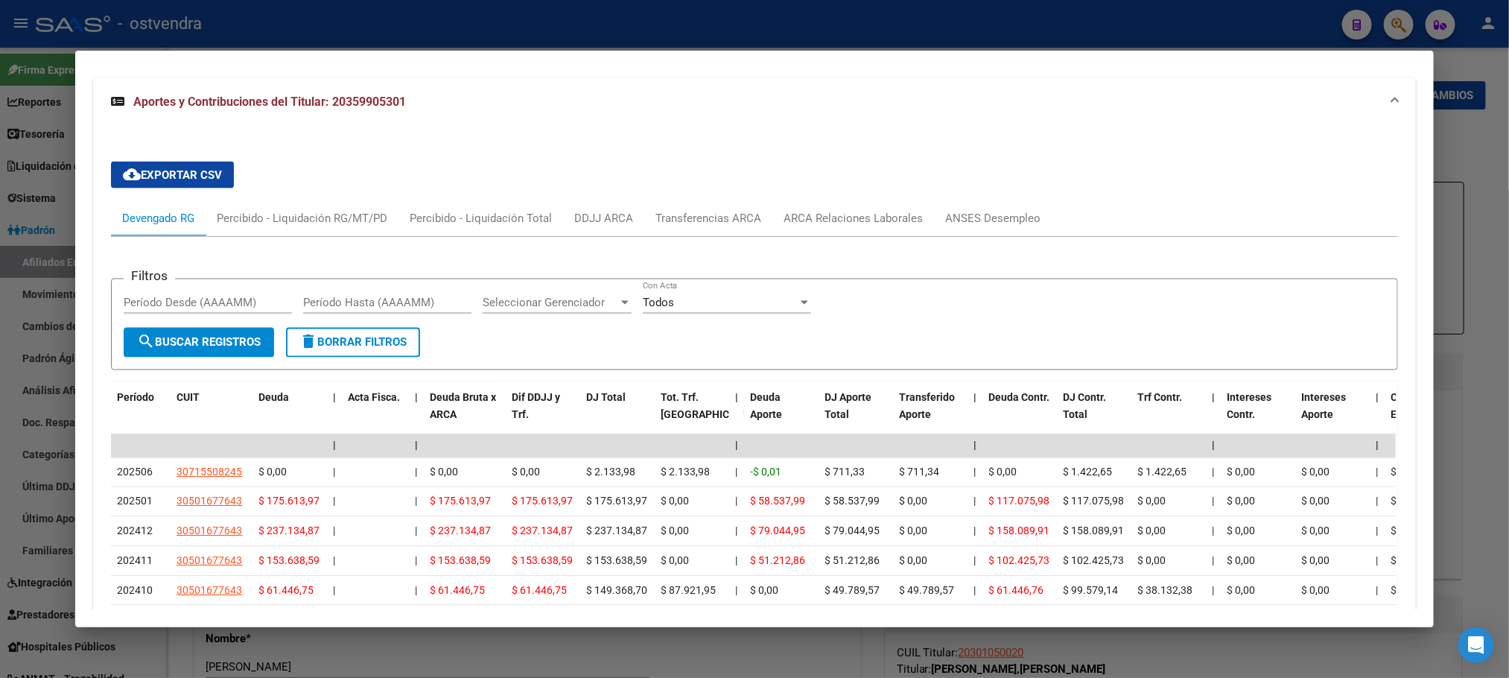
scroll to position [1232, 0]
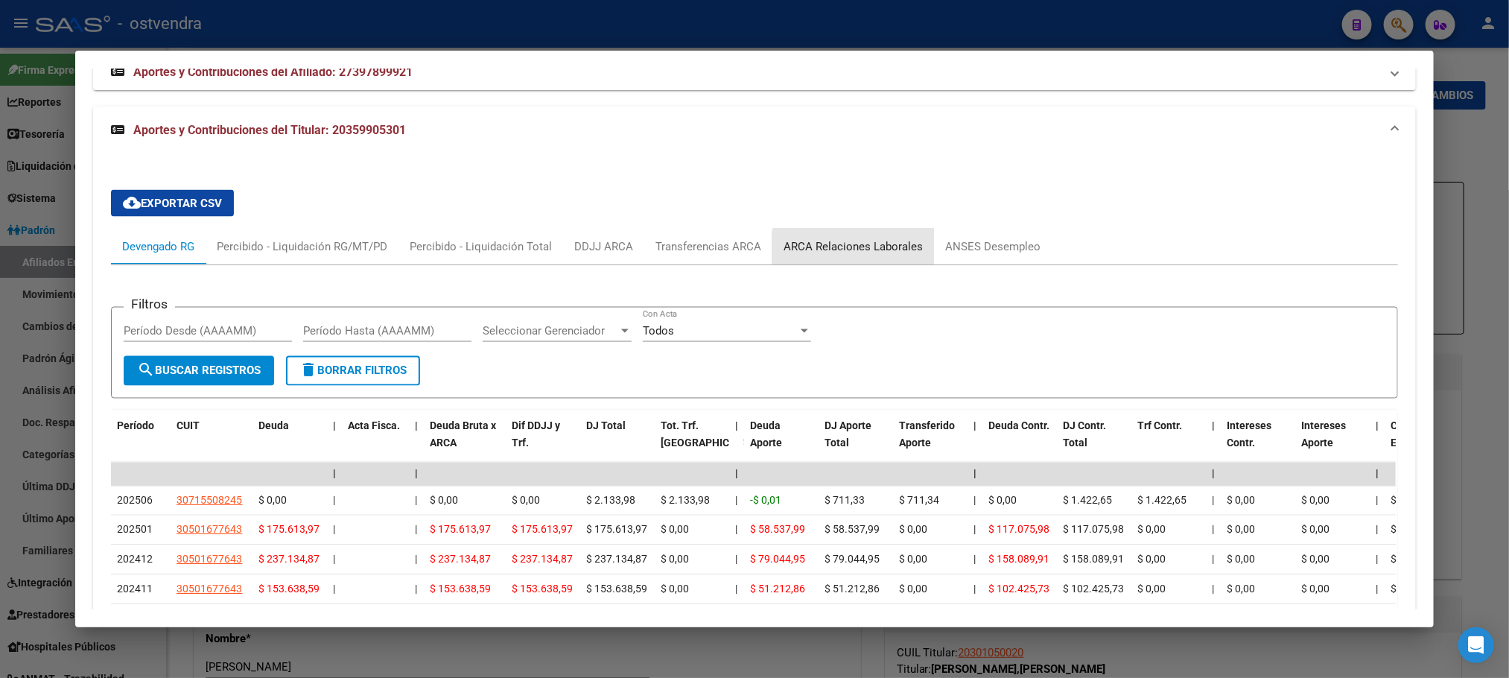
click at [852, 253] on div "ARCA Relaciones Laborales" at bounding box center [853, 246] width 139 height 16
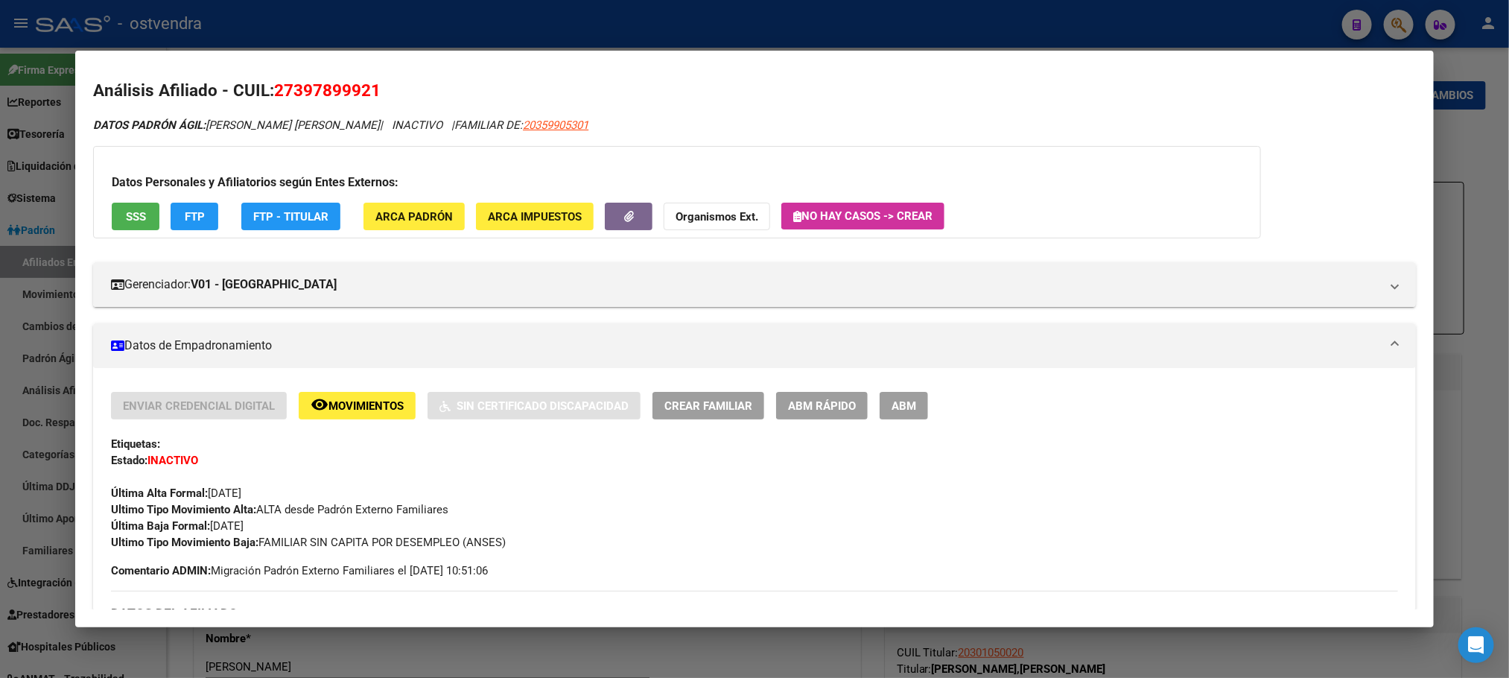
scroll to position [0, 0]
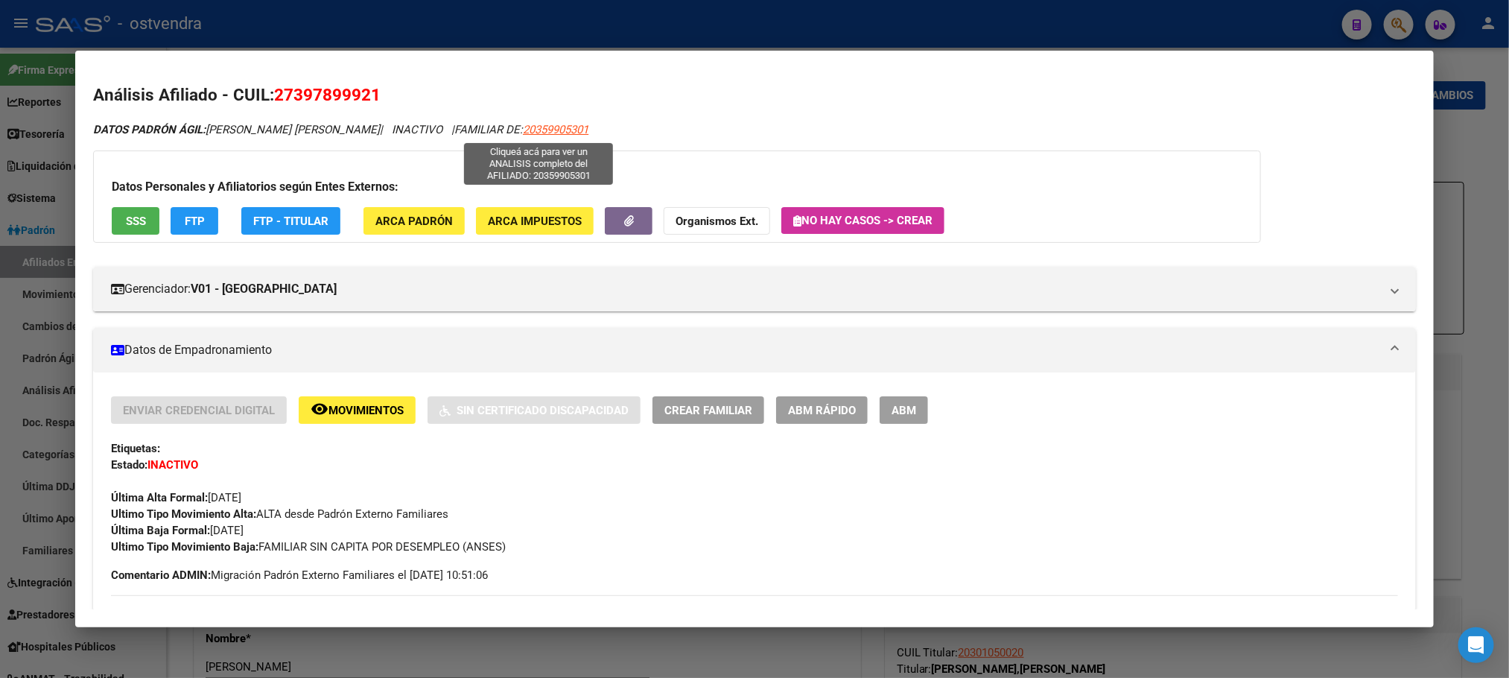
click at [548, 136] on span "20359905301" at bounding box center [556, 129] width 66 height 13
type textarea "20359905301"
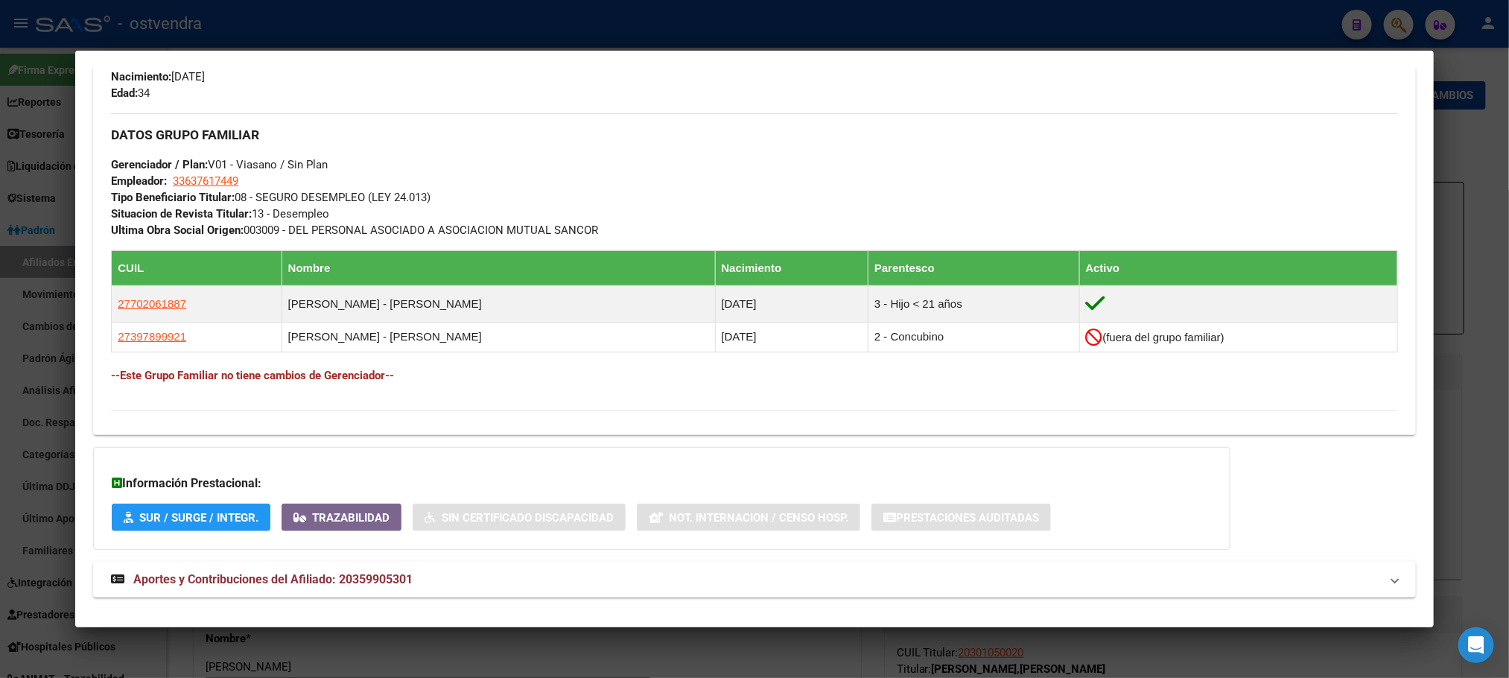
scroll to position [694, 0]
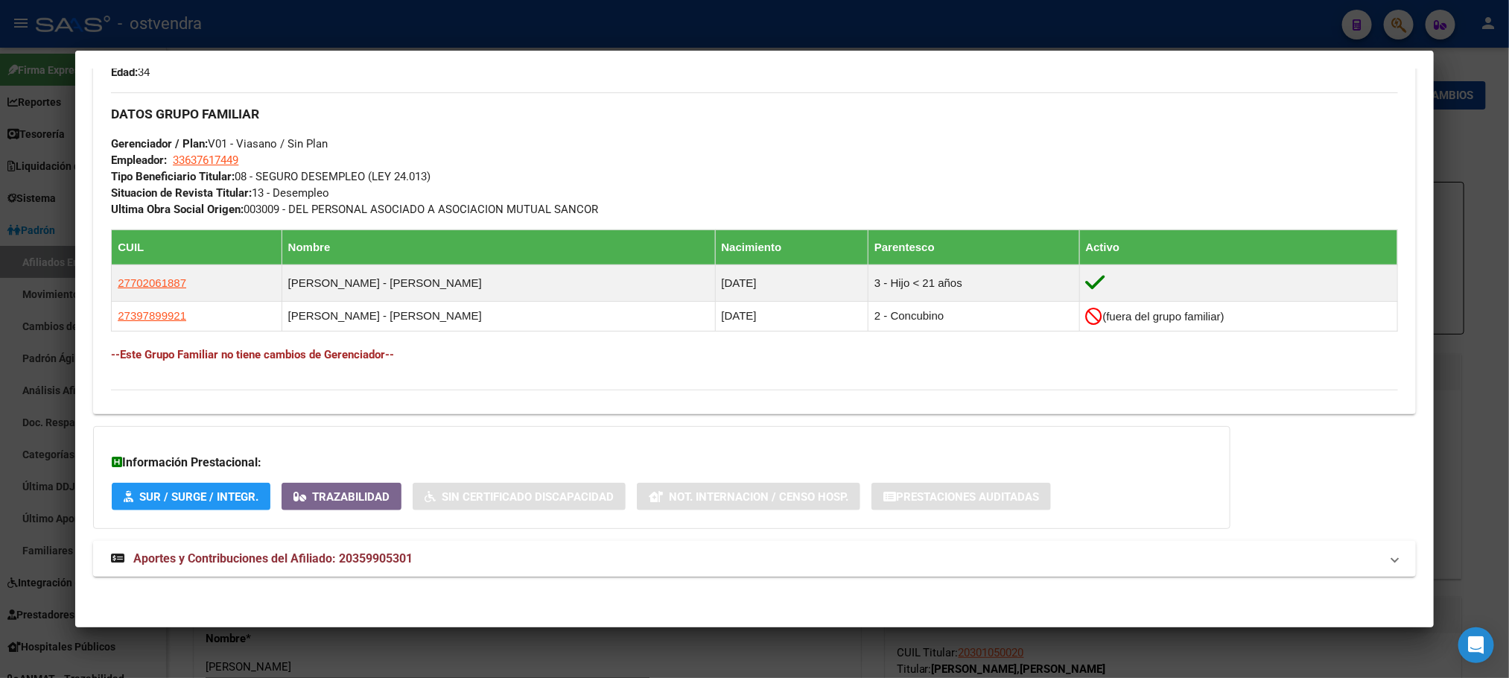
click at [519, 559] on mat-panel-title "Aportes y Contribuciones del Afiliado: 20359905301" at bounding box center [745, 559] width 1269 height 18
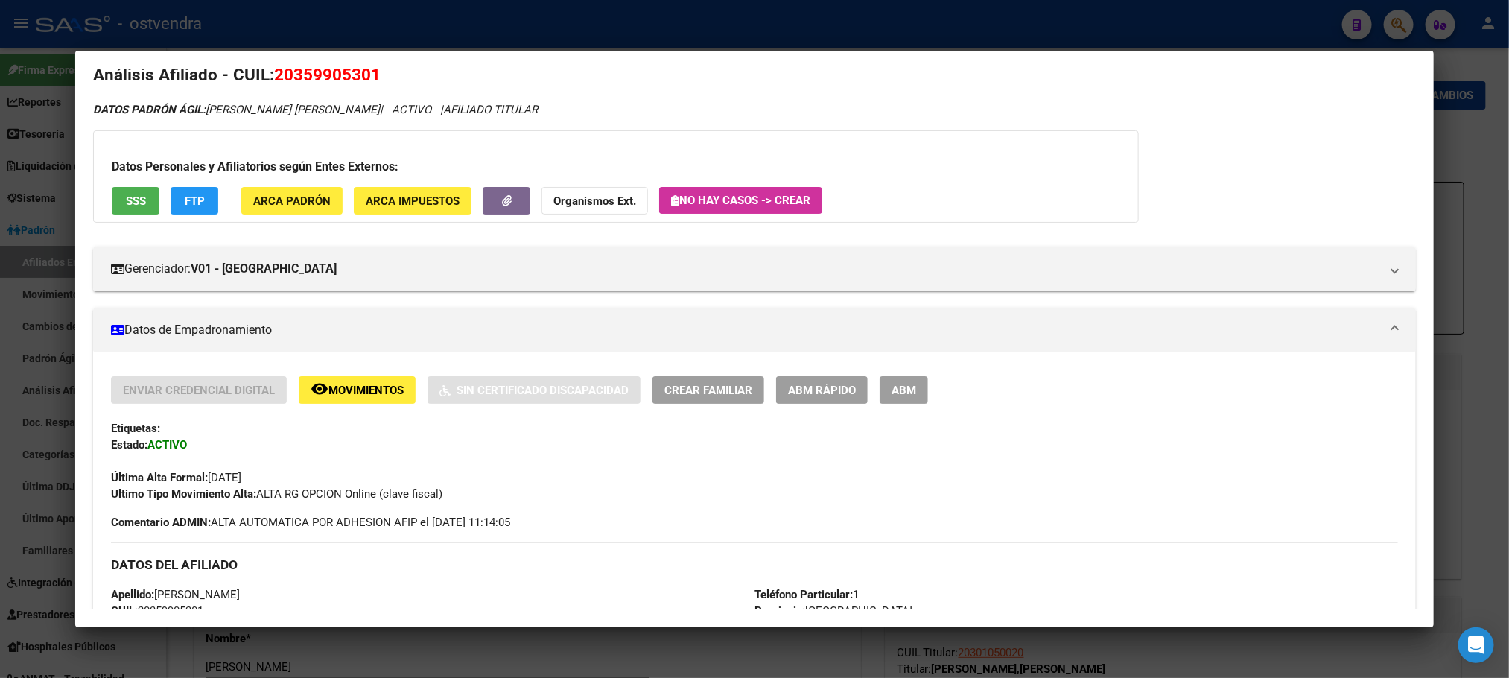
scroll to position [0, 0]
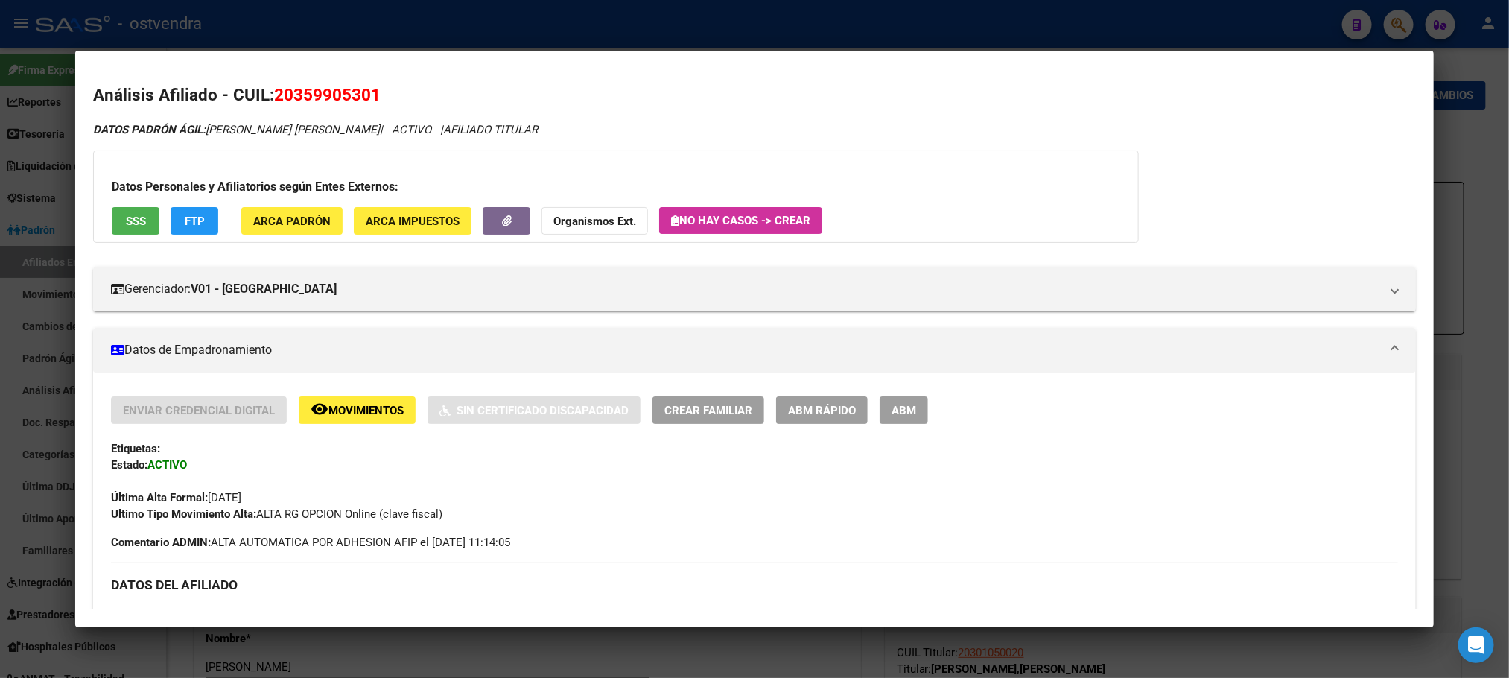
click at [130, 224] on span "SSS" at bounding box center [136, 221] width 20 height 13
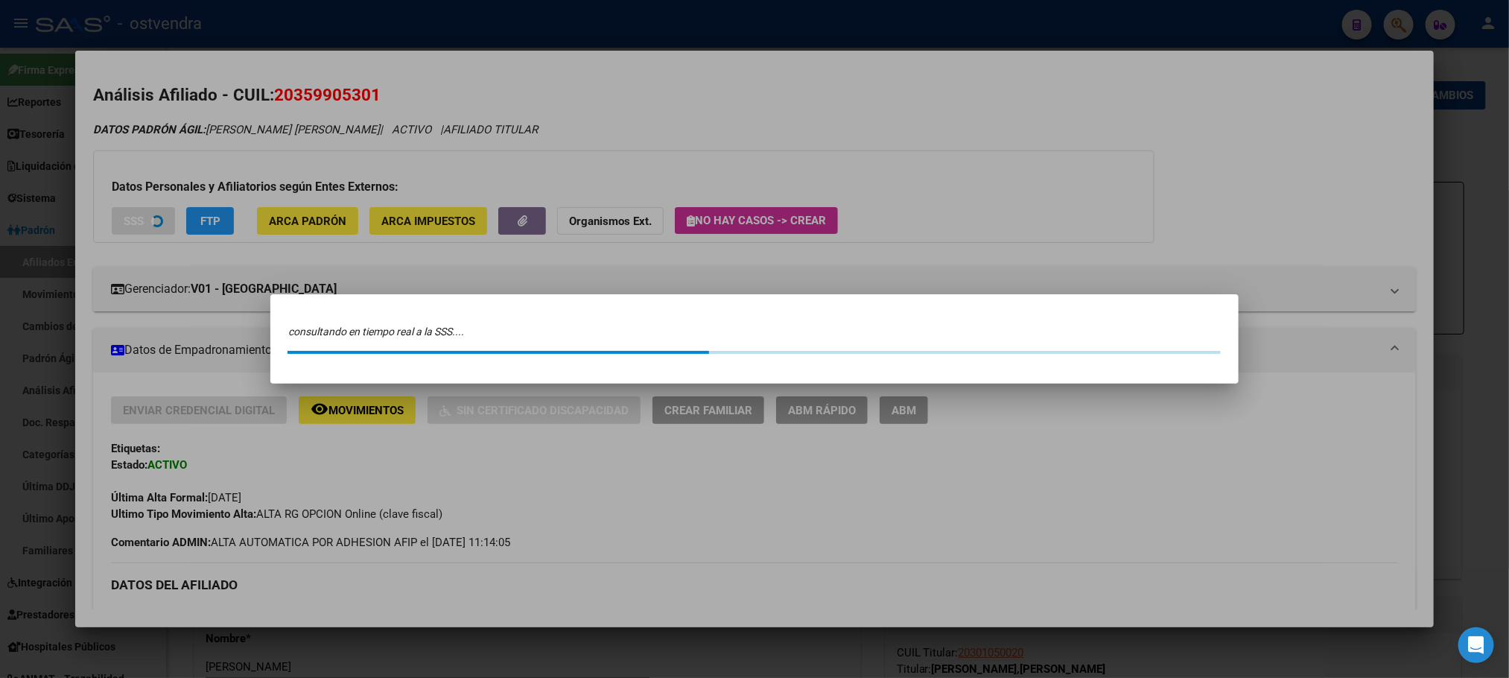
click at [141, 226] on div at bounding box center [754, 339] width 1509 height 678
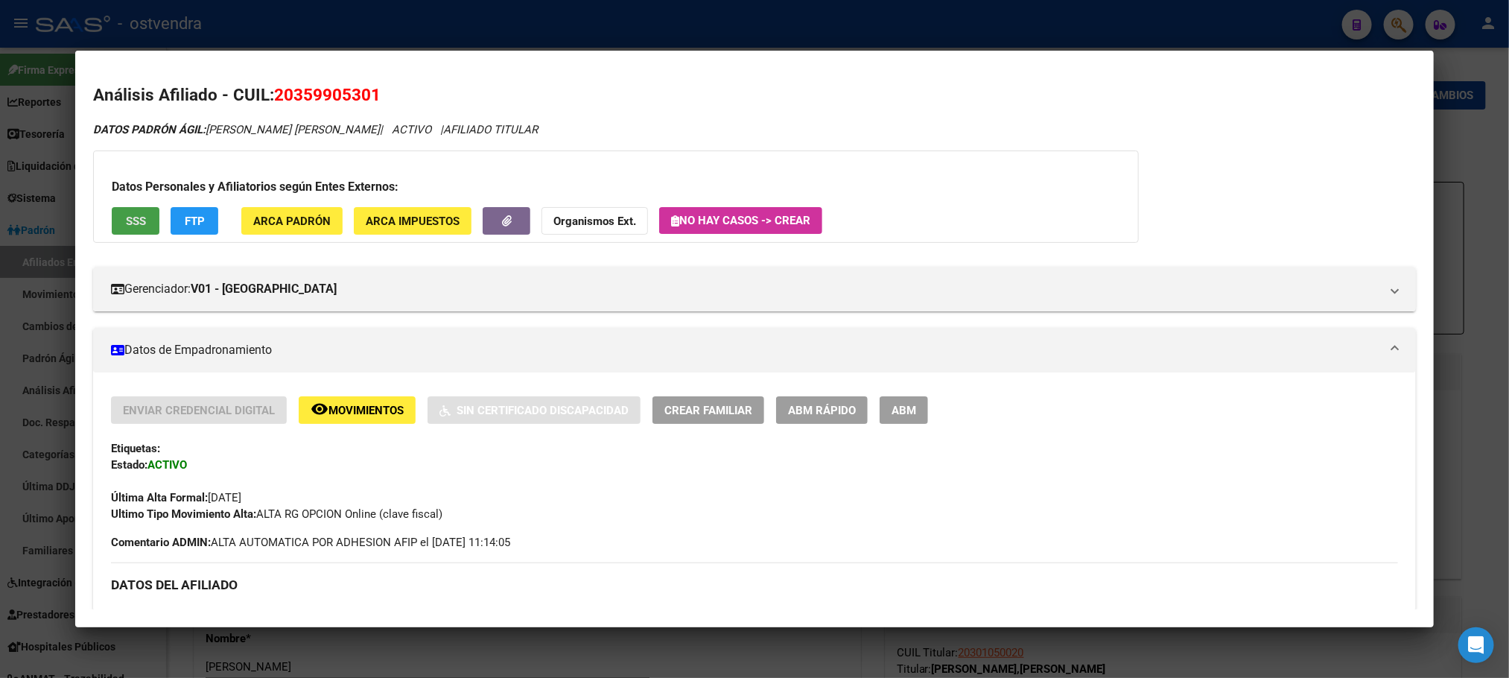
click at [126, 223] on span "SSS" at bounding box center [136, 221] width 20 height 13
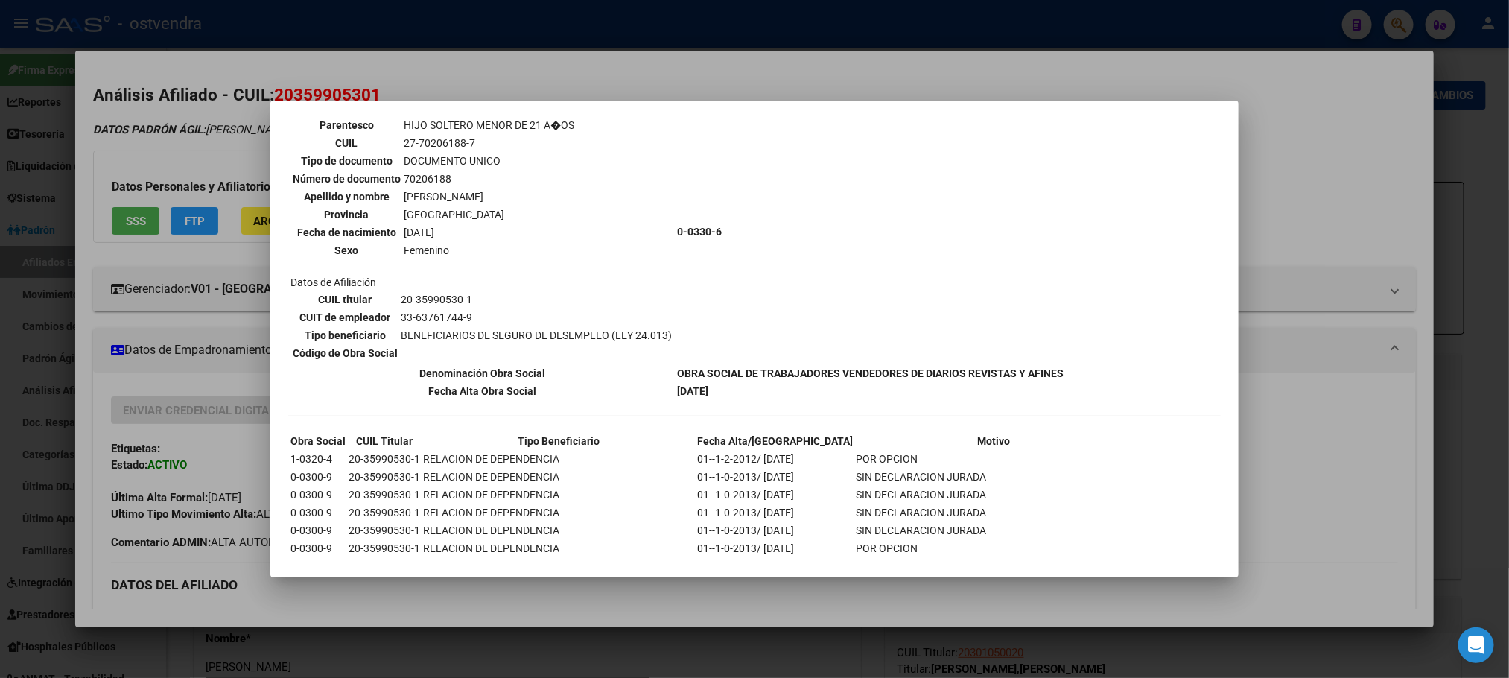
scroll to position [447, 0]
click at [233, 168] on div at bounding box center [754, 339] width 1509 height 678
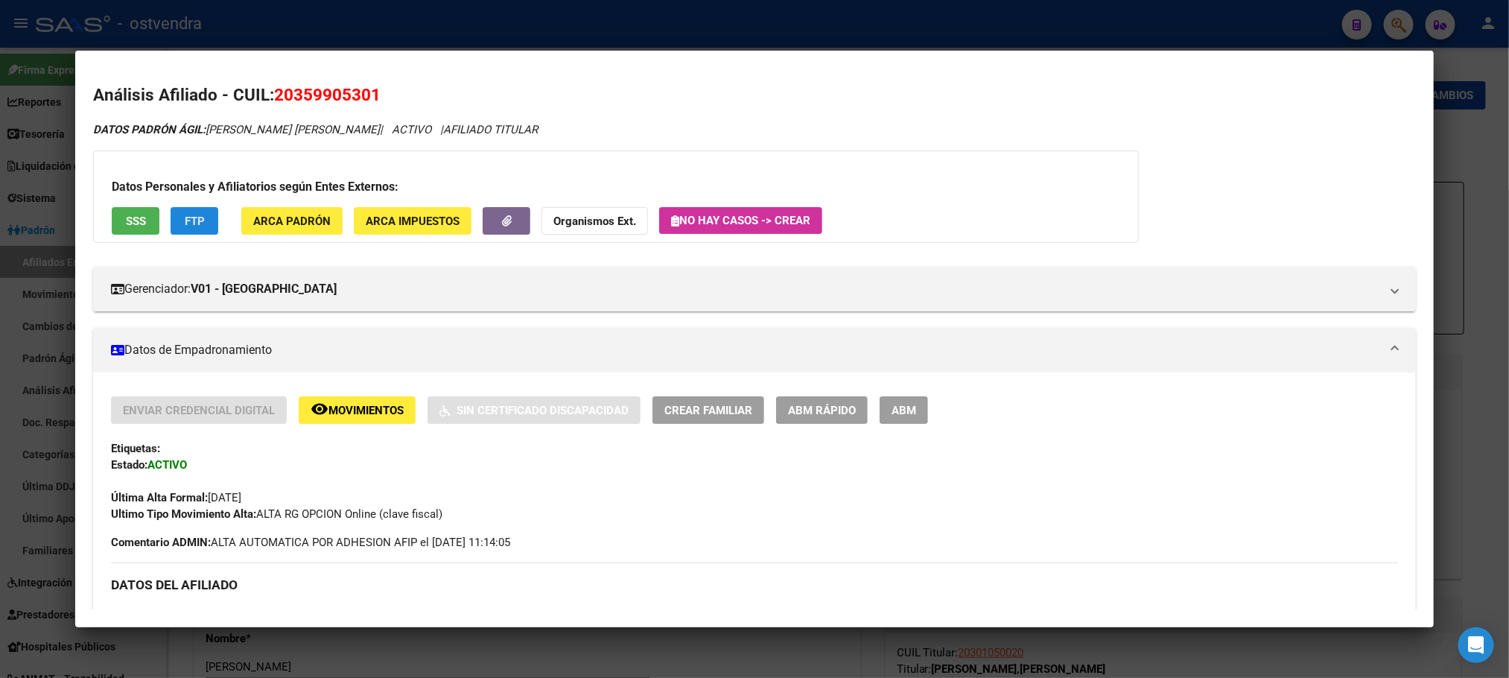
click at [188, 233] on button "FTP" at bounding box center [195, 221] width 48 height 28
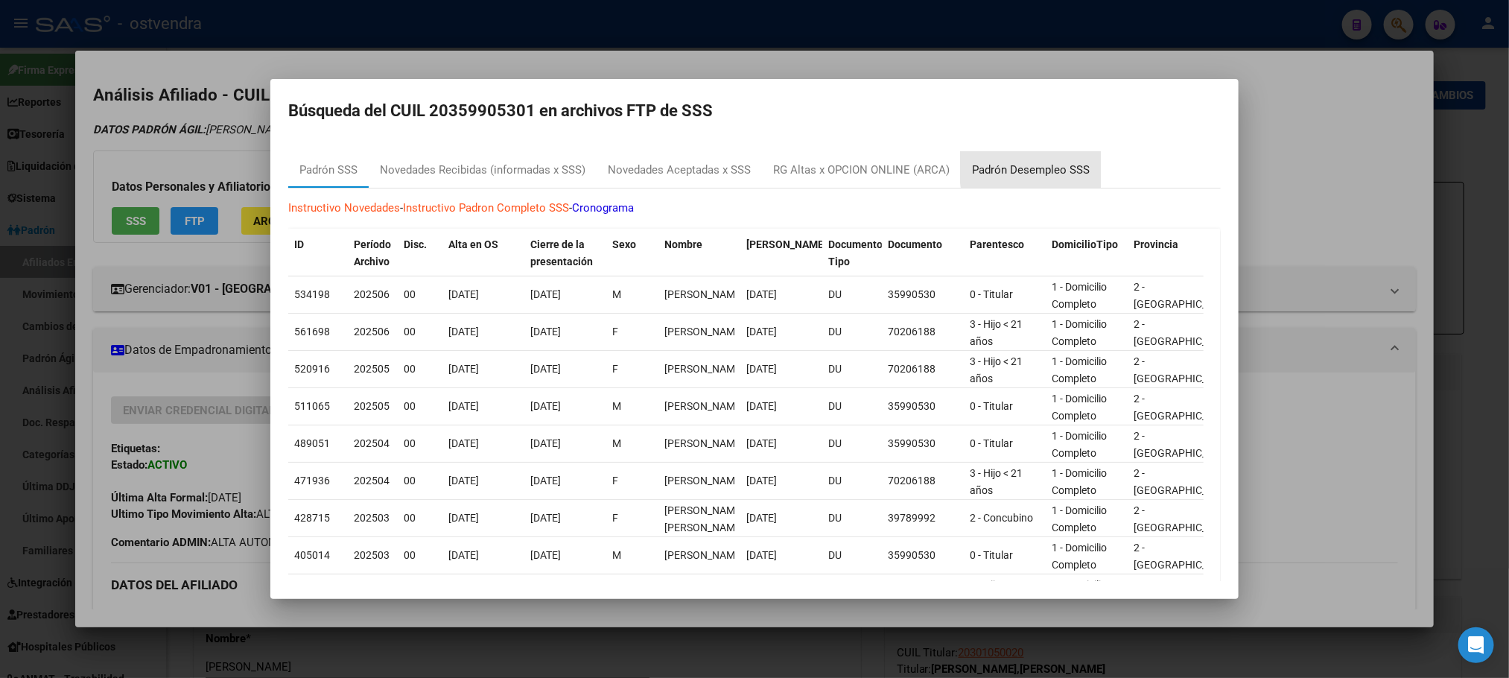
click at [1064, 166] on div "Padrón Desempleo SSS" at bounding box center [1031, 170] width 118 height 17
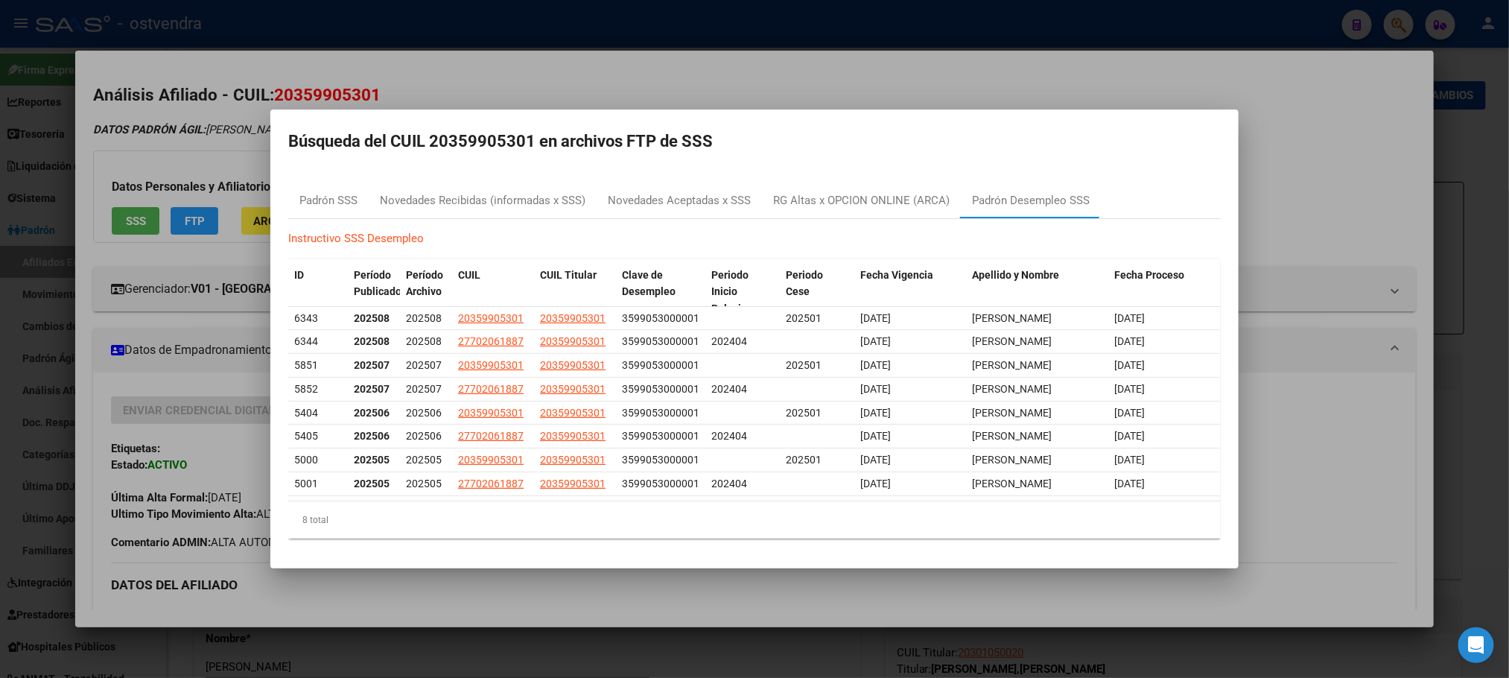
click at [450, 47] on div at bounding box center [754, 339] width 1509 height 678
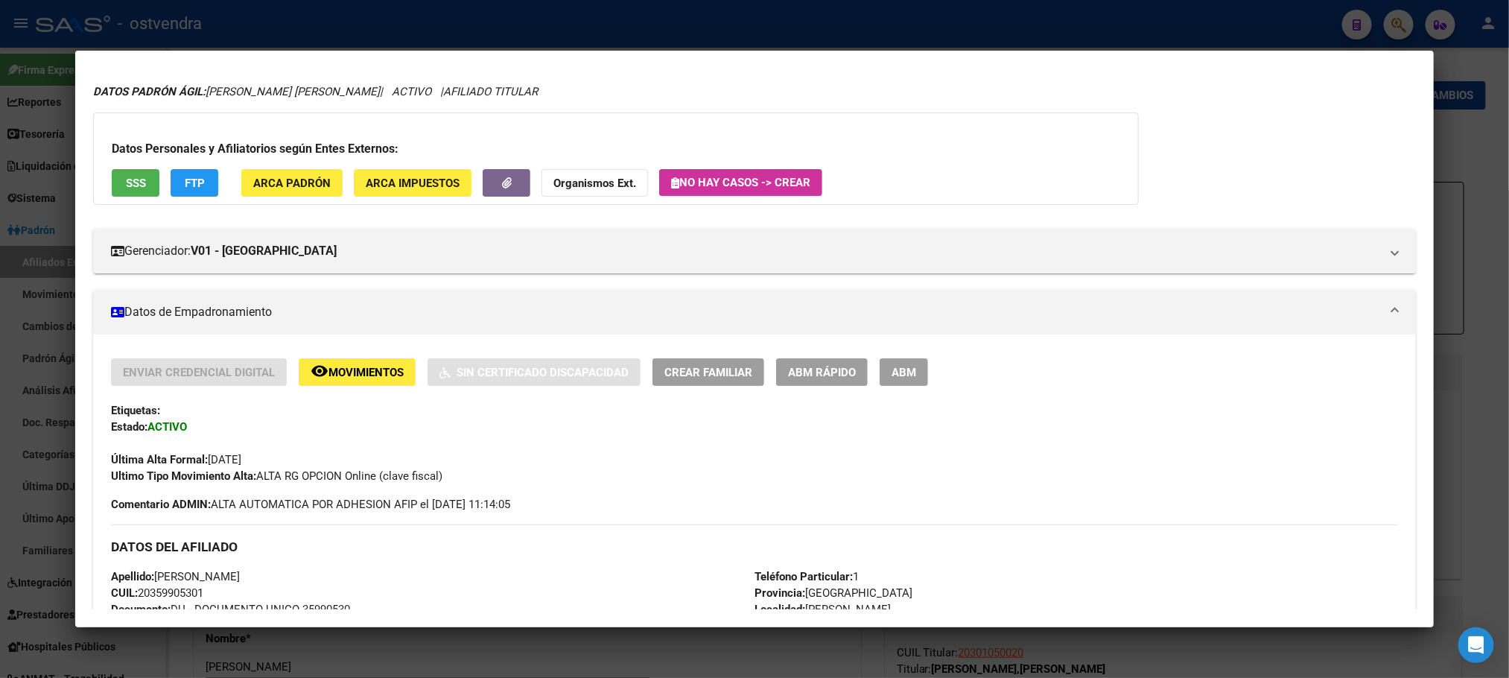
scroll to position [0, 0]
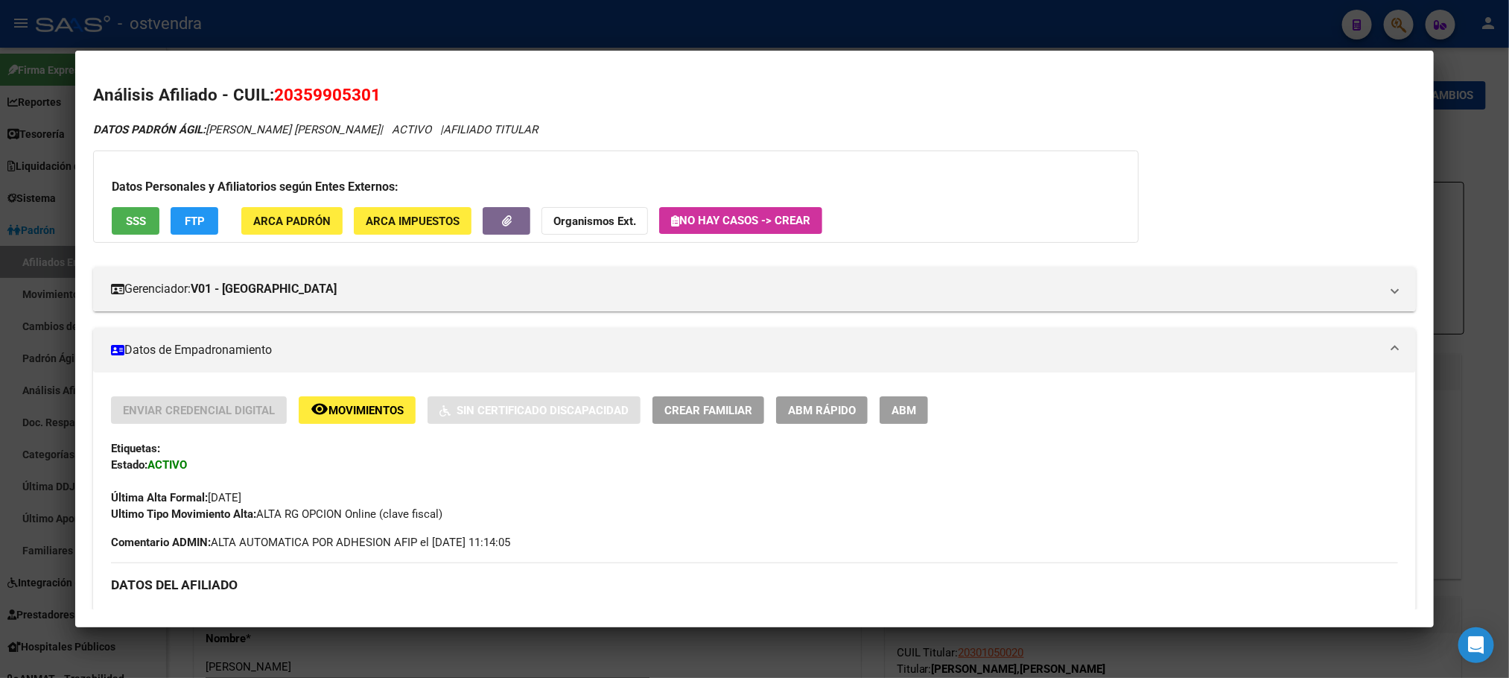
click at [510, 16] on div at bounding box center [754, 339] width 1509 height 678
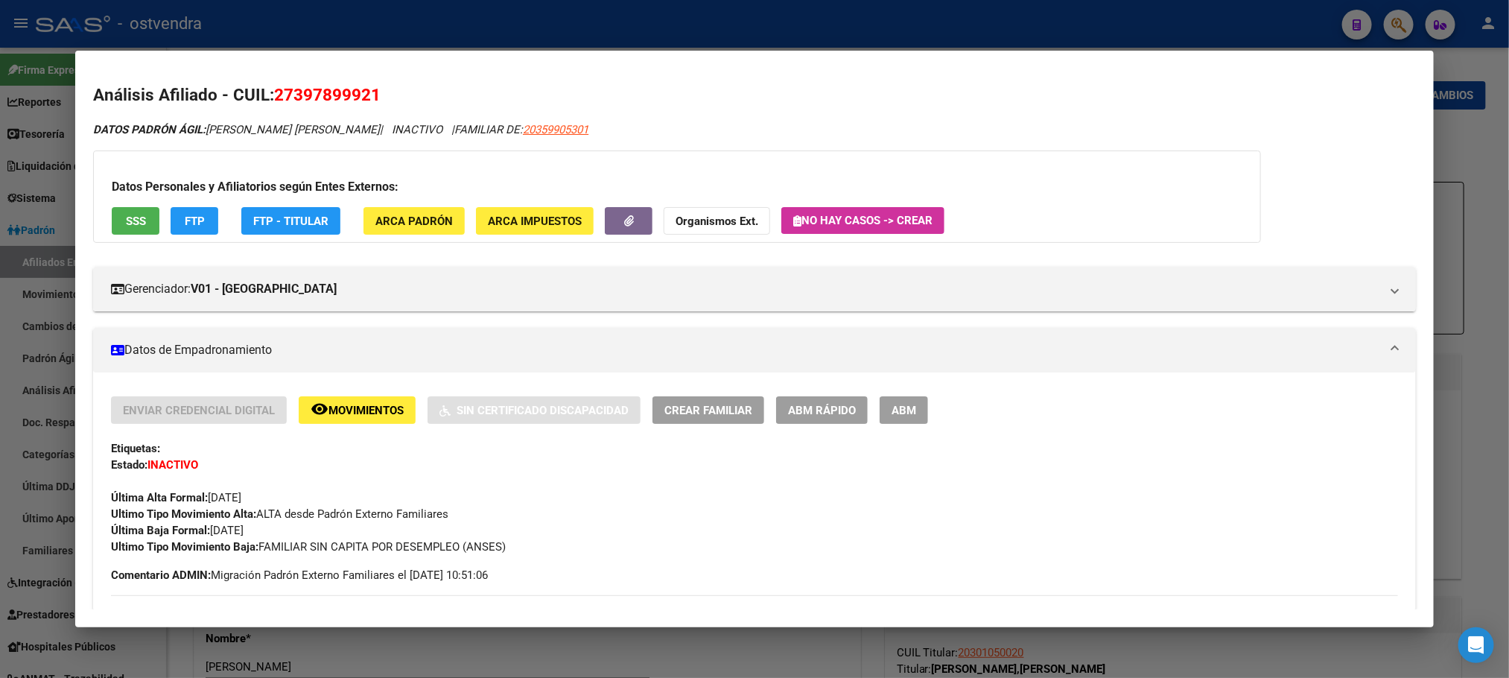
click at [343, 25] on div at bounding box center [754, 339] width 1509 height 678
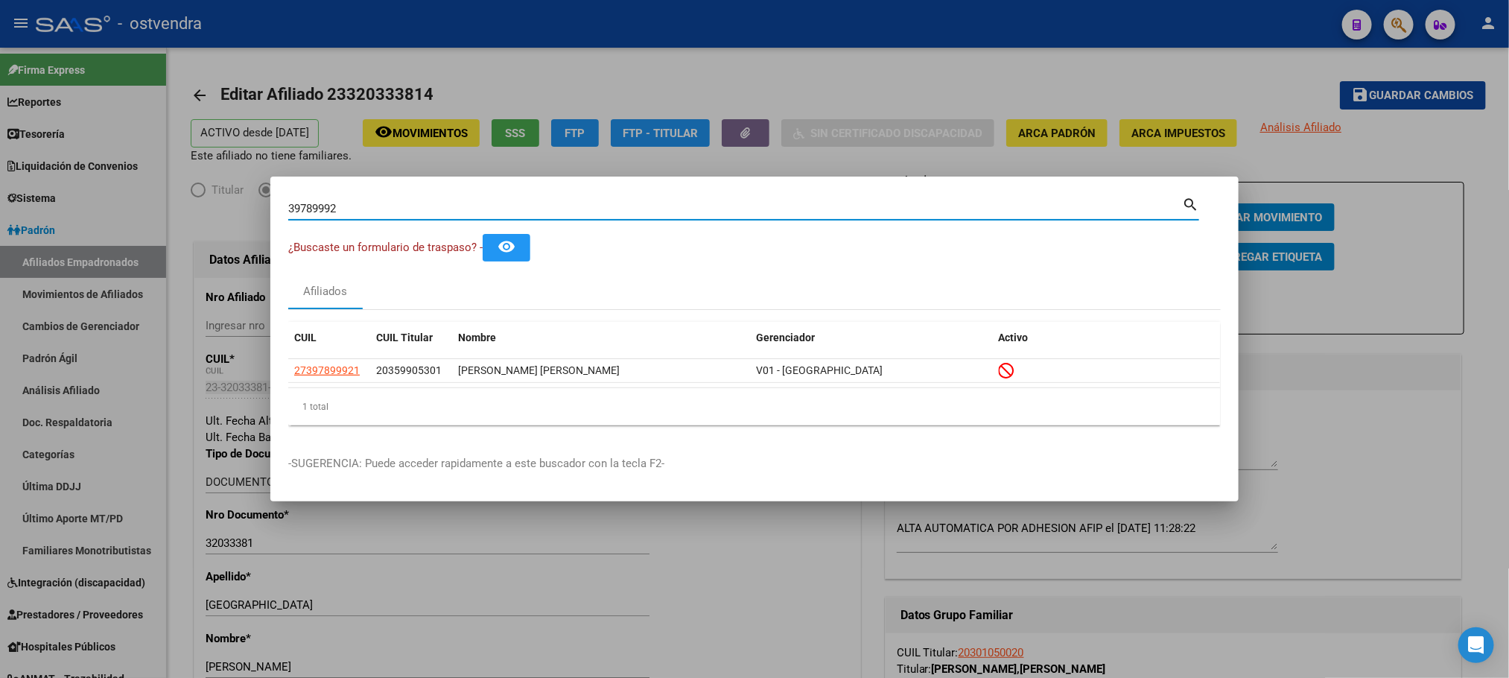
drag, startPoint x: 293, startPoint y: 206, endPoint x: 98, endPoint y: 206, distance: 194.4
click at [98, 206] on div "39789992 Buscar (apellido, dni, cuil, nro traspaso, cuit, obra social) search ¿…" at bounding box center [754, 339] width 1509 height 678
paste input "57172149"
type input "57172149"
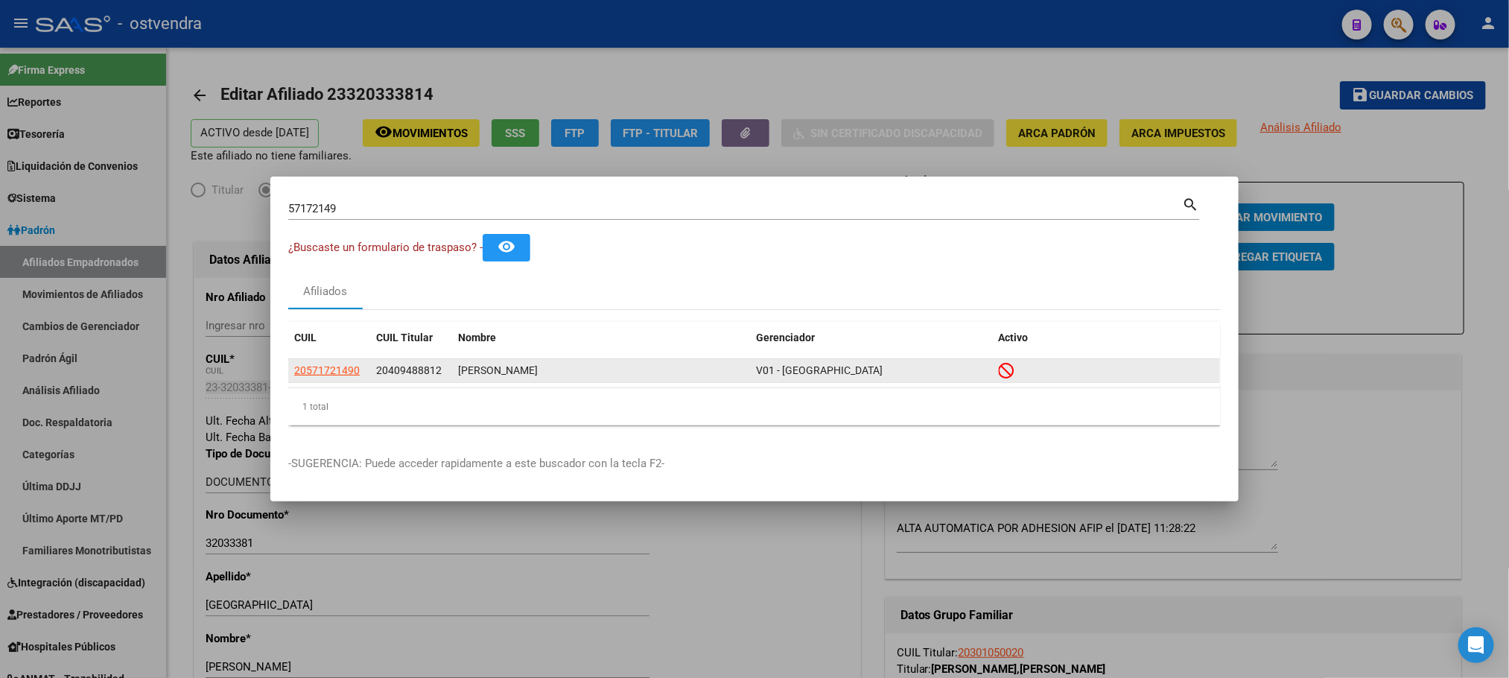
click at [324, 362] on app-link-go-to "20571721490" at bounding box center [327, 370] width 66 height 17
click at [329, 369] on span "20571721490" at bounding box center [327, 370] width 66 height 12
type textarea "20571721490"
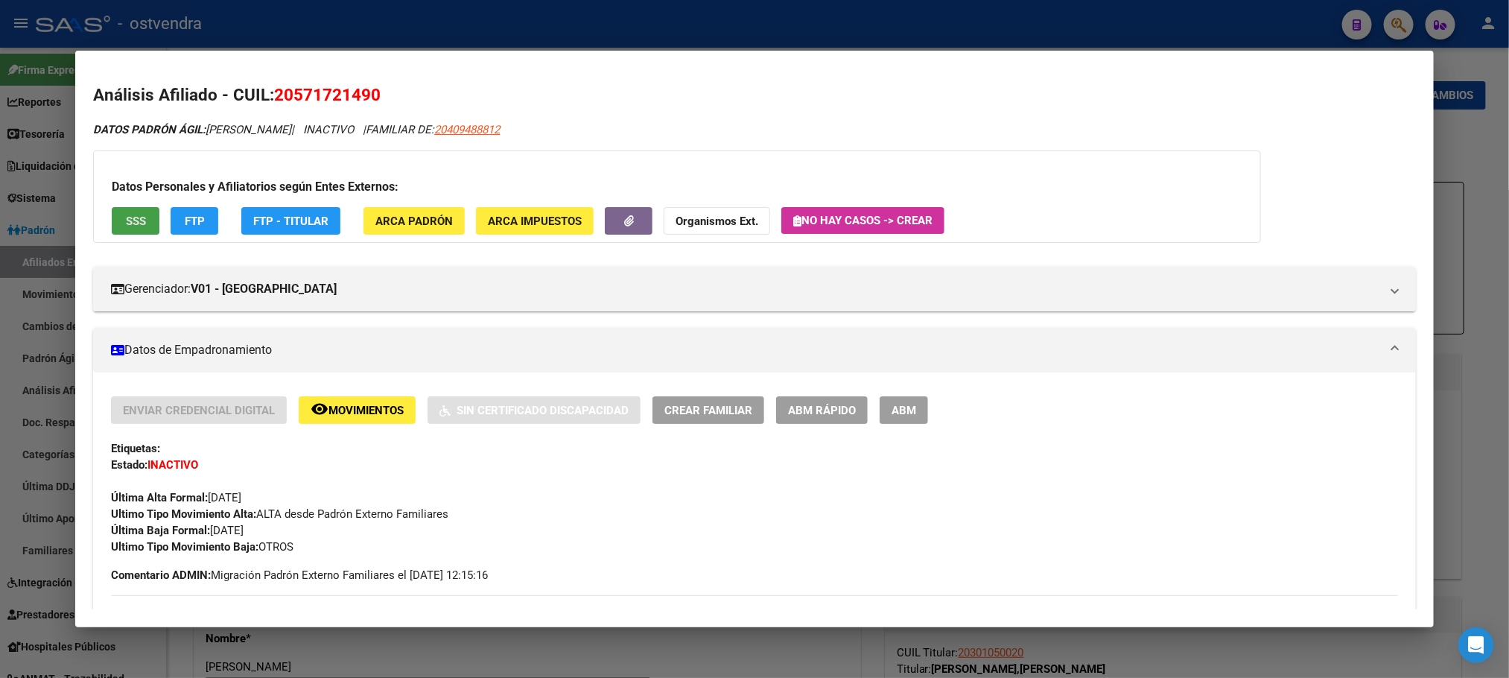
click at [114, 232] on button "SSS" at bounding box center [136, 221] width 48 height 28
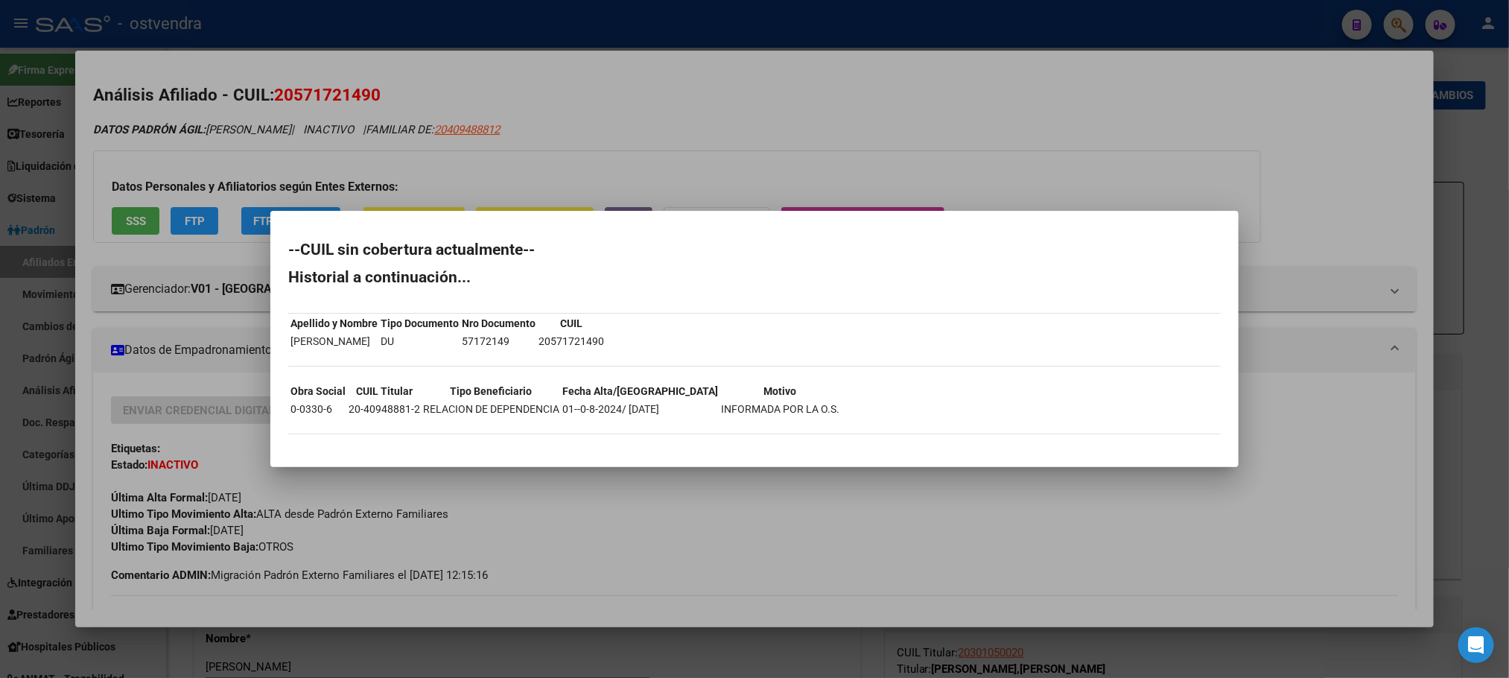
click at [197, 163] on div at bounding box center [754, 339] width 1509 height 678
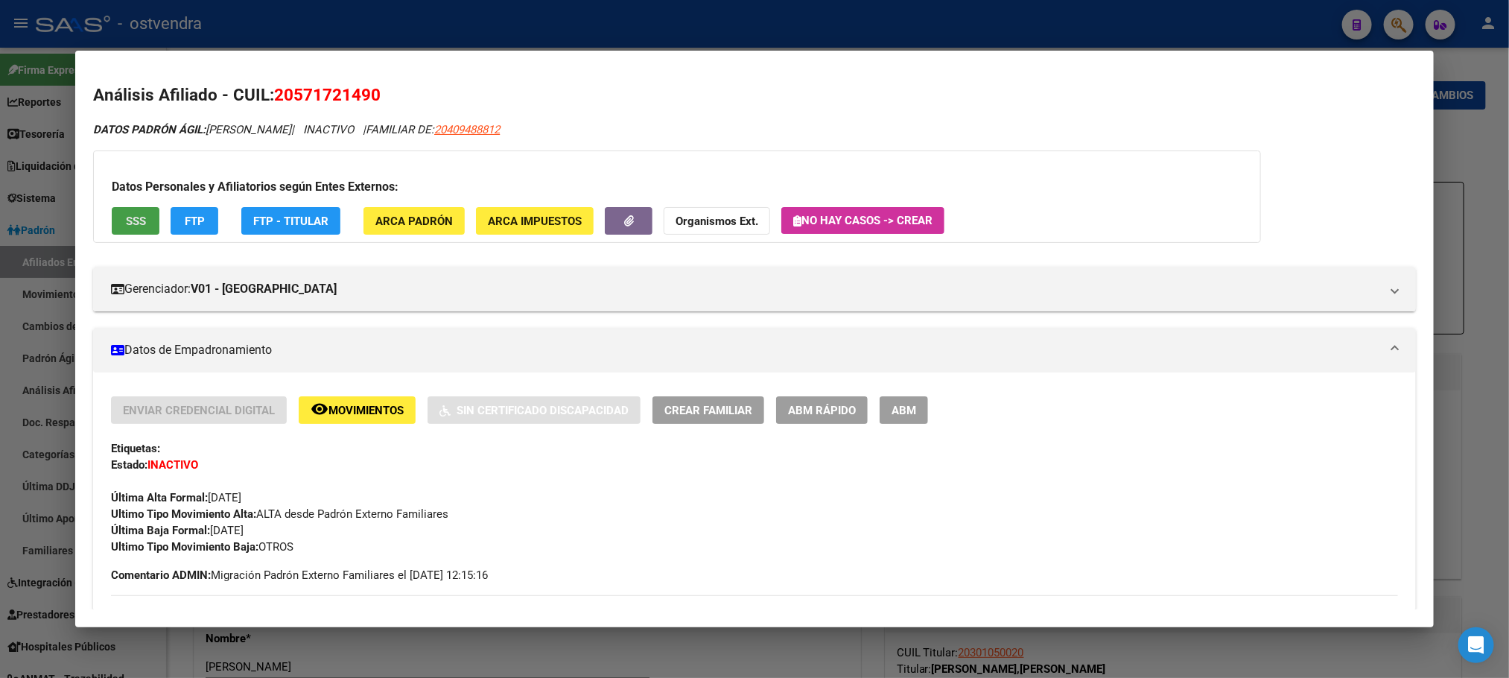
click at [130, 219] on span "SSS" at bounding box center [136, 221] width 20 height 13
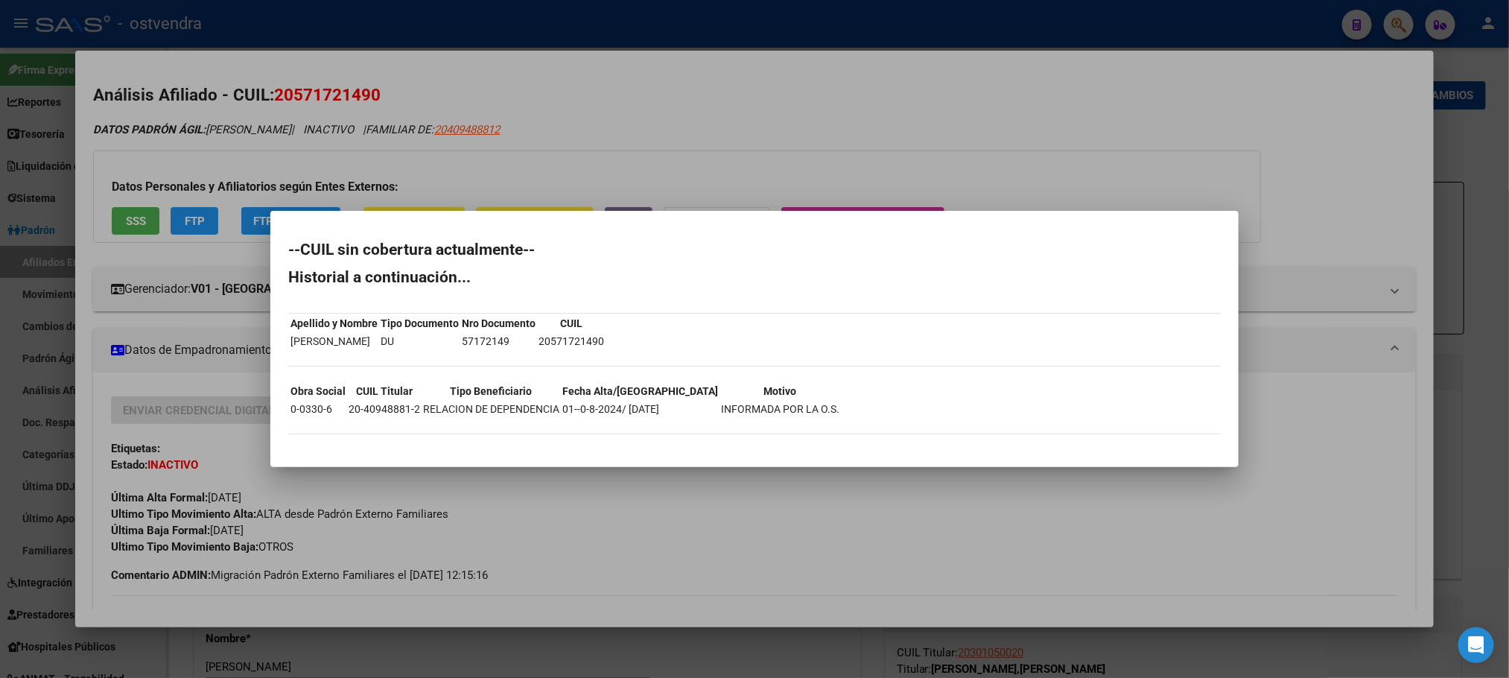
drag, startPoint x: 483, startPoint y: 403, endPoint x: 1147, endPoint y: 416, distance: 663.8
click at [1147, 416] on div "--CUIL sin cobertura actualmente-- Historial a continuación... Apellido y Nombr…" at bounding box center [754, 345] width 933 height 207
click at [860, 116] on div at bounding box center [754, 339] width 1509 height 678
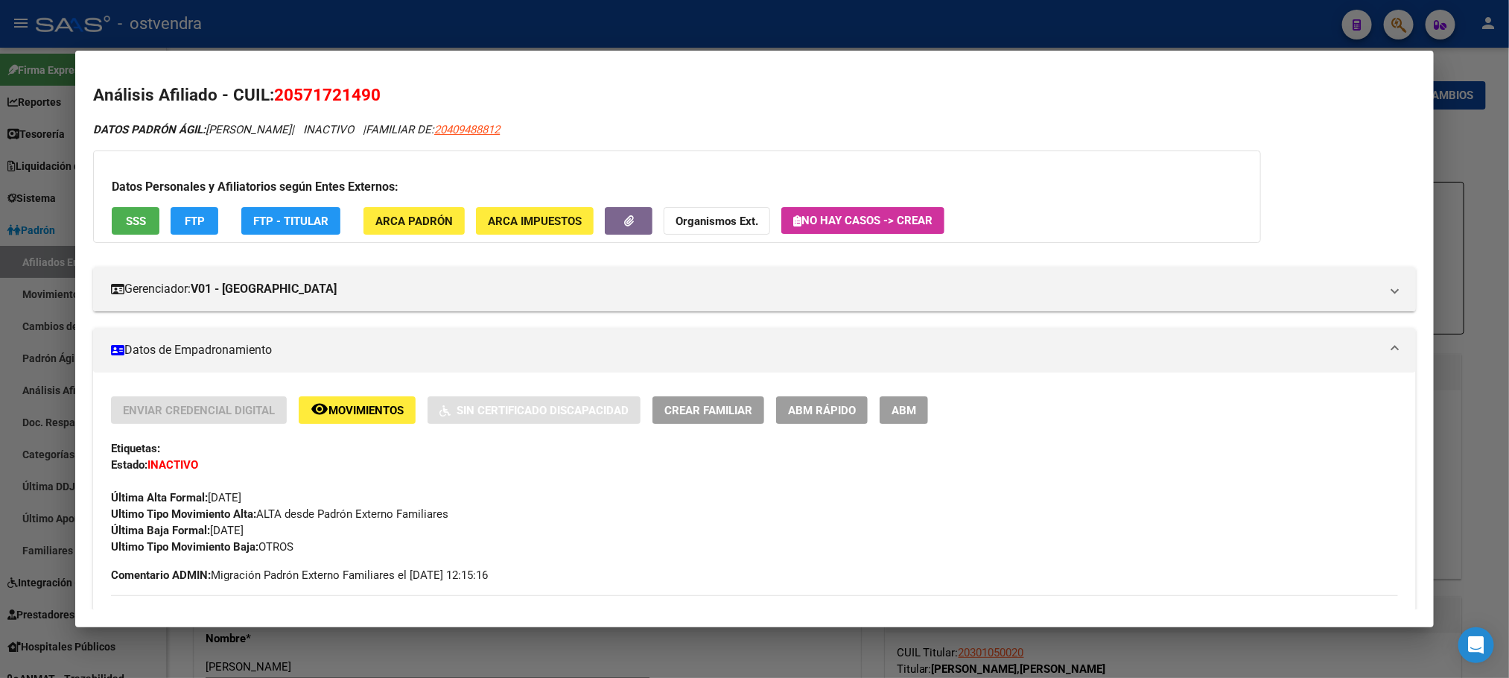
drag, startPoint x: 153, startPoint y: 232, endPoint x: 166, endPoint y: 231, distance: 13.5
click at [153, 231] on div "Datos Personales y Afiliatorios según Entes Externos: SSS FTP FTP - Titular ARC…" at bounding box center [677, 196] width 1168 height 92
click at [171, 231] on button "FTP" at bounding box center [195, 221] width 48 height 28
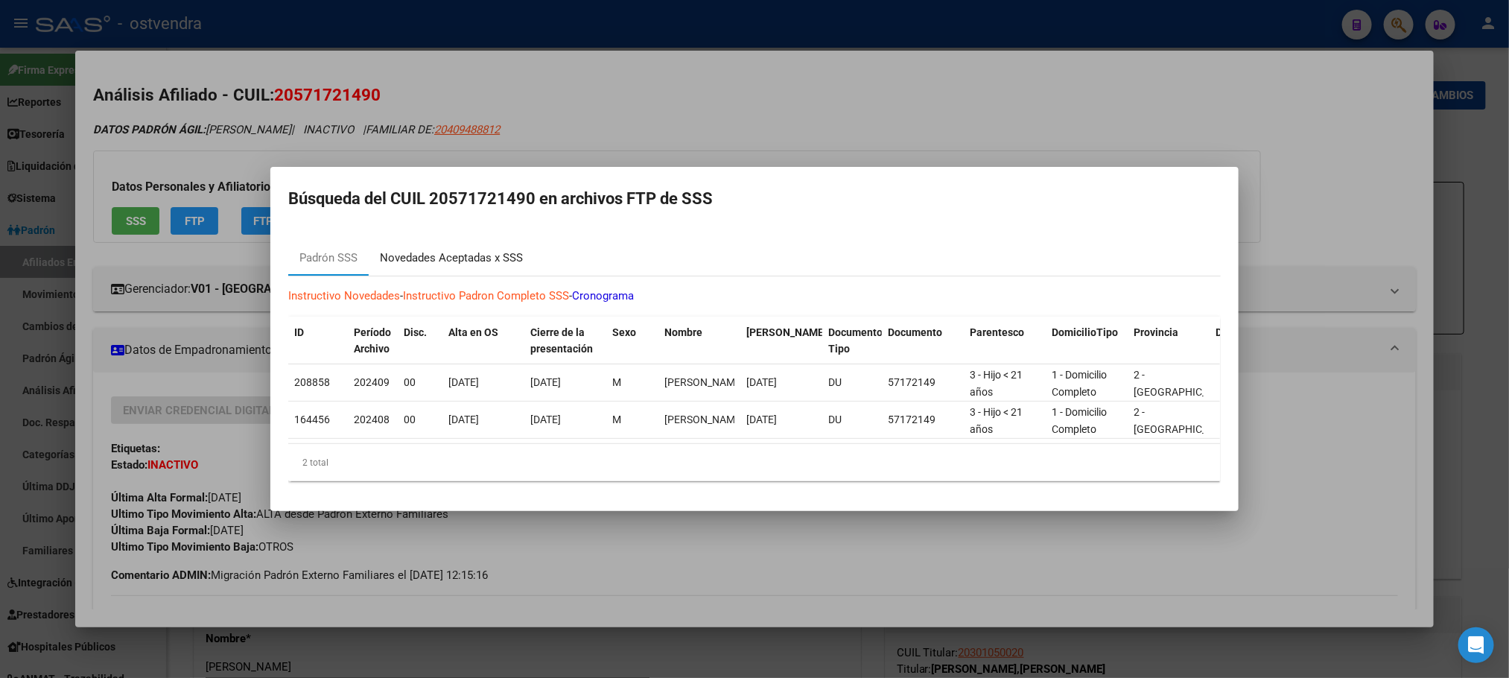
click at [514, 250] on div "Novedades Aceptadas x SSS" at bounding box center [451, 258] width 143 height 17
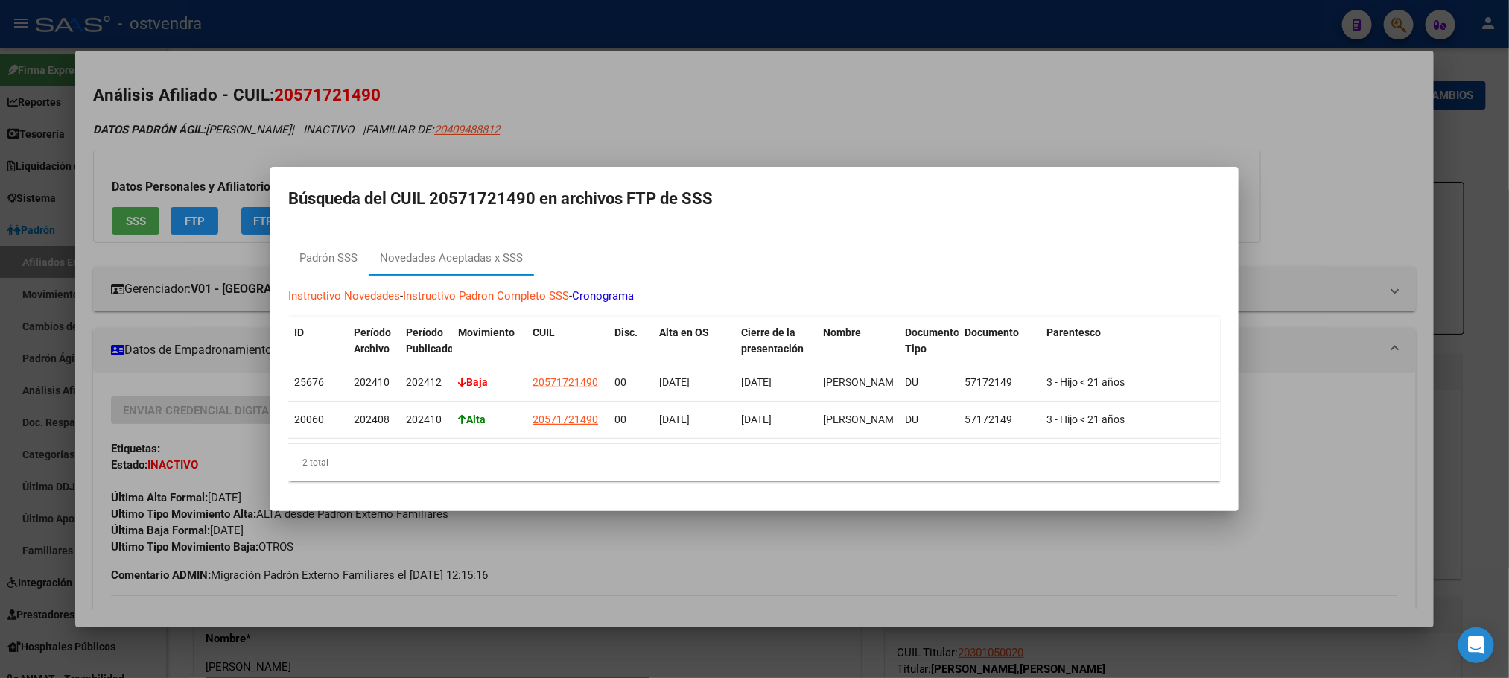
click at [675, 110] on div at bounding box center [754, 339] width 1509 height 678
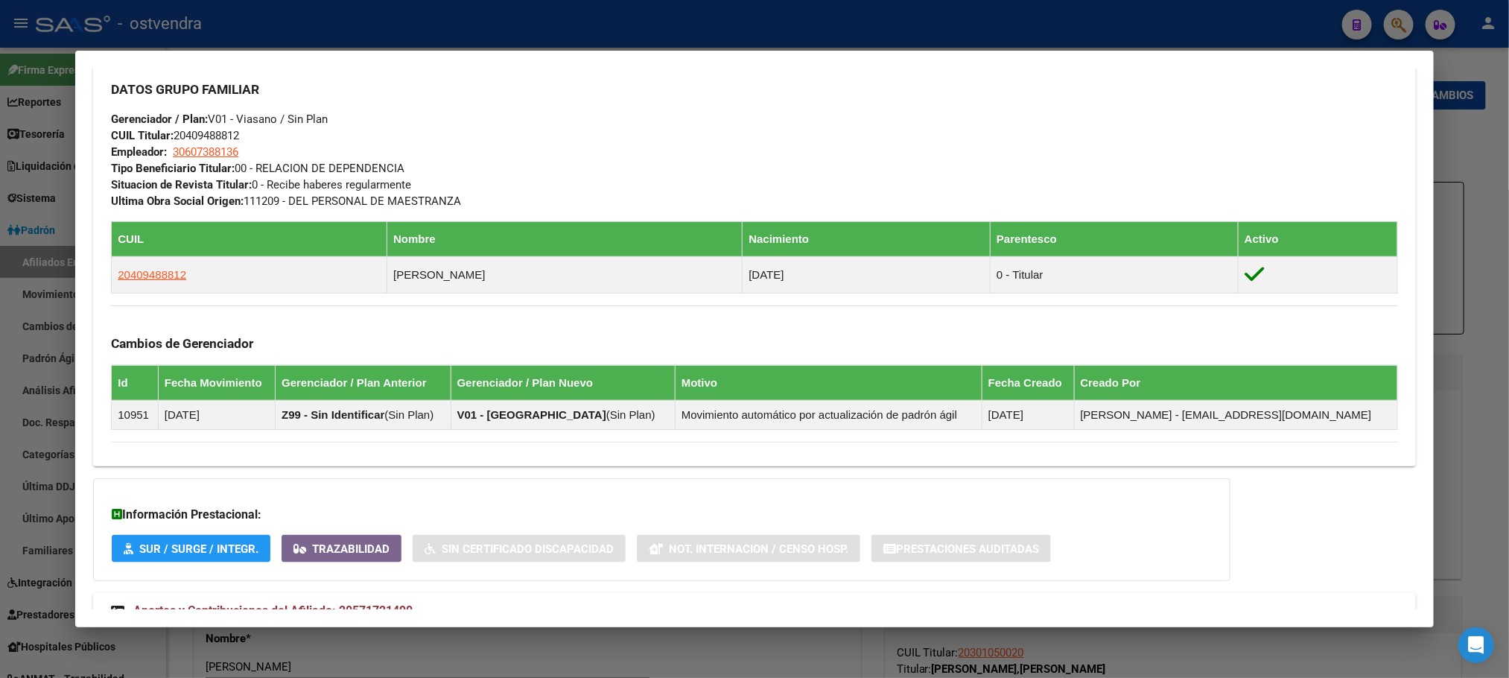
scroll to position [840, 0]
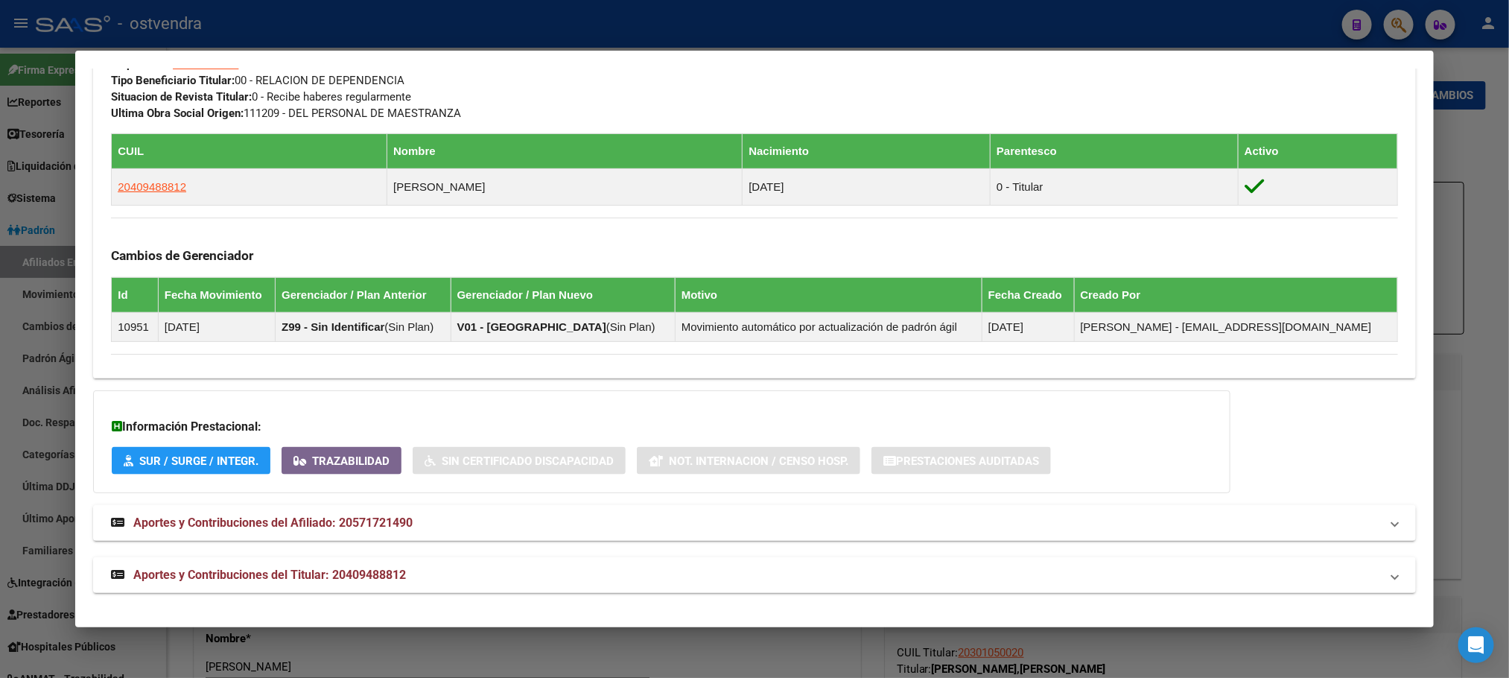
click at [613, 582] on mat-panel-title "Aportes y Contribuciones del Titular: 20409488812" at bounding box center [745, 575] width 1269 height 18
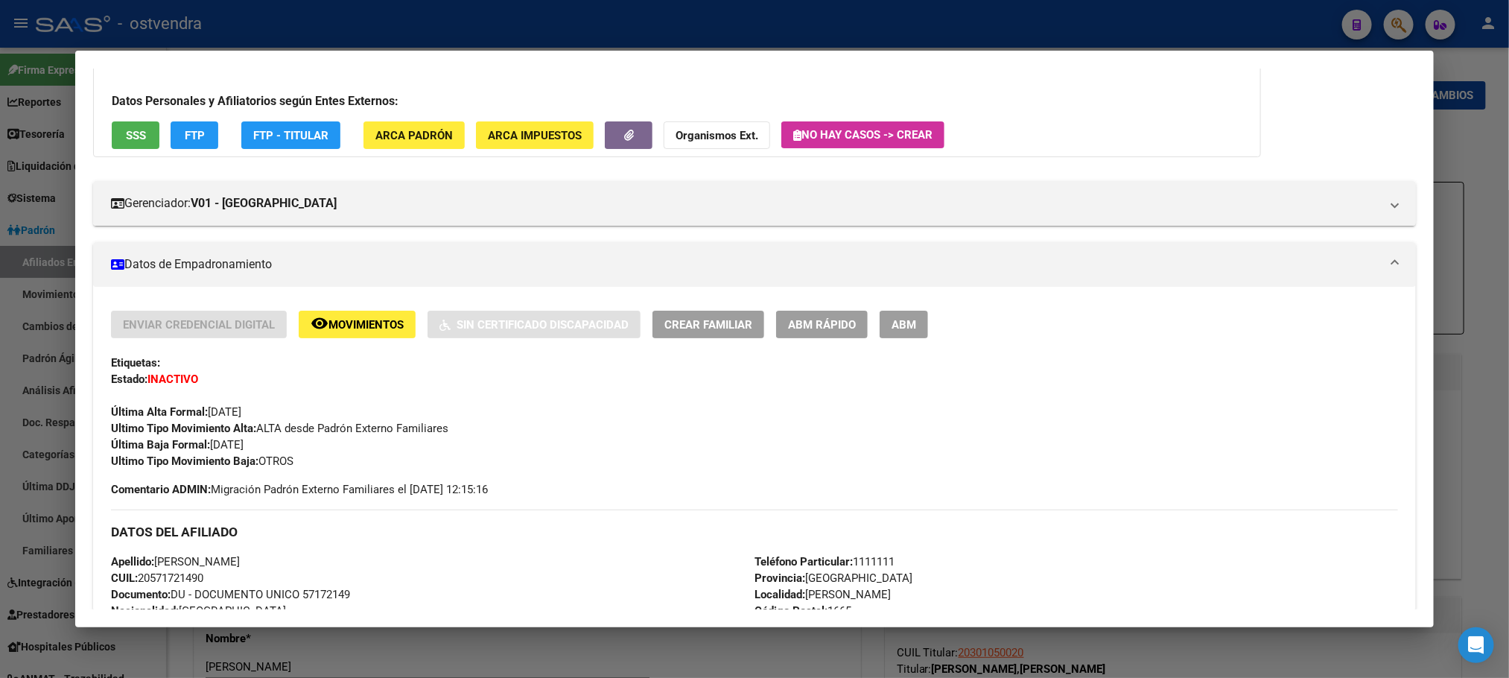
scroll to position [0, 0]
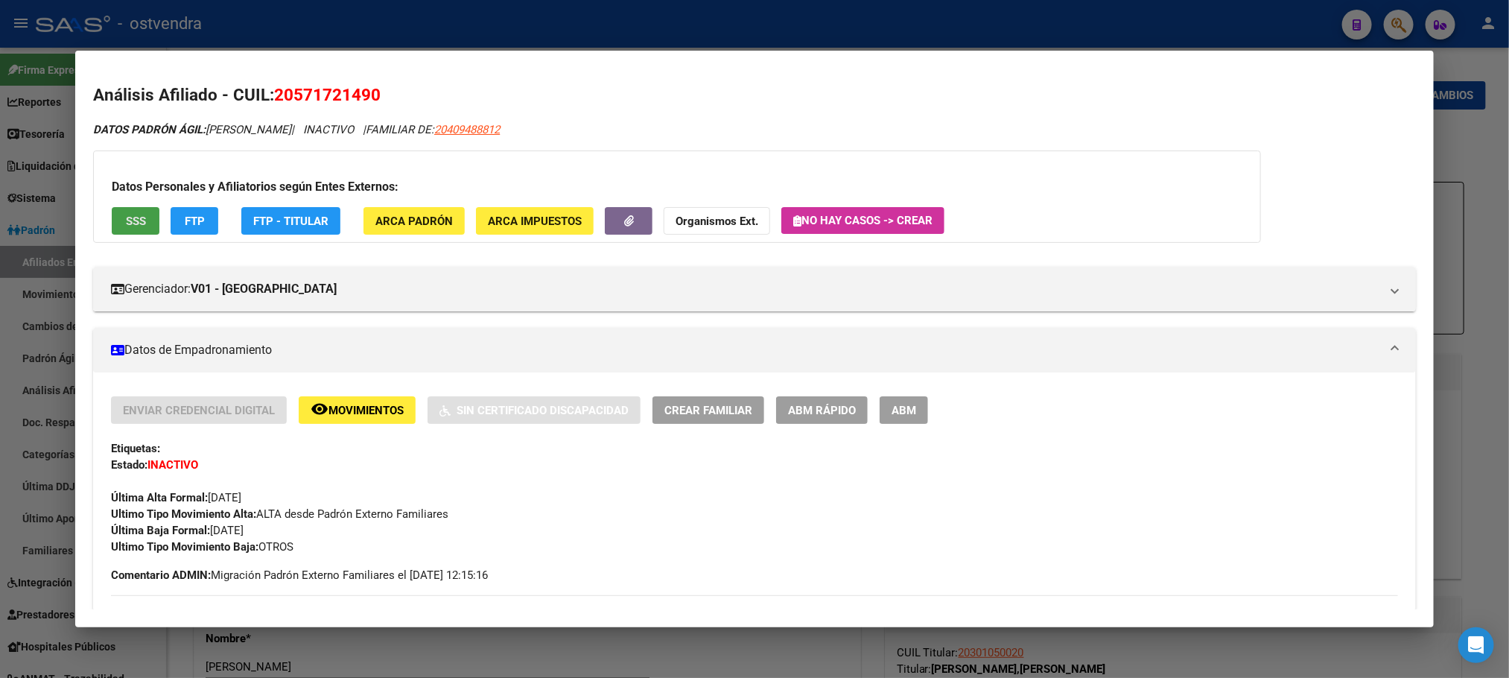
click at [126, 215] on span "SSS" at bounding box center [136, 221] width 20 height 13
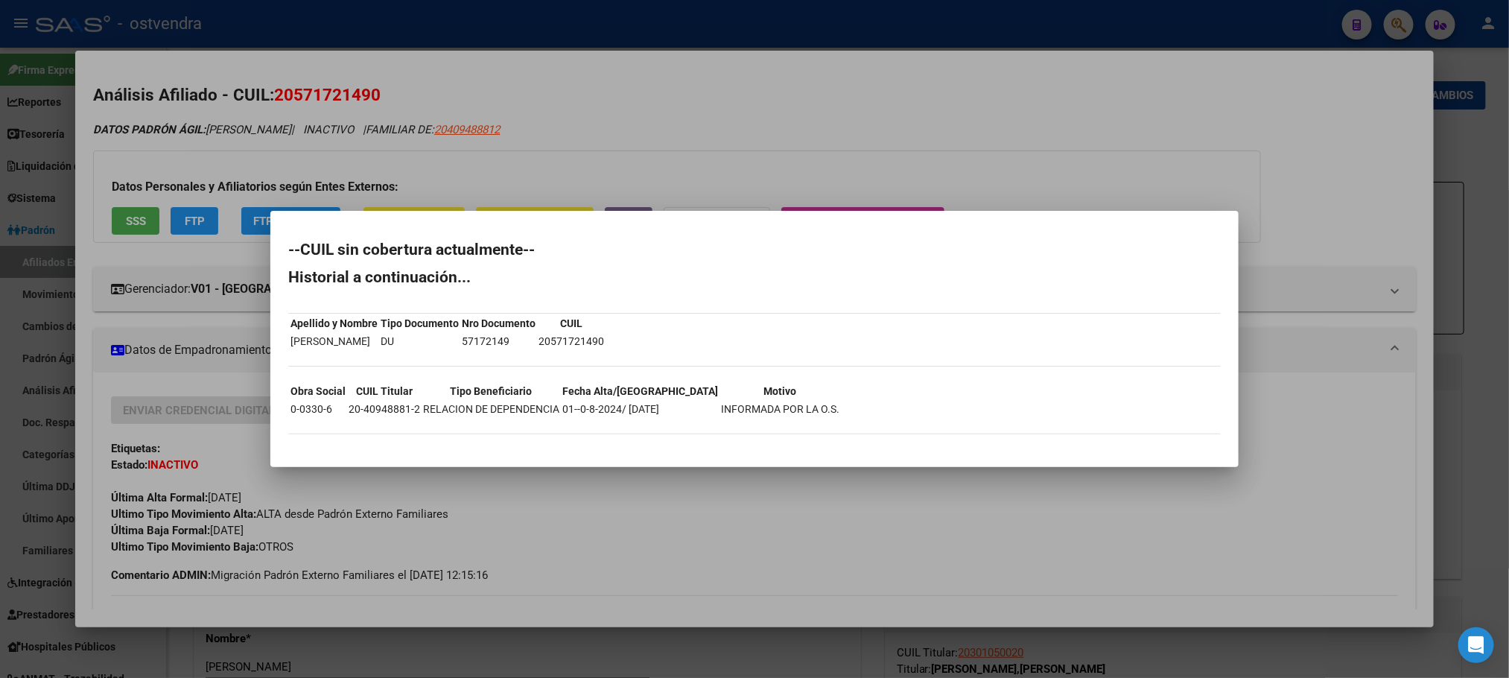
click at [242, 135] on div at bounding box center [754, 339] width 1509 height 678
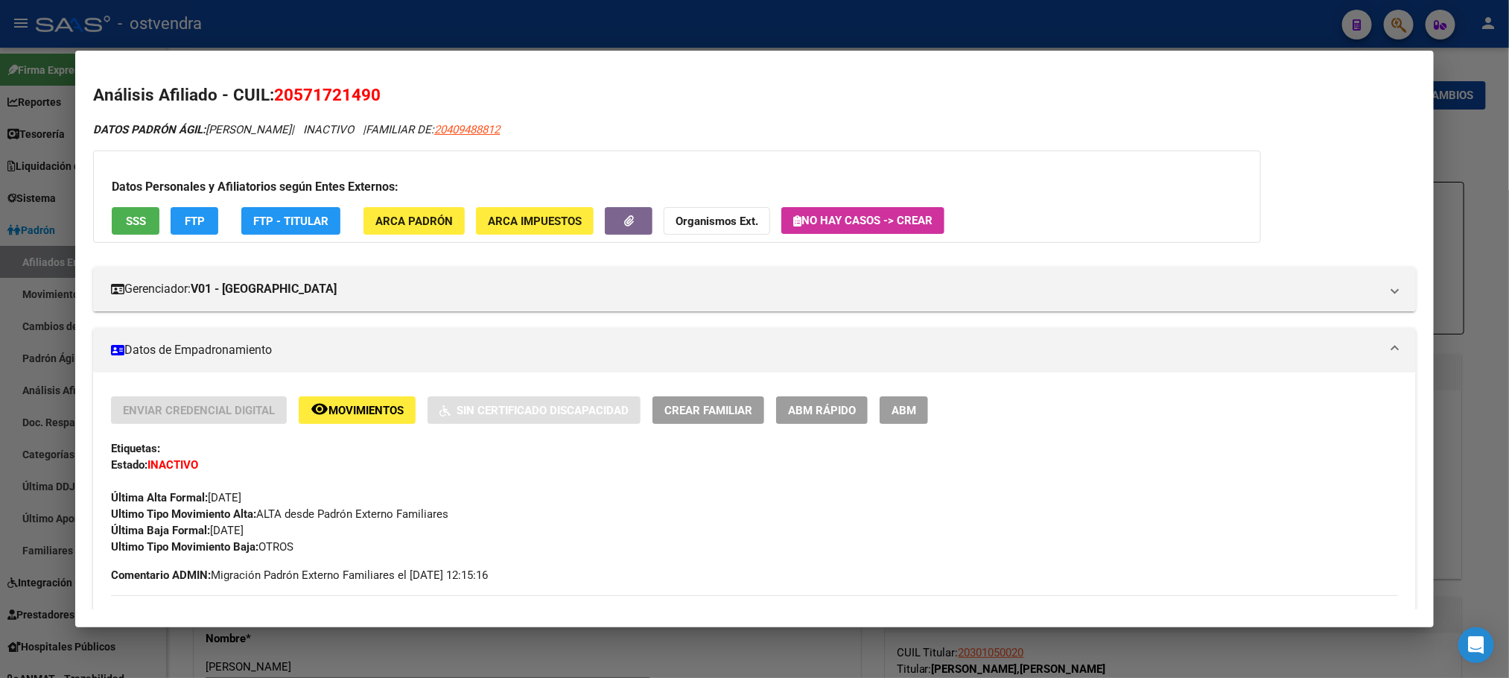
click at [197, 215] on span "FTP" at bounding box center [195, 221] width 20 height 13
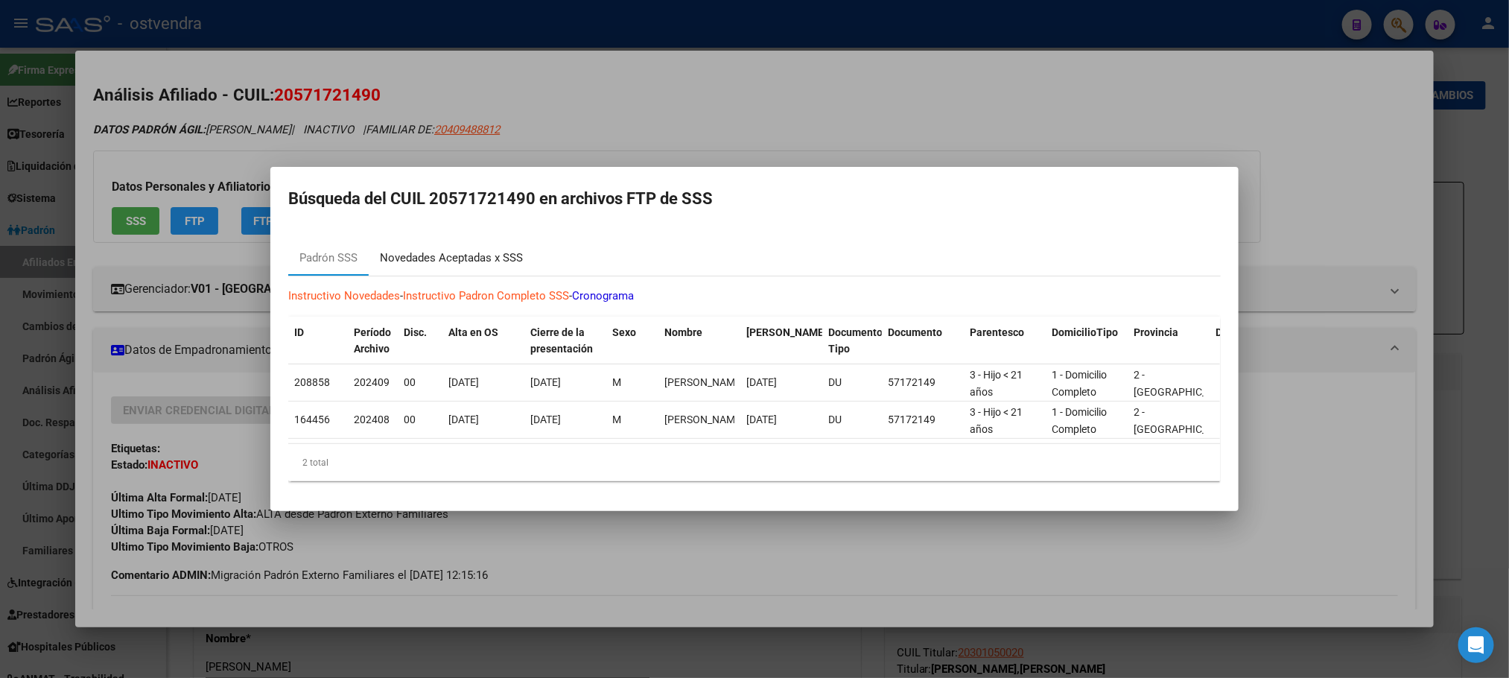
click at [505, 240] on div "Novedades Aceptadas x SSS" at bounding box center [451, 258] width 165 height 36
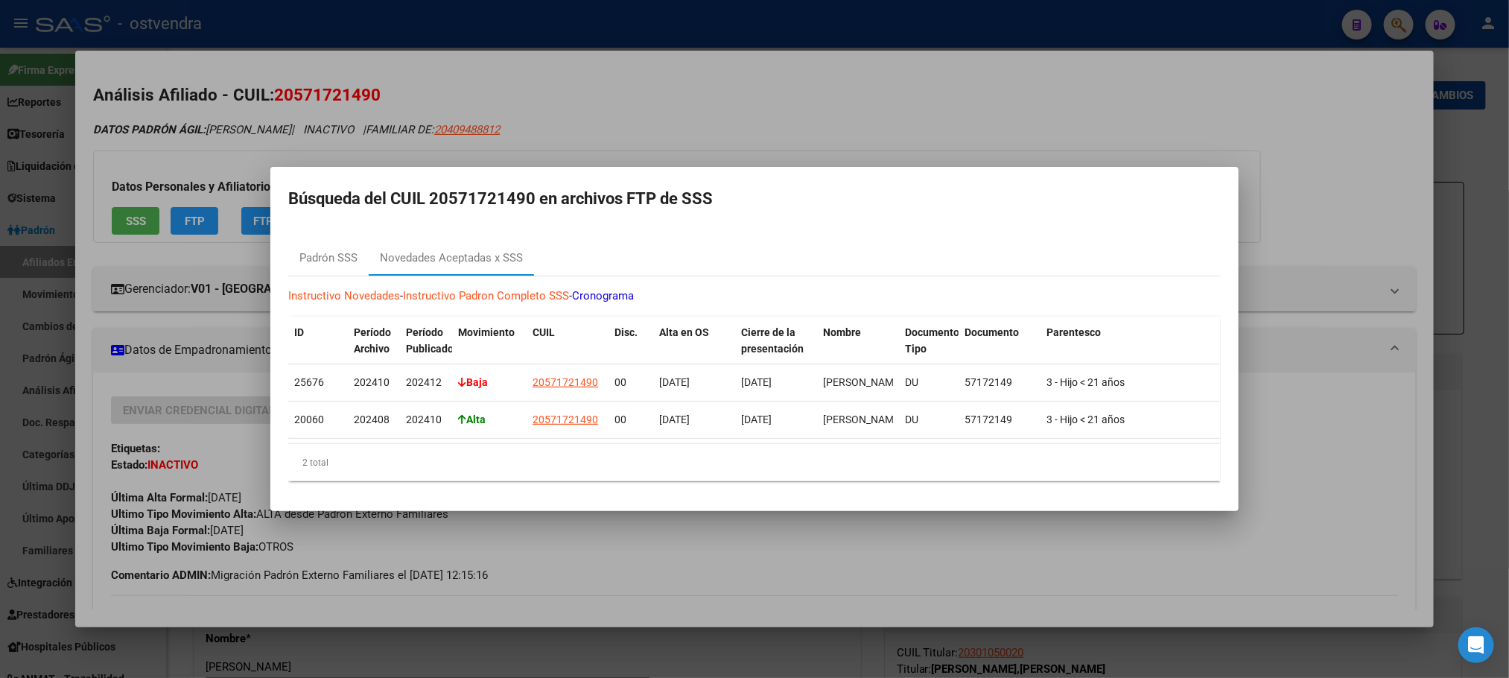
click at [340, 118] on div at bounding box center [754, 339] width 1509 height 678
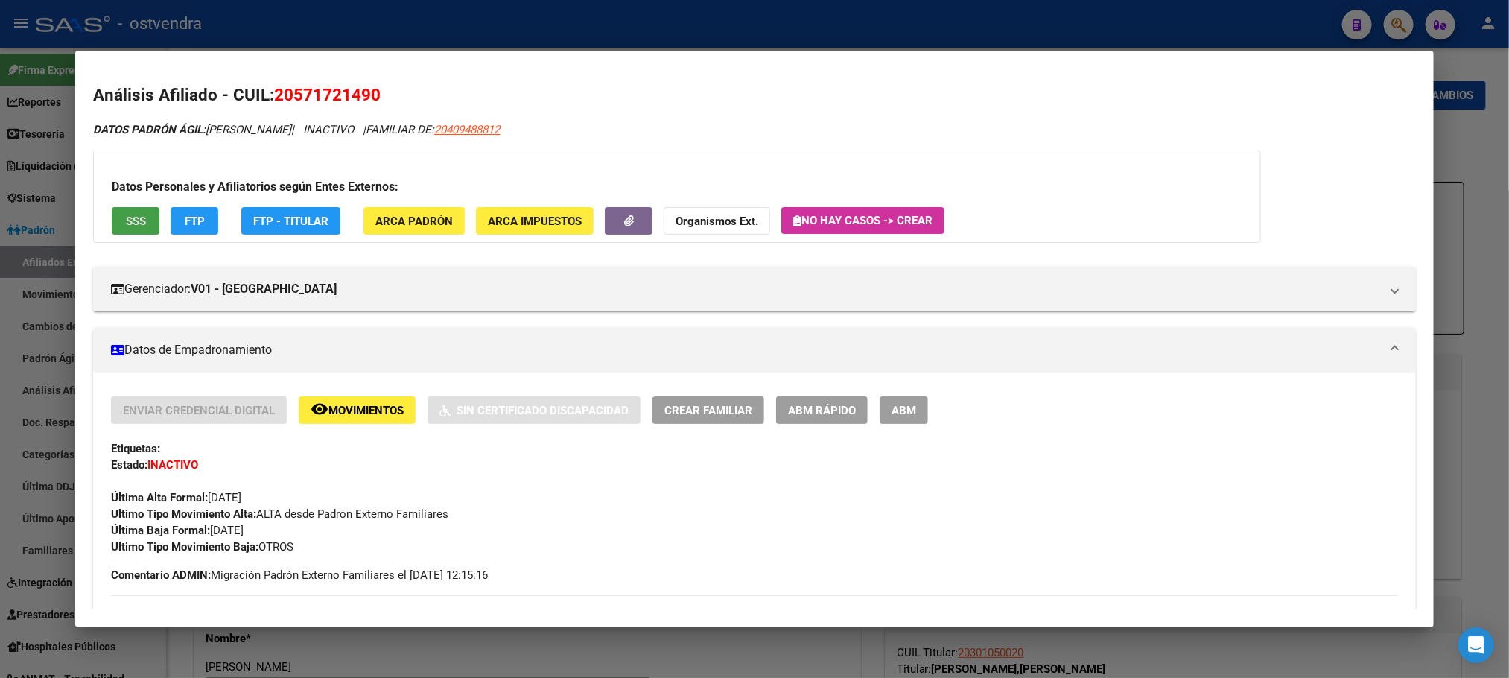
click at [126, 215] on span "SSS" at bounding box center [136, 221] width 20 height 13
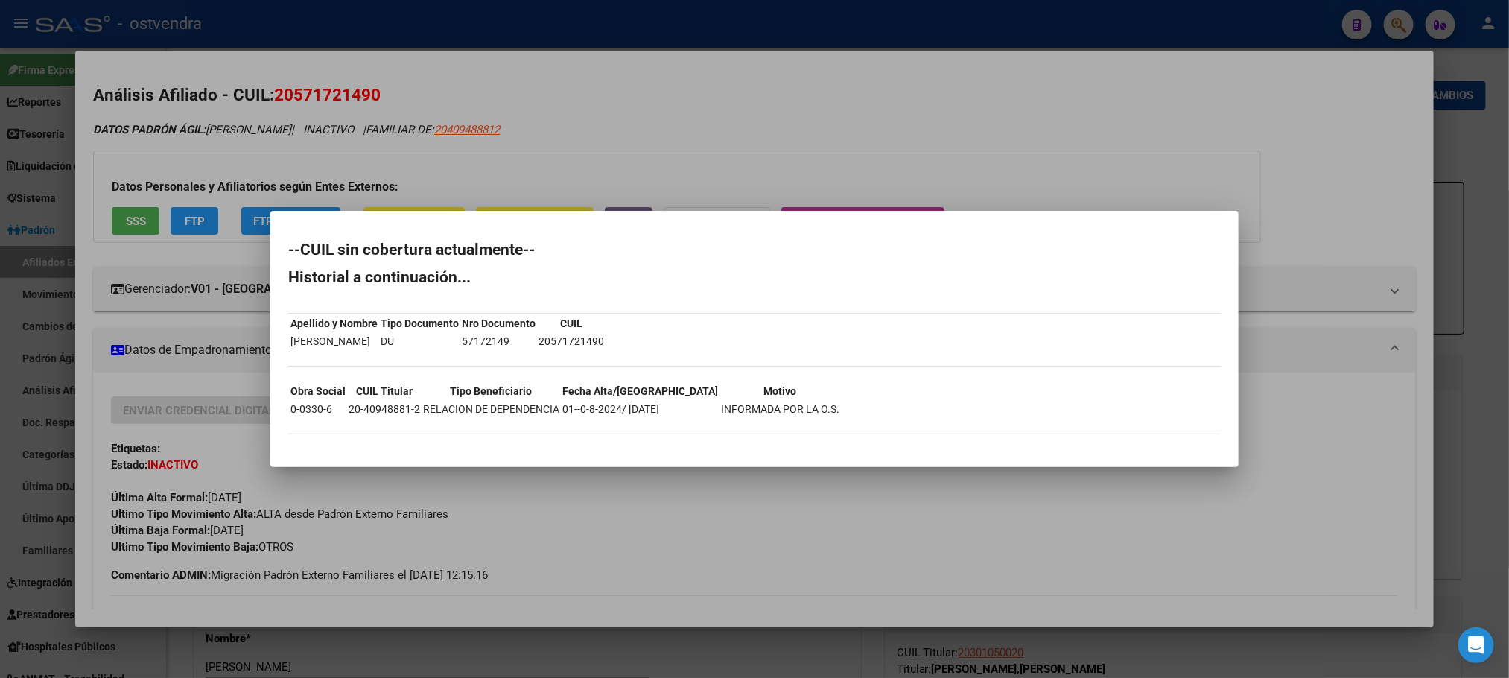
click at [192, 141] on div at bounding box center [754, 339] width 1509 height 678
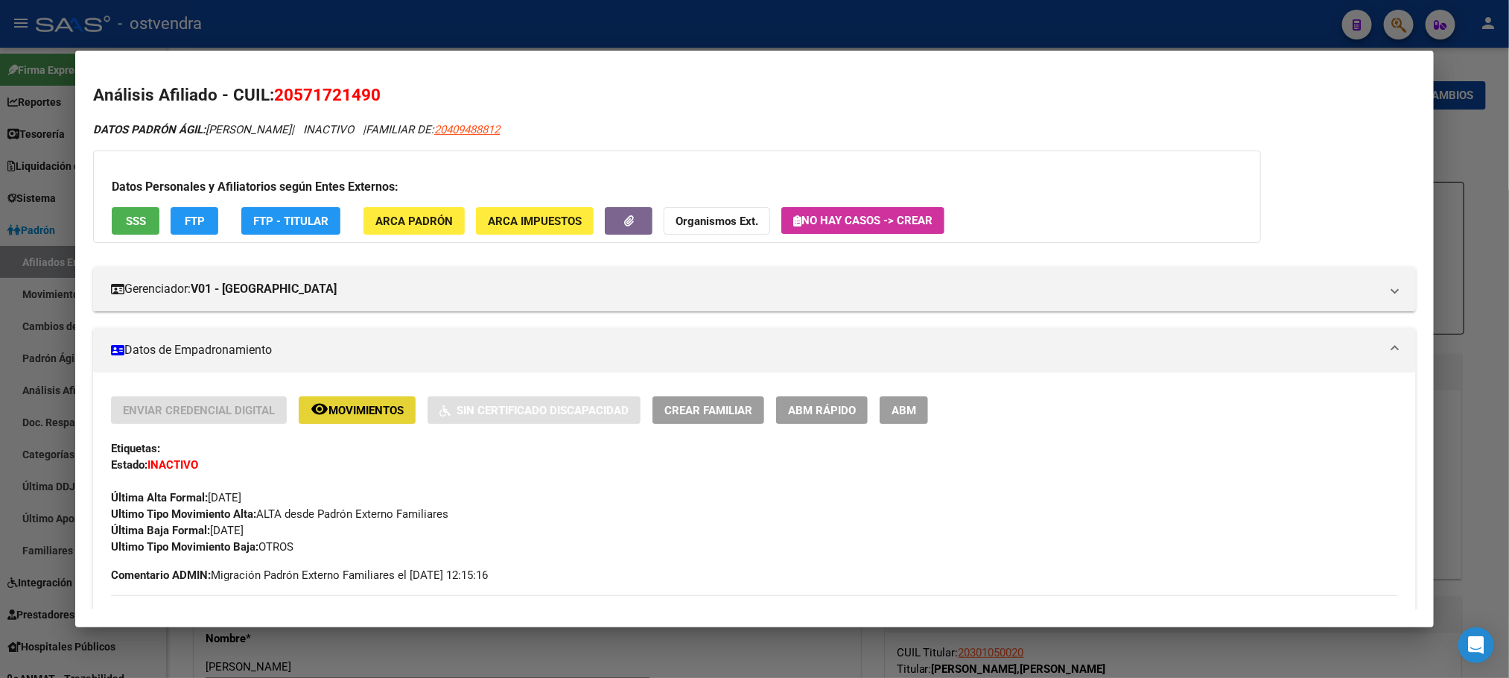
click at [372, 413] on span "Movimientos" at bounding box center [366, 410] width 75 height 13
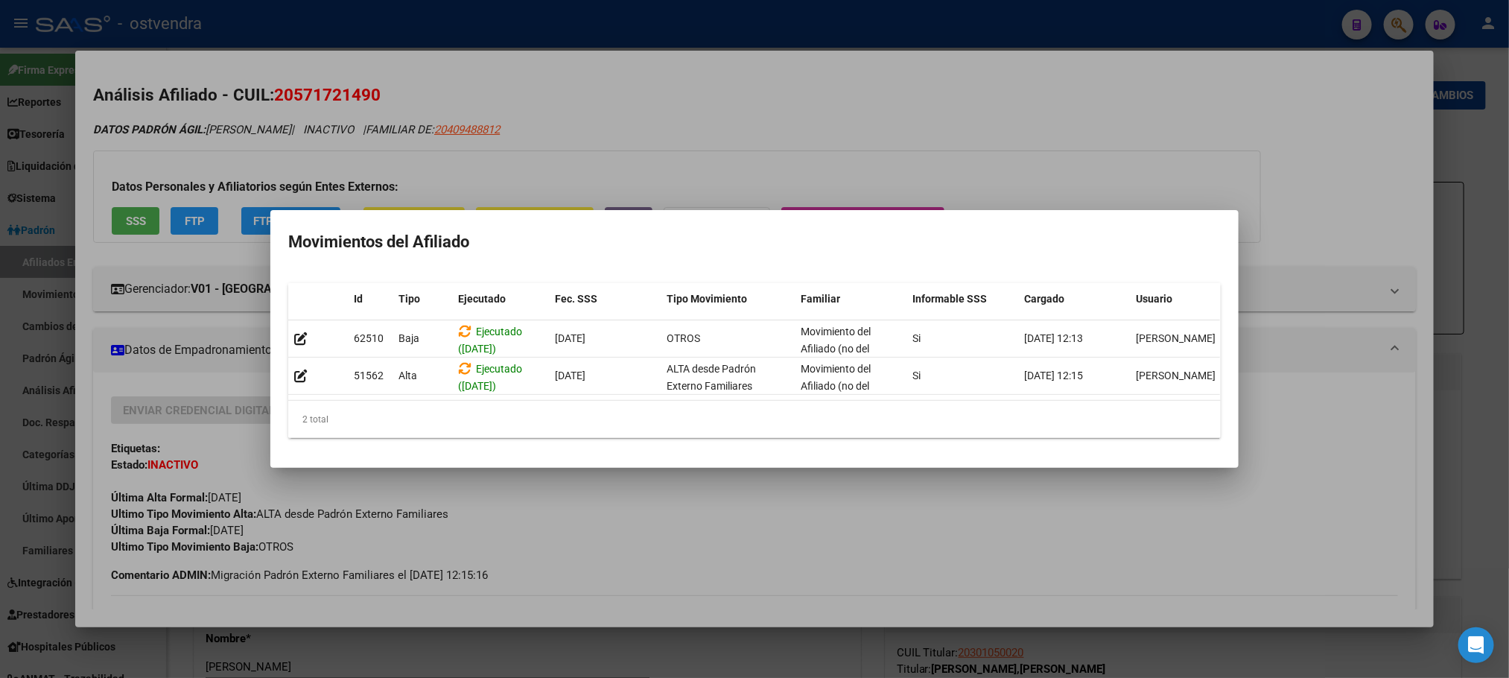
click at [459, 154] on div at bounding box center [754, 339] width 1509 height 678
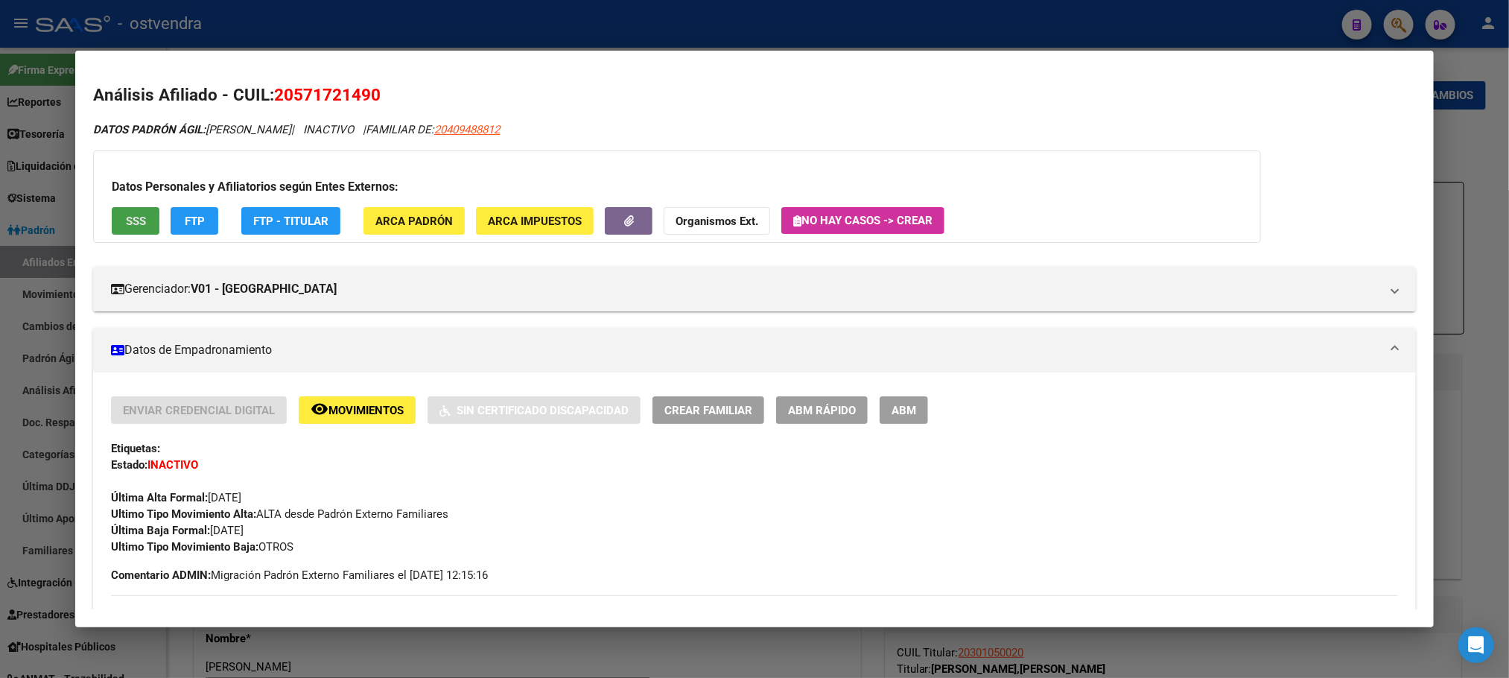
click at [126, 215] on span "SSS" at bounding box center [136, 221] width 20 height 13
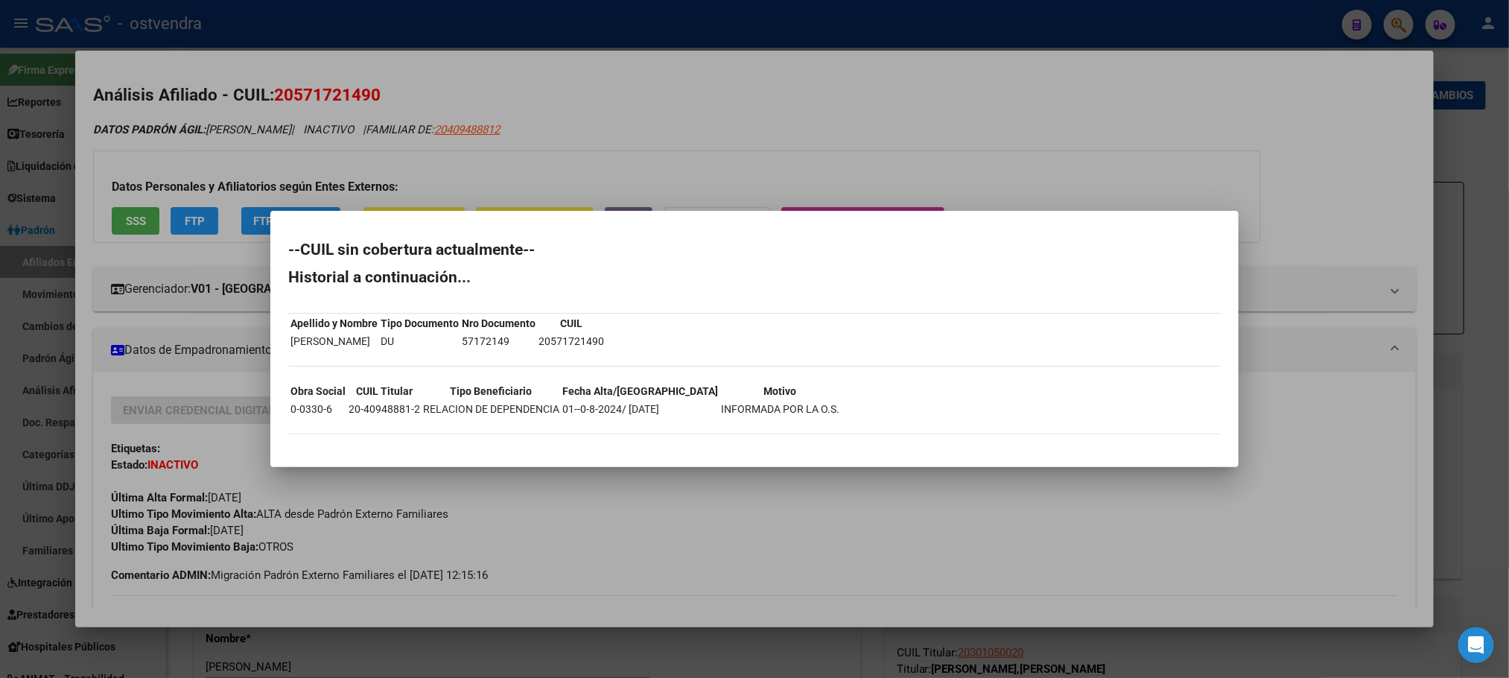
click at [313, 172] on div at bounding box center [754, 339] width 1509 height 678
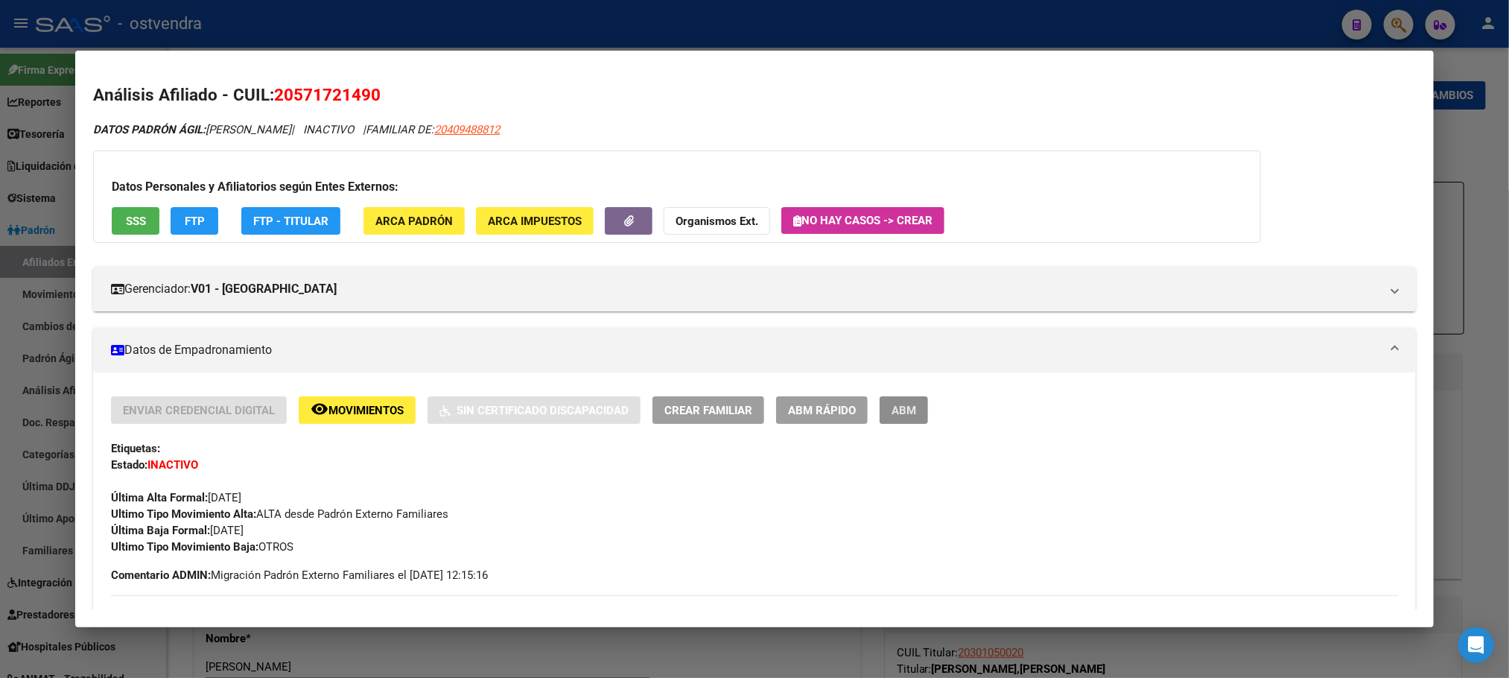
click at [888, 422] on button "ABM" at bounding box center [904, 410] width 48 height 28
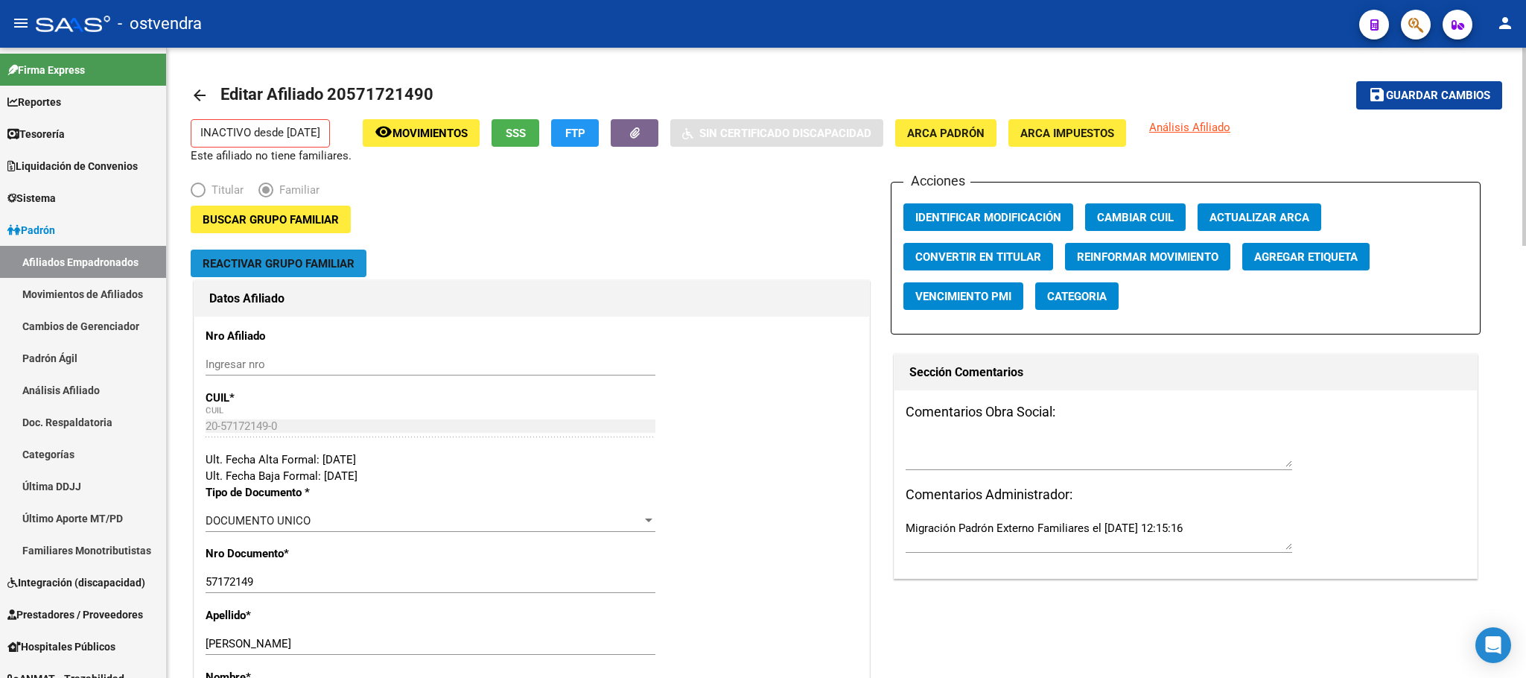
click at [249, 273] on button "Reactivar Grupo Familiar" at bounding box center [279, 264] width 176 height 28
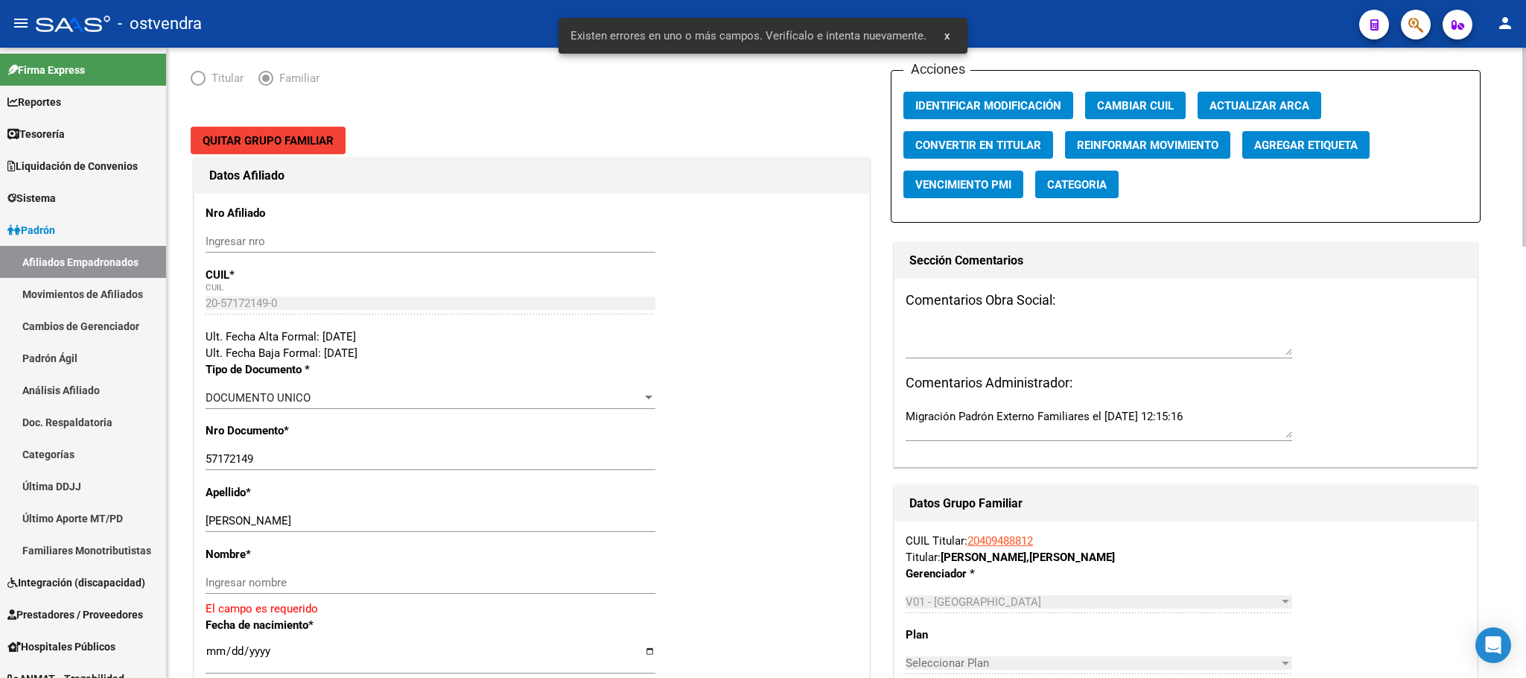
scroll to position [335, 0]
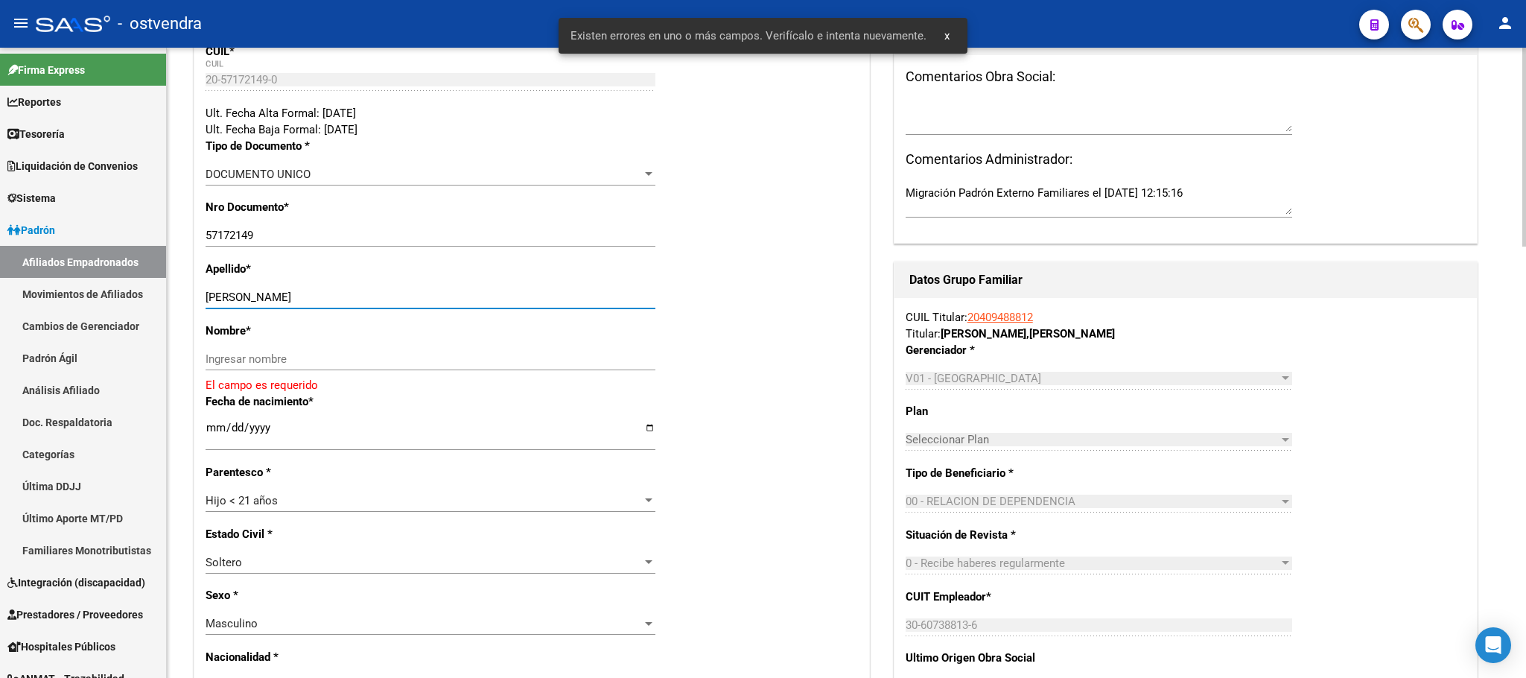
drag, startPoint x: 251, startPoint y: 293, endPoint x: 437, endPoint y: 293, distance: 185.5
click at [437, 293] on input "[PERSON_NAME]" at bounding box center [431, 297] width 450 height 13
drag, startPoint x: 394, startPoint y: 384, endPoint x: 346, endPoint y: 361, distance: 53.3
click at [390, 380] on div "Ingresar nombre" at bounding box center [431, 366] width 450 height 37
click at [262, 299] on input "[PERSON_NAME]" at bounding box center [431, 297] width 450 height 13
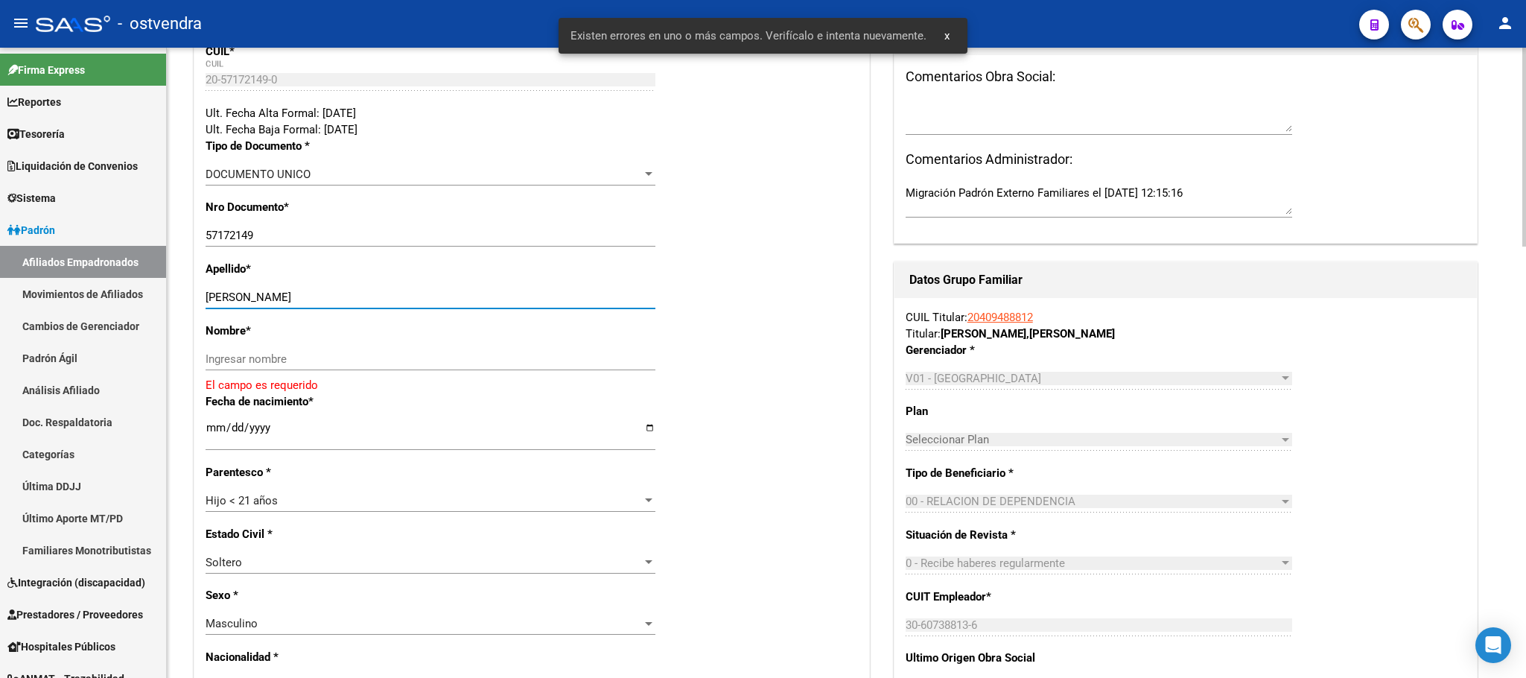
drag, startPoint x: 260, startPoint y: 297, endPoint x: 373, endPoint y: 387, distance: 144.7
click at [402, 297] on input "[PERSON_NAME]" at bounding box center [431, 297] width 450 height 13
click at [369, 387] on p "El campo es requerido" at bounding box center [532, 385] width 653 height 16
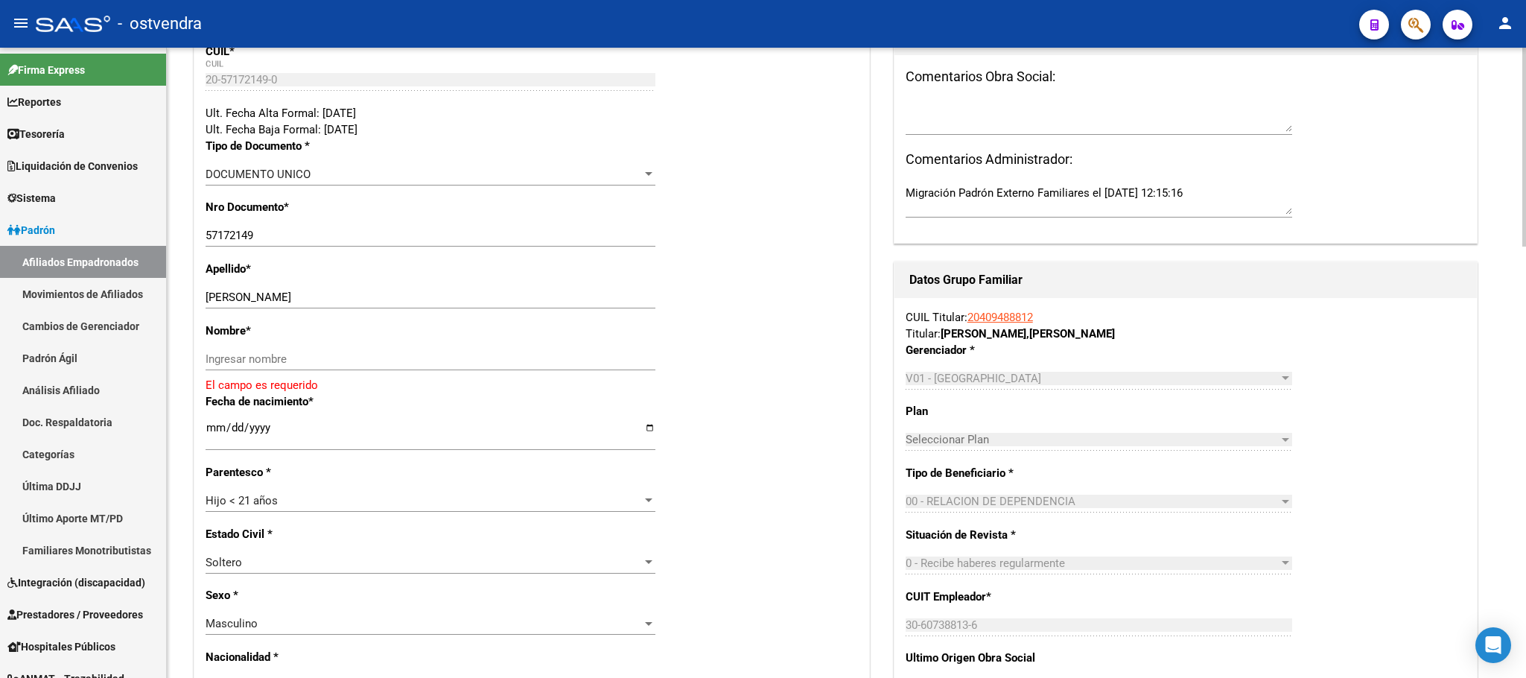
click at [366, 367] on div "Ingresar nombre" at bounding box center [431, 359] width 450 height 22
paste input "[PERSON_NAME]"
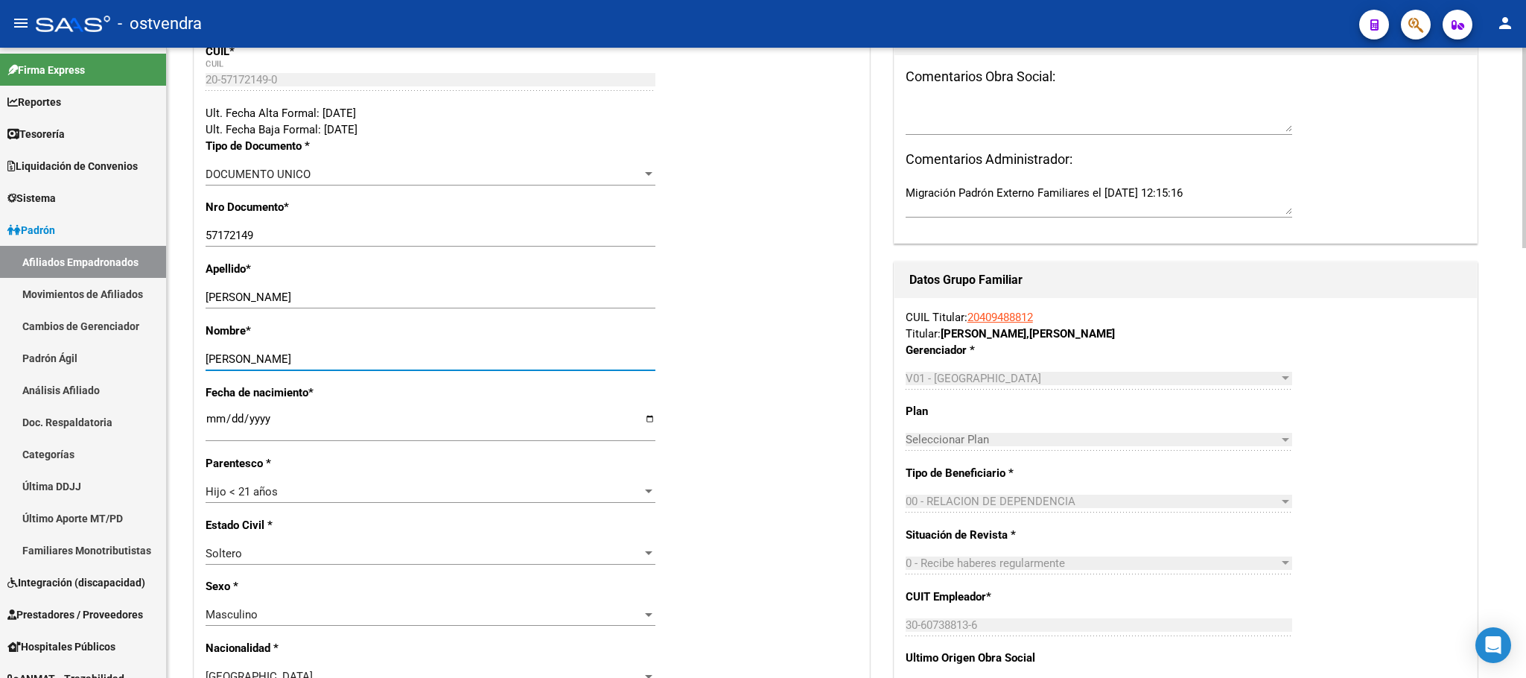
type input "[PERSON_NAME]"
drag, startPoint x: 253, startPoint y: 297, endPoint x: 450, endPoint y: 308, distance: 197.0
click at [449, 304] on input "[PERSON_NAME]" at bounding box center [431, 297] width 450 height 13
type input "[PERSON_NAME]"
click at [734, 372] on div "Nombre * [PERSON_NAME] nombre" at bounding box center [532, 354] width 653 height 62
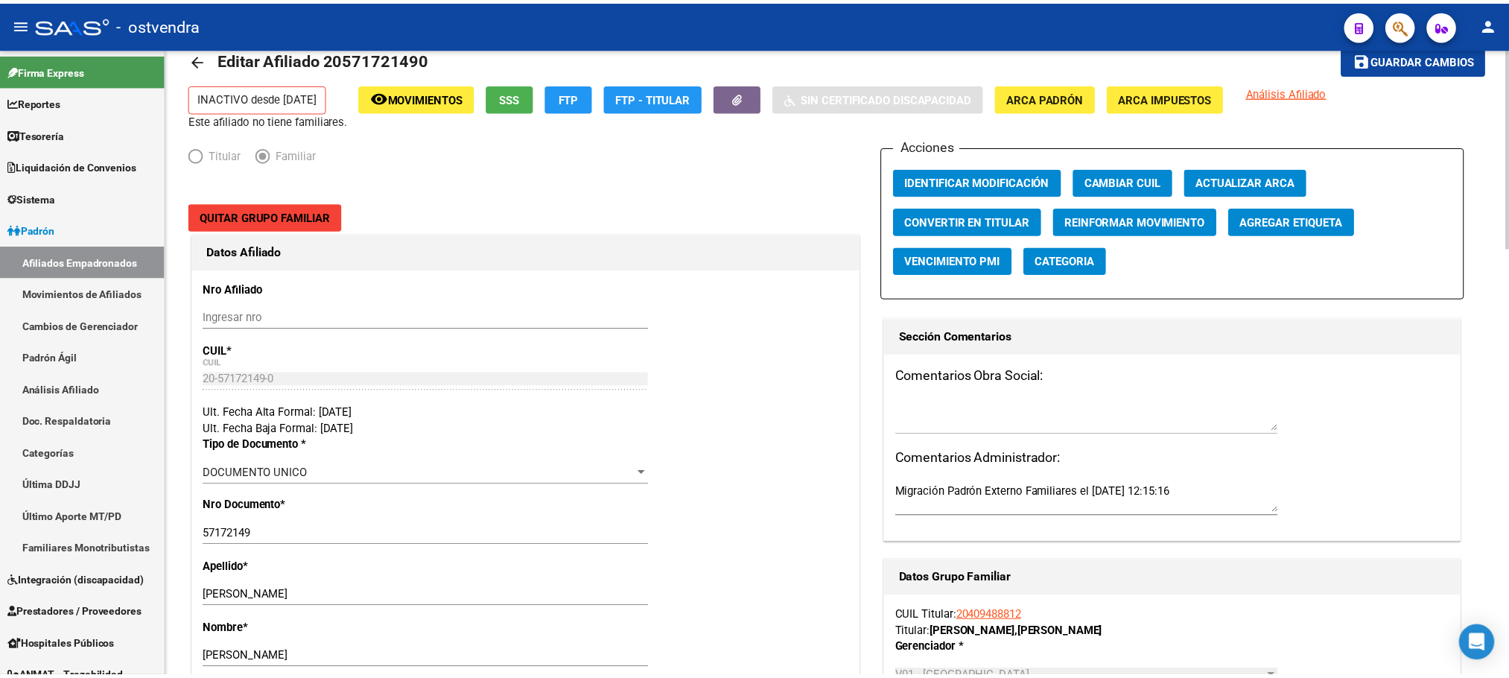
scroll to position [0, 0]
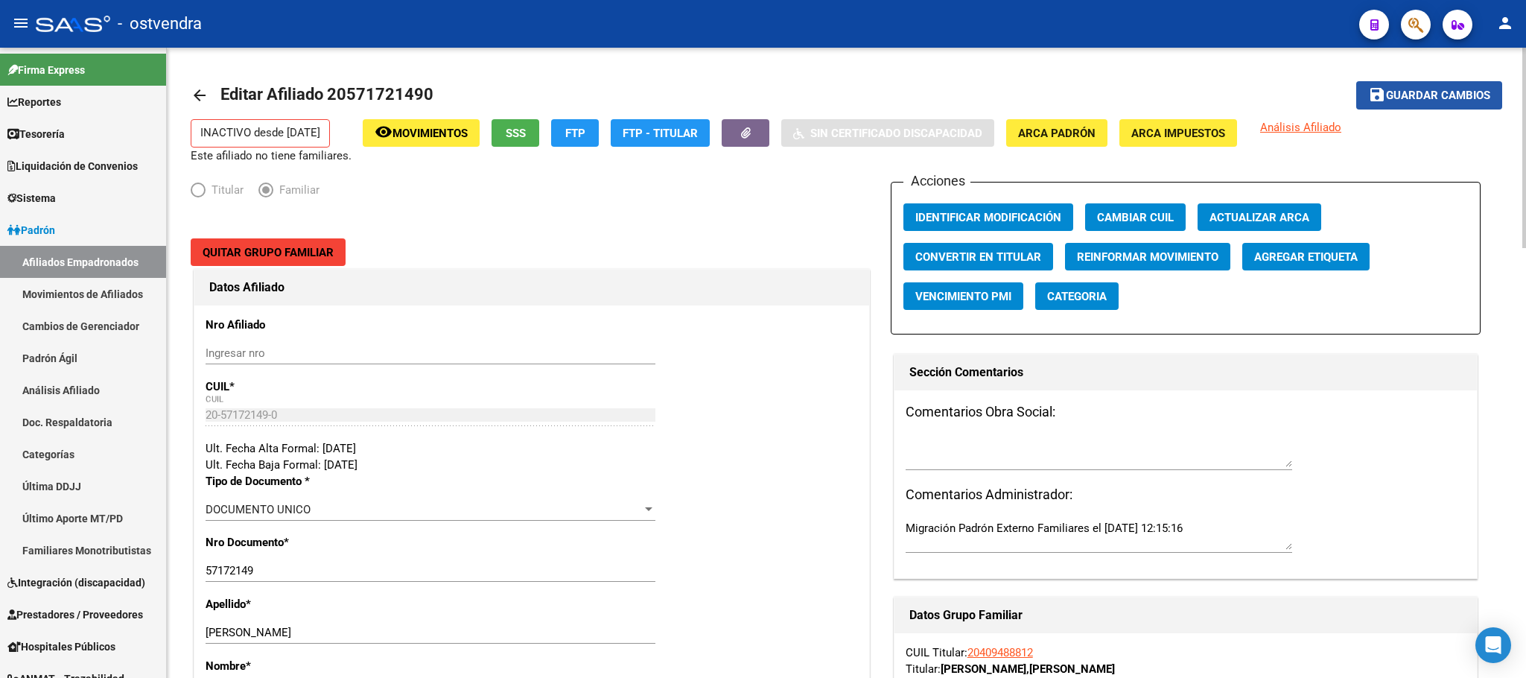
click at [1447, 104] on button "save Guardar cambios" at bounding box center [1429, 95] width 146 height 28
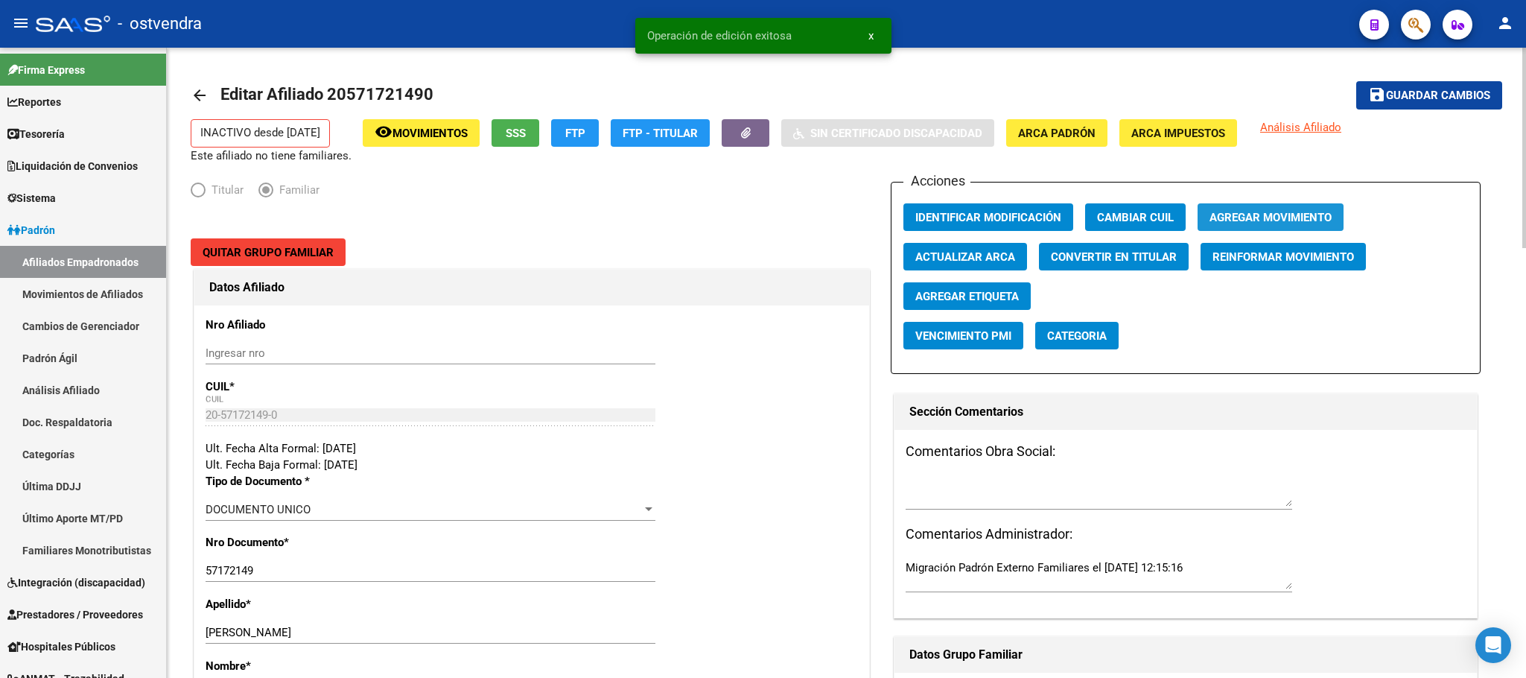
click at [1296, 221] on span "Agregar Movimiento" at bounding box center [1271, 217] width 122 height 13
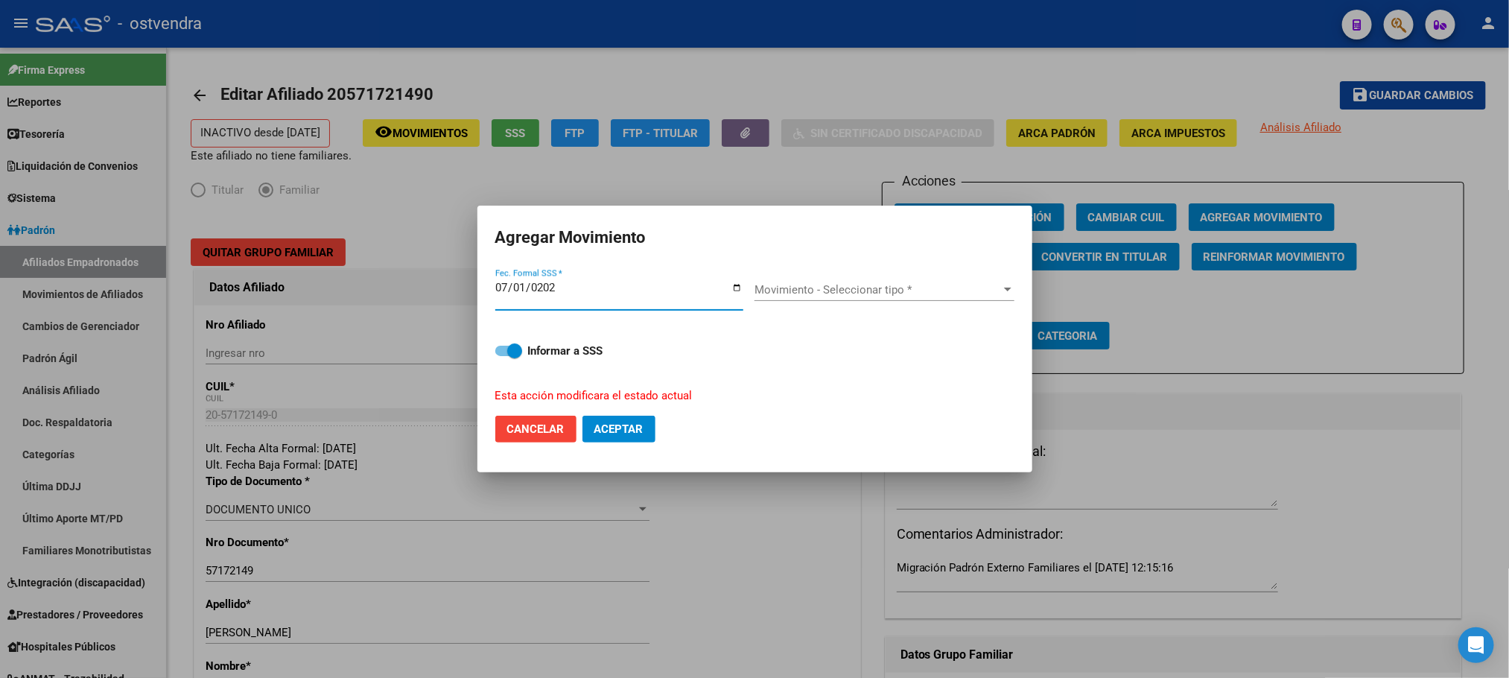
type input "[DATE]"
click at [894, 307] on div "Movimiento - Seleccionar tipo * Movimiento - Seleccionar tipo *" at bounding box center [885, 297] width 260 height 37
click at [895, 296] on div "Movimiento - Seleccionar tipo * Movimiento - Seleccionar tipo *" at bounding box center [885, 290] width 260 height 22
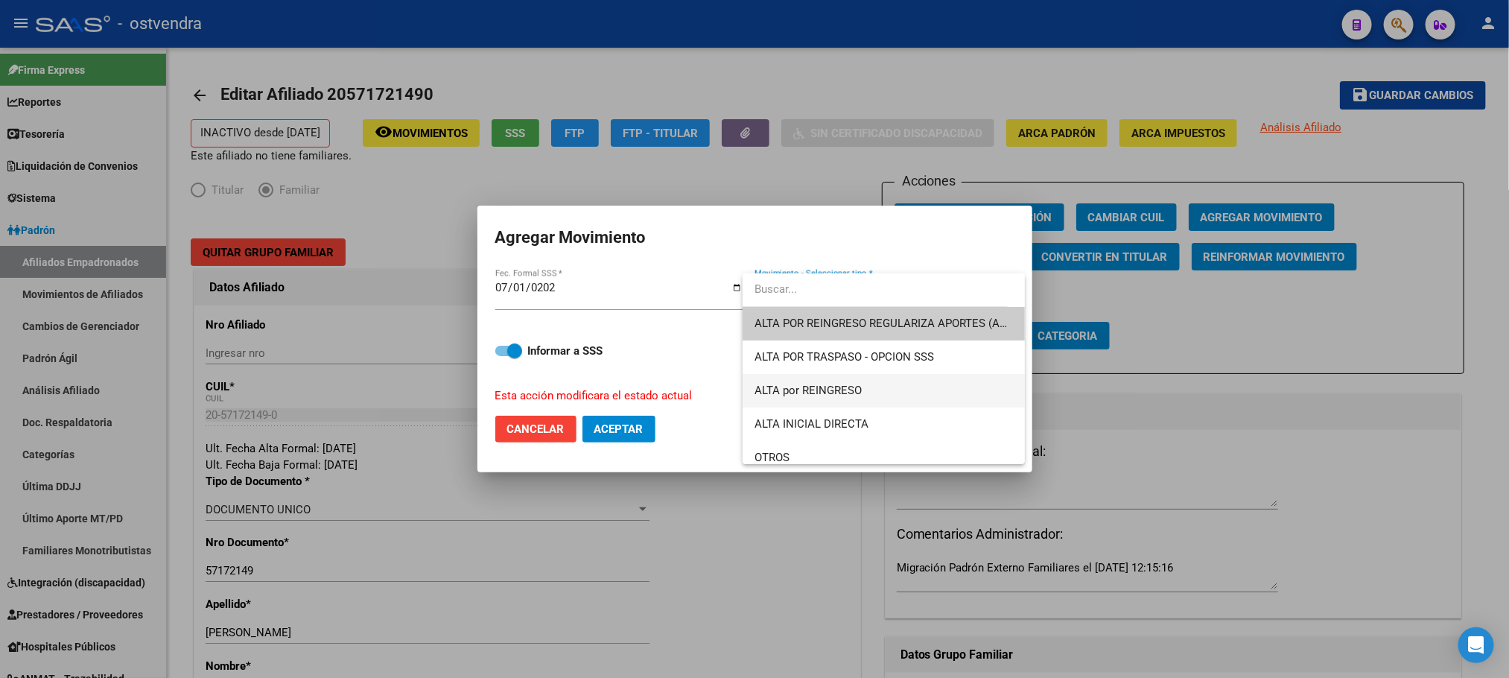
click at [872, 378] on span "ALTA por REINGRESO" at bounding box center [884, 391] width 258 height 34
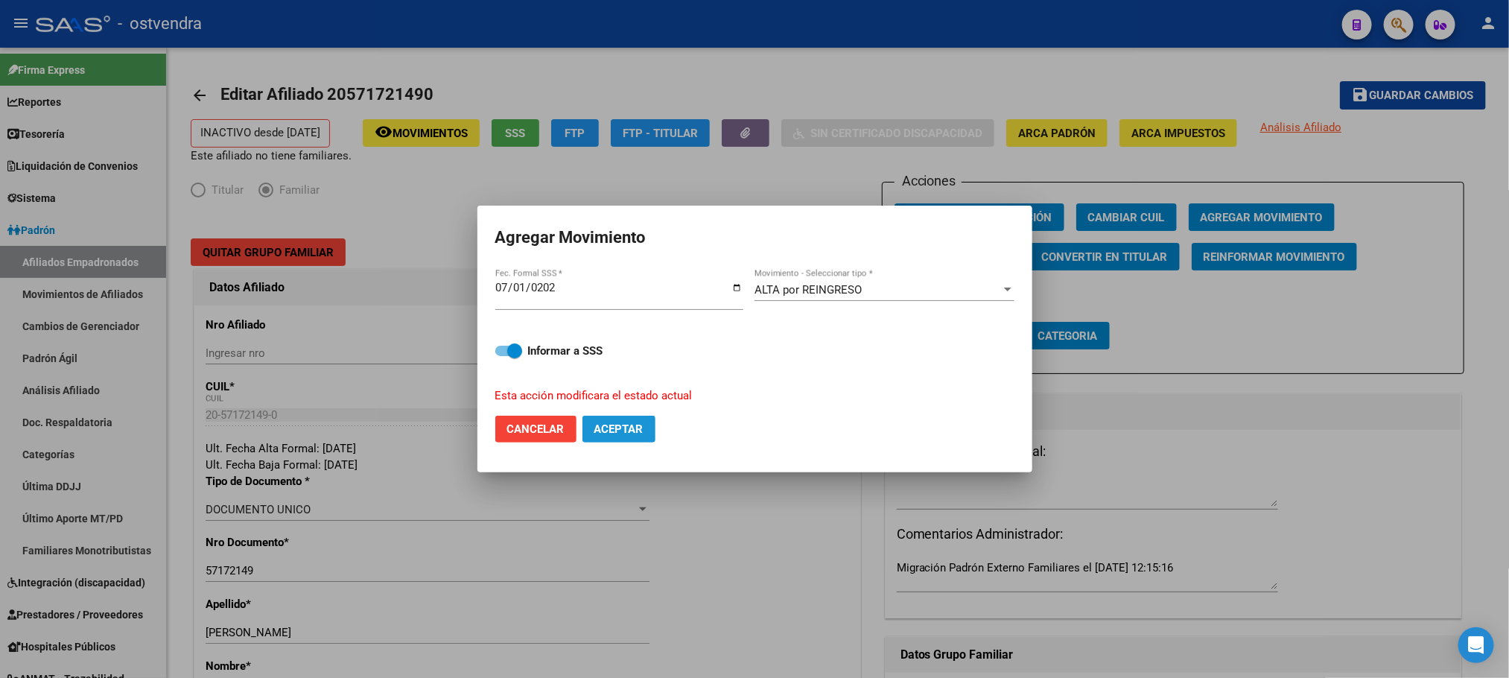
click at [609, 432] on span "Aceptar" at bounding box center [618, 428] width 49 height 13
checkbox input "false"
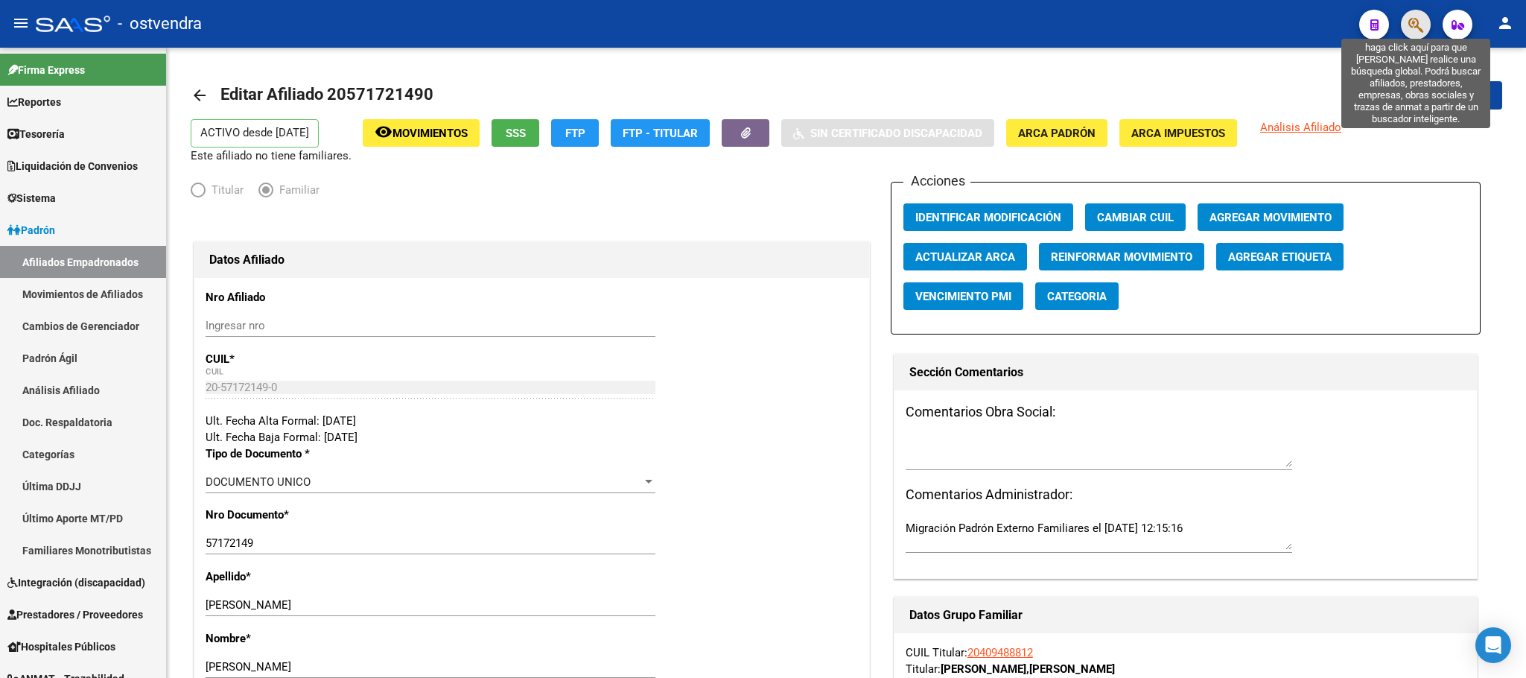
click at [1415, 27] on icon "button" at bounding box center [1416, 24] width 15 height 17
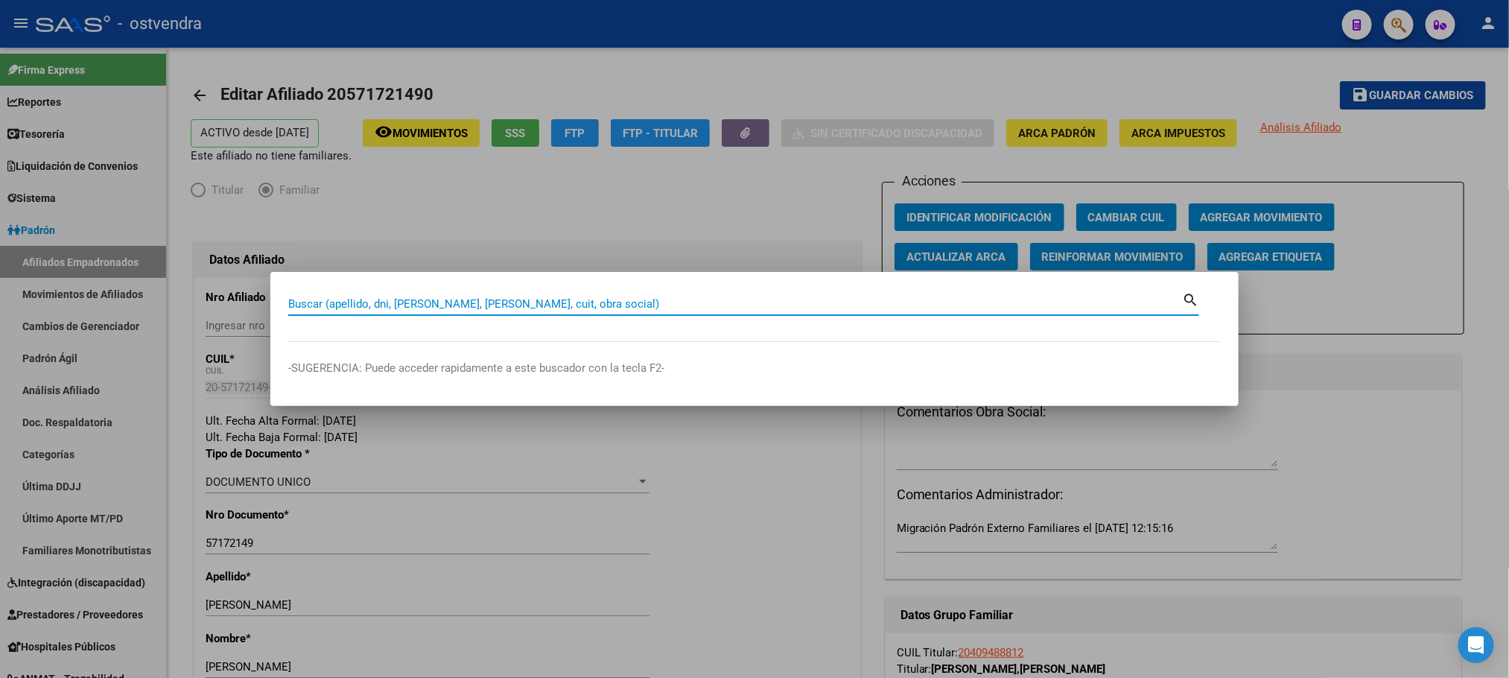
paste input "58796467"
type input "58796467"
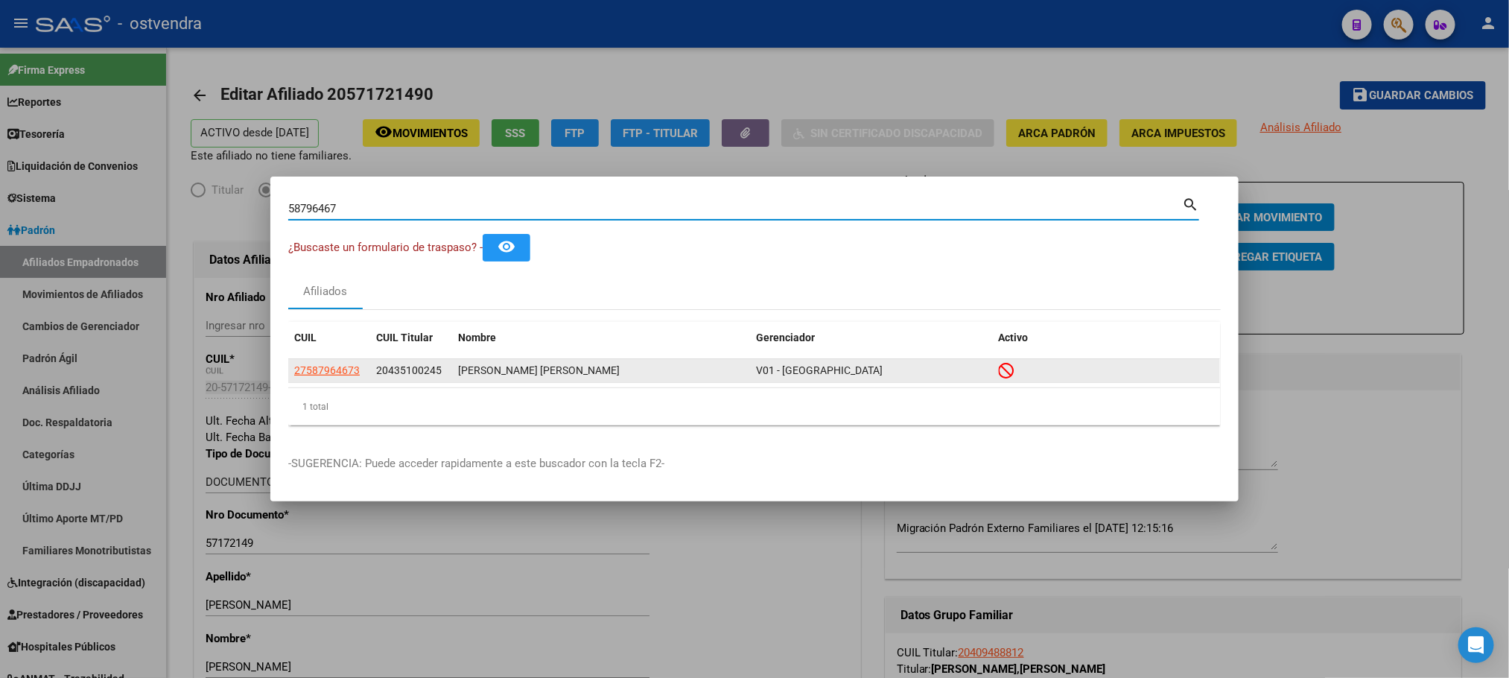
click at [302, 376] on span "27587964673" at bounding box center [327, 370] width 66 height 12
type textarea "27587964673"
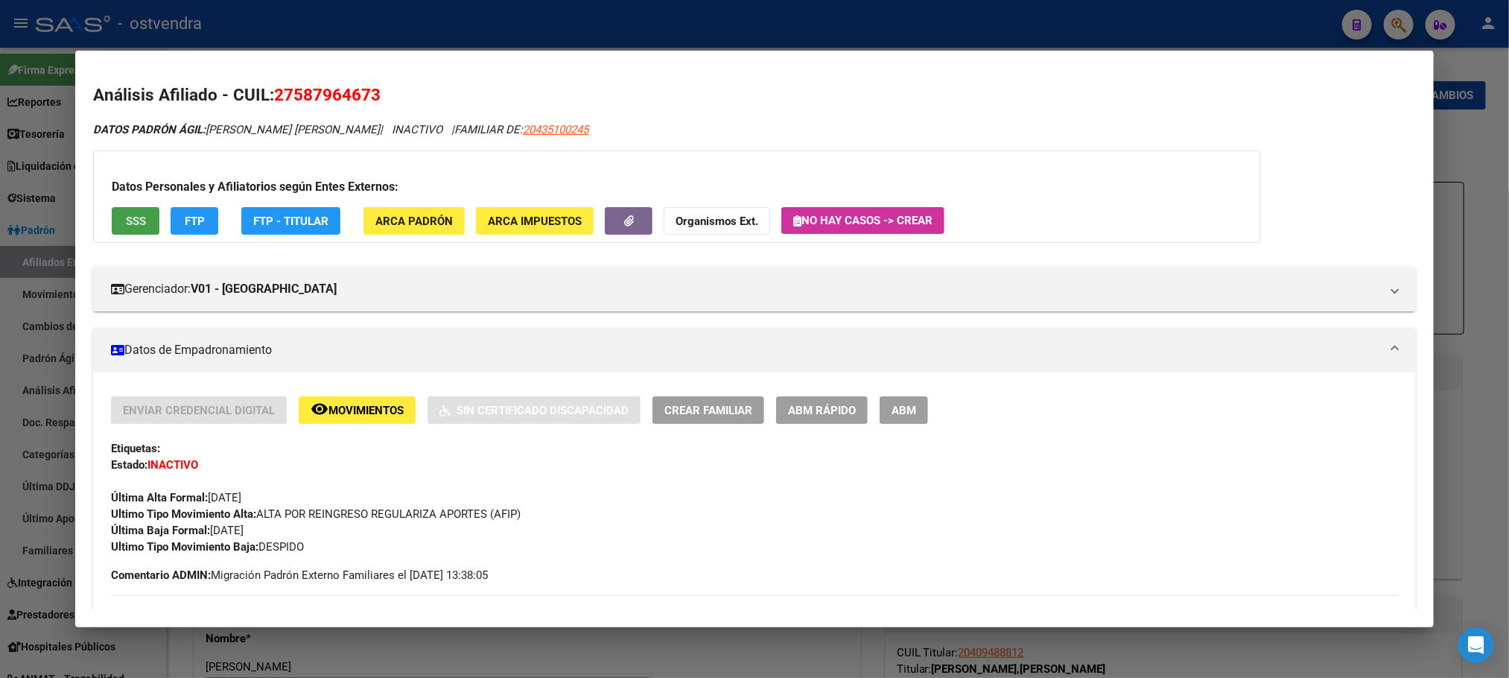
click at [126, 226] on span "SSS" at bounding box center [136, 221] width 20 height 13
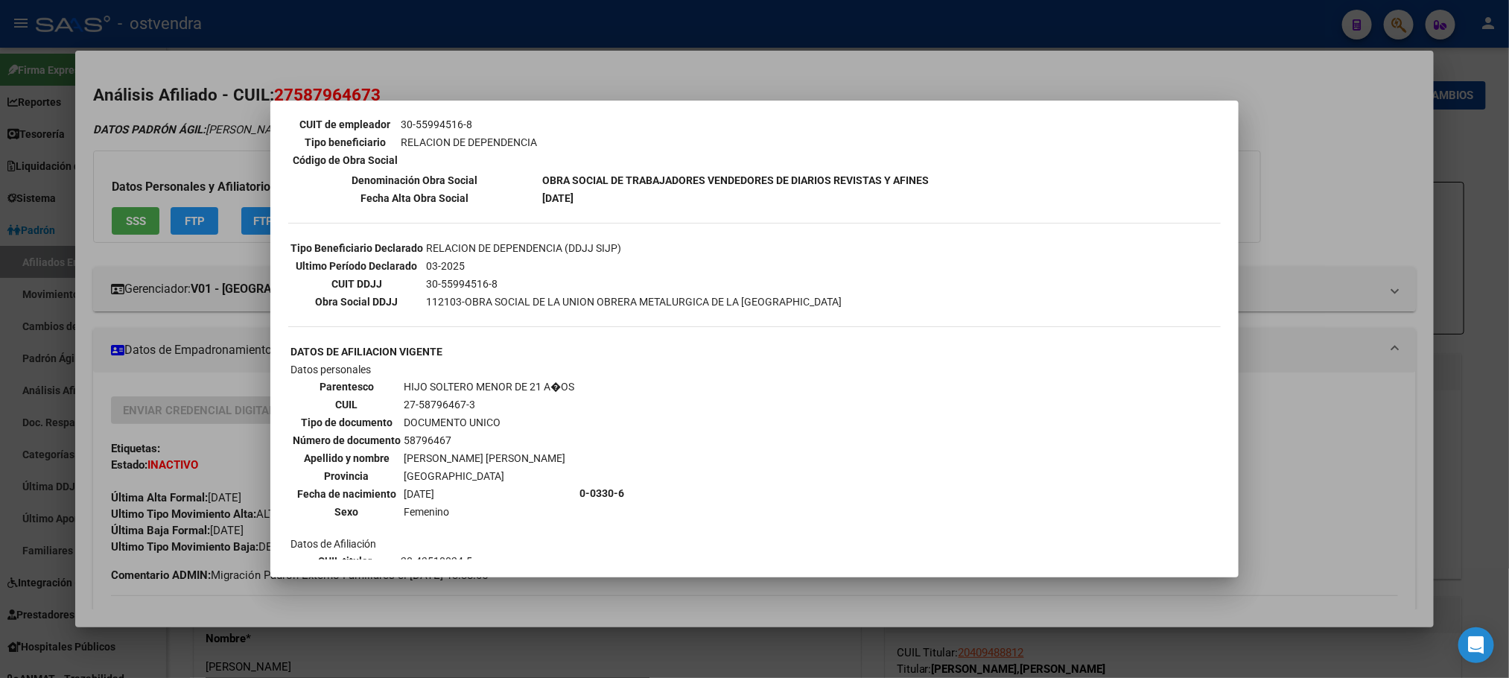
scroll to position [850, 0]
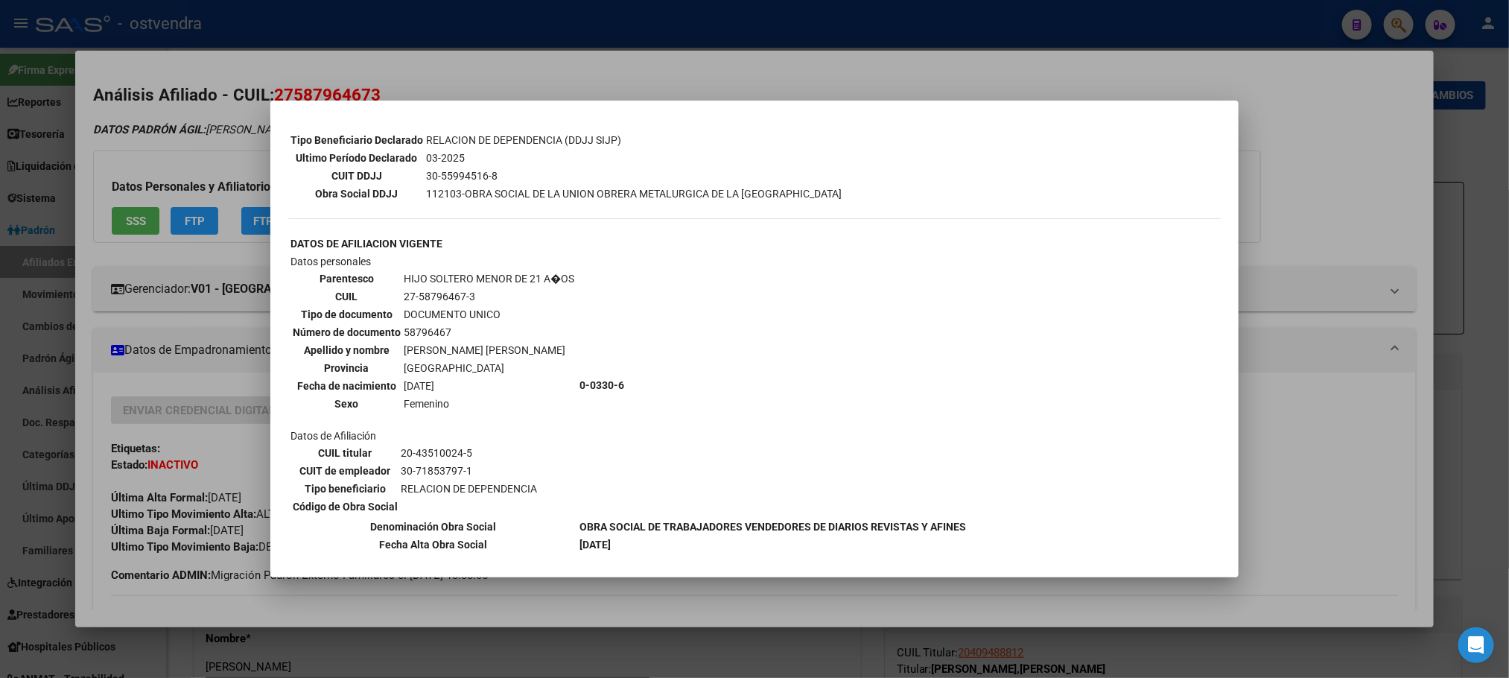
click at [124, 117] on div at bounding box center [754, 339] width 1509 height 678
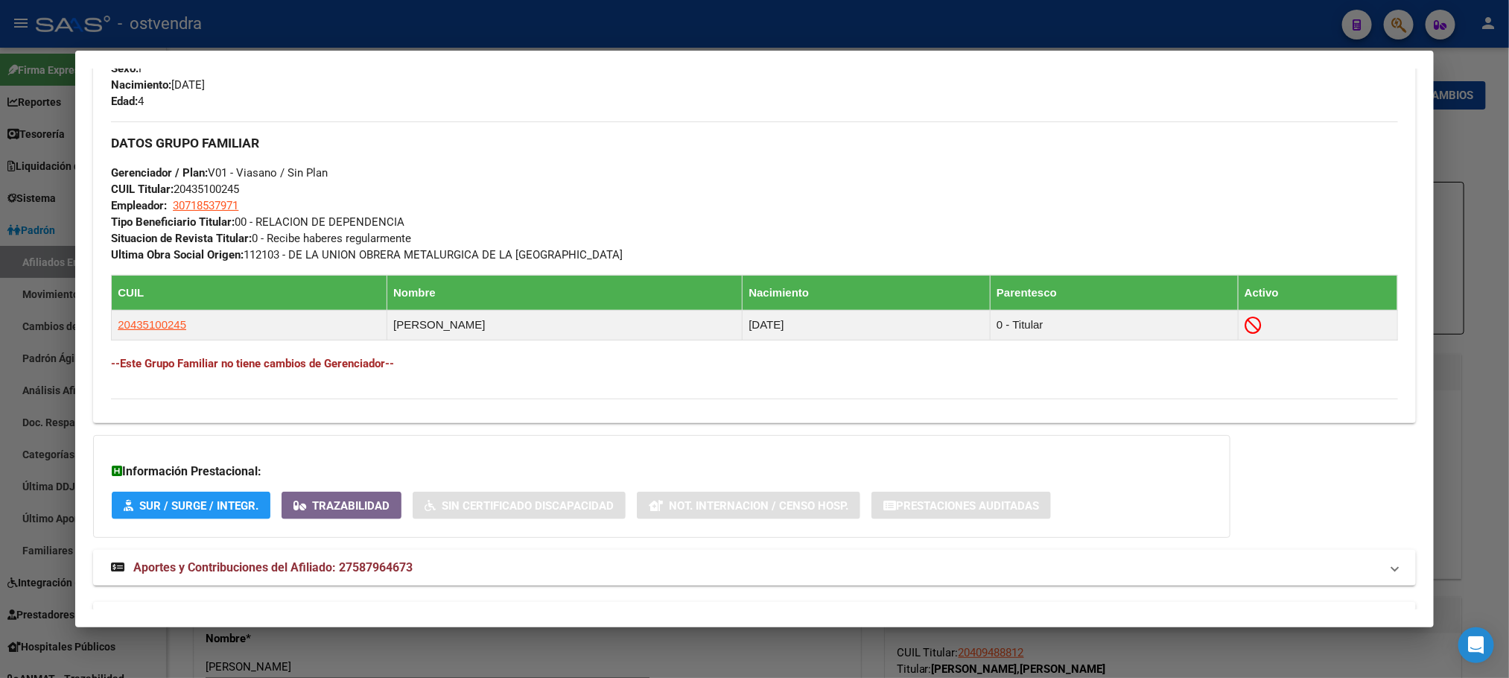
scroll to position [742, 0]
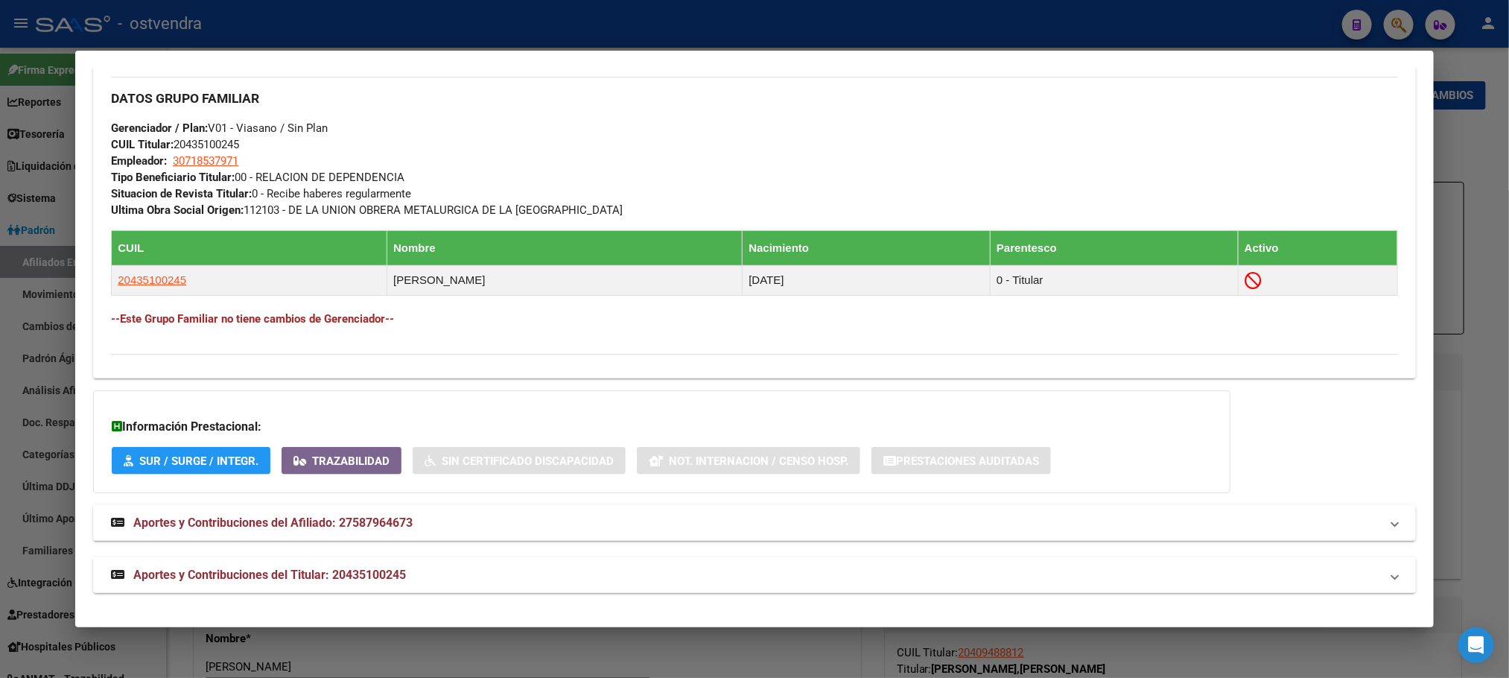
click at [507, 571] on mat-panel-title "Aportes y Contribuciones del Titular: 20435100245" at bounding box center [745, 575] width 1269 height 18
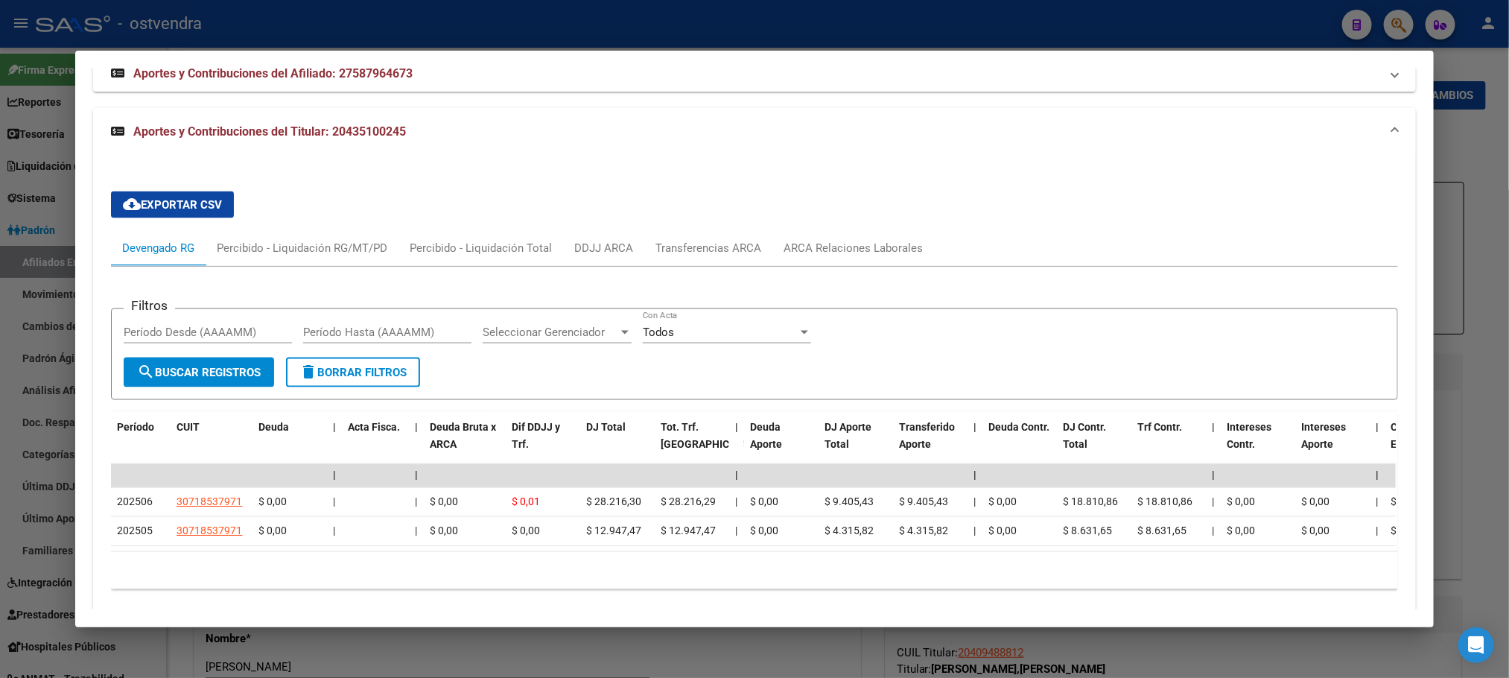
scroll to position [1189, 0]
drag, startPoint x: 499, startPoint y: 553, endPoint x: 595, endPoint y: 568, distance: 97.2
click at [595, 550] on datatable-body "| | | | | | | | | | | | | 202506 30718537971 $ 0,00 | | $ 0,00 $ 0,01 $ 28.216,…" at bounding box center [753, 506] width 1285 height 87
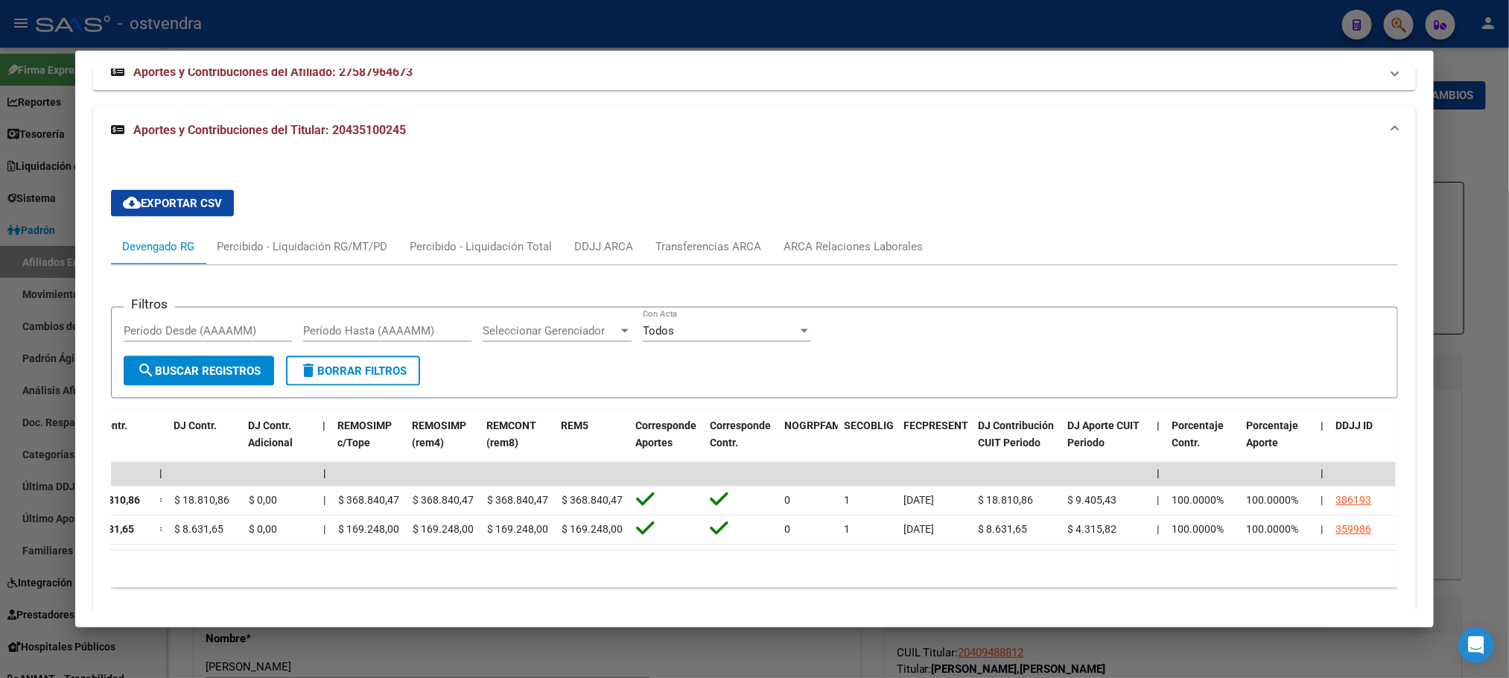
scroll to position [0, 0]
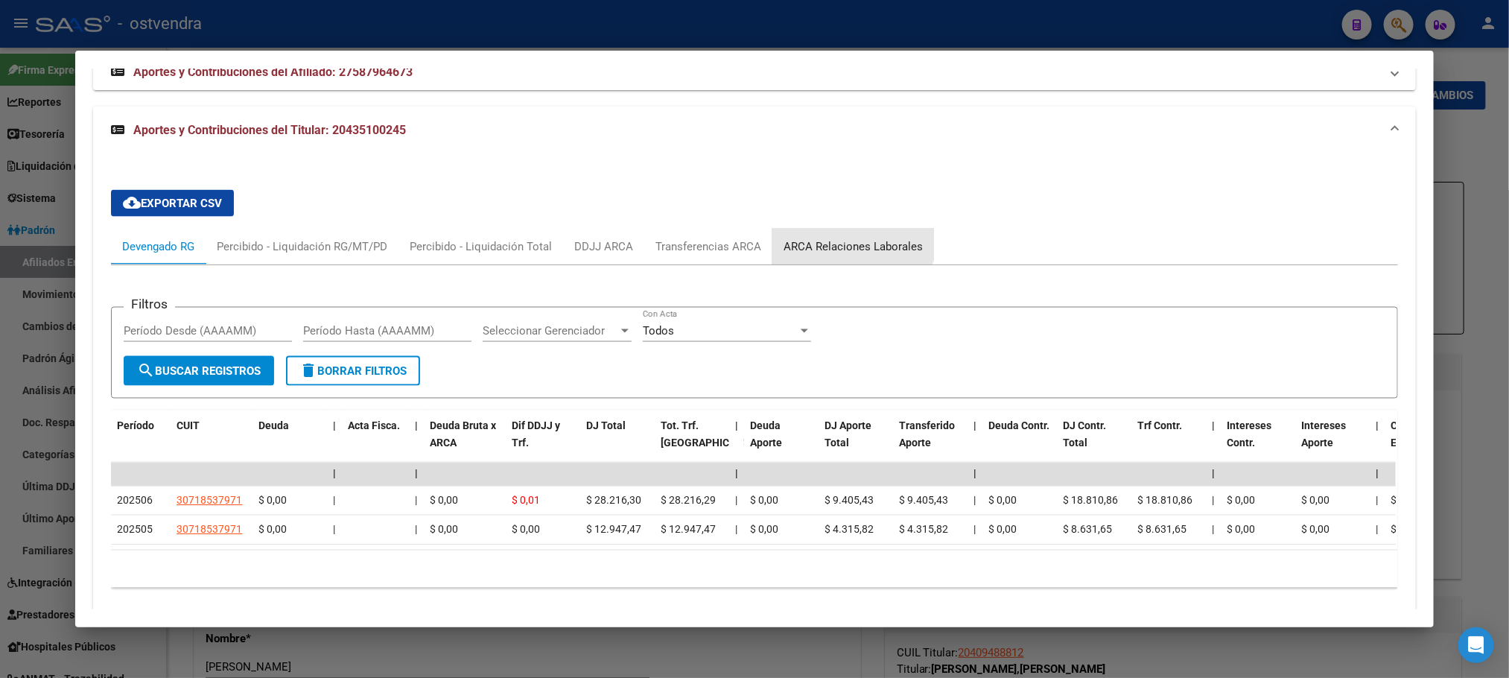
click at [831, 235] on div "ARCA Relaciones Laborales" at bounding box center [853, 247] width 162 height 36
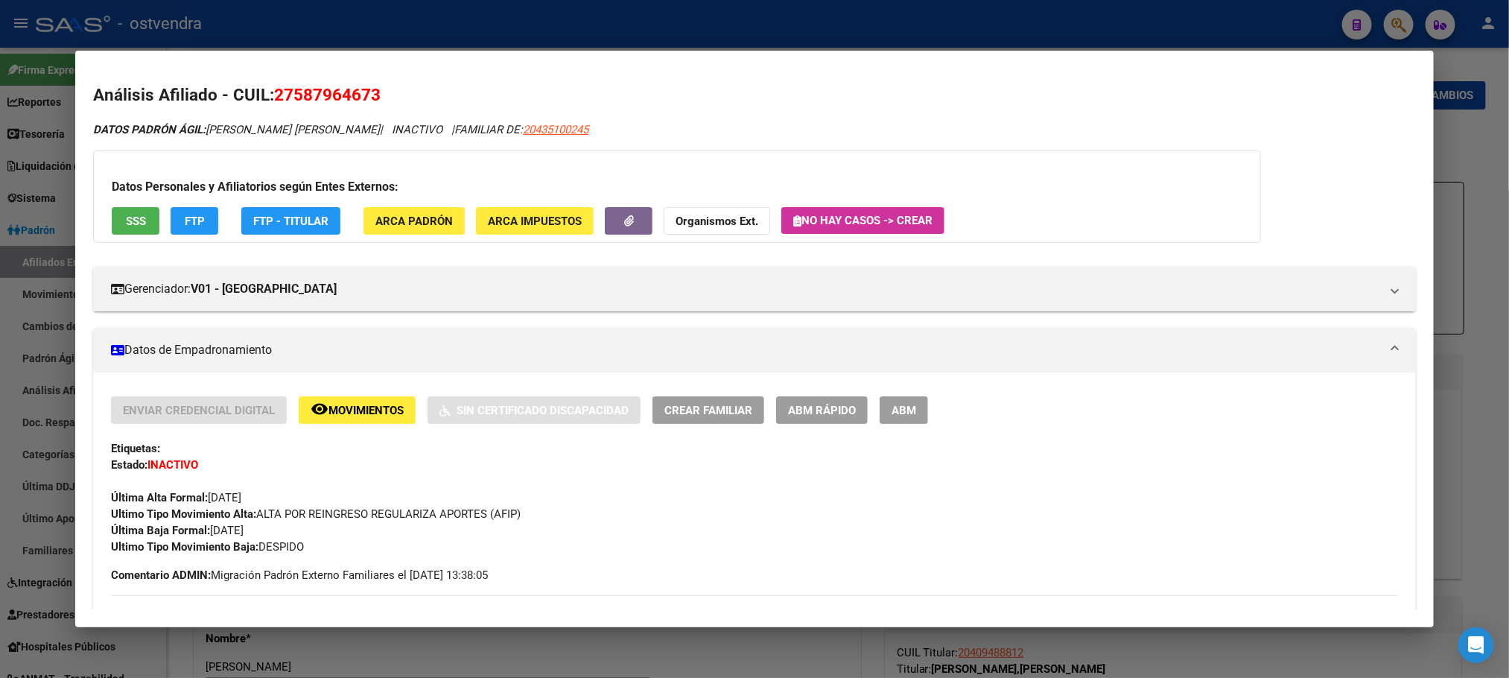
drag, startPoint x: 206, startPoint y: 526, endPoint x: 307, endPoint y: 544, distance: 102.9
click at [307, 544] on div "Enviar Credencial Digital remove_red_eye Movimientos Sin Certificado Discapacid…" at bounding box center [754, 475] width 1286 height 159
copy div "[DATE] Ultimo Tipo Movimiento Baja: DESPIDO"
drag, startPoint x: 544, startPoint y: 59, endPoint x: 256, endPoint y: 135, distance: 298.1
click at [543, 59] on mat-dialog-container "Análisis Afiliado - CUIL: 27587964673 DATOS PADRÓN ÁGIL: [PERSON_NAME] [PERSON_…" at bounding box center [754, 339] width 1358 height 577
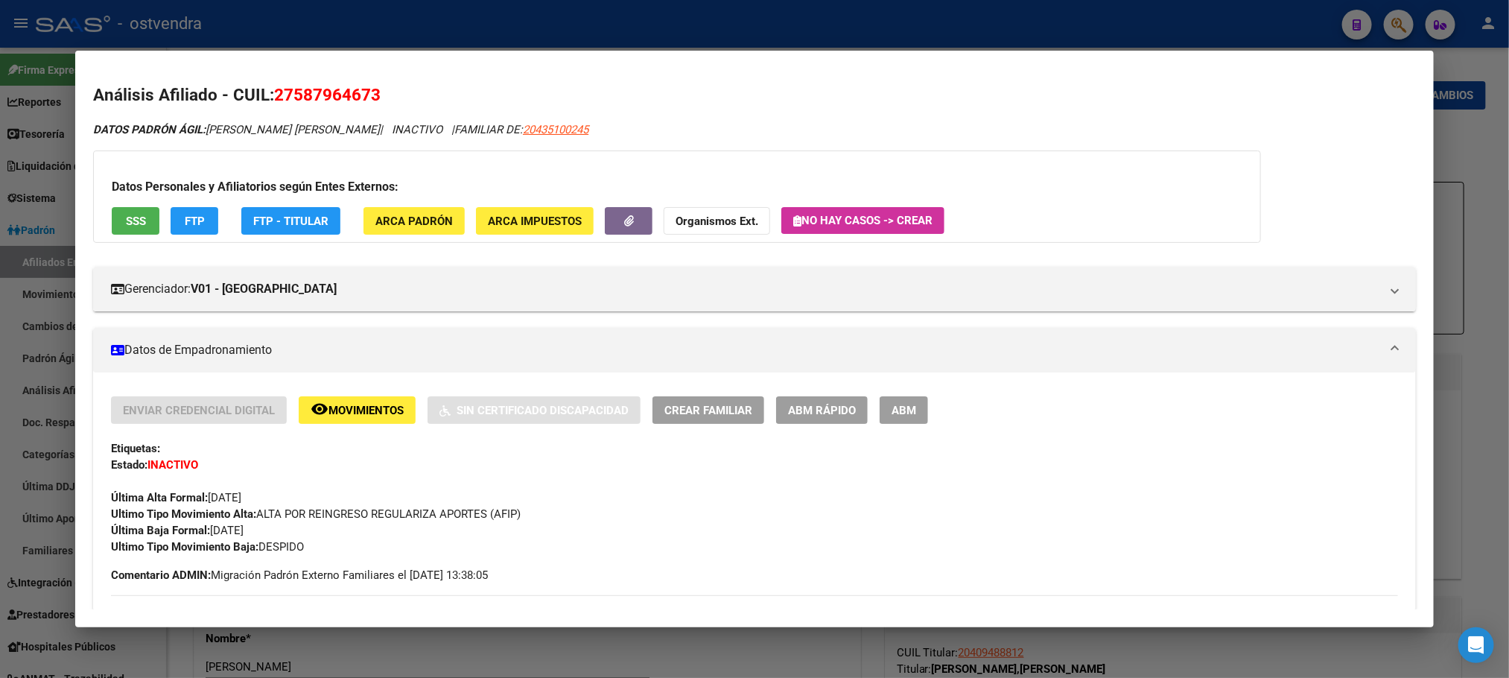
click at [361, 36] on div at bounding box center [754, 339] width 1509 height 678
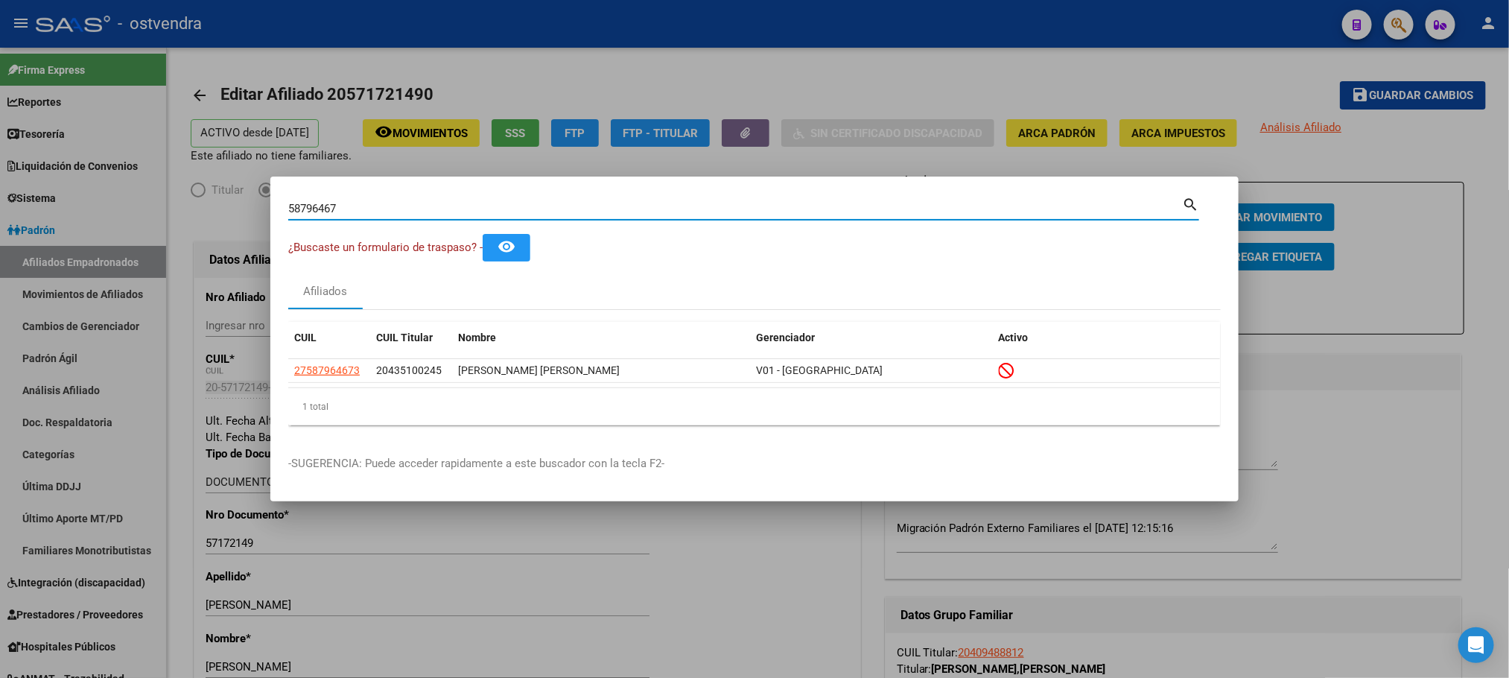
drag, startPoint x: 380, startPoint y: 204, endPoint x: 192, endPoint y: 217, distance: 188.1
click at [192, 217] on div "58796467 Buscar (apellido, dni, cuil, nro traspaso, cuit, obra social) search ¿…" at bounding box center [754, 339] width 1509 height 678
paste input "70438066"
type input "70438066"
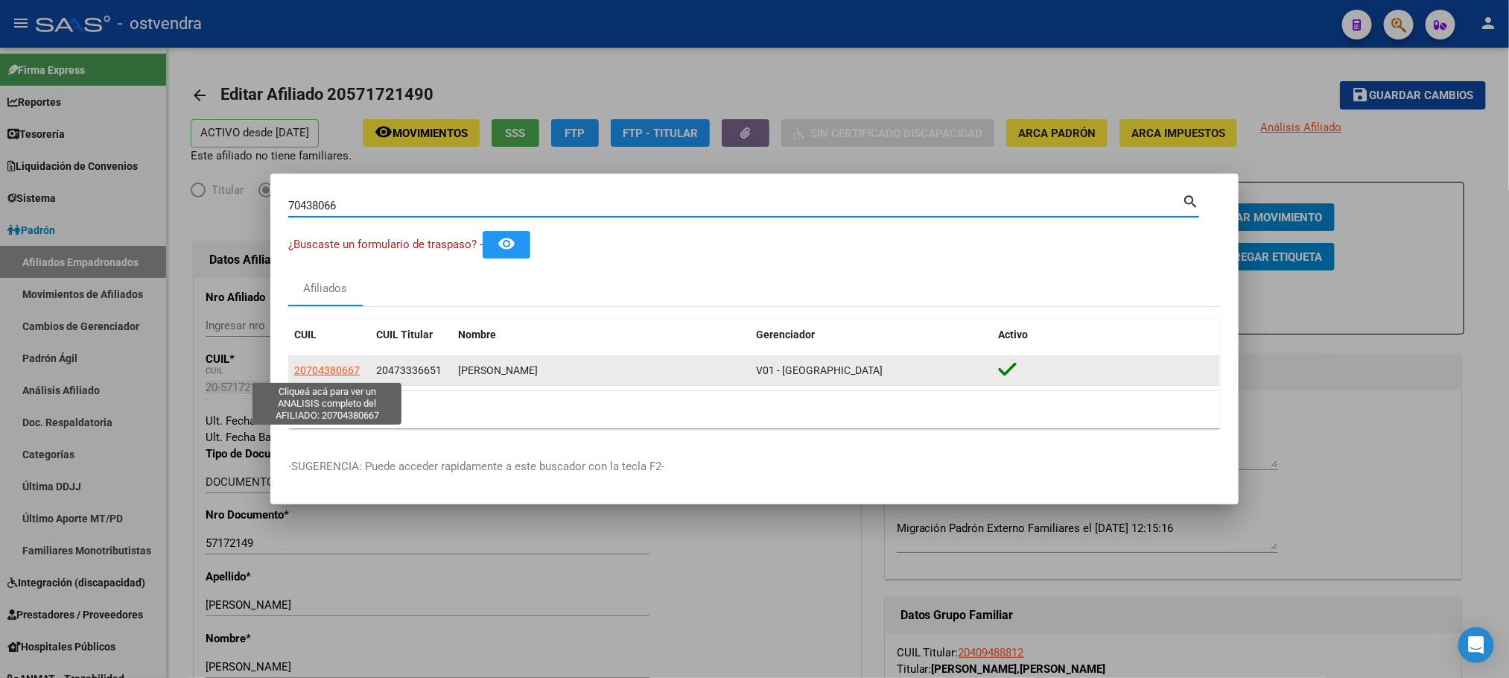
click at [314, 372] on span "20704380667" at bounding box center [327, 370] width 66 height 12
type textarea "20704380667"
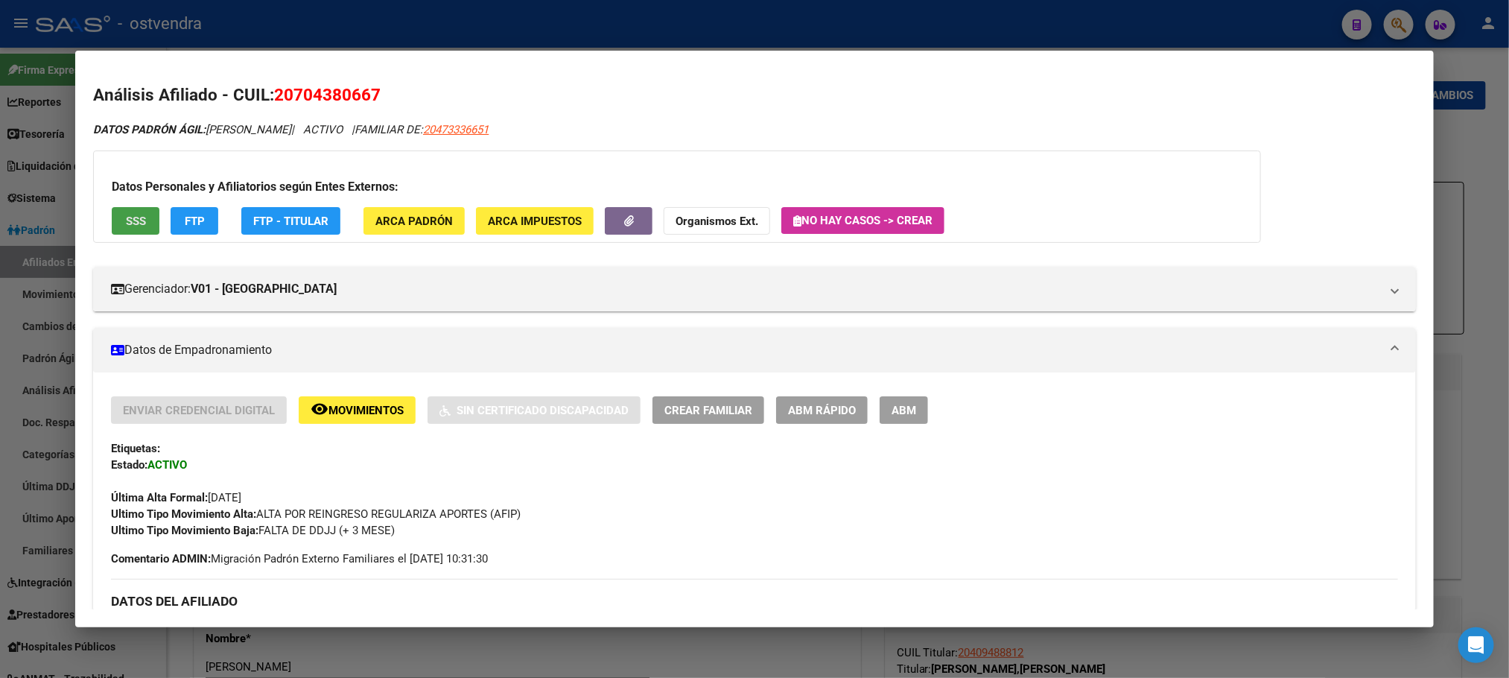
click at [130, 220] on span "SSS" at bounding box center [136, 221] width 20 height 13
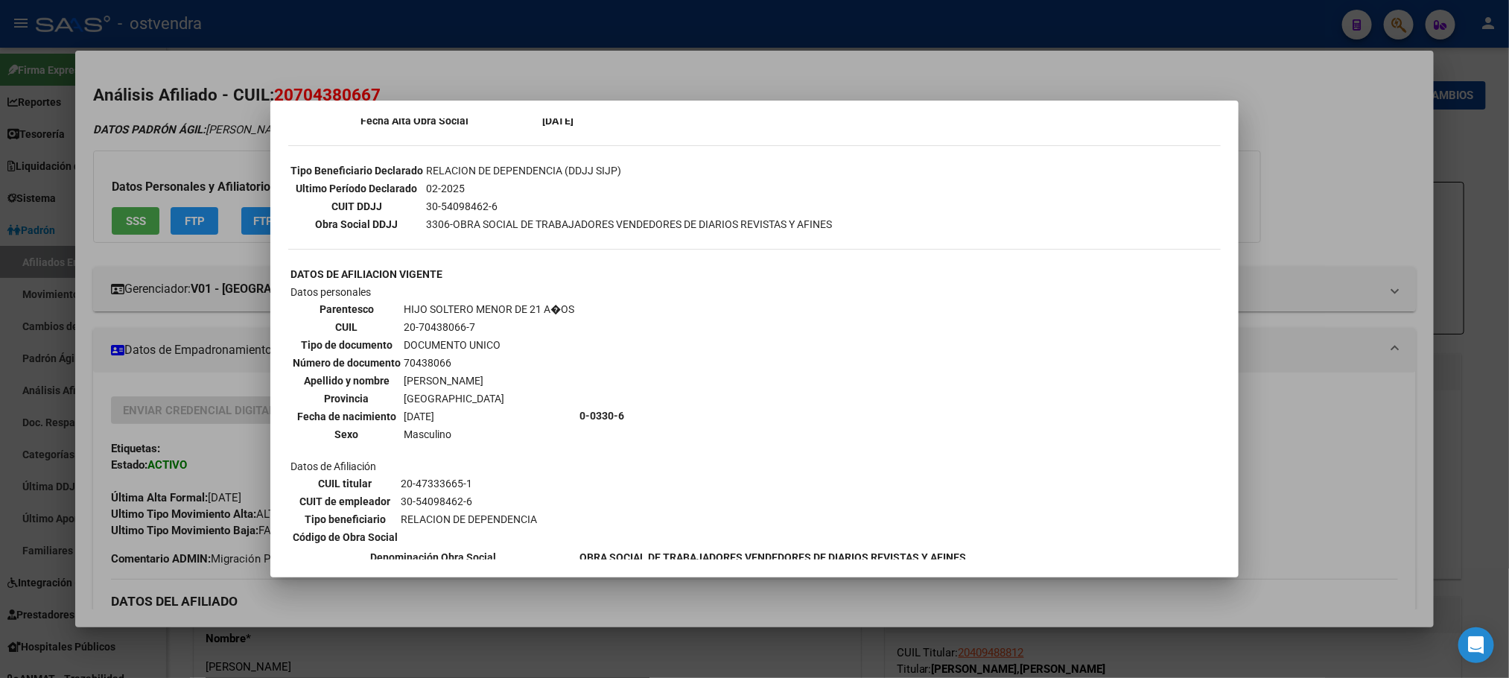
scroll to position [404, 0]
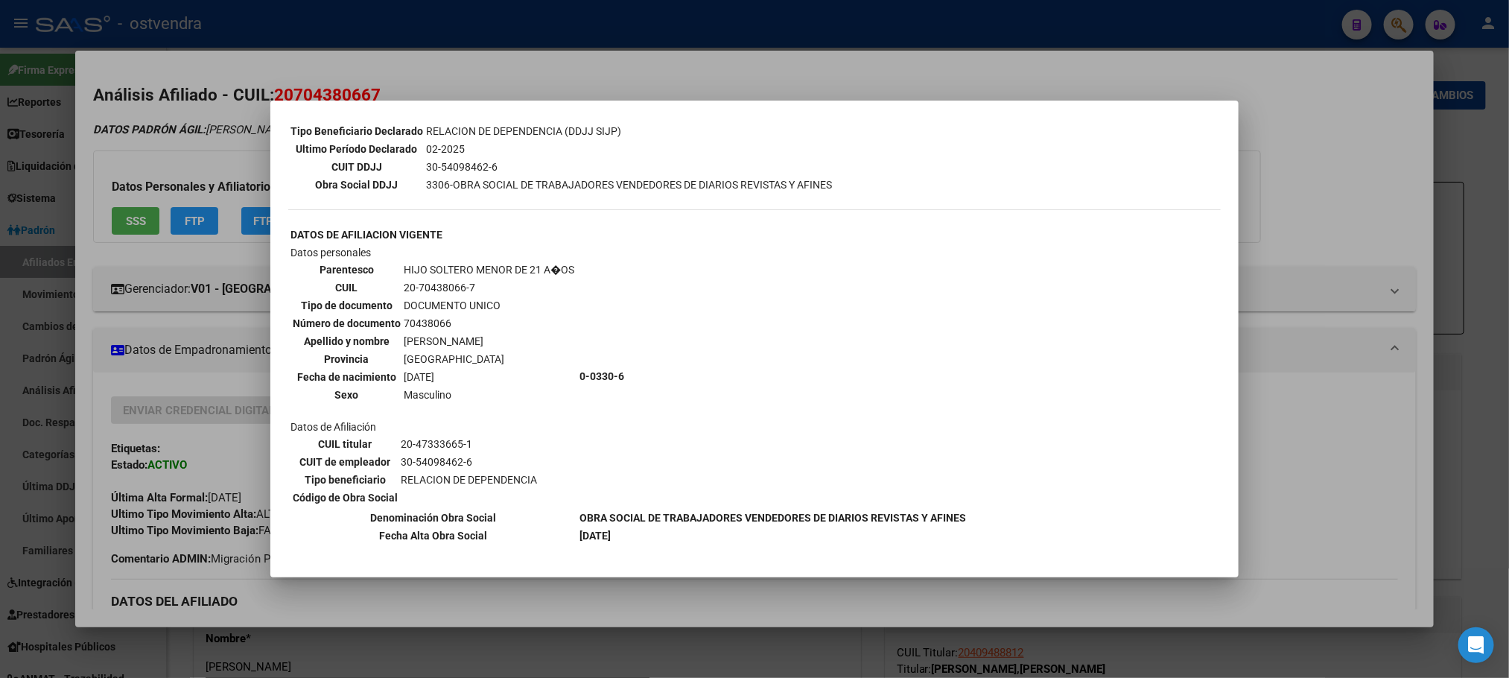
click at [150, 133] on div at bounding box center [754, 339] width 1509 height 678
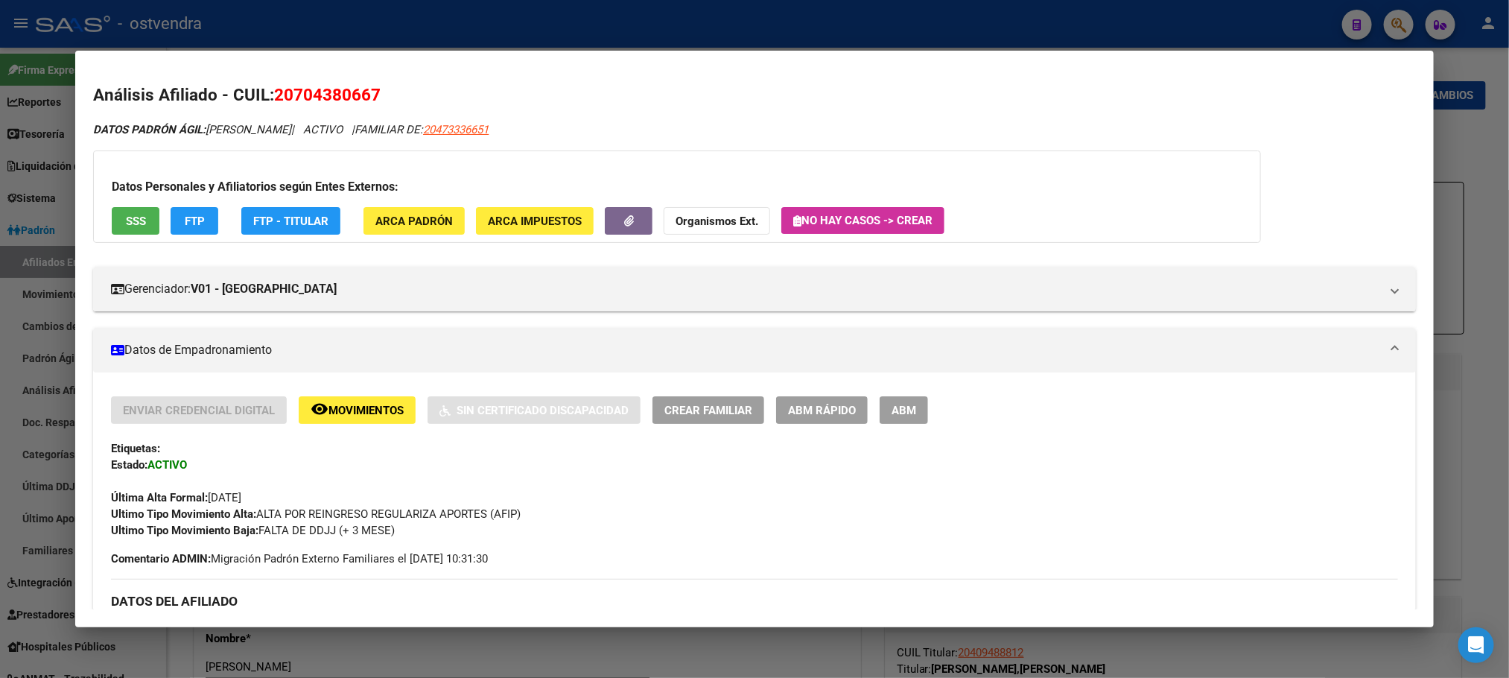
click at [197, 235] on div "Datos Personales y Afiliatorios según Entes Externos: SSS FTP FTP - Titular ARC…" at bounding box center [677, 196] width 1168 height 92
click at [190, 228] on button "FTP" at bounding box center [195, 221] width 48 height 28
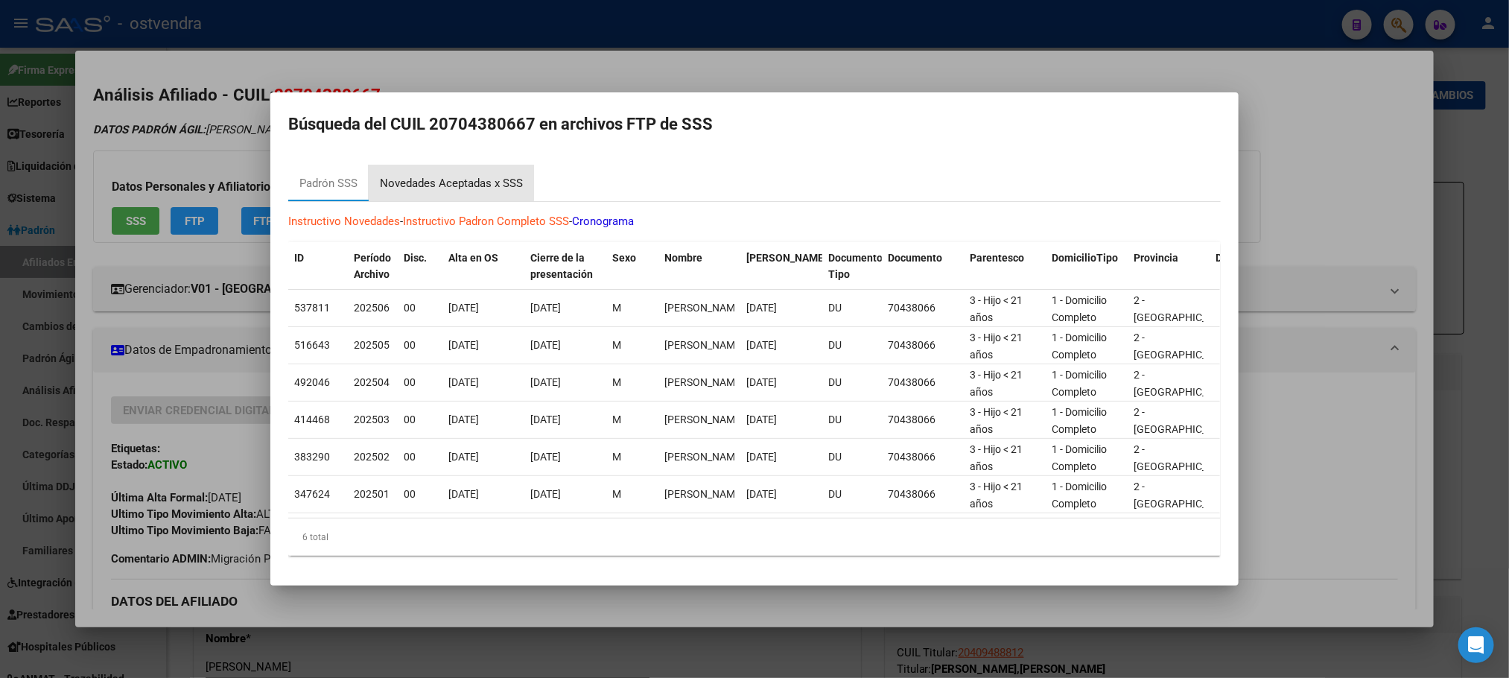
click at [445, 175] on div "Novedades Aceptadas x SSS" at bounding box center [451, 183] width 143 height 17
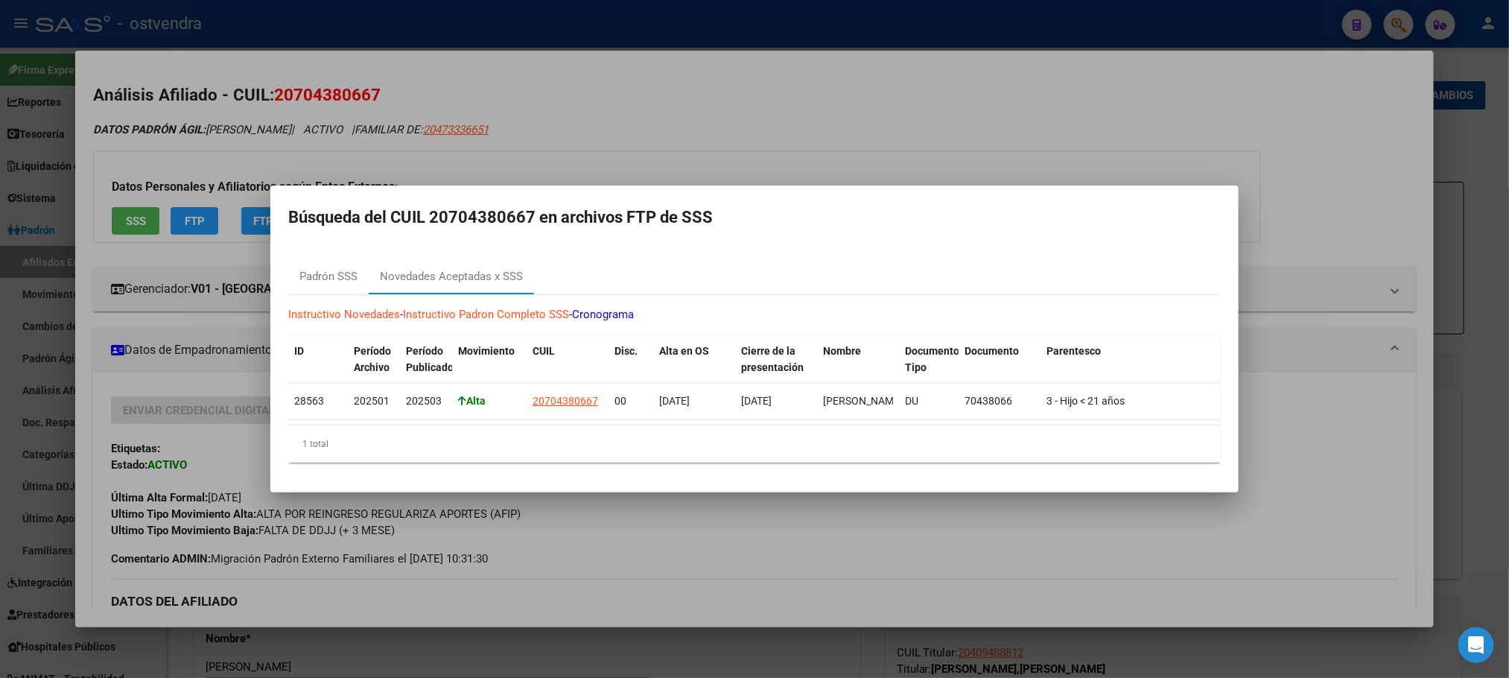
click at [232, 126] on div at bounding box center [754, 339] width 1509 height 678
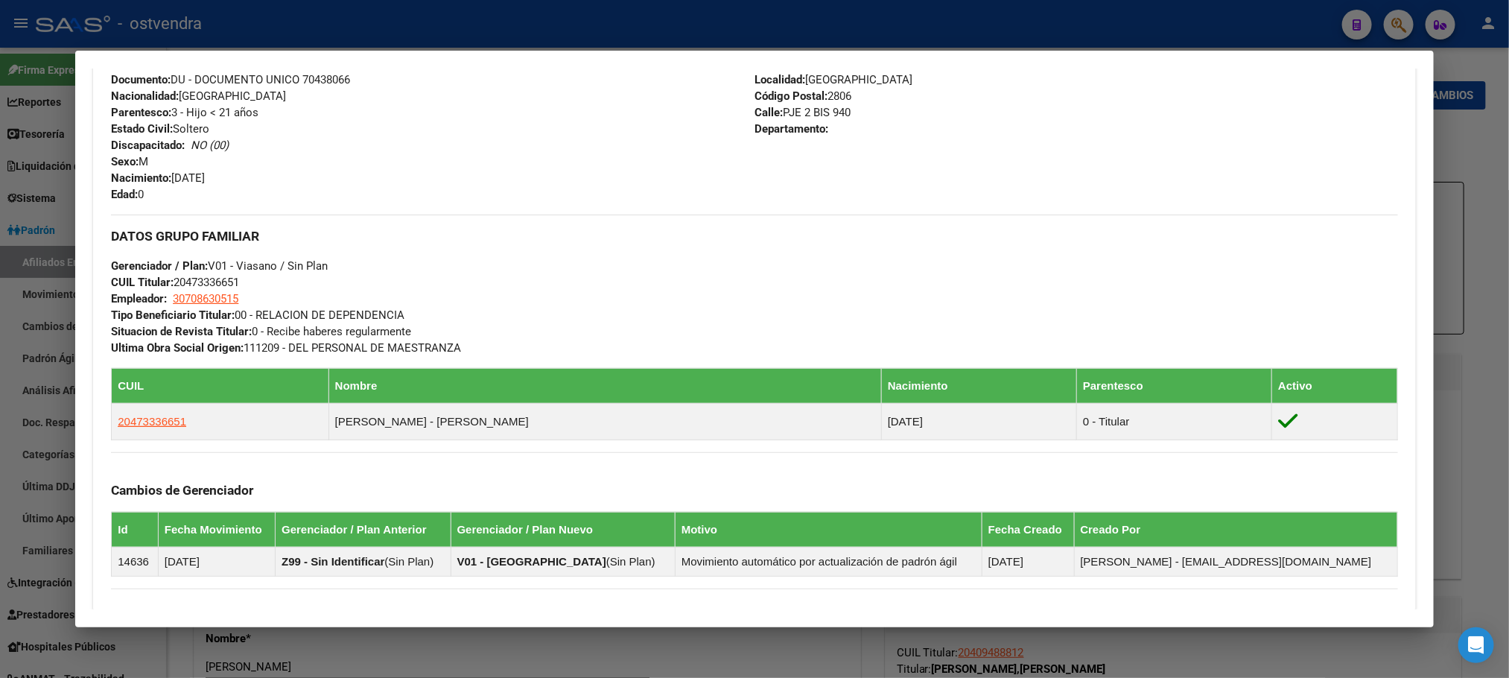
scroll to position [823, 0]
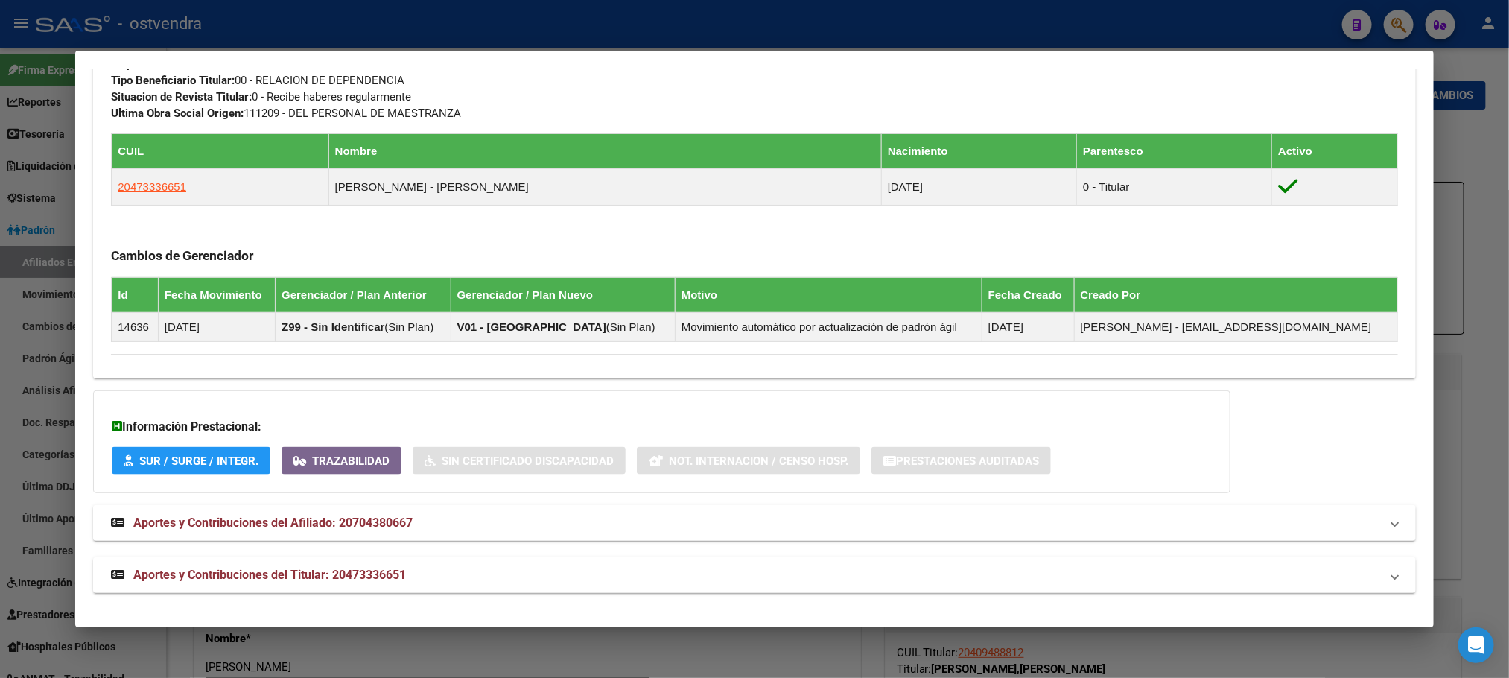
drag, startPoint x: 457, startPoint y: 559, endPoint x: 479, endPoint y: 612, distance: 57.4
click at [480, 620] on mat-dialog-container "Análisis Afiliado - CUIL: 20704380667 DATOS PADRÓN ÁGIL: [PERSON_NAME] | ACTIVO…" at bounding box center [754, 339] width 1358 height 577
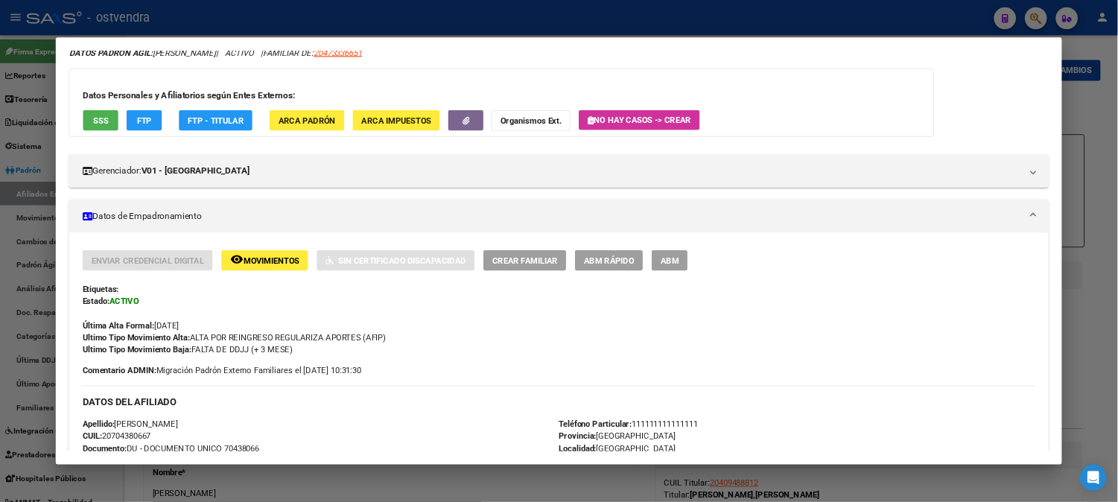
scroll to position [0, 0]
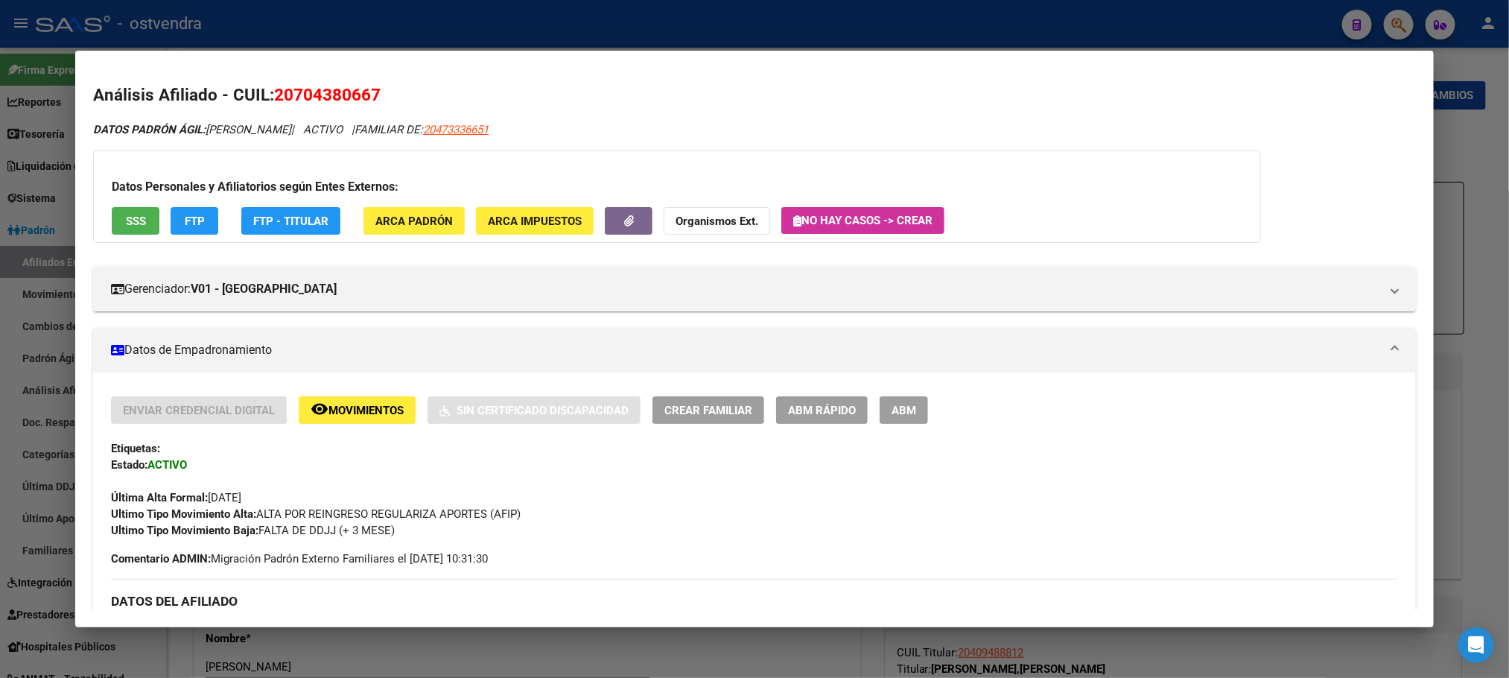
drag, startPoint x: 548, startPoint y: 623, endPoint x: 552, endPoint y: 351, distance: 272.7
click at [548, 621] on mat-dialog-container "Análisis Afiliado - CUIL: 20704380667 DATOS PADRÓN ÁGIL: [PERSON_NAME] | ACTIVO…" at bounding box center [754, 339] width 1358 height 577
click at [452, 31] on div at bounding box center [754, 339] width 1509 height 678
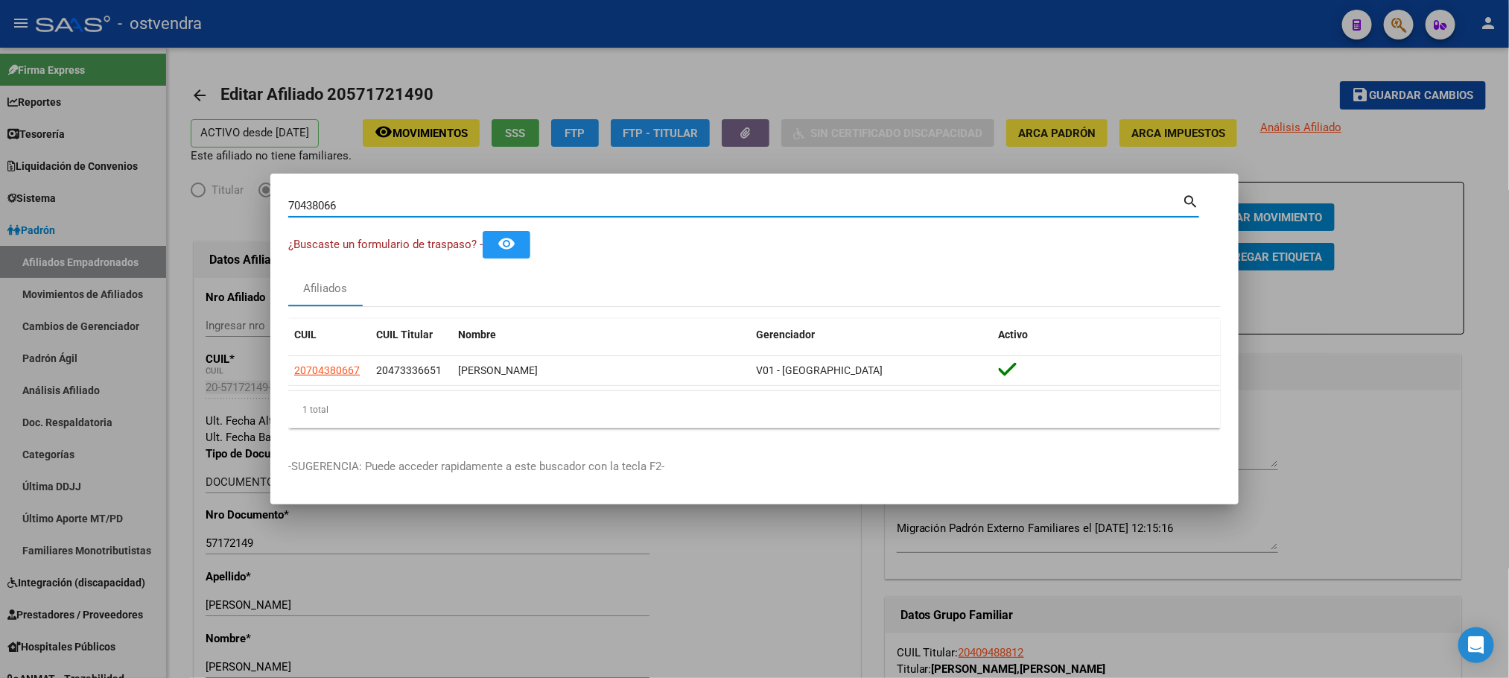
drag, startPoint x: 428, startPoint y: 209, endPoint x: 204, endPoint y: 206, distance: 223.5
click at [188, 208] on div "70438066 Buscar (apellido, dni, cuil, nro traspaso, cuit, obra social) search ¿…" at bounding box center [754, 339] width 1509 height 678
paste input "20926376900"
type input "20926376900"
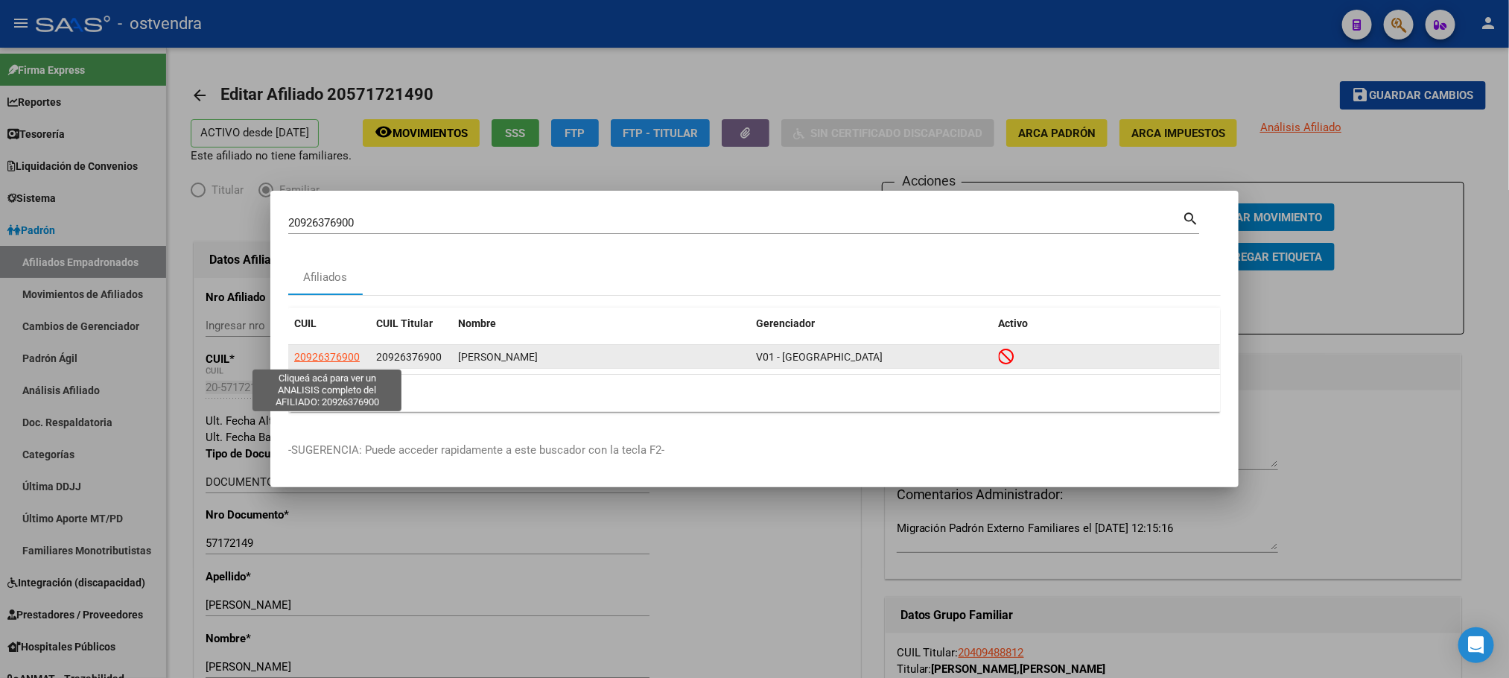
click at [300, 354] on span "20926376900" at bounding box center [327, 357] width 66 height 12
type textarea "20926376900"
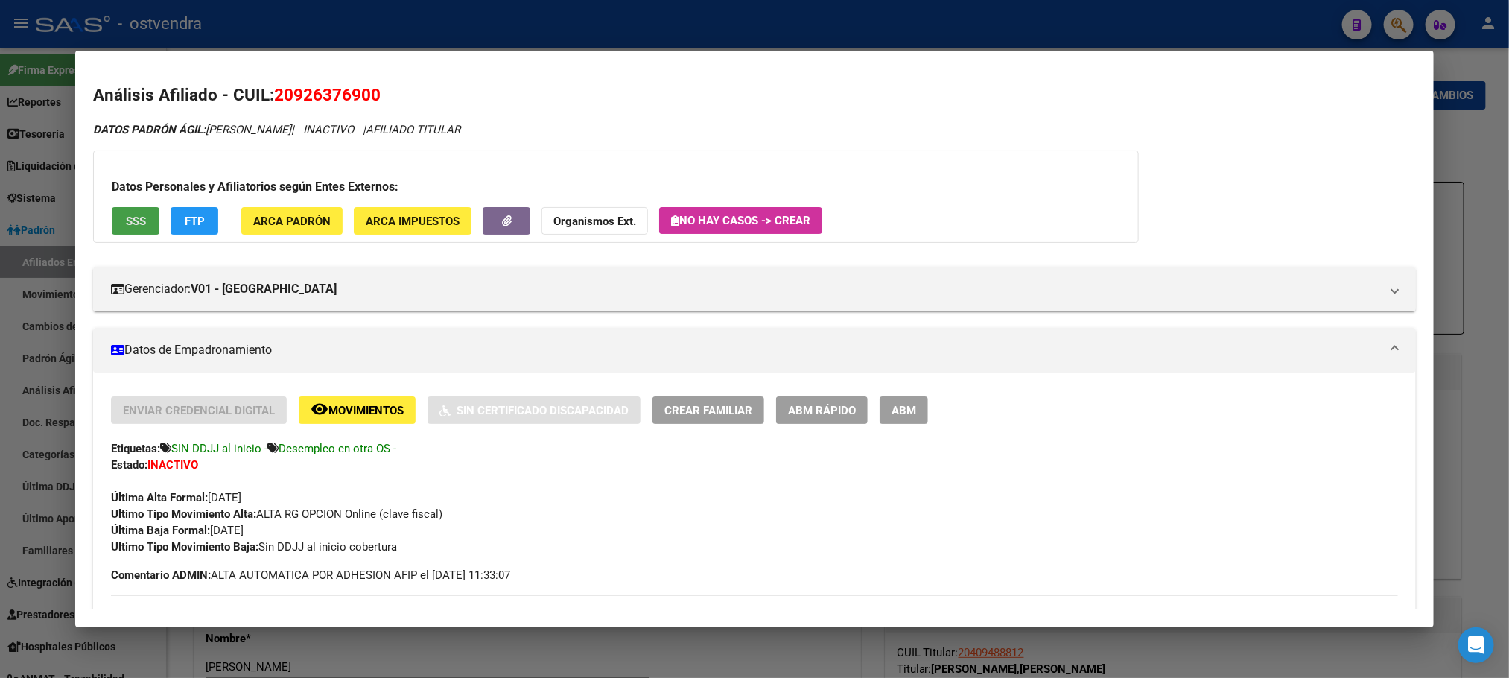
click at [146, 218] on button "SSS" at bounding box center [136, 221] width 48 height 28
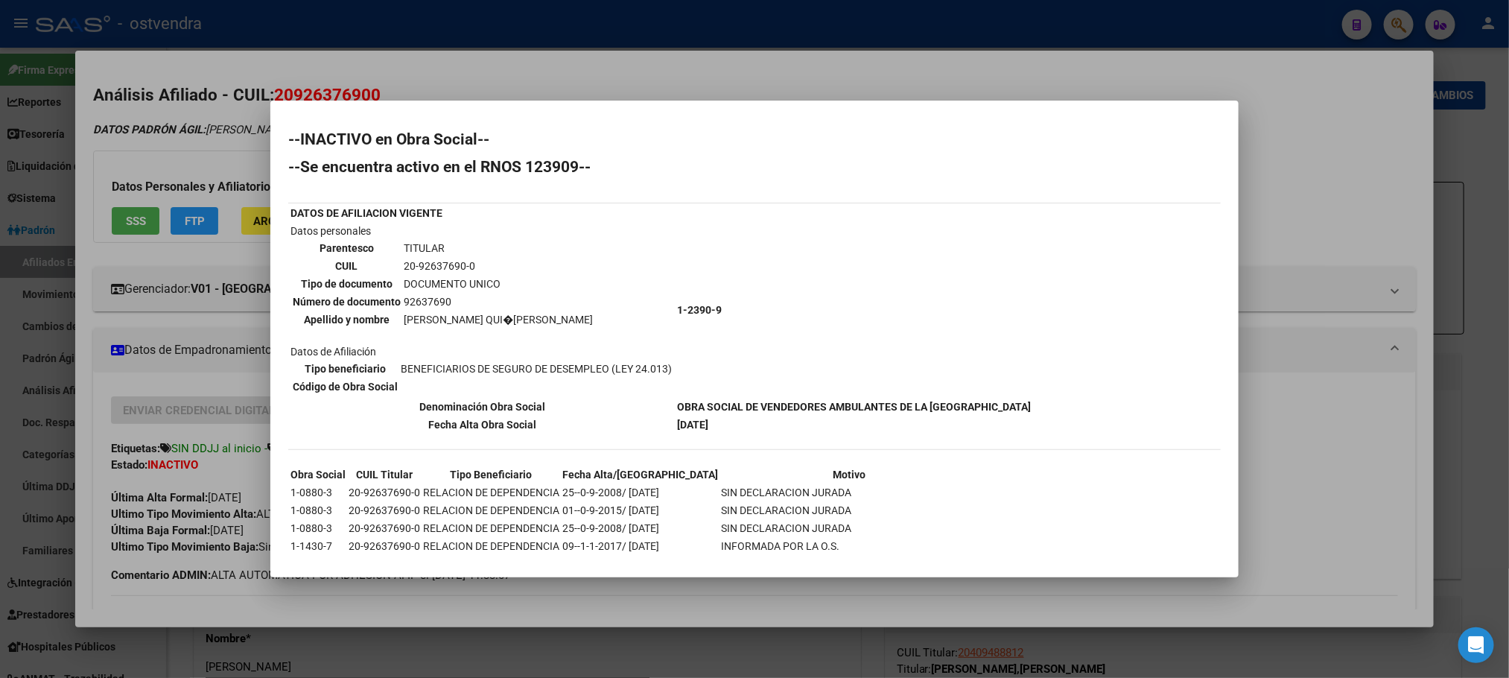
click at [145, 128] on div at bounding box center [754, 339] width 1509 height 678
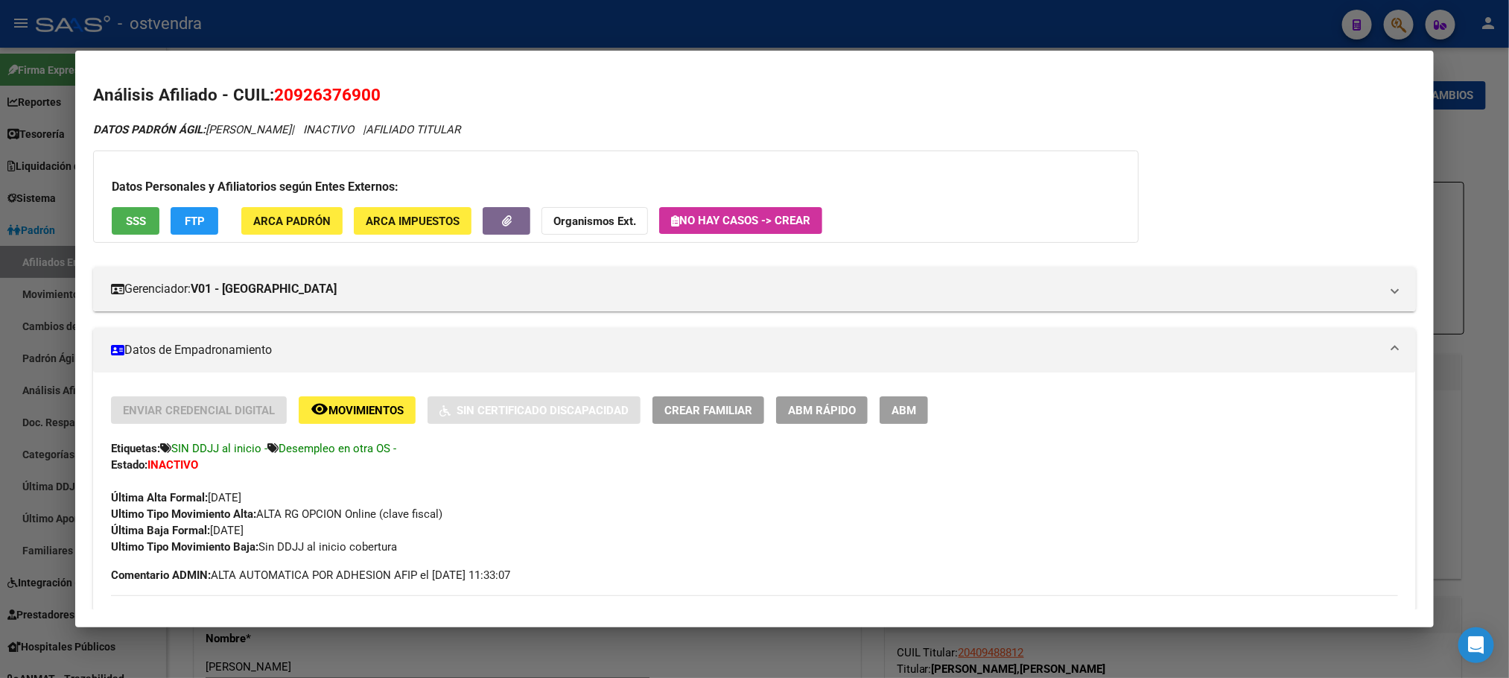
click at [168, 28] on div at bounding box center [754, 339] width 1509 height 678
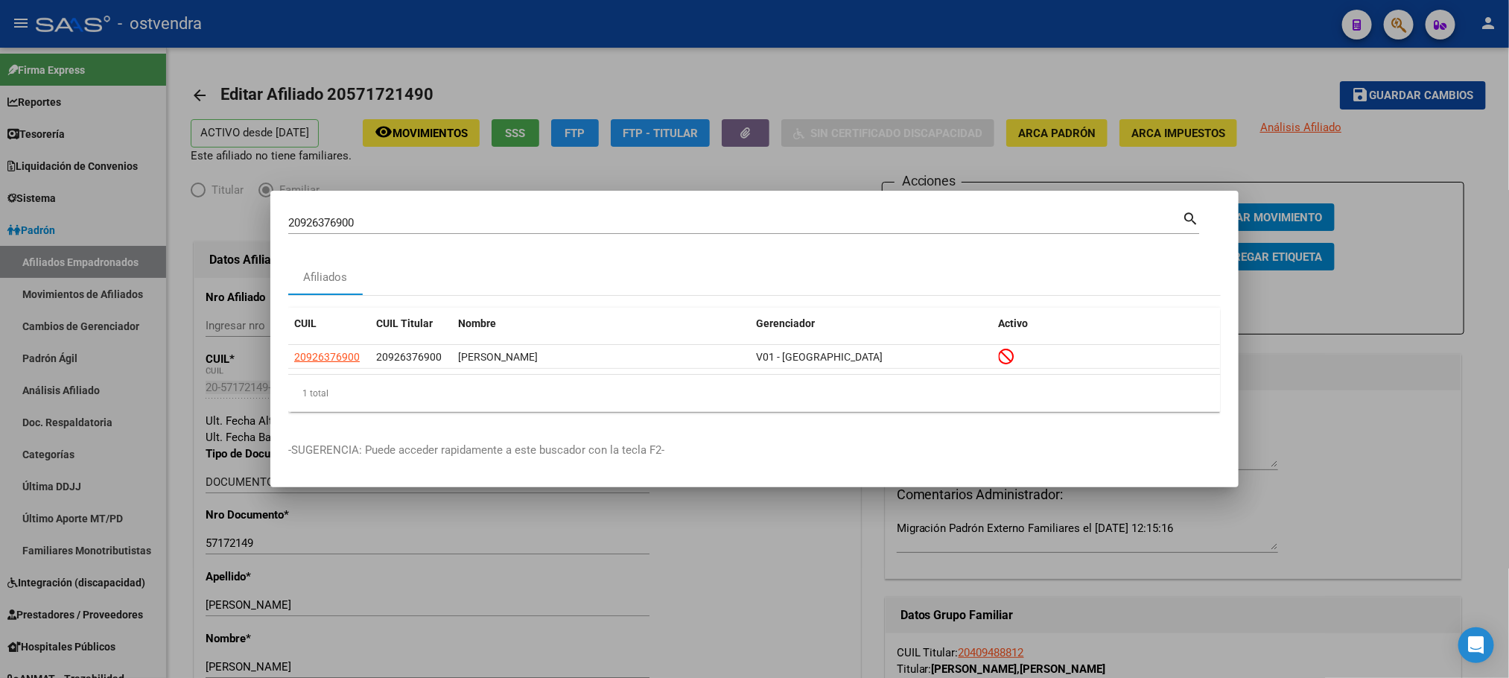
click at [338, 80] on div at bounding box center [754, 339] width 1509 height 678
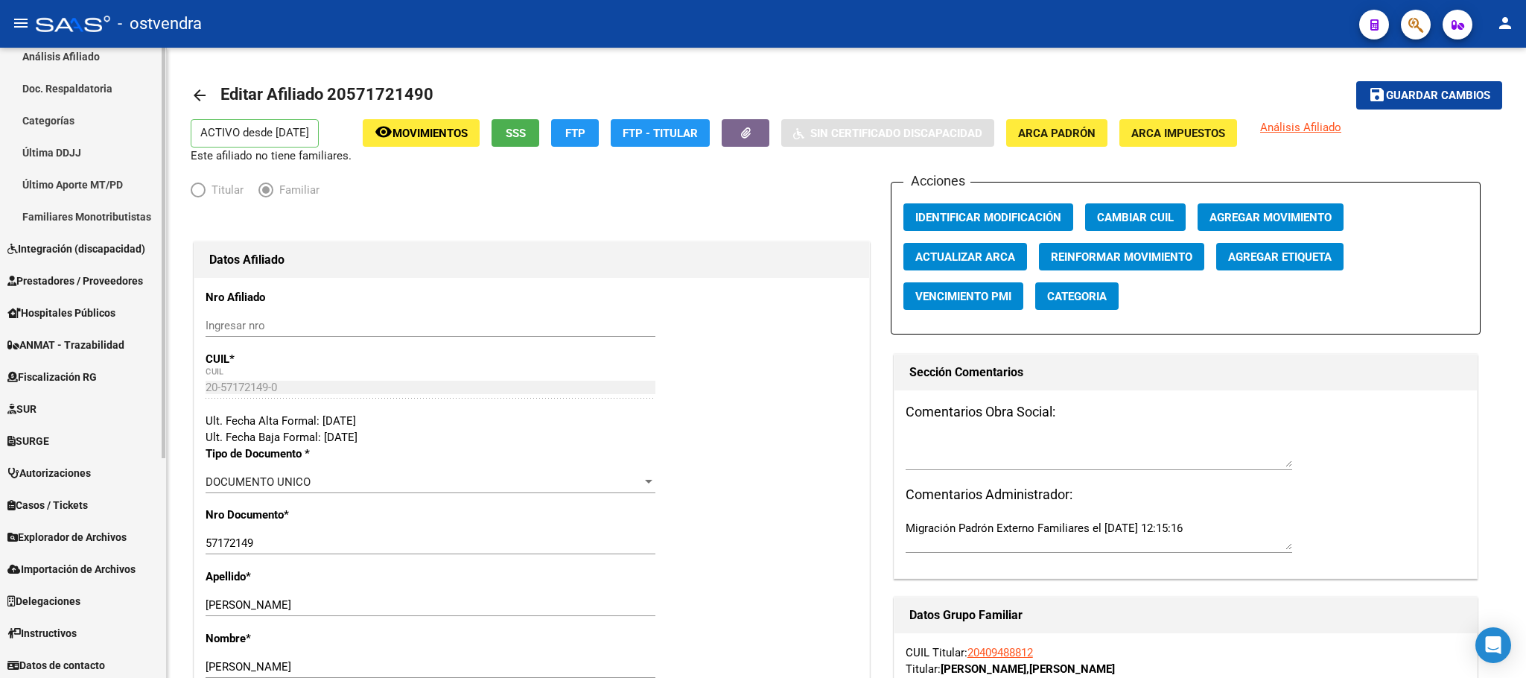
scroll to position [336, 0]
click at [116, 530] on span "Explorador de Archivos" at bounding box center [66, 535] width 119 height 16
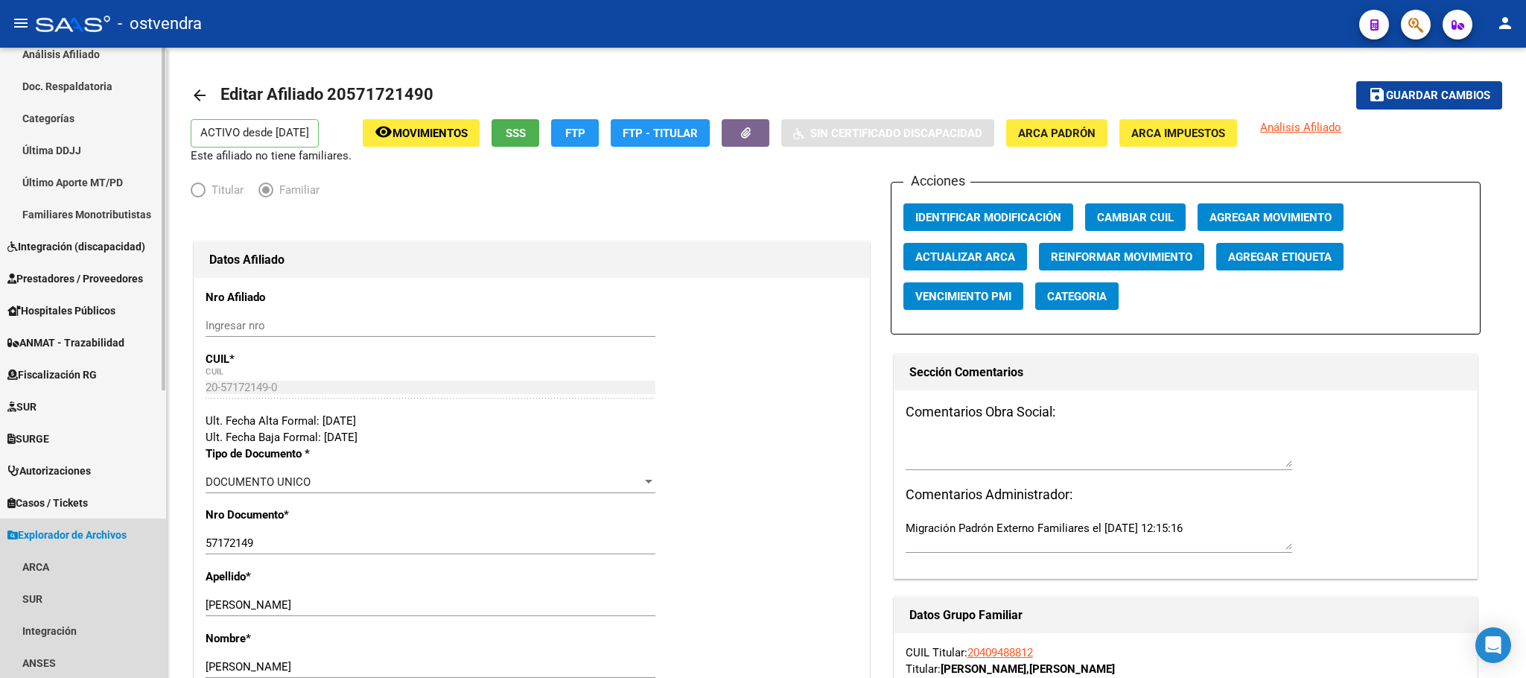
click at [115, 528] on span "Explorador de Archivos" at bounding box center [66, 535] width 119 height 16
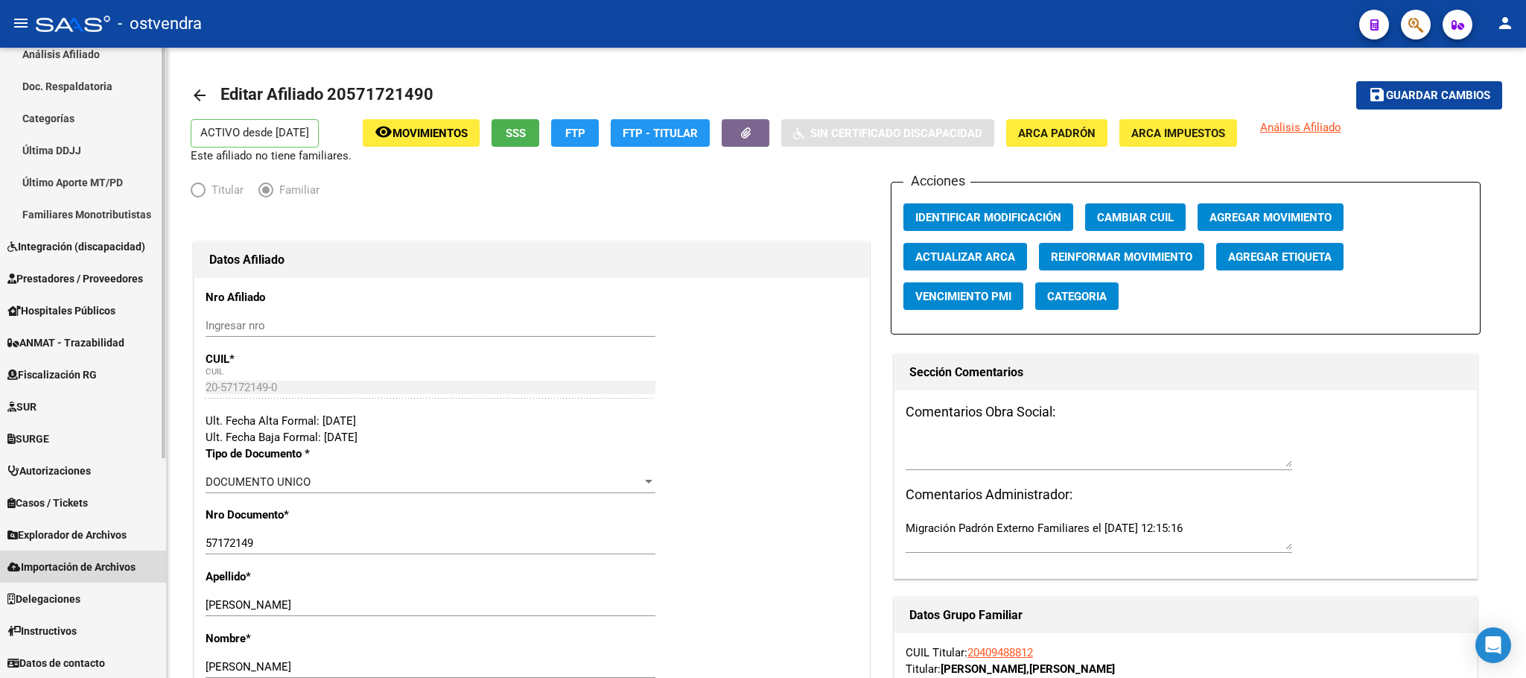
click at [105, 559] on span "Importación de Archivos" at bounding box center [71, 567] width 128 height 16
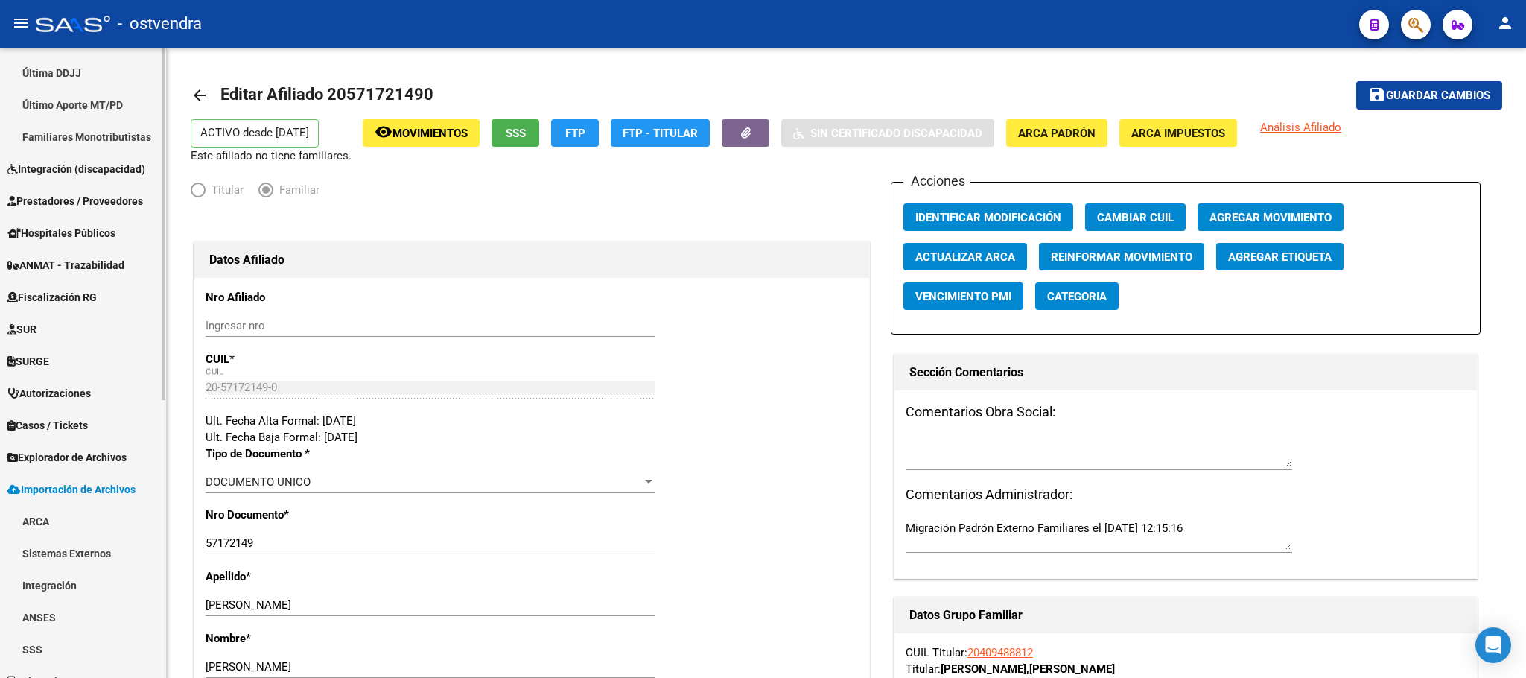
scroll to position [496, 0]
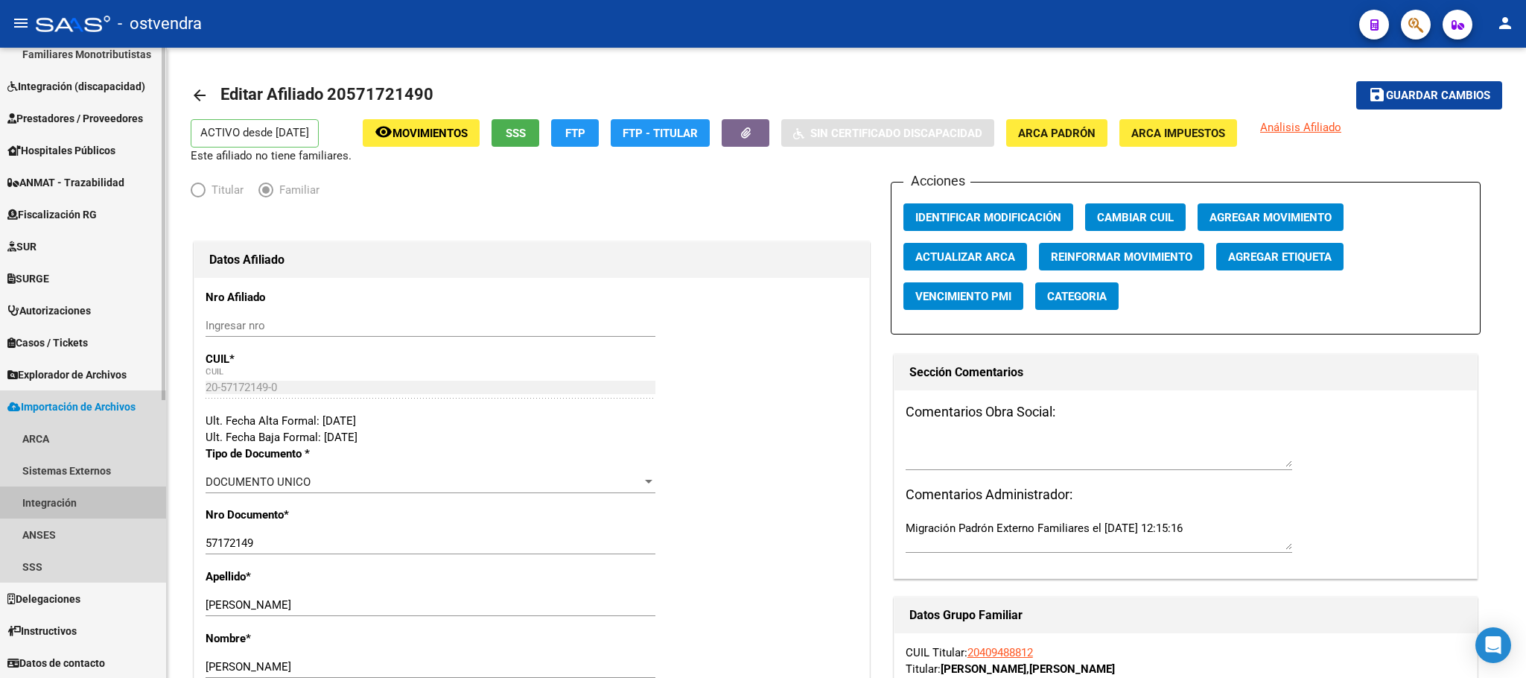
click at [97, 495] on link "Integración" at bounding box center [83, 502] width 166 height 32
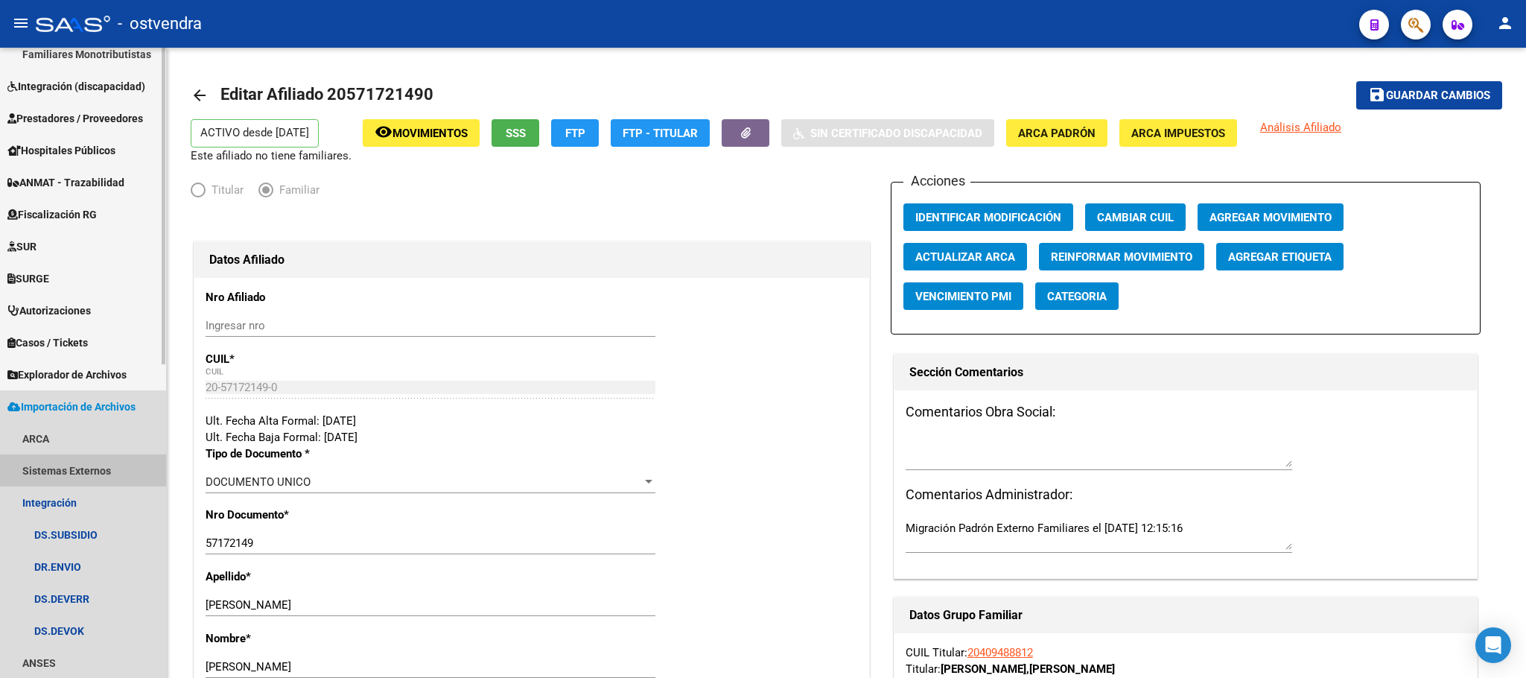
click at [103, 461] on link "Sistemas Externos" at bounding box center [83, 470] width 166 height 32
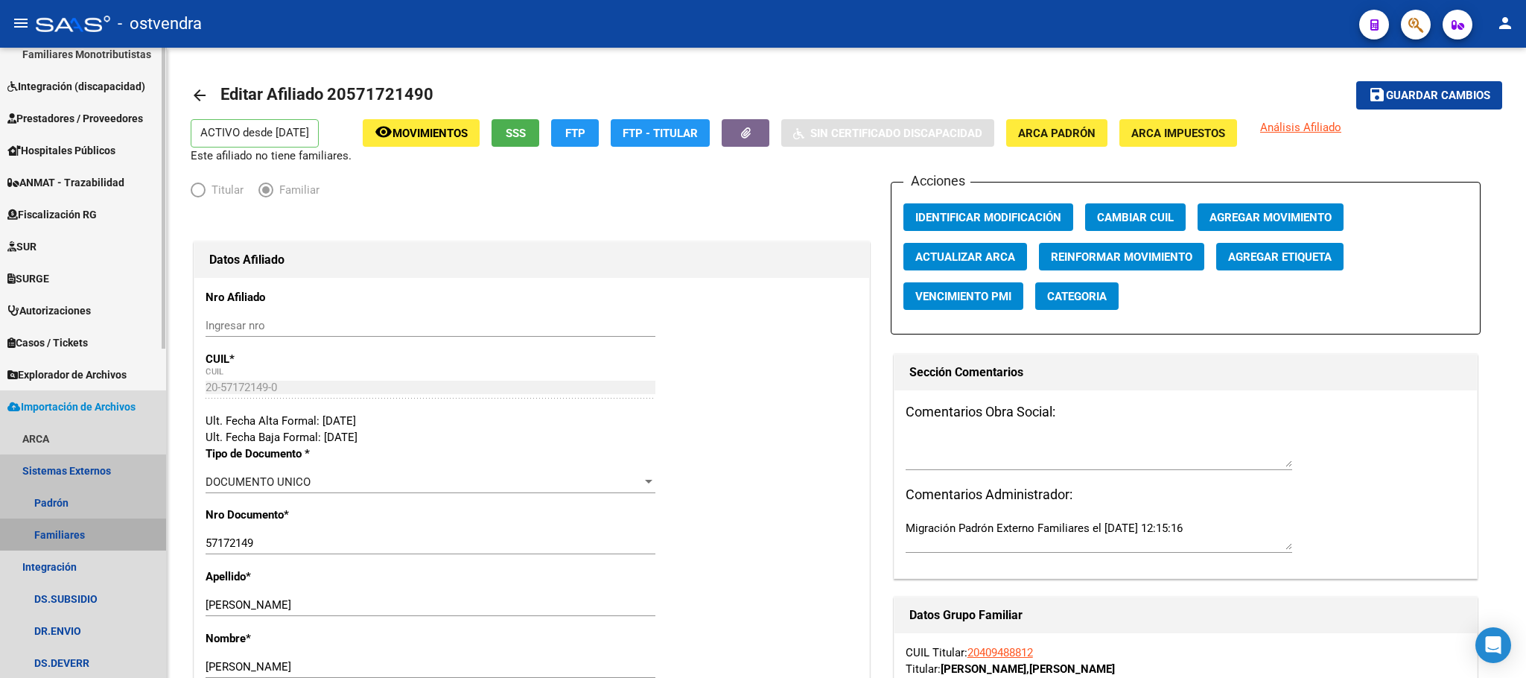
click at [101, 534] on link "Familiares" at bounding box center [83, 534] width 166 height 32
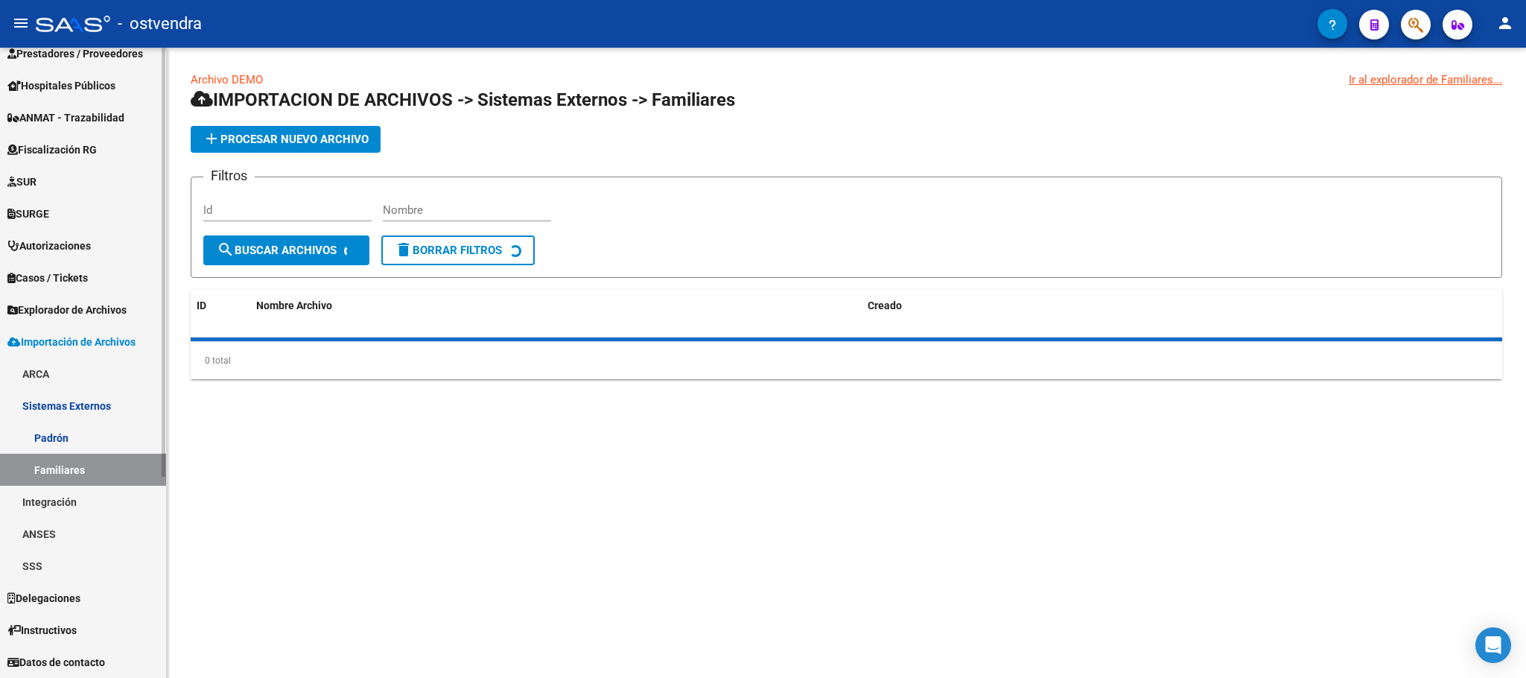
scroll to position [240, 0]
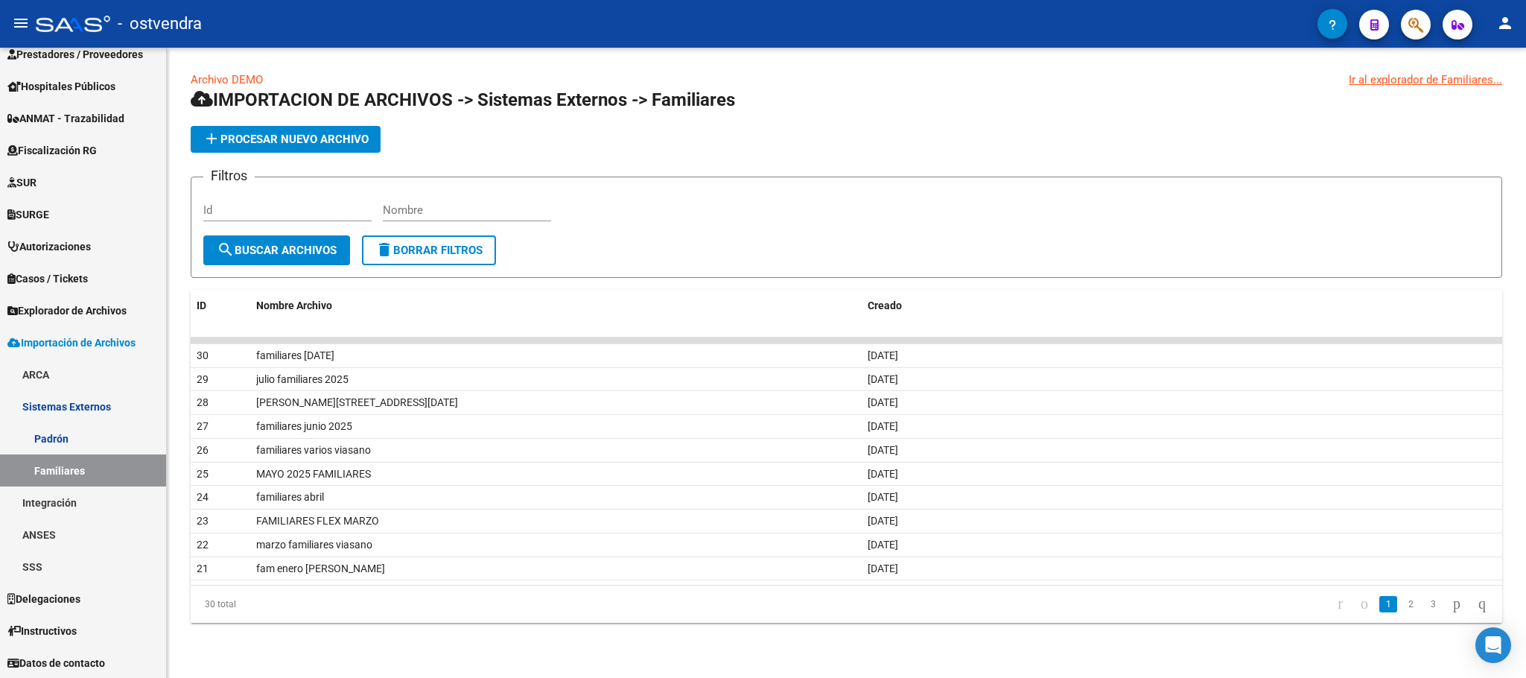
click at [204, 74] on link "Archivo DEMO" at bounding box center [227, 79] width 72 height 13
